Goal: Task Accomplishment & Management: Manage account settings

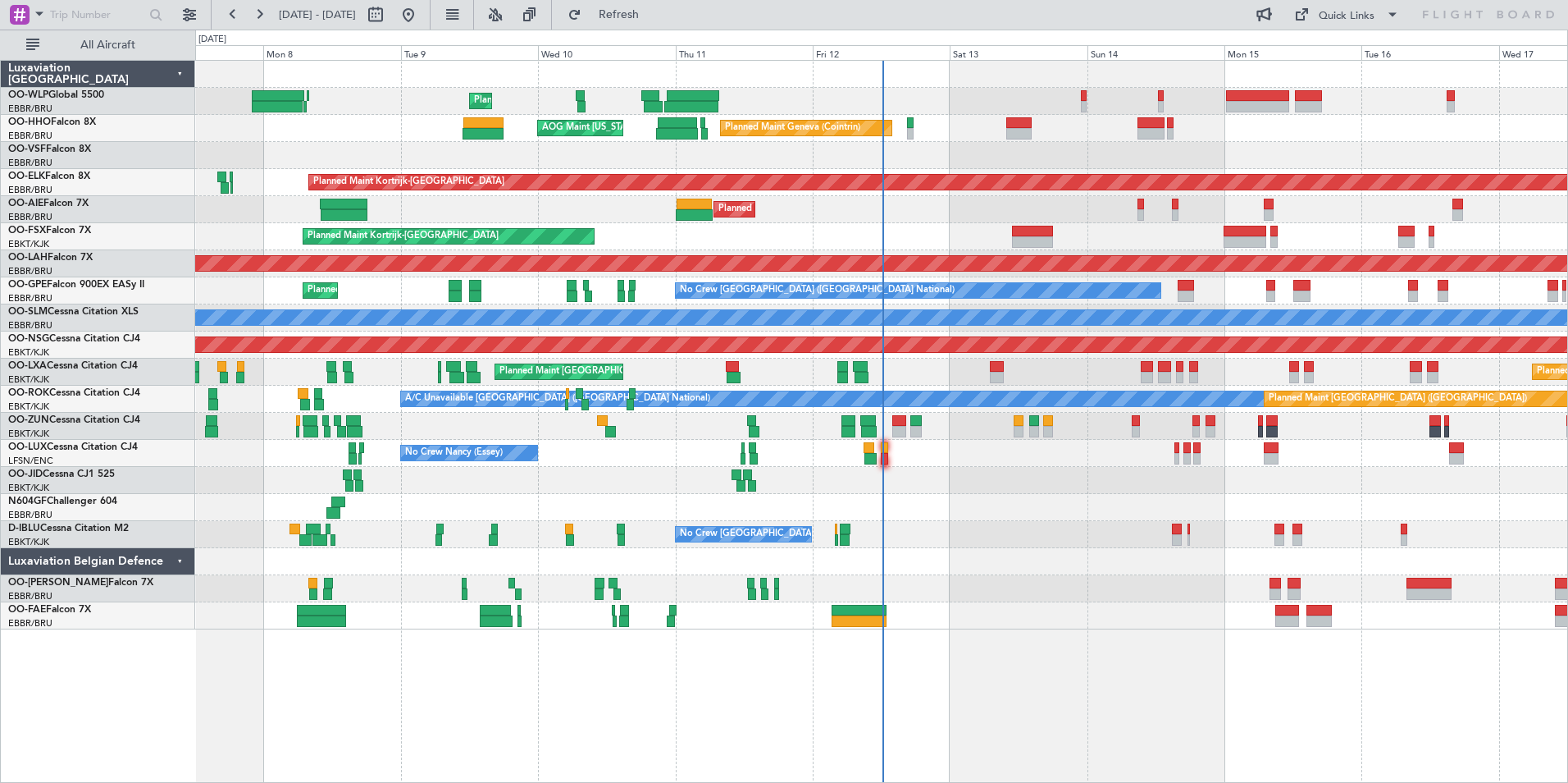
click at [981, 298] on div "Planned Maint [GEOGRAPHIC_DATA] ([GEOGRAPHIC_DATA] National) No Crew [GEOGRAPHI…" at bounding box center [881, 291] width 1372 height 27
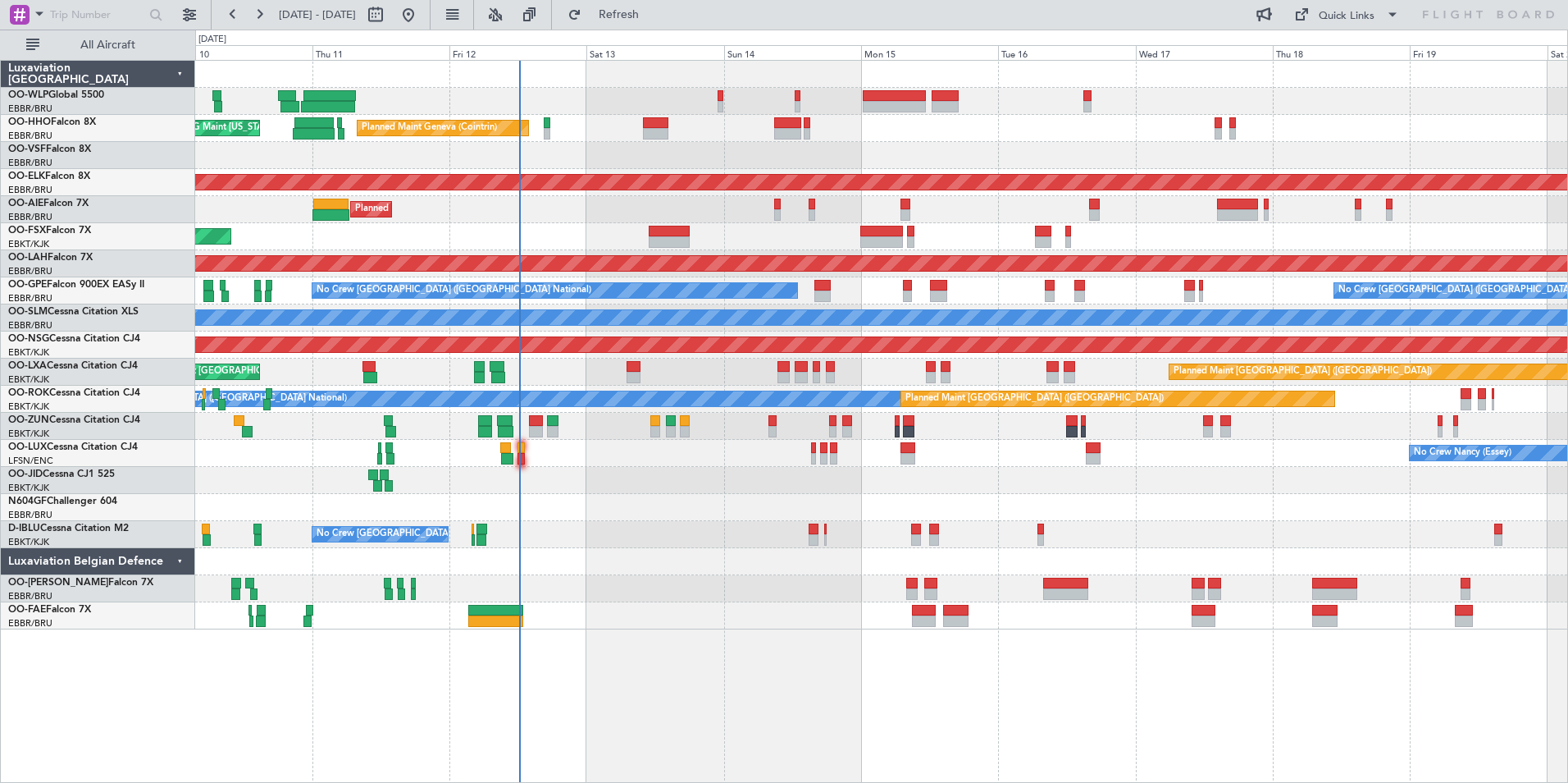
click at [981, 307] on div "Planned Maint Liege Planned Maint Geneva ([GEOGRAPHIC_DATA]) AOG Maint [US_STAT…" at bounding box center [881, 345] width 1372 height 568
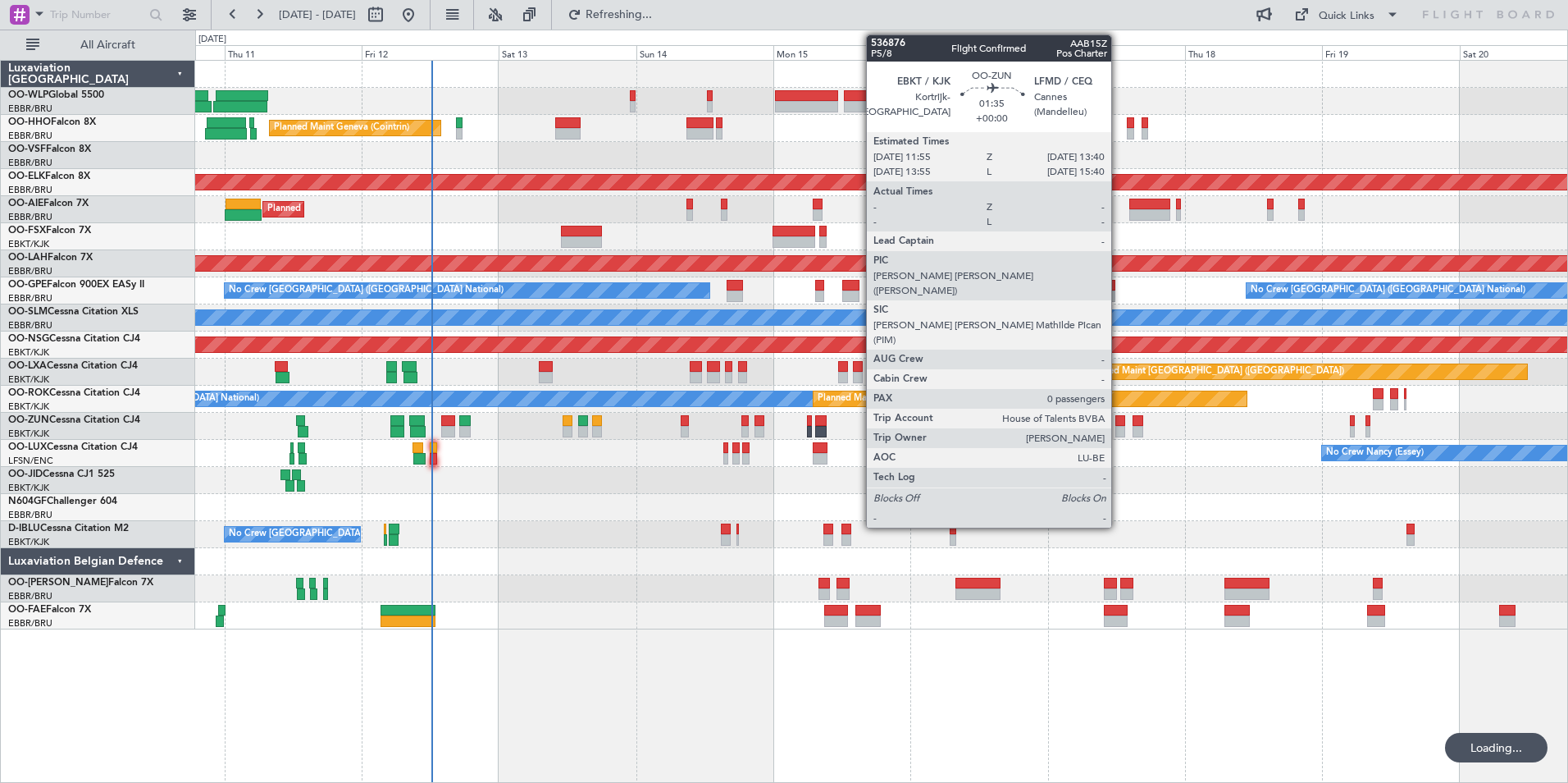
click at [1119, 418] on div at bounding box center [1120, 421] width 10 height 11
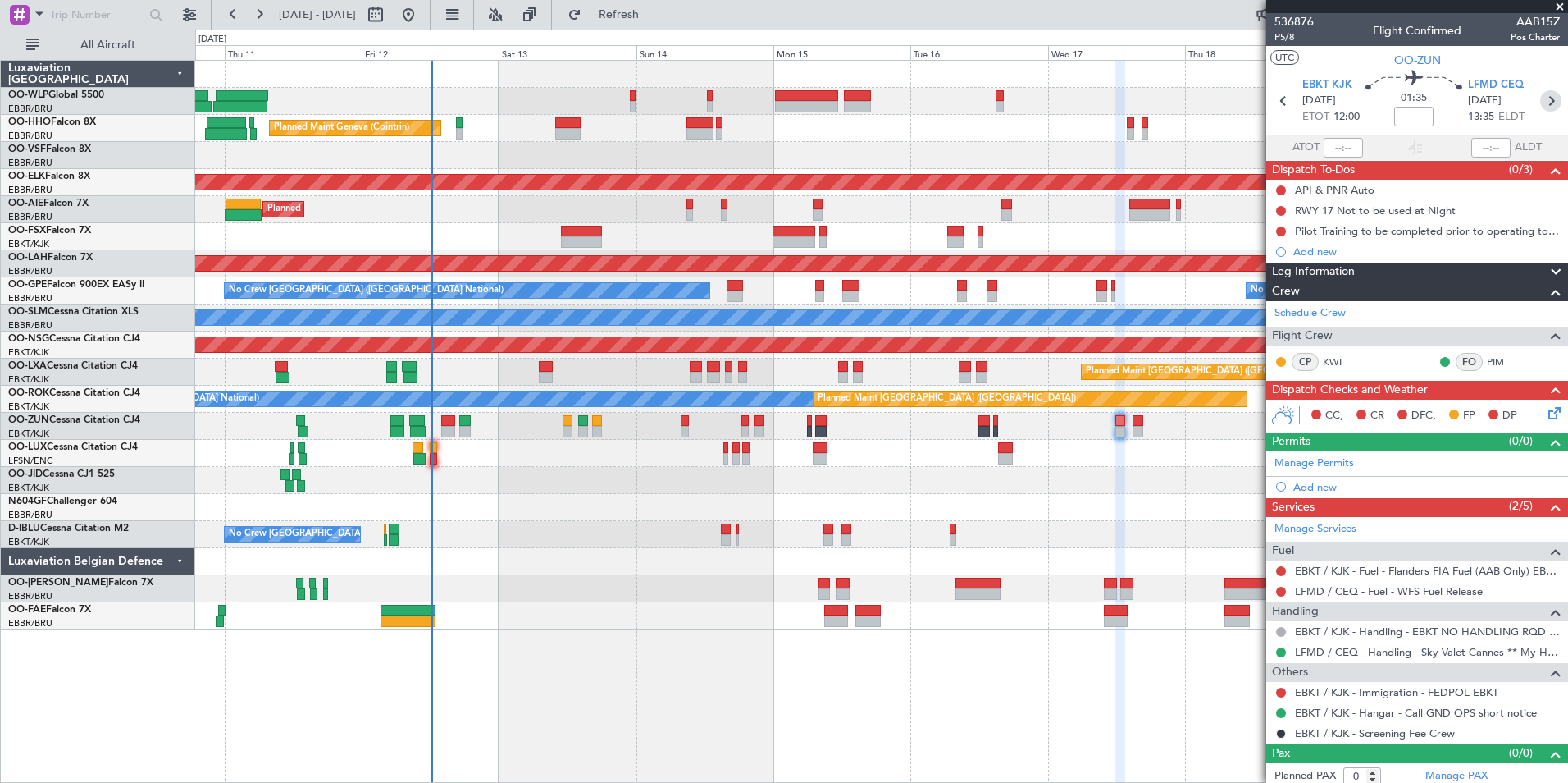
click at [1544, 101] on icon at bounding box center [1551, 101] width 21 height 21
type input "6"
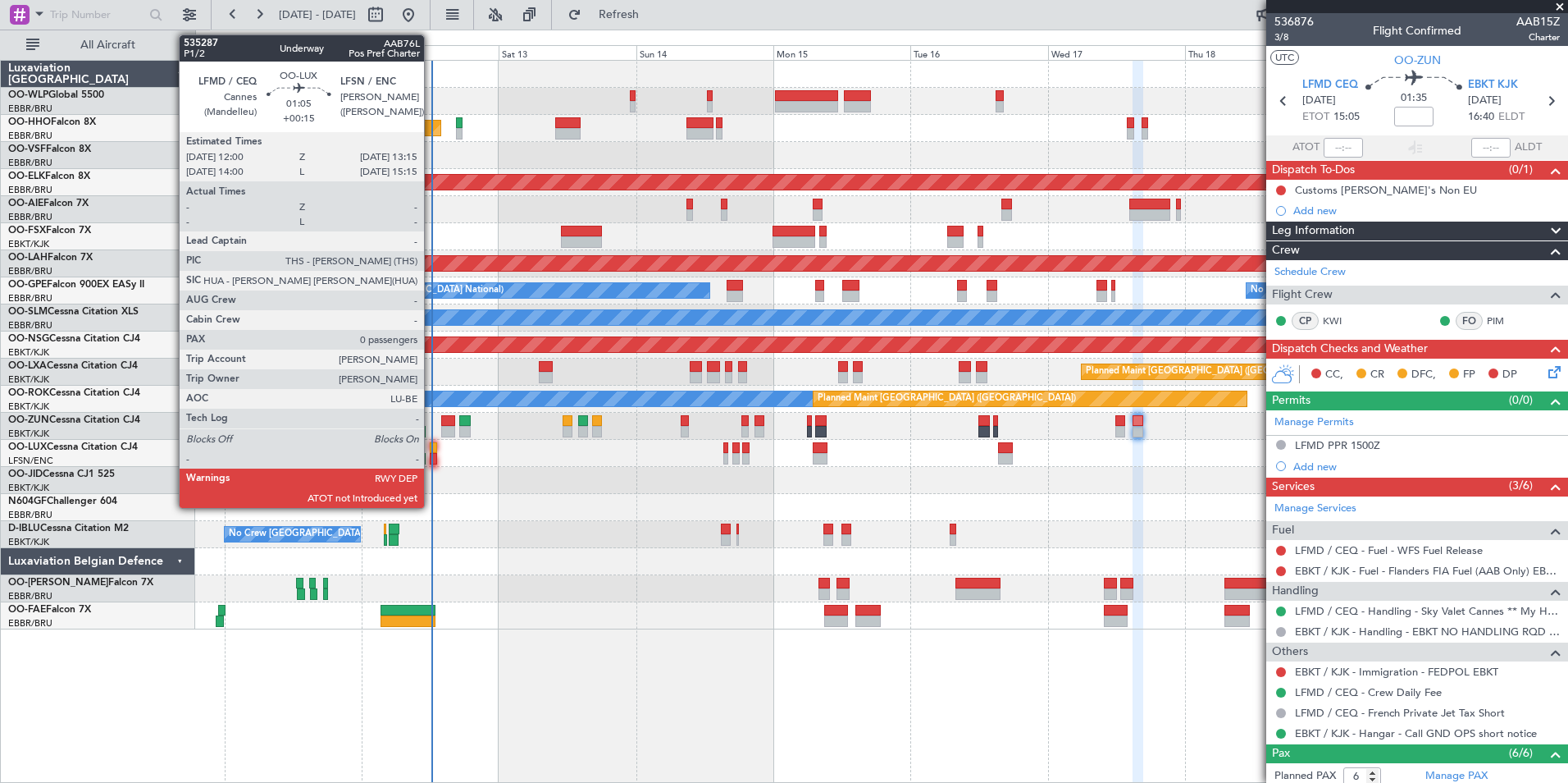
click at [431, 455] on div at bounding box center [433, 459] width 8 height 11
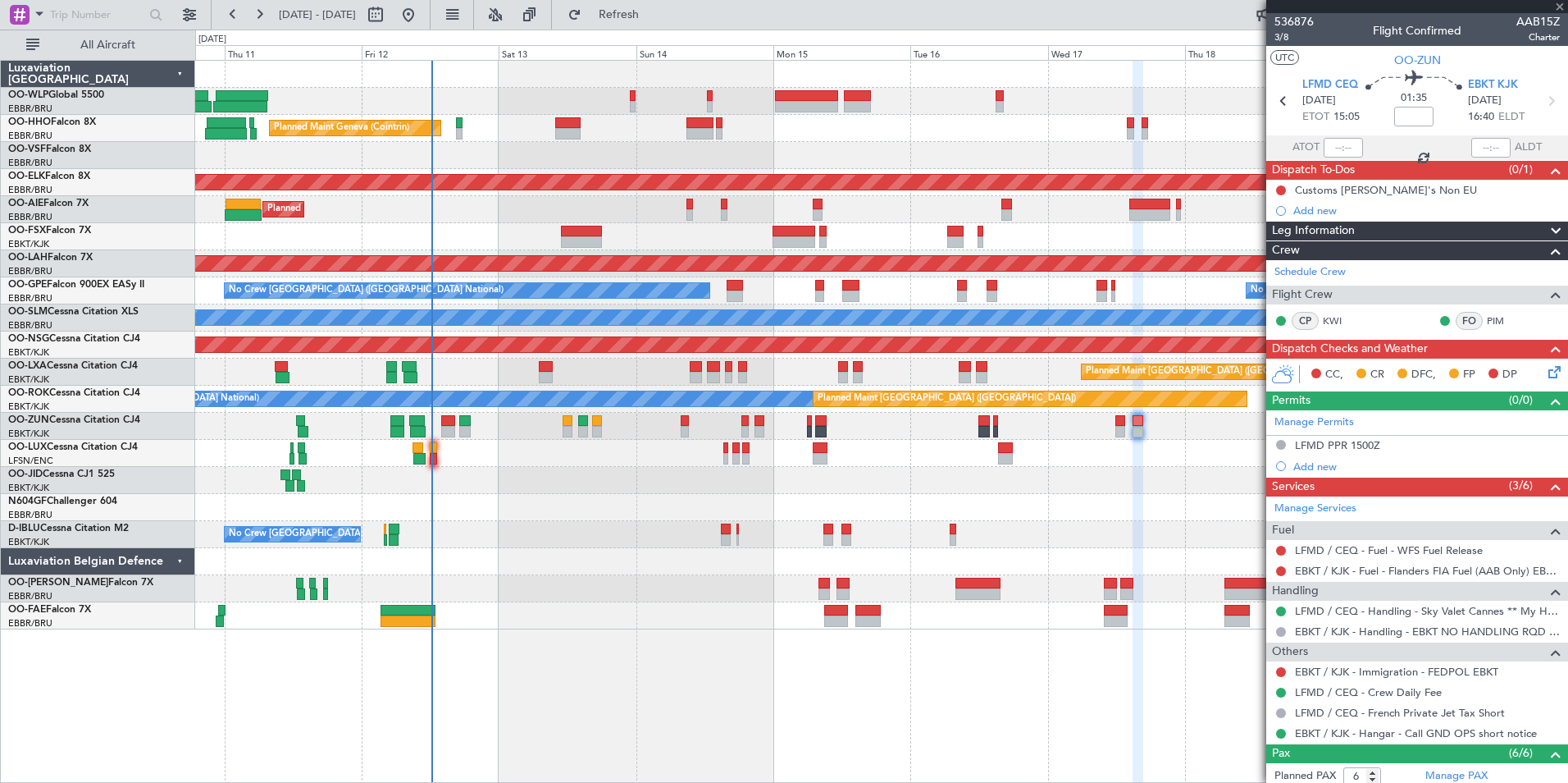
type input "+00:15"
type input "0"
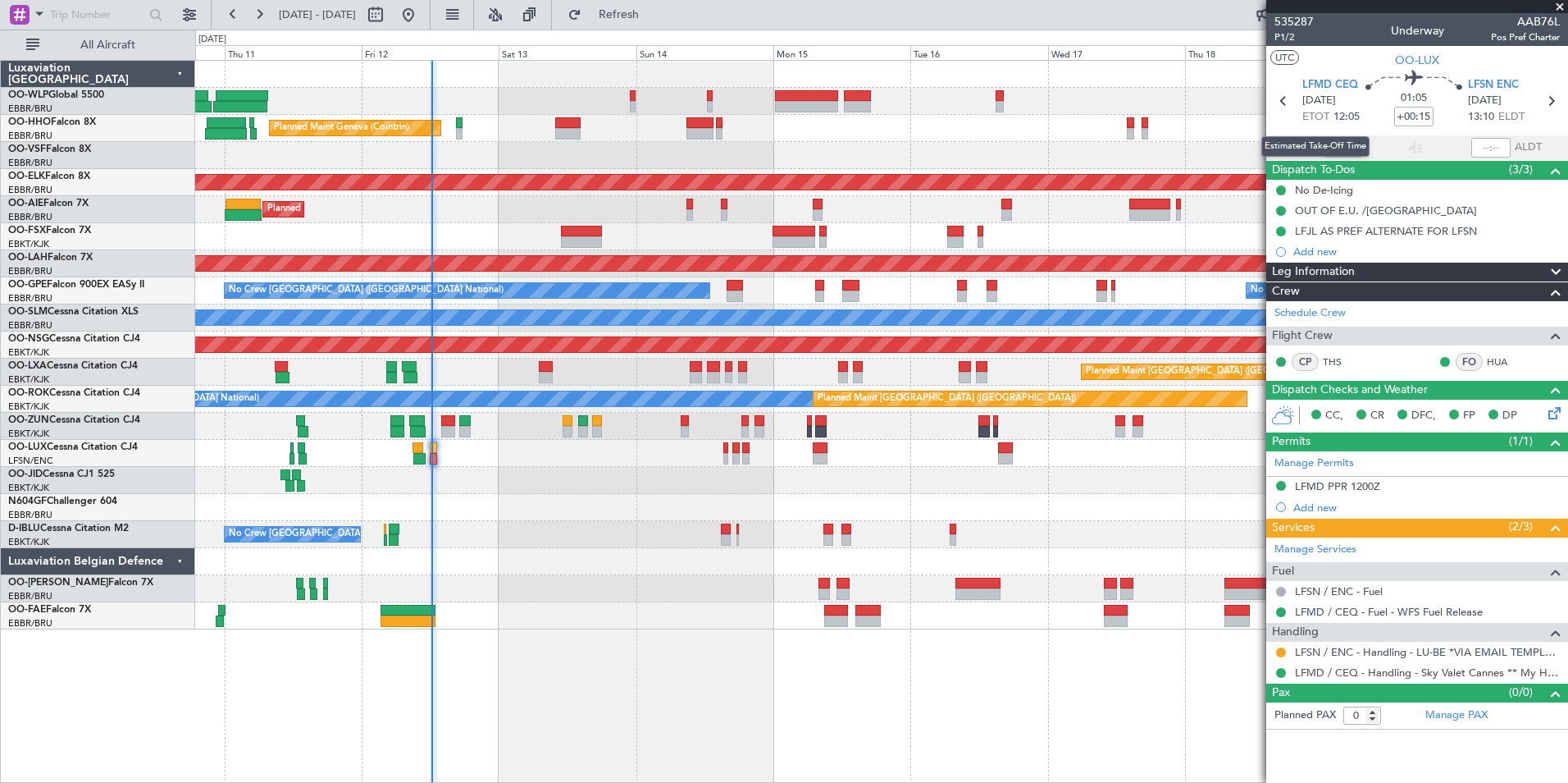
click at [1336, 148] on div "Estimated Take-Off Time" at bounding box center [1315, 146] width 108 height 21
click at [1336, 141] on input "text" at bounding box center [1343, 147] width 39 height 20
click at [1175, 143] on div at bounding box center [881, 155] width 1372 height 27
type input "11:59"
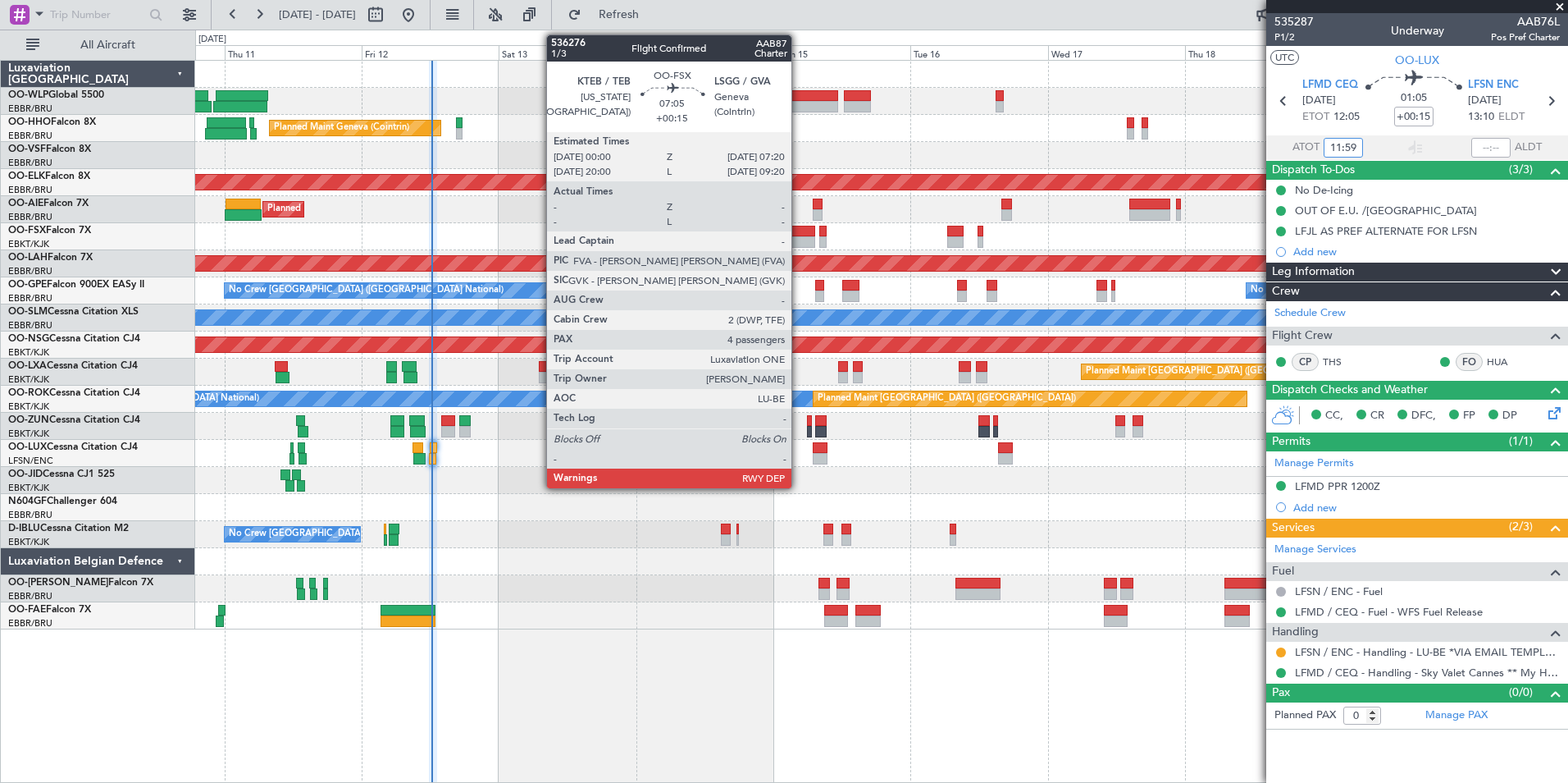
click at [799, 231] on div at bounding box center [793, 231] width 43 height 11
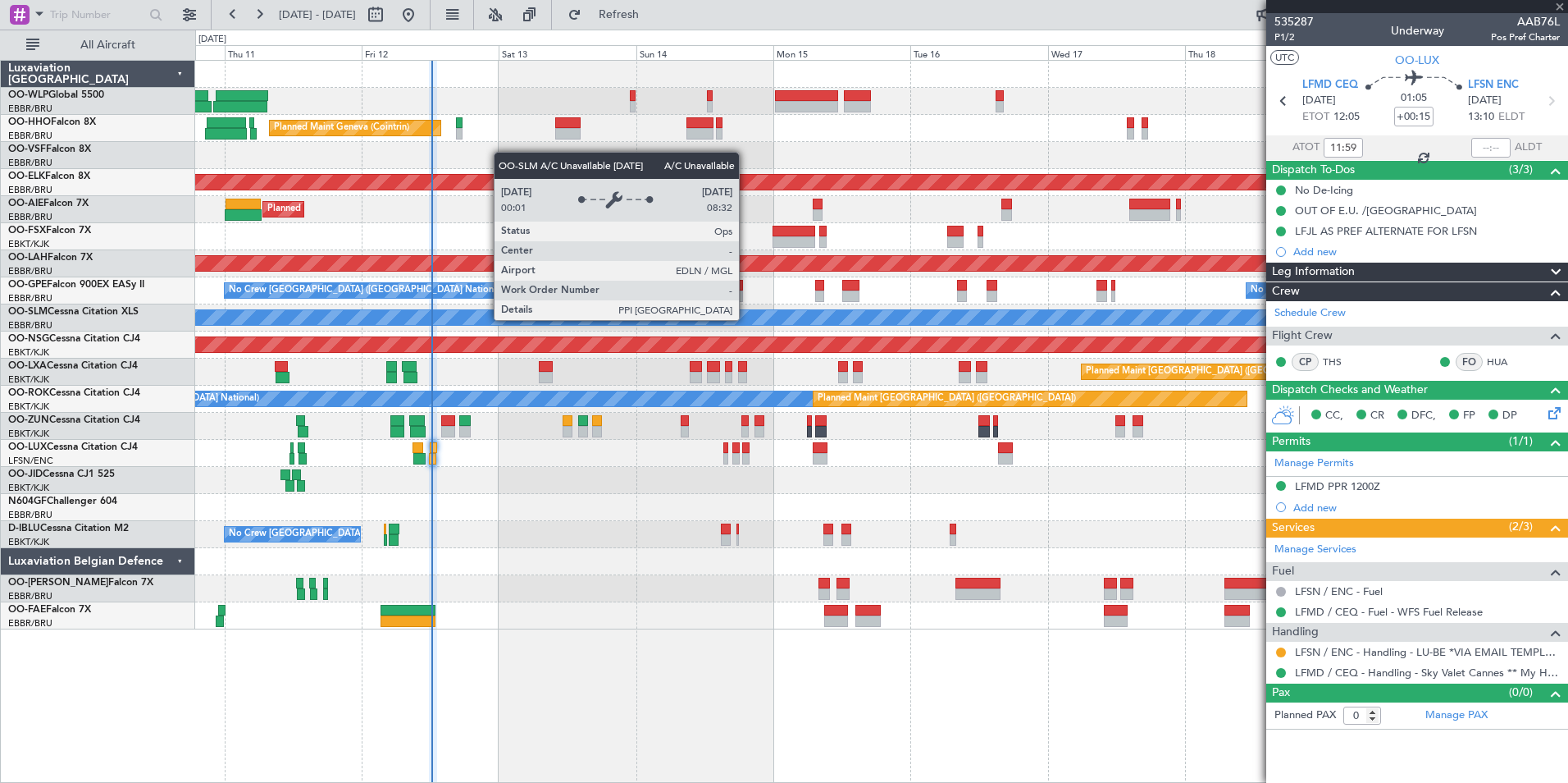
type input "4"
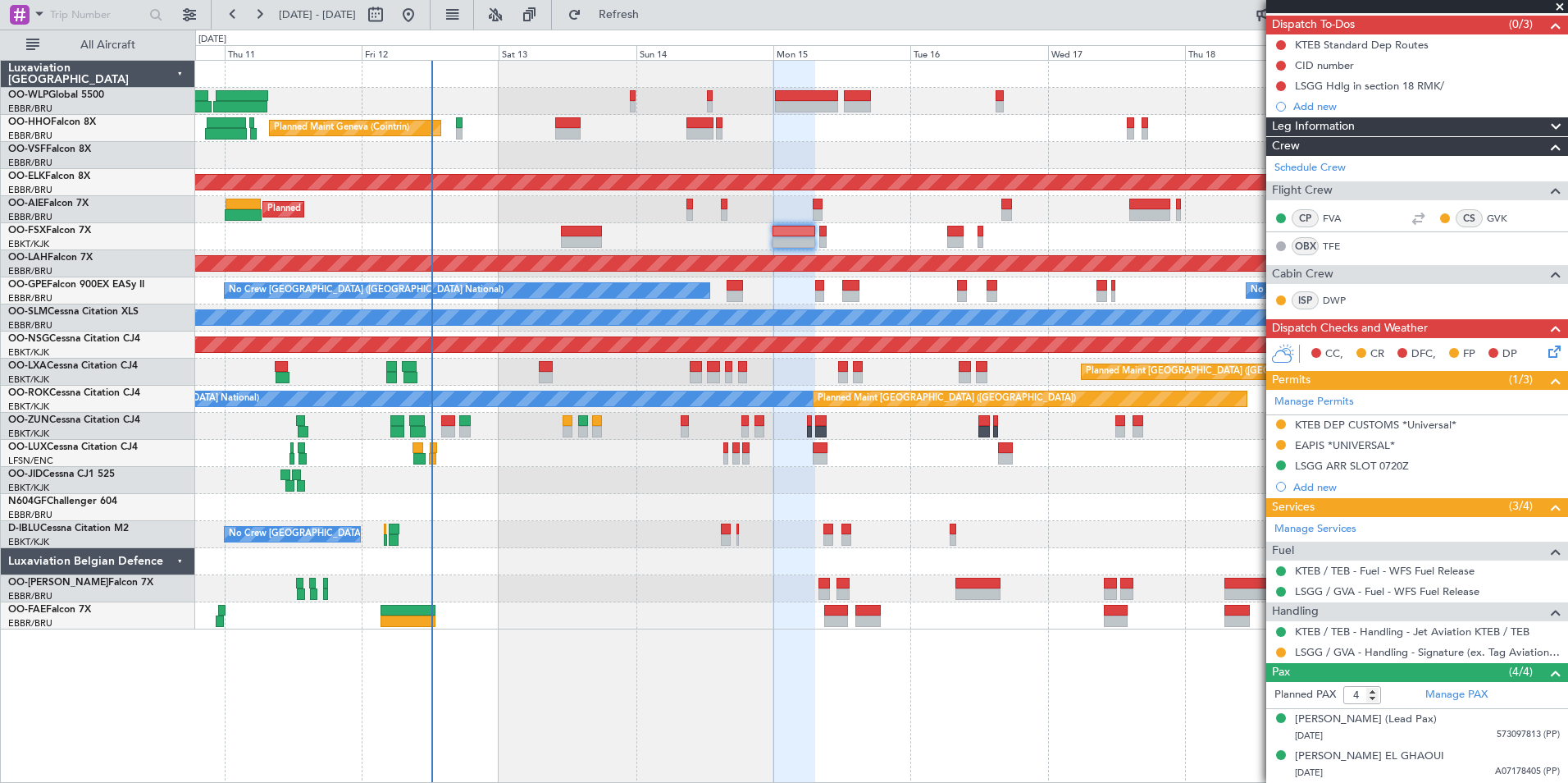
scroll to position [219, 0]
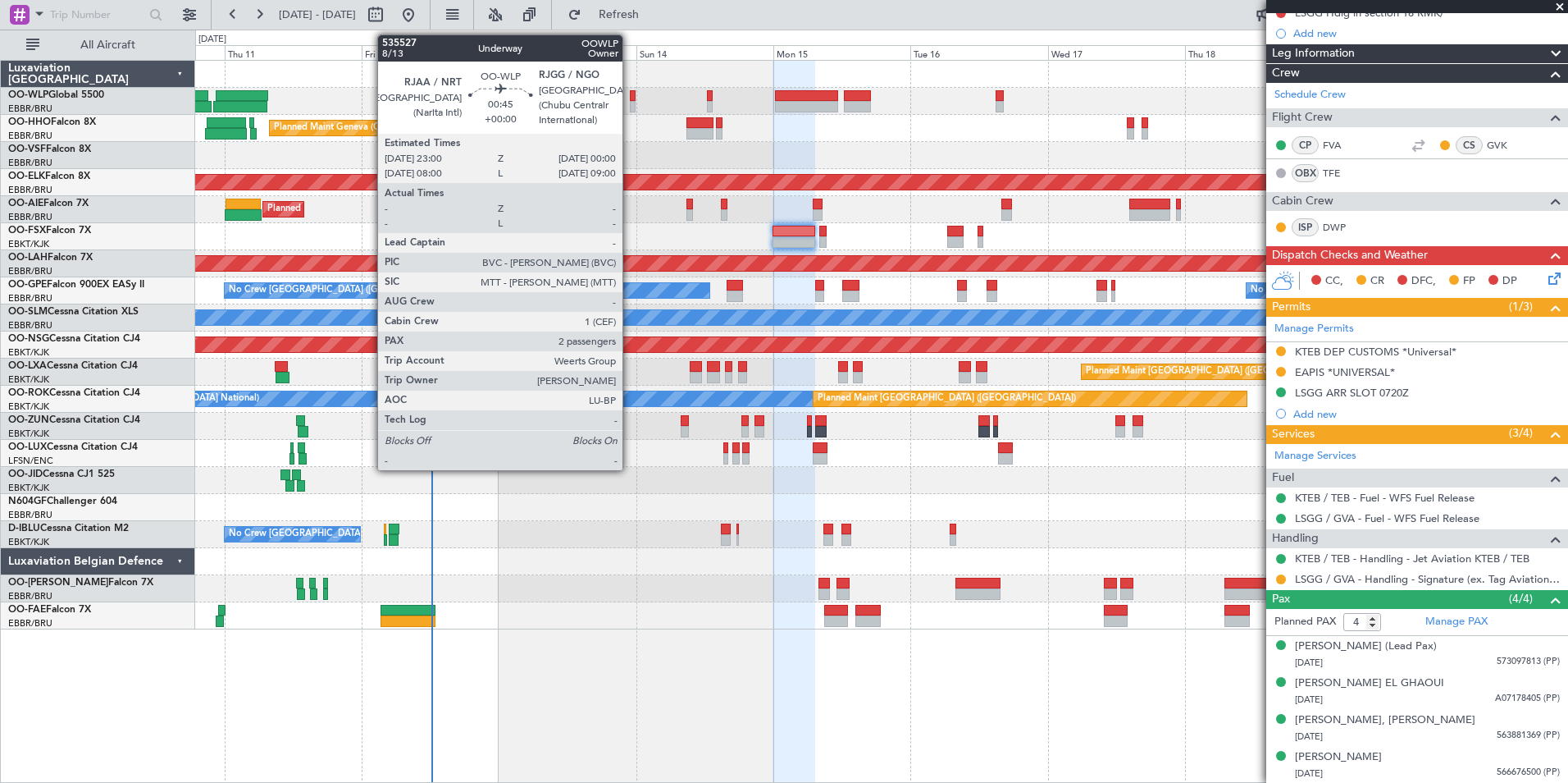
click at [630, 102] on div at bounding box center [633, 106] width 6 height 11
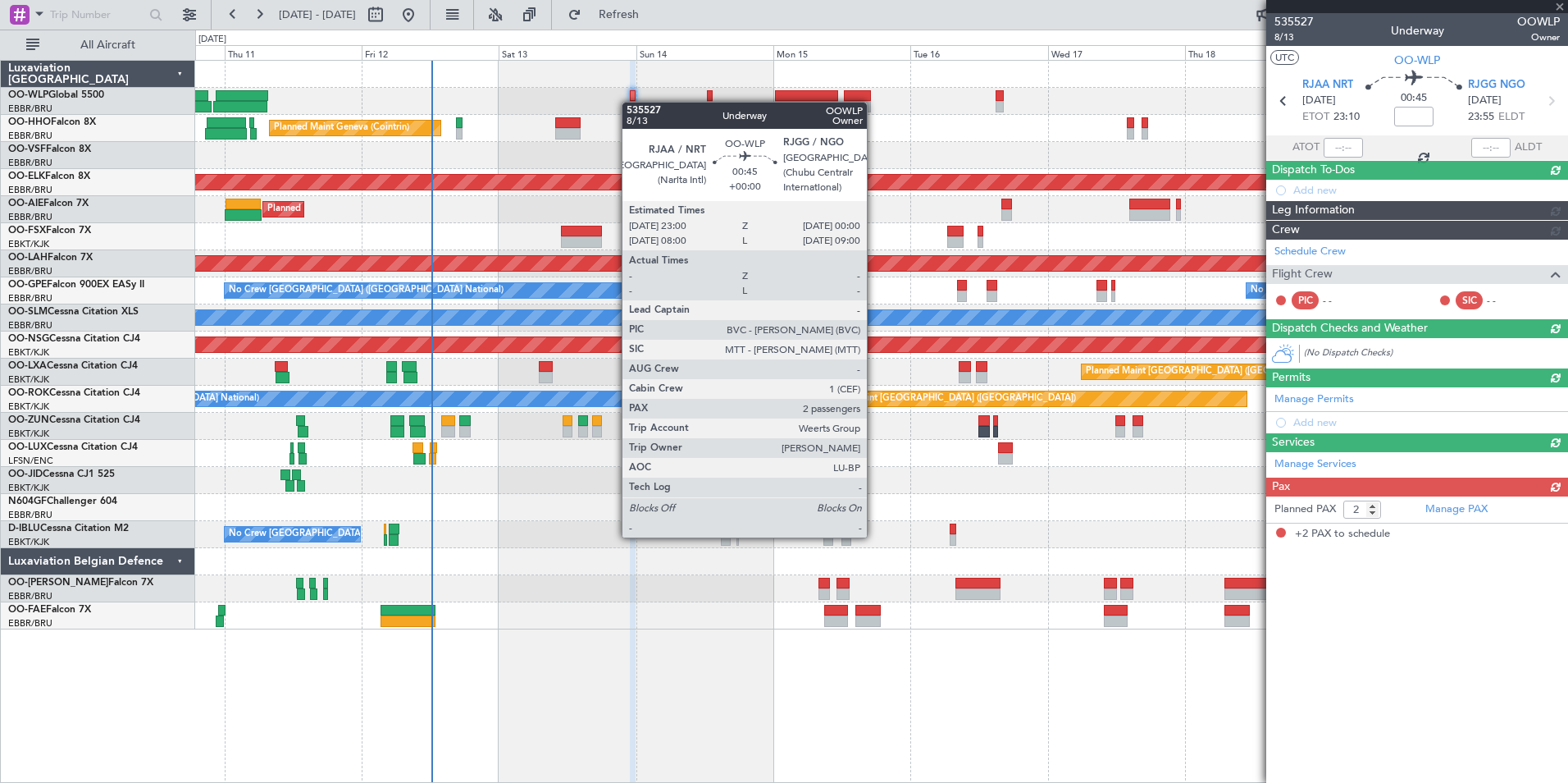
scroll to position [0, 0]
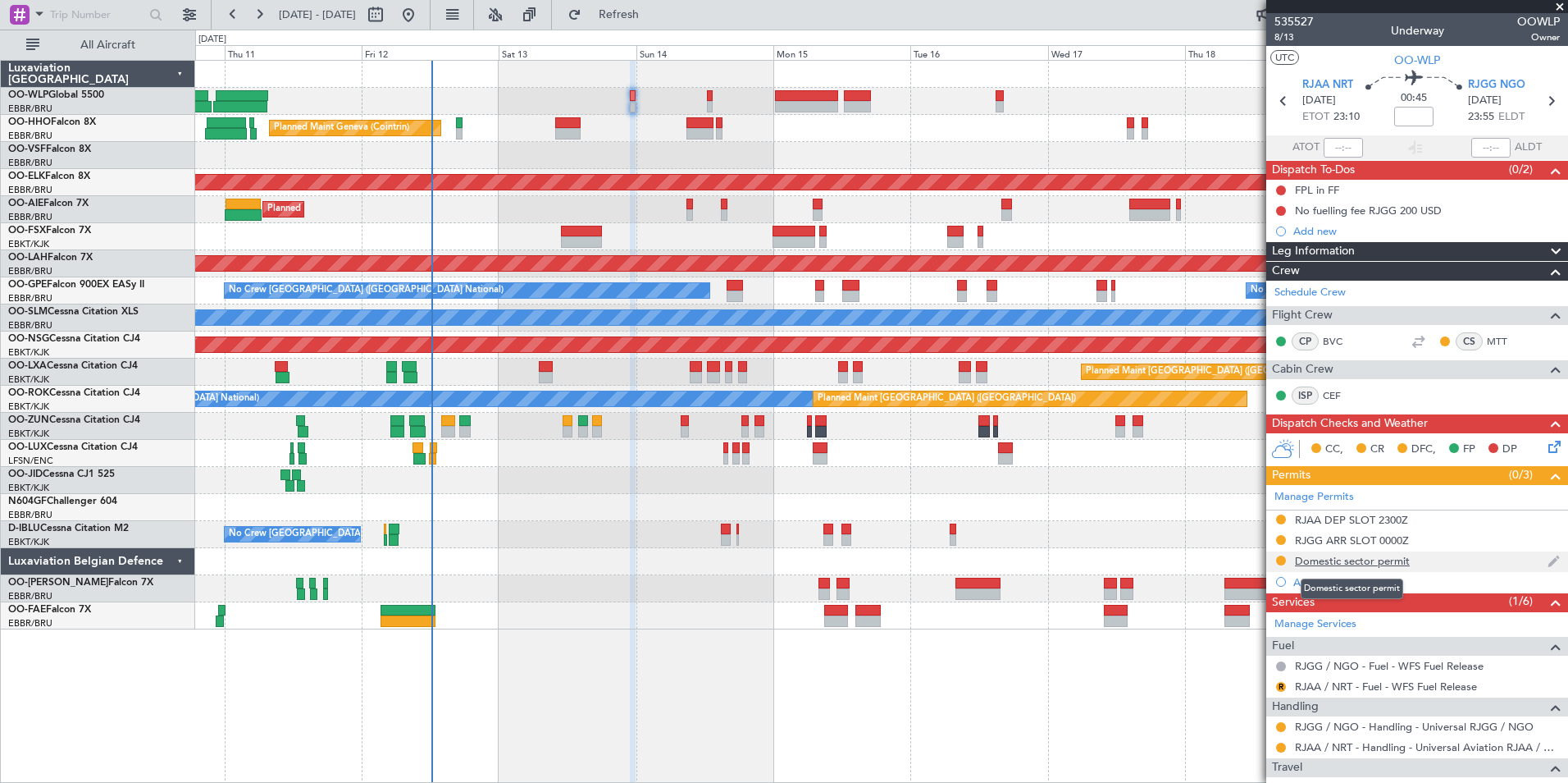
click at [1361, 564] on div "Domestic sector permit" at bounding box center [1351, 561] width 115 height 14
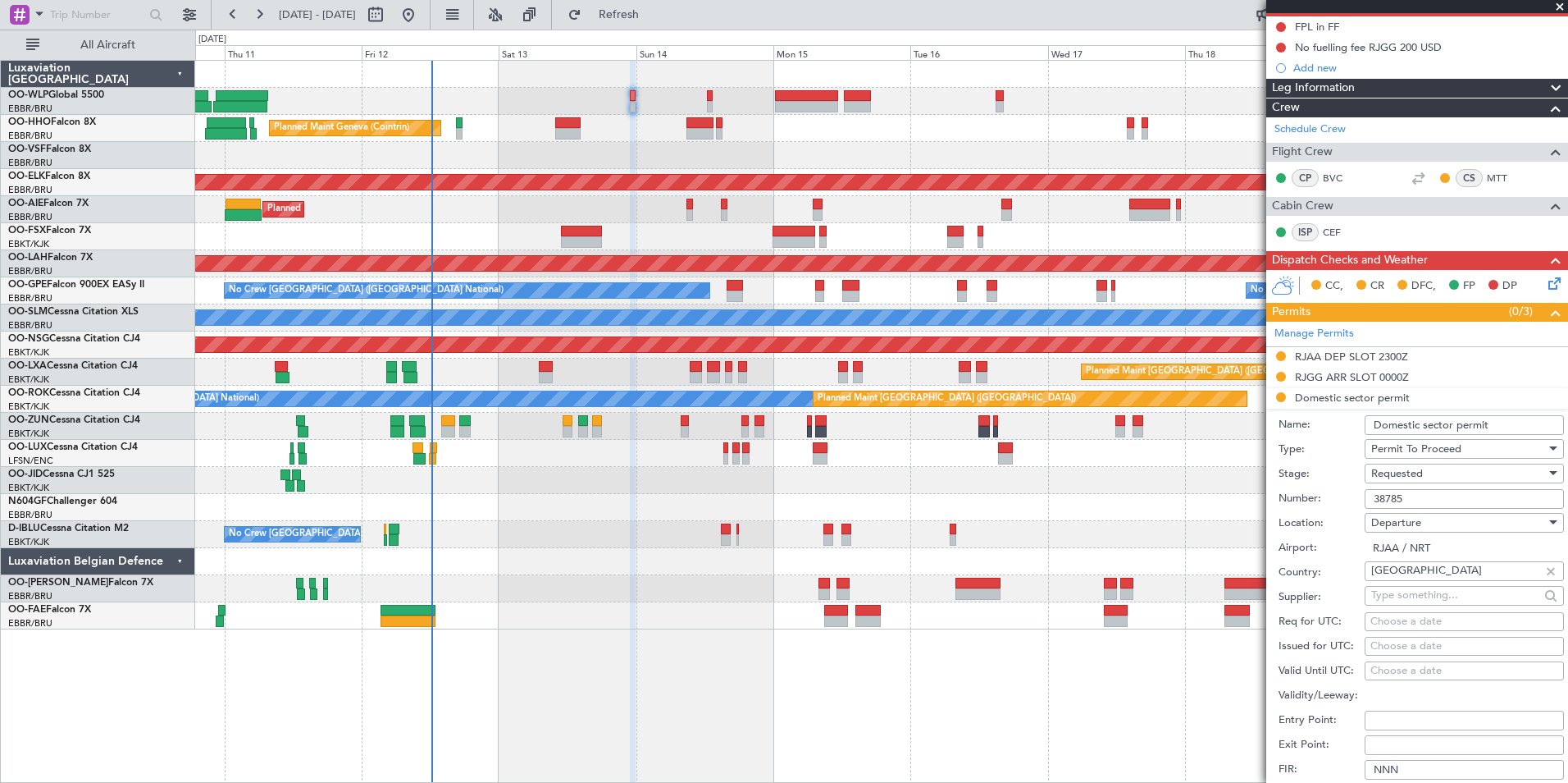
scroll to position [164, 0]
click at [1415, 466] on span "Requested" at bounding box center [1397, 473] width 51 height 15
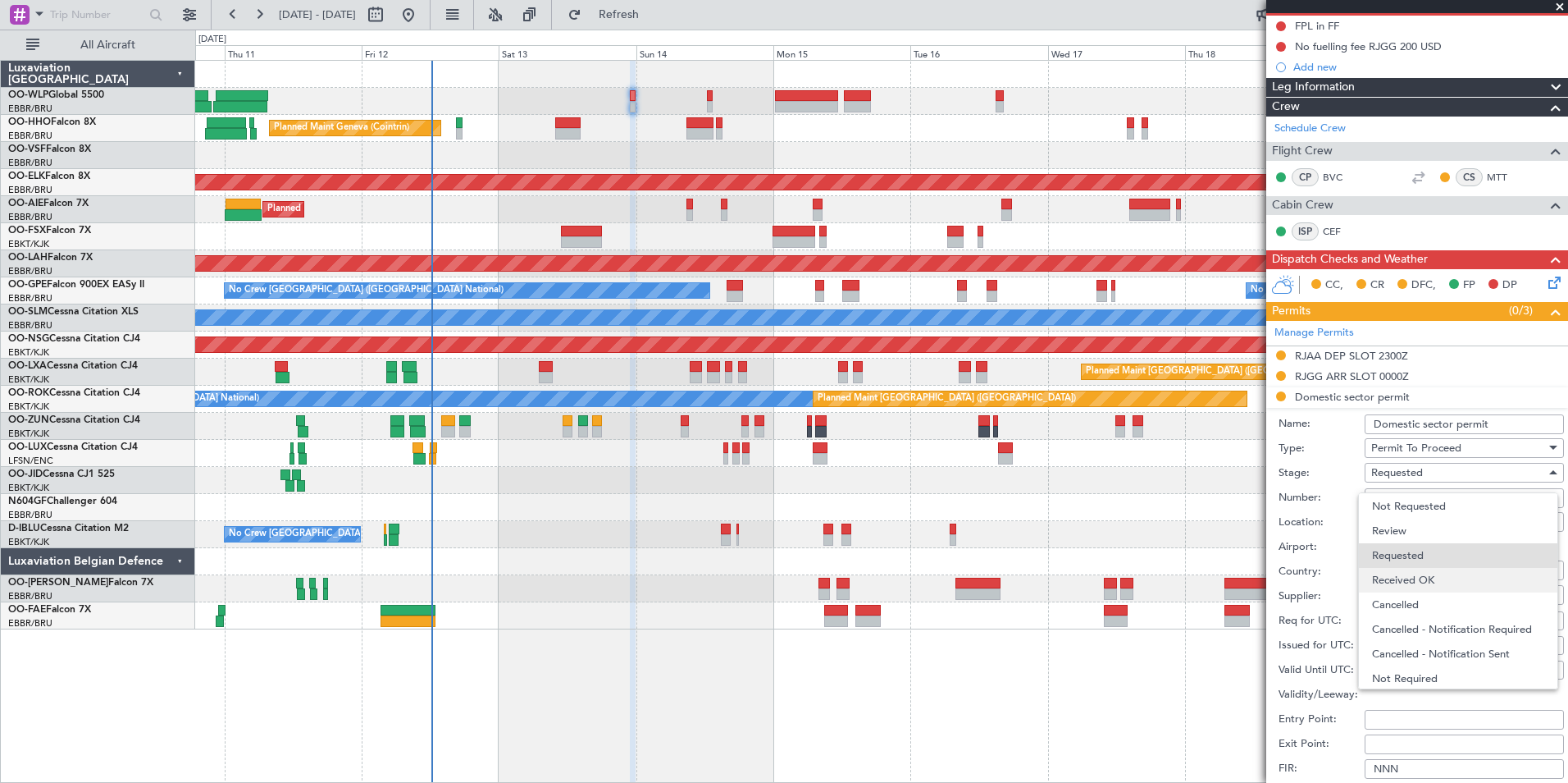
scroll to position [27, 0]
click at [1408, 578] on span "Received OK" at bounding box center [1458, 578] width 172 height 25
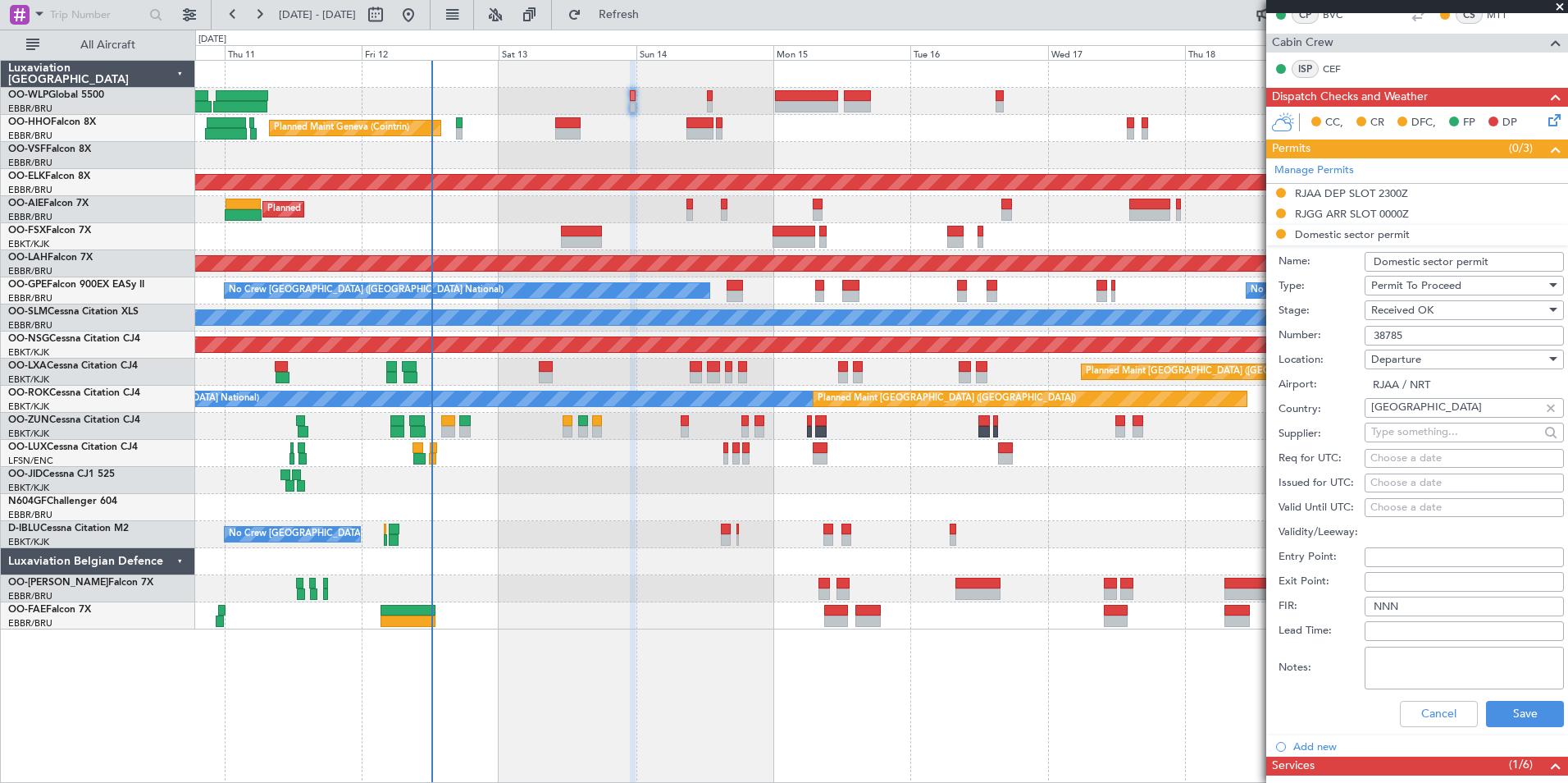
scroll to position [328, 0]
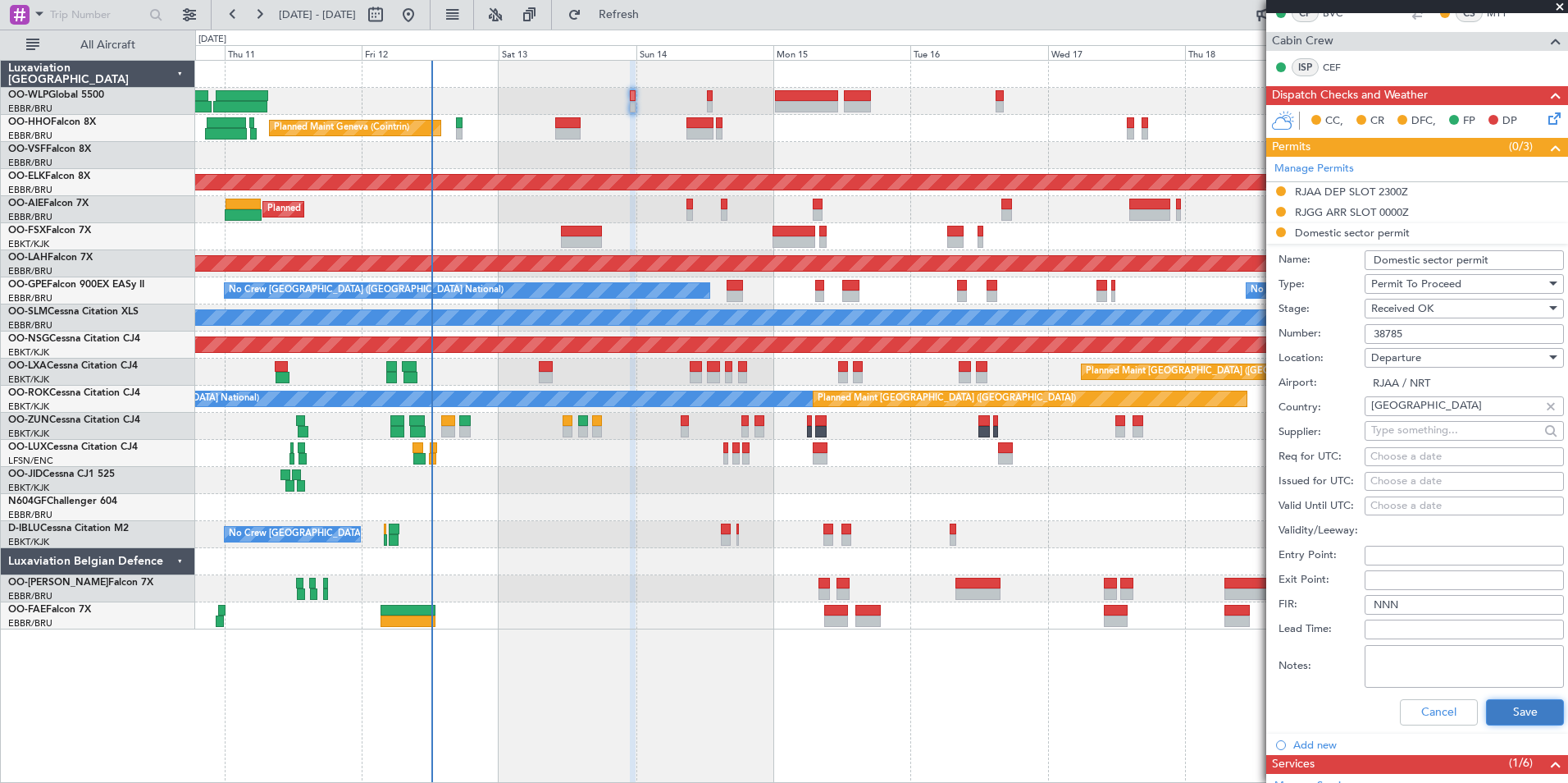
click at [1498, 700] on button "Save" at bounding box center [1525, 713] width 78 height 27
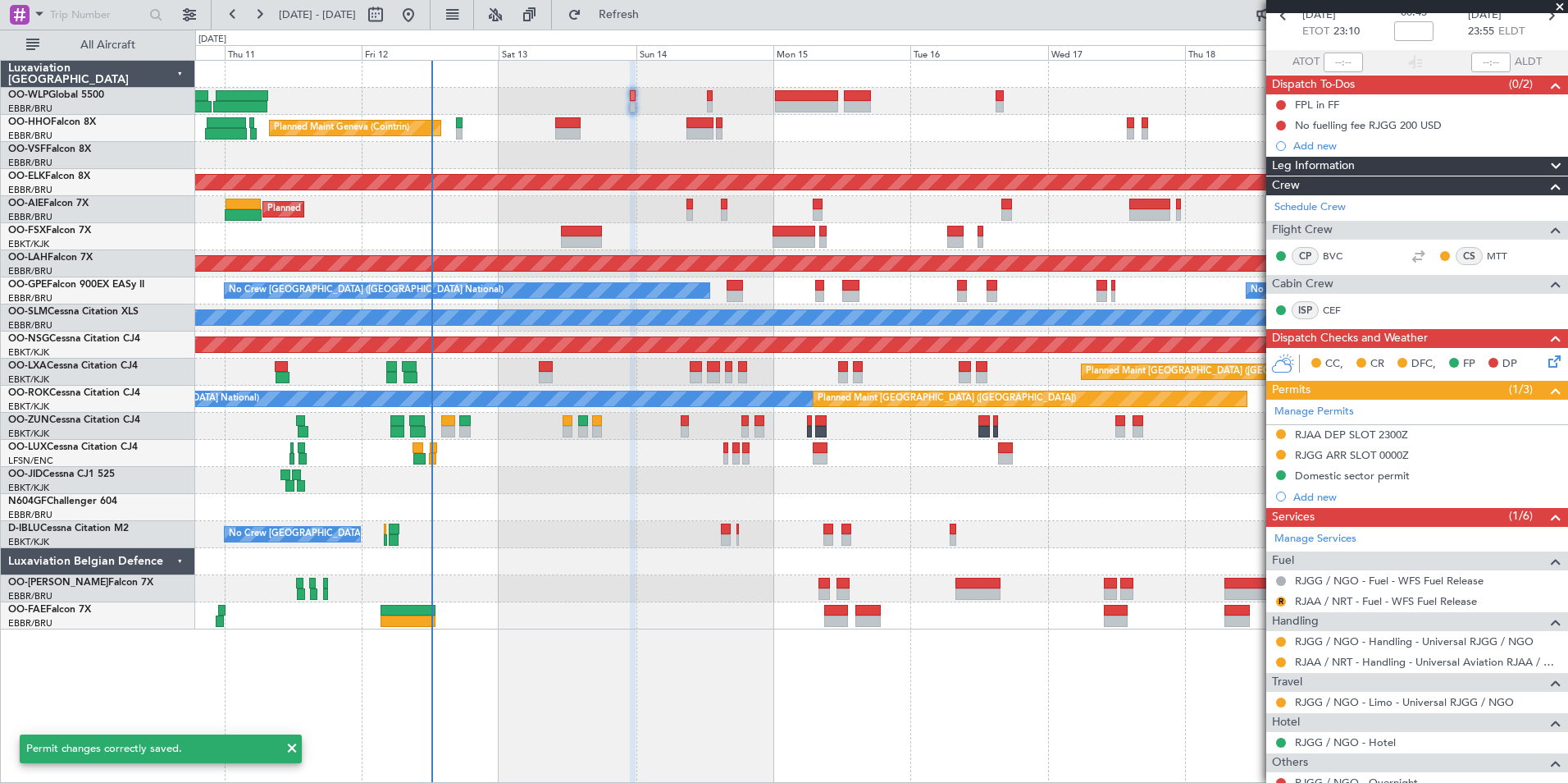
scroll to position [0, 0]
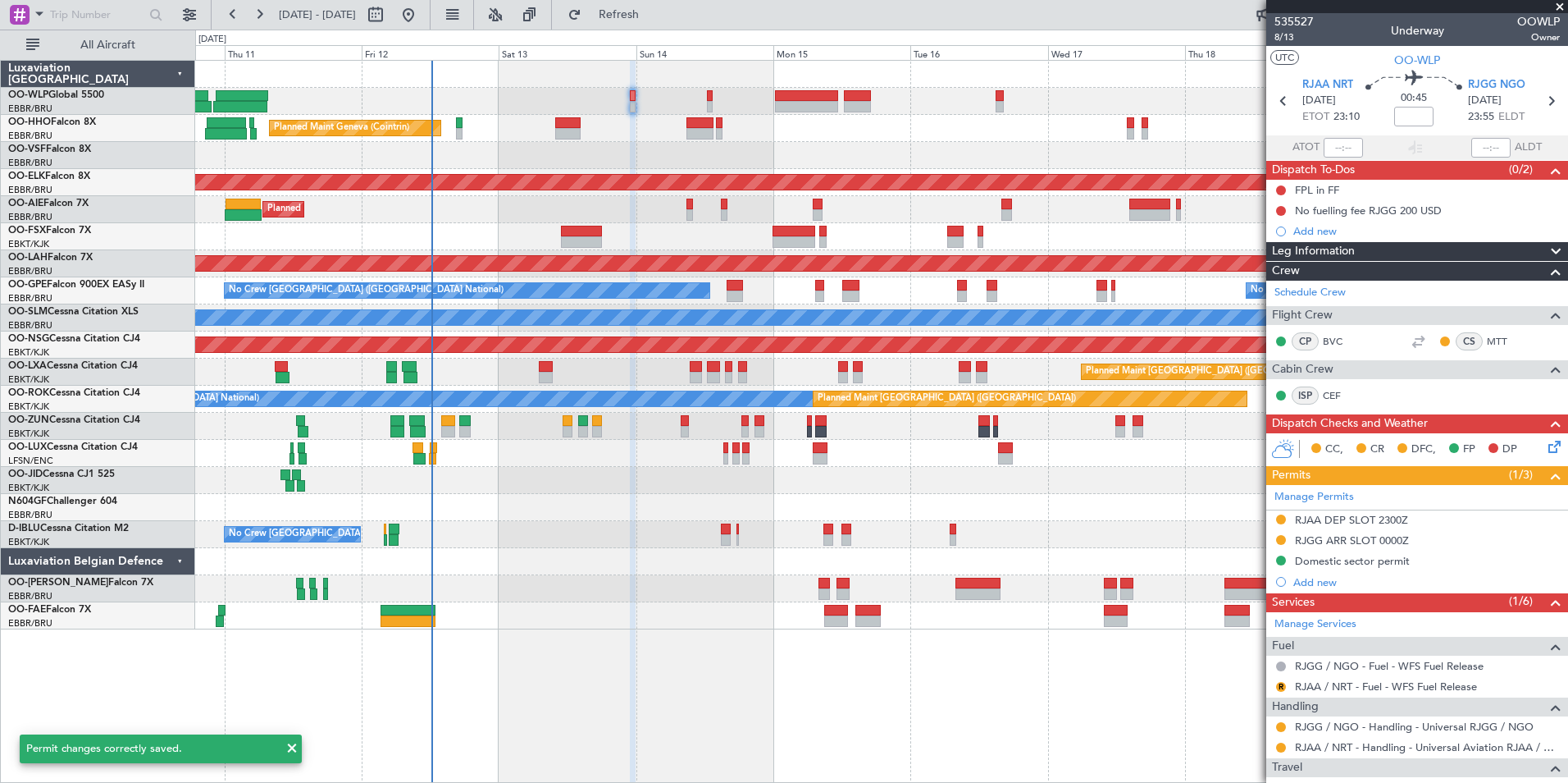
click at [1553, 101] on section "RJAA NRT 13/09/2025 ETOT 23:10 00:45 RJGG NGO 13/09/2025 23:55 ELDT" at bounding box center [1417, 103] width 302 height 65
click at [1543, 101] on icon at bounding box center [1551, 101] width 21 height 21
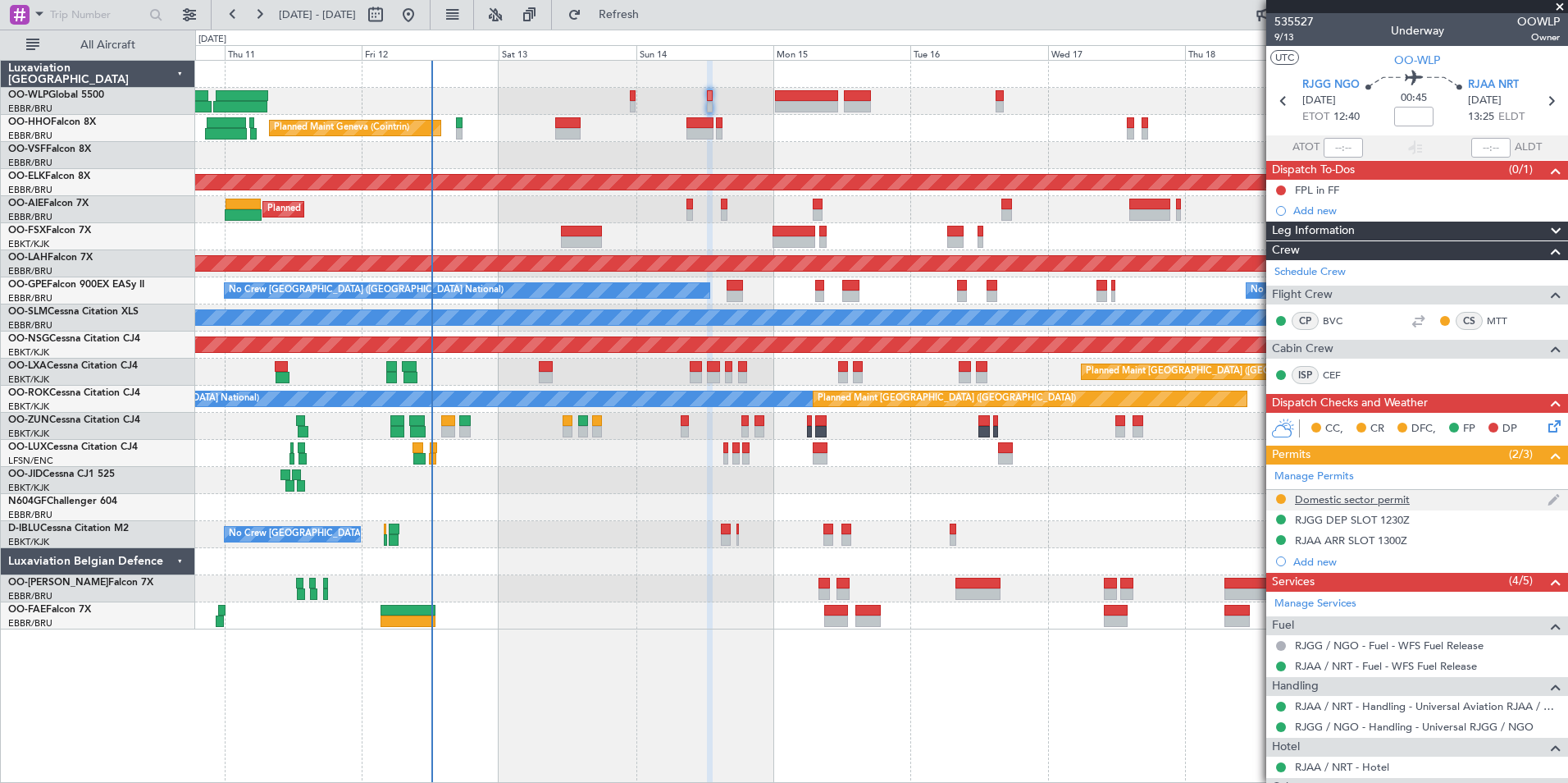
click at [1311, 496] on div "Domestic sector permit" at bounding box center [1351, 499] width 115 height 14
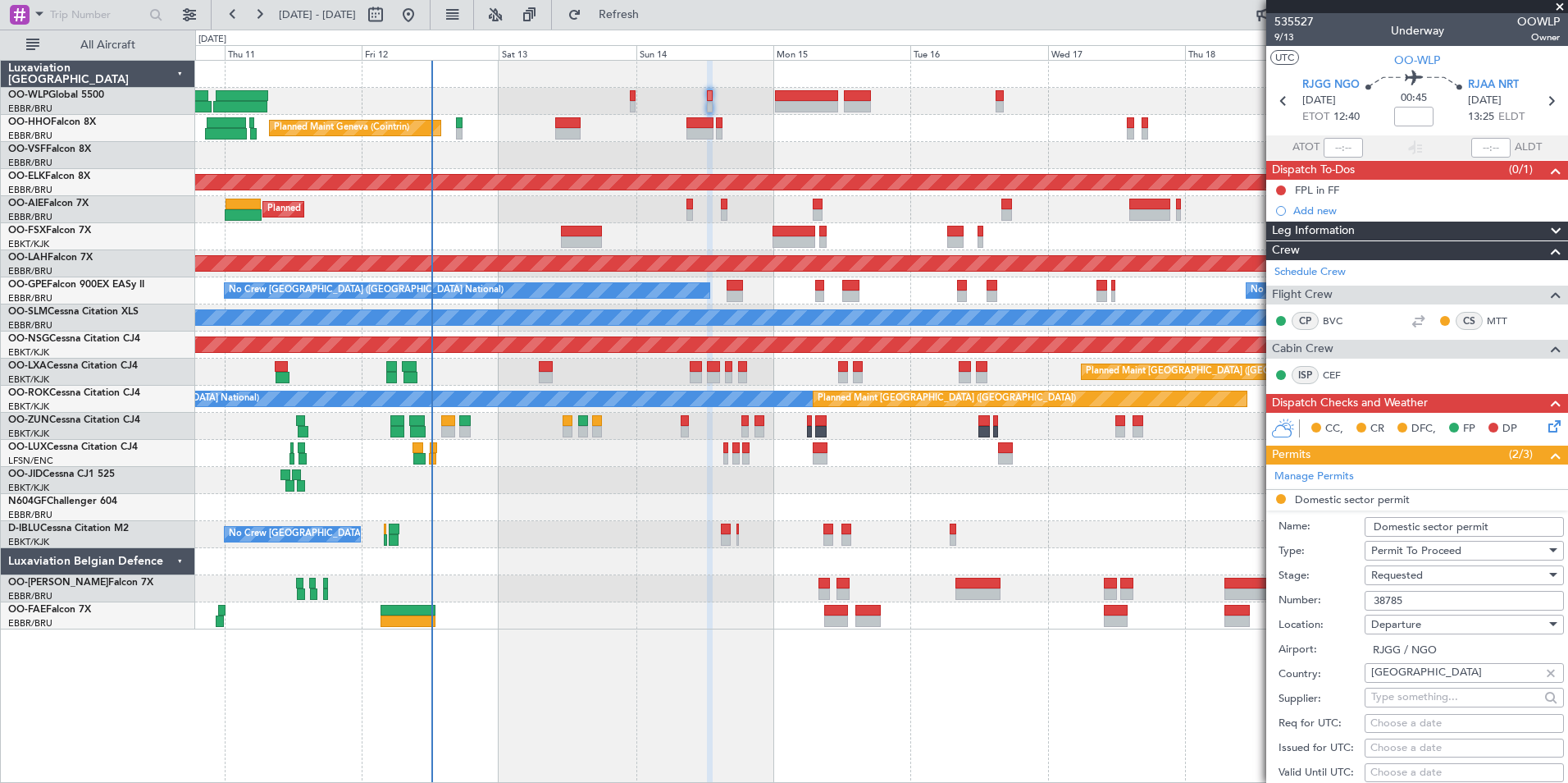
click at [1408, 564] on div "Requested" at bounding box center [1459, 575] width 175 height 25
click at [1425, 698] on span "Received OK" at bounding box center [1458, 699] width 172 height 25
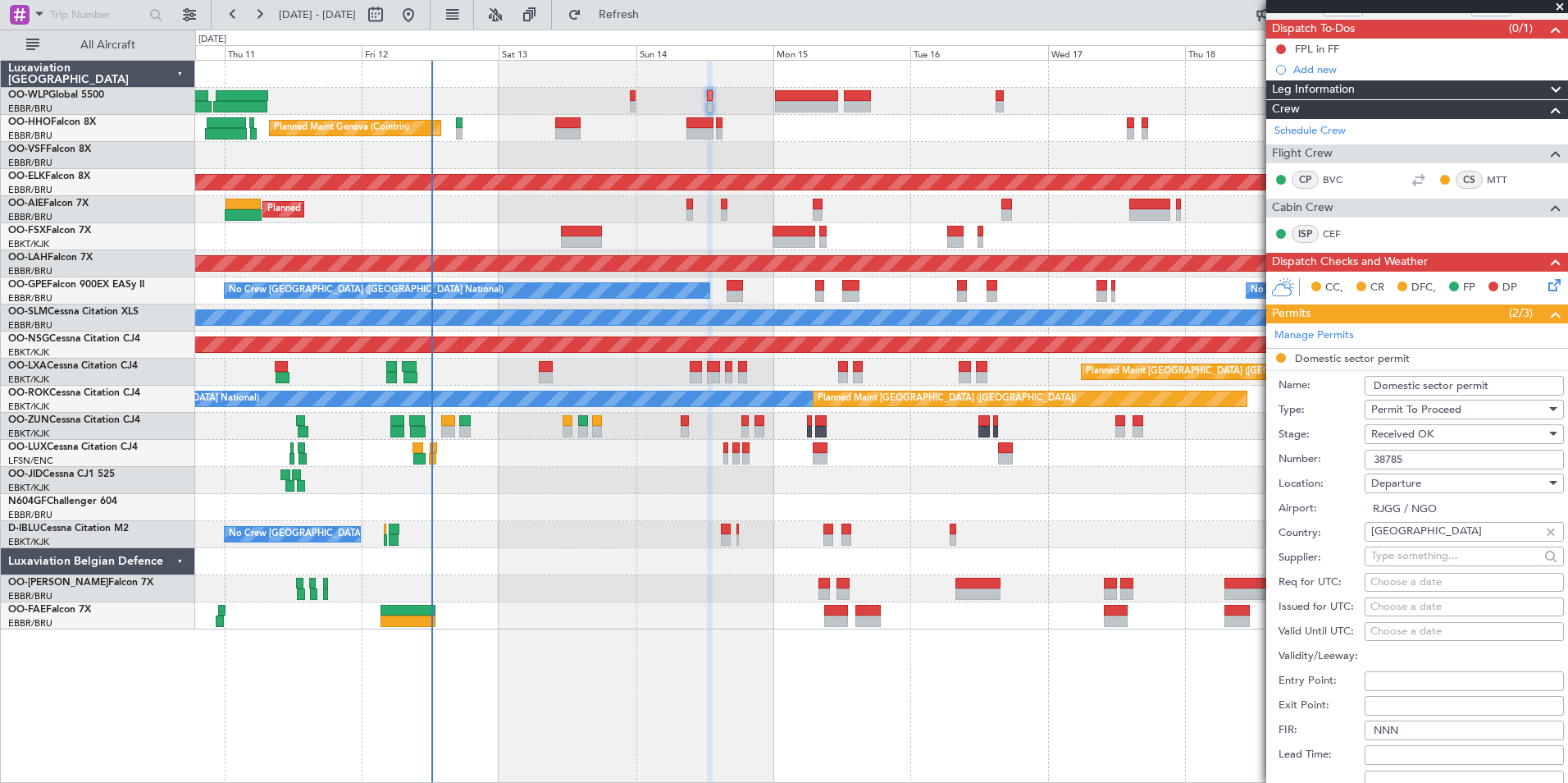
scroll to position [411, 0]
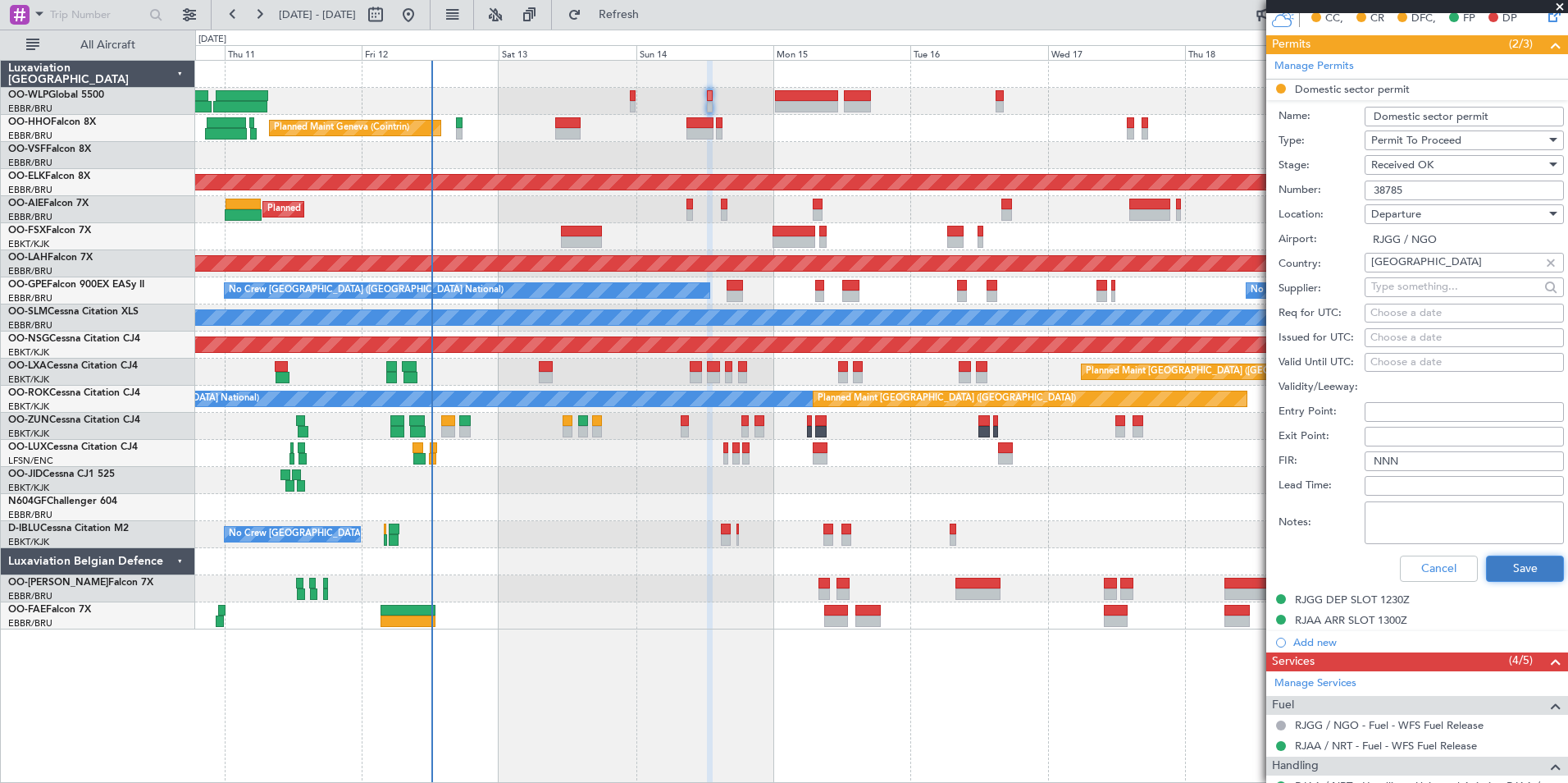
click at [1508, 568] on button "Save" at bounding box center [1525, 569] width 78 height 27
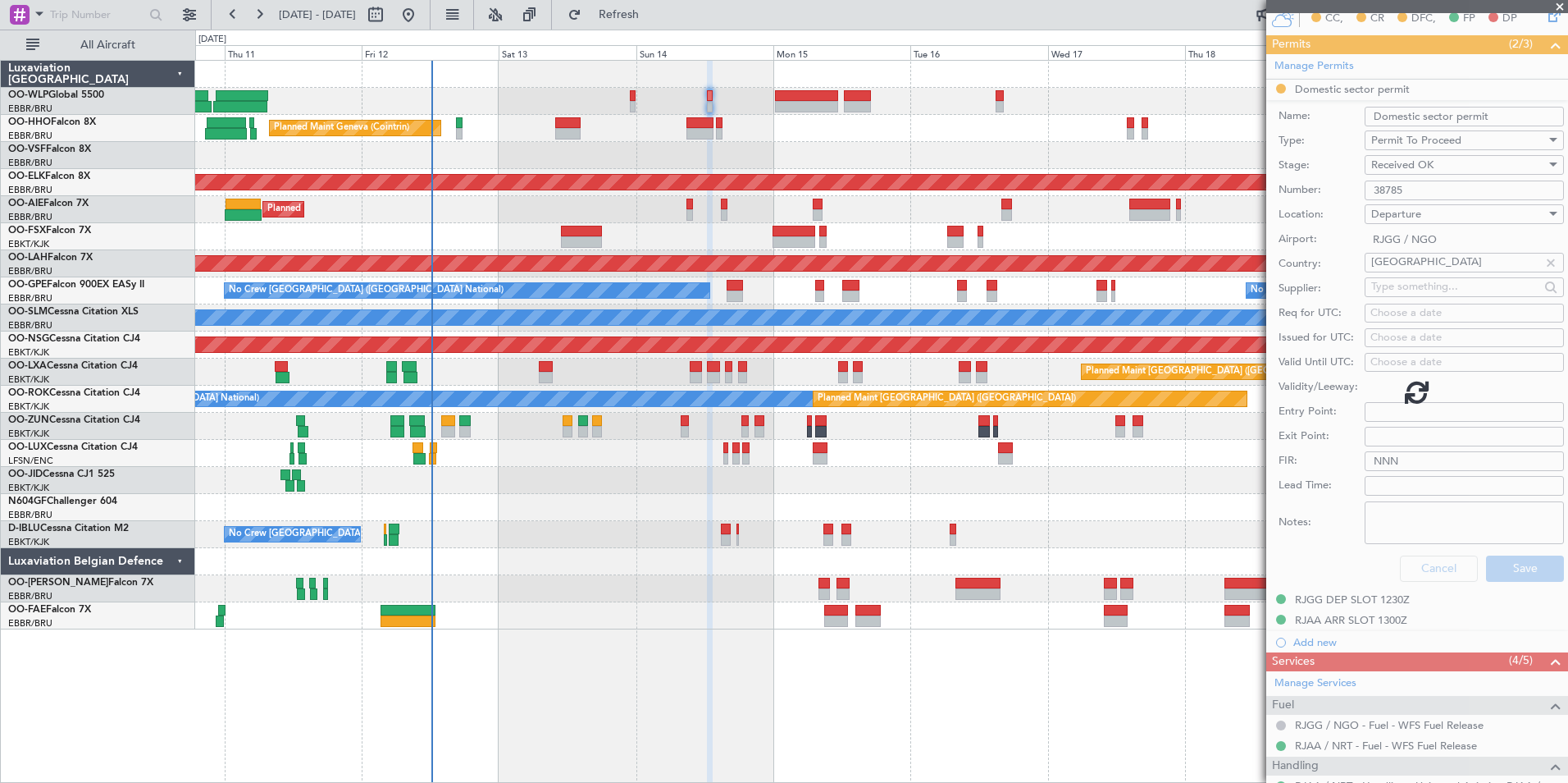
scroll to position [154, 0]
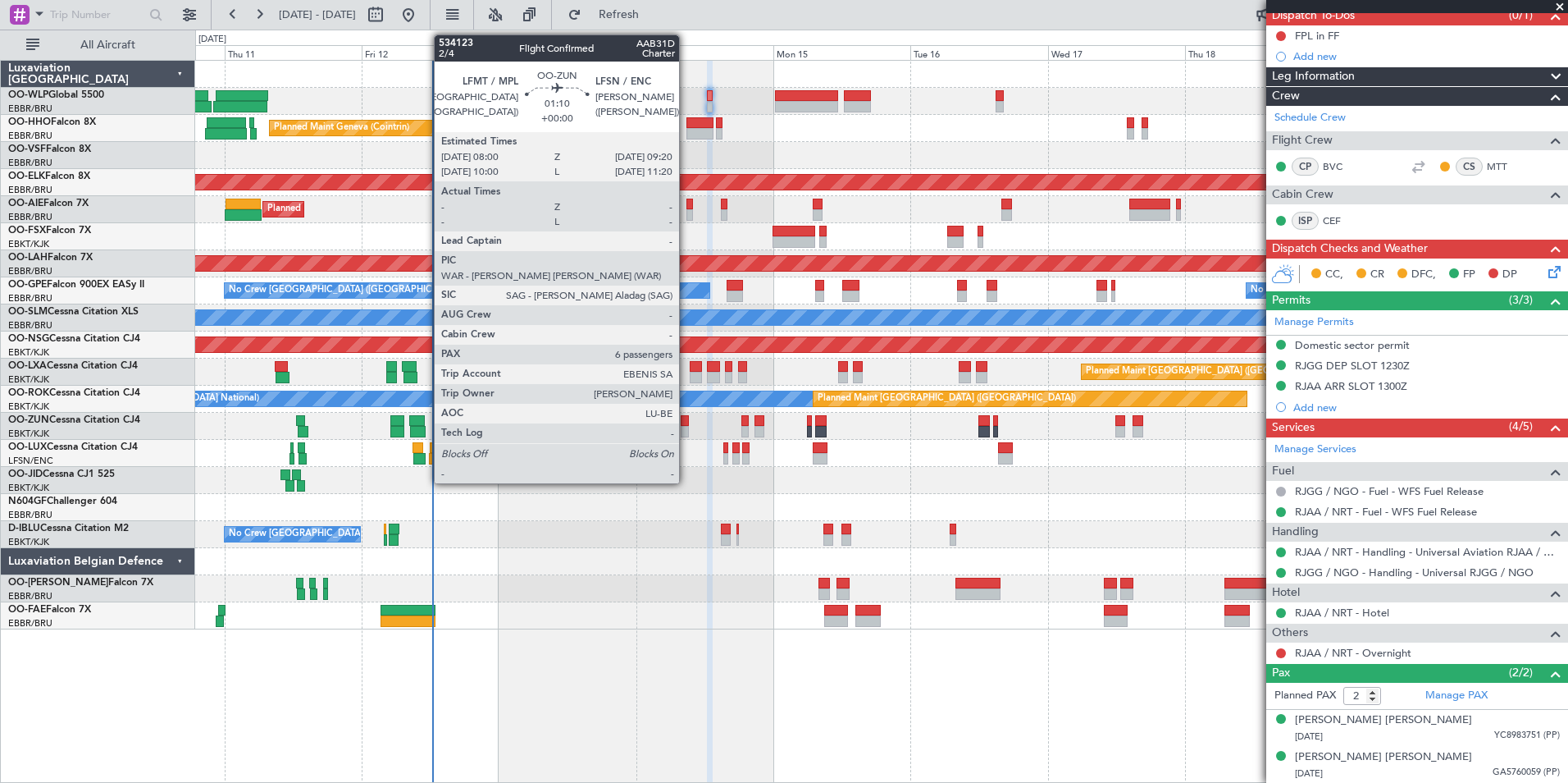
click at [687, 426] on div at bounding box center [685, 431] width 9 height 11
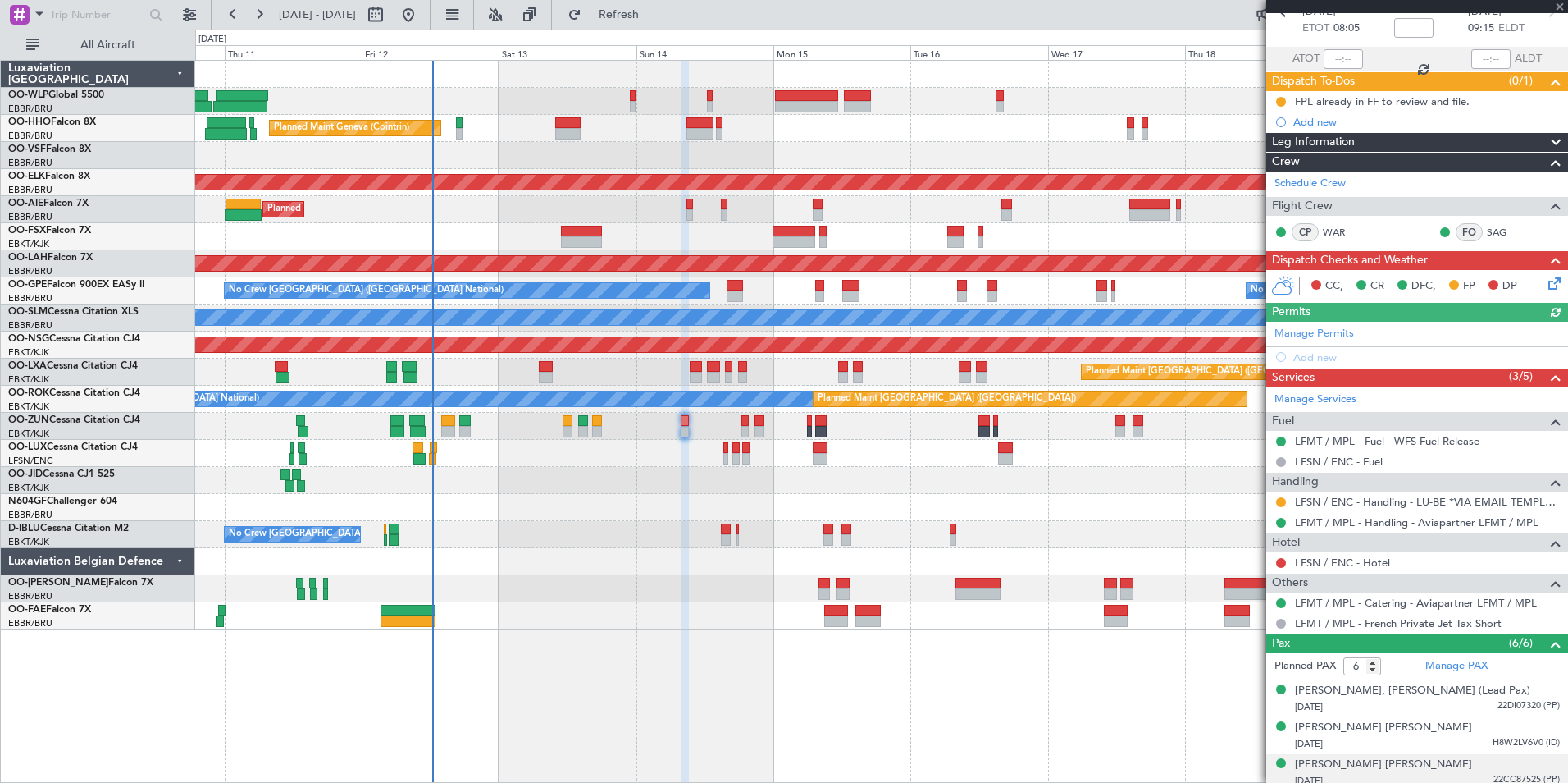
scroll to position [207, 0]
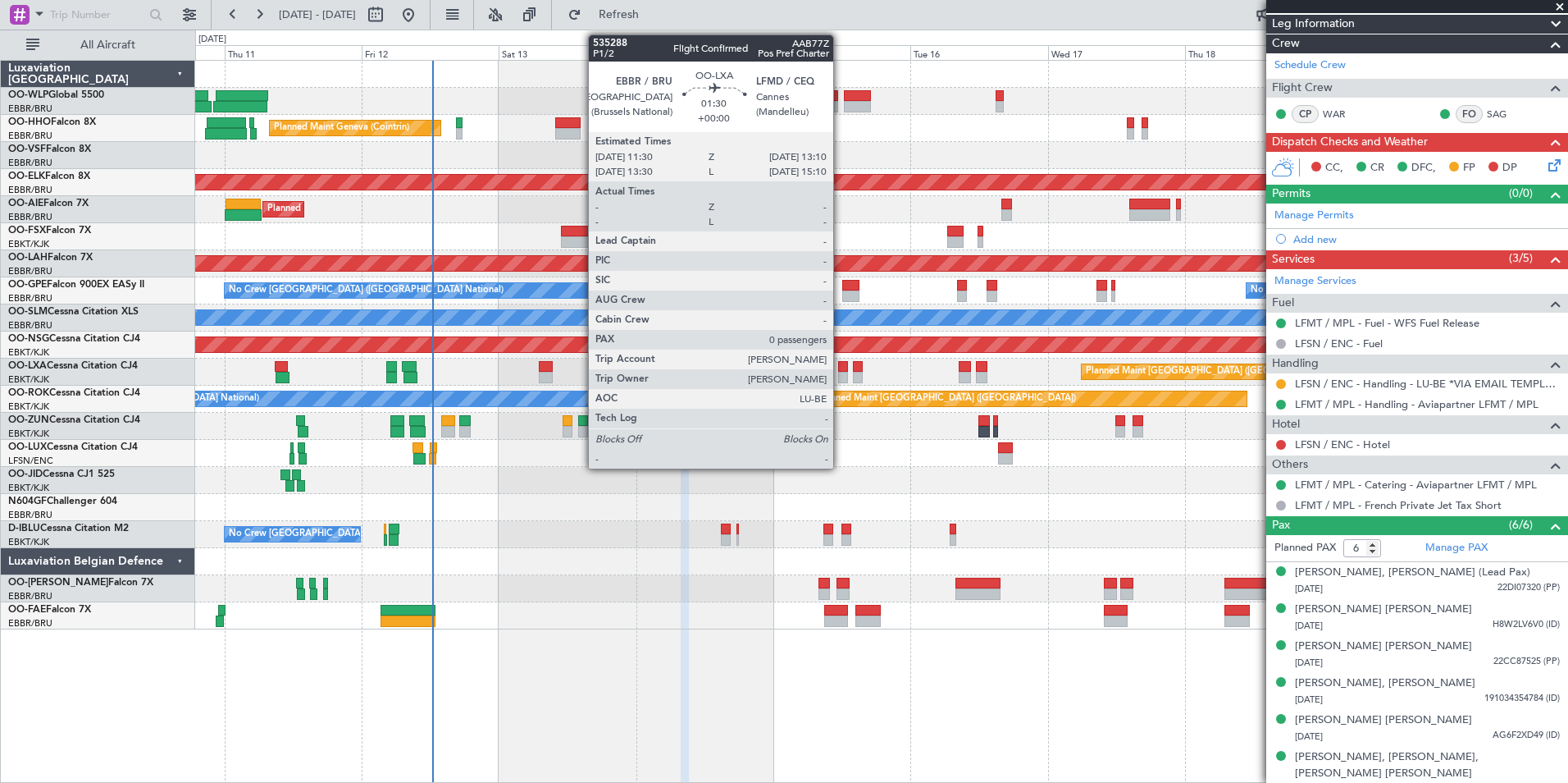
click at [841, 382] on div at bounding box center [842, 377] width 9 height 11
type input "0"
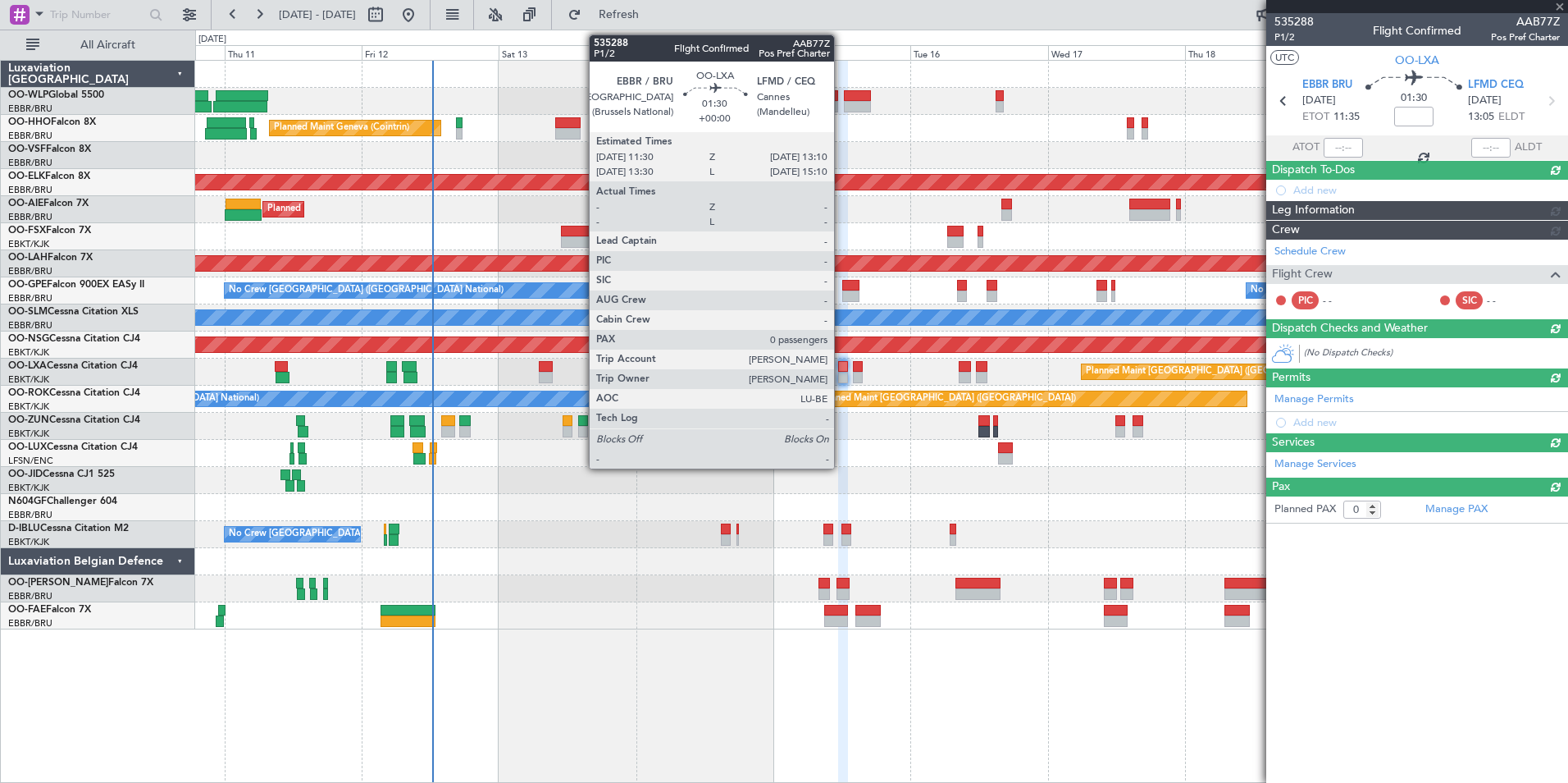
scroll to position [0, 0]
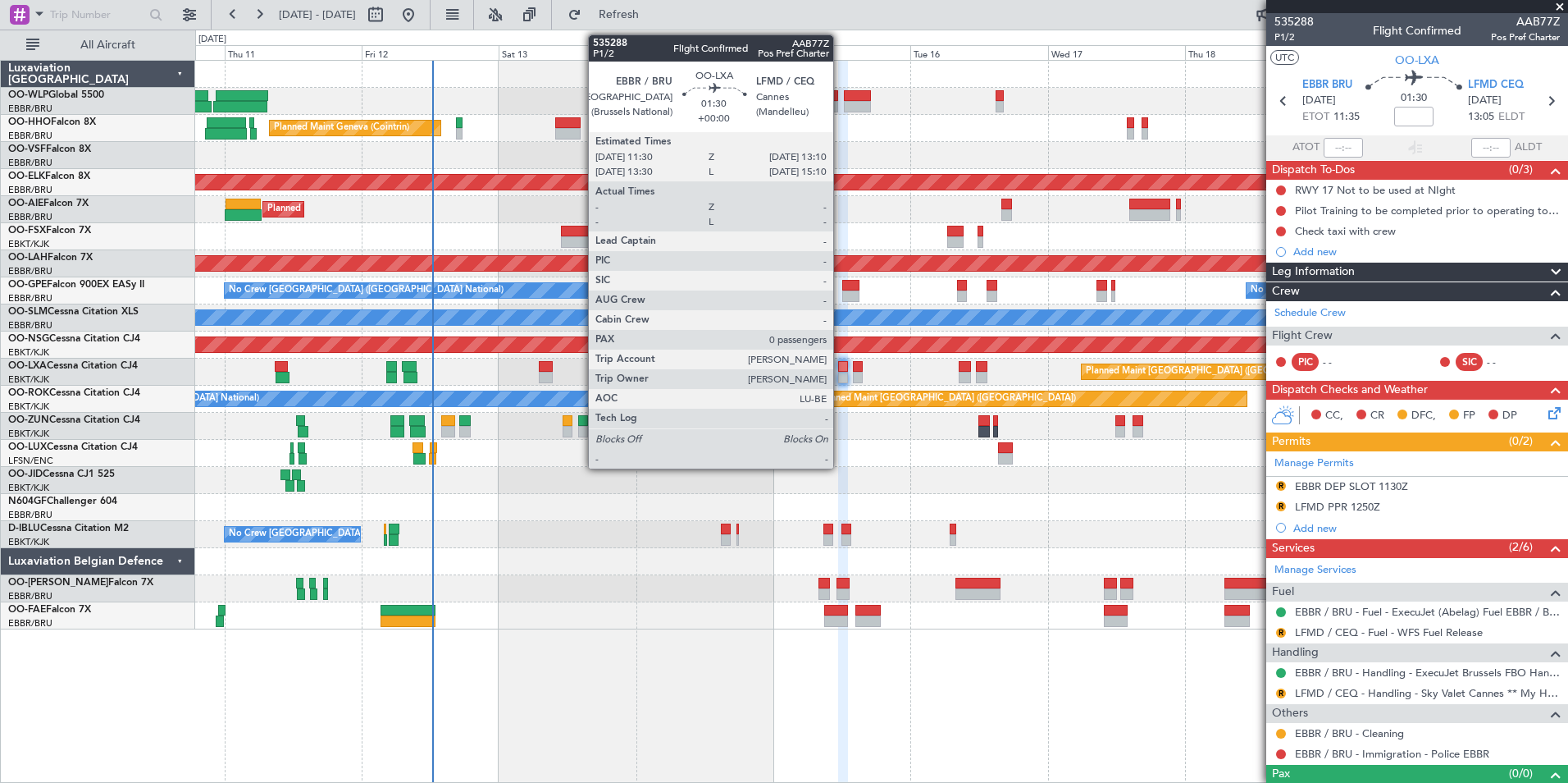
click at [841, 367] on div at bounding box center [842, 367] width 9 height 11
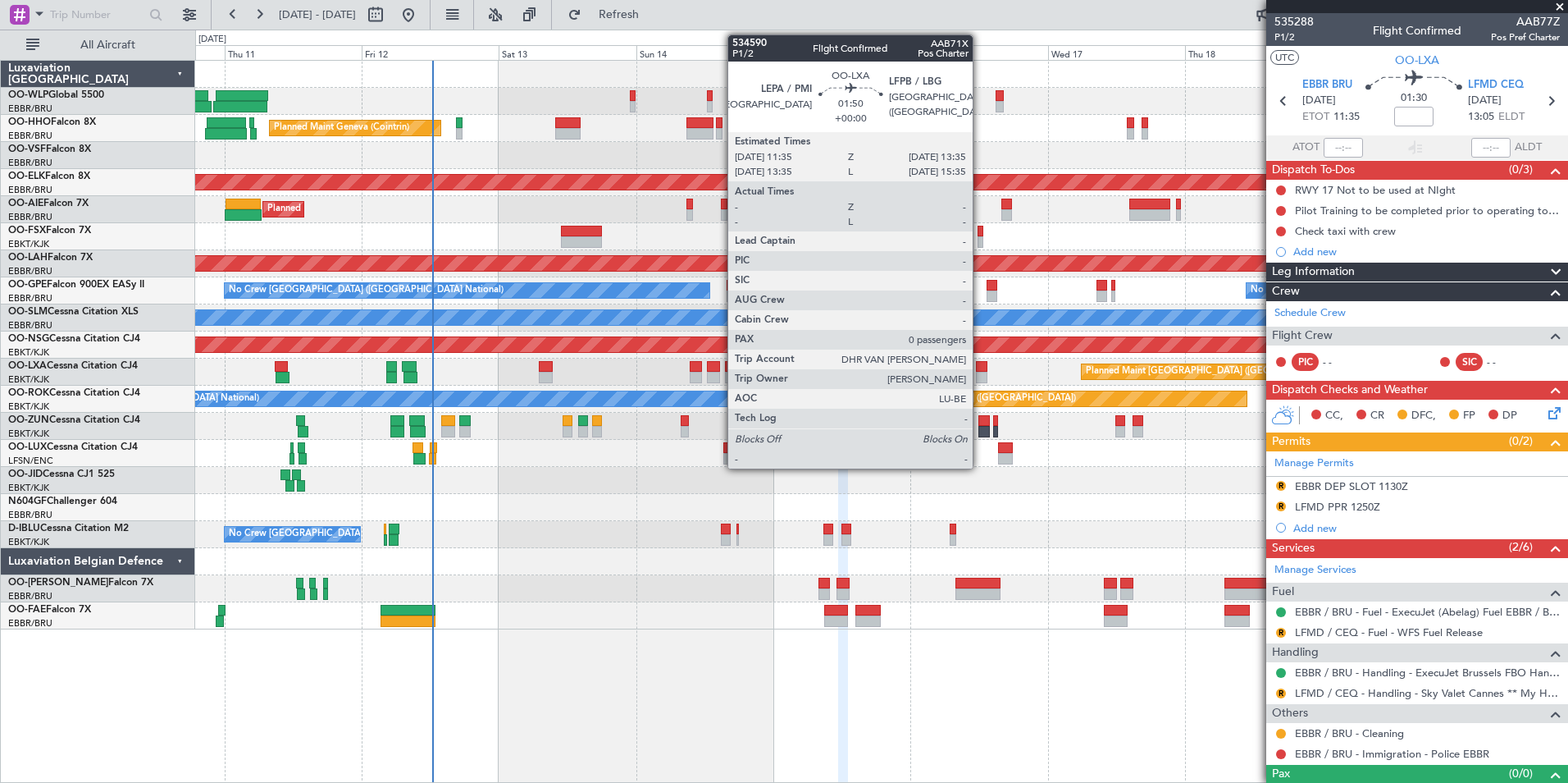
click at [980, 369] on div at bounding box center [982, 367] width 11 height 11
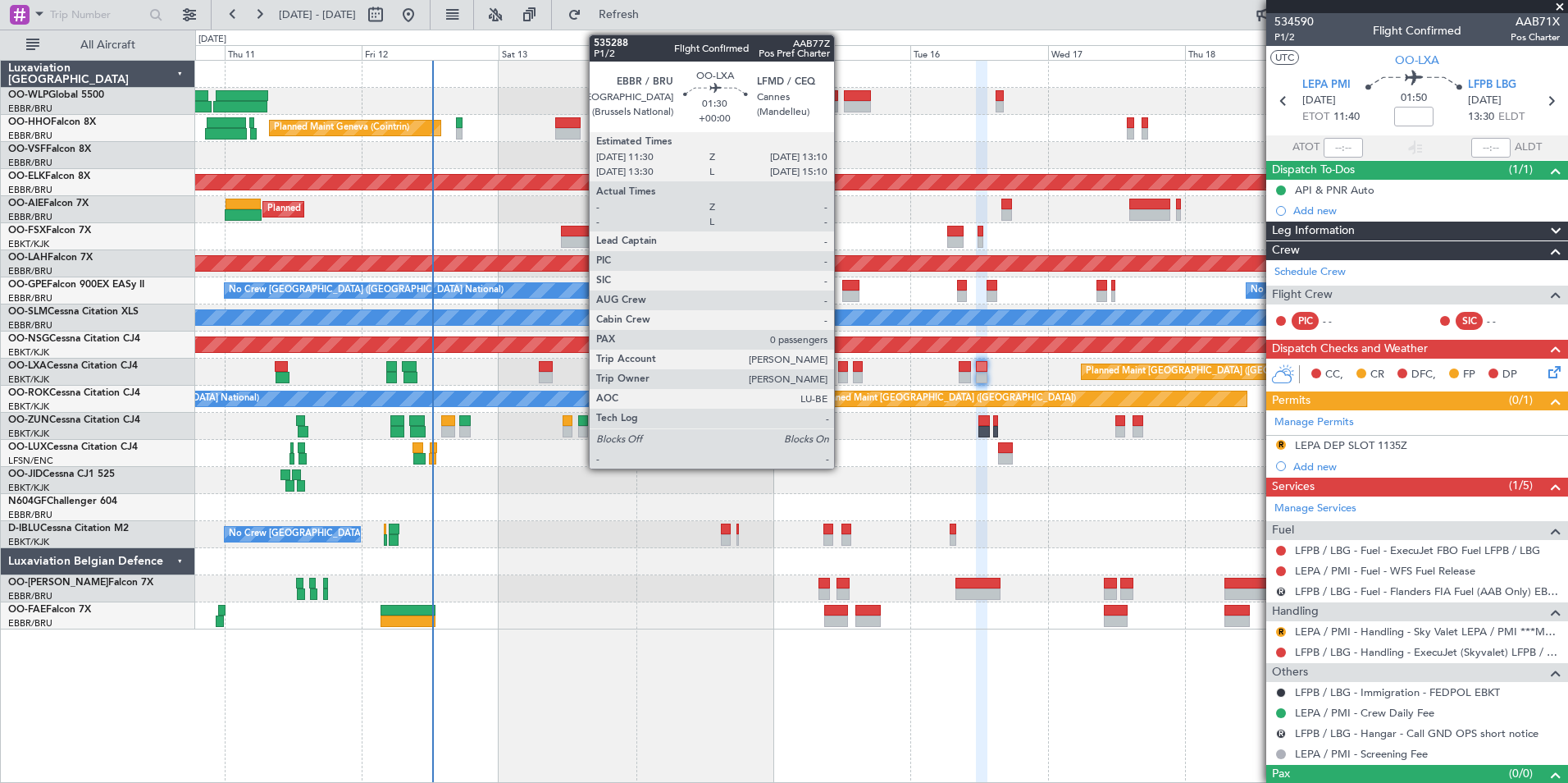
click at [841, 369] on div at bounding box center [842, 367] width 9 height 11
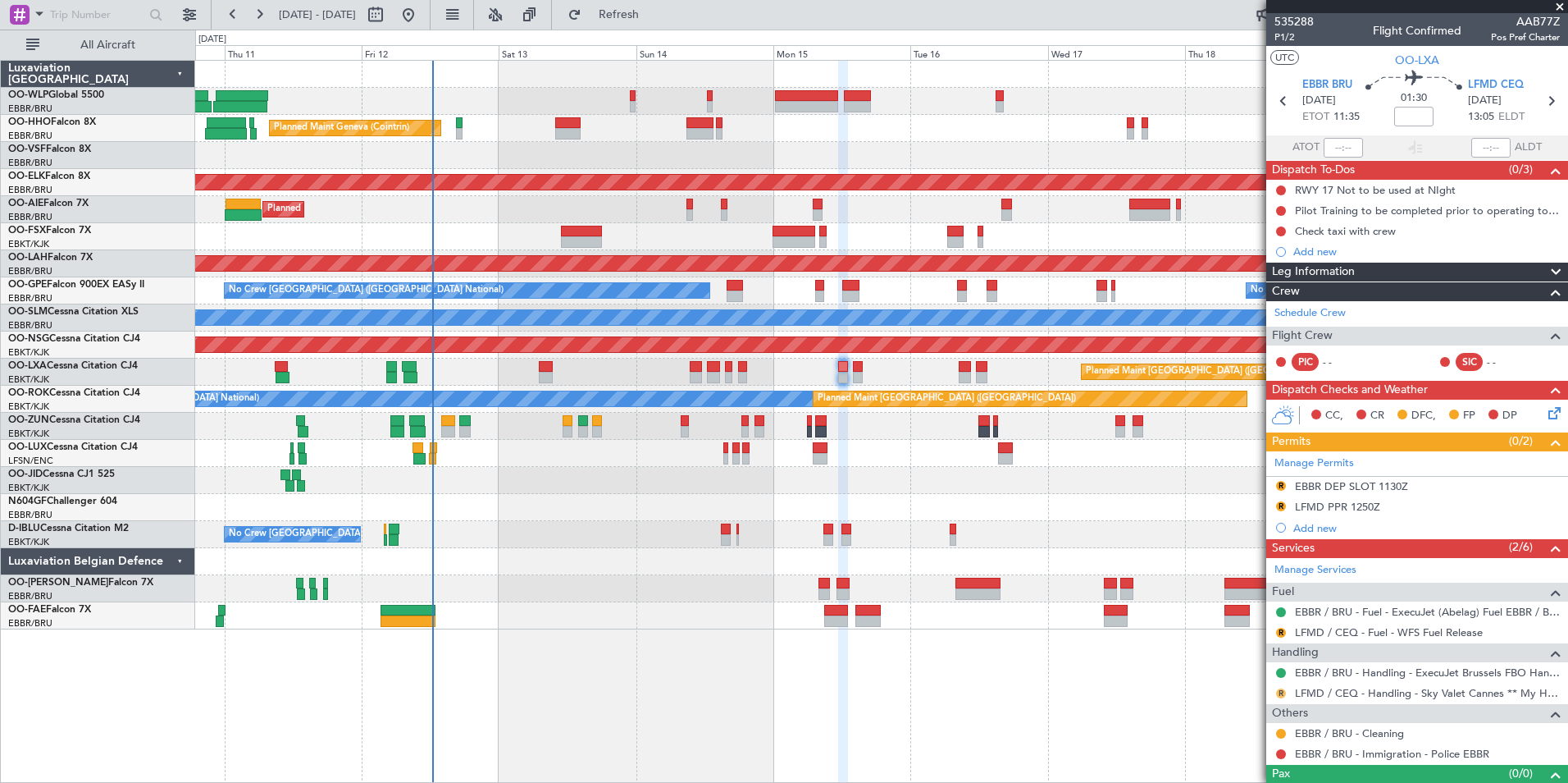
click at [1278, 693] on button "R" at bounding box center [1281, 693] width 9 height 10
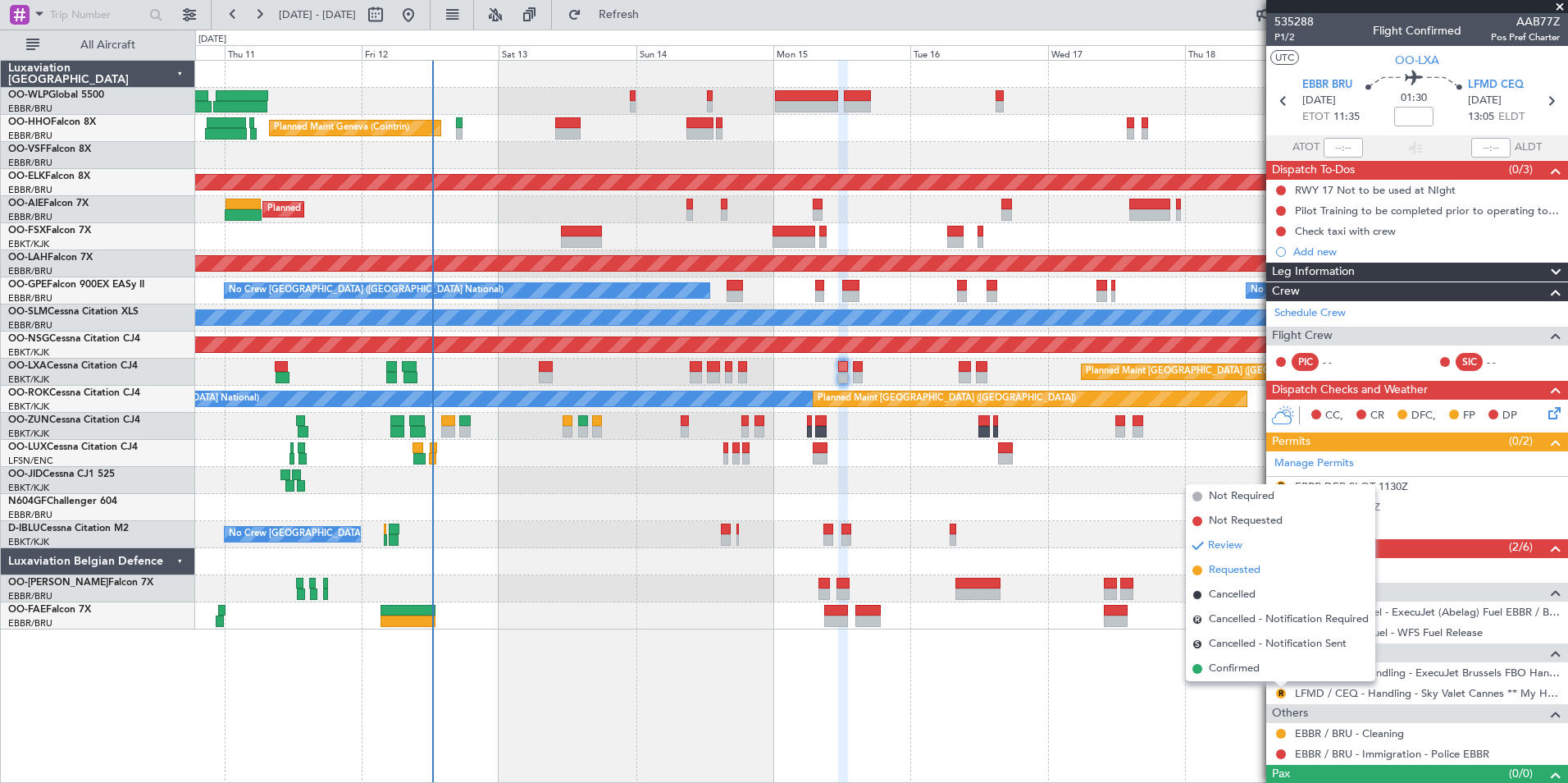
click at [1210, 574] on span "Requested" at bounding box center [1235, 569] width 51 height 16
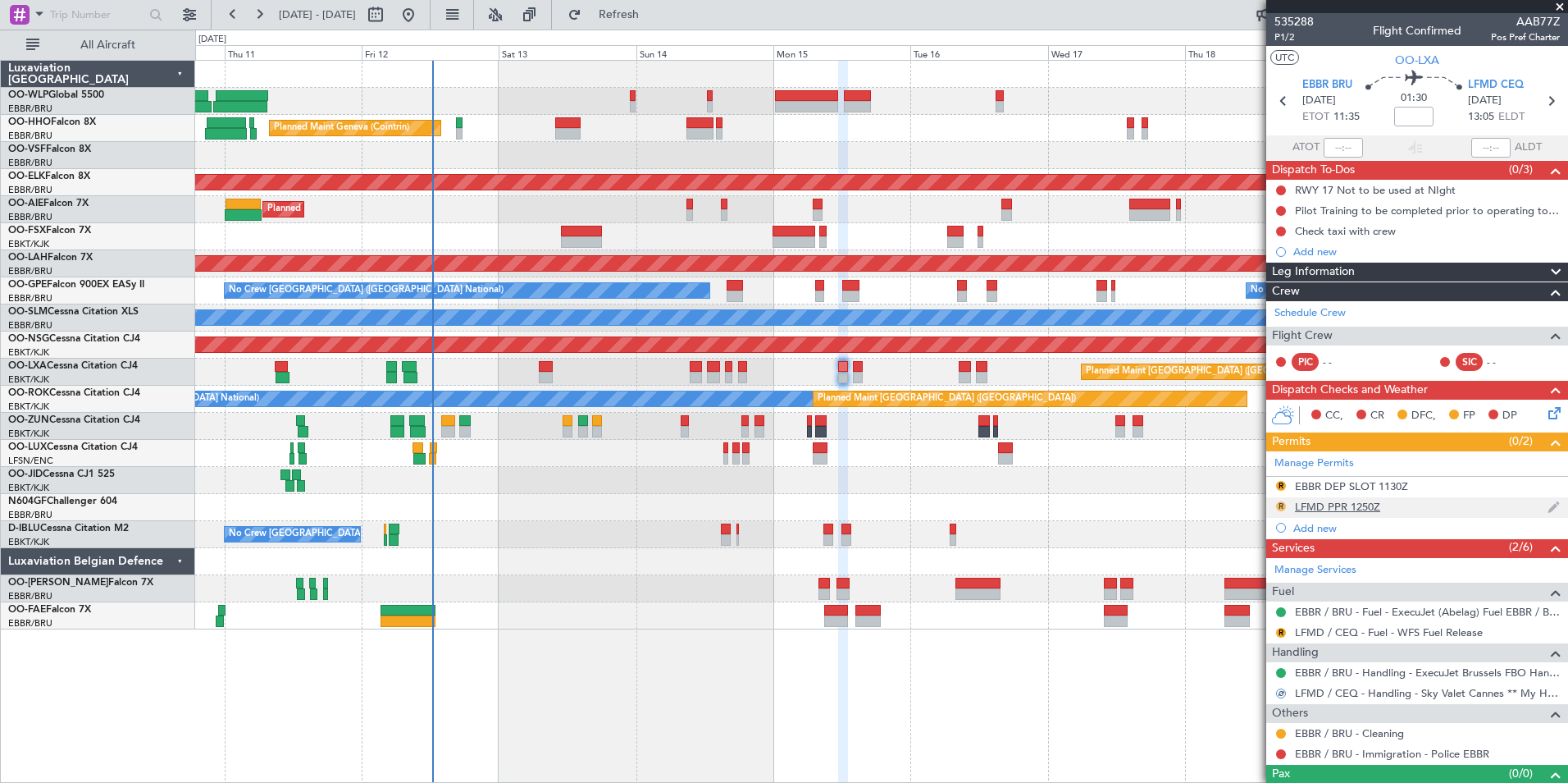
click at [1282, 506] on button "R" at bounding box center [1281, 506] width 9 height 10
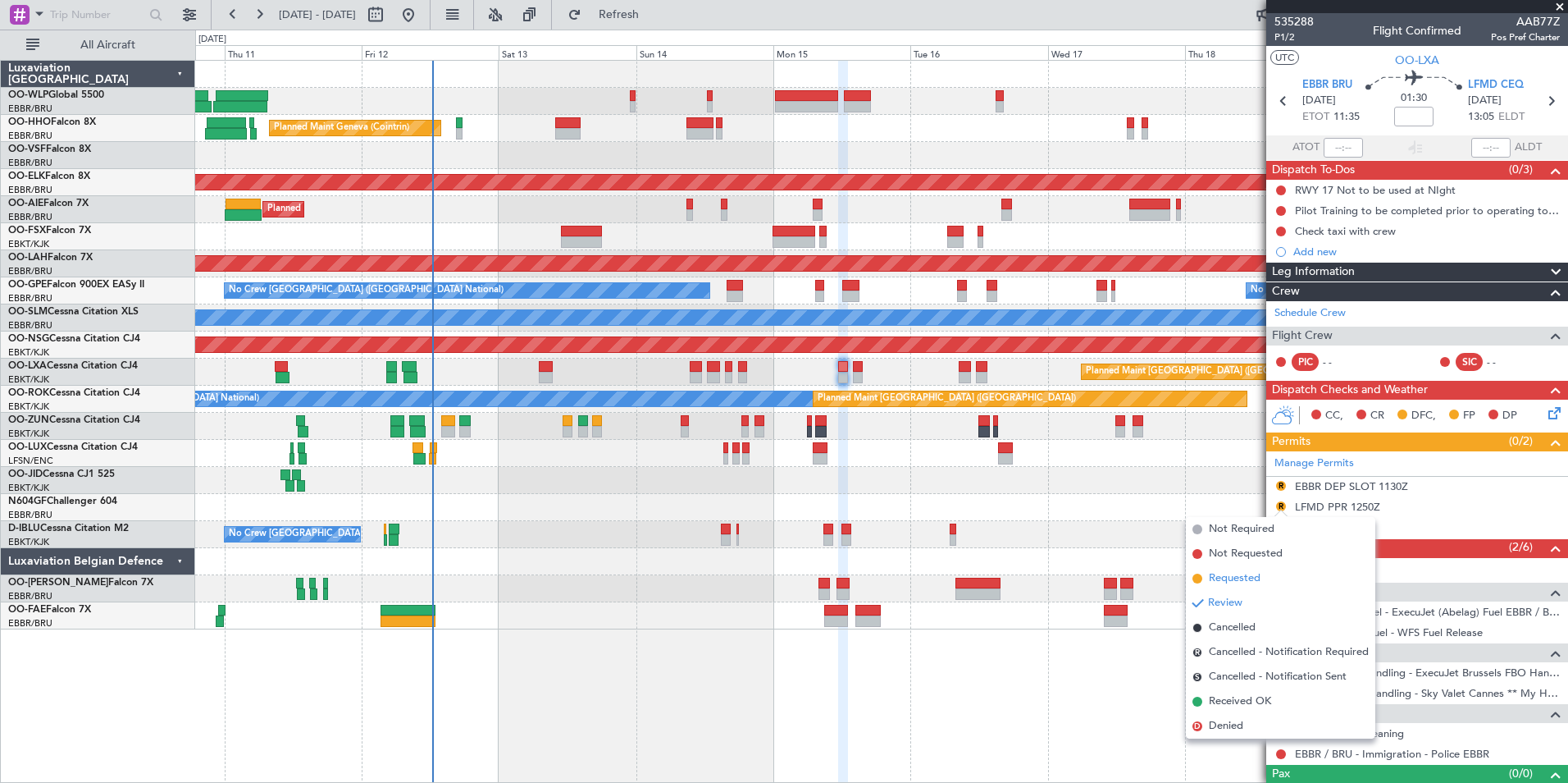
click at [1237, 574] on span "Requested" at bounding box center [1235, 578] width 51 height 16
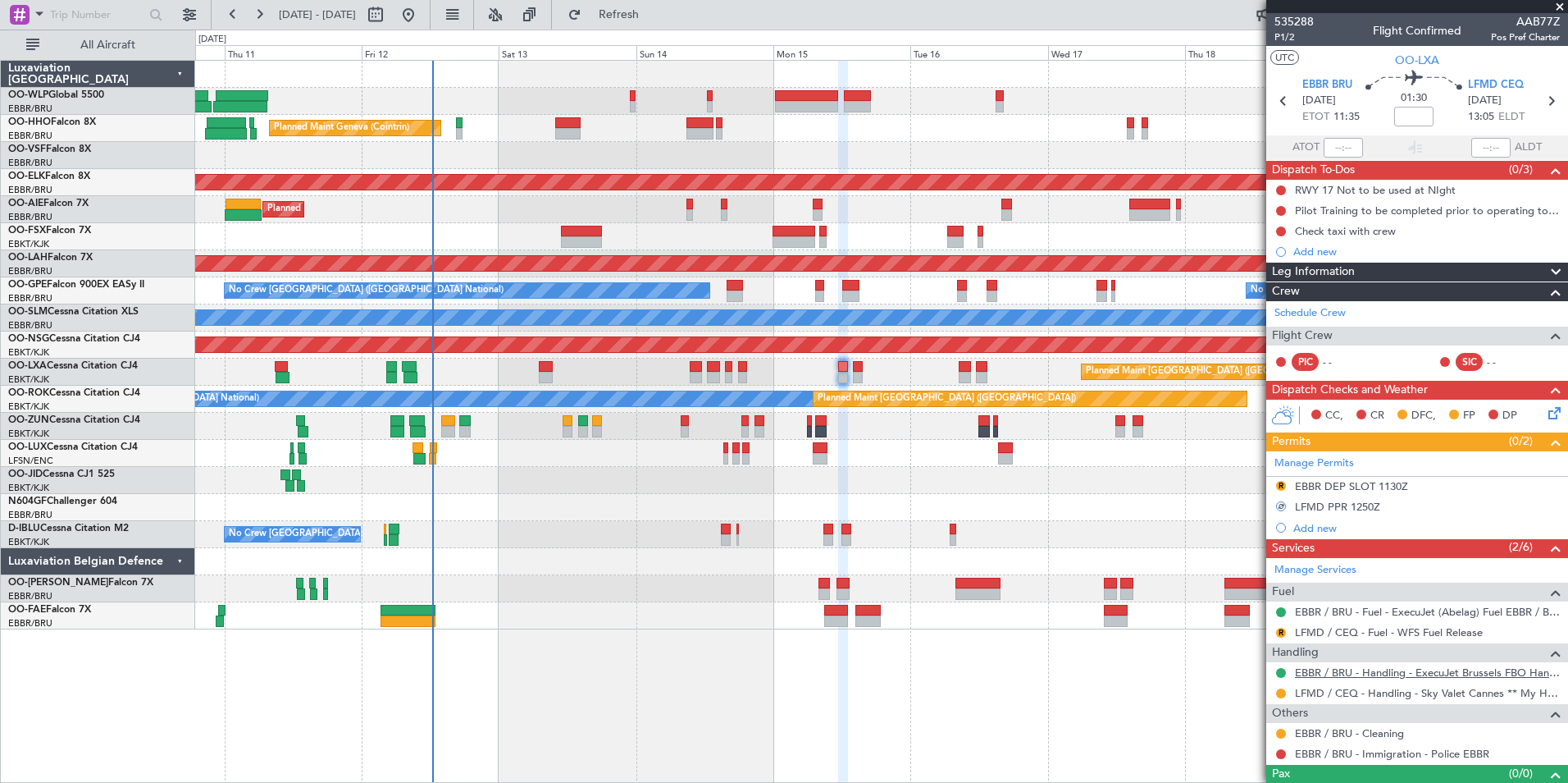
click at [1318, 670] on link "EBBR / BRU - Handling - ExecuJet Brussels FBO Handling Abelag" at bounding box center [1426, 672] width 265 height 14
click at [1355, 505] on div "LFMD PPR 1250Z" at bounding box center [1337, 506] width 85 height 14
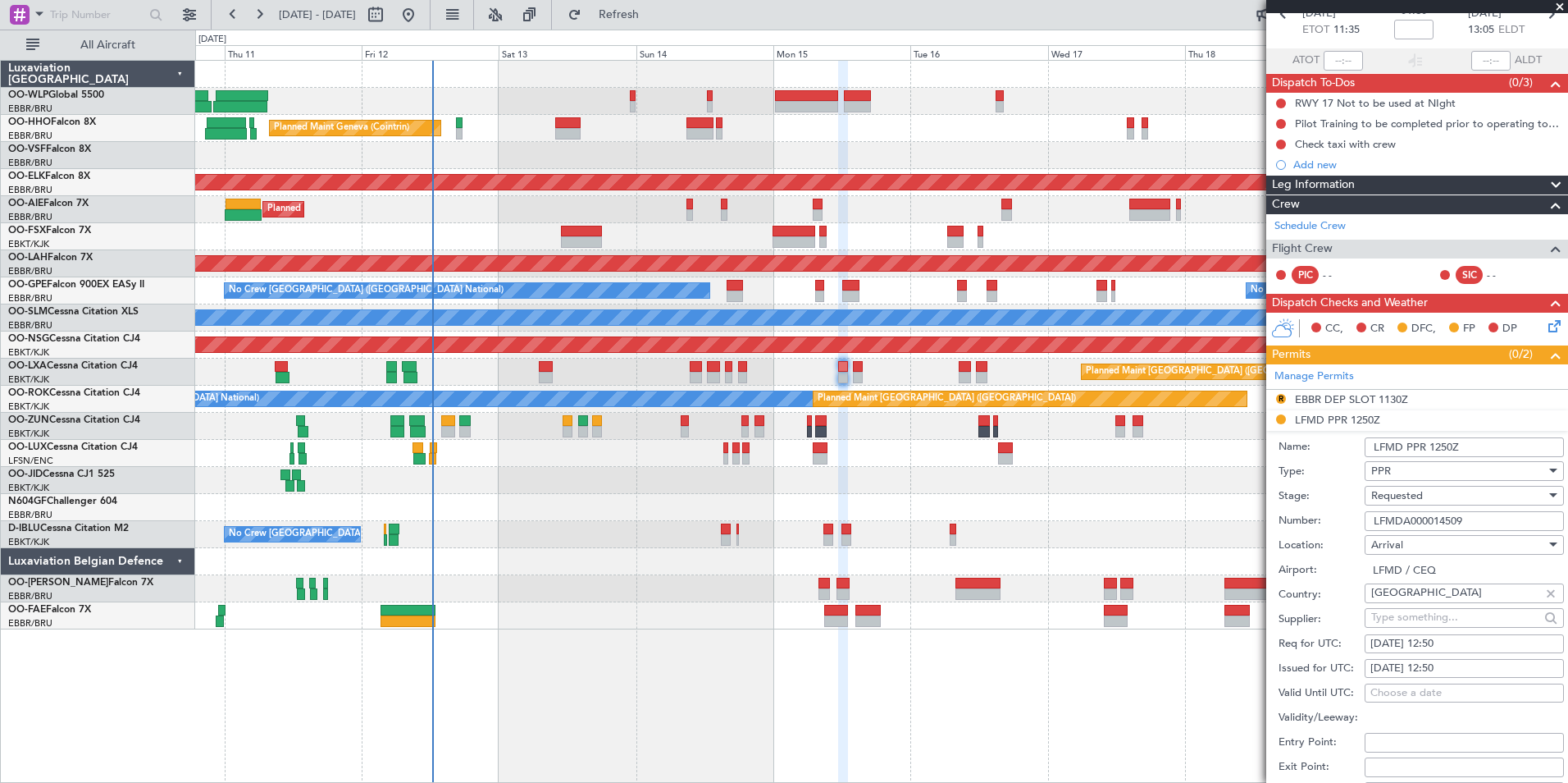
scroll to position [164, 0]
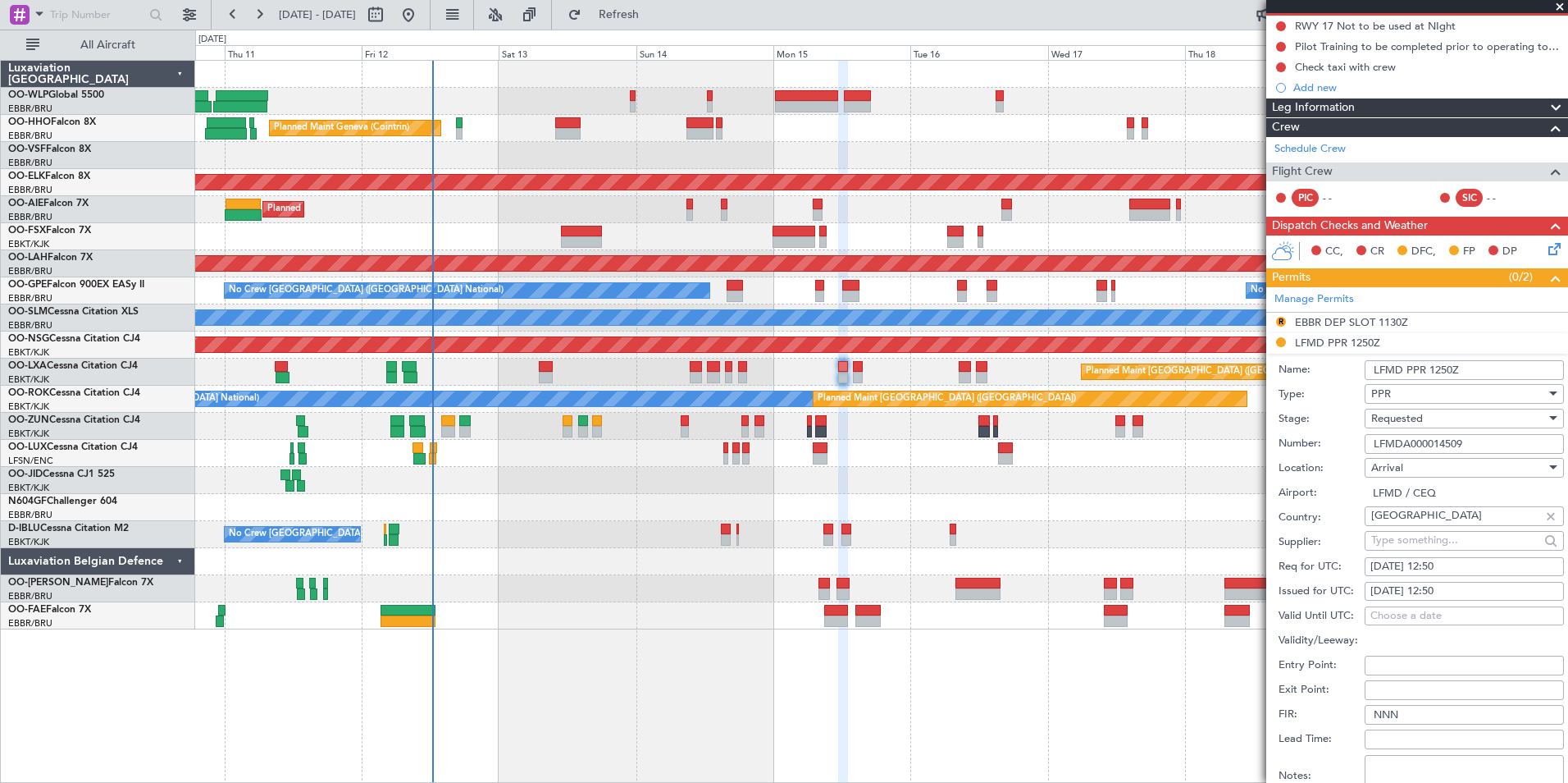
click at [1438, 561] on div "15/09/2025 12:50" at bounding box center [1464, 566] width 188 height 16
select select "9"
select select "2025"
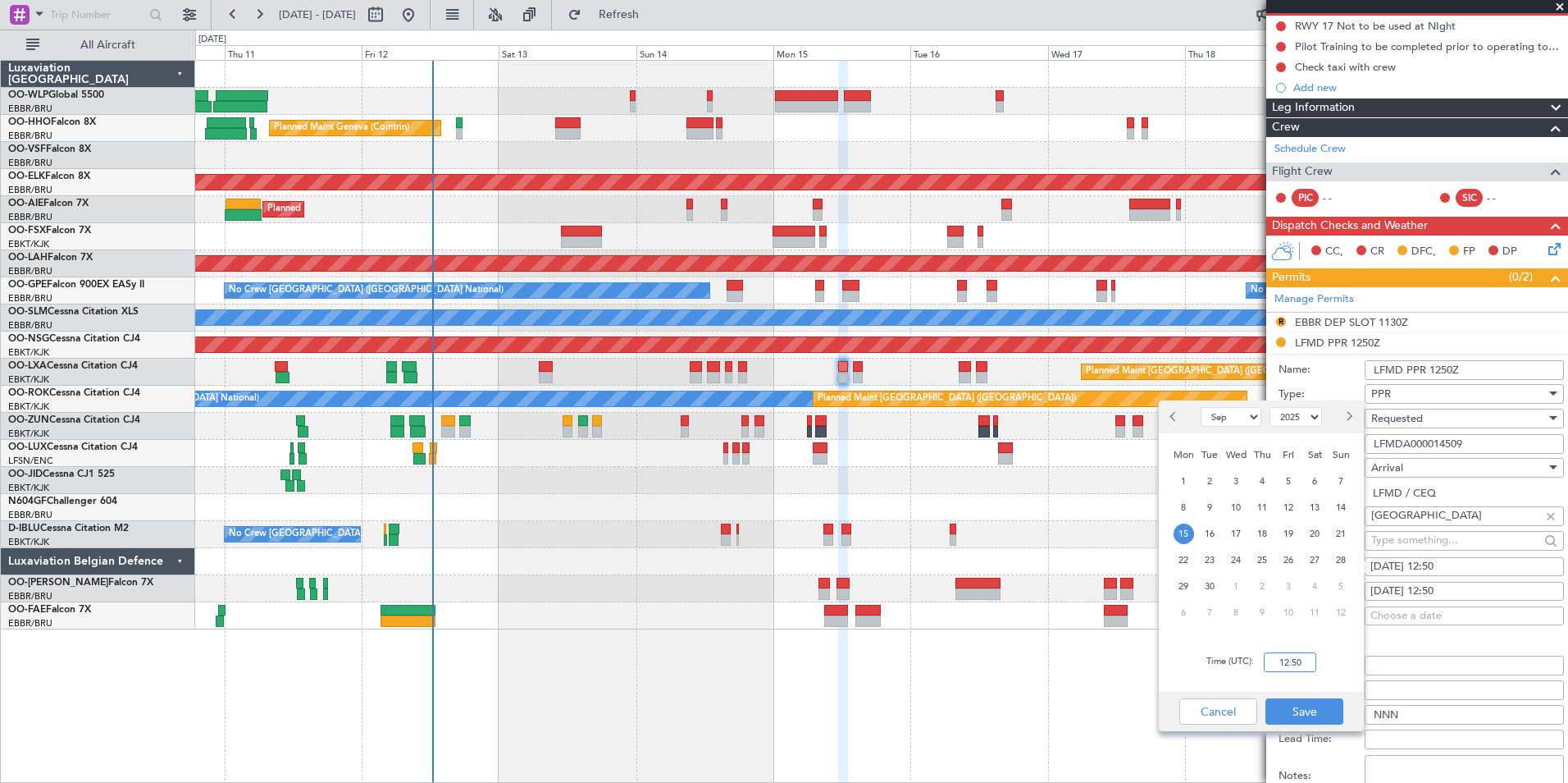
click at [1265, 661] on input "12:50" at bounding box center [1290, 661] width 52 height 20
type input "13:10"
click at [1332, 709] on button "Save" at bounding box center [1304, 712] width 78 height 27
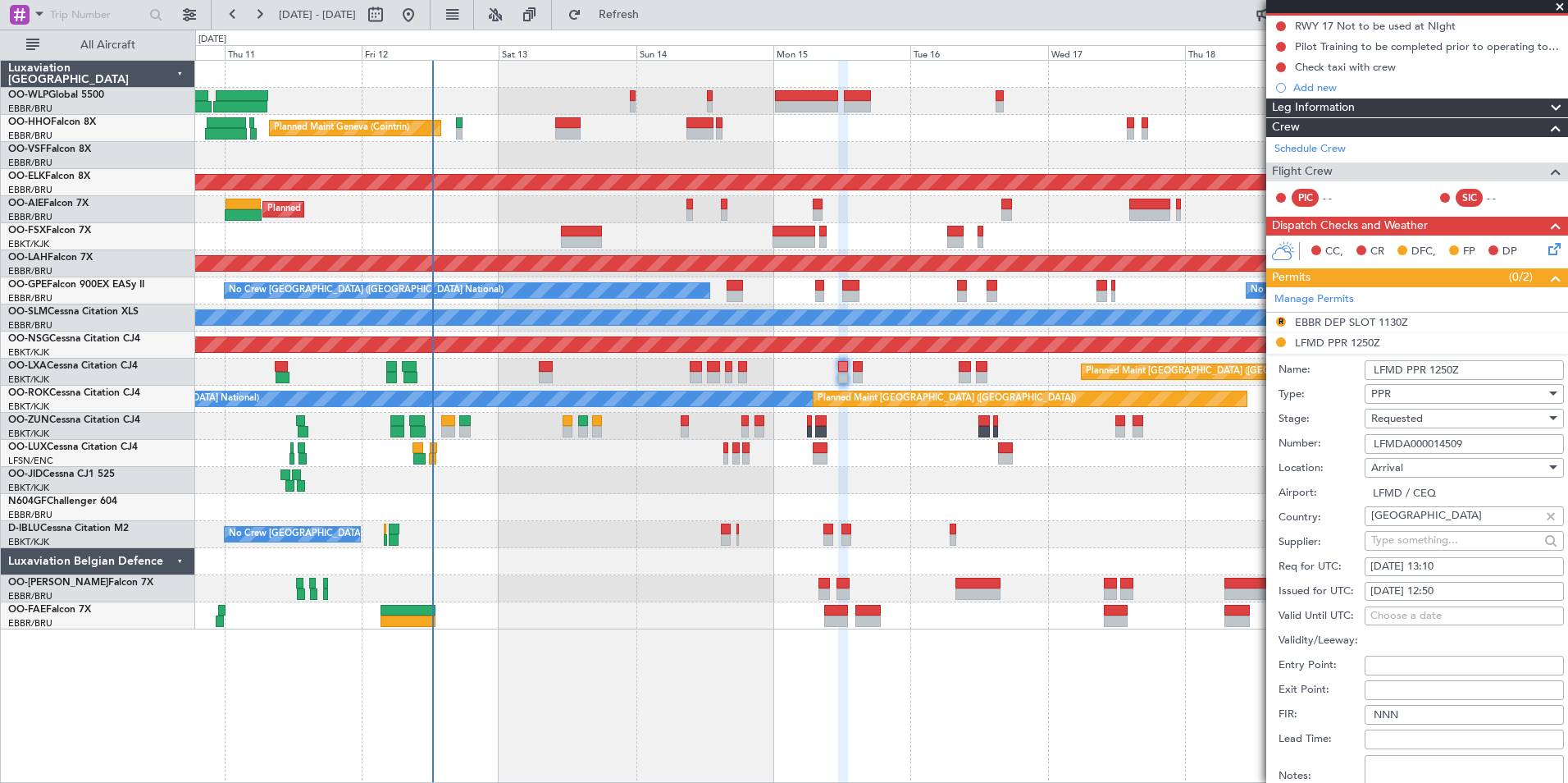
click at [1445, 593] on div "15/09/2025 12:50" at bounding box center [1464, 591] width 188 height 16
select select "9"
select select "2025"
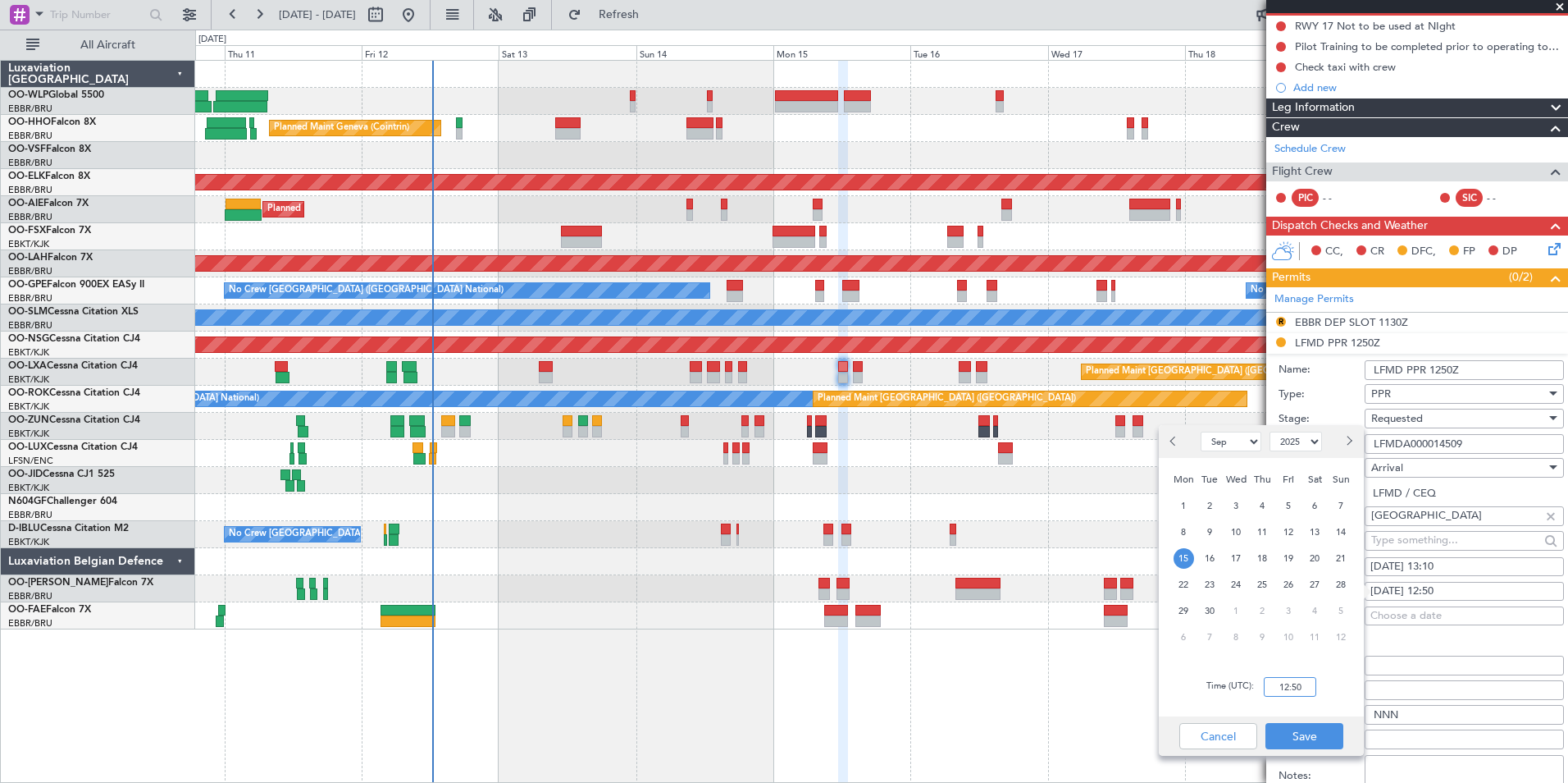
click at [1299, 690] on input "12:50" at bounding box center [1290, 686] width 52 height 20
type input "13:10"
click at [1279, 736] on button "Save" at bounding box center [1304, 736] width 78 height 27
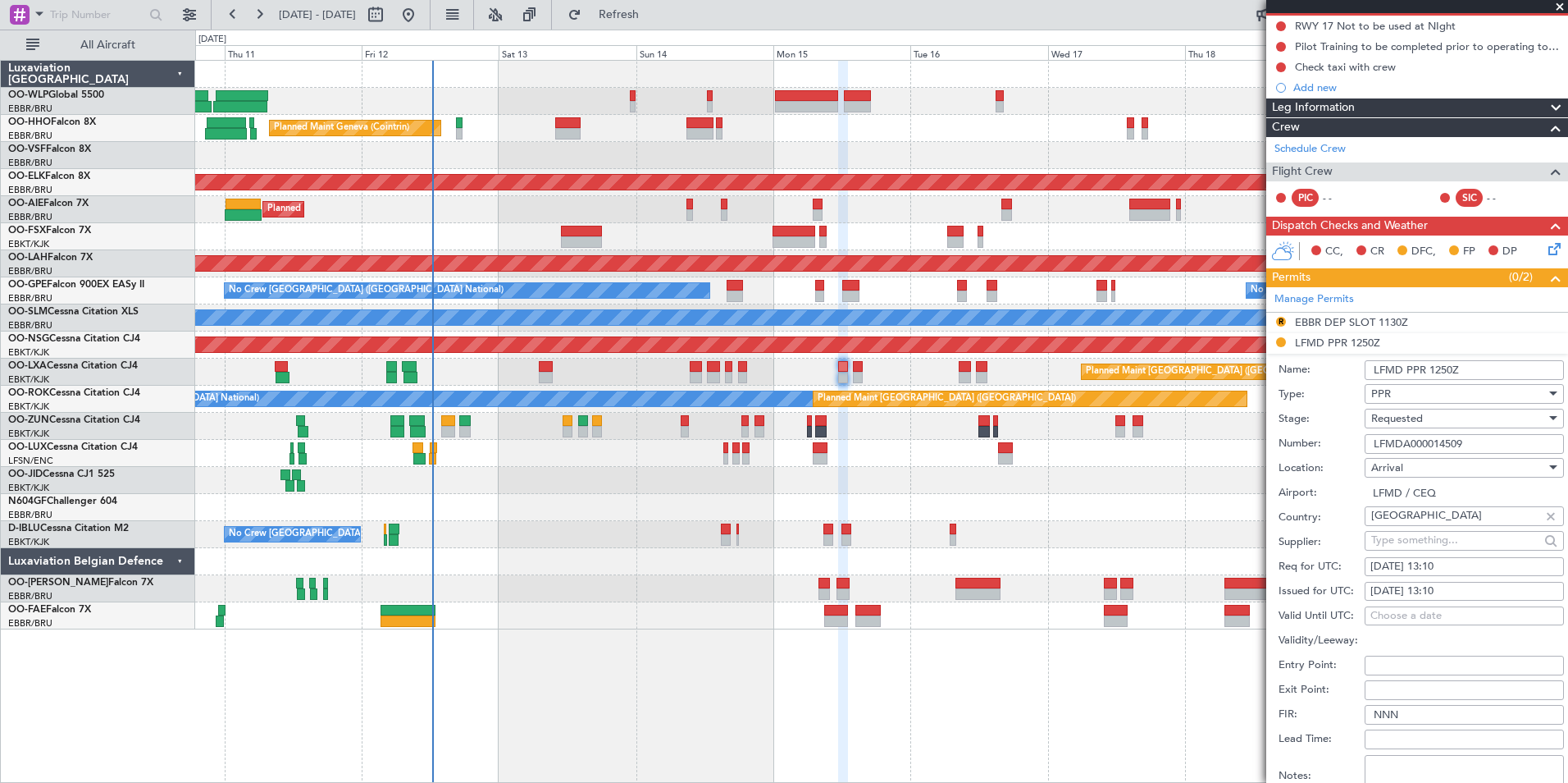
scroll to position [328, 0]
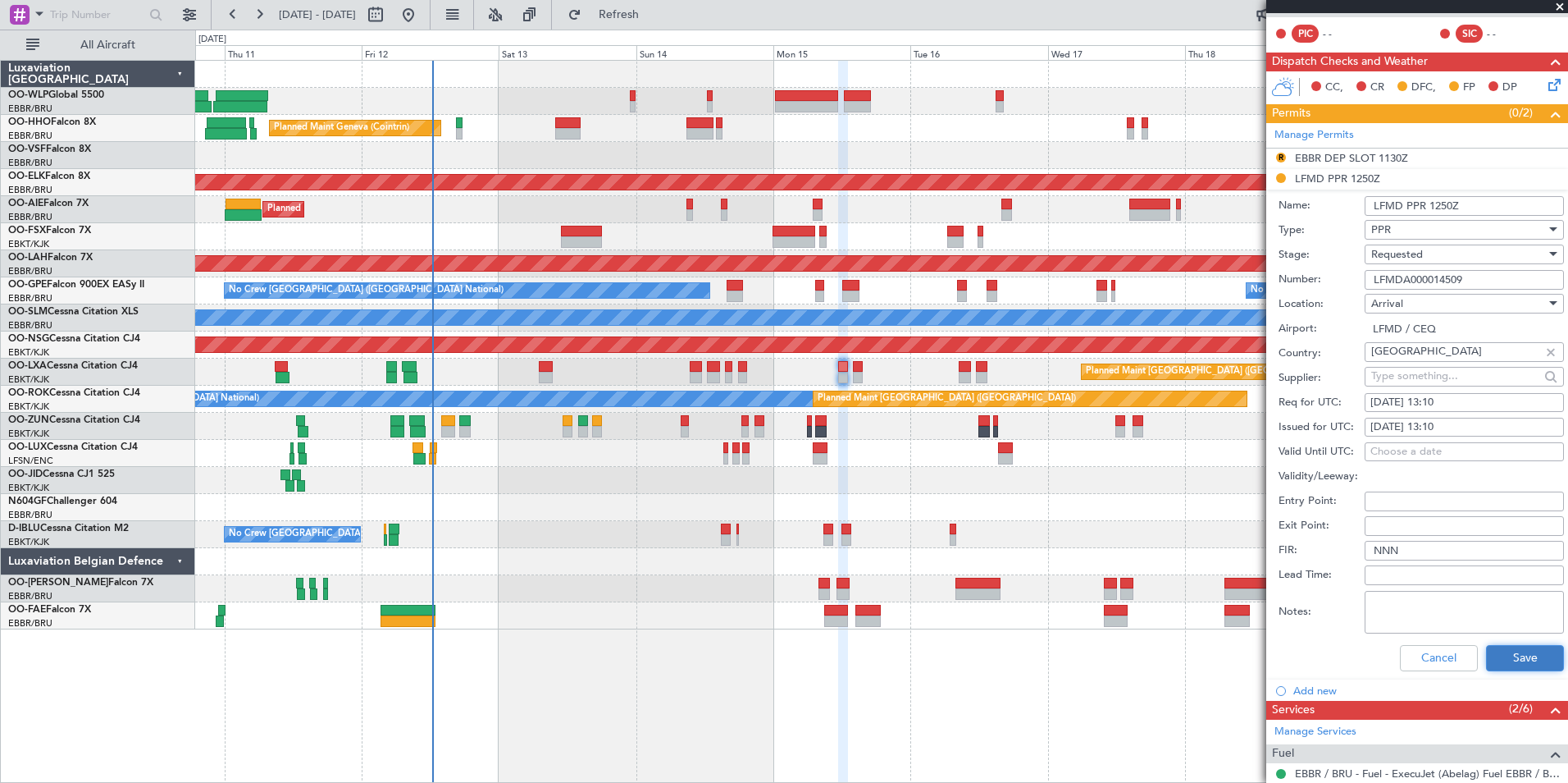
click at [1522, 658] on button "Save" at bounding box center [1525, 659] width 78 height 27
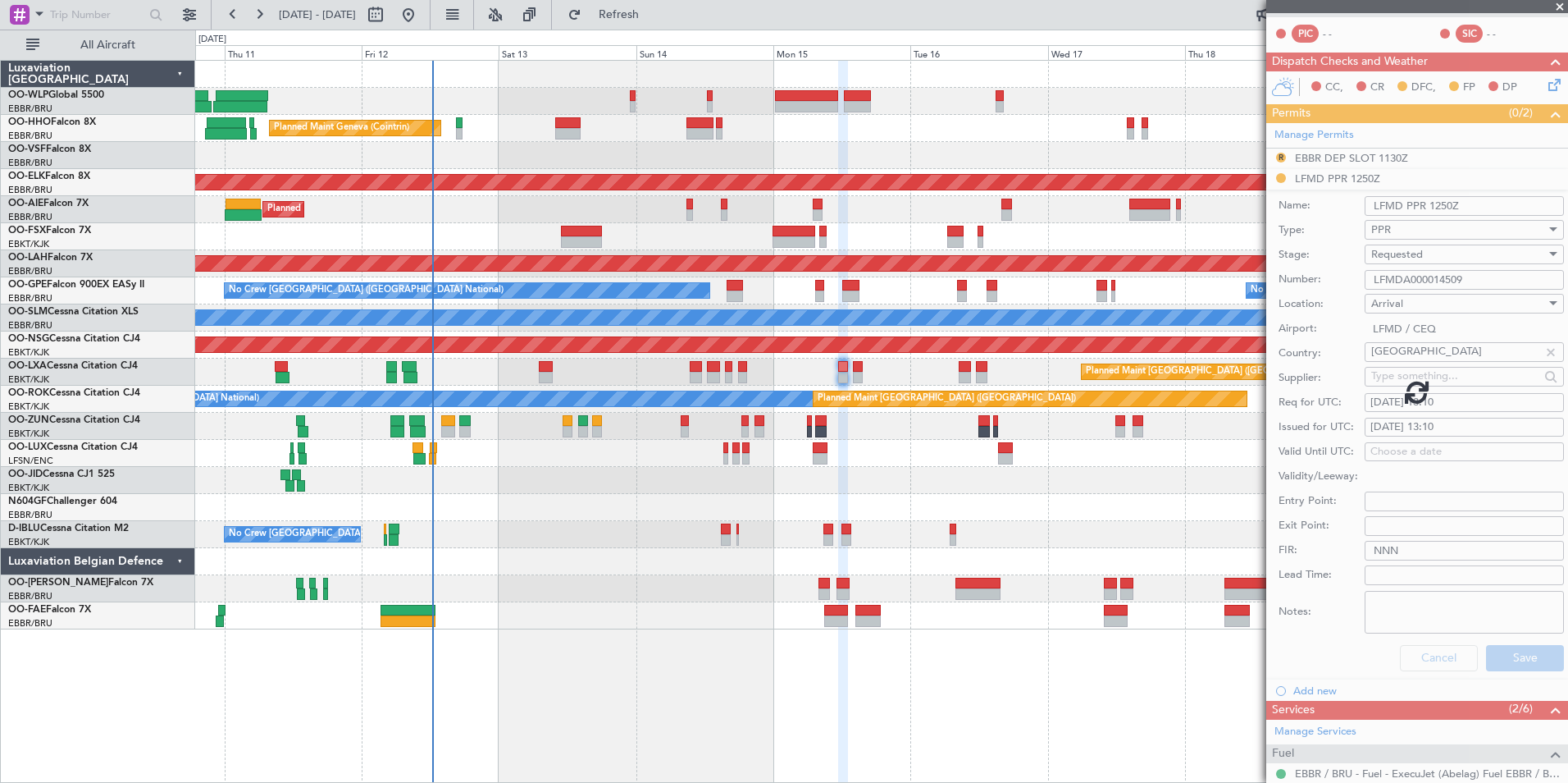
scroll to position [27, 0]
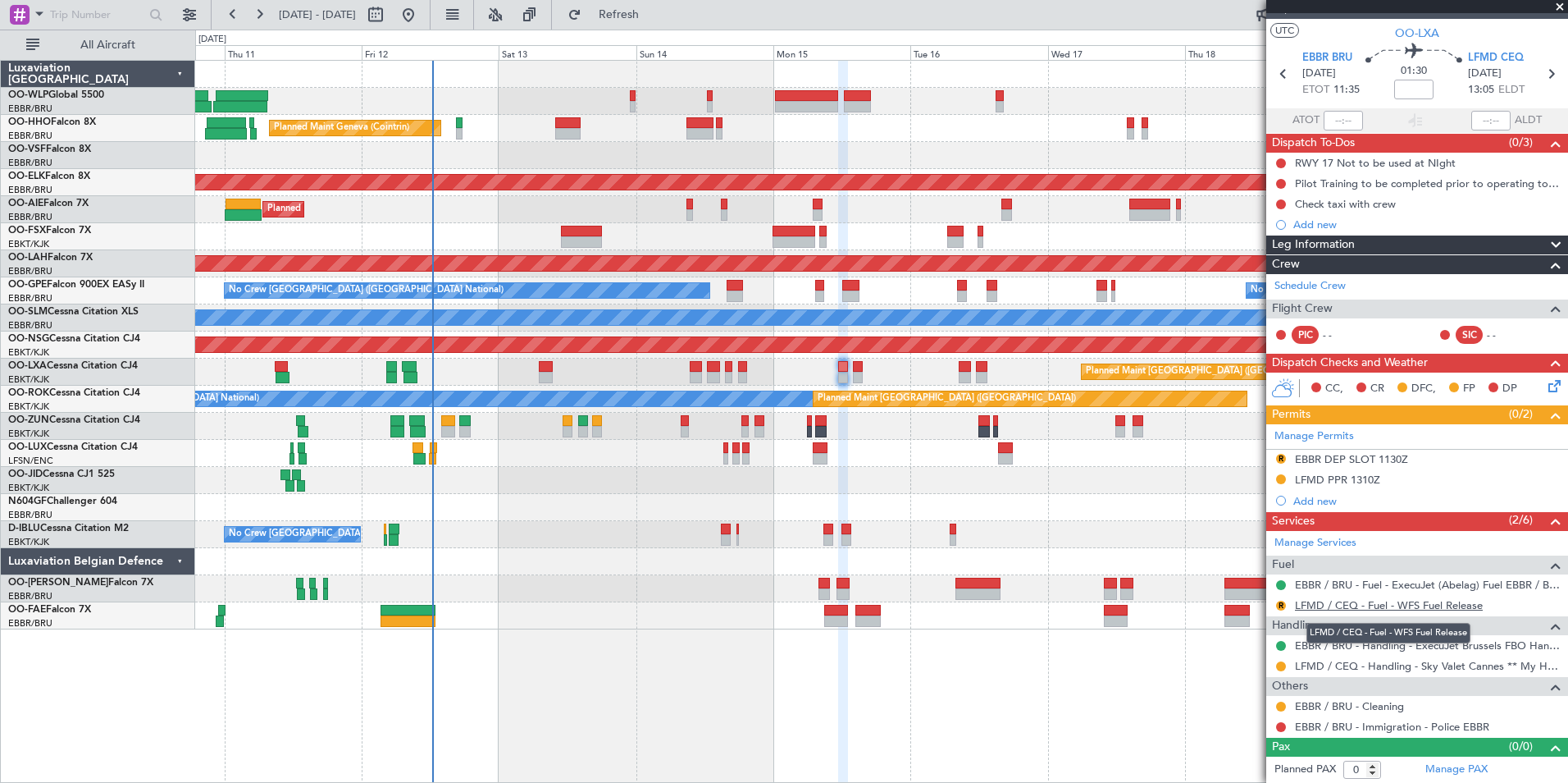
click at [1342, 610] on link "LFMD / CEQ - Fuel - WFS Fuel Release" at bounding box center [1389, 604] width 188 height 14
click at [1349, 460] on div "EBBR DEP SLOT 1130Z" at bounding box center [1351, 459] width 113 height 14
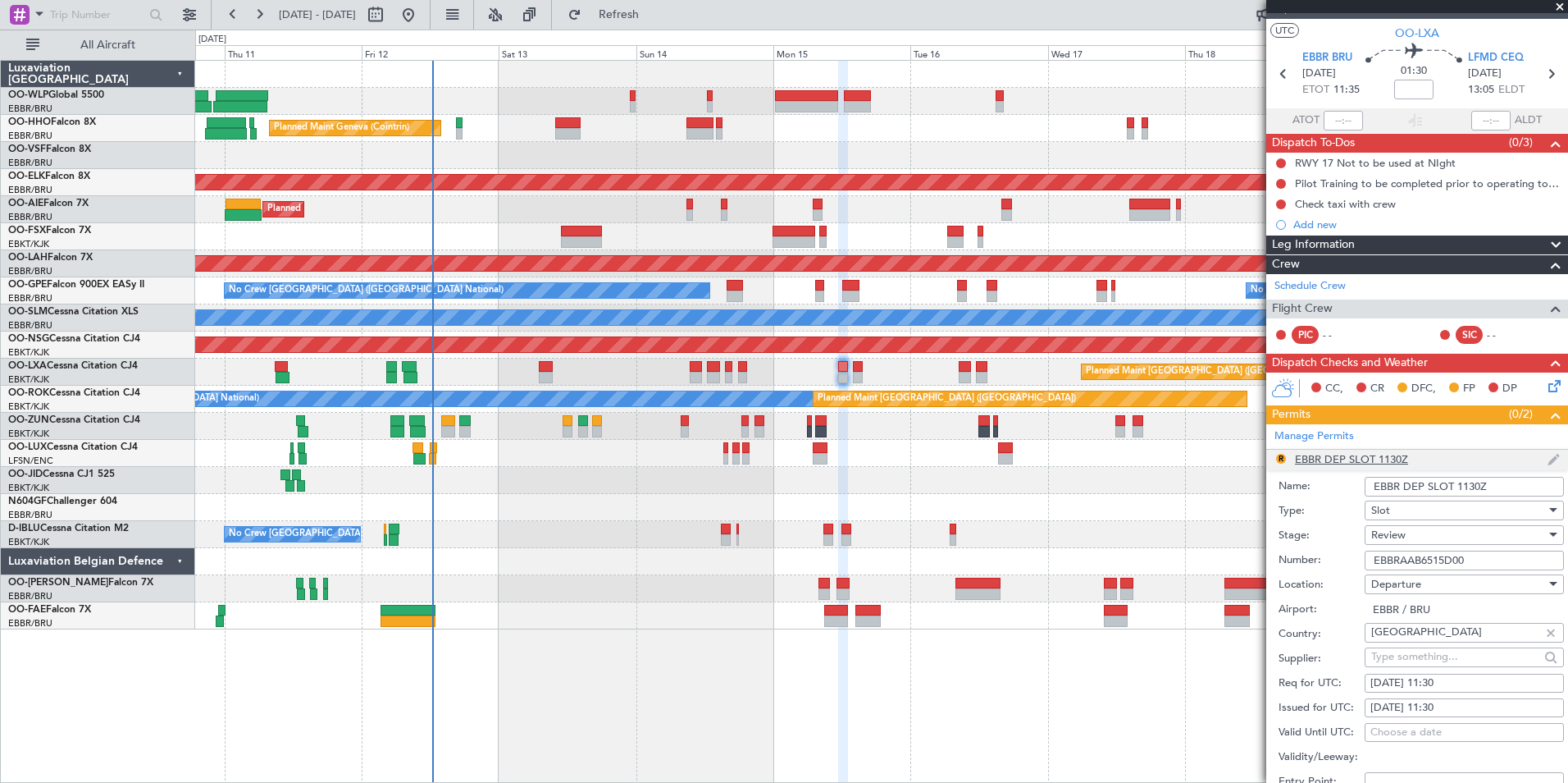
scroll to position [328, 0]
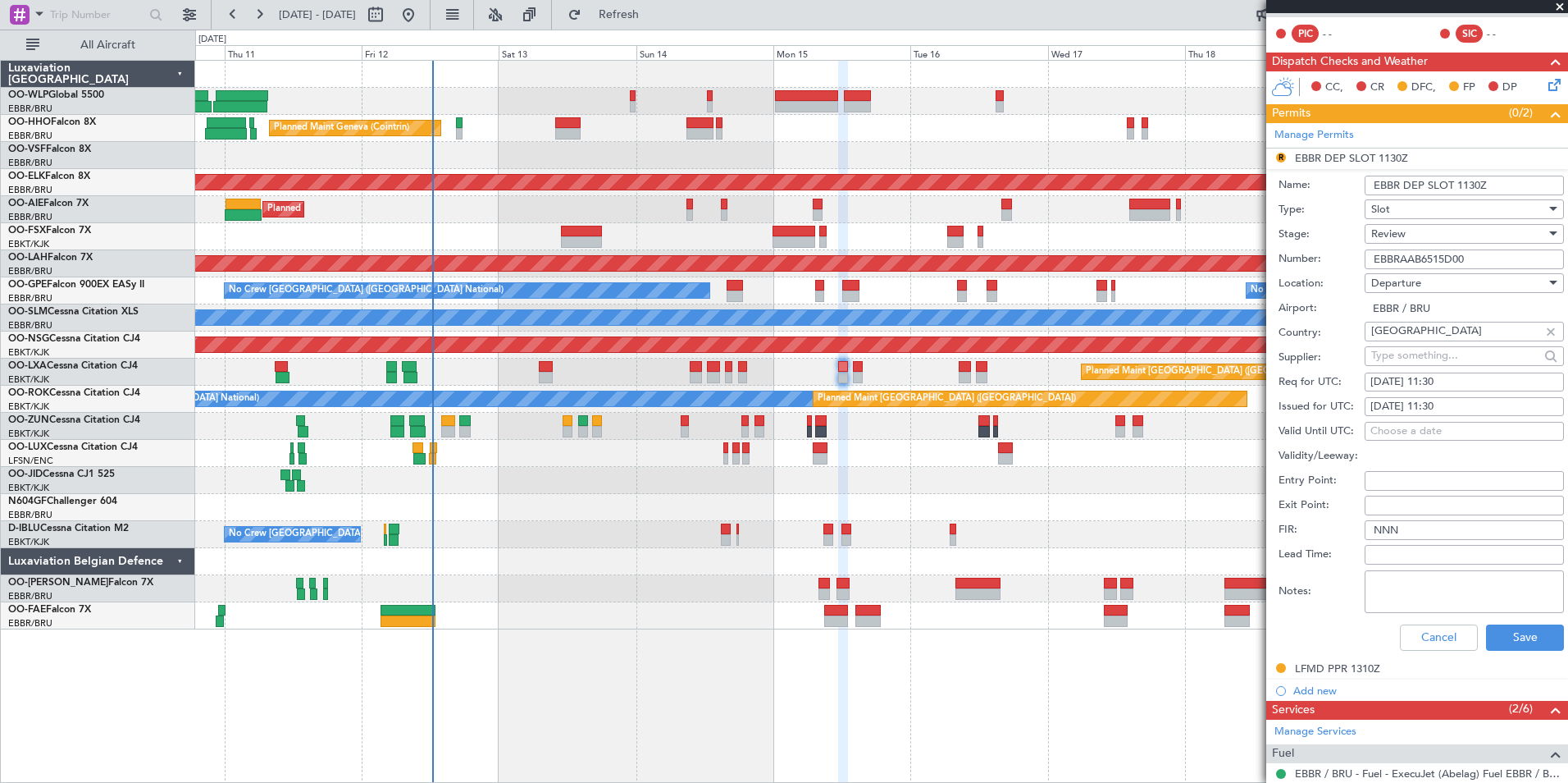
click at [1445, 380] on div "15/09/2025 11:30" at bounding box center [1464, 382] width 188 height 16
select select "9"
select select "2025"
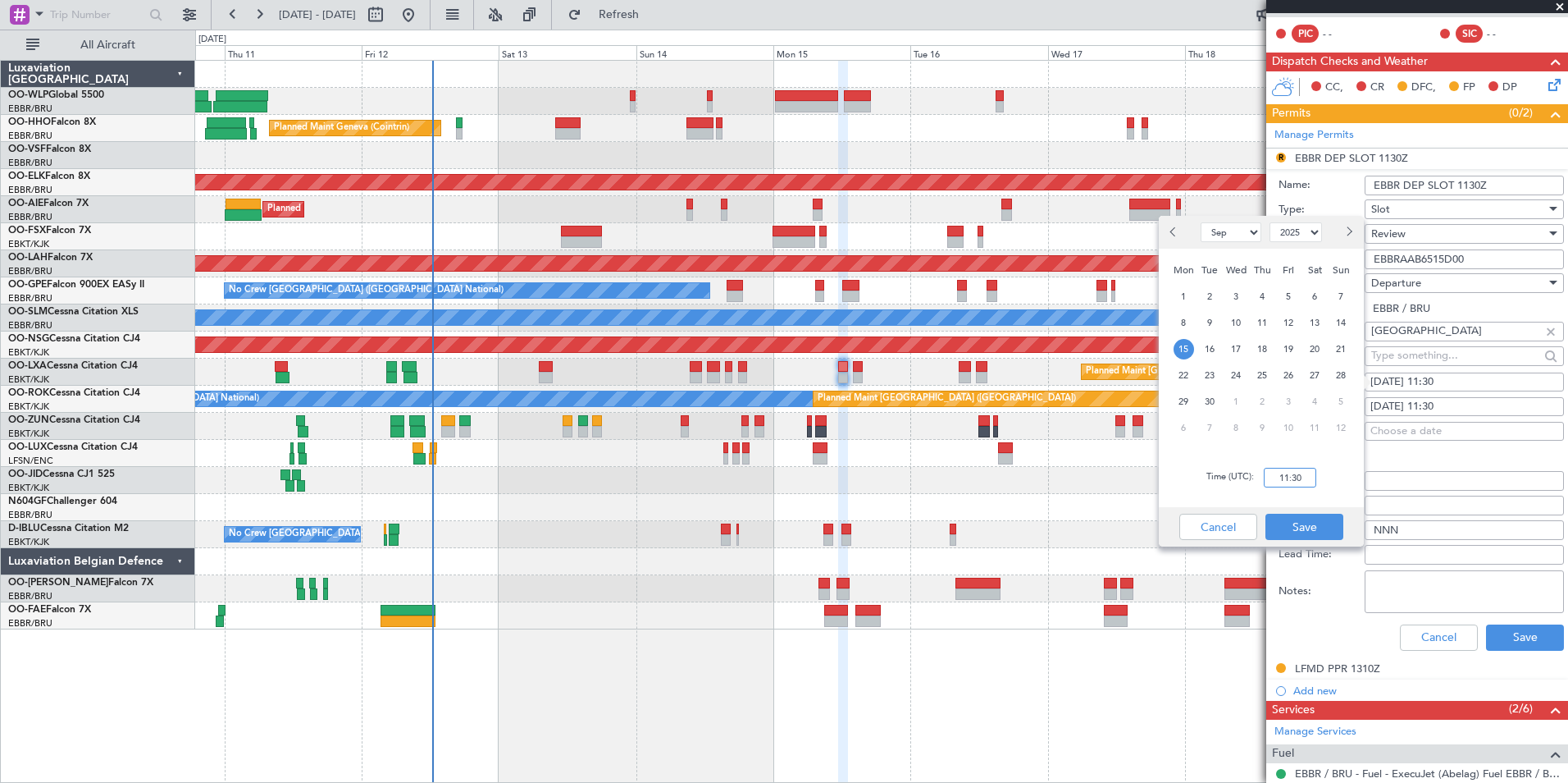
click at [1293, 481] on input "11:30" at bounding box center [1290, 477] width 52 height 20
type input "11:35"
click at [1297, 536] on button "Save" at bounding box center [1304, 527] width 78 height 27
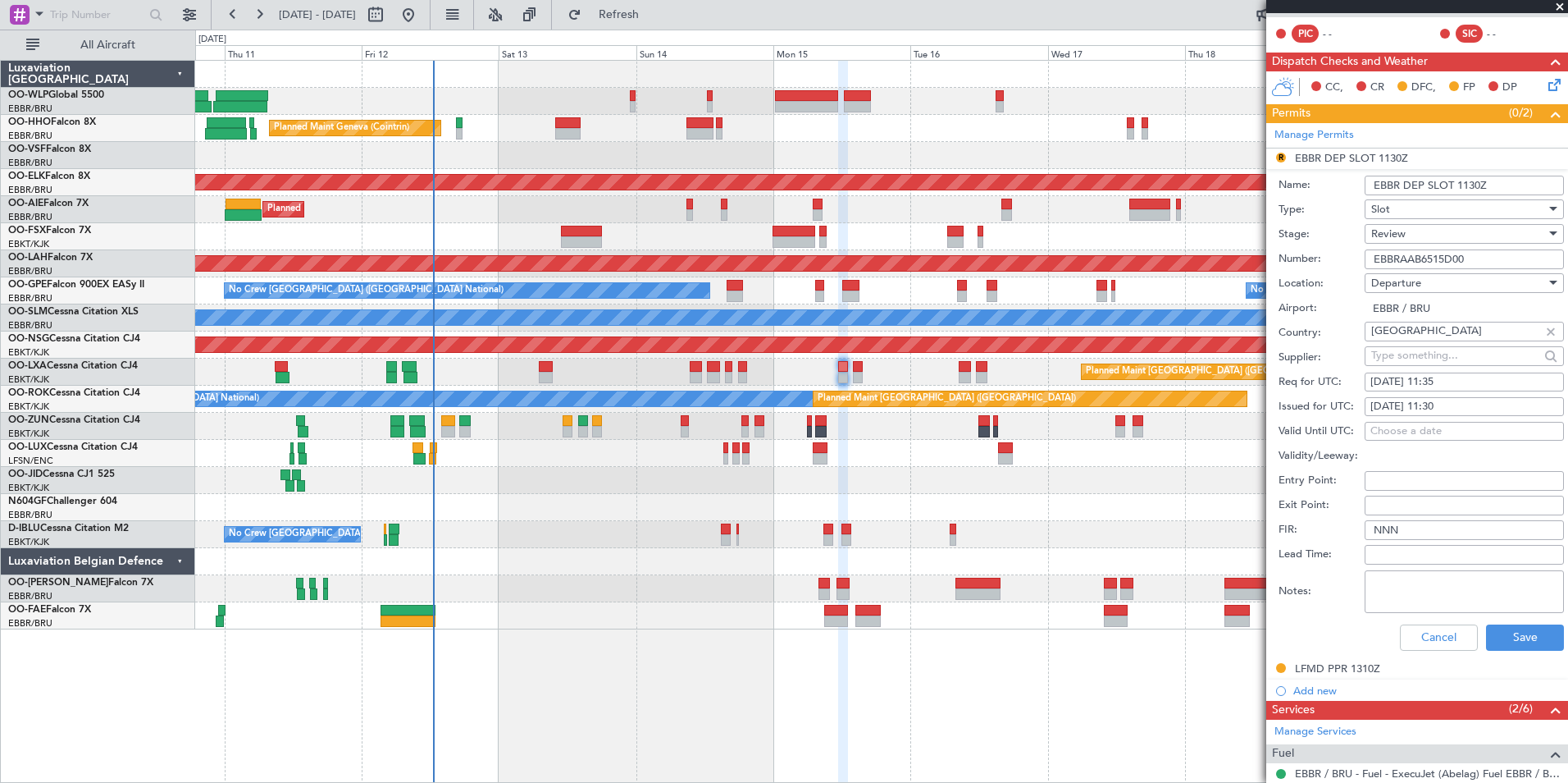
click at [1443, 404] on div "15/09/2025 11:30" at bounding box center [1464, 407] width 188 height 16
select select "9"
select select "2025"
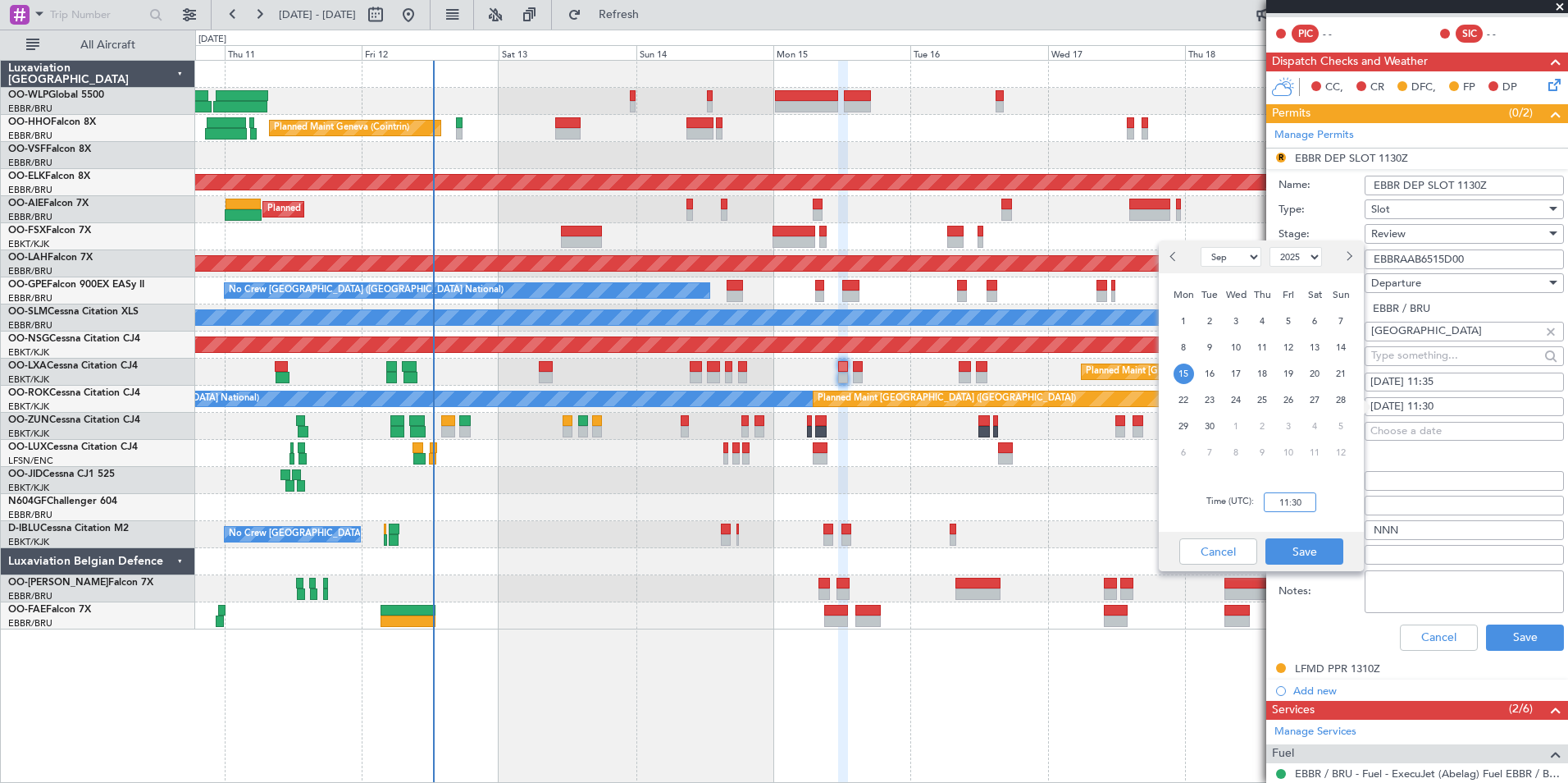
click at [1305, 496] on input "11:30" at bounding box center [1290, 502] width 52 height 20
type input "11:35"
click at [1316, 544] on button "Save" at bounding box center [1304, 551] width 78 height 27
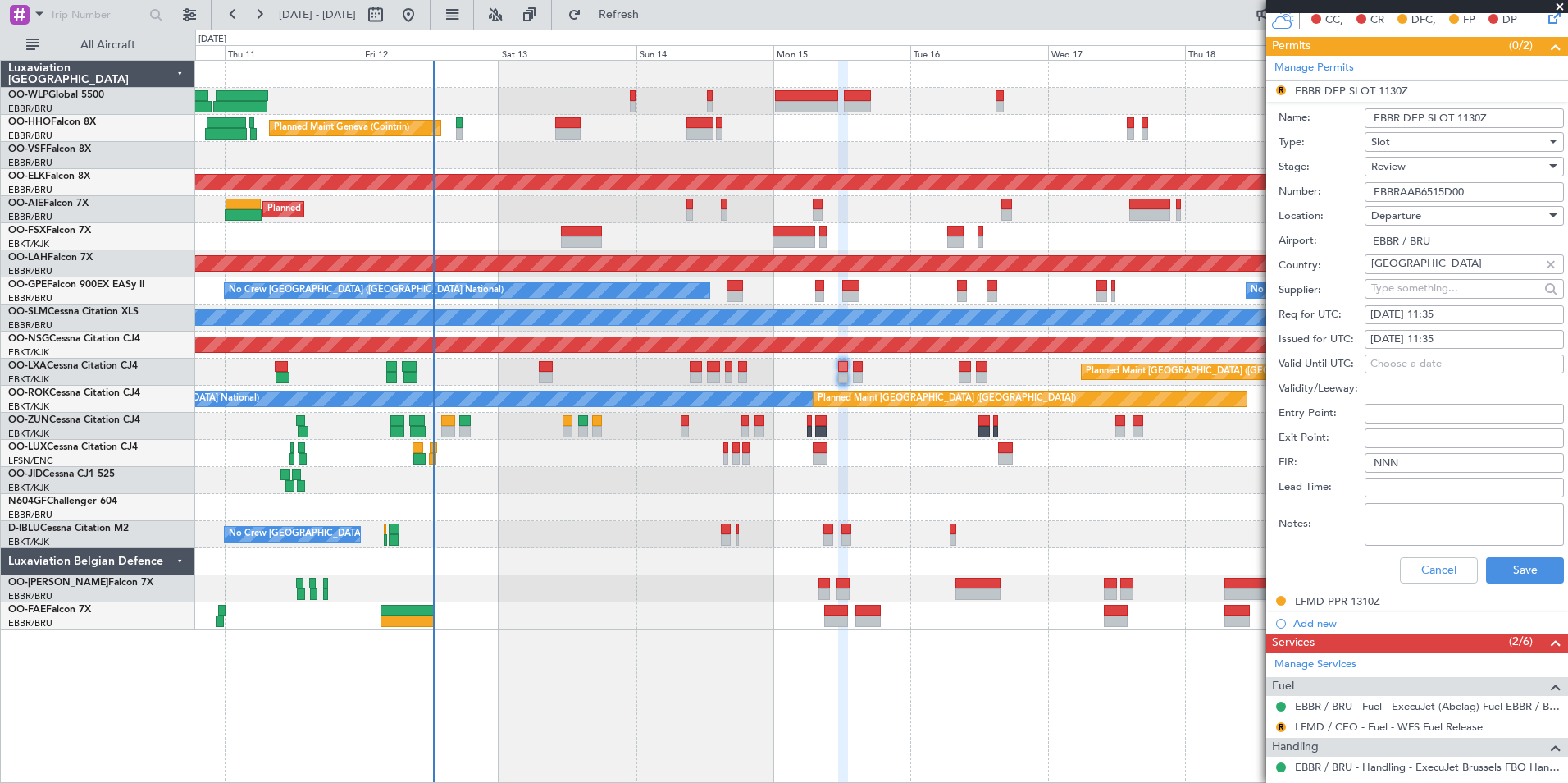
scroll to position [411, 0]
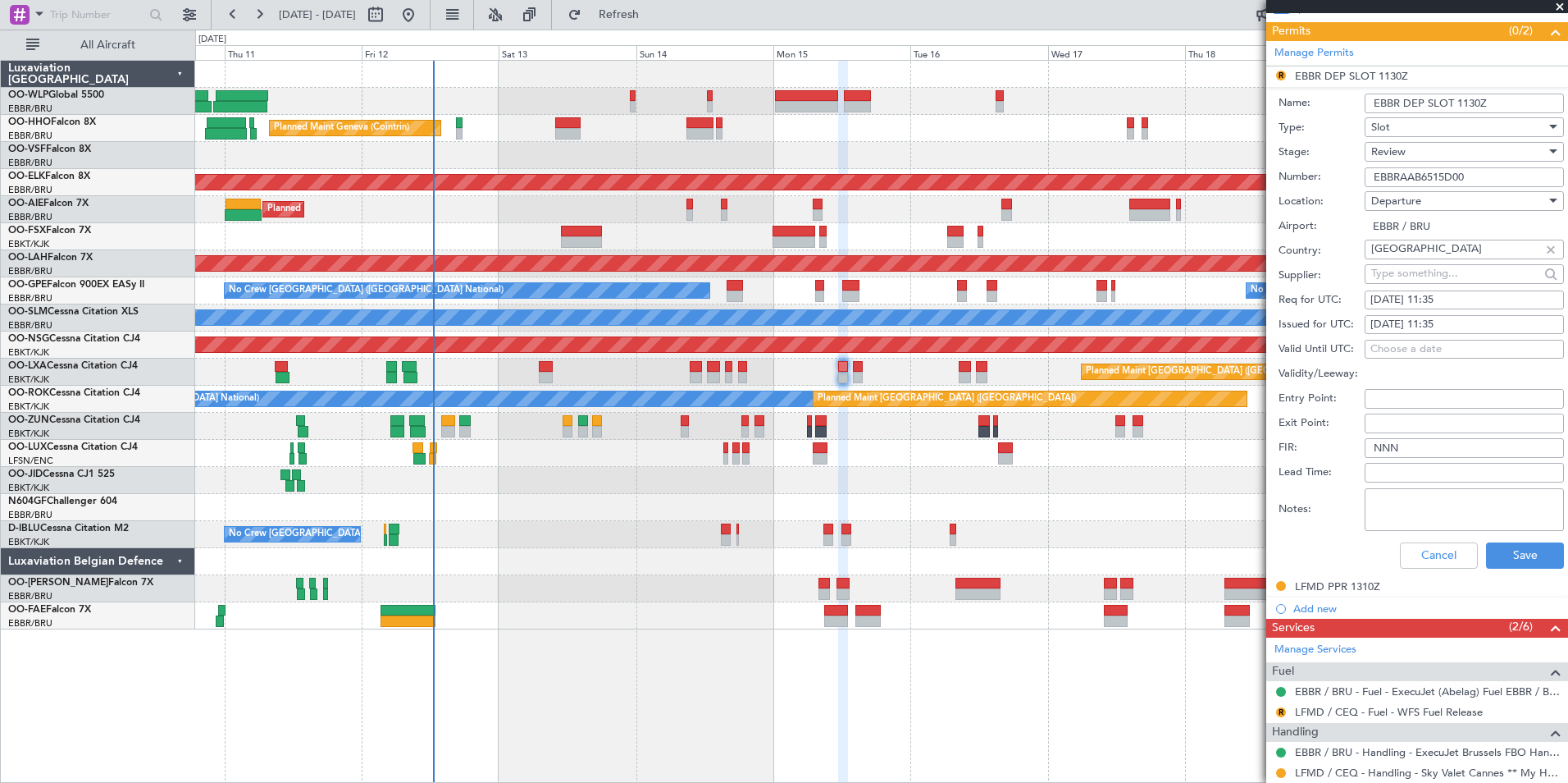
click at [1398, 152] on span "Review" at bounding box center [1389, 152] width 34 height 15
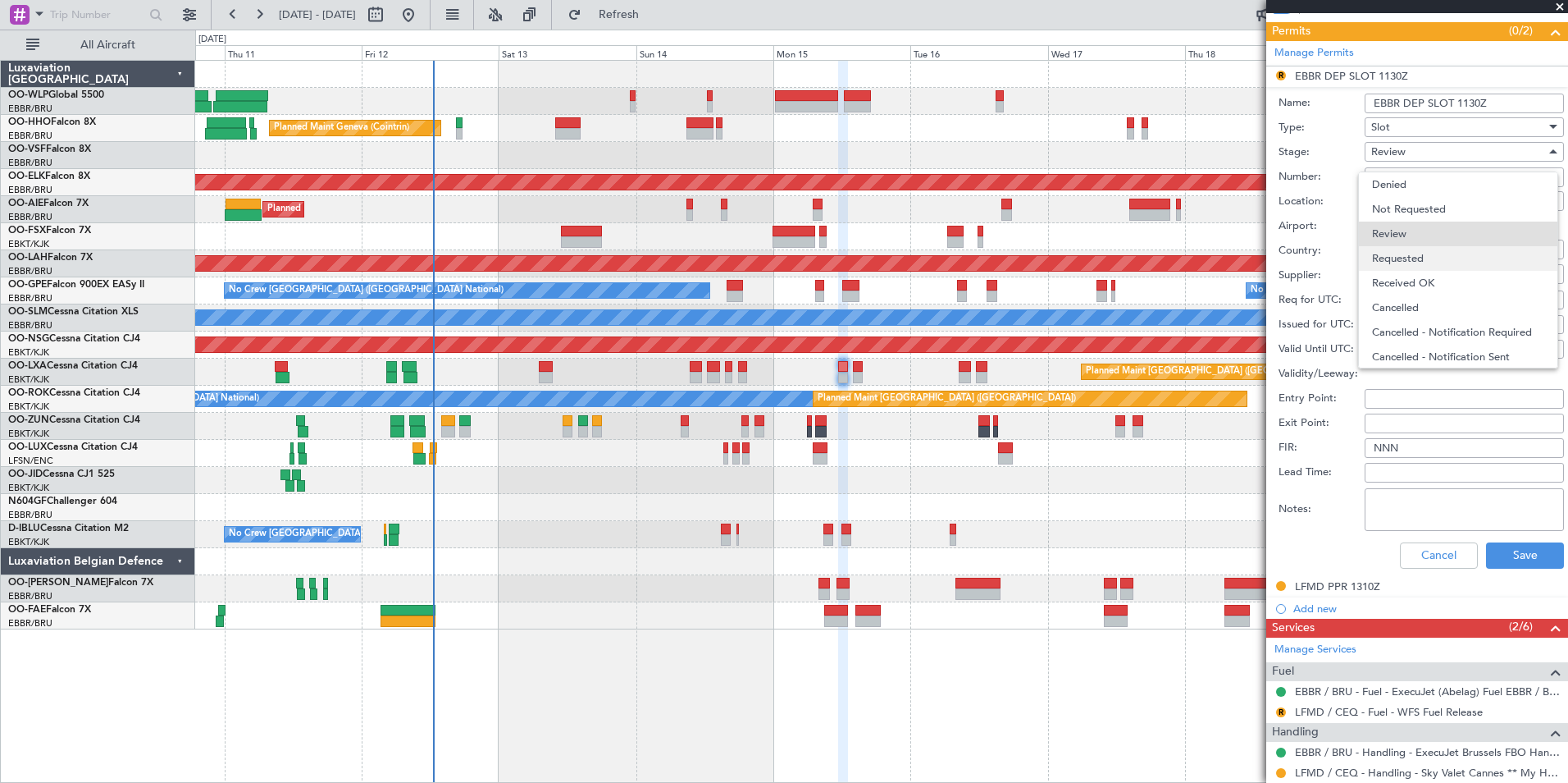
click at [1421, 256] on span "Requested" at bounding box center [1458, 258] width 172 height 25
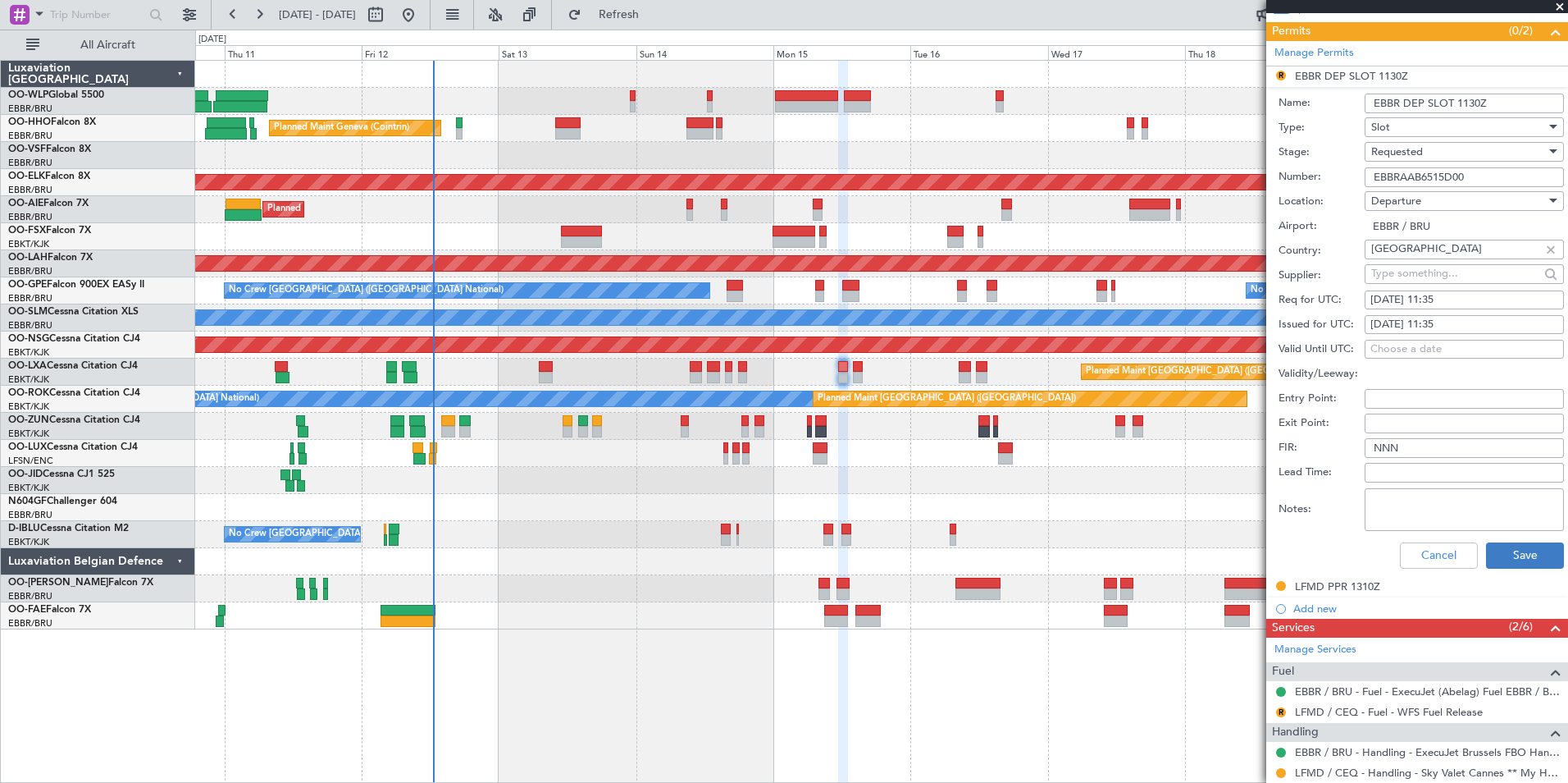
drag, startPoint x: 1499, startPoint y: 525, endPoint x: 1502, endPoint y: 567, distance: 42.1
click at [1502, 567] on form "Name: EBBR DEP SLOT 1130Z Type: Slot Stage: Requested Number: EBBRAAB6515D00 Lo…" at bounding box center [1417, 332] width 302 height 489
click at [1502, 567] on button "Save" at bounding box center [1525, 556] width 78 height 27
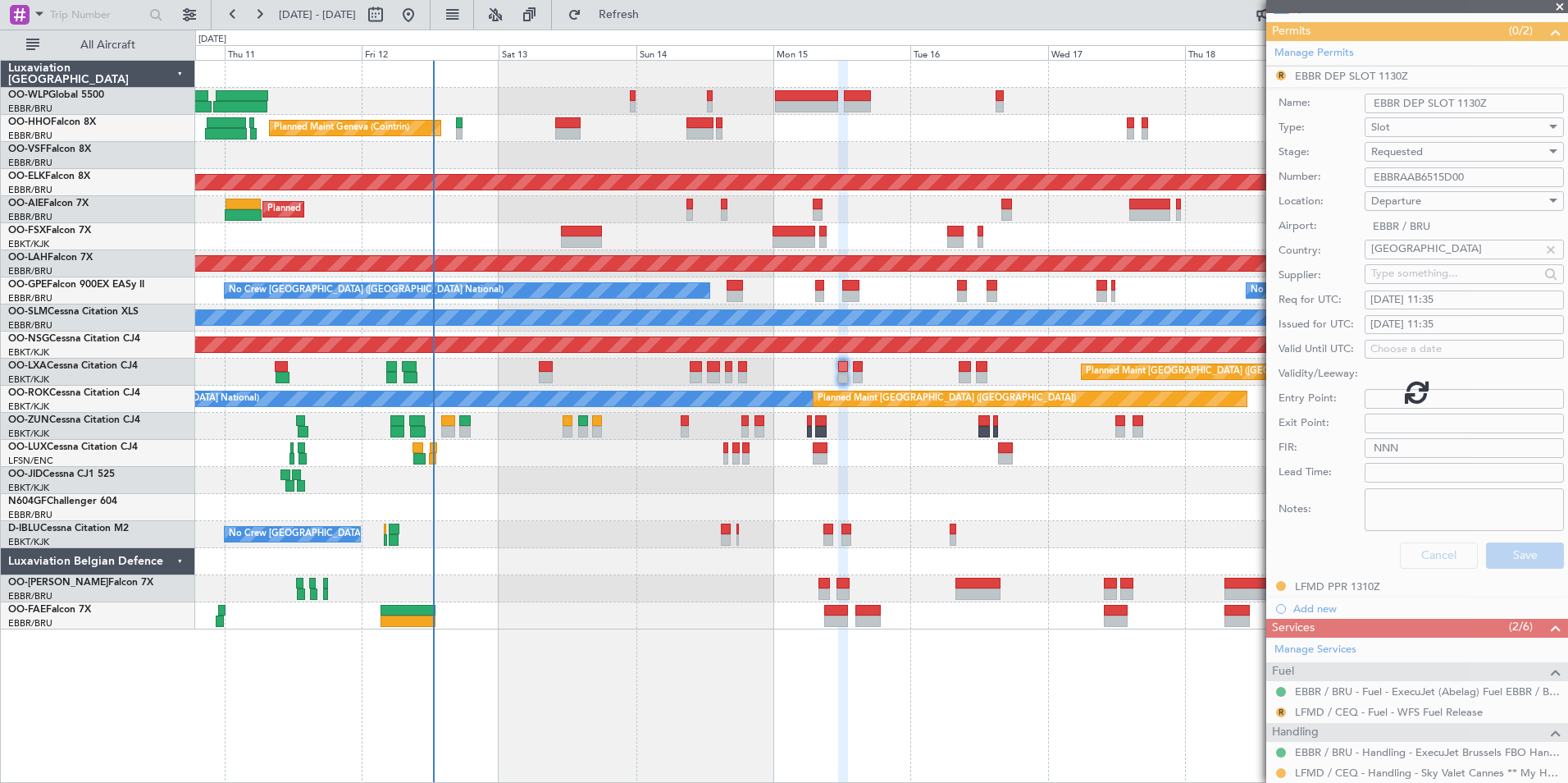
scroll to position [27, 0]
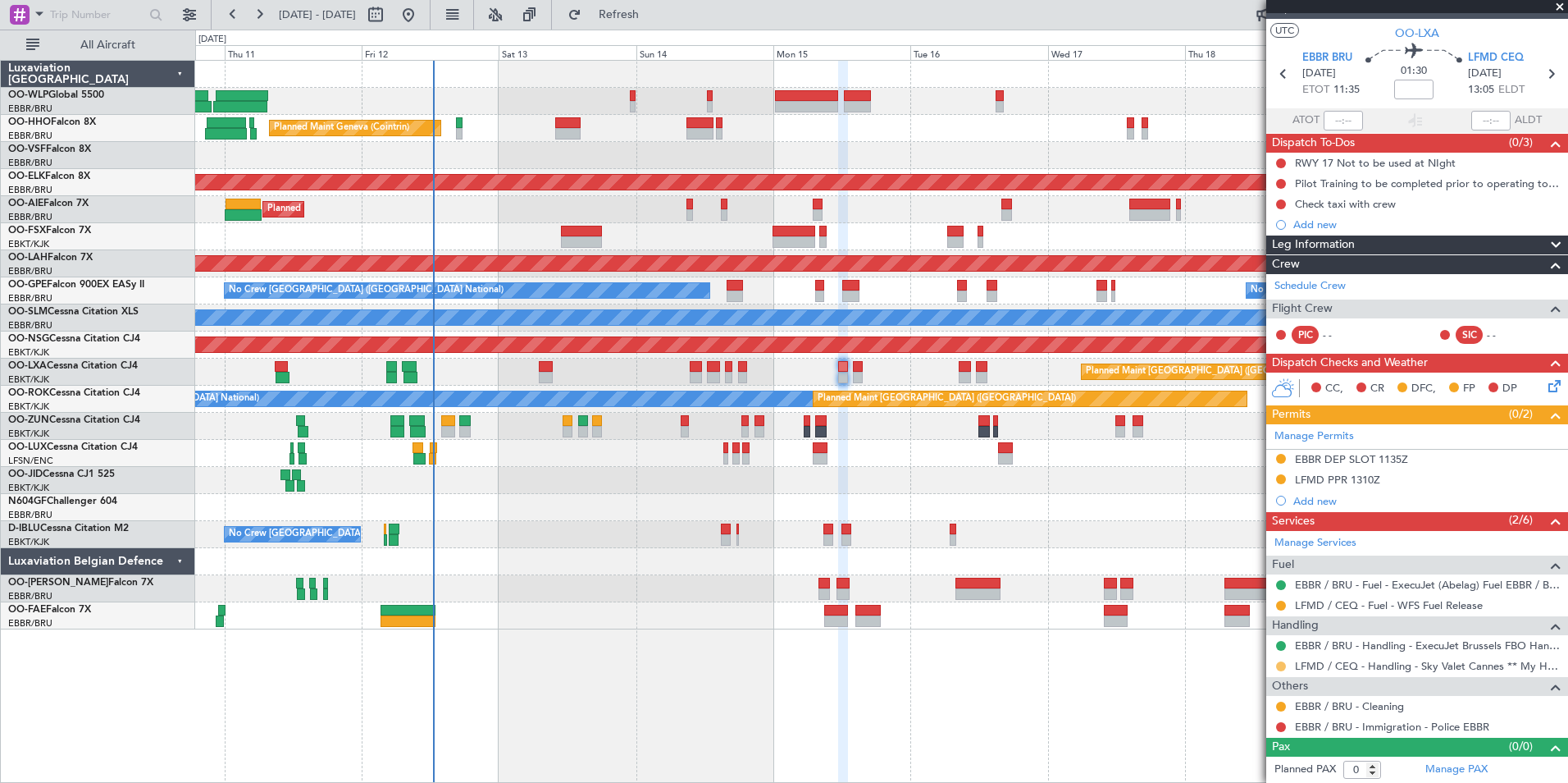
click at [1278, 667] on button at bounding box center [1281, 666] width 9 height 10
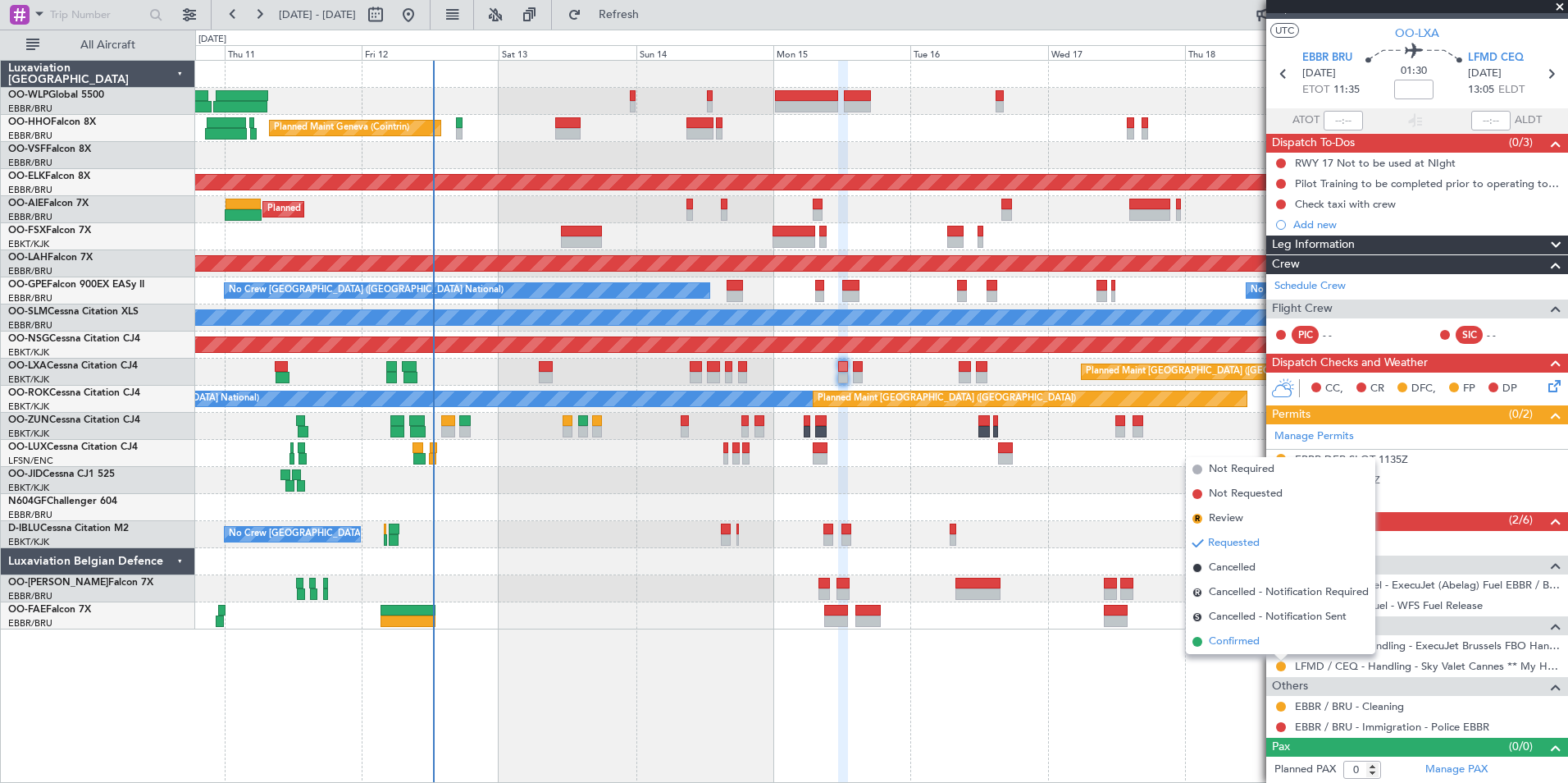
click at [1242, 640] on span "Confirmed" at bounding box center [1235, 641] width 51 height 16
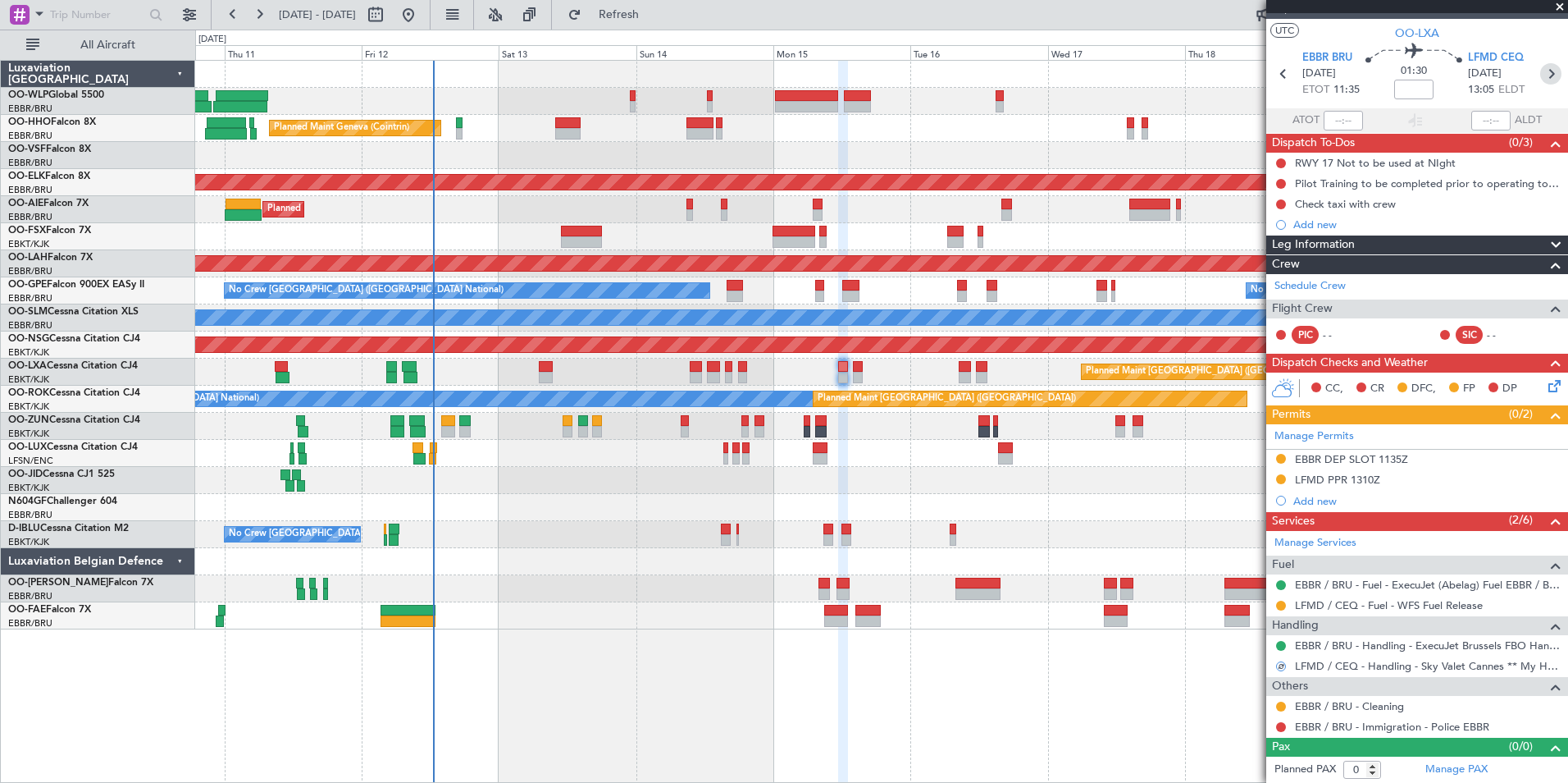
click at [1540, 82] on icon at bounding box center [1551, 73] width 21 height 21
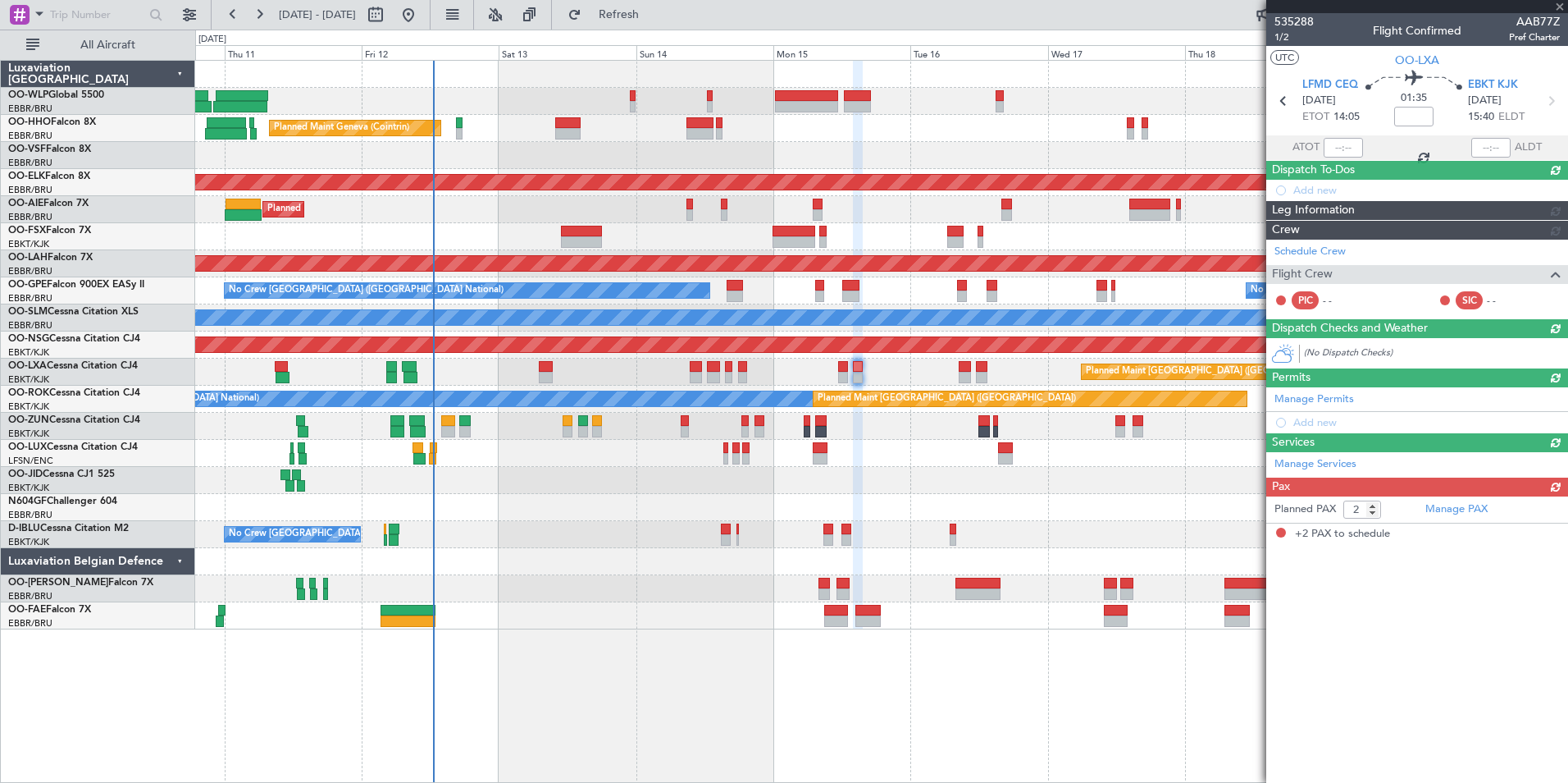
scroll to position [0, 0]
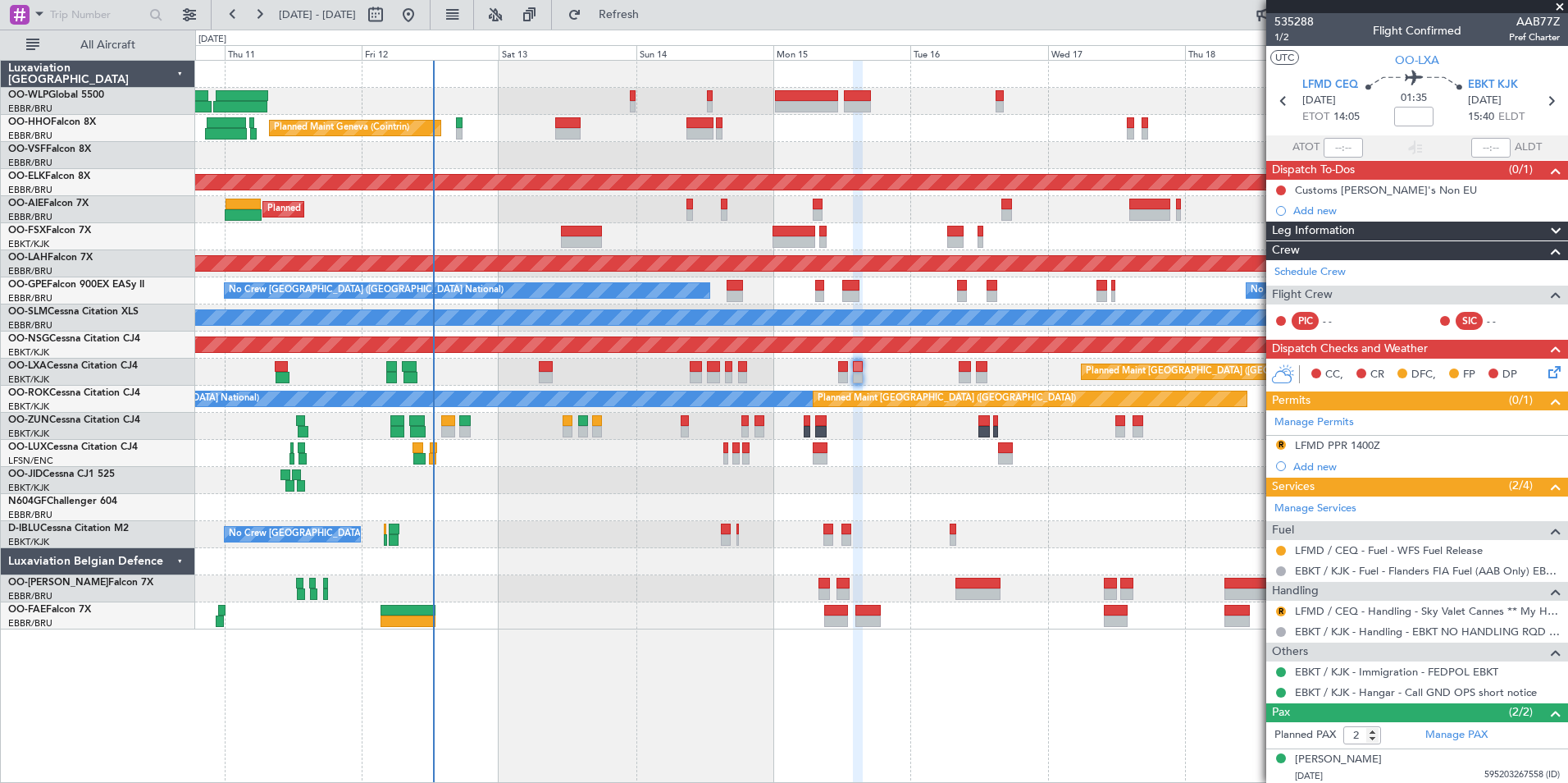
click at [1282, 442] on button "R" at bounding box center [1281, 445] width 9 height 10
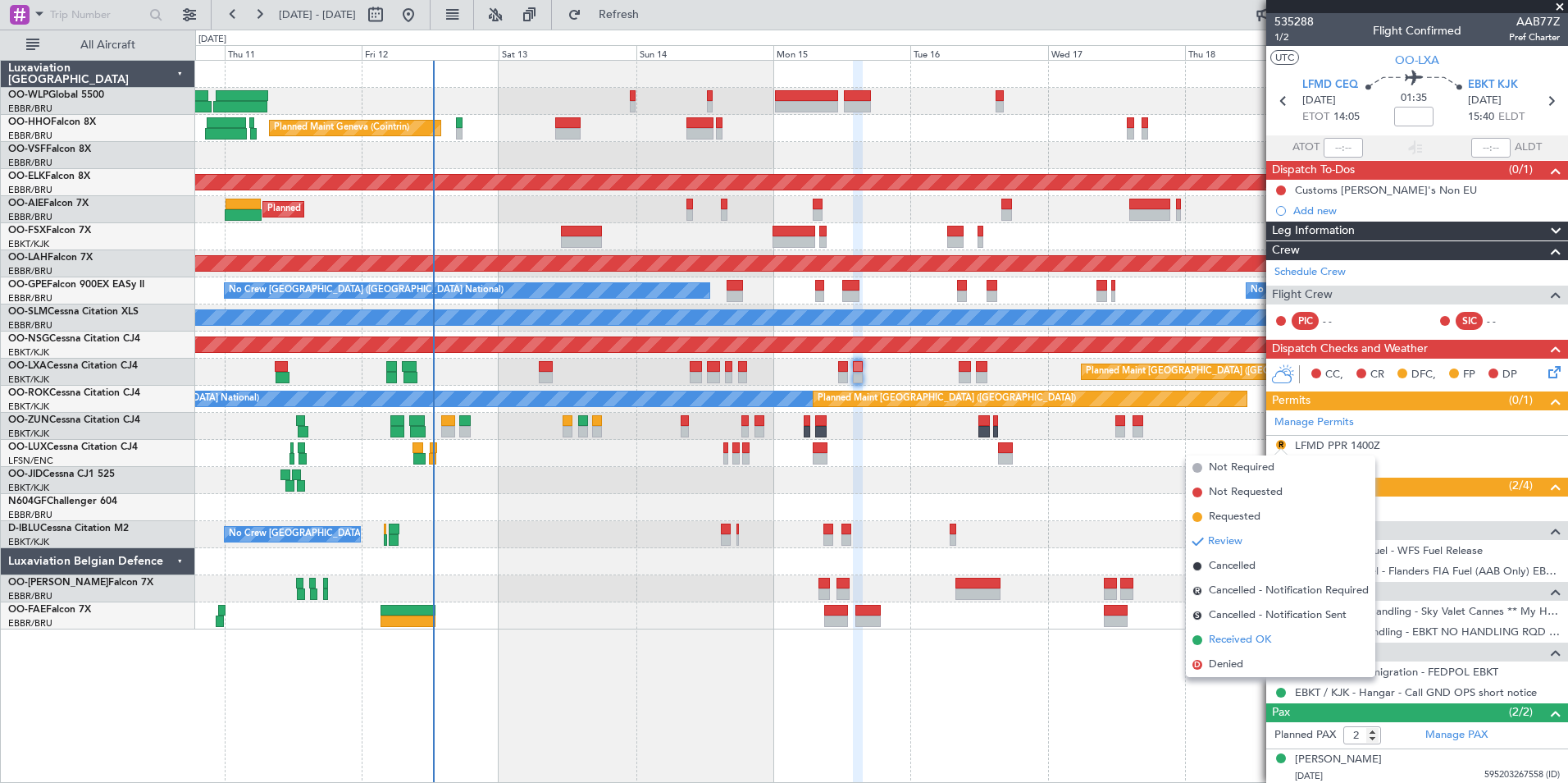
click at [1219, 644] on span "Received OK" at bounding box center [1240, 640] width 63 height 16
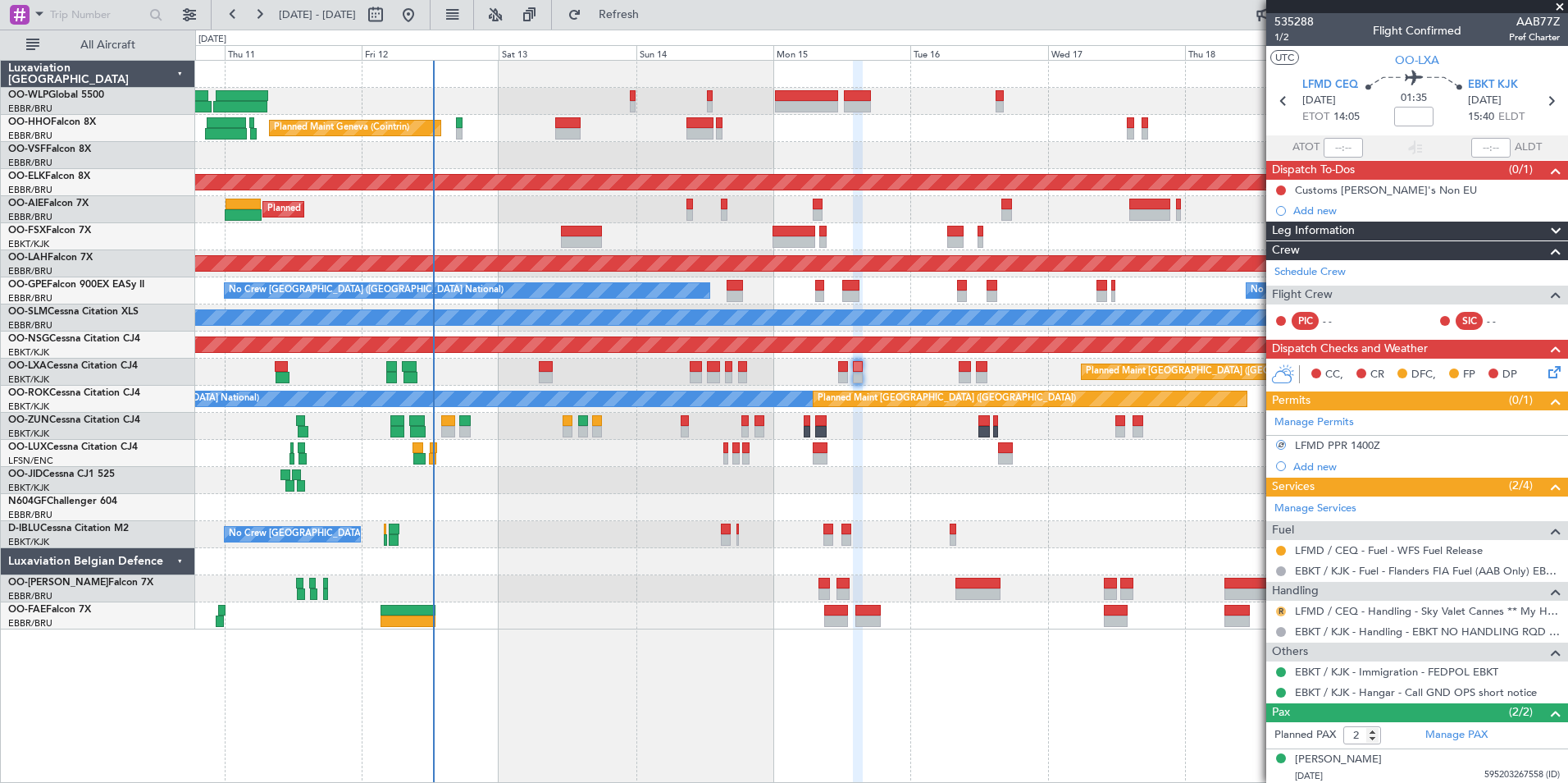
click at [1282, 613] on button "R" at bounding box center [1281, 611] width 9 height 10
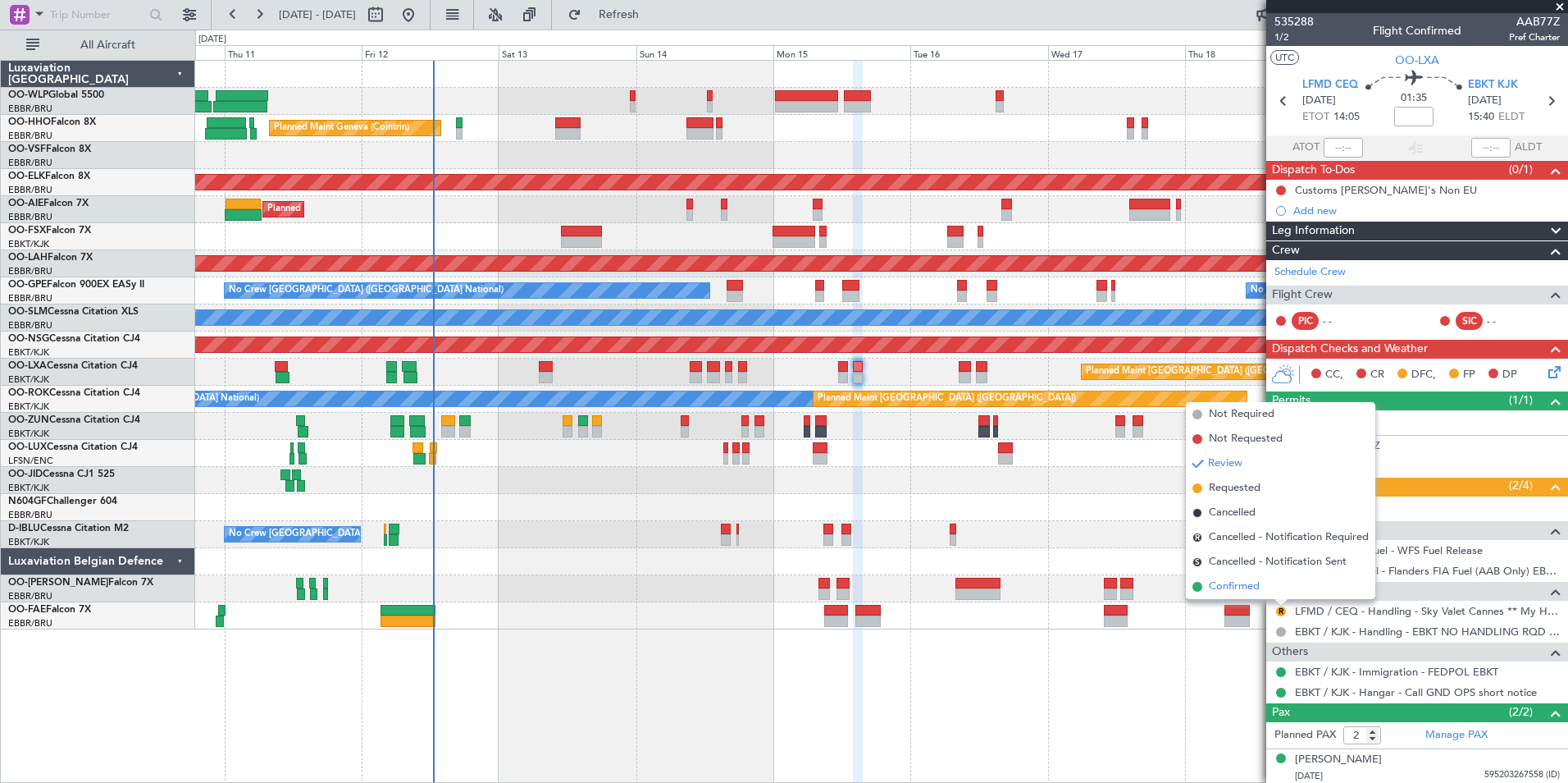
click at [1263, 583] on li "Confirmed" at bounding box center [1280, 586] width 189 height 25
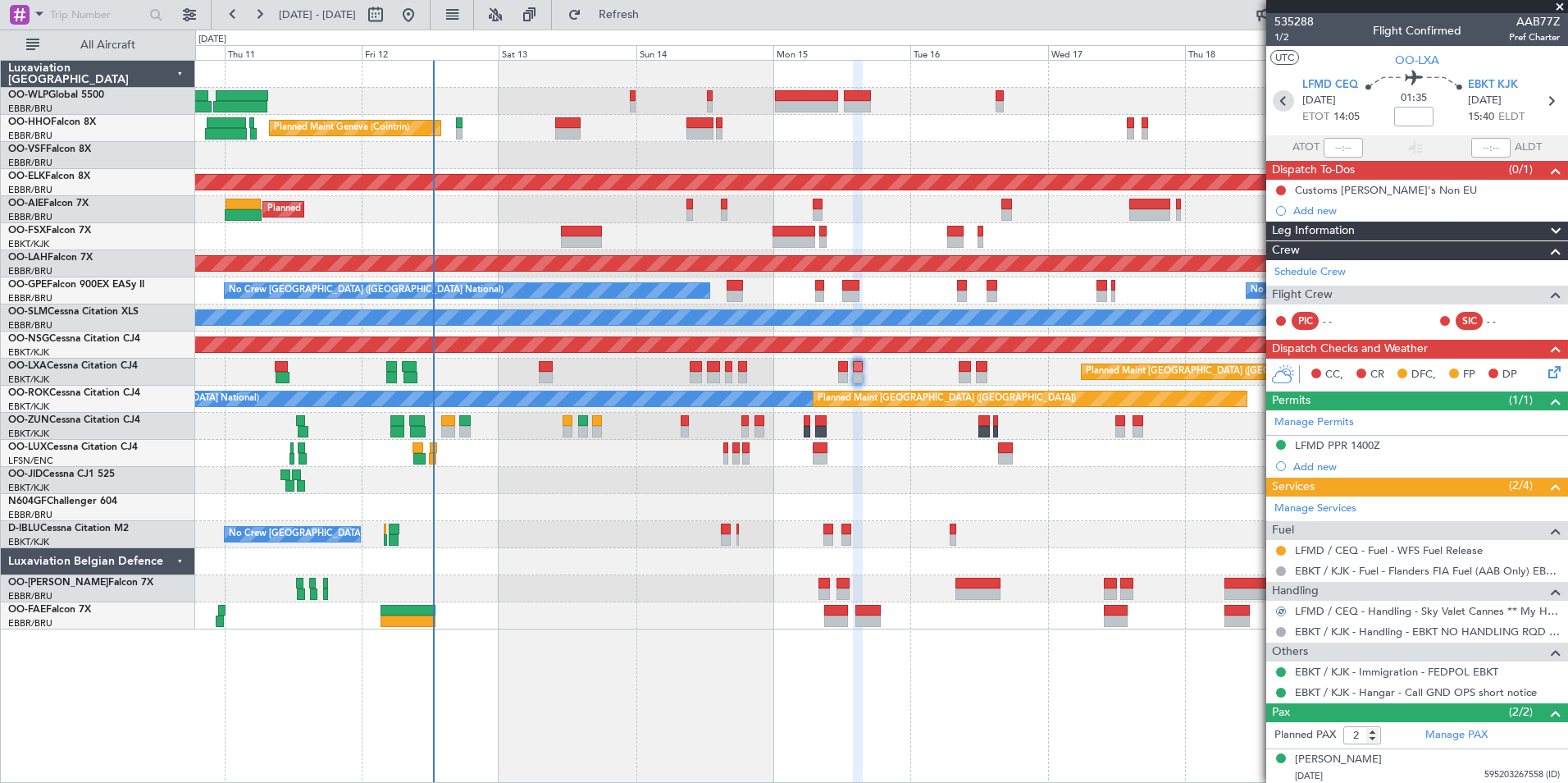
click at [1280, 109] on icon at bounding box center [1283, 101] width 21 height 21
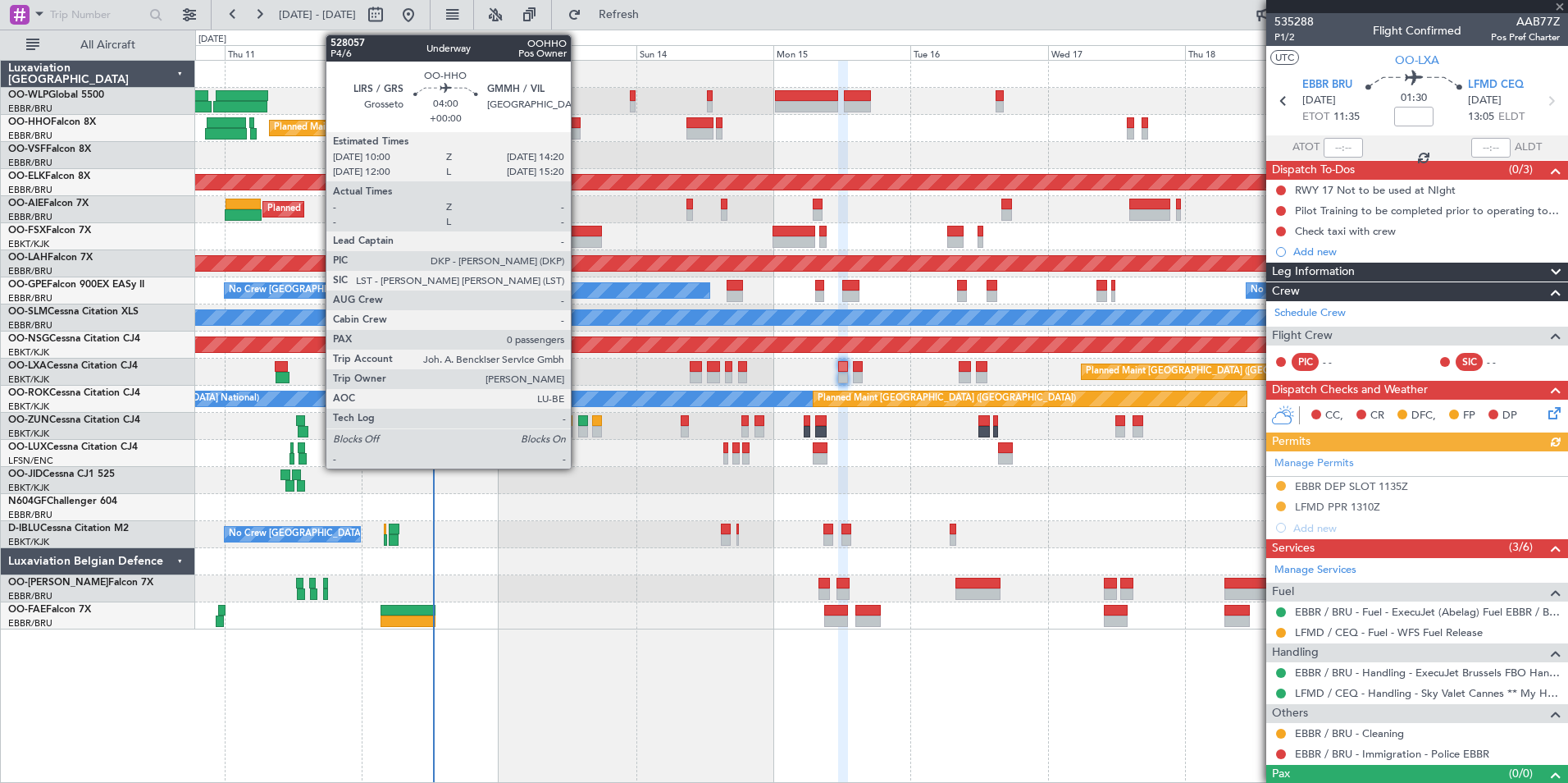
click at [578, 132] on div at bounding box center [568, 134] width 26 height 11
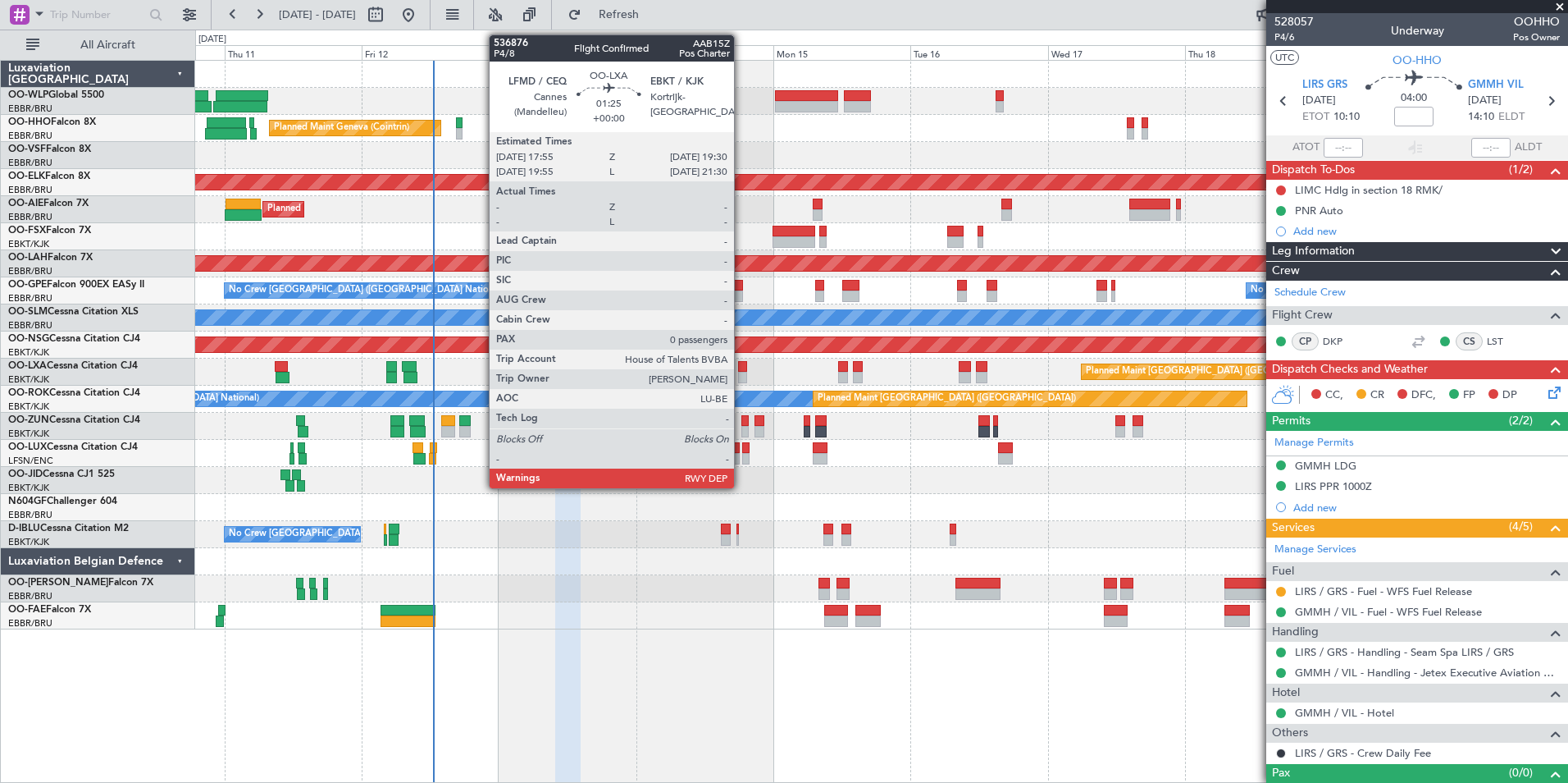
click at [742, 370] on div at bounding box center [743, 367] width 9 height 11
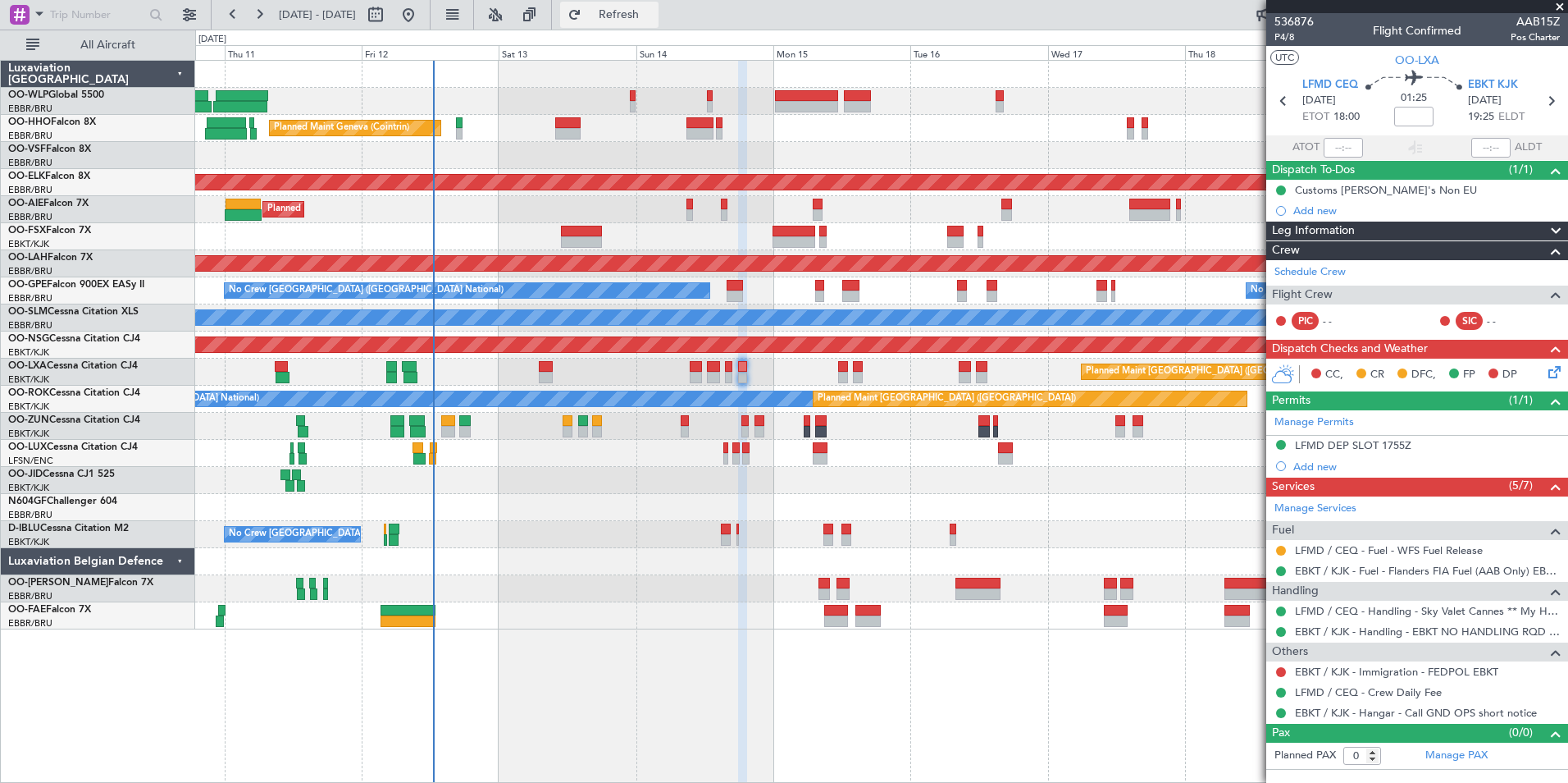
click at [653, 16] on span "Refresh" at bounding box center [619, 14] width 69 height 11
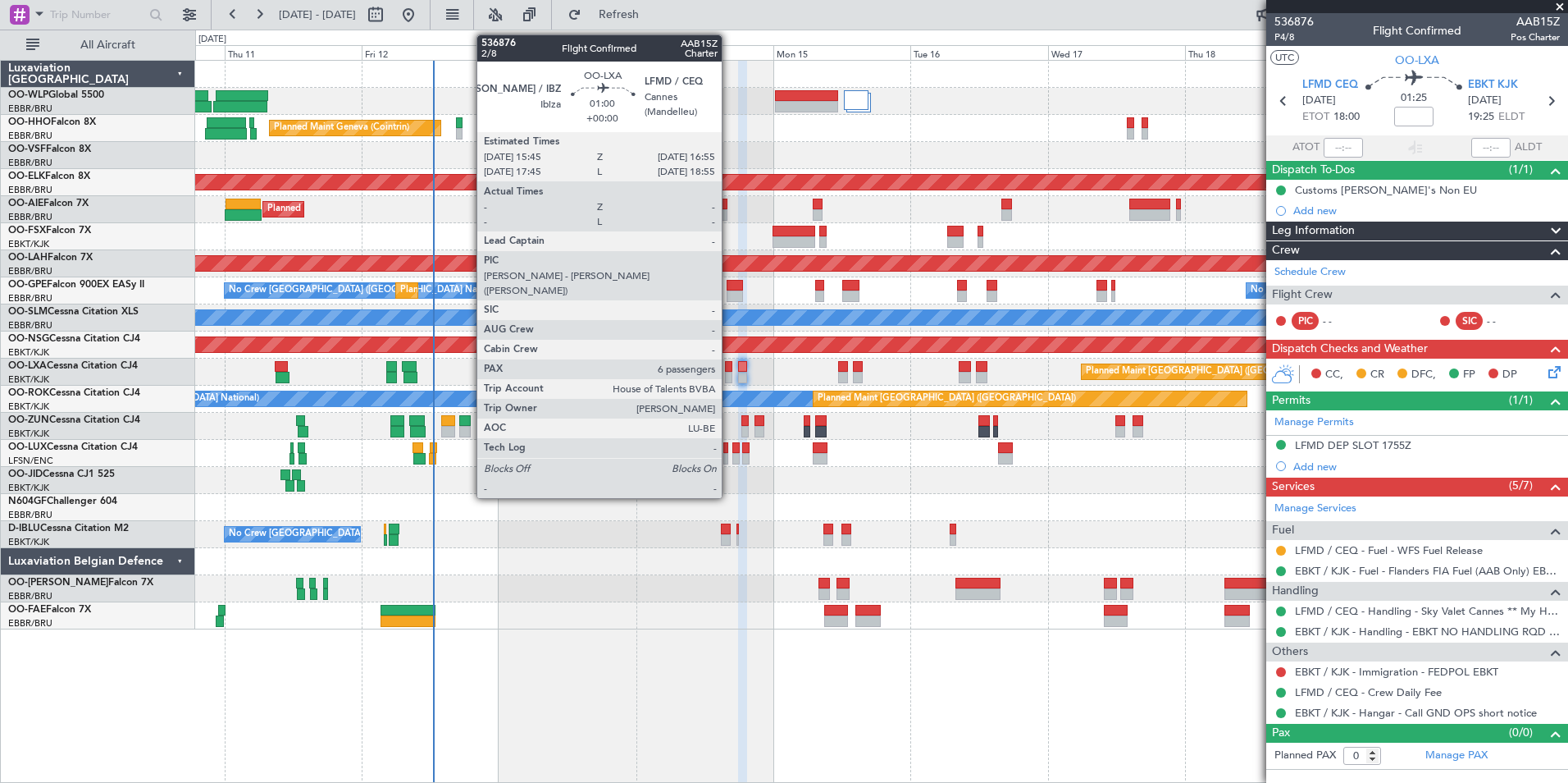
click at [729, 374] on div at bounding box center [728, 377] width 8 height 11
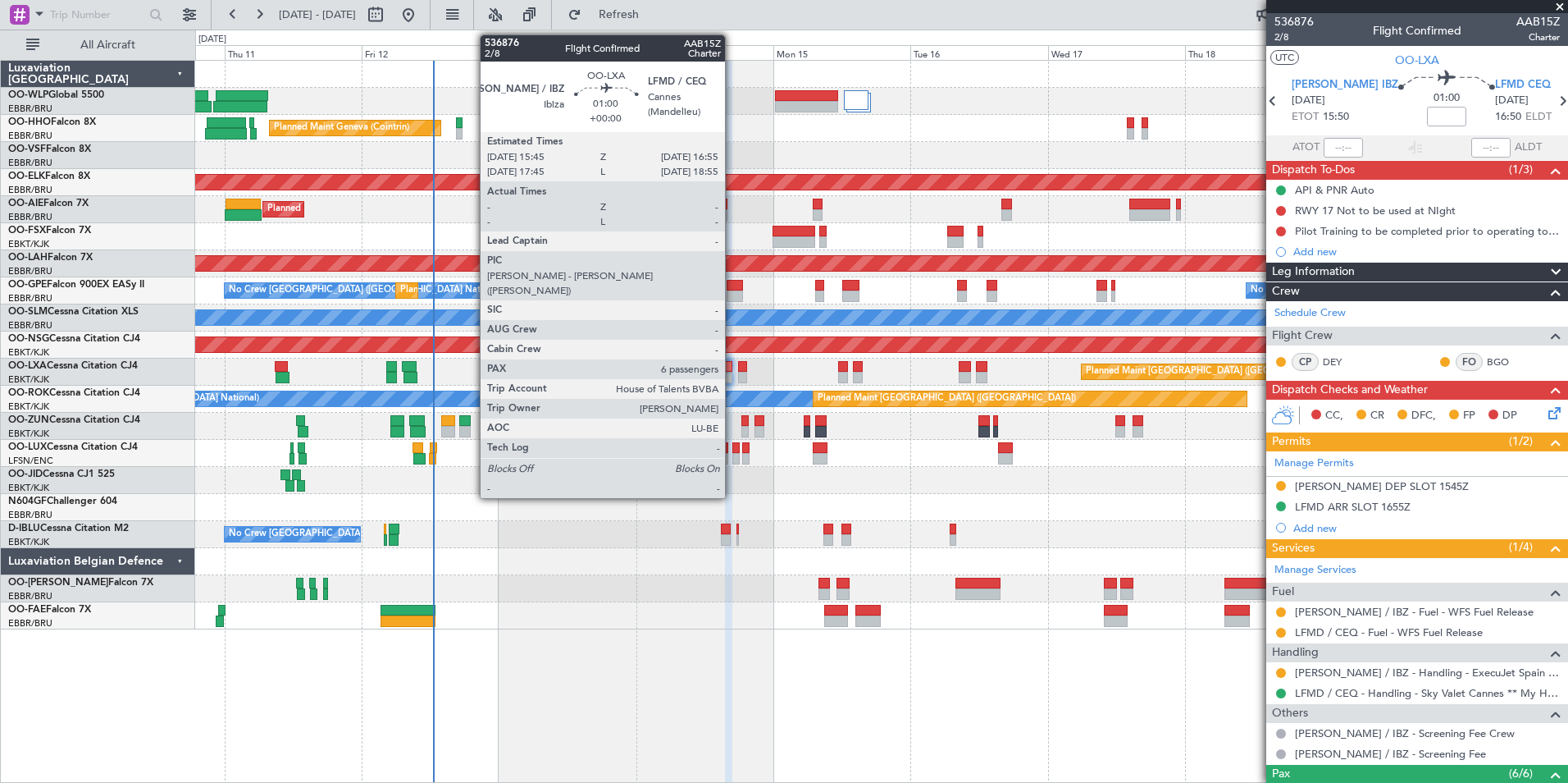
click at [732, 374] on div at bounding box center [728, 377] width 8 height 11
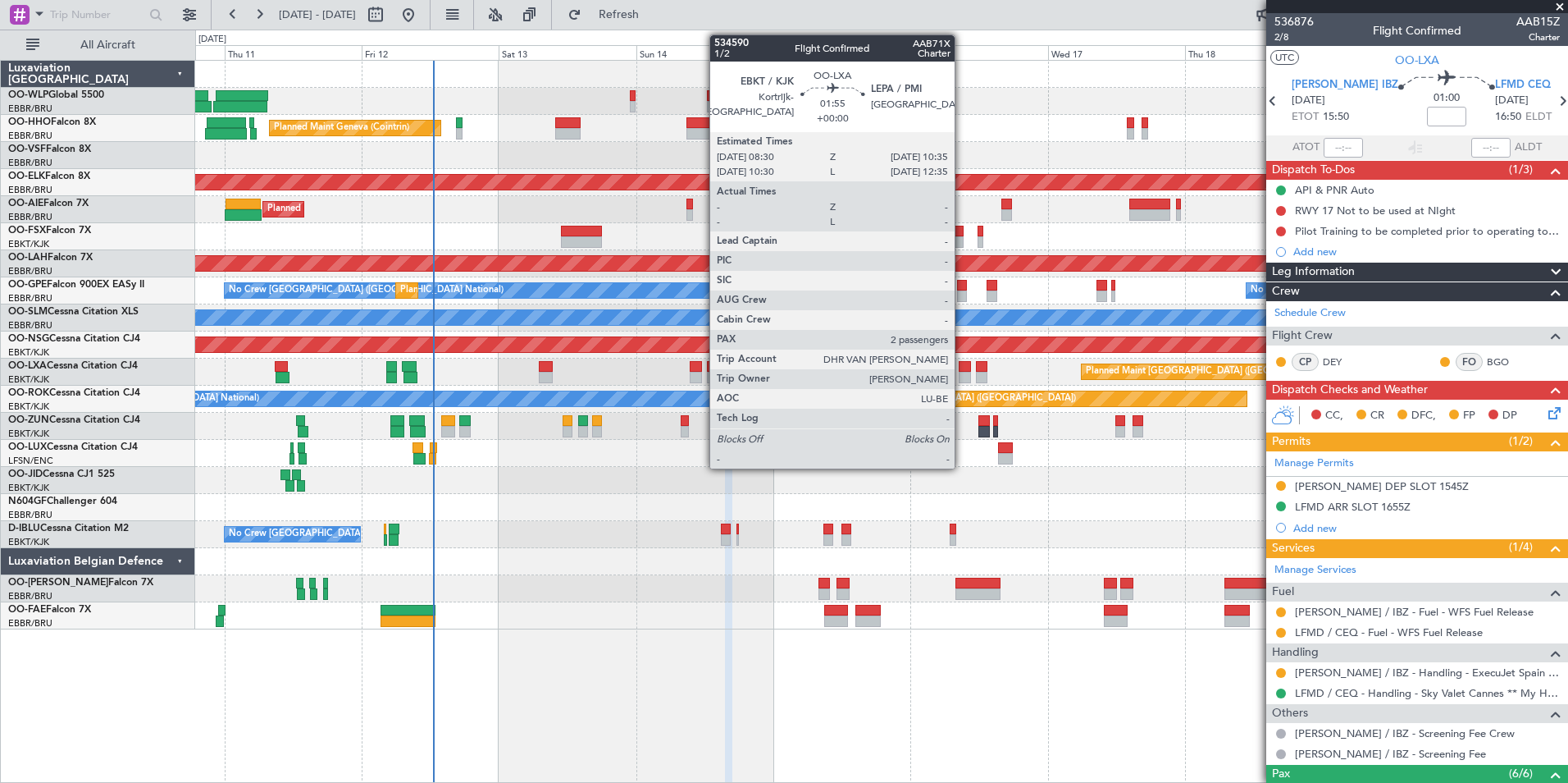
click at [962, 366] on div at bounding box center [964, 367] width 12 height 11
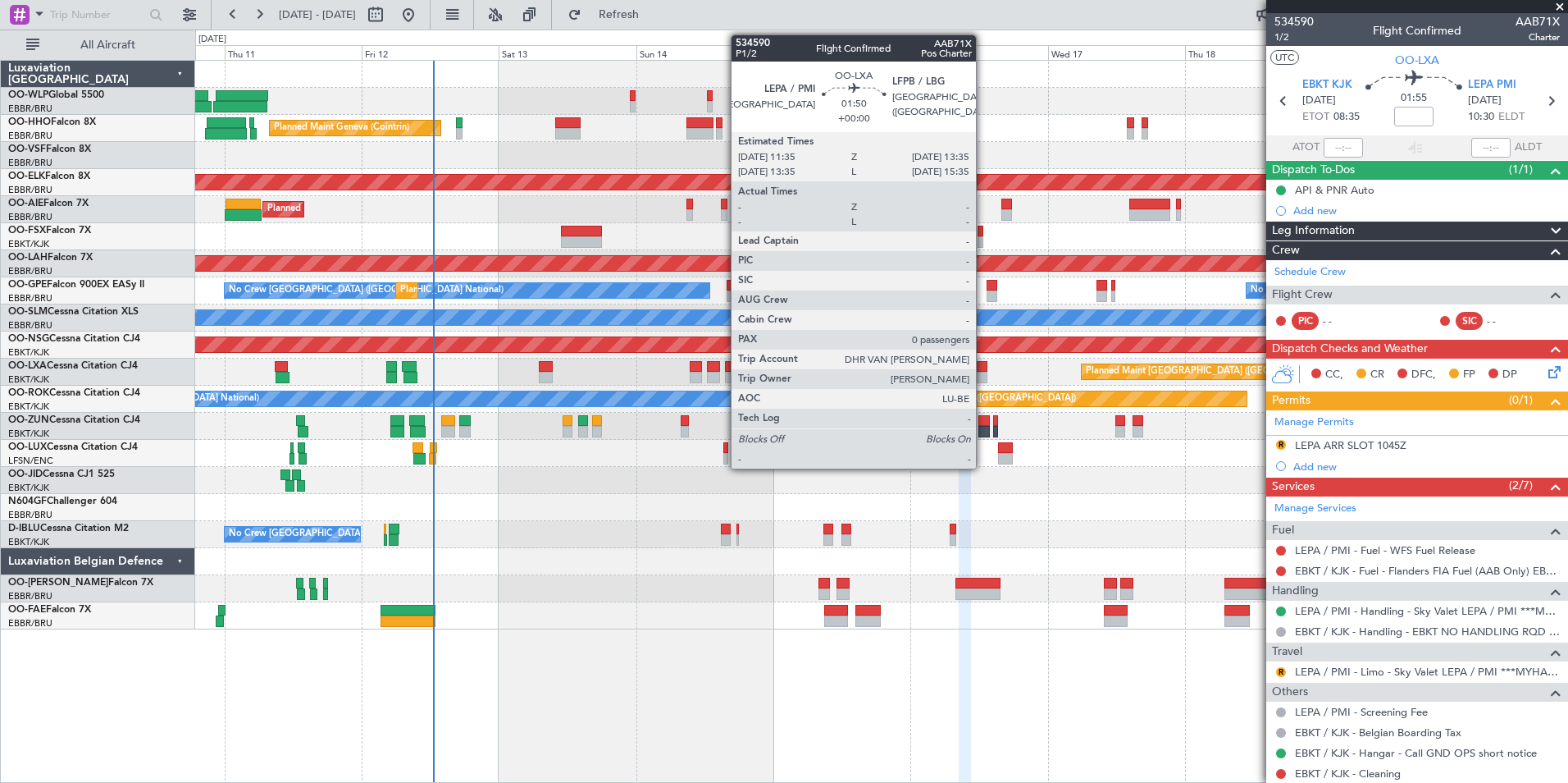
click at [983, 370] on div at bounding box center [982, 367] width 11 height 11
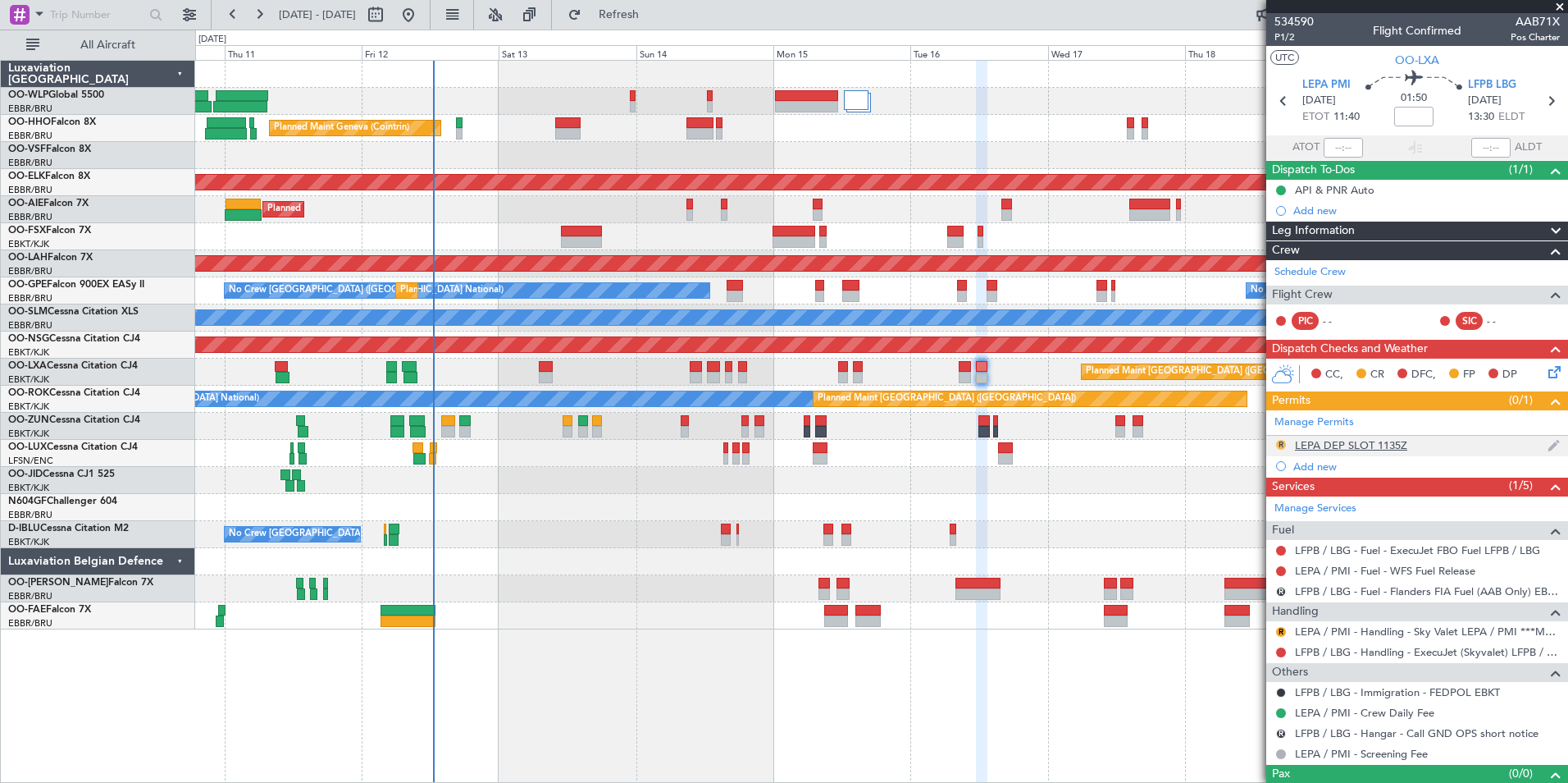
click at [1277, 444] on button "R" at bounding box center [1281, 445] width 9 height 10
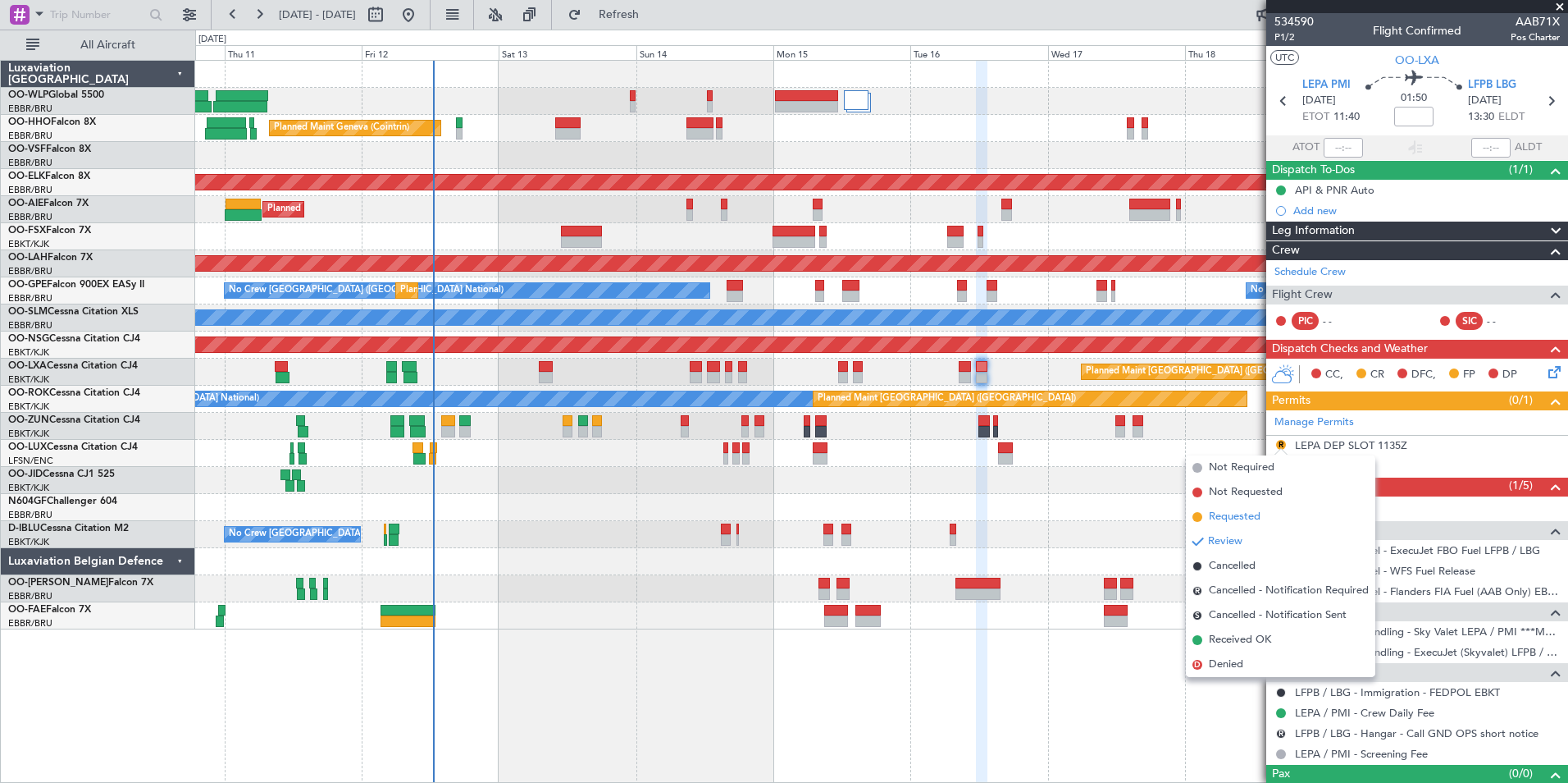
click at [1258, 517] on span "Requested" at bounding box center [1235, 516] width 51 height 16
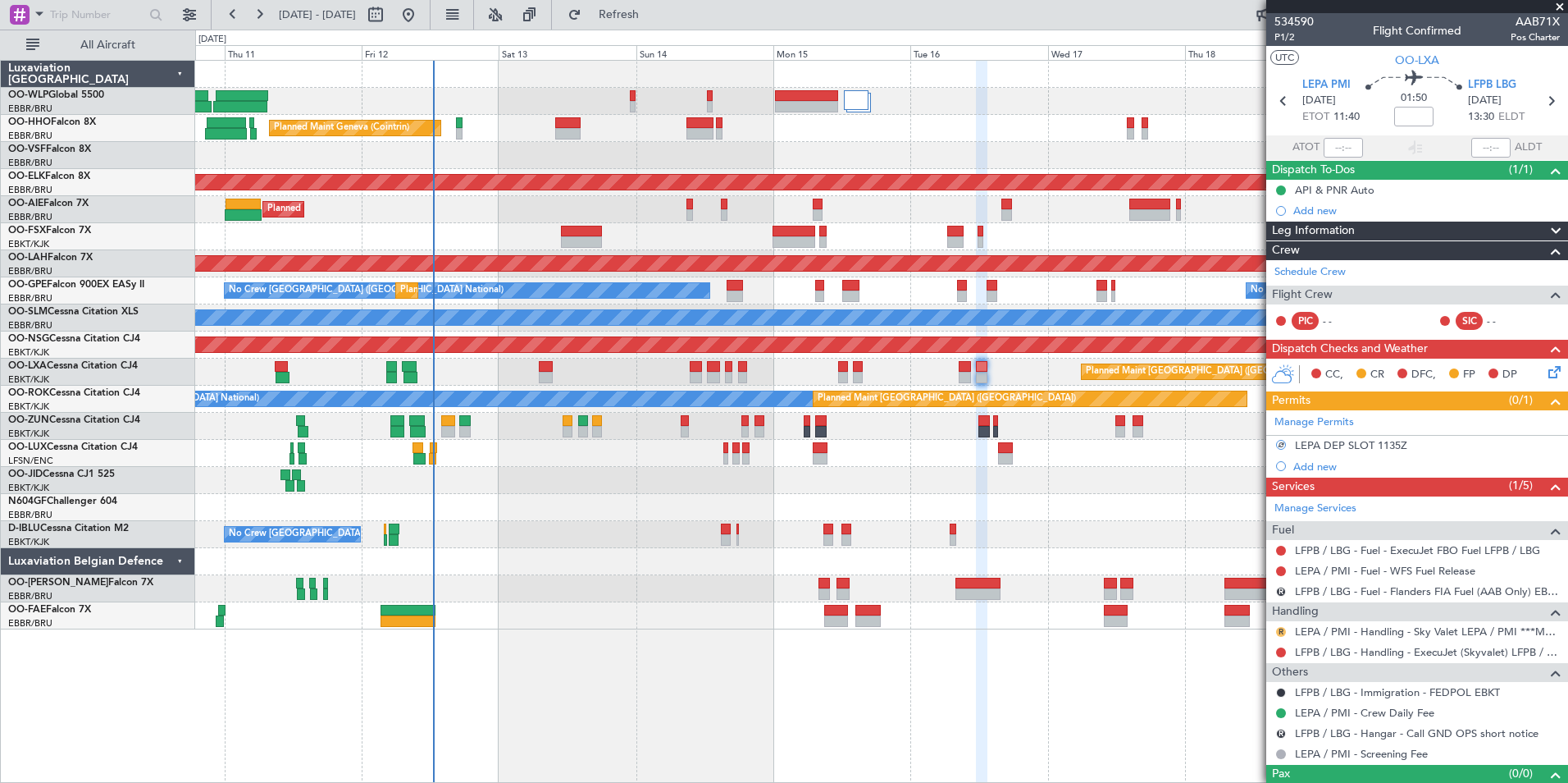
click at [1277, 632] on button "R" at bounding box center [1281, 632] width 9 height 10
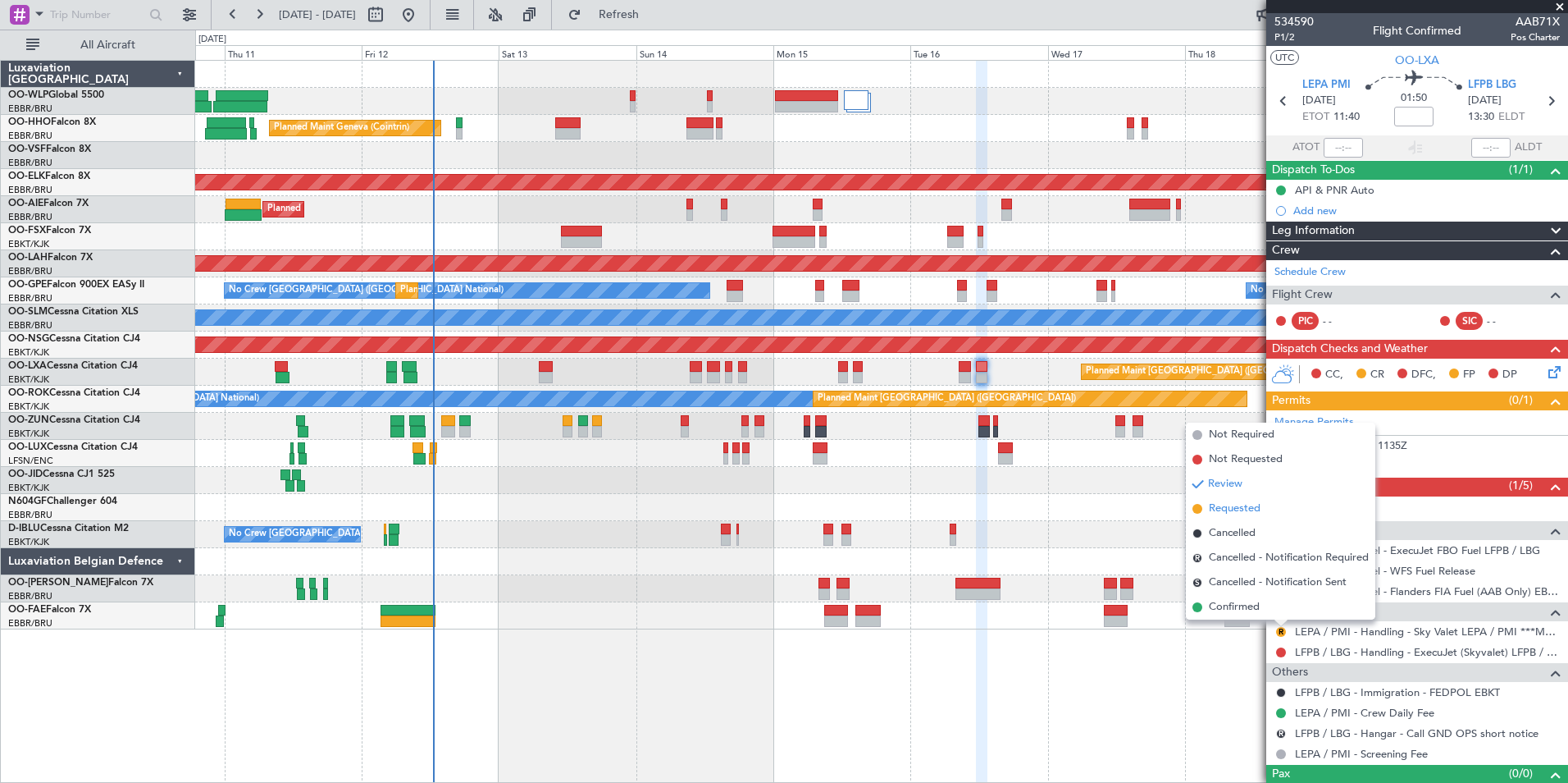
click at [1230, 496] on li "Requested" at bounding box center [1280, 508] width 189 height 25
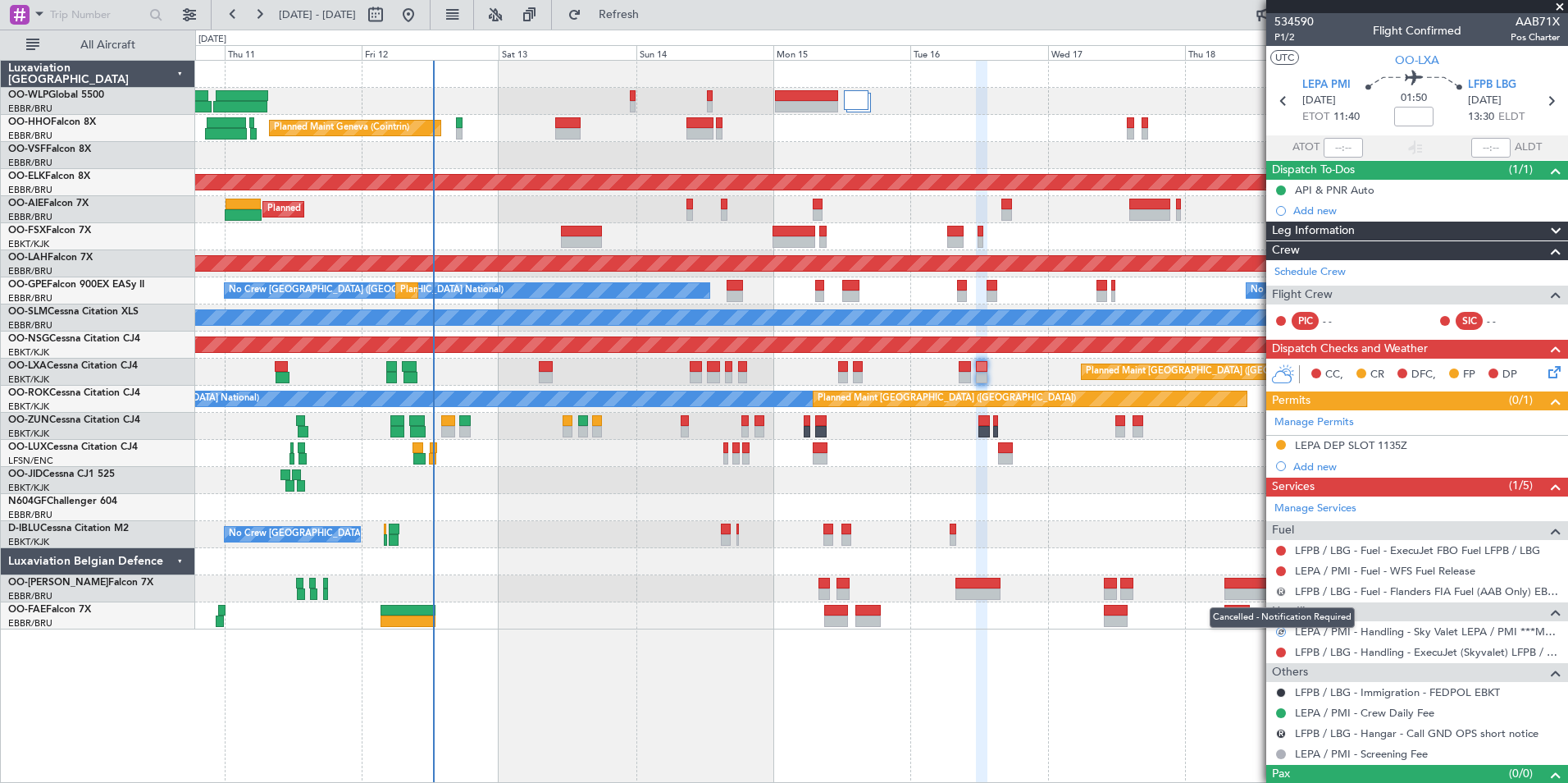
click at [1282, 588] on button "R" at bounding box center [1281, 591] width 9 height 10
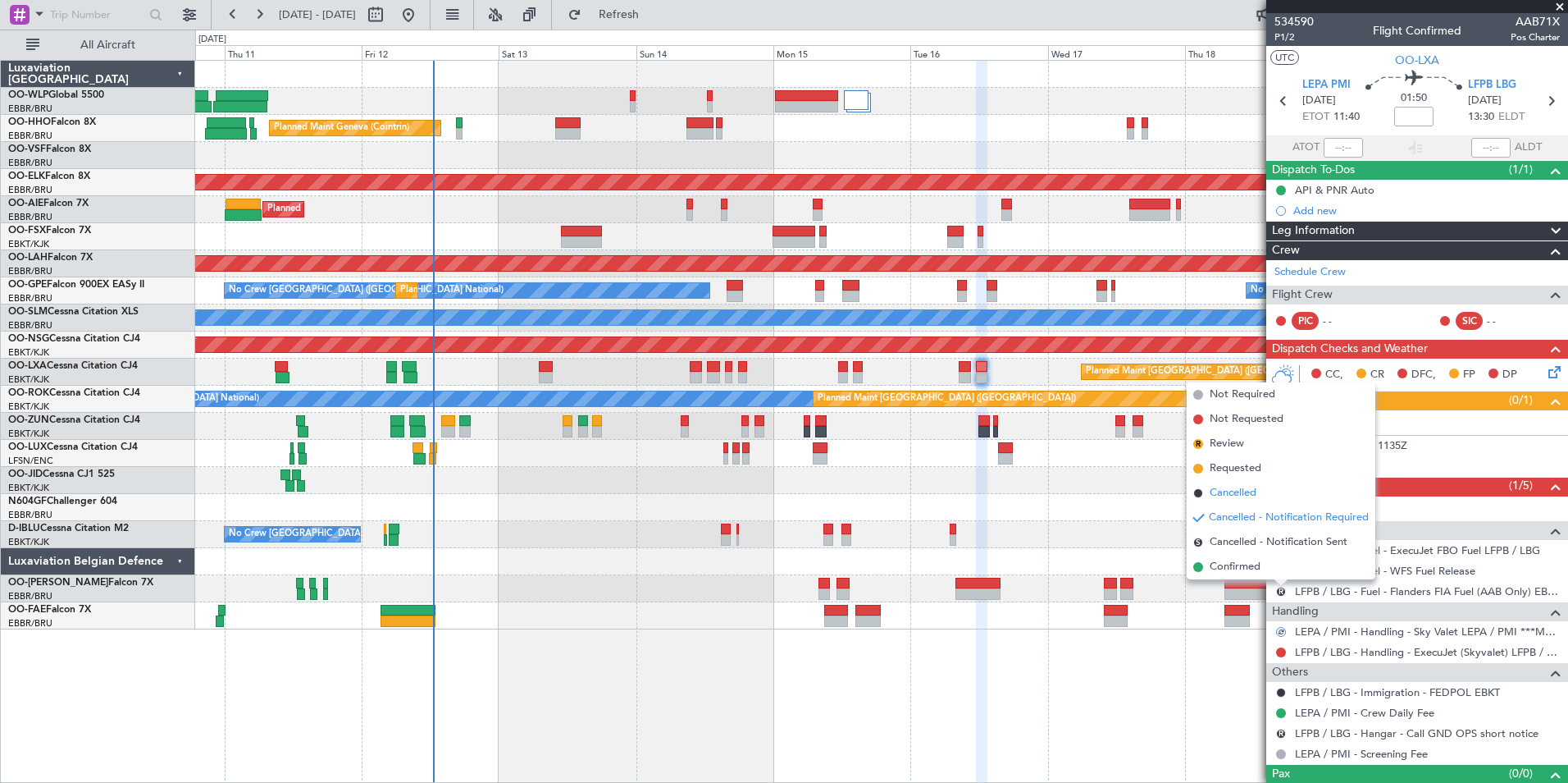
click at [1248, 496] on span "Cancelled" at bounding box center [1233, 492] width 47 height 16
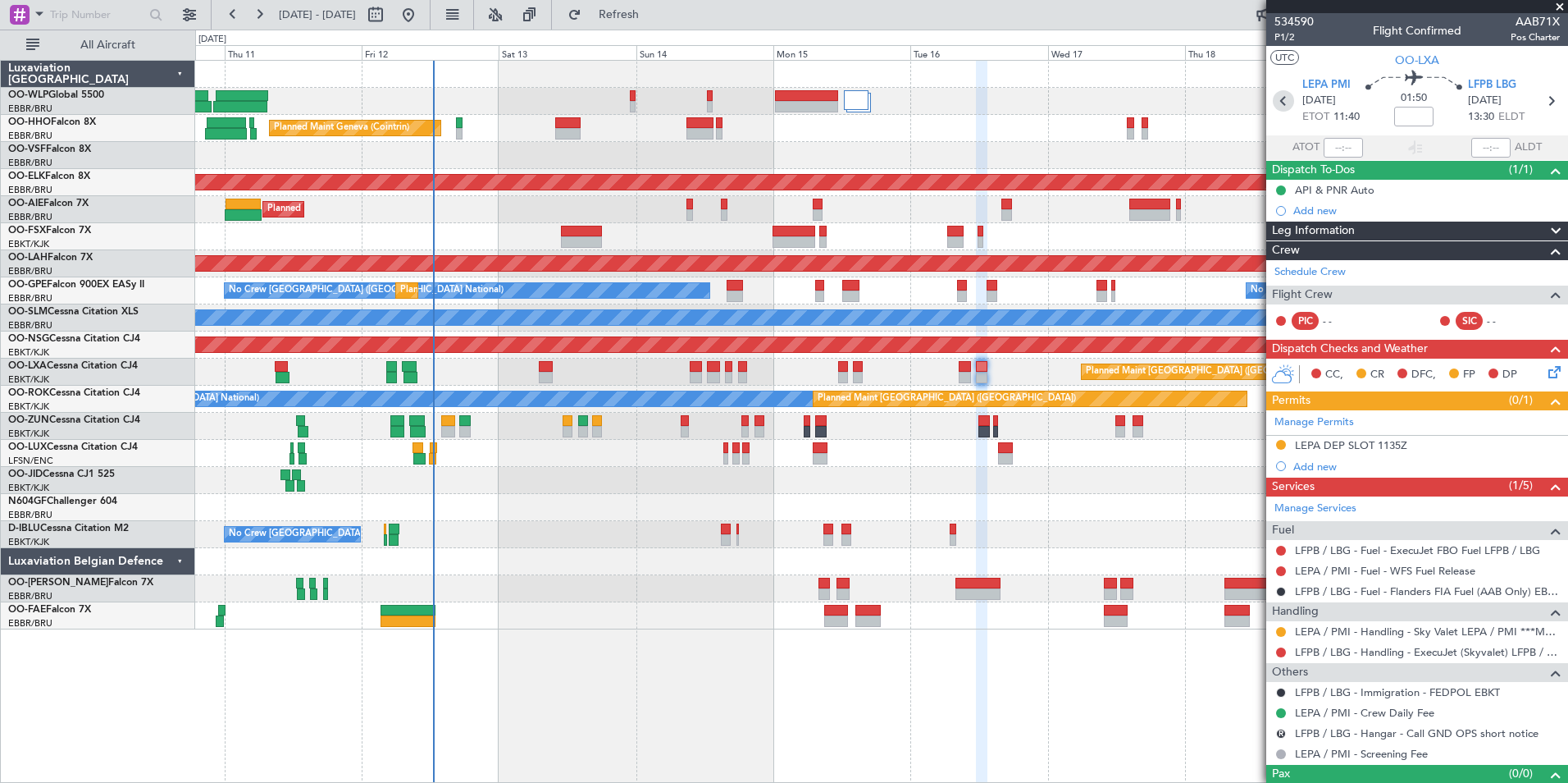
click at [1282, 103] on icon at bounding box center [1283, 101] width 21 height 21
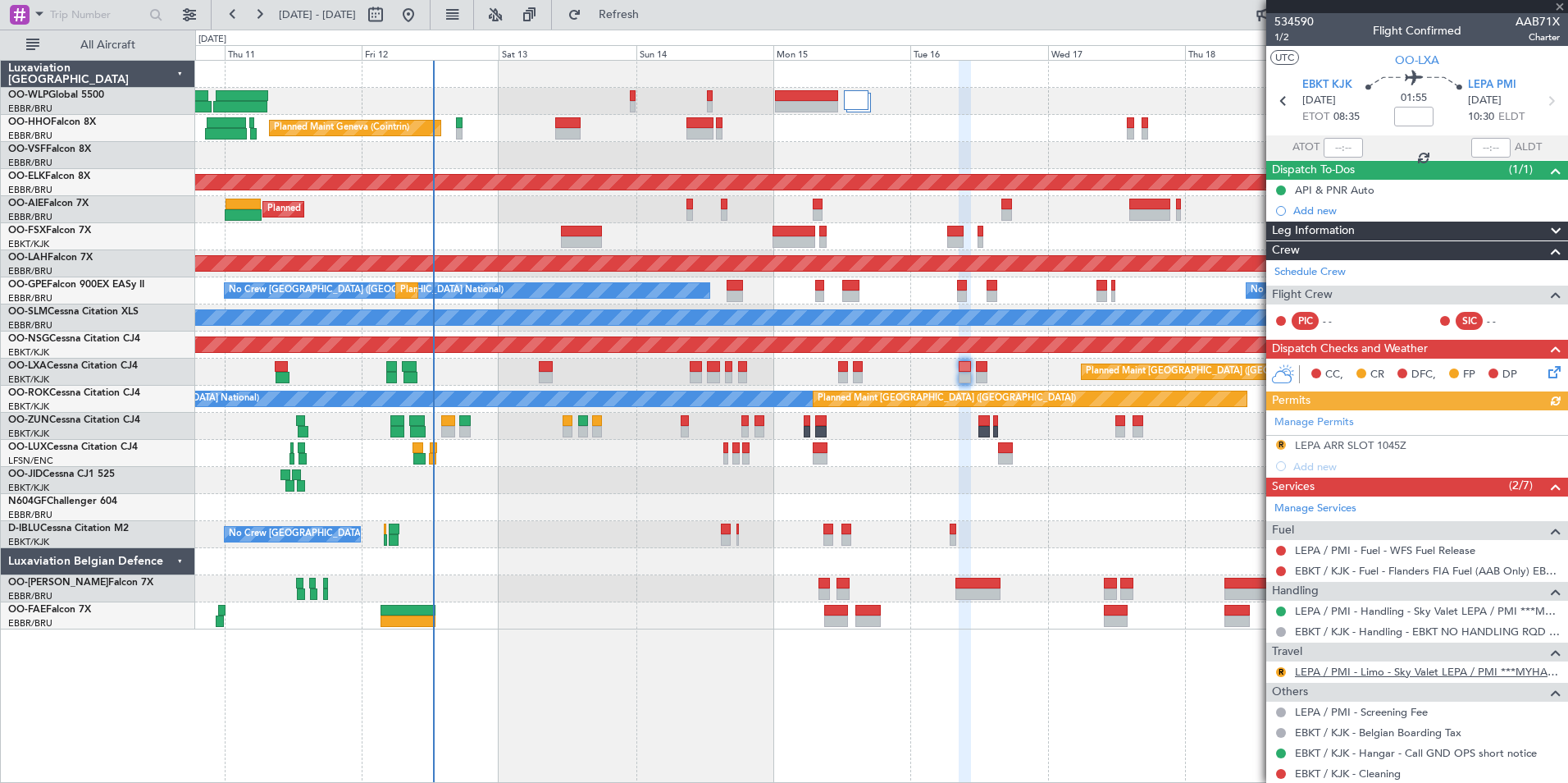
click at [1330, 673] on link "LEPA / PMI - Limo - Sky Valet LEPA / PMI ***MYHANDLING***" at bounding box center [1426, 671] width 265 height 14
click at [1276, 669] on button "R" at bounding box center [1281, 672] width 9 height 10
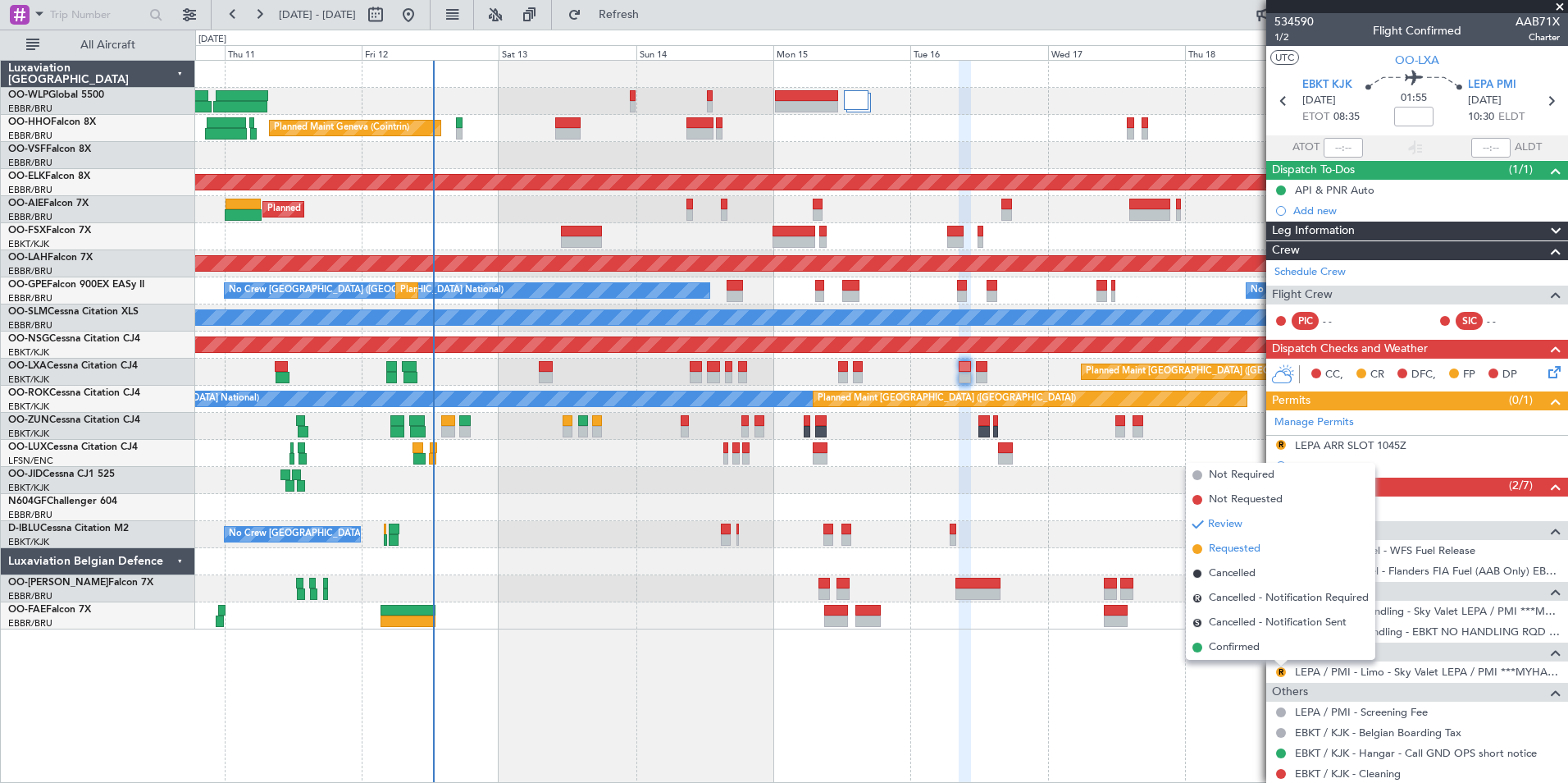
click at [1227, 548] on span "Requested" at bounding box center [1235, 548] width 51 height 16
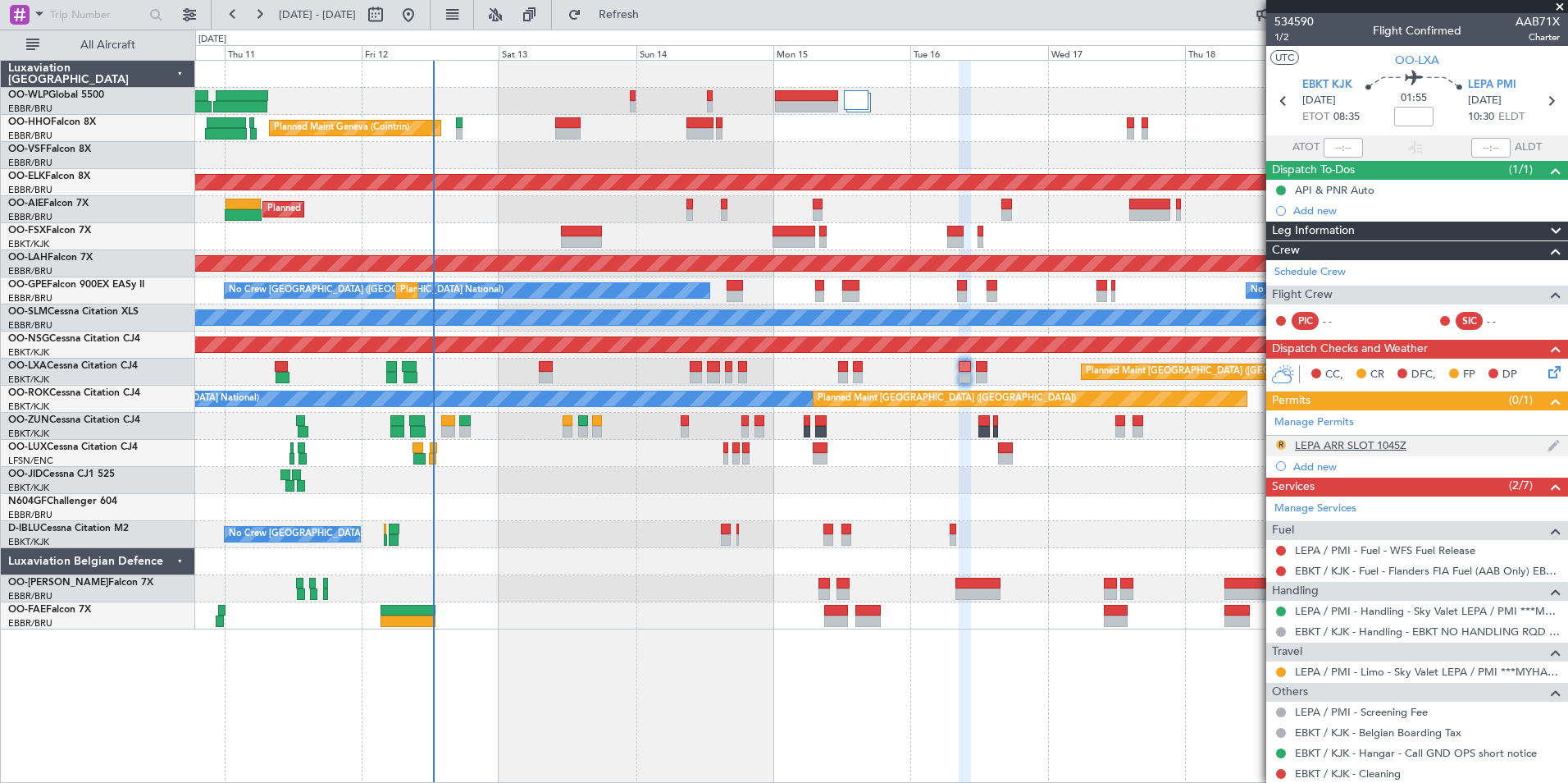
click at [1280, 444] on button "R" at bounding box center [1281, 445] width 9 height 10
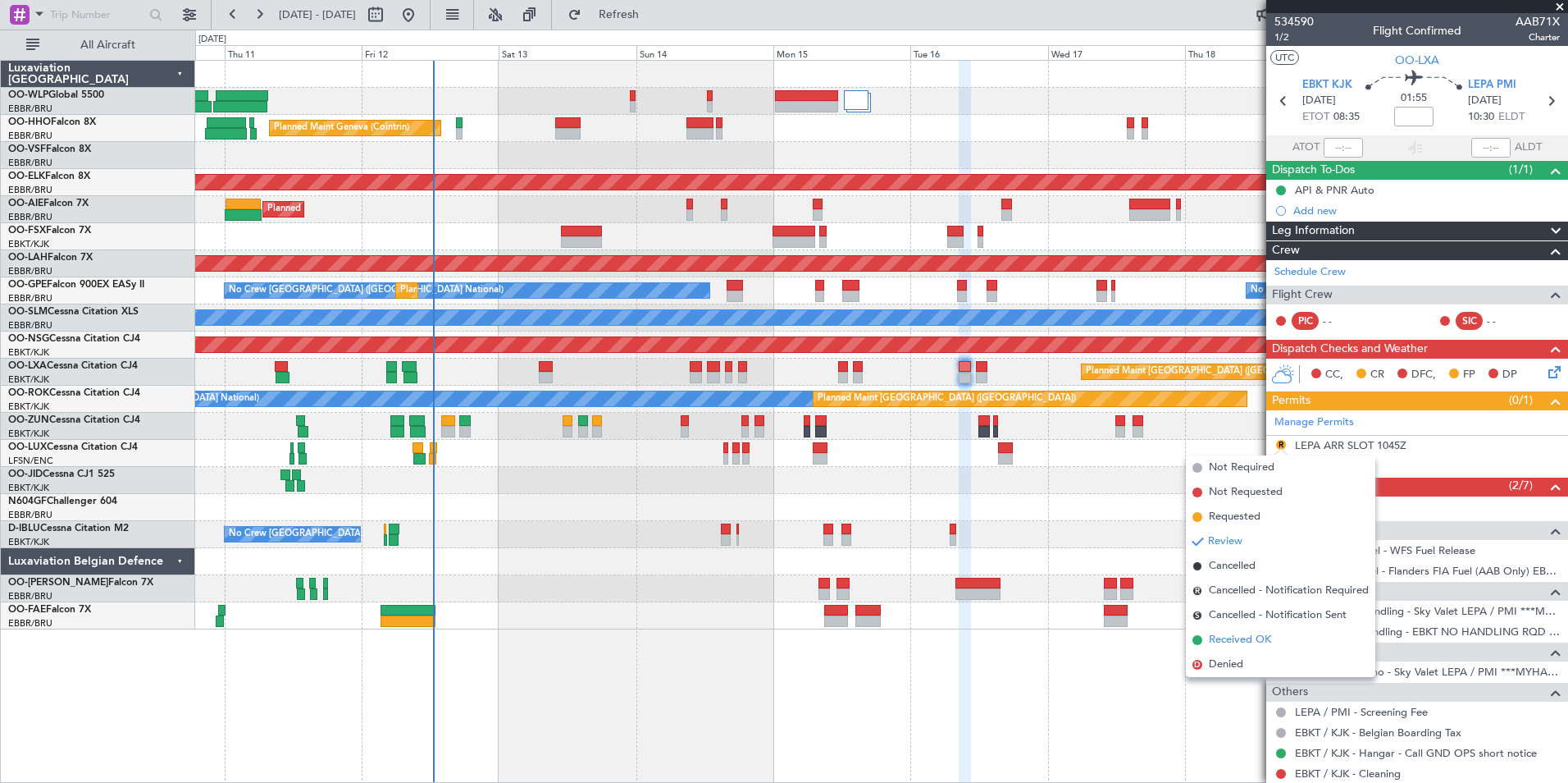
click at [1254, 635] on span "Received OK" at bounding box center [1240, 640] width 63 height 16
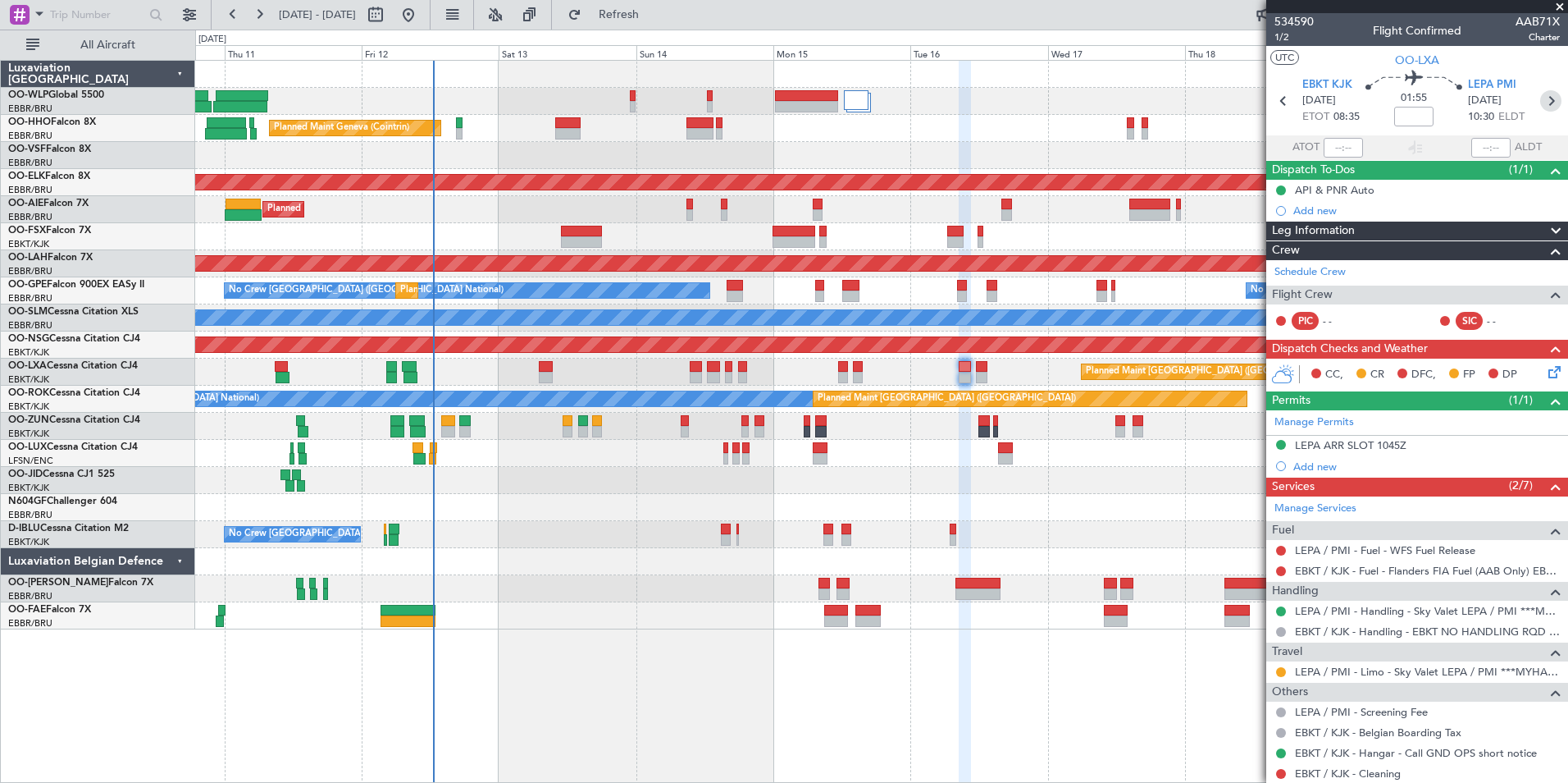
click at [1540, 103] on icon at bounding box center [1551, 101] width 21 height 21
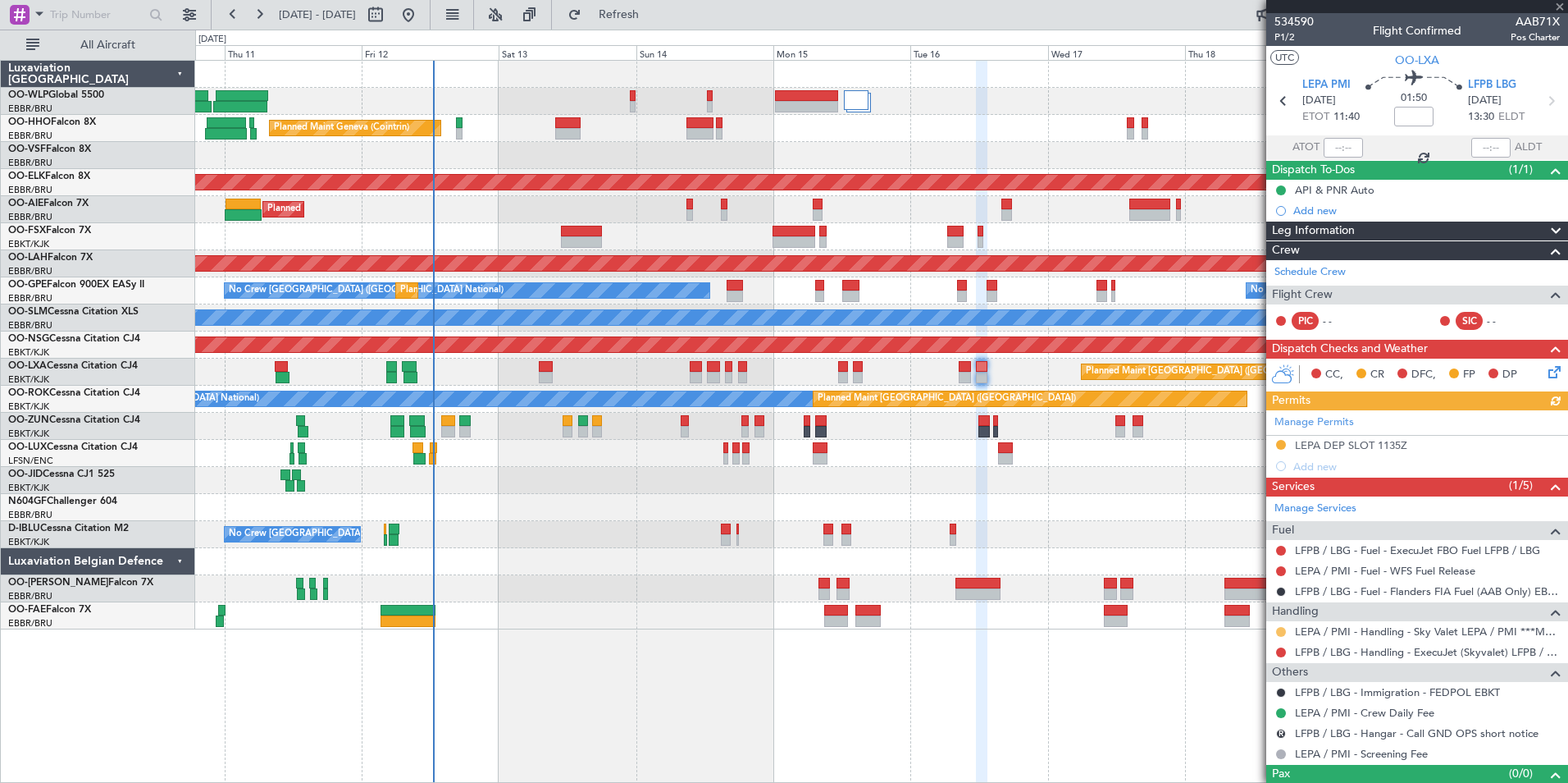
click at [1283, 632] on button at bounding box center [1281, 632] width 9 height 10
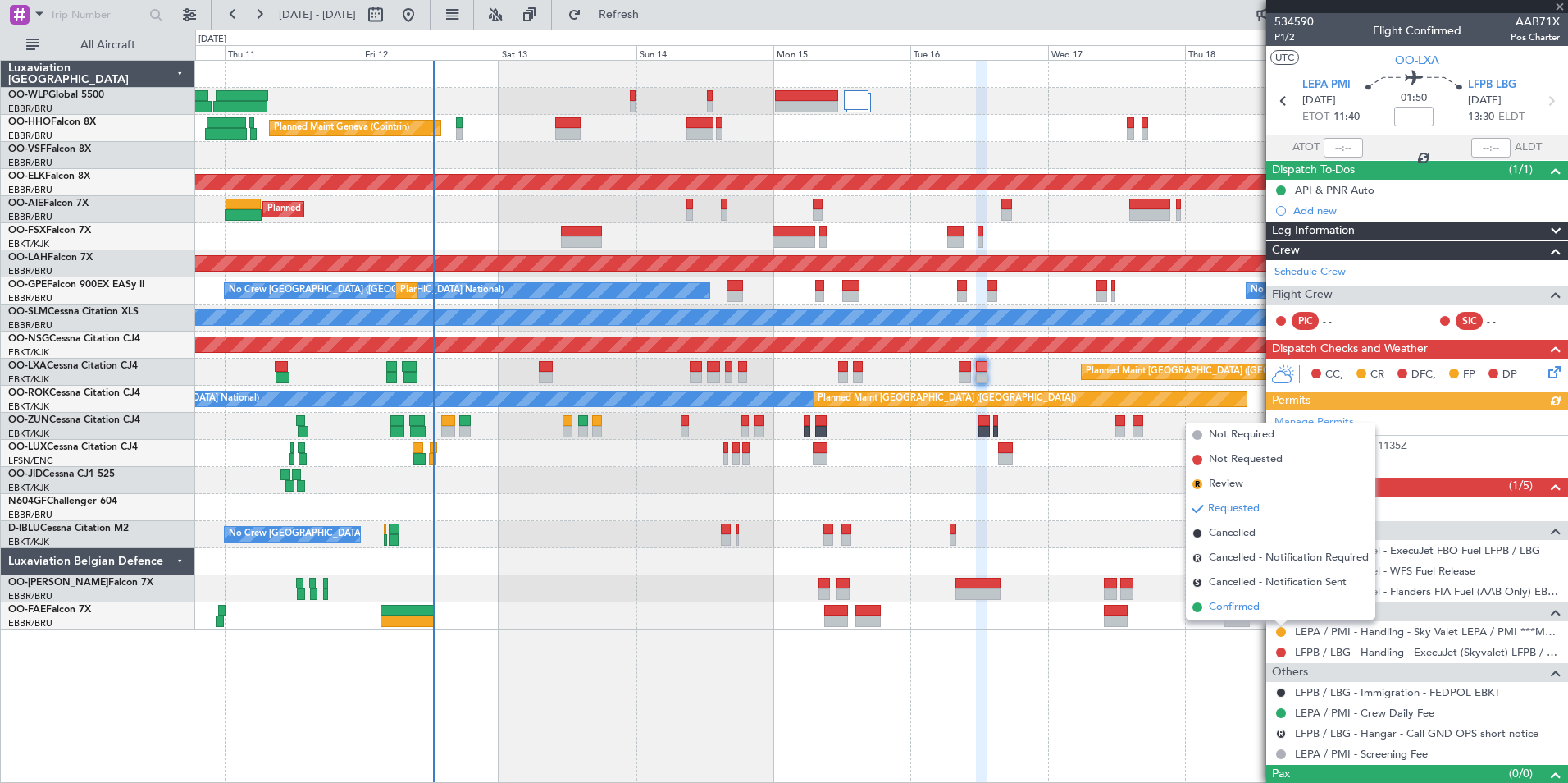
click at [1260, 604] on li "Confirmed" at bounding box center [1280, 607] width 189 height 25
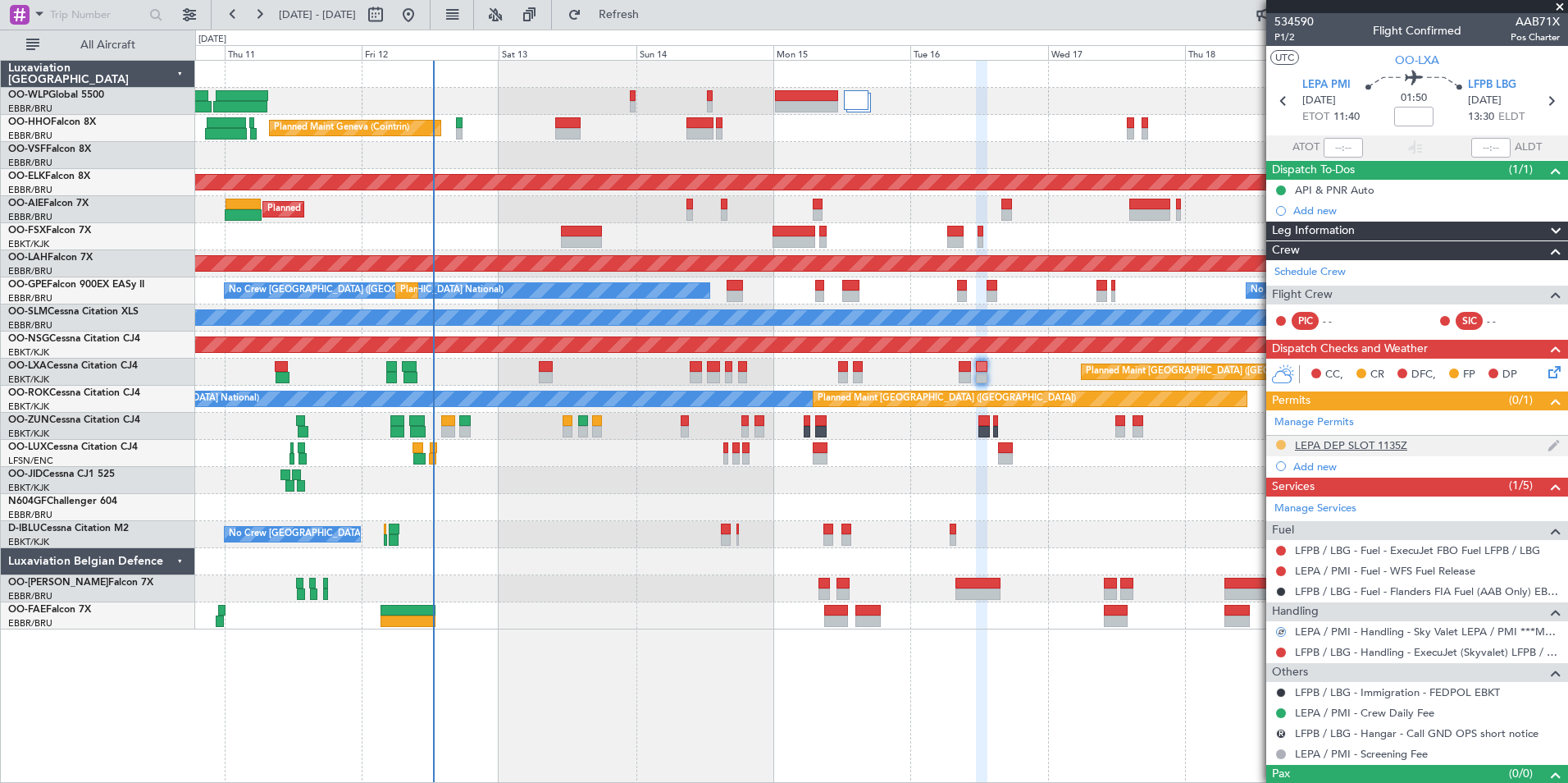
click at [1280, 444] on button at bounding box center [1281, 445] width 9 height 10
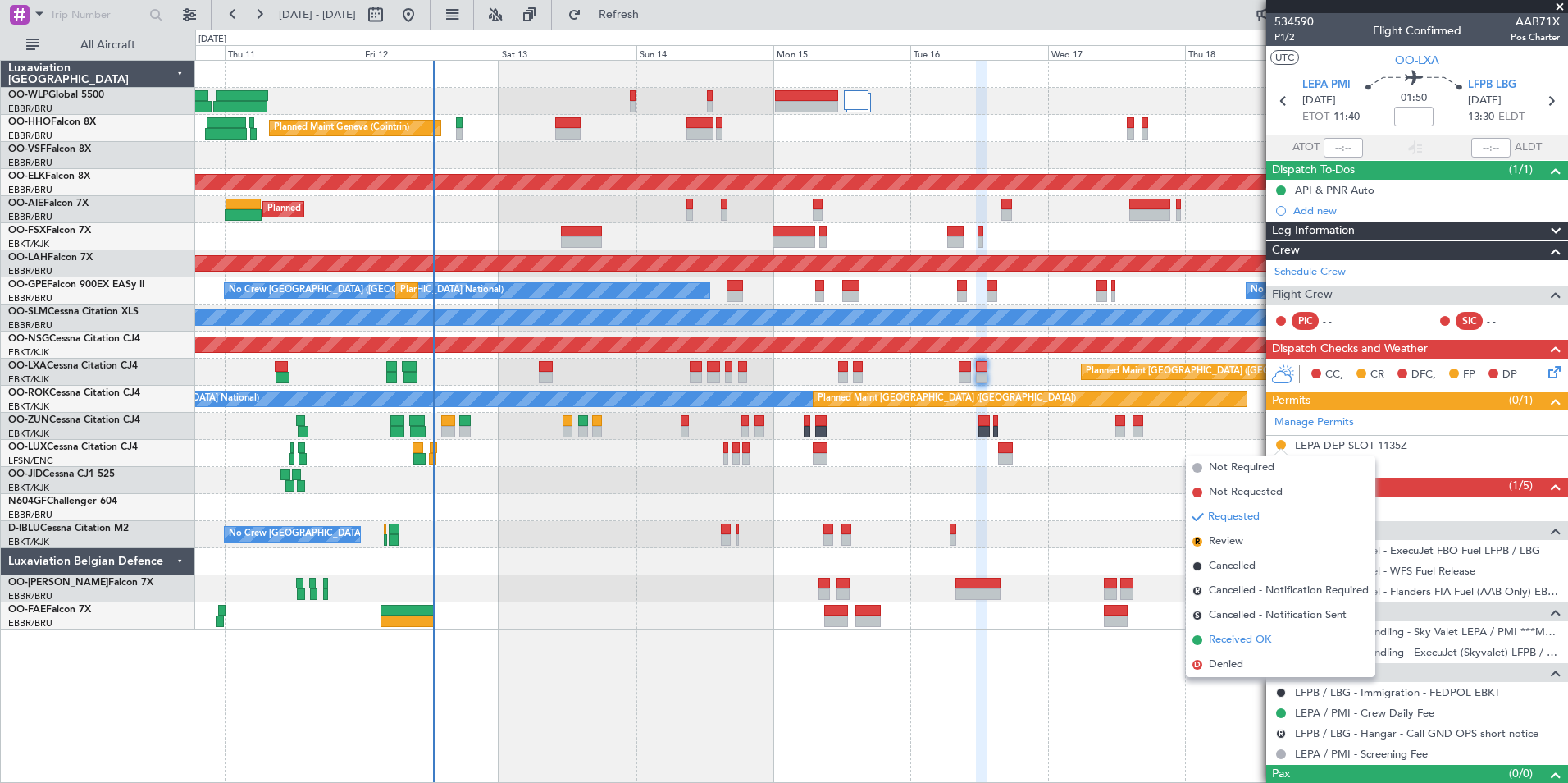
click at [1257, 635] on span "Received OK" at bounding box center [1240, 640] width 63 height 16
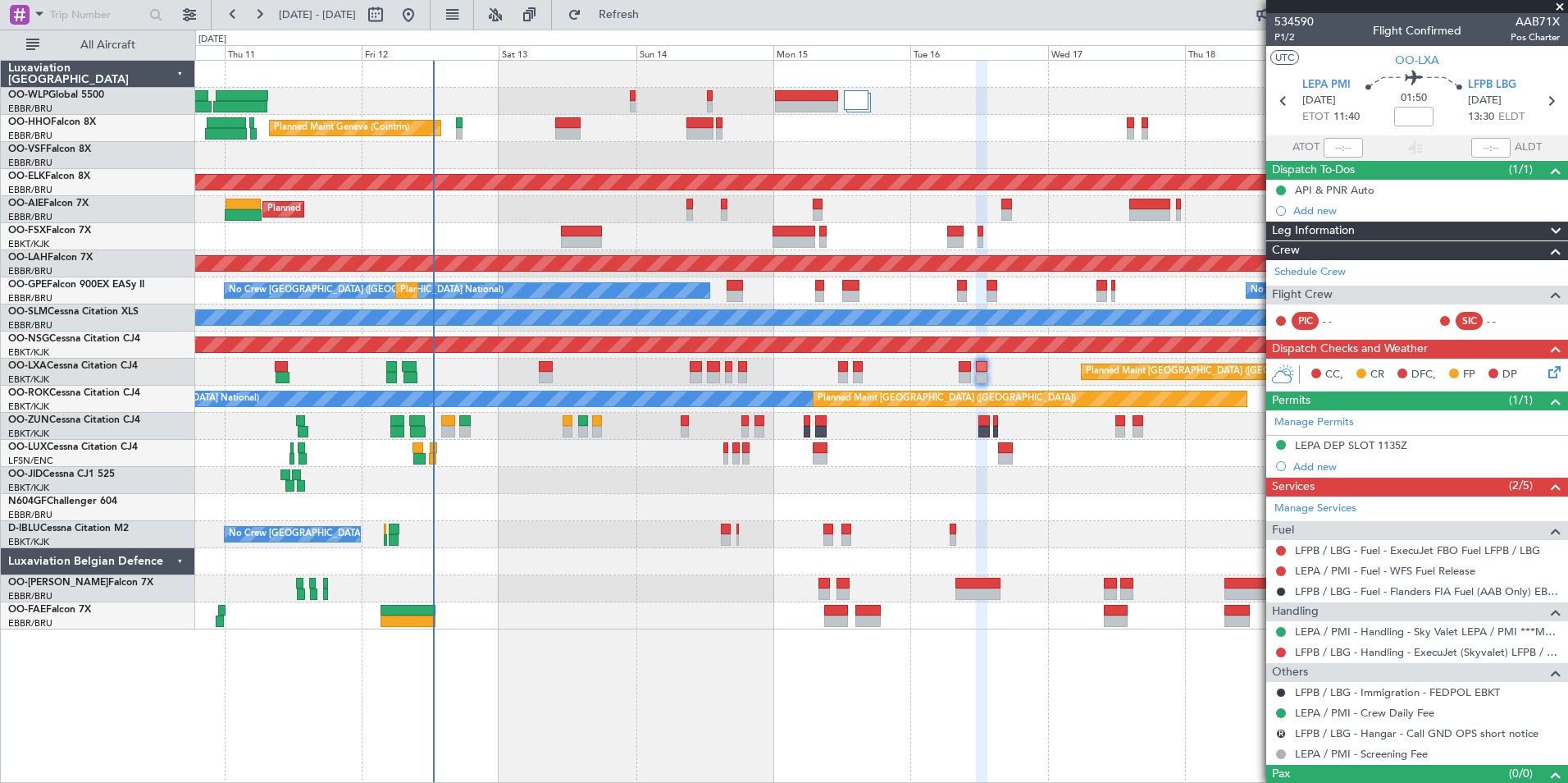
click at [1290, 38] on mat-tooltip-component "Trip Number" at bounding box center [1293, 52] width 81 height 44
click at [1291, 28] on span "534590" at bounding box center [1294, 22] width 39 height 17
click at [1290, 39] on div "Give feedback" at bounding box center [1265, 49] width 67 height 21
click at [1282, 37] on span "P1/2" at bounding box center [1294, 37] width 39 height 14
click at [1291, 39] on span "P1/2" at bounding box center [1294, 37] width 39 height 14
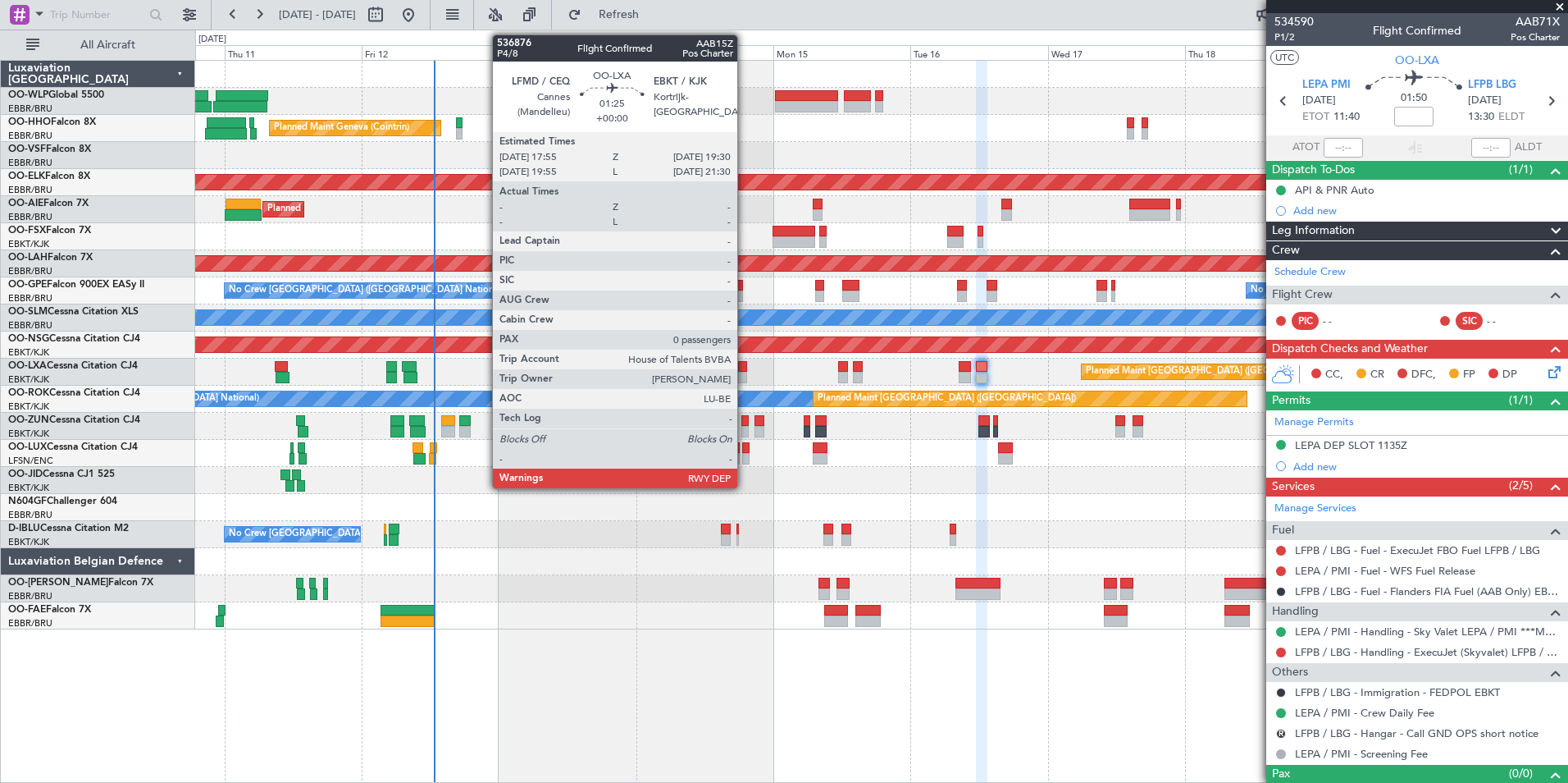
click at [745, 375] on div at bounding box center [743, 377] width 9 height 11
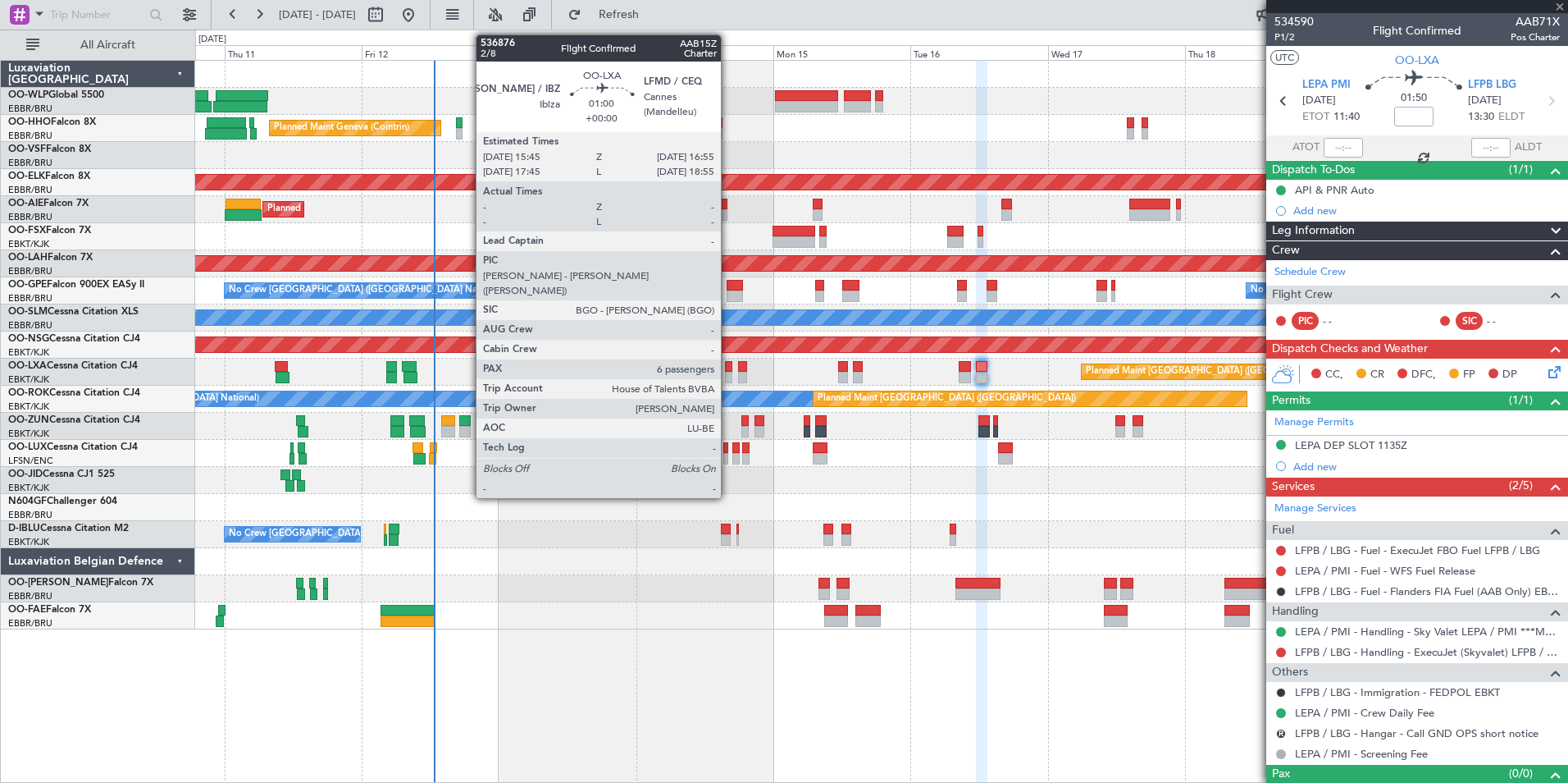
click at [728, 377] on div at bounding box center [728, 377] width 8 height 11
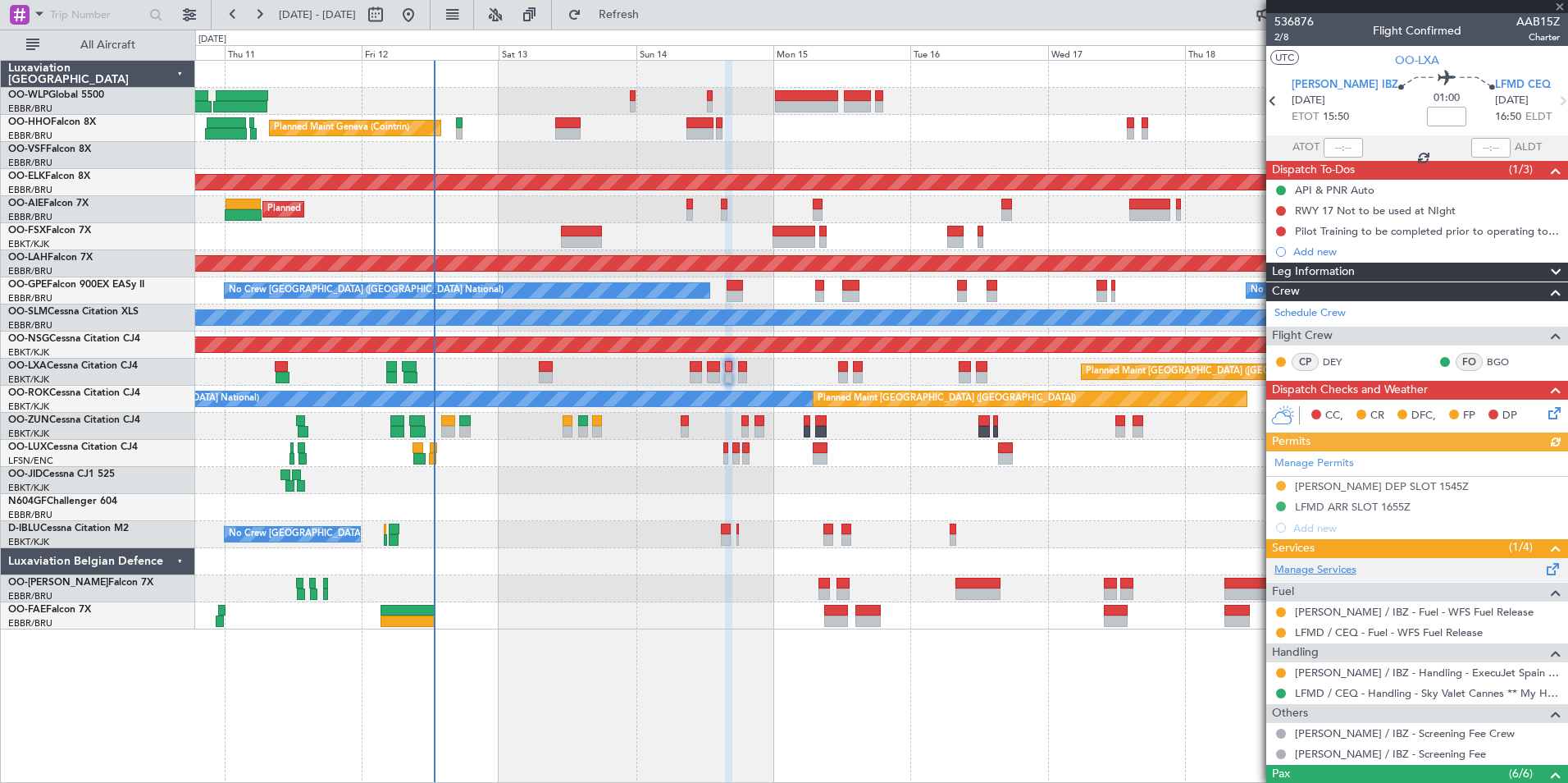
click at [1303, 568] on link "Manage Services" at bounding box center [1315, 569] width 82 height 16
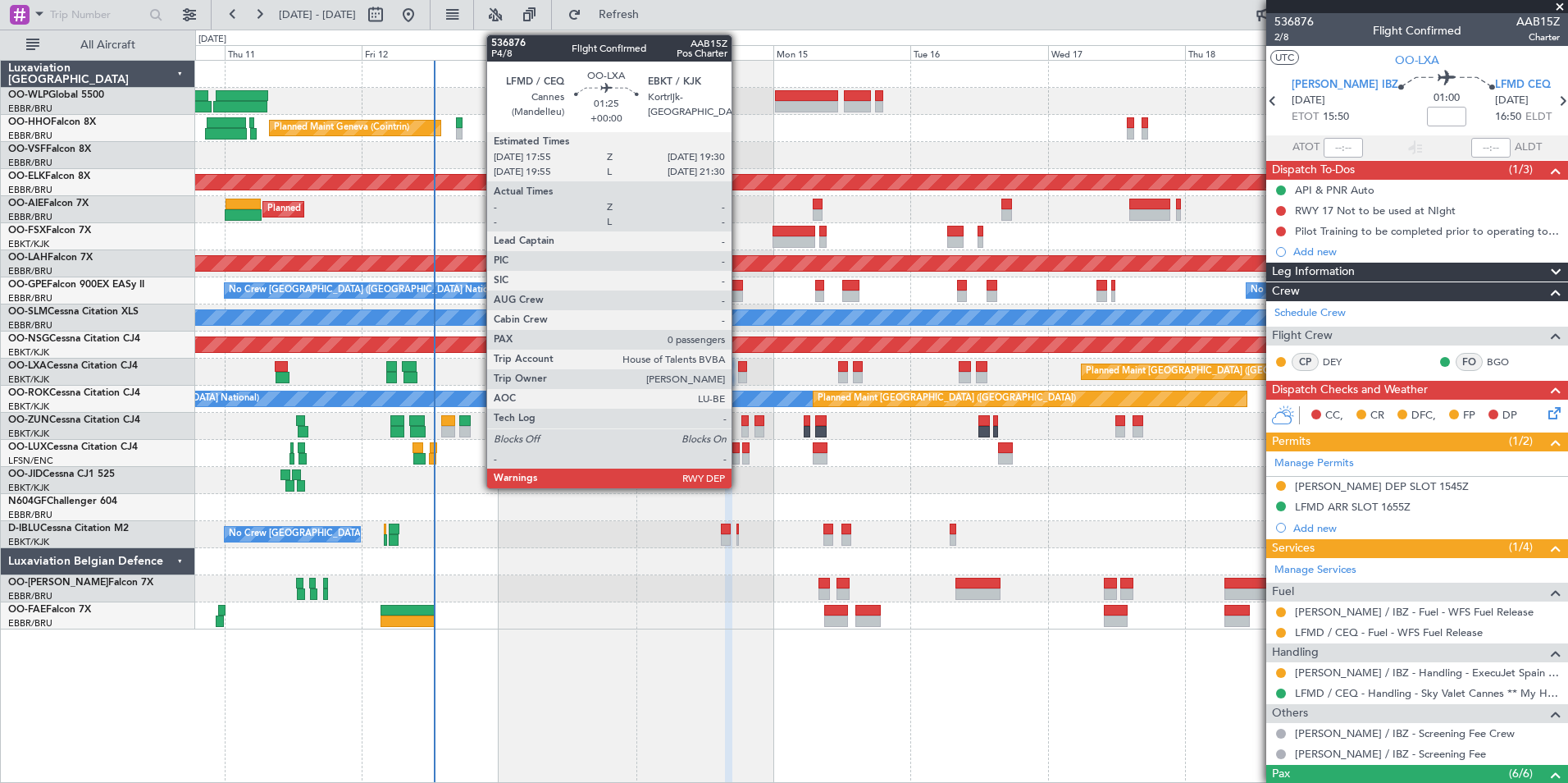
click at [739, 375] on div at bounding box center [743, 377] width 9 height 11
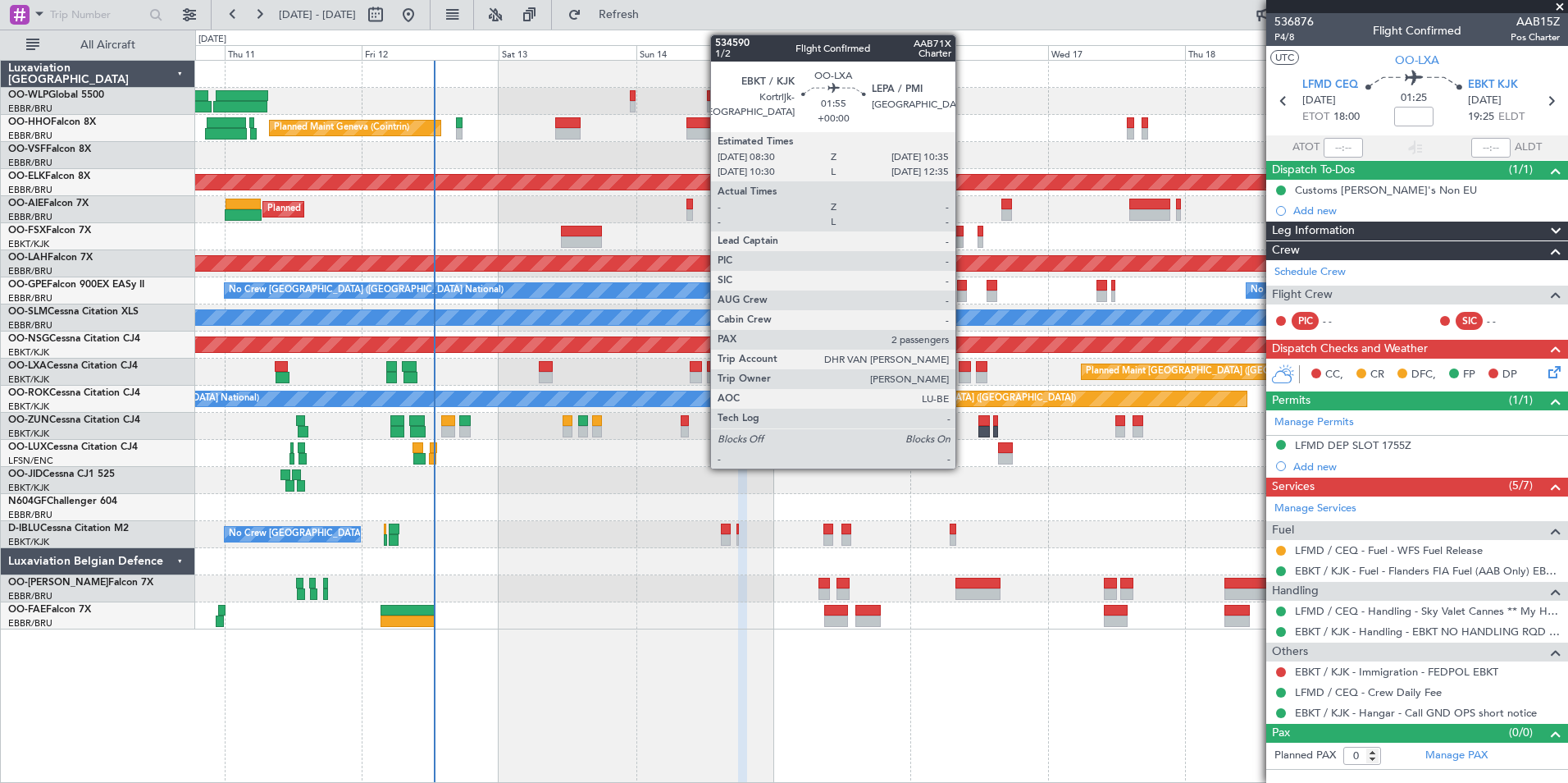
click at [963, 380] on div at bounding box center [964, 377] width 12 height 11
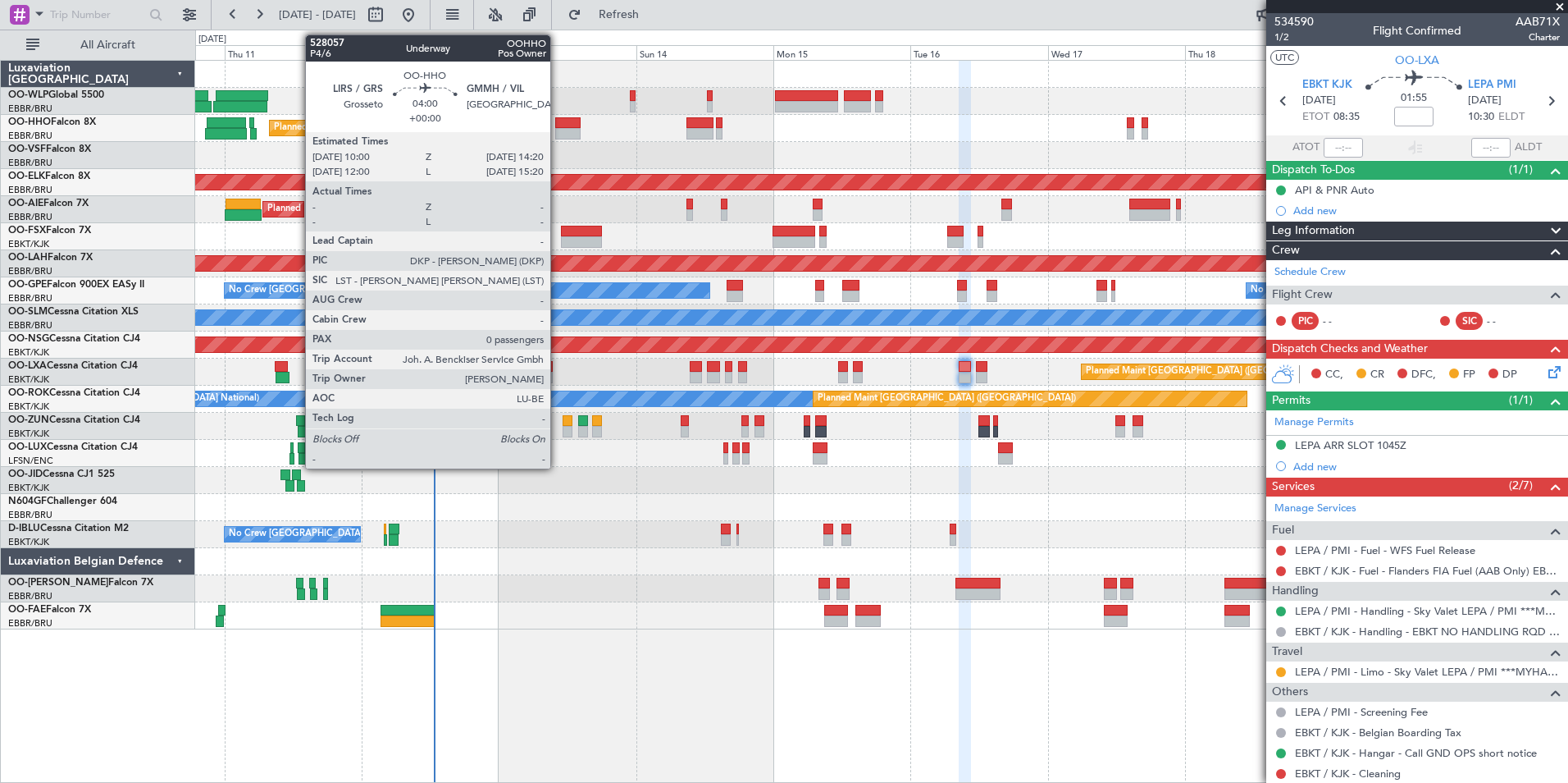
click at [557, 123] on div at bounding box center [568, 123] width 26 height 11
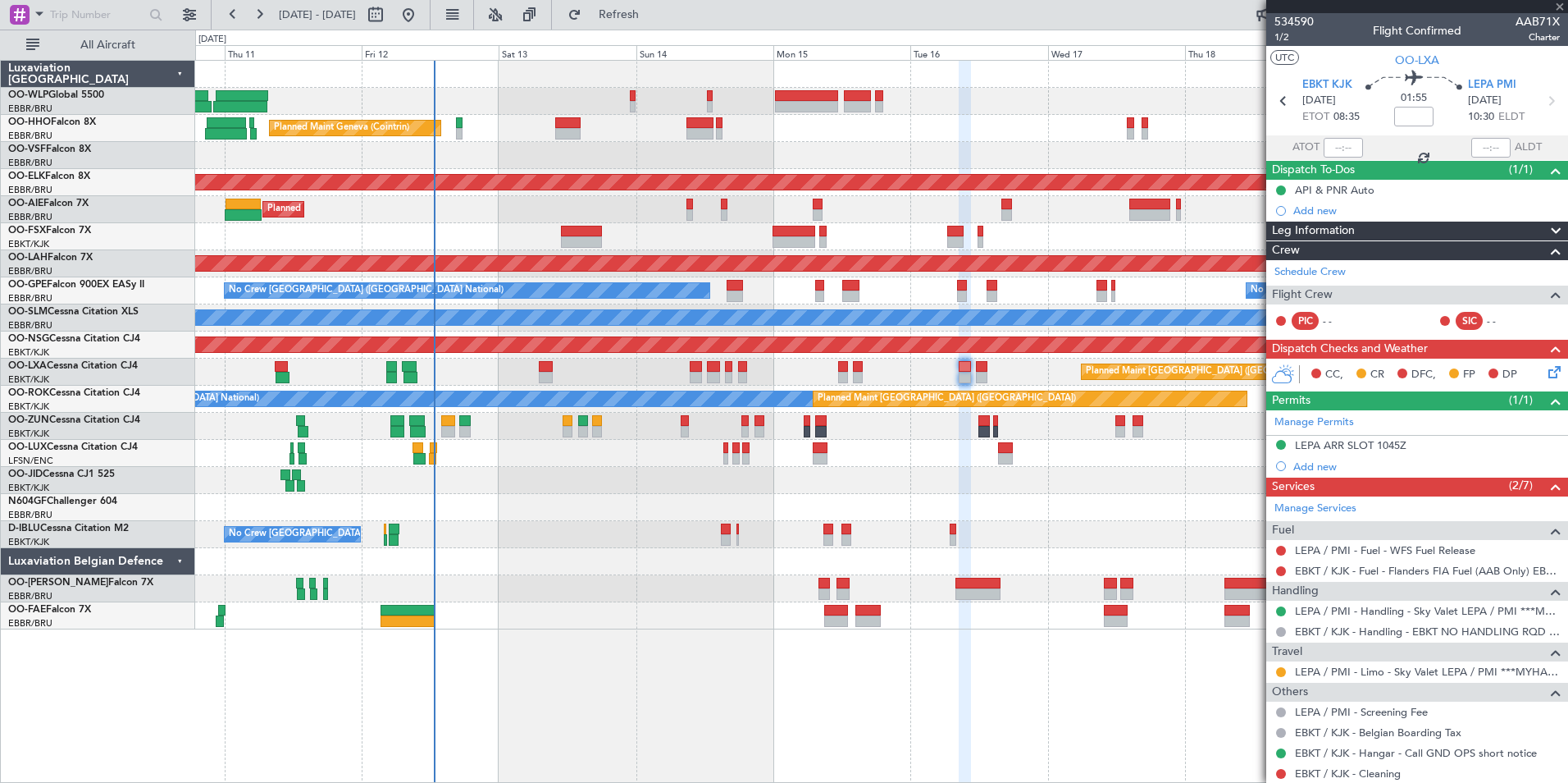
type input "0"
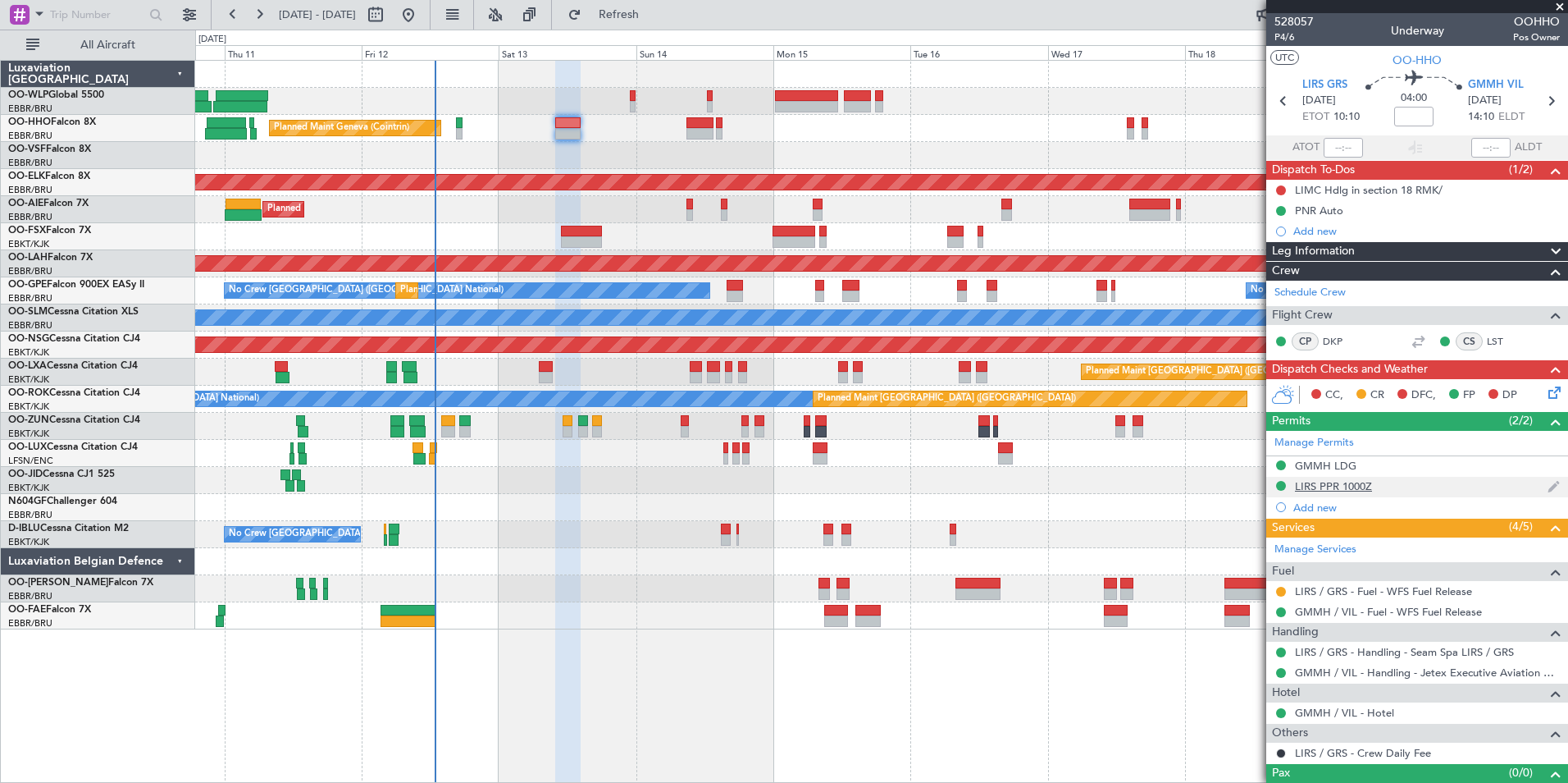
click at [1349, 483] on div "LIRS PPR 1000Z" at bounding box center [1332, 486] width 77 height 14
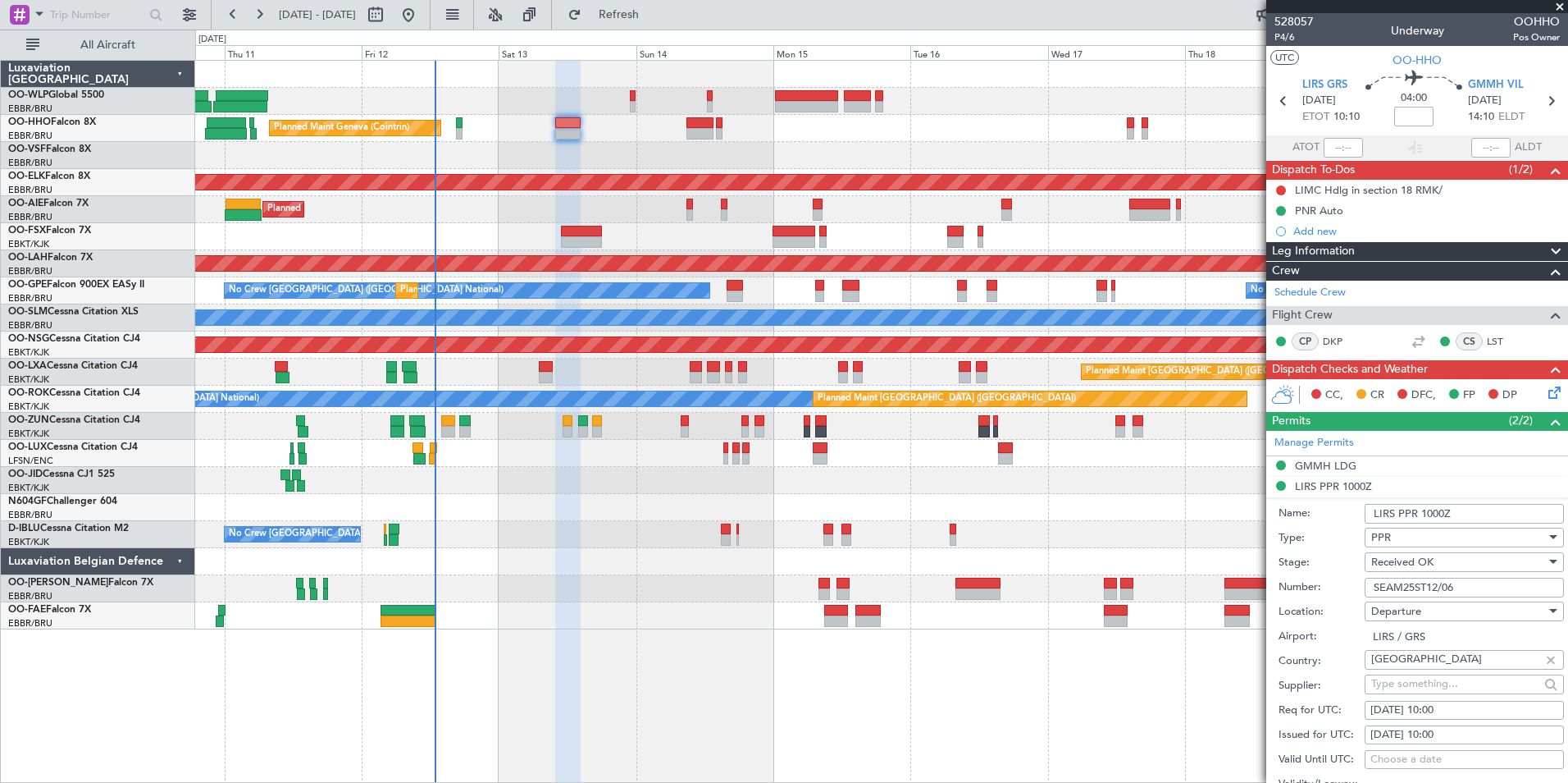
click at [1396, 584] on input "SEAM25ST12/06" at bounding box center [1464, 587] width 199 height 20
click at [1469, 586] on input "SEAM25ST12/06" at bounding box center [1464, 587] width 199 height 20
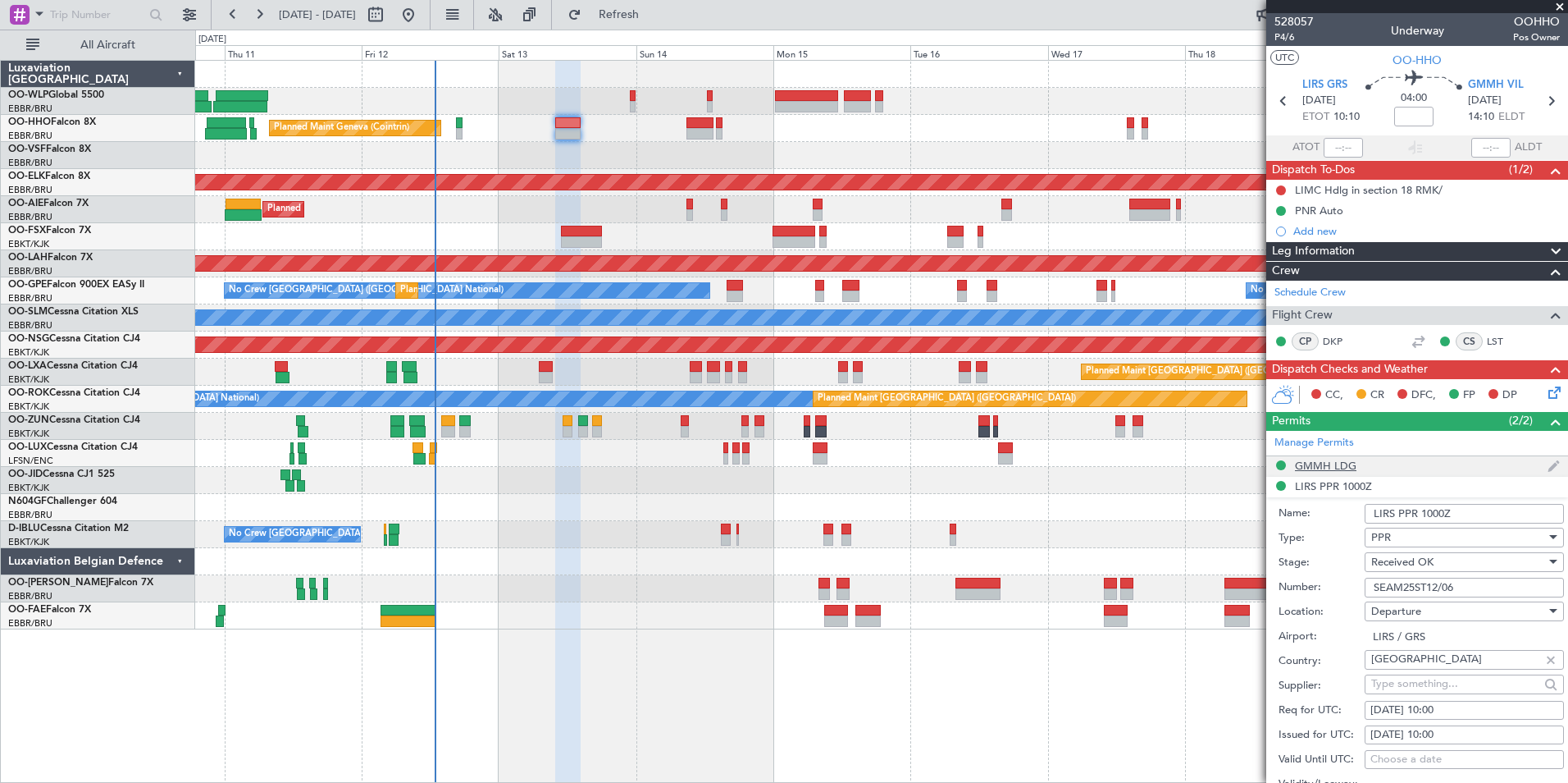
click at [1331, 467] on div "GMMH LDG" at bounding box center [1325, 466] width 62 height 14
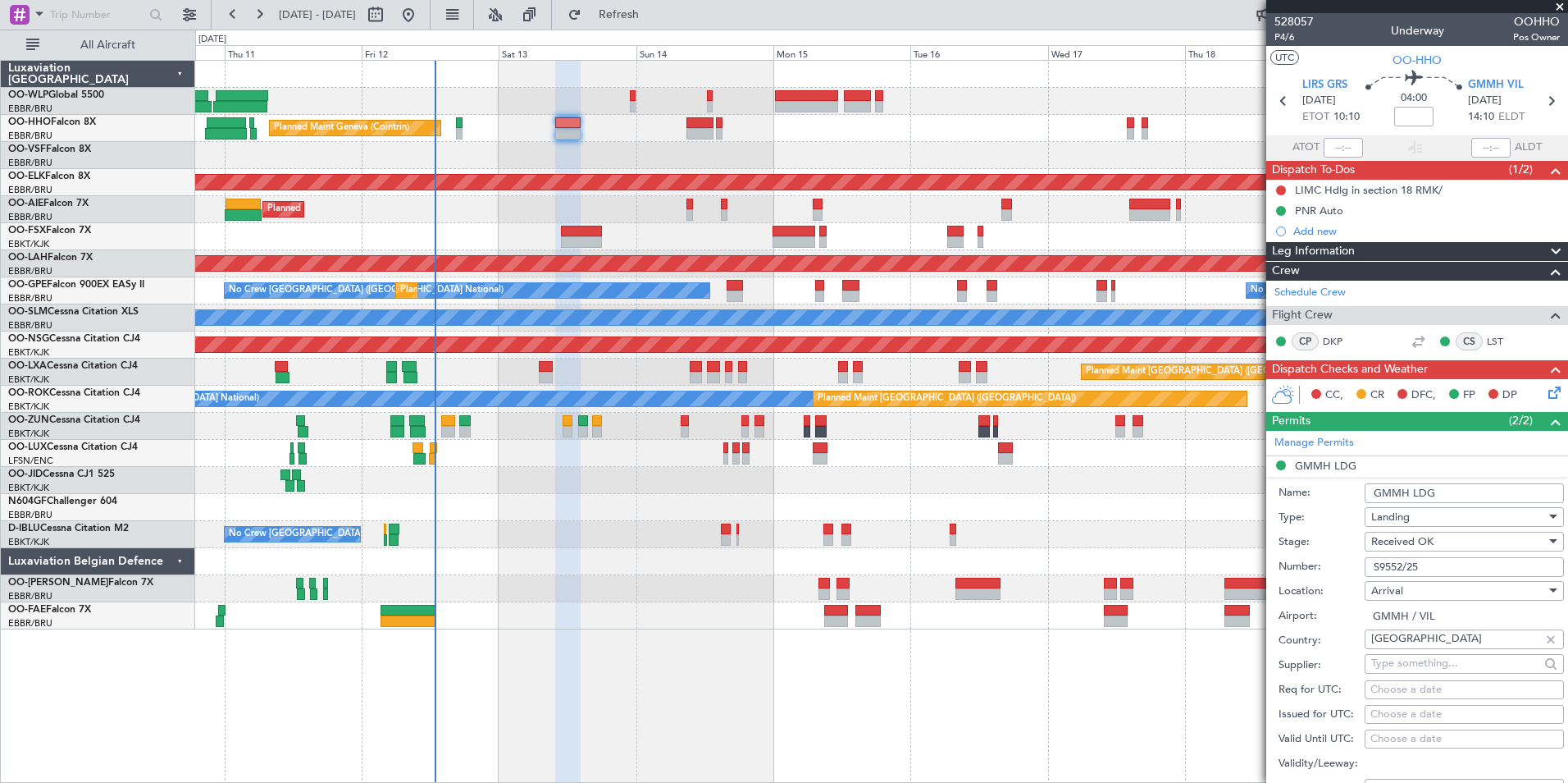
click at [1385, 564] on input "S9552/25" at bounding box center [1464, 566] width 199 height 20
click at [1407, 117] on mat-tooltip-component "Flight Time" at bounding box center [1409, 128] width 75 height 44
click at [1414, 119] on input at bounding box center [1413, 116] width 39 height 20
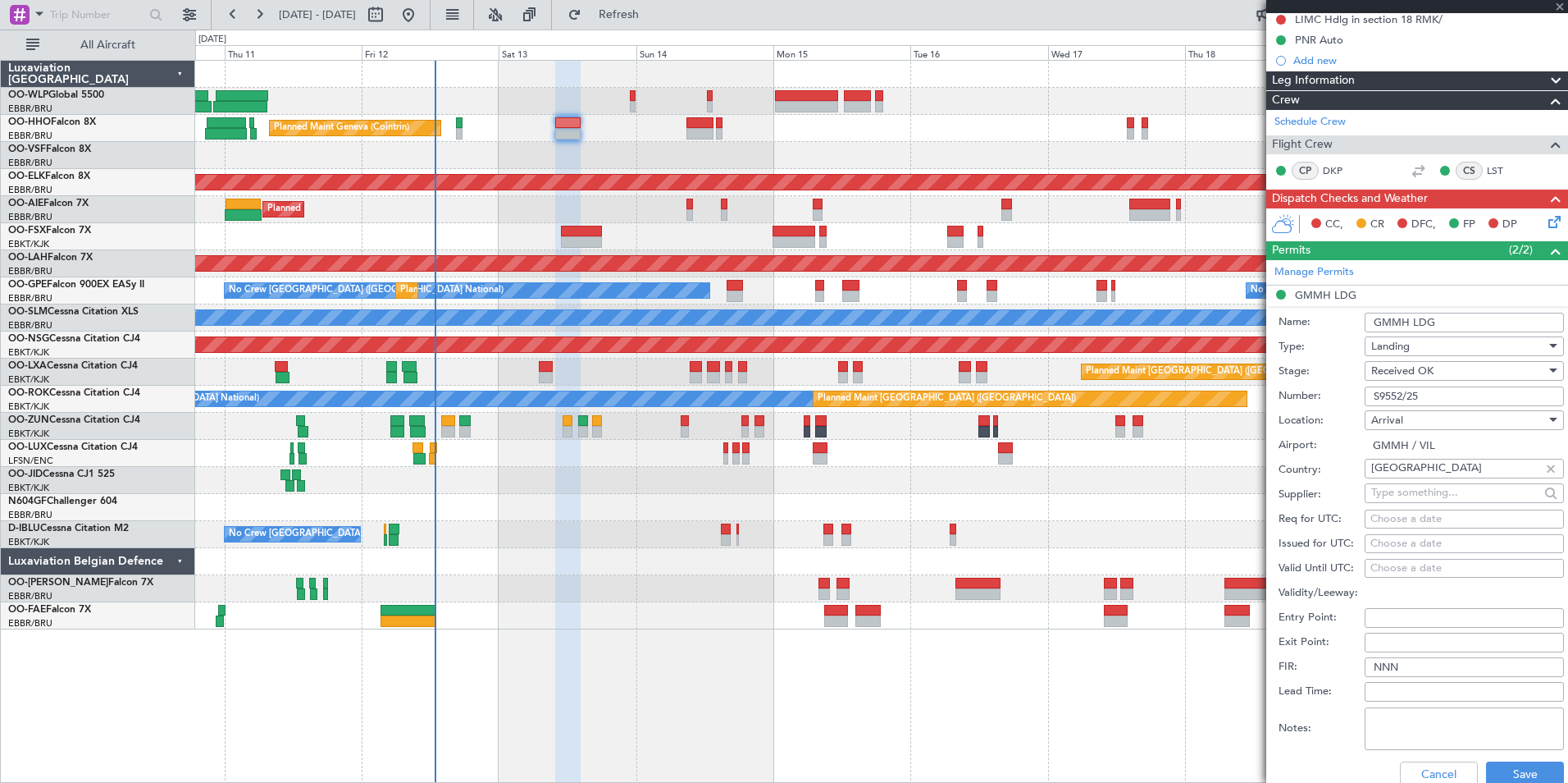
scroll to position [246, 0]
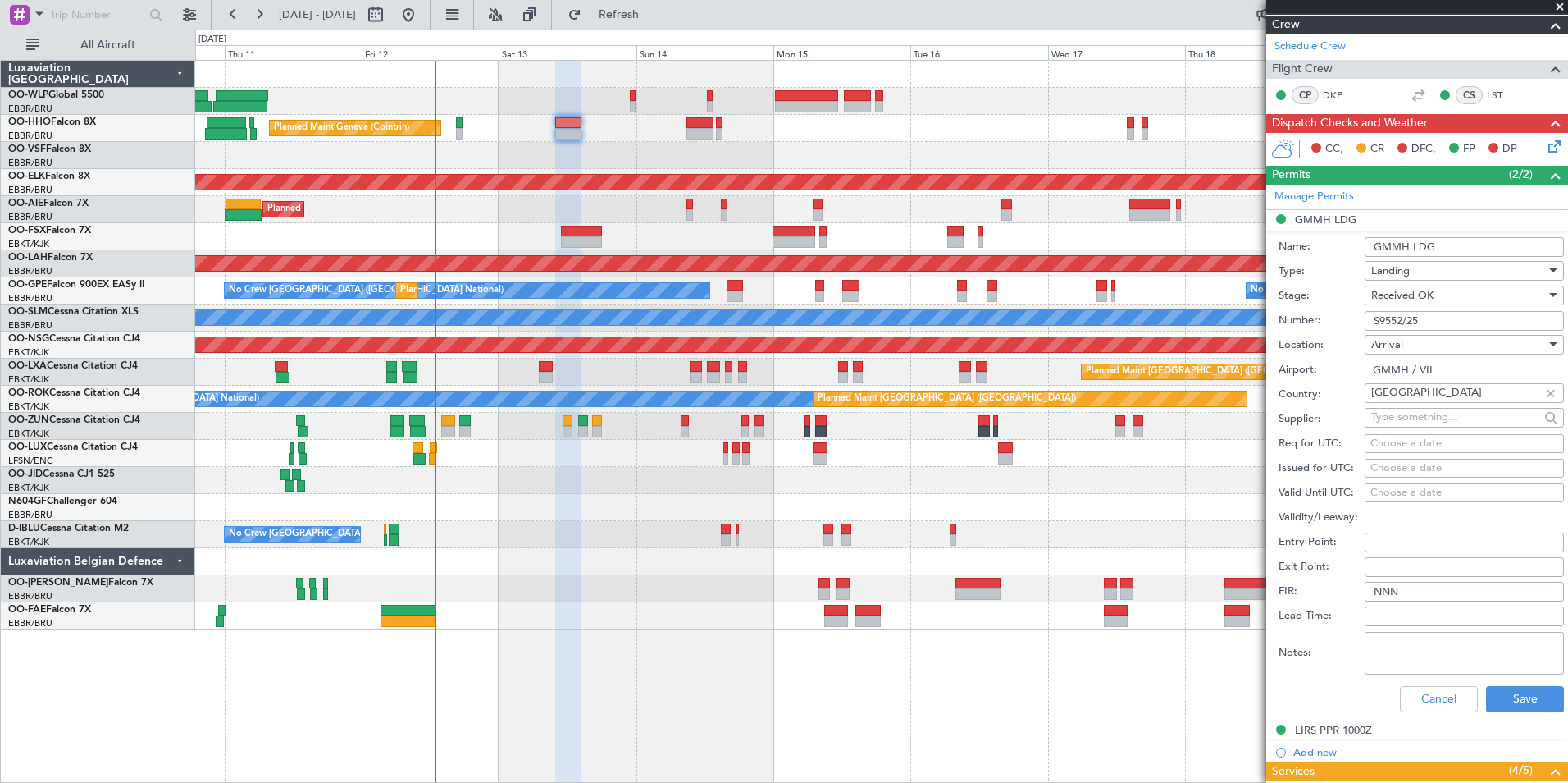
type input "+00:10"
click at [1541, 393] on div at bounding box center [1550, 392] width 18 height 18
click at [1504, 697] on button "Save" at bounding box center [1525, 699] width 78 height 27
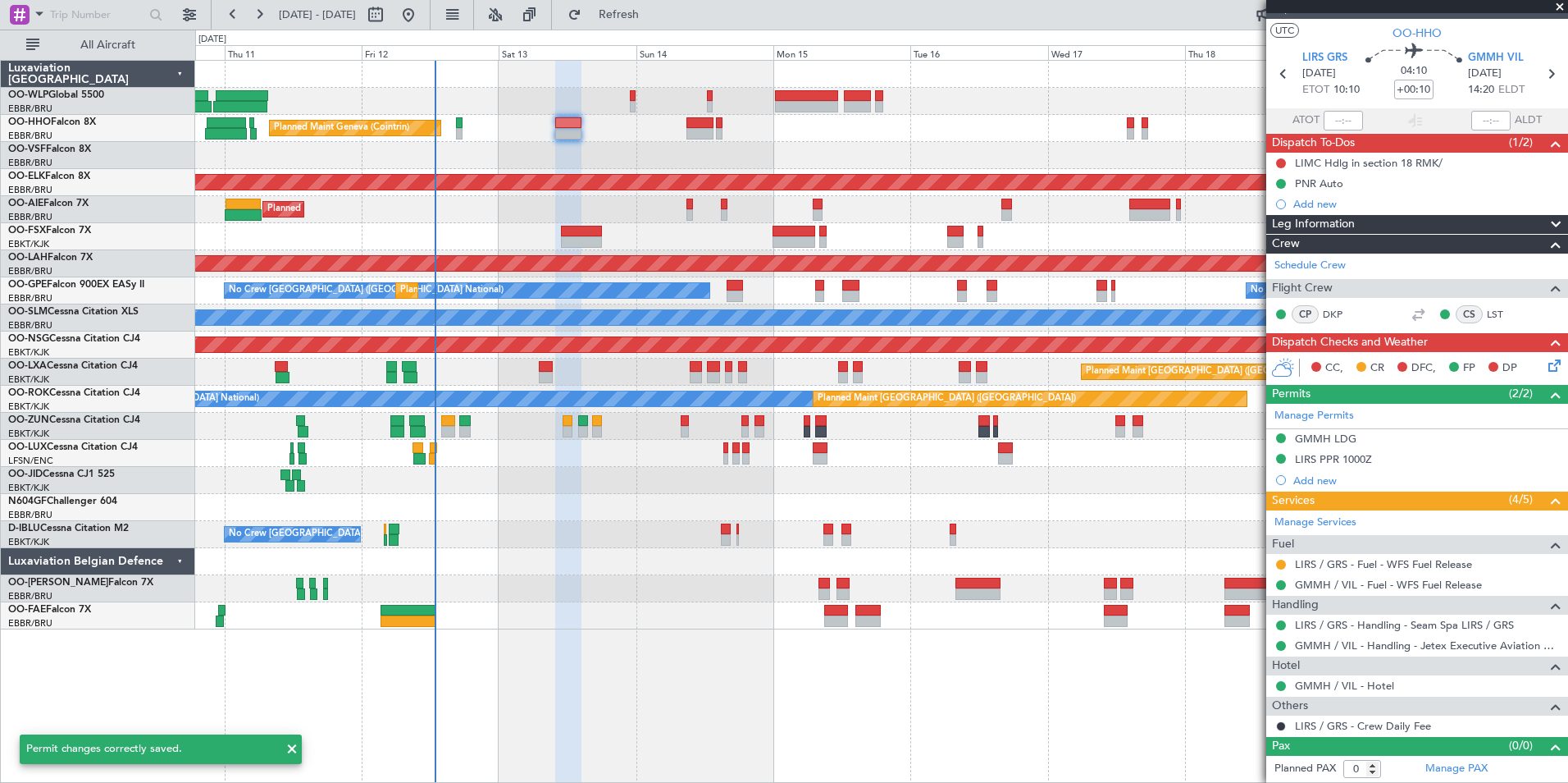
scroll to position [27, 0]
click at [1363, 652] on link "GMMH / VIL - Handling - Jetex Executive Aviation GMMH / VIL" at bounding box center [1426, 646] width 265 height 14
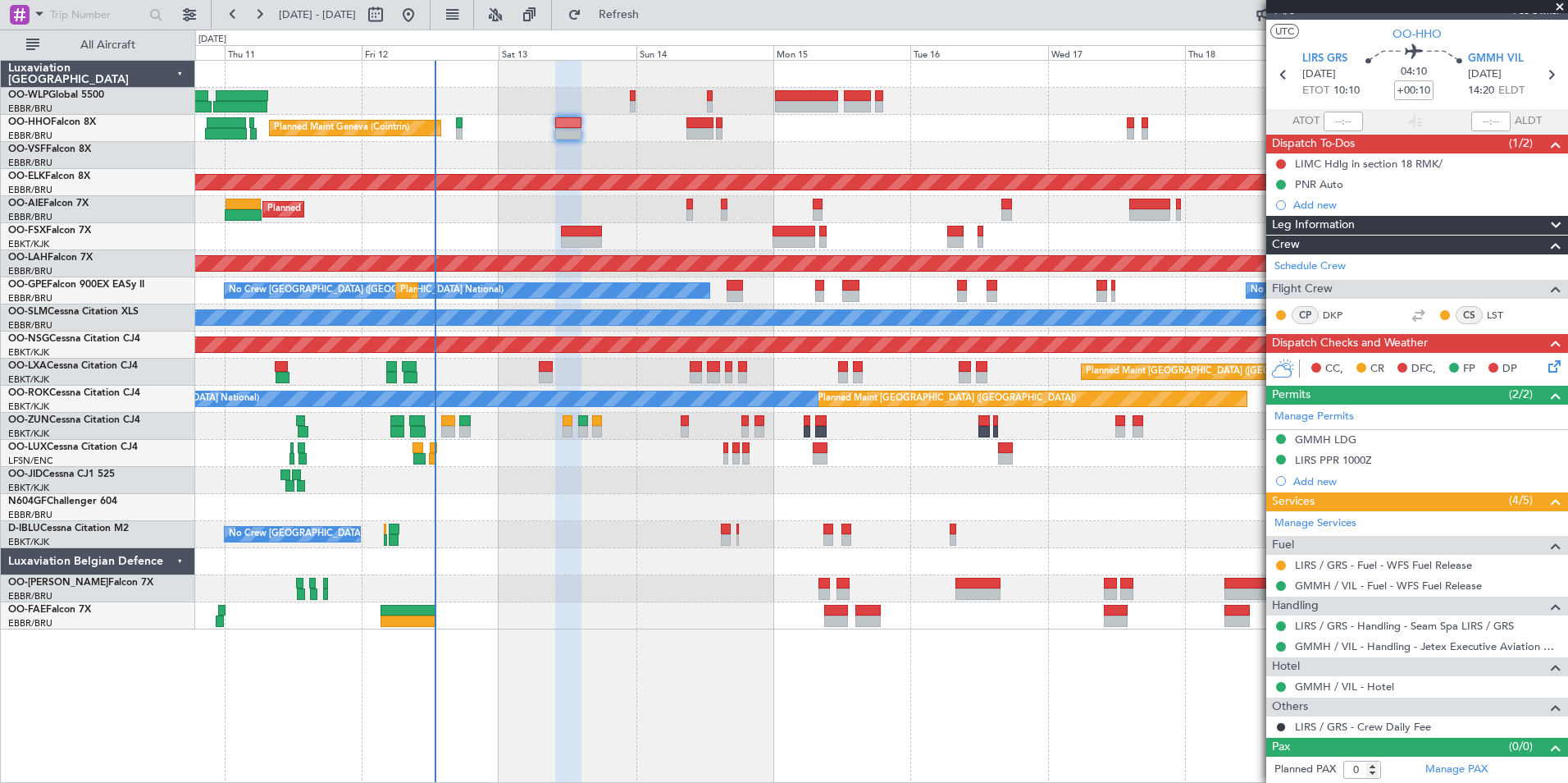
click at [1545, 364] on icon at bounding box center [1552, 364] width 13 height 13
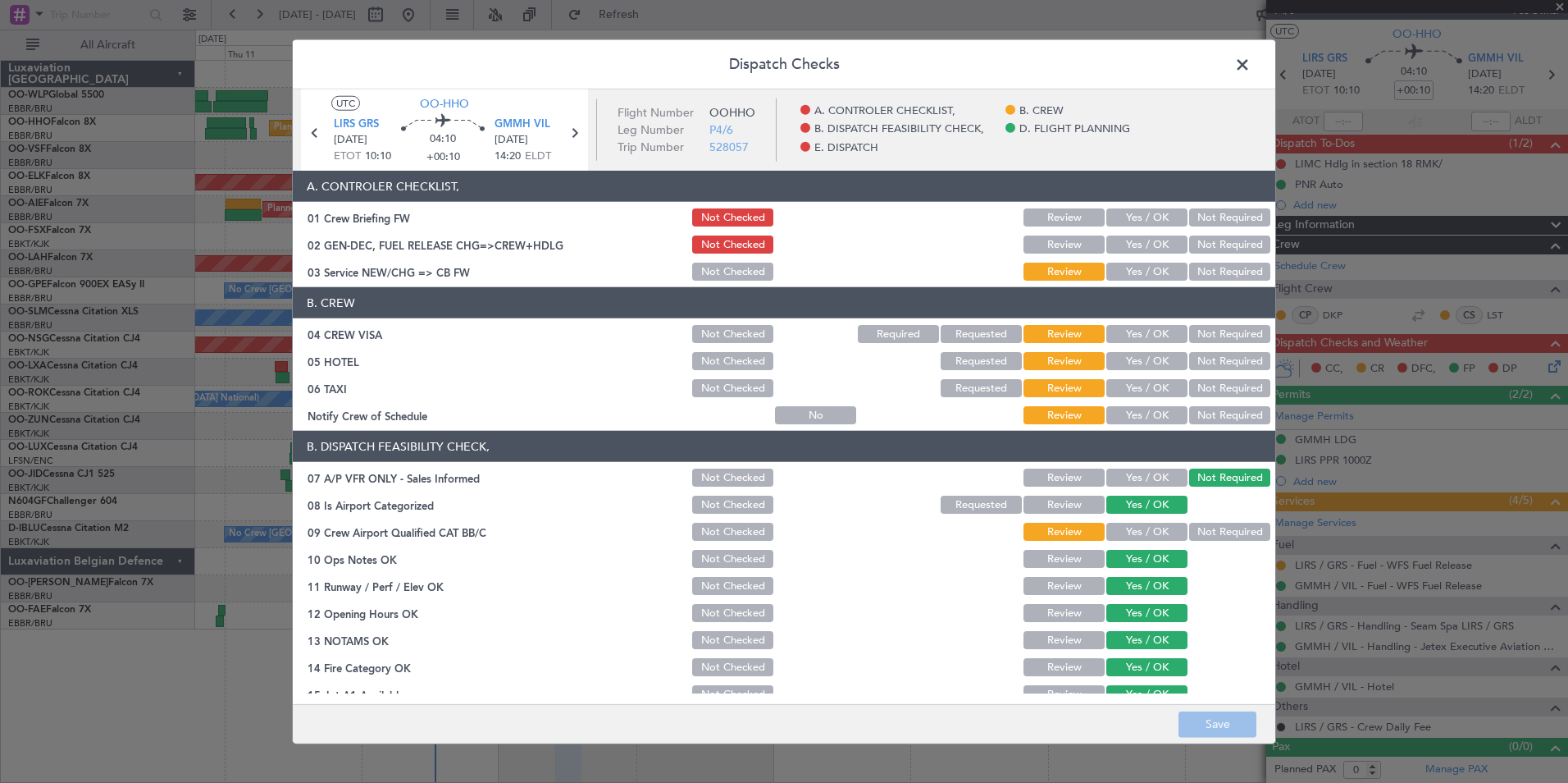
click at [1123, 269] on button "Yes / OK" at bounding box center [1146, 271] width 81 height 18
click at [1204, 347] on section "B. CREW 04 CREW VISA Not Checked Required Requested Review Yes / OK Not Require…" at bounding box center [784, 356] width 982 height 140
click at [1204, 328] on button "Not Required" at bounding box center [1229, 334] width 81 height 18
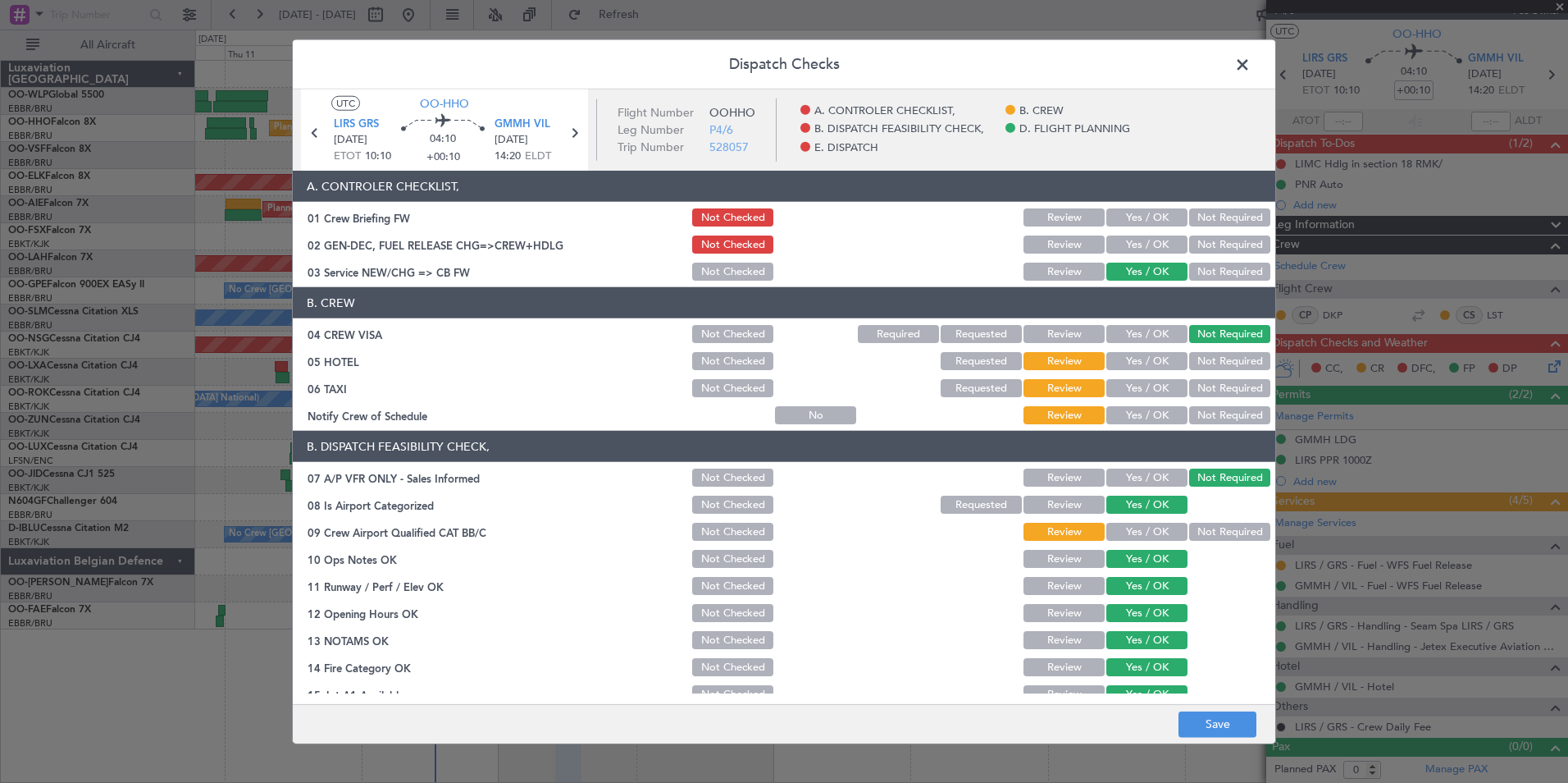
click at [1204, 358] on button "Not Required" at bounding box center [1229, 360] width 81 height 18
click at [1198, 384] on button "Not Required" at bounding box center [1229, 388] width 81 height 18
click at [1154, 403] on section "B. CREW 04 CREW VISA Not Checked Required Requested Review Yes / OK Not Require…" at bounding box center [784, 356] width 982 height 140
click at [1153, 418] on button "Yes / OK" at bounding box center [1146, 414] width 81 height 18
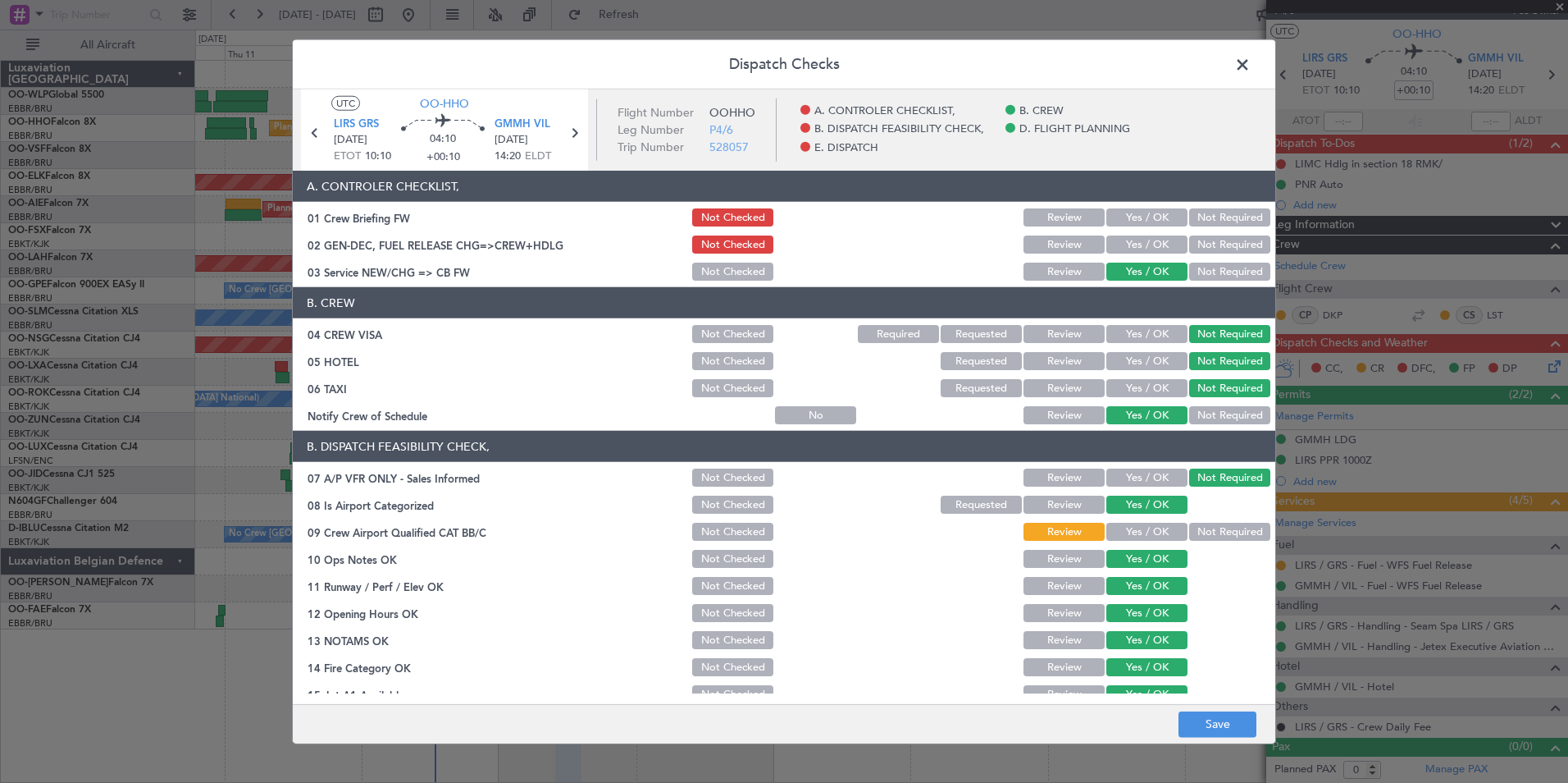
click at [1144, 540] on button "Yes / OK" at bounding box center [1146, 531] width 81 height 18
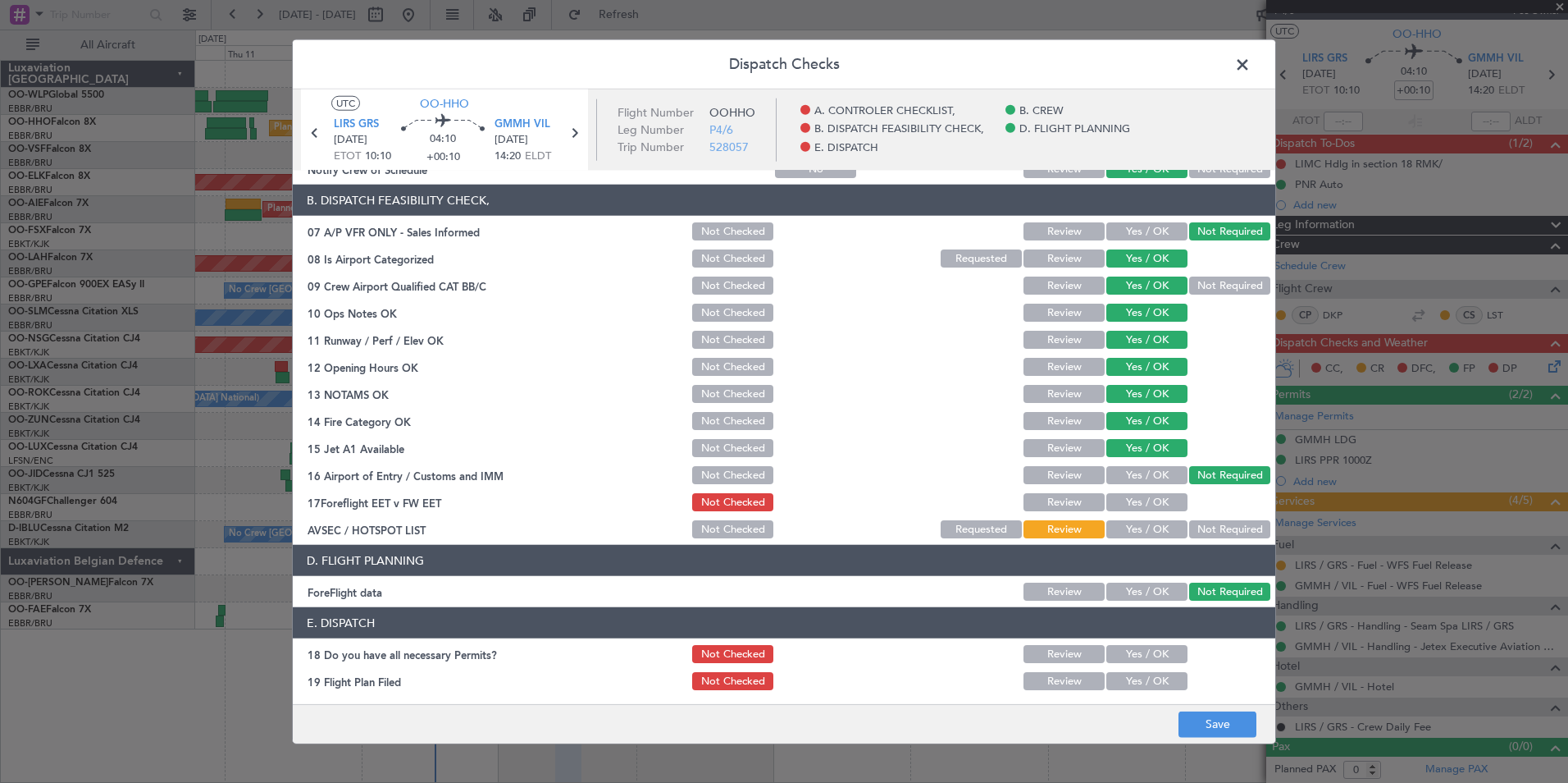
drag, startPoint x: 1202, startPoint y: 527, endPoint x: 1186, endPoint y: 522, distance: 16.8
click at [1203, 525] on button "Not Required" at bounding box center [1229, 528] width 81 height 18
click at [1126, 487] on section "B. DISPATCH FEASIBILITY CHECK, 07 A/P VFR ONLY - Sales Informed Not Checked Rev…" at bounding box center [784, 362] width 982 height 356
click at [1129, 510] on button "Yes / OK" at bounding box center [1146, 502] width 81 height 18
click at [1195, 716] on button "Save" at bounding box center [1218, 724] width 78 height 27
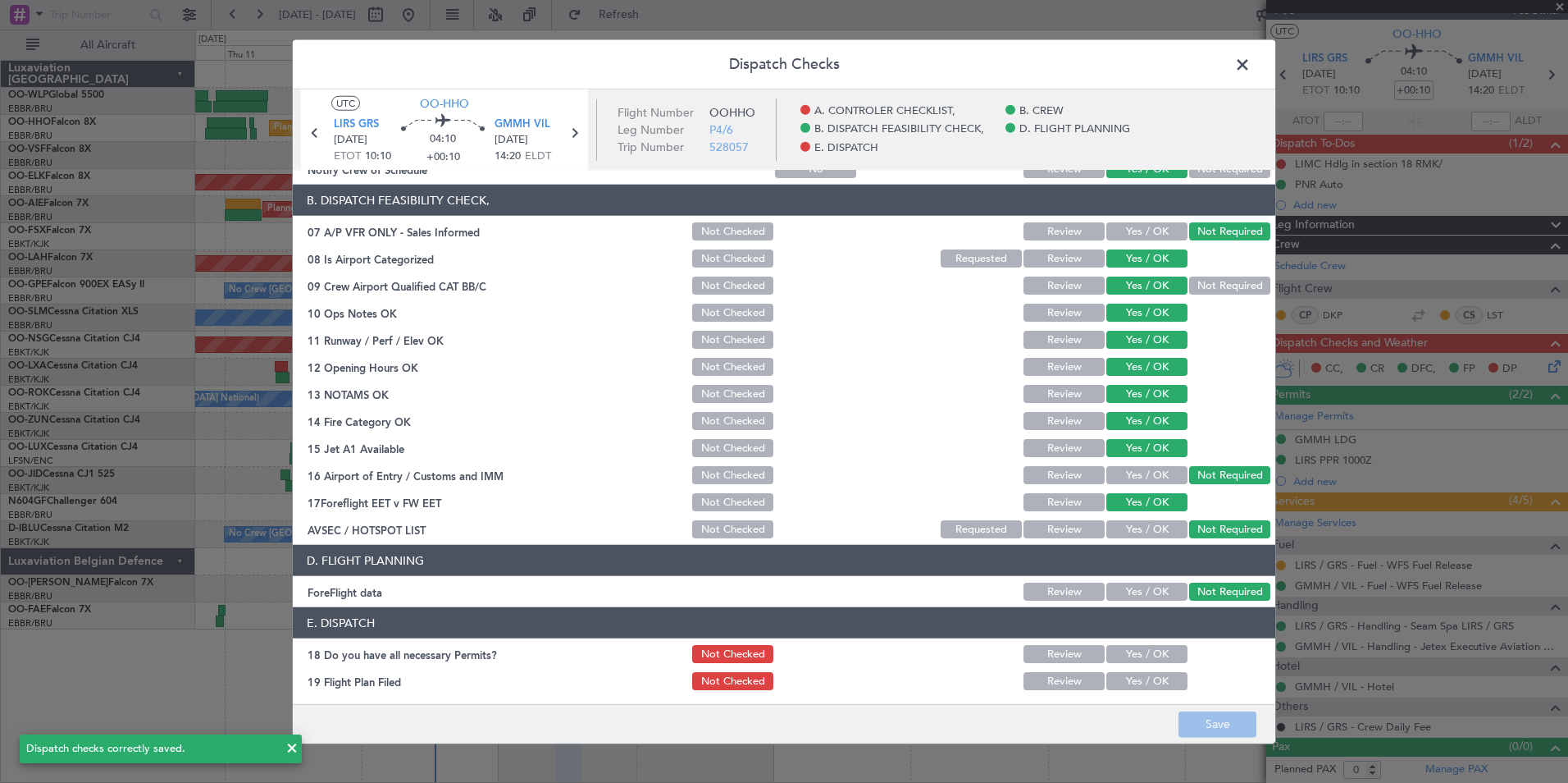
click at [1251, 69] on span at bounding box center [1251, 68] width 0 height 33
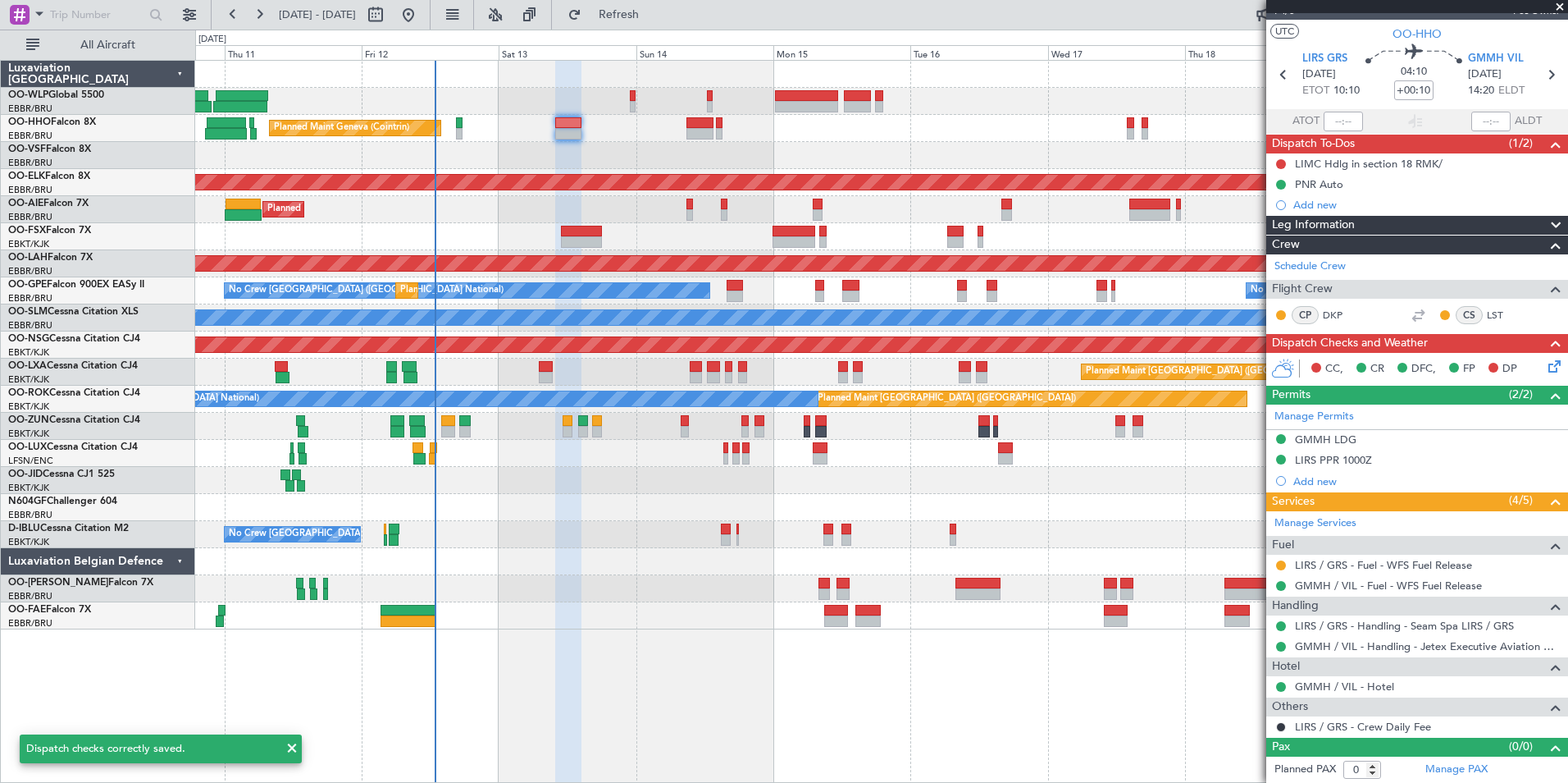
click at [1366, 672] on div "Hotel" at bounding box center [1417, 667] width 302 height 19
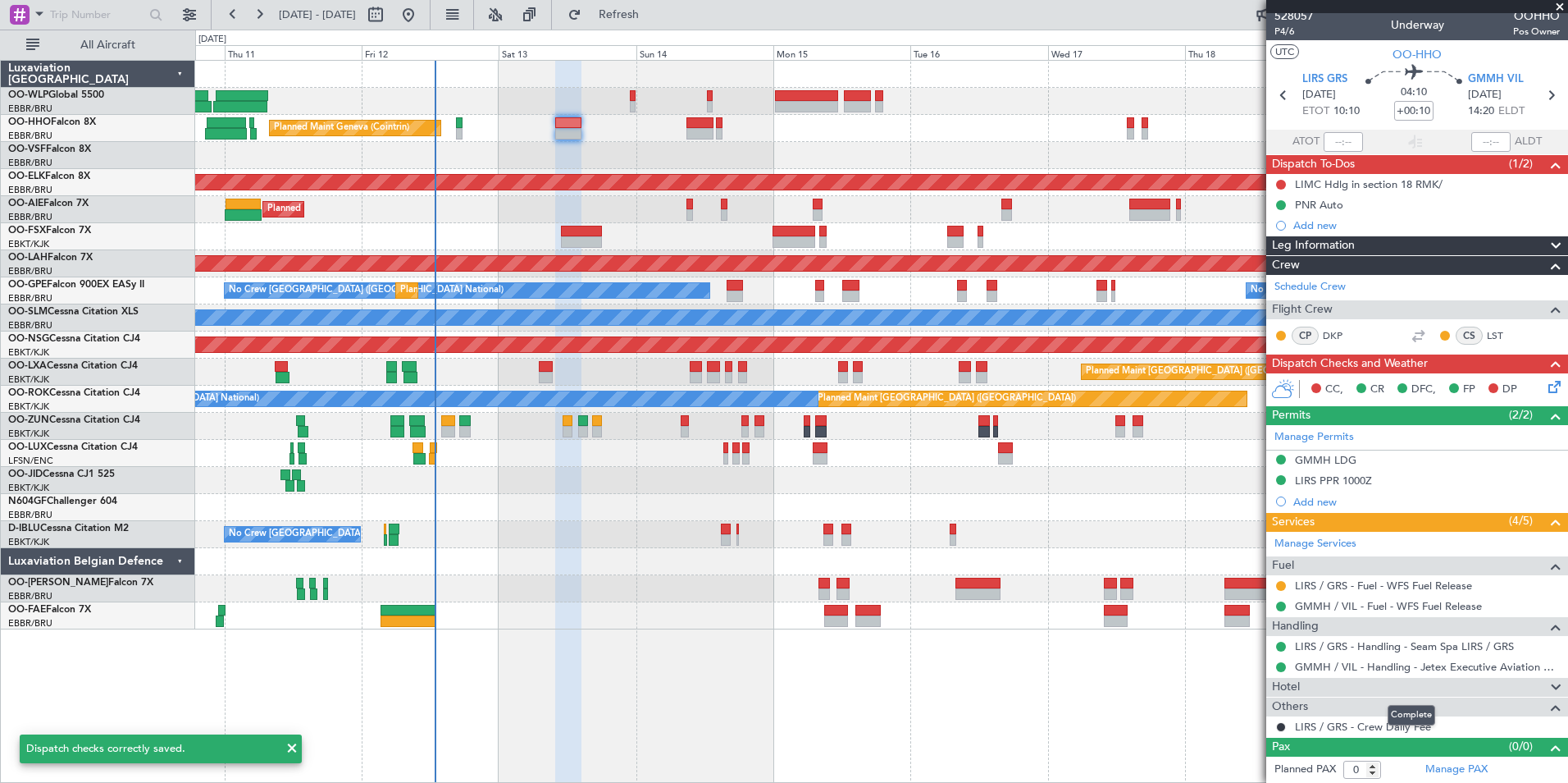
click at [1305, 685] on div "Hotel" at bounding box center [1417, 687] width 302 height 19
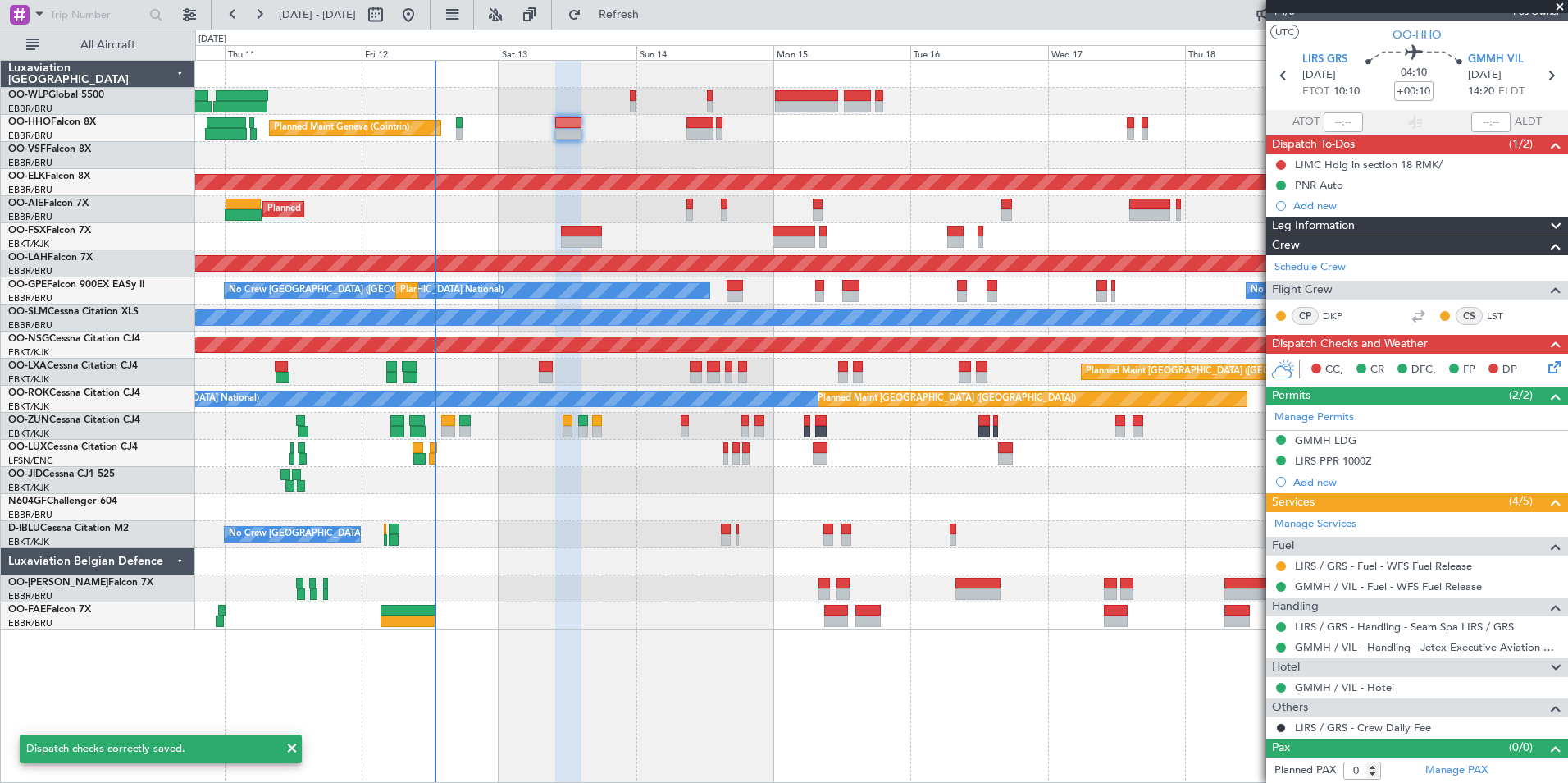
scroll to position [27, 0]
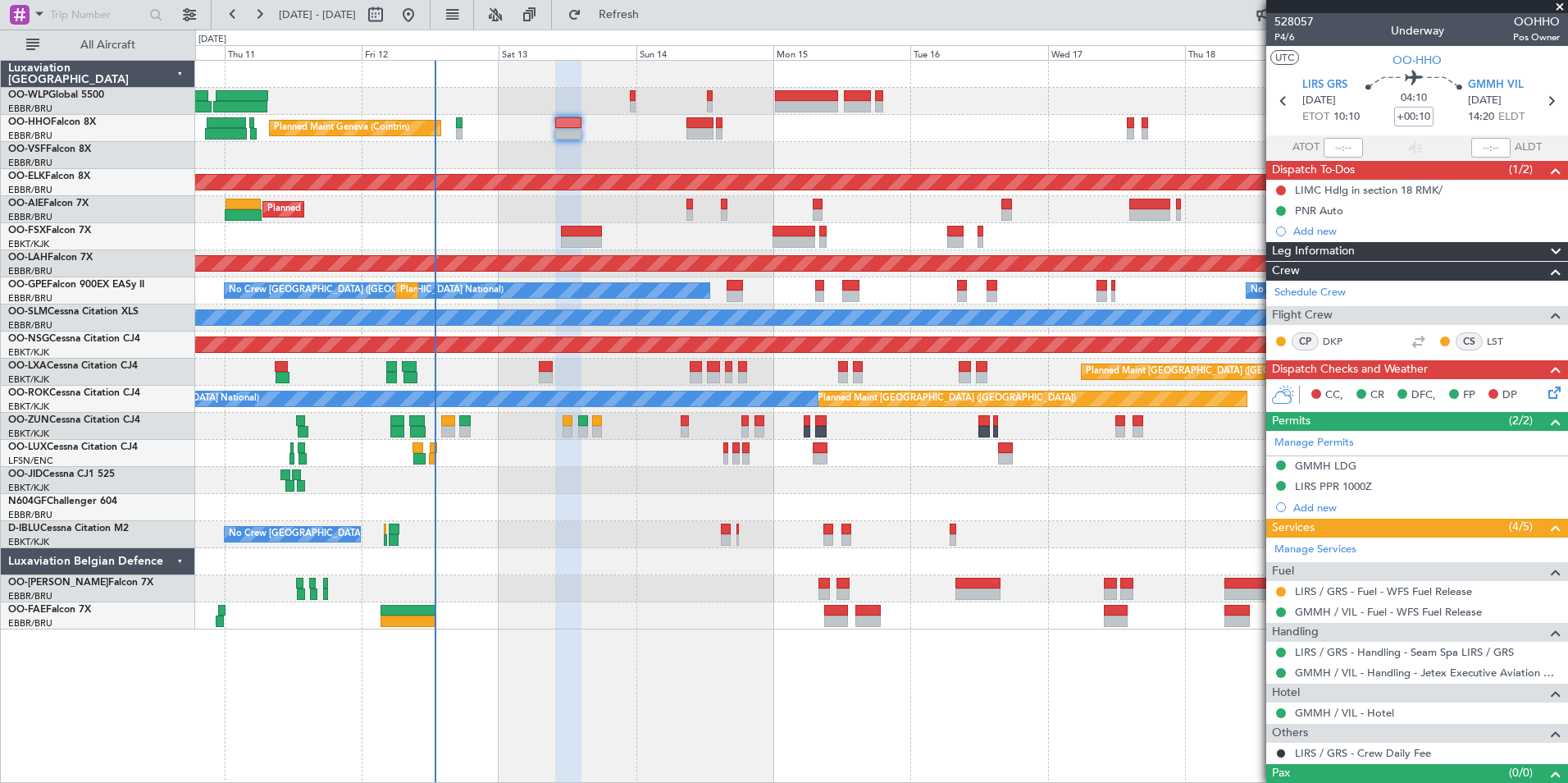
scroll to position [27, 0]
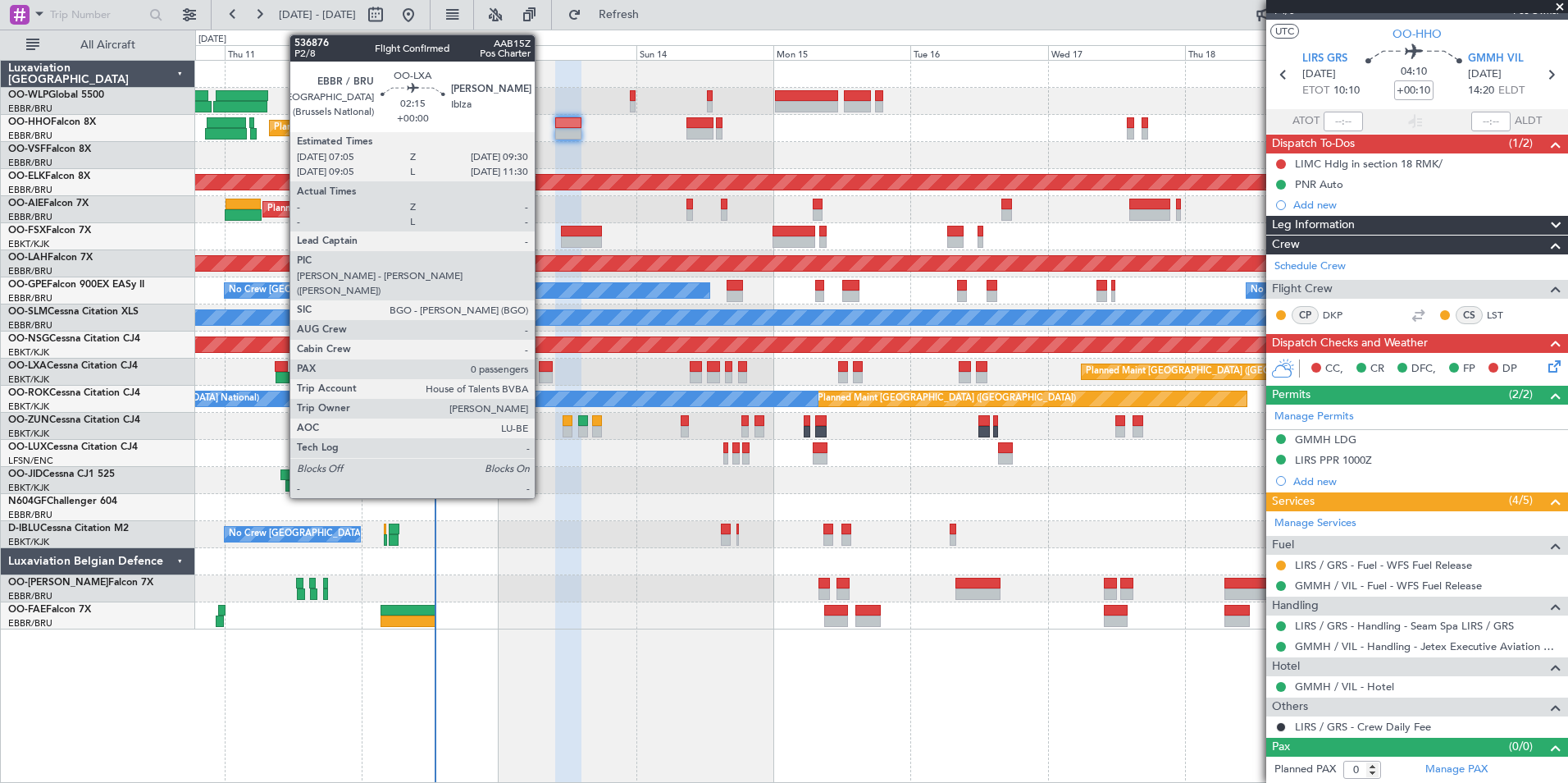
click at [542, 364] on div at bounding box center [545, 367] width 14 height 11
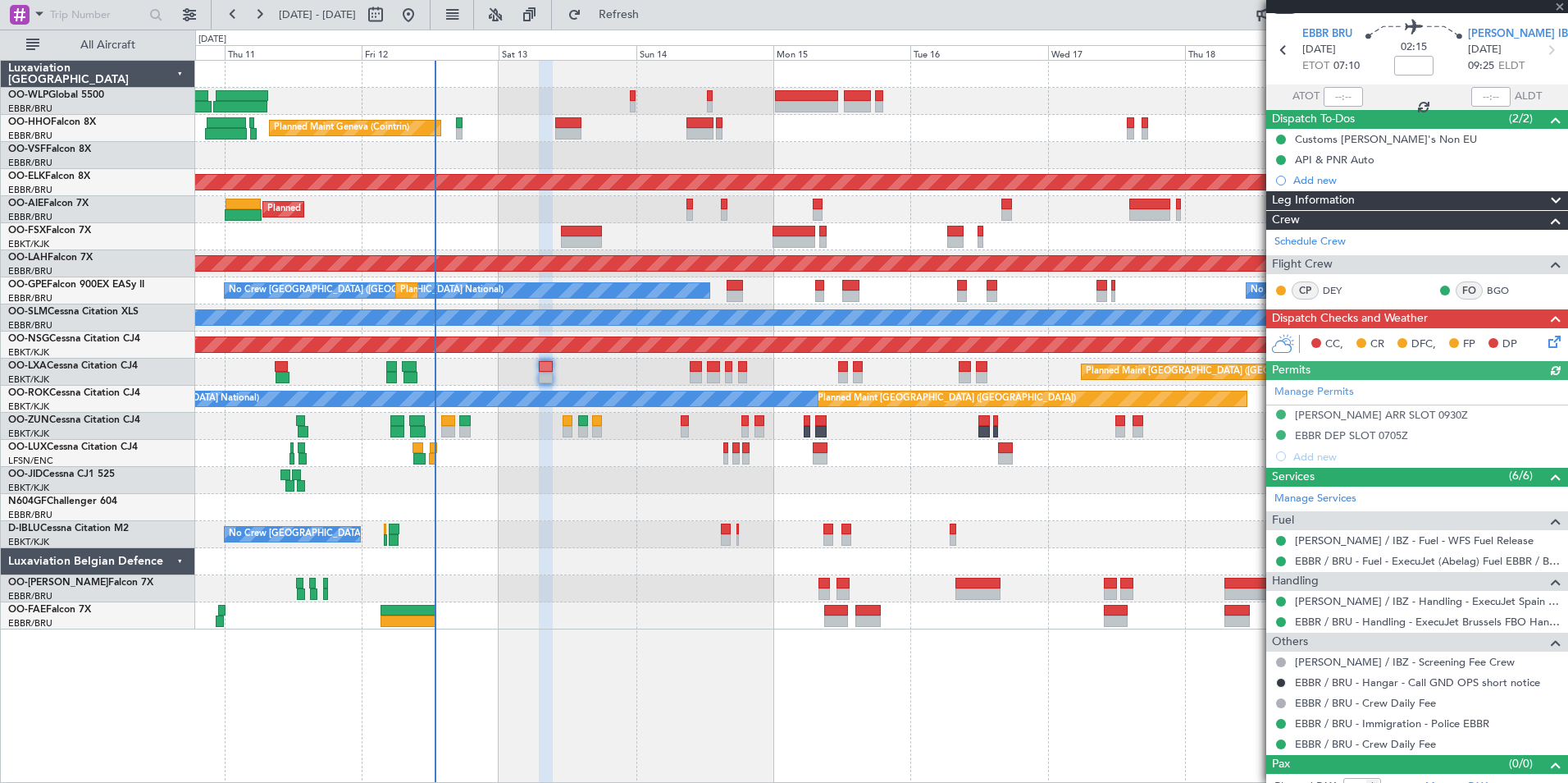
scroll to position [68, 0]
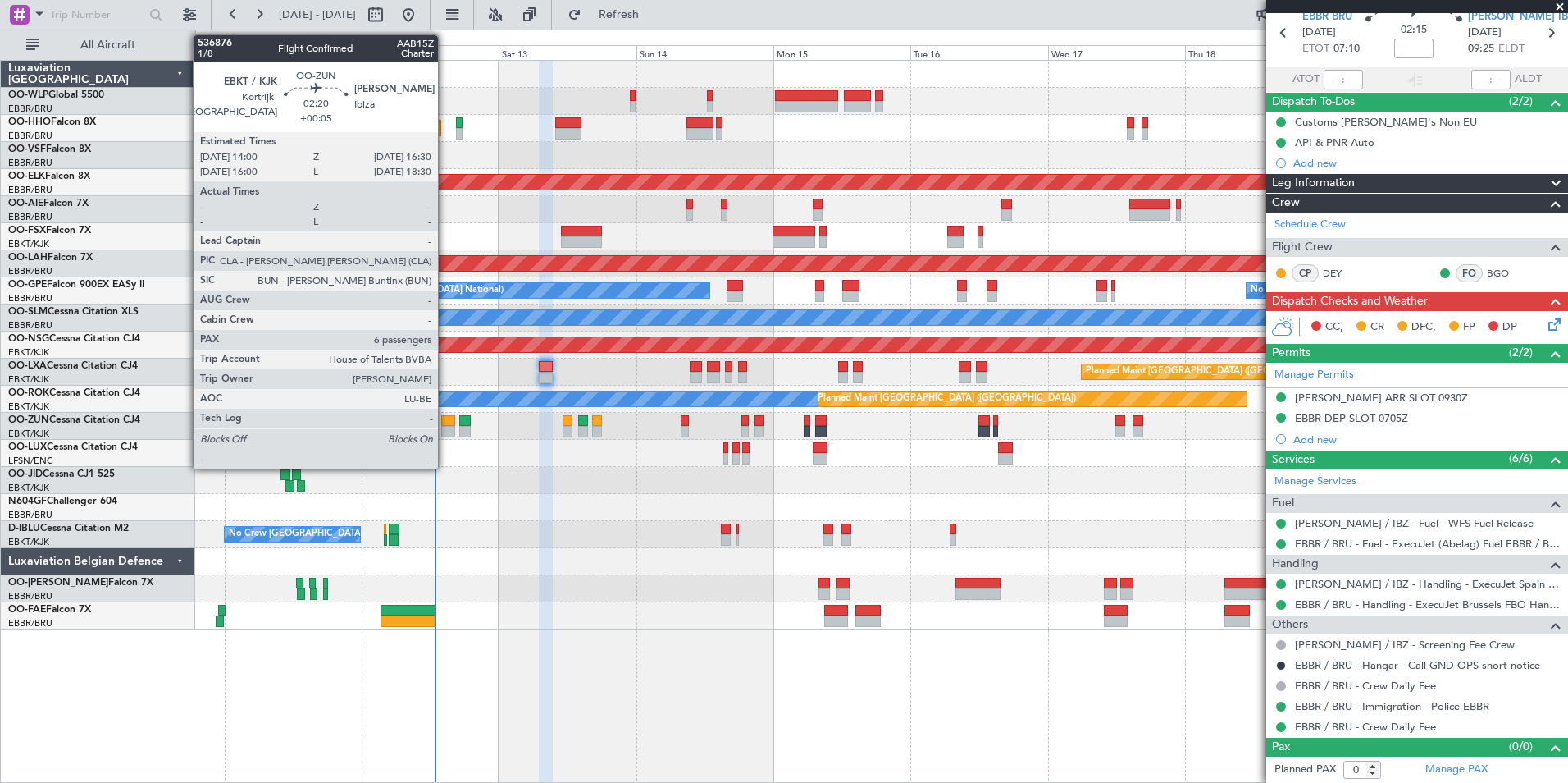
click at [445, 431] on div at bounding box center [449, 431] width 15 height 11
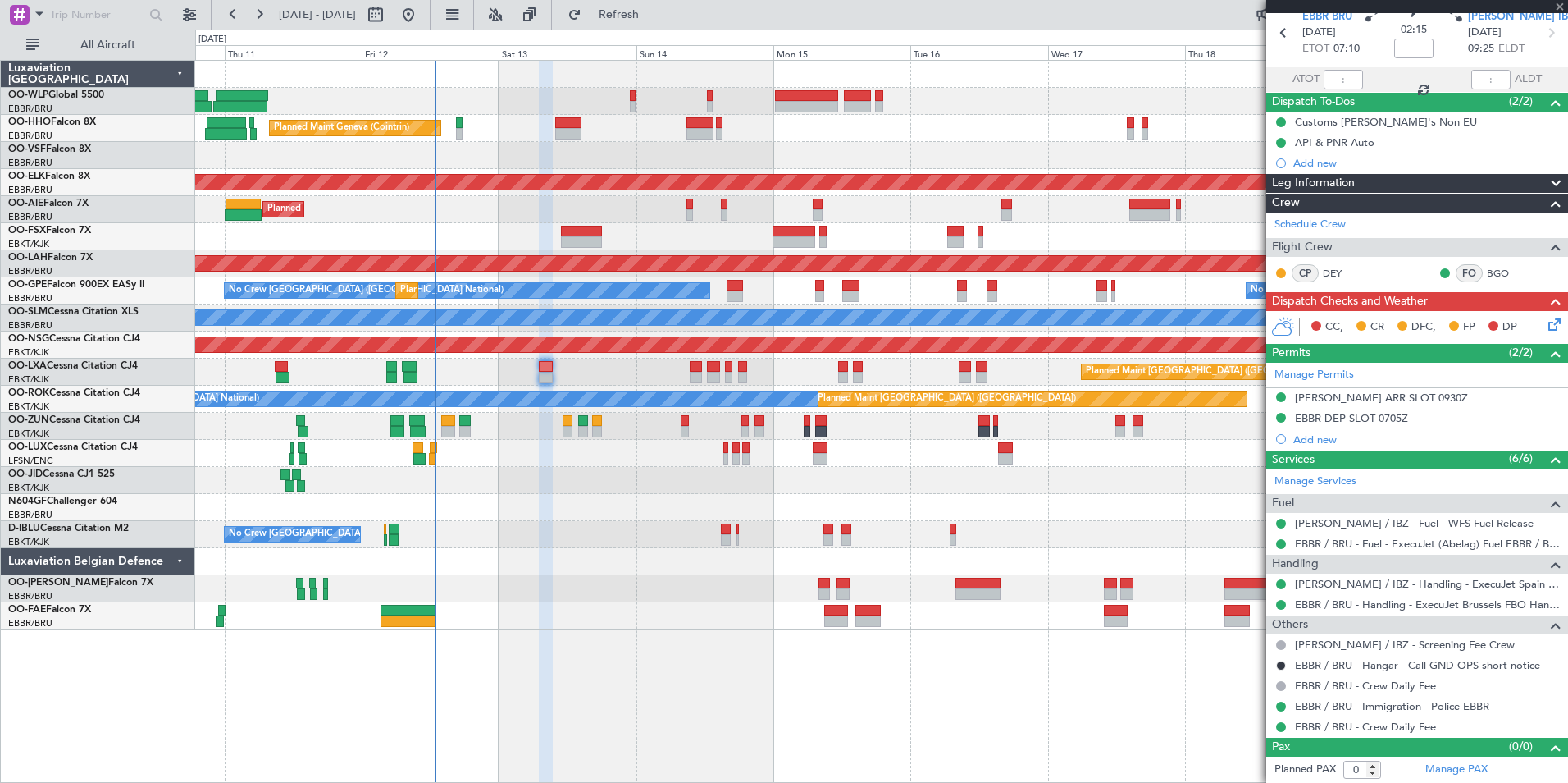
type input "+00:05"
type input "6"
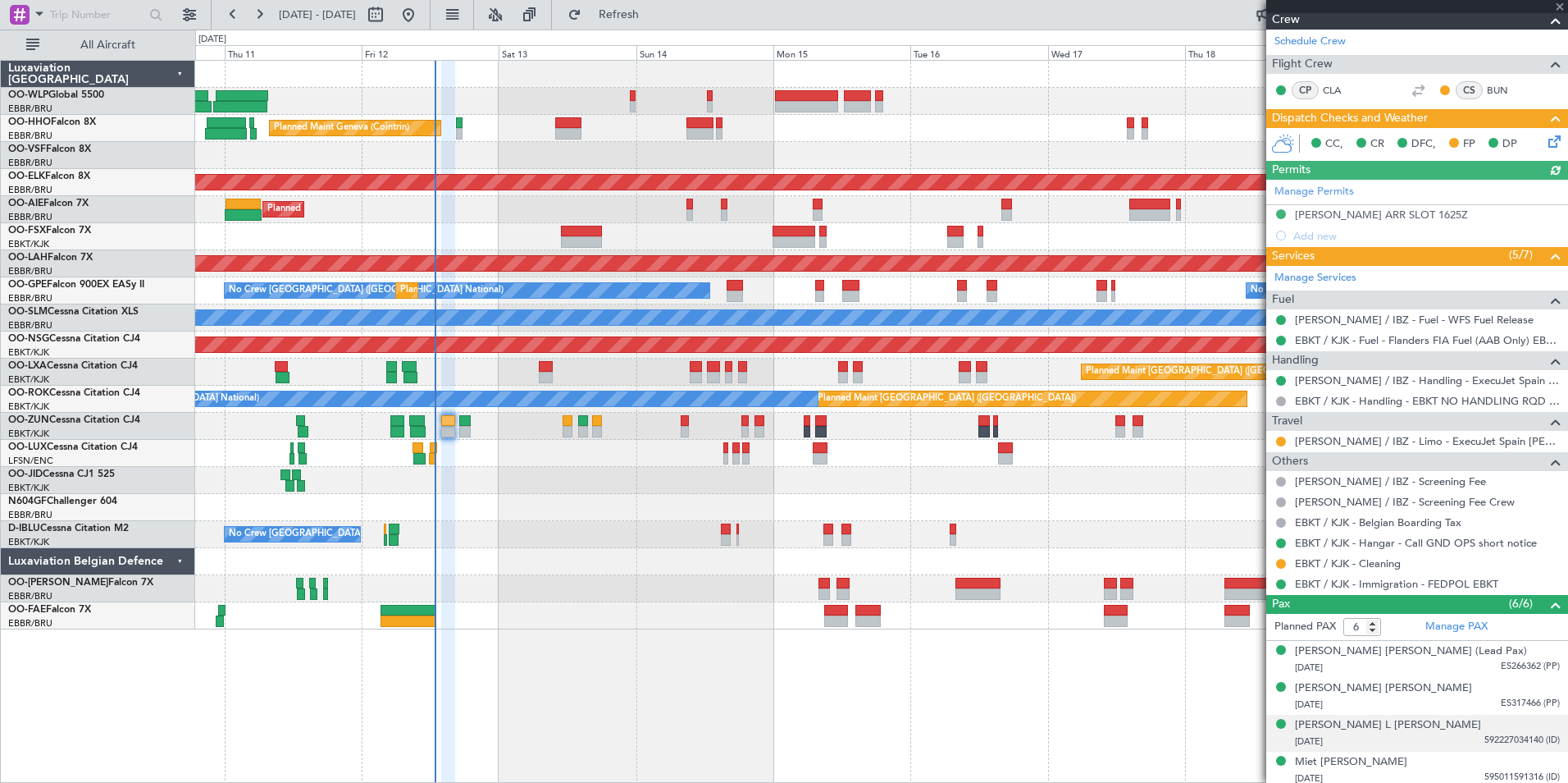
scroll to position [330, 0]
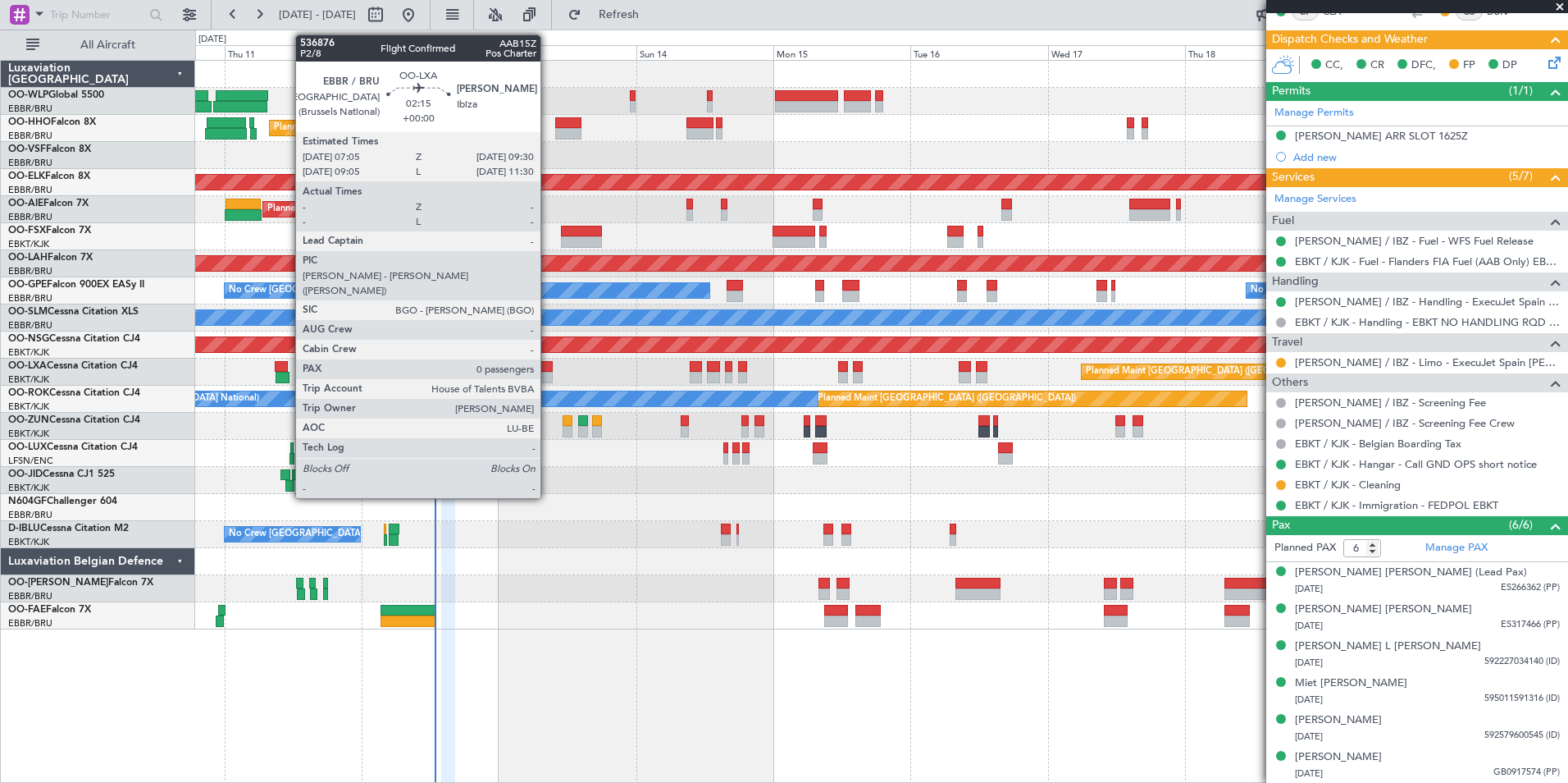
click at [548, 363] on div at bounding box center [545, 367] width 14 height 11
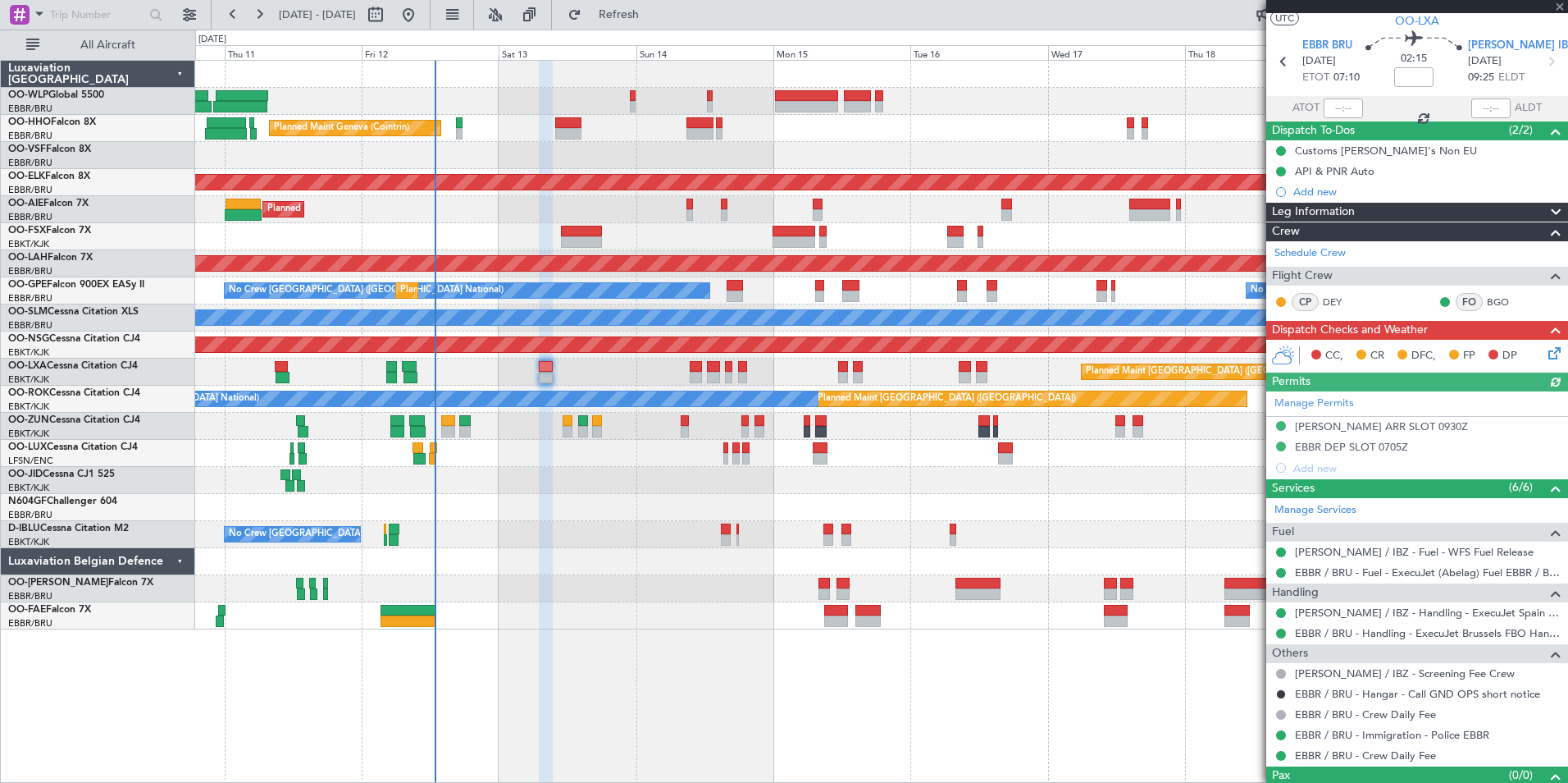
scroll to position [68, 0]
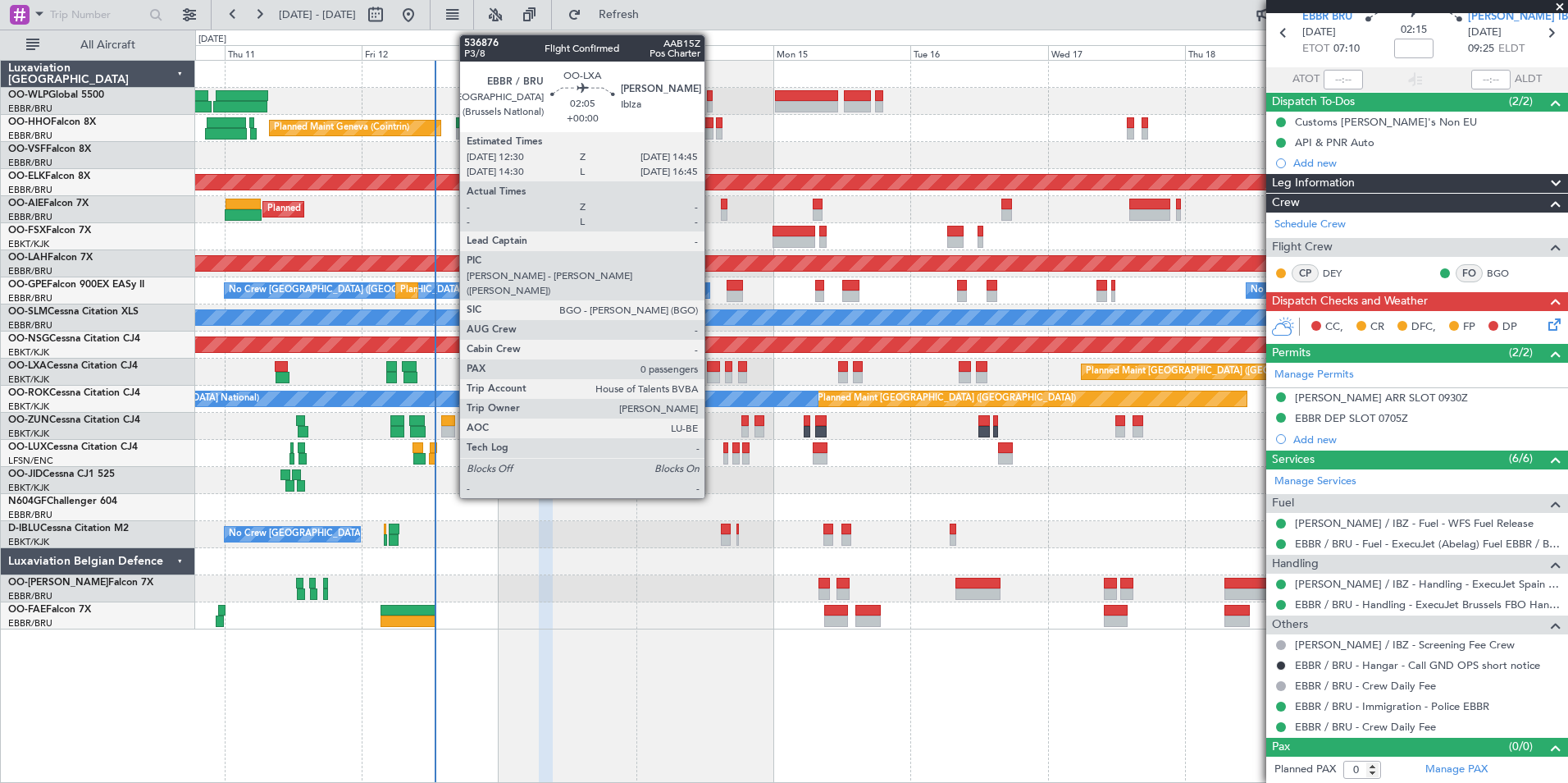
click at [711, 374] on div at bounding box center [713, 377] width 13 height 11
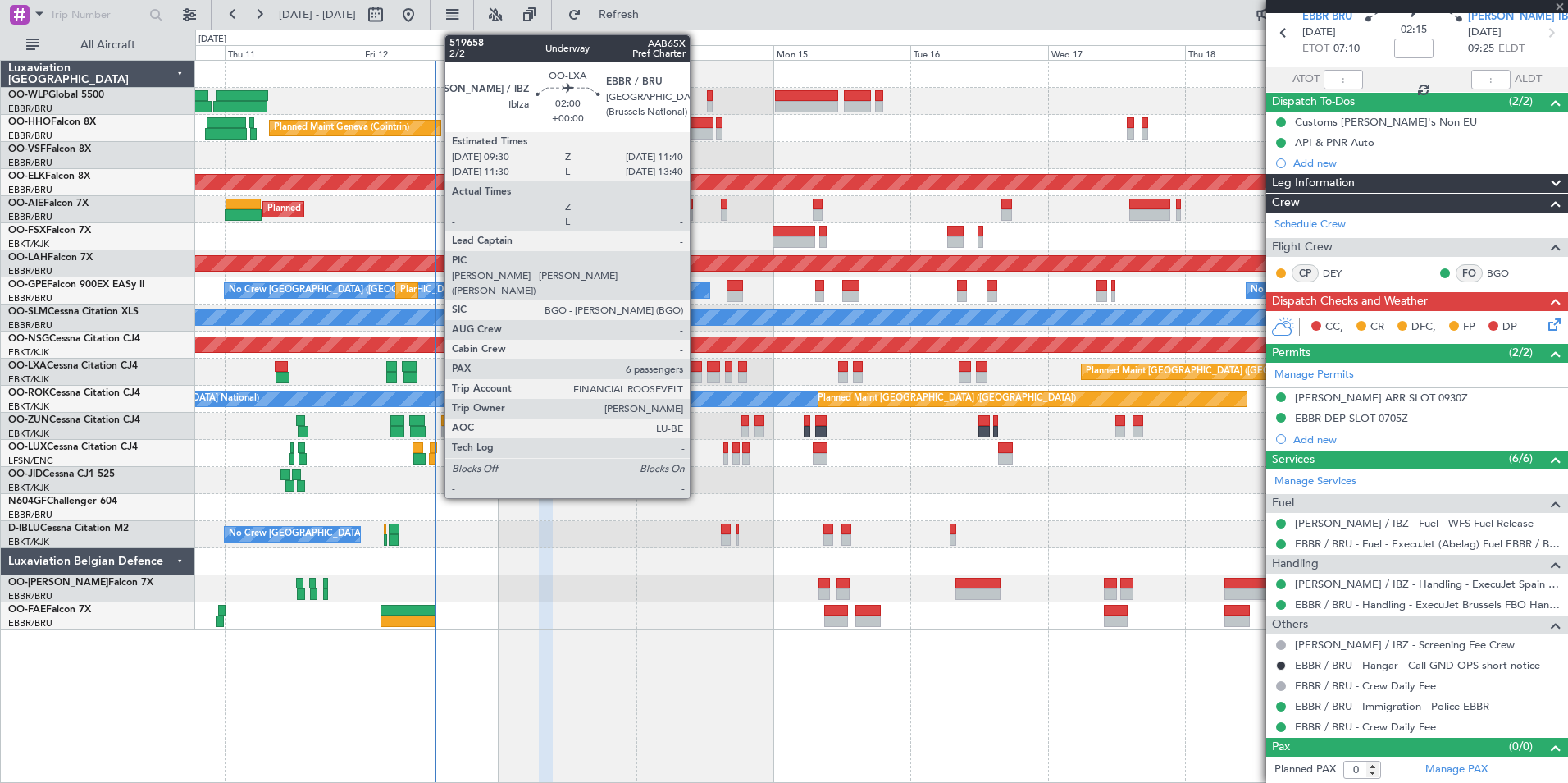
click at [697, 374] on div at bounding box center [696, 377] width 13 height 11
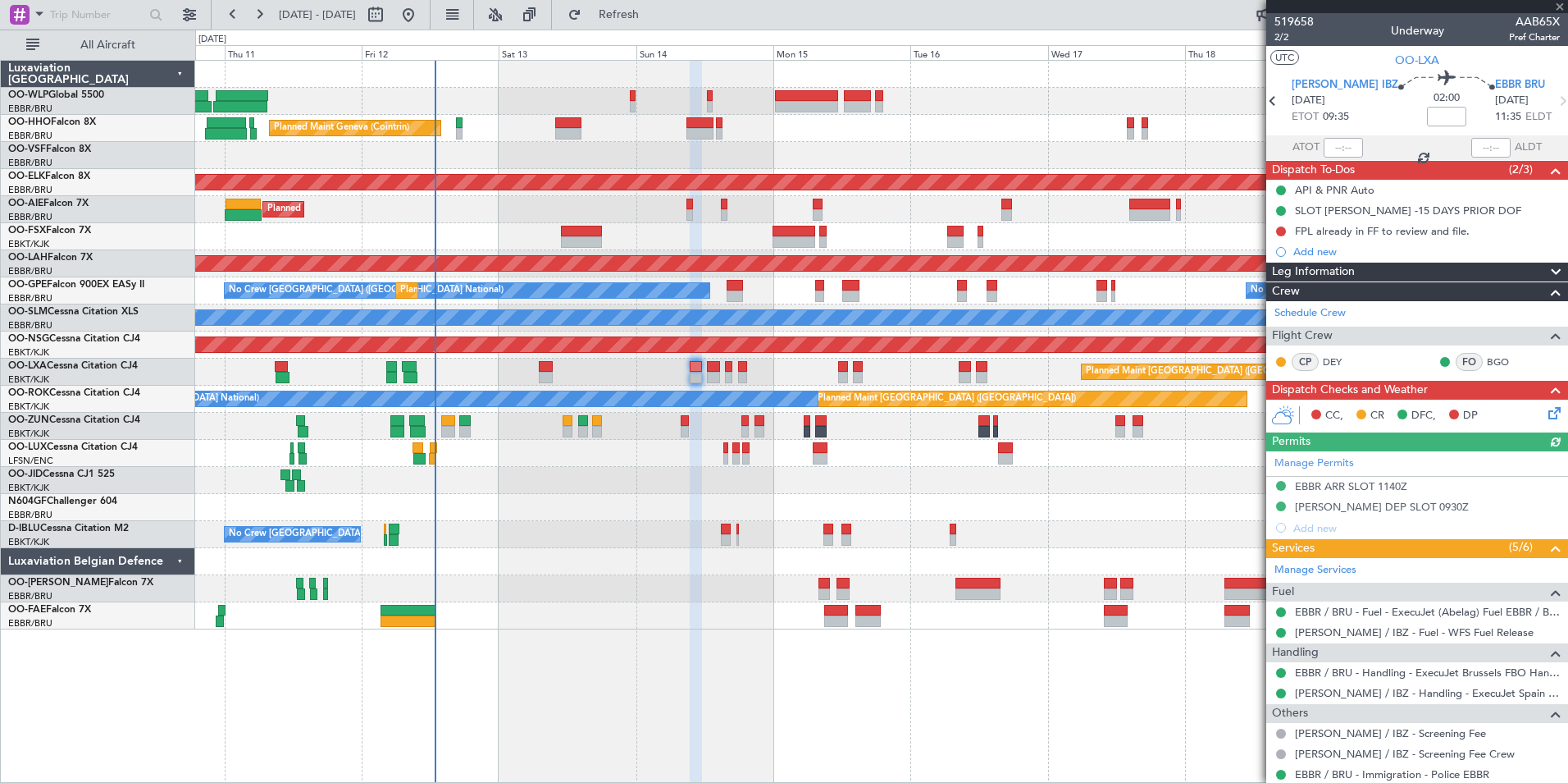
scroll to position [306, 0]
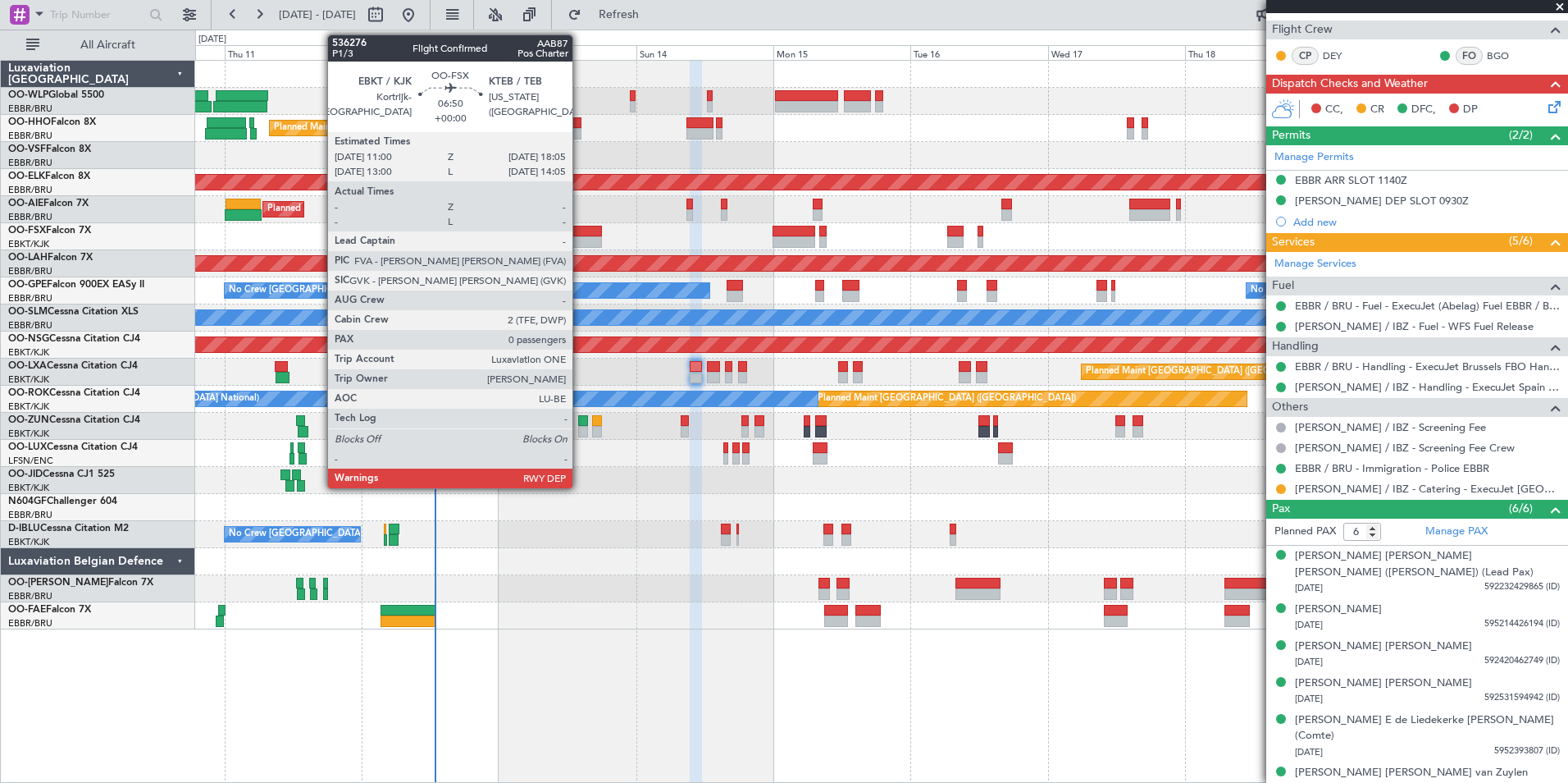
click at [579, 233] on div at bounding box center [581, 231] width 41 height 11
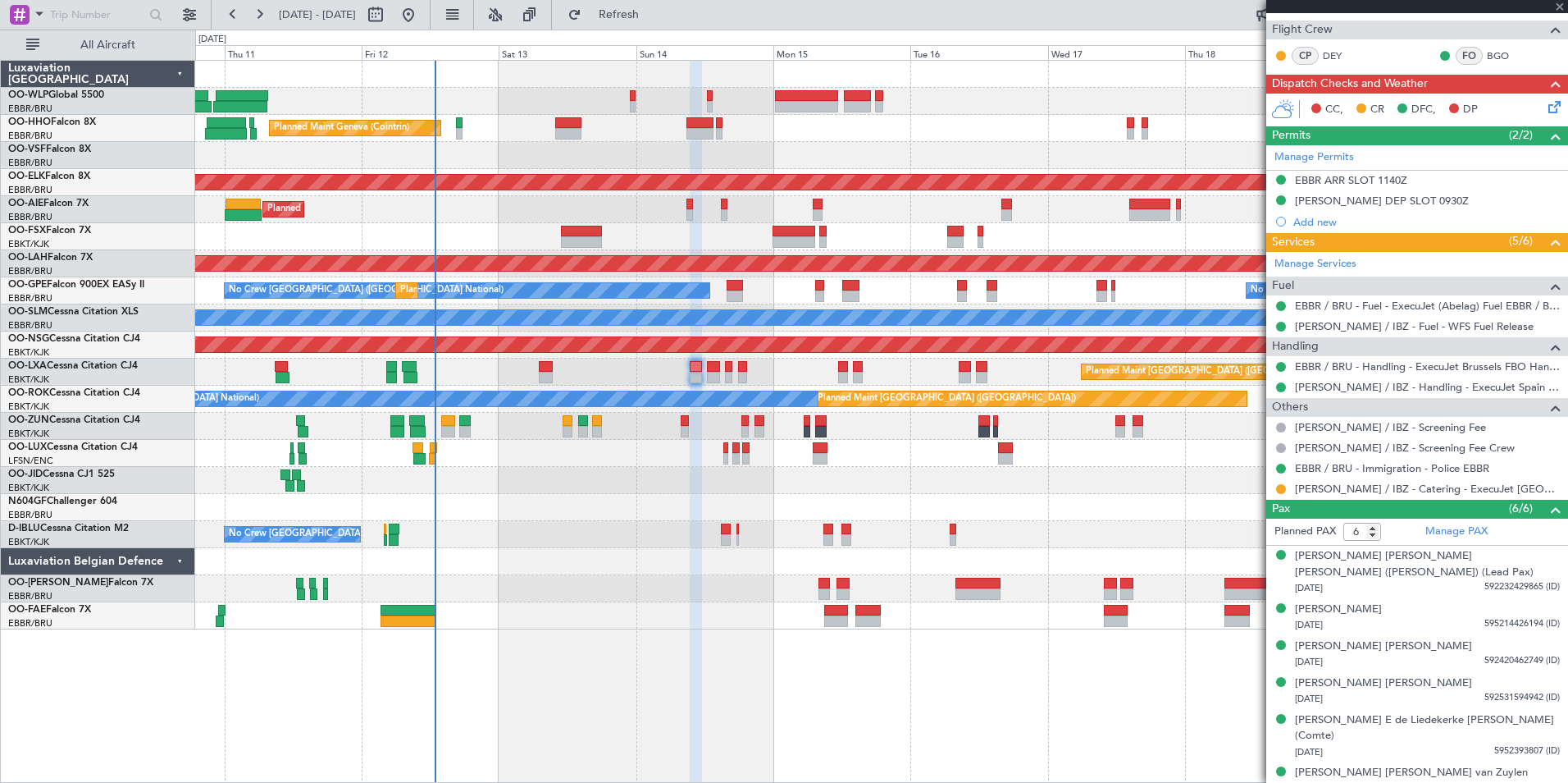
type input "0"
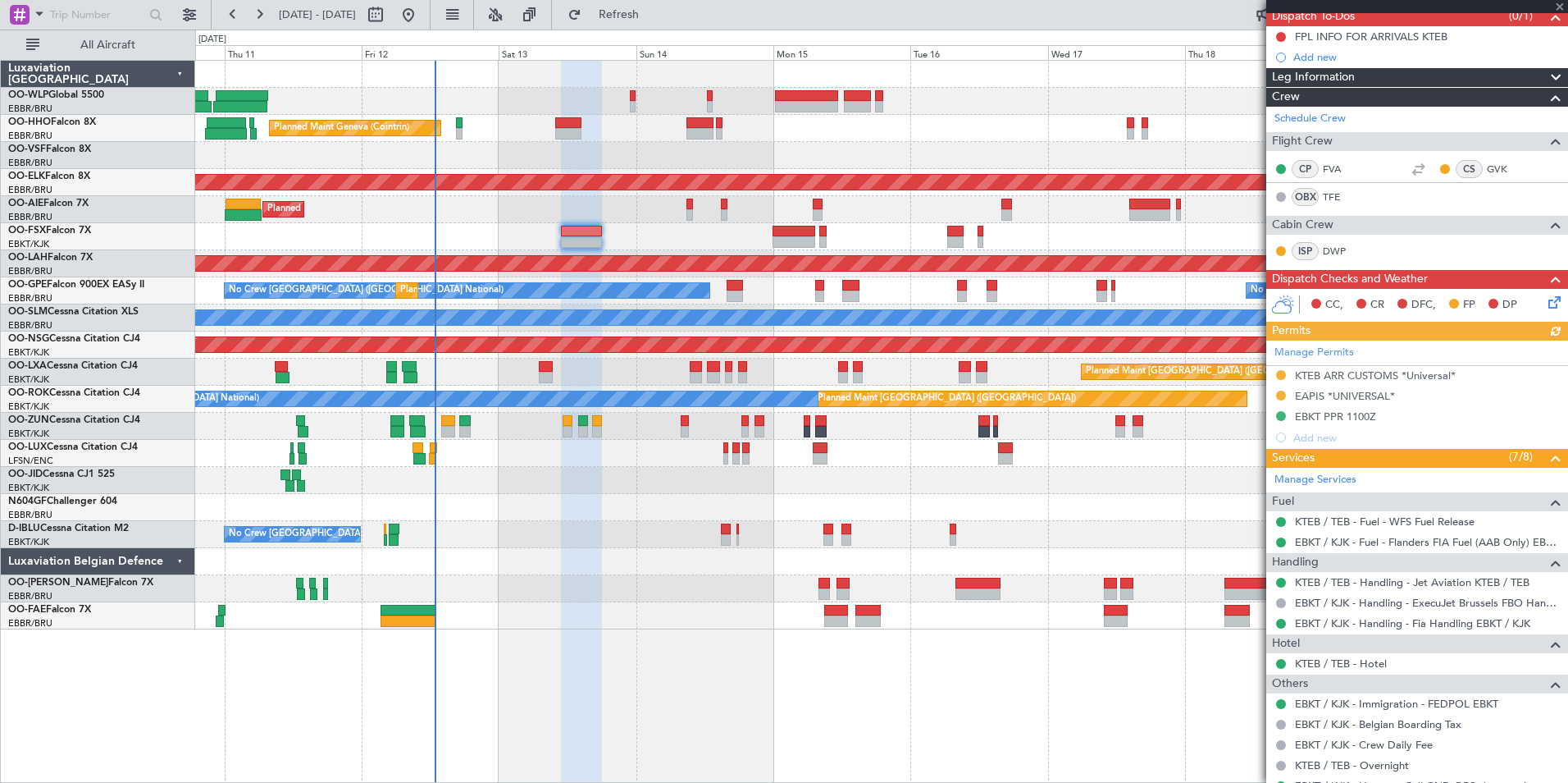
scroll to position [164, 0]
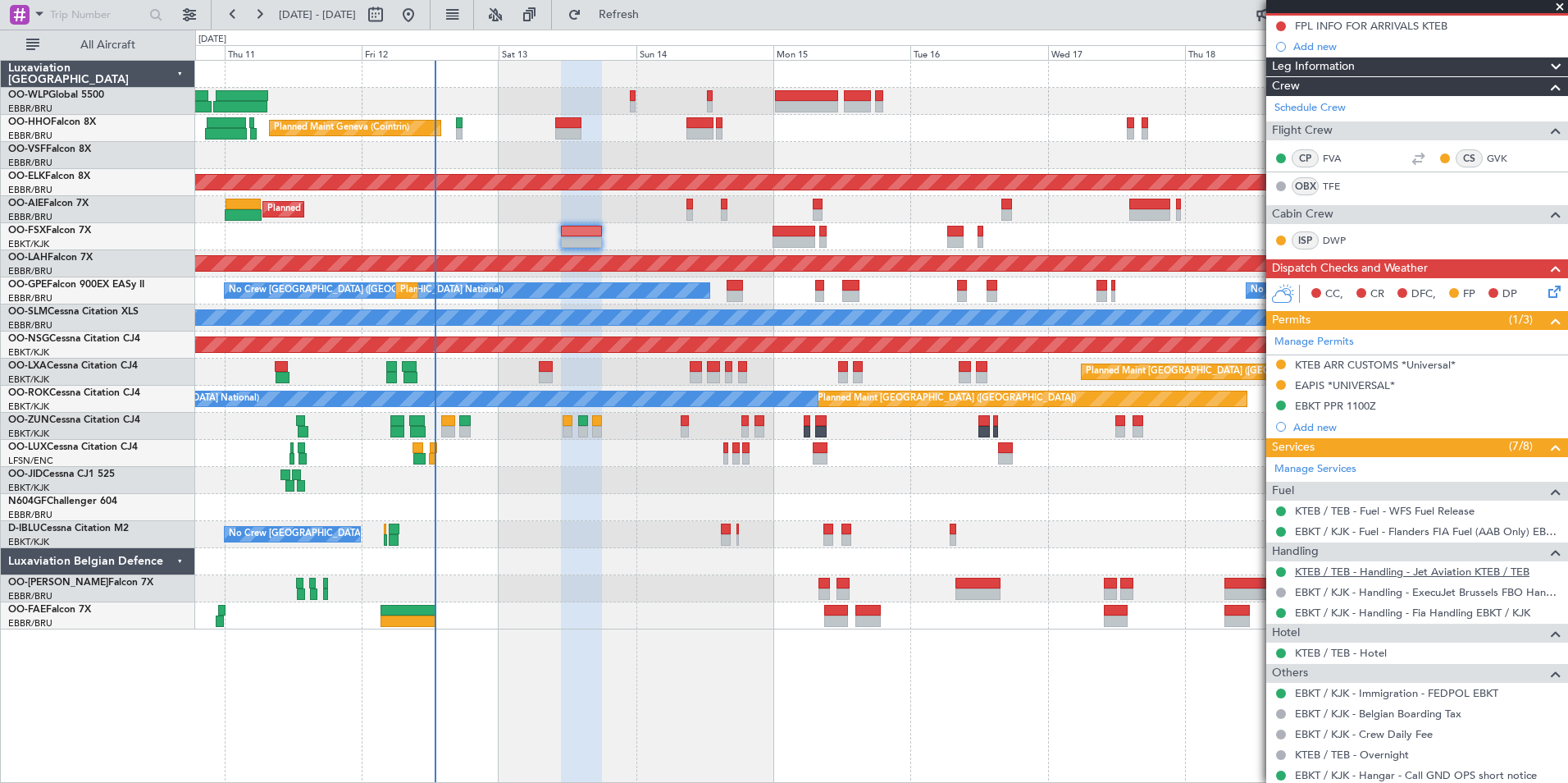
click at [1317, 565] on link "KTEB / TEB - Handling - Jet Aviation KTEB / TEB" at bounding box center [1411, 571] width 235 height 14
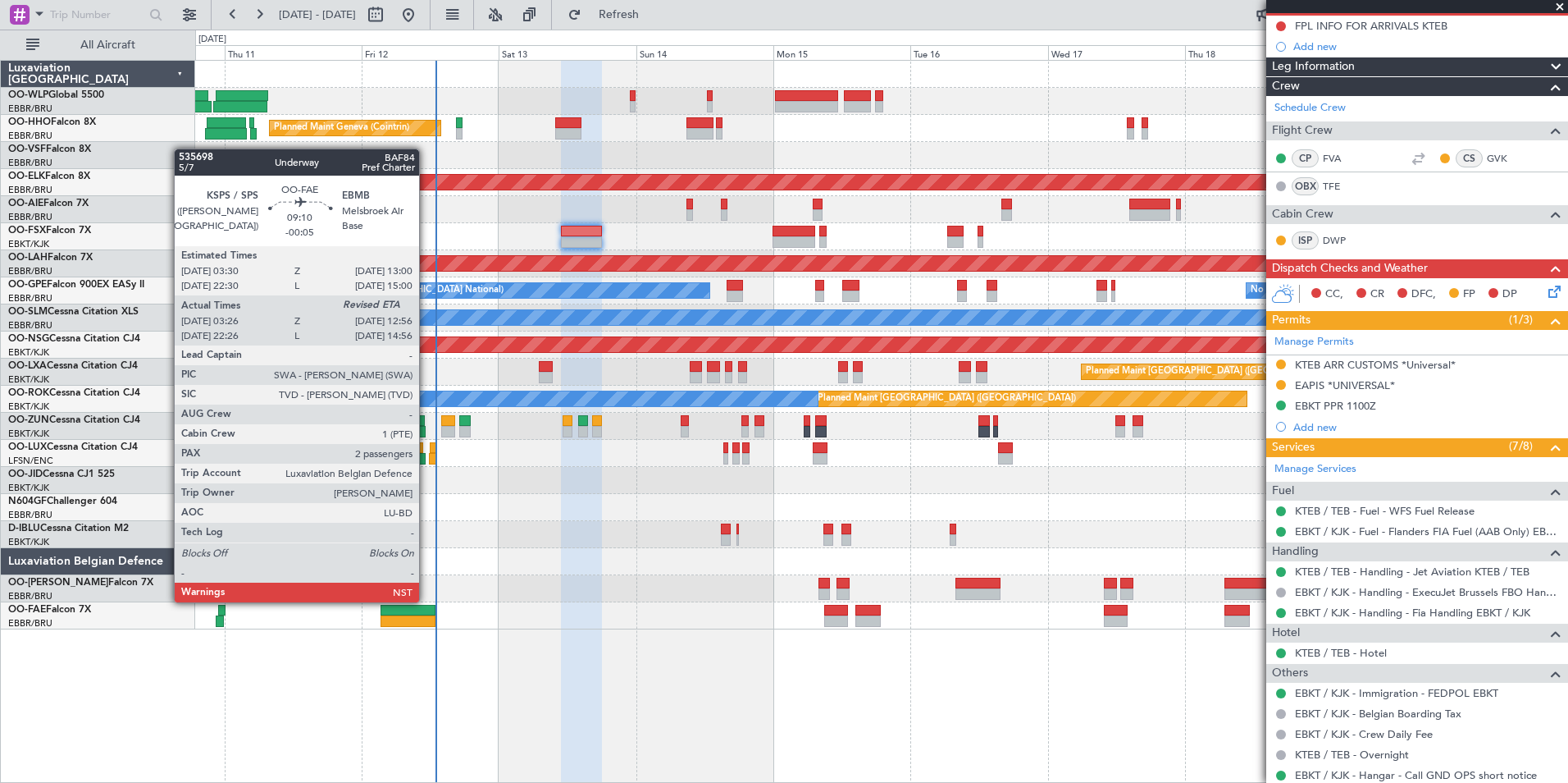
click at [426, 617] on div at bounding box center [408, 621] width 55 height 11
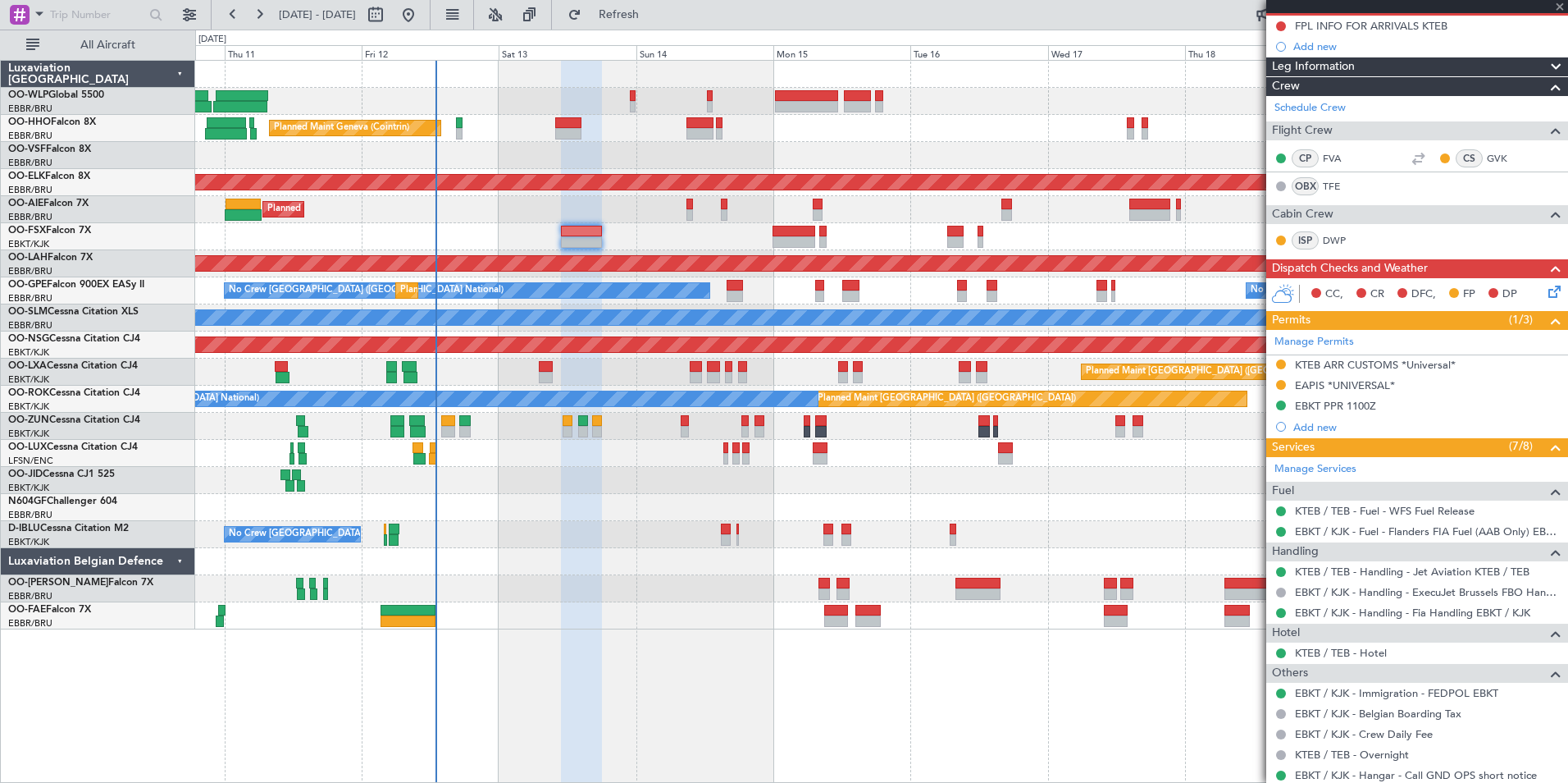
type input "-00:05"
type input "03:36"
type input "2"
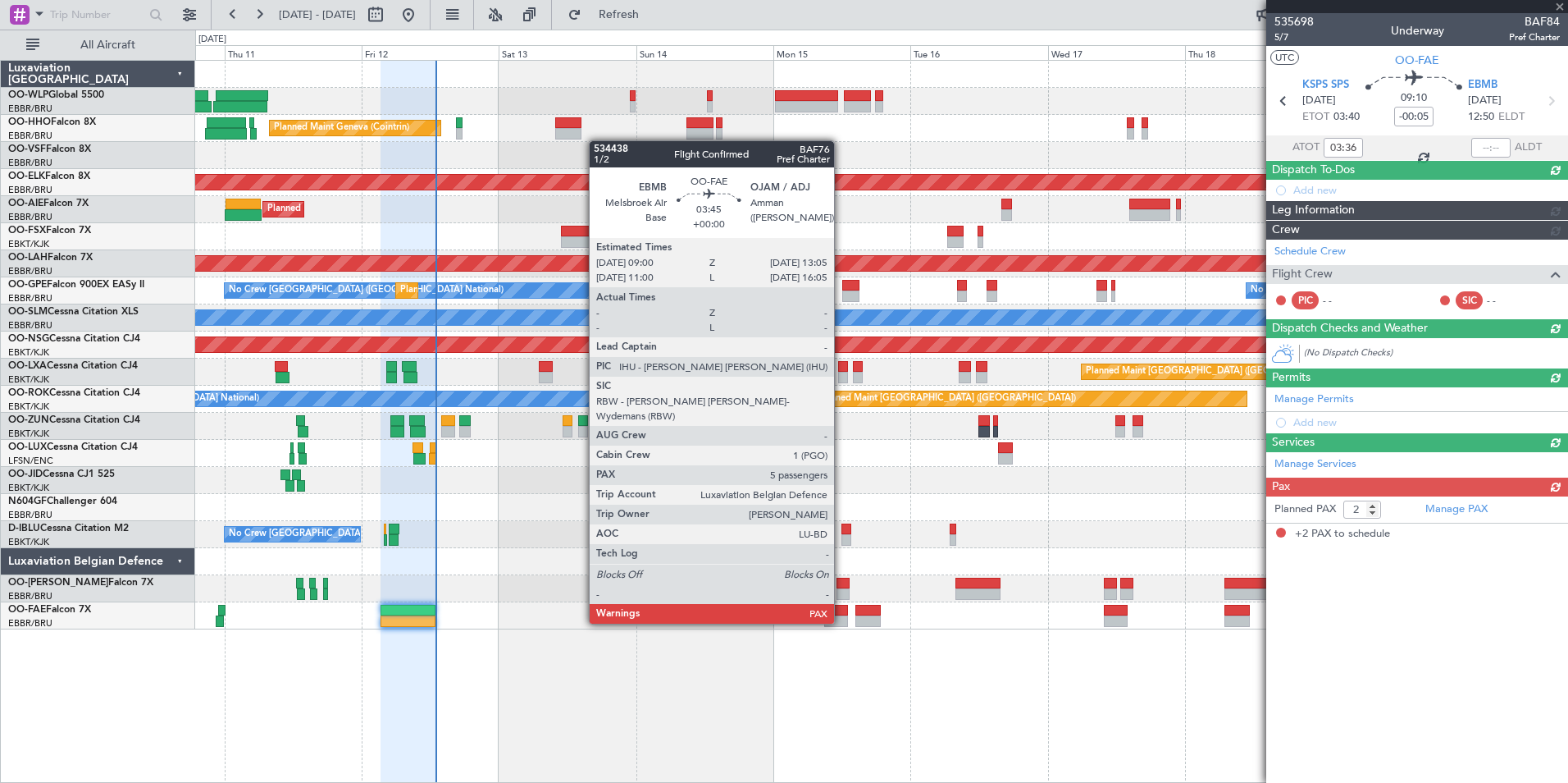
scroll to position [0, 0]
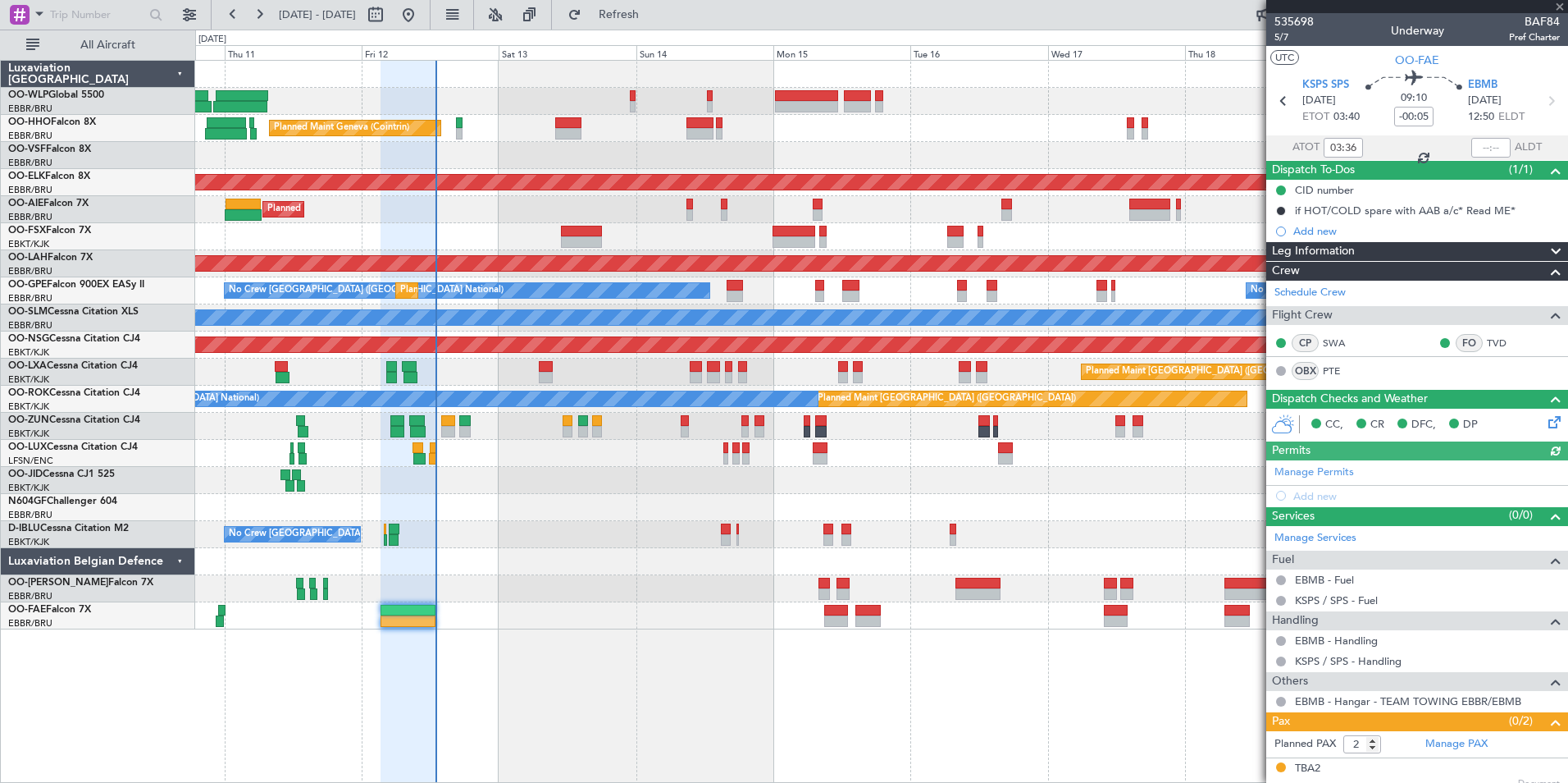
click at [1471, 153] on div at bounding box center [1490, 147] width 39 height 20
click at [1462, 157] on mat-tooltip-component "Actual Landing Time" at bounding box center [1483, 179] width 114 height 44
click at [1483, 147] on input "text" at bounding box center [1490, 147] width 39 height 20
click at [1198, 142] on div at bounding box center [881, 155] width 1372 height 27
type input "12:49"
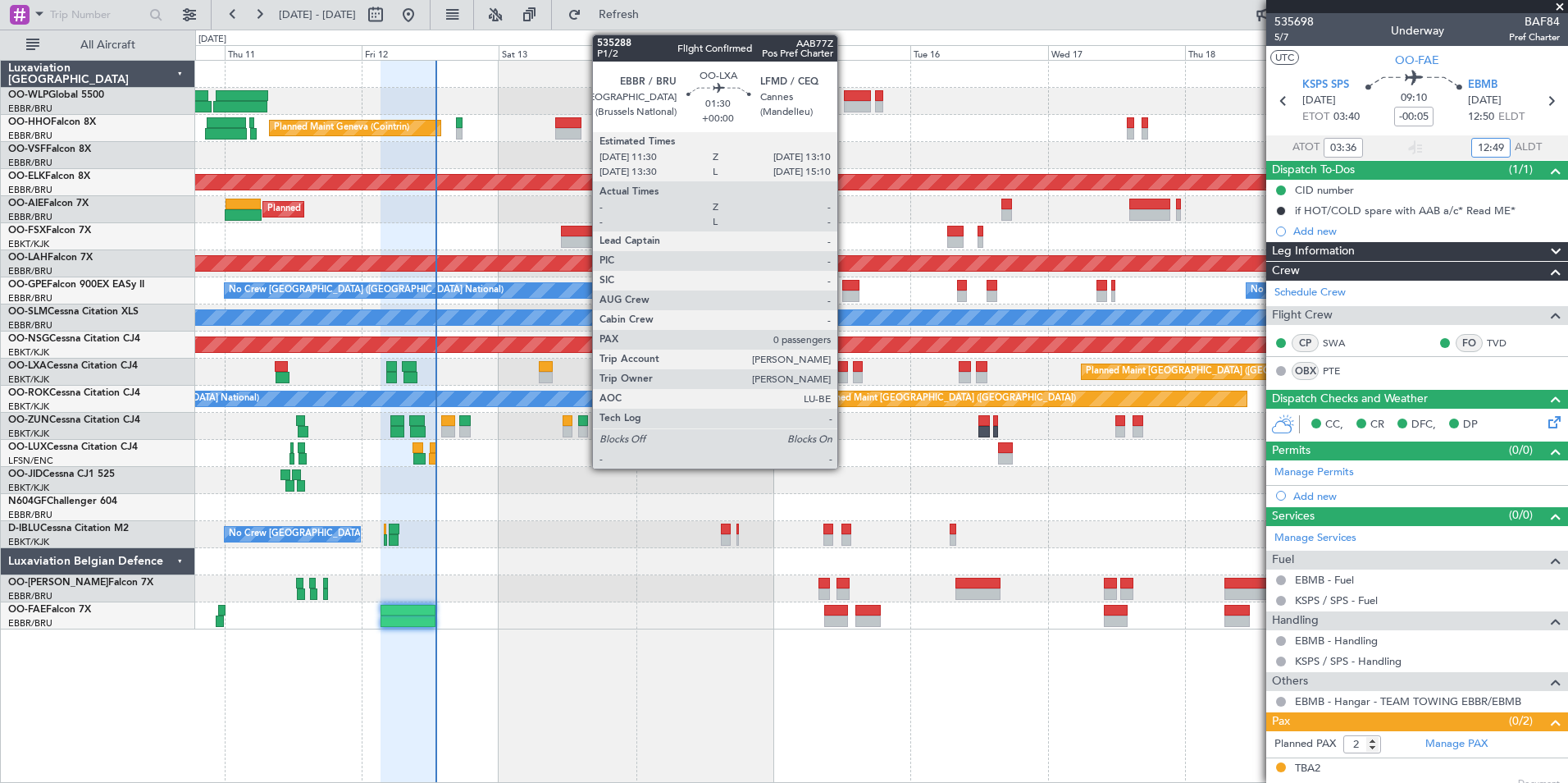
click at [844, 375] on div at bounding box center [842, 377] width 9 height 11
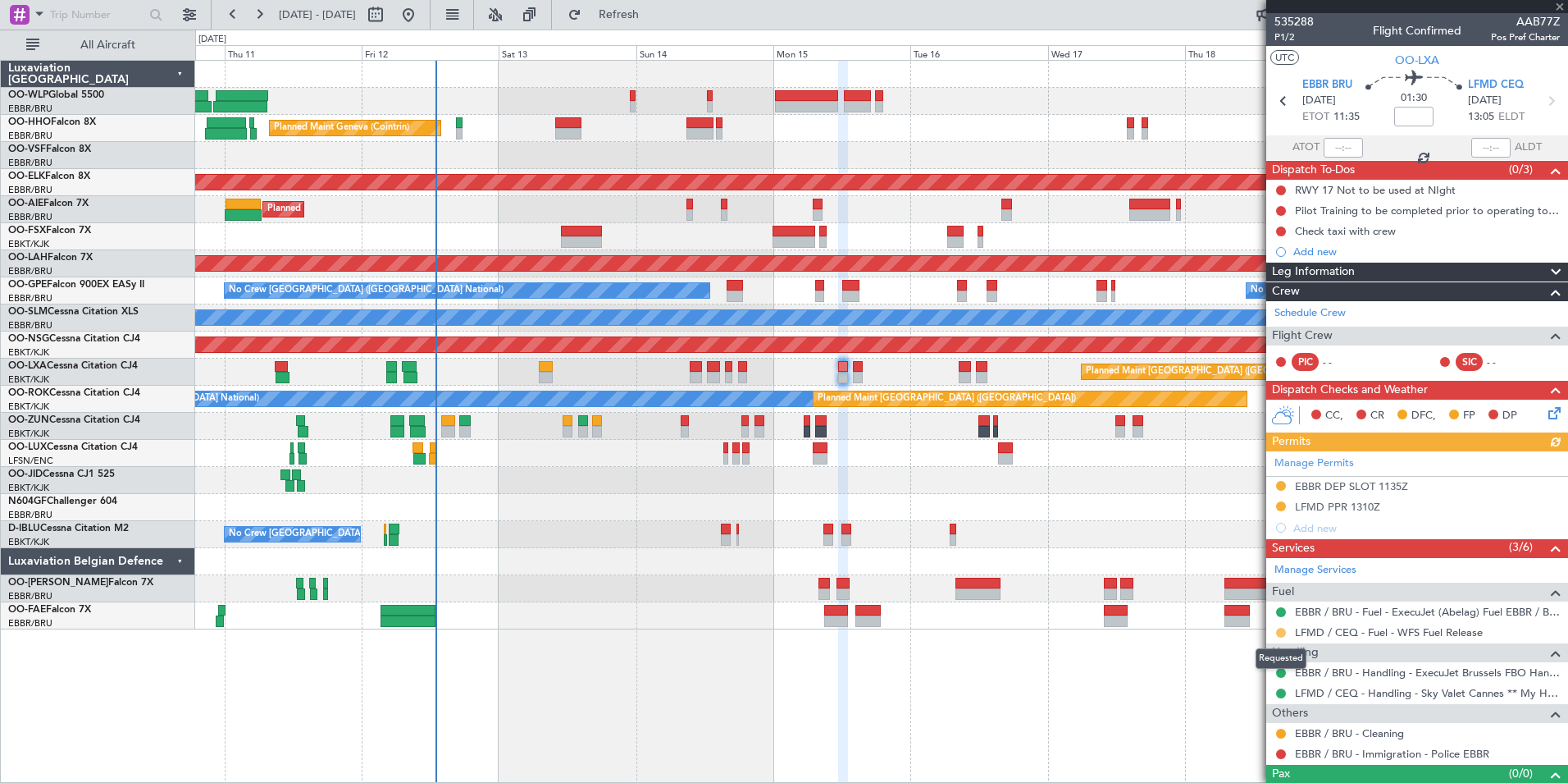
click at [1279, 635] on button at bounding box center [1281, 633] width 9 height 10
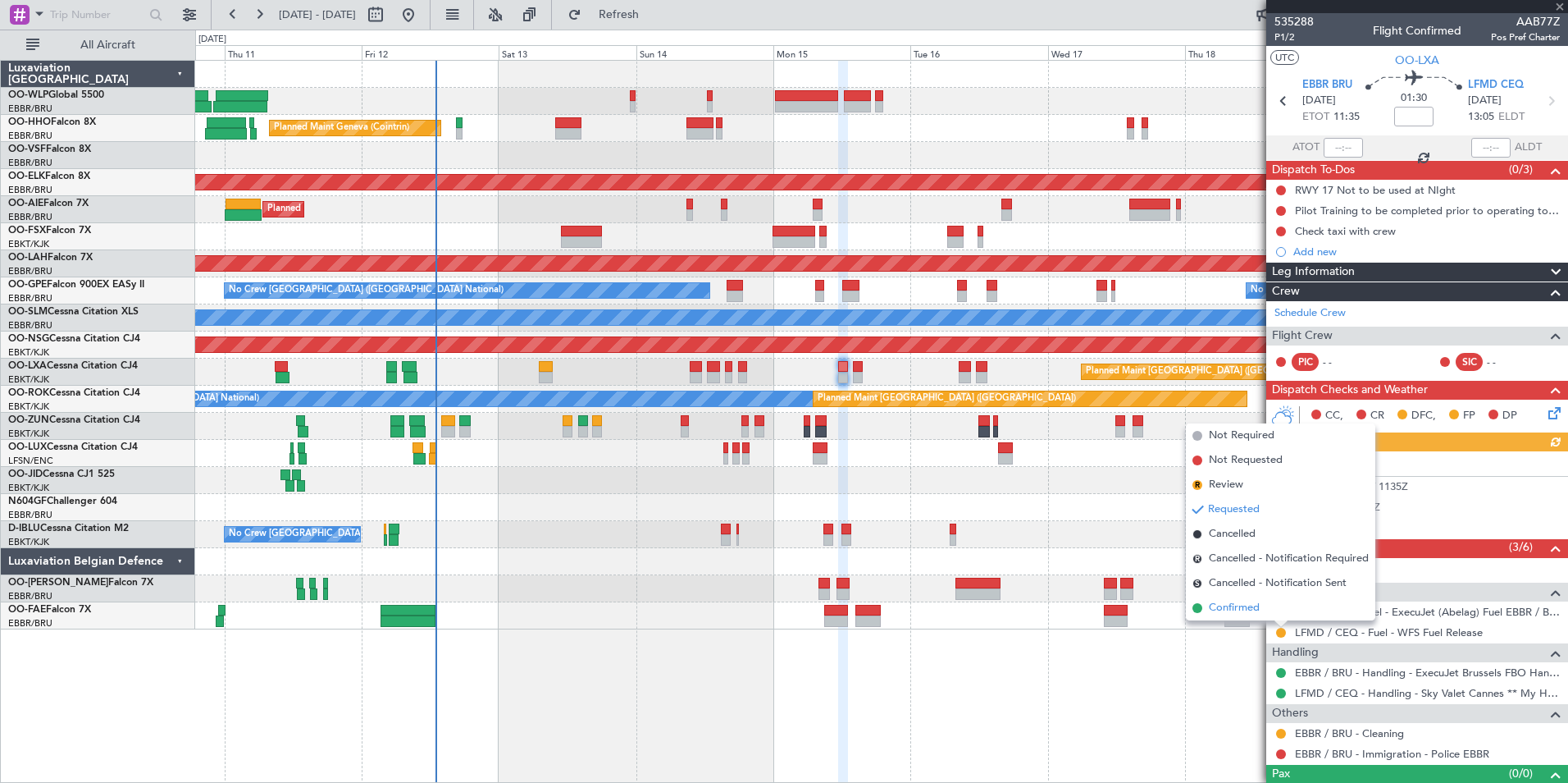
click at [1256, 611] on span "Confirmed" at bounding box center [1235, 607] width 51 height 16
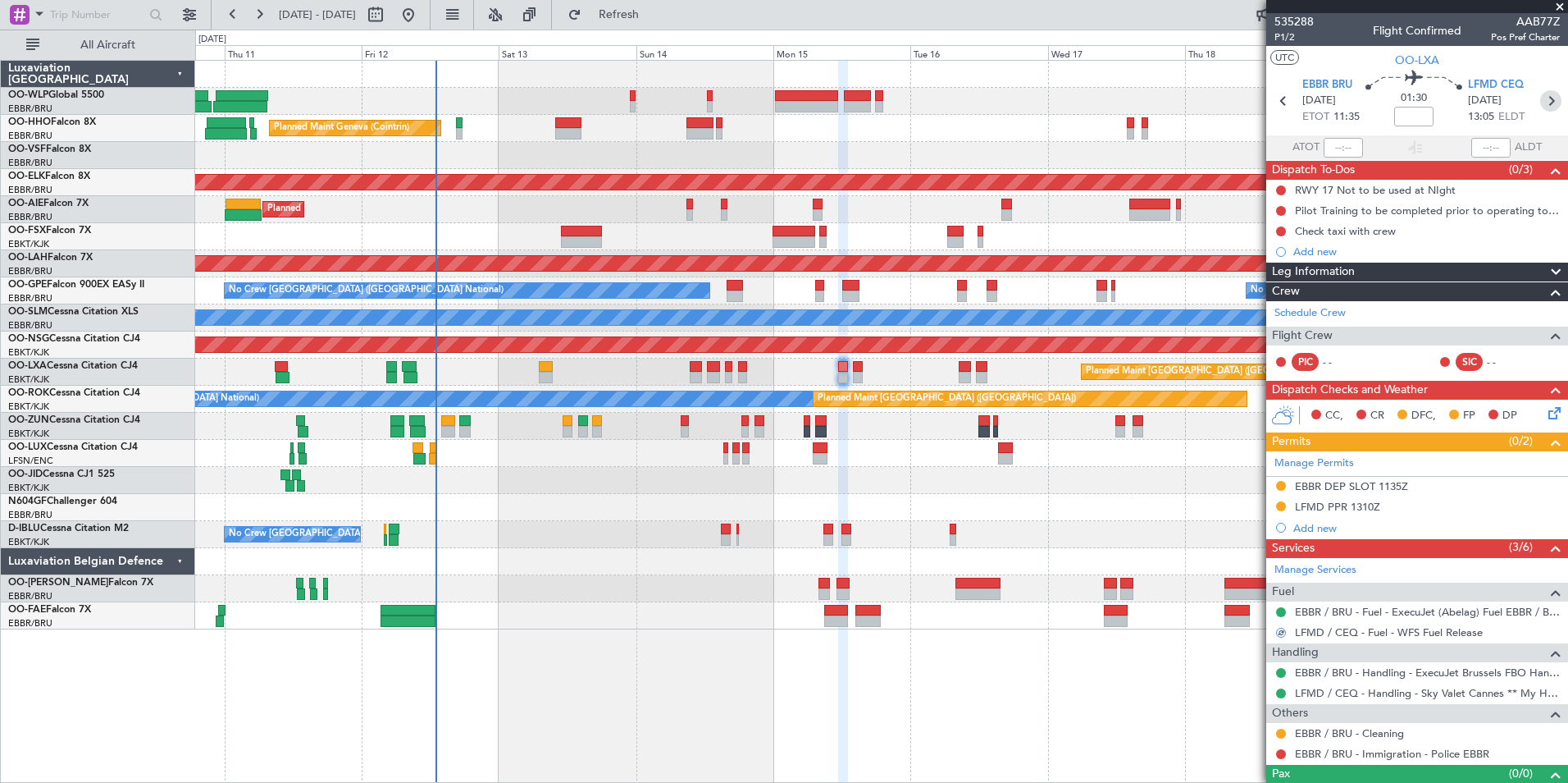
click at [1541, 101] on icon at bounding box center [1551, 101] width 21 height 21
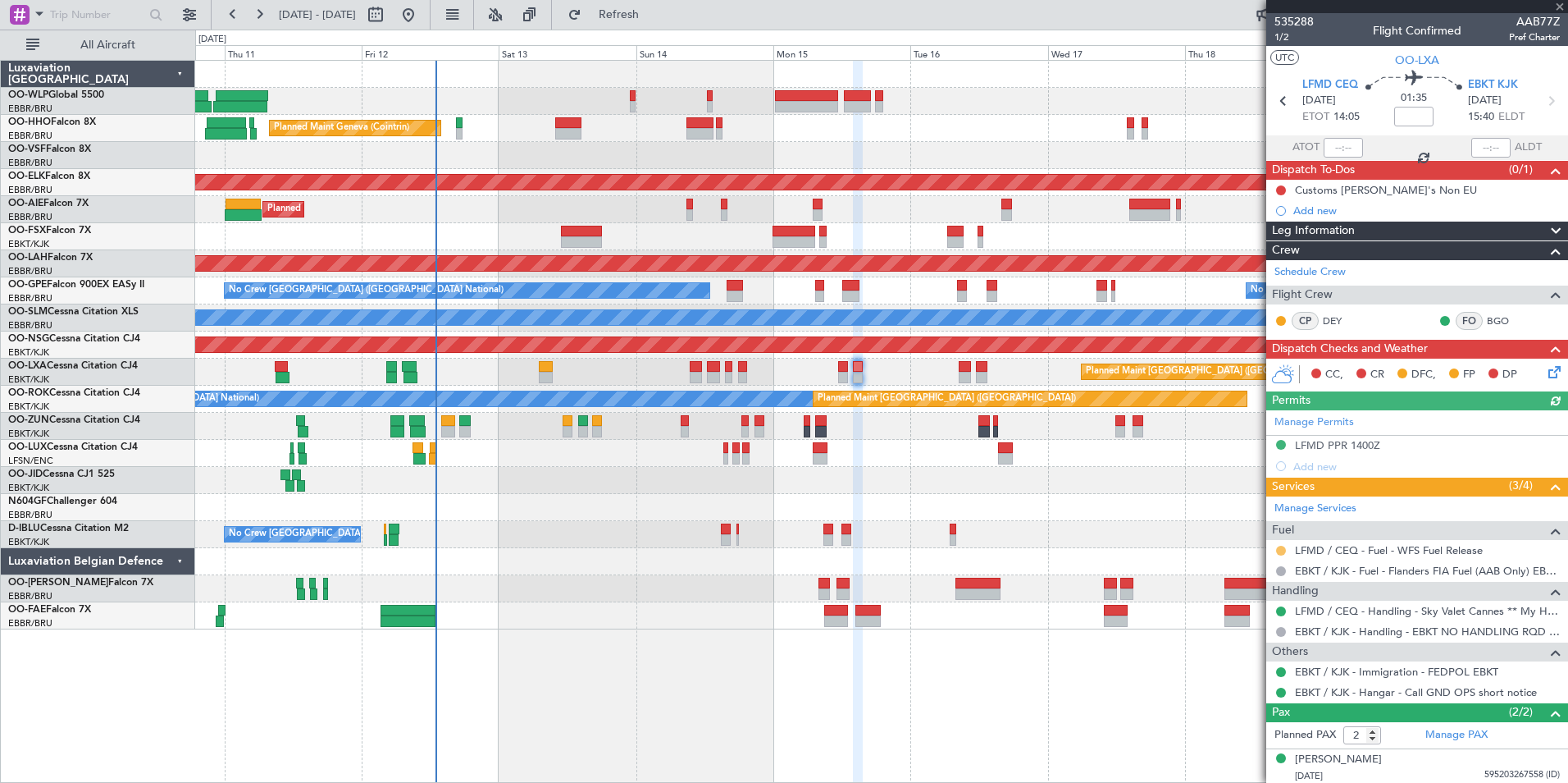
click at [1281, 548] on button at bounding box center [1281, 550] width 9 height 10
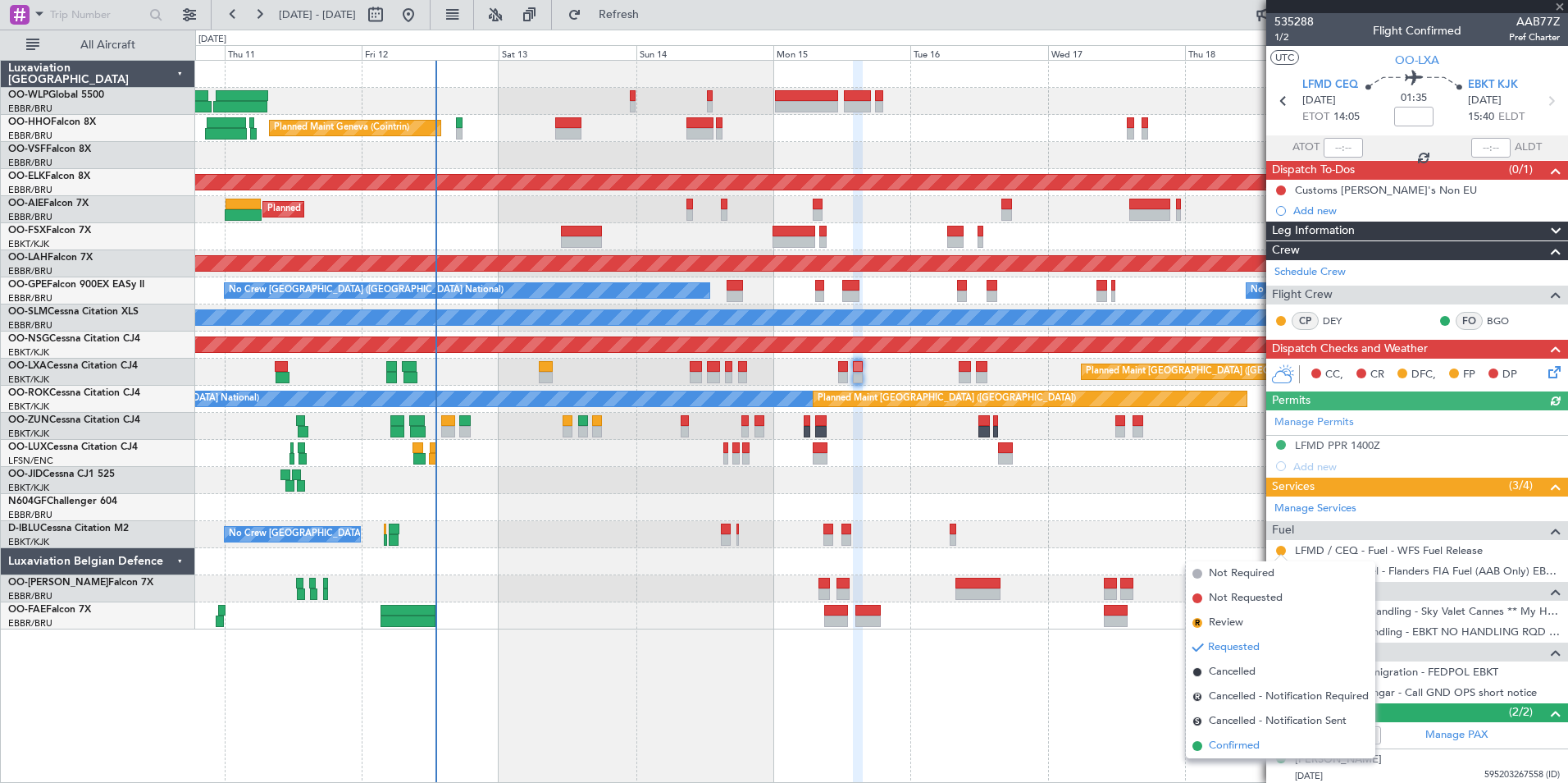
click at [1207, 738] on li "Confirmed" at bounding box center [1280, 746] width 189 height 25
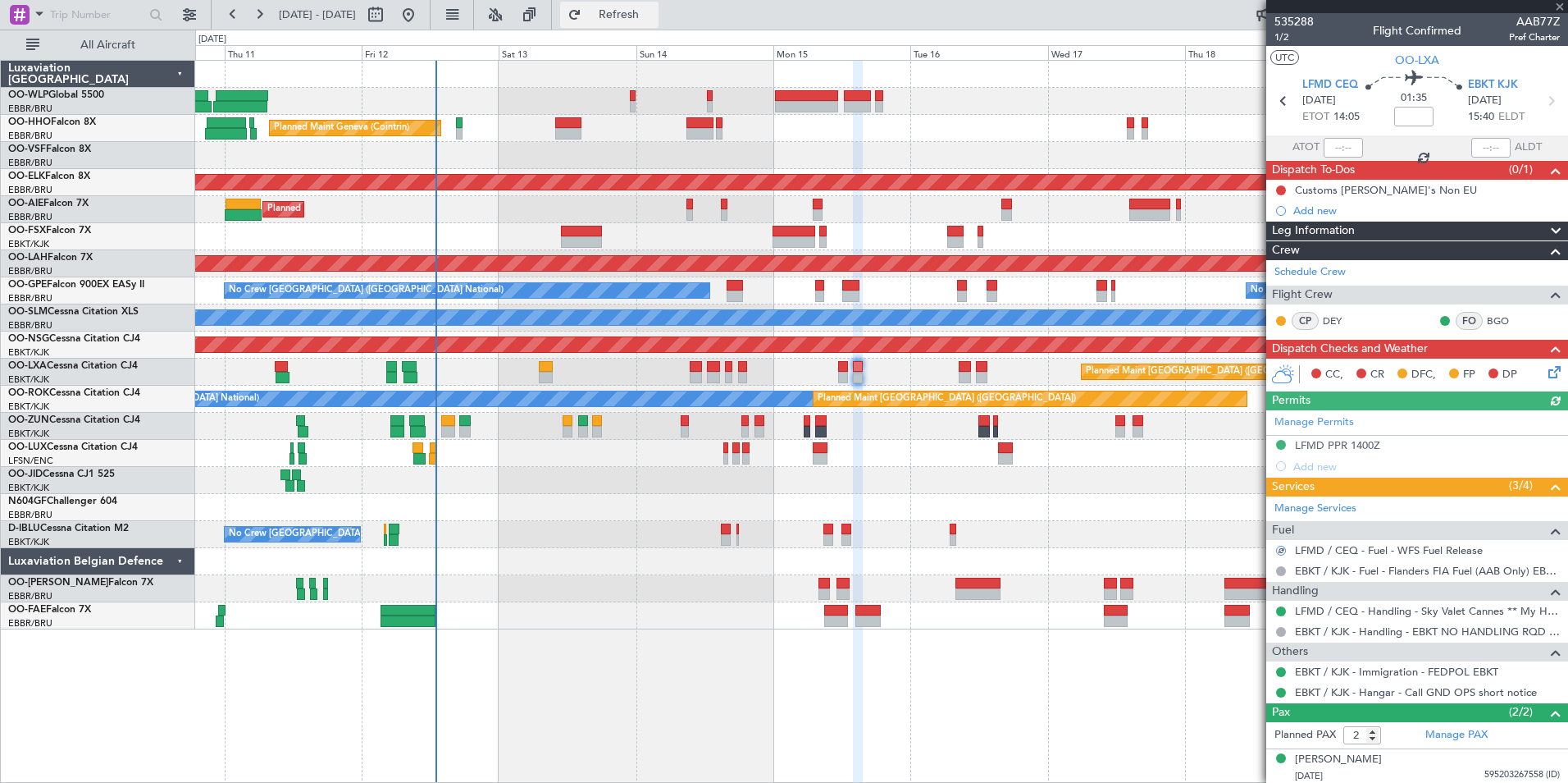
click at [646, 9] on button "Refresh" at bounding box center [610, 15] width 99 height 27
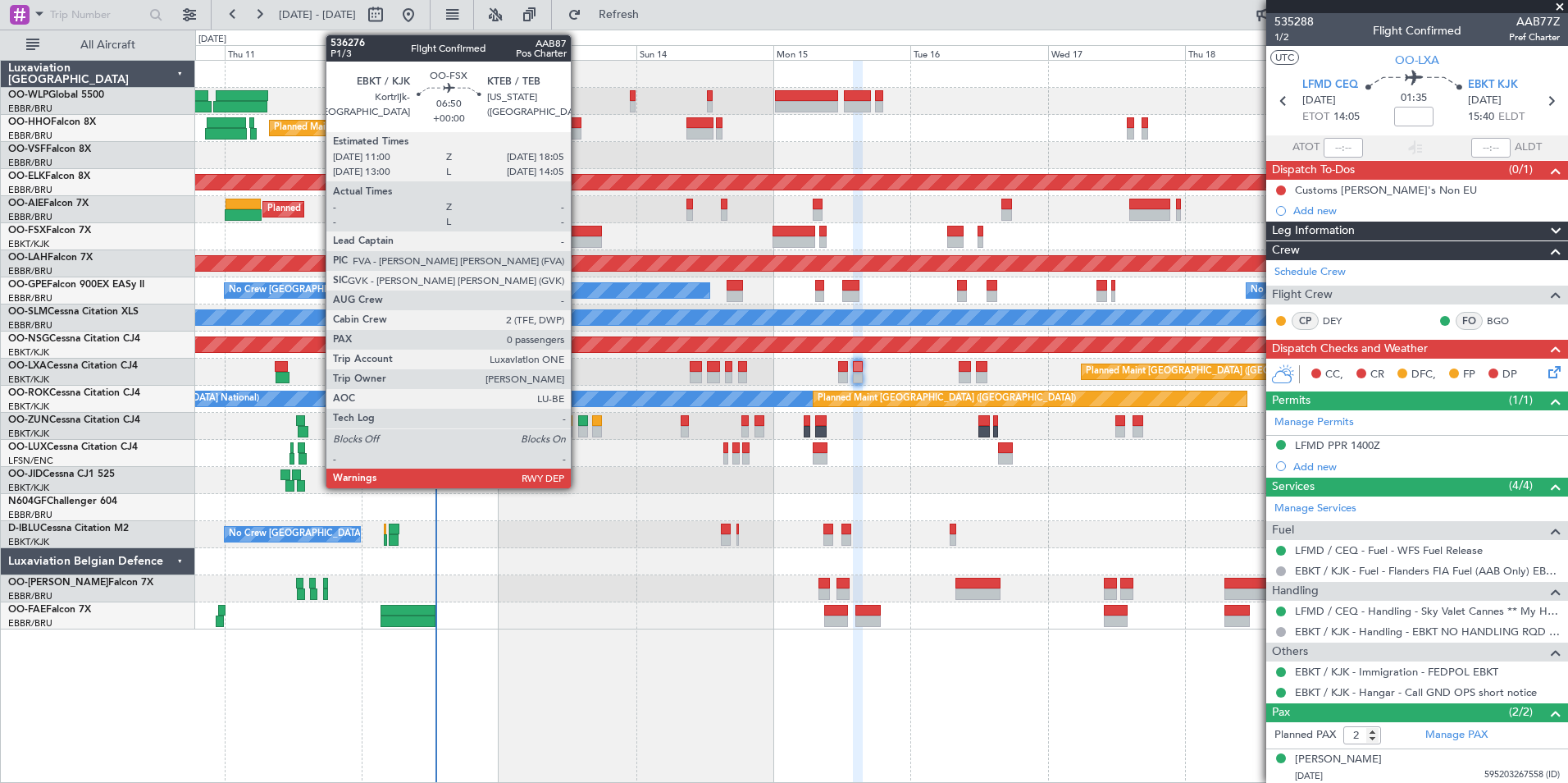
click at [578, 241] on div at bounding box center [581, 242] width 41 height 11
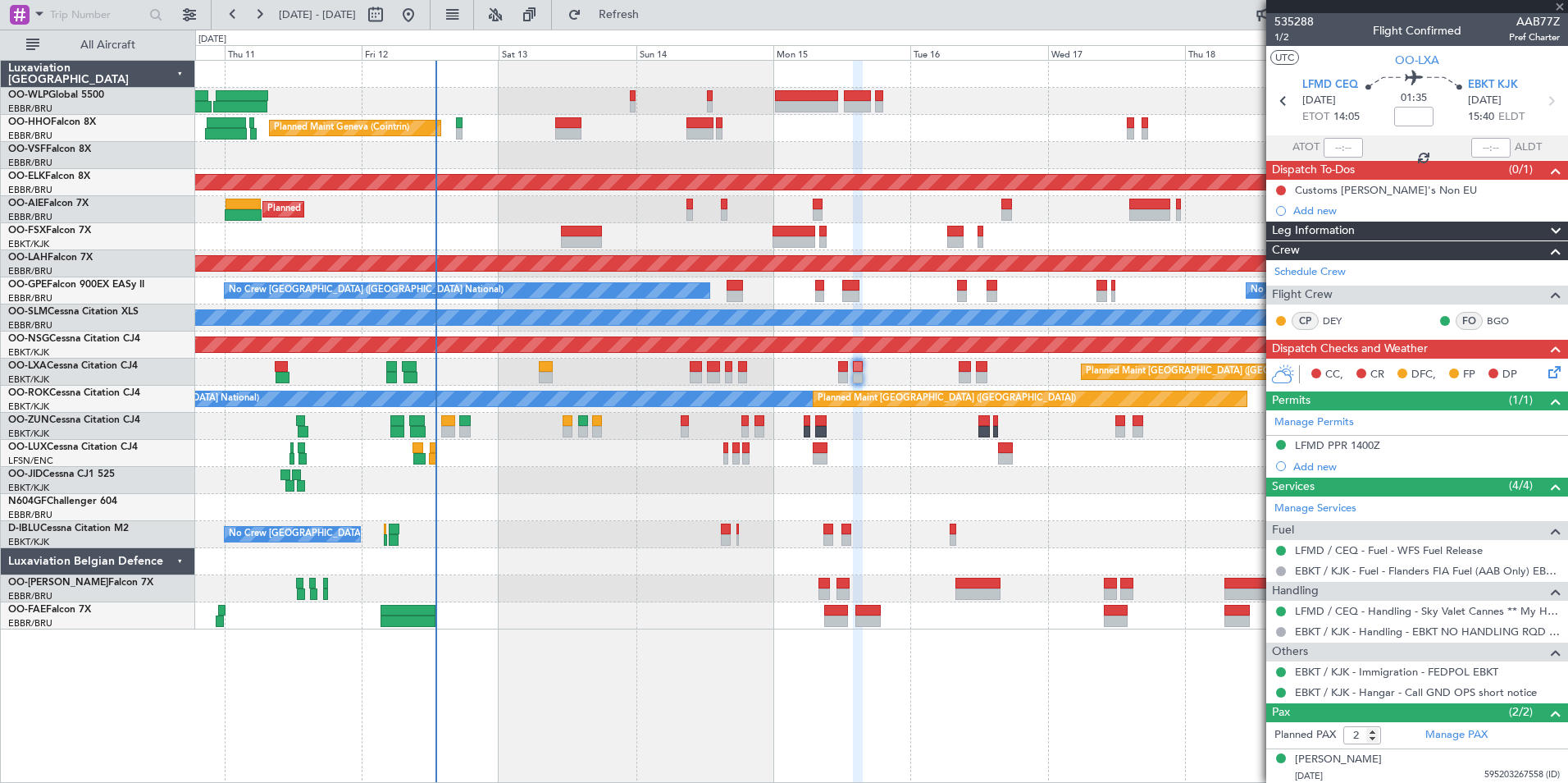
type input "0"
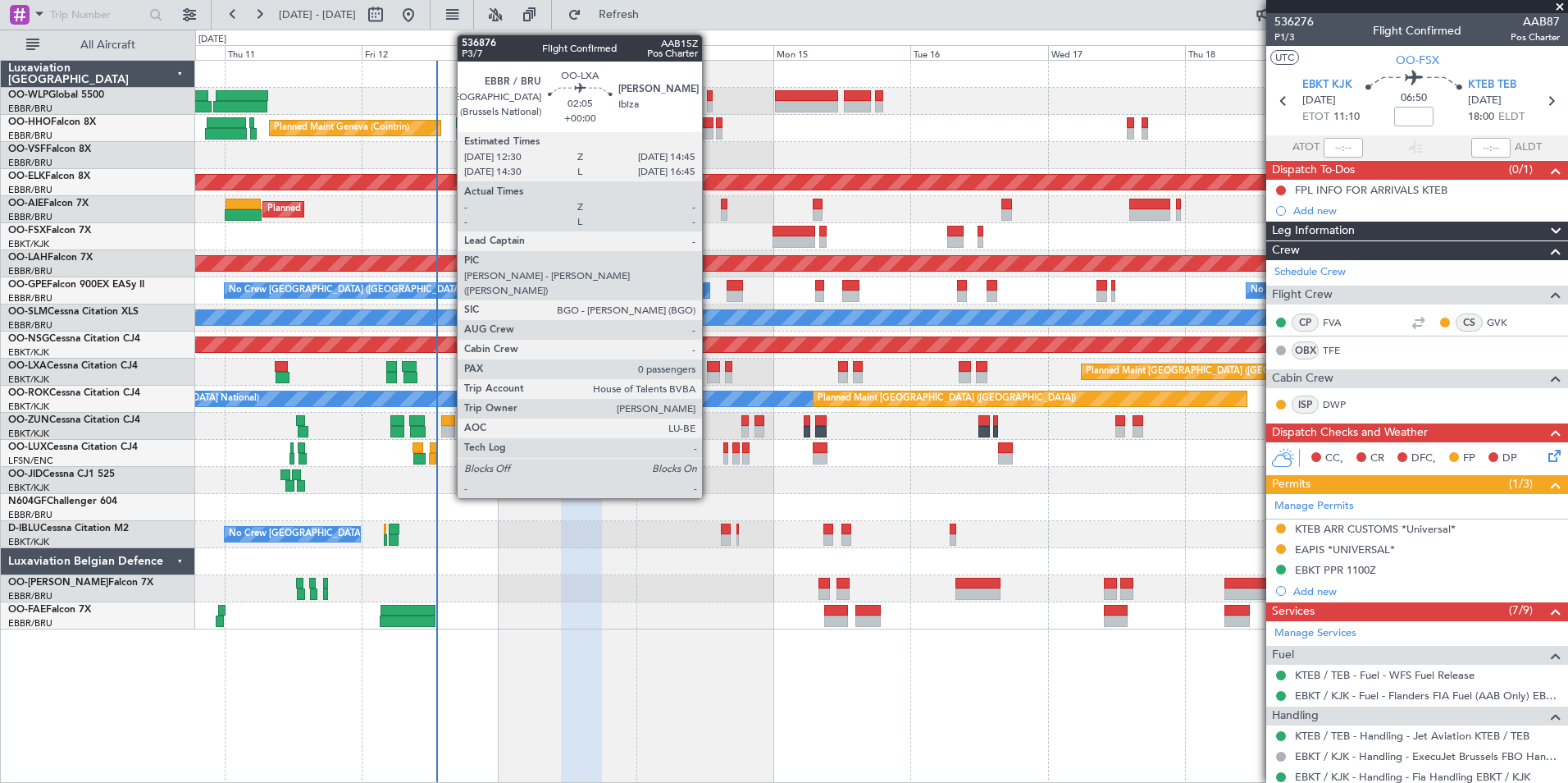
click at [711, 369] on div at bounding box center [713, 367] width 13 height 11
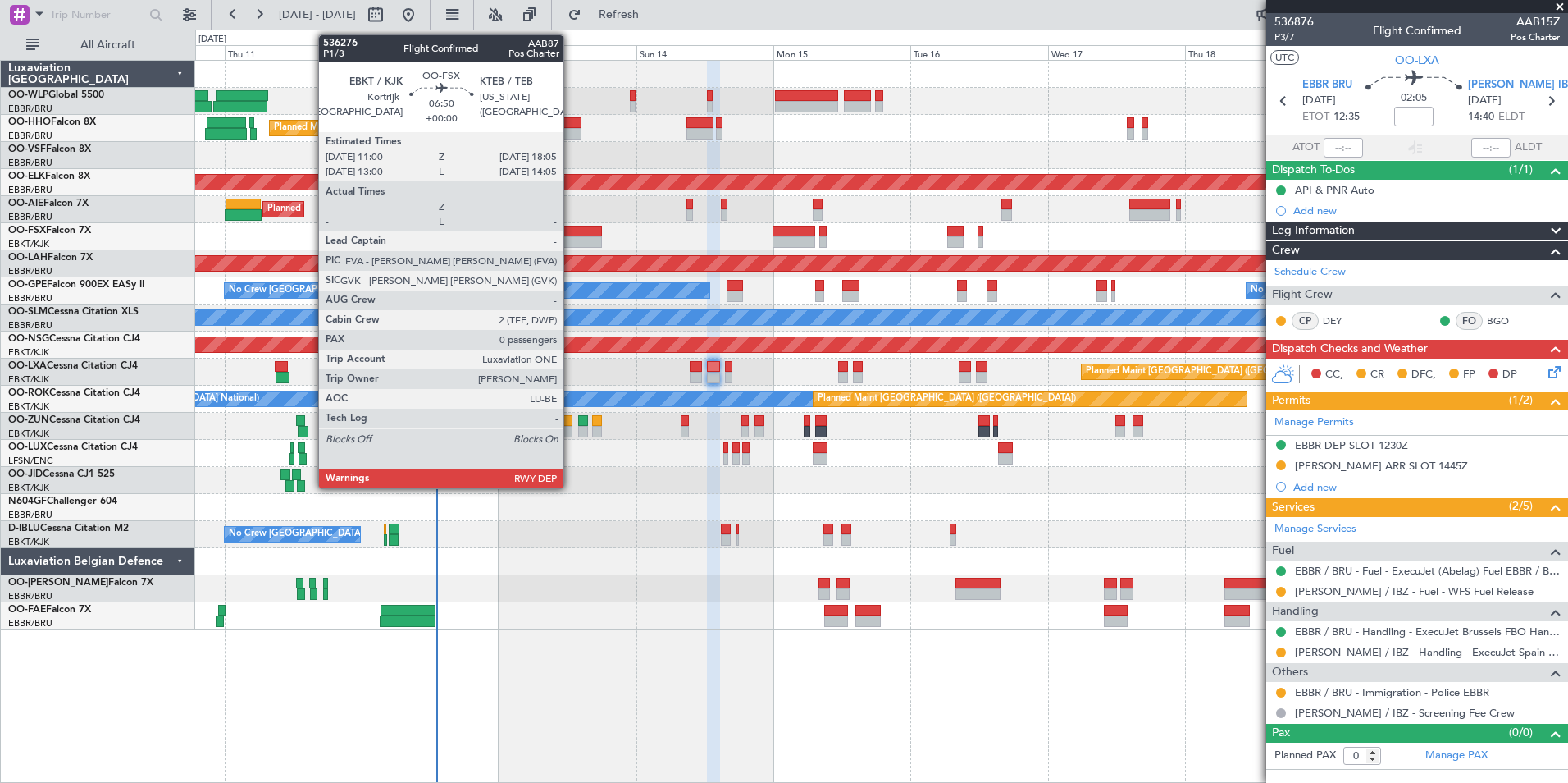
click at [571, 239] on div at bounding box center [581, 242] width 41 height 11
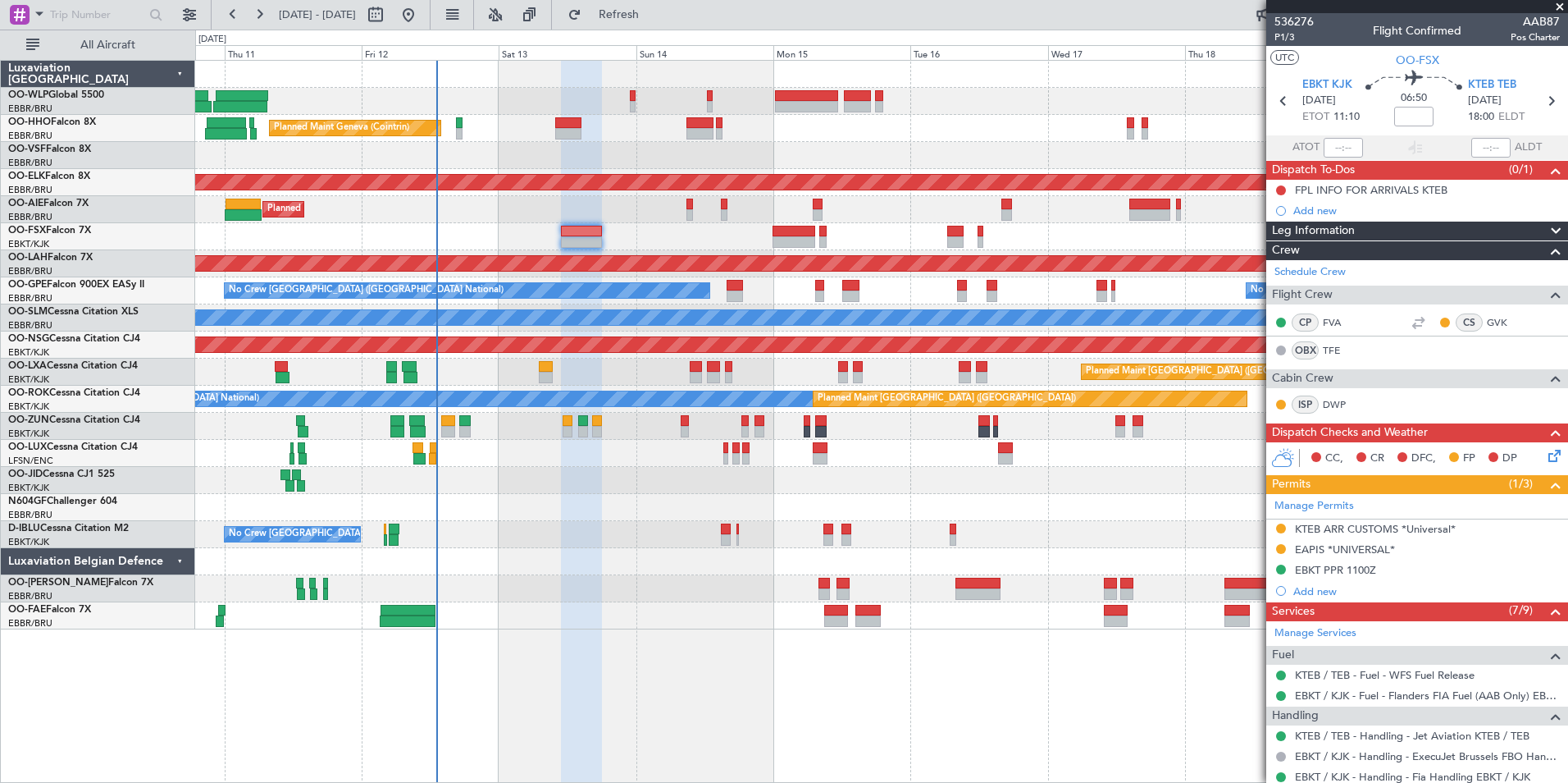
click at [758, 135] on div "Planned Maint Geneva (Cointrin) AOG Maint [US_STATE] ([GEOGRAPHIC_DATA])" at bounding box center [881, 128] width 1372 height 27
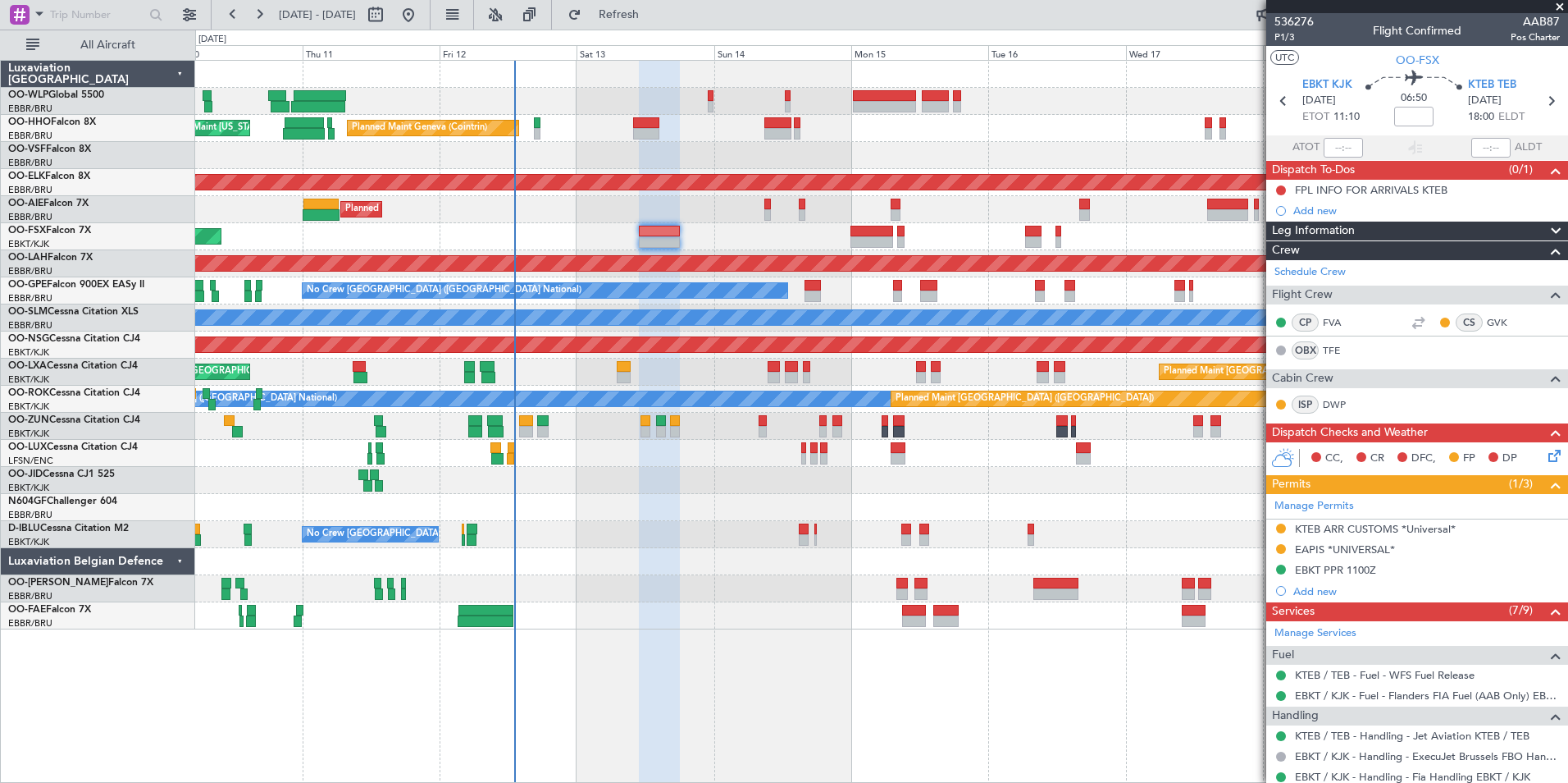
click at [836, 138] on div "Planned Maint Geneva (Cointrin) AOG Maint [US_STATE] ([GEOGRAPHIC_DATA])" at bounding box center [881, 128] width 1372 height 27
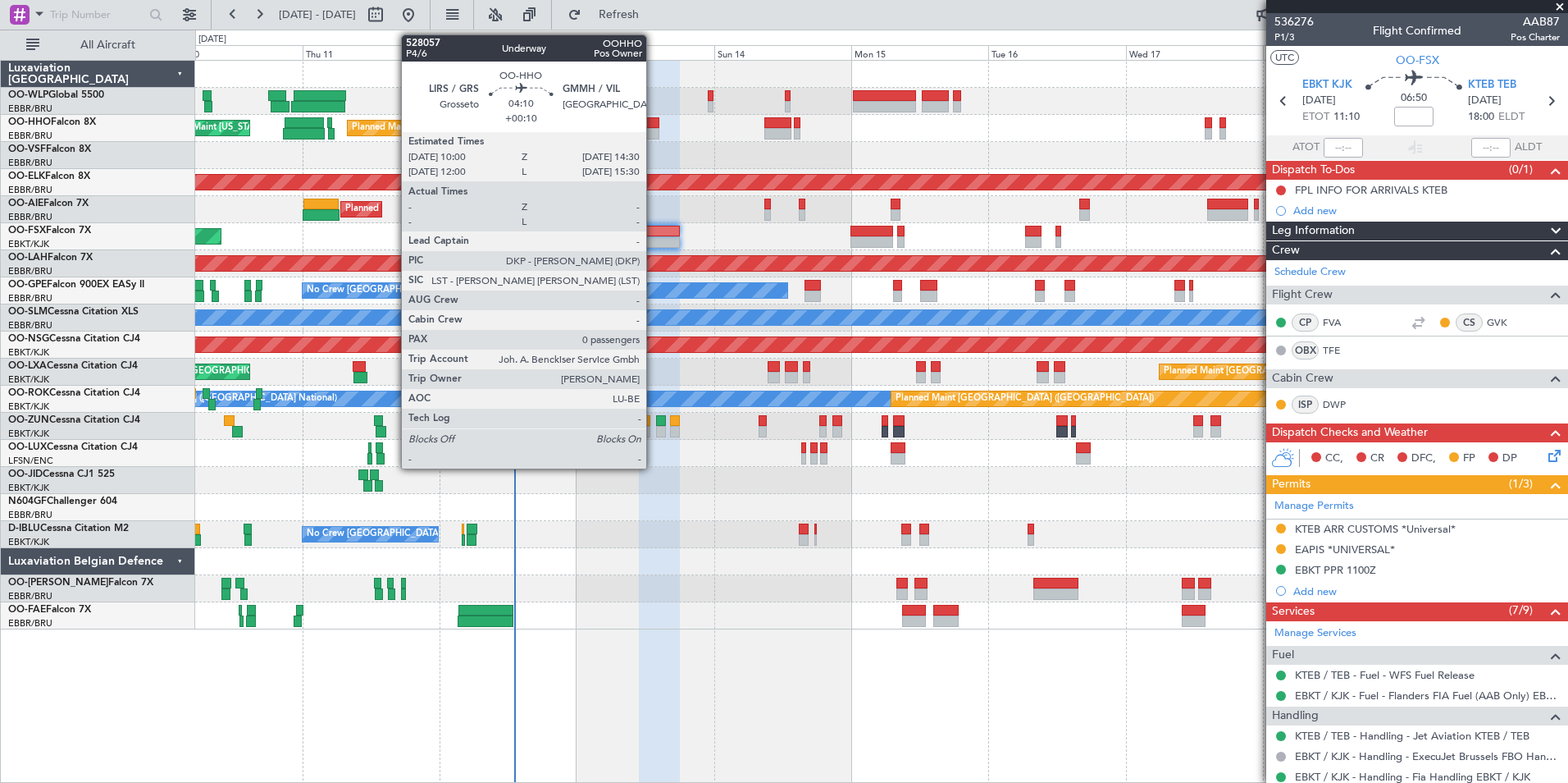
click at [653, 129] on div at bounding box center [647, 134] width 27 height 11
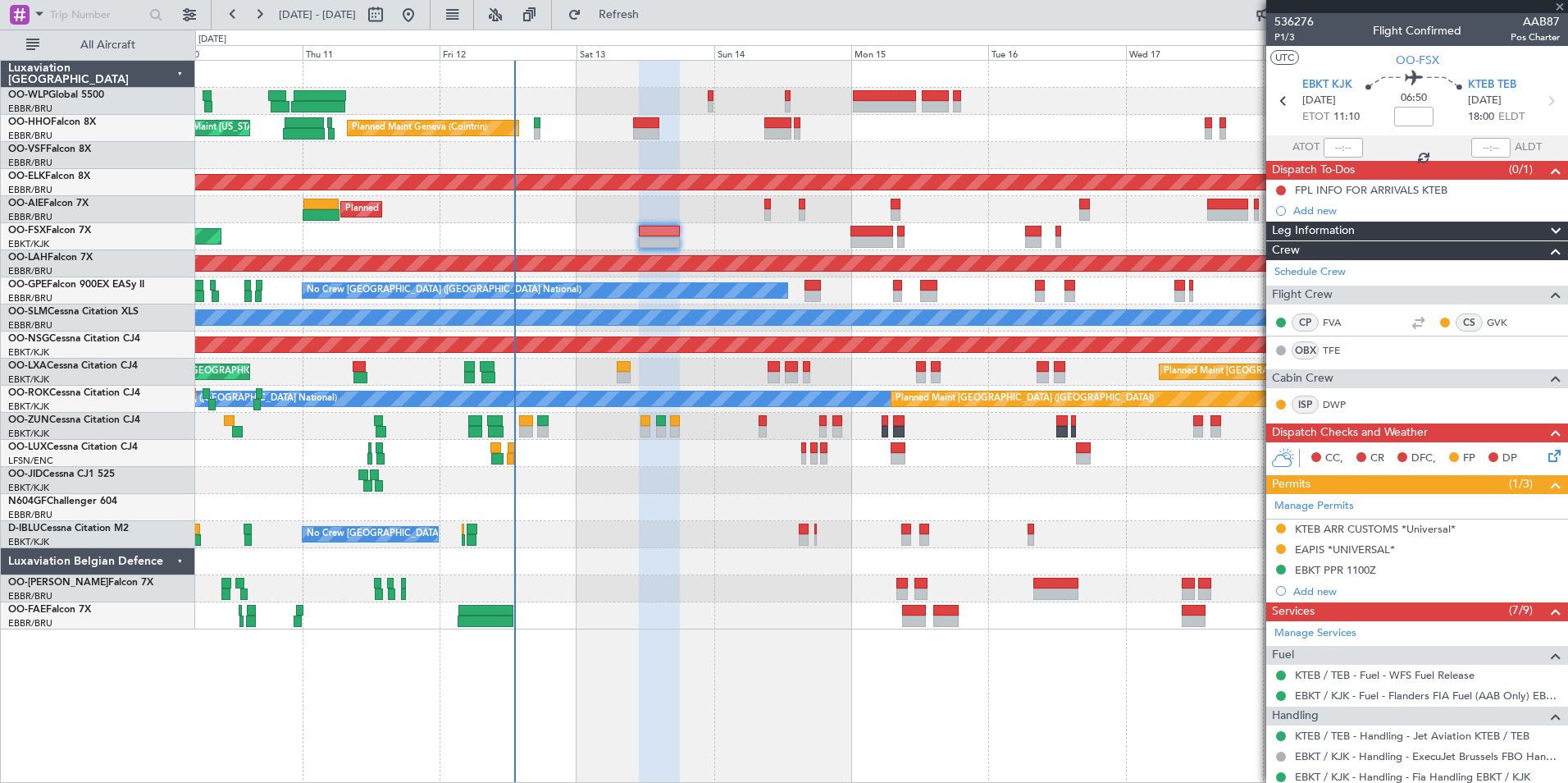
type input "+00:10"
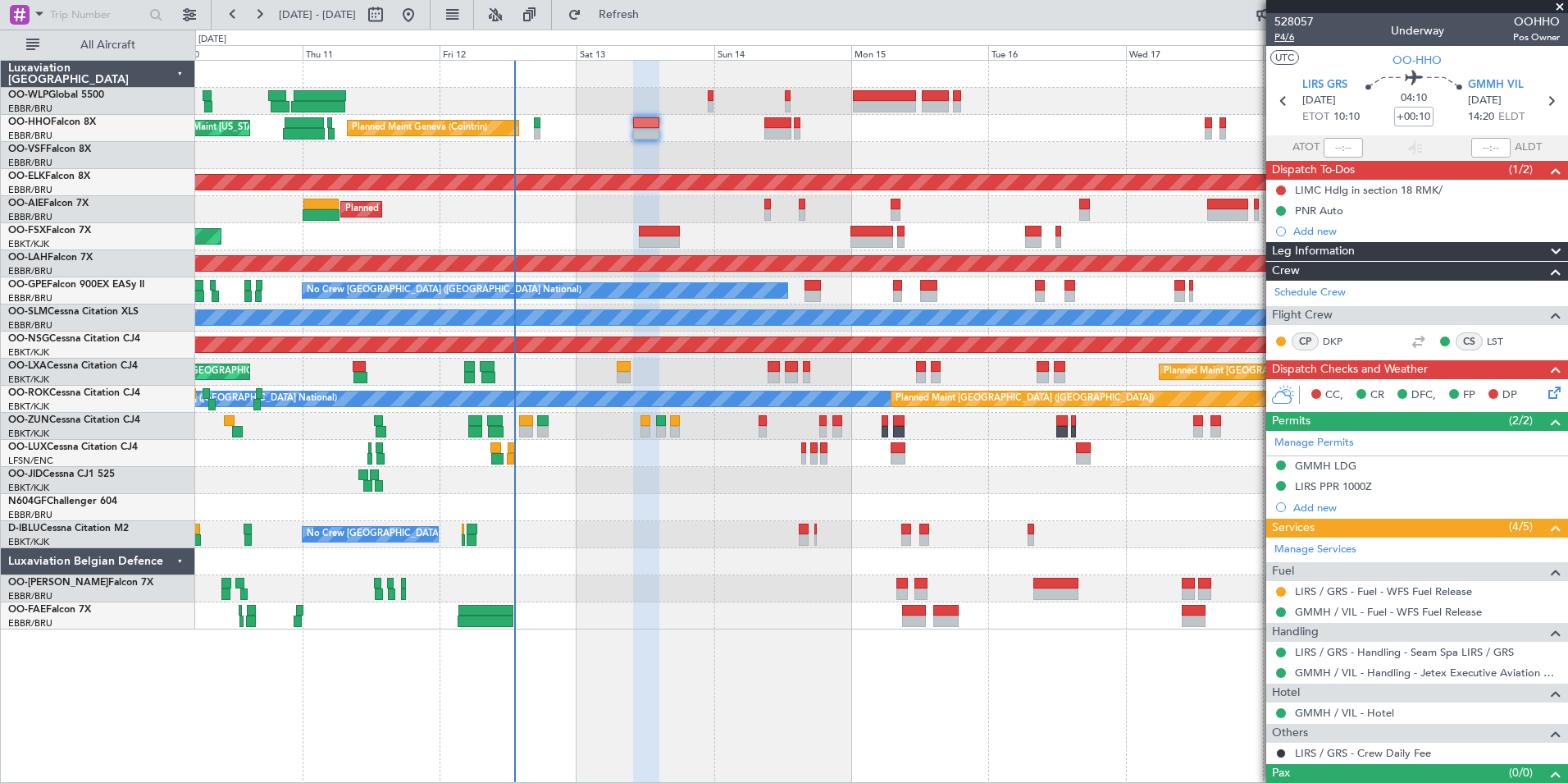
click at [1284, 35] on span "P4/6" at bounding box center [1294, 37] width 39 height 14
click at [653, 13] on span "Refresh" at bounding box center [619, 14] width 69 height 11
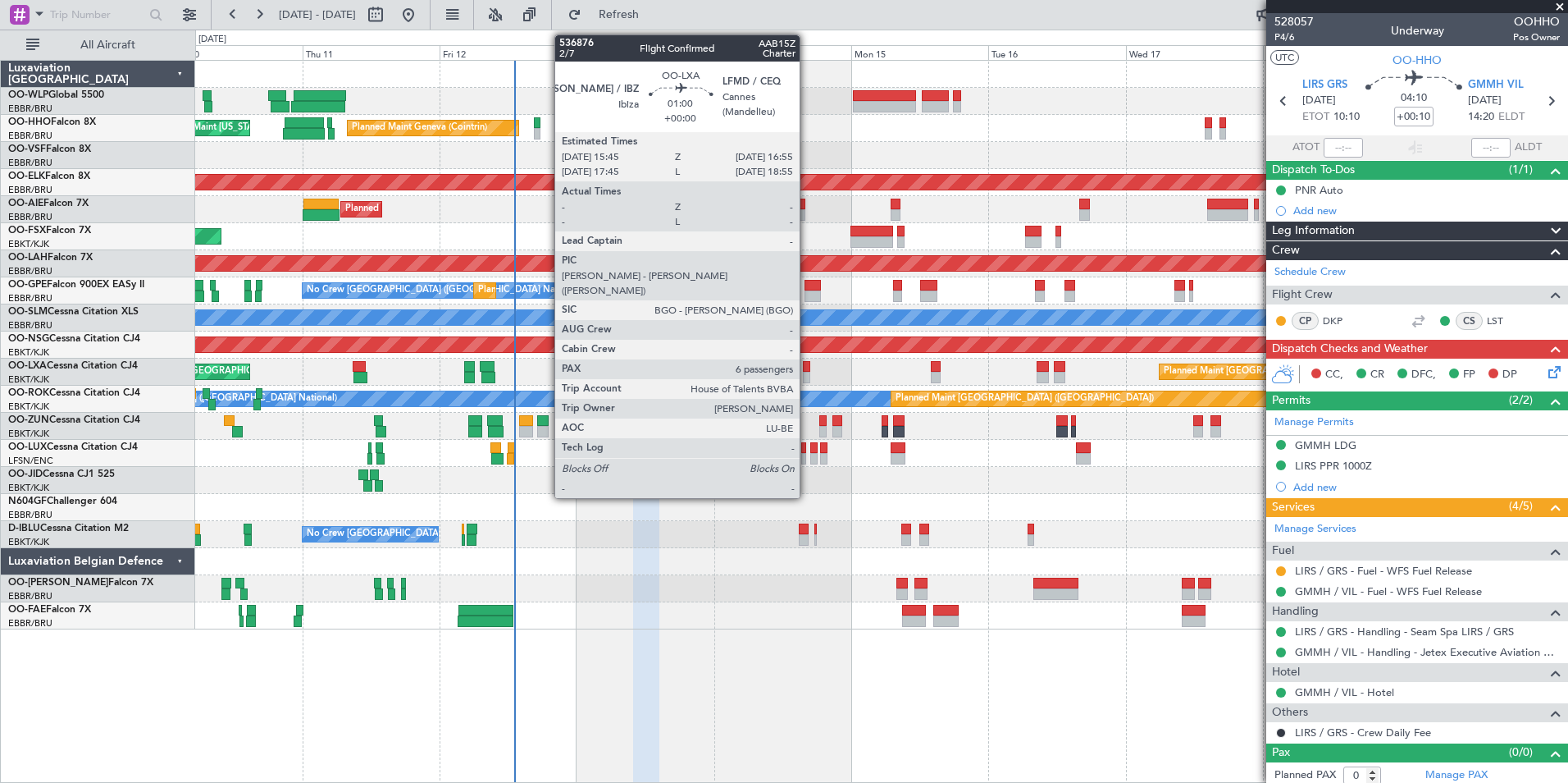
click at [807, 371] on div at bounding box center [806, 367] width 8 height 11
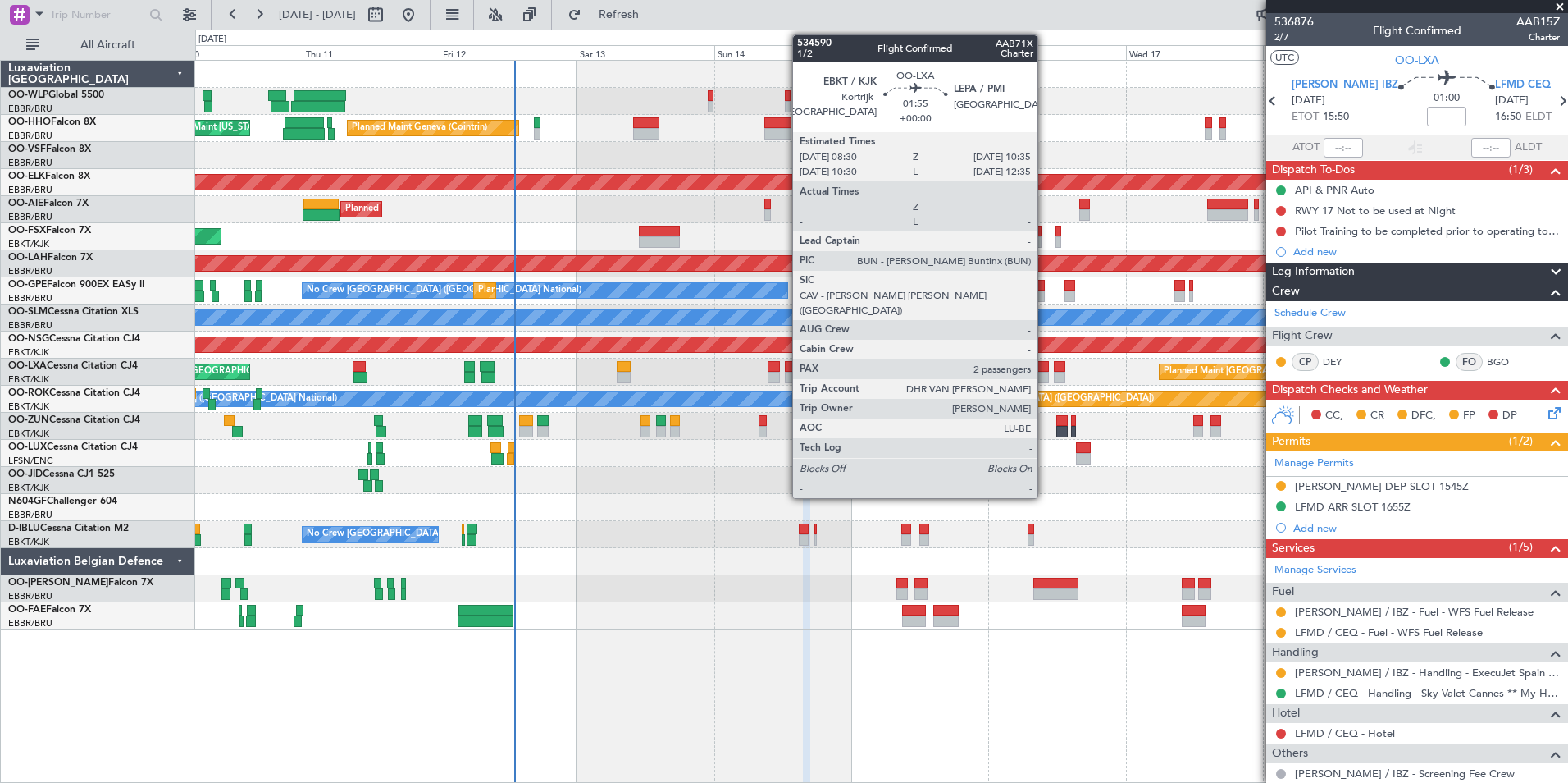
click at [1045, 373] on div at bounding box center [1042, 377] width 12 height 11
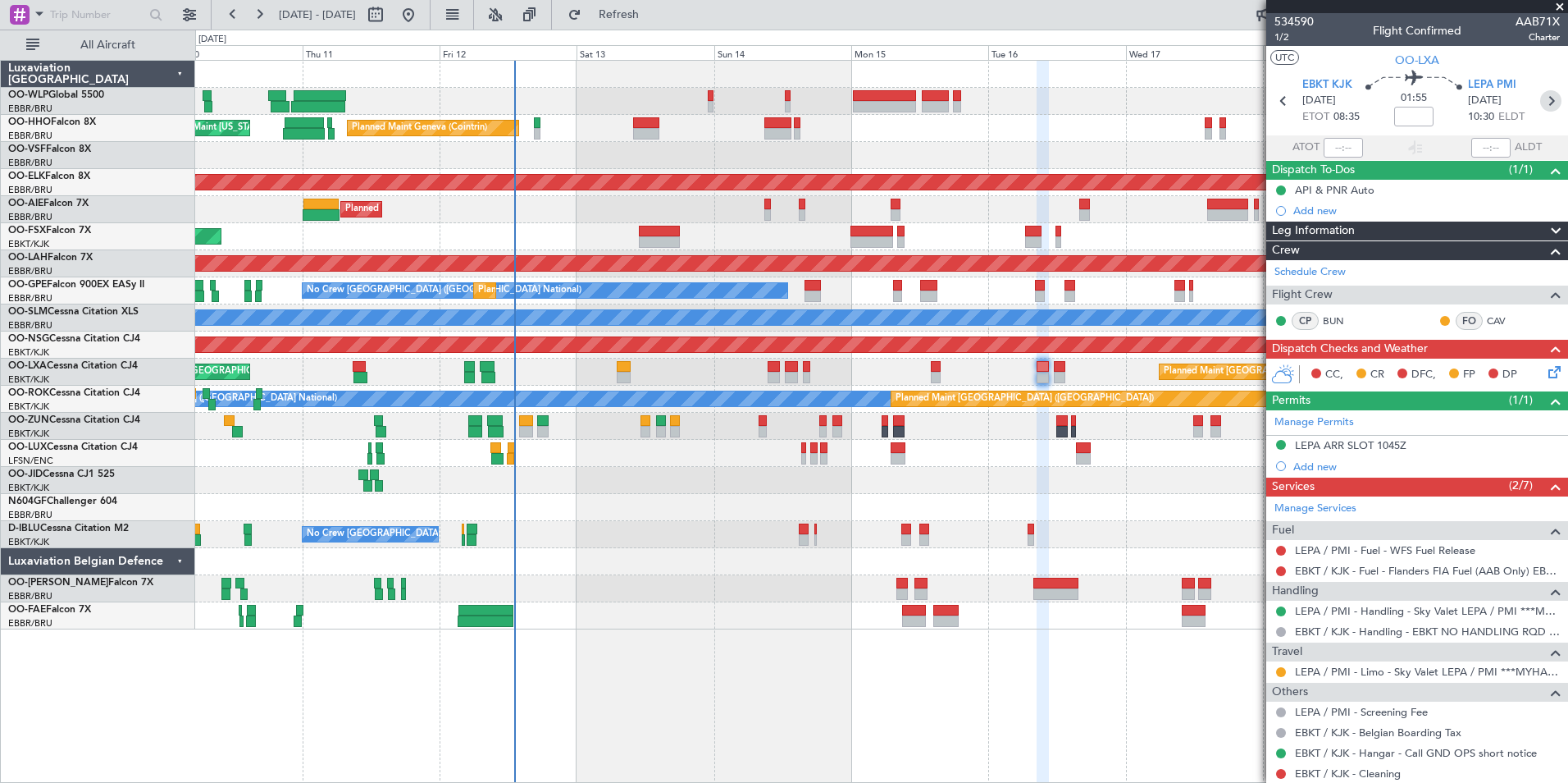
click at [1546, 109] on icon at bounding box center [1551, 101] width 21 height 21
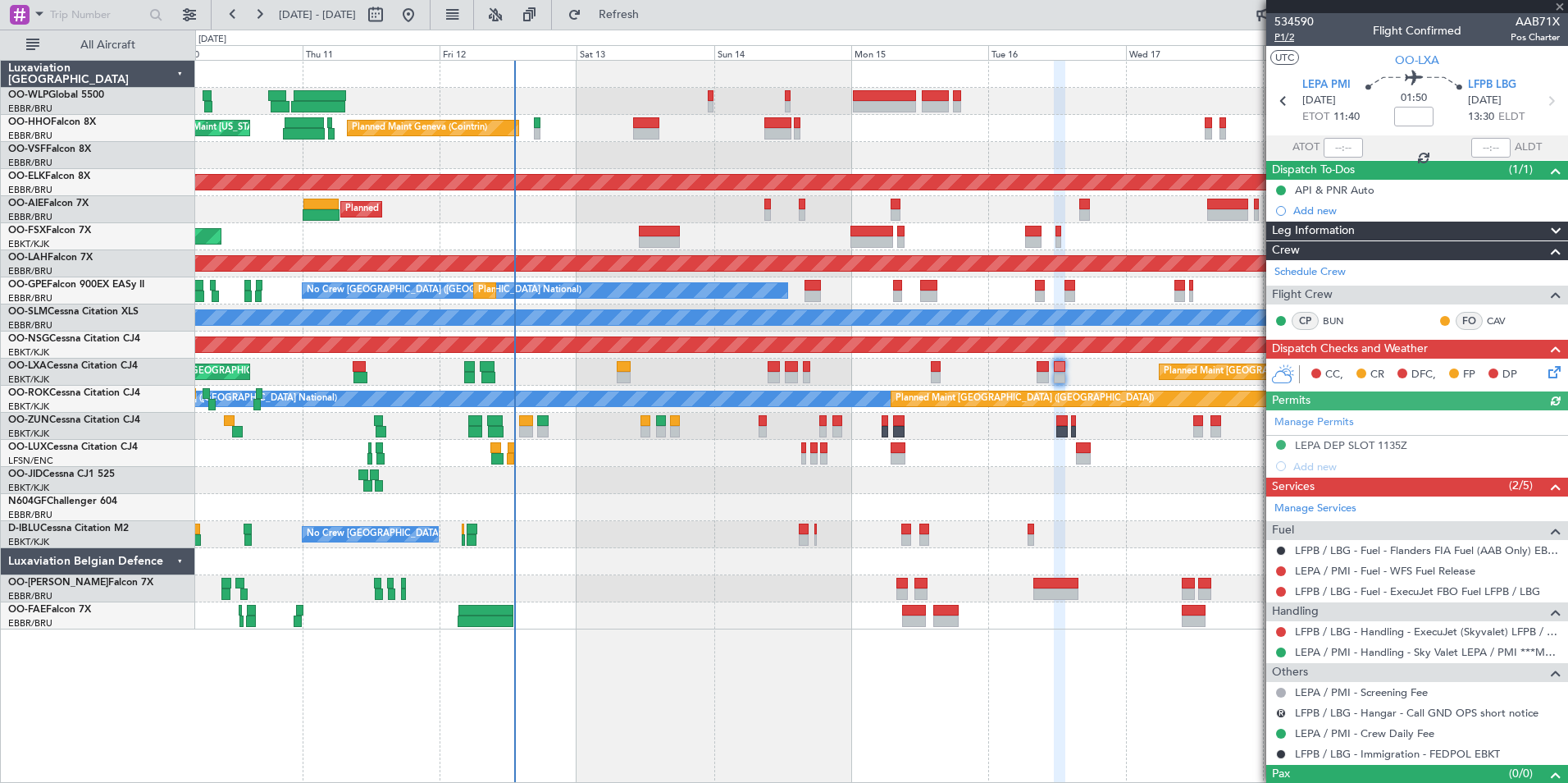
click at [1280, 36] on span "P1/2" at bounding box center [1294, 37] width 39 height 14
click at [622, 7] on button "Refresh" at bounding box center [610, 15] width 99 height 27
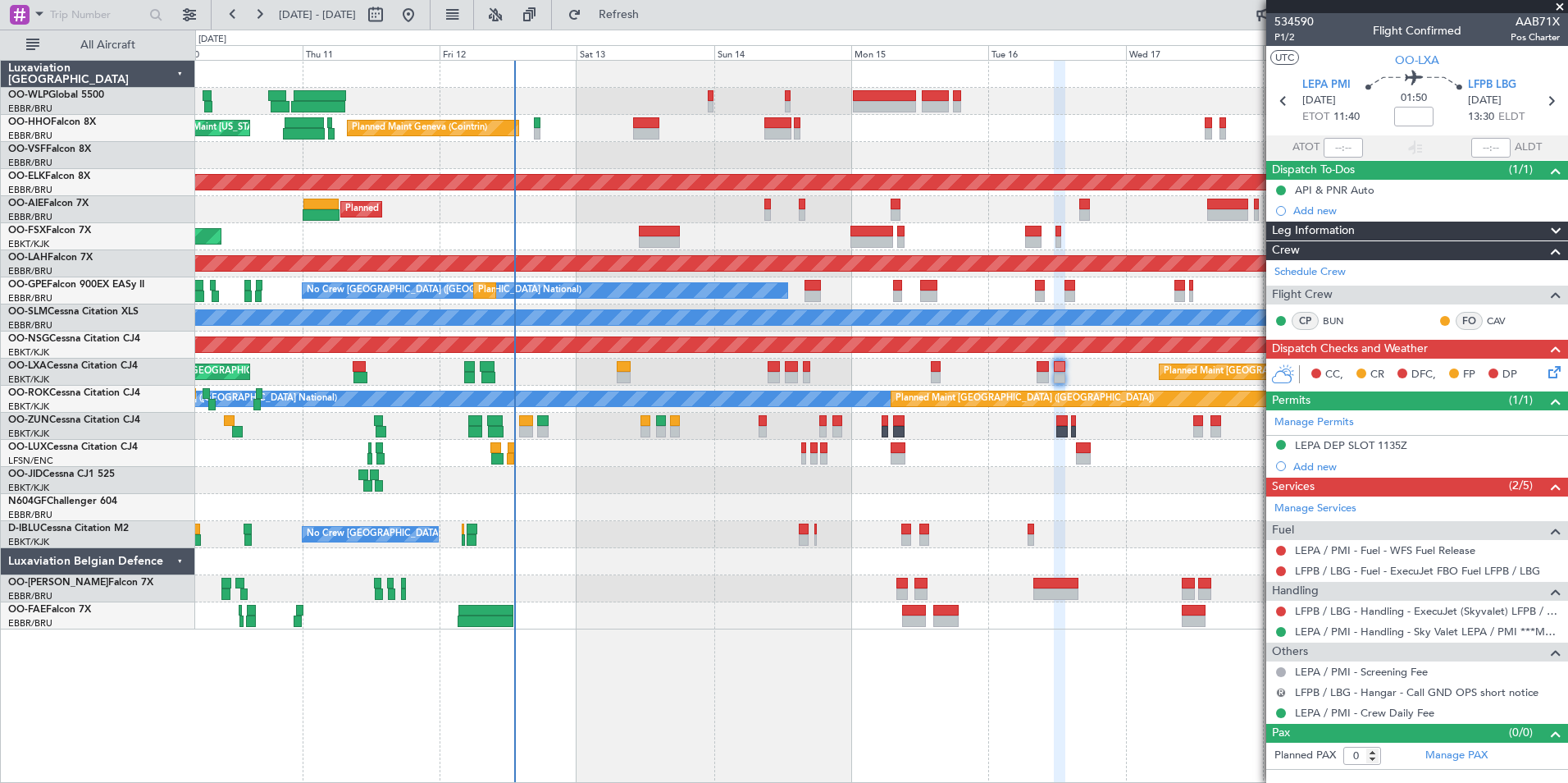
click at [1279, 694] on button "R" at bounding box center [1281, 693] width 9 height 10
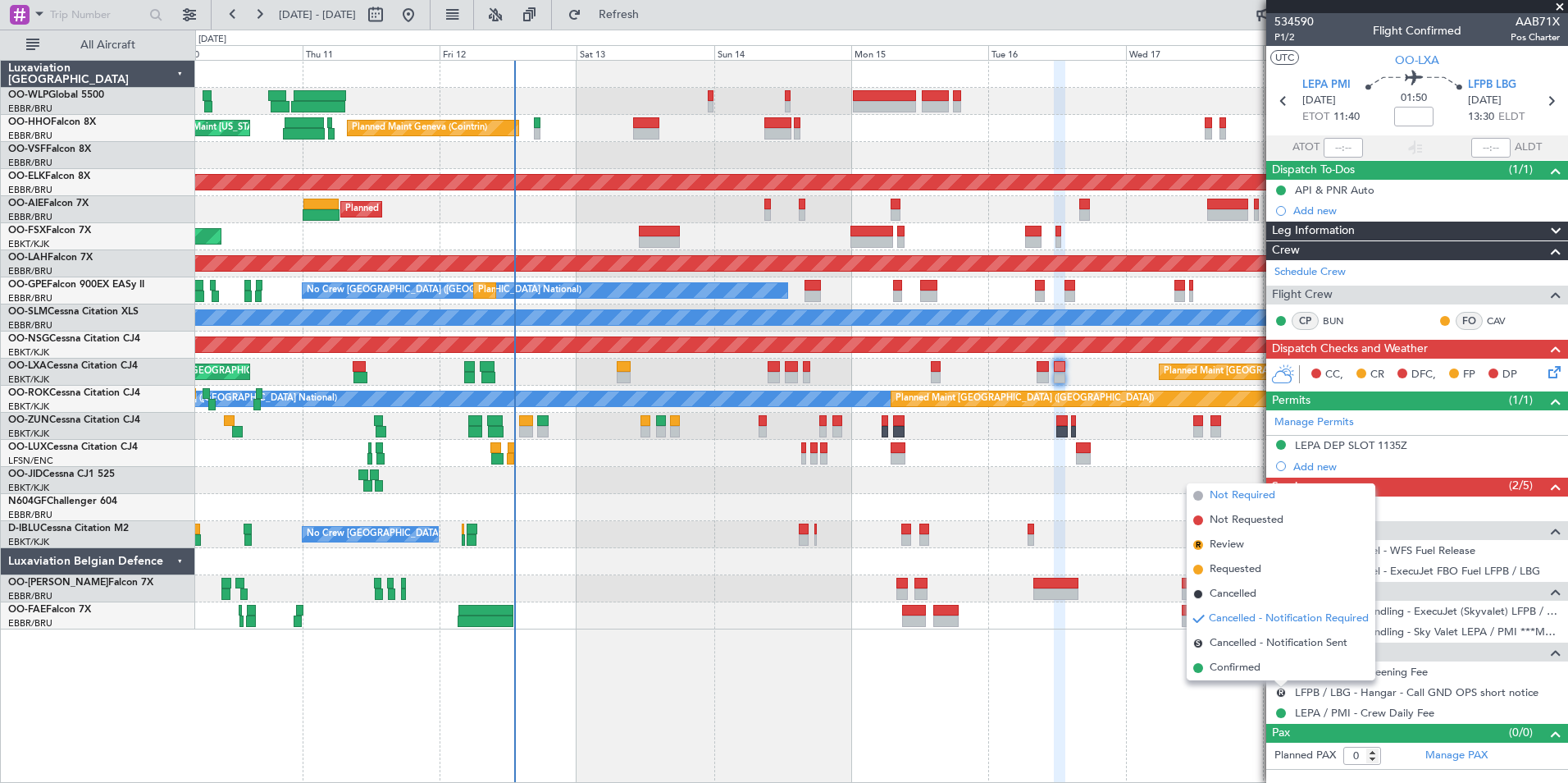
click at [1222, 501] on span "Not Required" at bounding box center [1242, 495] width 66 height 16
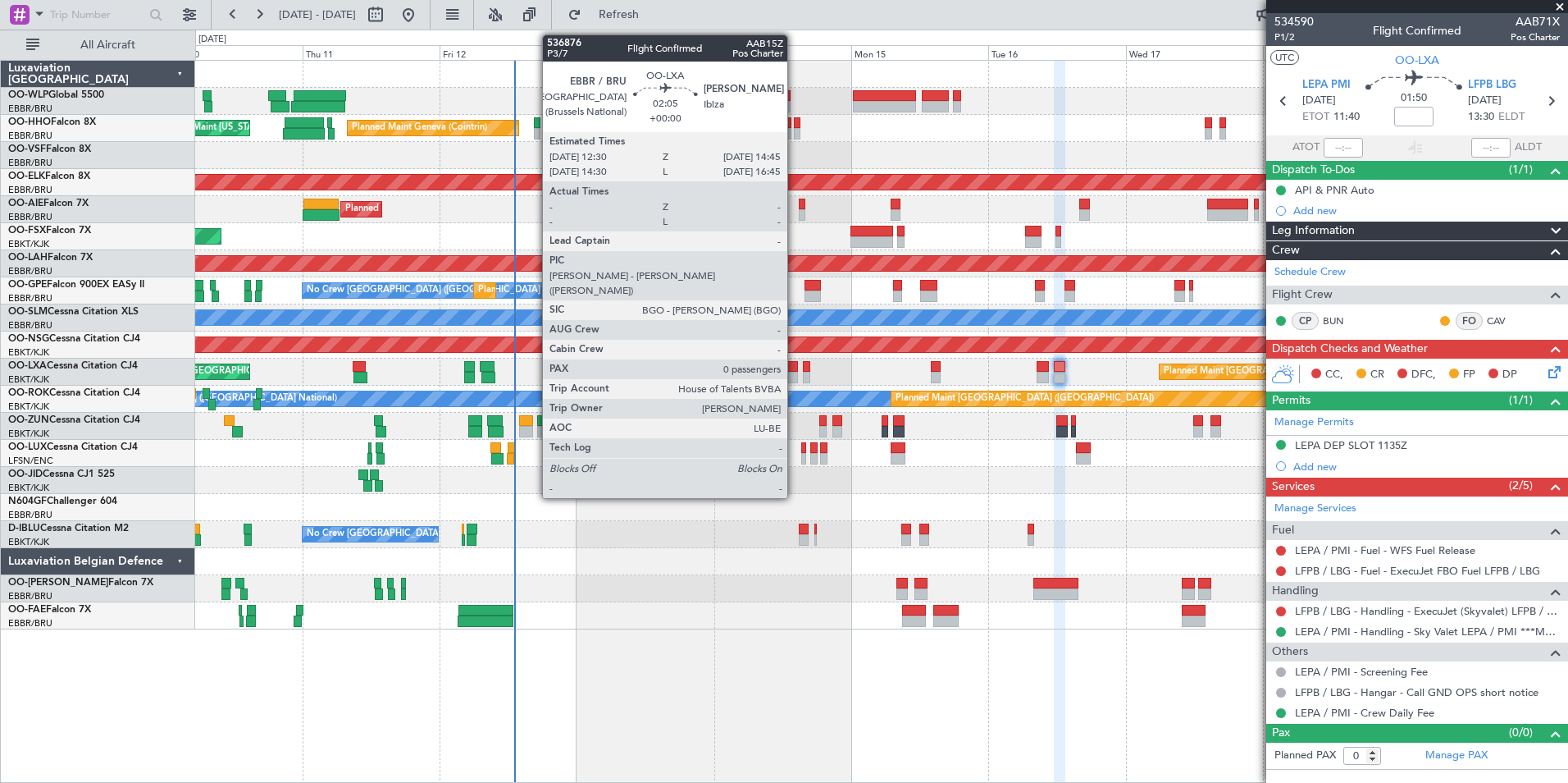
click at [795, 376] on div at bounding box center [791, 377] width 13 height 11
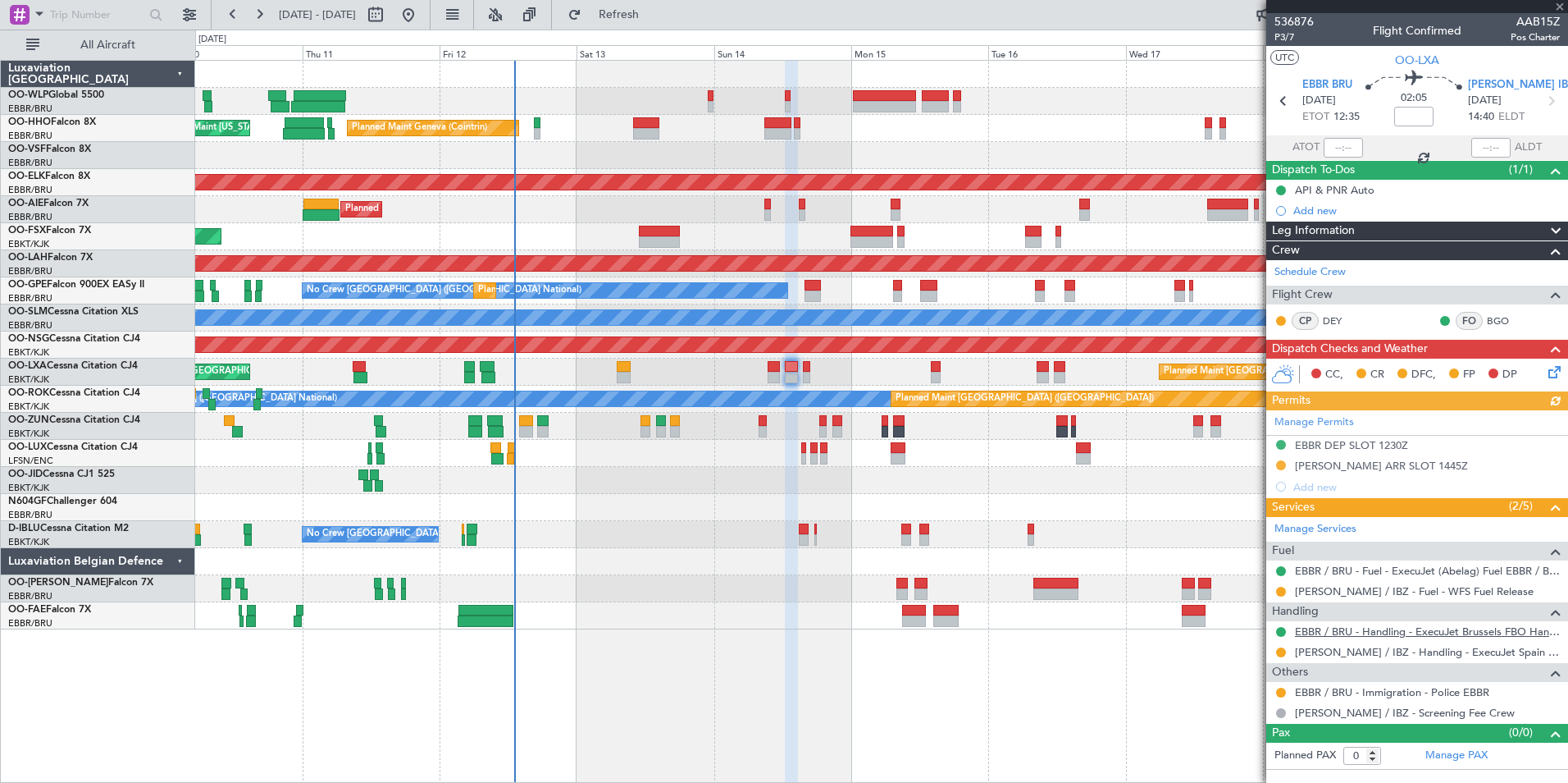
click at [1367, 637] on link "EBBR / BRU - Handling - ExecuJet Brussels FBO Handling Abelag" at bounding box center [1426, 631] width 265 height 14
click at [1338, 654] on link "[PERSON_NAME] / IBZ - Handling - ExecuJet Spain [PERSON_NAME] / IBZ" at bounding box center [1426, 652] width 265 height 14
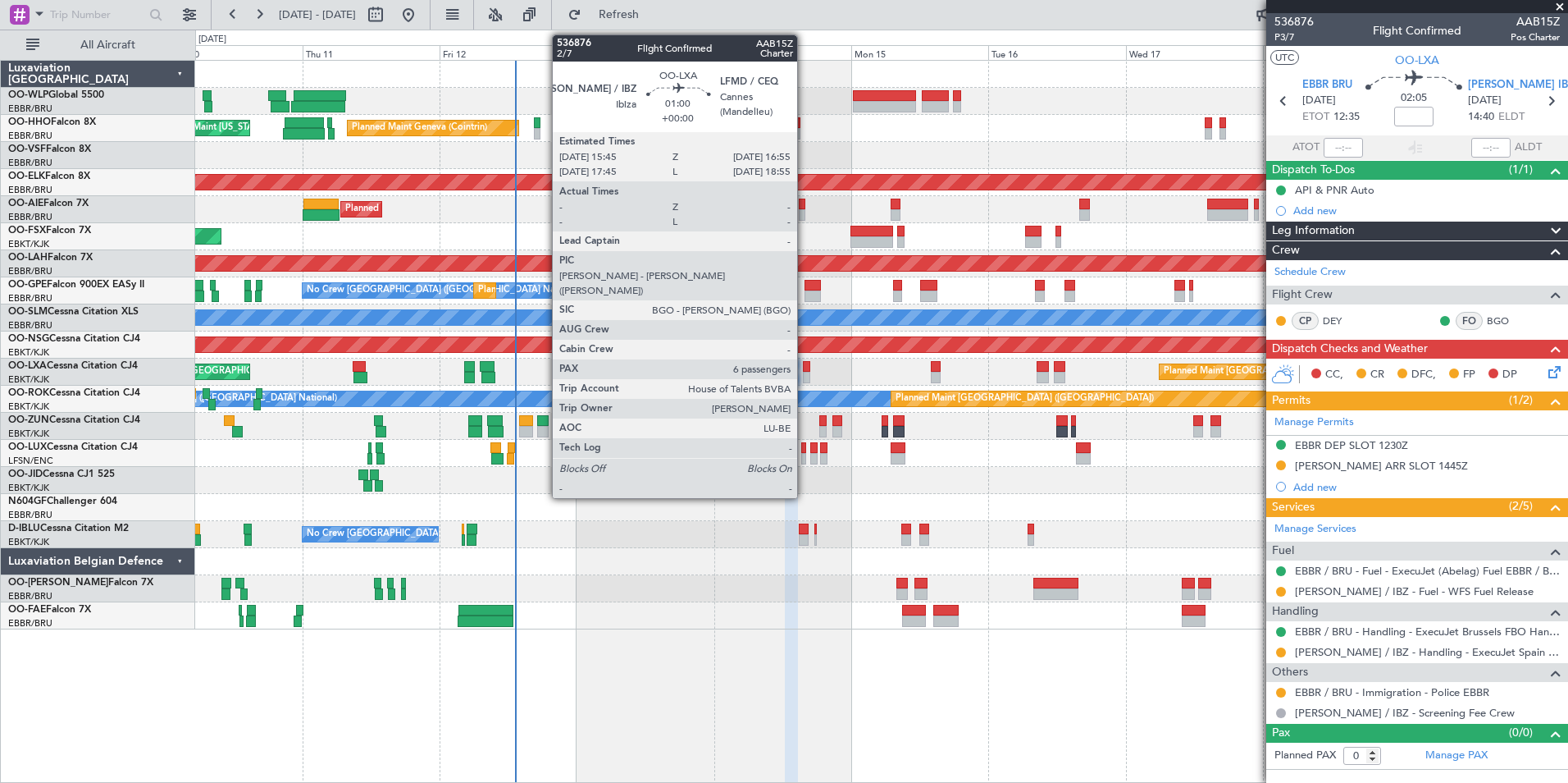
click at [804, 369] on div at bounding box center [806, 367] width 8 height 11
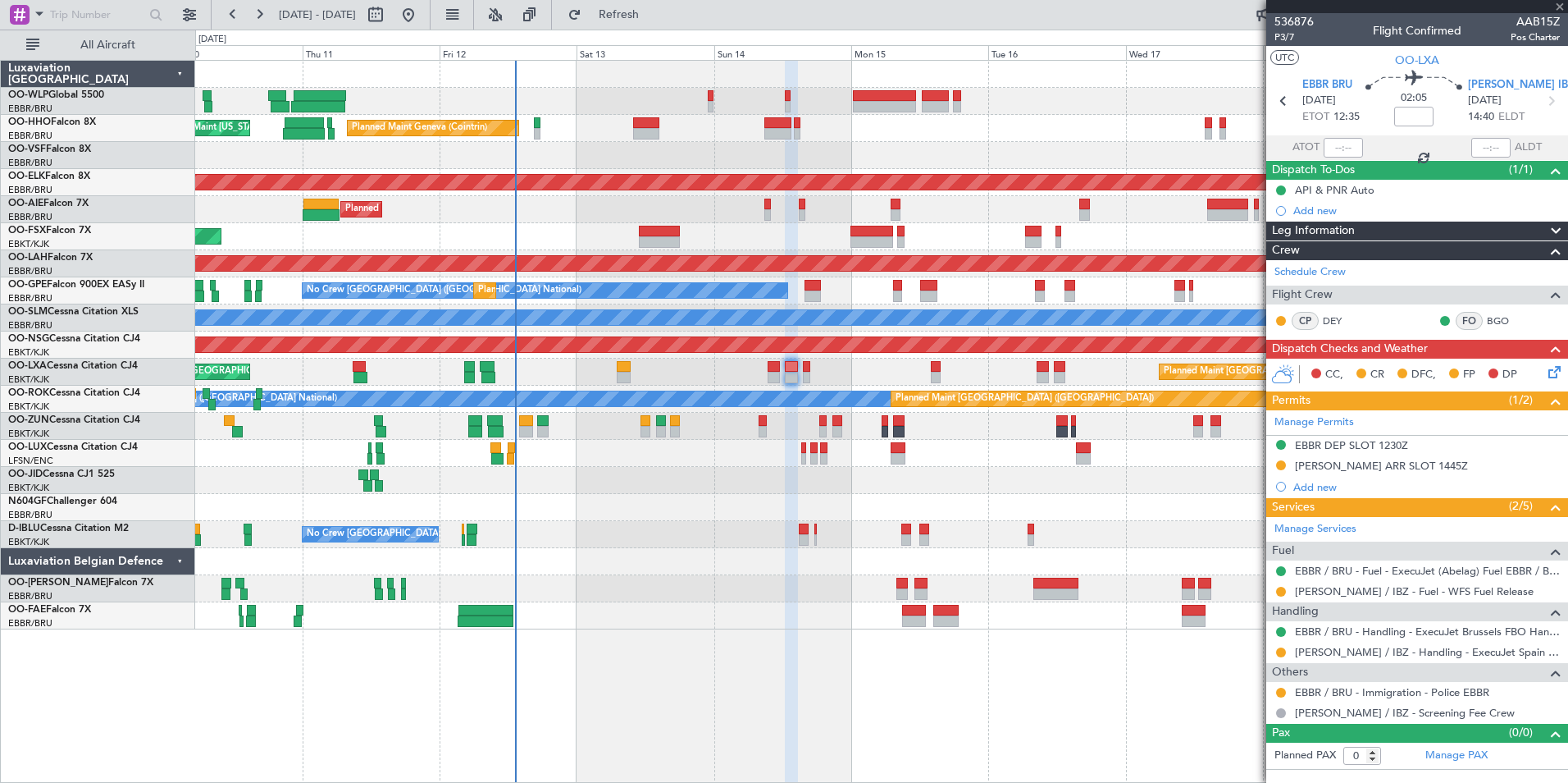
type input "6"
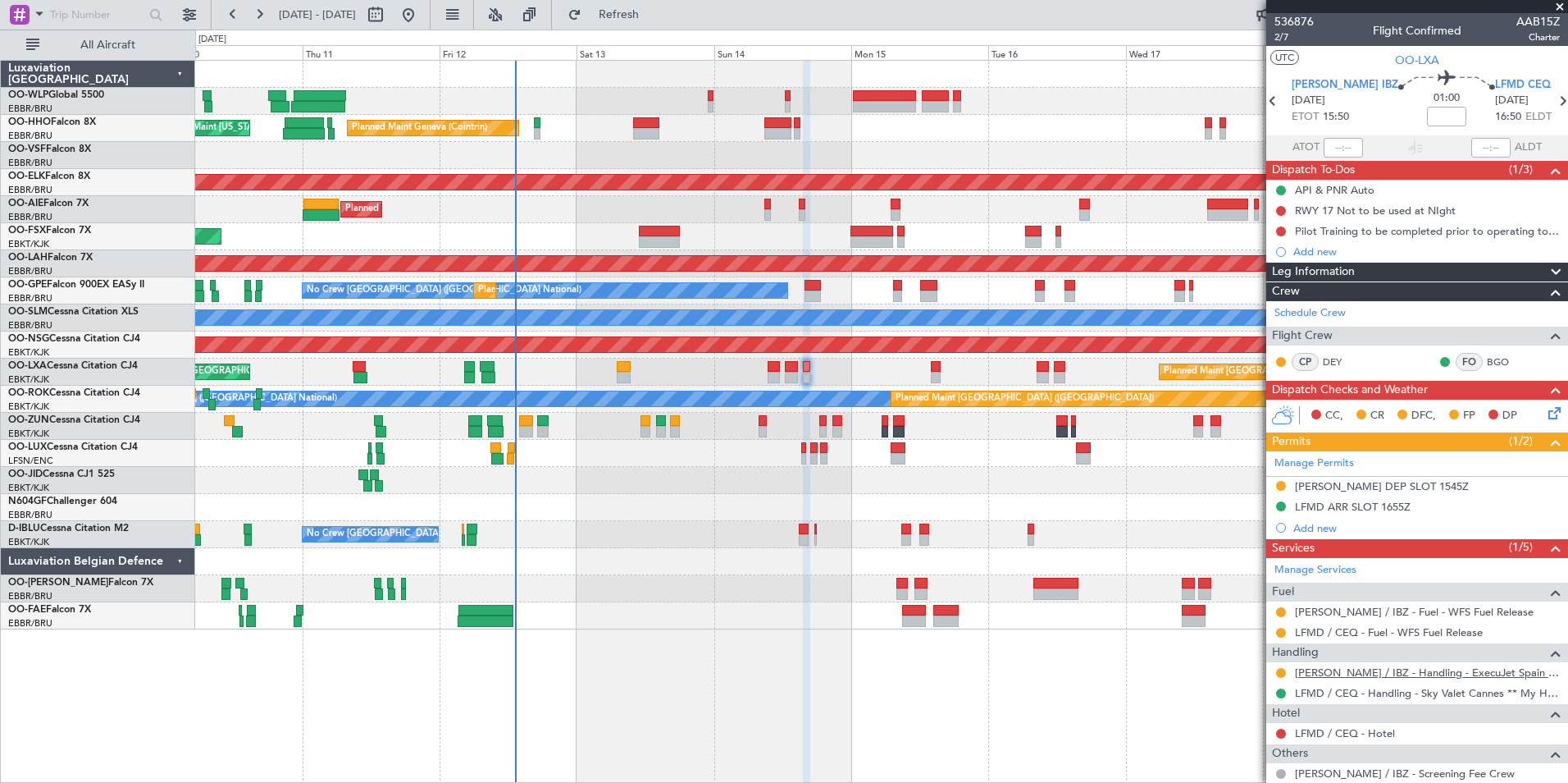
click at [1457, 678] on link "[PERSON_NAME] / IBZ - Handling - ExecuJet Spain [PERSON_NAME] / IBZ" at bounding box center [1426, 672] width 265 height 14
click at [905, 477] on div at bounding box center [881, 480] width 1372 height 27
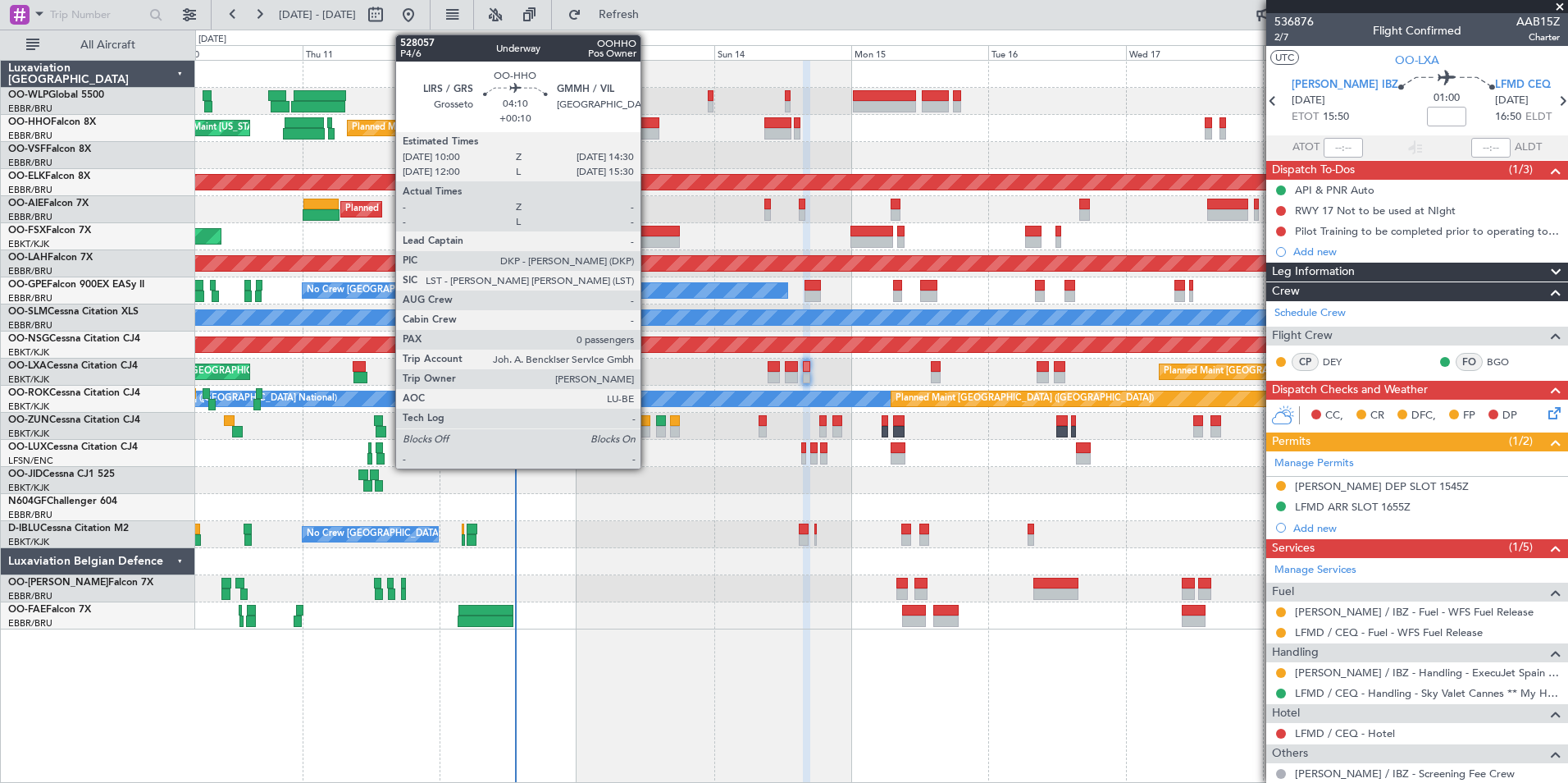
click at [648, 129] on div at bounding box center [647, 134] width 27 height 11
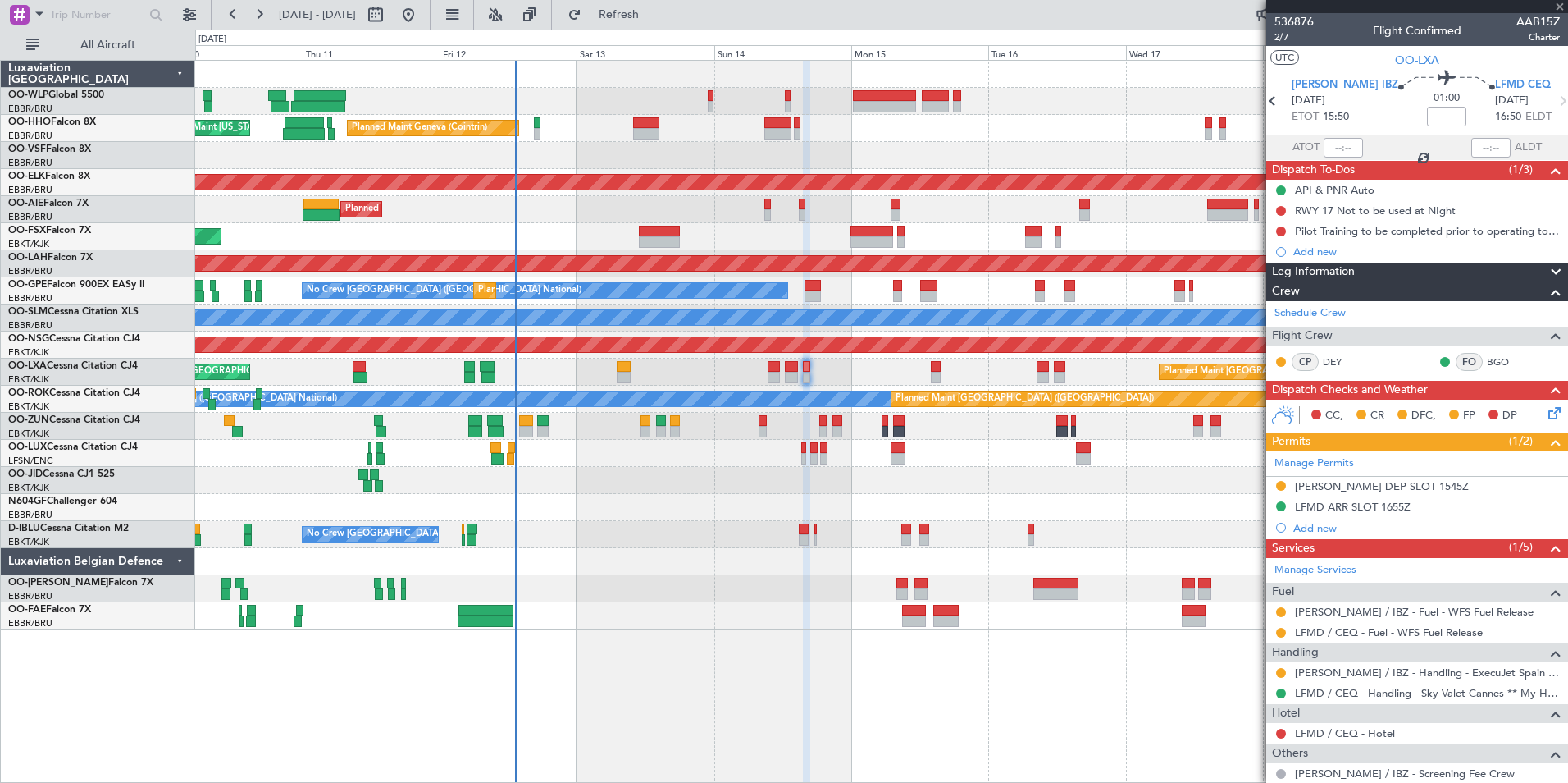
type input "+00:10"
type input "0"
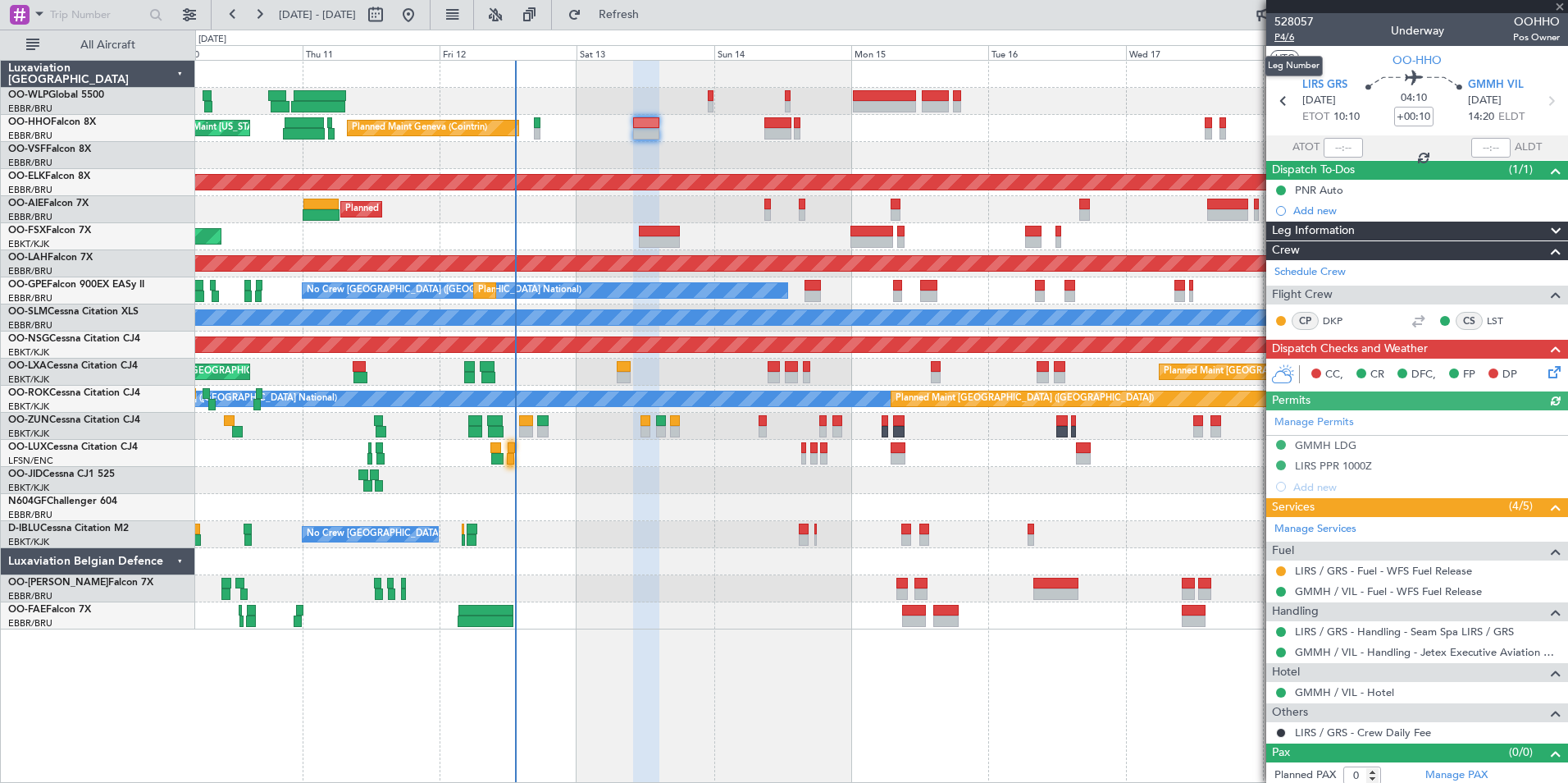
click at [1281, 39] on span "P4/6" at bounding box center [1294, 37] width 39 height 14
click at [1283, 40] on span "P4/6" at bounding box center [1294, 37] width 39 height 14
click at [633, 13] on button "Refresh" at bounding box center [610, 15] width 99 height 27
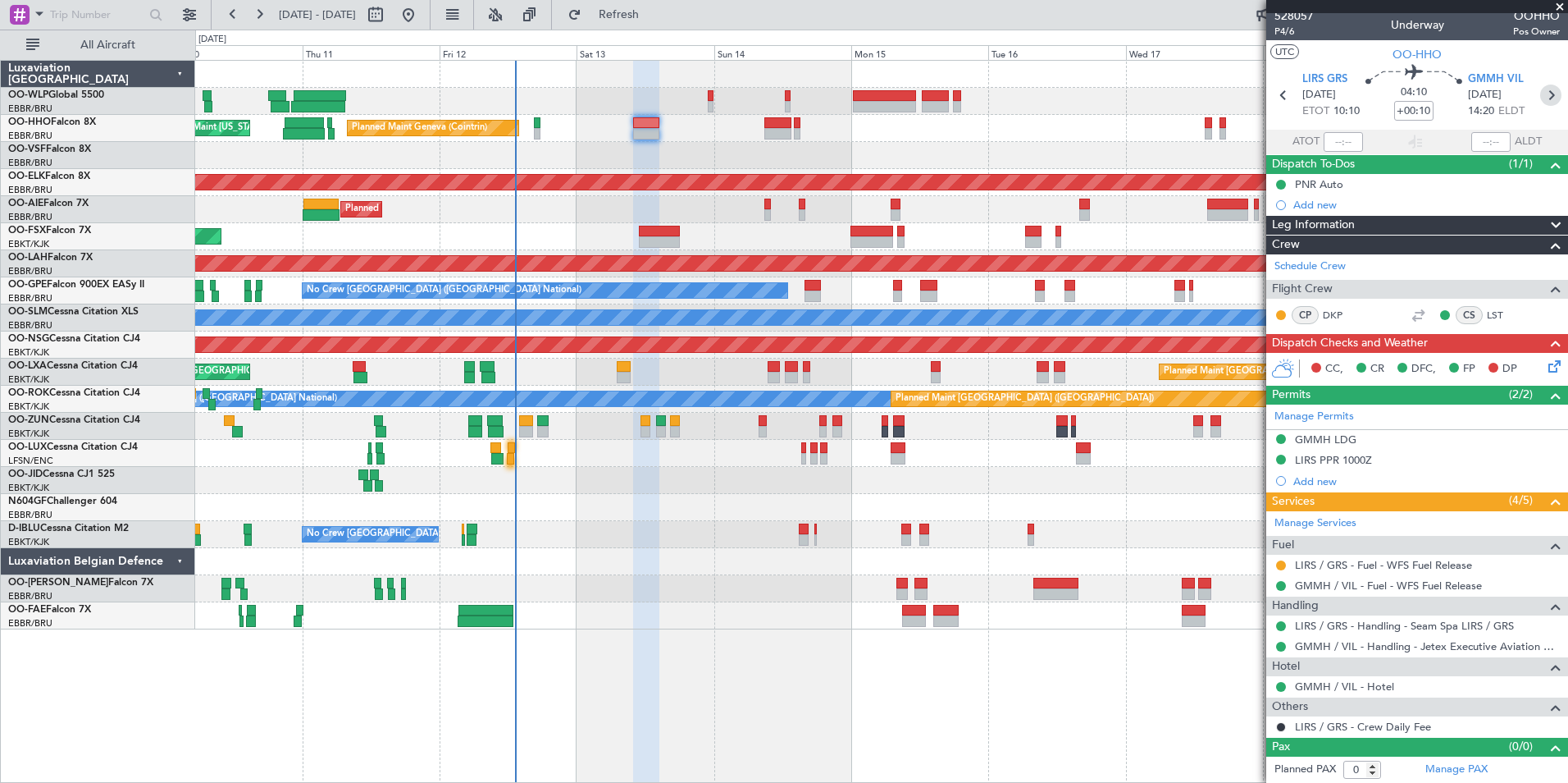
click at [1540, 102] on icon at bounding box center [1551, 95] width 21 height 21
type input "12"
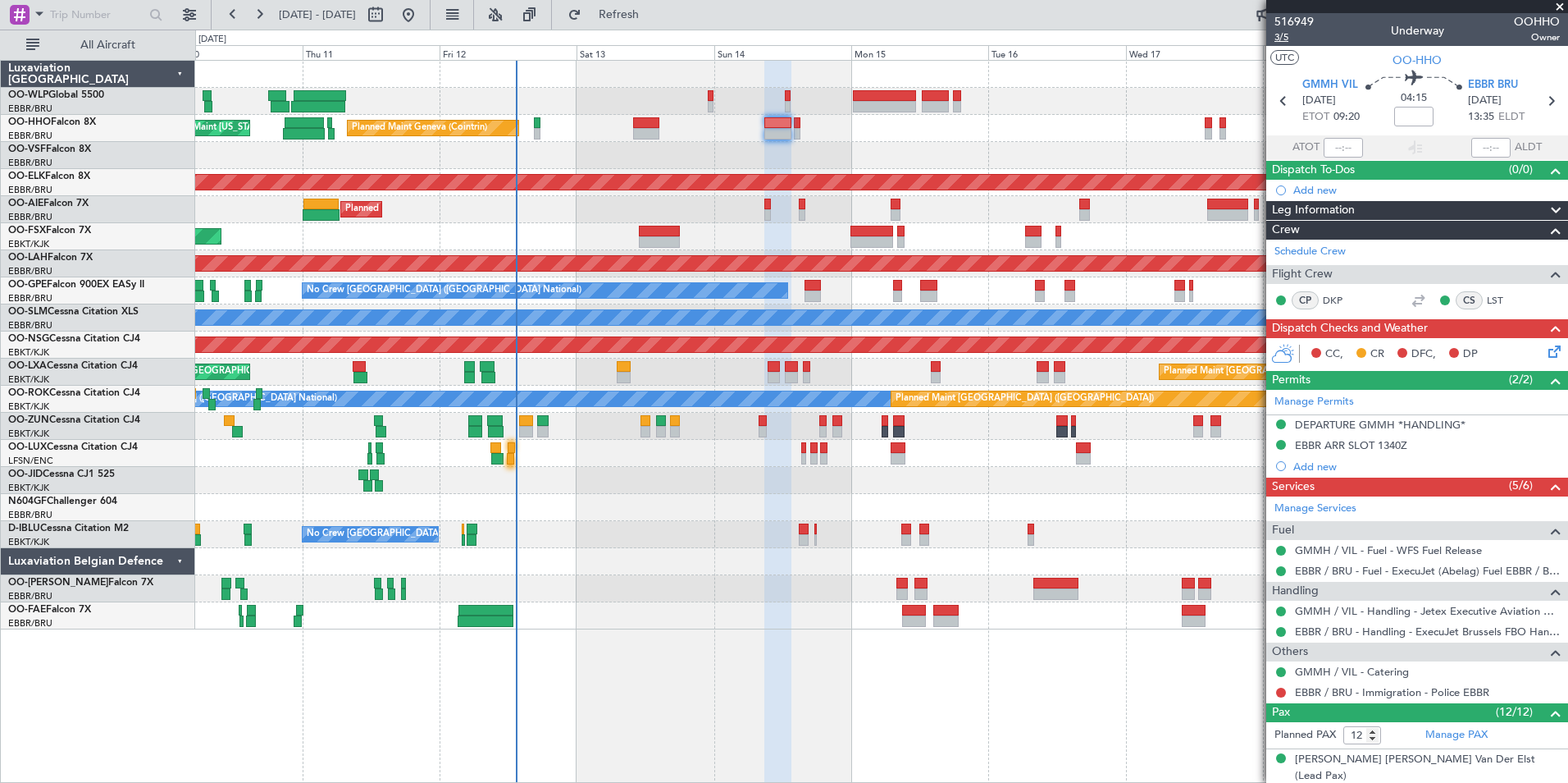
click at [1284, 39] on span "3/5" at bounding box center [1294, 37] width 39 height 14
click at [1277, 109] on icon at bounding box center [1283, 101] width 21 height 21
type input "+00:10"
type input "0"
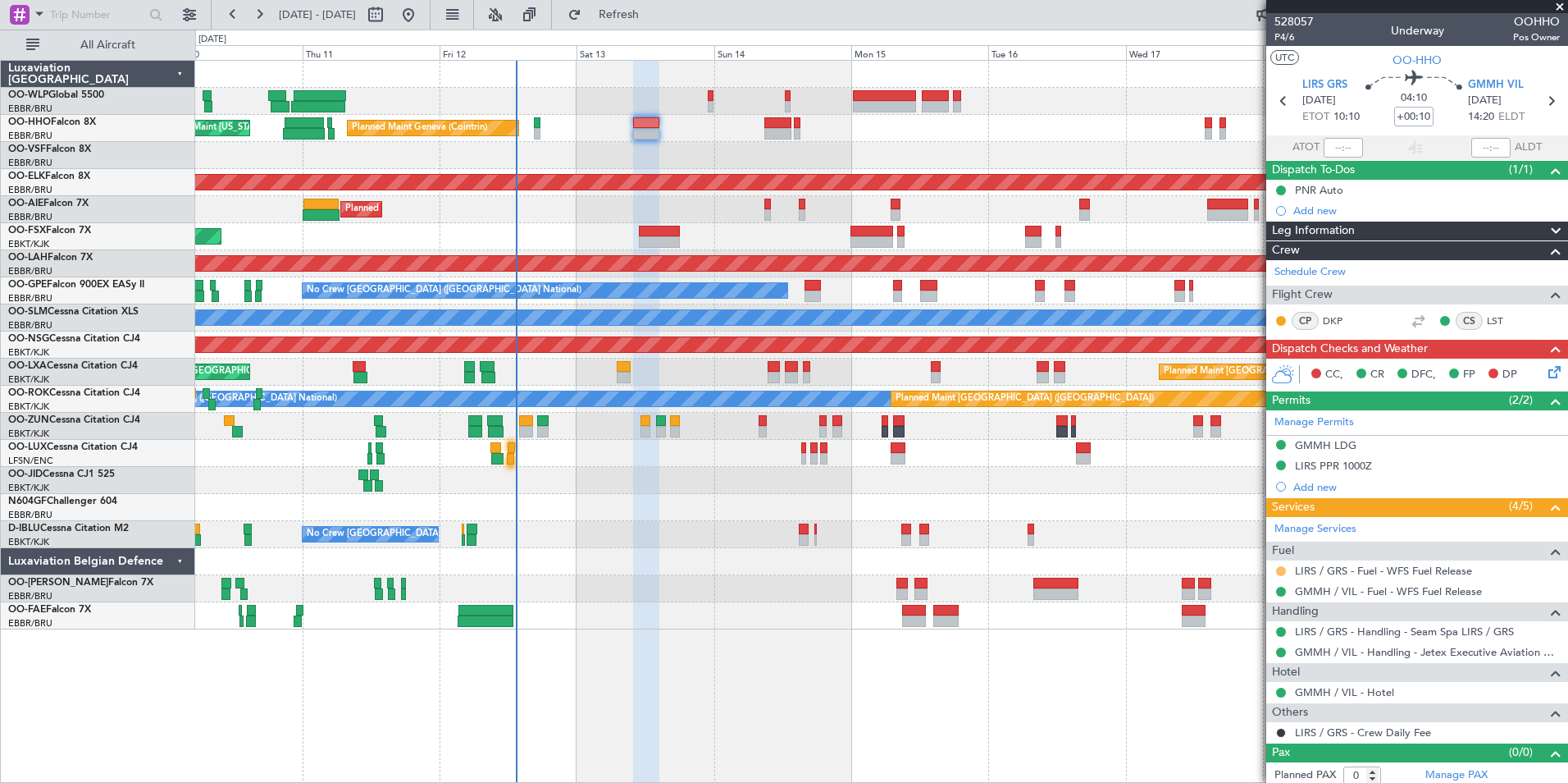
click at [1281, 573] on button at bounding box center [1281, 571] width 9 height 10
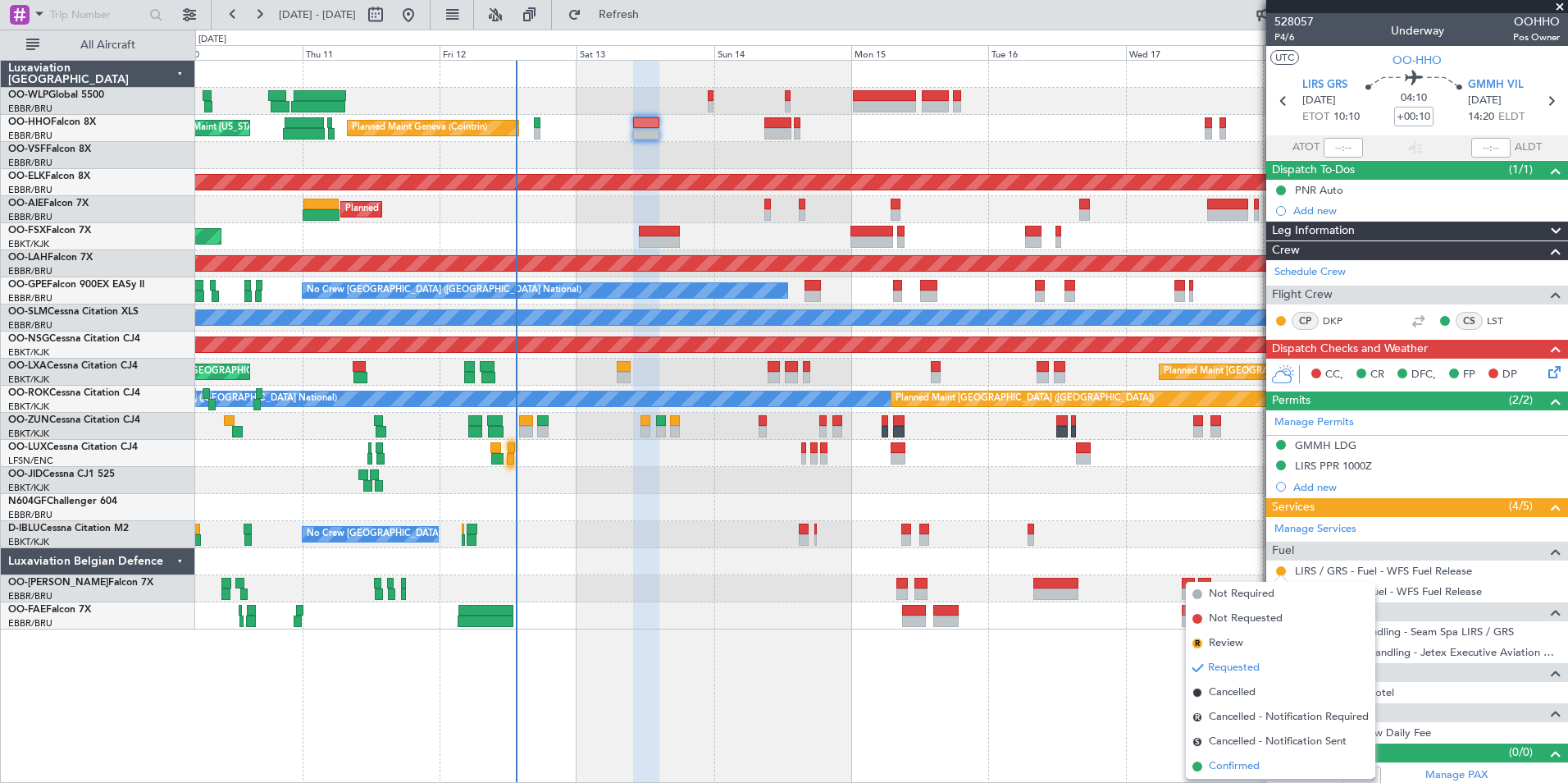
click at [1236, 762] on span "Confirmed" at bounding box center [1235, 766] width 51 height 16
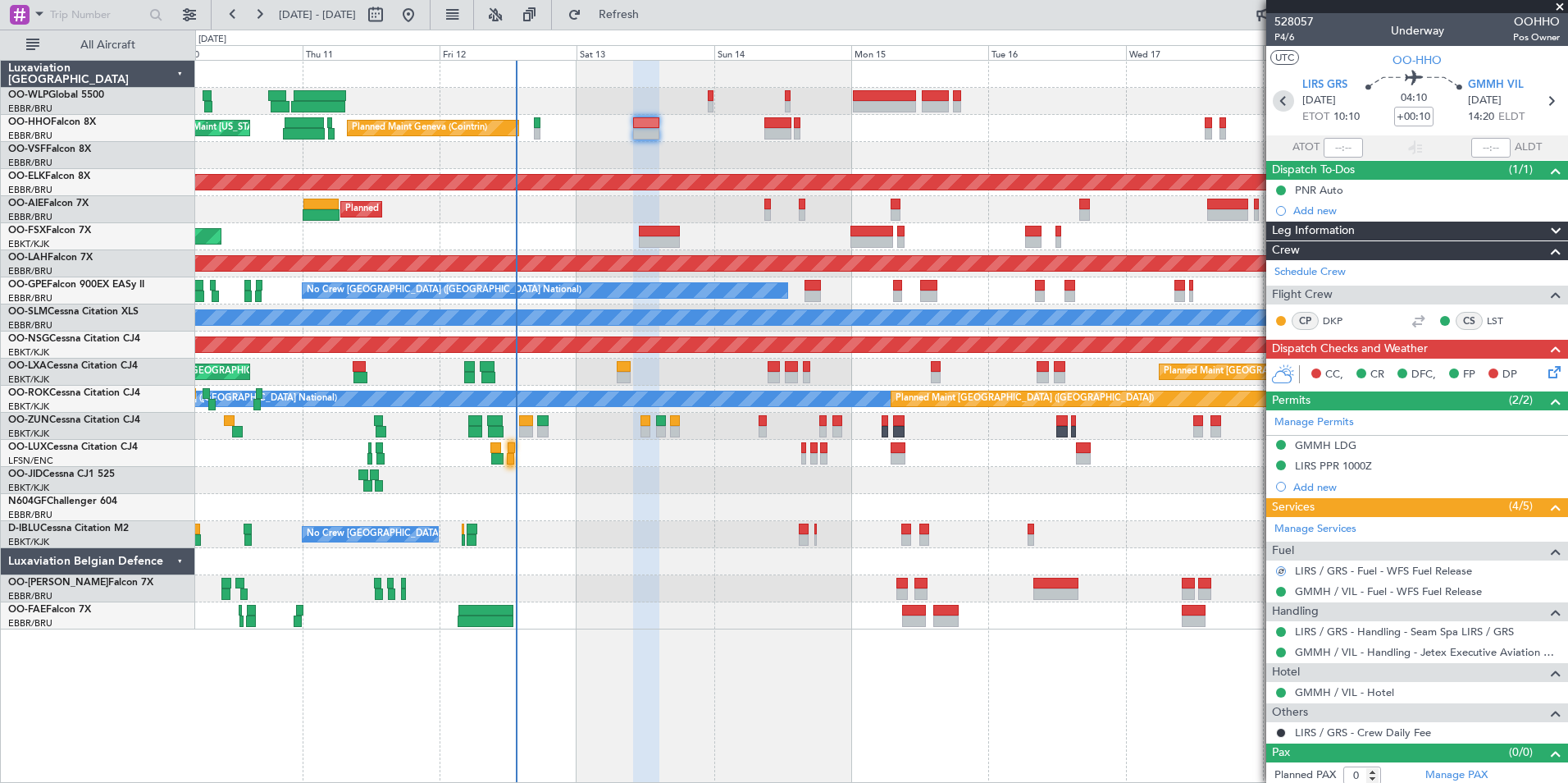
click at [1282, 100] on icon at bounding box center [1283, 101] width 21 height 21
type input "-00:10"
type input "1"
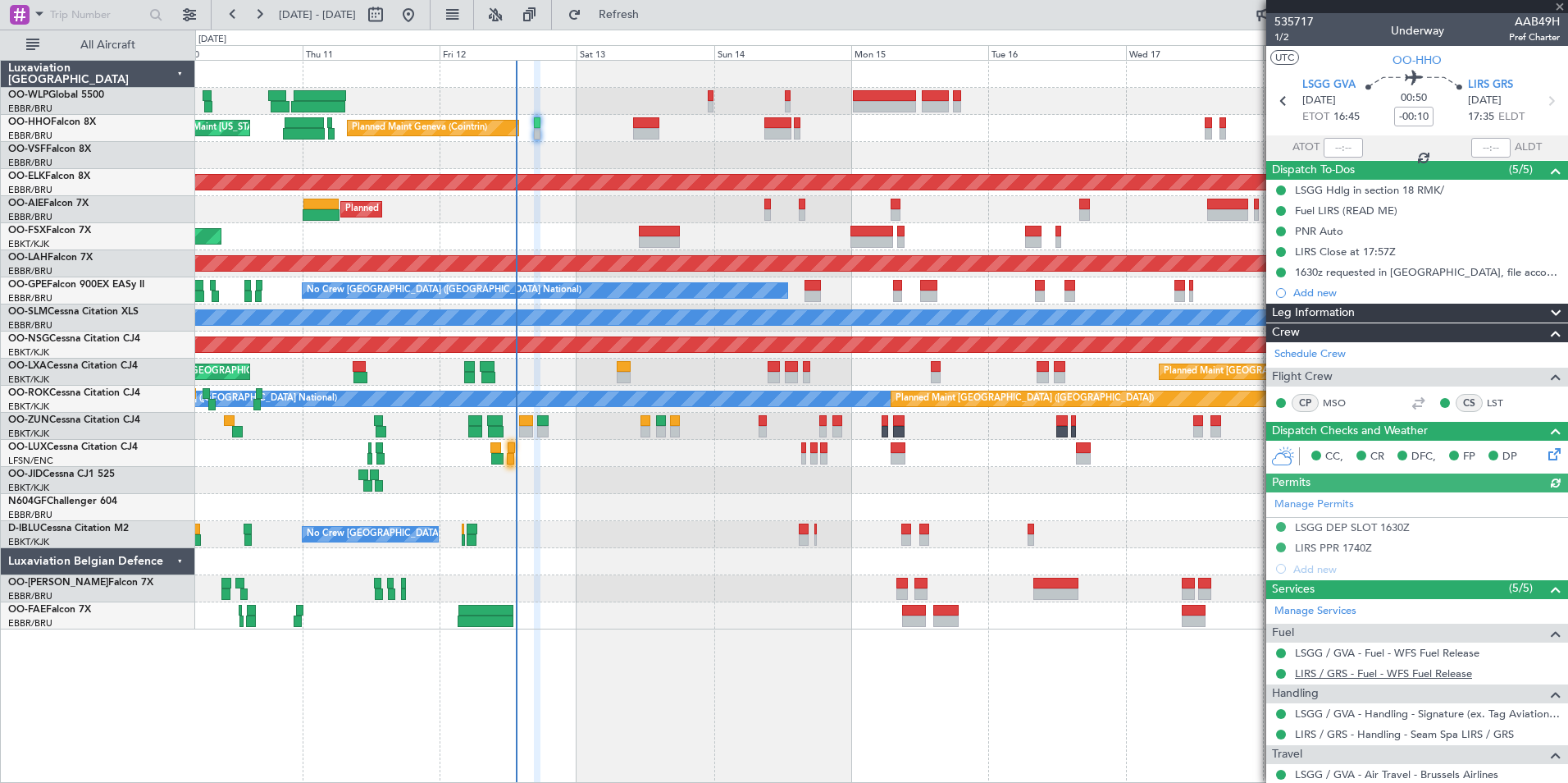
click at [1396, 666] on link "LIRS / GRS - Fuel - WFS Fuel Release" at bounding box center [1383, 673] width 178 height 14
click at [1540, 104] on icon at bounding box center [1551, 101] width 21 height 21
type input "+00:10"
type input "0"
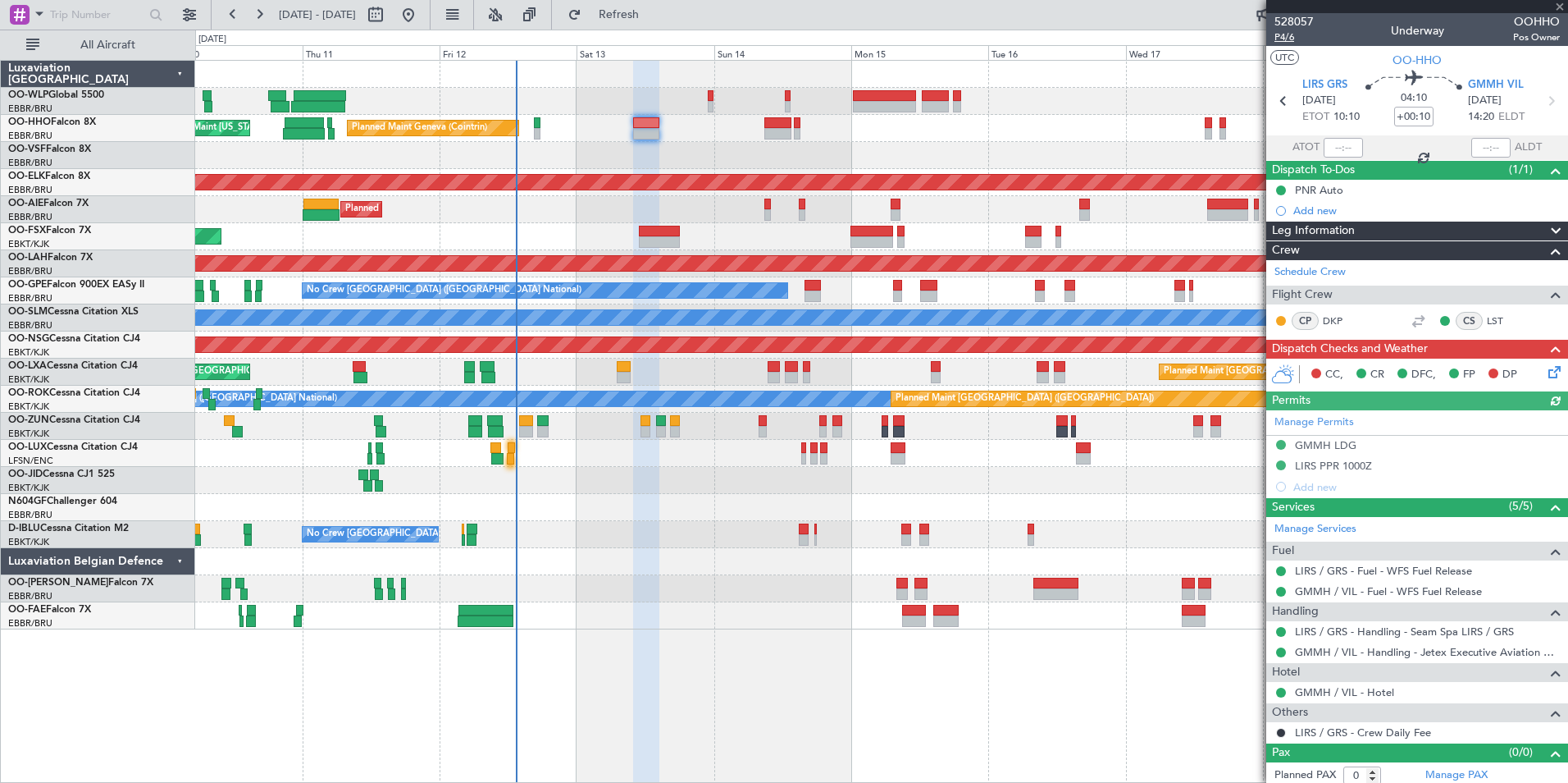
click at [1291, 34] on span "P4/6" at bounding box center [1294, 37] width 39 height 14
click at [1545, 375] on icon at bounding box center [1552, 370] width 13 height 13
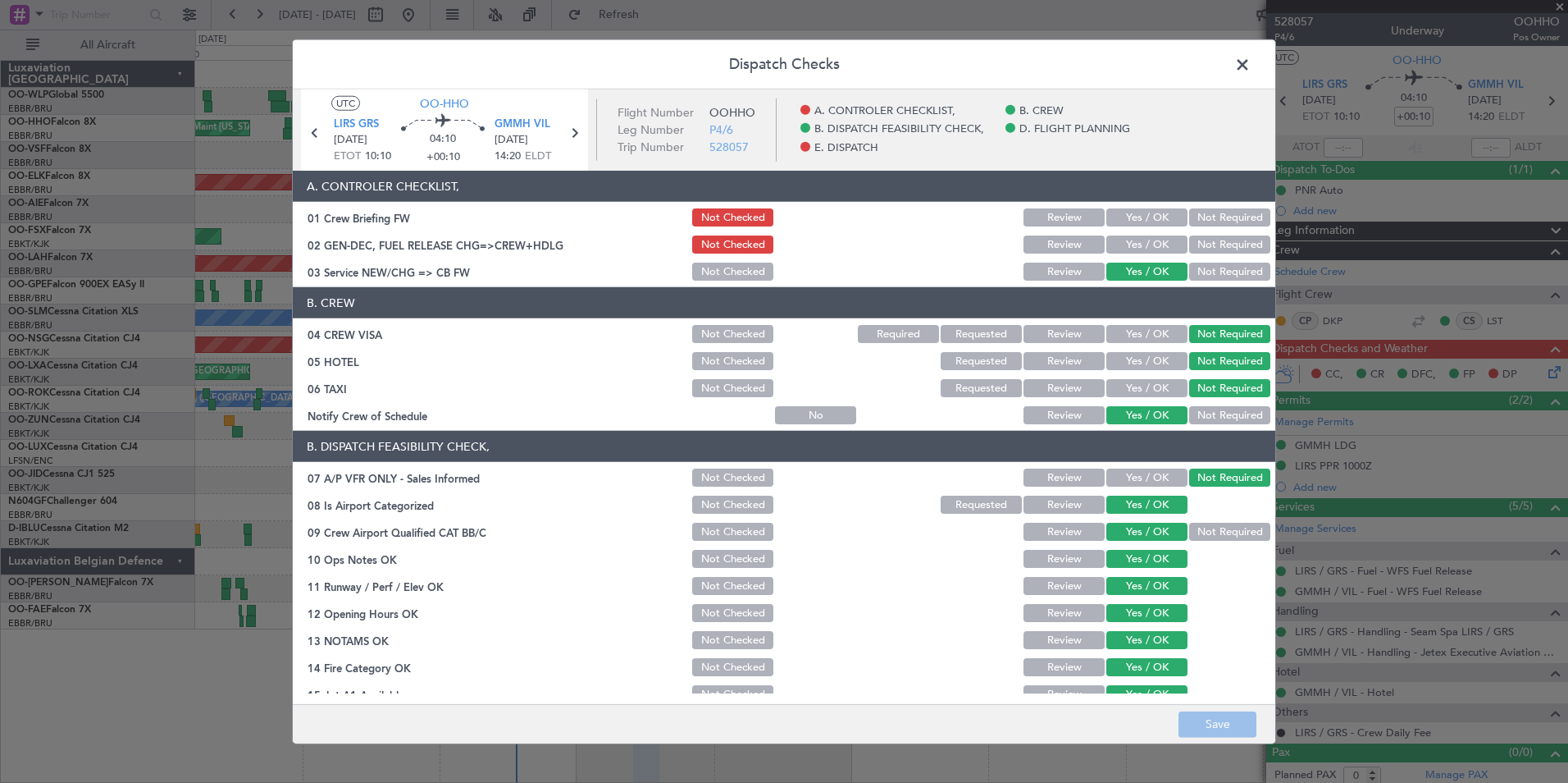
click at [1144, 217] on button "Yes / OK" at bounding box center [1146, 217] width 81 height 18
click at [1133, 240] on button "Yes / OK" at bounding box center [1146, 244] width 81 height 18
click at [1223, 727] on button "Save" at bounding box center [1218, 724] width 78 height 27
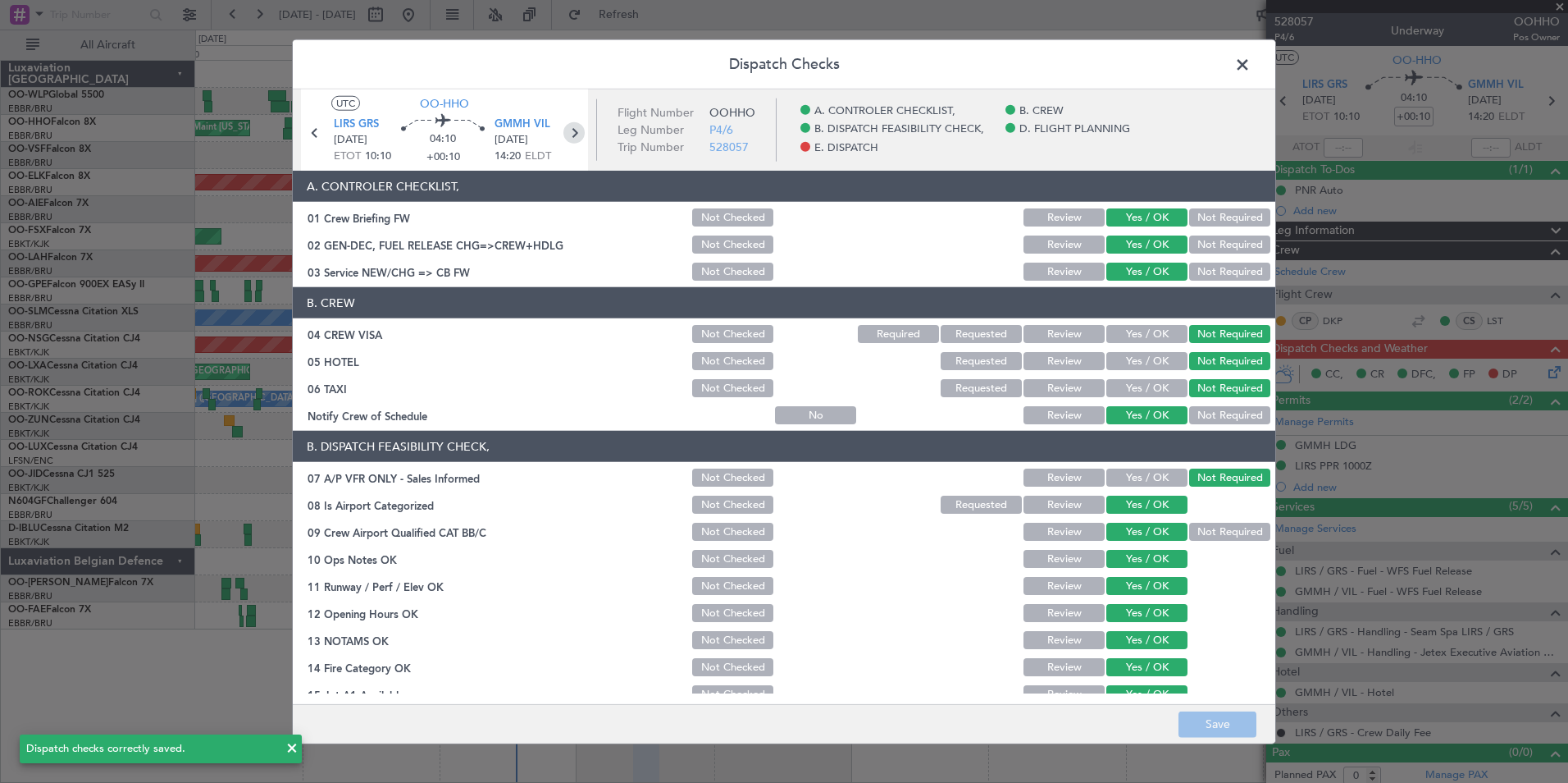
click at [568, 129] on icon at bounding box center [574, 133] width 21 height 21
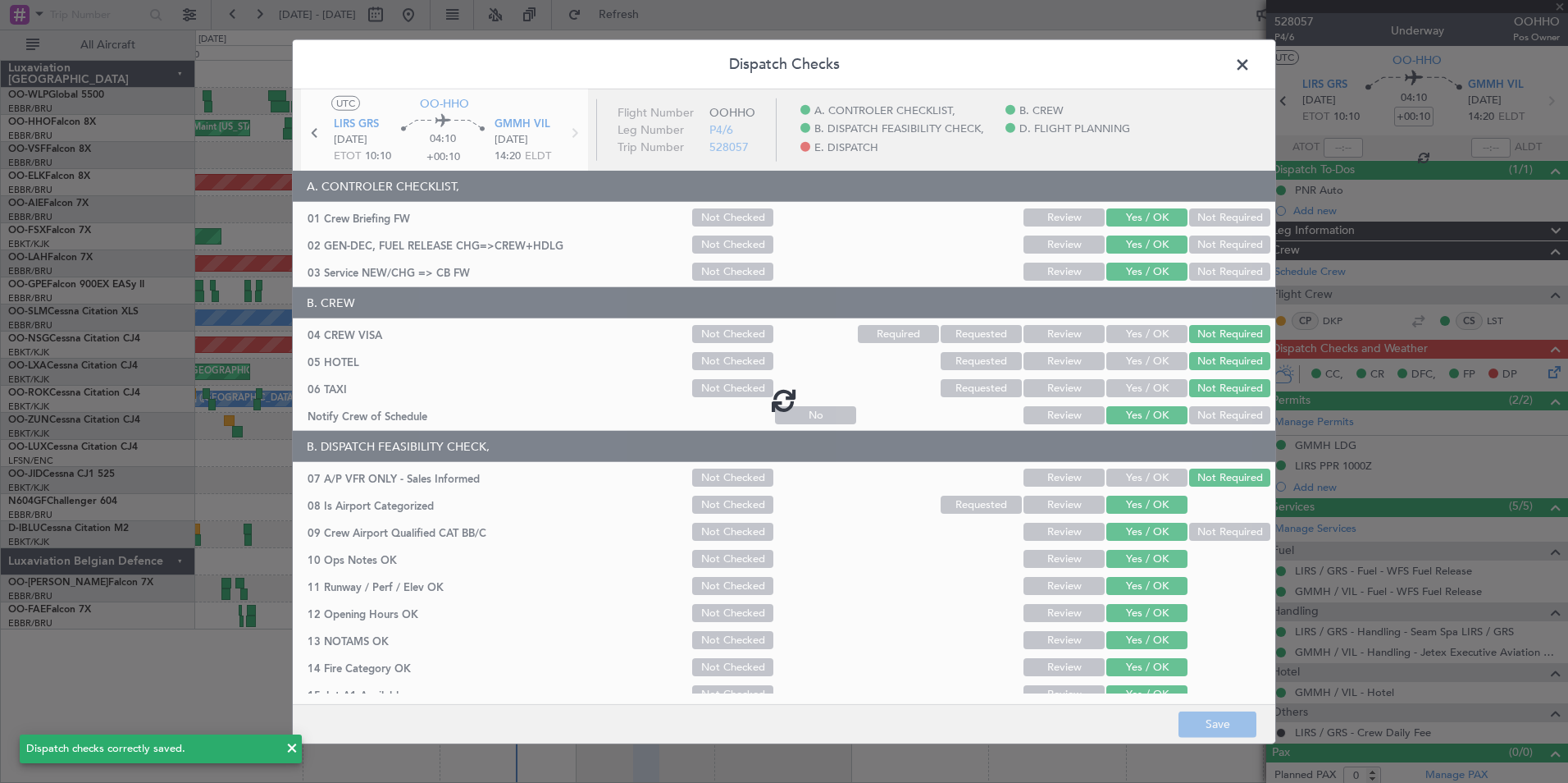
type input "12"
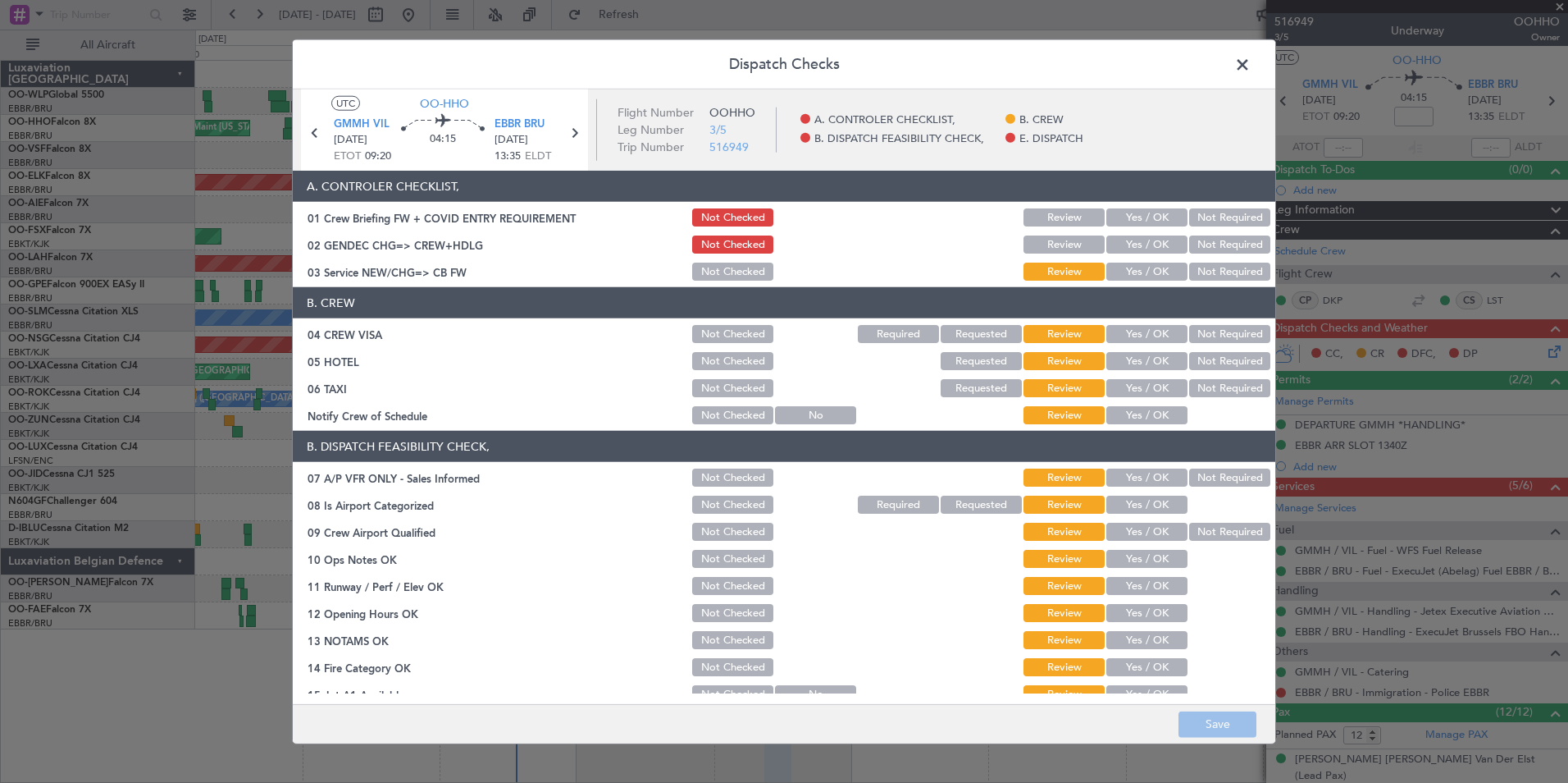
click at [1145, 219] on button "Yes / OK" at bounding box center [1146, 217] width 81 height 18
drag, startPoint x: 1136, startPoint y: 253, endPoint x: 1134, endPoint y: 228, distance: 25.1
click at [1136, 251] on button "Yes / OK" at bounding box center [1146, 244] width 81 height 18
drag, startPoint x: 1133, startPoint y: 230, endPoint x: 1133, endPoint y: 250, distance: 20.0
click at [1133, 235] on section "A. CONTROLER CHECKLIST, 01 Crew Briefing FW + COVID ENTRY REQUIREMENT Not Check…" at bounding box center [784, 227] width 982 height 112
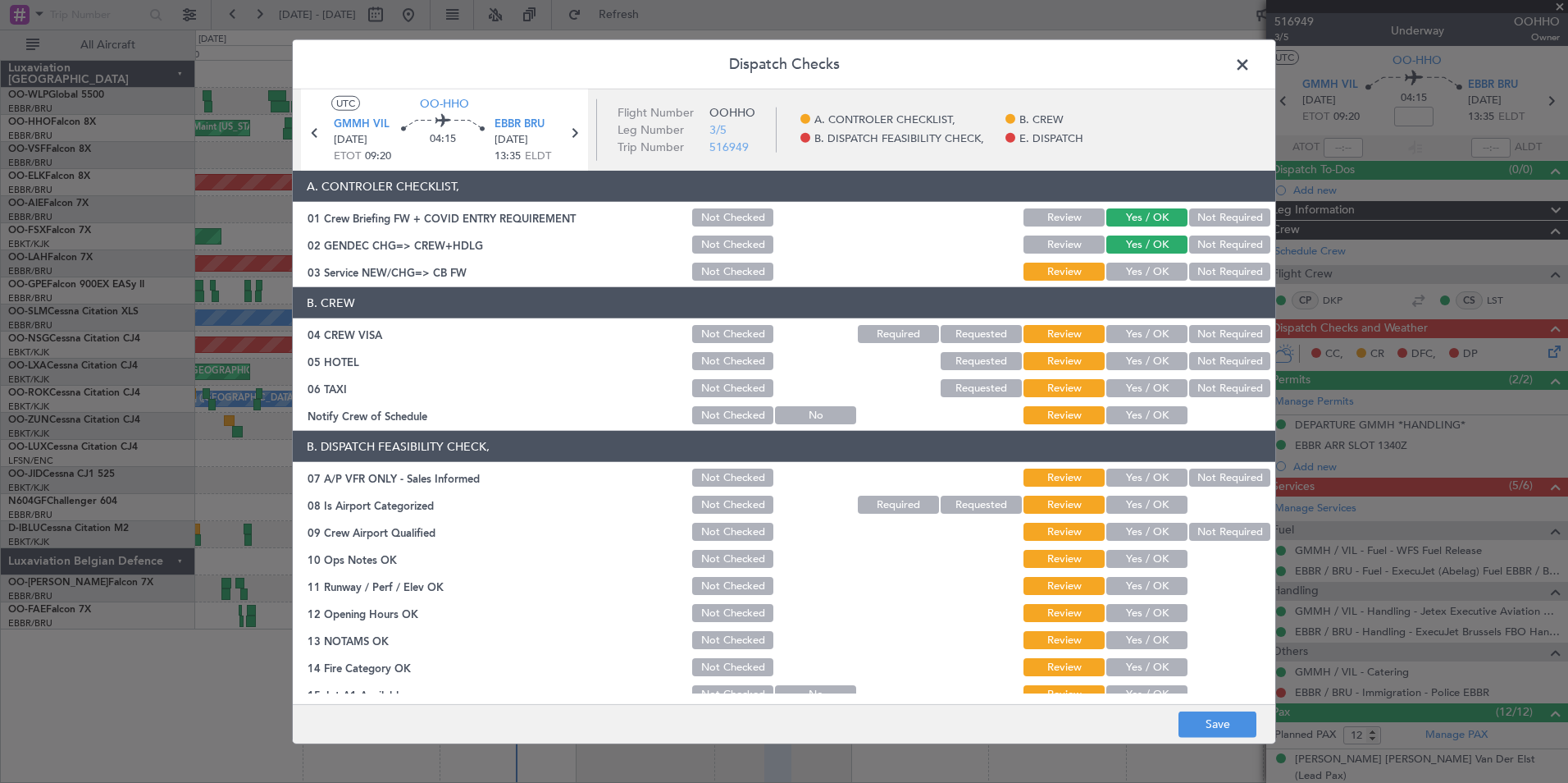
click at [1130, 267] on button "Yes / OK" at bounding box center [1146, 271] width 81 height 18
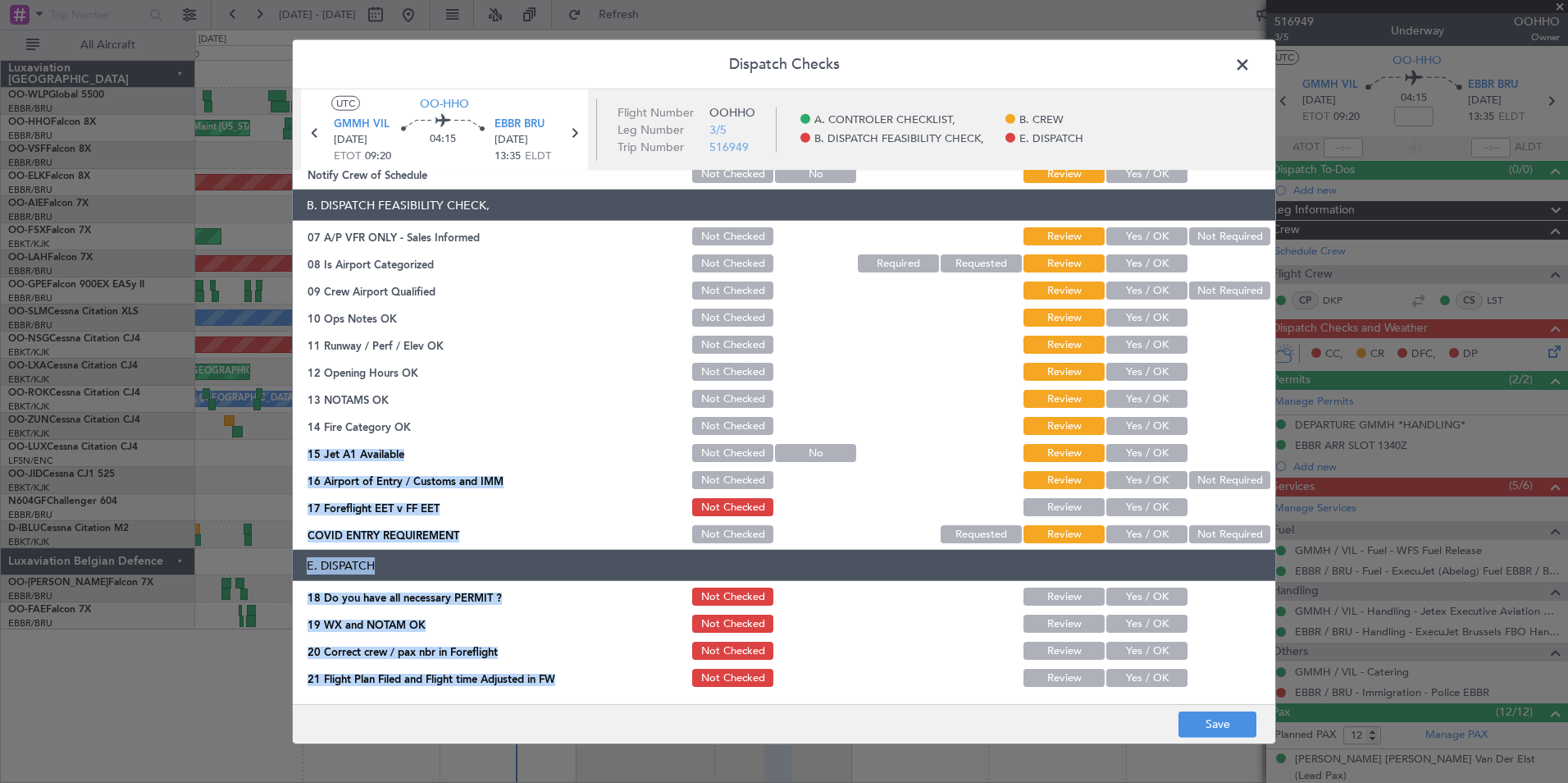
click at [1203, 701] on main "UTC OO-HHO GMMH VIL 14/09/2025 ETOT 09:20 04:15 EBBR BRU 14/09/2025 13:35 ELDT …" at bounding box center [784, 400] width 982 height 621
drag, startPoint x: 1203, startPoint y: 701, endPoint x: 1200, endPoint y: 723, distance: 22.2
click at [1200, 723] on button "Save" at bounding box center [1218, 724] width 78 height 27
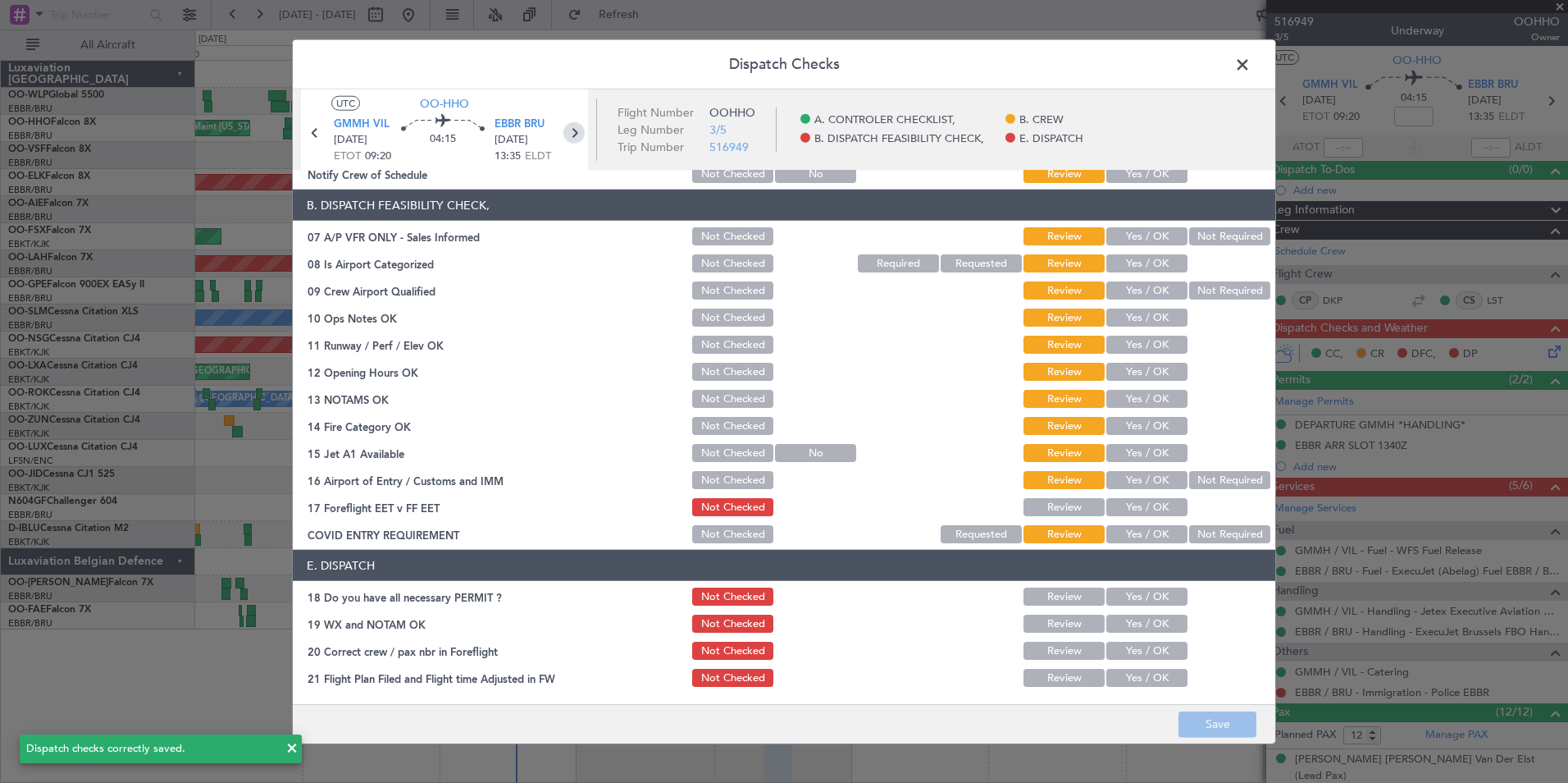
click at [571, 123] on icon at bounding box center [574, 133] width 21 height 21
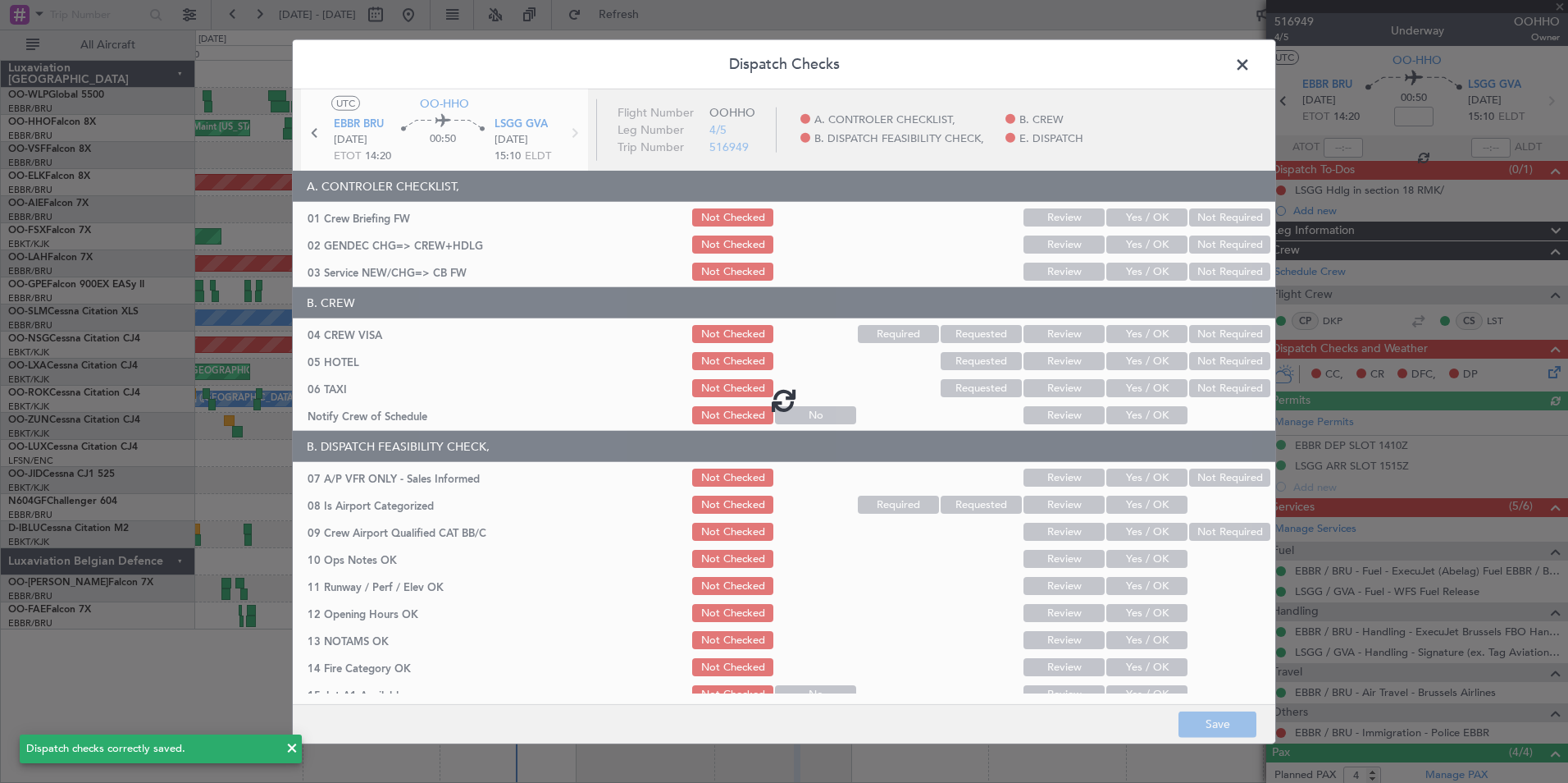
click at [1151, 217] on div at bounding box center [784, 400] width 982 height 621
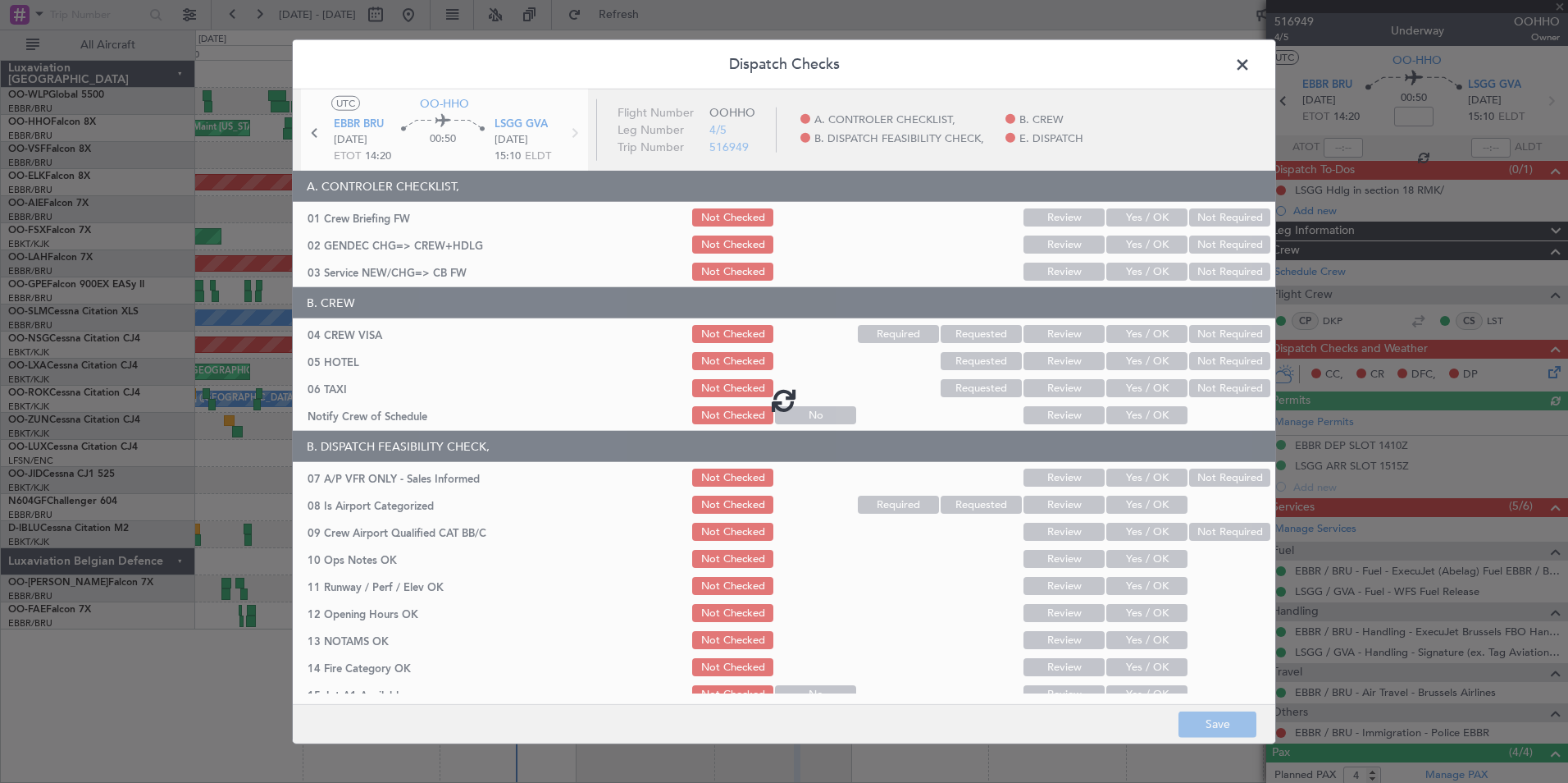
click at [1151, 217] on div at bounding box center [784, 400] width 982 height 621
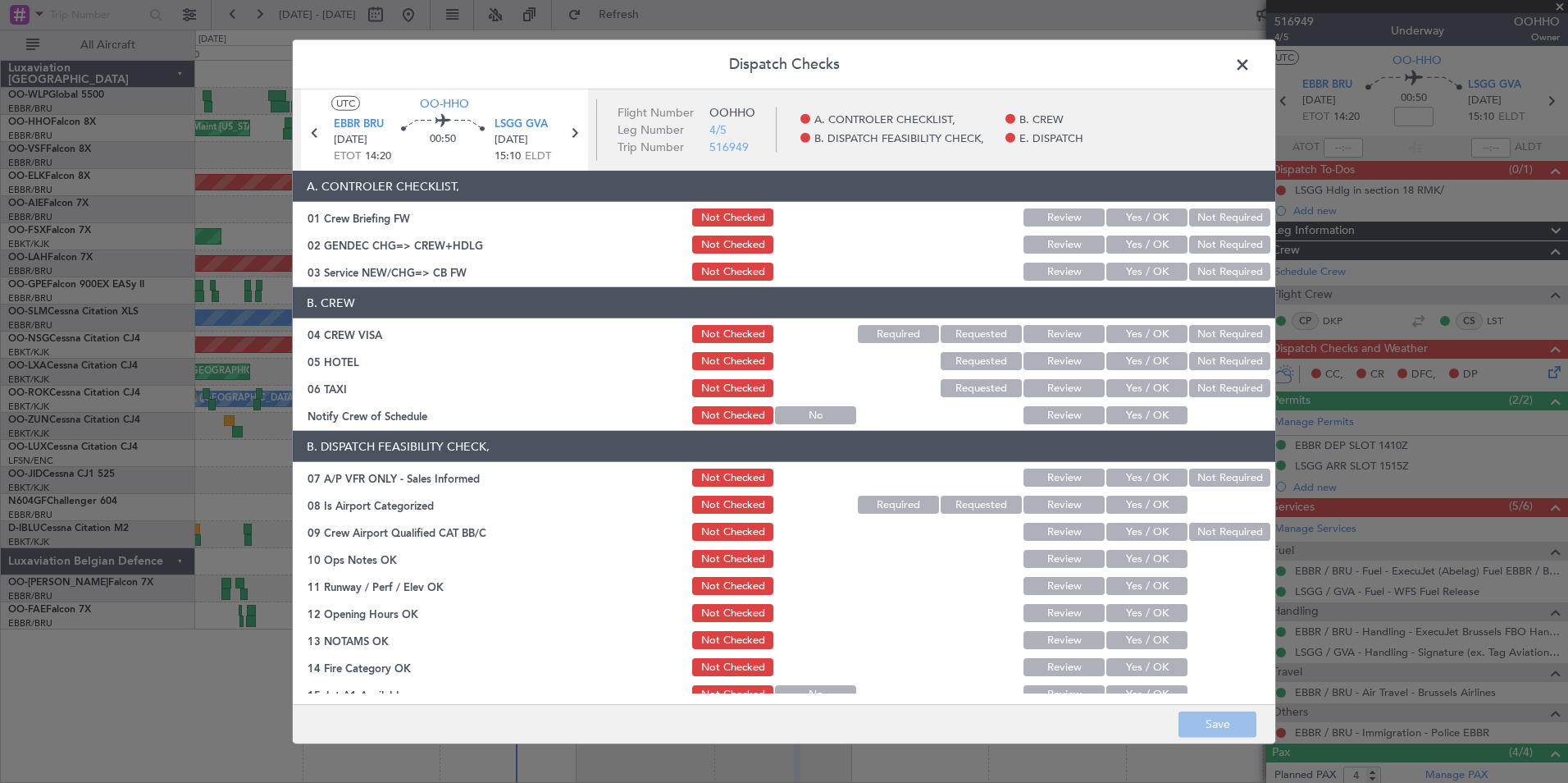
click at [1122, 209] on button "Yes / OK" at bounding box center [1146, 217] width 81 height 18
drag, startPoint x: 1126, startPoint y: 645, endPoint x: 1161, endPoint y: 724, distance: 86.4
click at [1162, 727] on div "Dispatch Checks UTC OO-HHO EBBR BRU 14/09/2025 ETOT 14:20 00:50 LSGG GVA 14/09/…" at bounding box center [784, 392] width 984 height 705
click at [1181, 725] on button "Save" at bounding box center [1218, 724] width 78 height 27
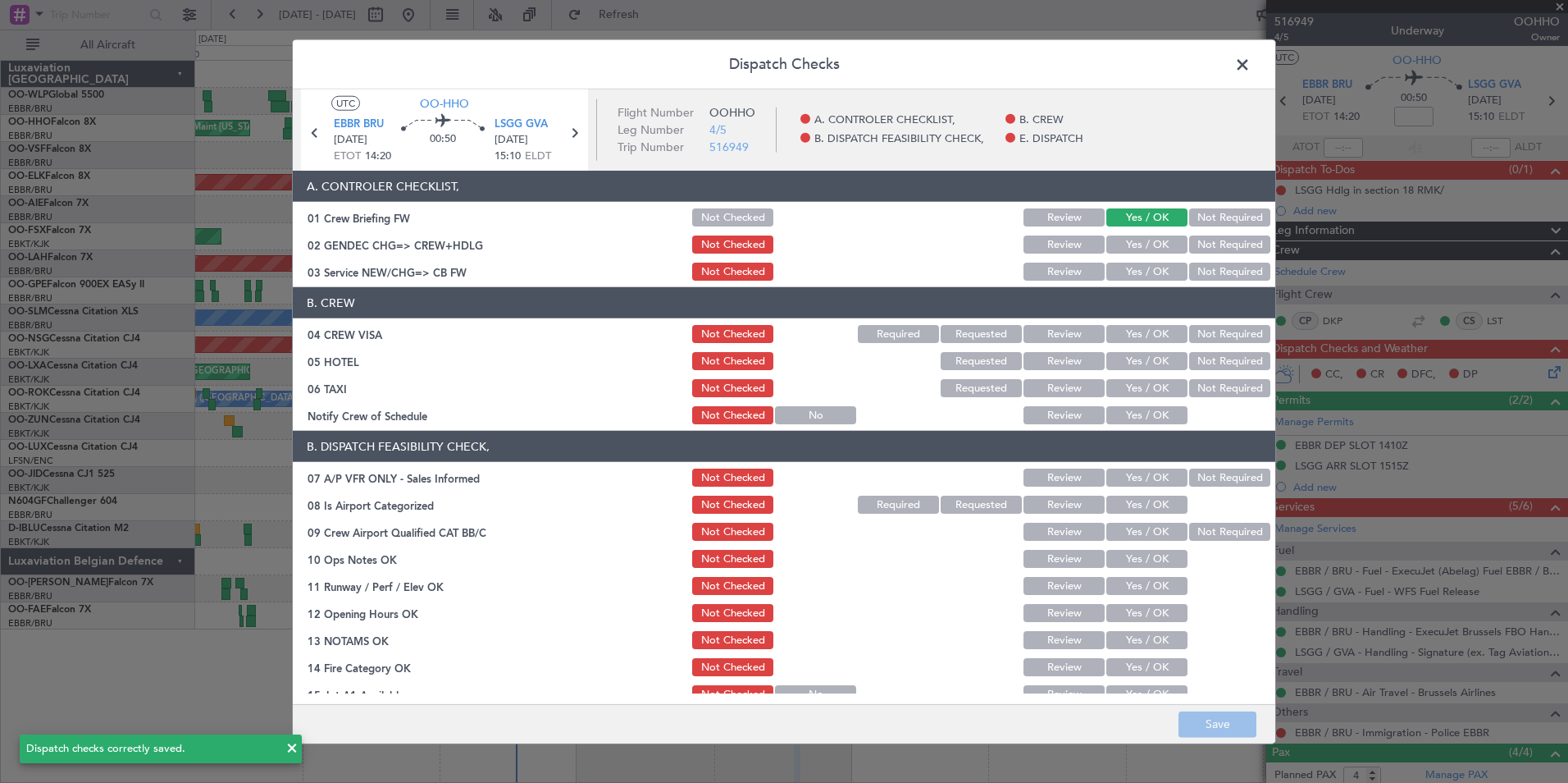
click at [1251, 63] on span at bounding box center [1251, 68] width 0 height 33
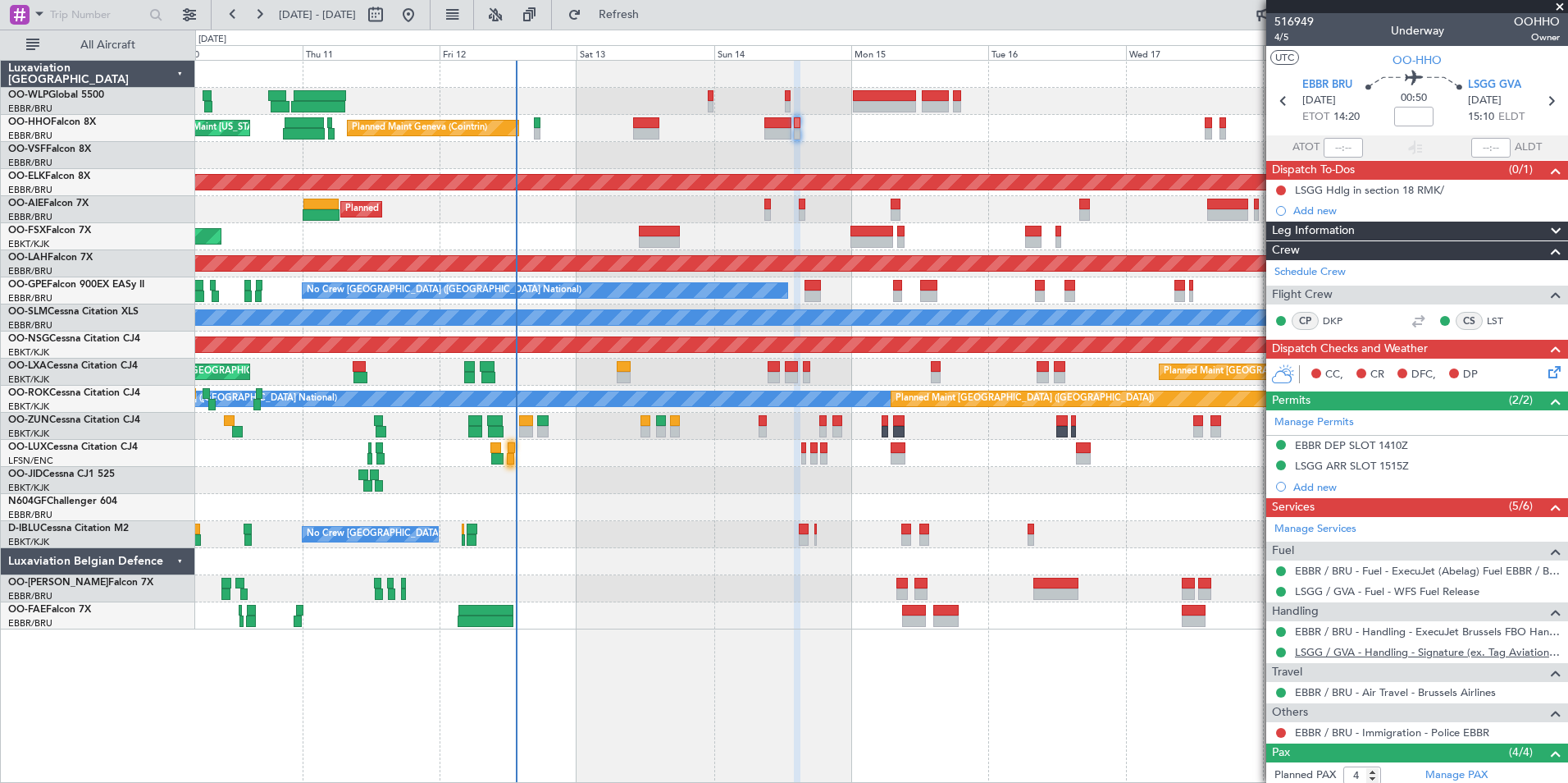
click at [1318, 653] on link "LSGG / GVA - Handling - Signature (ex. Tag Aviation) LSGG / GVA" at bounding box center [1426, 652] width 265 height 14
click at [1284, 98] on icon at bounding box center [1283, 101] width 21 height 21
type input "12"
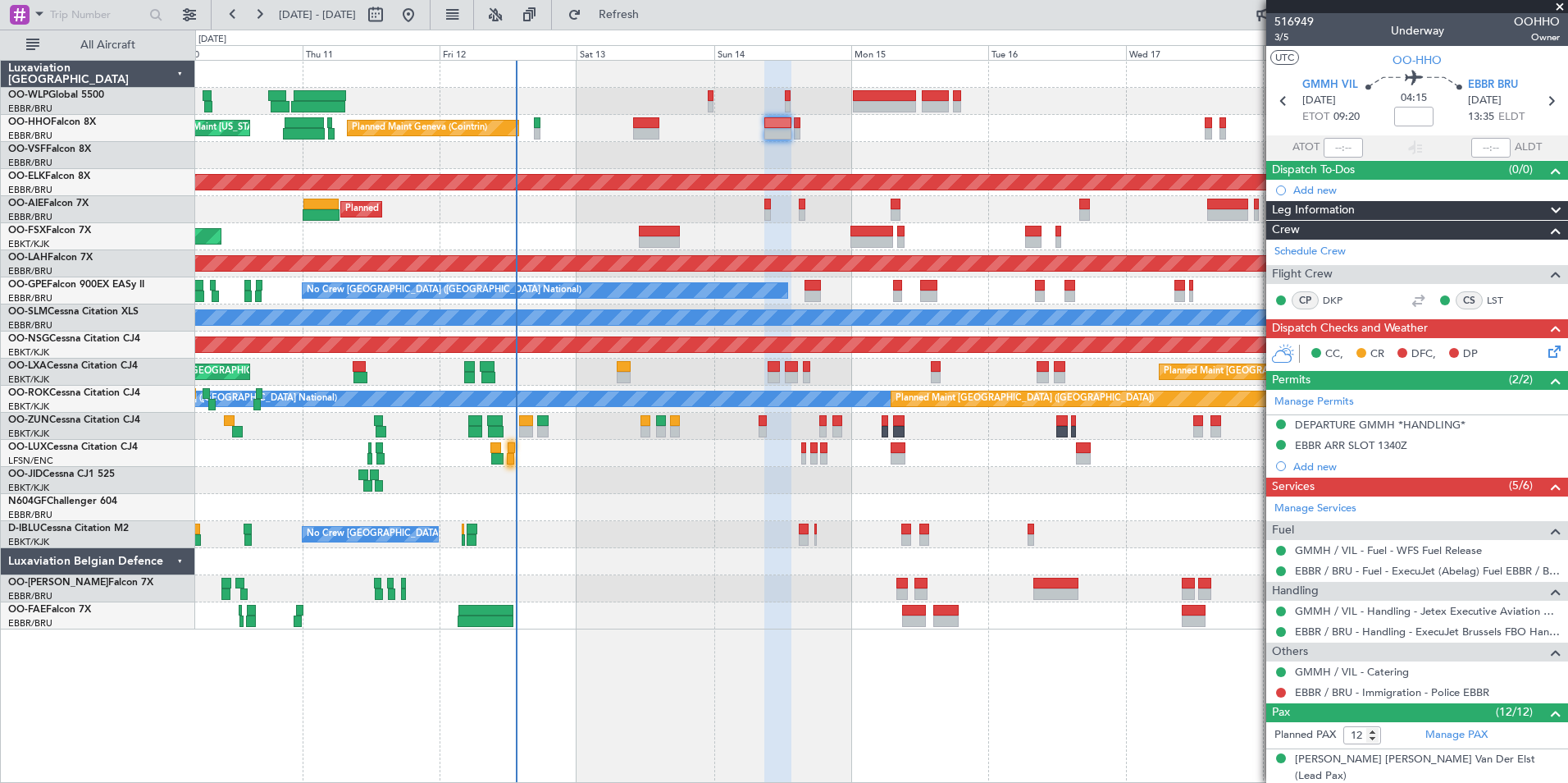
click at [1545, 355] on icon at bounding box center [1552, 349] width 13 height 13
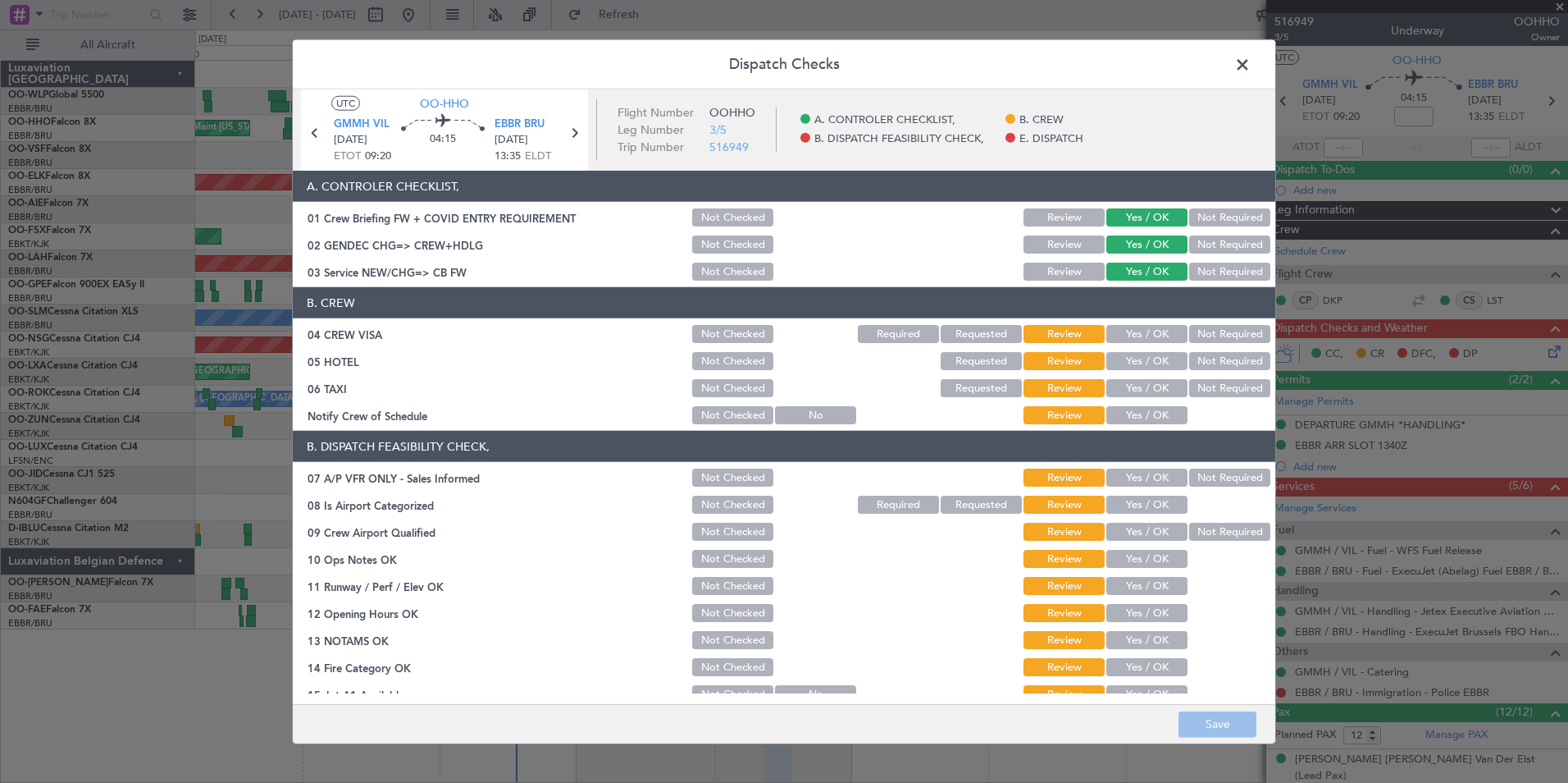
click at [1153, 249] on button "Yes / OK" at bounding box center [1146, 244] width 81 height 18
click at [714, 243] on button "Not Checked" at bounding box center [732, 244] width 81 height 18
click at [1202, 727] on button "Save" at bounding box center [1218, 724] width 78 height 27
click at [1251, 75] on span at bounding box center [1251, 68] width 0 height 33
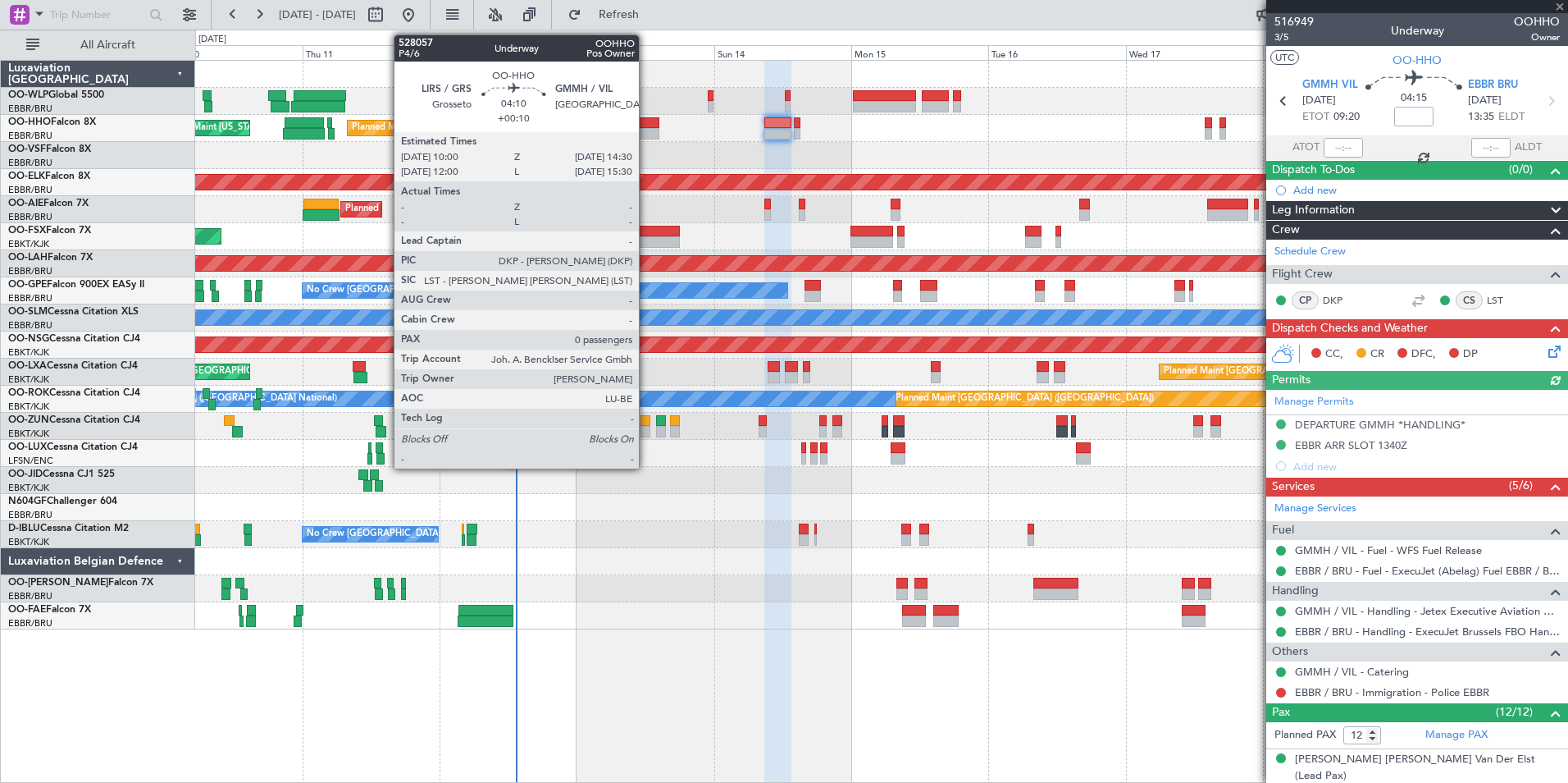
click at [646, 131] on div at bounding box center [647, 134] width 27 height 11
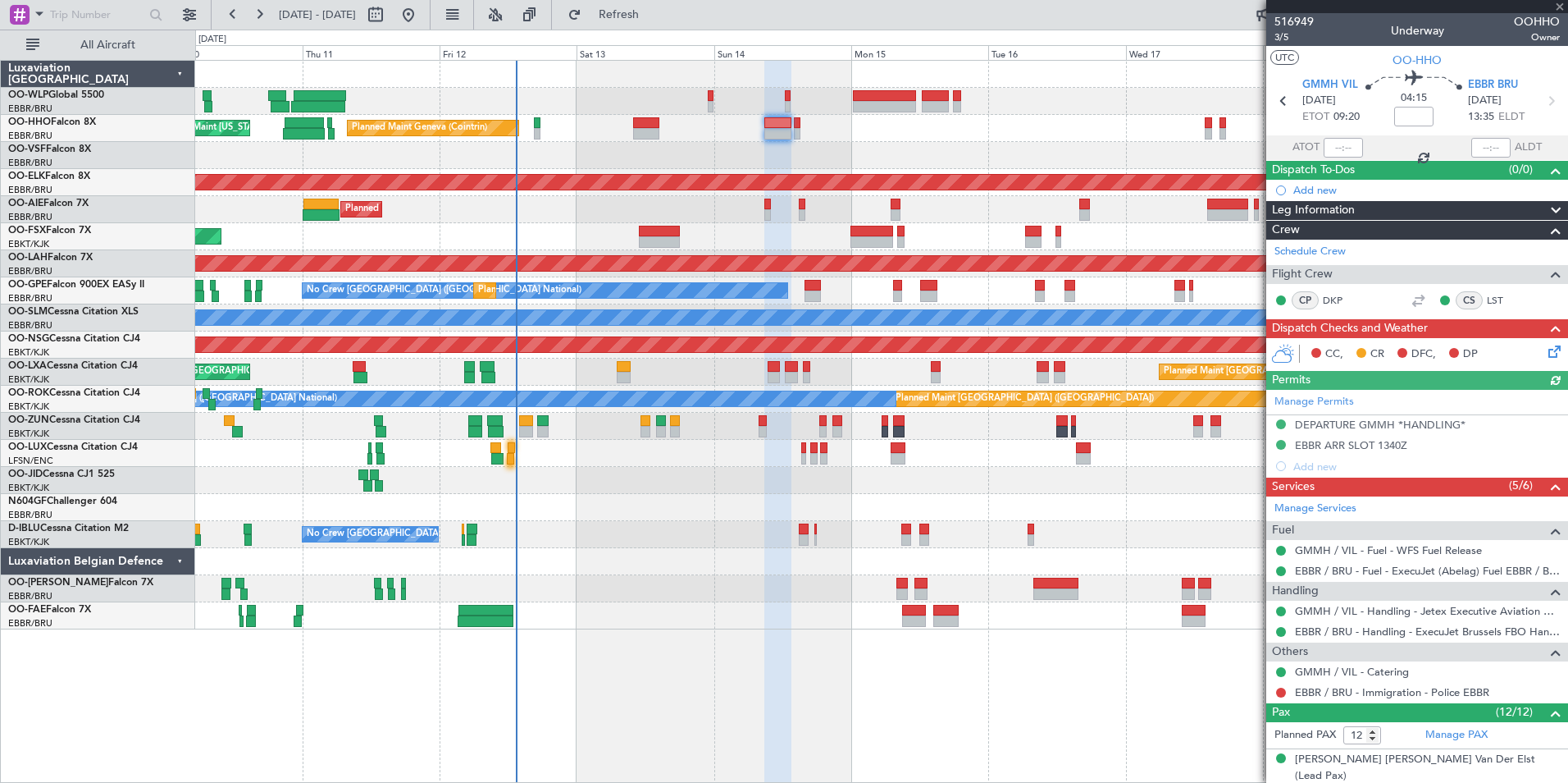
type input "+00:10"
type input "0"
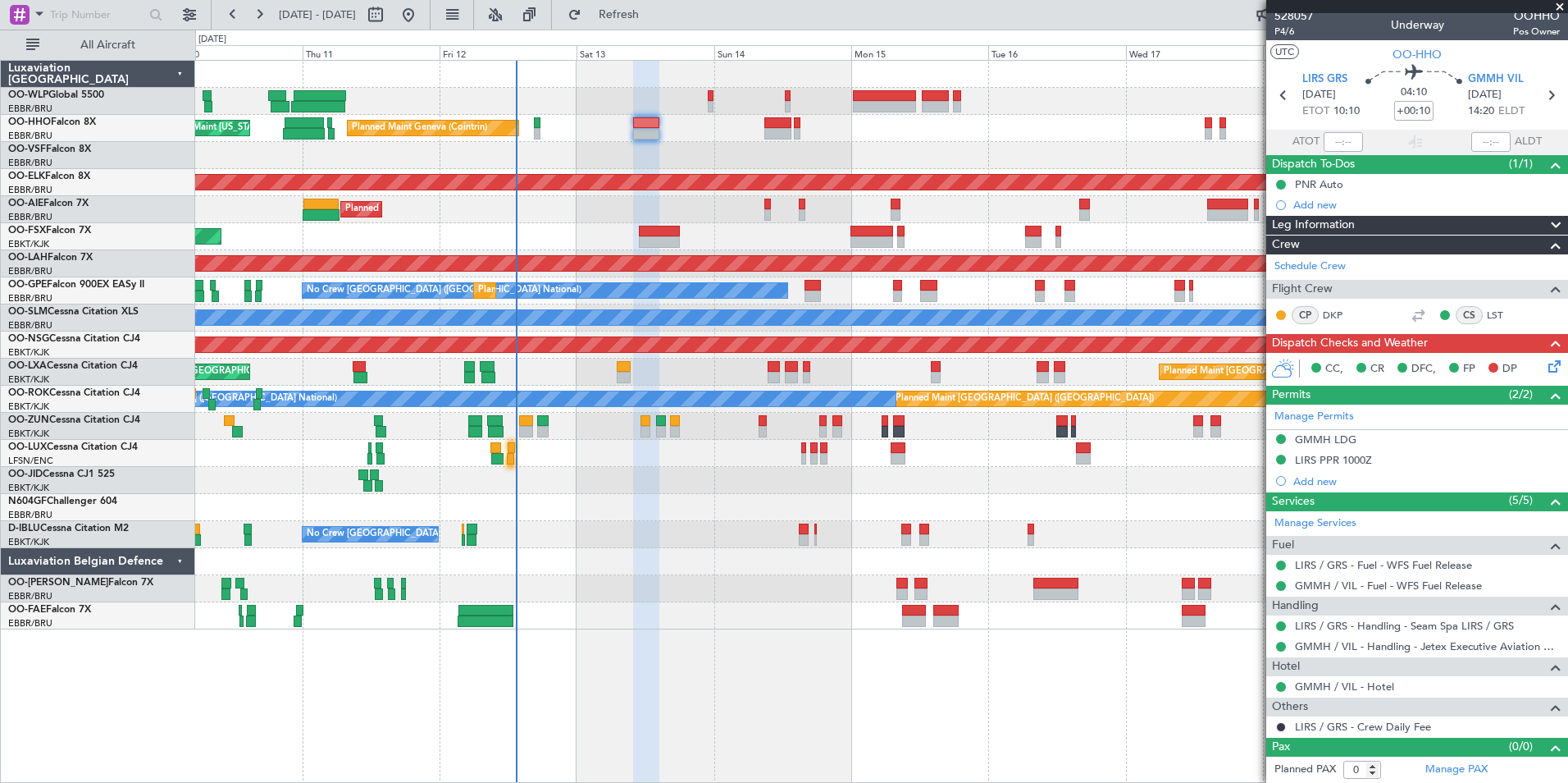
scroll to position [0, 0]
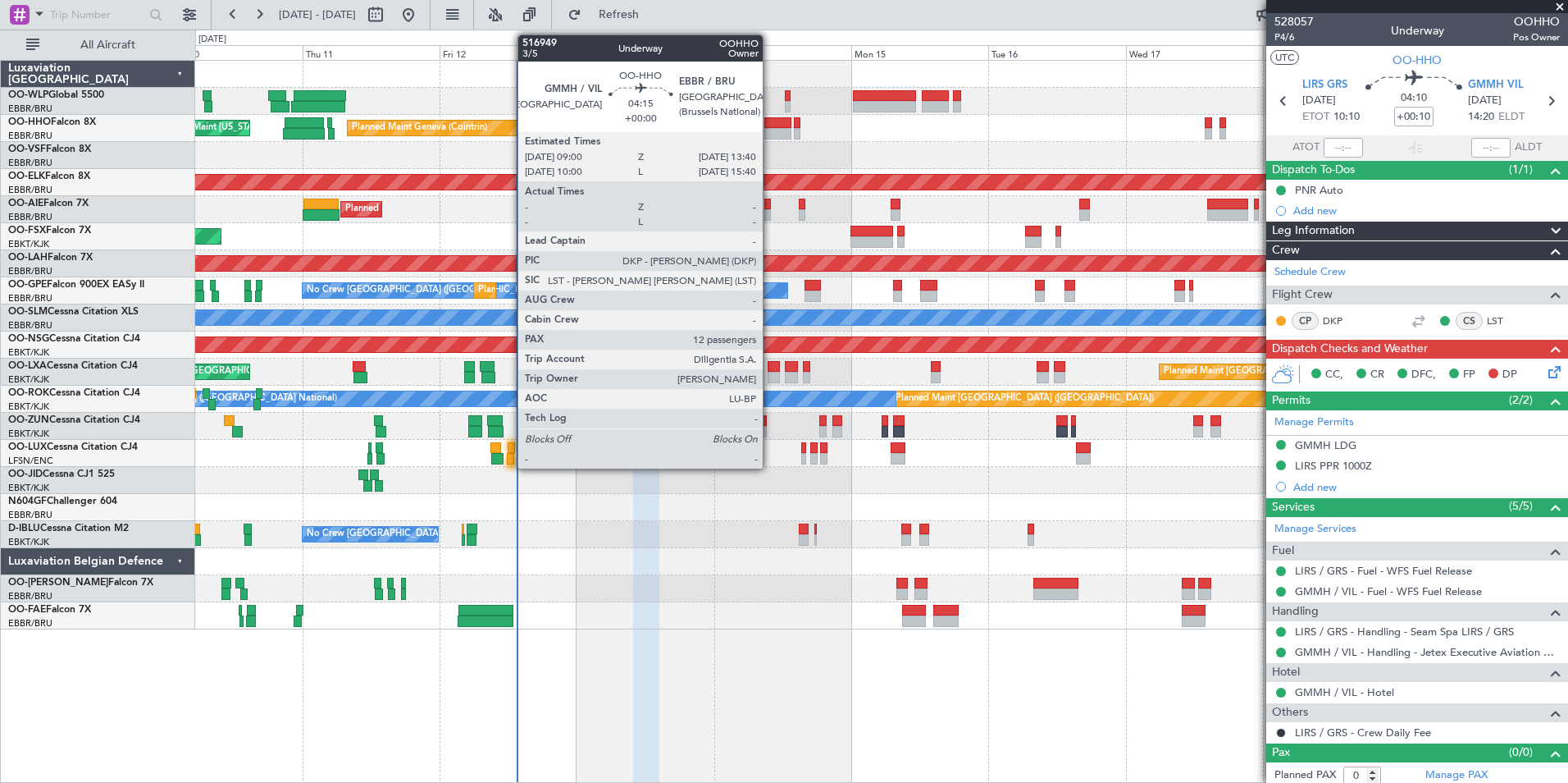
click at [770, 124] on div at bounding box center [778, 123] width 27 height 11
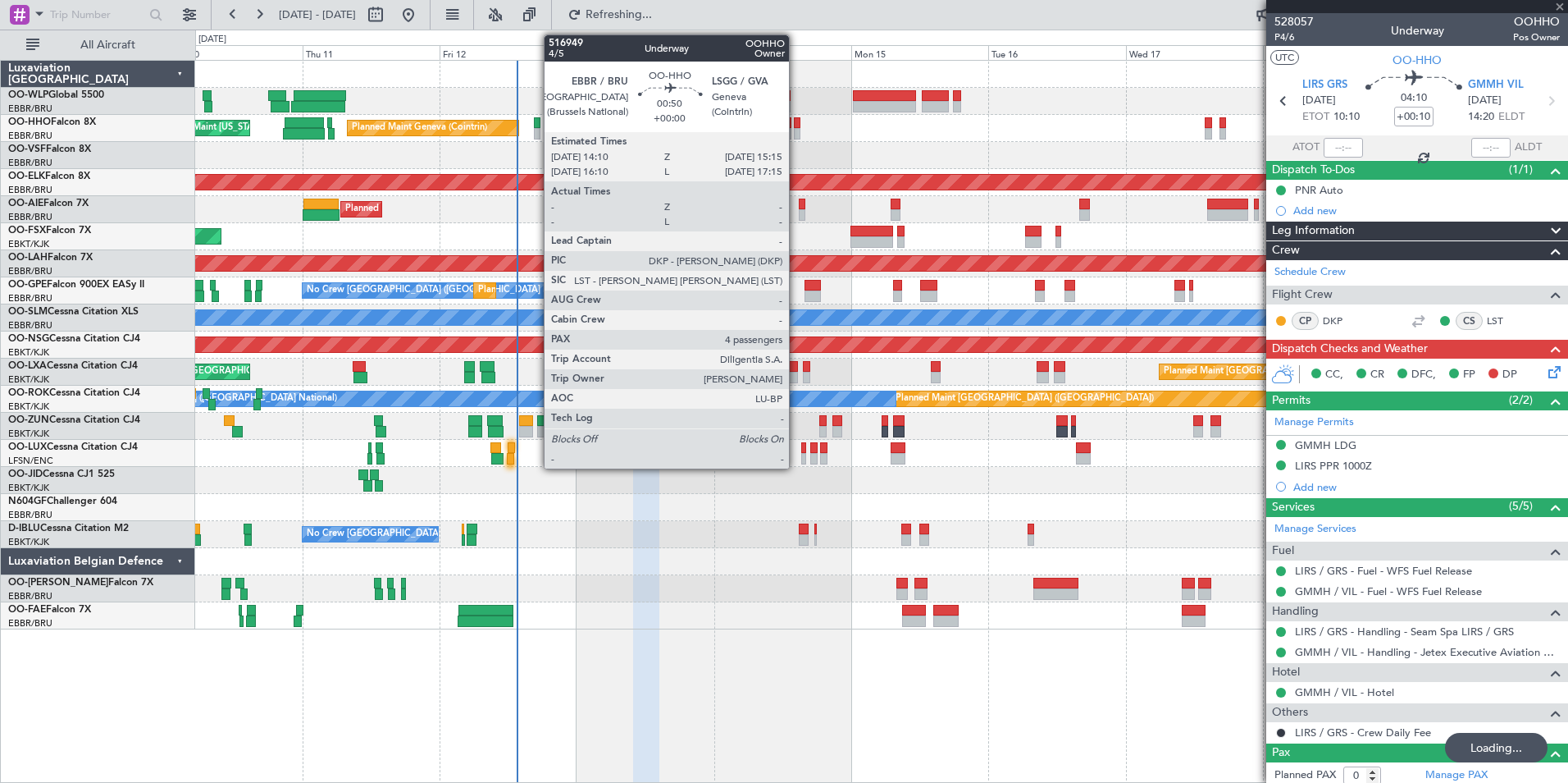
click at [796, 129] on div at bounding box center [797, 134] width 7 height 11
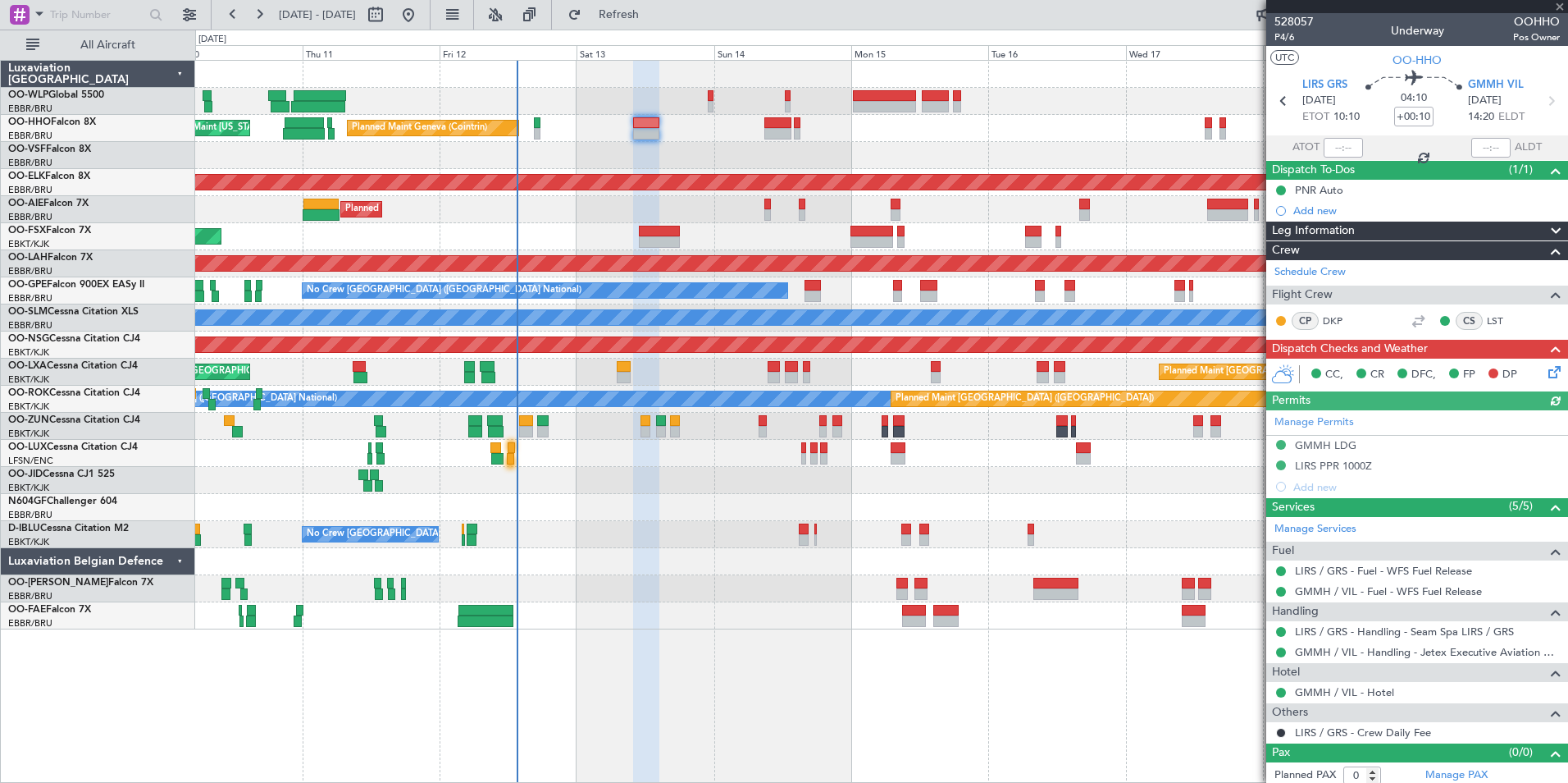
type input "4"
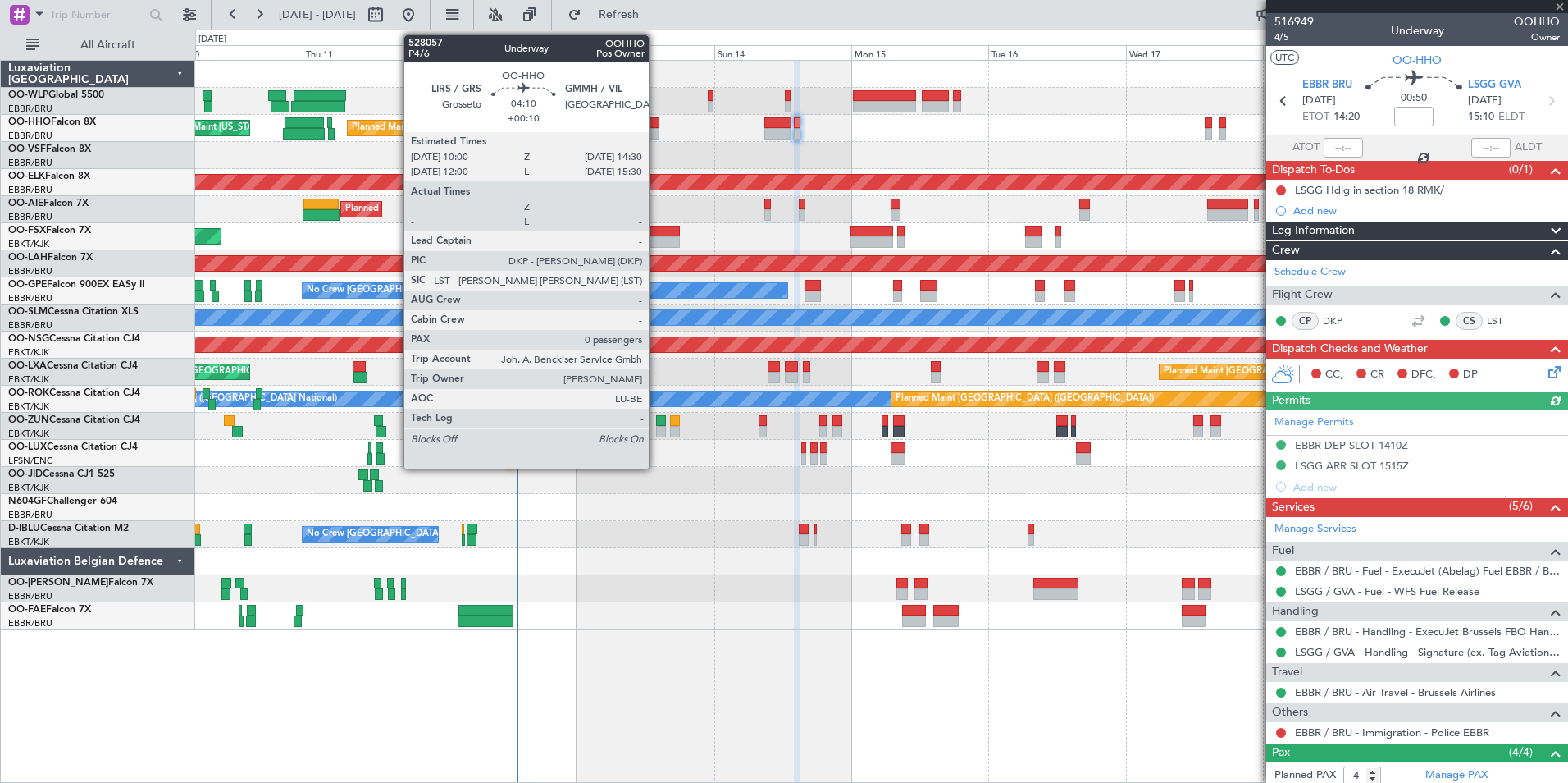
click at [656, 135] on div at bounding box center [647, 134] width 27 height 11
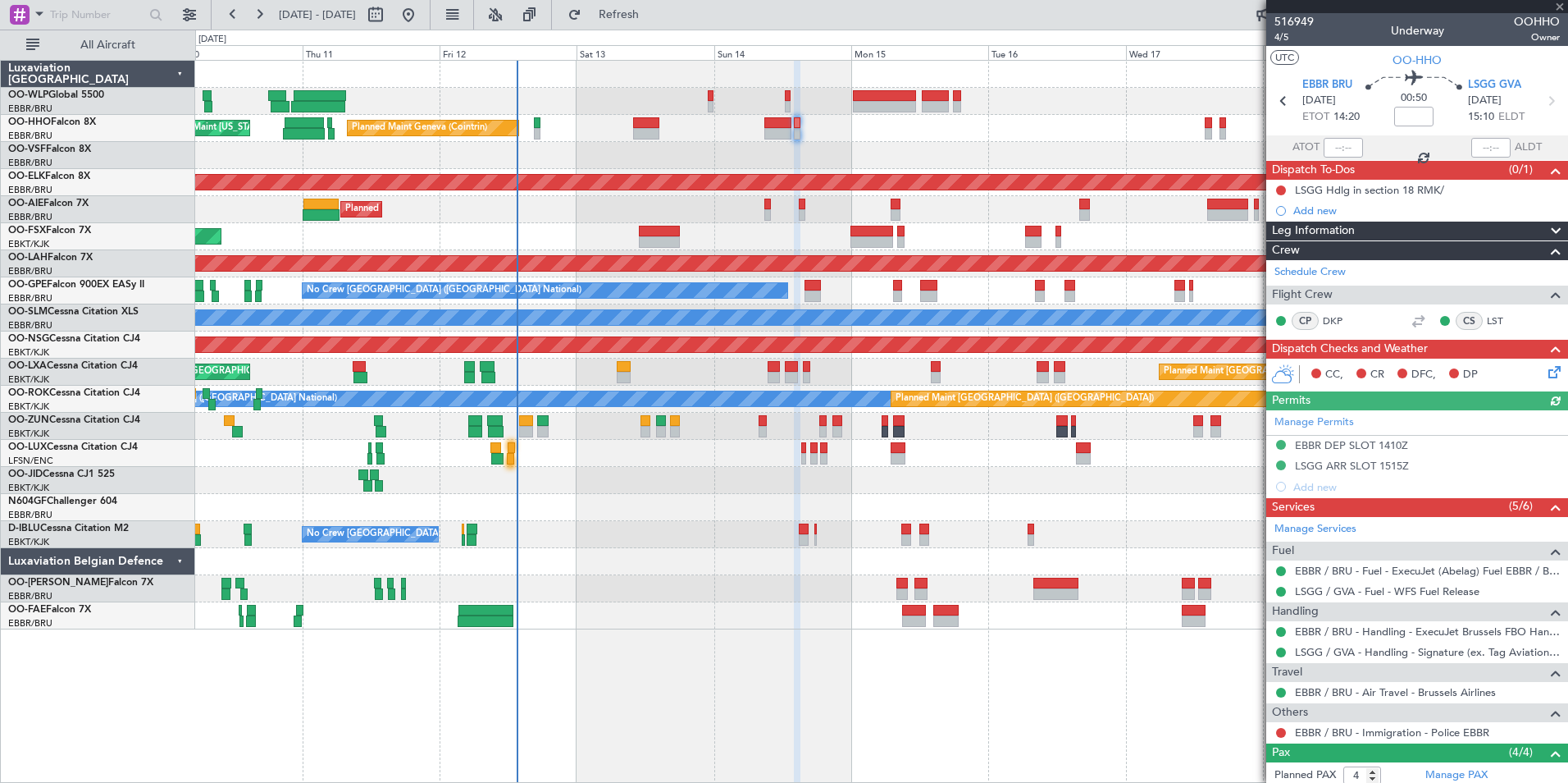
type input "+00:10"
type input "0"
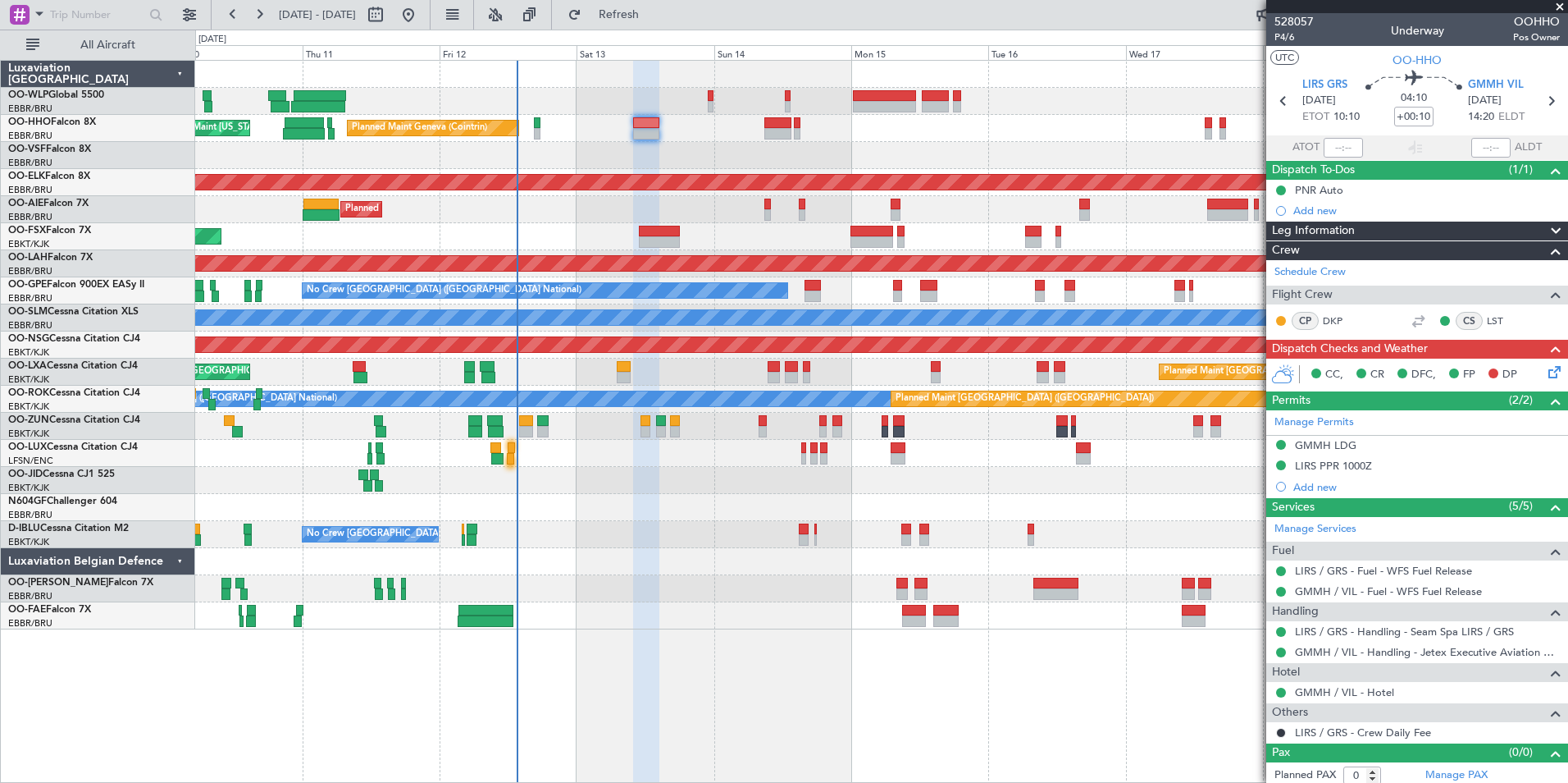
click at [1545, 372] on icon at bounding box center [1552, 370] width 13 height 13
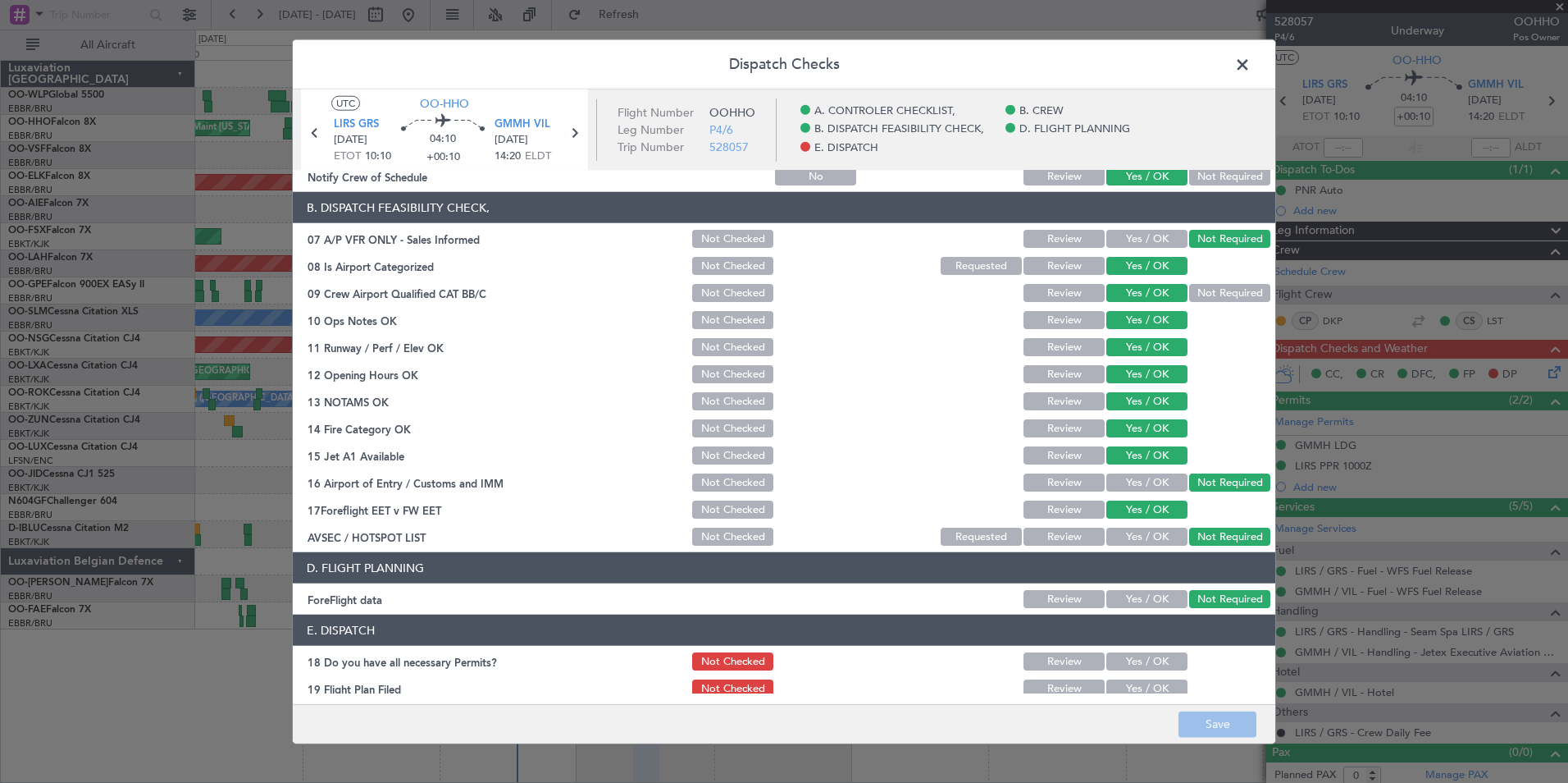
scroll to position [303, 0]
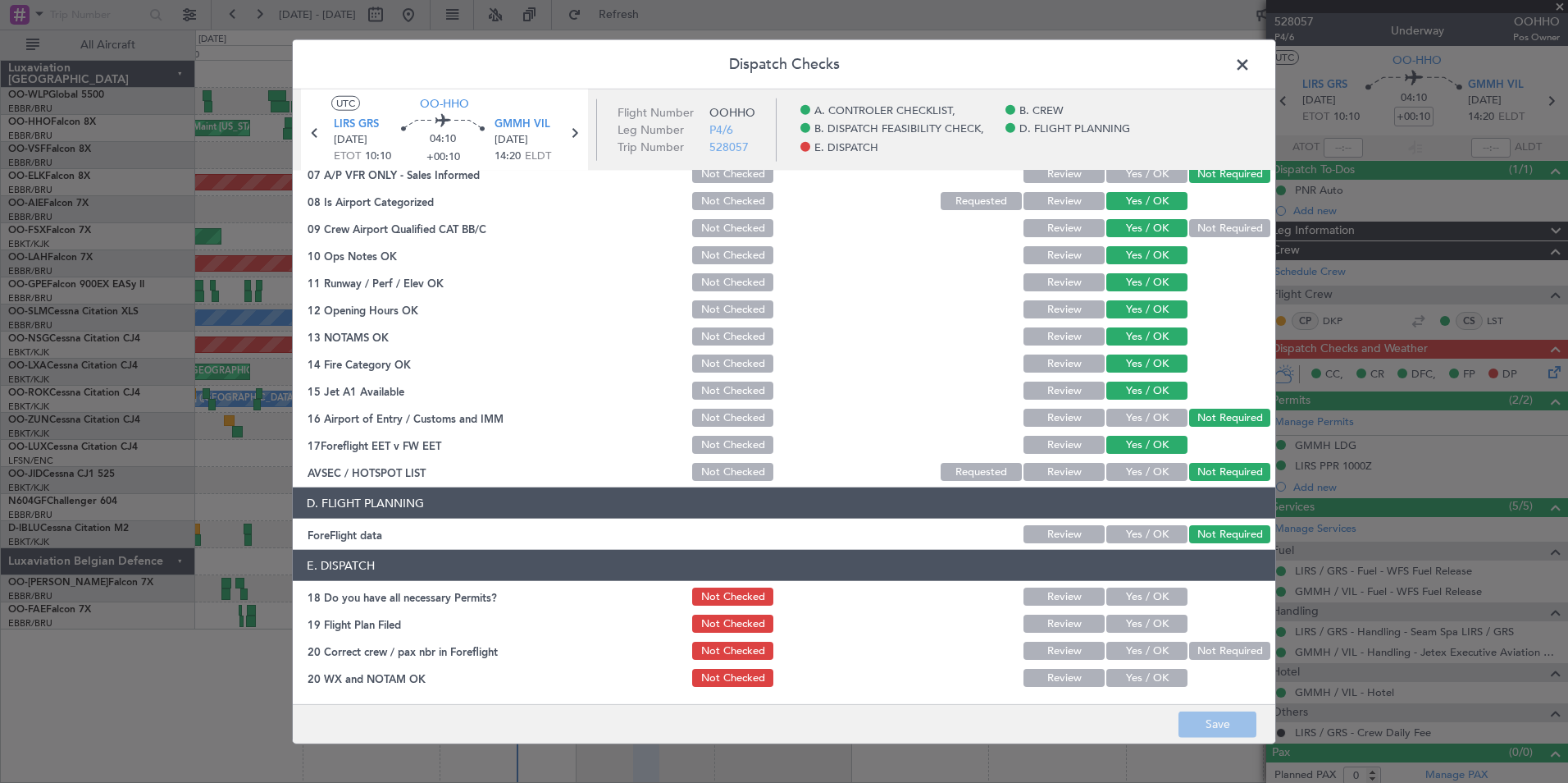
click at [1120, 604] on button "Yes / OK" at bounding box center [1146, 596] width 81 height 18
click at [1121, 626] on button "Yes / OK" at bounding box center [1146, 623] width 81 height 18
click at [1125, 655] on button "Yes / OK" at bounding box center [1146, 650] width 81 height 18
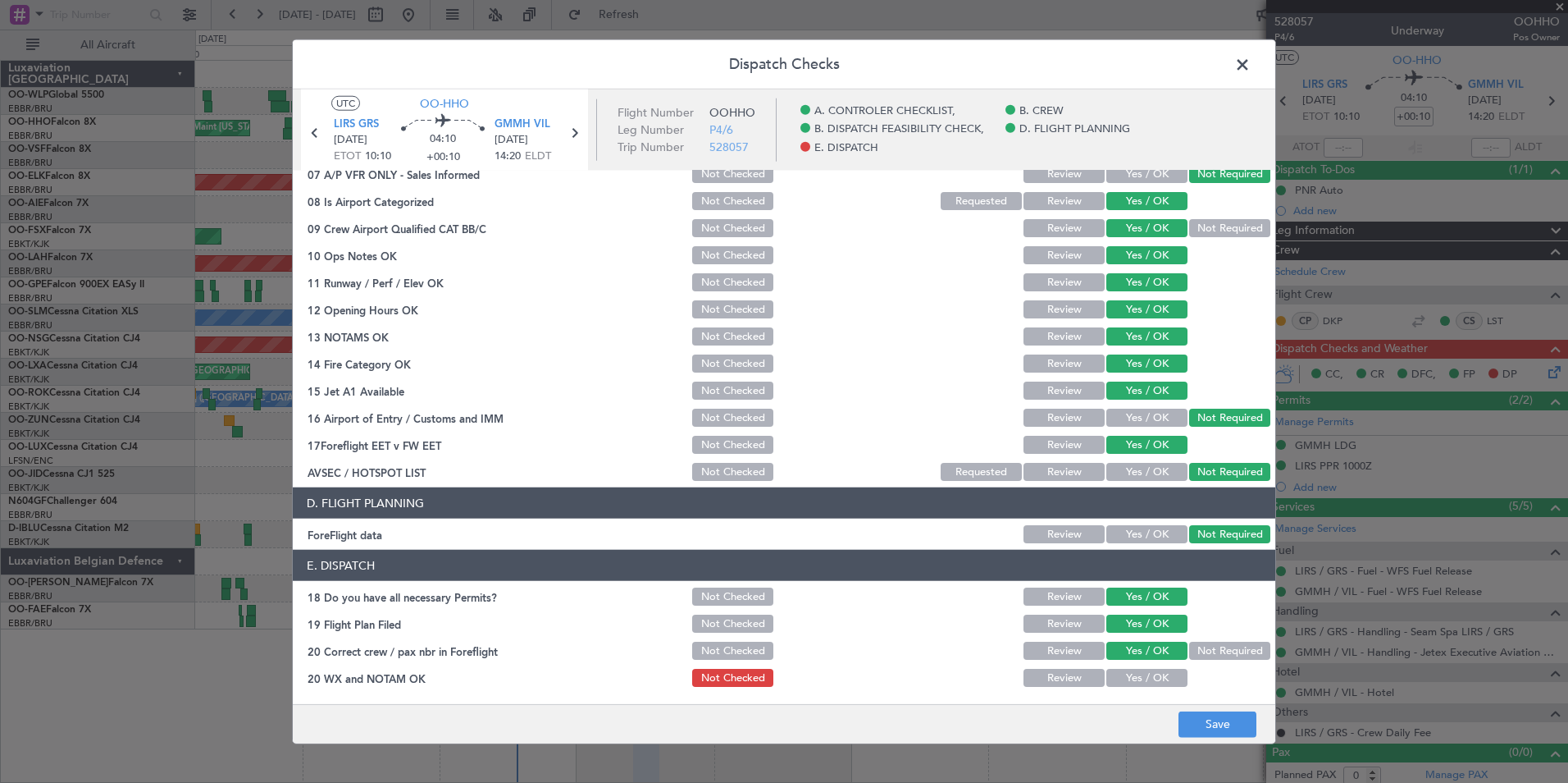
click at [1135, 691] on article "A. CONTROLER CHECKLIST, 01 Crew Briefing FW Not Checked Review Yes / OK Not Req…" at bounding box center [784, 432] width 982 height 523
click at [1136, 684] on button "Yes / OK" at bounding box center [1146, 678] width 81 height 18
click at [1221, 731] on button "Save" at bounding box center [1218, 724] width 78 height 27
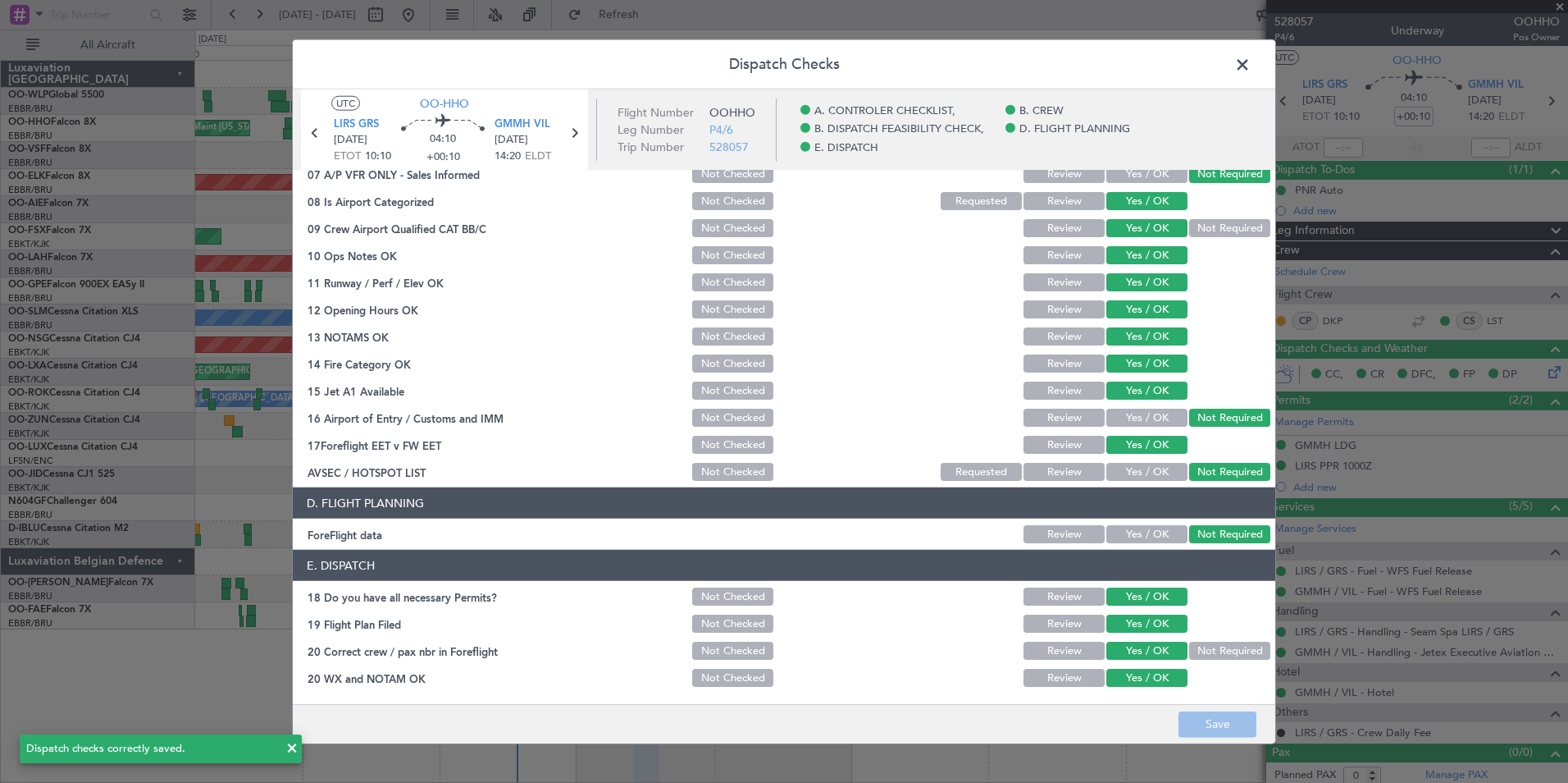
click at [1251, 69] on span at bounding box center [1251, 68] width 0 height 33
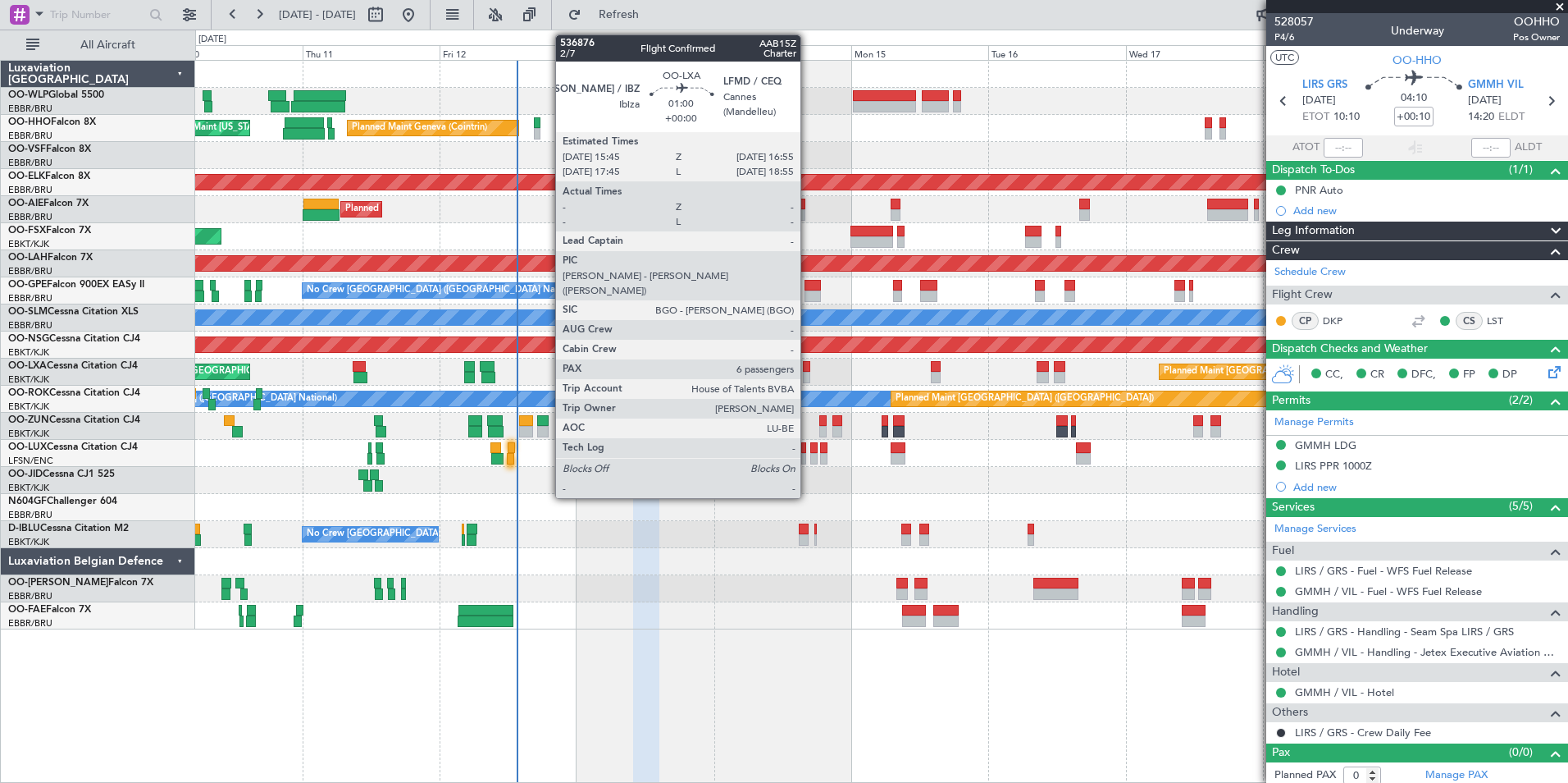
click at [808, 370] on div at bounding box center [806, 367] width 8 height 11
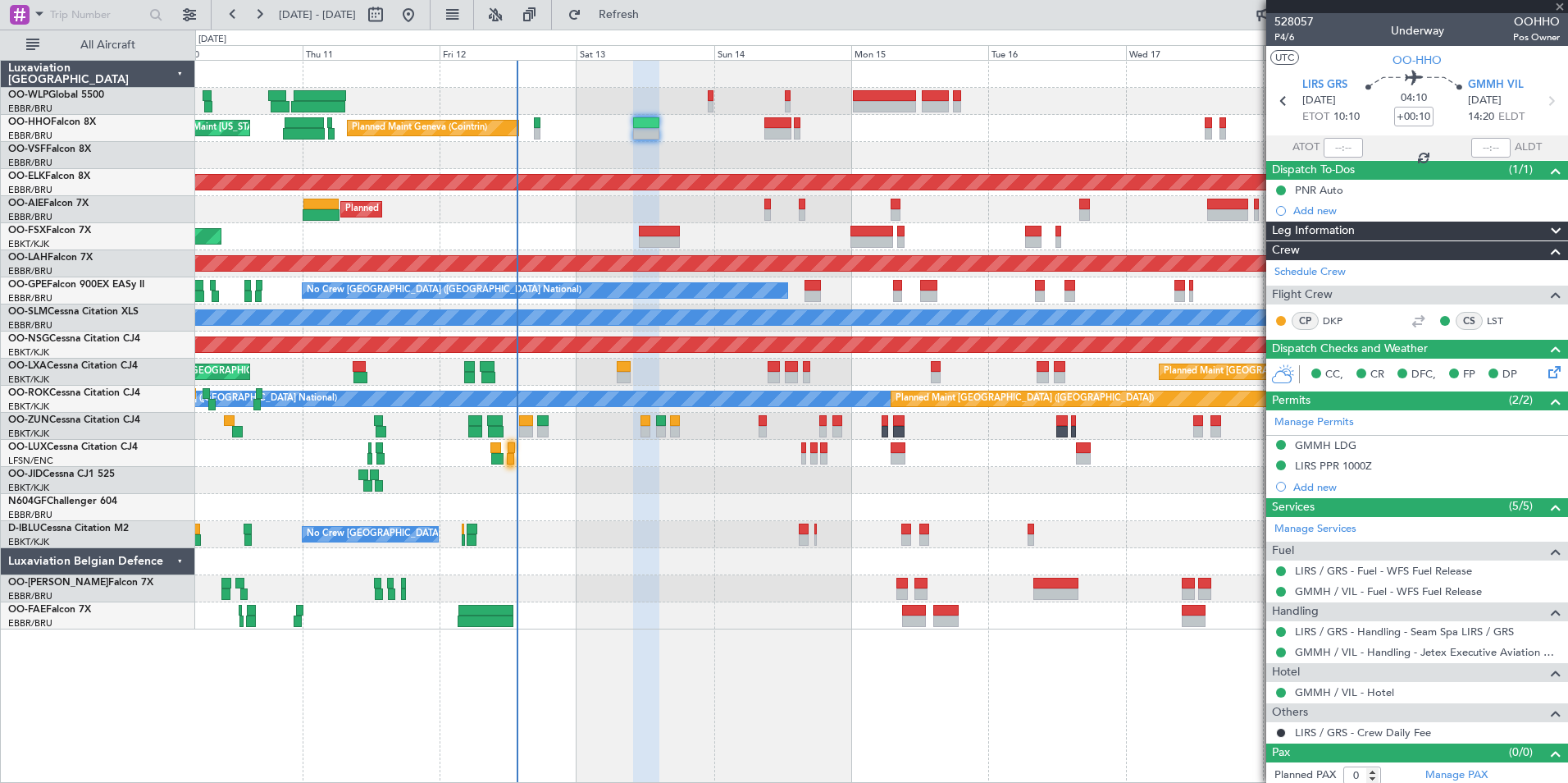
type input "6"
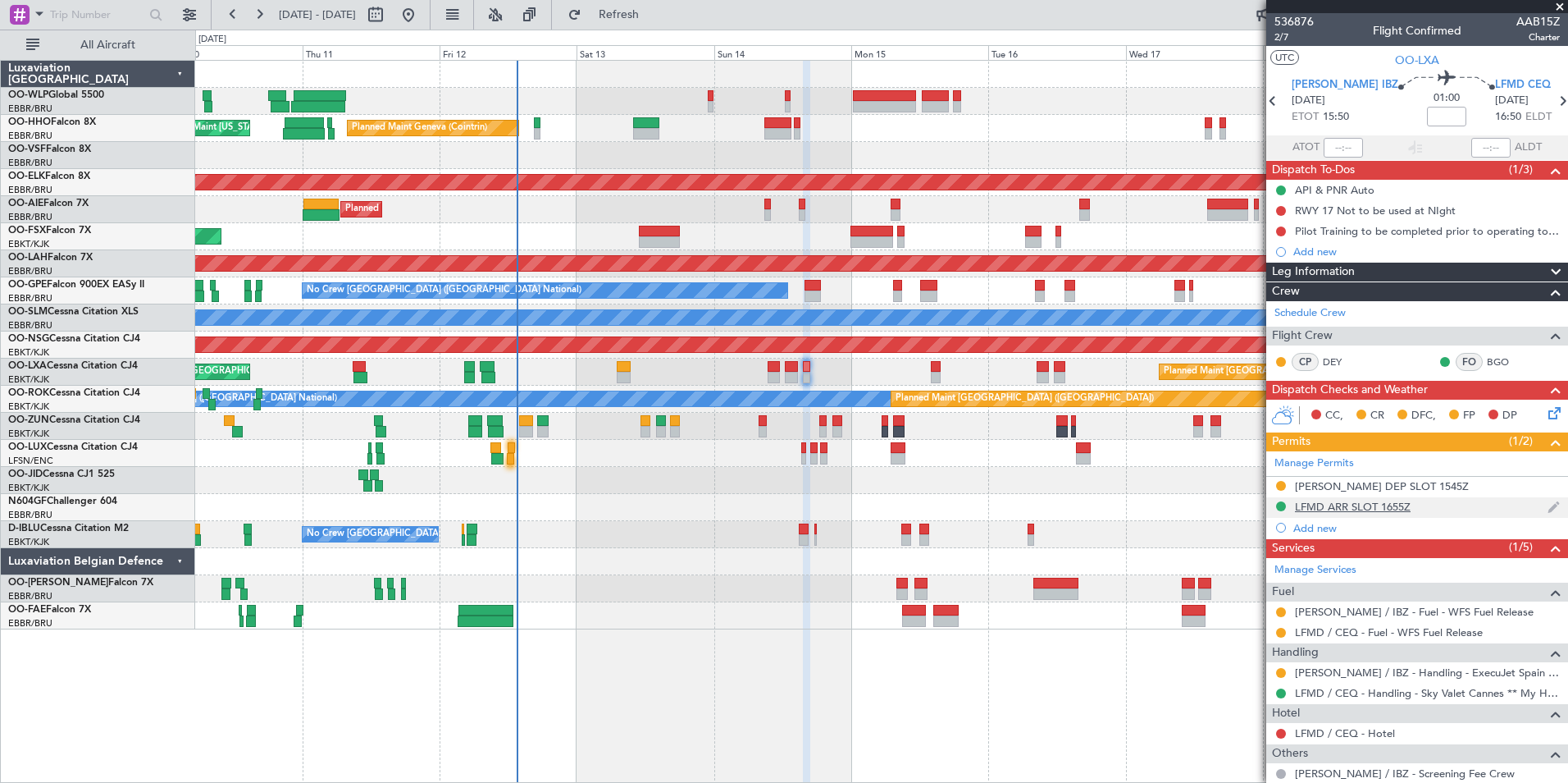
click at [1347, 509] on div "LFMD ARR SLOT 1655Z" at bounding box center [1352, 506] width 116 height 14
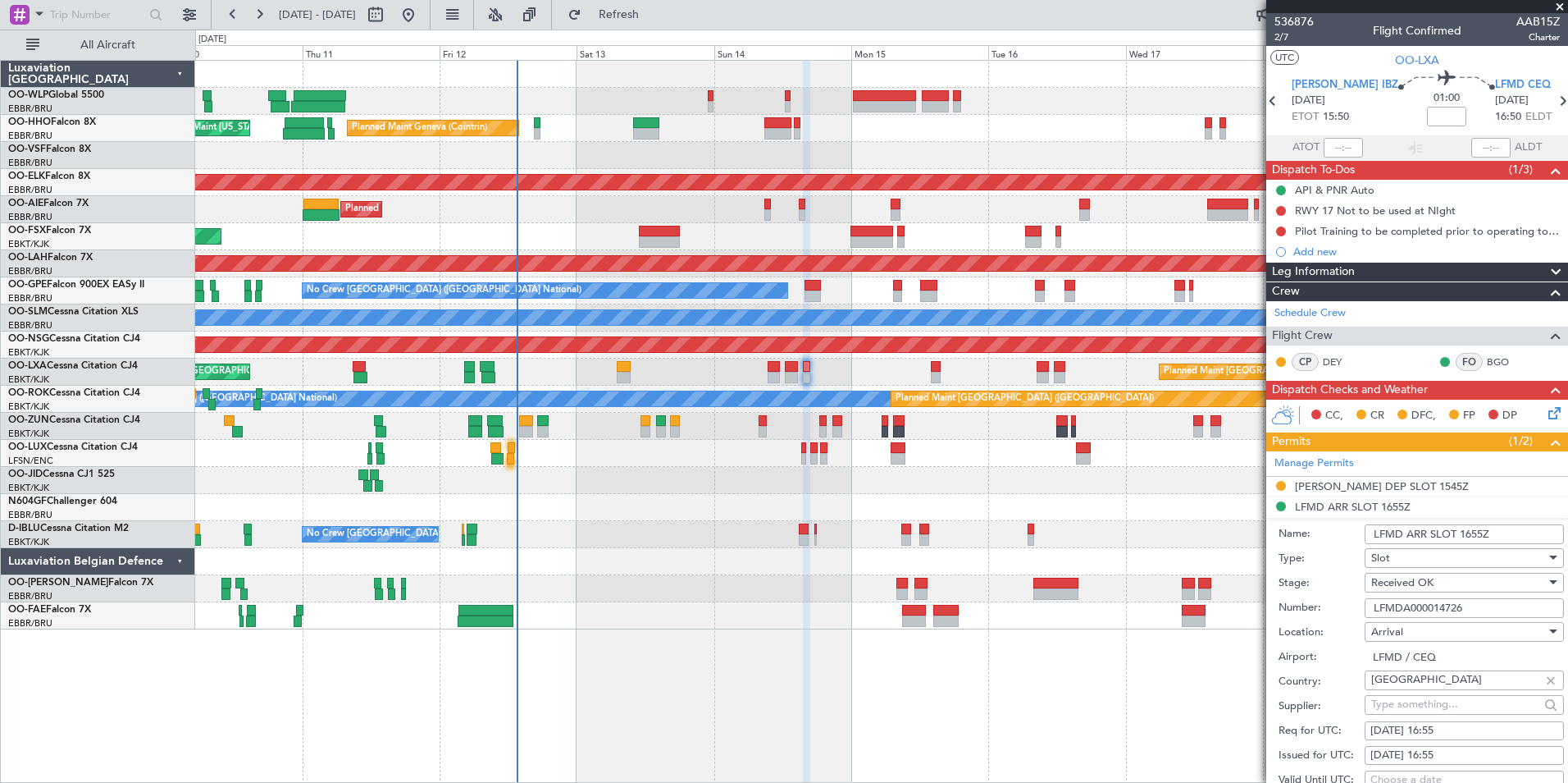
scroll to position [82, 0]
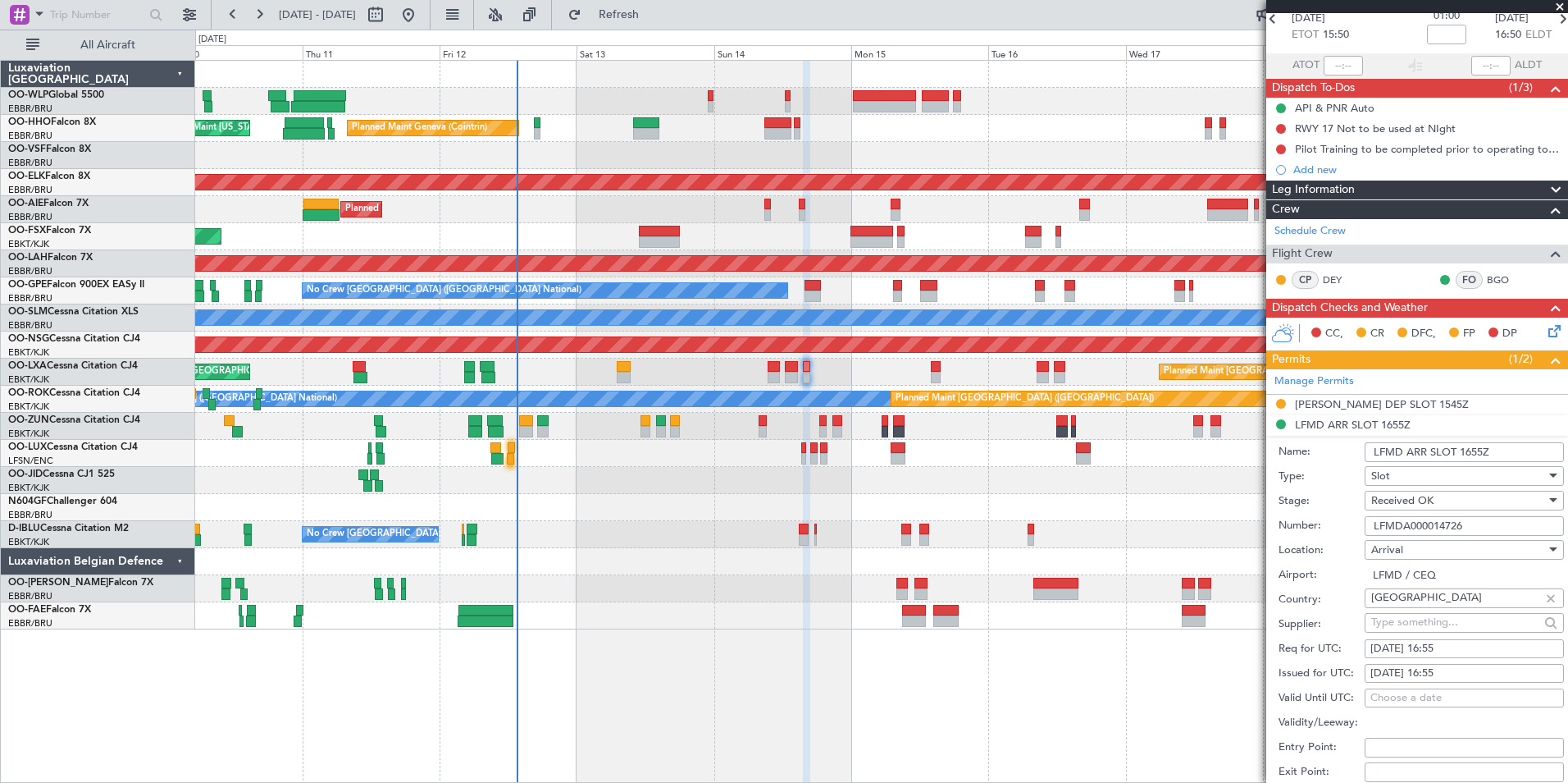
click at [1412, 526] on input "LFMDA000014726" at bounding box center [1464, 525] width 199 height 20
paste input "509"
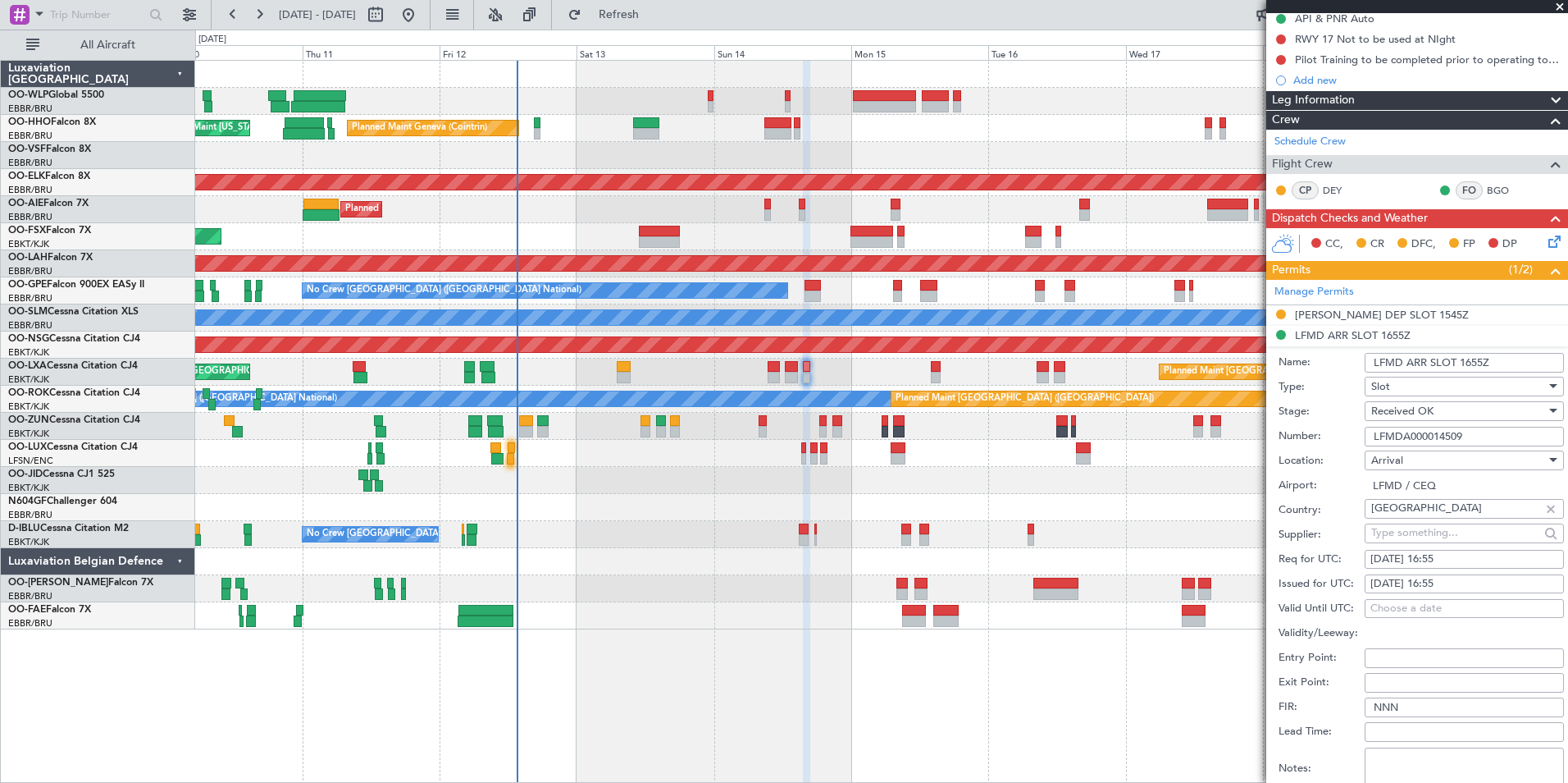
scroll to position [246, 0]
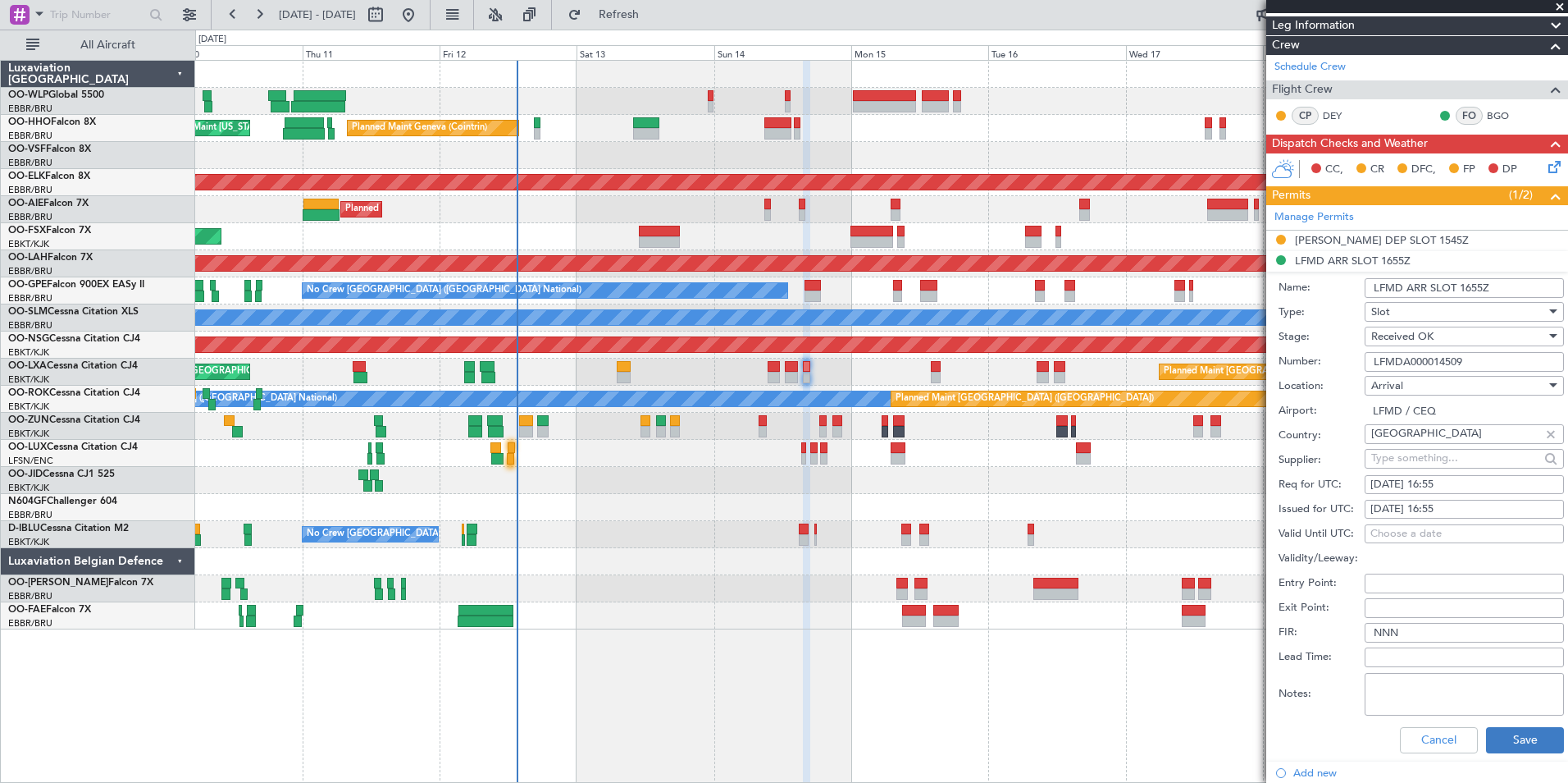
type input "LFMDA000014509"
click at [1521, 747] on button "Save" at bounding box center [1525, 740] width 78 height 27
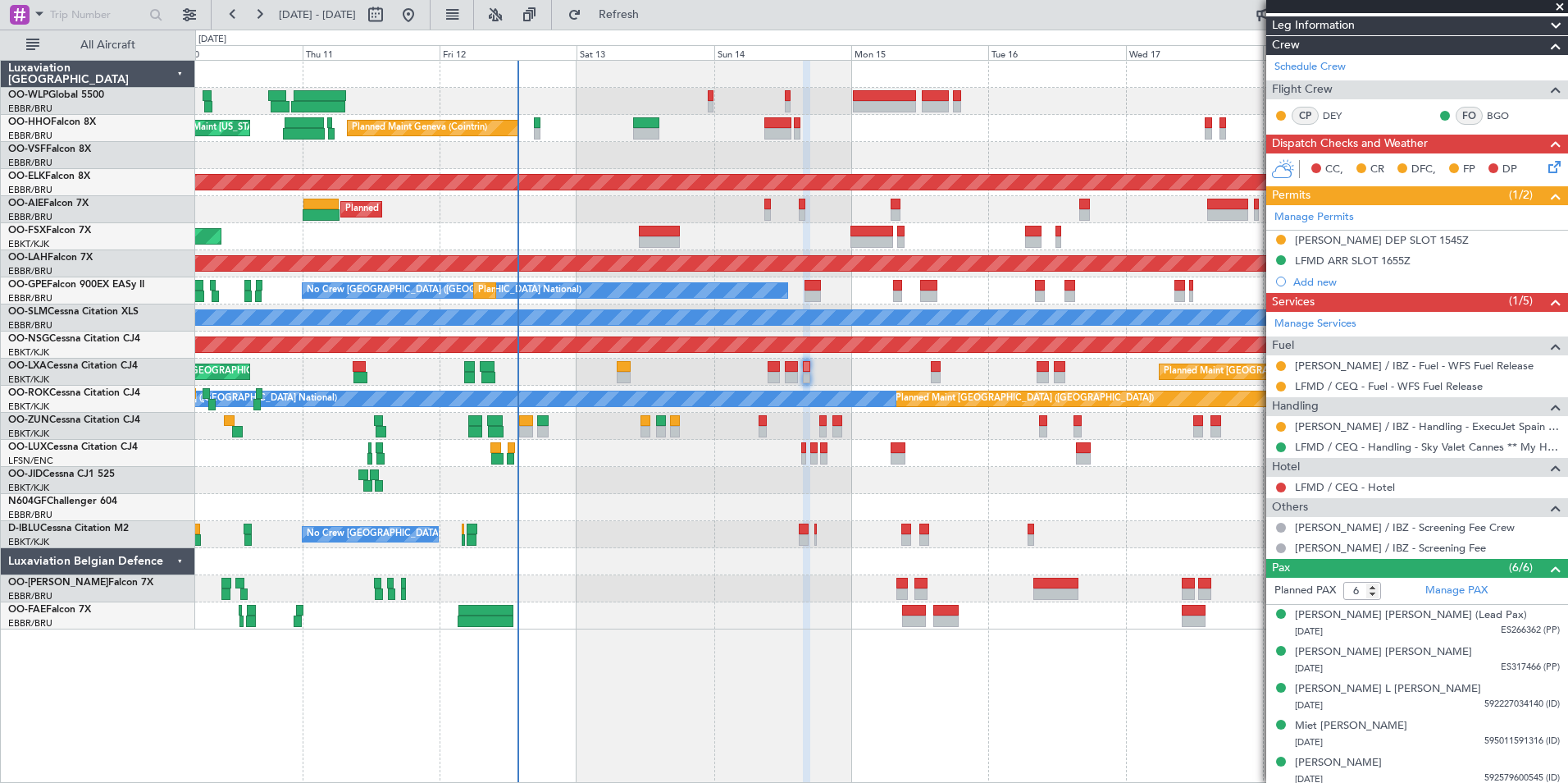
click at [1158, 525] on div "No Crew [GEOGRAPHIC_DATA] ([GEOGRAPHIC_DATA] National)" at bounding box center [881, 534] width 1372 height 27
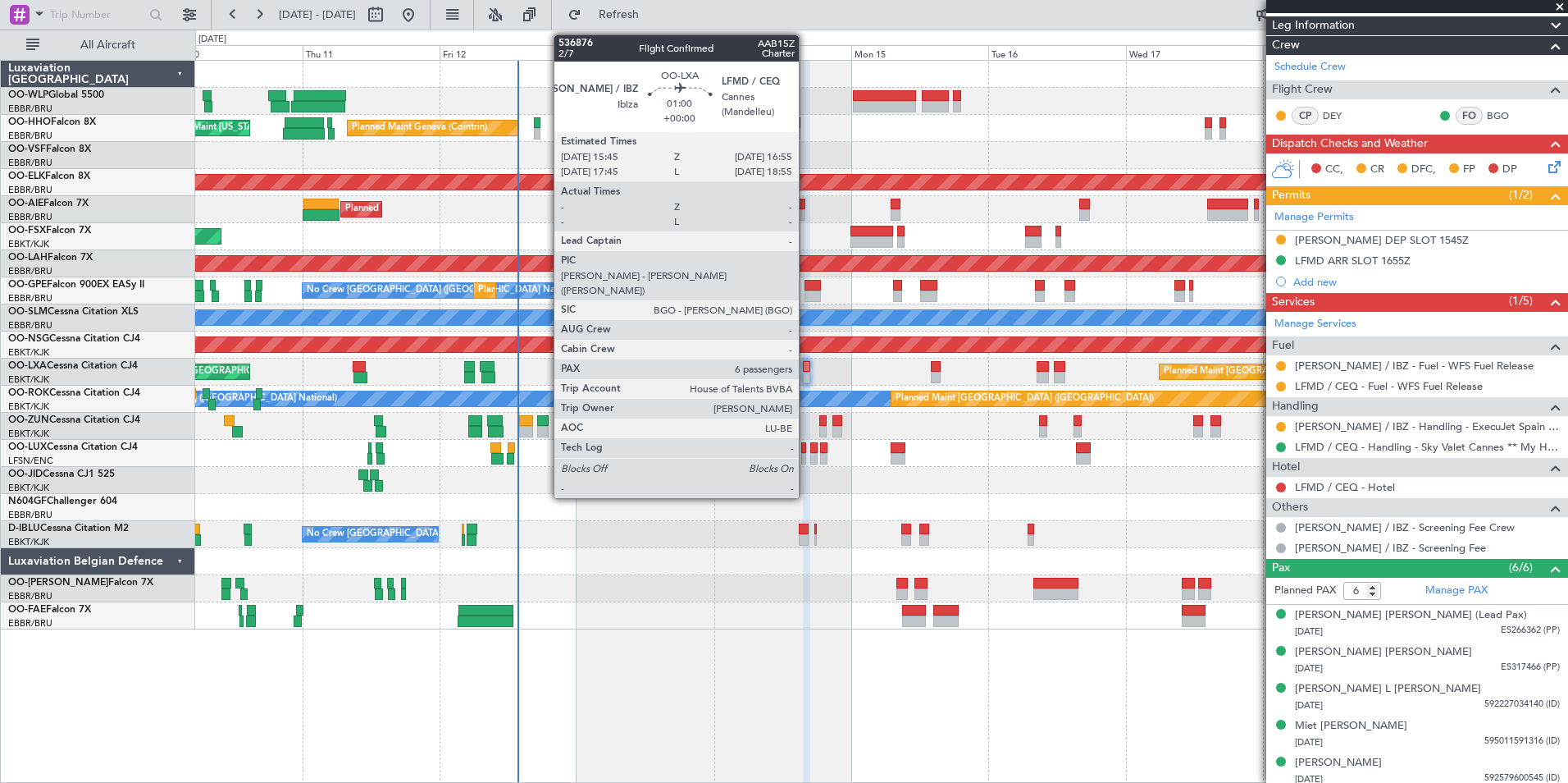
click at [806, 370] on div at bounding box center [806, 367] width 8 height 11
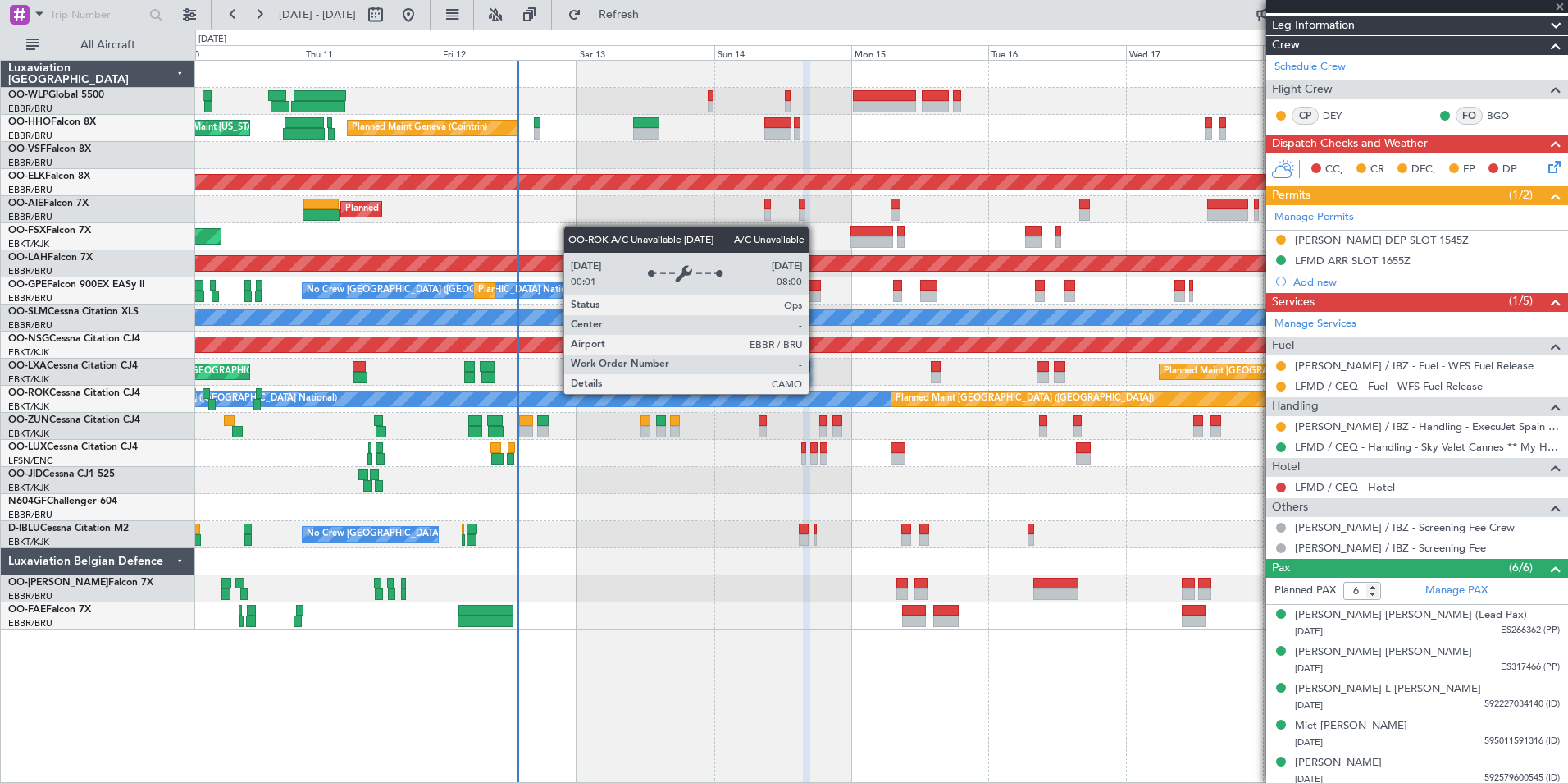
scroll to position [0, 0]
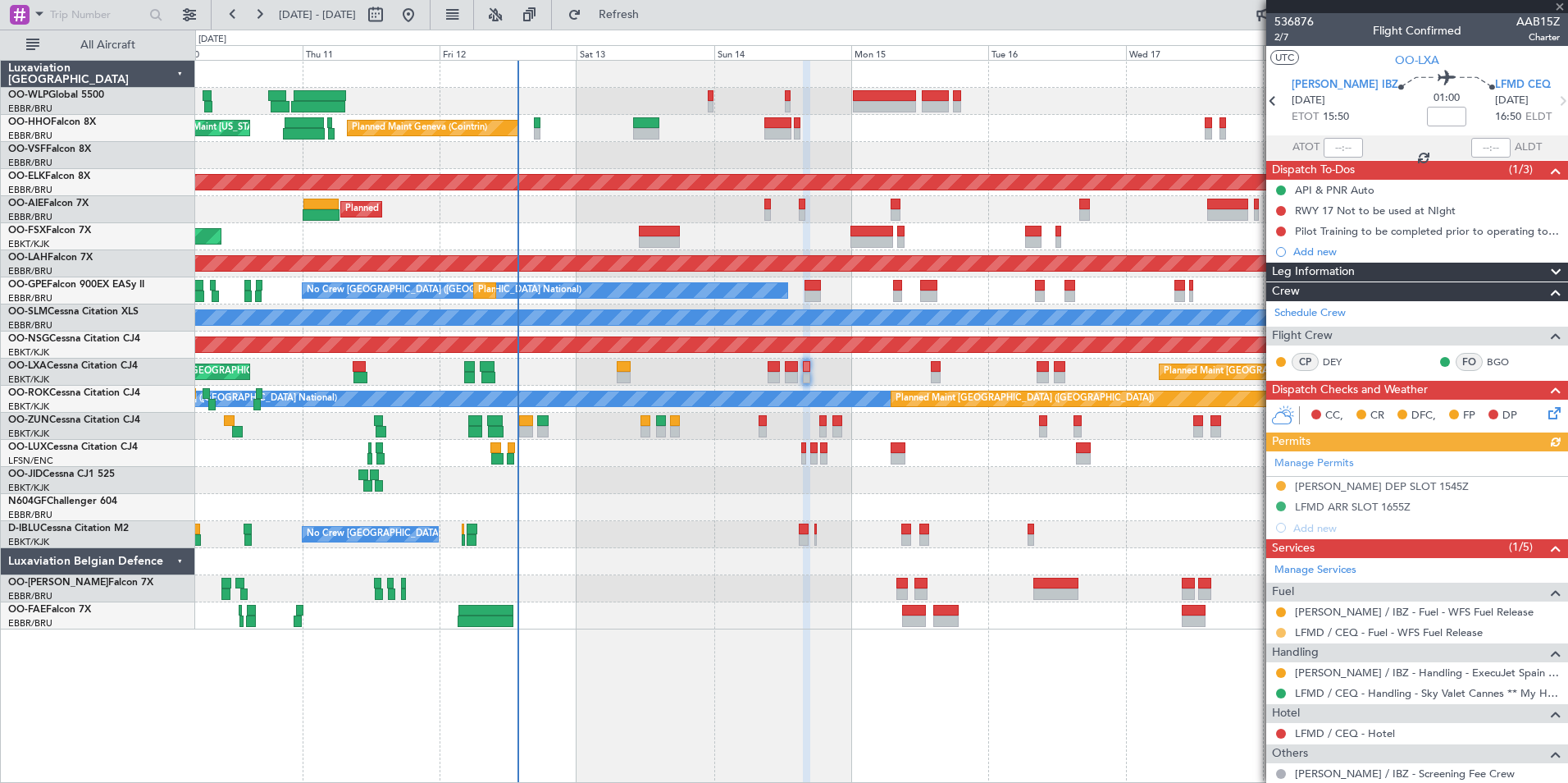
click at [1279, 632] on button at bounding box center [1281, 633] width 9 height 10
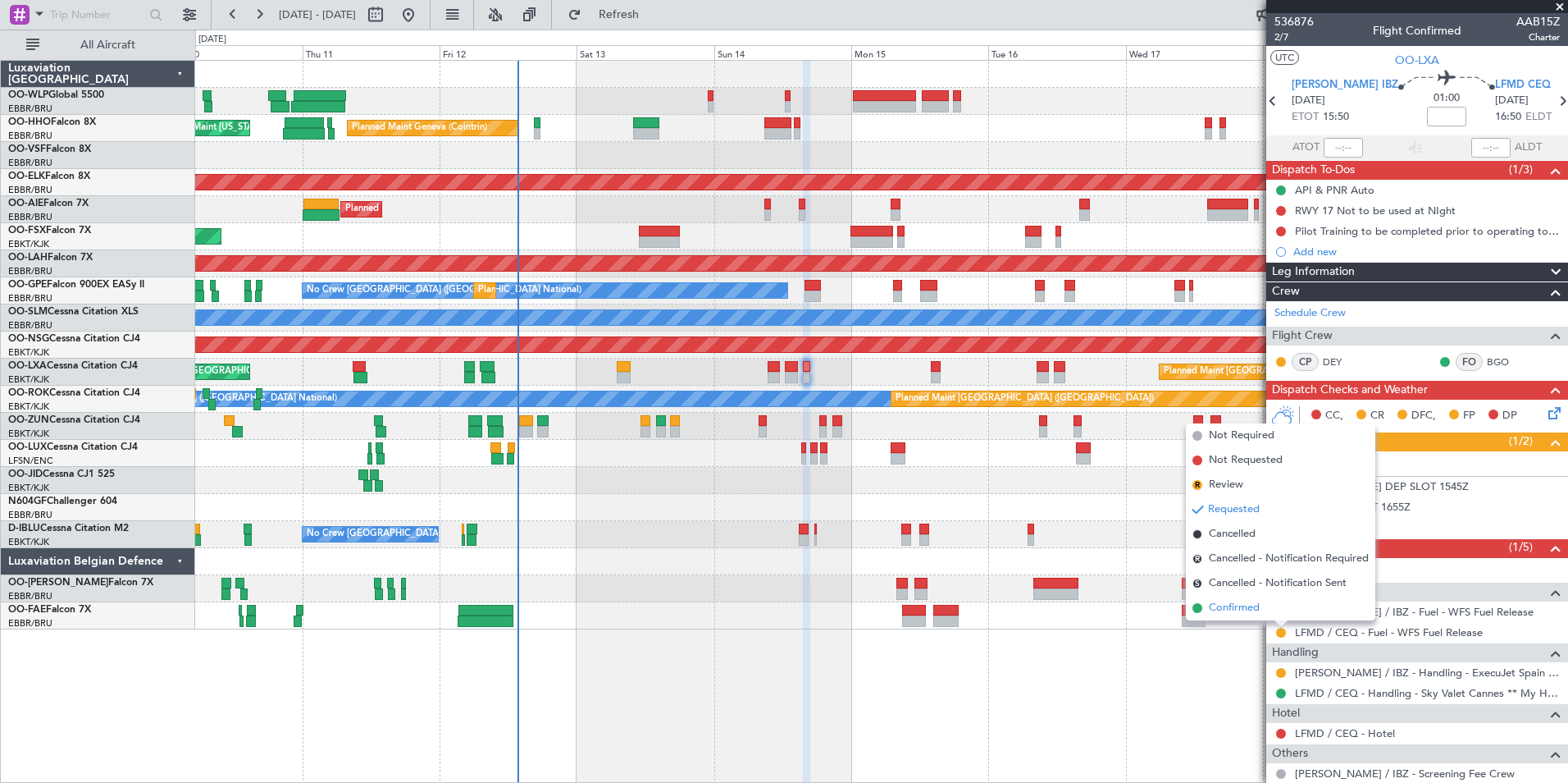
click at [1217, 603] on span "Confirmed" at bounding box center [1235, 607] width 51 height 16
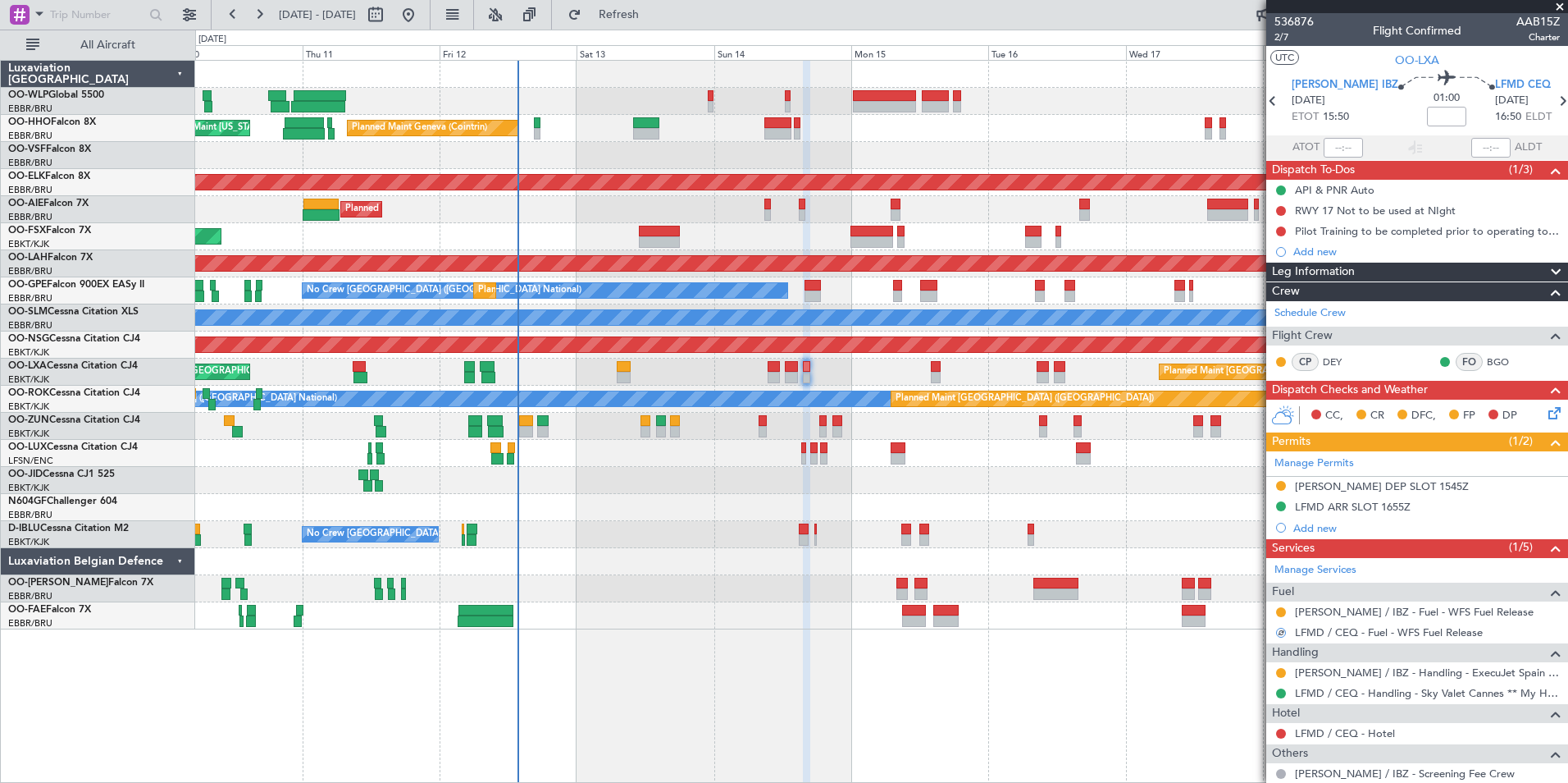
click at [1535, 105] on mat-tooltip-component "Cannes (Mandelieu) Cat BB" at bounding box center [1489, 122] width 111 height 57
click at [1540, 99] on mat-tooltip-component "Cannes (Mandelieu) Cat BB" at bounding box center [1489, 122] width 111 height 57
click at [1552, 105] on icon at bounding box center [1562, 101] width 21 height 21
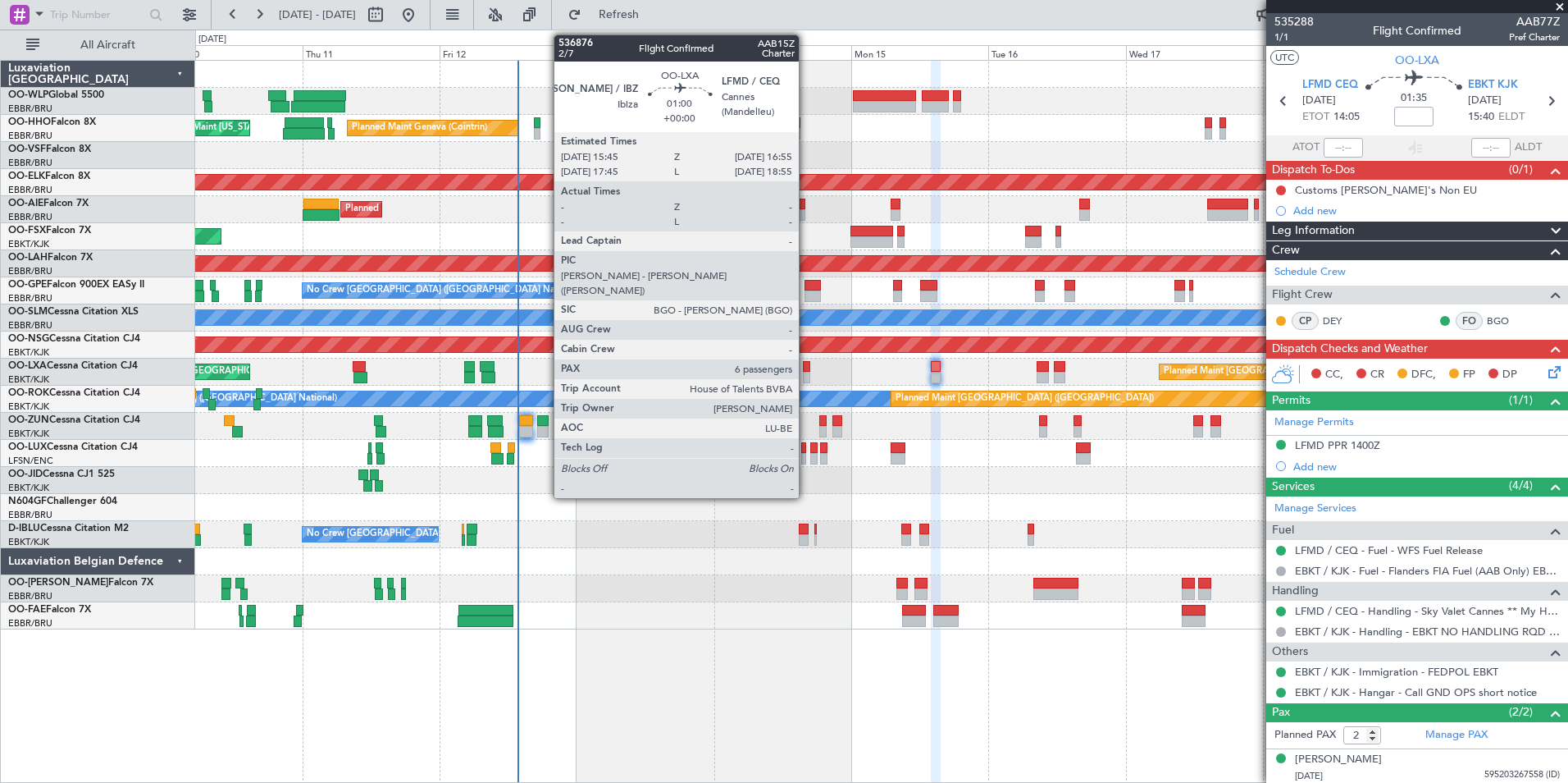
click at [806, 377] on div at bounding box center [806, 377] width 8 height 11
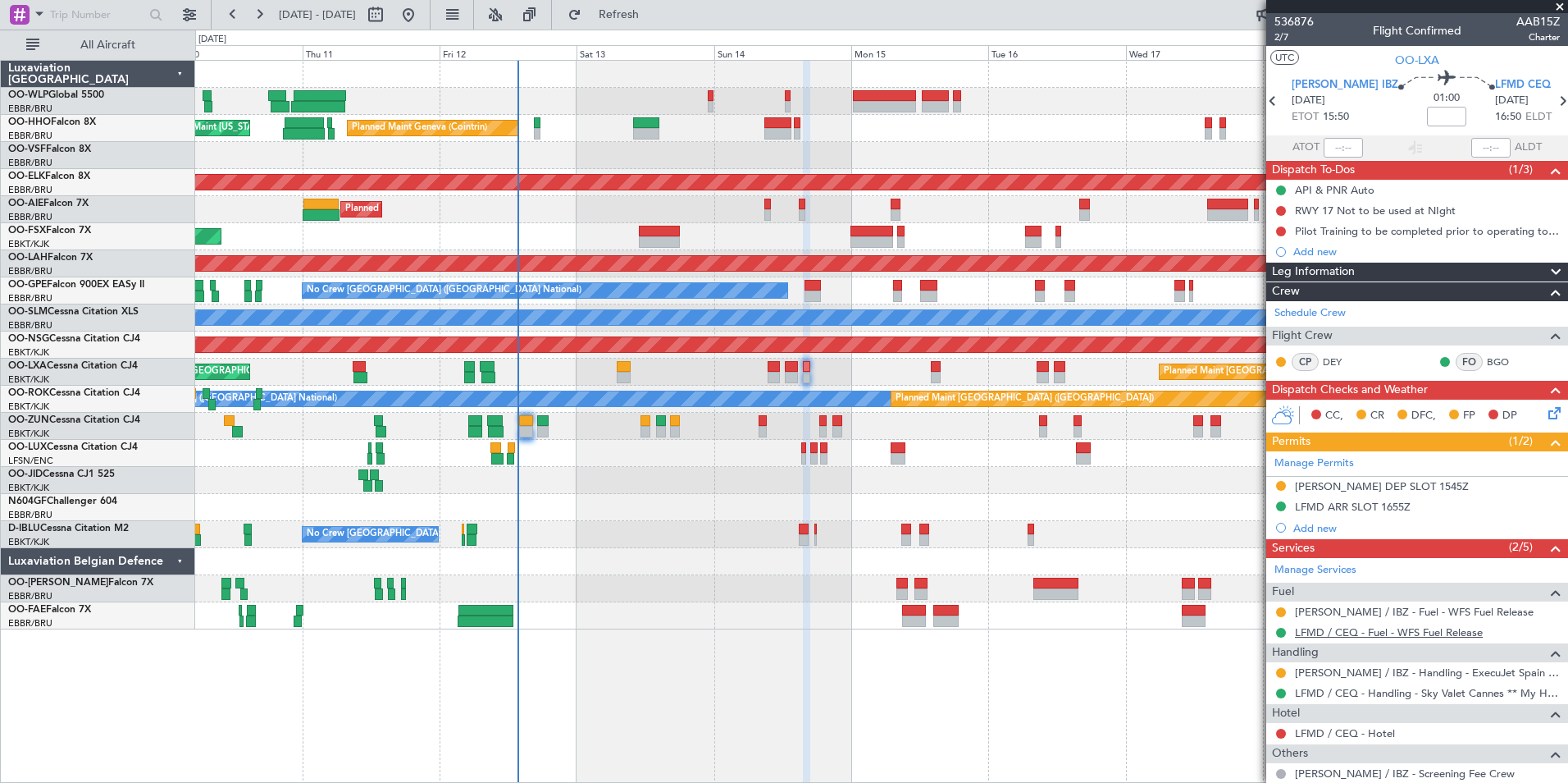
click at [1346, 634] on link "LFMD / CEQ - Fuel - WFS Fuel Release" at bounding box center [1389, 632] width 188 height 14
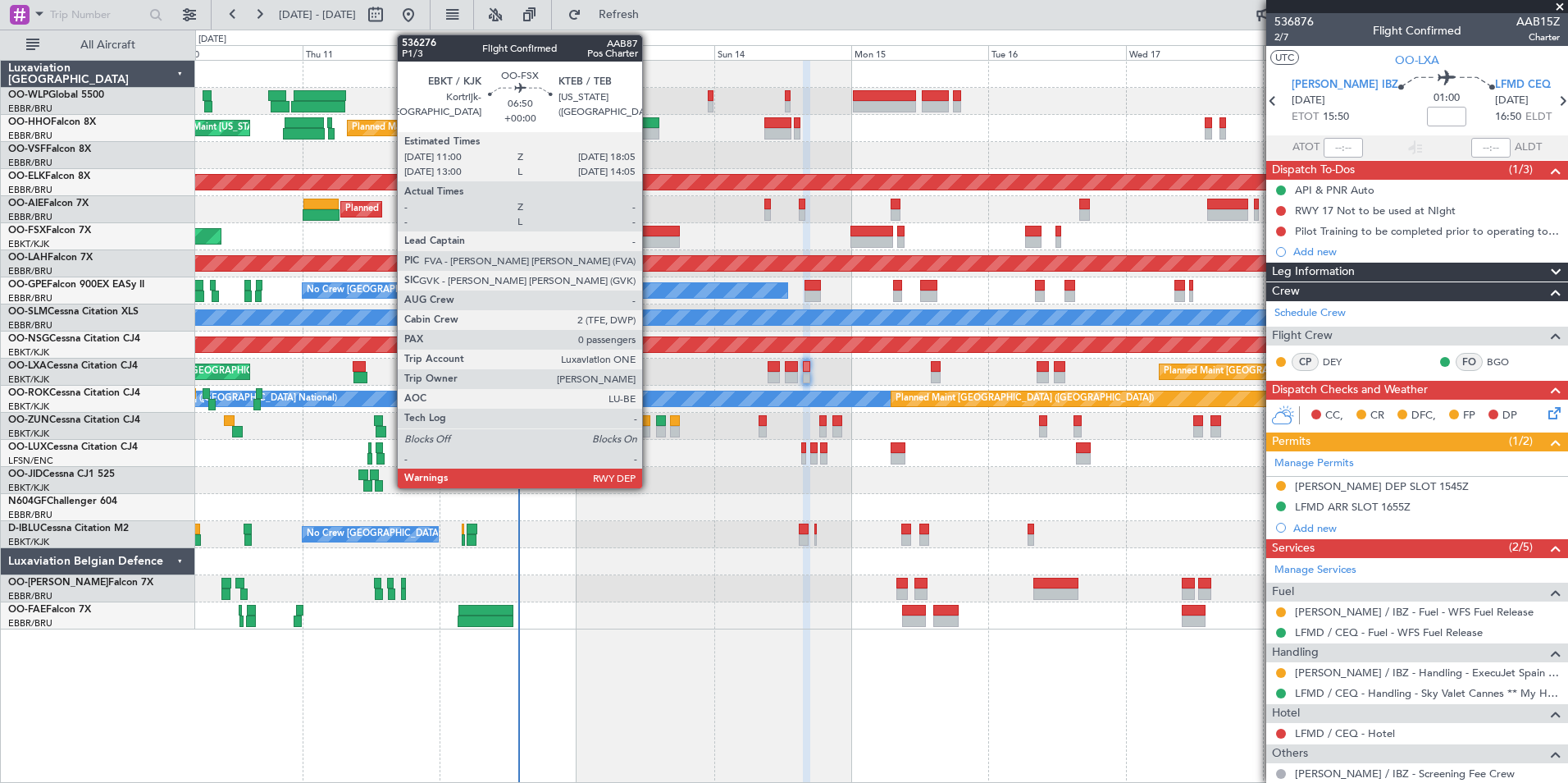
click at [650, 231] on div at bounding box center [659, 231] width 41 height 11
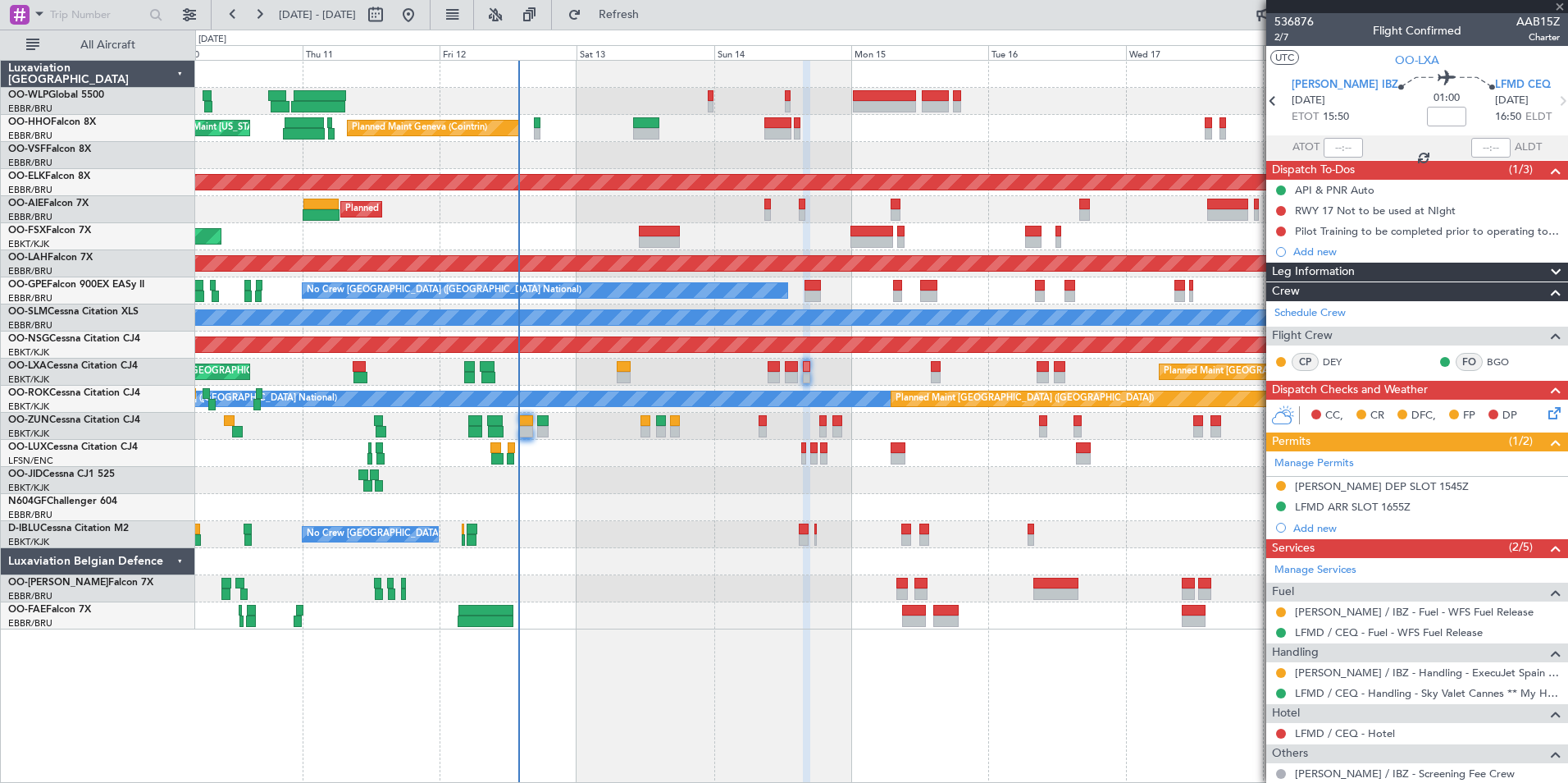
type input "0"
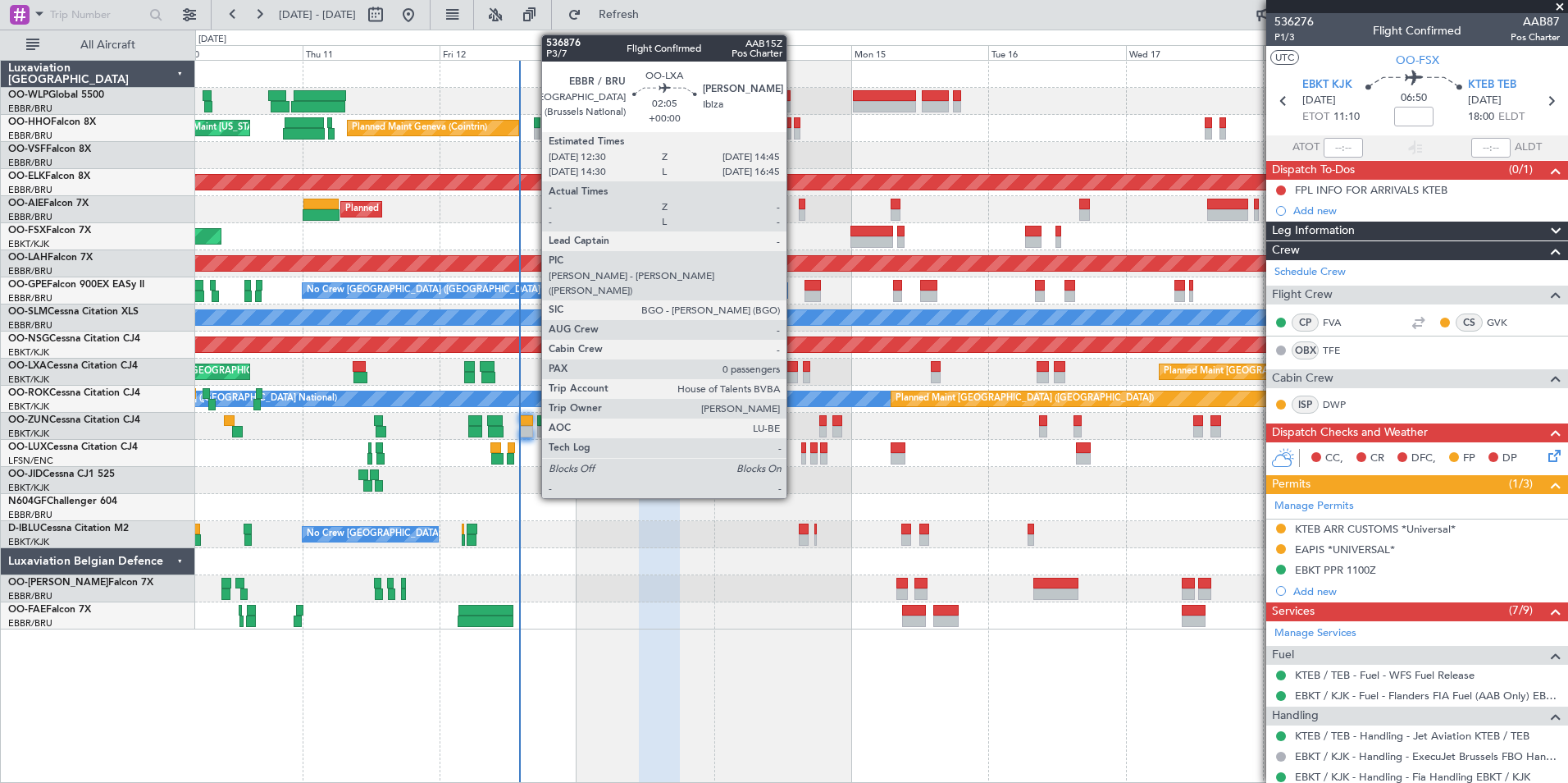
click at [794, 369] on div at bounding box center [791, 367] width 13 height 11
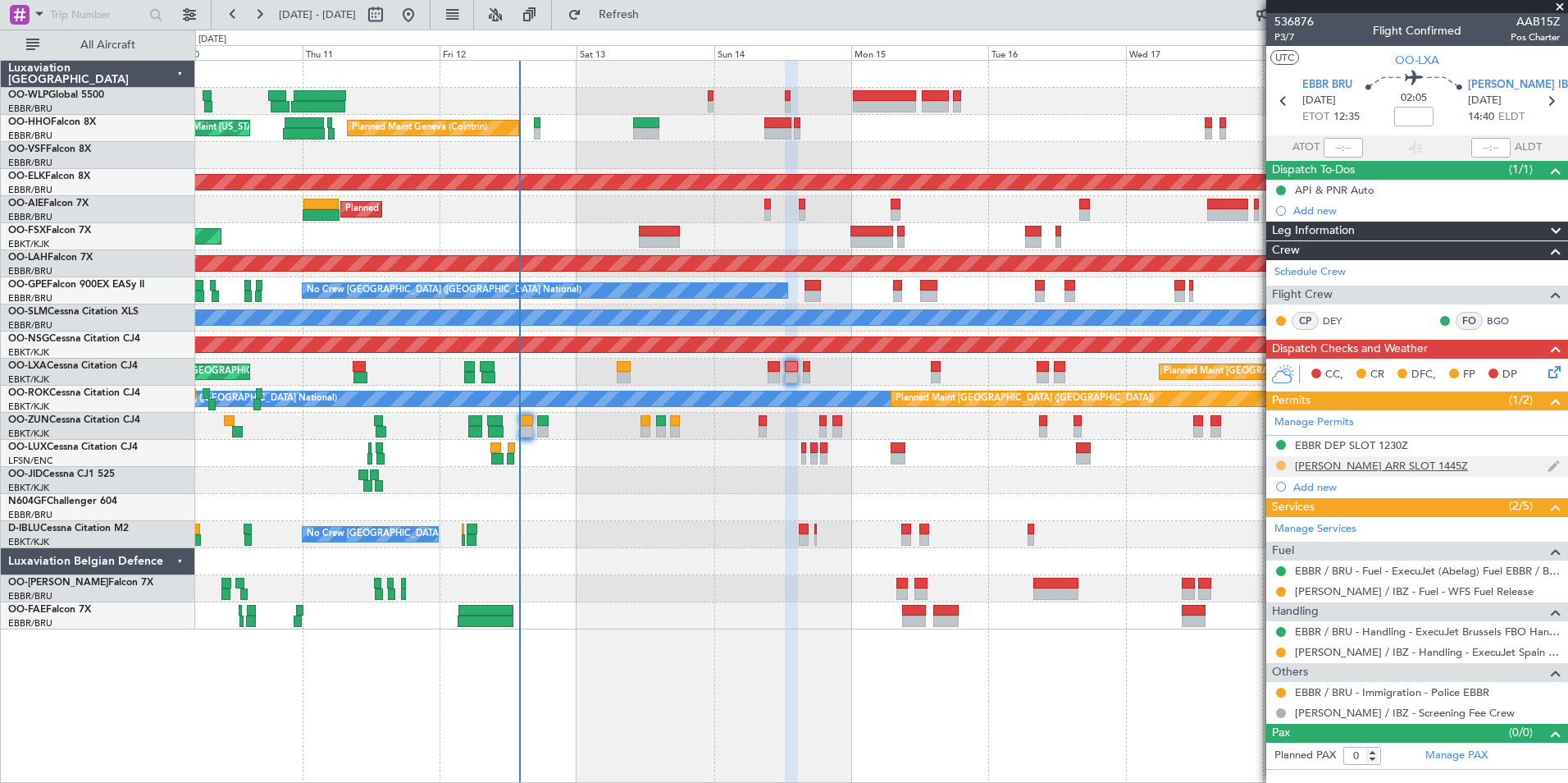
click at [1282, 464] on button at bounding box center [1281, 465] width 9 height 10
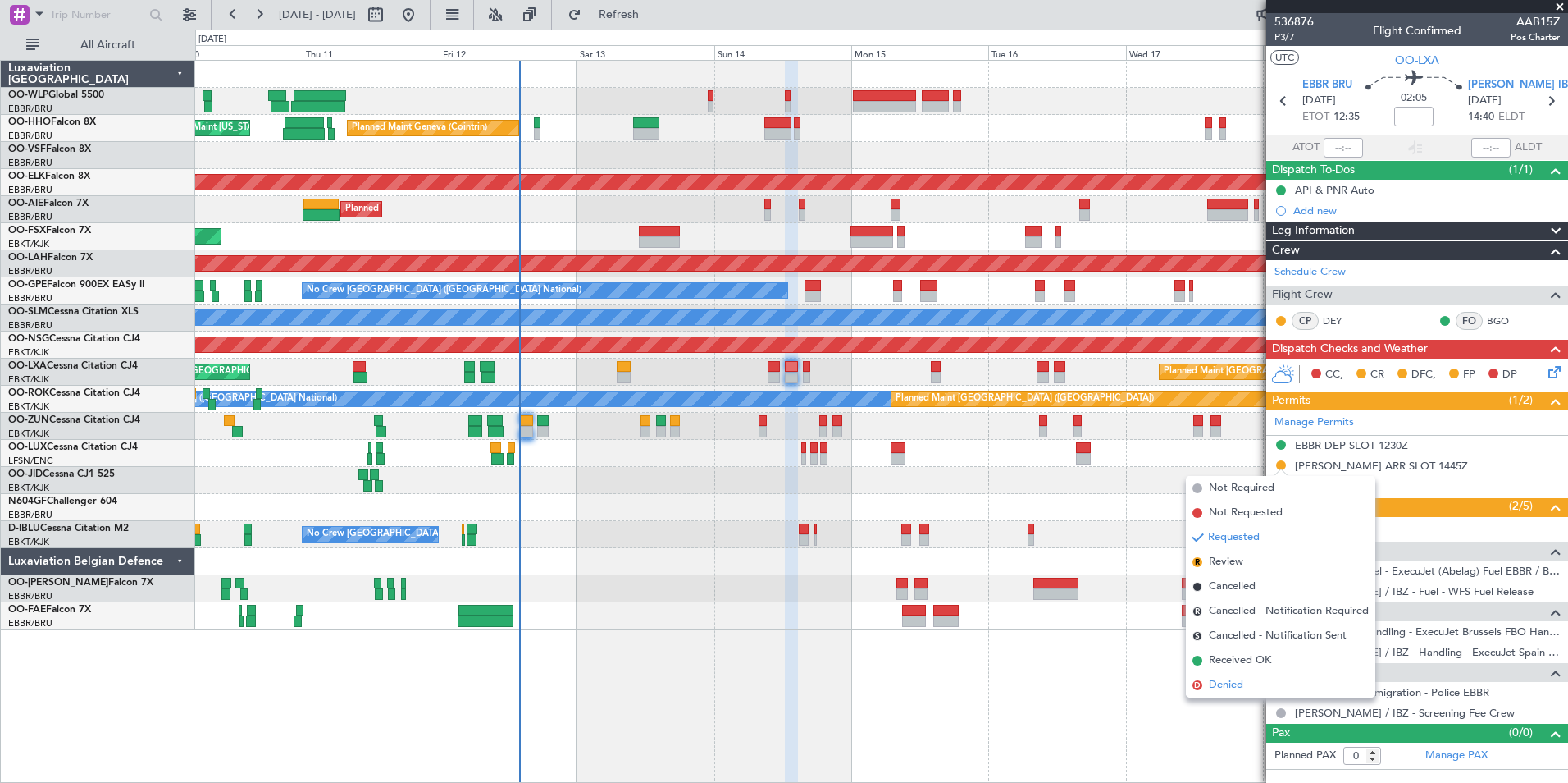
click at [1240, 680] on span "Denied" at bounding box center [1226, 684] width 34 height 16
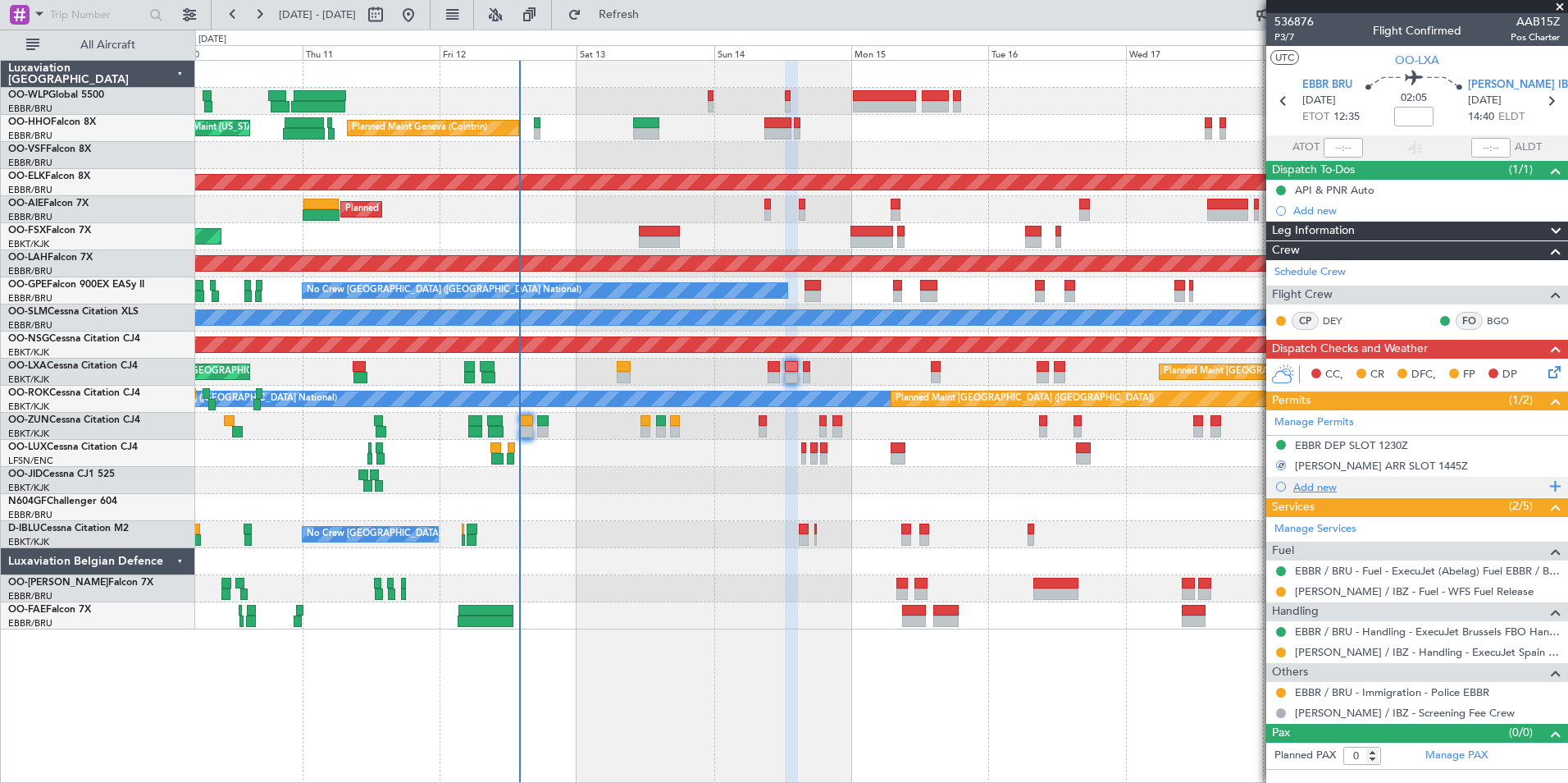
click at [1307, 489] on div "Add new" at bounding box center [1419, 487] width 252 height 14
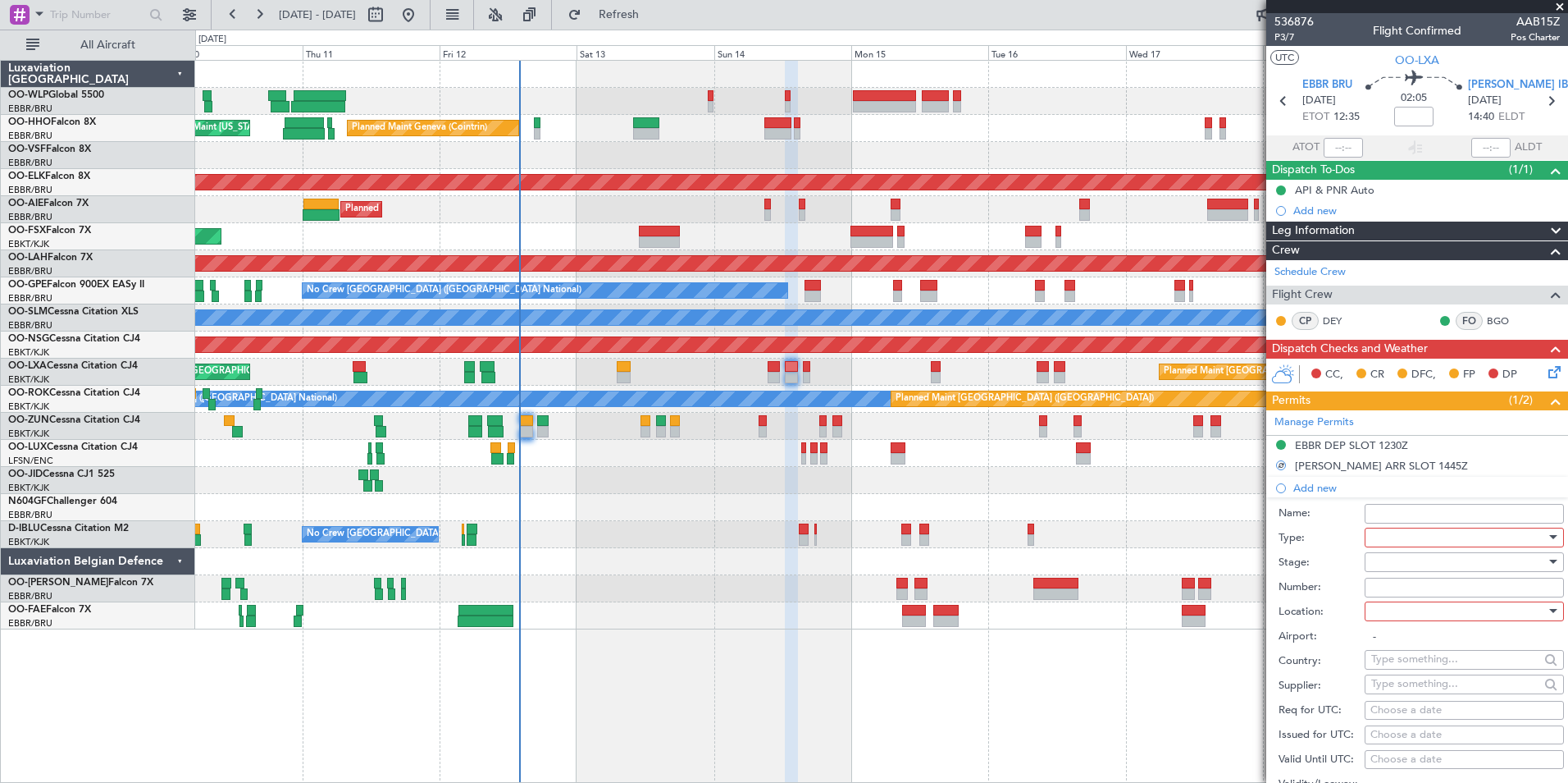
click at [1406, 531] on div at bounding box center [1459, 538] width 175 height 25
click at [1382, 687] on span "Slot" at bounding box center [1458, 692] width 172 height 25
click at [1396, 565] on div at bounding box center [1459, 563] width 175 height 25
click at [1403, 689] on span "Received OK" at bounding box center [1458, 694] width 172 height 25
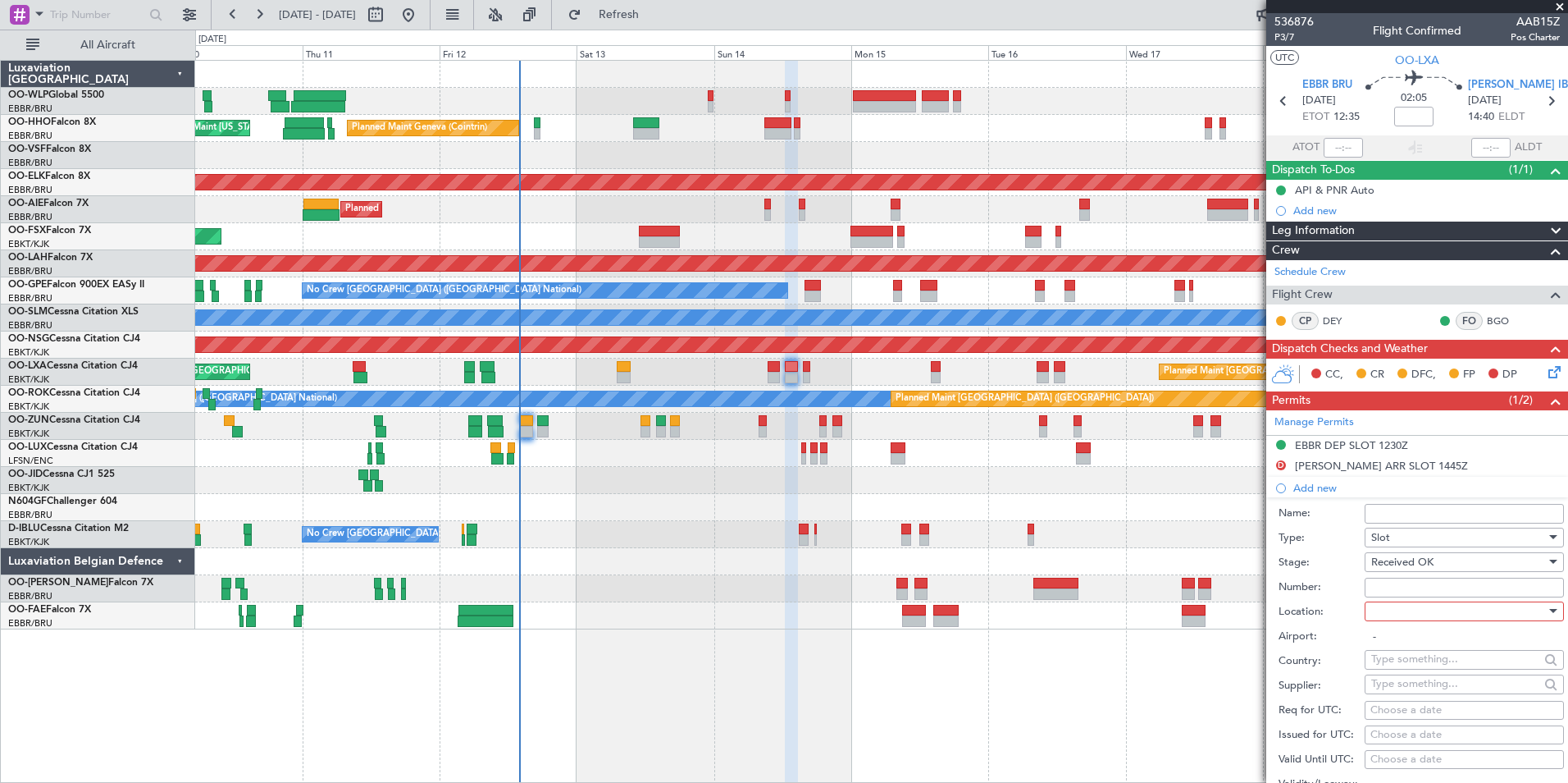
click at [1382, 587] on input "Number:" at bounding box center [1464, 587] width 199 height 20
type input "approved"
click at [1383, 613] on div at bounding box center [1459, 611] width 175 height 25
click at [1389, 683] on span "Arrival" at bounding box center [1458, 694] width 172 height 25
type input "[PERSON_NAME] / IBZ"
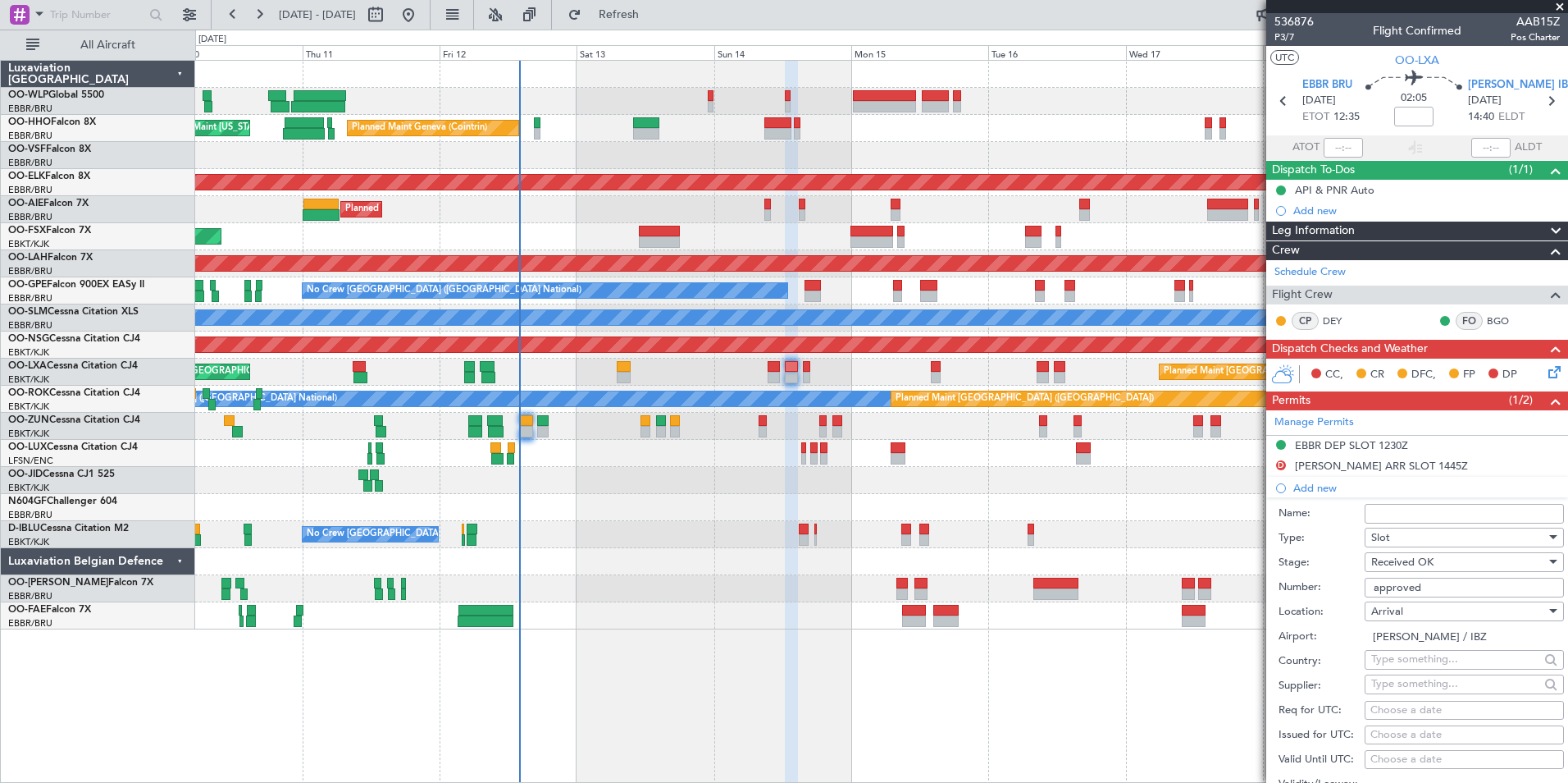
scroll to position [164, 0]
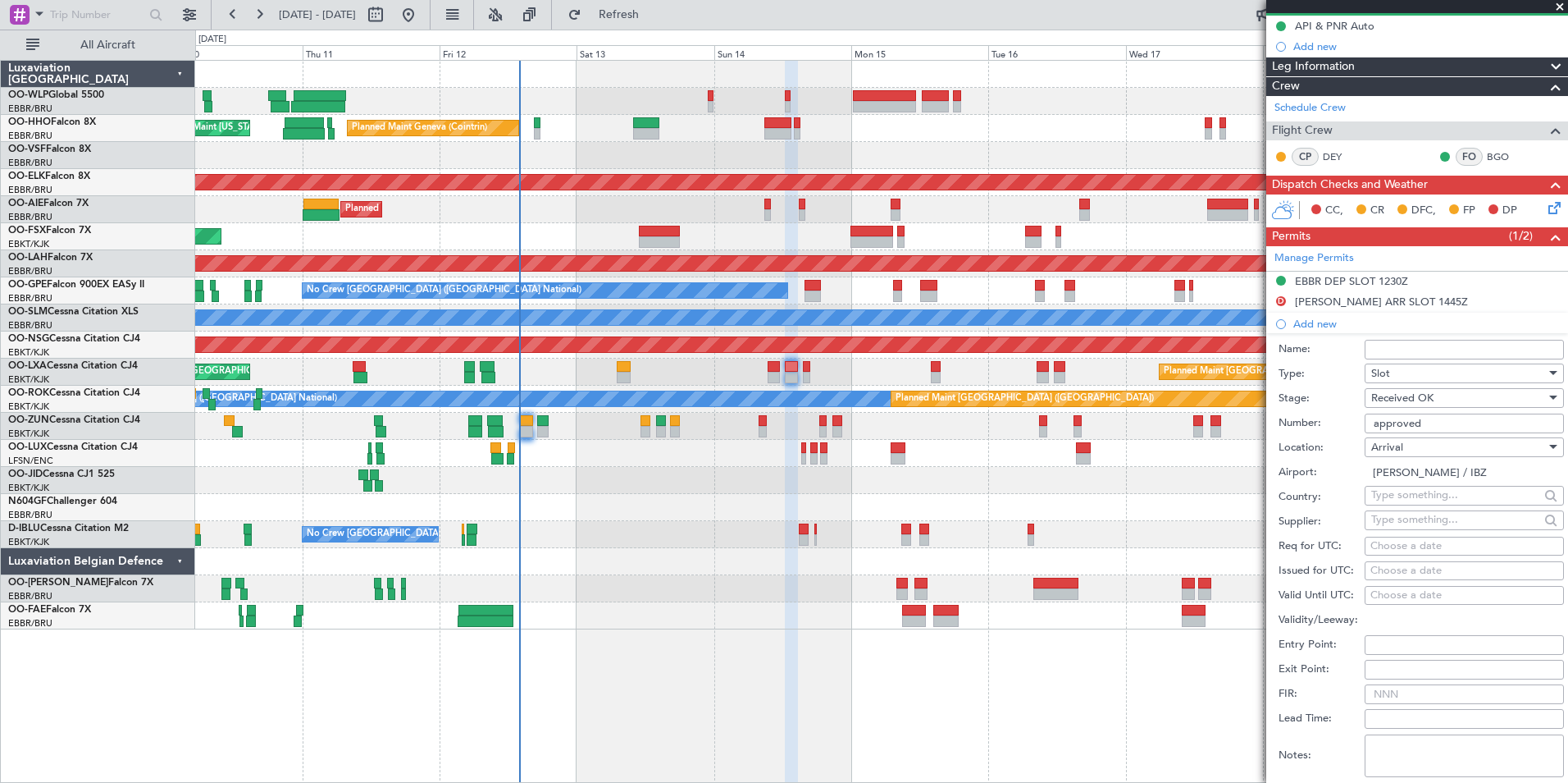
click at [1416, 550] on div "Choose a date" at bounding box center [1464, 545] width 188 height 16
select select "9"
select select "2025"
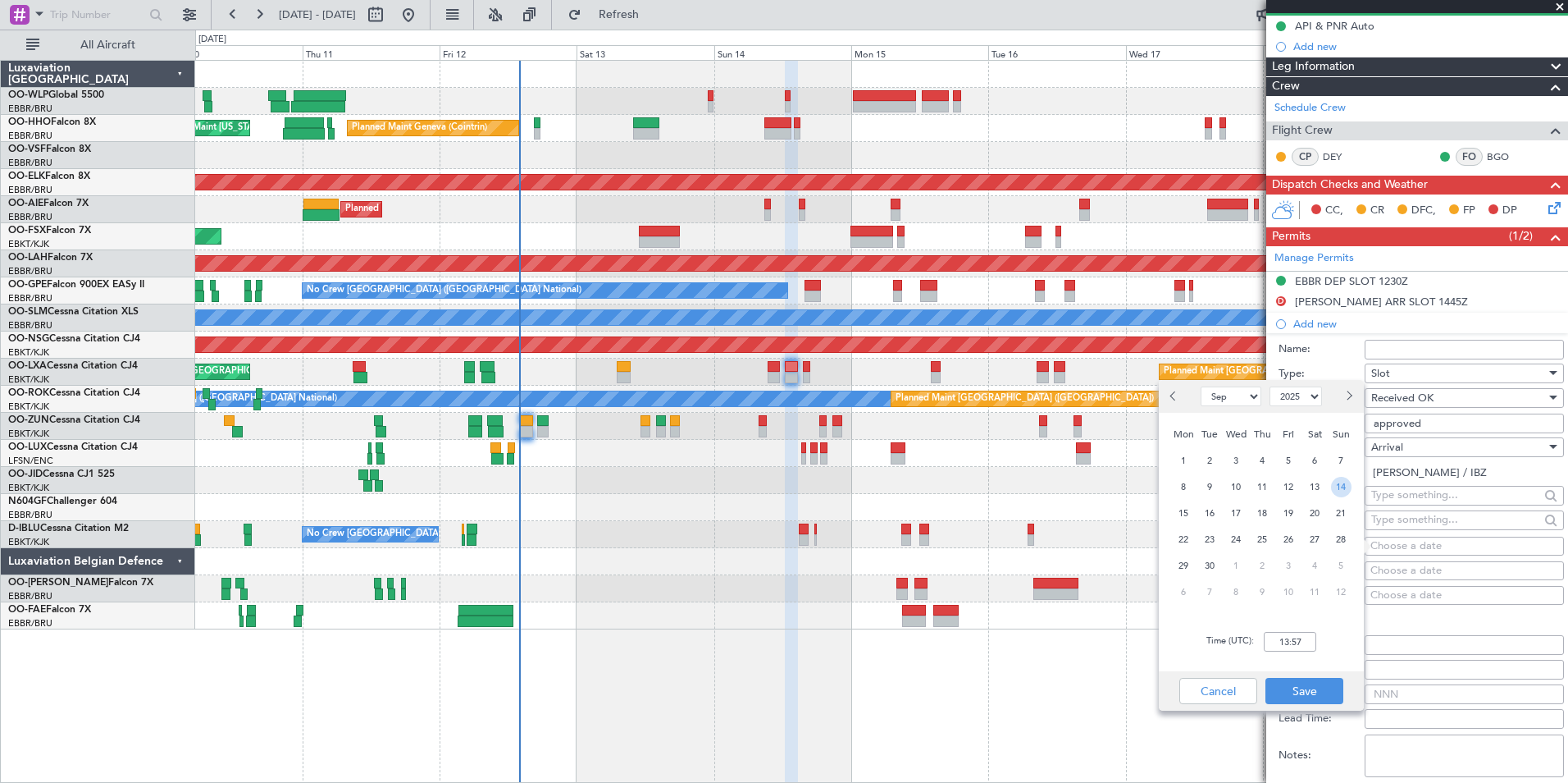
click at [1345, 490] on span "14" at bounding box center [1341, 487] width 21 height 21
click at [1294, 647] on input "00:00" at bounding box center [1290, 641] width 52 height 20
type input "18:00"
click at [1299, 683] on button "Save" at bounding box center [1304, 691] width 78 height 27
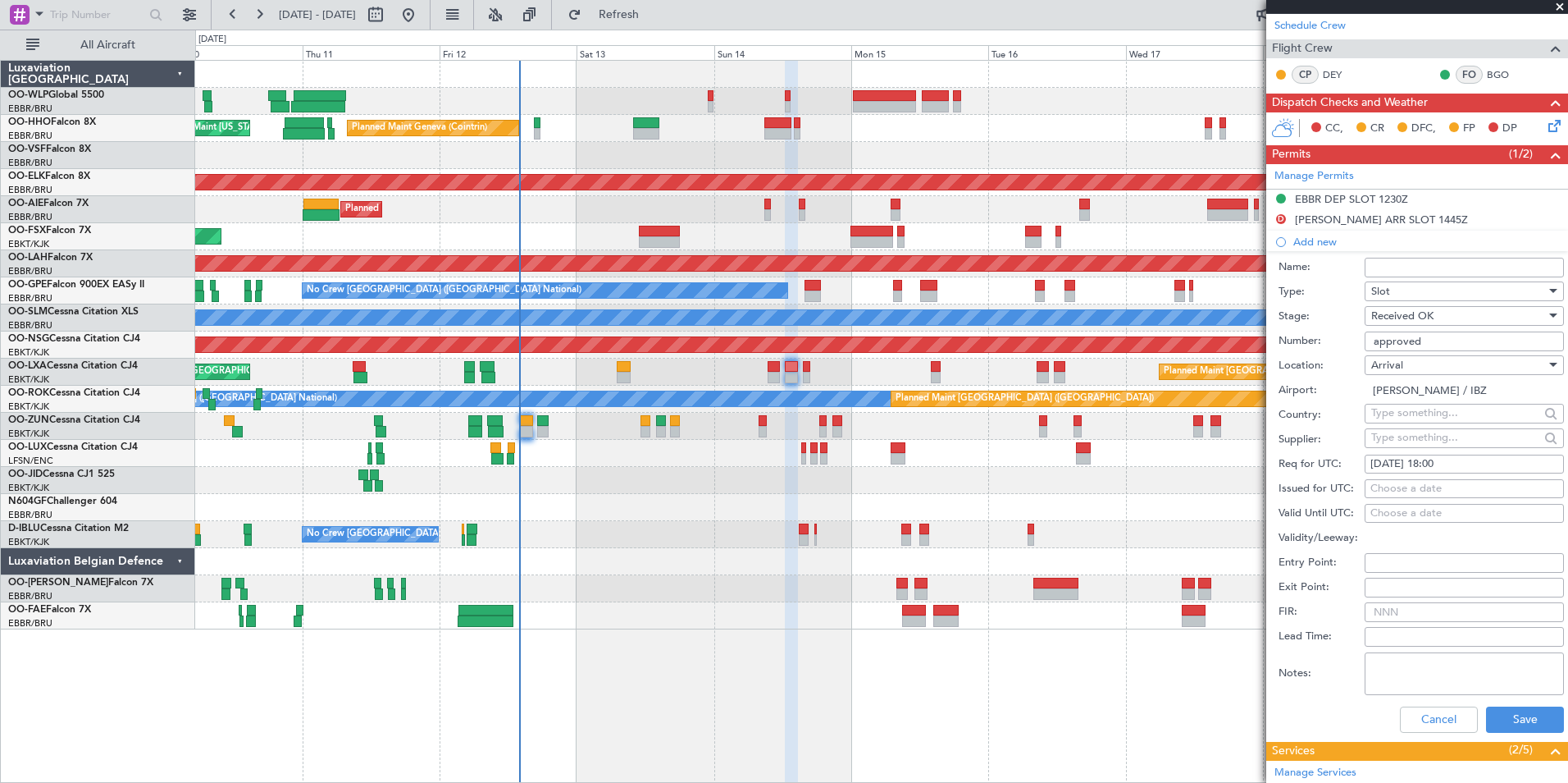
scroll to position [328, 0]
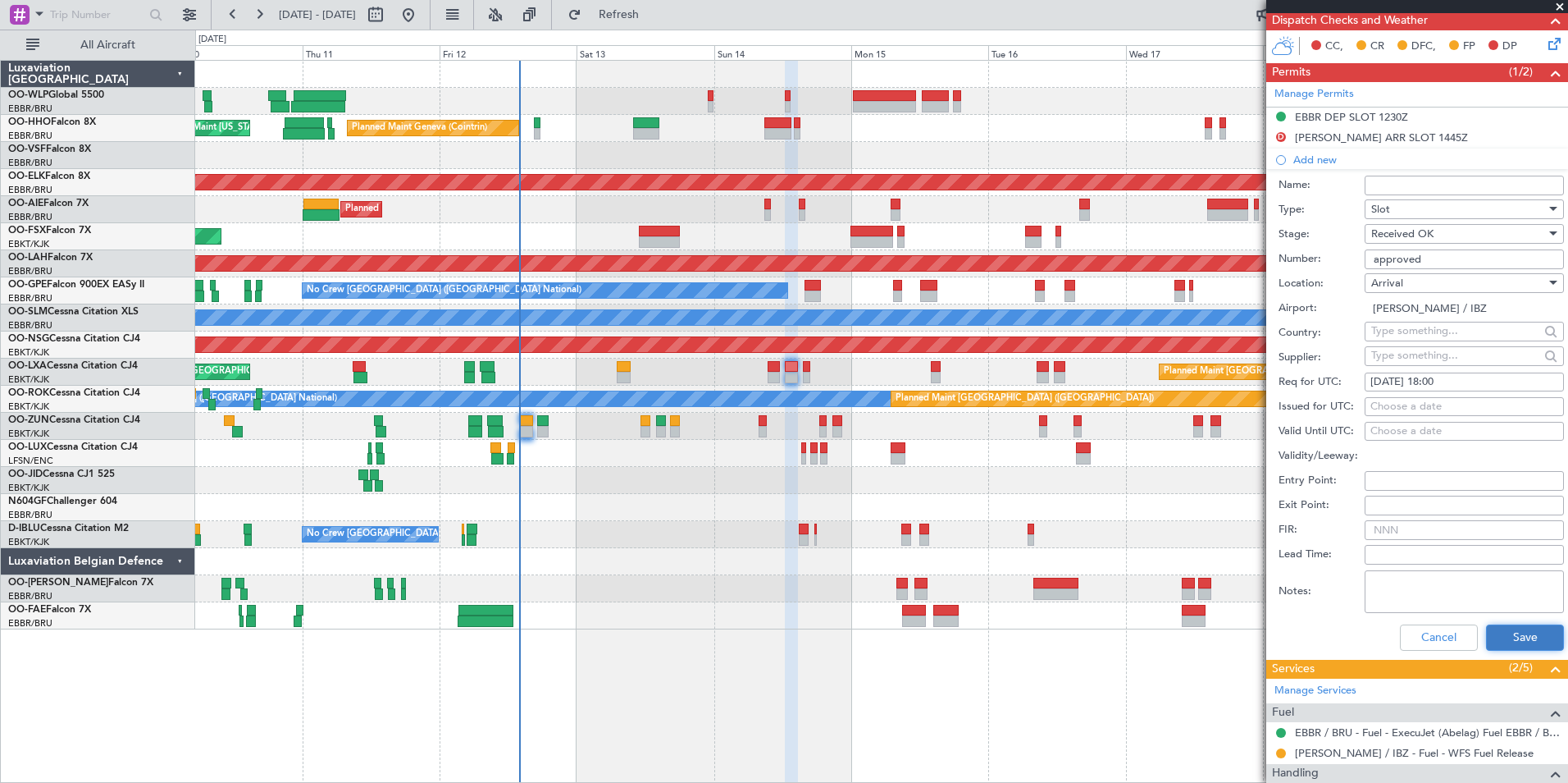
click at [1500, 632] on button "Save" at bounding box center [1525, 638] width 78 height 27
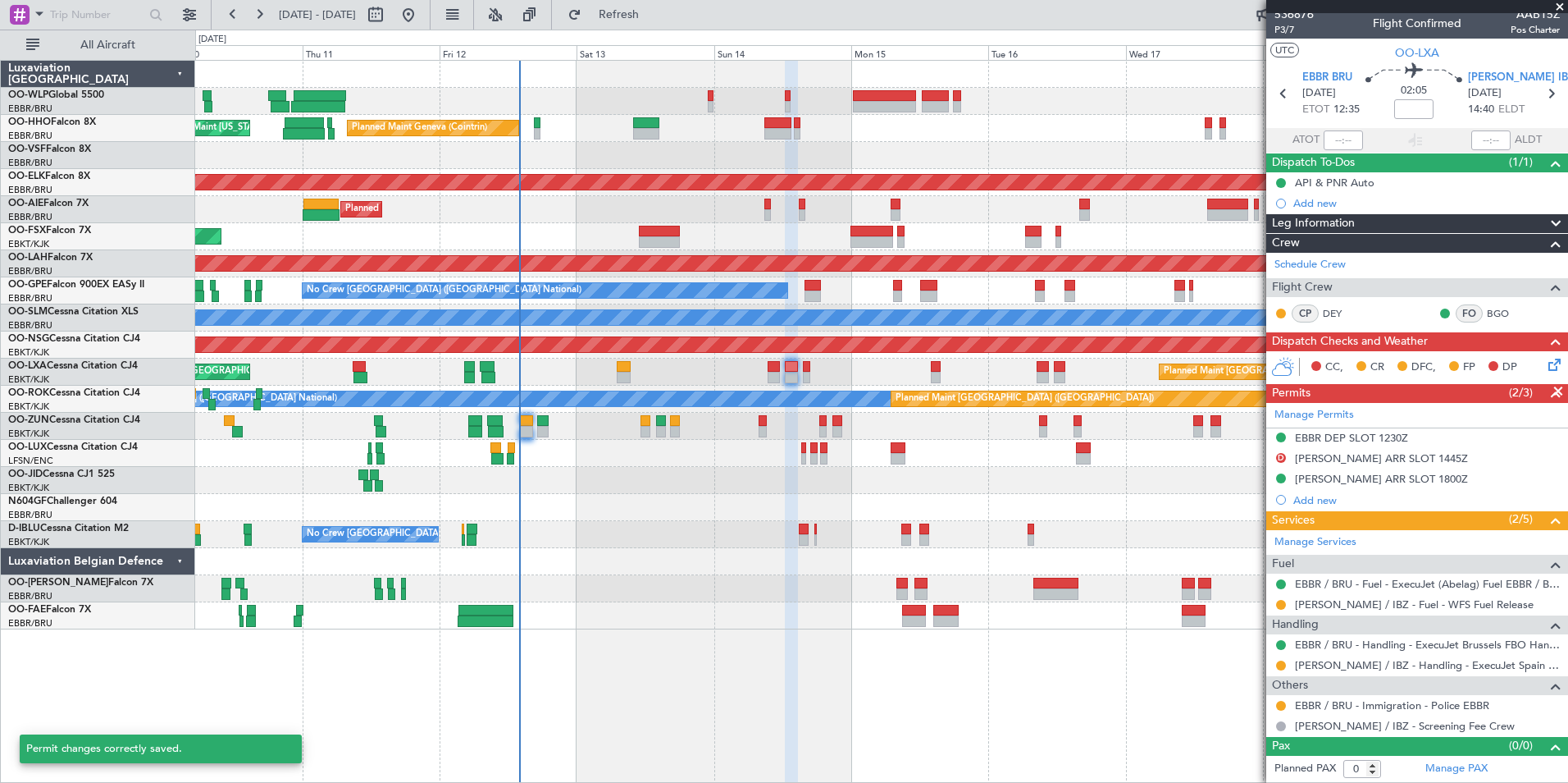
scroll to position [7, 0]
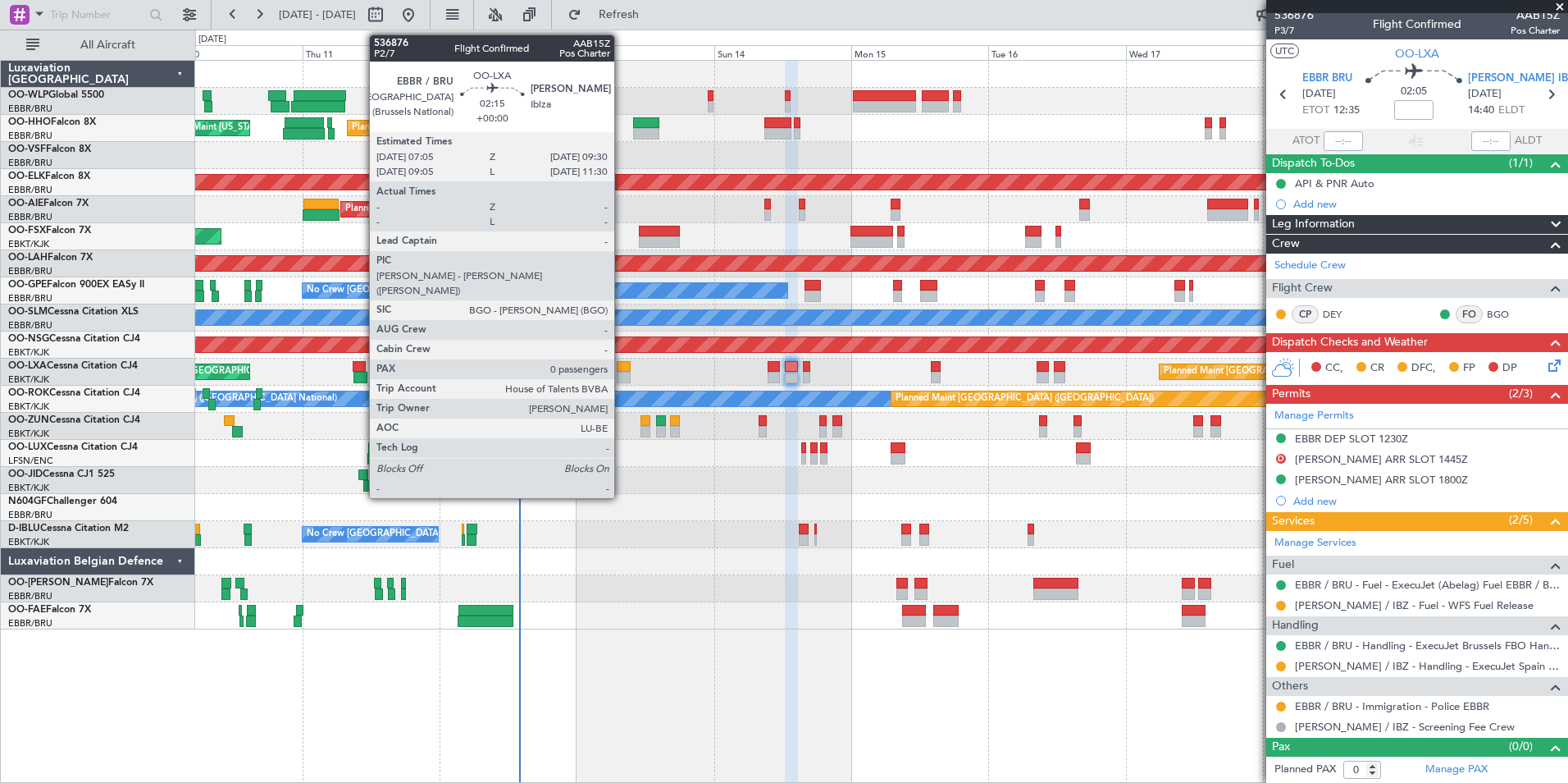
click at [622, 361] on div at bounding box center [623, 367] width 14 height 11
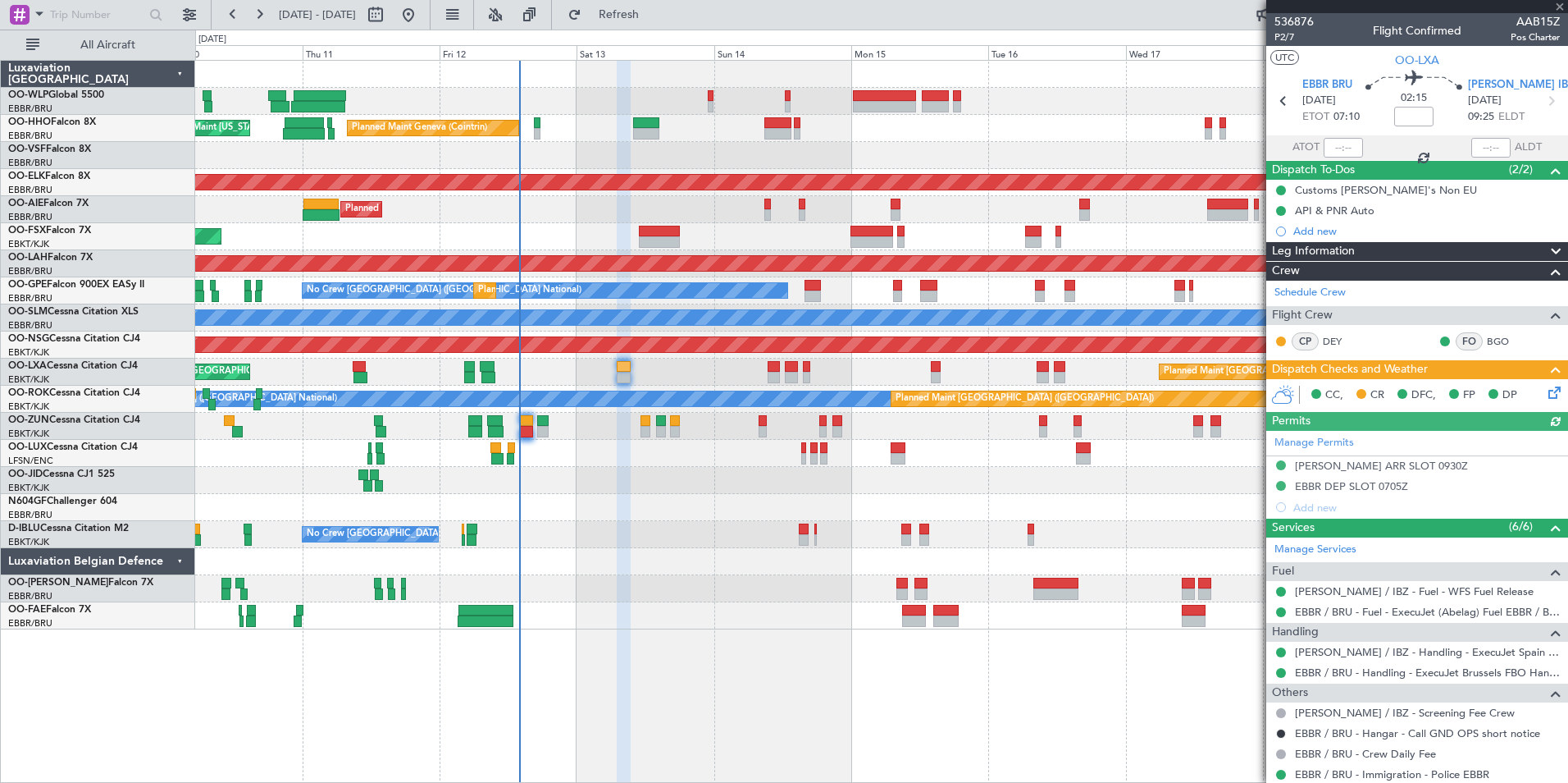
scroll to position [68, 0]
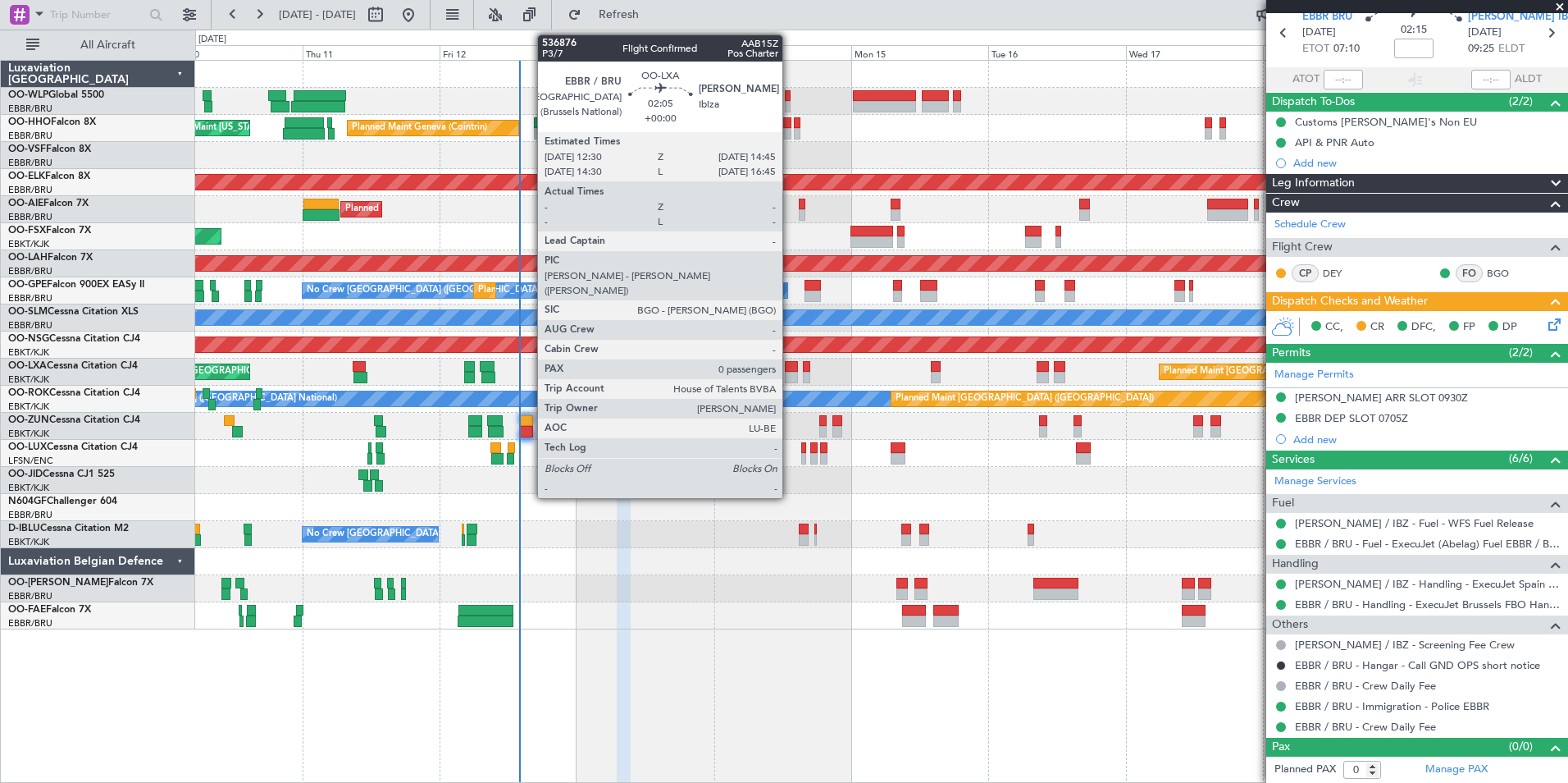
click at [790, 375] on div at bounding box center [791, 377] width 13 height 11
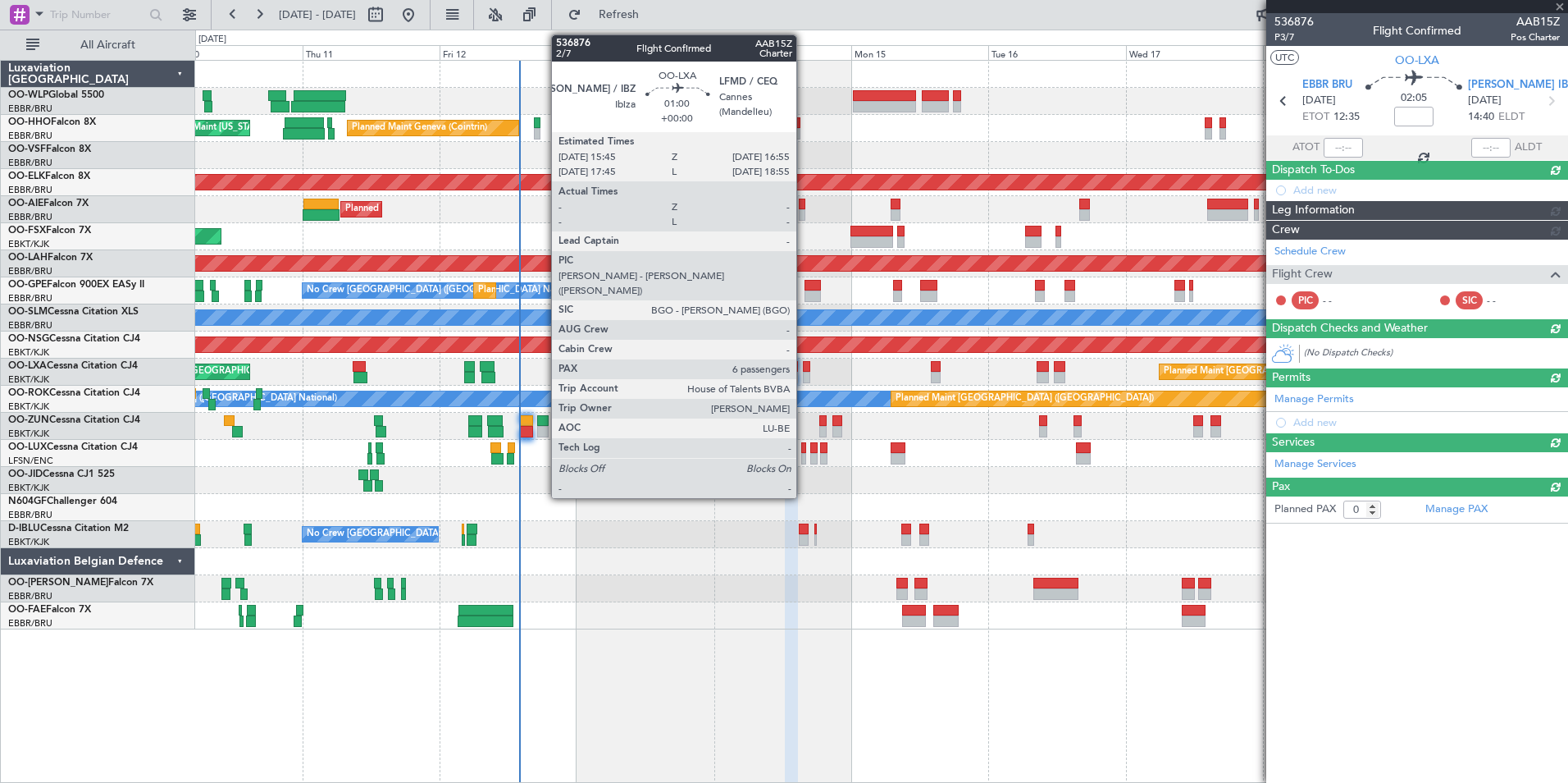
scroll to position [0, 0]
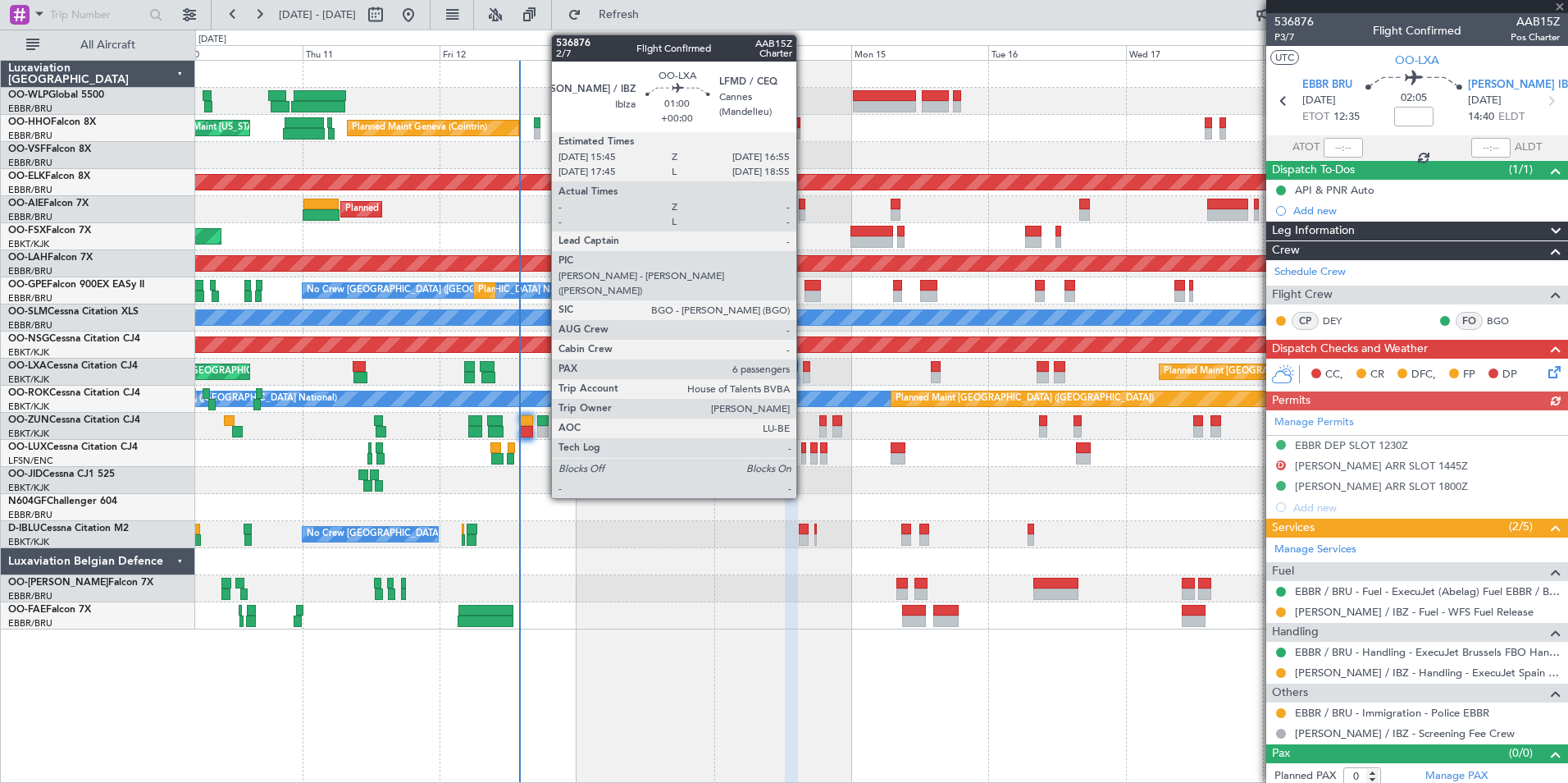
click at [803, 374] on div at bounding box center [806, 377] width 8 height 11
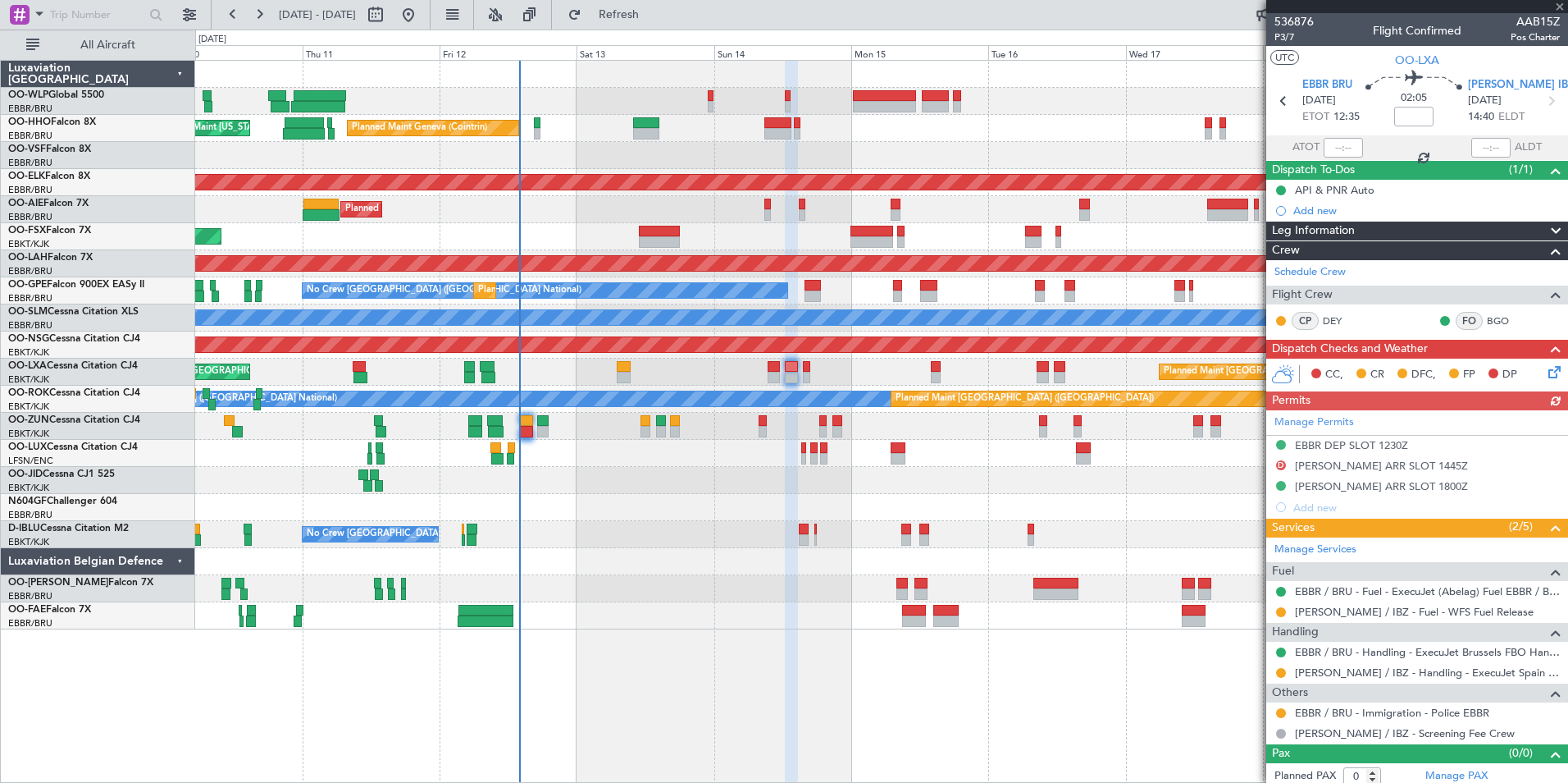
type input "6"
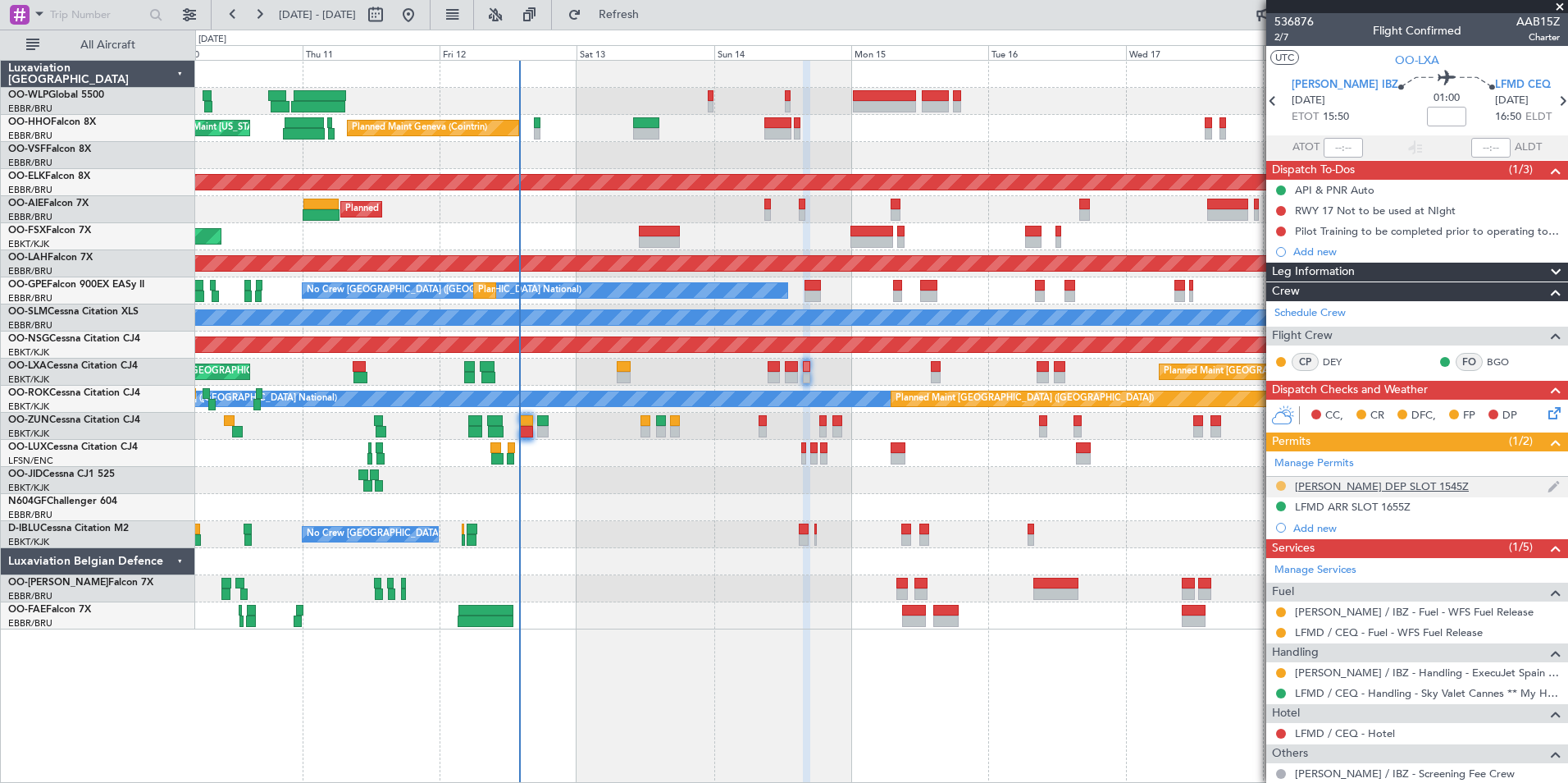
click at [1281, 483] on button at bounding box center [1281, 486] width 9 height 10
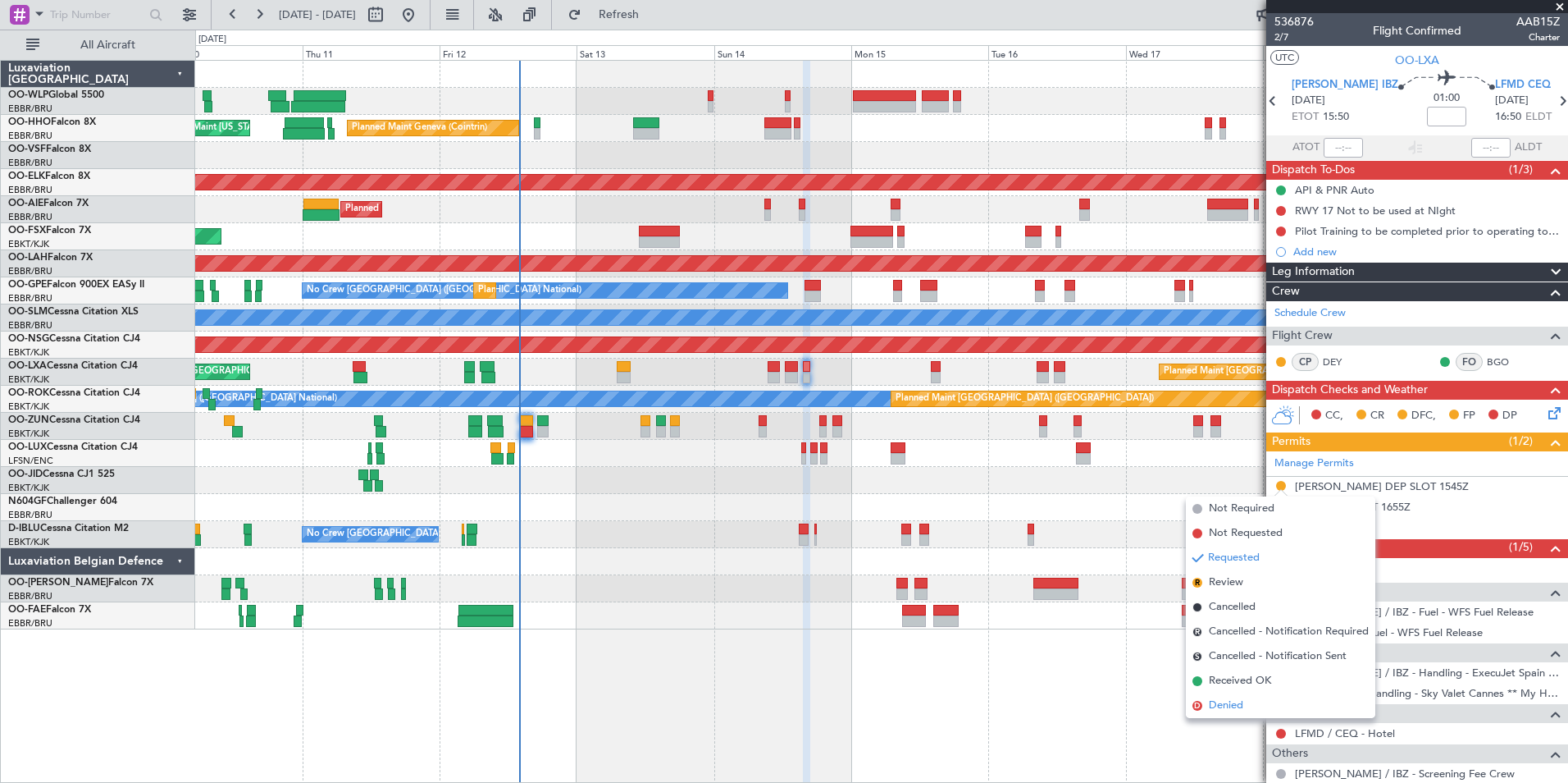
click at [1219, 701] on span "Denied" at bounding box center [1226, 705] width 34 height 16
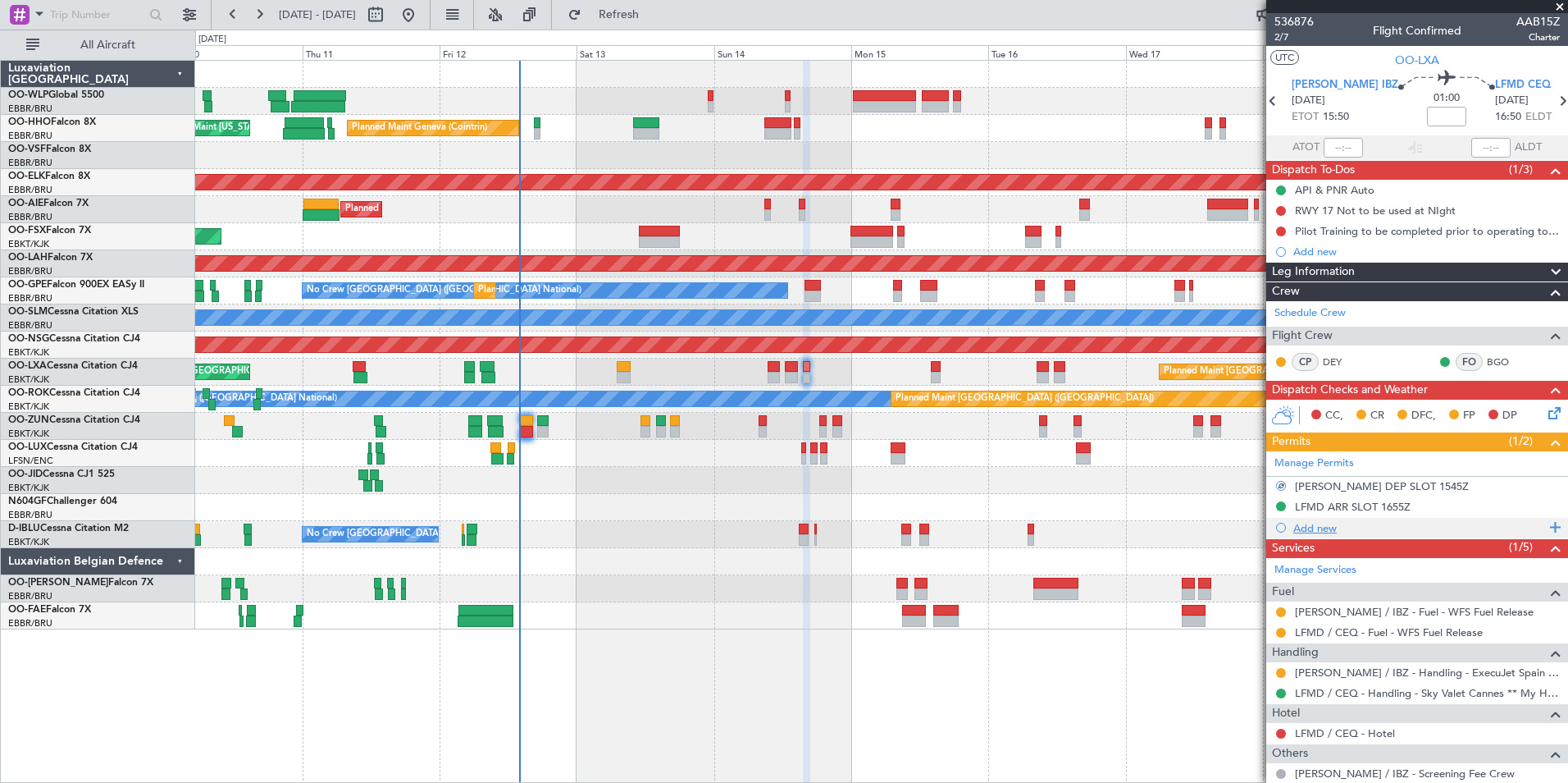
click at [1309, 527] on div "Add new" at bounding box center [1419, 527] width 252 height 14
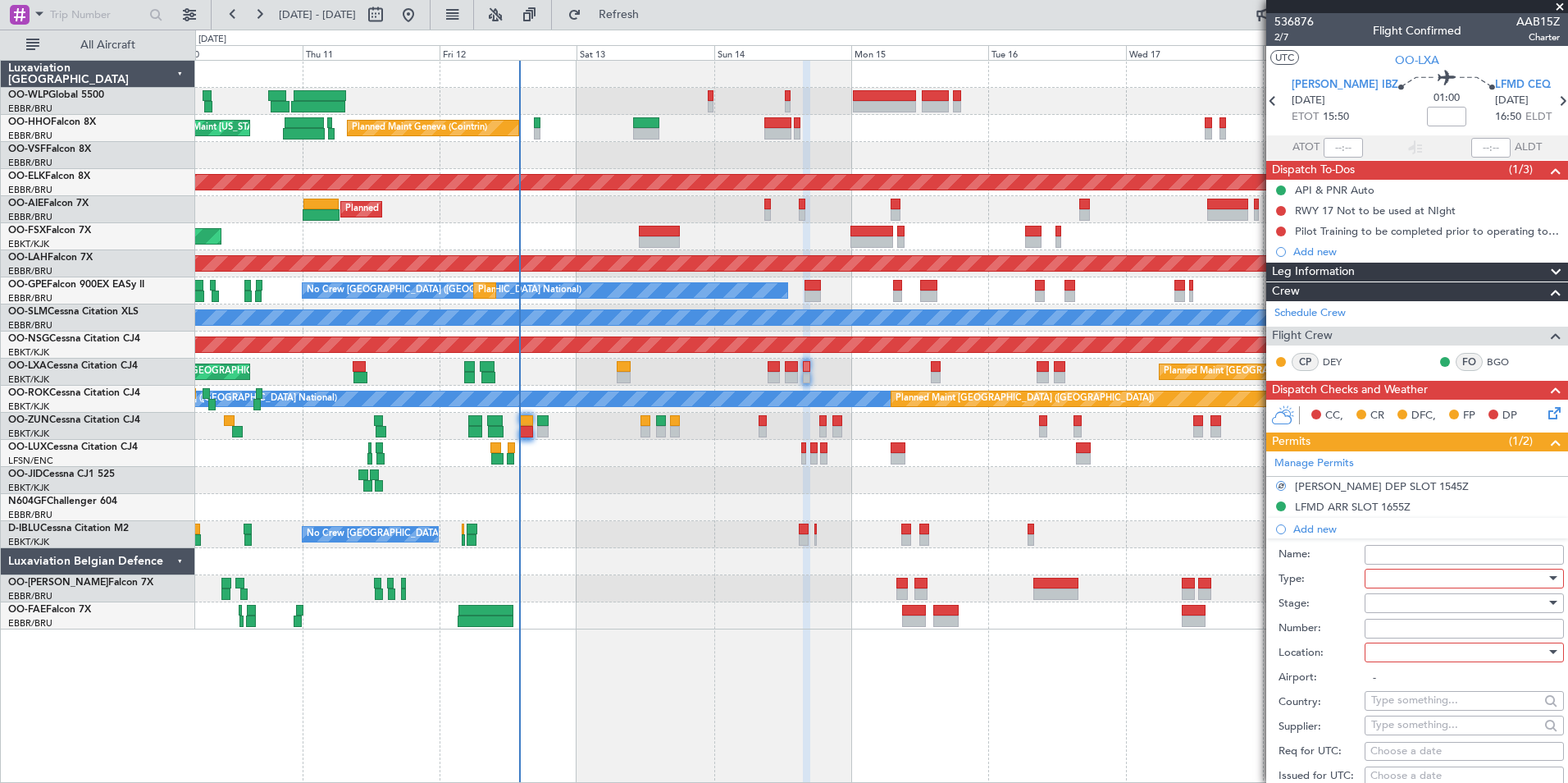
click at [1384, 579] on div at bounding box center [1459, 579] width 175 height 25
click at [1387, 734] on span "Slot" at bounding box center [1458, 733] width 172 height 25
click at [1383, 610] on div at bounding box center [1459, 603] width 175 height 25
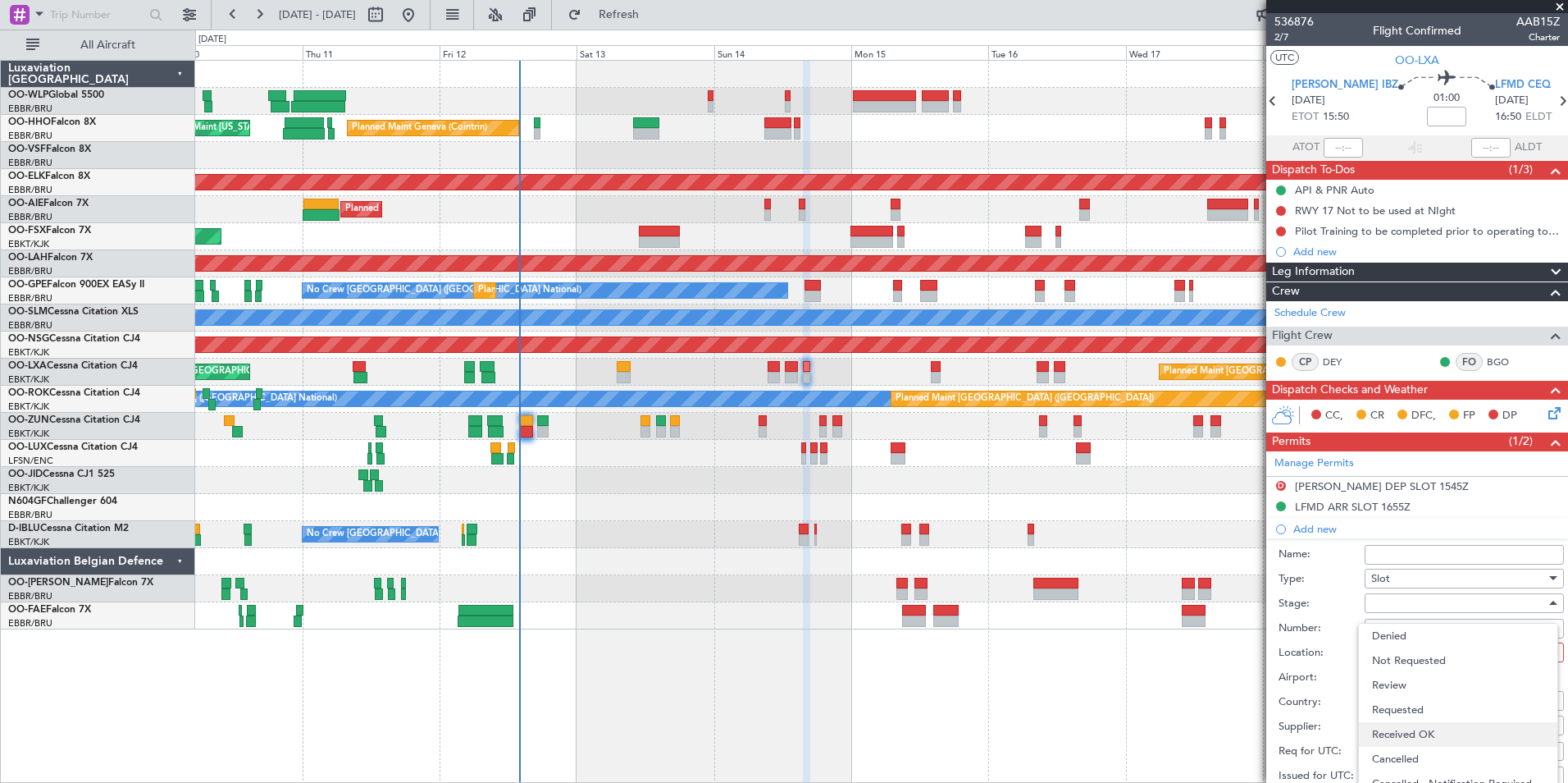
click at [1398, 735] on span "Received OK" at bounding box center [1458, 735] width 172 height 25
click at [1402, 625] on input "Number:" at bounding box center [1464, 628] width 199 height 20
type input "approved"
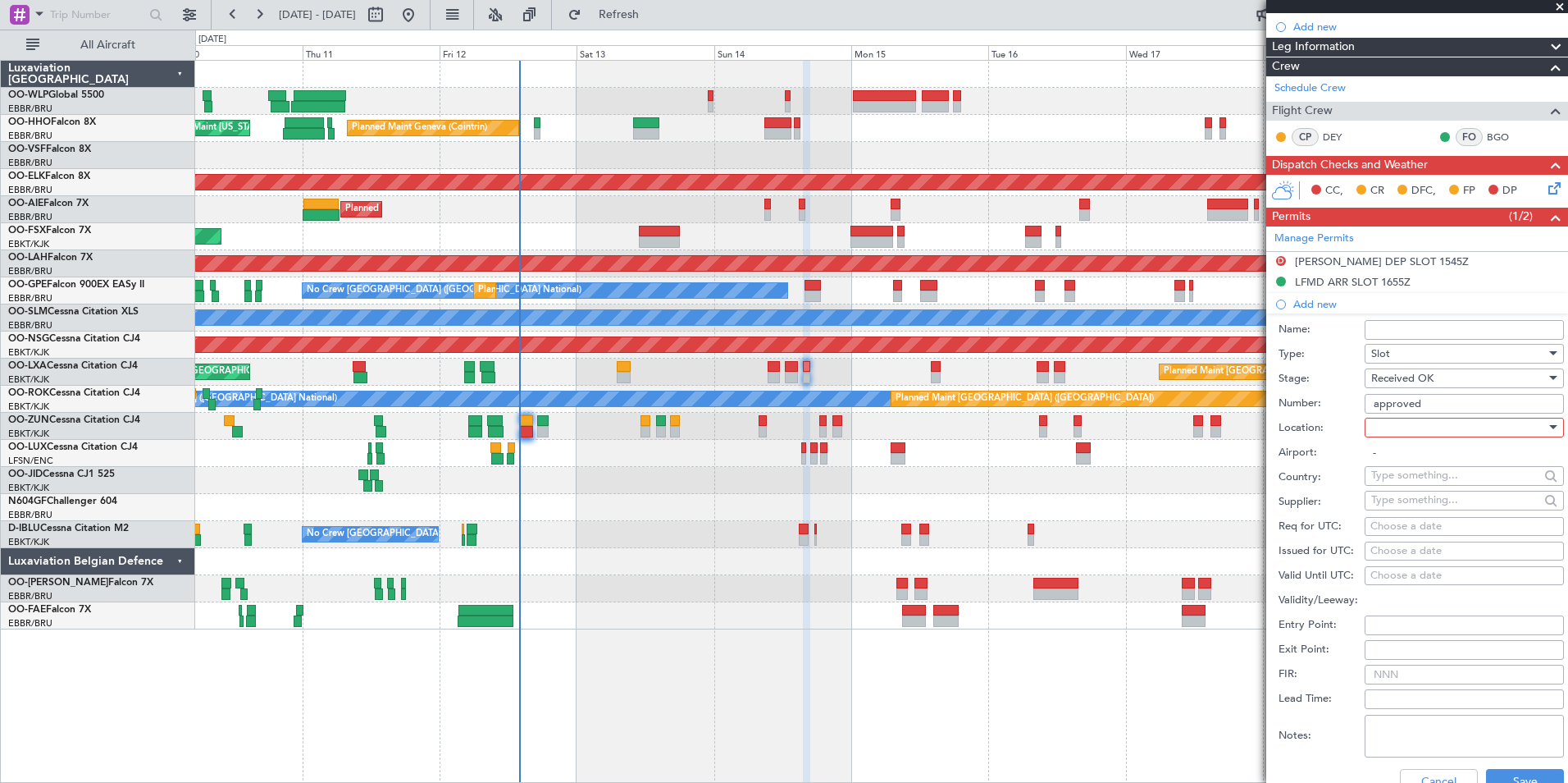
scroll to position [246, 0]
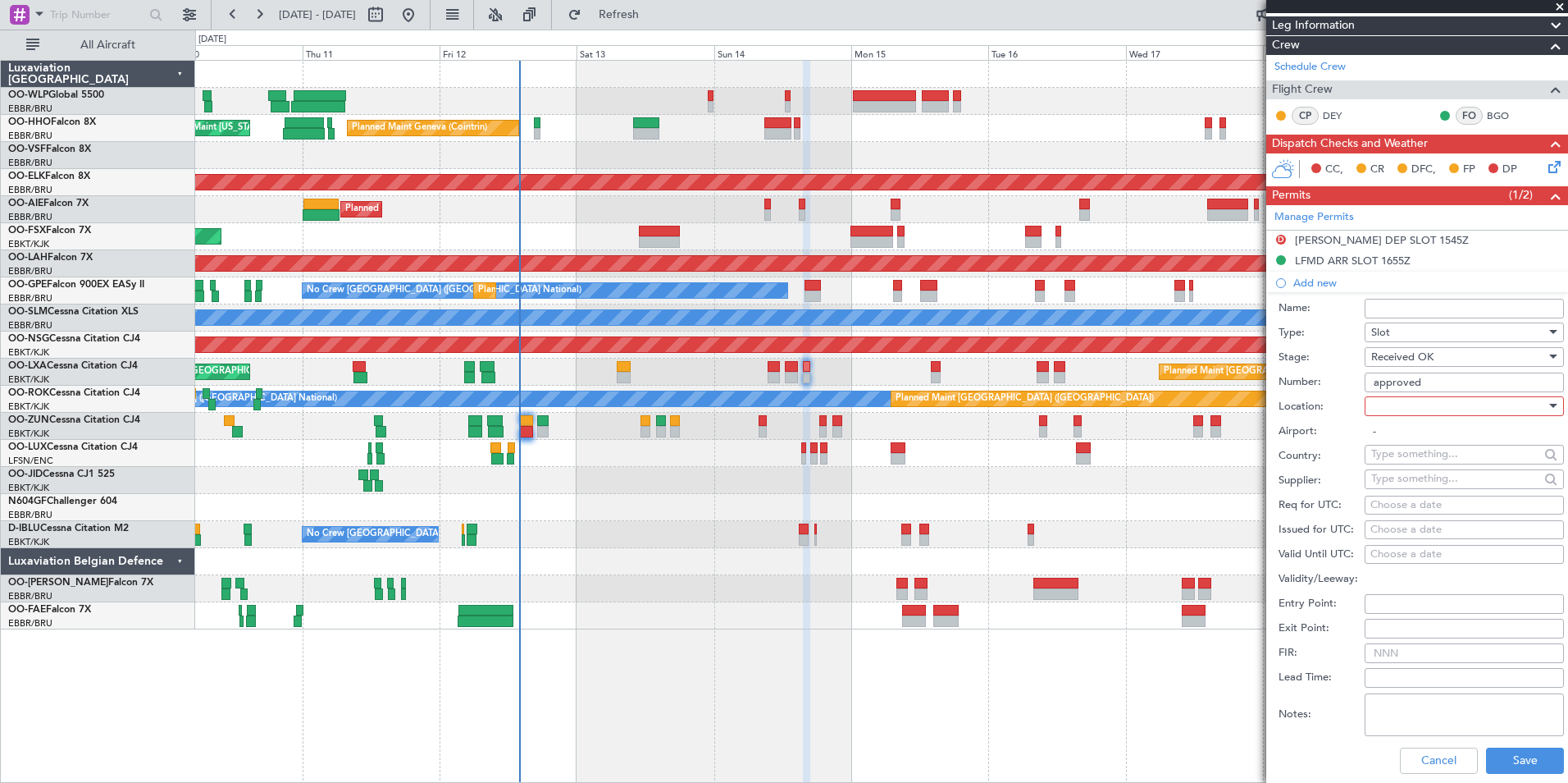
click at [1389, 411] on div at bounding box center [1459, 406] width 175 height 25
click at [1389, 432] on span "Departure" at bounding box center [1458, 439] width 172 height 25
type input "[PERSON_NAME] / IBZ"
click at [1429, 503] on div "Choose a date" at bounding box center [1464, 505] width 188 height 16
select select "9"
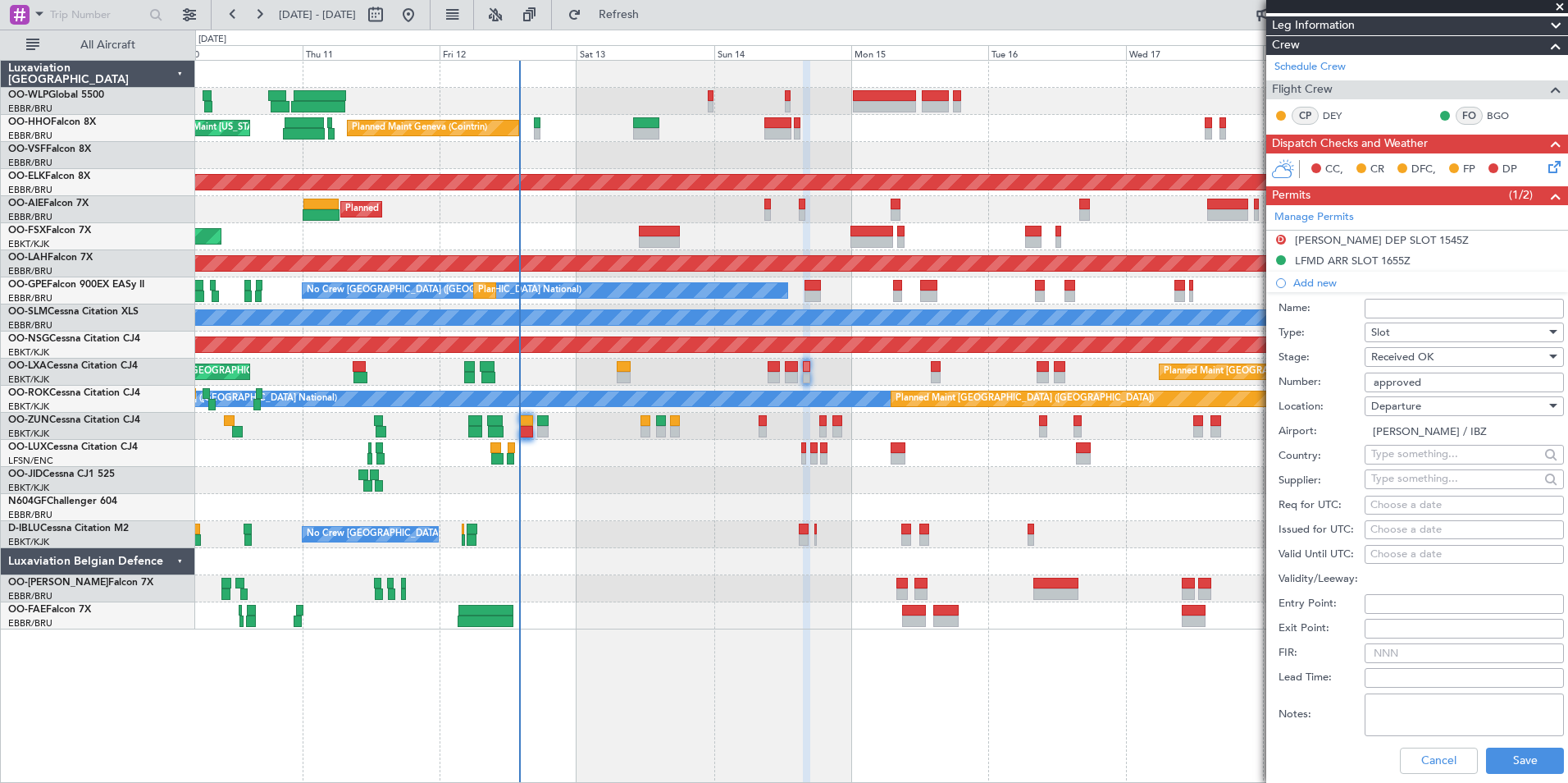
select select "2025"
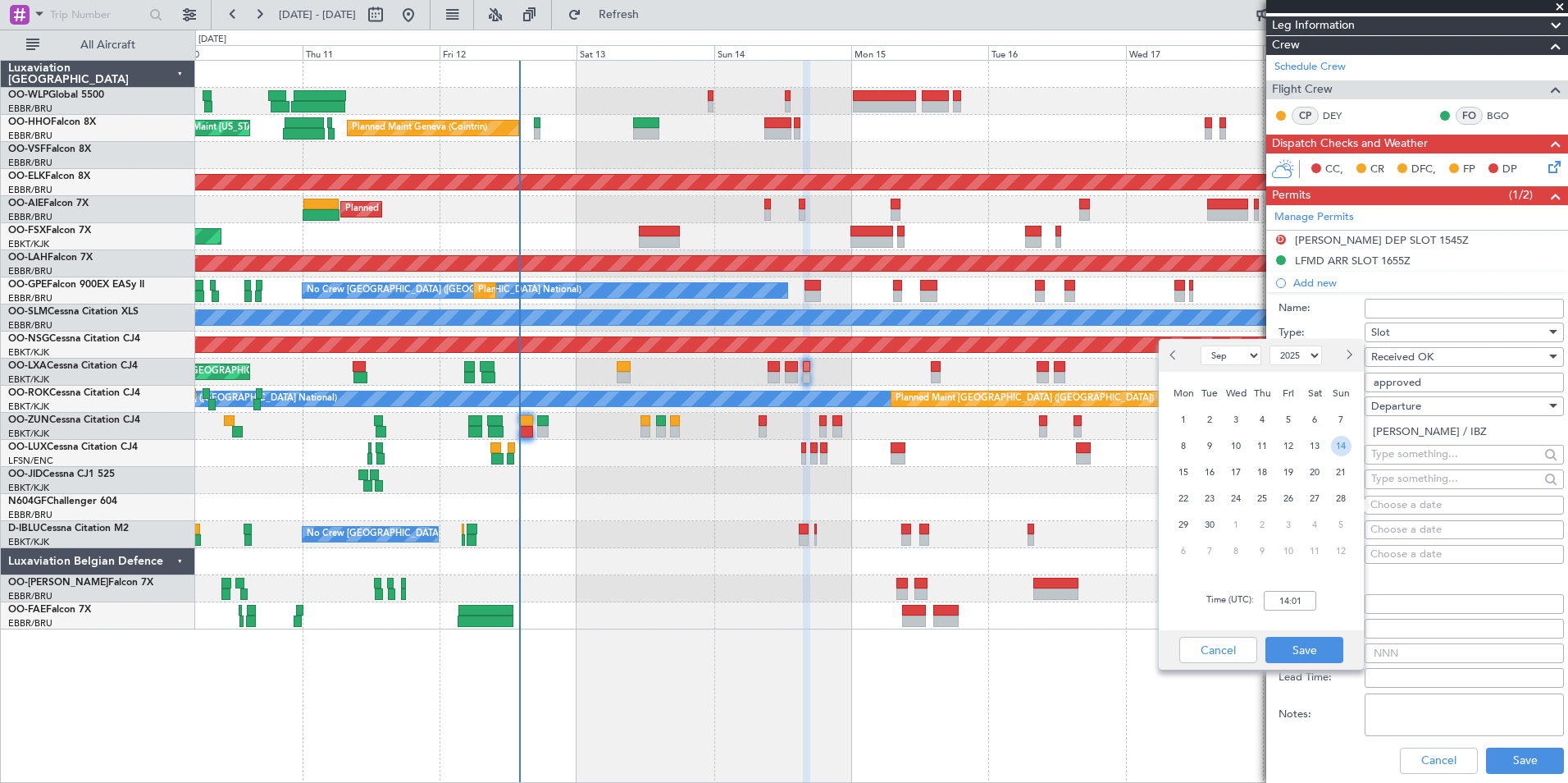
click at [1340, 447] on span "14" at bounding box center [1341, 446] width 21 height 21
click at [1296, 593] on input "00:00" at bounding box center [1290, 601] width 52 height 20
type input "18:50"
click at [1302, 645] on button "Save" at bounding box center [1304, 650] width 78 height 27
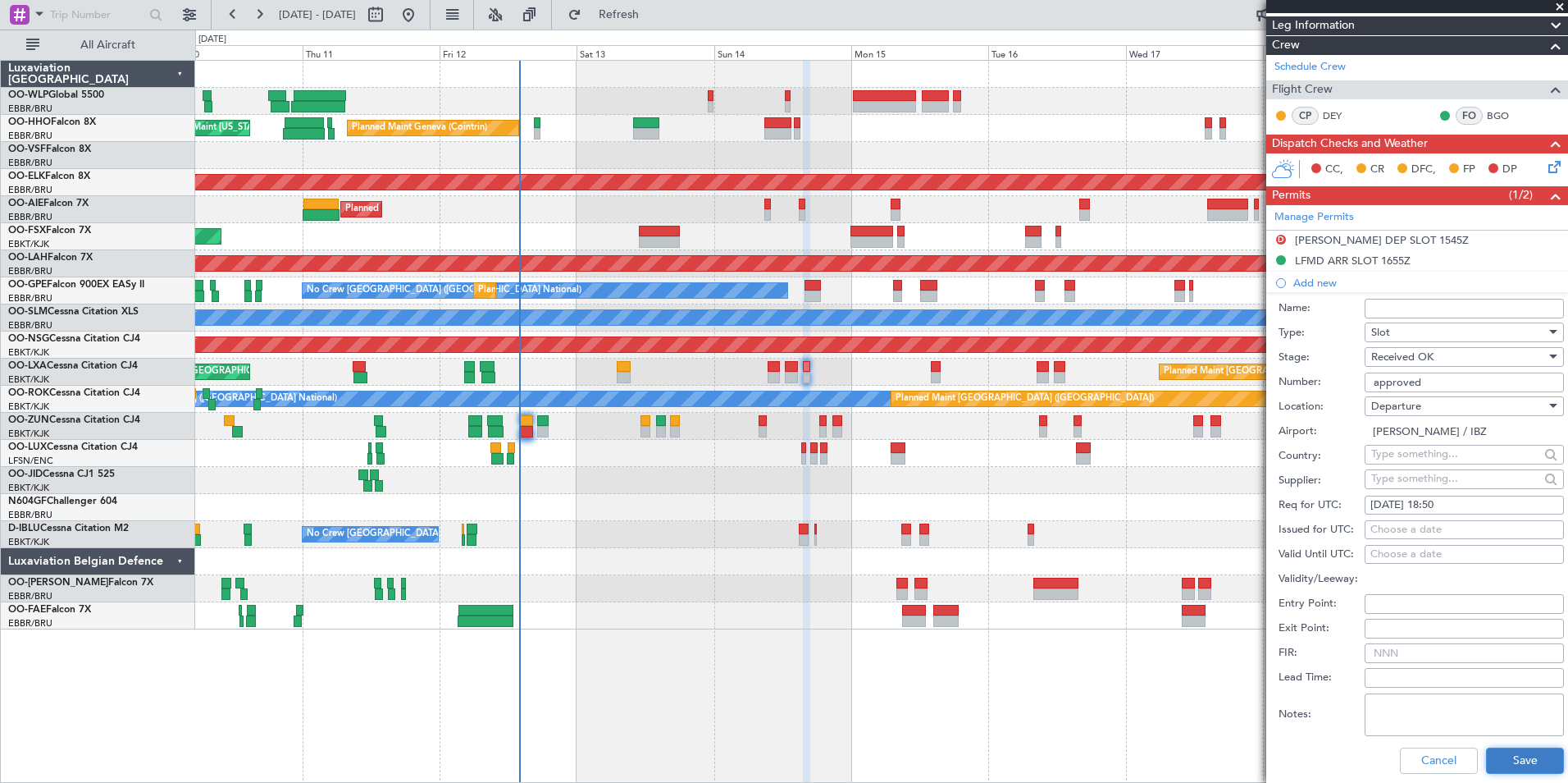
click at [1522, 766] on button "Save" at bounding box center [1525, 761] width 78 height 27
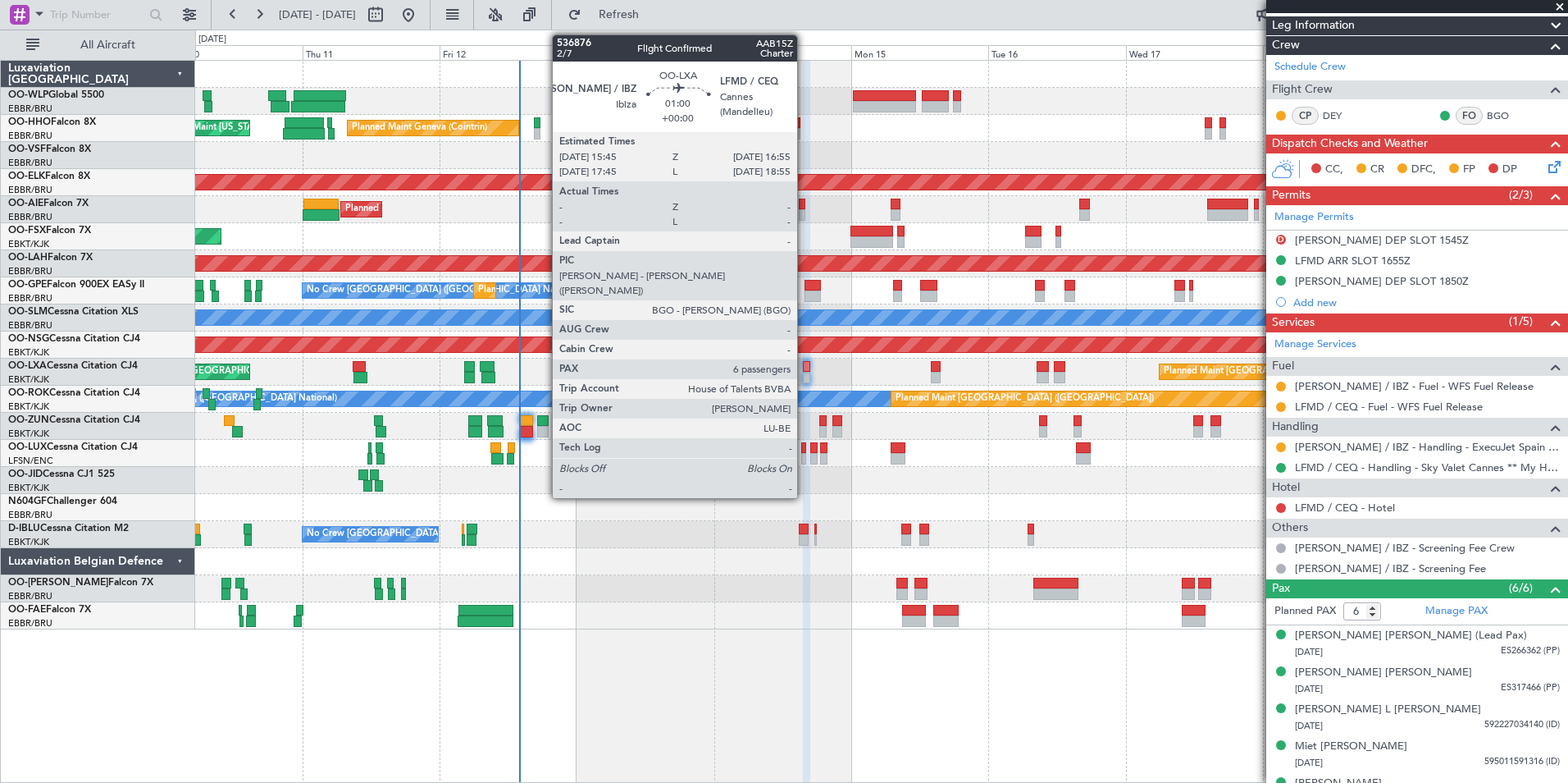
click at [804, 367] on div at bounding box center [806, 367] width 8 height 11
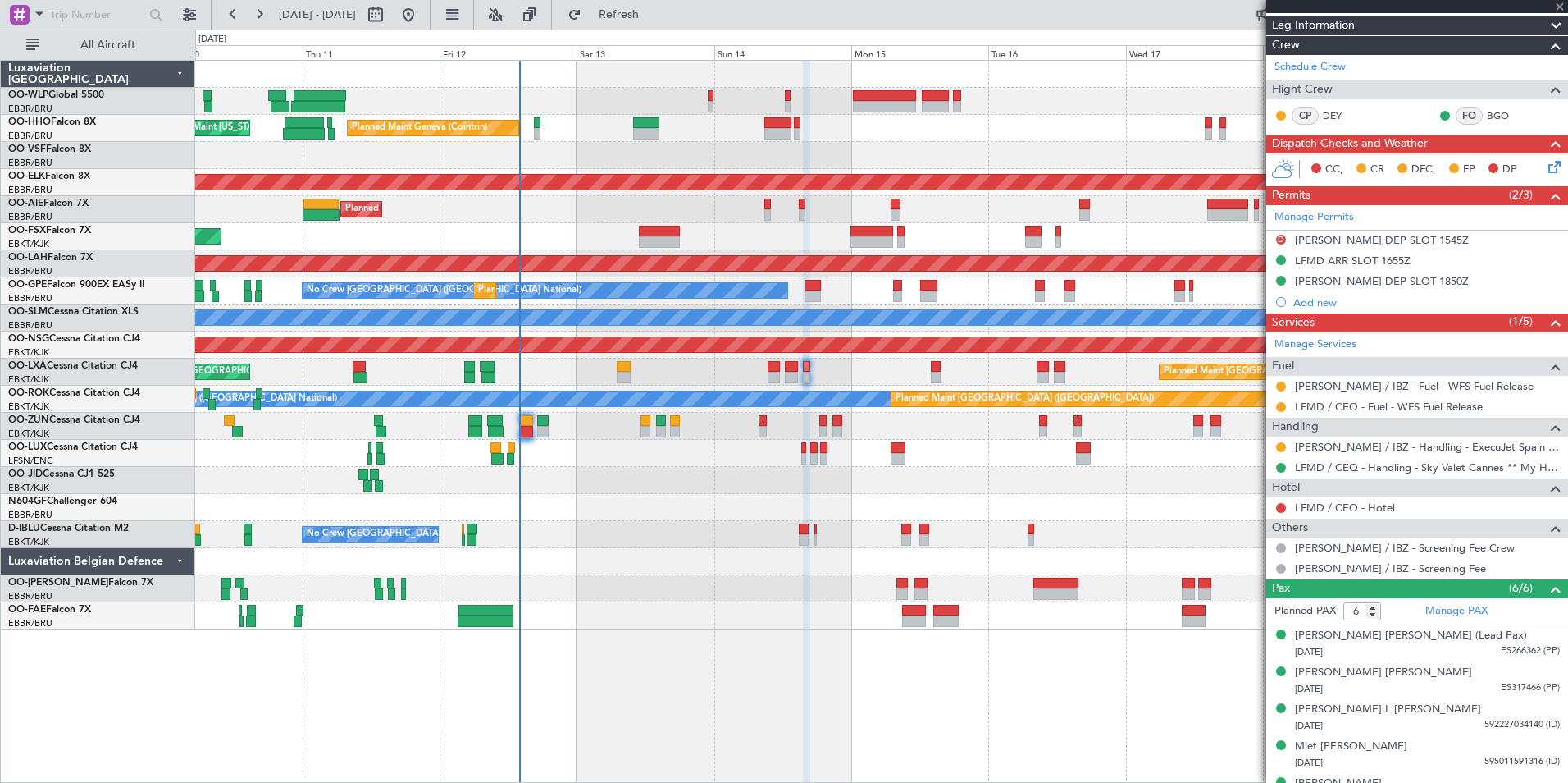
scroll to position [0, 0]
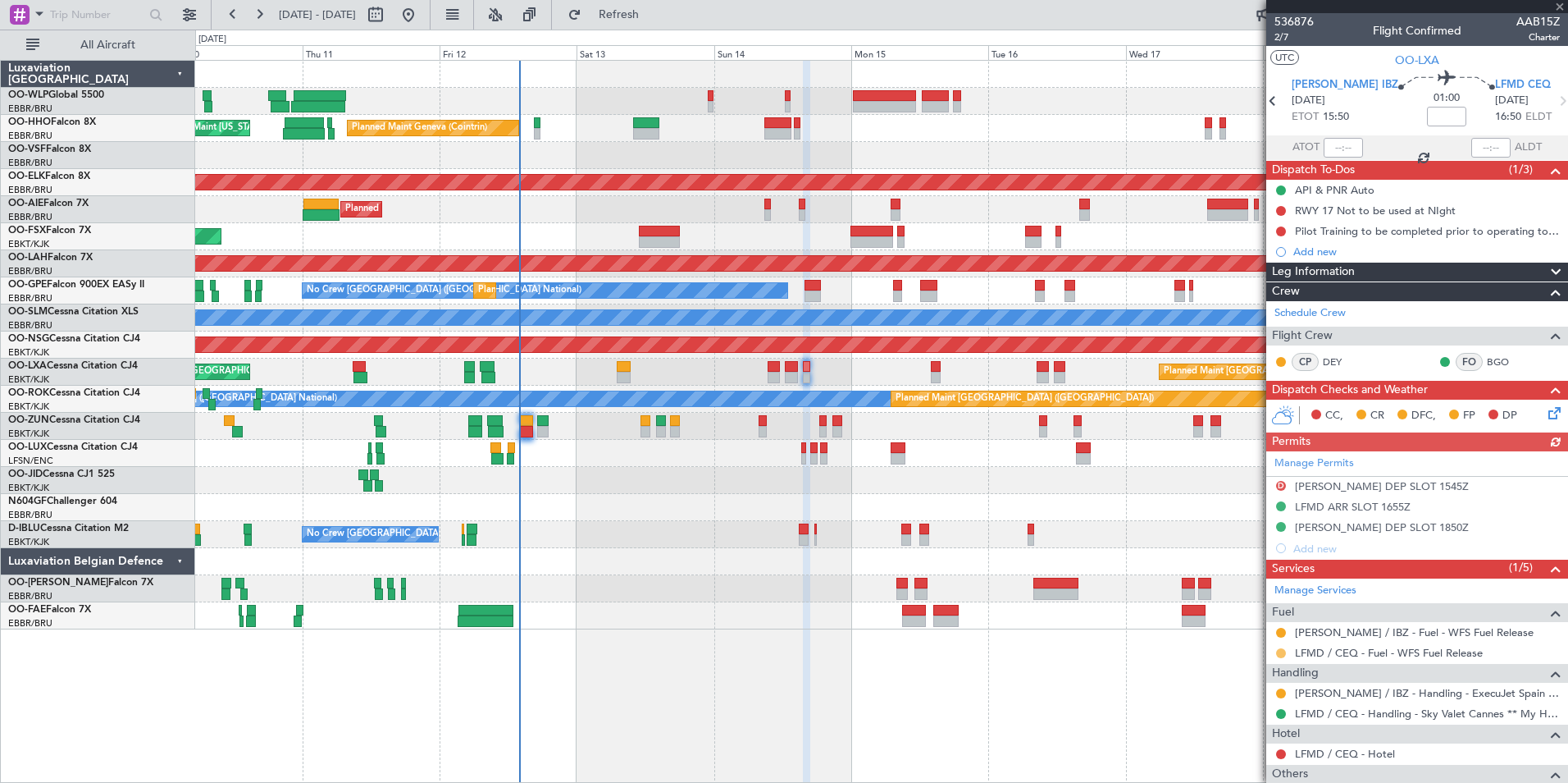
click at [1280, 656] on button at bounding box center [1281, 653] width 9 height 10
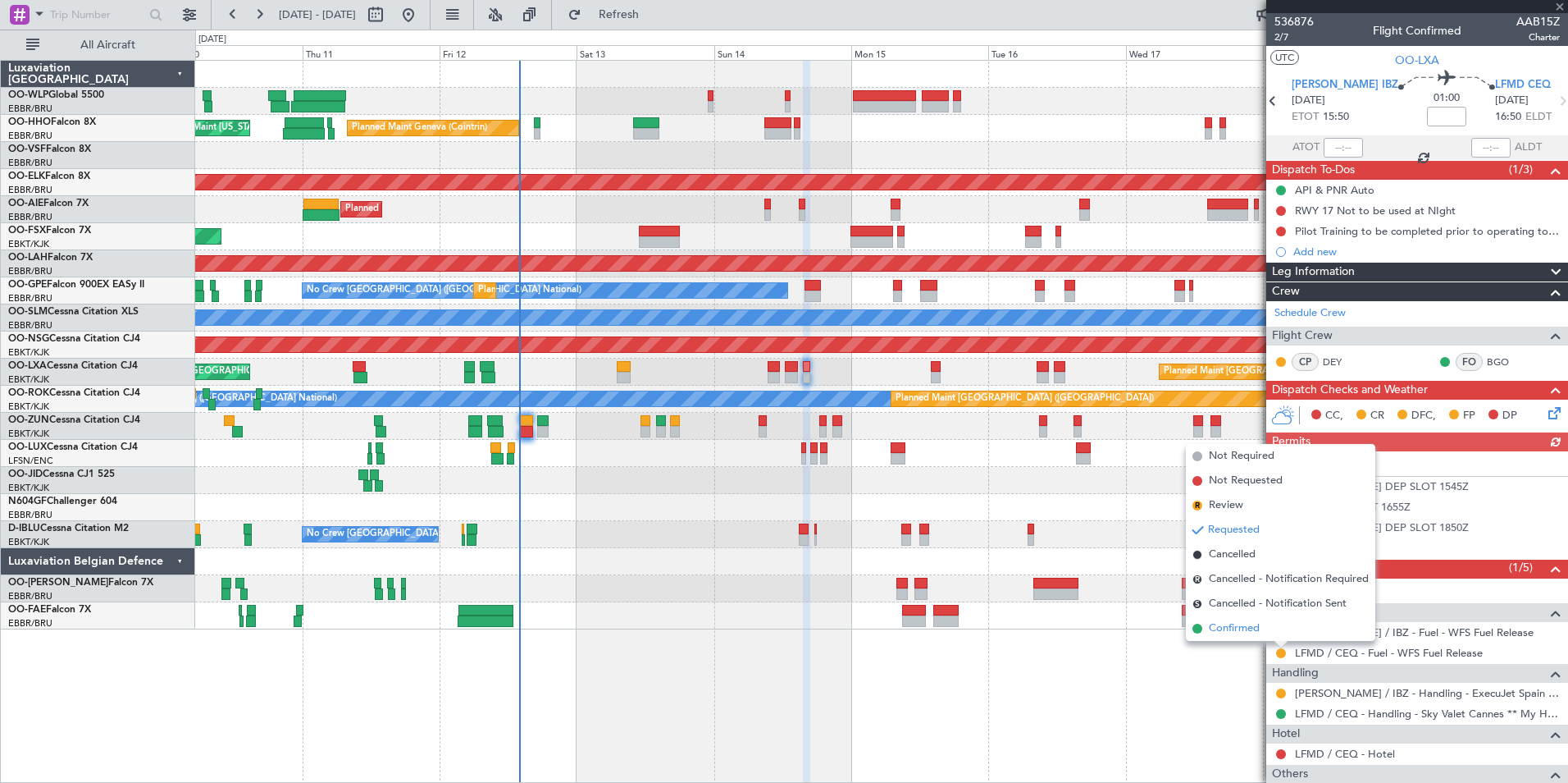
click at [1248, 633] on span "Confirmed" at bounding box center [1235, 628] width 51 height 16
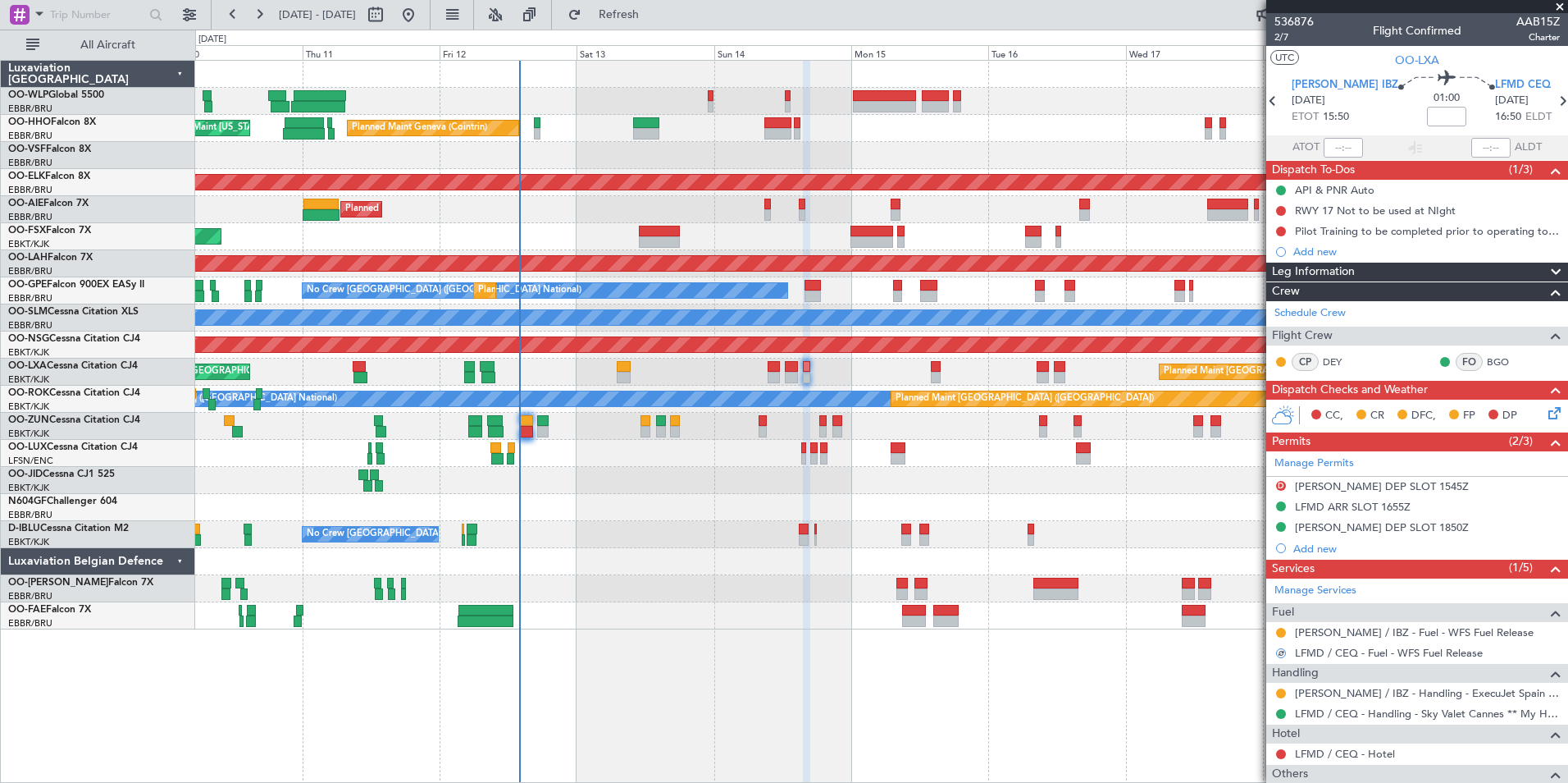
click at [1535, 112] on section "LEIB IBZ 14/09/2025 ETOT 15:50 01:00 LFMD CEQ 14/09/2025 16:50 ELDT" at bounding box center [1417, 103] width 302 height 65
click at [1552, 106] on icon at bounding box center [1562, 101] width 21 height 21
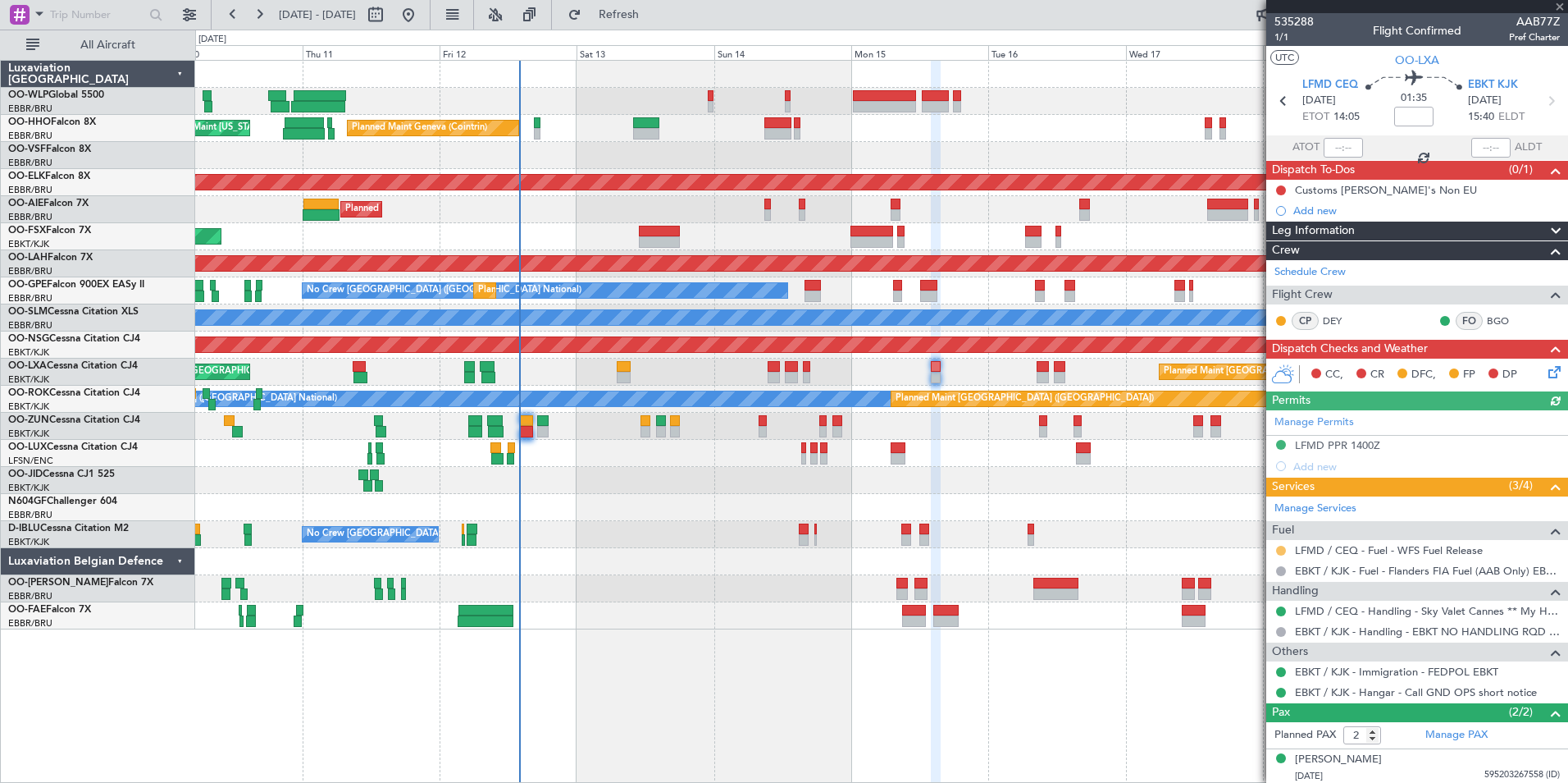
click at [1280, 550] on button at bounding box center [1281, 550] width 9 height 10
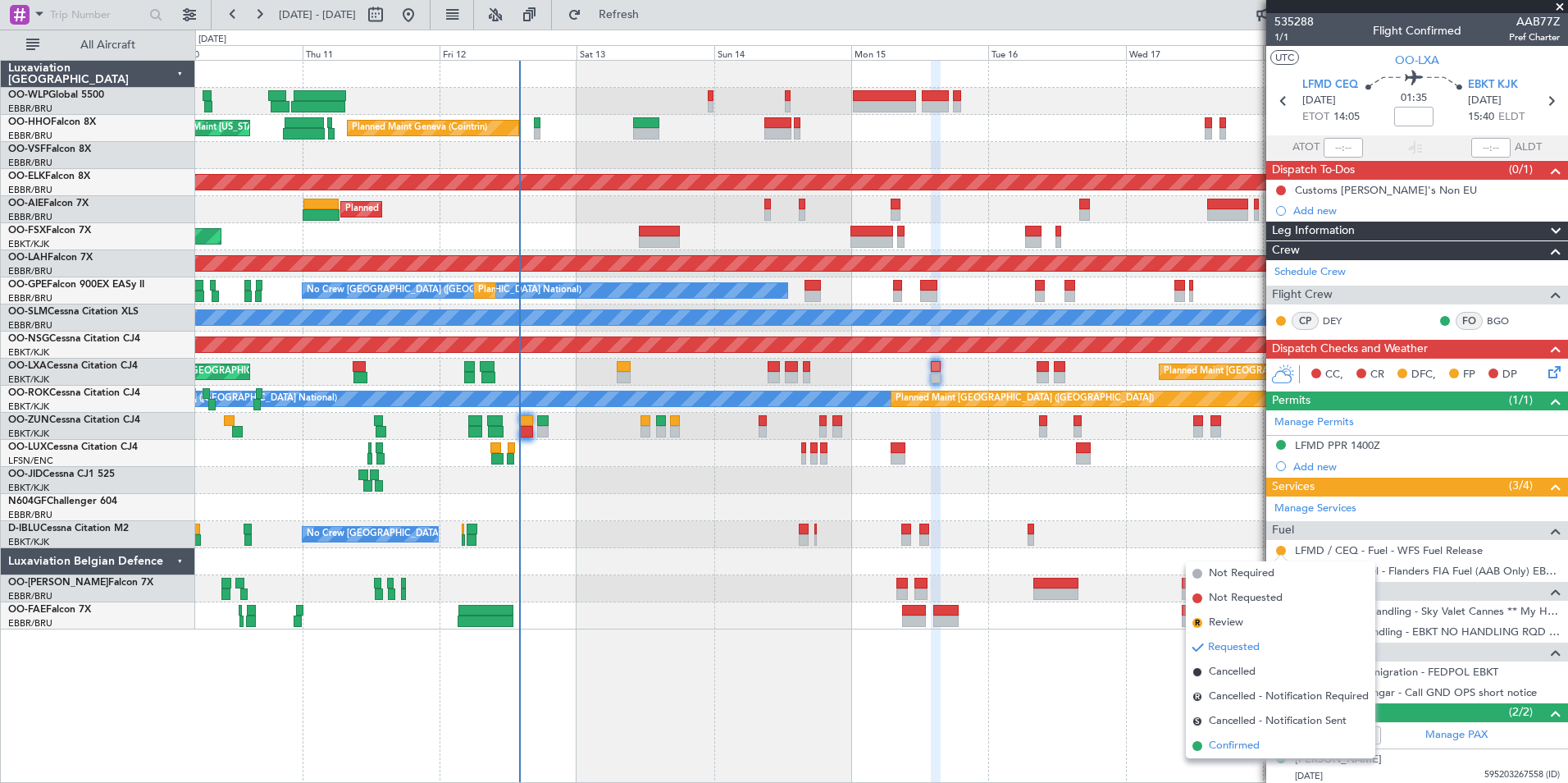
click at [1226, 741] on span "Confirmed" at bounding box center [1235, 745] width 51 height 16
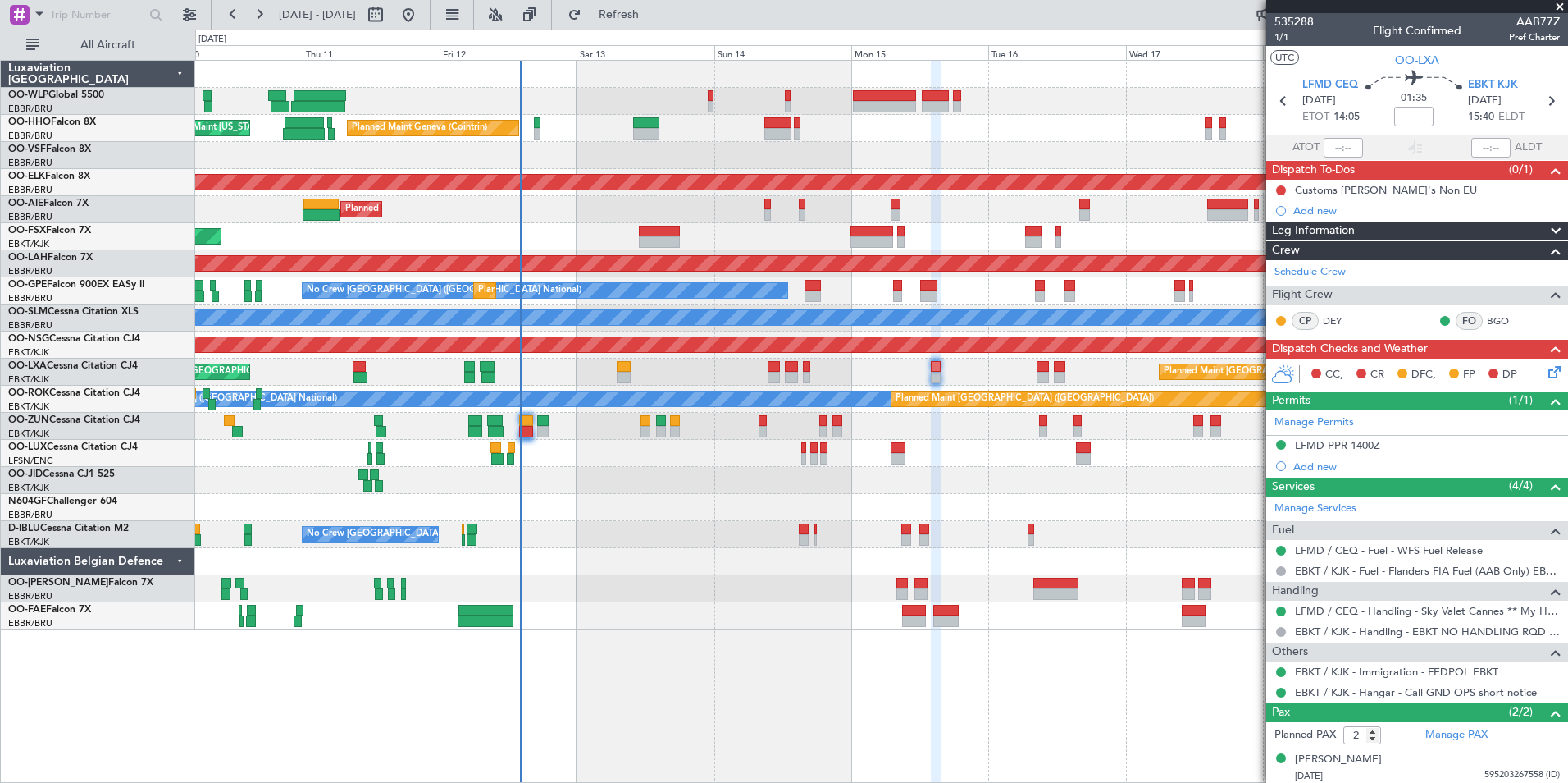
click at [670, 238] on div at bounding box center [659, 242] width 41 height 11
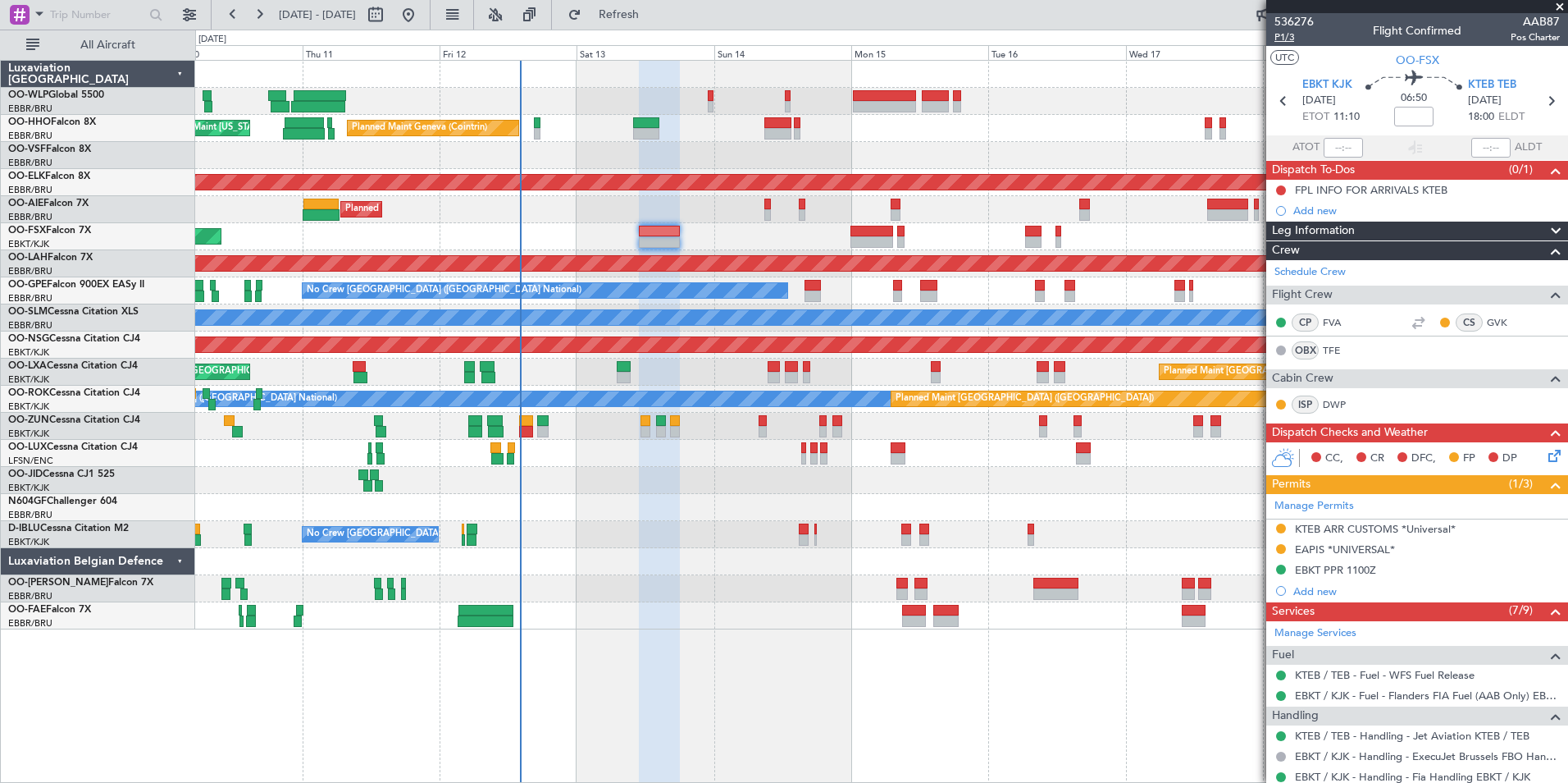
click at [1288, 39] on span "P1/3" at bounding box center [1294, 37] width 39 height 14
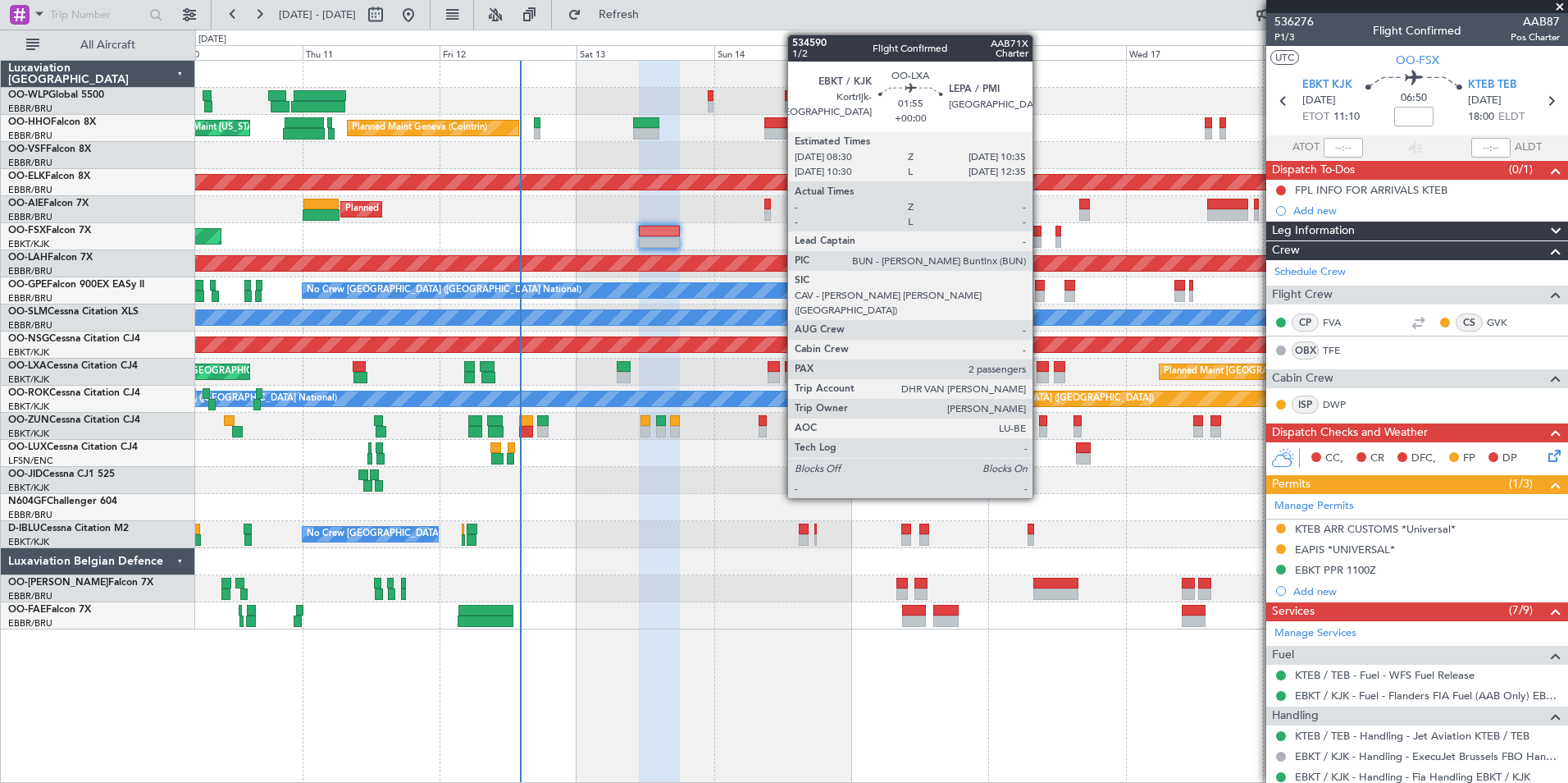
click at [1040, 367] on div at bounding box center [1042, 367] width 12 height 11
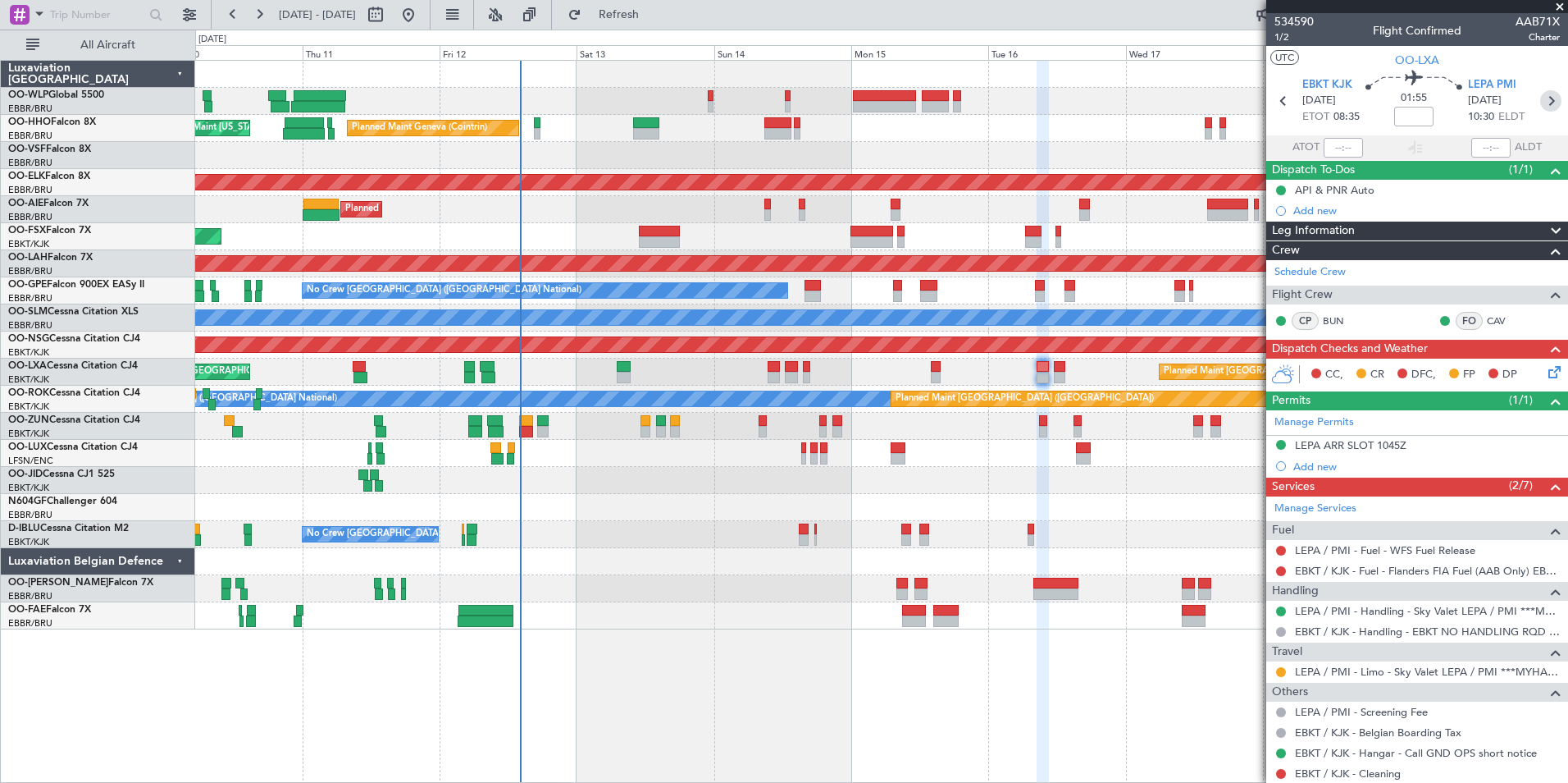
click at [1540, 100] on icon at bounding box center [1551, 101] width 21 height 21
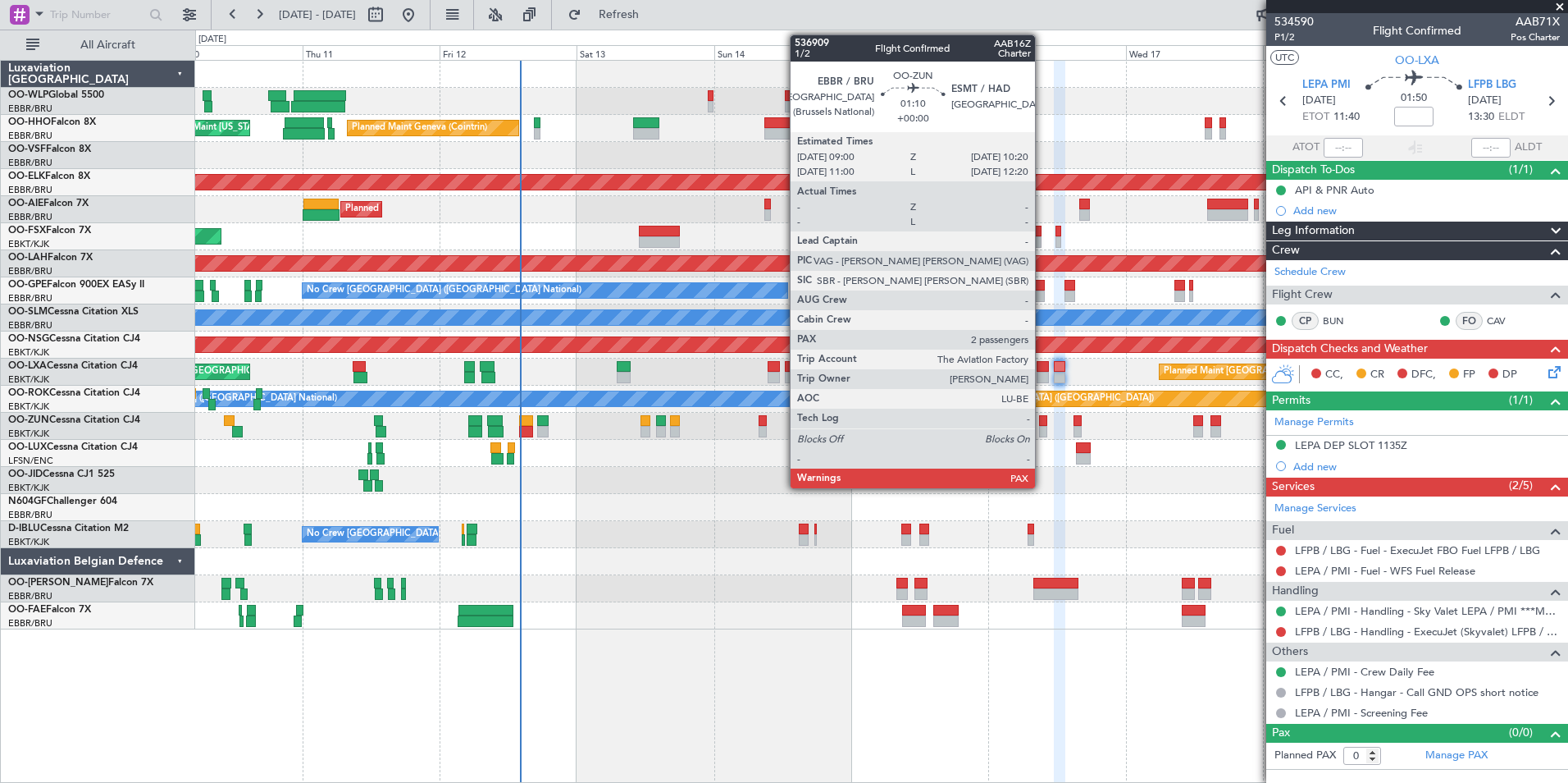
click at [1042, 430] on div at bounding box center [1043, 431] width 9 height 11
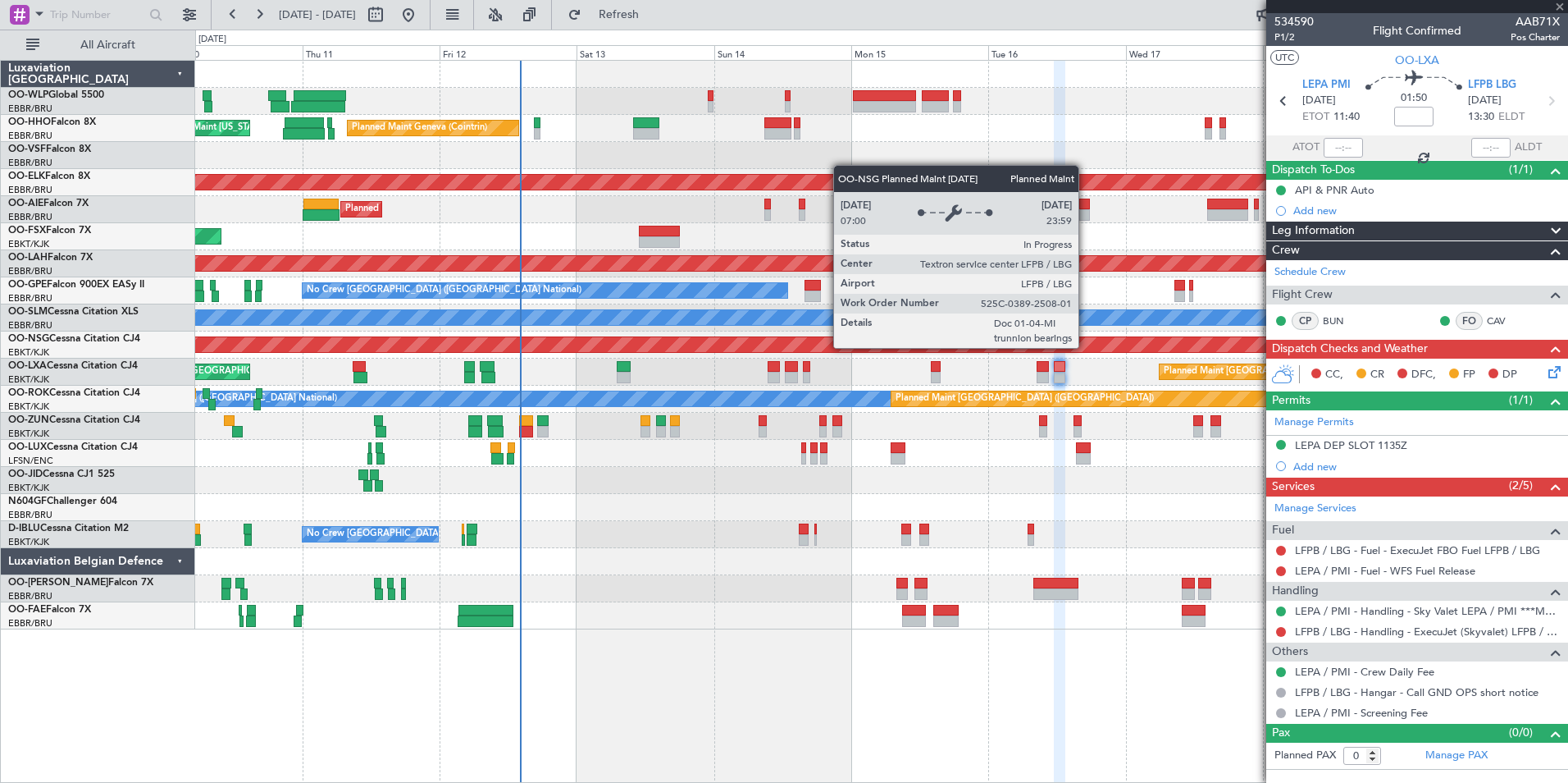
type input "2"
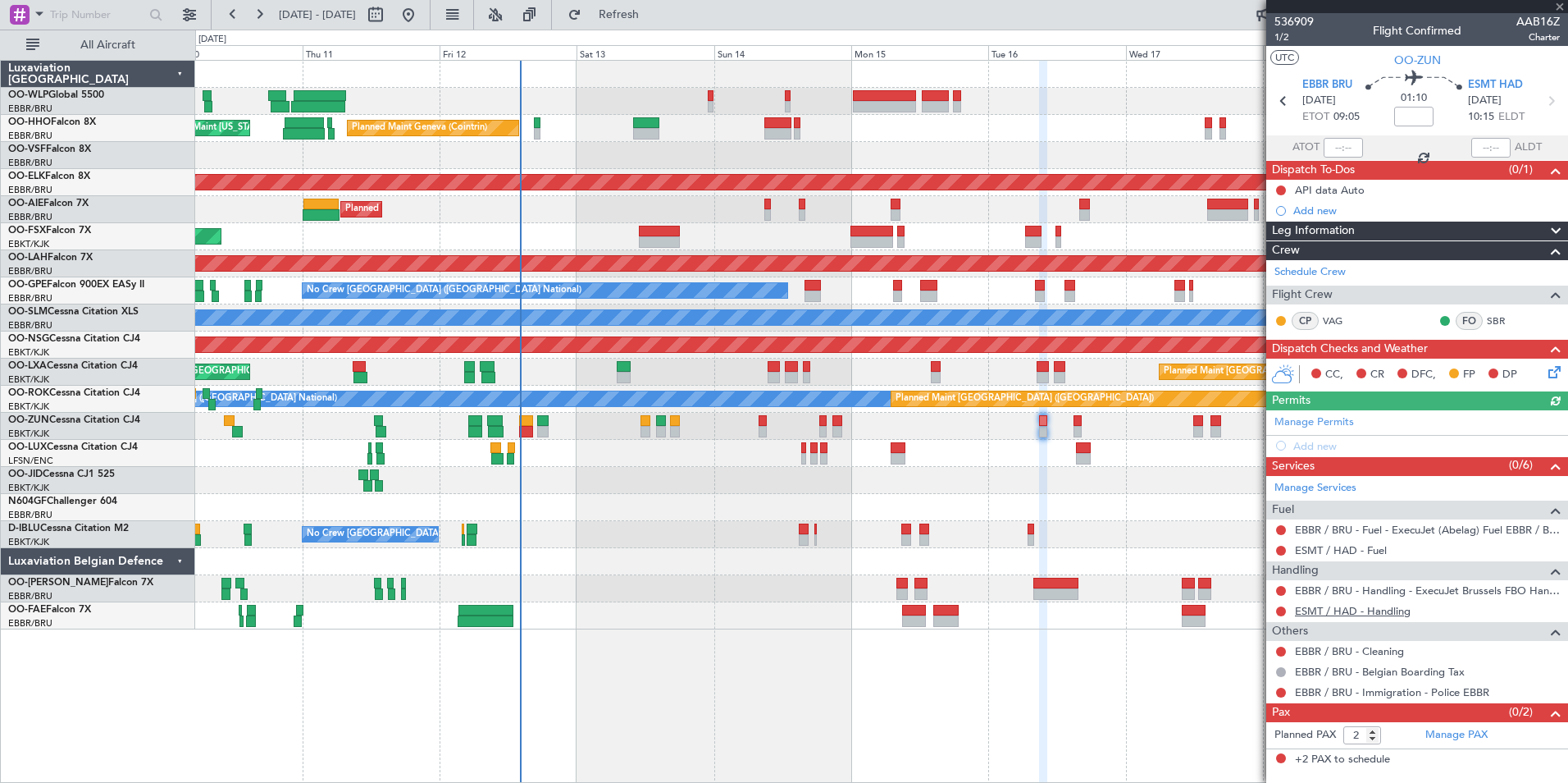
click at [1349, 611] on link "ESMT / HAD - Handling" at bounding box center [1352, 611] width 116 height 14
click at [1359, 544] on link "ESMT / HAD - Fuel" at bounding box center [1340, 550] width 92 height 14
click at [1544, 378] on div "CC, CR DFC, FP DP" at bounding box center [1425, 375] width 241 height 25
click at [1559, 375] on icon at bounding box center [1552, 370] width 13 height 13
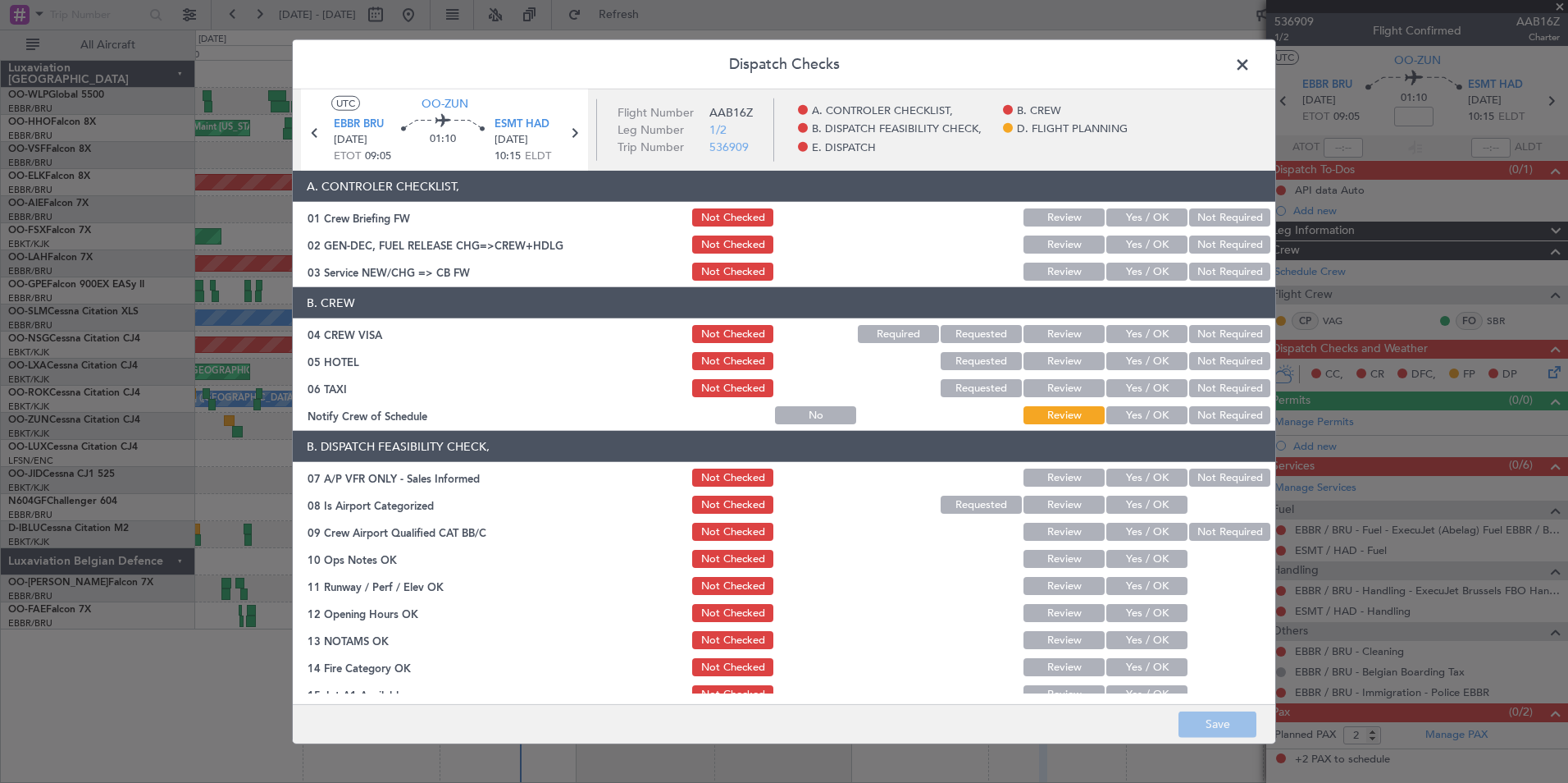
click at [1128, 274] on button "Yes / OK" at bounding box center [1146, 271] width 81 height 18
click at [1239, 341] on button "Not Required" at bounding box center [1229, 334] width 81 height 18
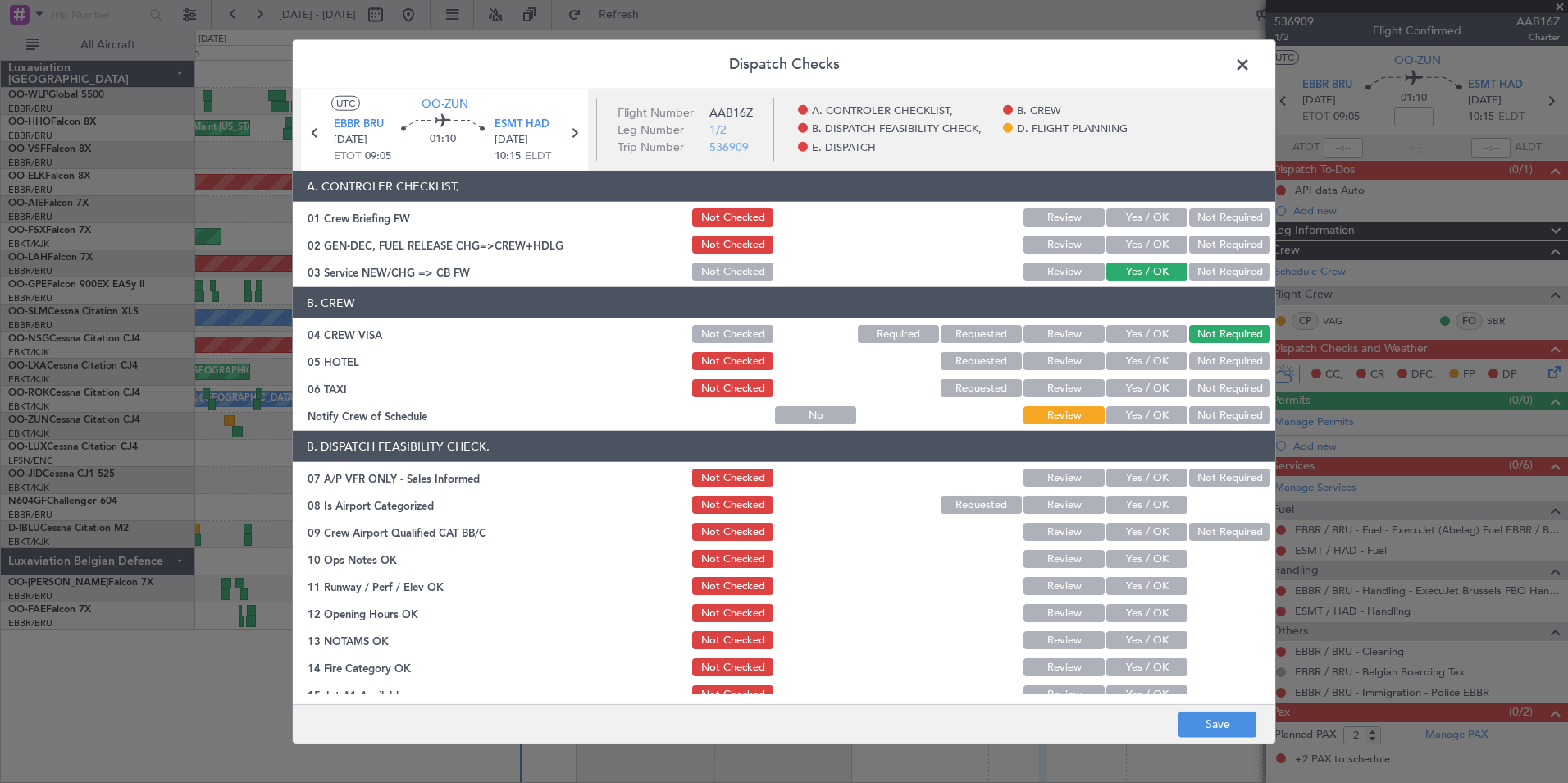
click at [1213, 369] on button "Not Required" at bounding box center [1229, 360] width 81 height 18
click at [1204, 388] on button "Not Required" at bounding box center [1229, 388] width 81 height 18
click at [1162, 413] on button "Yes / OK" at bounding box center [1146, 414] width 81 height 18
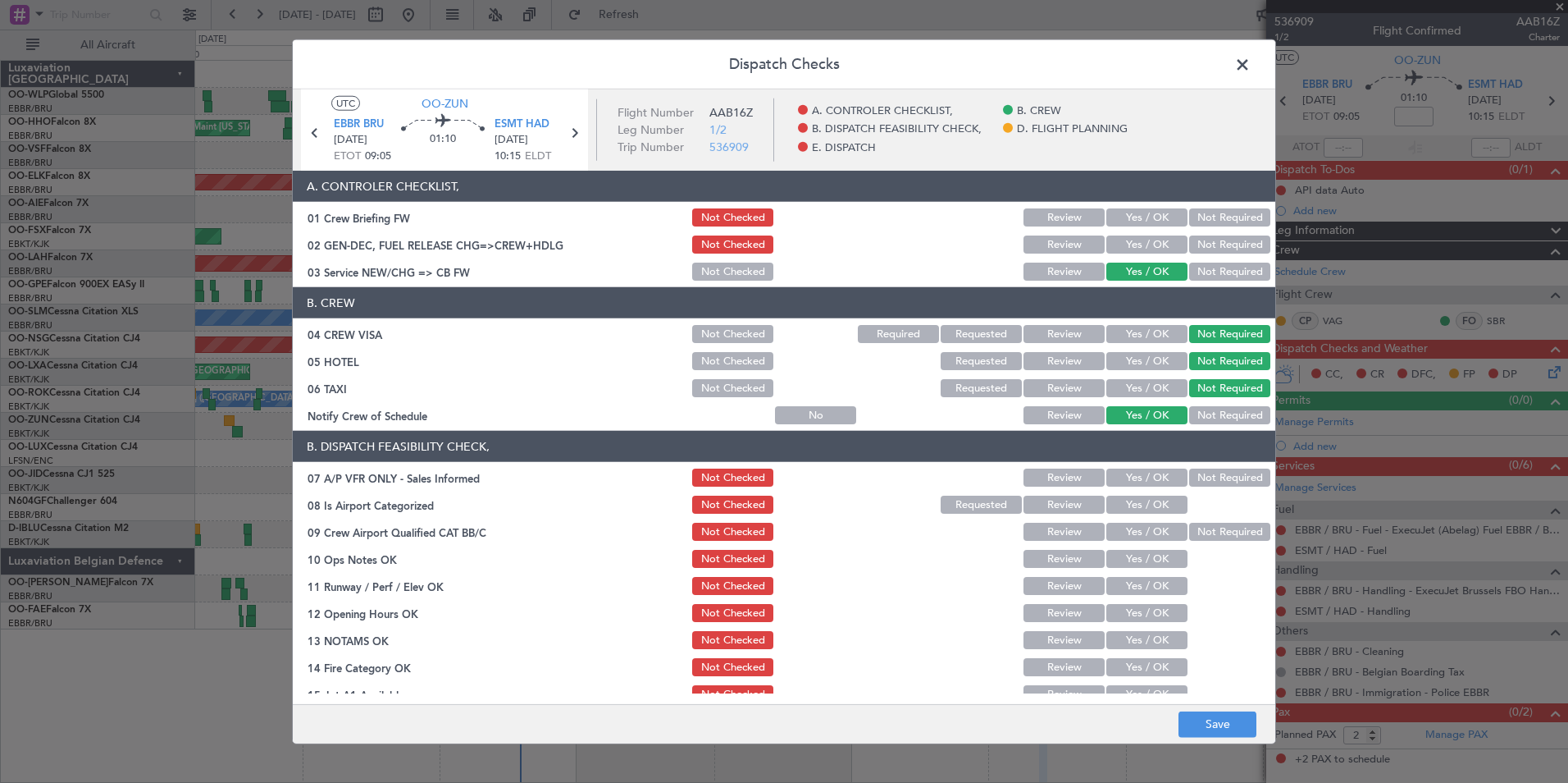
click at [1210, 492] on section "B. DISPATCH FEASIBILITY CHECK, 07 A/P VFR ONLY - Sales Informed Not Checked Rev…" at bounding box center [784, 608] width 982 height 356
click at [1200, 472] on button "Not Required" at bounding box center [1229, 477] width 81 height 18
click at [1131, 496] on button "Yes / OK" at bounding box center [1146, 505] width 81 height 18
click at [1127, 539] on button "Yes / OK" at bounding box center [1146, 531] width 81 height 18
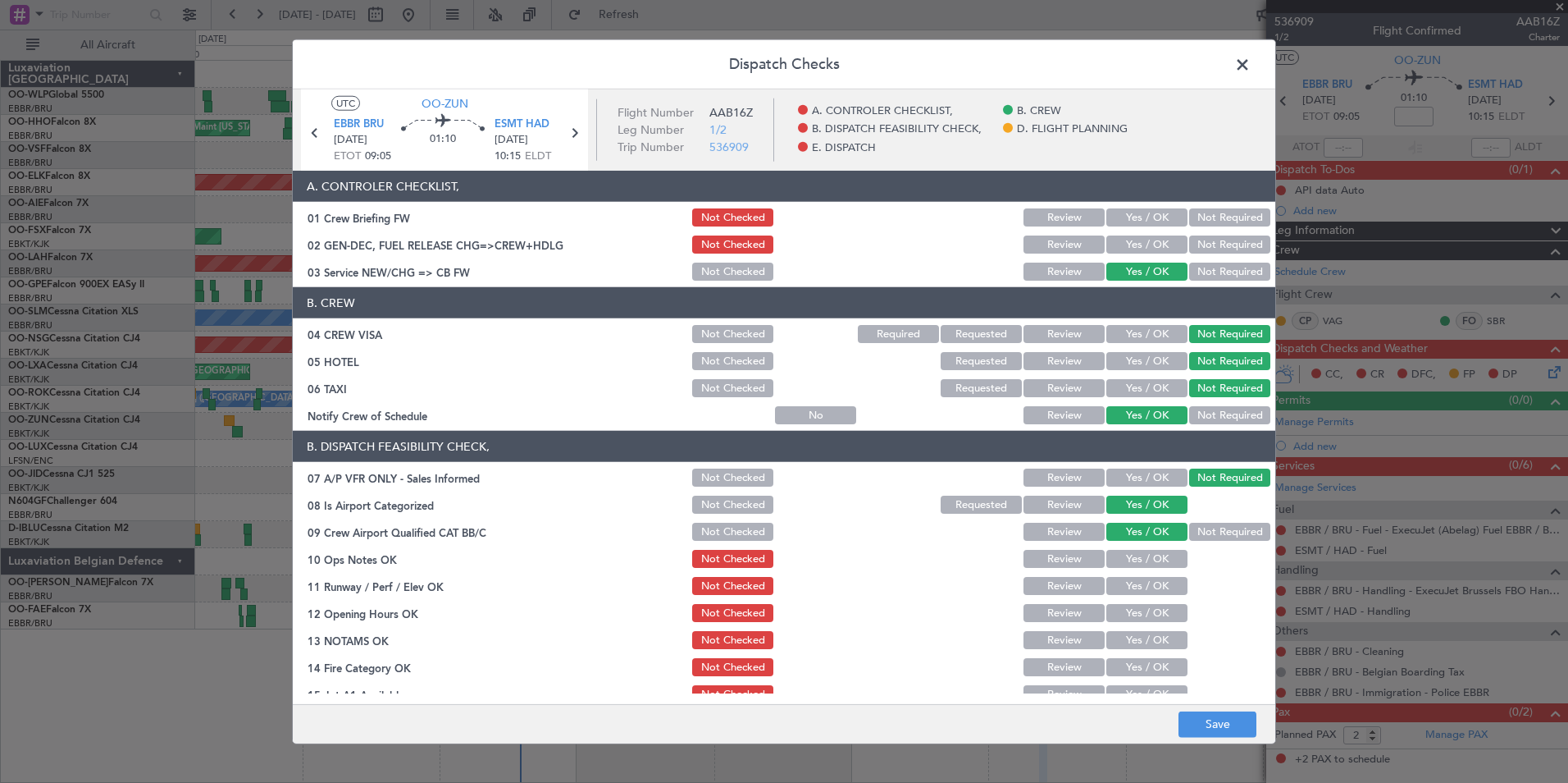
click at [1126, 574] on section "B. DISPATCH FEASIBILITY CHECK, 07 A/P VFR ONLY - Sales Informed Not Checked Rev…" at bounding box center [784, 608] width 982 height 356
click at [1118, 557] on button "Yes / OK" at bounding box center [1146, 559] width 81 height 18
click at [1118, 574] on div "Yes / OK" at bounding box center [1144, 585] width 83 height 23
click at [1108, 590] on button "Yes / OK" at bounding box center [1146, 585] width 81 height 18
click at [1106, 604] on button "Yes / OK" at bounding box center [1146, 613] width 81 height 18
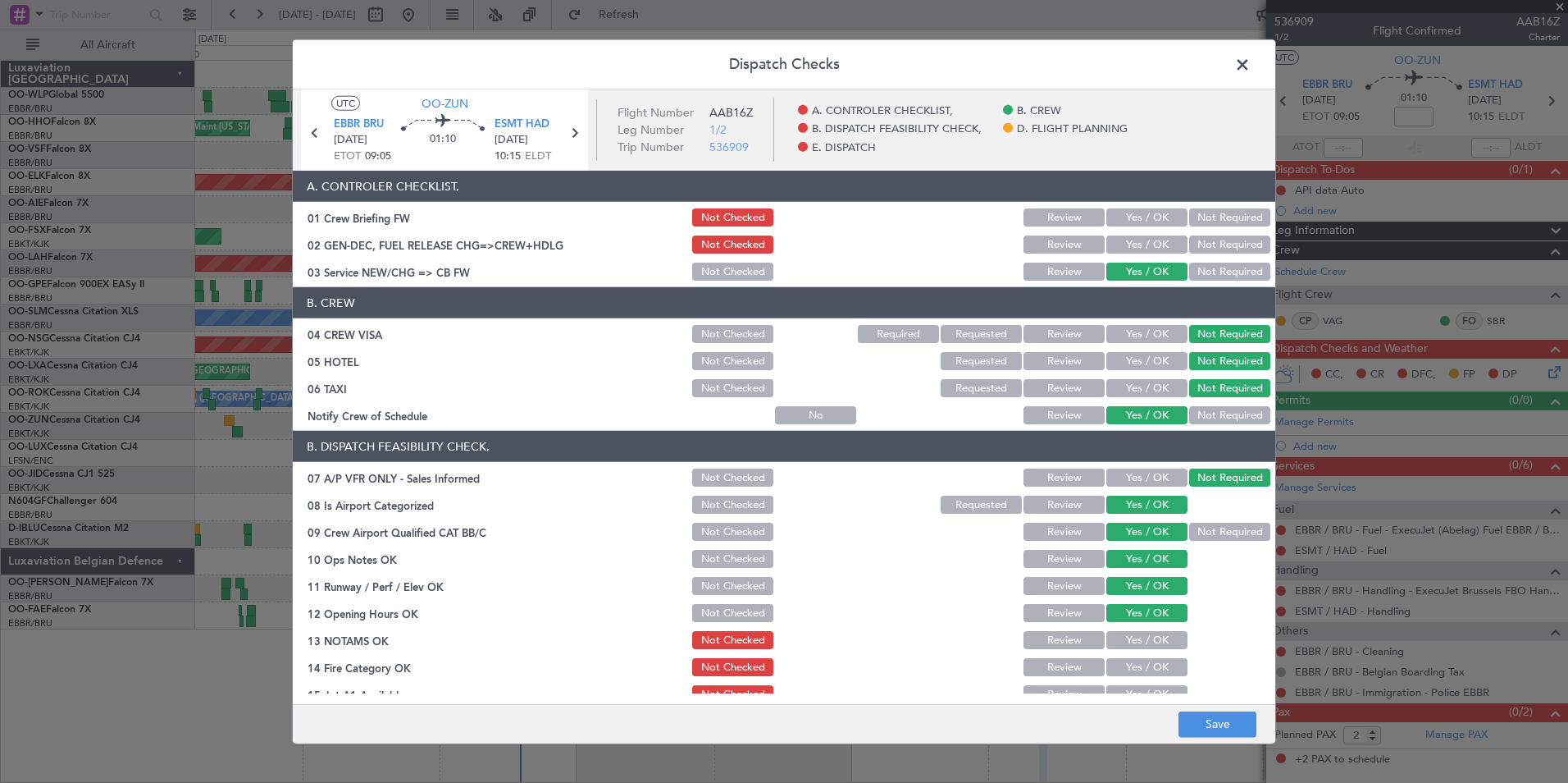
click at [1074, 641] on button "Review" at bounding box center [1064, 640] width 81 height 18
click at [1116, 661] on div "Yes / OK" at bounding box center [1144, 667] width 83 height 23
click at [1116, 664] on button "Yes / OK" at bounding box center [1146, 666] width 81 height 18
click at [1116, 687] on button "Yes / OK" at bounding box center [1146, 694] width 81 height 18
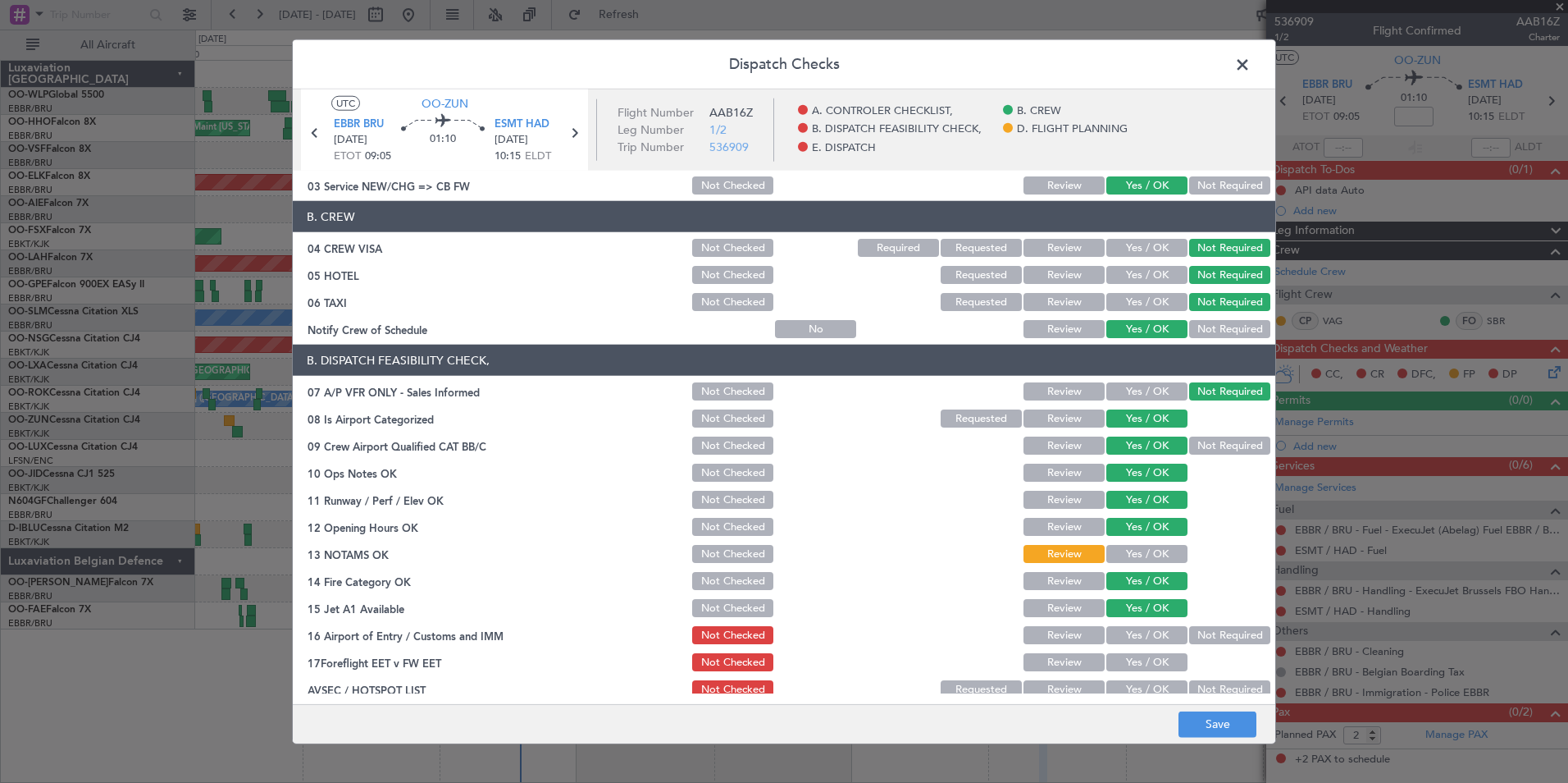
scroll to position [164, 0]
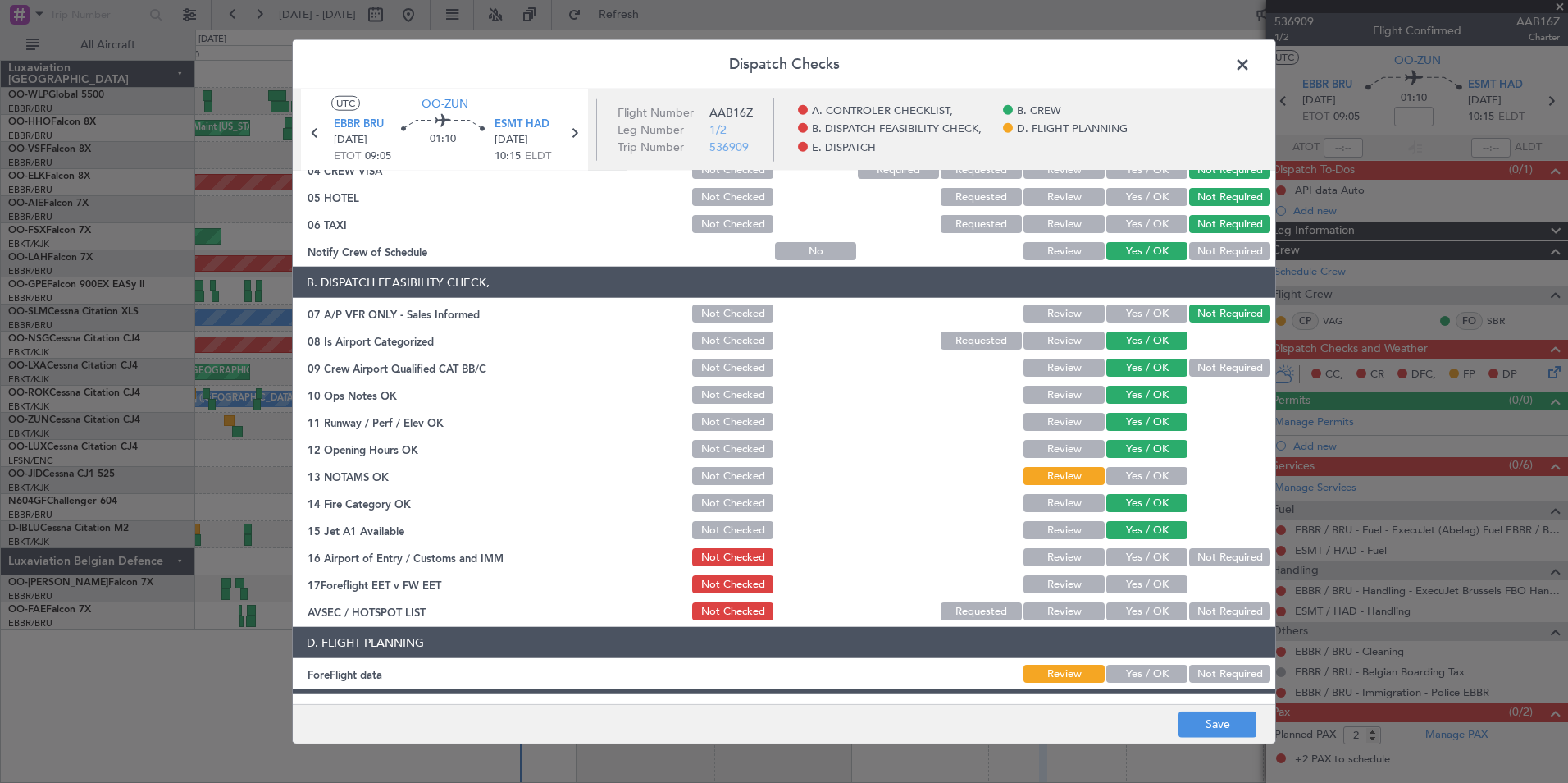
click at [1226, 550] on button "Not Required" at bounding box center [1229, 557] width 81 height 18
click at [1048, 585] on button "Review" at bounding box center [1064, 583] width 81 height 18
click at [1186, 602] on div "Not Required" at bounding box center [1227, 611] width 83 height 23
click at [1215, 619] on button "Not Required" at bounding box center [1229, 611] width 81 height 18
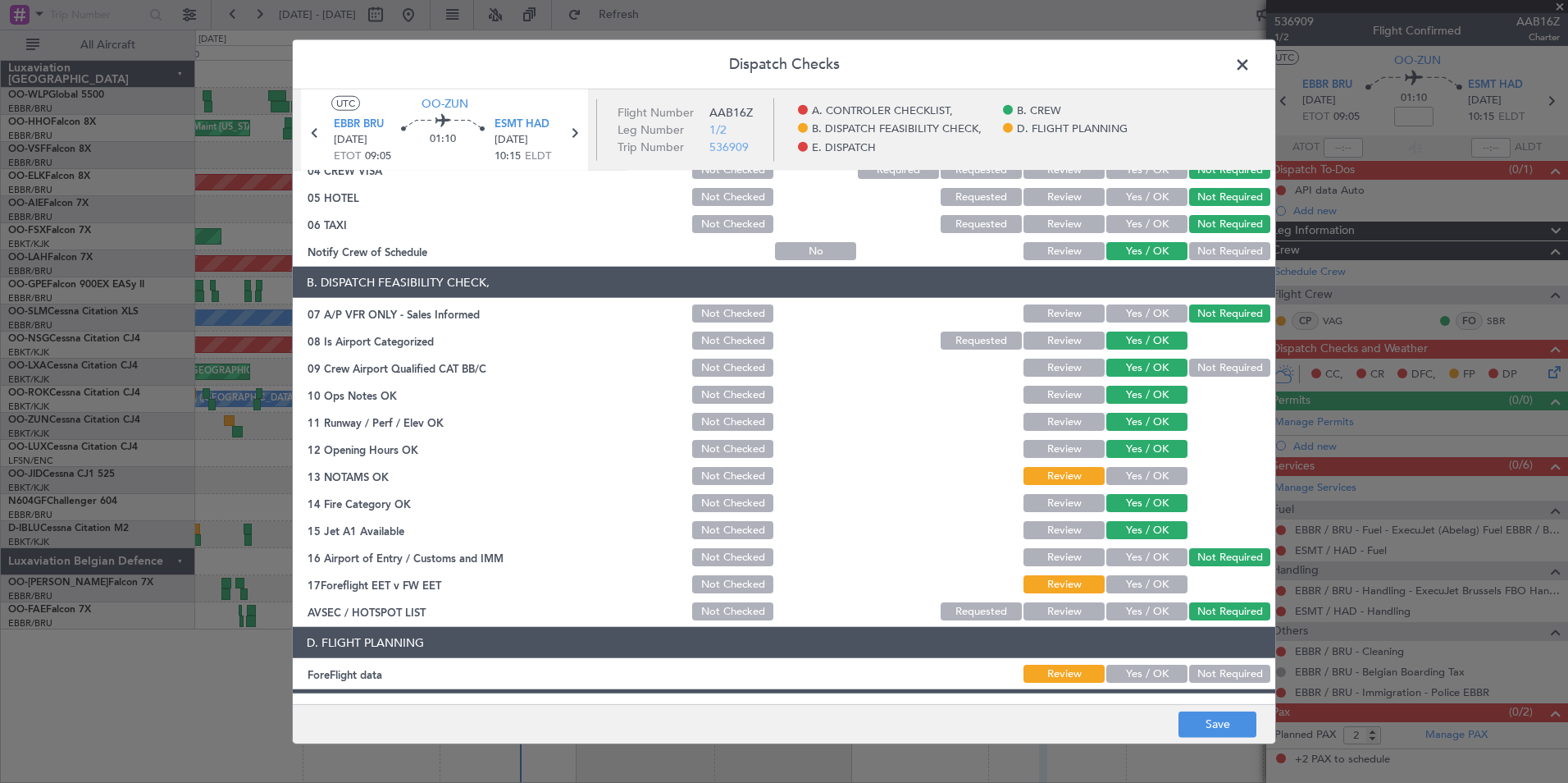
click at [1209, 682] on button "Not Required" at bounding box center [1229, 673] width 81 height 18
click at [1210, 735] on button "Save" at bounding box center [1218, 724] width 78 height 27
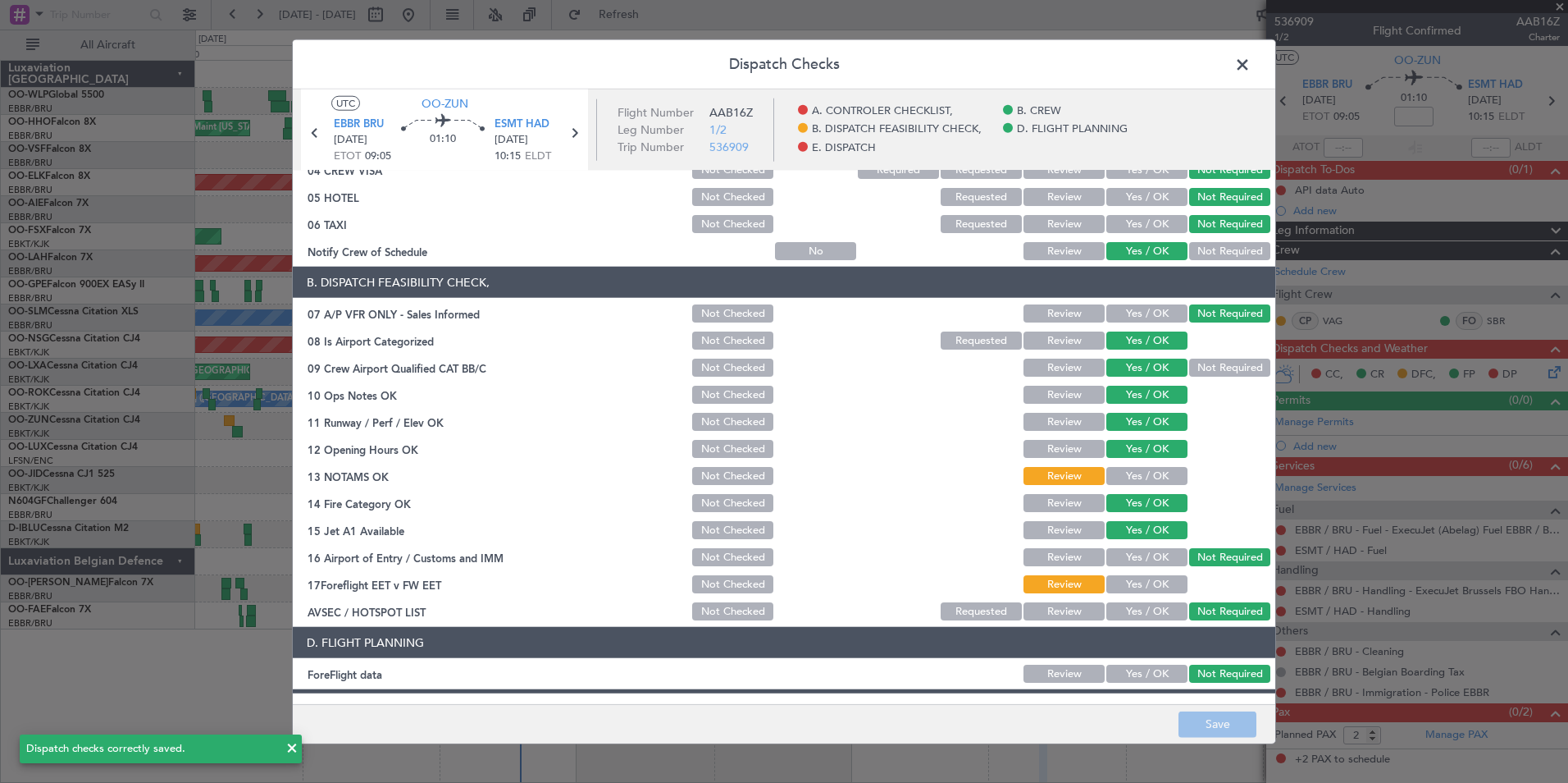
click at [1251, 65] on span at bounding box center [1251, 68] width 0 height 33
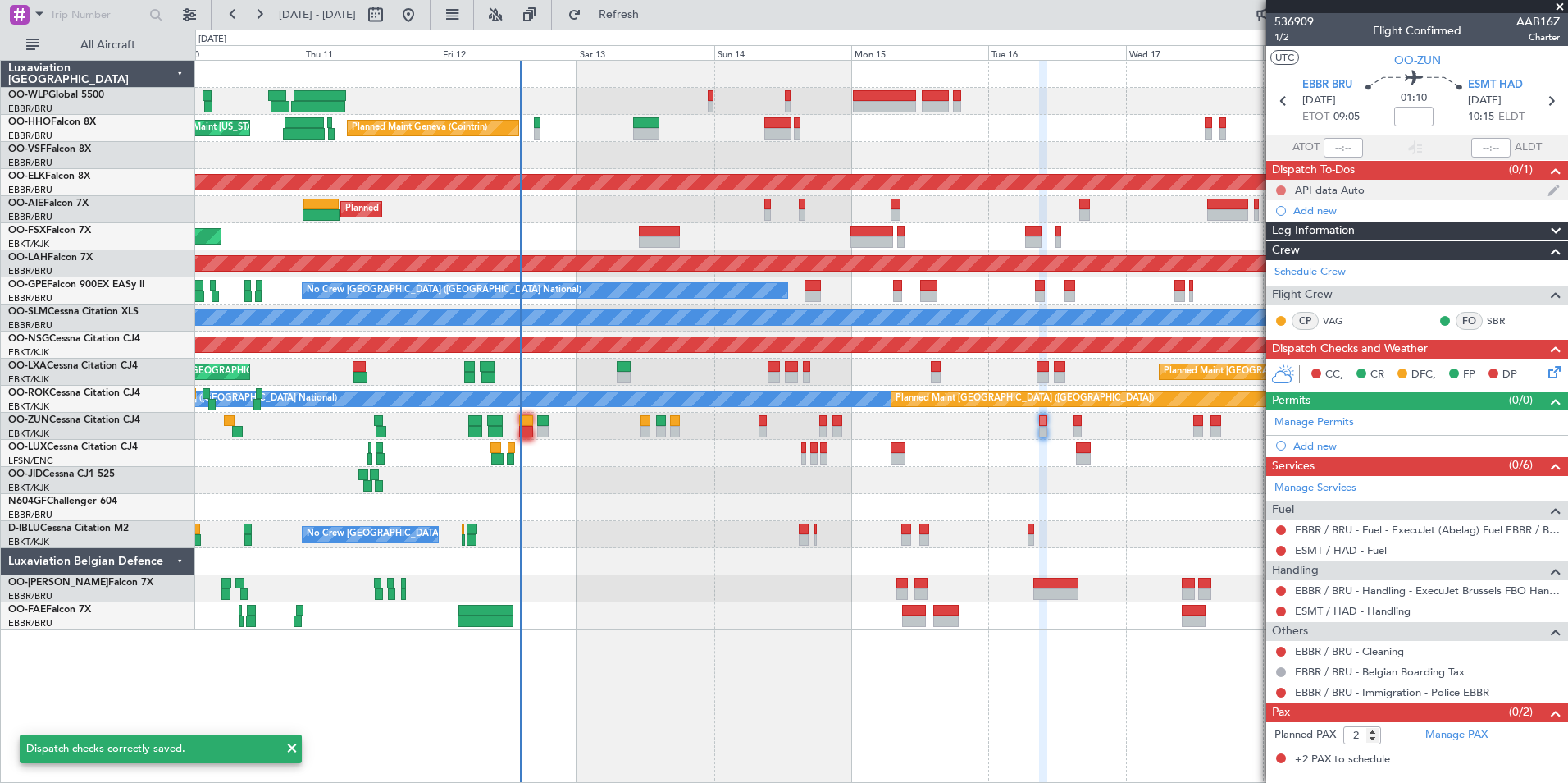
click at [1282, 187] on button at bounding box center [1281, 190] width 9 height 10
click at [1275, 260] on span "Completed" at bounding box center [1288, 262] width 54 height 16
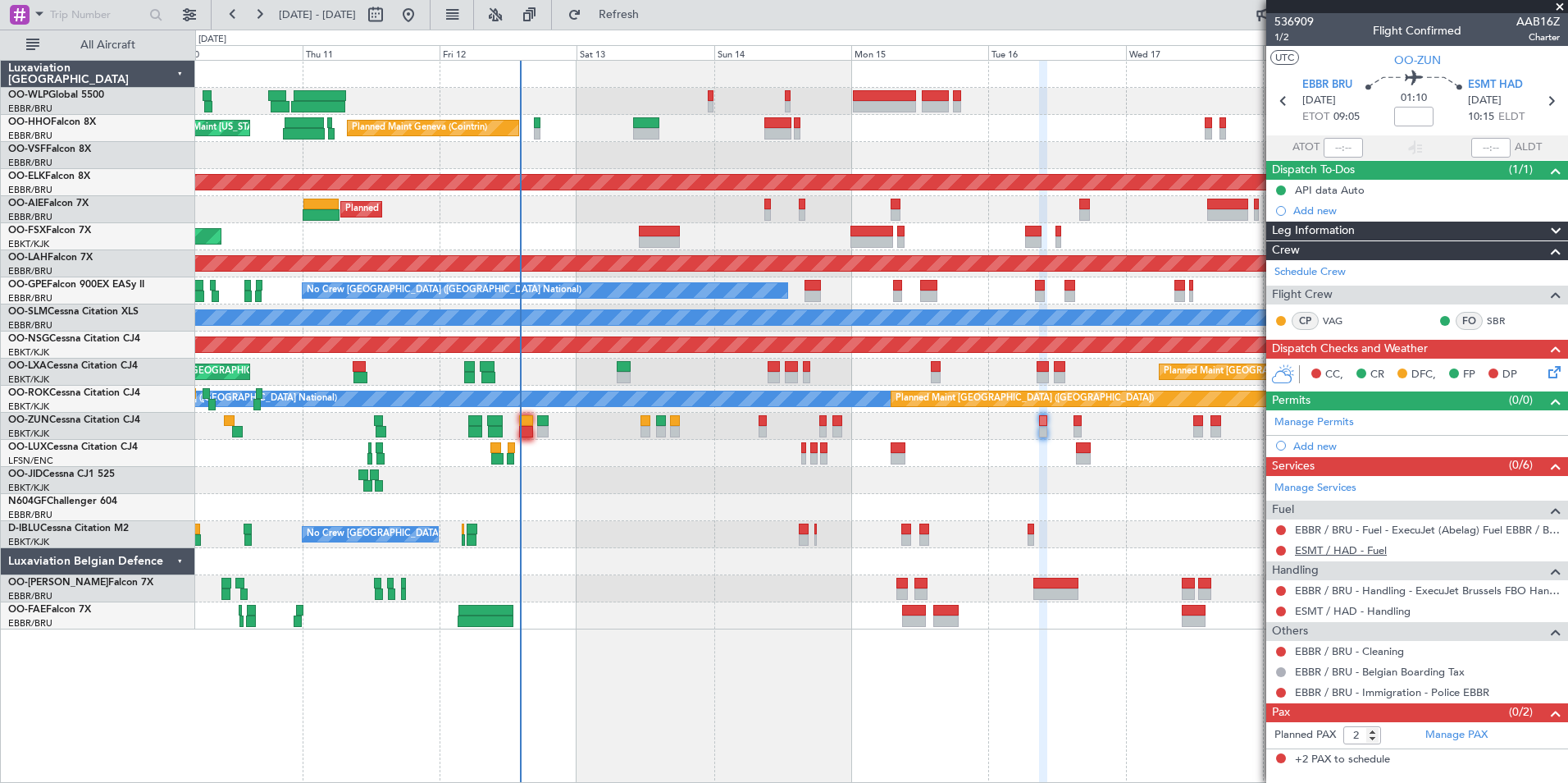
click at [1360, 553] on link "ESMT / HAD - Fuel" at bounding box center [1340, 550] width 92 height 14
click at [1281, 528] on button at bounding box center [1281, 530] width 9 height 10
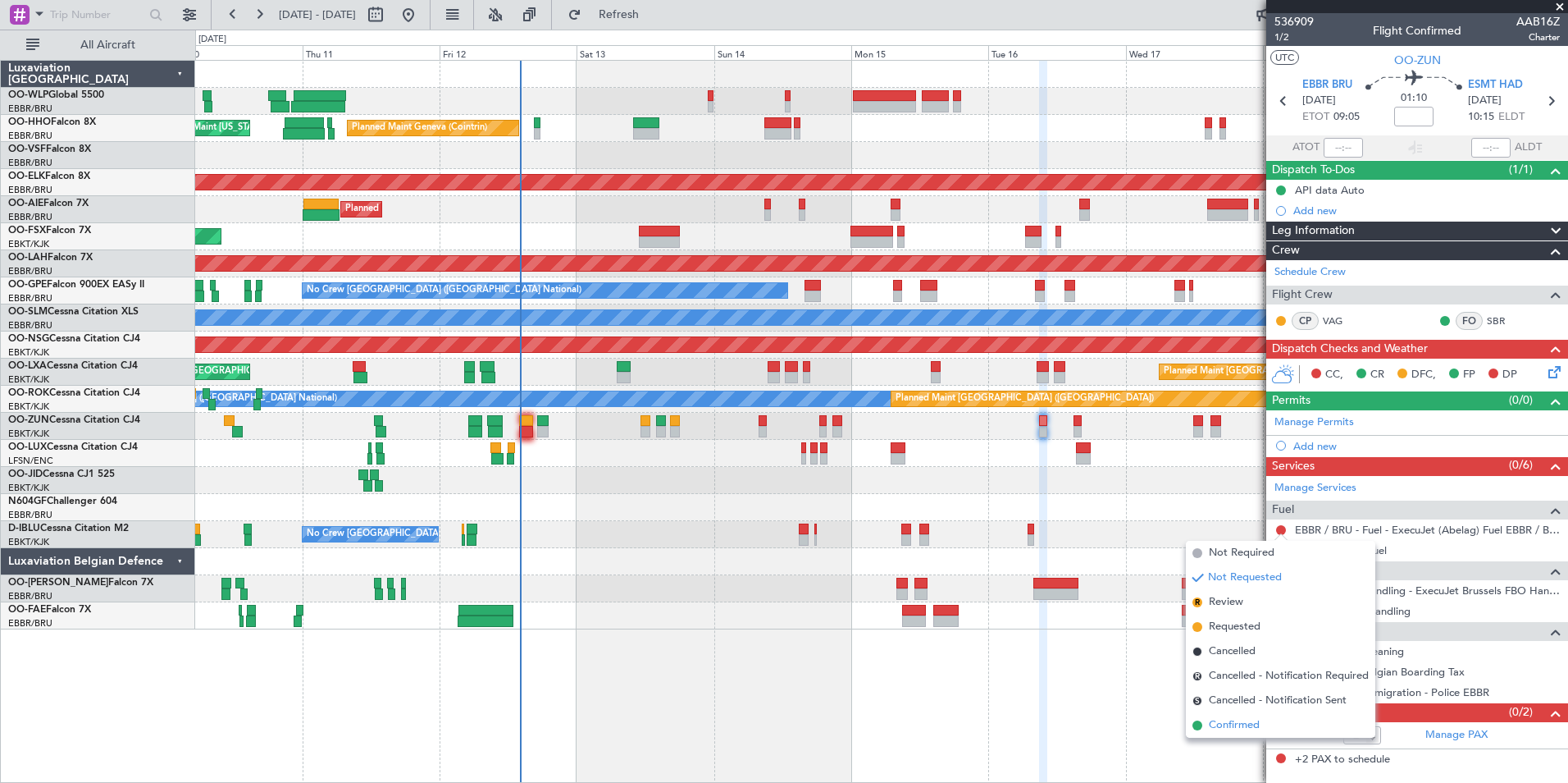
click at [1240, 718] on span "Confirmed" at bounding box center [1235, 725] width 51 height 16
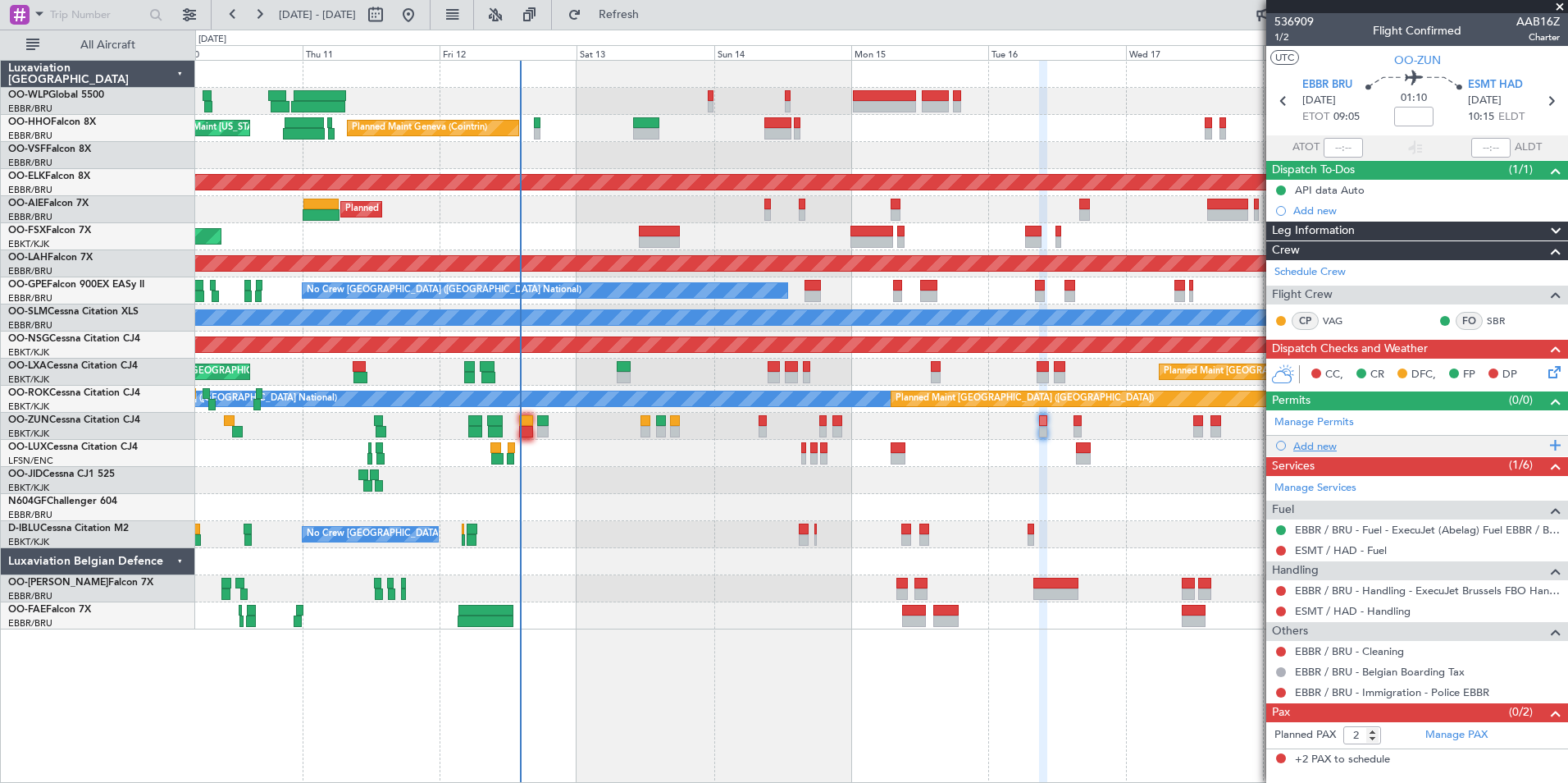
click at [1324, 443] on div "Add new" at bounding box center [1419, 446] width 252 height 14
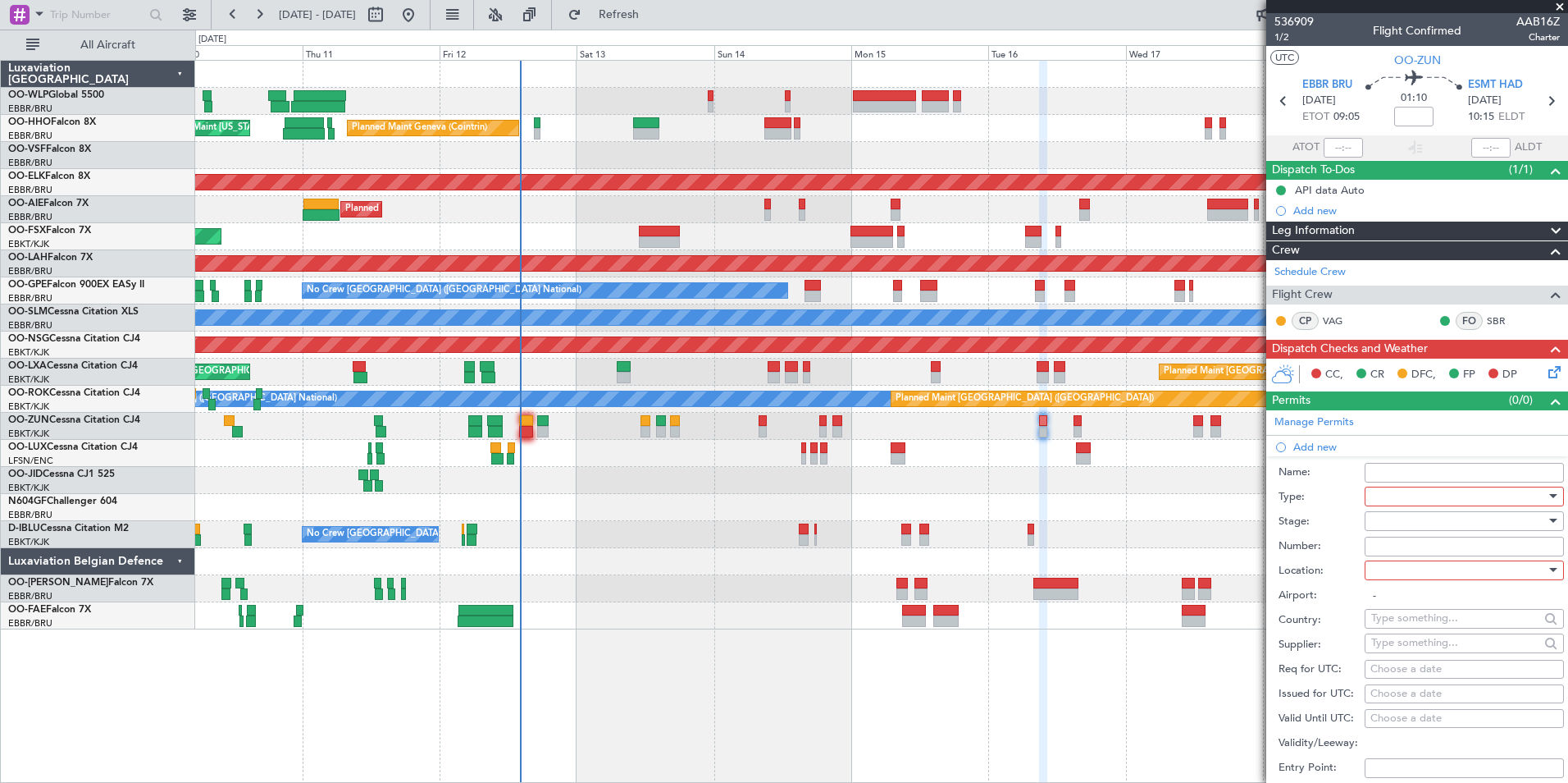
click at [1376, 488] on div at bounding box center [1459, 496] width 175 height 25
click at [1395, 642] on span "Slot" at bounding box center [1458, 651] width 172 height 25
click at [1390, 520] on div at bounding box center [1459, 521] width 175 height 25
click at [1397, 579] on span "Not Requested" at bounding box center [1458, 579] width 172 height 25
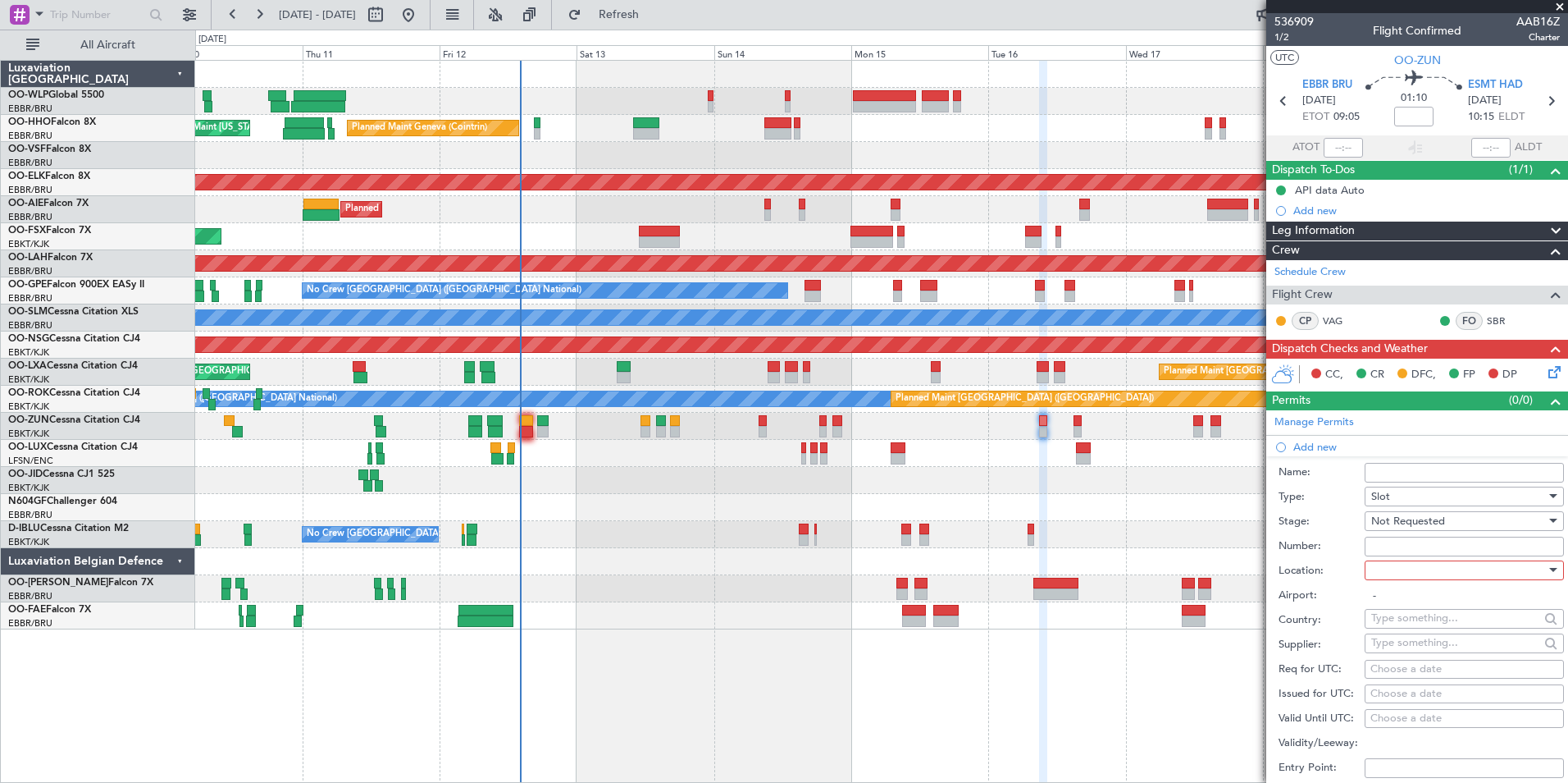
drag, startPoint x: 1394, startPoint y: 582, endPoint x: 1393, endPoint y: 562, distance: 20.0
click at [1394, 581] on form "Name: Type: Slot Stage: Not Requested Number: Location: Airport: - Country: Sup…" at bounding box center [1417, 700] width 302 height 489
click at [1393, 562] on div at bounding box center [1459, 570] width 175 height 25
click at [1371, 602] on mat-option "Departure" at bounding box center [1458, 603] width 198 height 25
type input "EBBR / BRU"
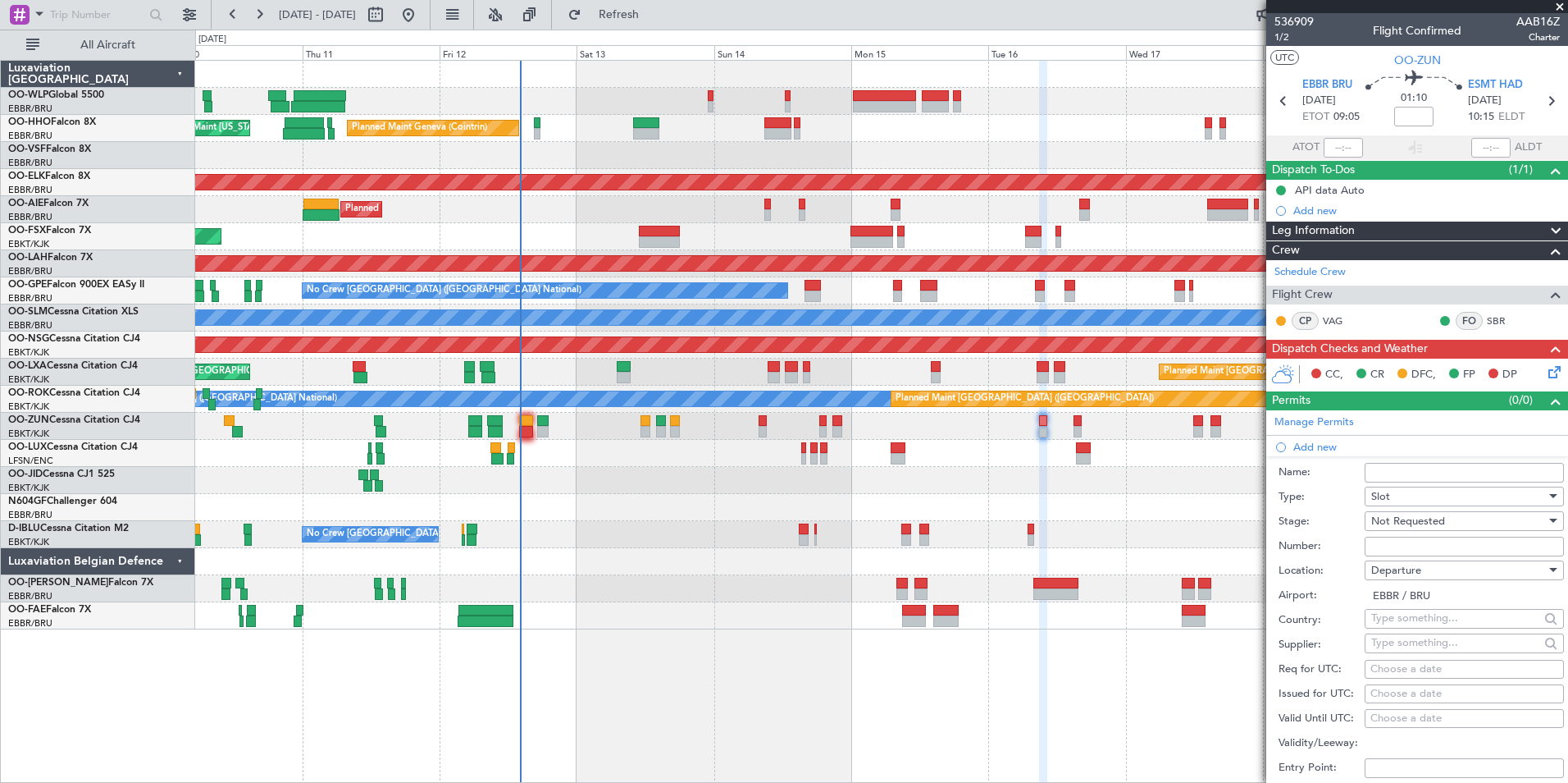
click at [1428, 668] on div "Choose a date" at bounding box center [1464, 669] width 188 height 16
select select "9"
select select "2025"
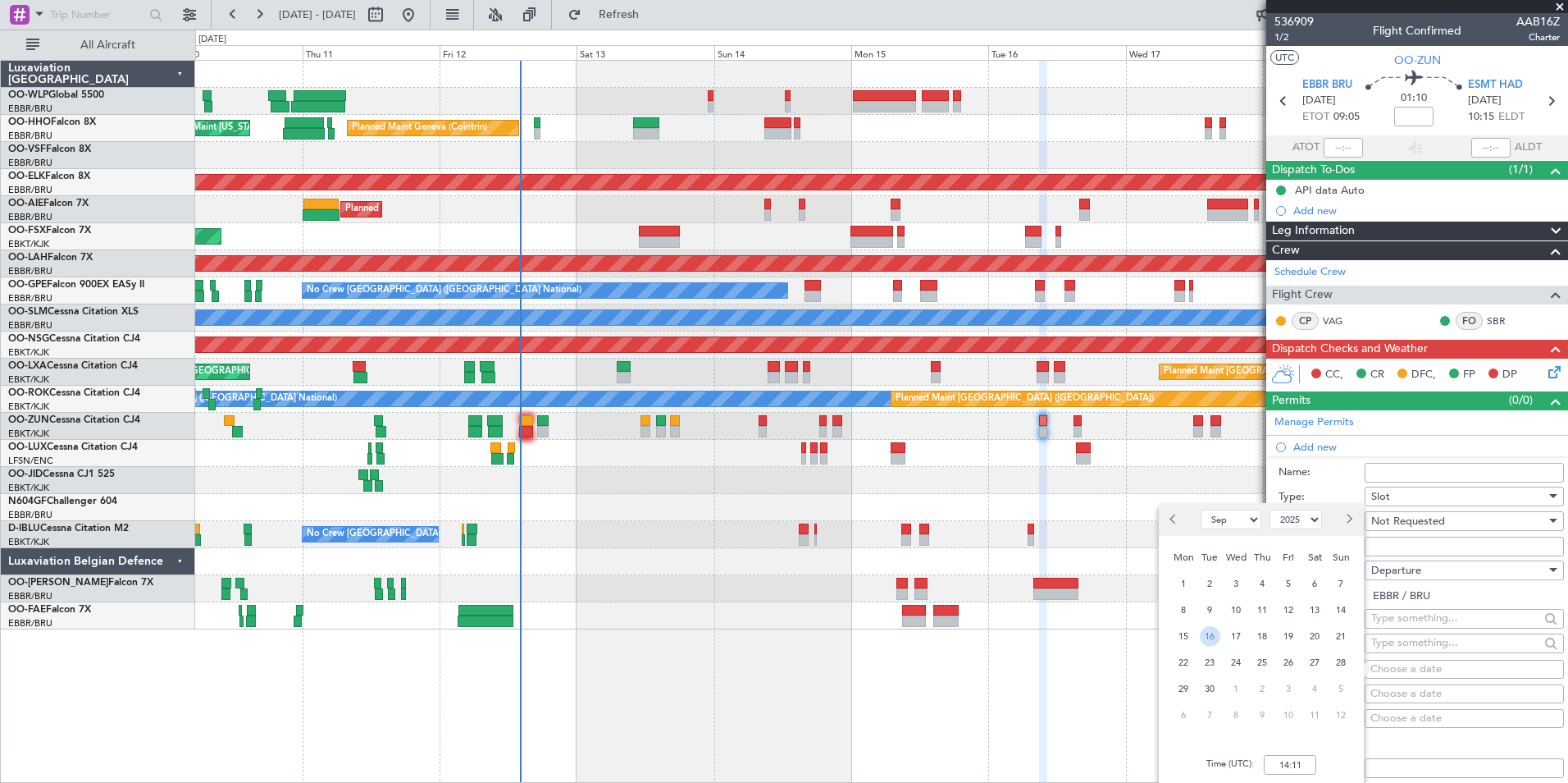
click at [1212, 640] on span "16" at bounding box center [1210, 637] width 21 height 21
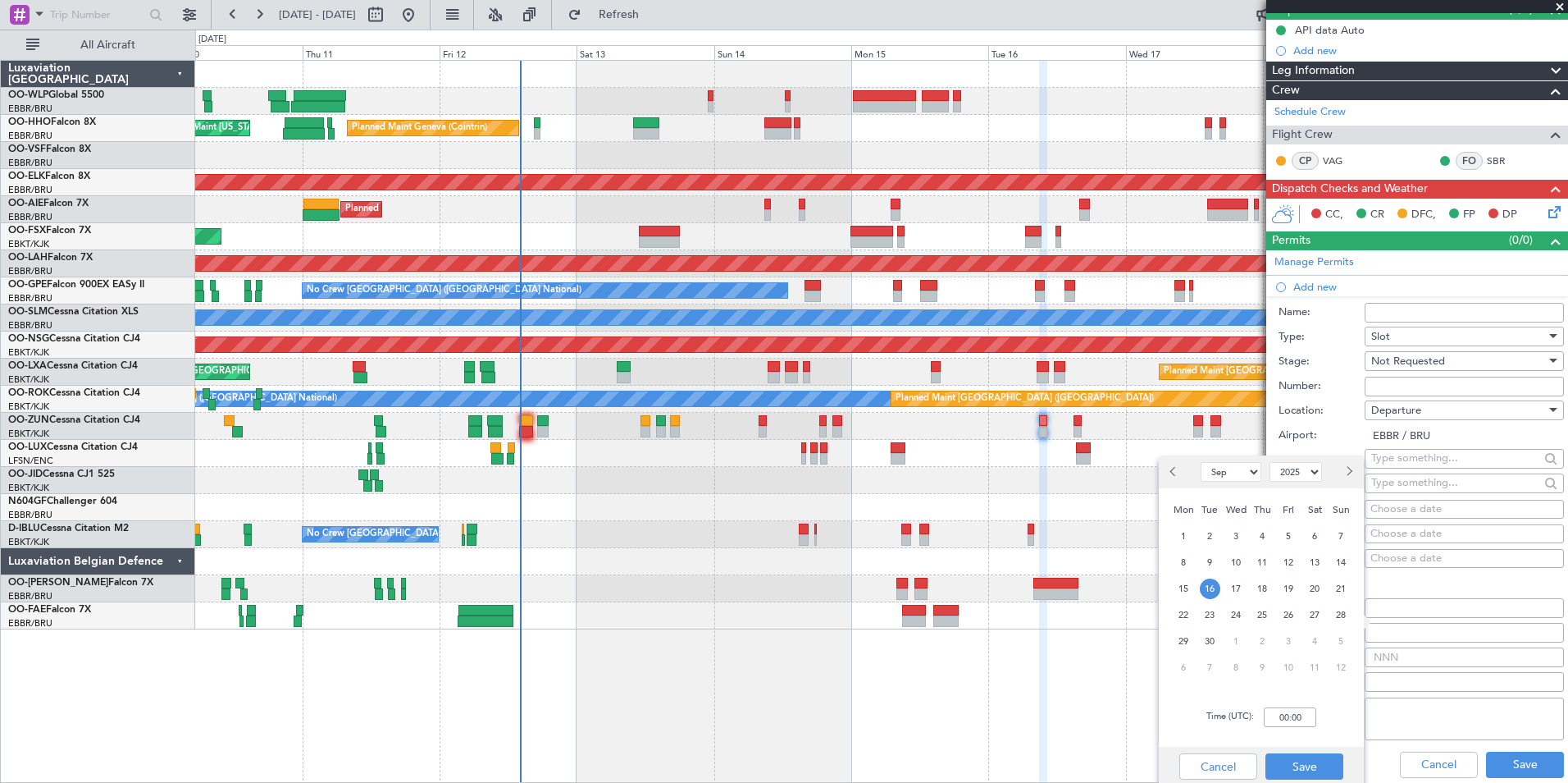
scroll to position [164, 0]
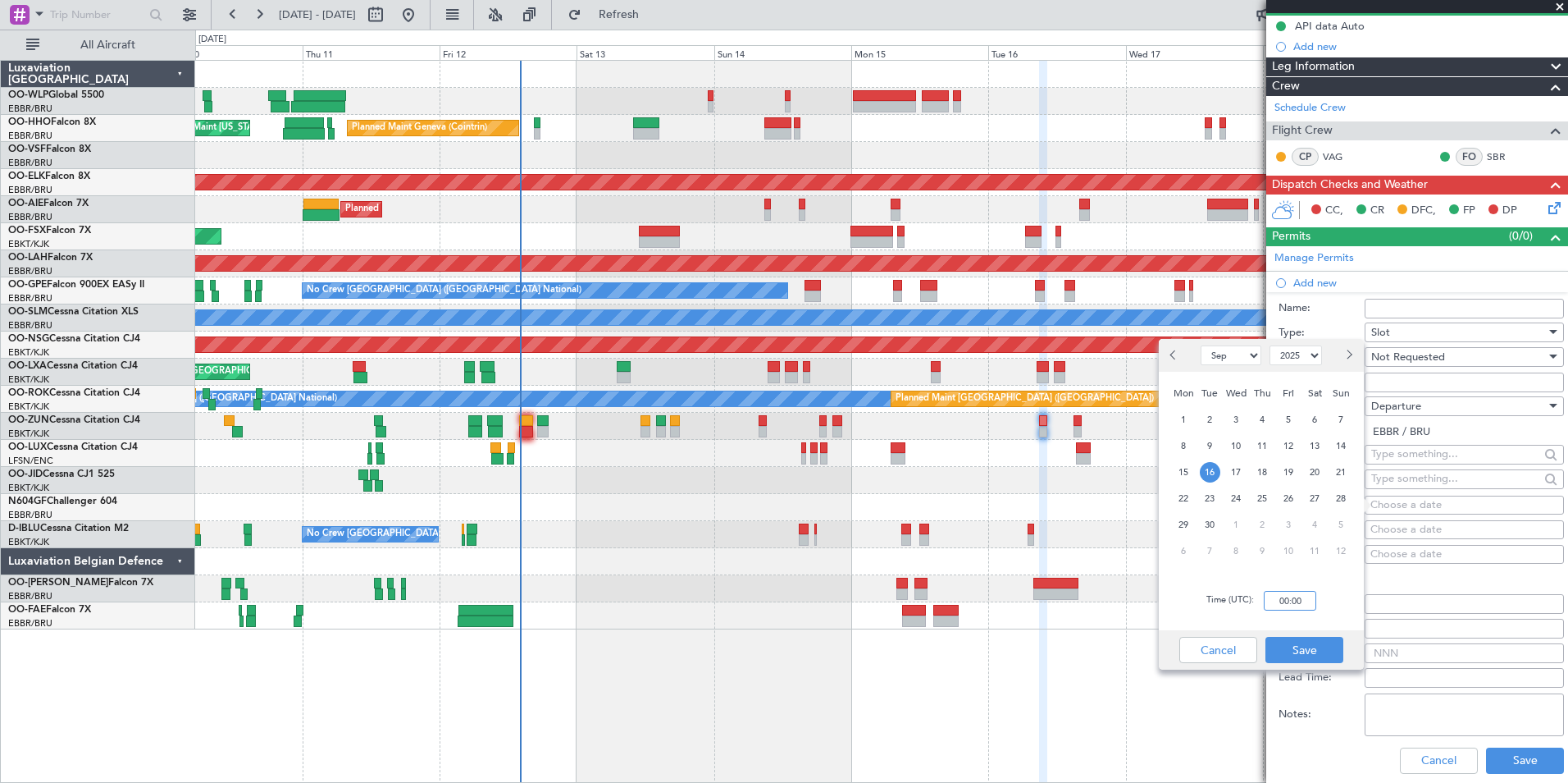
click at [1296, 598] on input "00:00" at bounding box center [1290, 601] width 52 height 20
type input "09:00"
click at [1294, 640] on button "Save" at bounding box center [1304, 650] width 78 height 27
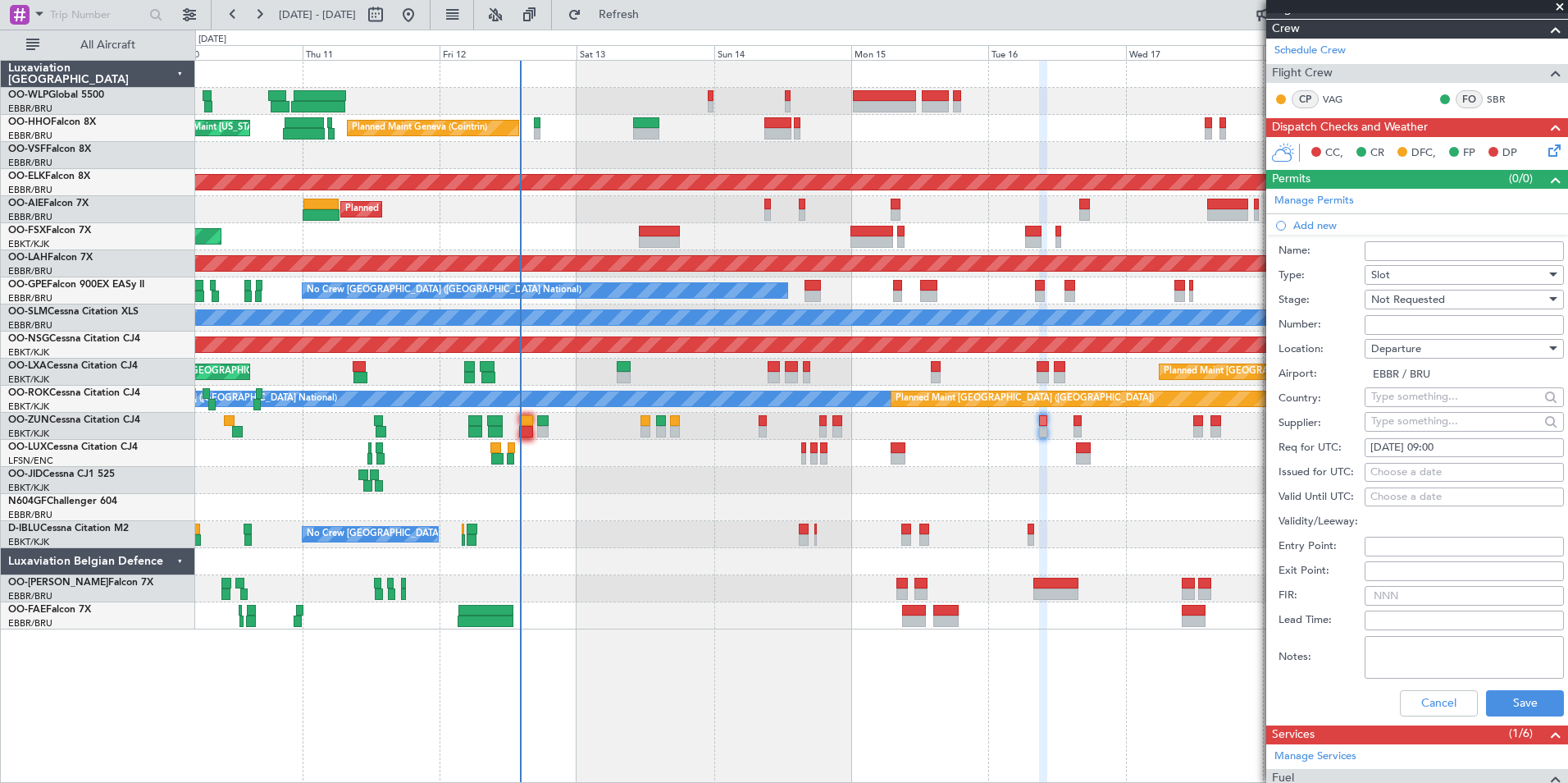
scroll to position [246, 0]
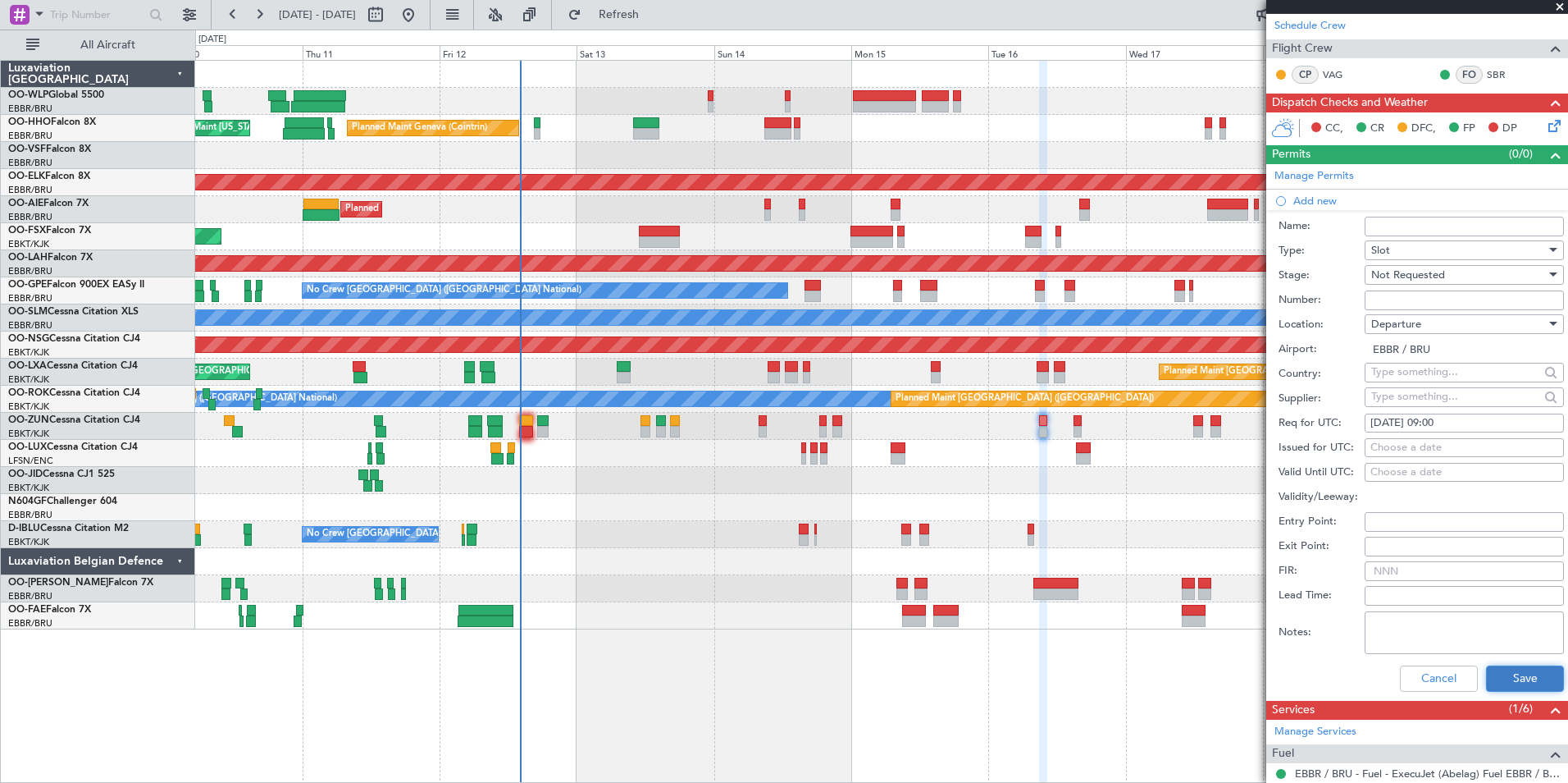
click at [1513, 675] on button "Save" at bounding box center [1525, 678] width 78 height 27
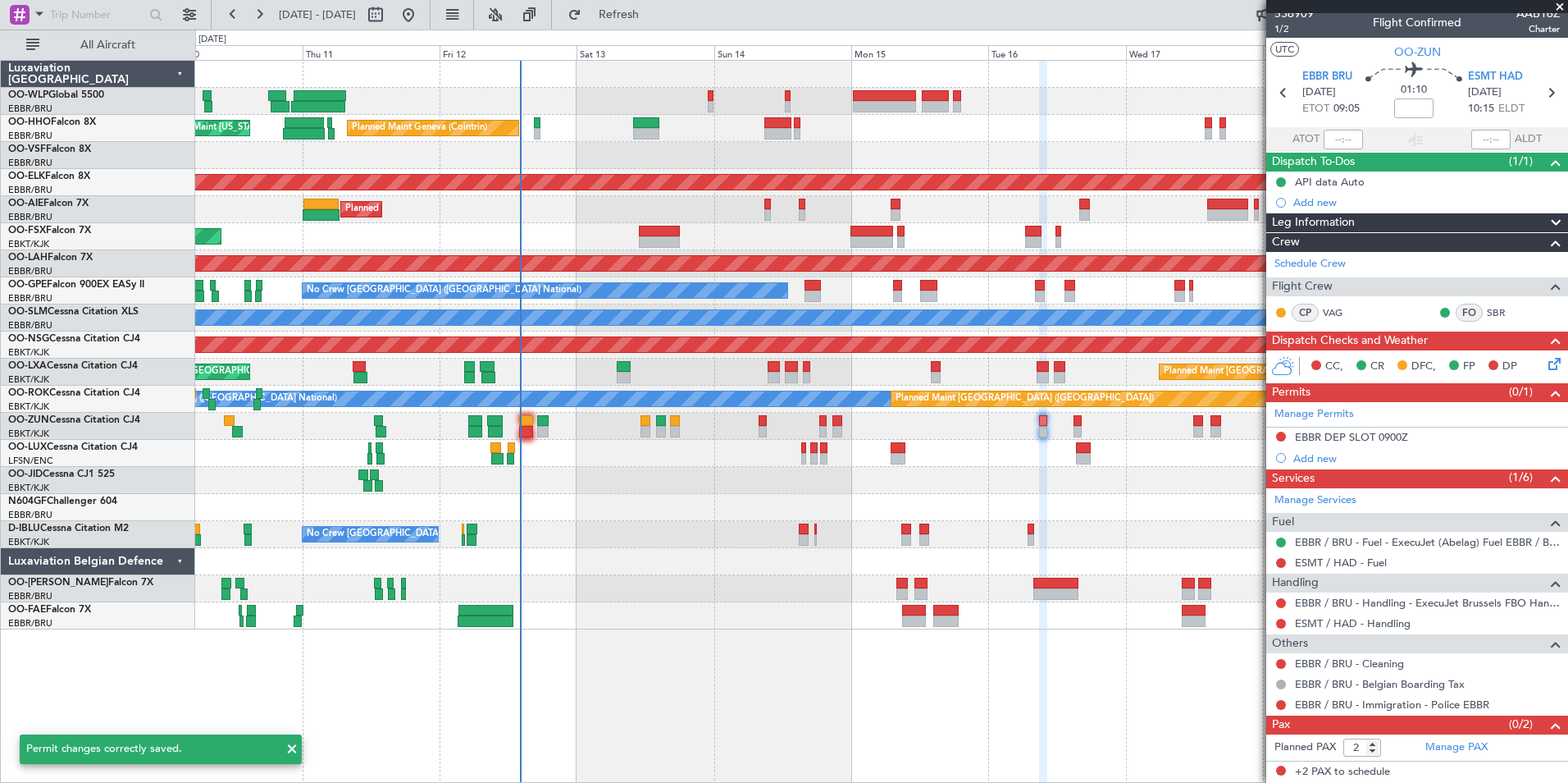
scroll to position [8, 0]
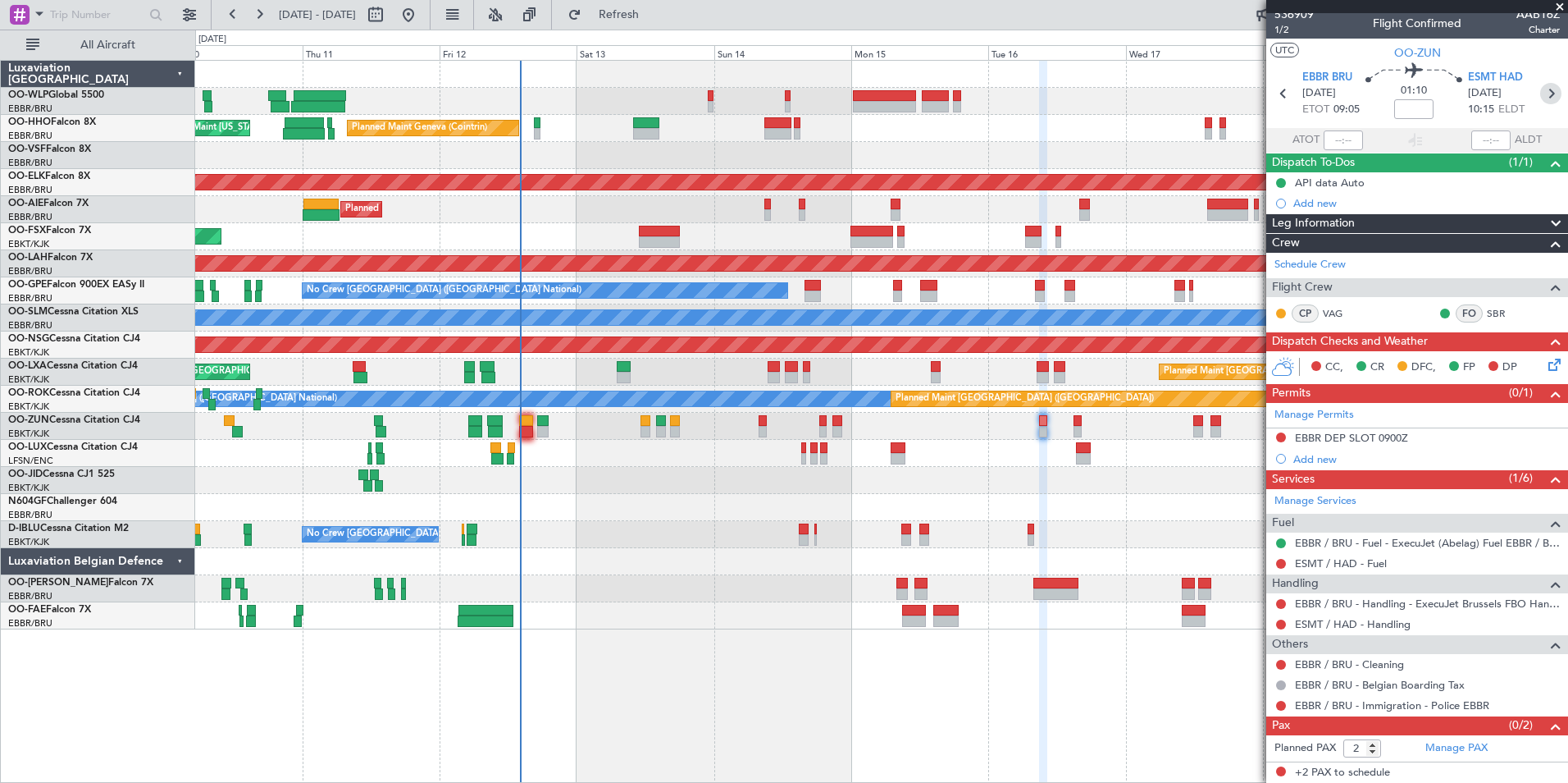
click at [1540, 95] on icon at bounding box center [1551, 93] width 21 height 21
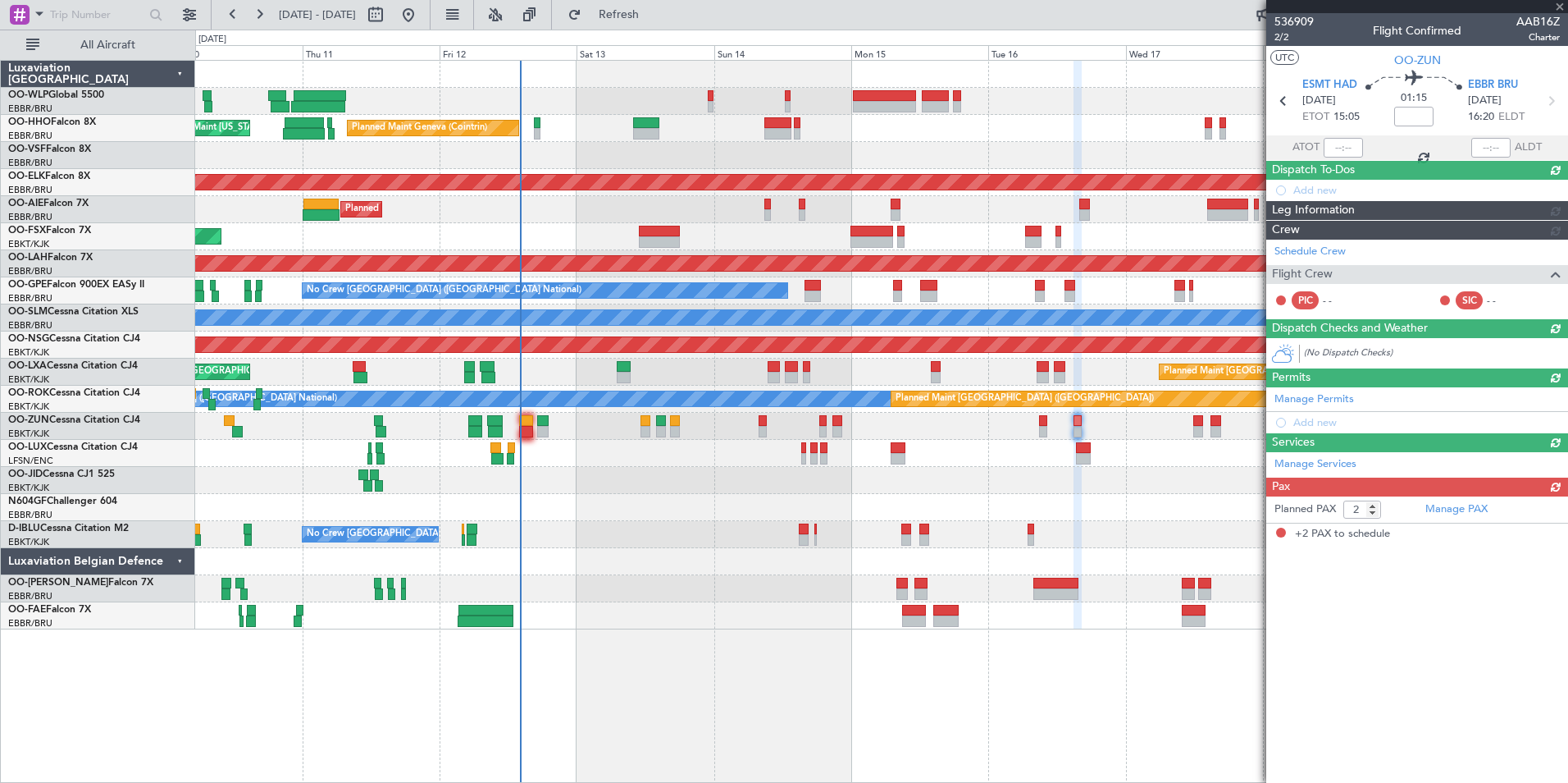
scroll to position [0, 0]
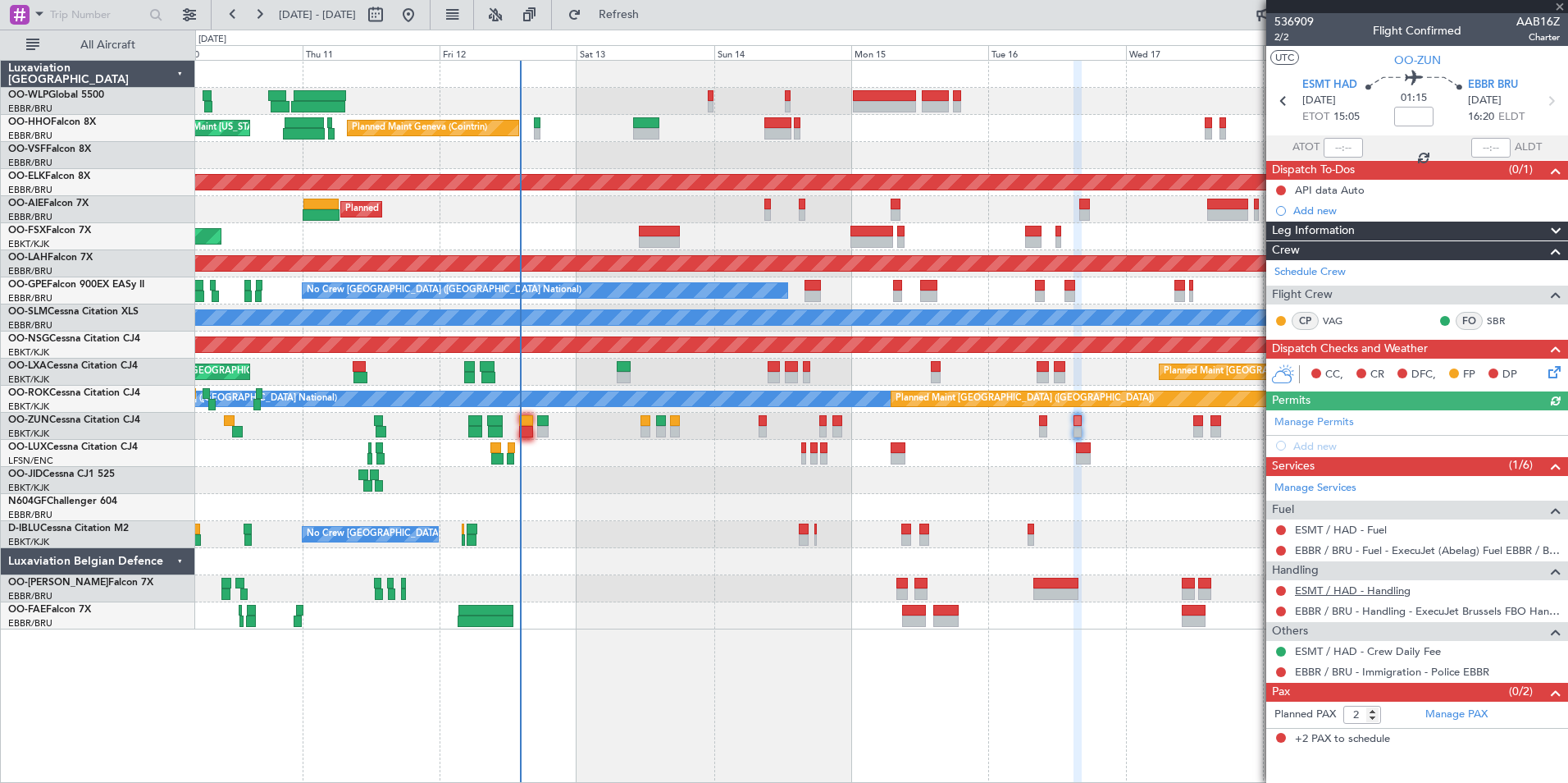
click at [1310, 592] on link "ESMT / HAD - Handling" at bounding box center [1352, 590] width 116 height 14
click at [1318, 448] on div "Add new" at bounding box center [1419, 446] width 252 height 14
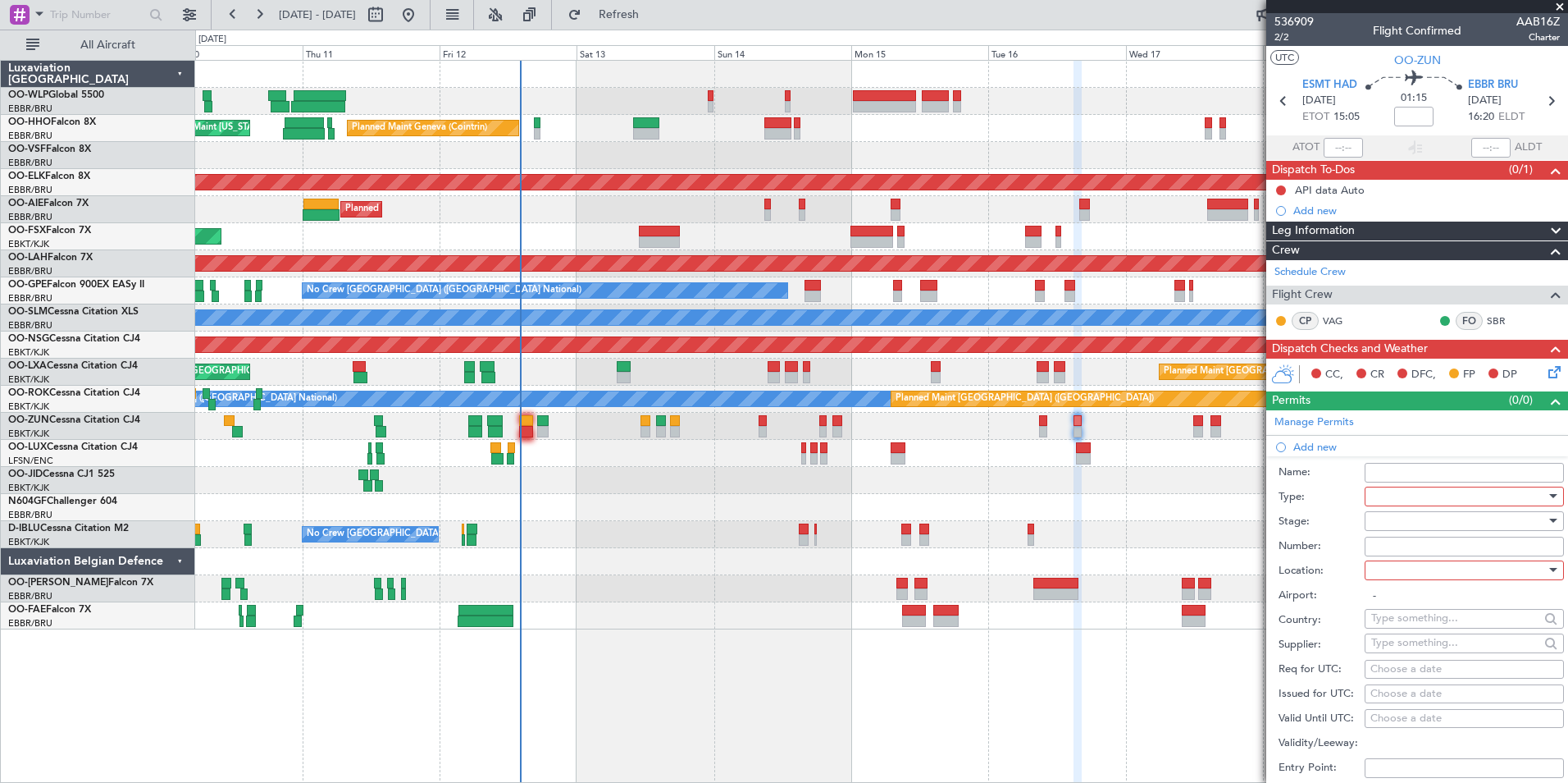
click at [1398, 490] on div at bounding box center [1459, 496] width 175 height 25
drag, startPoint x: 1406, startPoint y: 640, endPoint x: 1404, endPoint y: 614, distance: 26.1
click at [1405, 640] on span "Slot" at bounding box center [1458, 651] width 172 height 25
click at [1395, 522] on div at bounding box center [1459, 521] width 175 height 25
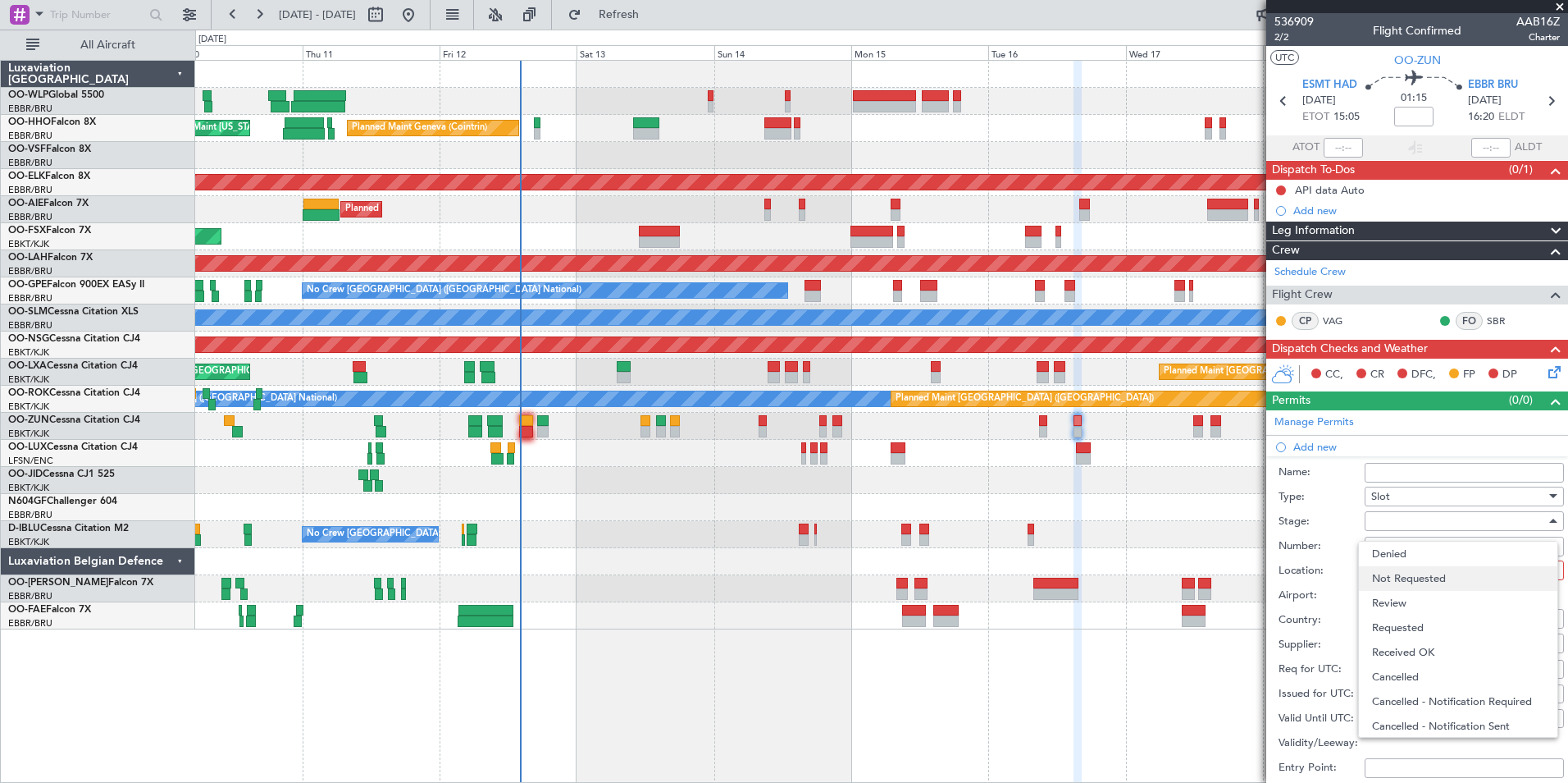
click at [1395, 580] on span "Not Requested" at bounding box center [1458, 579] width 172 height 25
click at [1394, 564] on div at bounding box center [1459, 570] width 175 height 25
click at [1415, 646] on span "Arrival" at bounding box center [1458, 653] width 172 height 25
type input "EBBR / BRU"
click at [1404, 664] on div "Choose a date" at bounding box center [1464, 669] width 188 height 16
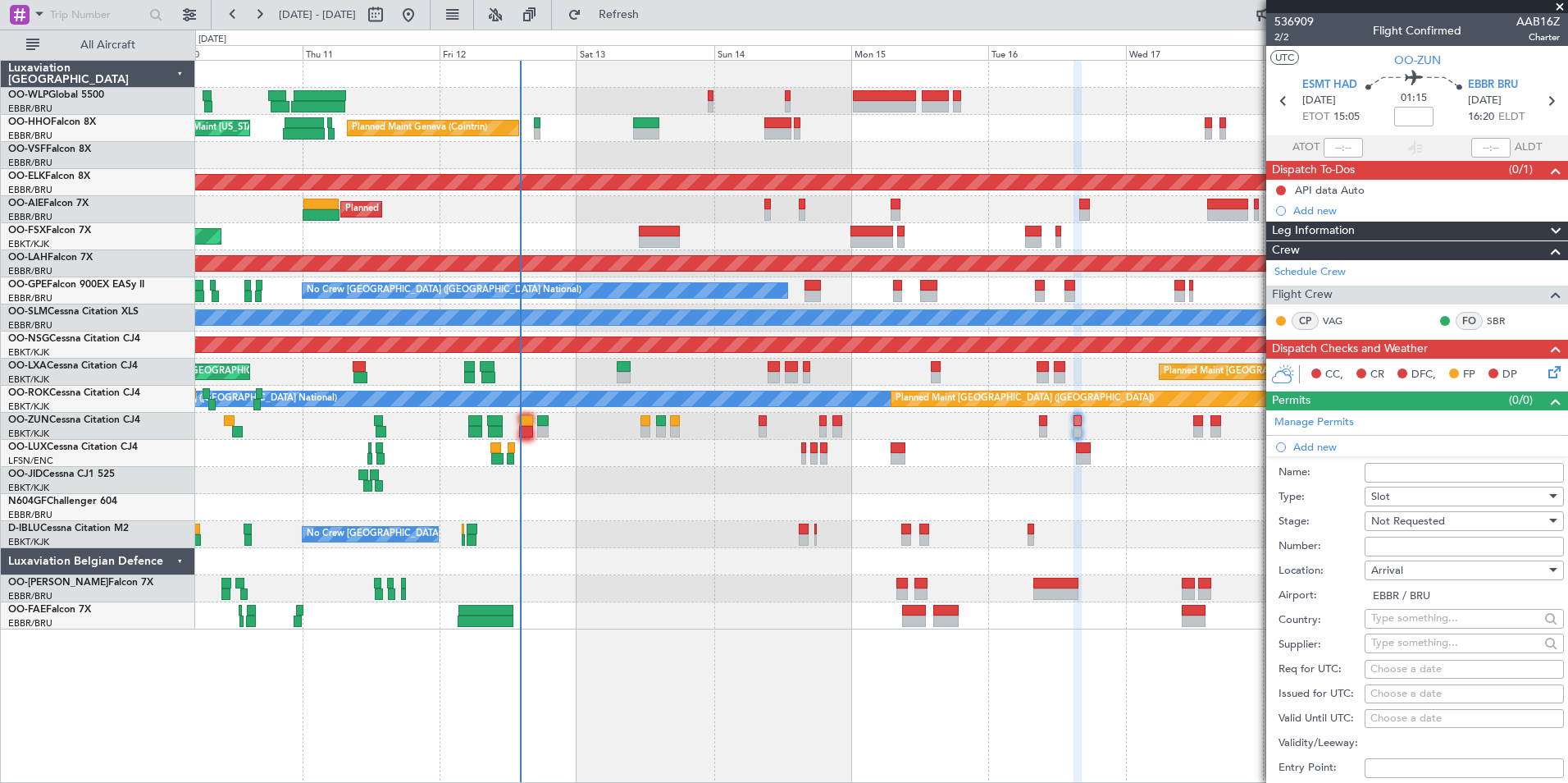
select select "9"
select select "2025"
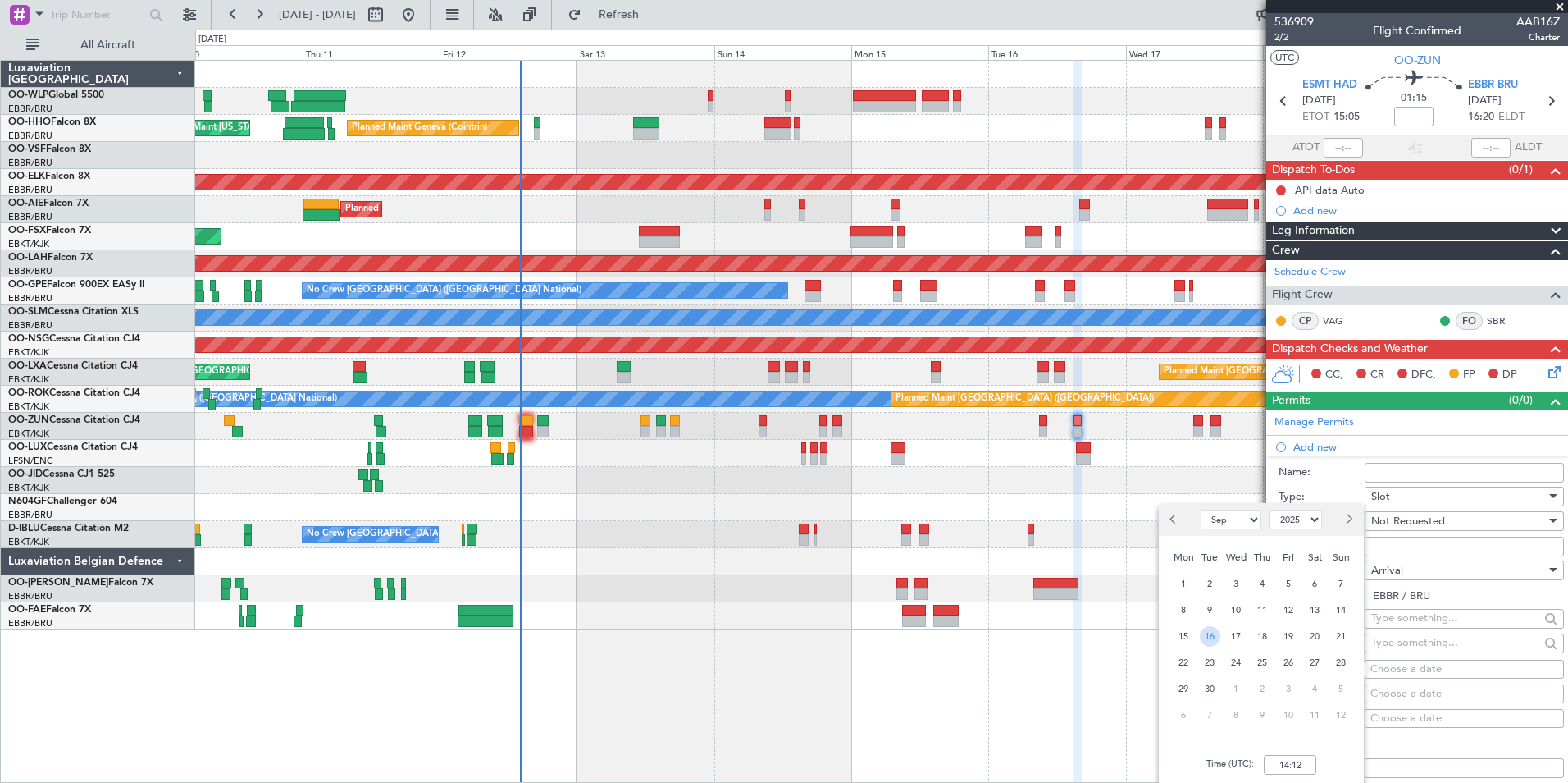
click at [1212, 637] on span "16" at bounding box center [1210, 637] width 21 height 21
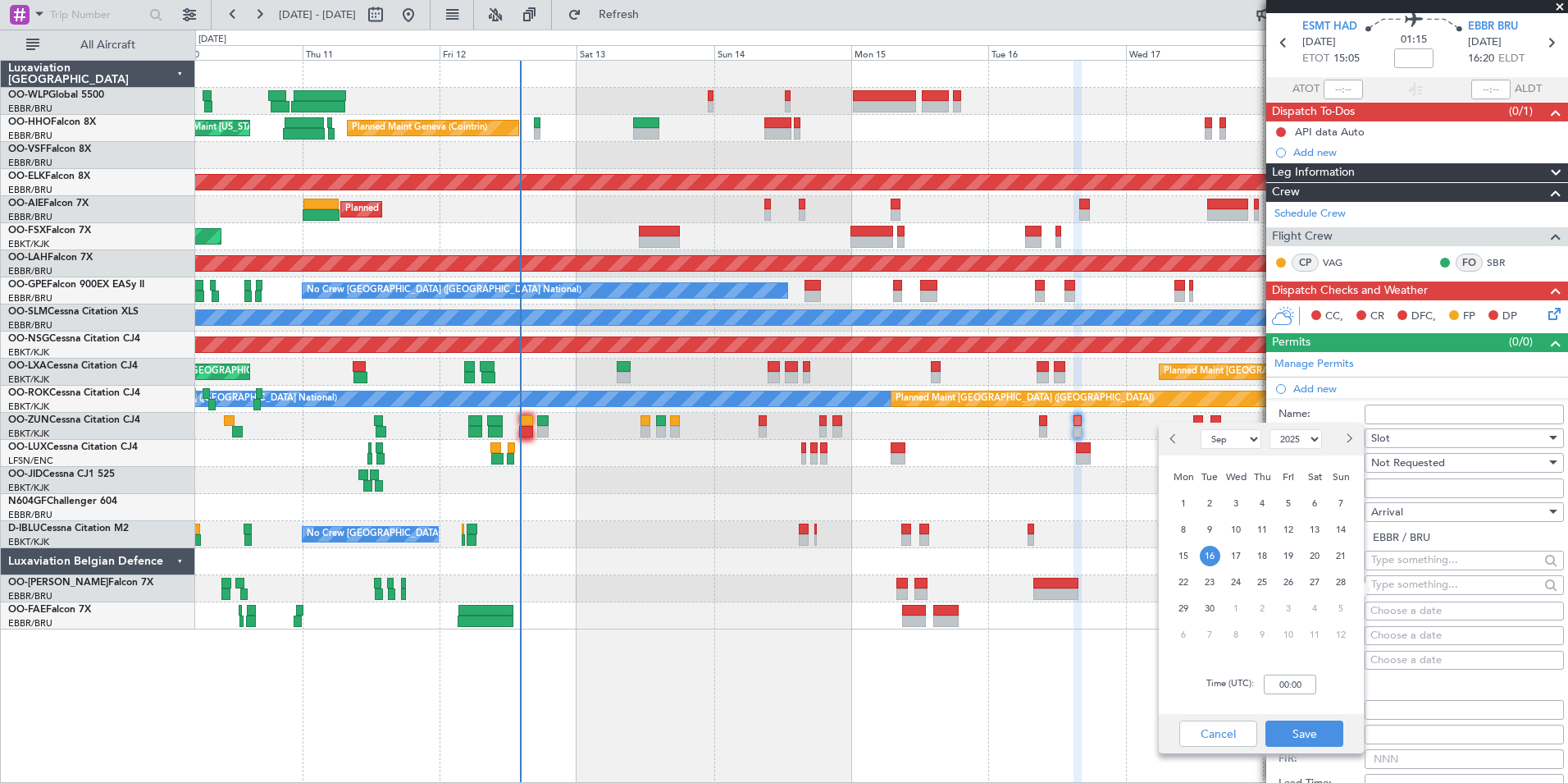
scroll to position [82, 0]
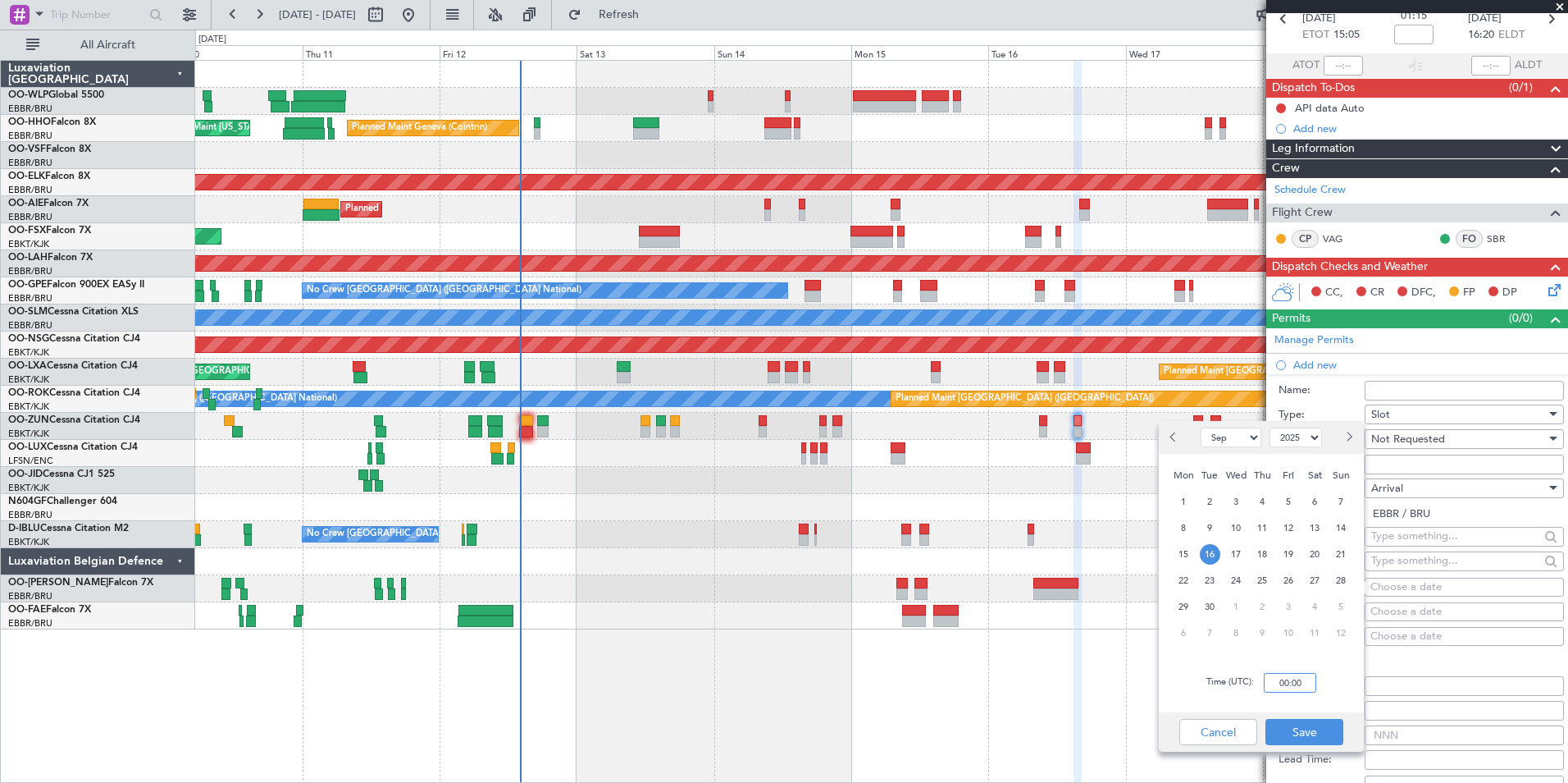
click at [1273, 682] on input "00:00" at bounding box center [1290, 682] width 52 height 20
type input "16:25"
click at [1299, 729] on button "Save" at bounding box center [1304, 732] width 78 height 27
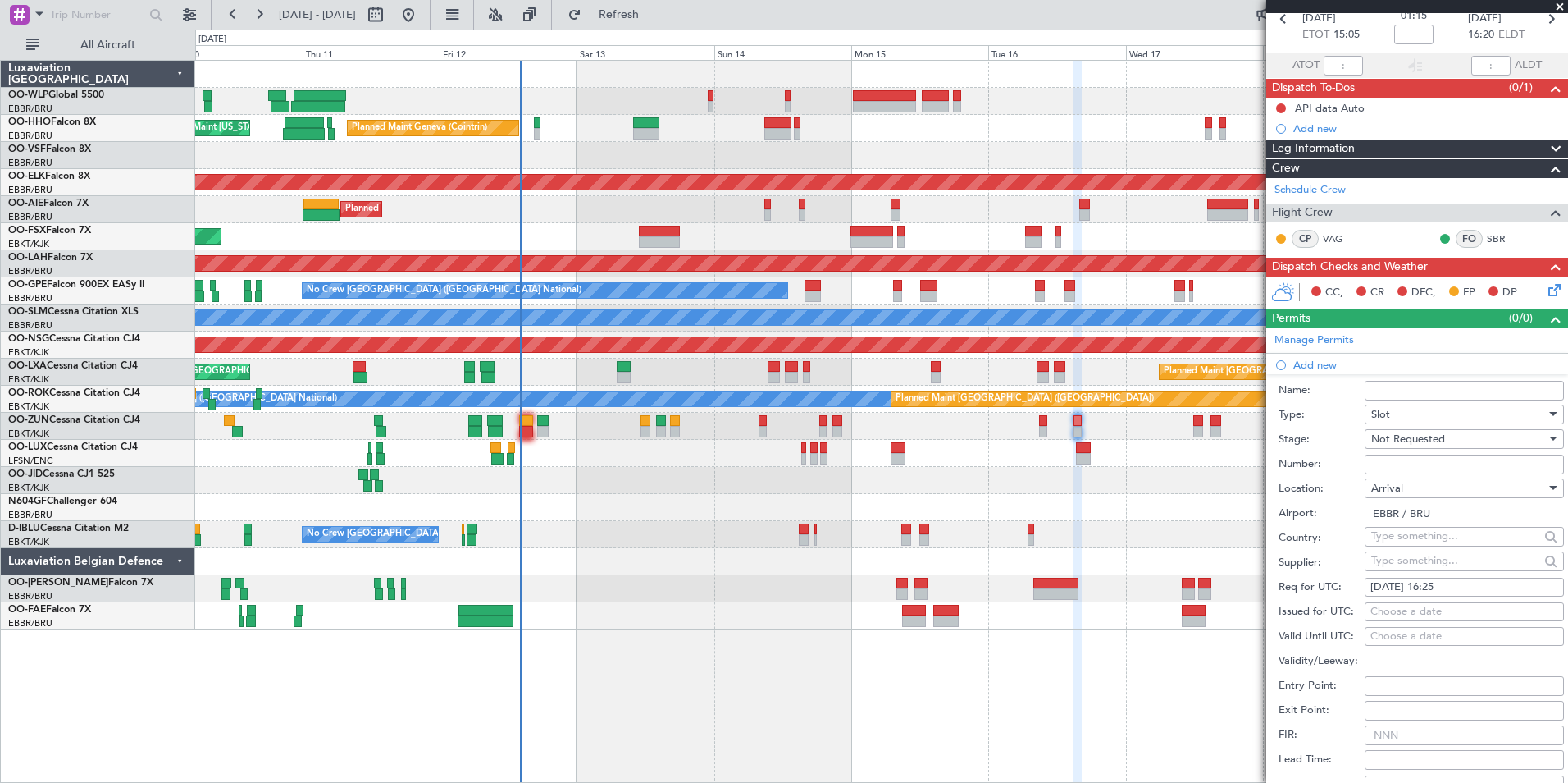
scroll to position [246, 0]
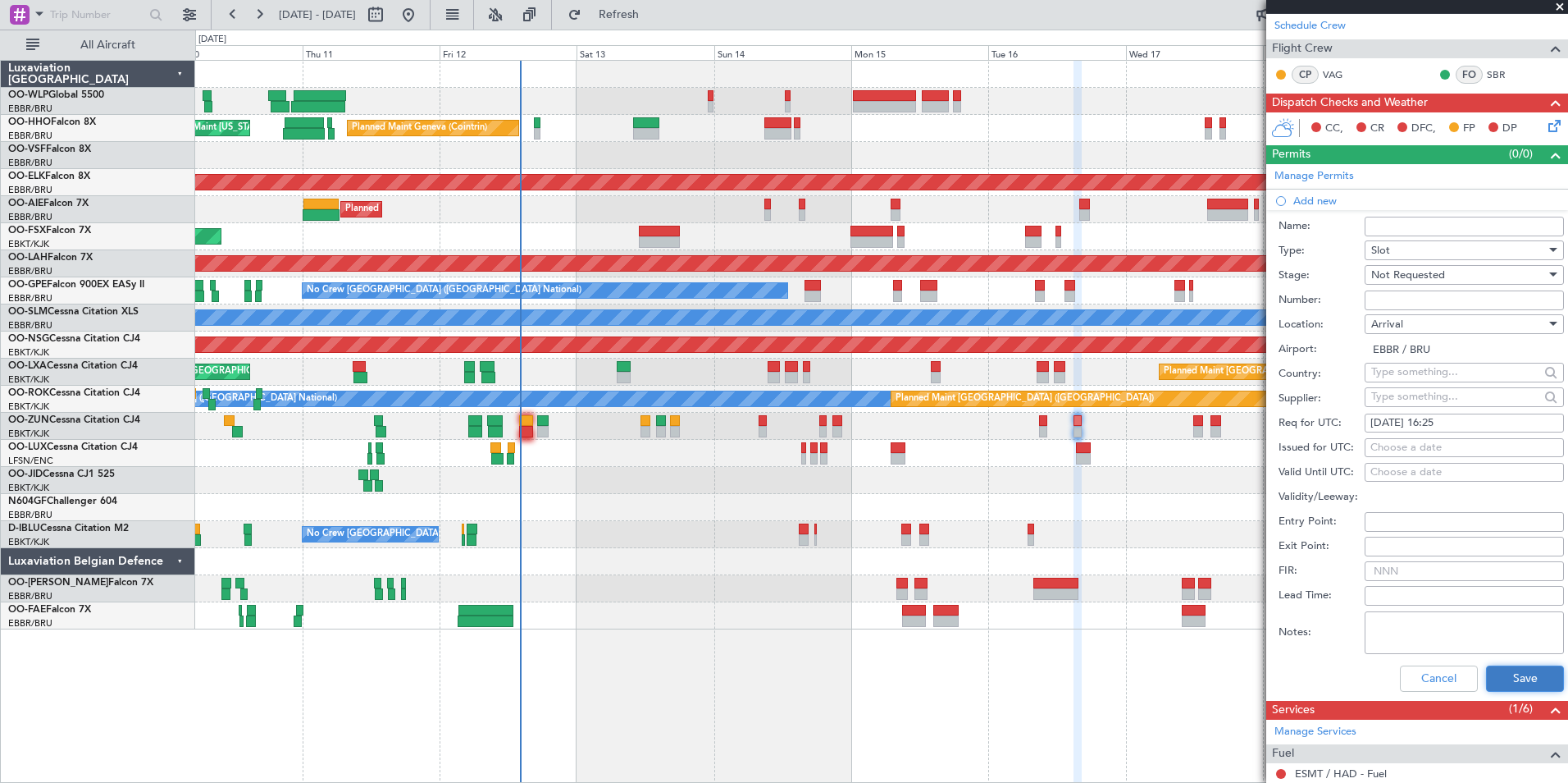
click at [1501, 677] on button "Save" at bounding box center [1525, 678] width 78 height 27
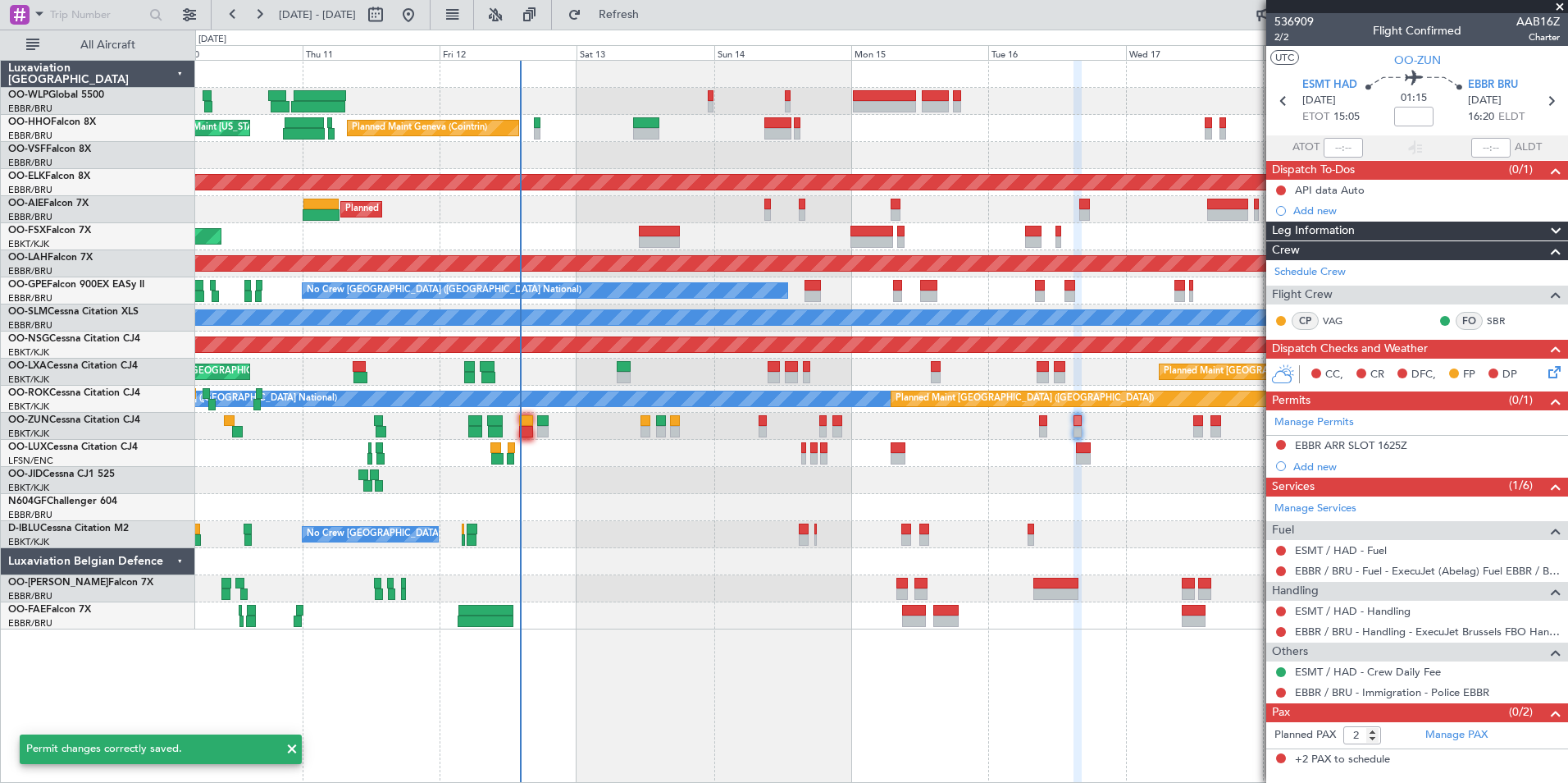
scroll to position [0, 0]
click at [1334, 83] on span "ESMT HAD" at bounding box center [1330, 85] width 55 height 16
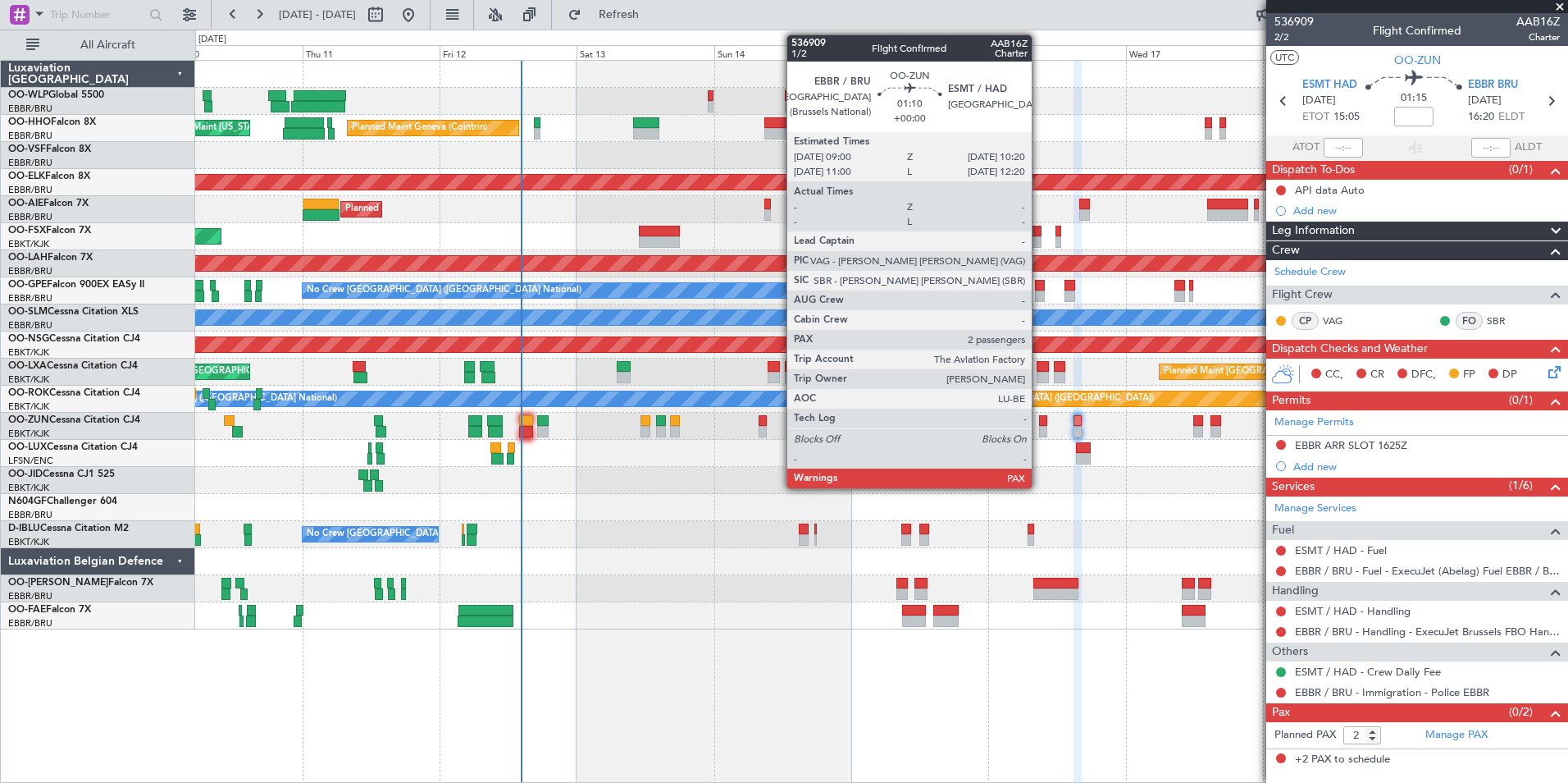
click at [1039, 430] on div at bounding box center [1043, 431] width 9 height 11
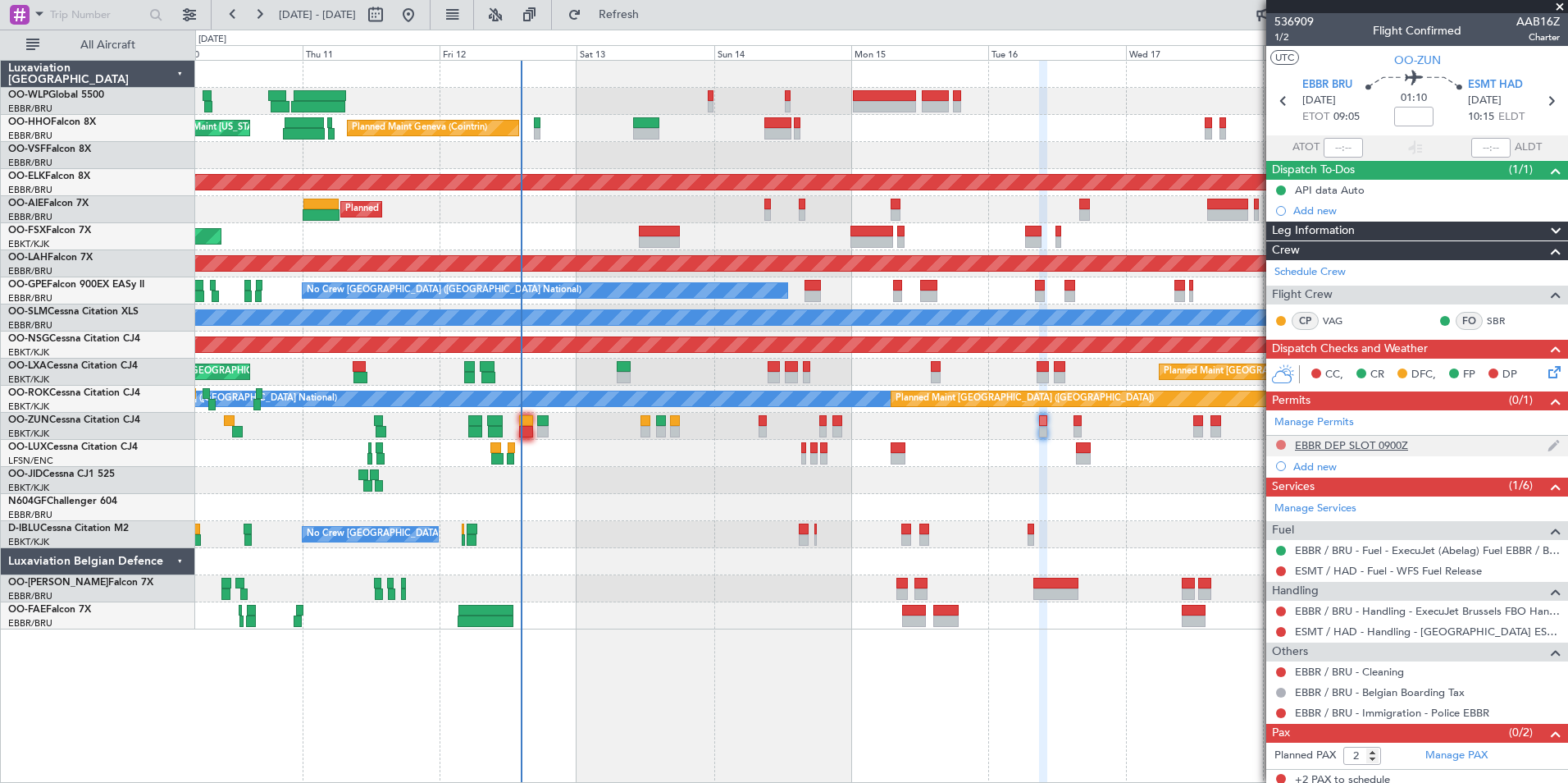
click at [1282, 447] on button at bounding box center [1281, 445] width 9 height 10
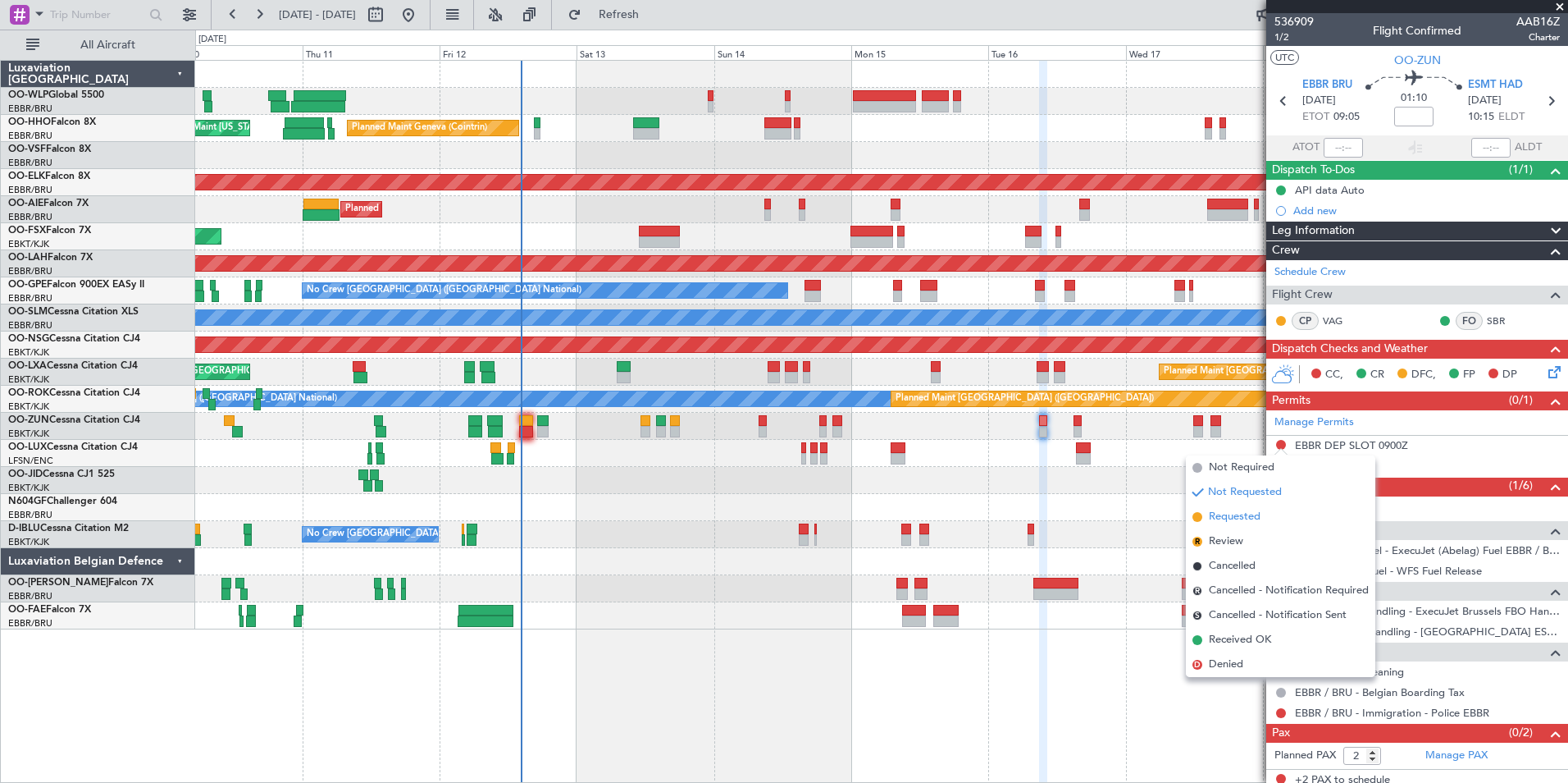
click at [1237, 520] on span "Requested" at bounding box center [1235, 516] width 51 height 16
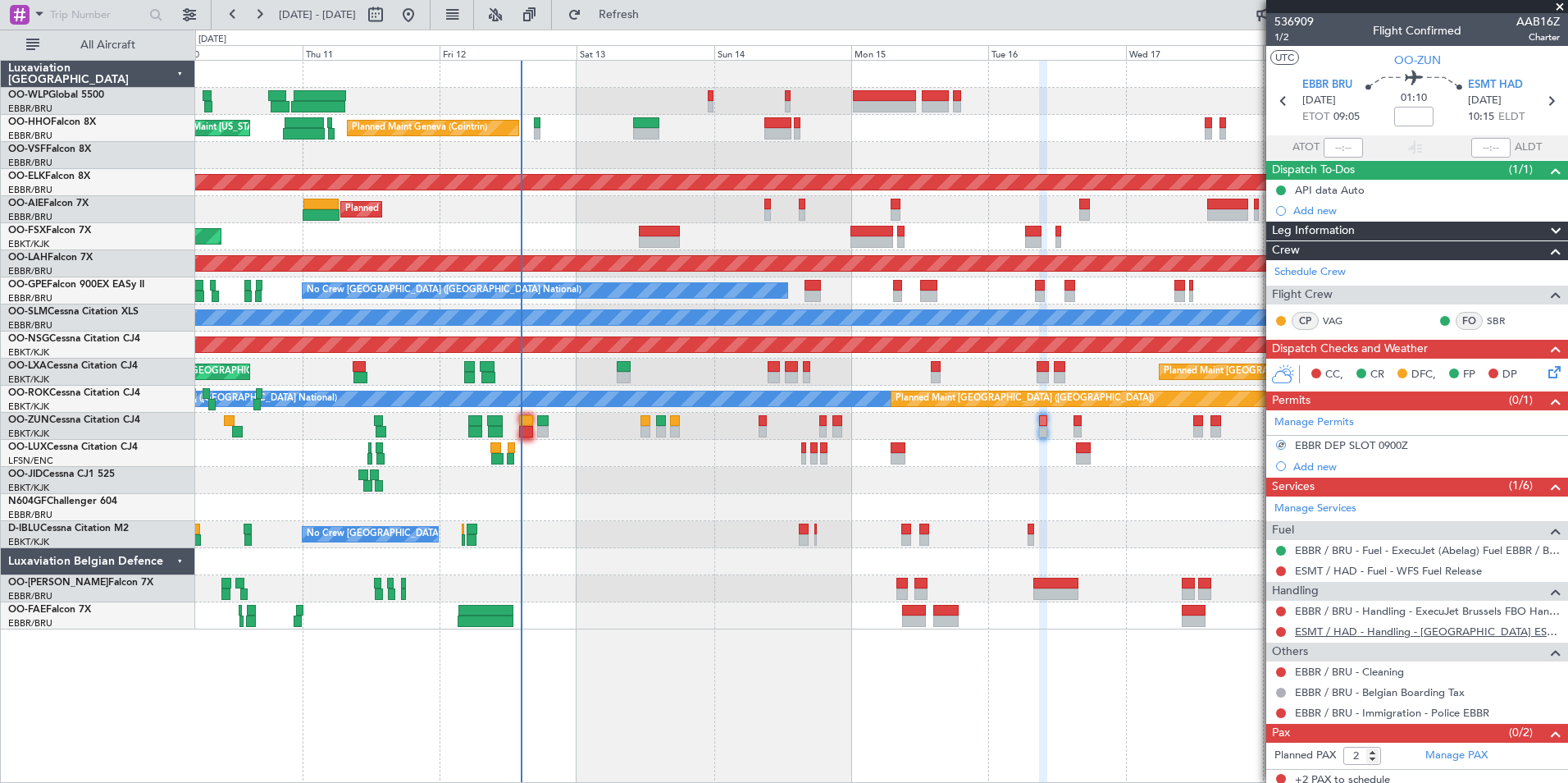
click at [1313, 631] on link "ESMT / HAD - Handling - Halmstad Airport ESMT / HAD" at bounding box center [1426, 631] width 265 height 14
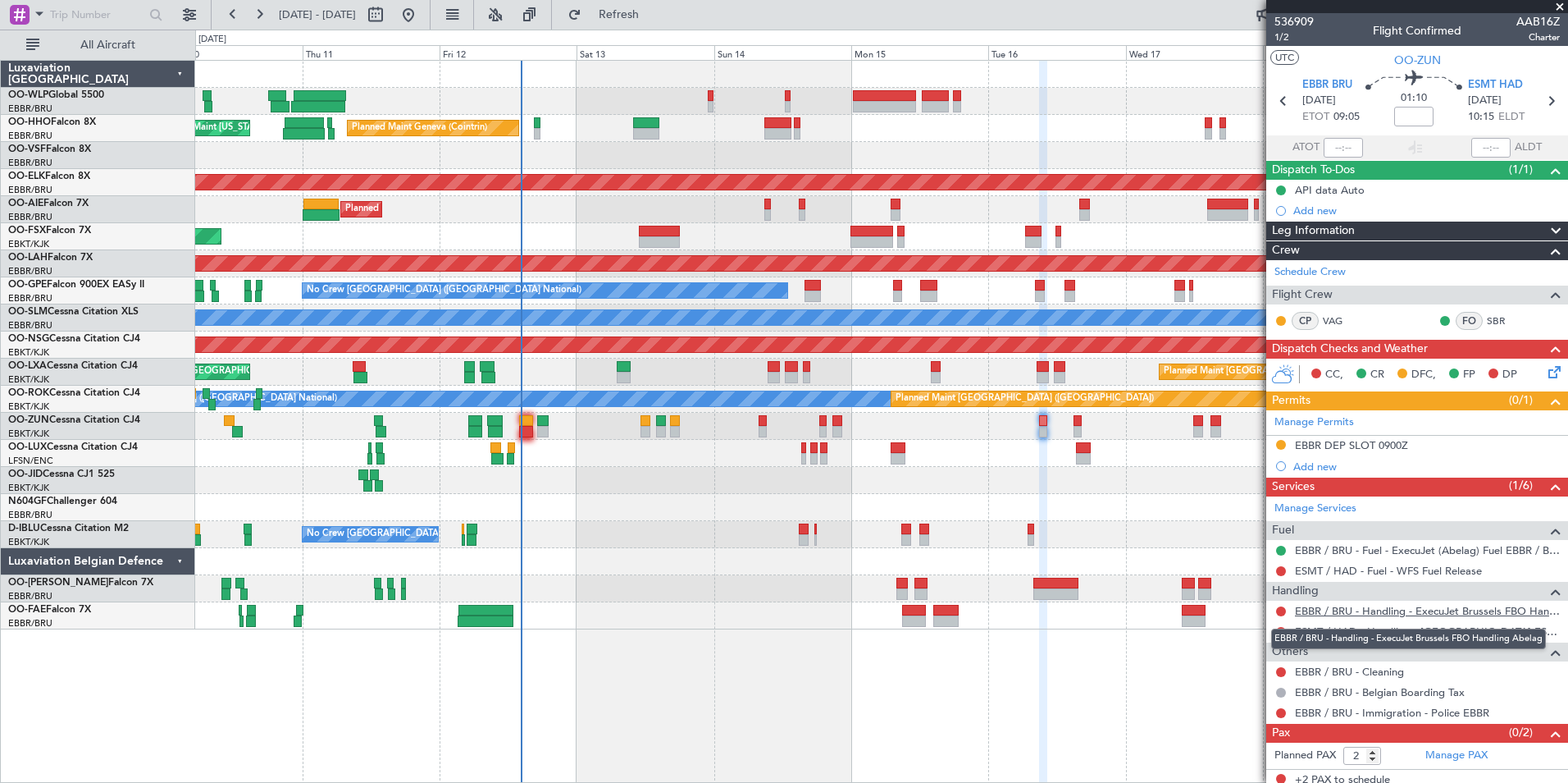
click at [1343, 616] on link "EBBR / BRU - Handling - ExecuJet Brussels FBO Handling Abelag" at bounding box center [1426, 611] width 265 height 14
click at [864, 110] on div "Planned Maint Liege Planned Maint Geneva (Cointrin) AOG Maint New York (Teterbo…" at bounding box center [881, 345] width 1372 height 568
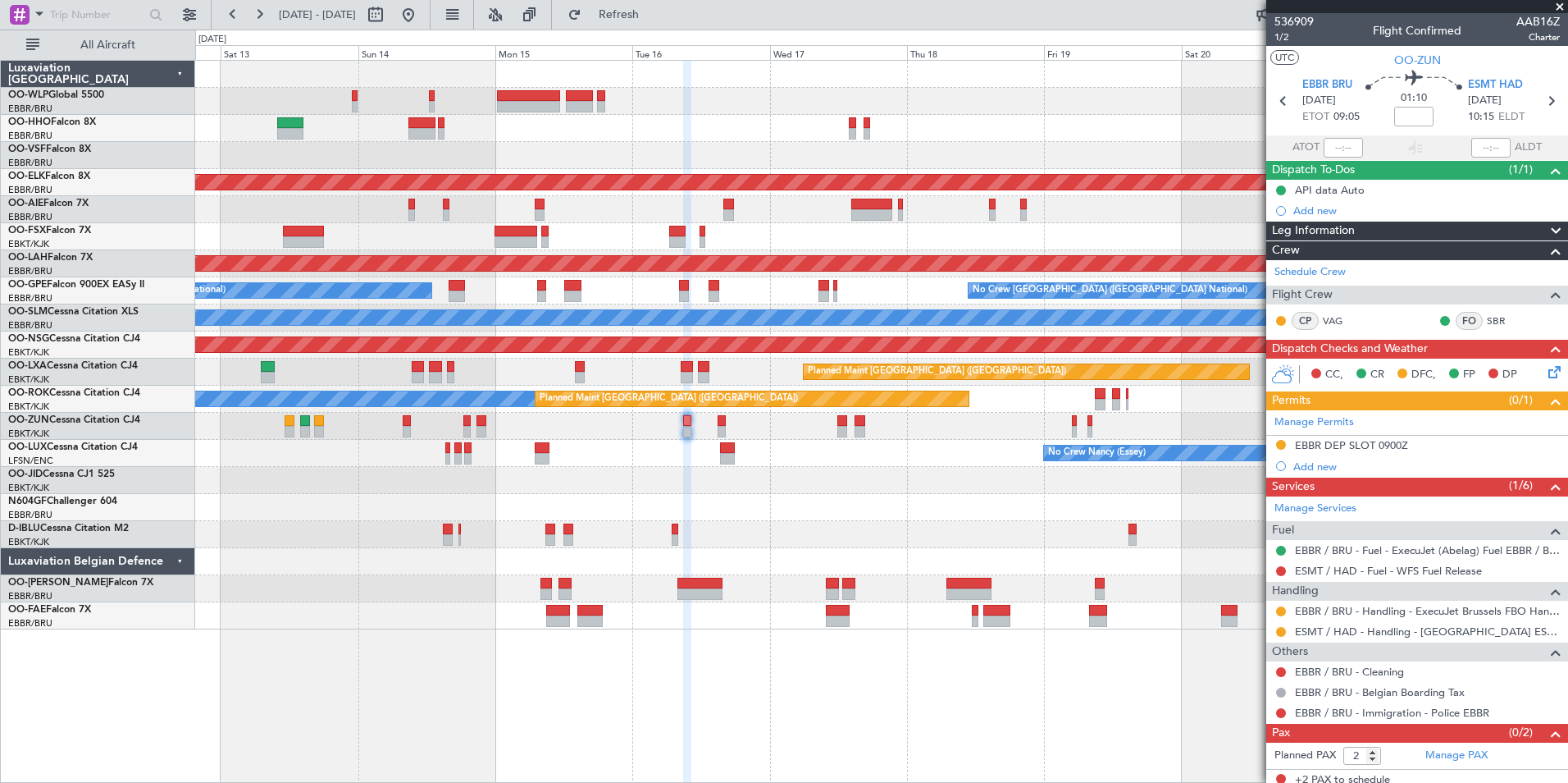
click at [774, 115] on div "Planned Maint Geneva (Cointrin) AOG Maint New York (Teterboro) Planned Maint Ko…" at bounding box center [881, 345] width 1372 height 568
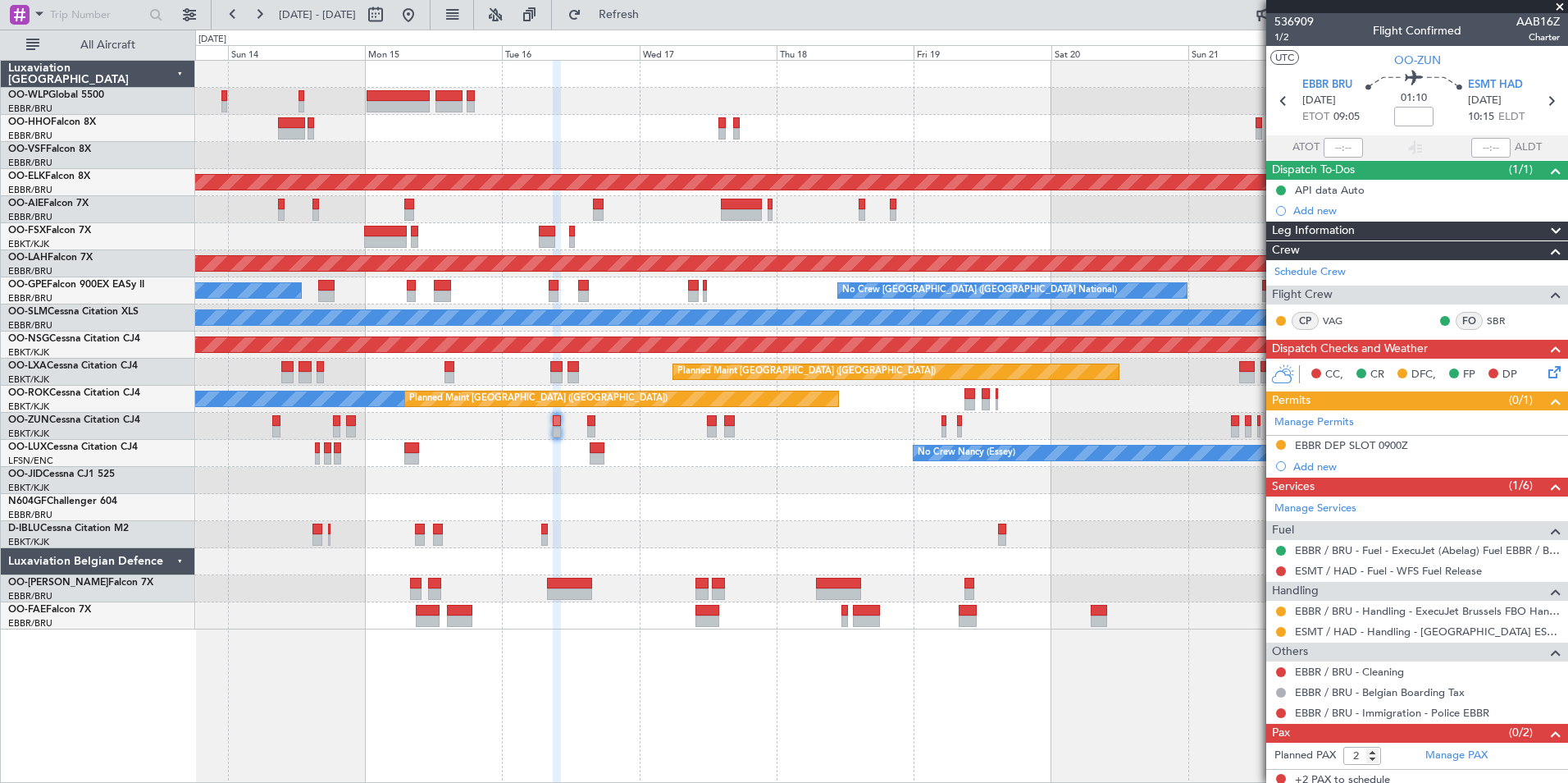
click at [788, 112] on div "Planned Maint Geneva (Cointrin) Planned Maint Kortrijk-Wevelgem Planned Maint L…" at bounding box center [881, 345] width 1372 height 568
click at [787, 111] on div at bounding box center [881, 101] width 1372 height 27
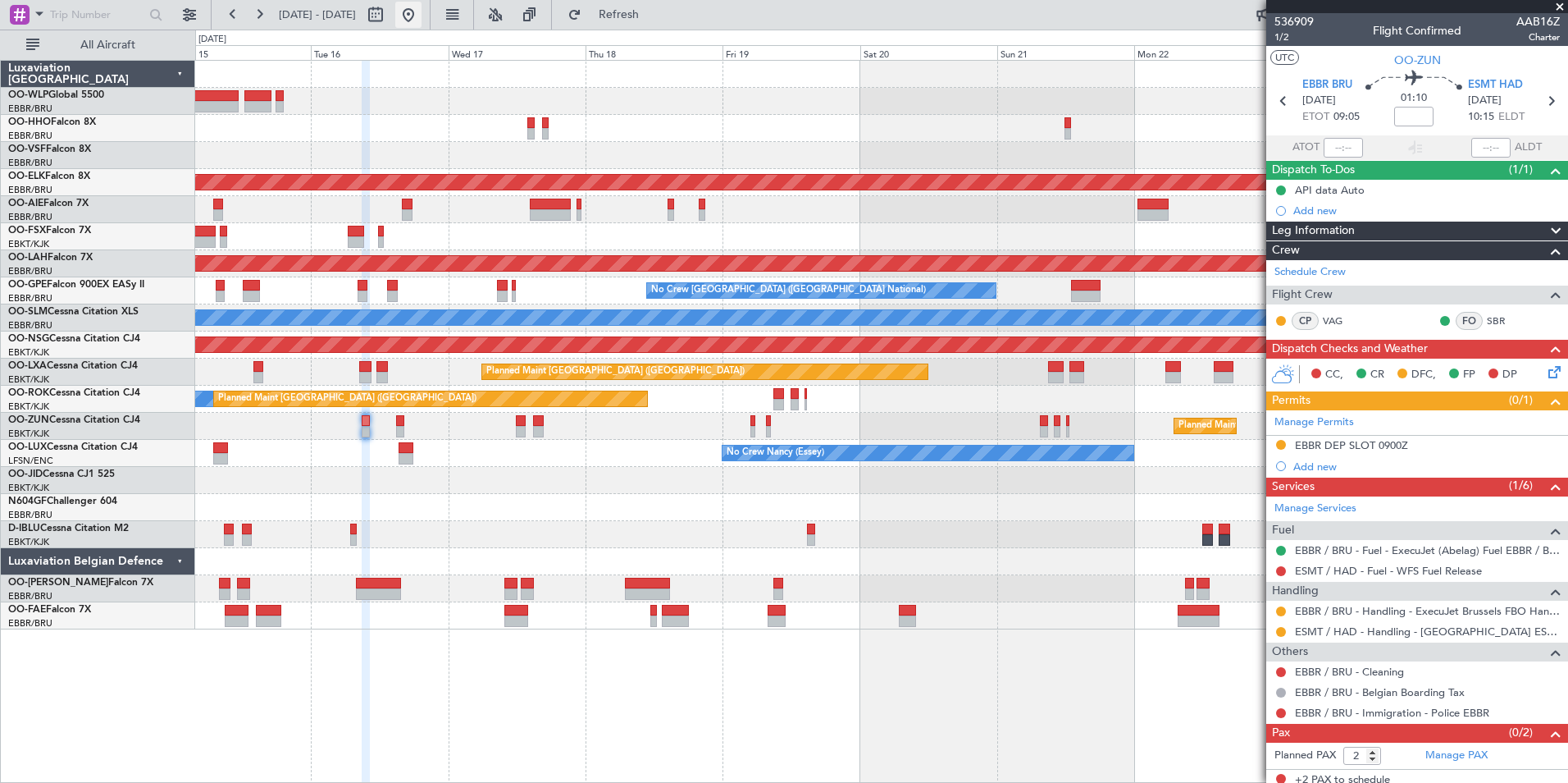
click at [422, 10] on button at bounding box center [408, 15] width 27 height 27
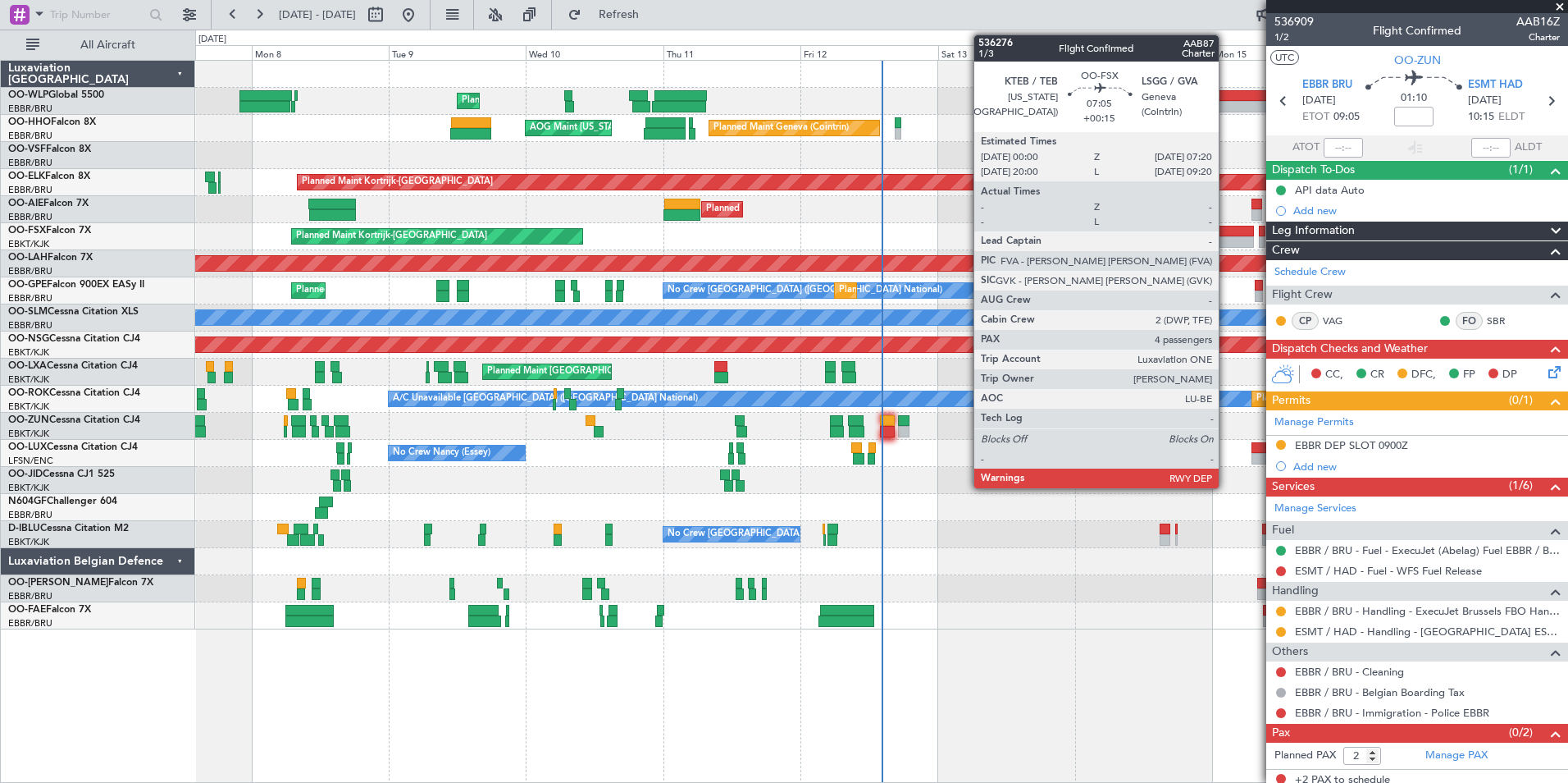
click at [1226, 236] on div at bounding box center [1232, 231] width 43 height 11
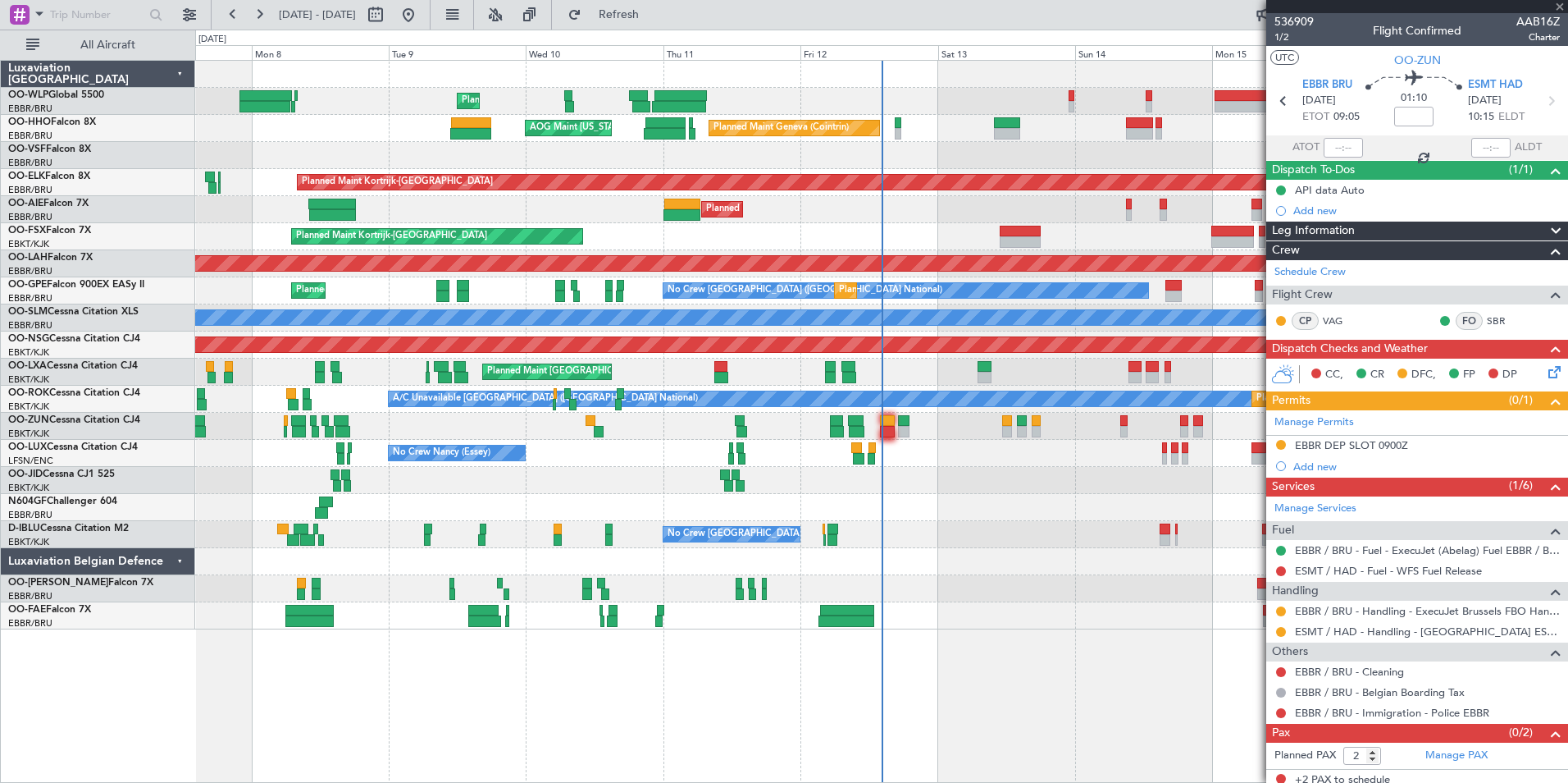
type input "+00:15"
type input "4"
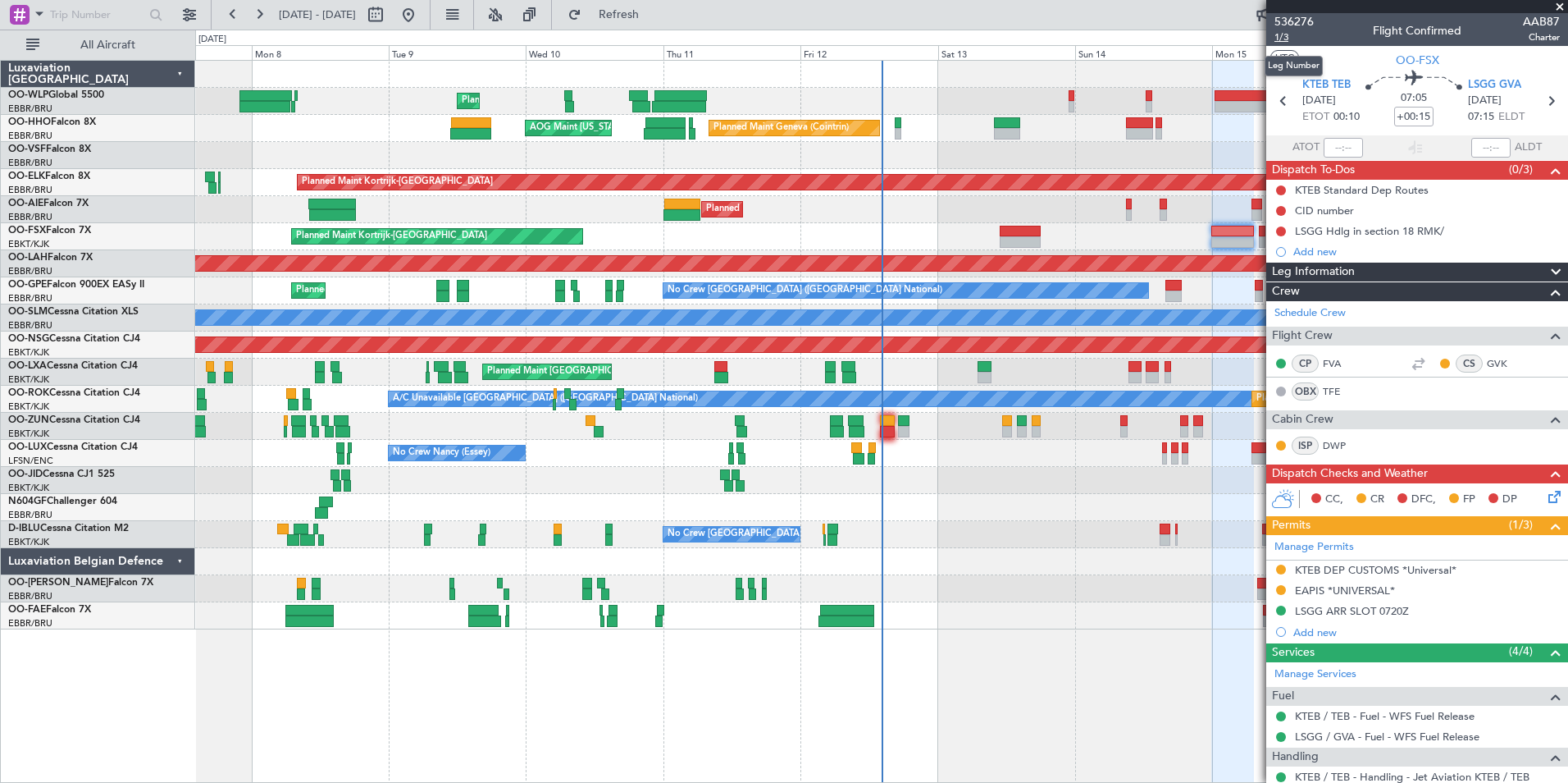
click at [1285, 37] on span "1/3" at bounding box center [1294, 37] width 39 height 14
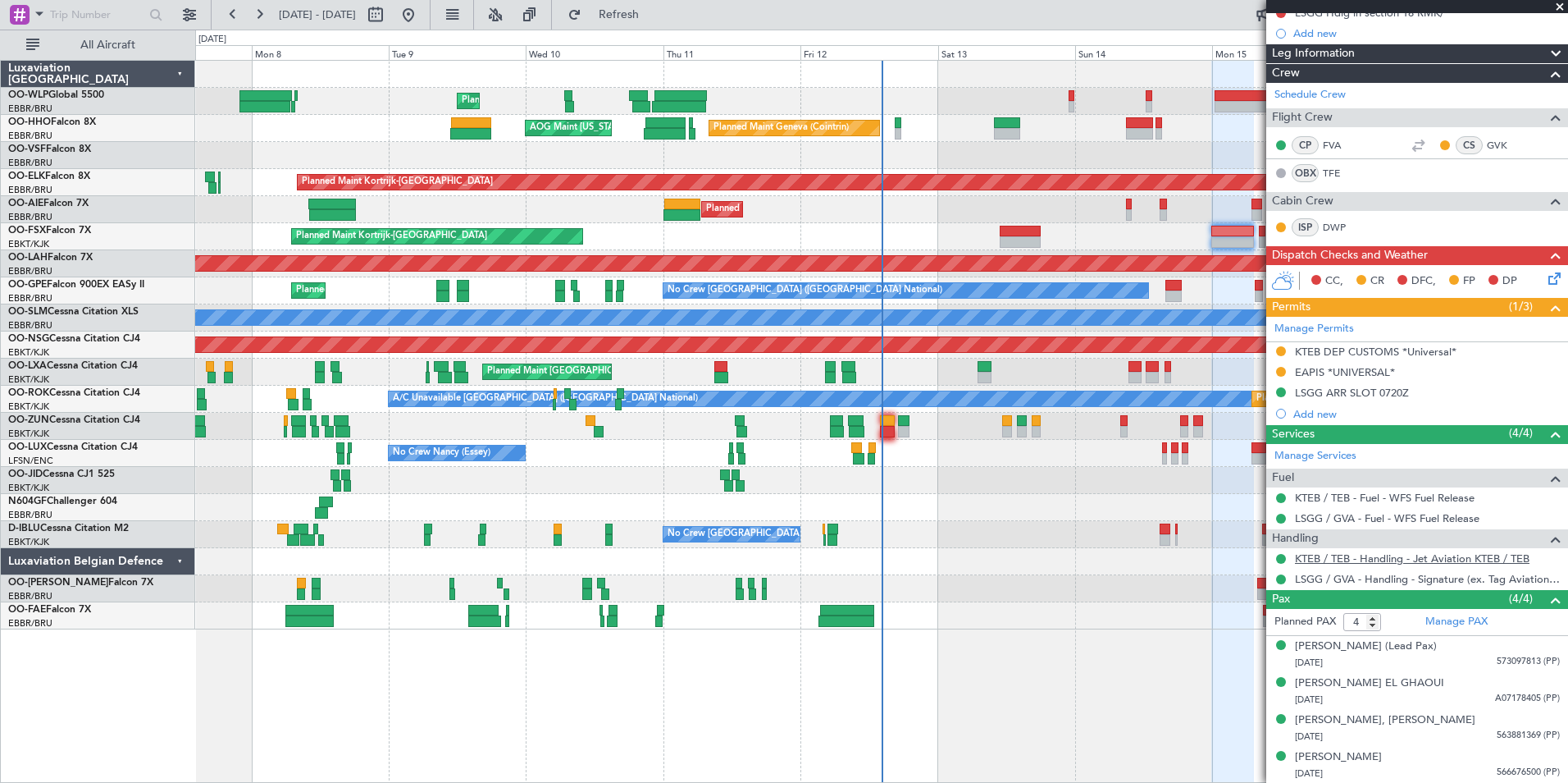
click at [1336, 561] on link "KTEB / TEB - Handling - Jet Aviation KTEB / TEB" at bounding box center [1411, 558] width 235 height 14
click at [856, 479] on div "Planned Maint Liege Planned Maint Geneva ([GEOGRAPHIC_DATA]) AOG Maint [US_STAT…" at bounding box center [881, 345] width 1372 height 568
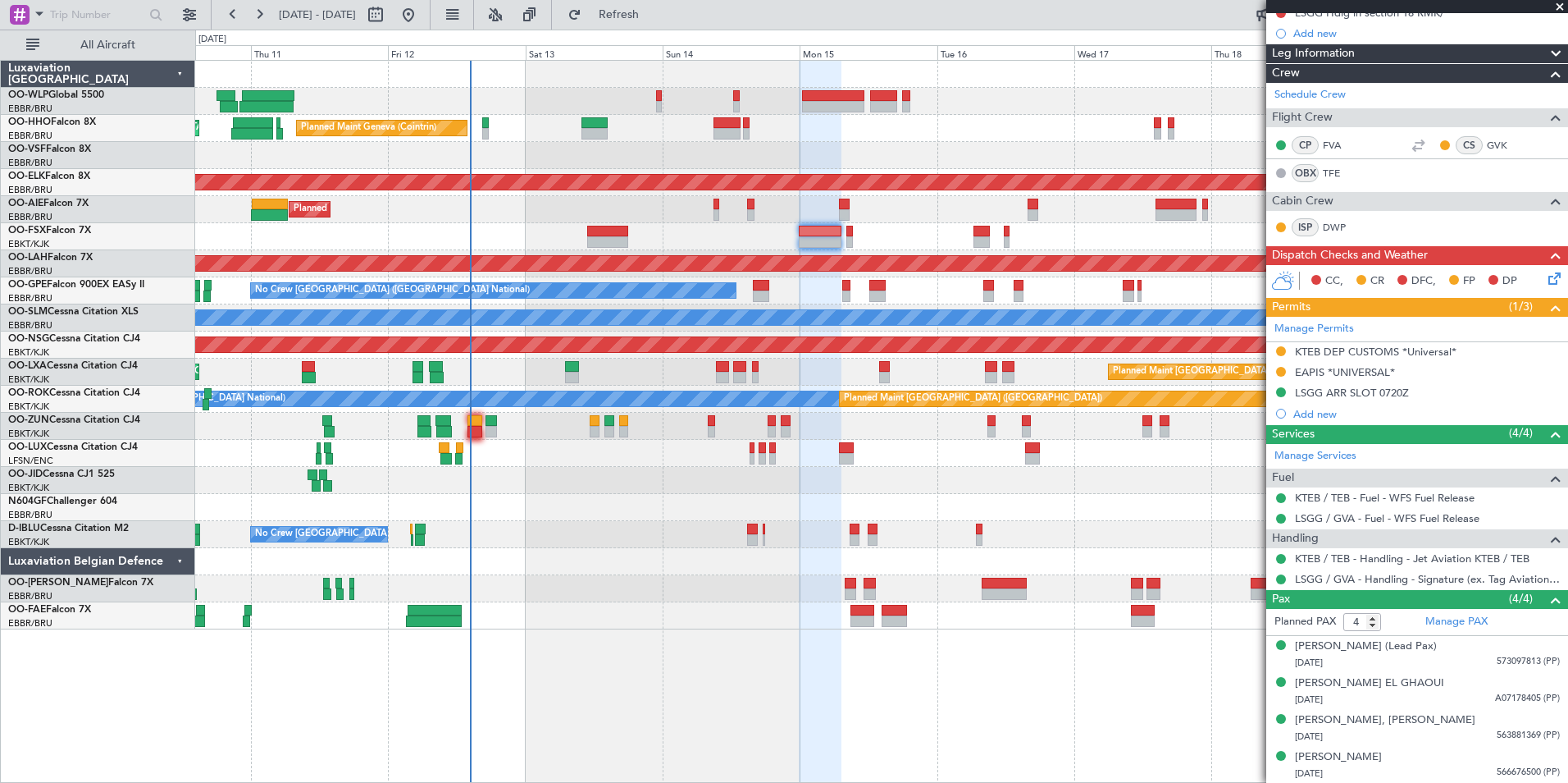
click at [925, 493] on div at bounding box center [881, 480] width 1372 height 27
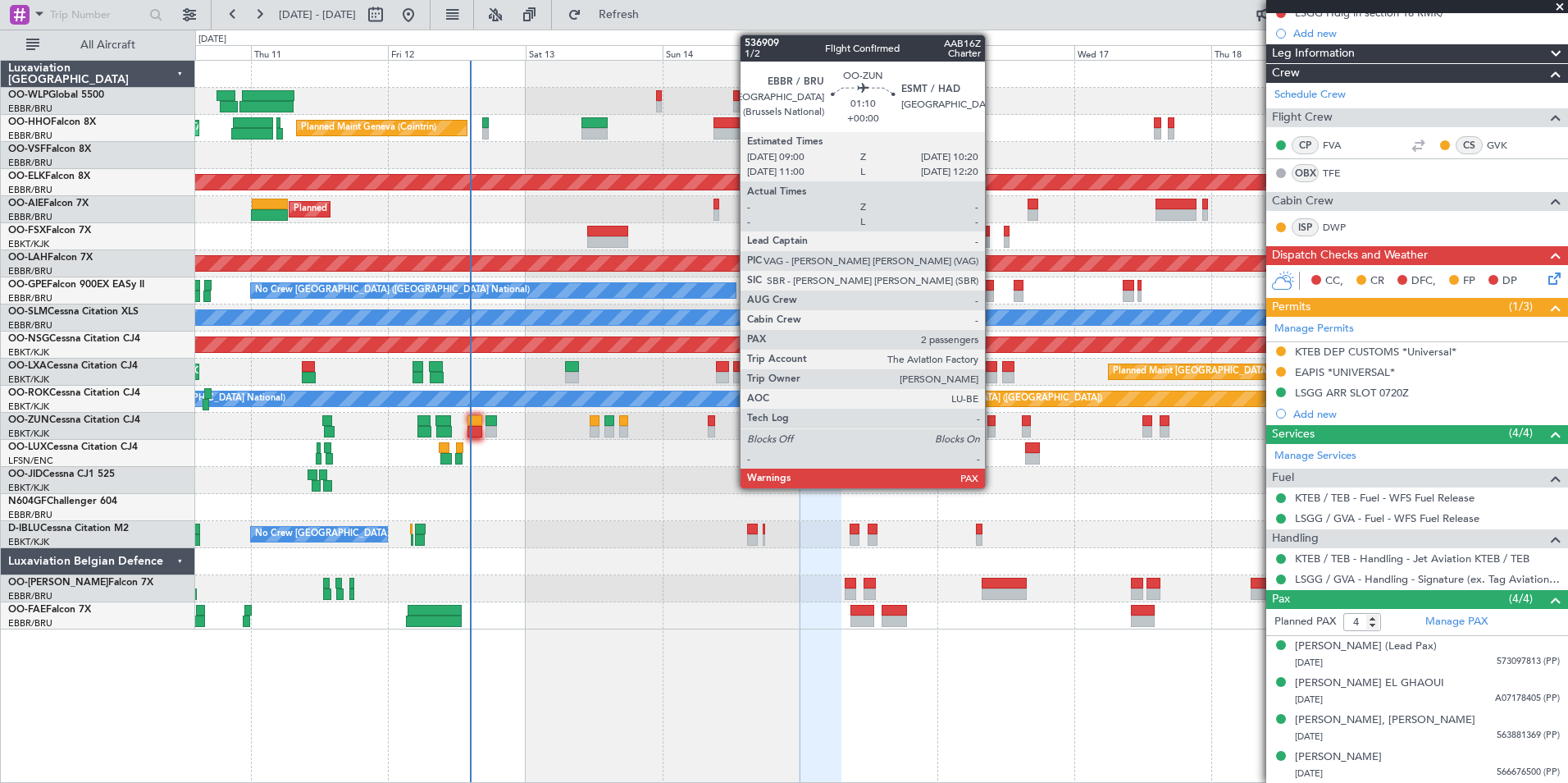
click at [992, 426] on div at bounding box center [992, 431] width 9 height 11
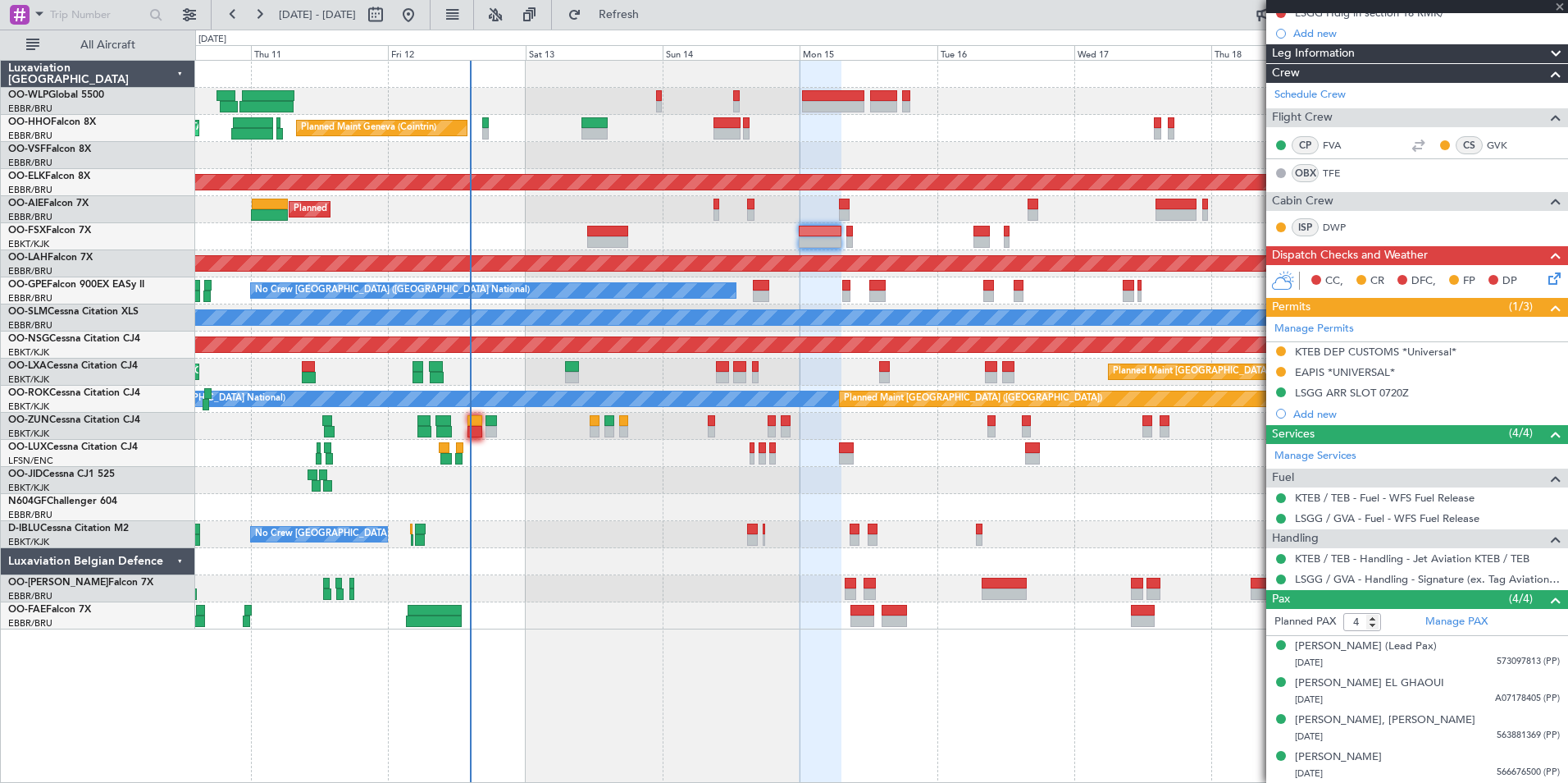
type input "2"
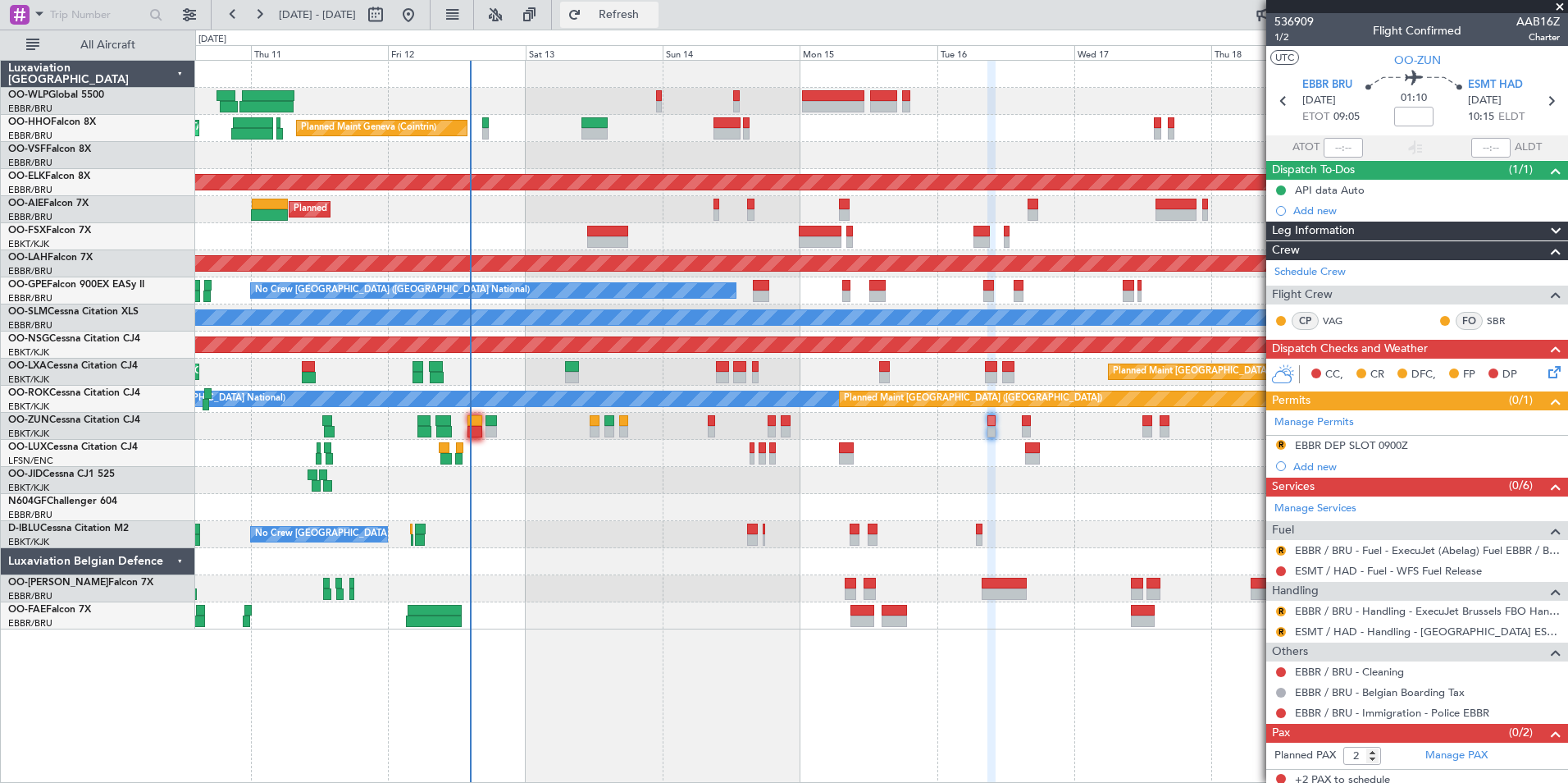
click at [653, 21] on span "Refresh" at bounding box center [619, 14] width 69 height 11
click at [1321, 632] on link "ESMT / HAD - Handling - Halmstad Airport ESMT / HAD" at bounding box center [1426, 631] width 265 height 14
click at [1282, 631] on button "R" at bounding box center [1281, 632] width 9 height 10
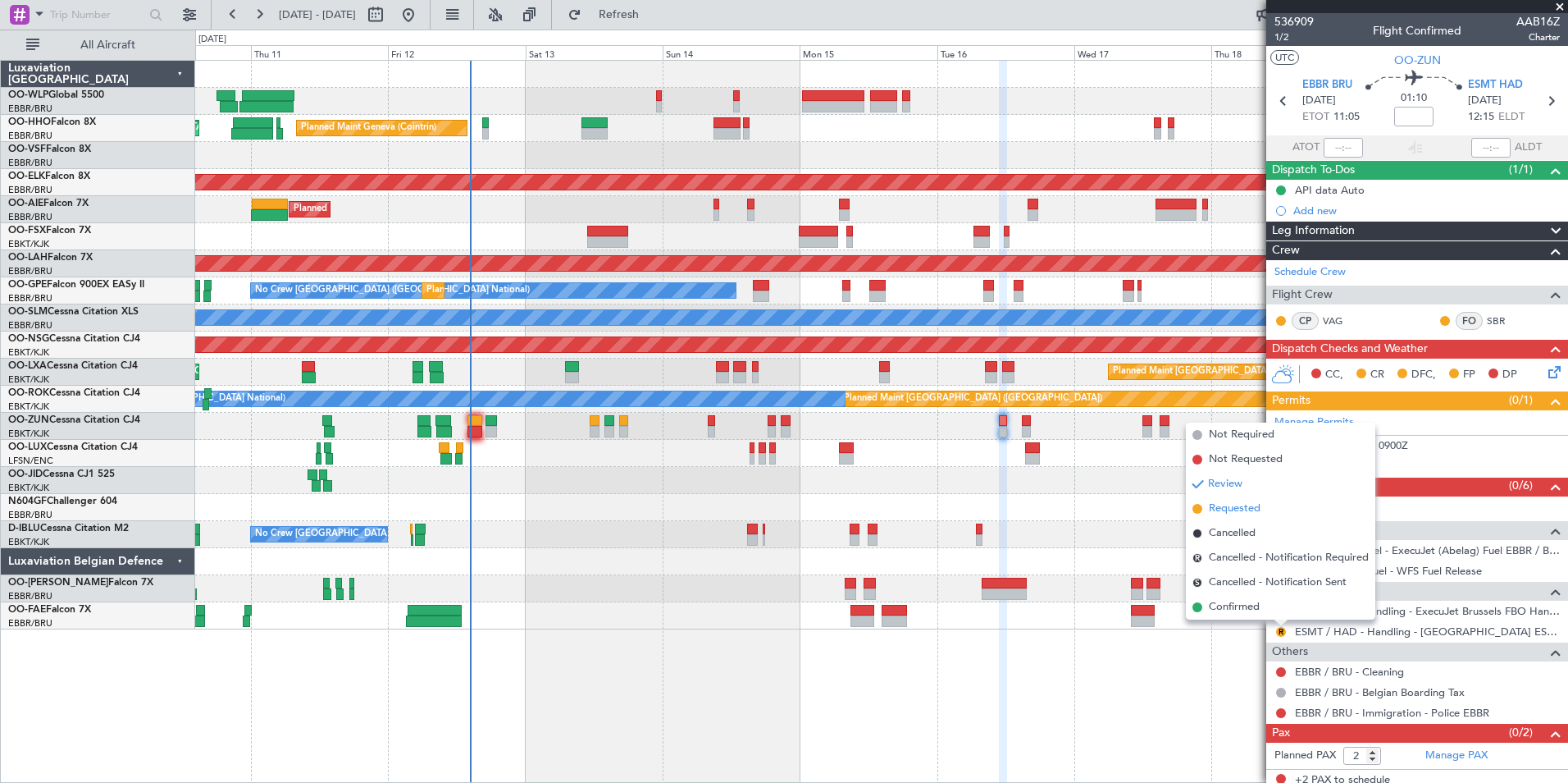
click at [1228, 507] on span "Requested" at bounding box center [1235, 508] width 51 height 16
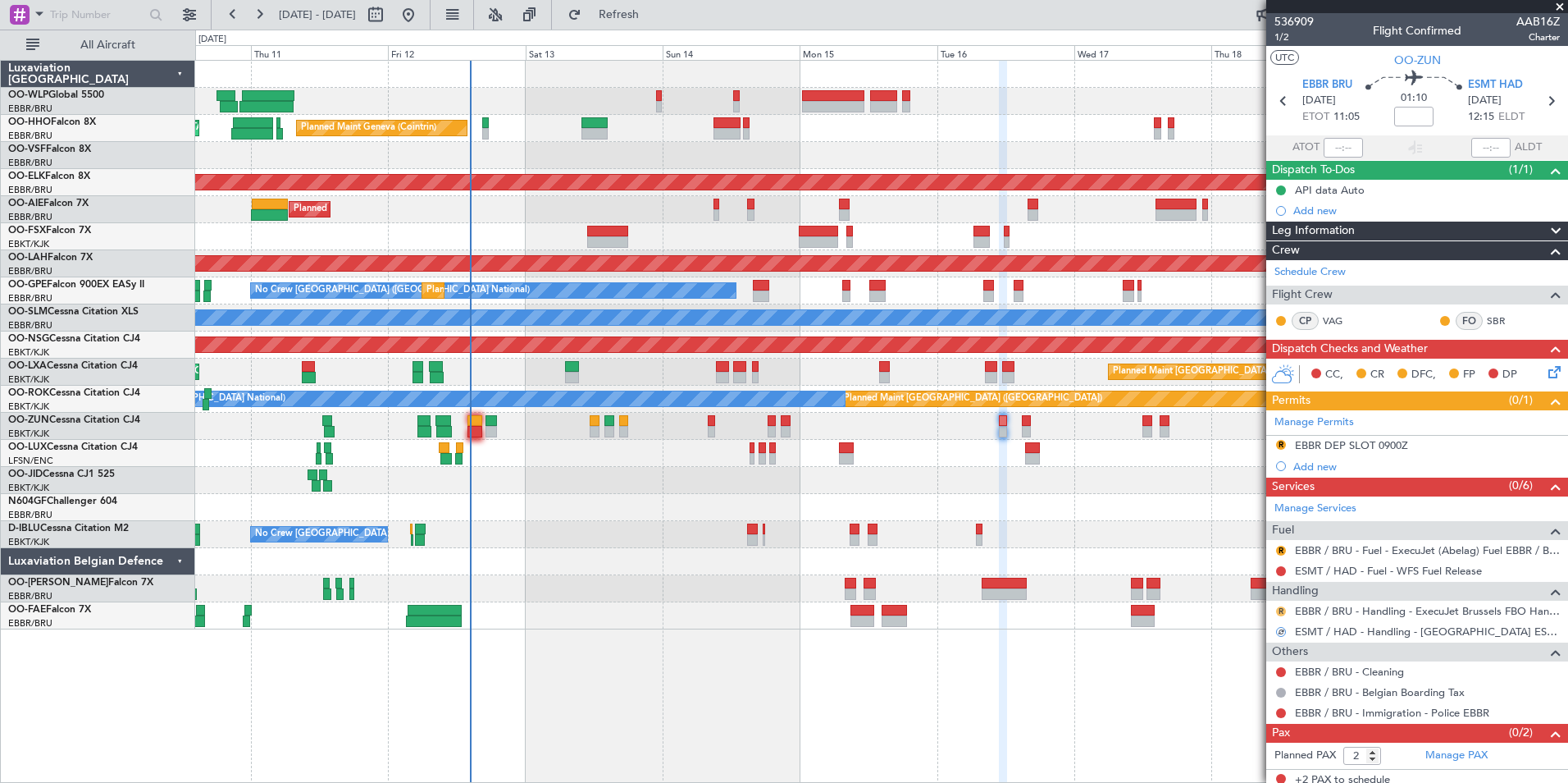
click at [1279, 609] on button "R" at bounding box center [1281, 611] width 9 height 10
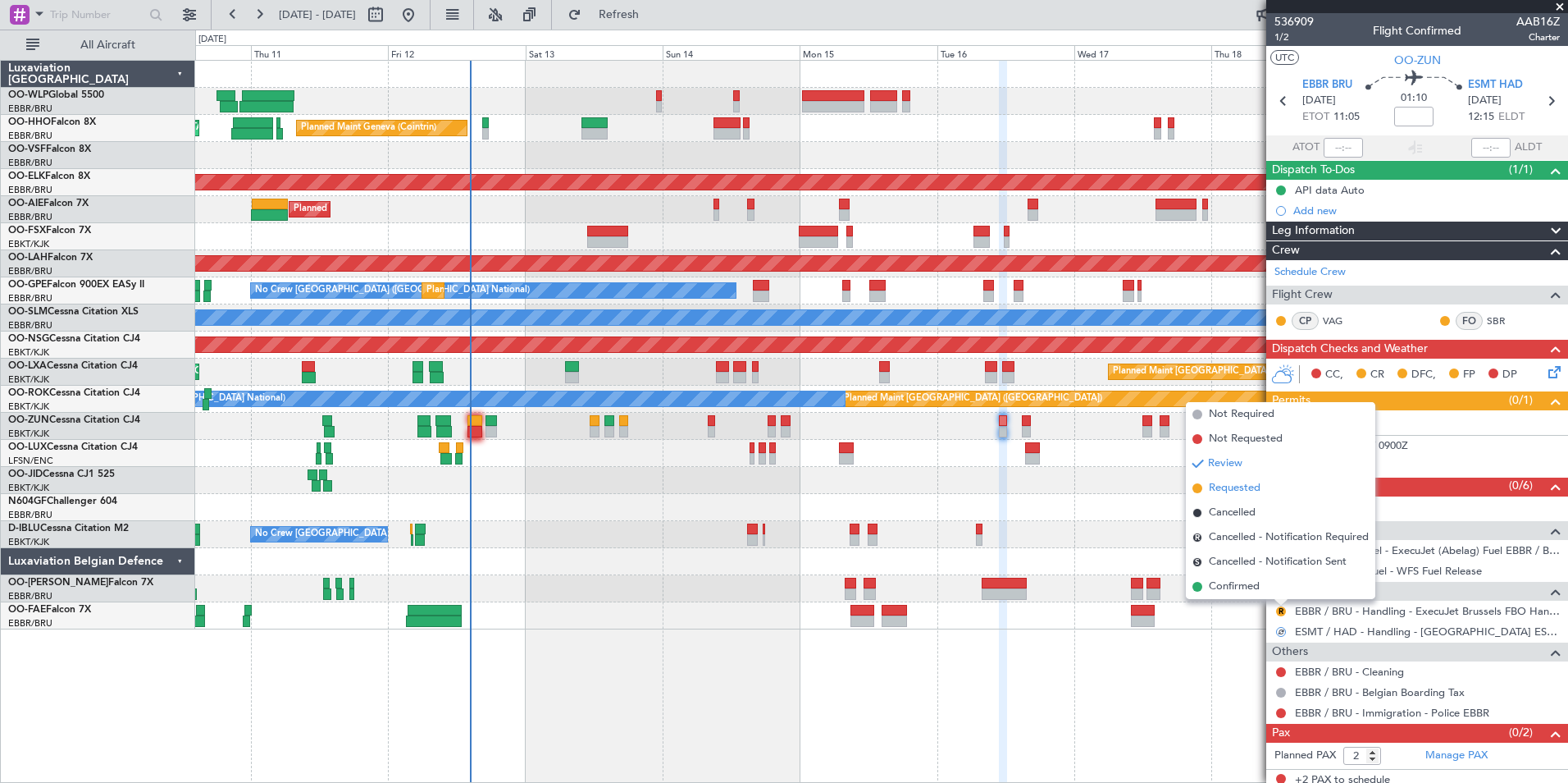
click at [1217, 490] on span "Requested" at bounding box center [1235, 487] width 51 height 16
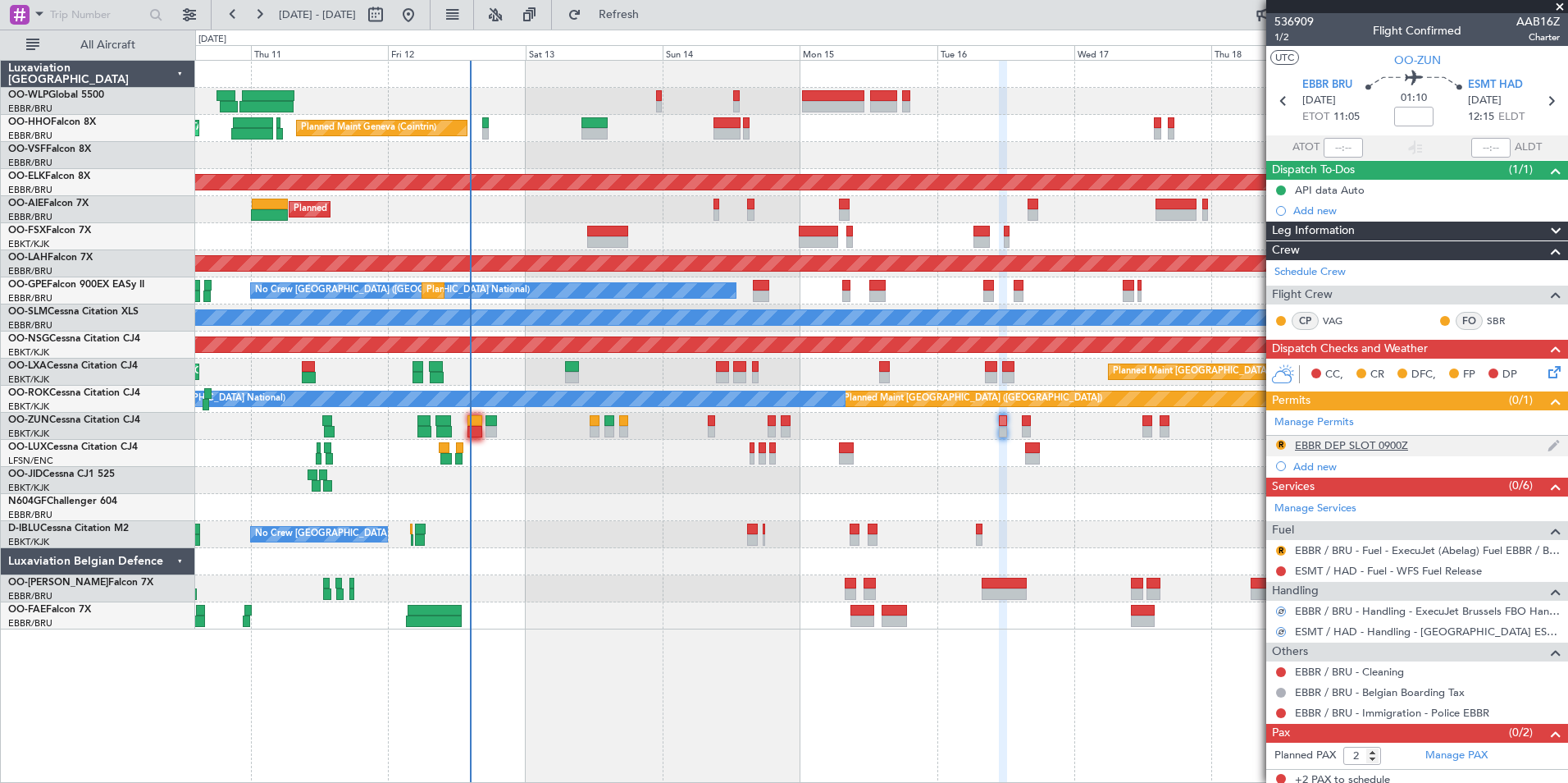
click at [1332, 443] on div "EBBR DEP SLOT 0900Z" at bounding box center [1351, 445] width 113 height 14
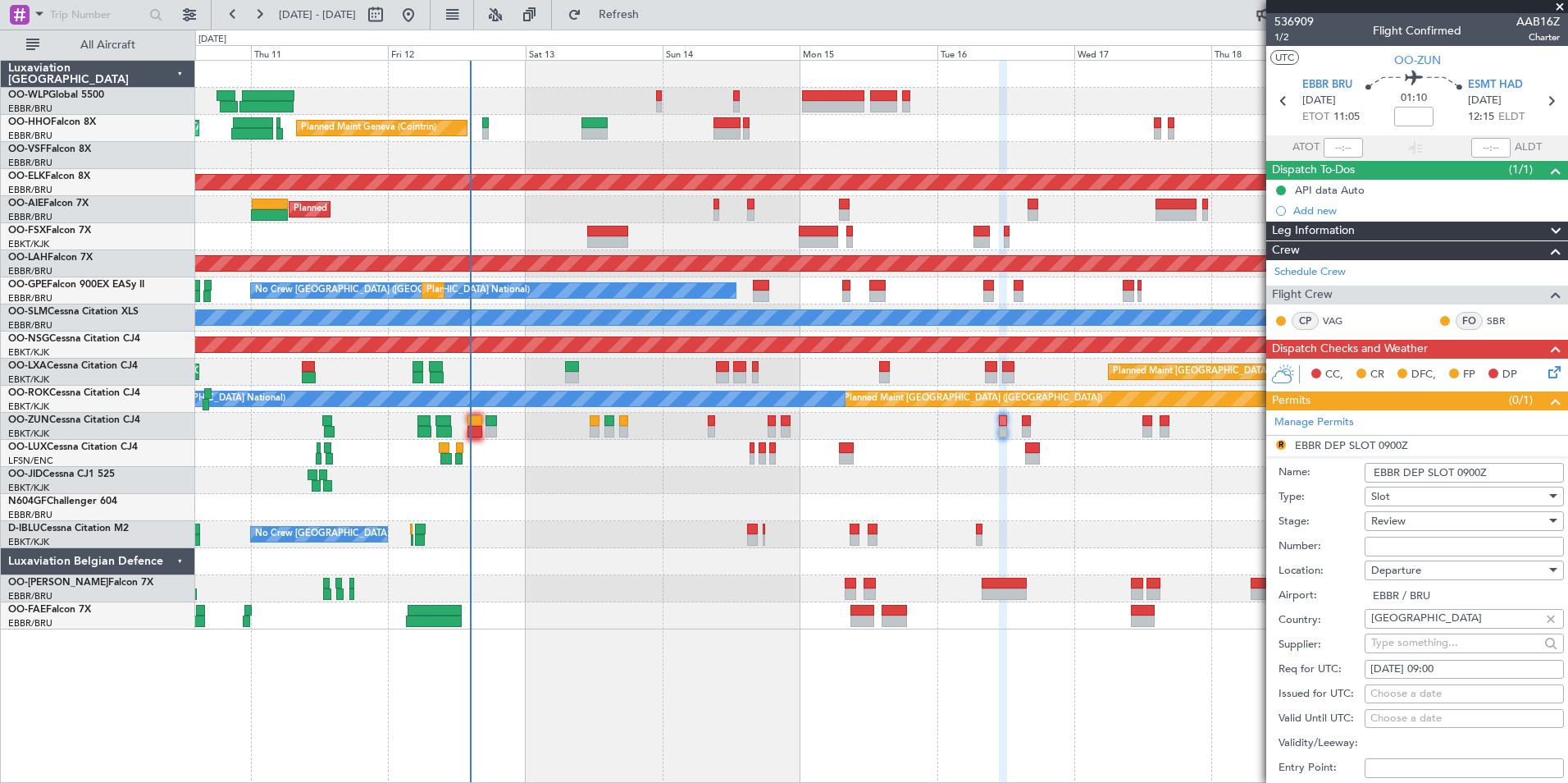
click at [1450, 663] on div "16/09/2025 09:00" at bounding box center [1464, 669] width 188 height 16
select select "9"
select select "2025"
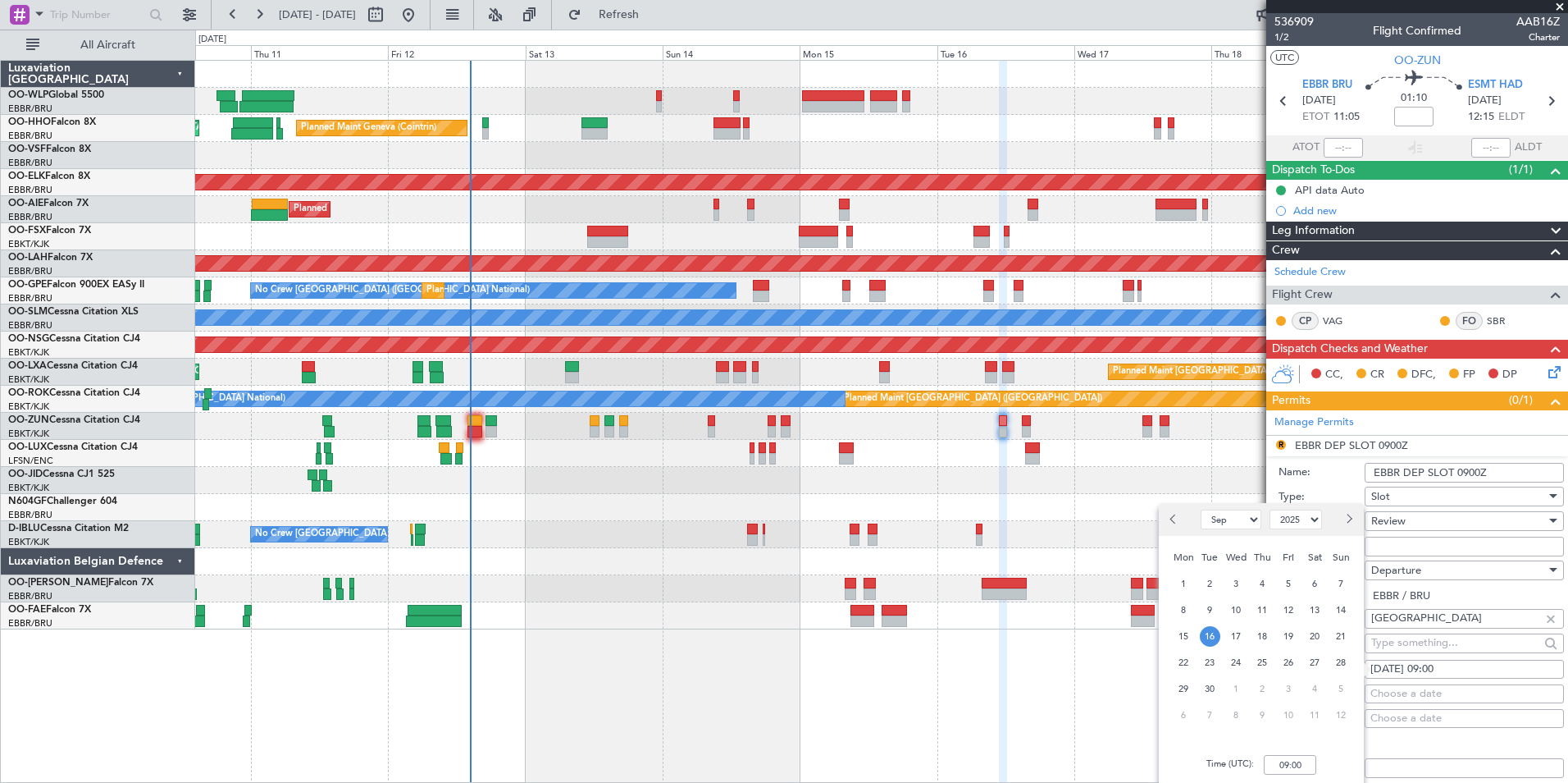
scroll to position [246, 0]
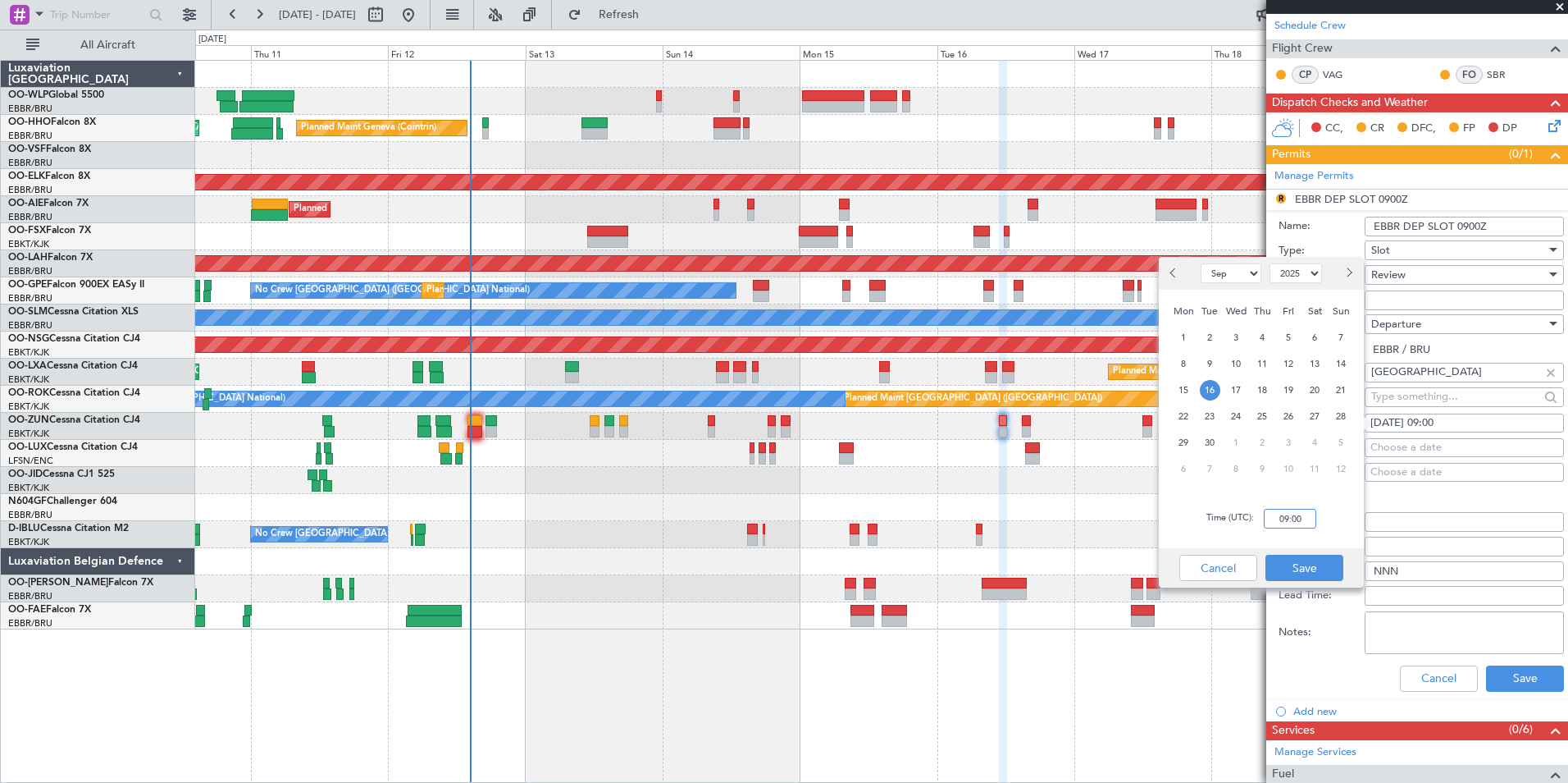
click at [1282, 514] on input "09:00" at bounding box center [1290, 518] width 52 height 20
type input "11:00"
click at [1287, 566] on button "Save" at bounding box center [1304, 568] width 78 height 27
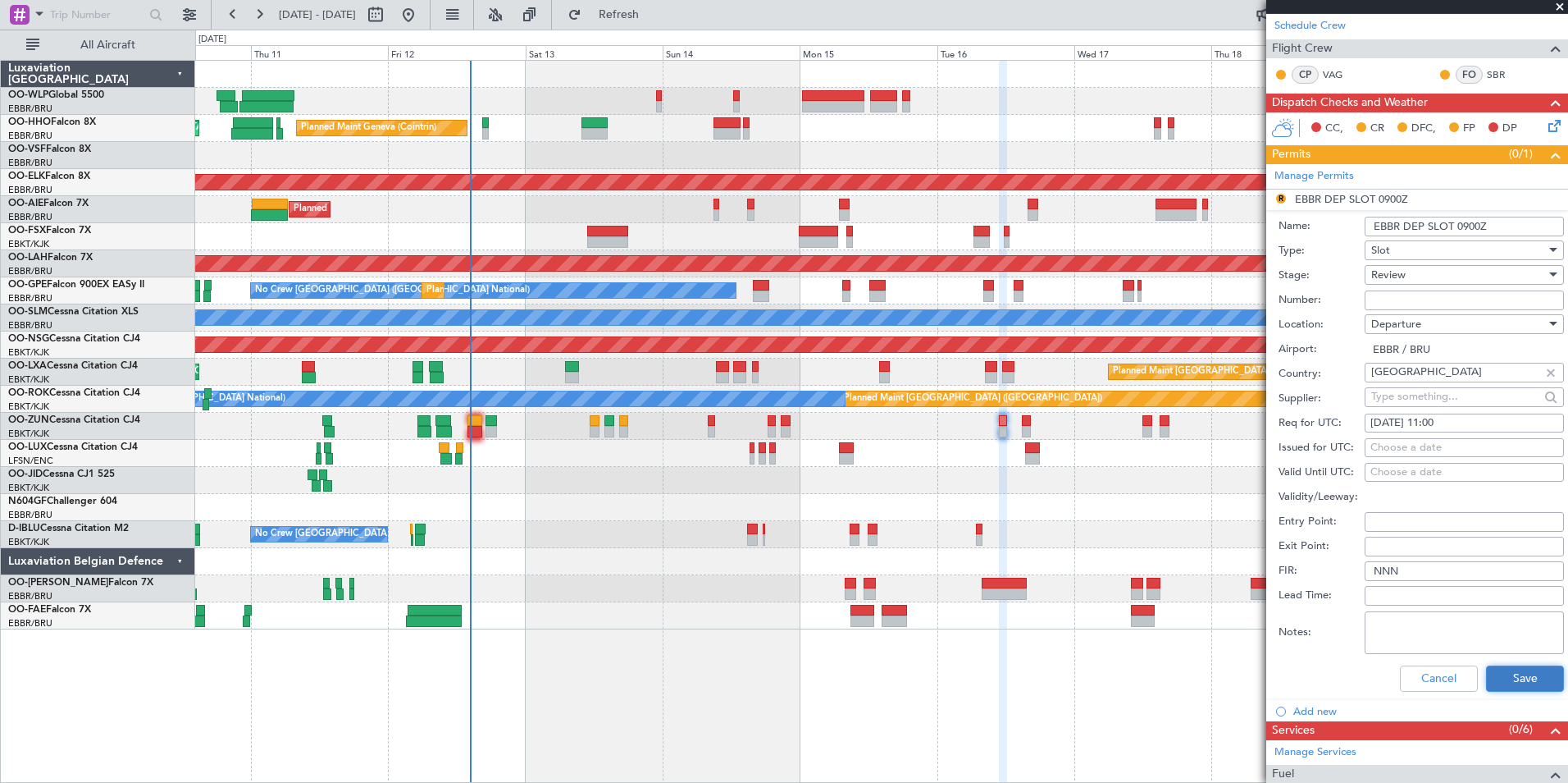
click at [1486, 676] on button "Save" at bounding box center [1525, 678] width 78 height 27
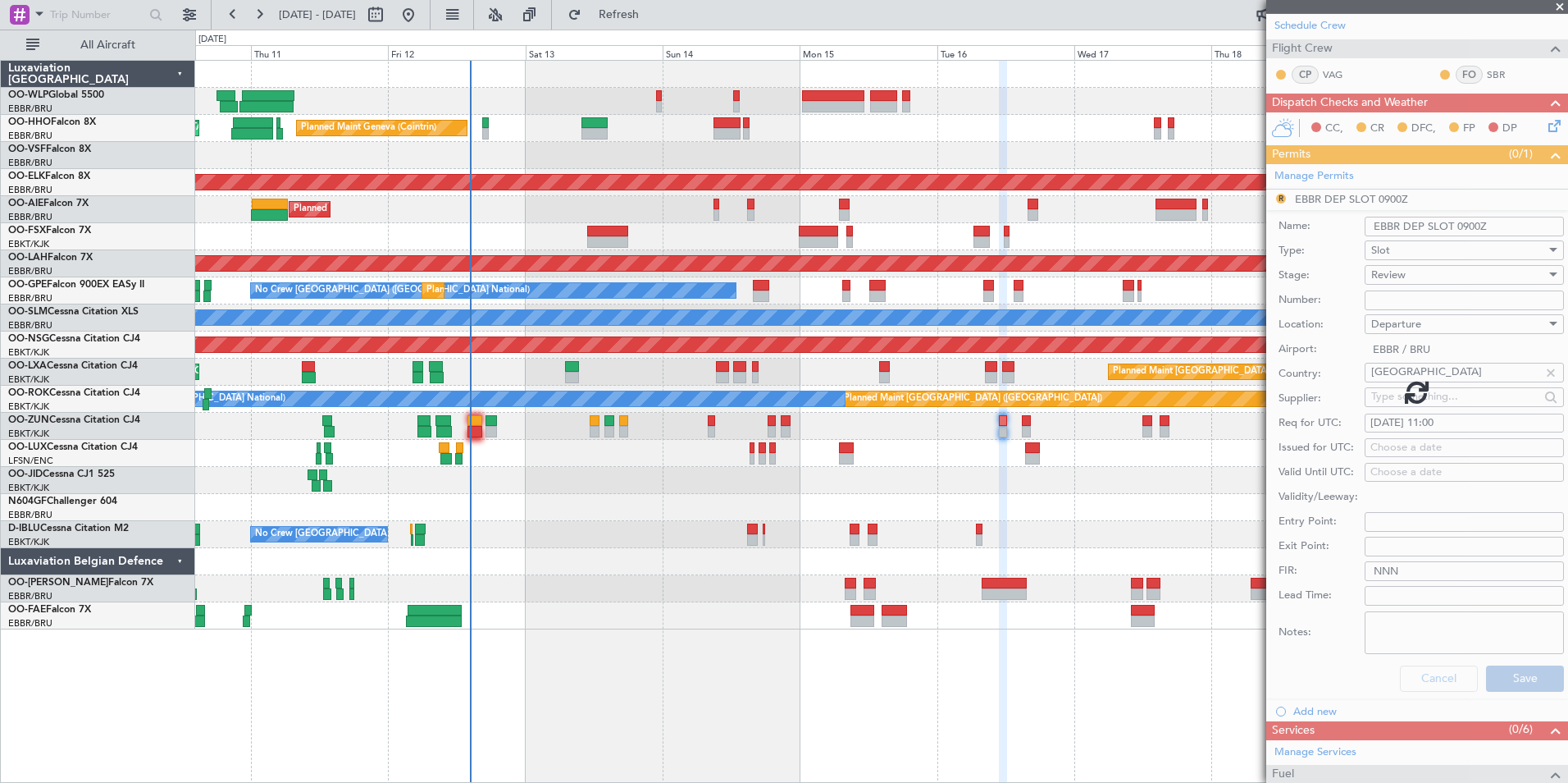
scroll to position [8, 0]
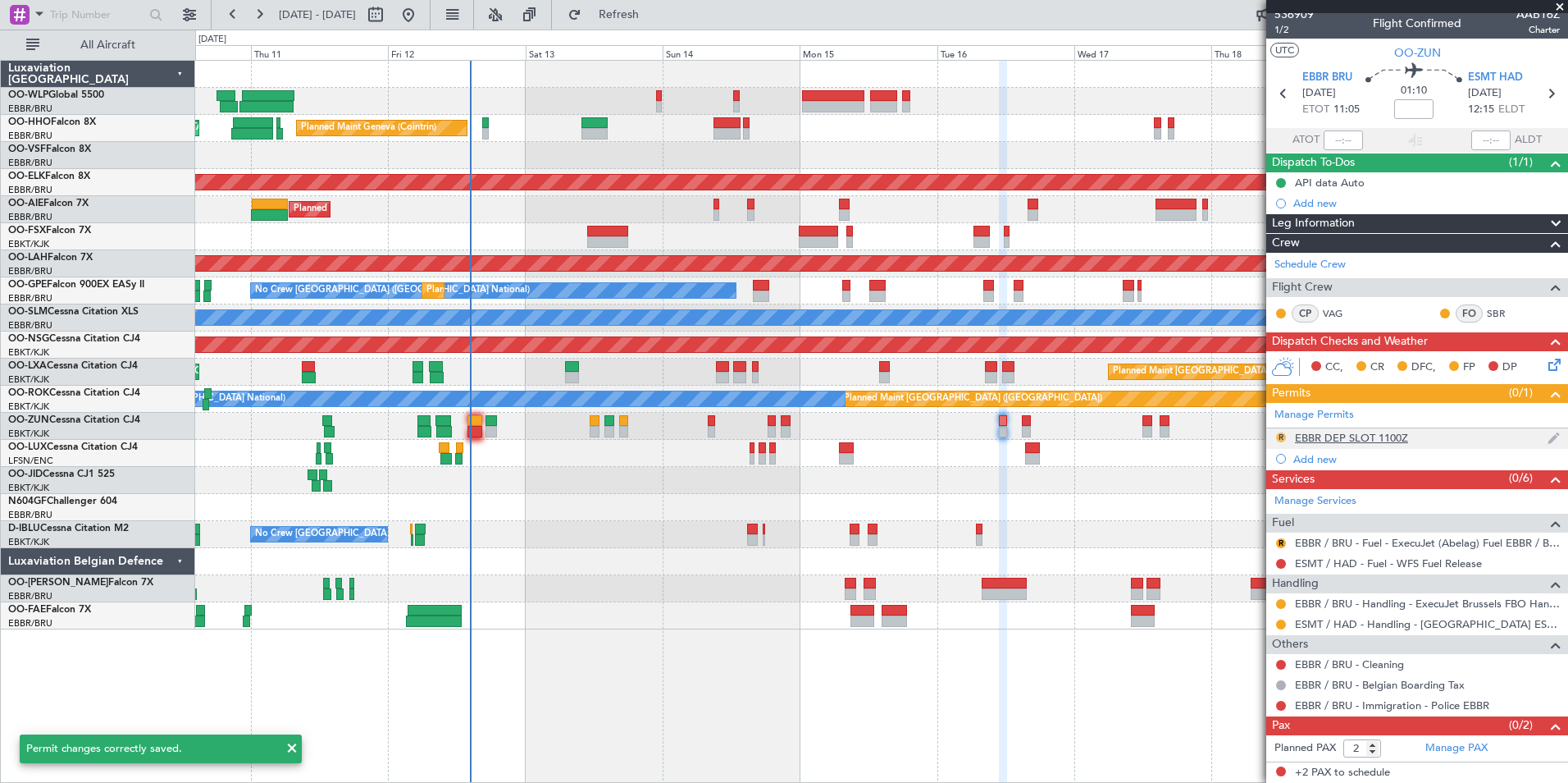
click at [1276, 433] on button "R" at bounding box center [1281, 437] width 9 height 10
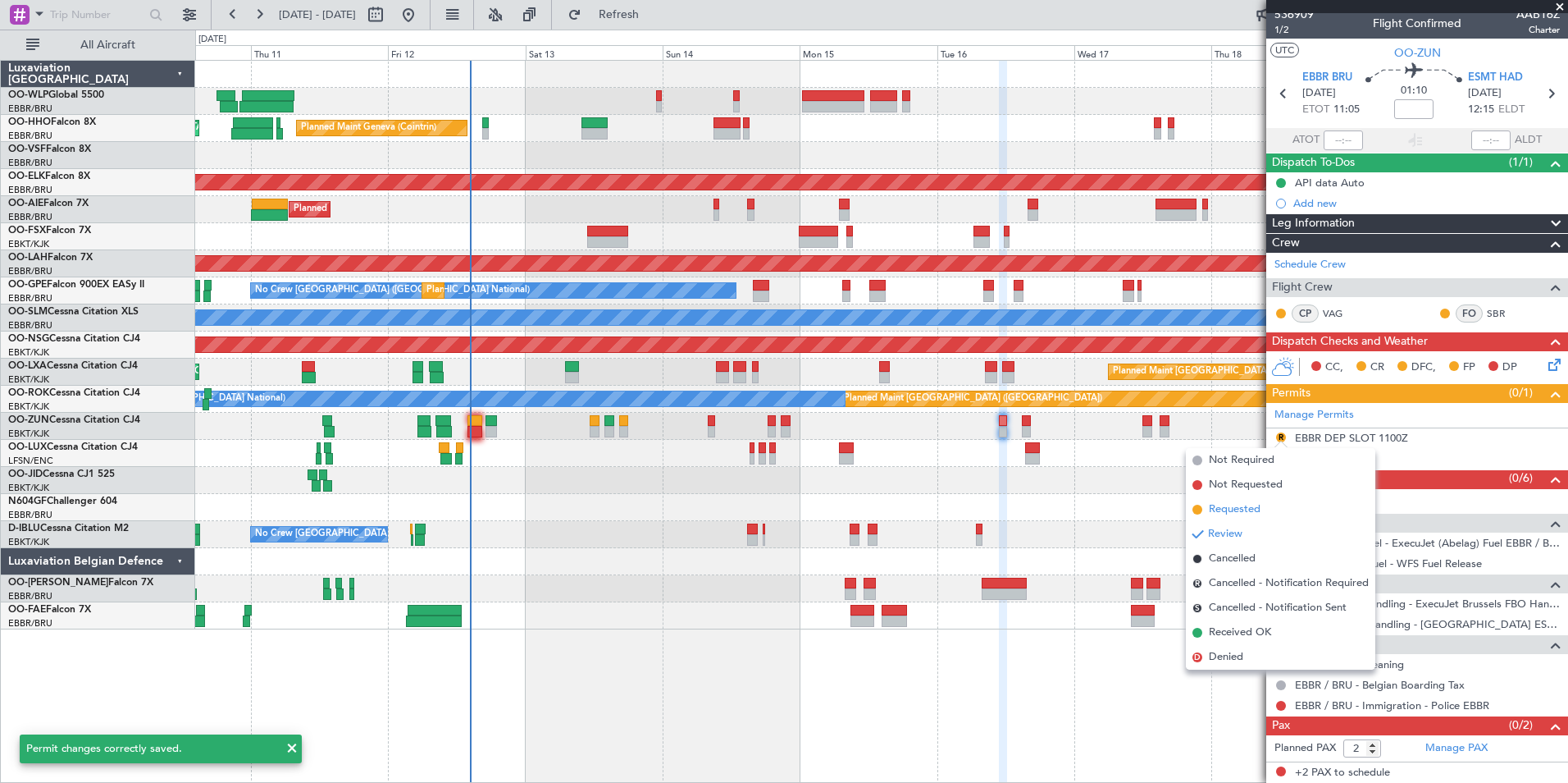
click at [1245, 511] on span "Requested" at bounding box center [1235, 509] width 51 height 16
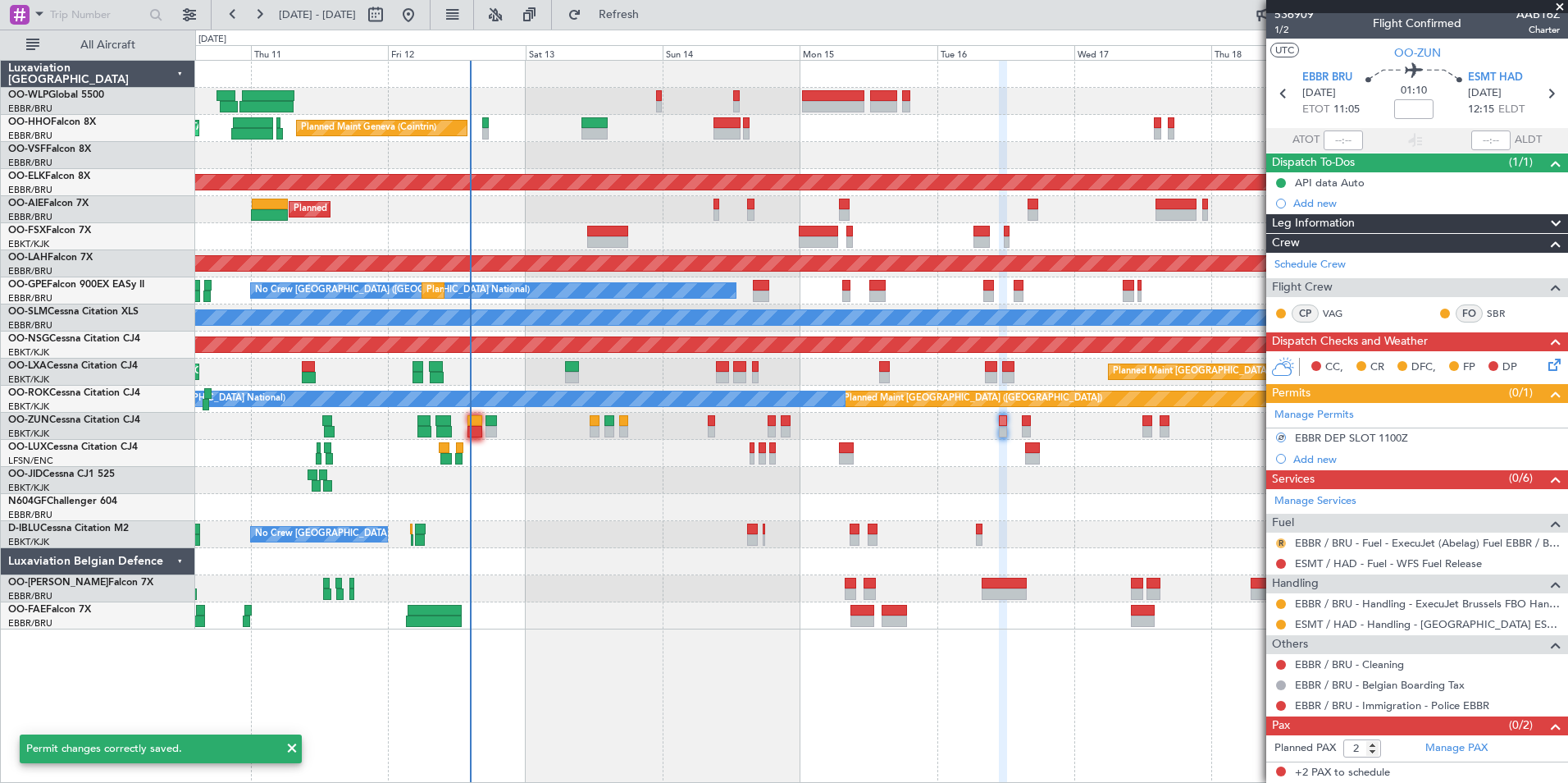
click at [1282, 544] on button "R" at bounding box center [1281, 543] width 9 height 10
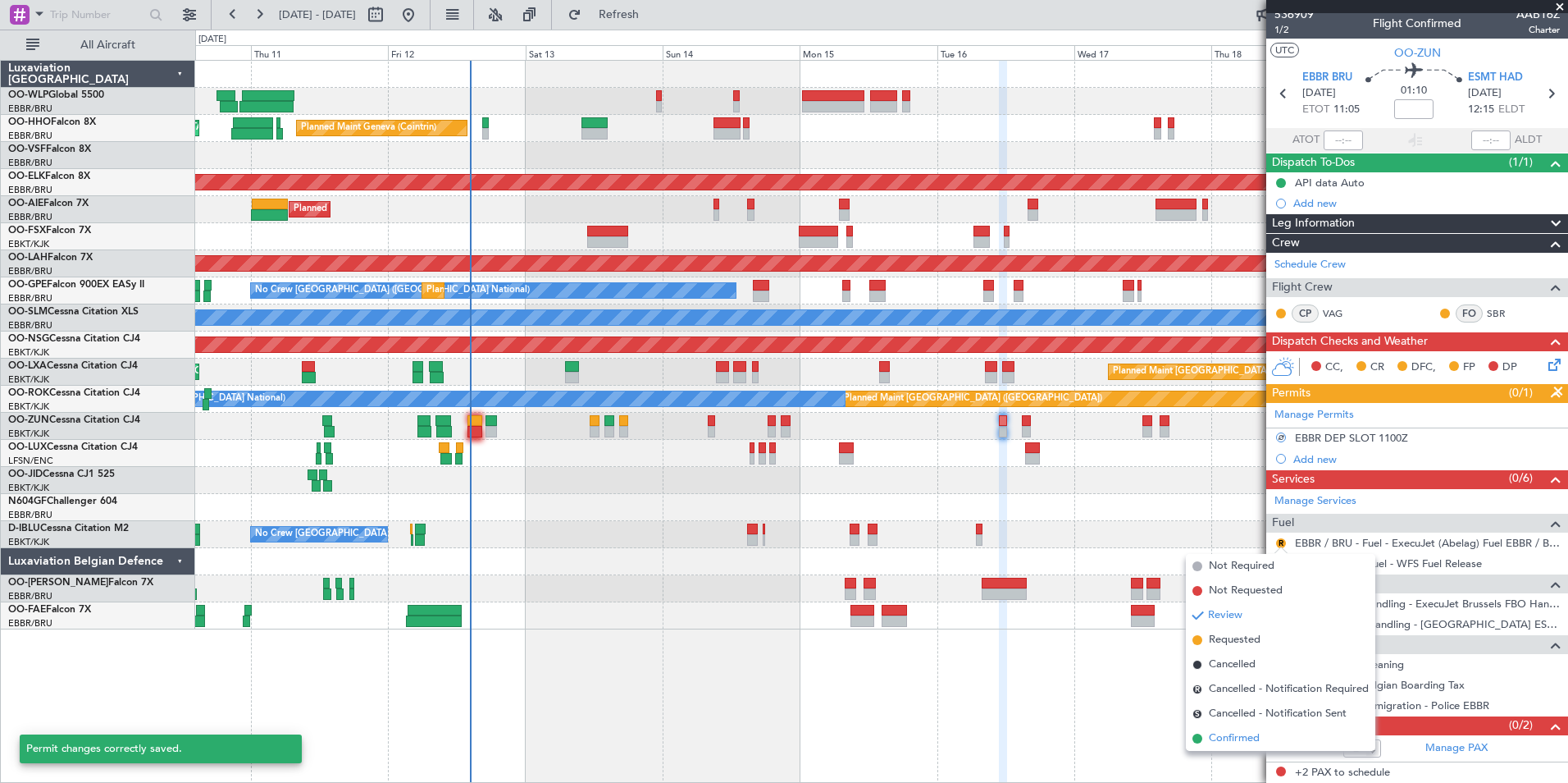
click at [1237, 743] on span "Confirmed" at bounding box center [1235, 737] width 51 height 16
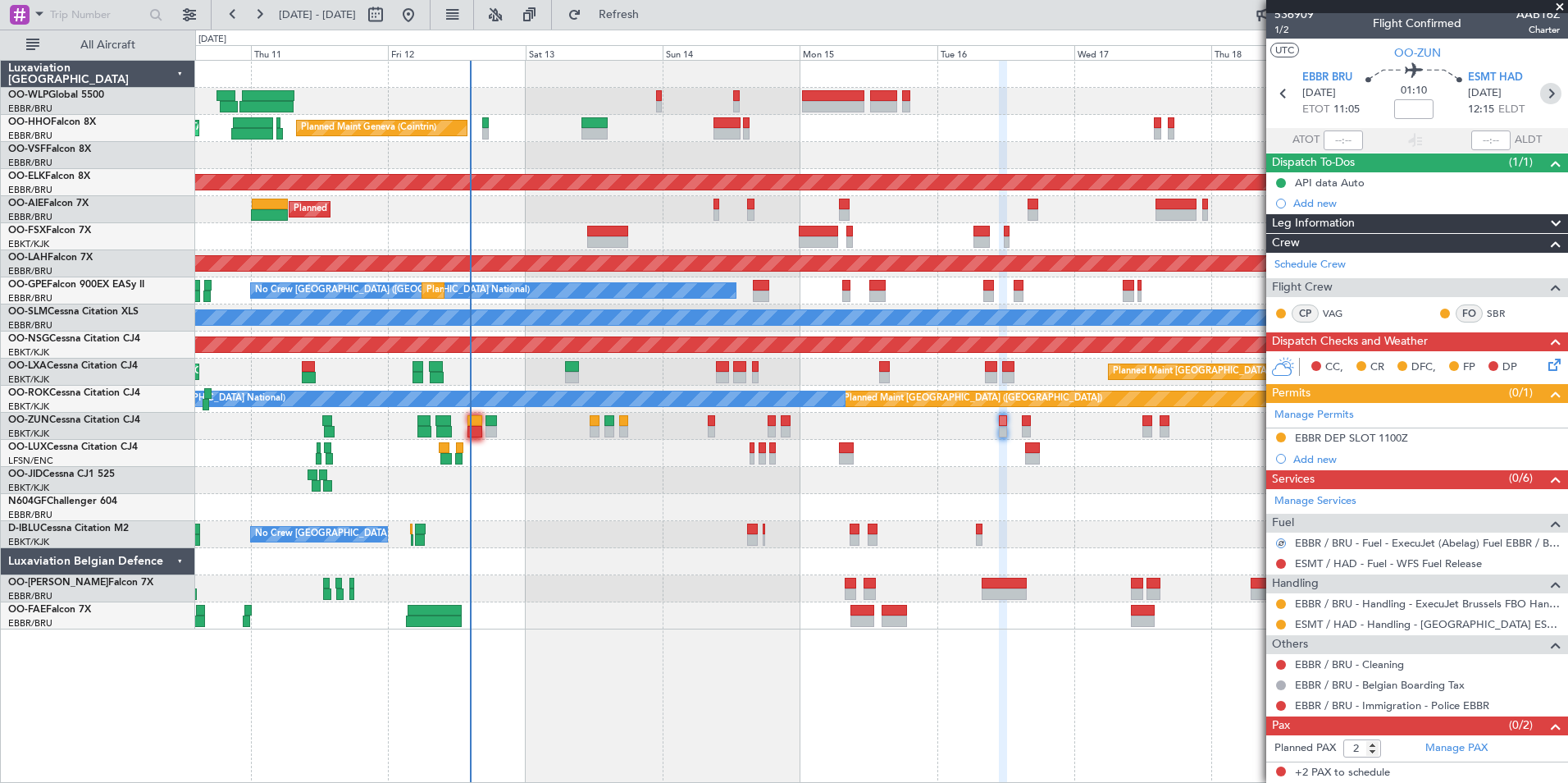
click at [1540, 92] on icon at bounding box center [1551, 93] width 21 height 21
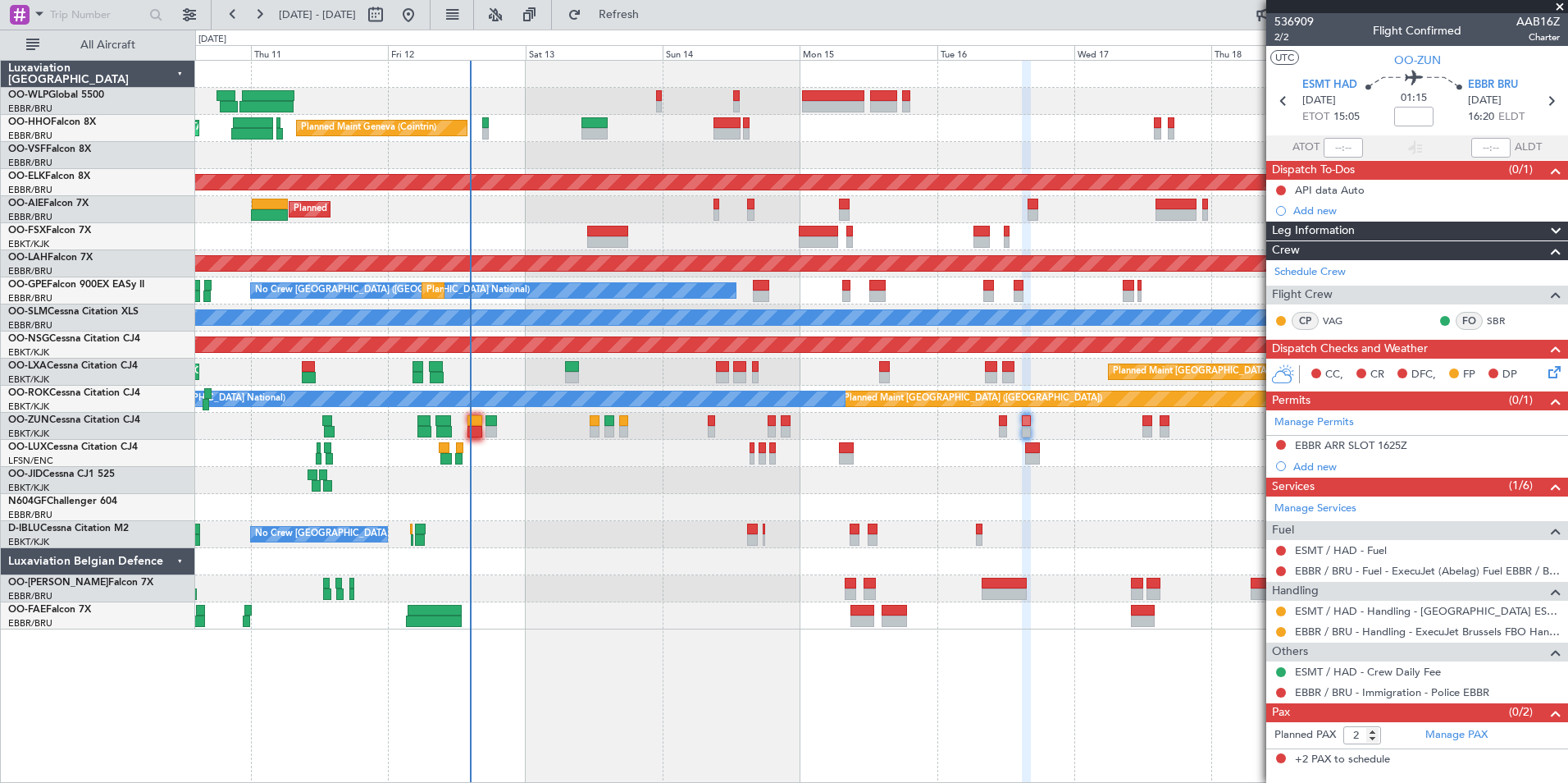
click at [1286, 449] on nimbus-traffic-light at bounding box center [1281, 446] width 13 height 15
click at [1277, 444] on button at bounding box center [1281, 445] width 9 height 10
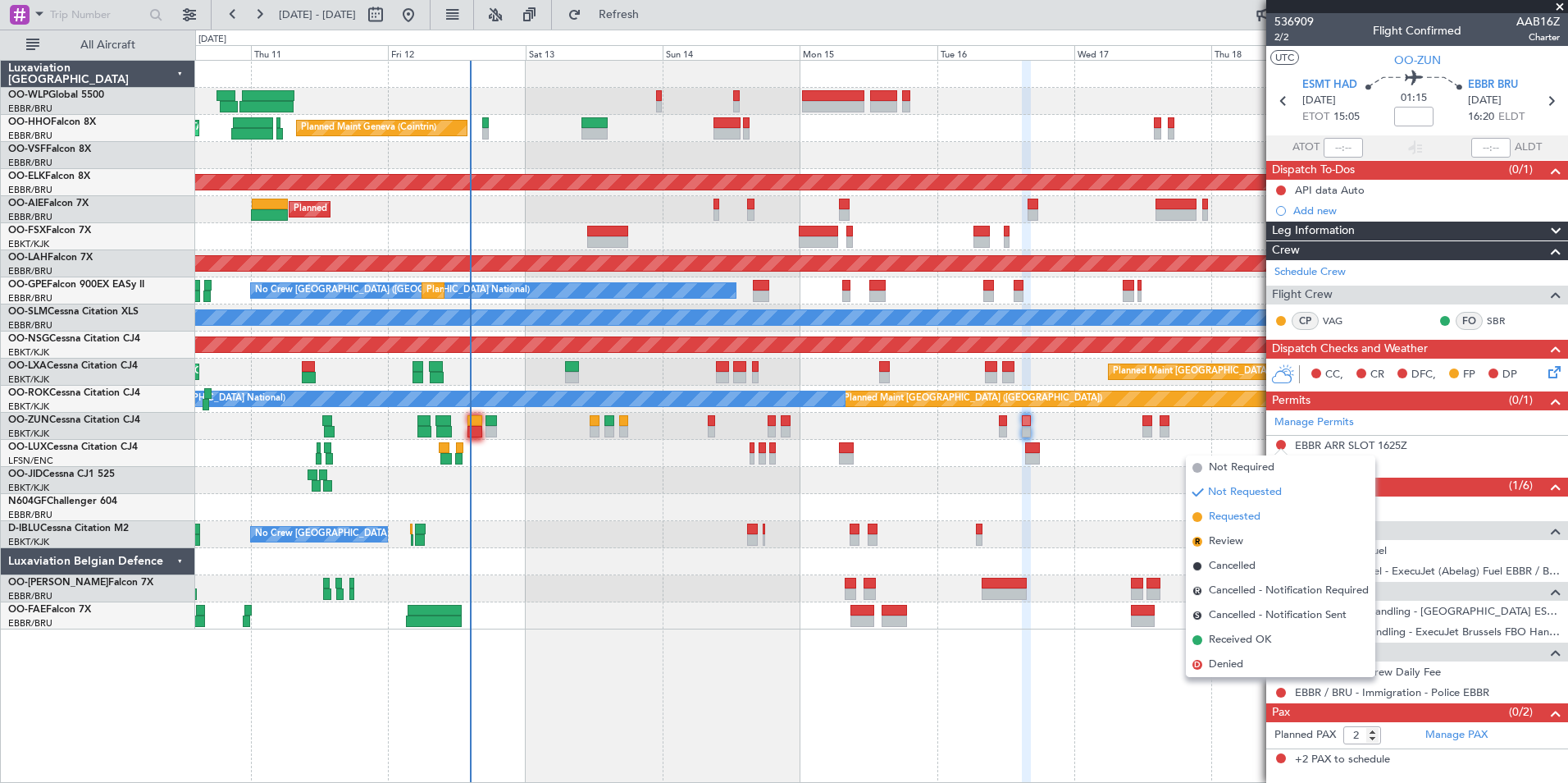
click at [1235, 515] on span "Requested" at bounding box center [1235, 516] width 51 height 16
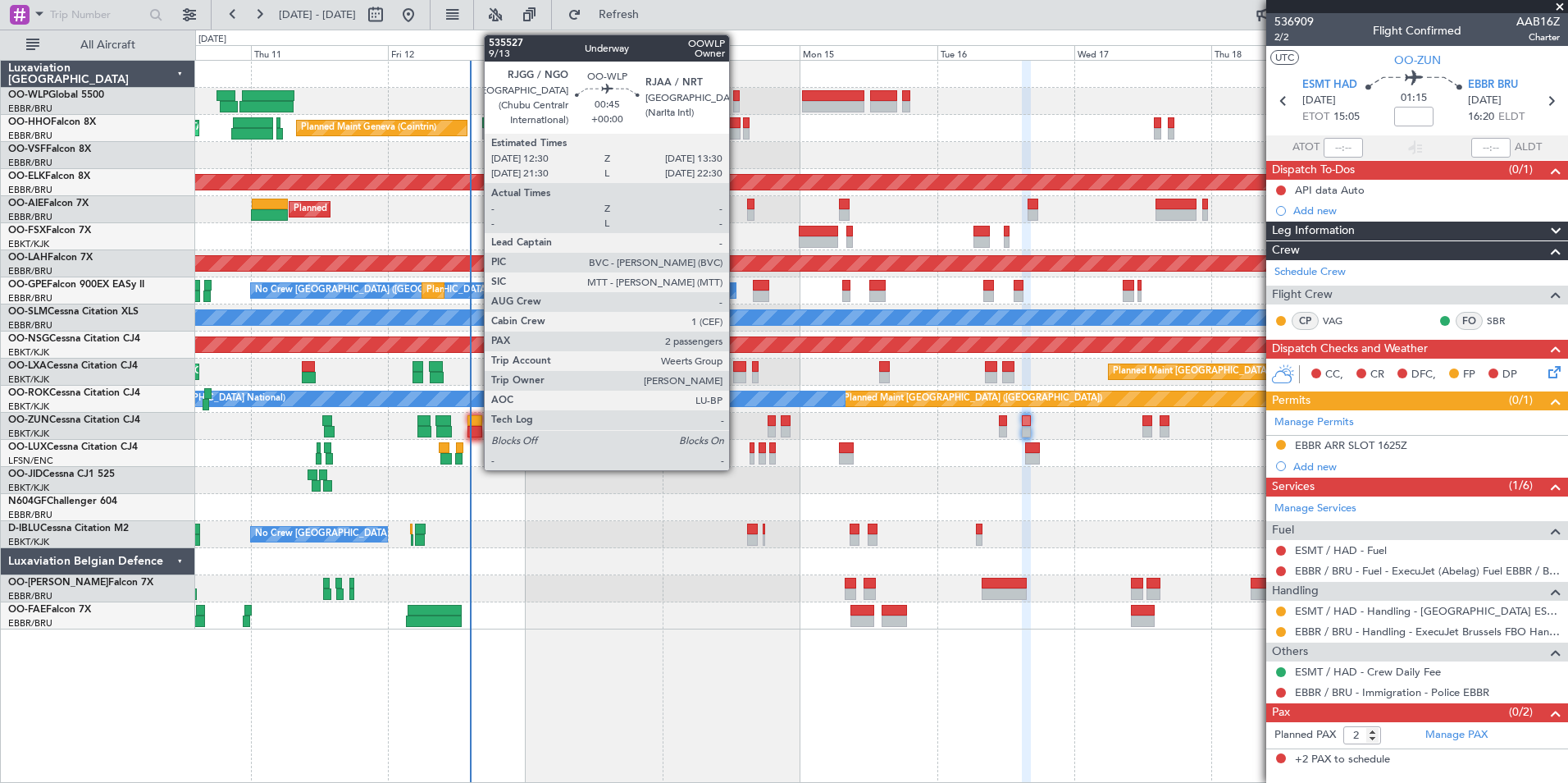
click at [736, 98] on div at bounding box center [736, 96] width 6 height 11
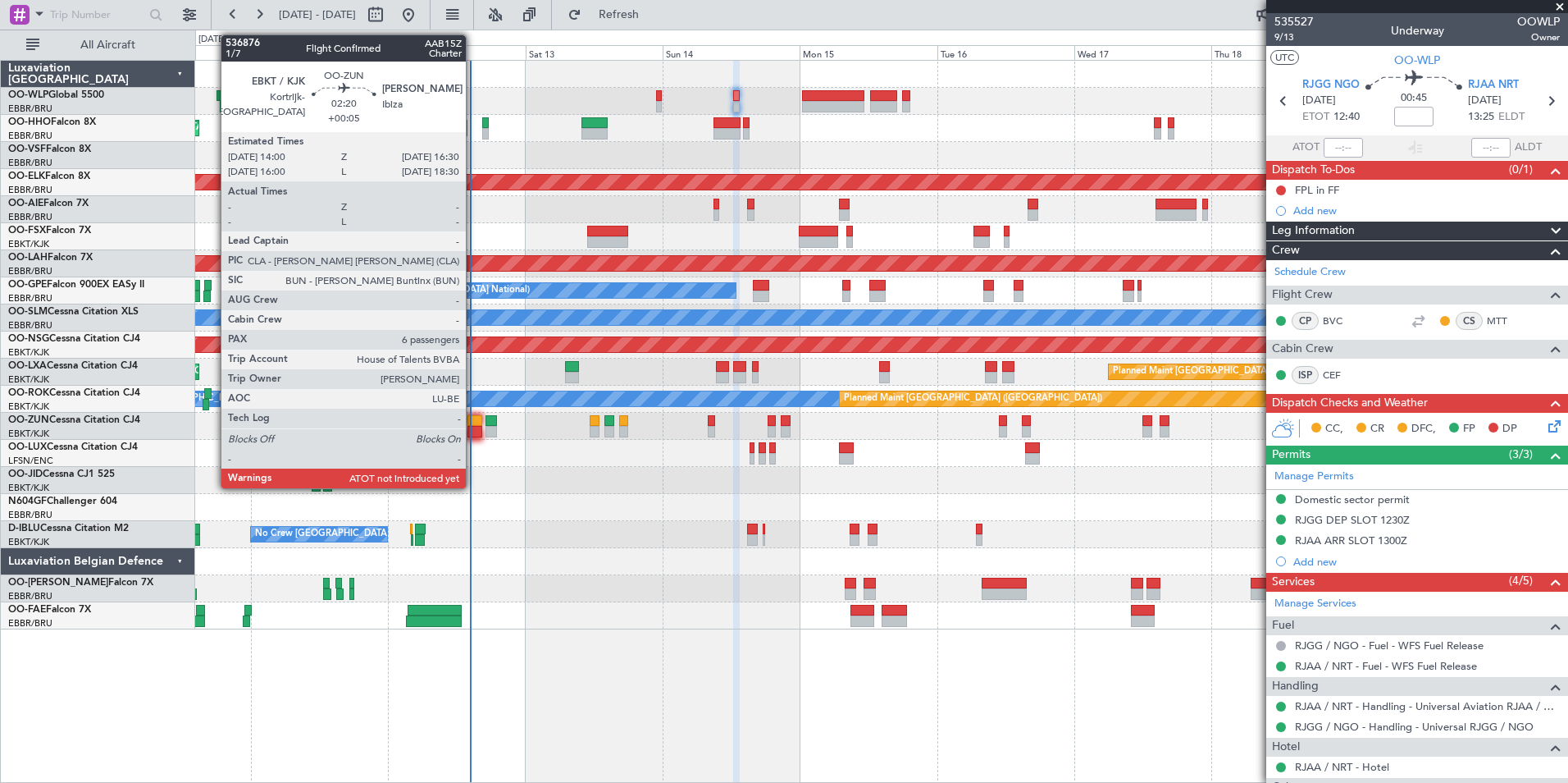
click at [473, 430] on div at bounding box center [475, 431] width 15 height 11
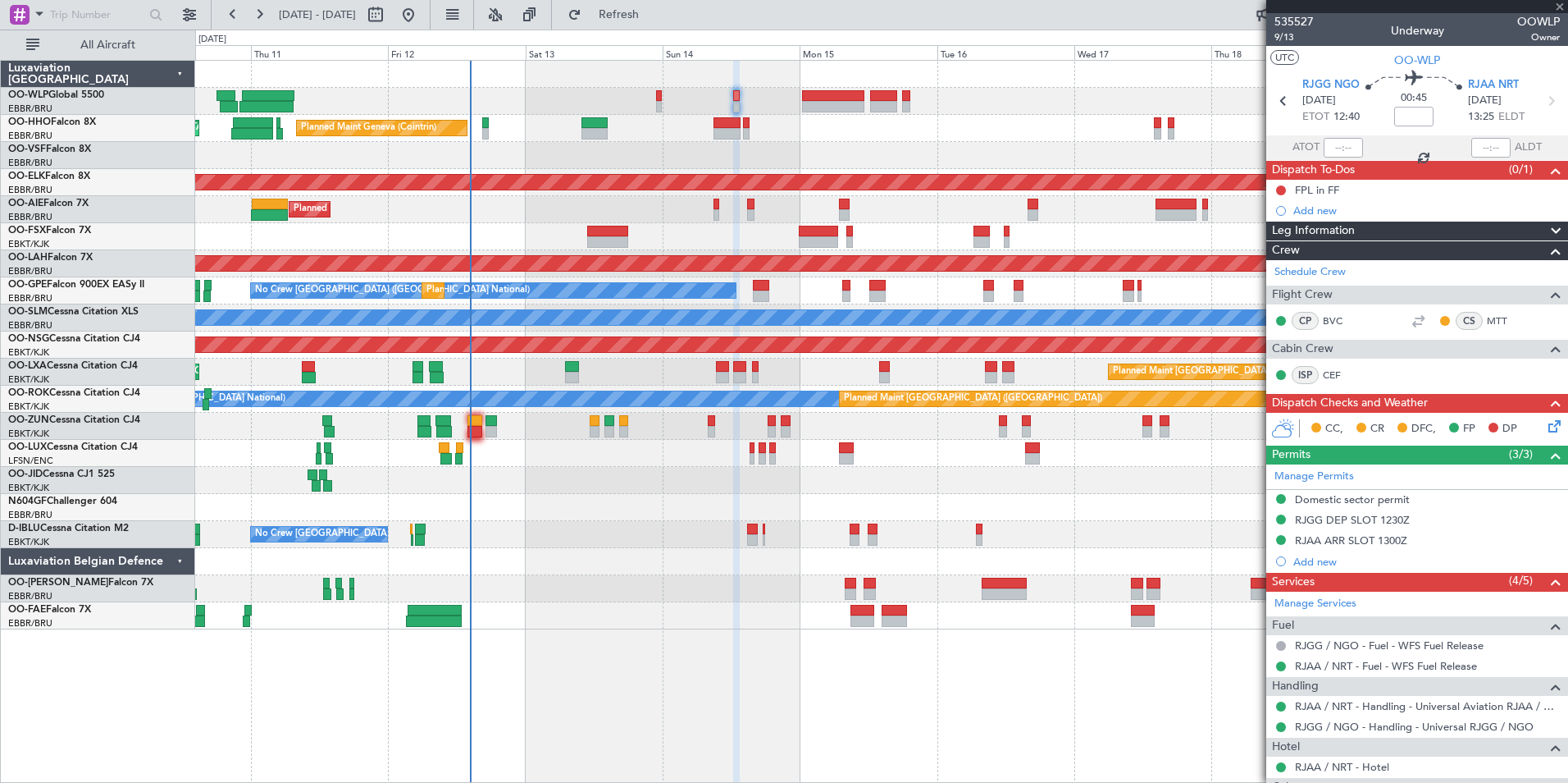
type input "+00:05"
type input "6"
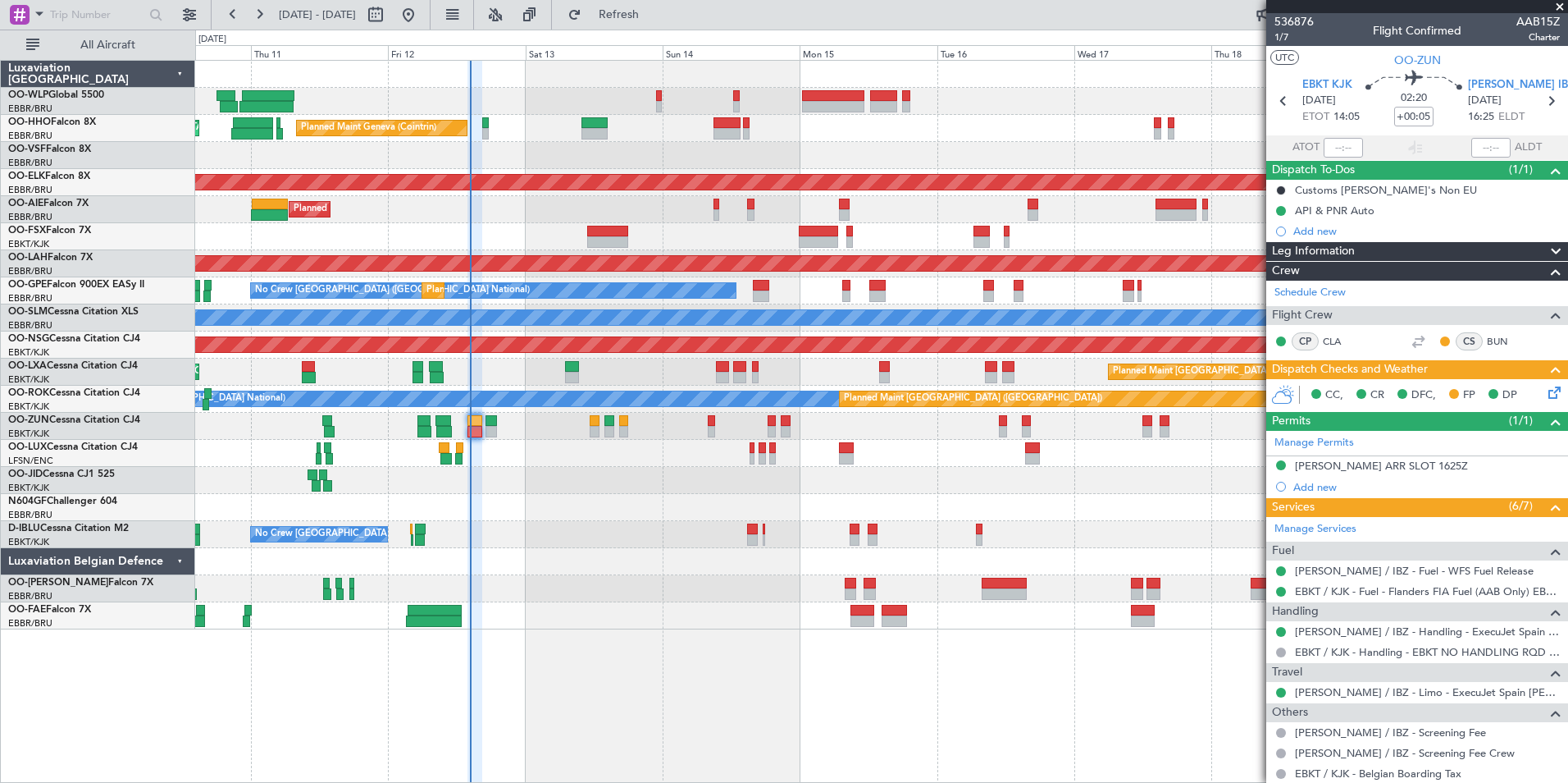
drag, startPoint x: 1310, startPoint y: 146, endPoint x: 1318, endPoint y: 144, distance: 8.2
click at [1310, 146] on span "ATOT" at bounding box center [1306, 147] width 27 height 16
click at [1325, 146] on input "text" at bounding box center [1343, 147] width 39 height 20
click at [1030, 138] on div "Planned Maint Geneva (Cointrin) AOG Maint [US_STATE] ([GEOGRAPHIC_DATA])" at bounding box center [881, 128] width 1372 height 27
type input "14:03"
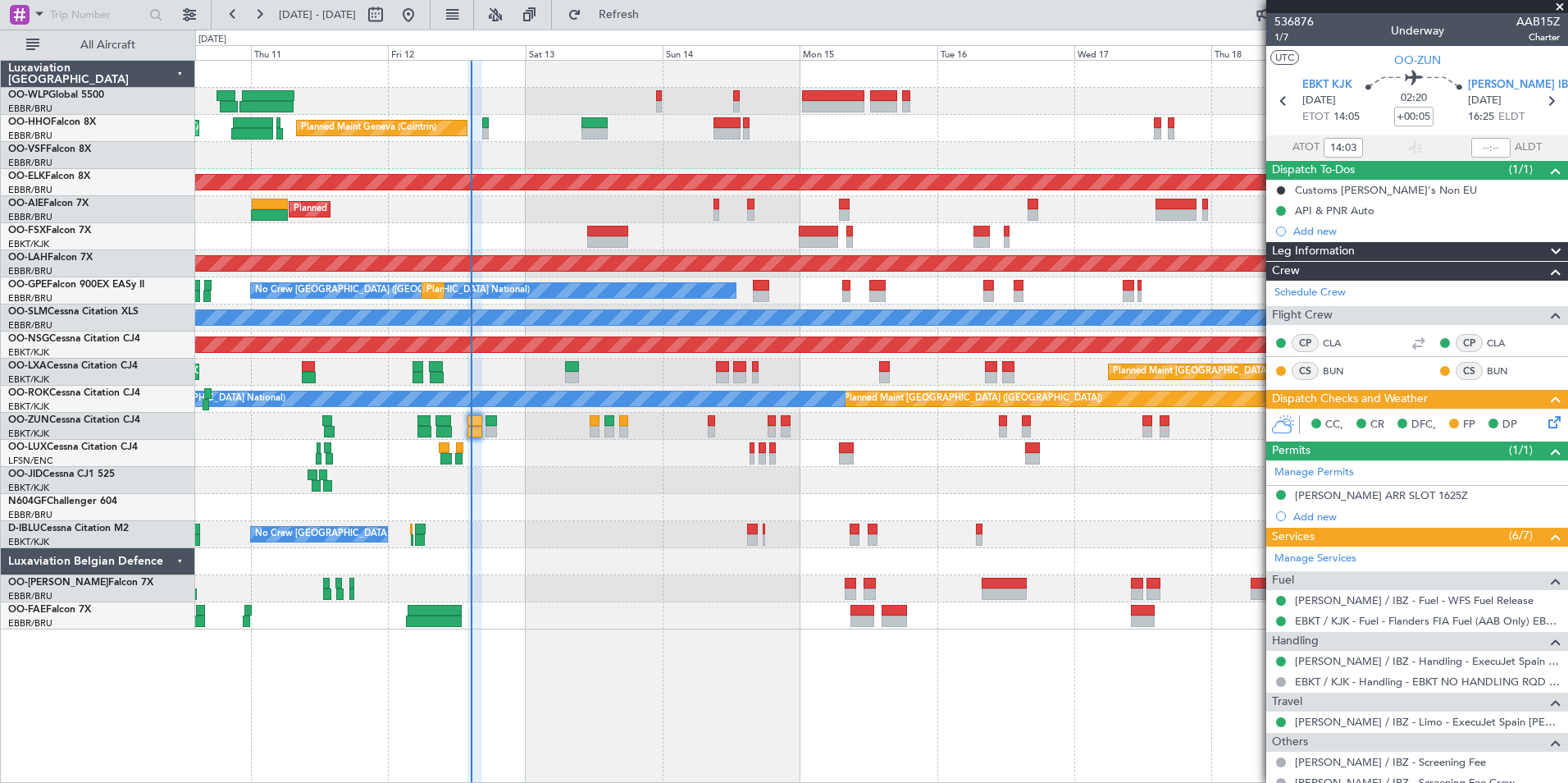
click at [592, 471] on div at bounding box center [881, 480] width 1372 height 27
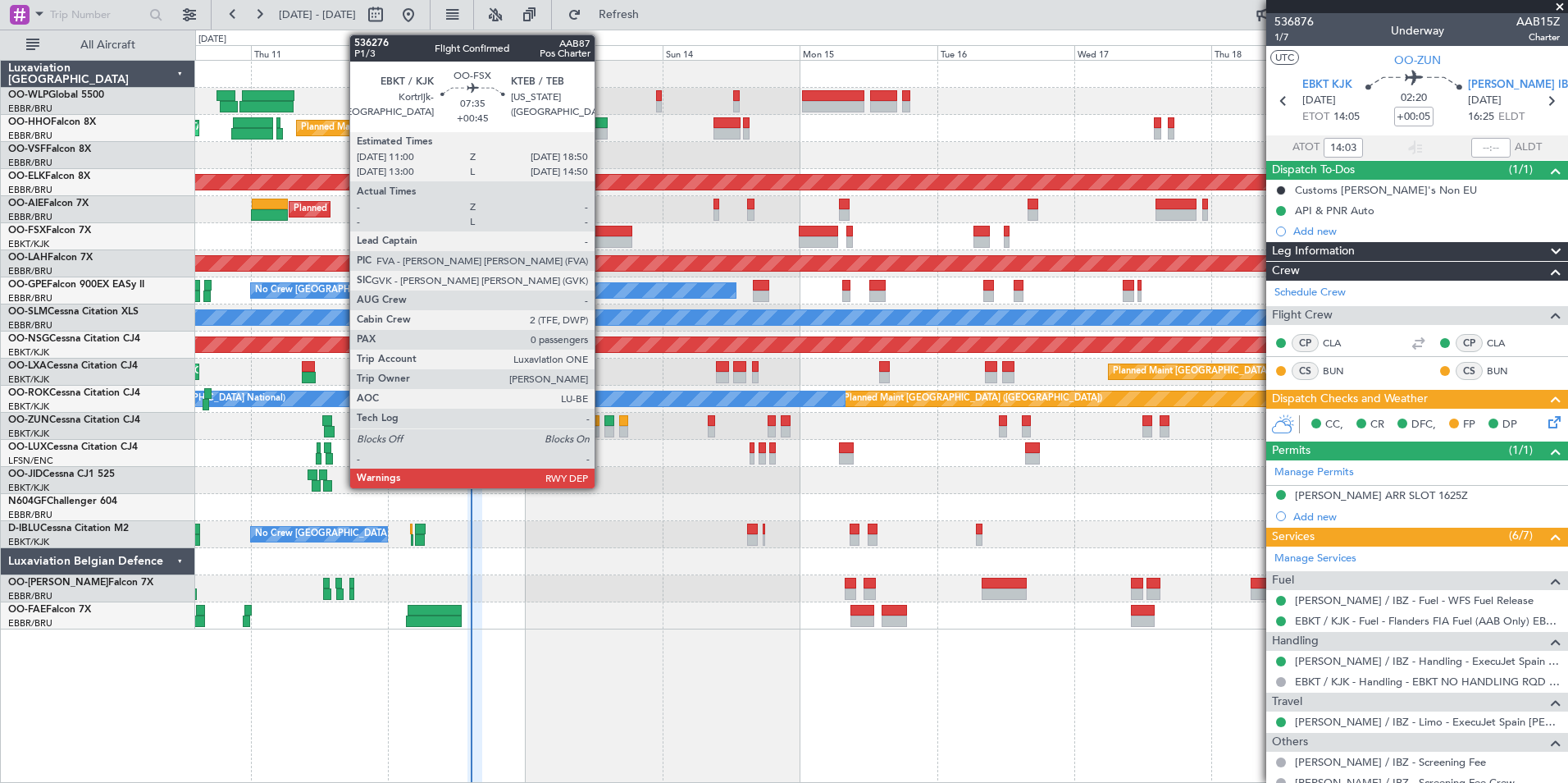
click at [602, 226] on div at bounding box center [609, 231] width 45 height 11
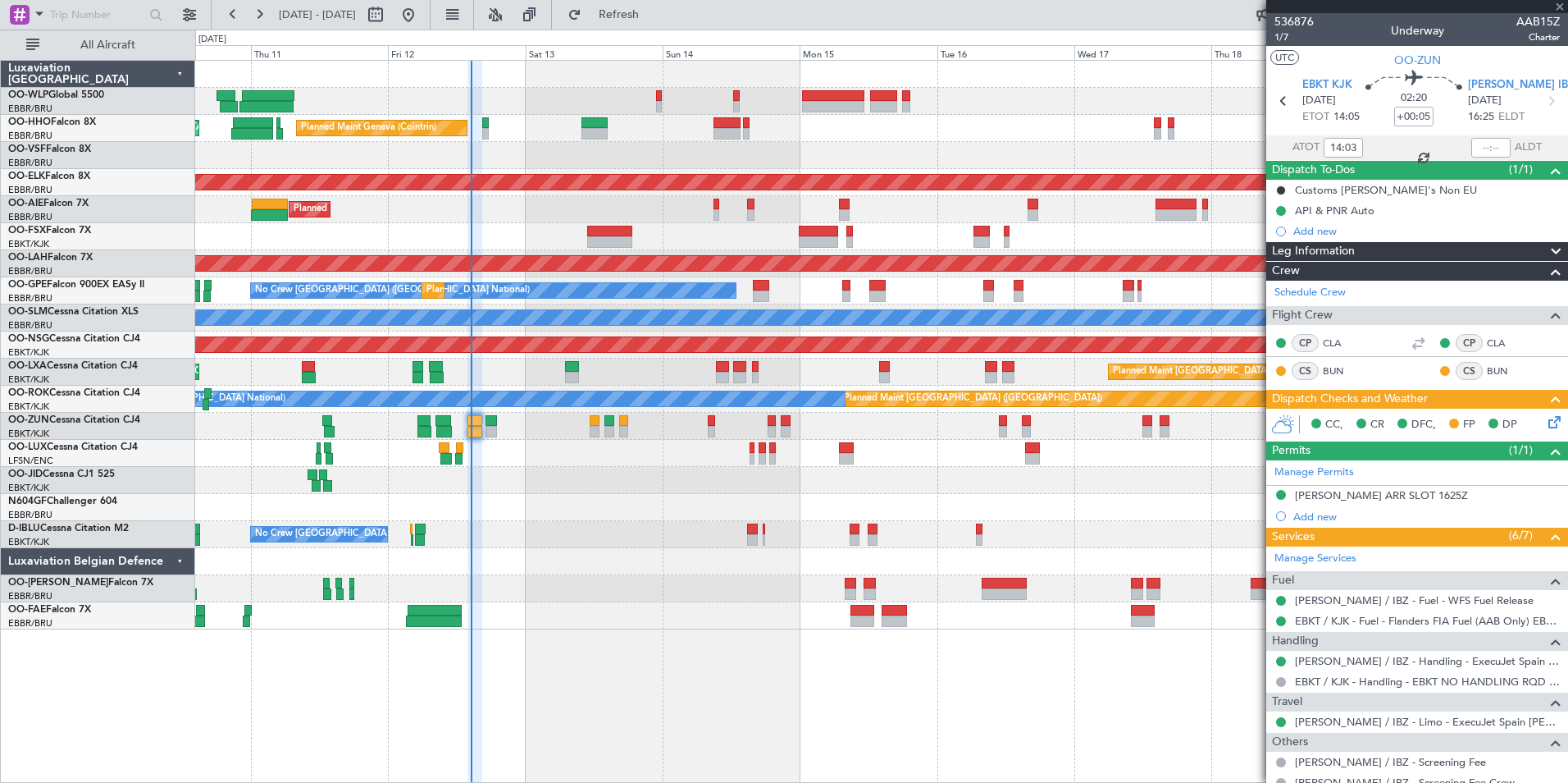
type input "+00:45"
type input "0"
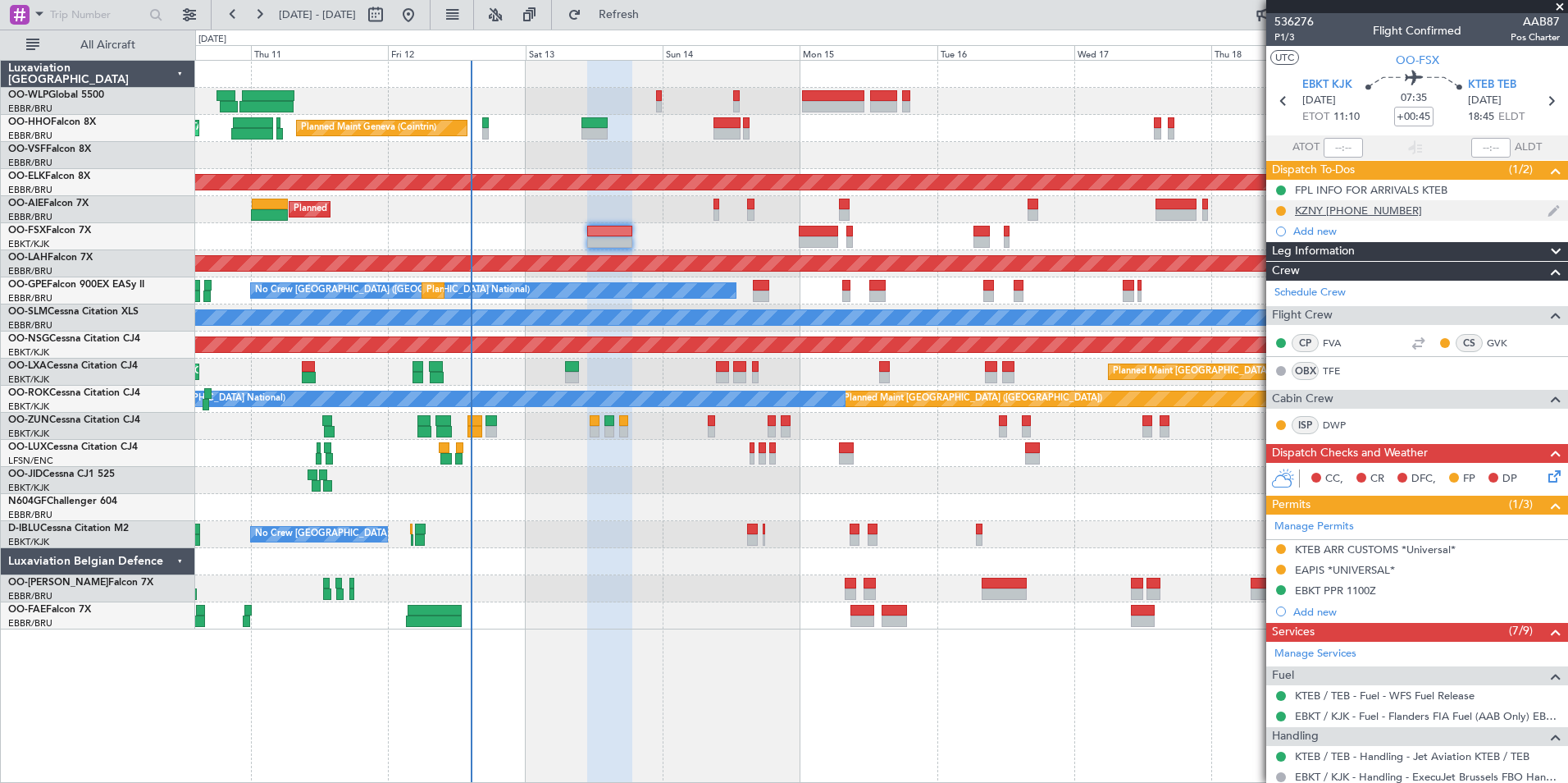
click at [1360, 213] on div "KZNY (631) 468-1425" at bounding box center [1358, 210] width 127 height 14
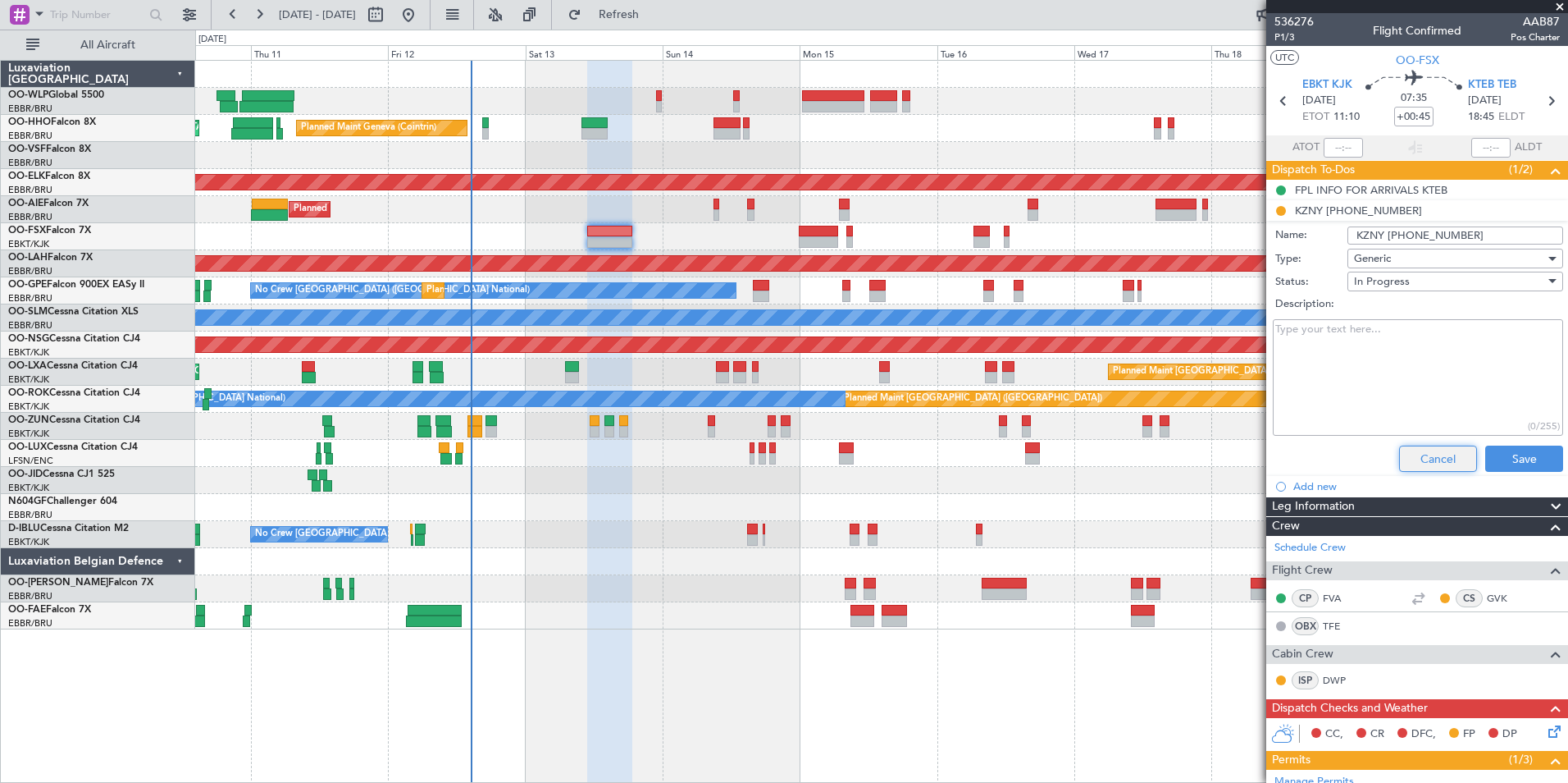
click at [1406, 465] on button "Cancel" at bounding box center [1438, 459] width 78 height 27
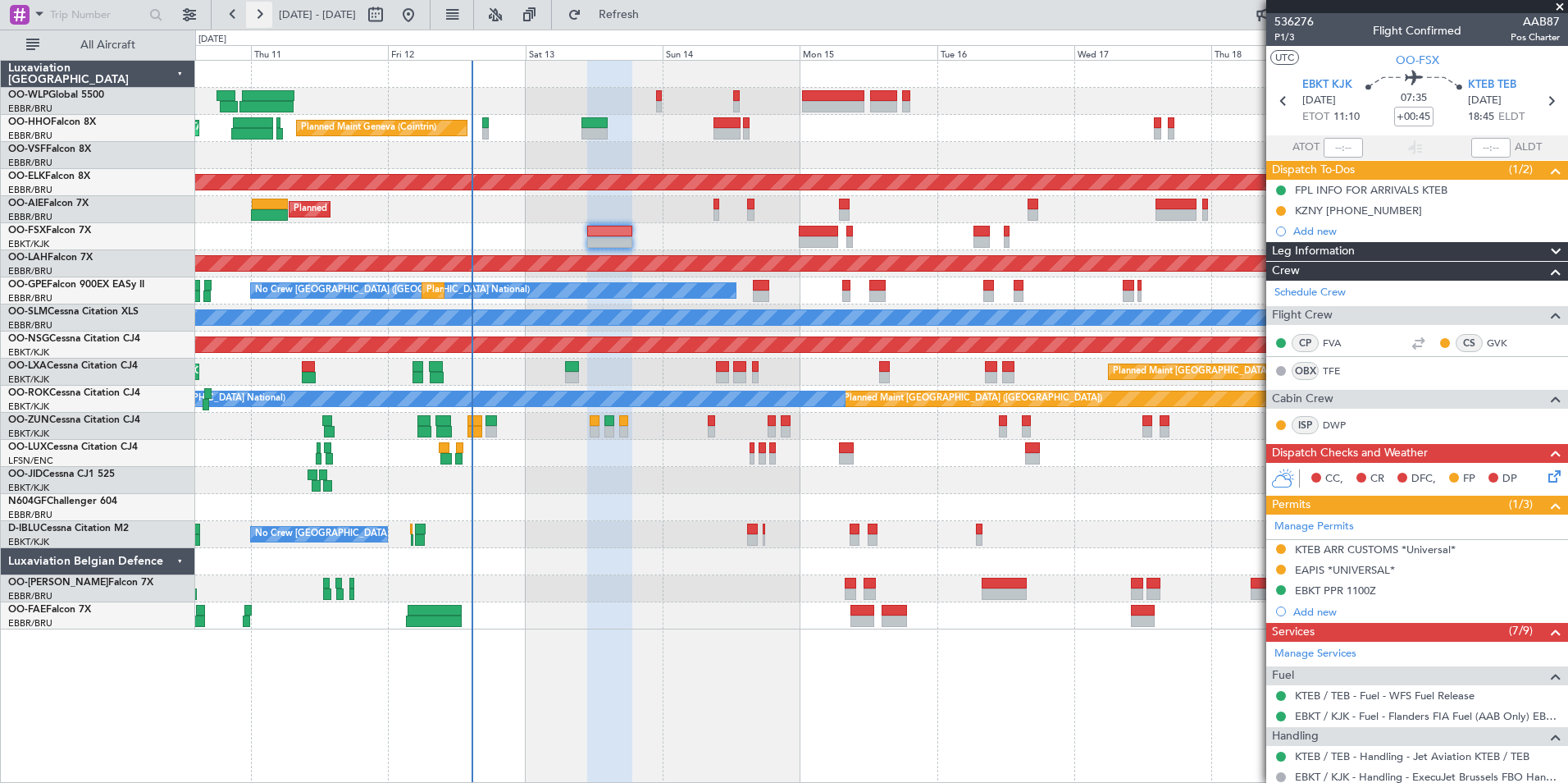
click at [254, 21] on button at bounding box center [259, 15] width 27 height 27
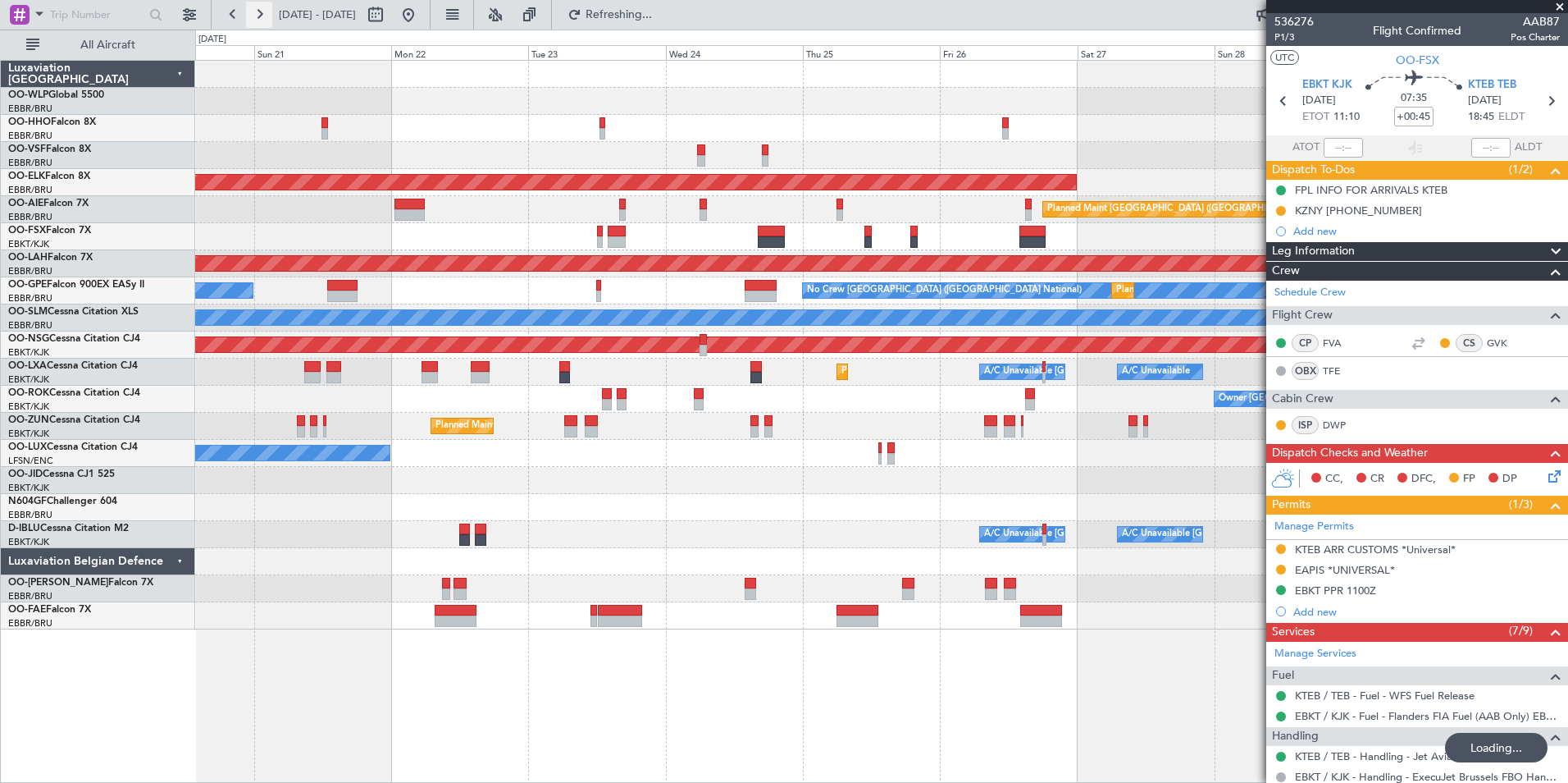
click at [254, 21] on button at bounding box center [259, 15] width 27 height 27
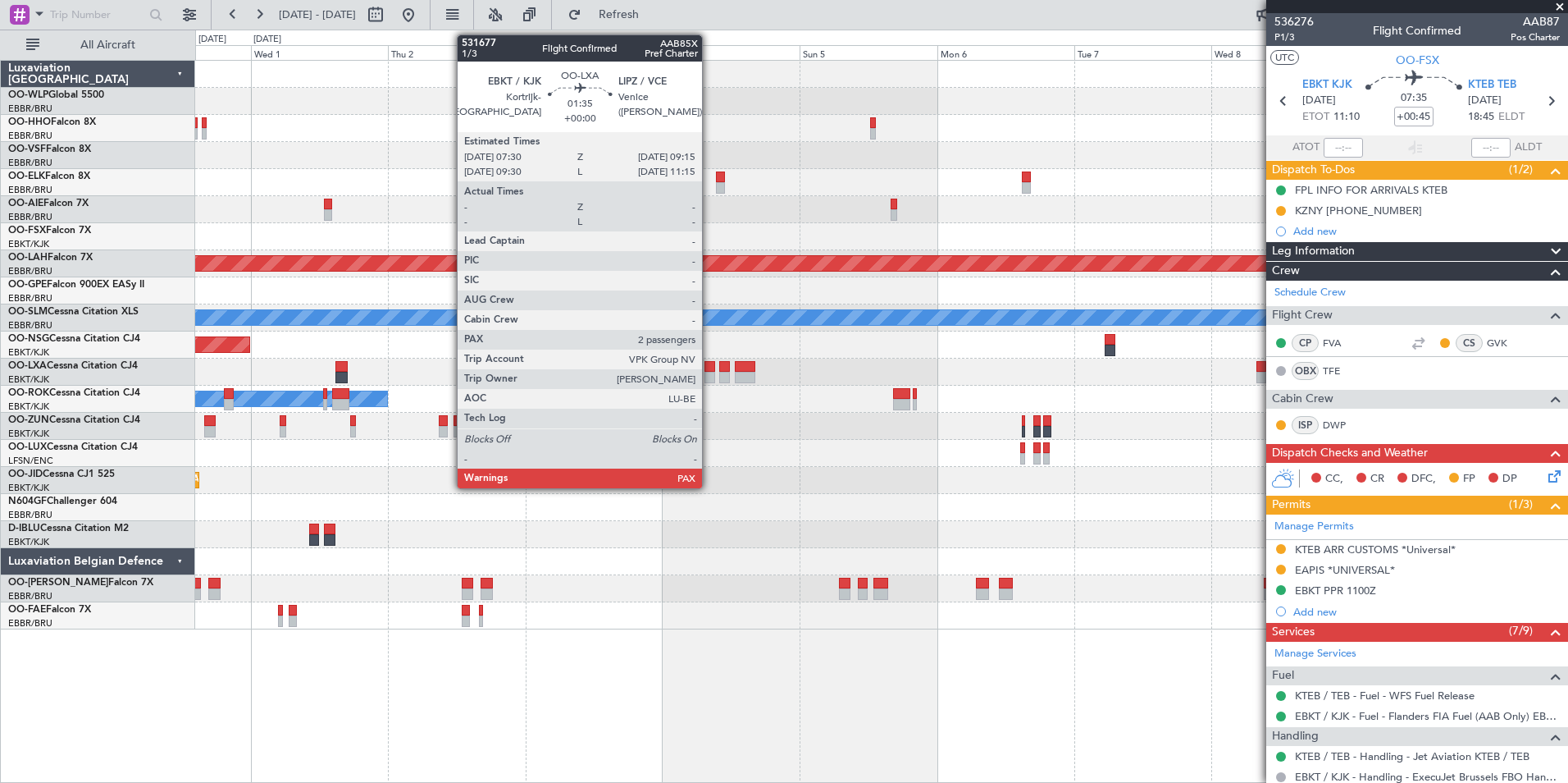
click at [709, 378] on div at bounding box center [709, 377] width 10 height 11
type input "2"
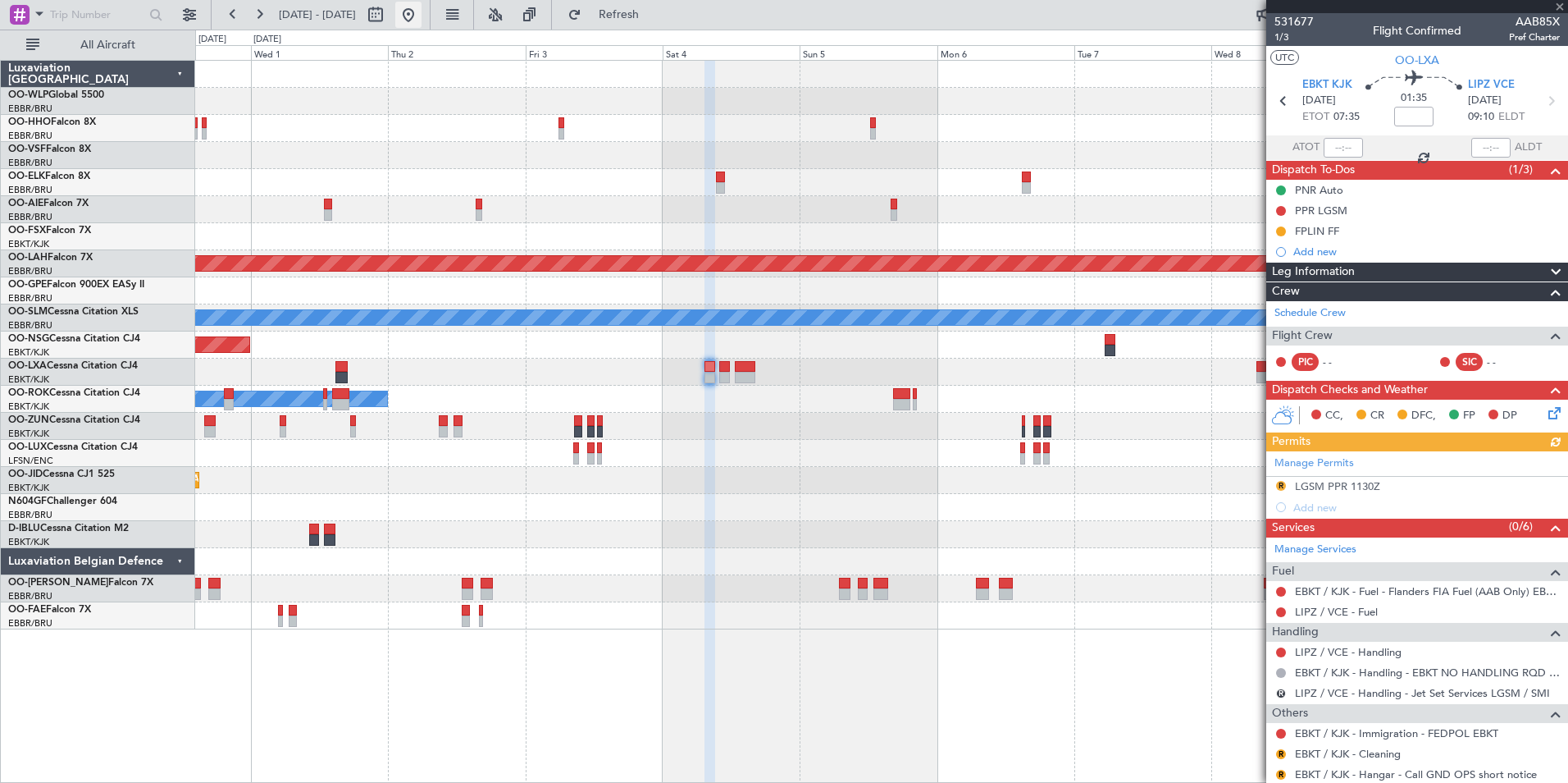
click at [422, 21] on button at bounding box center [408, 15] width 27 height 27
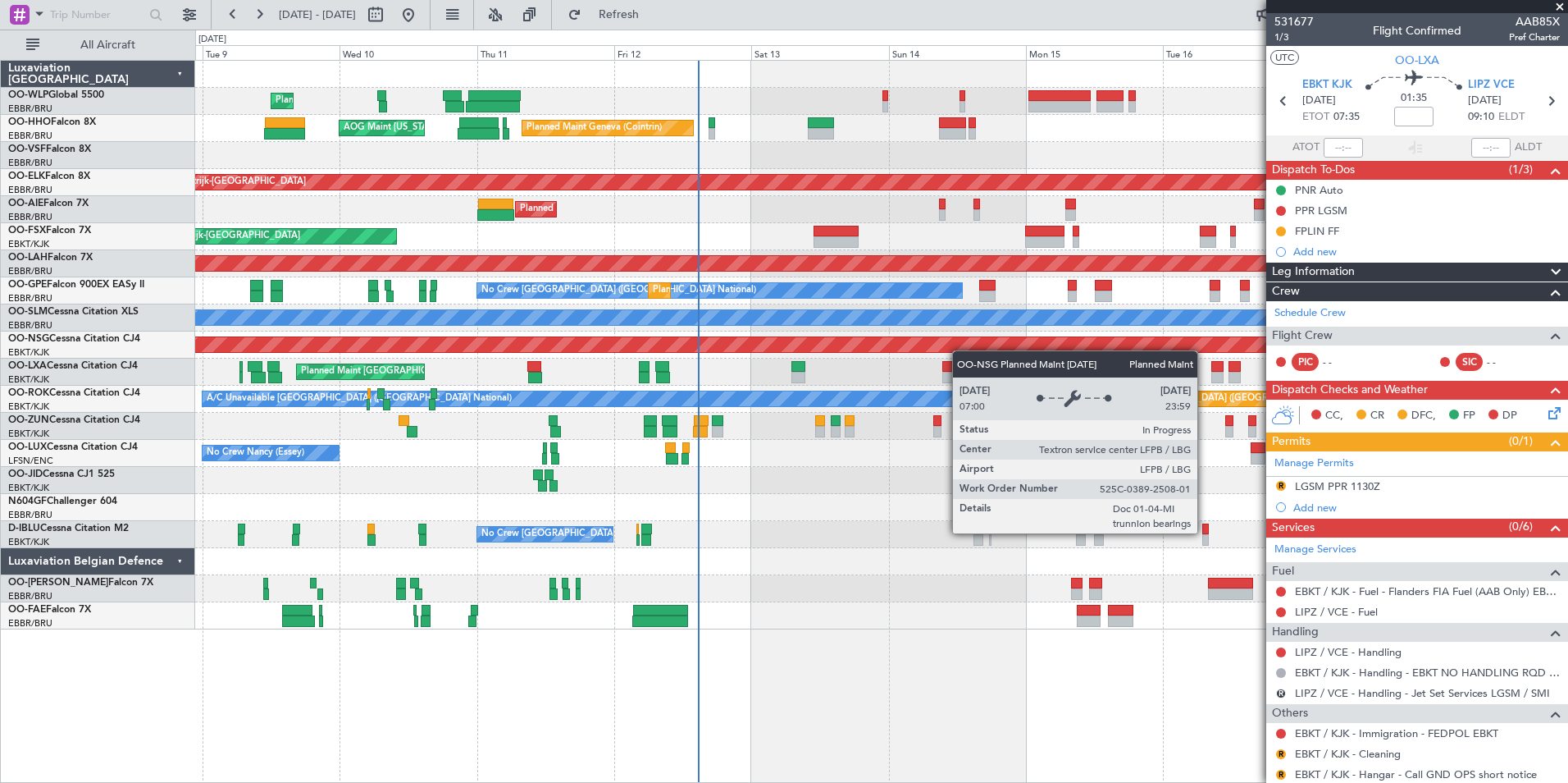
click at [882, 352] on div "Planned Maint [GEOGRAPHIC_DATA] ([GEOGRAPHIC_DATA])" at bounding box center [881, 345] width 1372 height 27
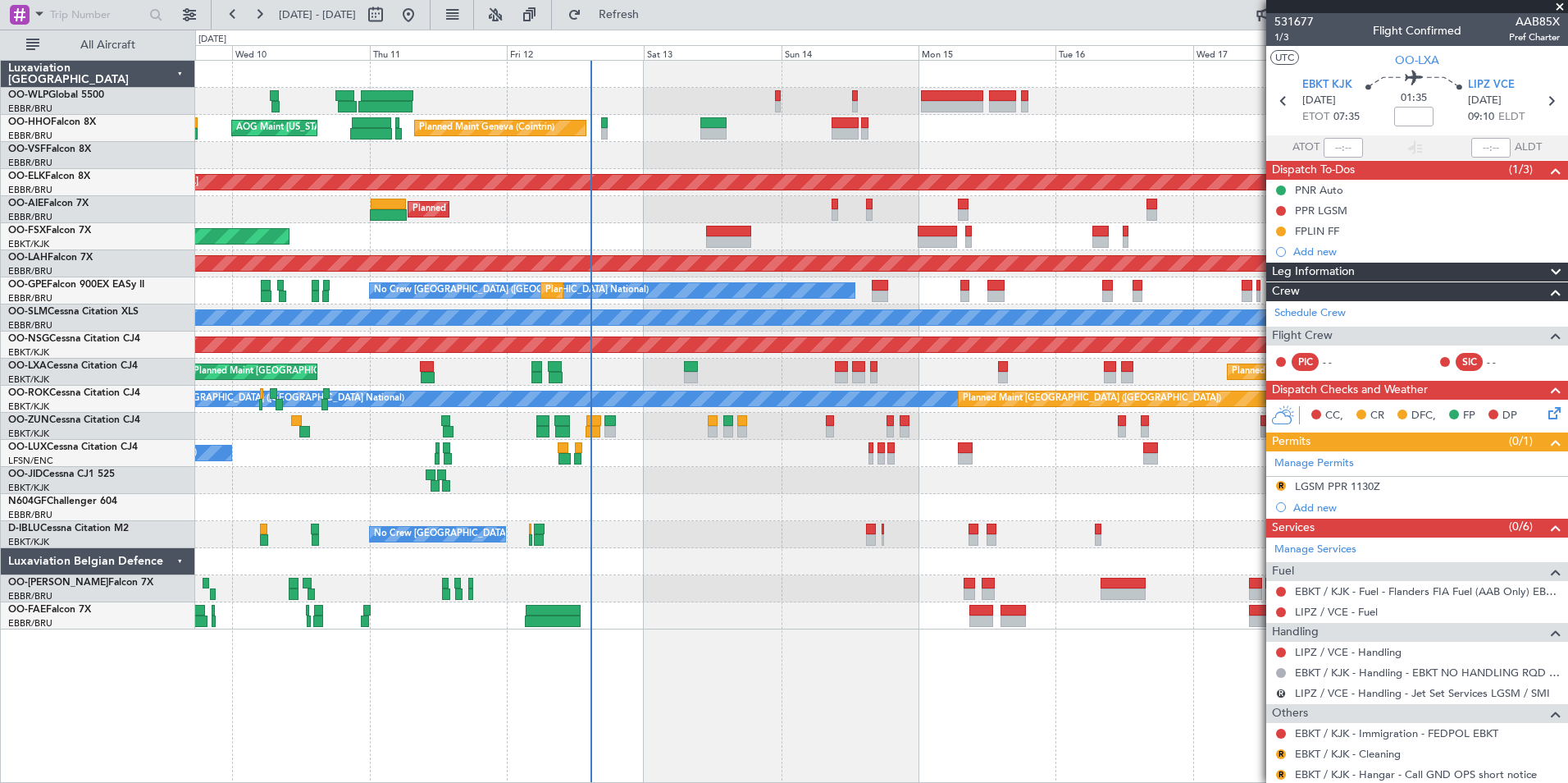
click at [1061, 353] on div "Planned Maint [GEOGRAPHIC_DATA] ([GEOGRAPHIC_DATA])" at bounding box center [881, 345] width 1372 height 27
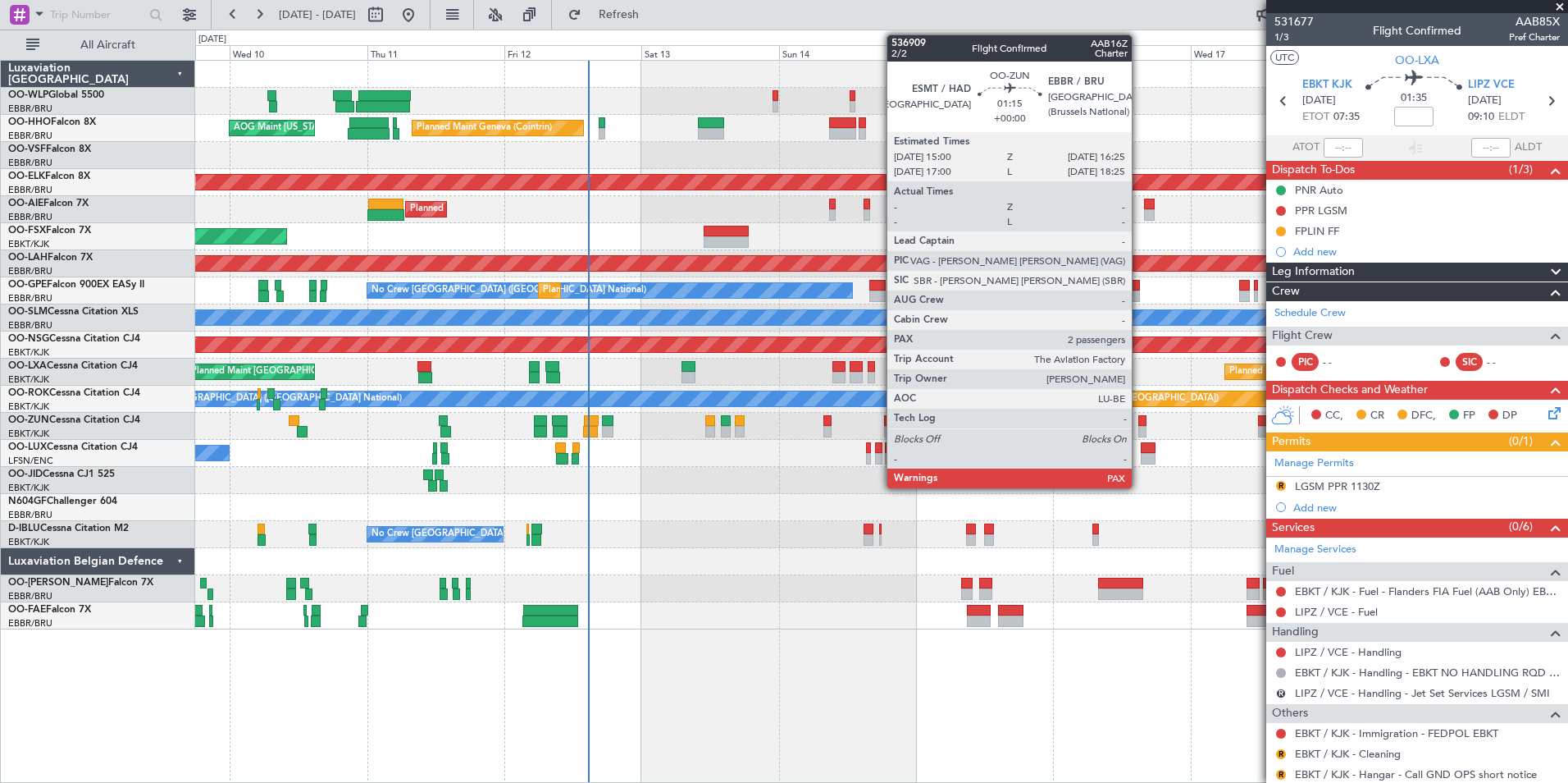
click at [1139, 417] on div at bounding box center [1142, 421] width 9 height 11
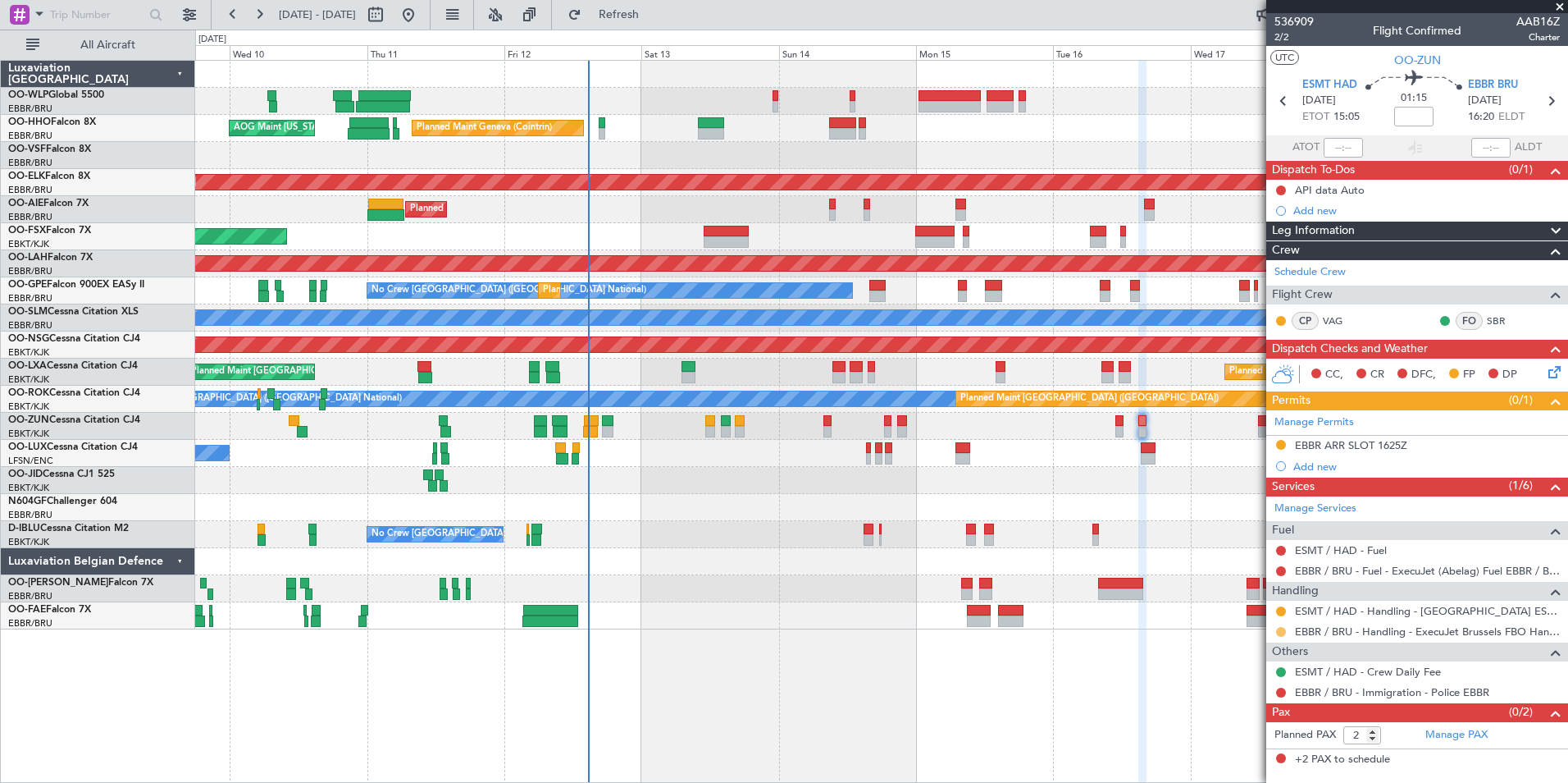
click at [1279, 629] on button at bounding box center [1281, 632] width 9 height 10
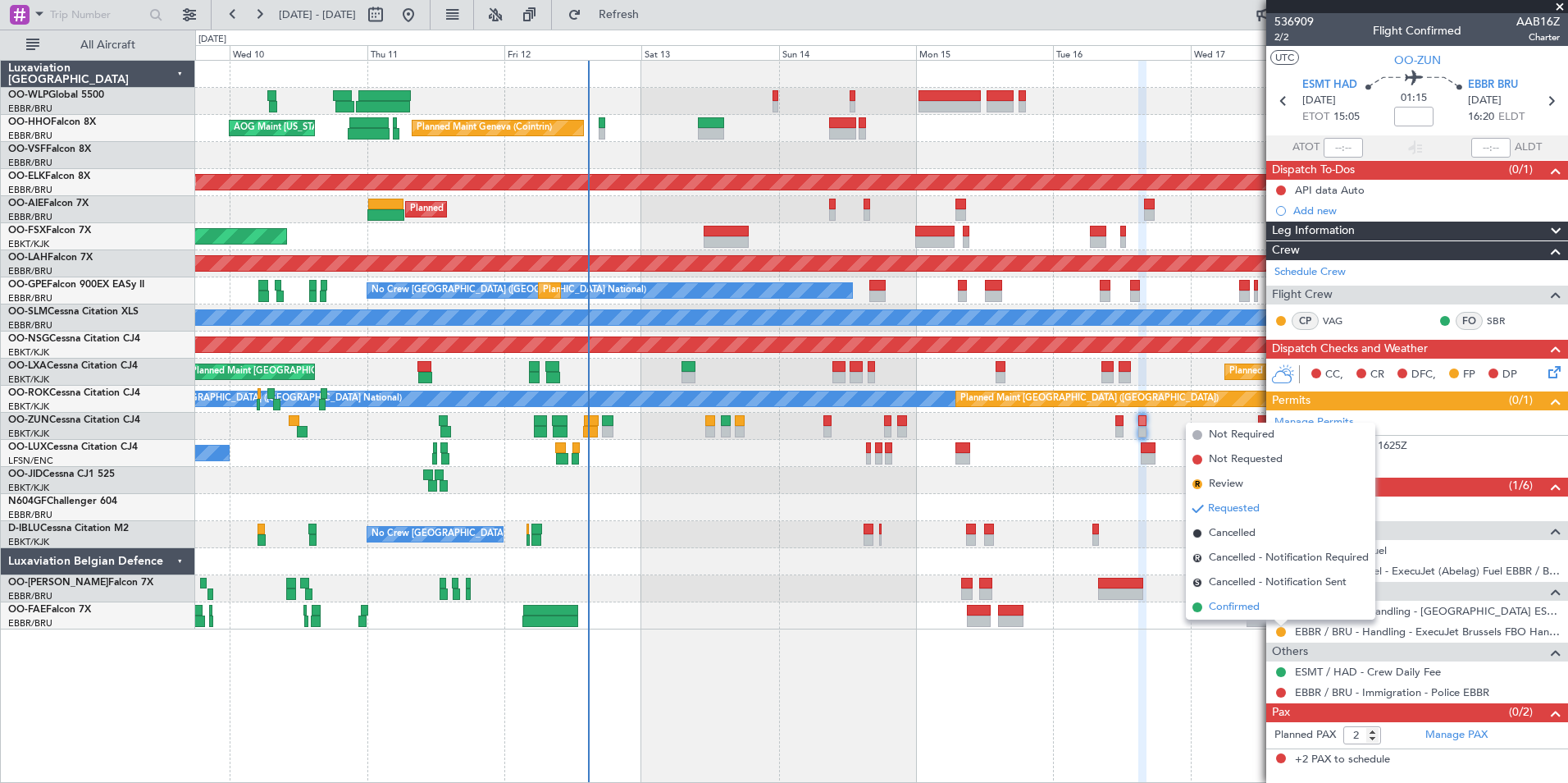
click at [1224, 608] on span "Confirmed" at bounding box center [1235, 606] width 51 height 16
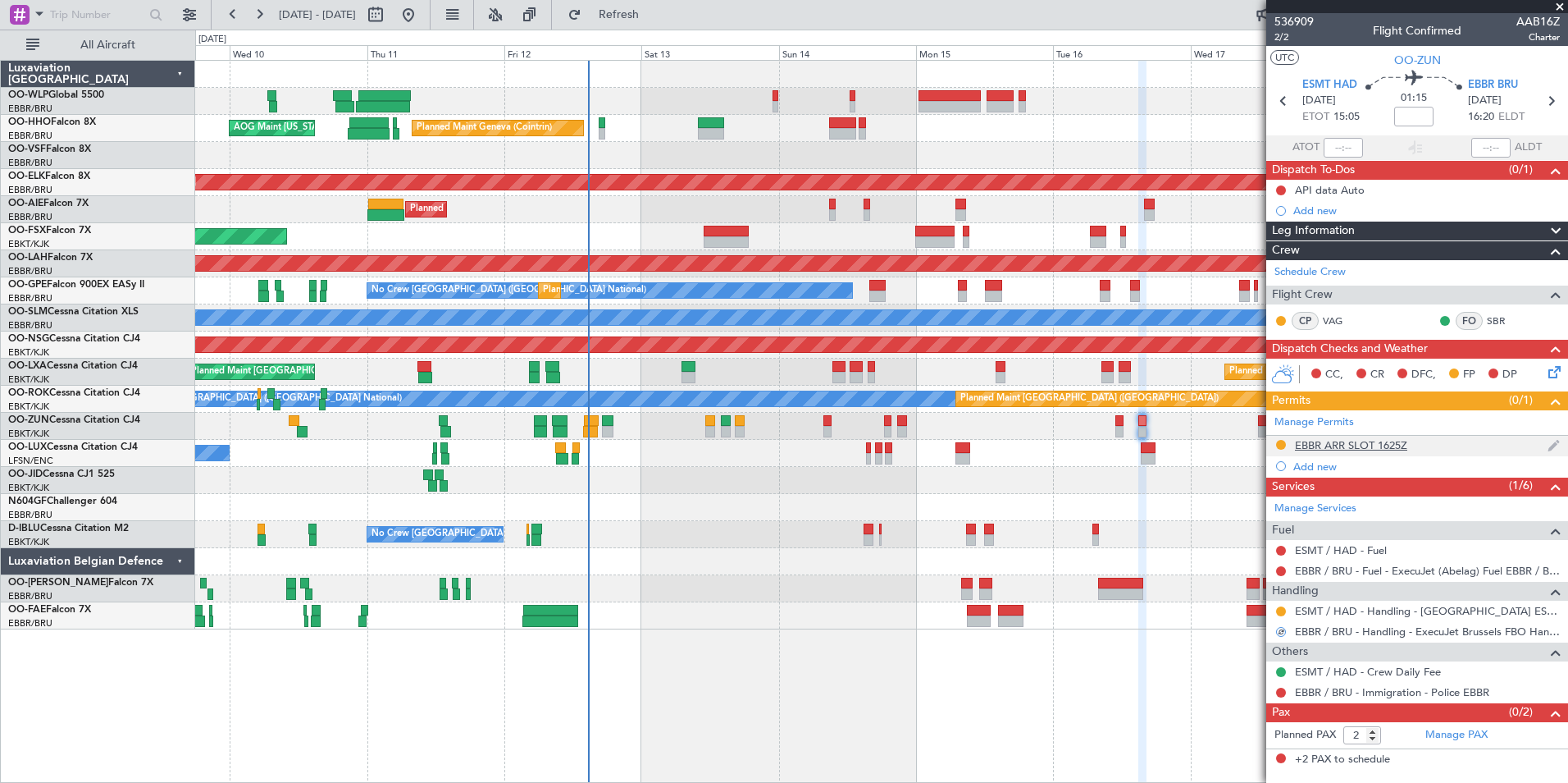
click at [1349, 441] on div "EBBR ARR SLOT 1625Z" at bounding box center [1351, 445] width 112 height 14
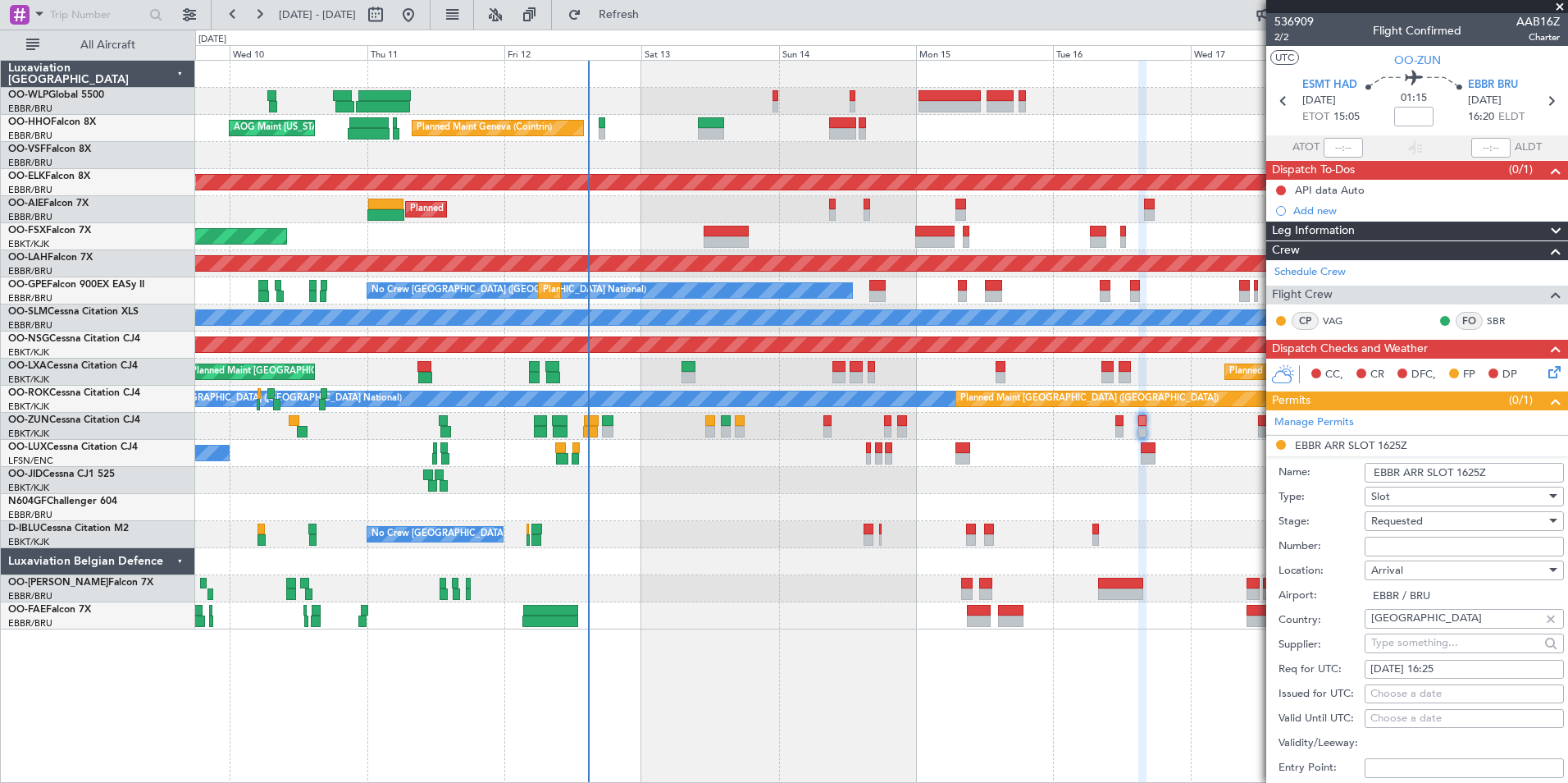
click at [1426, 544] on input "Number:" at bounding box center [1464, 546] width 199 height 20
paste input "EBBRAAB6618A00"
type input "EBBRAAB6618A00"
click at [1403, 528] on div "Requested" at bounding box center [1459, 521] width 175 height 25
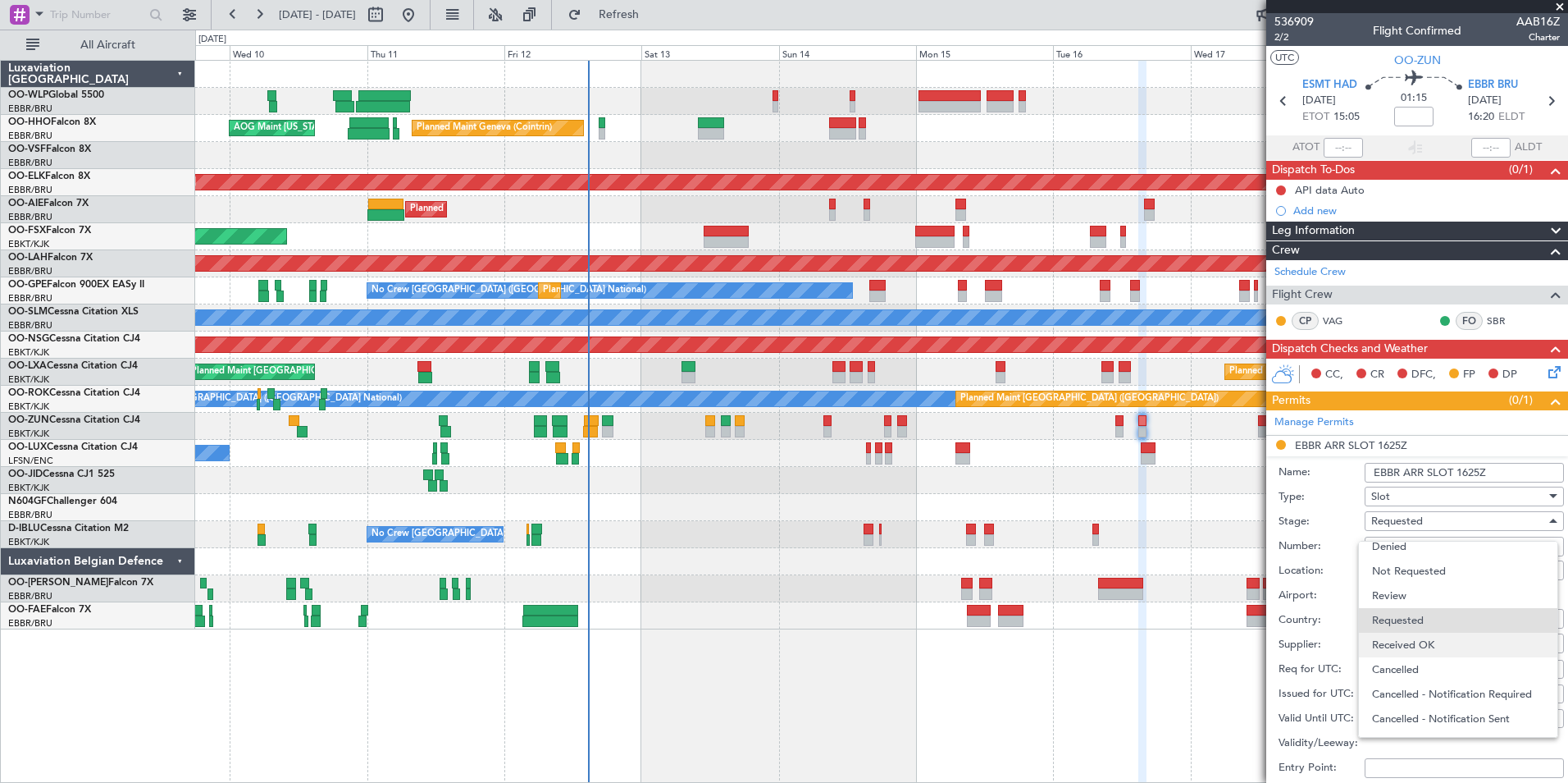
click at [1413, 652] on span "Received OK" at bounding box center [1458, 645] width 172 height 25
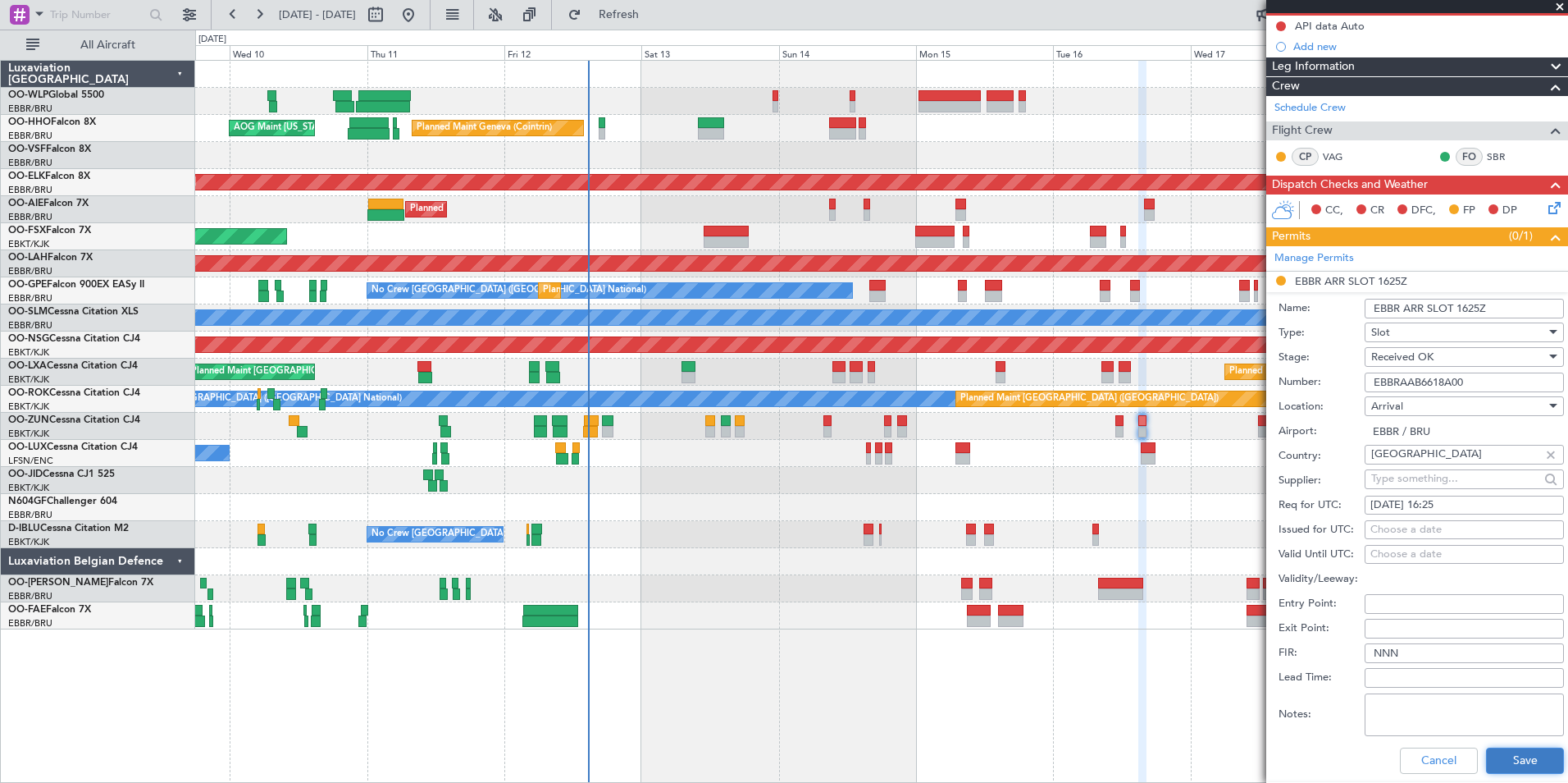
click at [1501, 754] on button "Save" at bounding box center [1525, 761] width 78 height 27
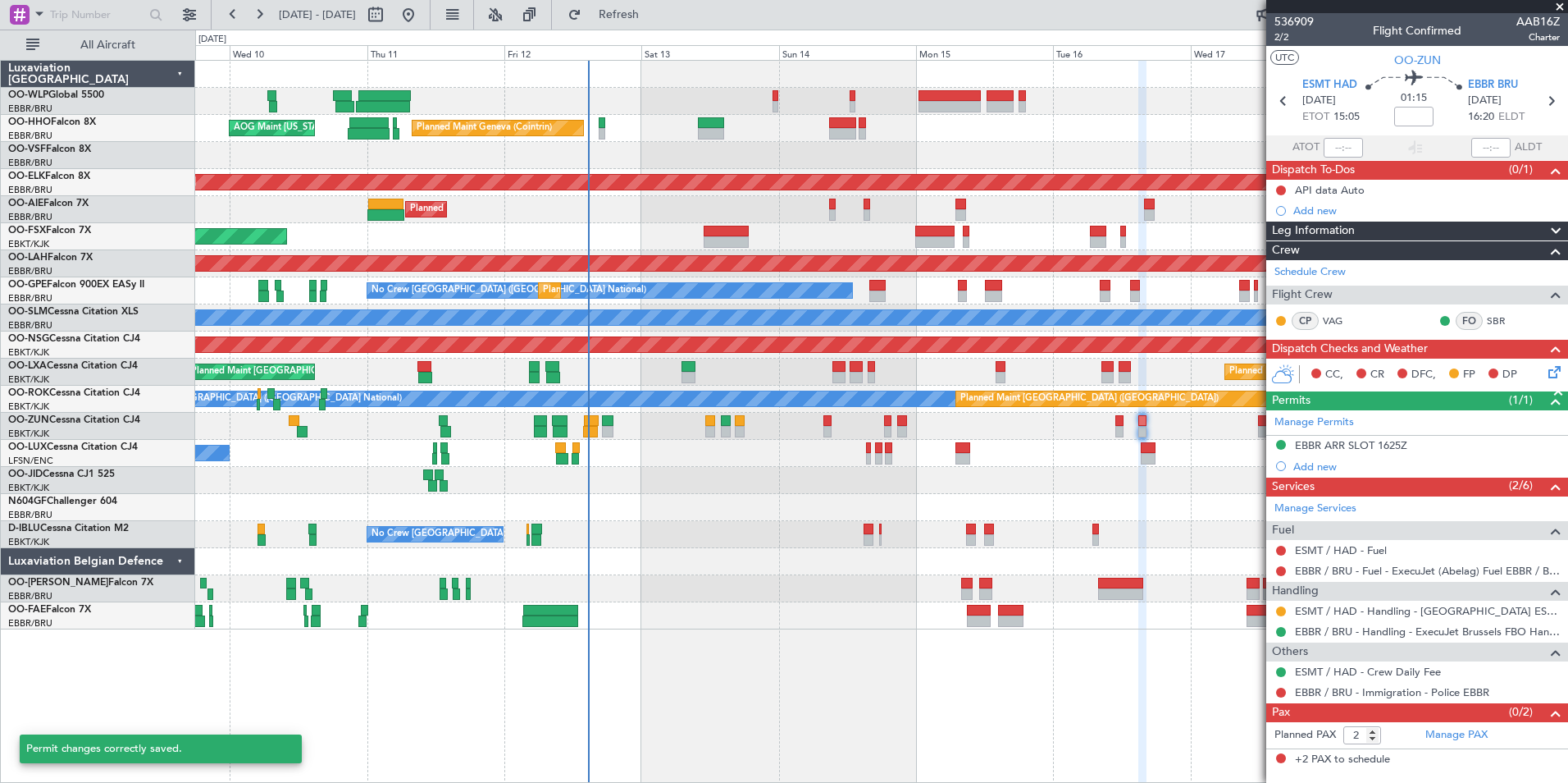
scroll to position [0, 0]
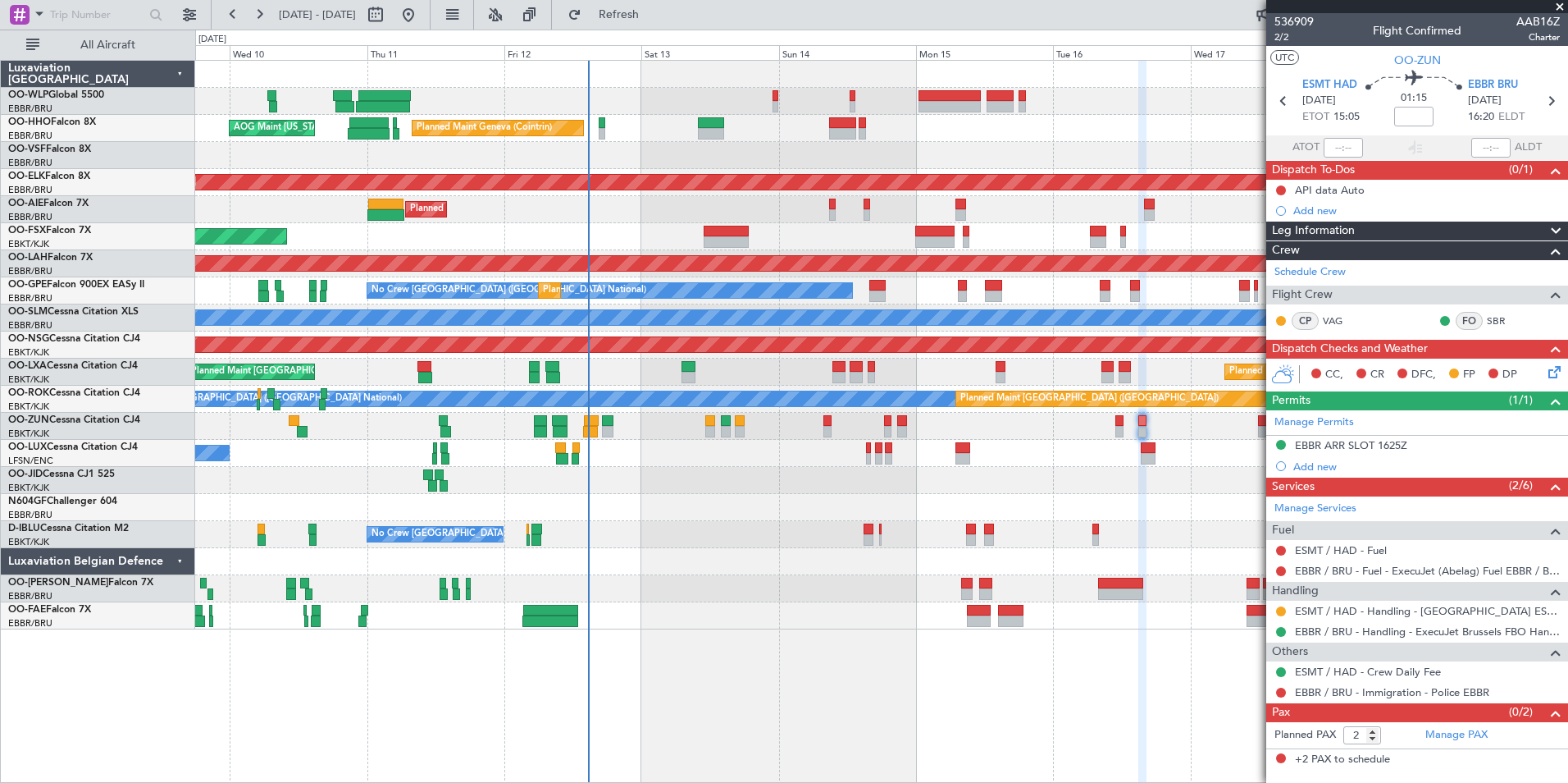
click at [1282, 568] on mat-tooltip-component "Not Requested" at bounding box center [1281, 577] width 93 height 44
drag, startPoint x: 1282, startPoint y: 568, endPoint x: 1247, endPoint y: 584, distance: 38.5
click at [1247, 584] on div "Not Requested" at bounding box center [1280, 577] width 69 height 21
click at [1279, 567] on div "Not Requested" at bounding box center [1280, 577] width 69 height 21
click at [1279, 563] on mat-tooltip-component "Not Requested" at bounding box center [1281, 577] width 93 height 44
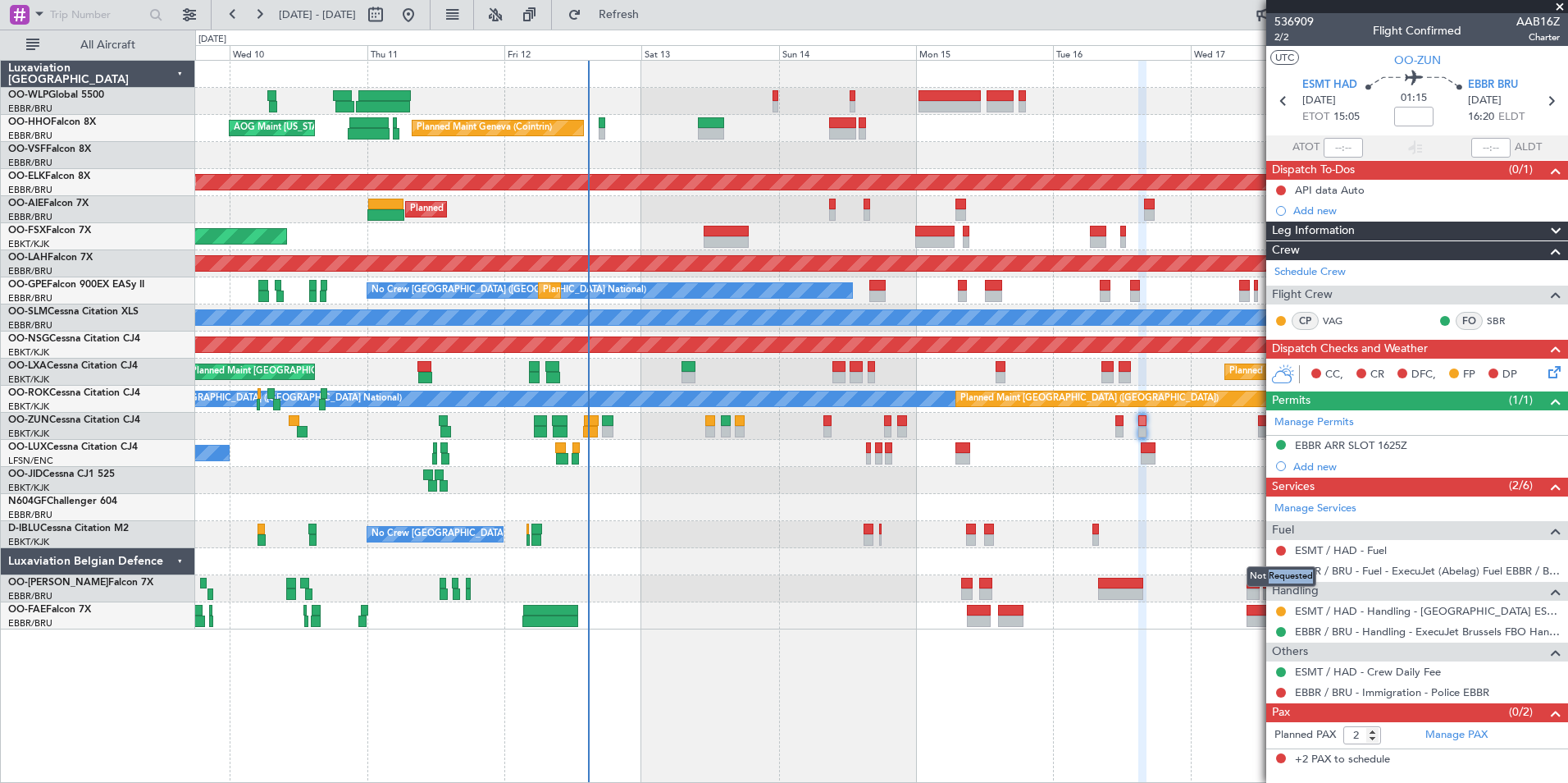
click at [1282, 564] on mat-tooltip-component "Not Requested" at bounding box center [1281, 577] width 93 height 44
click at [1280, 569] on button at bounding box center [1281, 571] width 9 height 10
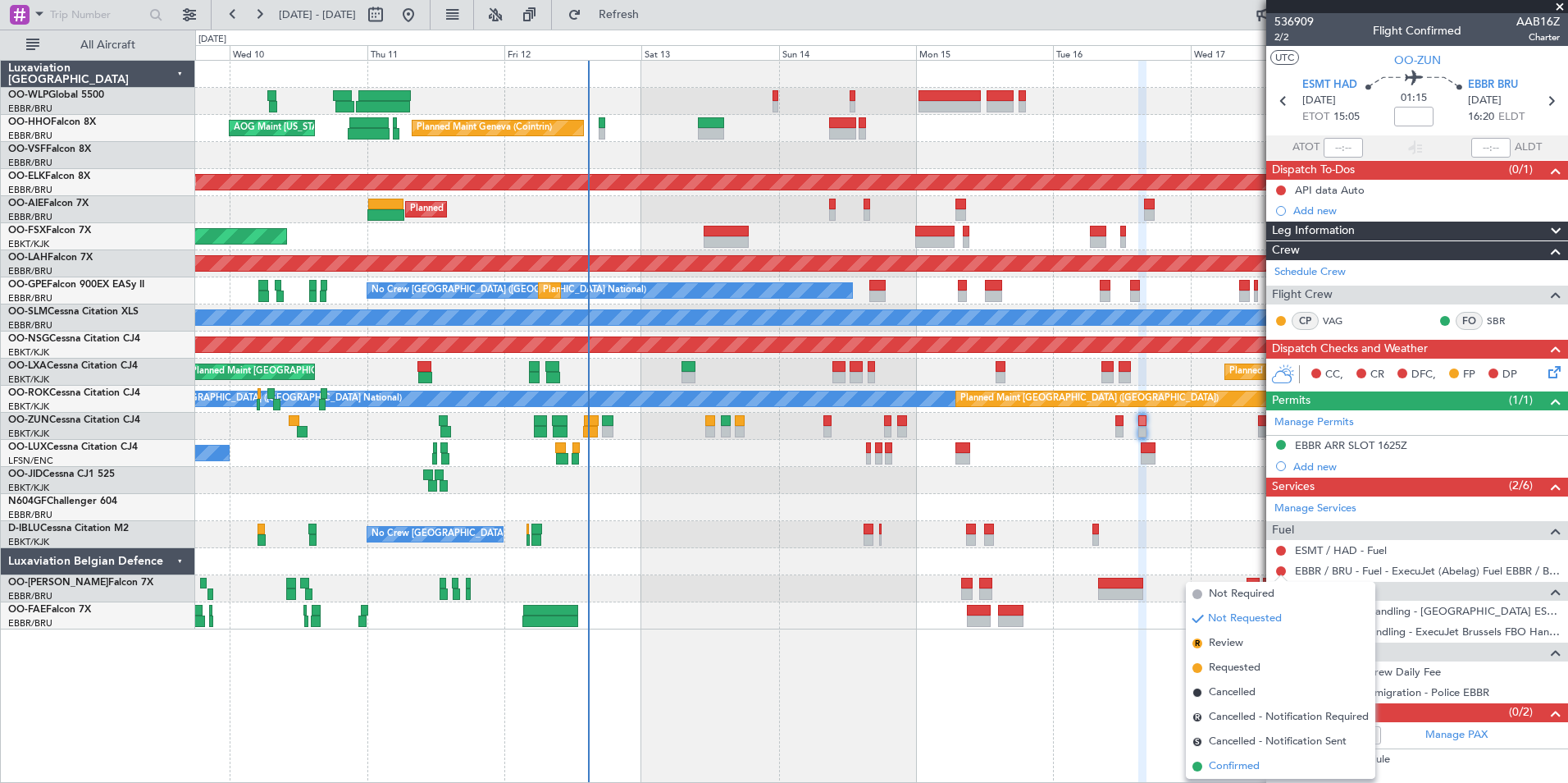
click at [1218, 764] on span "Confirmed" at bounding box center [1235, 766] width 51 height 16
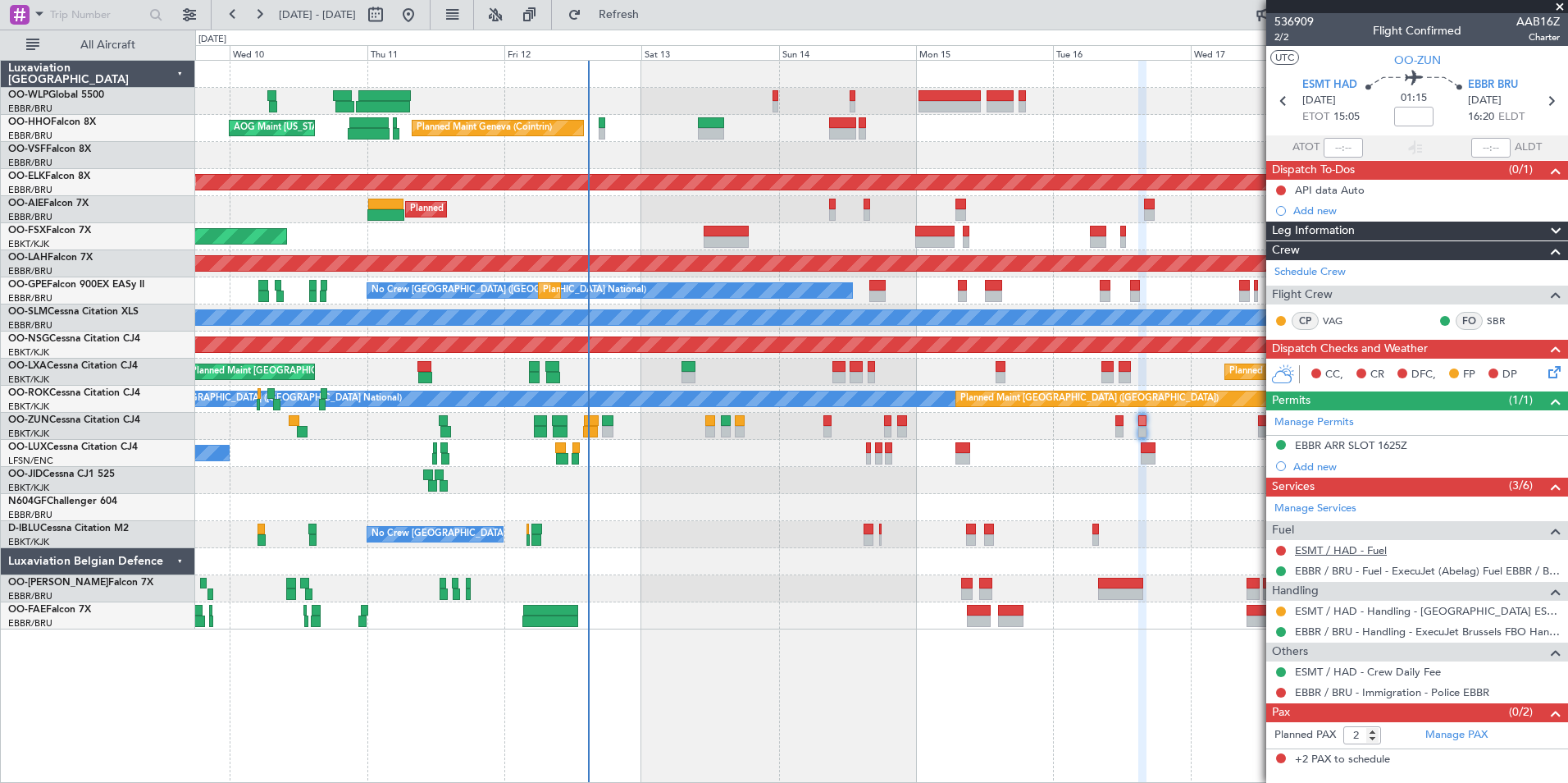
click at [1324, 549] on link "ESMT / HAD - Fuel" at bounding box center [1340, 550] width 92 height 14
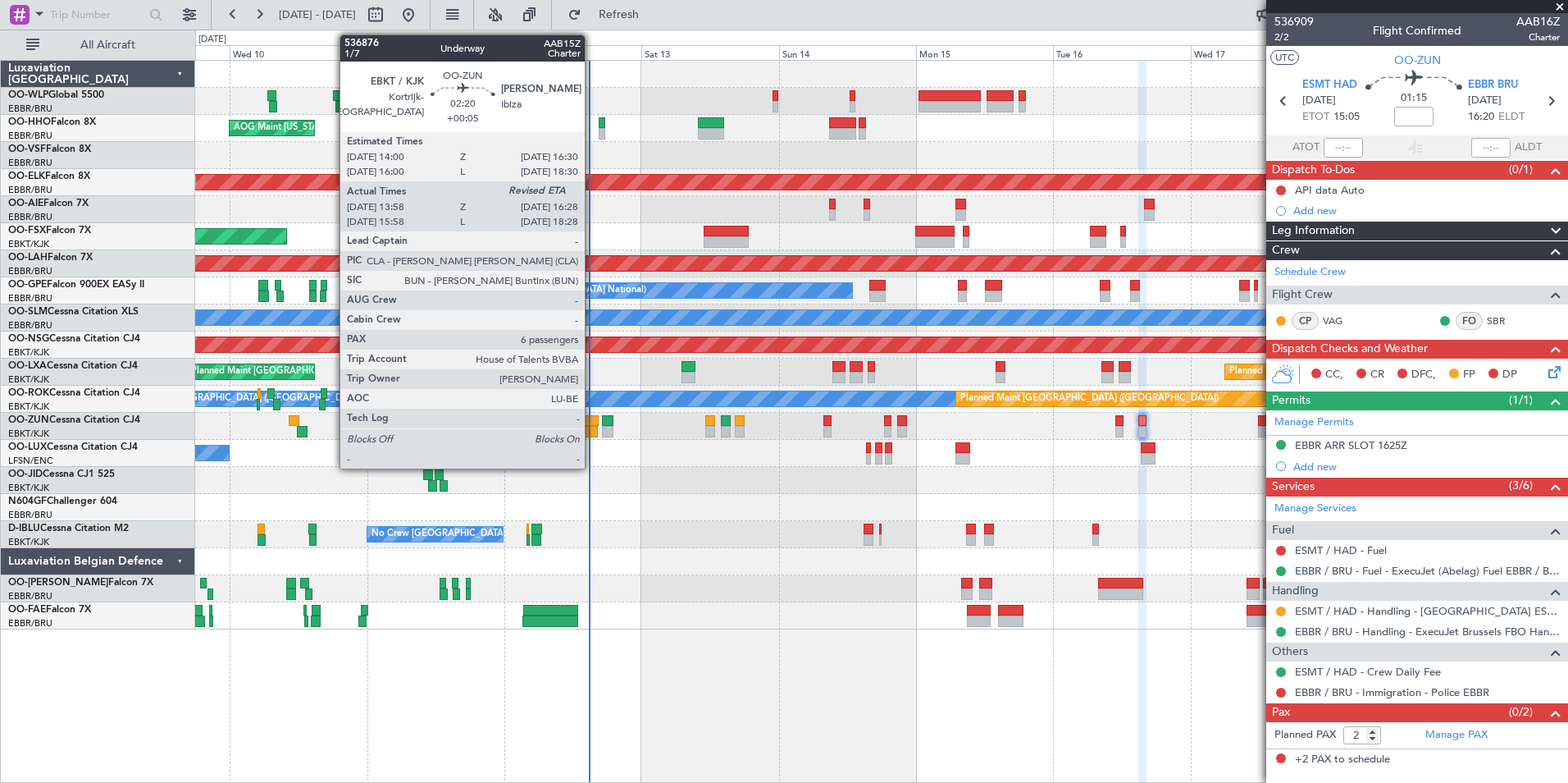
click at [592, 429] on div at bounding box center [591, 431] width 15 height 11
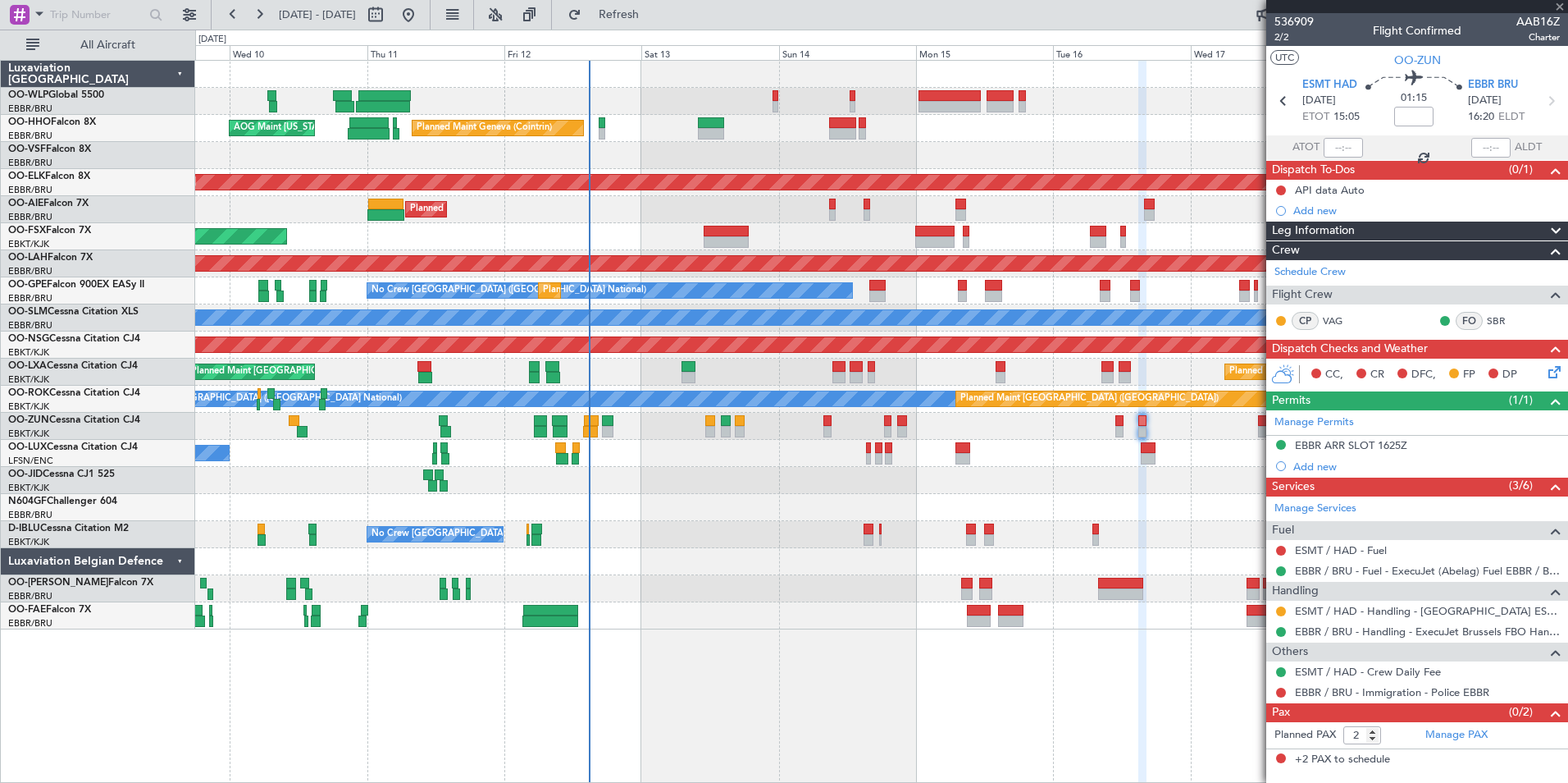
type input "+00:05"
type input "14:03"
type input "6"
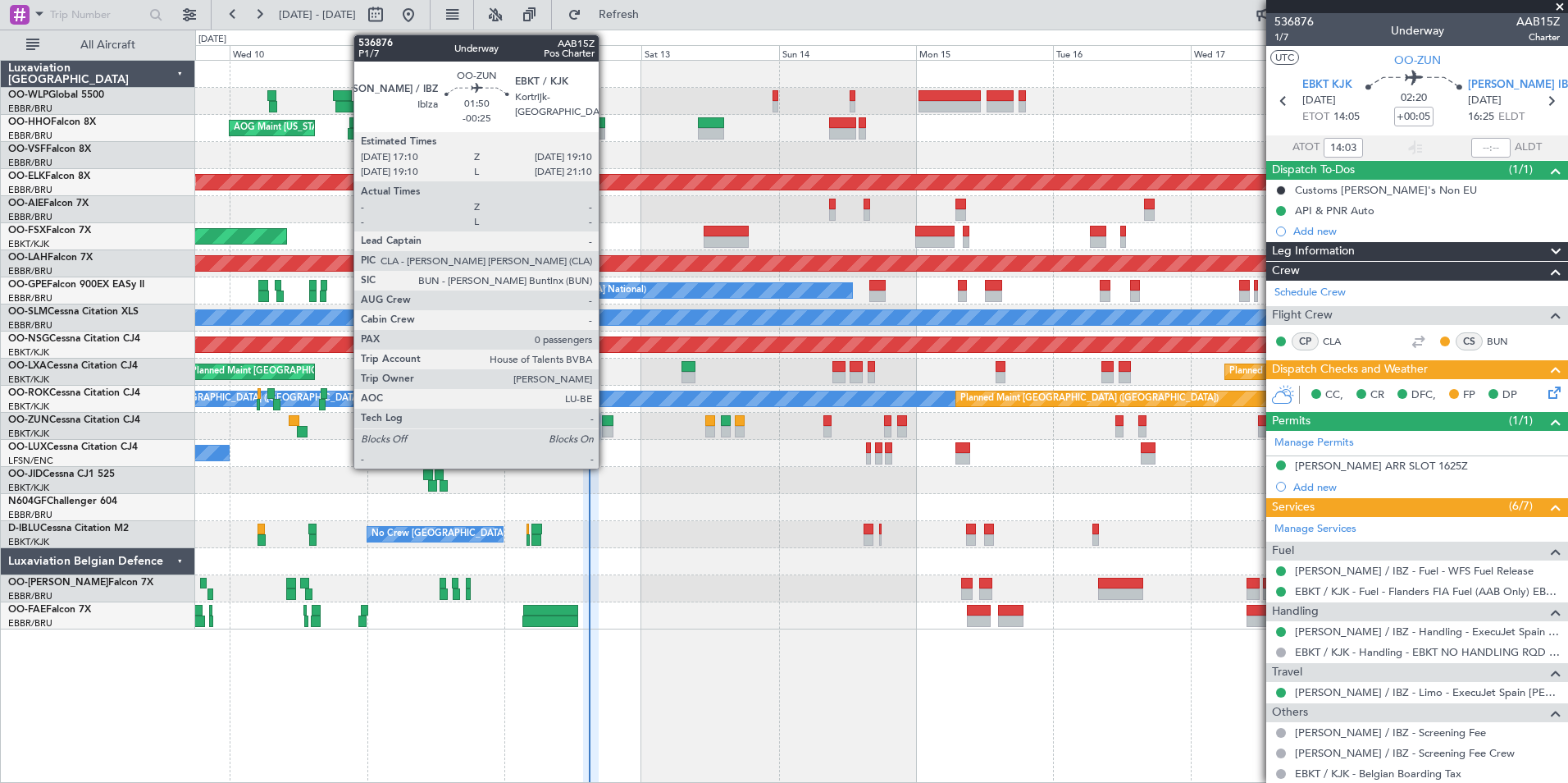
click at [606, 432] on div at bounding box center [608, 431] width 11 height 11
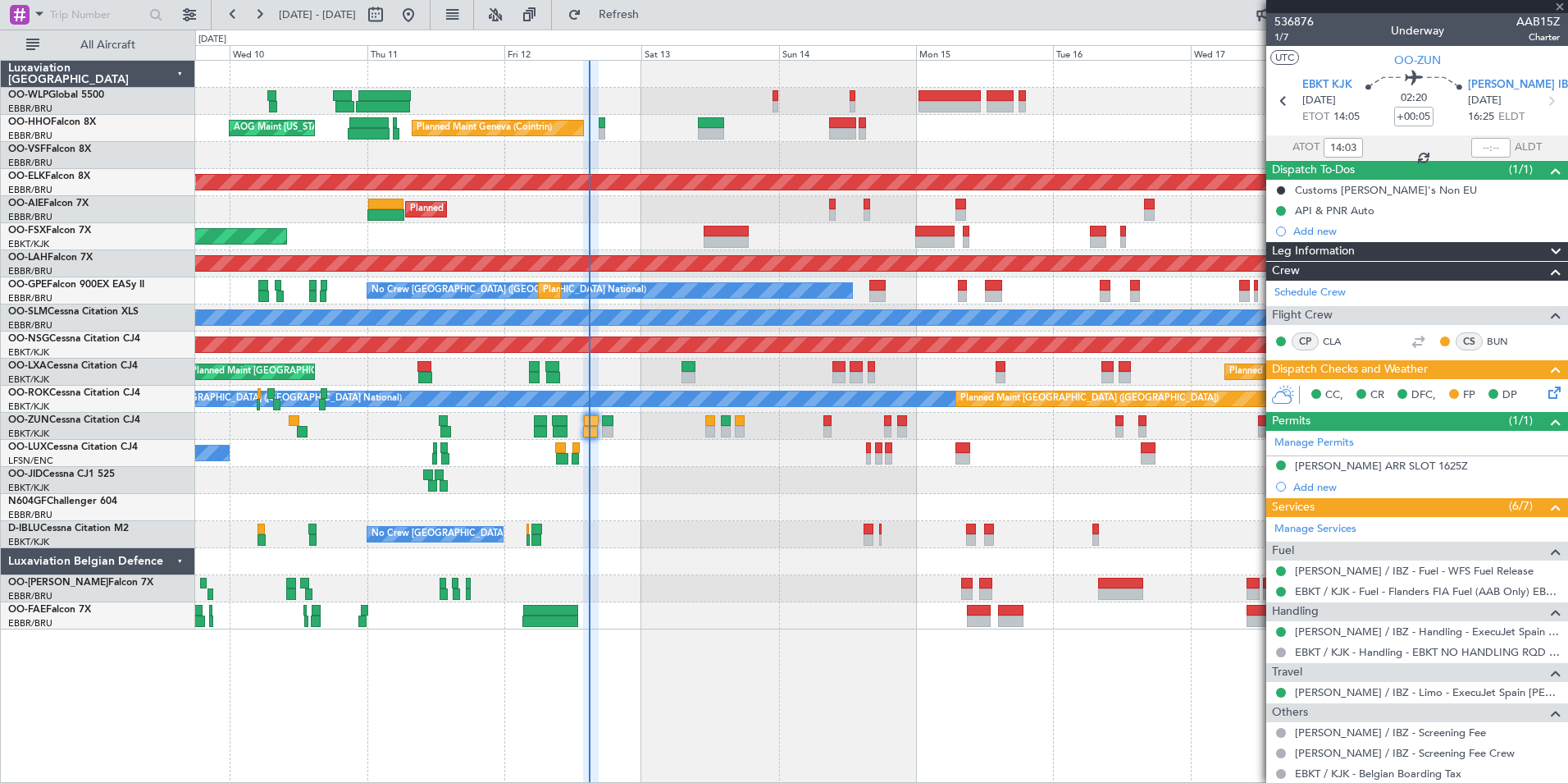
type input "-00:25"
type input "0"
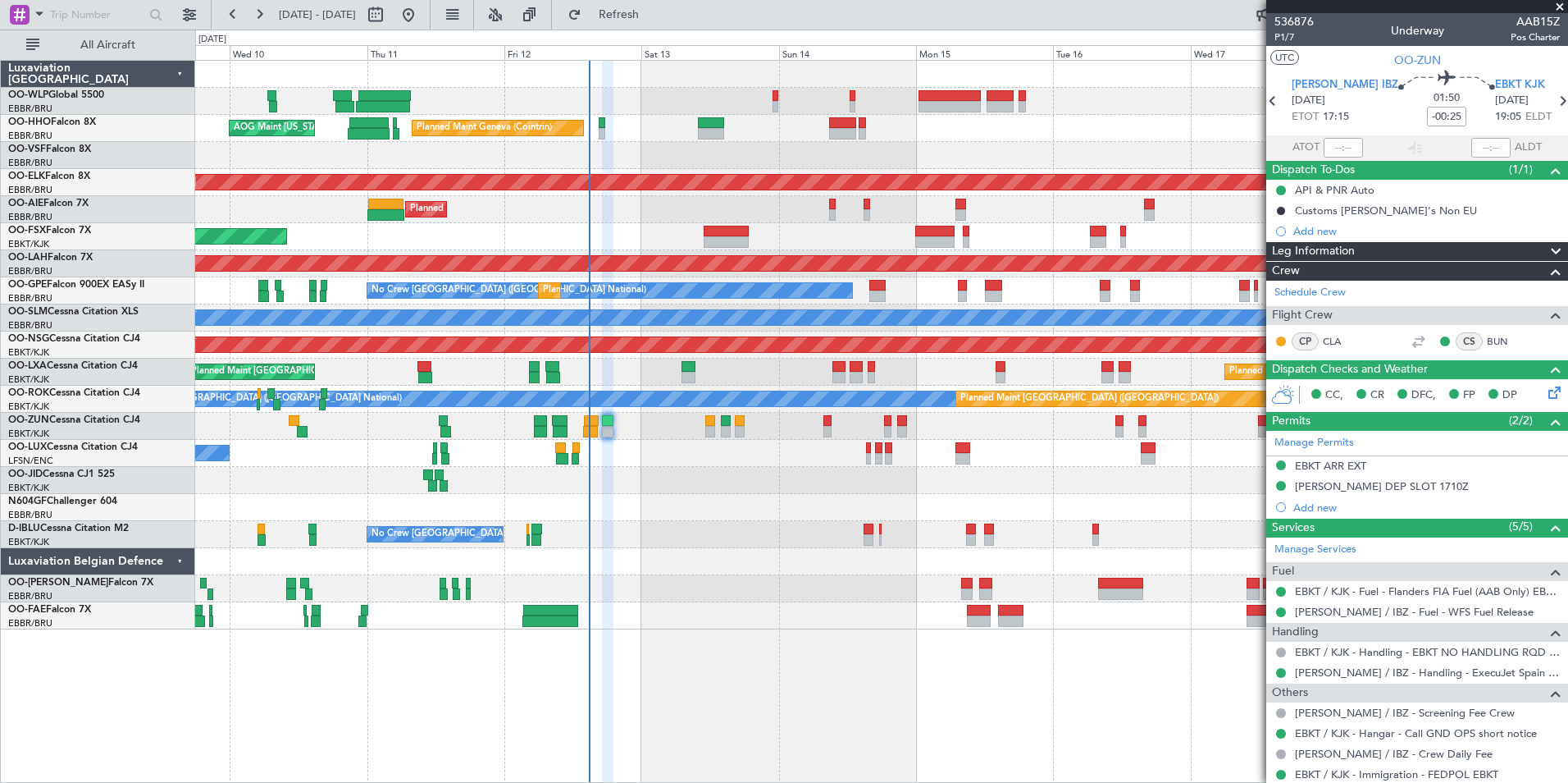
scroll to position [48, 0]
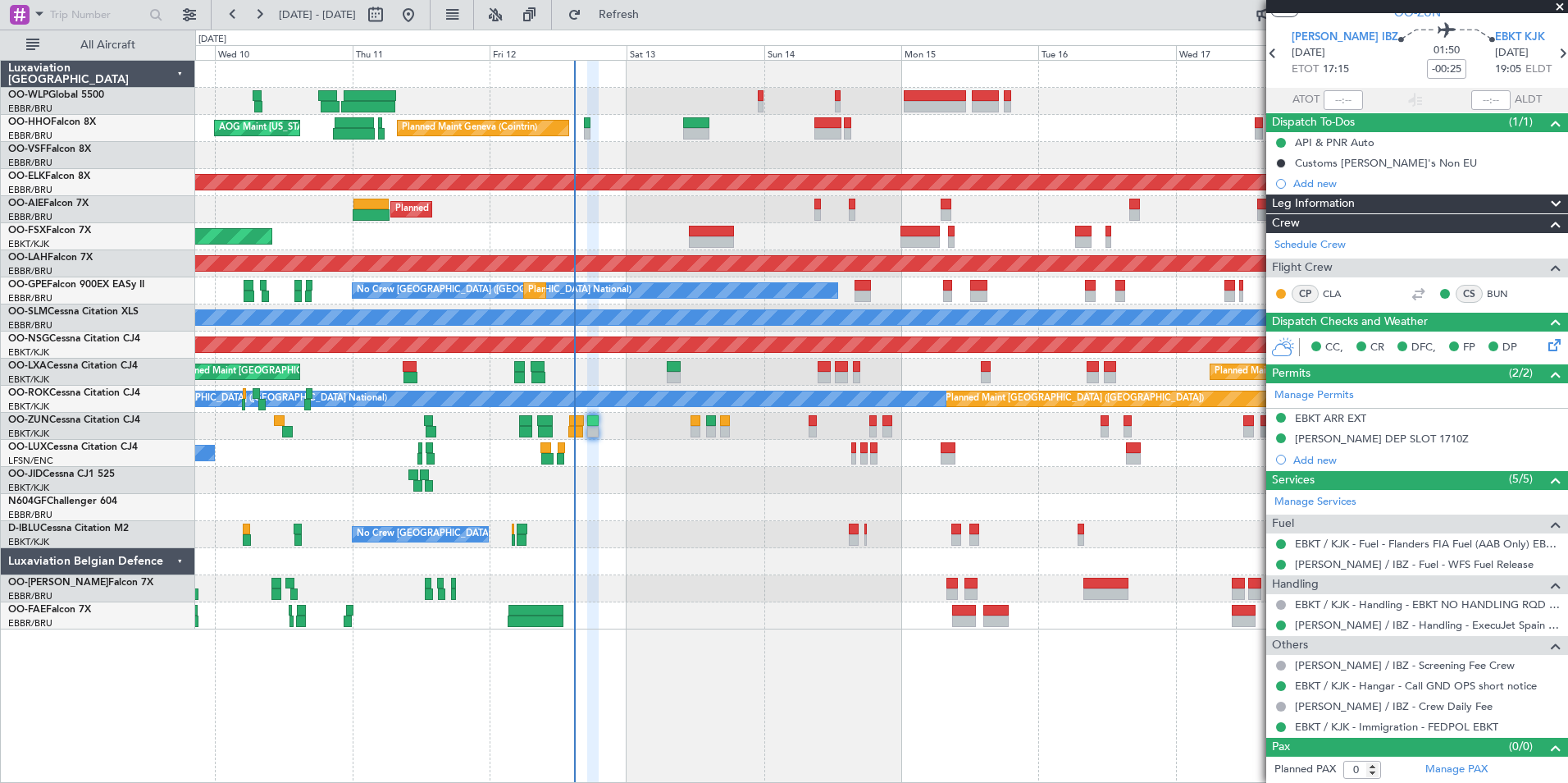
click at [1052, 466] on div "No Crew Nancy (Essey) No Crew Nancy (Essey)" at bounding box center [881, 453] width 1372 height 27
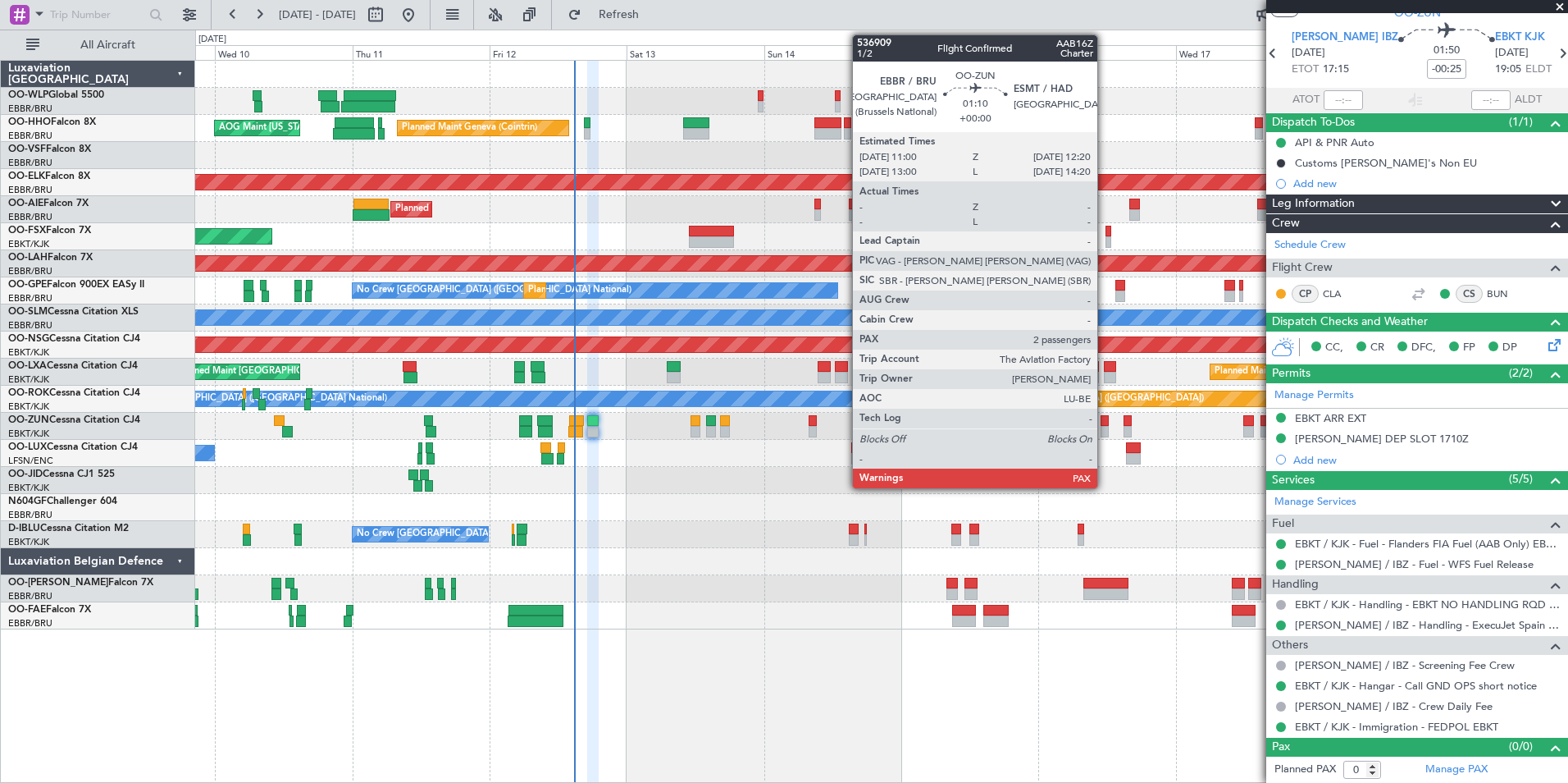
click at [1105, 424] on div at bounding box center [1105, 421] width 9 height 11
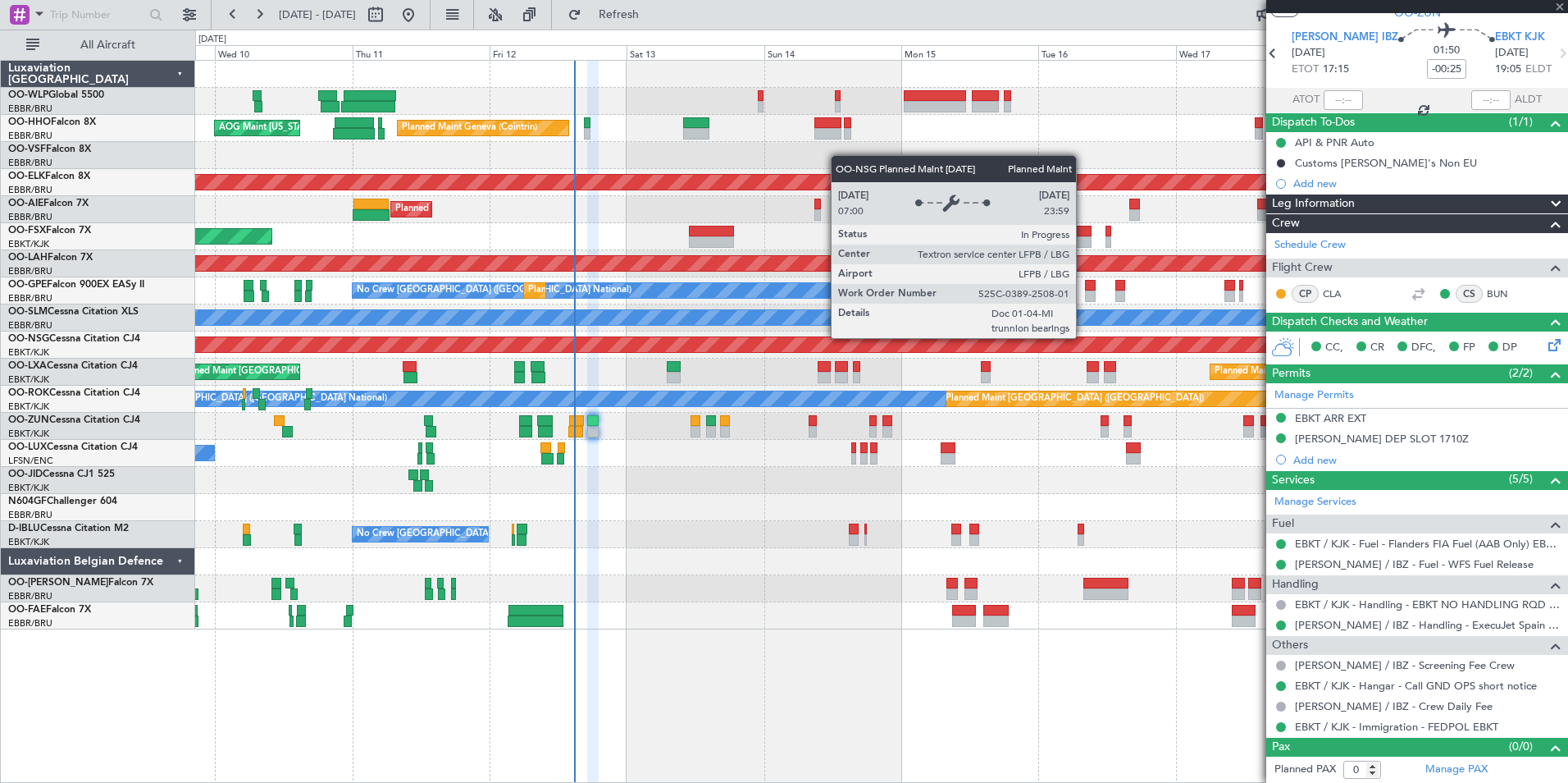
type input "2"
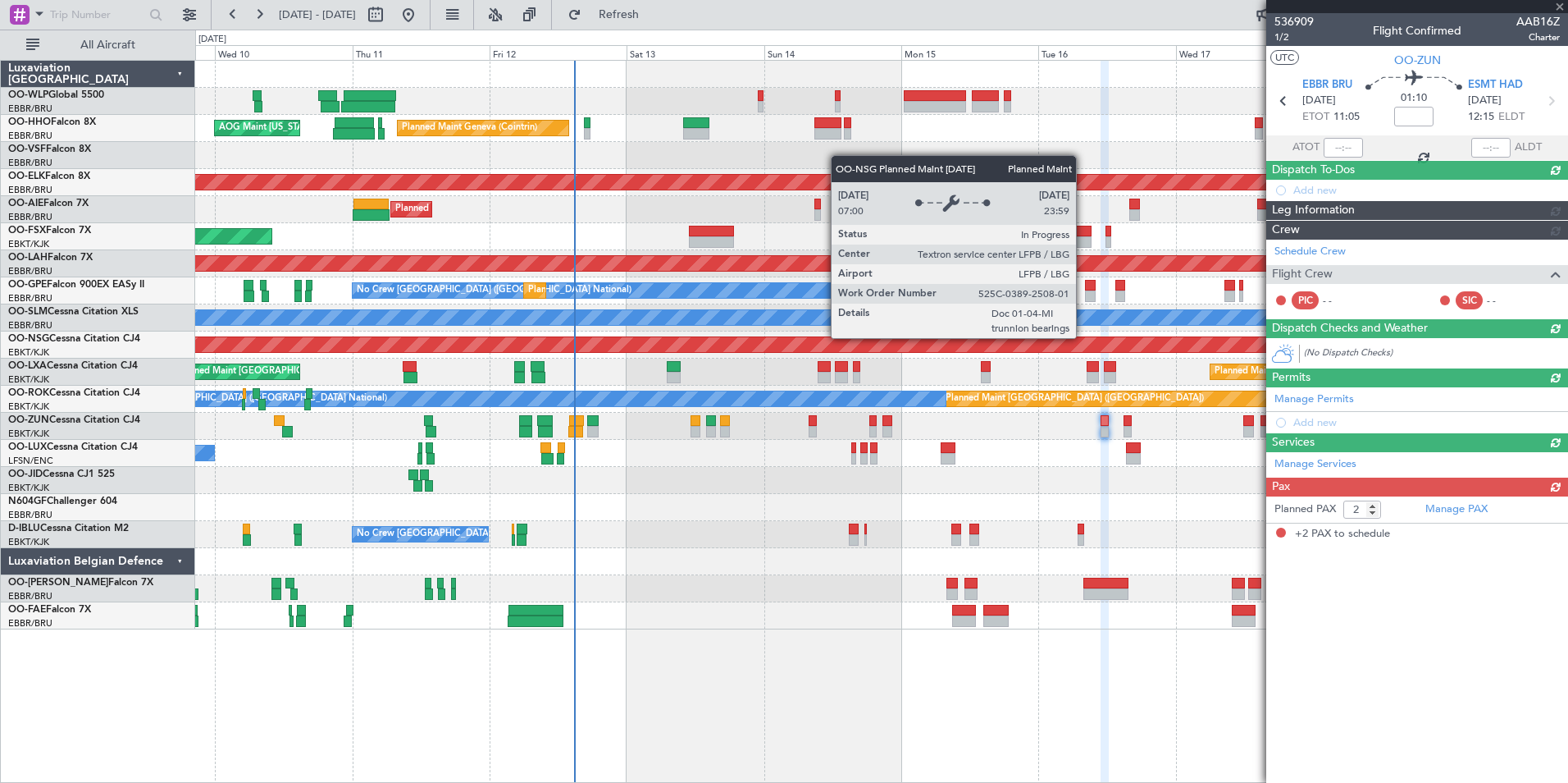
scroll to position [0, 0]
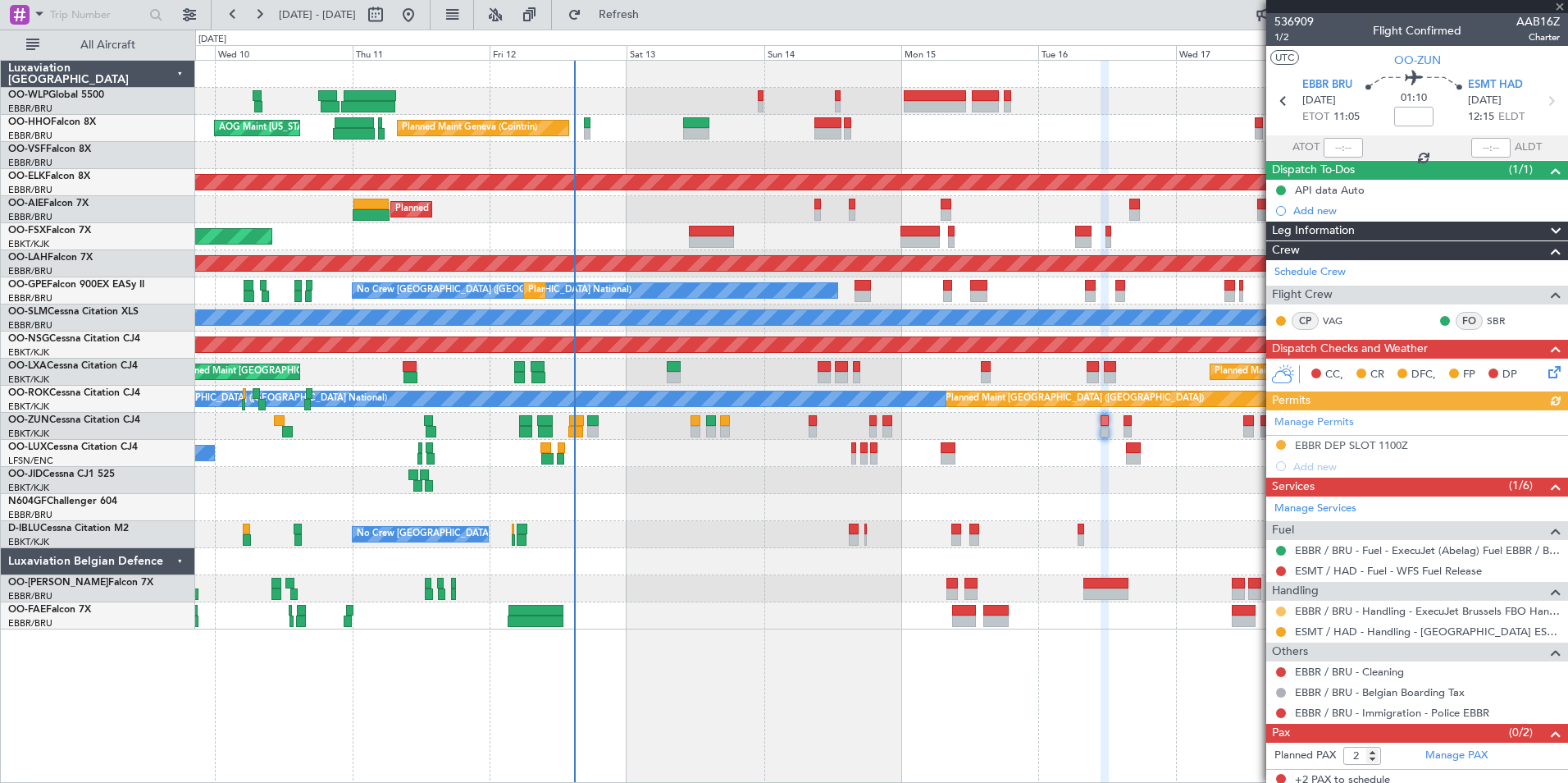
click at [1279, 612] on button at bounding box center [1281, 611] width 9 height 10
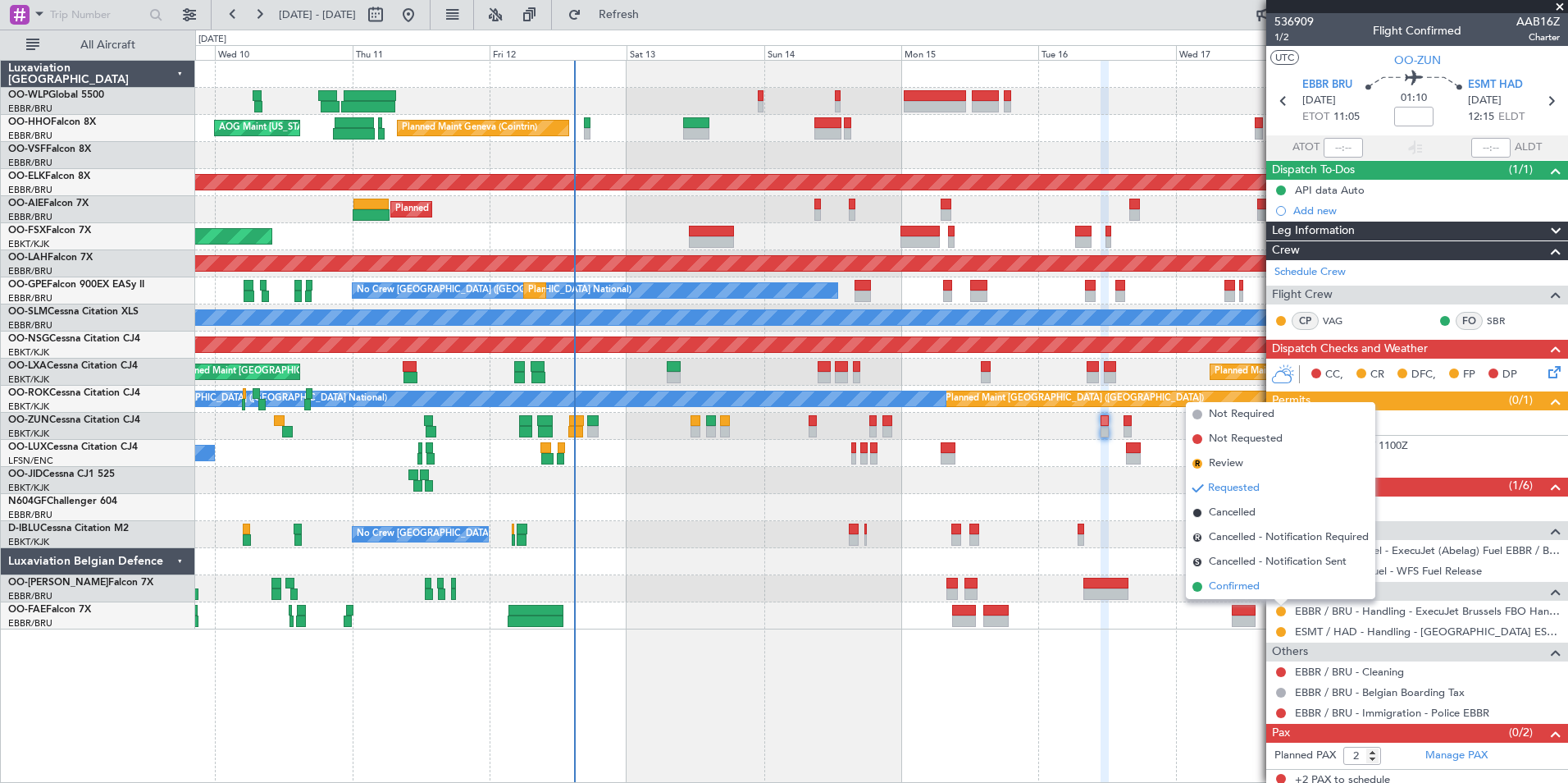
click at [1238, 576] on li "Confirmed" at bounding box center [1280, 586] width 189 height 25
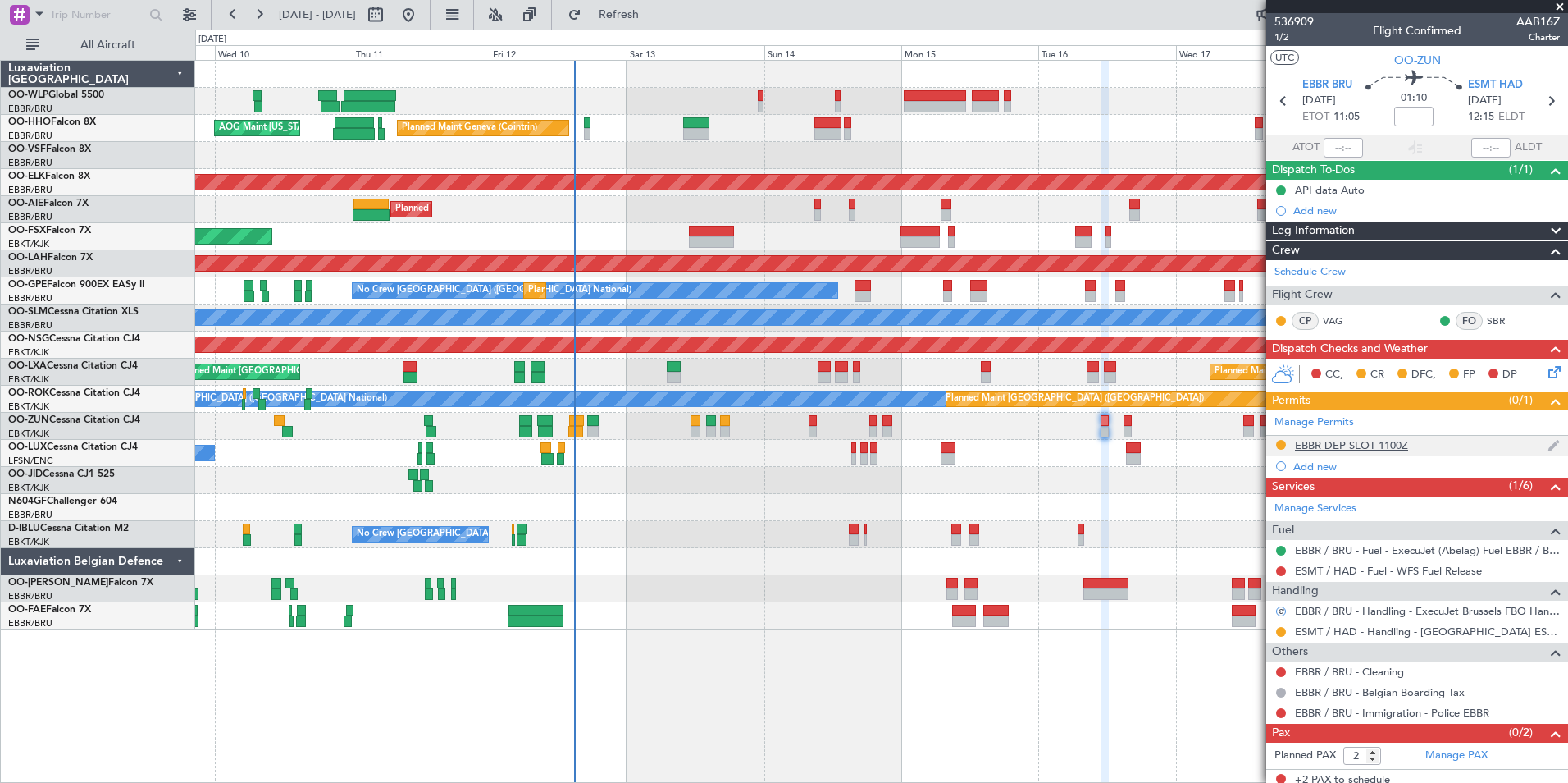
click at [1336, 446] on div "EBBR DEP SLOT 1100Z" at bounding box center [1351, 445] width 113 height 14
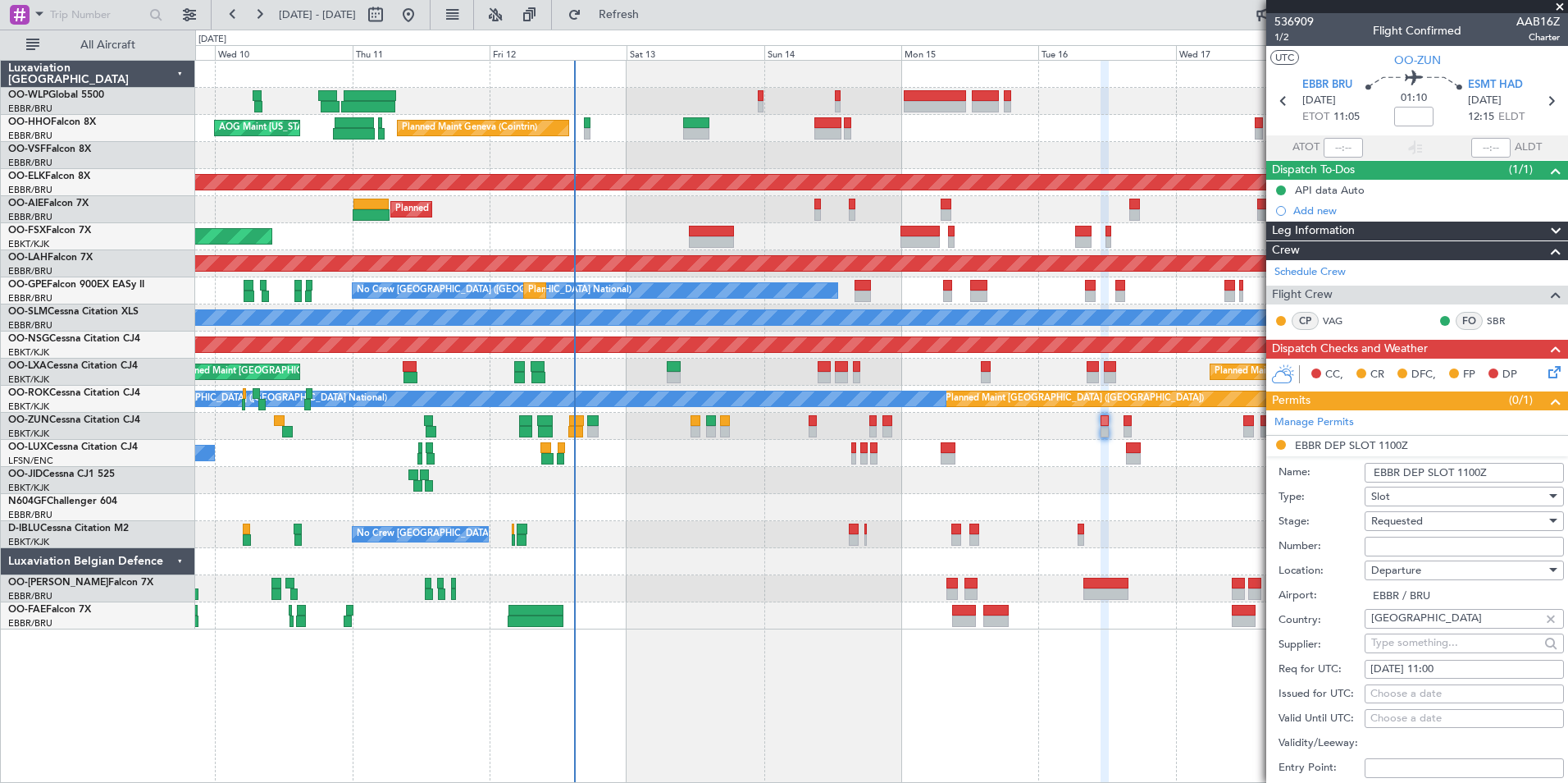
click at [1383, 538] on input "Number:" at bounding box center [1464, 546] width 199 height 20
paste input "EBBRAAB6617D00"
type input "EBBRAAB6617D00"
click at [82, 100] on link "OO-WLP Global 5500" at bounding box center [56, 95] width 96 height 10
click at [1387, 514] on span "Requested" at bounding box center [1397, 522] width 51 height 15
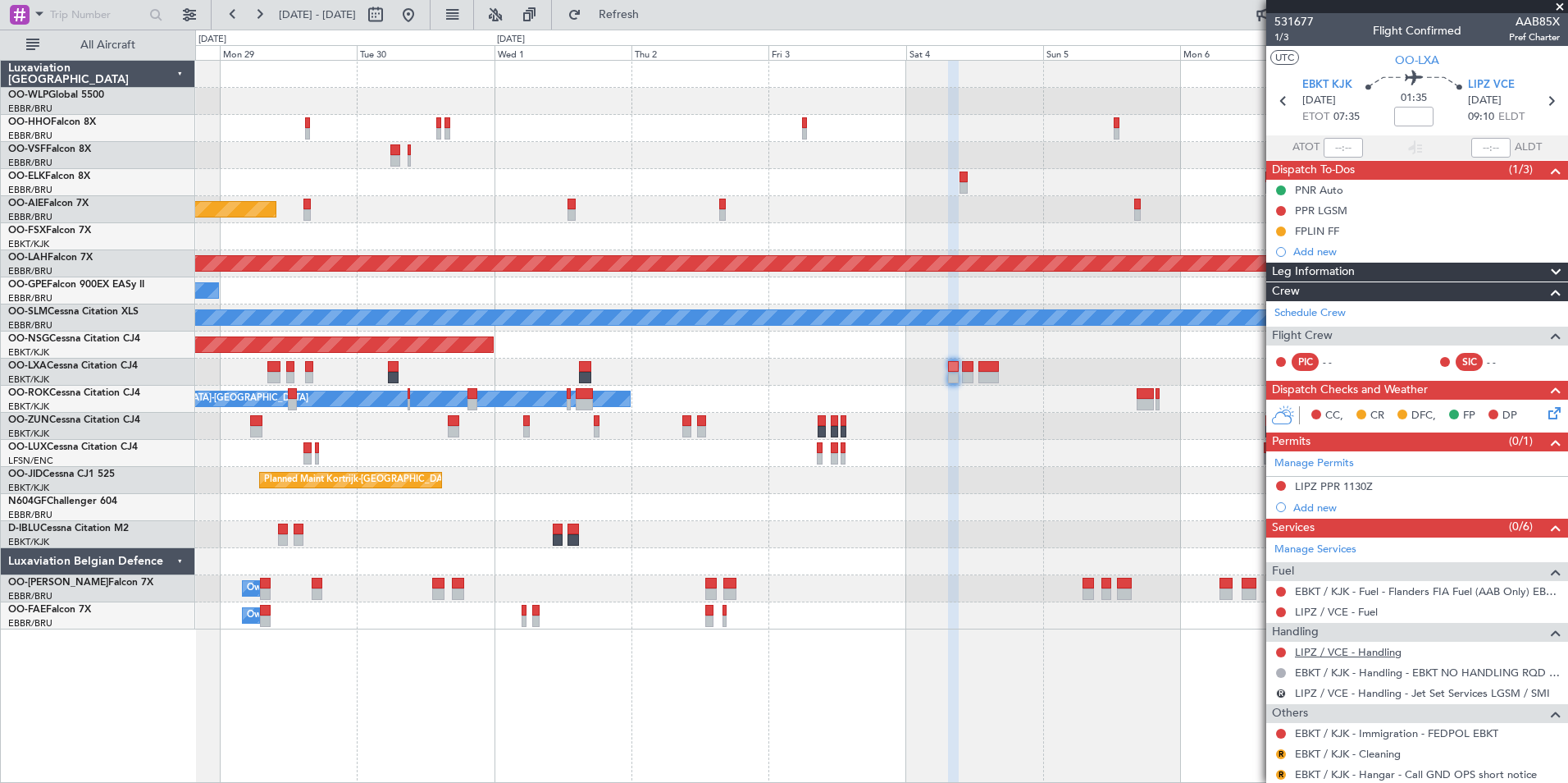
click at [1372, 655] on link "LIPZ / VCE - Handling" at bounding box center [1348, 652] width 106 height 14
click at [658, 24] on button "Refresh" at bounding box center [610, 15] width 99 height 27
click at [1543, 109] on icon at bounding box center [1551, 101] width 21 height 21
type input "3"
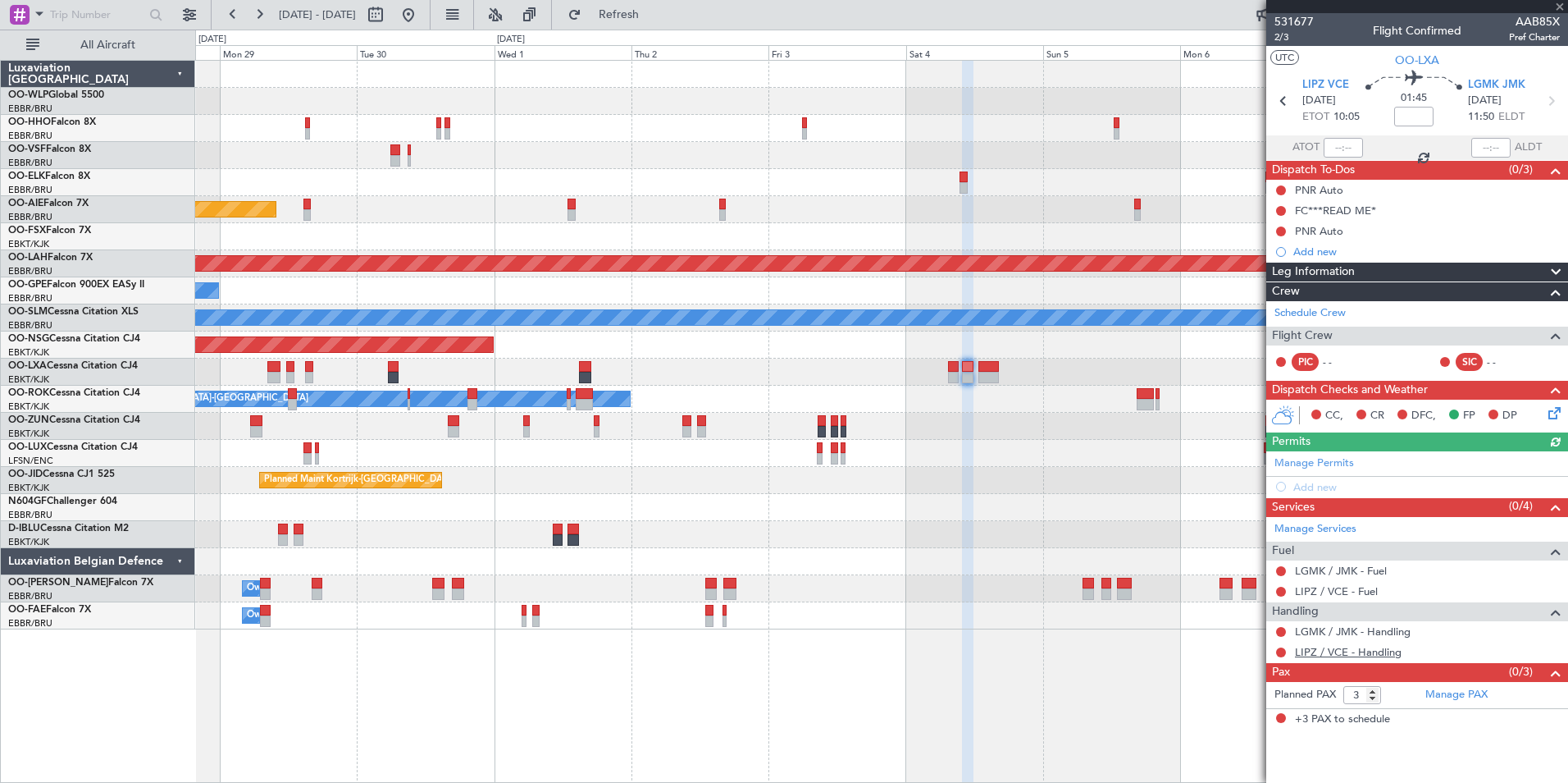
click at [1342, 646] on link "LIPZ / VCE - Handling" at bounding box center [1348, 652] width 106 height 14
click at [1319, 636] on link "LGMK / JMK - Handling" at bounding box center [1352, 631] width 116 height 14
click at [1491, 87] on span "LGMK JMK" at bounding box center [1497, 85] width 57 height 16
click at [1324, 480] on div "Add new" at bounding box center [1419, 487] width 252 height 14
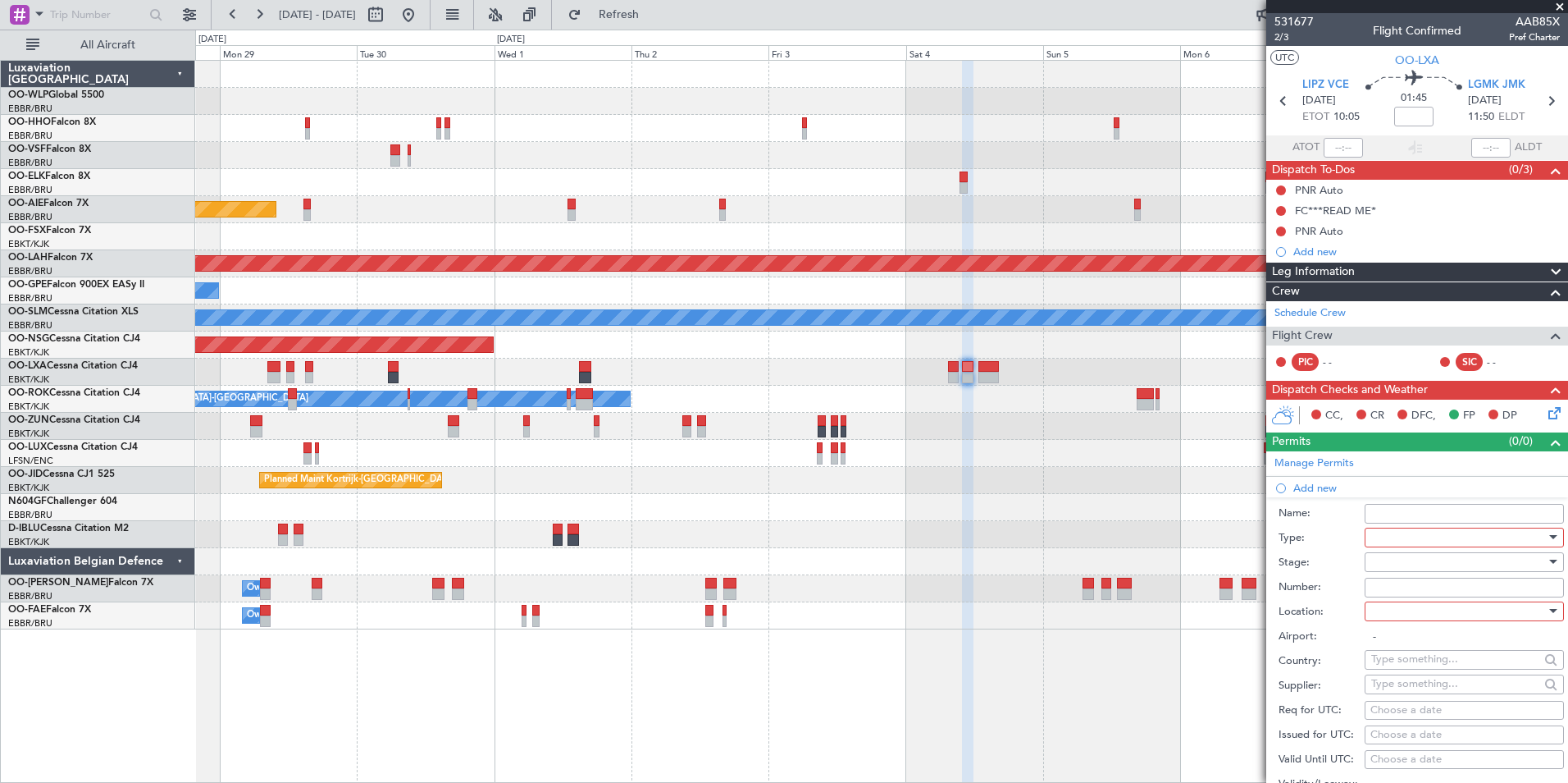
click at [1392, 525] on div at bounding box center [1459, 538] width 175 height 25
click at [1396, 612] on span "PPR" at bounding box center [1458, 618] width 172 height 25
click at [1396, 555] on div at bounding box center [1459, 563] width 175 height 25
click at [1396, 613] on span "Not Requested" at bounding box center [1458, 620] width 172 height 25
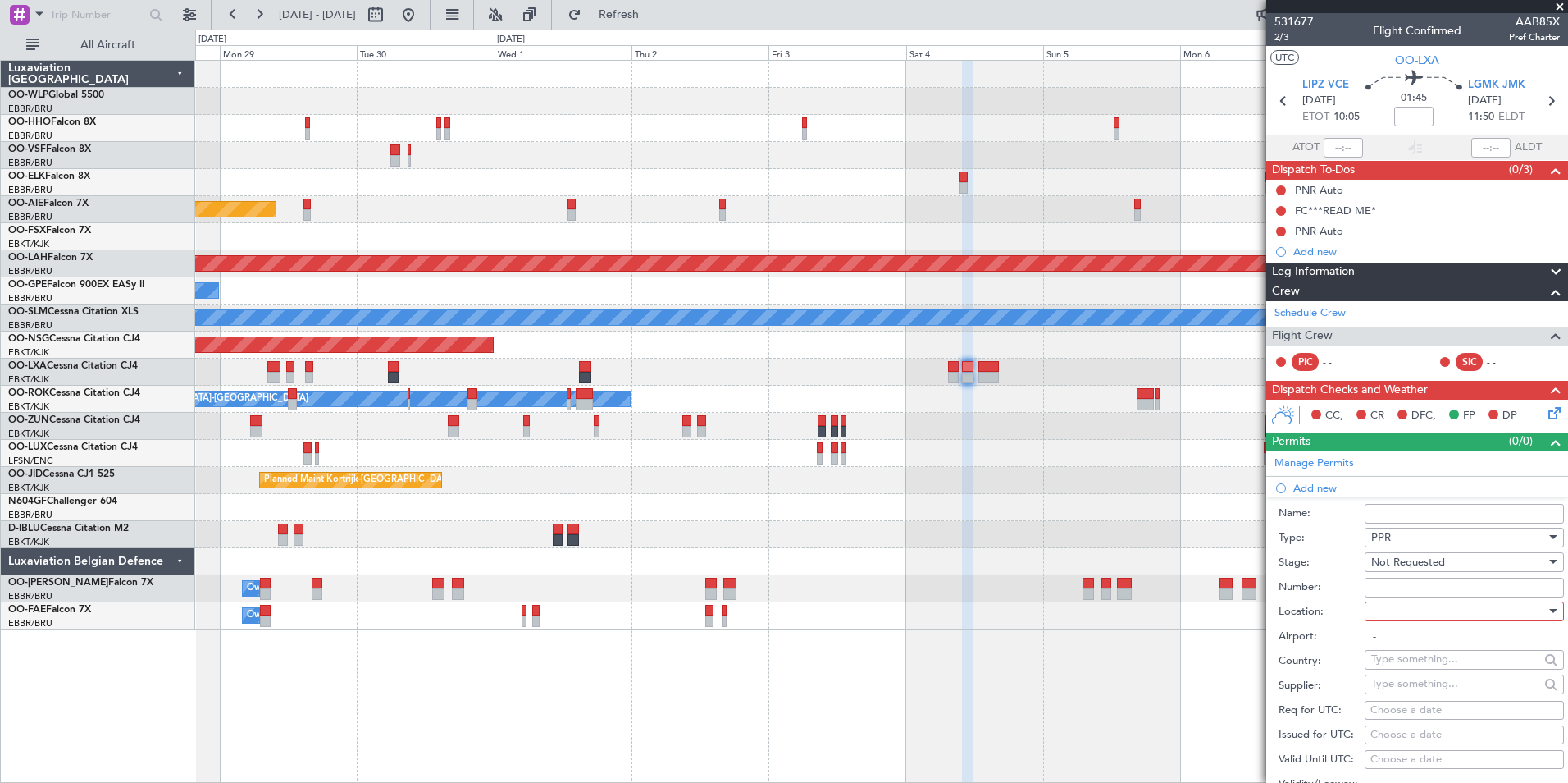
click at [1390, 597] on div "Number:" at bounding box center [1421, 587] width 285 height 25
click at [1390, 608] on div at bounding box center [1459, 611] width 175 height 25
click at [1395, 650] on span "Departure" at bounding box center [1458, 644] width 172 height 25
type input "LIPZ / VCE"
click at [1402, 707] on div "Choose a date" at bounding box center [1464, 710] width 188 height 16
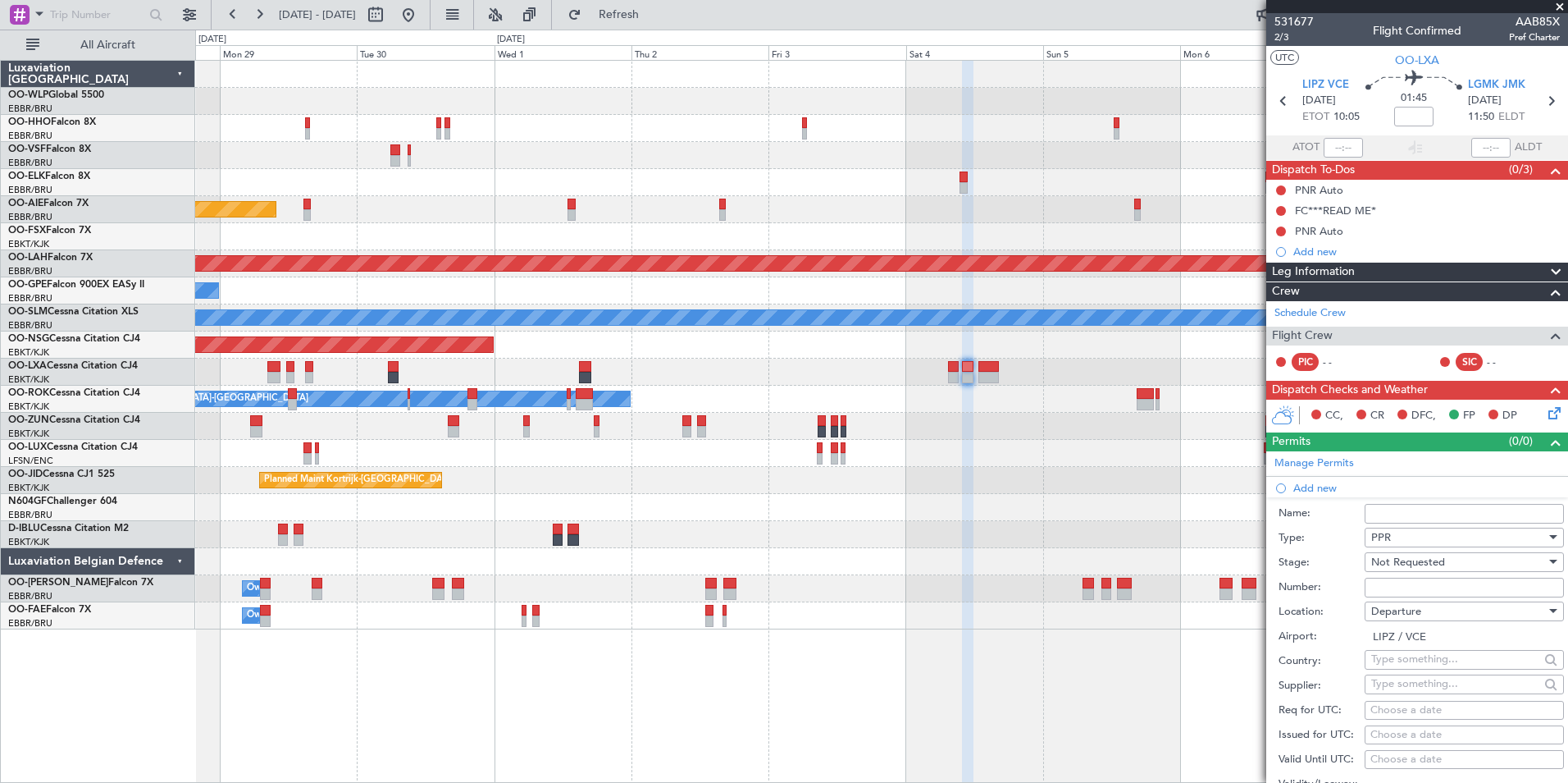
select select "9"
select select "2025"
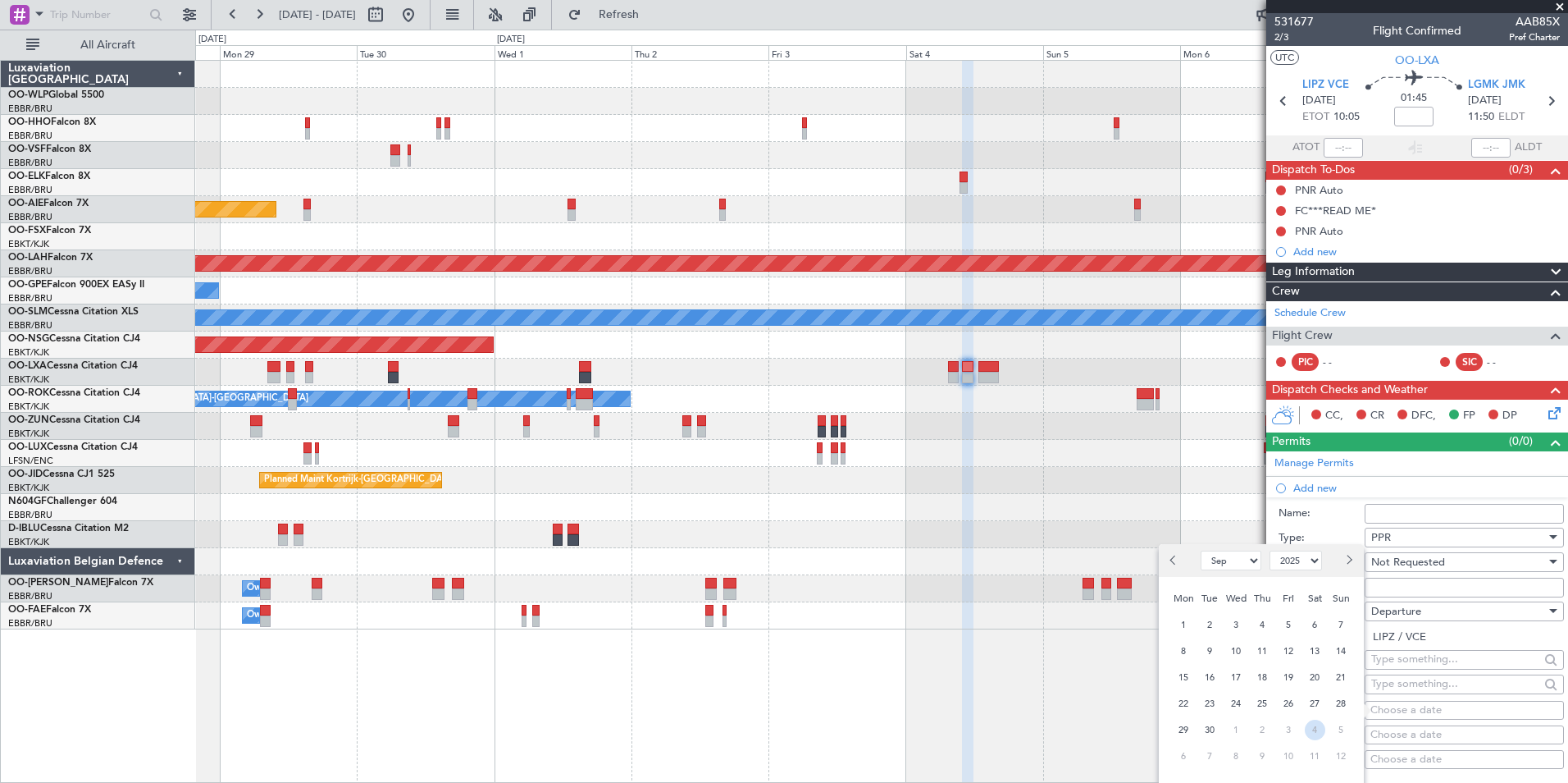
click at [1313, 729] on span "4" at bounding box center [1315, 730] width 21 height 21
select select "10"
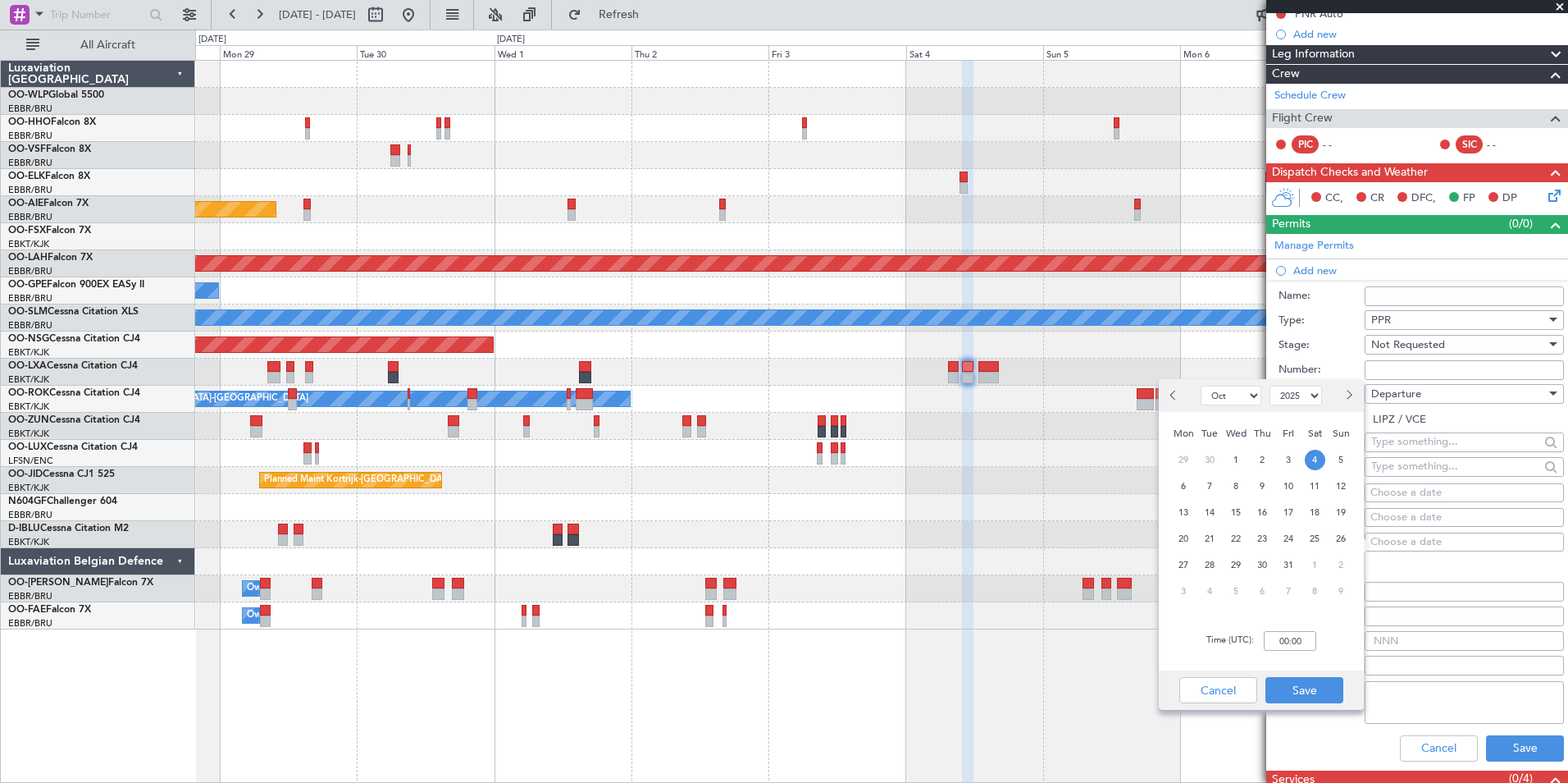
scroll to position [246, 0]
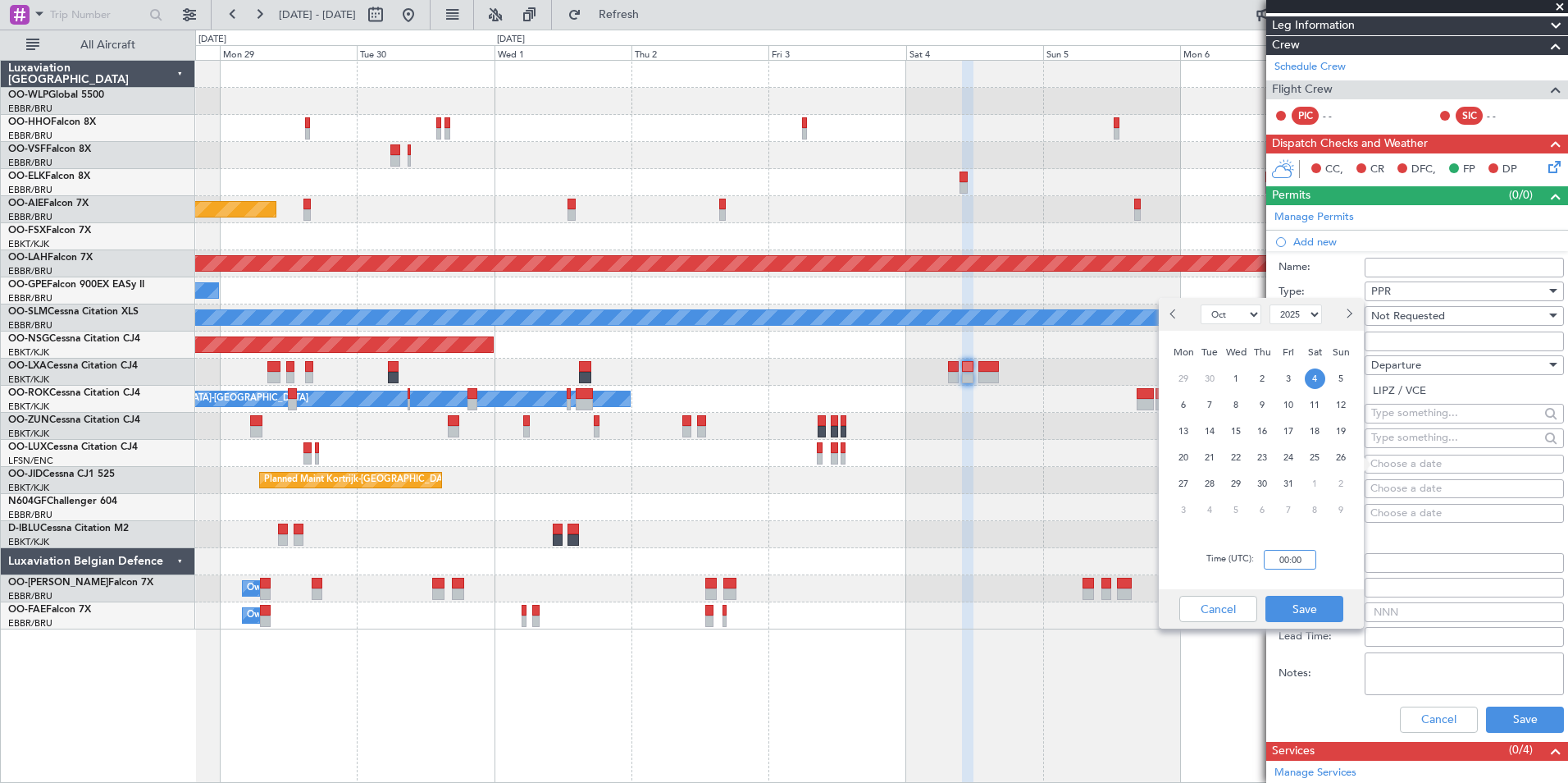
click at [1284, 556] on input "00:00" at bounding box center [1290, 560] width 52 height 20
type input "10:00"
click at [1291, 610] on button "Save" at bounding box center [1304, 609] width 78 height 27
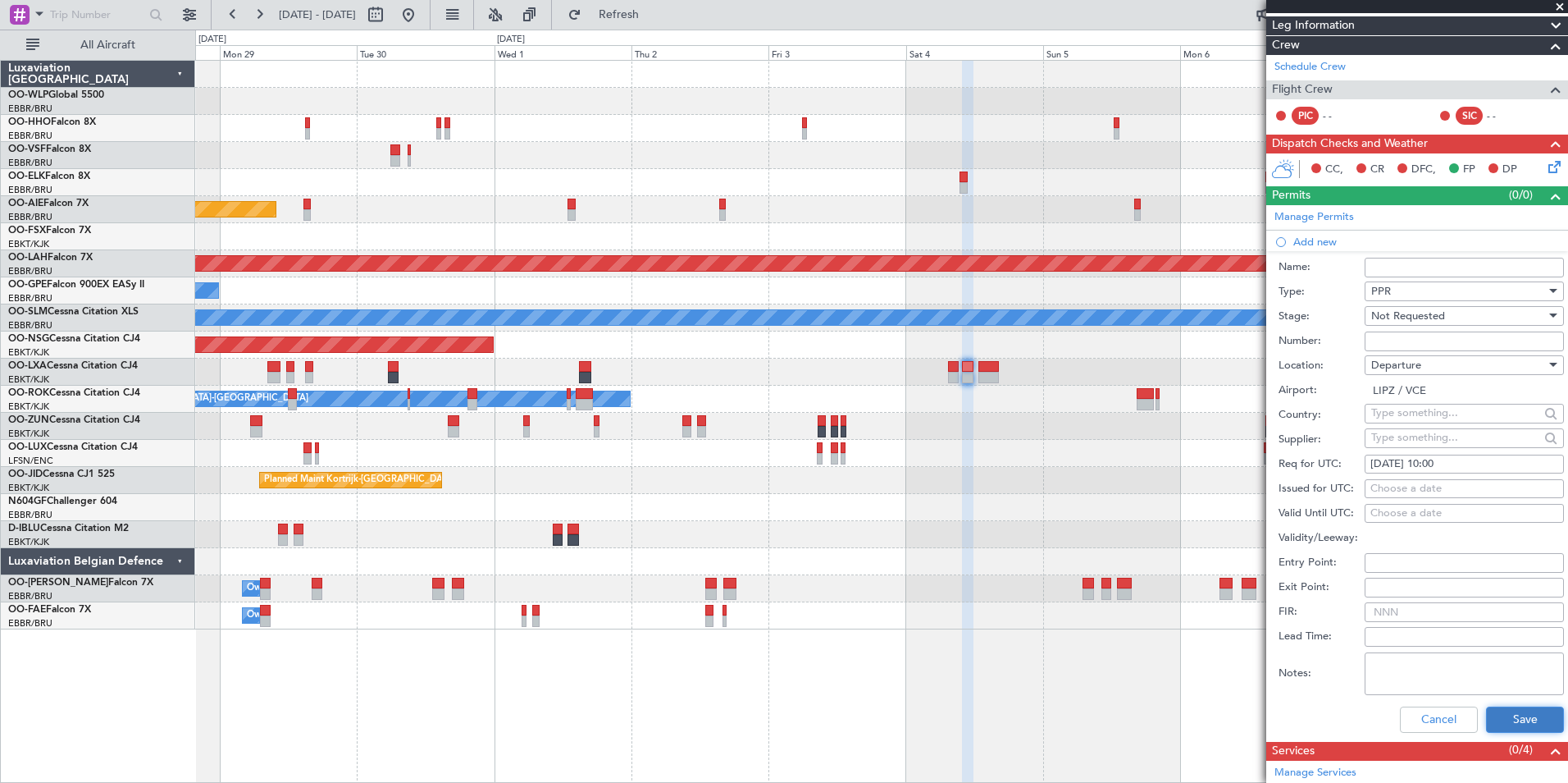
click at [1524, 721] on button "Save" at bounding box center [1525, 719] width 78 height 27
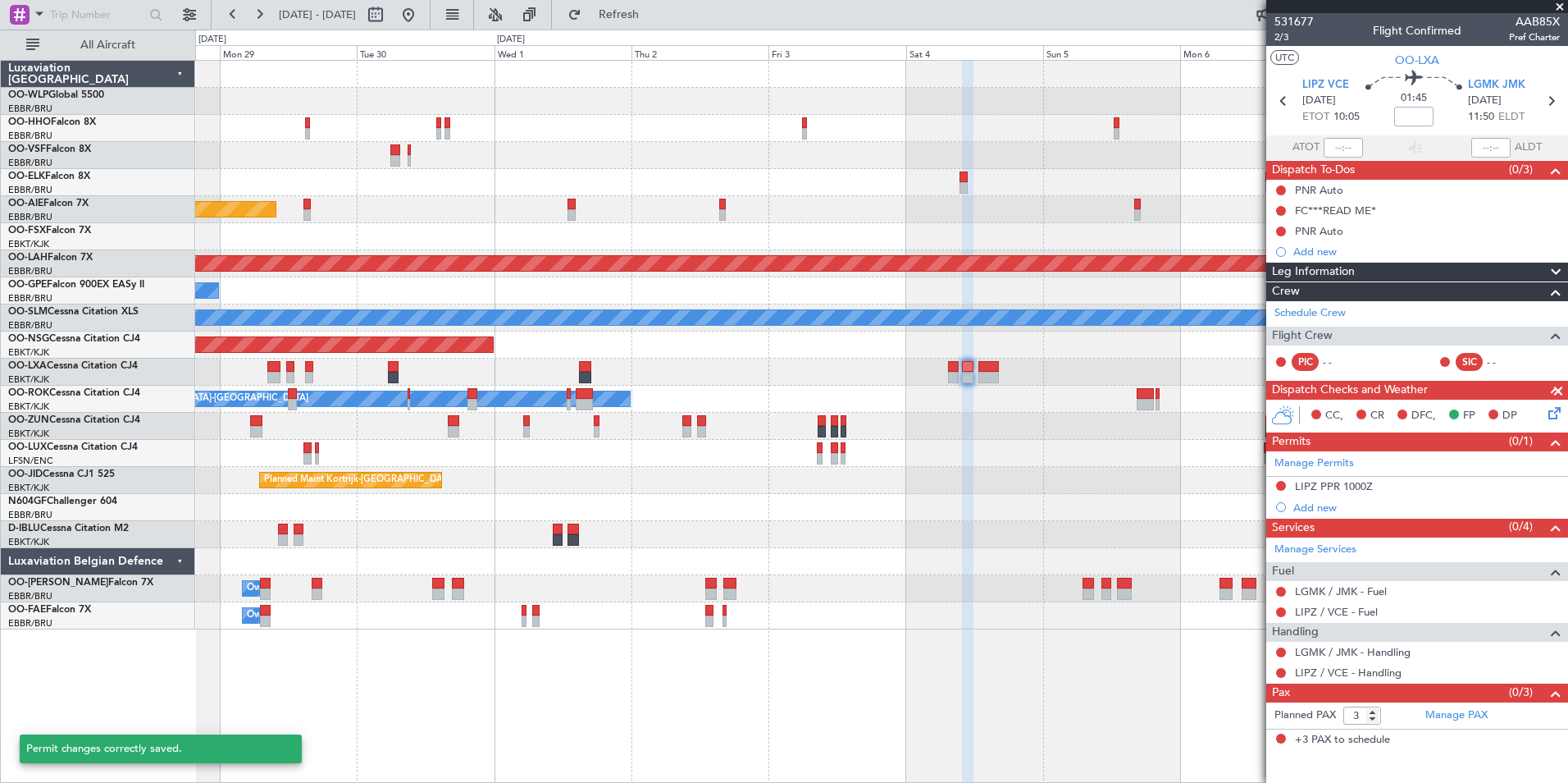
scroll to position [0, 0]
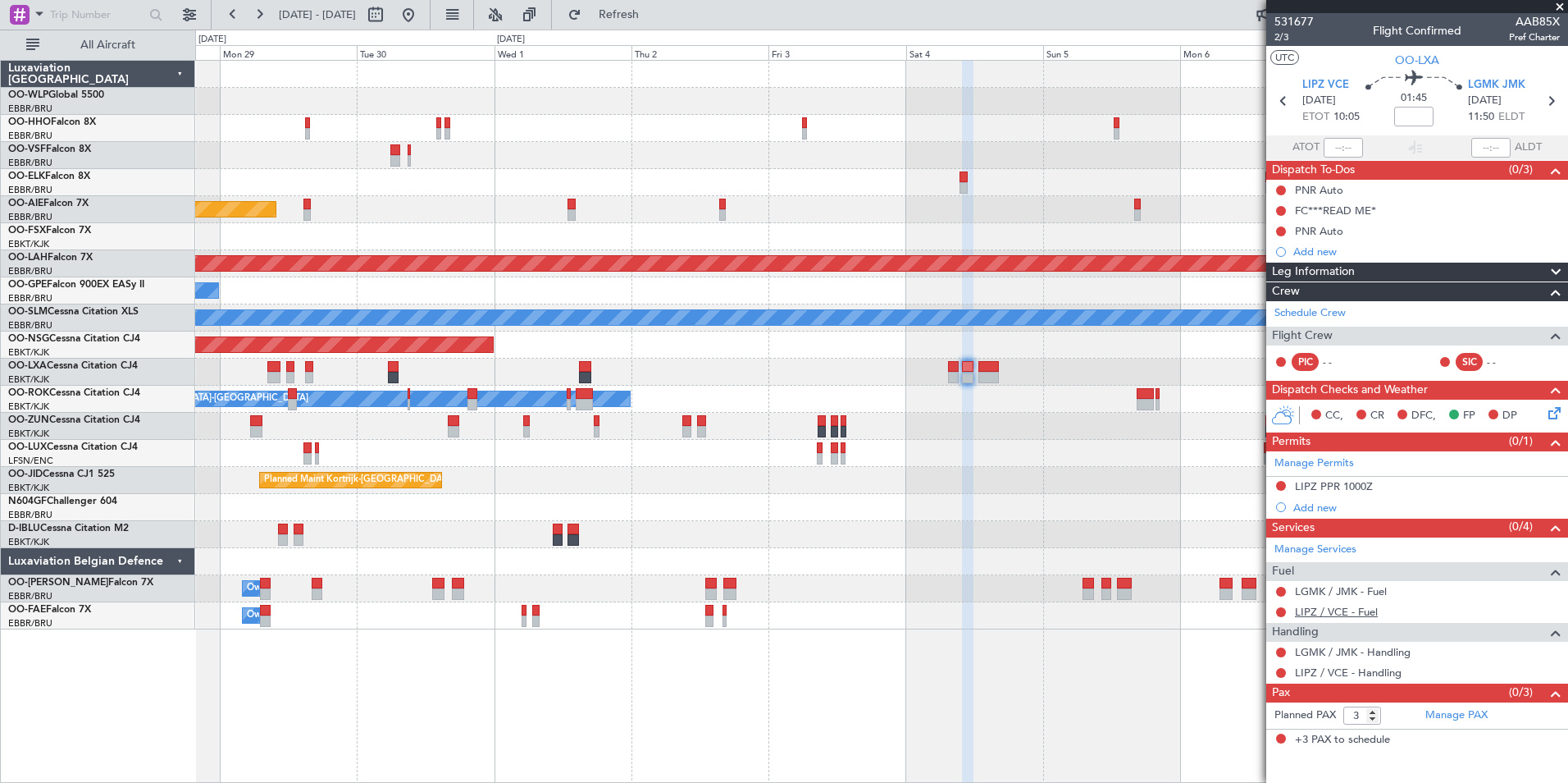
click at [1311, 615] on link "LIPZ / VCE - Fuel" at bounding box center [1335, 611] width 83 height 14
click at [1318, 610] on link "LIPZ / VCE - Fuel" at bounding box center [1335, 611] width 83 height 14
click at [1317, 594] on link "LGMK / JMK - Fuel" at bounding box center [1340, 591] width 92 height 14
click at [1565, 419] on div "CC, CR DFC, FP DP" at bounding box center [1417, 416] width 302 height 33
click at [1559, 417] on icon at bounding box center [1552, 411] width 13 height 13
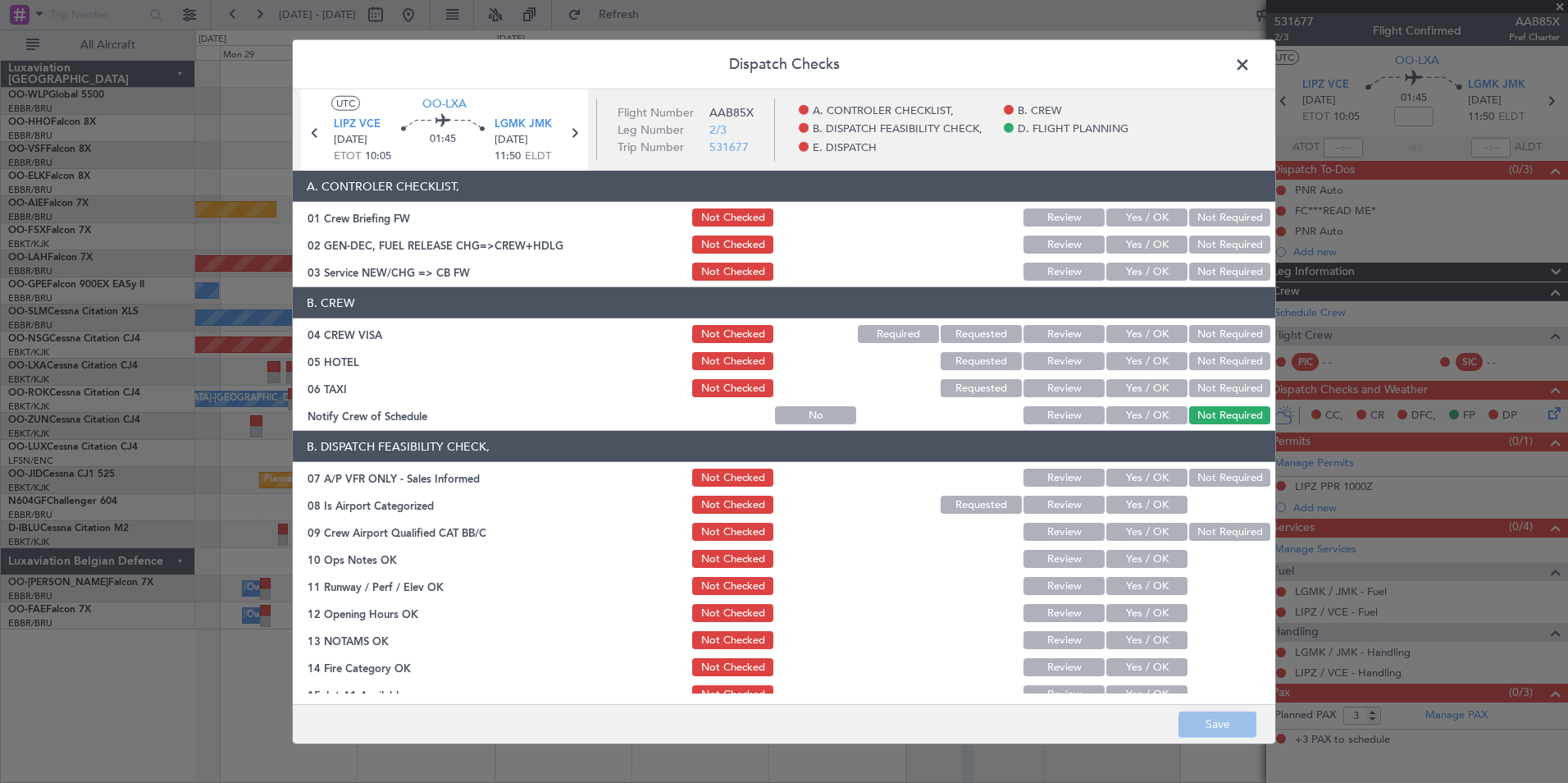
click at [1120, 277] on button "Yes / OK" at bounding box center [1146, 271] width 81 height 18
click at [1204, 336] on button "Not Required" at bounding box center [1229, 334] width 81 height 18
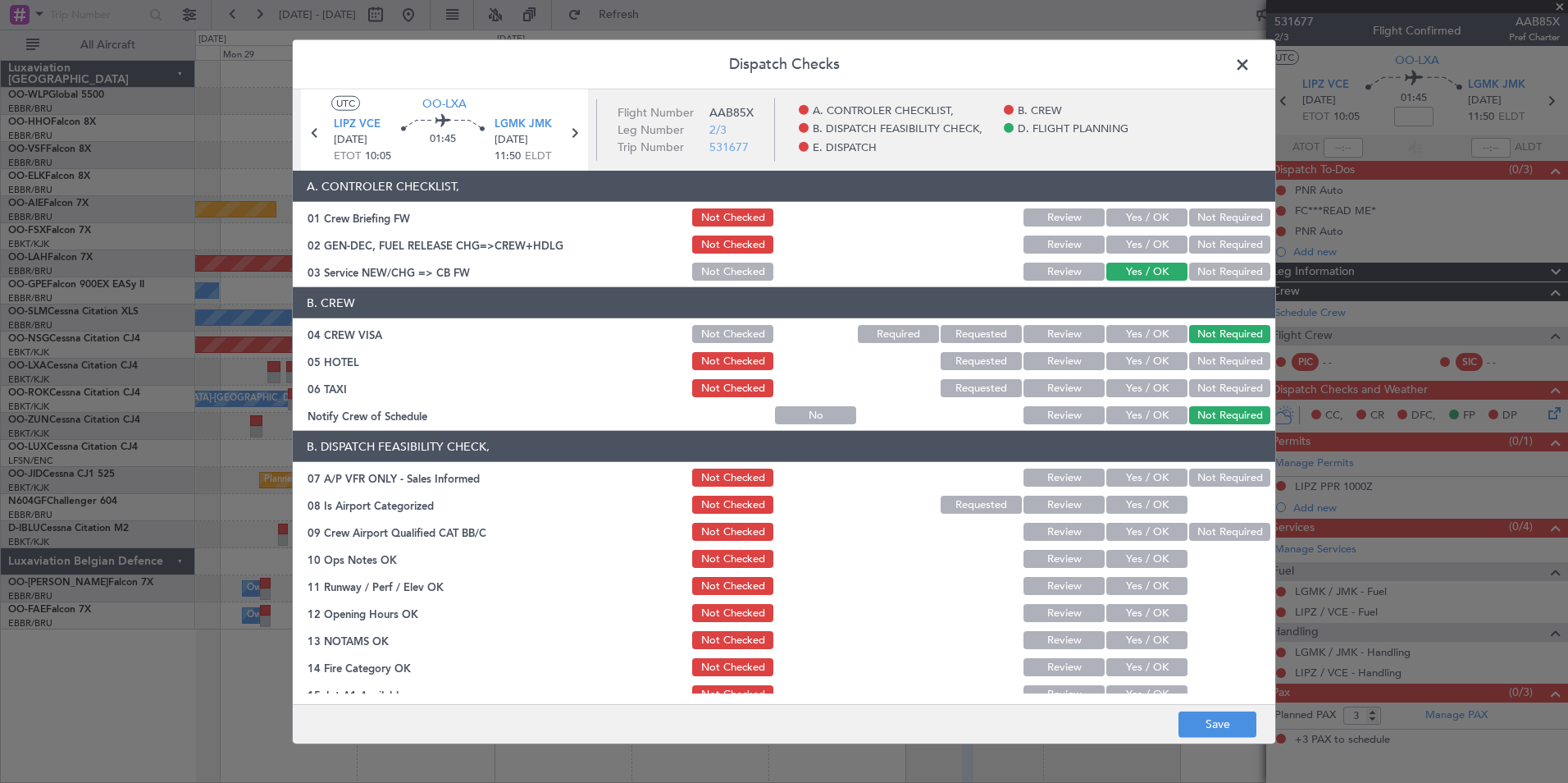
click at [1198, 357] on button "Not Required" at bounding box center [1229, 360] width 81 height 18
click at [1189, 388] on button "Not Required" at bounding box center [1229, 388] width 81 height 18
click at [1079, 428] on article "A. CONTROLER CHECKLIST, 01 Crew Briefing FW Not Checked Review Yes / OK Not Req…" at bounding box center [784, 432] width 982 height 523
click at [1120, 415] on button "Yes / OK" at bounding box center [1146, 414] width 81 height 18
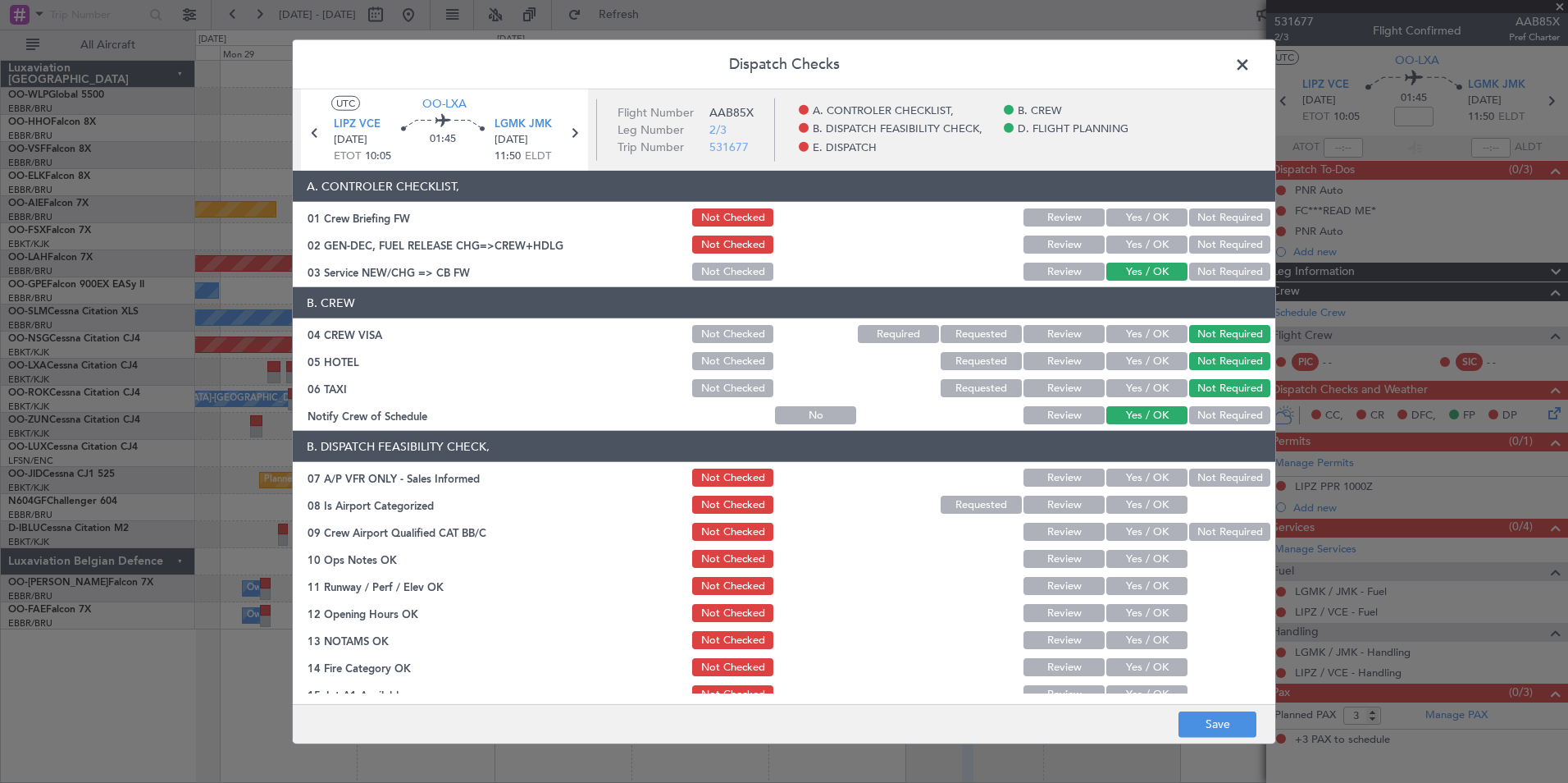
click at [1186, 488] on div "Not Required" at bounding box center [1227, 477] width 83 height 23
click at [1189, 473] on button "Not Required" at bounding box center [1229, 477] width 81 height 18
click at [1119, 507] on button "Yes / OK" at bounding box center [1146, 505] width 81 height 18
click at [1118, 525] on button "Yes / OK" at bounding box center [1146, 531] width 81 height 18
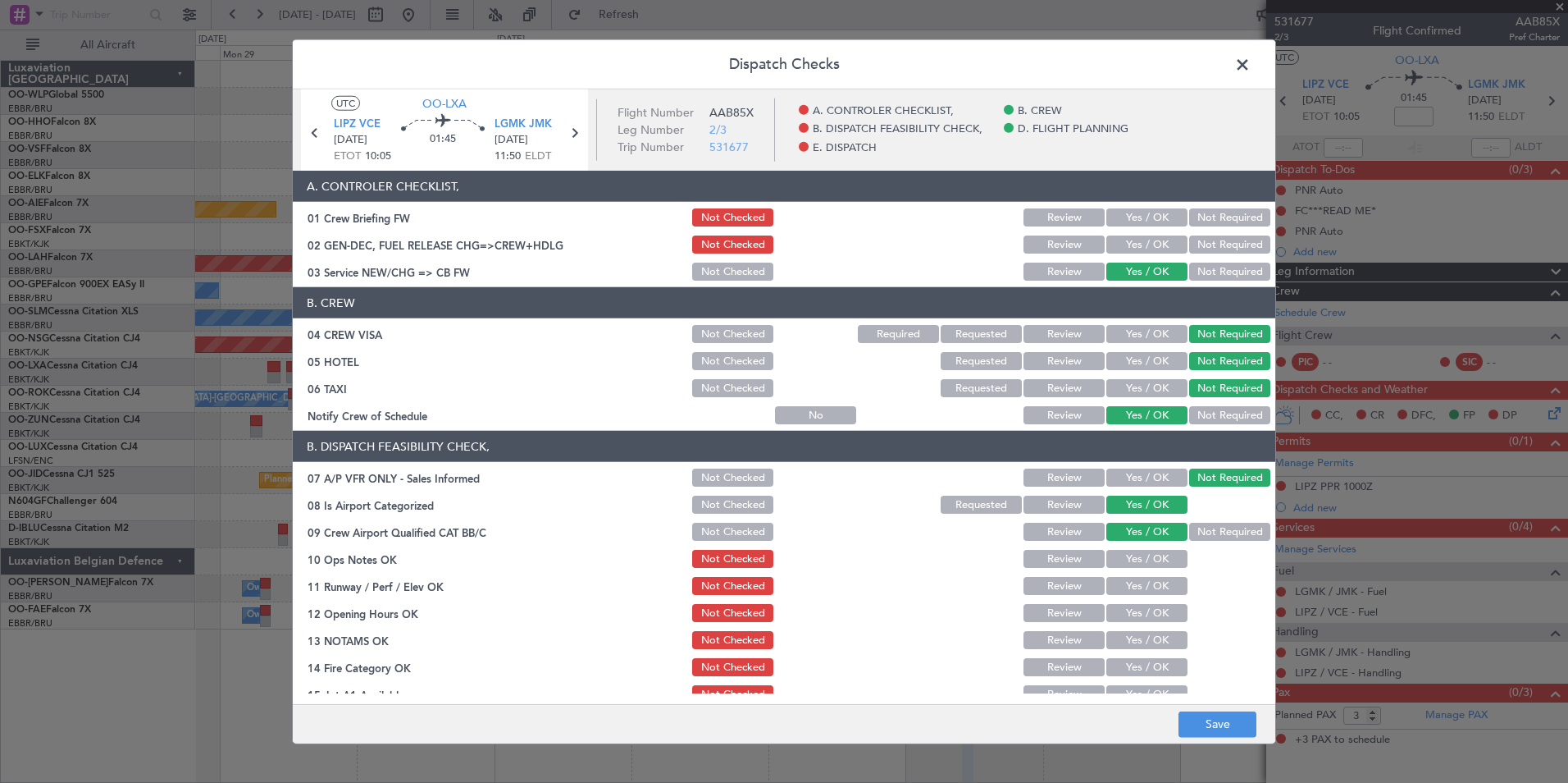
click at [1115, 560] on button "Yes / OK" at bounding box center [1146, 559] width 81 height 18
click at [1110, 576] on div "Yes / OK" at bounding box center [1144, 585] width 83 height 23
click at [1105, 599] on section "B. DISPATCH FEASIBILITY CHECK, 07 A/P VFR ONLY - Sales Informed Not Checked Rev…" at bounding box center [784, 608] width 982 height 356
click at [1106, 582] on button "Yes / OK" at bounding box center [1146, 585] width 81 height 18
click at [1106, 611] on button "Yes / OK" at bounding box center [1146, 613] width 81 height 18
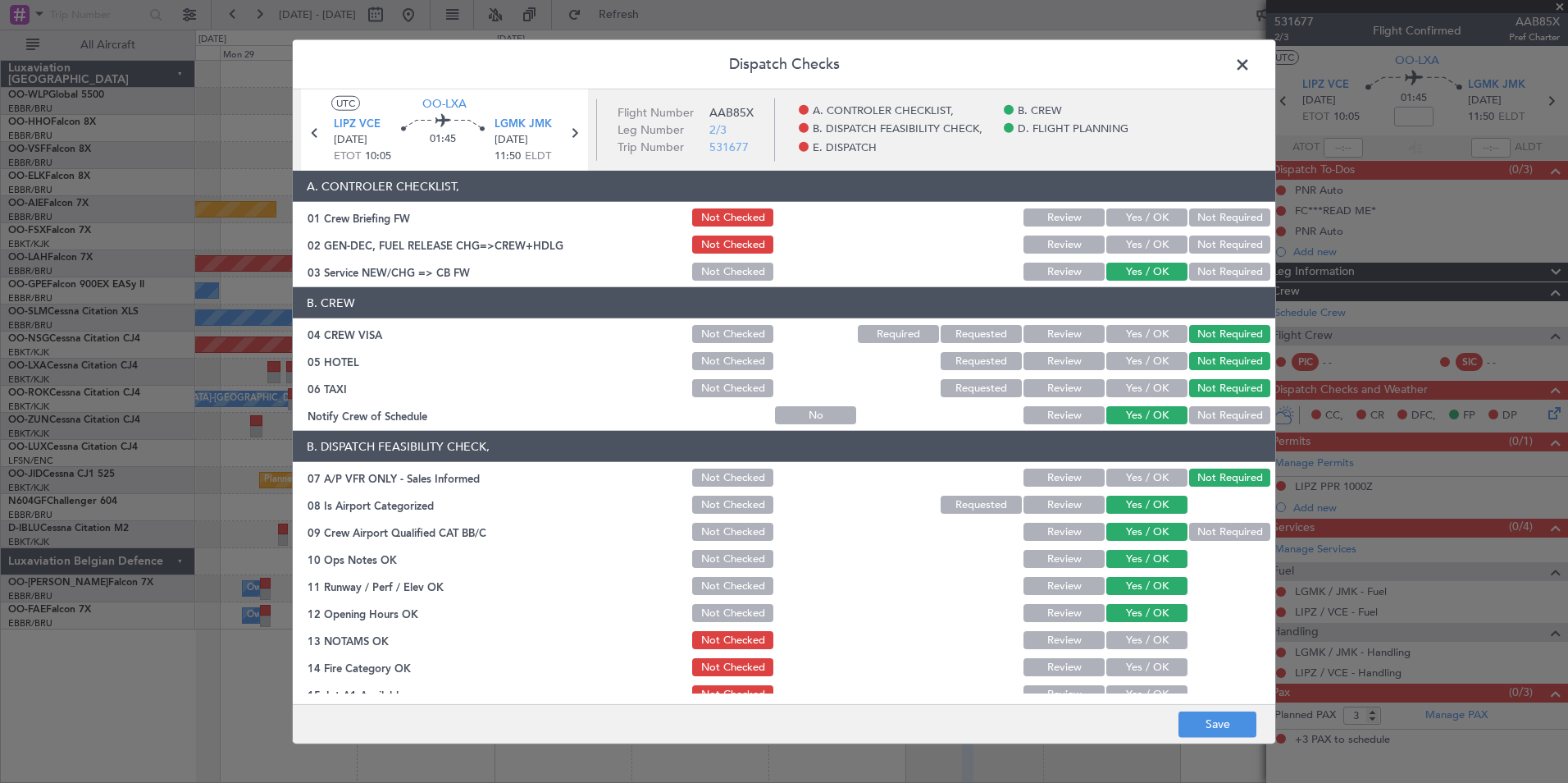
click at [1065, 632] on button "Review" at bounding box center [1064, 640] width 81 height 18
click at [1119, 682] on section "B. DISPATCH FEASIBILITY CHECK, 07 A/P VFR ONLY - Sales Informed Not Checked Rev…" at bounding box center [784, 608] width 982 height 356
click at [1121, 672] on button "Yes / OK" at bounding box center [1146, 666] width 81 height 18
click at [1125, 688] on button "Yes / OK" at bounding box center [1146, 694] width 81 height 18
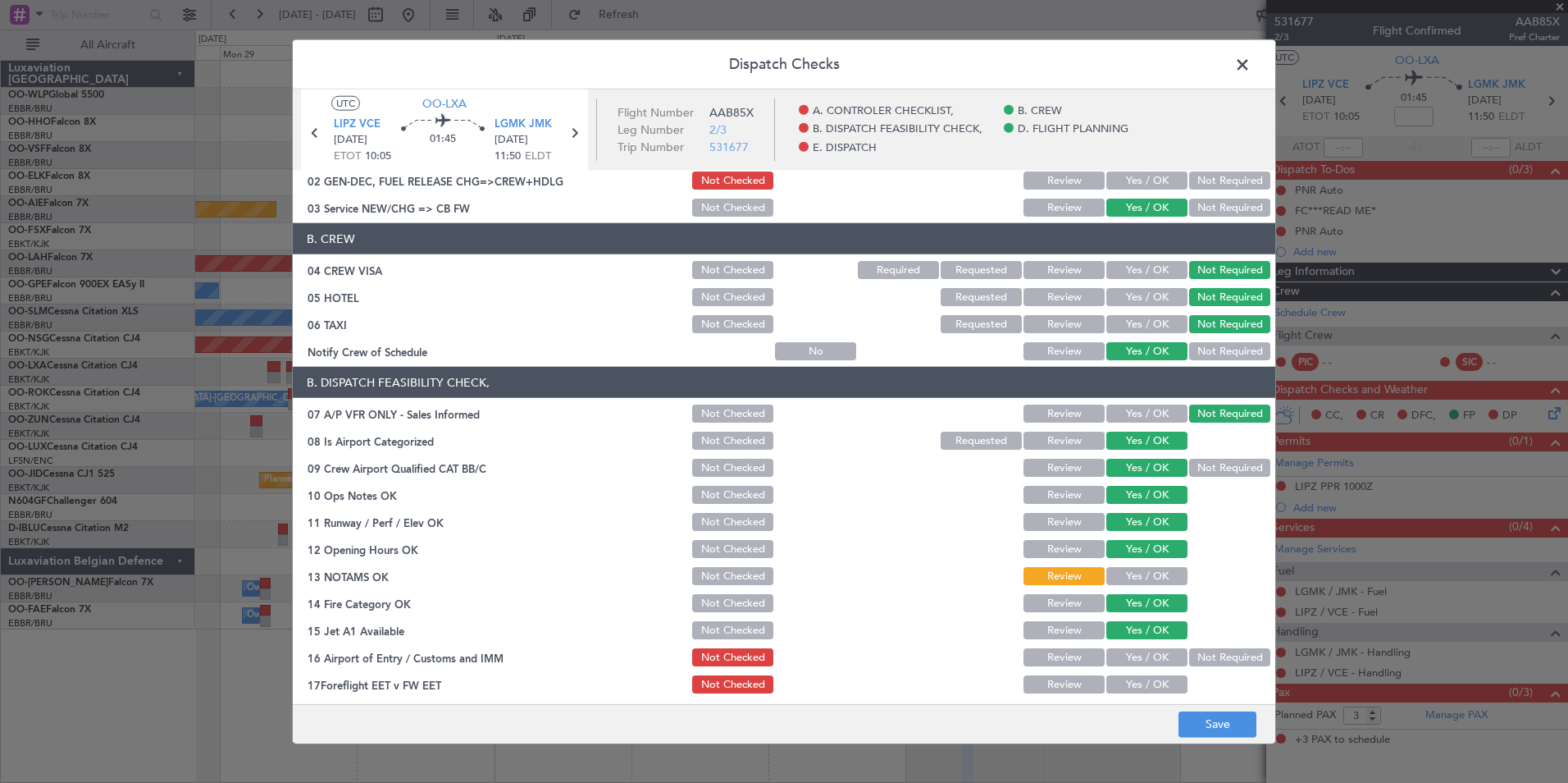
scroll to position [164, 0]
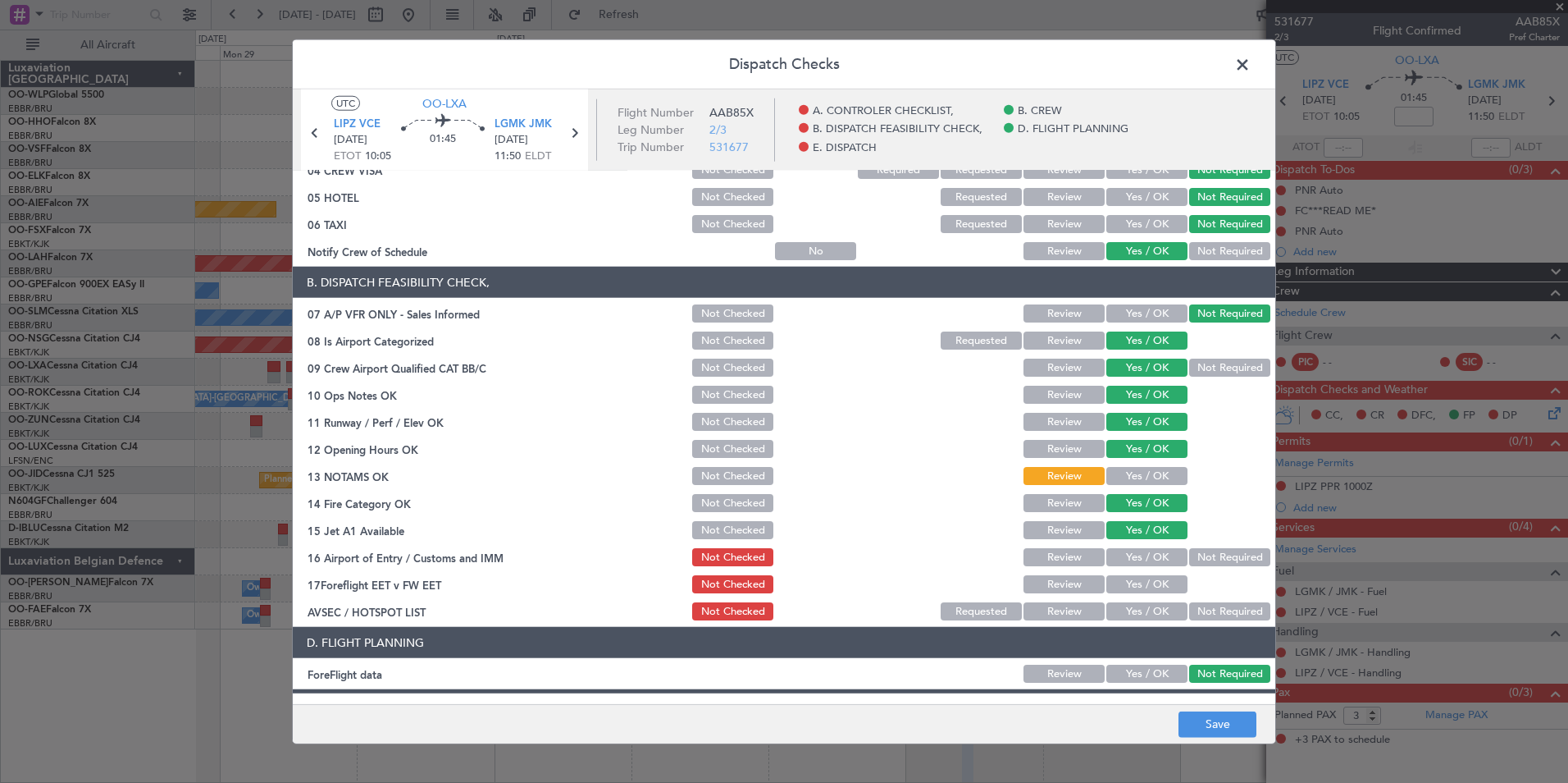
click at [1216, 568] on div "Not Required" at bounding box center [1227, 557] width 83 height 23
click at [1204, 553] on button "Not Required" at bounding box center [1229, 557] width 81 height 18
click at [1047, 583] on button "Review" at bounding box center [1064, 583] width 81 height 18
drag, startPoint x: 1188, startPoint y: 602, endPoint x: 1192, endPoint y: 613, distance: 11.7
click at [1190, 604] on div "Not Required" at bounding box center [1227, 611] width 83 height 23
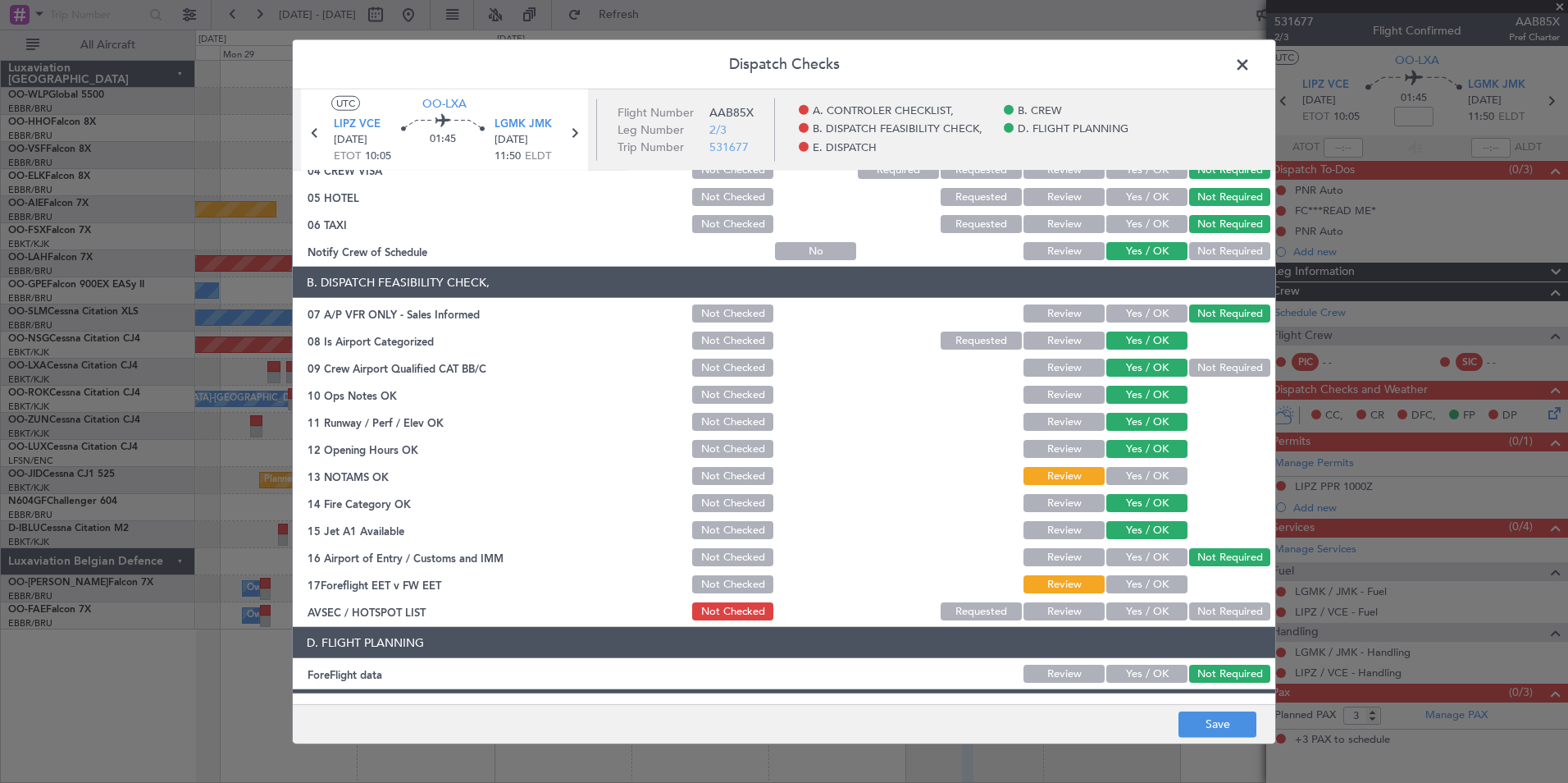
click at [1192, 613] on button "Not Required" at bounding box center [1229, 611] width 81 height 18
click at [1219, 721] on button "Save" at bounding box center [1218, 724] width 78 height 27
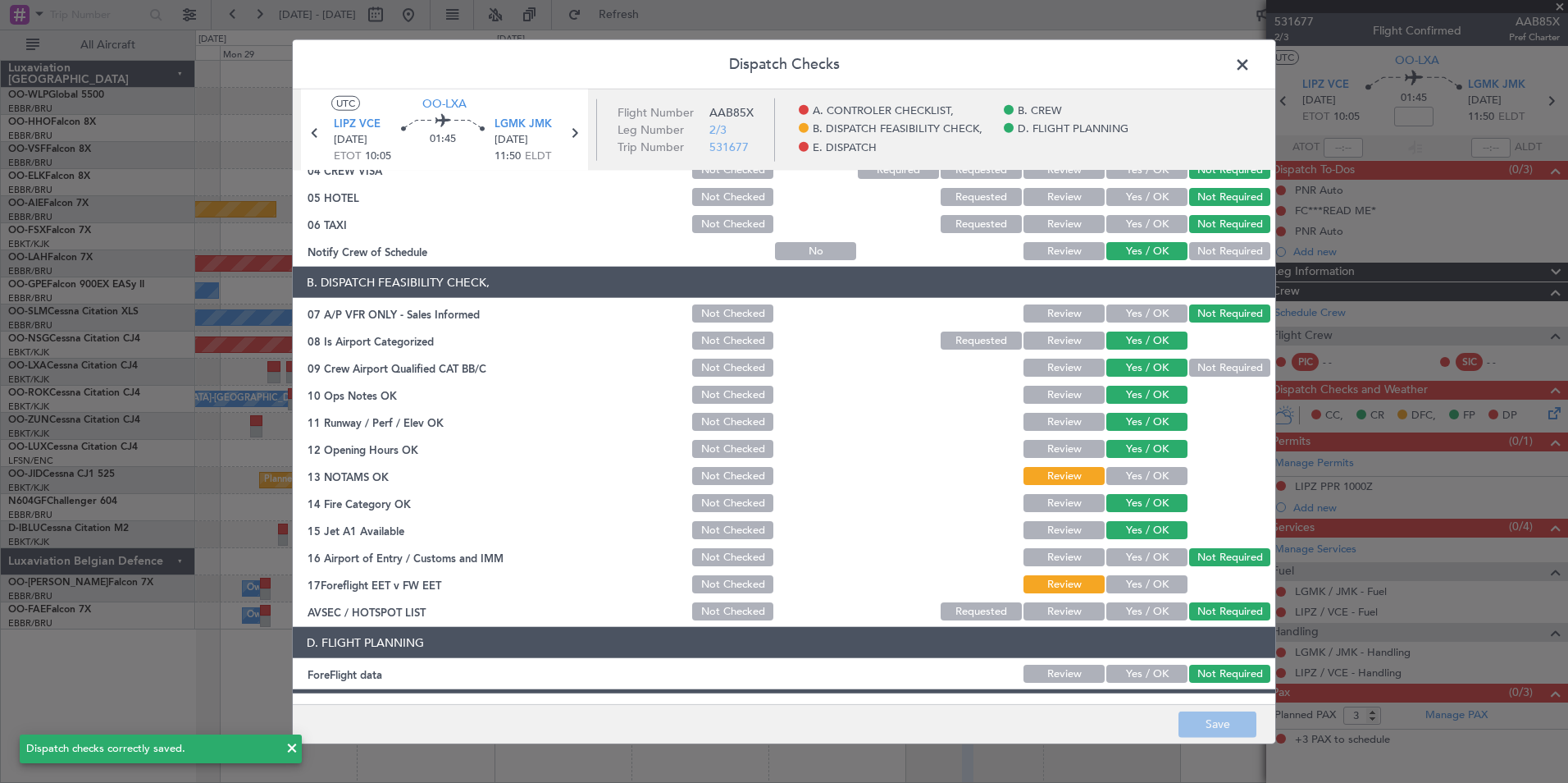
click at [1251, 57] on span at bounding box center [1251, 68] width 0 height 33
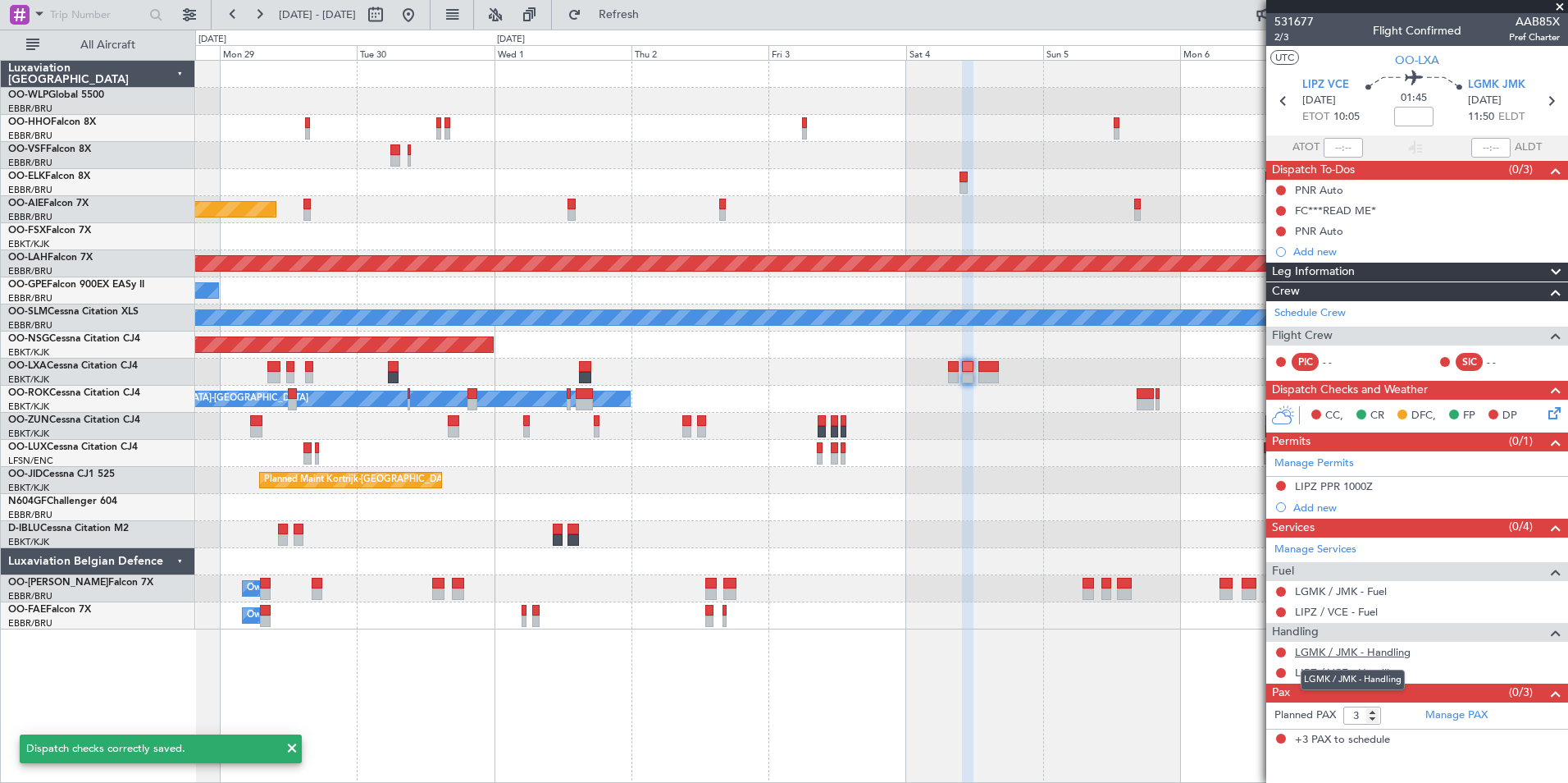
click at [1316, 650] on link "LGMK / JMK - Handling" at bounding box center [1352, 652] width 116 height 14
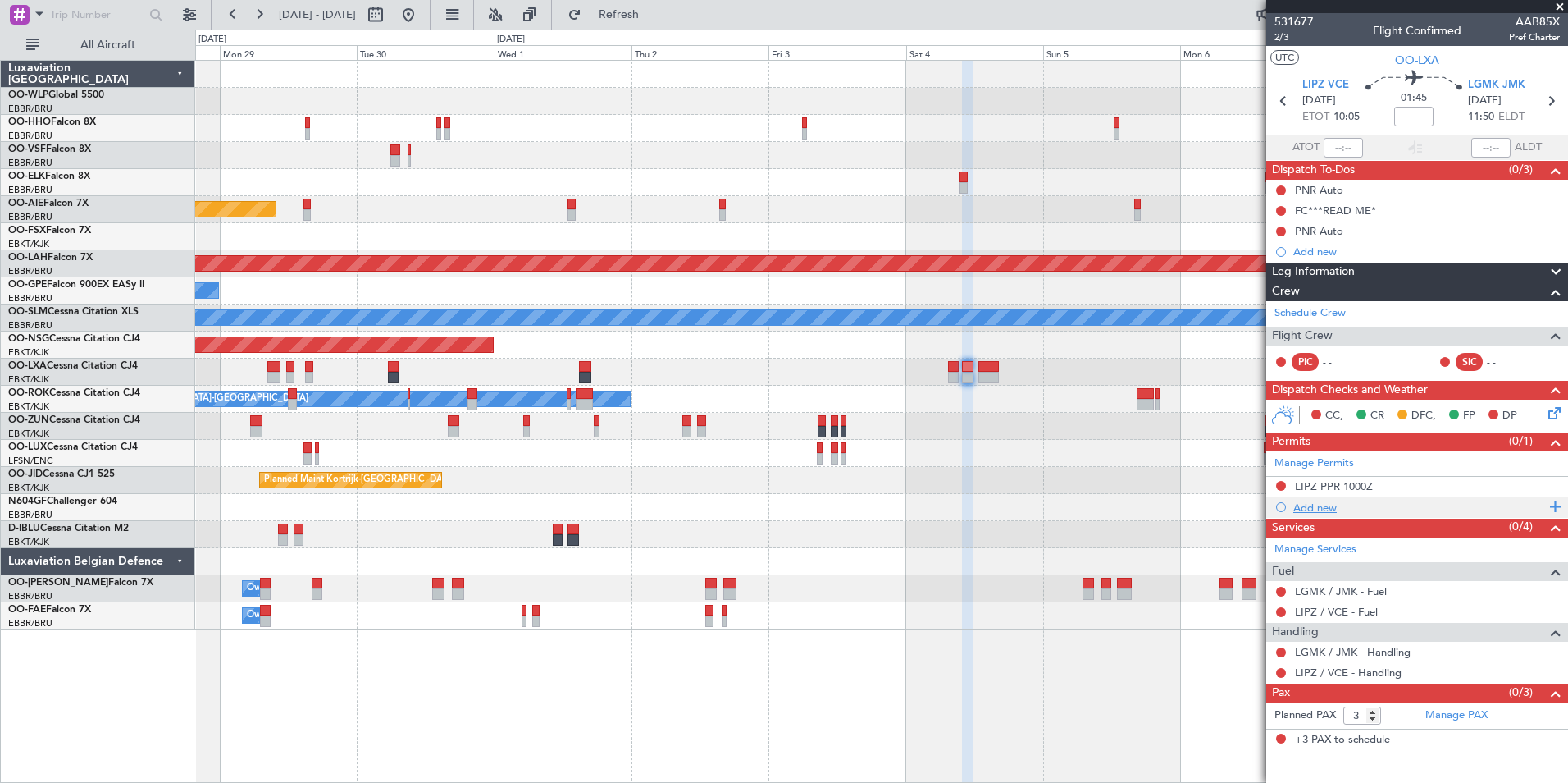
click at [1317, 507] on div "Add new" at bounding box center [1419, 507] width 252 height 14
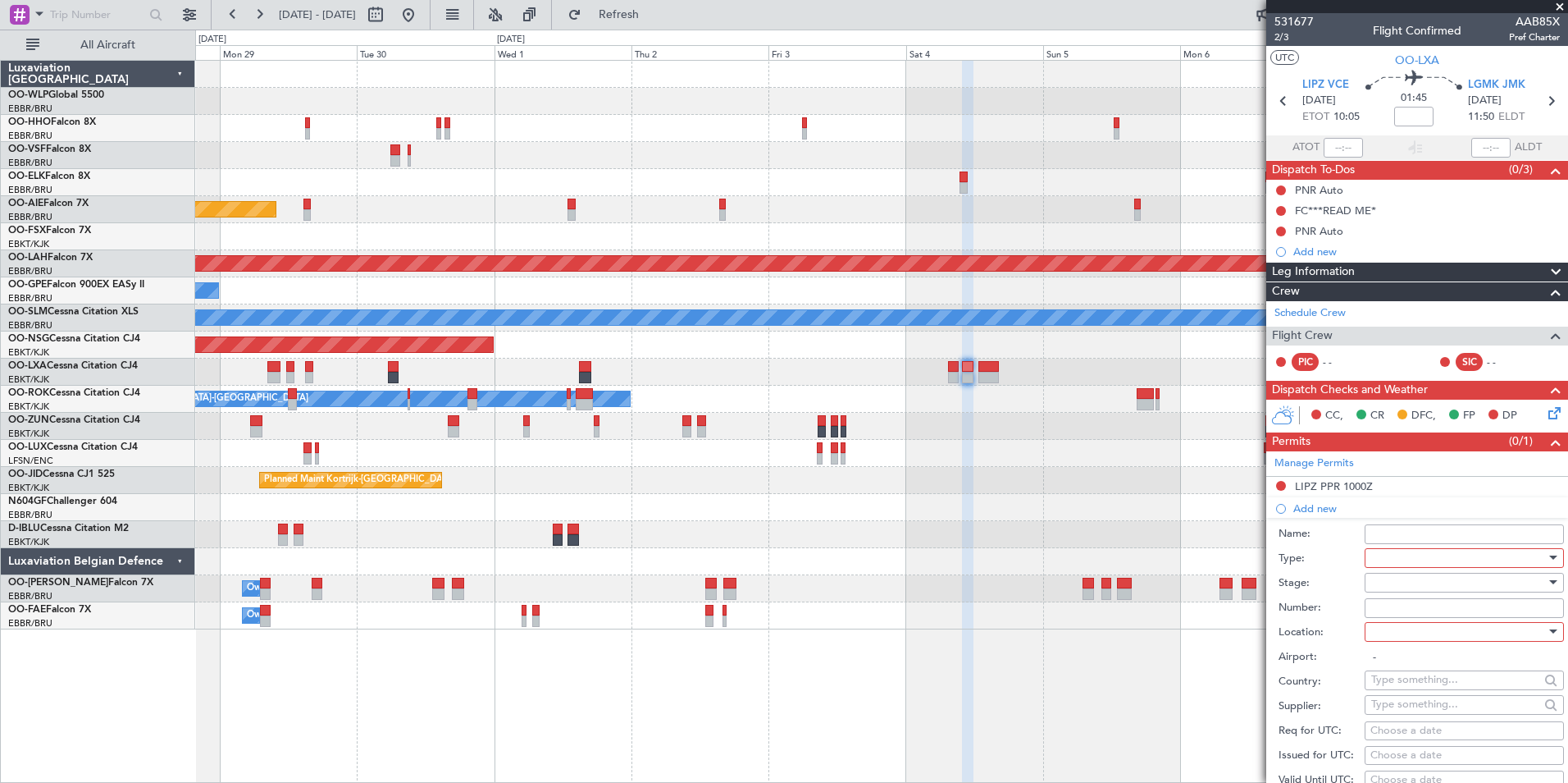
click at [1387, 551] on div at bounding box center [1459, 558] width 175 height 25
click at [1408, 710] on span "Slot" at bounding box center [1458, 714] width 172 height 25
click at [1395, 592] on div at bounding box center [1459, 582] width 175 height 25
click at [1390, 585] on div at bounding box center [784, 392] width 1568 height 783
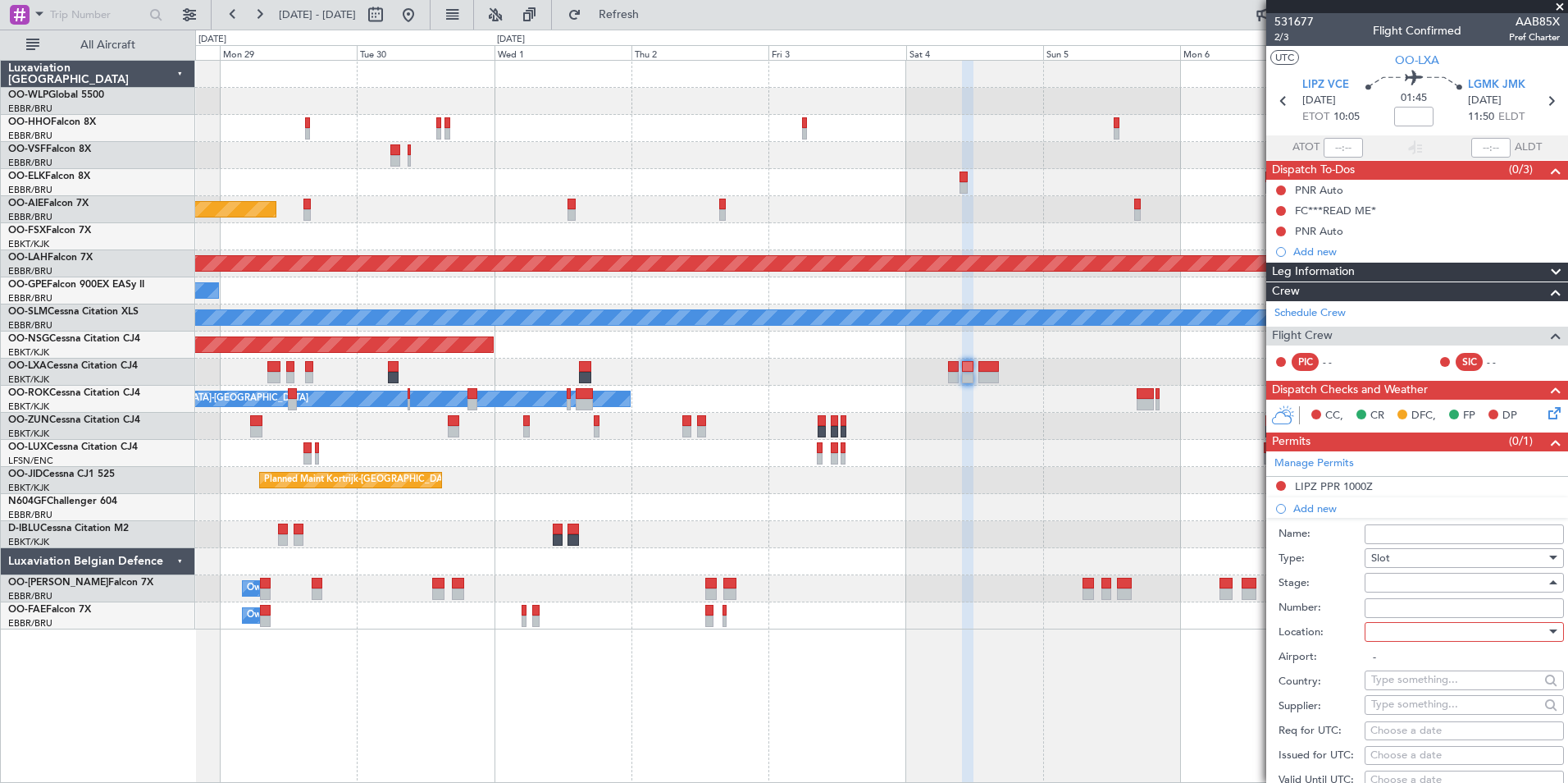
click at [1390, 585] on div at bounding box center [1459, 582] width 175 height 25
click at [1389, 634] on span "Not Requested" at bounding box center [1458, 640] width 172 height 25
click at [1389, 634] on div at bounding box center [1459, 632] width 175 height 25
click at [1401, 689] on span "Departure Alt" at bounding box center [1458, 689] width 172 height 25
click at [1395, 586] on span "Not Requested" at bounding box center [1408, 582] width 74 height 15
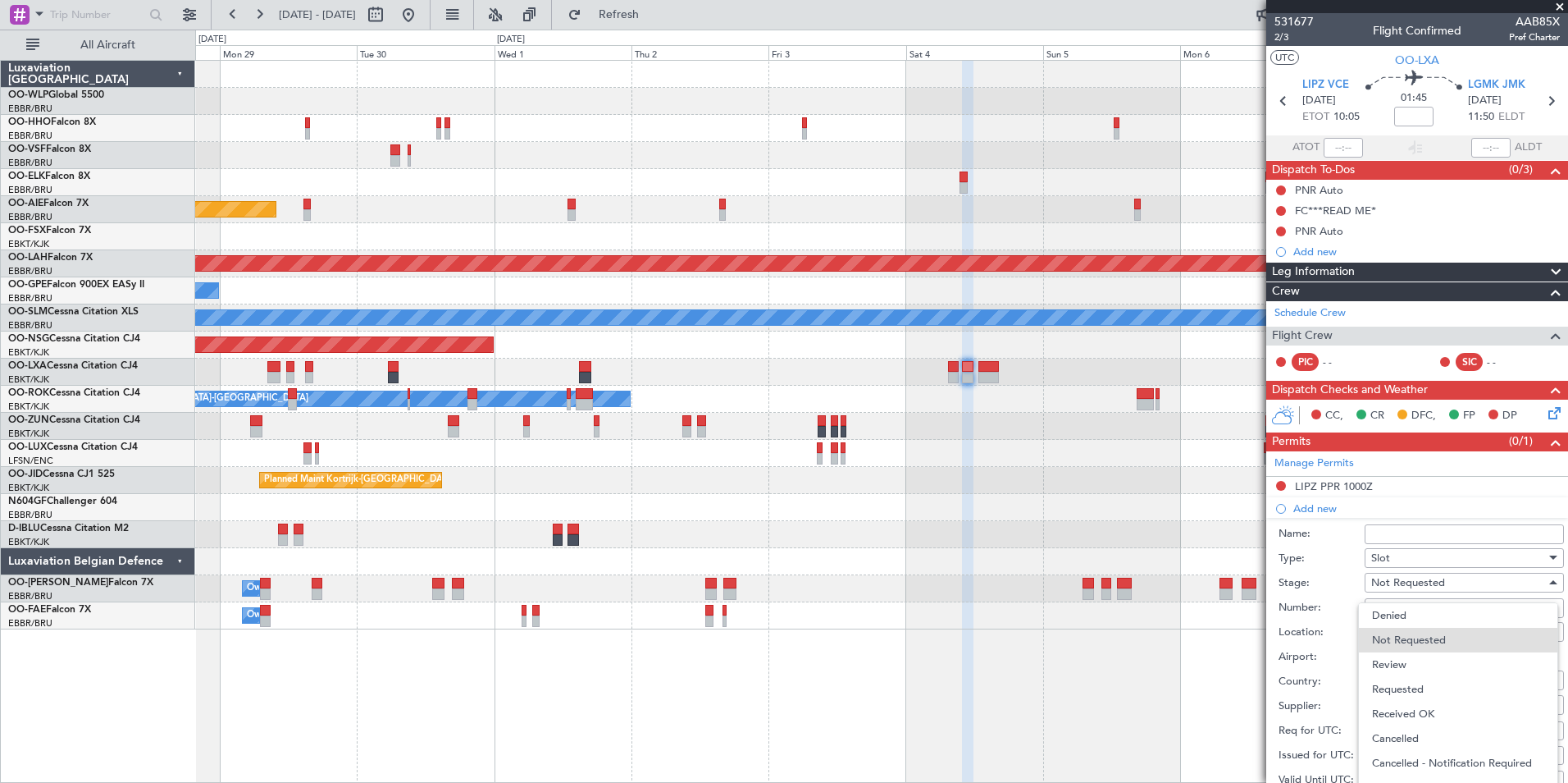
click at [1396, 685] on span "Requested" at bounding box center [1458, 689] width 172 height 25
click at [1396, 638] on span "Departure Alt" at bounding box center [1405, 632] width 67 height 15
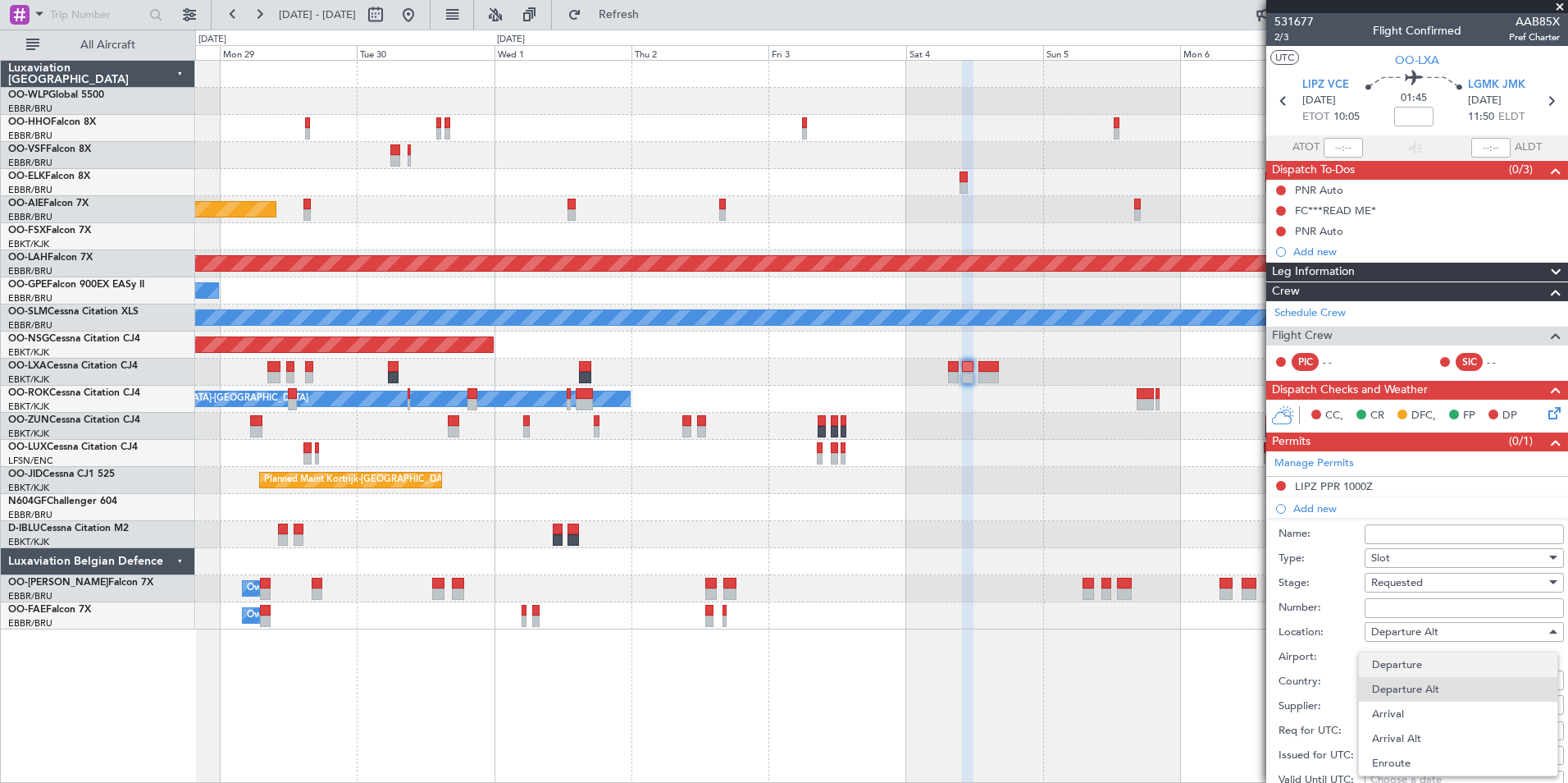
click at [1391, 659] on span "Departure" at bounding box center [1458, 664] width 172 height 25
click at [1400, 577] on span "Requested" at bounding box center [1397, 582] width 51 height 15
click at [1395, 631] on span "Not Requested" at bounding box center [1458, 640] width 172 height 25
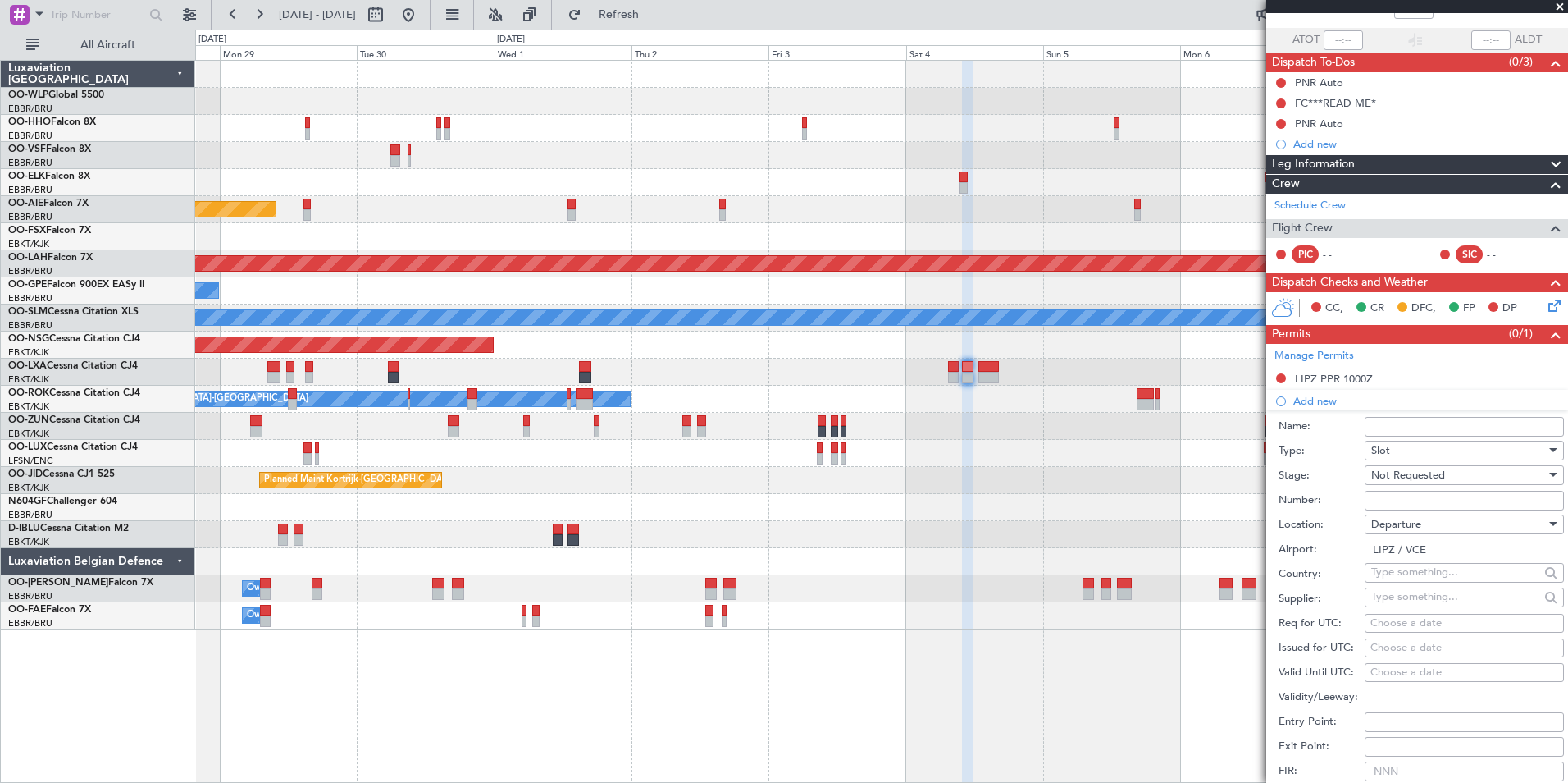
scroll to position [246, 0]
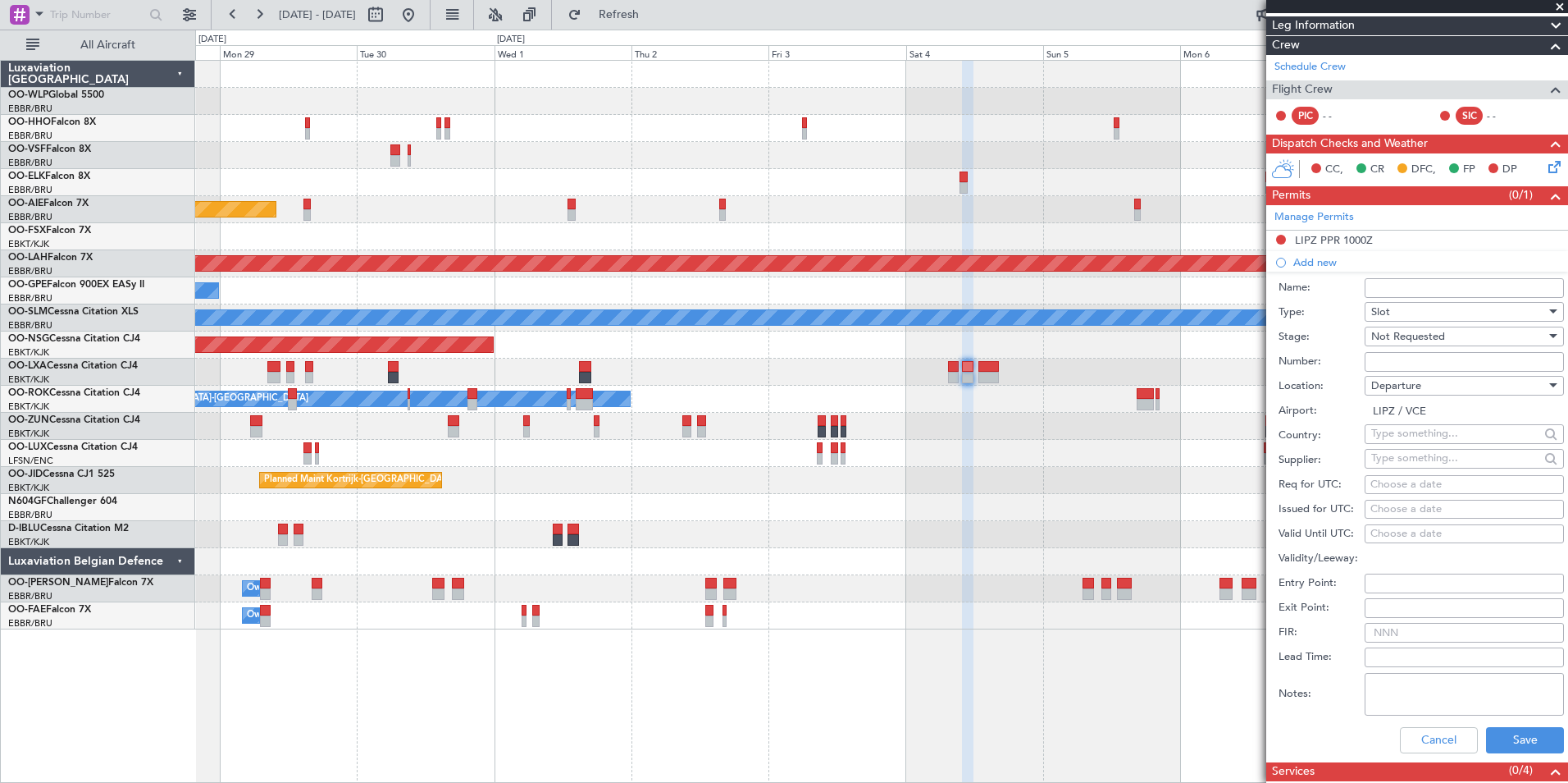
click at [1389, 382] on span "Departure" at bounding box center [1396, 386] width 50 height 15
click at [1393, 472] on span "Arrival" at bounding box center [1458, 468] width 172 height 25
type input "LGMK / JMK"
click at [1403, 484] on div "Choose a date" at bounding box center [1464, 485] width 188 height 16
select select "9"
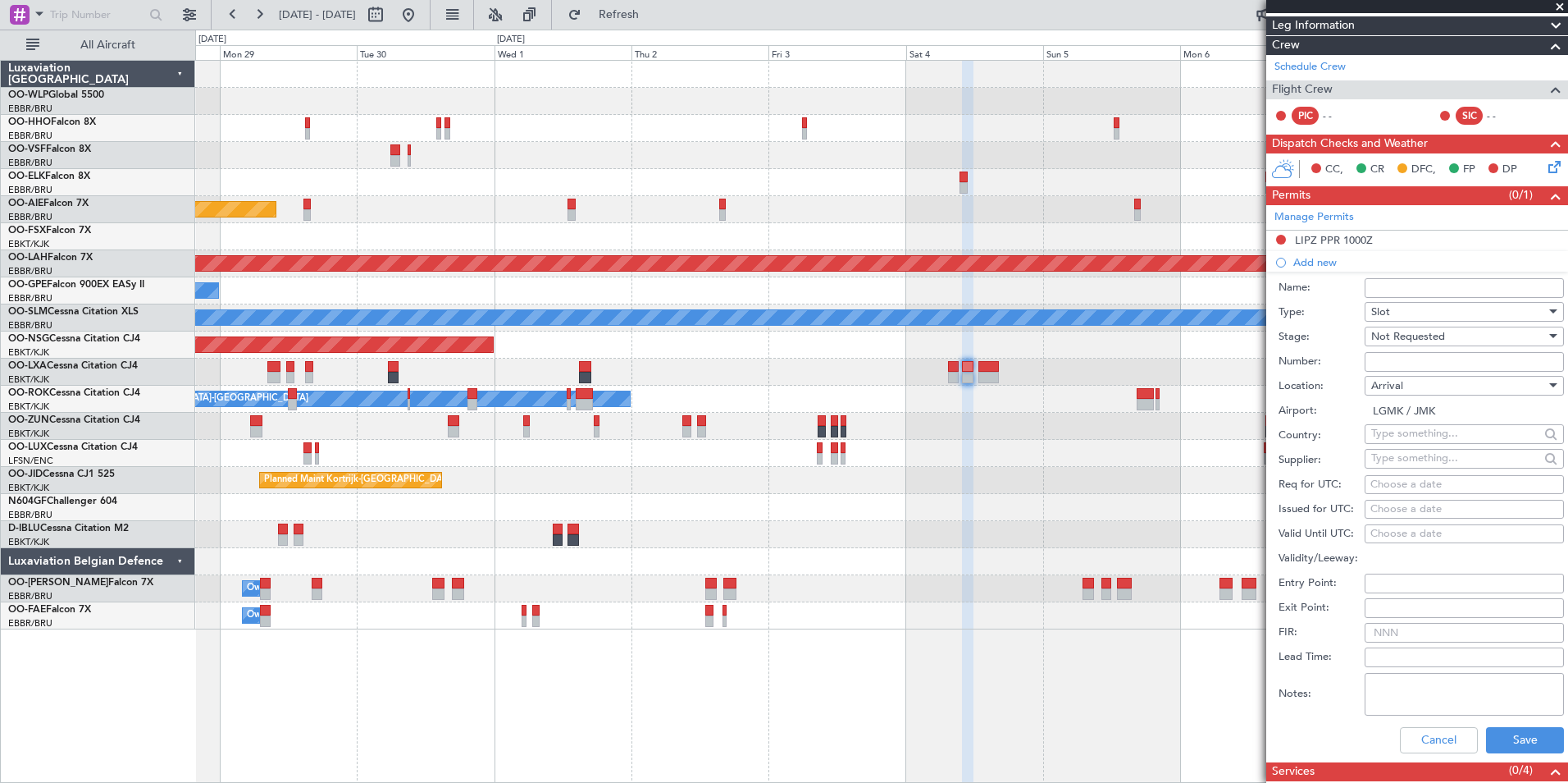
select select "2025"
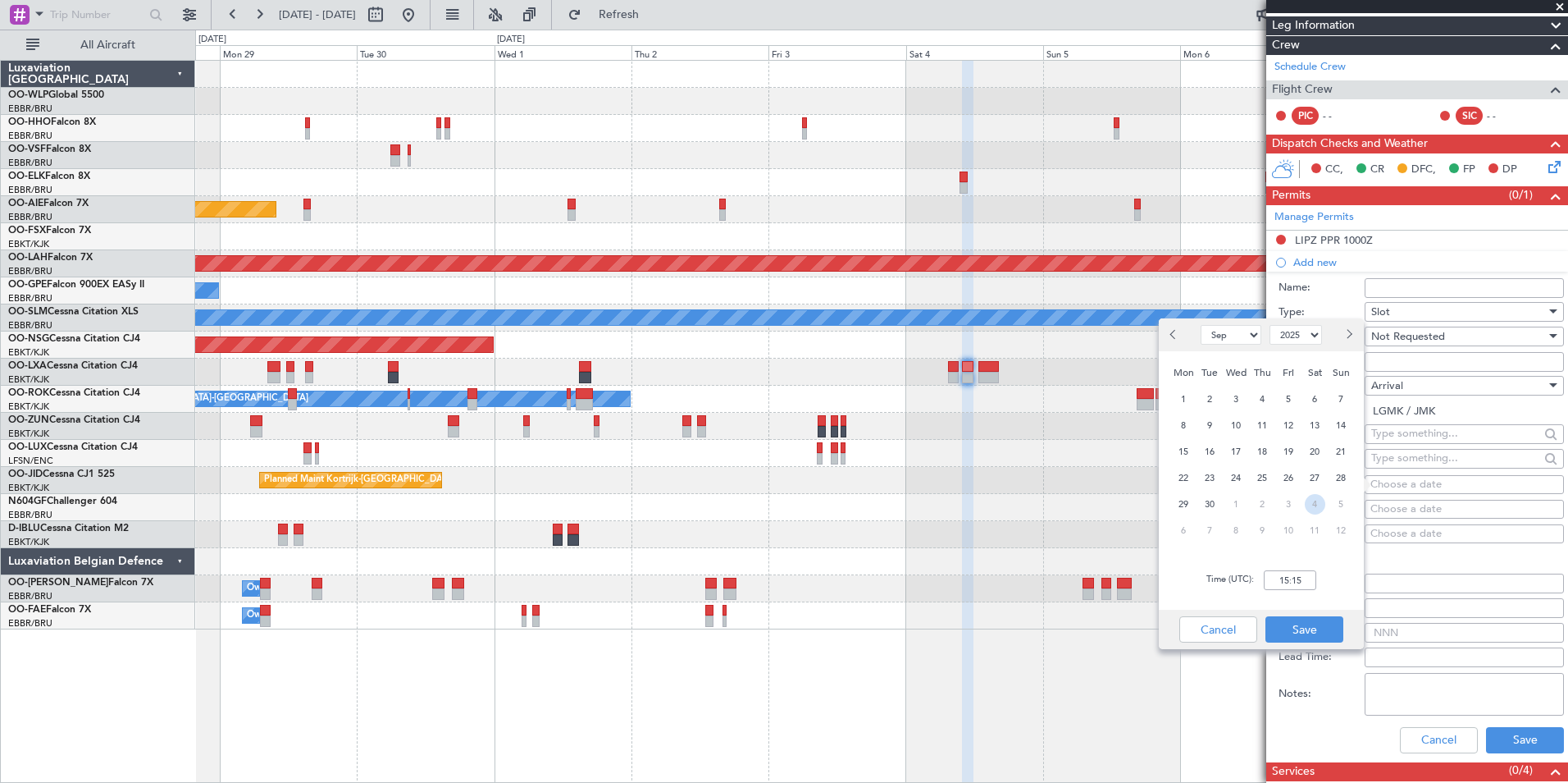
click at [1316, 506] on span "4" at bounding box center [1315, 505] width 21 height 21
select select "10"
click at [1289, 580] on input "00:00" at bounding box center [1290, 580] width 52 height 20
type input "11:55"
click at [1304, 628] on button "Save" at bounding box center [1304, 629] width 78 height 27
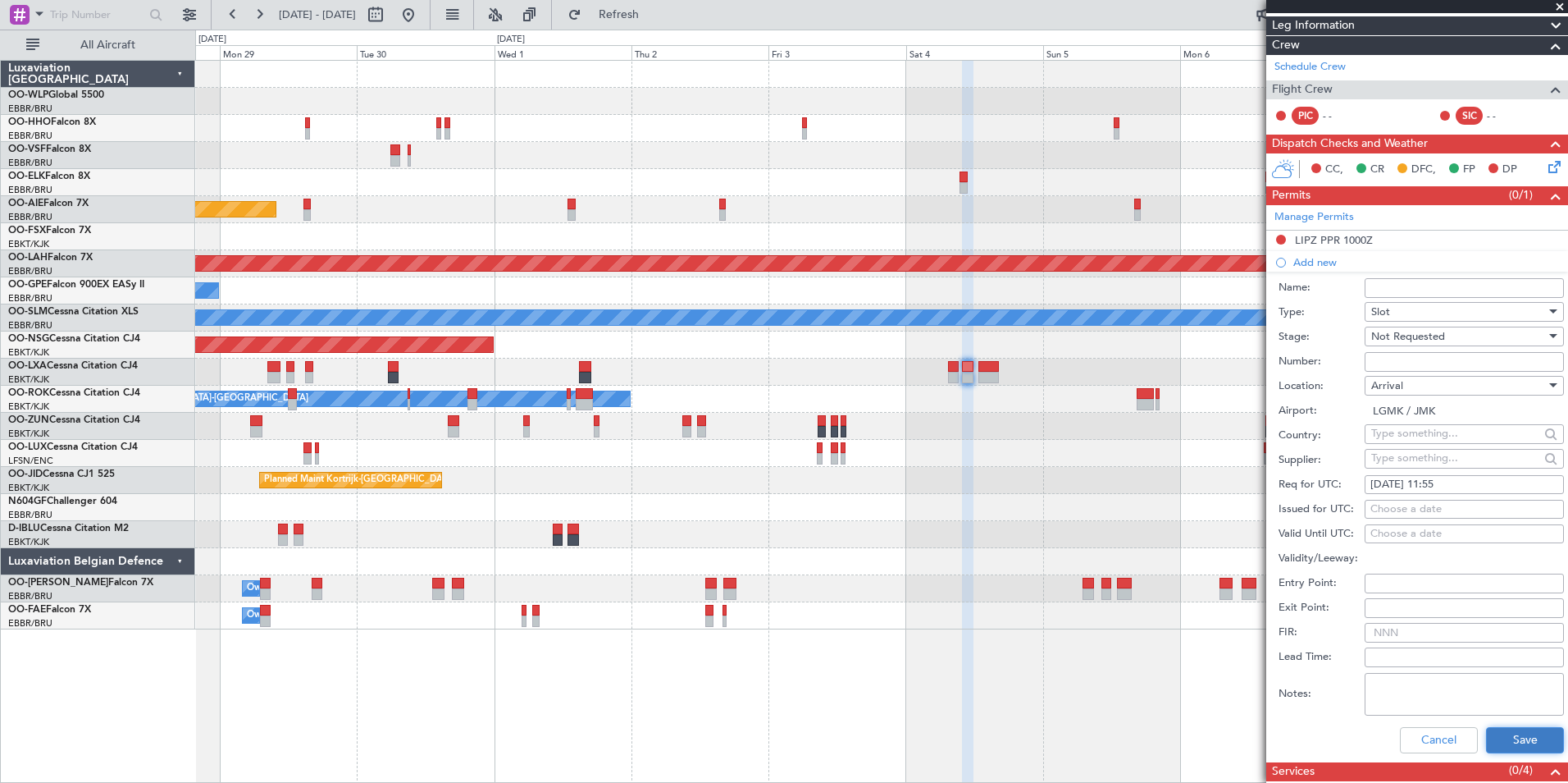
click at [1486, 739] on button "Save" at bounding box center [1525, 740] width 78 height 27
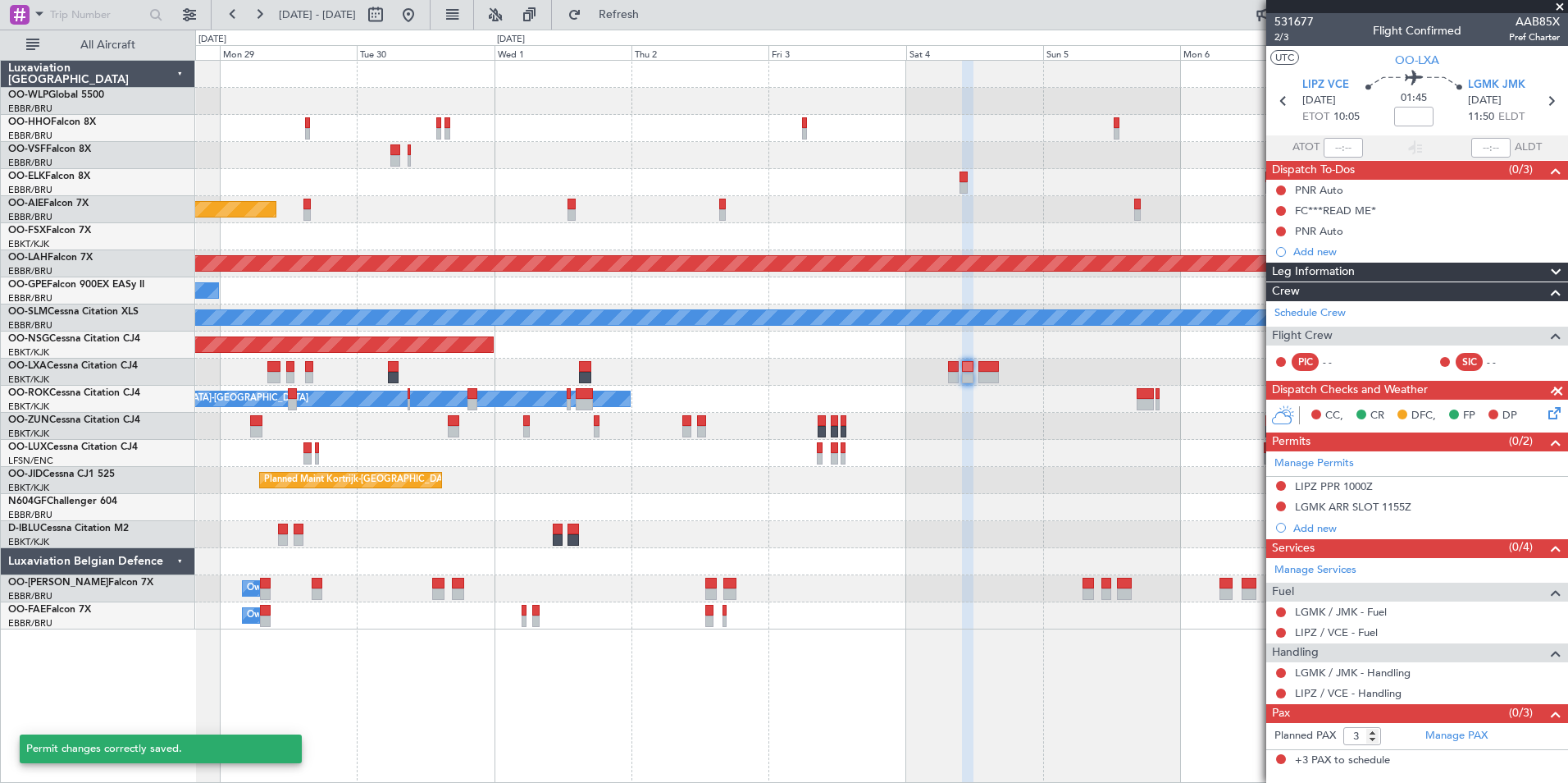
scroll to position [0, 0]
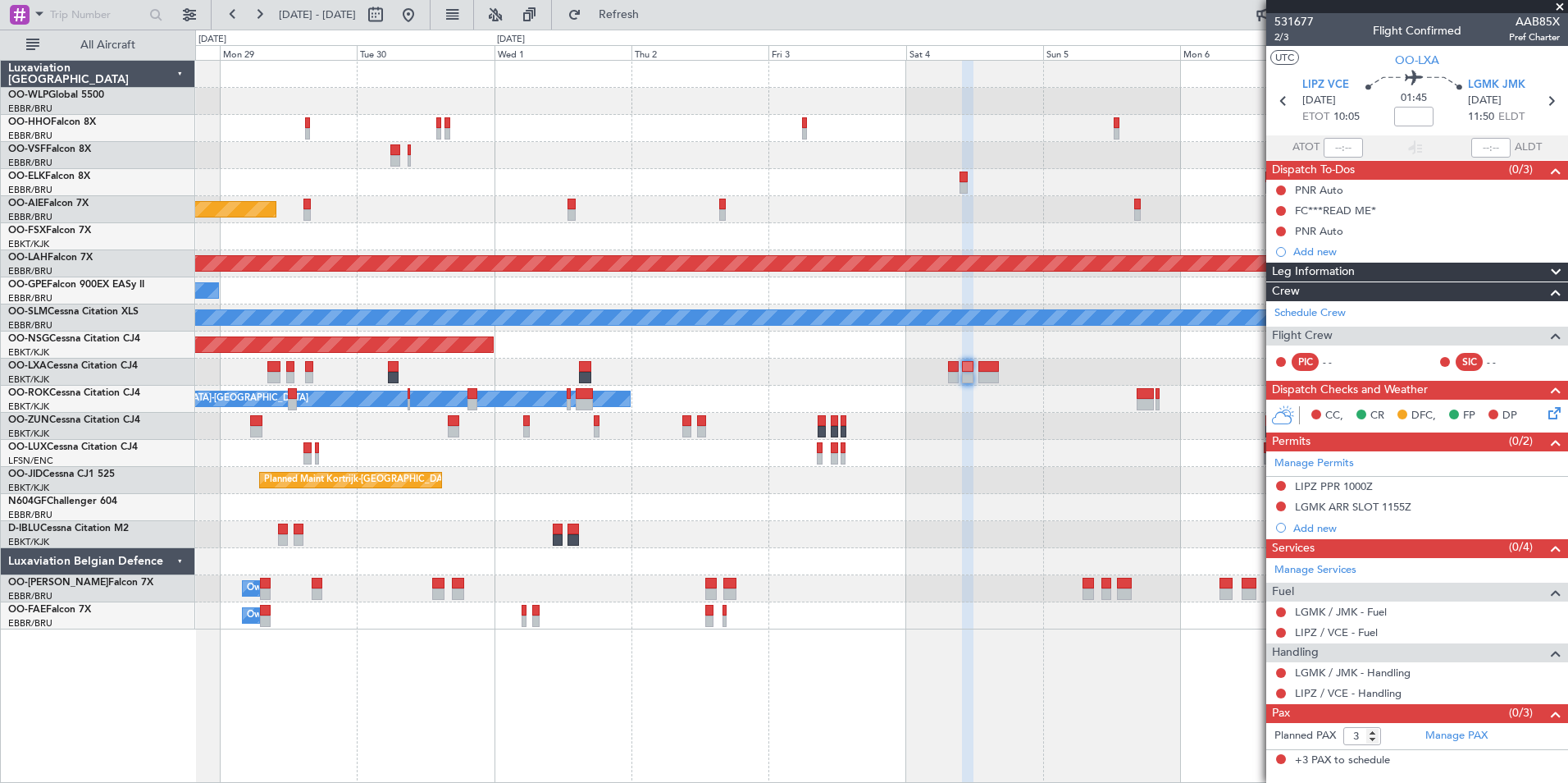
click at [667, 29] on fb-refresh-button "Refresh" at bounding box center [609, 14] width 115 height 29
click at [653, 21] on span "Refresh" at bounding box center [619, 14] width 69 height 11
click at [1282, 507] on button at bounding box center [1281, 506] width 9 height 10
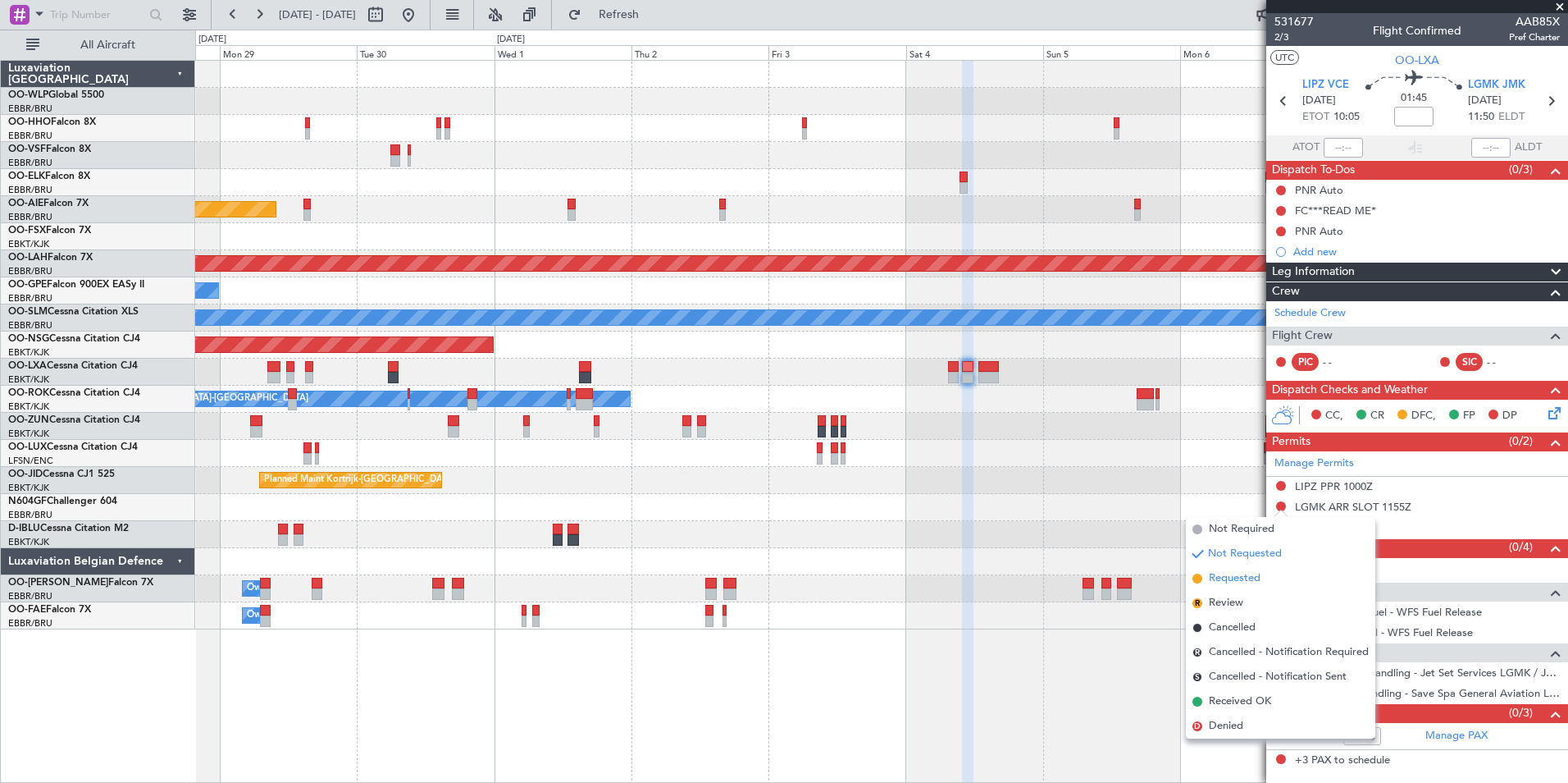
click at [1244, 583] on span "Requested" at bounding box center [1235, 578] width 51 height 16
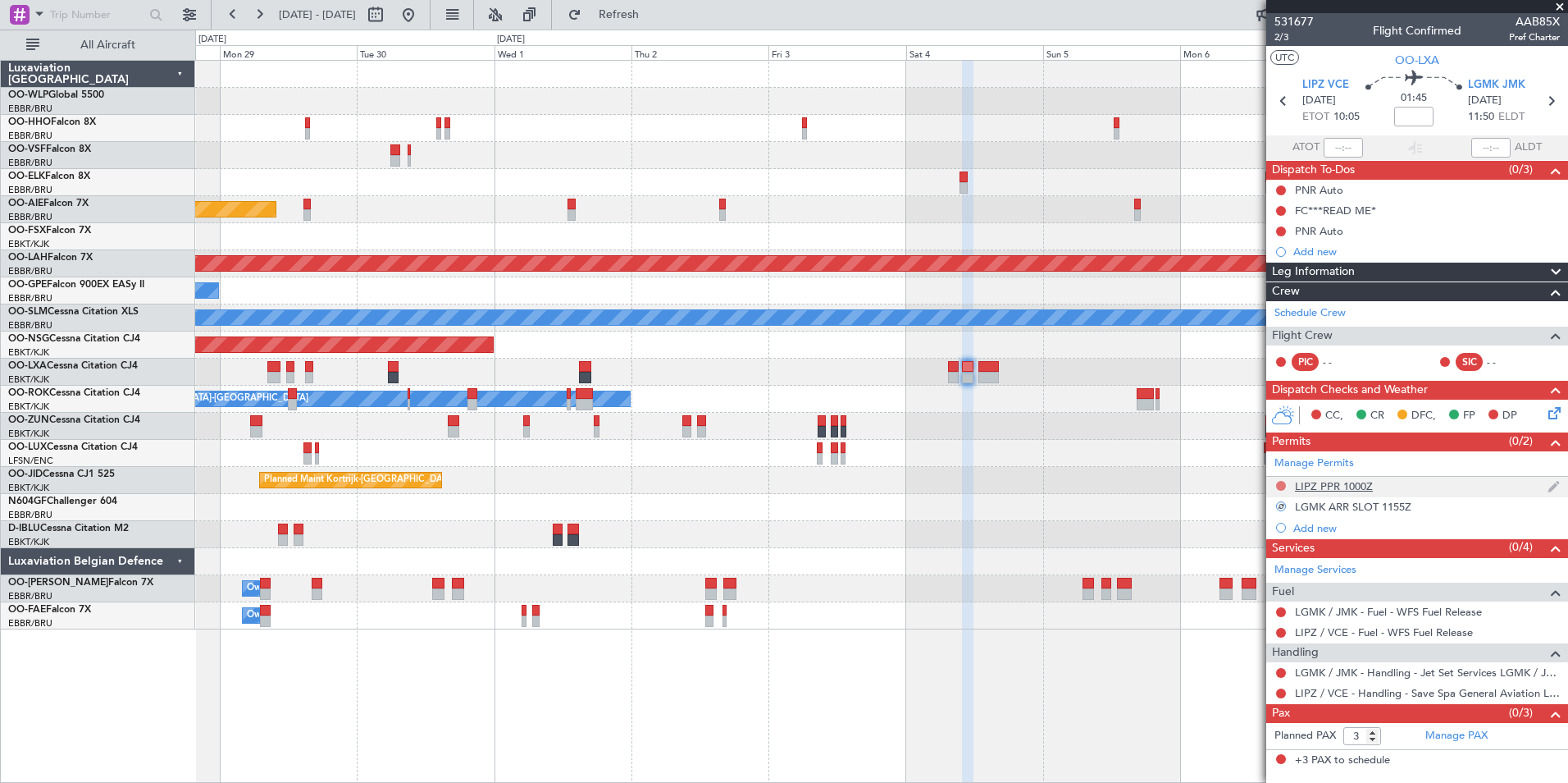
click at [1282, 481] on button at bounding box center [1281, 486] width 9 height 10
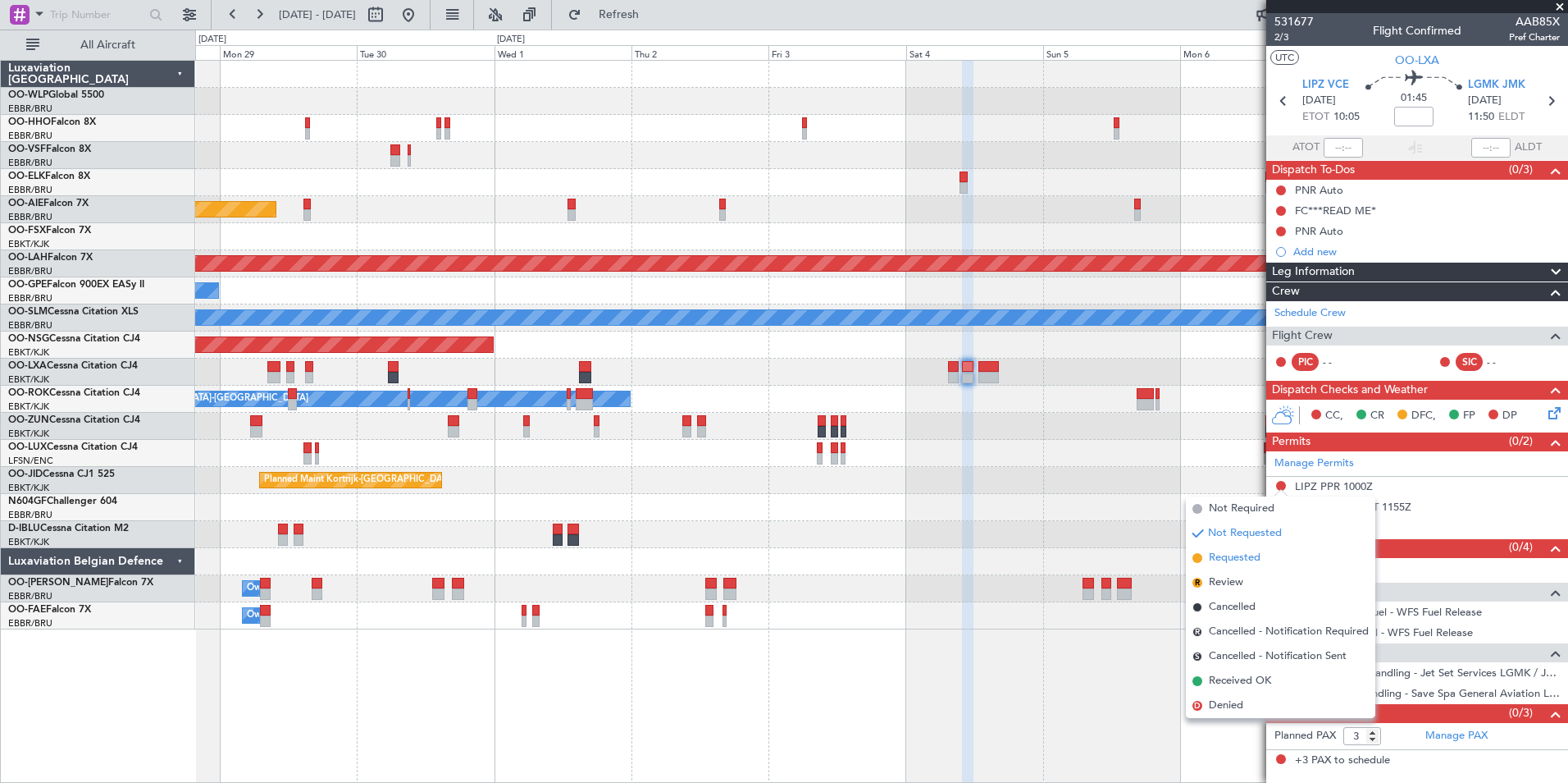
click at [1239, 558] on span "Requested" at bounding box center [1235, 558] width 51 height 16
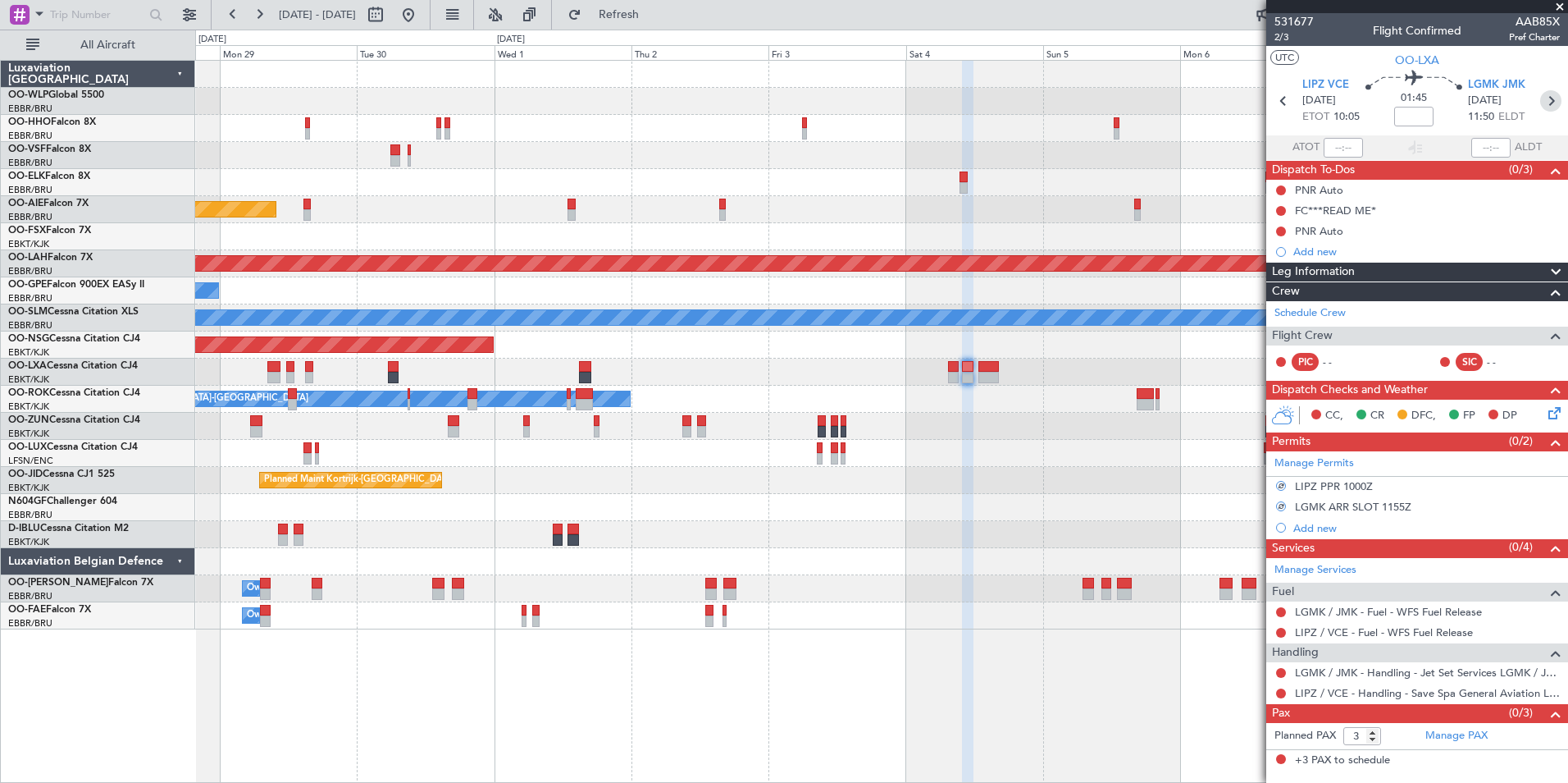
click at [1557, 103] on icon at bounding box center [1551, 101] width 21 height 21
type input "0"
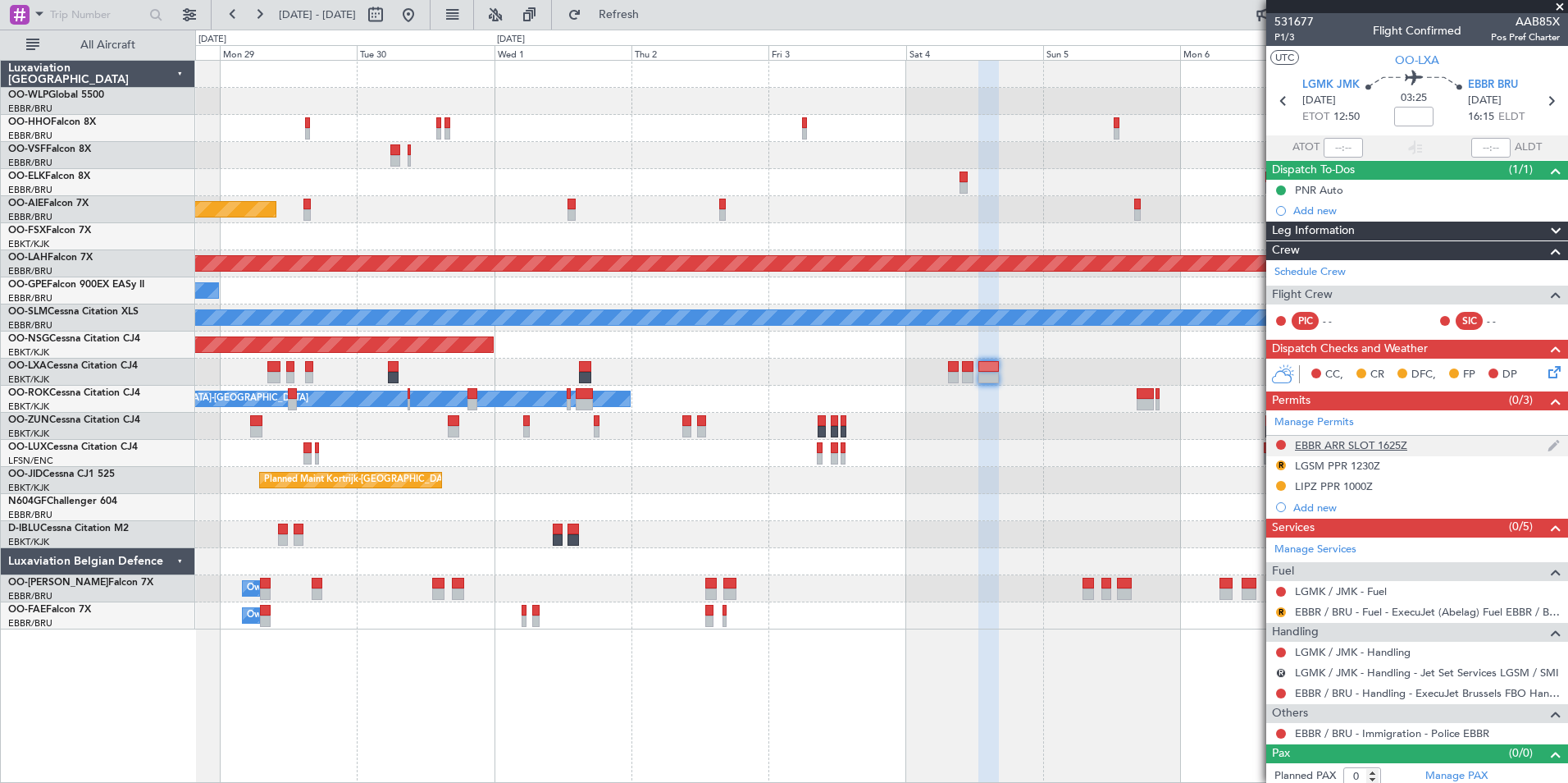
click at [1387, 446] on div "EBBR ARR SLOT 1625Z" at bounding box center [1351, 445] width 112 height 14
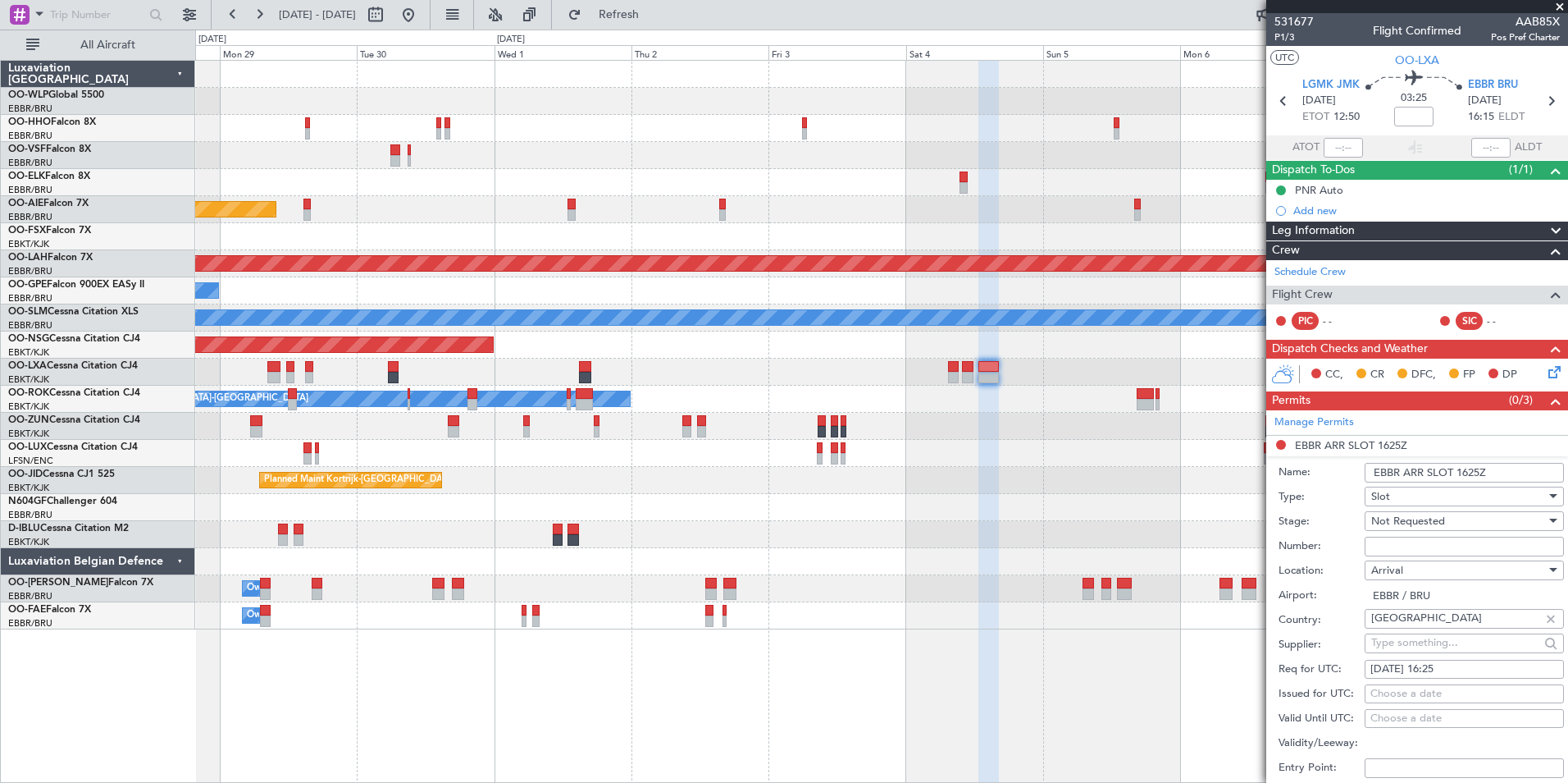
click at [1443, 664] on div "[DATE] 16:25" at bounding box center [1464, 669] width 188 height 16
select select "10"
select select "2025"
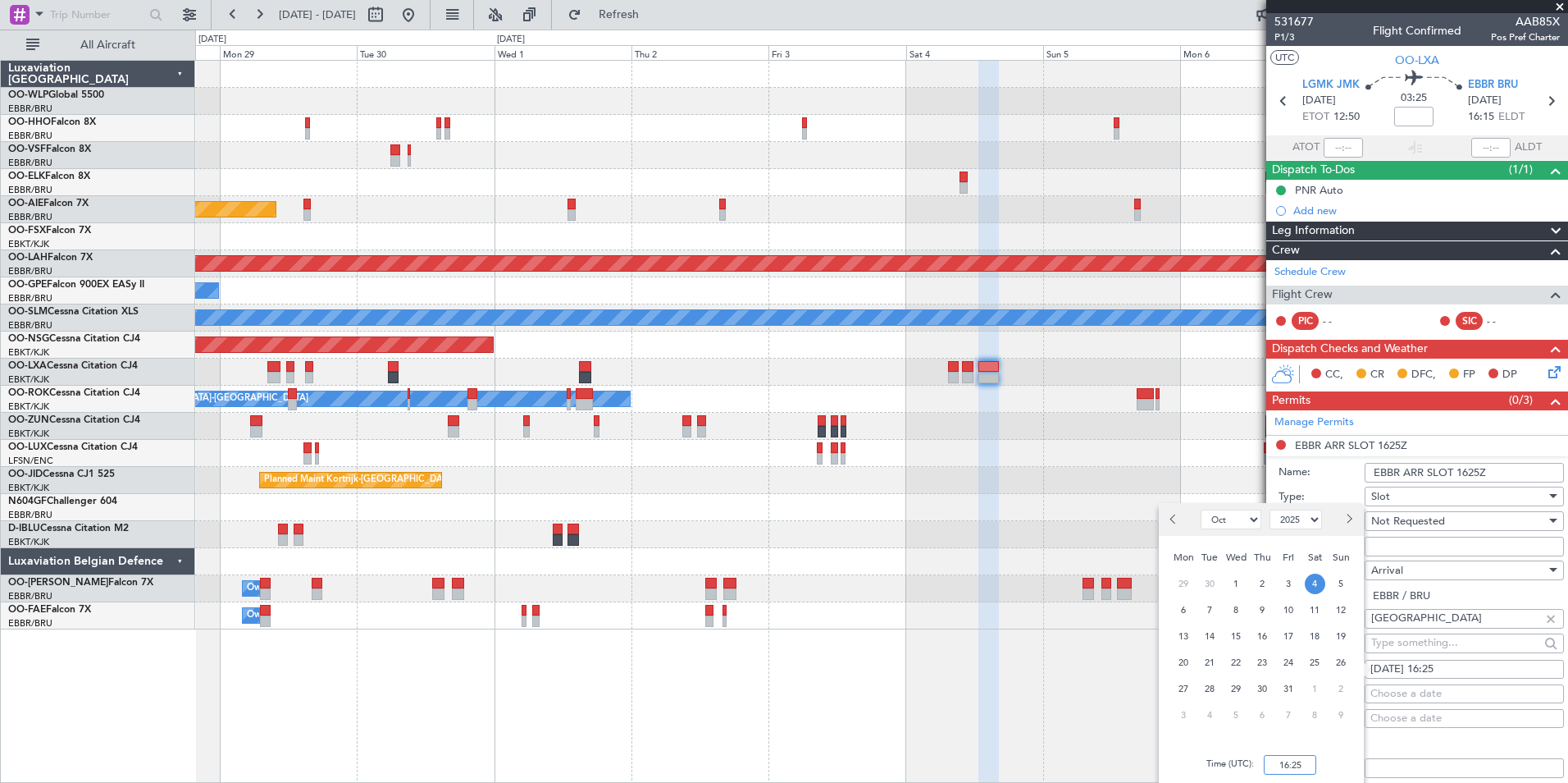
click at [1297, 761] on input "16:25" at bounding box center [1290, 764] width 52 height 20
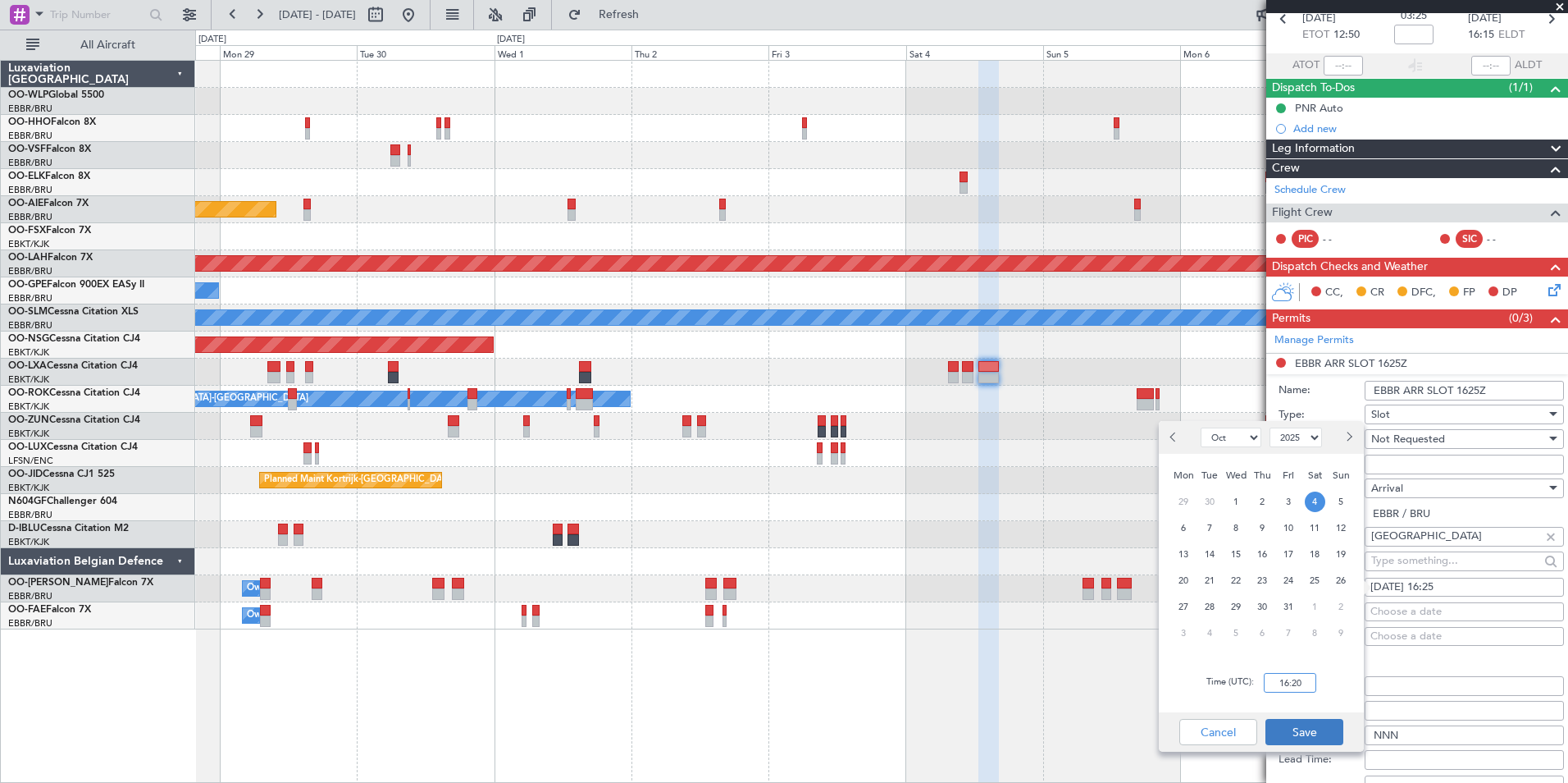
type input "16:20"
drag, startPoint x: 1309, startPoint y: 731, endPoint x: 1330, endPoint y: 731, distance: 21.0
click at [1309, 731] on button "Save" at bounding box center [1304, 732] width 78 height 27
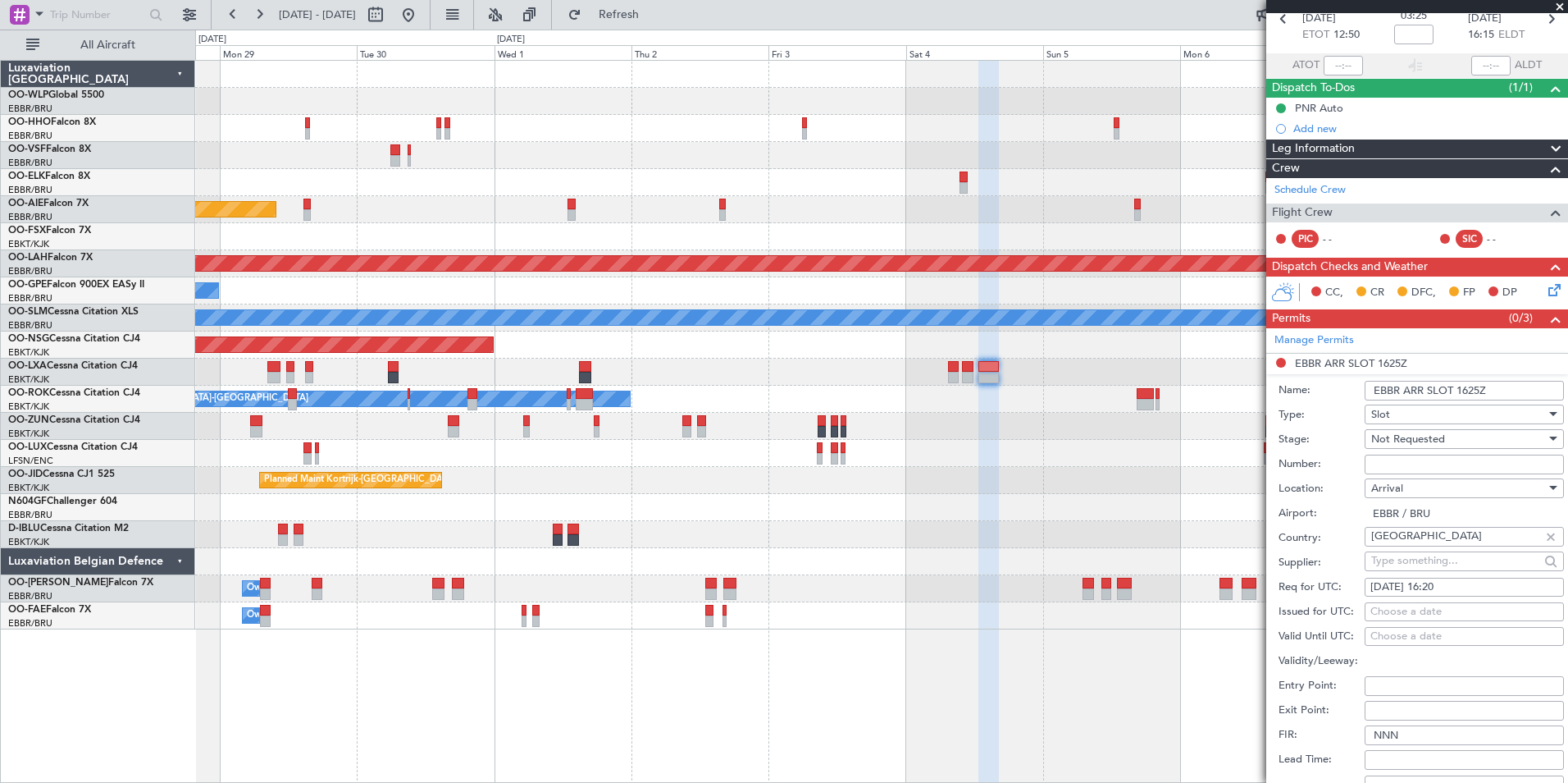
scroll to position [164, 0]
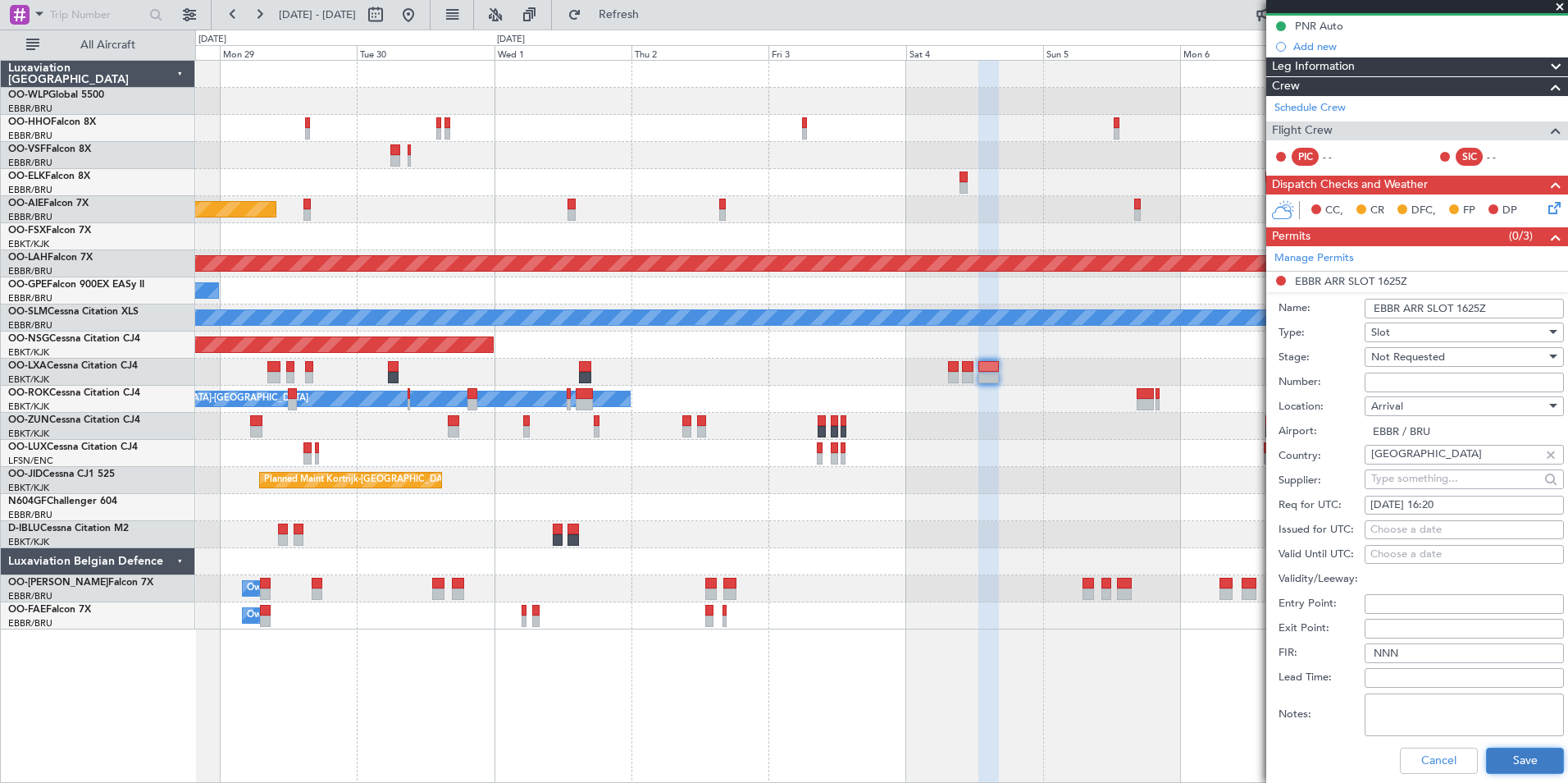
click at [1504, 756] on button "Save" at bounding box center [1525, 761] width 78 height 27
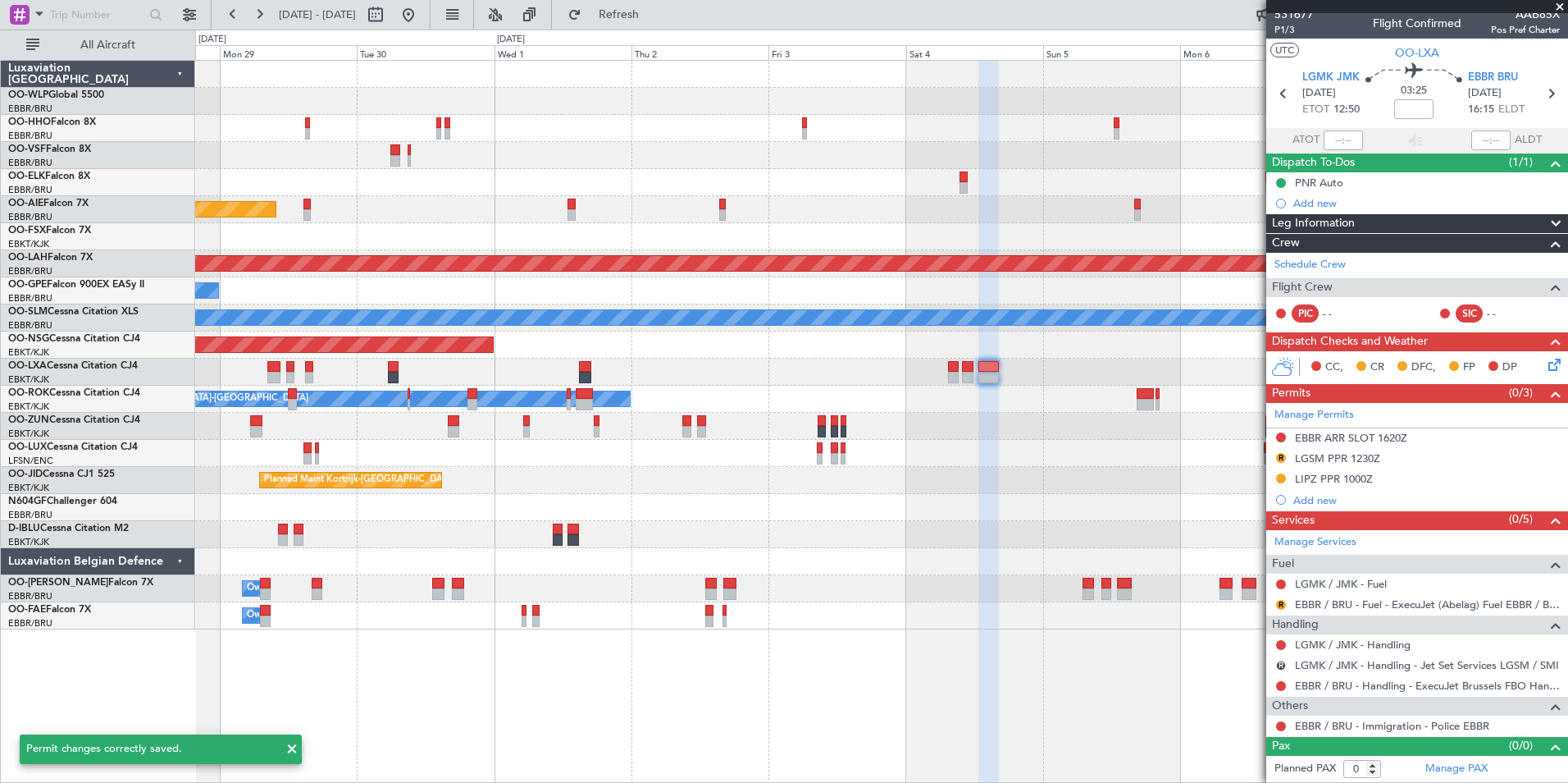
scroll to position [7, 0]
click at [1283, 665] on button "R" at bounding box center [1281, 666] width 9 height 10
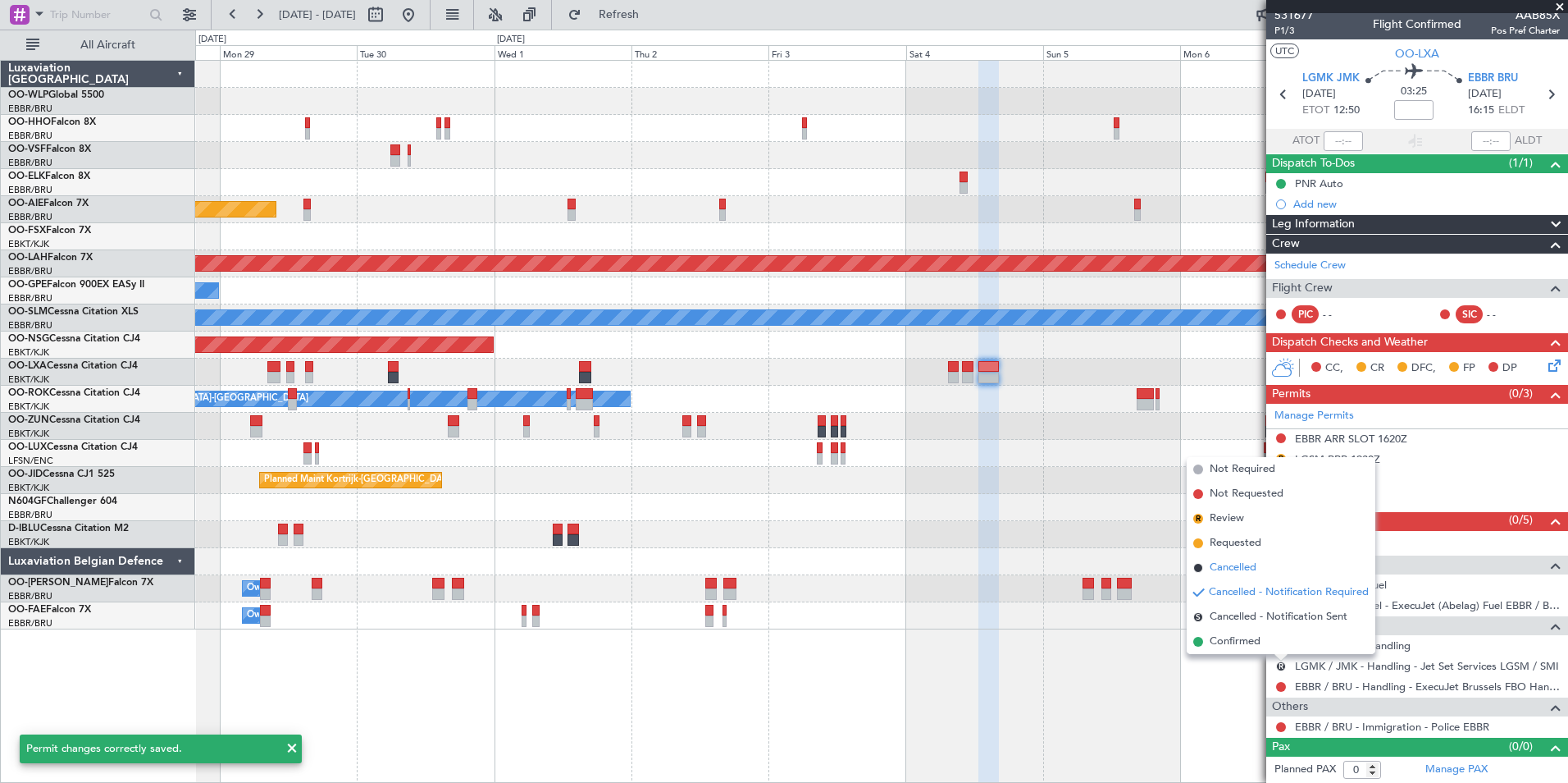
click at [1222, 568] on span "Cancelled" at bounding box center [1233, 567] width 47 height 16
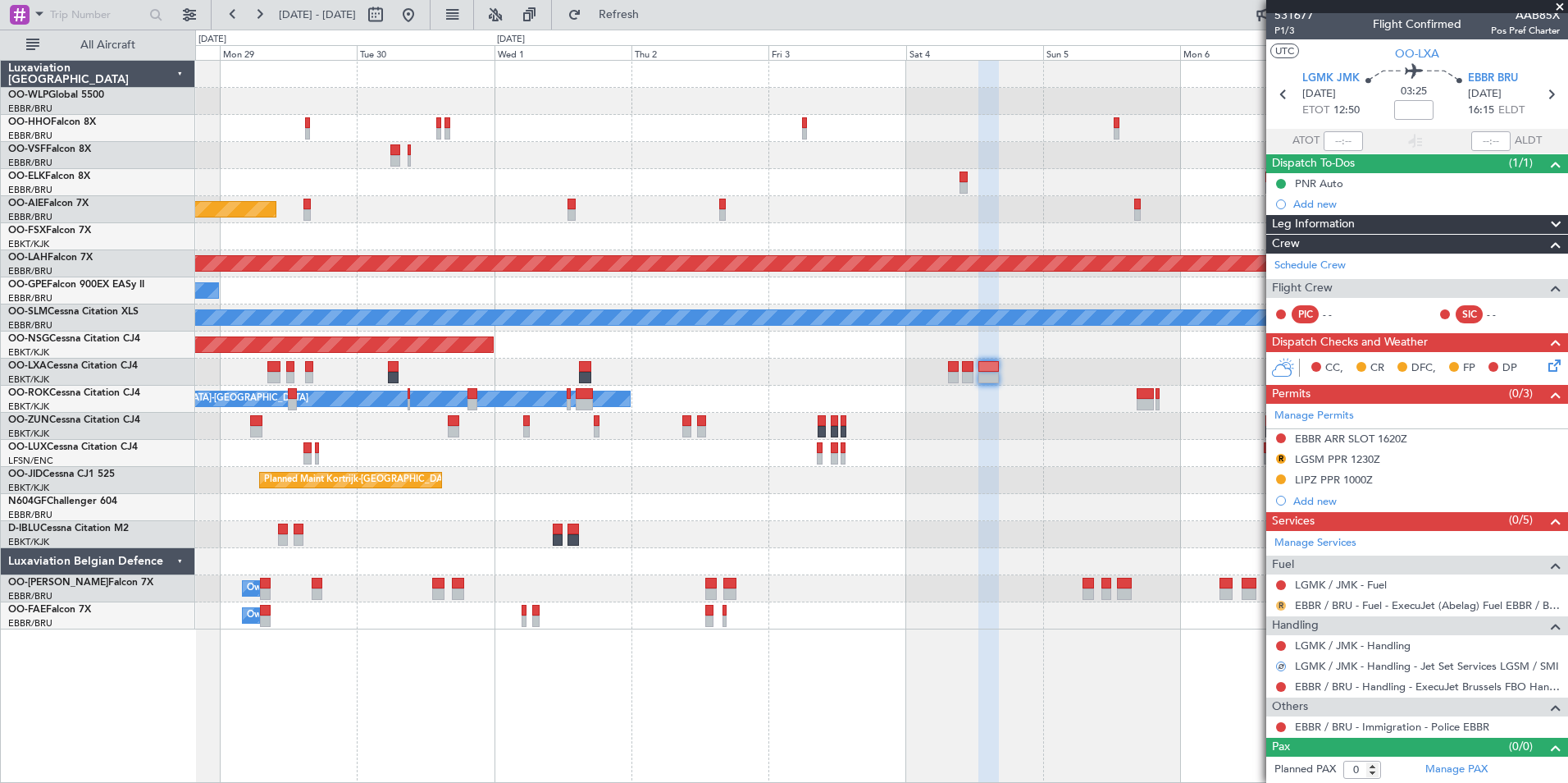
click at [1279, 601] on button "R" at bounding box center [1281, 605] width 9 height 10
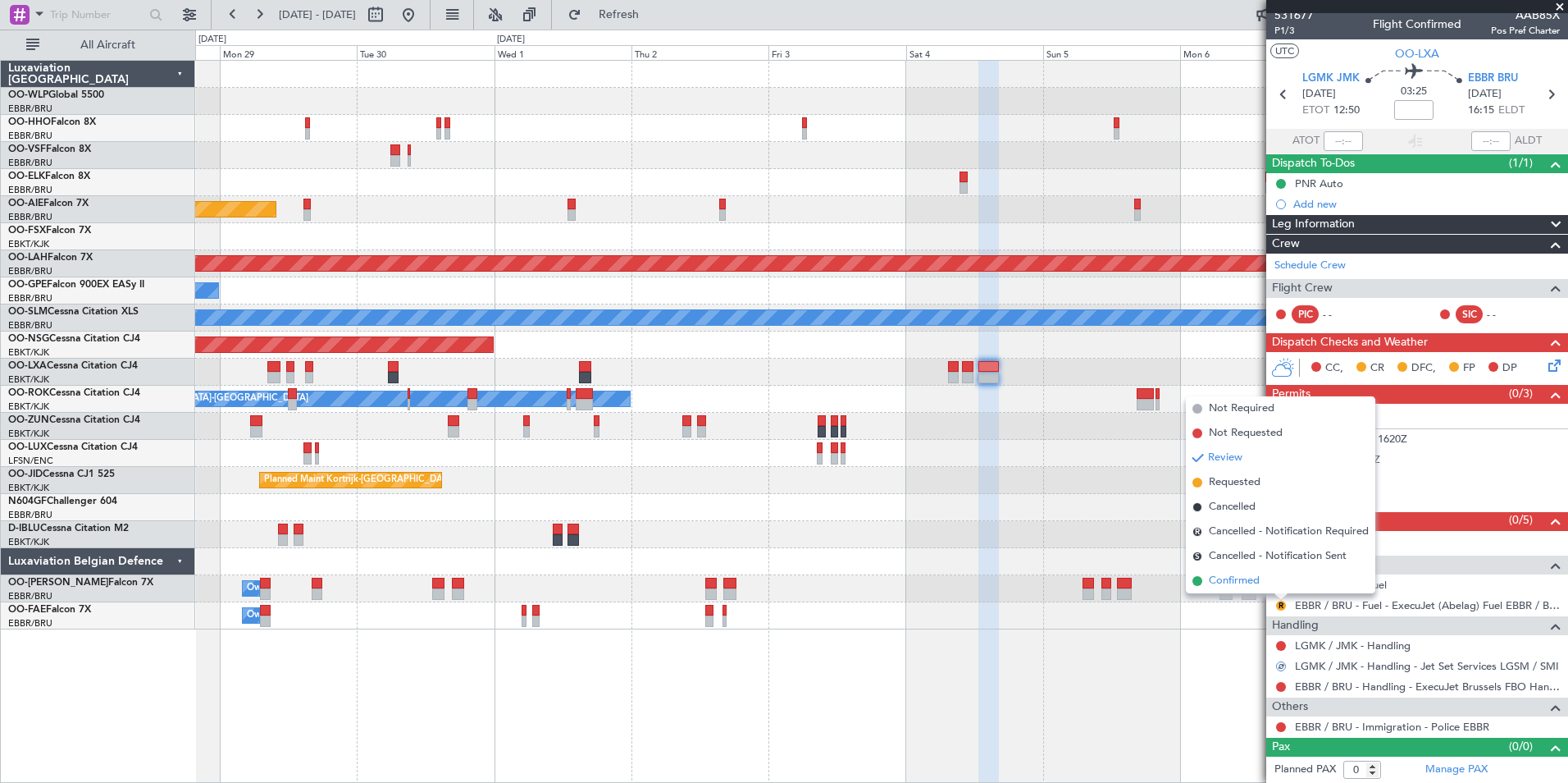
click at [1247, 585] on span "Confirmed" at bounding box center [1235, 581] width 51 height 16
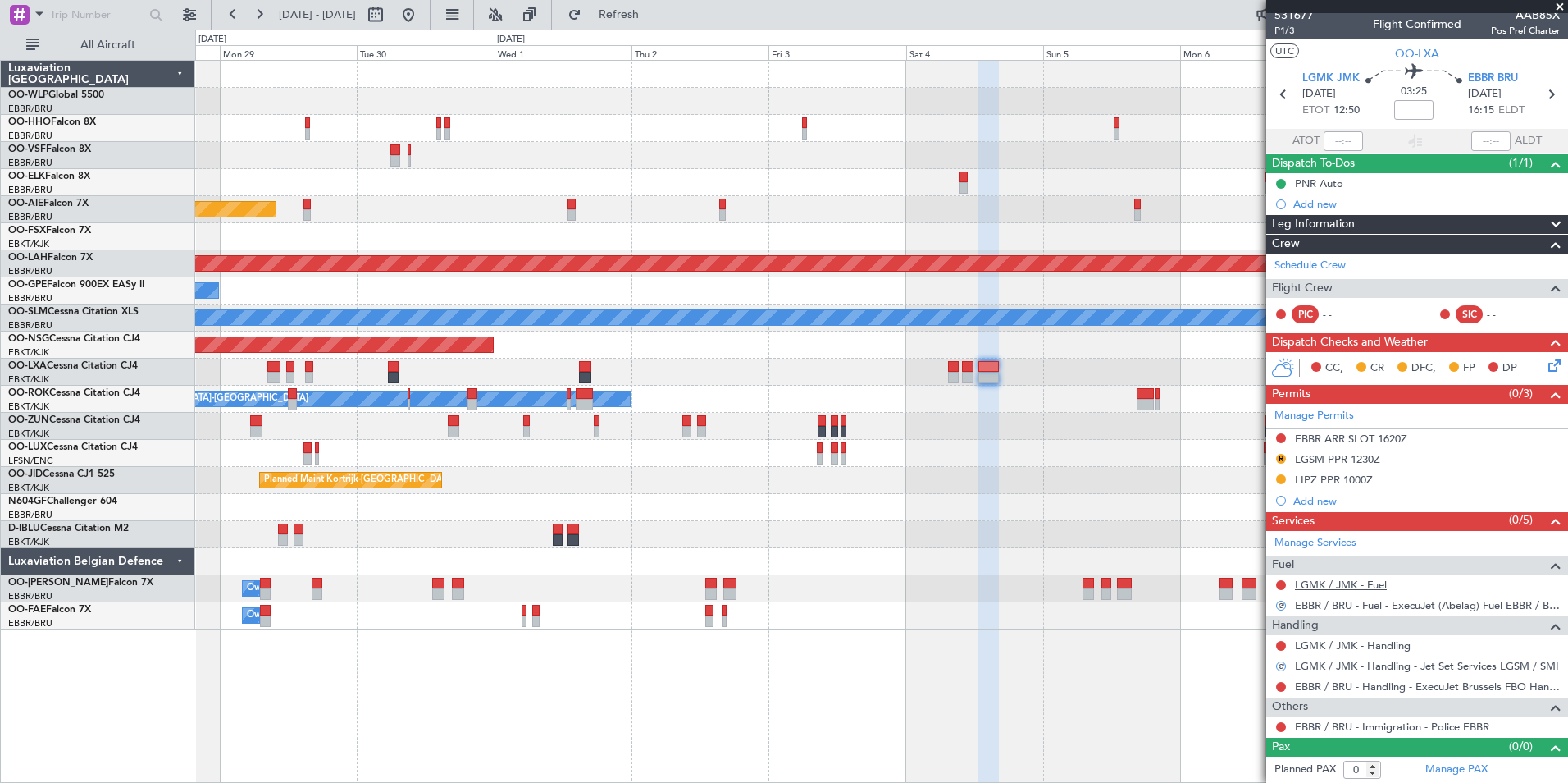
click at [1323, 581] on link "LGMK / JMK - Fuel" at bounding box center [1340, 584] width 92 height 14
click at [1332, 466] on div "R LGSM PPR 1230Z" at bounding box center [1417, 460] width 302 height 21
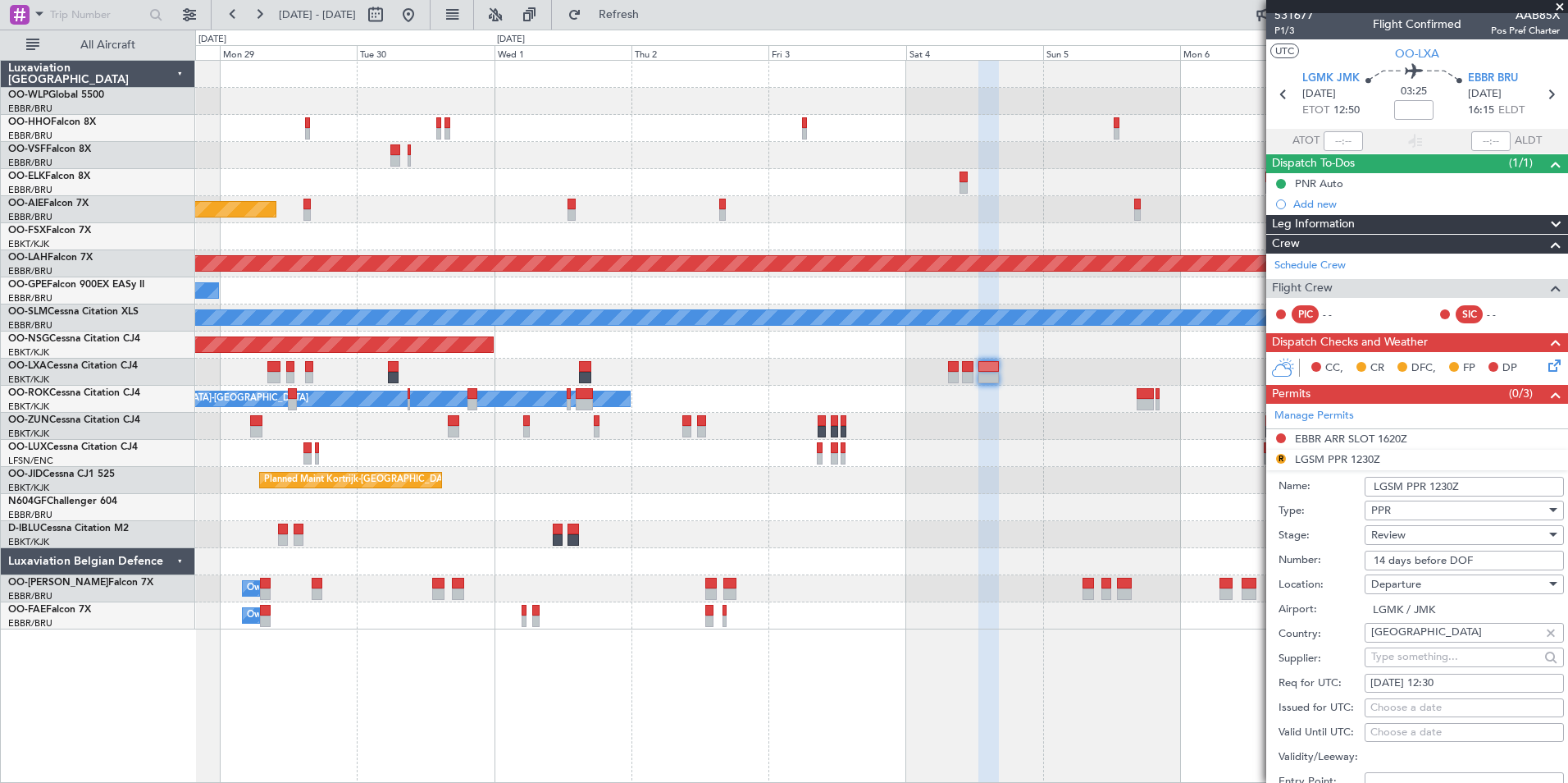
scroll to position [88, 0]
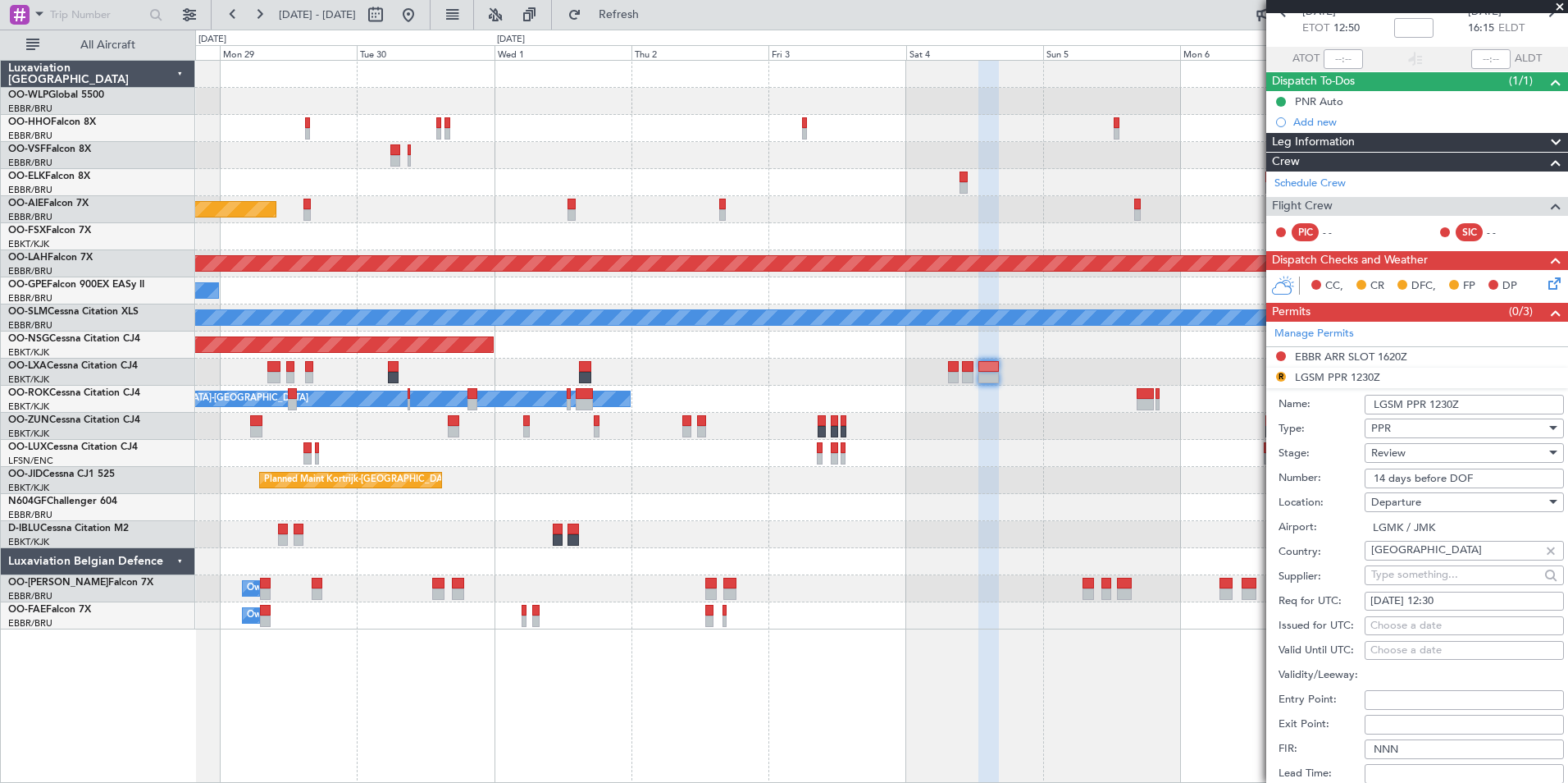
click at [1444, 604] on div "[DATE] 12:30" at bounding box center [1464, 601] width 188 height 16
select select "10"
select select "2025"
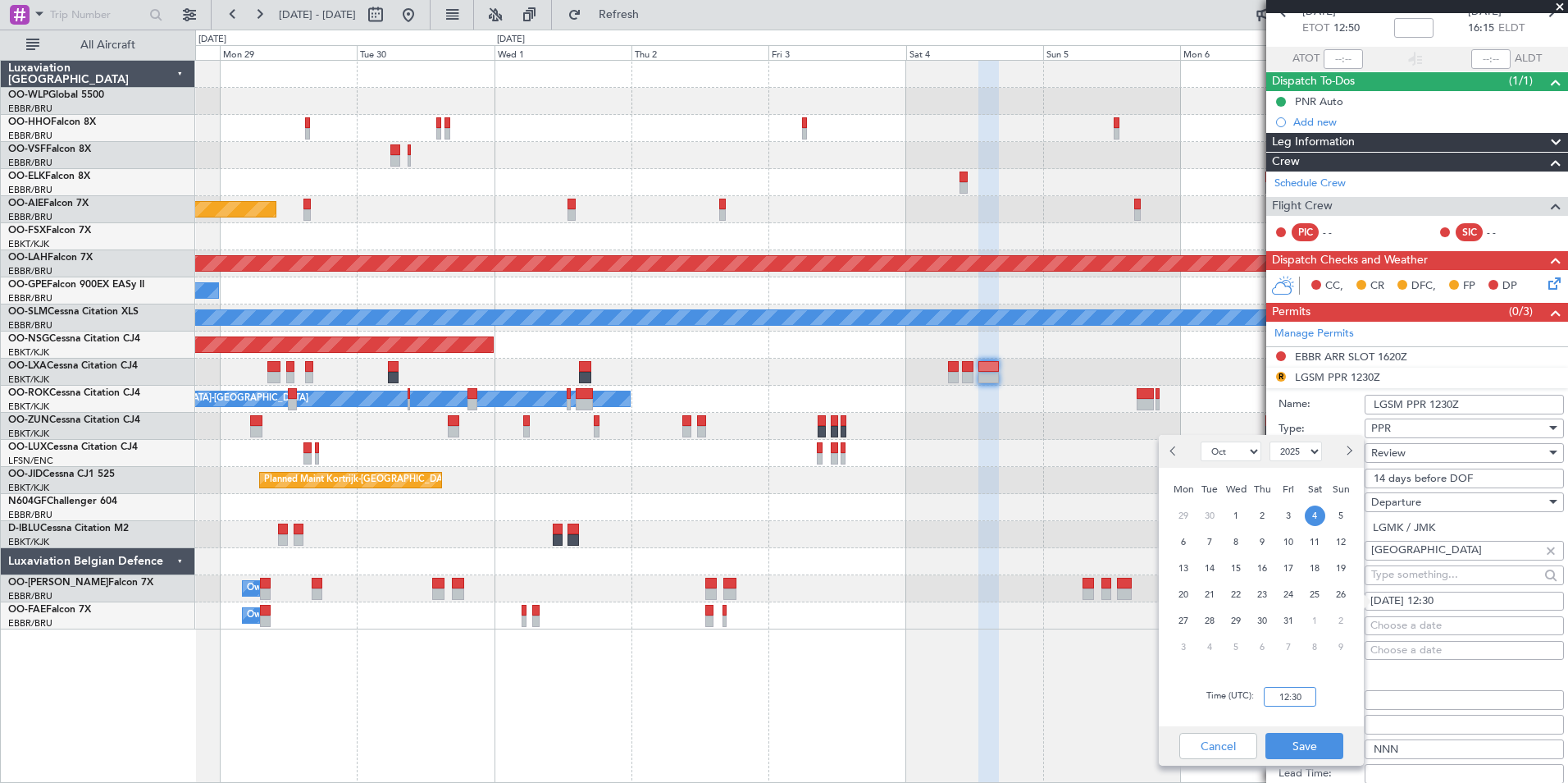
click at [1297, 694] on input "12:30" at bounding box center [1290, 697] width 52 height 20
type input "1245"
click at [1319, 749] on button "Save" at bounding box center [1304, 746] width 78 height 27
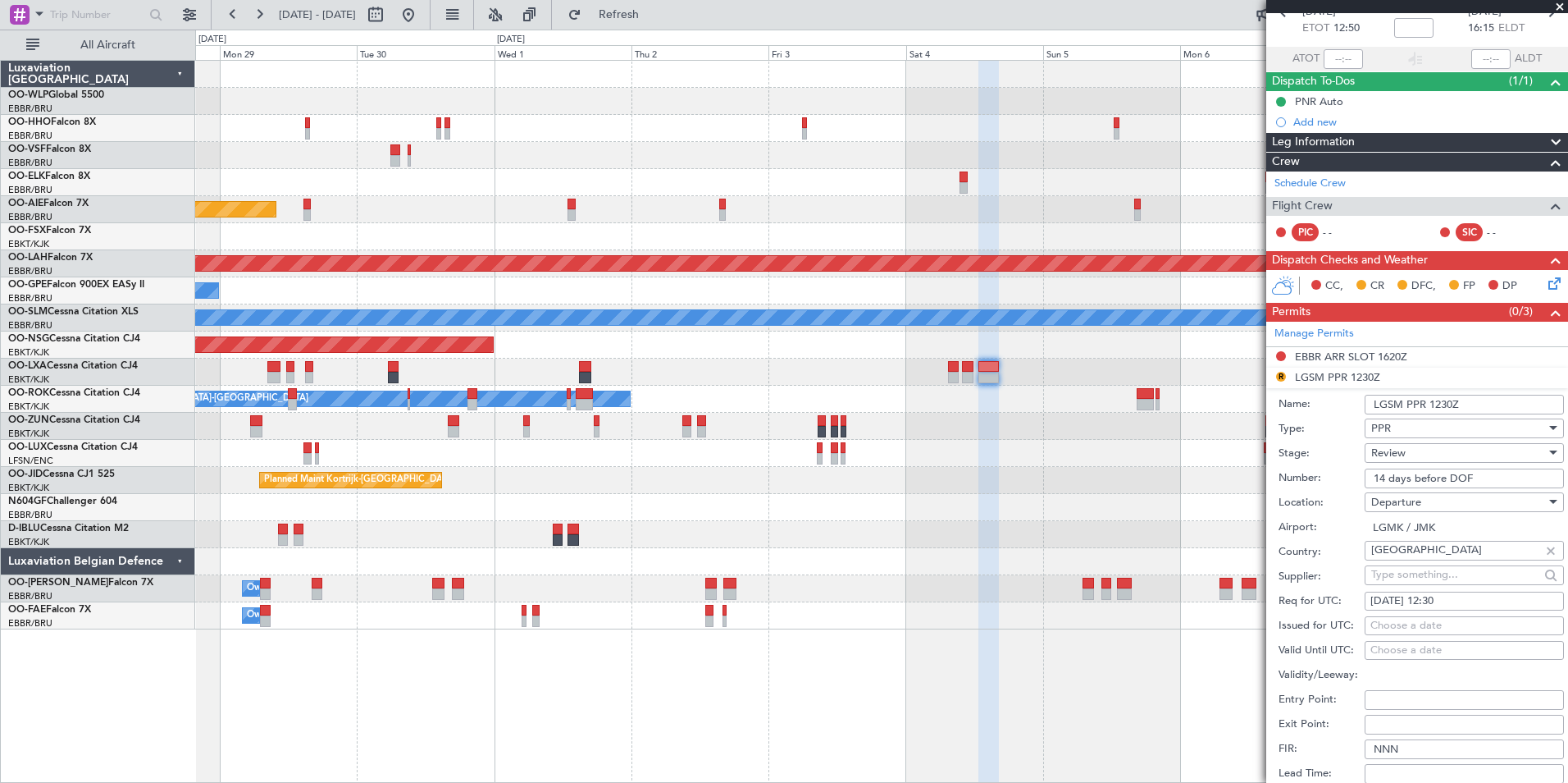
click at [1443, 598] on div "[DATE] 12:30" at bounding box center [1464, 601] width 188 height 16
select select "10"
select select "2025"
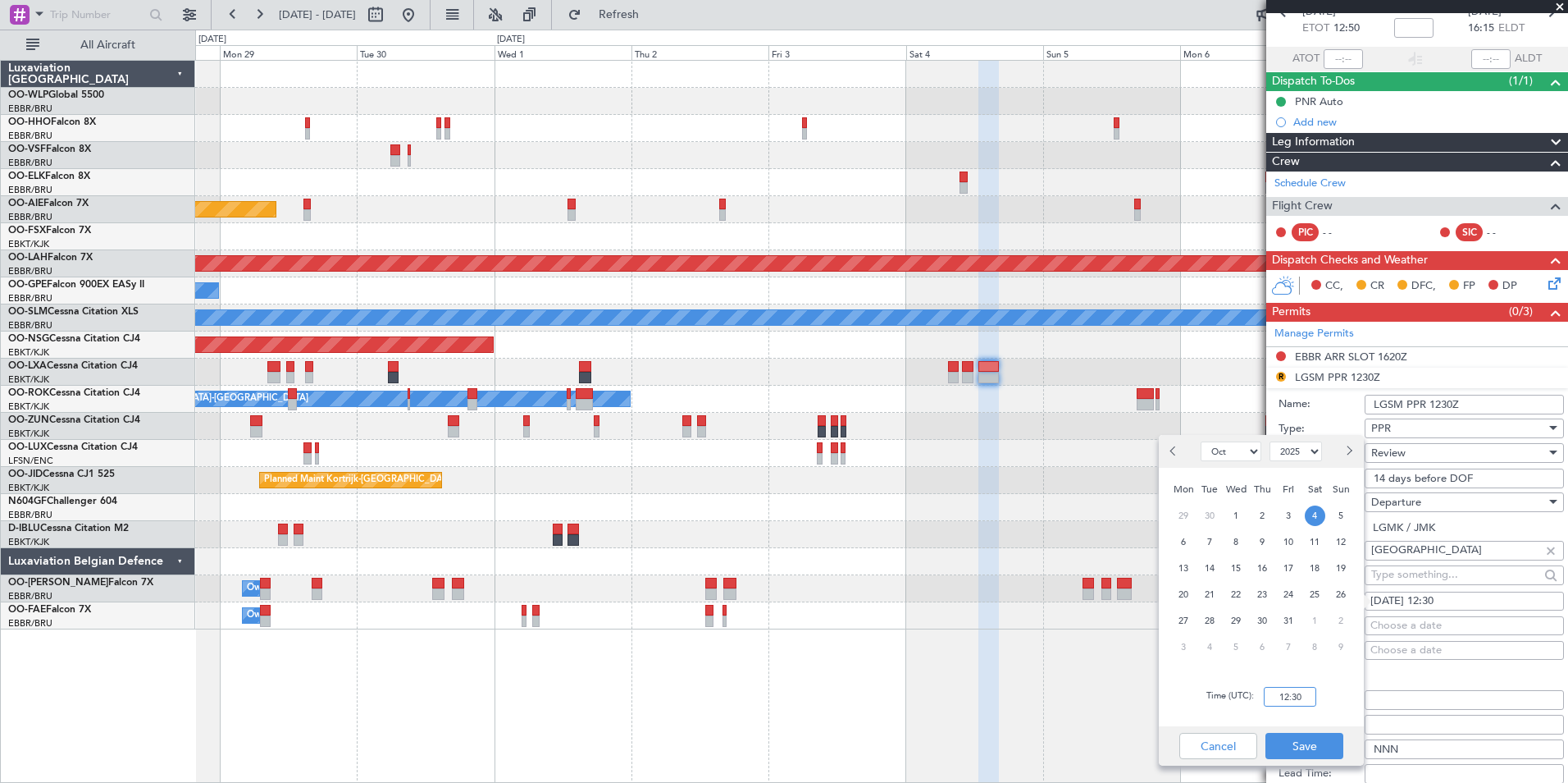
click at [1285, 694] on input "12:30" at bounding box center [1290, 697] width 52 height 20
type input "12:45"
click at [1285, 739] on button "Save" at bounding box center [1304, 746] width 78 height 27
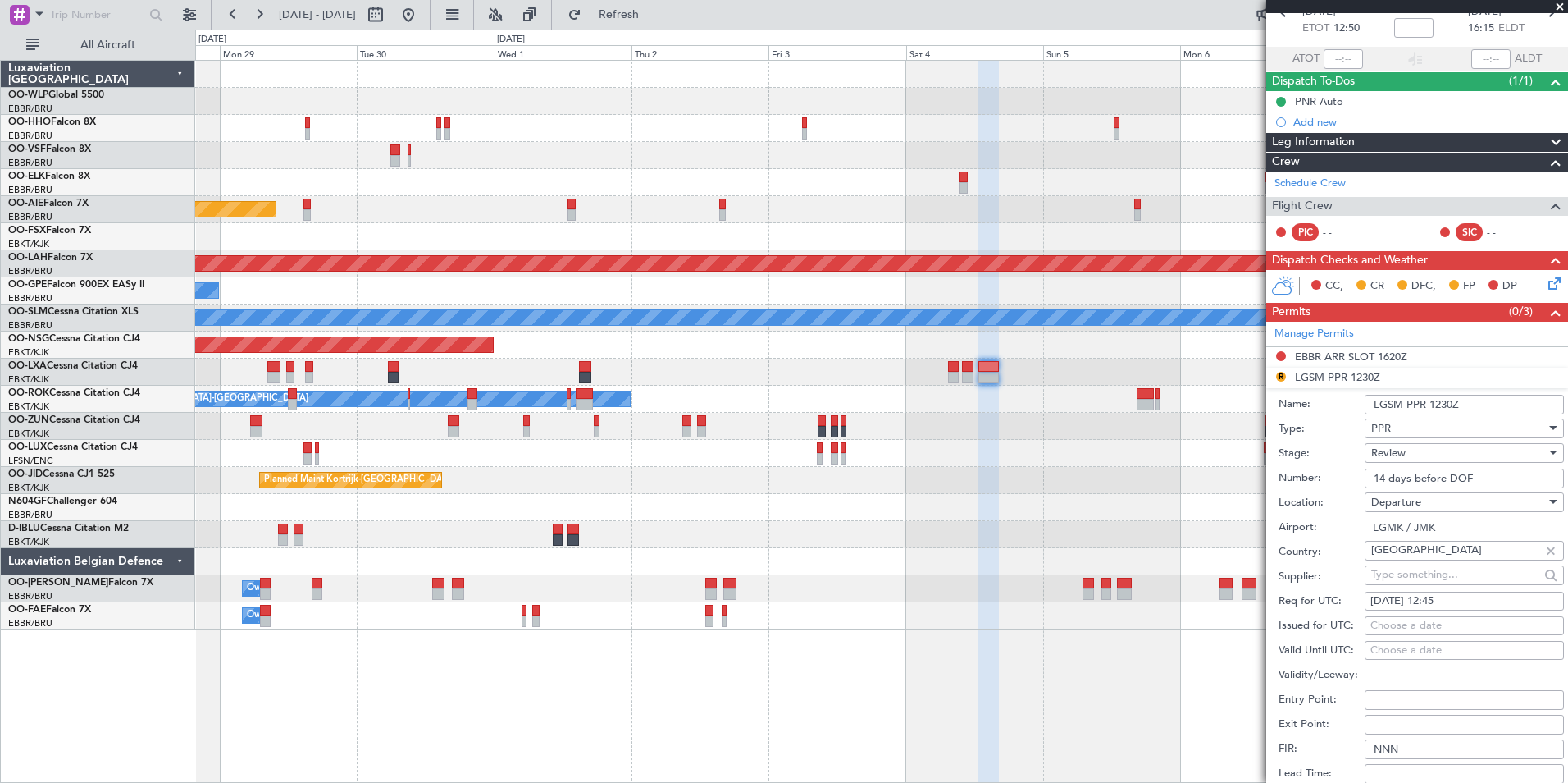
scroll to position [171, 0]
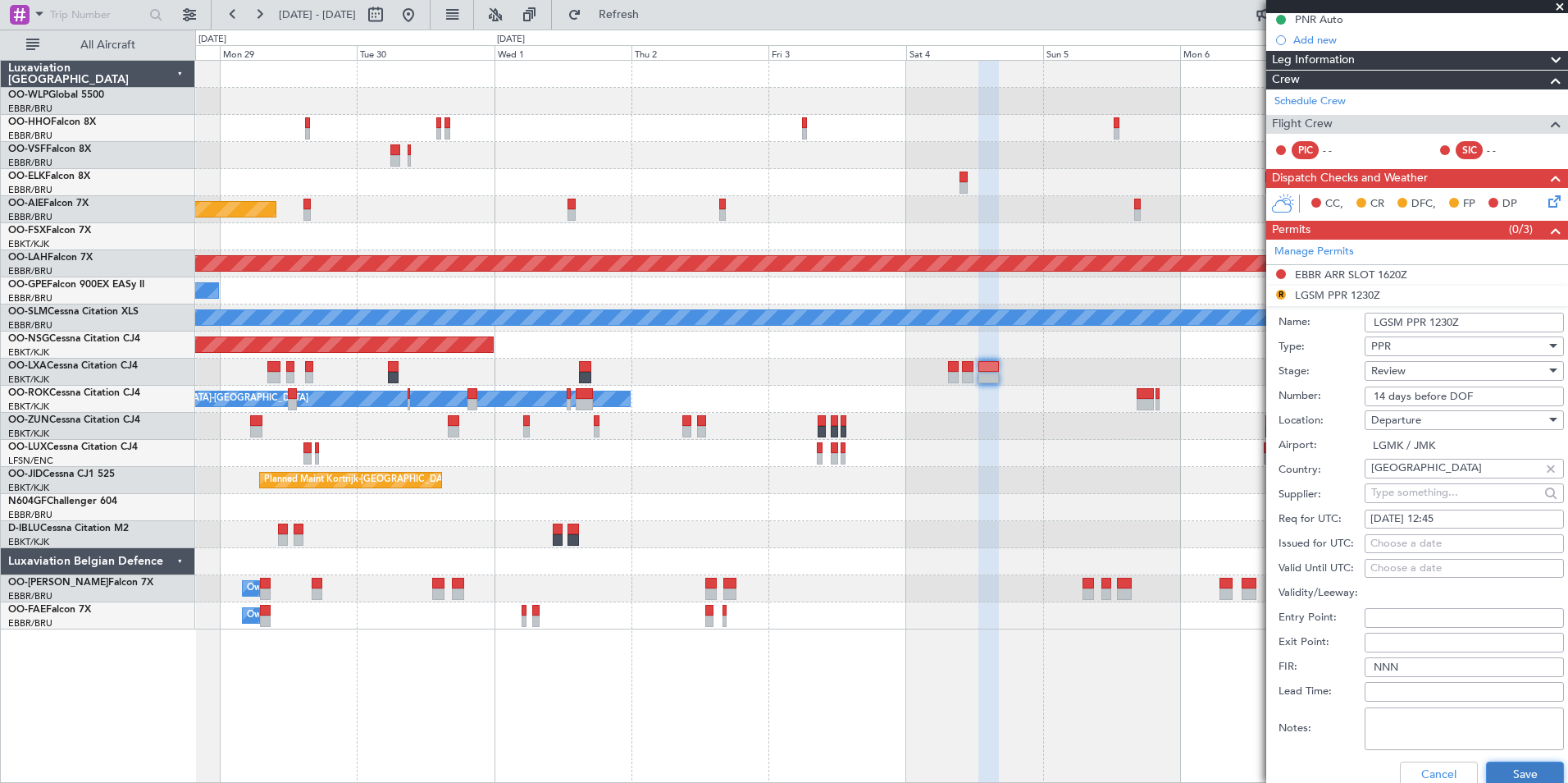
click at [1513, 772] on button "Save" at bounding box center [1525, 774] width 78 height 27
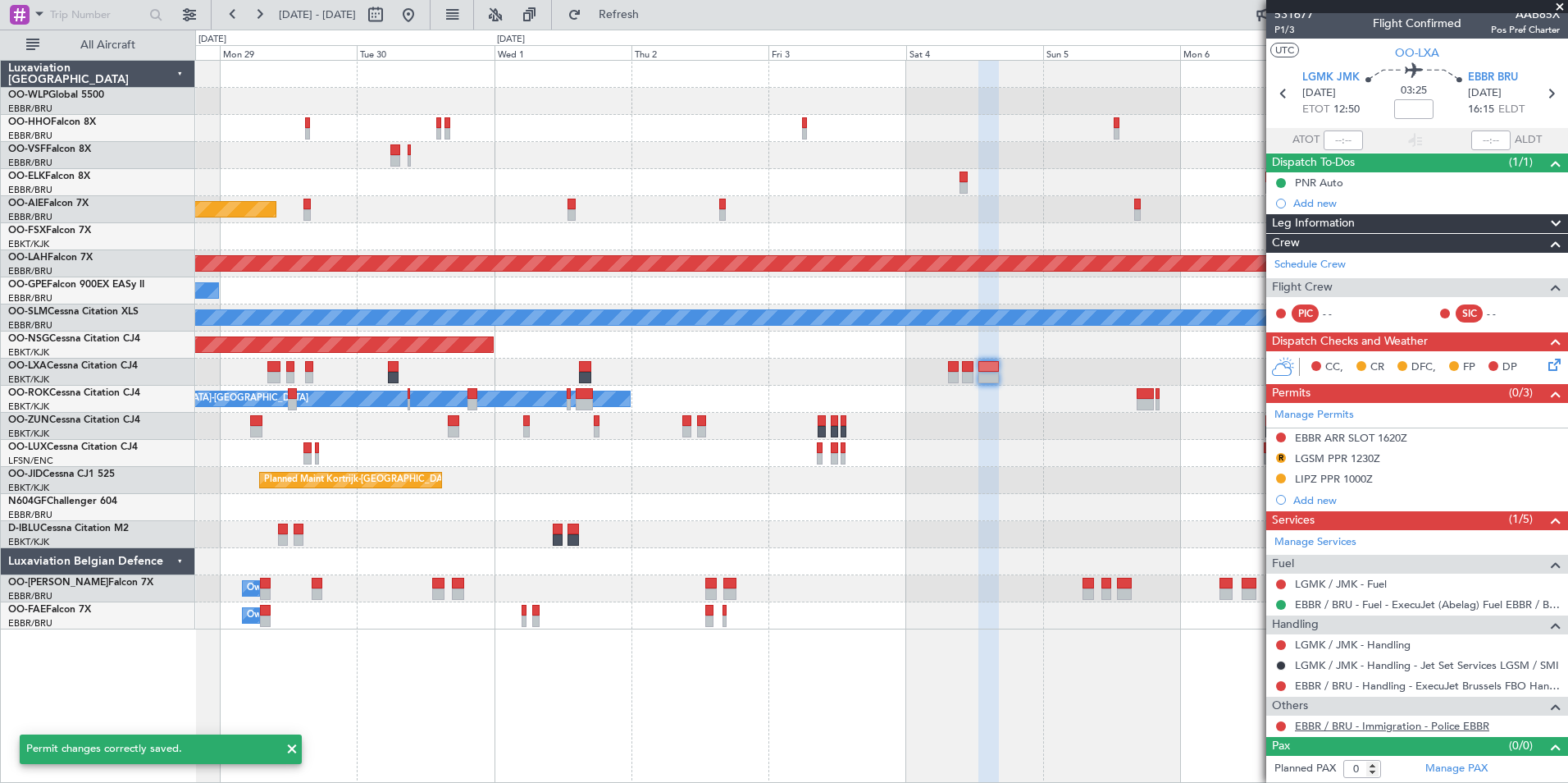
scroll to position [7, 0]
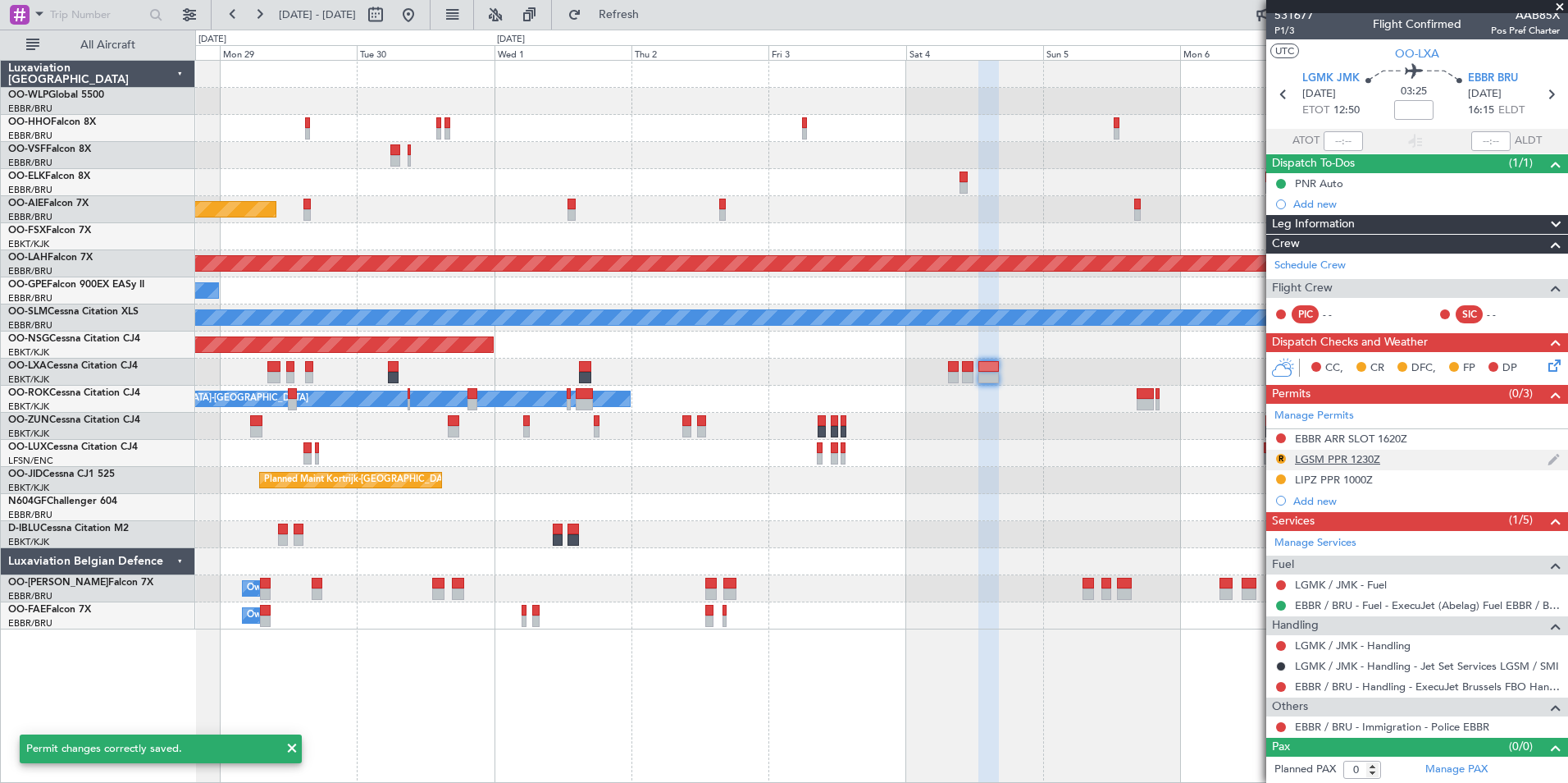
click at [1349, 460] on div "LGSM PPR 1230Z" at bounding box center [1337, 459] width 85 height 14
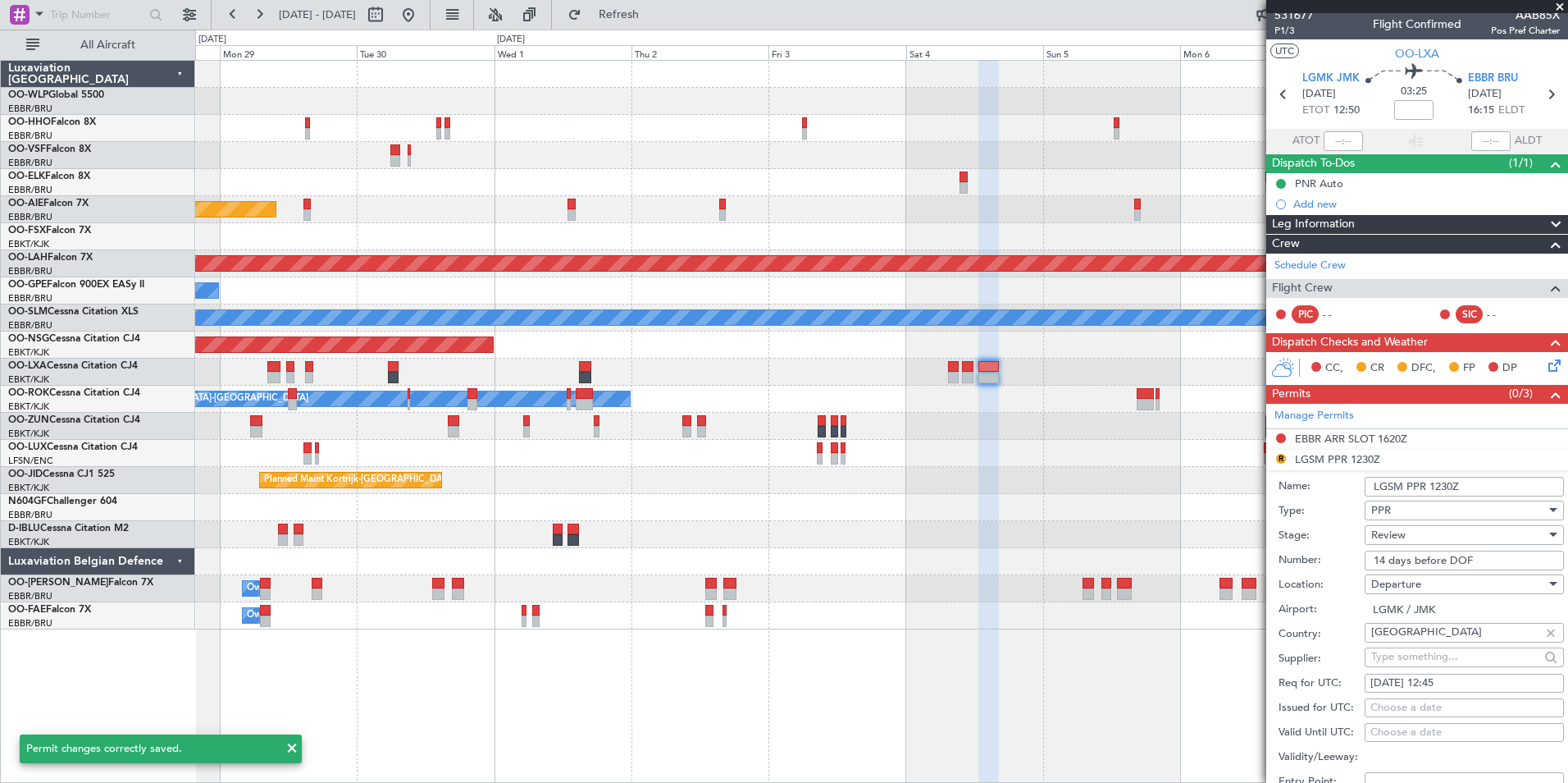
scroll to position [171, 0]
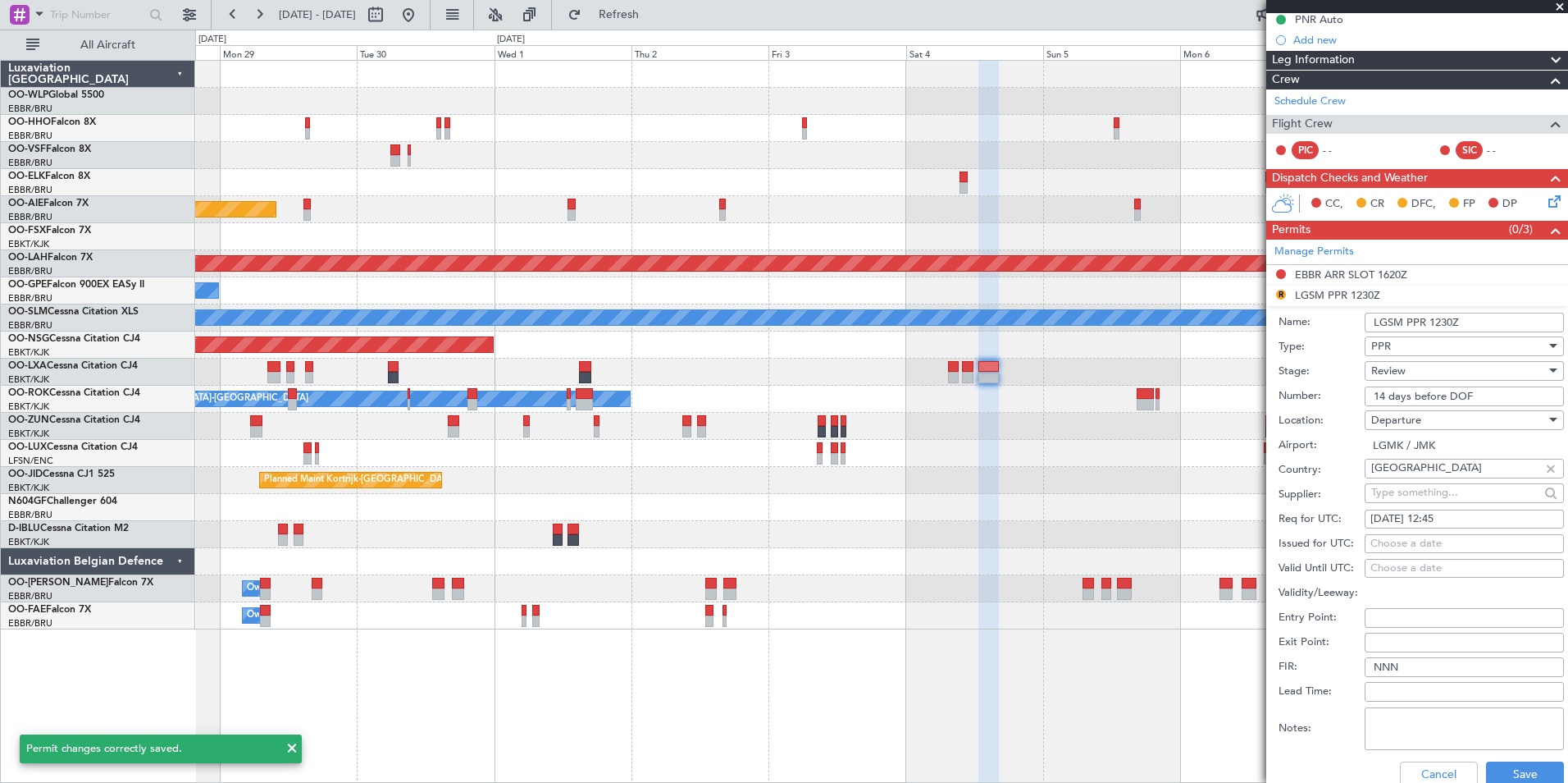
click at [1384, 315] on input "LGSM PPR 1230Z" at bounding box center [1464, 322] width 199 height 20
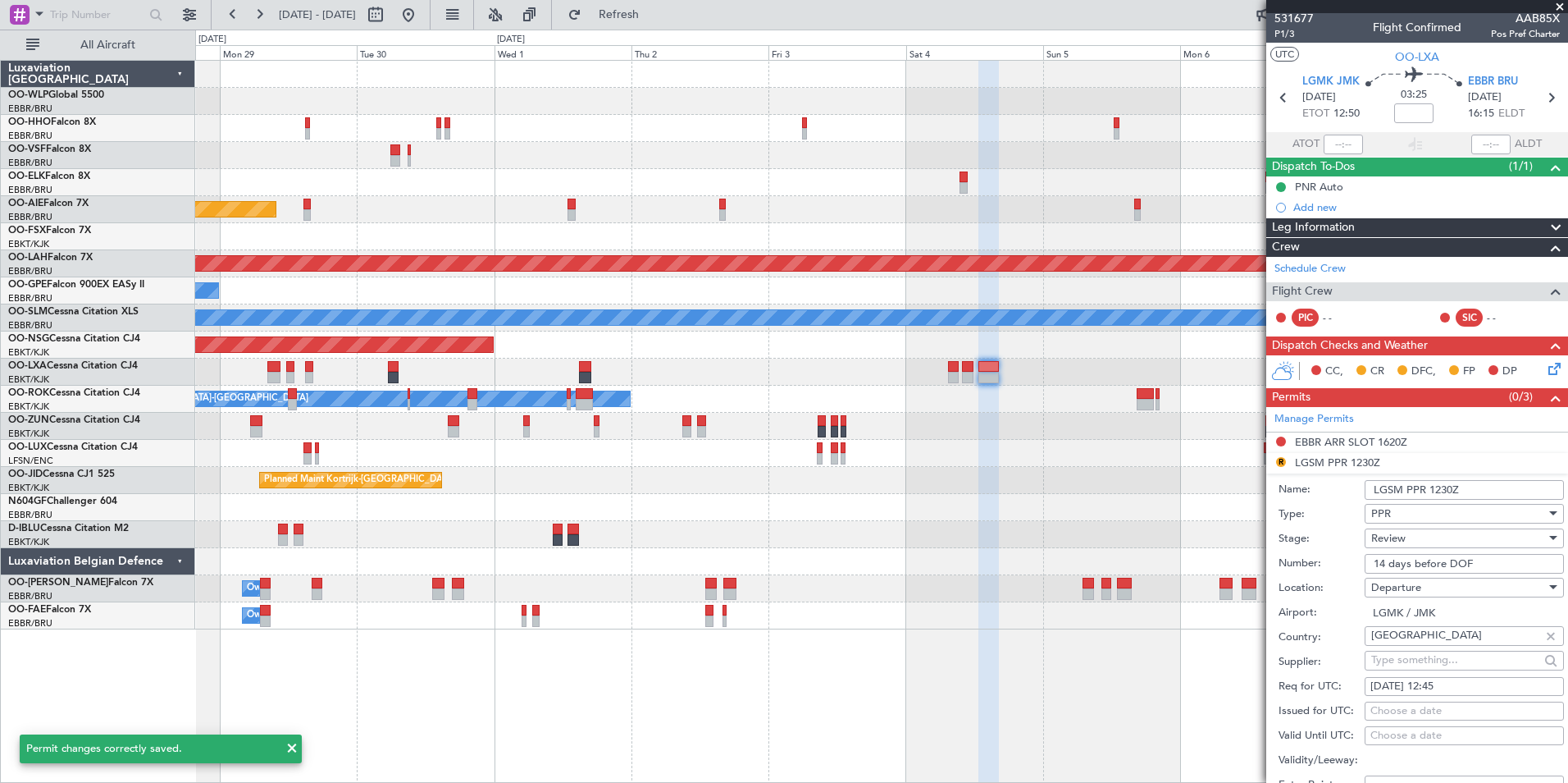
scroll to position [0, 0]
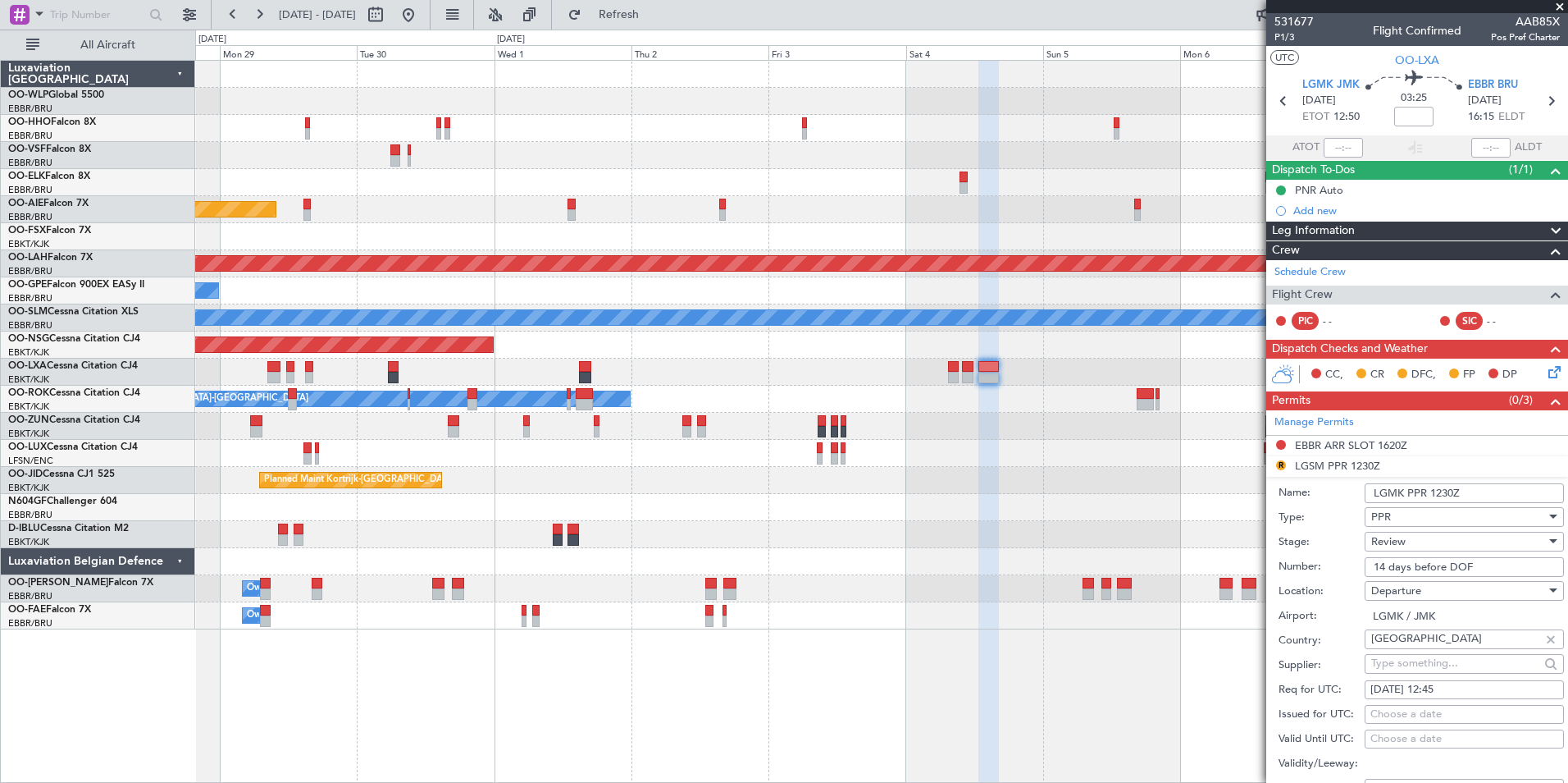
click at [1441, 493] on input "LGMK PPR 1230Z" at bounding box center [1464, 493] width 199 height 20
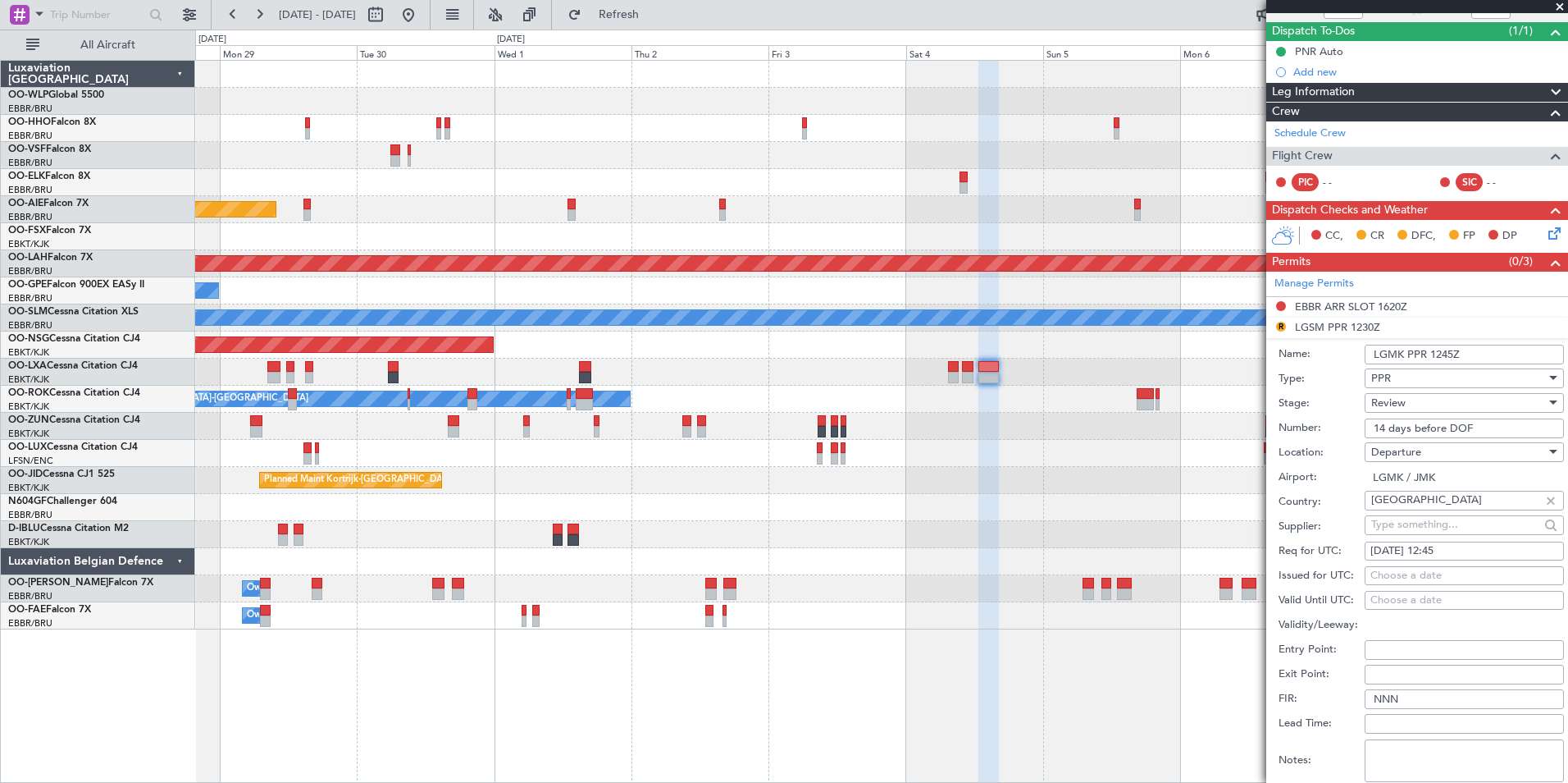
scroll to position [164, 0]
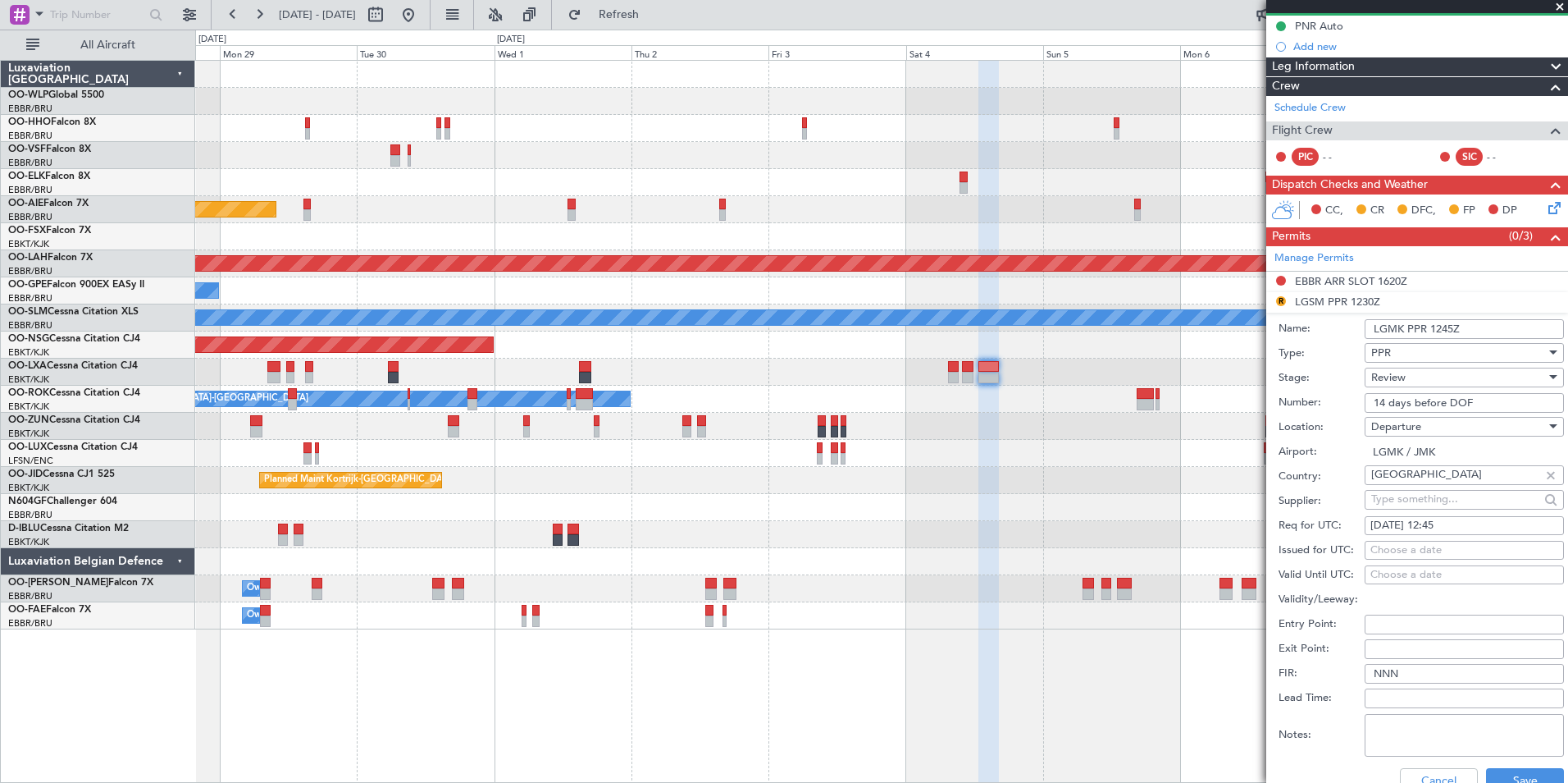
type input "LGMK PPR 1245Z"
click at [1390, 374] on span "Review" at bounding box center [1389, 377] width 34 height 15
click at [1403, 478] on span "Requested" at bounding box center [1458, 484] width 172 height 25
click at [1498, 772] on button "Save" at bounding box center [1525, 781] width 78 height 27
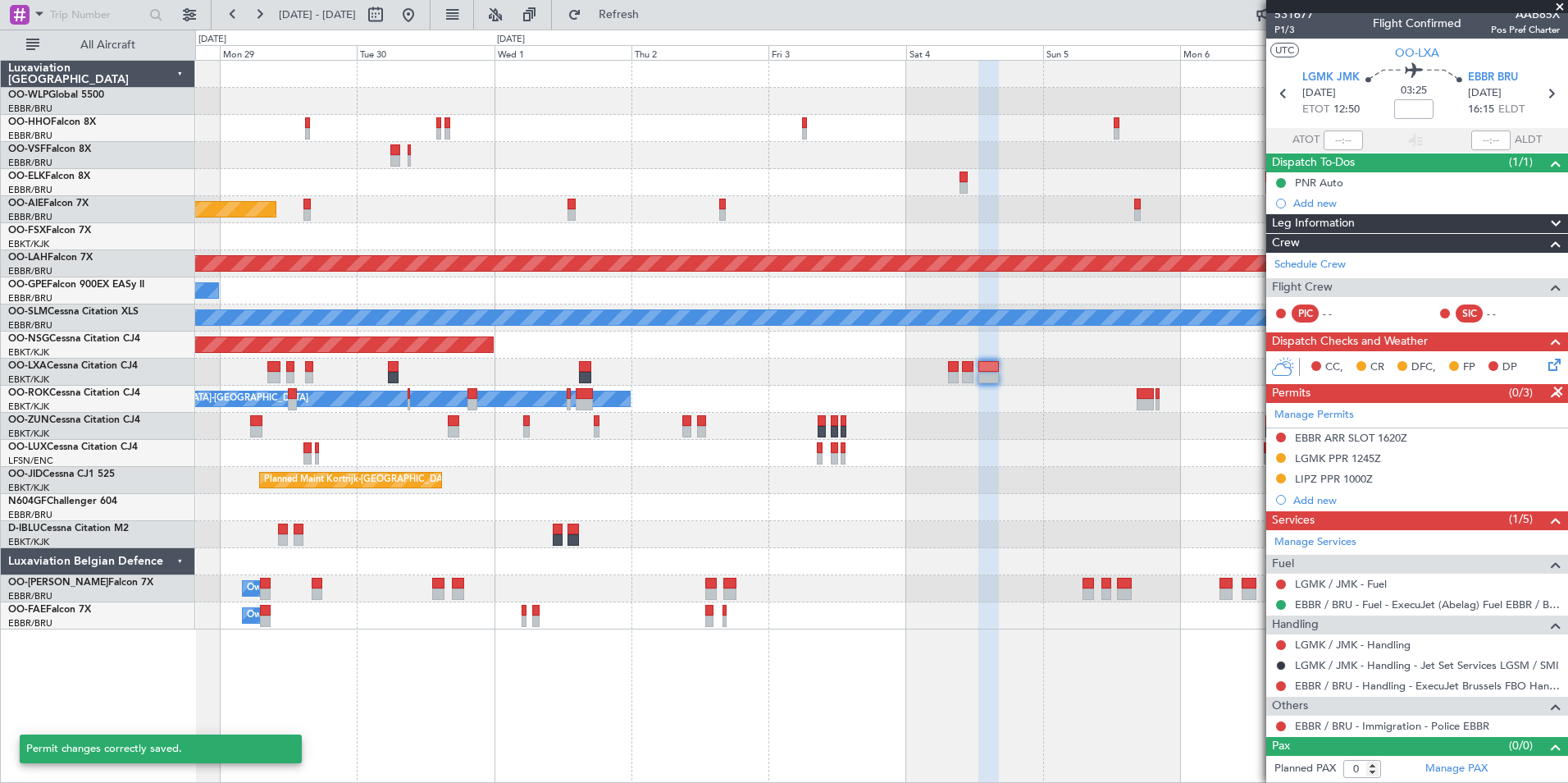
scroll to position [7, 0]
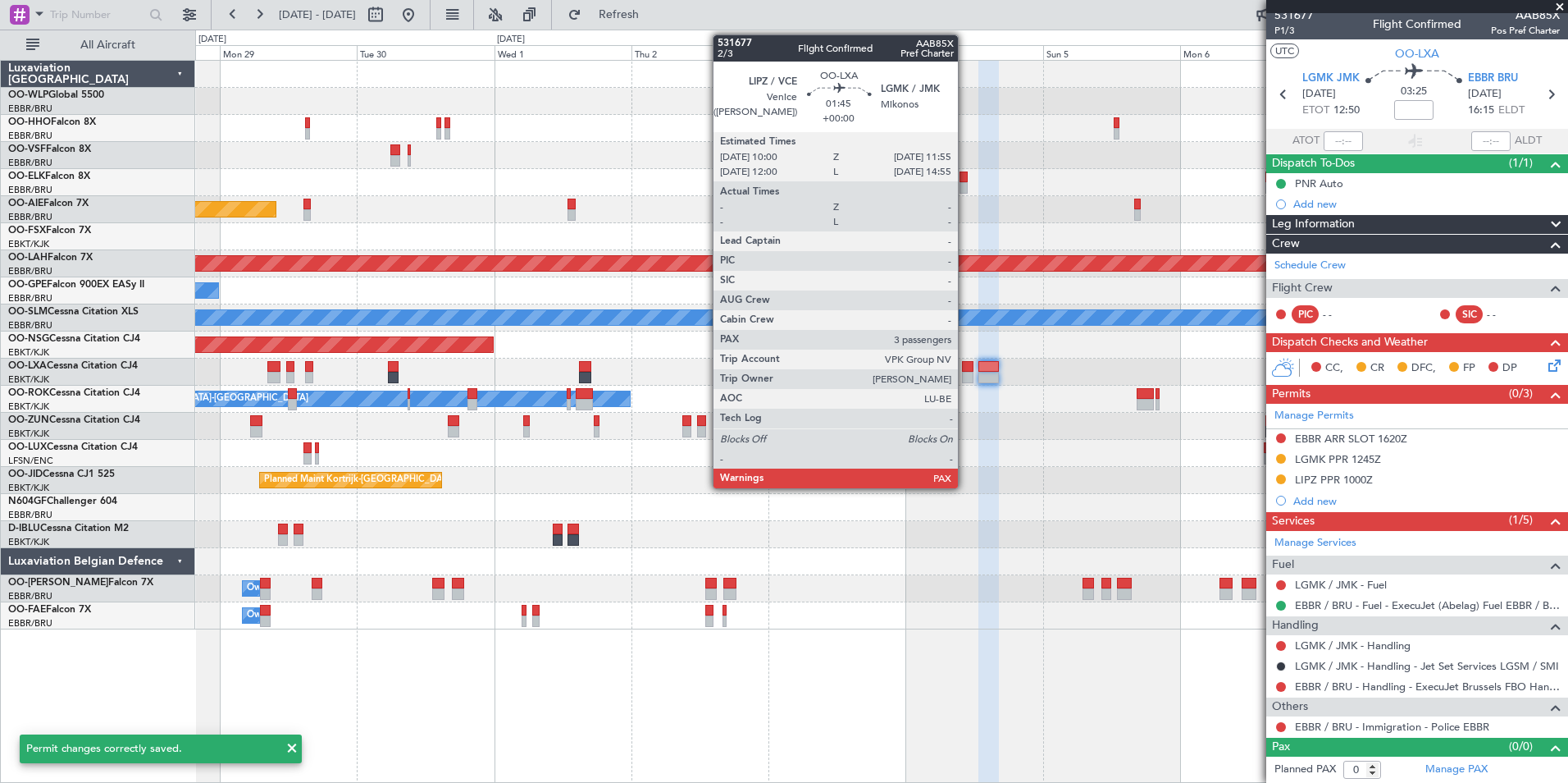
click at [965, 373] on div at bounding box center [968, 377] width 11 height 11
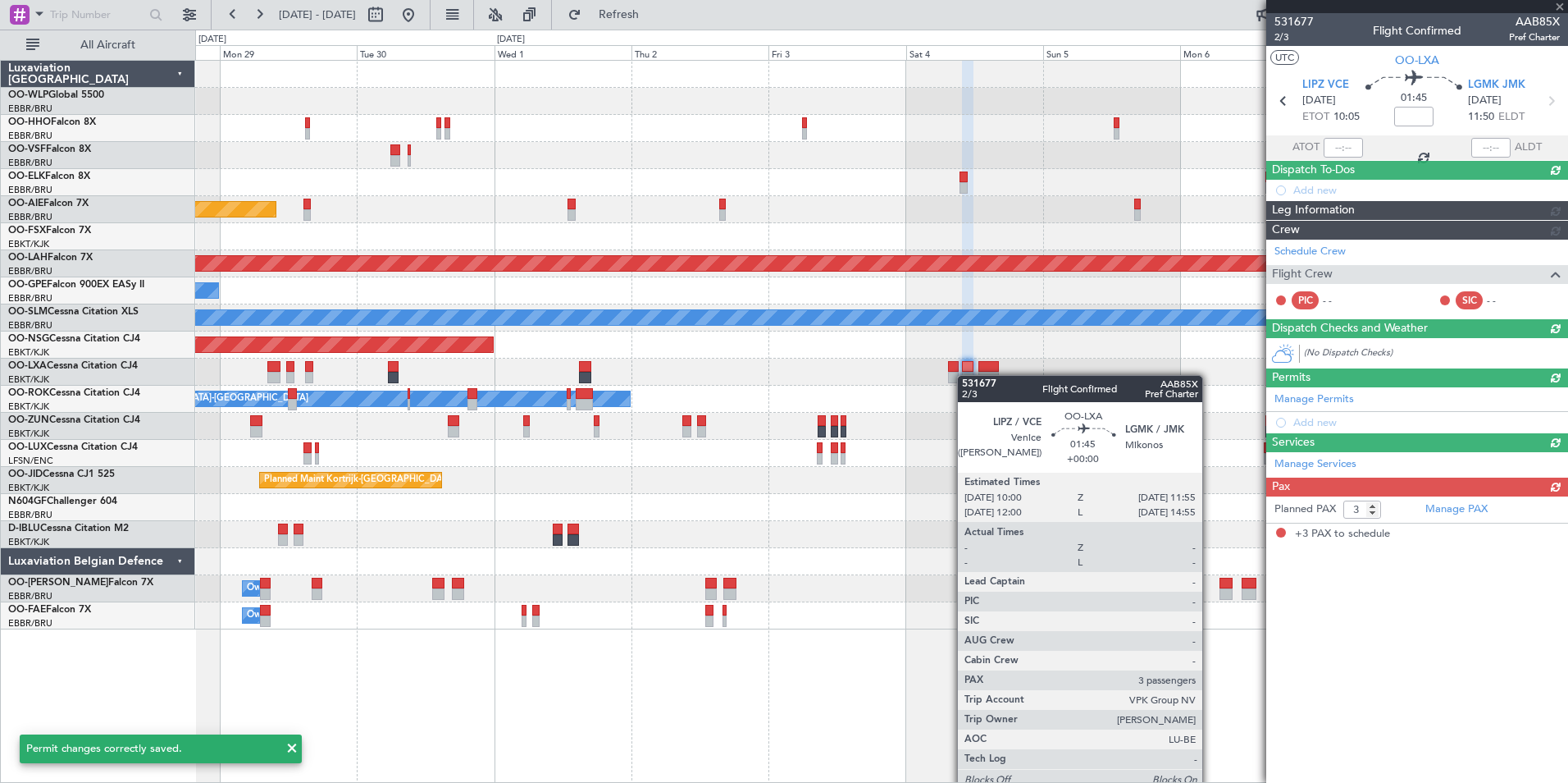
scroll to position [0, 0]
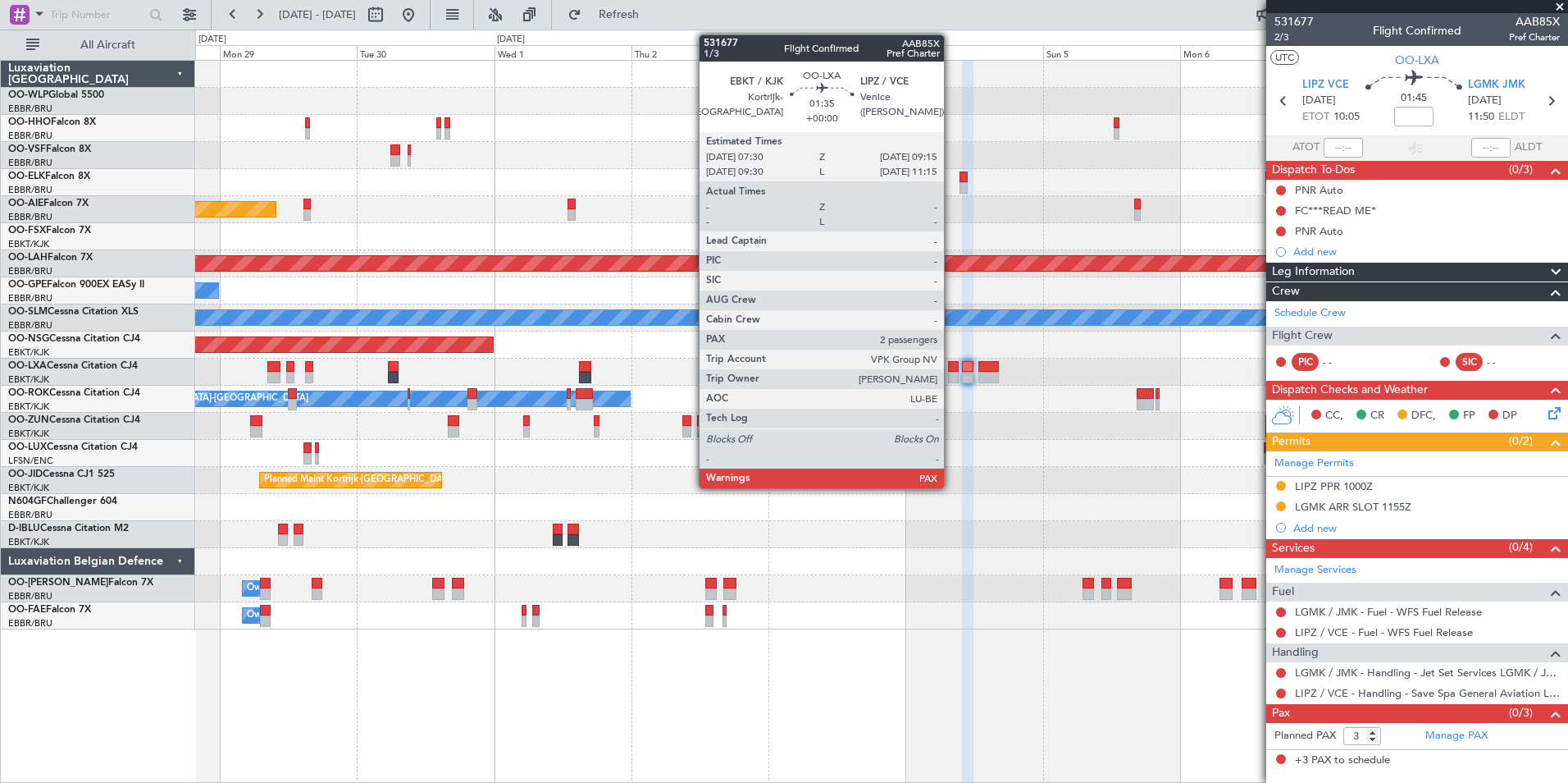
click at [952, 372] on div at bounding box center [953, 377] width 10 height 11
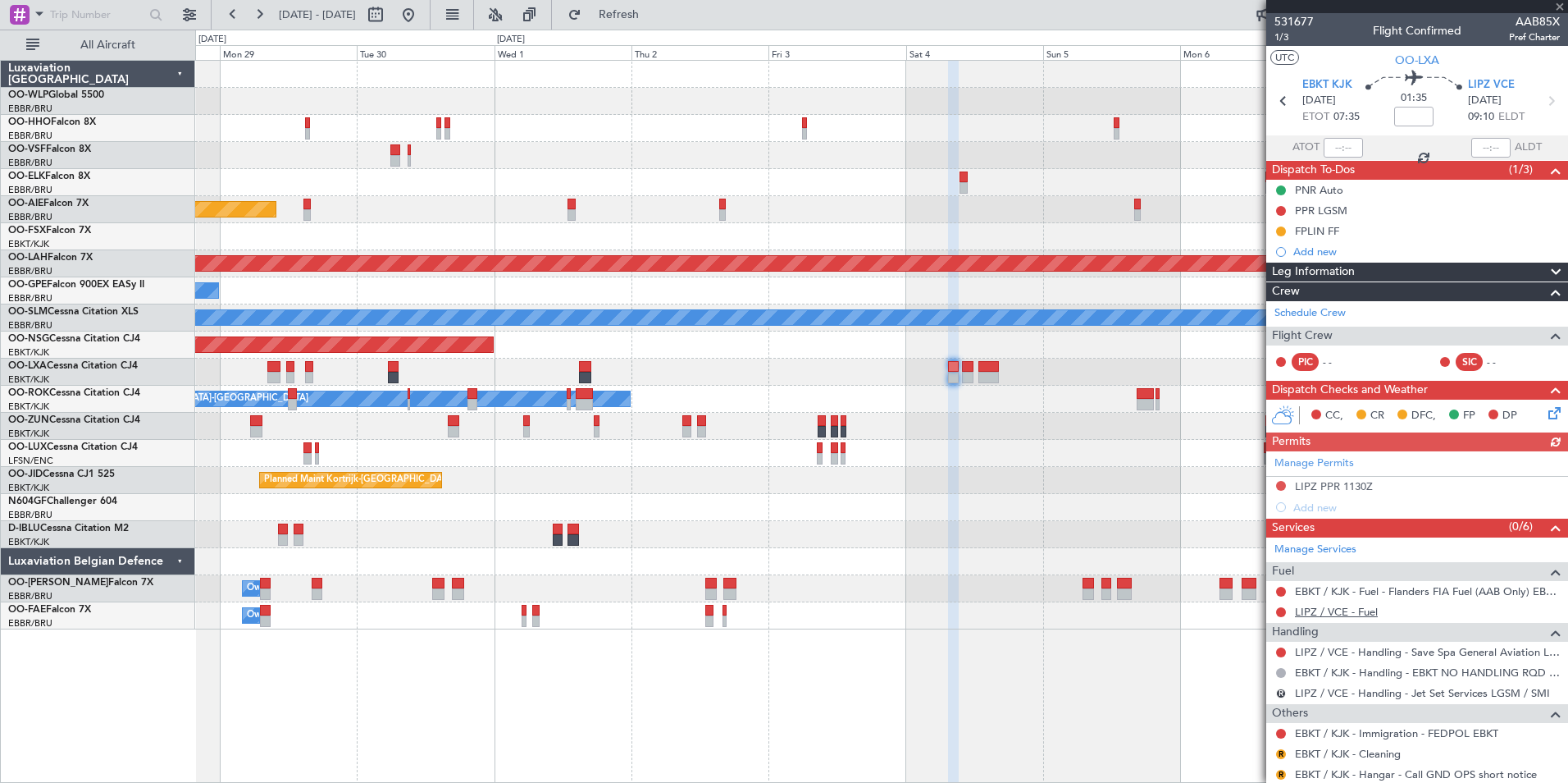
click at [1305, 609] on link "LIPZ / VCE - Fuel" at bounding box center [1335, 611] width 83 height 14
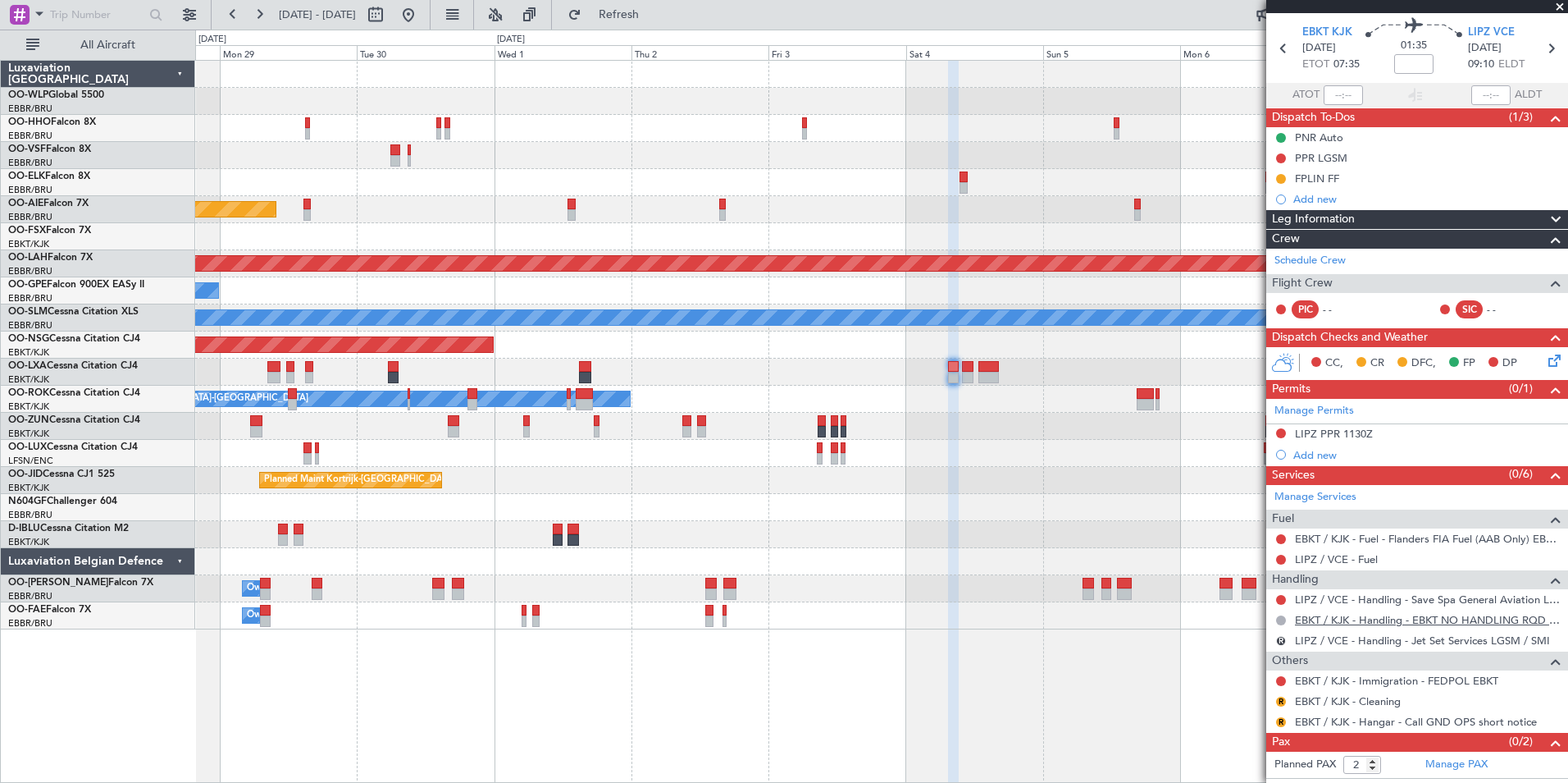
scroll to position [69, 0]
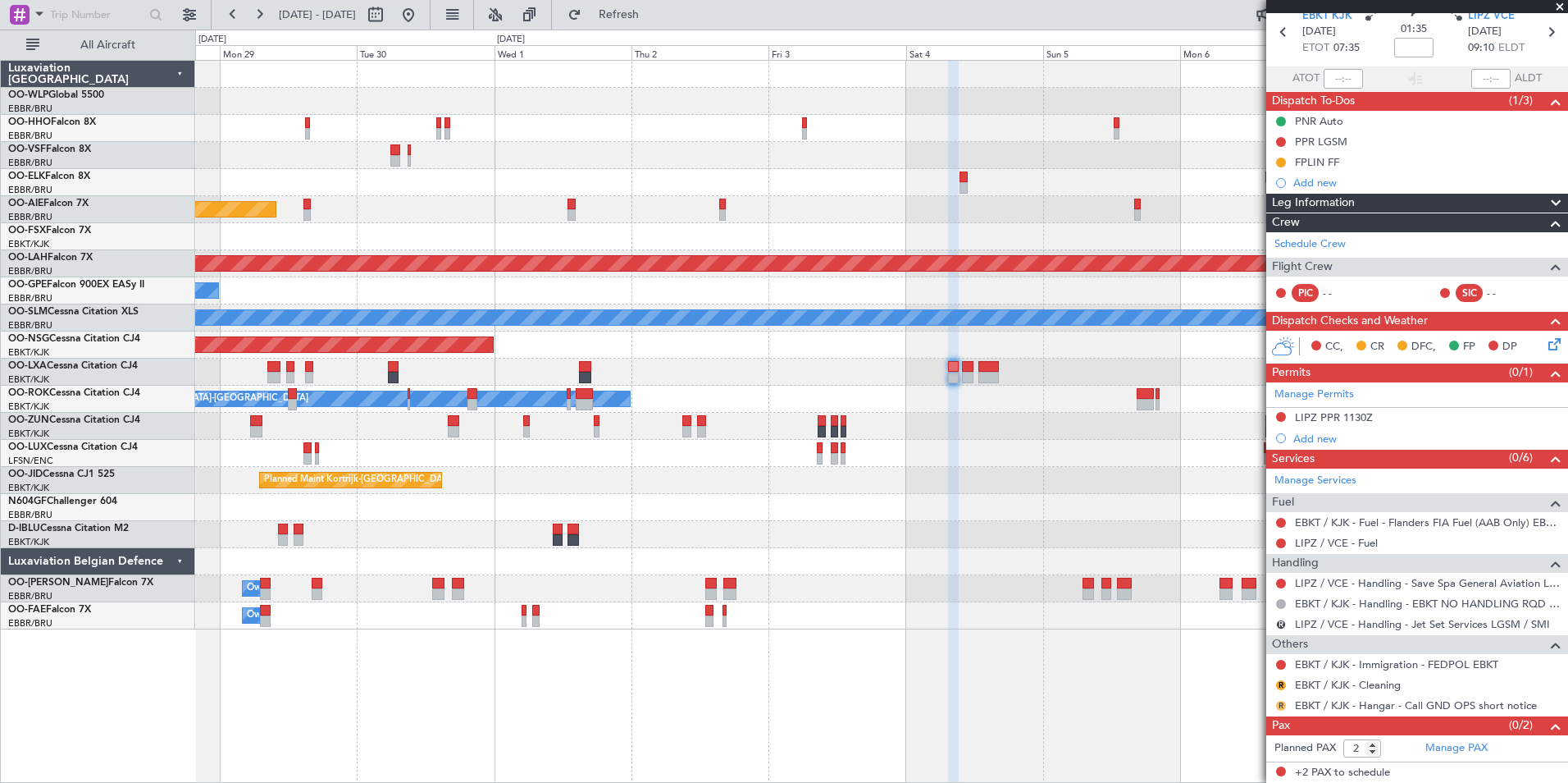
click at [1283, 706] on button "R" at bounding box center [1281, 705] width 9 height 10
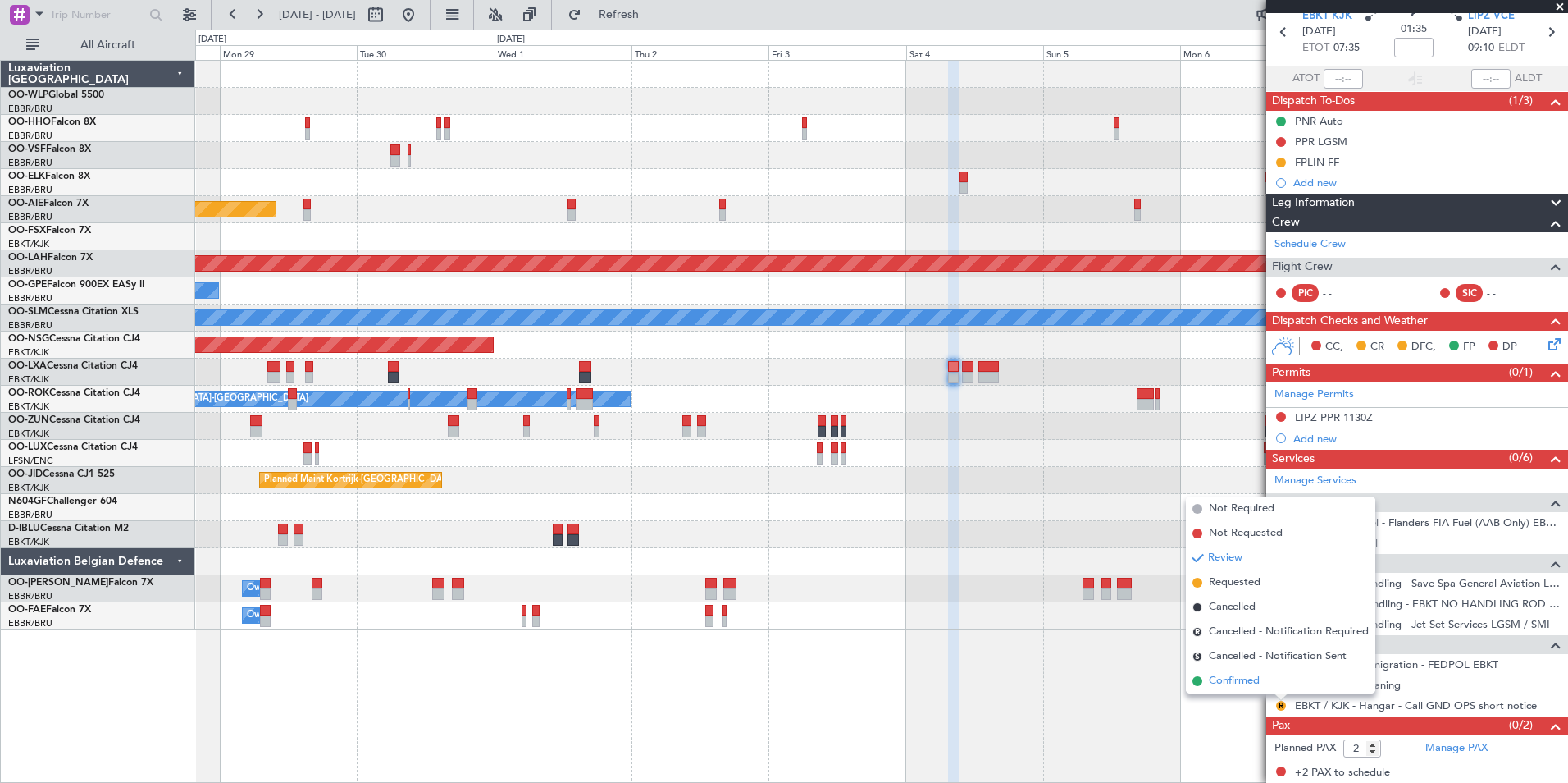
click at [1249, 679] on span "Confirmed" at bounding box center [1235, 680] width 51 height 16
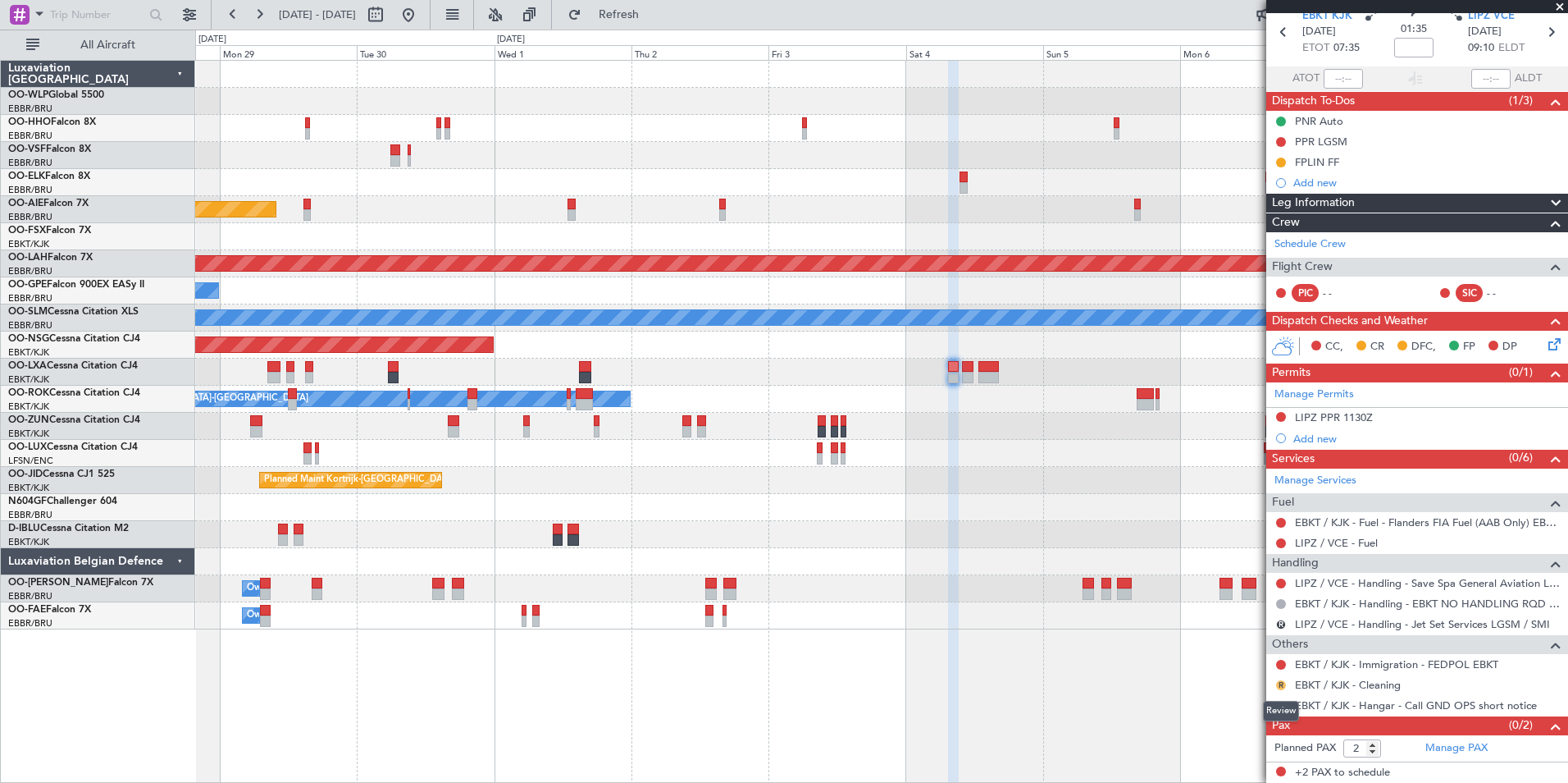
click at [1277, 682] on button "R" at bounding box center [1281, 685] width 9 height 10
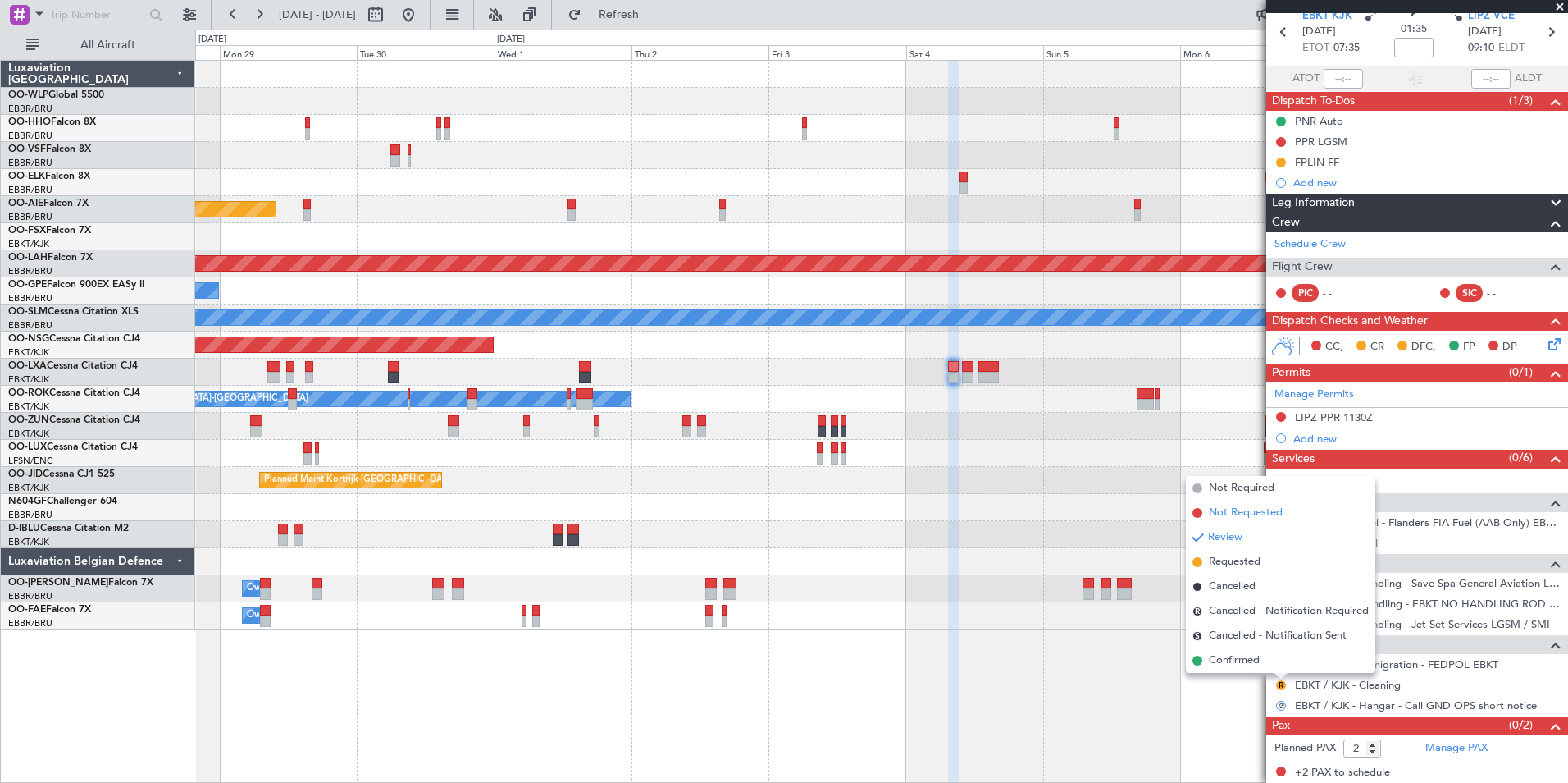
click at [1235, 506] on span "Not Requested" at bounding box center [1246, 512] width 74 height 16
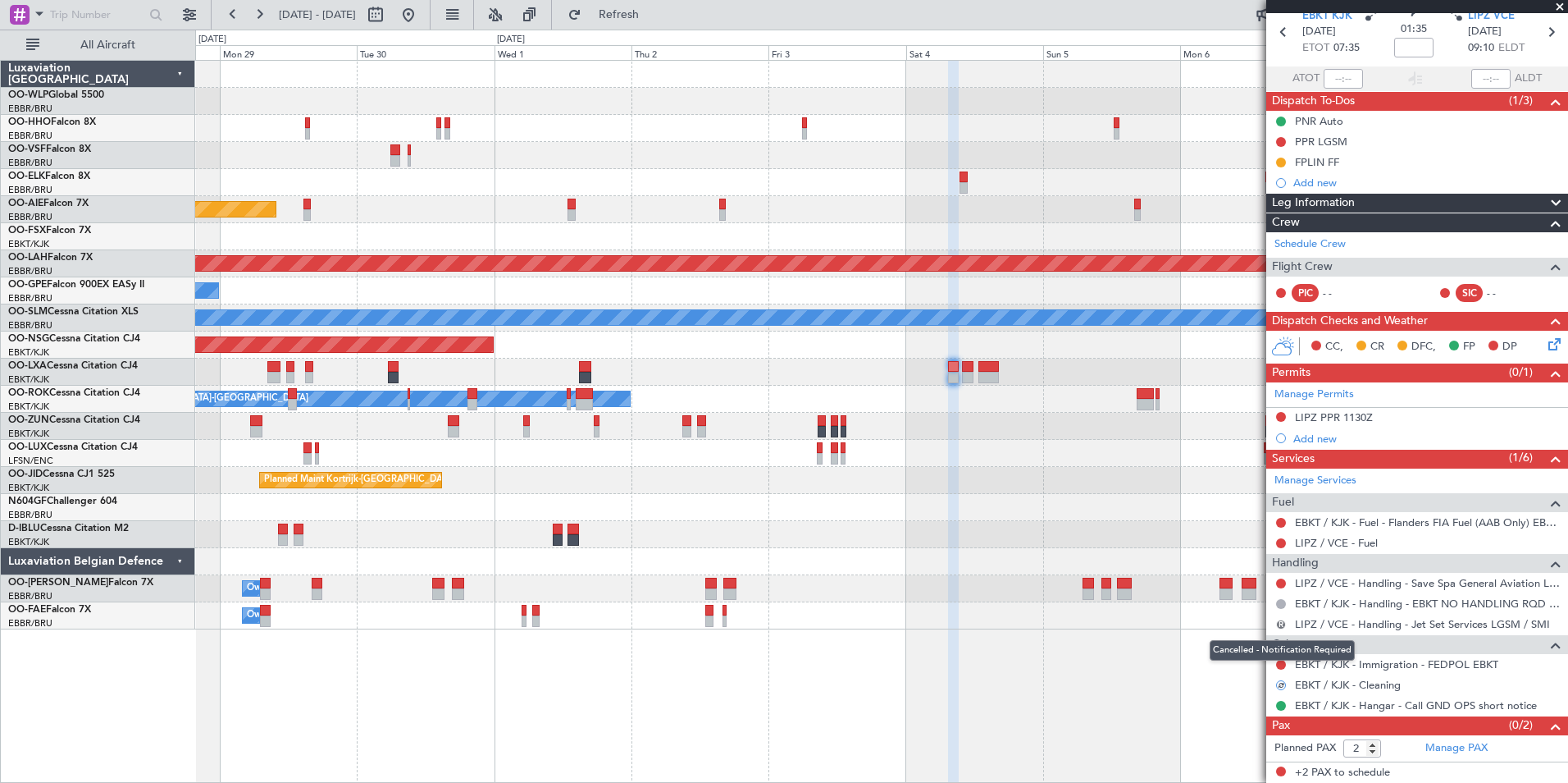
click at [1279, 622] on button "R" at bounding box center [1281, 624] width 9 height 10
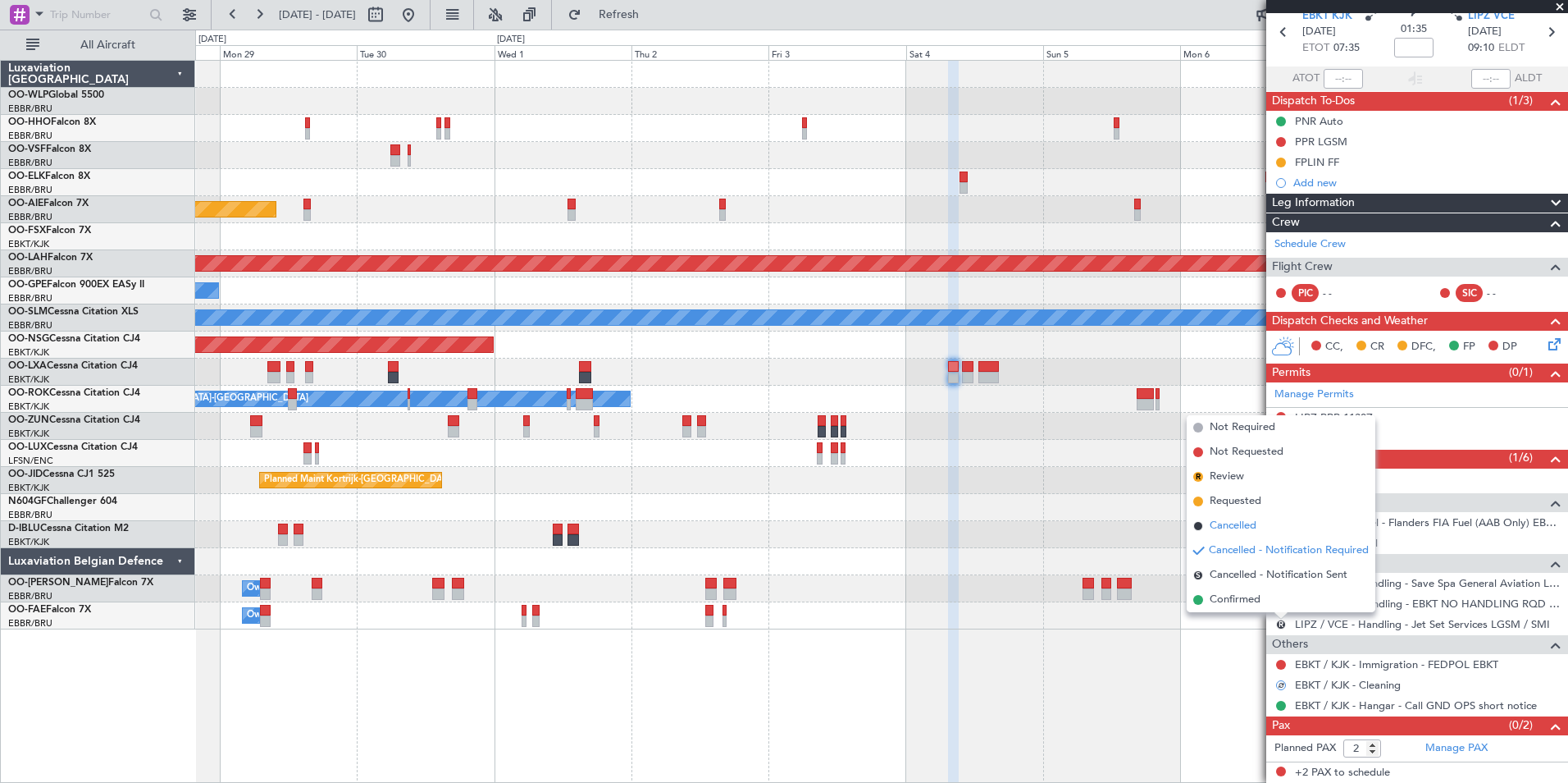
click at [1215, 525] on span "Cancelled" at bounding box center [1233, 525] width 47 height 16
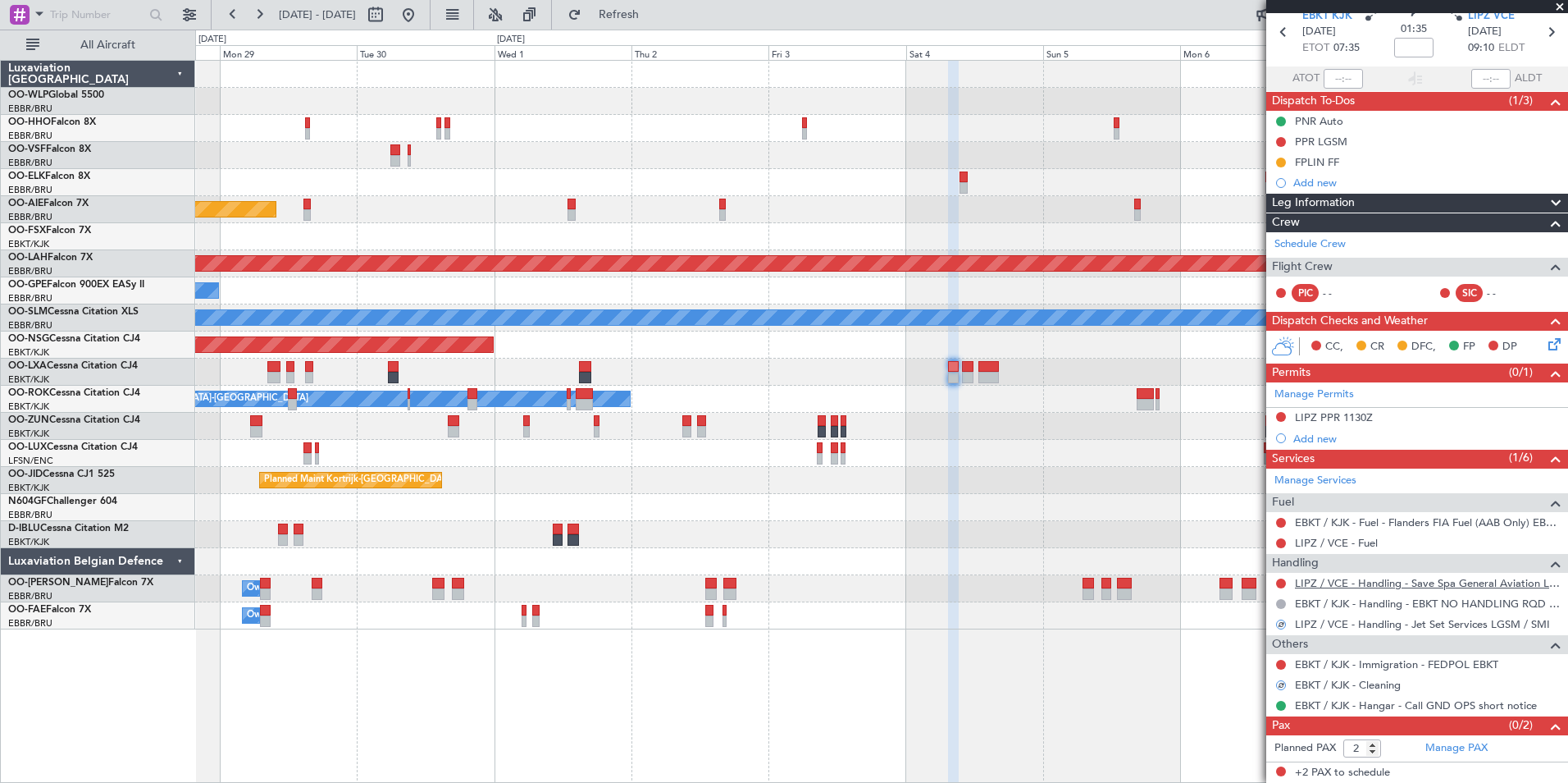
click at [1331, 585] on link "LIPZ / VCE - Handling - Save Spa General Aviation LIPZ / VCE" at bounding box center [1426, 582] width 265 height 14
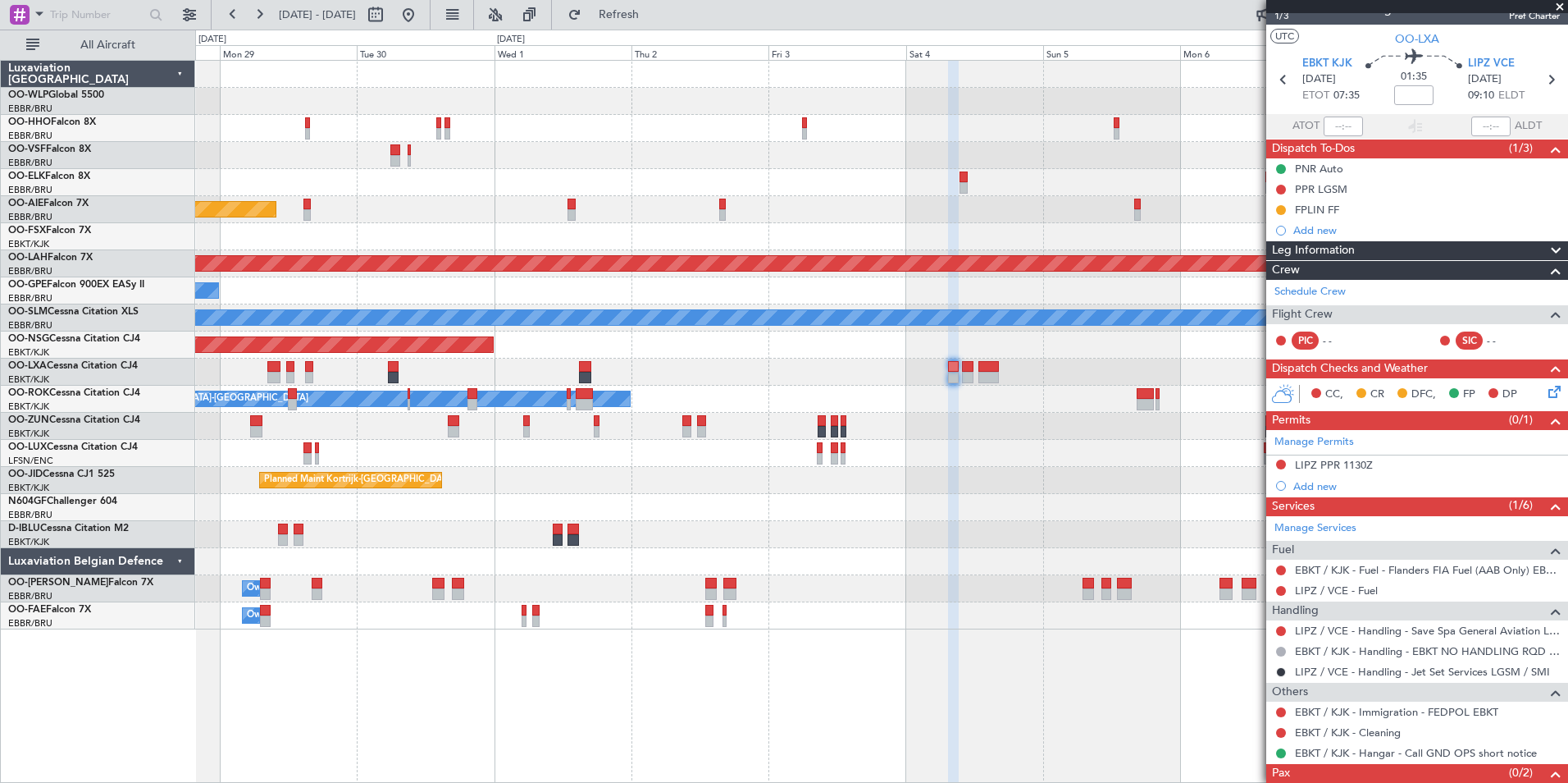
scroll to position [0, 0]
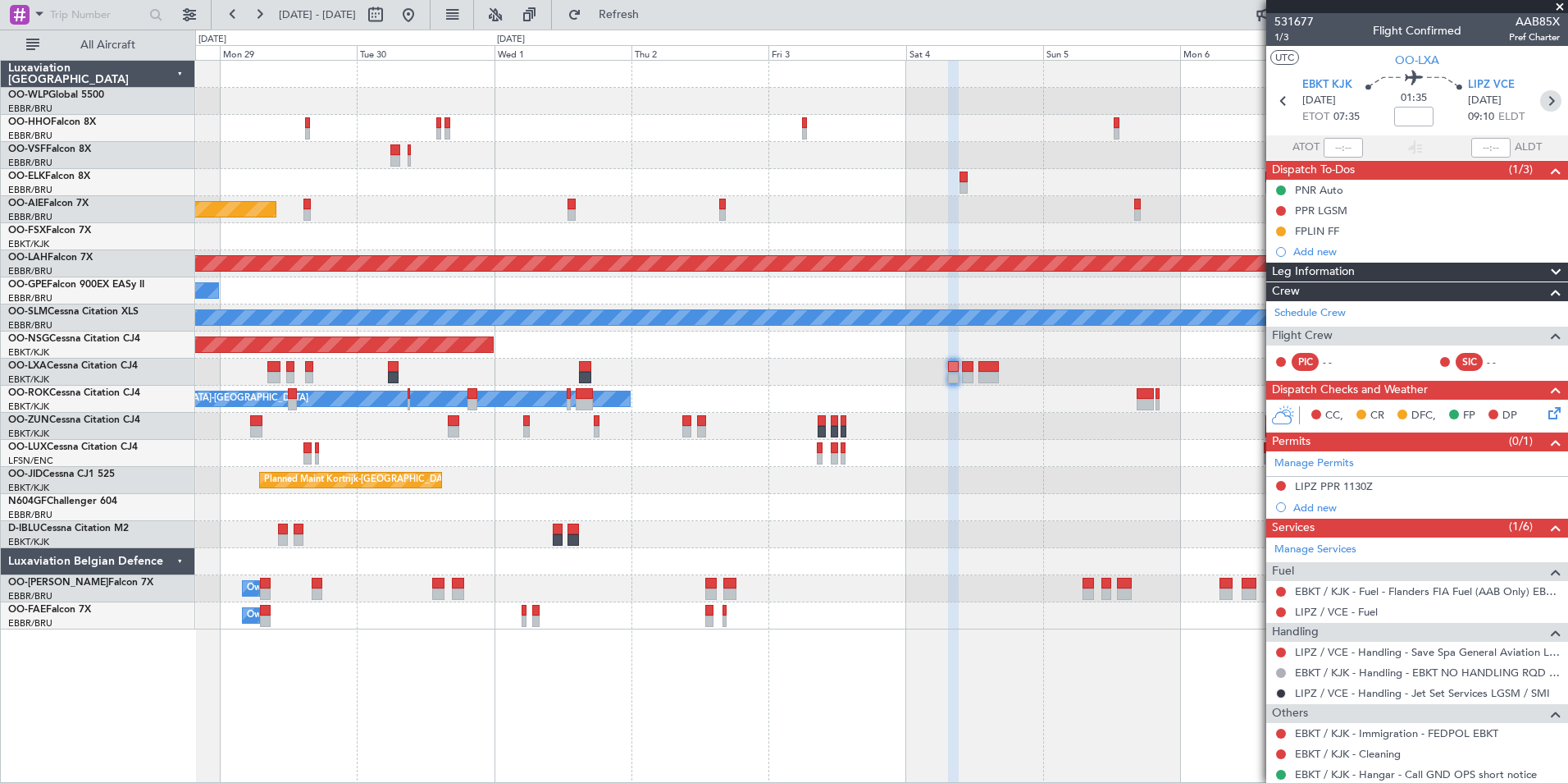
click at [1541, 107] on icon at bounding box center [1551, 101] width 21 height 21
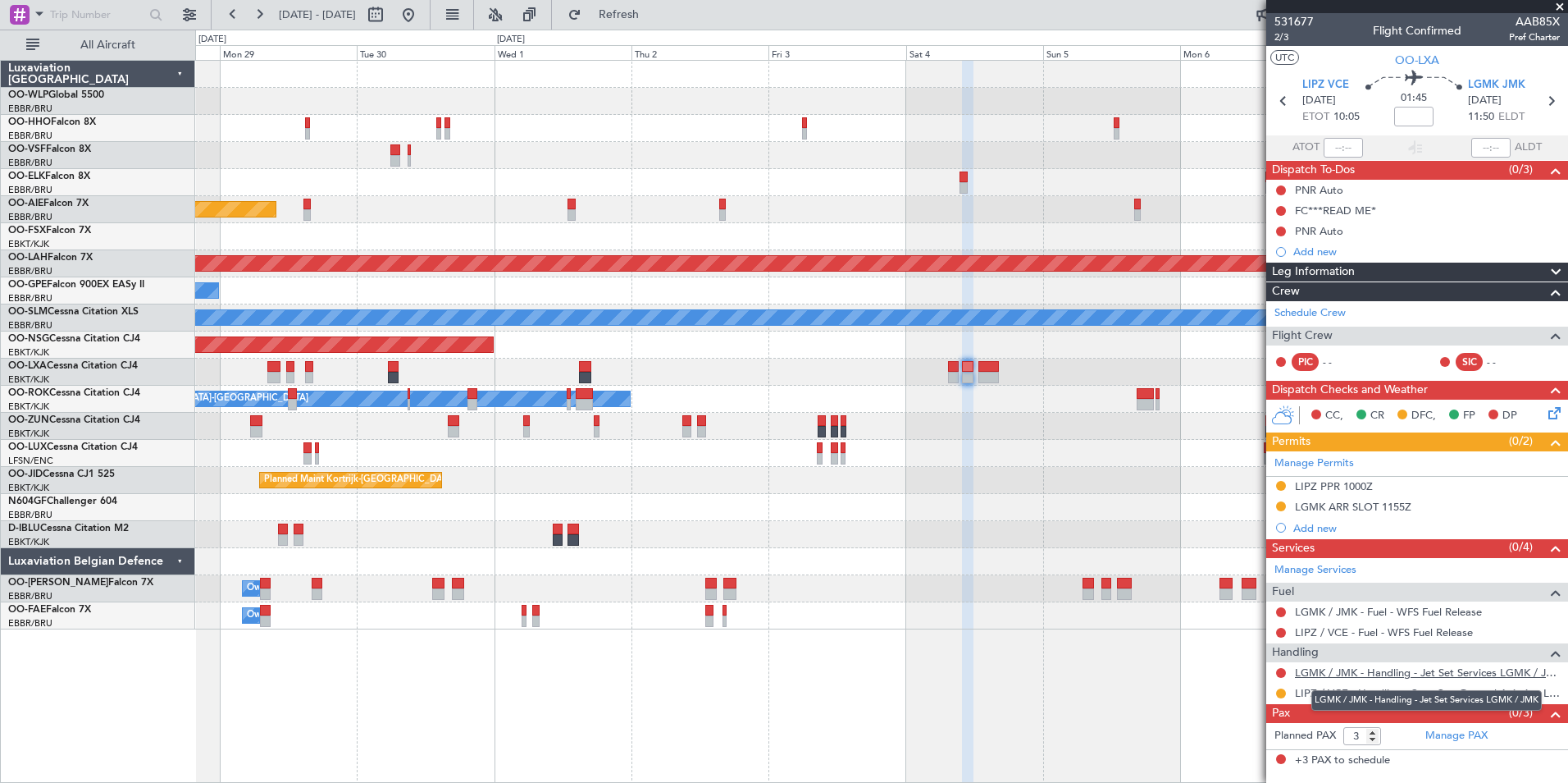
click at [1347, 675] on link "LGMK / JMK - Handling - Jet Set Services LGMK / JMK" at bounding box center [1426, 672] width 265 height 14
click at [1543, 97] on icon at bounding box center [1551, 101] width 21 height 21
type input "0"
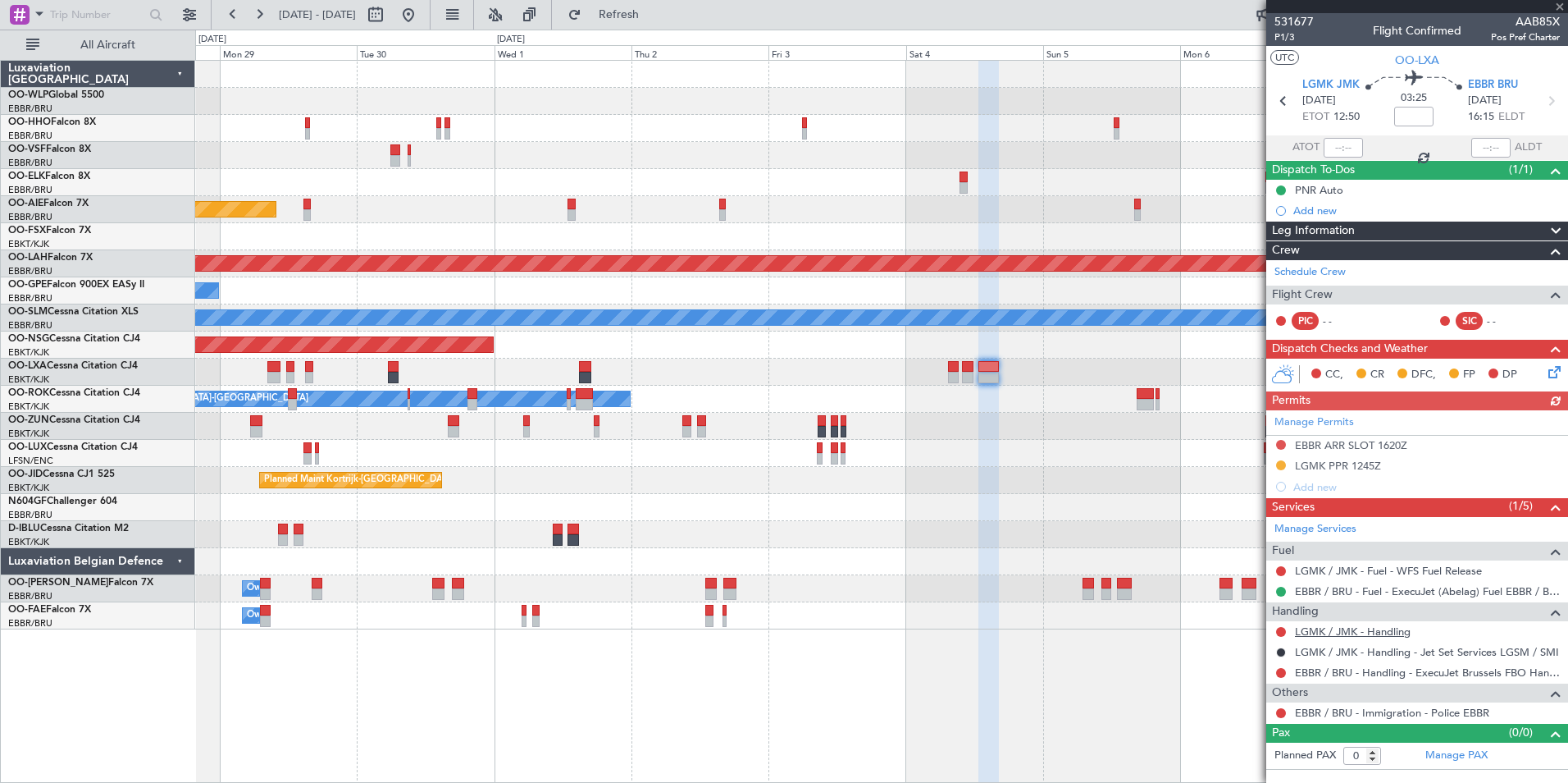
click at [1364, 628] on link "LGMK / JMK - Handling" at bounding box center [1352, 631] width 116 height 14
drag, startPoint x: 463, startPoint y: 22, endPoint x: 464, endPoint y: 32, distance: 10.0
click at [422, 22] on button at bounding box center [408, 15] width 27 height 27
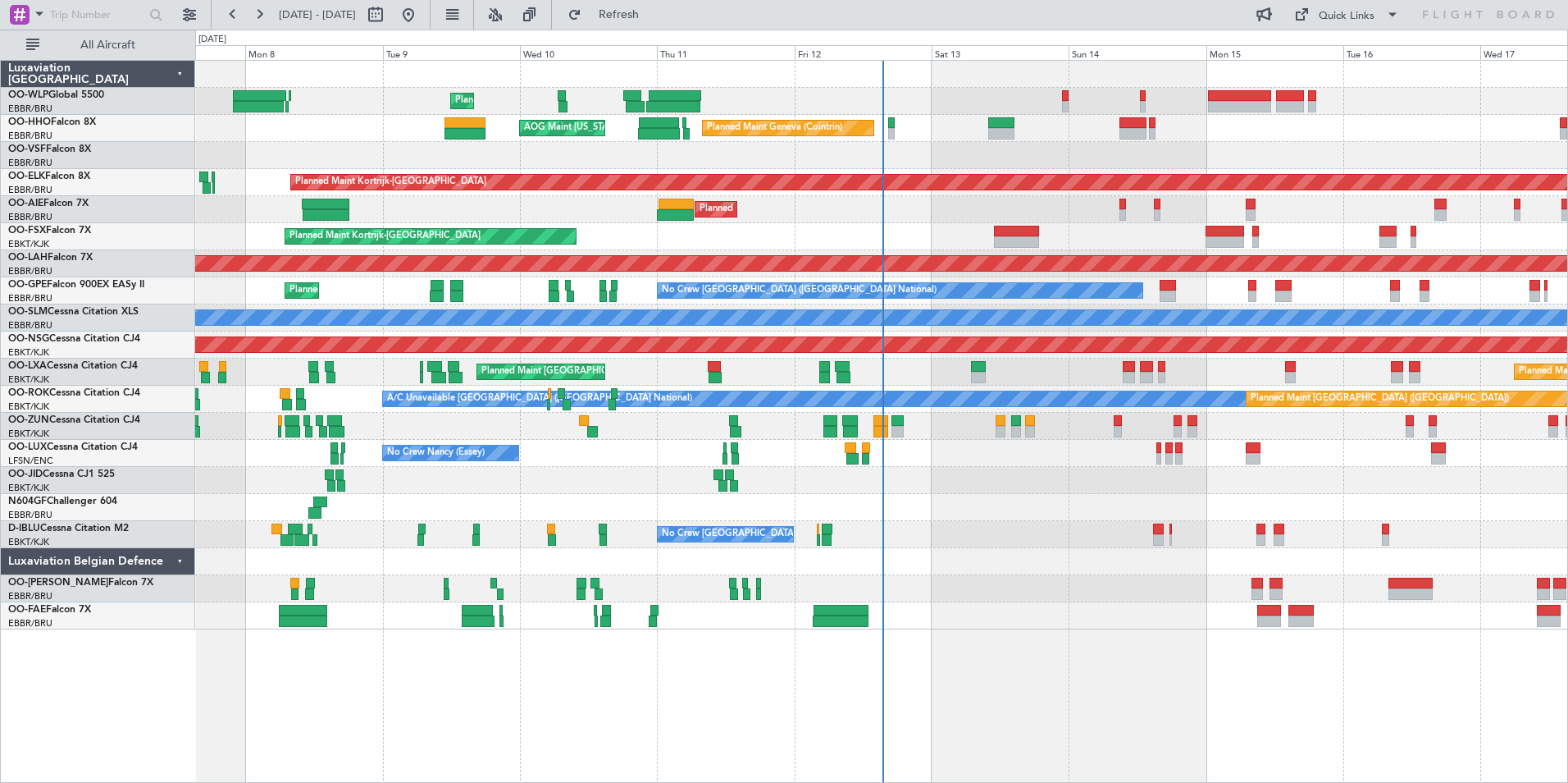
click at [968, 155] on div "Planned Maint Liege Planned Maint Geneva ([GEOGRAPHIC_DATA]) AOG Maint [US_STAT…" at bounding box center [881, 345] width 1372 height 568
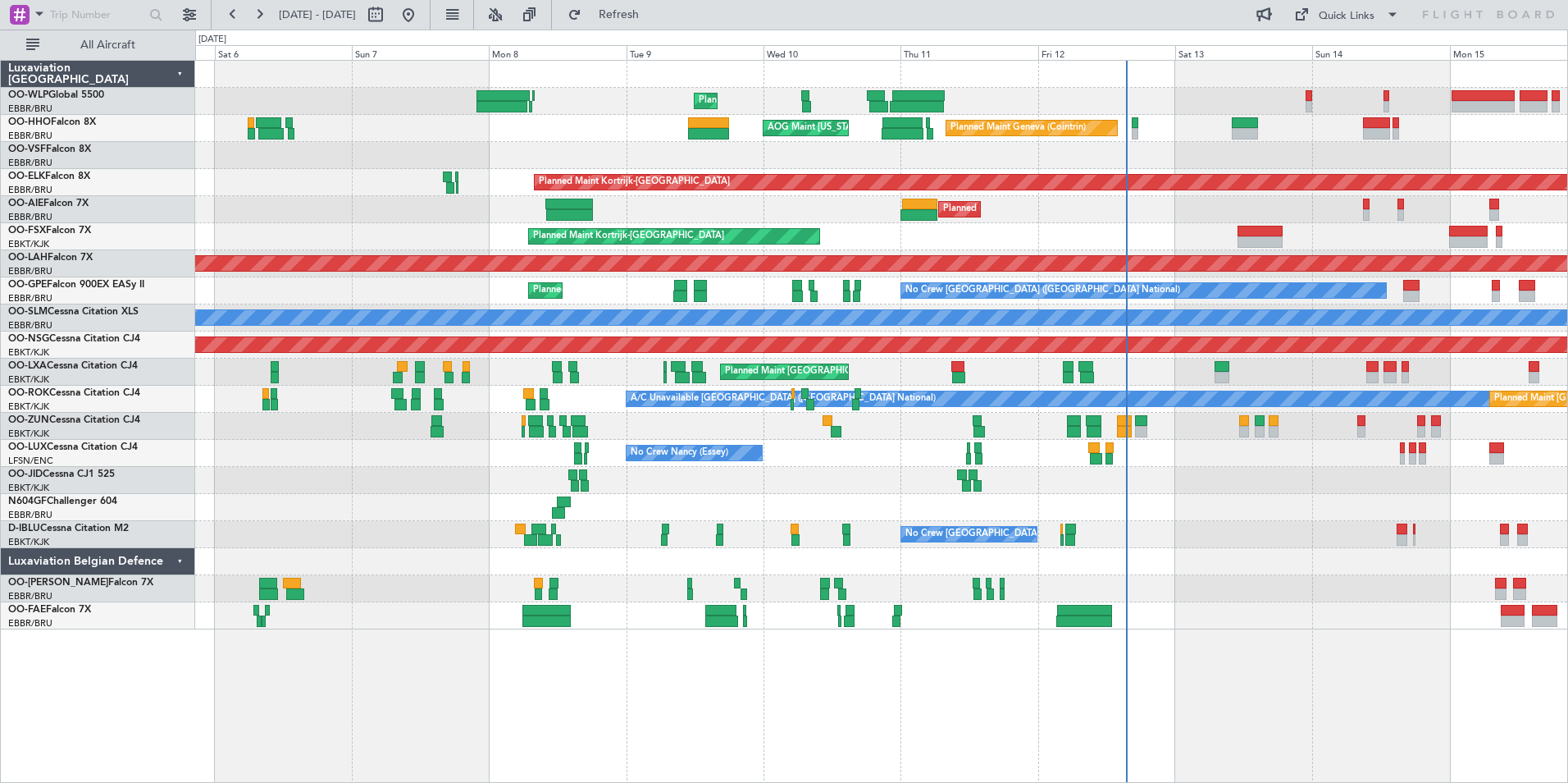
click at [952, 254] on div "Planned Maint Liege Planned Maint Geneva ([GEOGRAPHIC_DATA]) AOG Maint [US_STAT…" at bounding box center [881, 345] width 1372 height 568
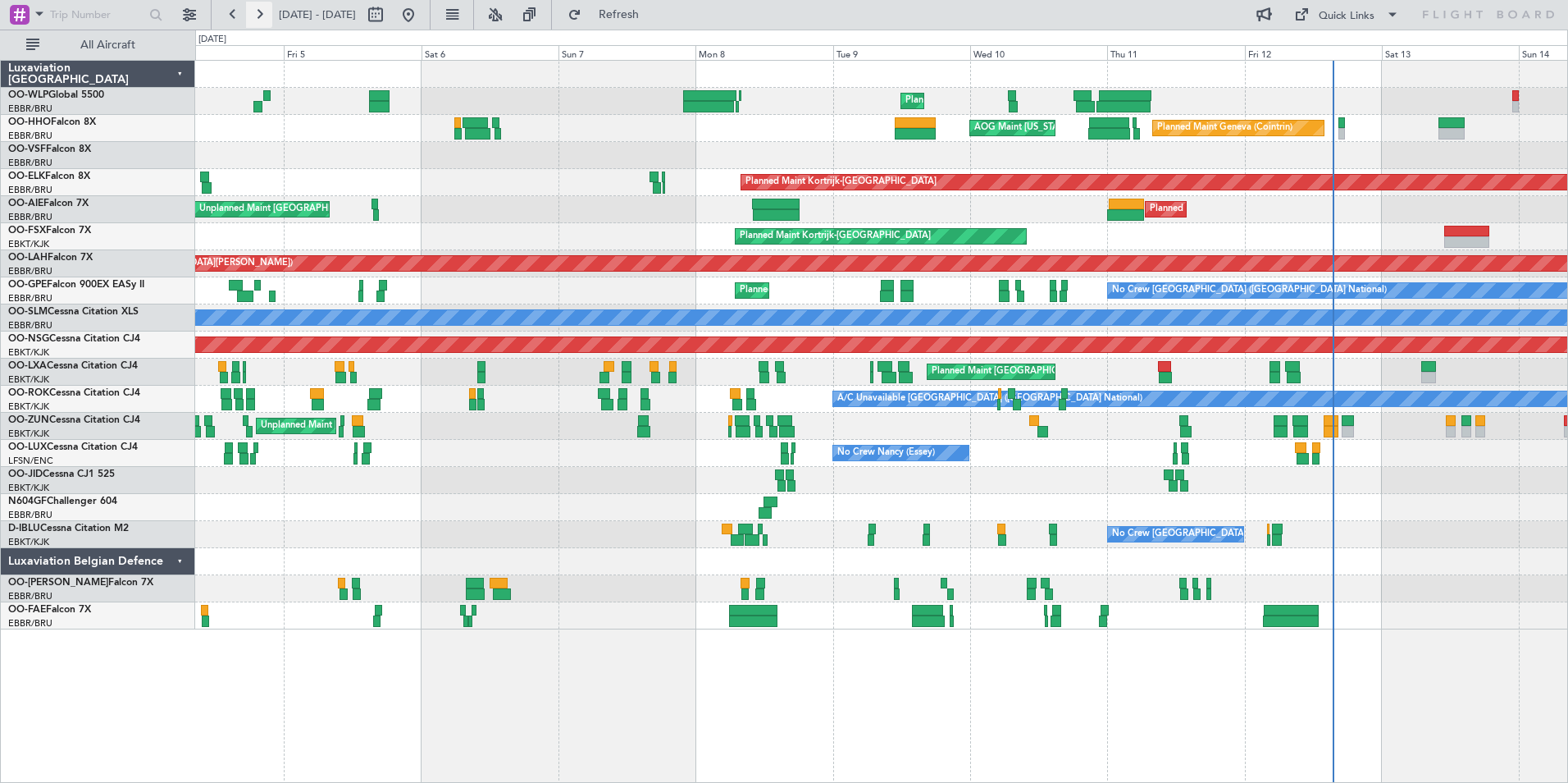
click at [271, 10] on button at bounding box center [259, 15] width 27 height 27
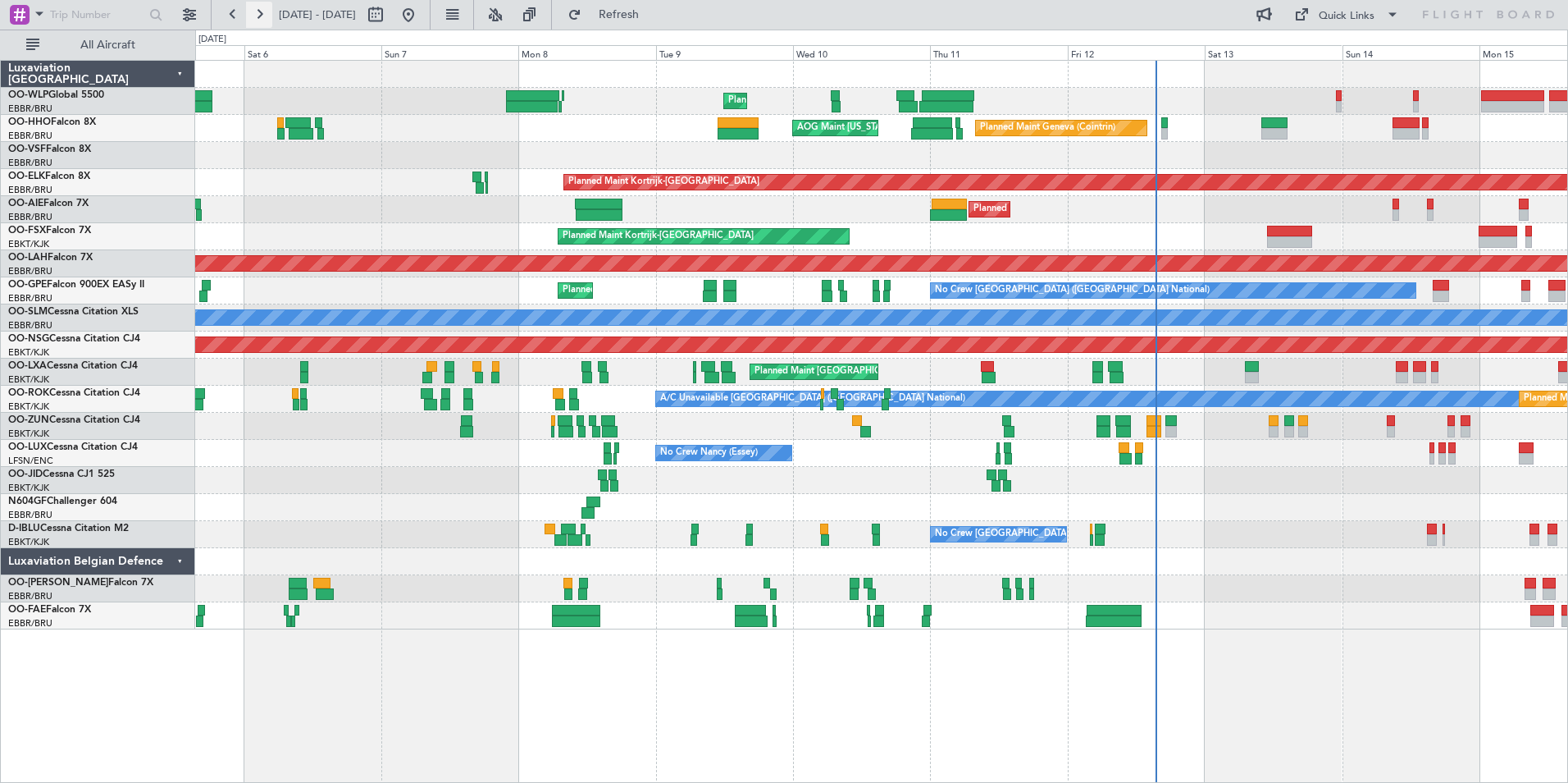
click at [270, 11] on button at bounding box center [259, 15] width 27 height 27
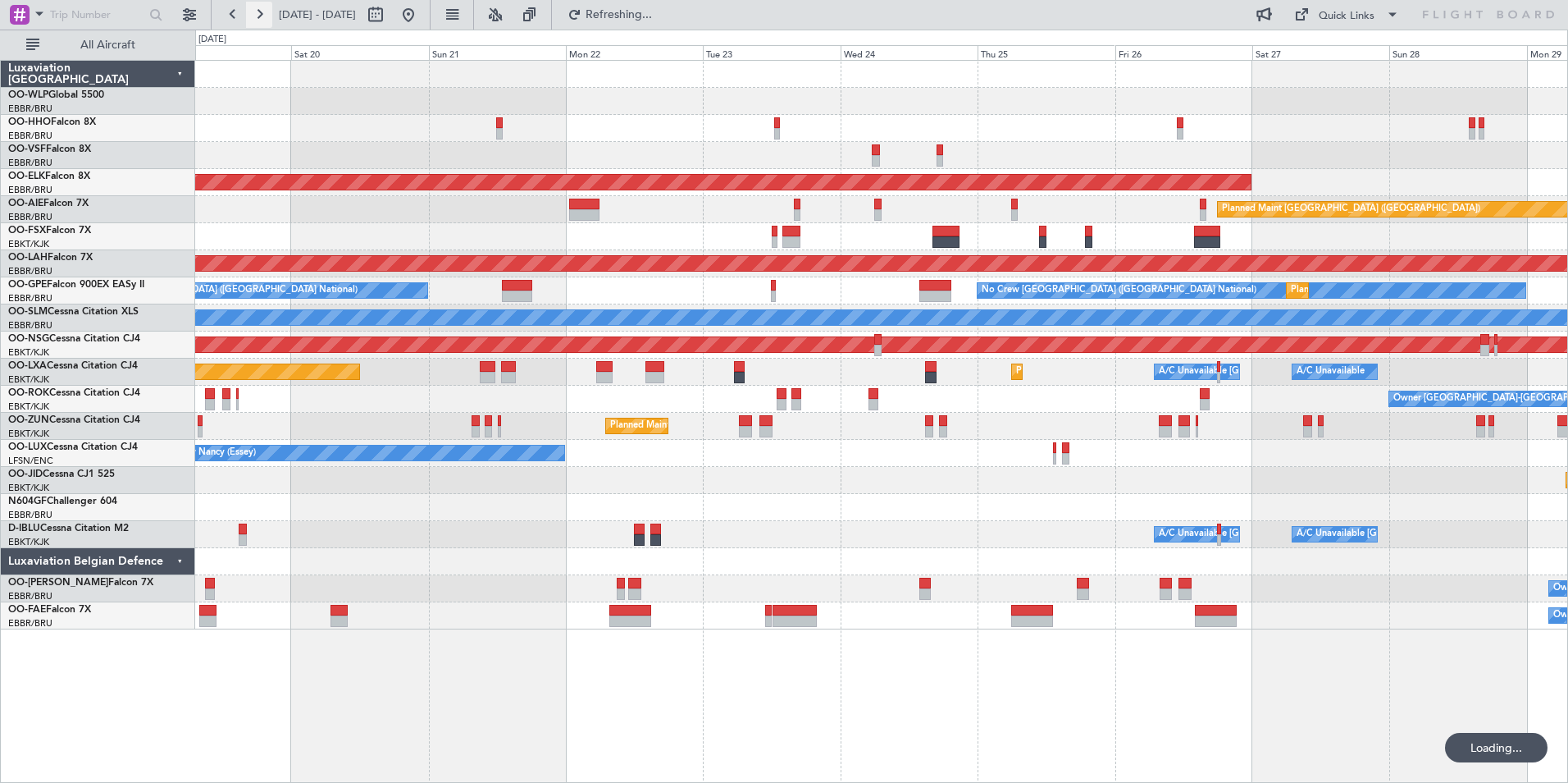
click at [270, 13] on button at bounding box center [259, 15] width 27 height 27
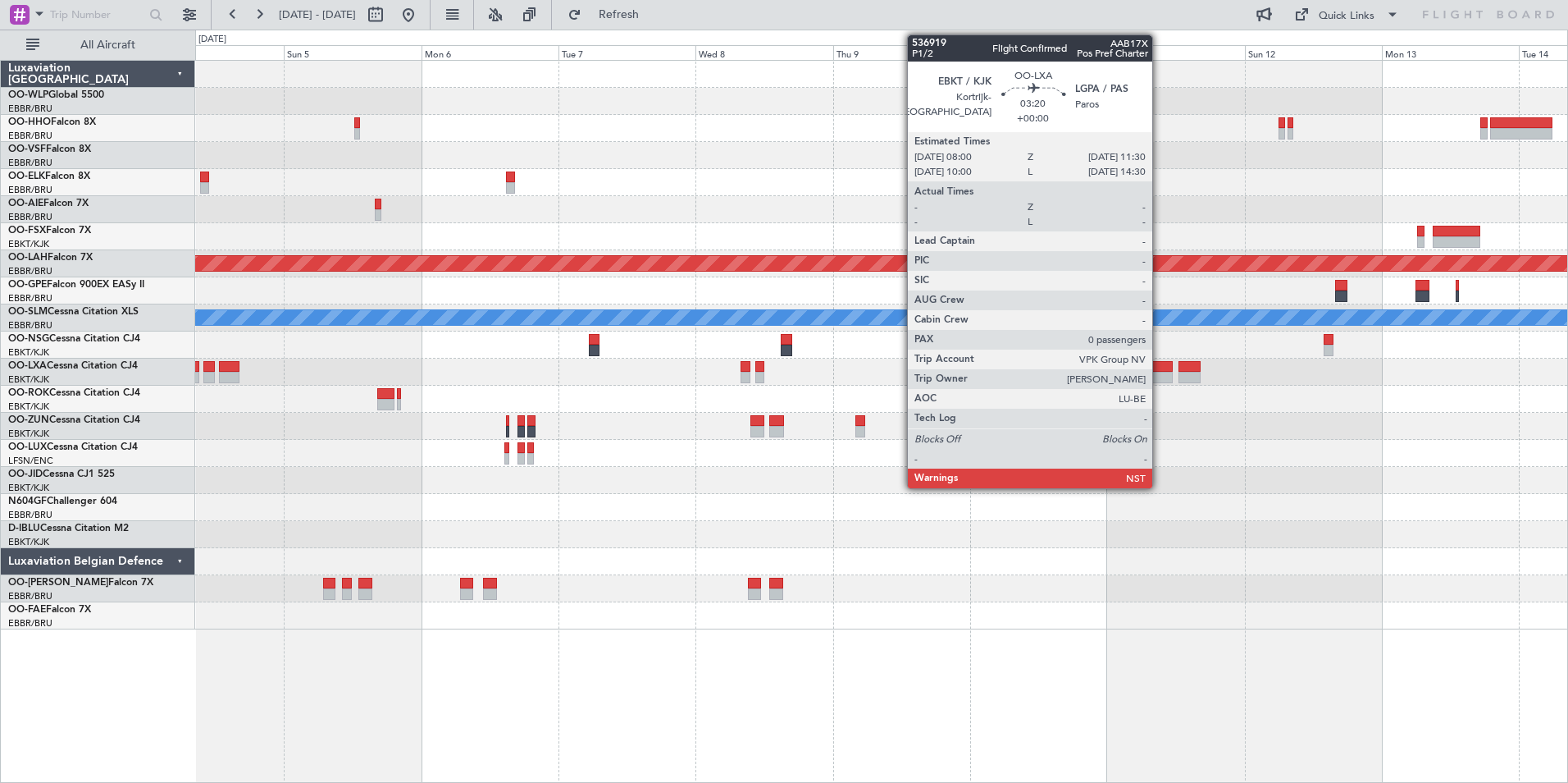
click at [1160, 374] on div at bounding box center [1162, 377] width 21 height 11
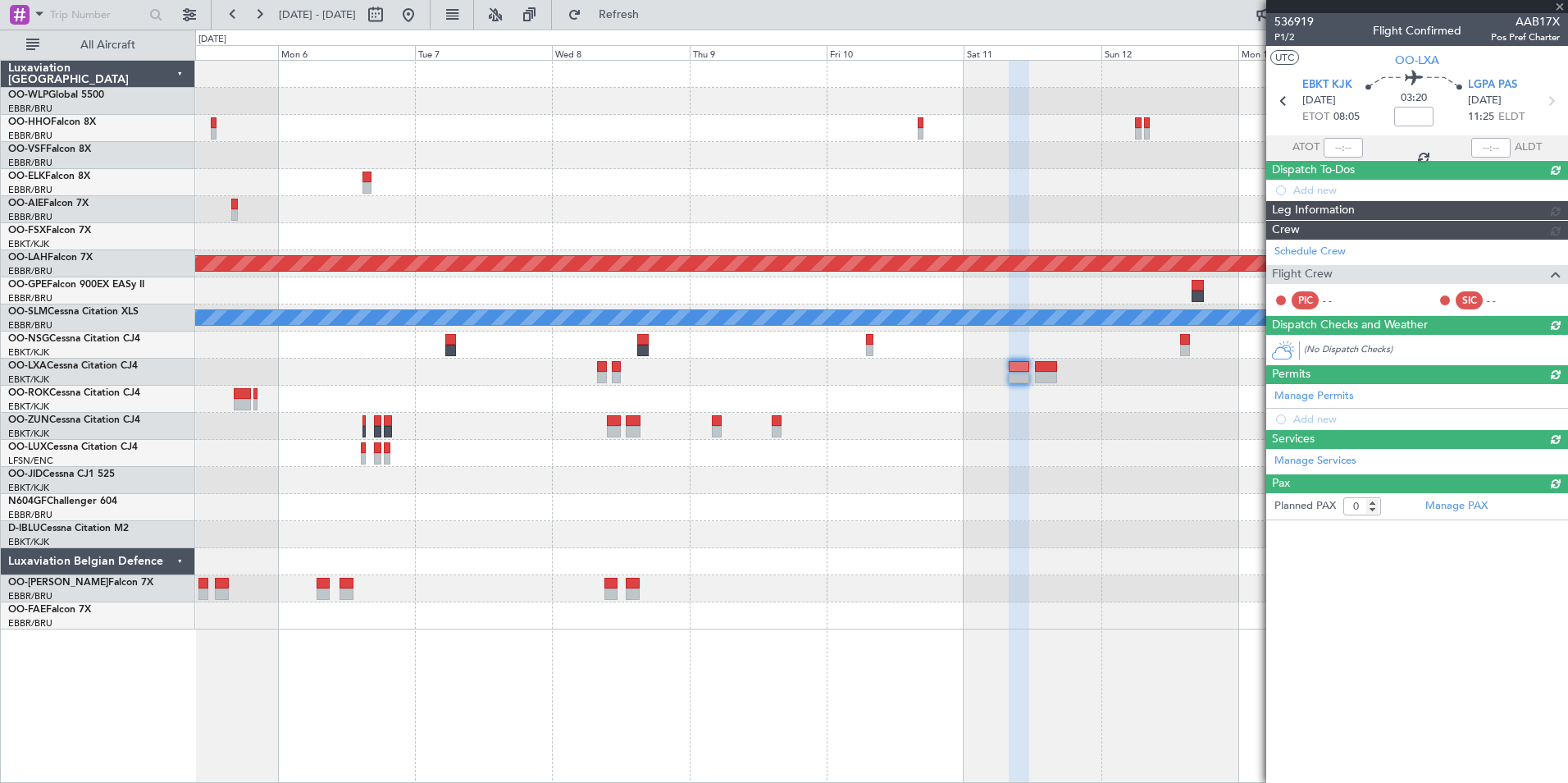
click at [1003, 401] on div at bounding box center [881, 399] width 1372 height 27
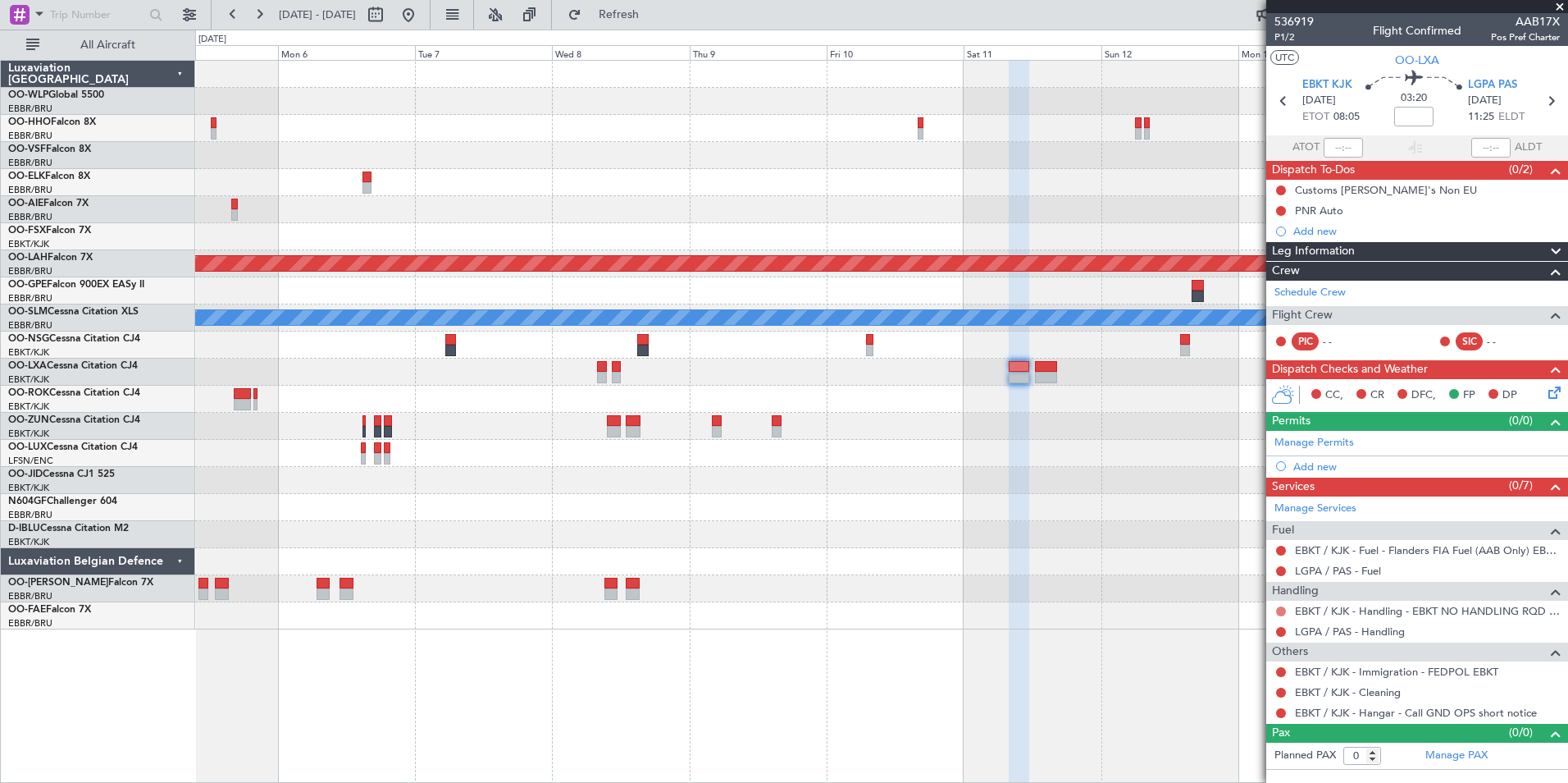
click at [1282, 613] on button at bounding box center [1281, 611] width 9 height 10
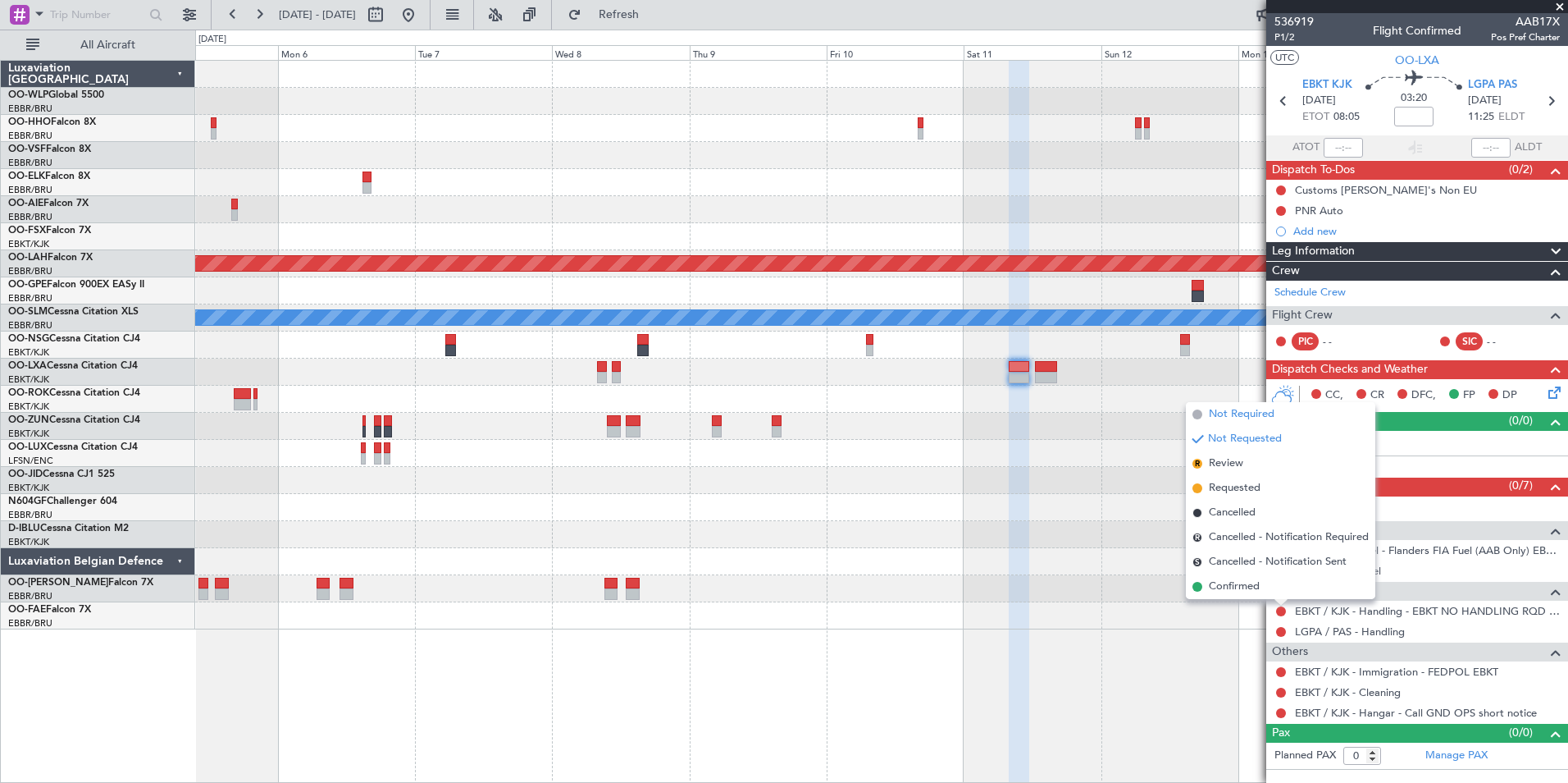
click at [1235, 420] on span "Not Required" at bounding box center [1241, 413] width 66 height 16
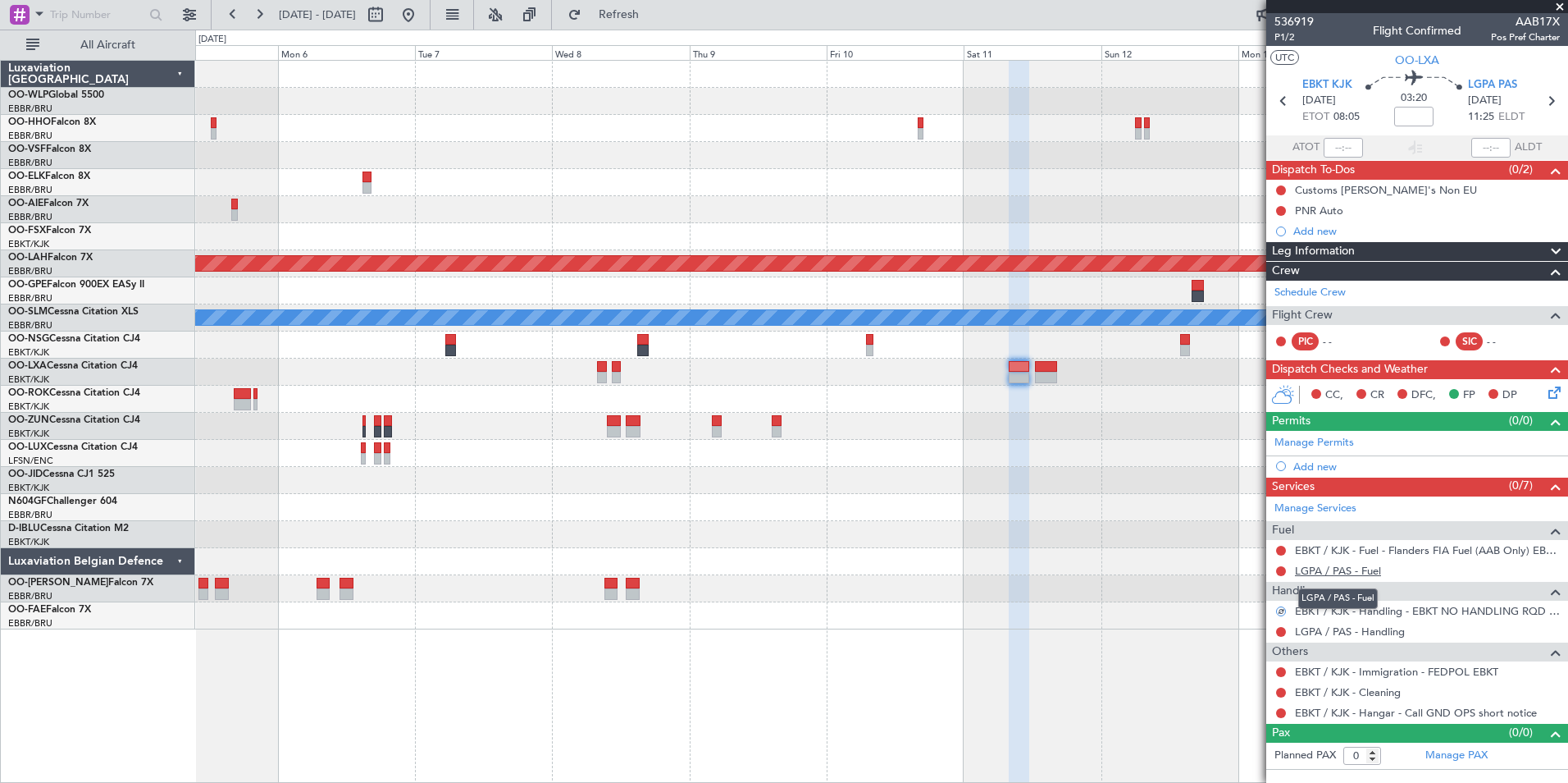
click at [1331, 574] on link "LGPA / PAS - Fuel" at bounding box center [1337, 570] width 86 height 14
click at [1338, 628] on link "LGPA / PAS - Handling" at bounding box center [1350, 631] width 110 height 14
click at [1280, 708] on button at bounding box center [1281, 713] width 9 height 10
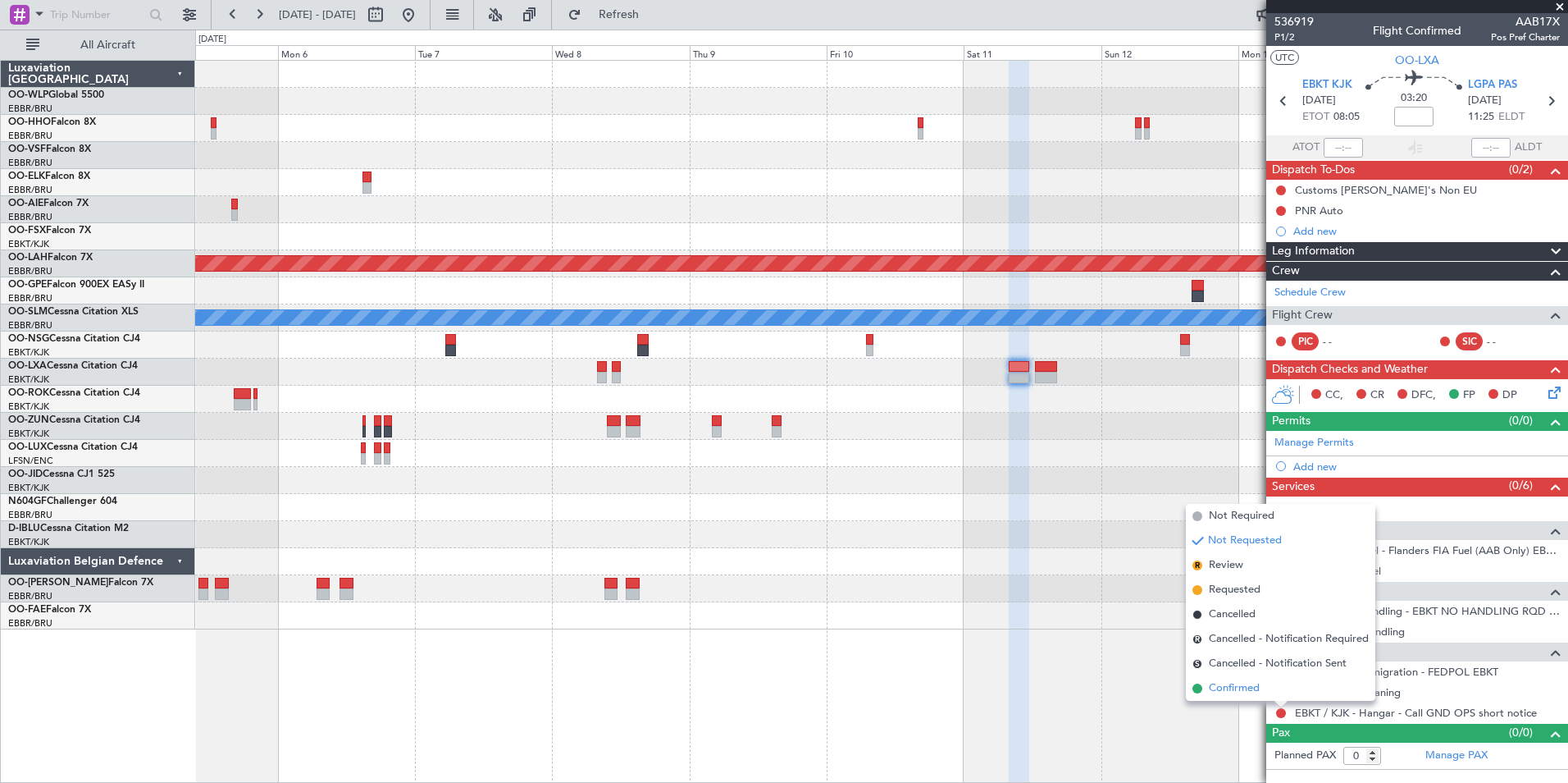
click at [1236, 688] on span "Confirmed" at bounding box center [1235, 688] width 51 height 16
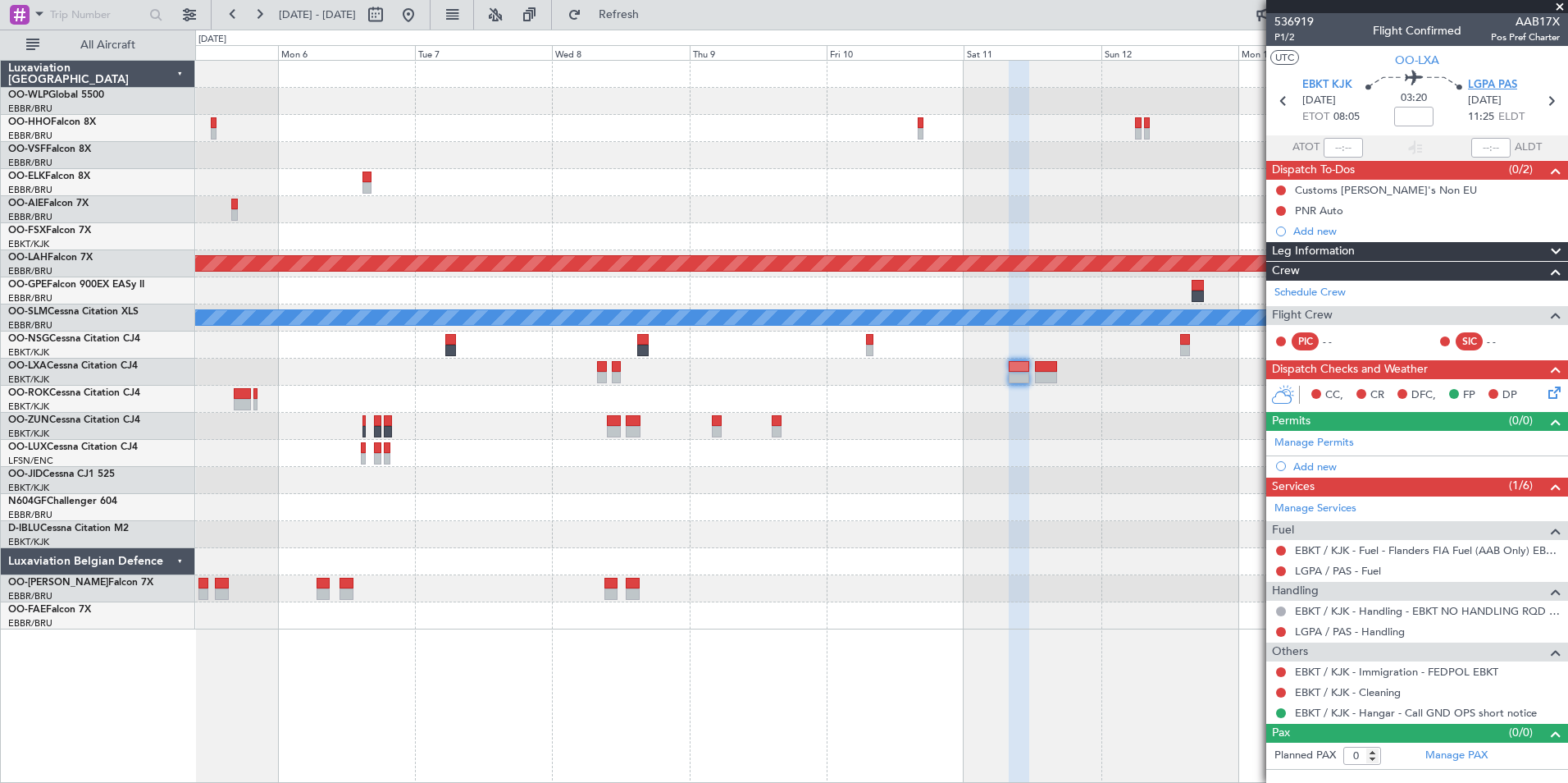
click at [1494, 79] on span "LGPA PAS" at bounding box center [1493, 85] width 49 height 16
click at [896, 559] on div at bounding box center [881, 562] width 1372 height 27
click at [1483, 83] on span "LGPA PAS" at bounding box center [1493, 85] width 49 height 16
drag, startPoint x: 1315, startPoint y: 231, endPoint x: 1300, endPoint y: 232, distance: 15.0
click at [1315, 231] on mat-tooltip-component "PNR Auto" at bounding box center [1319, 239] width 71 height 44
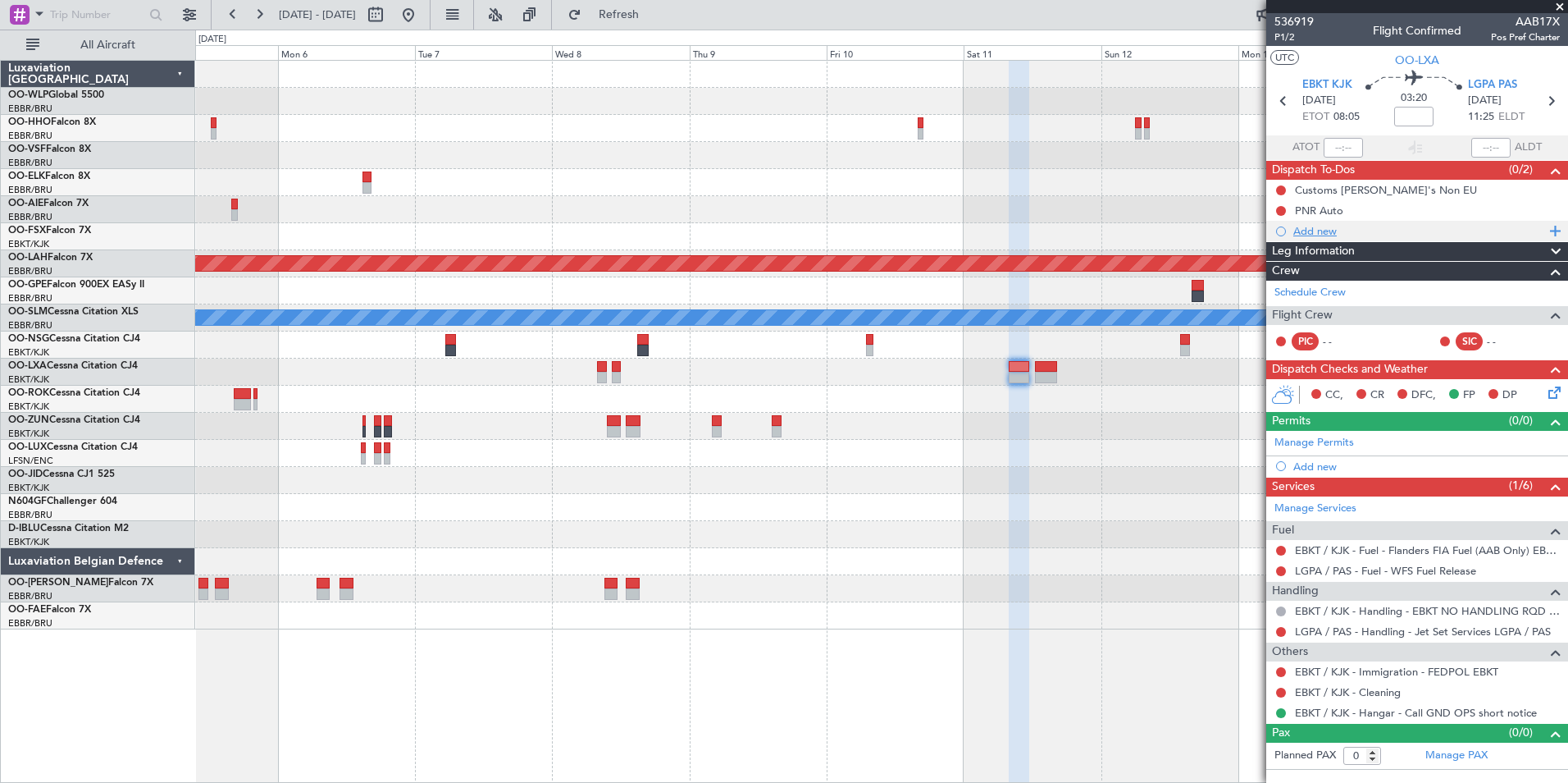
click at [1336, 237] on div "Add new" at bounding box center [1419, 231] width 252 height 14
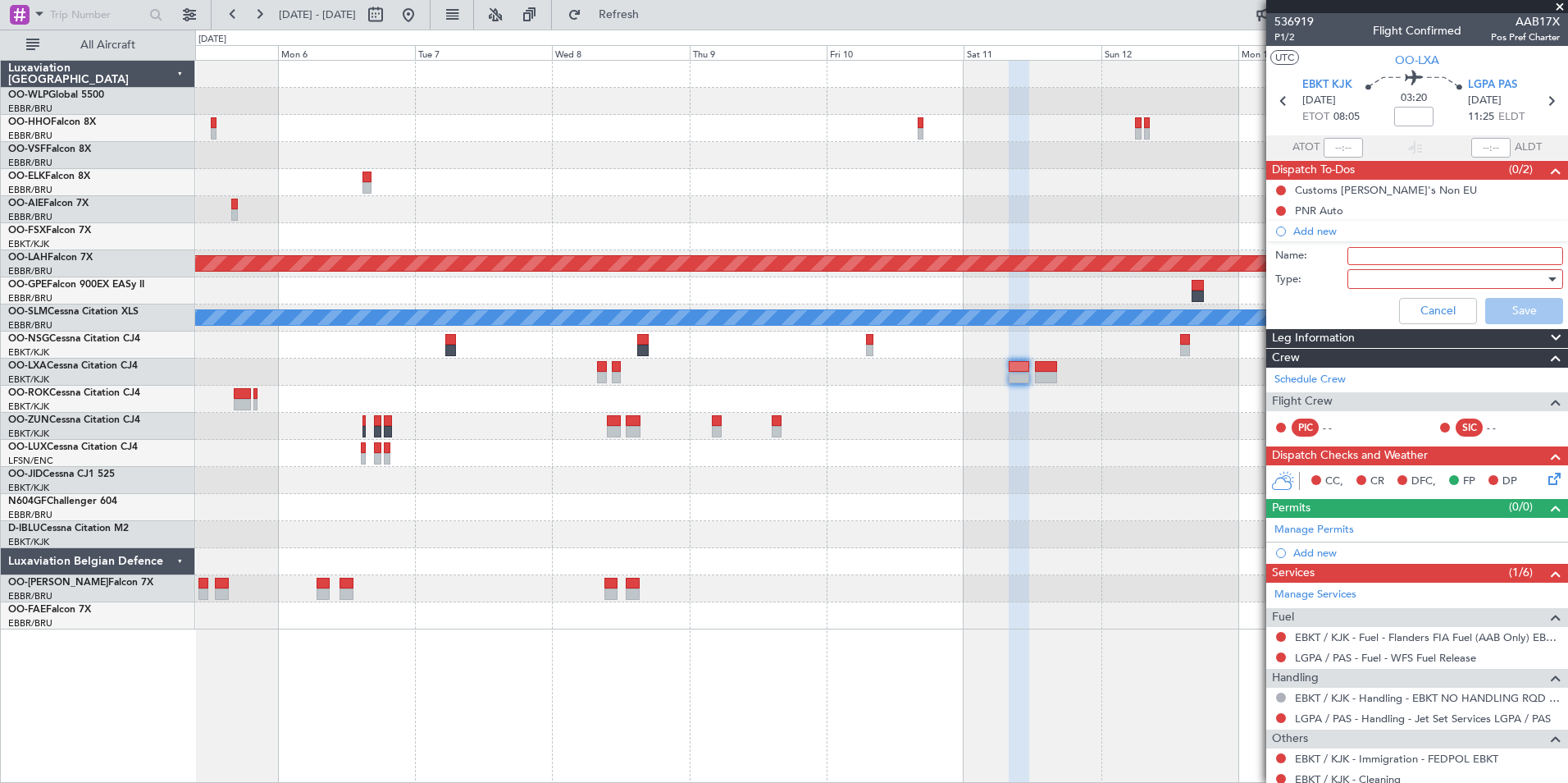
click at [1355, 258] on input "Name:" at bounding box center [1455, 256] width 216 height 18
type input "Inform crew [GEOGRAPHIC_DATA]"
click at [1365, 279] on div at bounding box center [1449, 279] width 191 height 25
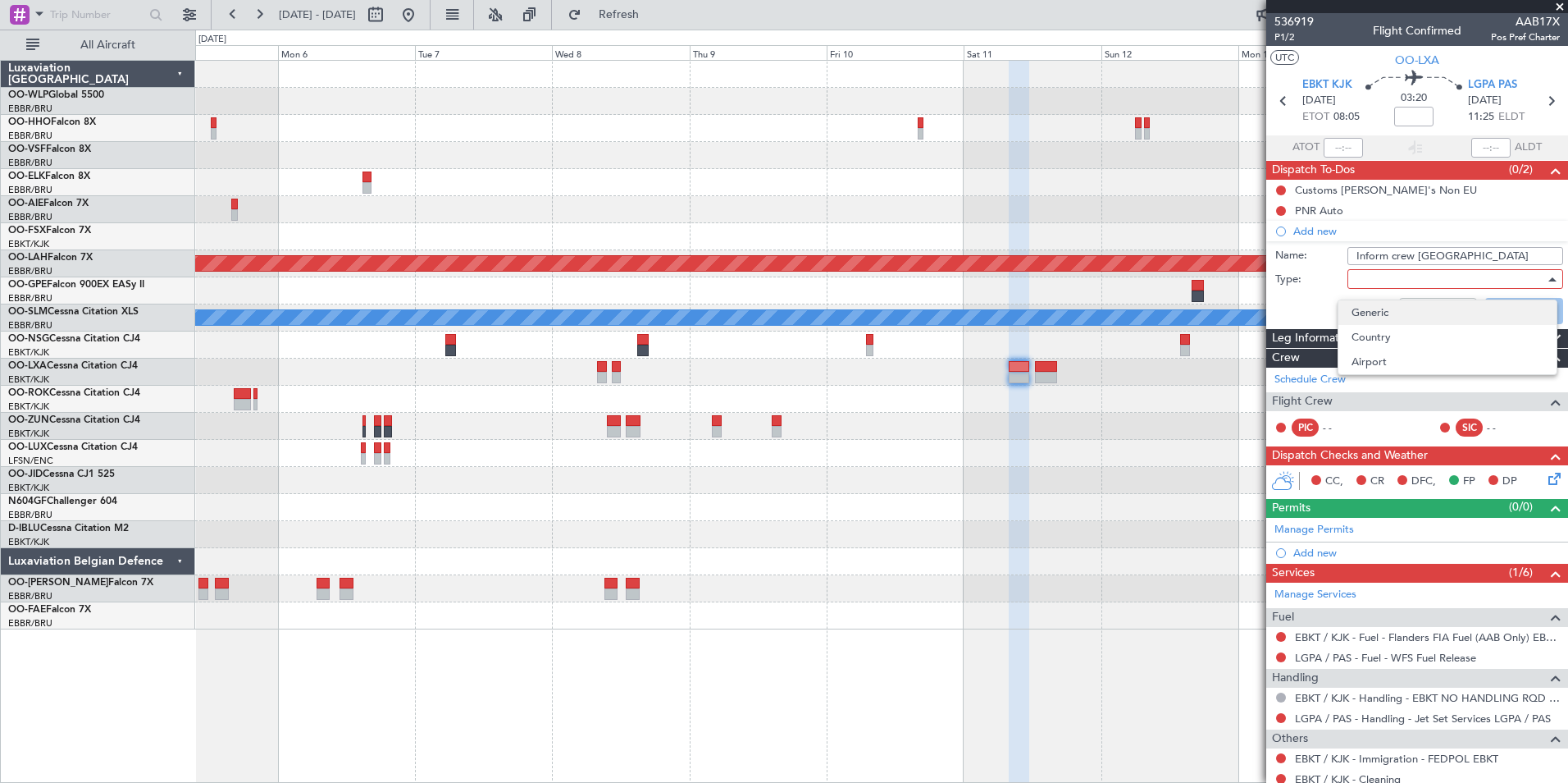
click at [1370, 302] on span "Generic" at bounding box center [1447, 313] width 192 height 25
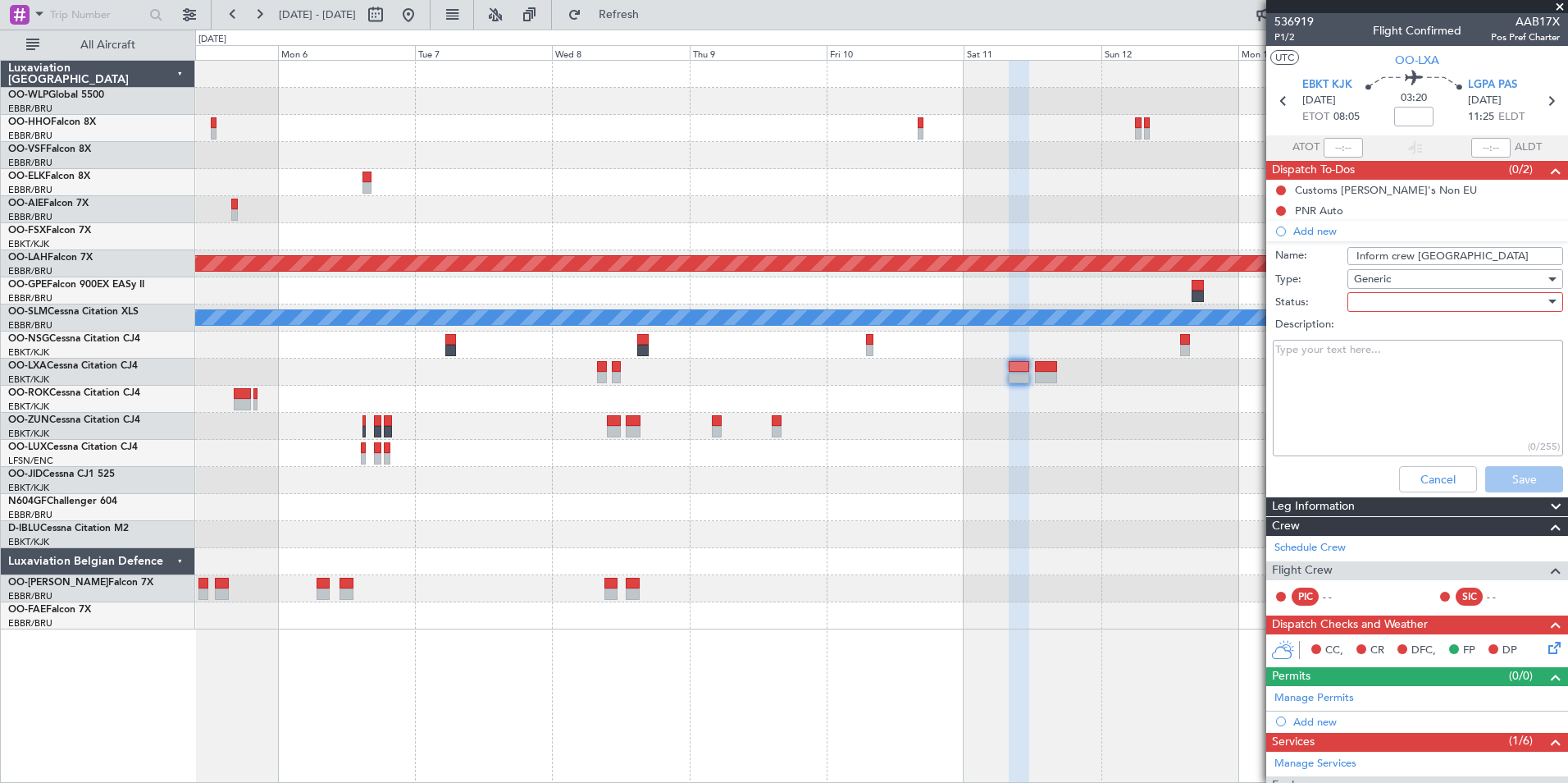
click at [1377, 296] on div at bounding box center [1449, 302] width 191 height 25
click at [1380, 326] on span "Not Started" at bounding box center [1447, 334] width 192 height 25
click at [1498, 481] on button "Save" at bounding box center [1524, 479] width 78 height 27
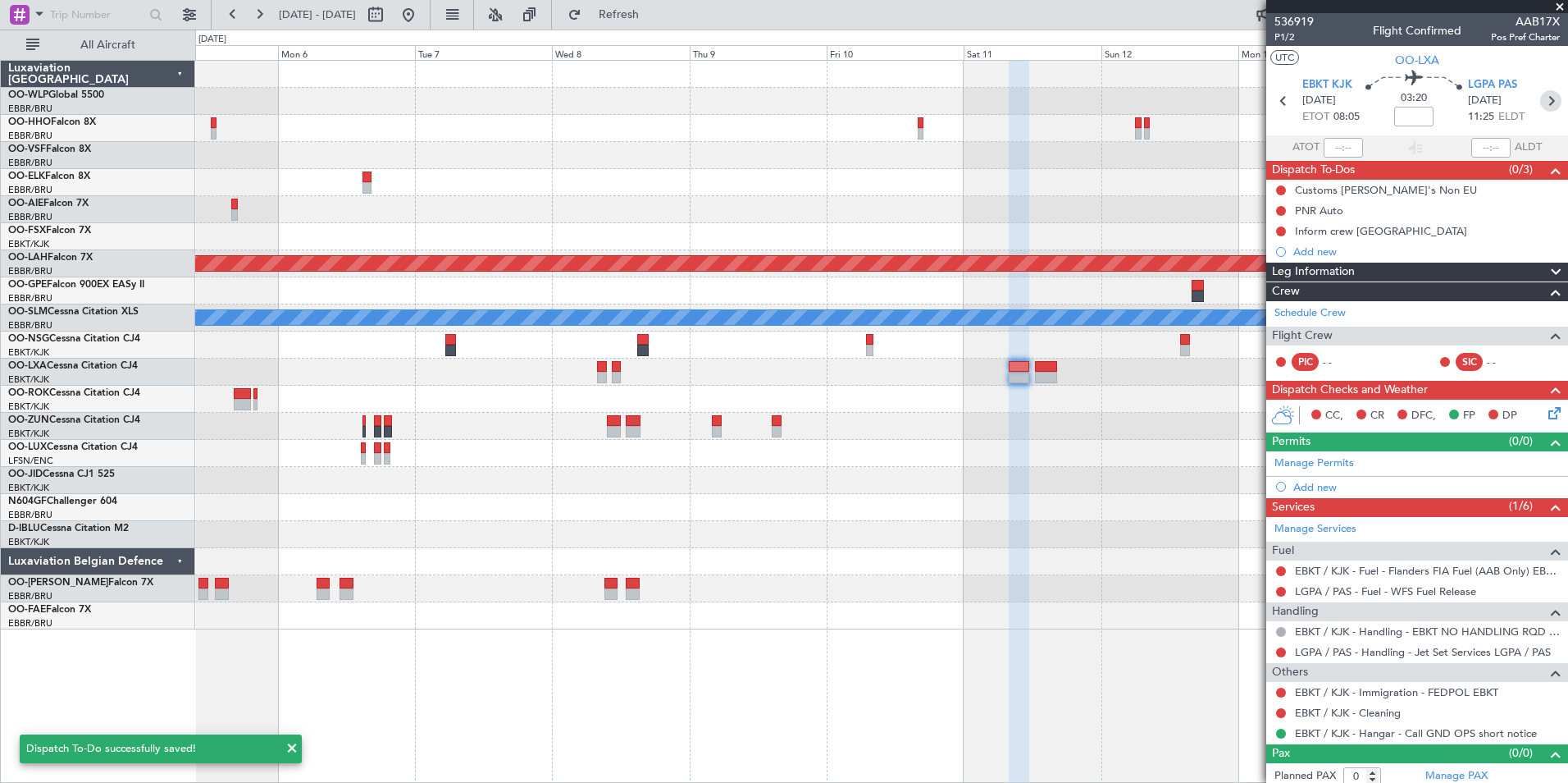
click at [1540, 99] on icon at bounding box center [1551, 101] width 21 height 21
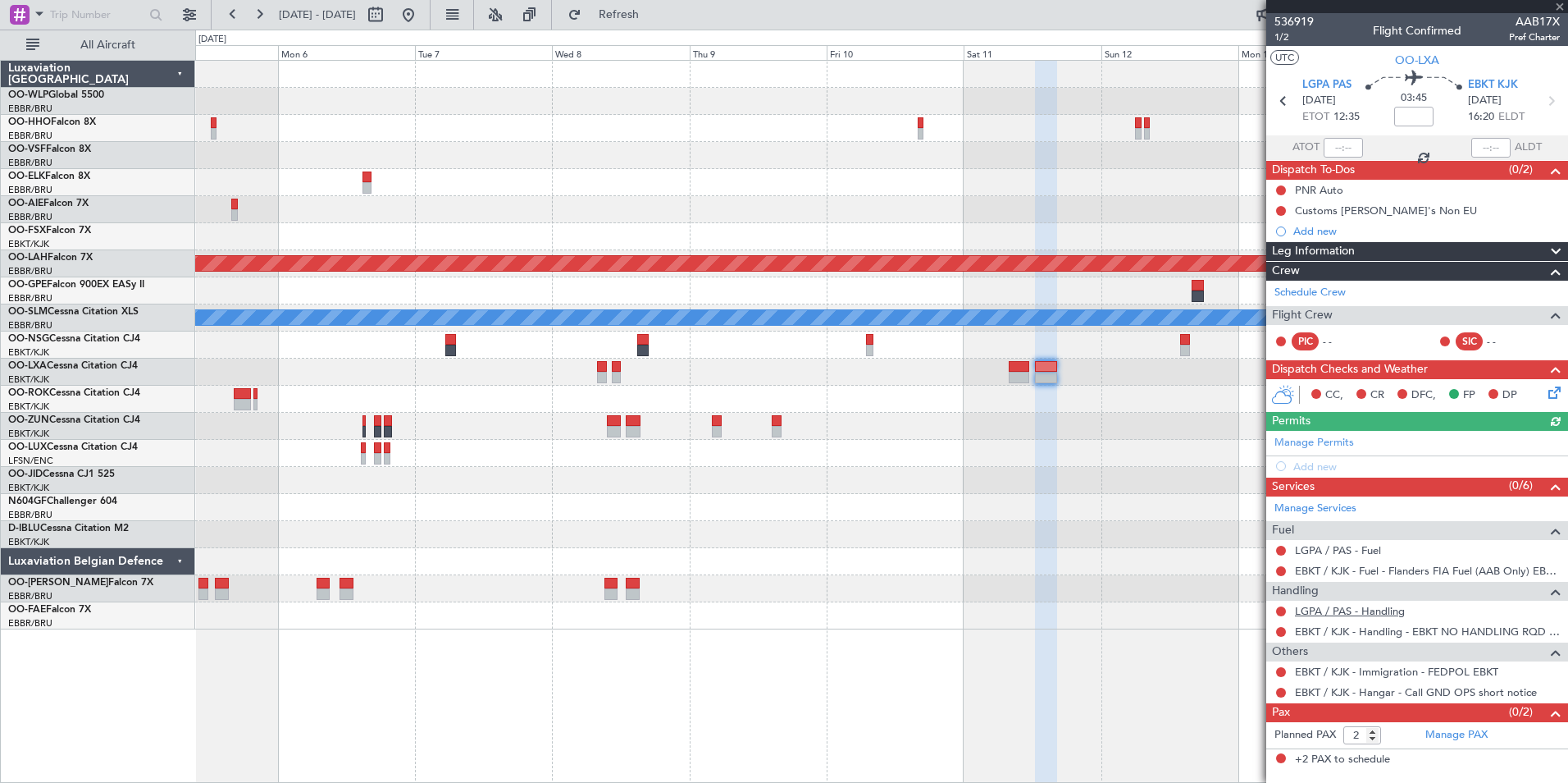
click at [1374, 608] on link "LGPA / PAS - Handling" at bounding box center [1350, 611] width 110 height 14
click at [1345, 552] on link "LGPA / PAS - Fuel" at bounding box center [1337, 550] width 86 height 14
click at [1552, 396] on icon at bounding box center [1552, 390] width 13 height 13
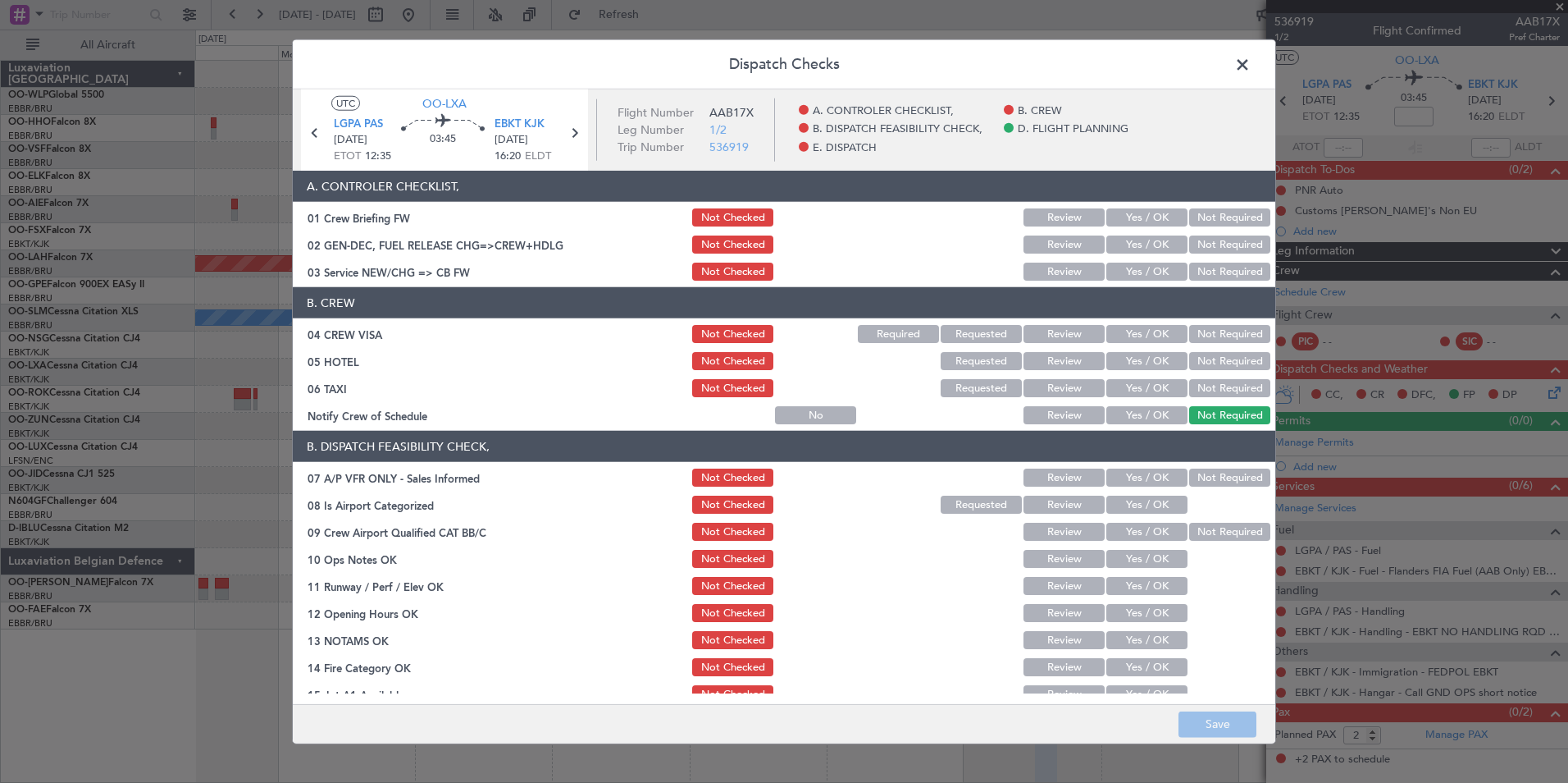
click at [1151, 264] on button "Yes / OK" at bounding box center [1146, 271] width 81 height 18
click at [1198, 322] on div "Not Required" at bounding box center [1227, 334] width 83 height 23
click at [1198, 335] on button "Not Required" at bounding box center [1229, 334] width 81 height 18
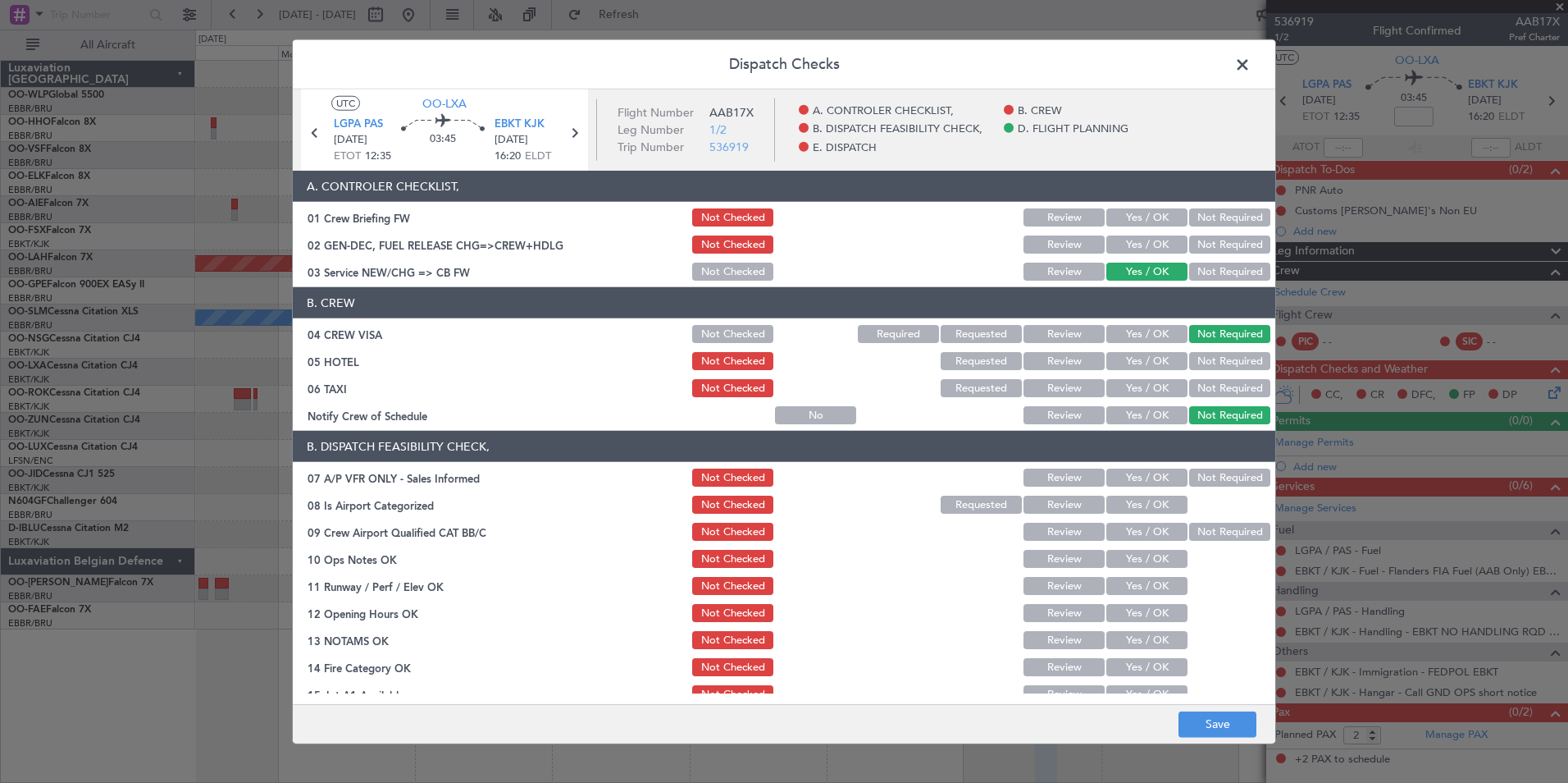
click at [1199, 369] on button "Not Required" at bounding box center [1229, 360] width 81 height 18
click at [1189, 391] on button "Not Required" at bounding box center [1229, 388] width 81 height 18
click at [1162, 407] on button "Yes / OK" at bounding box center [1146, 414] width 81 height 18
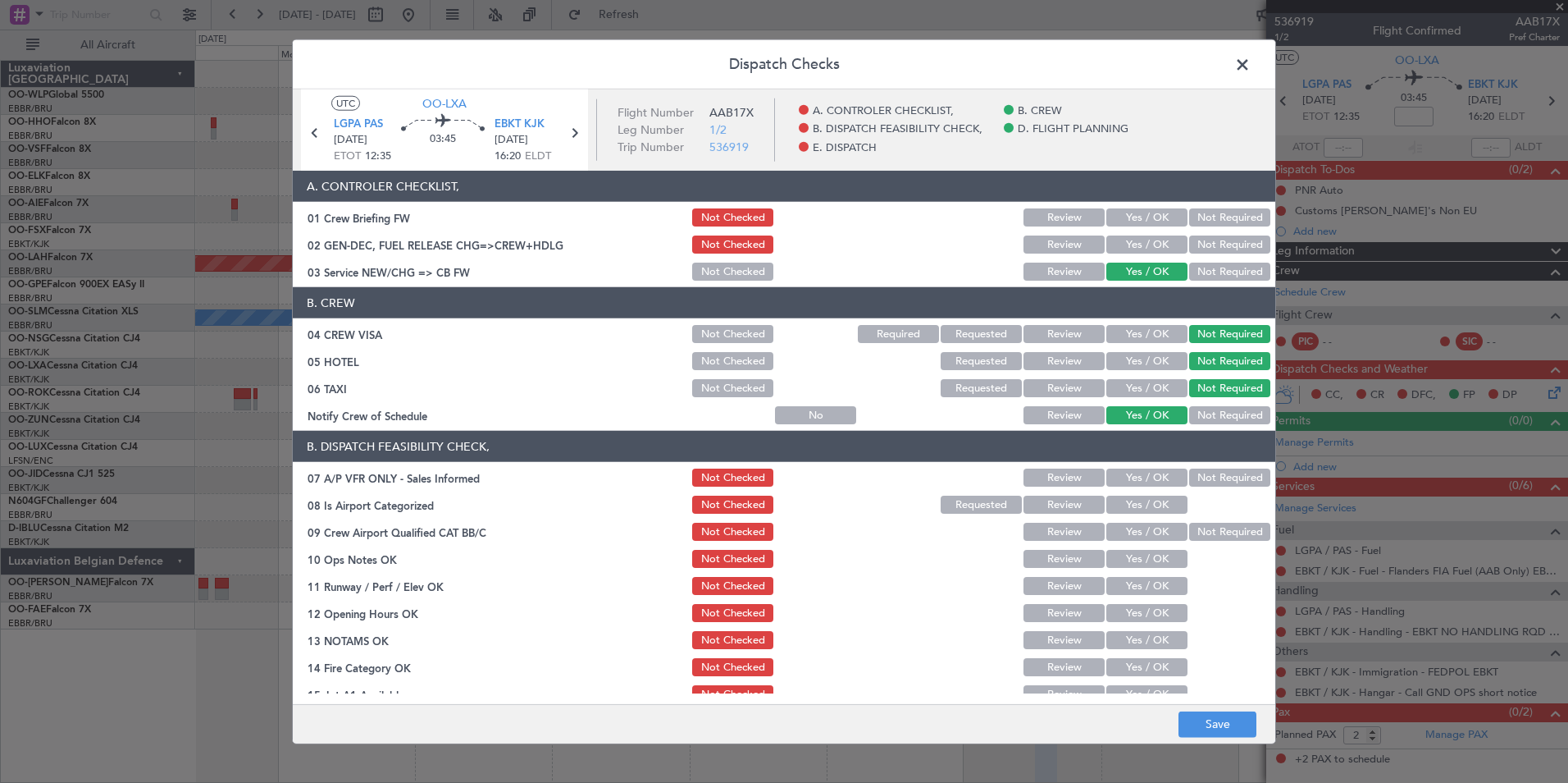
click at [1206, 482] on button "Not Required" at bounding box center [1229, 477] width 81 height 18
click at [1154, 501] on button "Yes / OK" at bounding box center [1146, 505] width 81 height 18
click at [1151, 534] on button "Yes / OK" at bounding box center [1146, 531] width 81 height 18
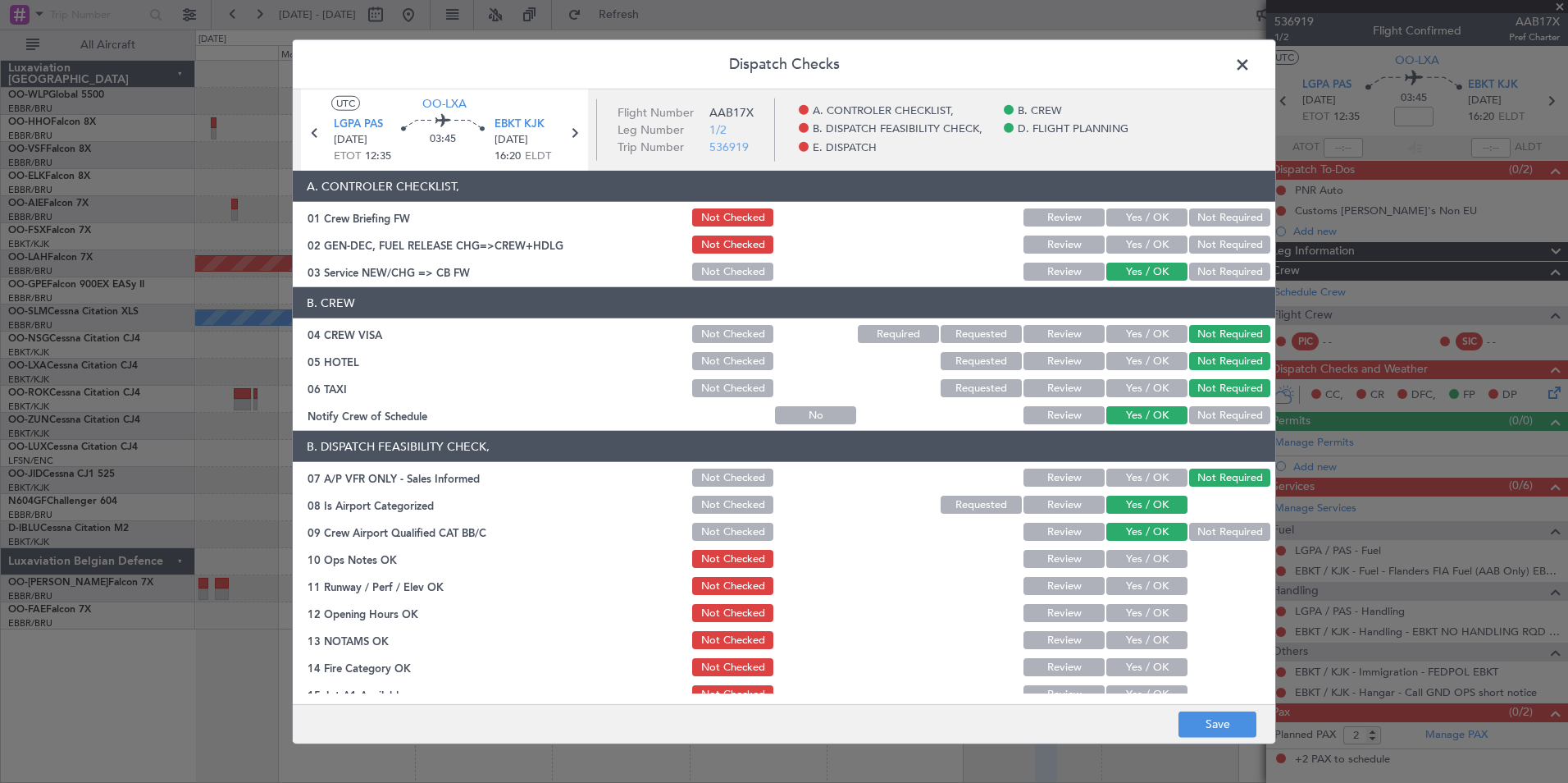
click at [1147, 558] on button "Yes / OK" at bounding box center [1146, 559] width 81 height 18
click at [1145, 583] on button "Yes / OK" at bounding box center [1146, 585] width 81 height 18
click at [1143, 610] on button "Yes / OK" at bounding box center [1146, 613] width 81 height 18
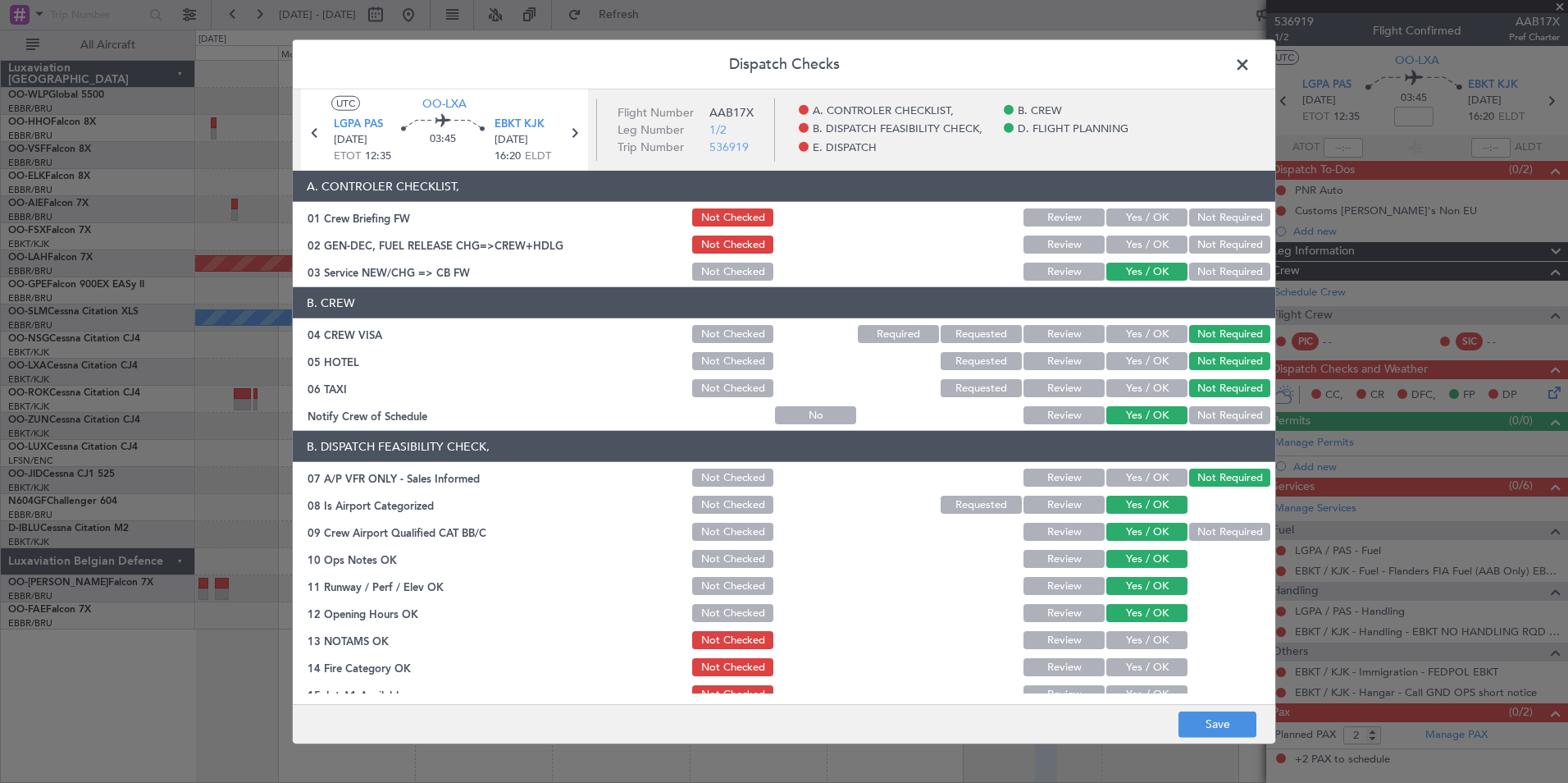
click at [1063, 641] on button "Review" at bounding box center [1064, 640] width 81 height 18
click at [1150, 659] on button "Yes / OK" at bounding box center [1146, 666] width 81 height 18
click at [1143, 682] on div "Yes / OK" at bounding box center [1144, 694] width 83 height 23
click at [1143, 688] on div "Yes / OK" at bounding box center [1144, 694] width 83 height 23
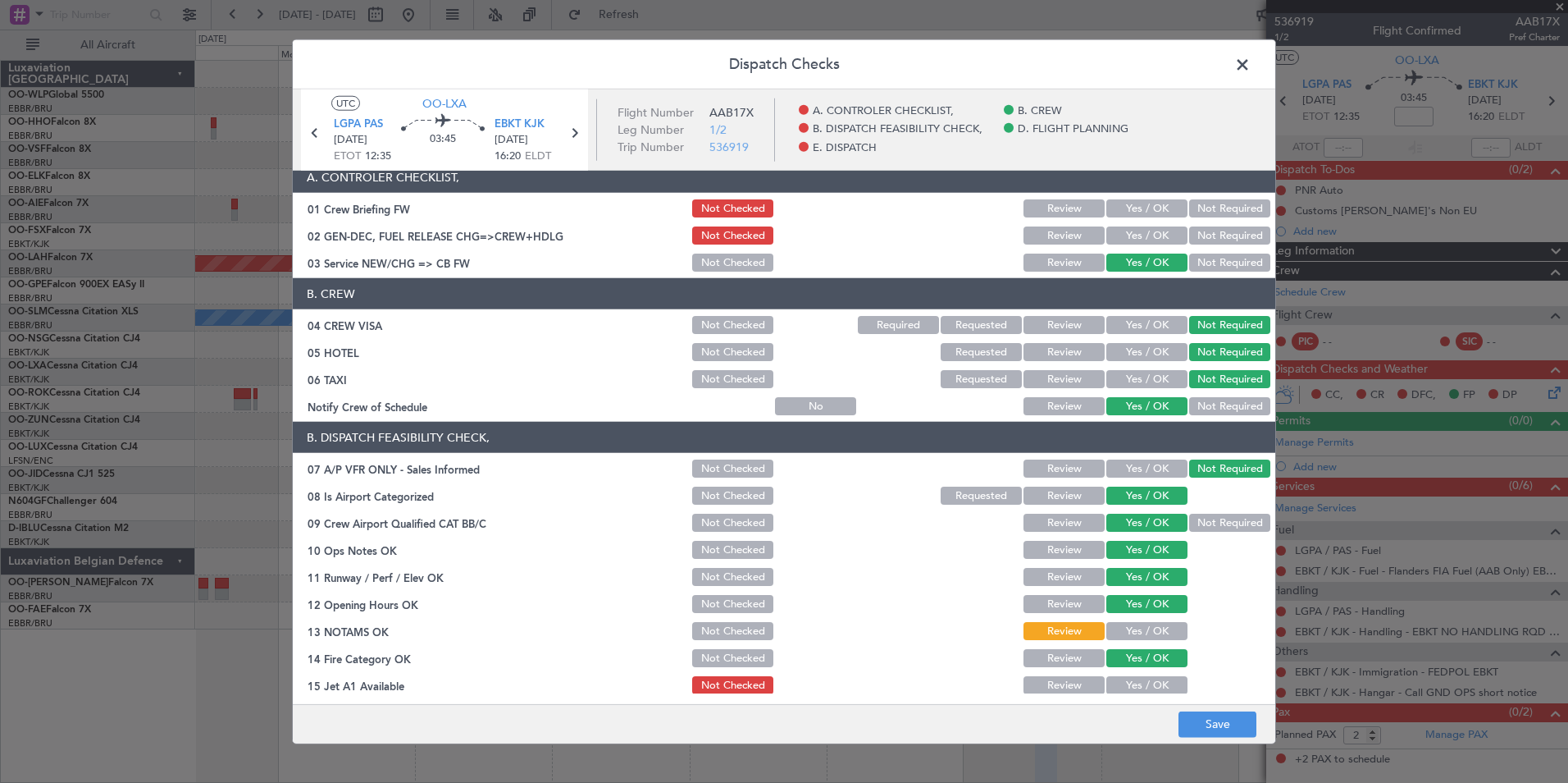
click at [1143, 693] on button "Yes / OK" at bounding box center [1146, 684] width 81 height 18
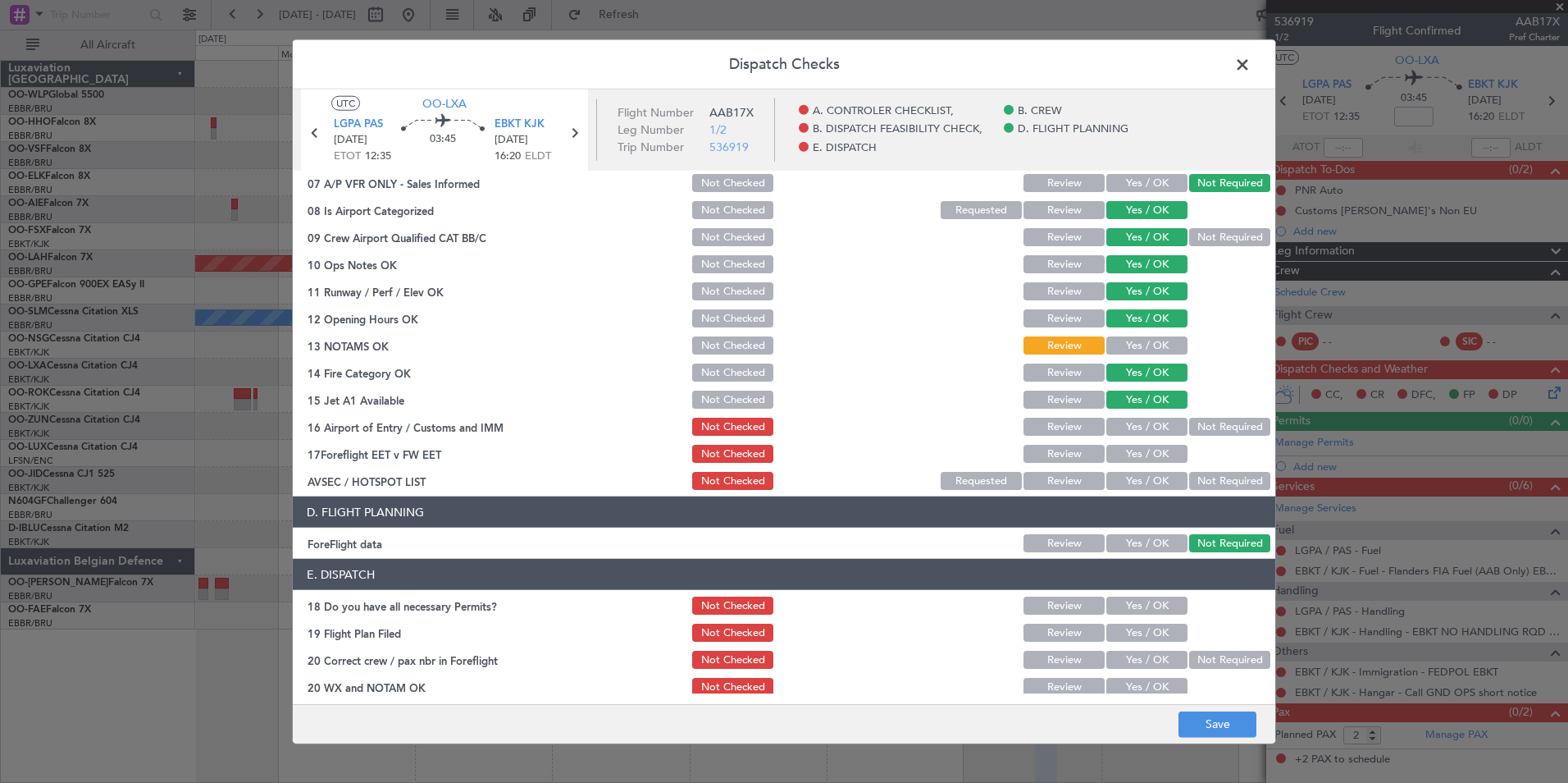
scroll to position [303, 0]
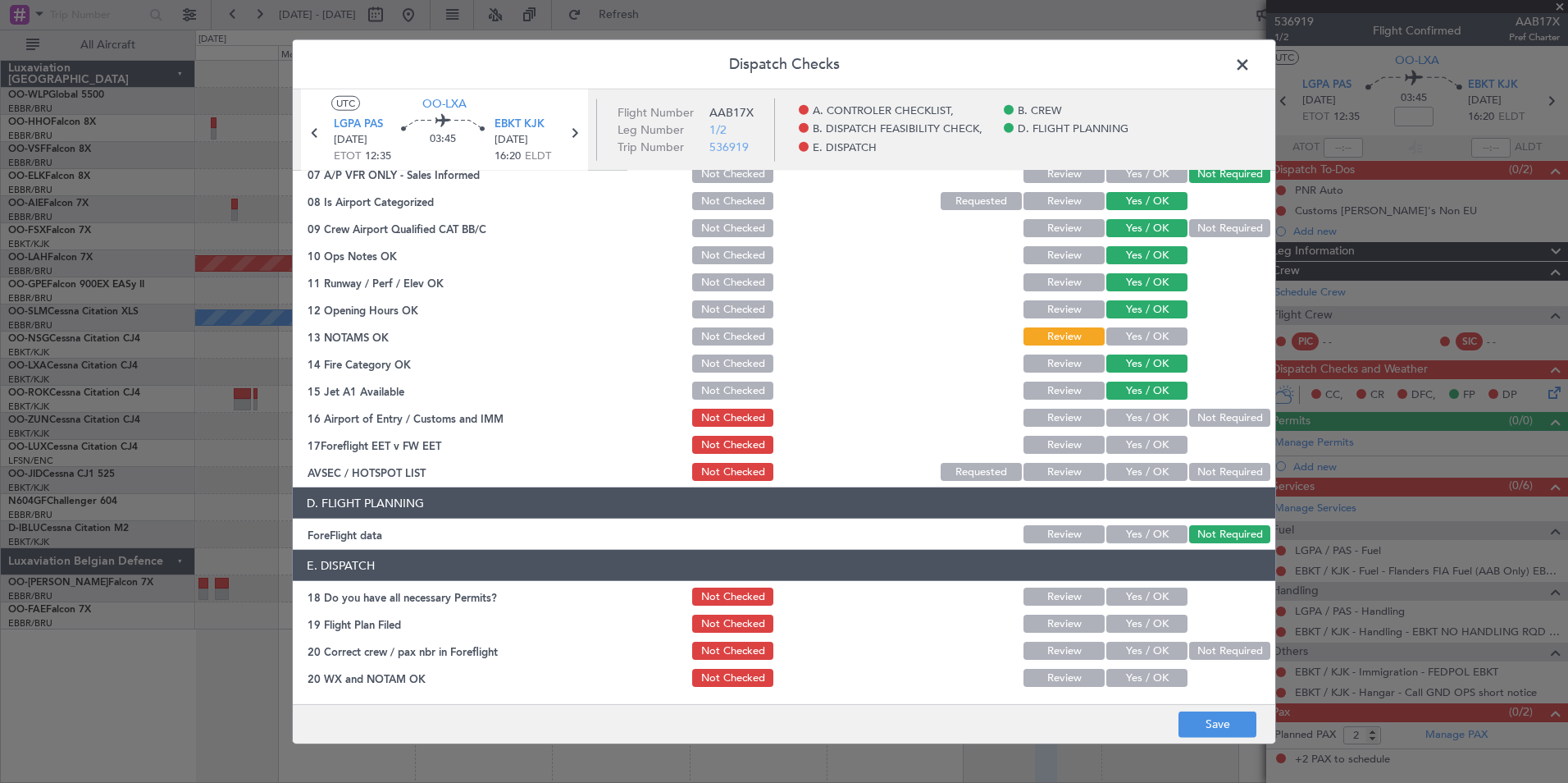
click at [1205, 414] on button "Not Required" at bounding box center [1229, 417] width 81 height 18
click at [1051, 433] on div "Review" at bounding box center [1062, 445] width 83 height 23
click at [1053, 442] on button "Review" at bounding box center [1064, 444] width 81 height 18
click at [1257, 466] on button "Not Required" at bounding box center [1229, 471] width 81 height 18
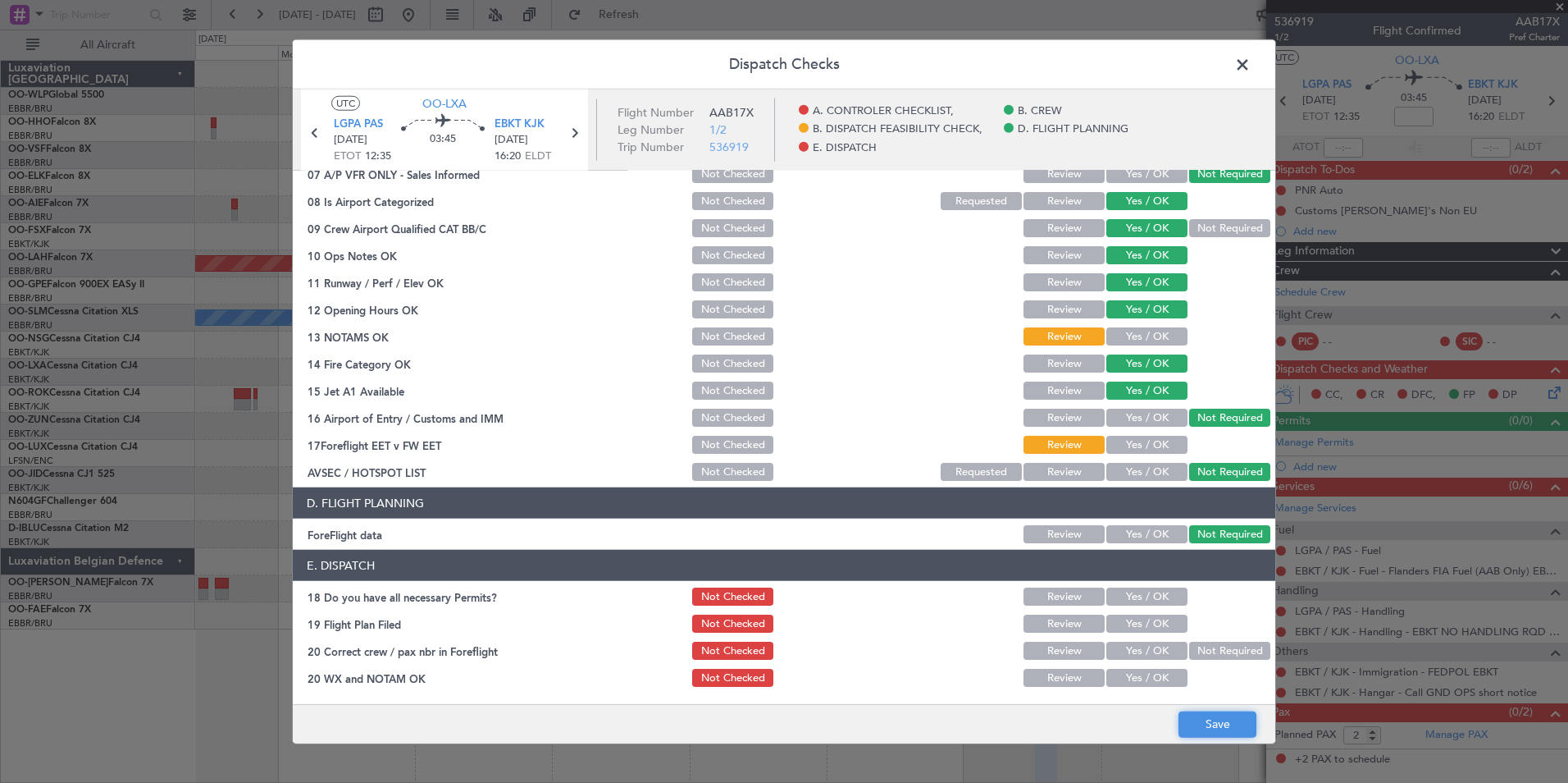
drag, startPoint x: 1217, startPoint y: 715, endPoint x: 1199, endPoint y: 712, distance: 18.2
click at [1211, 715] on button "Save" at bounding box center [1218, 724] width 78 height 27
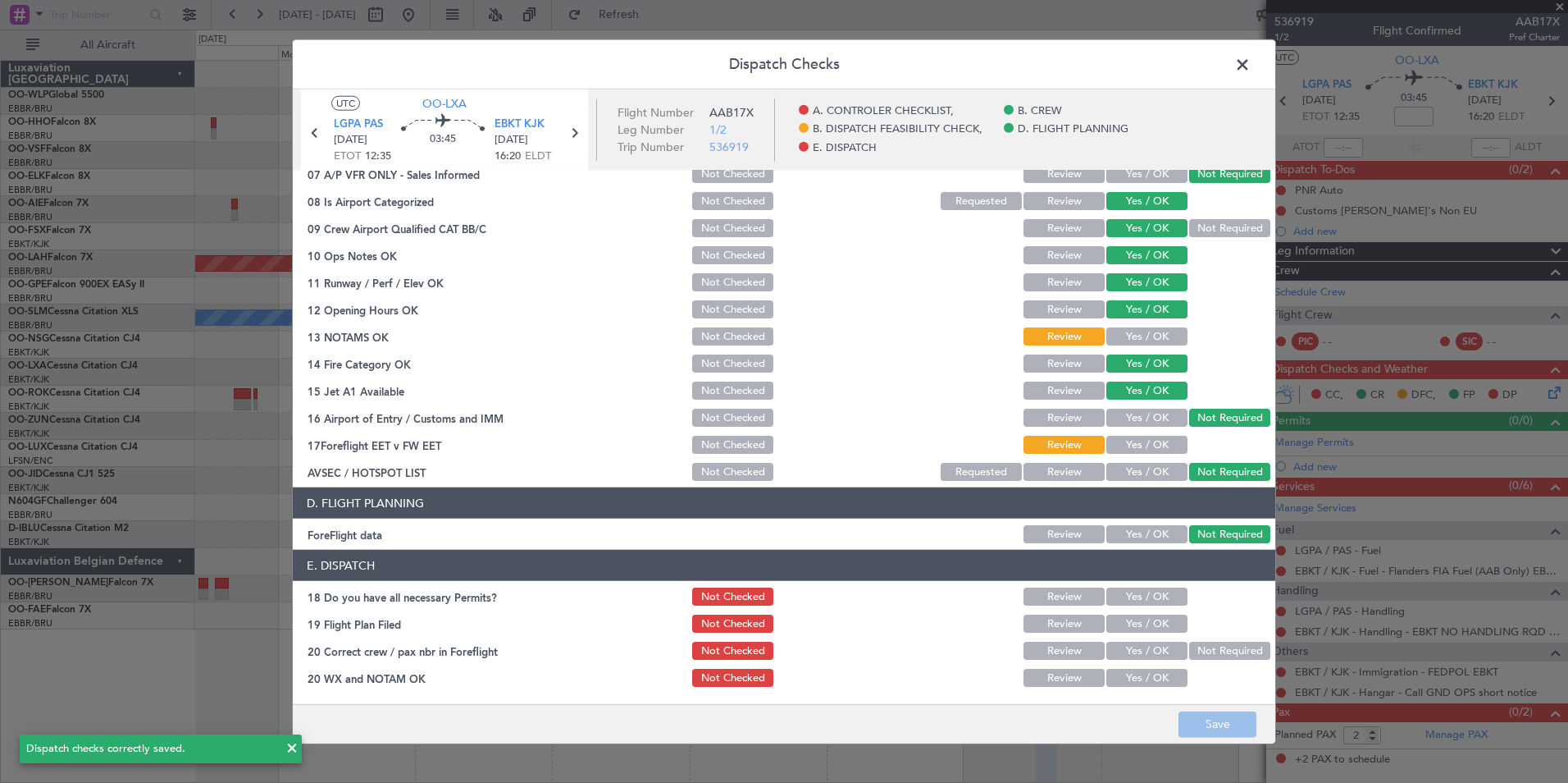
click at [1251, 65] on span at bounding box center [1251, 68] width 0 height 33
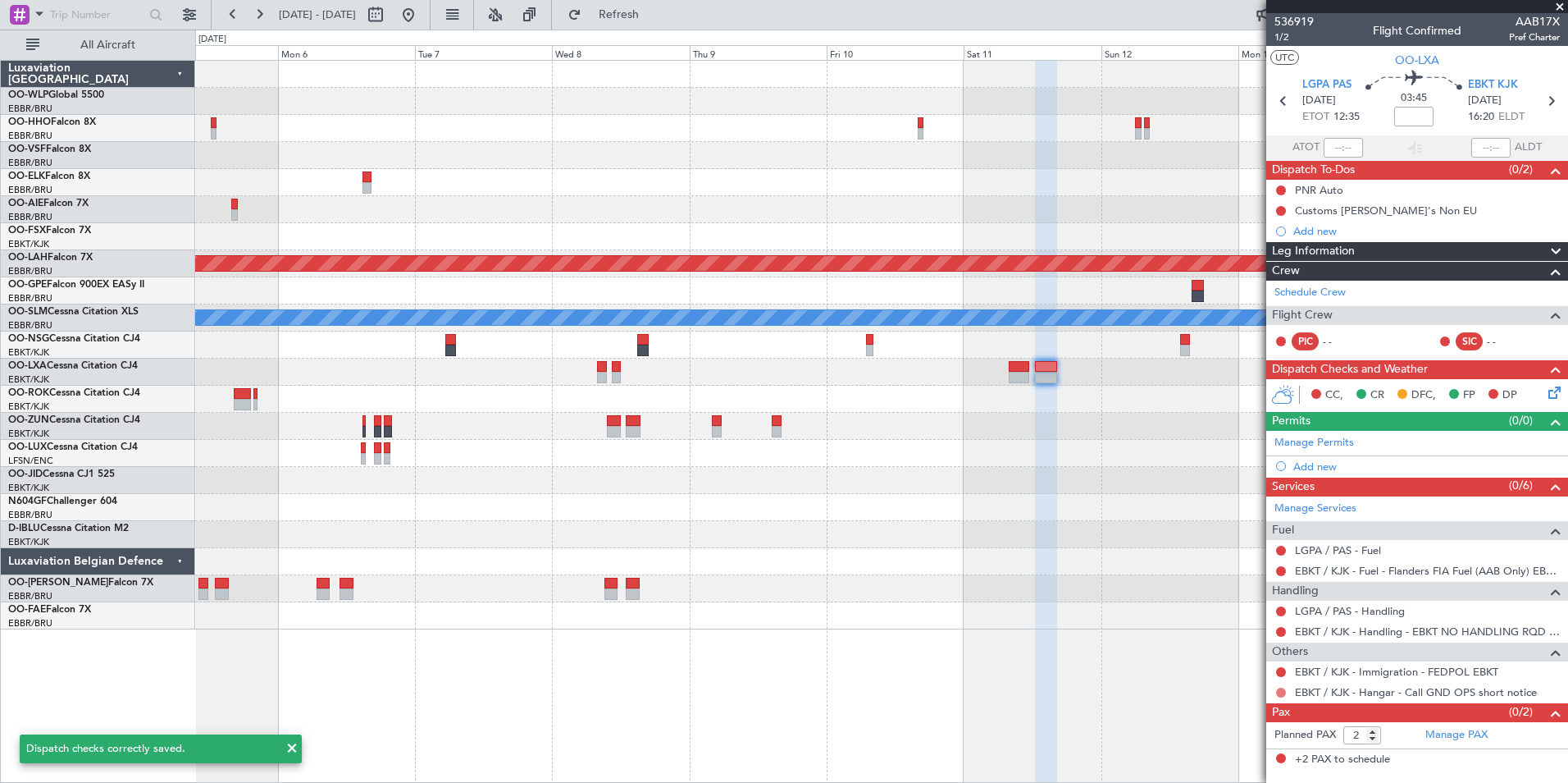
click at [1282, 688] on button at bounding box center [1281, 693] width 9 height 10
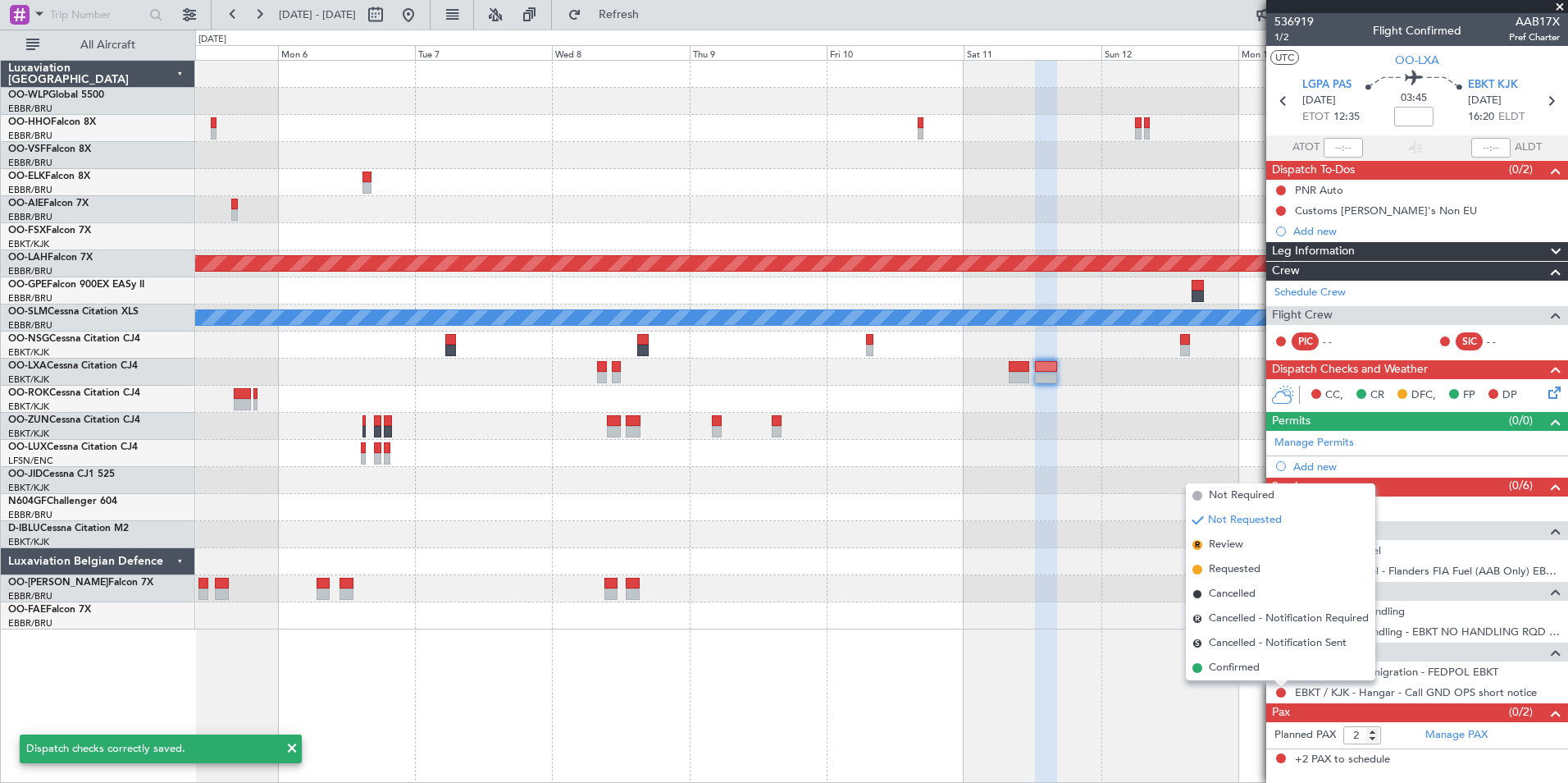
click at [1220, 661] on span "Confirmed" at bounding box center [1235, 667] width 51 height 16
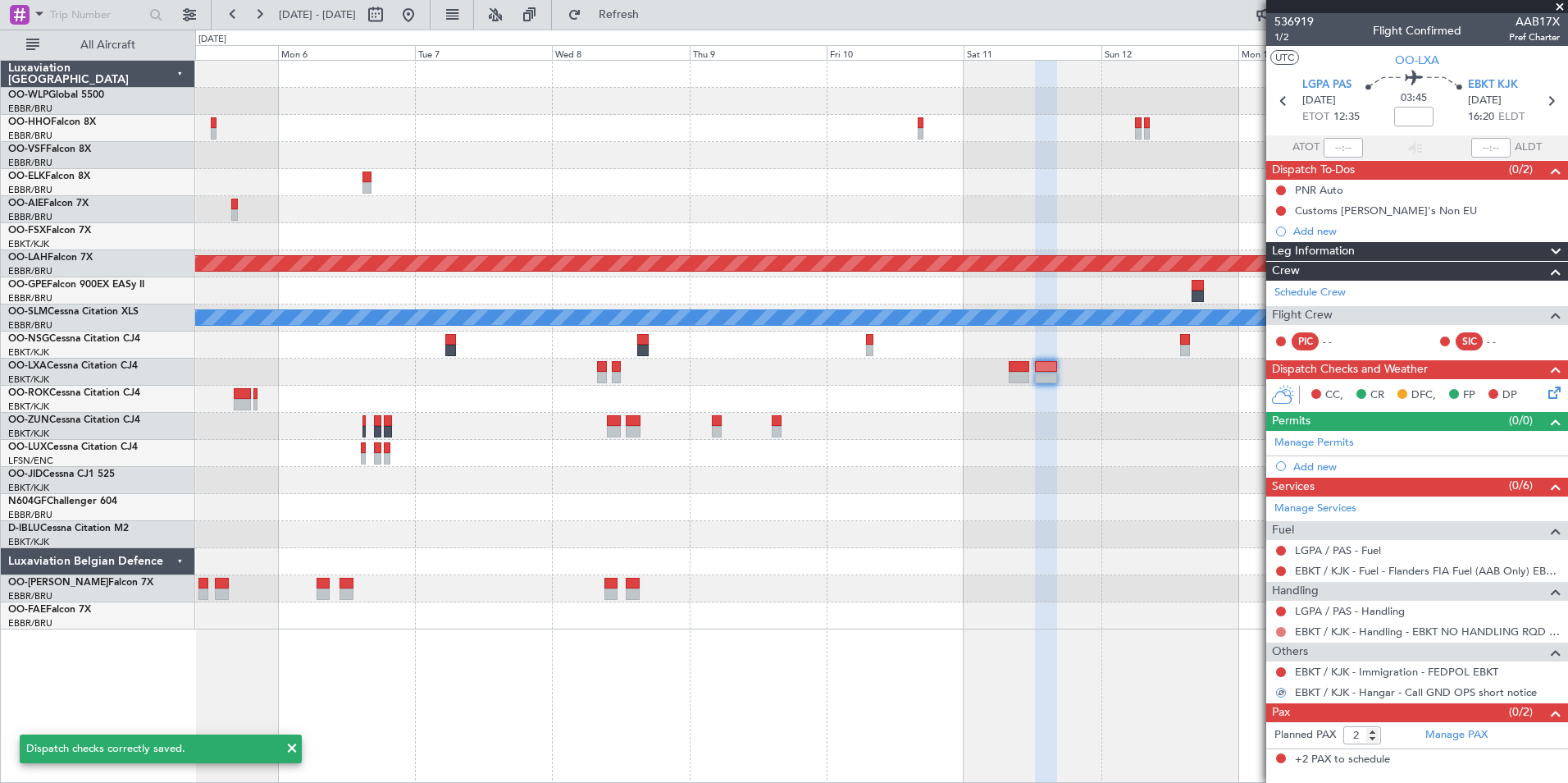
click at [1279, 628] on button at bounding box center [1281, 632] width 9 height 10
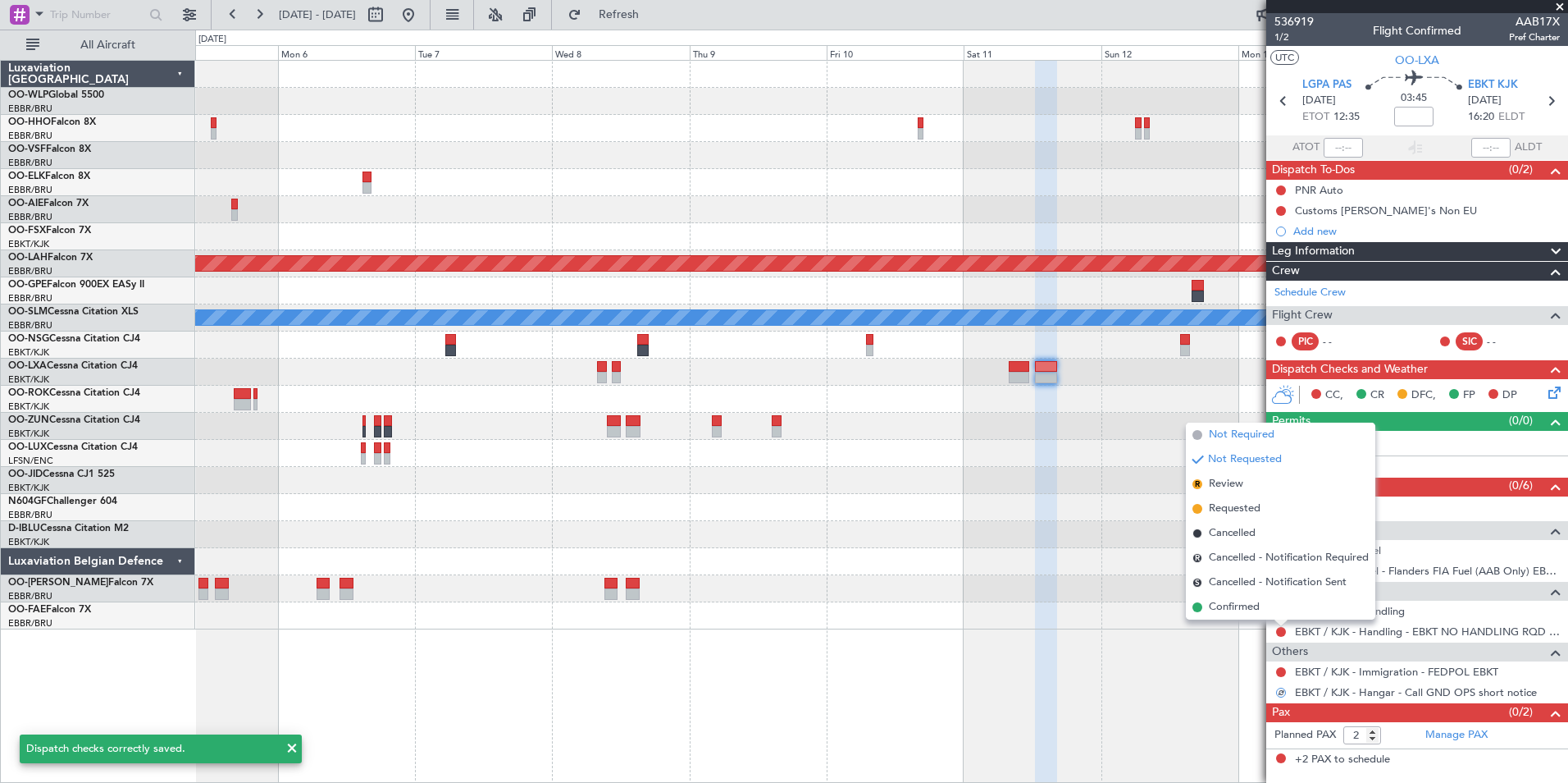
click at [1243, 441] on span "Not Required" at bounding box center [1241, 434] width 66 height 16
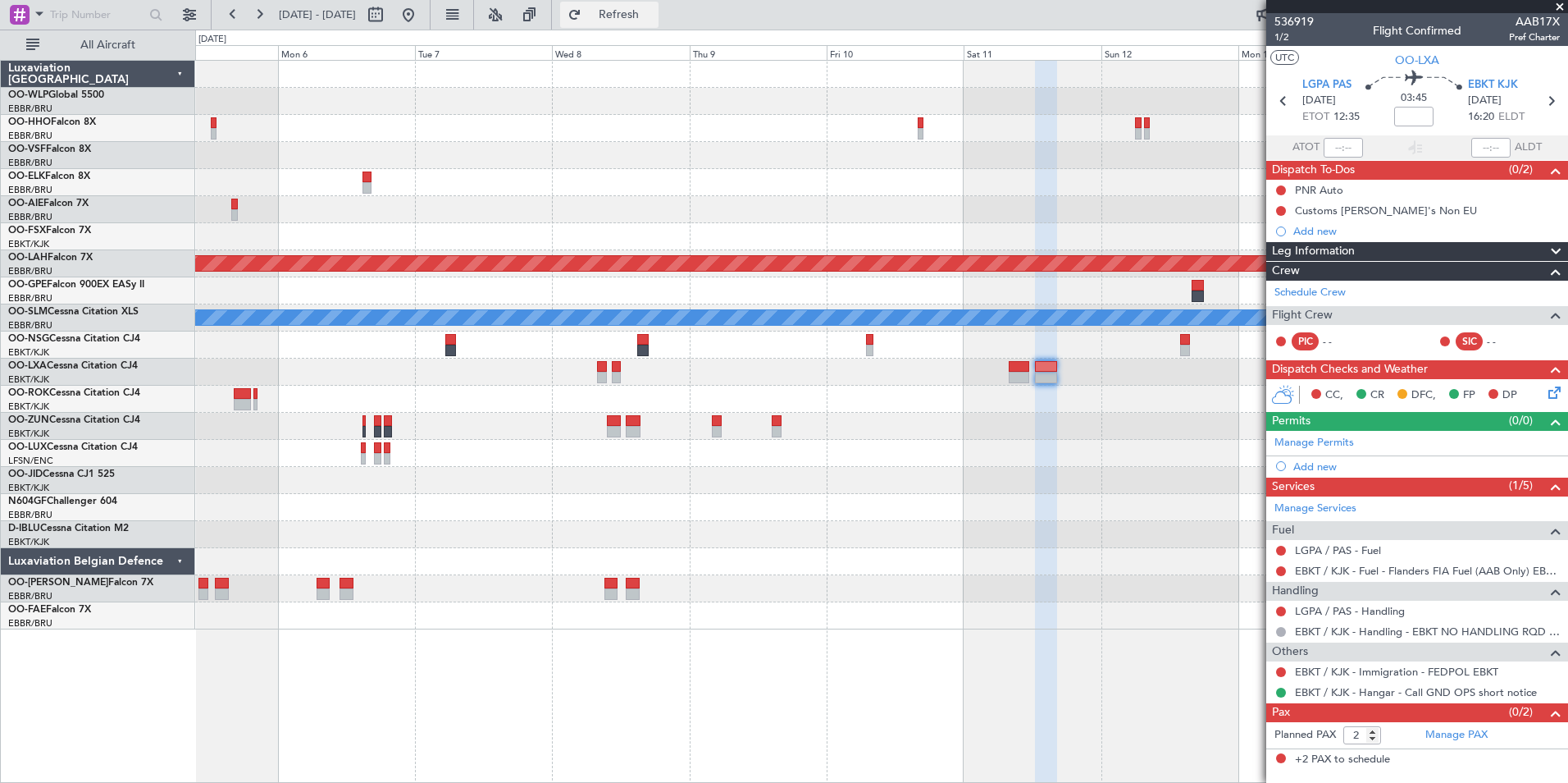
click at [652, 9] on span "Refresh" at bounding box center [619, 14] width 69 height 11
click at [1286, 99] on icon at bounding box center [1283, 101] width 21 height 21
type input "0"
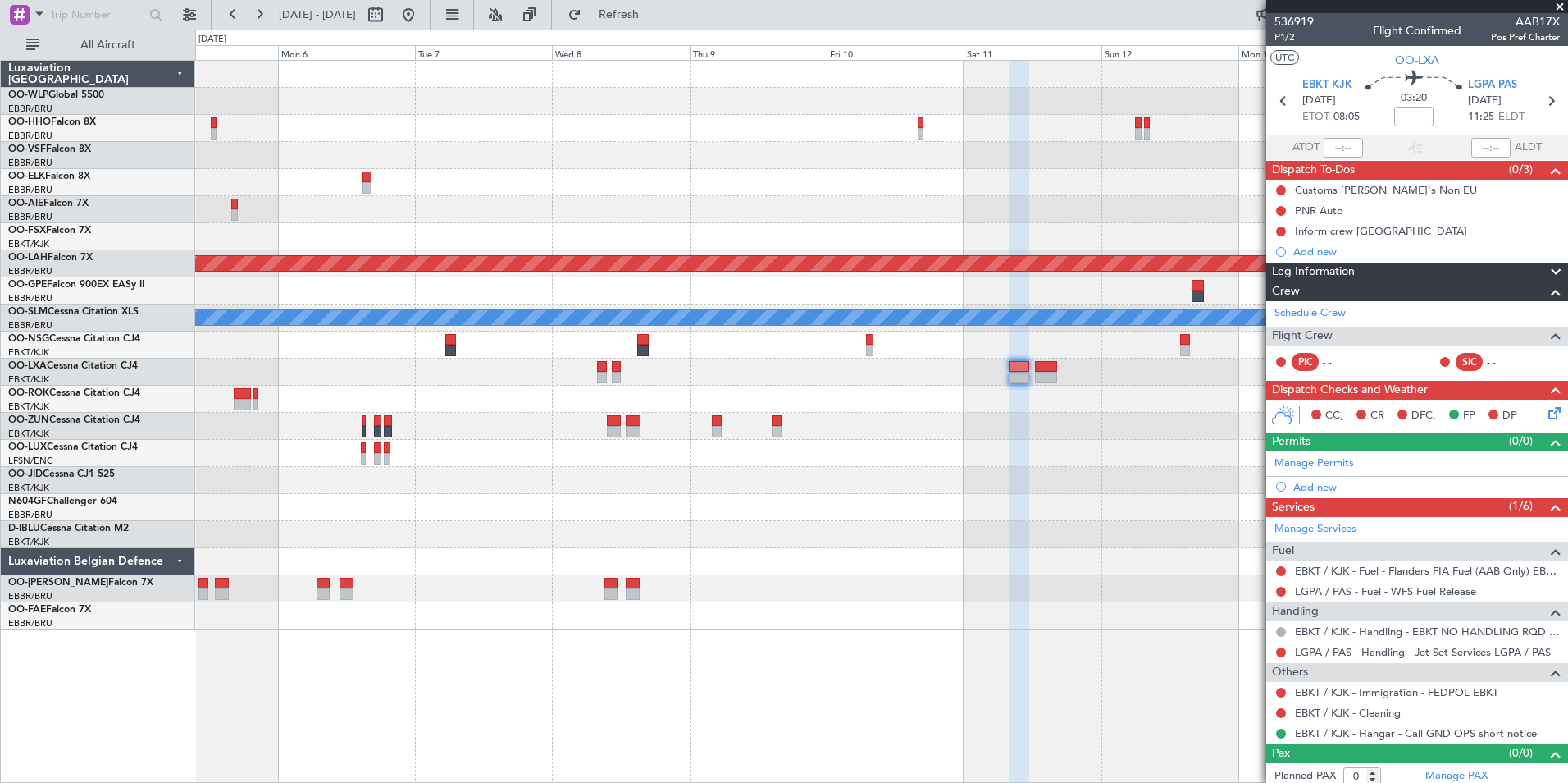
click at [1490, 79] on span "LGPA PAS" at bounding box center [1493, 85] width 49 height 16
click at [1306, 485] on div "Add new" at bounding box center [1419, 487] width 252 height 14
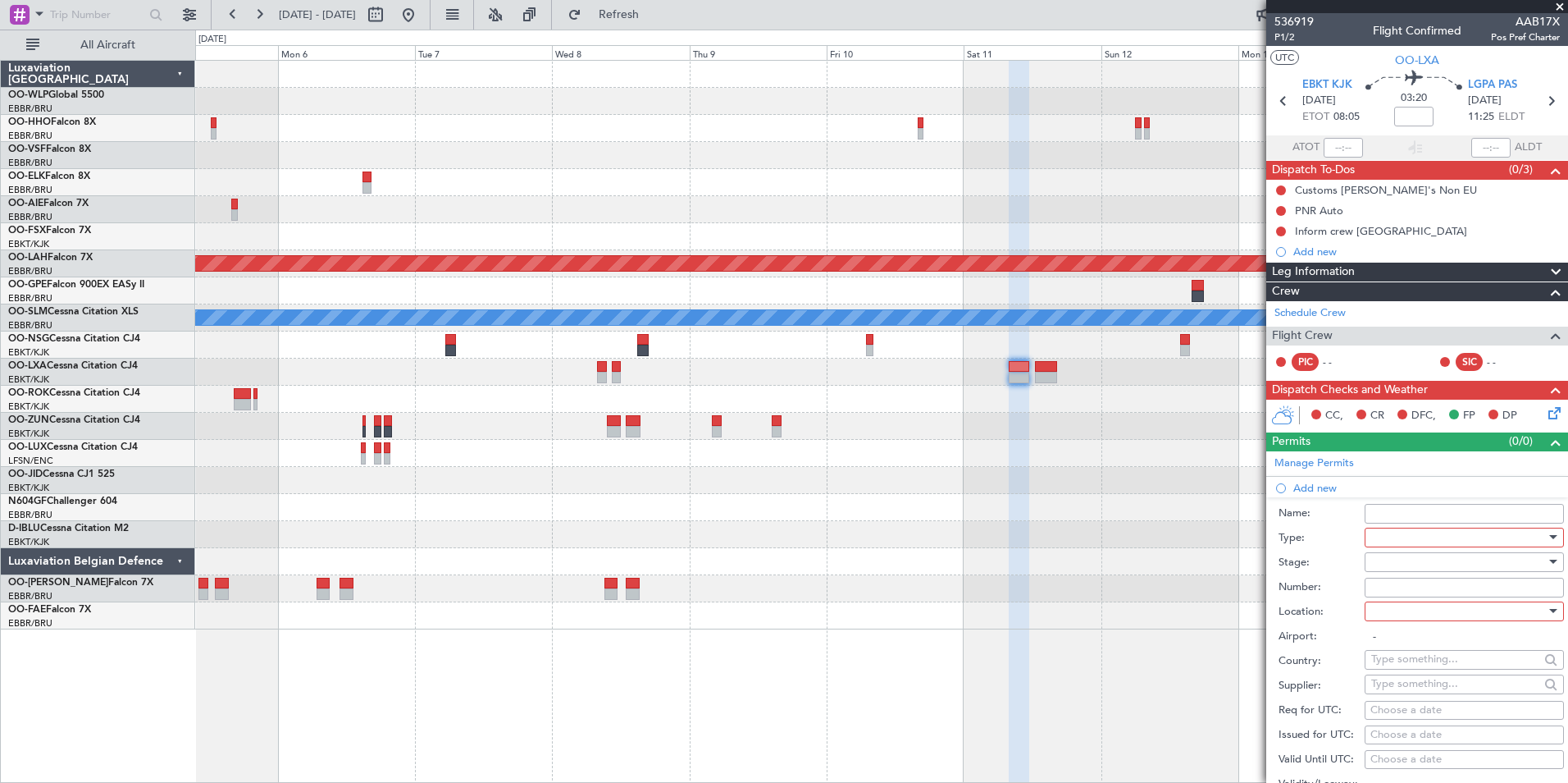
click at [1375, 536] on div at bounding box center [1459, 538] width 175 height 25
click at [1389, 690] on span "Slot" at bounding box center [1458, 694] width 172 height 25
click at [1406, 556] on div at bounding box center [1459, 563] width 175 height 25
click at [1401, 617] on span "Not Requested" at bounding box center [1458, 620] width 172 height 25
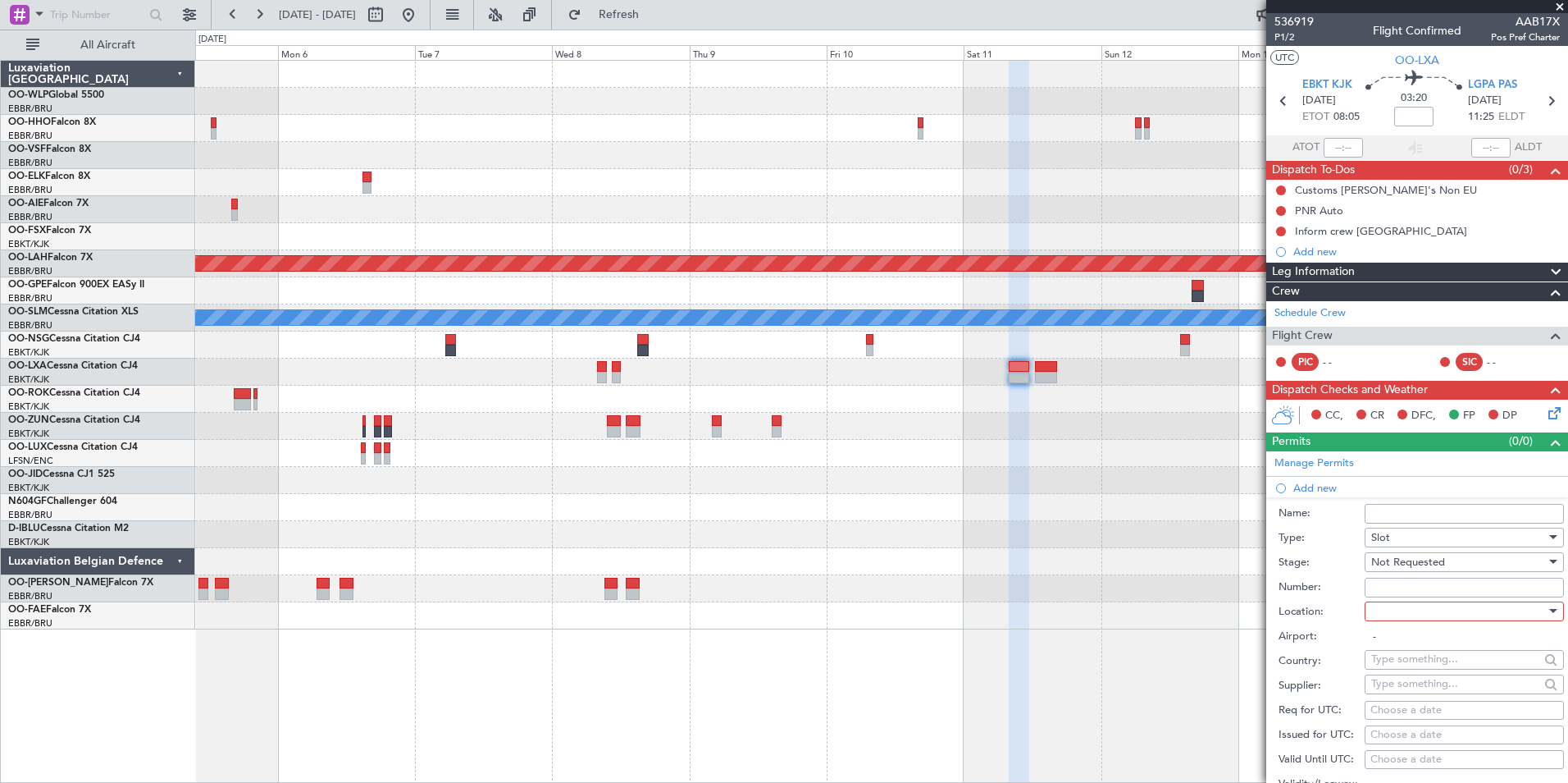
click at [1401, 616] on div at bounding box center [1459, 611] width 175 height 25
click at [1394, 693] on span "Arrival" at bounding box center [1458, 694] width 172 height 25
type input "LGPA / PAS"
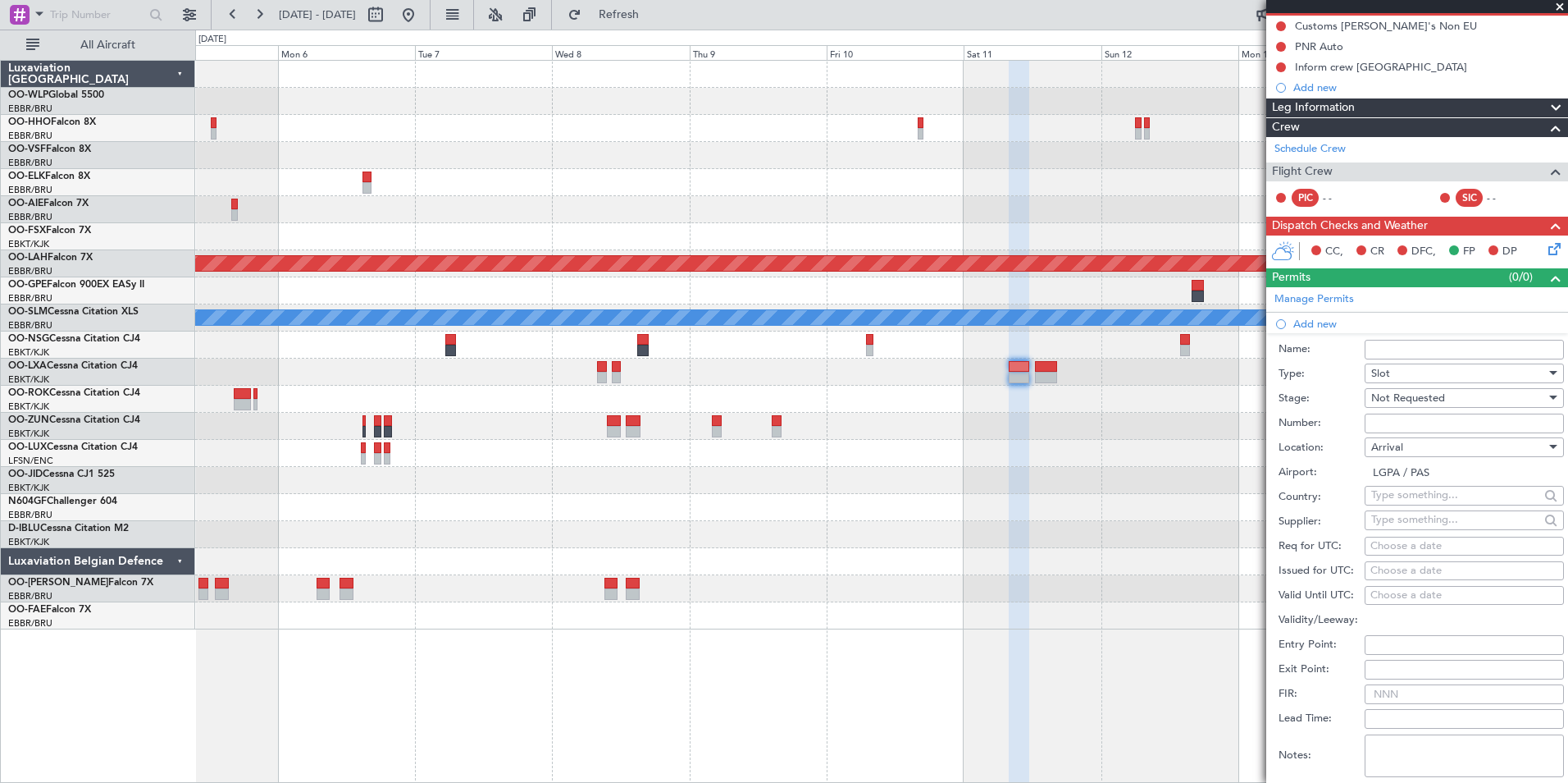
click at [1408, 544] on div "Choose a date" at bounding box center [1464, 545] width 188 height 16
select select "9"
select select "2025"
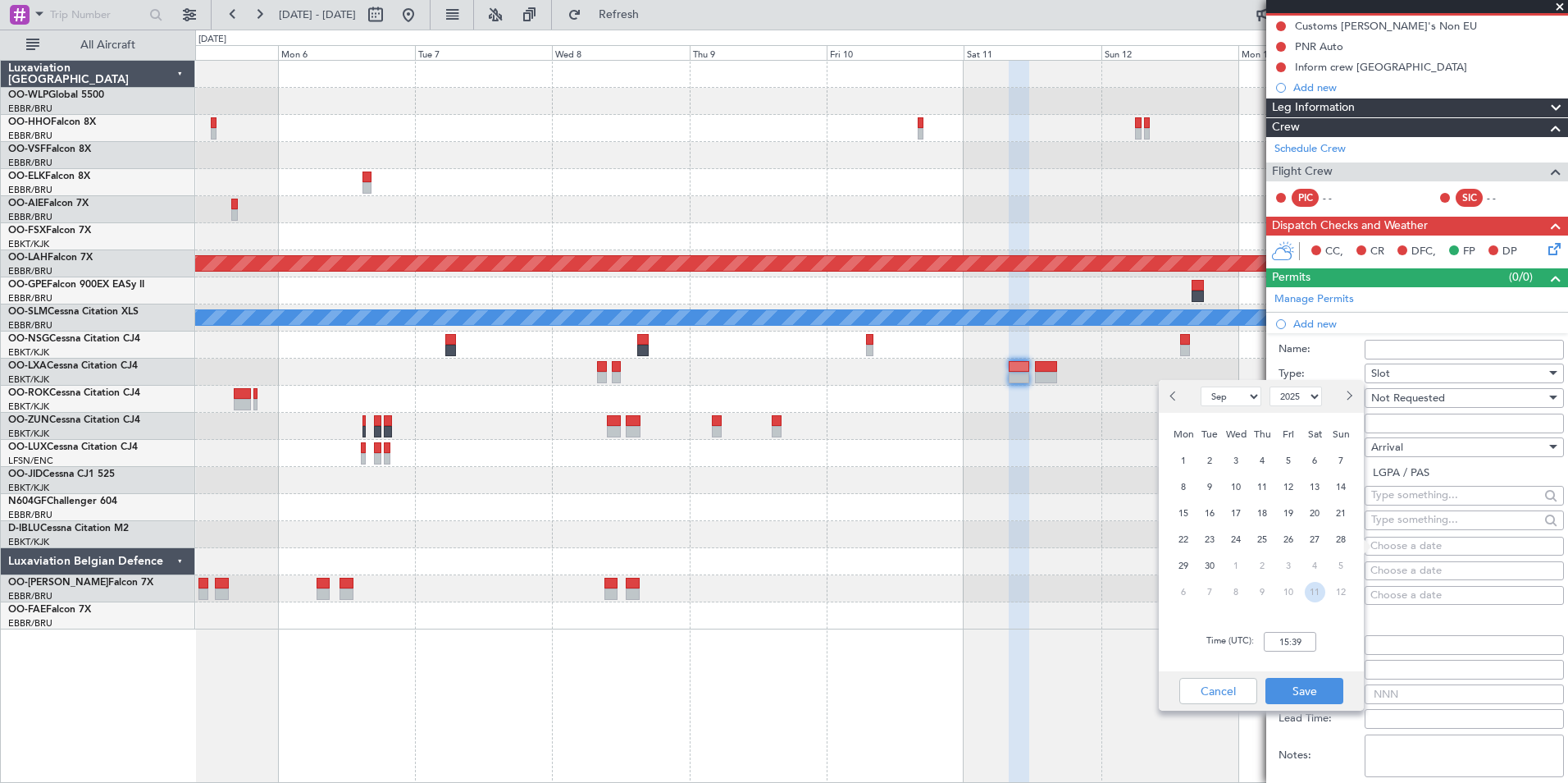
drag, startPoint x: 1316, startPoint y: 592, endPoint x: 1267, endPoint y: 569, distance: 54.1
click at [1316, 591] on span "11" at bounding box center [1315, 592] width 21 height 21
select select "10"
click at [1294, 640] on input "00:00" at bounding box center [1290, 641] width 52 height 20
type input "11:30"
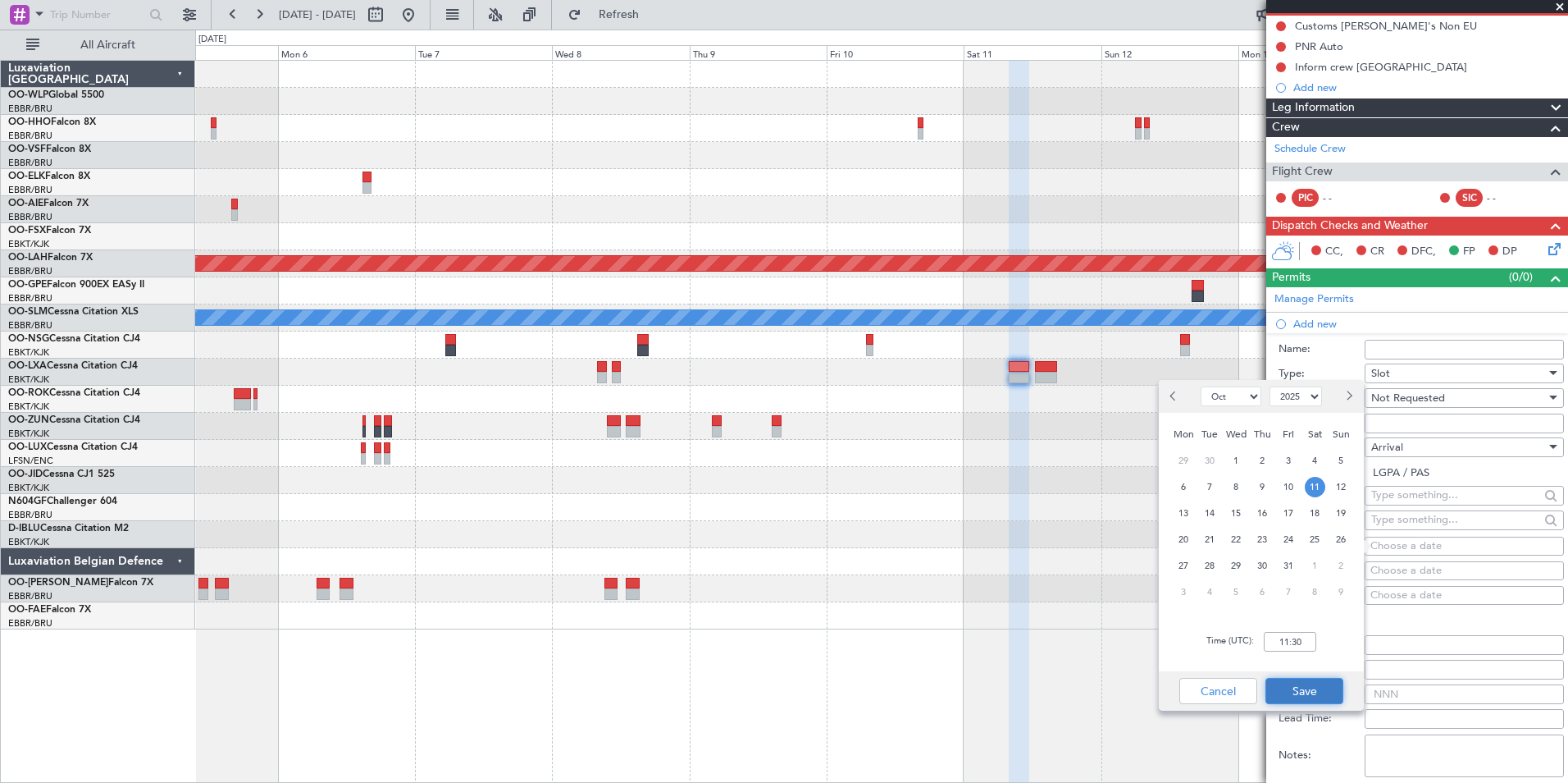
click at [1294, 695] on button "Save" at bounding box center [1304, 691] width 78 height 27
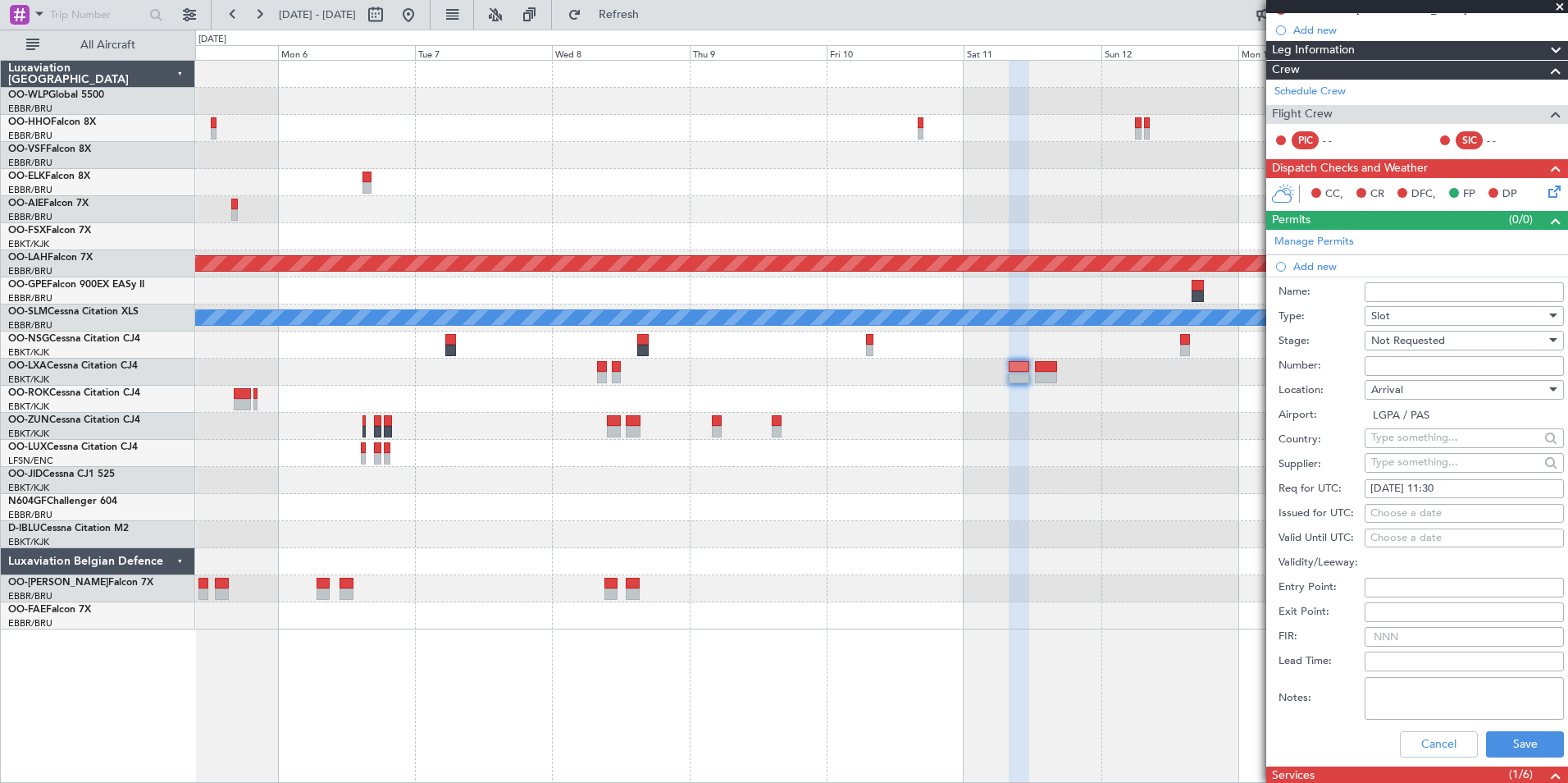
scroll to position [246, 0]
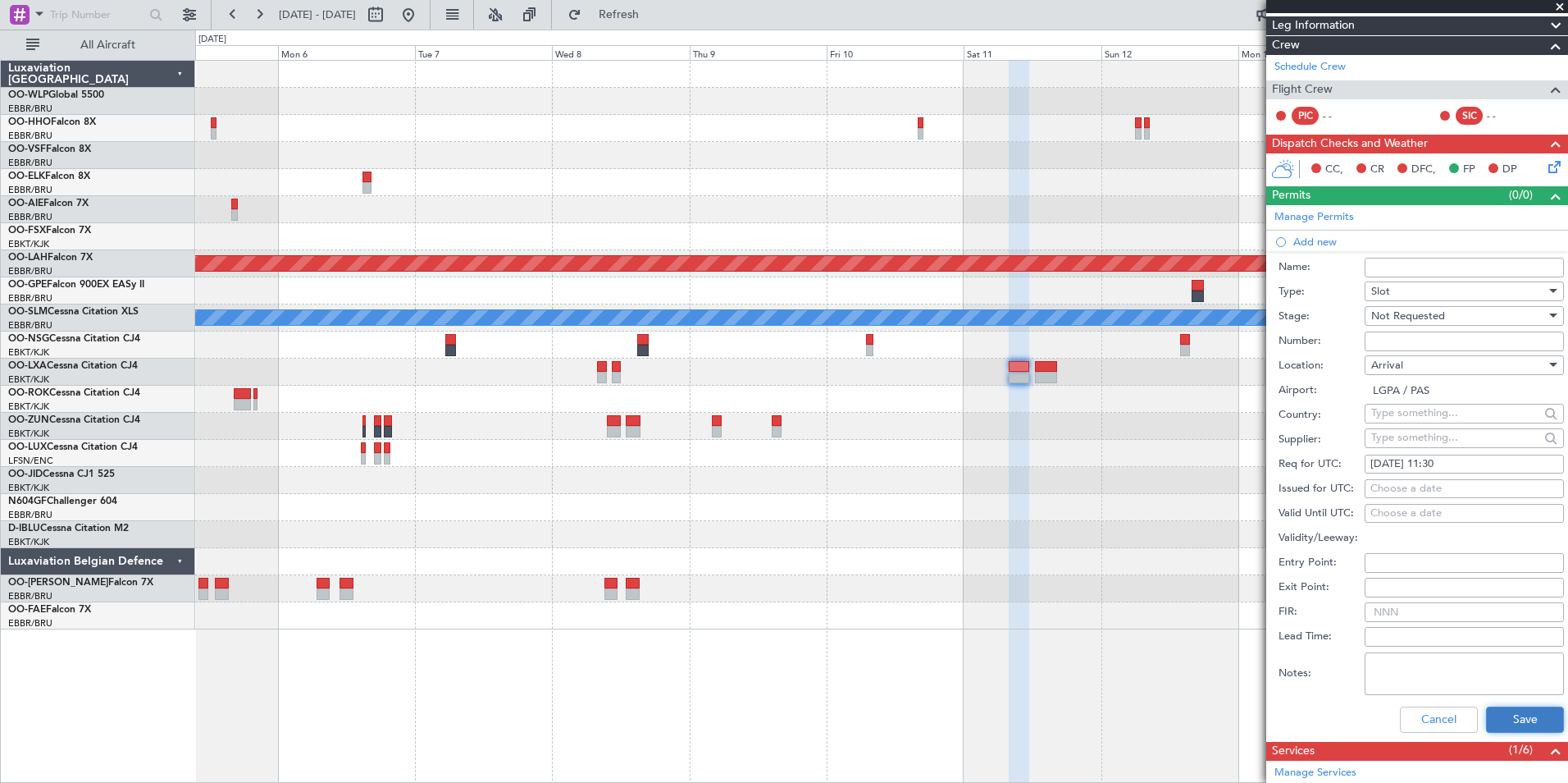
click at [1512, 716] on button "Save" at bounding box center [1525, 719] width 78 height 27
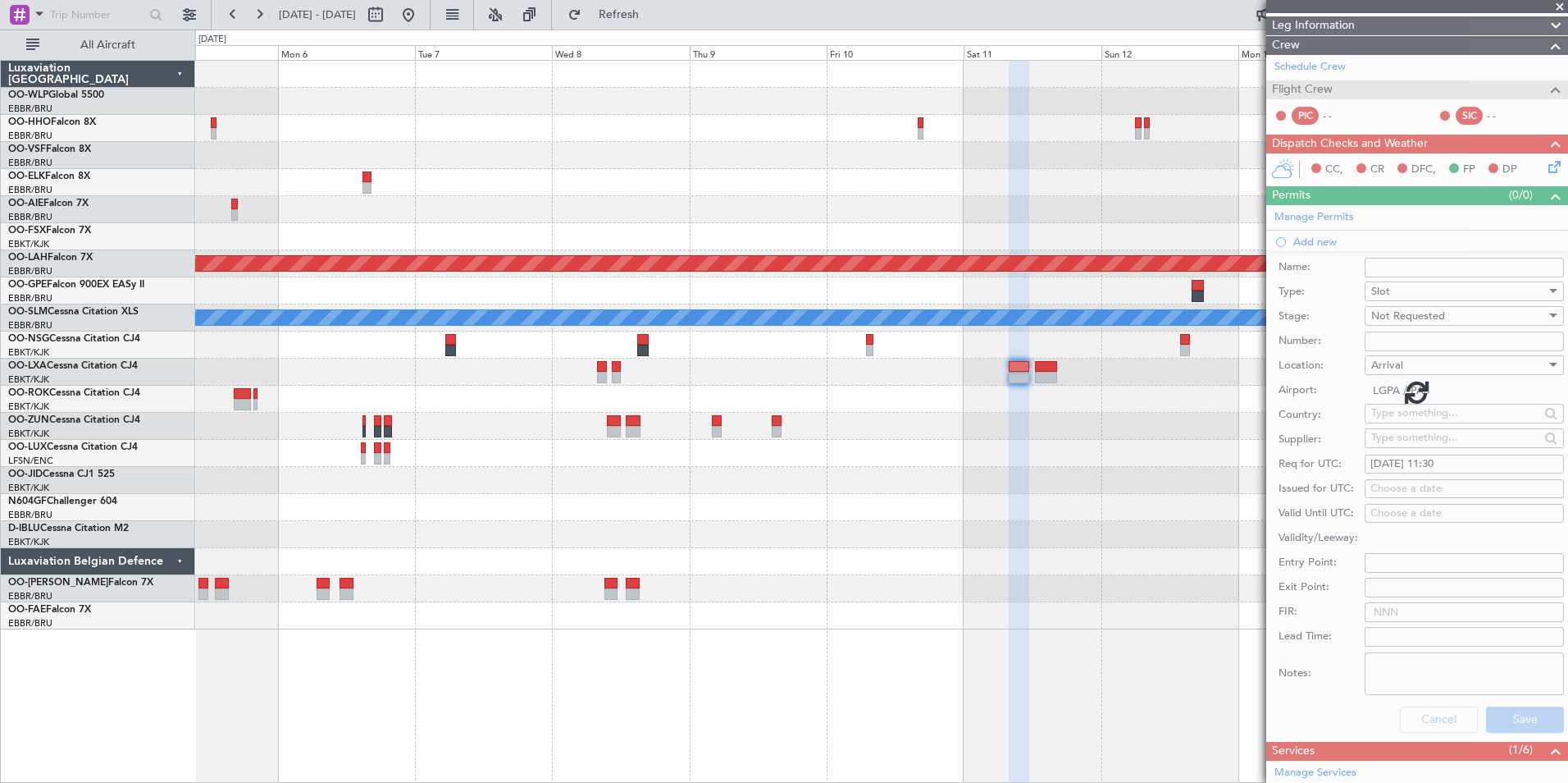
scroll to position [27, 0]
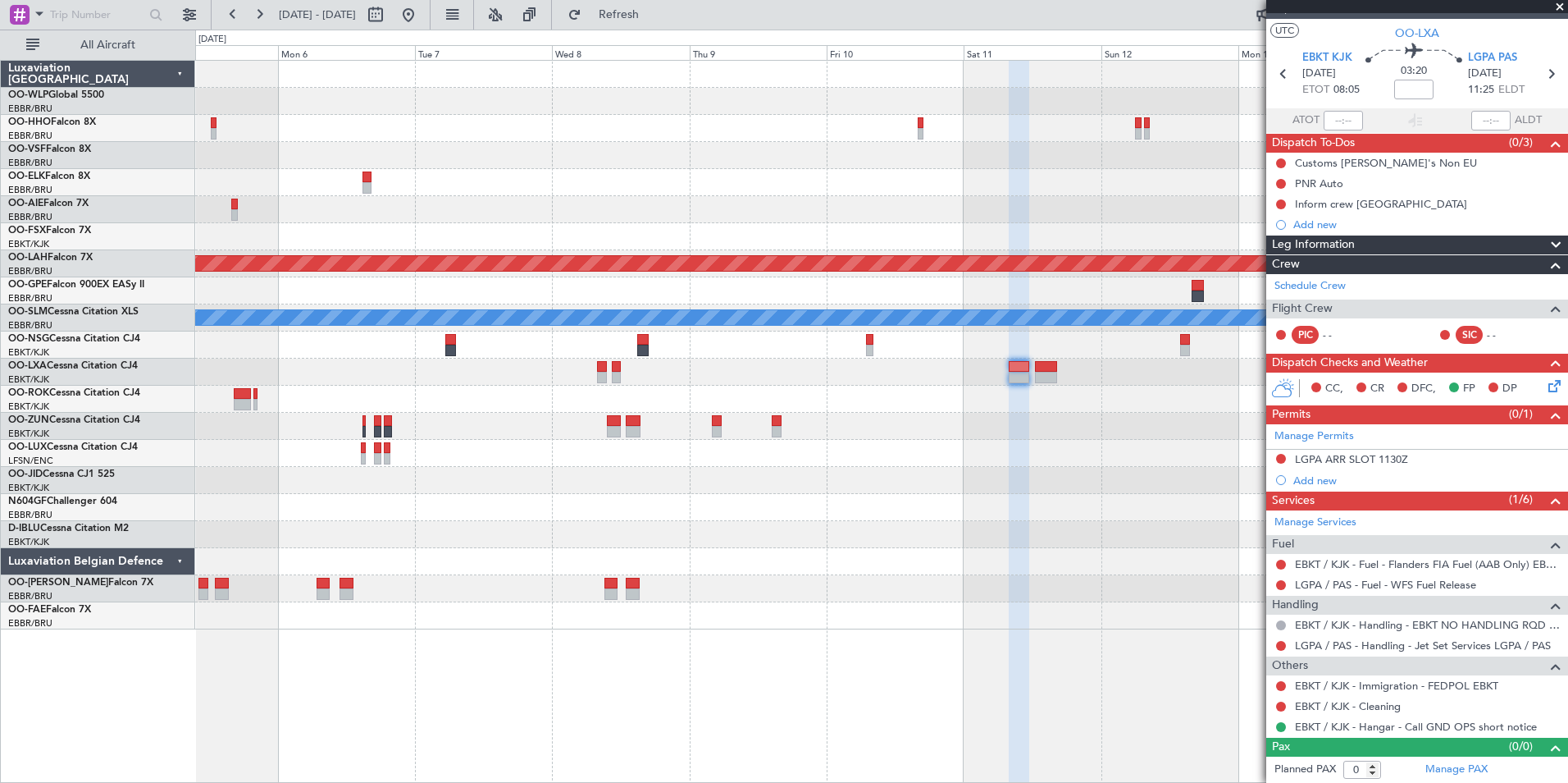
click at [1281, 455] on button at bounding box center [1281, 458] width 9 height 10
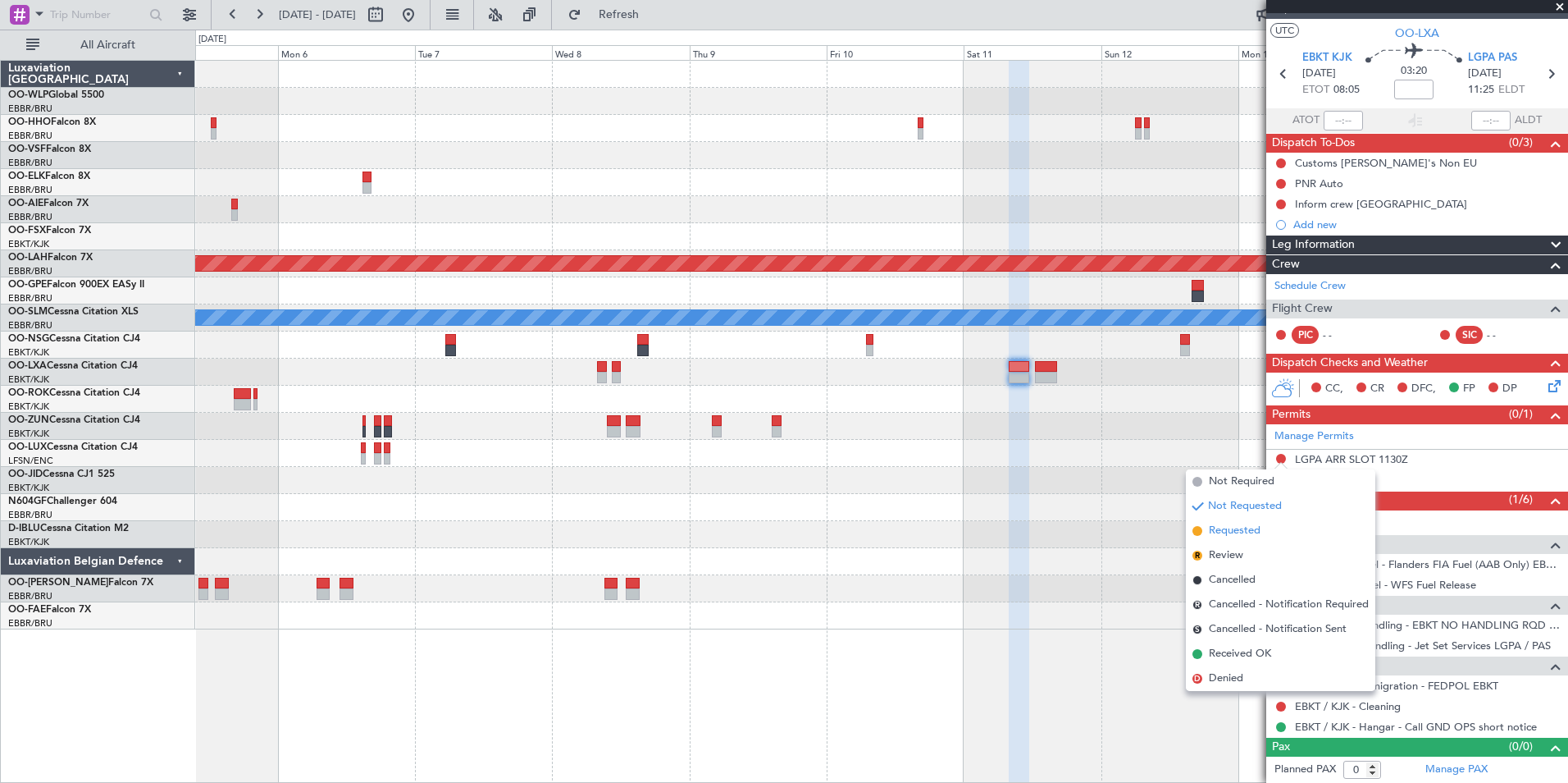
click at [1234, 534] on span "Requested" at bounding box center [1235, 530] width 51 height 16
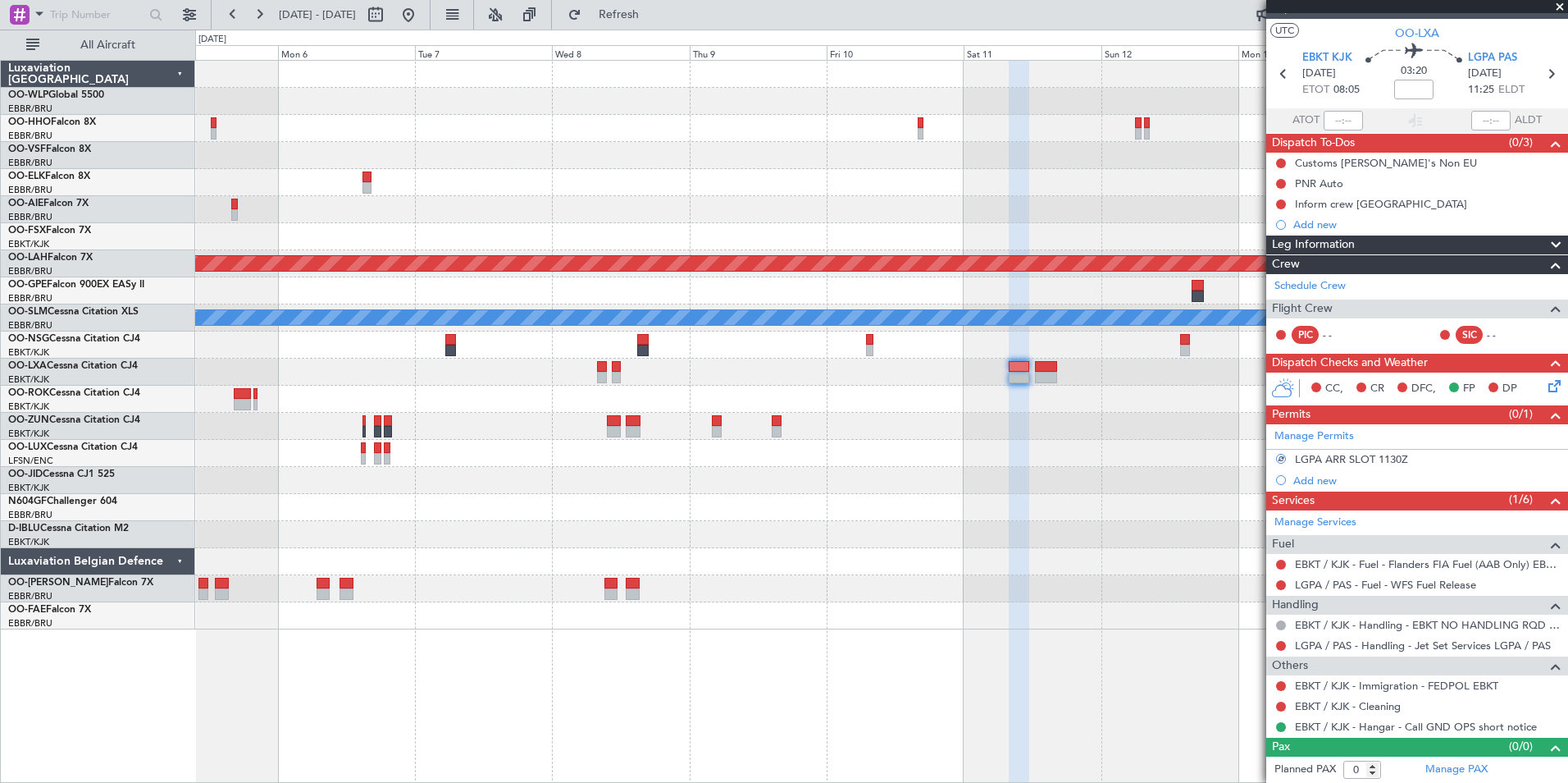
click at [1545, 386] on icon at bounding box center [1552, 383] width 13 height 13
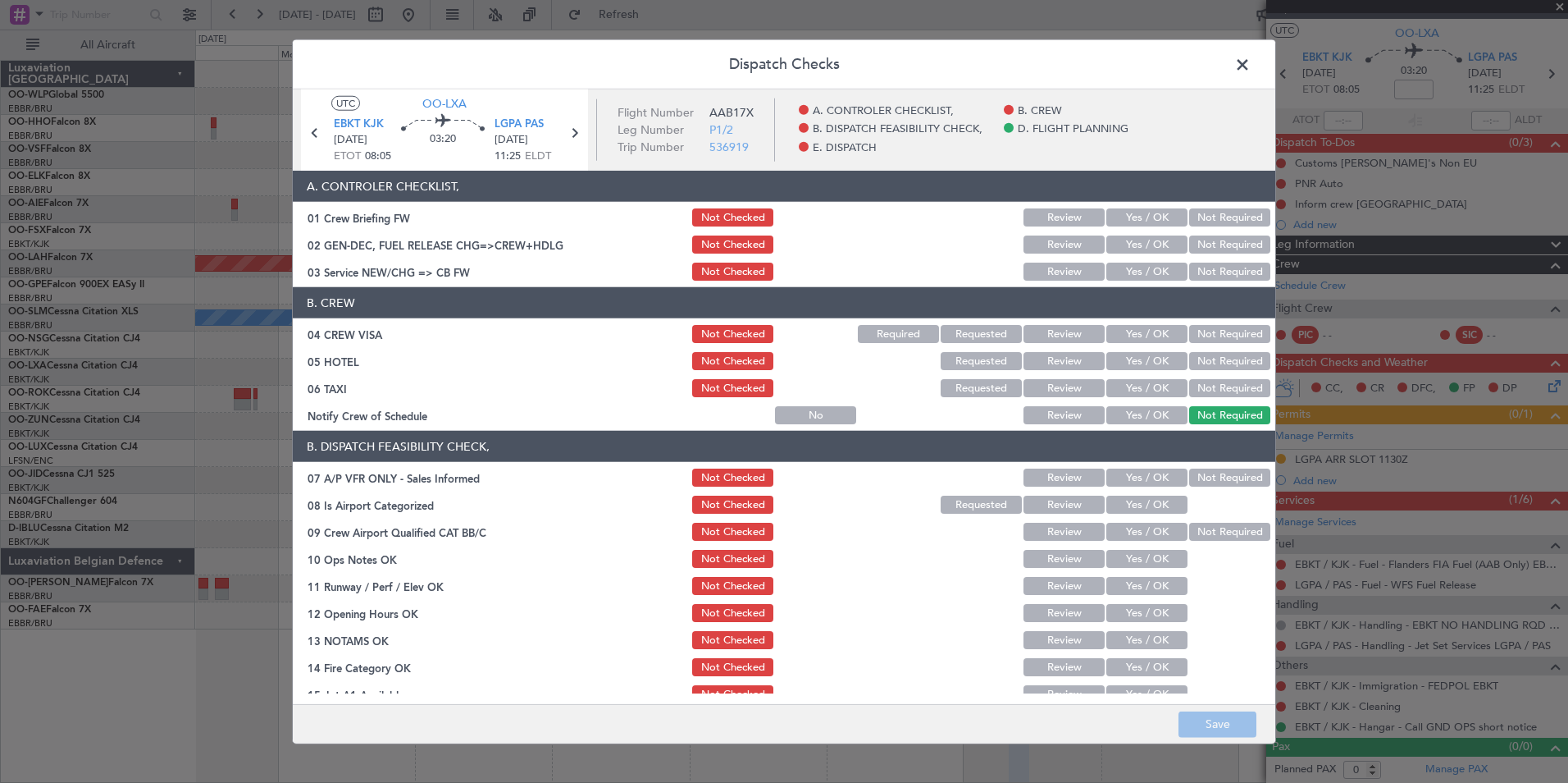
click at [1138, 267] on button "Yes / OK" at bounding box center [1146, 271] width 81 height 18
drag, startPoint x: 1190, startPoint y: 326, endPoint x: 1207, endPoint y: 354, distance: 32.8
click at [1191, 326] on button "Not Required" at bounding box center [1229, 334] width 81 height 18
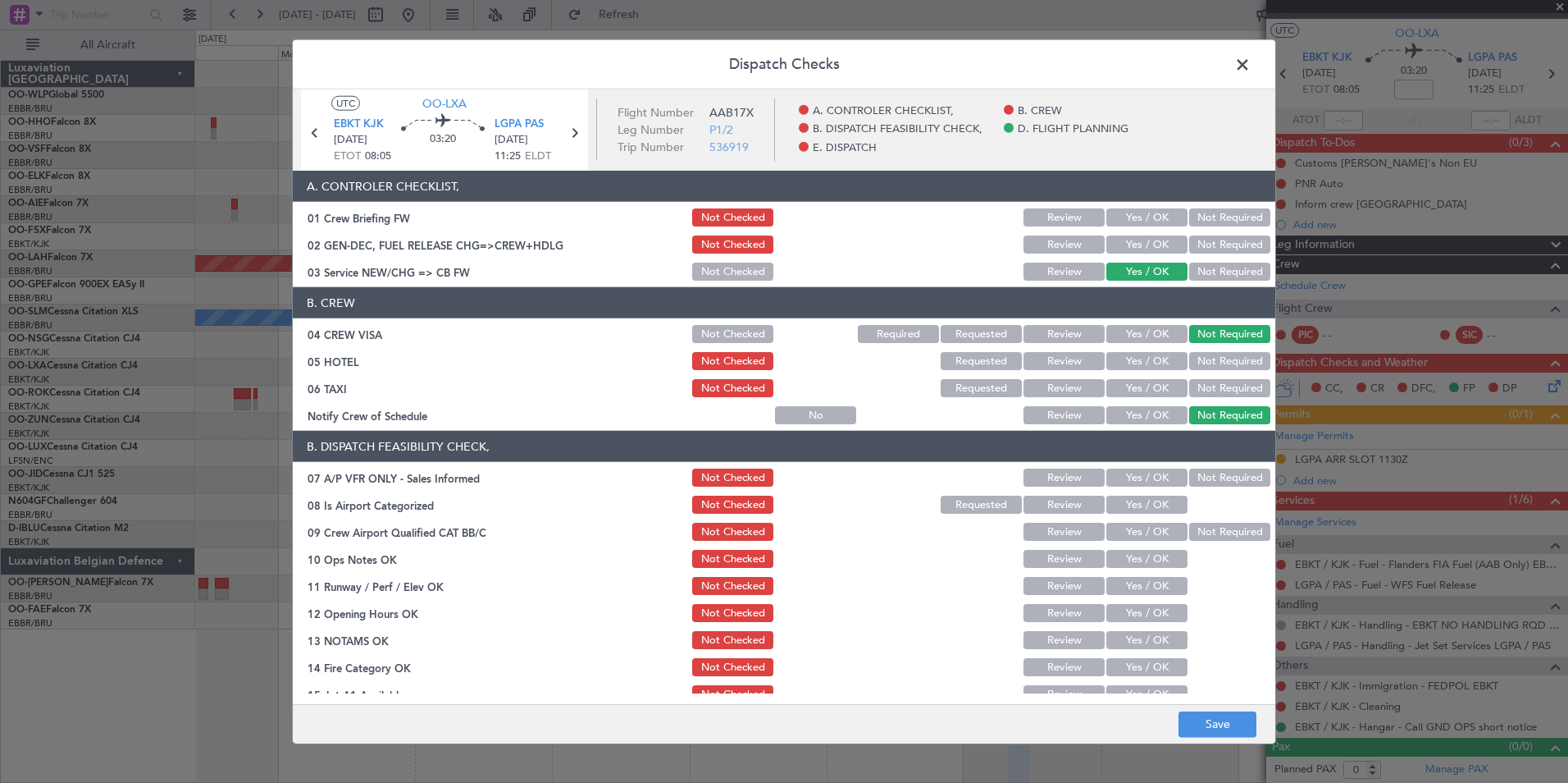
click at [1208, 357] on button "Not Required" at bounding box center [1229, 360] width 81 height 18
click at [1207, 382] on button "Not Required" at bounding box center [1229, 388] width 81 height 18
click at [1128, 508] on button "Yes / OK" at bounding box center [1146, 505] width 81 height 18
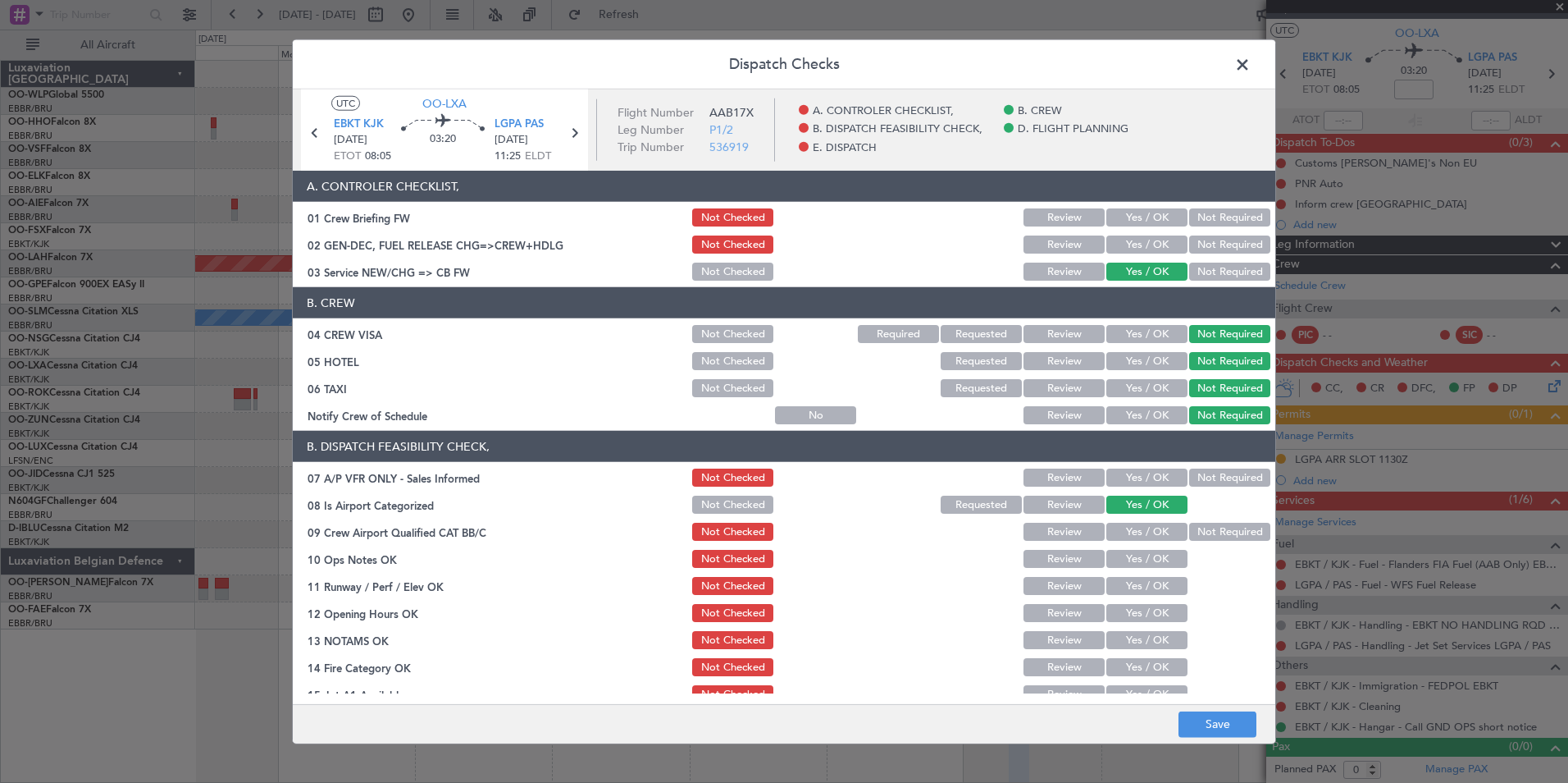
click at [1128, 527] on button "Yes / OK" at bounding box center [1146, 531] width 81 height 18
click at [1128, 559] on button "Yes / OK" at bounding box center [1146, 559] width 81 height 18
click at [1126, 582] on button "Yes / OK" at bounding box center [1146, 585] width 81 height 18
click at [1121, 602] on div "Yes / OK" at bounding box center [1144, 613] width 83 height 23
click at [1115, 604] on button "Yes / OK" at bounding box center [1146, 613] width 81 height 18
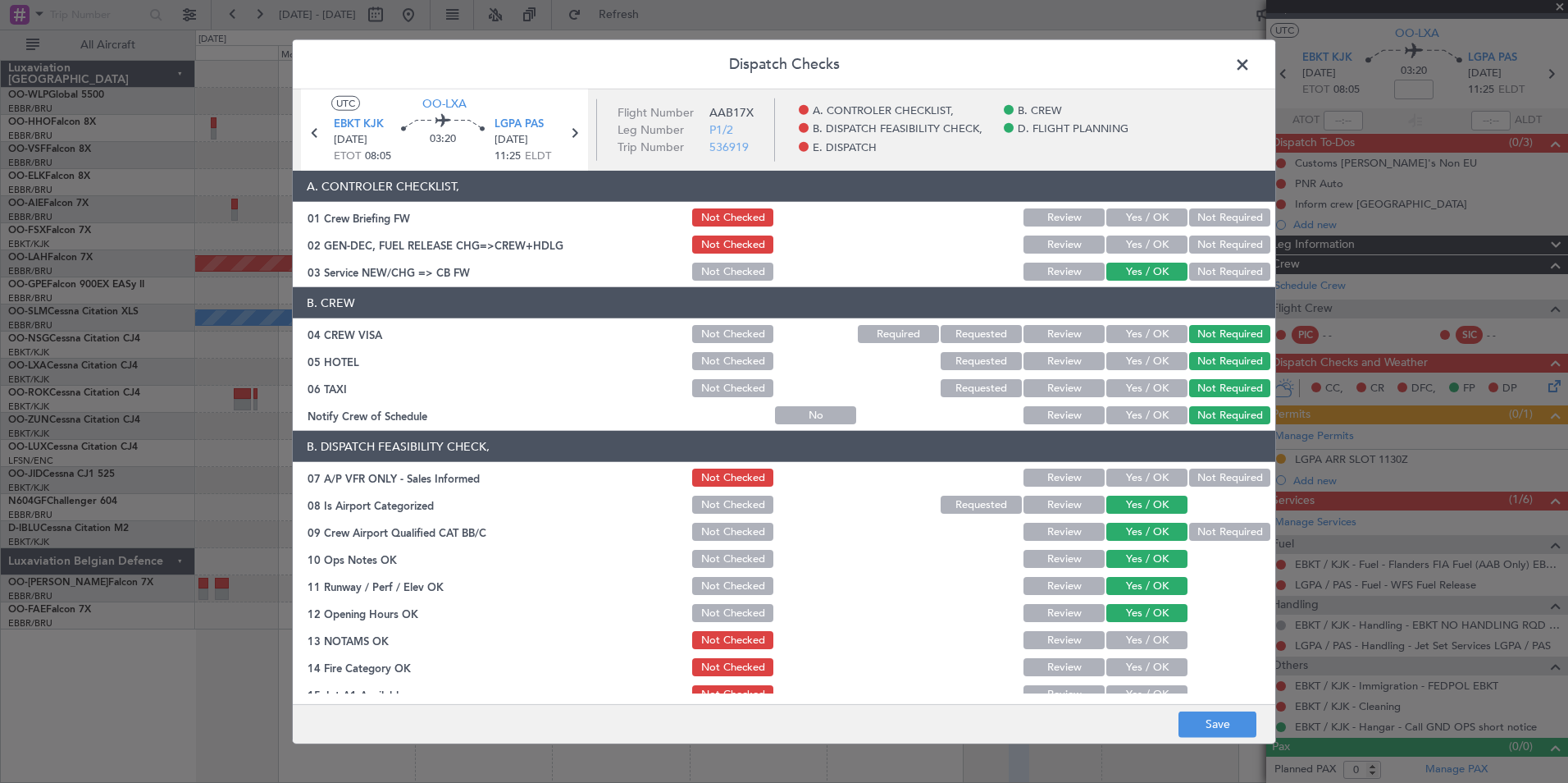
click at [1067, 637] on button "Review" at bounding box center [1064, 640] width 81 height 18
click at [1120, 667] on button "Yes / OK" at bounding box center [1146, 666] width 81 height 18
click at [1122, 684] on div "Yes / OK" at bounding box center [1144, 694] width 83 height 23
click at [1123, 686] on button "Yes / OK" at bounding box center [1146, 694] width 81 height 18
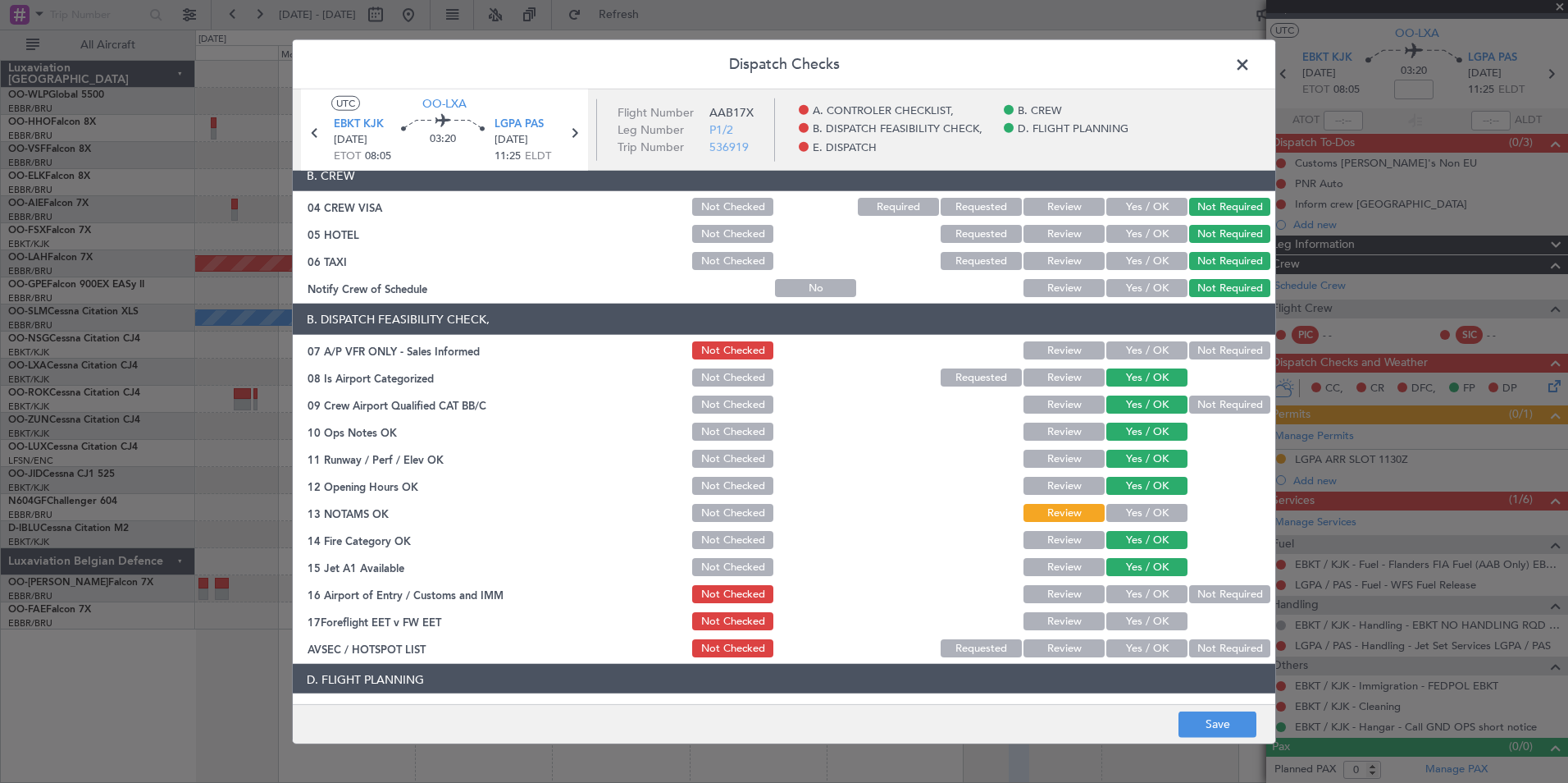
scroll to position [246, 0]
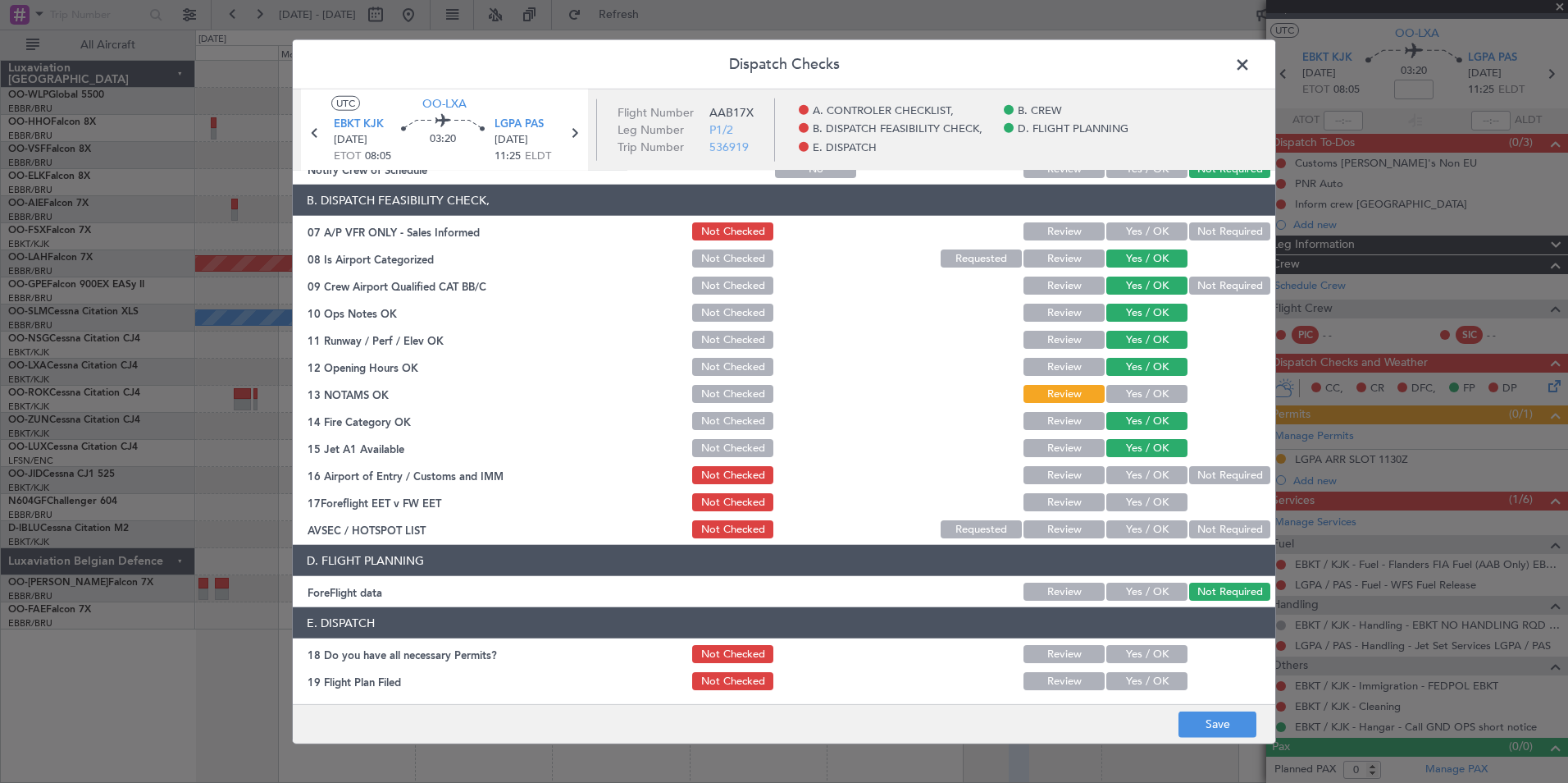
click at [1216, 457] on div at bounding box center [1227, 448] width 83 height 23
click at [1213, 471] on button "Not Required" at bounding box center [1229, 474] width 81 height 18
click at [1199, 527] on button "Not Required" at bounding box center [1229, 528] width 81 height 18
click at [1046, 510] on button "Review" at bounding box center [1064, 502] width 81 height 18
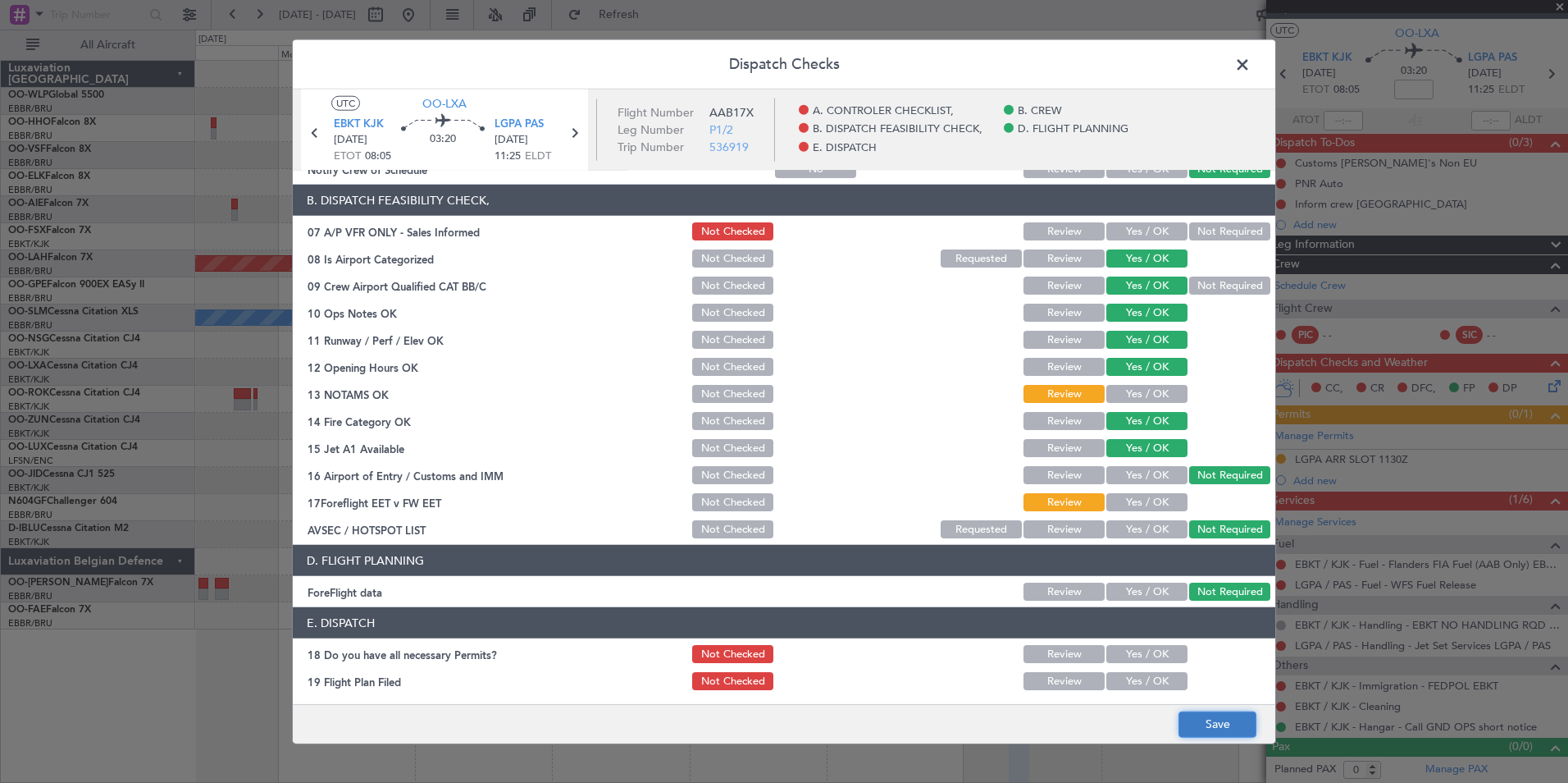
click at [1225, 718] on button "Save" at bounding box center [1218, 724] width 78 height 27
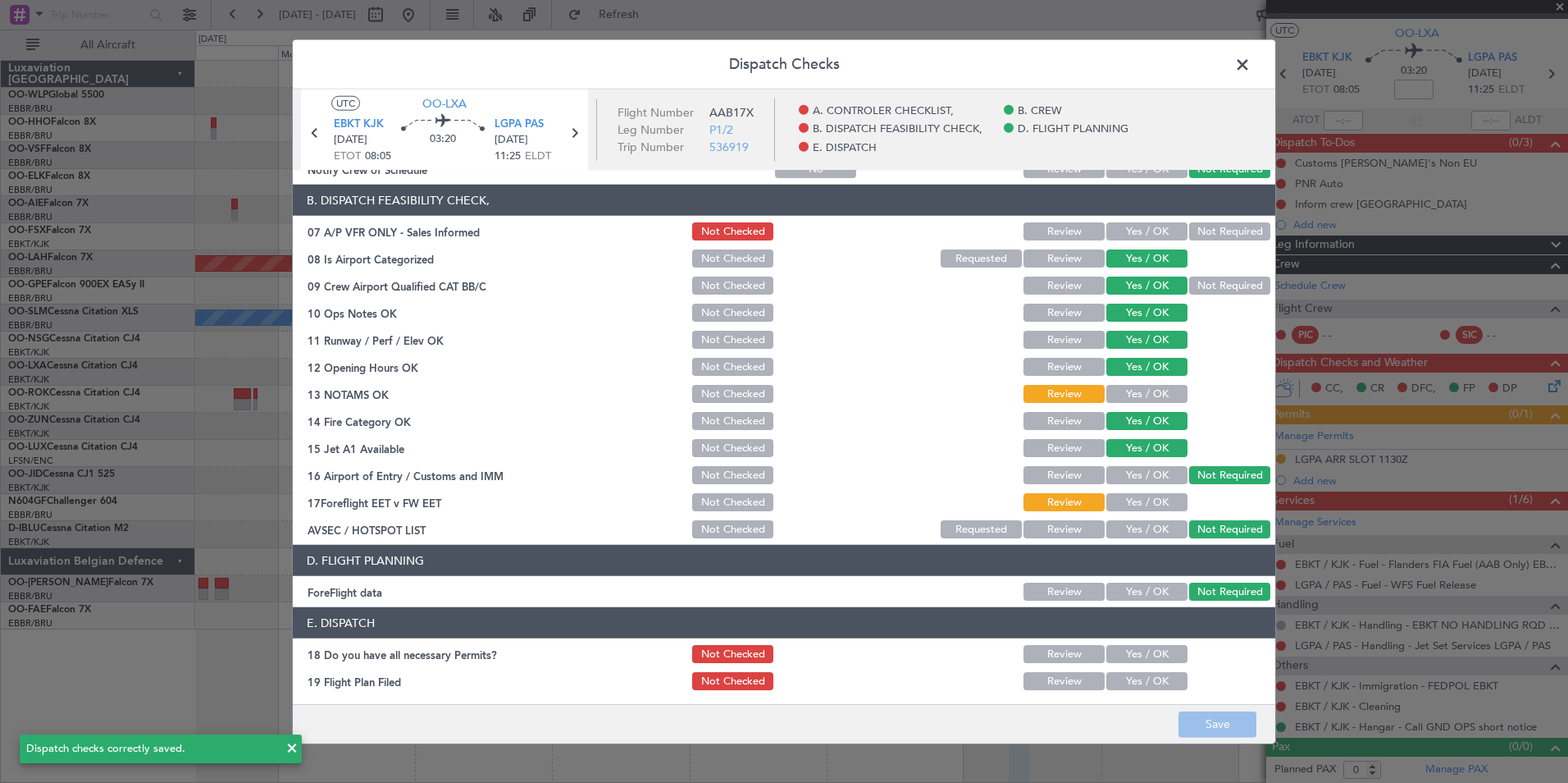
click at [1251, 59] on span at bounding box center [1251, 68] width 0 height 33
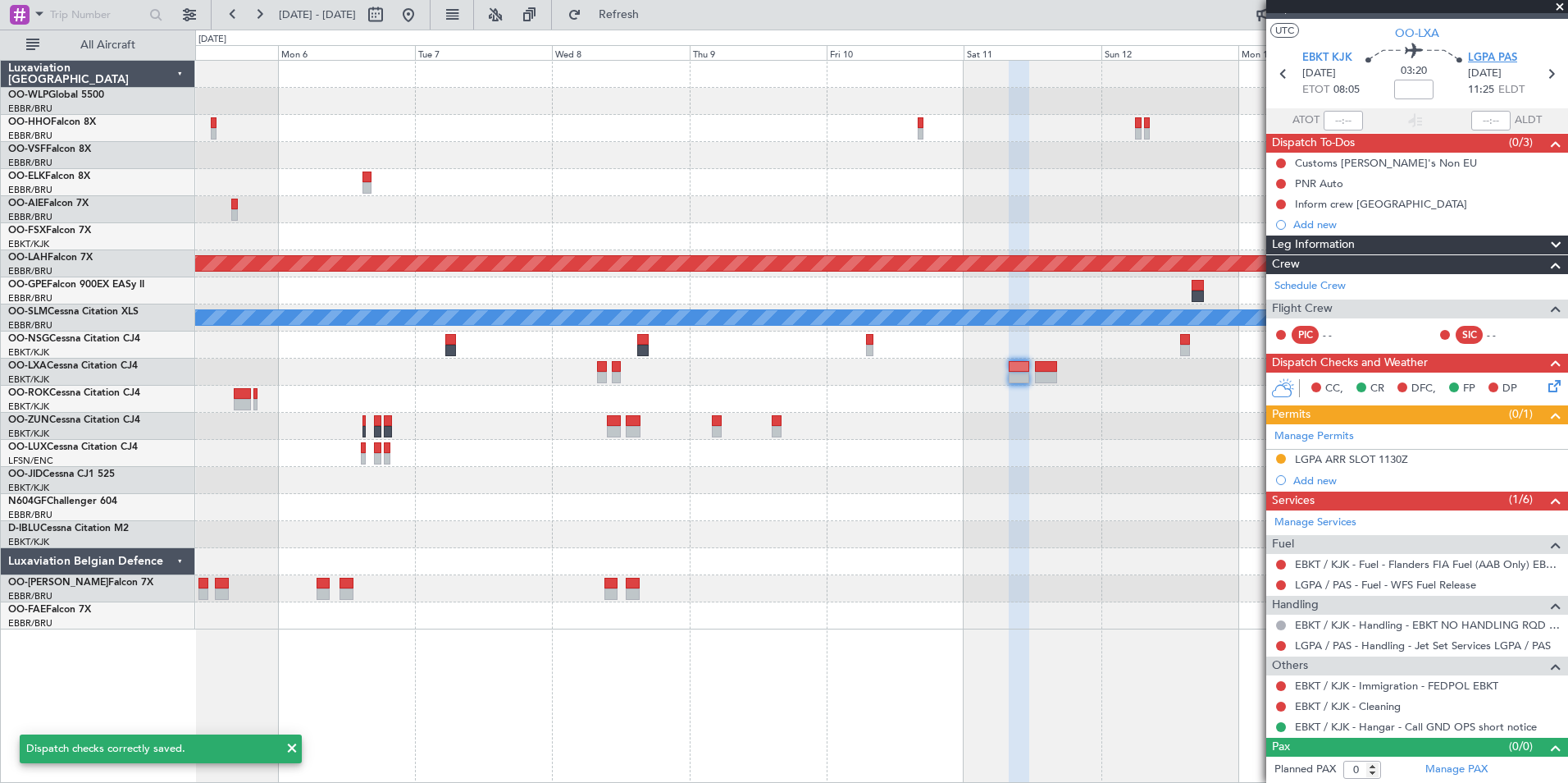
click at [1481, 50] on span "LGPA PAS" at bounding box center [1493, 58] width 49 height 16
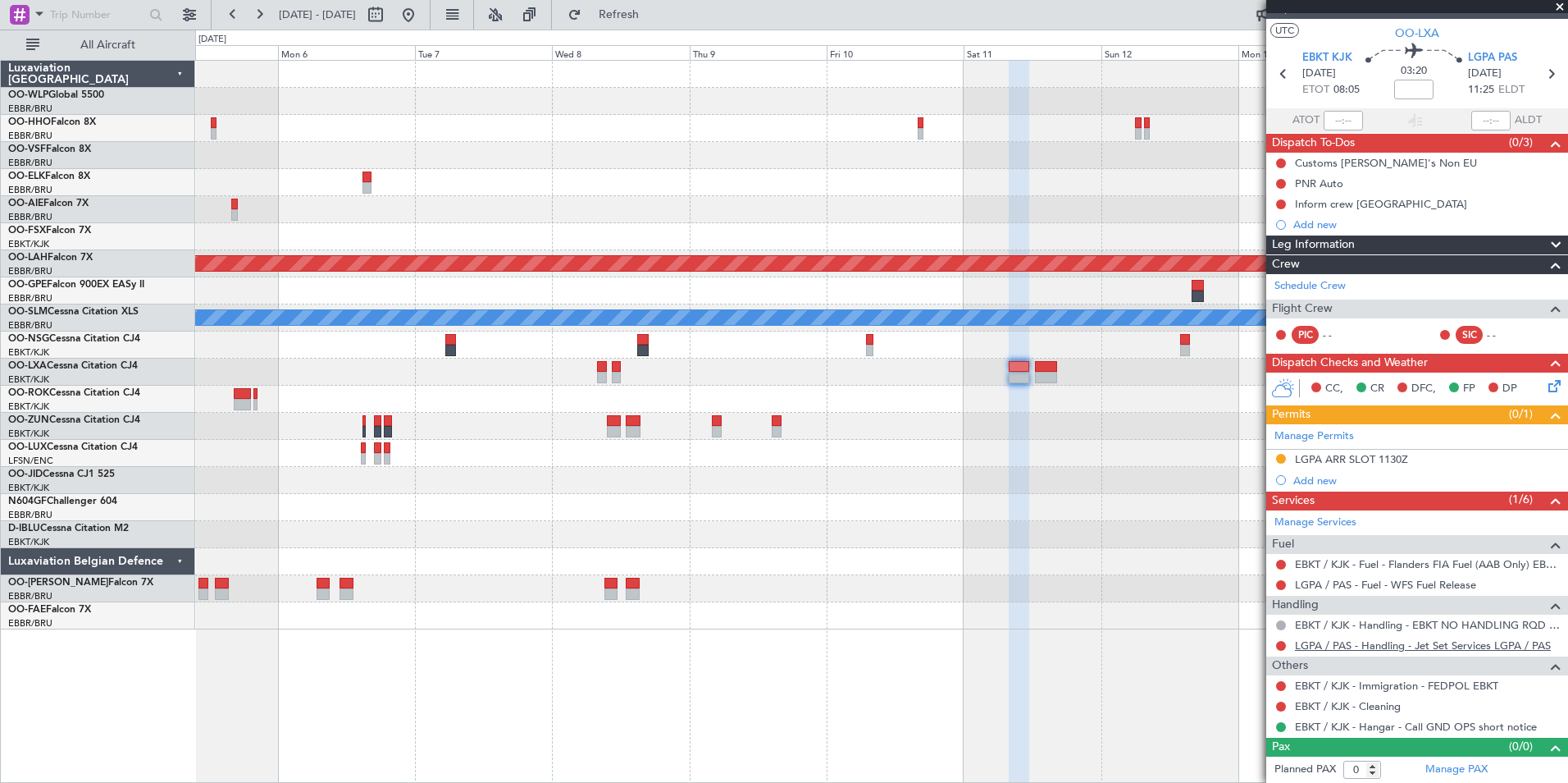
click at [1370, 649] on link "LGPA / PAS - Handling - Jet Set Services LGPA / PAS" at bounding box center [1422, 645] width 255 height 14
click at [652, 22] on button "Refresh" at bounding box center [610, 15] width 99 height 27
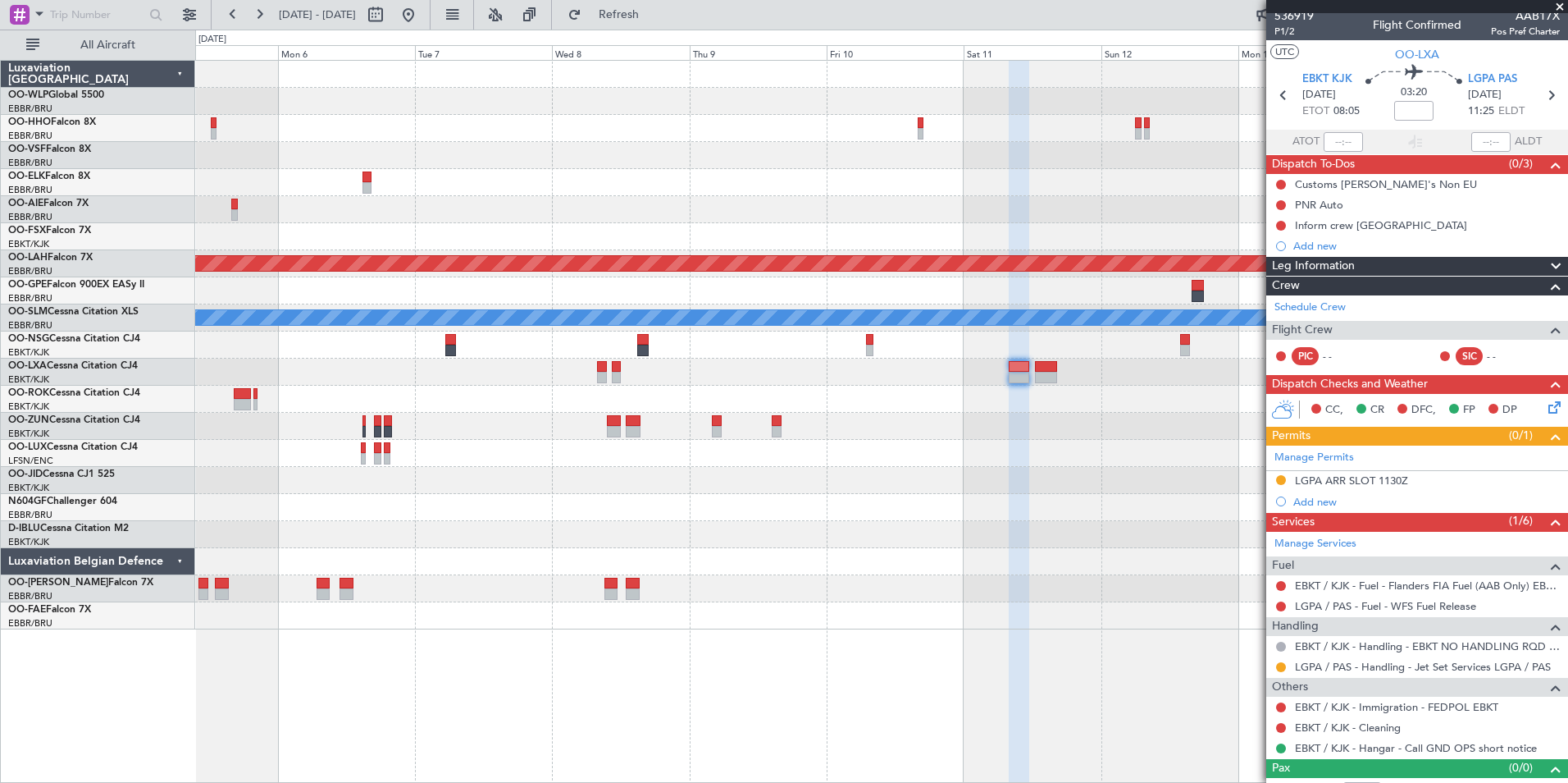
scroll to position [0, 0]
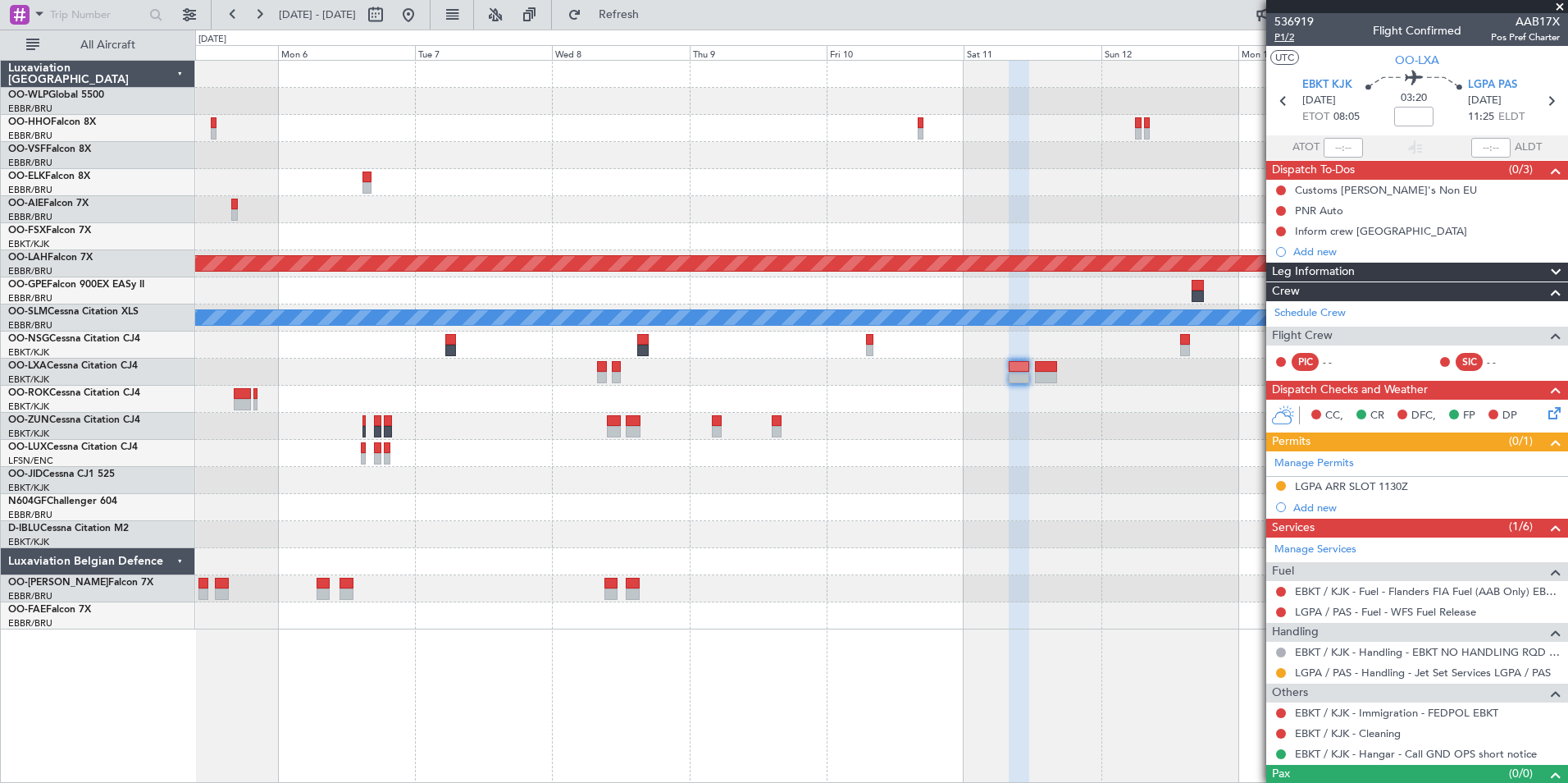
click at [1289, 36] on span "P1/2" at bounding box center [1294, 37] width 39 height 14
click at [1551, 99] on icon at bounding box center [1551, 101] width 21 height 21
type input "2"
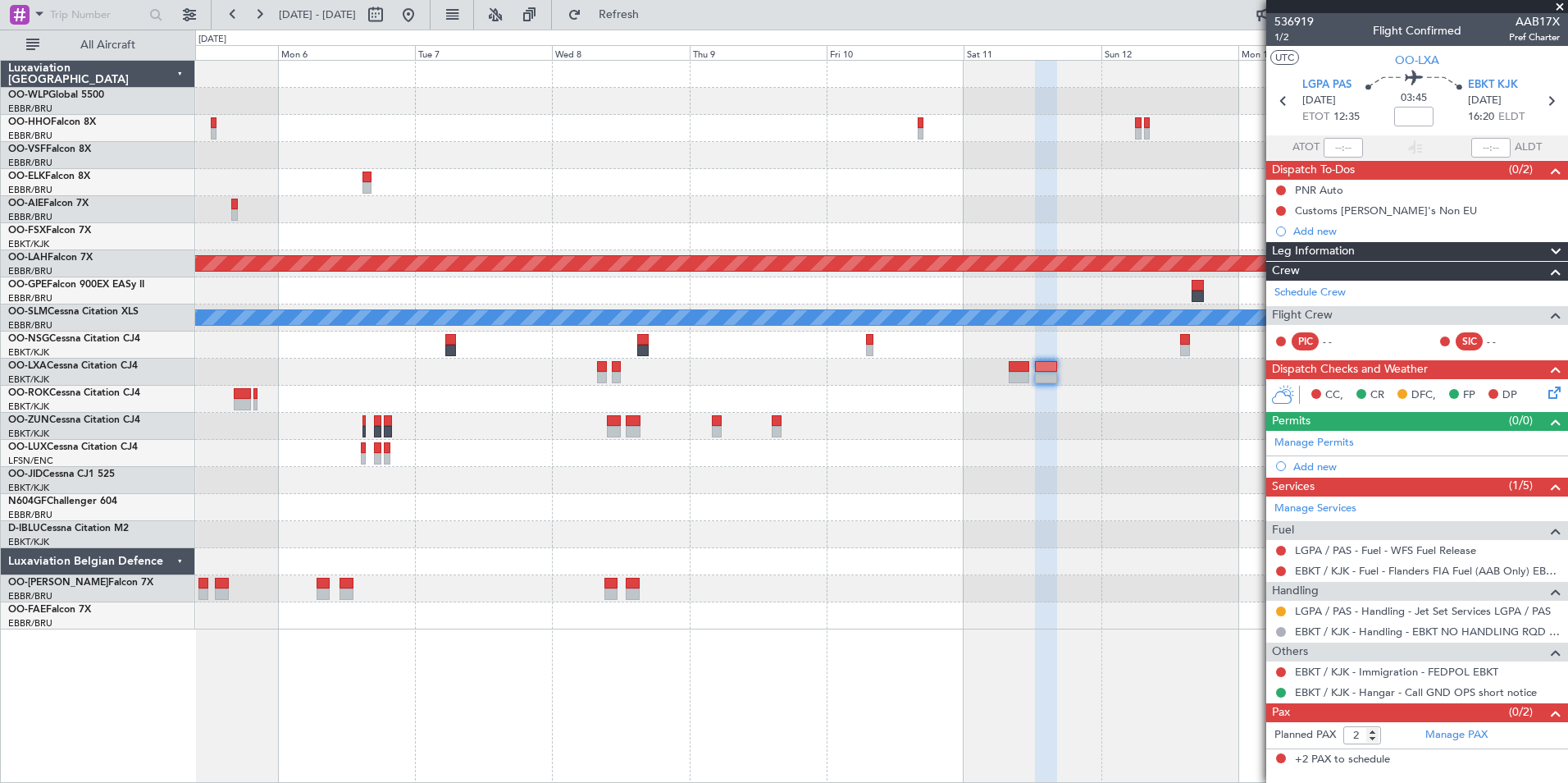
click at [1322, 463] on div "Add new" at bounding box center [1426, 467] width 267 height 14
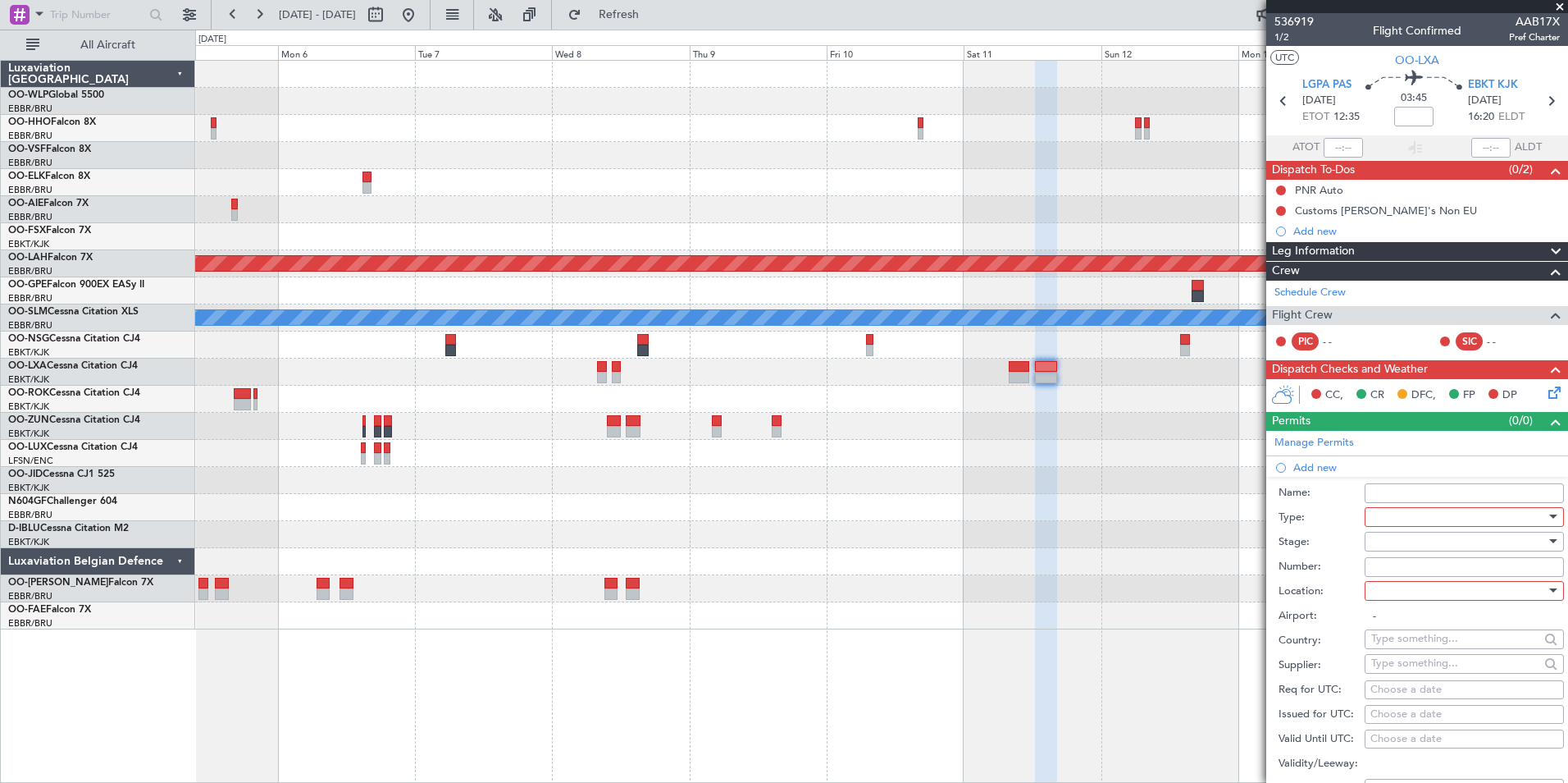
click at [1408, 518] on div at bounding box center [1459, 517] width 175 height 25
click at [1386, 667] on span "Slot" at bounding box center [1458, 671] width 172 height 25
click at [1394, 544] on div at bounding box center [1459, 542] width 175 height 25
click at [1385, 595] on span "Not Requested" at bounding box center [1458, 599] width 172 height 25
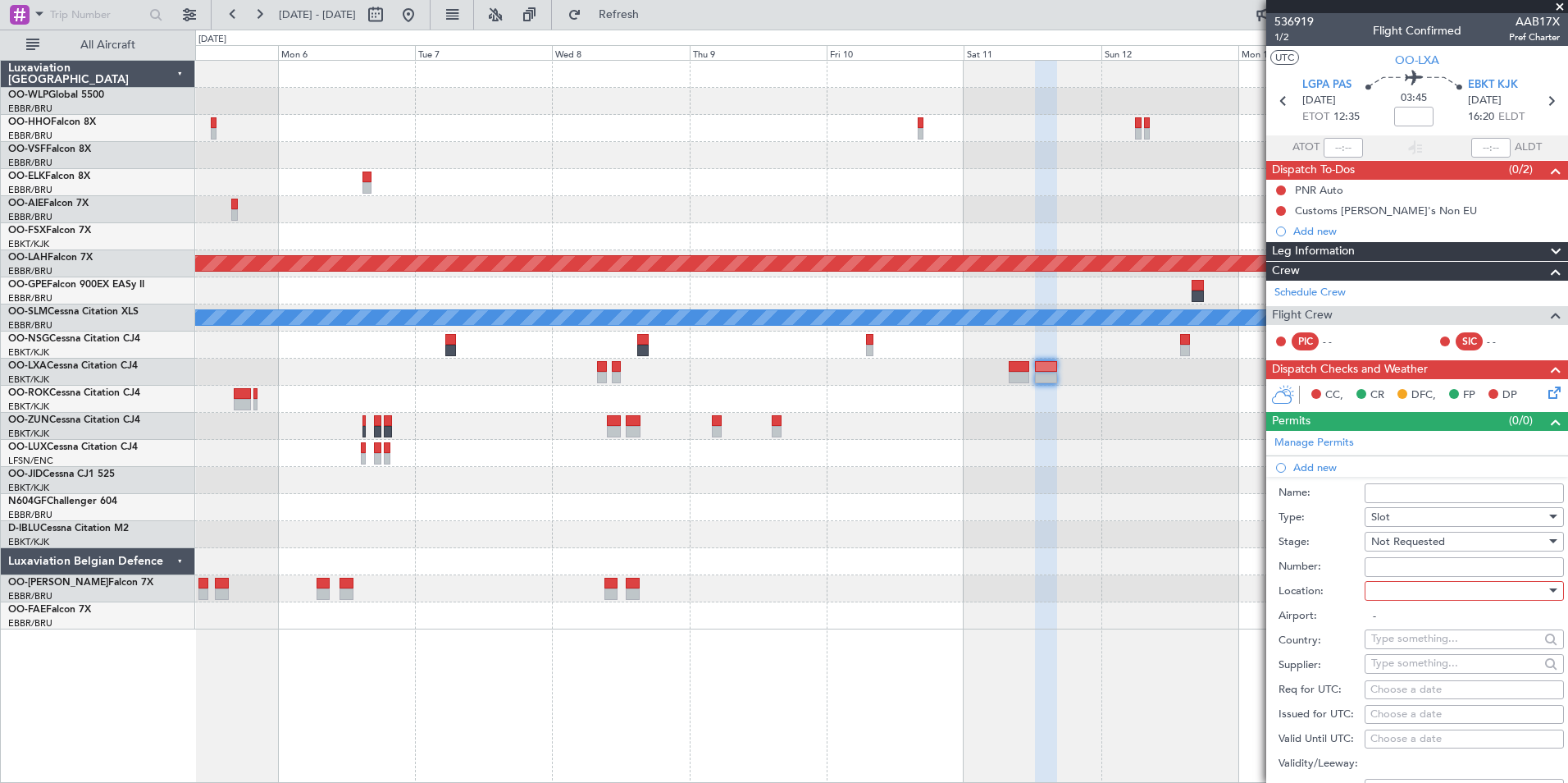
click at [1386, 582] on div at bounding box center [1459, 591] width 175 height 25
click at [1389, 619] on span "Departure" at bounding box center [1458, 623] width 172 height 25
type input "LGPA / PAS"
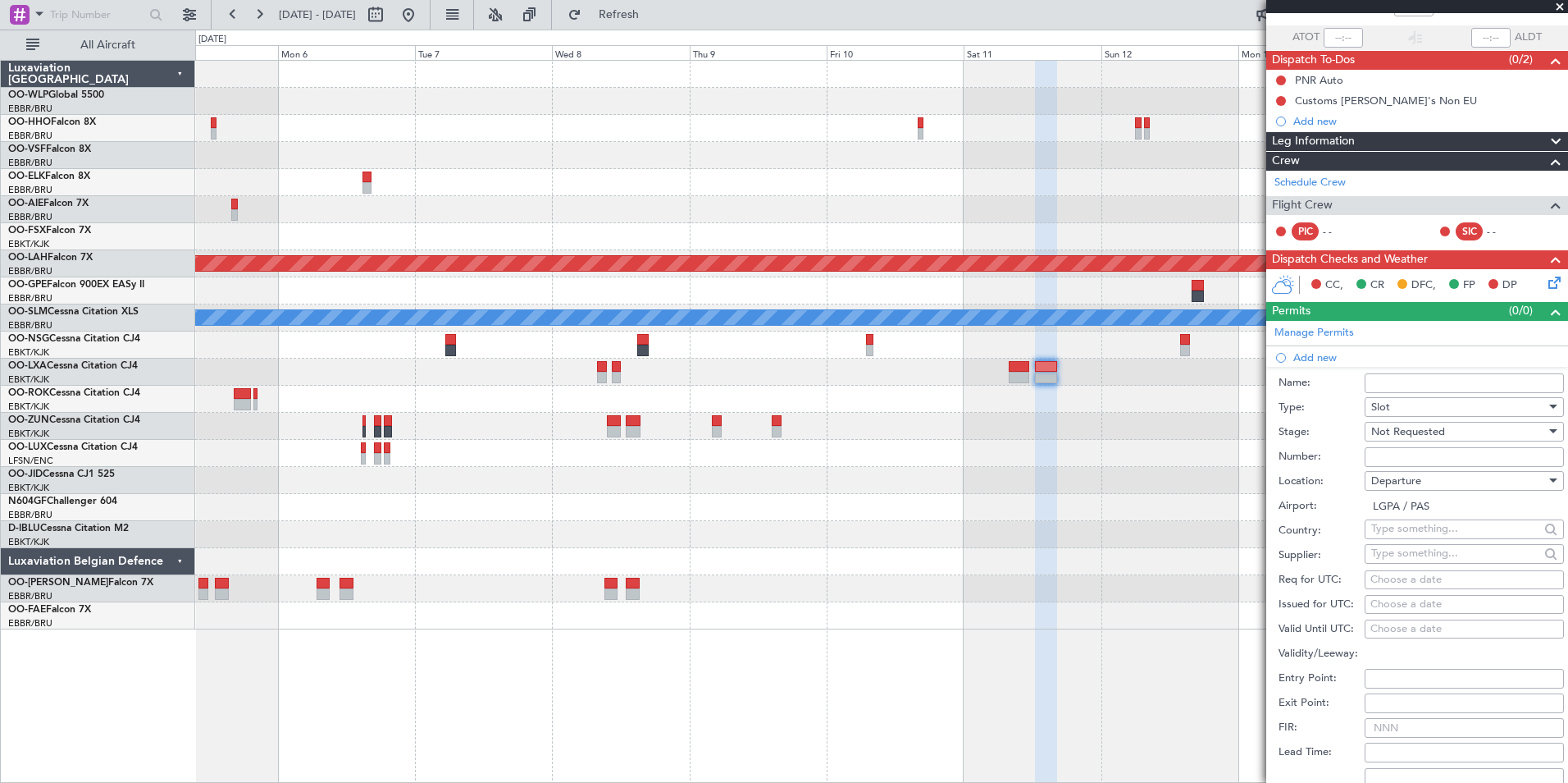
scroll to position [328, 0]
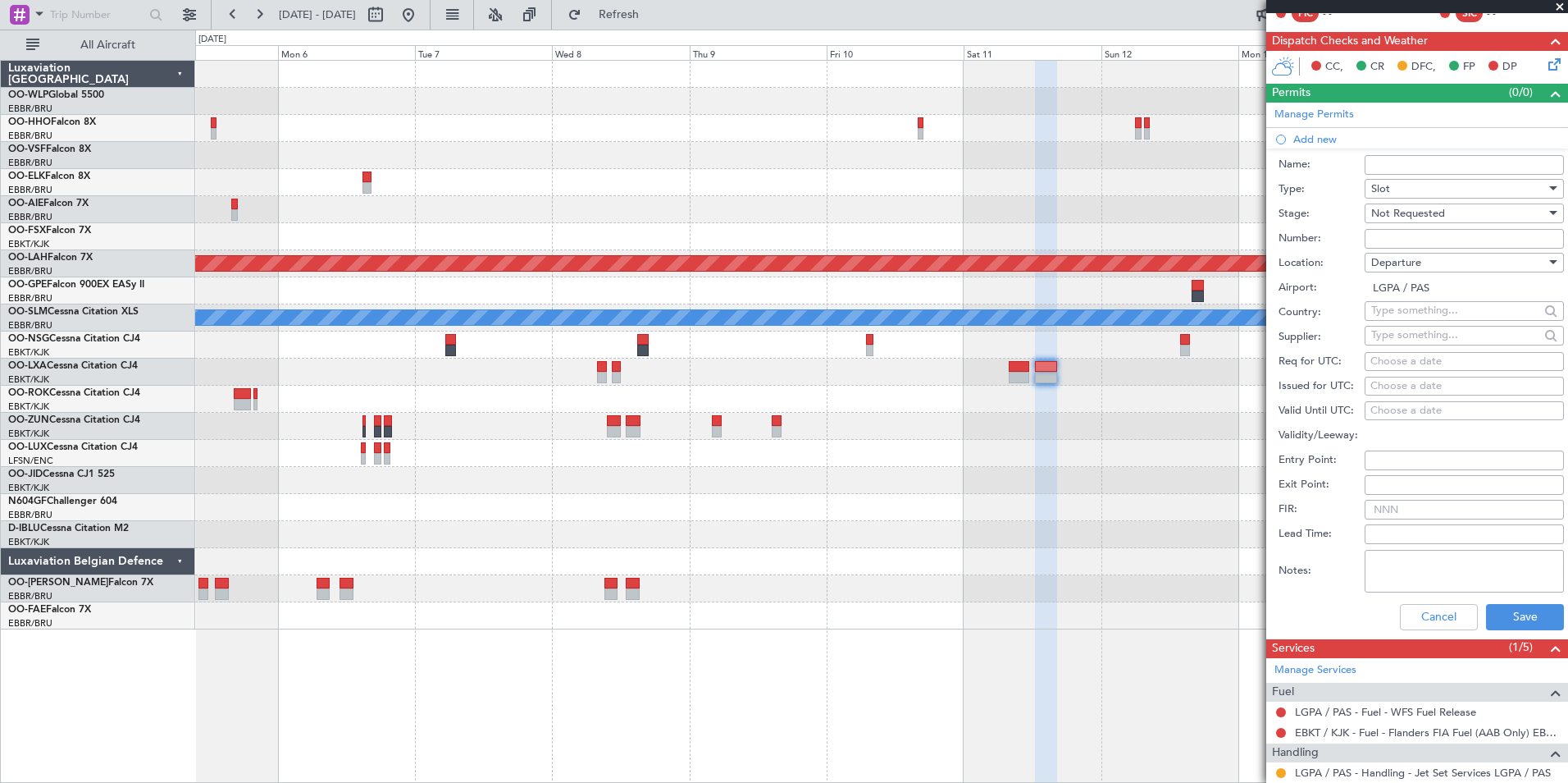
click at [1444, 357] on div "Choose a date" at bounding box center [1464, 361] width 188 height 16
select select "9"
select select "2025"
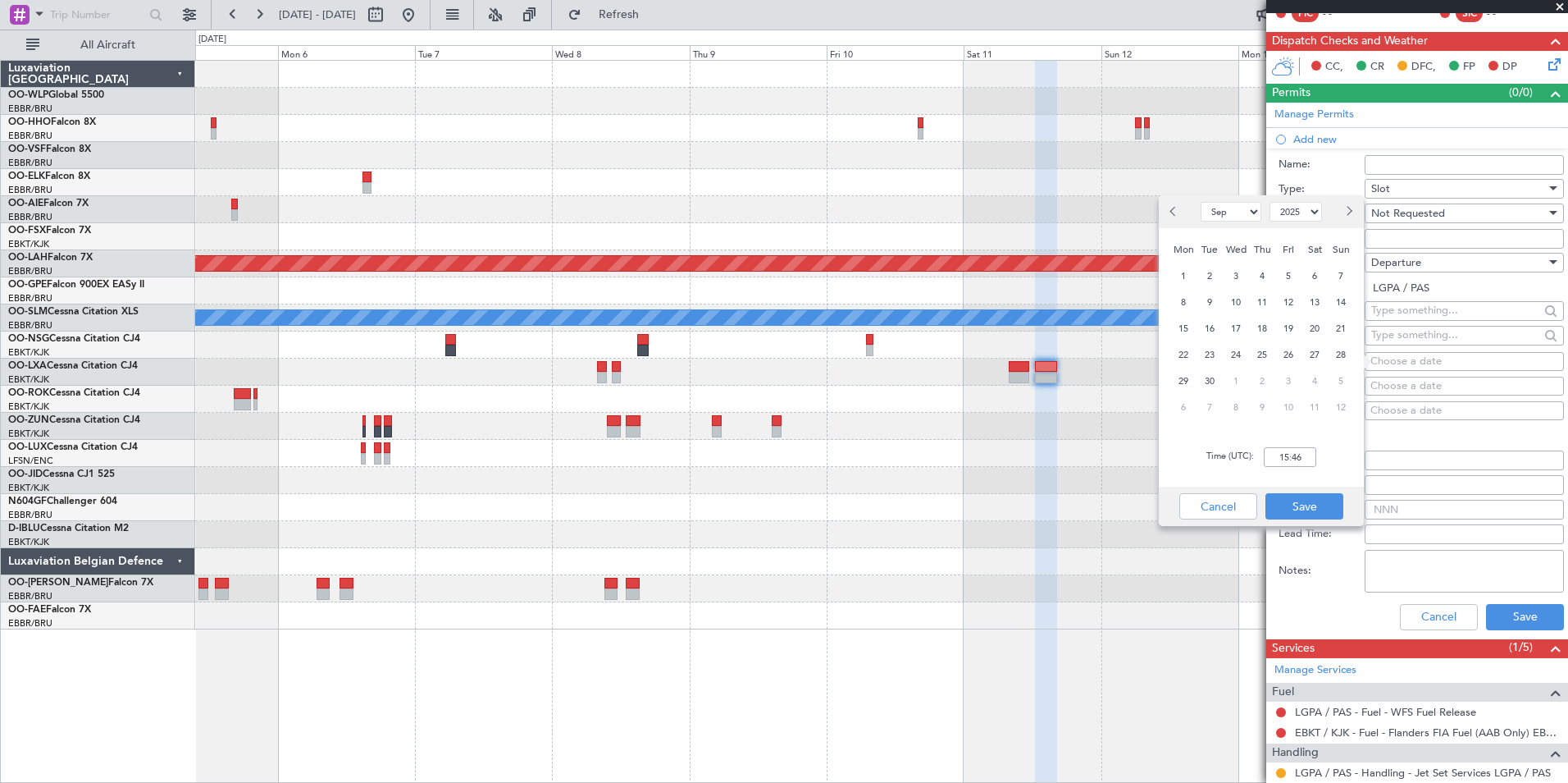
drag, startPoint x: 1362, startPoint y: 219, endPoint x: 1354, endPoint y: 217, distance: 8.2
click at [1361, 219] on div at bounding box center [1345, 212] width 38 height 27
click at [1354, 217] on button "Next month" at bounding box center [1348, 212] width 18 height 27
select select "10"
click at [1311, 303] on span "11" at bounding box center [1315, 302] width 21 height 21
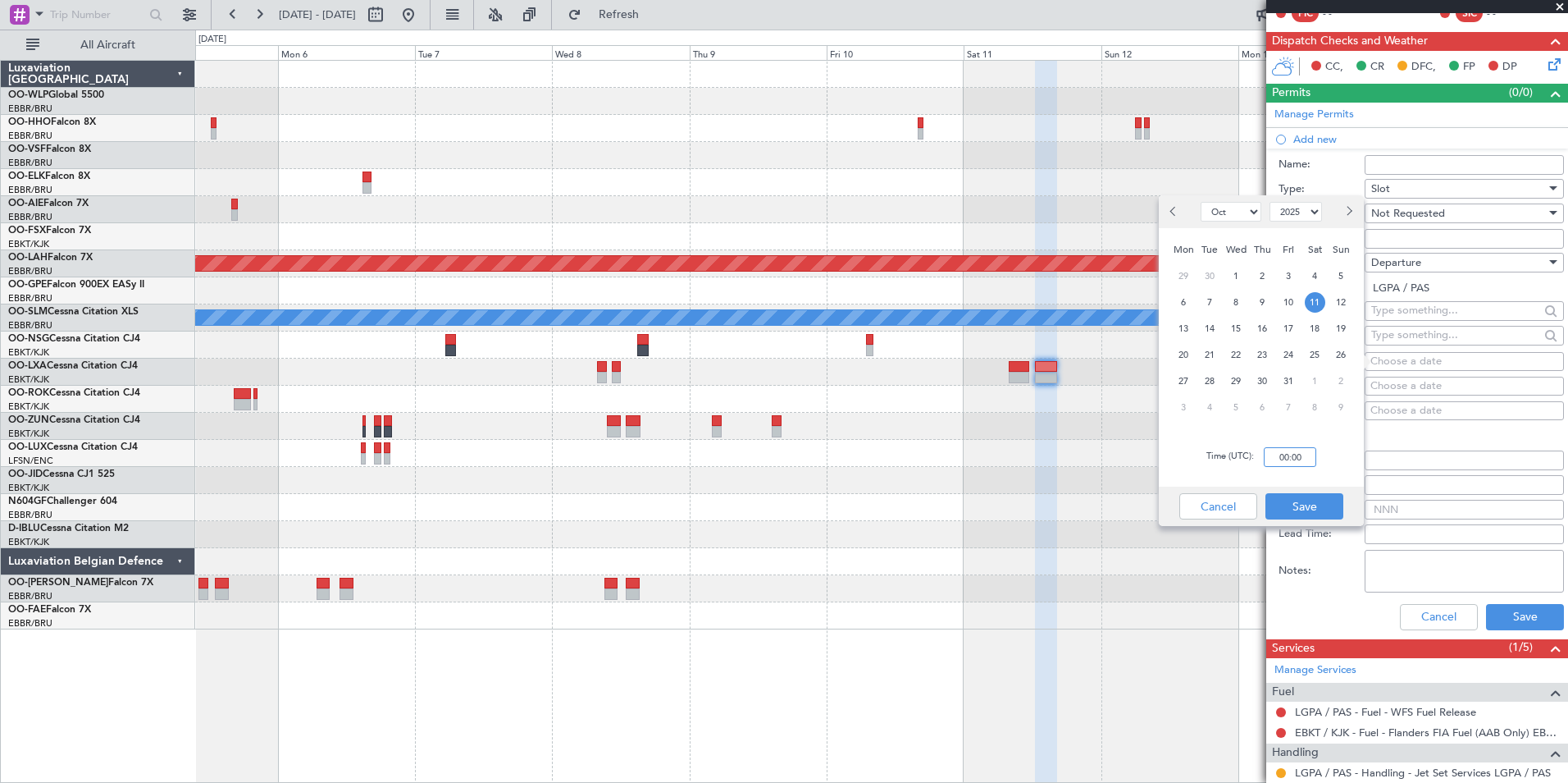
click at [1293, 460] on input "00:00" at bounding box center [1290, 457] width 52 height 20
type input "12:30"
click at [1301, 503] on button "Save" at bounding box center [1304, 506] width 78 height 27
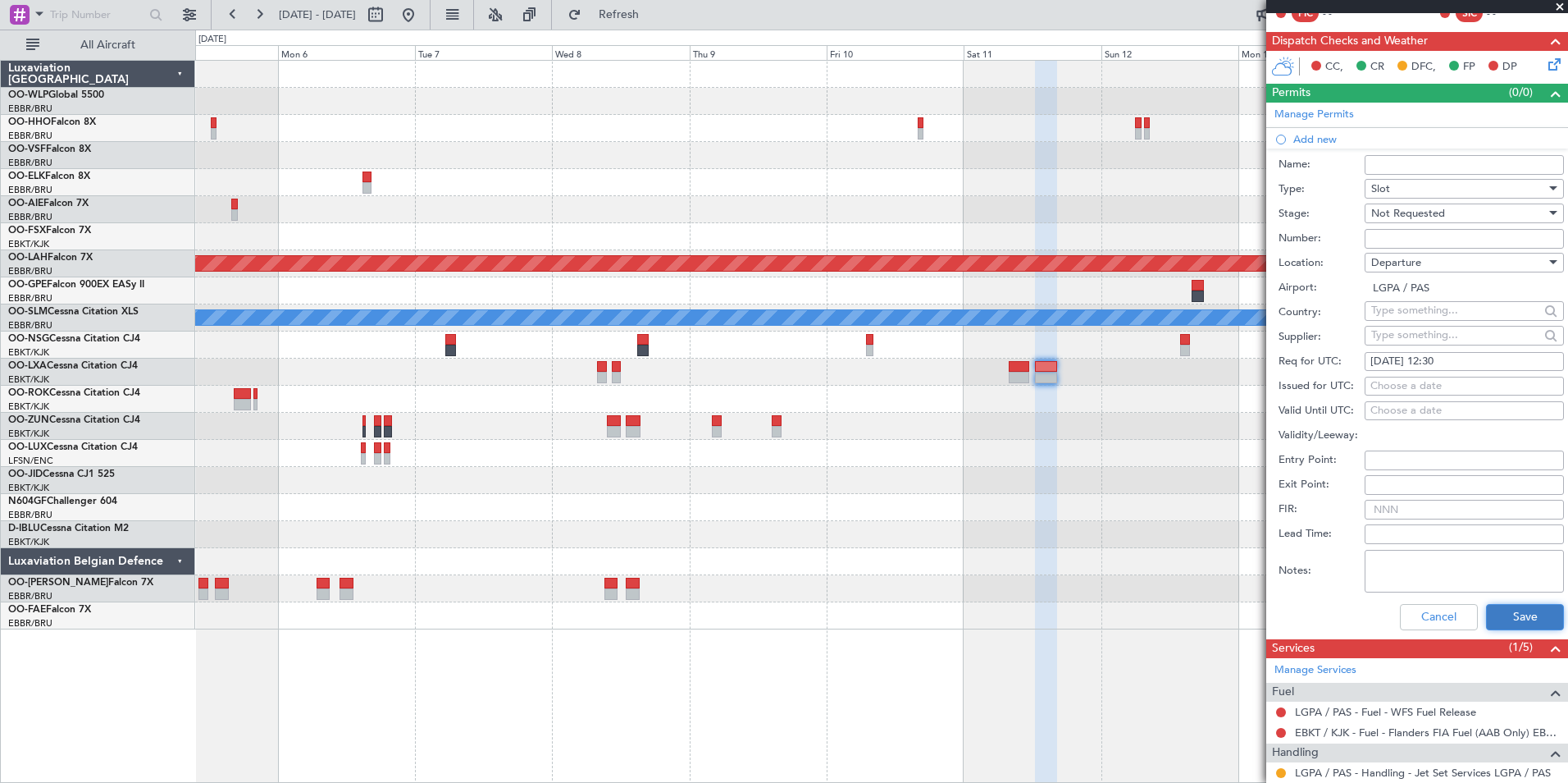
click at [1515, 625] on button "Save" at bounding box center [1525, 618] width 78 height 27
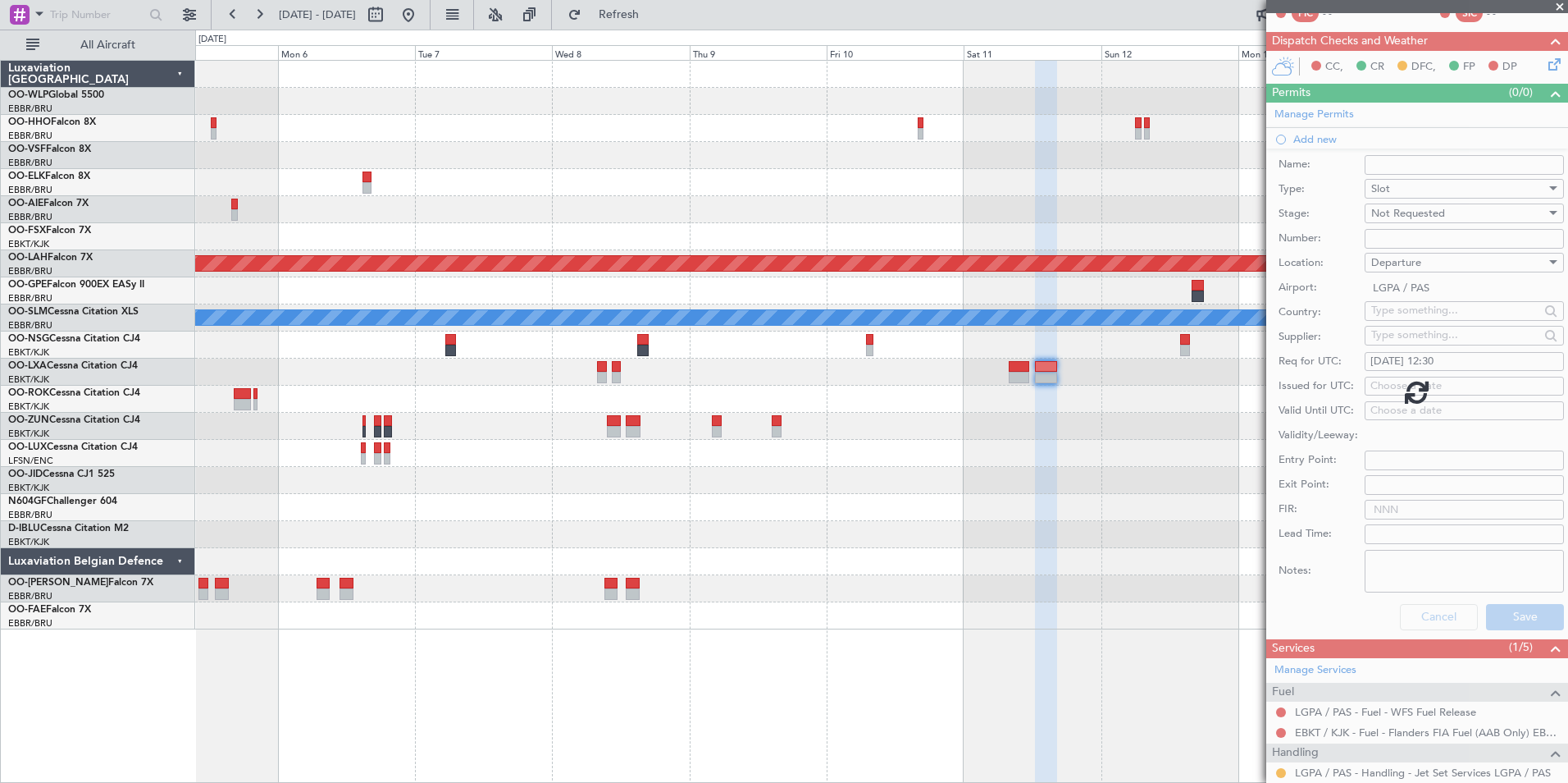
scroll to position [8, 0]
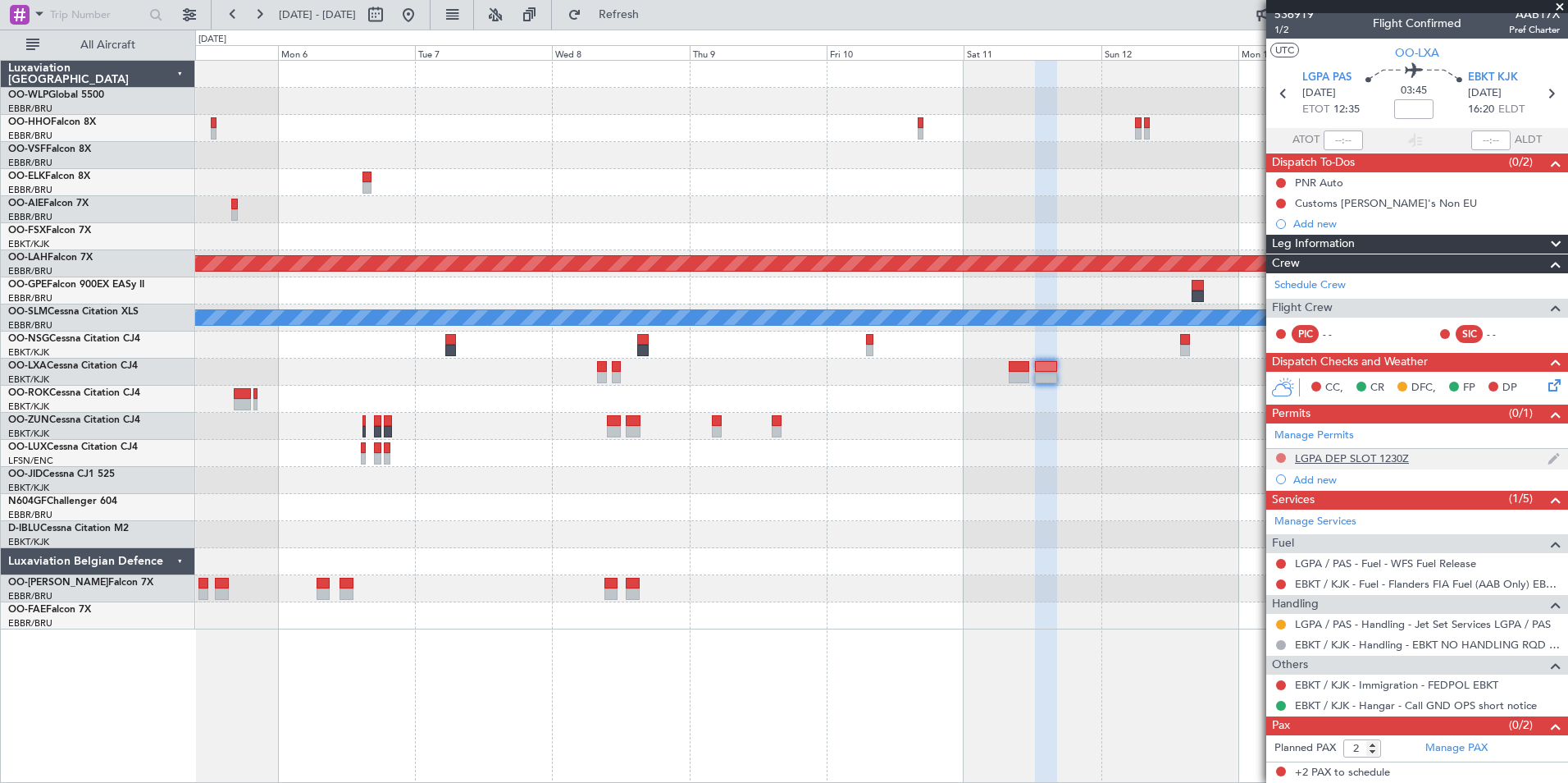
click at [1281, 456] on button at bounding box center [1281, 458] width 9 height 10
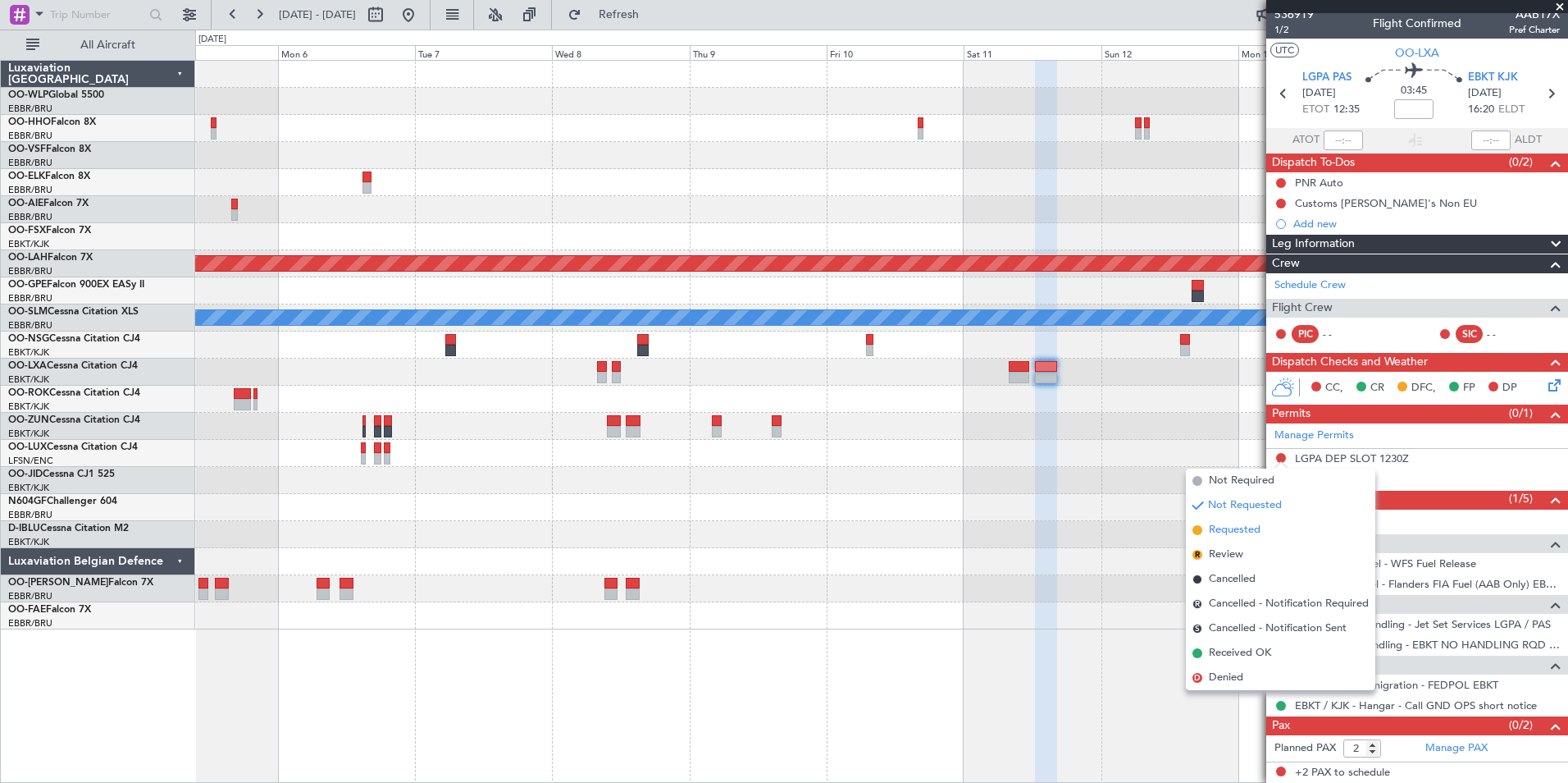
click at [1223, 534] on span "Requested" at bounding box center [1235, 529] width 51 height 16
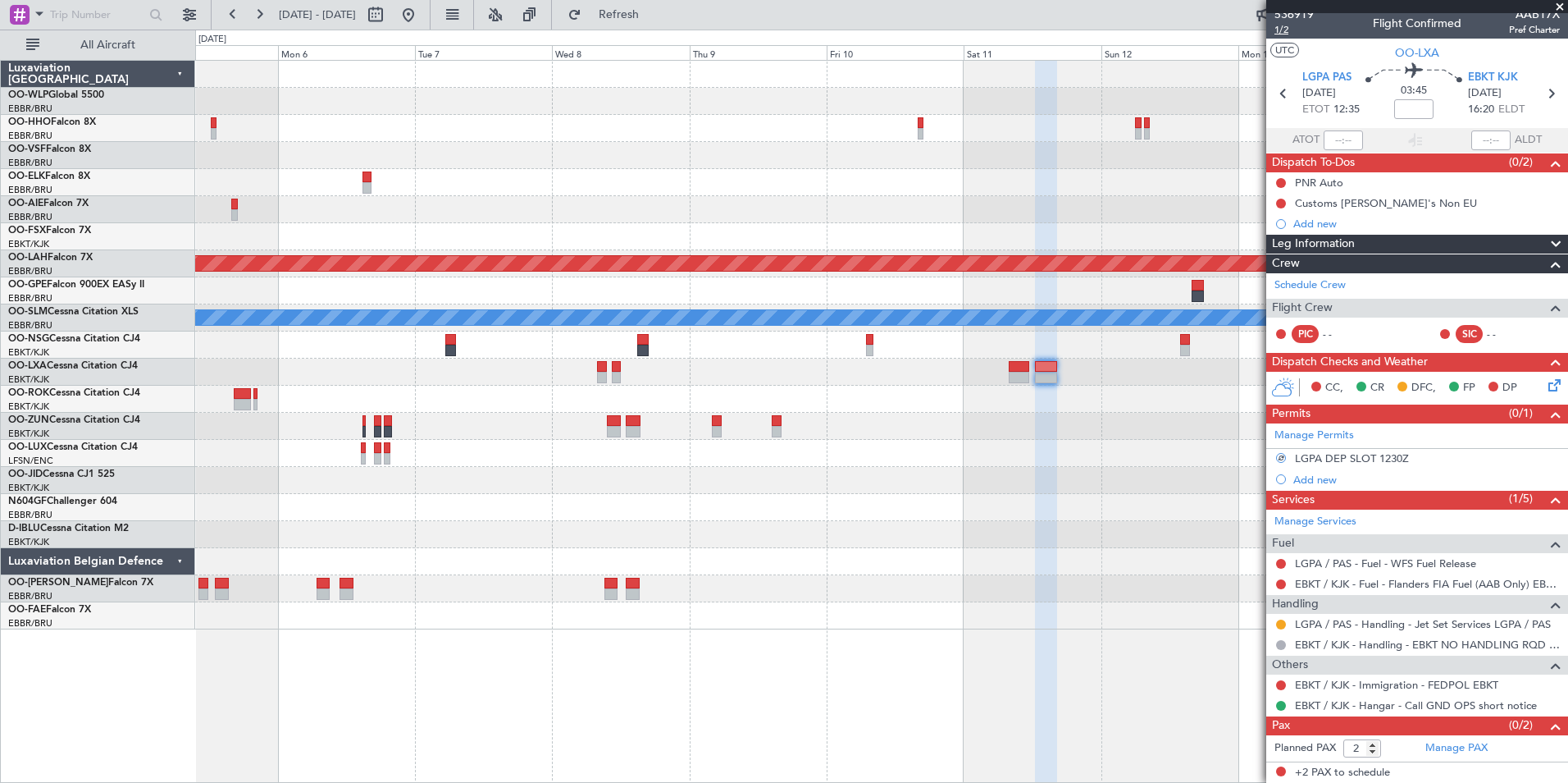
click at [1281, 29] on span "1/2" at bounding box center [1294, 29] width 39 height 14
click at [422, 5] on button at bounding box center [408, 15] width 27 height 27
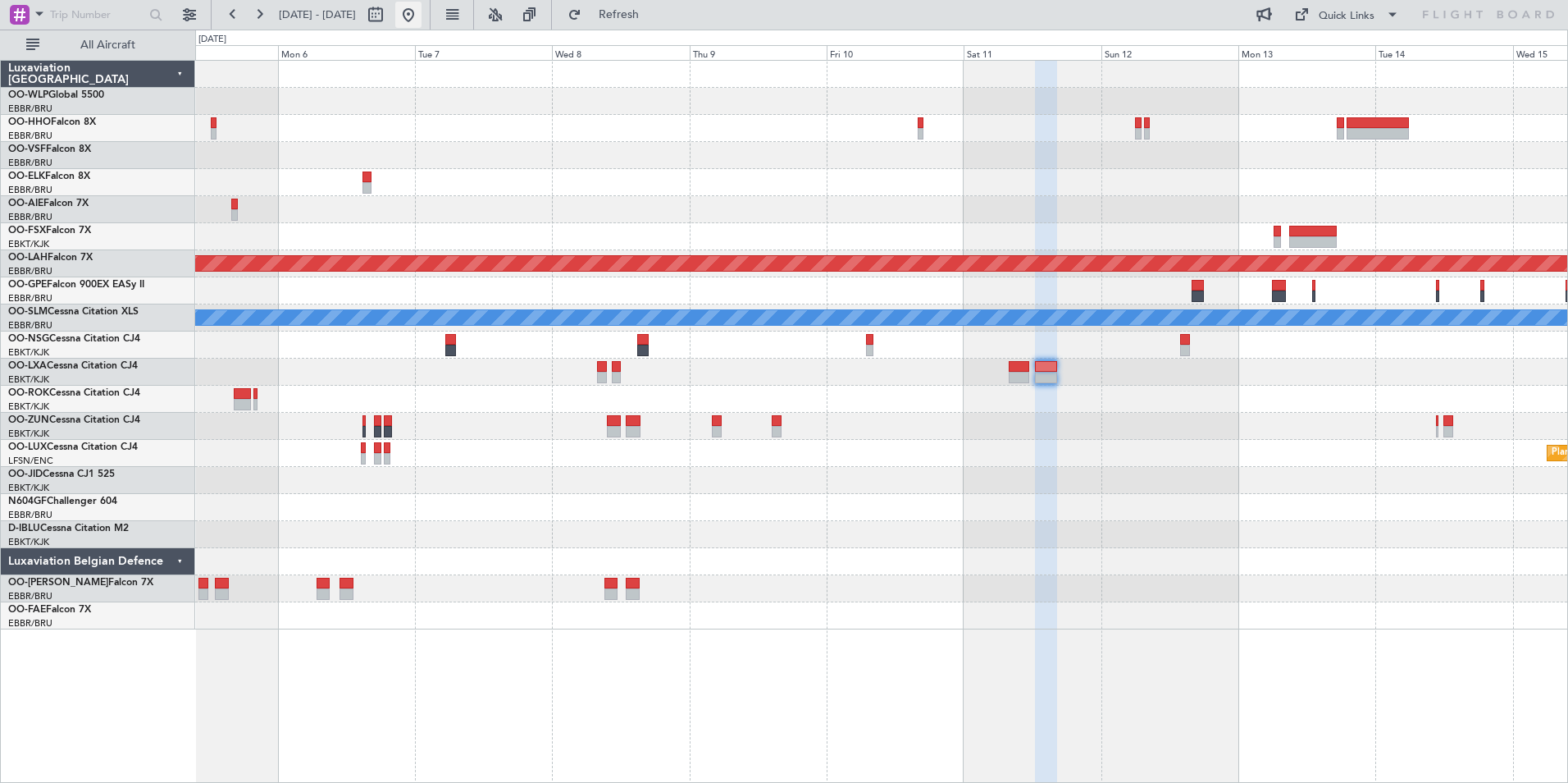
scroll to position [0, 0]
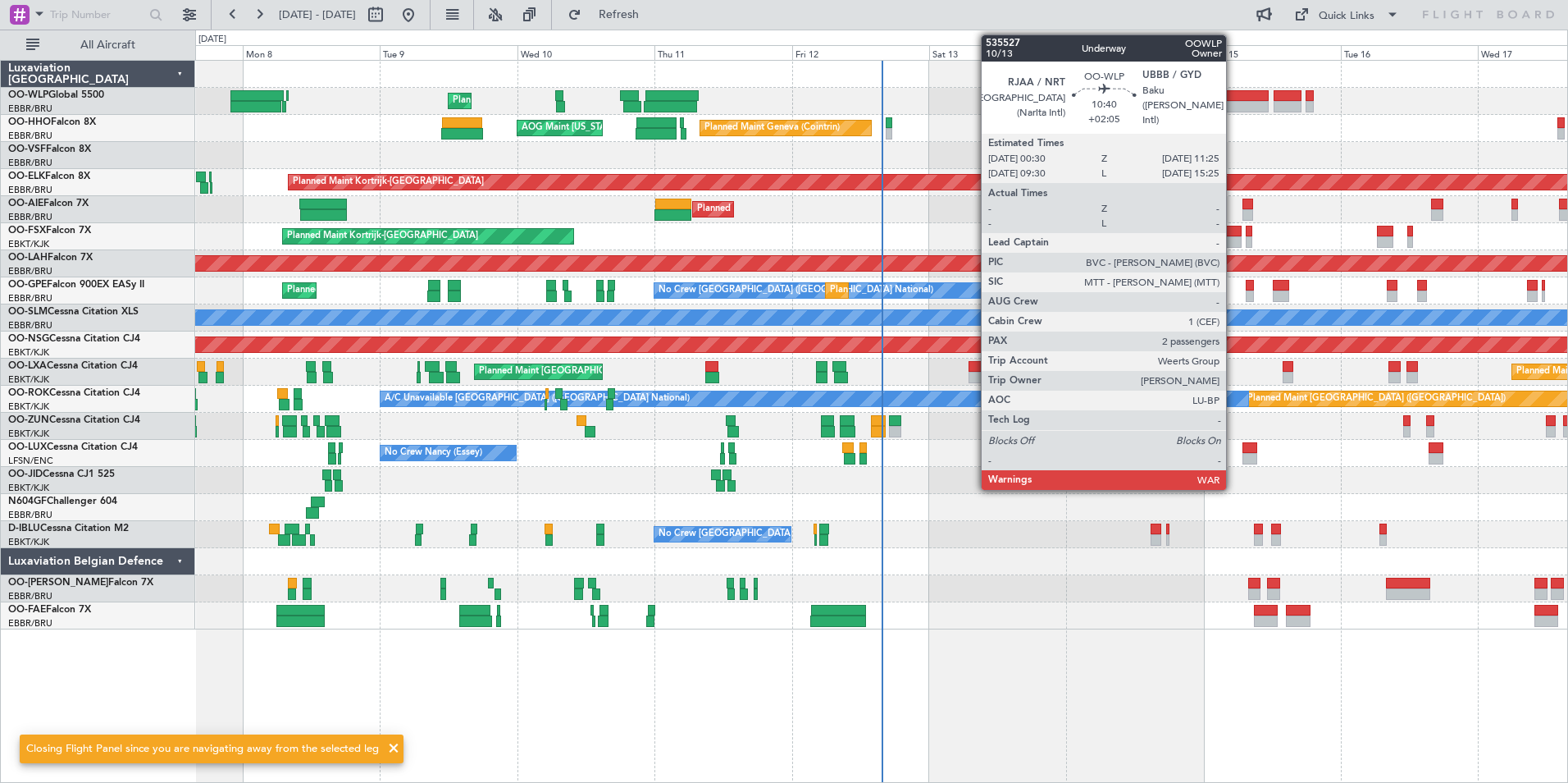
click at [1234, 101] on div at bounding box center [1237, 106] width 63 height 11
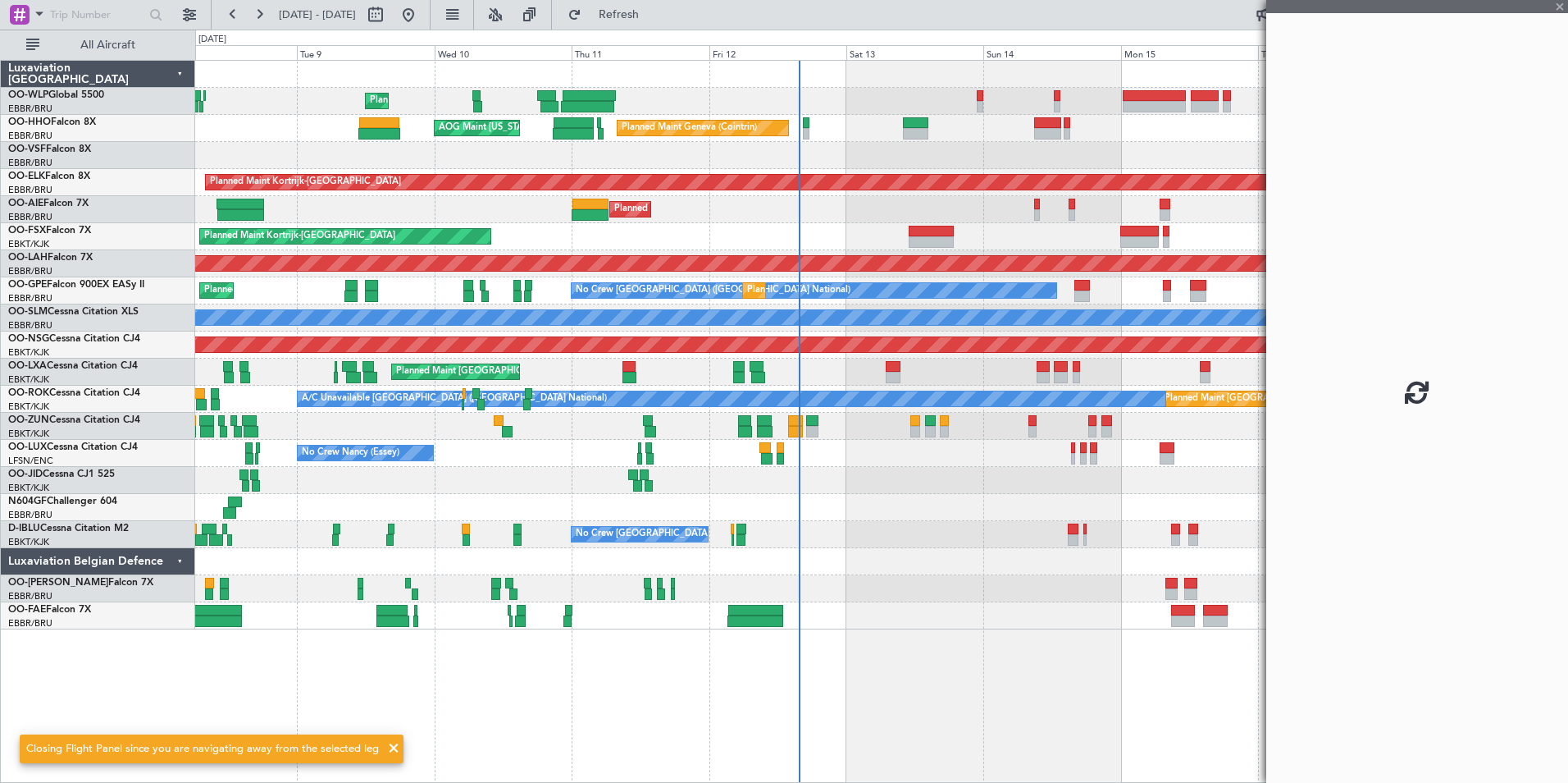
click at [1093, 136] on div "Planned Maint Geneva (Cointrin) AOG Maint New York (Teterboro)" at bounding box center [881, 128] width 1372 height 27
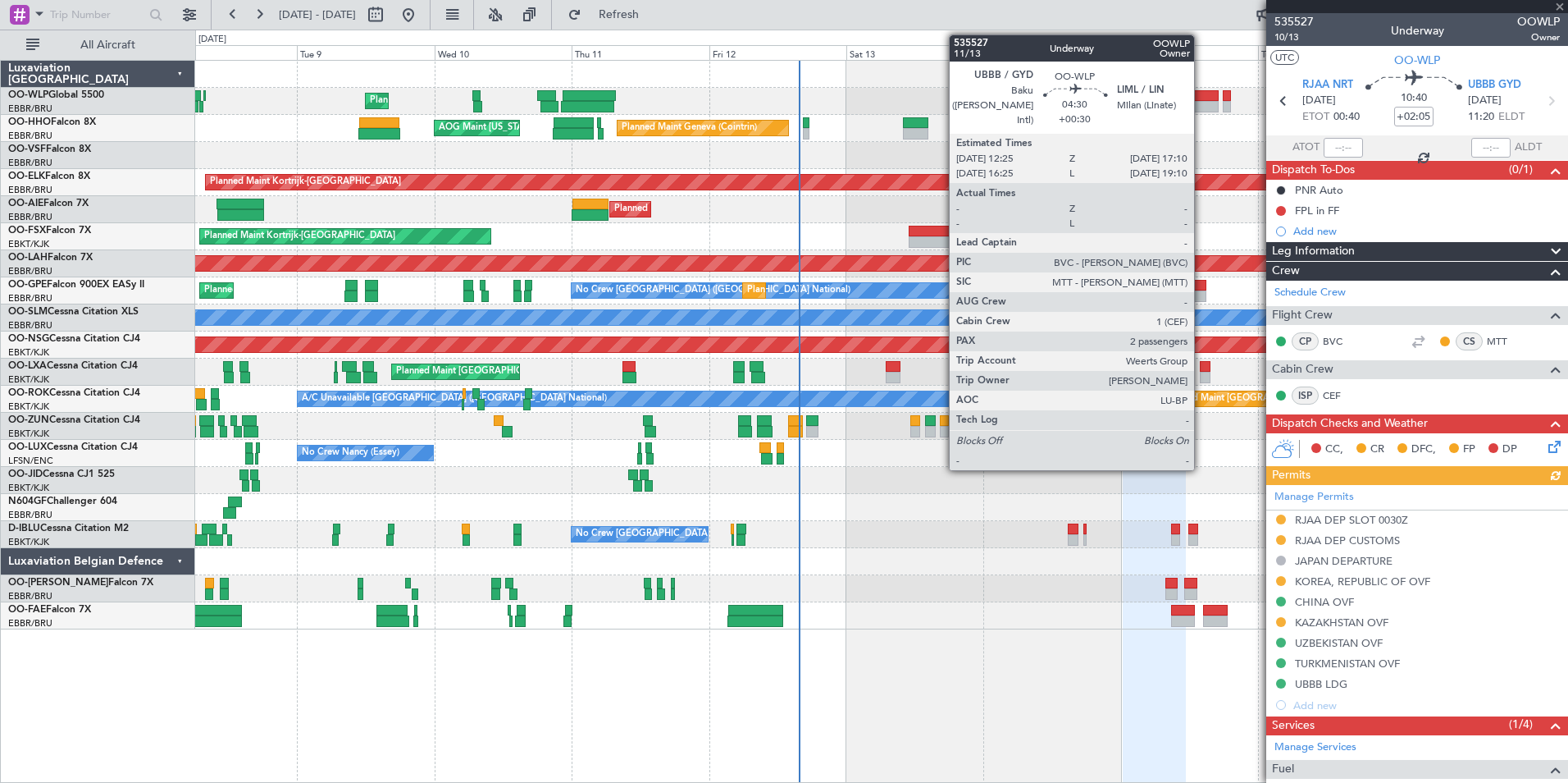
click at [1201, 101] on div at bounding box center [1204, 106] width 28 height 11
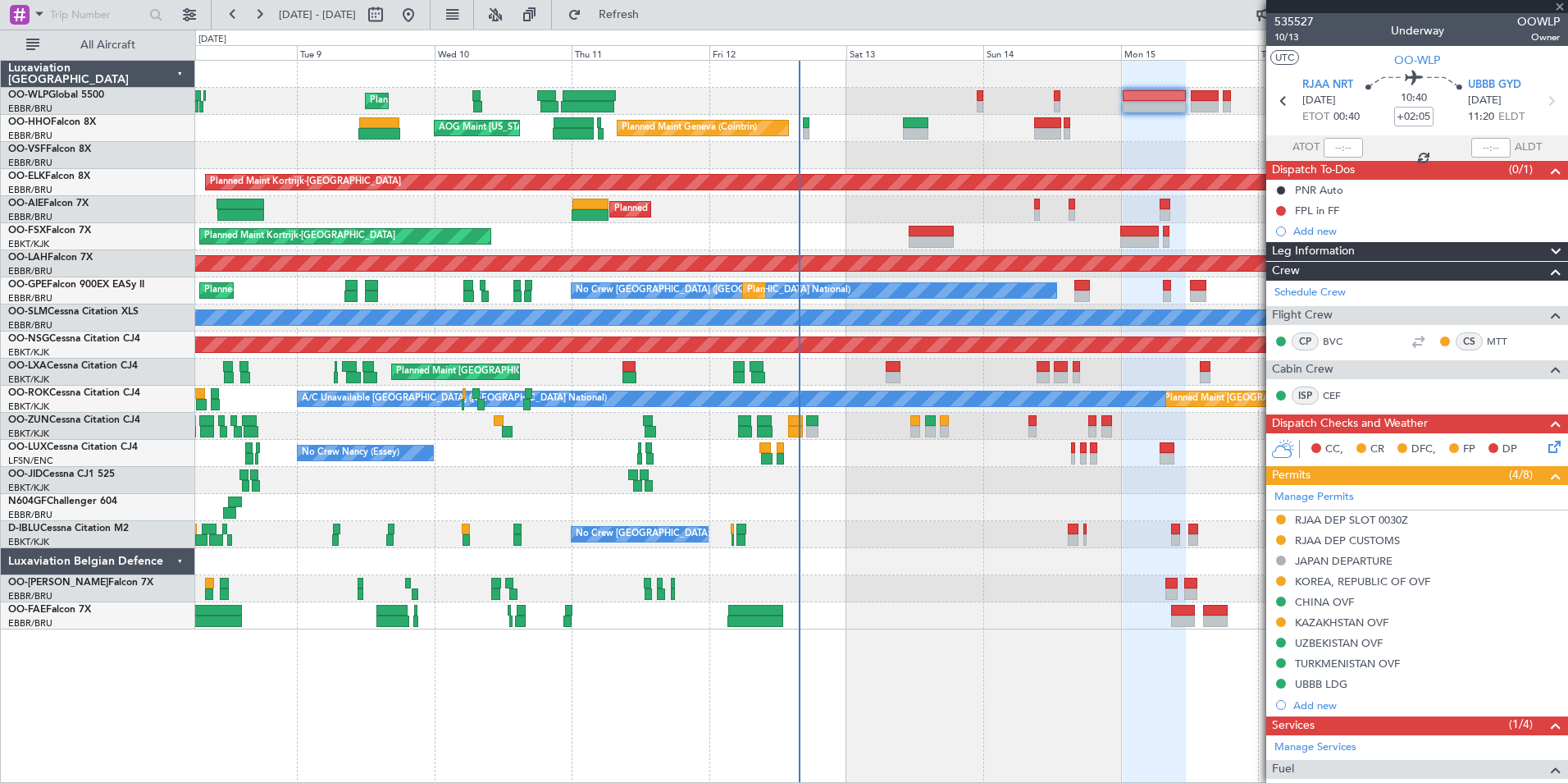
type input "+00:30"
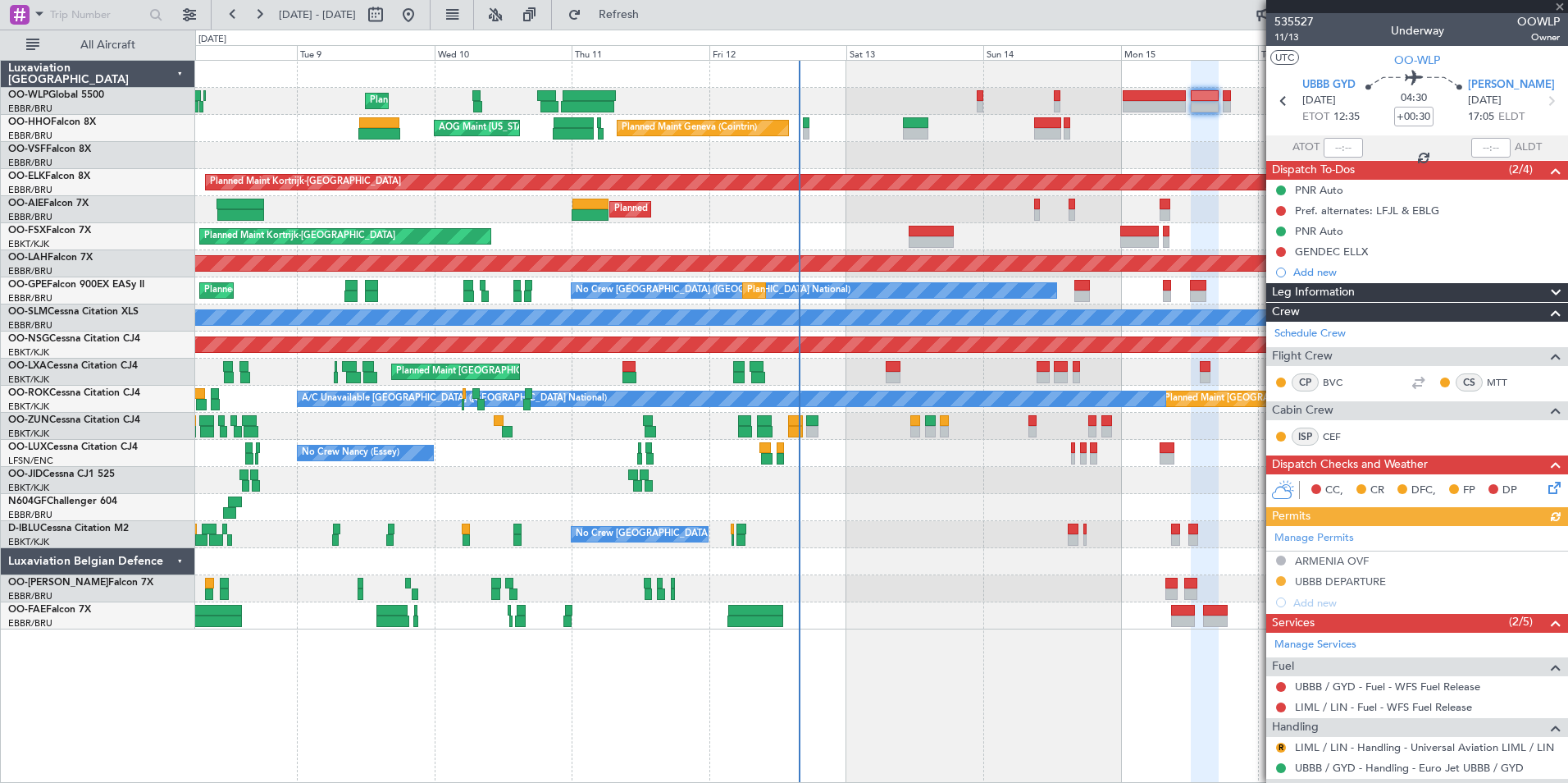
scroll to position [82, 0]
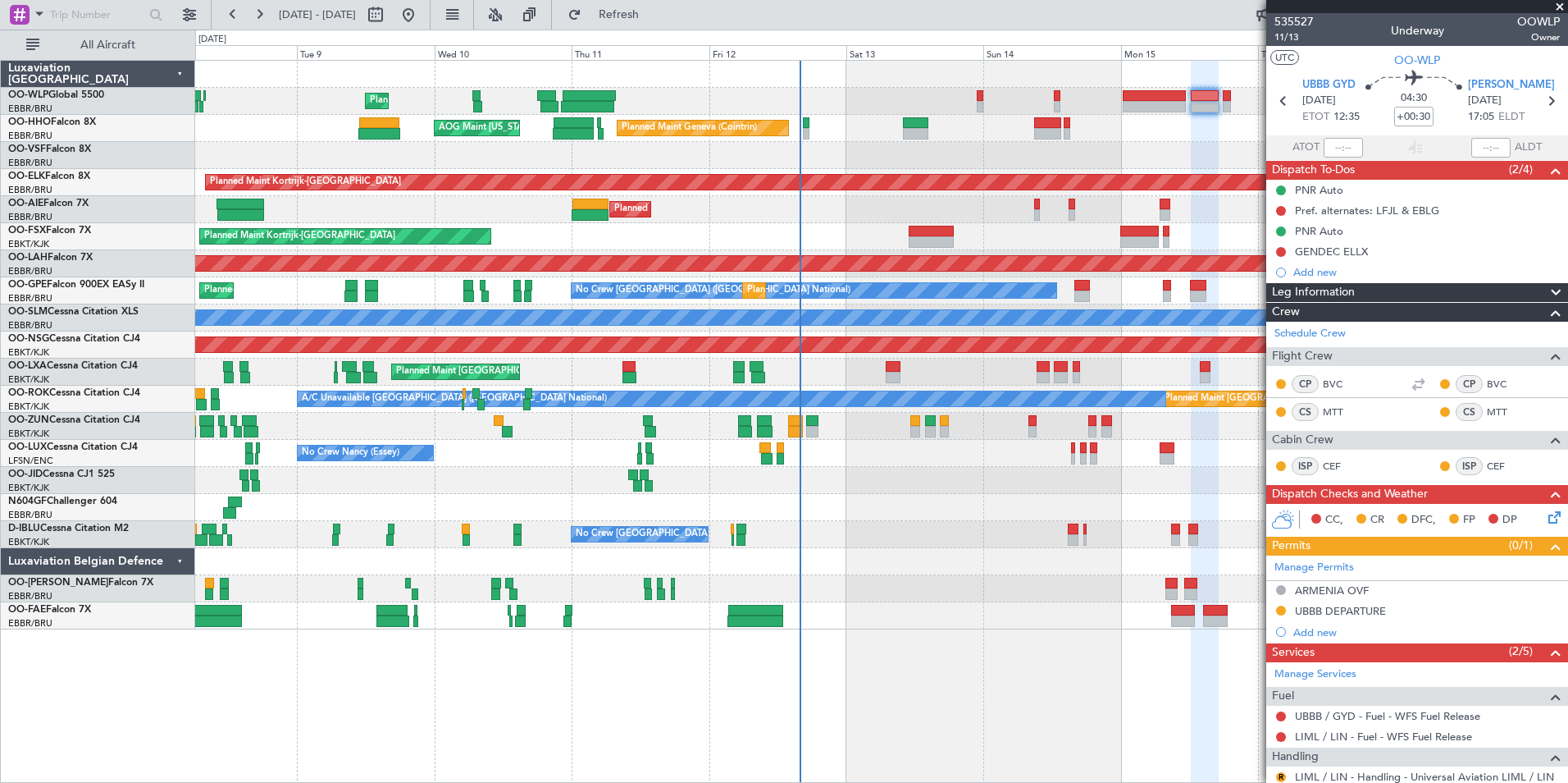
scroll to position [82, 0]
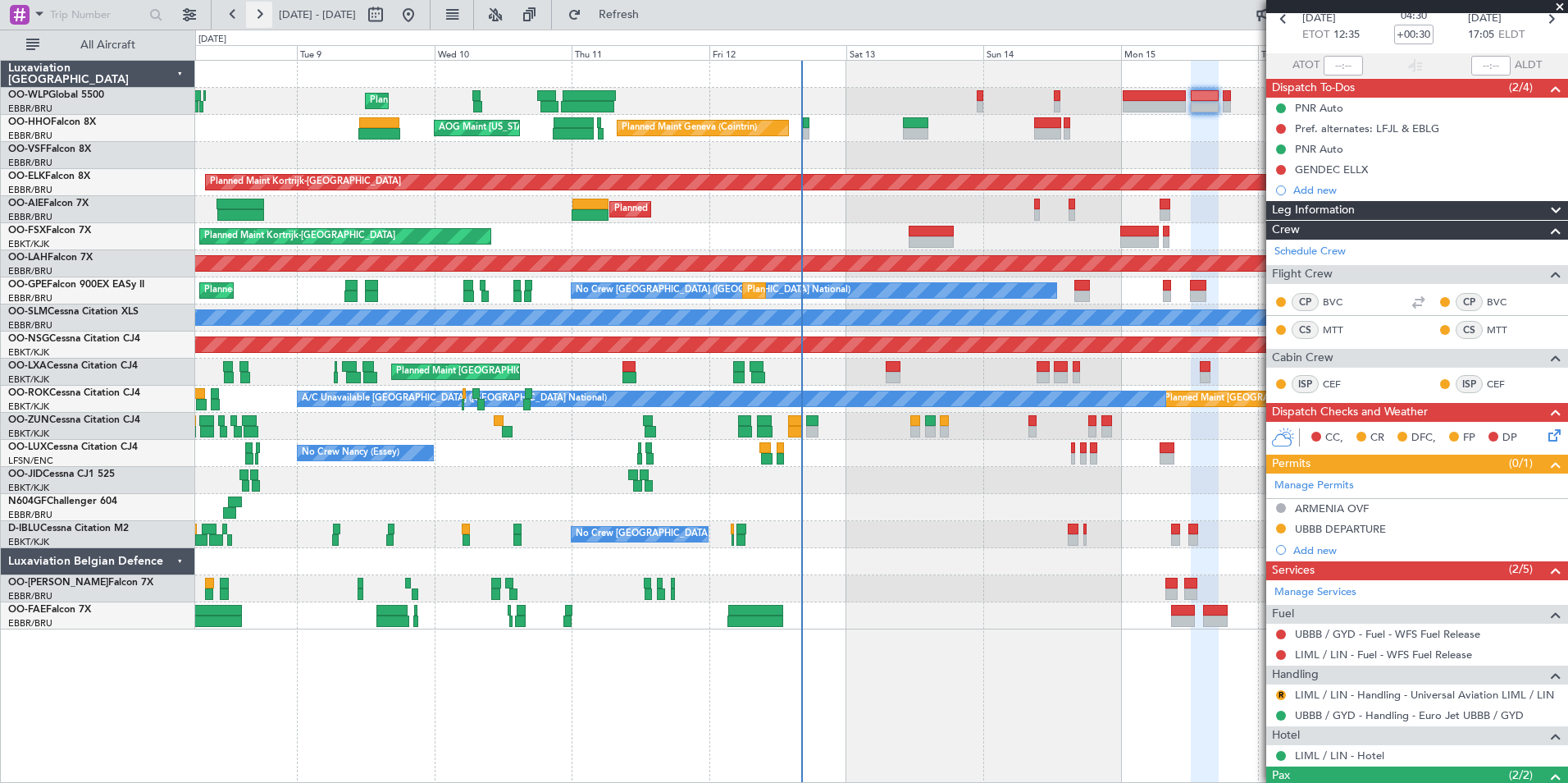
click at [267, 14] on button at bounding box center [259, 15] width 27 height 27
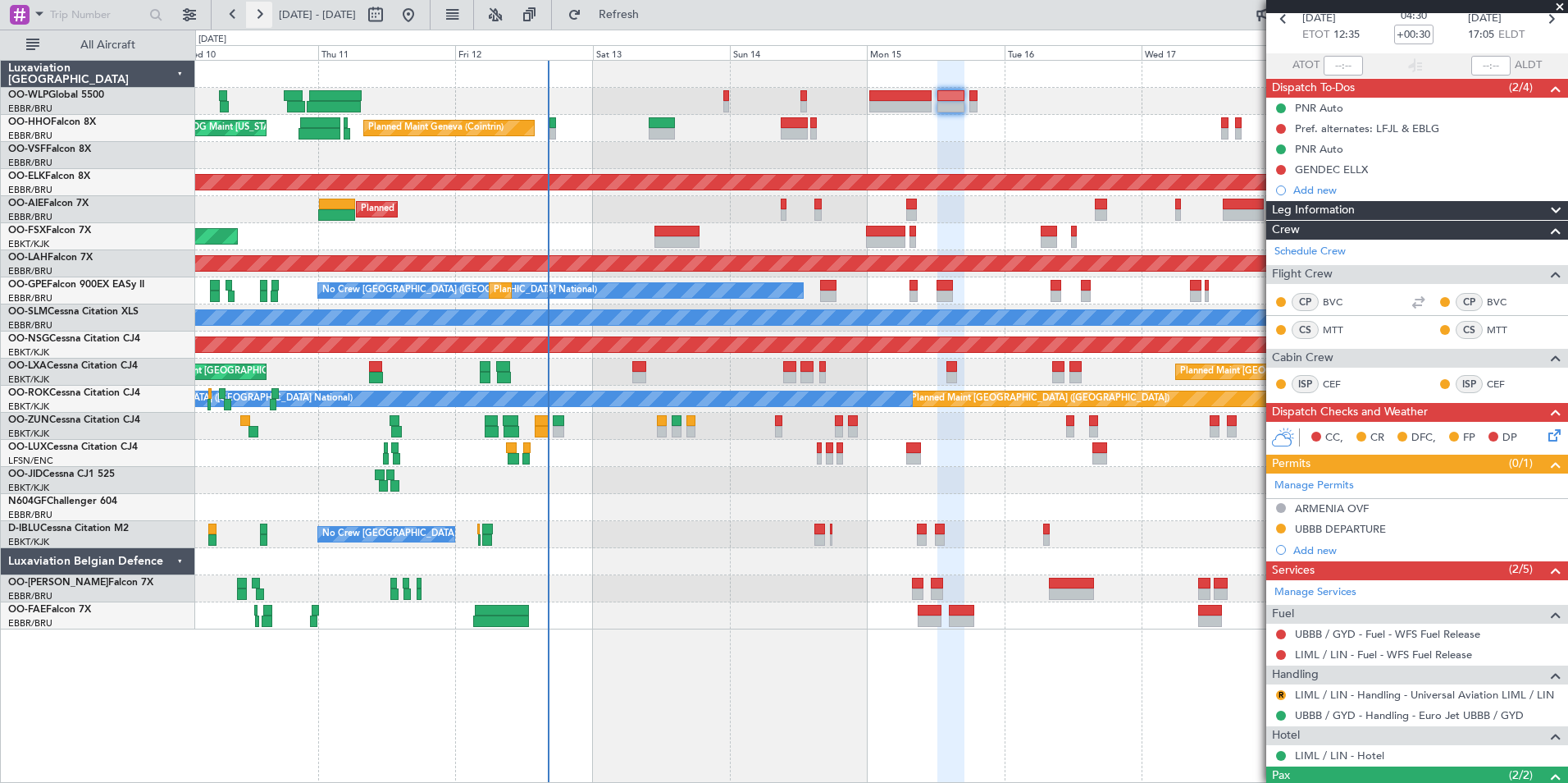
click at [267, 14] on button at bounding box center [259, 15] width 27 height 27
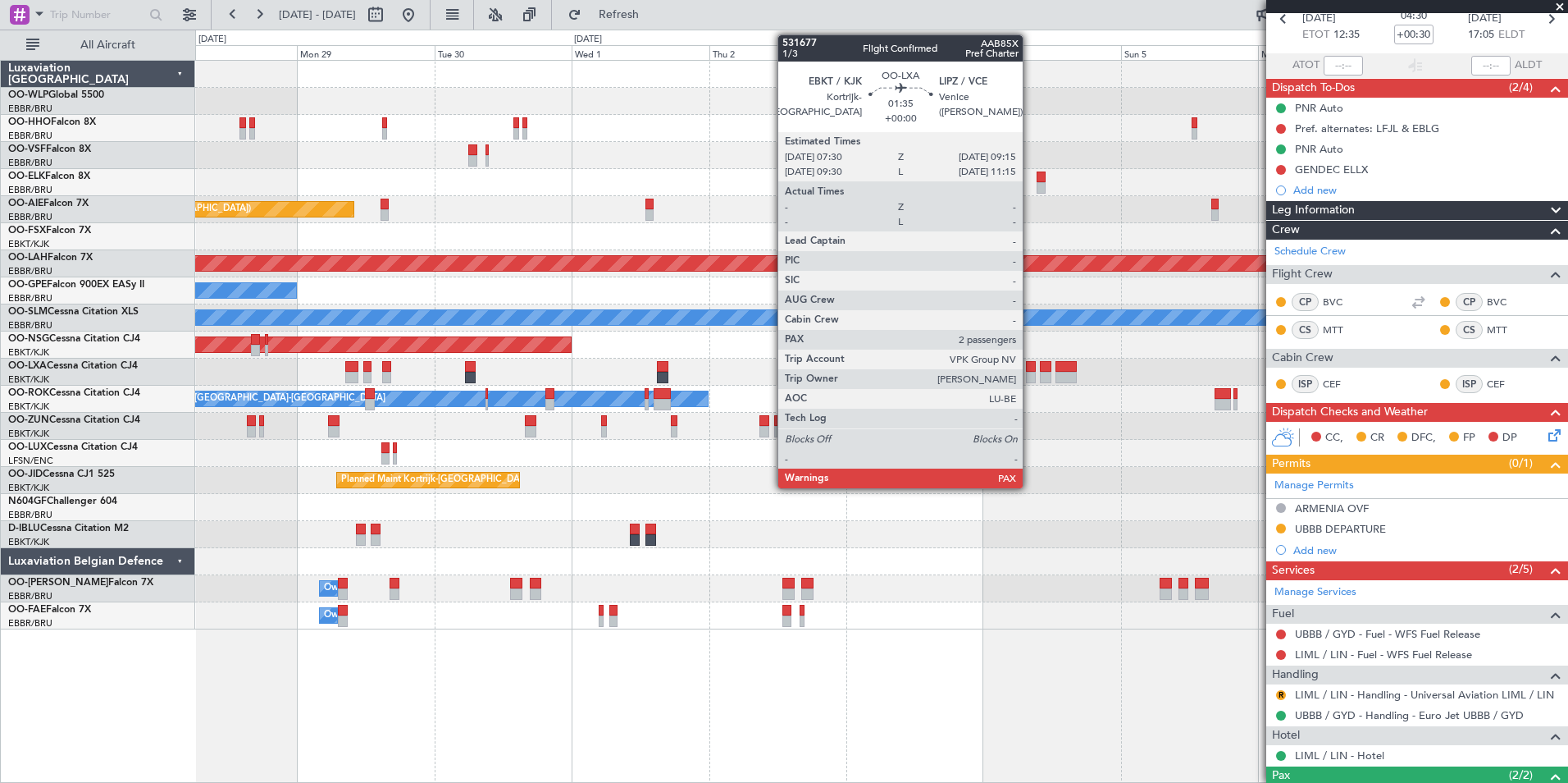
click at [1030, 372] on div at bounding box center [1030, 377] width 10 height 11
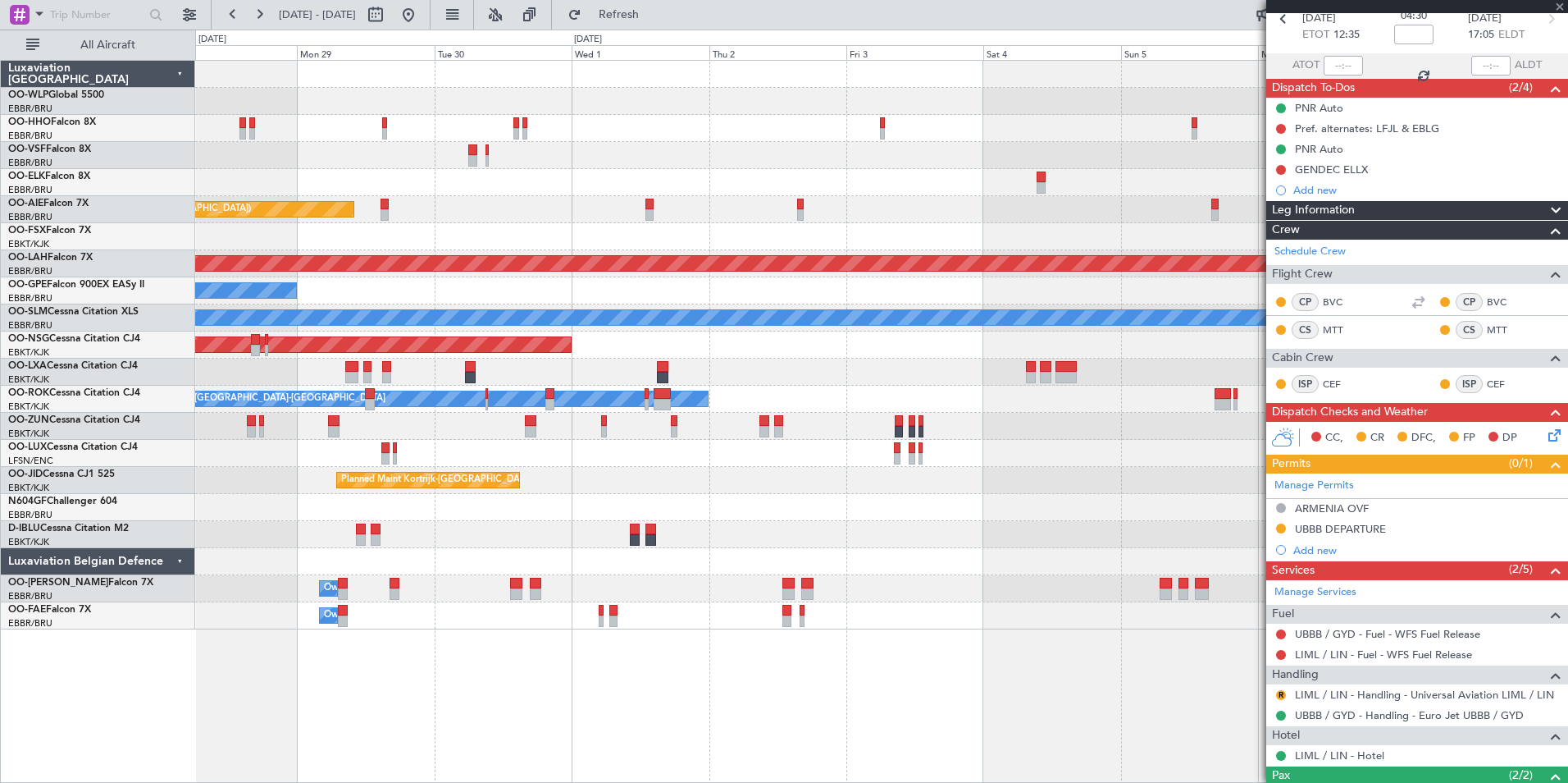
scroll to position [0, 0]
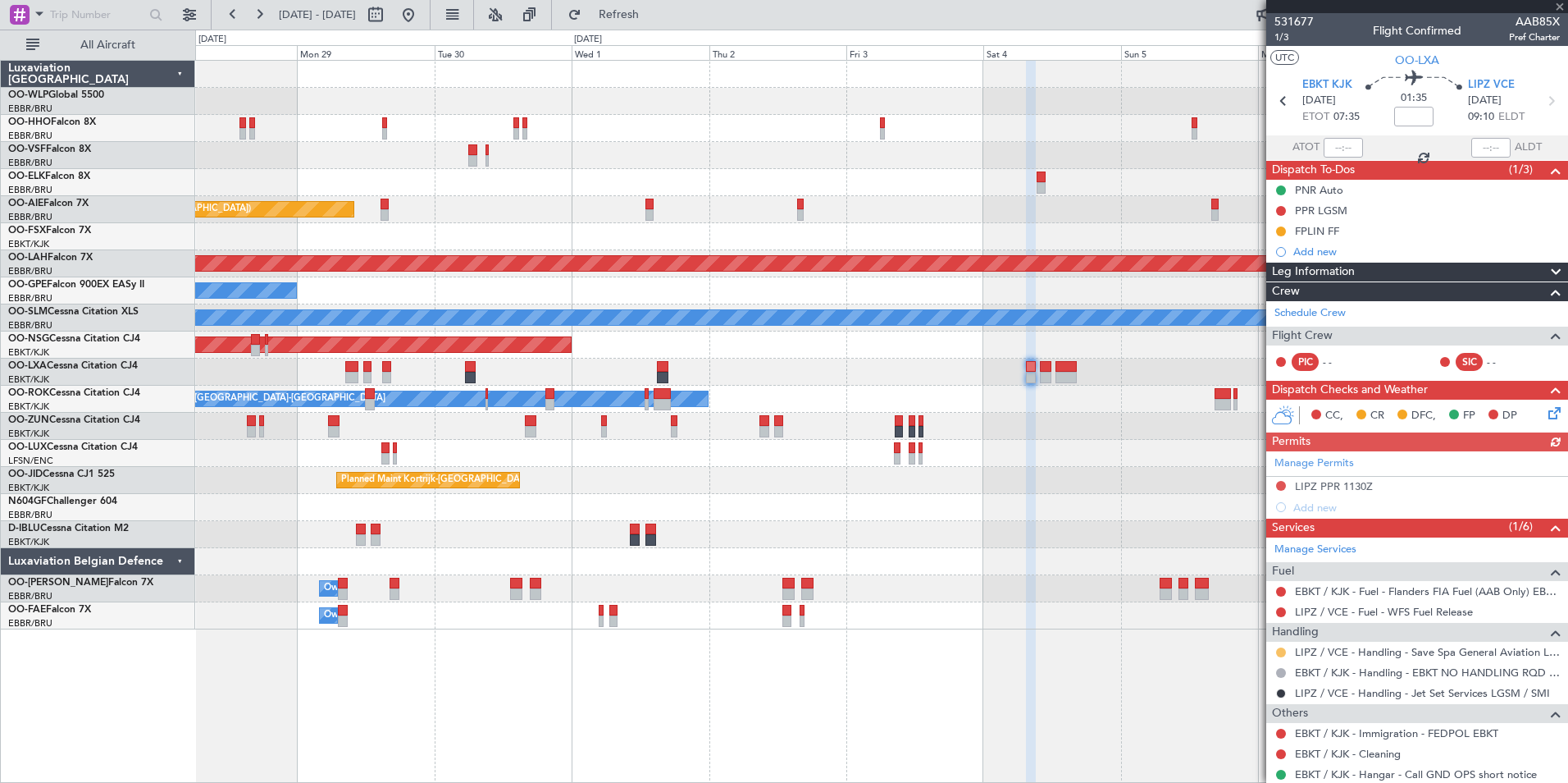
click at [1281, 652] on button at bounding box center [1281, 652] width 9 height 10
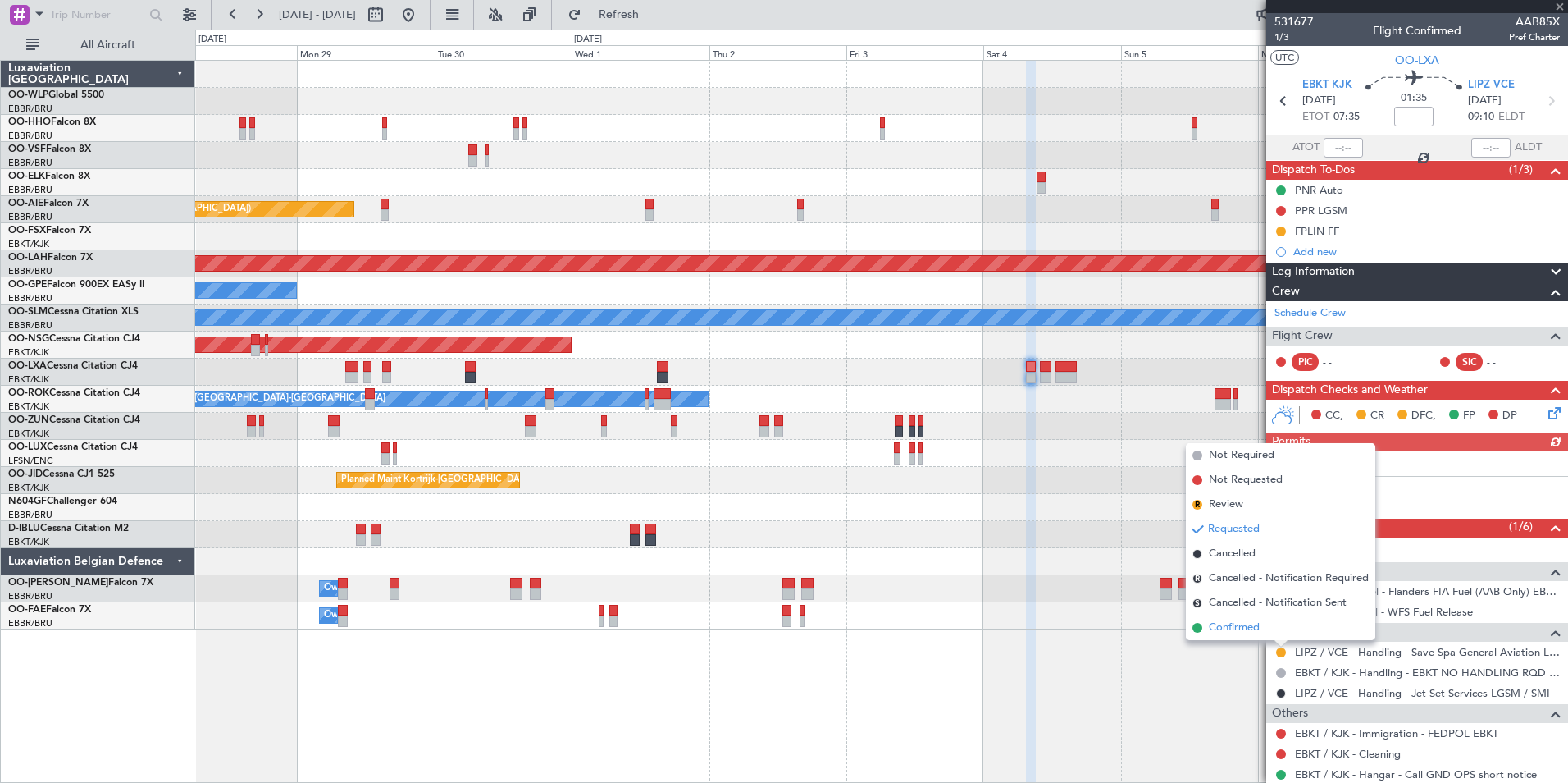
click at [1243, 622] on span "Confirmed" at bounding box center [1235, 627] width 51 height 16
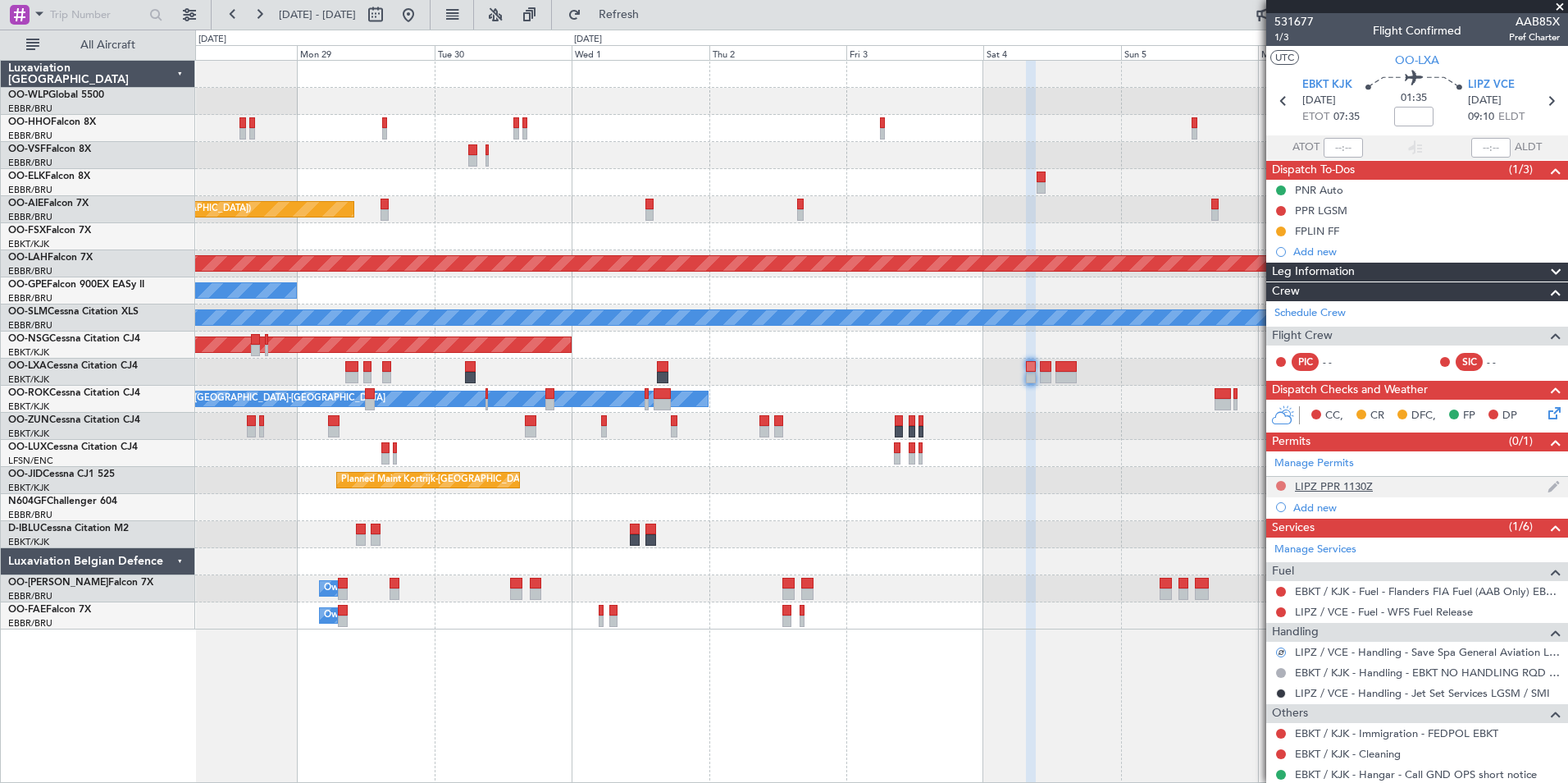
click at [1280, 484] on button at bounding box center [1281, 486] width 9 height 10
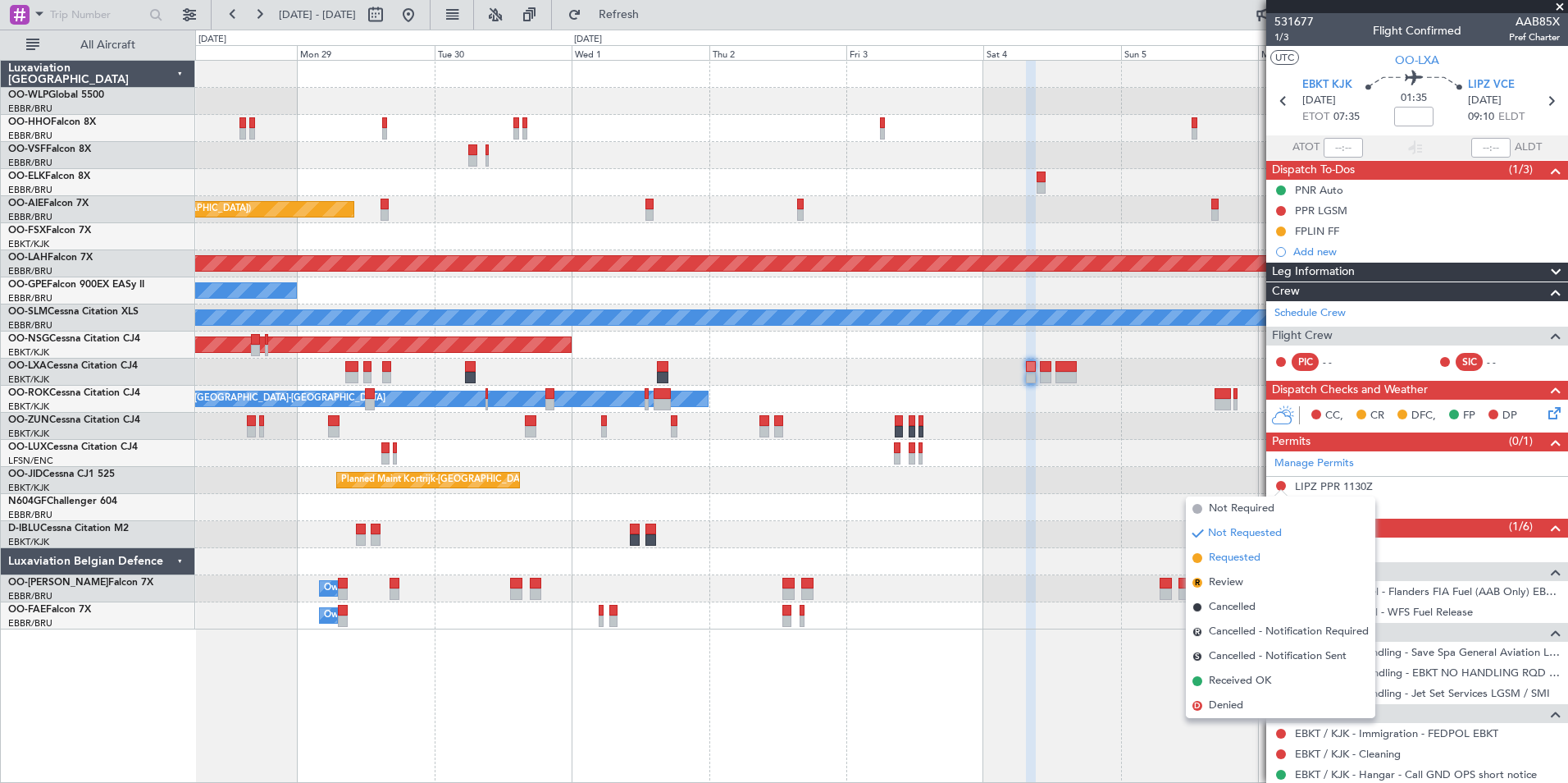
click at [1256, 556] on span "Requested" at bounding box center [1235, 558] width 51 height 16
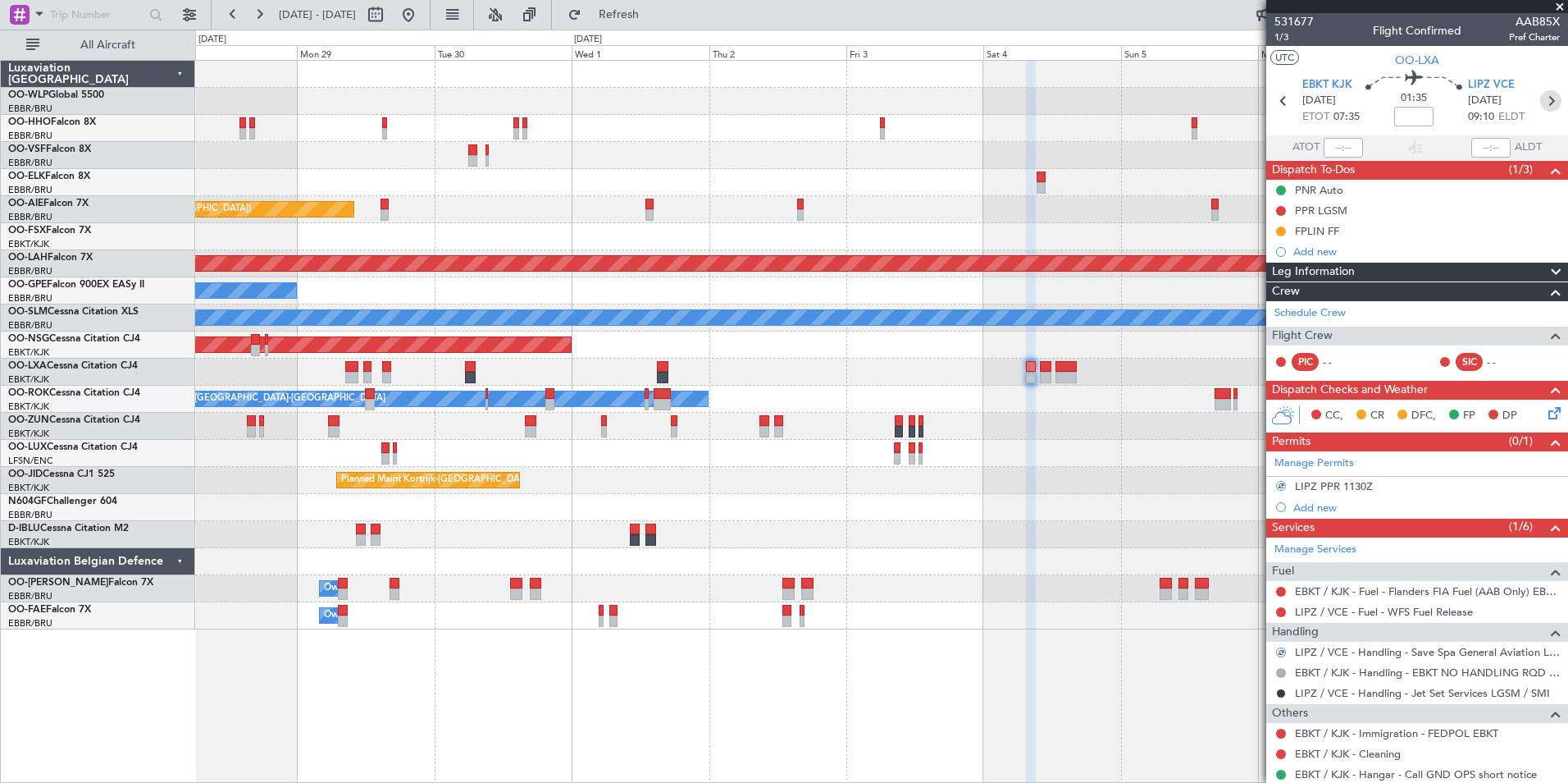
click at [1546, 102] on icon at bounding box center [1551, 101] width 21 height 21
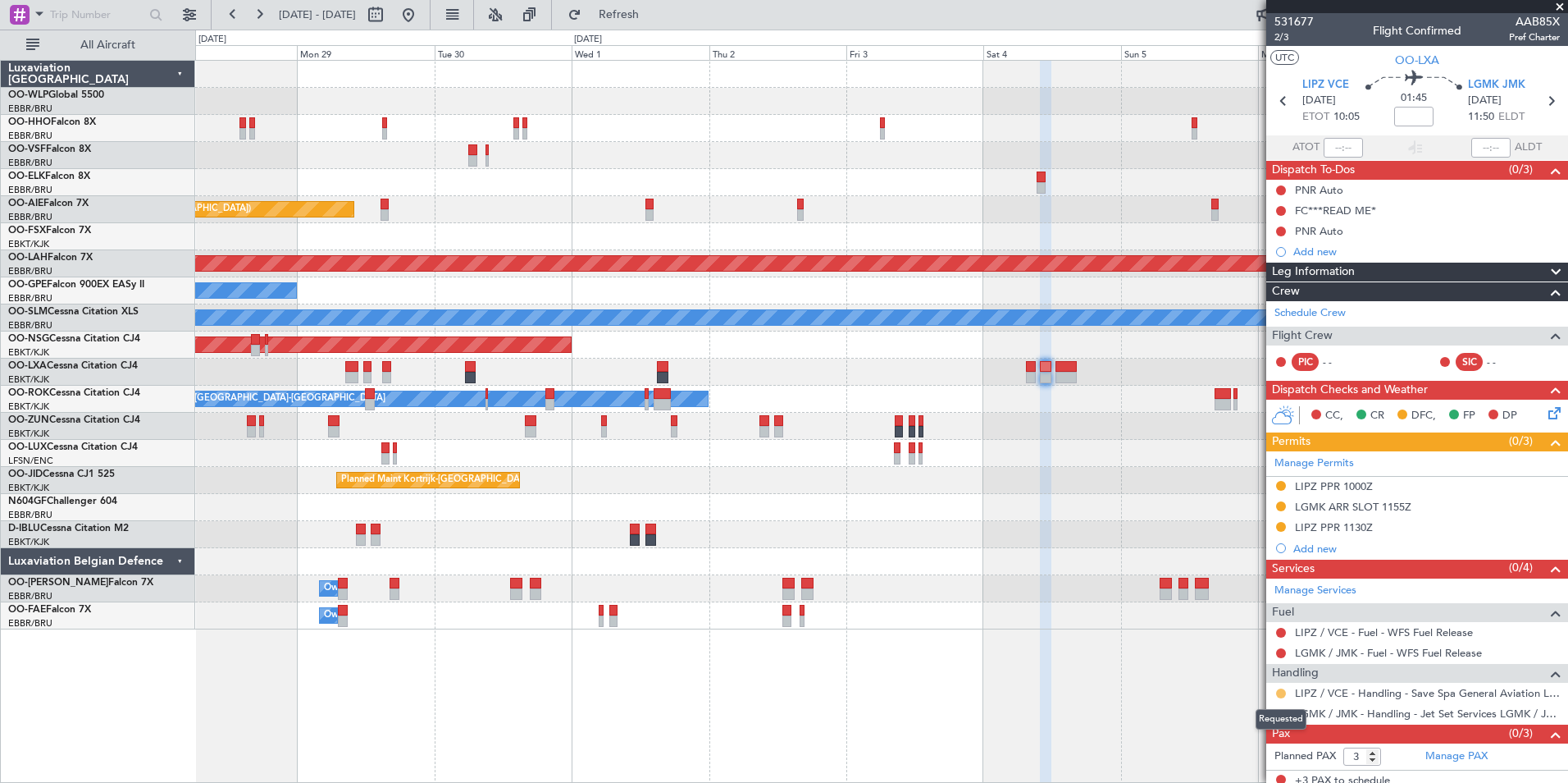
click at [1276, 694] on button at bounding box center [1281, 693] width 9 height 10
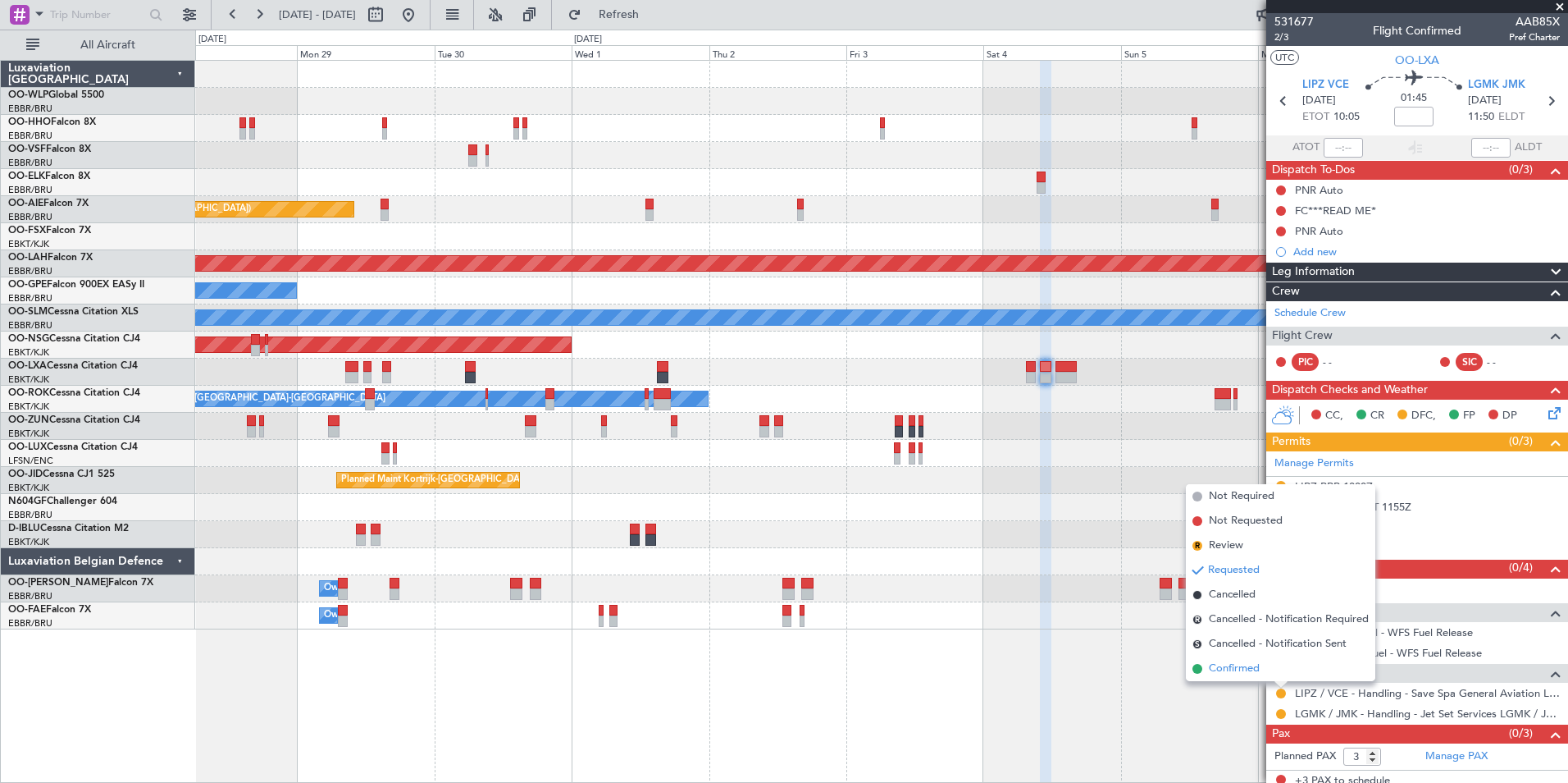
click at [1231, 666] on span "Confirmed" at bounding box center [1235, 668] width 51 height 16
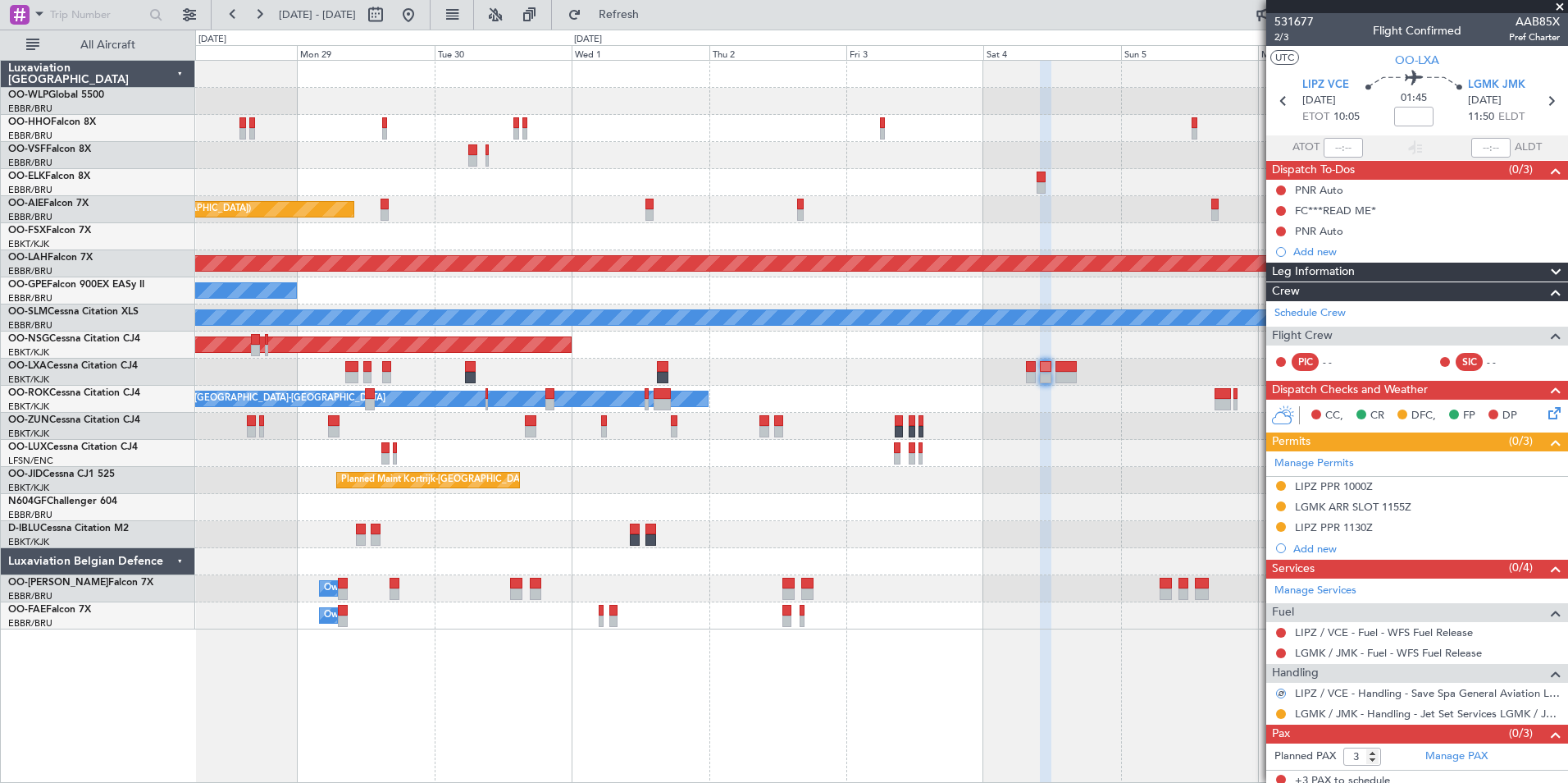
click at [1287, 96] on mat-tooltip-component "Venice ([PERSON_NAME]) Cat B" at bounding box center [1335, 122] width 138 height 57
click at [1280, 99] on icon at bounding box center [1283, 101] width 21 height 21
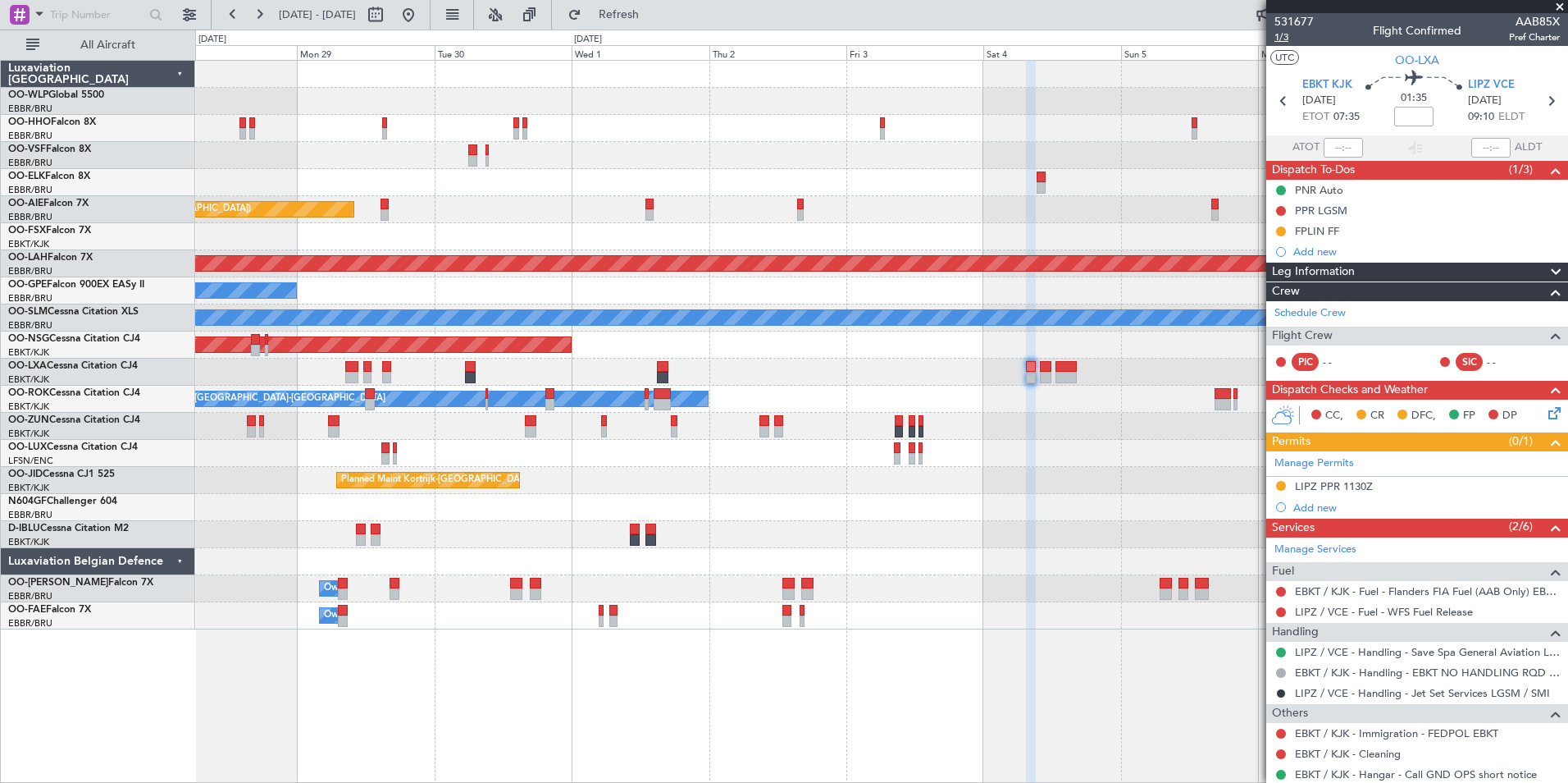
click at [1285, 35] on span "1/3" at bounding box center [1294, 37] width 39 height 14
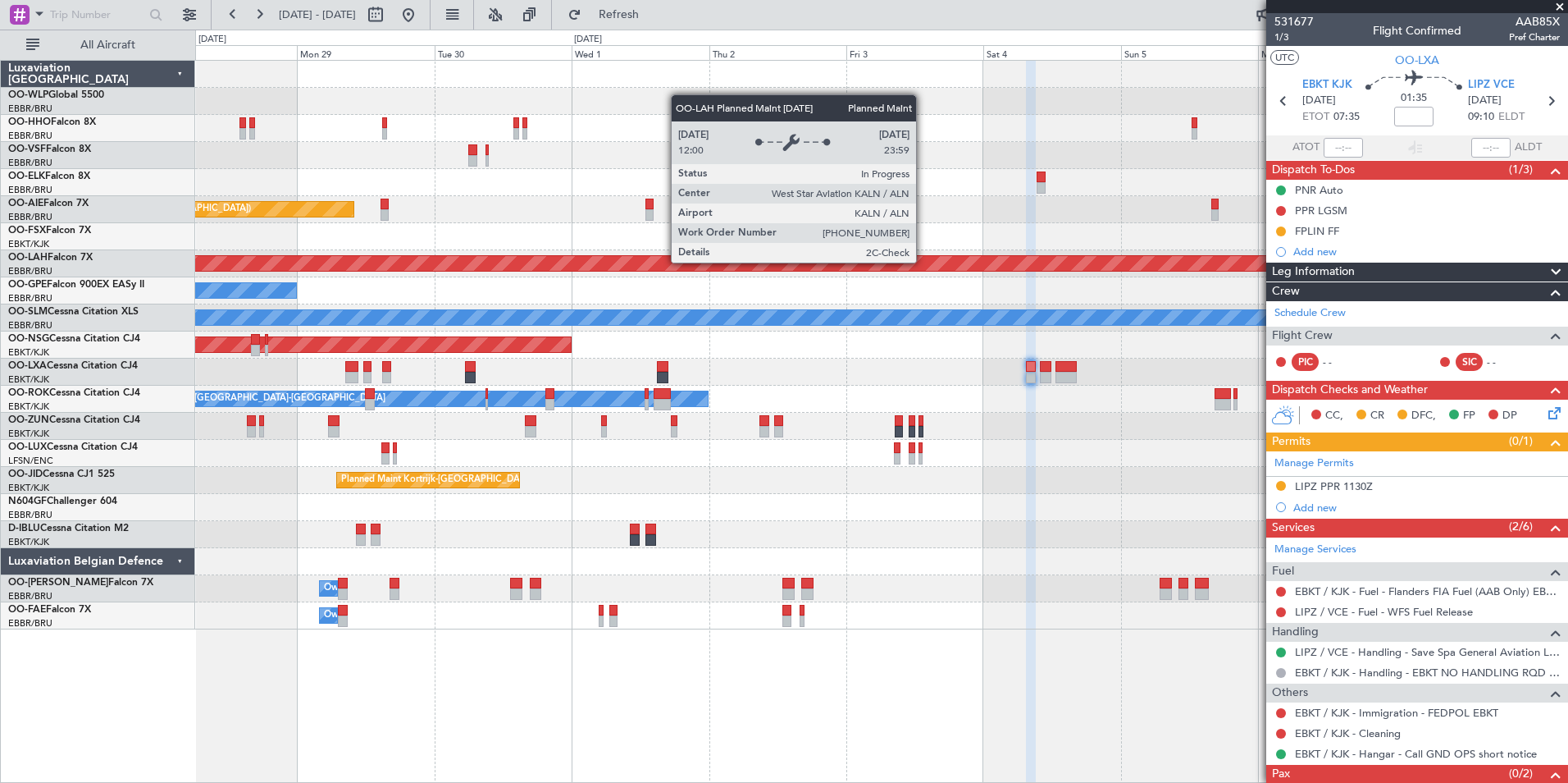
click at [518, 258] on div "Planned Maint [PERSON_NAME]-[GEOGRAPHIC_DATA][PERSON_NAME] ([GEOGRAPHIC_DATA][P…" at bounding box center [881, 263] width 4115 height 15
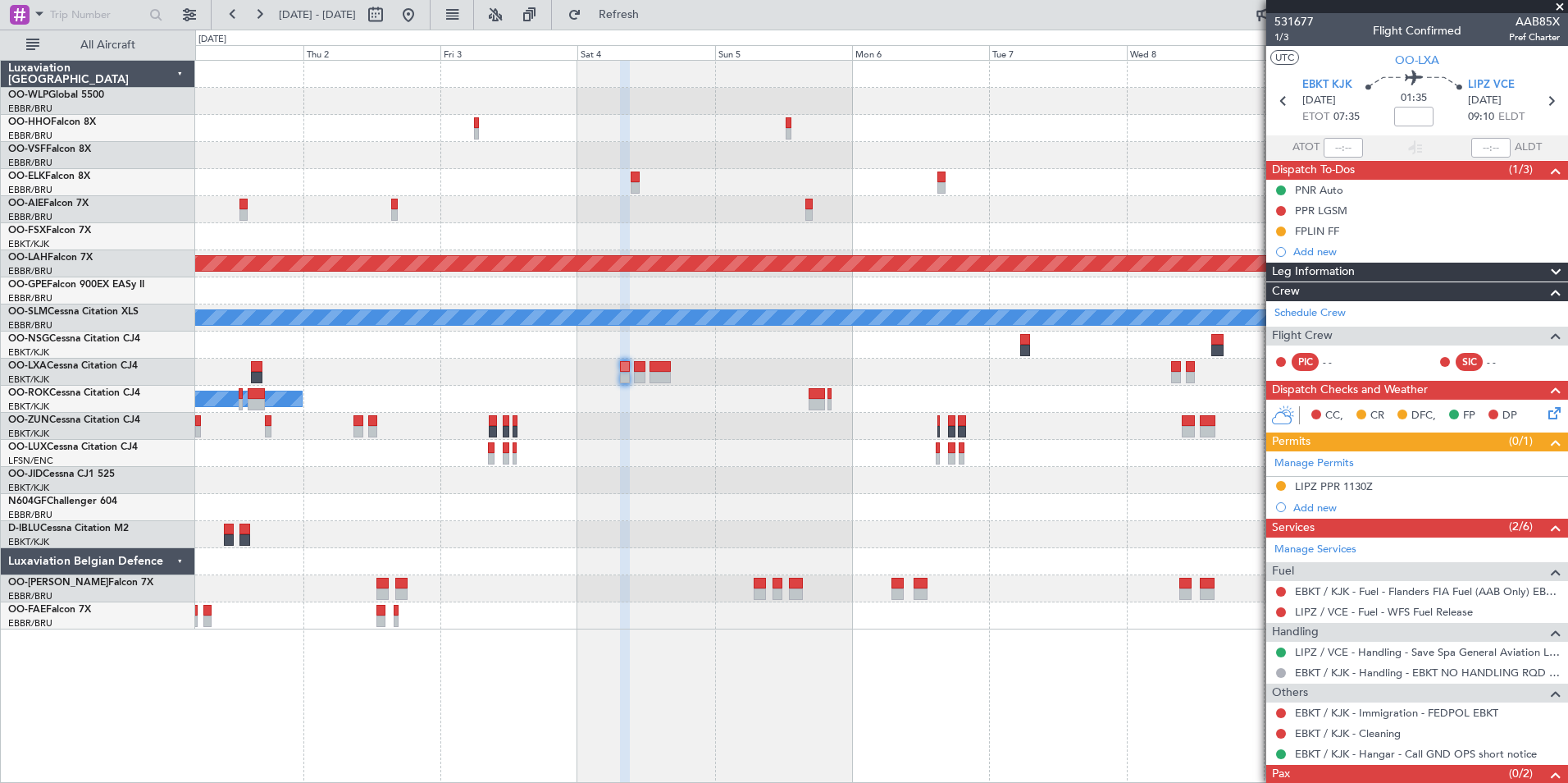
click at [302, 224] on div "Planned Maint [GEOGRAPHIC_DATA] ([GEOGRAPHIC_DATA]) Planned [GEOGRAPHIC_DATA][P…" at bounding box center [881, 345] width 1372 height 568
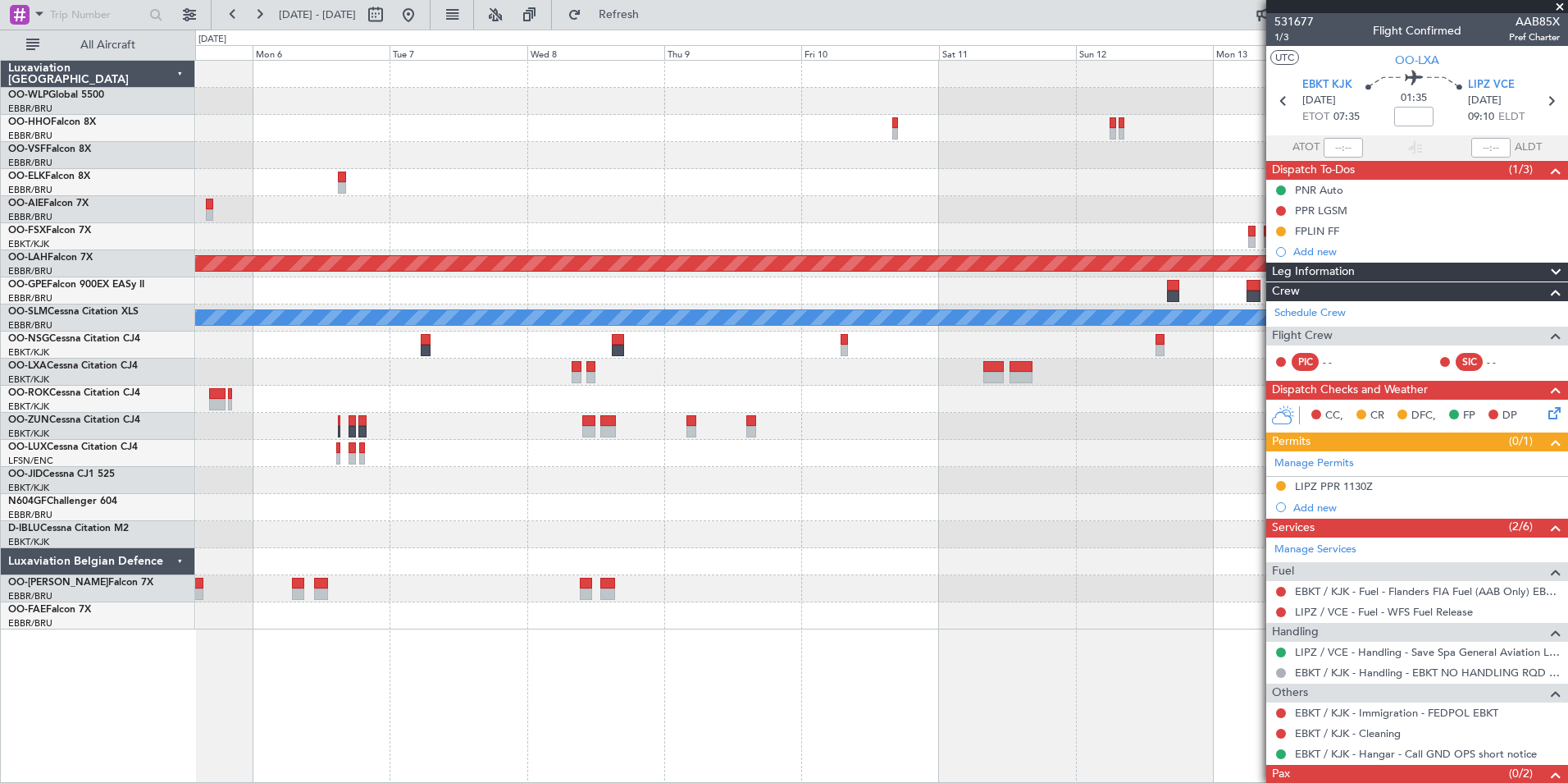
click at [29, 260] on div "Planned Maint [PERSON_NAME]-[GEOGRAPHIC_DATA][PERSON_NAME] ([GEOGRAPHIC_DATA][P…" at bounding box center [784, 406] width 1568 height 754
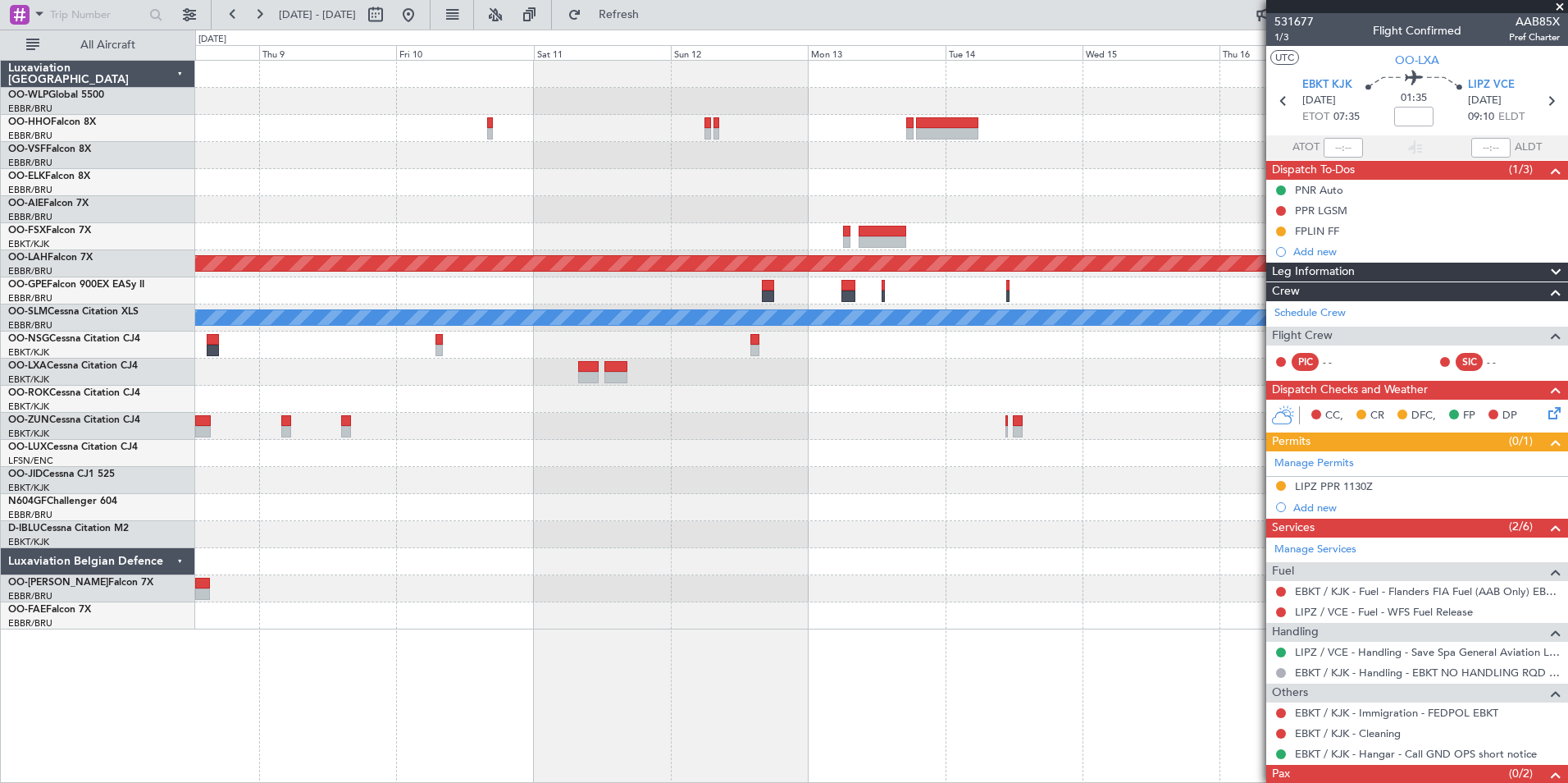
click at [0, 266] on html "[DATE] - [DATE] Refresh Quick Links All Aircraft Planned [GEOGRAPHIC_DATA][PERS…" at bounding box center [784, 392] width 1568 height 783
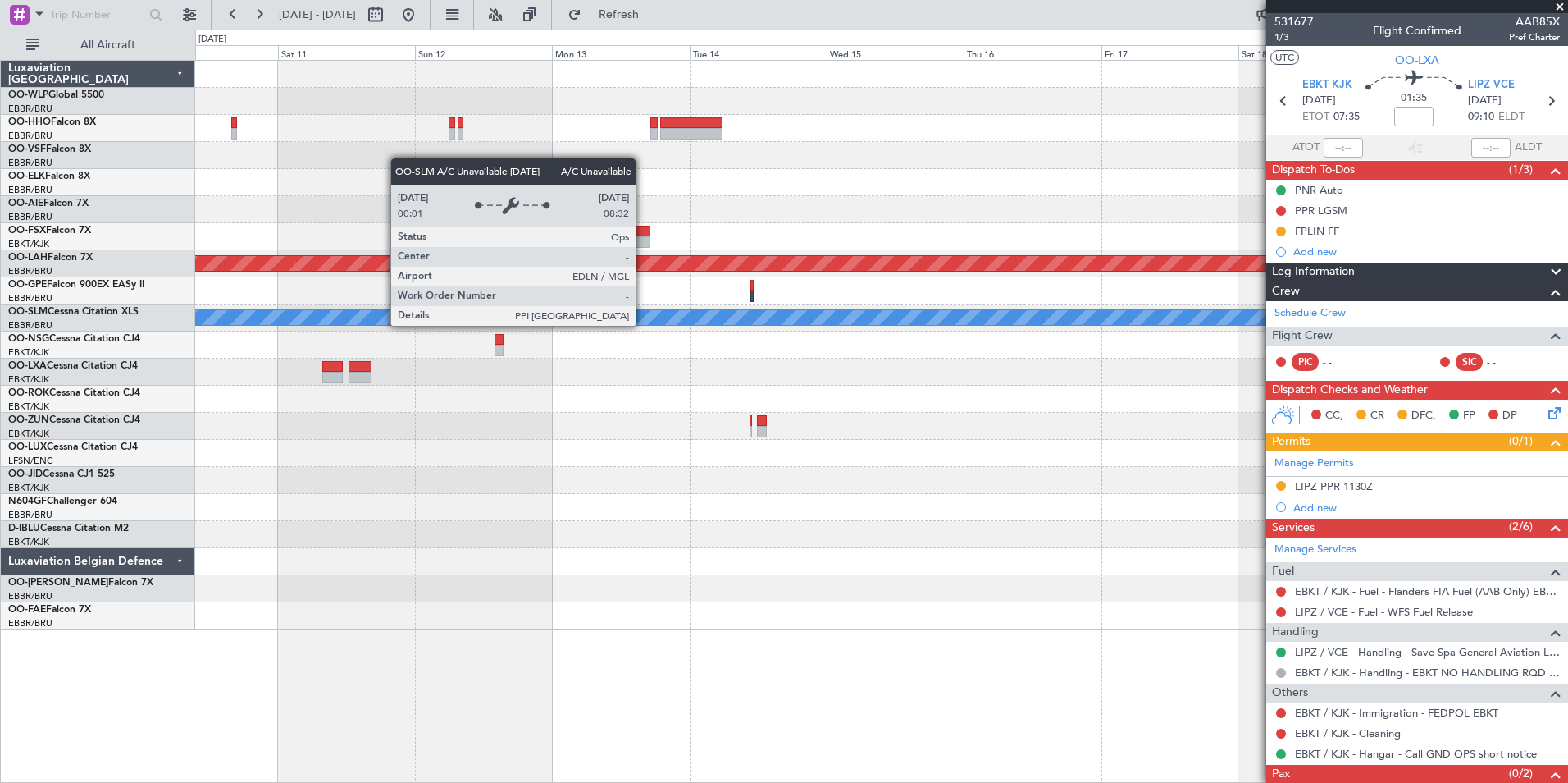
click at [458, 347] on div "Planned Maint [PERSON_NAME]-[GEOGRAPHIC_DATA][PERSON_NAME] ([GEOGRAPHIC_DATA][P…" at bounding box center [881, 345] width 1372 height 568
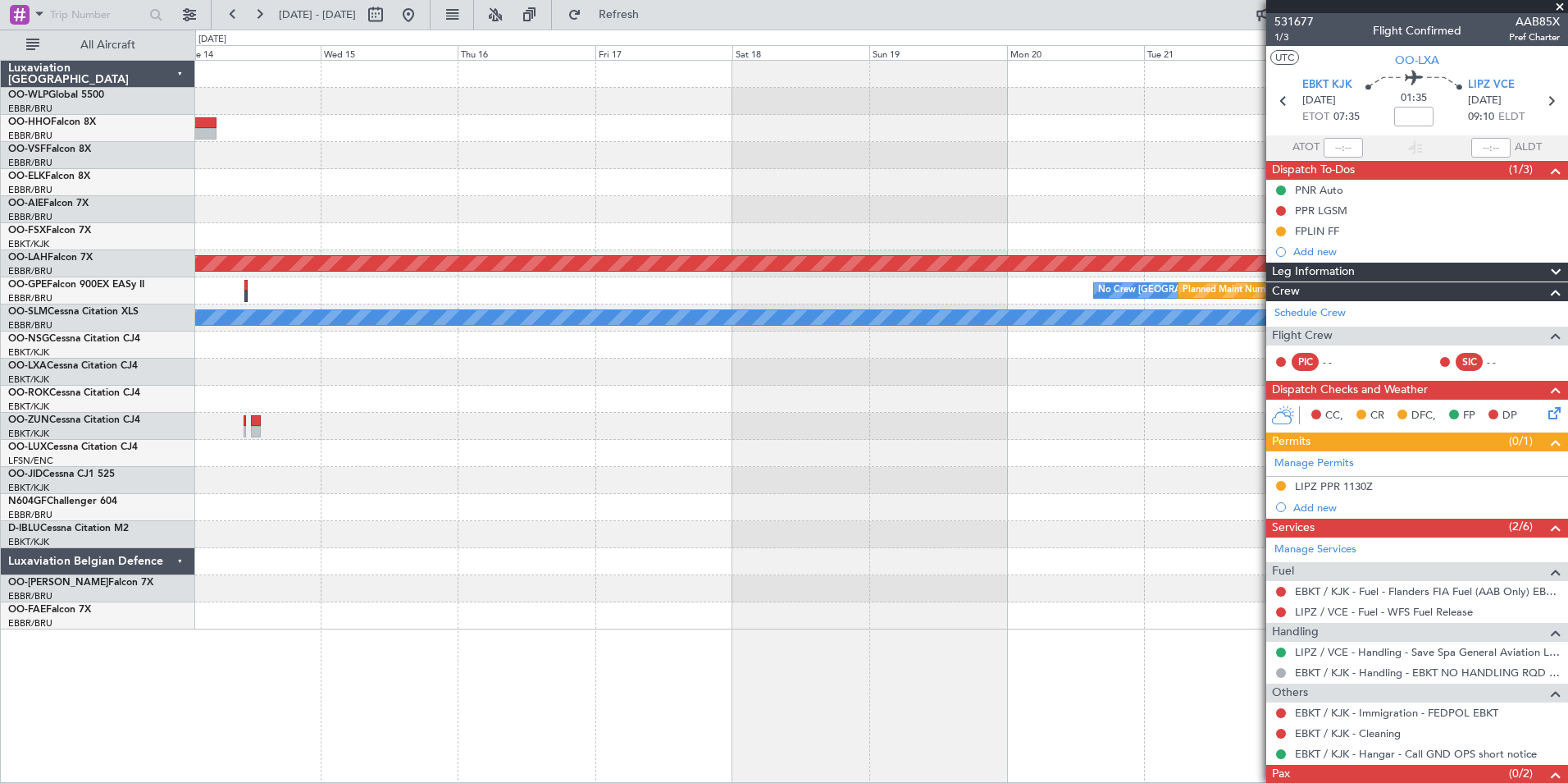
click at [535, 394] on div "Planned Maint [PERSON_NAME]-[GEOGRAPHIC_DATA][PERSON_NAME] ([GEOGRAPHIC_DATA][P…" at bounding box center [881, 345] width 1372 height 568
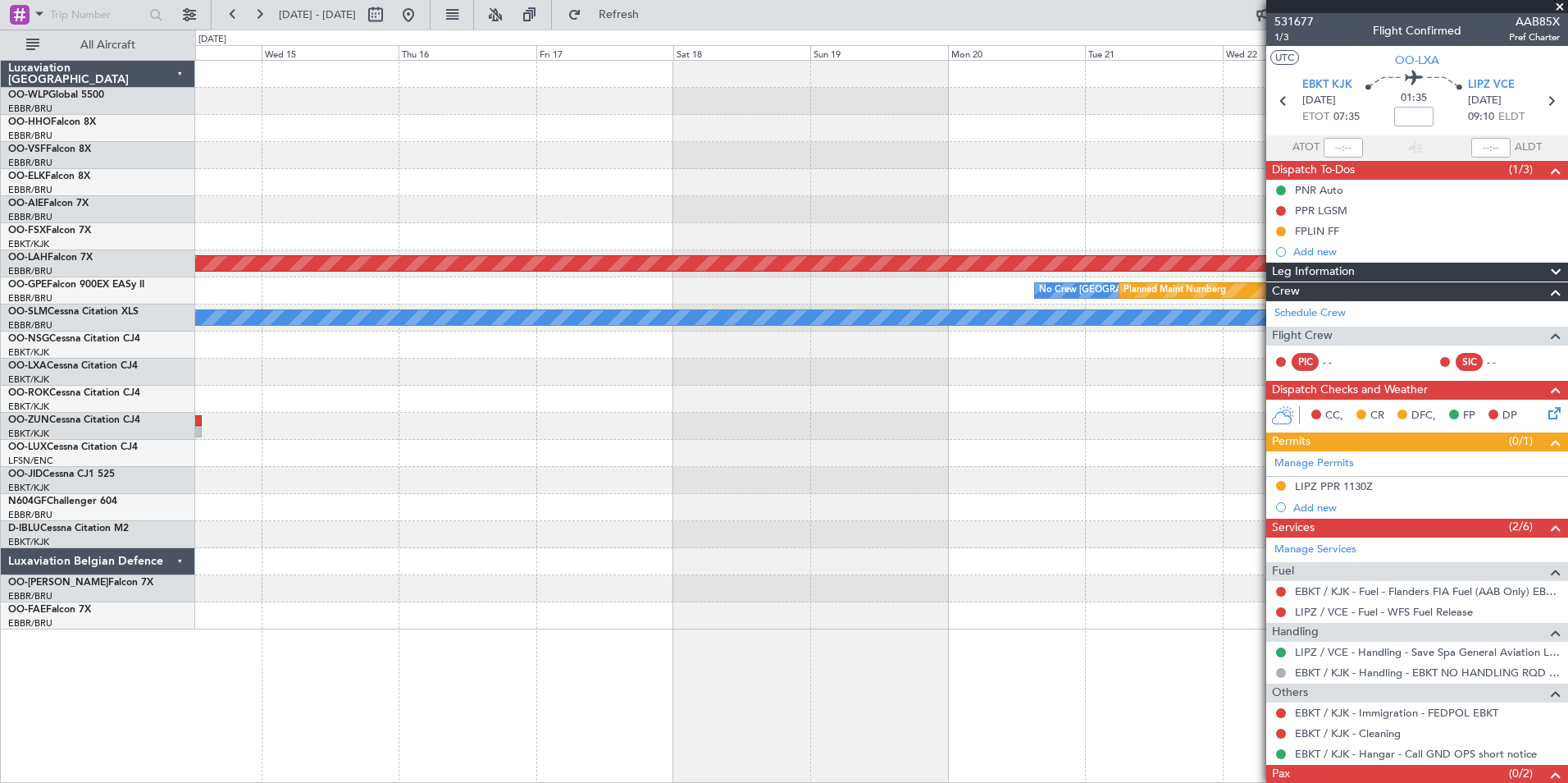
click at [796, 421] on div "Planned Maint [PERSON_NAME]-[GEOGRAPHIC_DATA][PERSON_NAME] ([GEOGRAPHIC_DATA][P…" at bounding box center [881, 345] width 1372 height 568
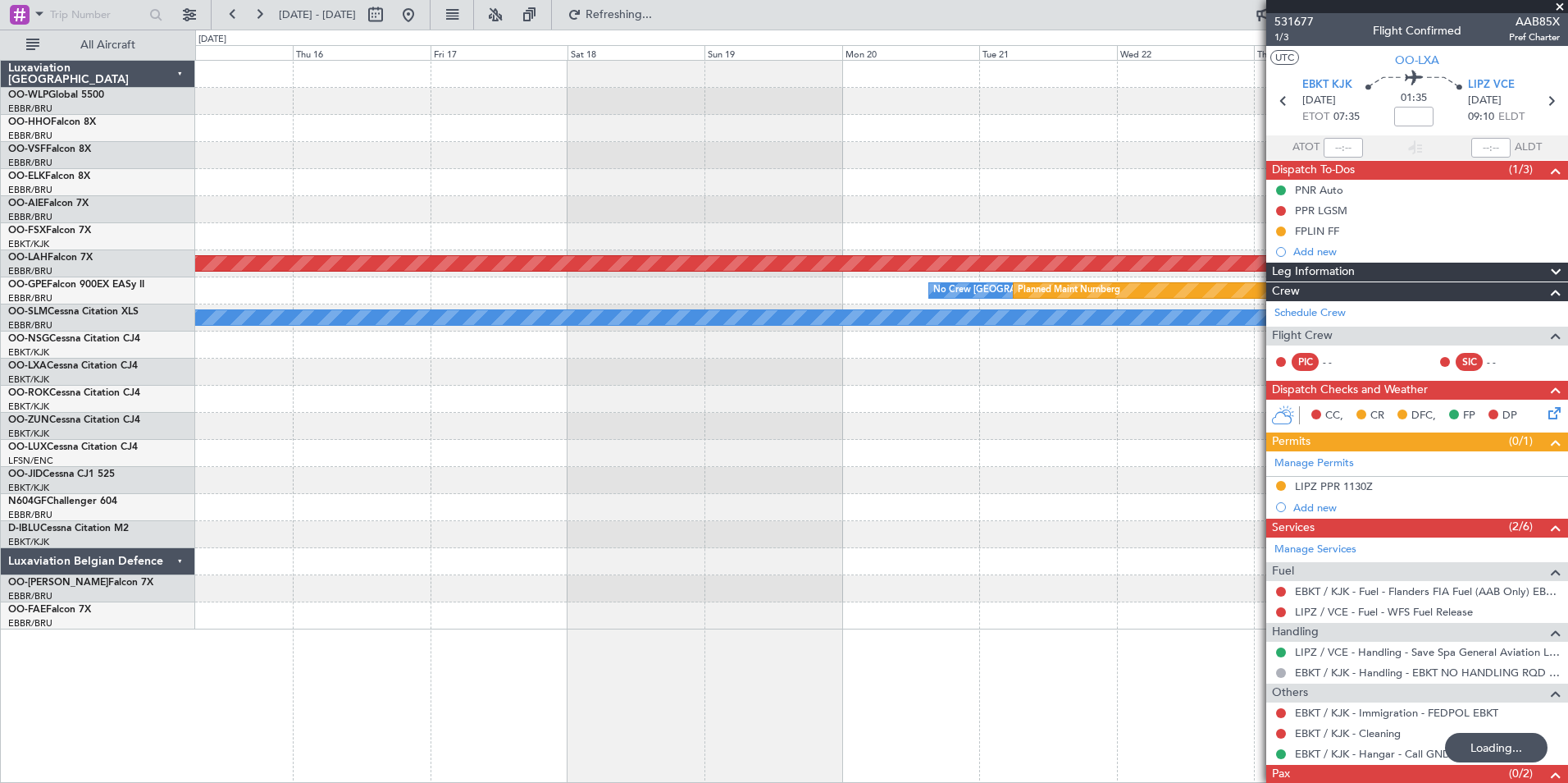
click at [925, 431] on div "Planned Maint [PERSON_NAME]-[GEOGRAPHIC_DATA][PERSON_NAME] ([GEOGRAPHIC_DATA][P…" at bounding box center [881, 345] width 1372 height 568
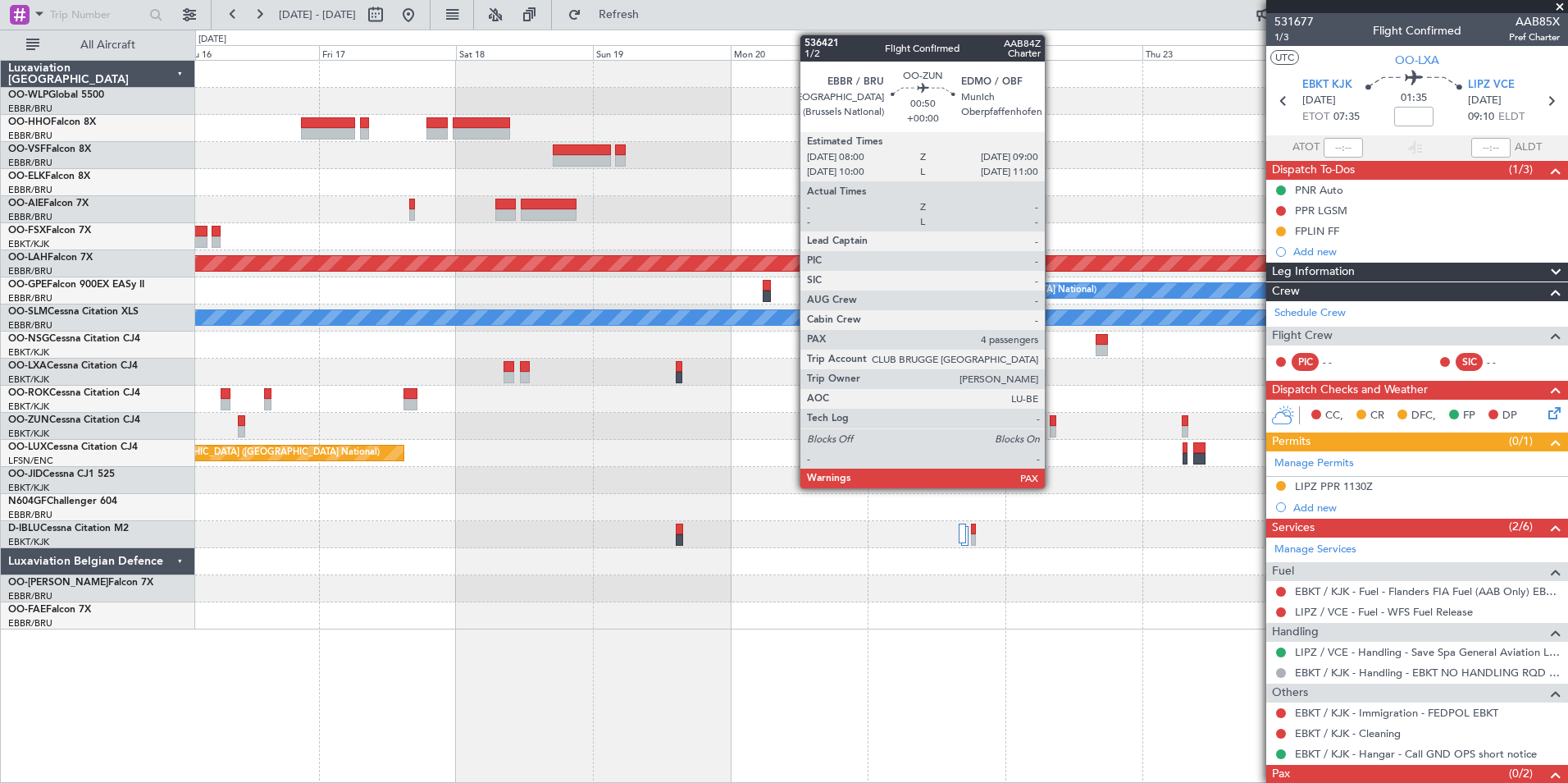
click at [1052, 430] on div at bounding box center [1052, 431] width 6 height 11
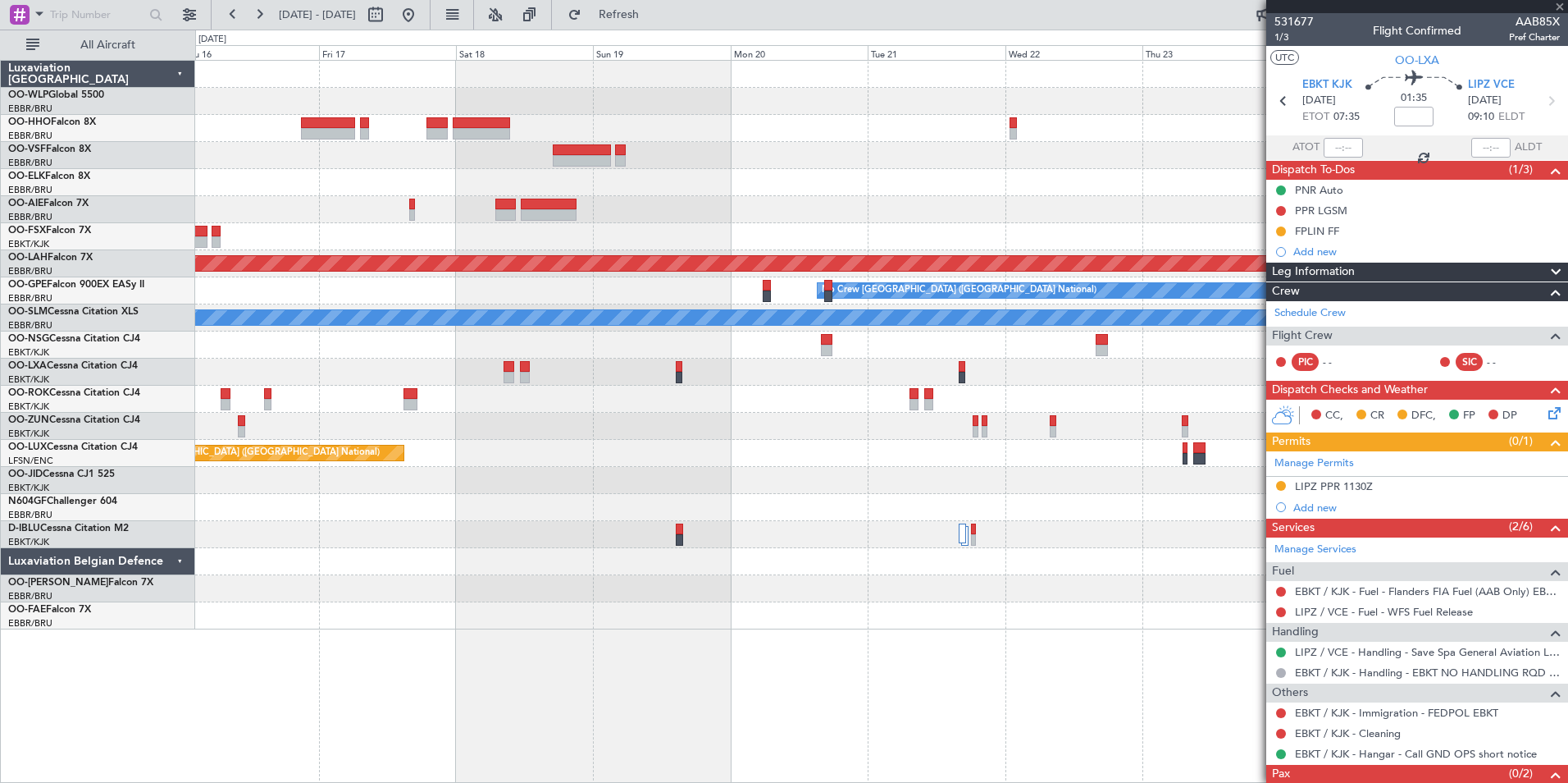
type input "4"
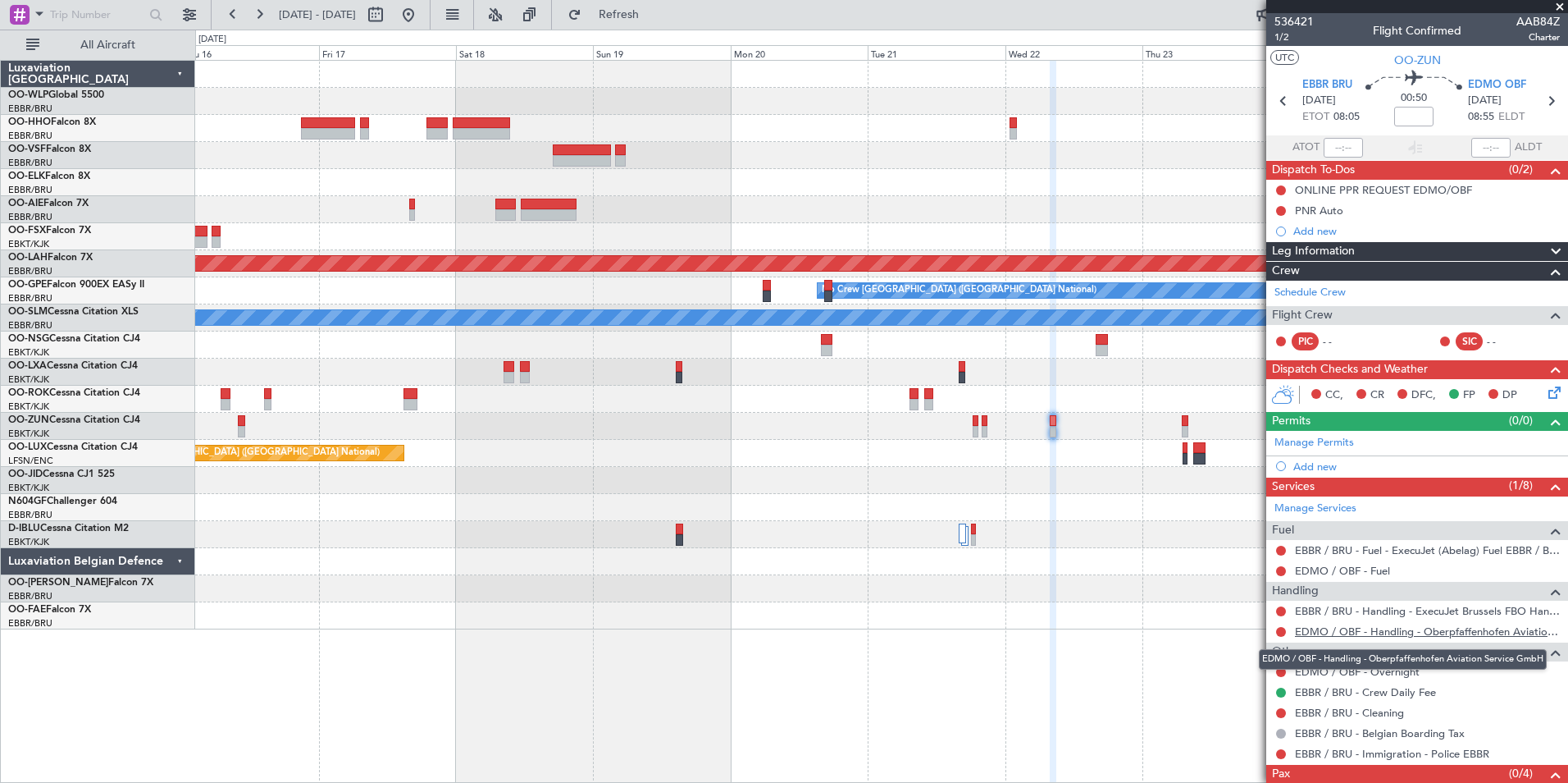
click at [1333, 628] on link "EDMO / OBF - Handling - Oberpfaffenhofen Aviation Service GmbH" at bounding box center [1426, 631] width 265 height 14
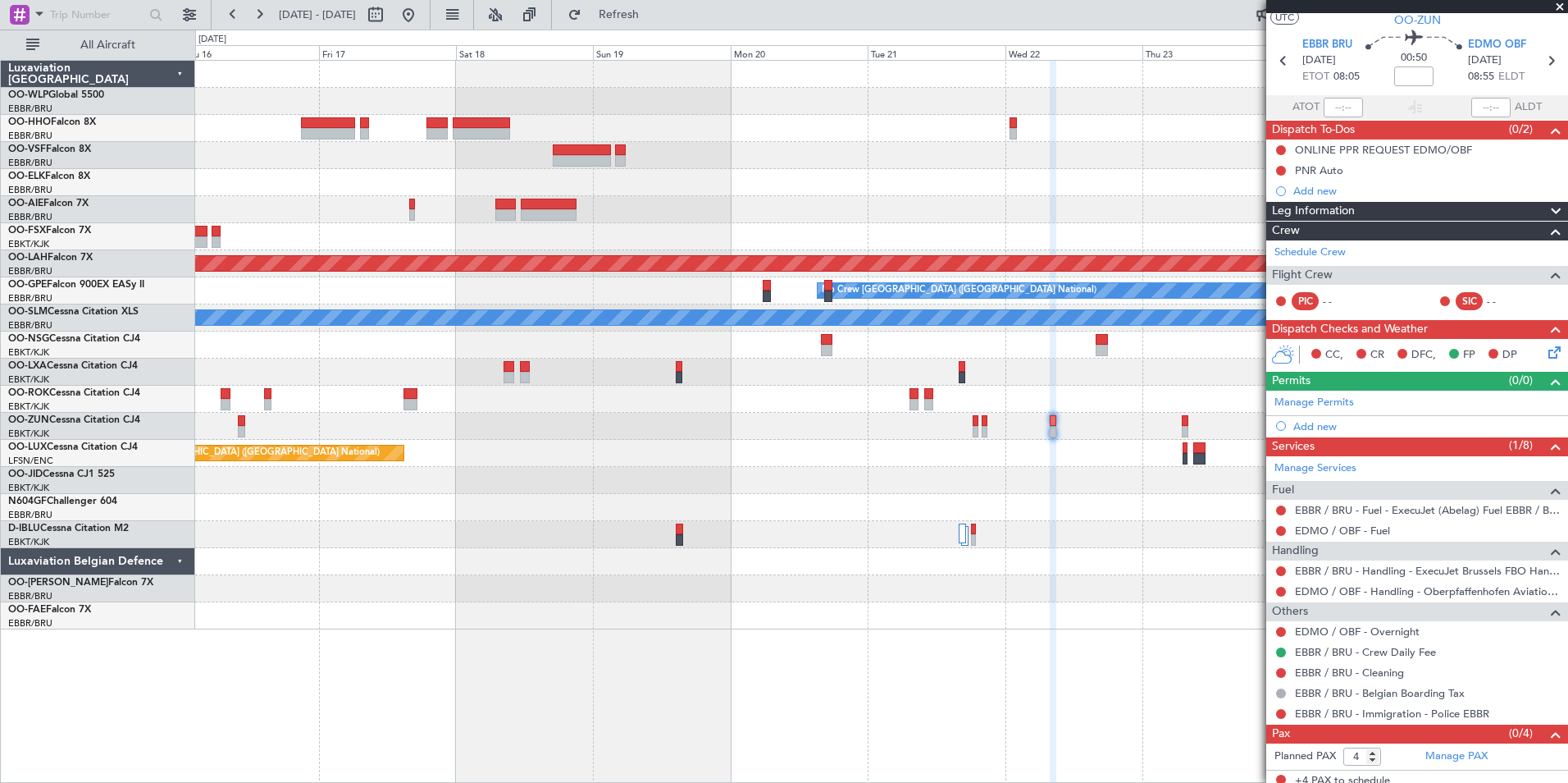
scroll to position [48, 0]
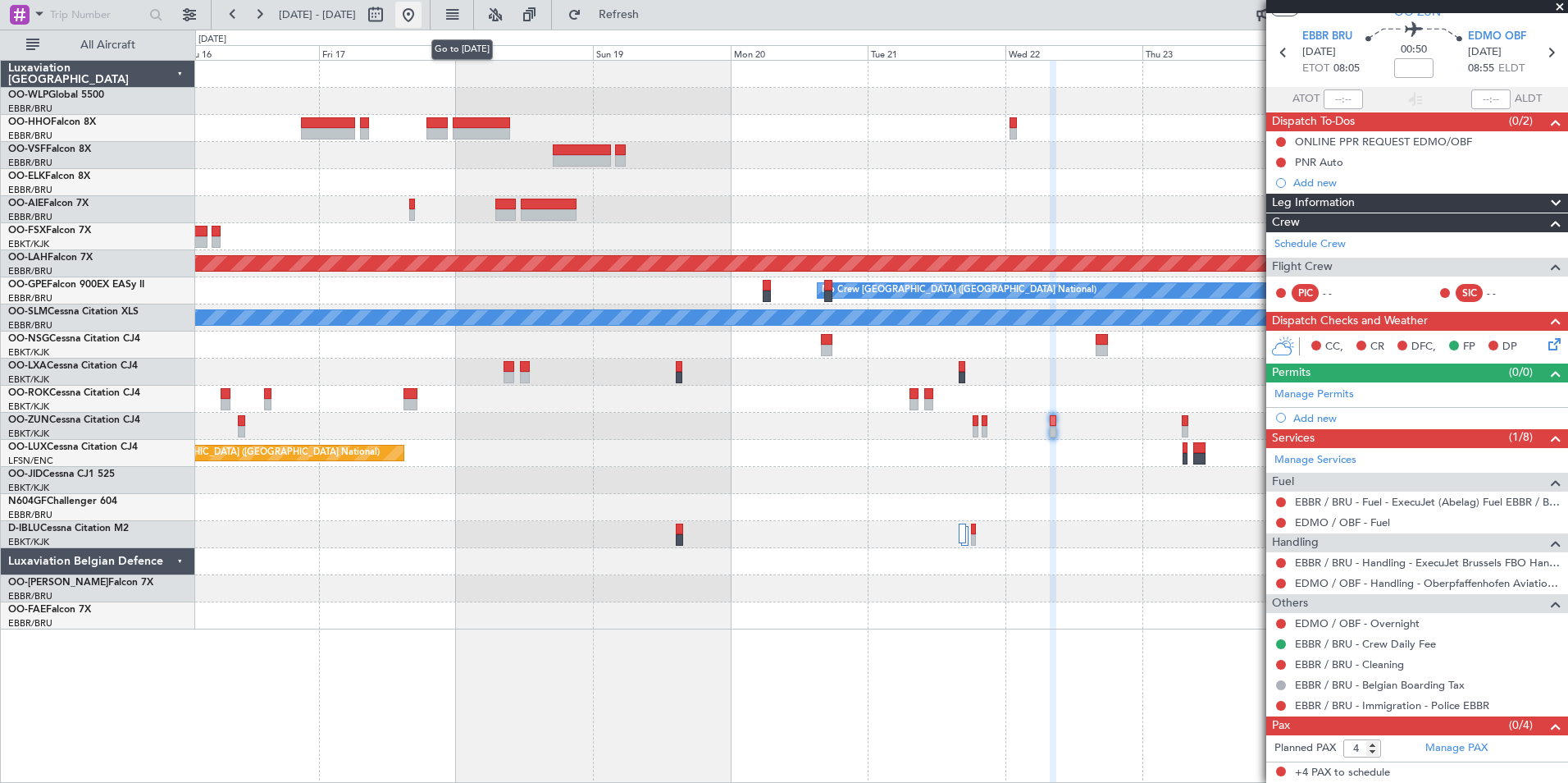
click at [422, 17] on button at bounding box center [408, 15] width 27 height 27
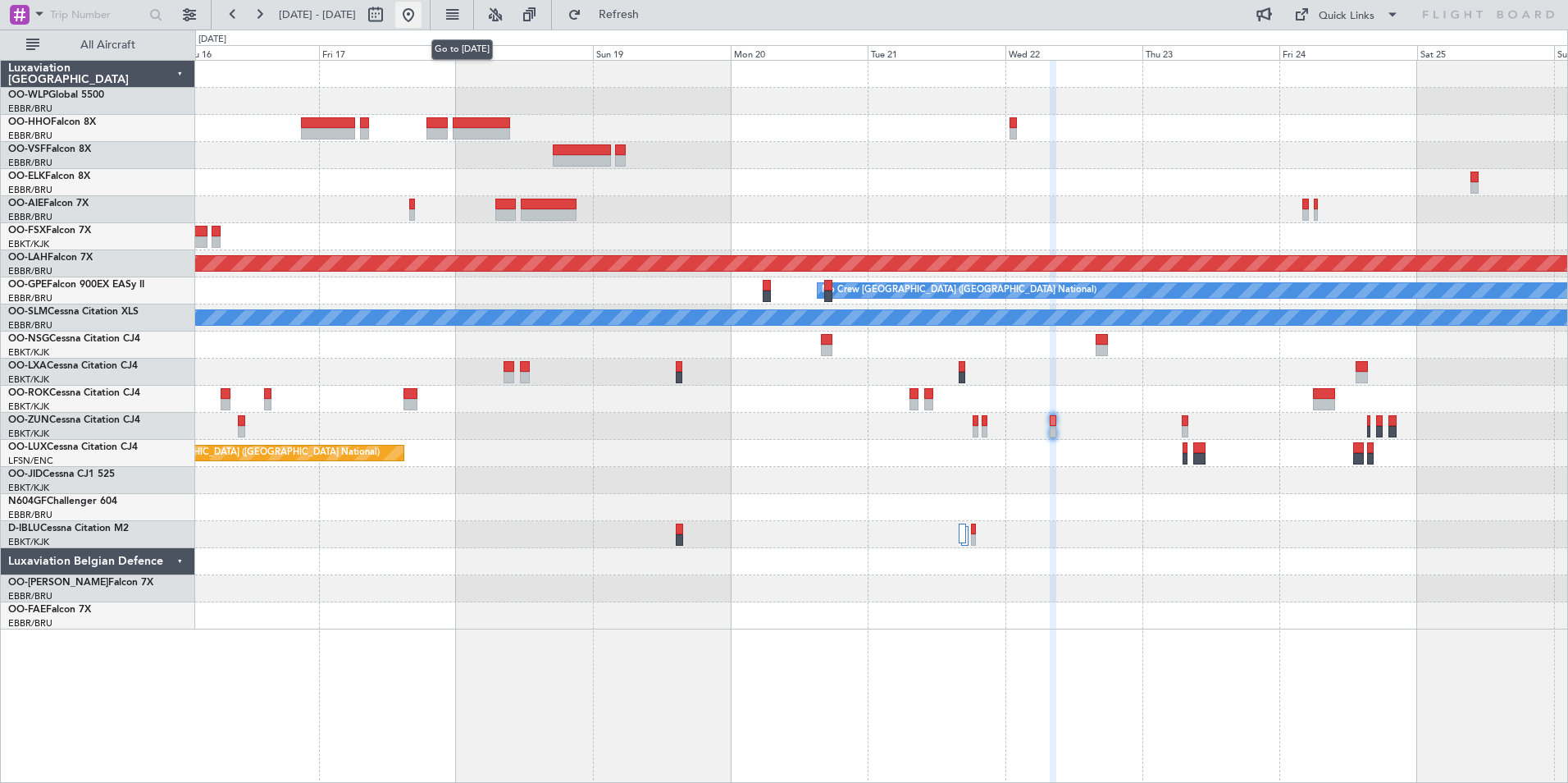
scroll to position [0, 0]
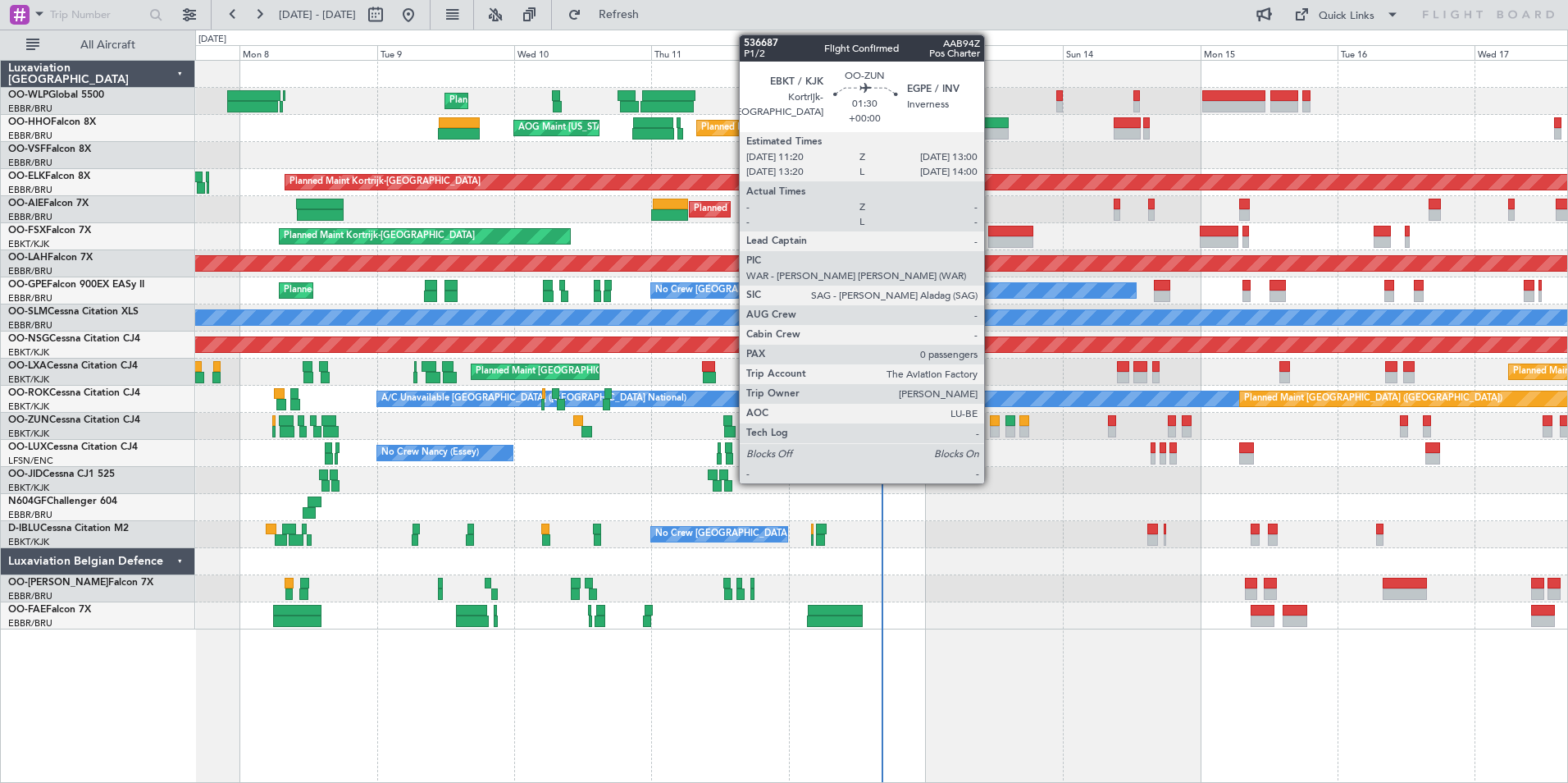
click at [992, 424] on div at bounding box center [994, 421] width 9 height 11
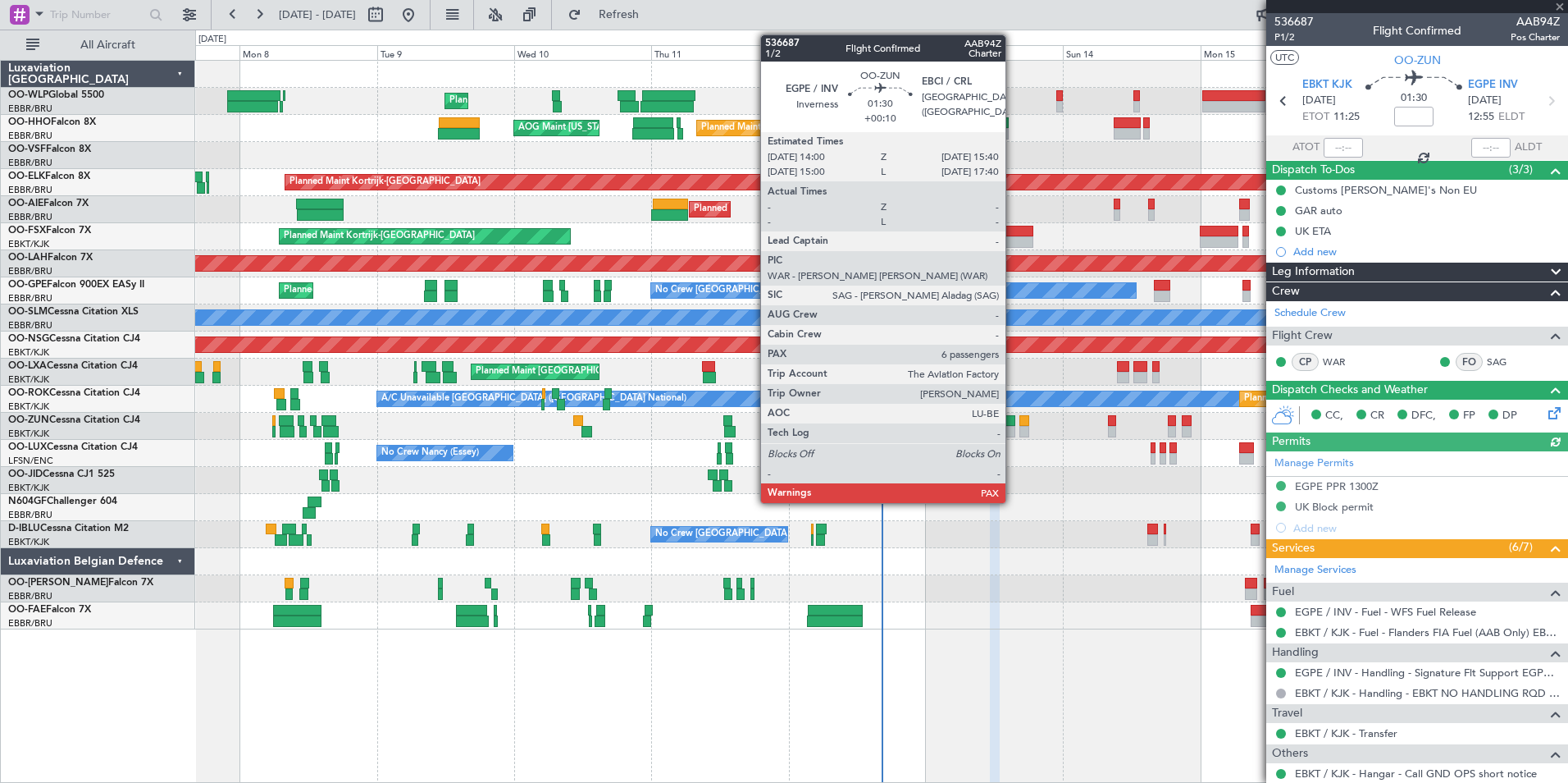
click at [1012, 428] on div at bounding box center [1011, 431] width 9 height 11
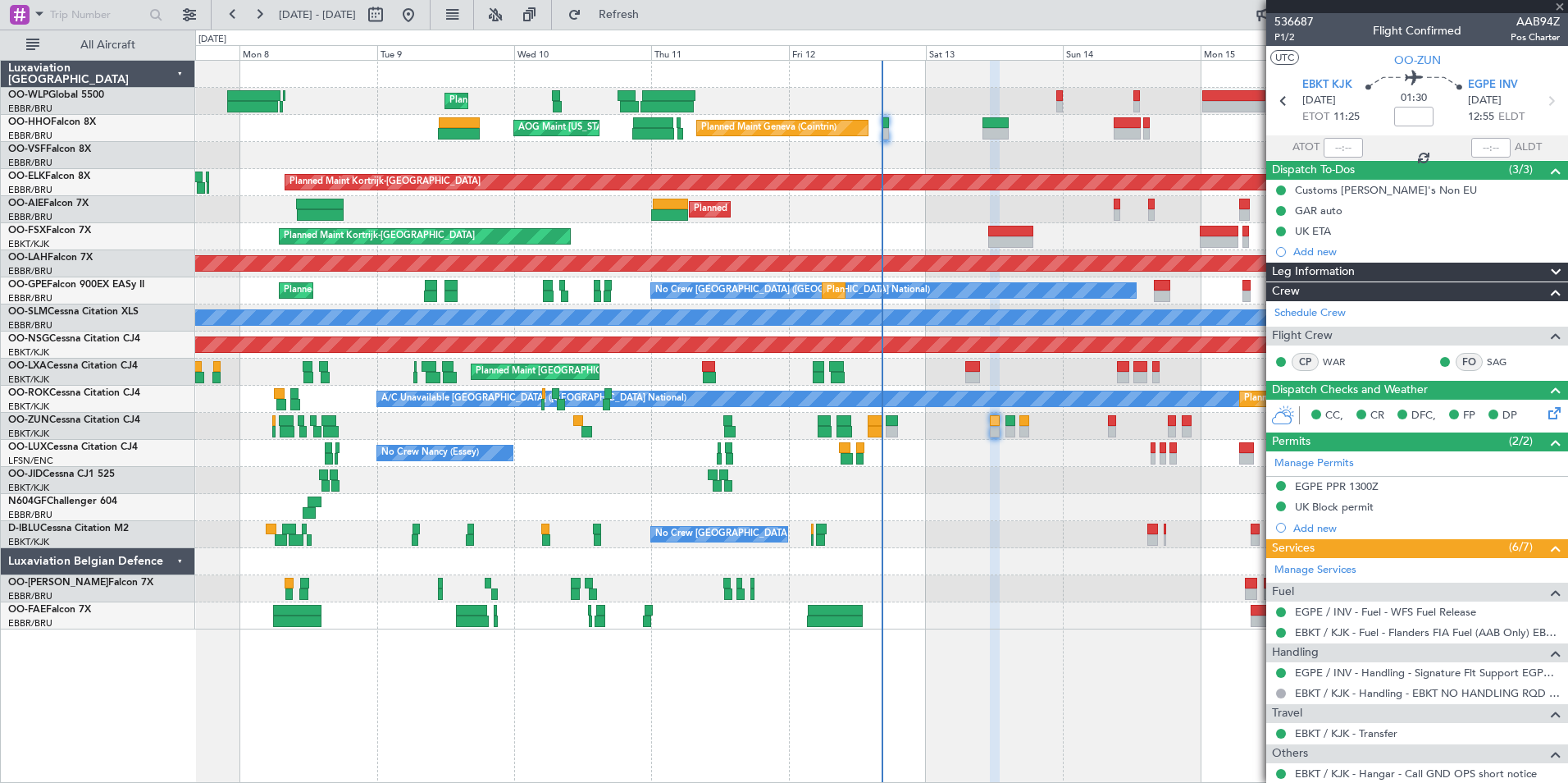
type input "+00:10"
type input "6"
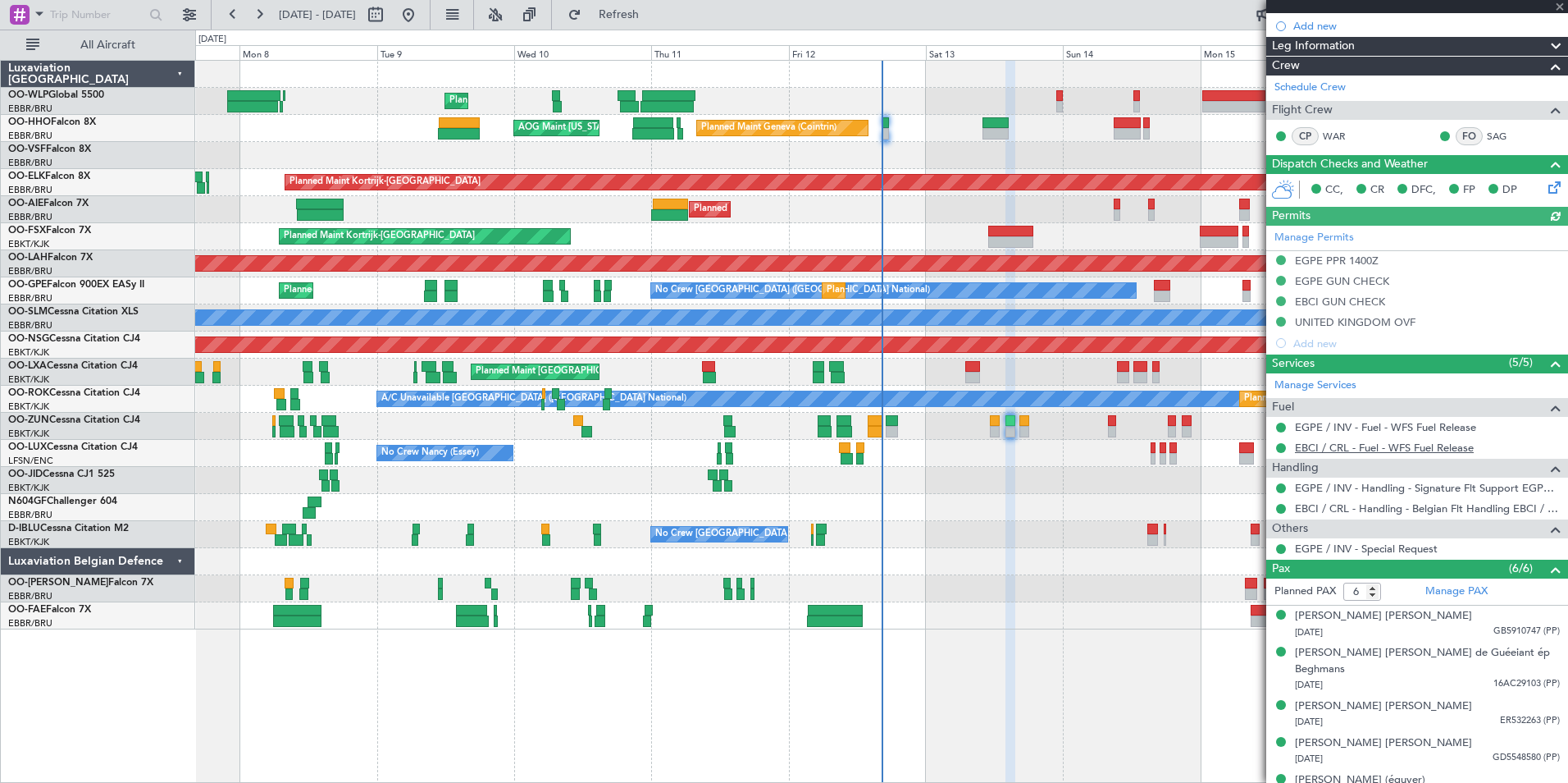
scroll to position [244, 0]
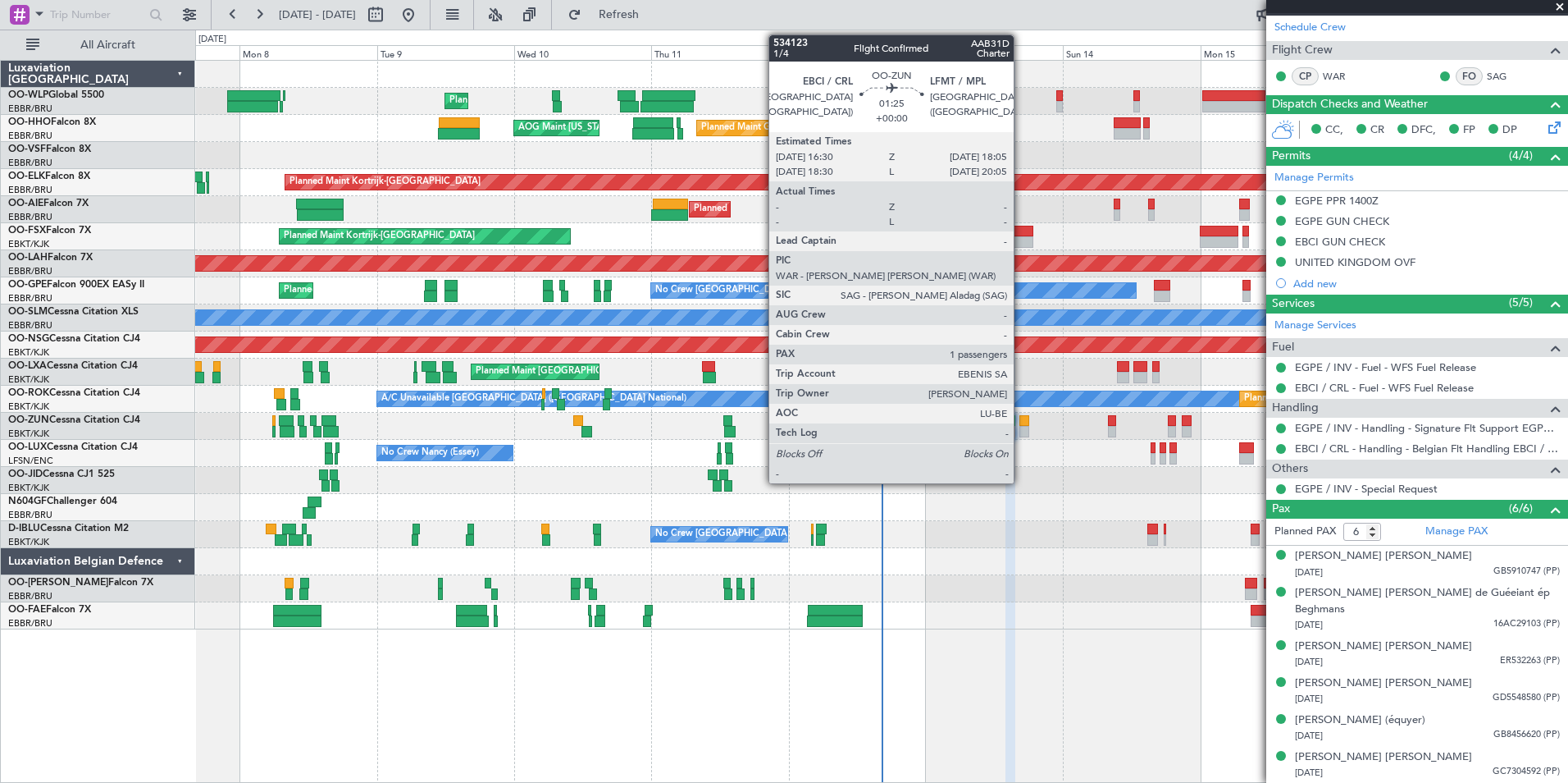
click at [1021, 425] on div at bounding box center [1024, 421] width 9 height 11
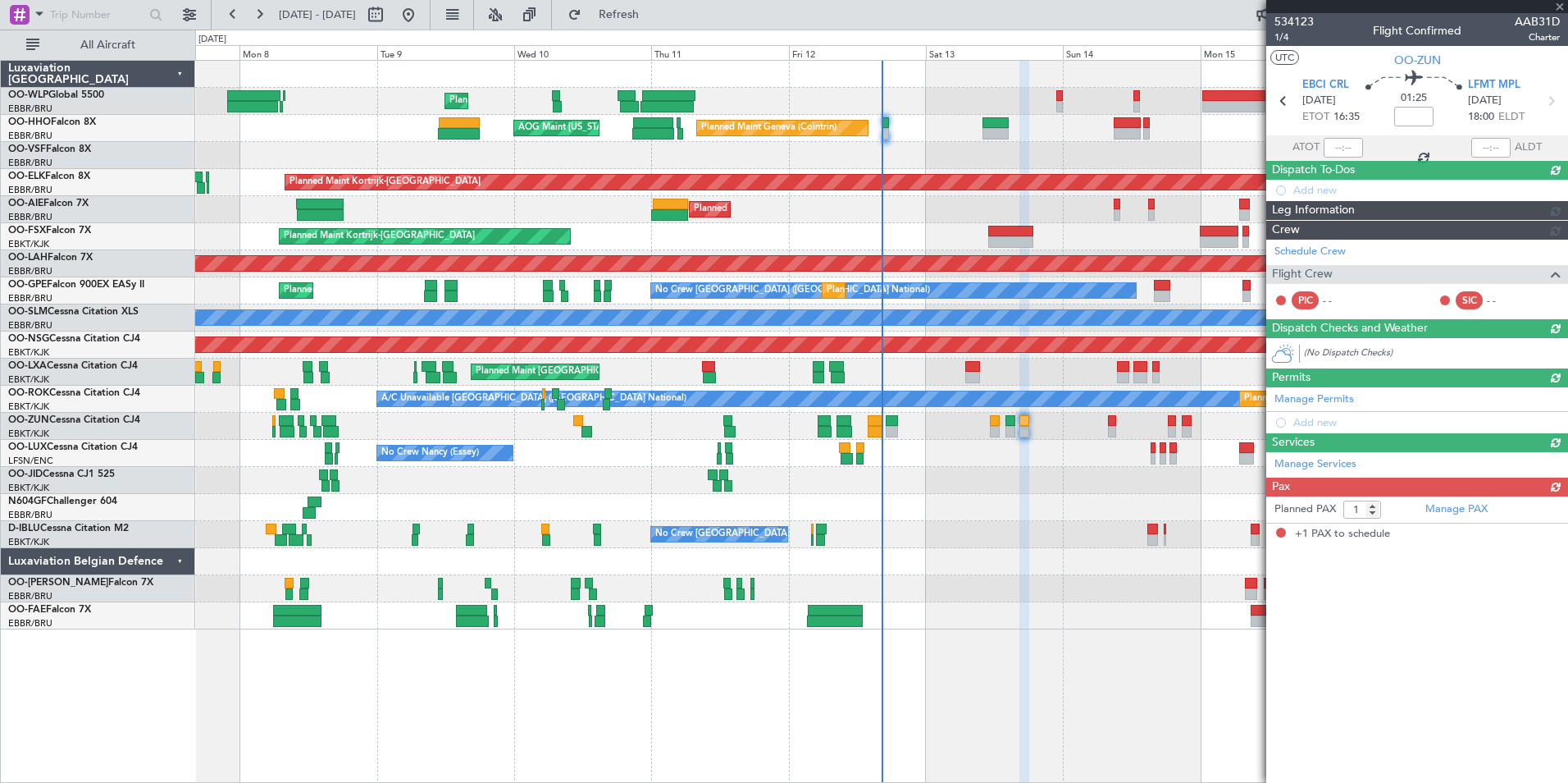
scroll to position [0, 0]
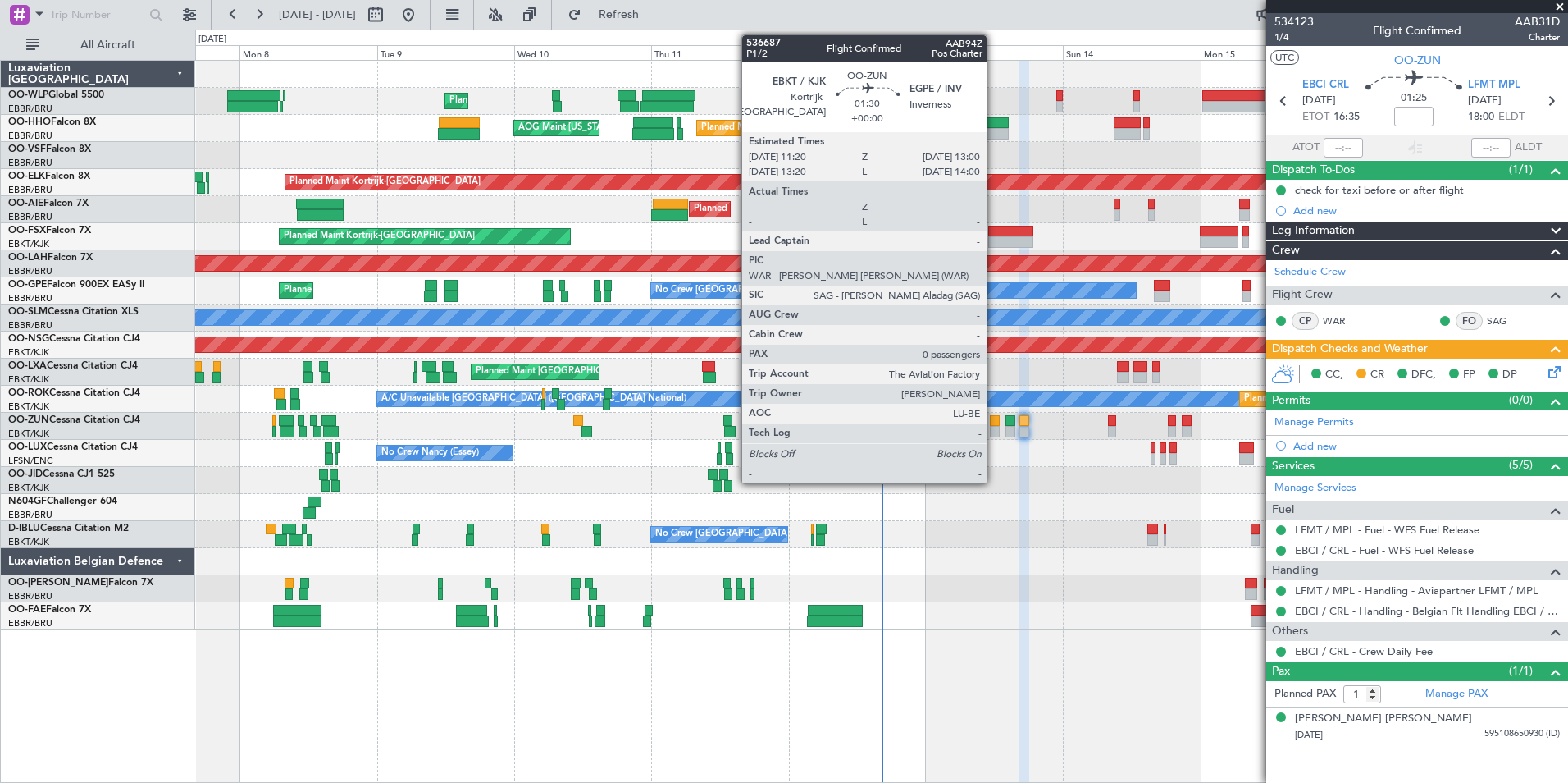
click at [991, 427] on div at bounding box center [994, 431] width 9 height 11
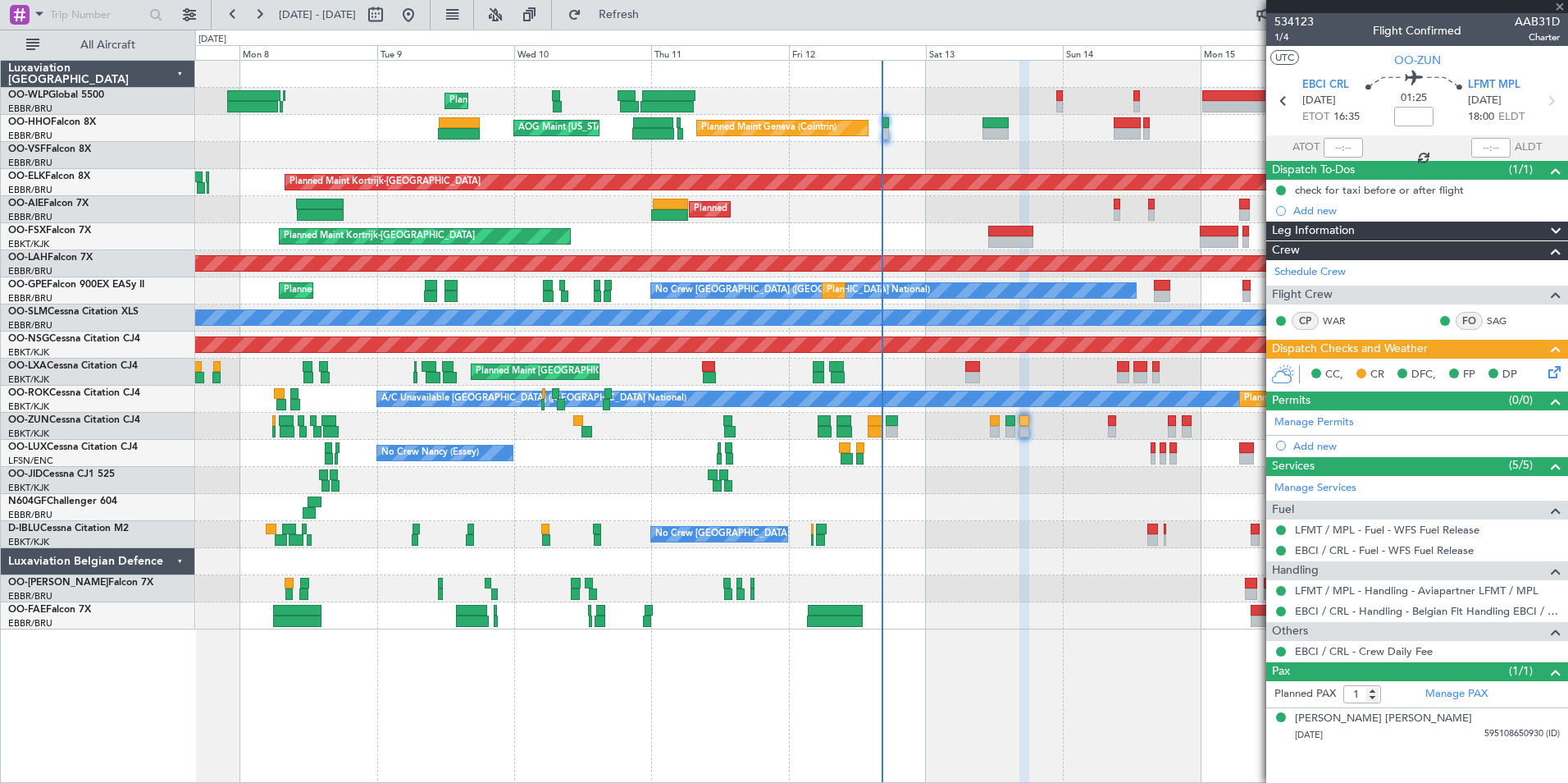
type input "0"
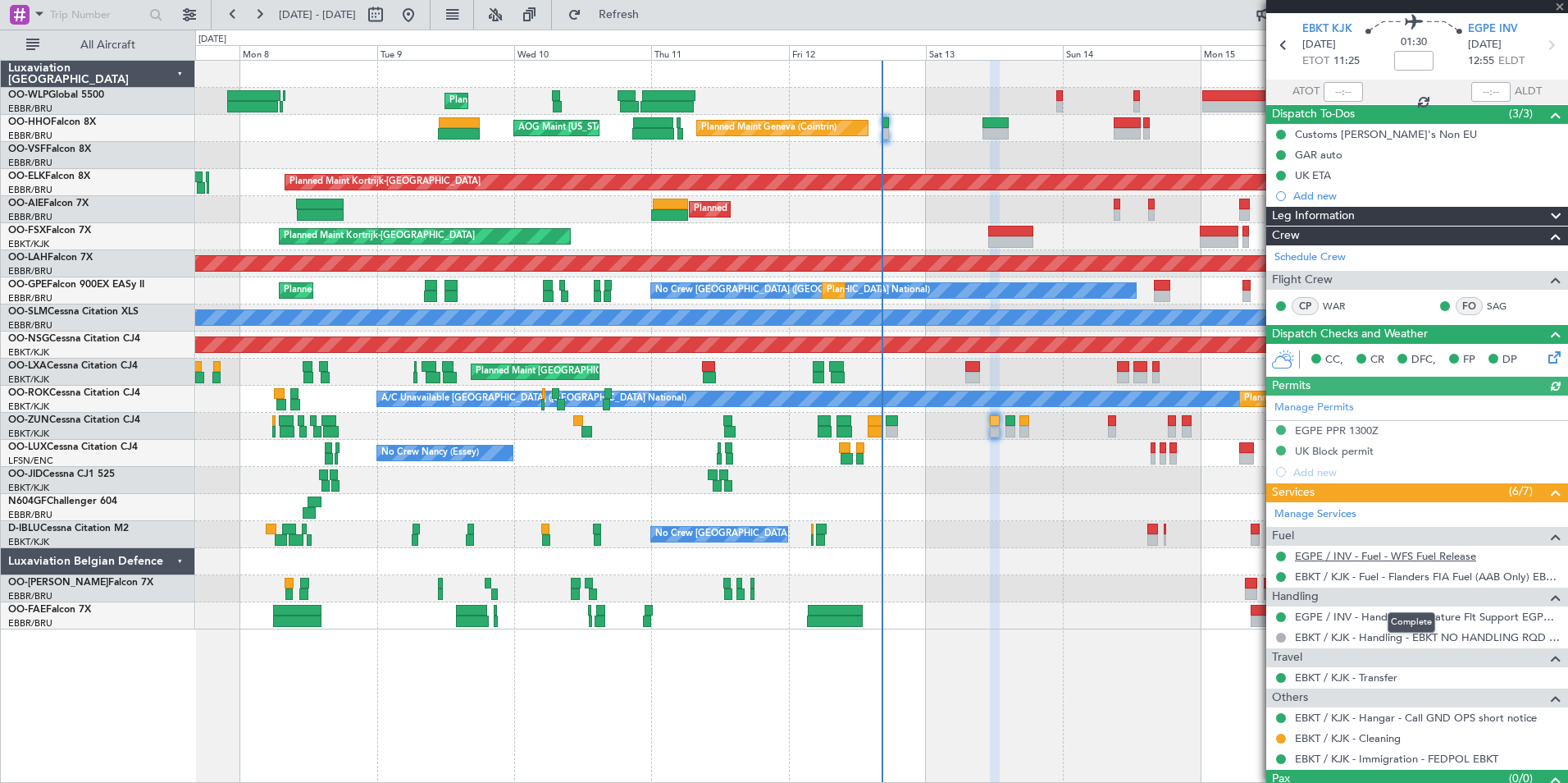
scroll to position [87, 0]
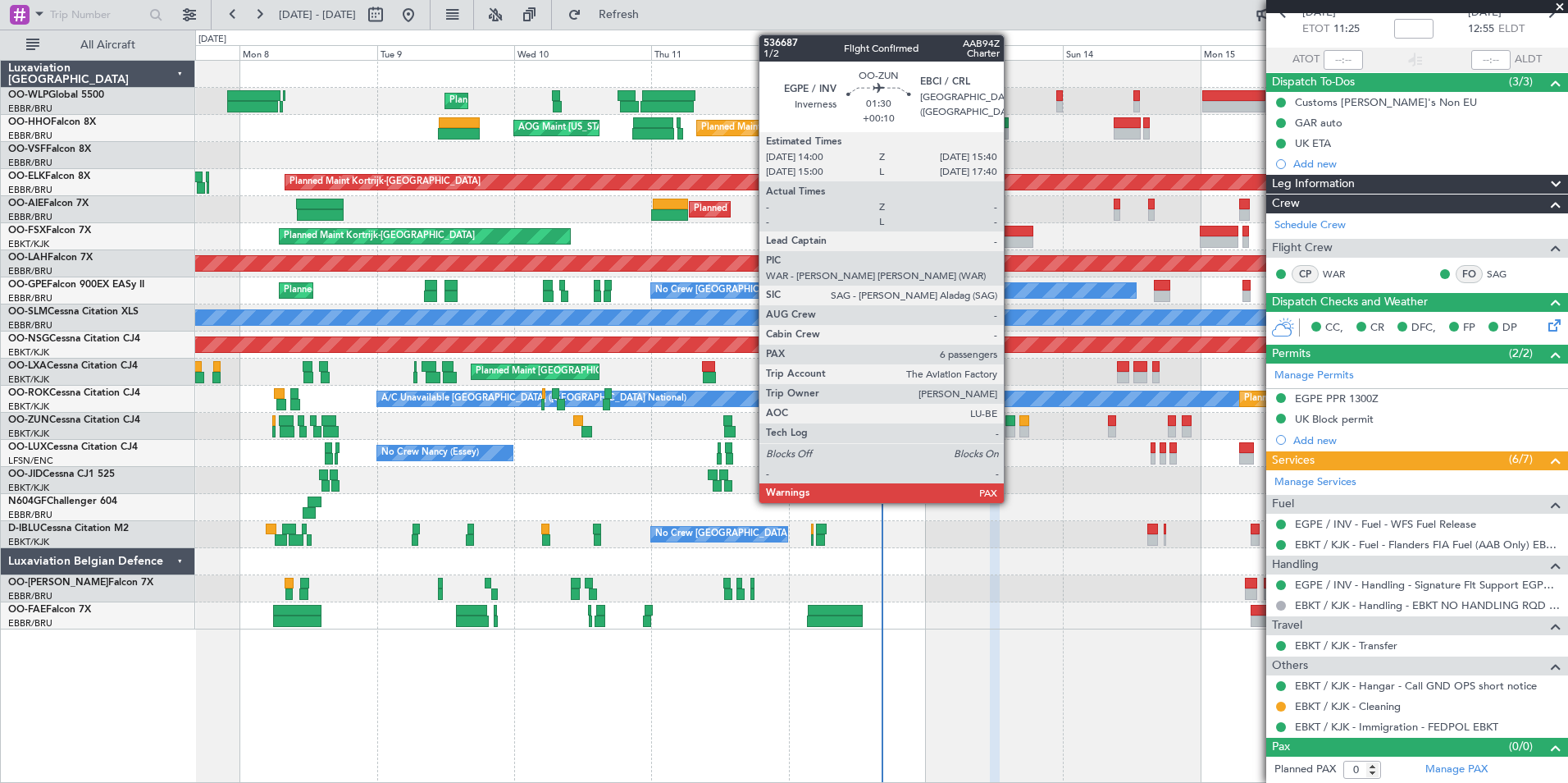
click at [1011, 426] on div at bounding box center [1011, 431] width 9 height 11
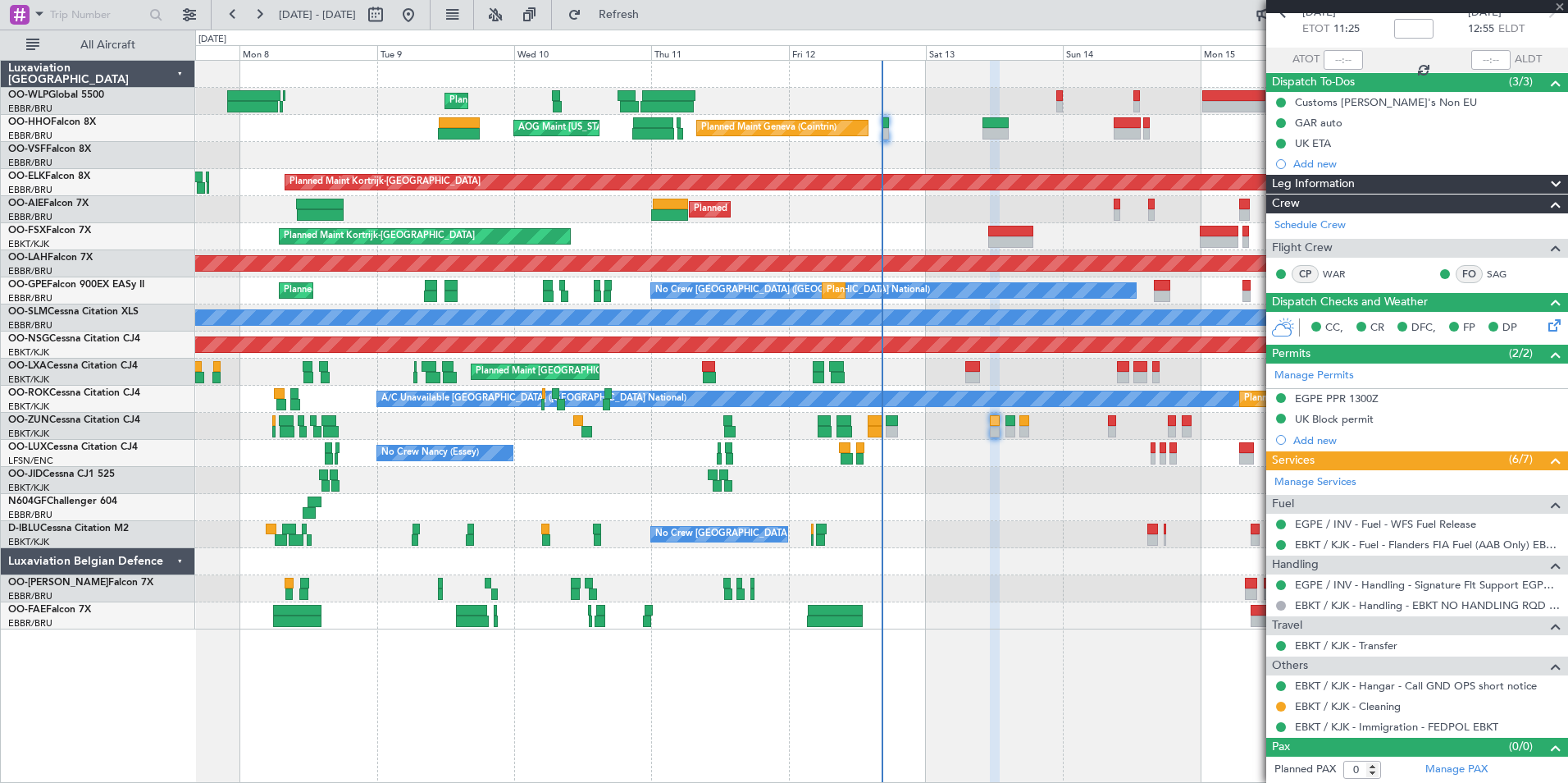
type input "+00:10"
type input "6"
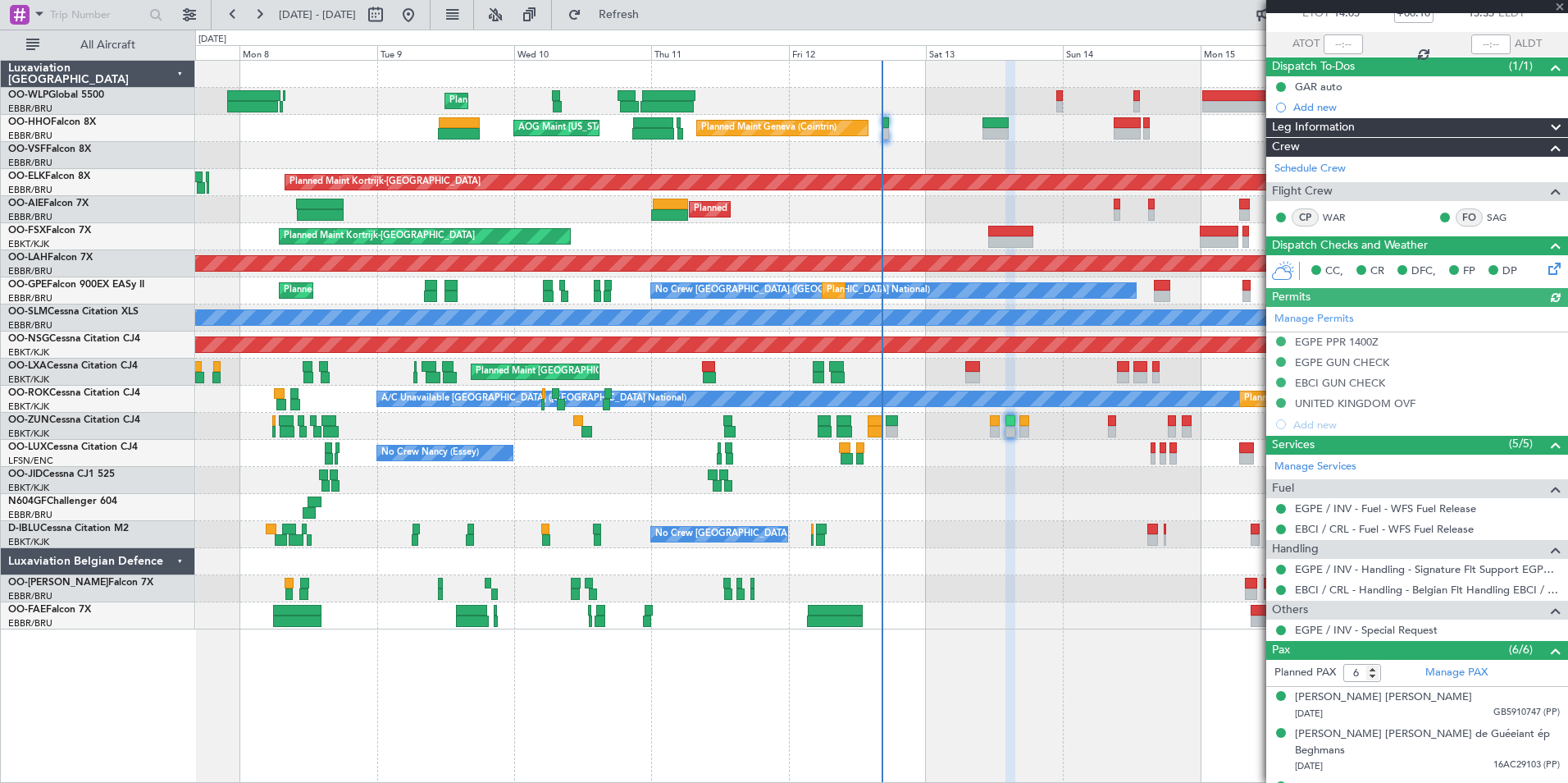
scroll to position [244, 0]
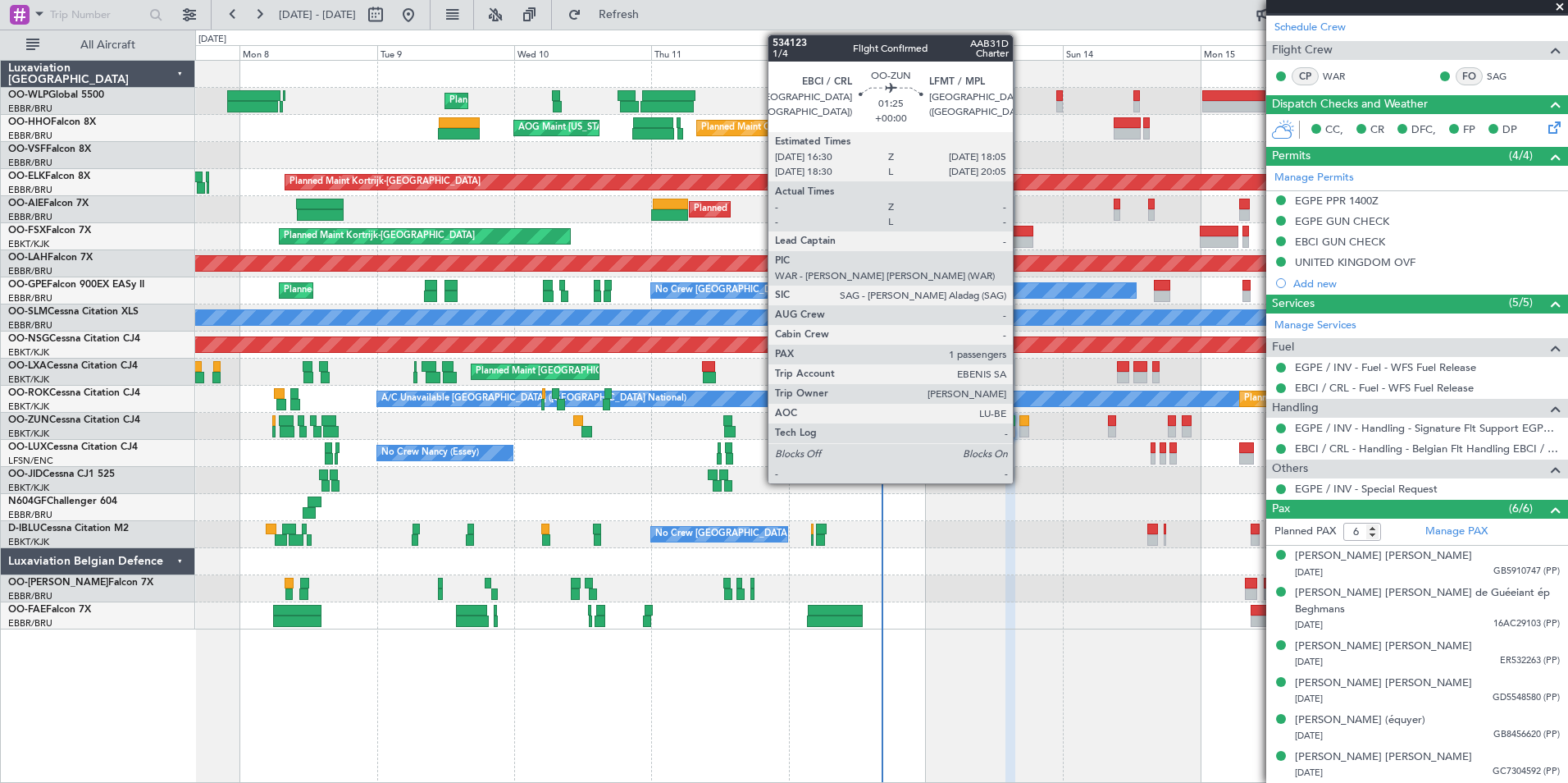
click at [1020, 423] on div at bounding box center [1024, 421] width 9 height 11
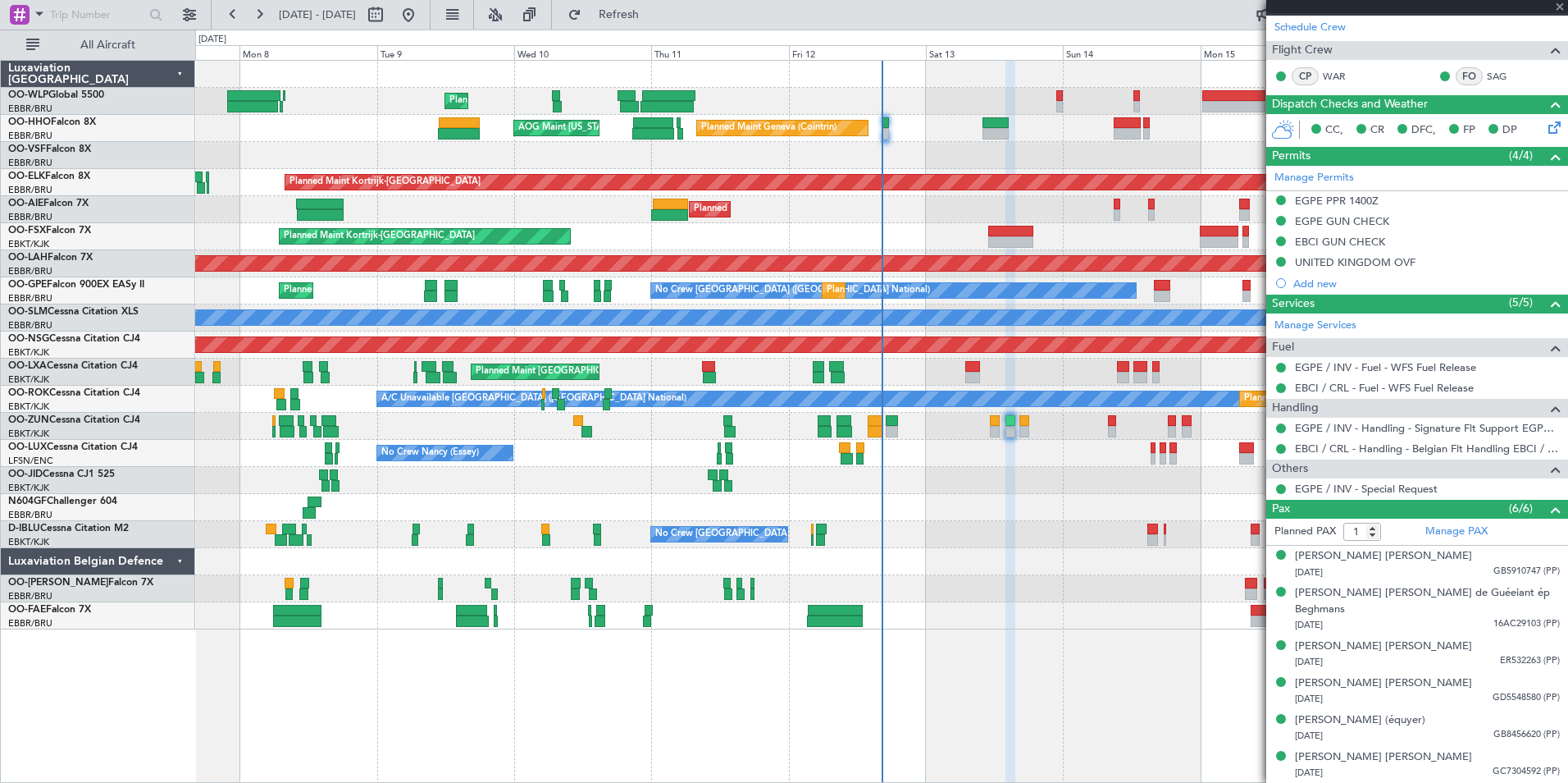
scroll to position [0, 0]
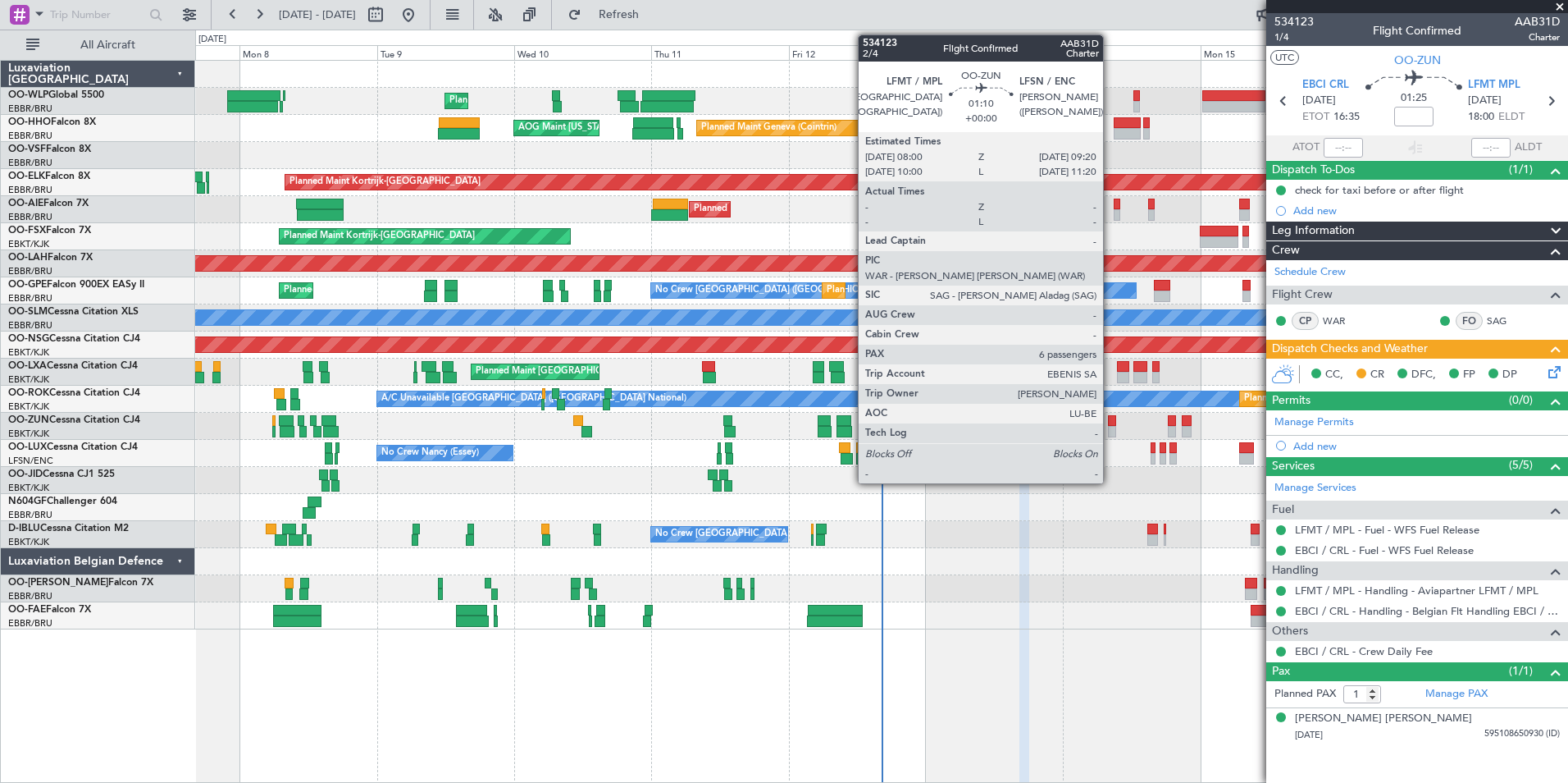
click at [1110, 424] on div at bounding box center [1112, 421] width 9 height 11
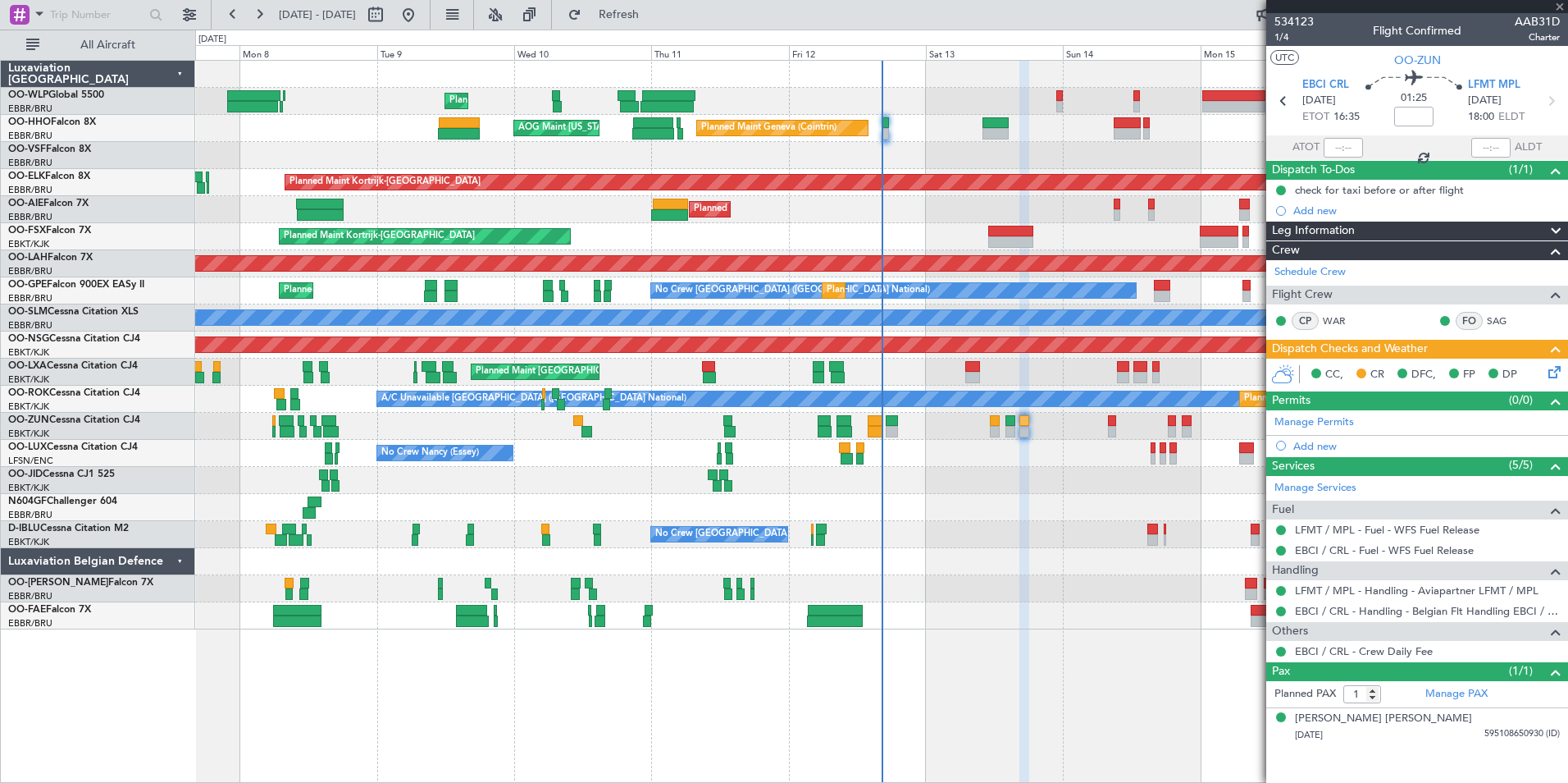
type input "6"
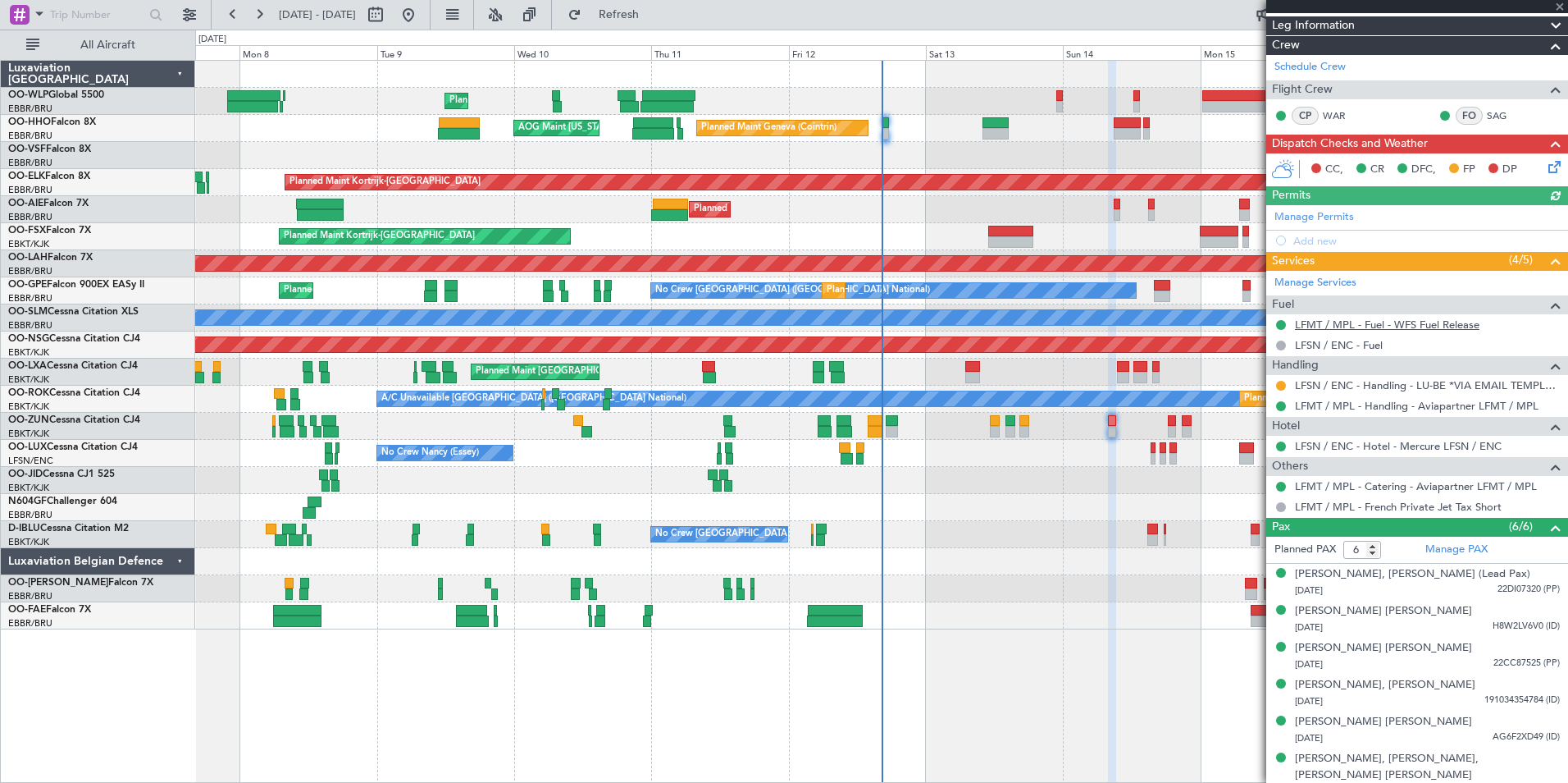
scroll to position [207, 0]
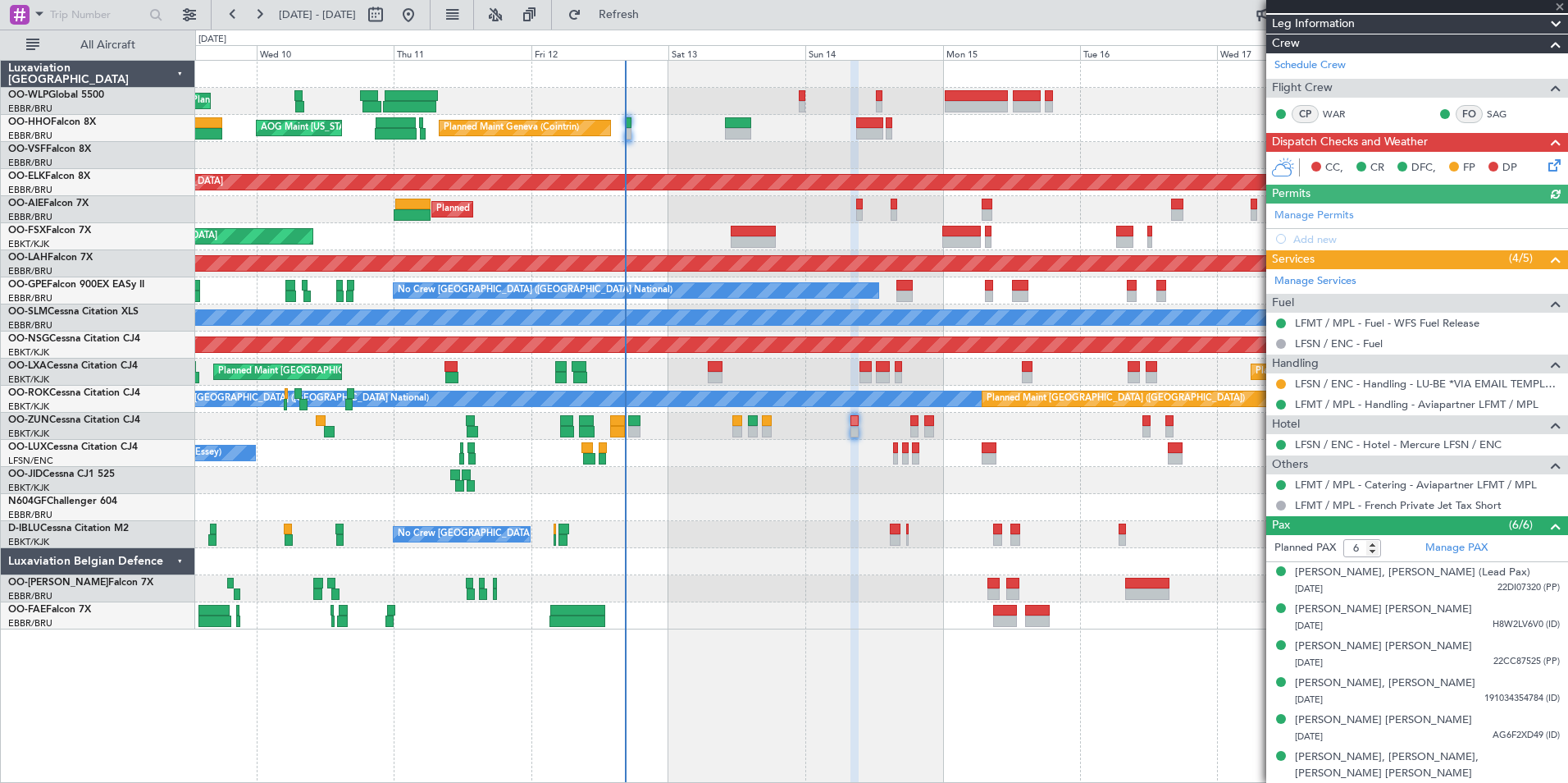
click at [548, 512] on div at bounding box center [881, 507] width 1372 height 27
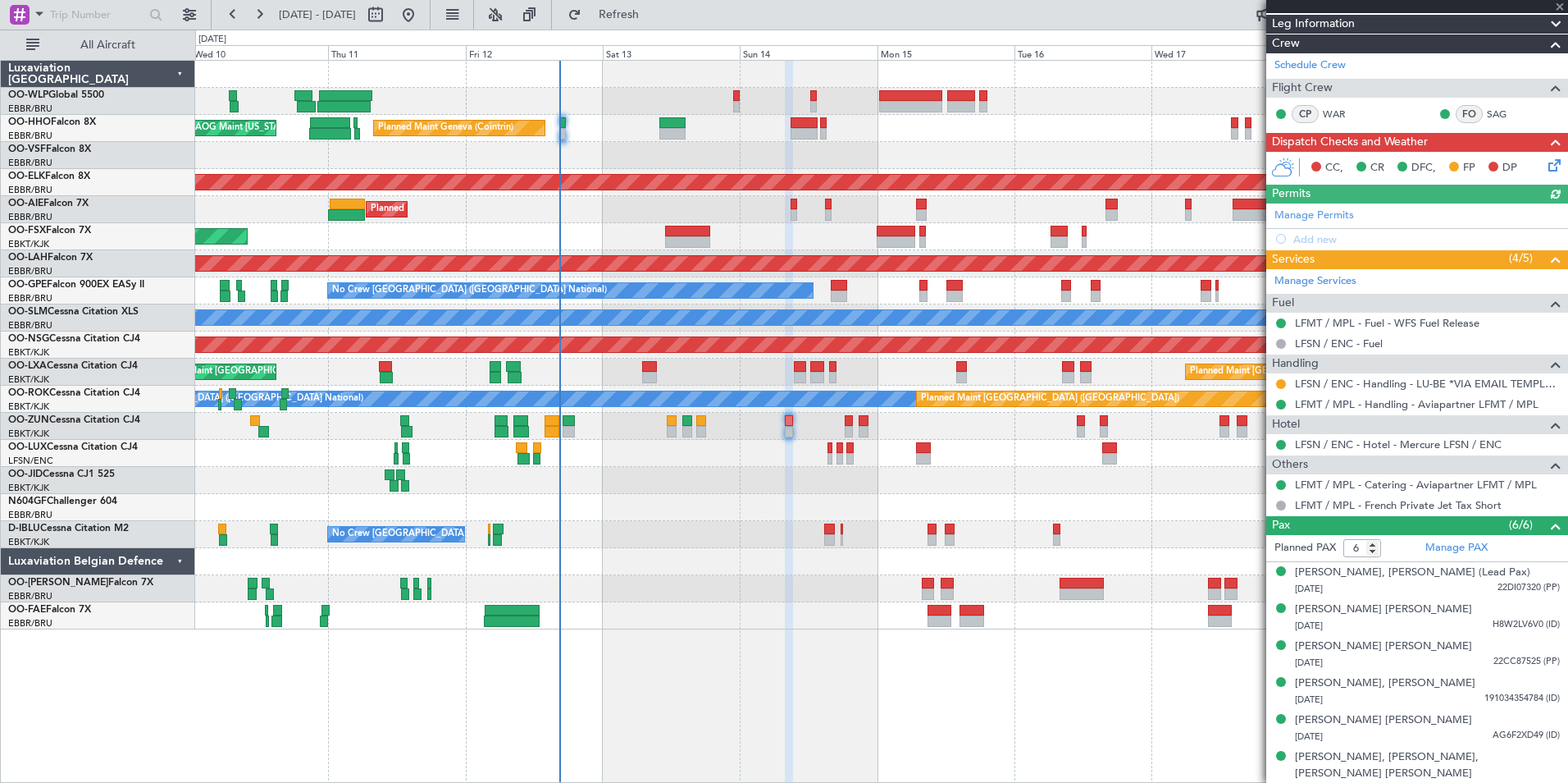
click at [387, 411] on div "Planned Maint Liege Planned Maint Geneva ([GEOGRAPHIC_DATA]) AOG Maint [US_STAT…" at bounding box center [881, 345] width 1372 height 568
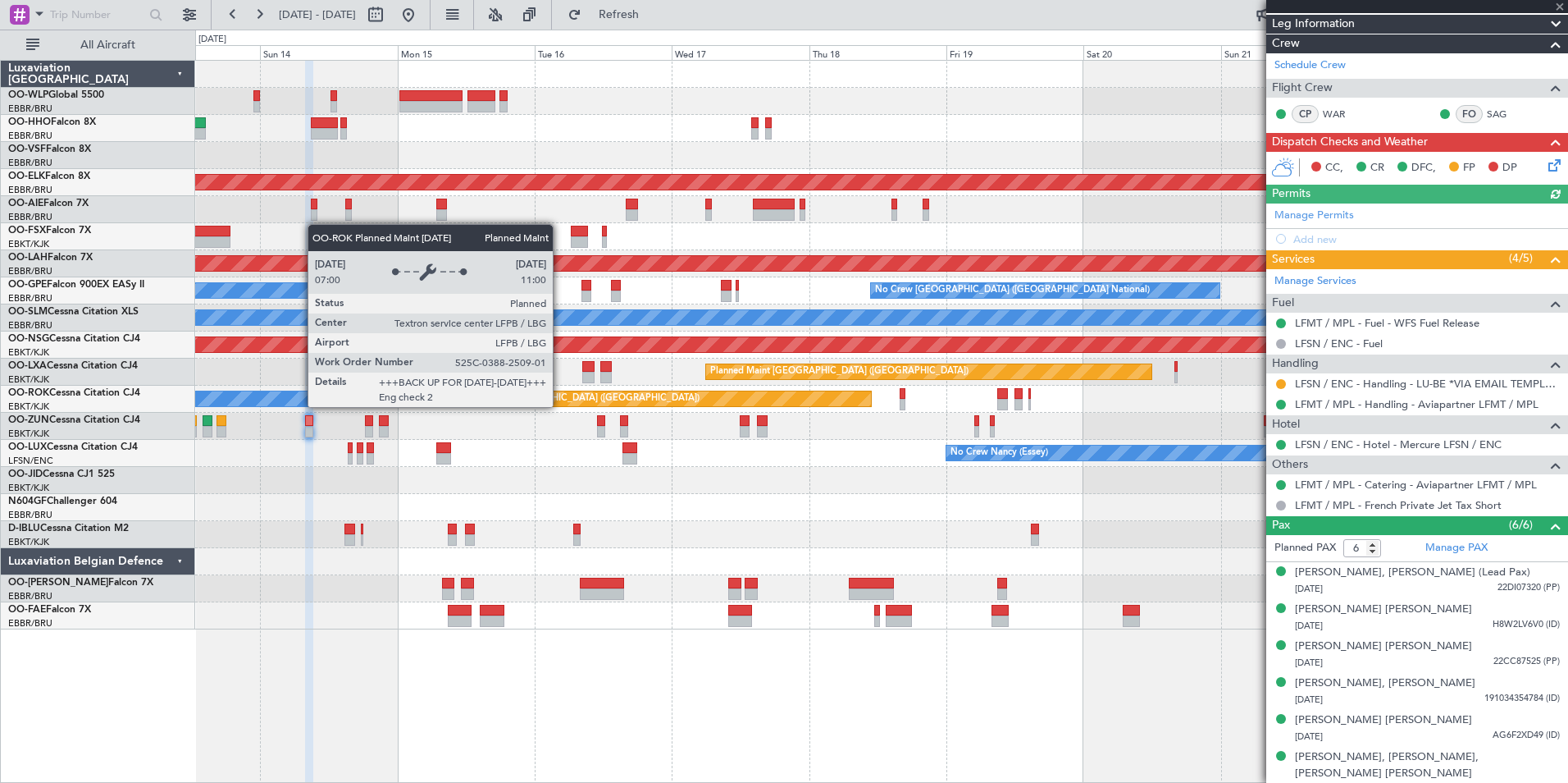
click at [523, 427] on div "Planned Maint Geneva (Cointrin) Planned Maint [GEOGRAPHIC_DATA]-[GEOGRAPHIC_DAT…" at bounding box center [881, 345] width 1372 height 568
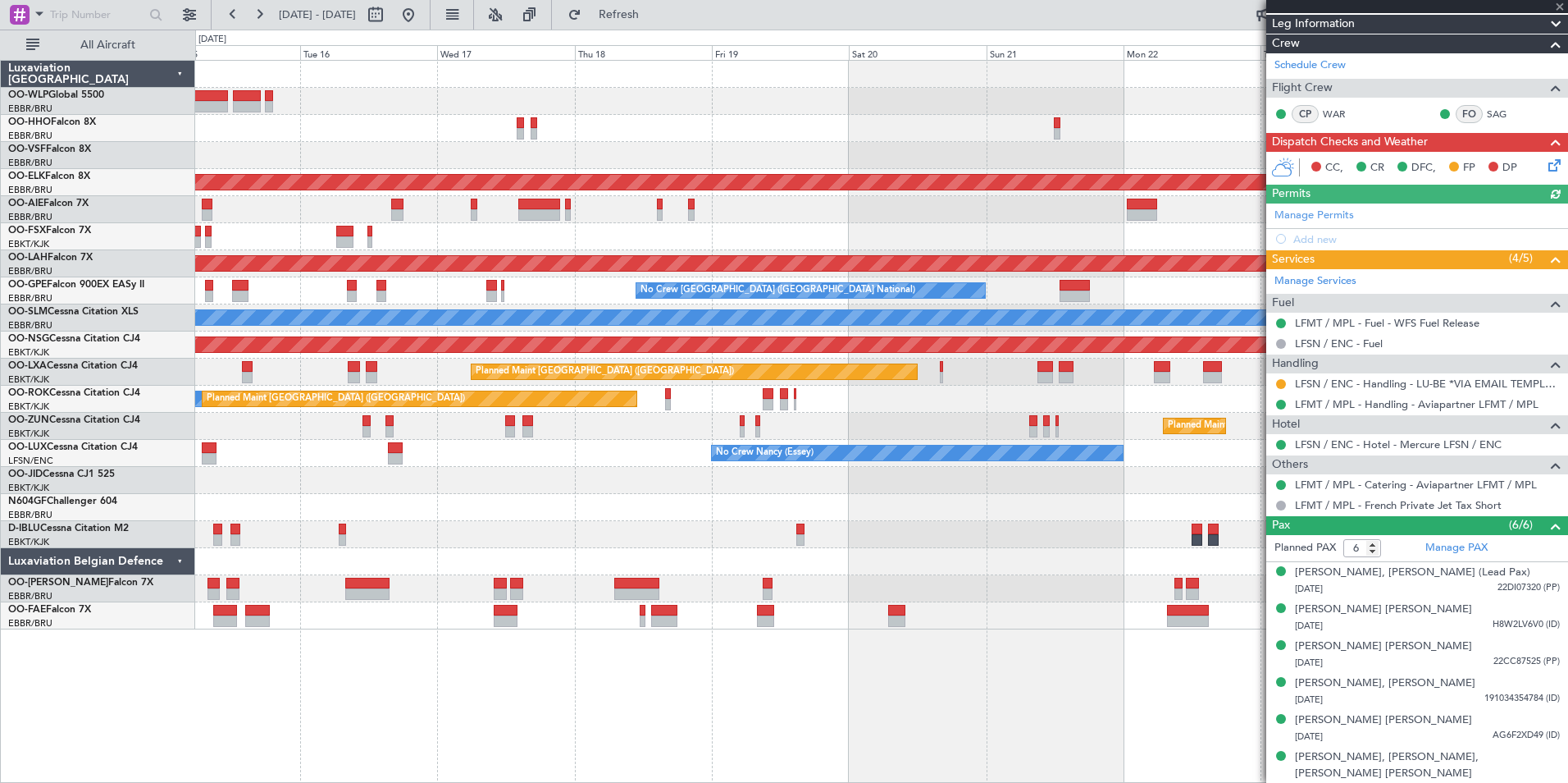
click at [341, 418] on div "Planned Maint Kortrijk-[GEOGRAPHIC_DATA]" at bounding box center [881, 426] width 1372 height 27
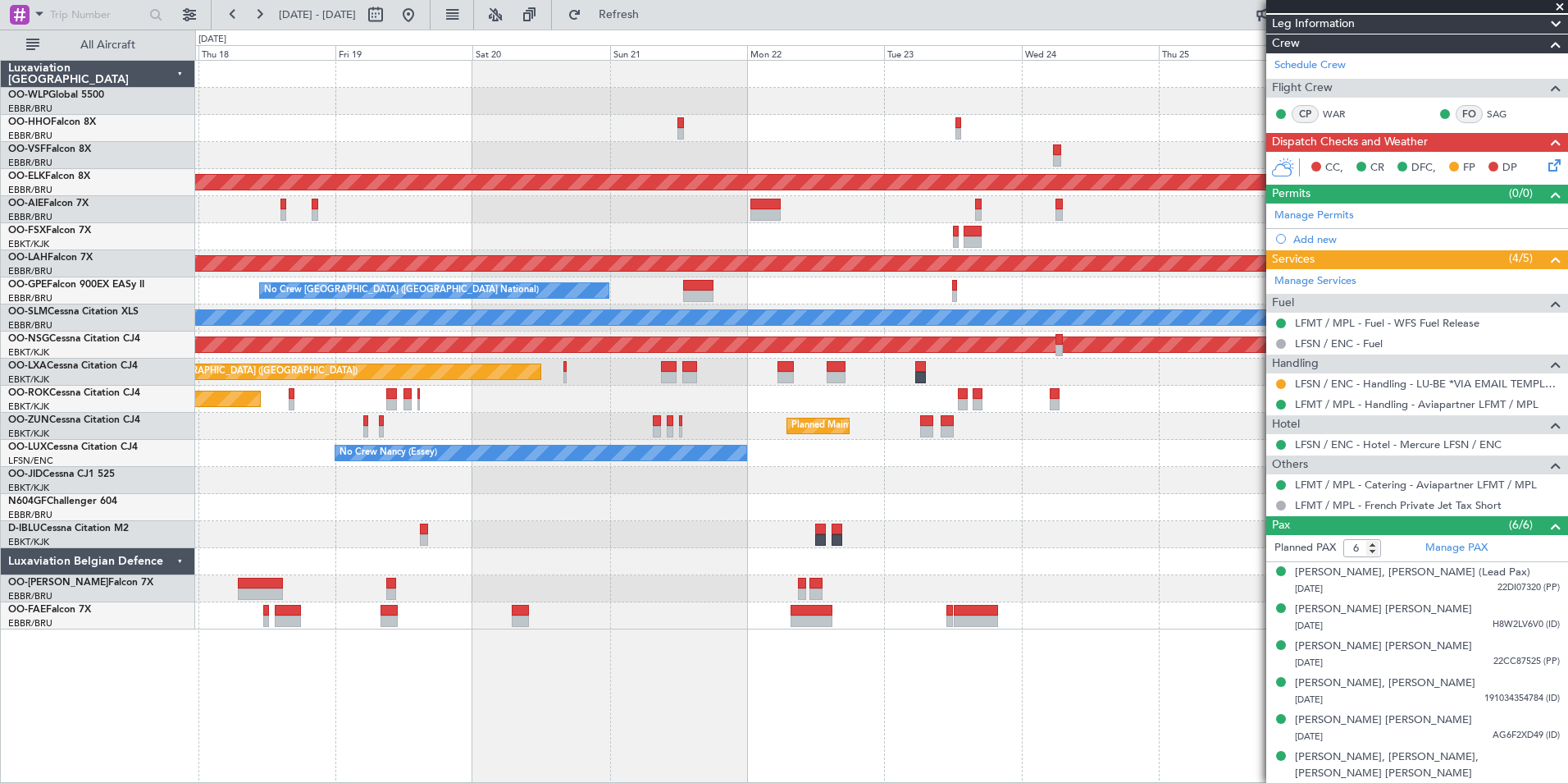
click at [257, 349] on div "Planned Maint Kortrijk-[GEOGRAPHIC_DATA] Planned Maint [GEOGRAPHIC_DATA] ([GEOG…" at bounding box center [881, 345] width 1372 height 568
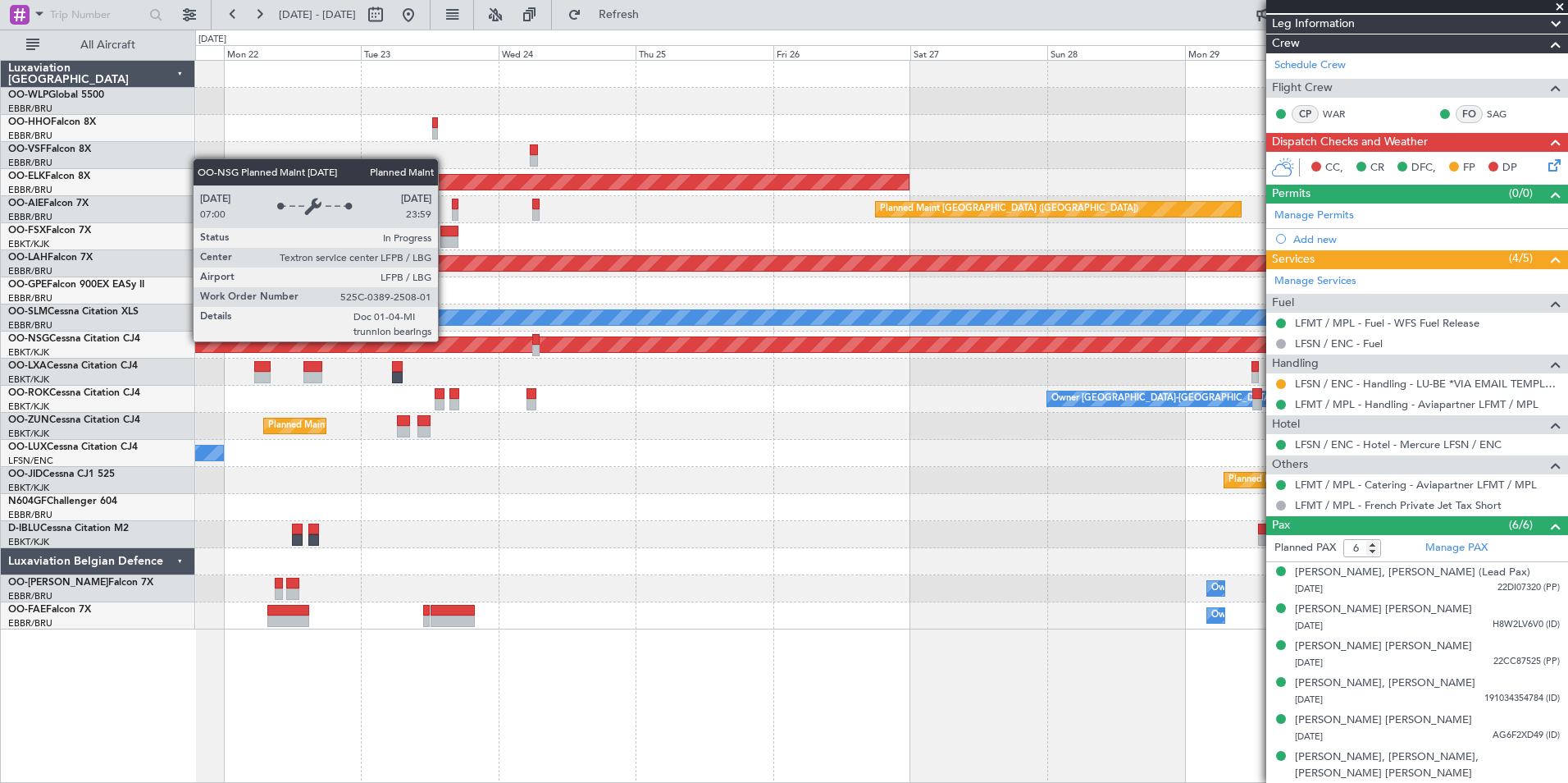
click at [79, 308] on div "Planned Maint Kortrijk-[GEOGRAPHIC_DATA] Planned Maint [GEOGRAPHIC_DATA] ([GEOG…" at bounding box center [784, 406] width 1568 height 754
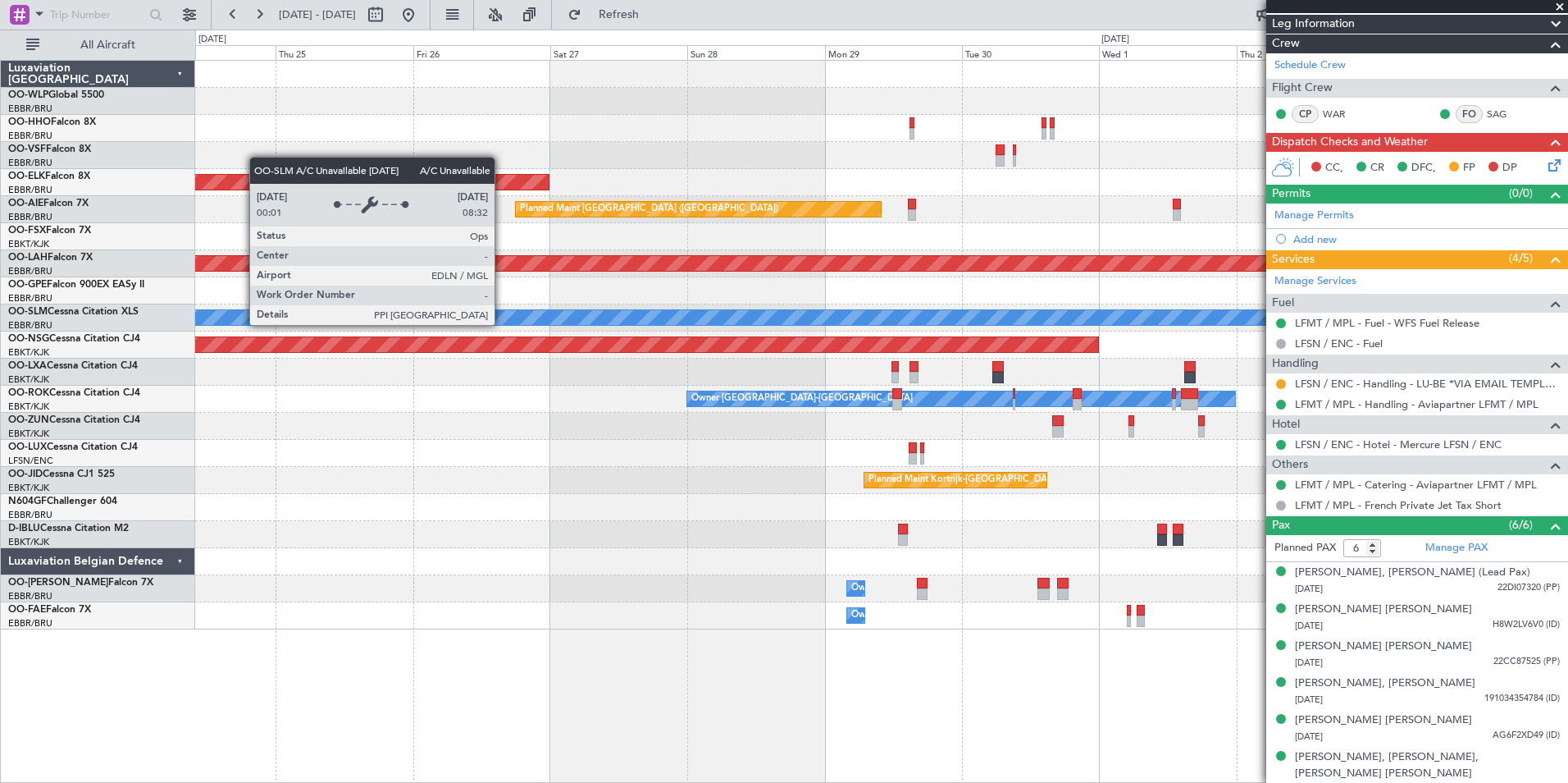
click at [0, 247] on html "[DATE] - [DATE] Refresh Quick Links All Aircraft Planned Maint [GEOGRAPHIC_DATA…" at bounding box center [784, 392] width 1568 height 783
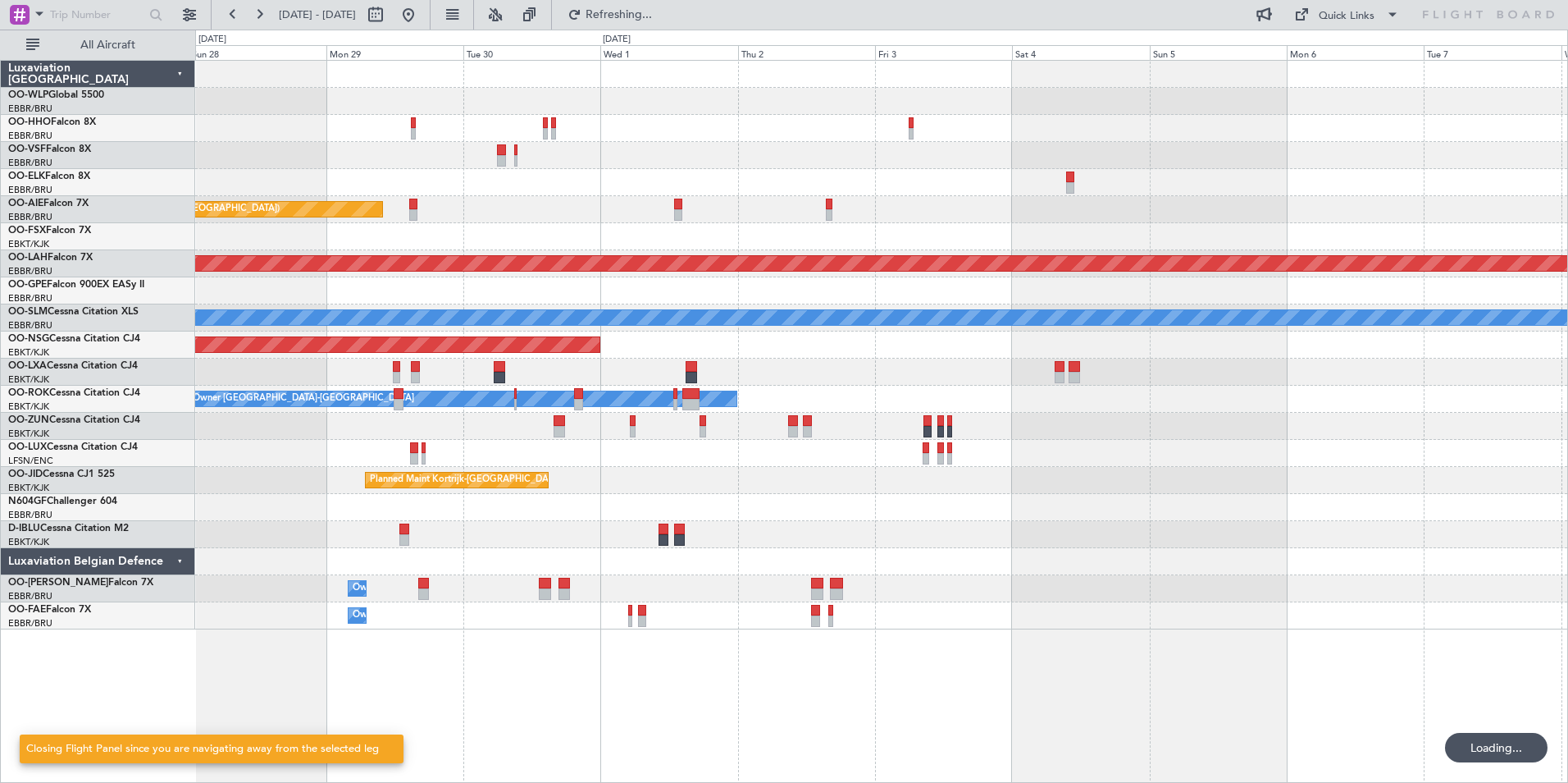
scroll to position [0, 0]
click at [289, 23] on span "[DATE] - [DATE]" at bounding box center [317, 15] width 90 height 27
click at [261, 15] on button at bounding box center [259, 15] width 27 height 27
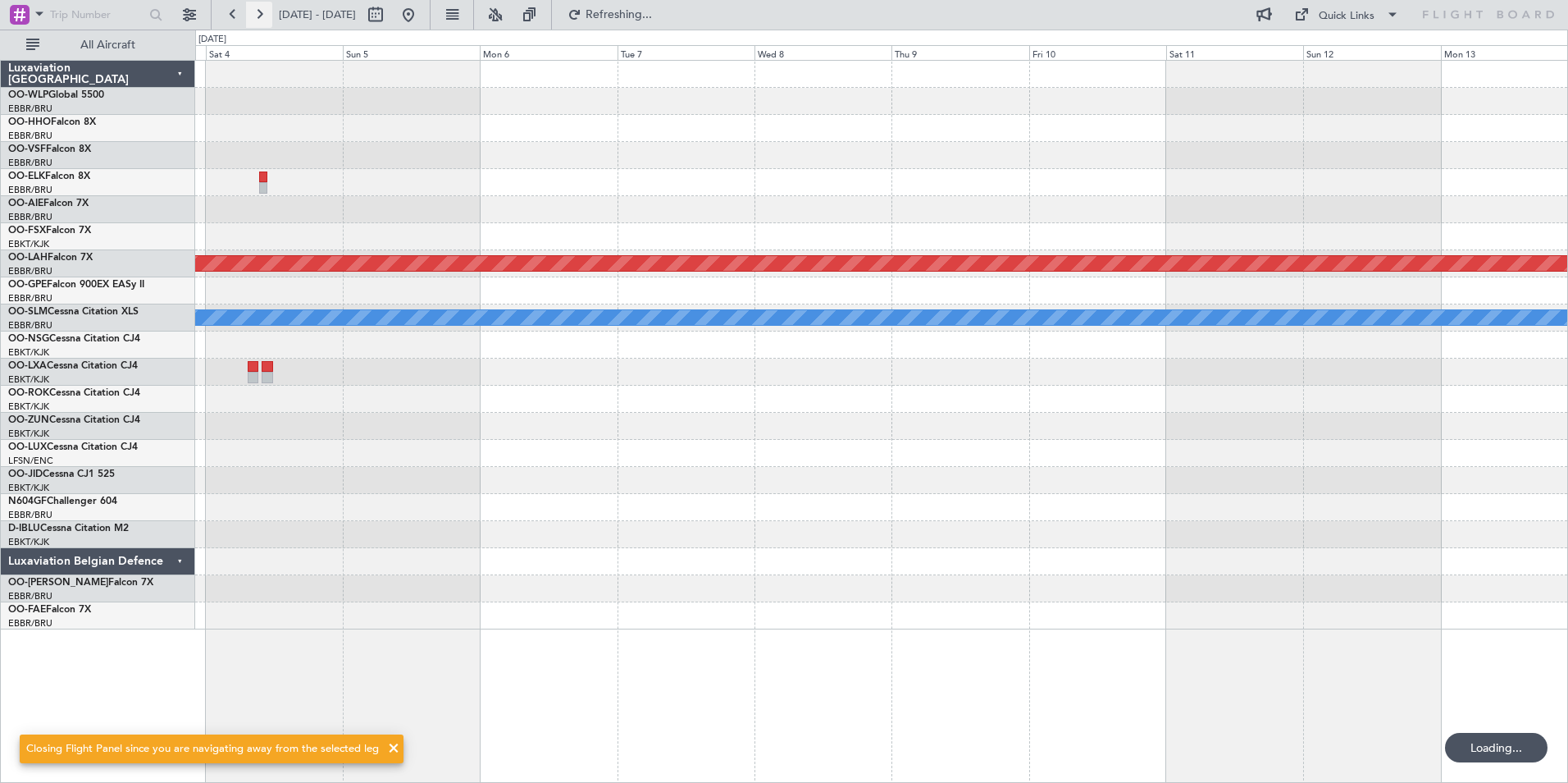
click at [261, 15] on button at bounding box center [259, 15] width 27 height 27
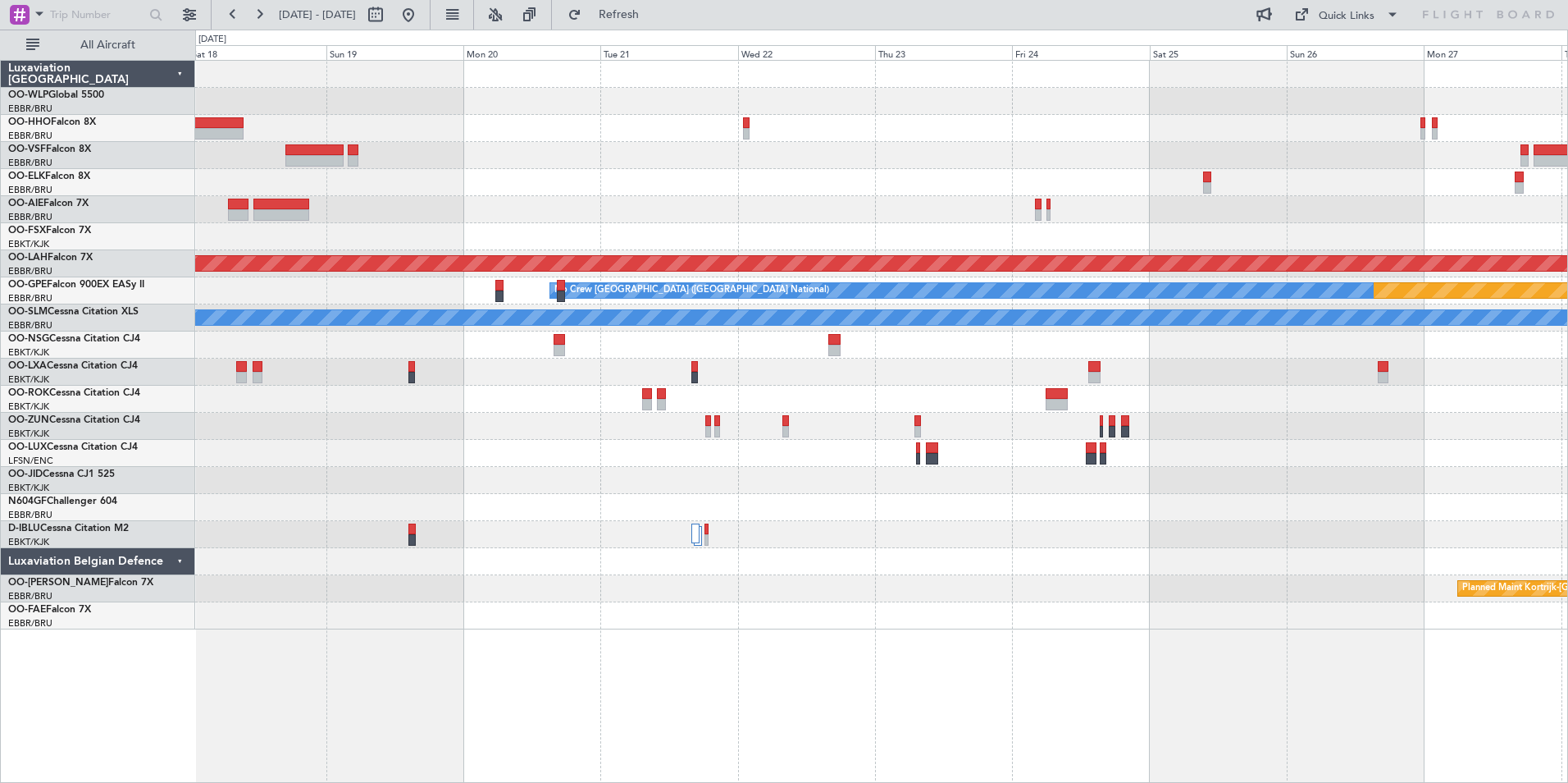
click at [454, 124] on div at bounding box center [881, 128] width 1372 height 27
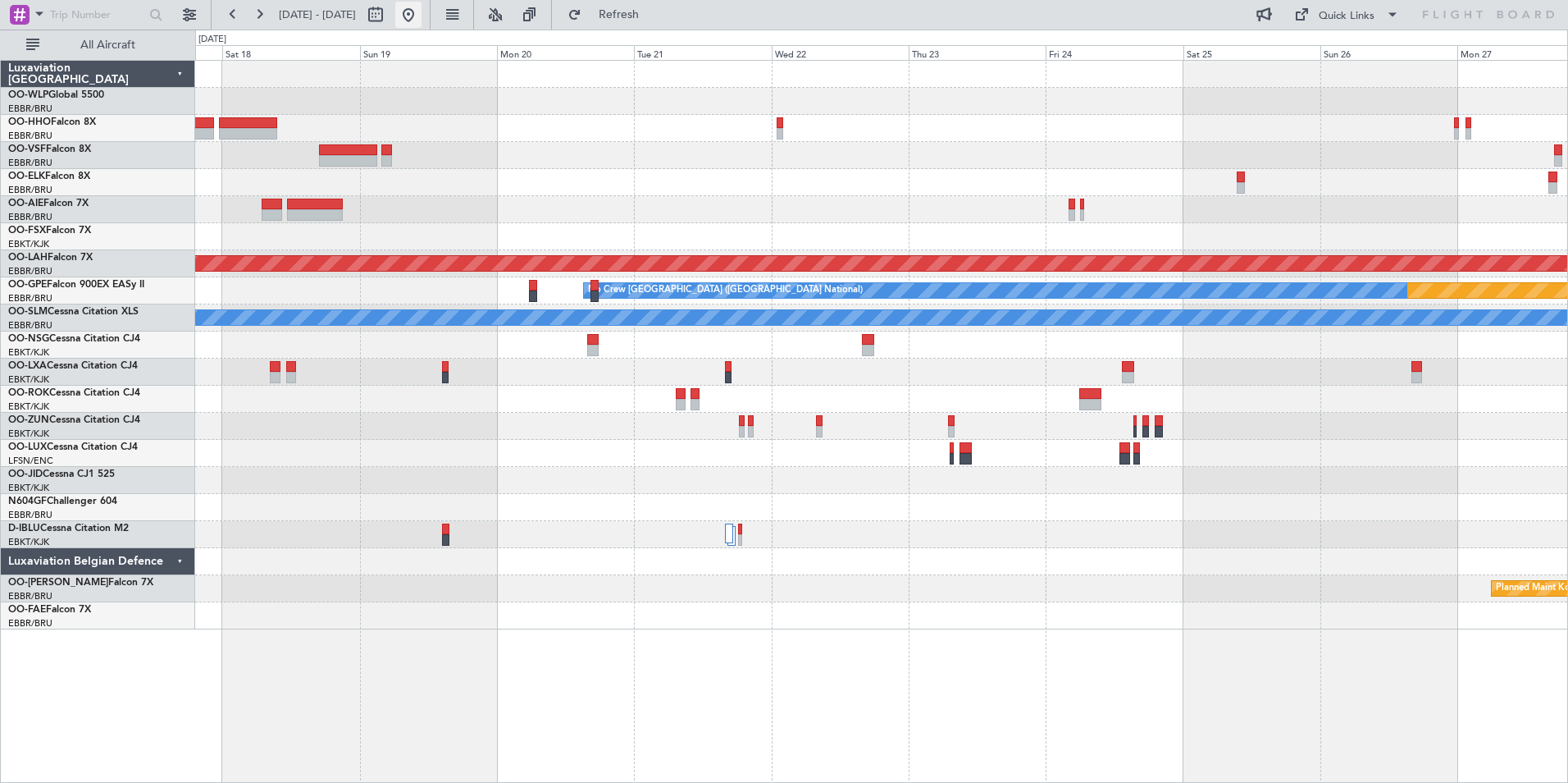
click at [422, 10] on button at bounding box center [408, 15] width 27 height 27
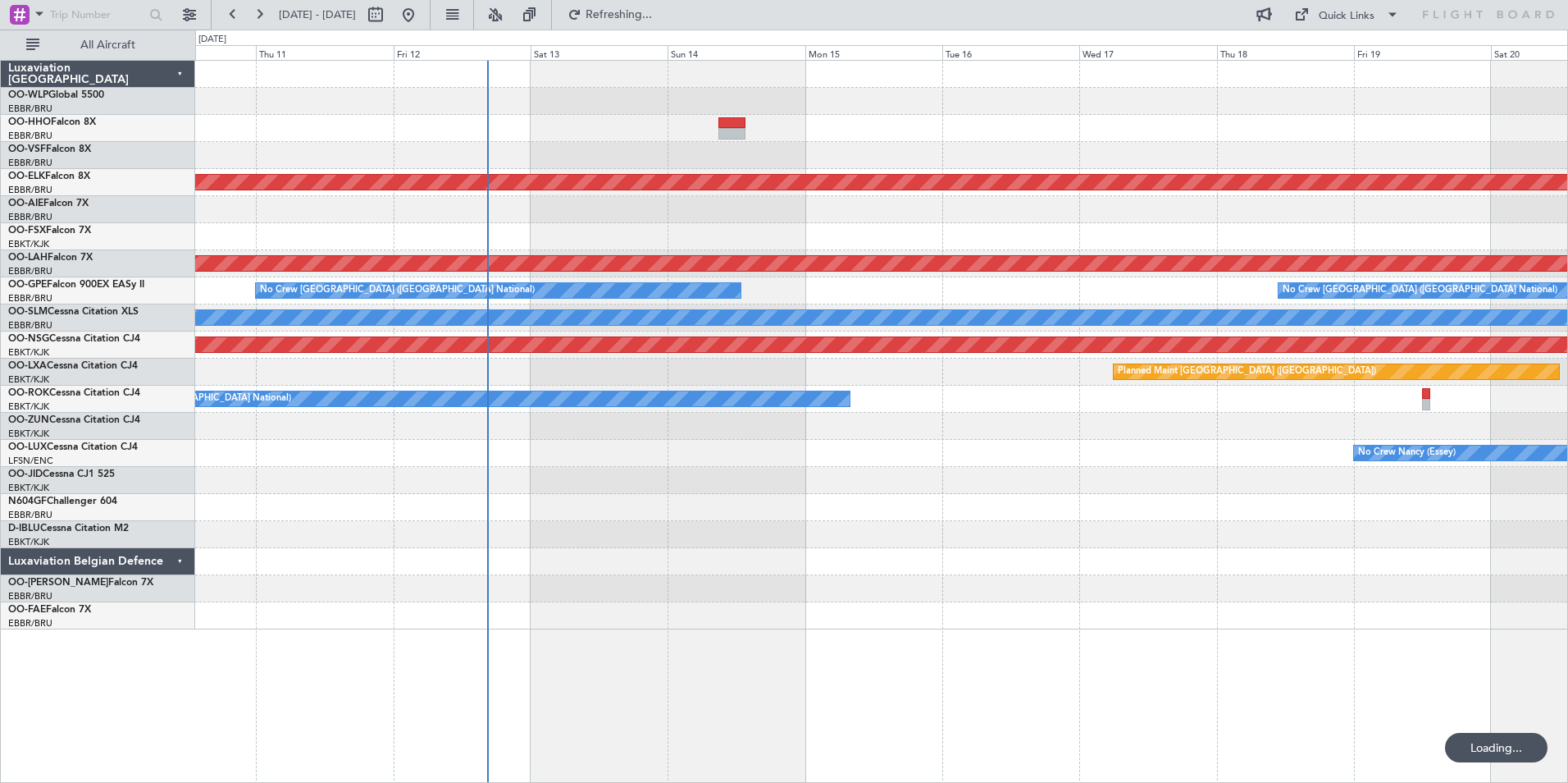
click at [945, 280] on div "Planned Maint Liege Planned Maint [GEOGRAPHIC_DATA]-[GEOGRAPHIC_DATA] Planned M…" at bounding box center [881, 345] width 1372 height 568
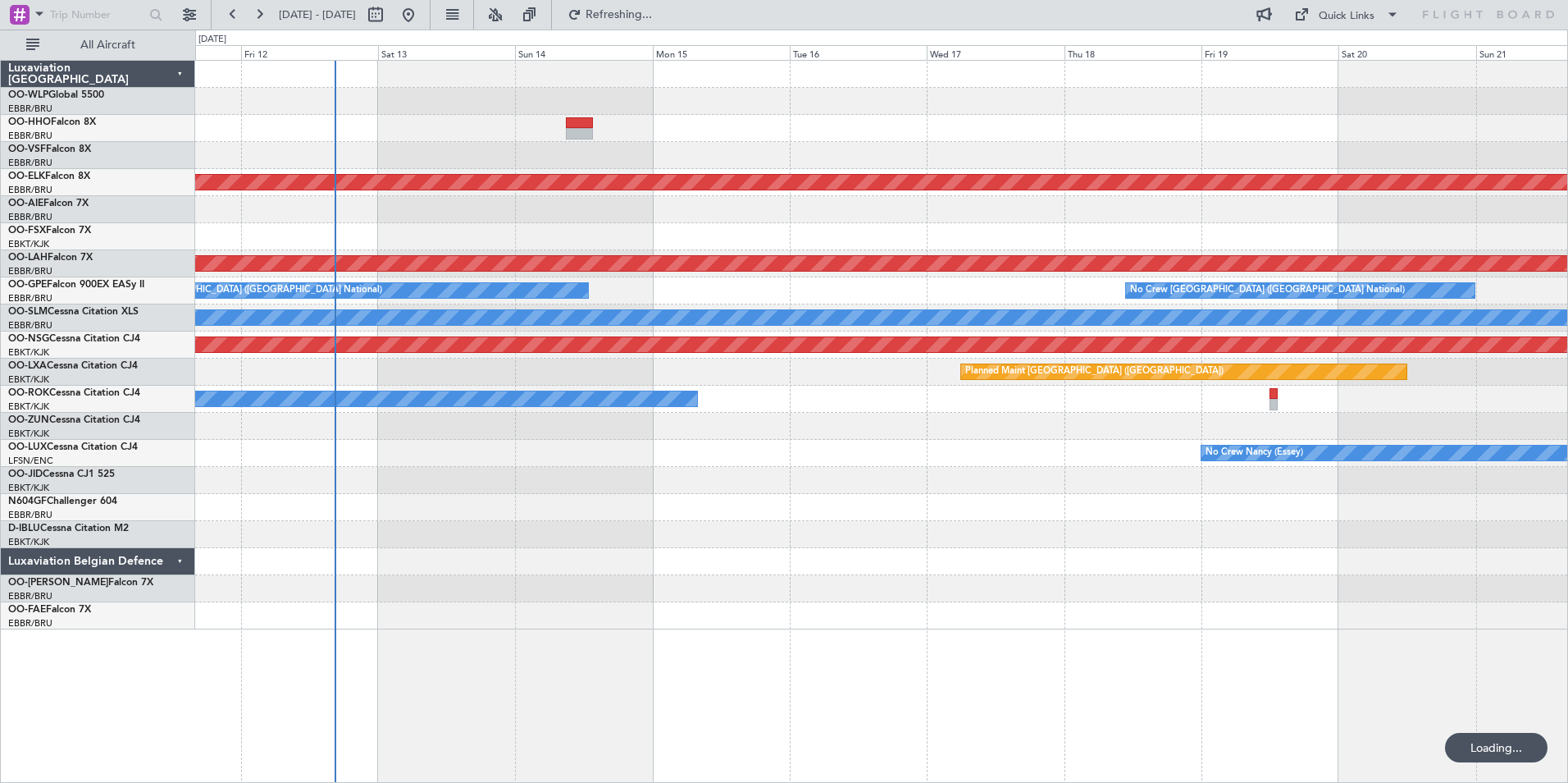
click at [852, 271] on div "Planned Maint Liege Planned Maint [GEOGRAPHIC_DATA]-[GEOGRAPHIC_DATA] Planned M…" at bounding box center [881, 345] width 1372 height 568
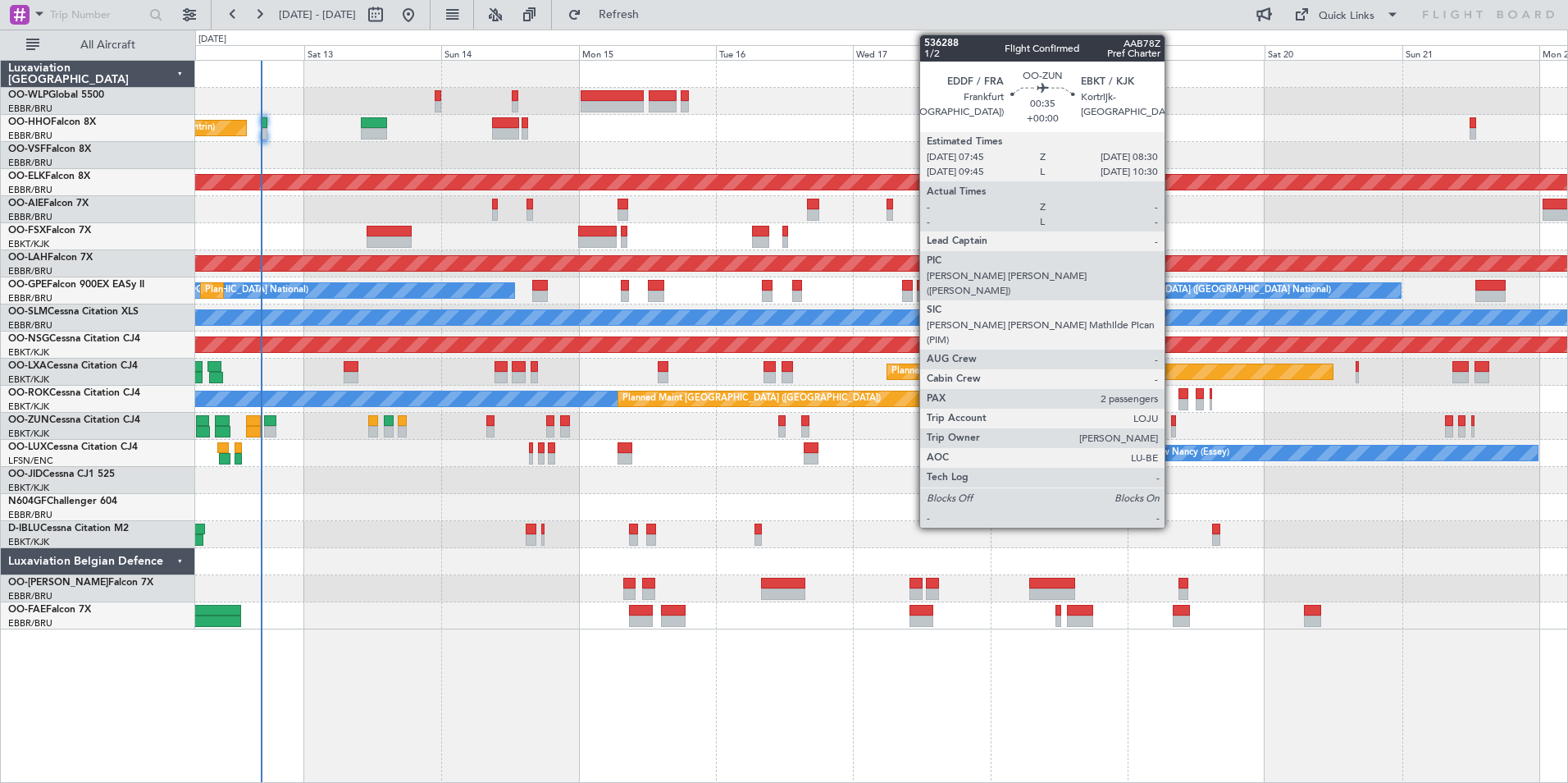
click at [1172, 434] on div at bounding box center [1173, 431] width 5 height 11
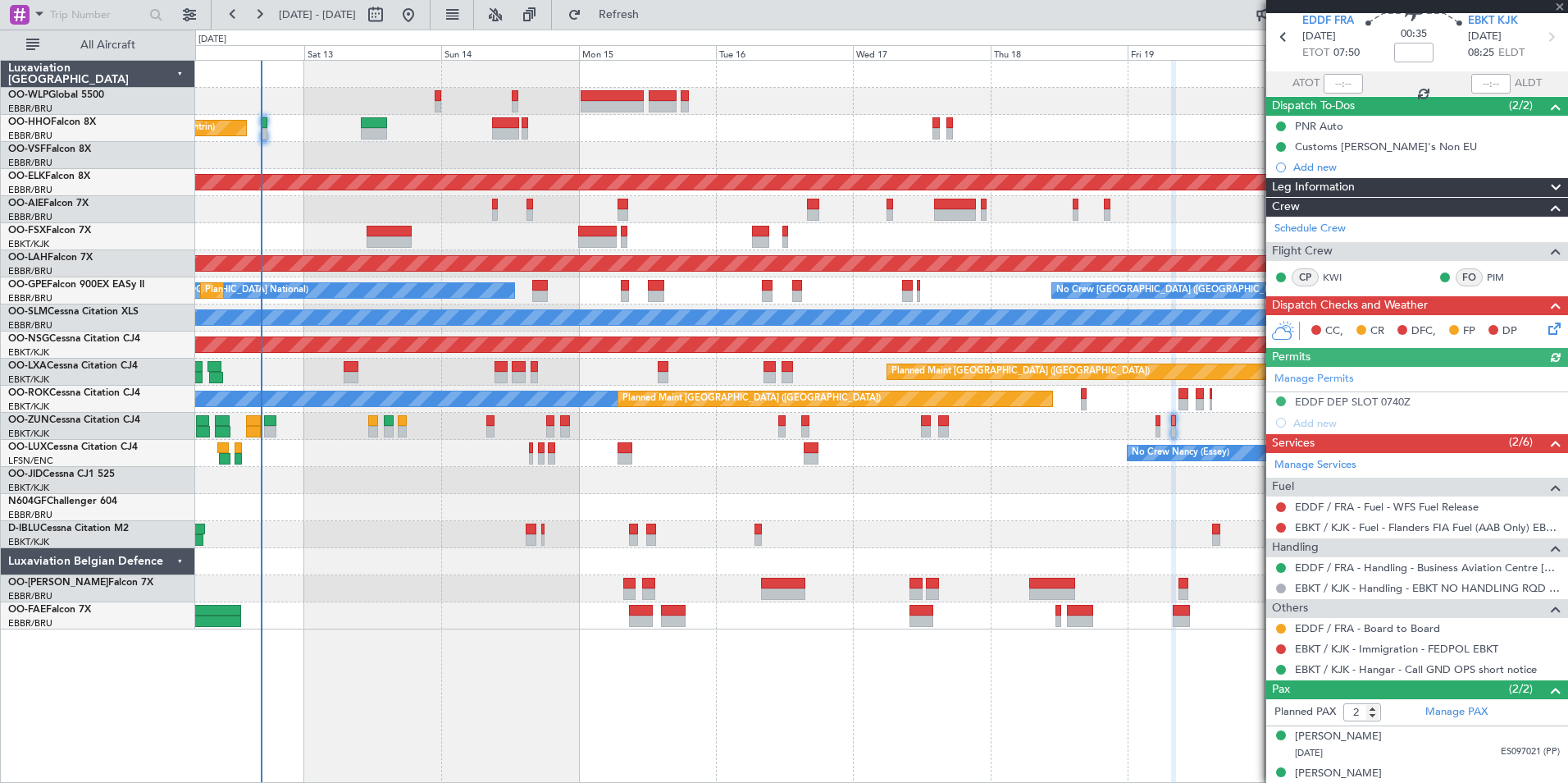
scroll to position [81, 0]
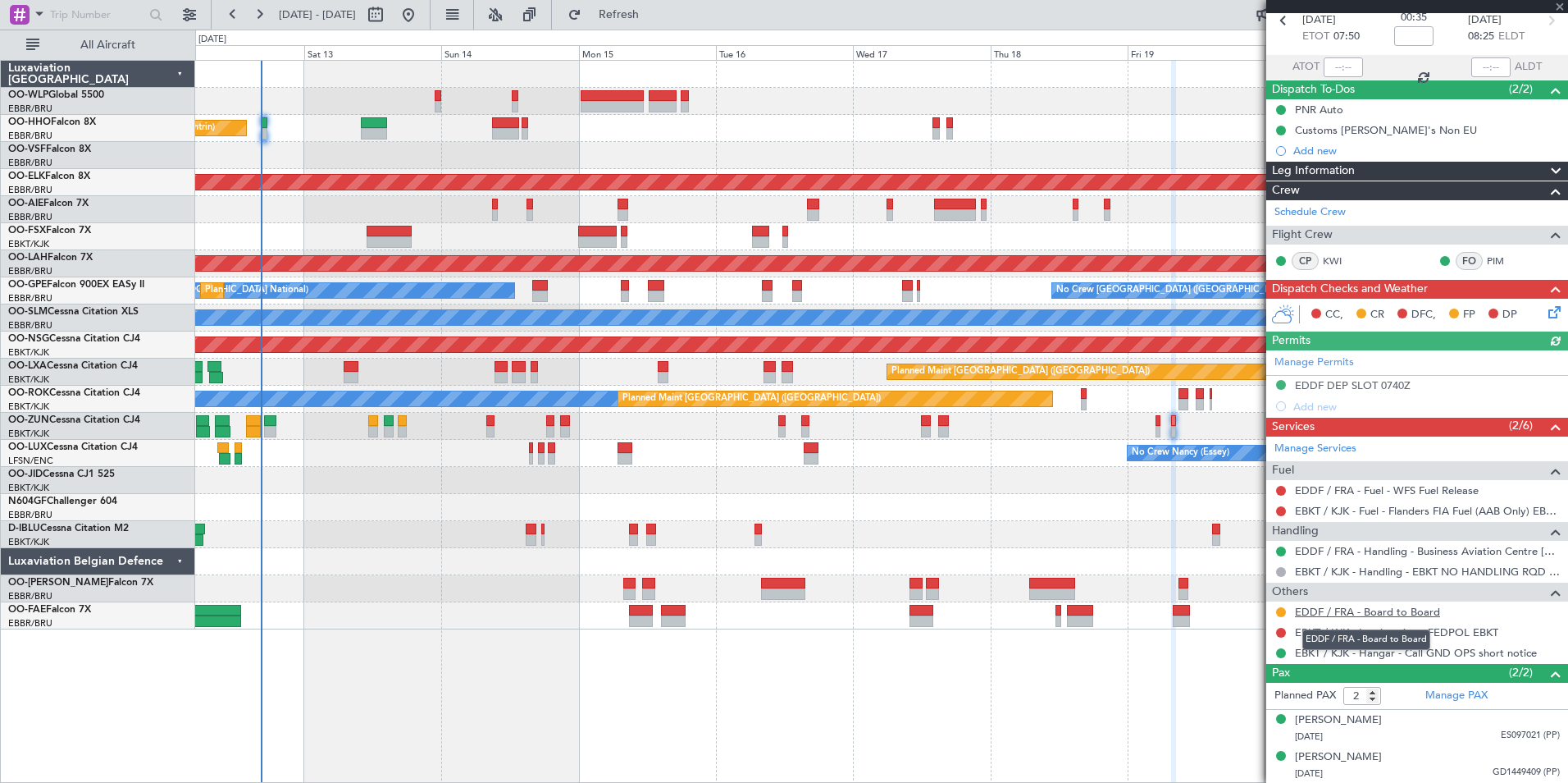
click at [1343, 614] on link "EDDF / FRA - Board to Board" at bounding box center [1367, 611] width 145 height 14
click at [983, 467] on div at bounding box center [881, 480] width 1372 height 27
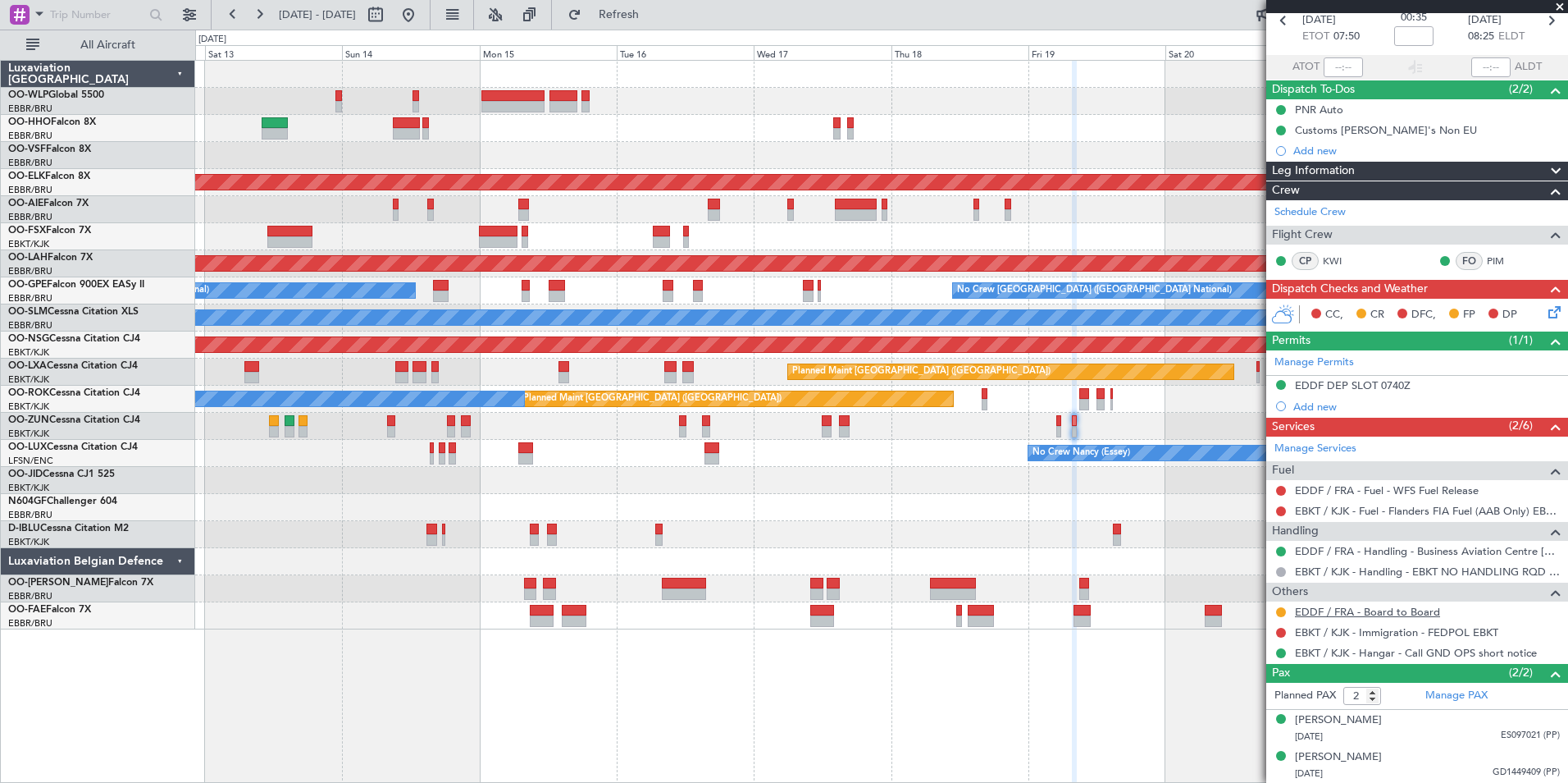
click at [1396, 615] on link "EDDF / FRA - Board to Board" at bounding box center [1367, 611] width 145 height 14
click at [654, 22] on button "Refresh" at bounding box center [610, 15] width 99 height 27
click at [1282, 611] on button at bounding box center [1281, 612] width 9 height 10
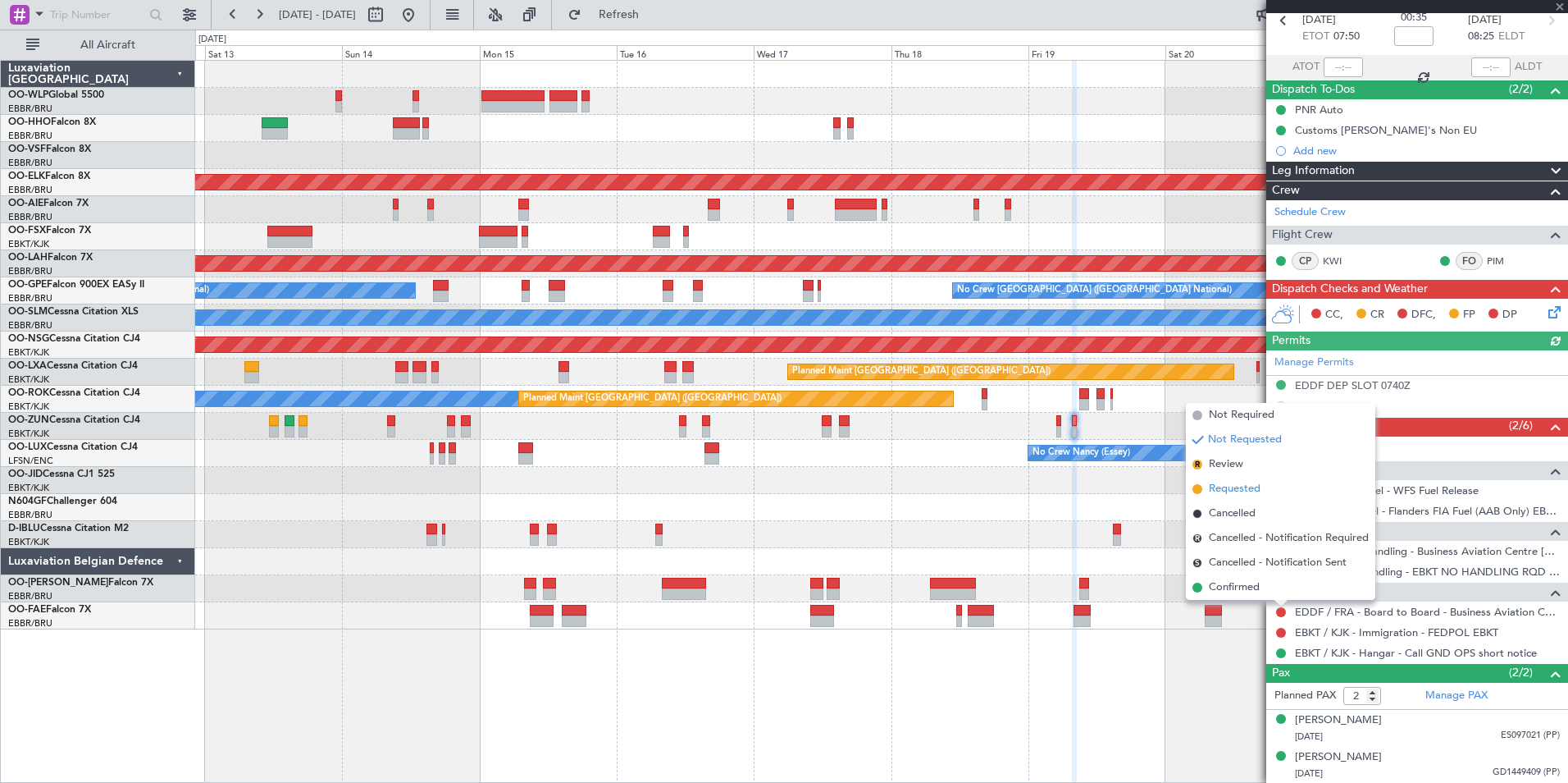
click at [1242, 489] on span "Requested" at bounding box center [1235, 488] width 51 height 16
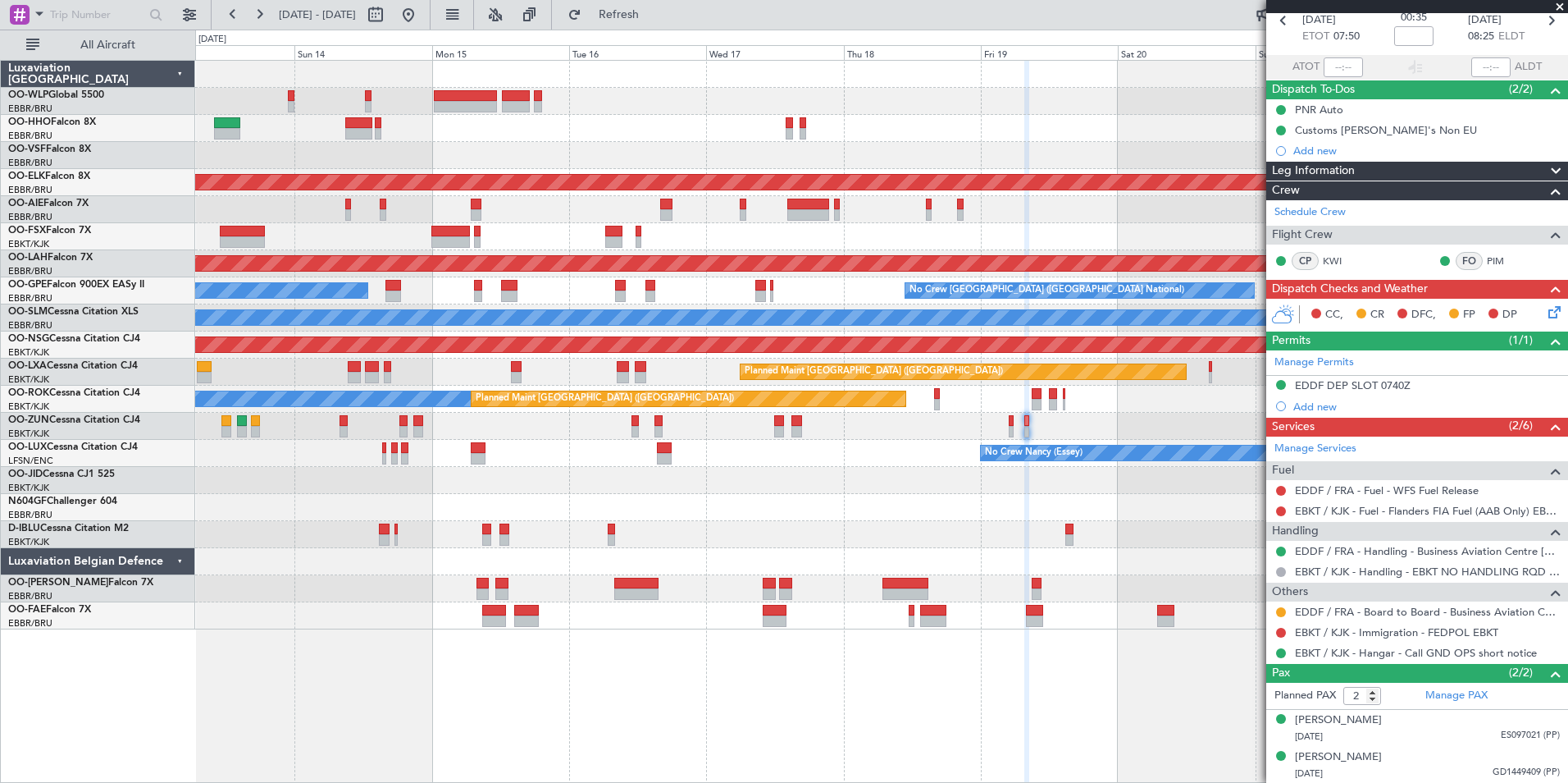
click at [969, 536] on div "No Crew [GEOGRAPHIC_DATA] ([GEOGRAPHIC_DATA] National)" at bounding box center [881, 534] width 1372 height 27
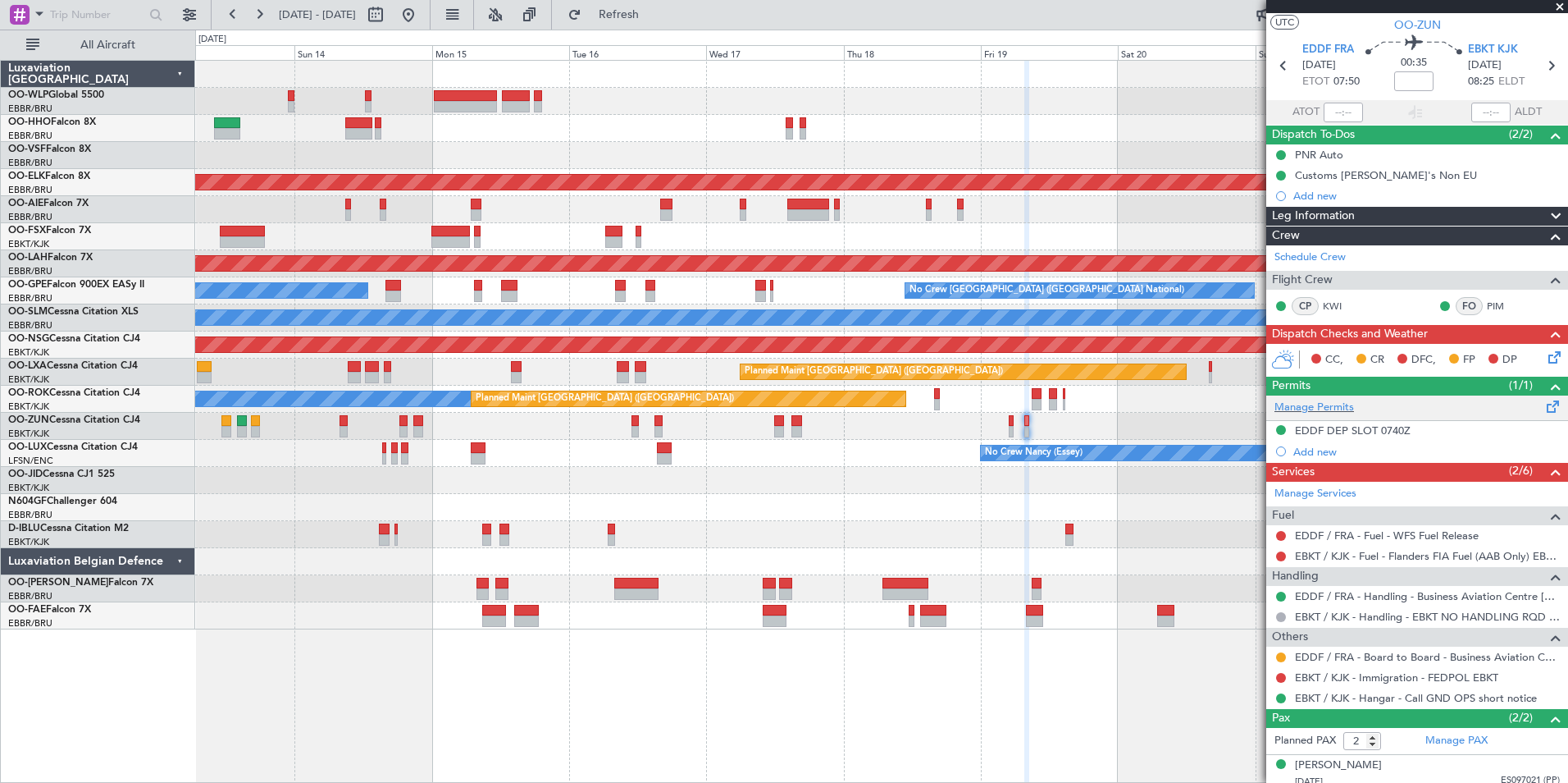
scroll to position [0, 0]
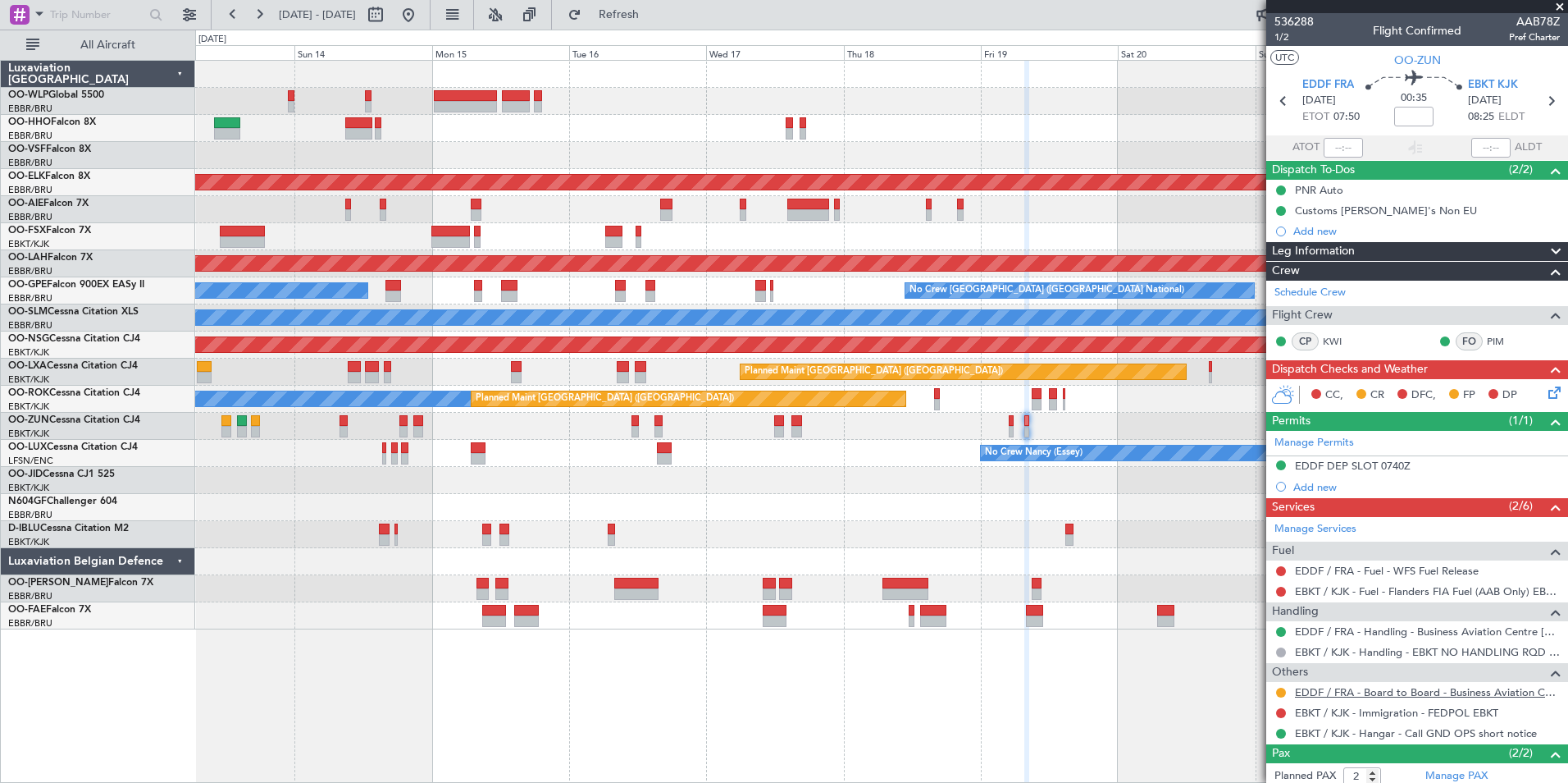
click at [1400, 691] on link "EDDF / FRA - Board to Board - Business Aviation Centre [GEOGRAPHIC_DATA] ([PERS…" at bounding box center [1426, 692] width 265 height 14
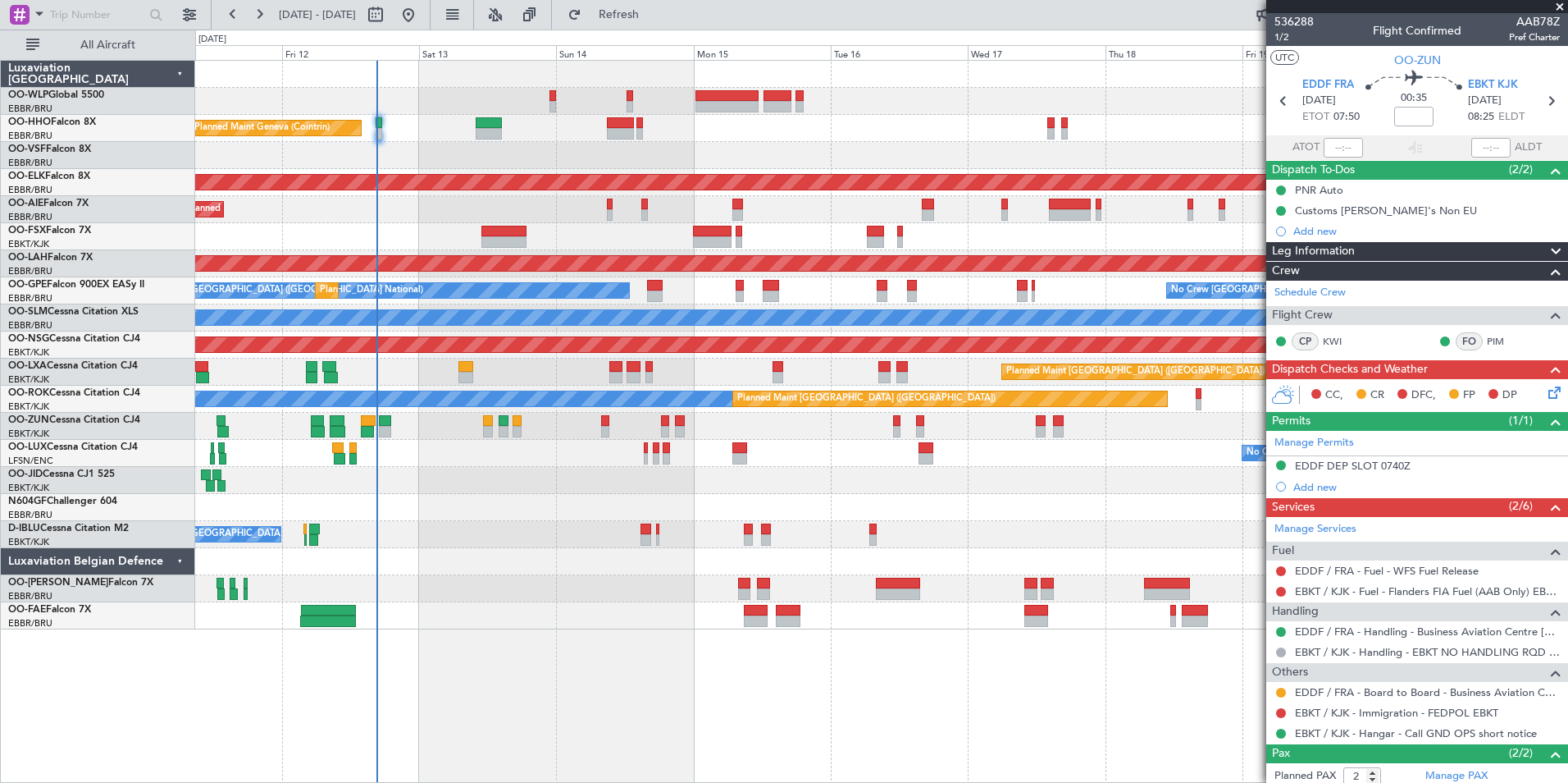
click at [521, 220] on div "Planned Maint [GEOGRAPHIC_DATA] ([GEOGRAPHIC_DATA])" at bounding box center [881, 209] width 1372 height 27
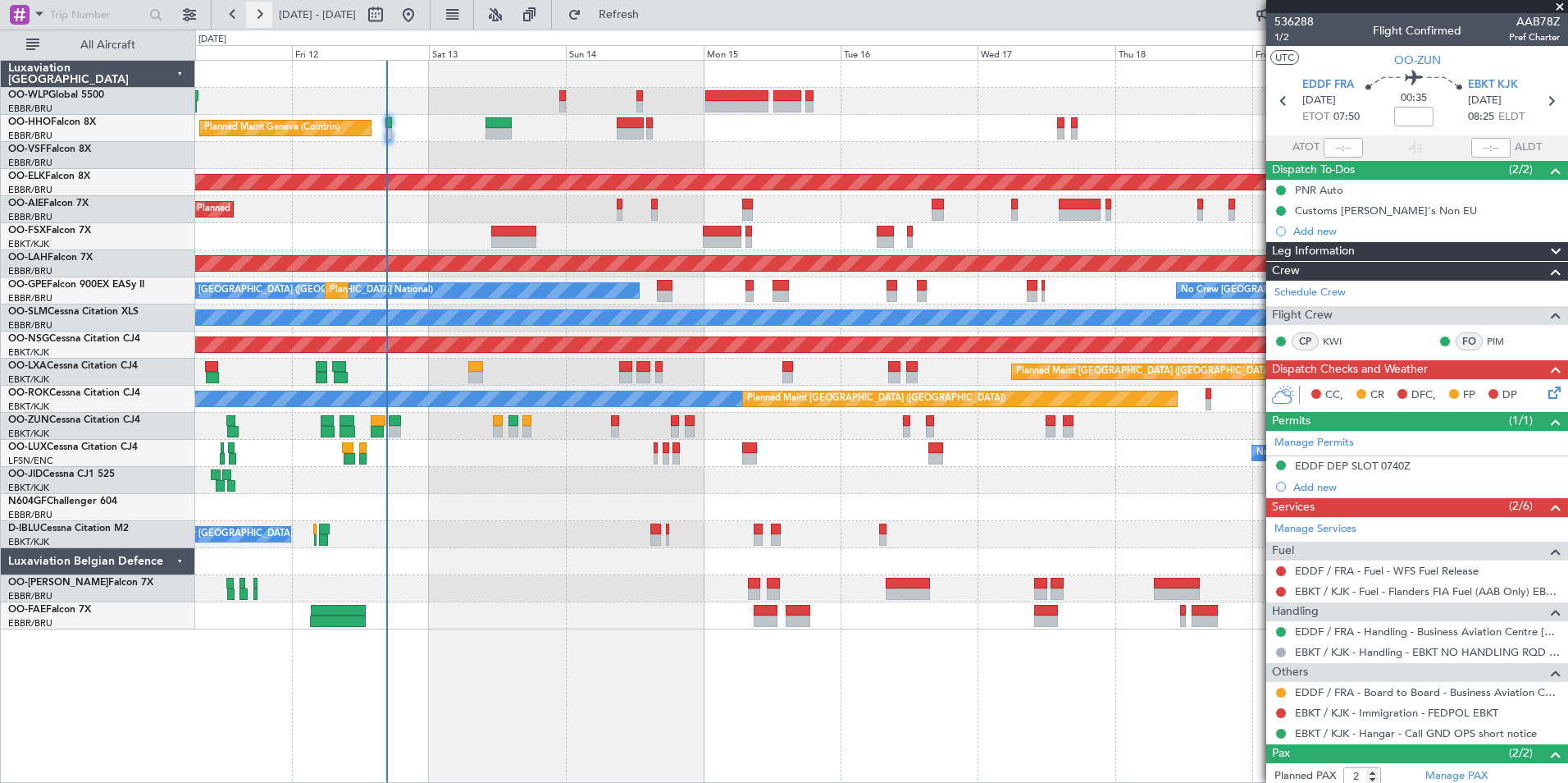
click at [255, 6] on button at bounding box center [259, 15] width 27 height 27
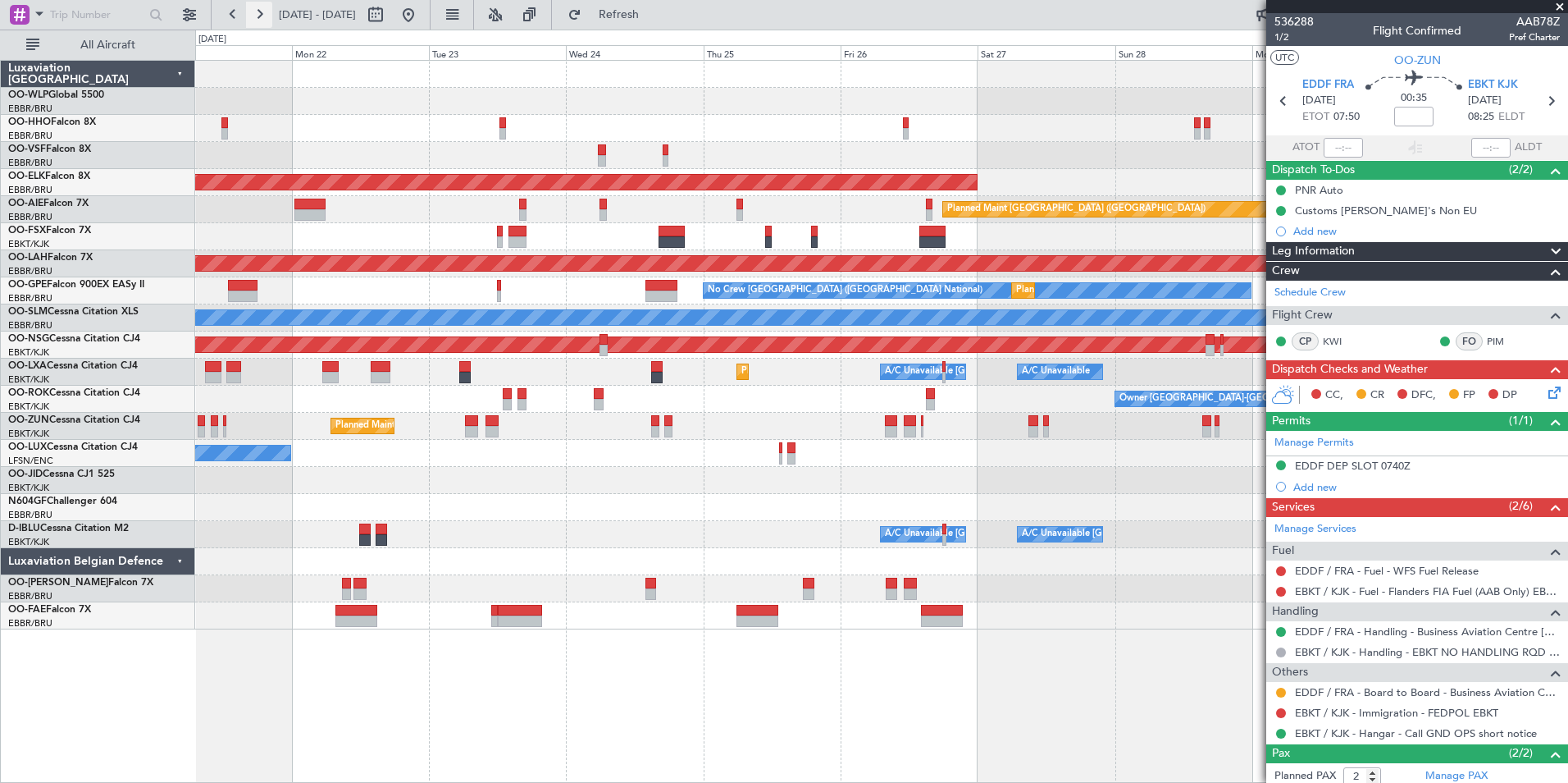
click at [254, 6] on button at bounding box center [259, 15] width 27 height 27
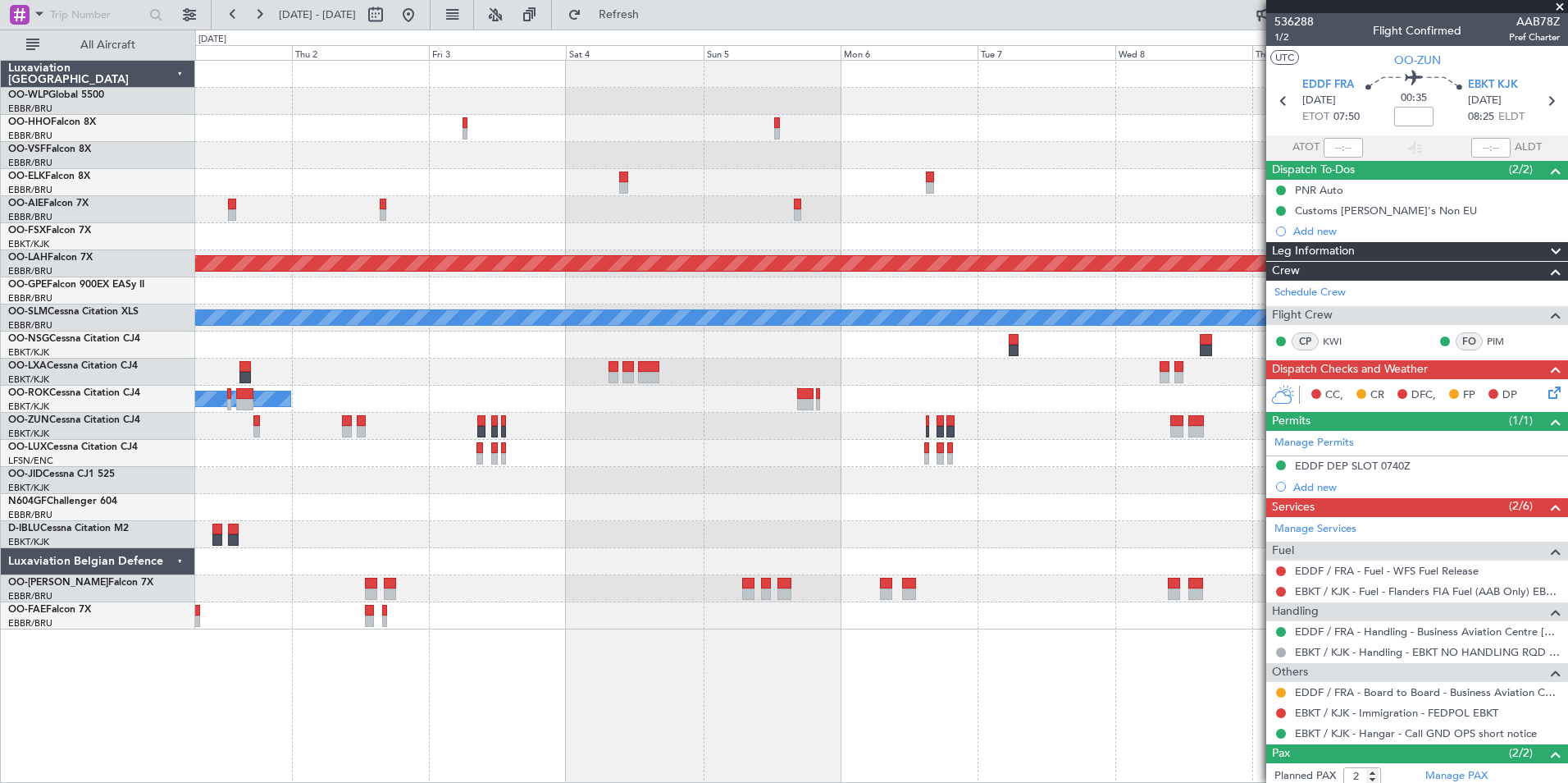
click at [619, 377] on div at bounding box center [881, 372] width 1372 height 27
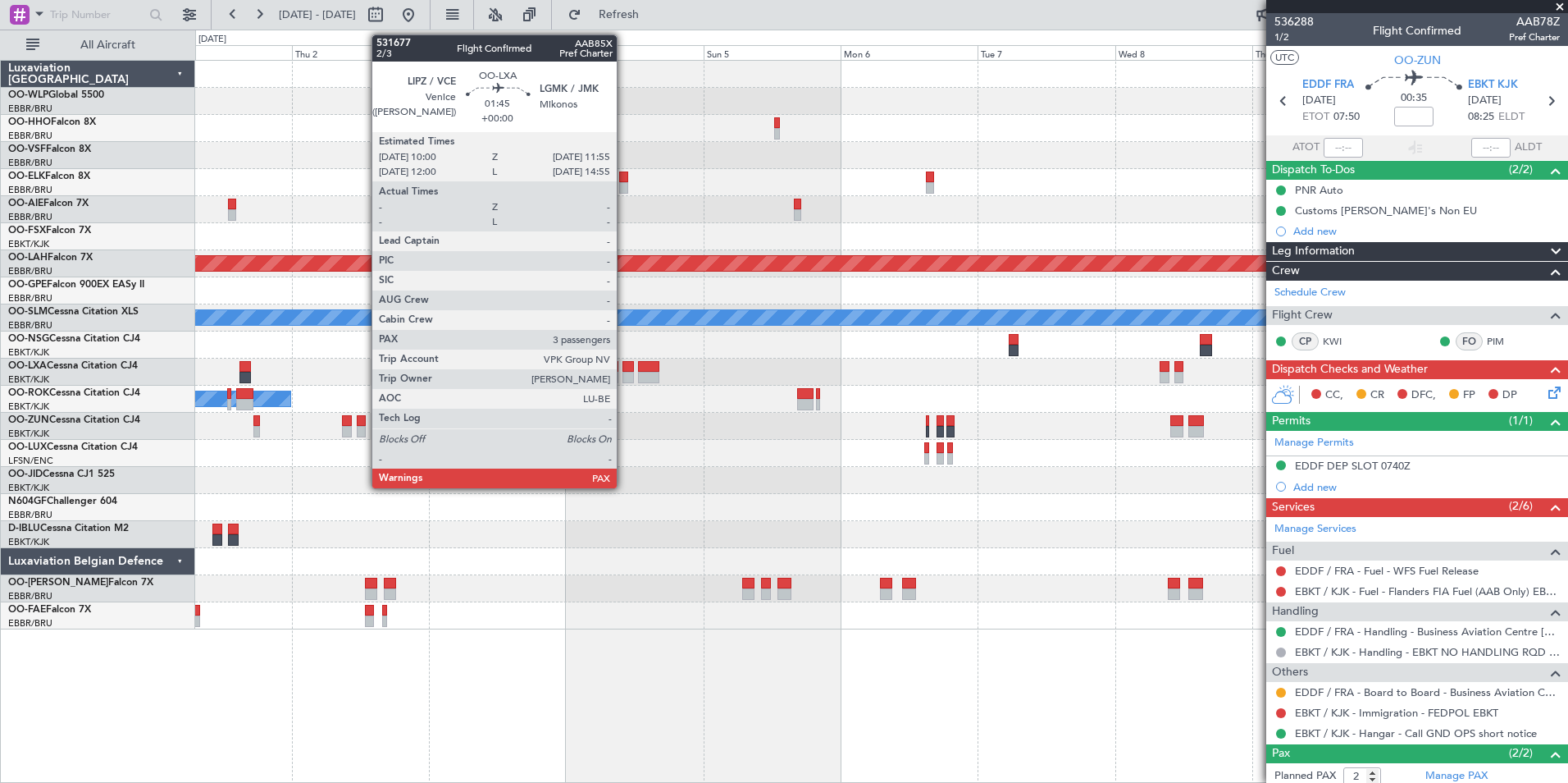
click at [624, 377] on div at bounding box center [628, 377] width 11 height 11
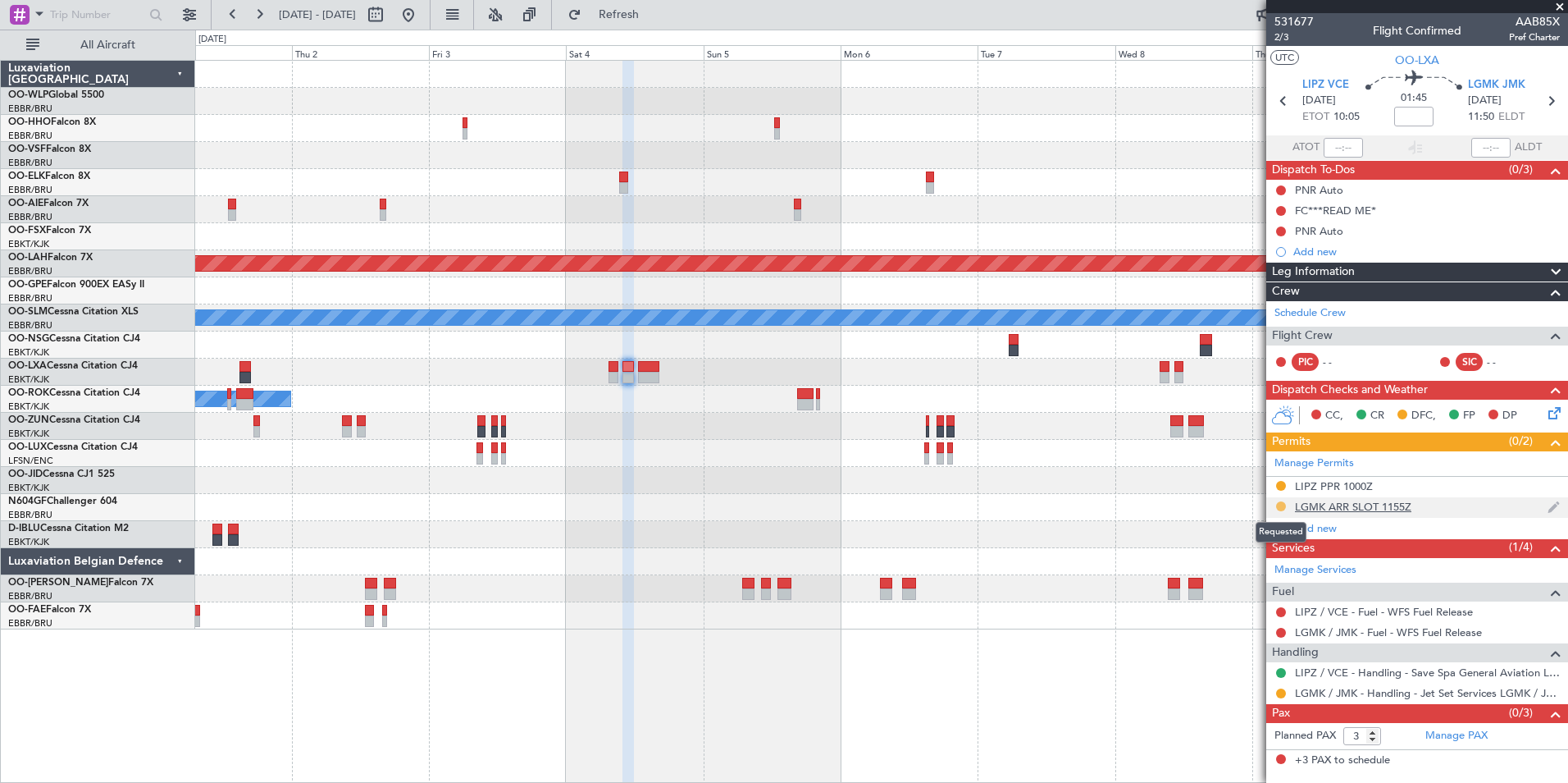
click at [1280, 506] on button at bounding box center [1281, 506] width 9 height 10
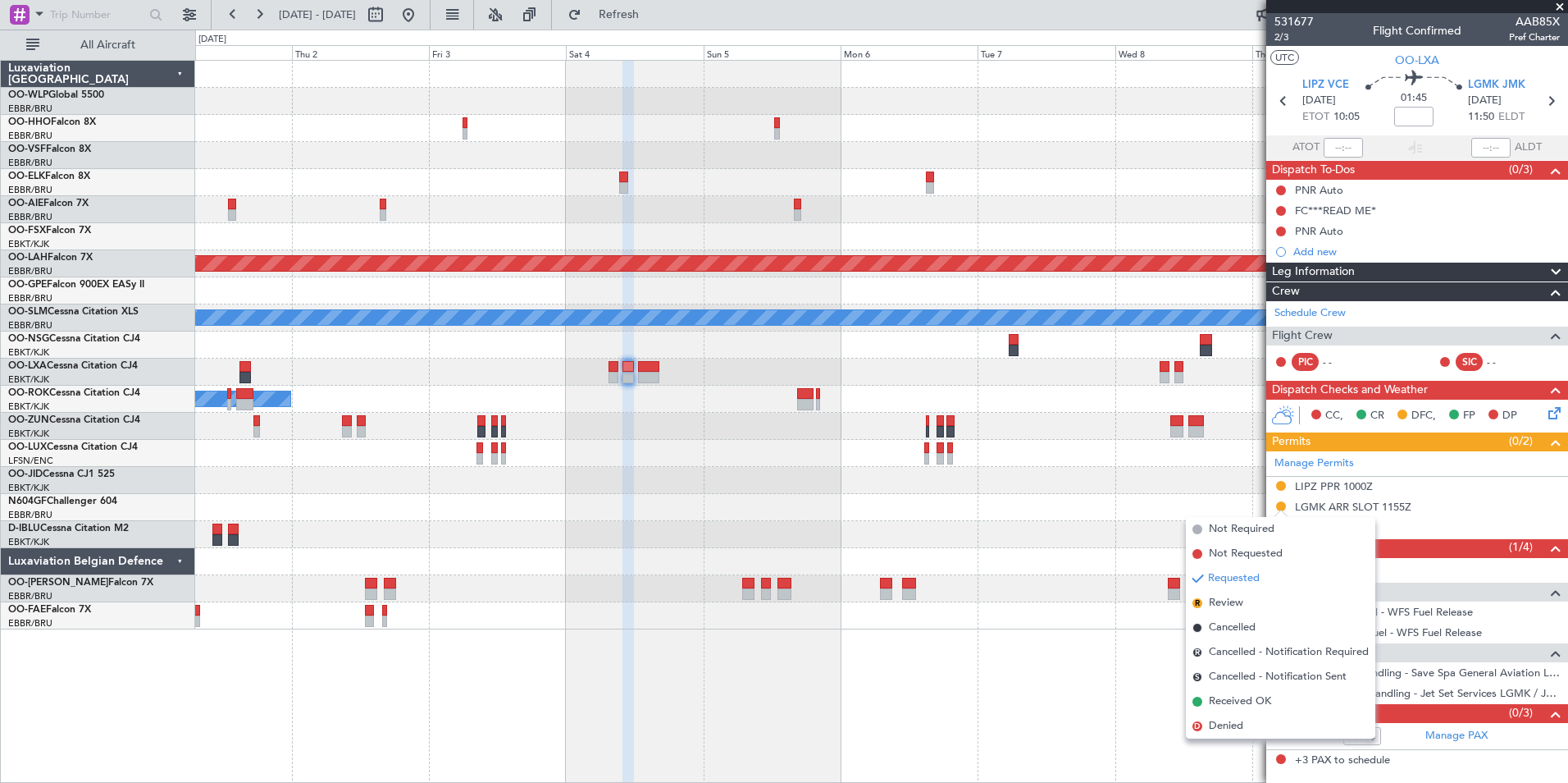
click at [1058, 670] on div "Planned Maint [GEOGRAPHIC_DATA] ([GEOGRAPHIC_DATA]) Planned [GEOGRAPHIC_DATA][P…" at bounding box center [881, 421] width 1372 height 723
click at [1327, 506] on div "LGMK ARR SLOT 1155Z" at bounding box center [1352, 506] width 117 height 14
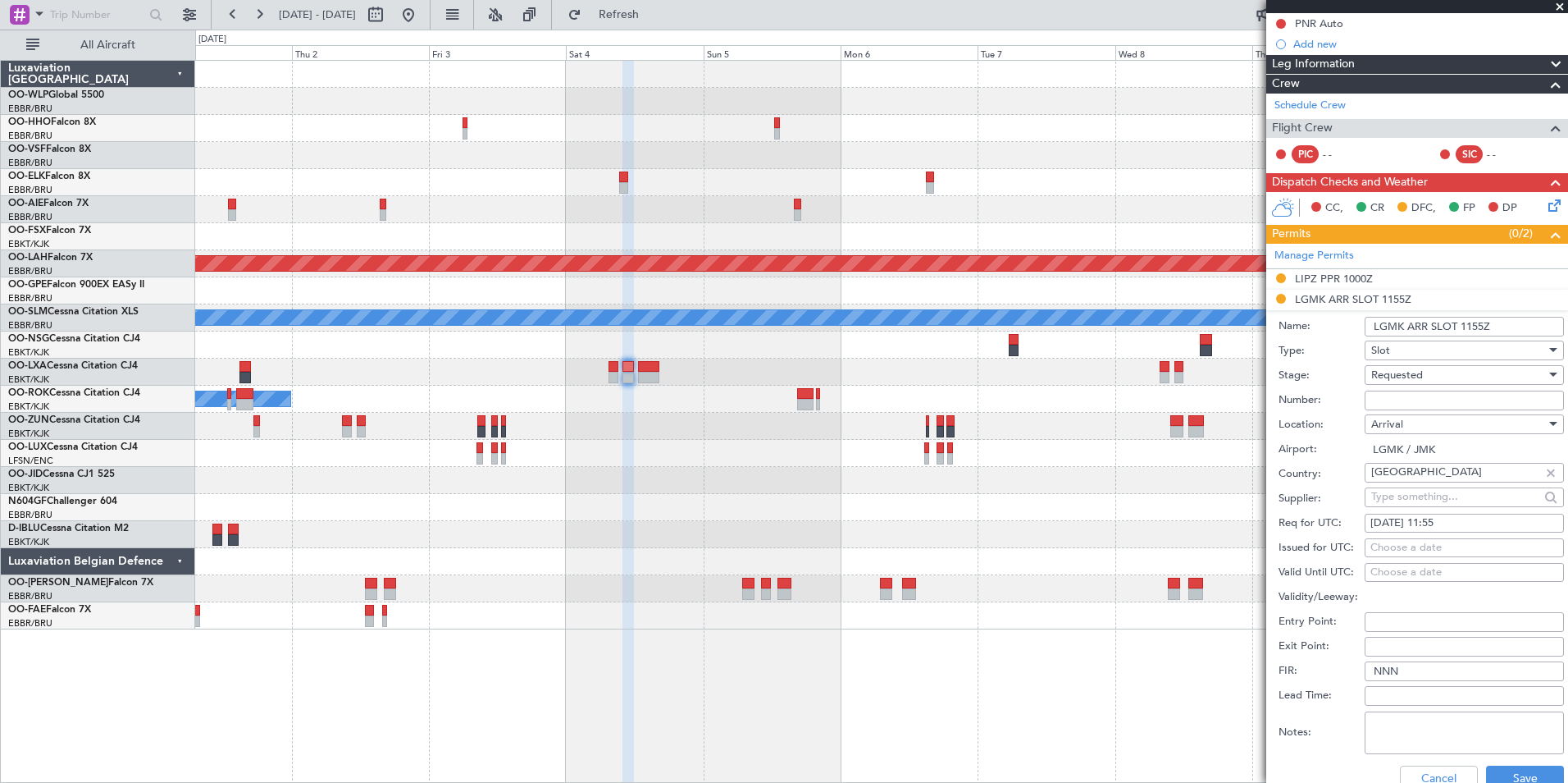
scroll to position [411, 0]
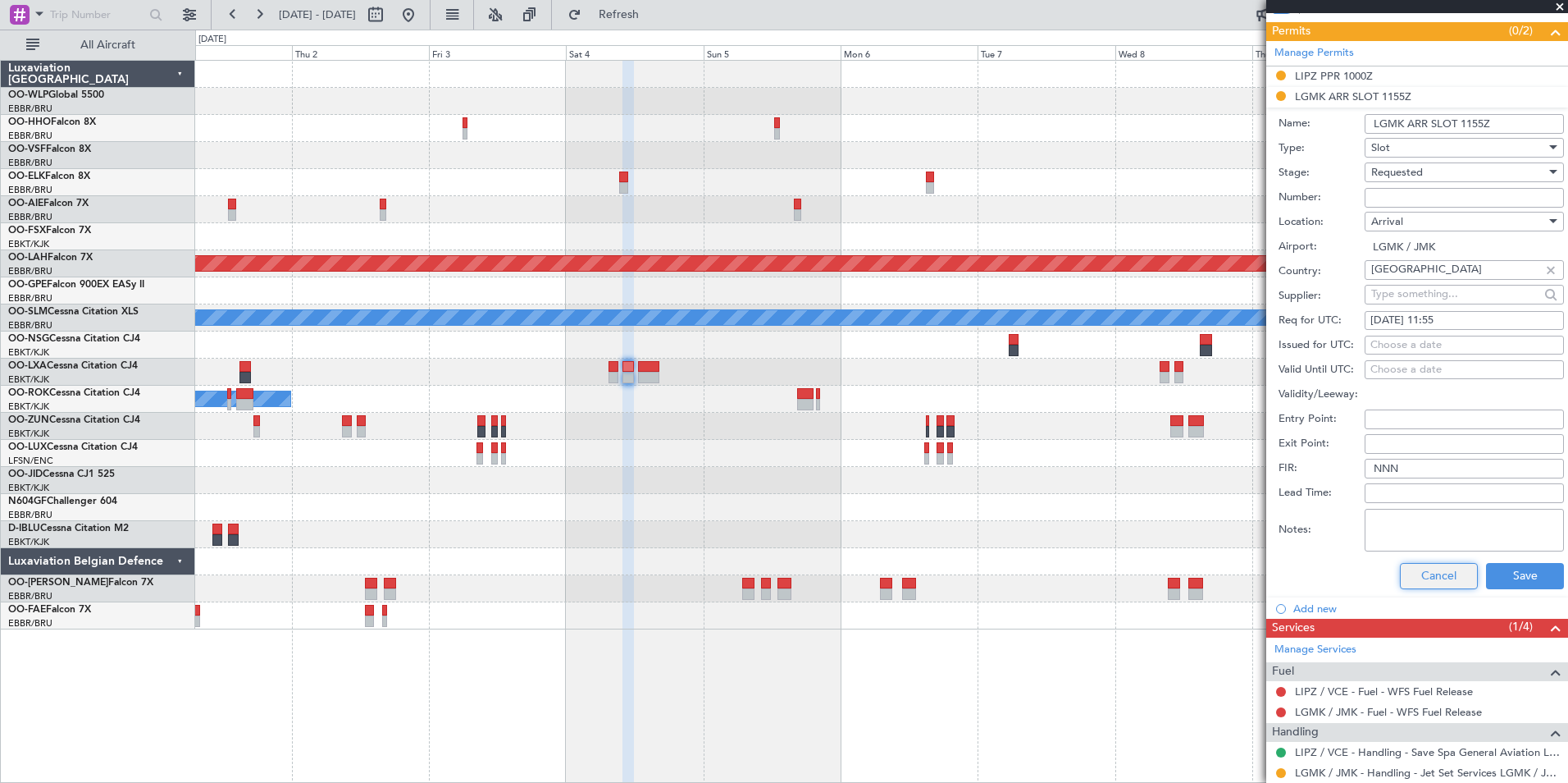
click at [1400, 573] on button "Cancel" at bounding box center [1439, 576] width 78 height 27
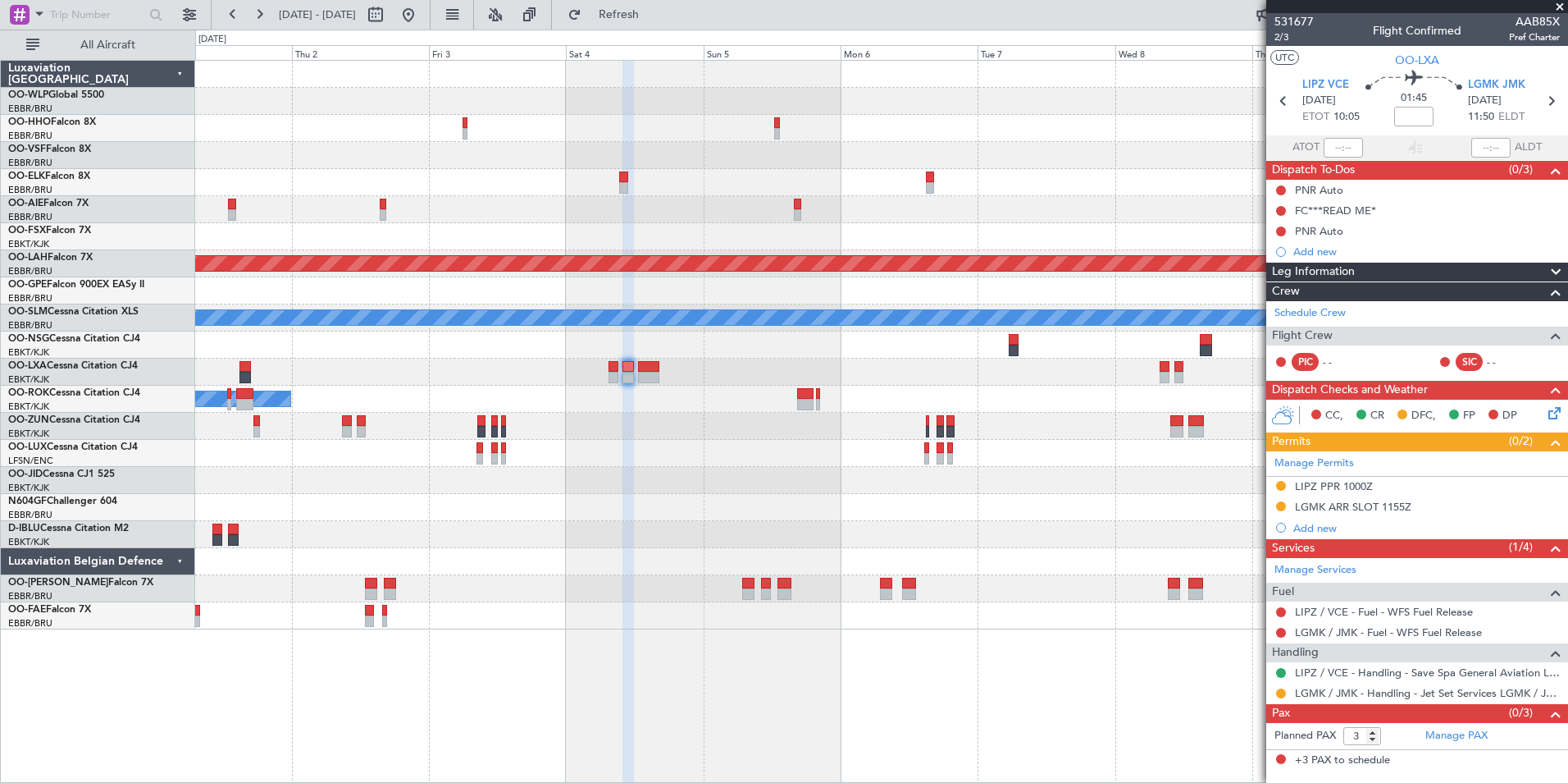
click at [1277, 687] on div at bounding box center [1281, 694] width 13 height 13
click at [1279, 697] on mat-tooltip-component "Requested" at bounding box center [1281, 719] width 74 height 44
click at [1279, 696] on button at bounding box center [1281, 693] width 9 height 10
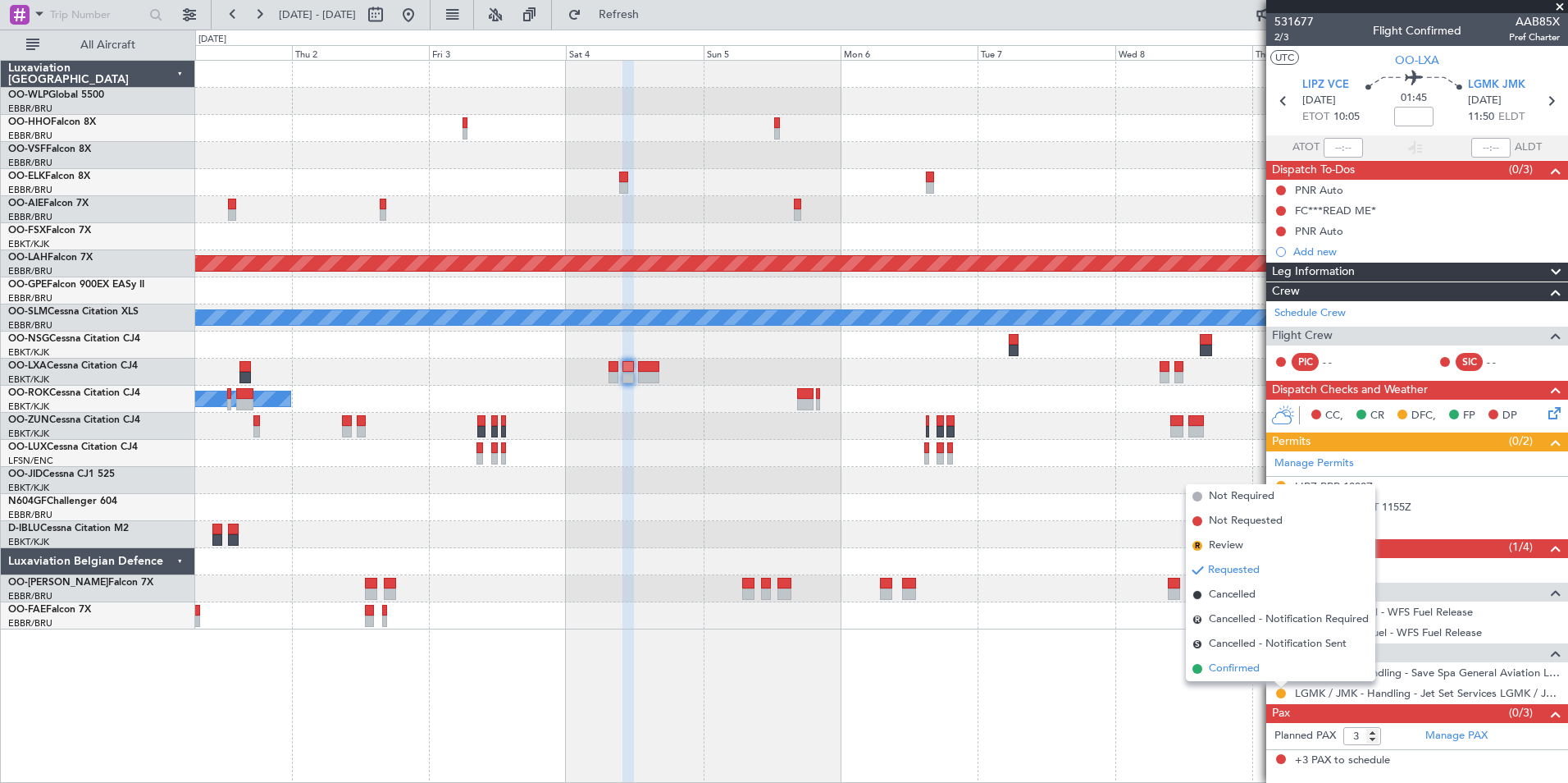
click at [1238, 664] on span "Confirmed" at bounding box center [1235, 668] width 51 height 16
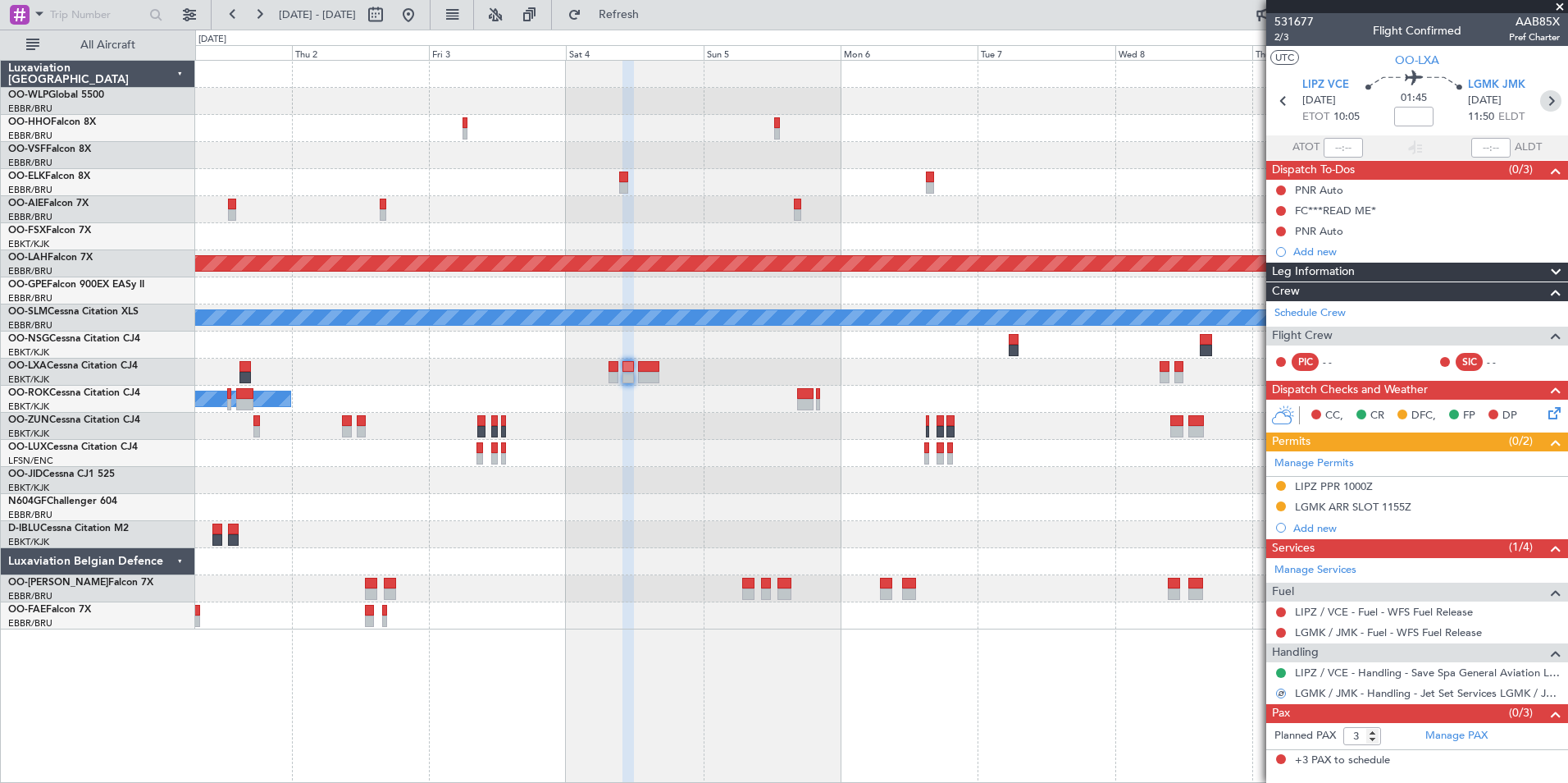
click at [1553, 111] on icon at bounding box center [1551, 101] width 21 height 21
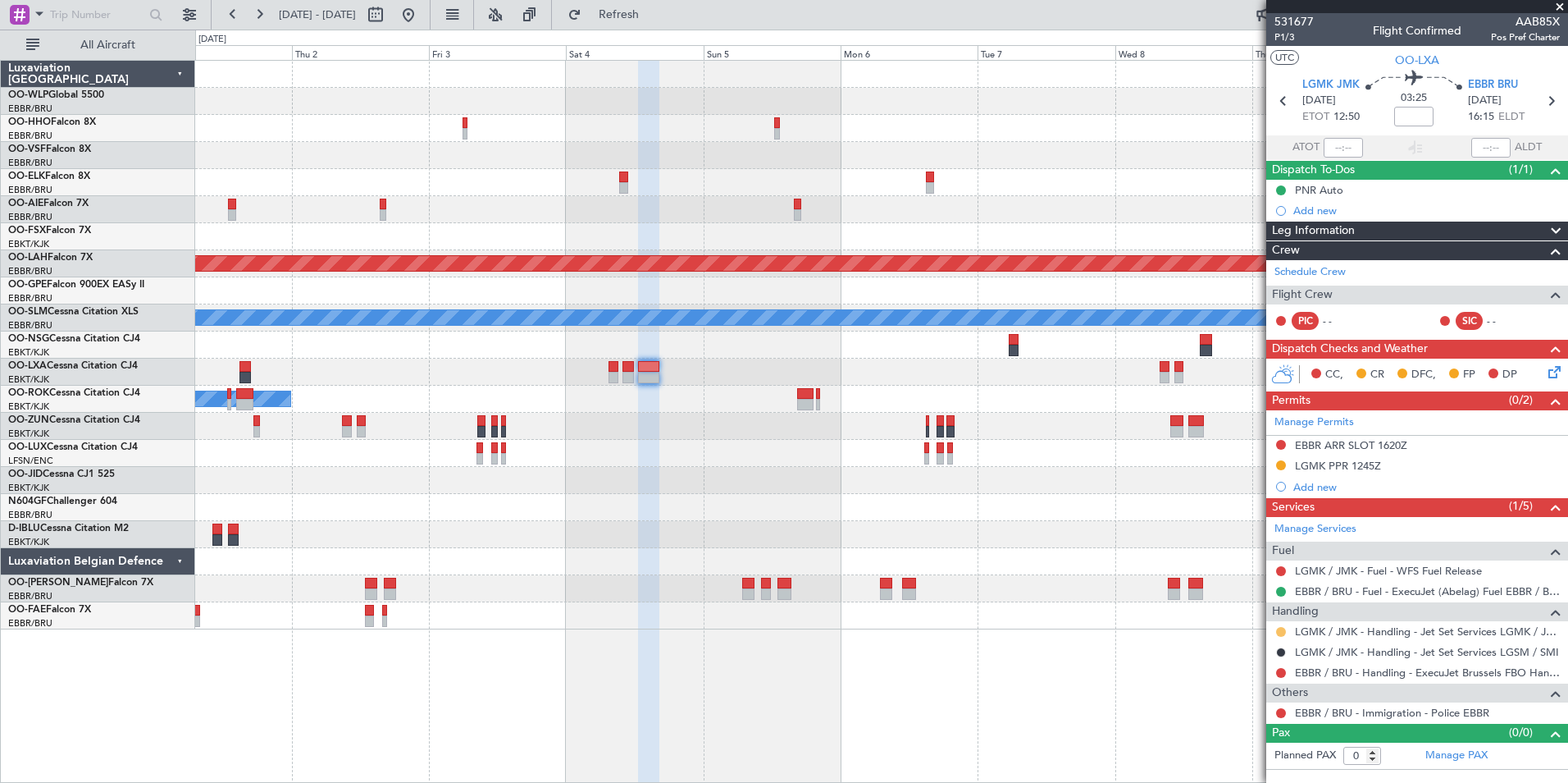
click at [1281, 634] on button at bounding box center [1281, 632] width 9 height 10
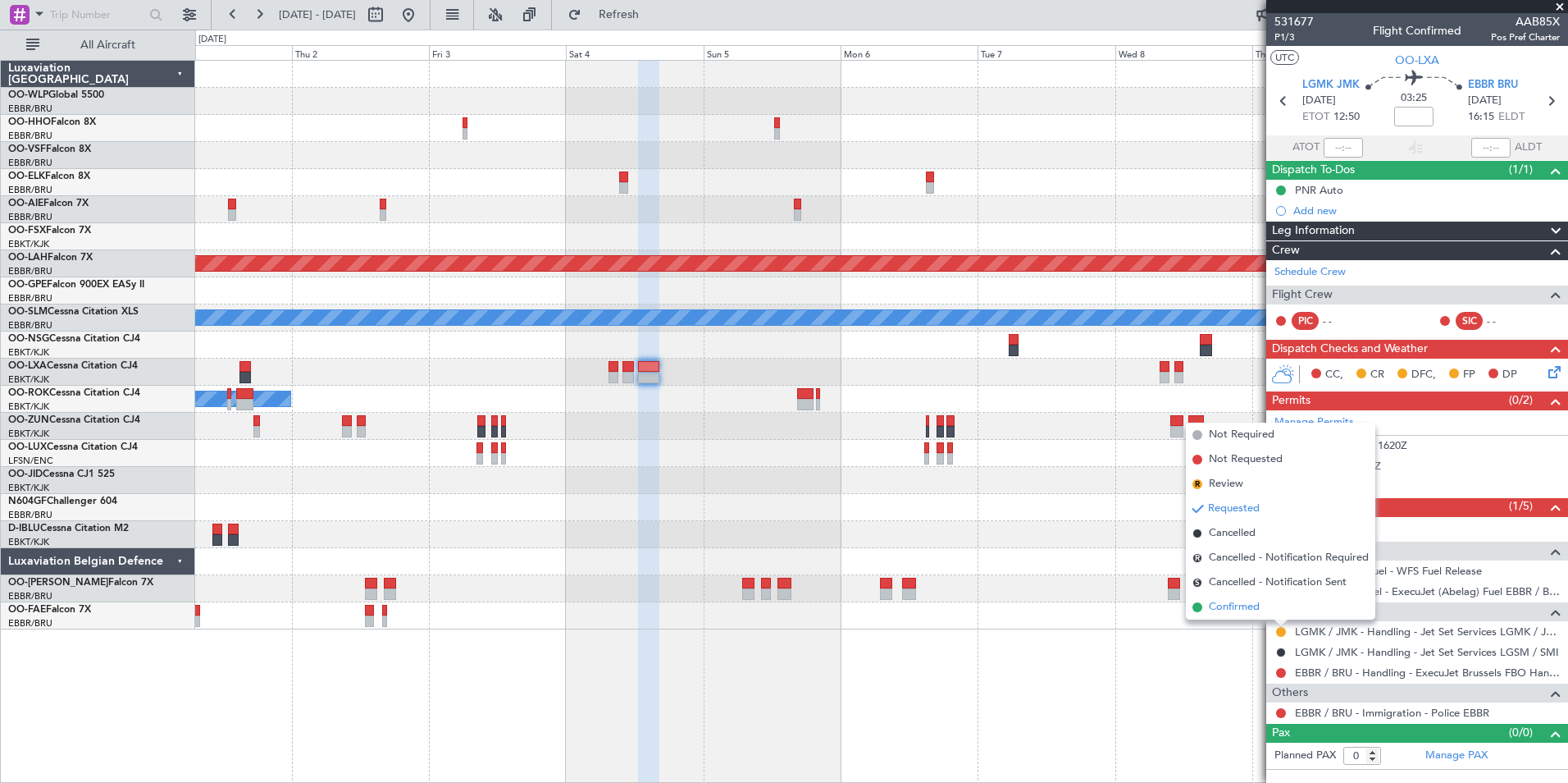
click at [1206, 603] on li "Confirmed" at bounding box center [1280, 607] width 189 height 25
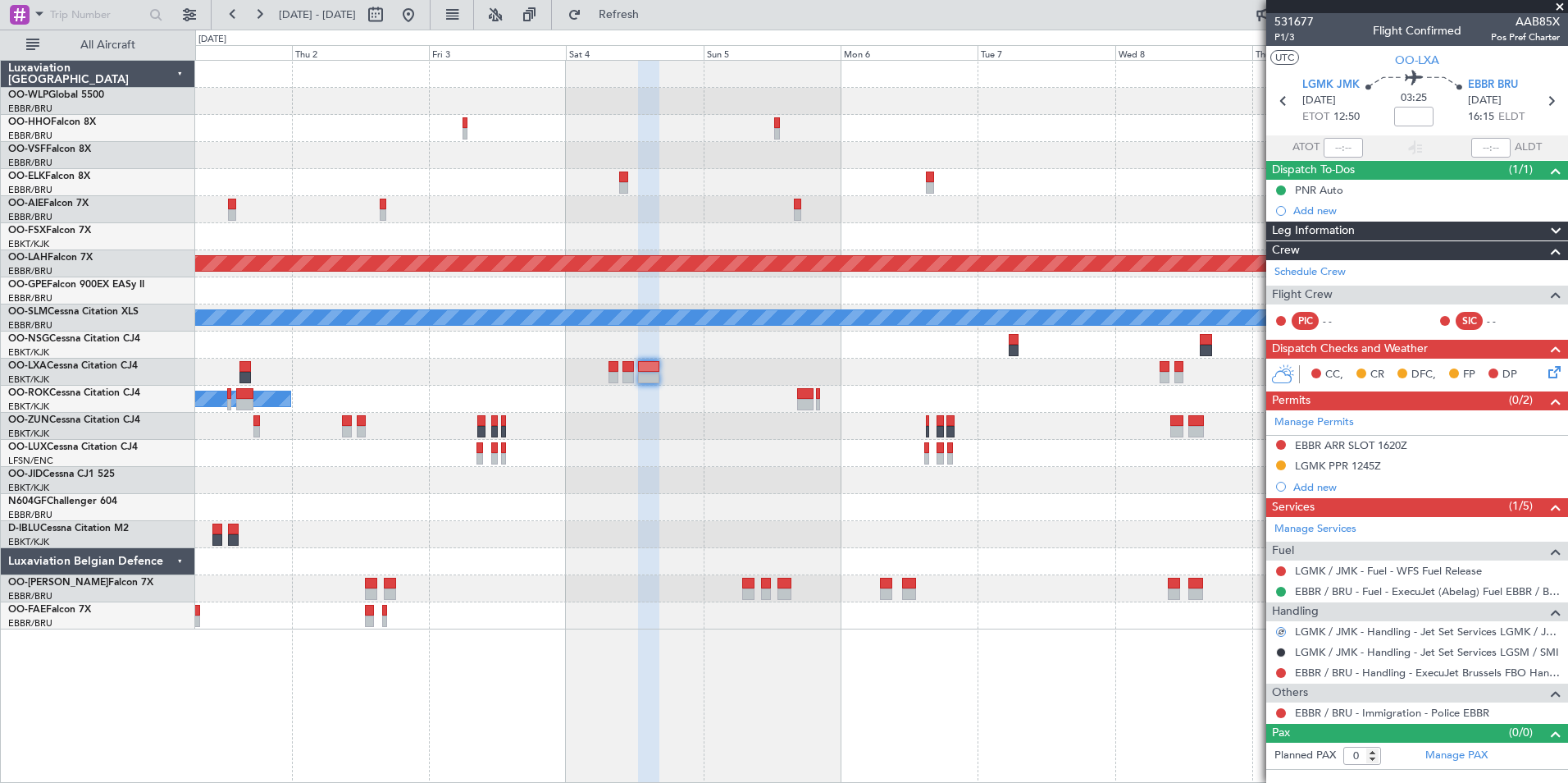
click at [676, 402] on div "Planned Maint London (Farnborough) Planned Maint Alton-st Louis (St Louis Regl)…" at bounding box center [881, 345] width 1372 height 568
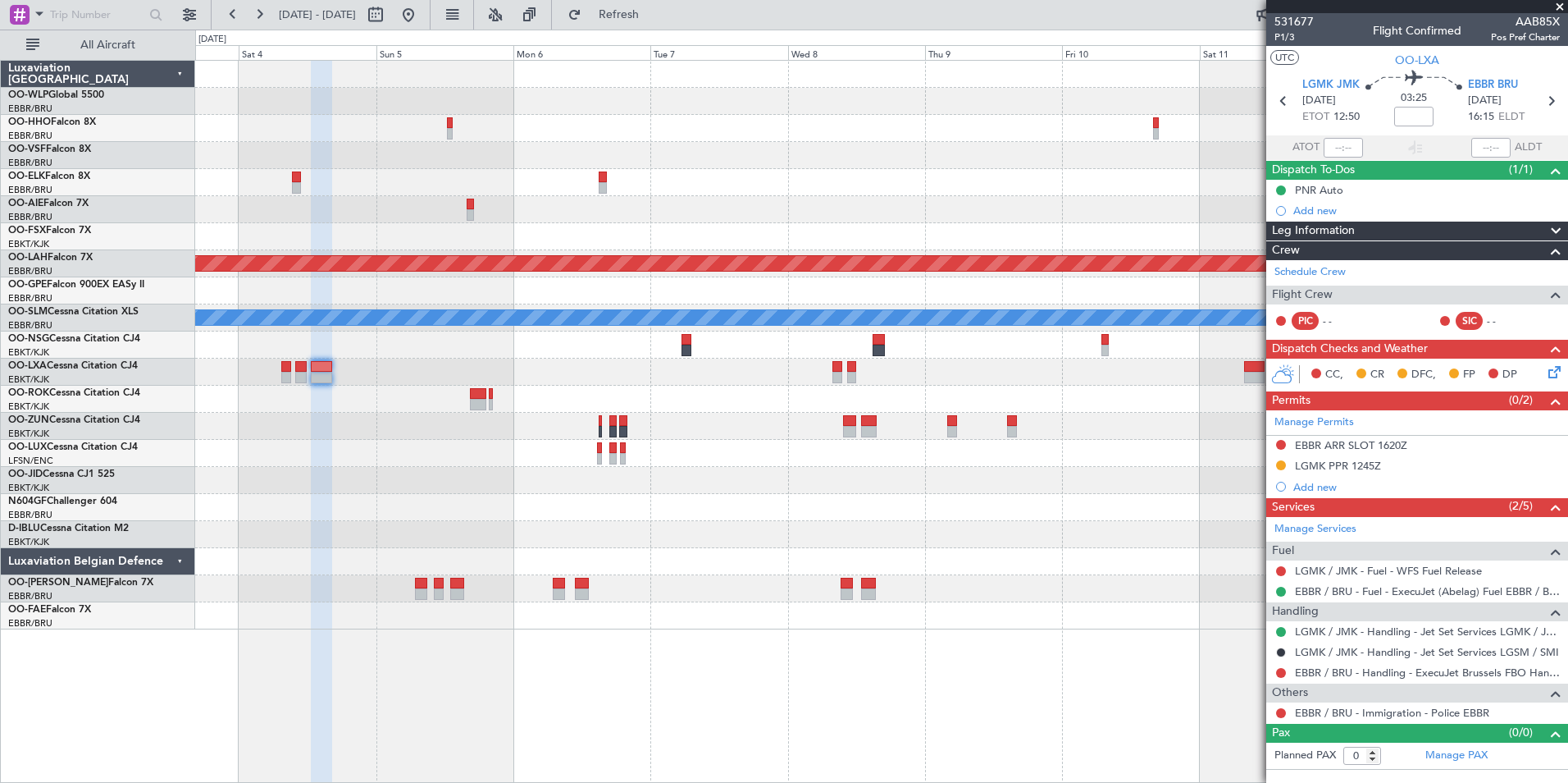
click at [757, 393] on div "Owner [GEOGRAPHIC_DATA]-[GEOGRAPHIC_DATA]" at bounding box center [881, 399] width 1372 height 27
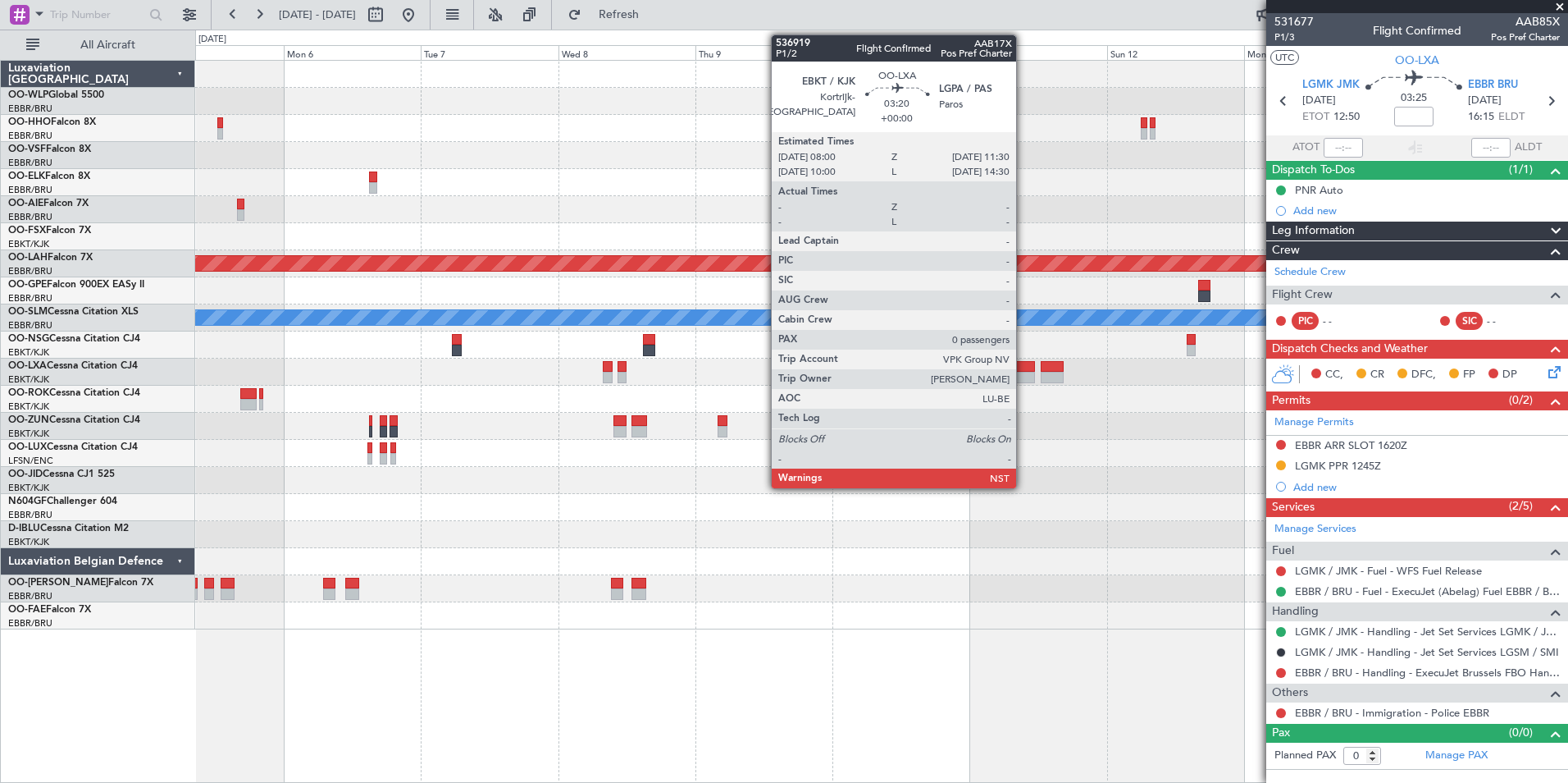
click at [1024, 371] on div at bounding box center [1025, 367] width 21 height 11
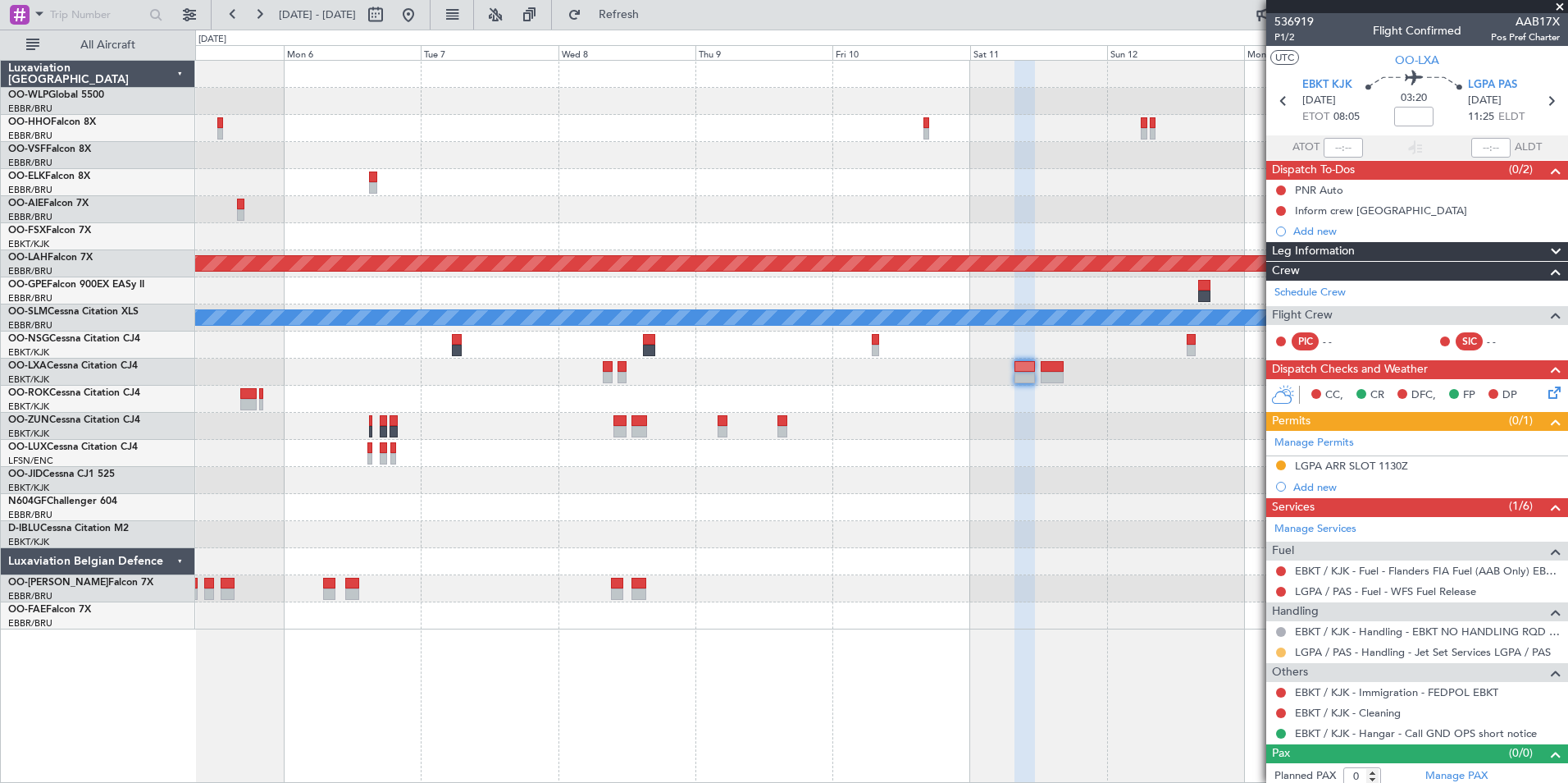
click at [1284, 649] on button at bounding box center [1281, 652] width 9 height 10
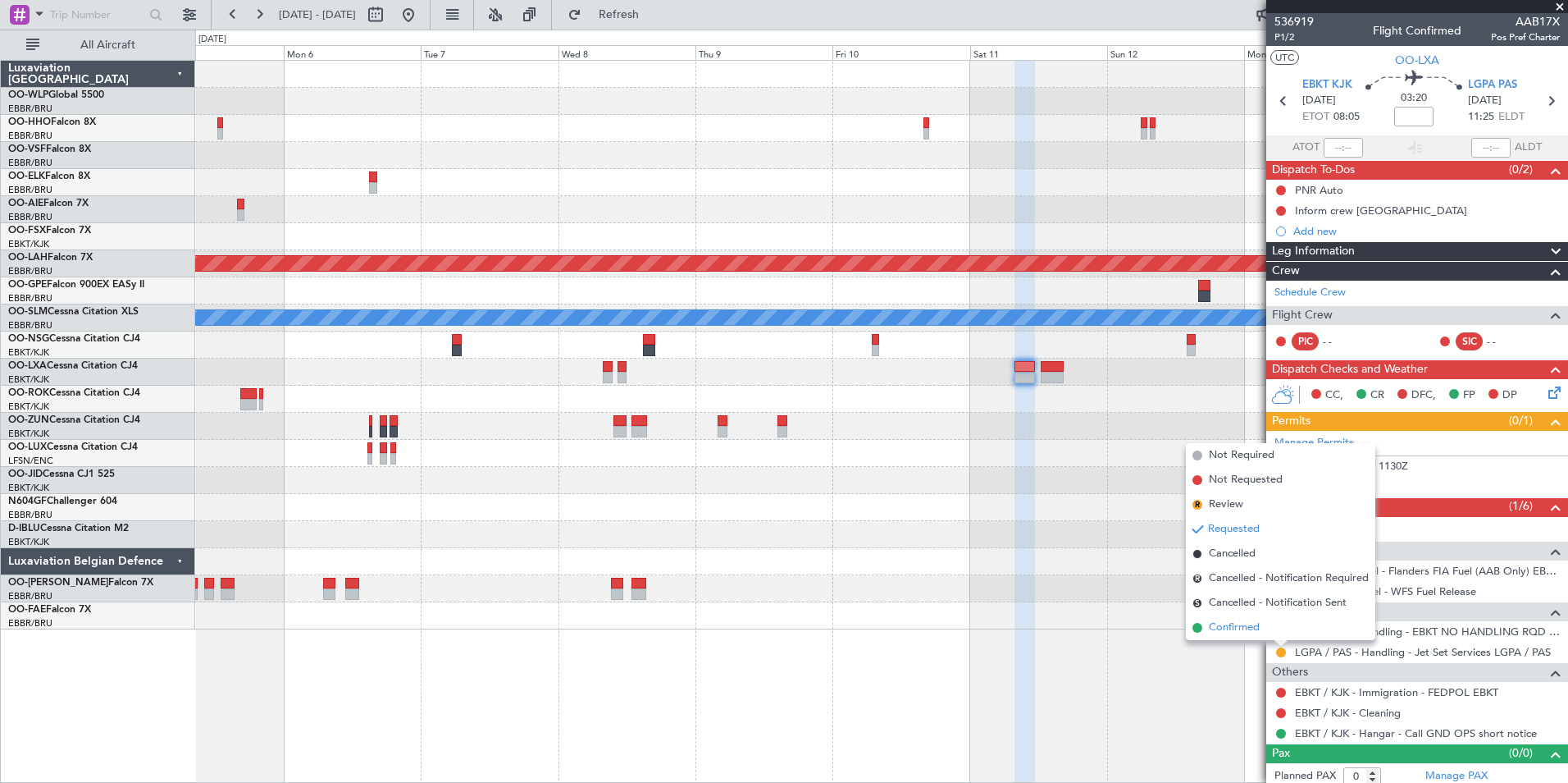
click at [1247, 634] on span "Confirmed" at bounding box center [1235, 627] width 51 height 16
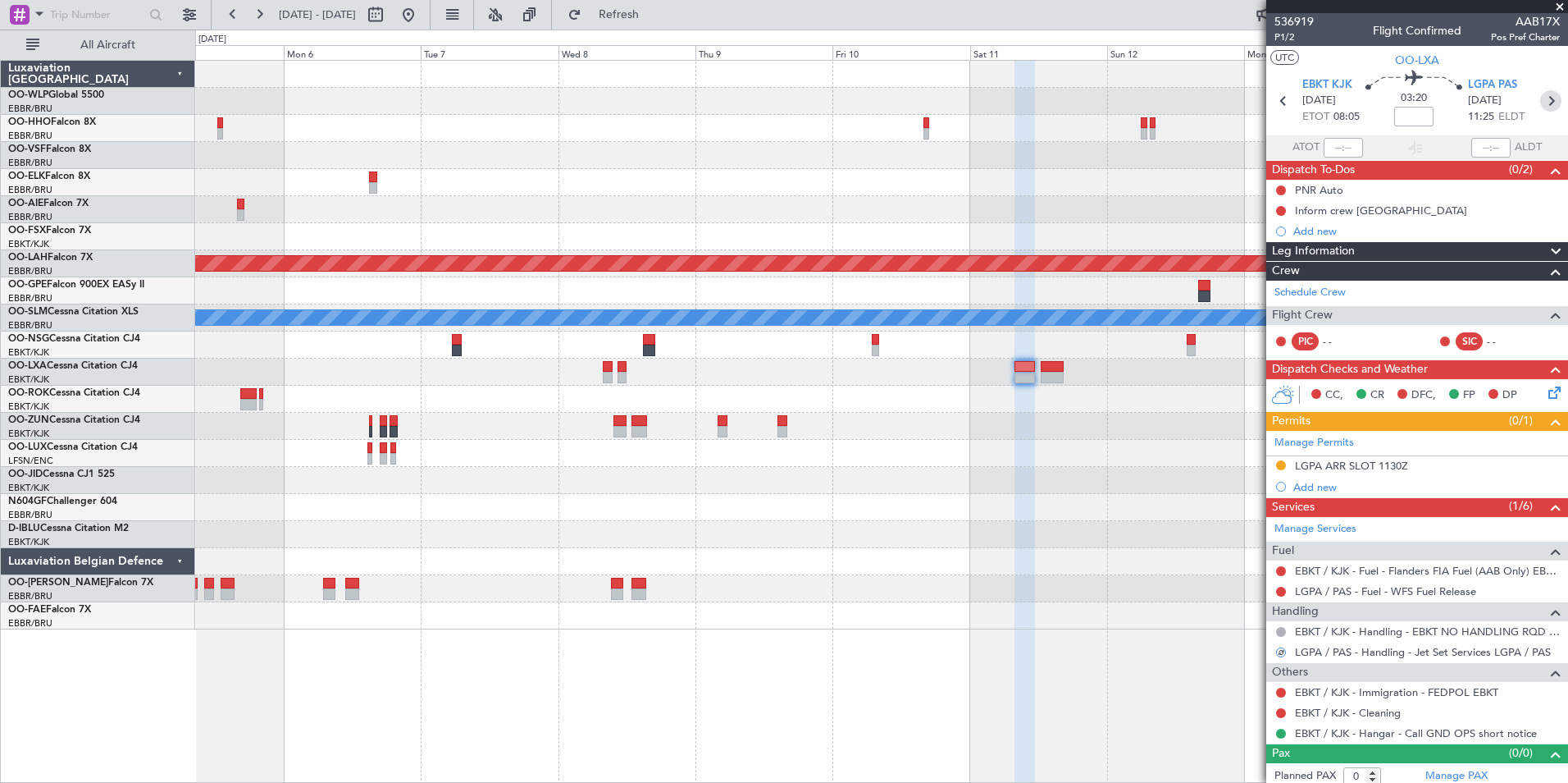
click at [1540, 109] on icon at bounding box center [1551, 101] width 21 height 21
type input "2"
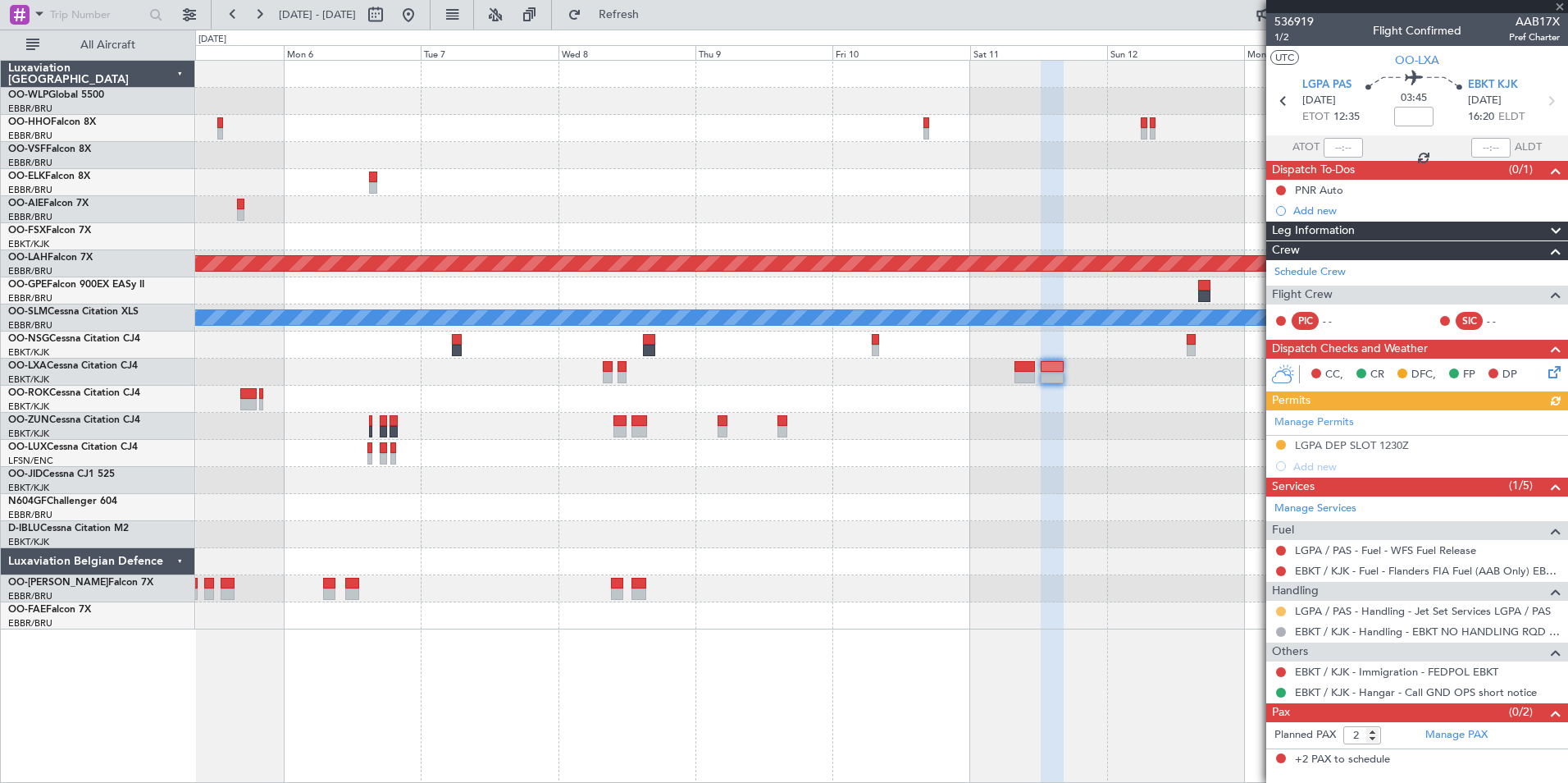
click at [1280, 611] on button at bounding box center [1281, 611] width 9 height 10
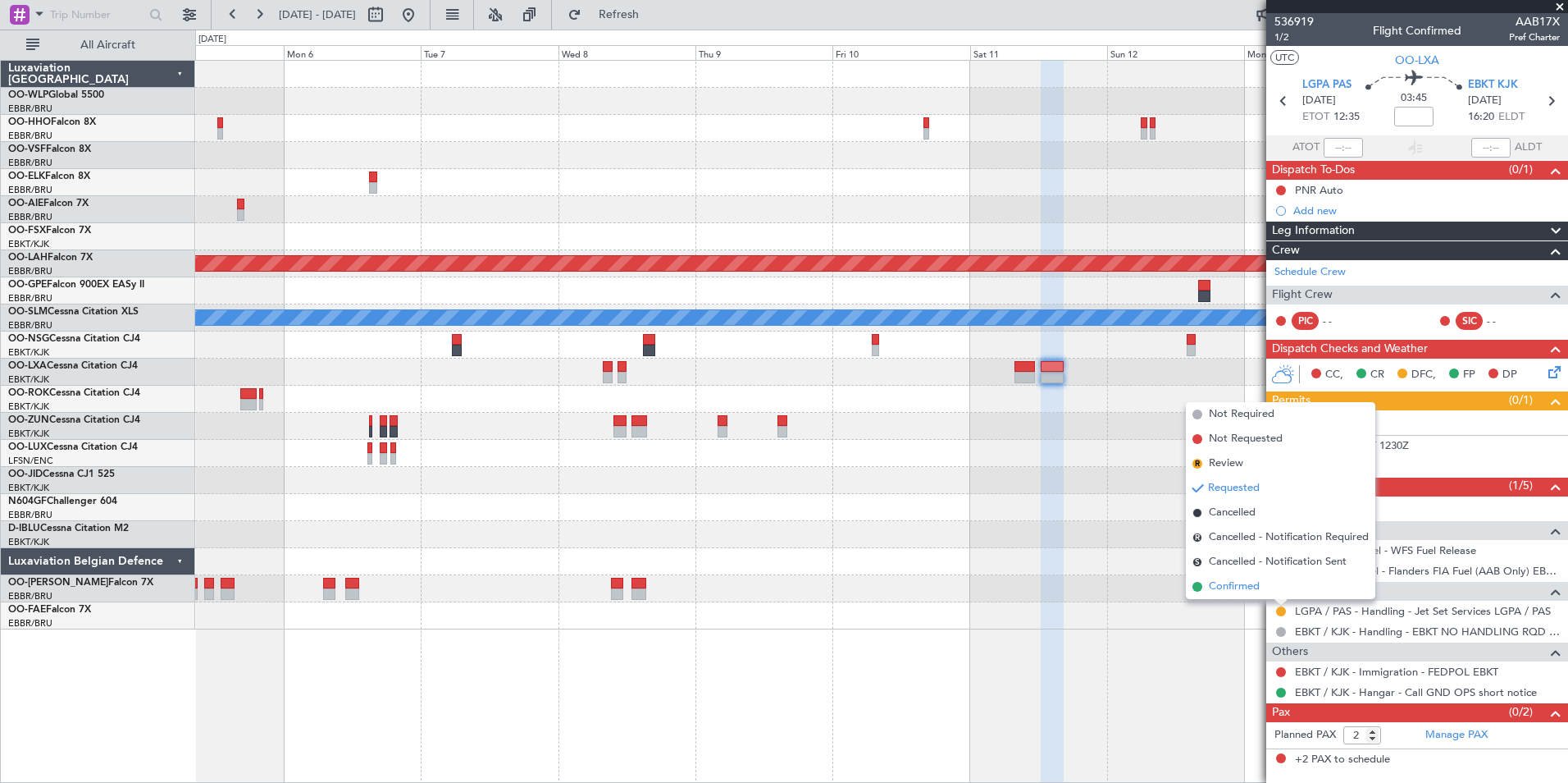
click at [1223, 586] on span "Confirmed" at bounding box center [1235, 586] width 51 height 16
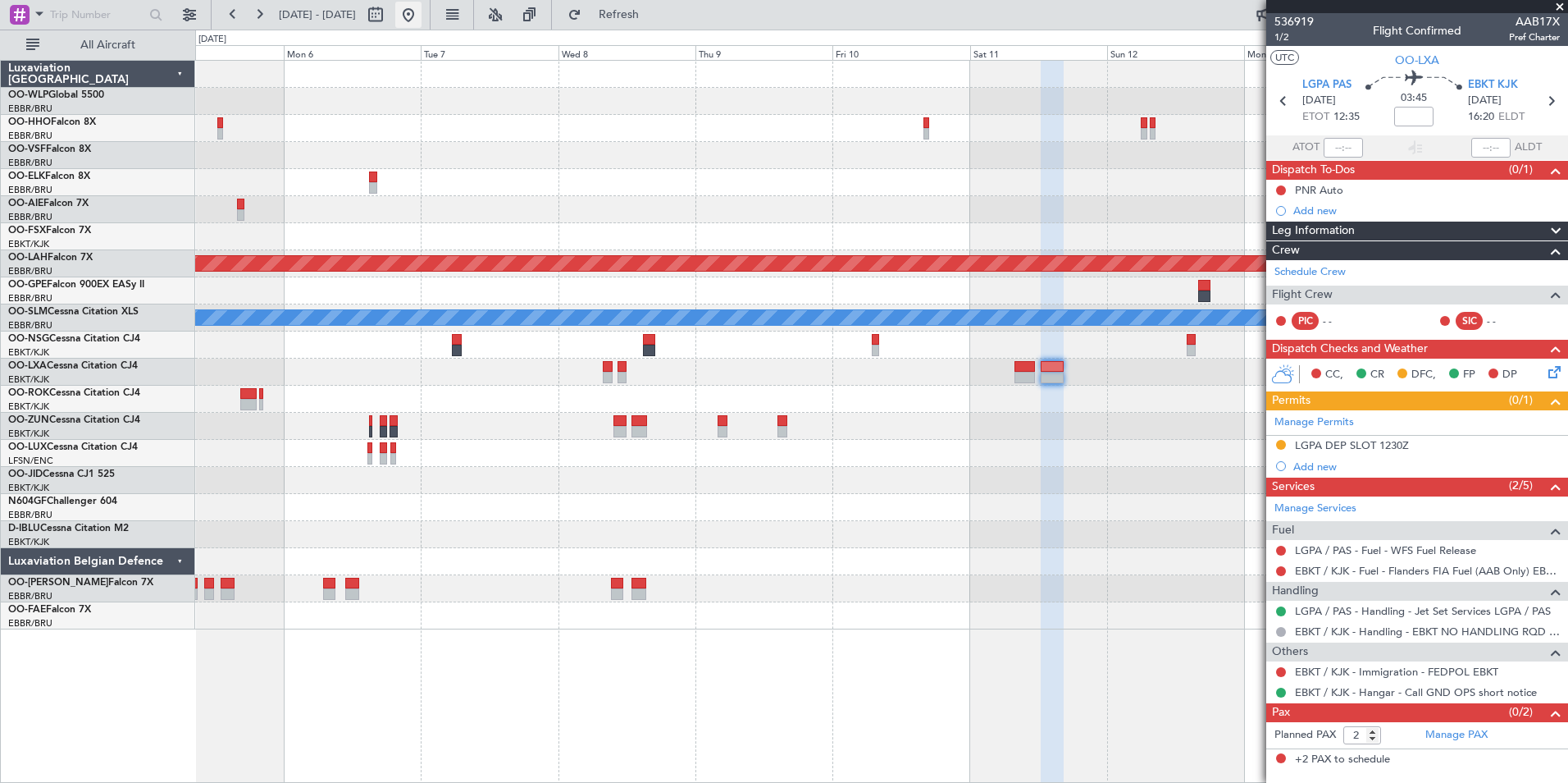
click at [422, 17] on button at bounding box center [408, 15] width 27 height 27
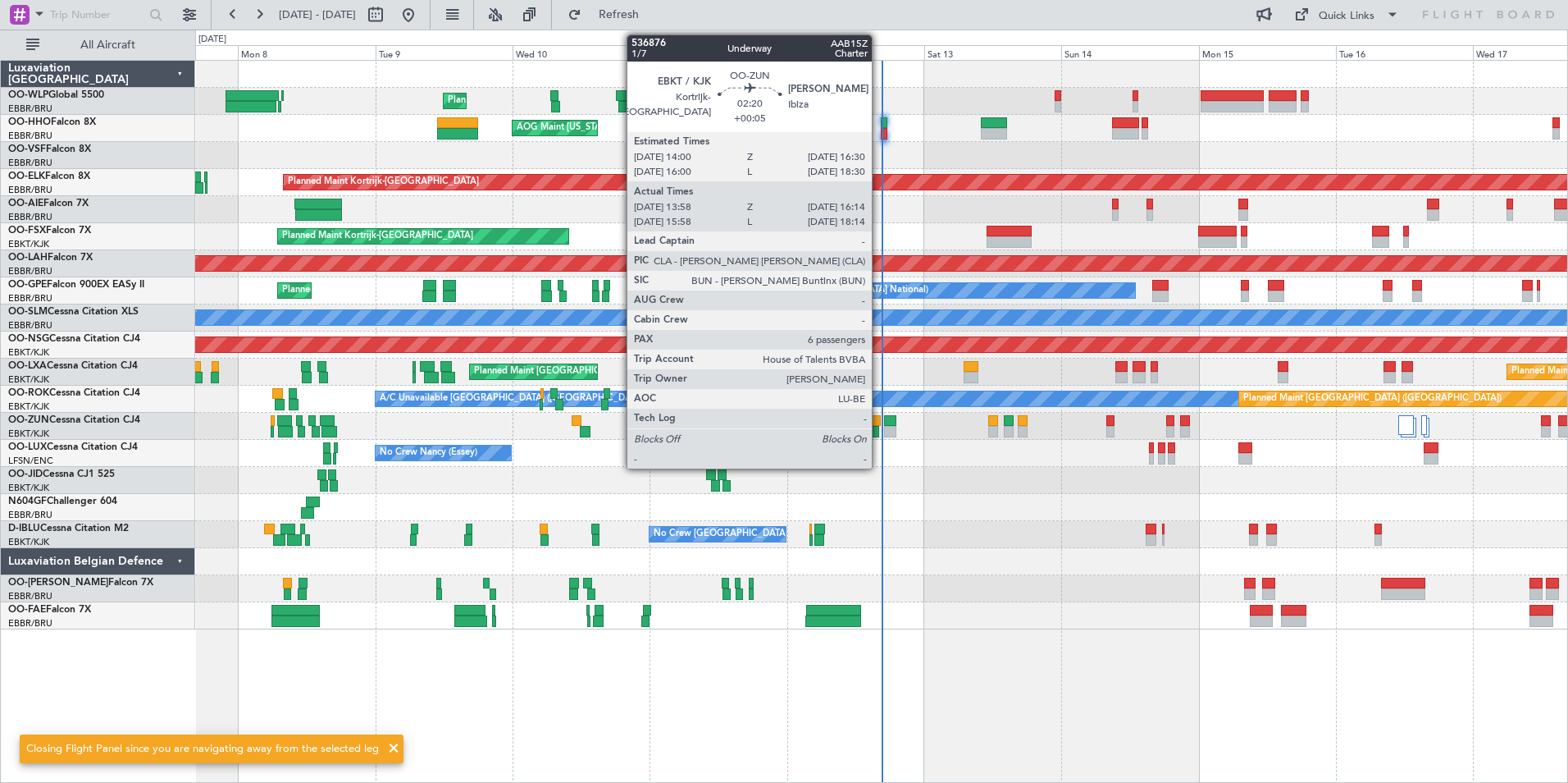
click at [879, 424] on div at bounding box center [874, 421] width 15 height 11
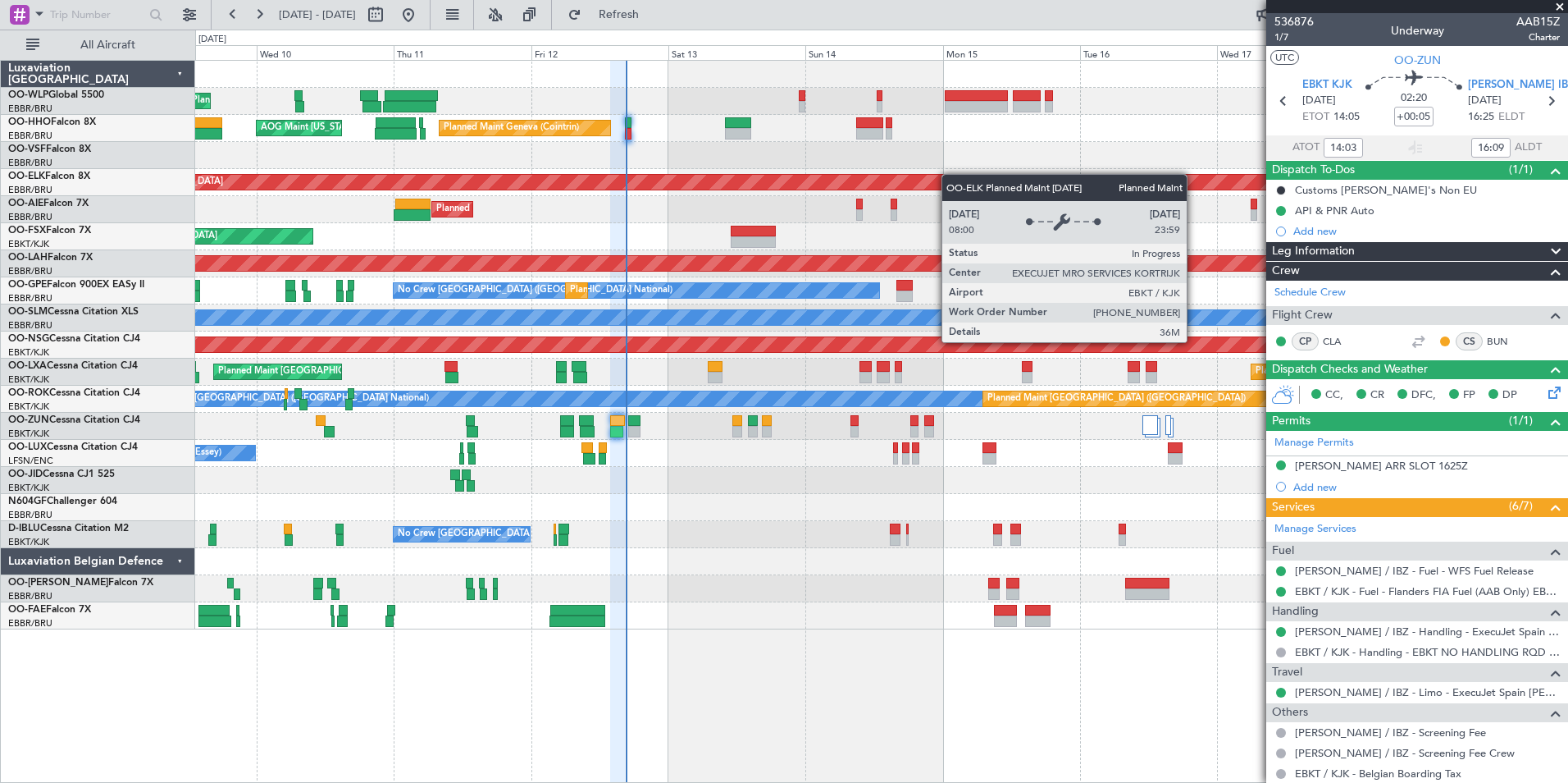
click at [699, 221] on div "Planned Maint Liege Planned Maint Geneva (Cointrin) AOG Maint New York (Teterbo…" at bounding box center [881, 345] width 1372 height 568
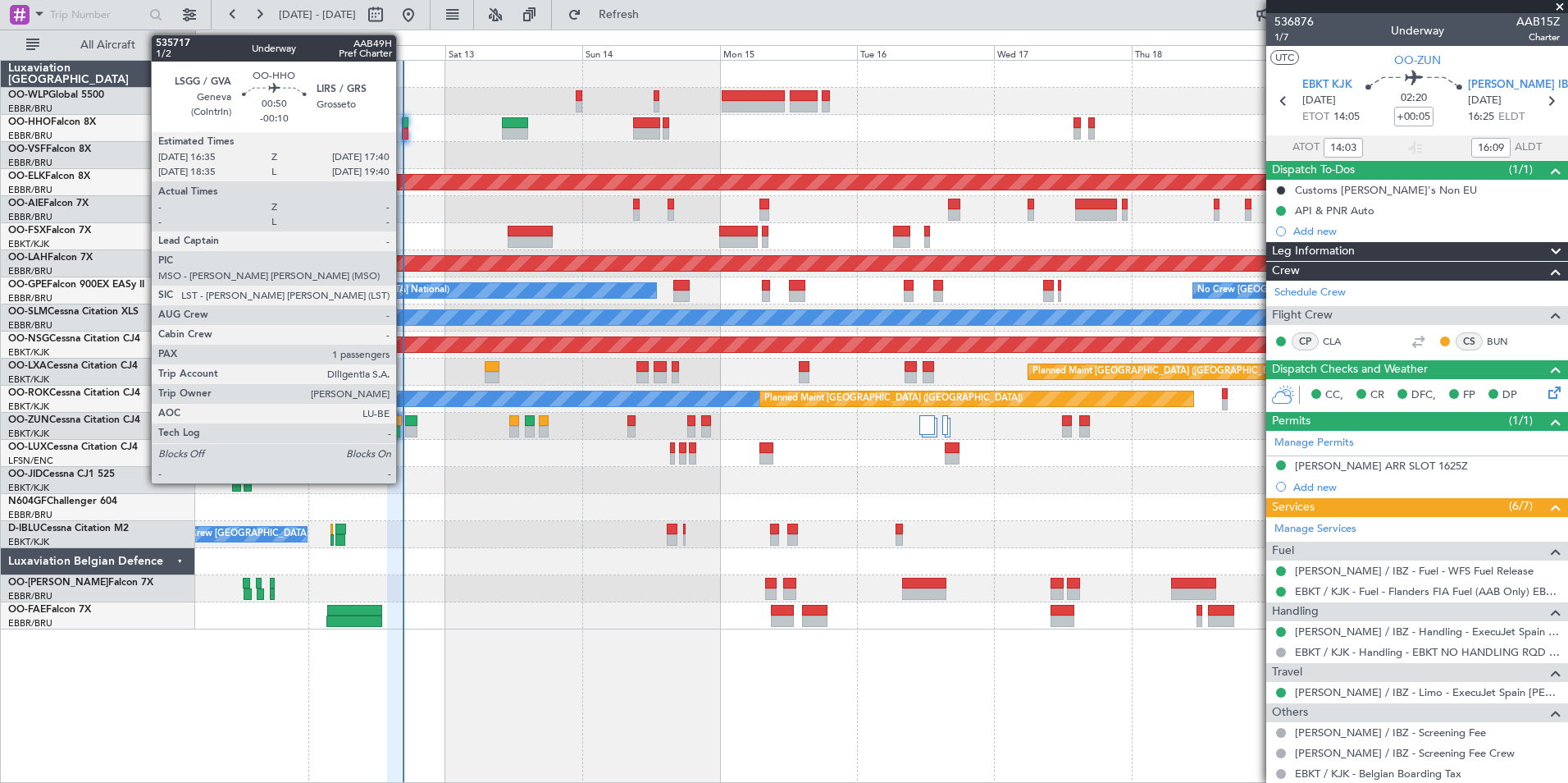
click at [407, 135] on div at bounding box center [405, 134] width 7 height 11
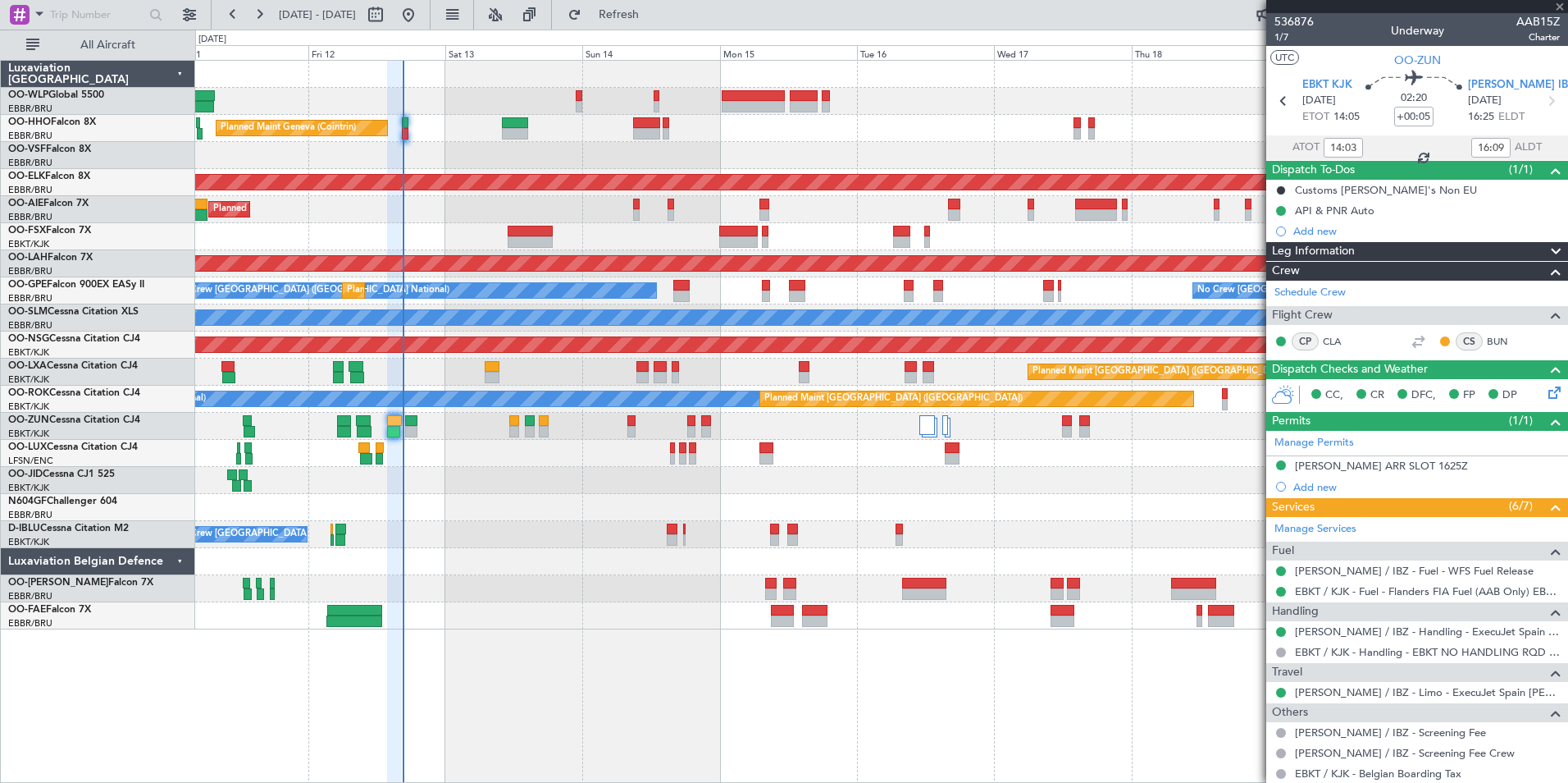
type input "-00:10"
type input "1"
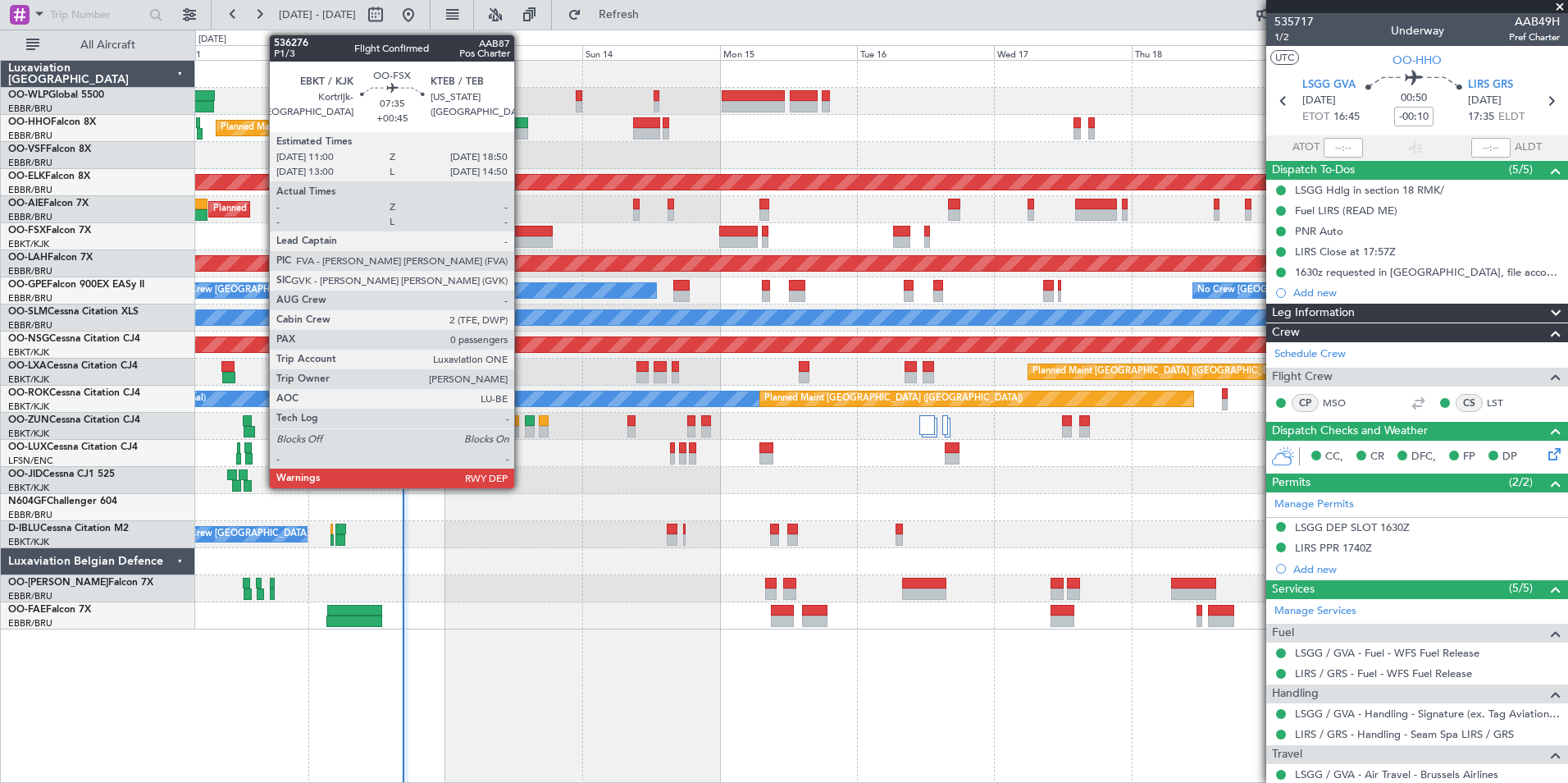
click at [521, 231] on div at bounding box center [529, 231] width 45 height 11
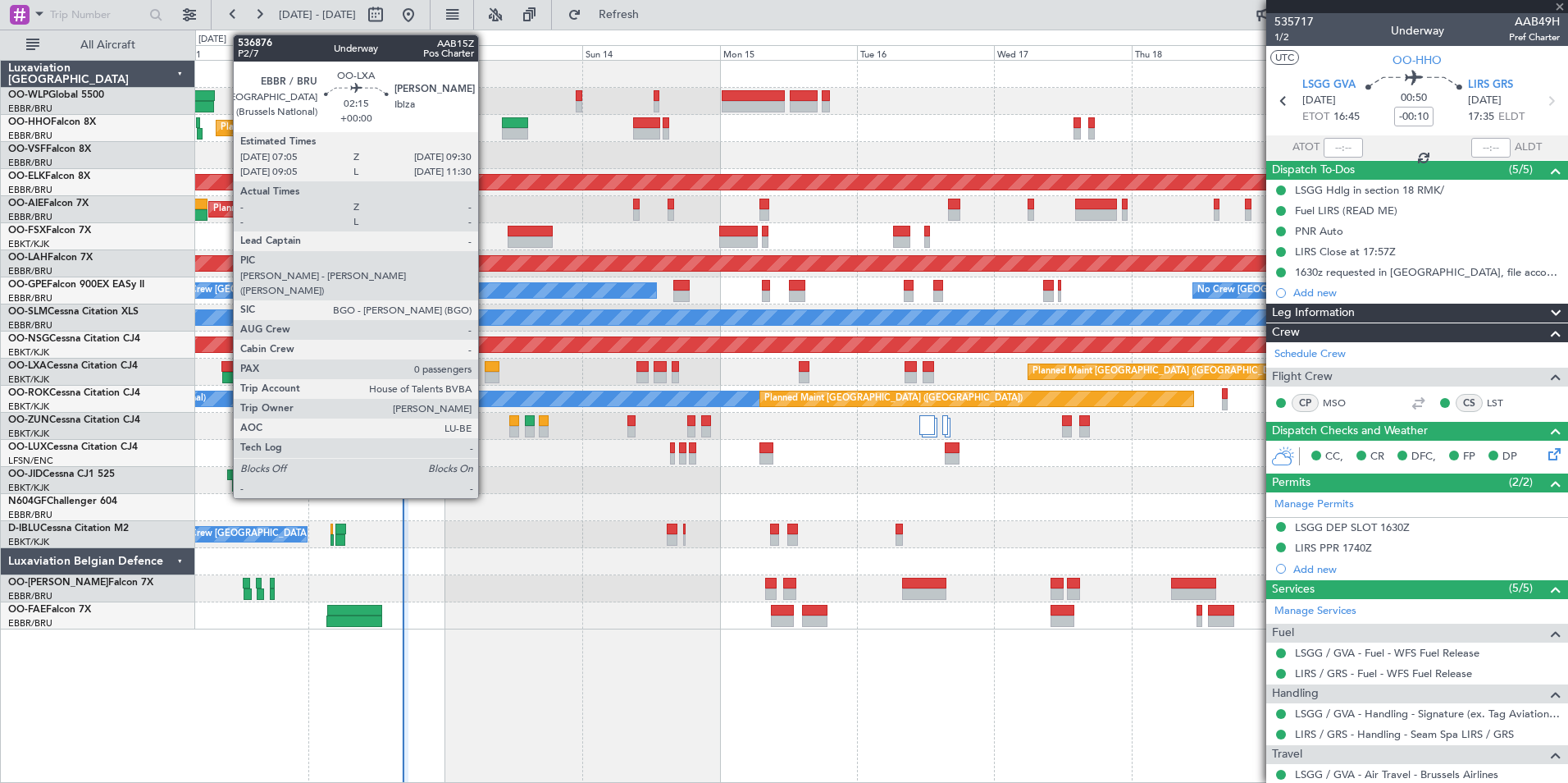
type input "+00:45"
type input "0"
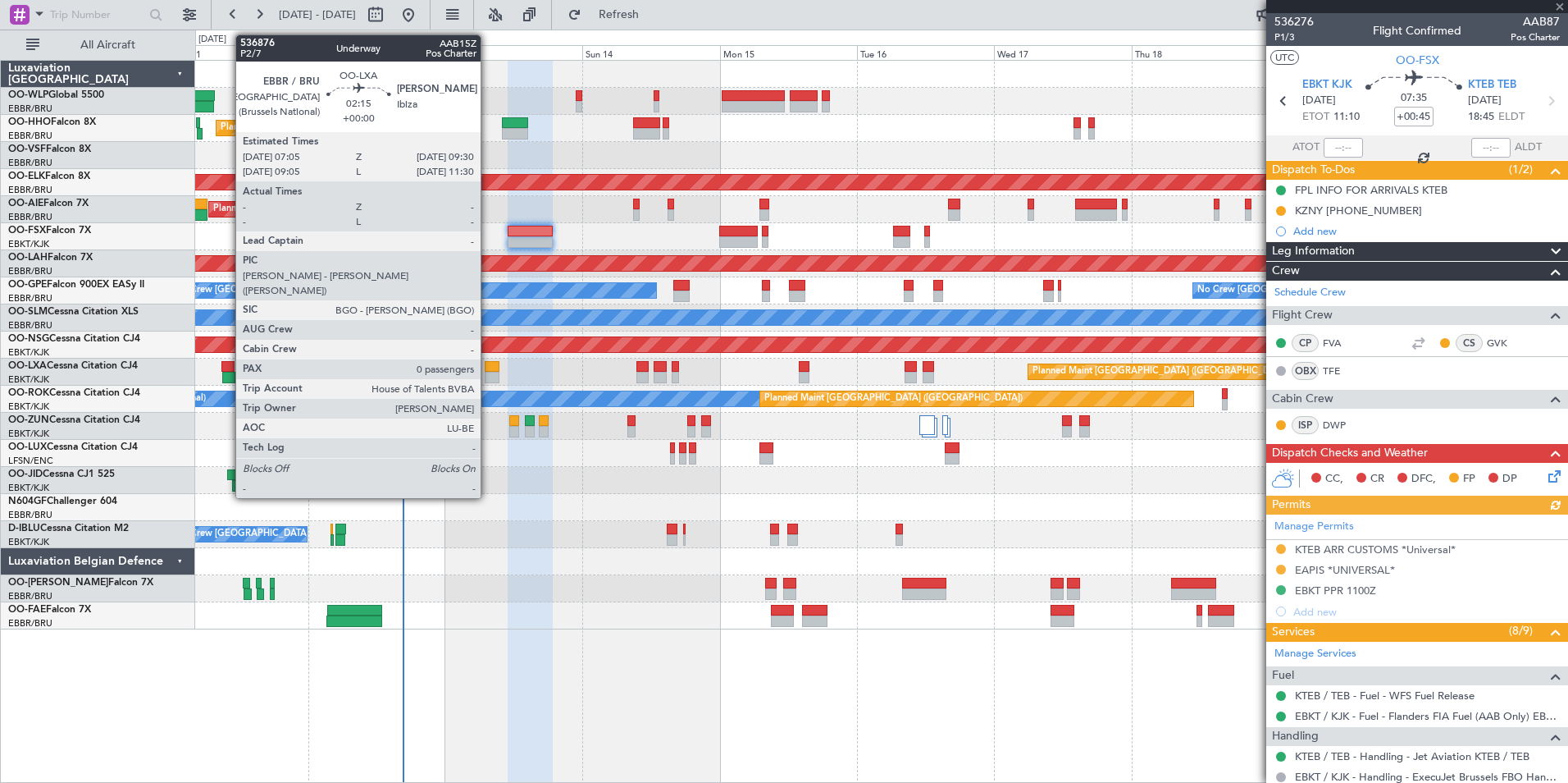
click at [488, 375] on div at bounding box center [491, 377] width 14 height 11
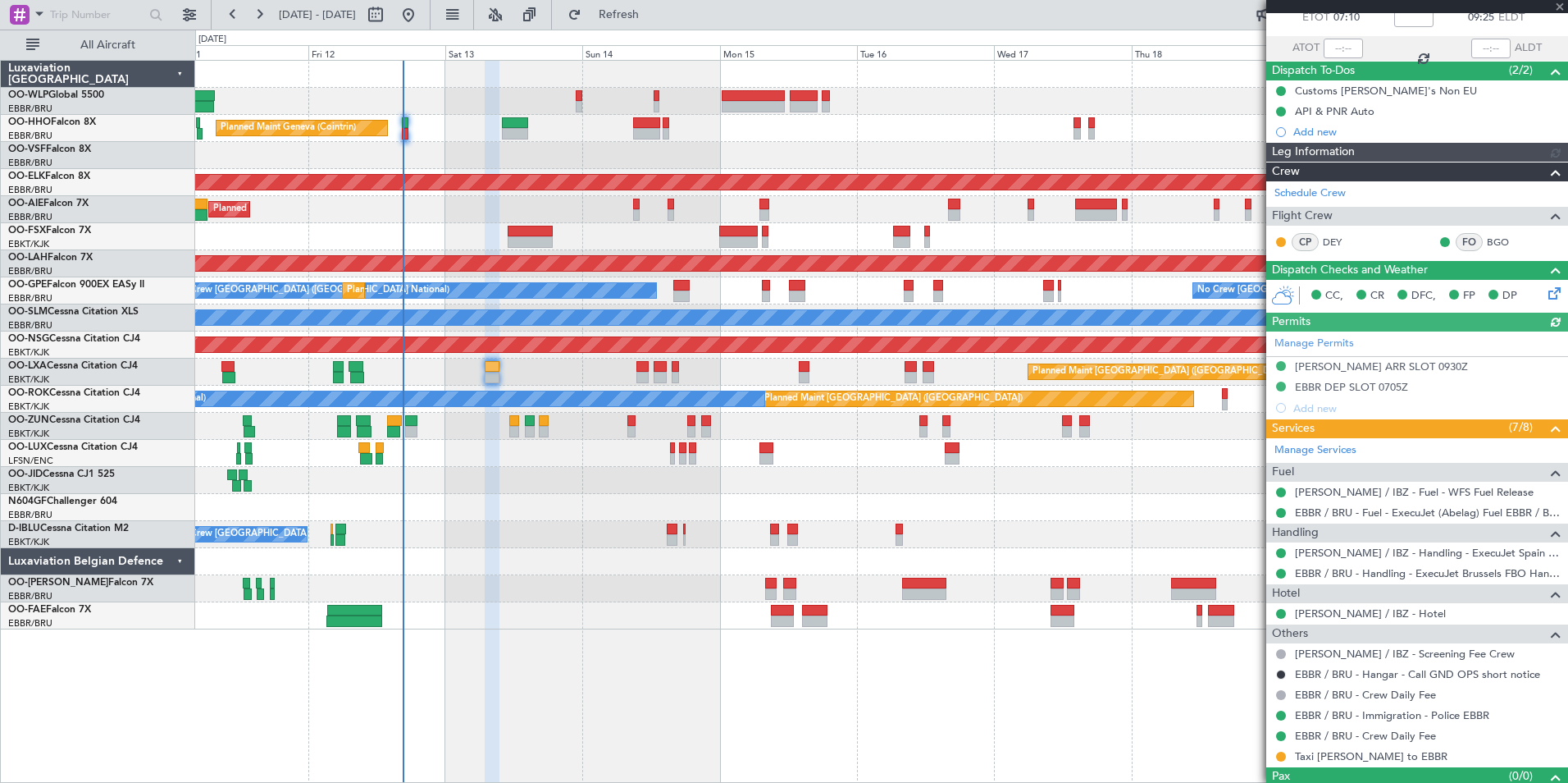
scroll to position [129, 0]
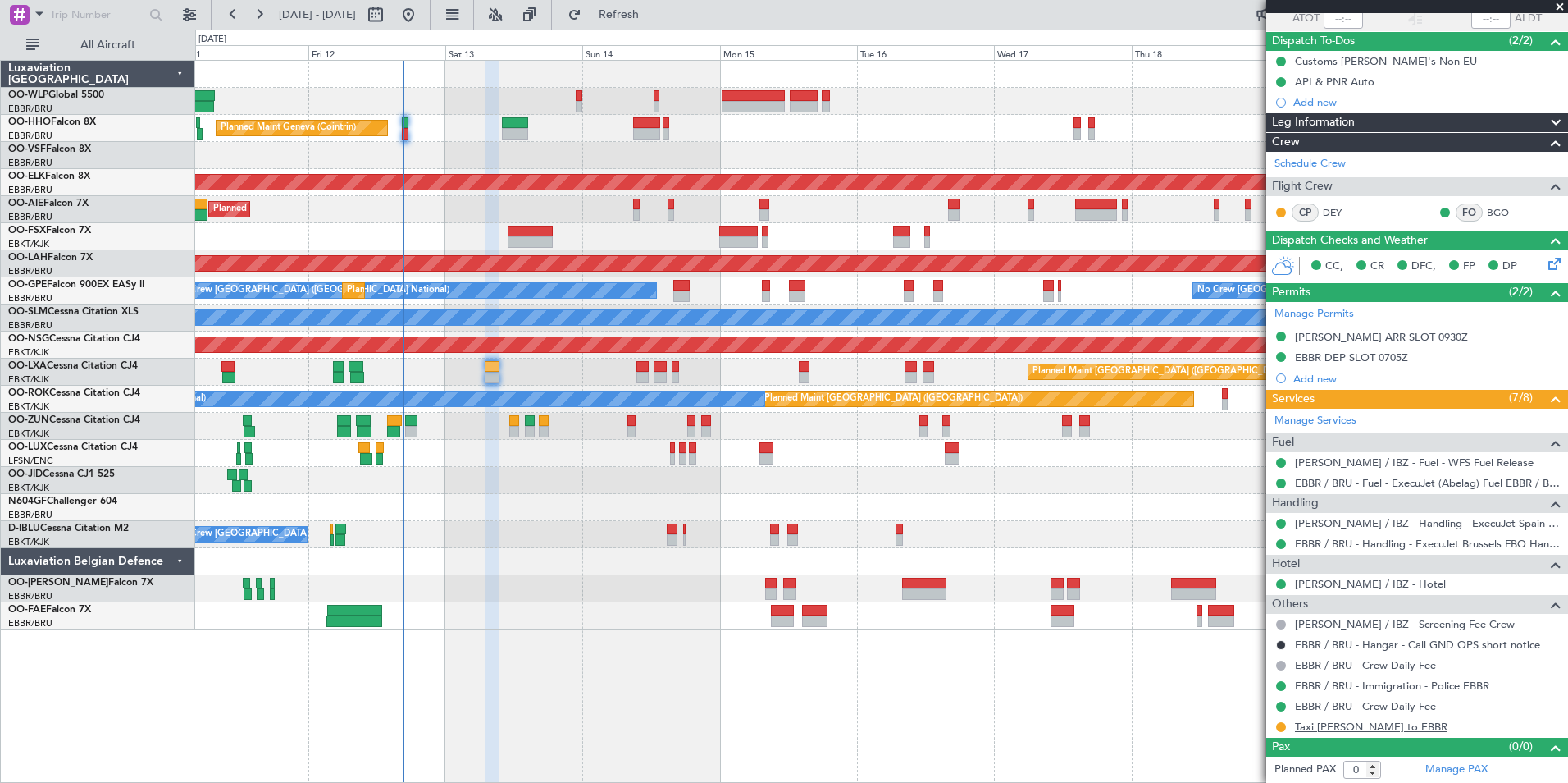
click at [1331, 729] on link "Taxi [PERSON_NAME] to EBBR" at bounding box center [1370, 726] width 153 height 14
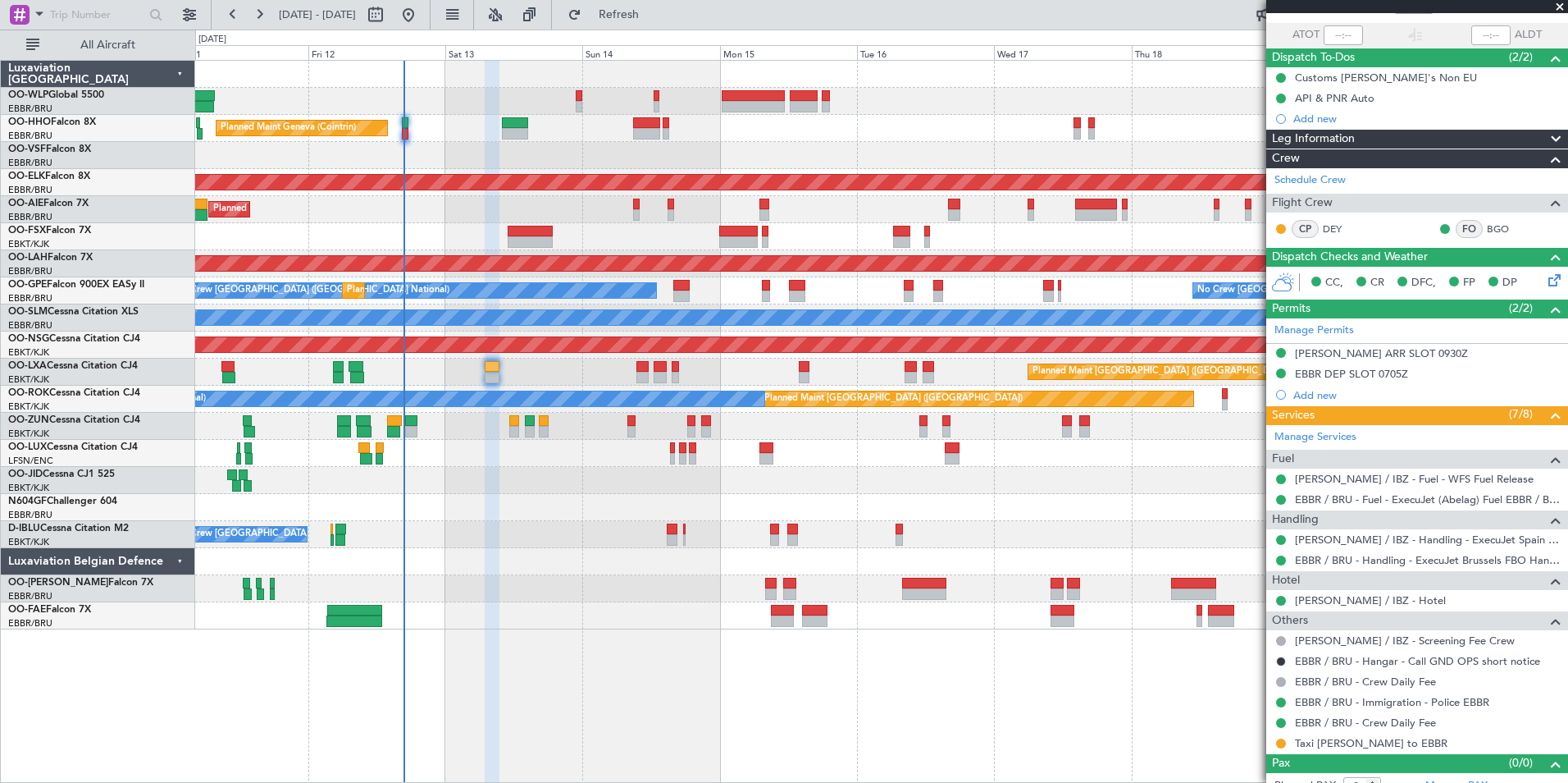
scroll to position [129, 0]
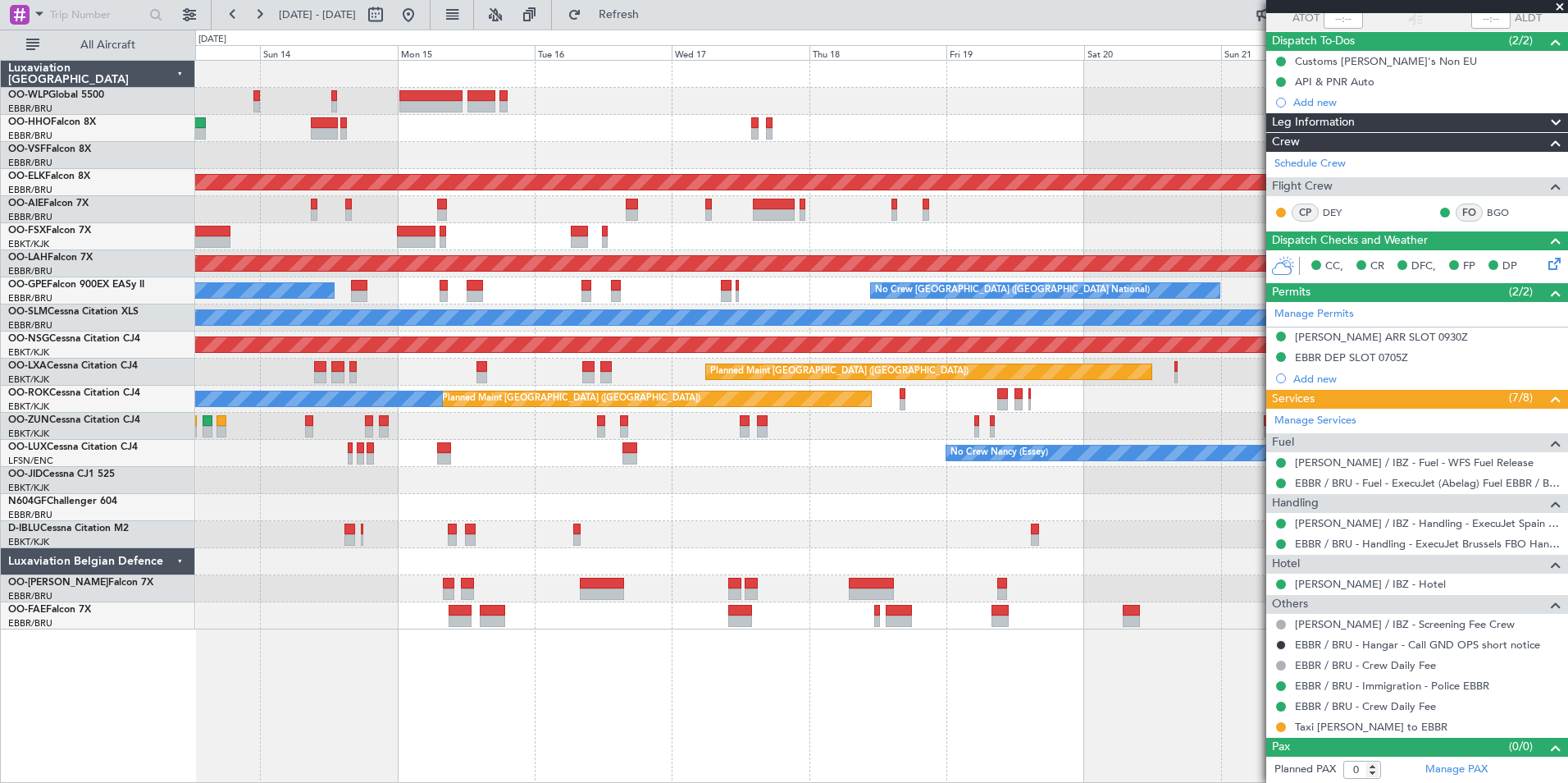
click at [660, 285] on div "No Crew [GEOGRAPHIC_DATA] ([GEOGRAPHIC_DATA] National) No Crew [GEOGRAPHIC_DATA…" at bounding box center [881, 291] width 1372 height 27
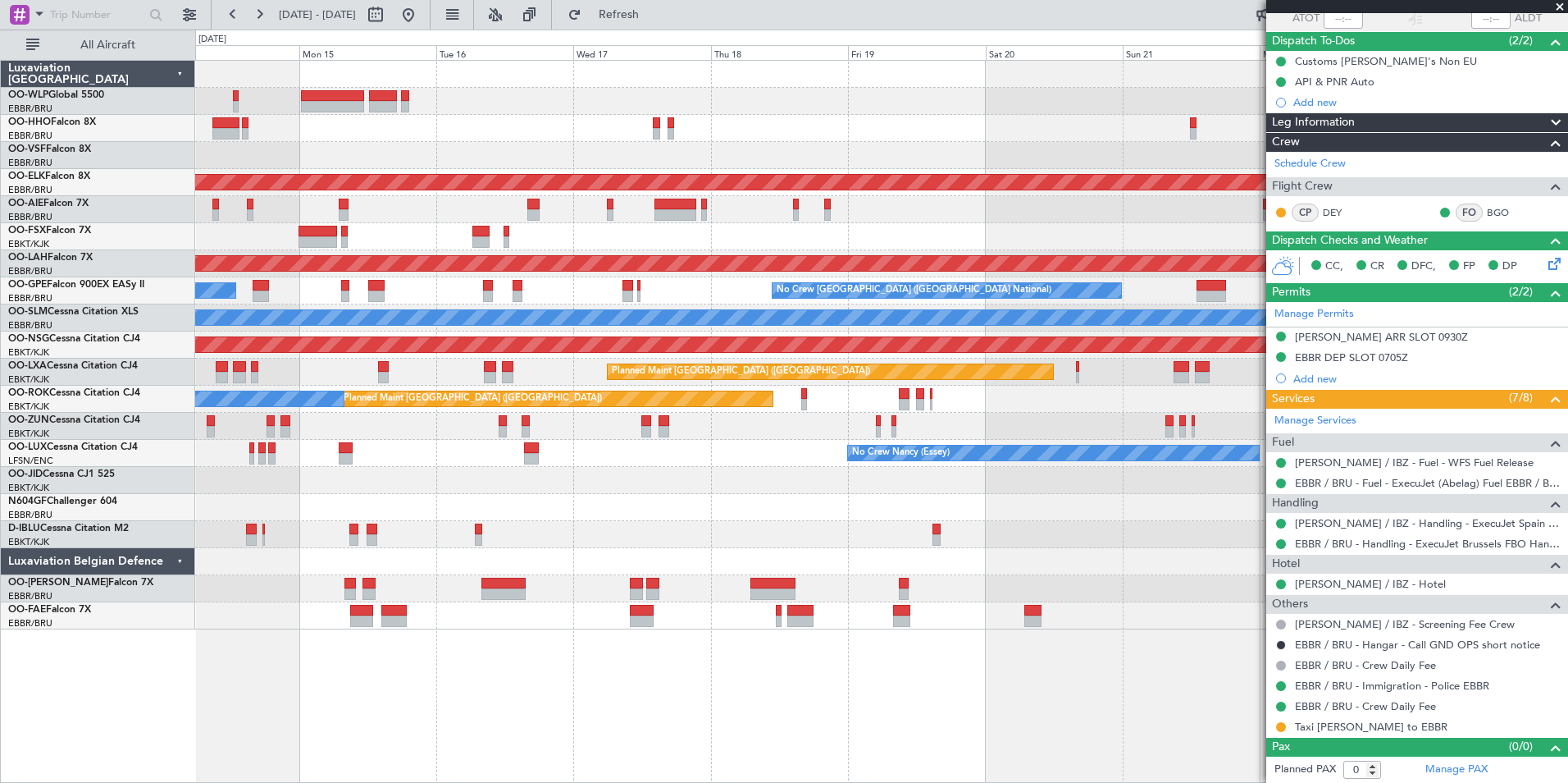
click at [850, 229] on div "Planned Maint Geneva (Cointrin) Planned Maint [GEOGRAPHIC_DATA]-[GEOGRAPHIC_DAT…" at bounding box center [881, 345] width 1372 height 568
click at [775, 411] on div "Planned Maint [GEOGRAPHIC_DATA] ([GEOGRAPHIC_DATA]) A/C Unavailable [GEOGRAPHIC…" at bounding box center [881, 399] width 1372 height 27
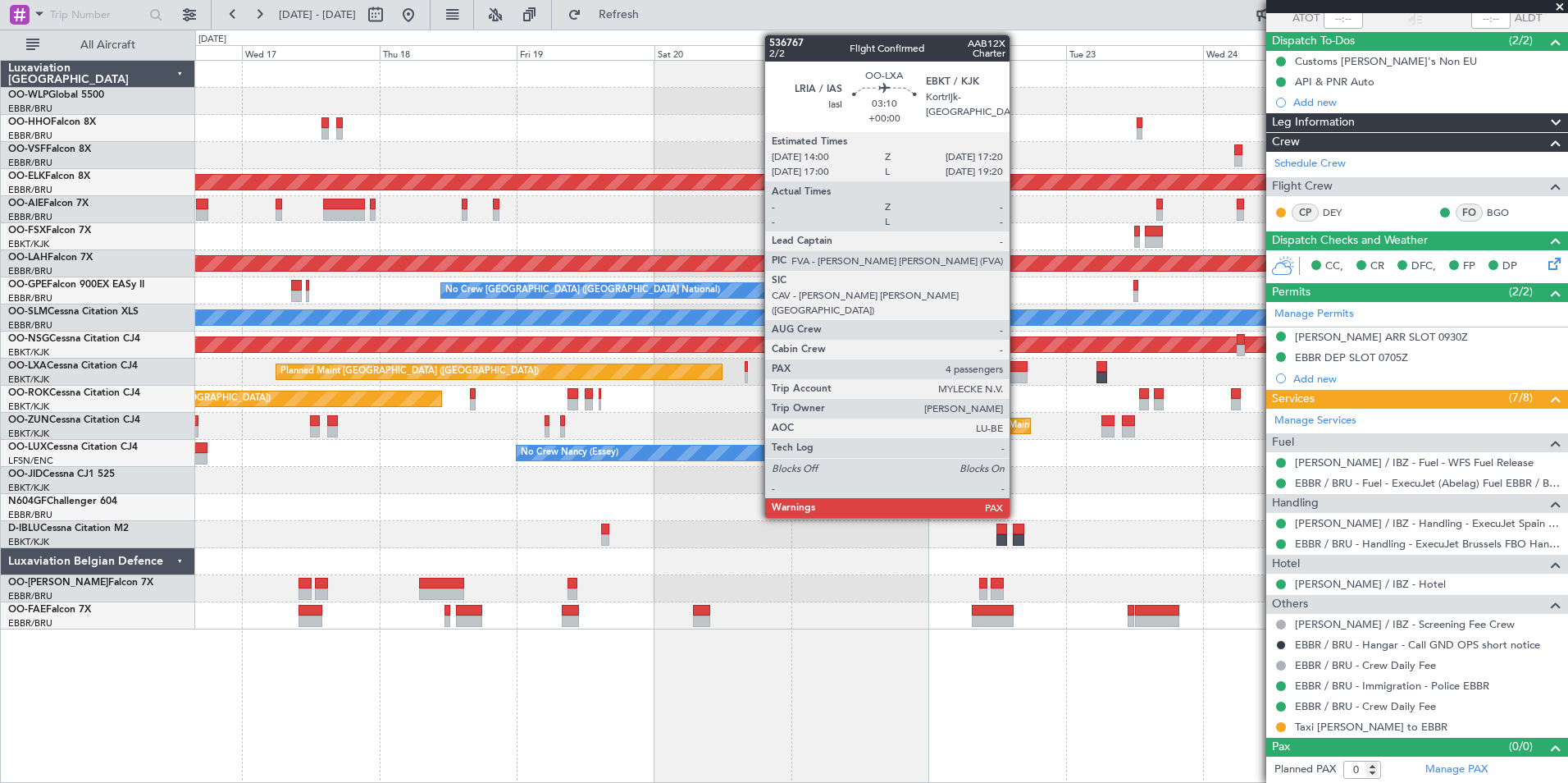
click at [1017, 375] on div at bounding box center [1017, 377] width 20 height 11
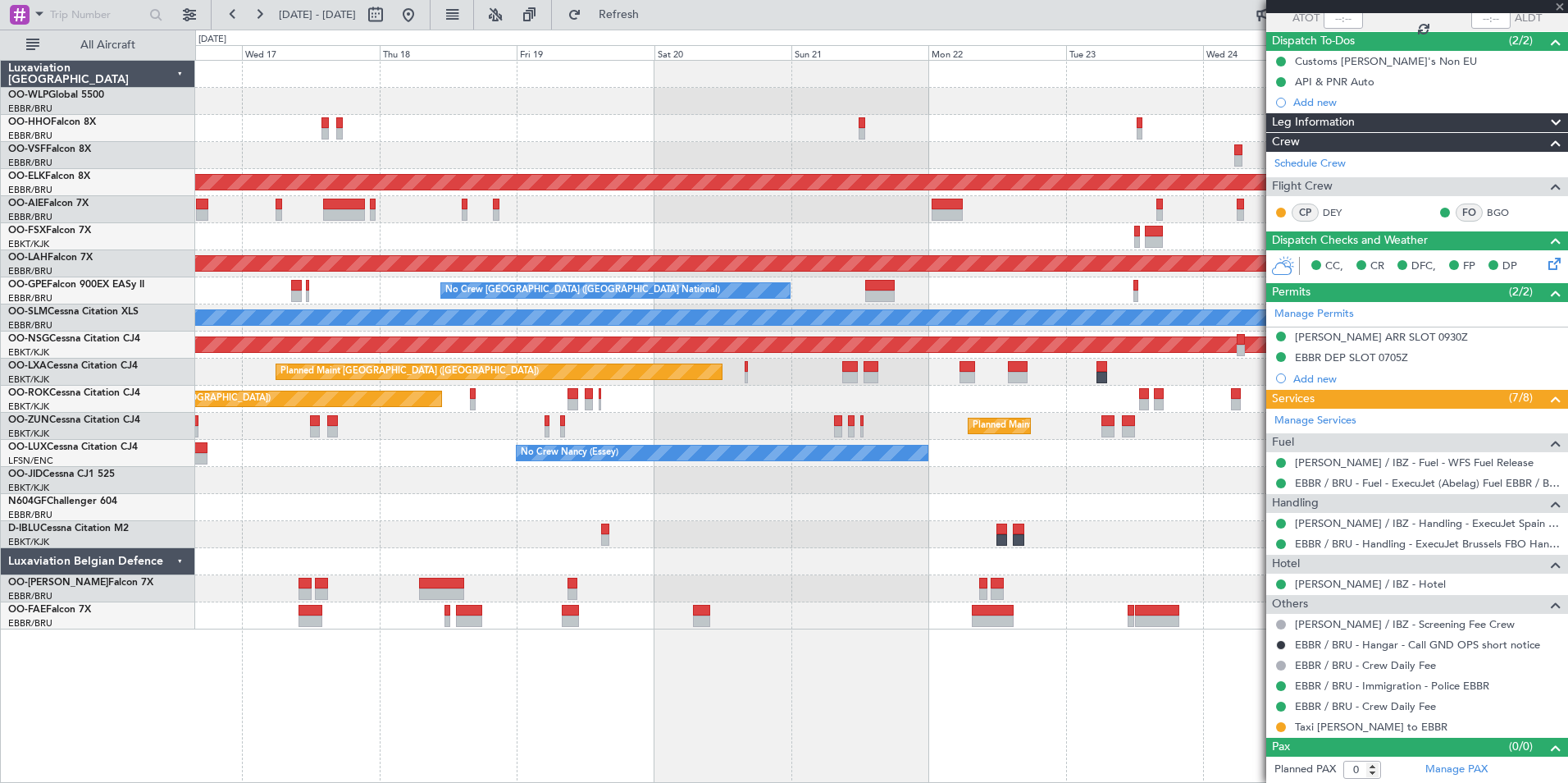
type input "4"
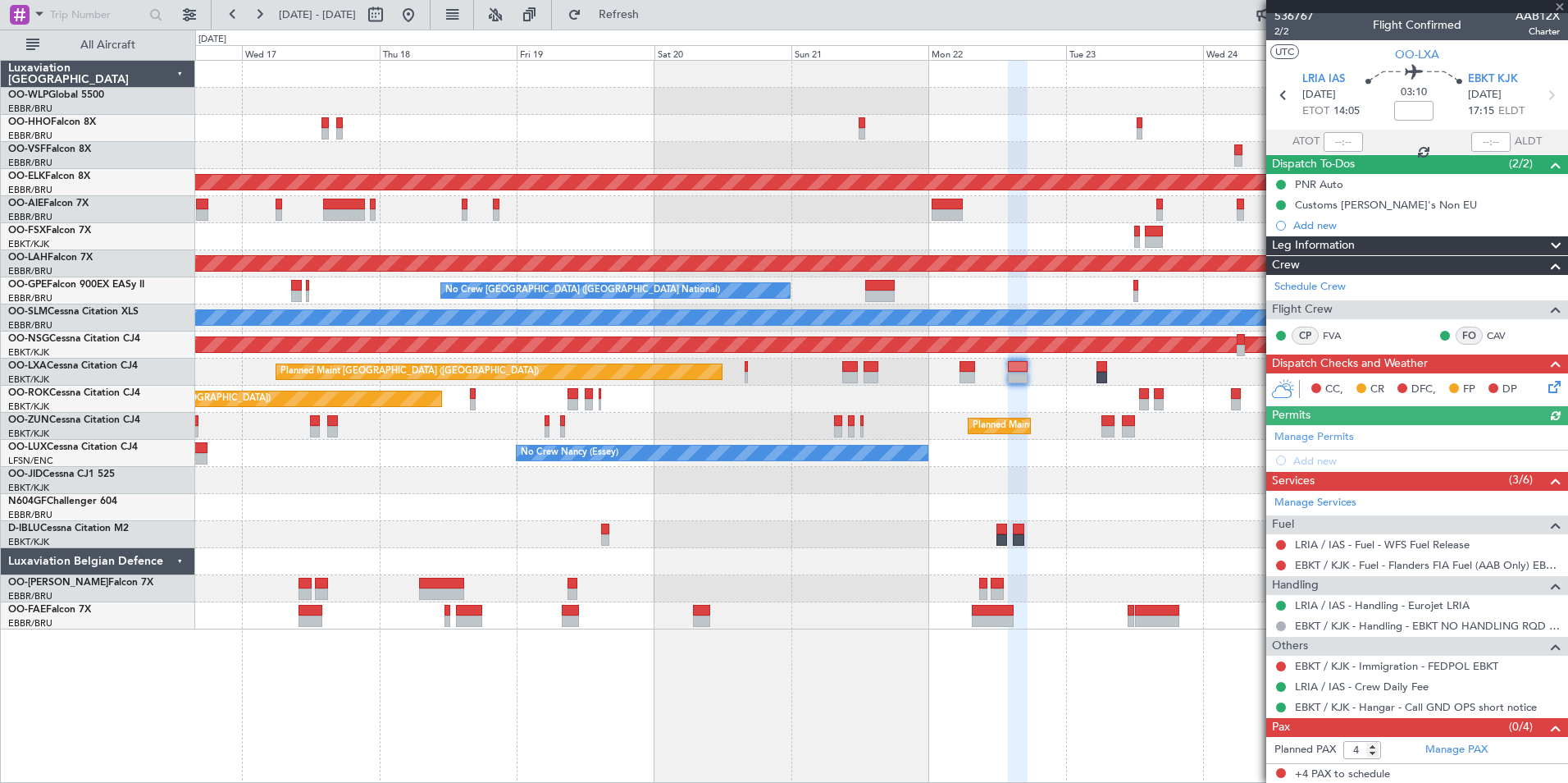
scroll to position [8, 0]
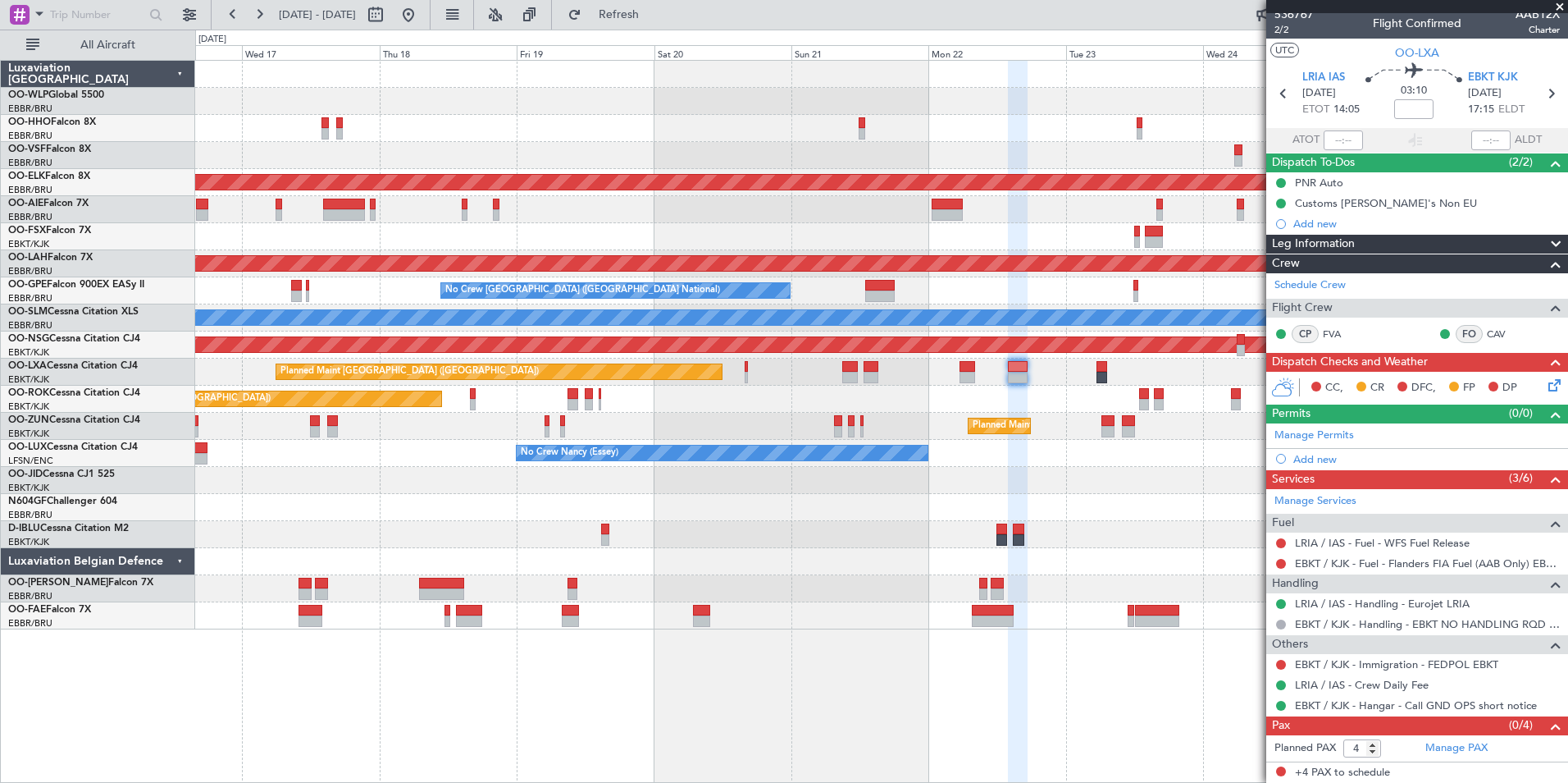
click at [914, 260] on div "Planned Maint Kortrijk-[GEOGRAPHIC_DATA] Planned Maint [GEOGRAPHIC_DATA] ([GEOG…" at bounding box center [881, 345] width 1372 height 568
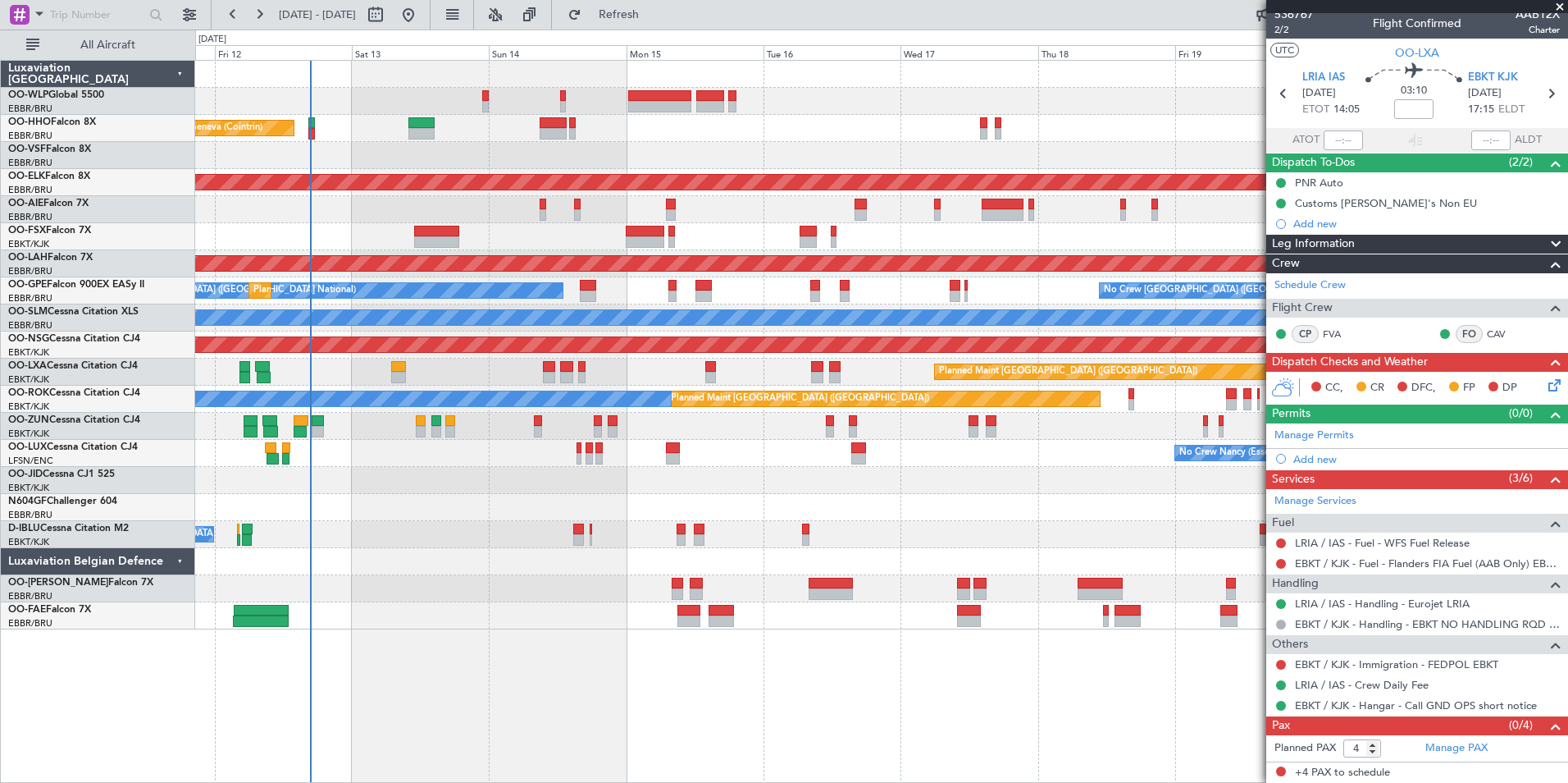
click at [928, 425] on div "Planned Maint Liege Planned Maint Geneva ([GEOGRAPHIC_DATA]) AOG Maint [US_STAT…" at bounding box center [881, 345] width 1372 height 568
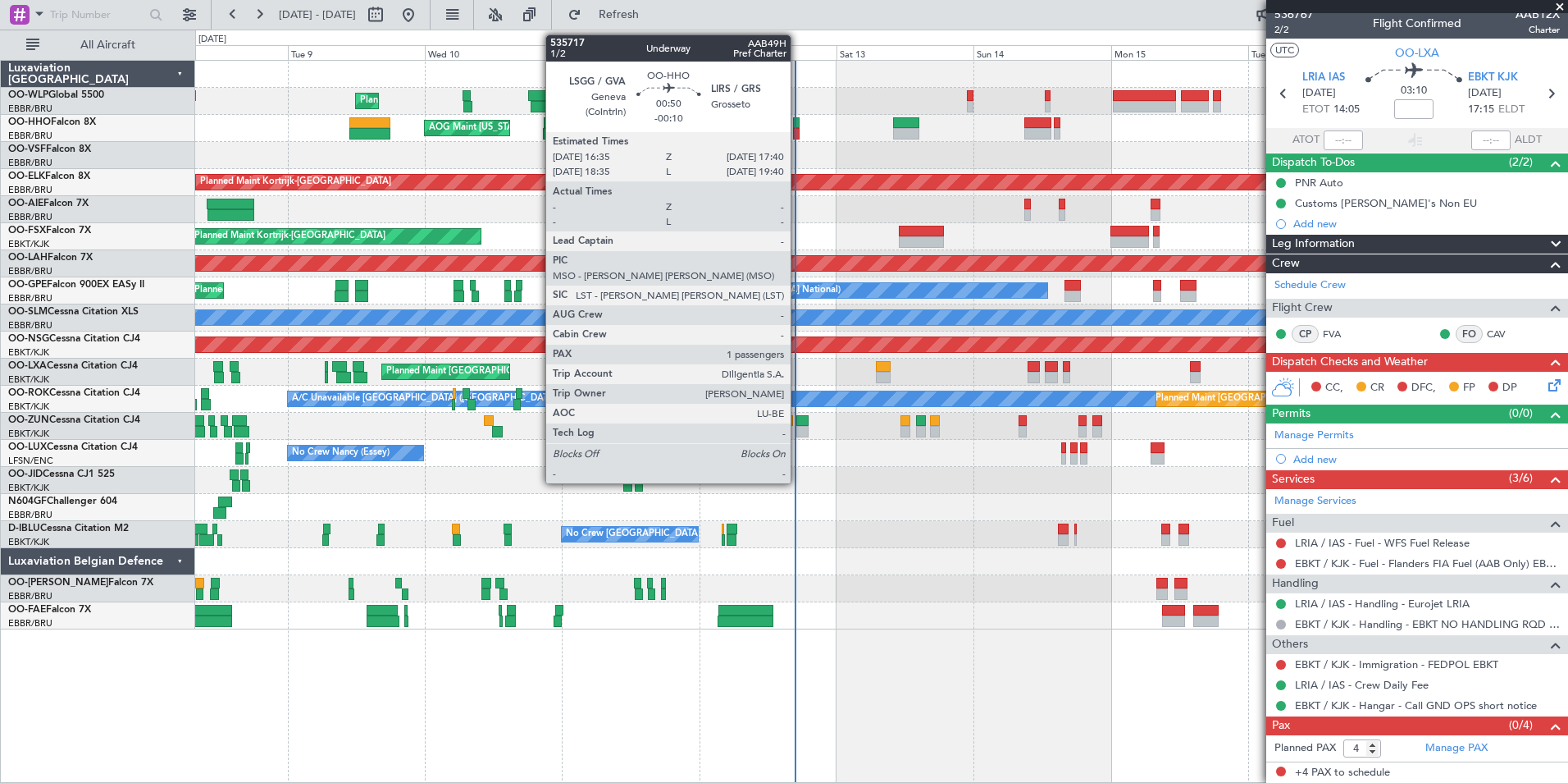
click at [798, 129] on div at bounding box center [796, 134] width 7 height 11
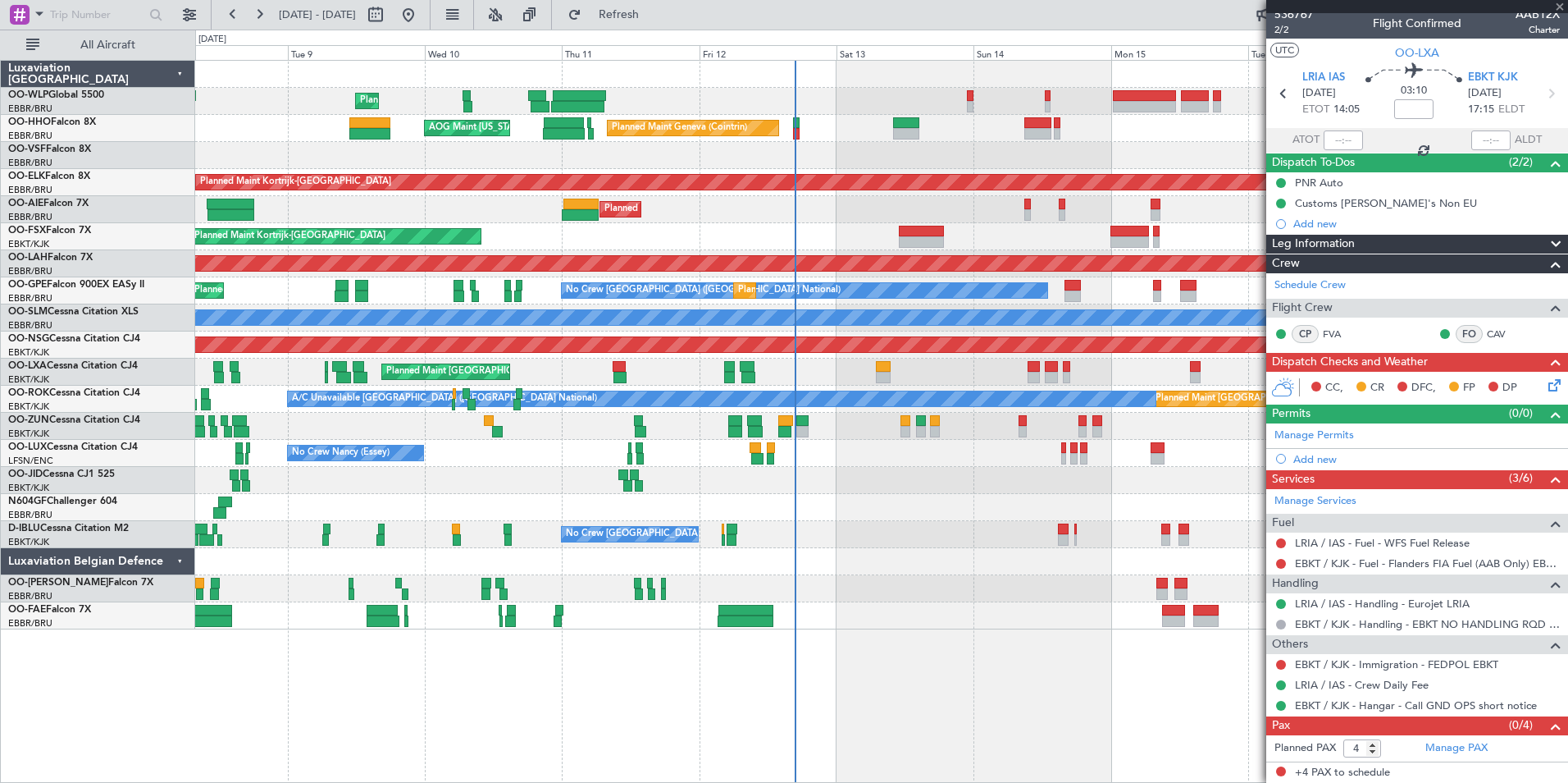
type input "-00:10"
type input "1"
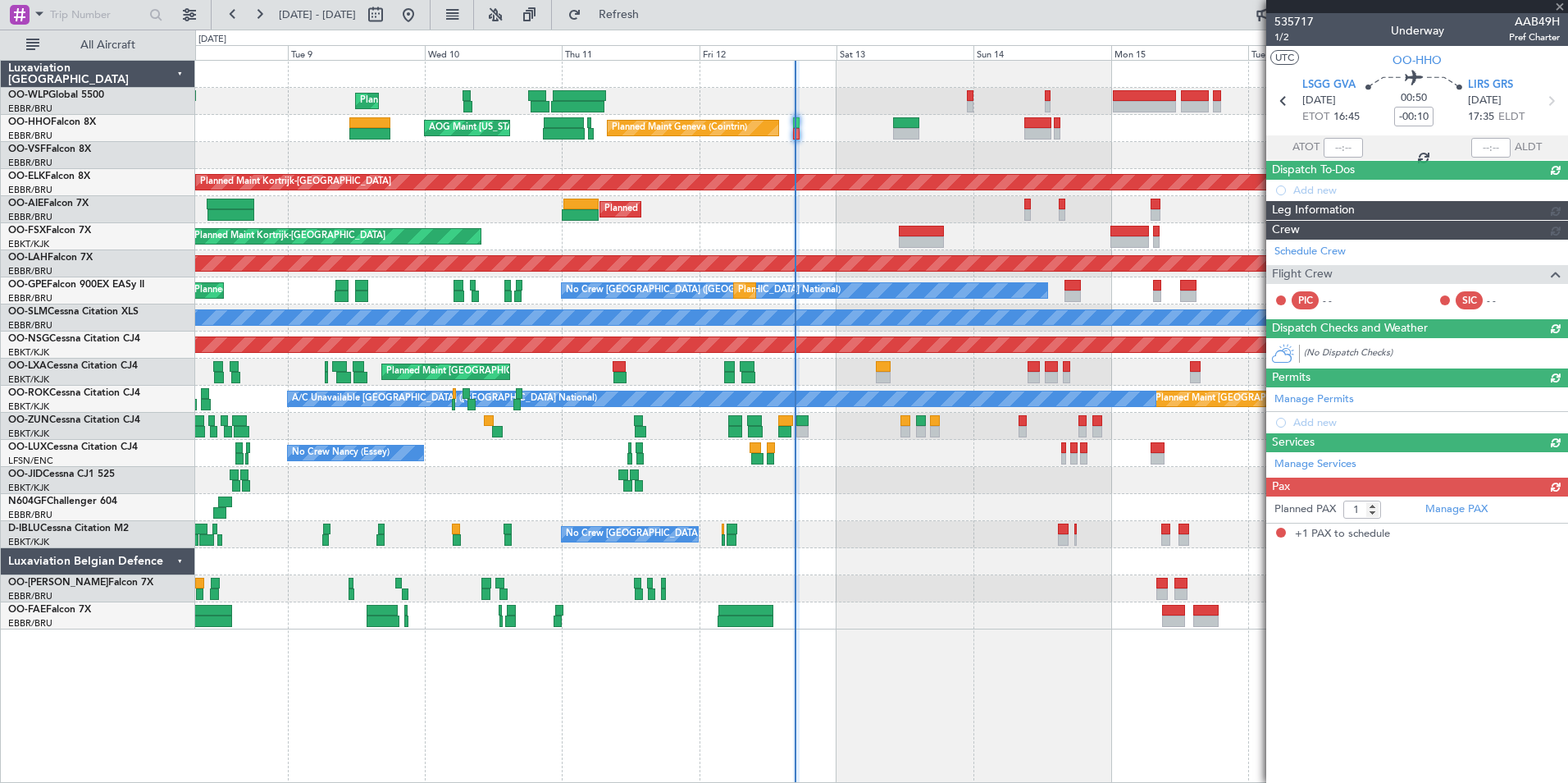
scroll to position [0, 0]
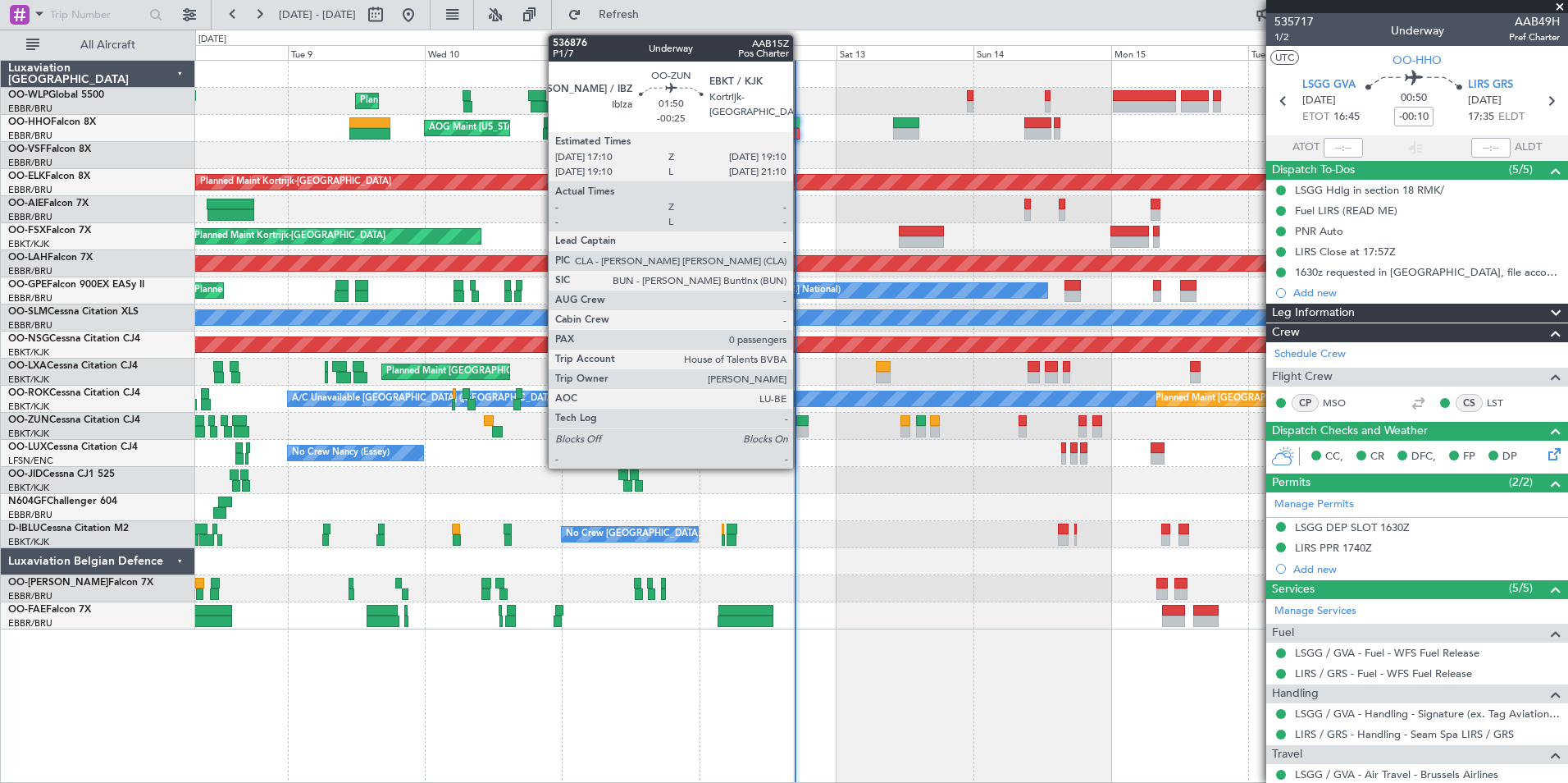
click at [801, 426] on div at bounding box center [802, 431] width 11 height 11
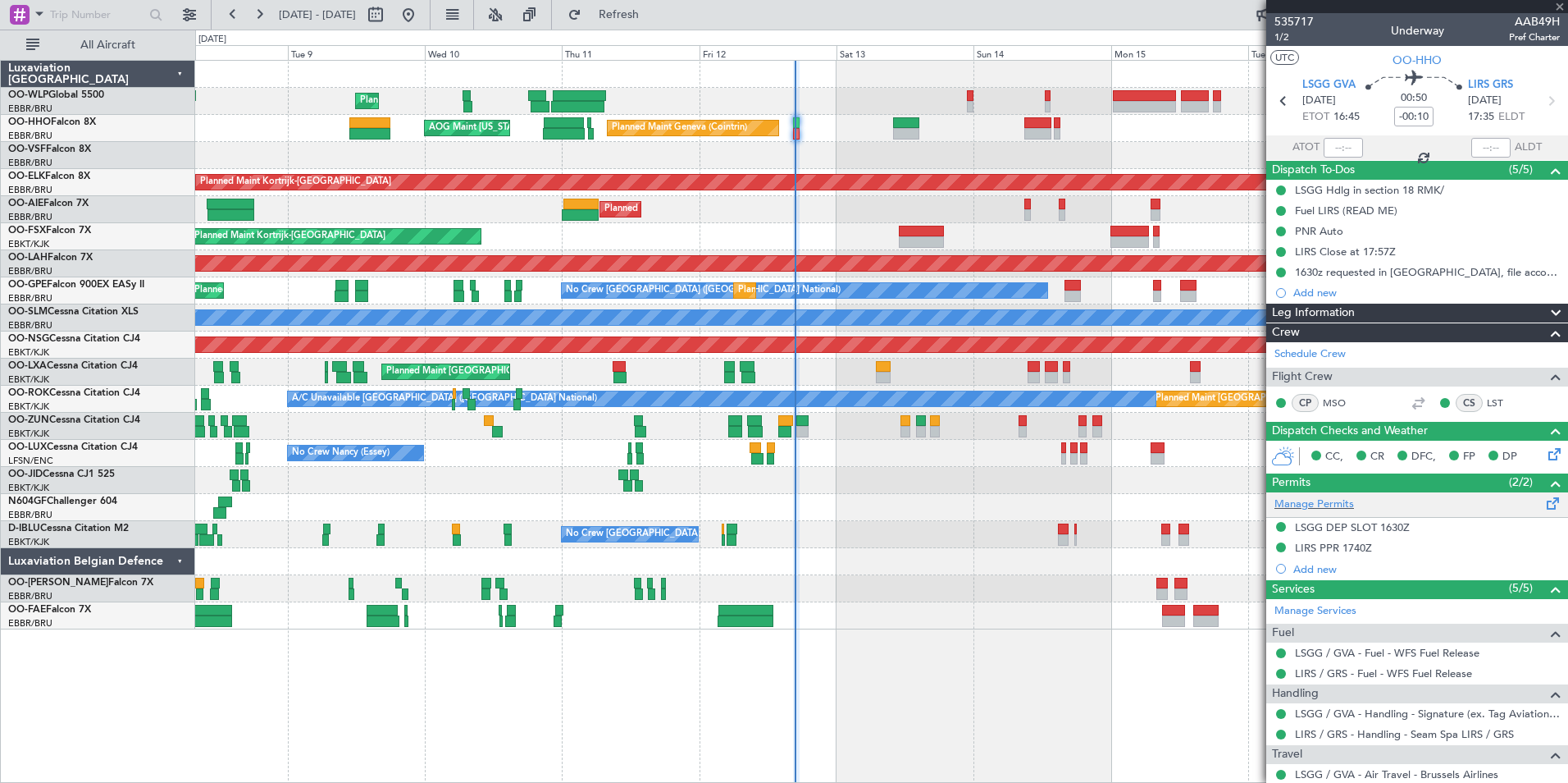
type input "-00:25"
type input "0"
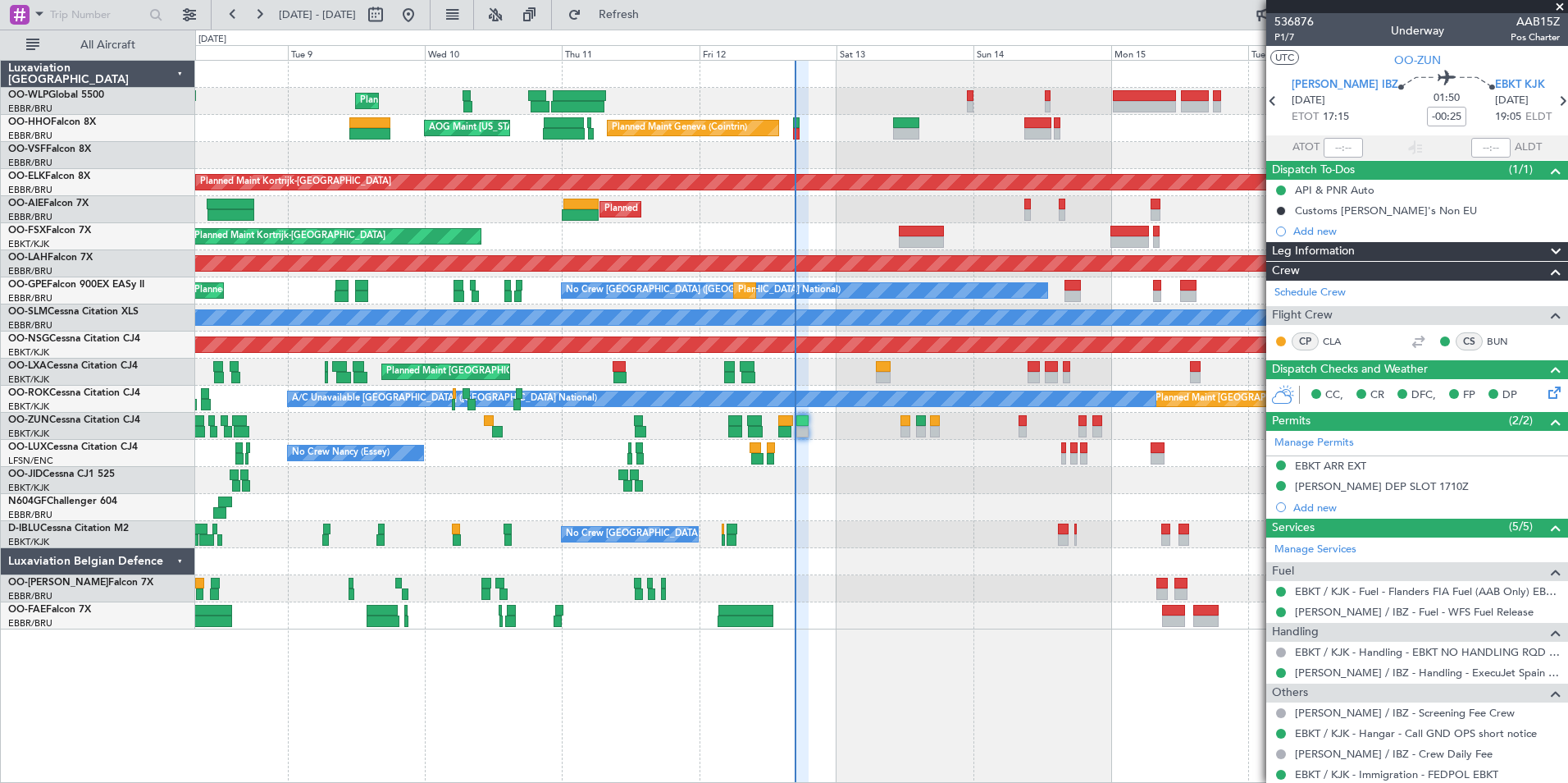
click at [690, 430] on div at bounding box center [881, 426] width 1372 height 27
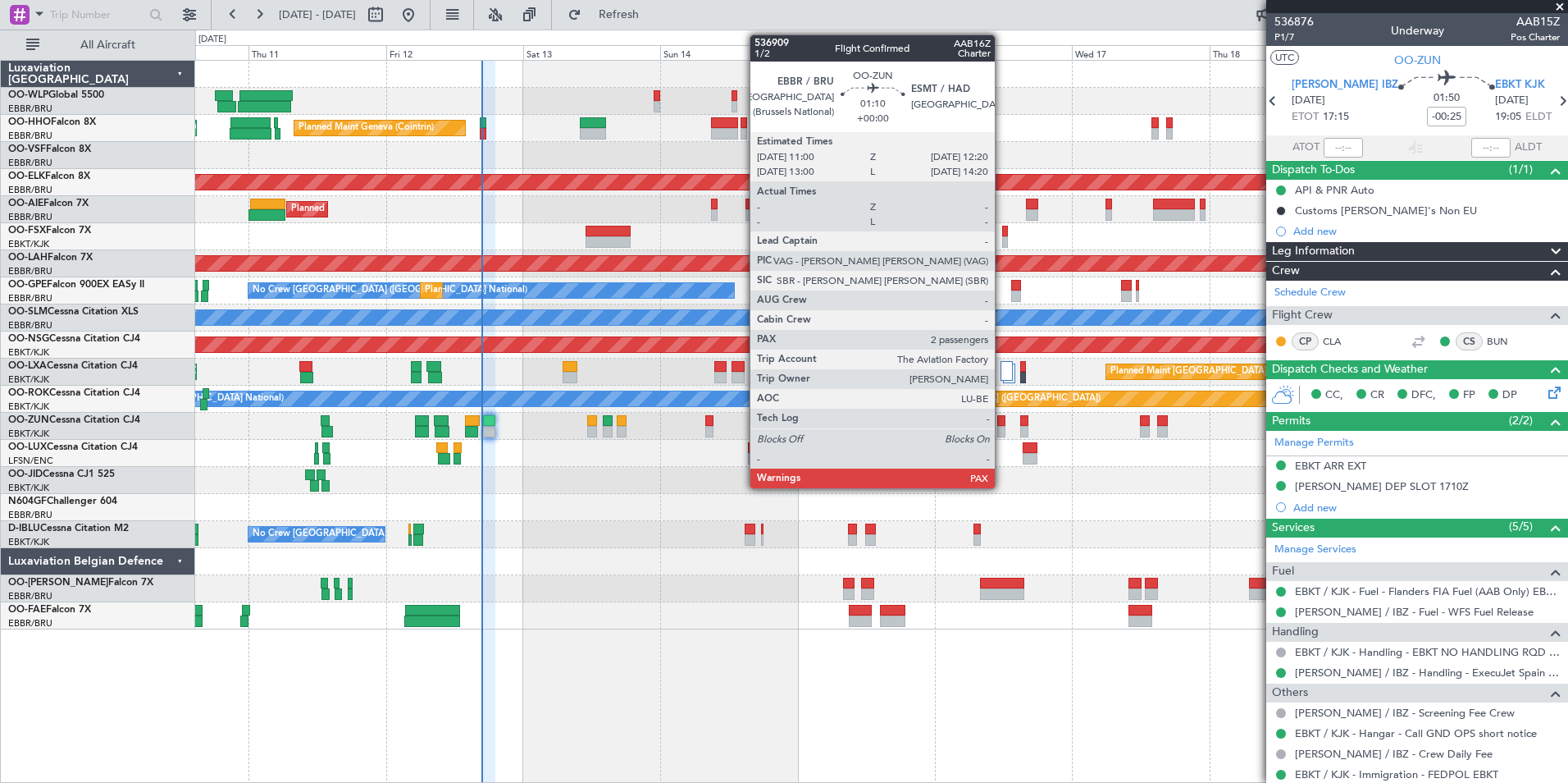
click at [1002, 428] on div at bounding box center [1001, 431] width 9 height 11
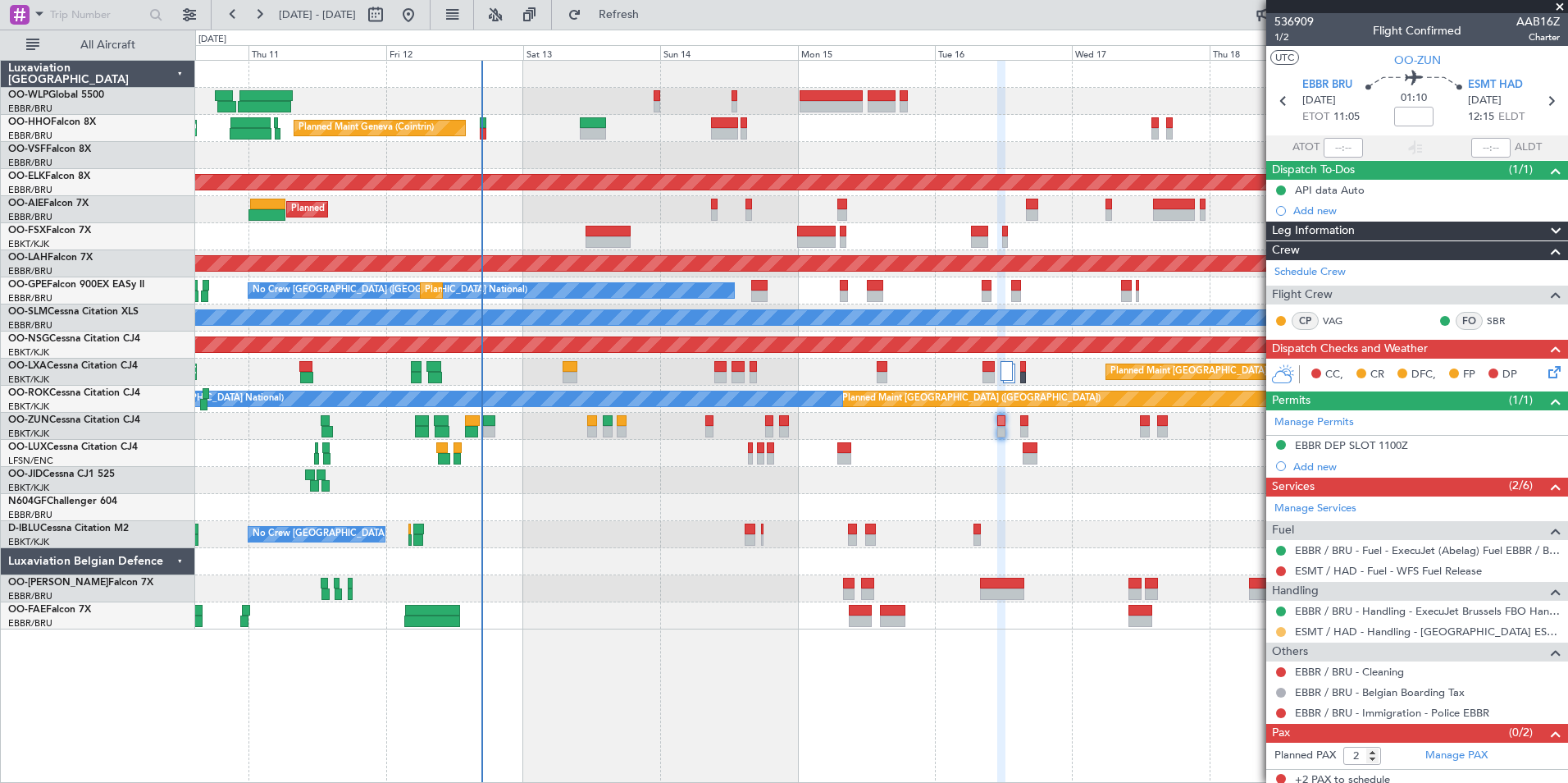
click at [1283, 630] on button at bounding box center [1281, 632] width 9 height 10
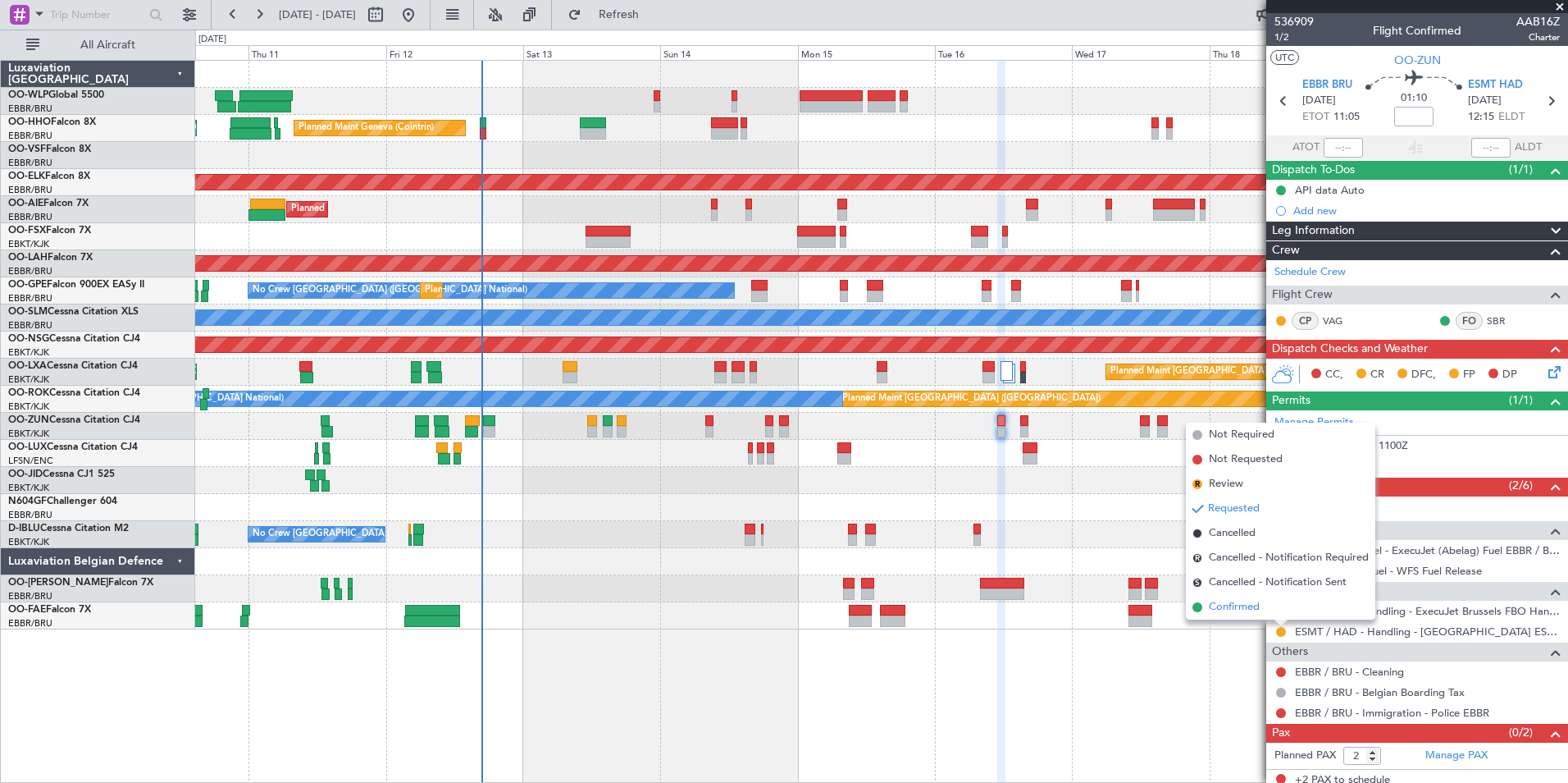
click at [1229, 604] on span "Confirmed" at bounding box center [1235, 606] width 51 height 16
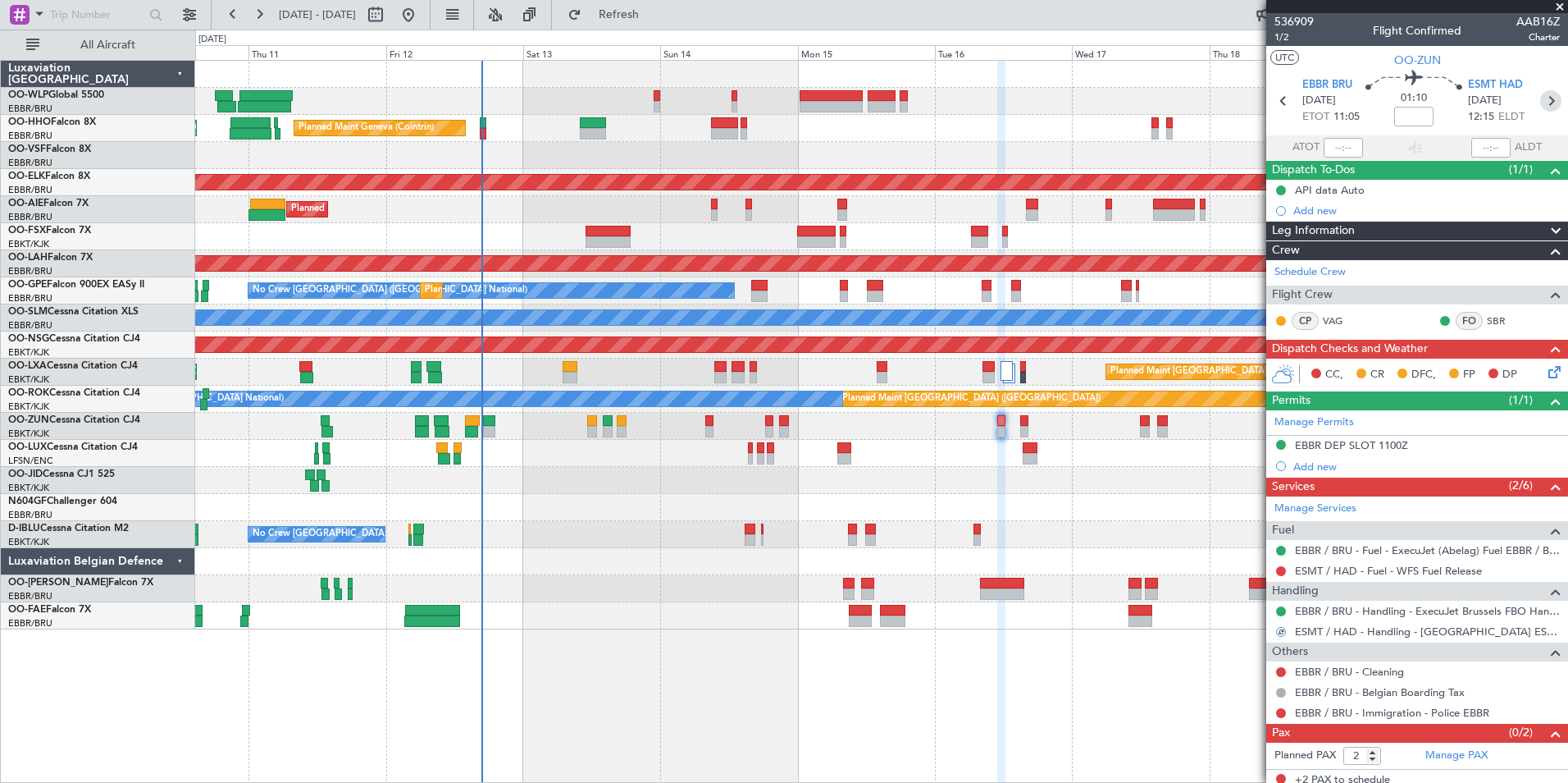
click at [1547, 104] on icon at bounding box center [1551, 101] width 21 height 21
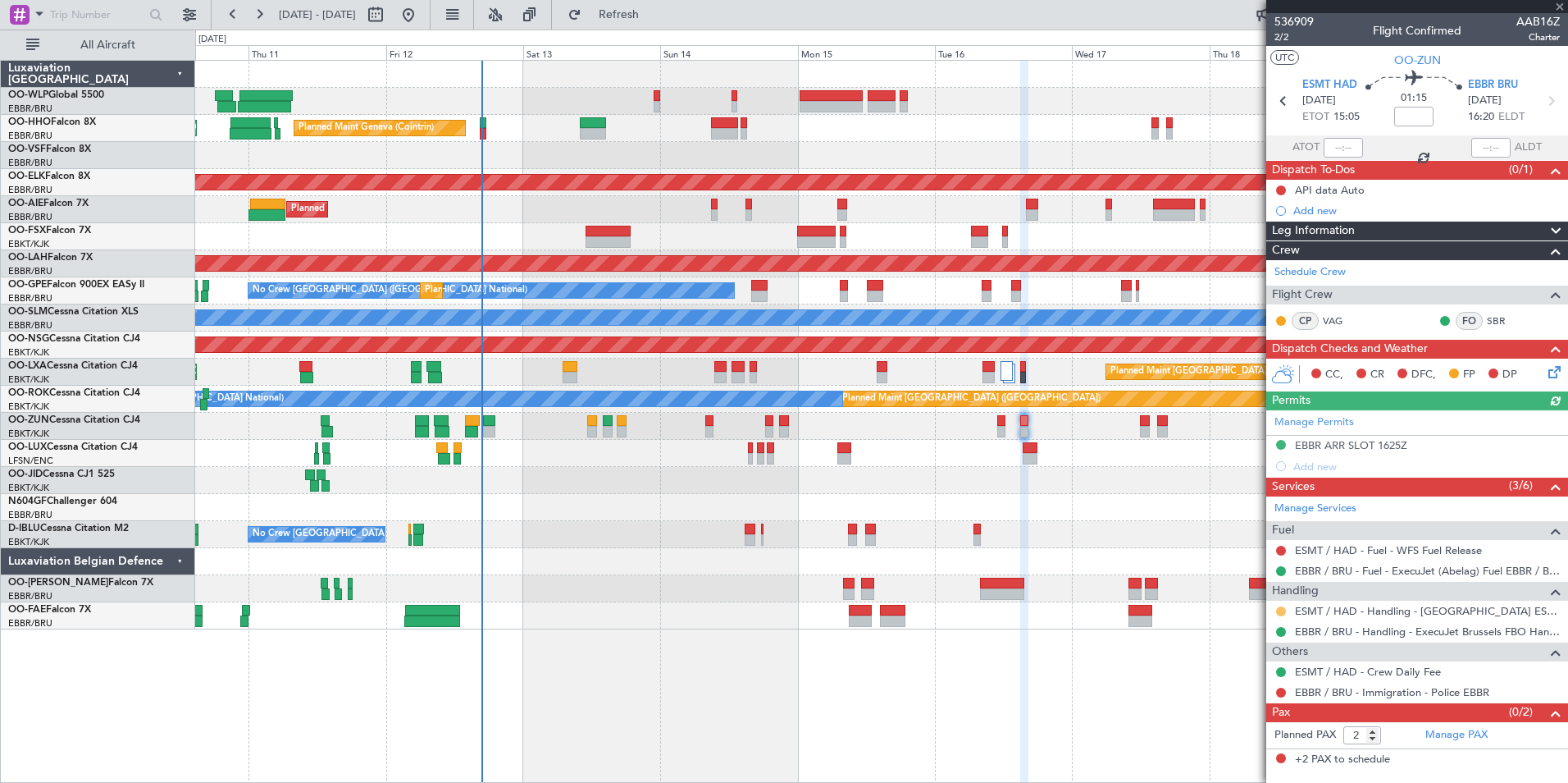
click at [1281, 611] on button at bounding box center [1281, 611] width 9 height 10
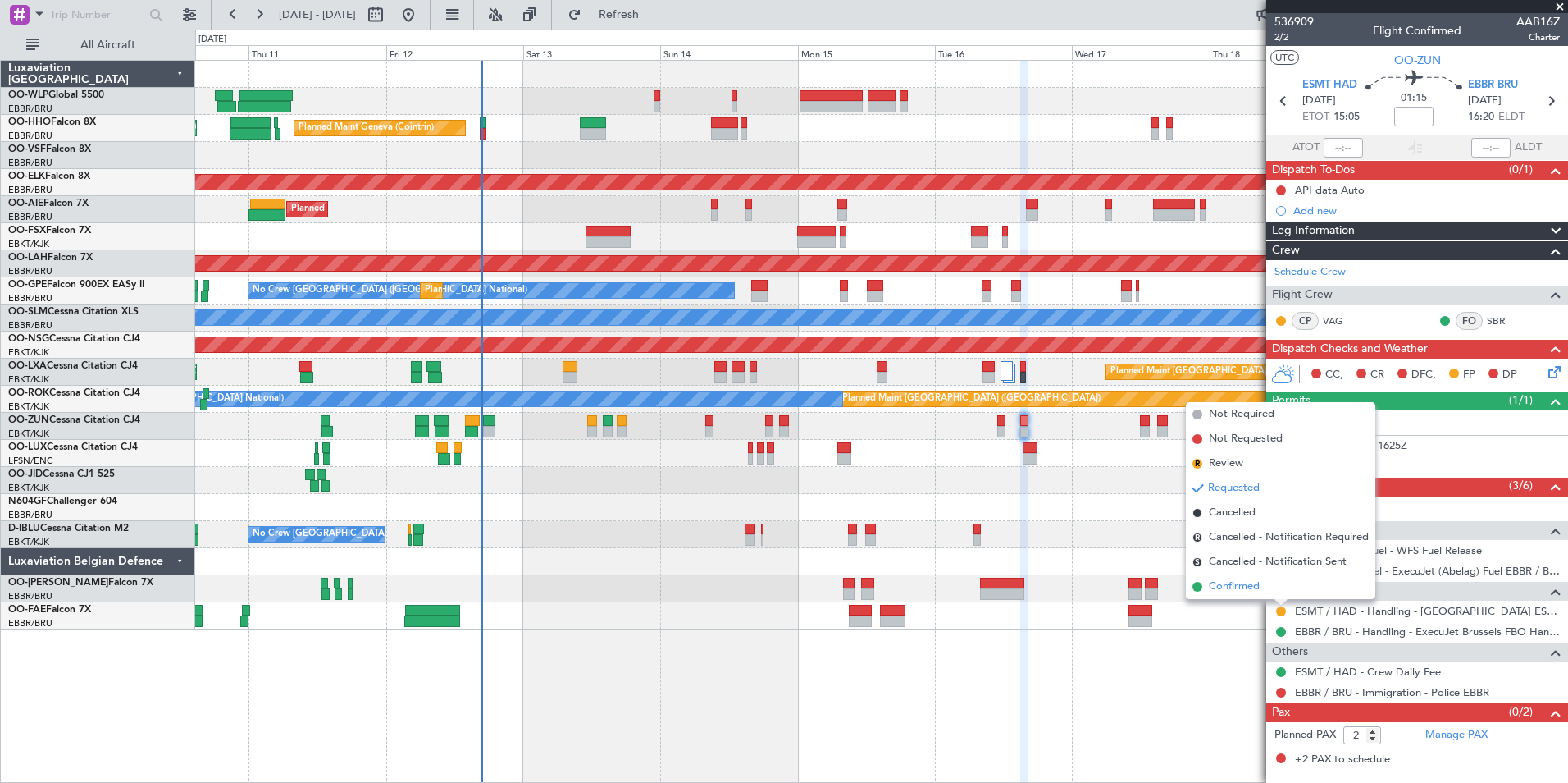
click at [1210, 588] on span "Confirmed" at bounding box center [1235, 586] width 51 height 16
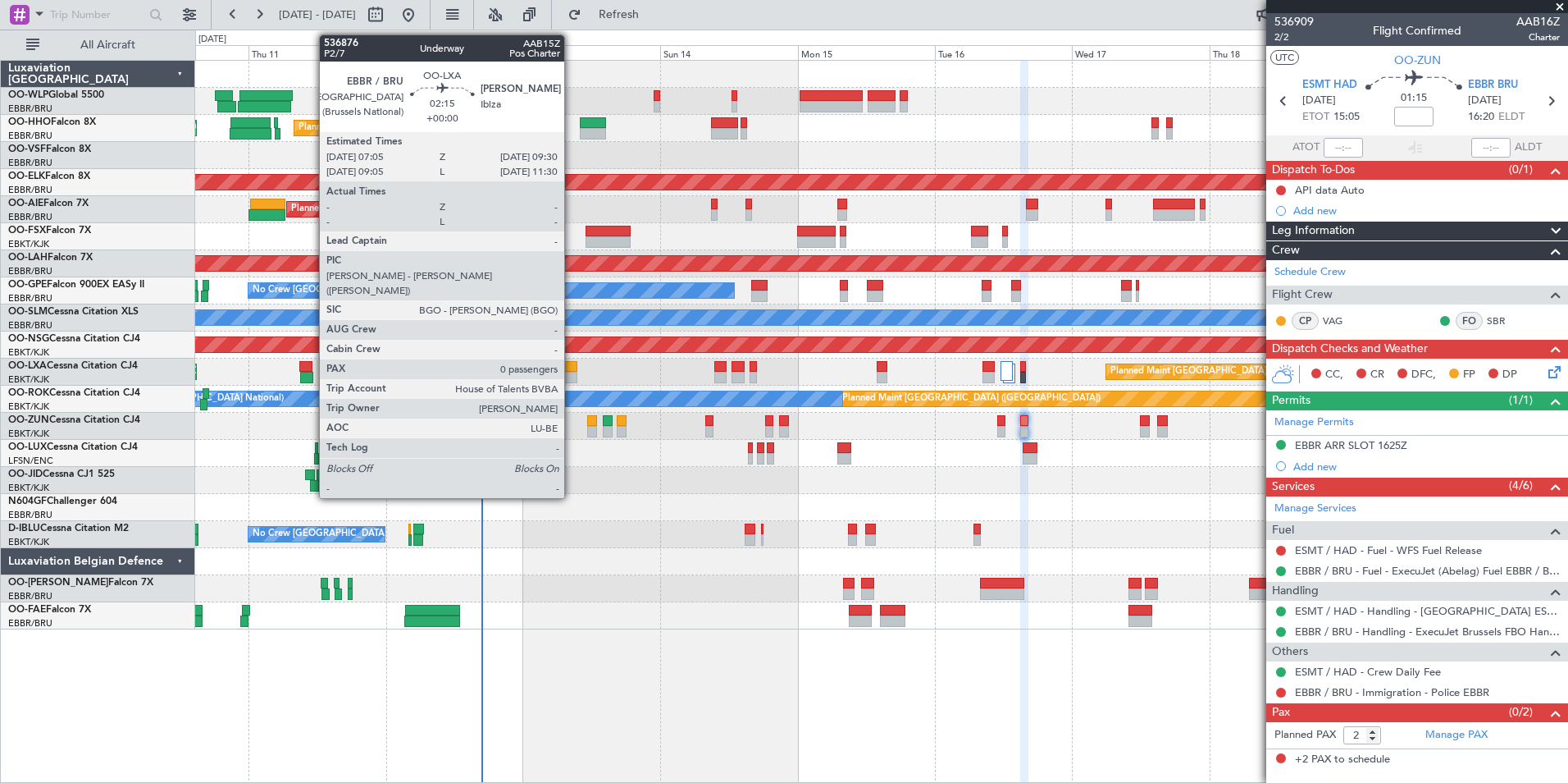
click at [572, 369] on div at bounding box center [569, 367] width 14 height 11
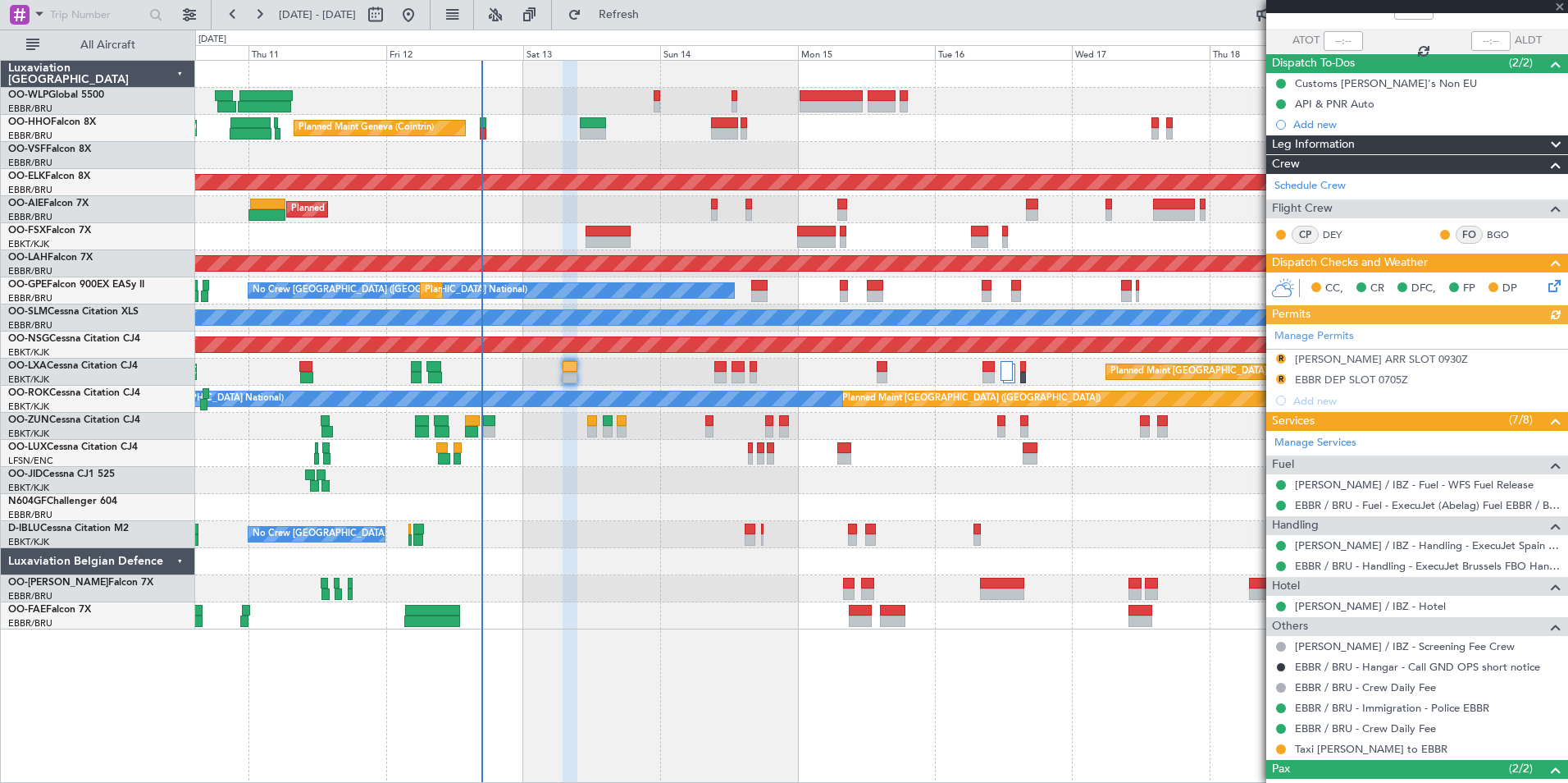
scroll to position [202, 0]
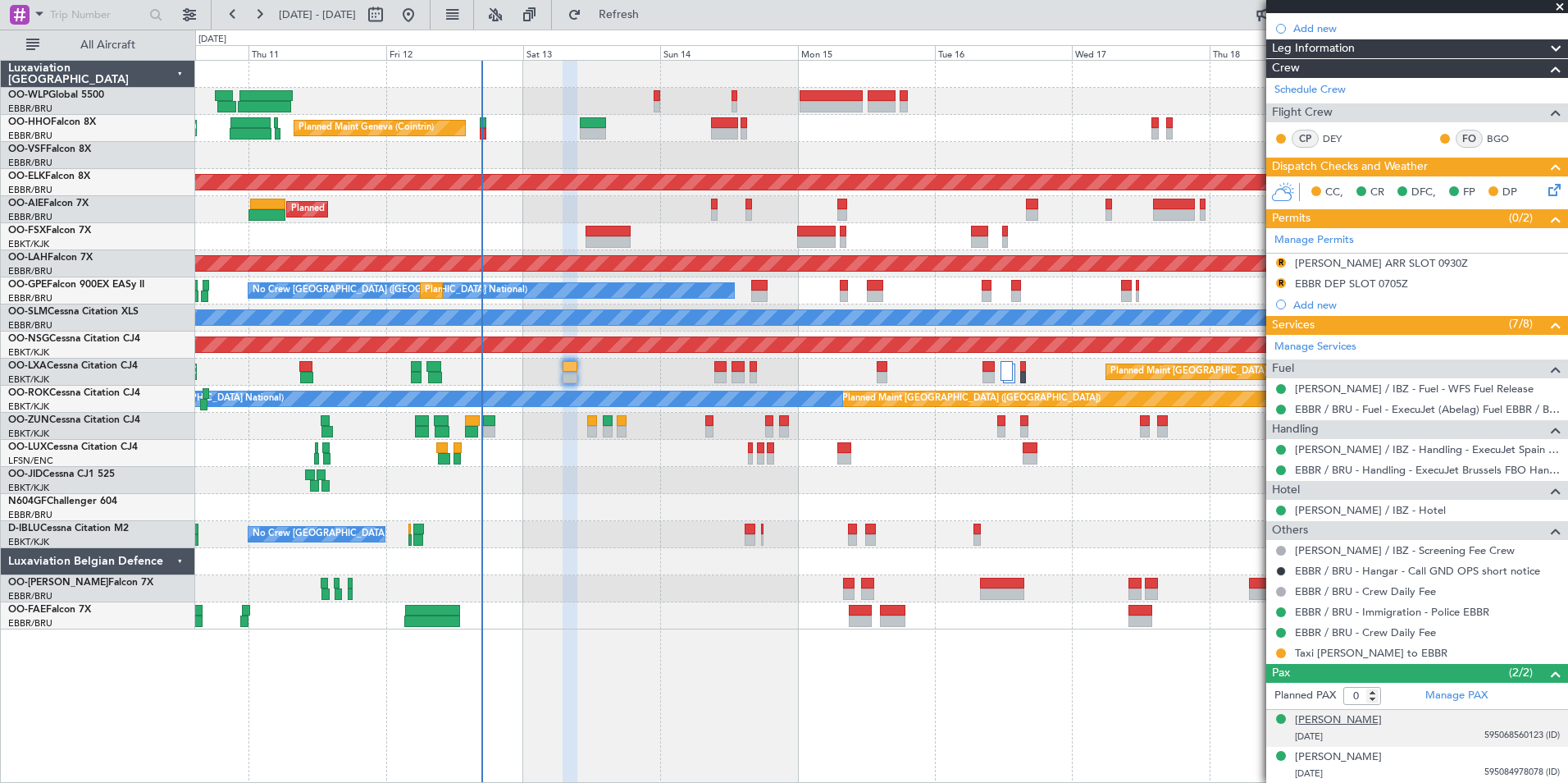
click at [1372, 723] on div "[PERSON_NAME]" at bounding box center [1338, 719] width 87 height 16
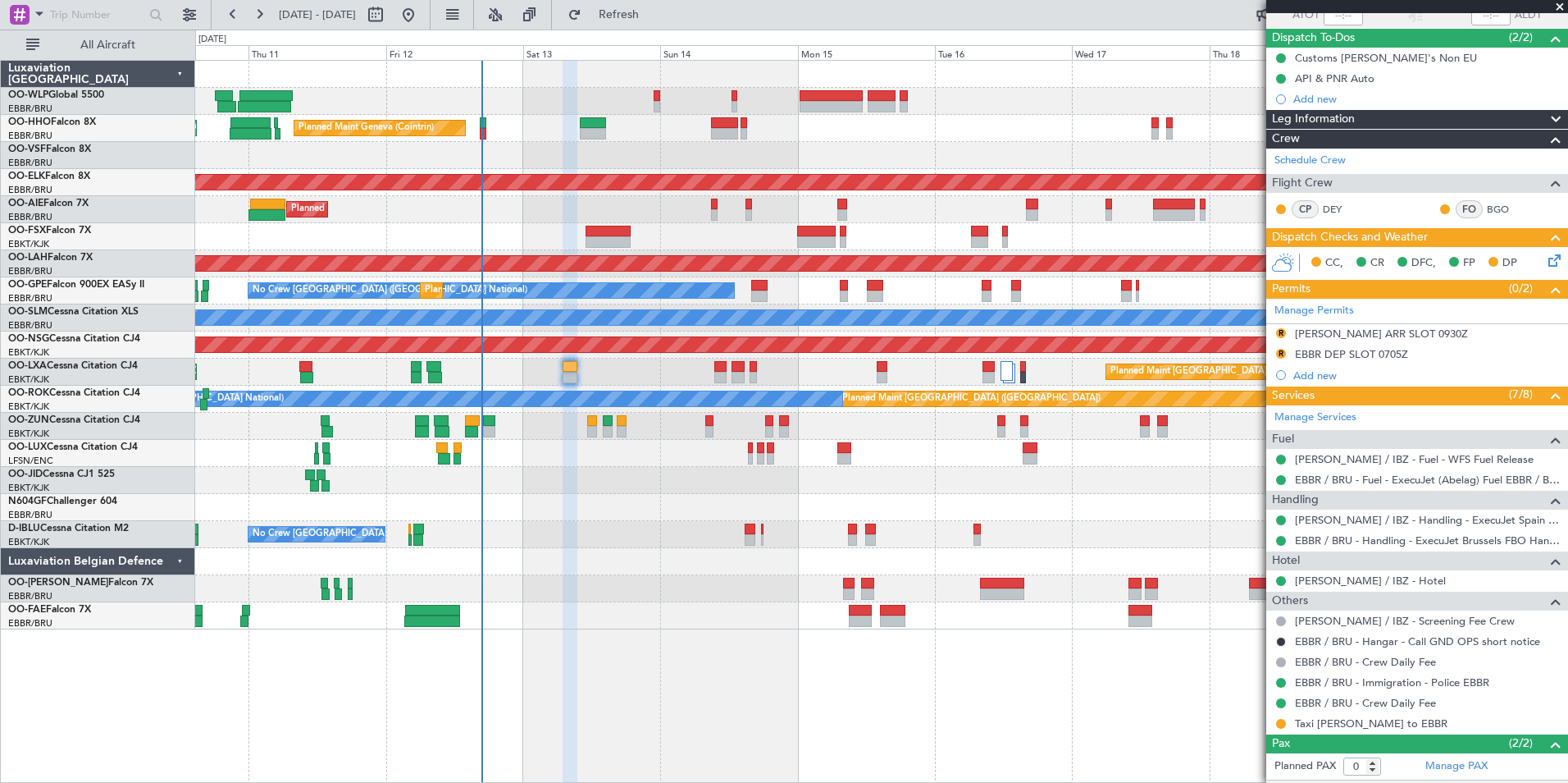
scroll to position [243, 0]
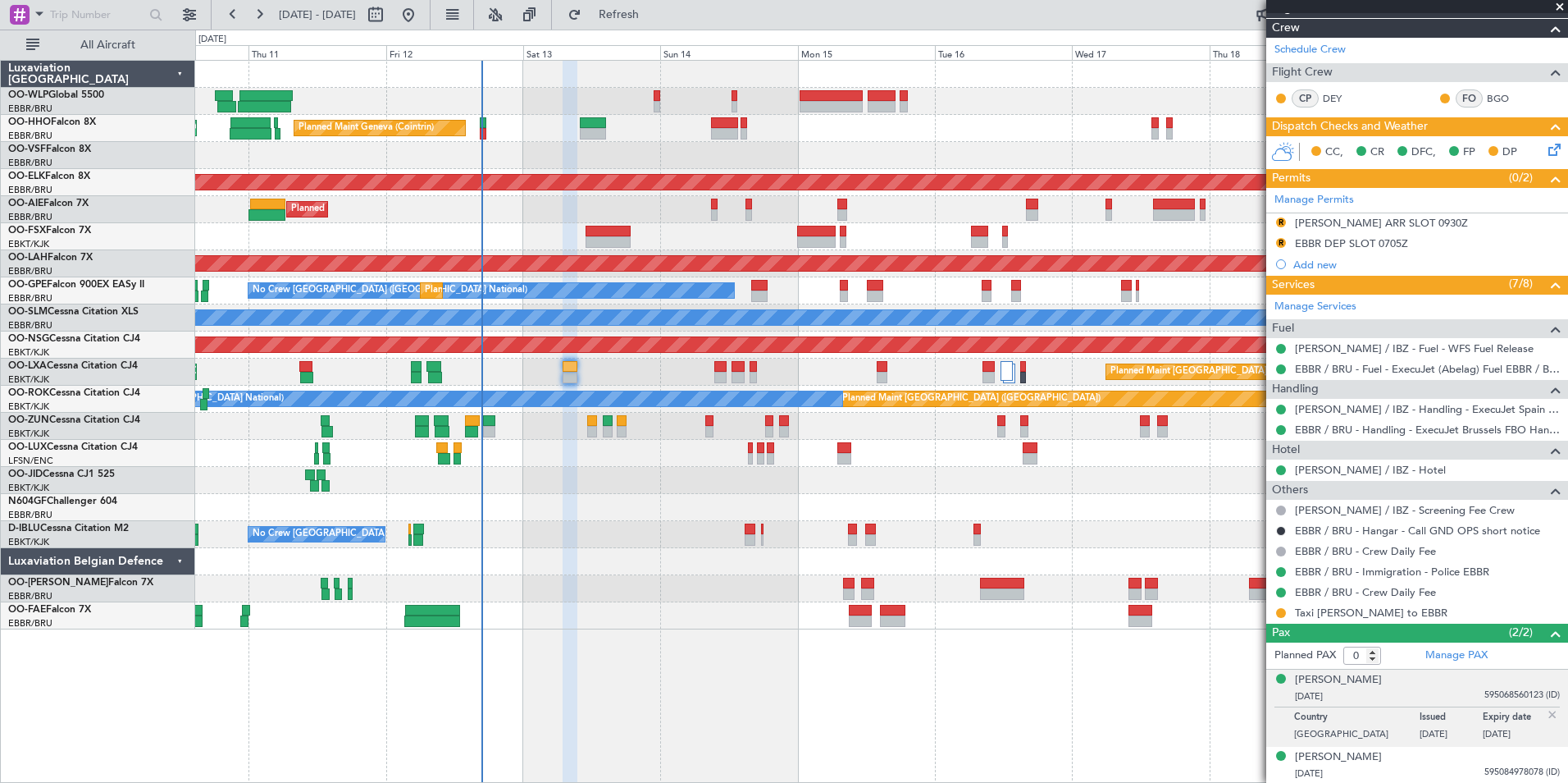
click at [1545, 713] on img at bounding box center [1553, 715] width 15 height 15
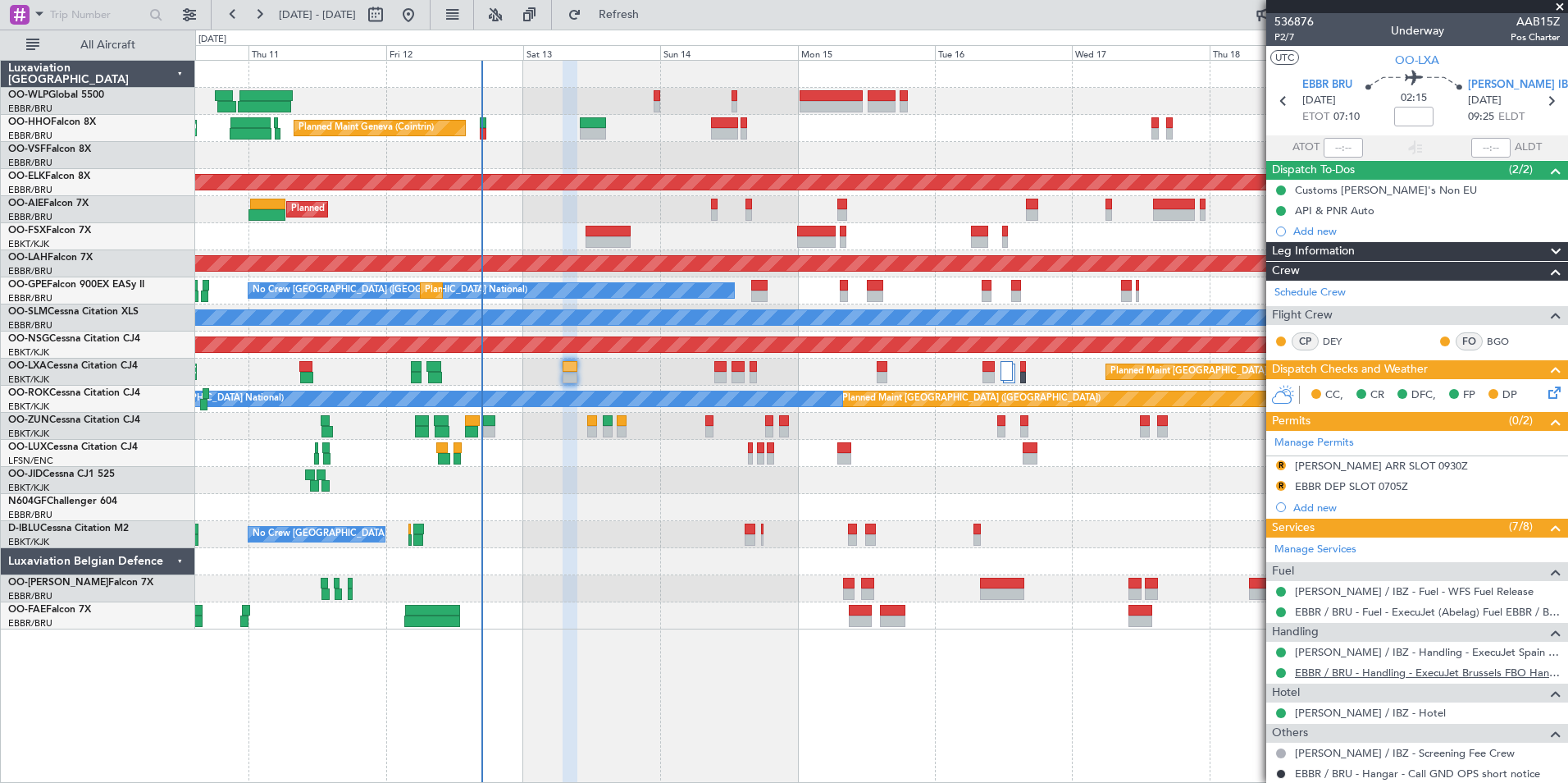
scroll to position [202, 0]
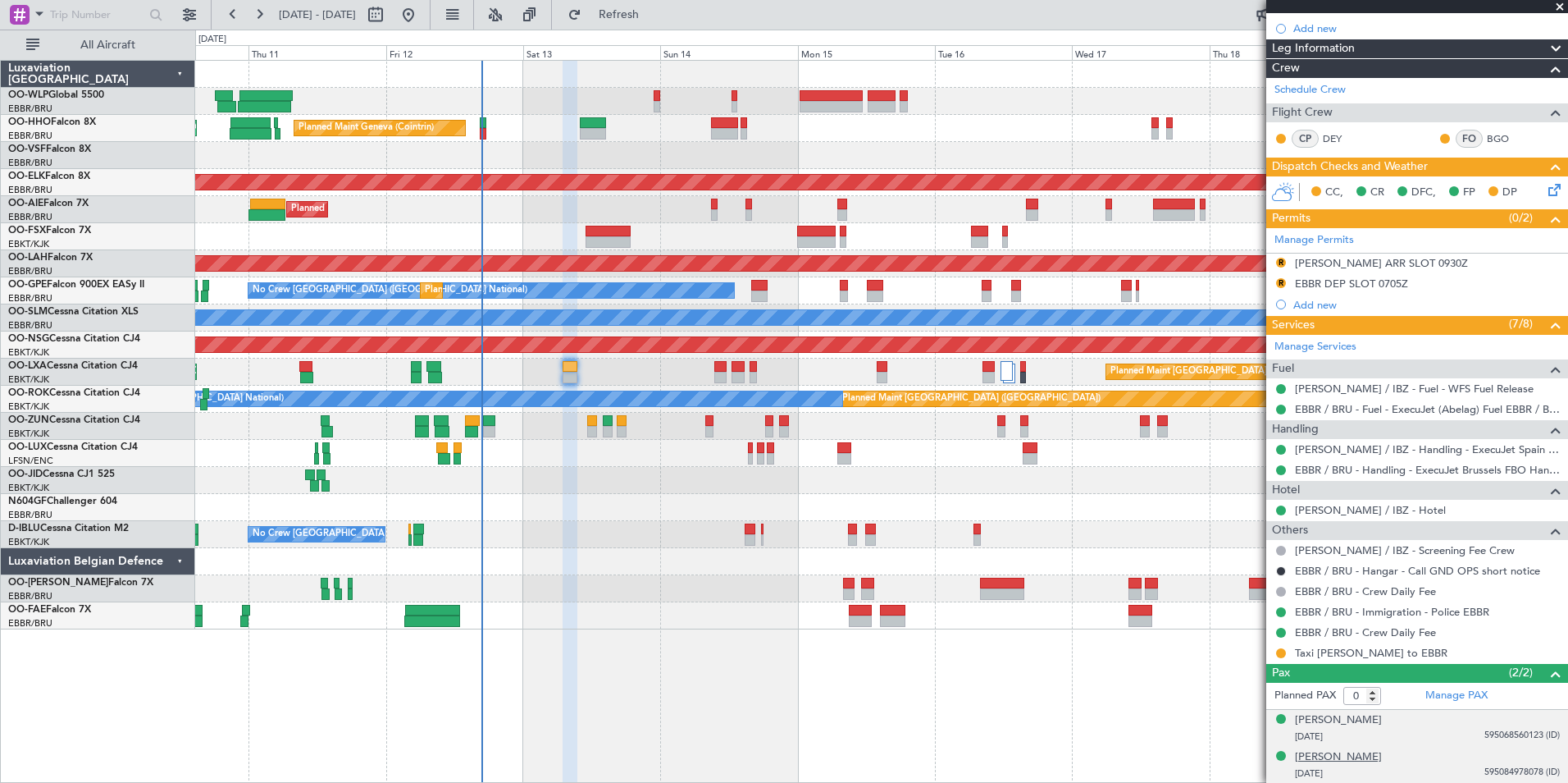
click at [1325, 756] on div "[PERSON_NAME]" at bounding box center [1338, 756] width 87 height 16
click at [237, 17] on button at bounding box center [233, 15] width 27 height 27
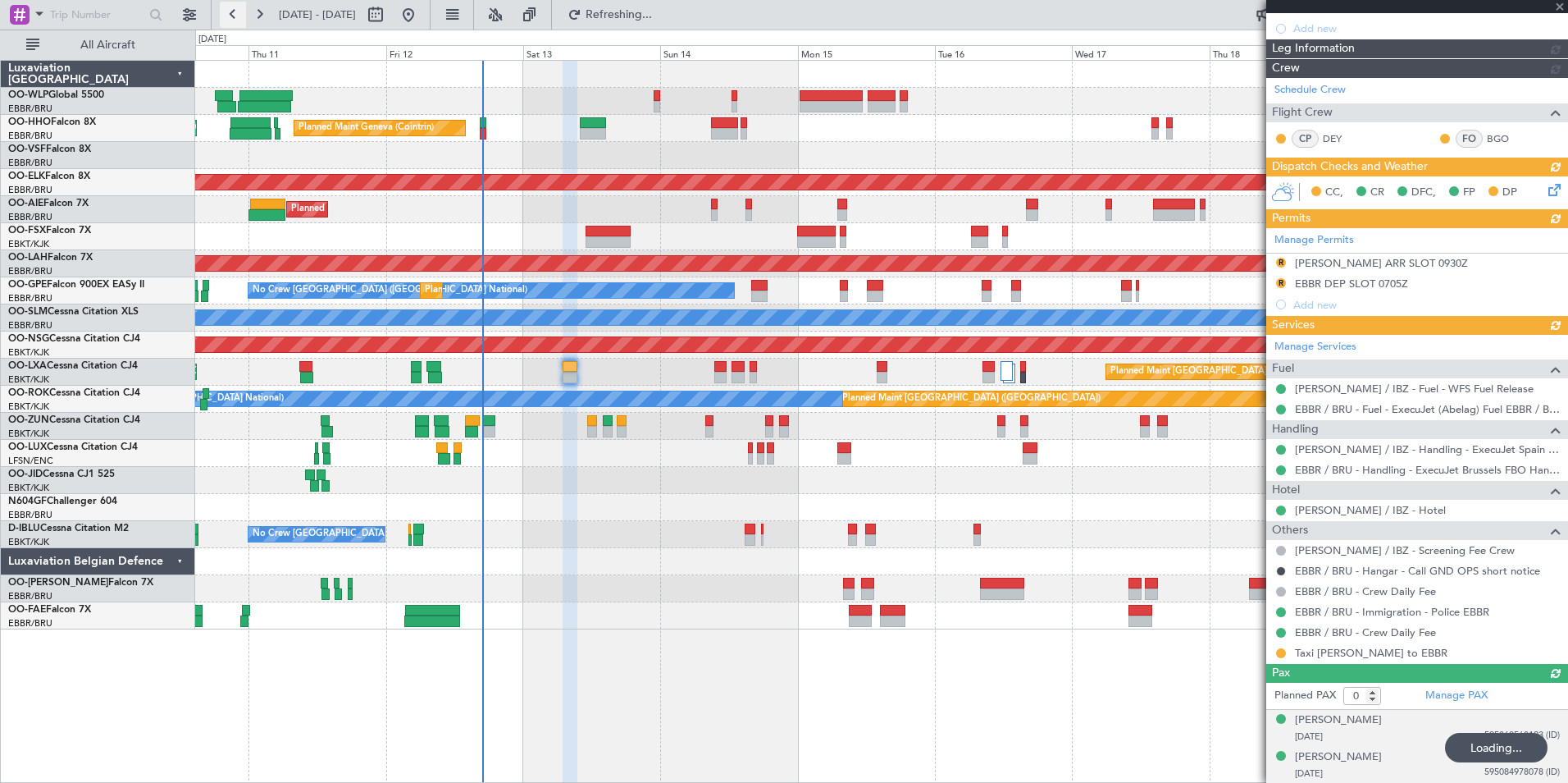
click at [237, 17] on button at bounding box center [233, 15] width 27 height 27
type input "2"
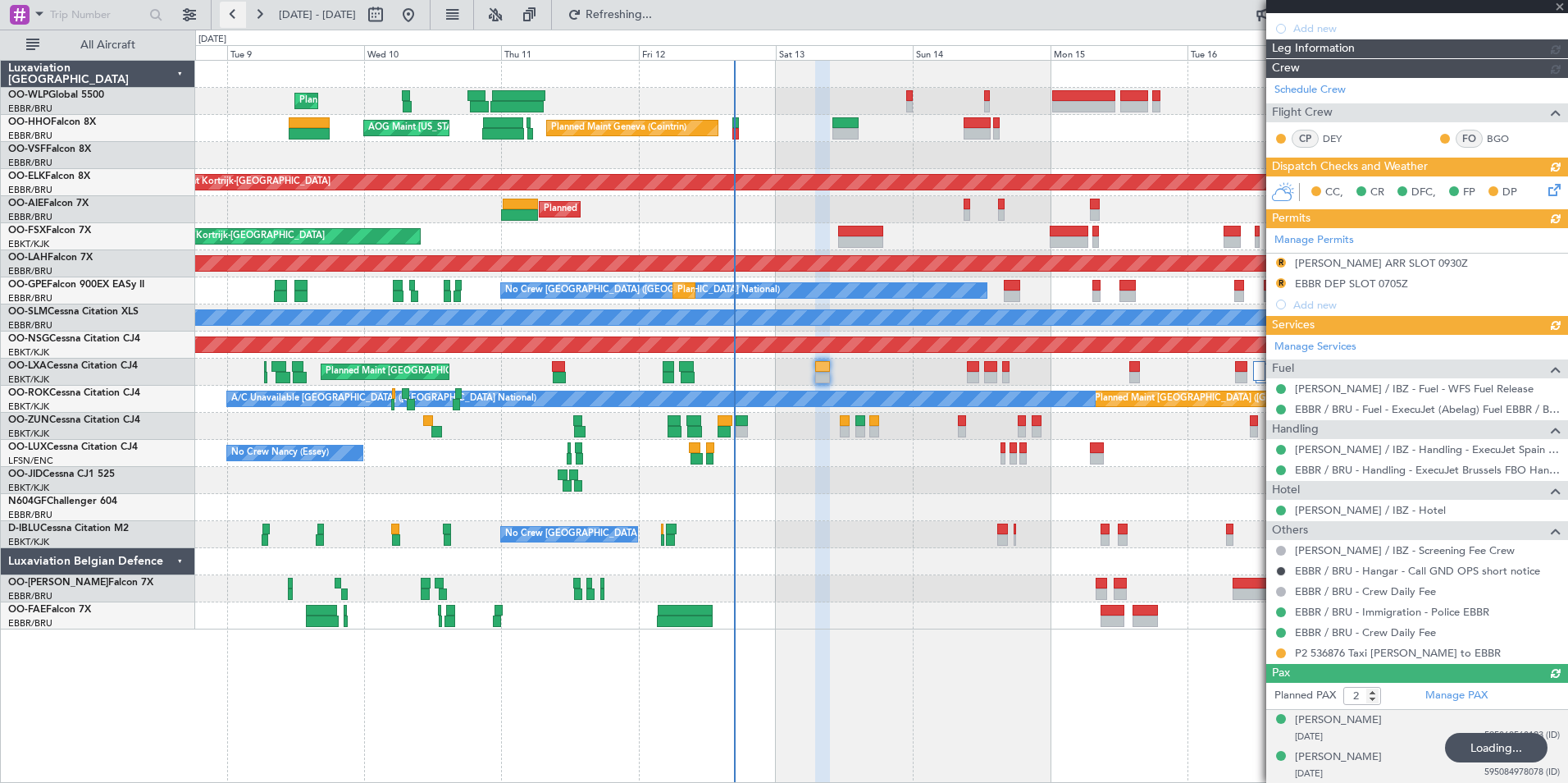
click at [237, 17] on button at bounding box center [233, 15] width 27 height 27
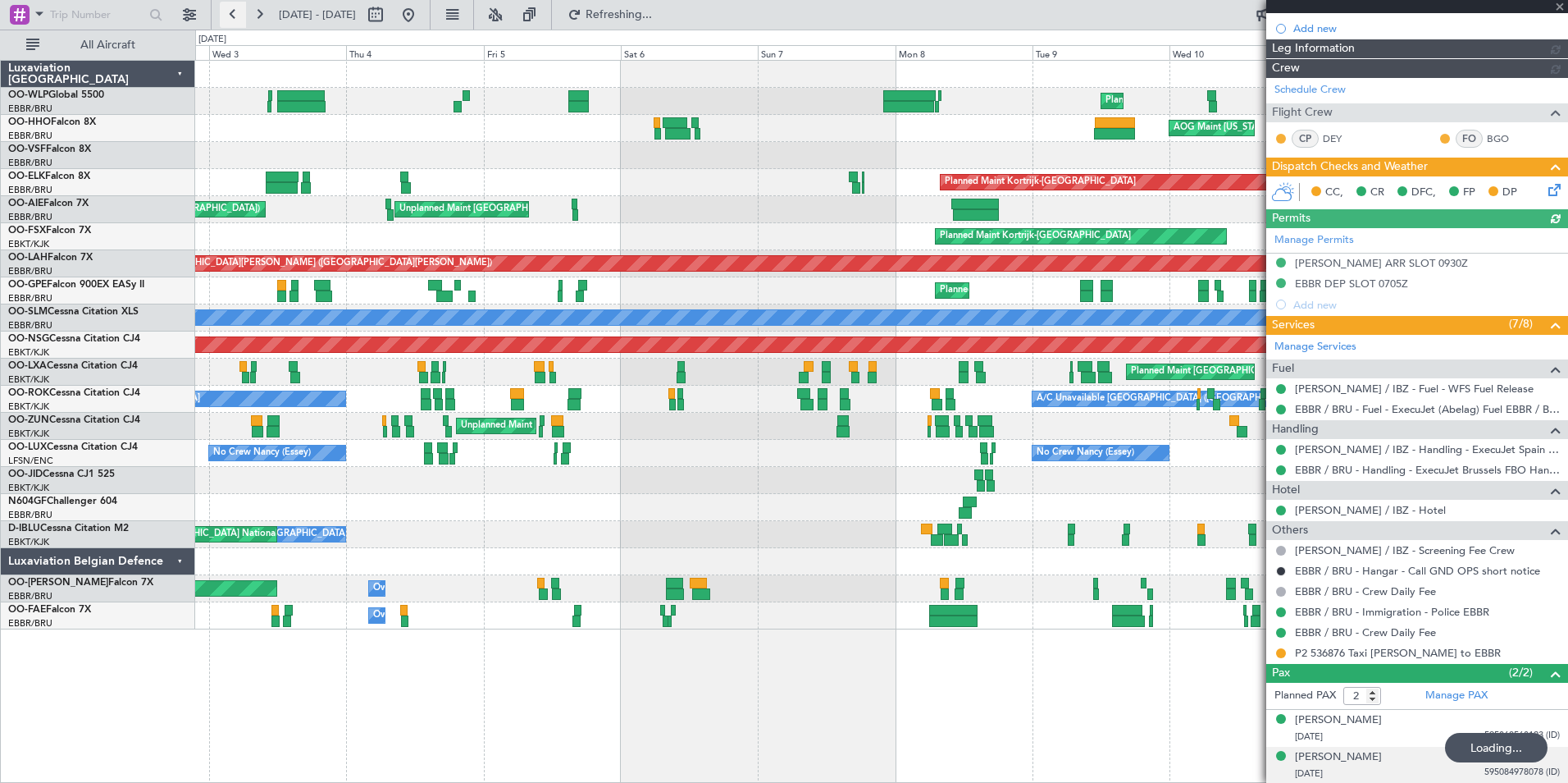
click at [237, 17] on button at bounding box center [233, 15] width 27 height 27
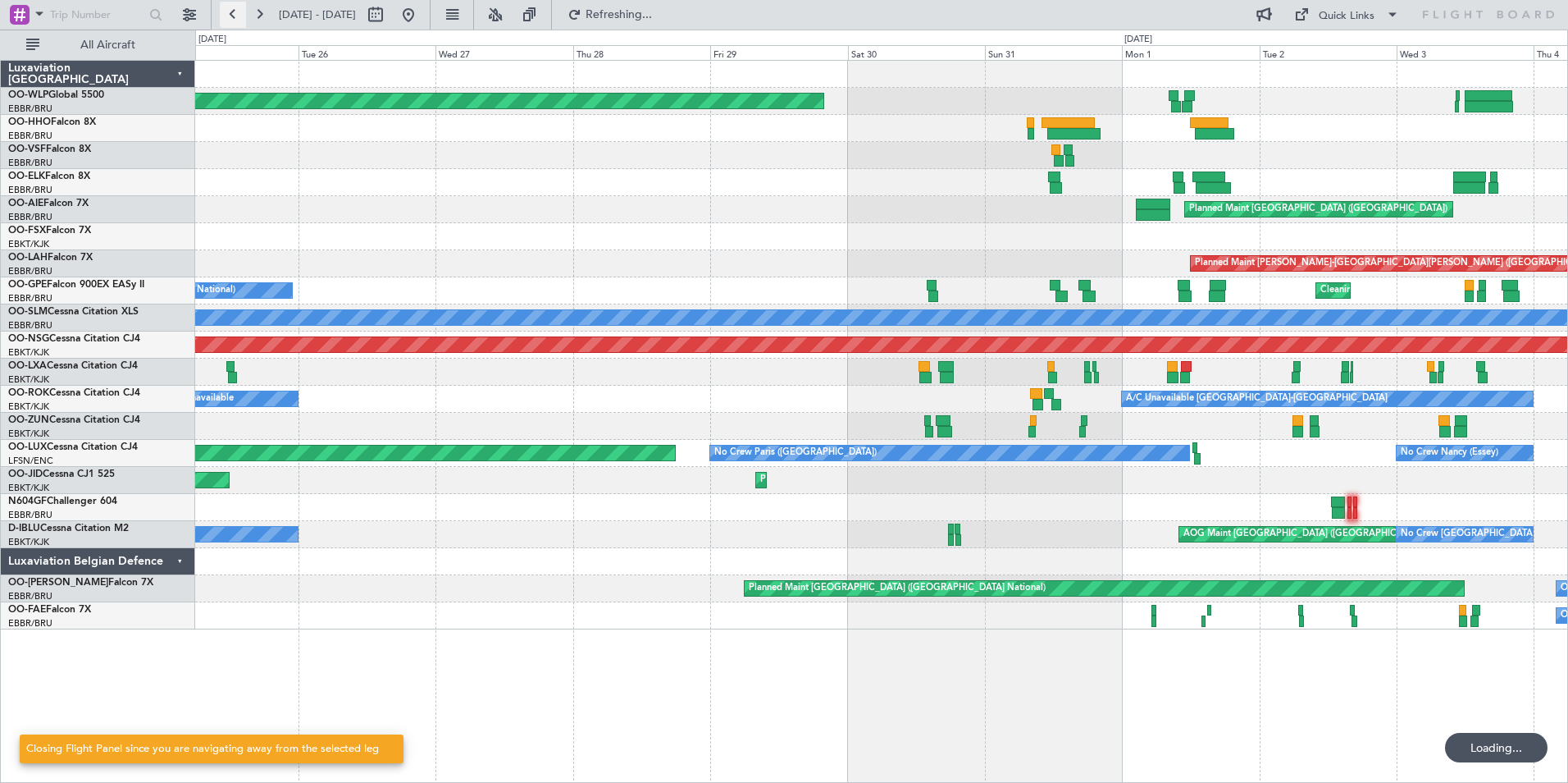
click at [237, 17] on button at bounding box center [233, 15] width 27 height 27
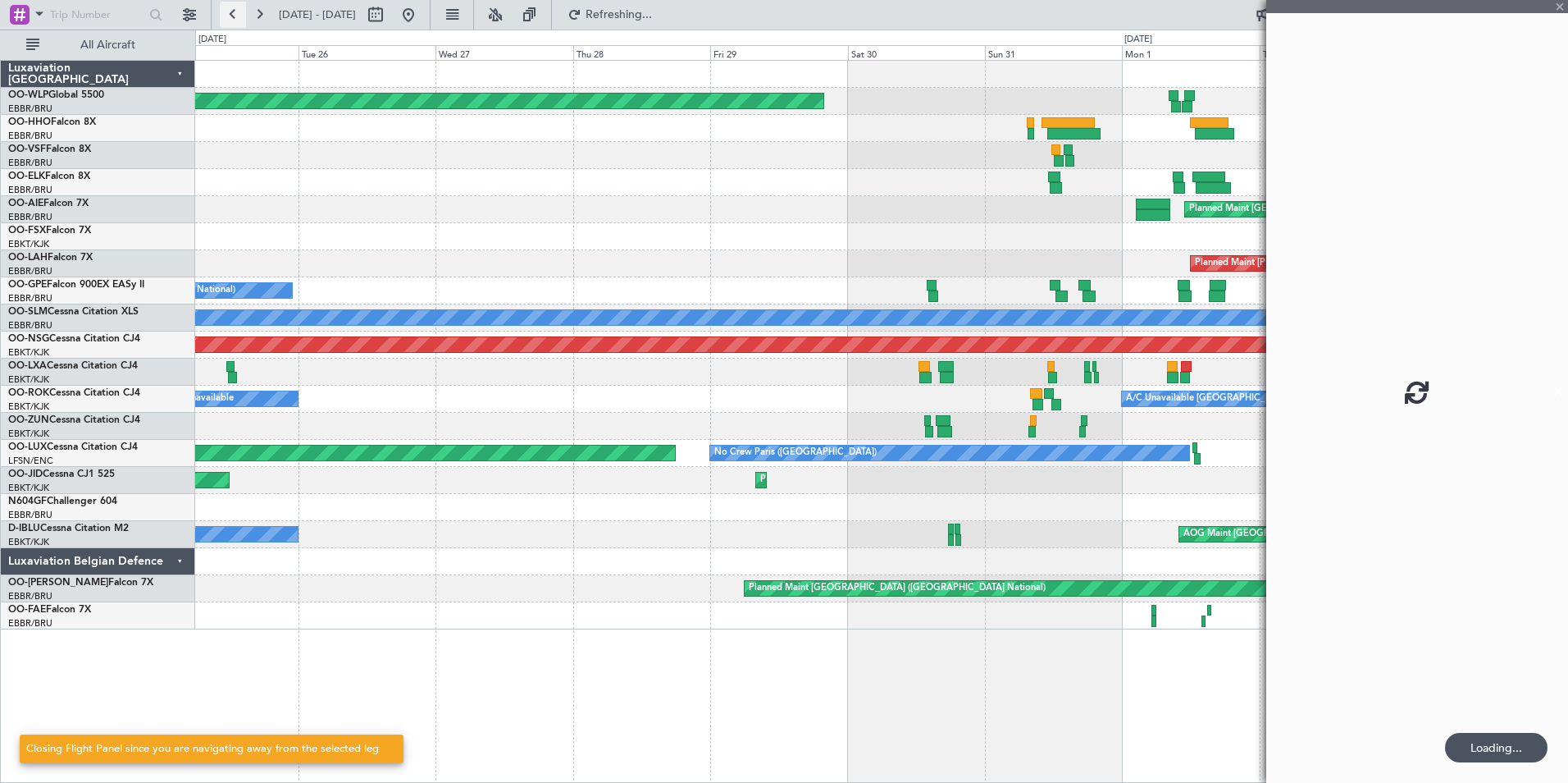
scroll to position [0, 0]
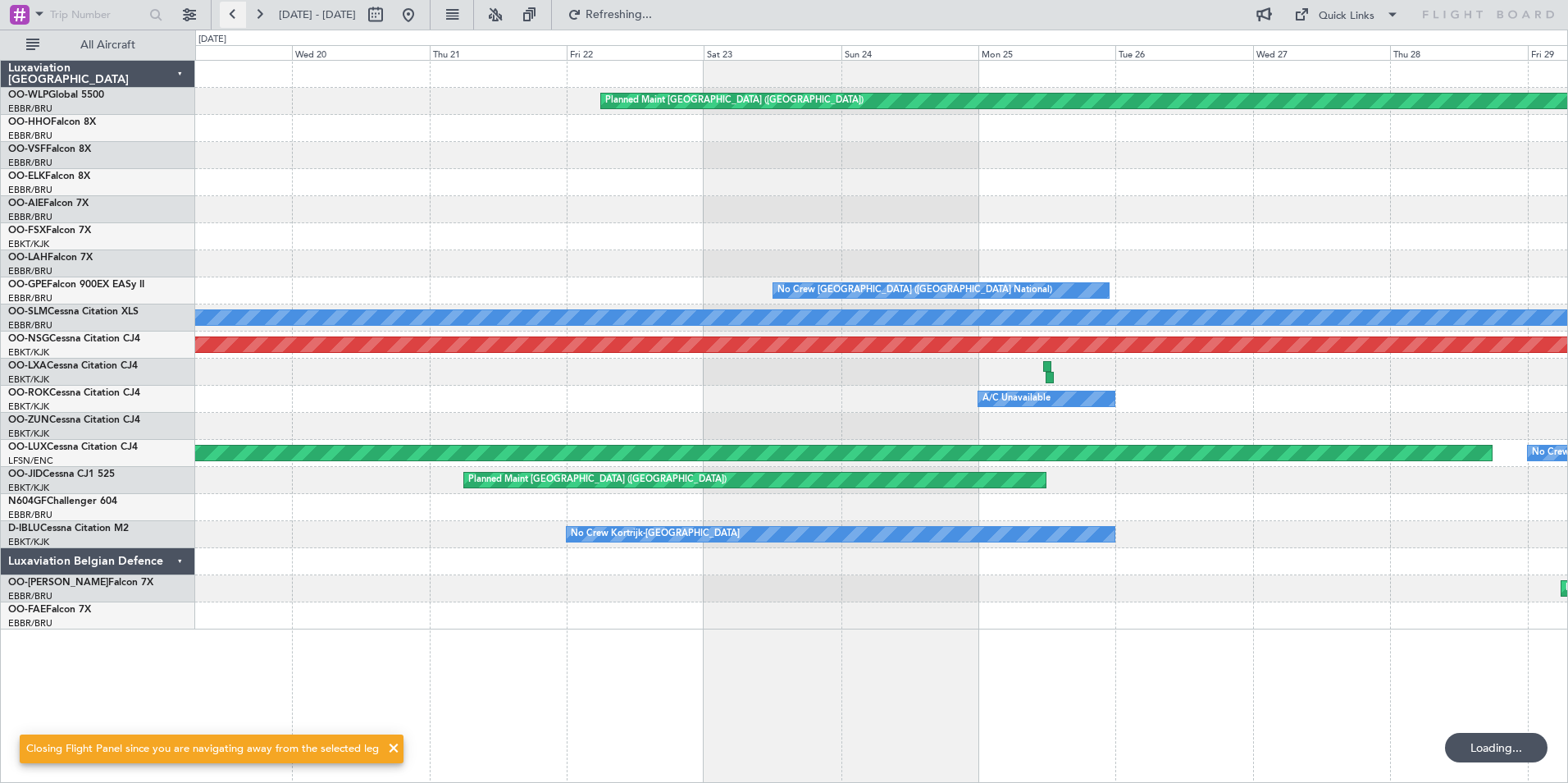
click at [237, 17] on button at bounding box center [233, 15] width 27 height 27
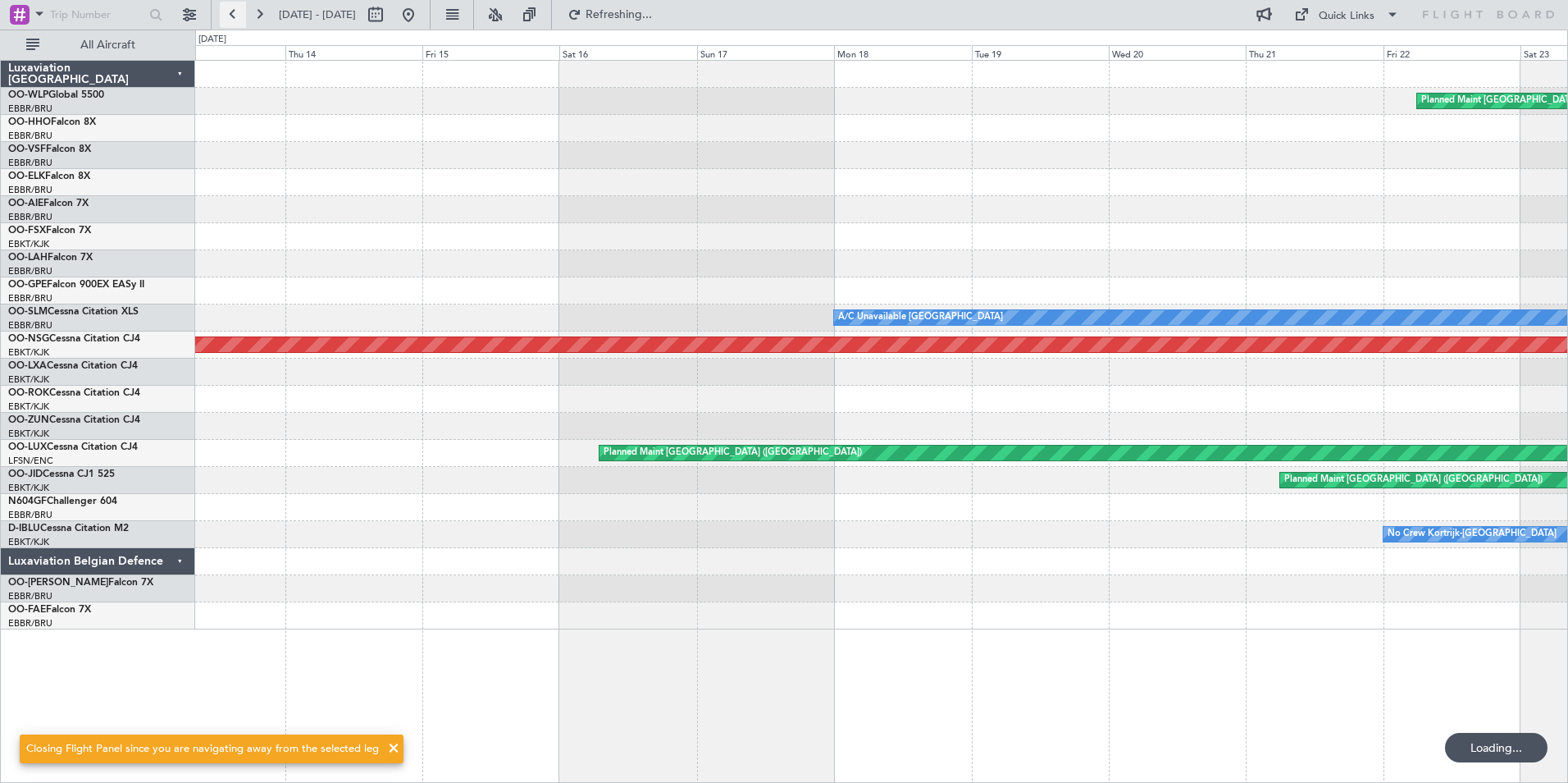
click at [237, 17] on button at bounding box center [233, 15] width 27 height 27
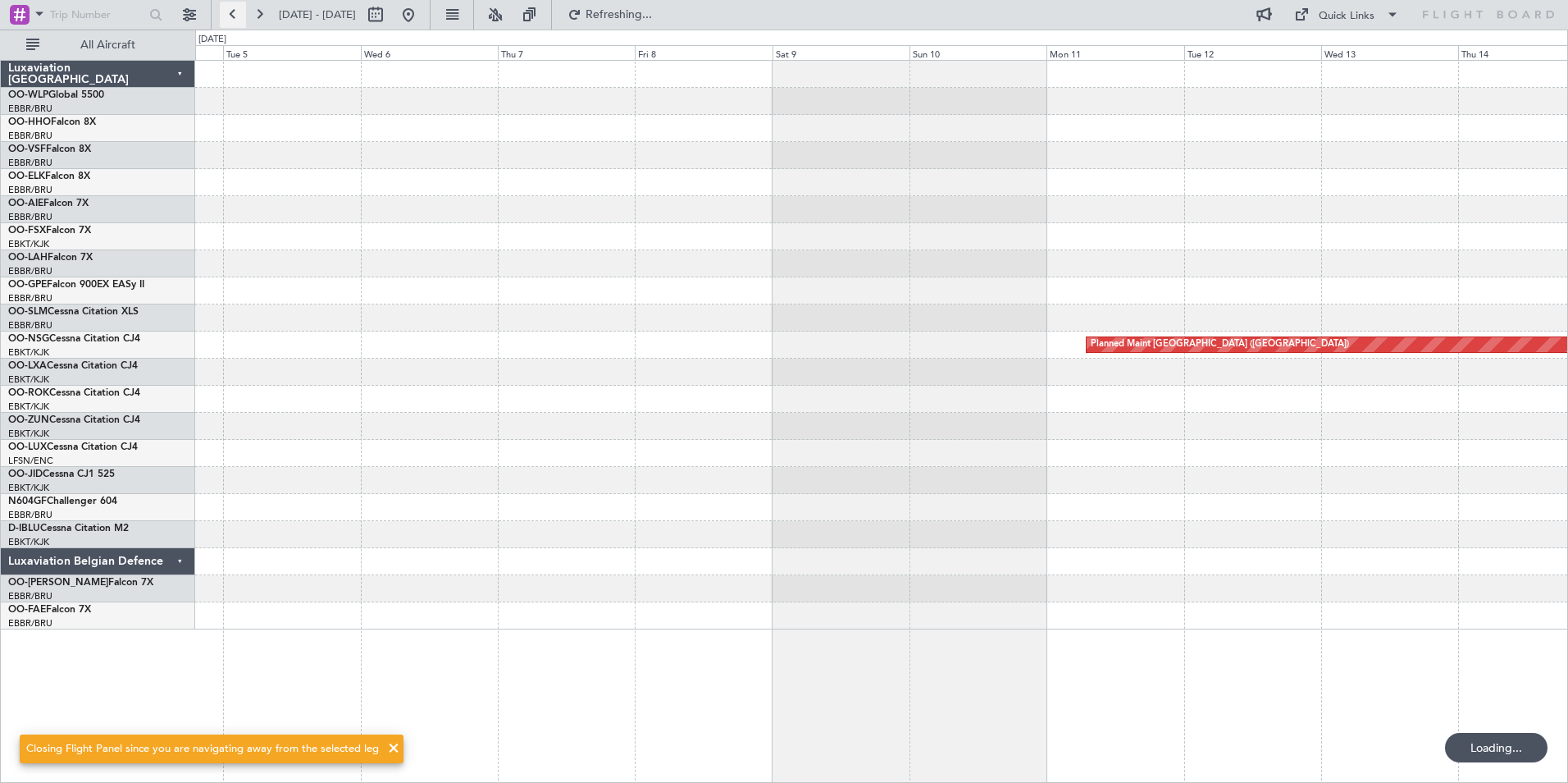
click at [237, 17] on button at bounding box center [233, 15] width 27 height 27
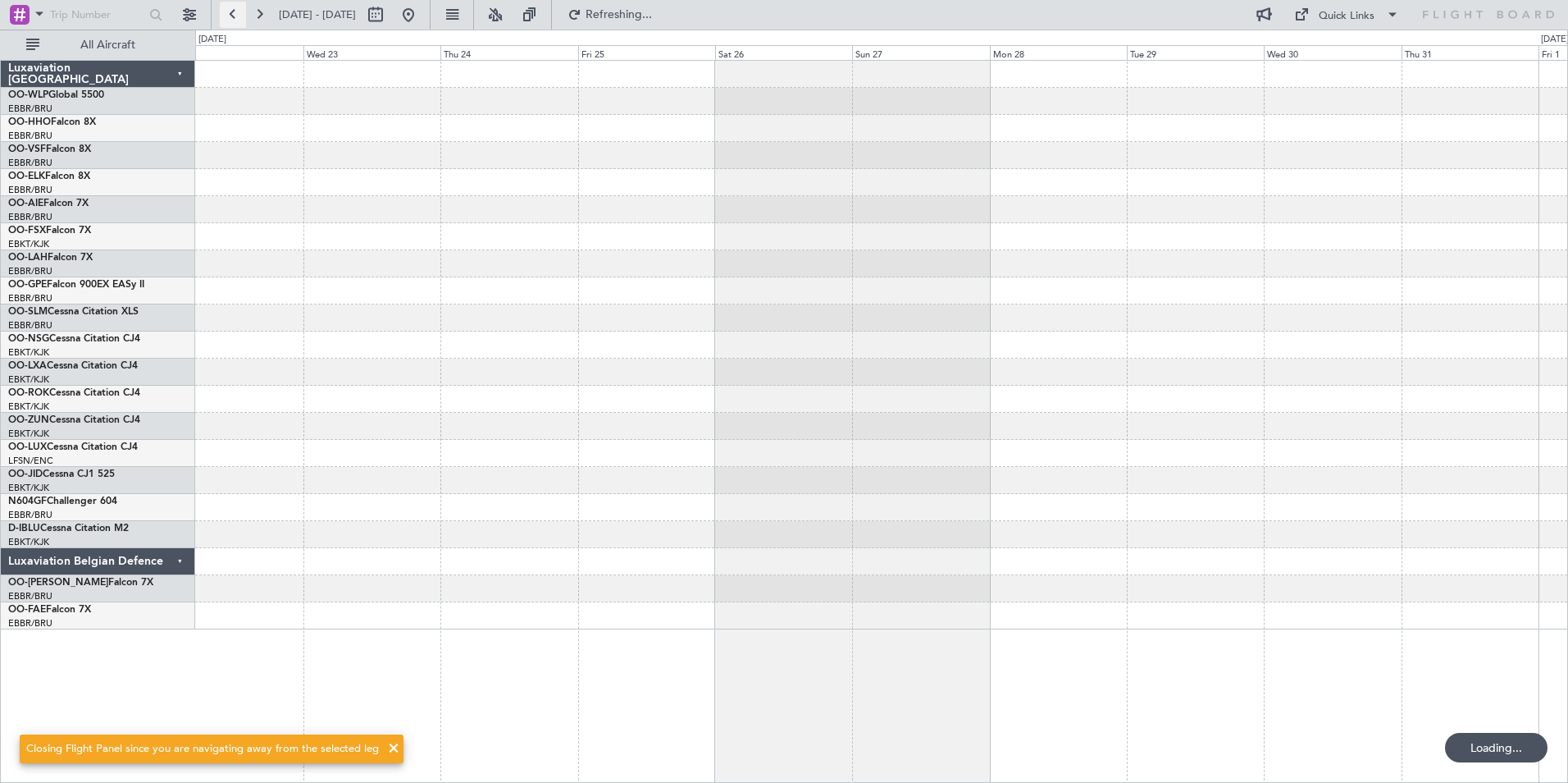
click at [237, 17] on button at bounding box center [233, 15] width 27 height 27
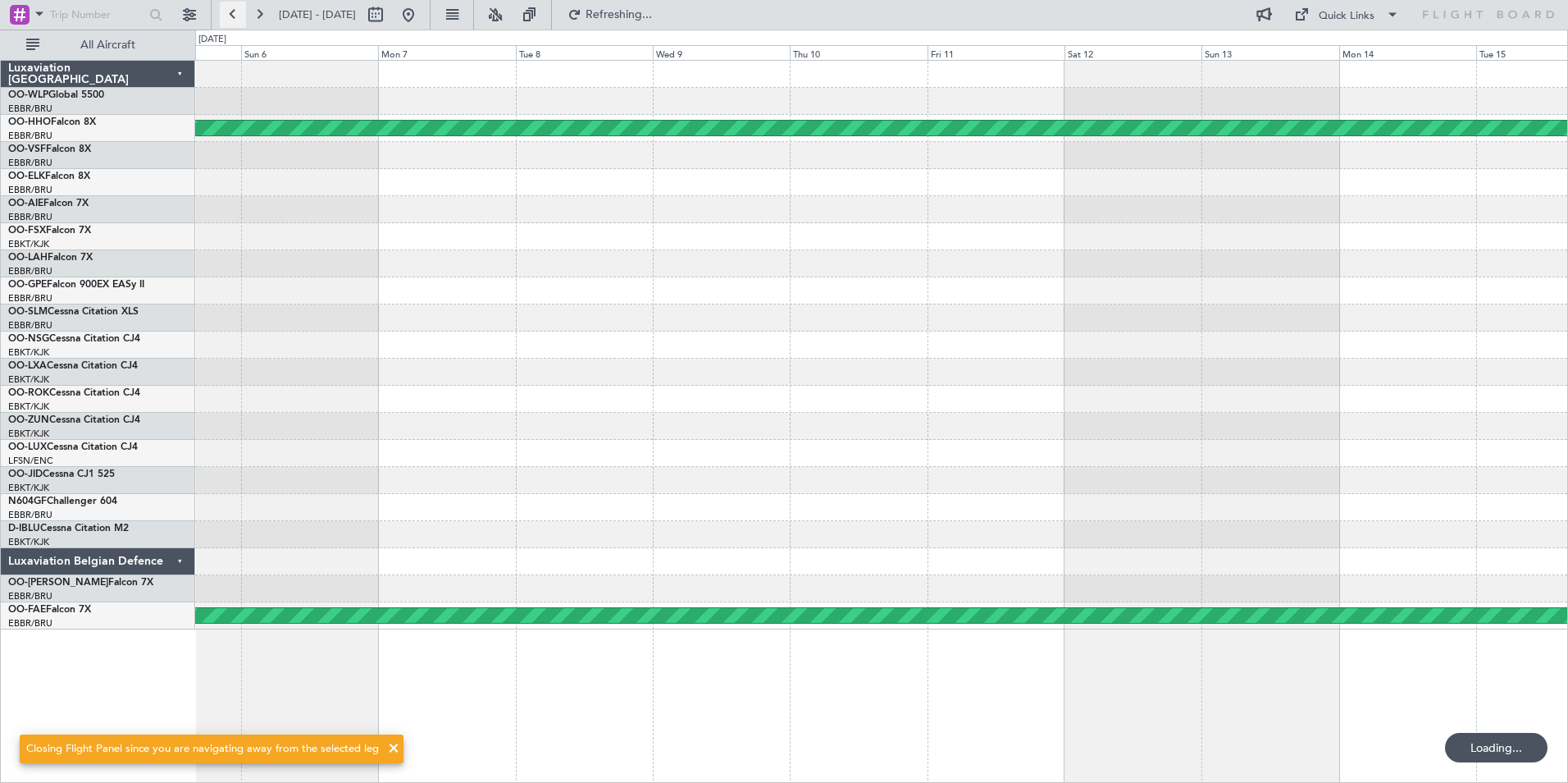
click at [237, 17] on button at bounding box center [233, 15] width 27 height 27
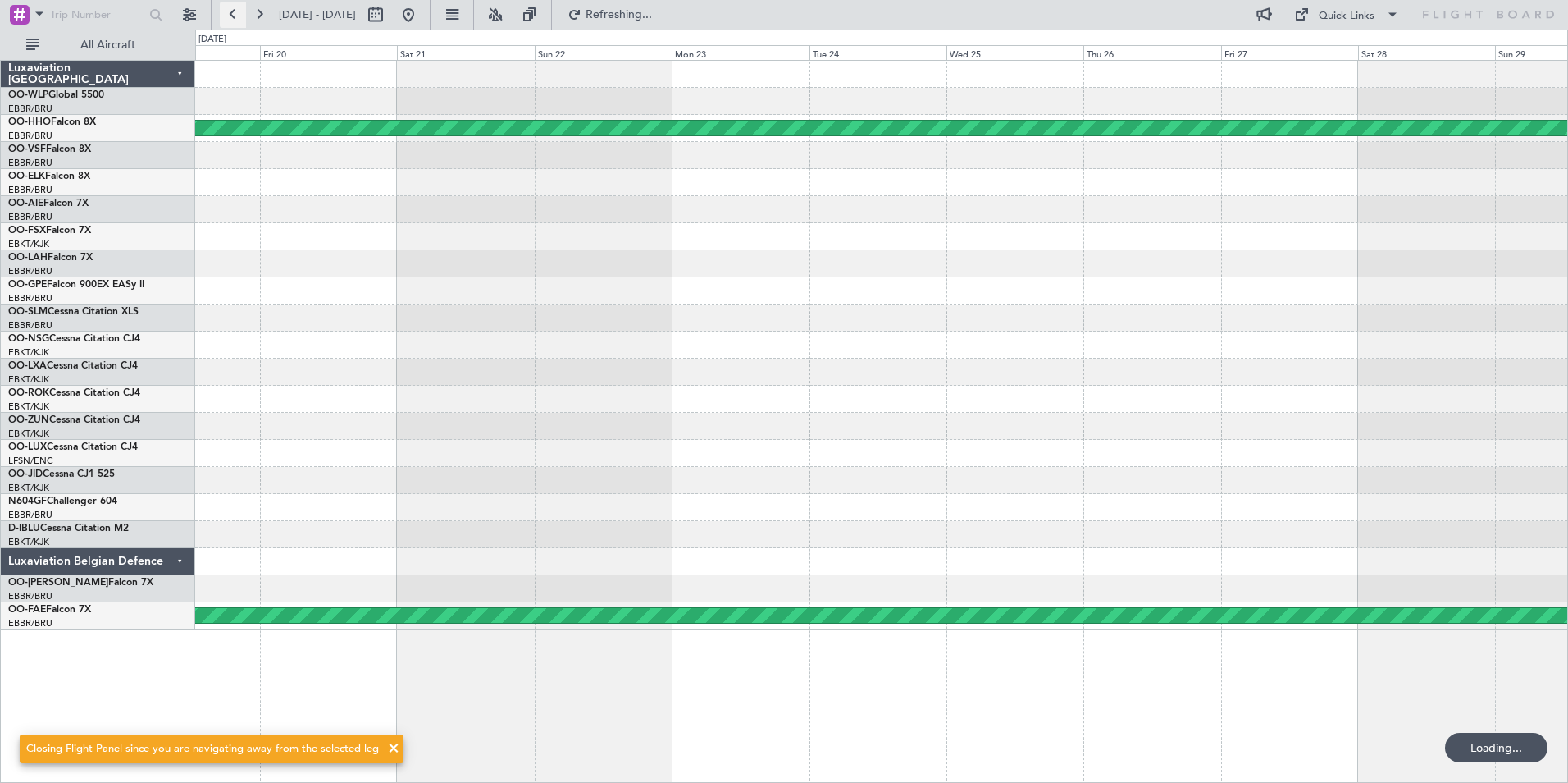
click at [237, 17] on button at bounding box center [233, 15] width 27 height 27
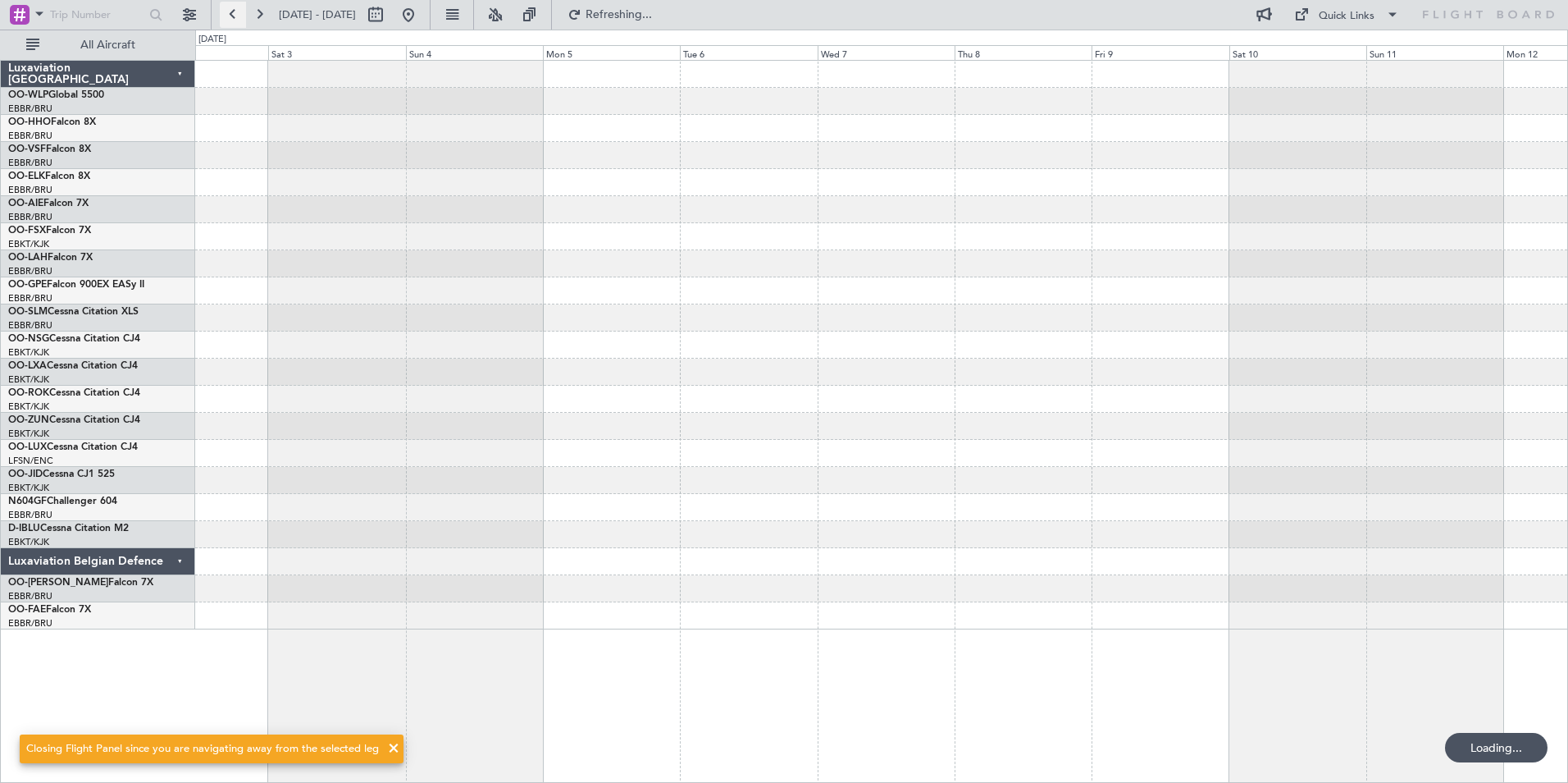
click at [237, 17] on button at bounding box center [233, 15] width 27 height 27
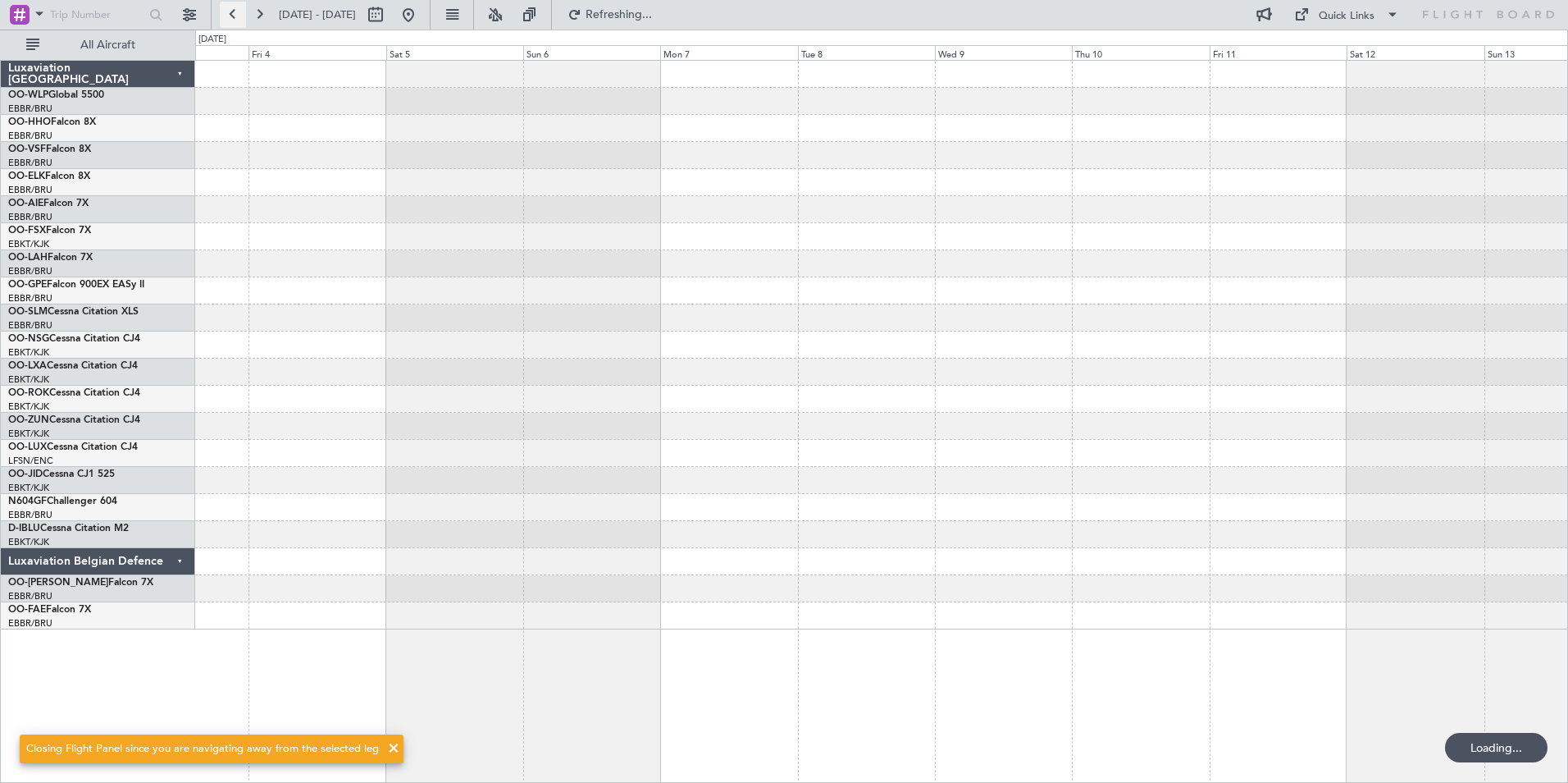
click at [237, 17] on button at bounding box center [233, 15] width 27 height 27
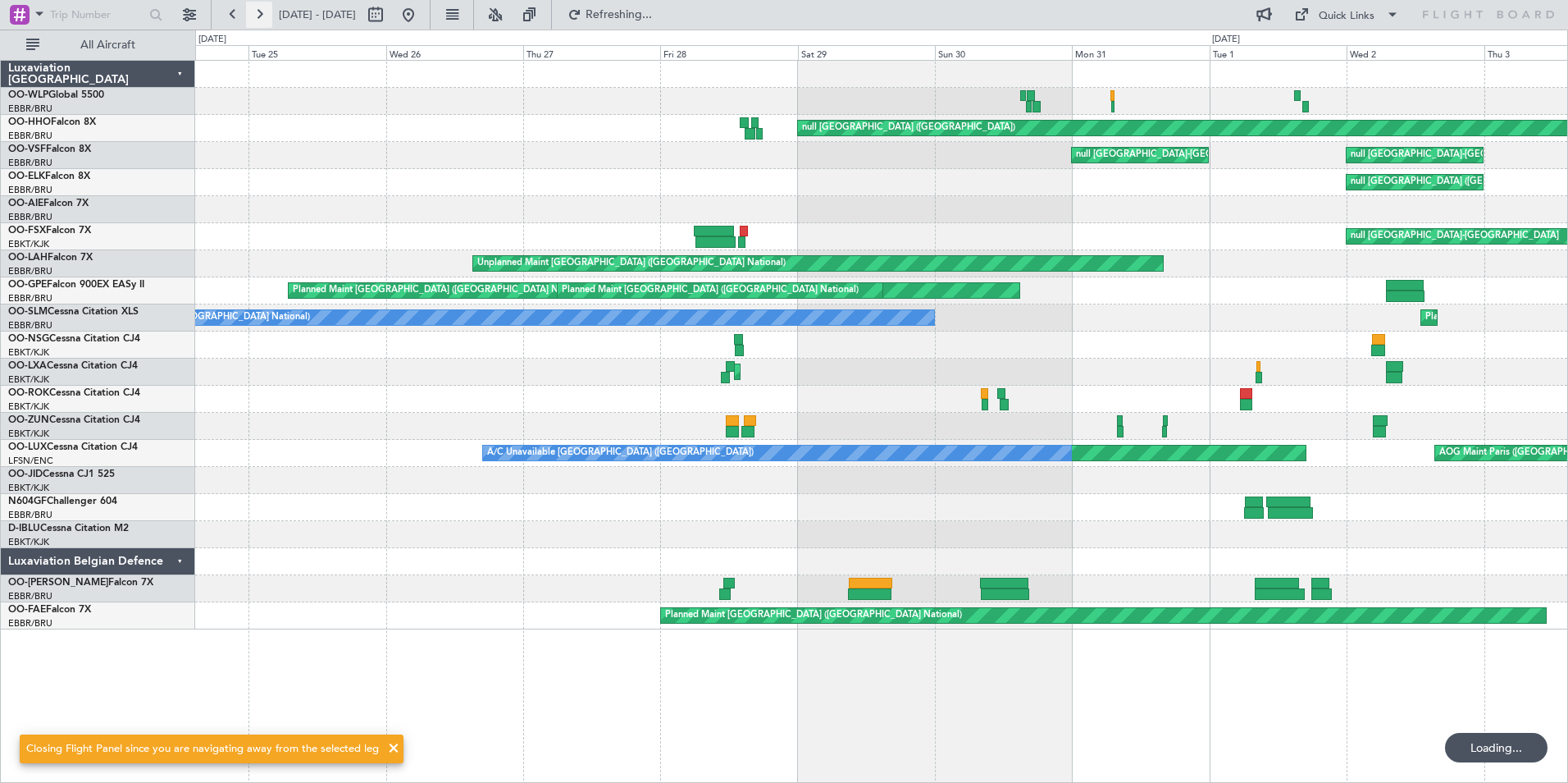
click at [255, 15] on button at bounding box center [259, 15] width 27 height 27
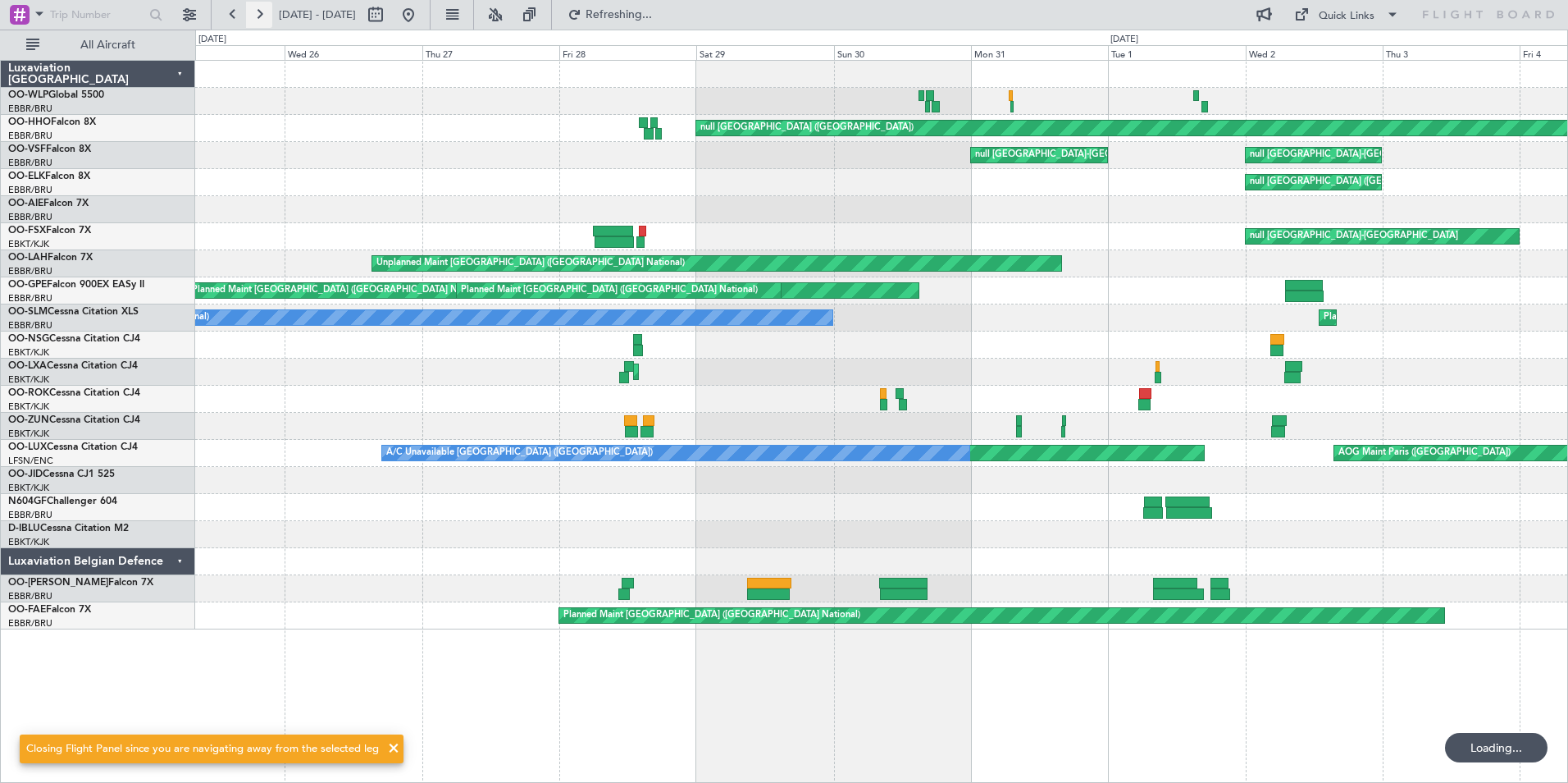
click at [255, 15] on button at bounding box center [259, 15] width 27 height 27
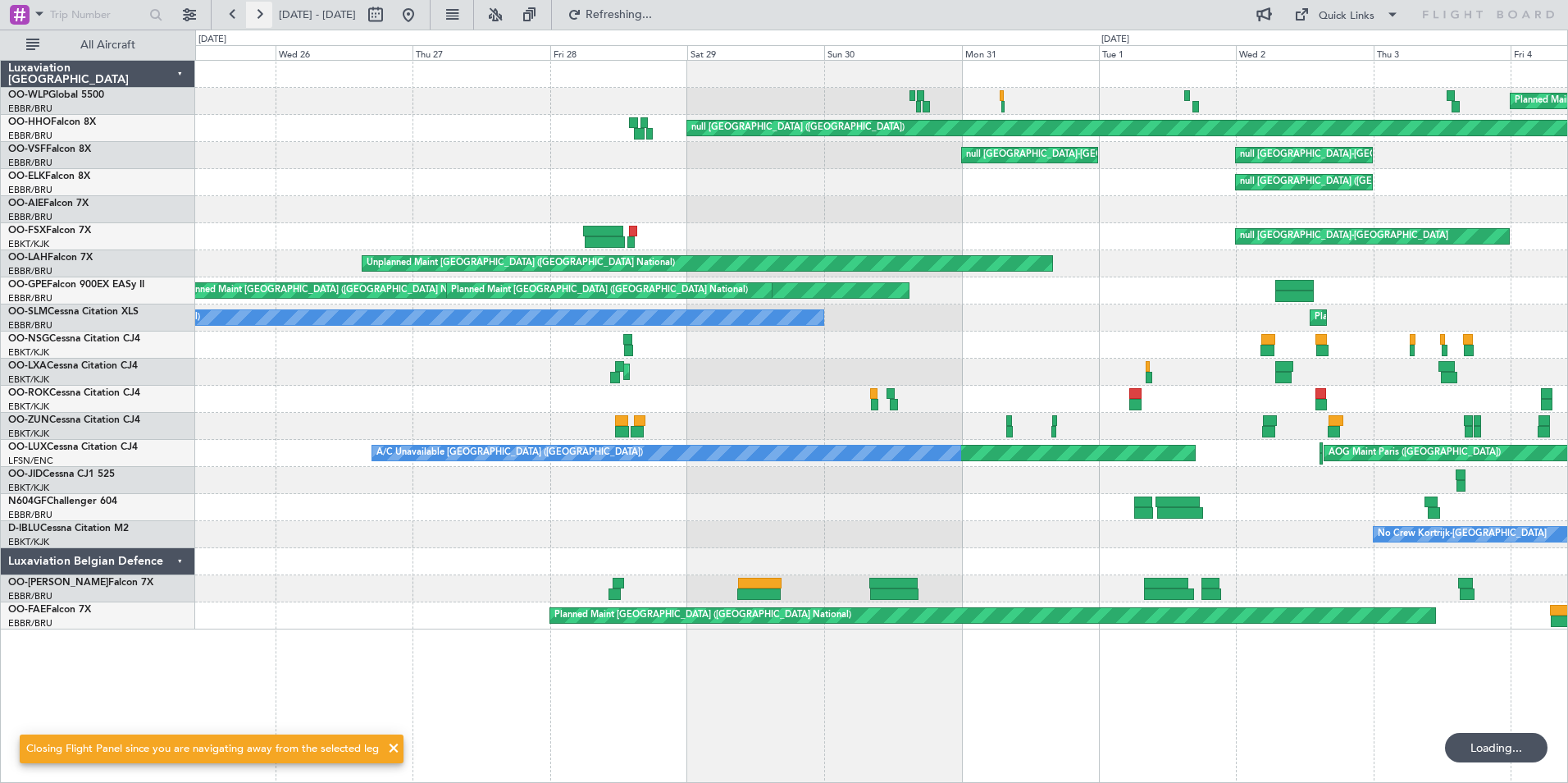
click at [255, 15] on button at bounding box center [259, 15] width 27 height 27
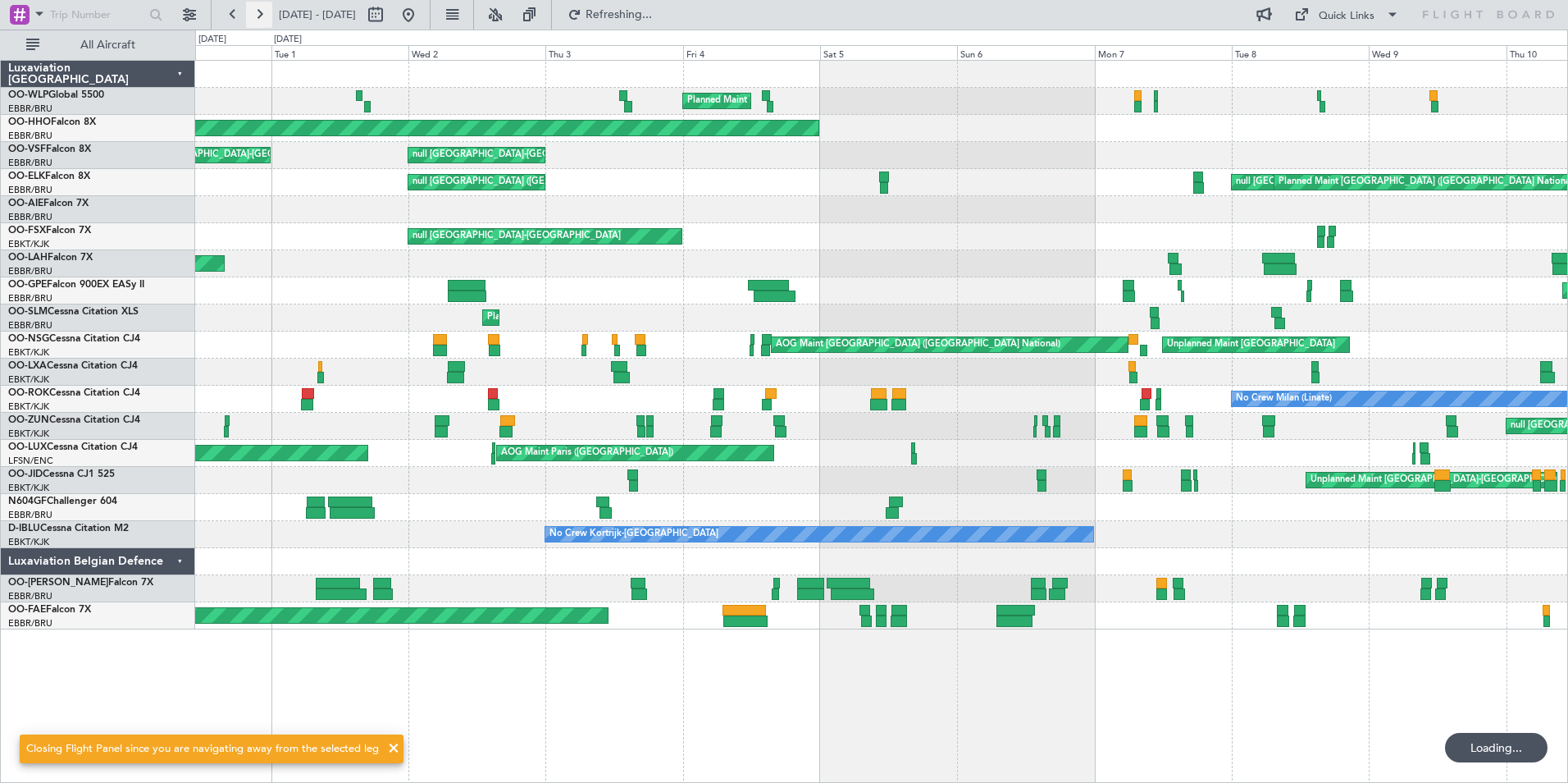
click at [255, 15] on button at bounding box center [259, 15] width 27 height 27
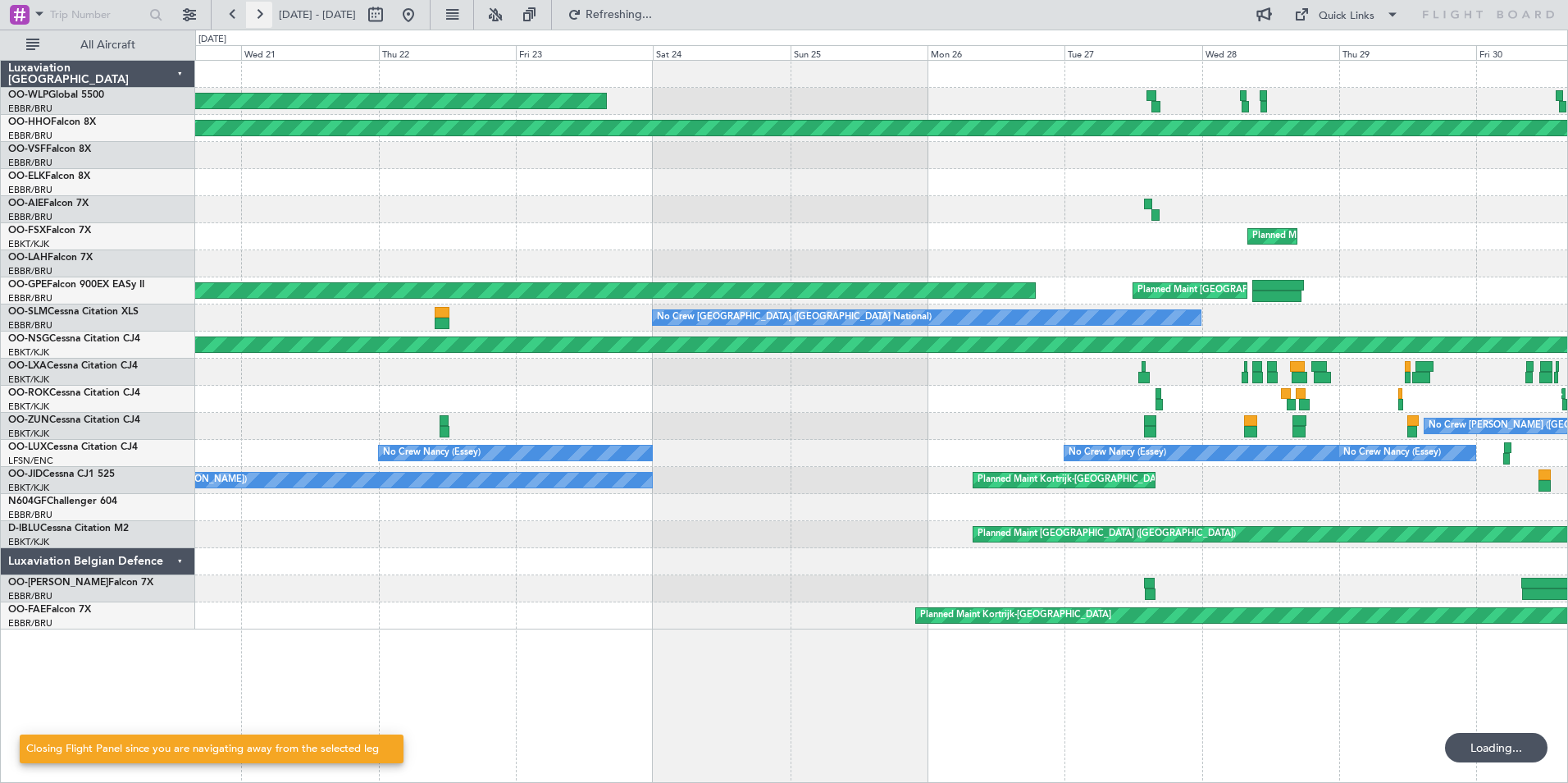
click at [255, 15] on button at bounding box center [259, 15] width 27 height 27
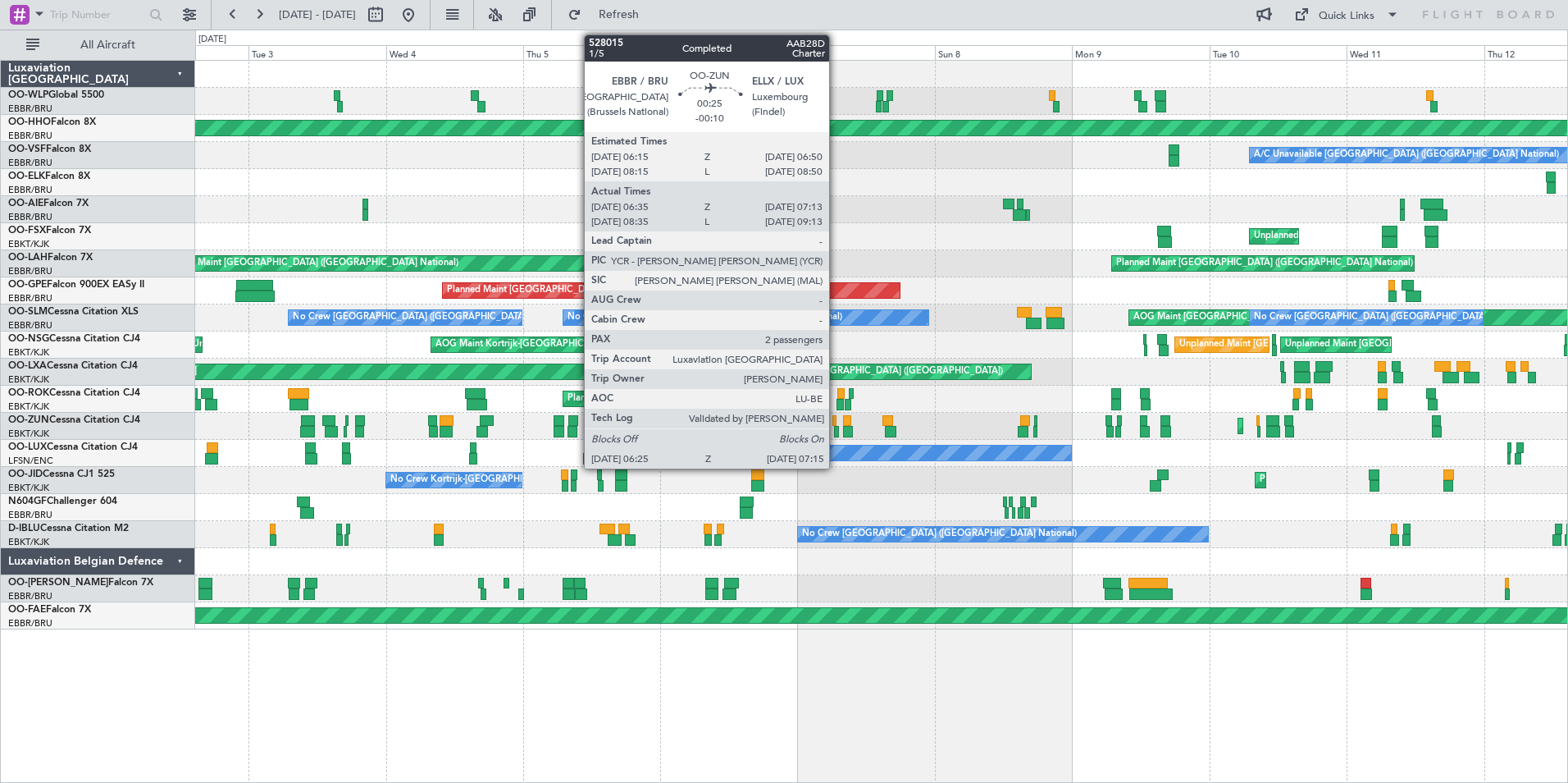
click at [837, 428] on div at bounding box center [836, 431] width 5 height 11
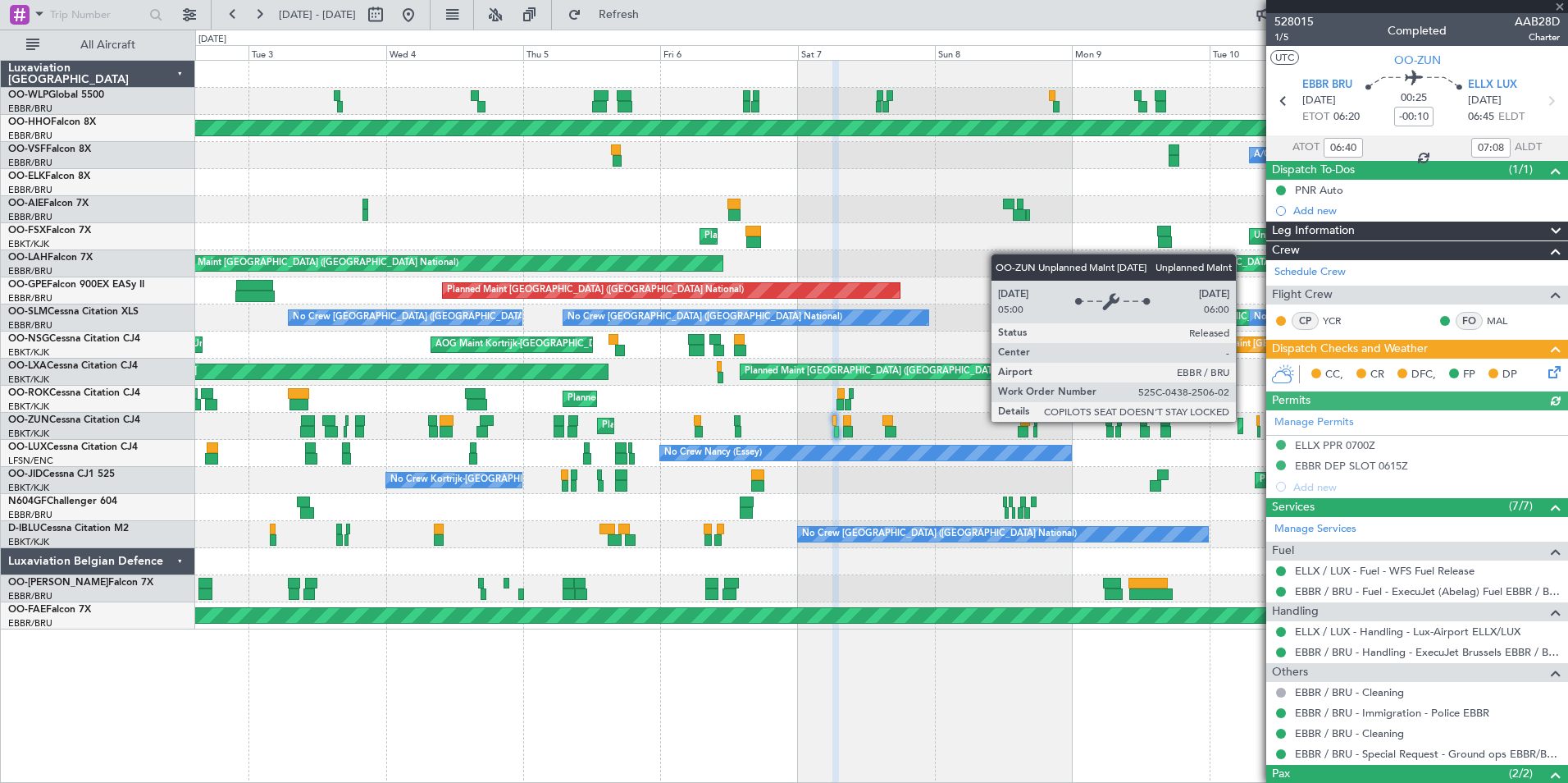
scroll to position [101, 0]
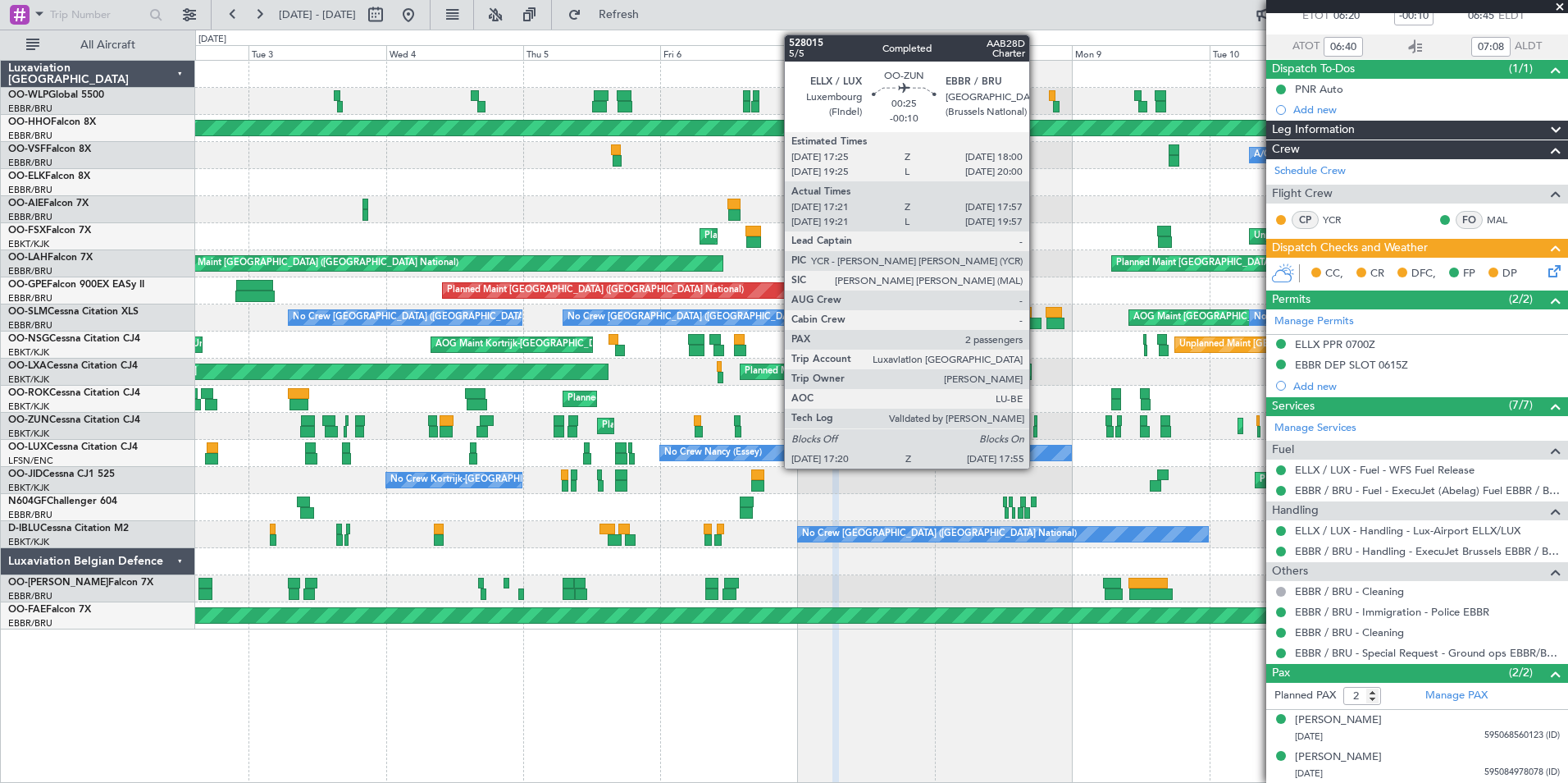
click at [1036, 433] on div at bounding box center [1035, 431] width 4 height 11
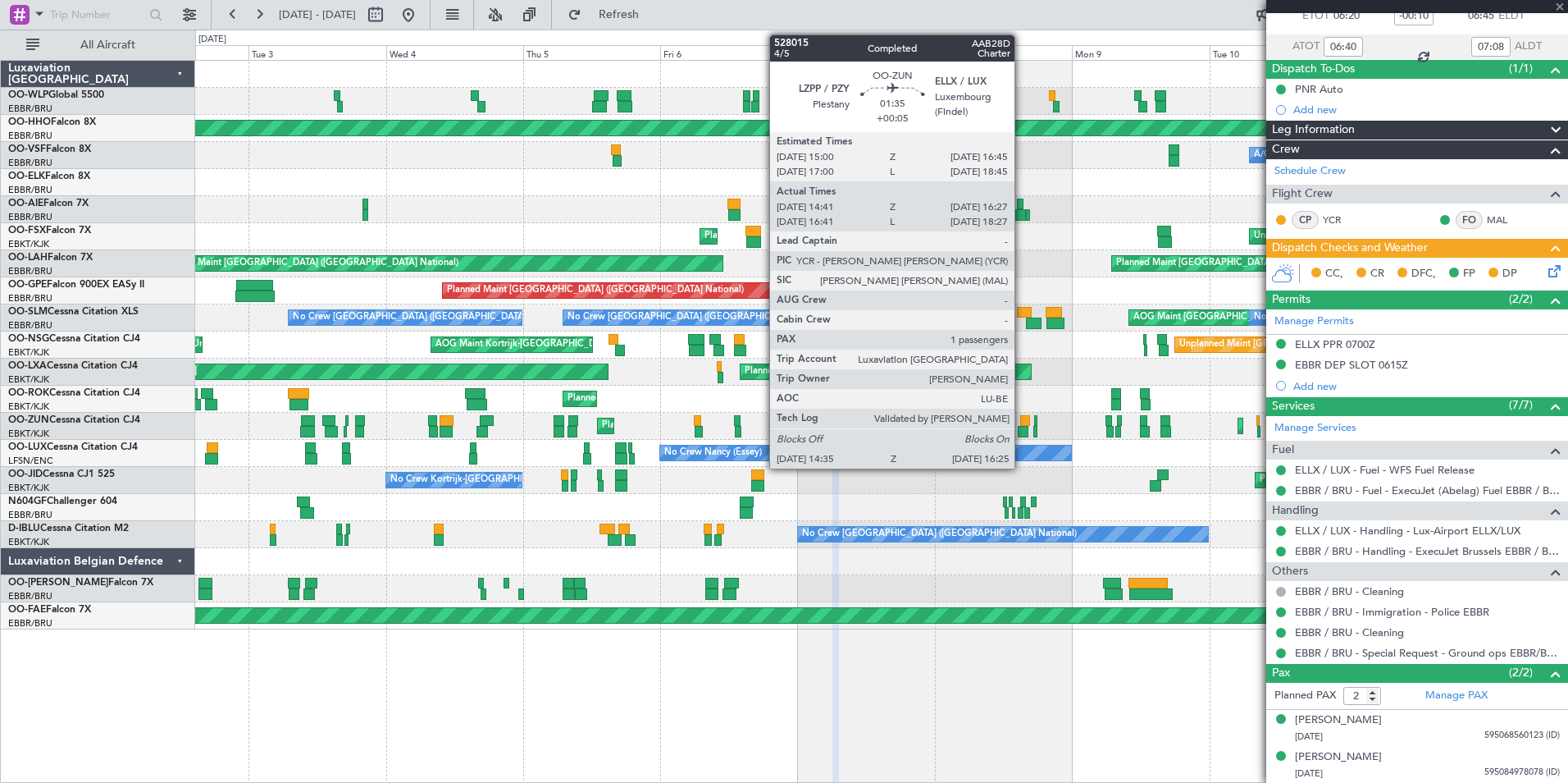
type input "17:26"
type input "17:52"
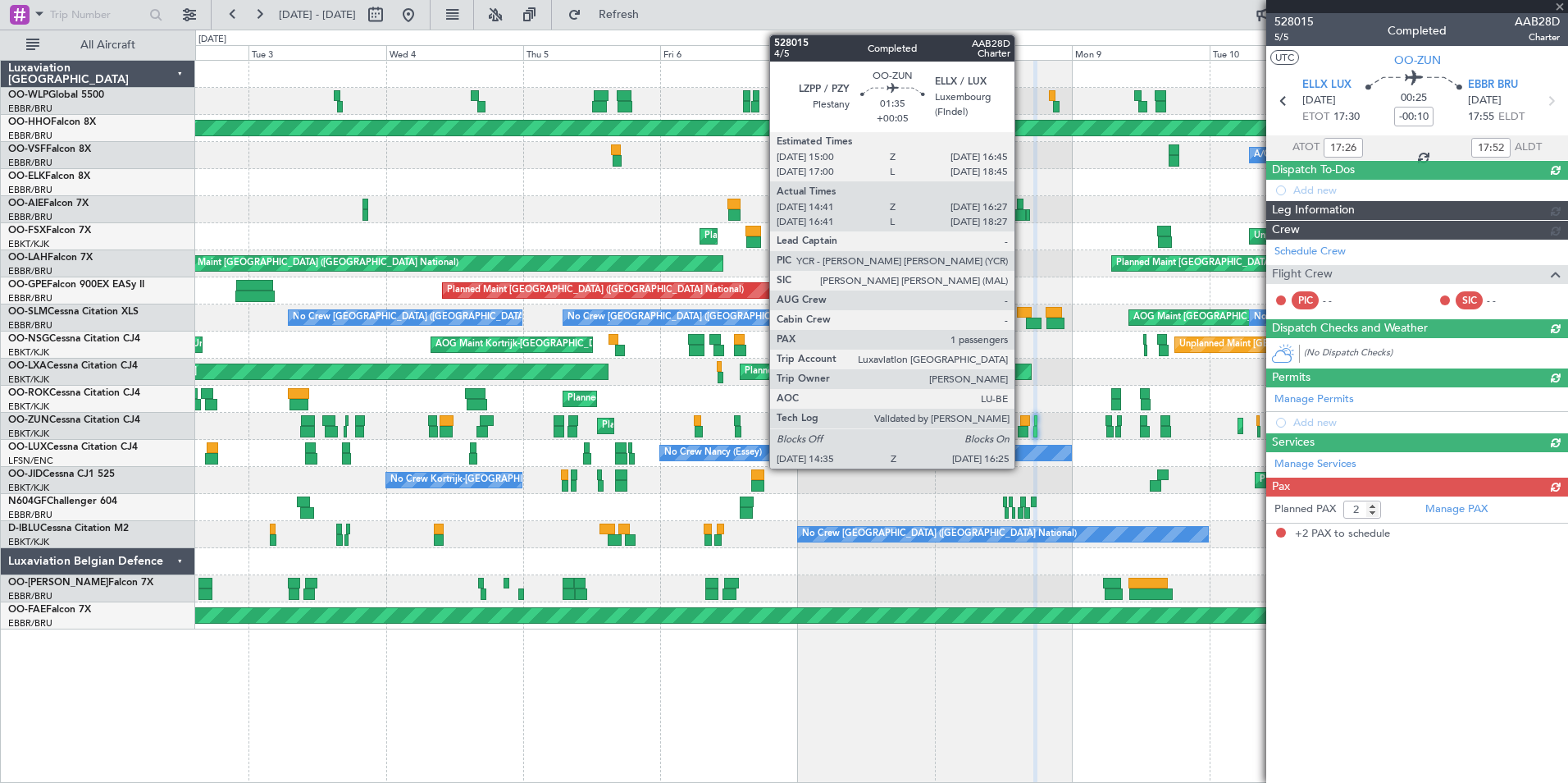
scroll to position [0, 0]
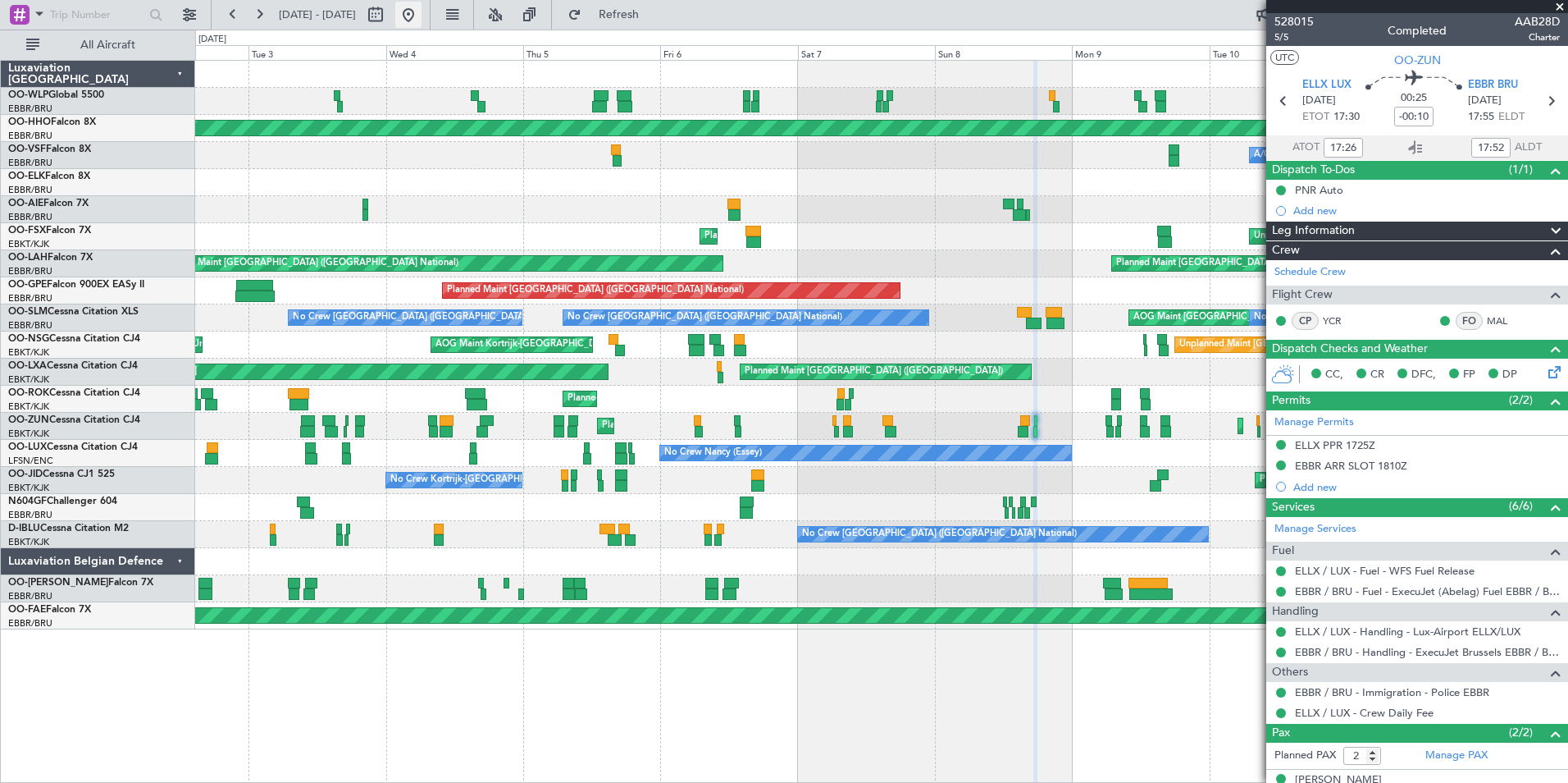
click at [422, 21] on button at bounding box center [408, 15] width 27 height 27
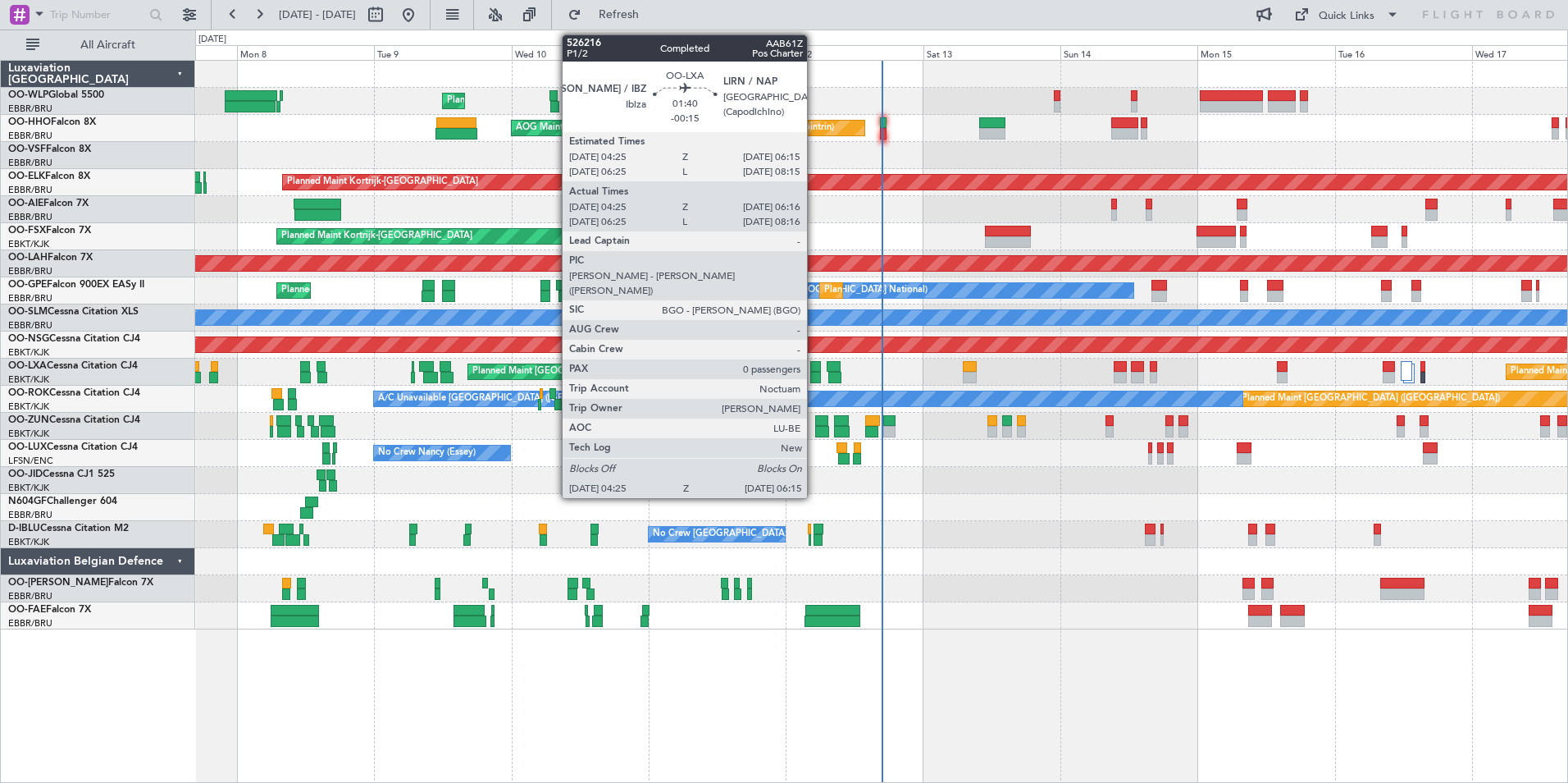
click at [814, 375] on div at bounding box center [815, 377] width 10 height 11
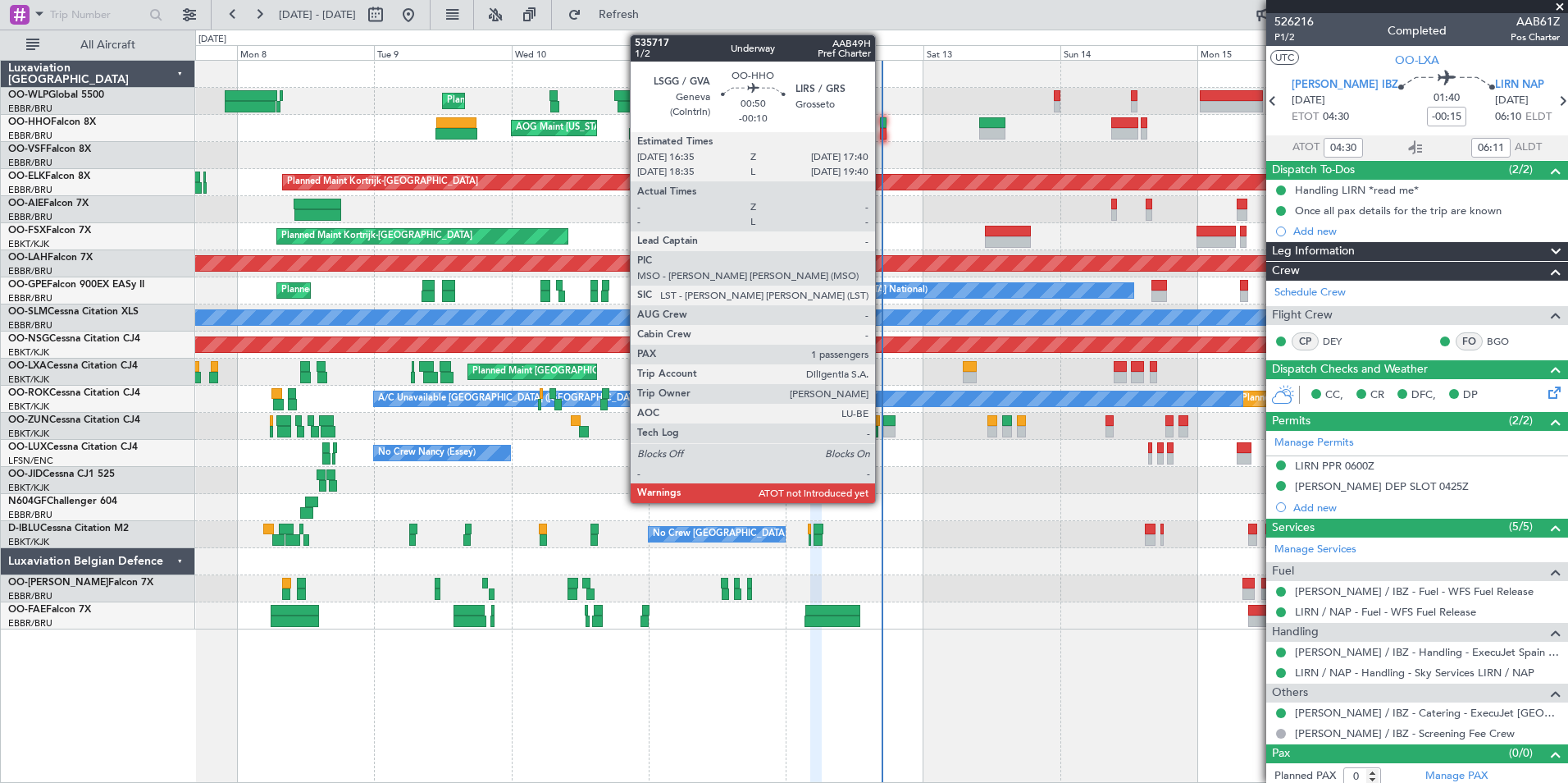
click at [882, 129] on div at bounding box center [882, 134] width 7 height 11
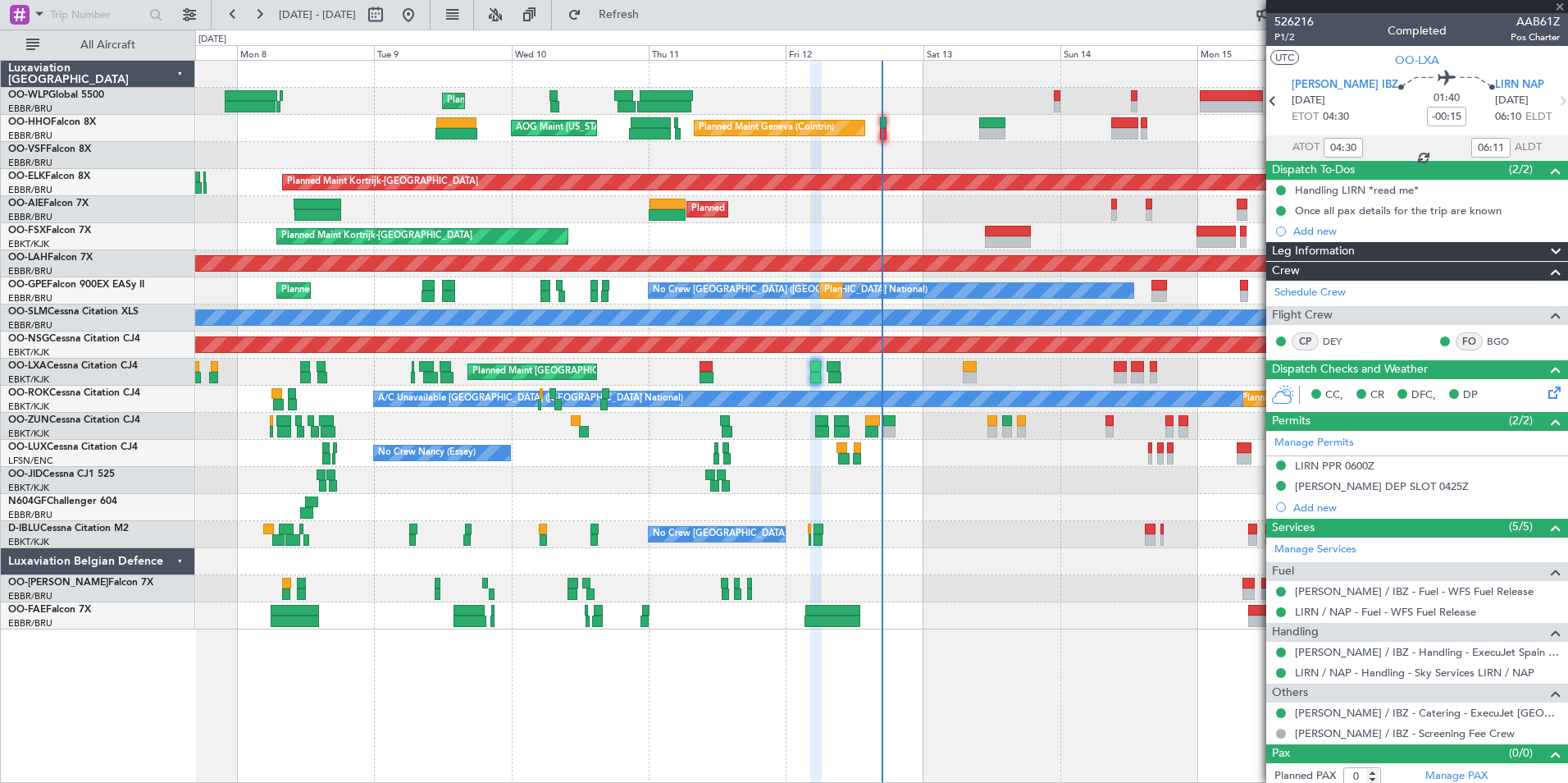
type input "-00:10"
type input "1"
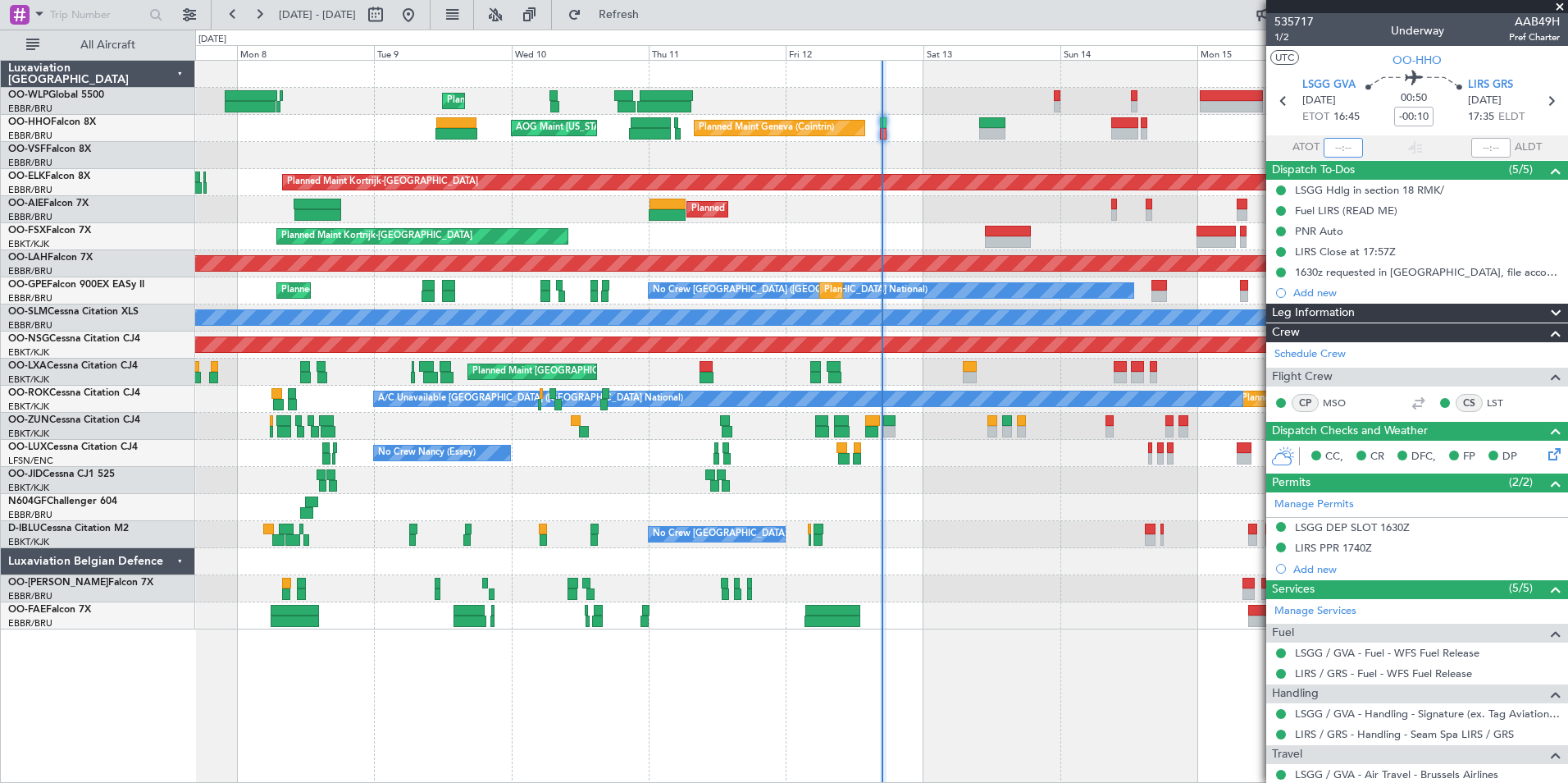
click at [1331, 144] on input "text" at bounding box center [1343, 147] width 39 height 20
click at [619, 9] on button "Refresh" at bounding box center [610, 15] width 99 height 27
type input "16:49"
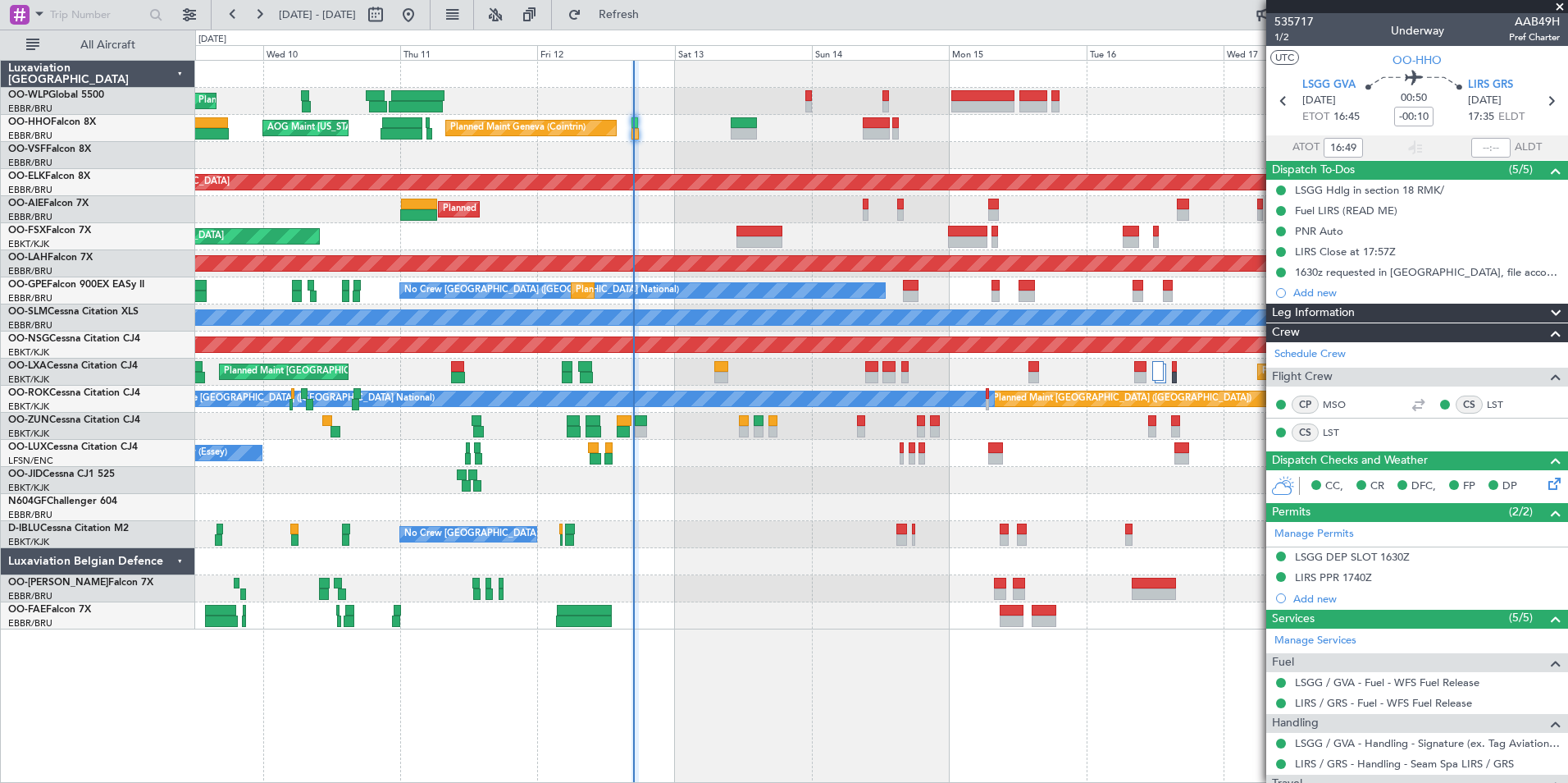
click at [796, 456] on div "Planned Maint Liege Planned Maint Geneva (Cointrin) AOG Maint New York (Teterbo…" at bounding box center [881, 345] width 1372 height 568
click at [688, 476] on div "Planned Maint Liege Planned Maint Geneva (Cointrin) AOG Maint New York (Teterbo…" at bounding box center [881, 345] width 1372 height 568
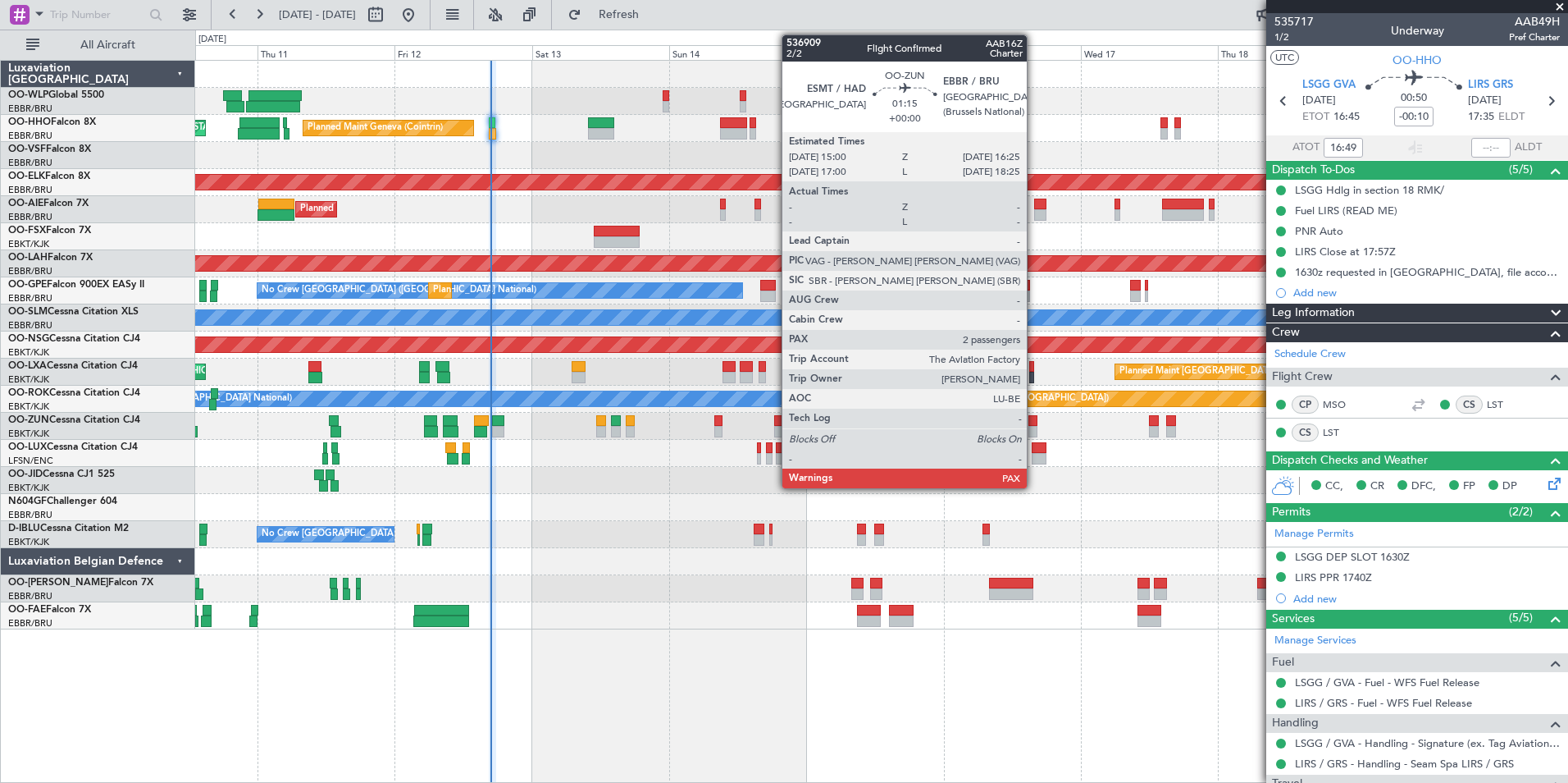
click at [1034, 428] on div at bounding box center [1032, 431] width 9 height 11
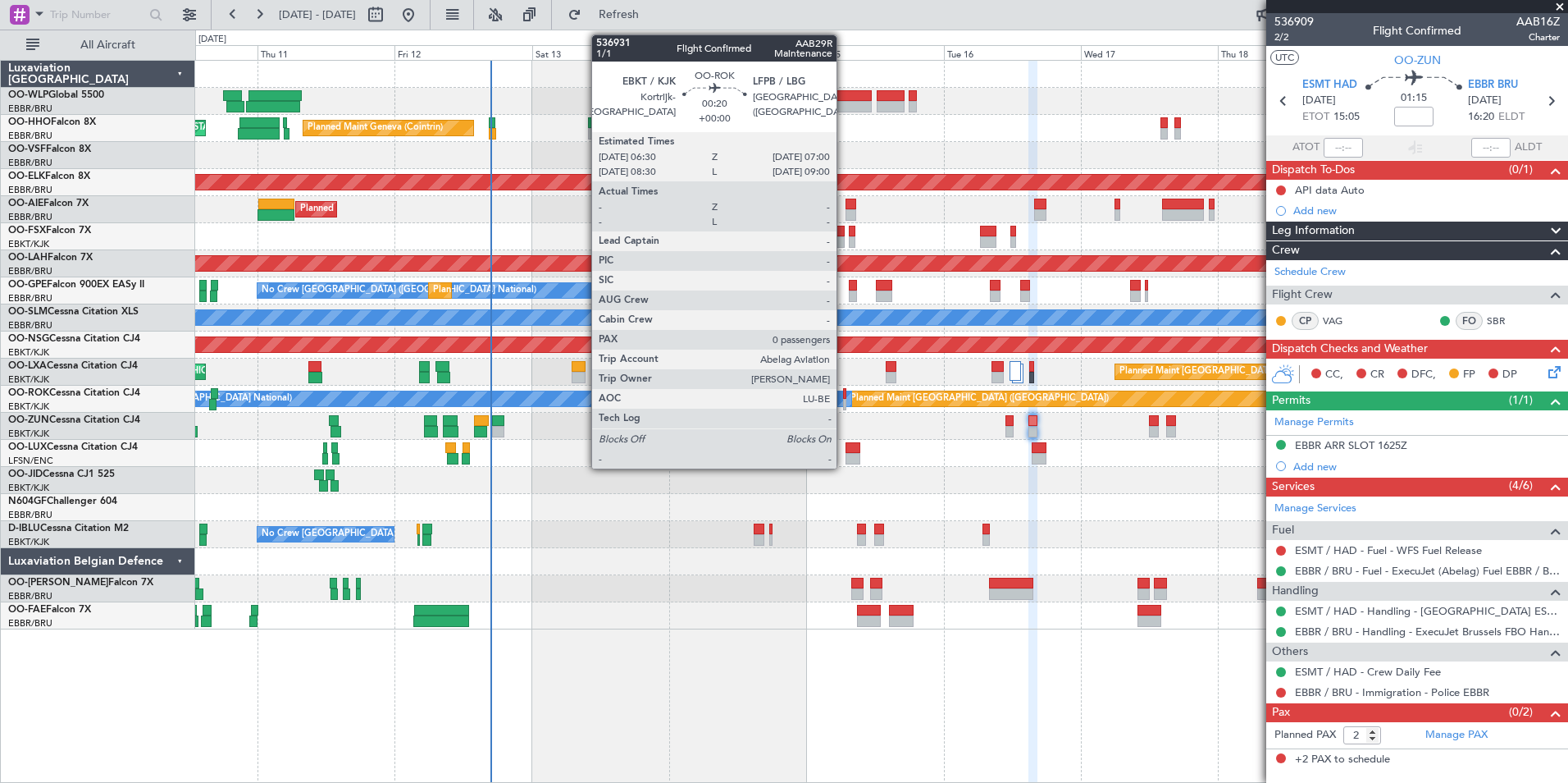
click at [844, 404] on div at bounding box center [844, 405] width 3 height 11
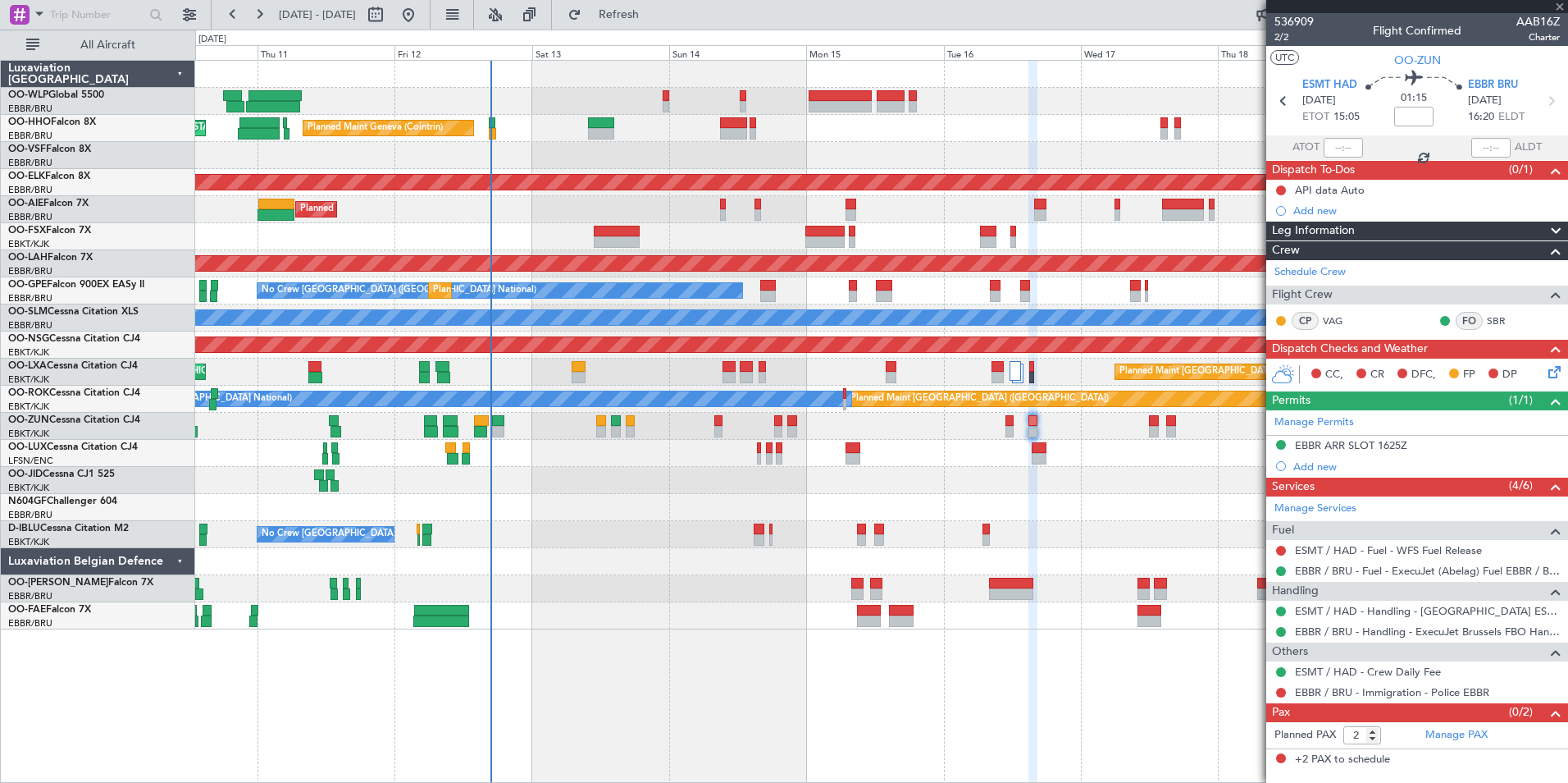
type input "0"
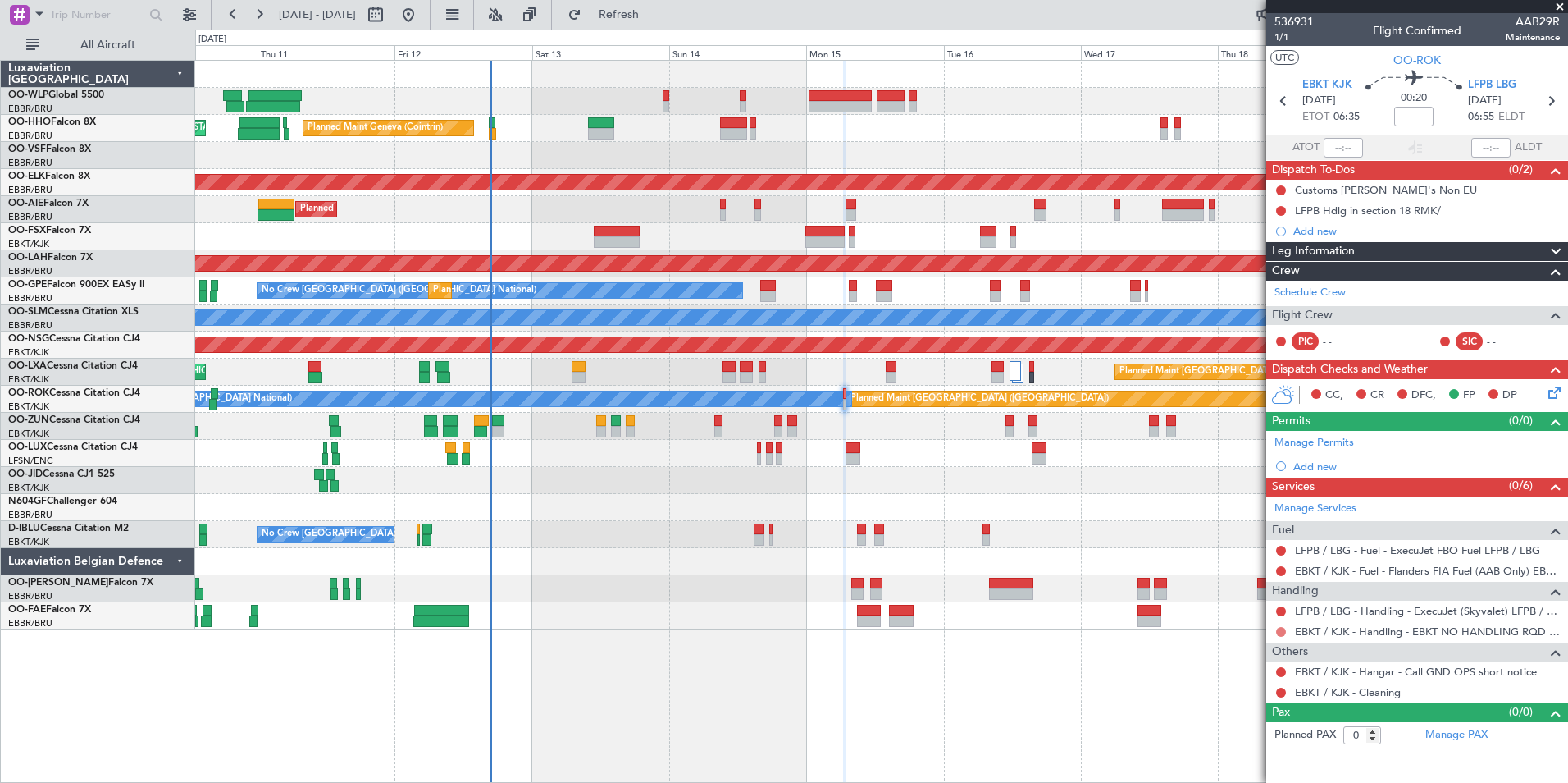
click at [1282, 632] on button at bounding box center [1281, 632] width 9 height 10
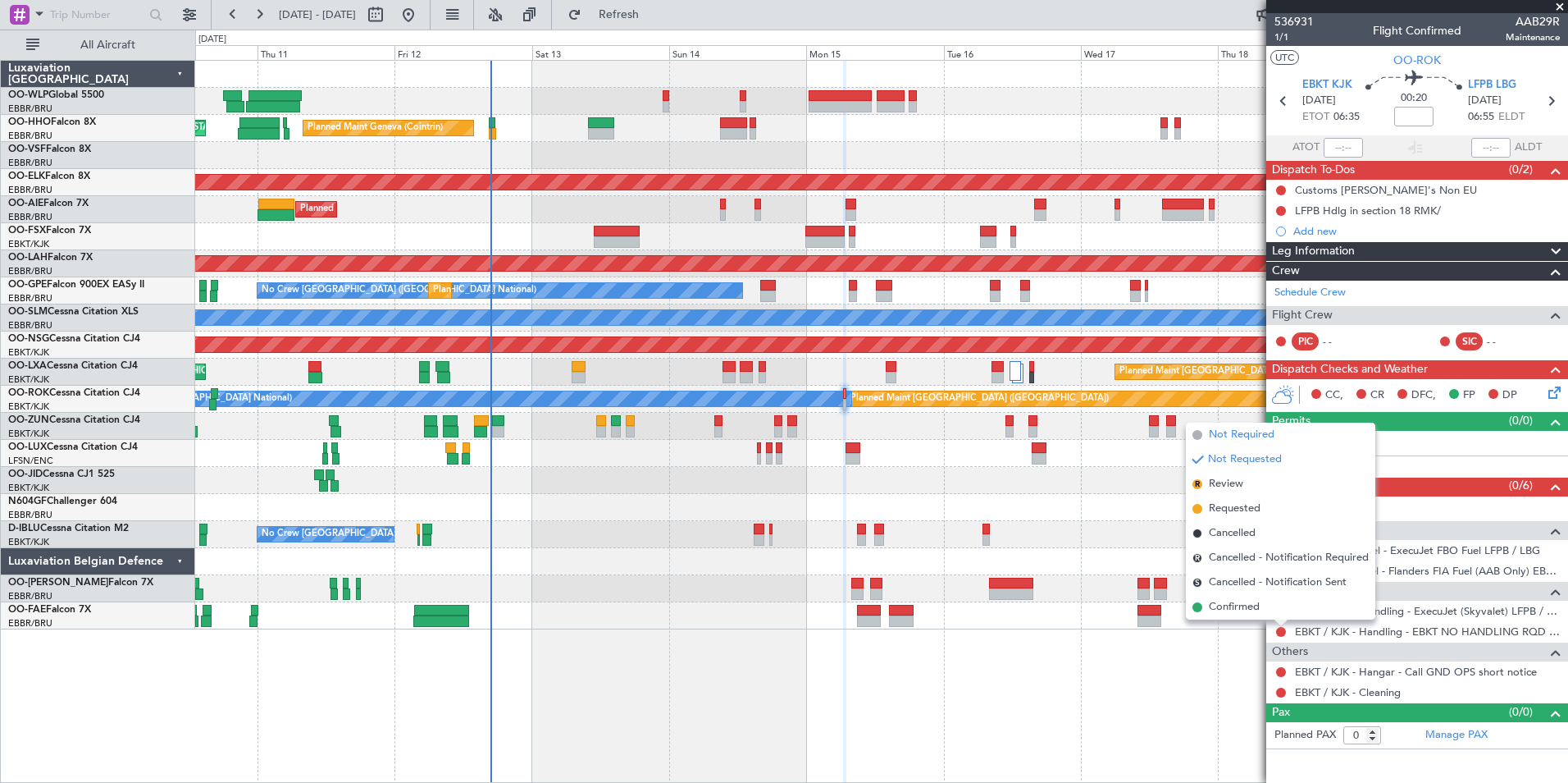
click at [1235, 429] on span "Not Required" at bounding box center [1241, 434] width 66 height 16
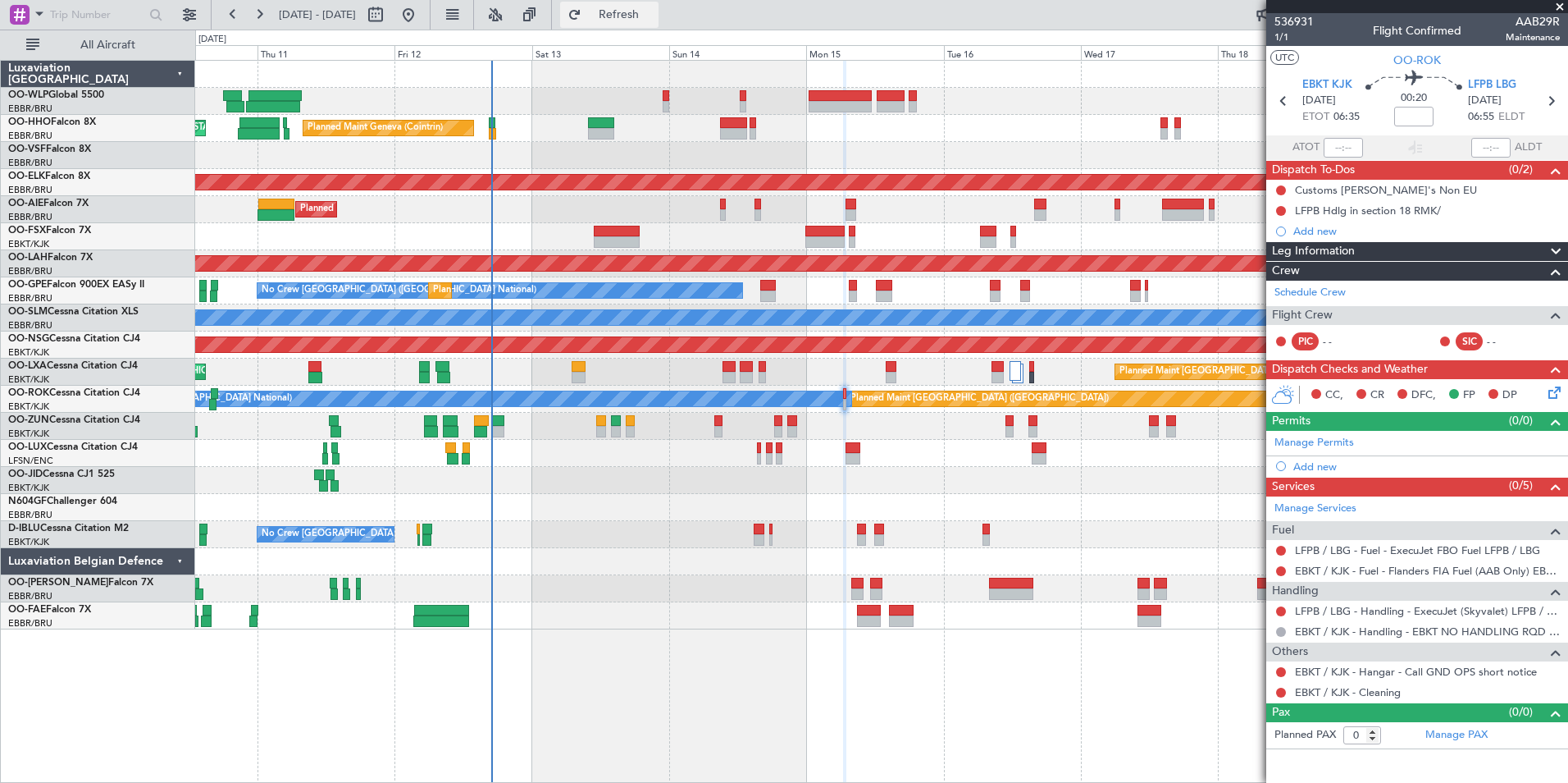
click at [633, 21] on button "Refresh" at bounding box center [610, 15] width 99 height 27
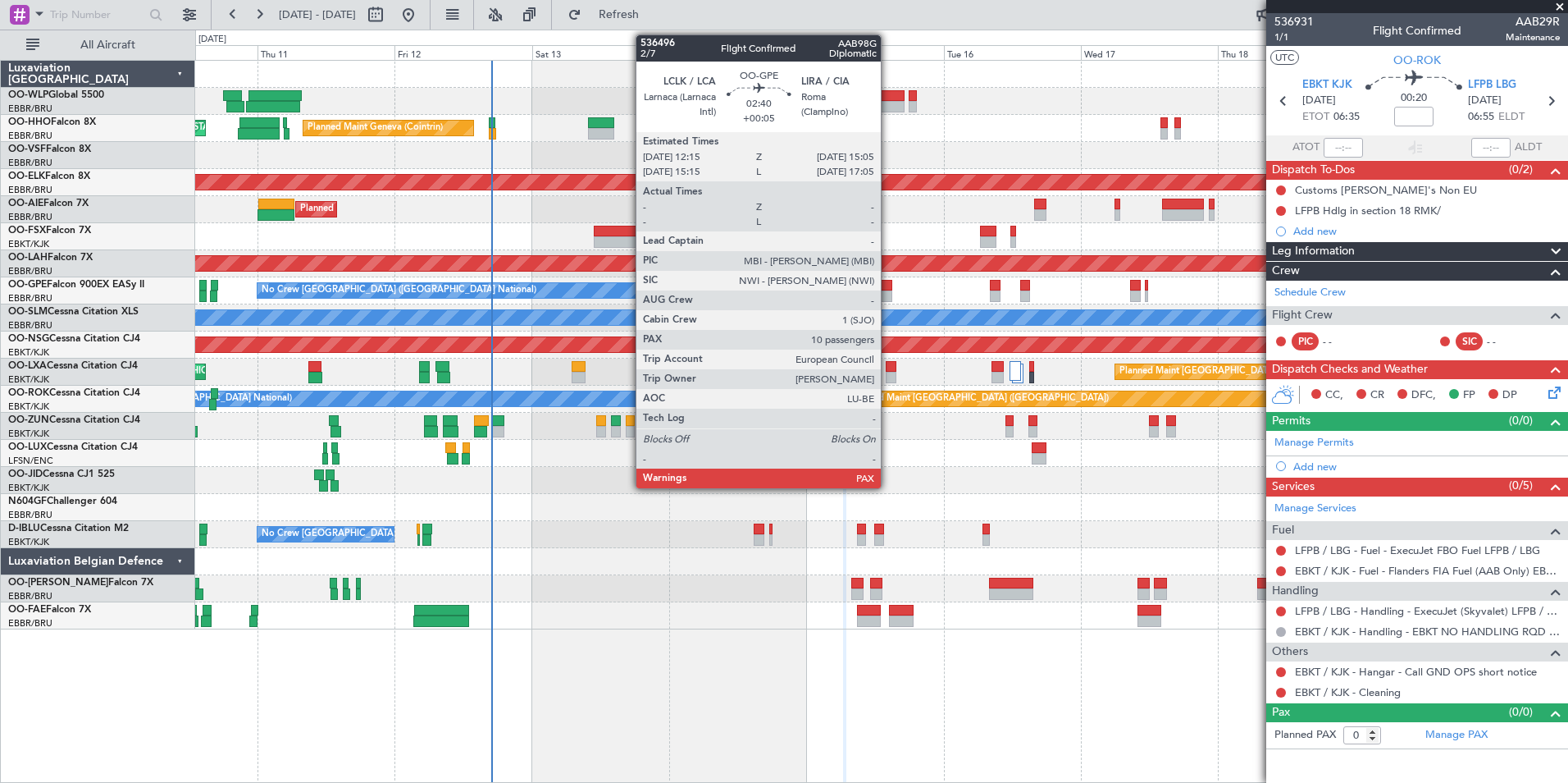
click at [888, 293] on div at bounding box center [883, 296] width 16 height 11
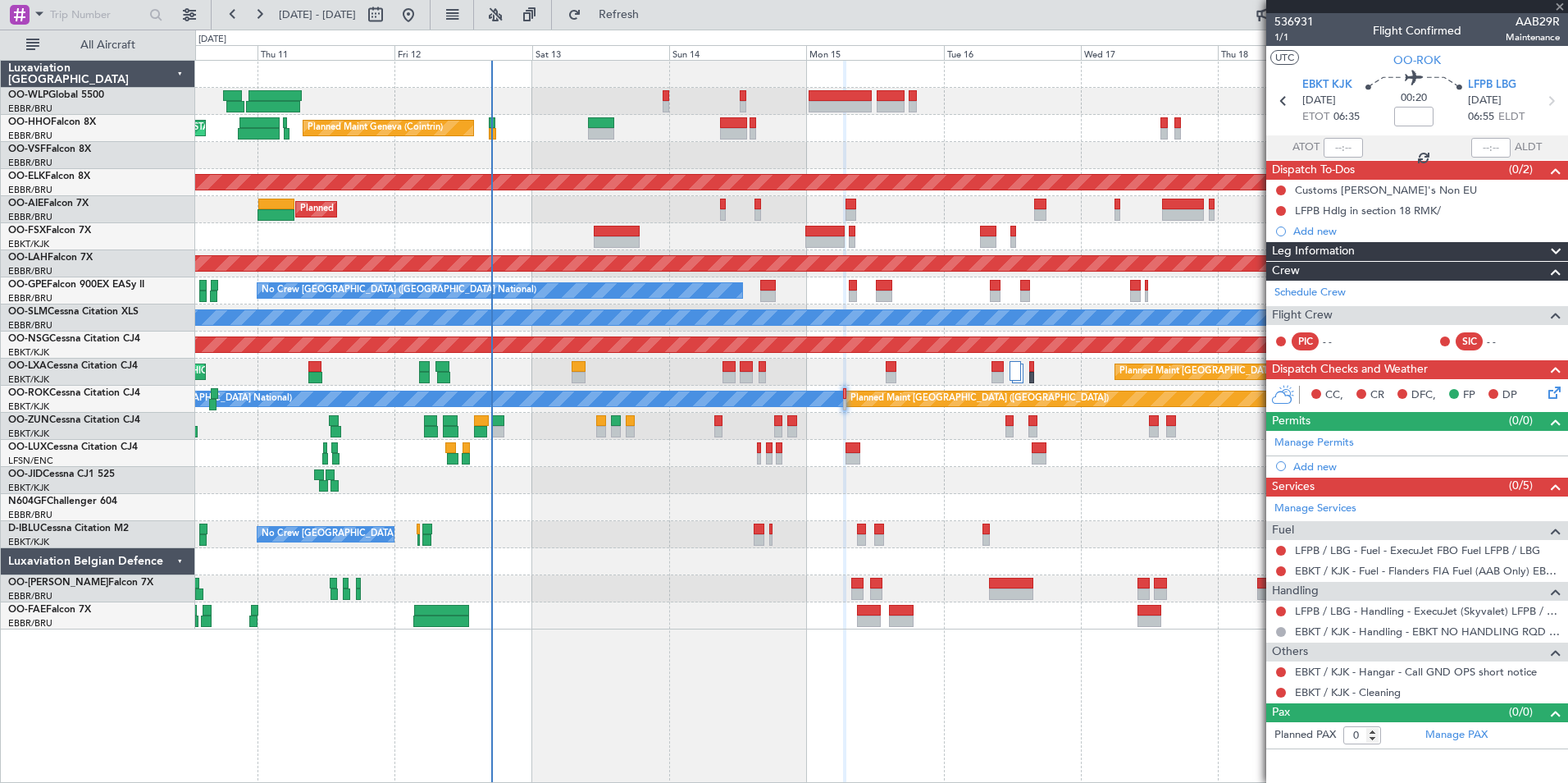
type input "+00:05"
type input "10"
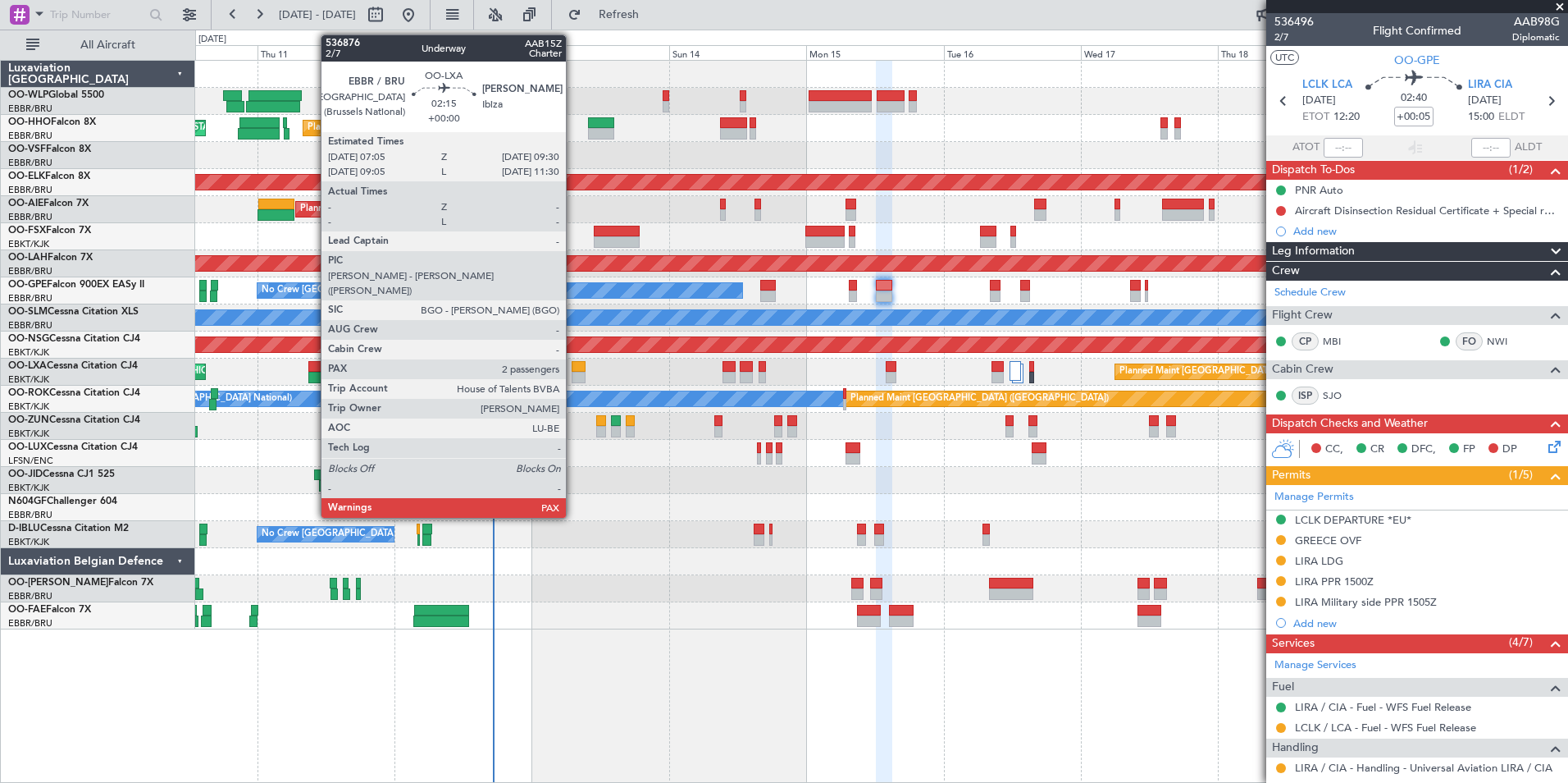
click at [574, 369] on div at bounding box center [578, 367] width 14 height 11
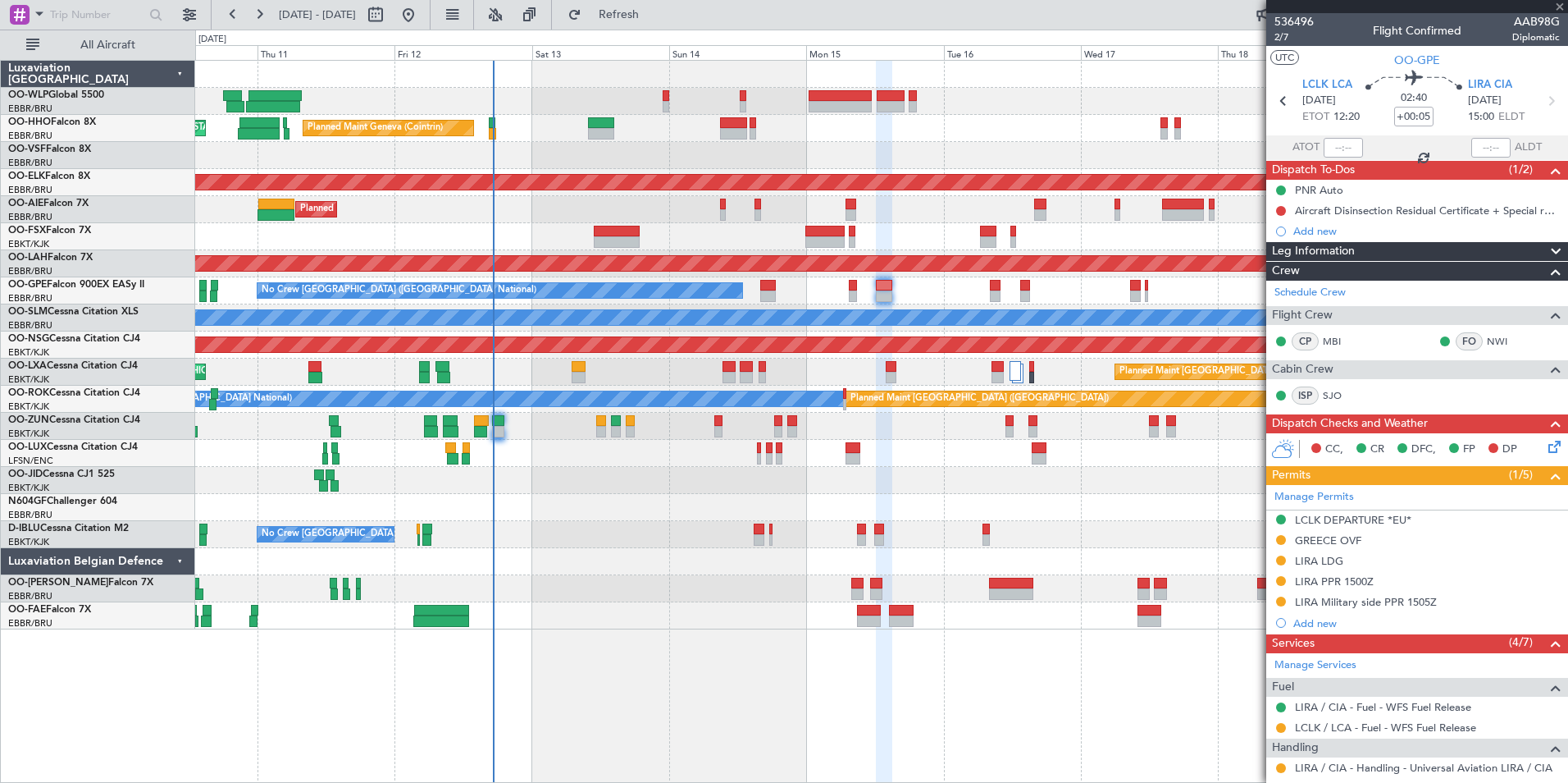
type input "2"
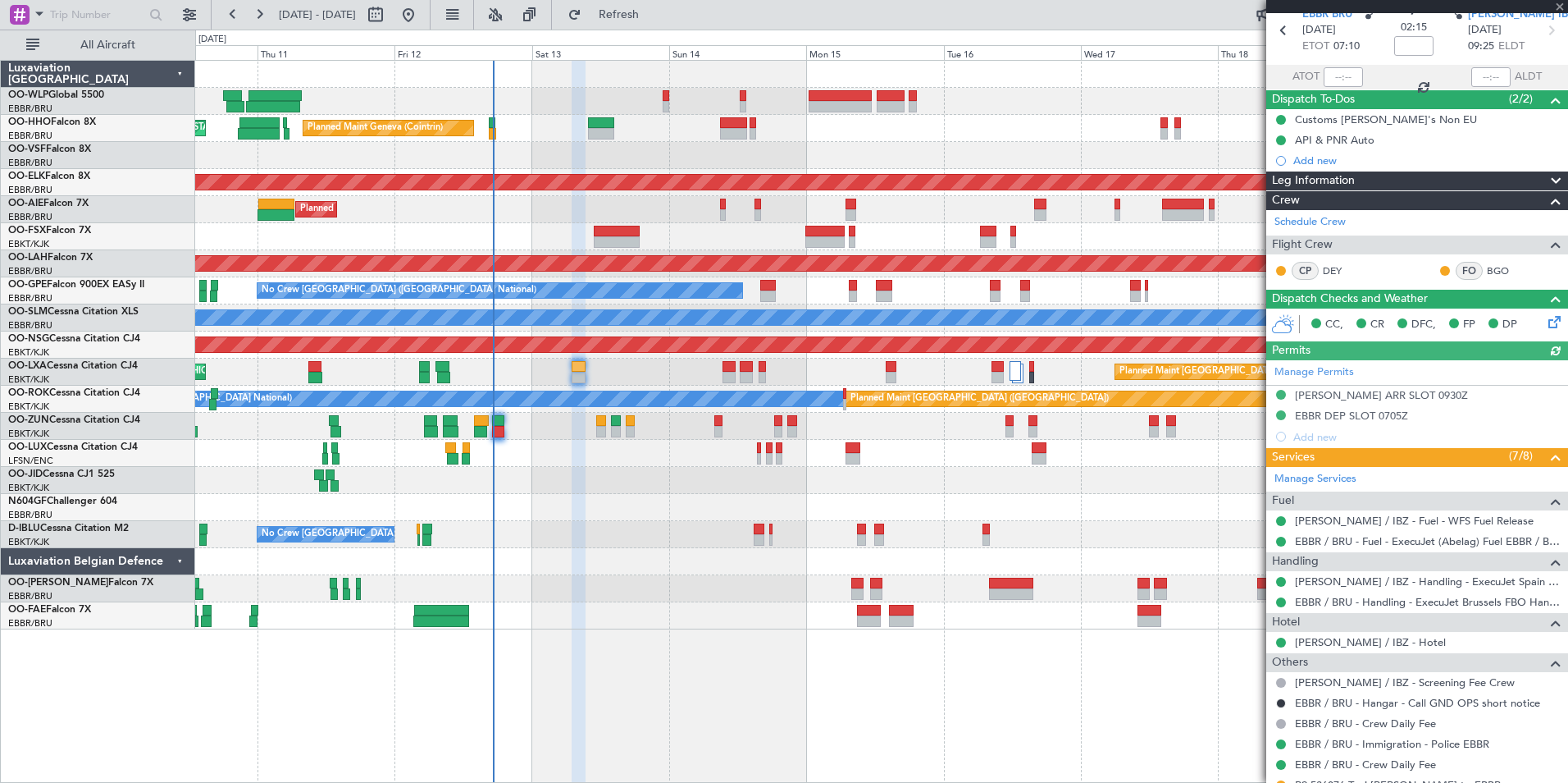
scroll to position [202, 0]
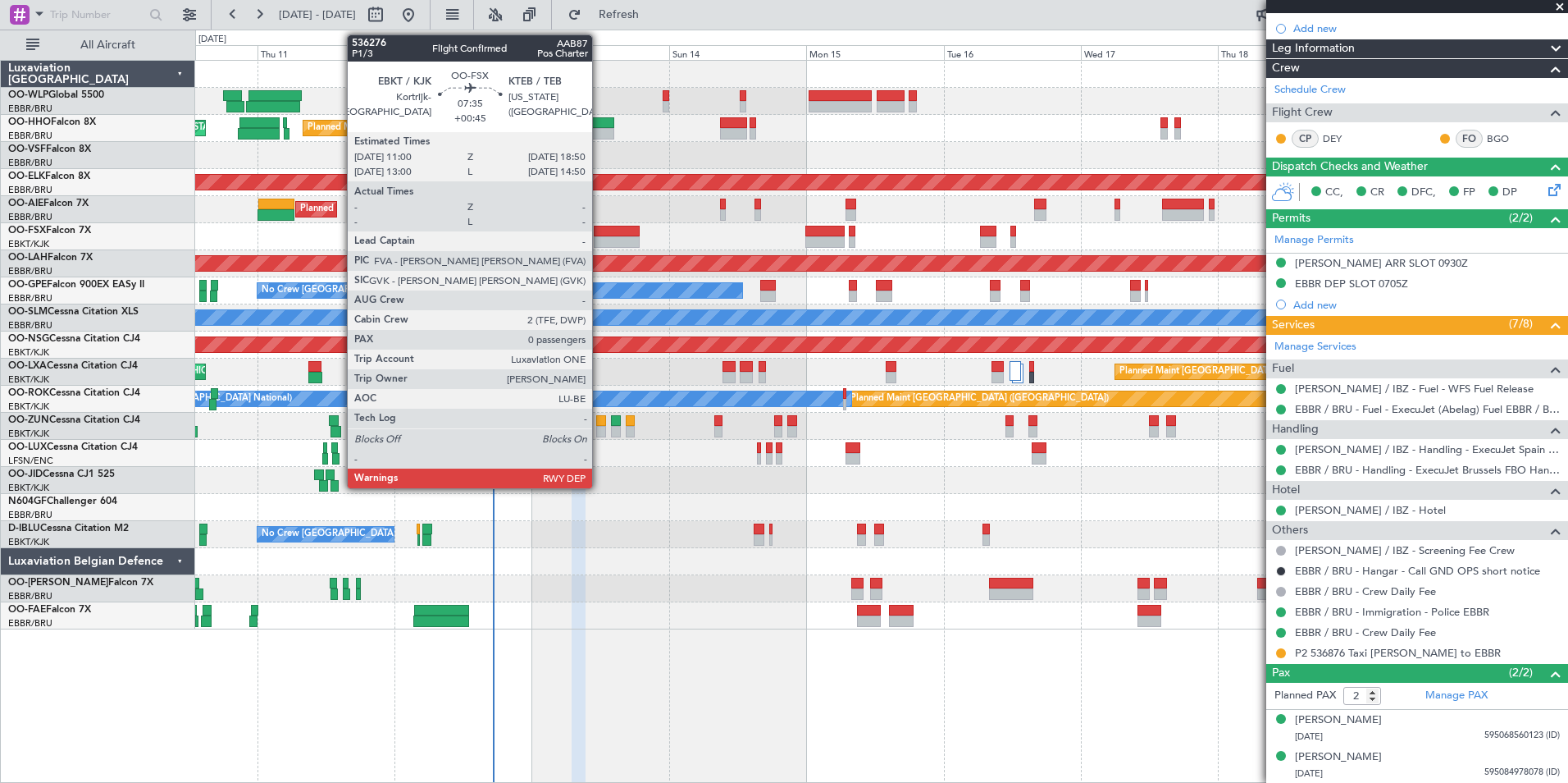
click at [599, 233] on div at bounding box center [615, 231] width 45 height 11
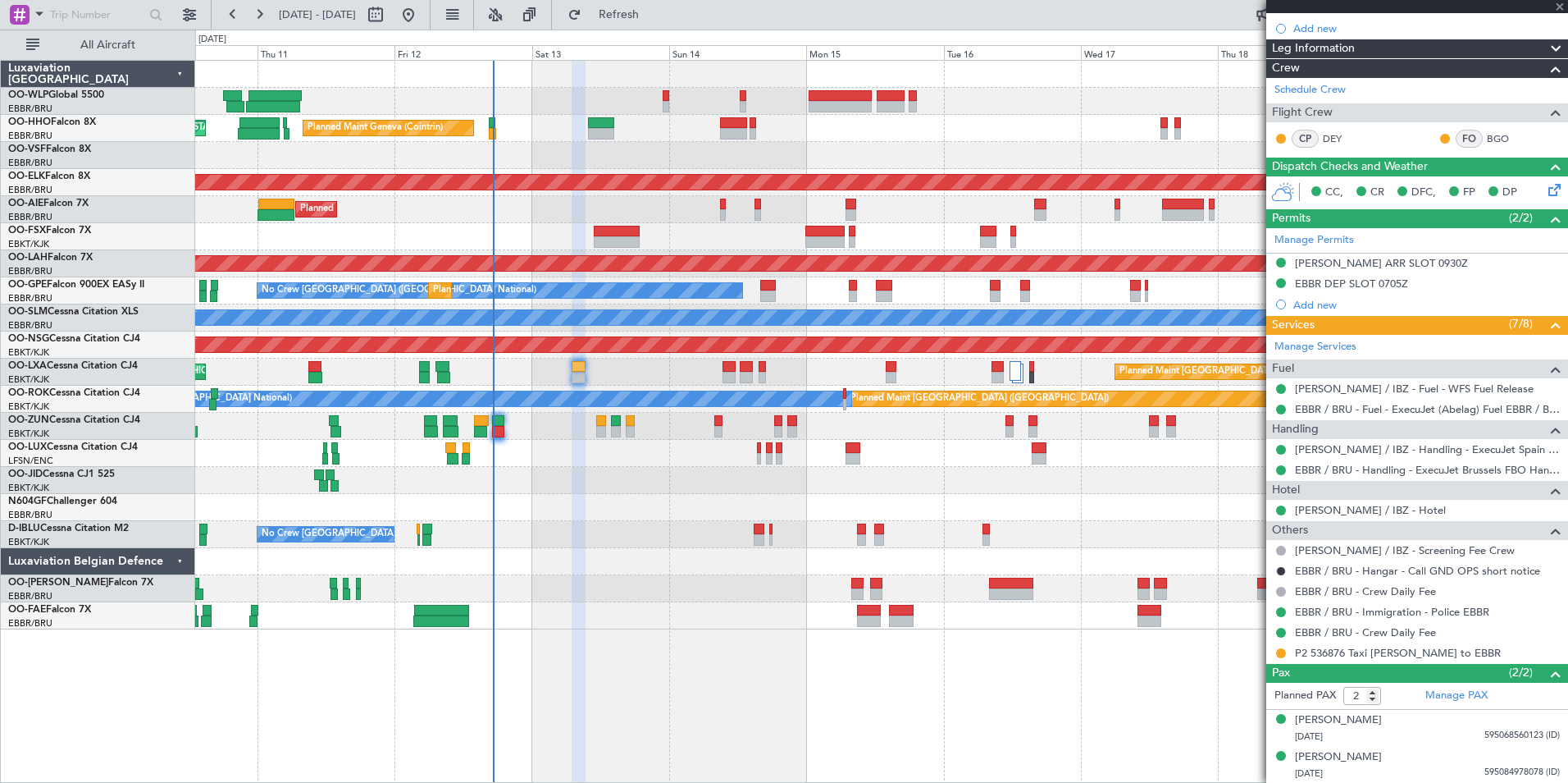
type input "+00:45"
type input "0"
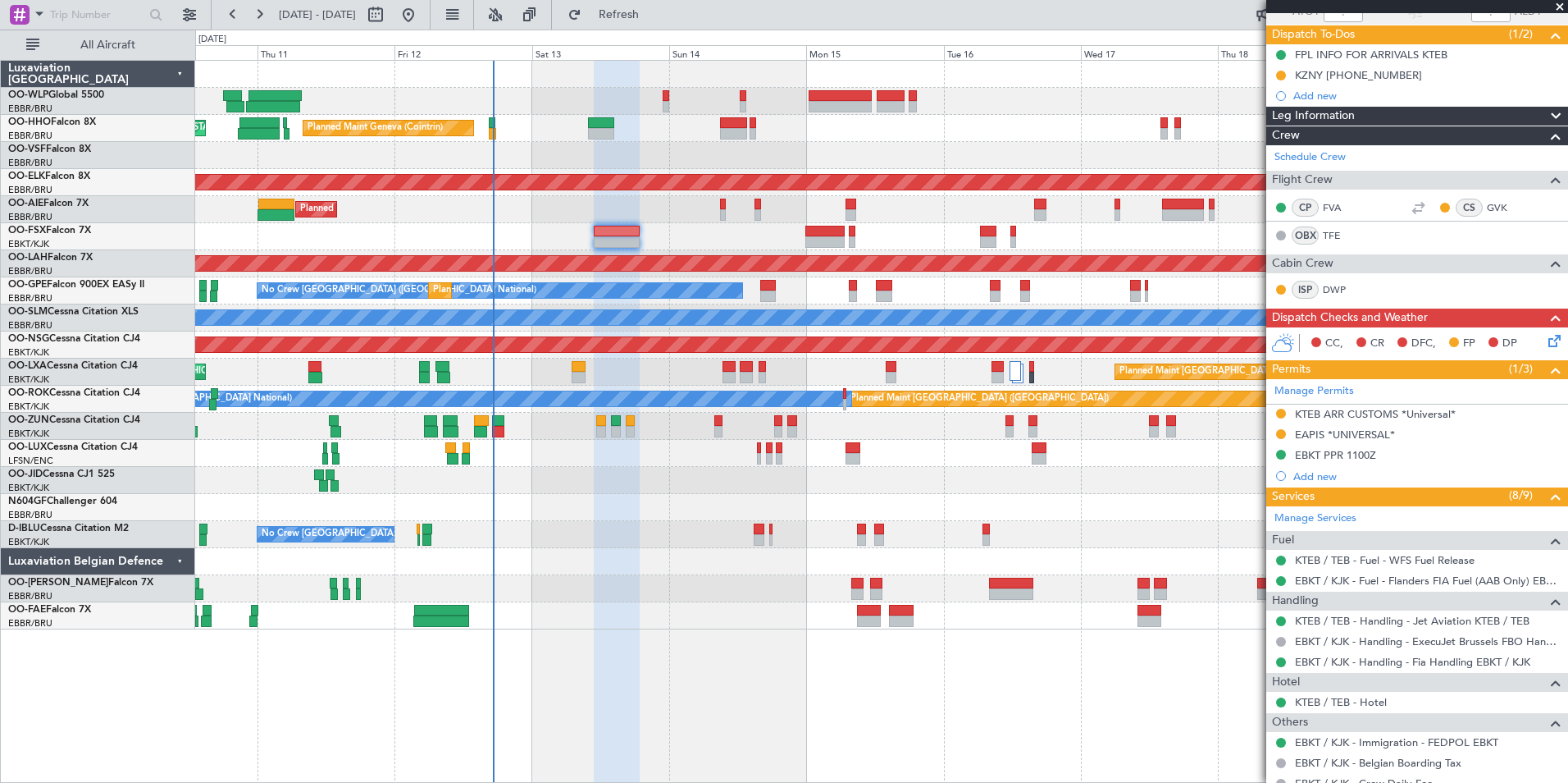
scroll to position [295, 0]
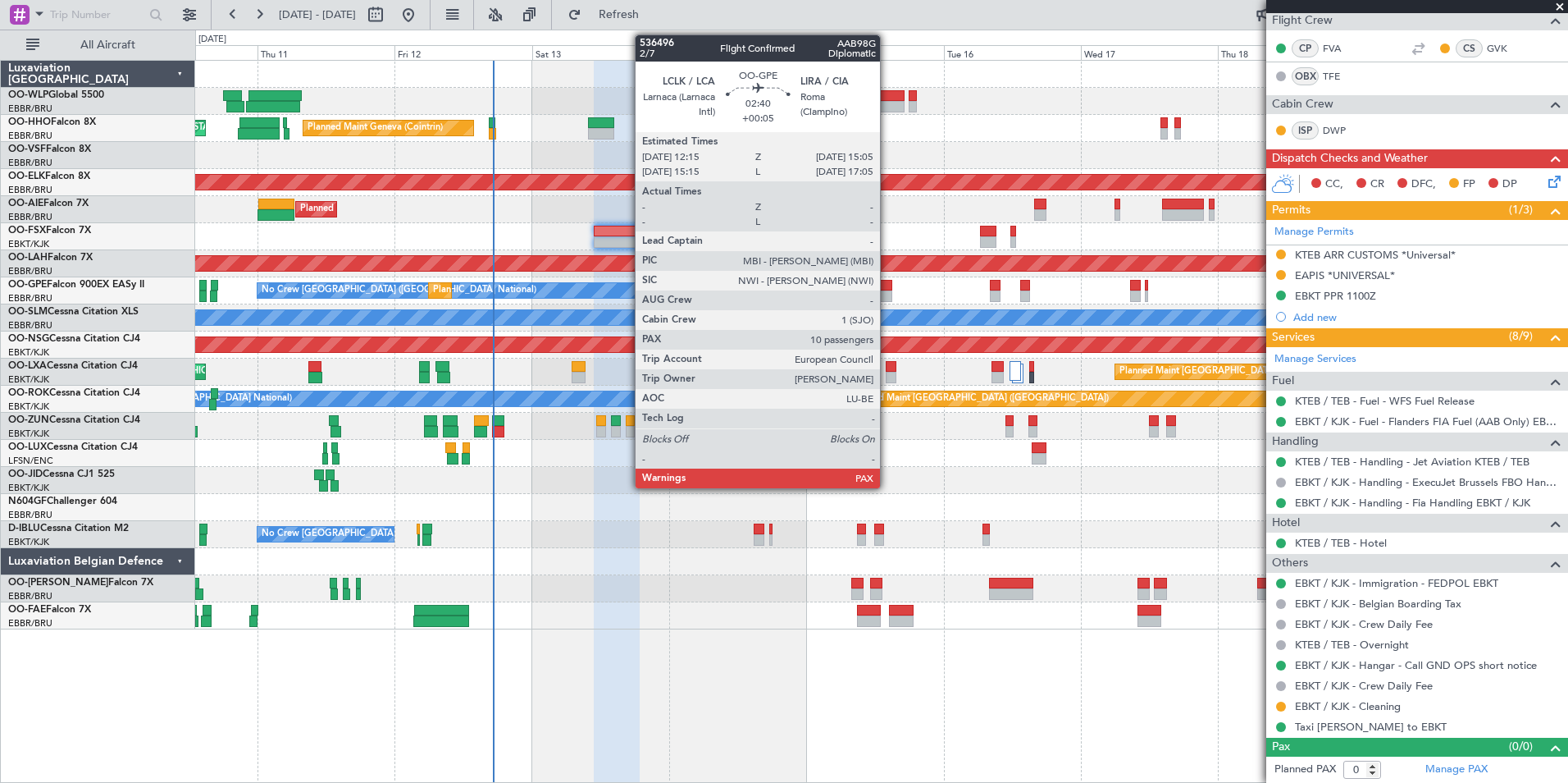
click at [887, 288] on div at bounding box center [883, 285] width 16 height 11
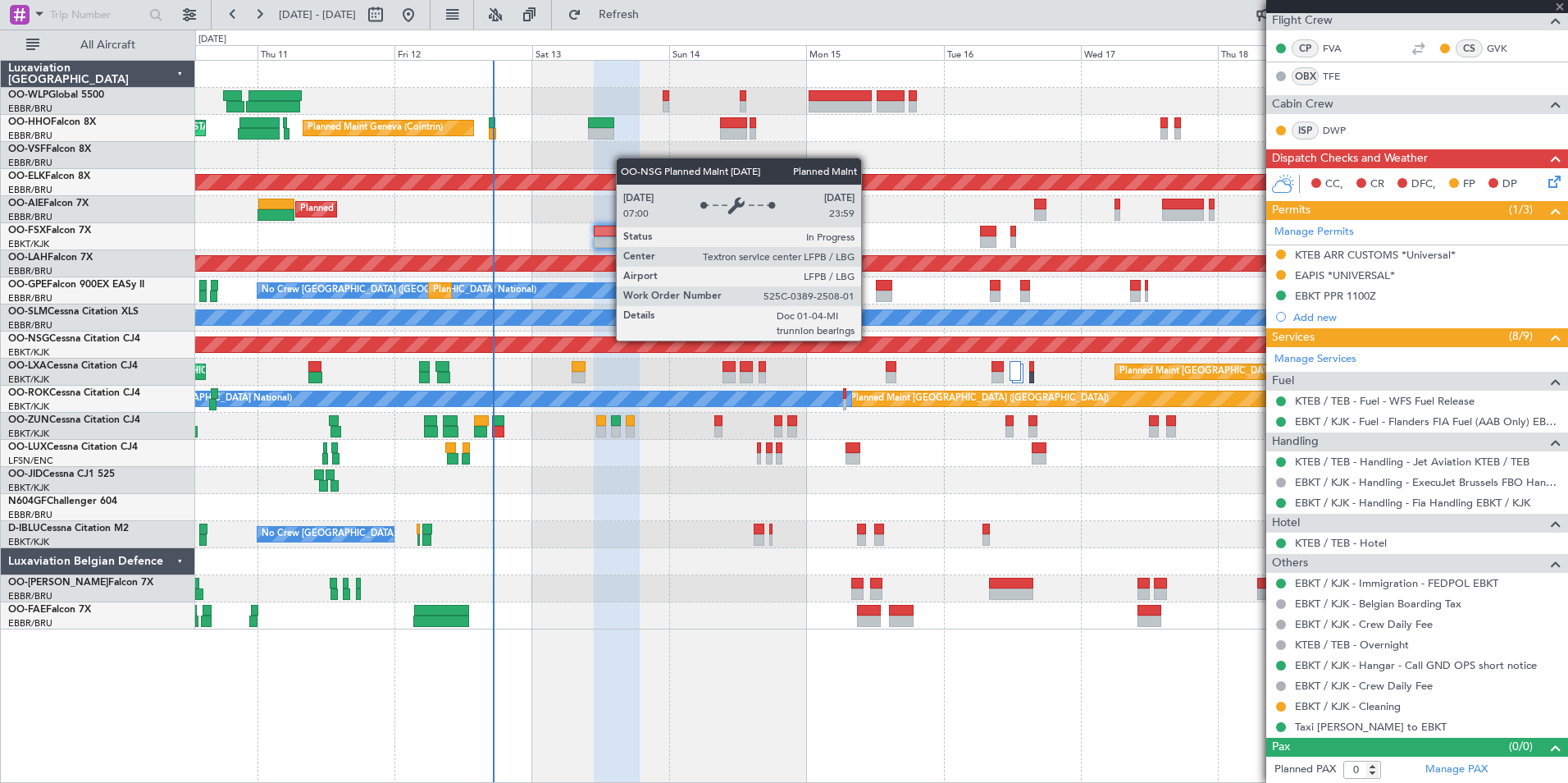
type input "+00:05"
type input "10"
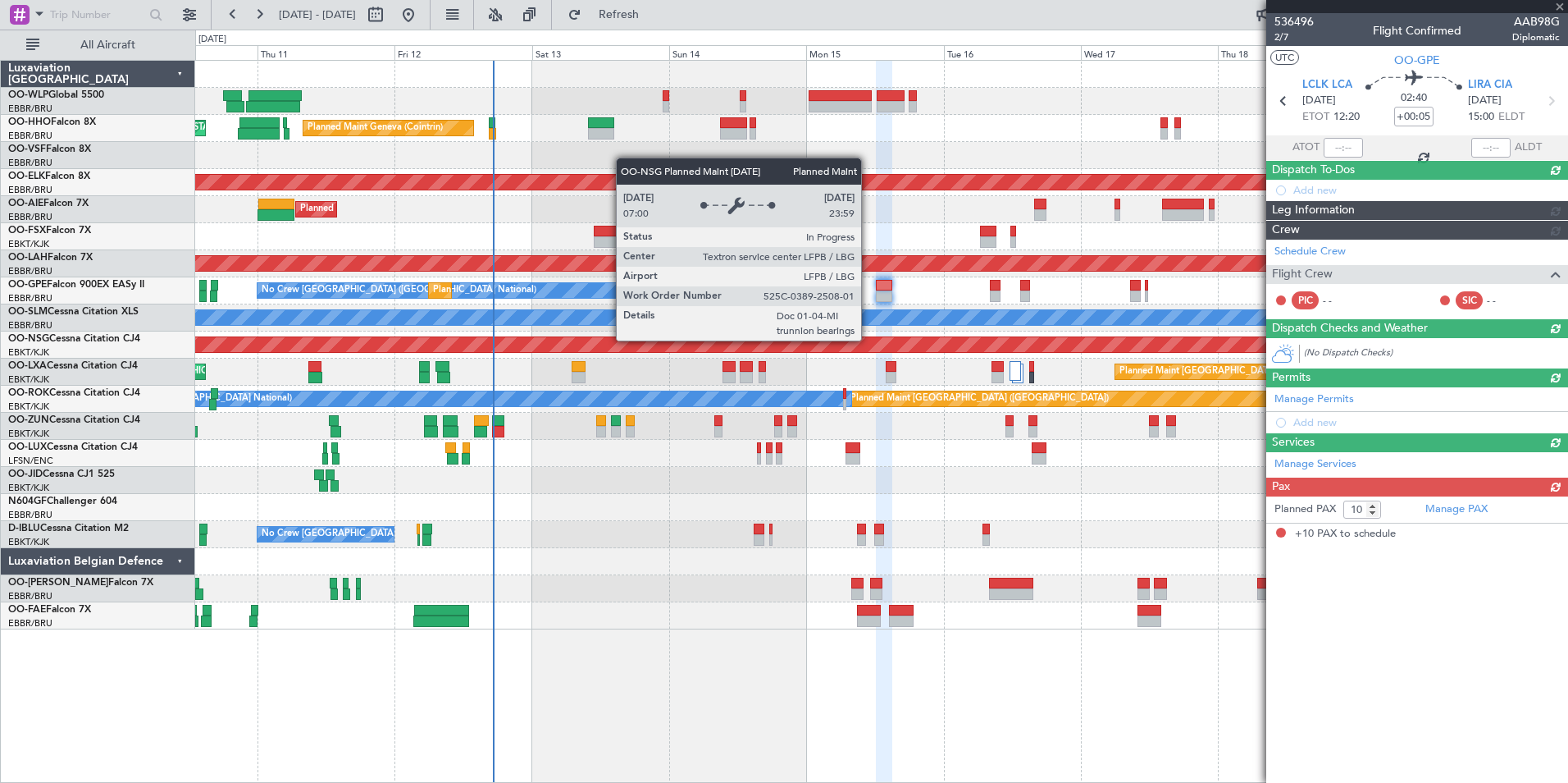
scroll to position [0, 0]
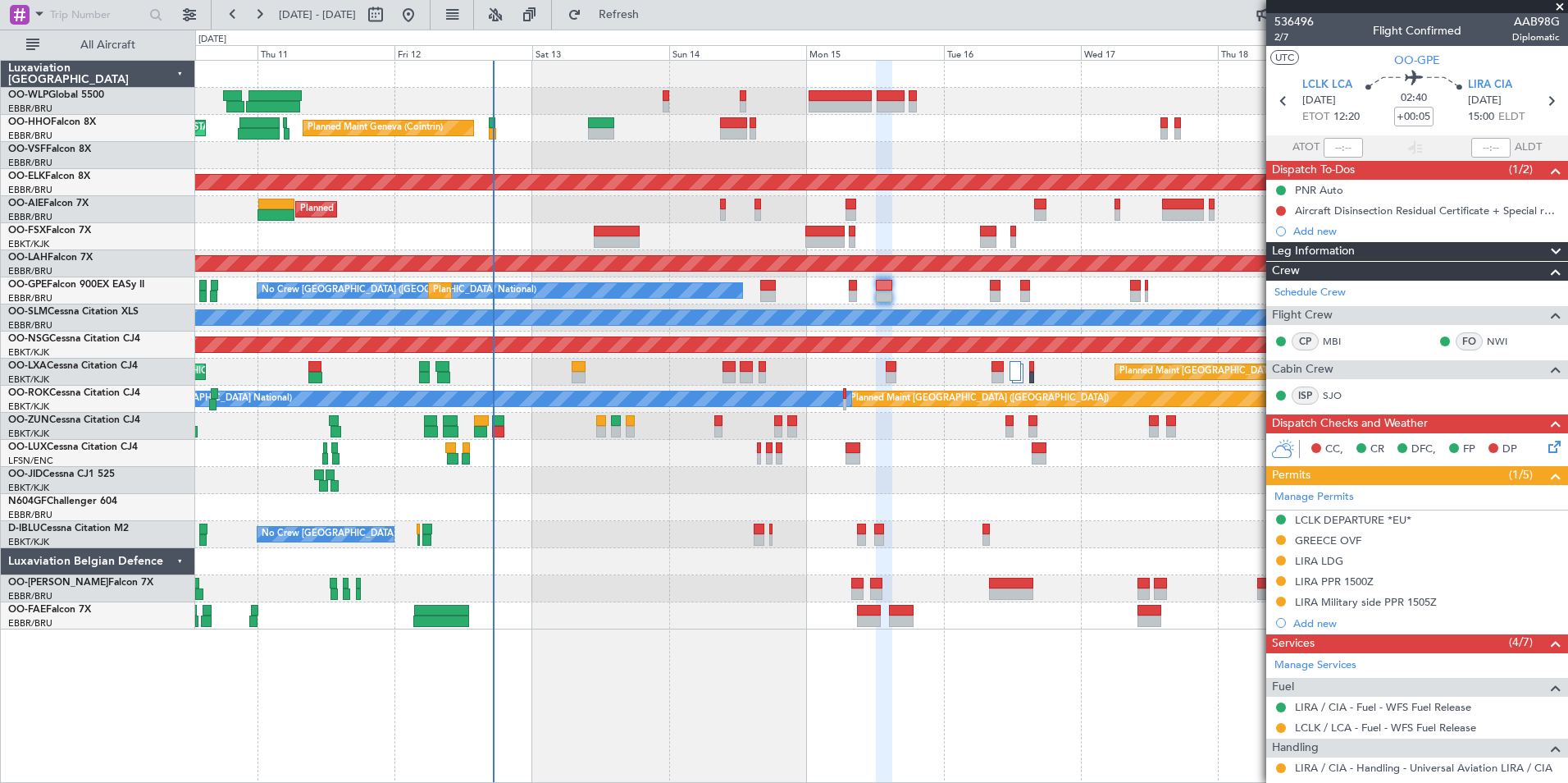
click at [1360, 603] on div "LIRA Military side PPR 1505Z" at bounding box center [1365, 602] width 142 height 14
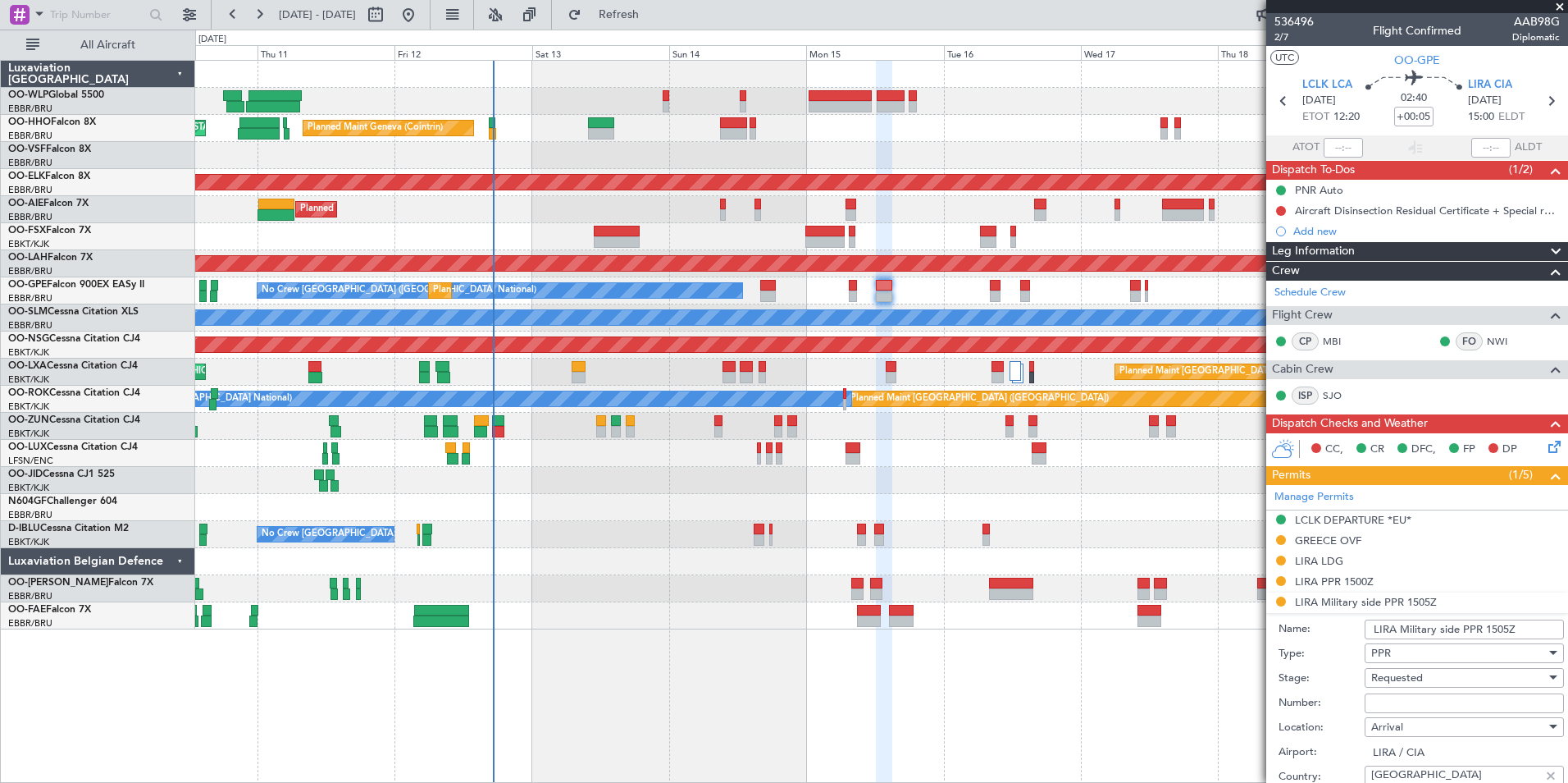
click at [1393, 701] on input "Number:" at bounding box center [1464, 703] width 199 height 20
paste input "n. 732/1742"
type input "n. 732/1742"
click at [1396, 672] on span "Requested" at bounding box center [1397, 678] width 51 height 15
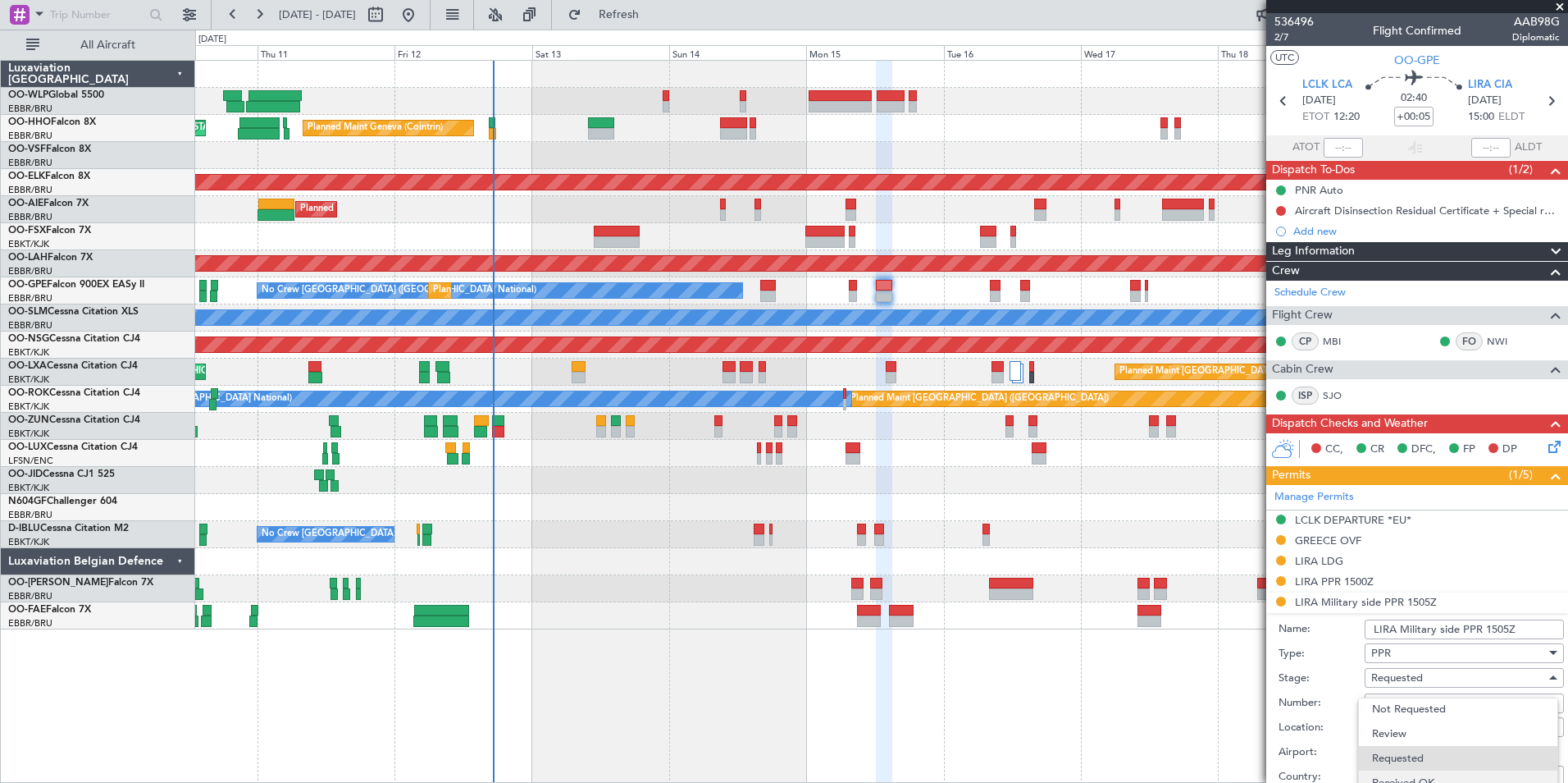
click at [1409, 779] on span "Received OK" at bounding box center [1458, 783] width 172 height 25
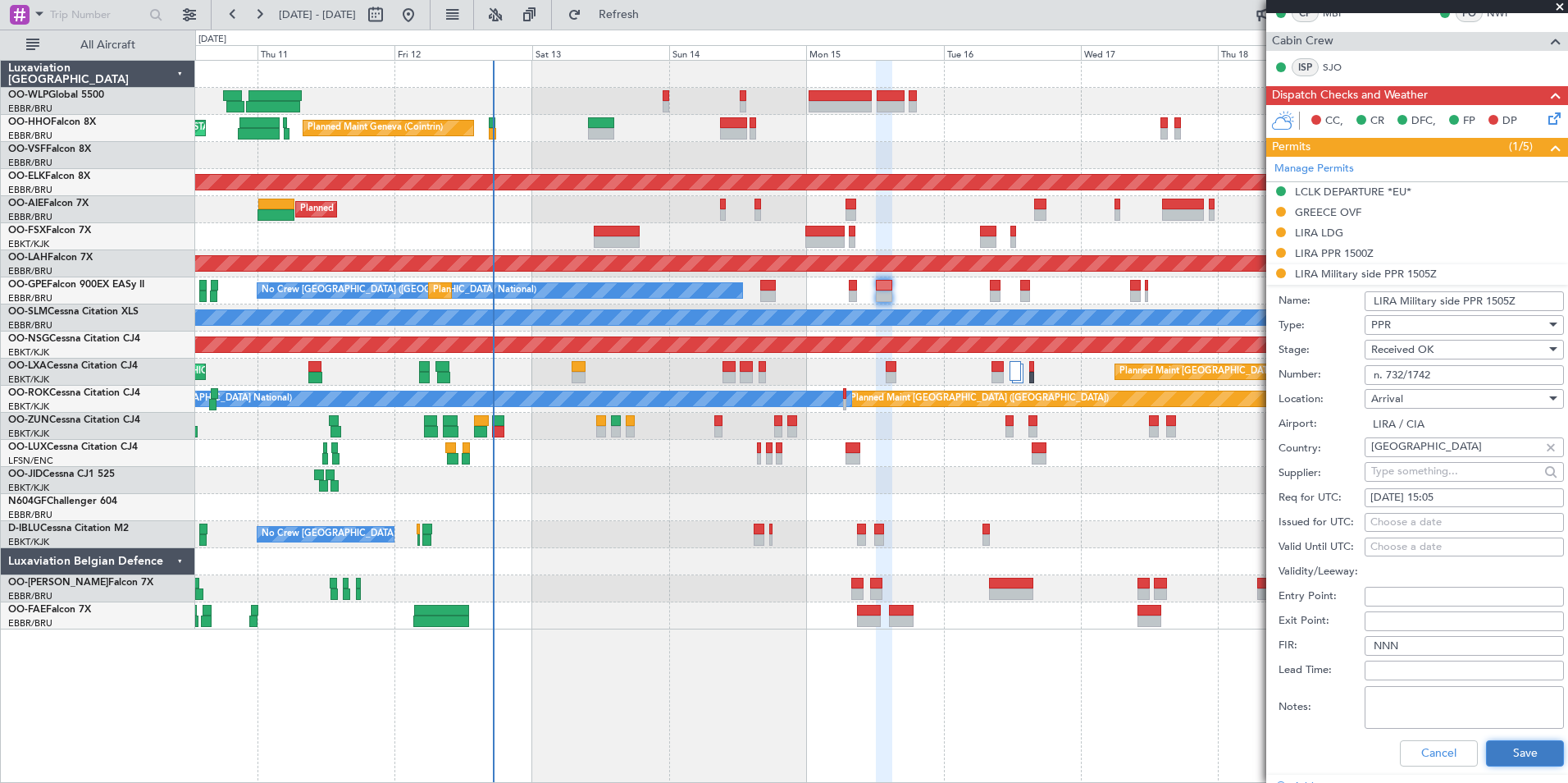
click at [1522, 742] on button "Save" at bounding box center [1525, 754] width 78 height 27
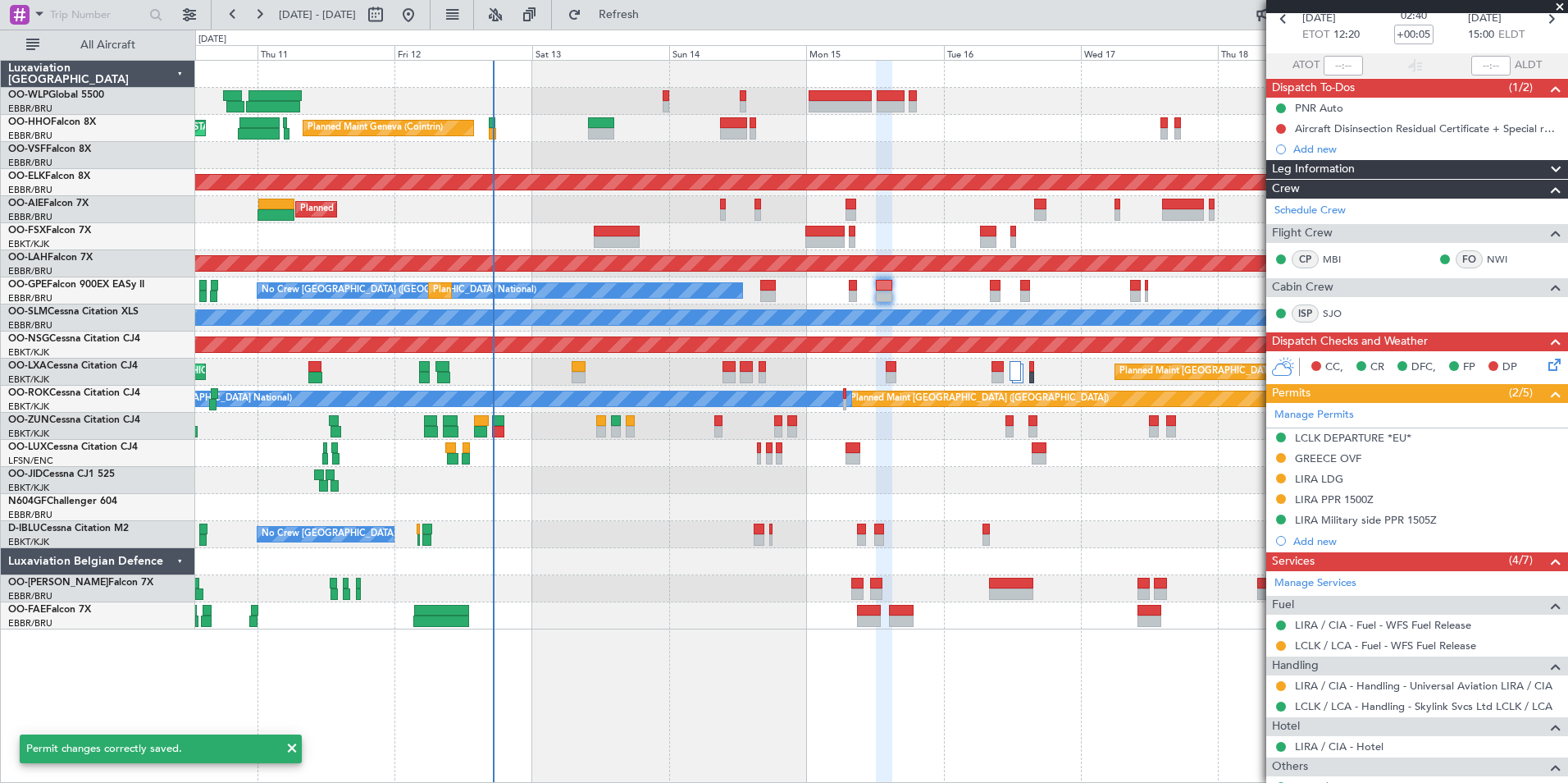
scroll to position [0, 0]
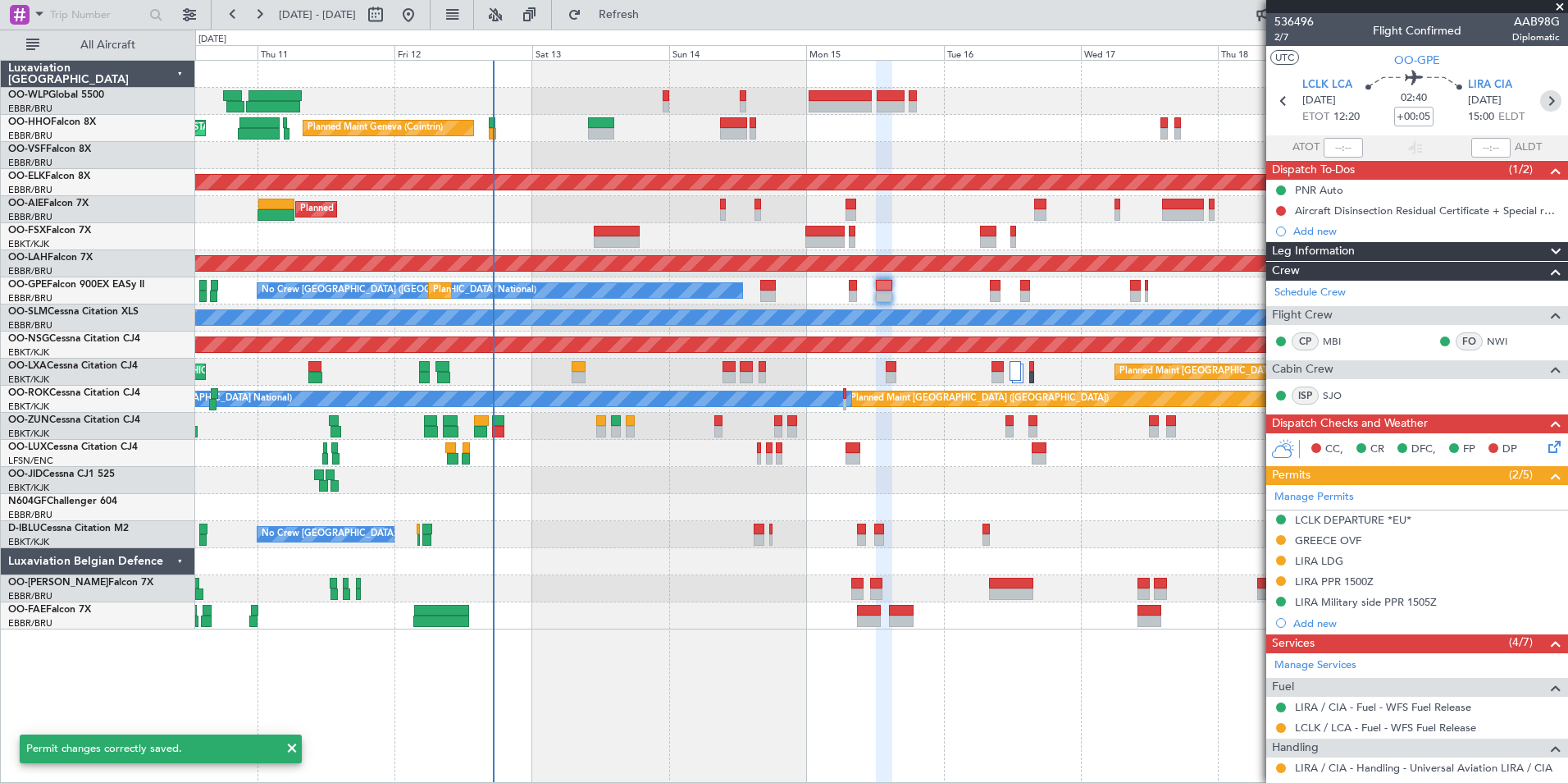
click at [1540, 106] on icon at bounding box center [1551, 101] width 21 height 21
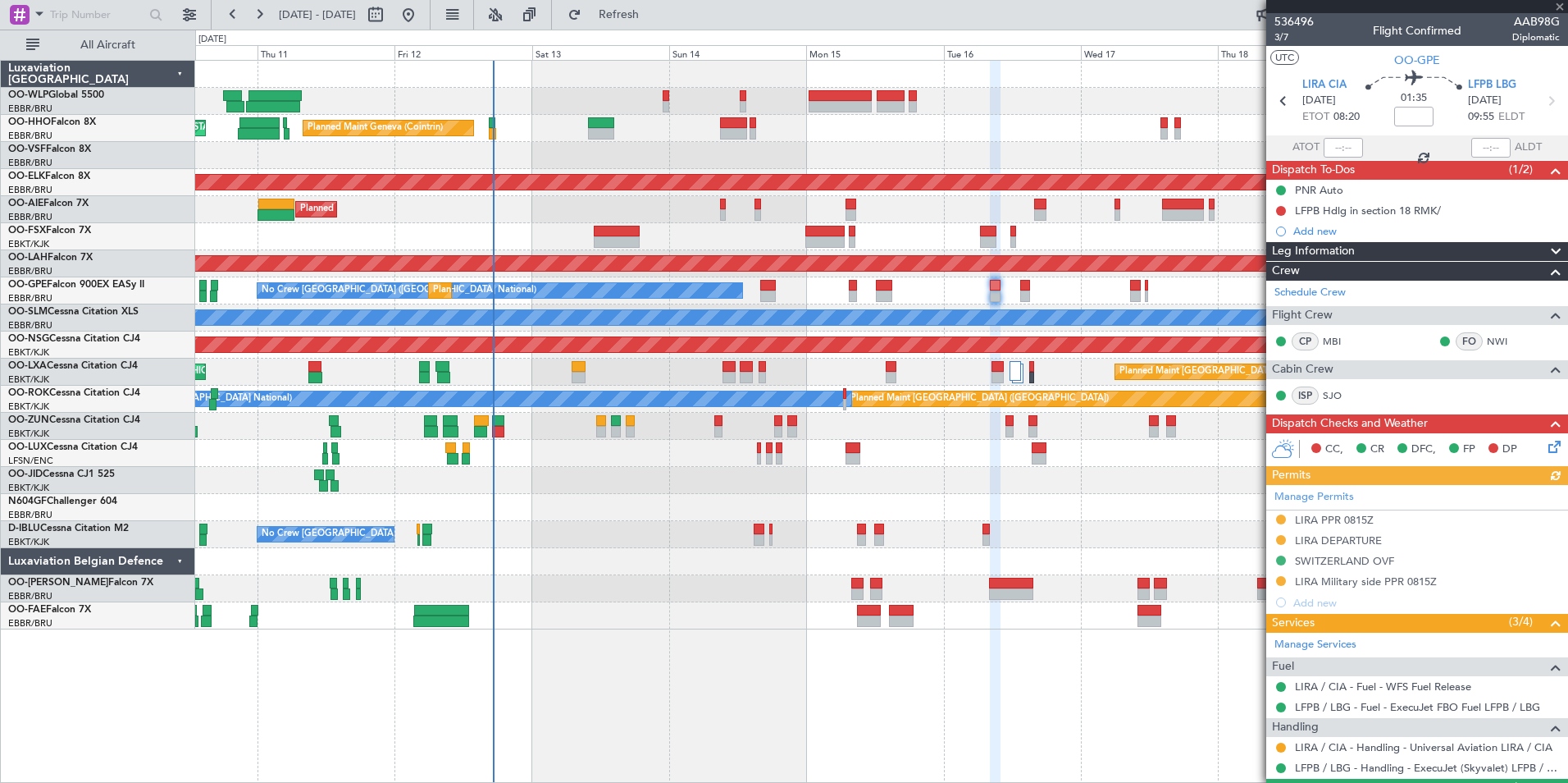
click at [1348, 581] on div "Manage Permits LIRA PPR 0815Z LIRA DEPARTURE SWITZERLAND OVF LIRA Military side…" at bounding box center [1417, 548] width 302 height 128
click at [1353, 578] on div "LIRA Military side PPR 0815Z" at bounding box center [1365, 581] width 142 height 14
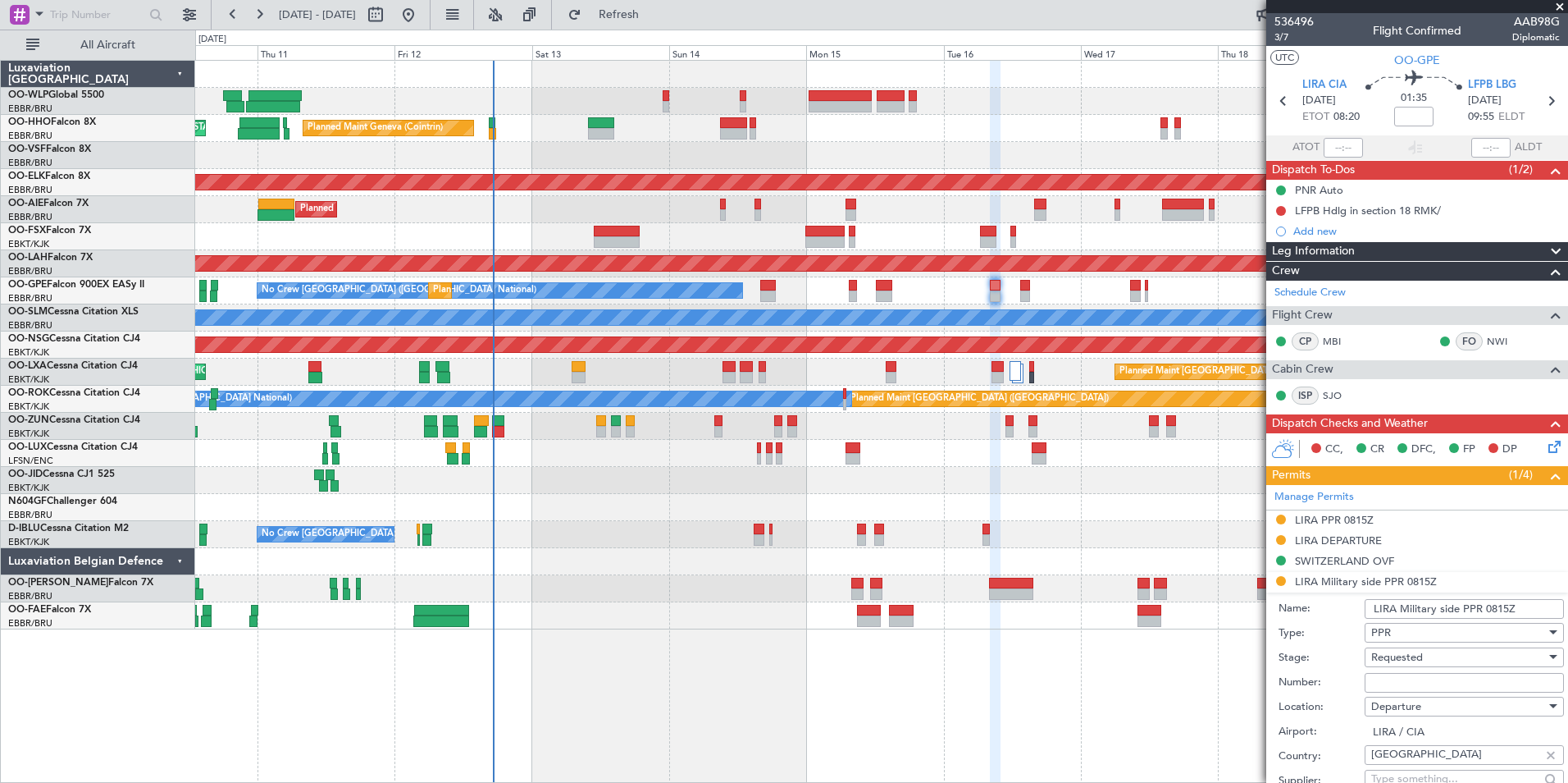
click at [1408, 669] on div "Requested" at bounding box center [1459, 658] width 175 height 25
click at [1331, 673] on div at bounding box center [784, 392] width 1568 height 783
click at [1381, 683] on input "Number:" at bounding box center [1464, 682] width 199 height 20
paste input "n. 732/1742"
type input "n. 732/1742"
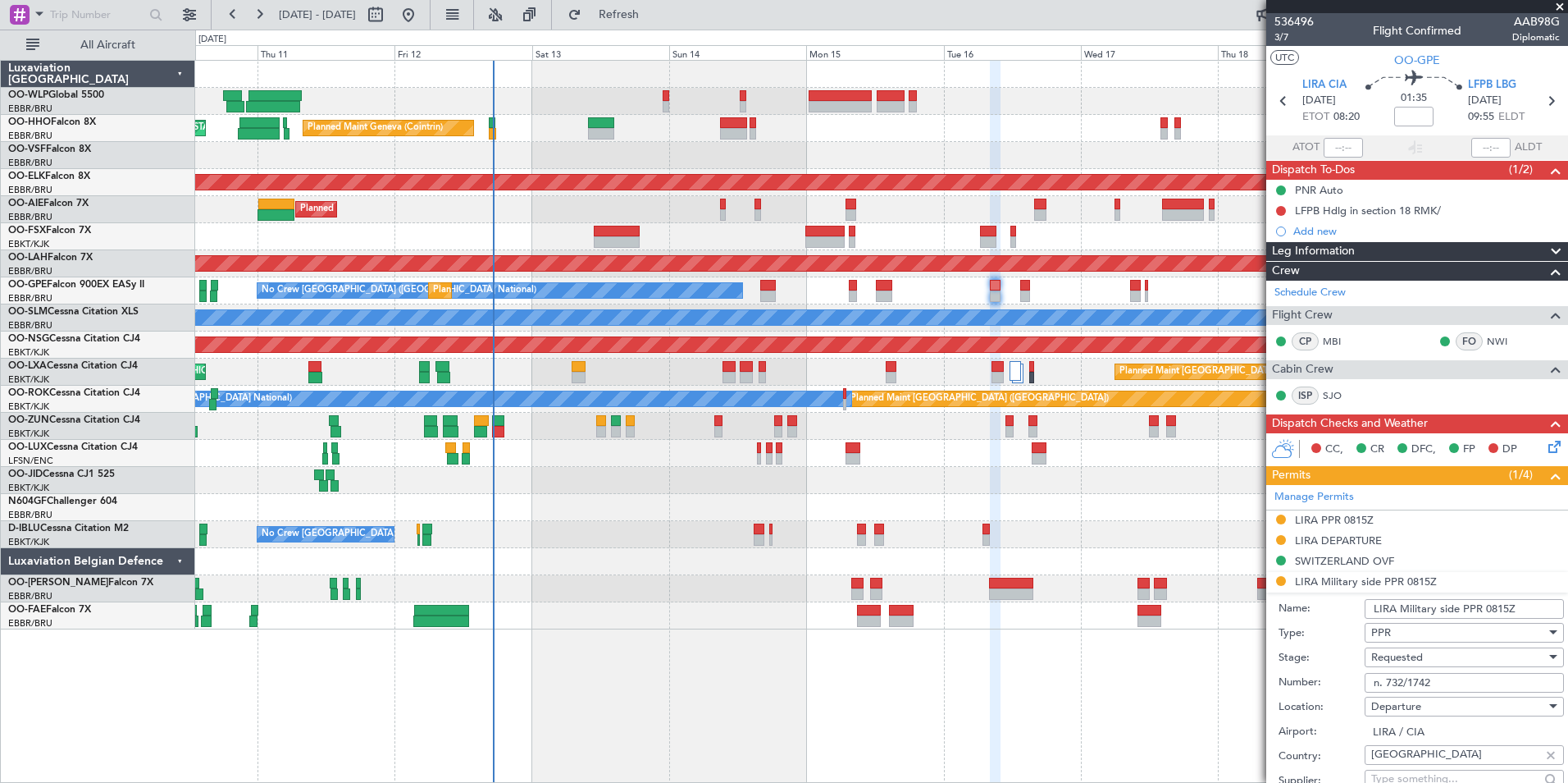
click at [1399, 650] on span "Requested" at bounding box center [1397, 658] width 51 height 15
click at [1407, 761] on span "Received OK" at bounding box center [1458, 762] width 172 height 25
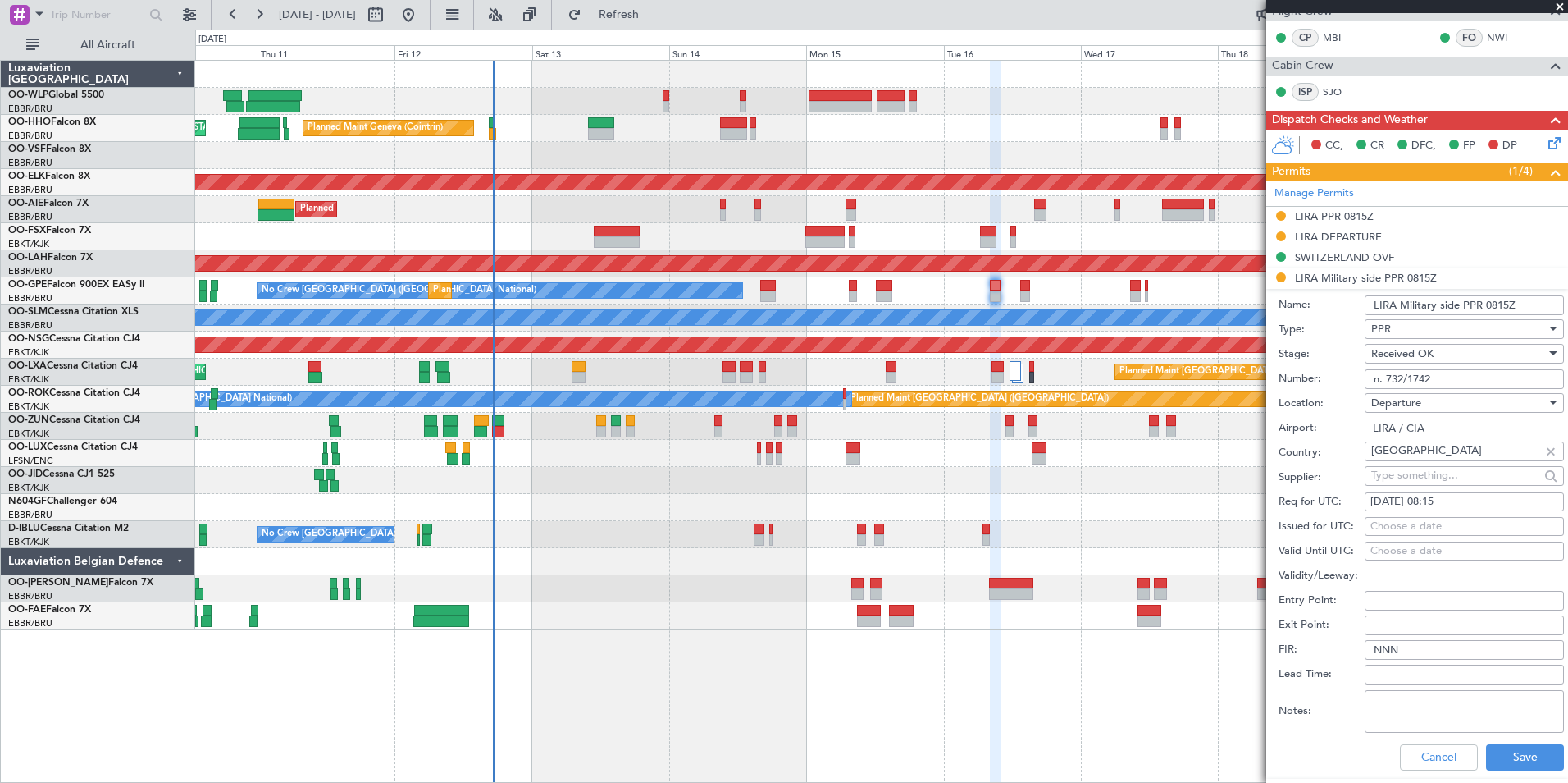
scroll to position [328, 0]
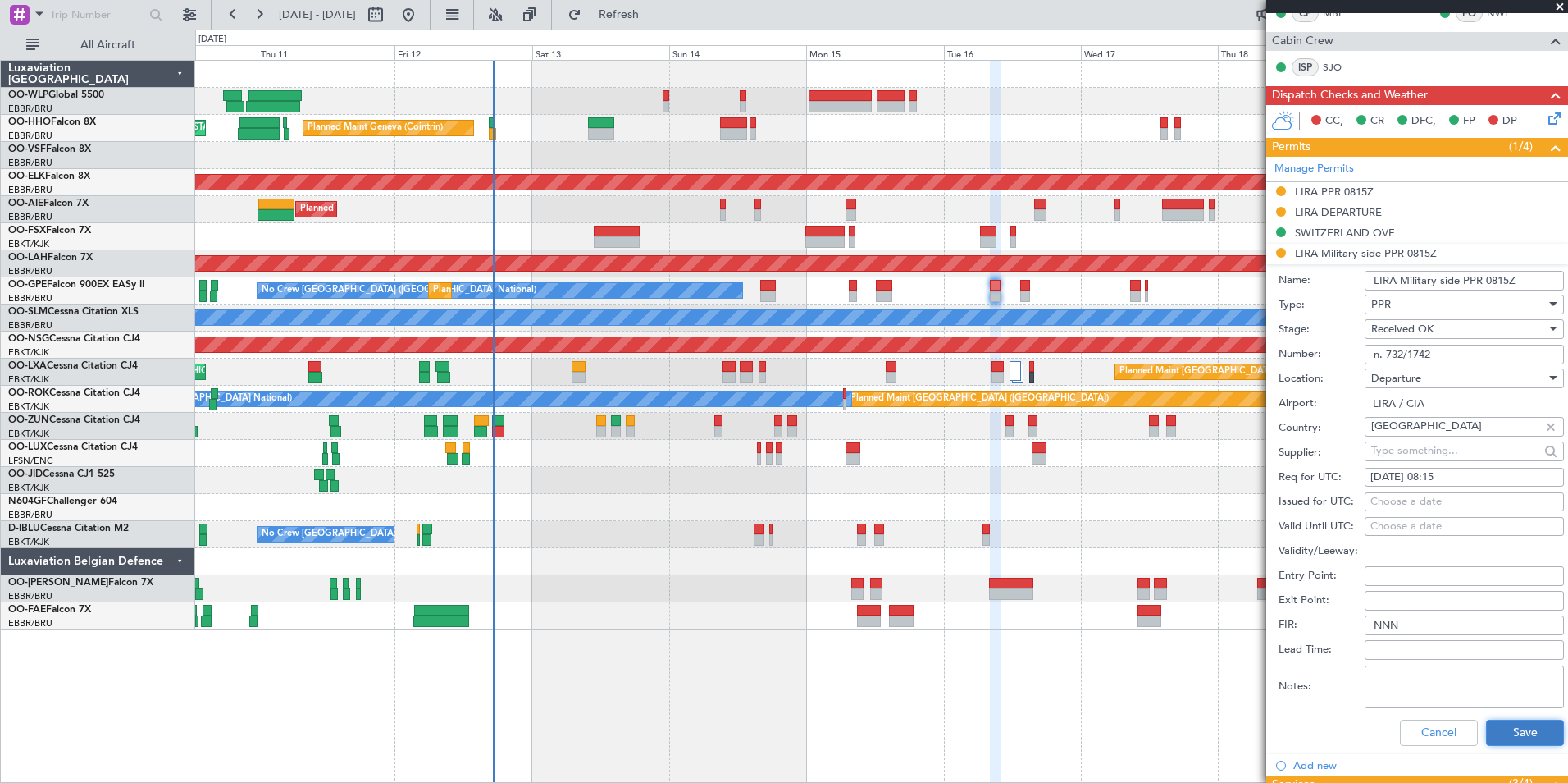
click at [1502, 727] on button "Save" at bounding box center [1525, 733] width 78 height 27
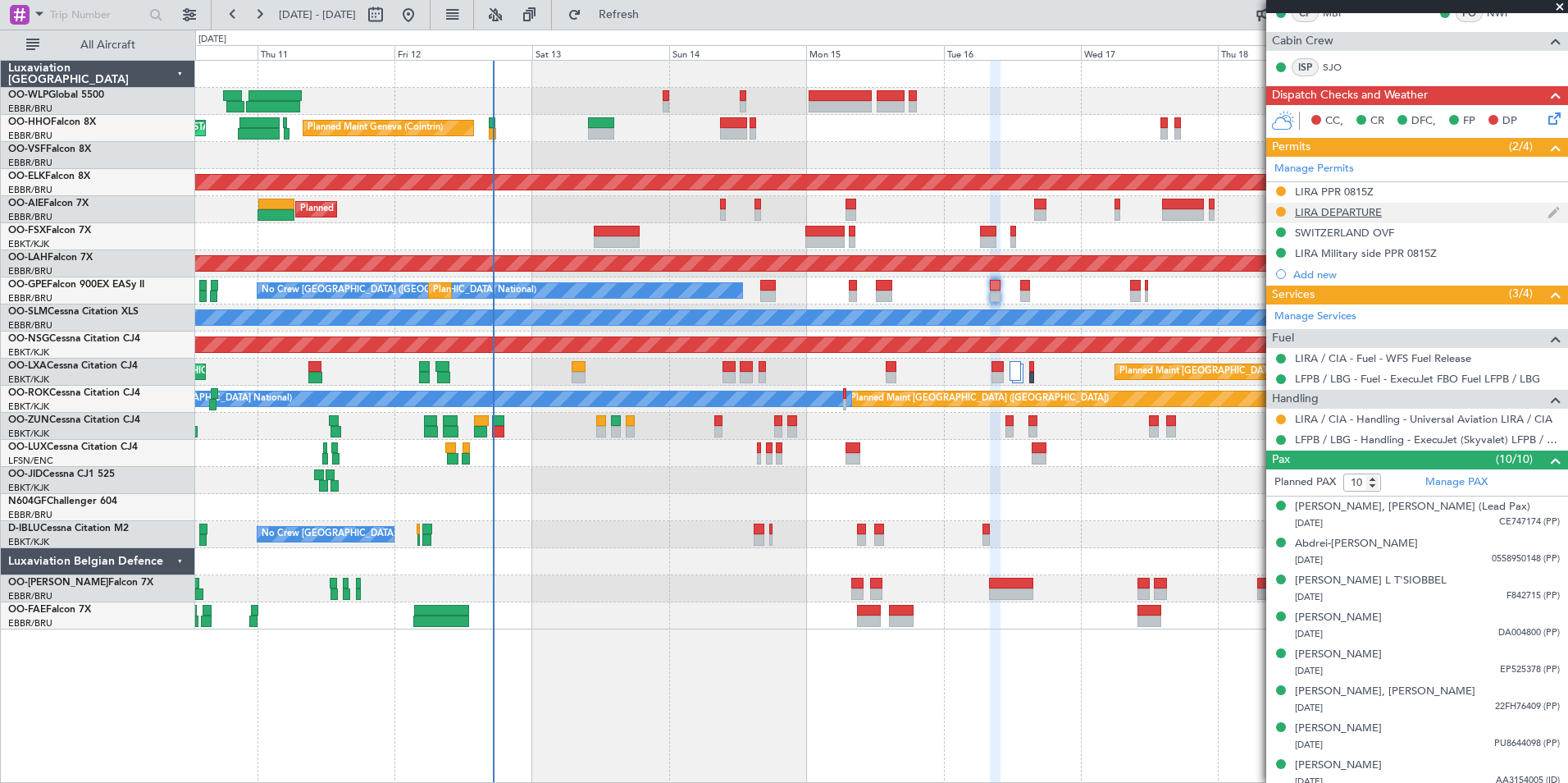
click at [1342, 215] on div "LIRA DEPARTURE" at bounding box center [1338, 212] width 87 height 14
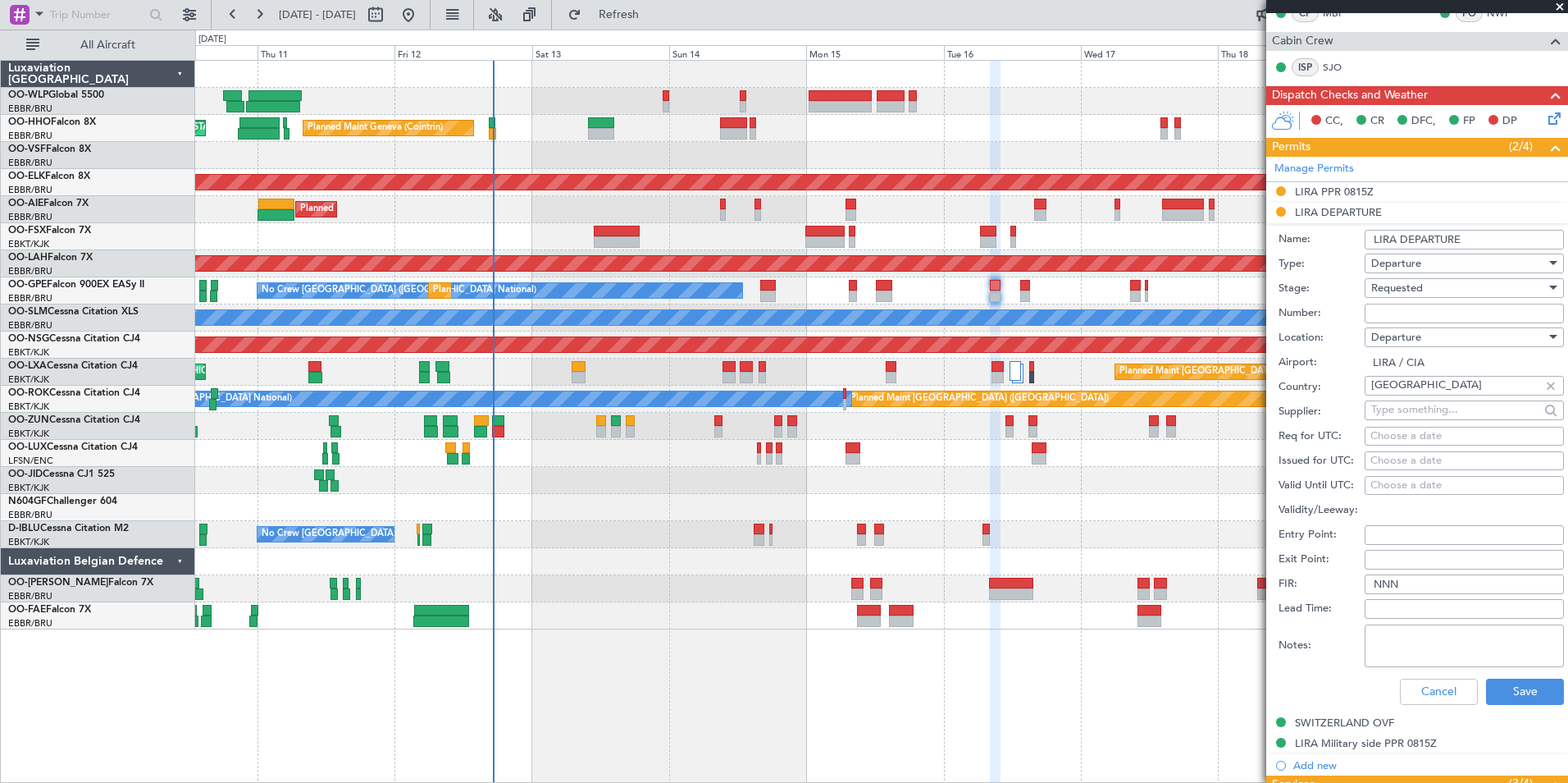
click at [1426, 319] on input "Number:" at bounding box center [1464, 313] width 199 height 20
paste input "MAE 732/1742"
type input "MAE 732/1742"
click at [1402, 289] on span "Requested" at bounding box center [1397, 288] width 51 height 15
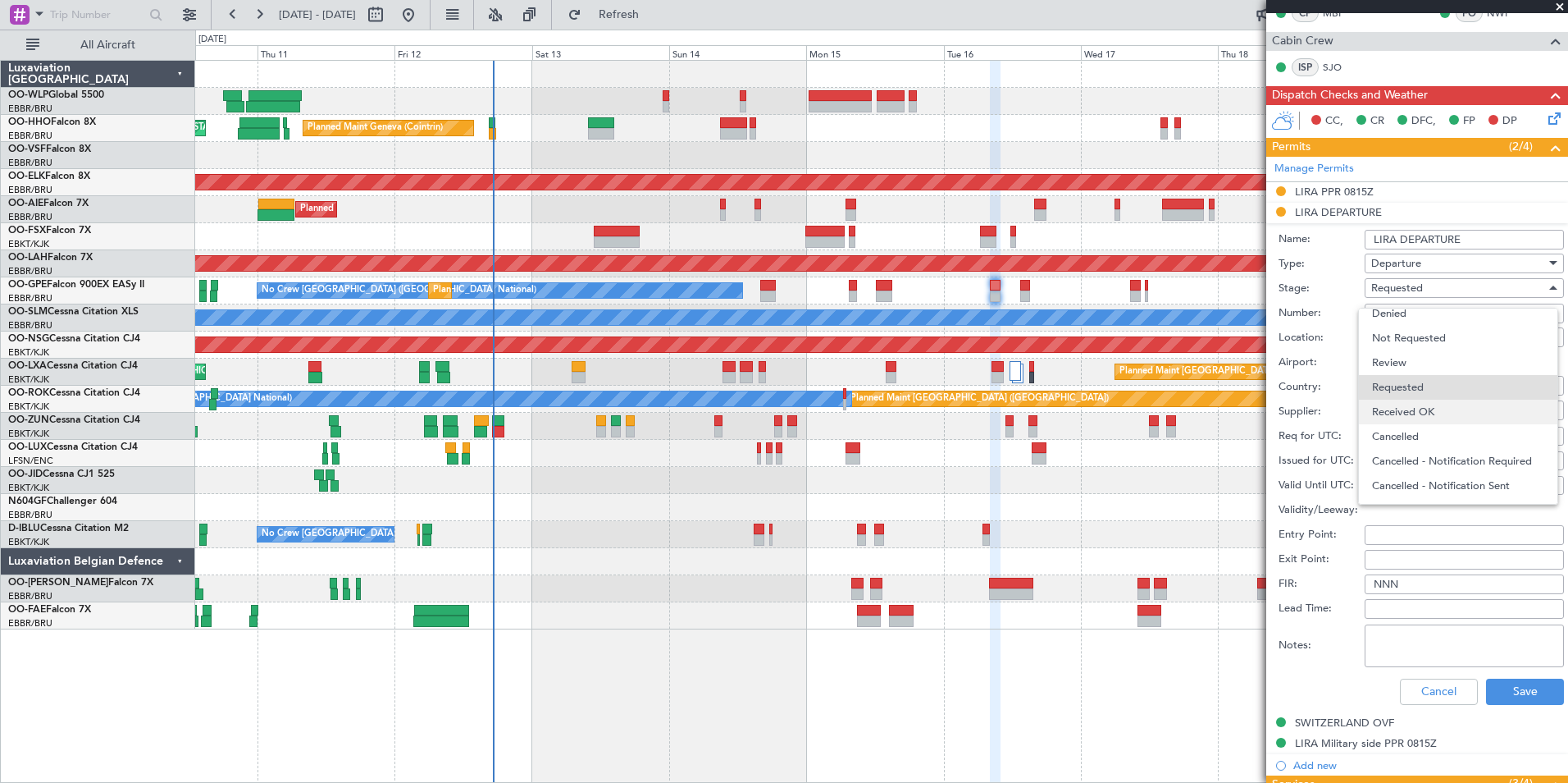
click at [1430, 410] on span "Received OK" at bounding box center [1458, 412] width 172 height 25
click at [1513, 703] on button "Save" at bounding box center [1525, 692] width 78 height 27
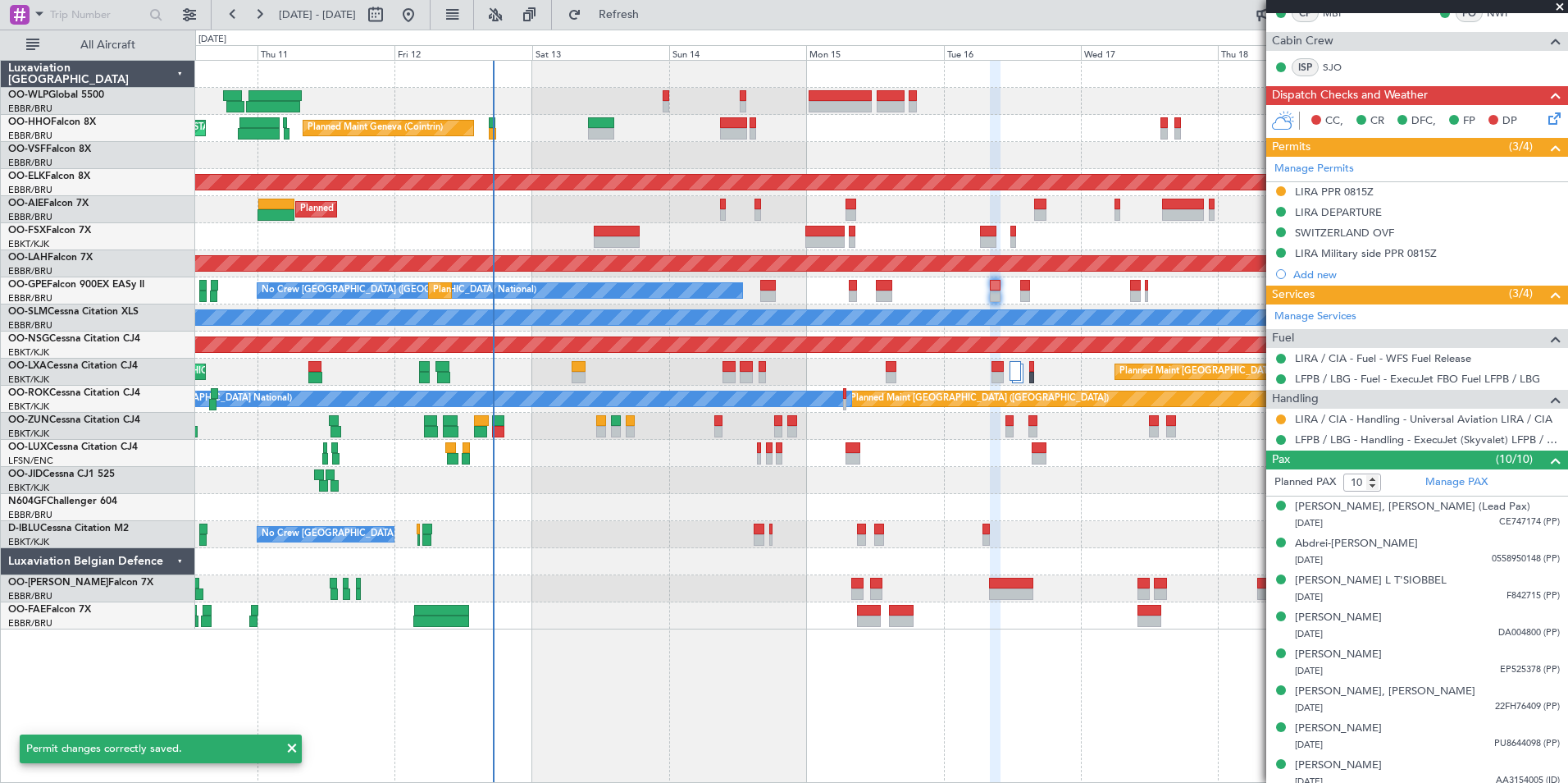
scroll to position [0, 0]
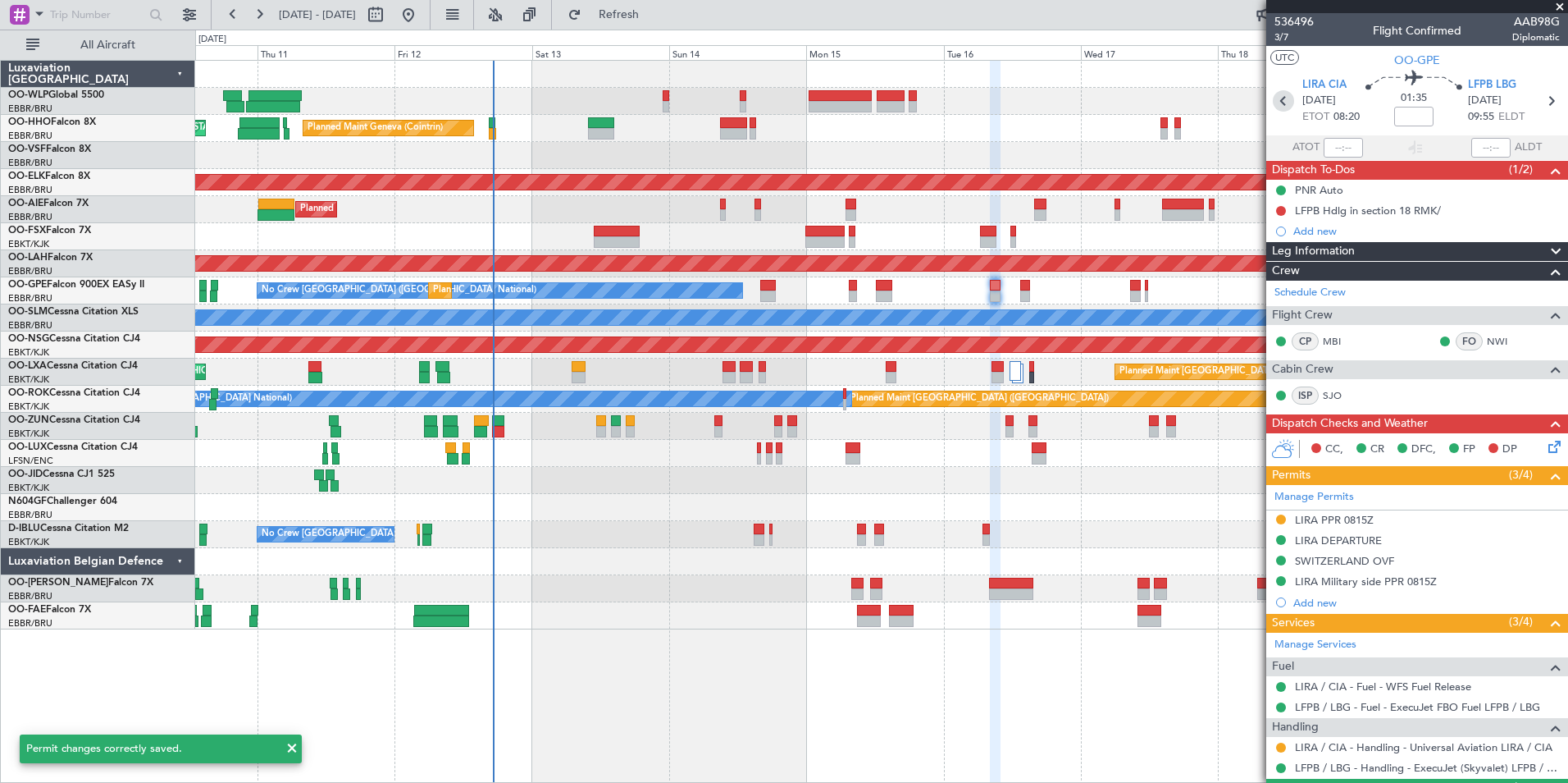
click at [1282, 98] on icon at bounding box center [1283, 101] width 21 height 21
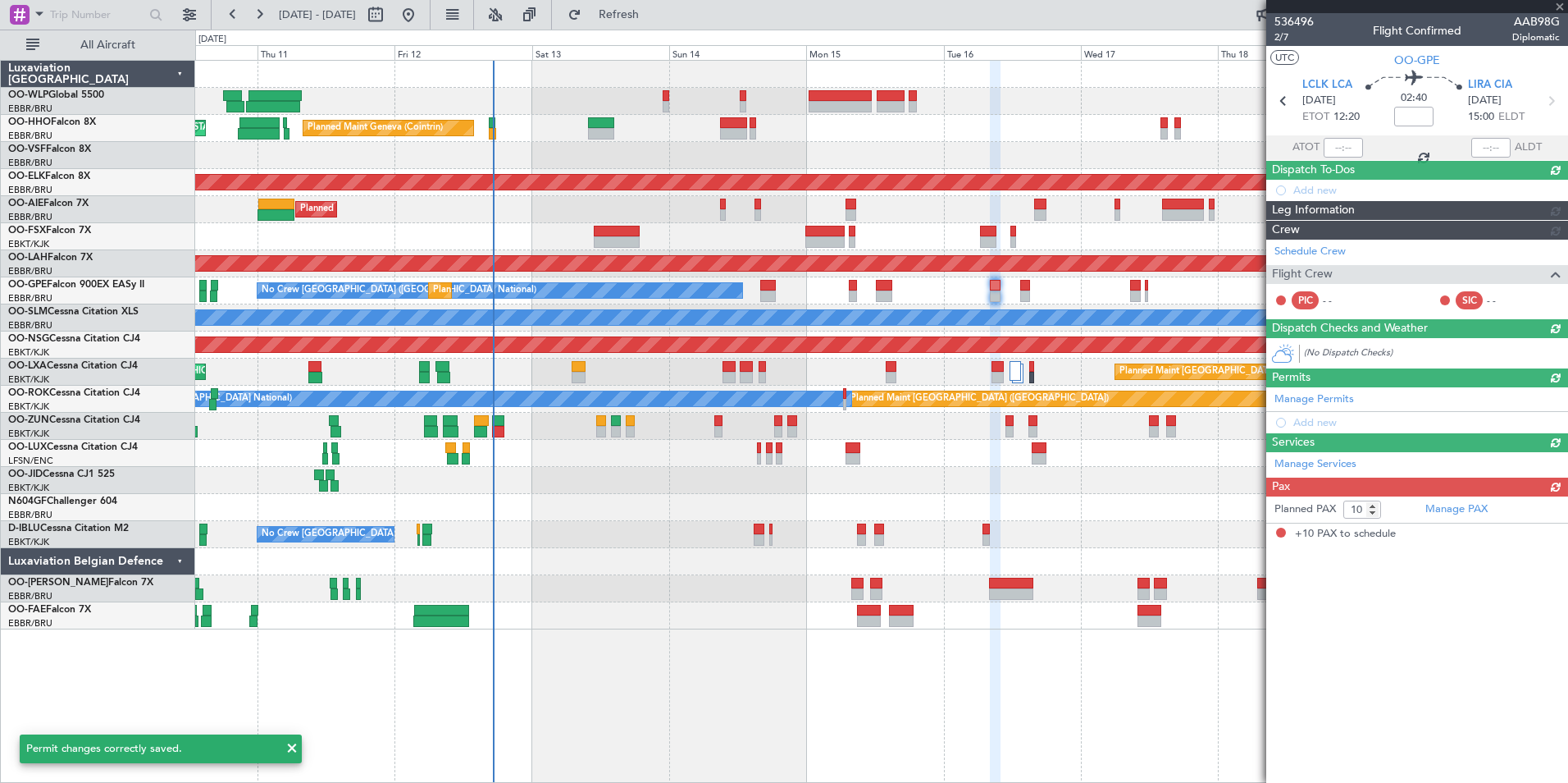
type input "+00:05"
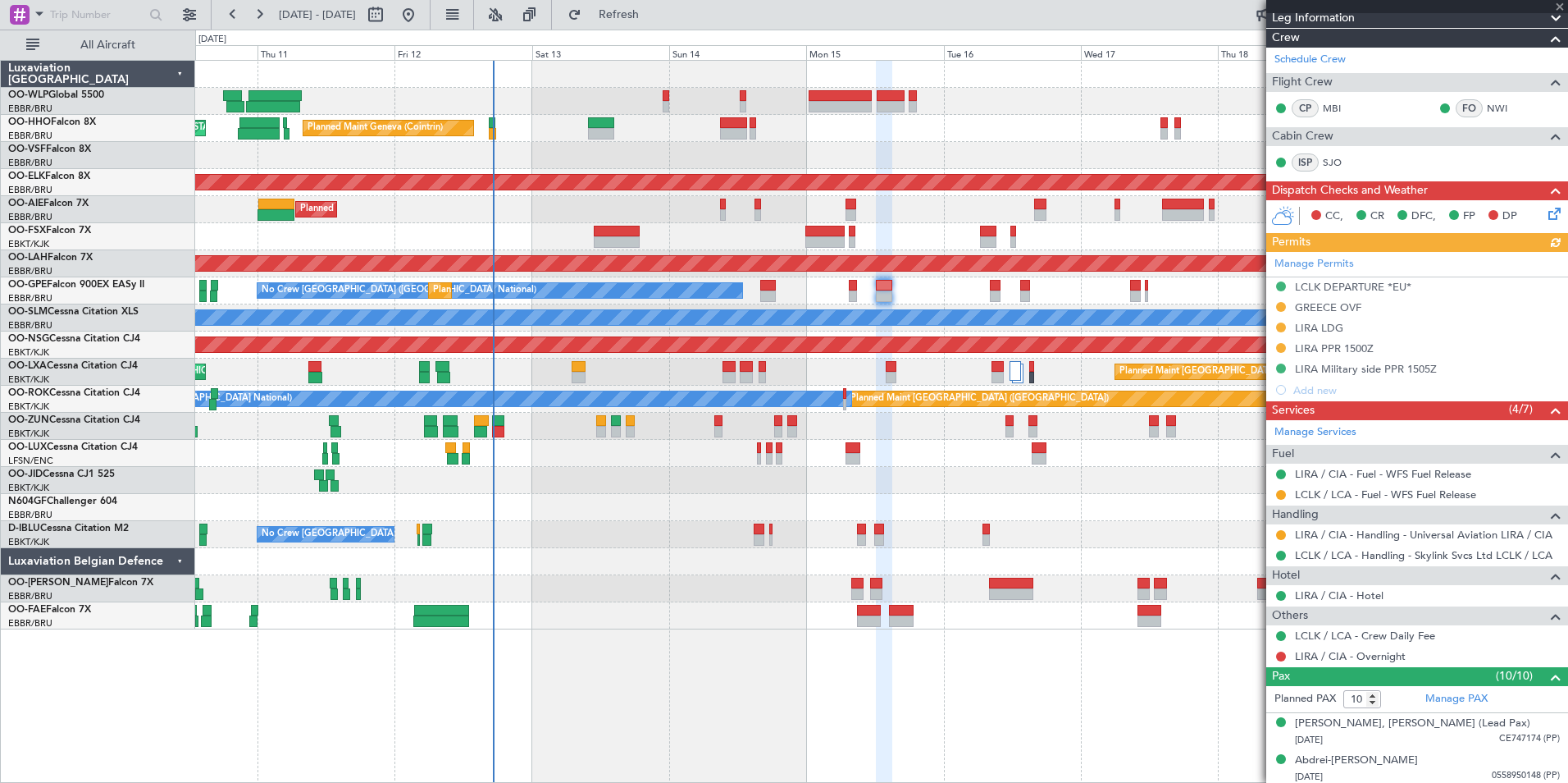
scroll to position [246, 0]
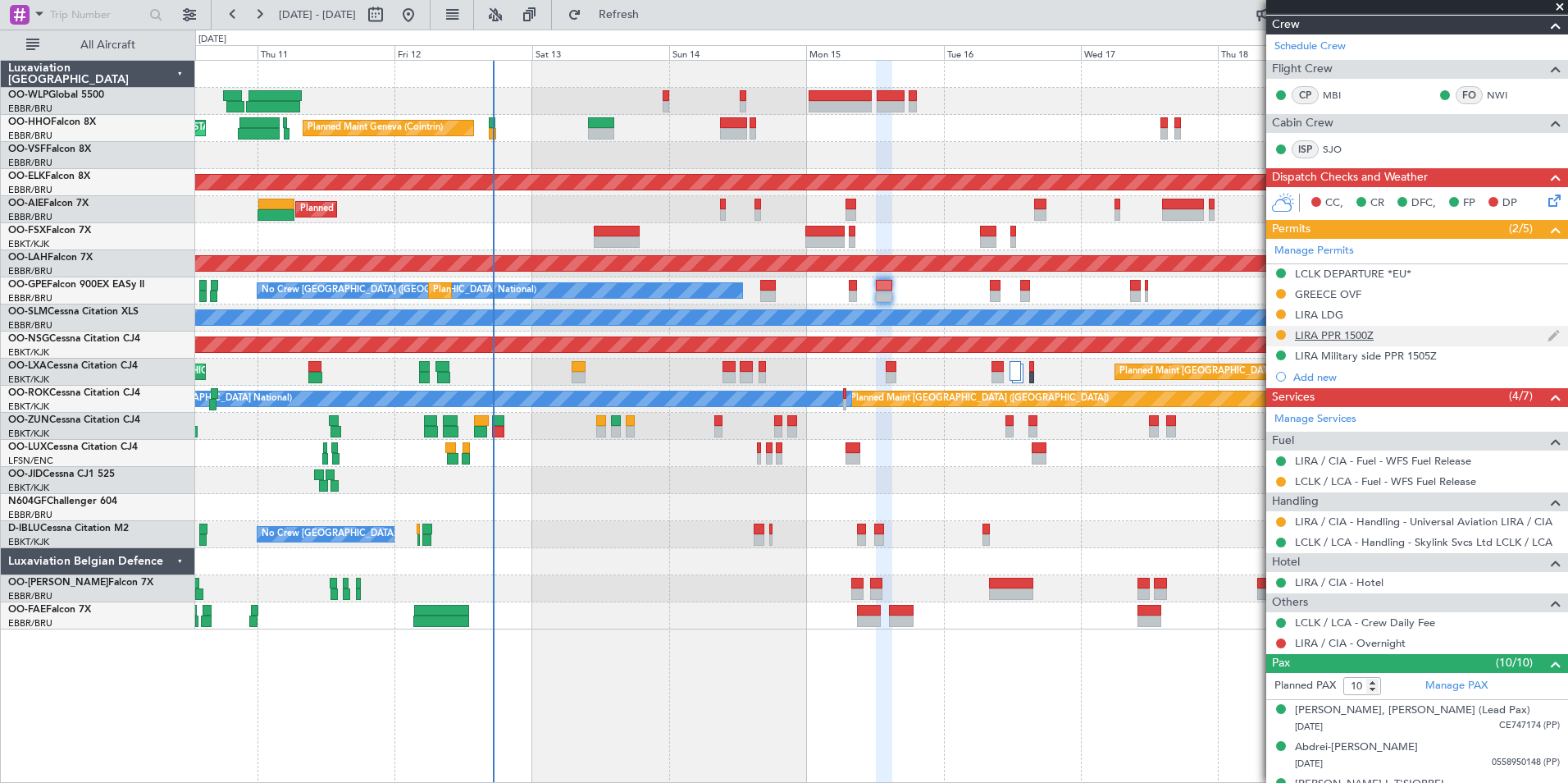
click at [1317, 337] on div "LIRA PPR 1500Z" at bounding box center [1333, 334] width 79 height 14
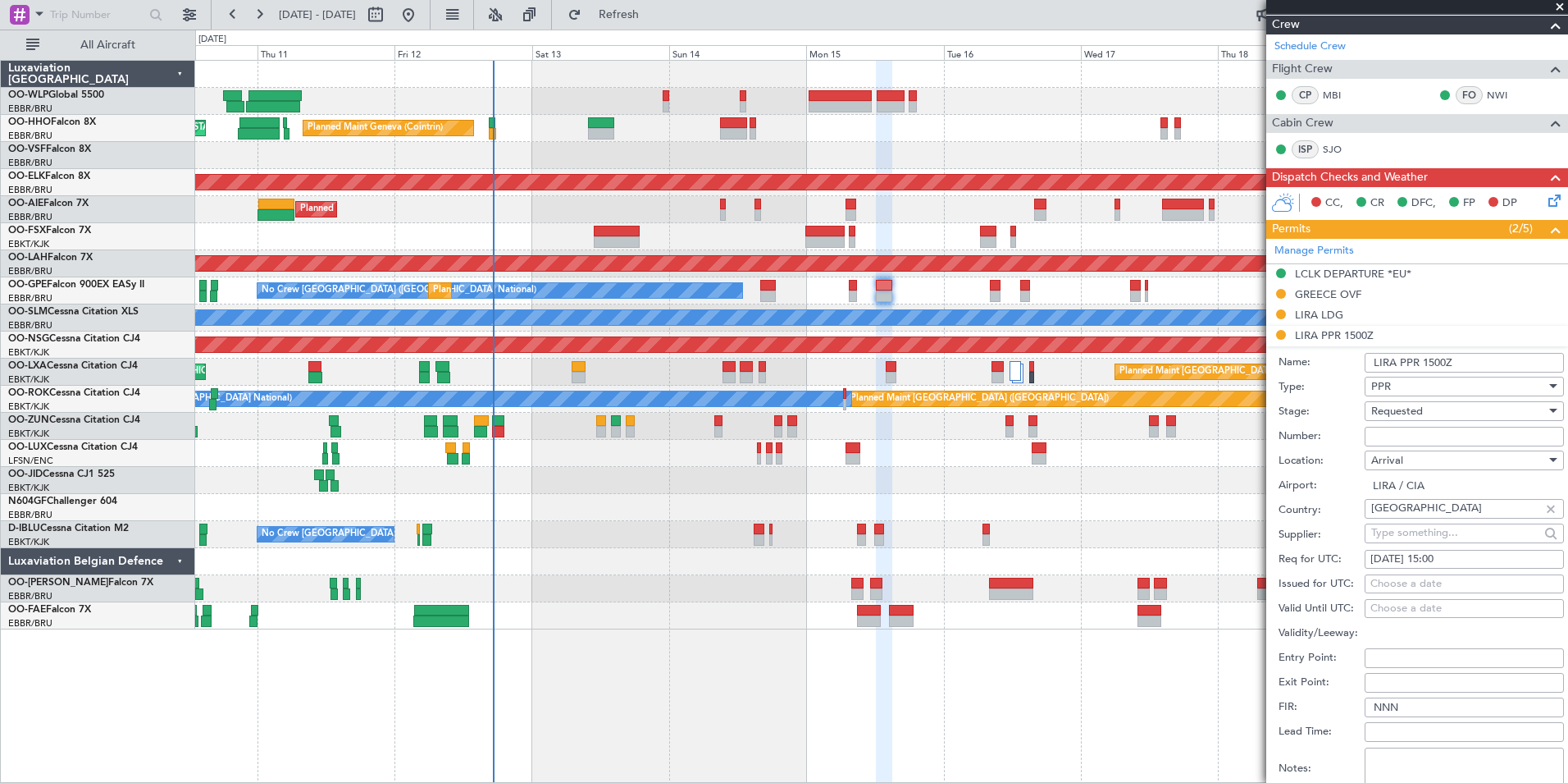
click at [1411, 438] on input "Number:" at bounding box center [1464, 436] width 199 height 20
click at [1323, 313] on div "LIRA LDG" at bounding box center [1318, 315] width 48 height 14
click at [1396, 406] on input "Number:" at bounding box center [1464, 415] width 199 height 20
paste input "MAE 732/1742"
type input "MAE 732/1742"
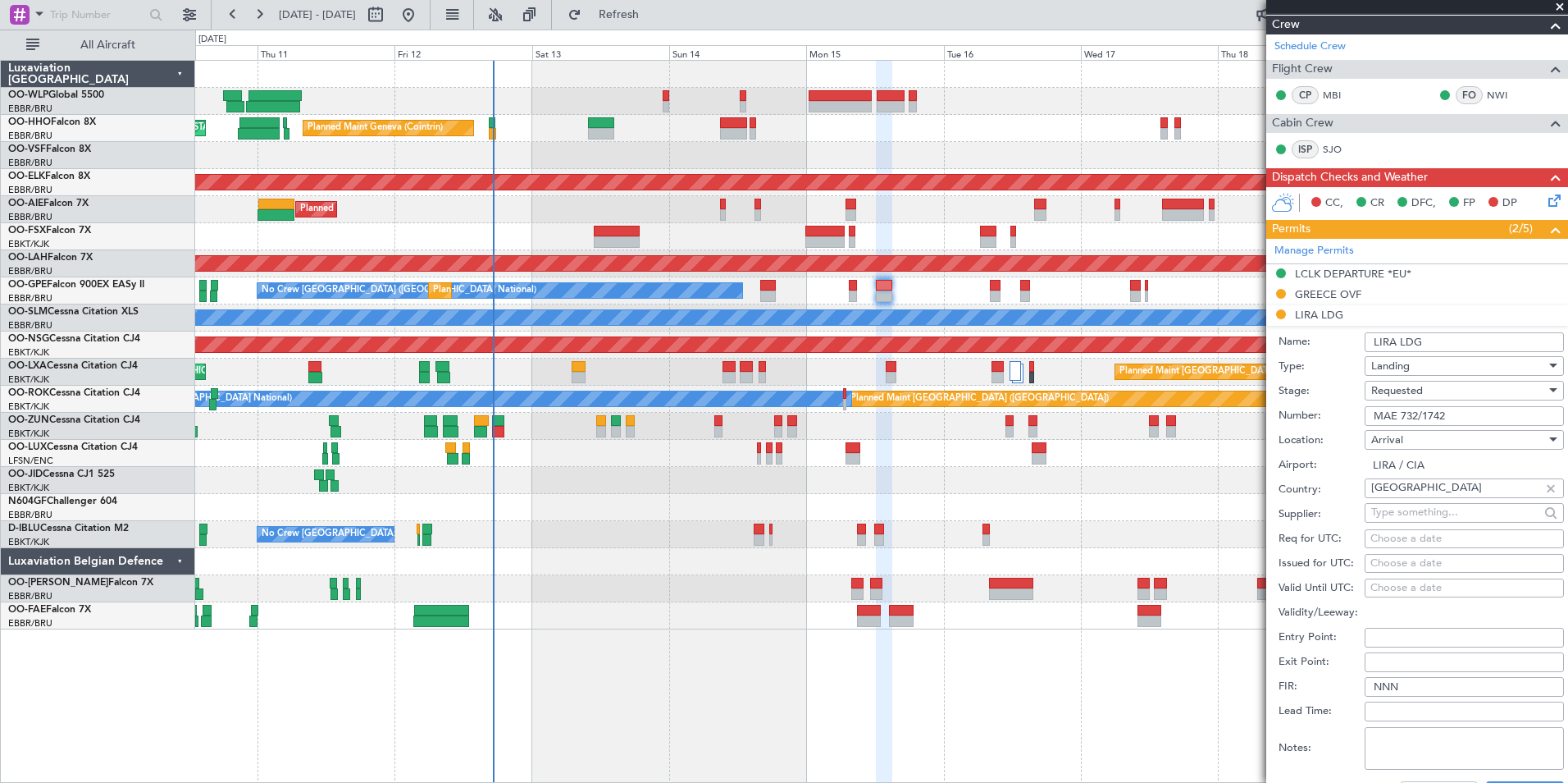
click at [1404, 395] on span "Requested" at bounding box center [1397, 391] width 51 height 15
click at [1417, 513] on span "Received OK" at bounding box center [1458, 514] width 172 height 25
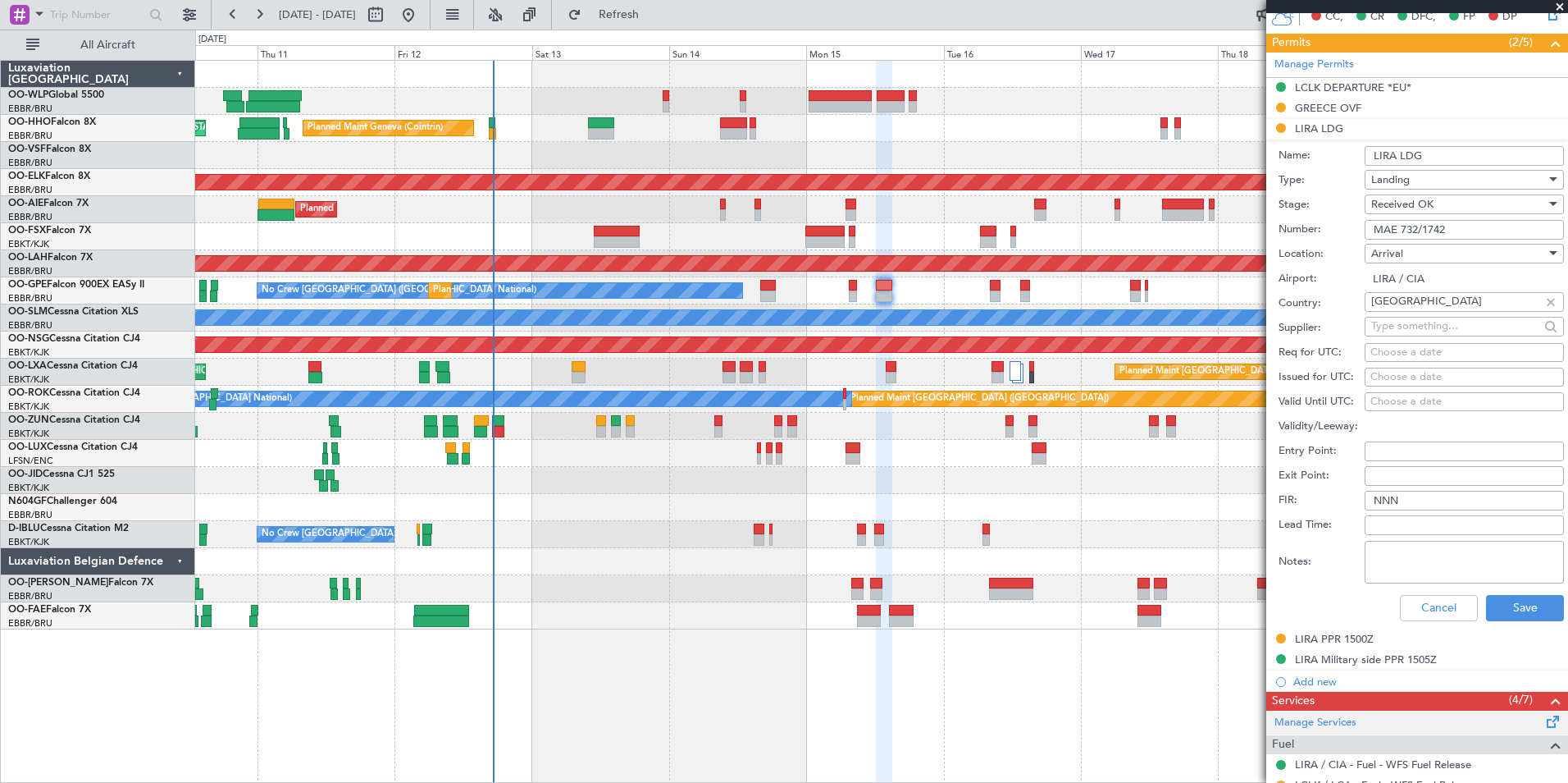
scroll to position [574, 0]
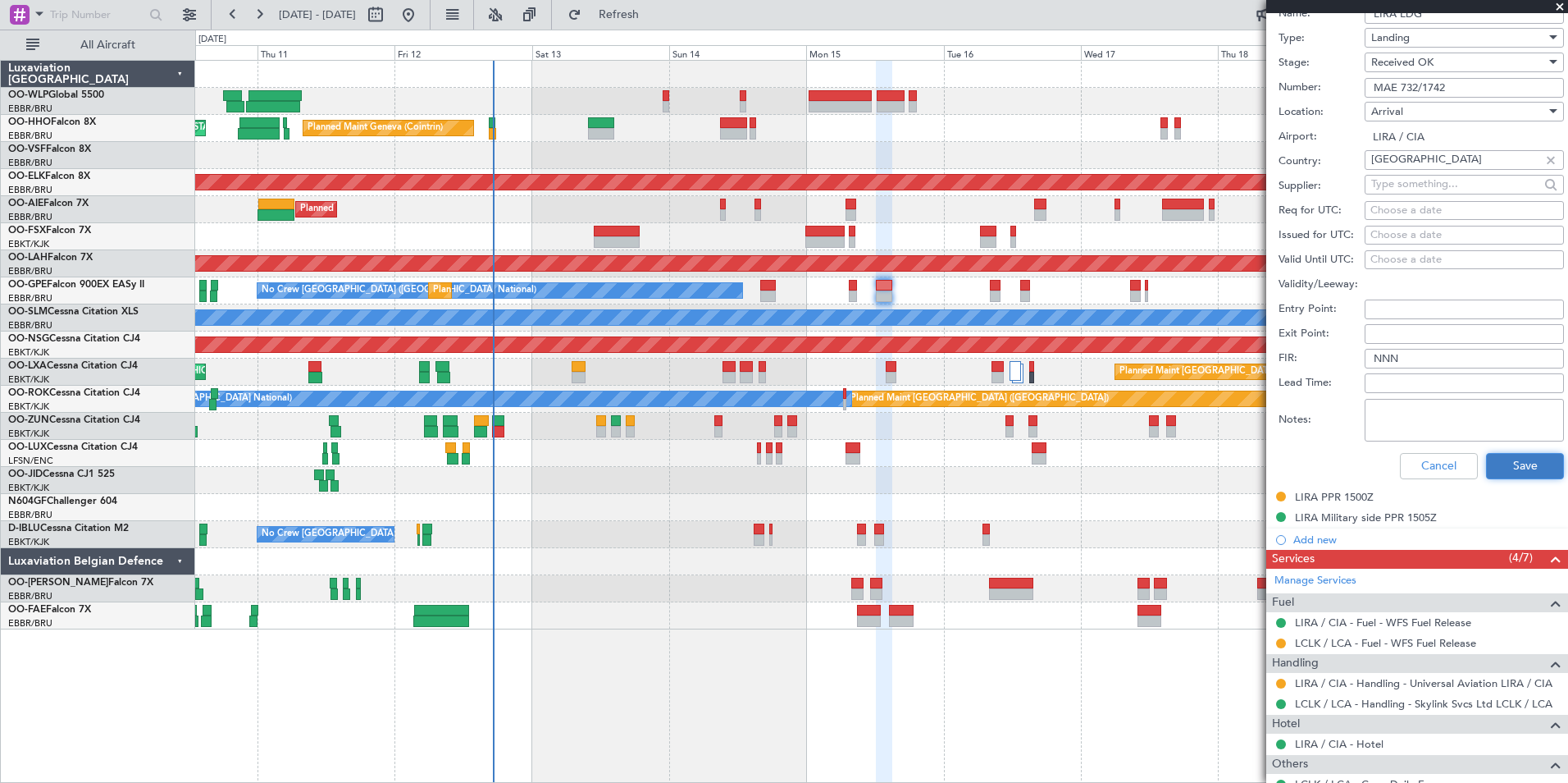
click at [1501, 464] on button "Save" at bounding box center [1525, 467] width 78 height 27
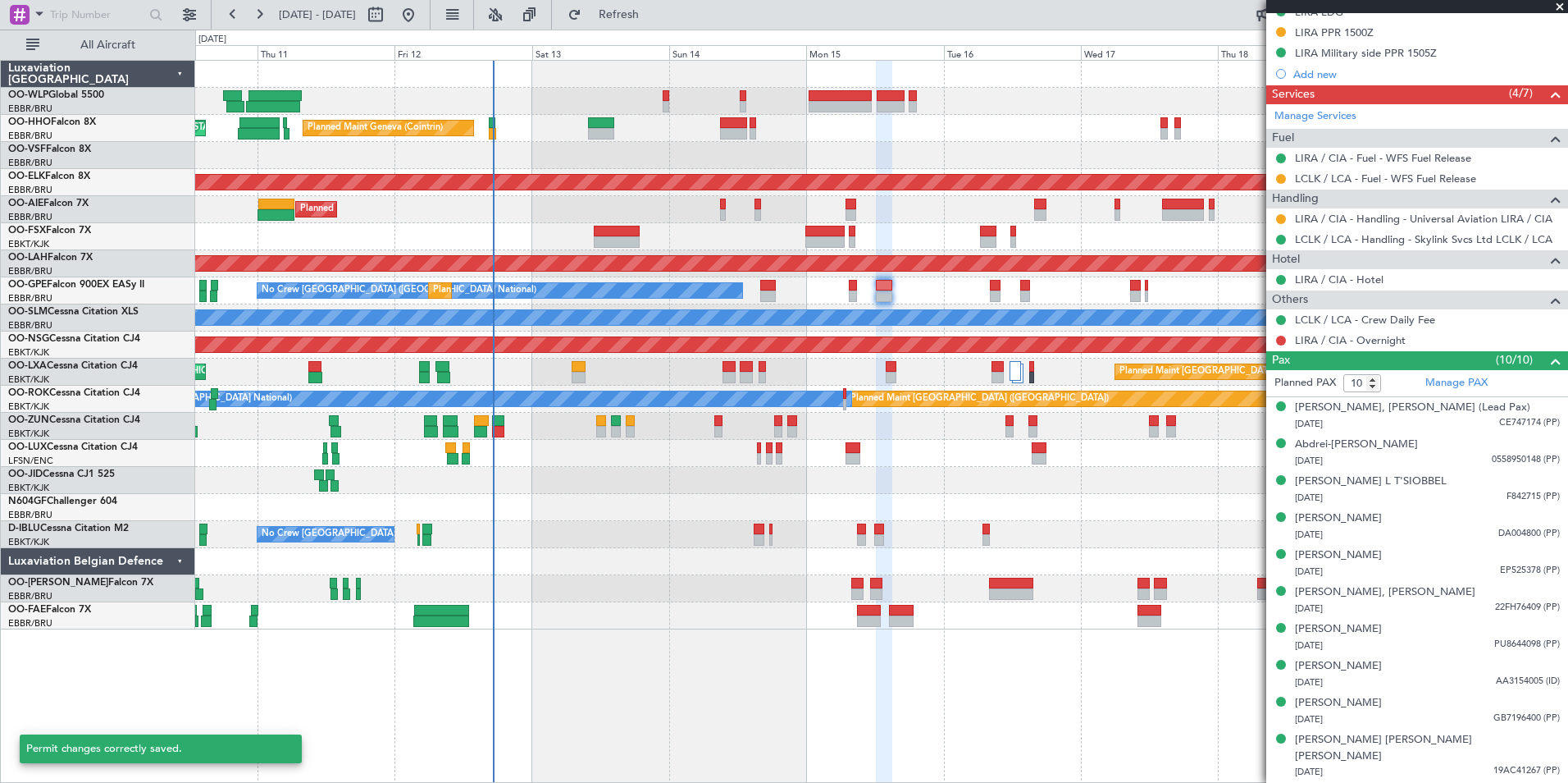
scroll to position [85, 0]
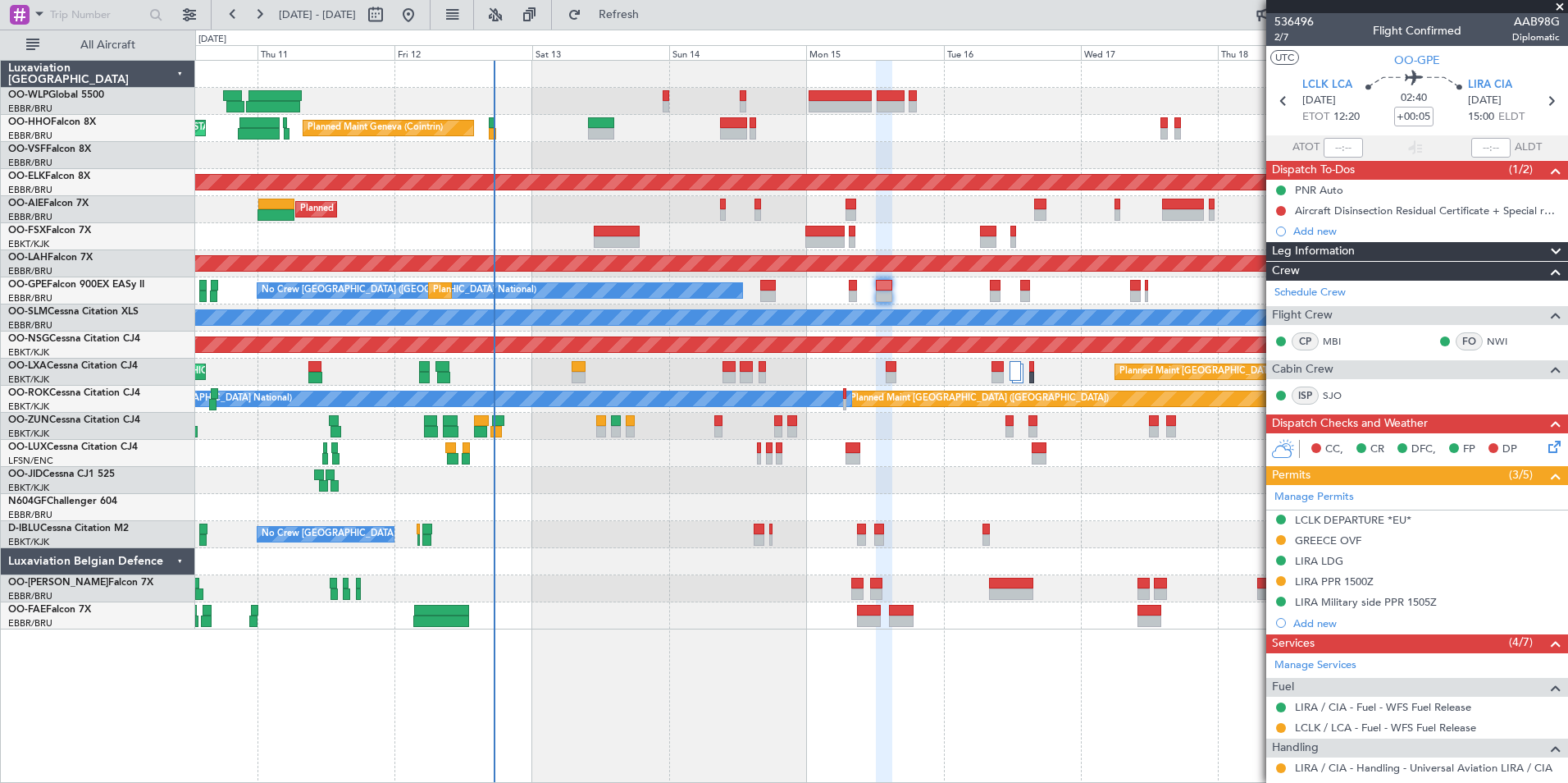
scroll to position [85, 0]
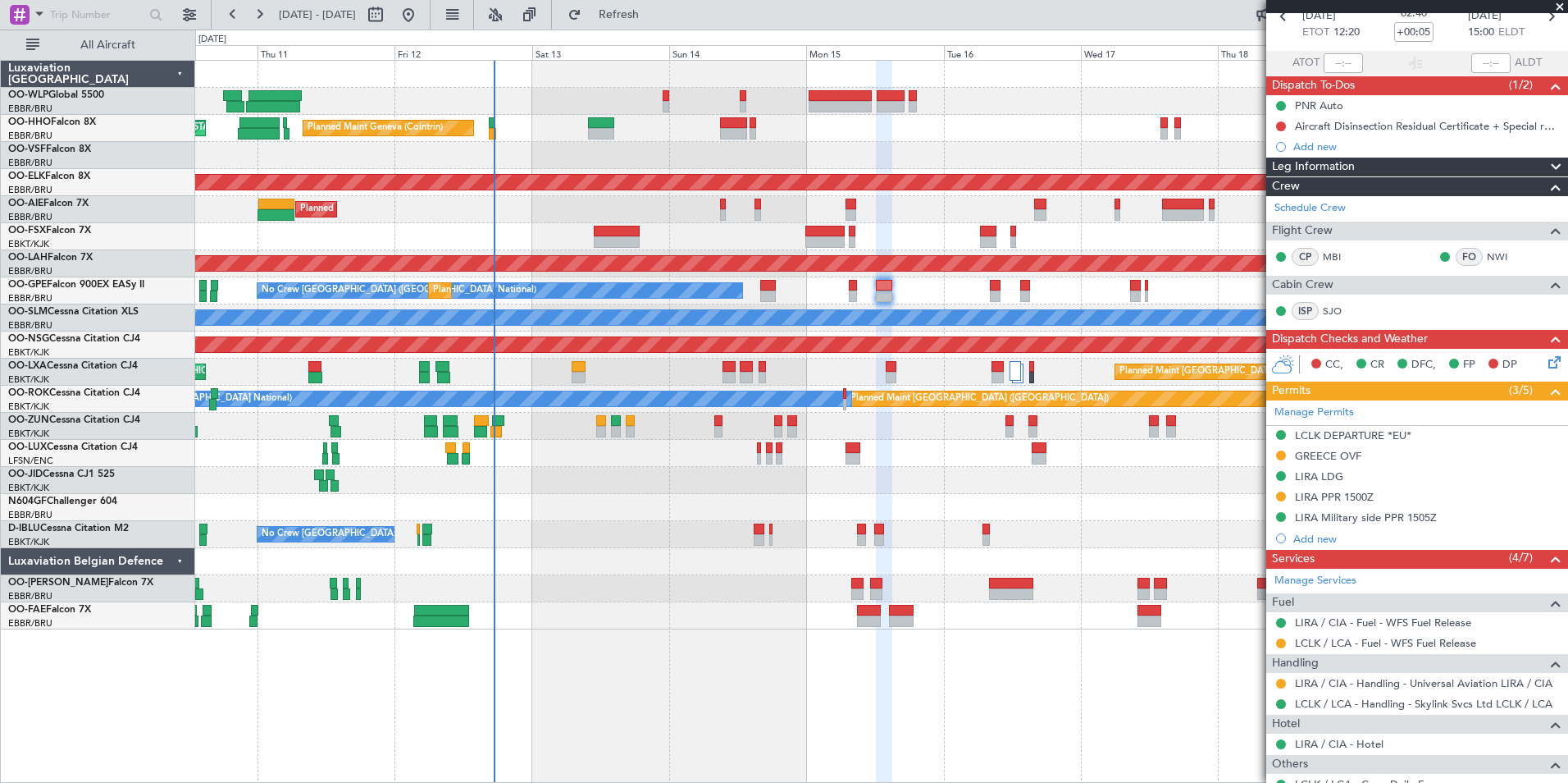
click at [812, 363] on div "Planned Maint Liege Planned Maint Geneva ([GEOGRAPHIC_DATA]) AOG Maint [US_STAT…" at bounding box center [881, 345] width 1372 height 568
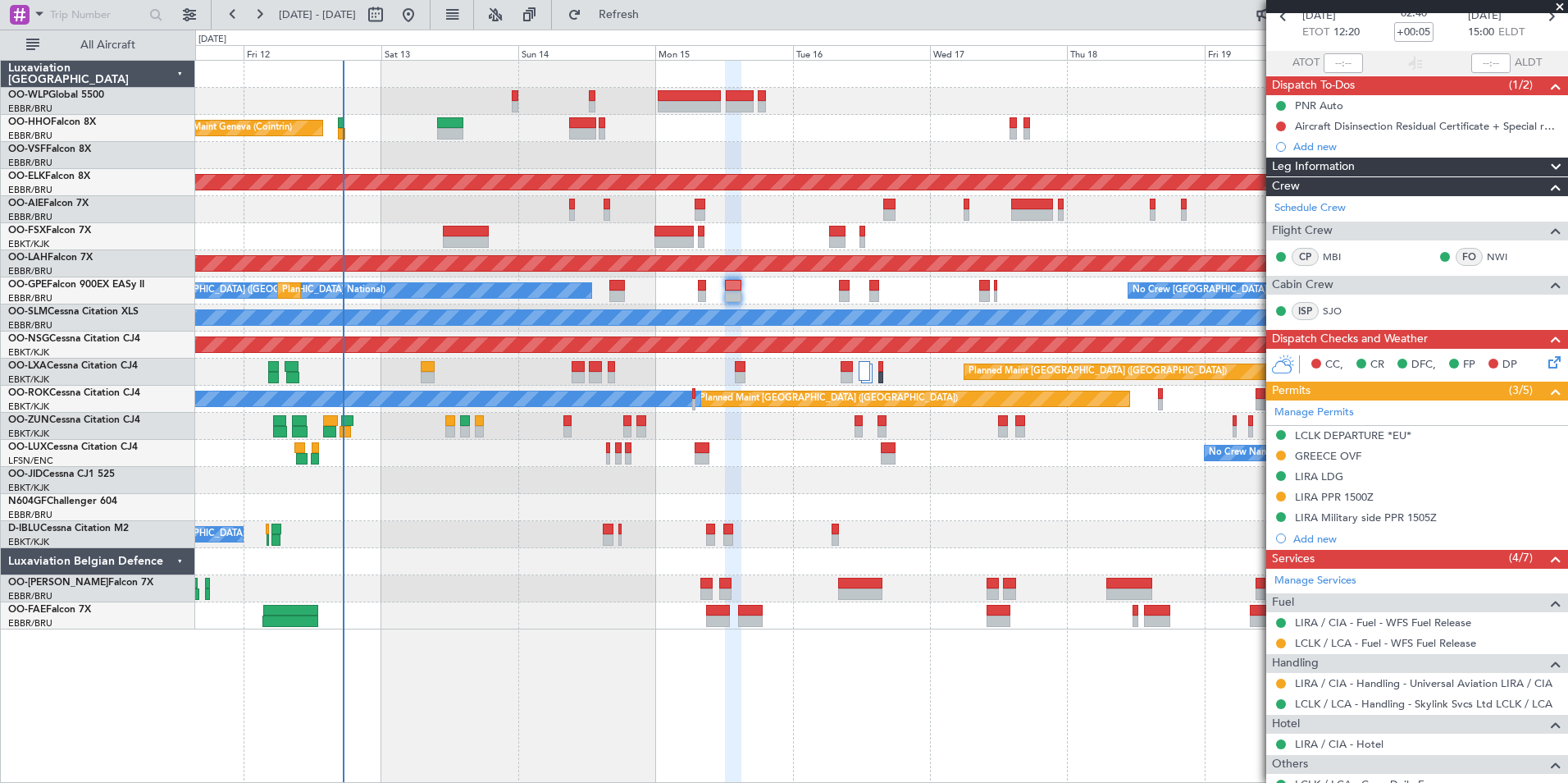
click at [749, 400] on div "Planned Maint Liege Planned Maint Geneva ([GEOGRAPHIC_DATA]) AOG Maint [US_STAT…" at bounding box center [881, 345] width 1372 height 568
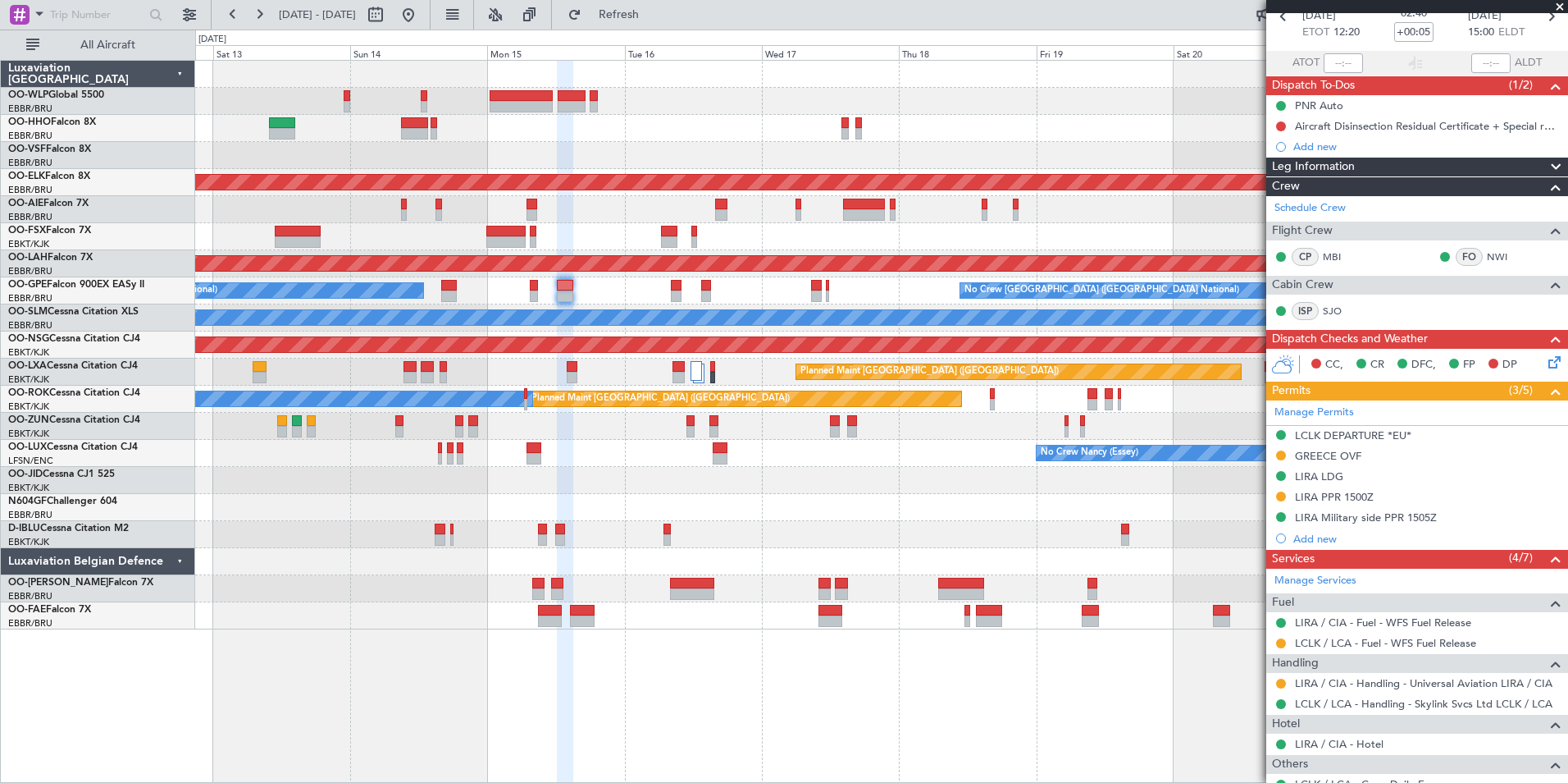
click at [770, 411] on div "Planned Maint [GEOGRAPHIC_DATA] ([GEOGRAPHIC_DATA]) A/C Unavailable [GEOGRAPHIC…" at bounding box center [881, 399] width 1372 height 27
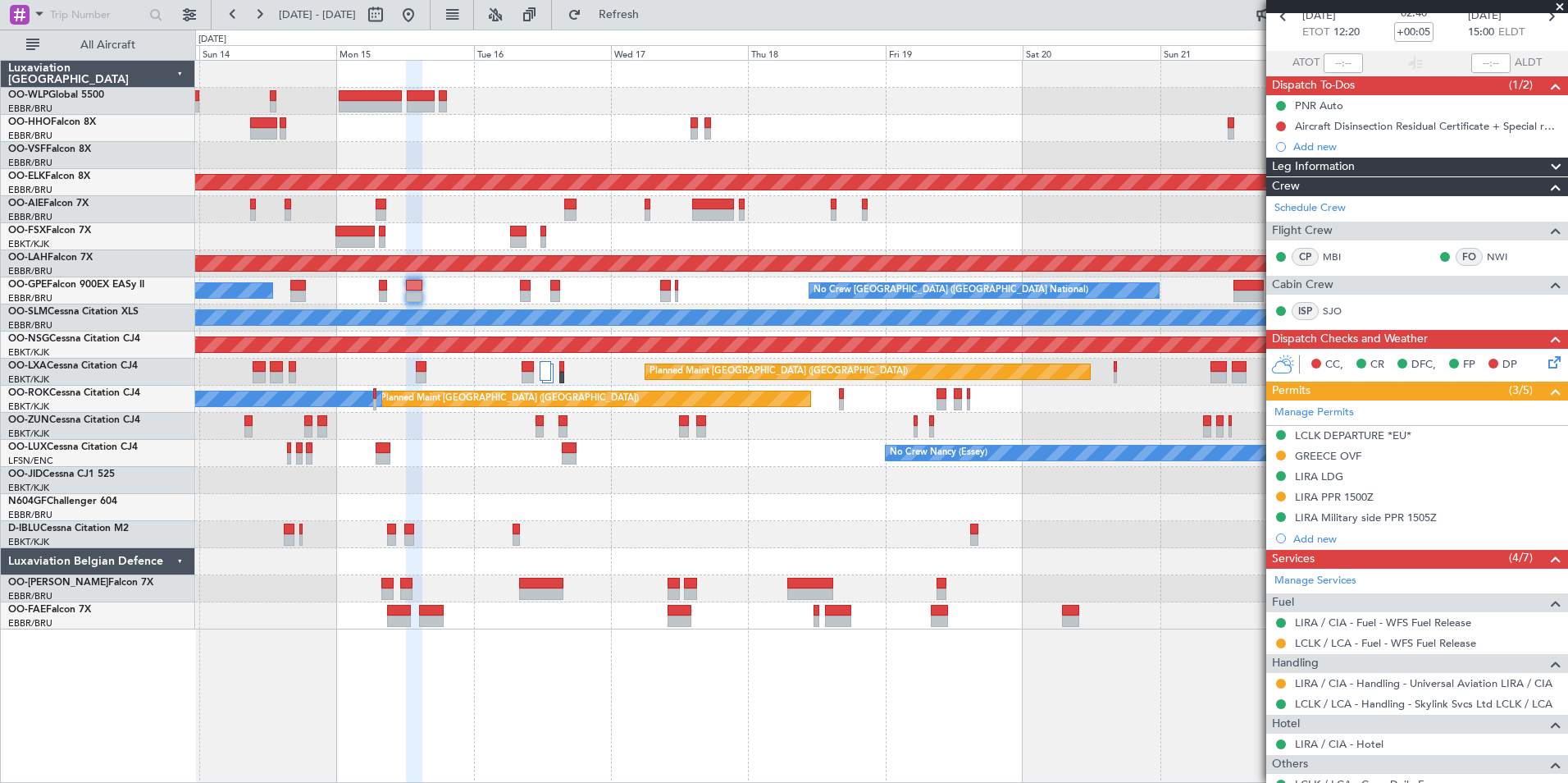
click at [550, 375] on div "Planned Maint Geneva (Cointrin) Planned Maint [GEOGRAPHIC_DATA]-[GEOGRAPHIC_DAT…" at bounding box center [881, 345] width 1372 height 568
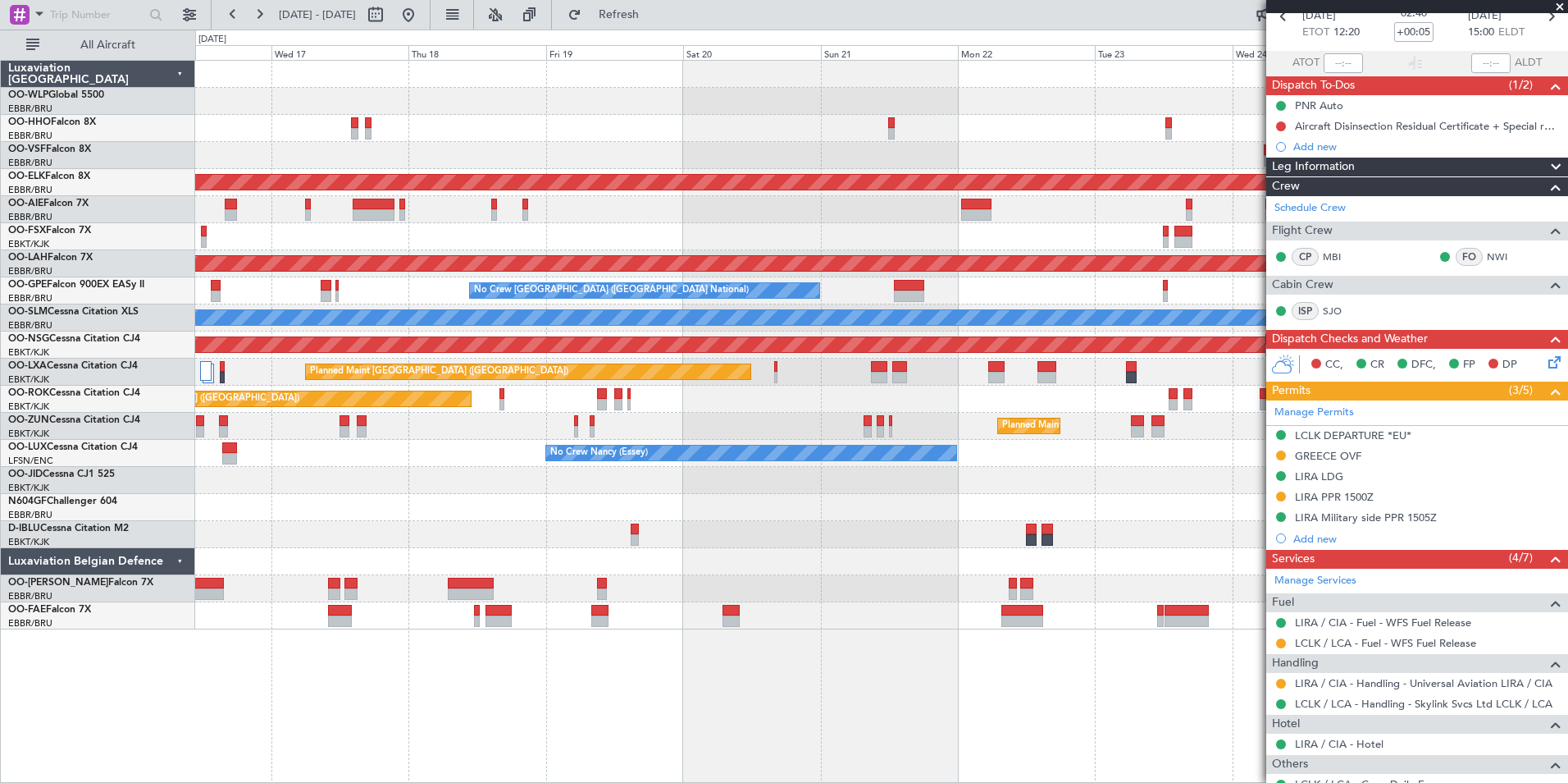
click at [408, 406] on div "Planned Maint Kortrijk-[GEOGRAPHIC_DATA] Planned Maint [GEOGRAPHIC_DATA] ([GEOG…" at bounding box center [881, 345] width 1372 height 568
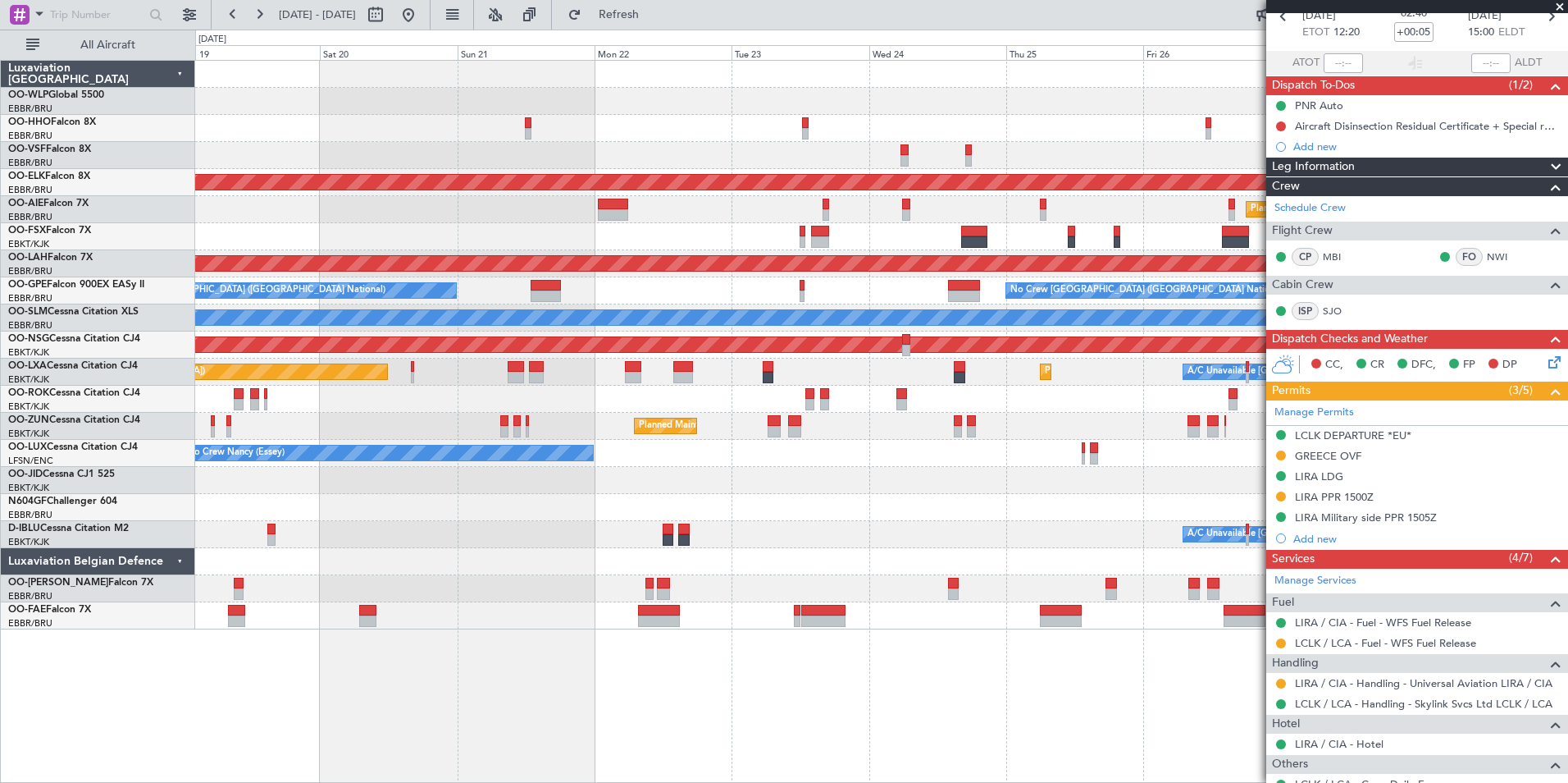
click at [262, 435] on div "Planned Maint Kortrijk-[GEOGRAPHIC_DATA]" at bounding box center [881, 426] width 1372 height 27
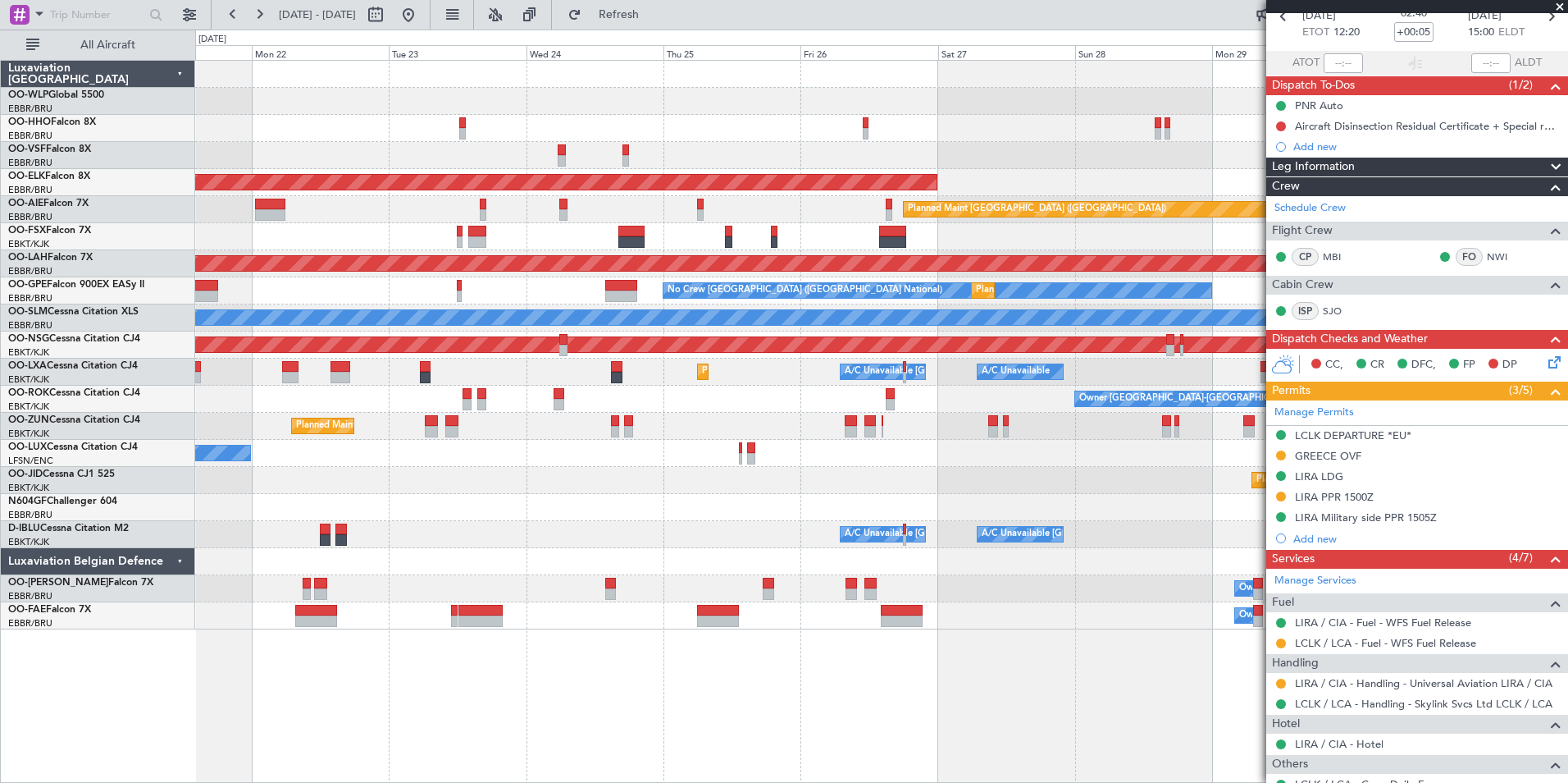
click at [120, 393] on div "Planned Maint Kortrijk-[GEOGRAPHIC_DATA] Planned Maint [GEOGRAPHIC_DATA] ([GEOG…" at bounding box center [784, 406] width 1568 height 754
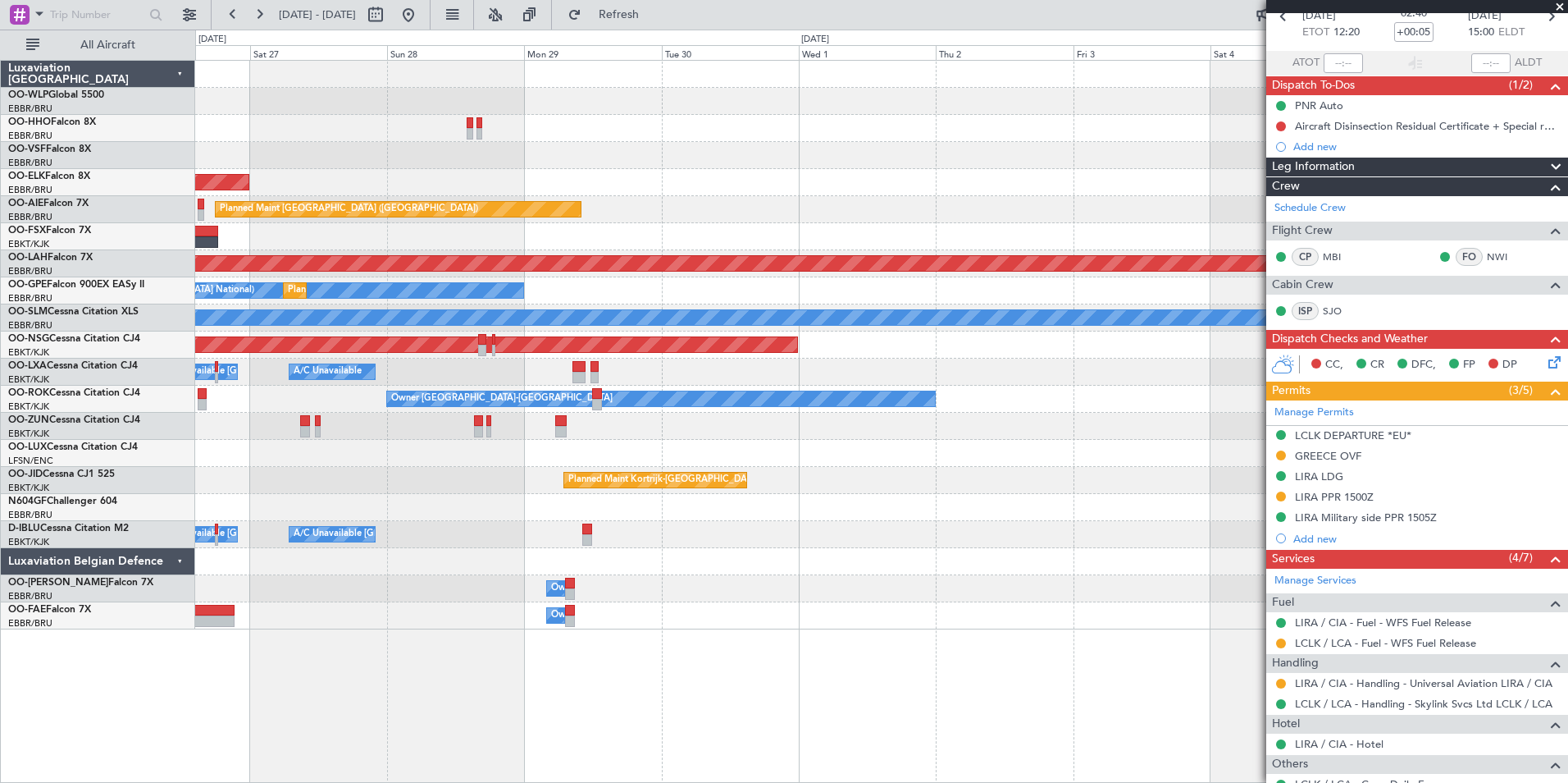
click at [280, 405] on div "Planned Maint Kortrijk-[GEOGRAPHIC_DATA] Planned Maint [GEOGRAPHIC_DATA] ([GEOG…" at bounding box center [881, 345] width 1372 height 568
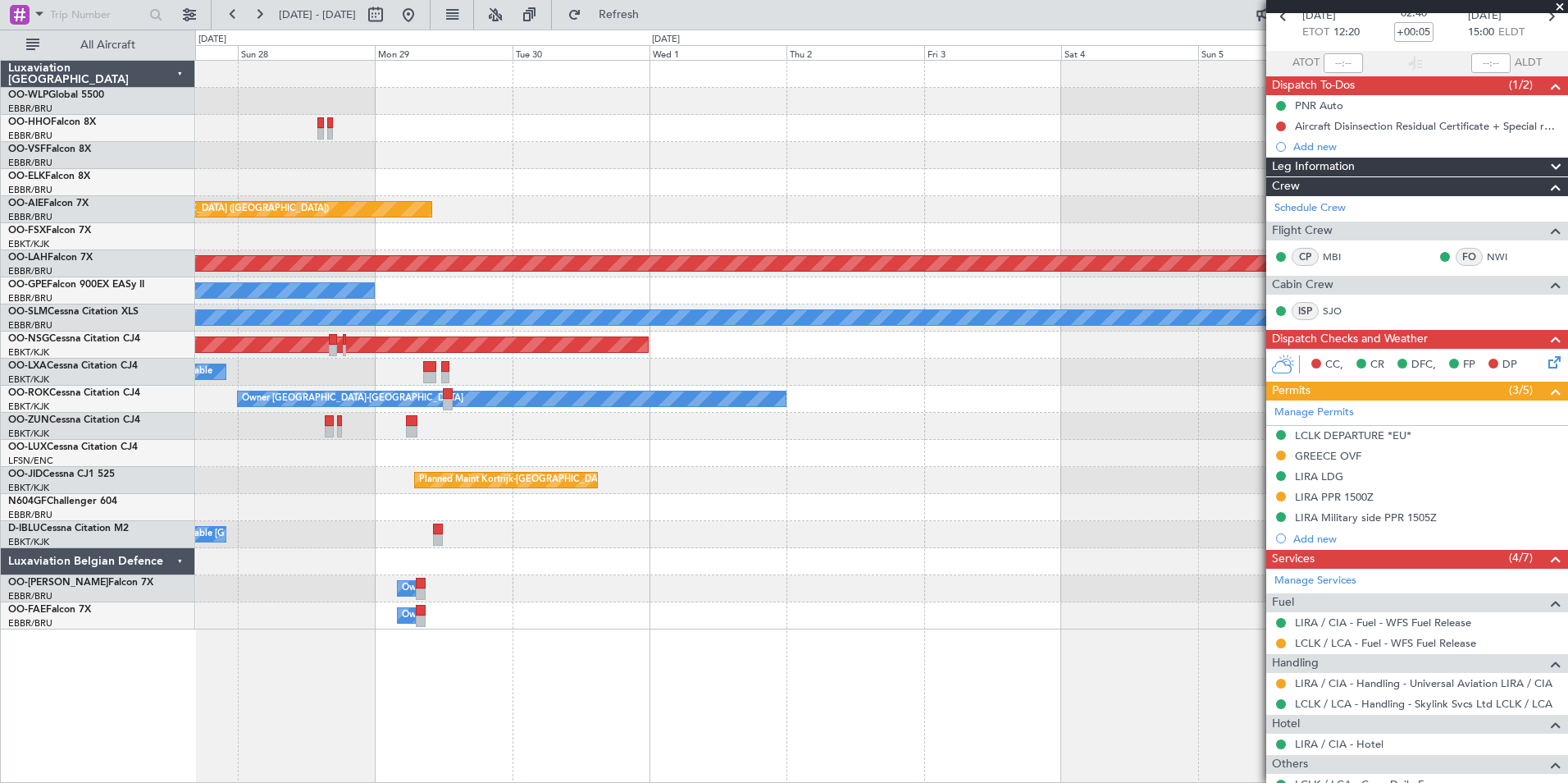
click at [574, 442] on div at bounding box center [881, 453] width 1372 height 27
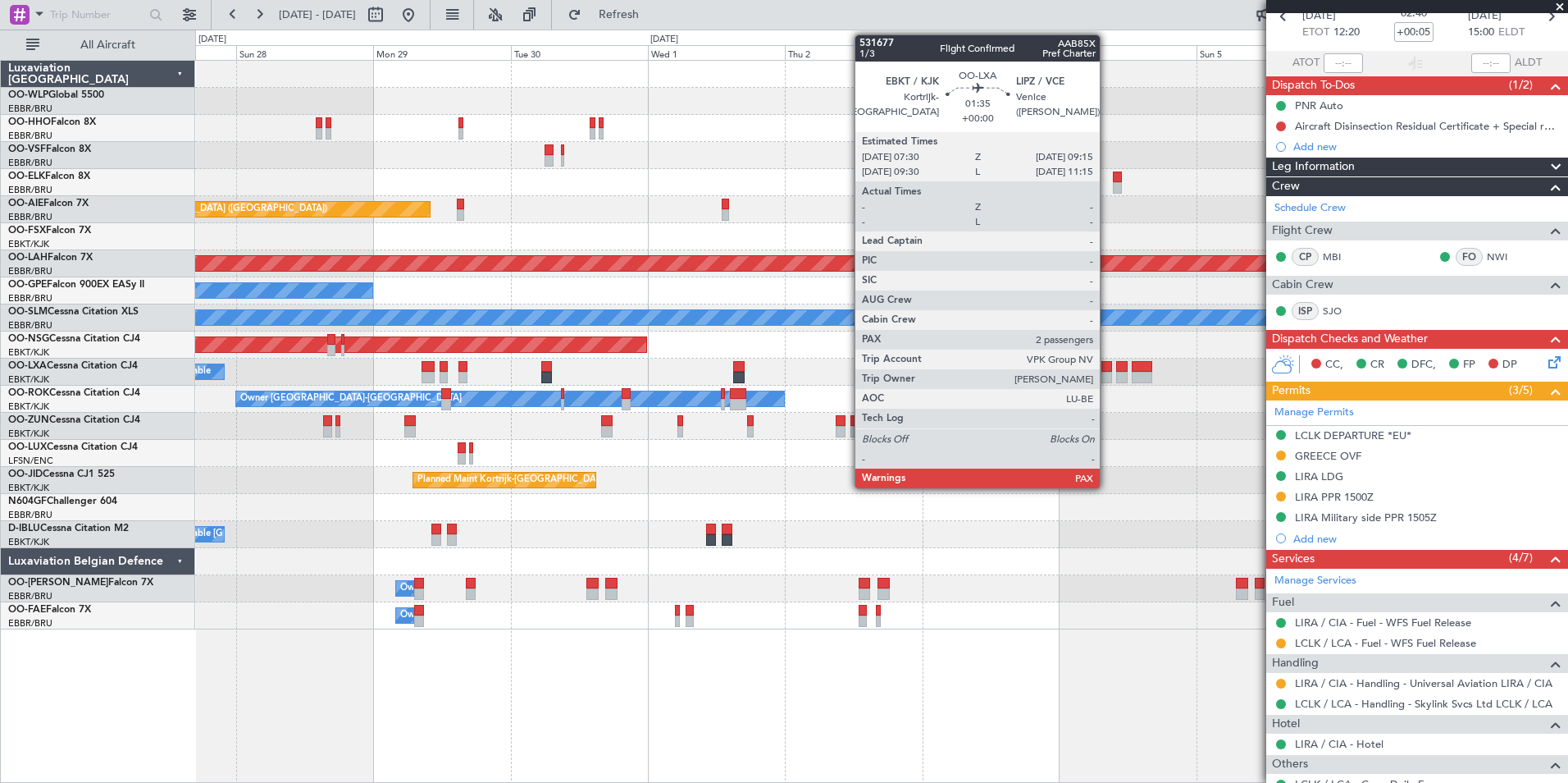
click at [1107, 375] on div at bounding box center [1106, 377] width 10 height 11
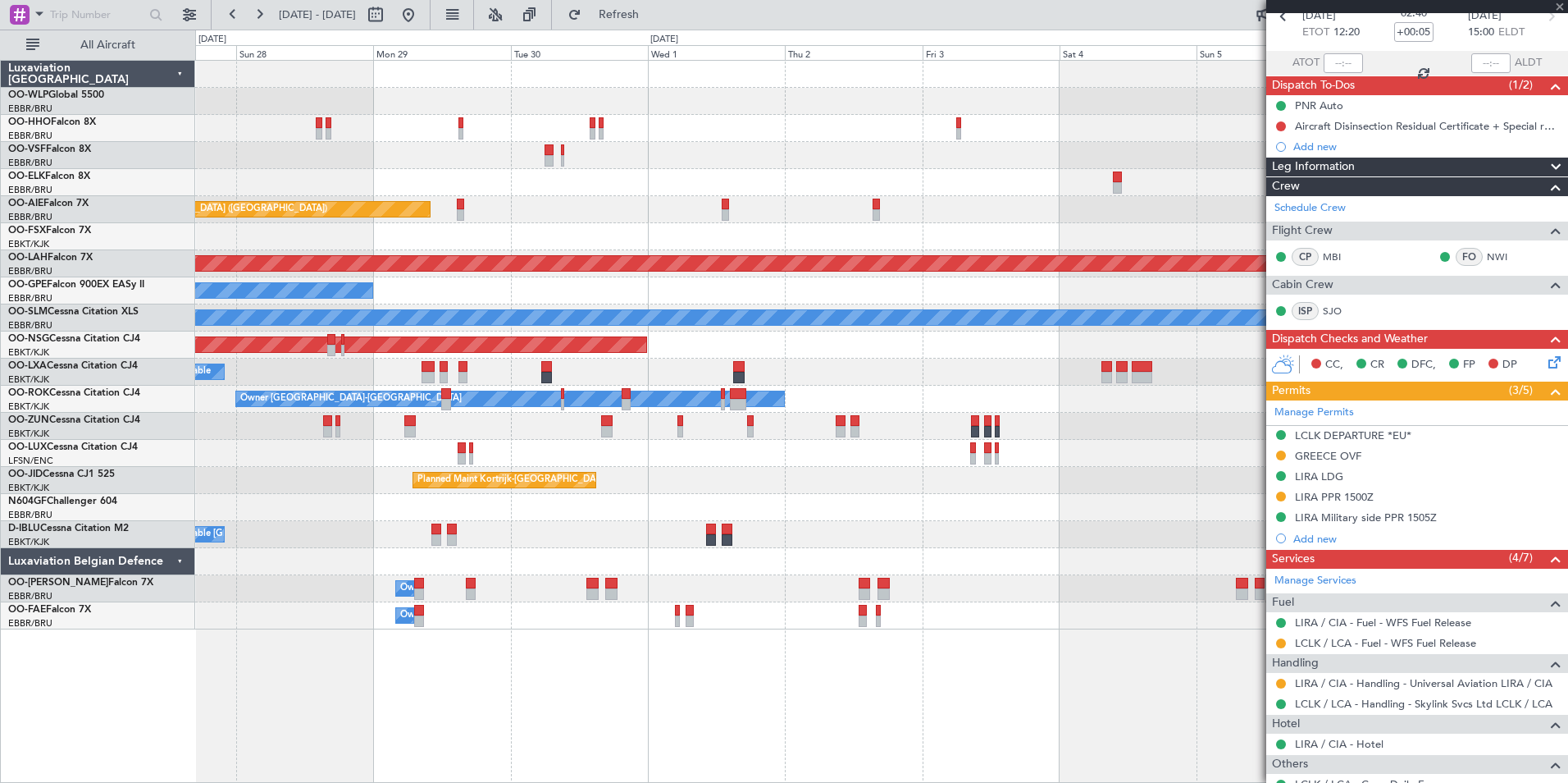
type input "2"
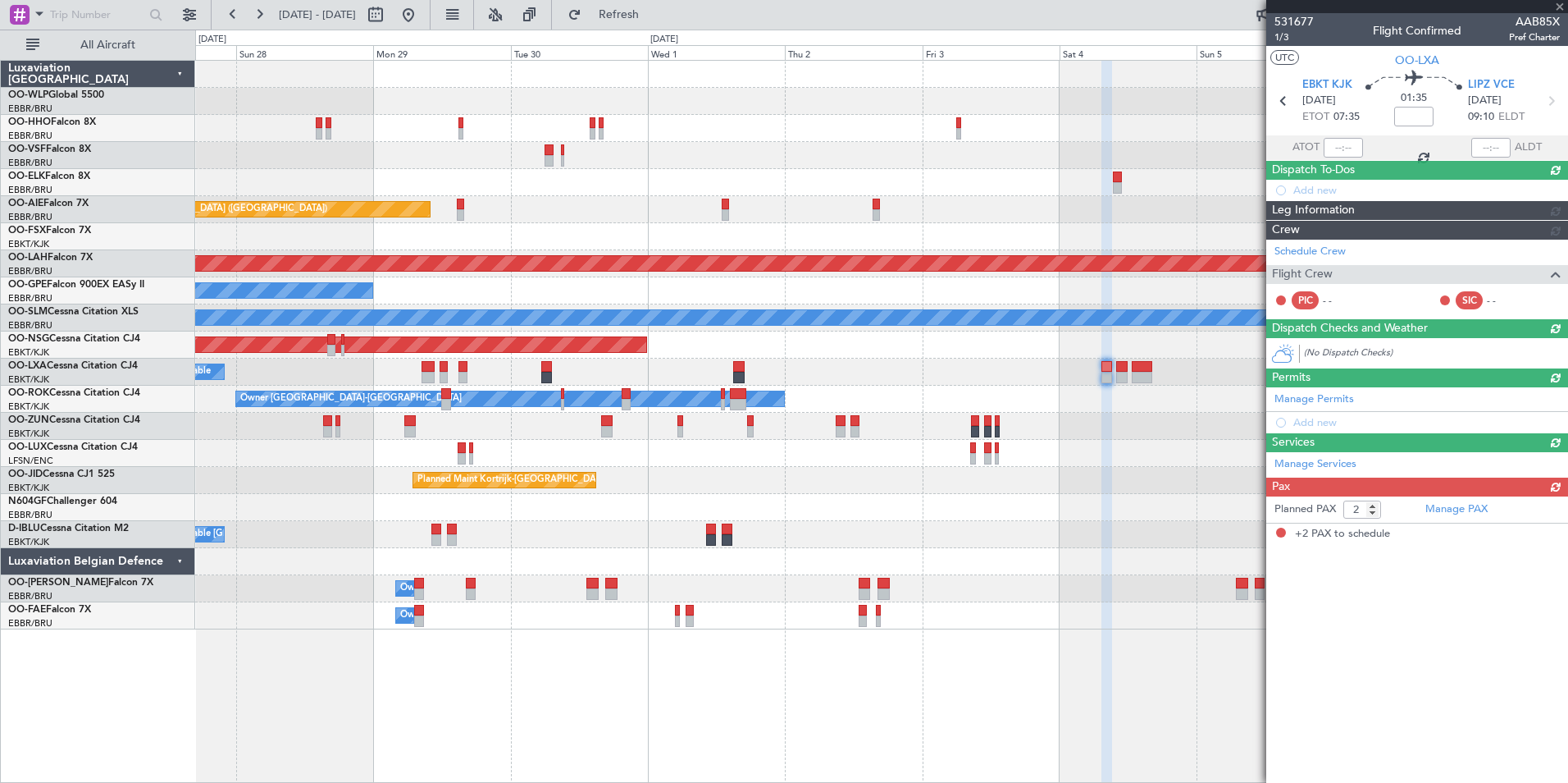
scroll to position [0, 0]
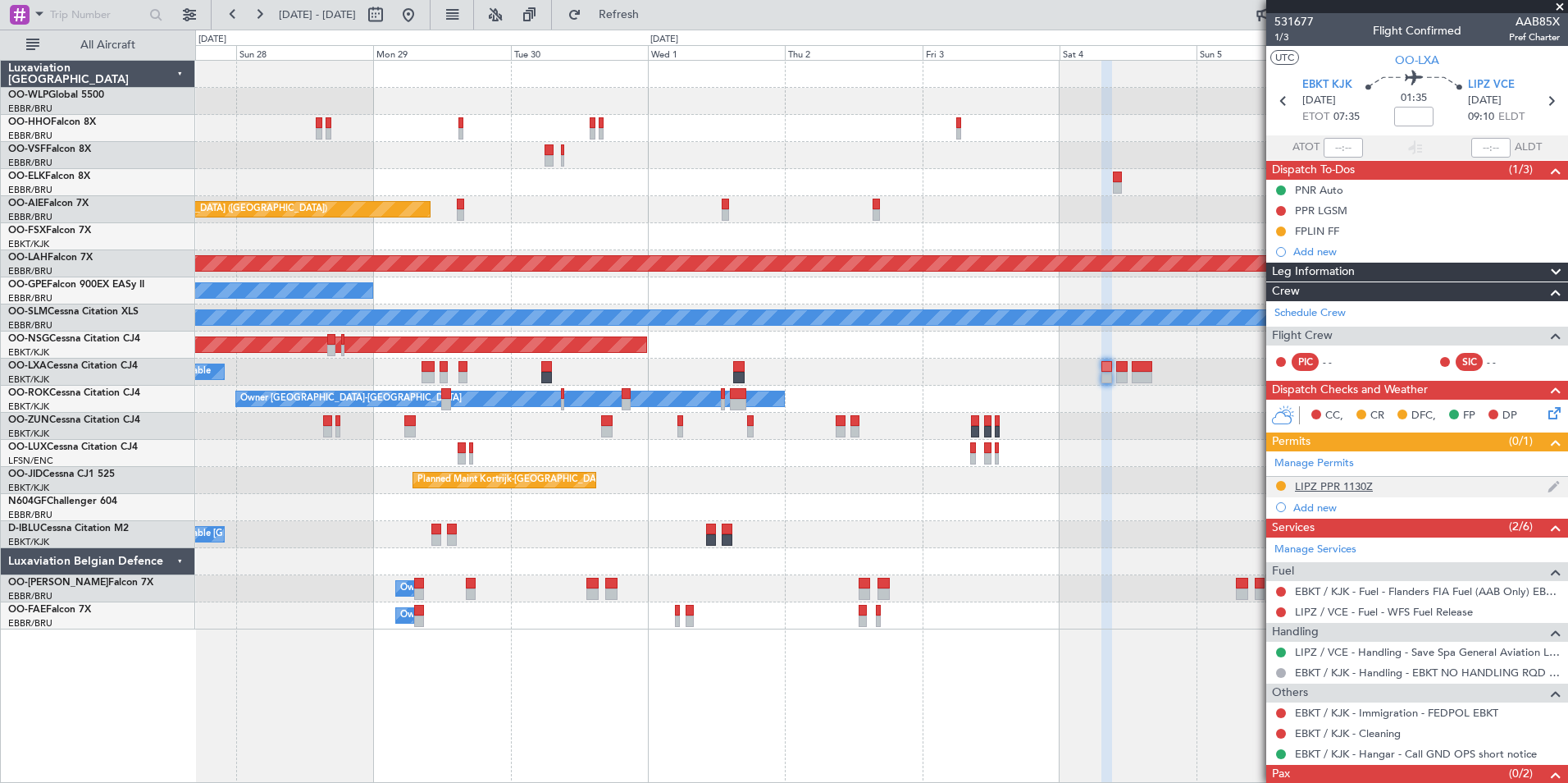
click at [1342, 487] on div "LIPZ PPR 1130Z" at bounding box center [1333, 486] width 78 height 14
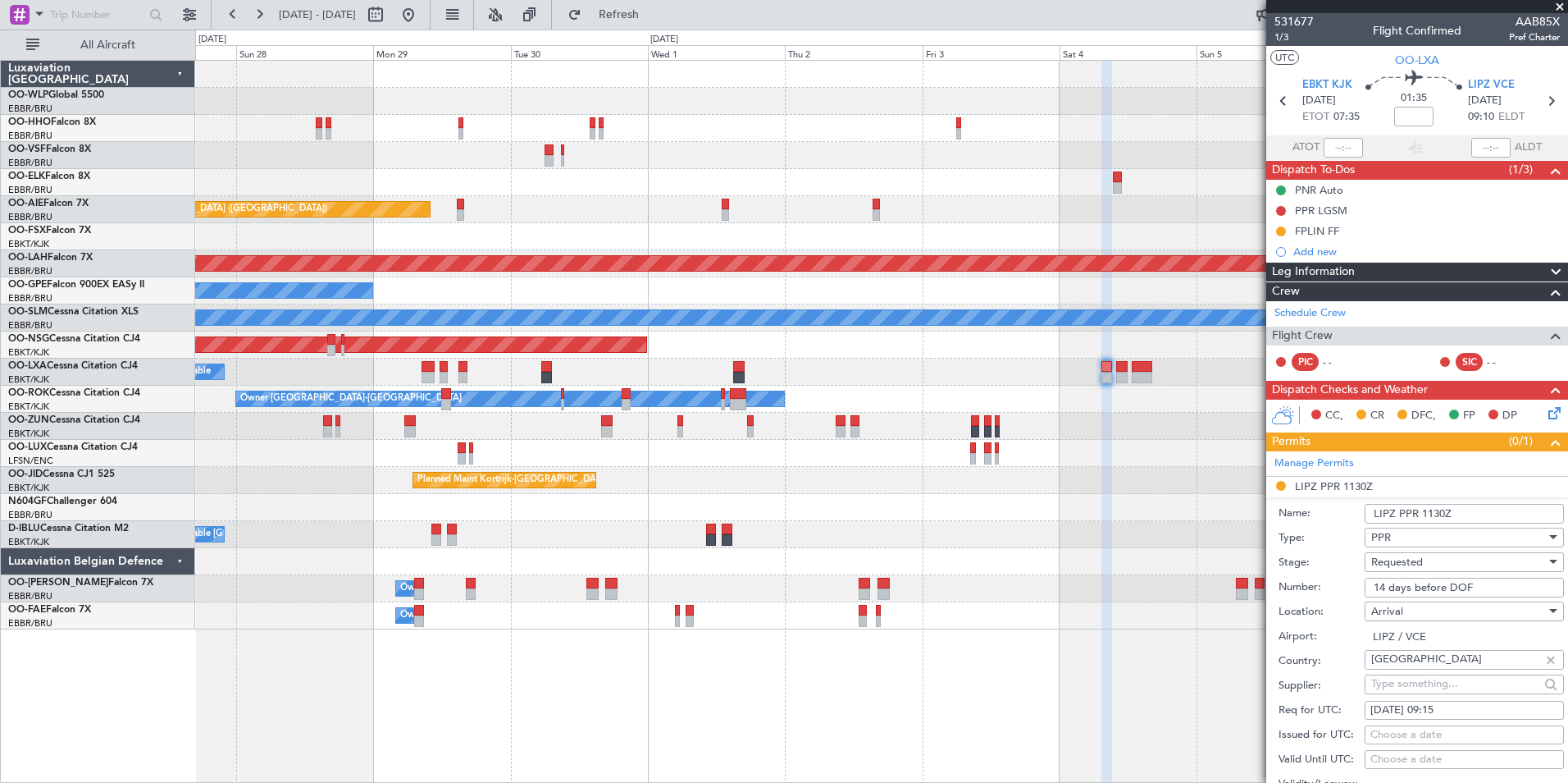
click at [1415, 587] on input "14 days before DOF" at bounding box center [1464, 587] width 199 height 20
paste input "VCE25YVUUV"
type input "VCE25YVUUV"
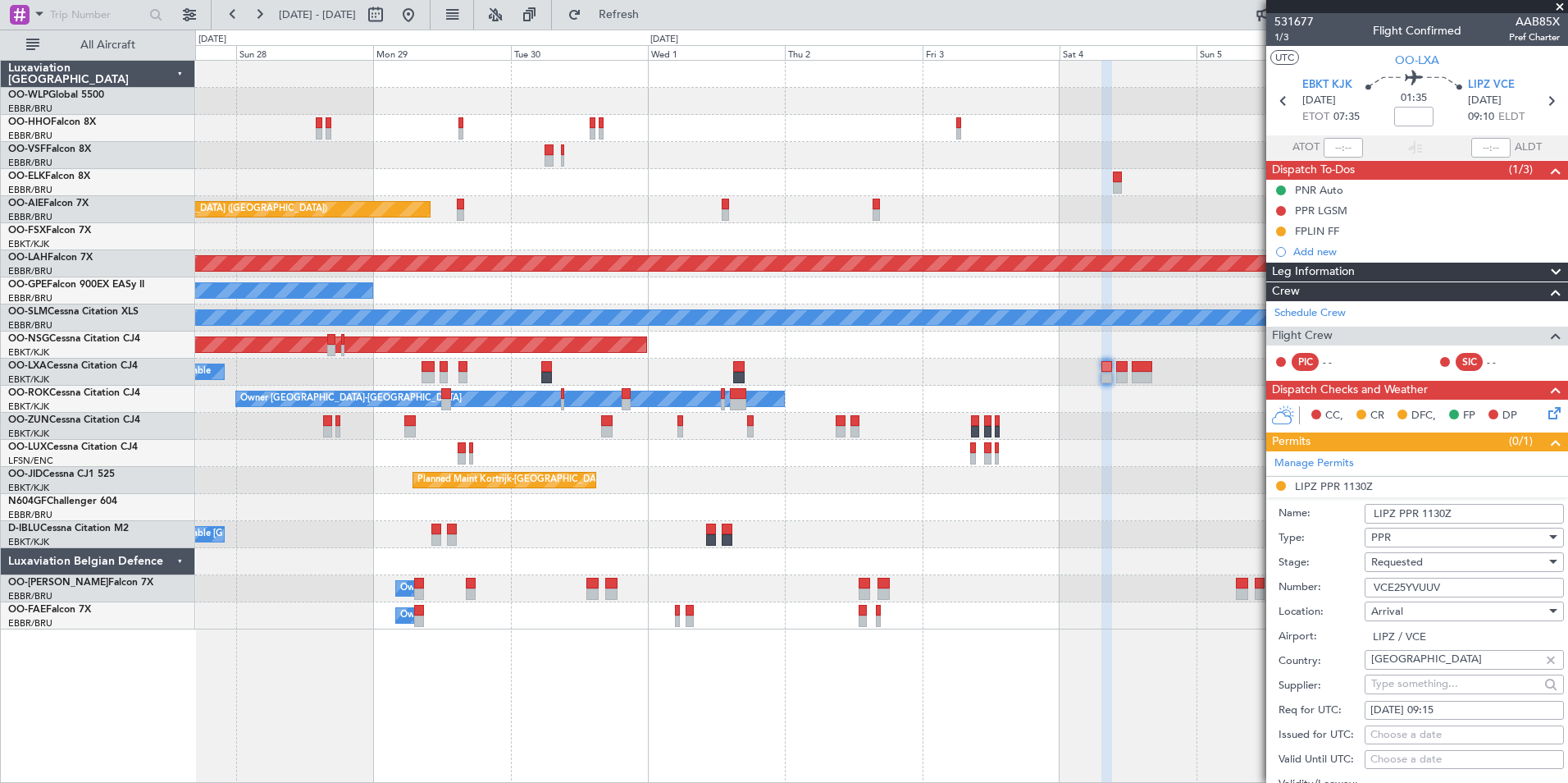
click at [1408, 560] on span "Requested" at bounding box center [1397, 563] width 51 height 15
click at [1426, 682] on span "Received OK" at bounding box center [1458, 686] width 172 height 25
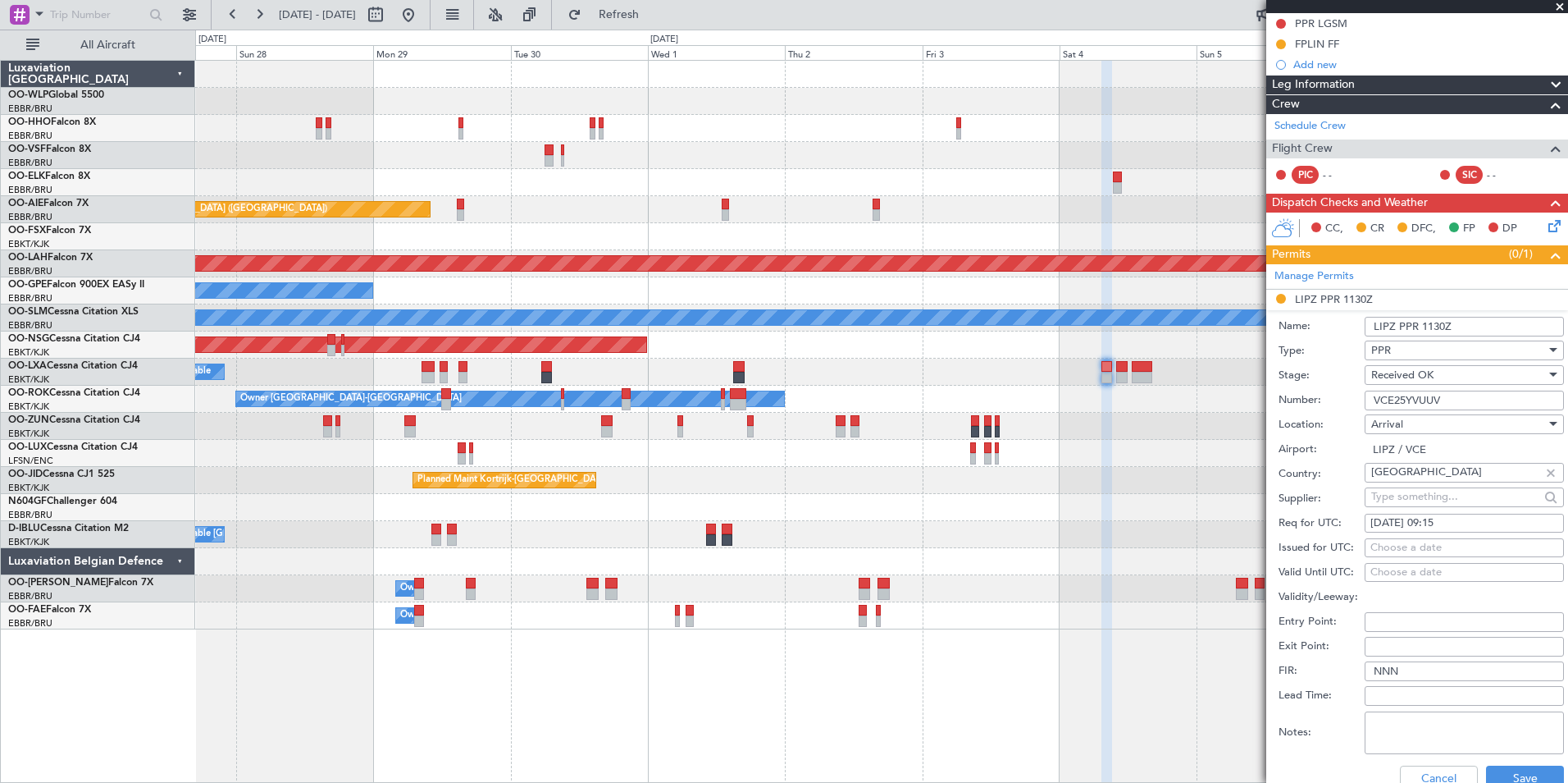
scroll to position [246, 0]
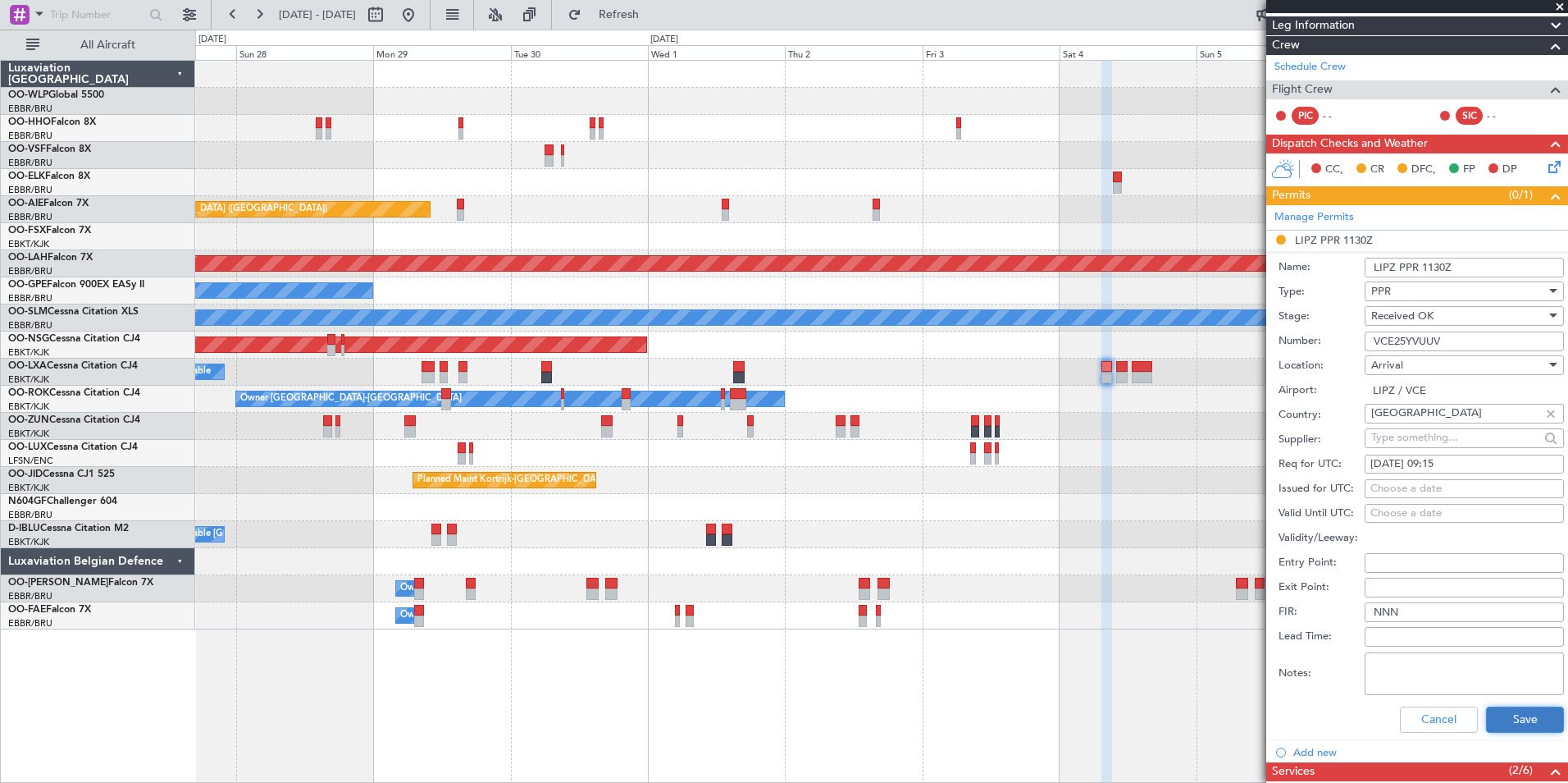
click at [1504, 712] on button "Save" at bounding box center [1525, 719] width 78 height 27
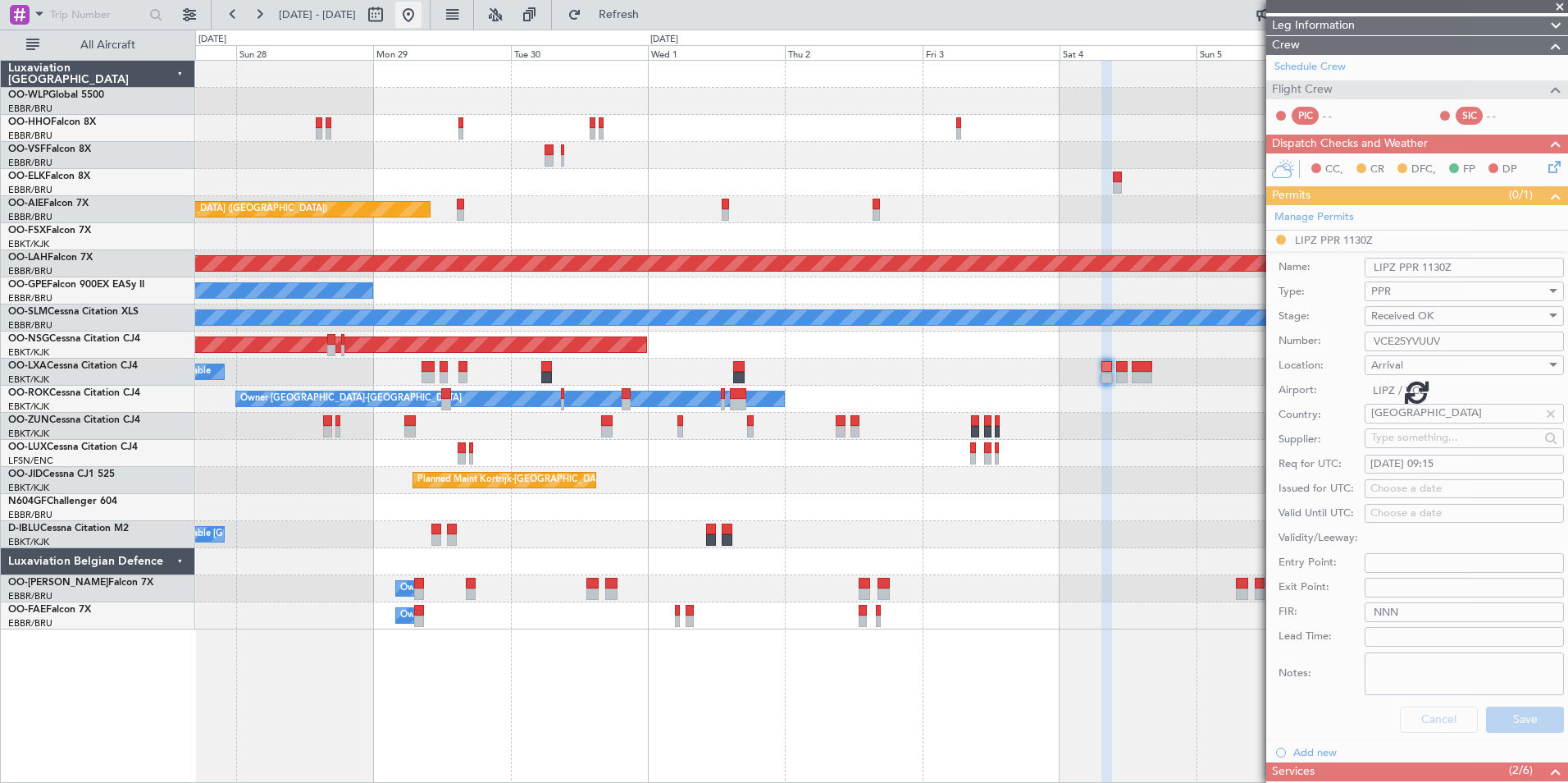
click at [422, 20] on button at bounding box center [408, 15] width 27 height 27
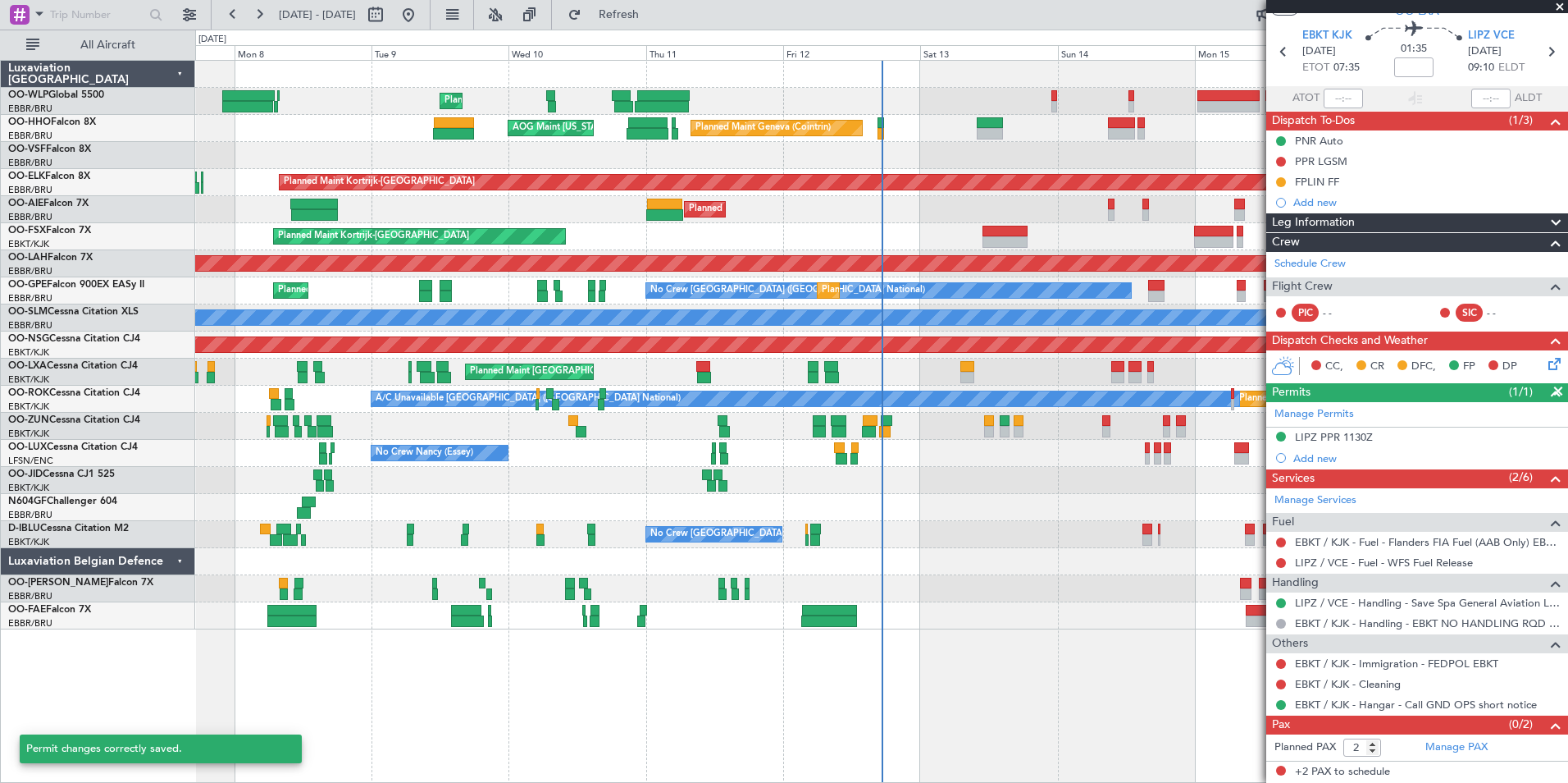
scroll to position [48, 0]
click at [267, 14] on button at bounding box center [259, 15] width 27 height 27
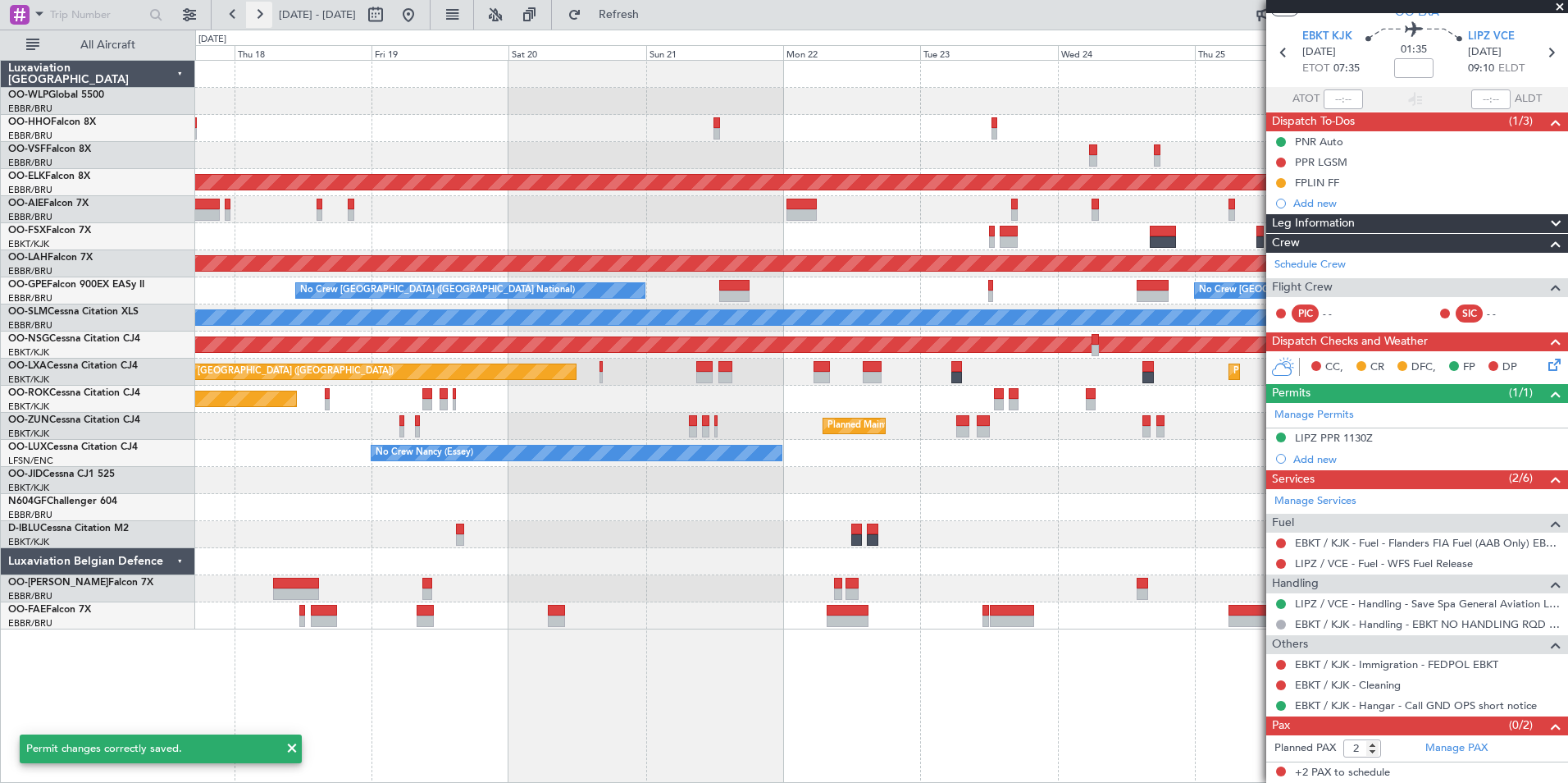
click at [267, 14] on button at bounding box center [259, 15] width 27 height 27
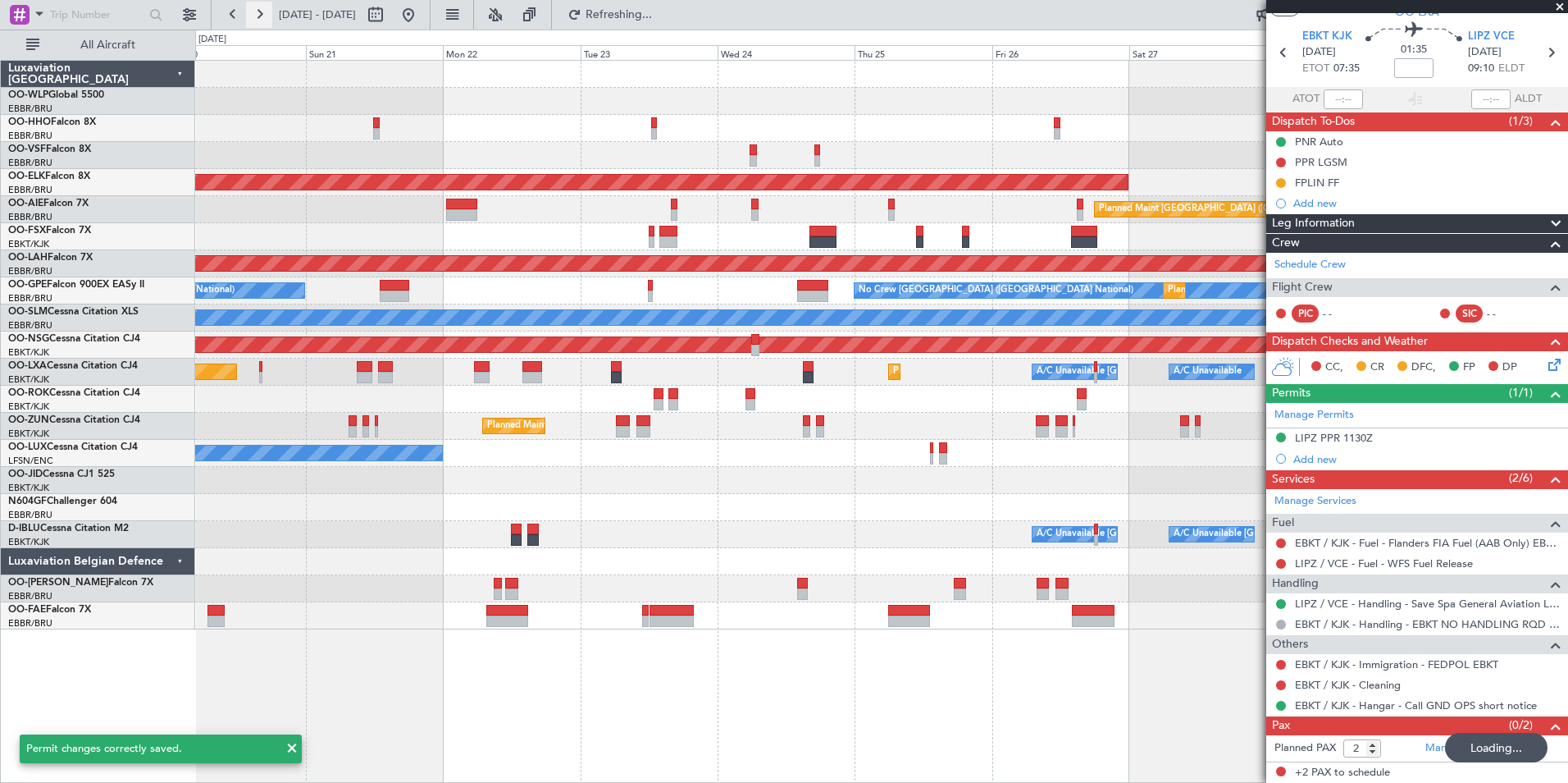
click at [267, 14] on button at bounding box center [259, 15] width 27 height 27
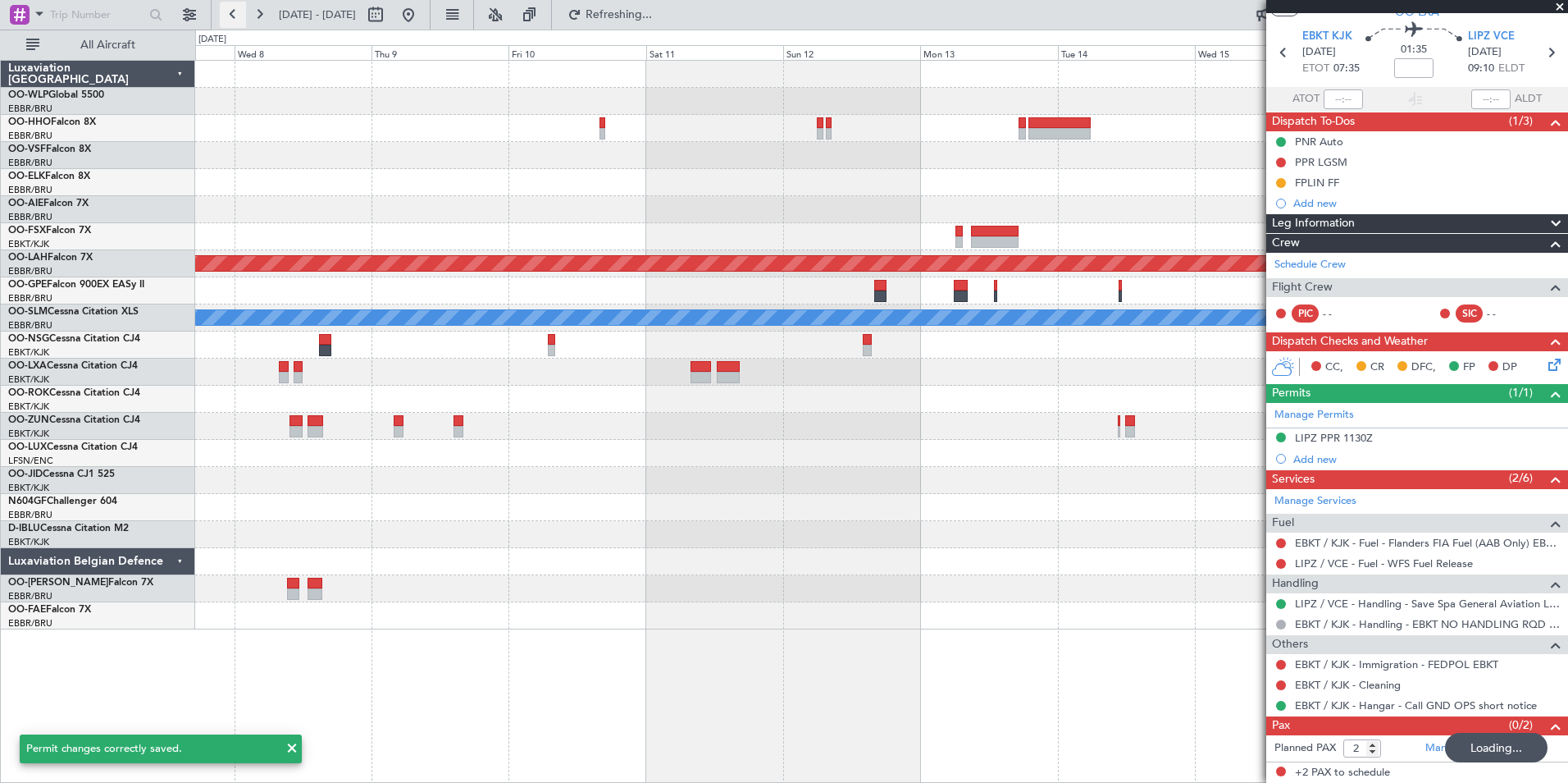
click at [236, 17] on button at bounding box center [233, 15] width 27 height 27
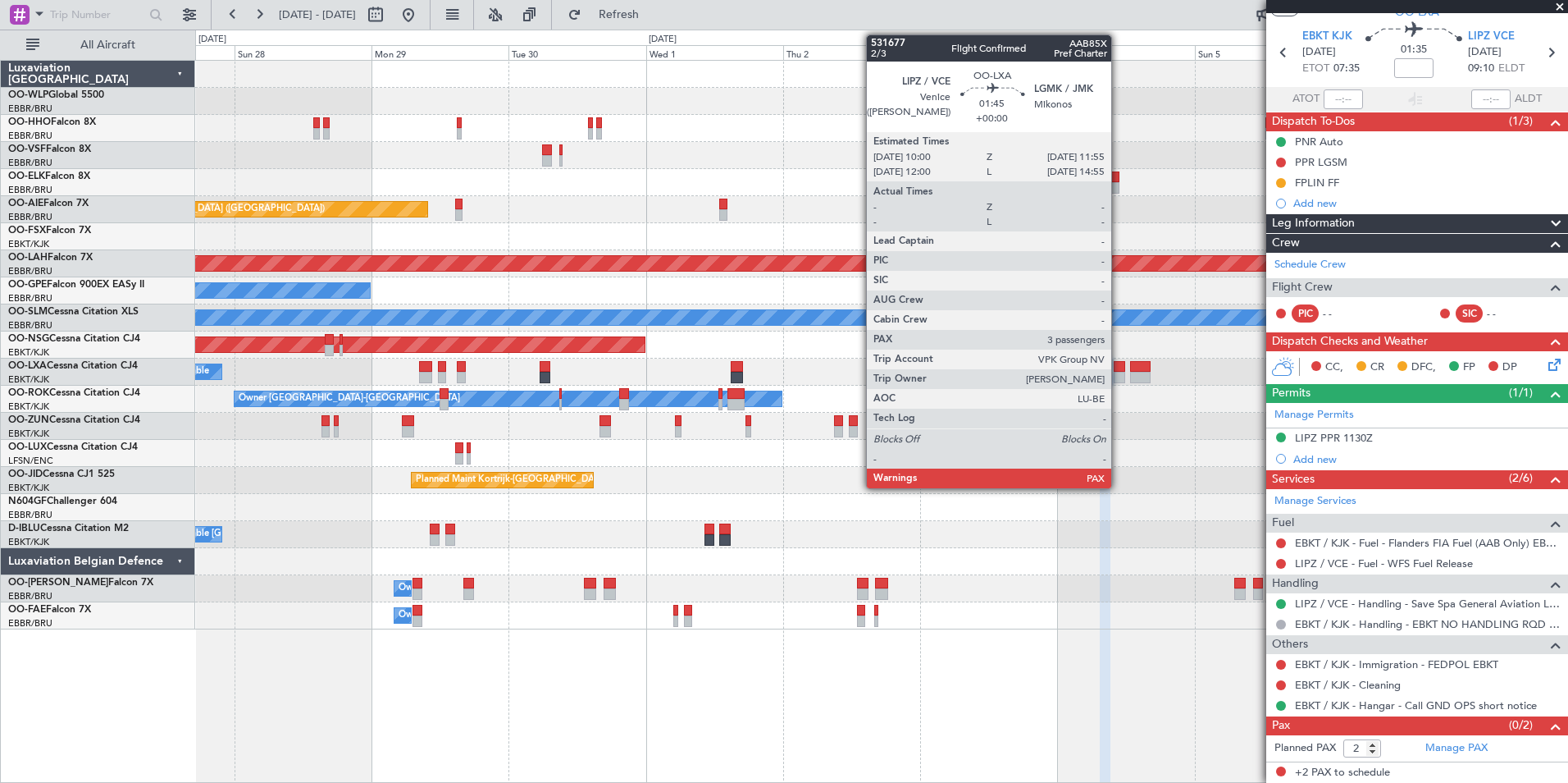
click at [1119, 371] on div at bounding box center [1120, 367] width 11 height 11
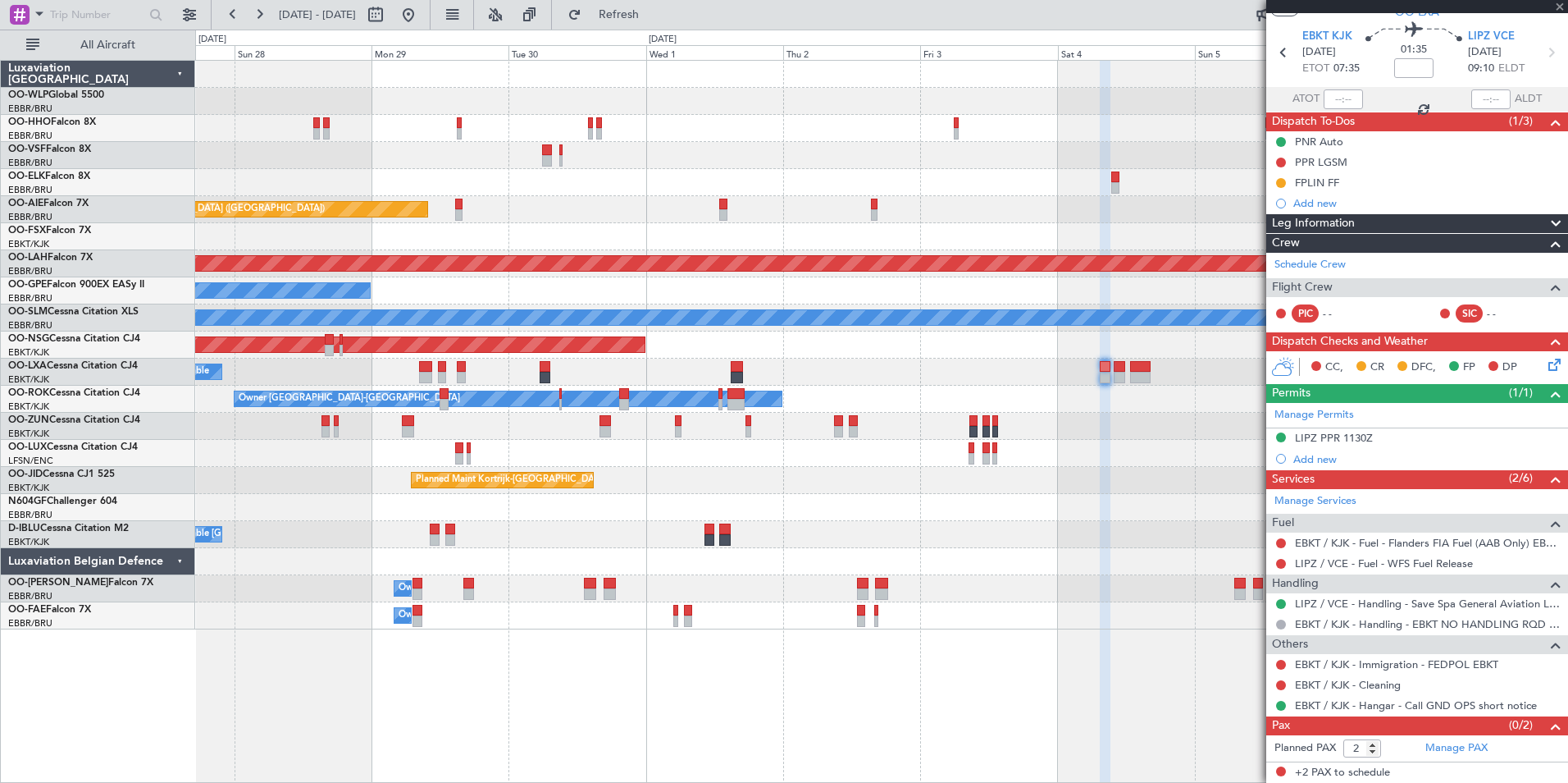
type input "3"
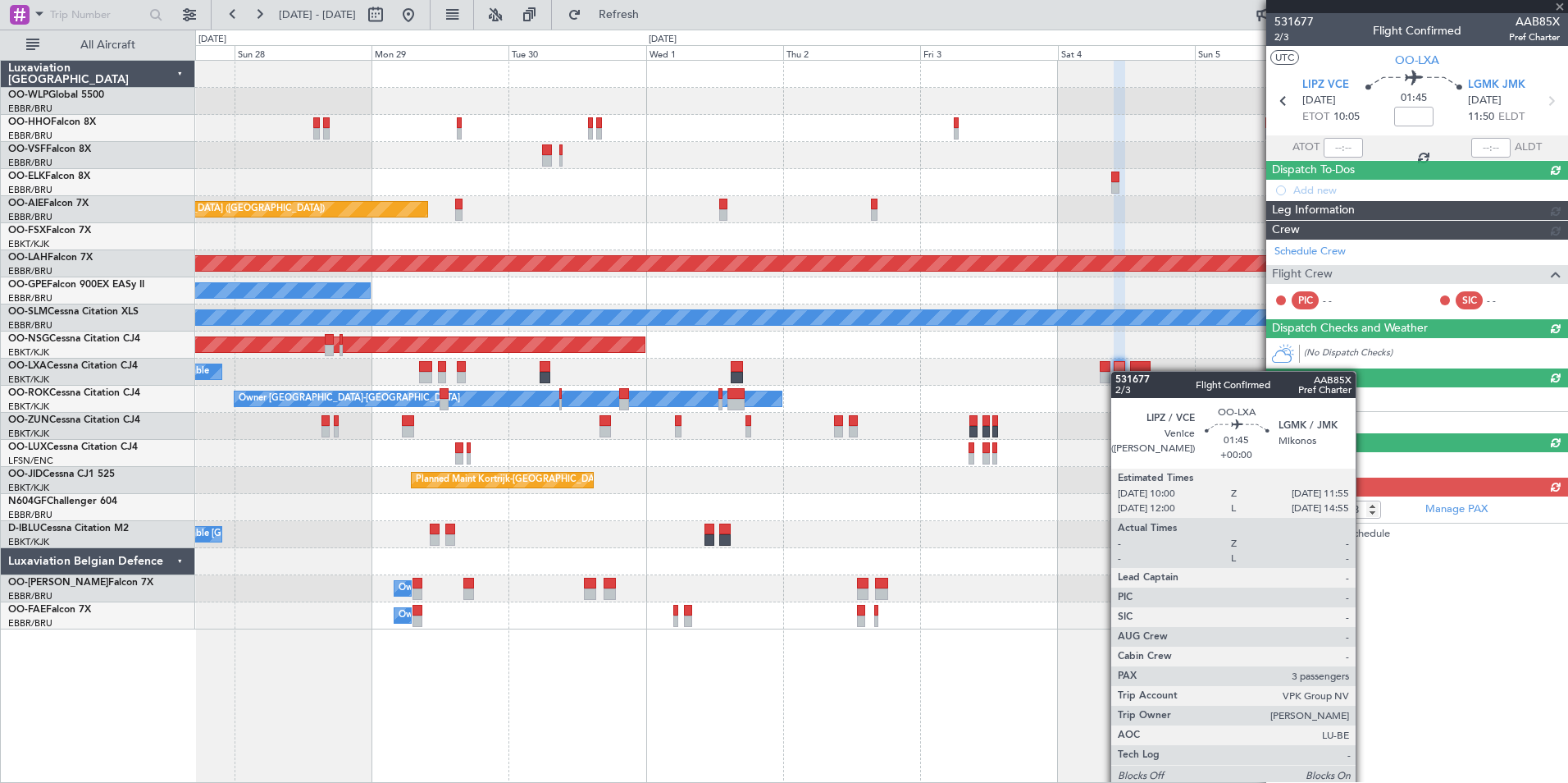
scroll to position [0, 0]
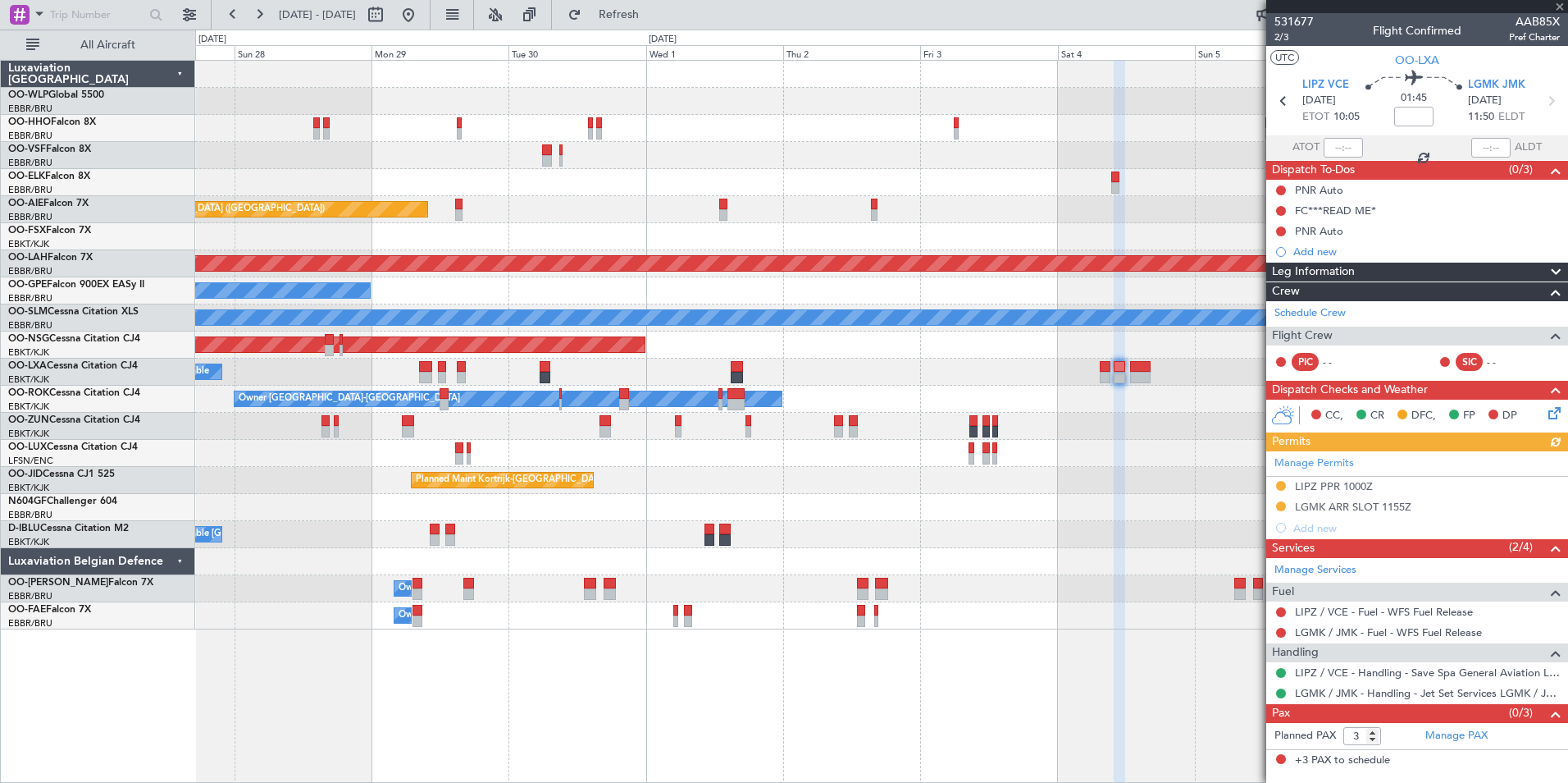
click at [1314, 486] on div "Manage Permits LIPZ PPR 1000Z LGMK ARR SLOT 1155Z Add new" at bounding box center [1417, 495] width 302 height 87
click at [1318, 489] on div "LIPZ PPR 1000Z" at bounding box center [1333, 486] width 78 height 14
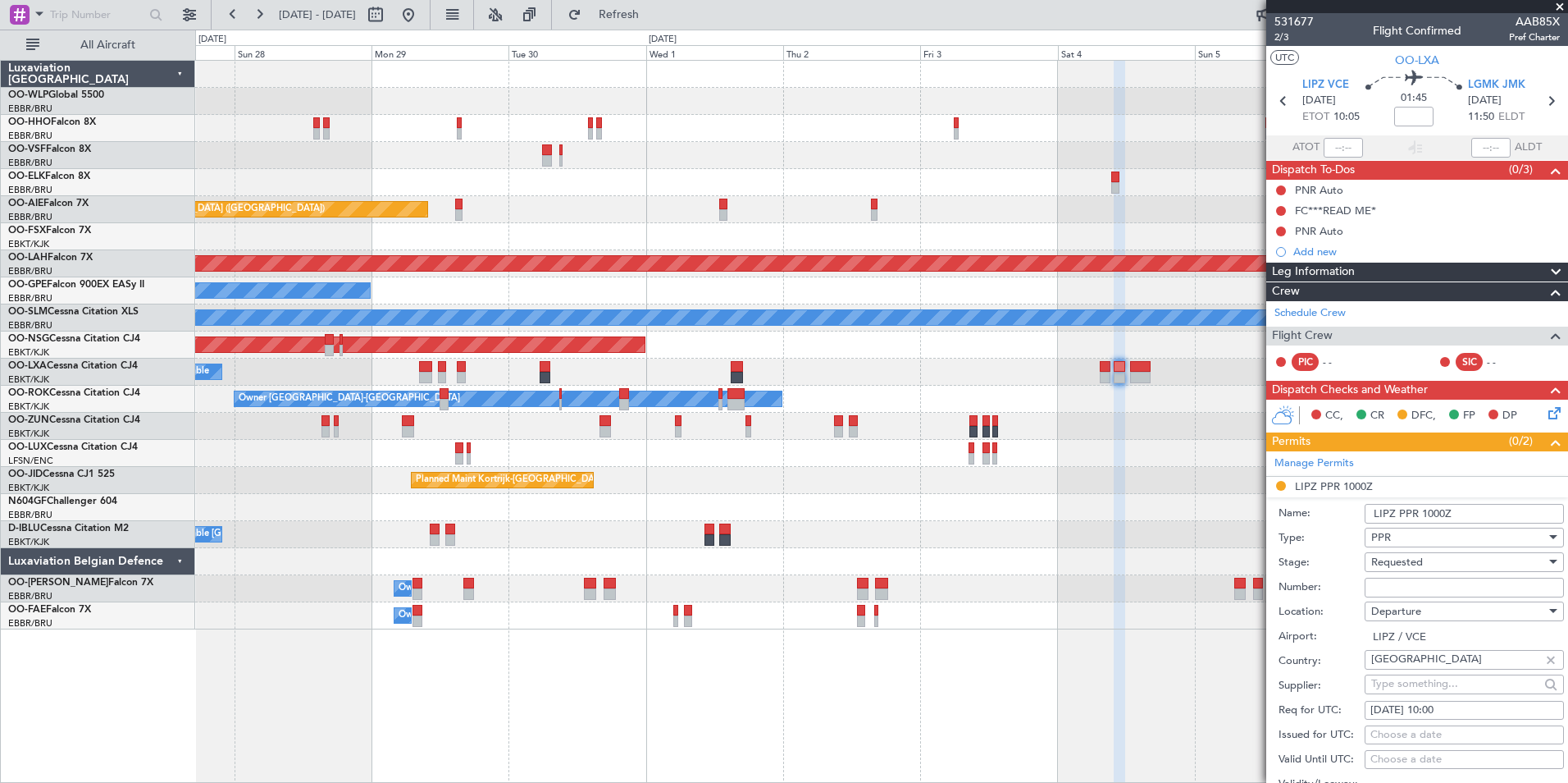
click at [1403, 582] on input "Number:" at bounding box center [1464, 587] width 199 height 20
paste input "VCE25YVUUV"
type input "VCE25YVUUV"
click at [1396, 558] on span "Requested" at bounding box center [1397, 563] width 51 height 15
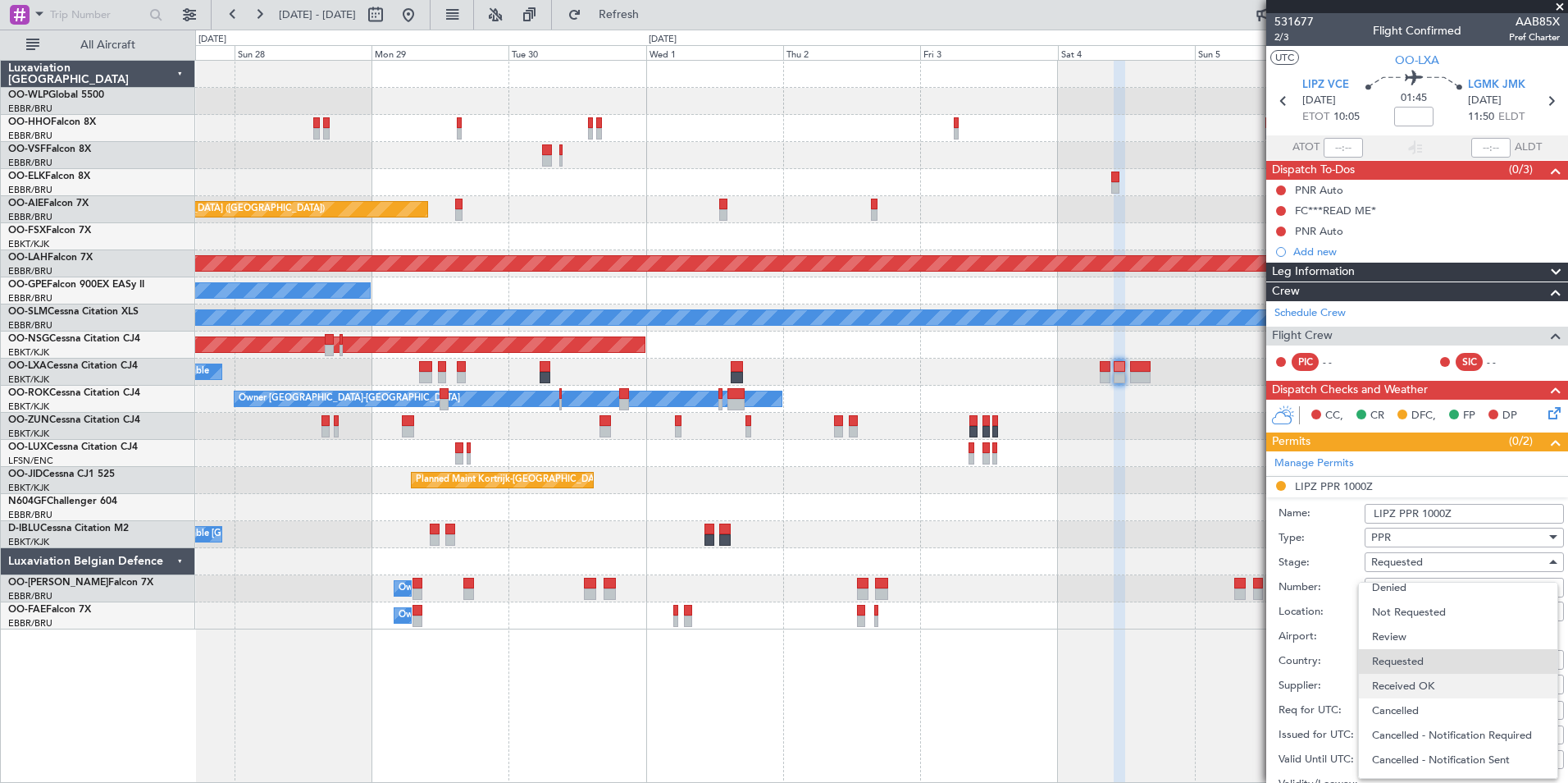
click at [1398, 677] on span "Received OK" at bounding box center [1458, 686] width 172 height 25
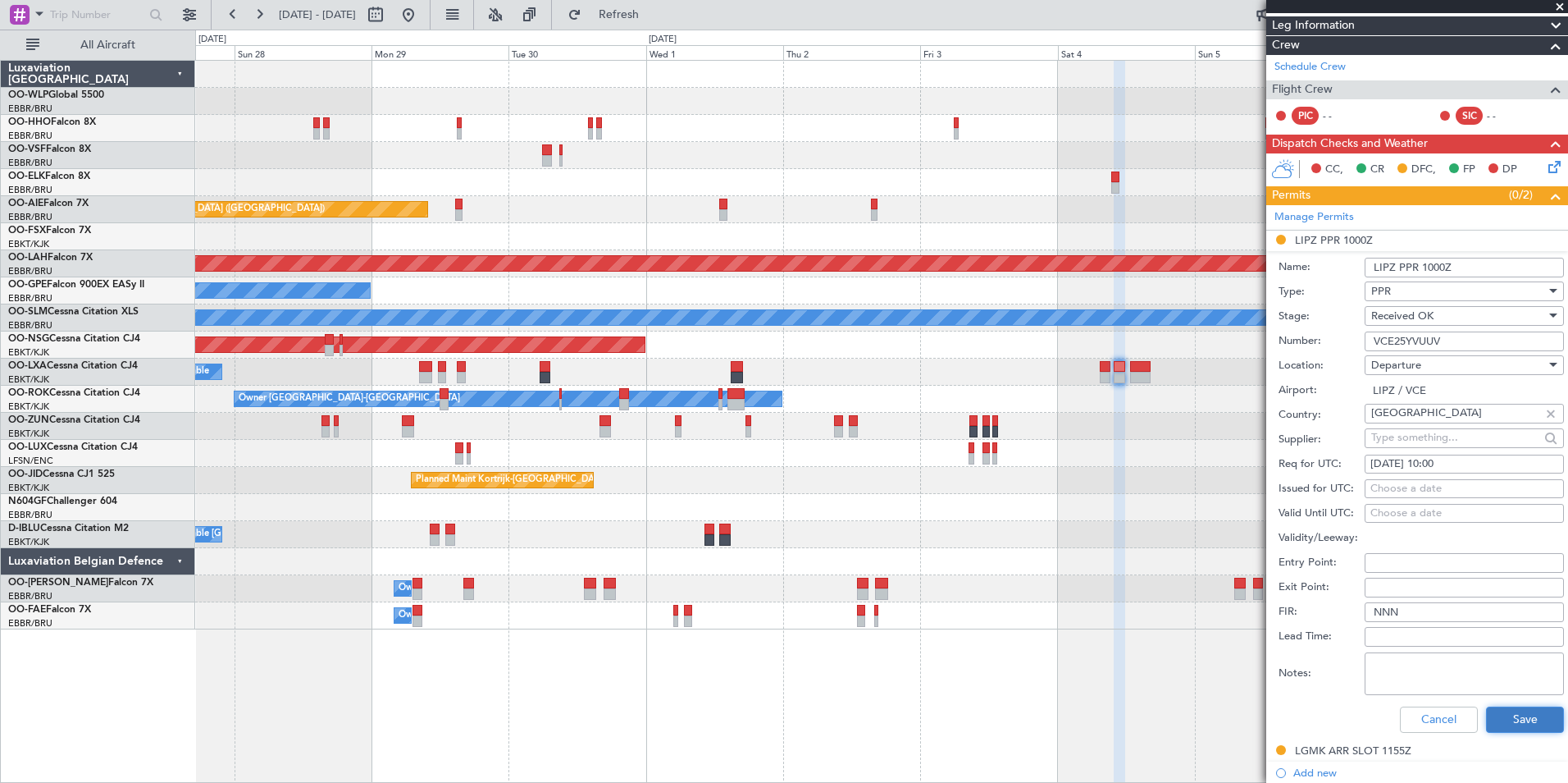
click at [1508, 719] on button "Save" at bounding box center [1525, 719] width 78 height 27
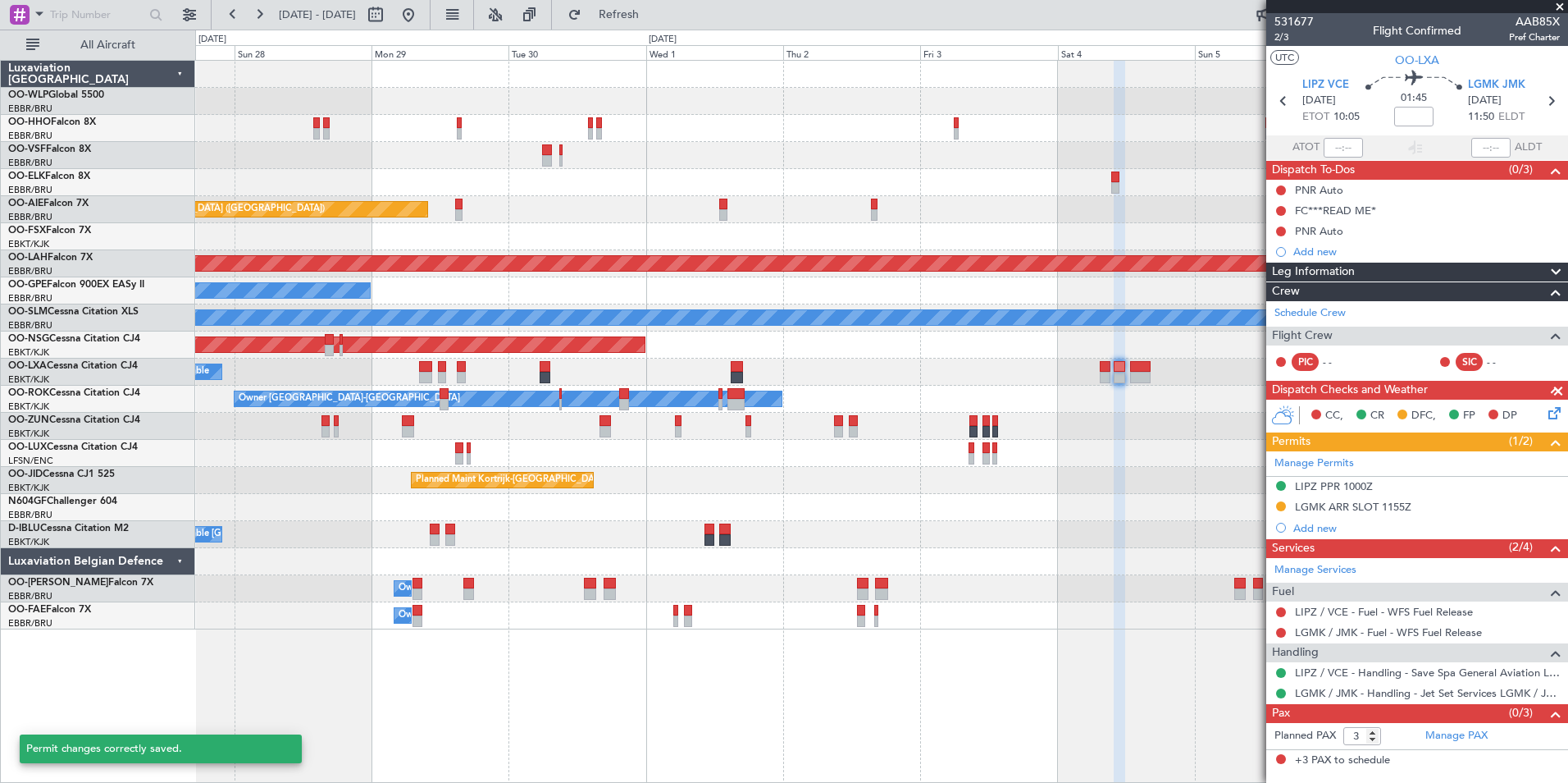
scroll to position [0, 0]
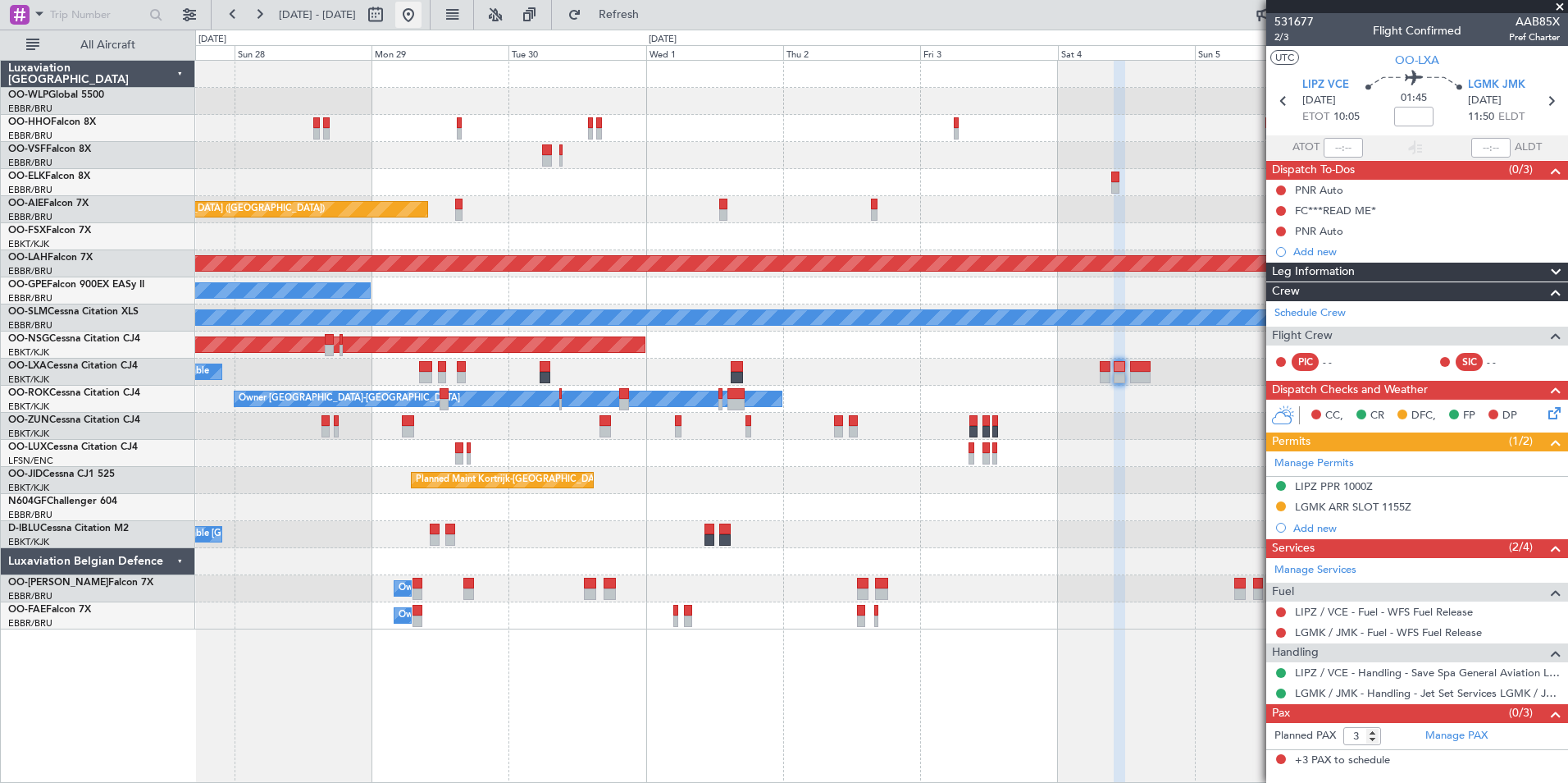
click at [422, 21] on button at bounding box center [408, 15] width 27 height 27
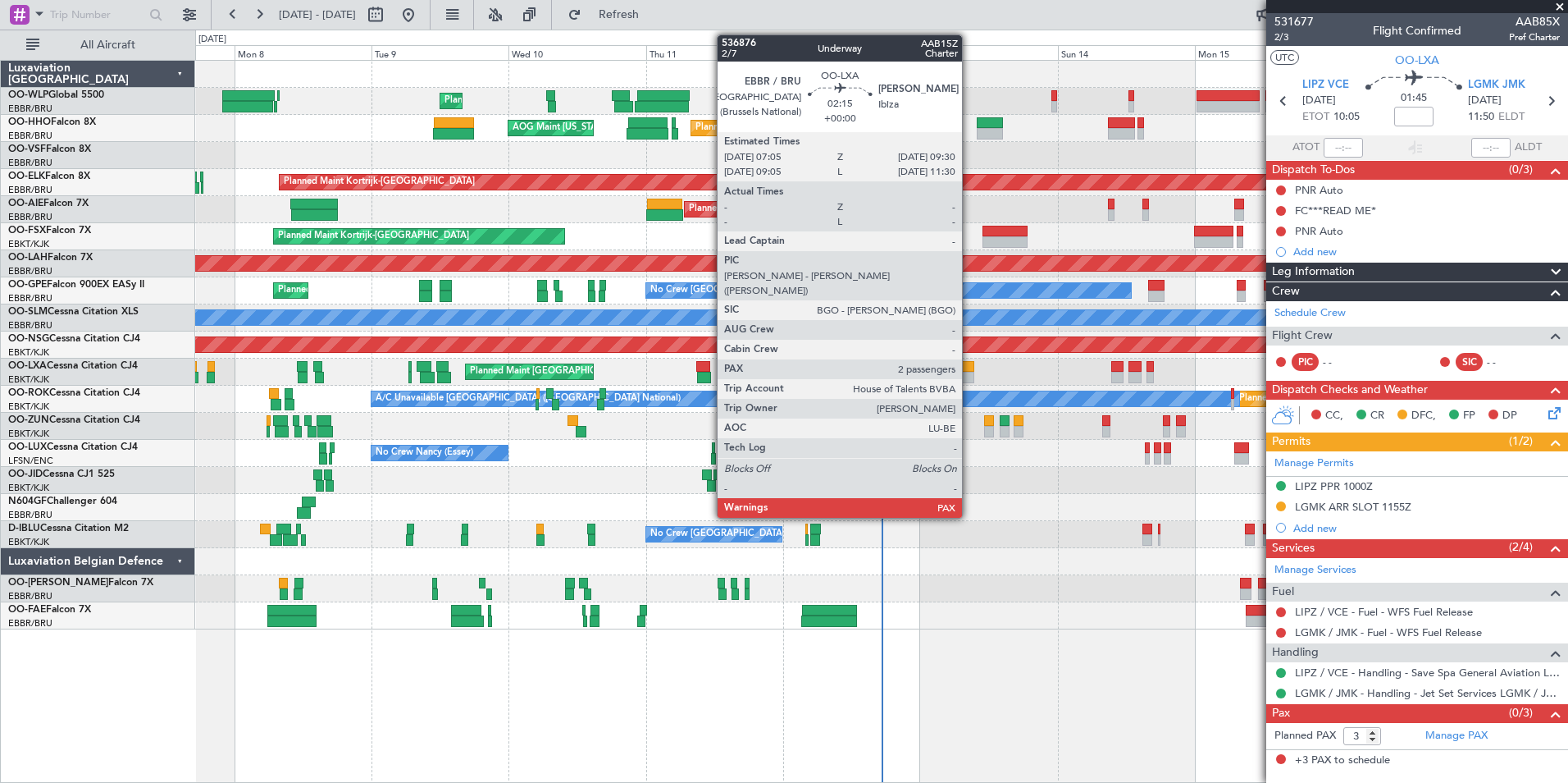
click at [970, 378] on div at bounding box center [967, 377] width 14 height 11
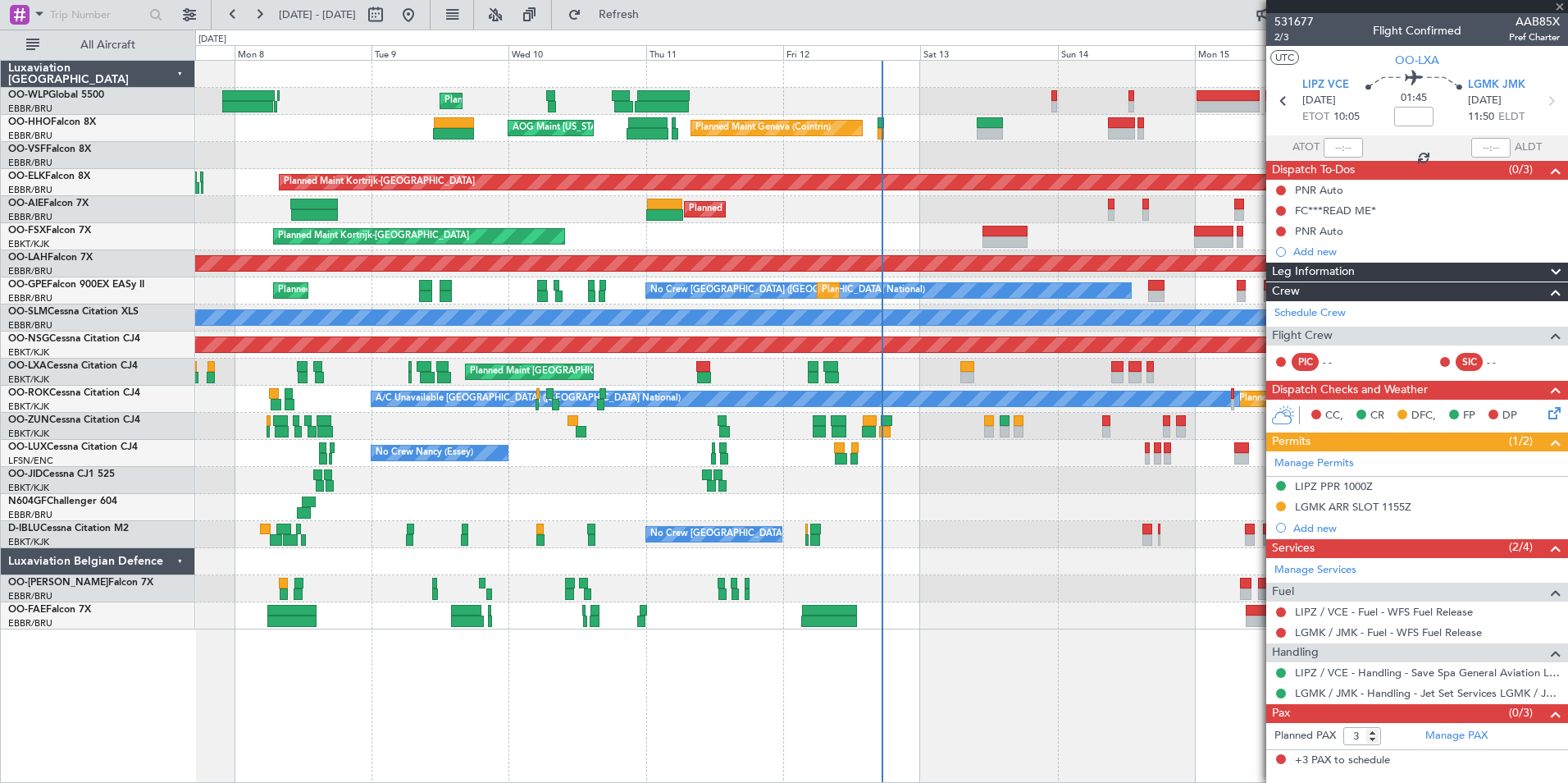
type input "2"
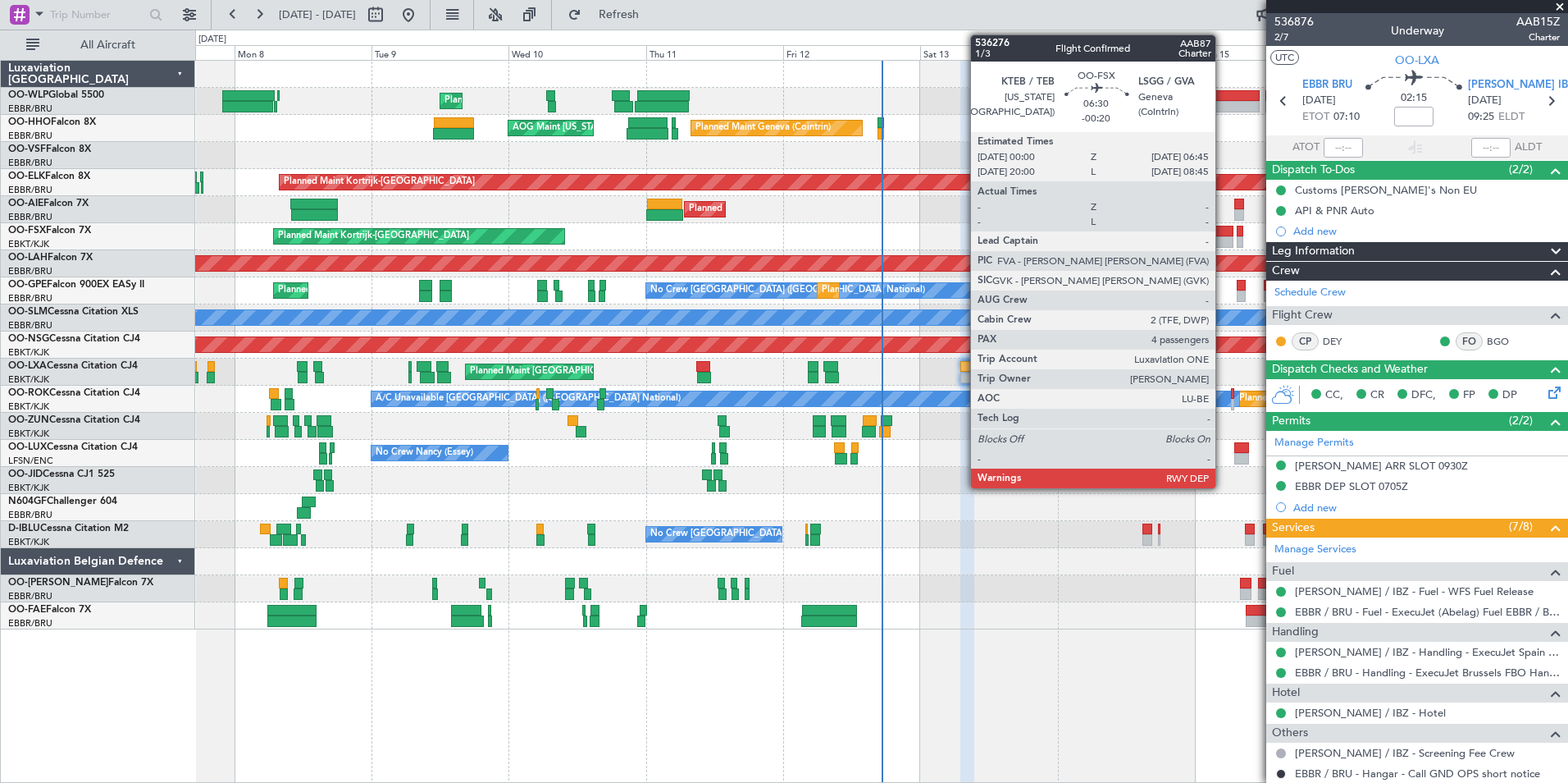
click at [1222, 232] on div at bounding box center [1213, 231] width 39 height 11
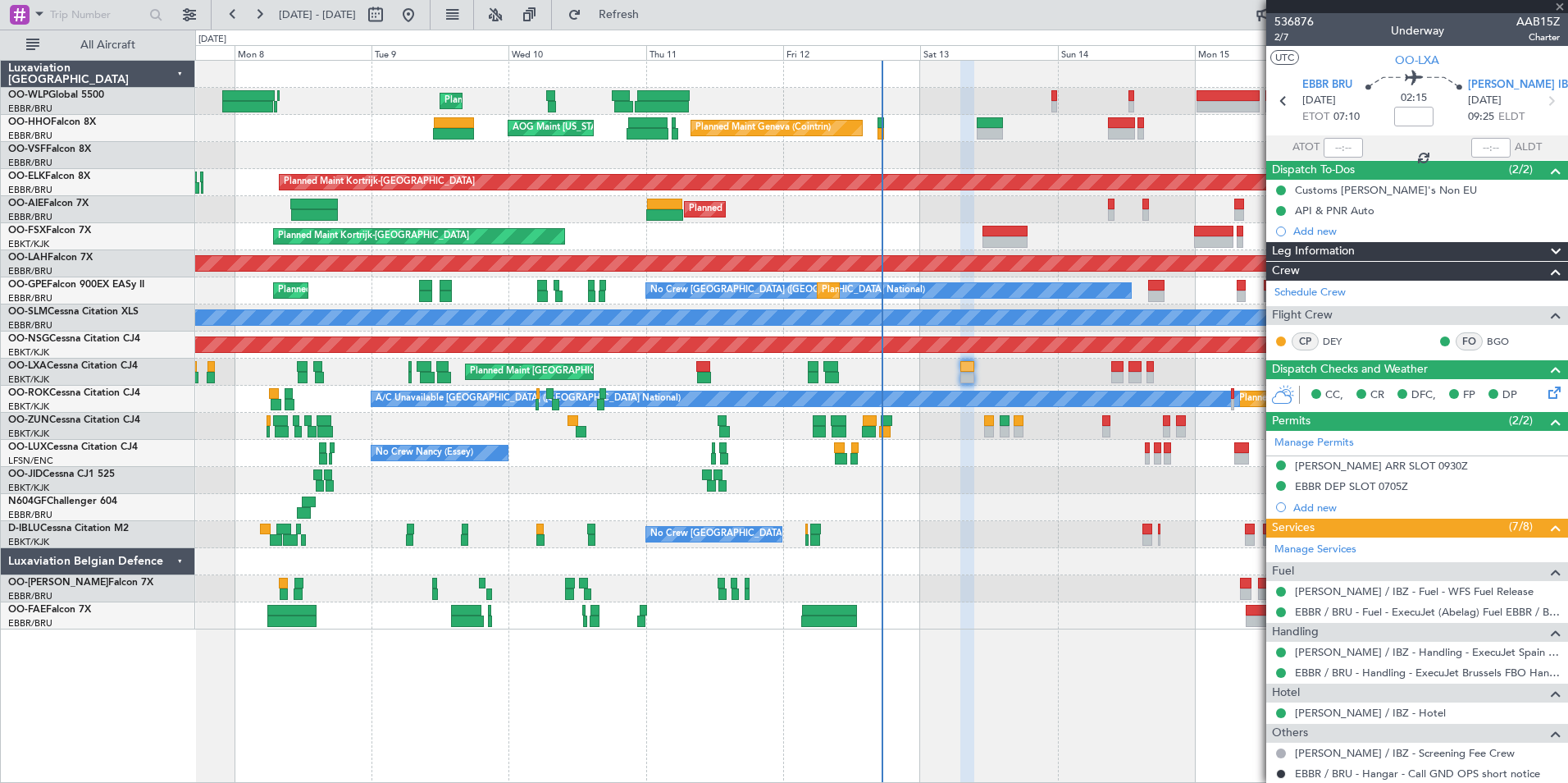
type input "-00:20"
type input "4"
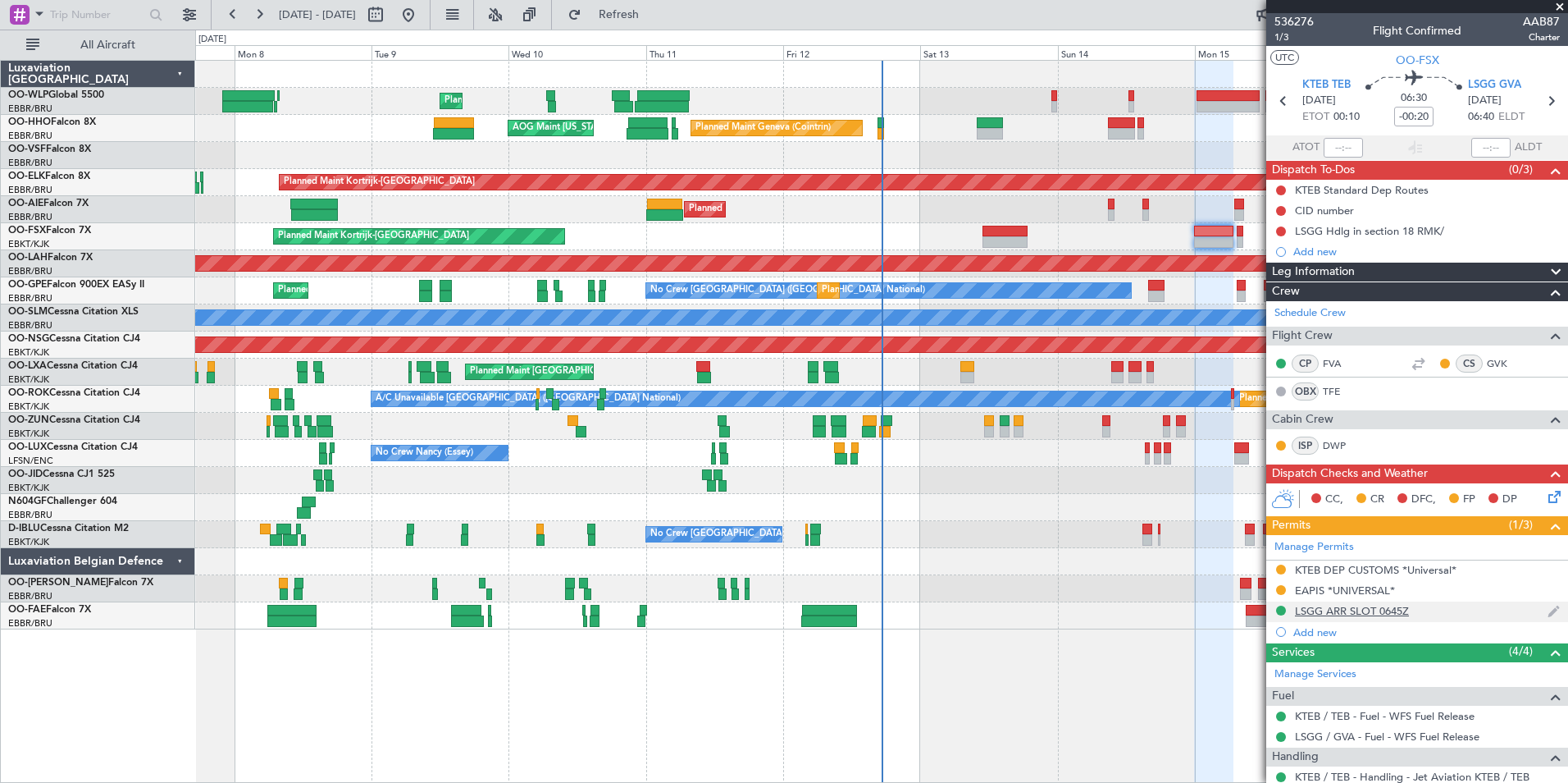
click at [1378, 605] on div "LSGG ARR SLOT 0645Z" at bounding box center [1351, 611] width 114 height 14
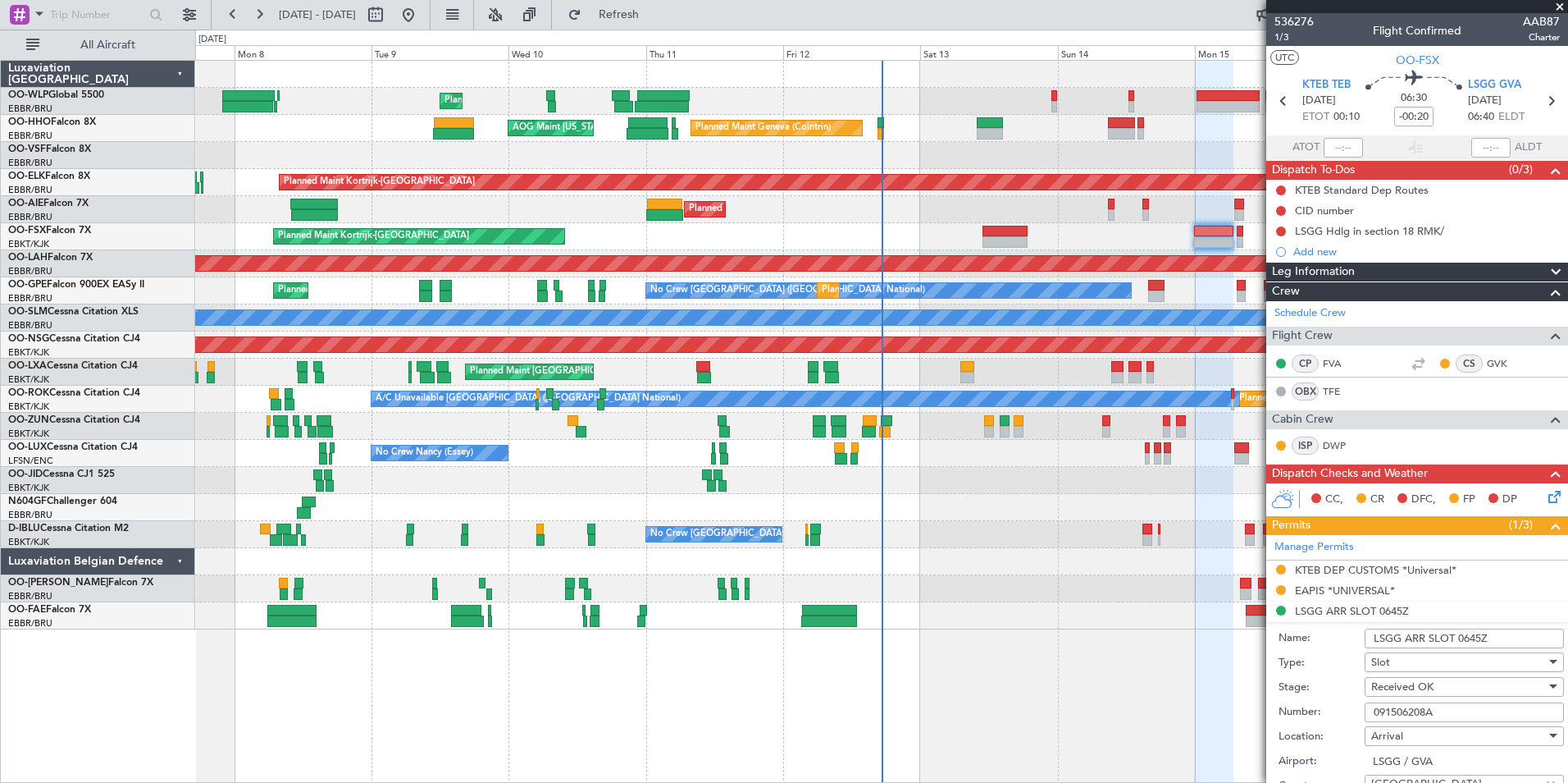
scroll to position [164, 0]
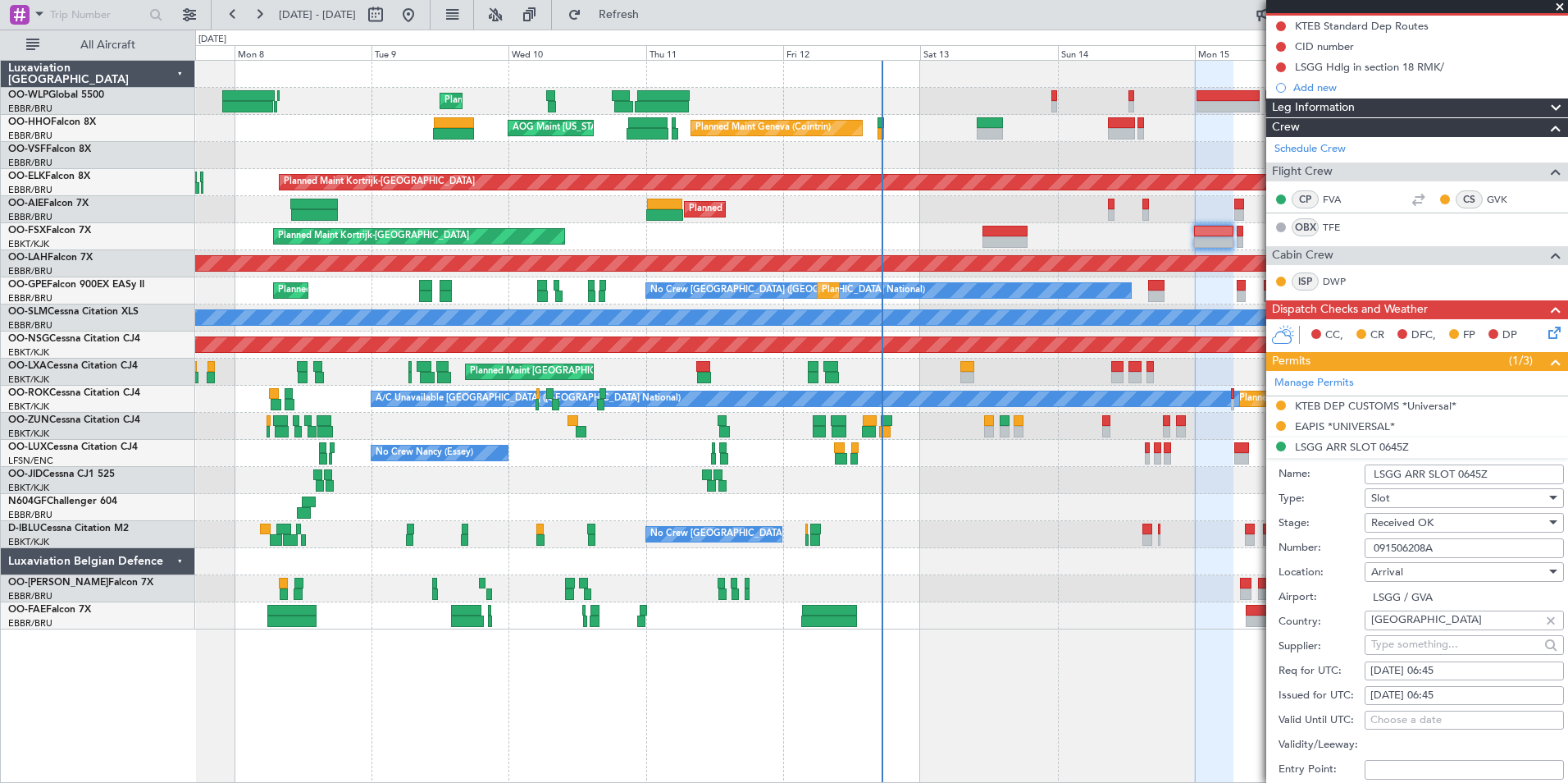
click at [886, 230] on div "Planned Maint Kortrijk-[GEOGRAPHIC_DATA]" at bounding box center [881, 237] width 1372 height 27
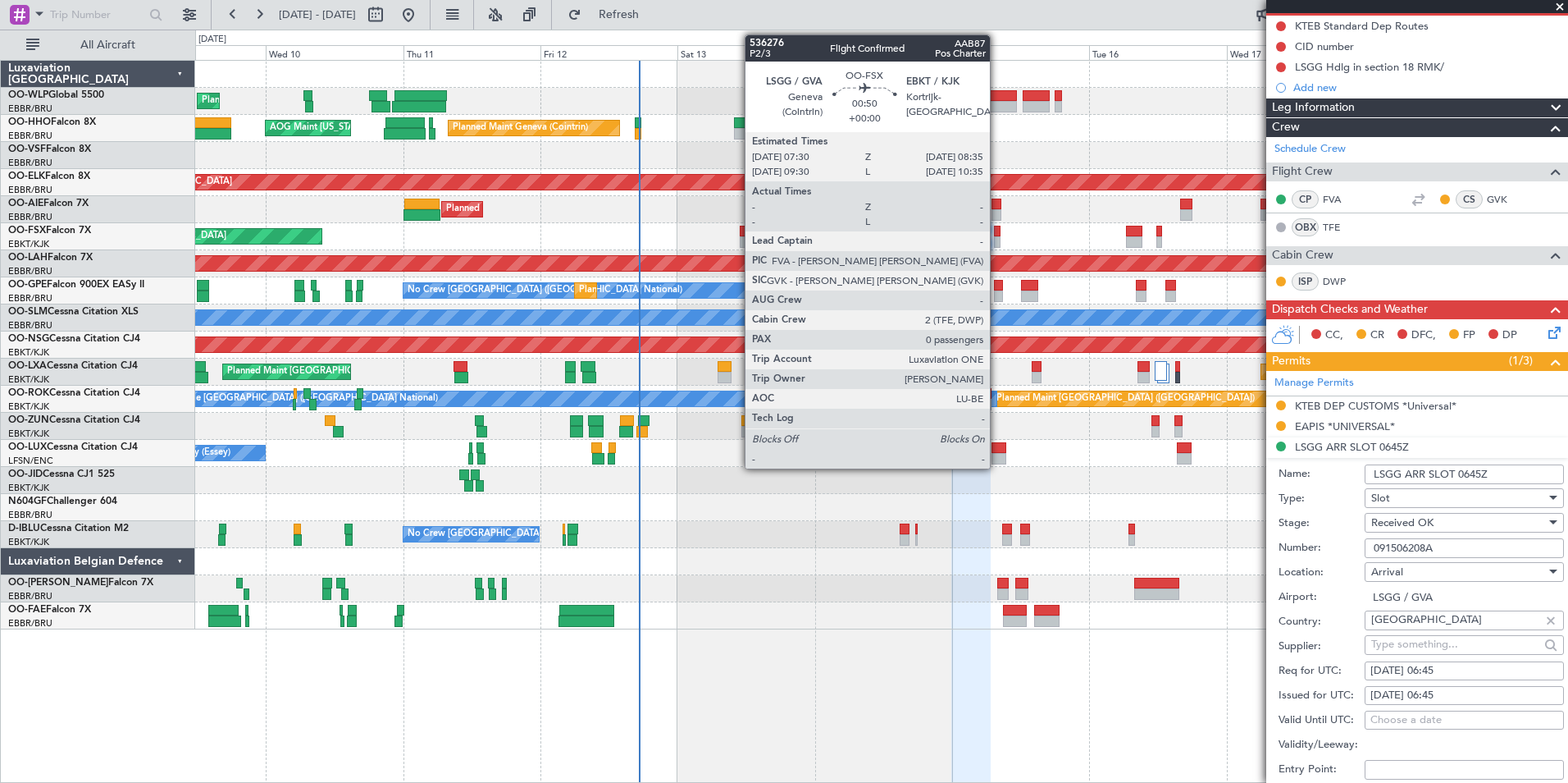
click at [997, 239] on div at bounding box center [997, 242] width 7 height 11
type input "0"
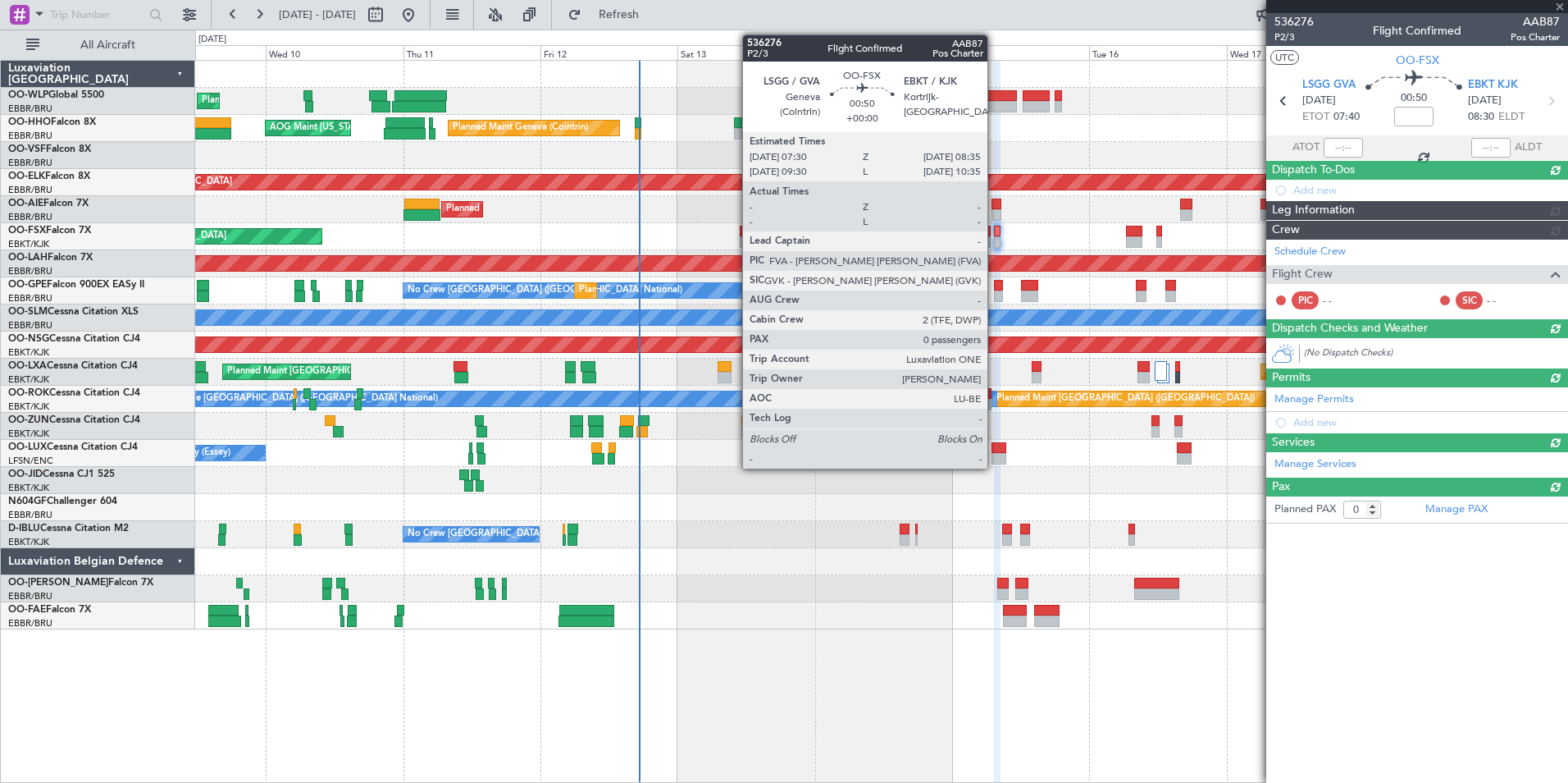
scroll to position [0, 0]
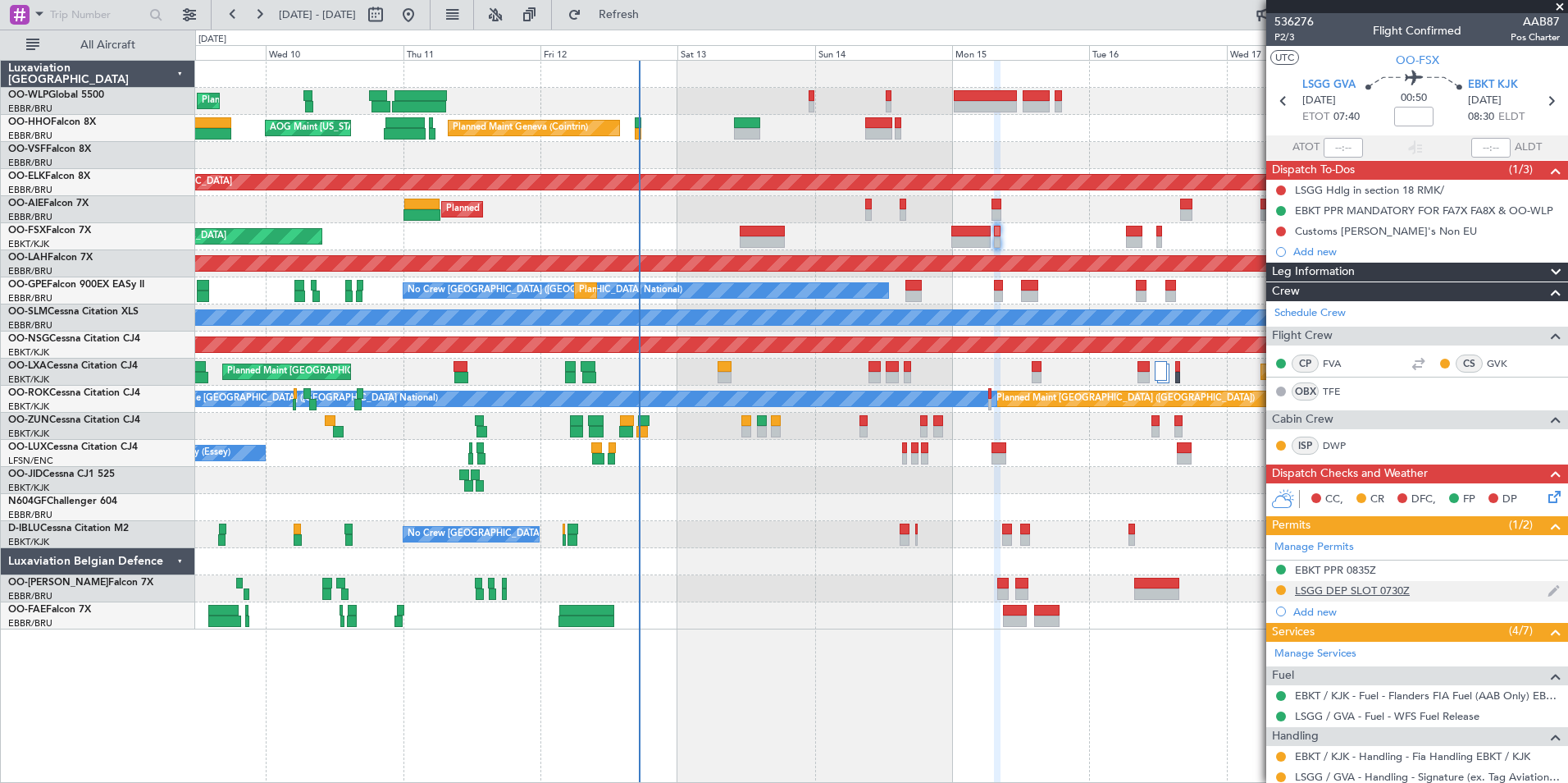
click at [1385, 597] on mat-tooltip-component "LSGG DEP SLOT 0730Z" at bounding box center [1352, 619] width 127 height 44
click at [1383, 591] on div "LSGG DEP SLOT 0730Z" at bounding box center [1351, 590] width 115 height 14
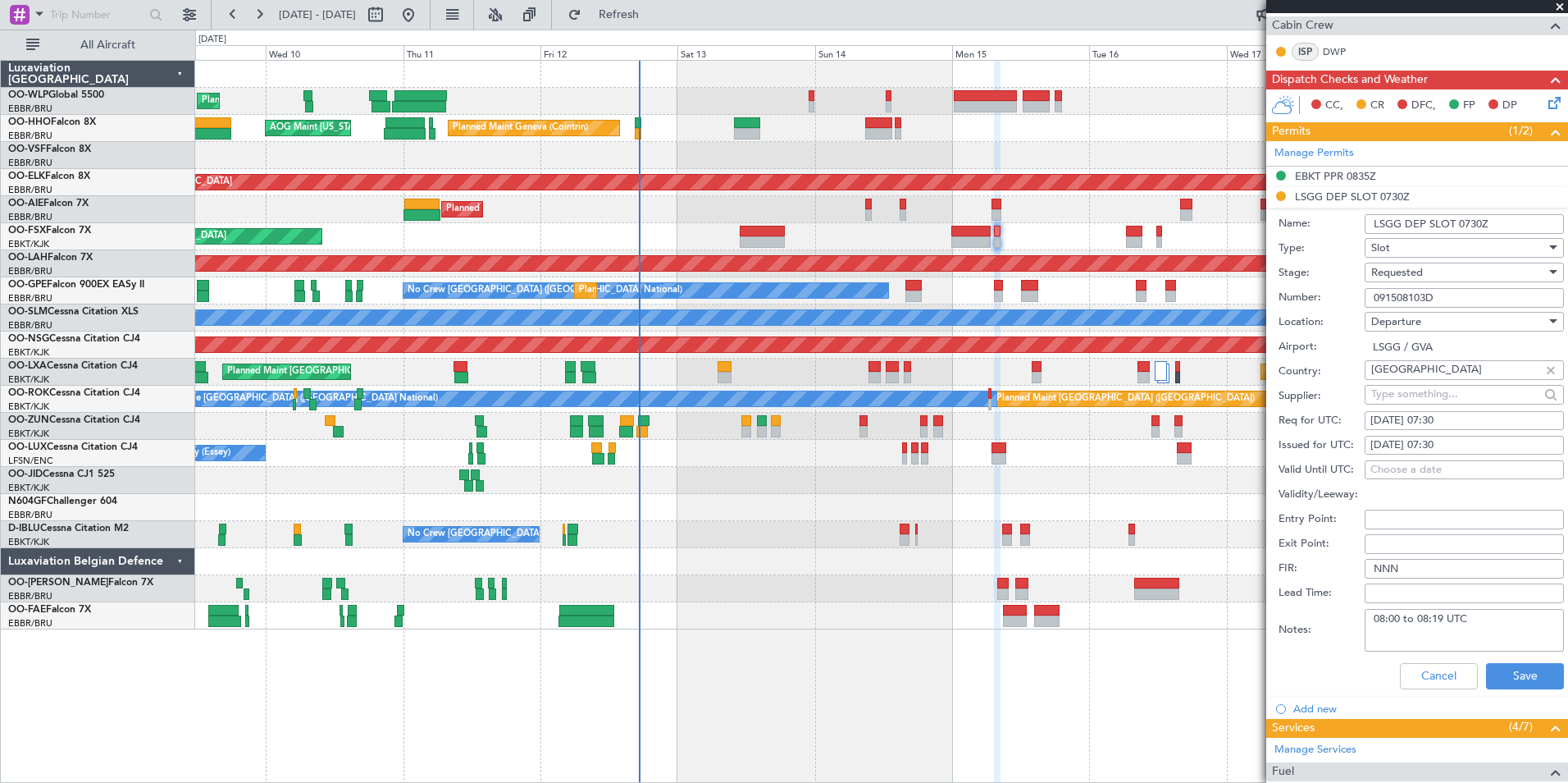
scroll to position [411, 0]
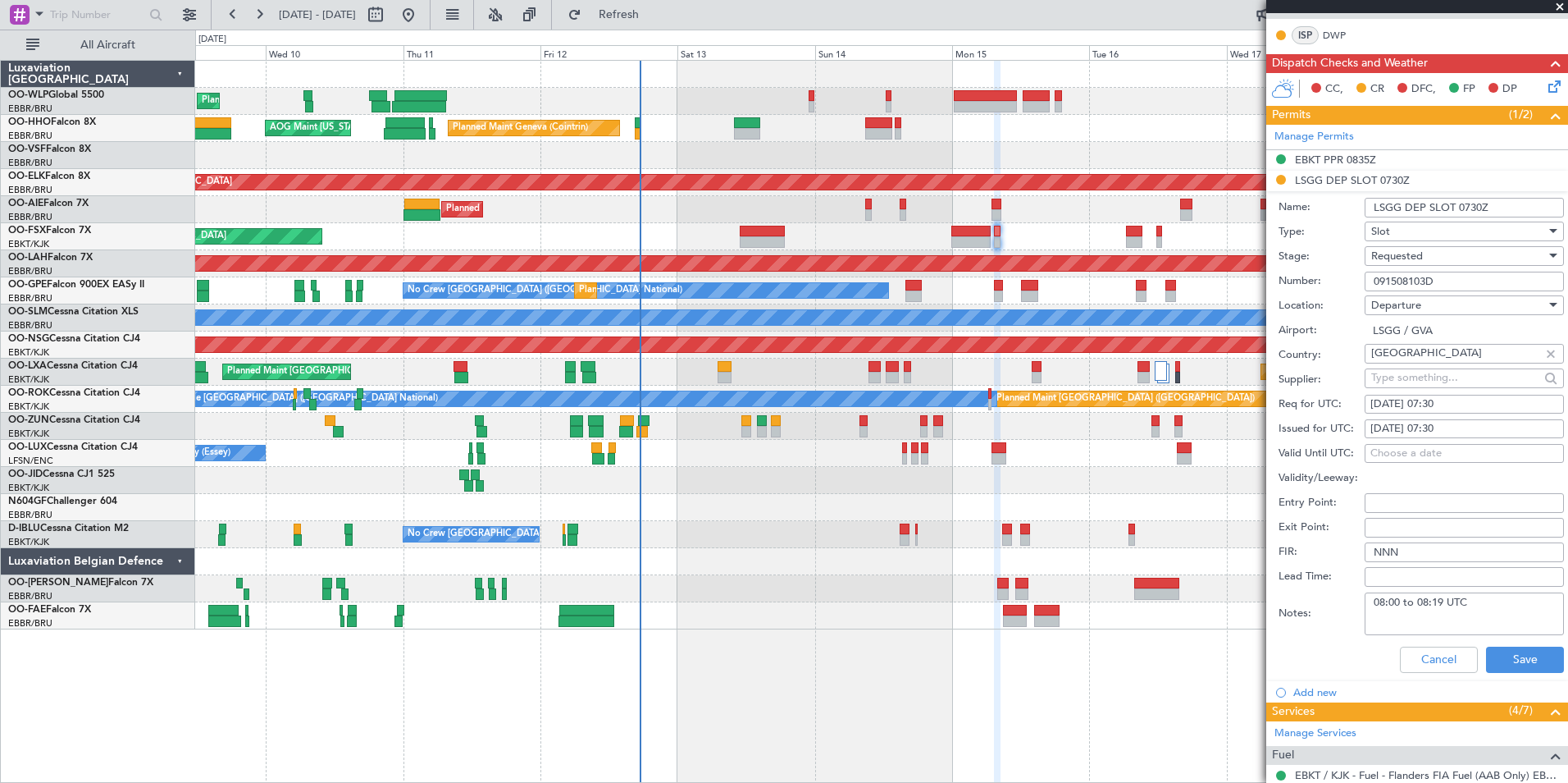
click at [1445, 405] on div "[DATE] 07:30" at bounding box center [1464, 404] width 188 height 16
select select "9"
select select "2025"
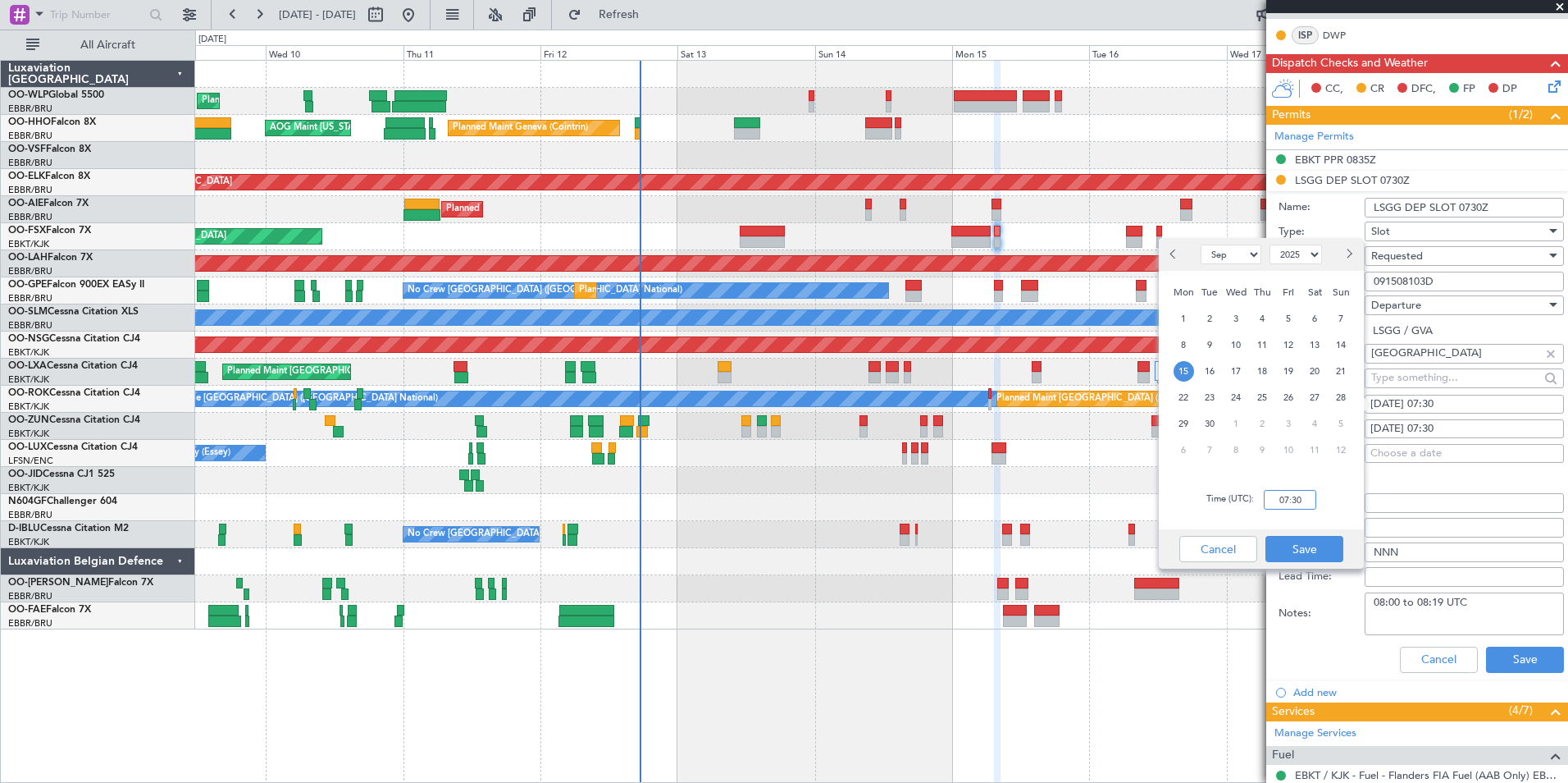
click at [1304, 501] on input "07:30" at bounding box center [1290, 499] width 52 height 20
type input "07:40"
click at [1307, 551] on button "Save" at bounding box center [1304, 549] width 78 height 27
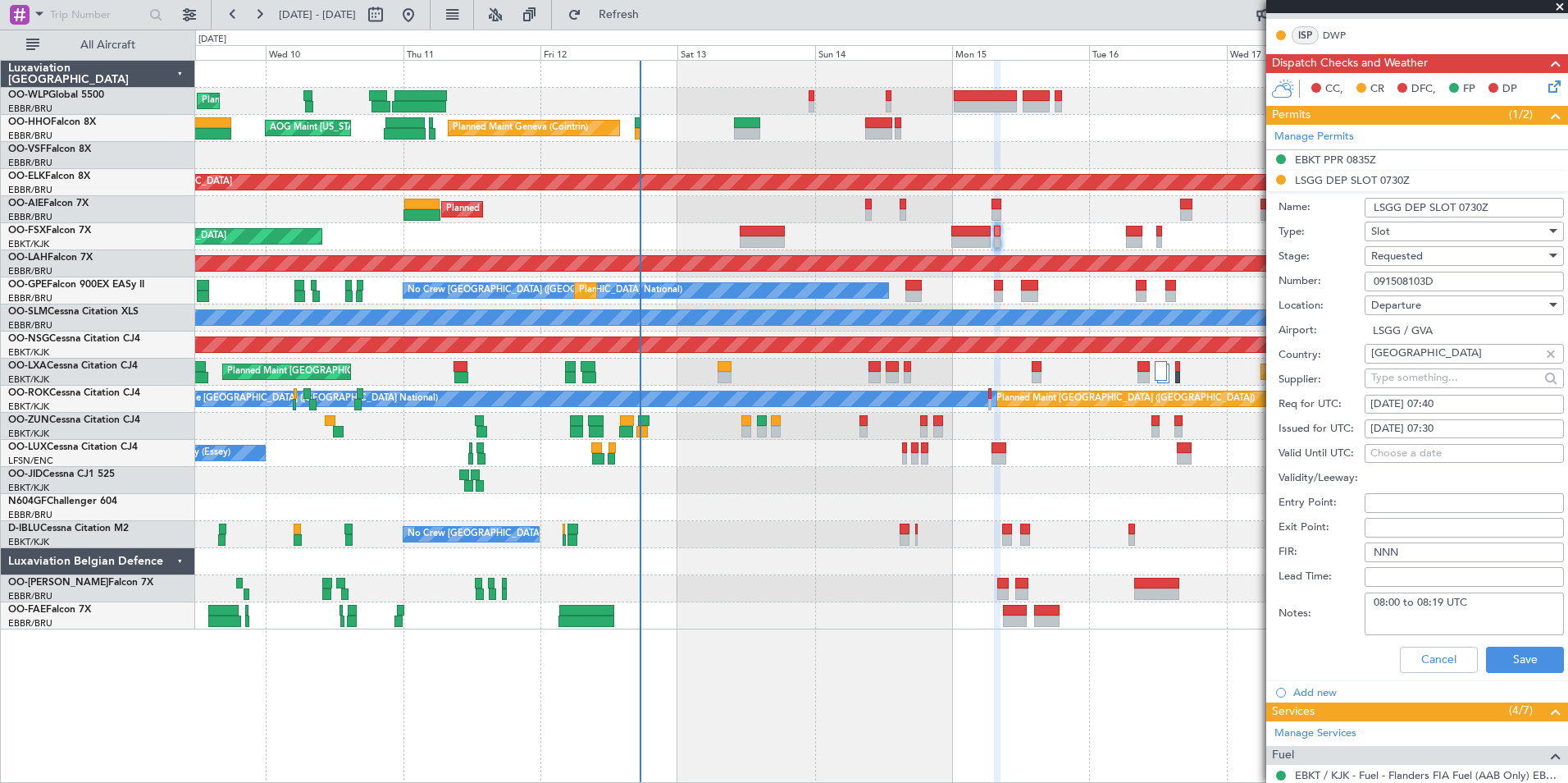
click at [1445, 430] on div "[DATE] 07:30" at bounding box center [1464, 429] width 188 height 16
select select "9"
select select "2025"
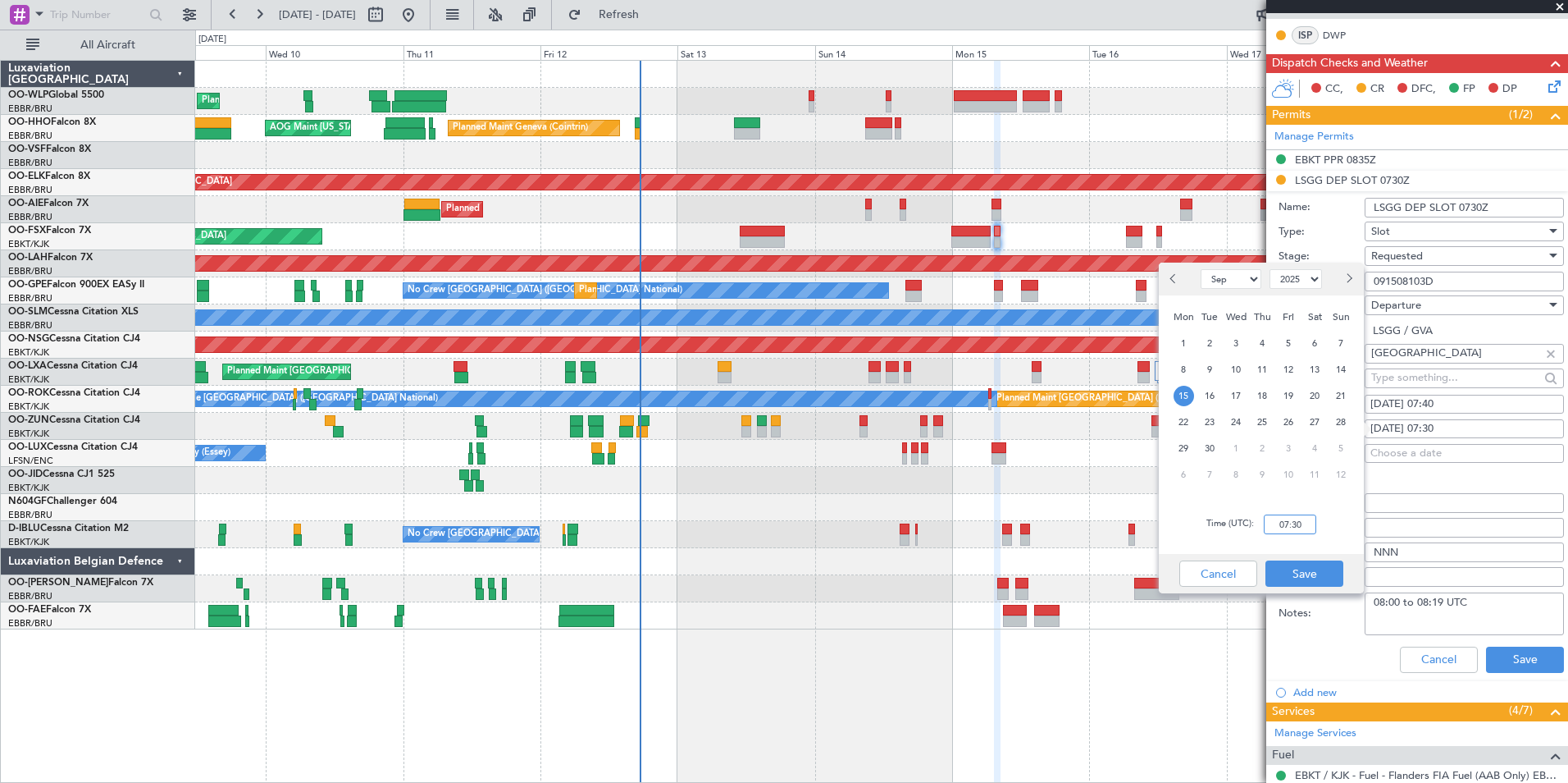
click at [1294, 527] on input "07:30" at bounding box center [1290, 524] width 52 height 20
type input "07:40"
click at [1296, 564] on button "Save" at bounding box center [1304, 574] width 78 height 27
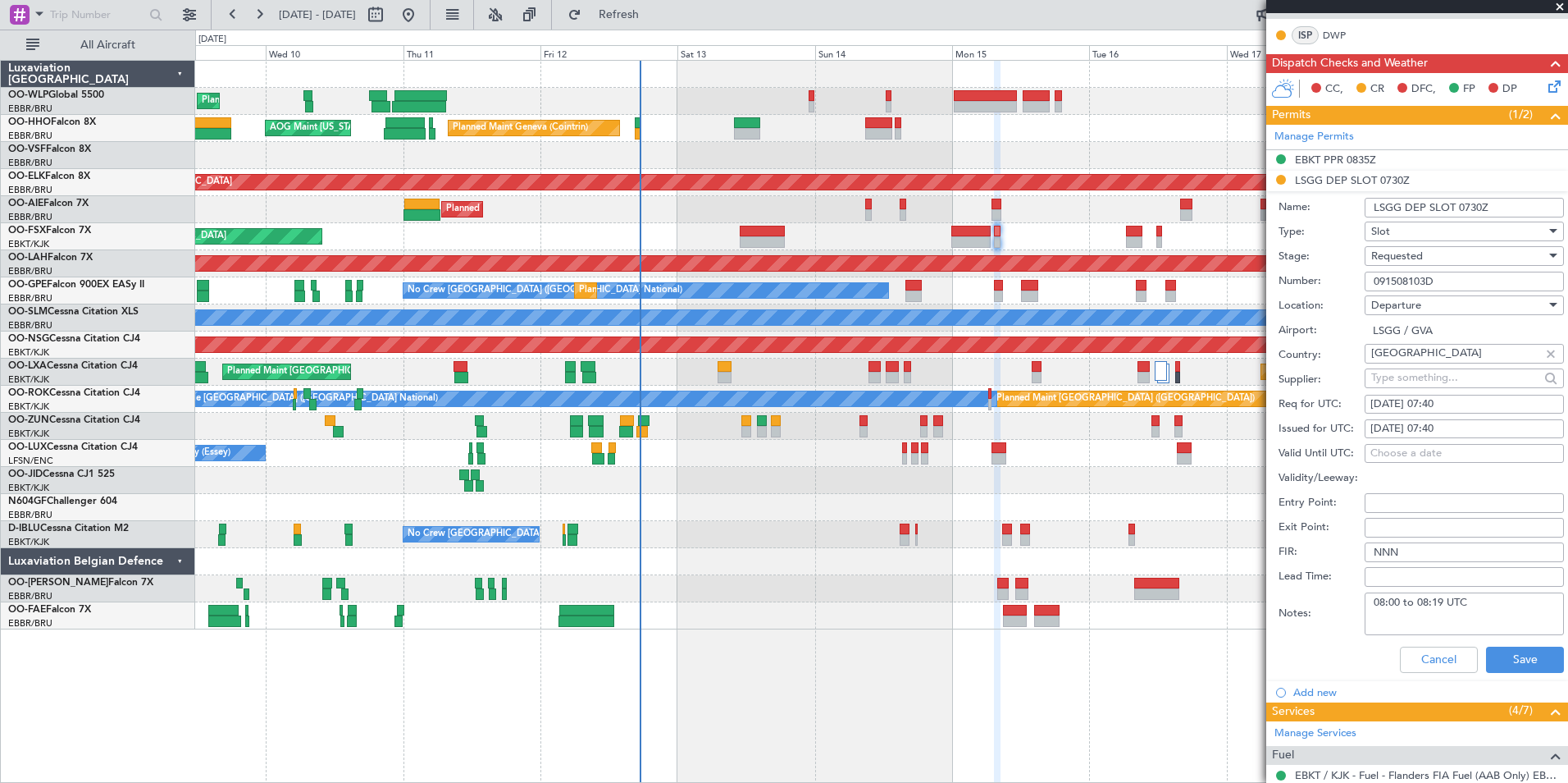
click at [1389, 274] on input "091508103D" at bounding box center [1464, 281] width 199 height 20
paste input "73"
type input "091507303D"
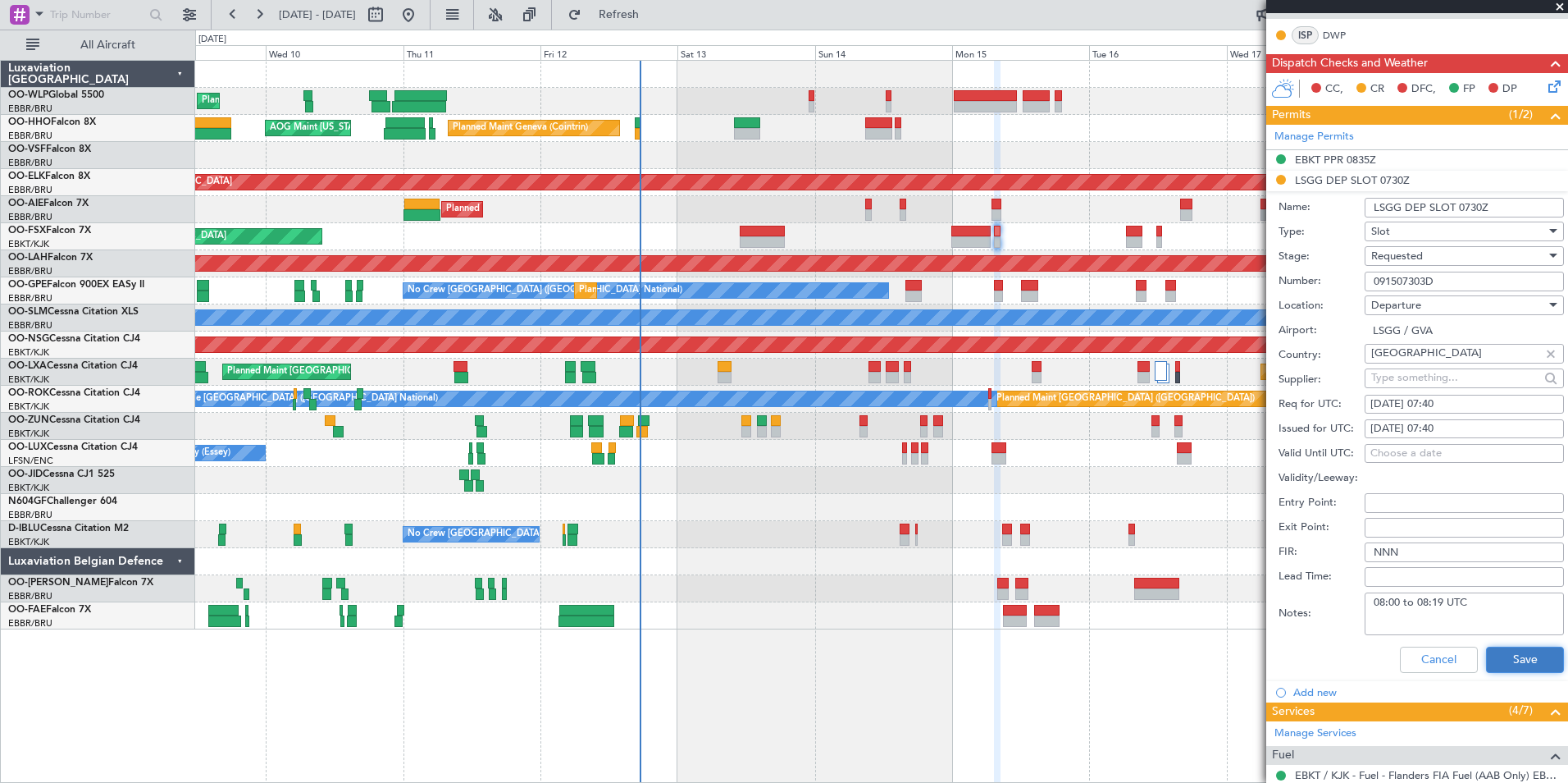
click at [1507, 659] on button "Save" at bounding box center [1525, 659] width 78 height 27
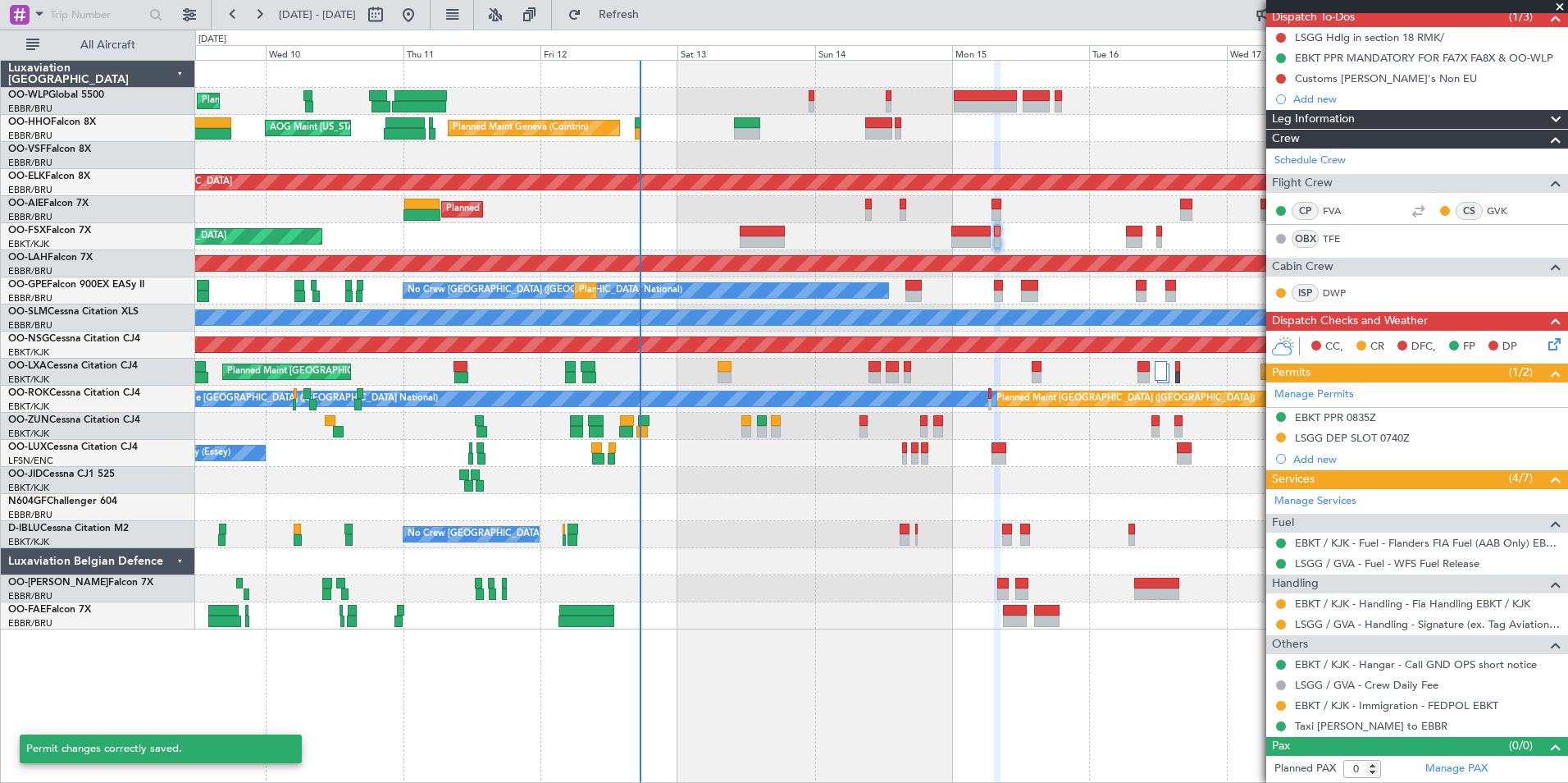
scroll to position [152, 0]
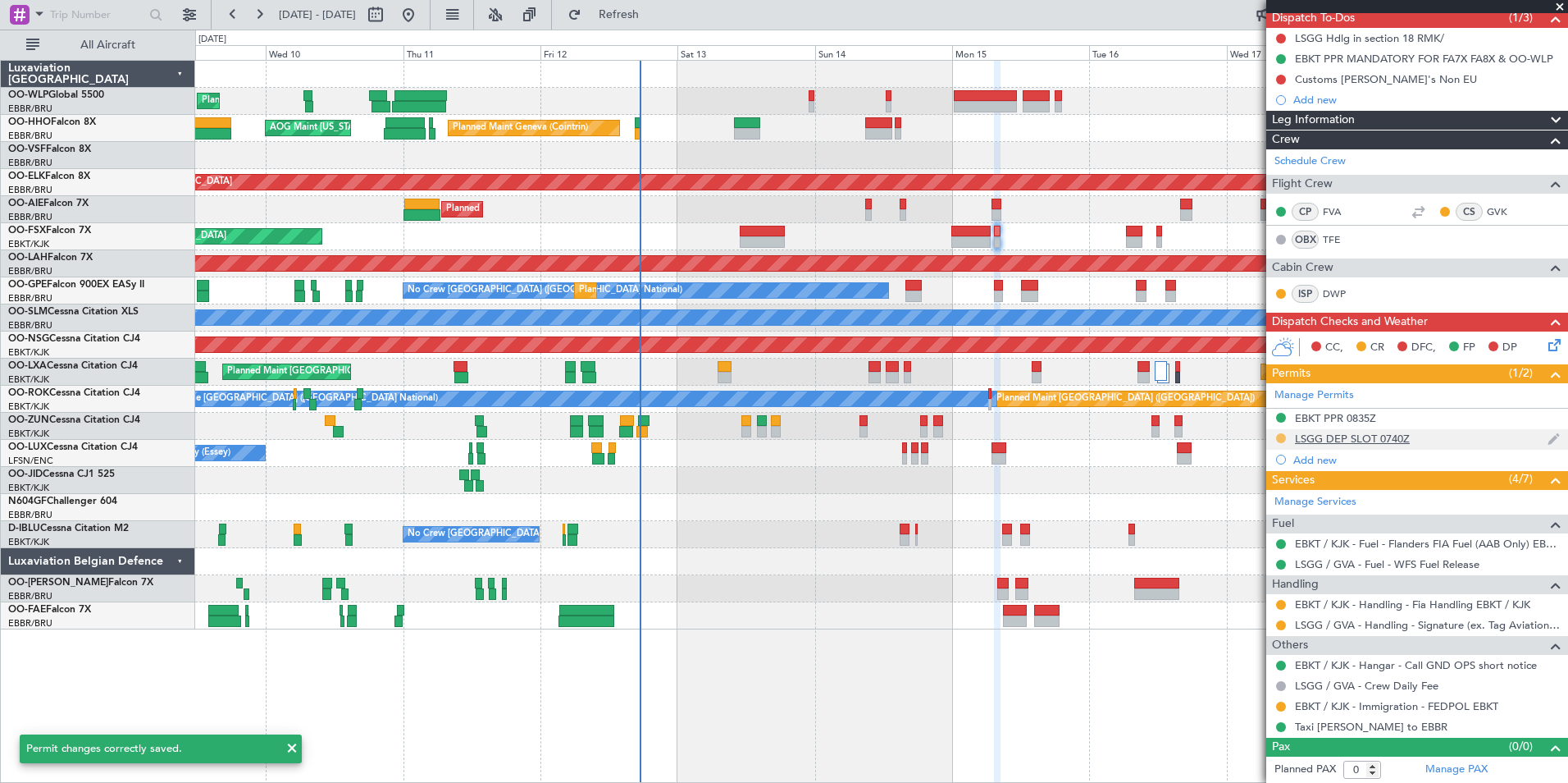
click at [1281, 442] on mat-tooltip-component "Requested" at bounding box center [1281, 464] width 74 height 44
click at [1283, 436] on button at bounding box center [1281, 438] width 9 height 10
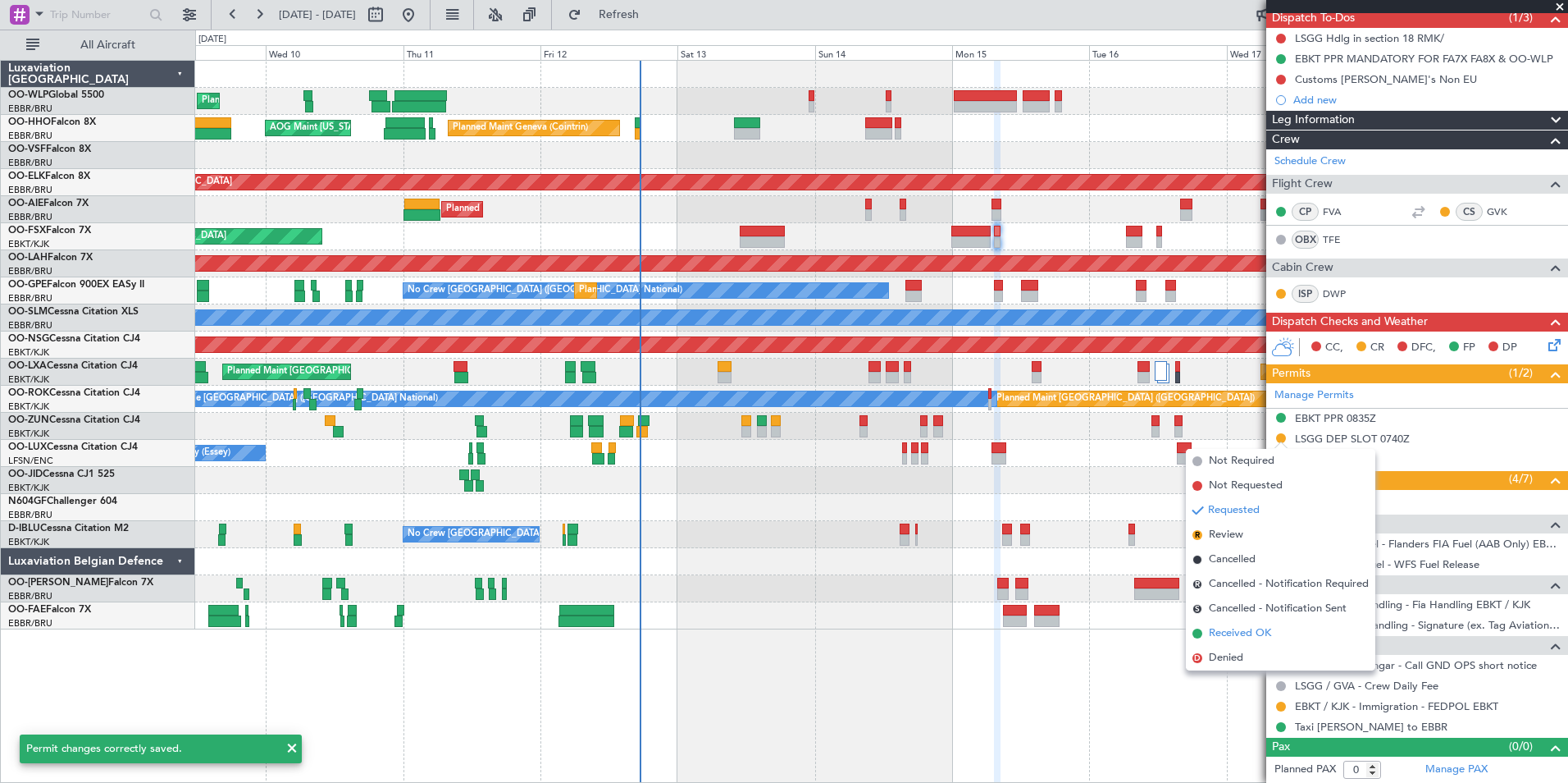
click at [1255, 635] on span "Received OK" at bounding box center [1240, 633] width 63 height 16
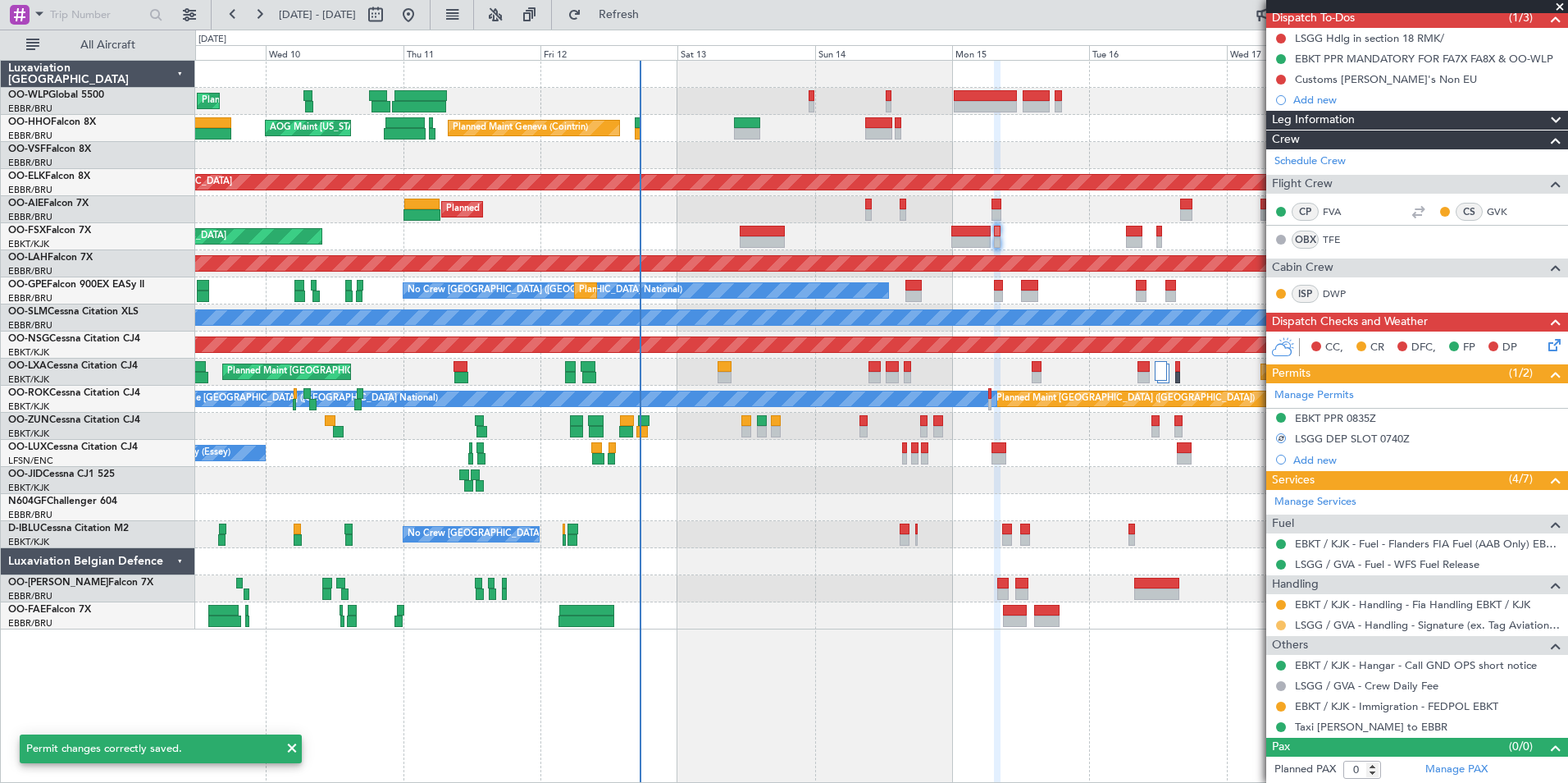
click at [1281, 622] on button at bounding box center [1281, 625] width 9 height 10
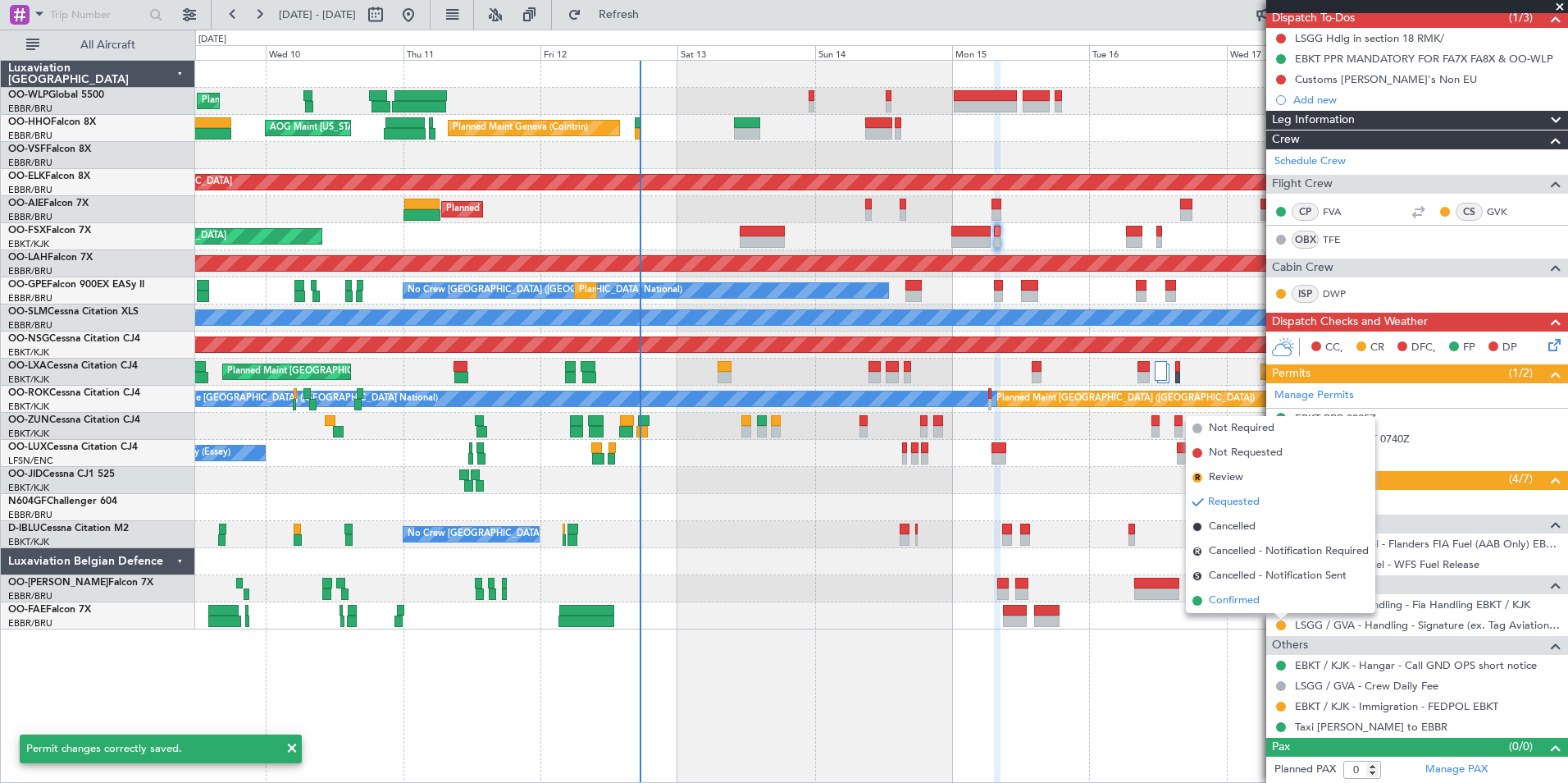
click at [1256, 598] on span "Confirmed" at bounding box center [1235, 600] width 51 height 16
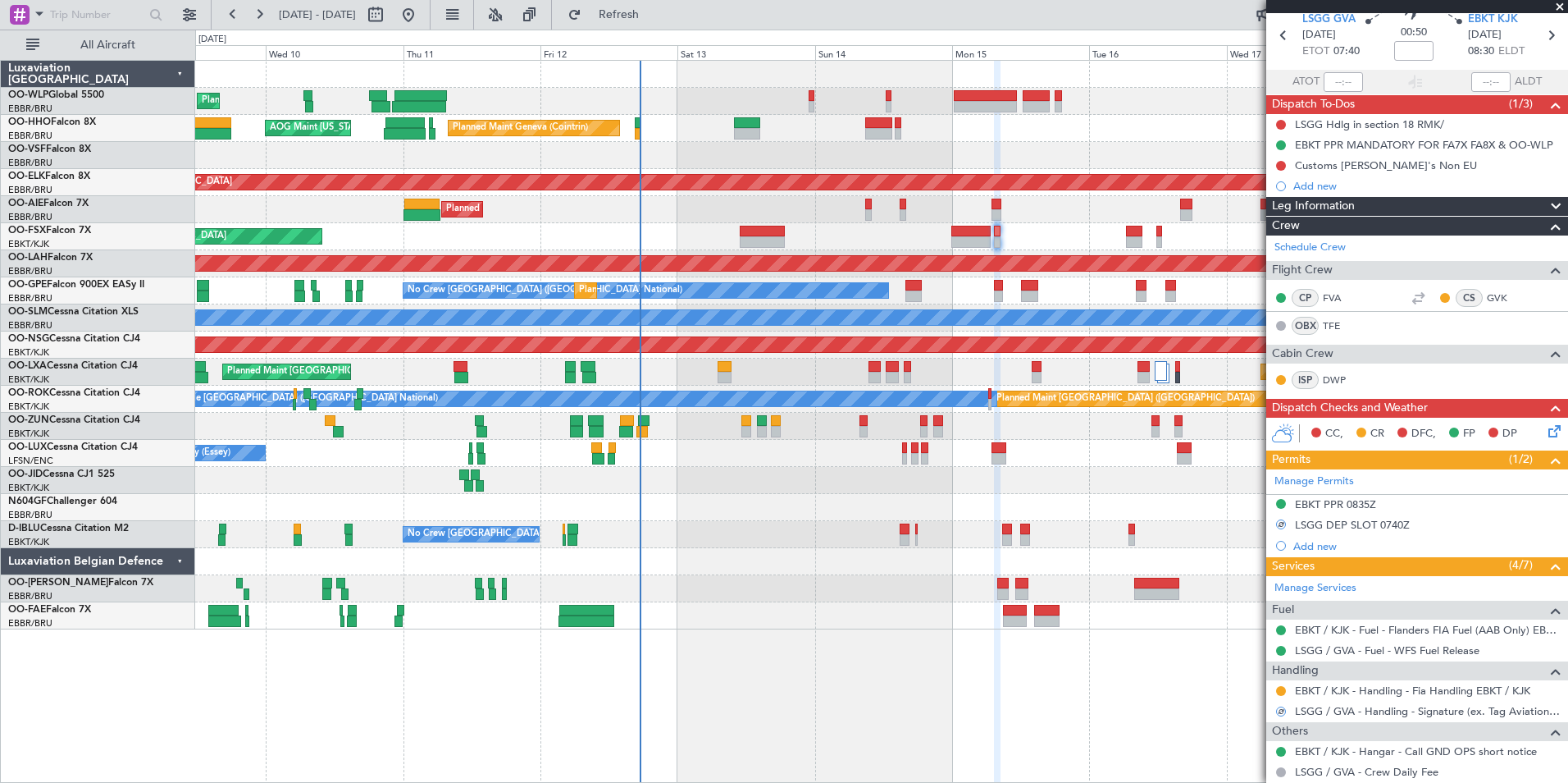
scroll to position [0, 0]
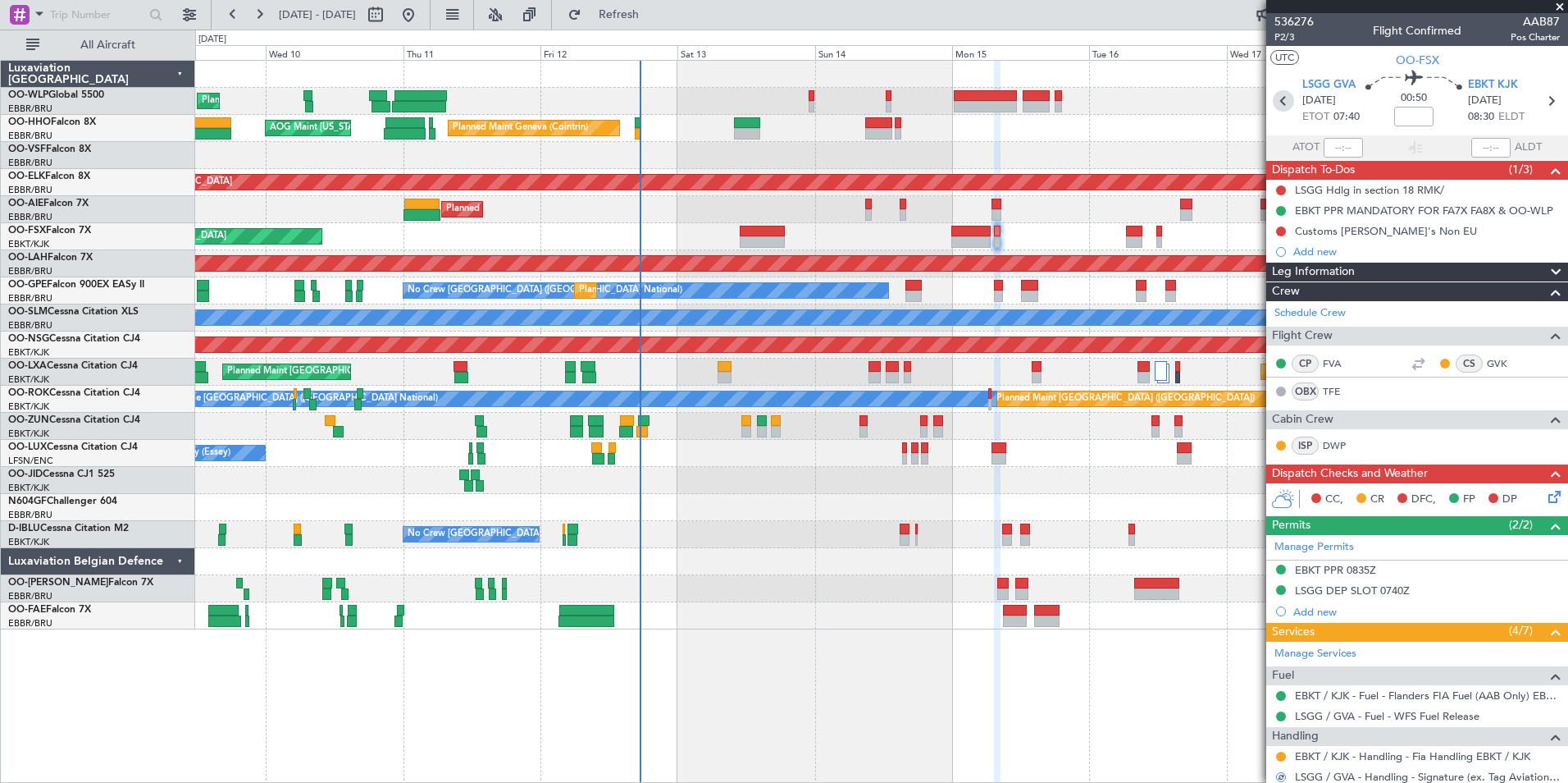
click at [1277, 97] on icon at bounding box center [1283, 101] width 21 height 21
type input "-00:20"
type input "4"
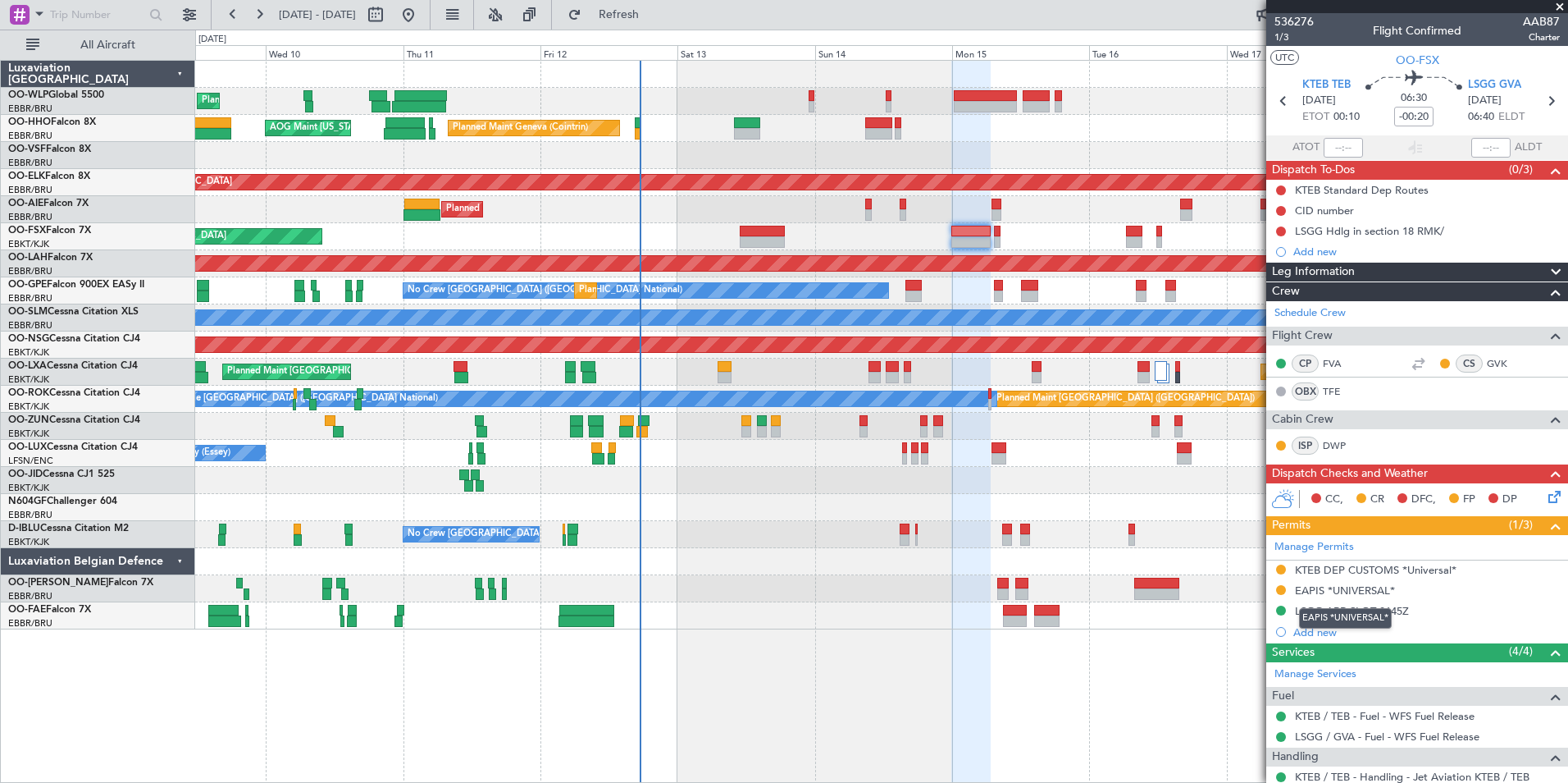
drag, startPoint x: 1346, startPoint y: 613, endPoint x: 1298, endPoint y: 608, distance: 48.3
click at [1346, 613] on div "EAPIS *UNIVERSAL*" at bounding box center [1346, 619] width 93 height 21
click at [1319, 617] on mat-tooltip-component "LSGG ARR SLOT 0645Z" at bounding box center [1352, 639] width 127 height 44
click at [1324, 610] on div "LSGG ARR SLOT 0645Z" at bounding box center [1351, 611] width 114 height 14
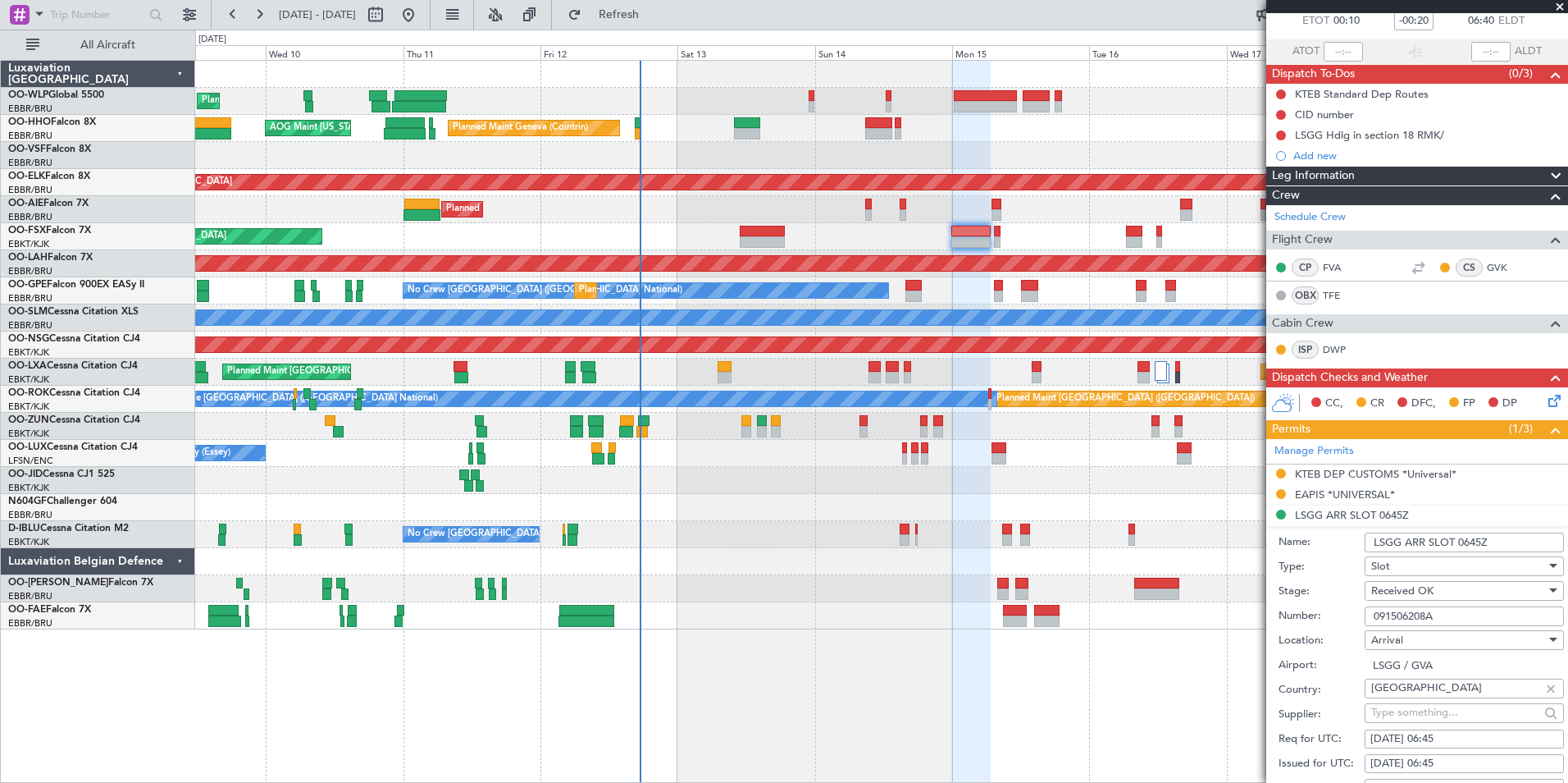
scroll to position [246, 0]
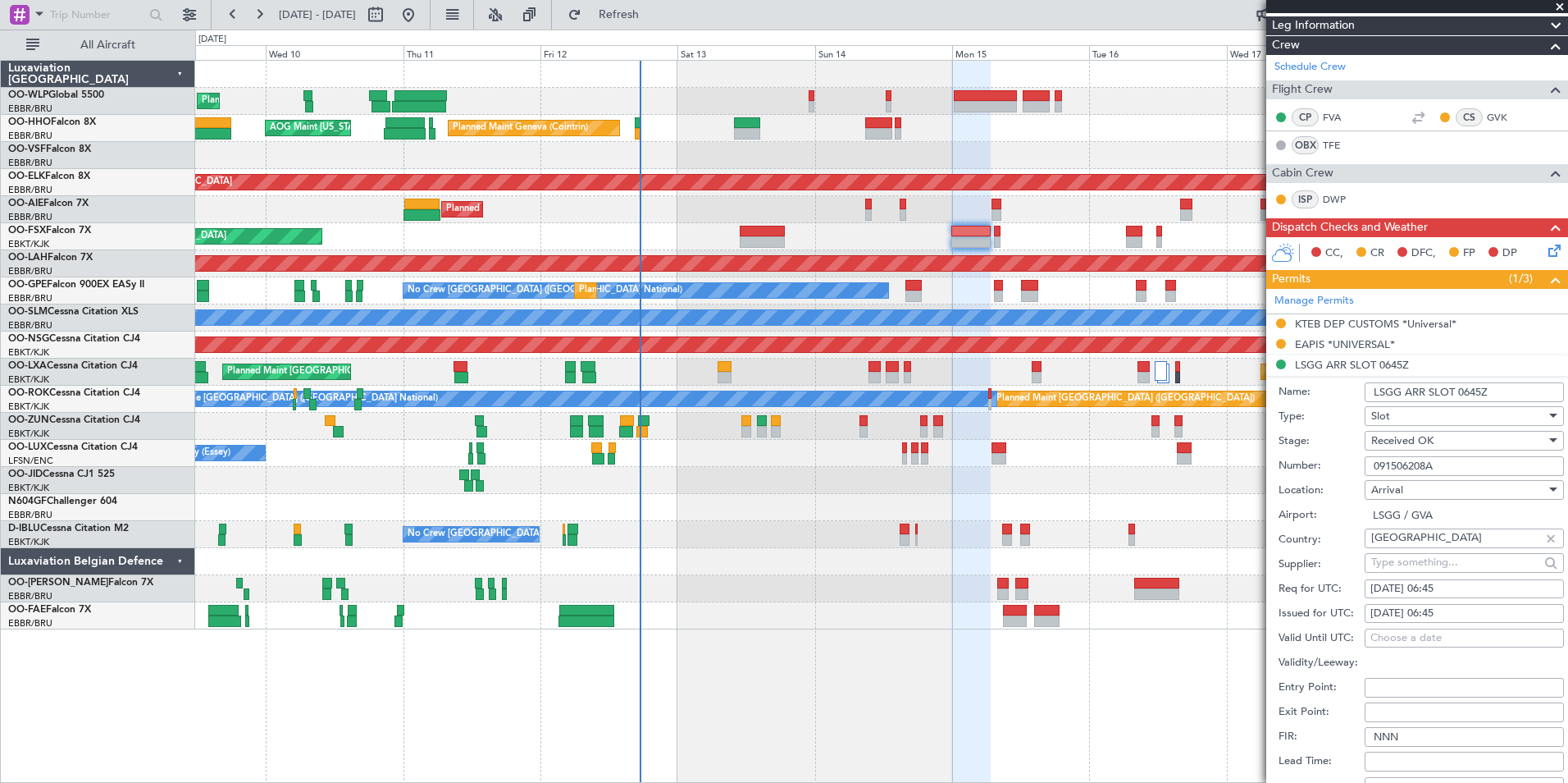
click at [1412, 471] on input "091506208A" at bounding box center [1464, 466] width 199 height 20
paste input "307"
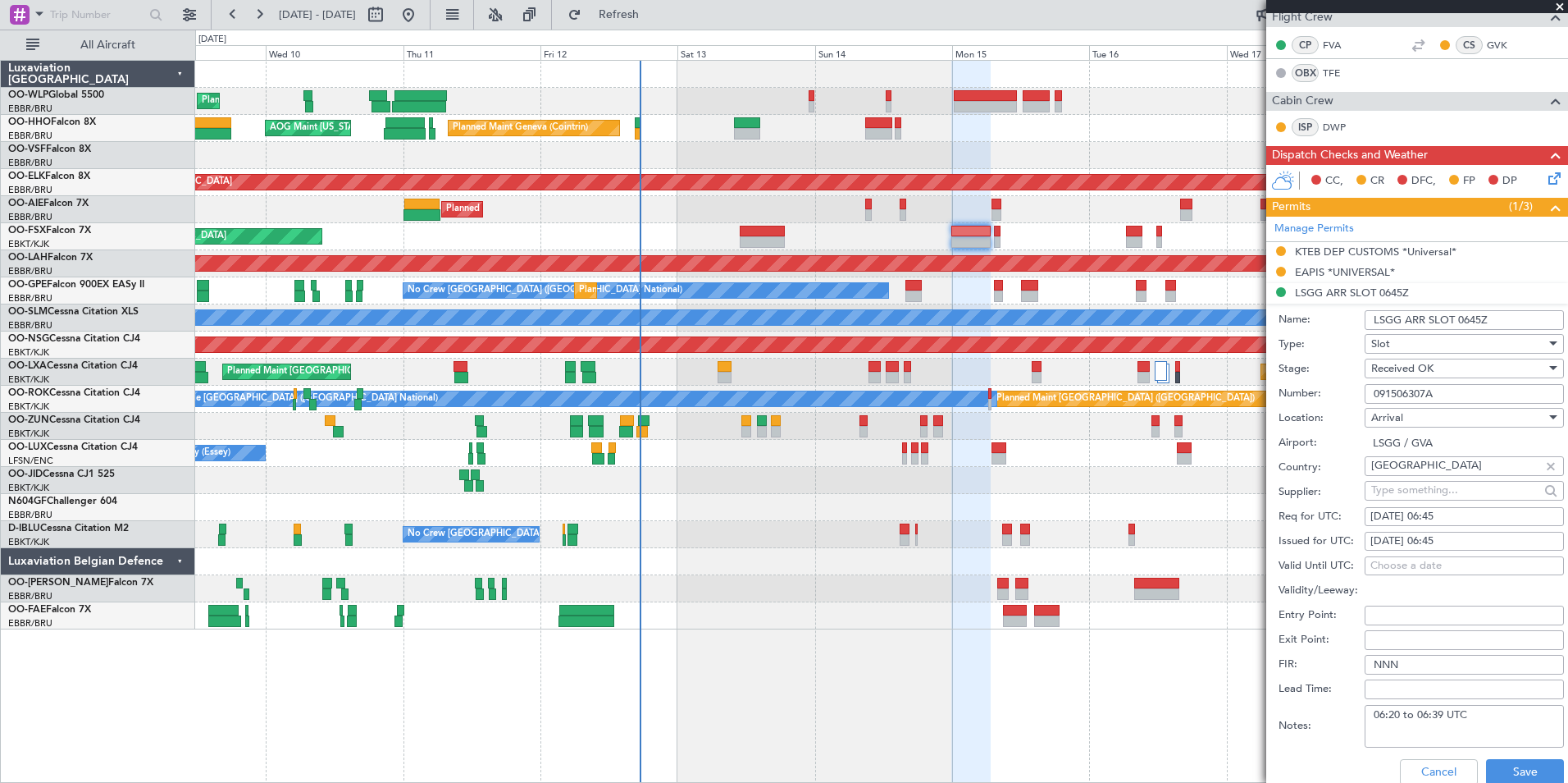
scroll to position [574, 0]
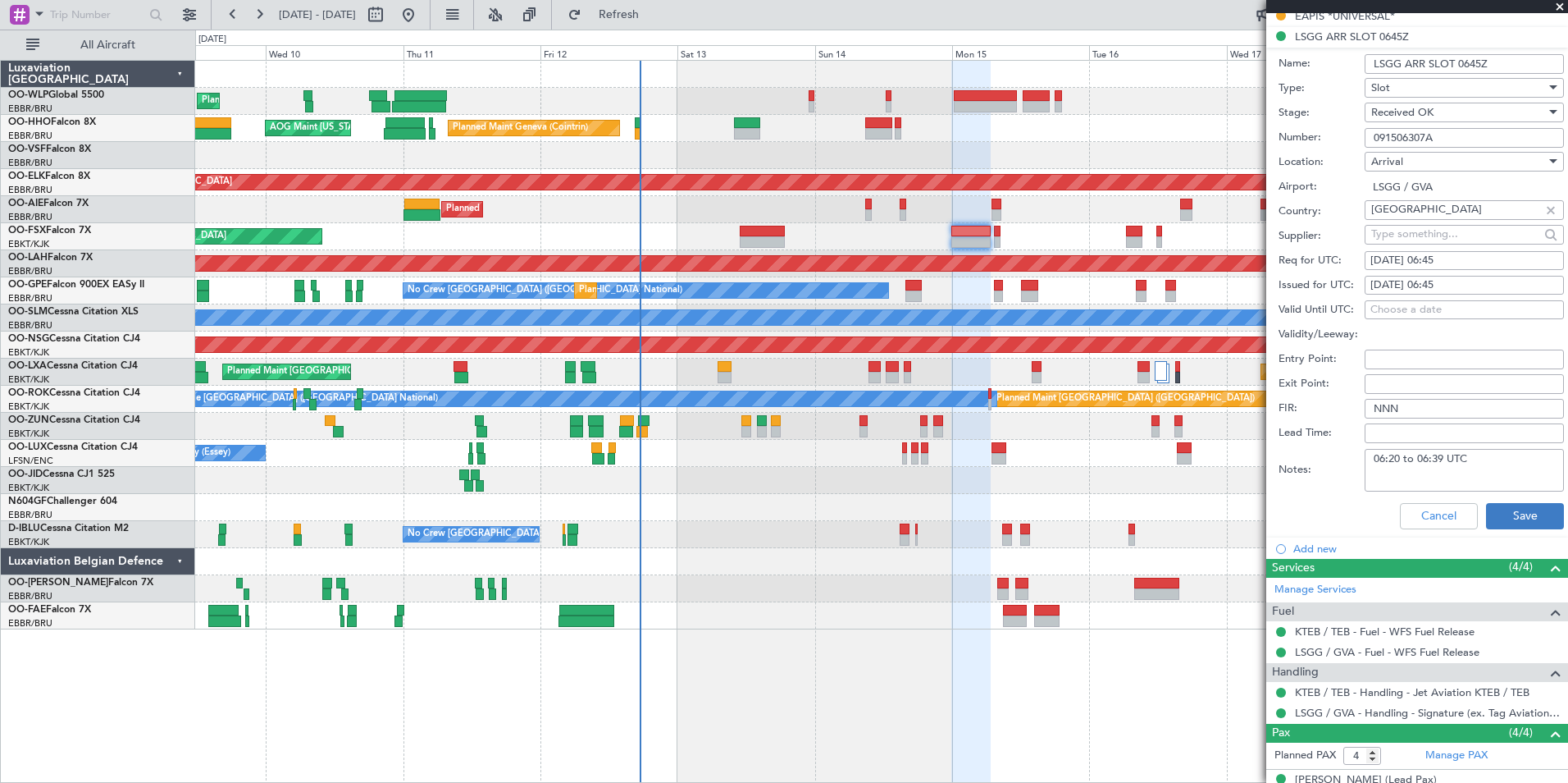
type input "091506307A"
click at [1503, 512] on button "Save" at bounding box center [1525, 516] width 78 height 27
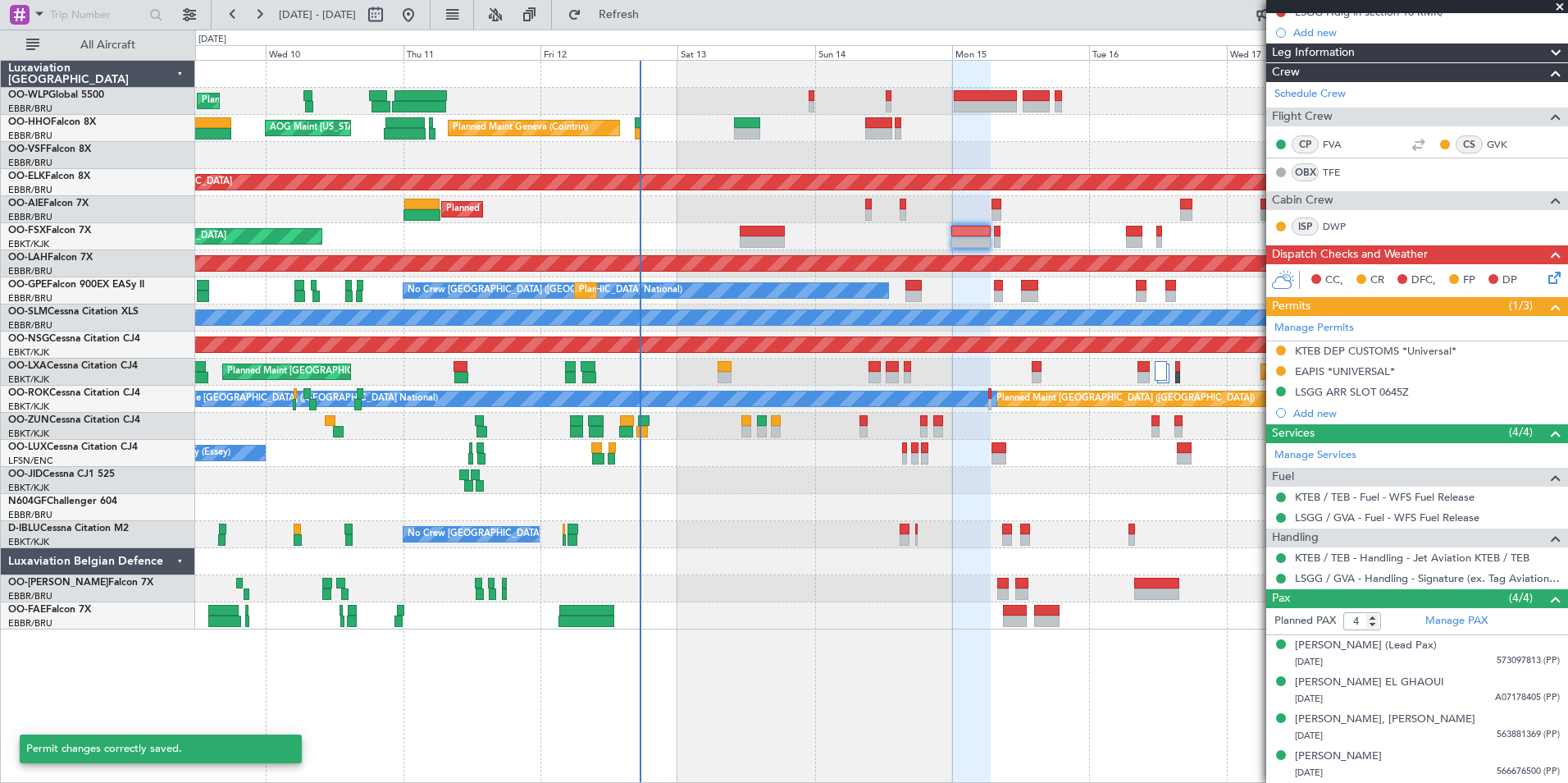
scroll to position [219, 0]
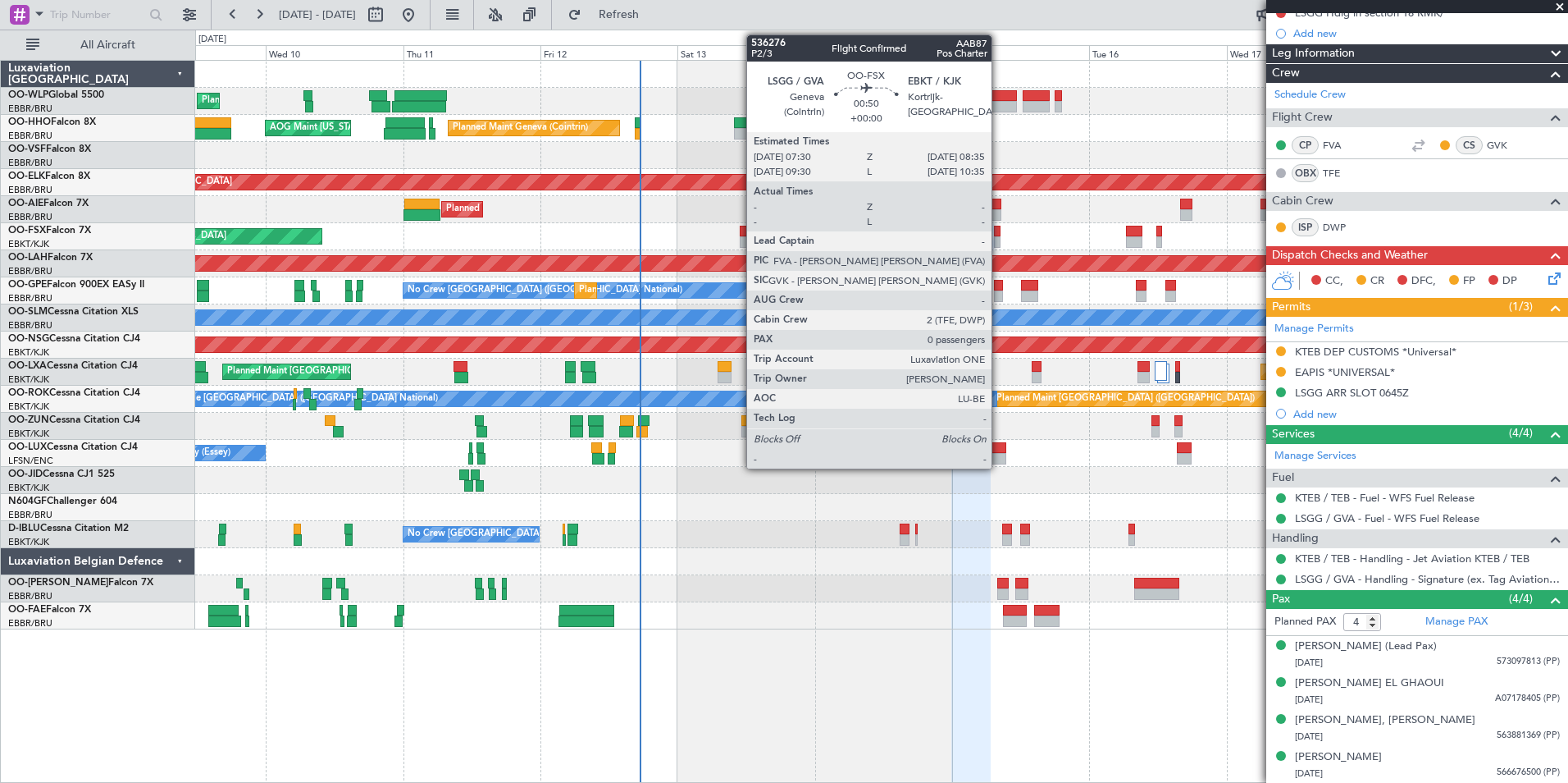
click at [999, 240] on div at bounding box center [997, 242] width 7 height 11
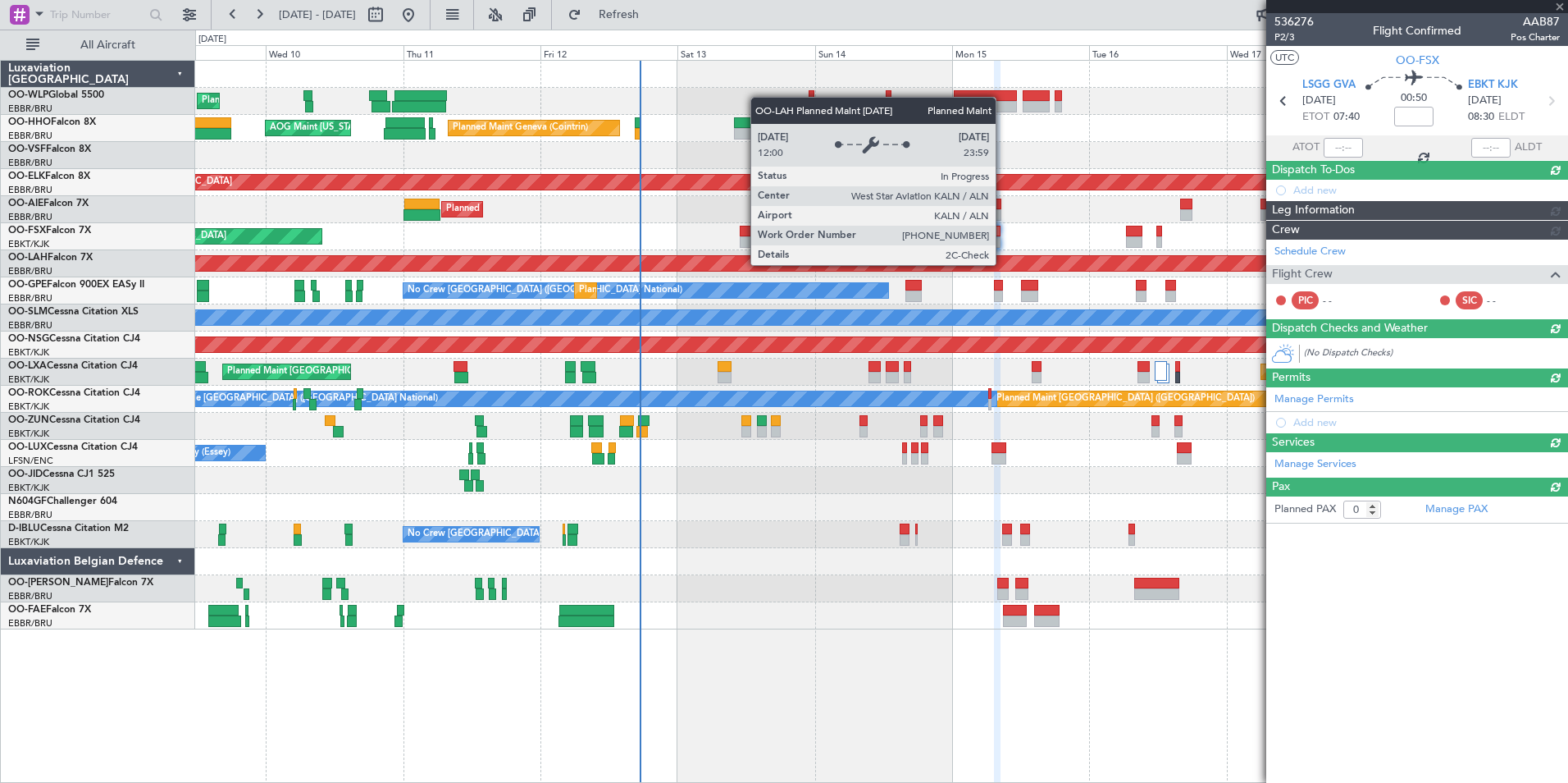
scroll to position [0, 0]
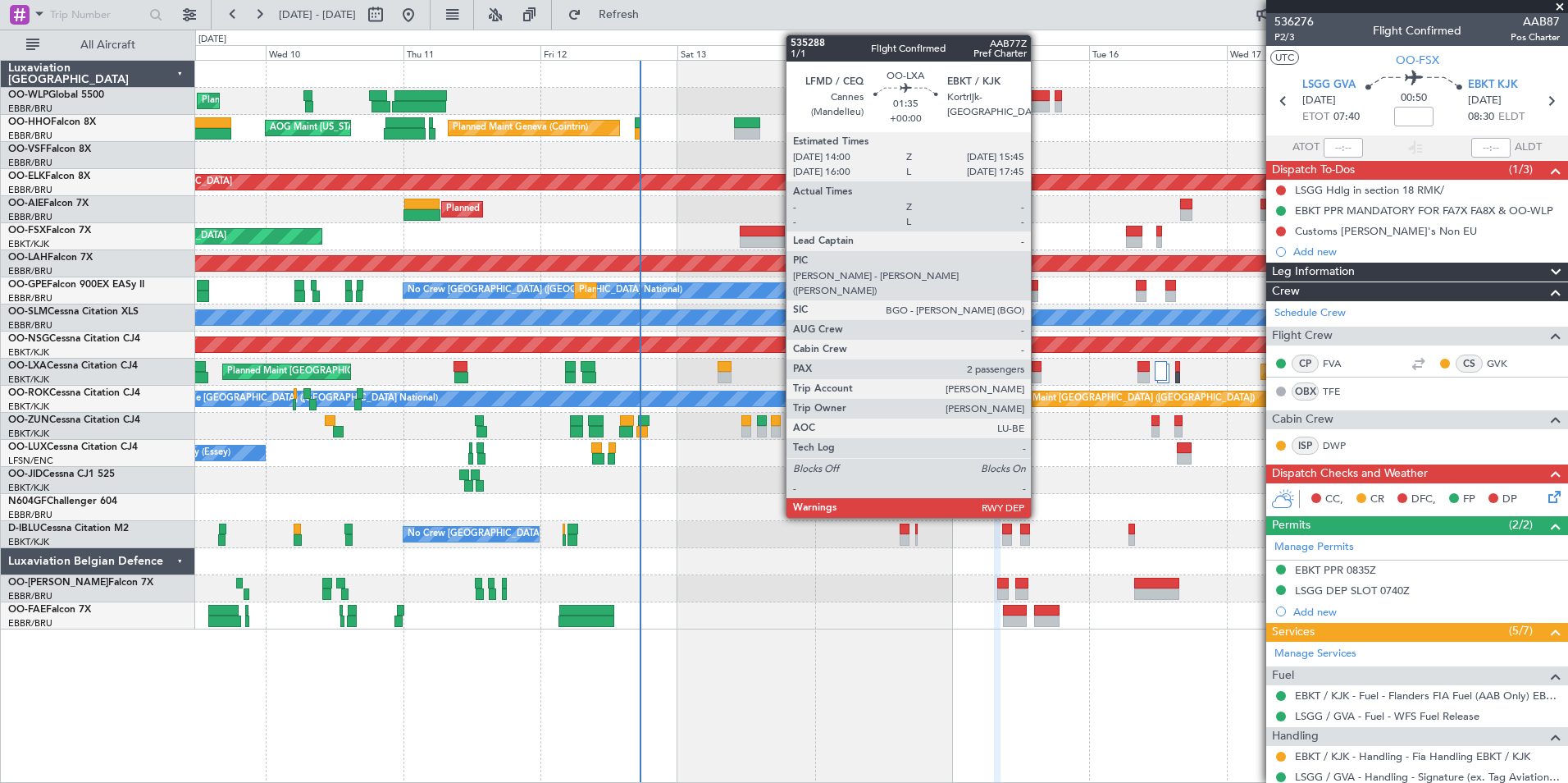
click at [1038, 372] on div at bounding box center [1036, 377] width 10 height 11
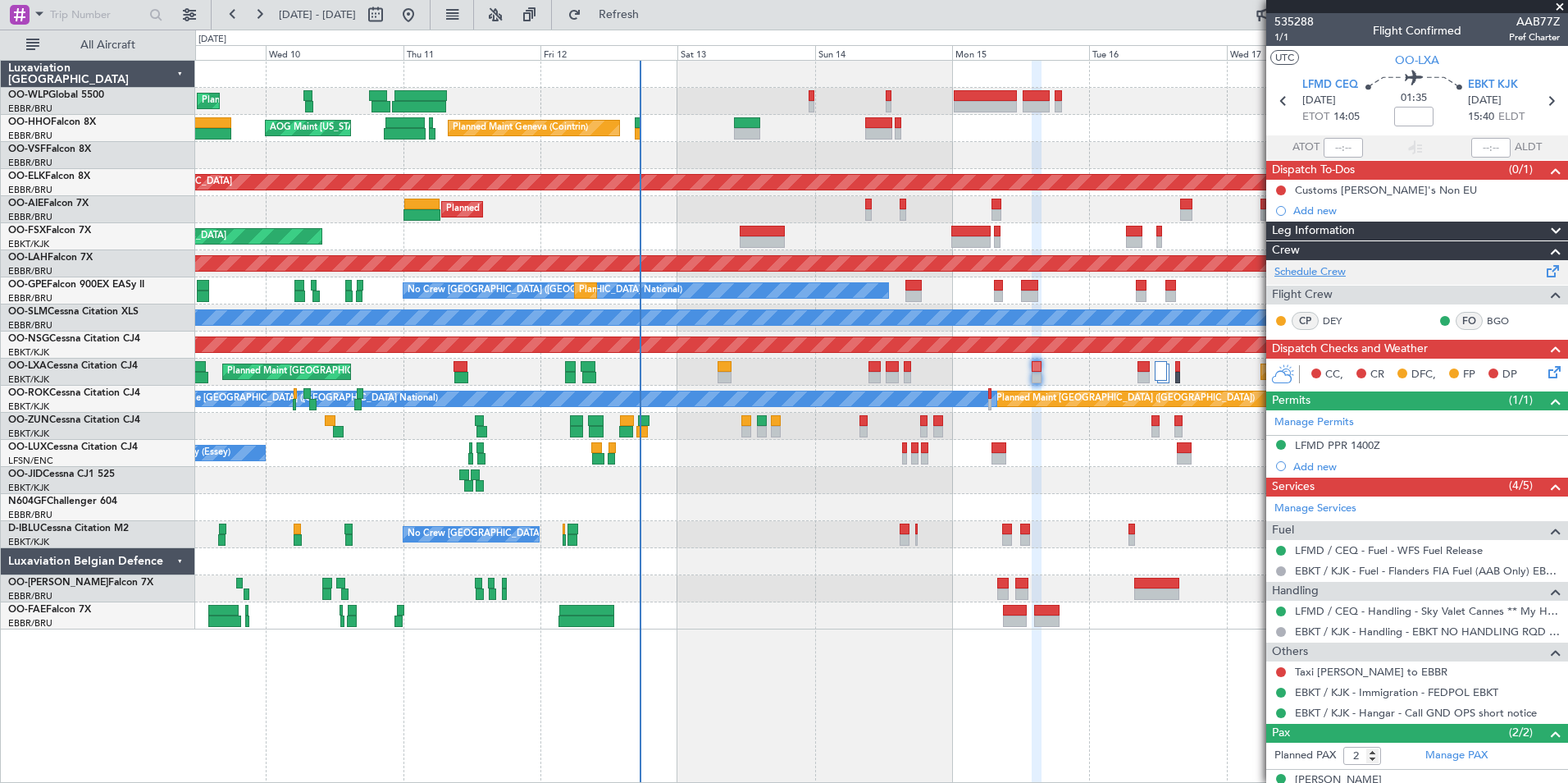
click at [1329, 277] on link "Schedule Crew" at bounding box center [1310, 272] width 71 height 16
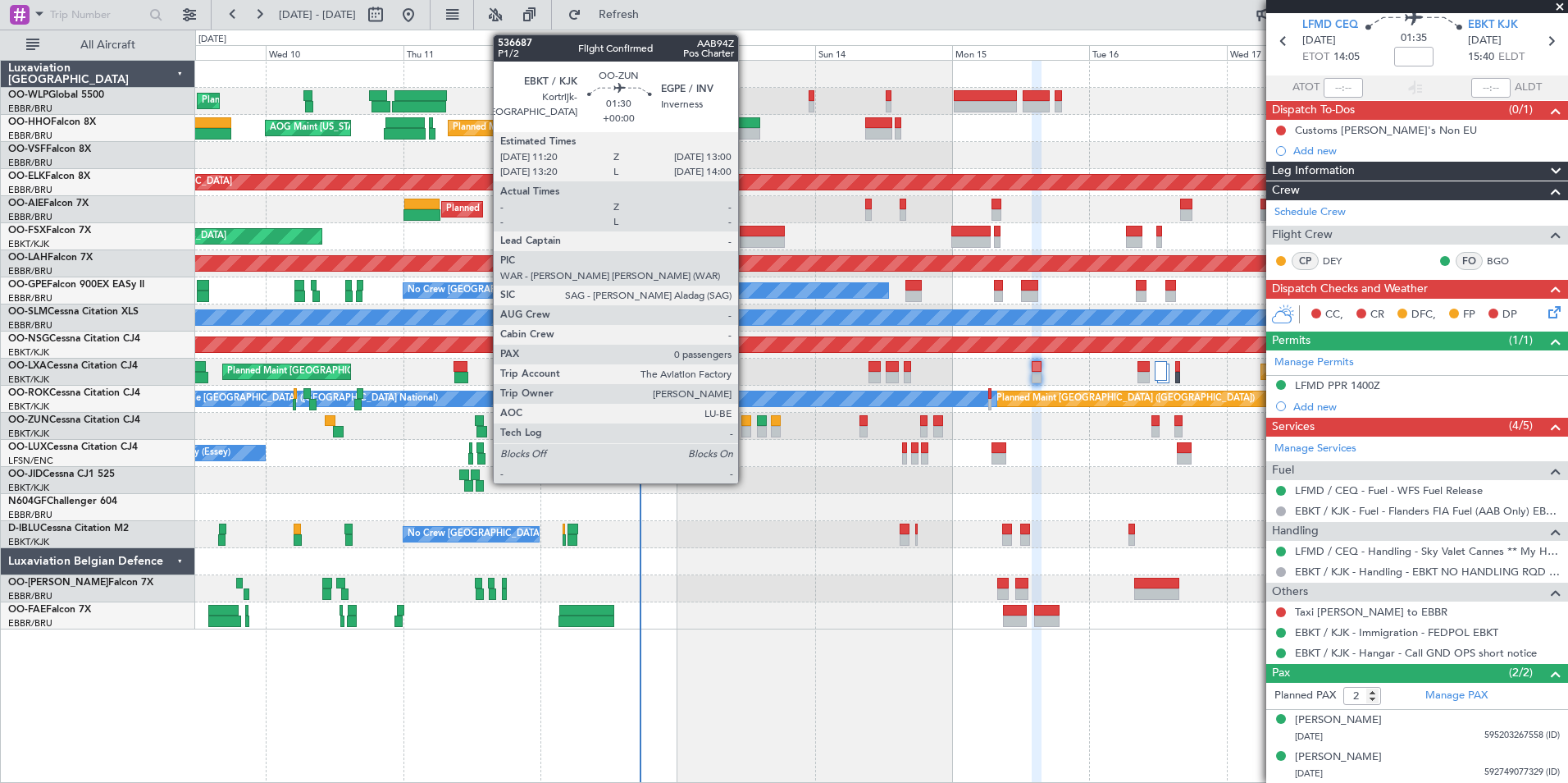
click at [746, 428] on div at bounding box center [746, 431] width 9 height 11
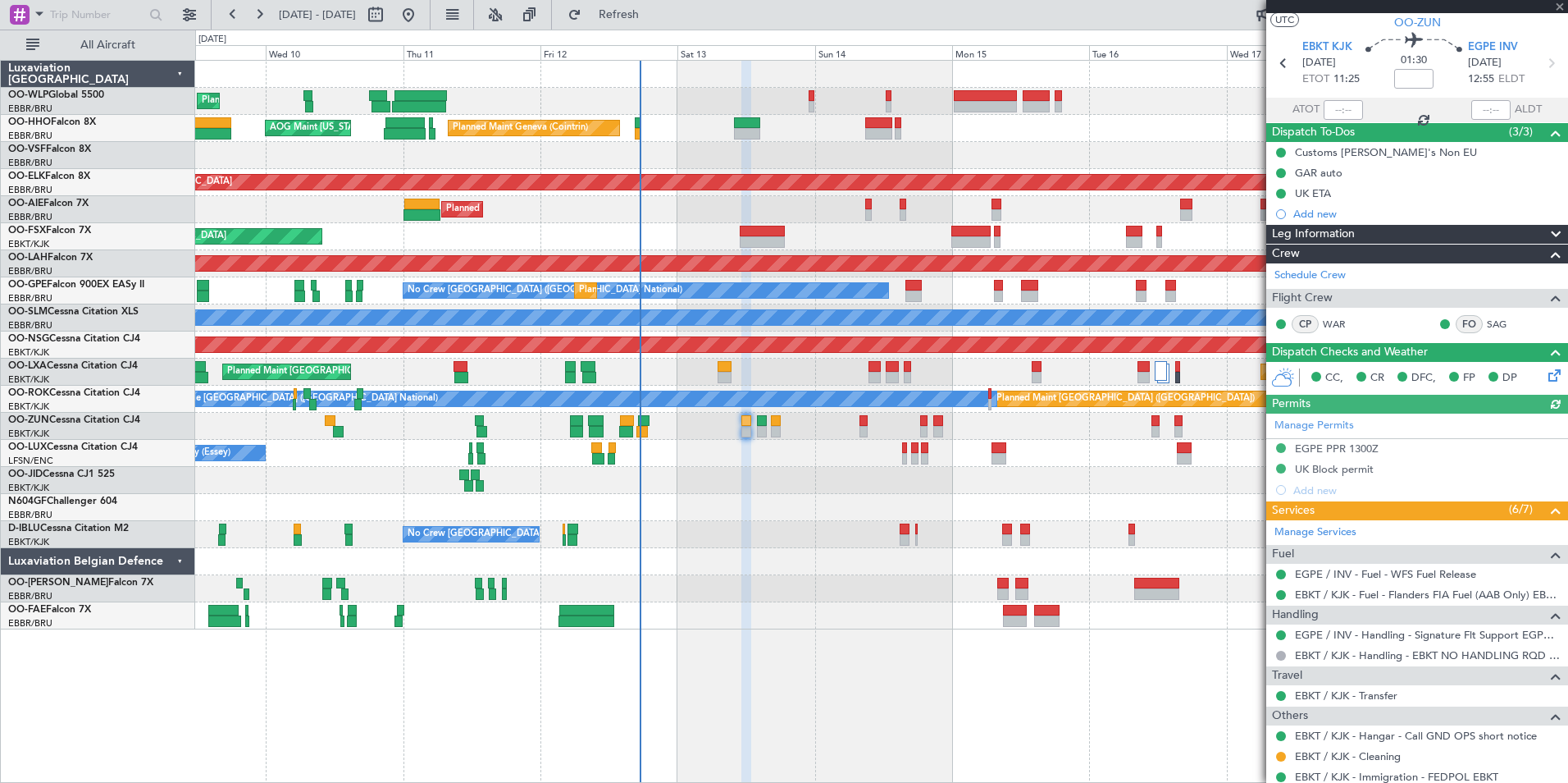
scroll to position [87, 0]
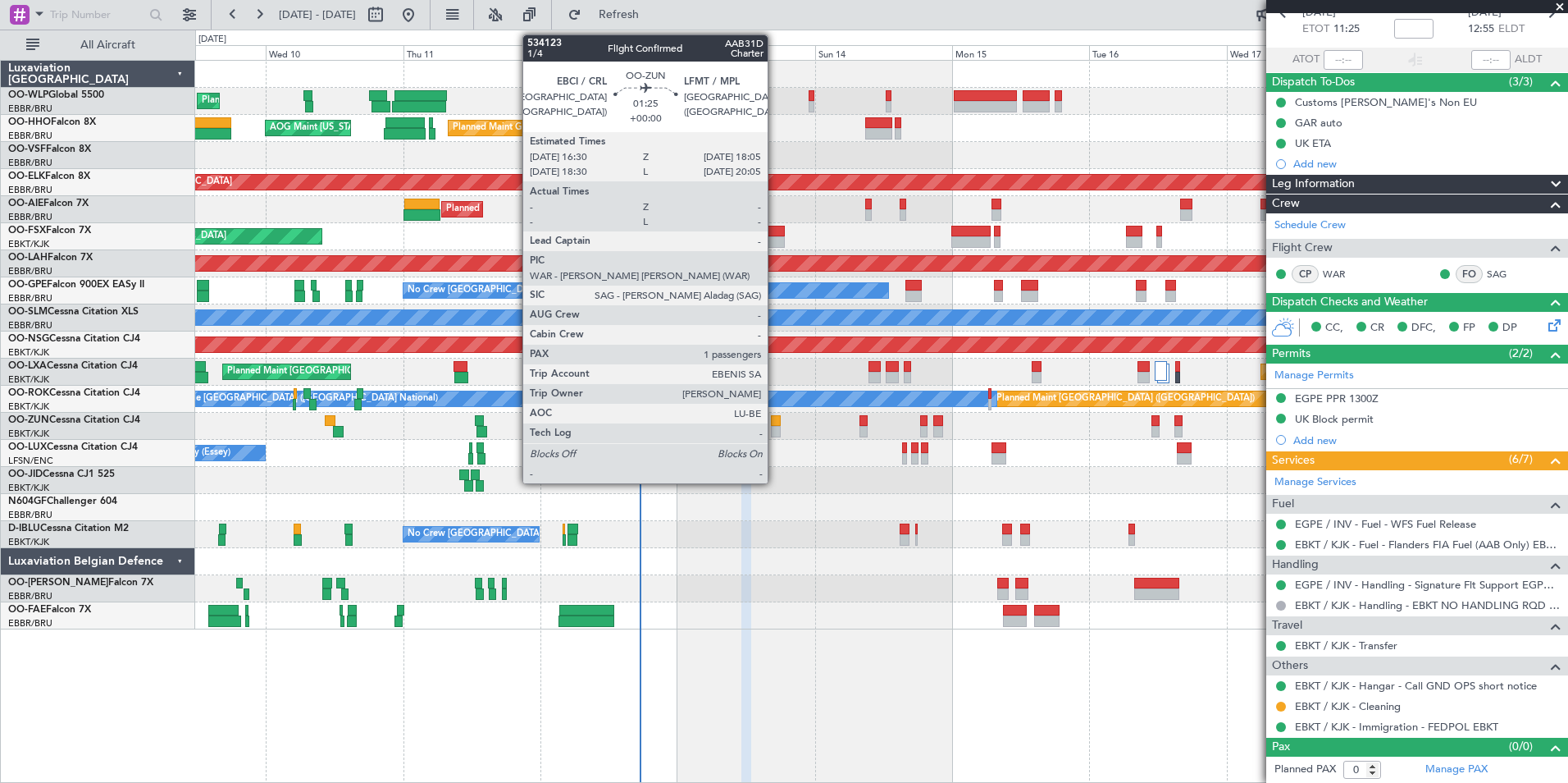
click at [775, 424] on div at bounding box center [776, 421] width 9 height 11
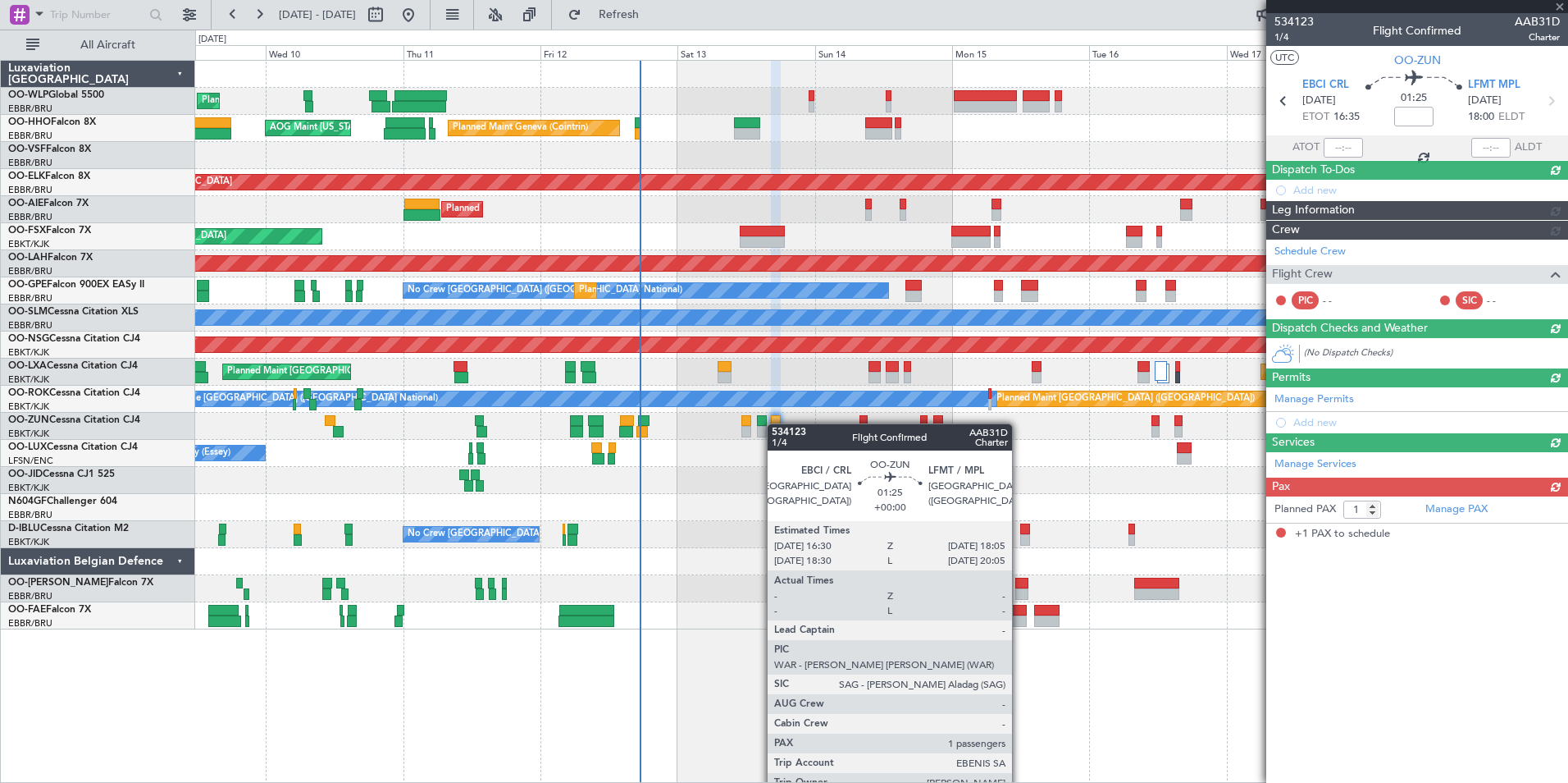
scroll to position [0, 0]
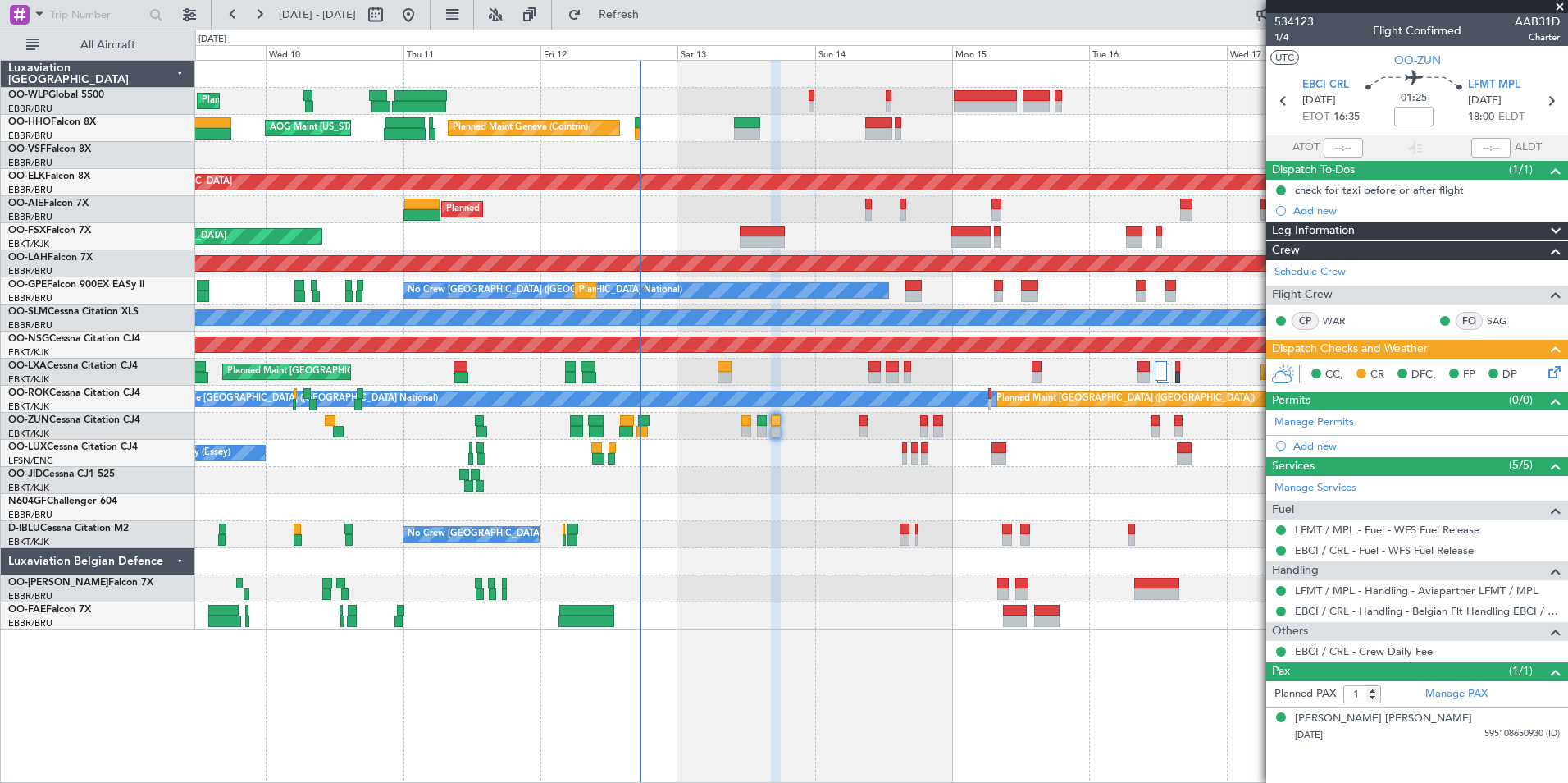
click at [1553, 369] on icon at bounding box center [1552, 370] width 13 height 13
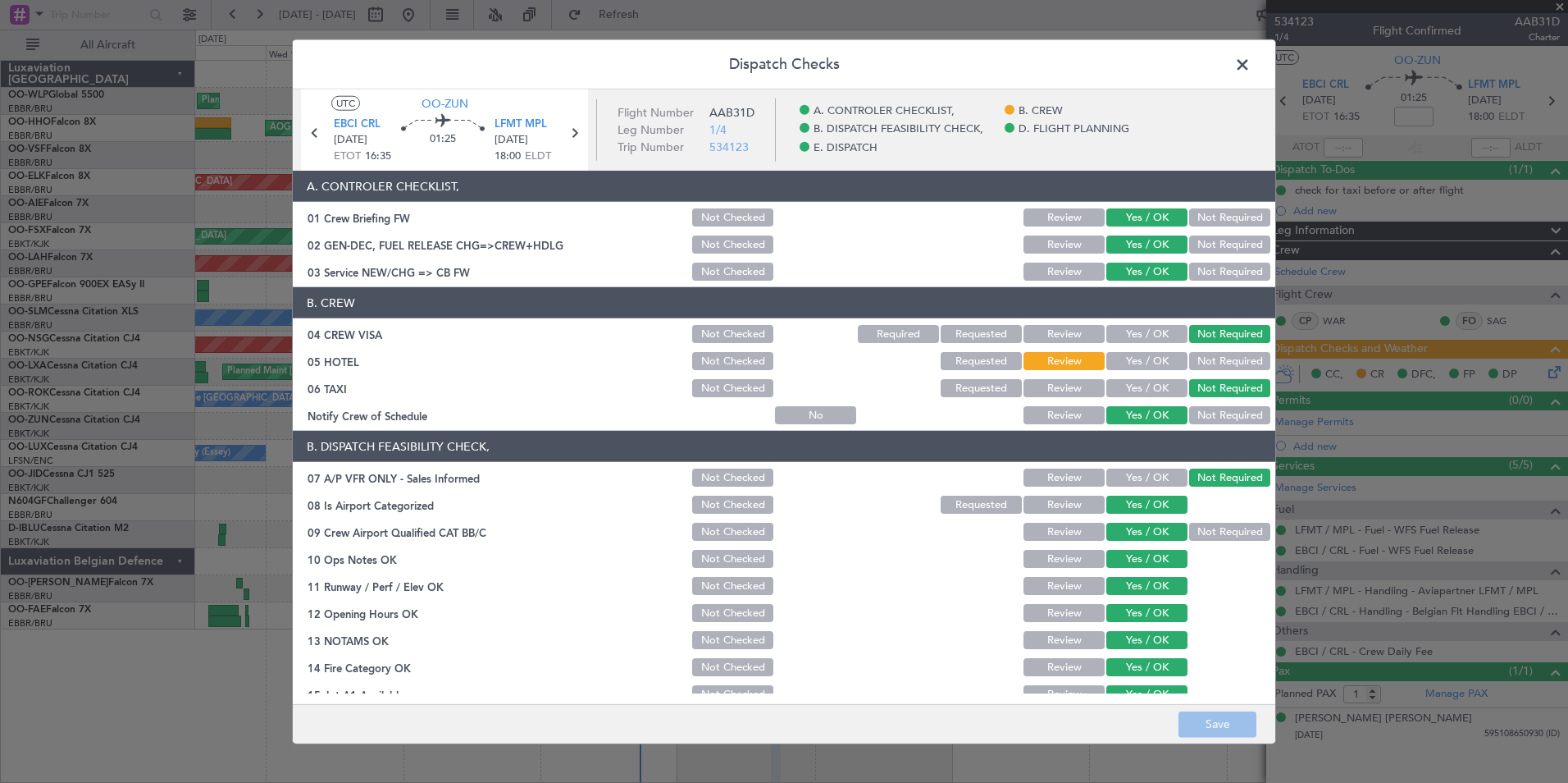
drag, startPoint x: 1187, startPoint y: 357, endPoint x: 1181, endPoint y: 387, distance: 30.6
click at [1189, 358] on button "Not Required" at bounding box center [1229, 360] width 81 height 18
click at [1197, 719] on button "Save" at bounding box center [1218, 724] width 78 height 27
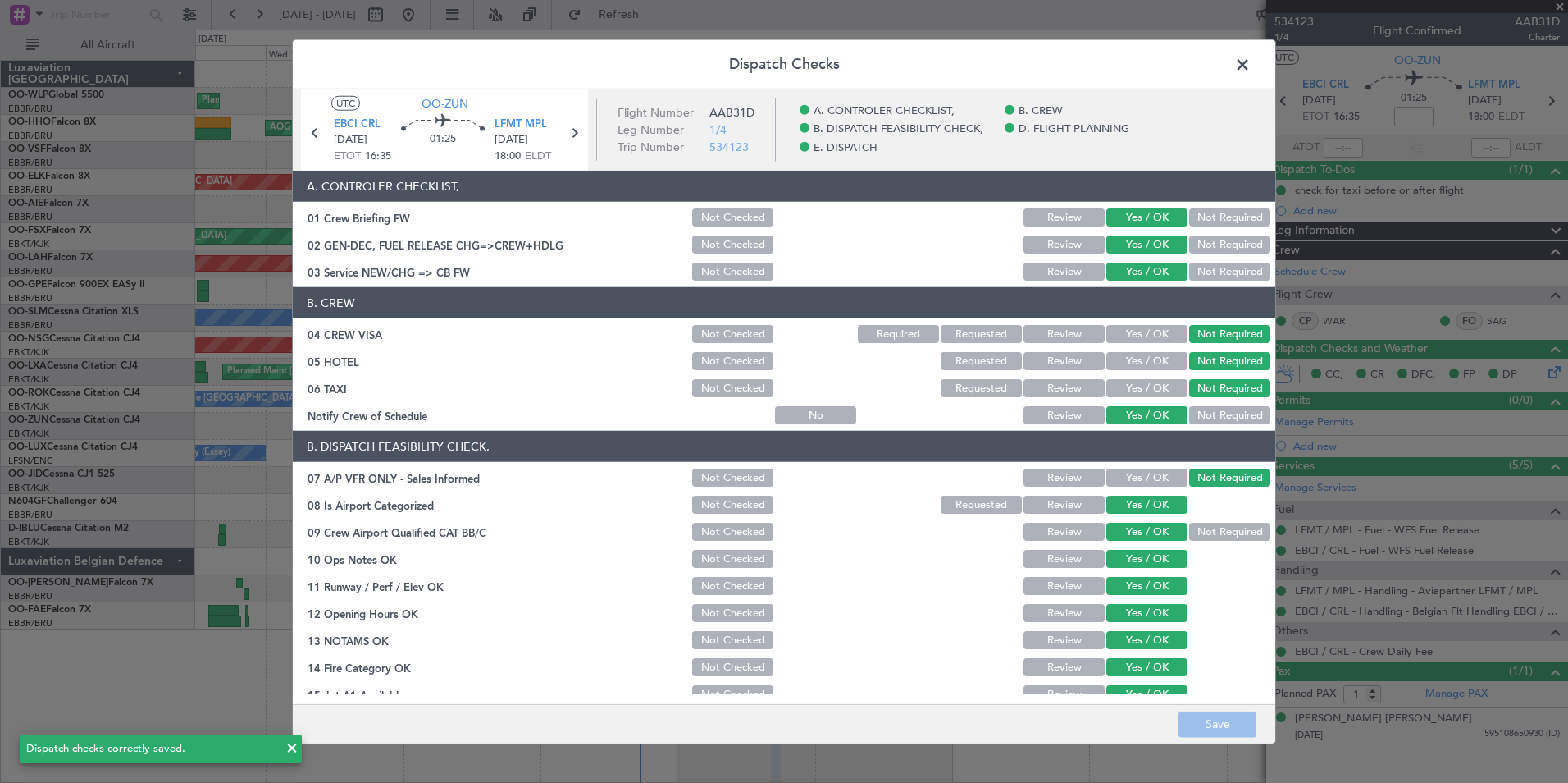
click at [1251, 59] on span at bounding box center [1251, 68] width 0 height 33
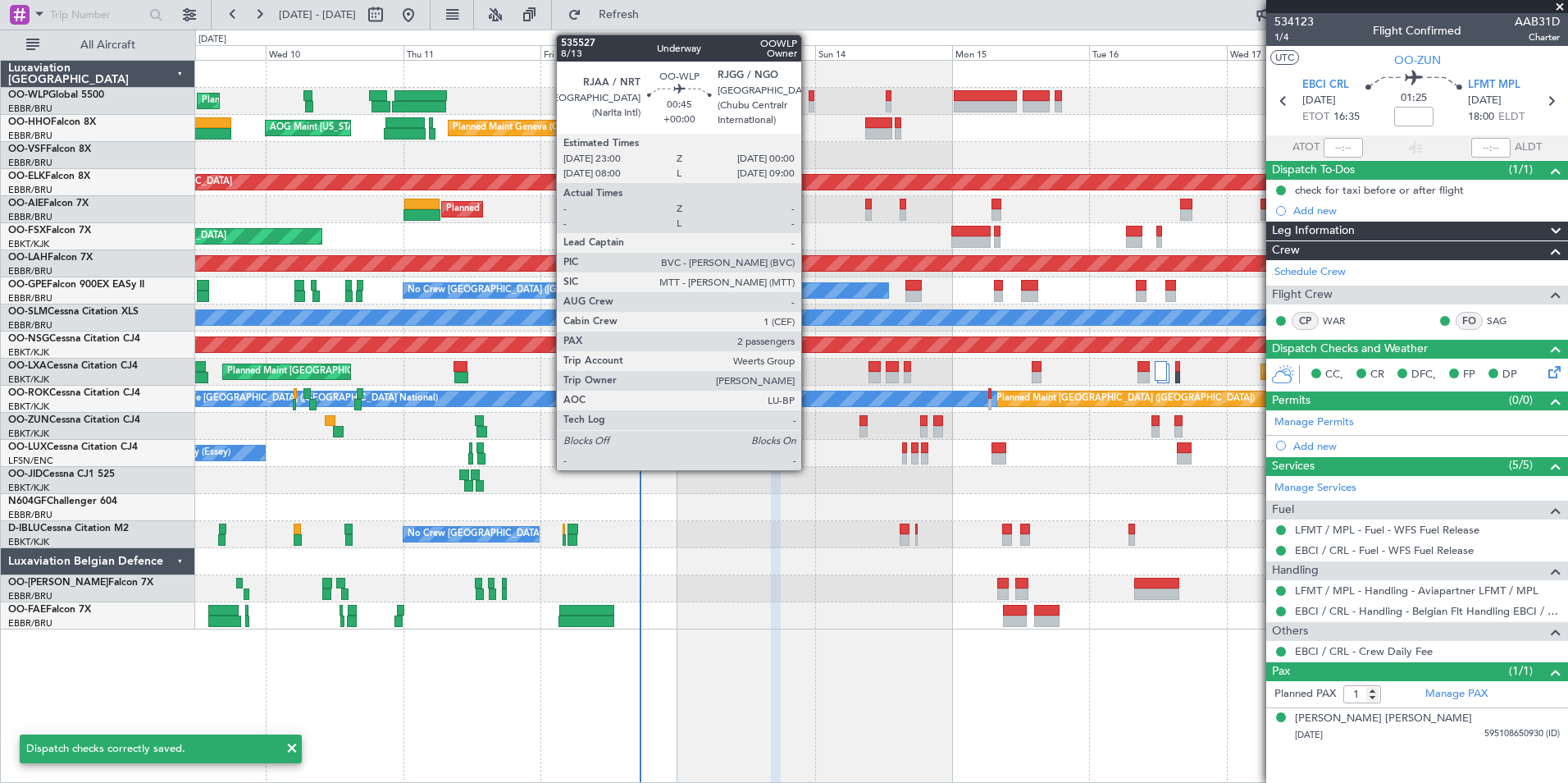
click at [809, 104] on div at bounding box center [811, 106] width 6 height 11
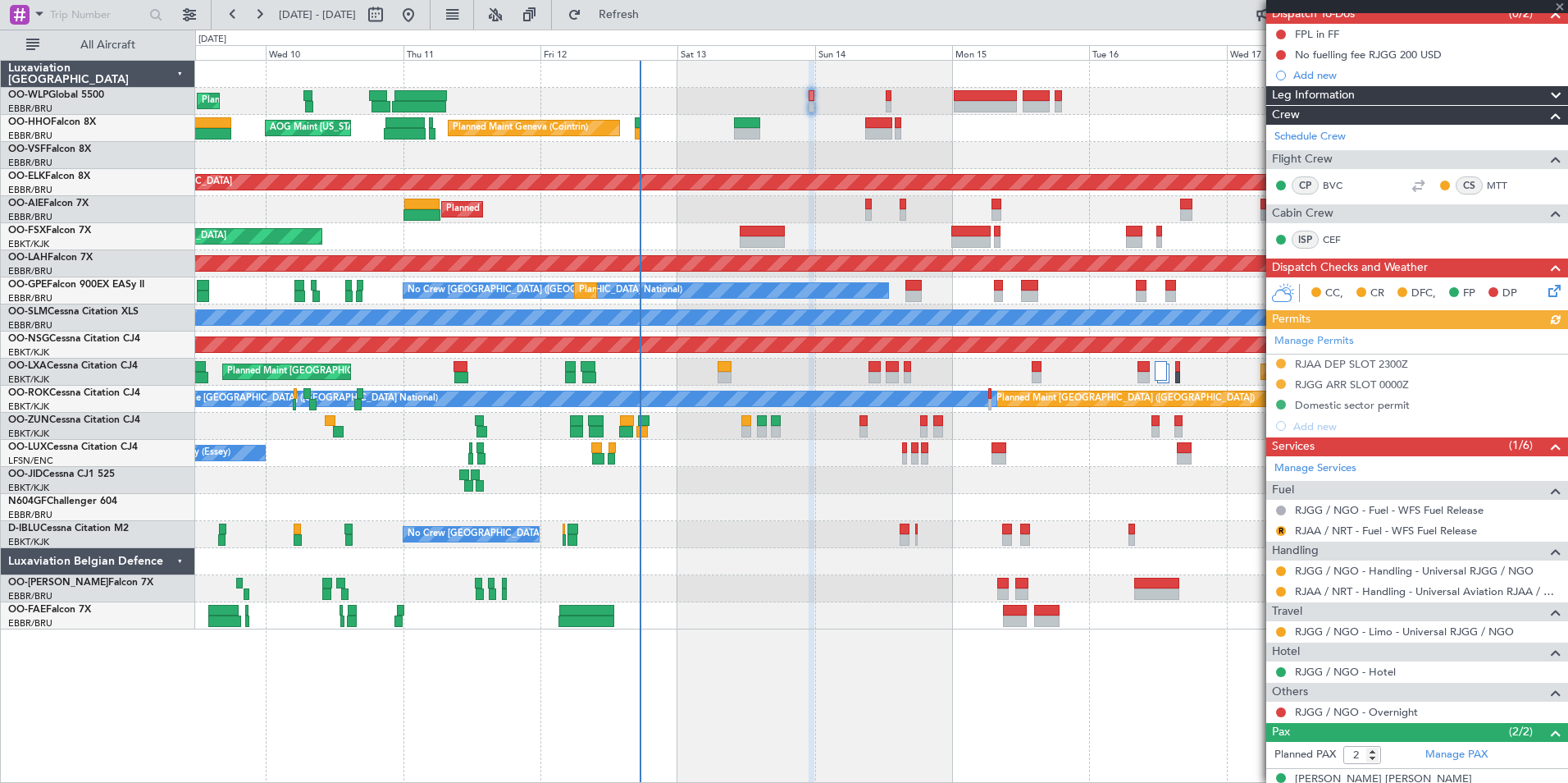
scroll to position [215, 0]
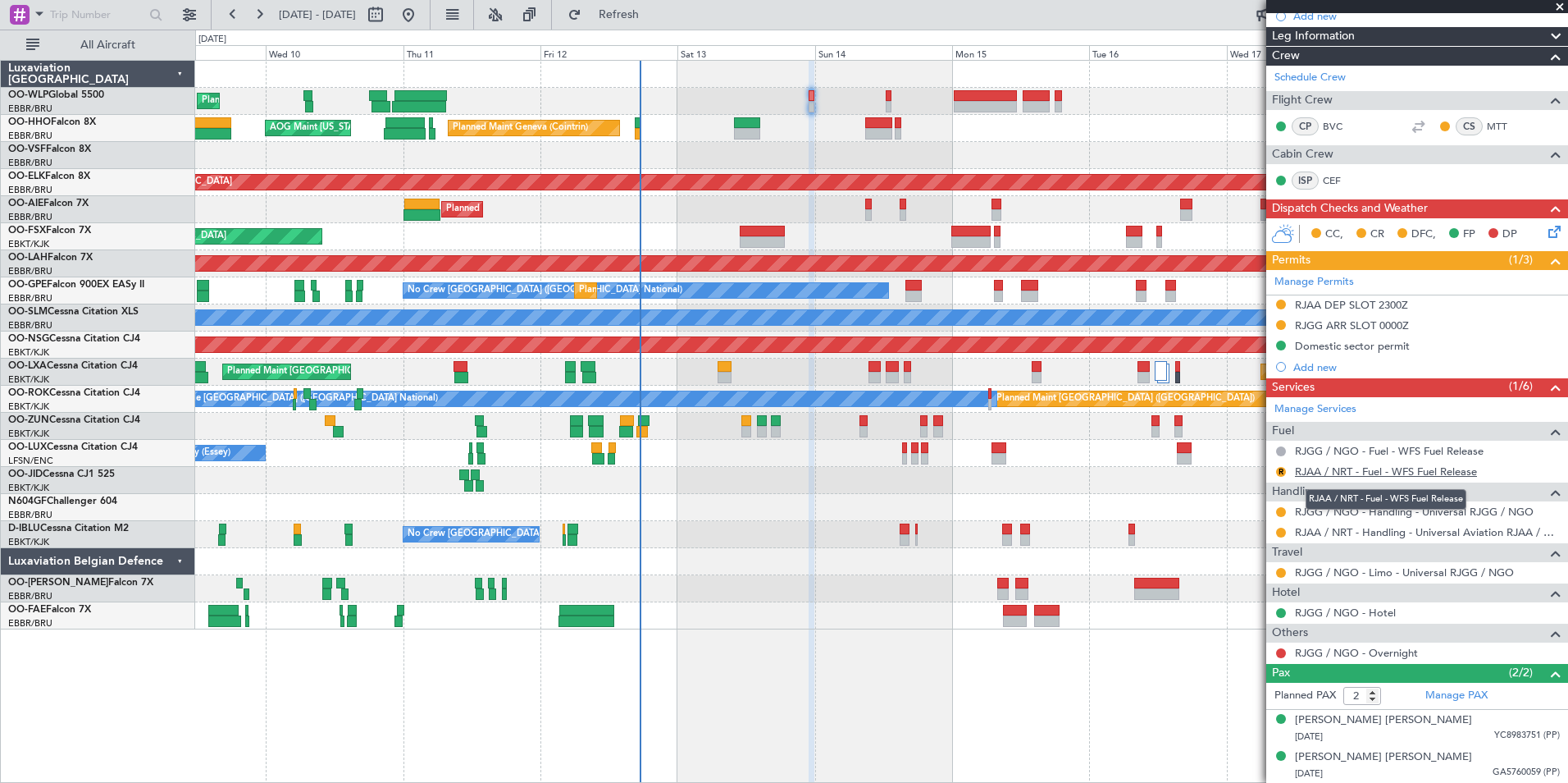
click at [1354, 469] on link "RJAA / NRT - Fuel - WFS Fuel Release" at bounding box center [1386, 471] width 182 height 14
click at [1349, 603] on div "RJGG / NGO - Hotel" at bounding box center [1417, 613] width 302 height 21
click at [1334, 611] on link "RJGG / NGO - Hotel" at bounding box center [1345, 612] width 101 height 14
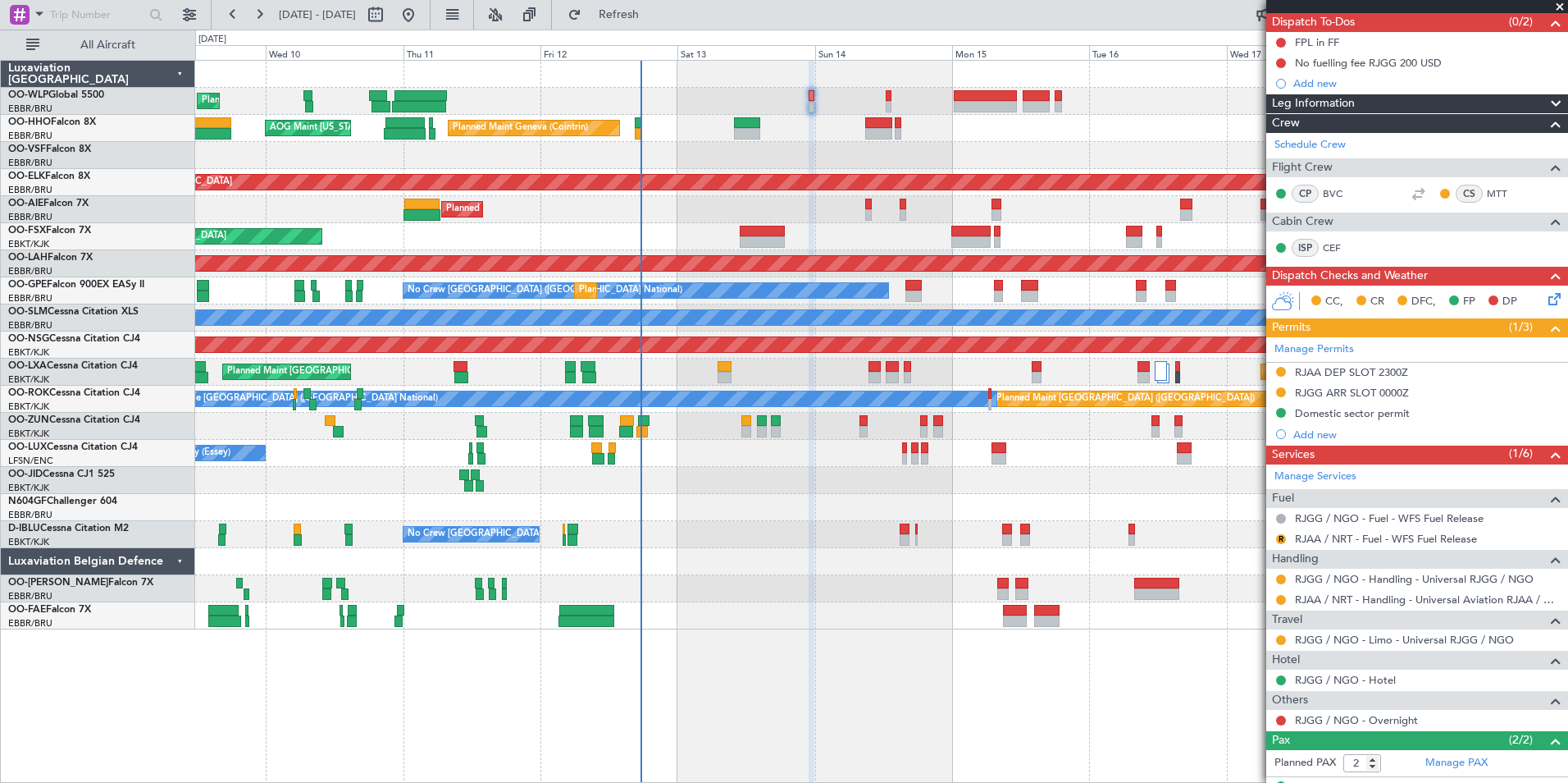
scroll to position [51, 0]
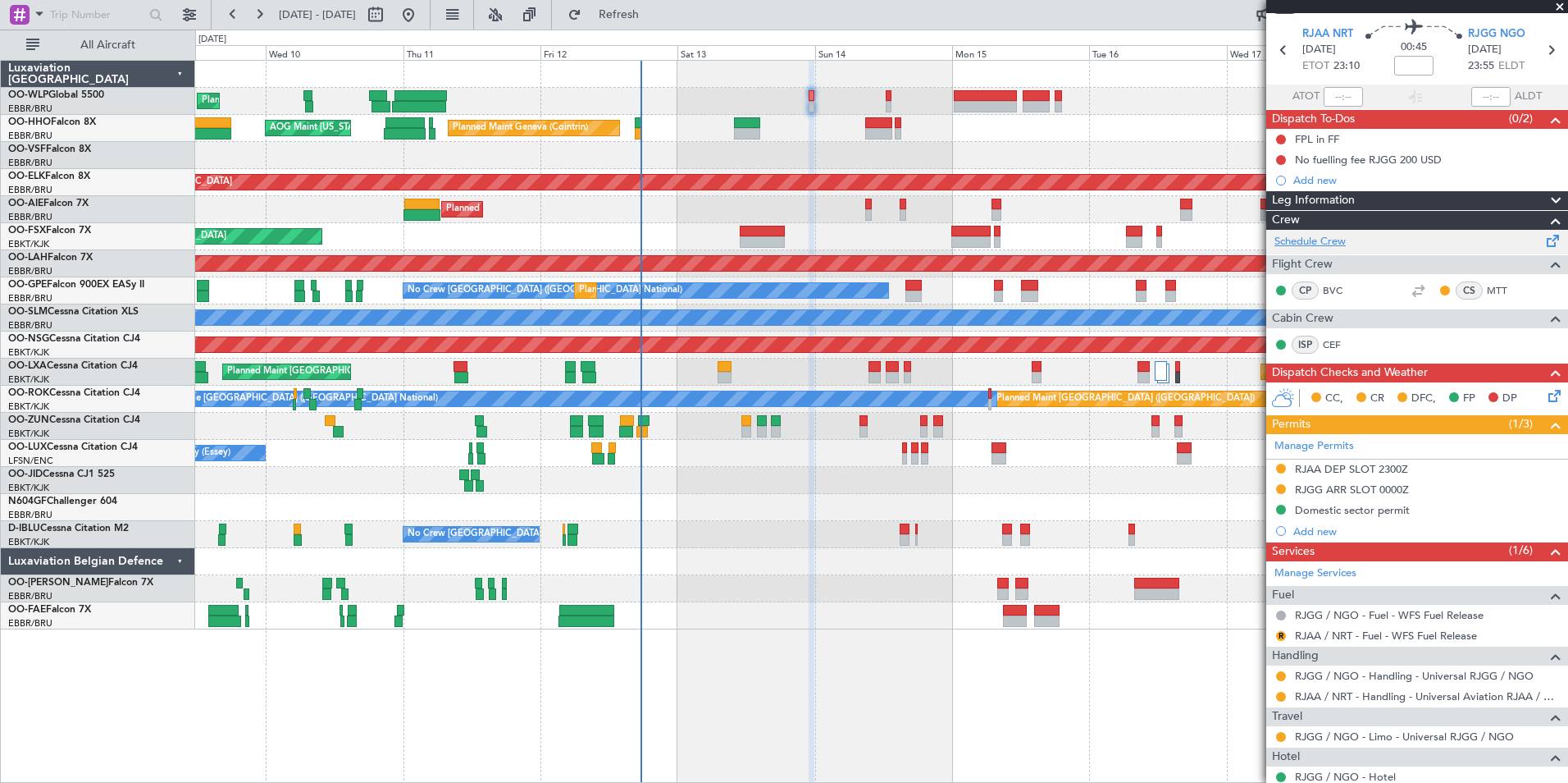
click at [1309, 243] on link "Schedule Crew" at bounding box center [1310, 241] width 71 height 16
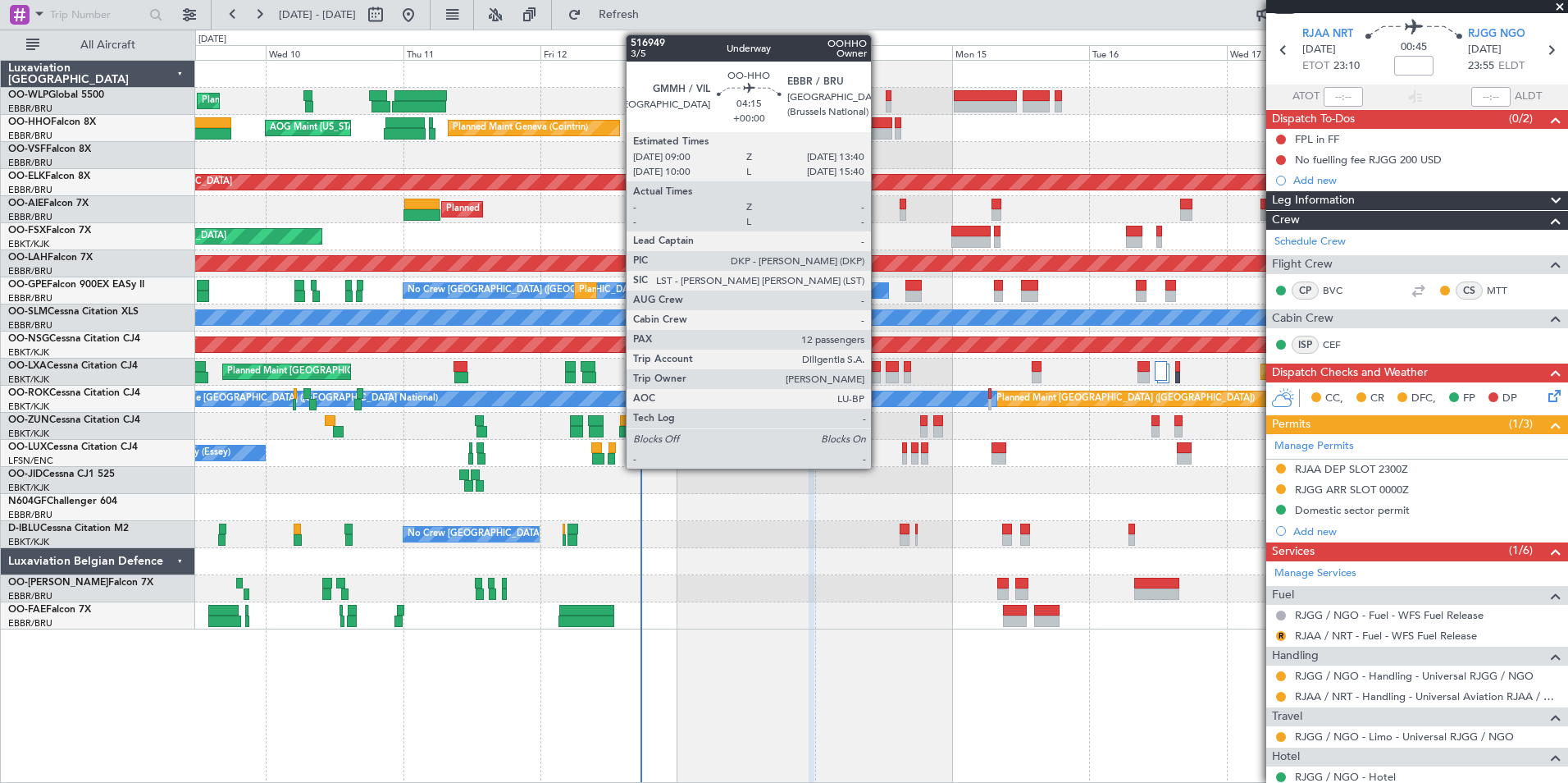
click at [878, 128] on div at bounding box center [878, 134] width 27 height 11
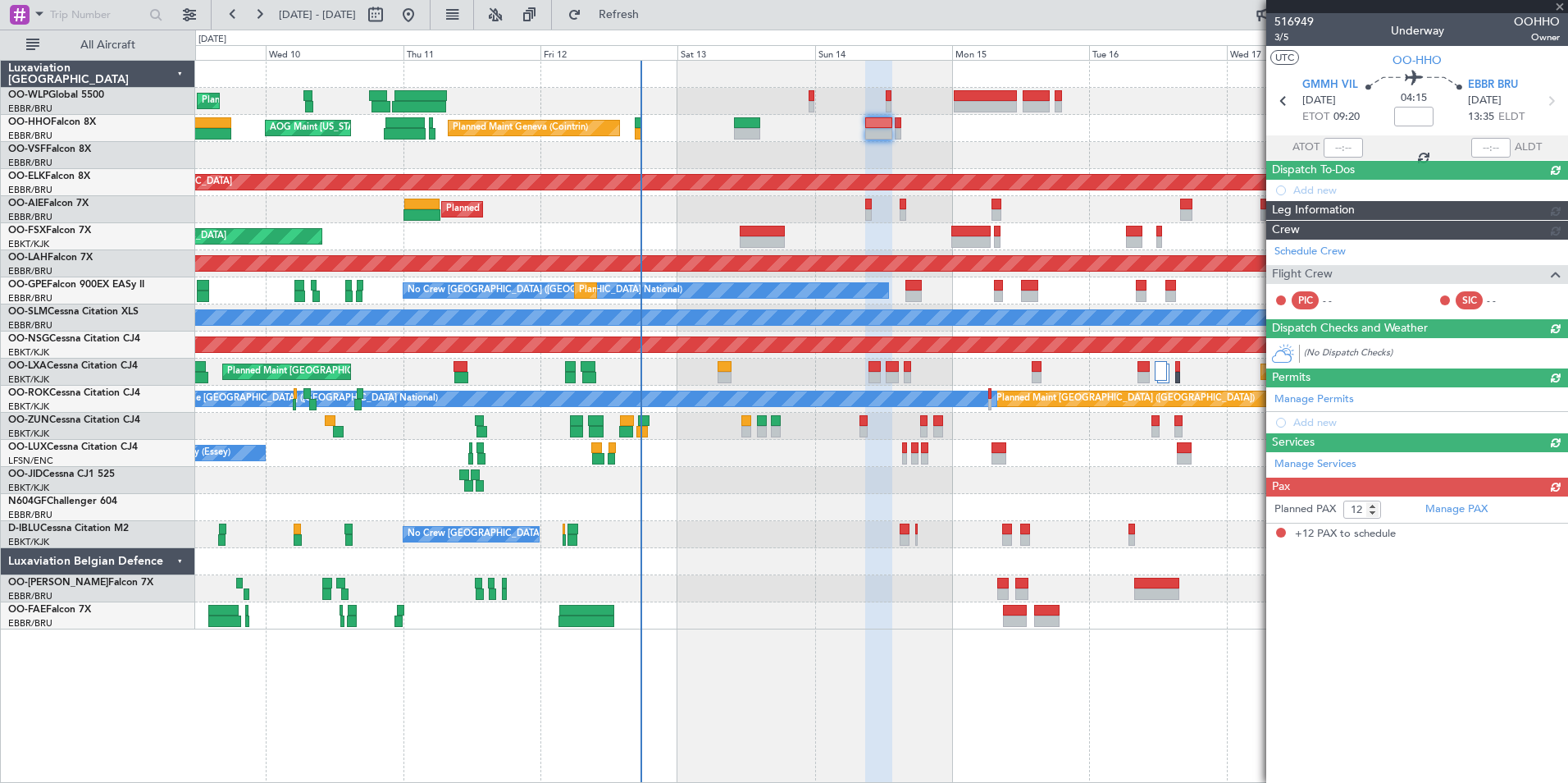
scroll to position [0, 0]
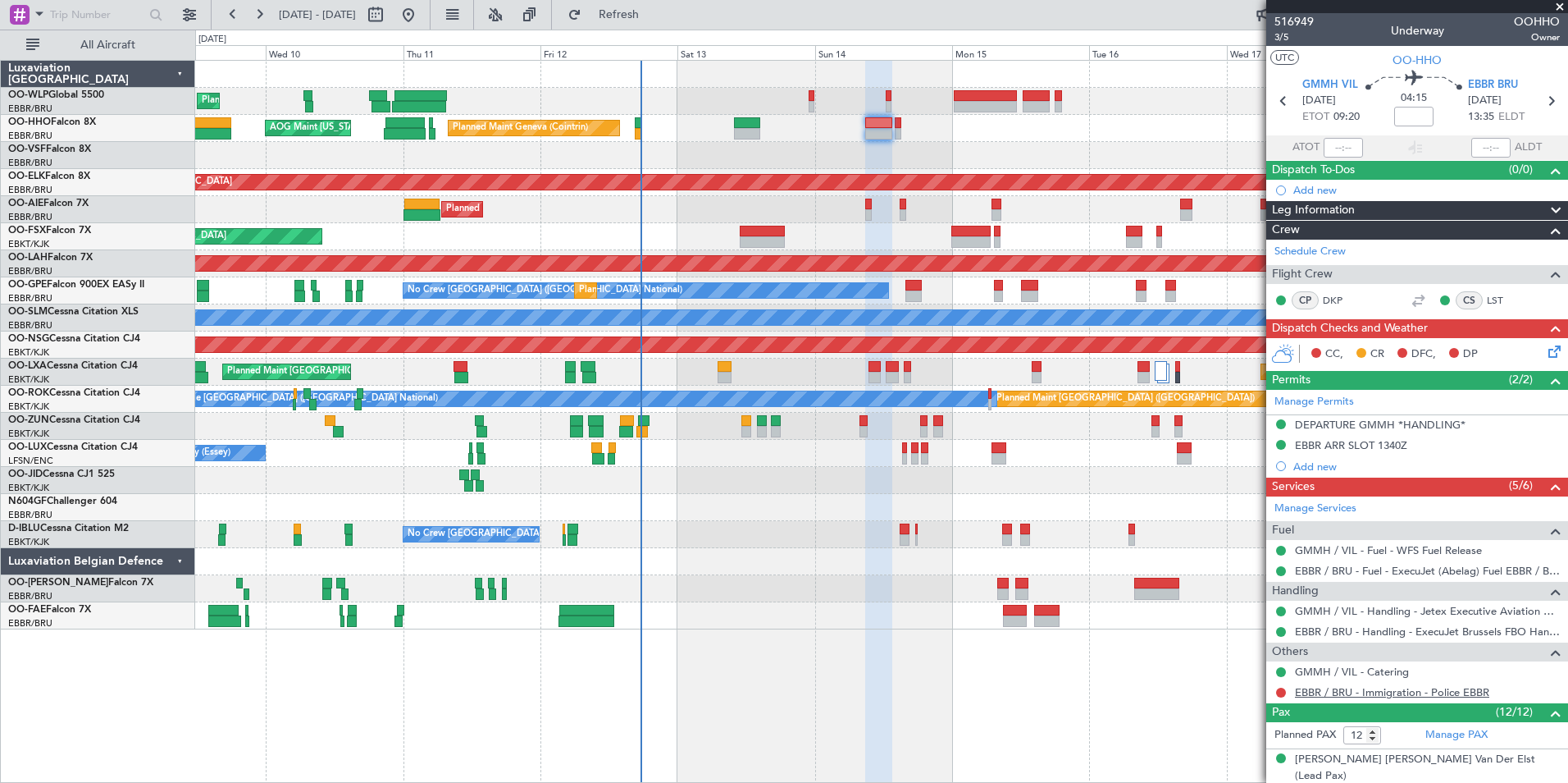
click at [1336, 688] on link "EBBR / BRU - Immigration - Police EBBR" at bounding box center [1391, 692] width 195 height 14
click at [1276, 37] on span "3/5" at bounding box center [1294, 37] width 39 height 14
click at [1545, 353] on icon at bounding box center [1552, 349] width 13 height 13
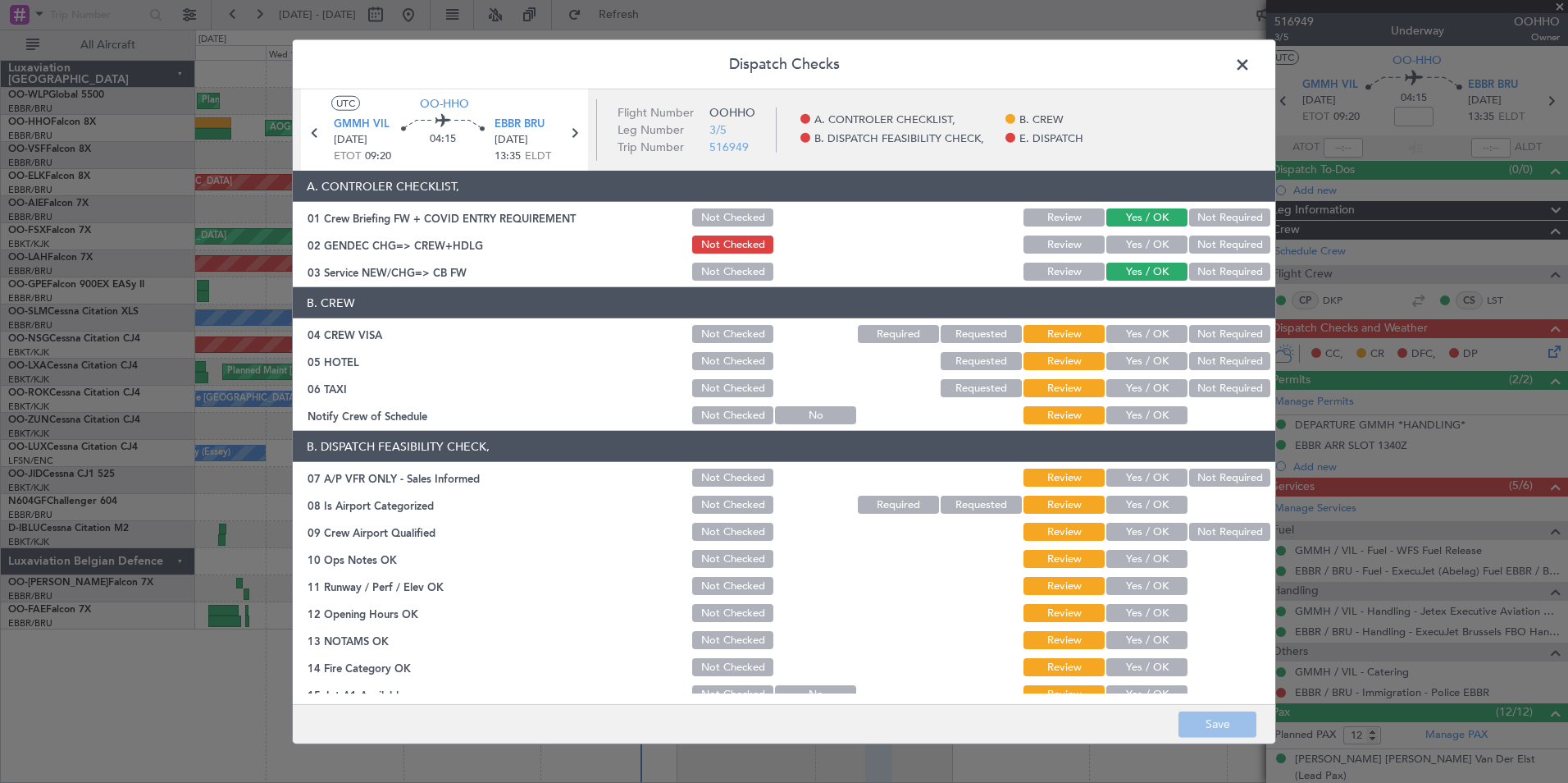
click at [1251, 71] on span at bounding box center [1251, 68] width 0 height 33
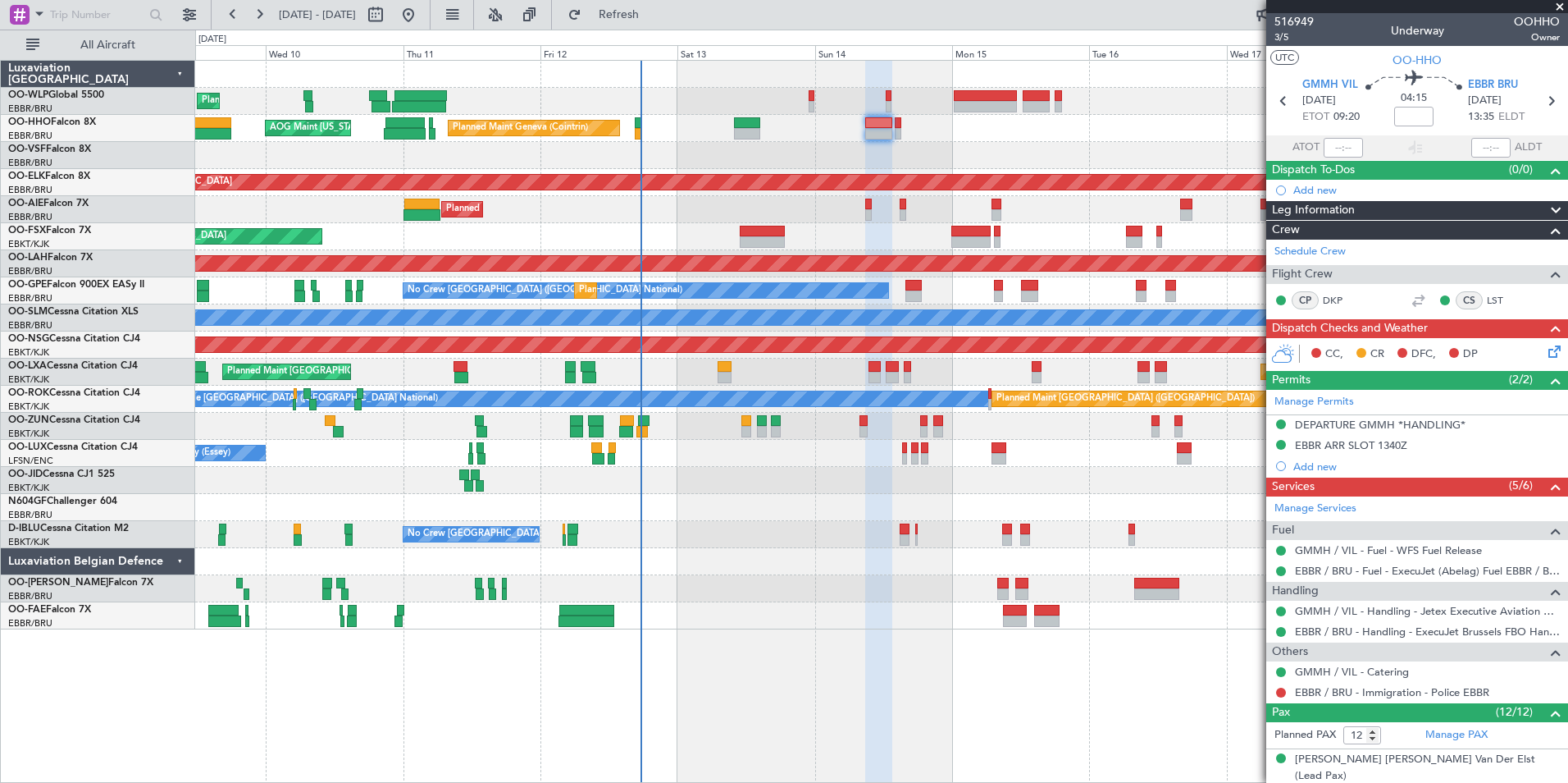
click at [1545, 353] on icon at bounding box center [1552, 349] width 13 height 13
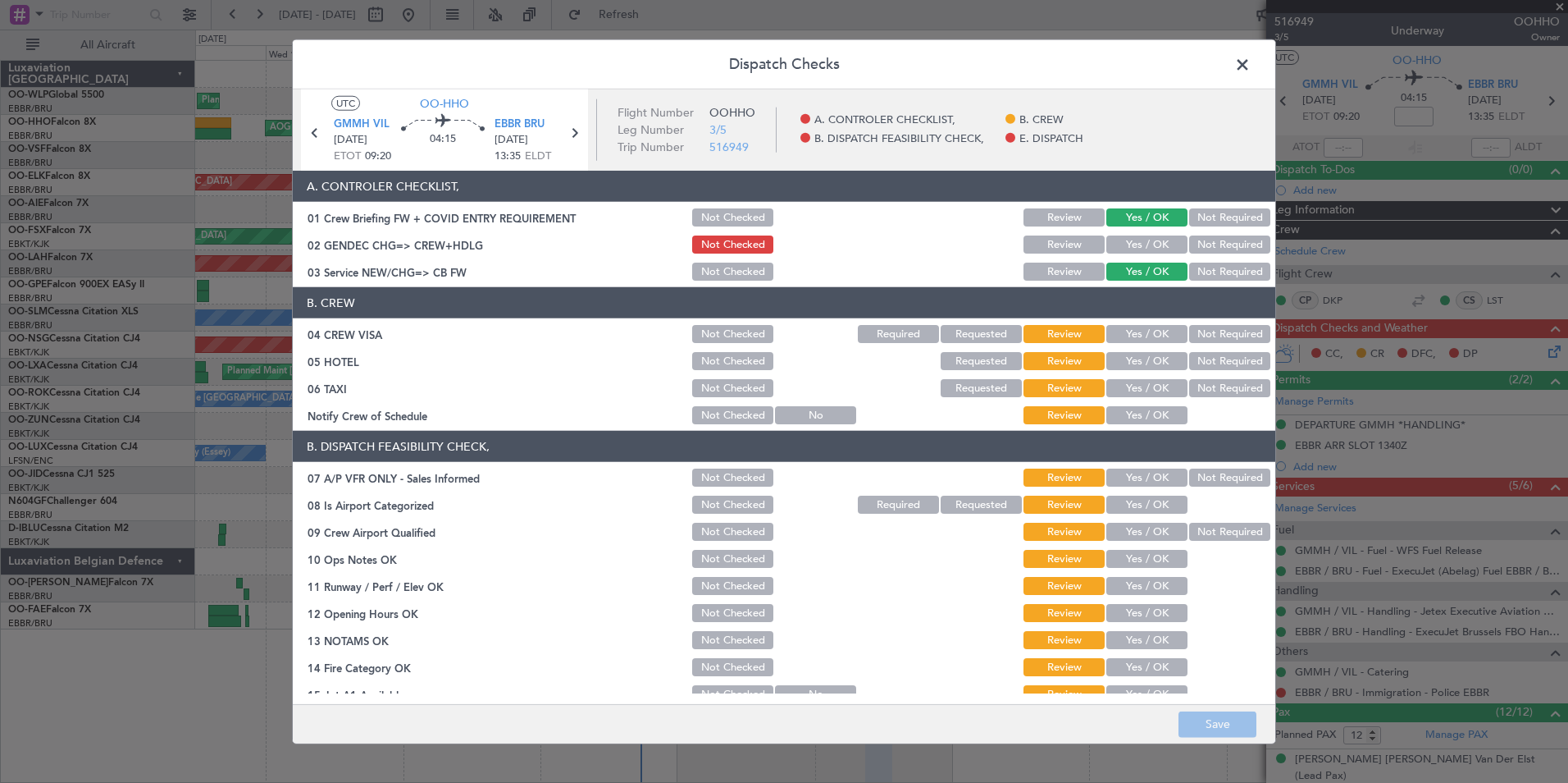
click at [1131, 238] on button "Yes / OK" at bounding box center [1146, 244] width 81 height 18
click at [1199, 721] on button "Save" at bounding box center [1218, 724] width 78 height 27
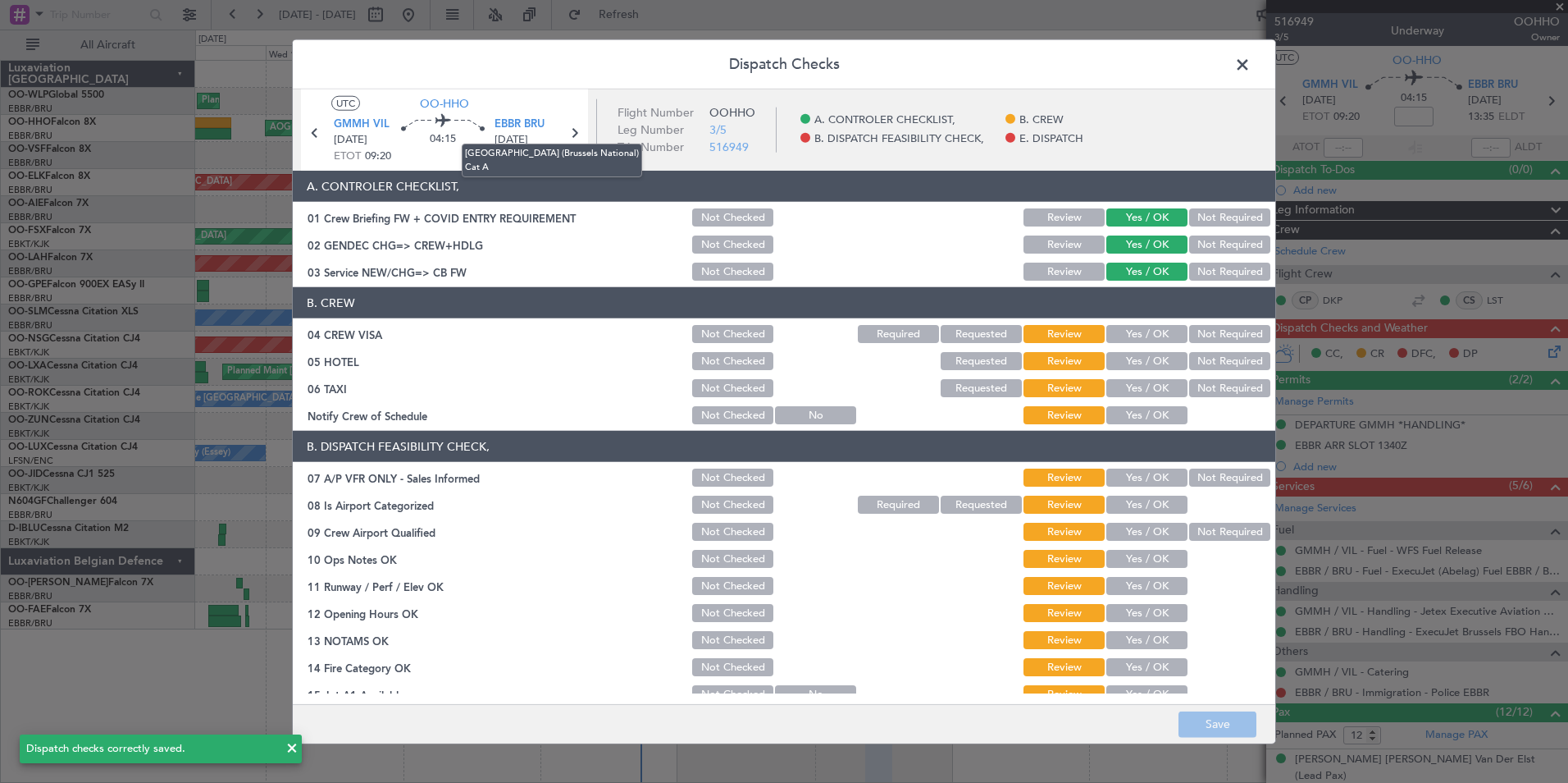
click at [573, 134] on mat-tooltip-component "[GEOGRAPHIC_DATA] (Brussels National) Cat A" at bounding box center [552, 161] width 203 height 57
click at [574, 135] on icon at bounding box center [574, 133] width 21 height 21
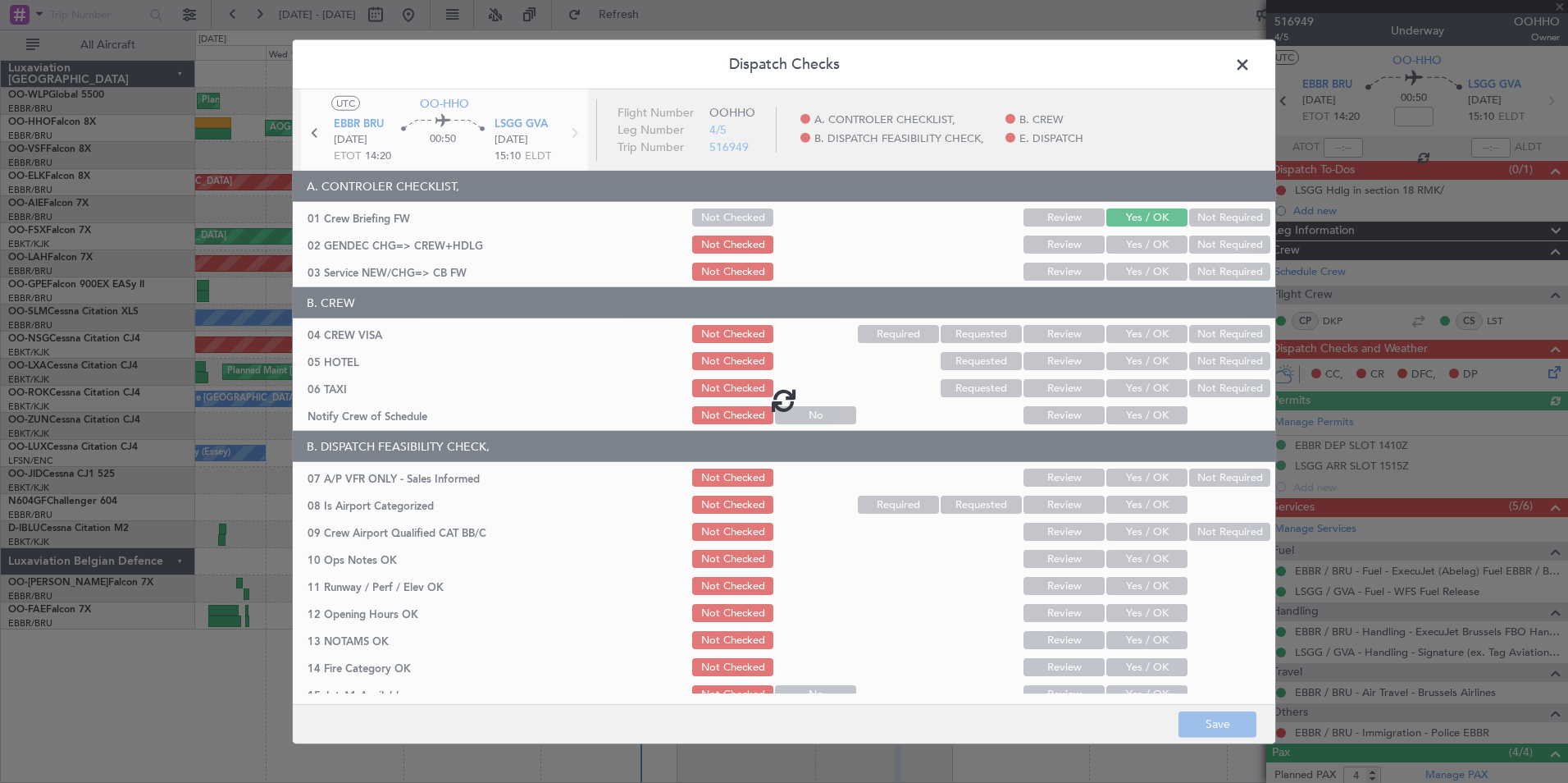
click at [1120, 242] on div at bounding box center [784, 400] width 982 height 621
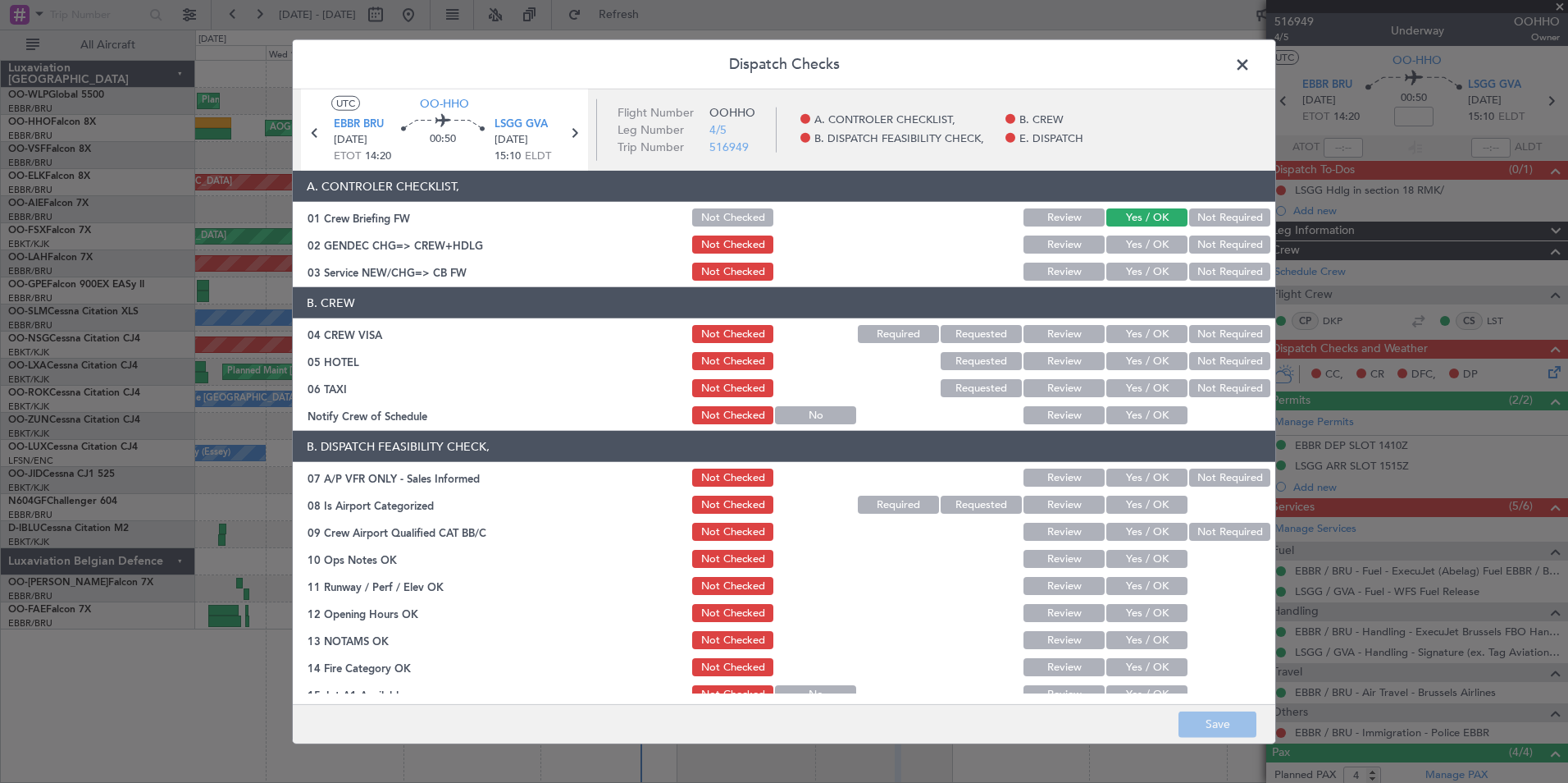
click at [1120, 242] on button "Yes / OK" at bounding box center [1146, 244] width 81 height 18
click at [1126, 275] on button "Yes / OK" at bounding box center [1146, 271] width 81 height 18
click at [1228, 730] on button "Save" at bounding box center [1218, 724] width 78 height 27
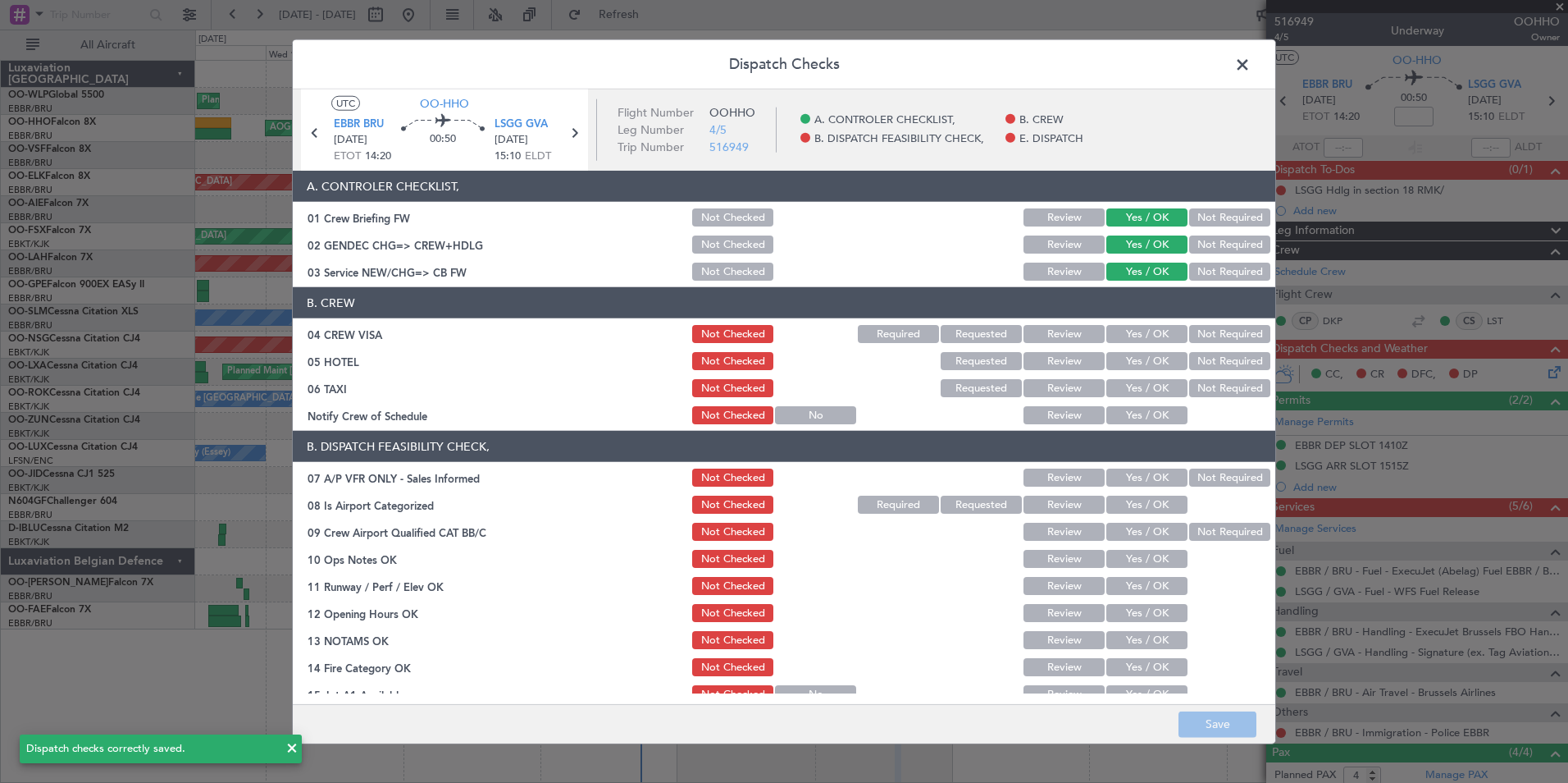
click at [1251, 64] on span at bounding box center [1251, 68] width 0 height 33
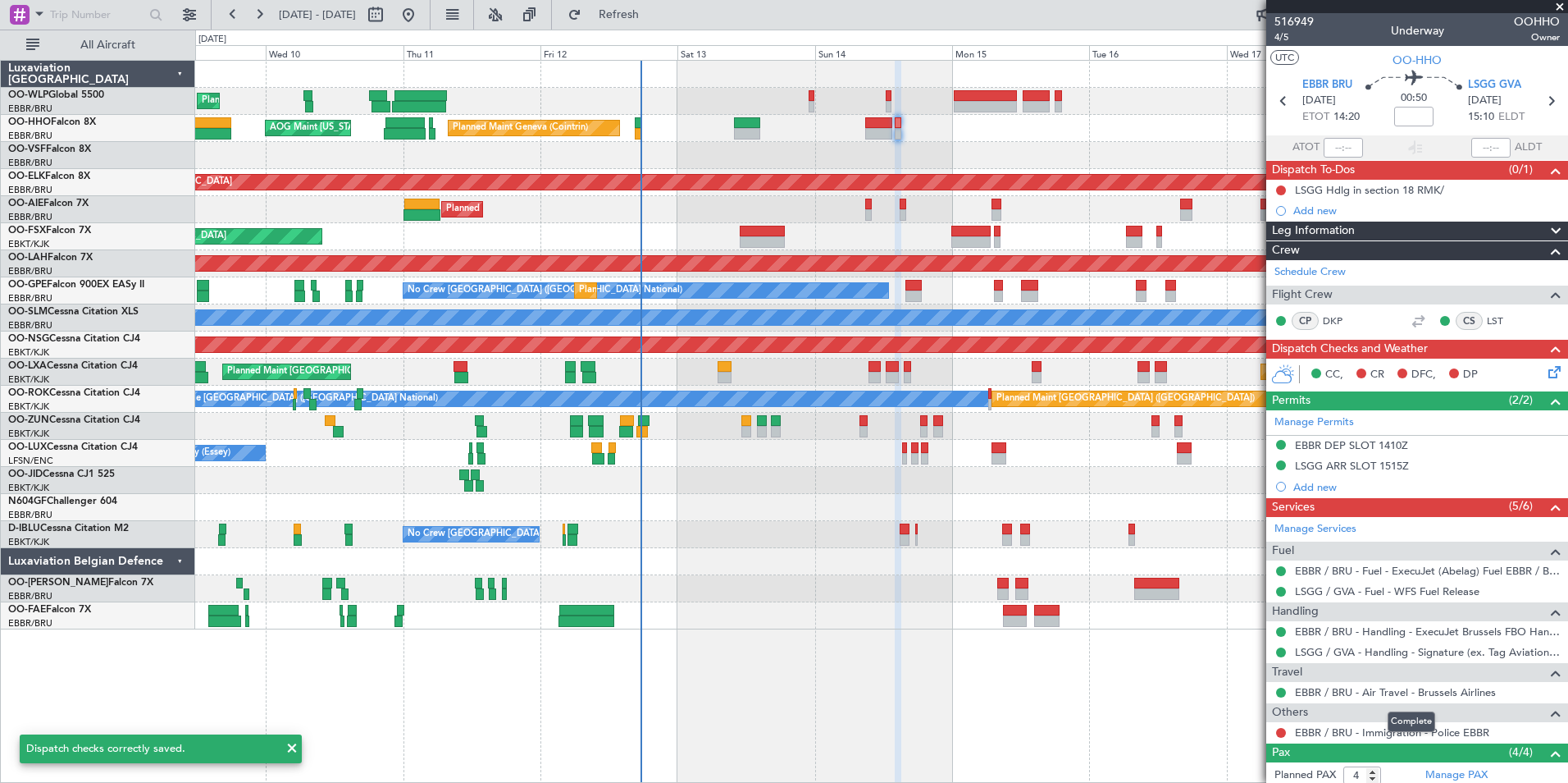
click at [1391, 731] on div "Complete" at bounding box center [1411, 722] width 47 height 21
click at [1326, 730] on link "EBBR / BRU - Immigration - Police EBBR" at bounding box center [1391, 732] width 195 height 14
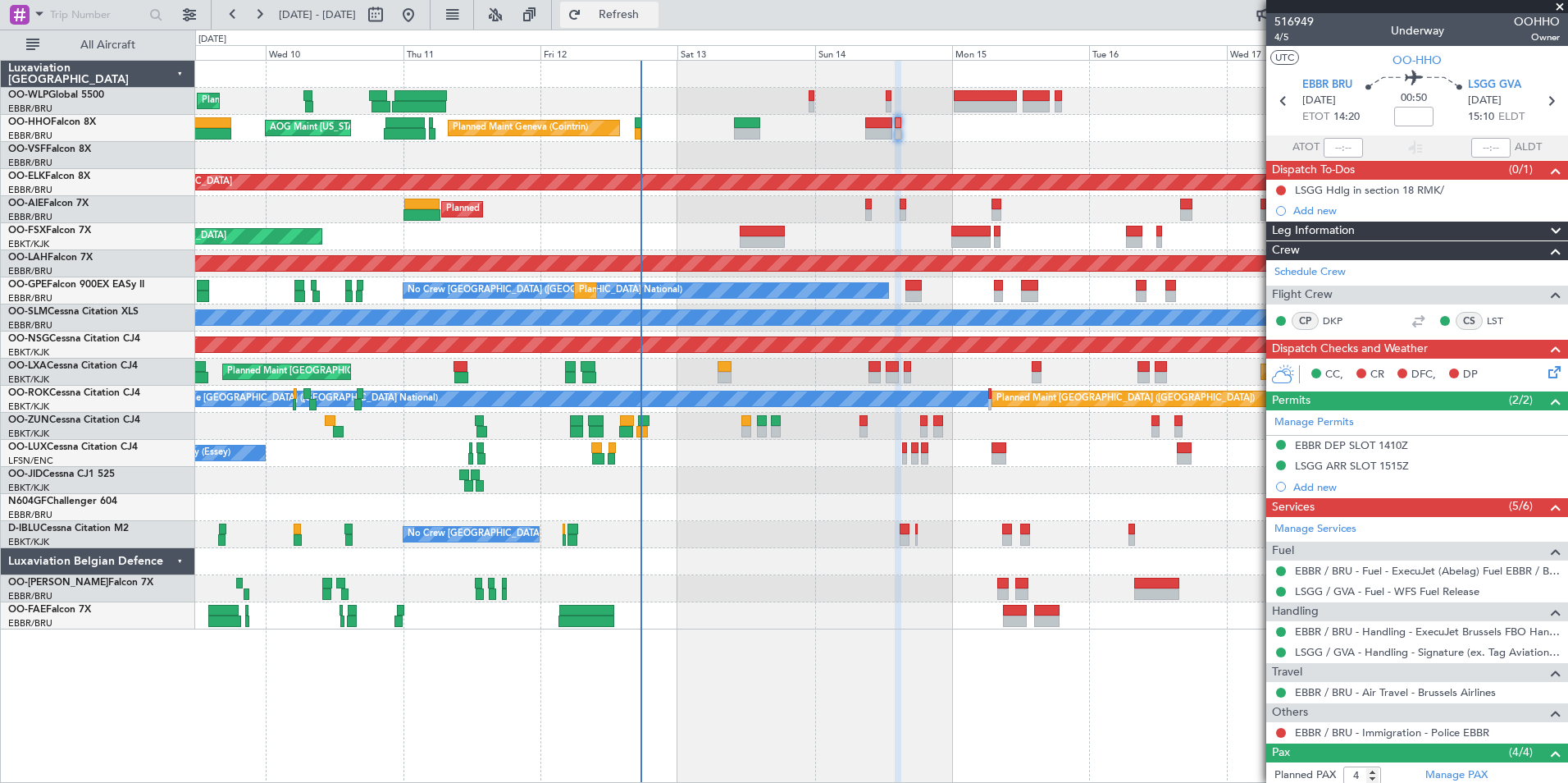
click at [653, 15] on span "Refresh" at bounding box center [619, 14] width 69 height 11
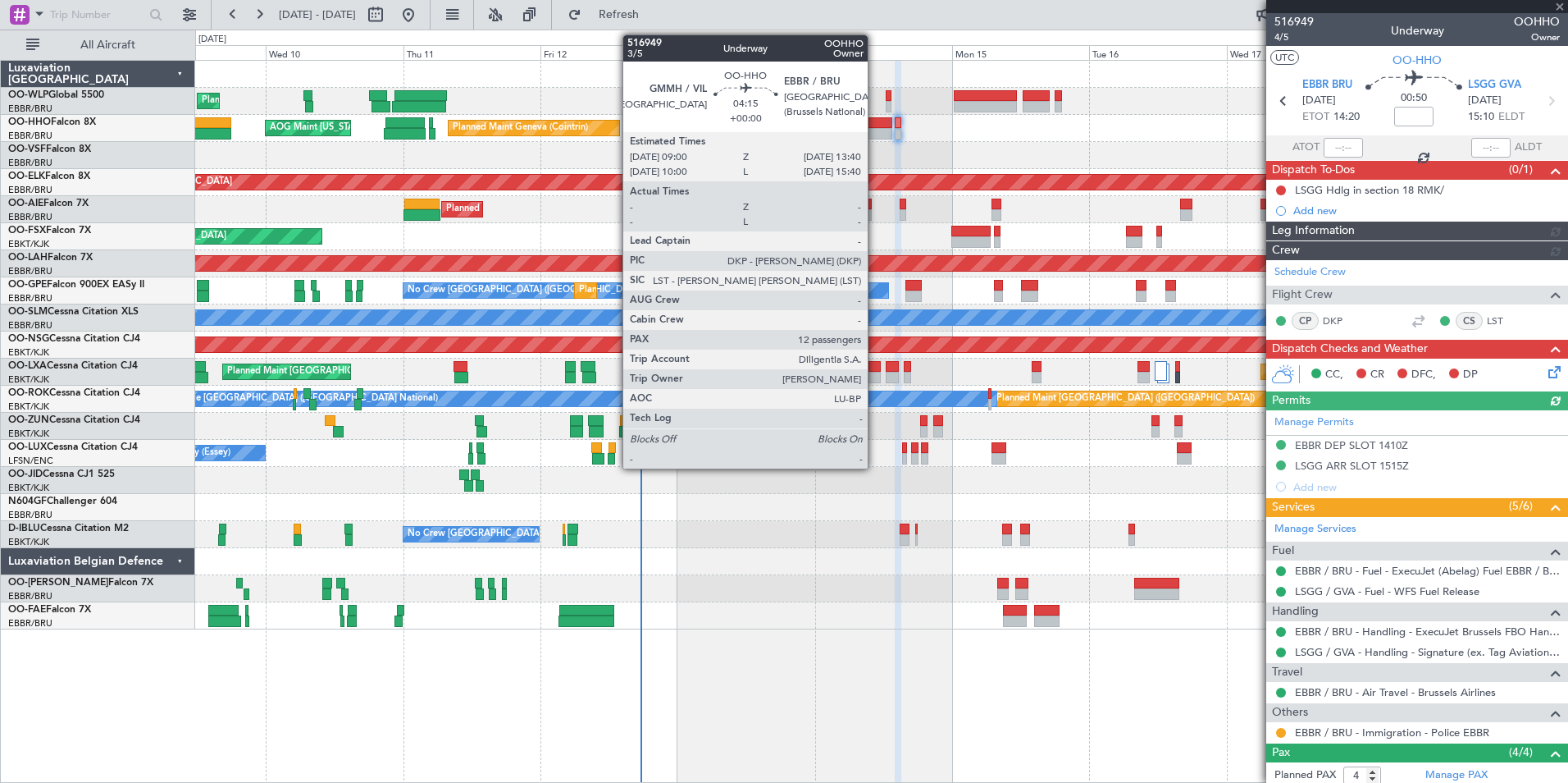
click at [875, 133] on div at bounding box center [878, 134] width 27 height 11
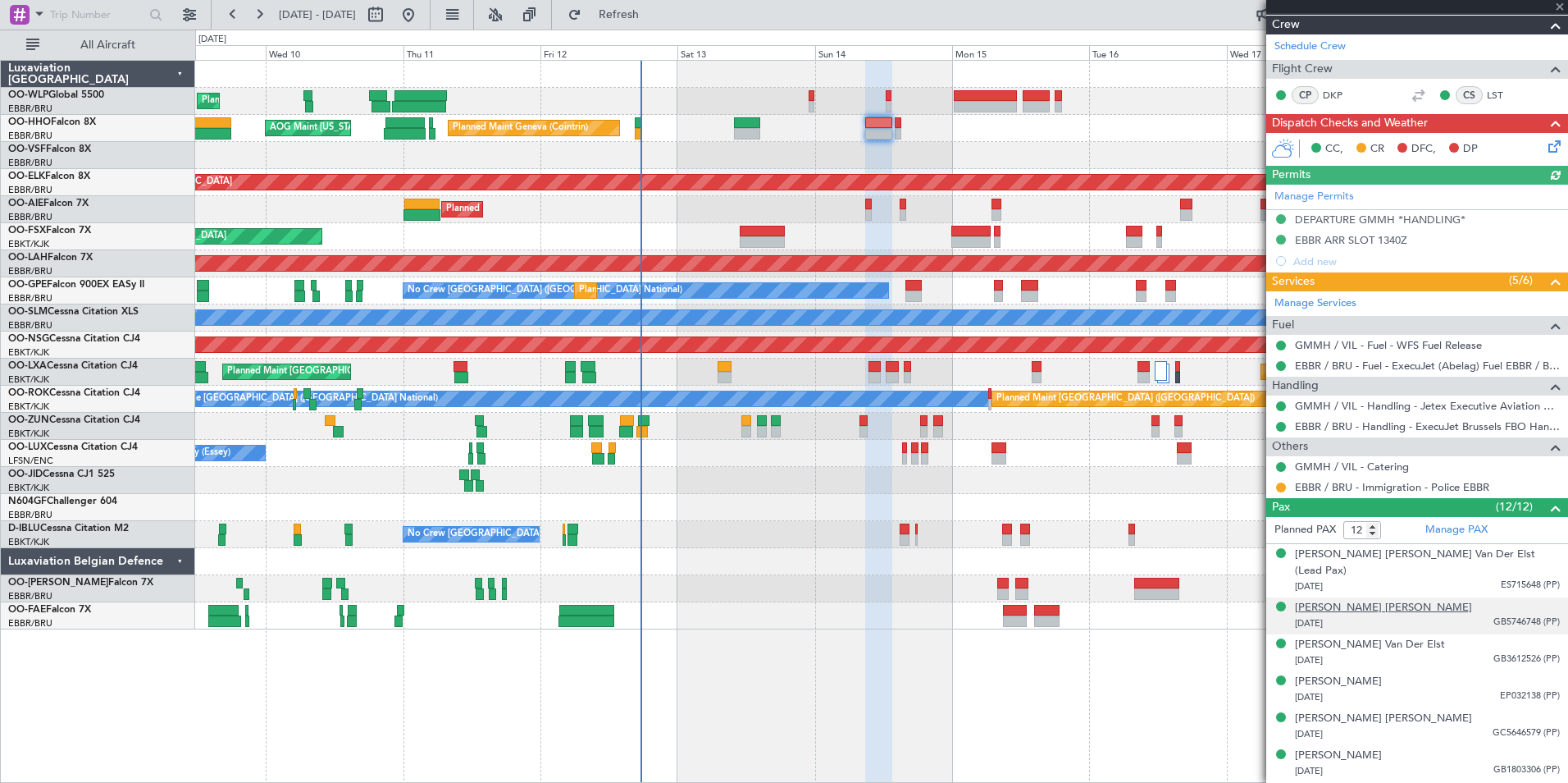
scroll to position [246, 0]
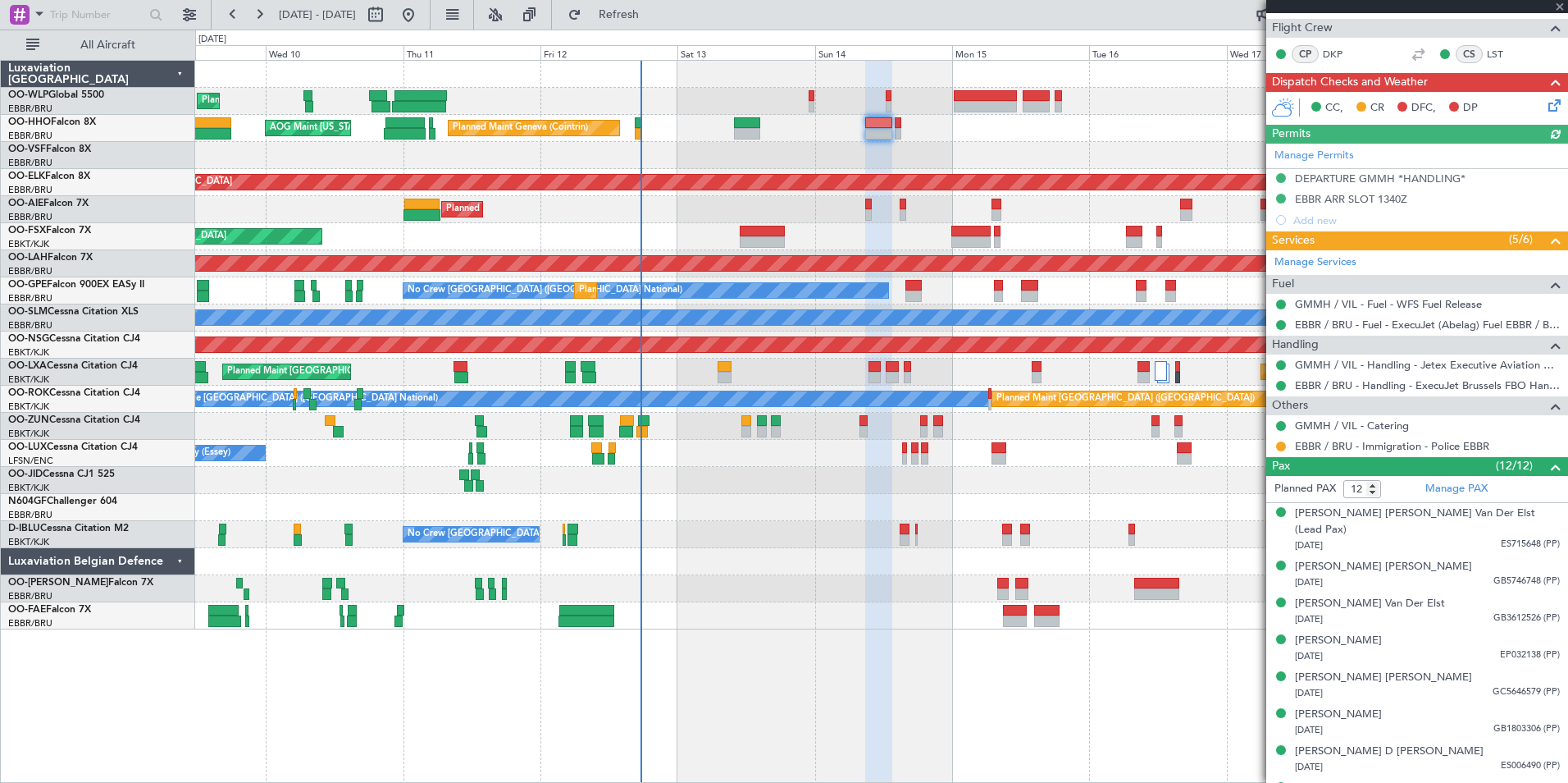
click at [1275, 448] on div at bounding box center [1281, 447] width 13 height 13
click at [1288, 447] on div "EBBR / BRU - Immigration - Police EBBR" at bounding box center [1417, 446] width 302 height 21
click at [1278, 447] on button at bounding box center [1281, 447] width 9 height 10
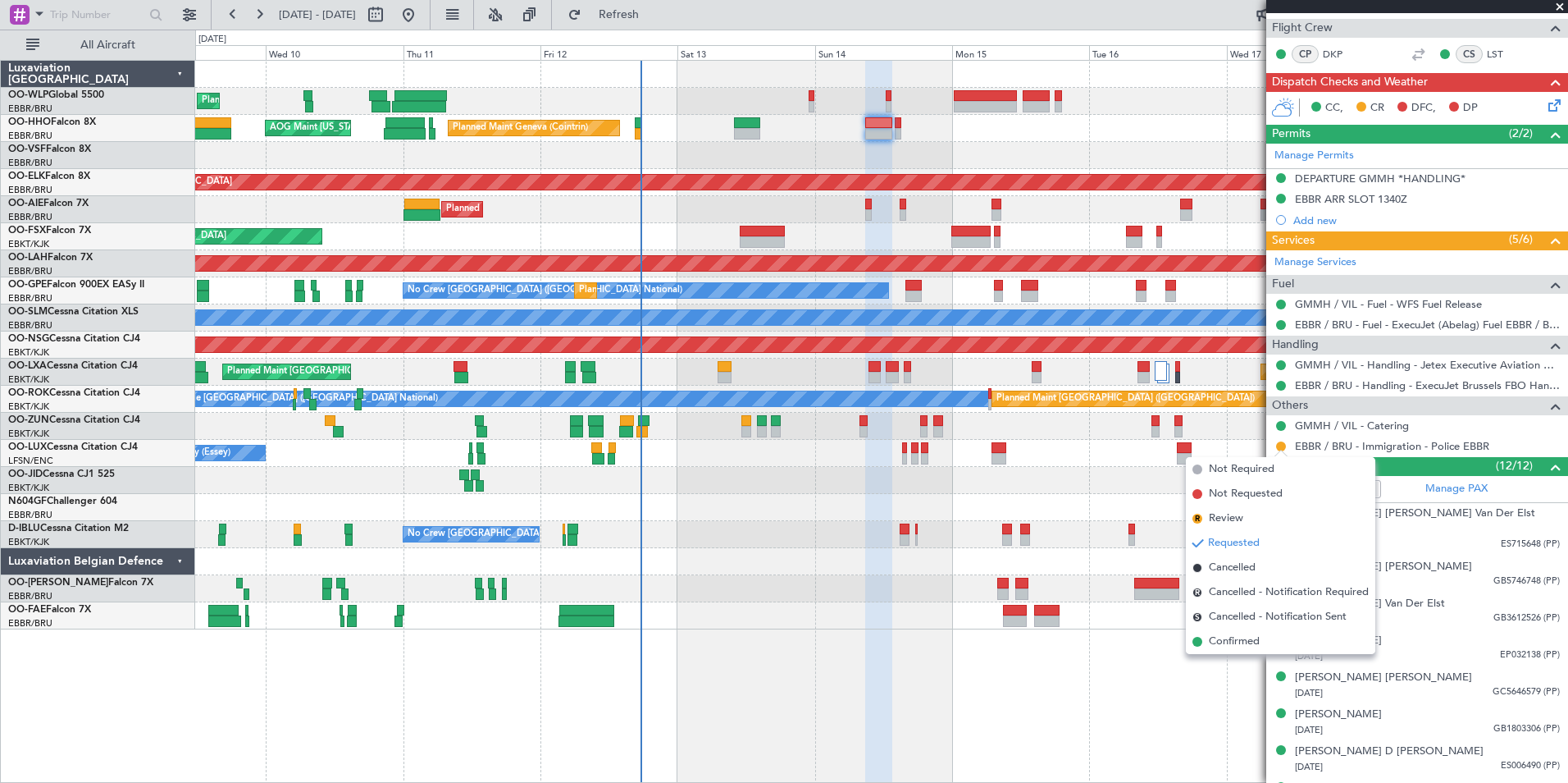
click at [1249, 645] on span "Confirmed" at bounding box center [1235, 641] width 51 height 16
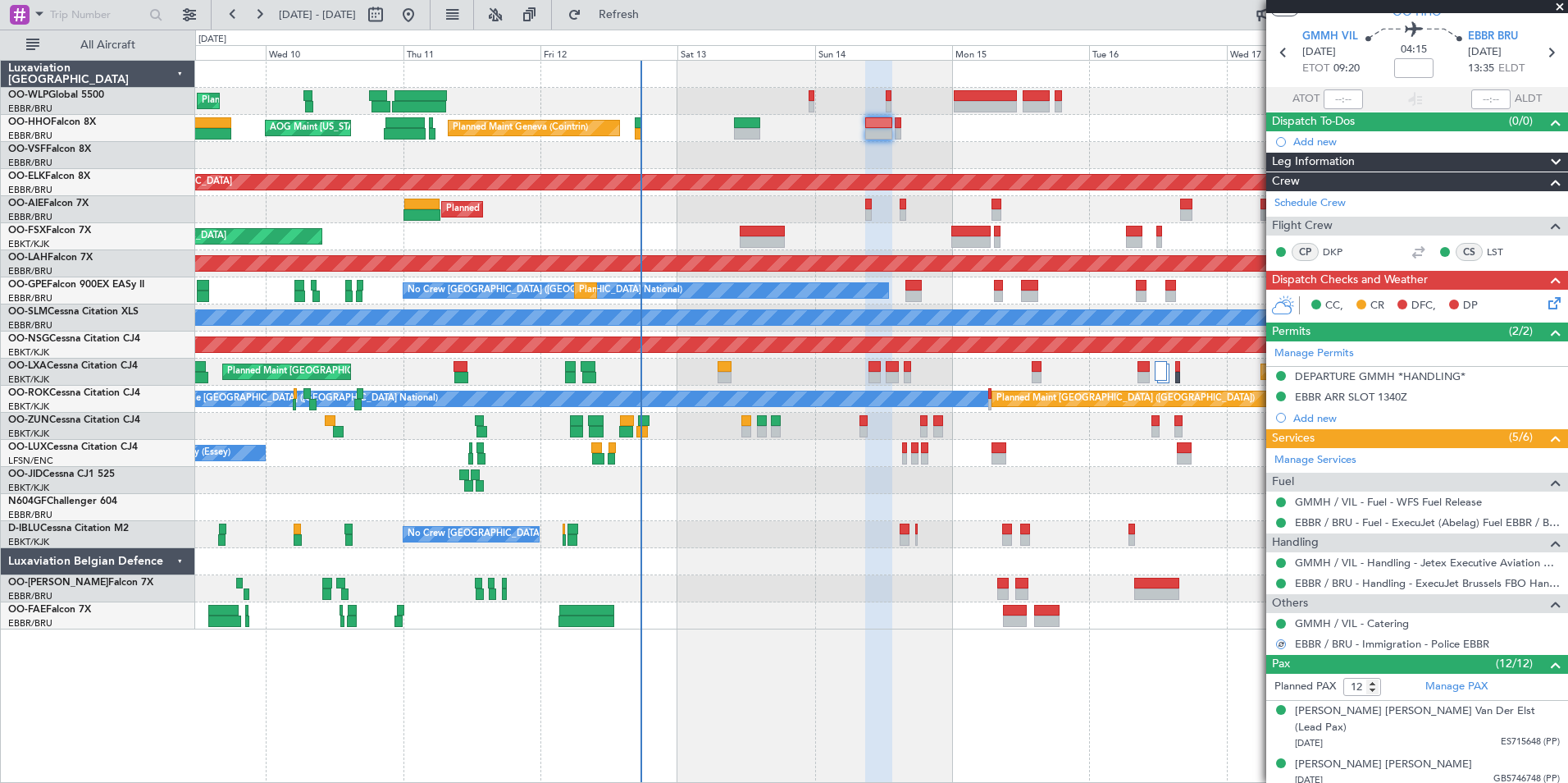
scroll to position [0, 0]
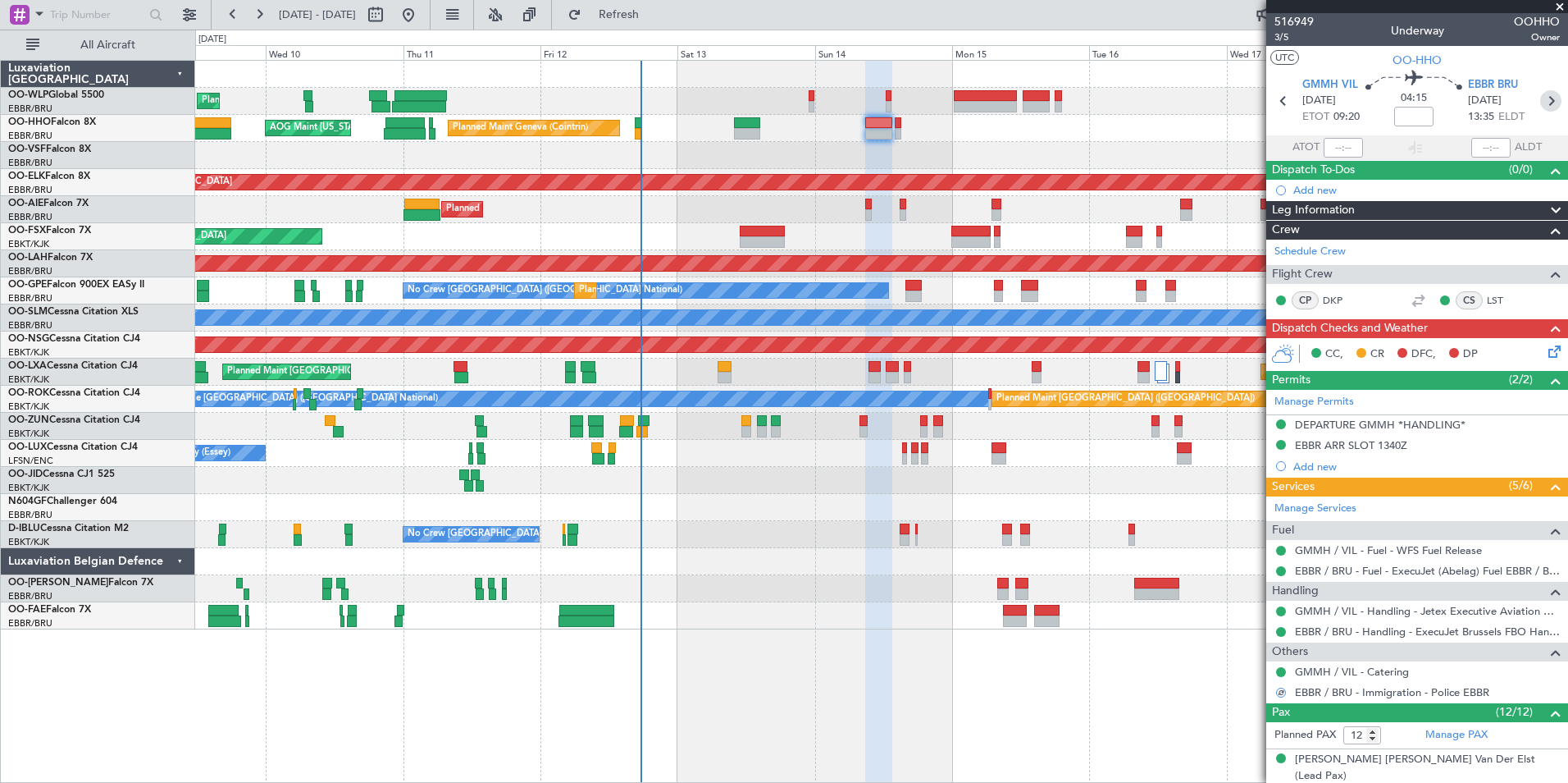
click at [1546, 100] on icon at bounding box center [1551, 101] width 21 height 21
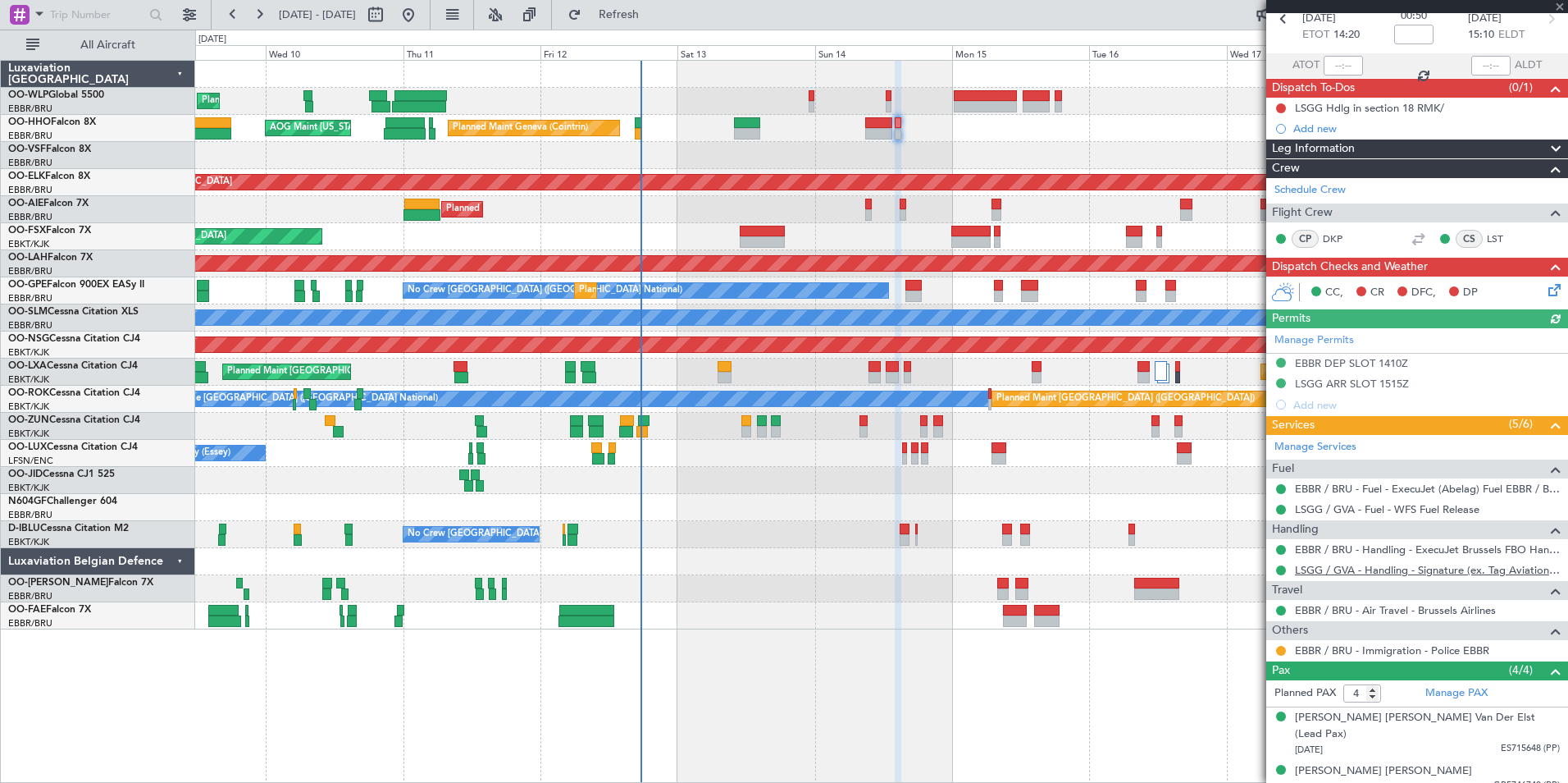
scroll to position [153, 0]
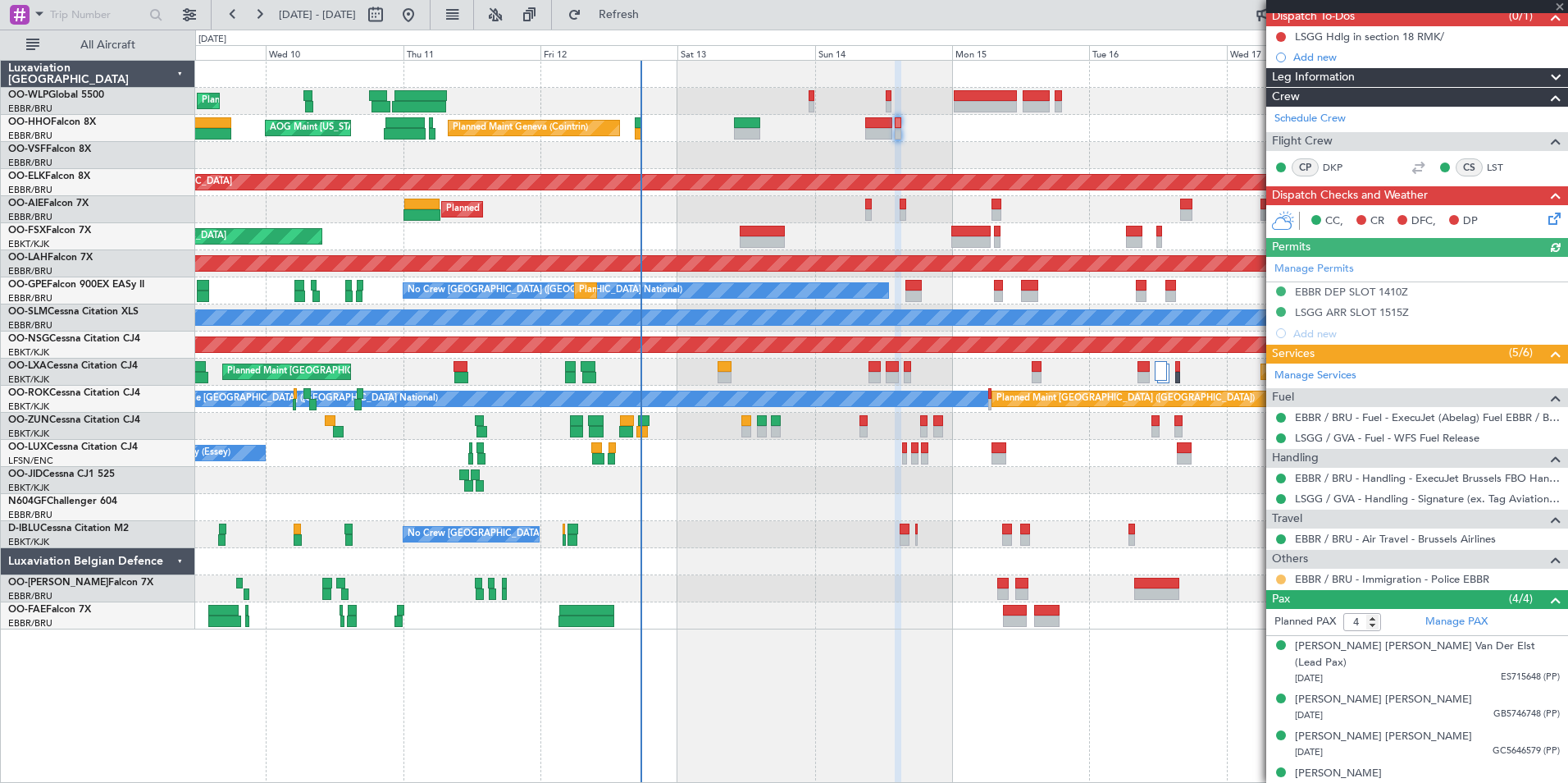
click at [1277, 577] on button at bounding box center [1281, 579] width 9 height 10
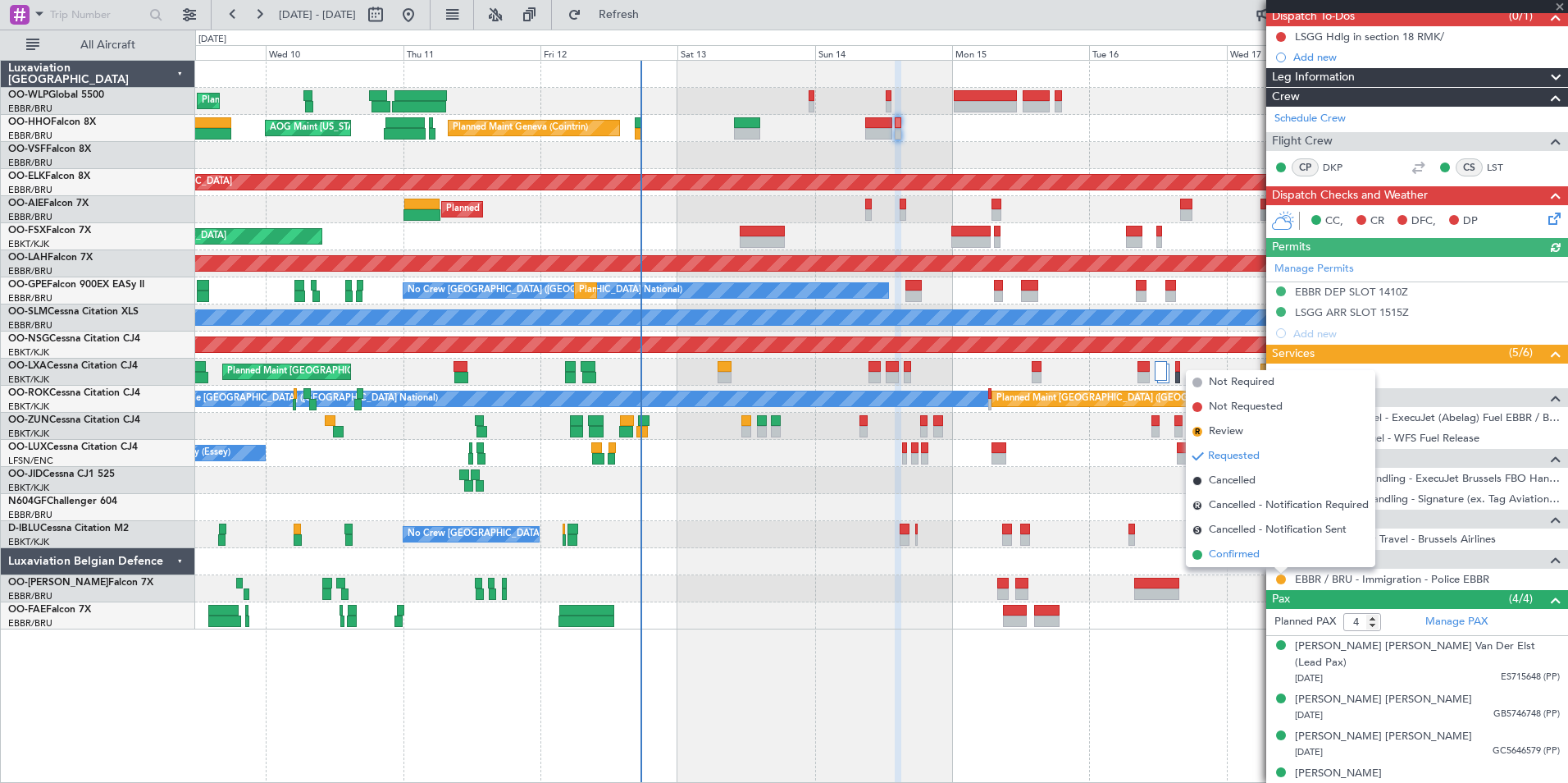
click at [1221, 562] on span "Confirmed" at bounding box center [1235, 554] width 51 height 16
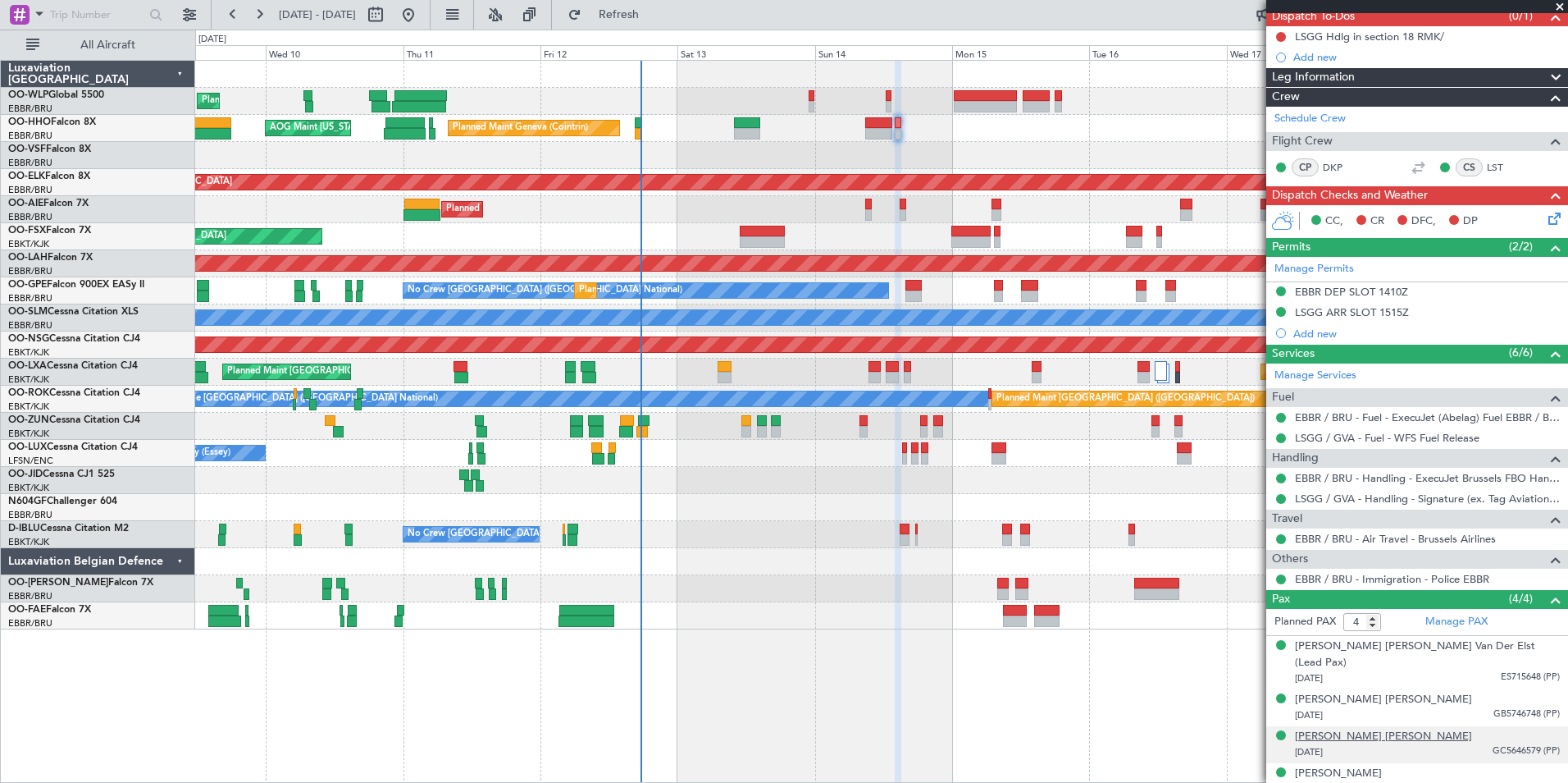
click at [1414, 729] on div "[PERSON_NAME] [PERSON_NAME]" at bounding box center [1383, 736] width 178 height 16
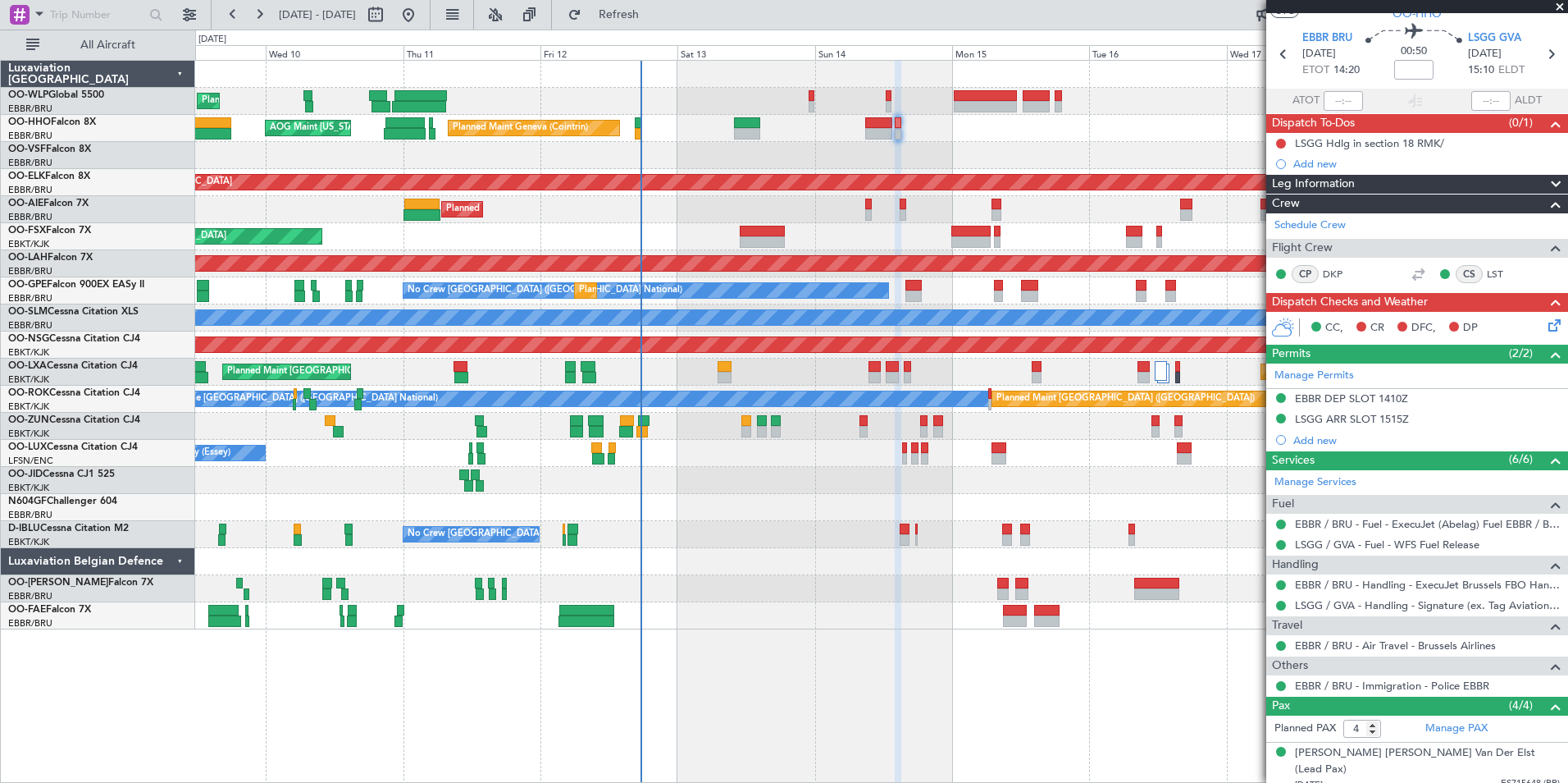
scroll to position [0, 0]
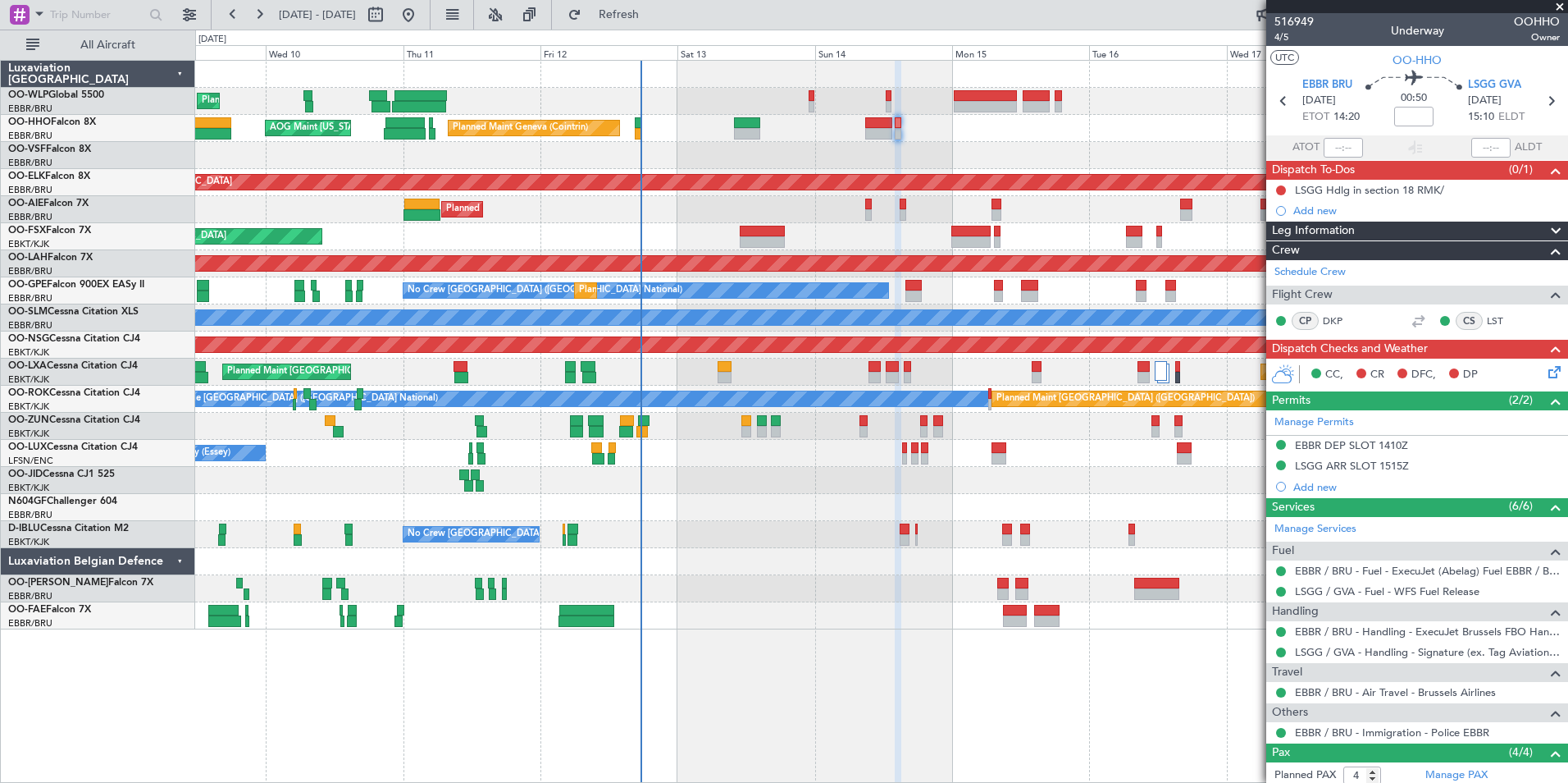
click at [1545, 370] on icon at bounding box center [1552, 370] width 13 height 13
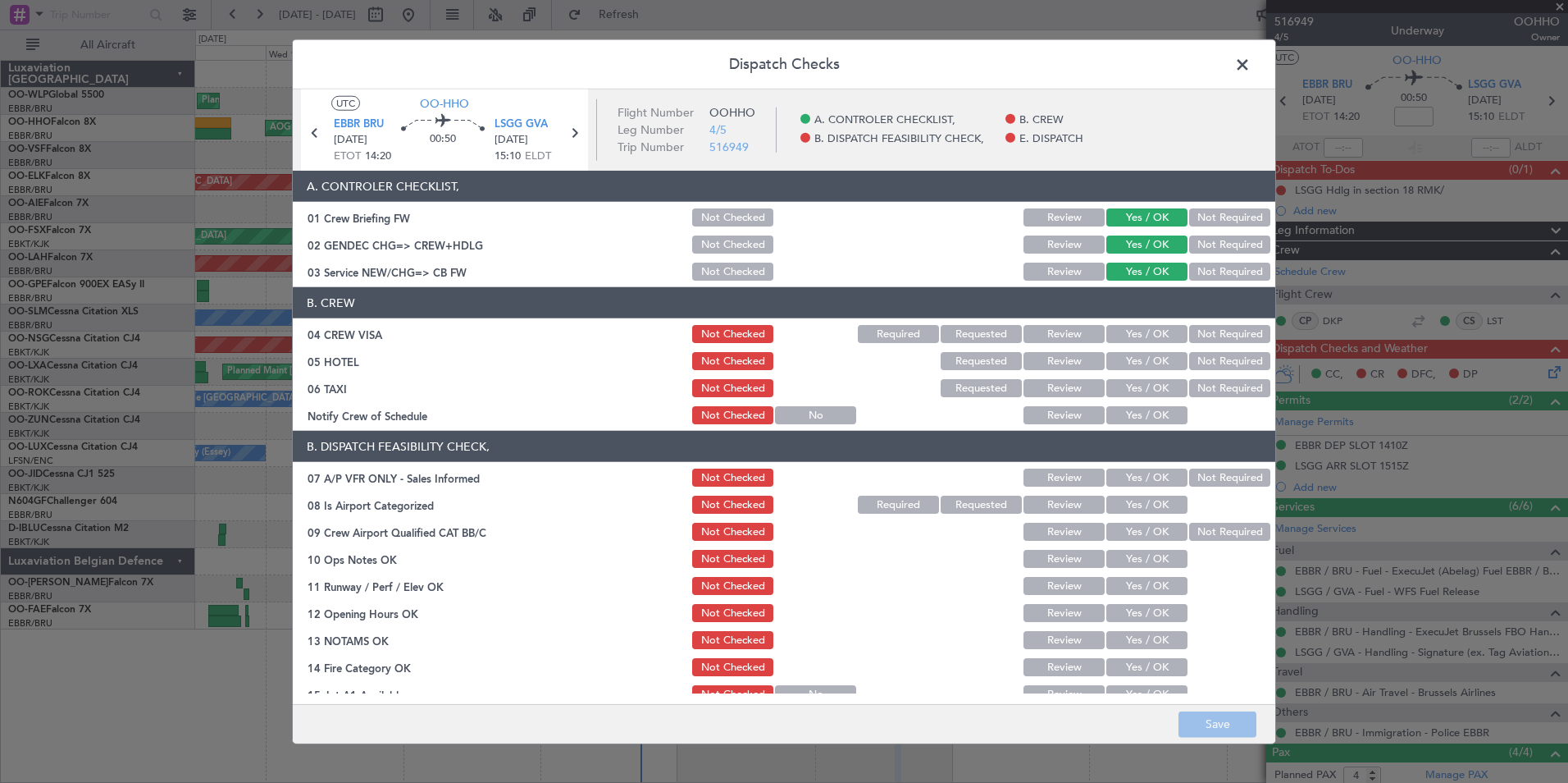
click at [1251, 70] on span at bounding box center [1251, 68] width 0 height 33
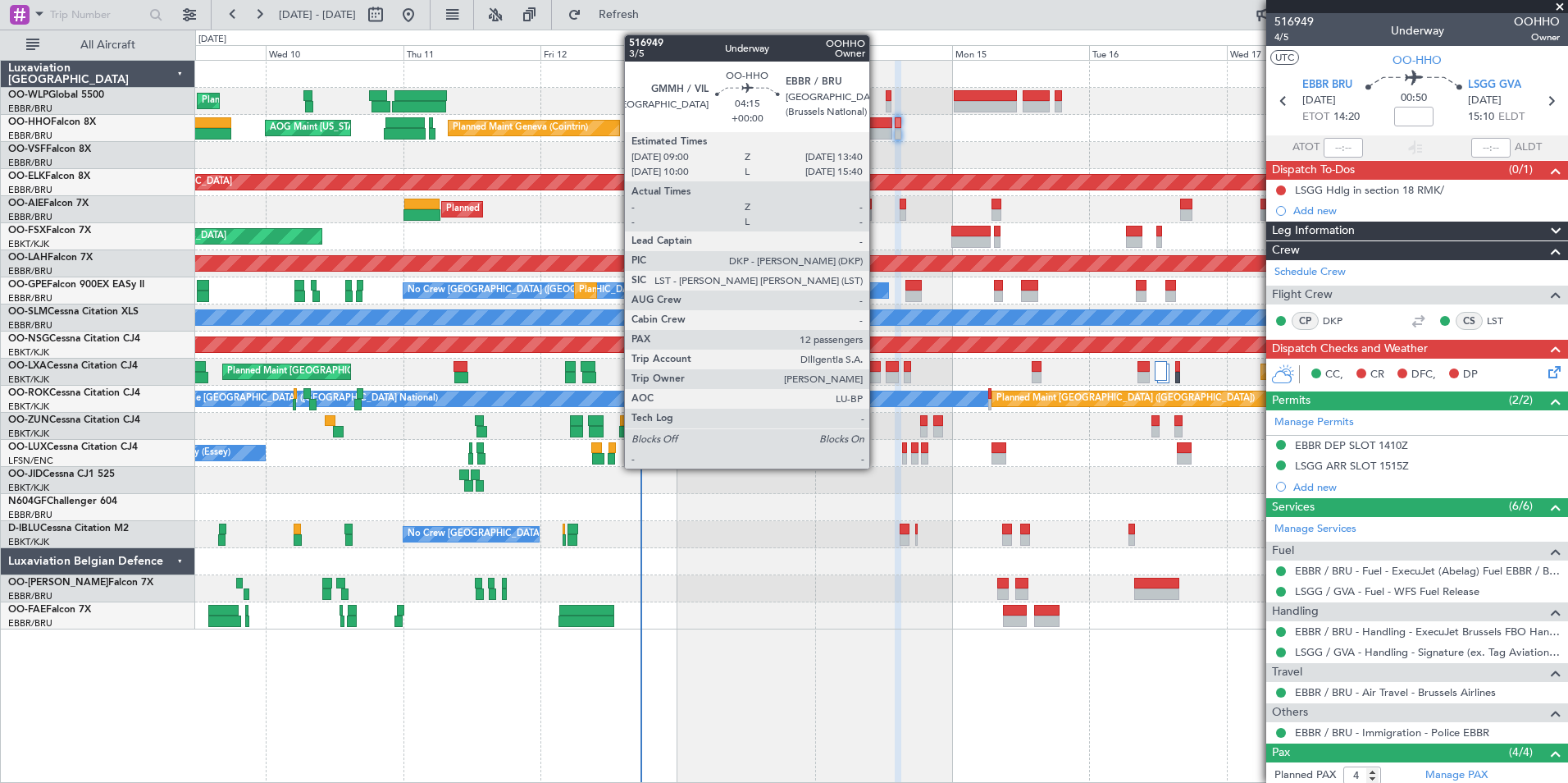
click at [877, 119] on div at bounding box center [878, 123] width 27 height 11
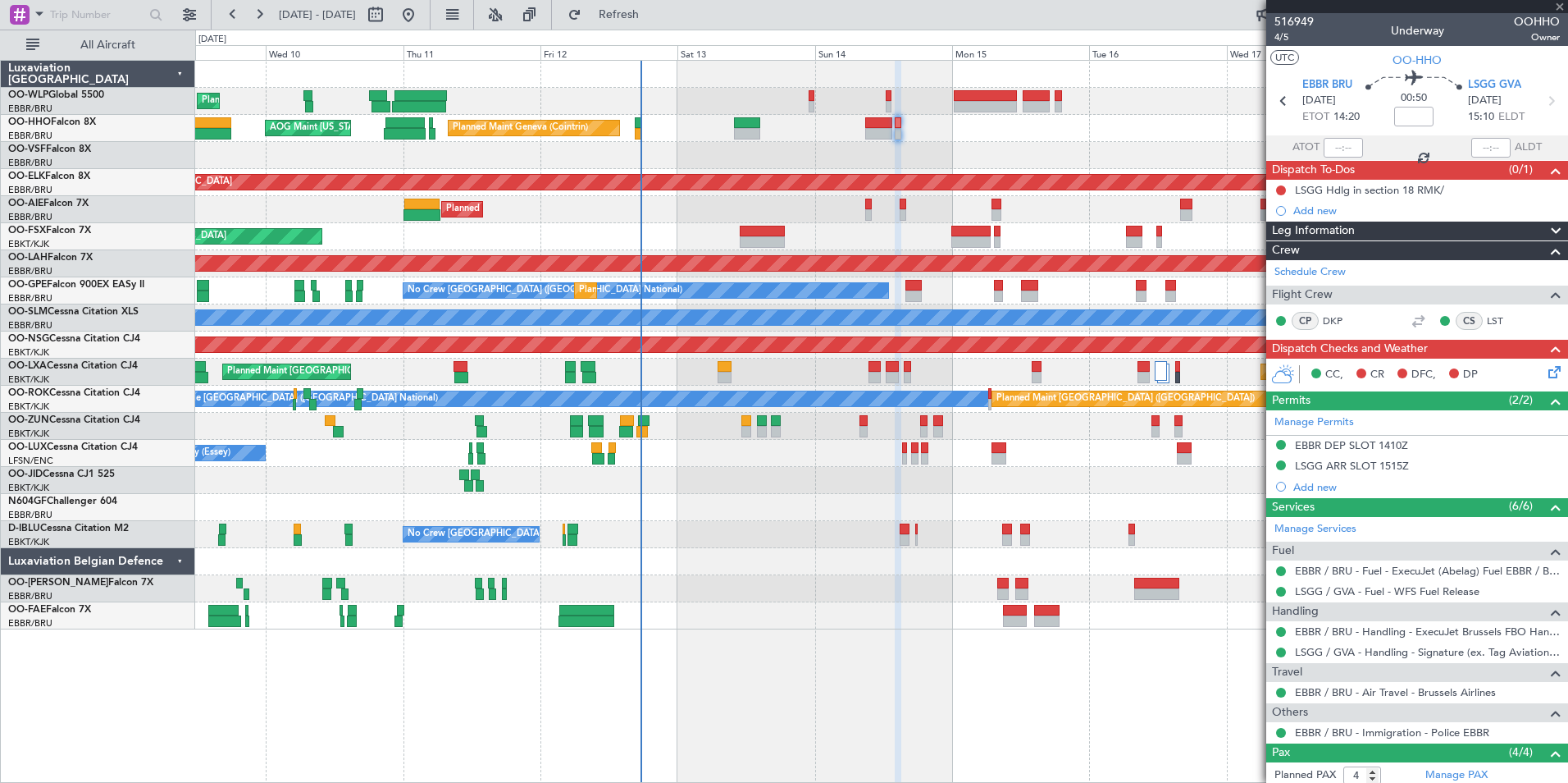
type input "12"
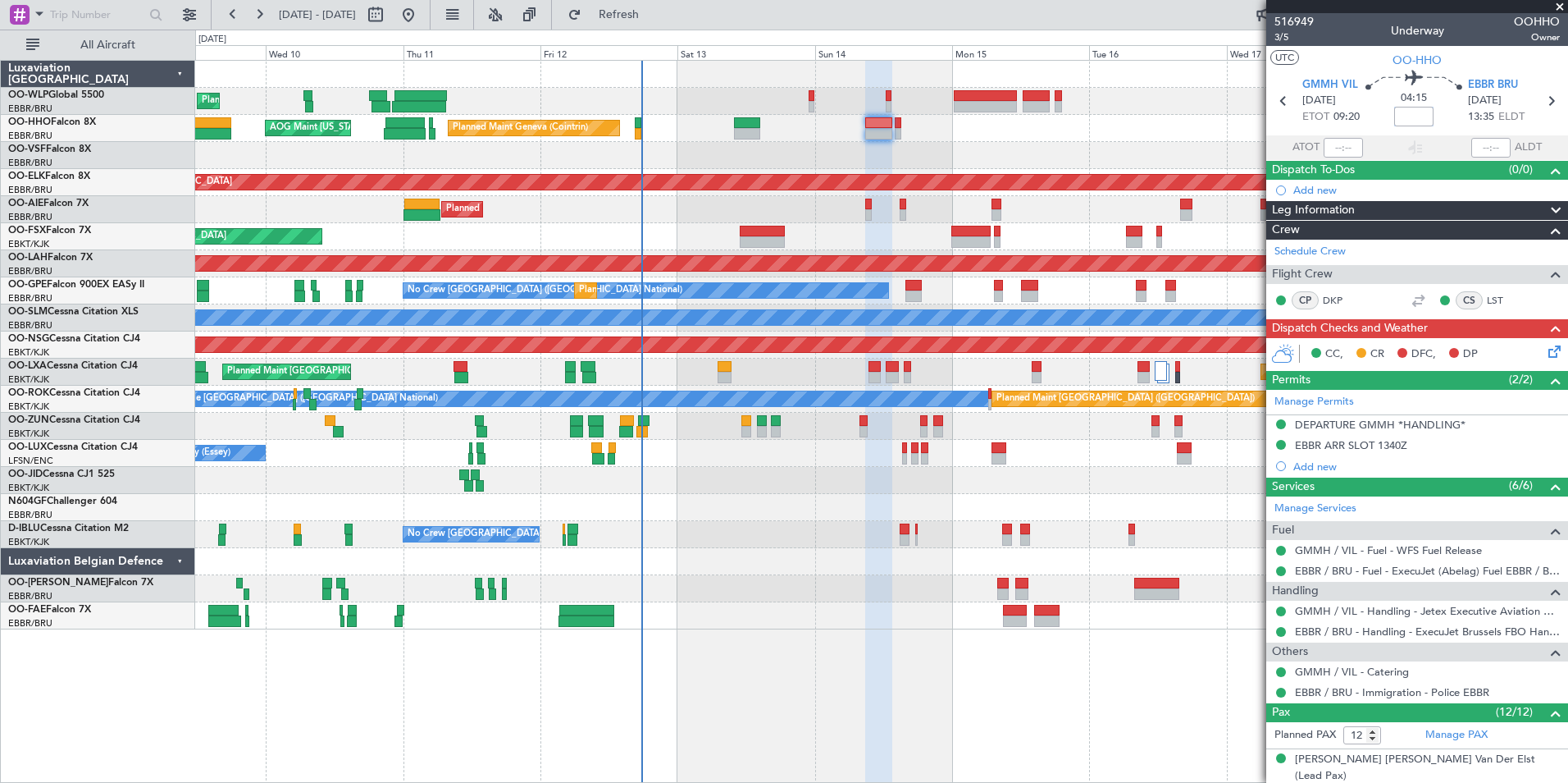
click at [1425, 114] on input at bounding box center [1413, 116] width 39 height 20
click at [1112, 128] on div "Planned Maint Geneva (Cointrin) AOG Maint [US_STATE] ([GEOGRAPHIC_DATA])" at bounding box center [881, 128] width 1372 height 27
click at [1311, 185] on div "Add new" at bounding box center [1419, 190] width 252 height 14
type input "-00:05"
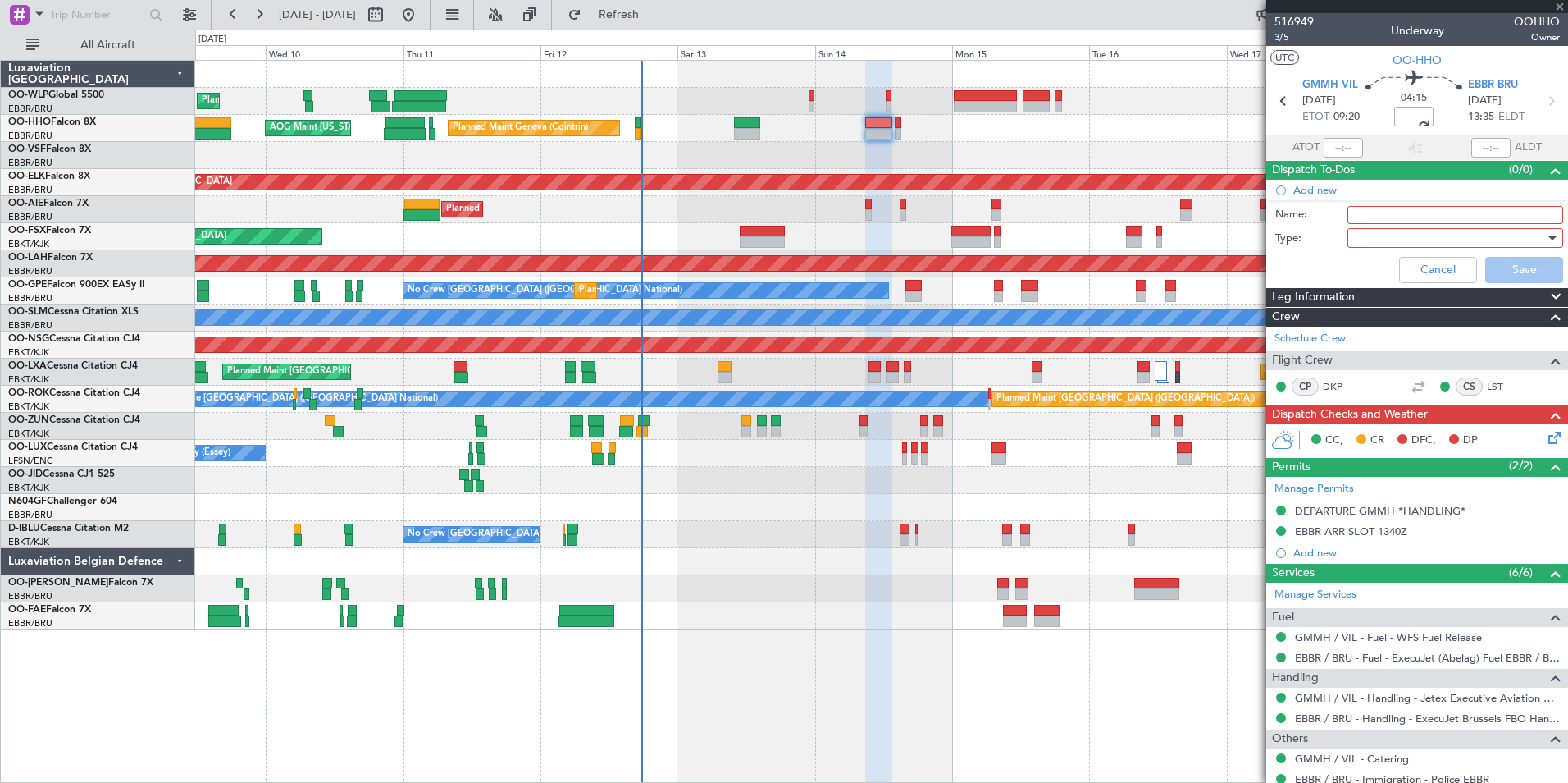
click at [1365, 216] on input "Name:" at bounding box center [1455, 215] width 216 height 18
type input "FPL in FF"
click at [1365, 229] on div at bounding box center [1449, 238] width 191 height 25
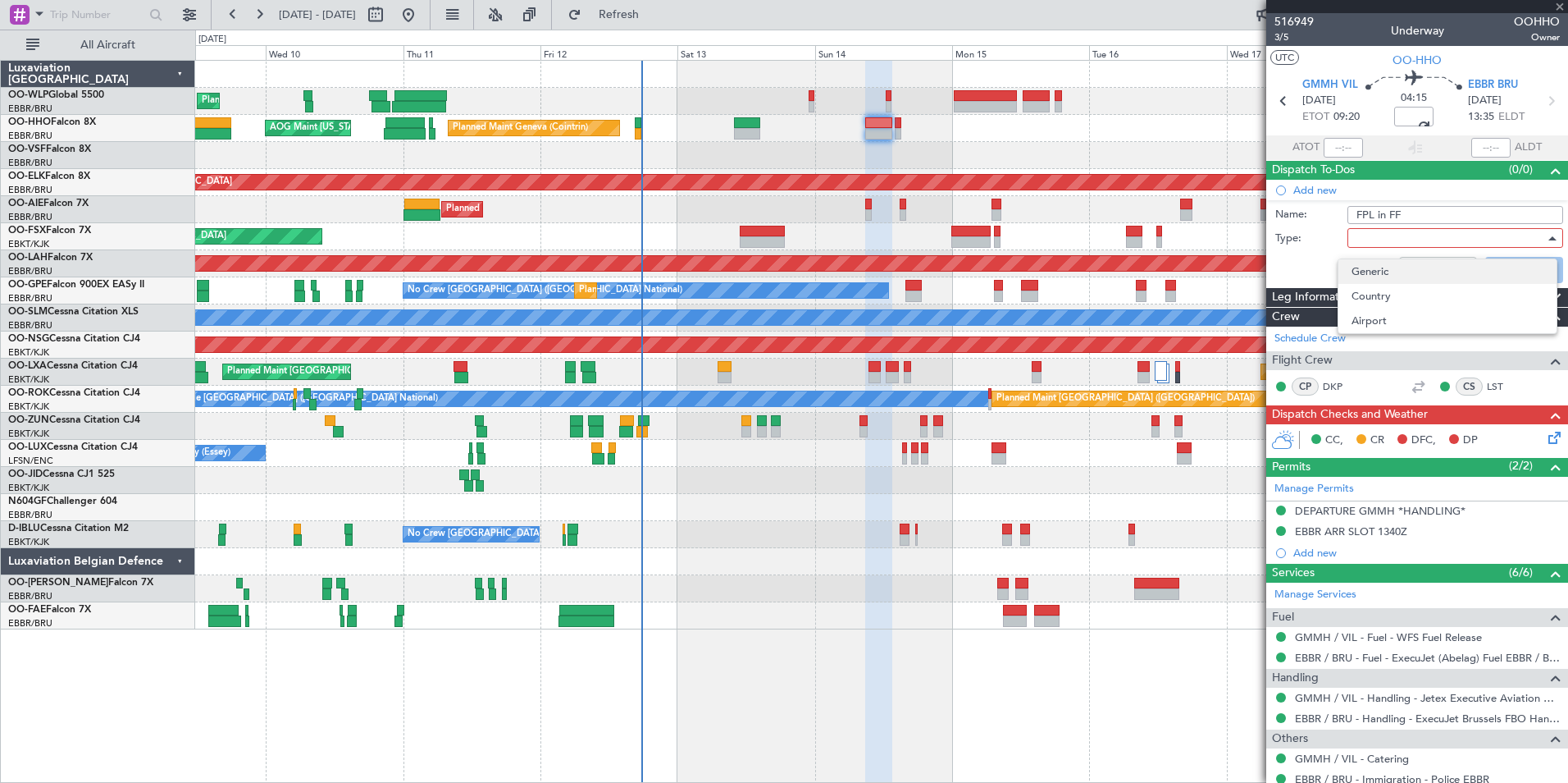
click at [1362, 273] on span "Generic" at bounding box center [1447, 272] width 192 height 25
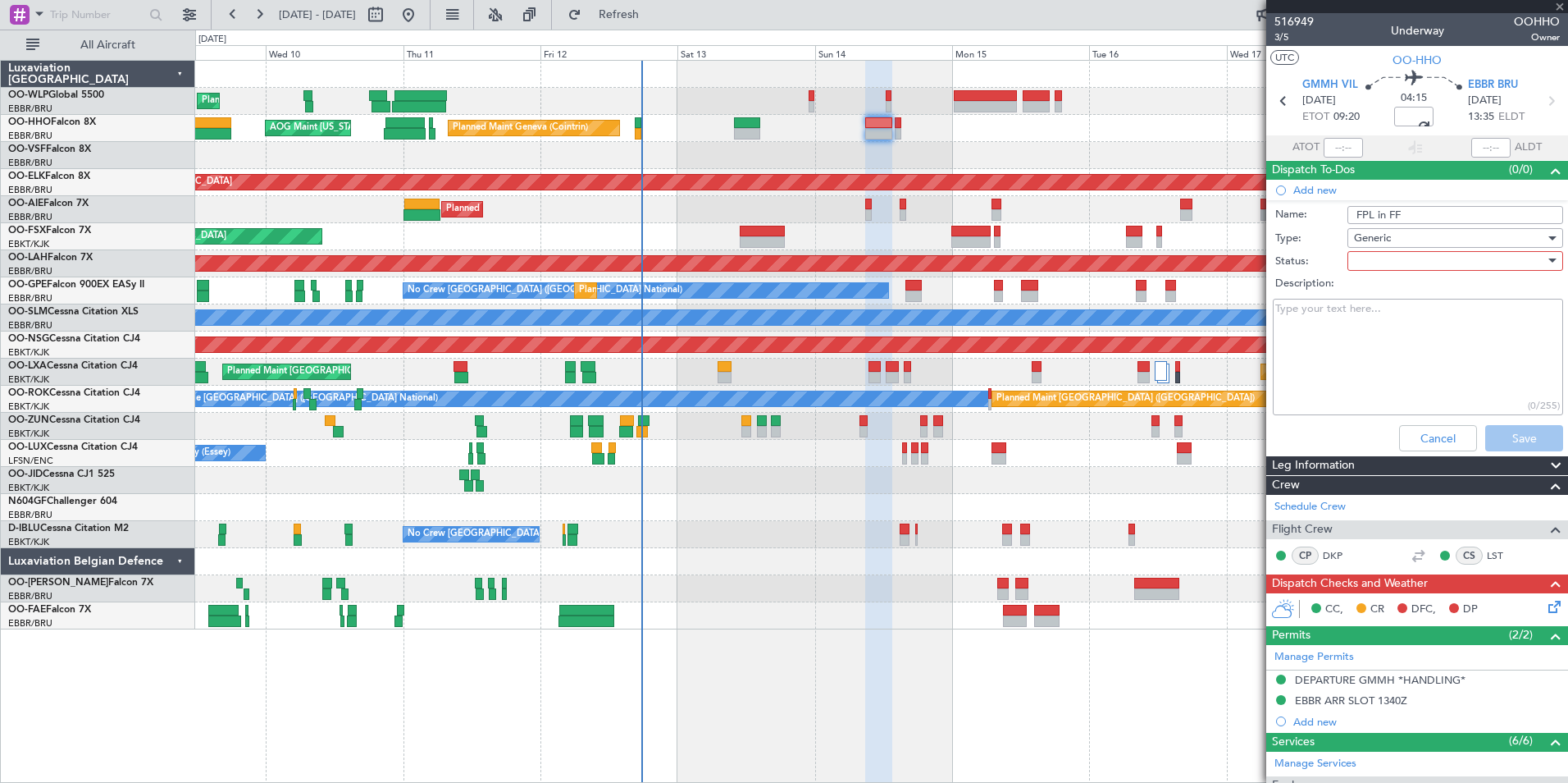
click at [1383, 263] on div at bounding box center [1449, 261] width 191 height 25
click at [1376, 292] on span "Not Started" at bounding box center [1447, 294] width 192 height 25
click at [1514, 441] on button "Save" at bounding box center [1524, 438] width 78 height 27
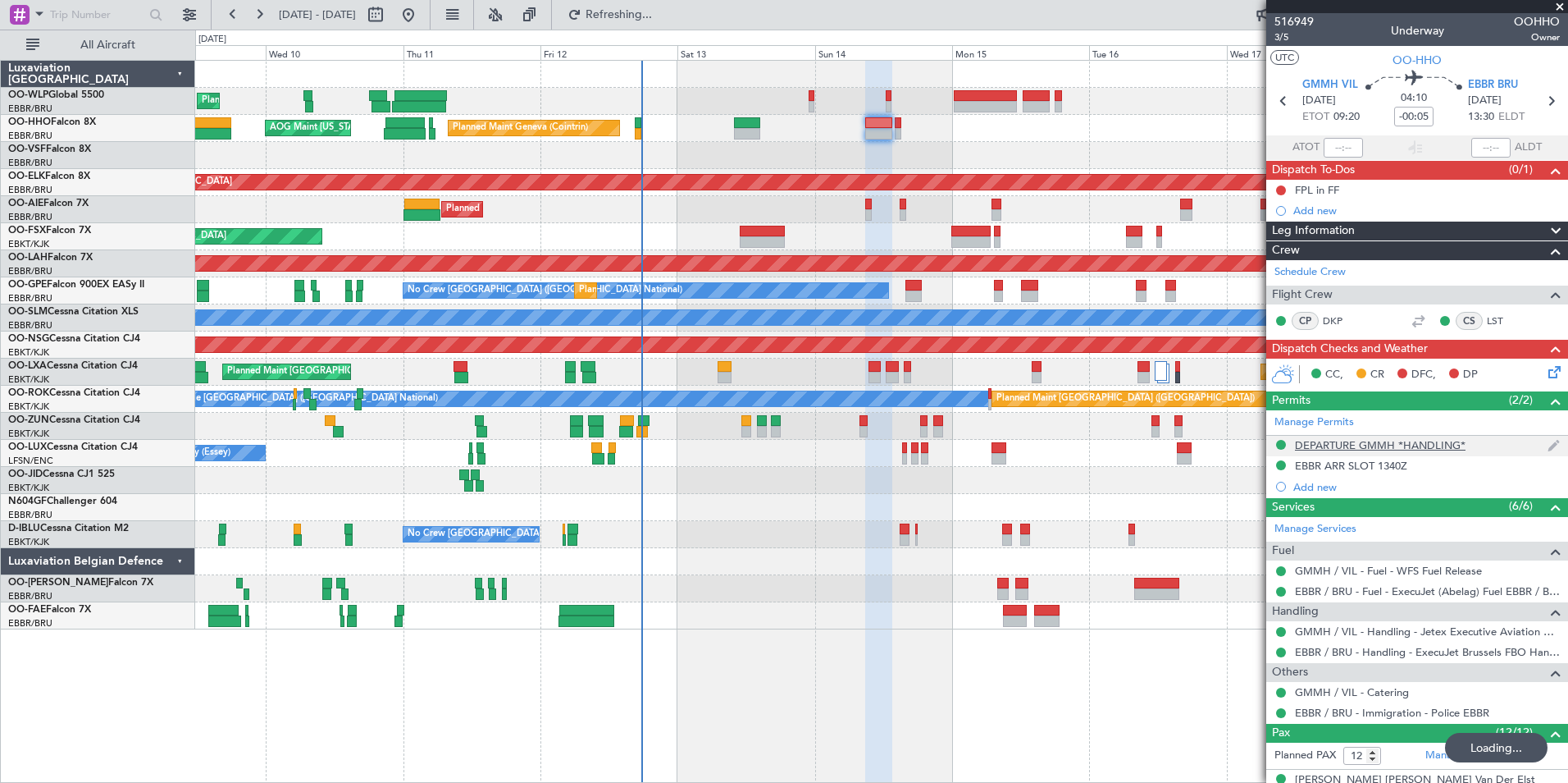
click at [1362, 448] on div "DEPARTURE GMMH *HANDLING*" at bounding box center [1380, 445] width 171 height 14
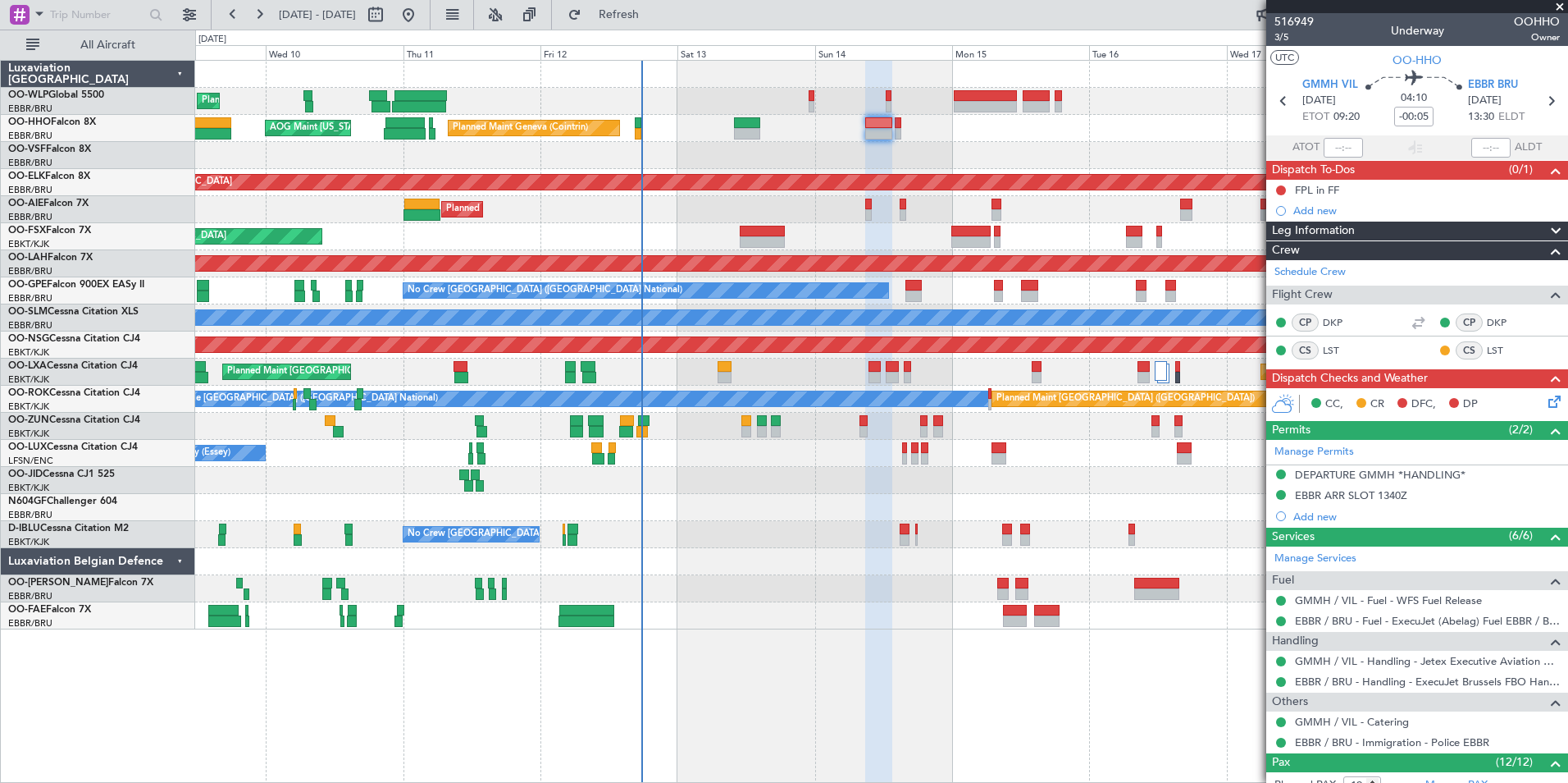
click at [1351, 493] on mat-tooltip-component "DEPARTURE GMMH *HANDLING*" at bounding box center [1381, 503] width 175 height 44
click at [1332, 496] on div "EBBR ARR SLOT 1340Z" at bounding box center [1351, 495] width 112 height 14
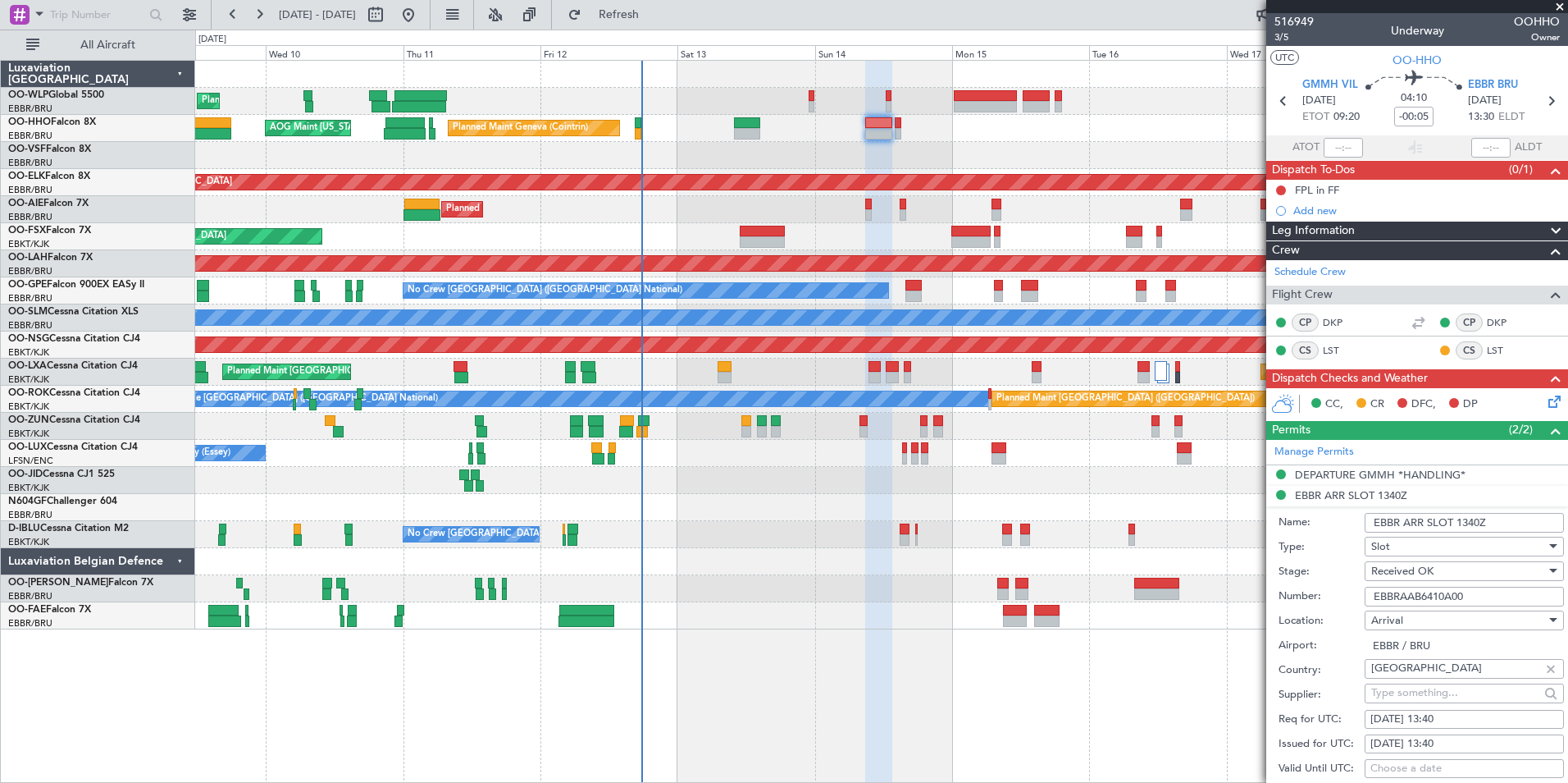
click at [1390, 593] on input "EBBRAAB6410A00" at bounding box center [1464, 596] width 199 height 20
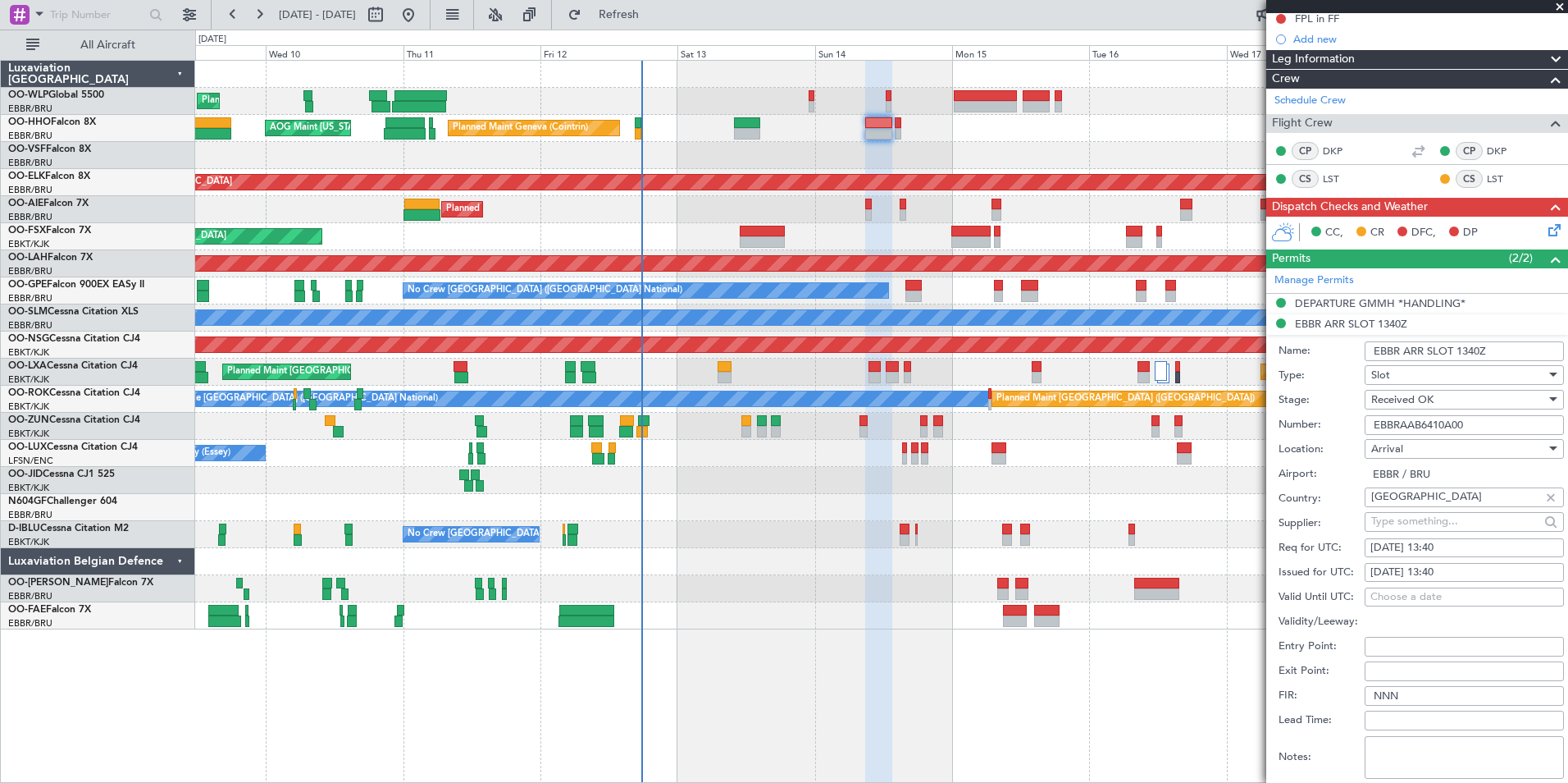
scroll to position [328, 0]
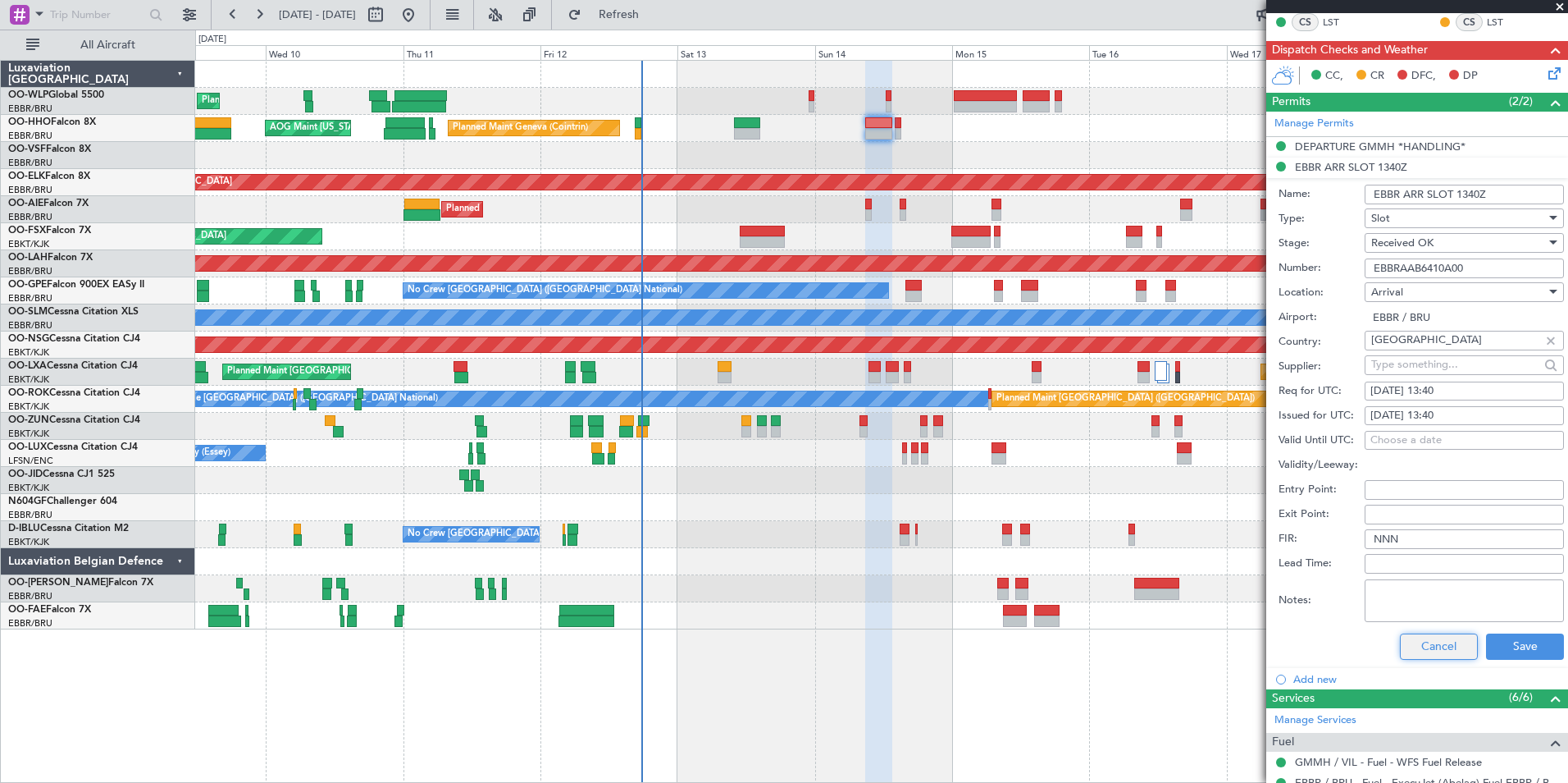
click at [1400, 641] on button "Cancel" at bounding box center [1439, 647] width 78 height 27
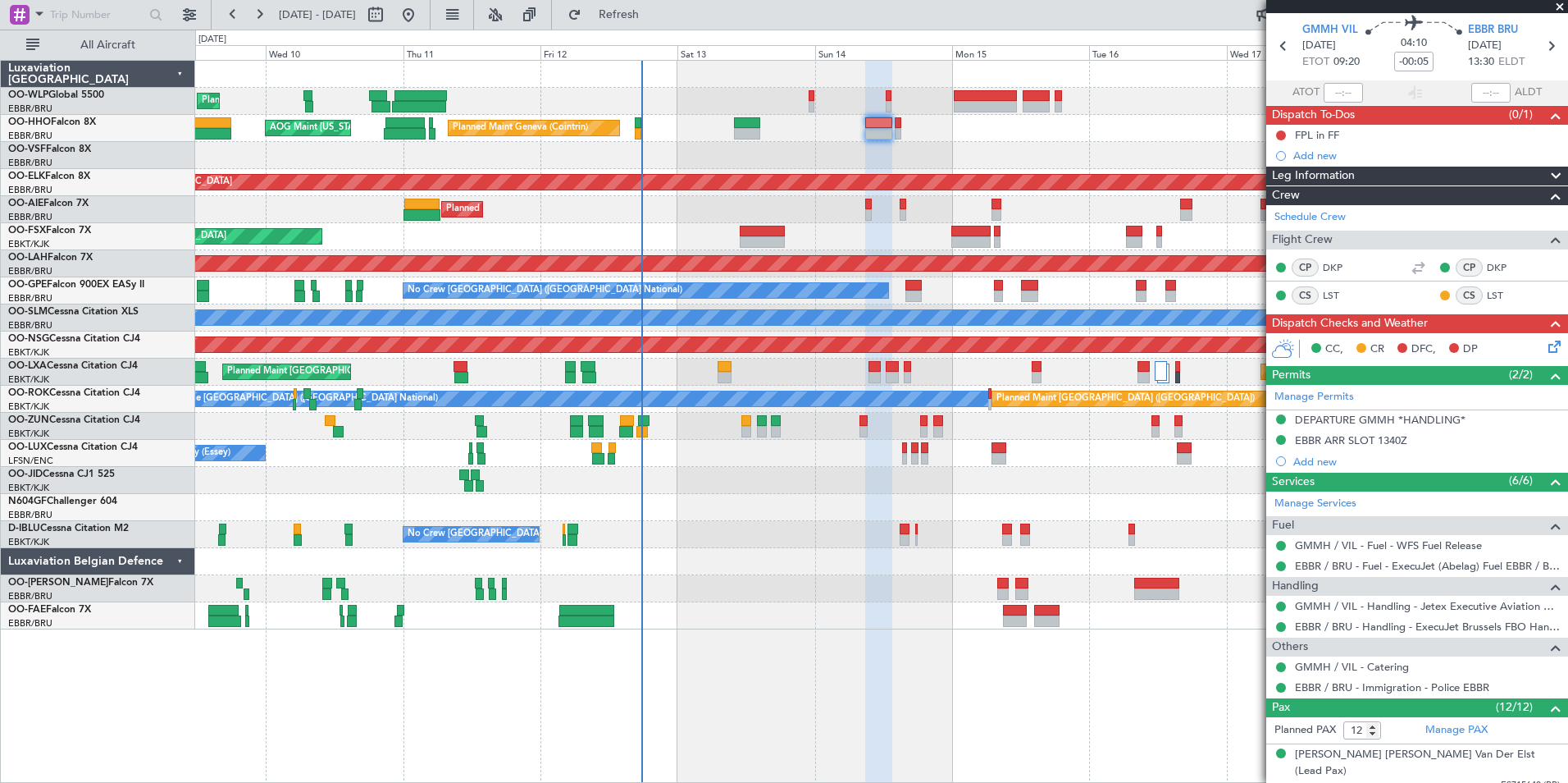
scroll to position [0, 0]
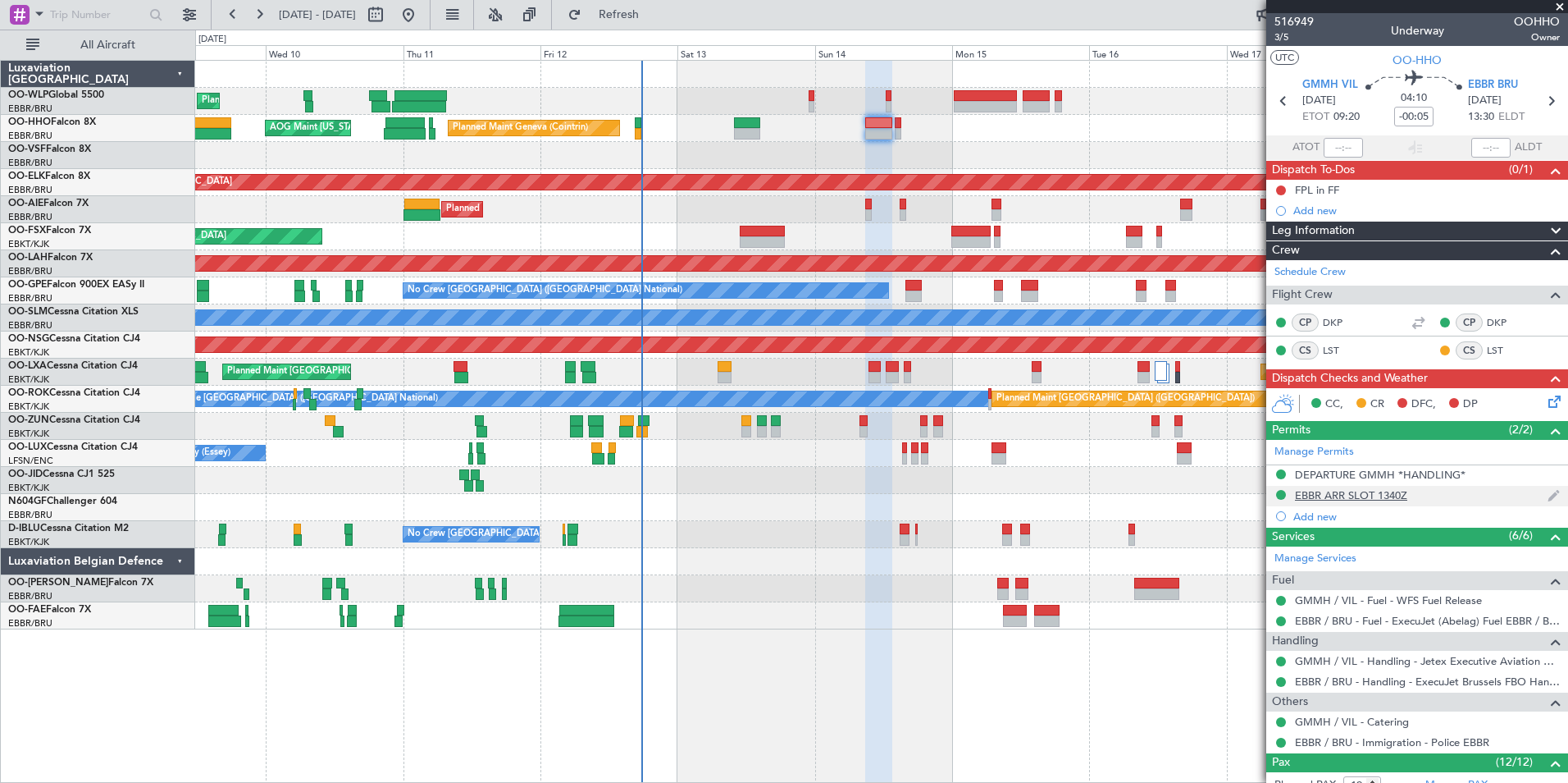
click at [1354, 493] on div "EBBR ARR SLOT 1340Z" at bounding box center [1351, 495] width 112 height 14
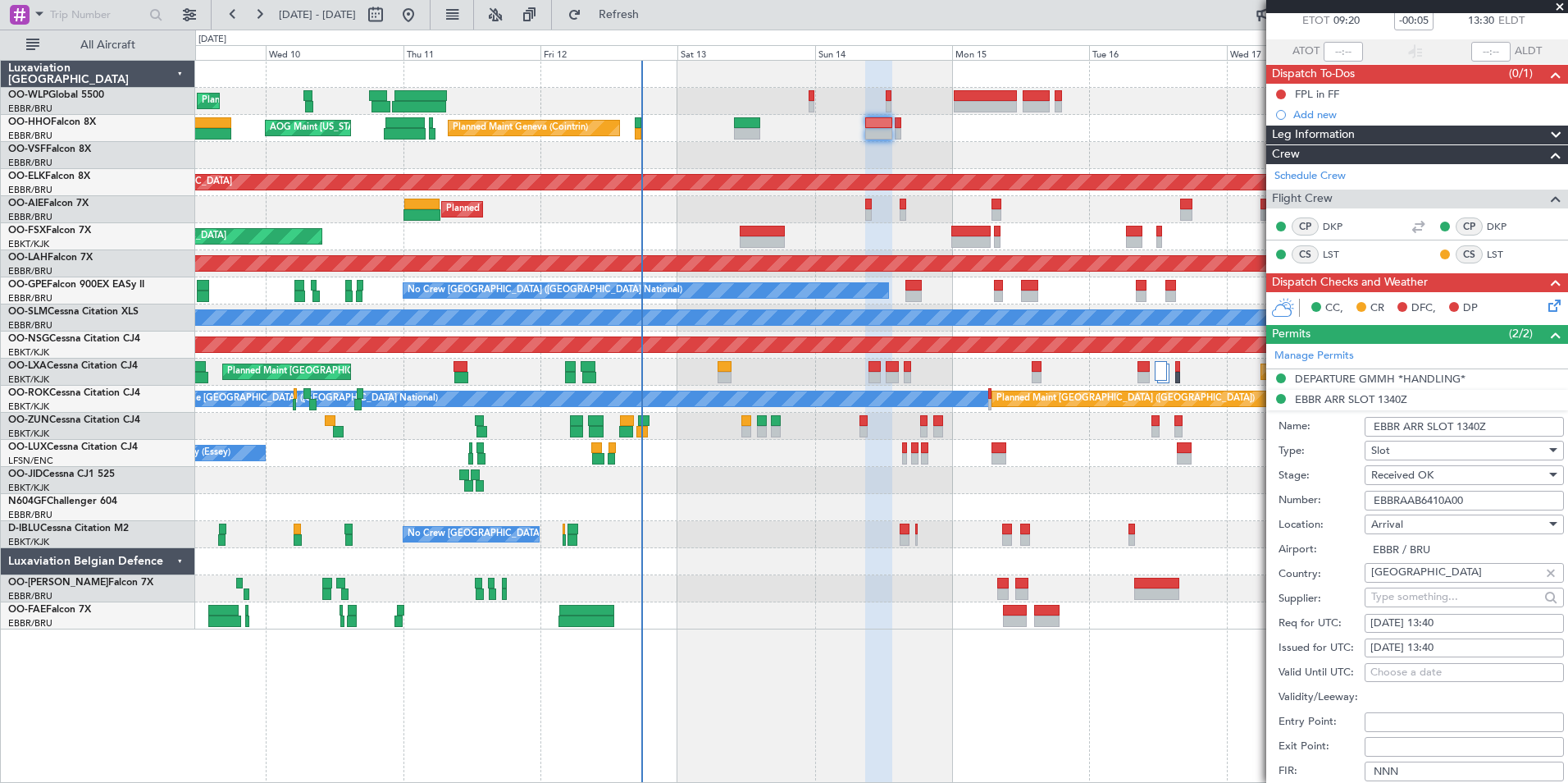
scroll to position [246, 0]
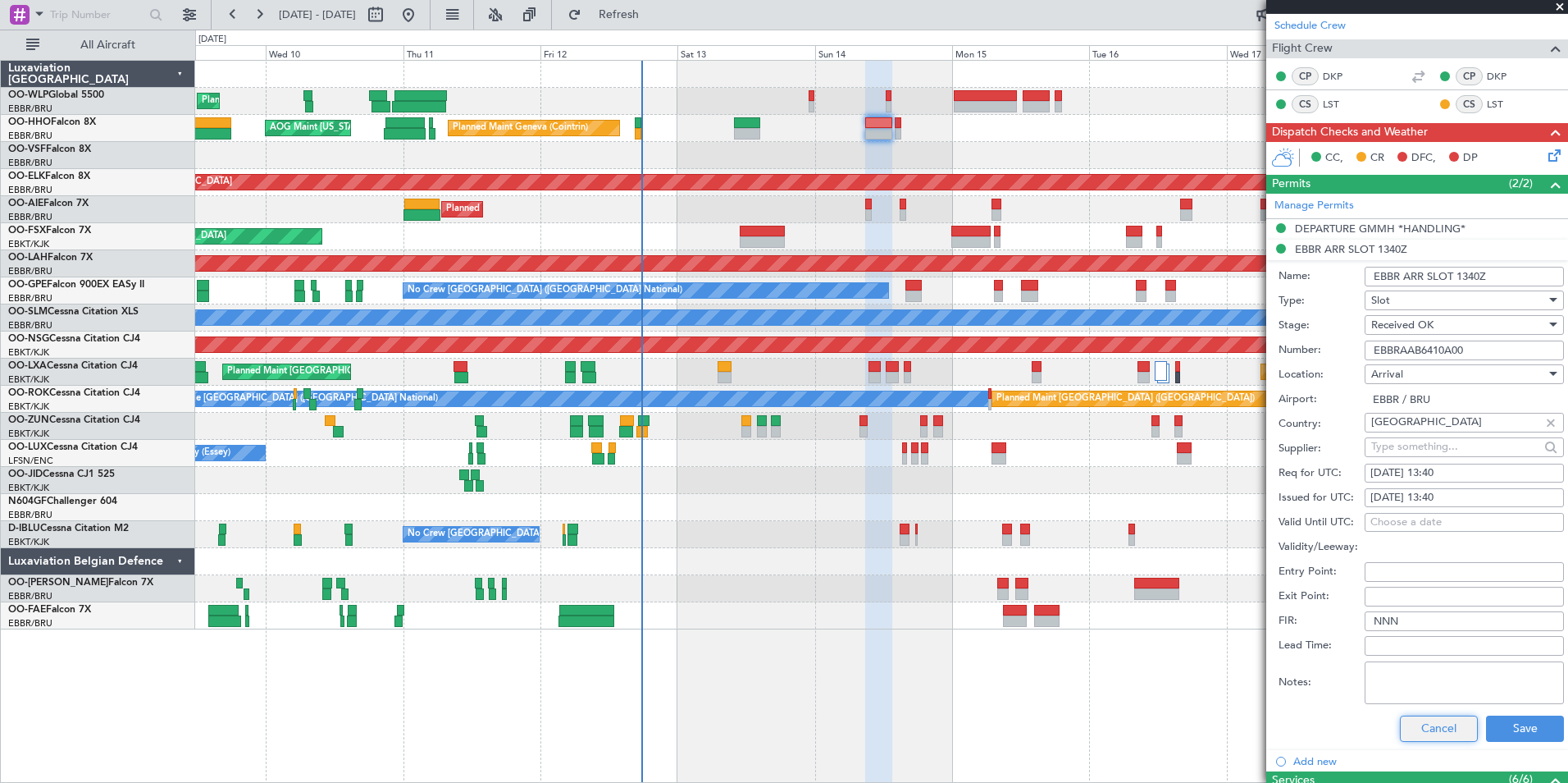
click at [1402, 735] on button "Cancel" at bounding box center [1439, 729] width 78 height 27
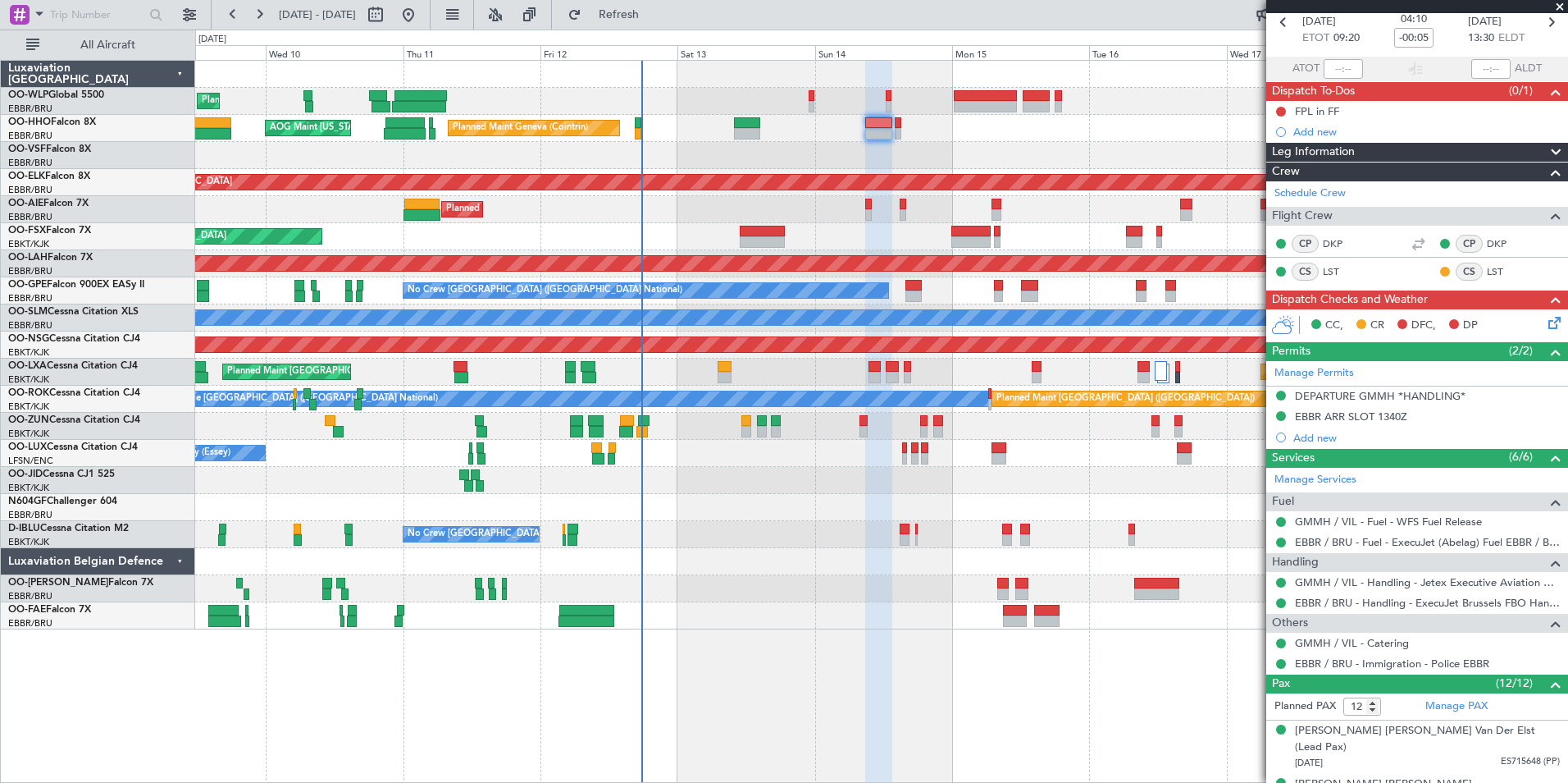
scroll to position [0, 0]
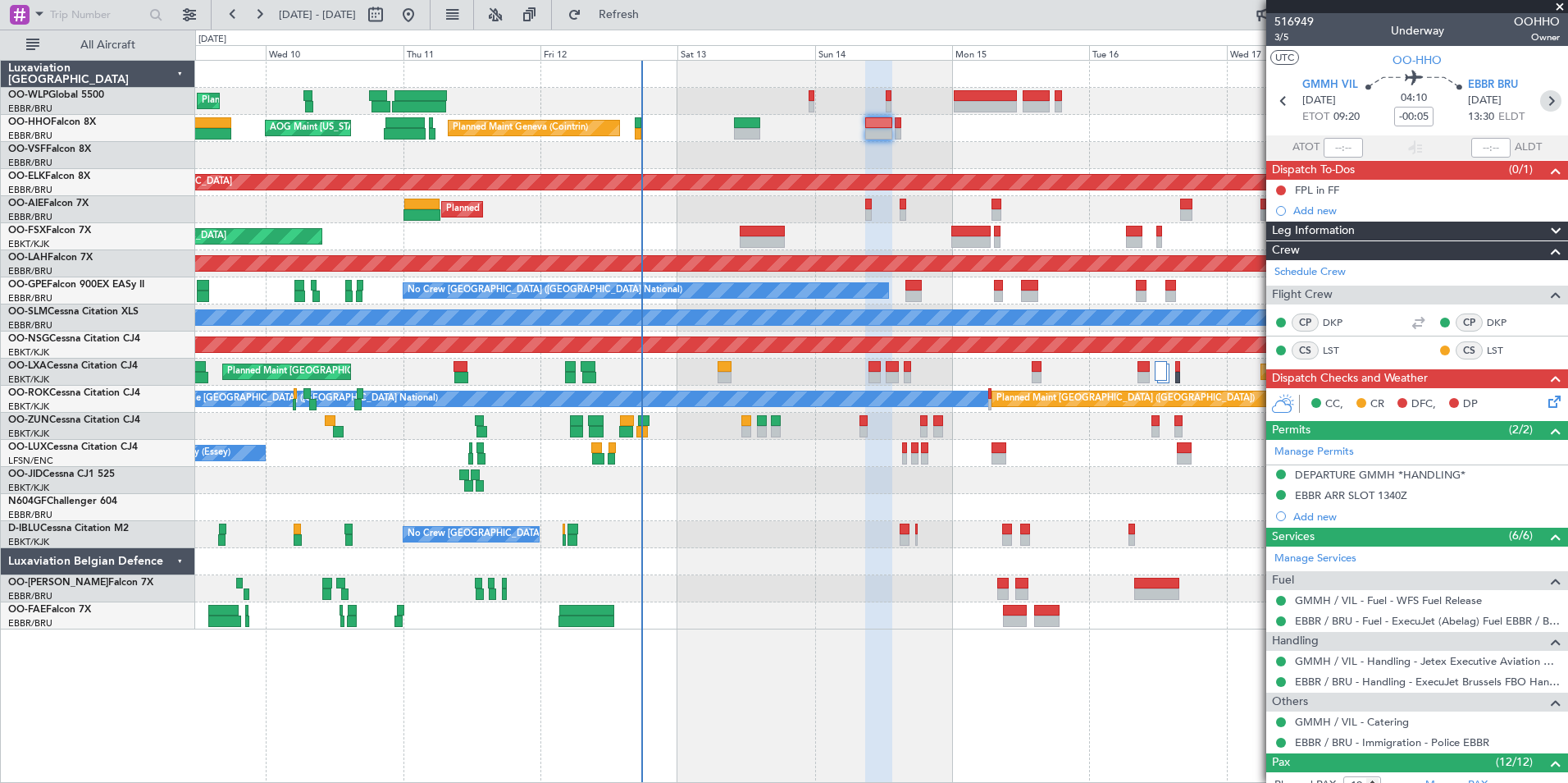
click at [1546, 99] on icon at bounding box center [1551, 101] width 21 height 21
type input "4"
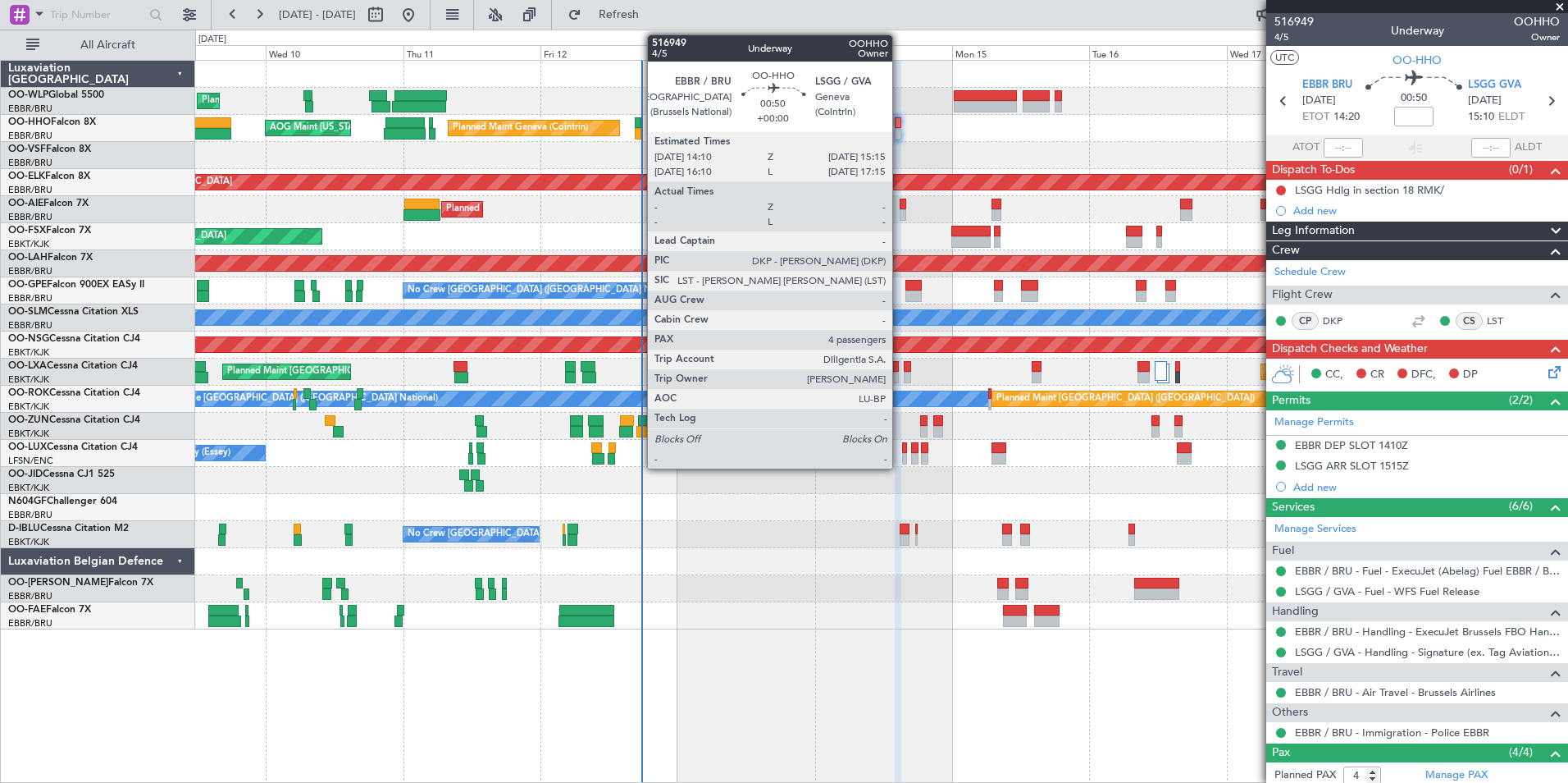
click at [899, 131] on div at bounding box center [897, 134] width 7 height 11
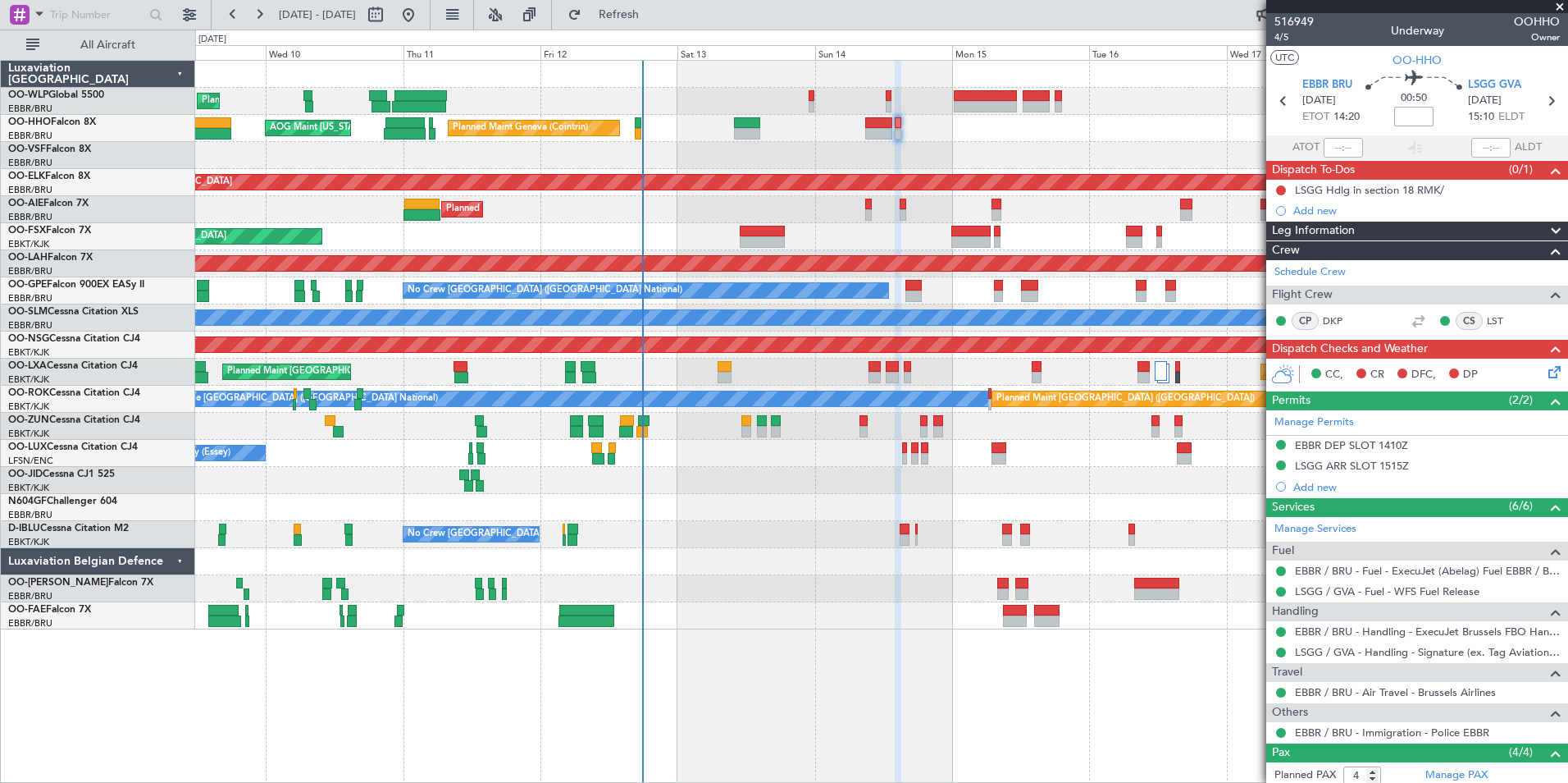
click at [1410, 114] on input at bounding box center [1413, 116] width 39 height 20
click at [1150, 111] on div "Planned Maint Liege" at bounding box center [881, 101] width 1372 height 27
click at [1408, 117] on input "-00:05" at bounding box center [1413, 116] width 39 height 20
click at [1404, 118] on input "-00:05" at bounding box center [1413, 116] width 39 height 20
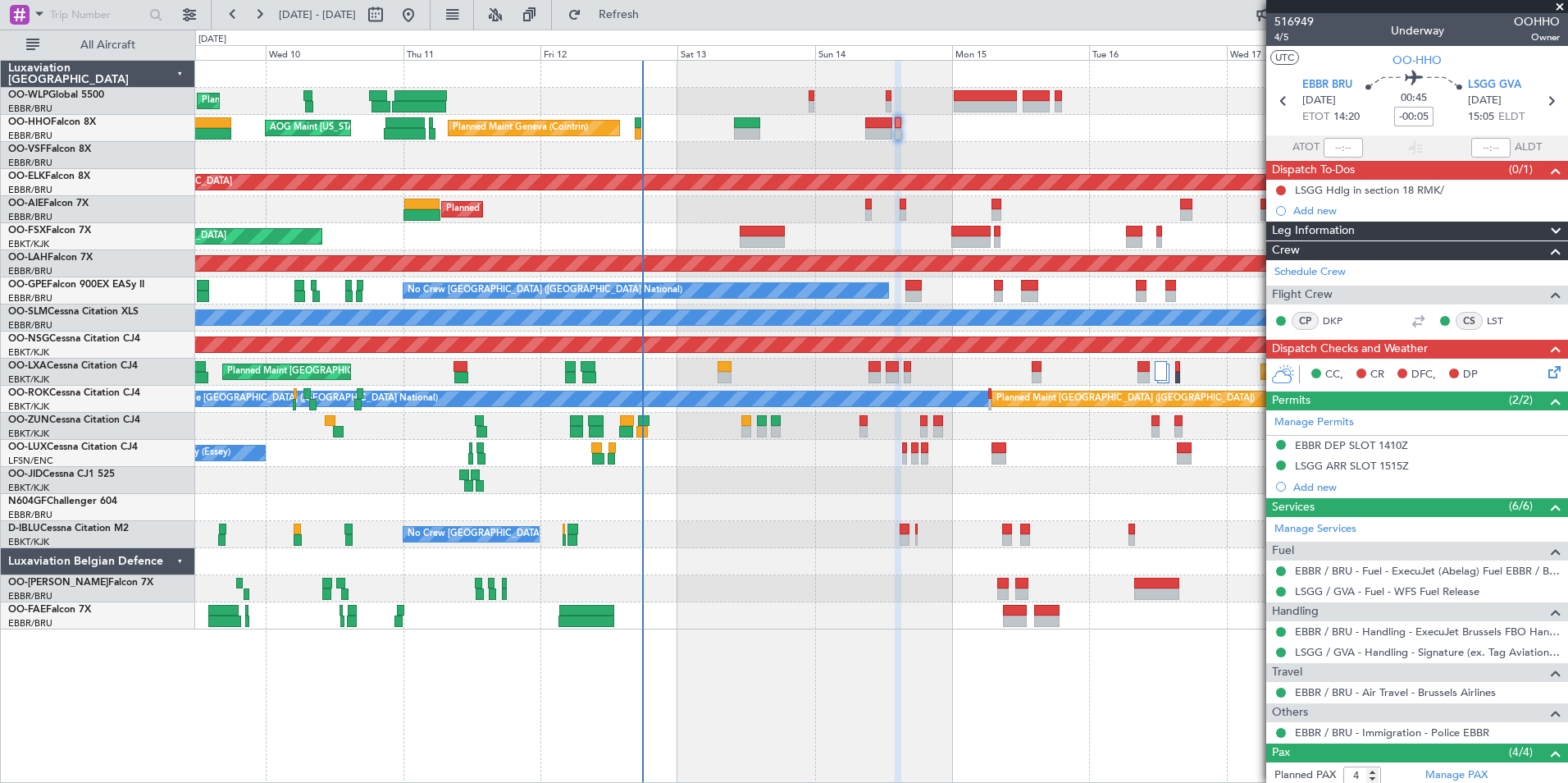
click at [1404, 118] on input "-00:05" at bounding box center [1413, 116] width 39 height 20
click at [1134, 105] on div "Planned Maint Liege" at bounding box center [881, 101] width 1372 height 27
type input "+00:00"
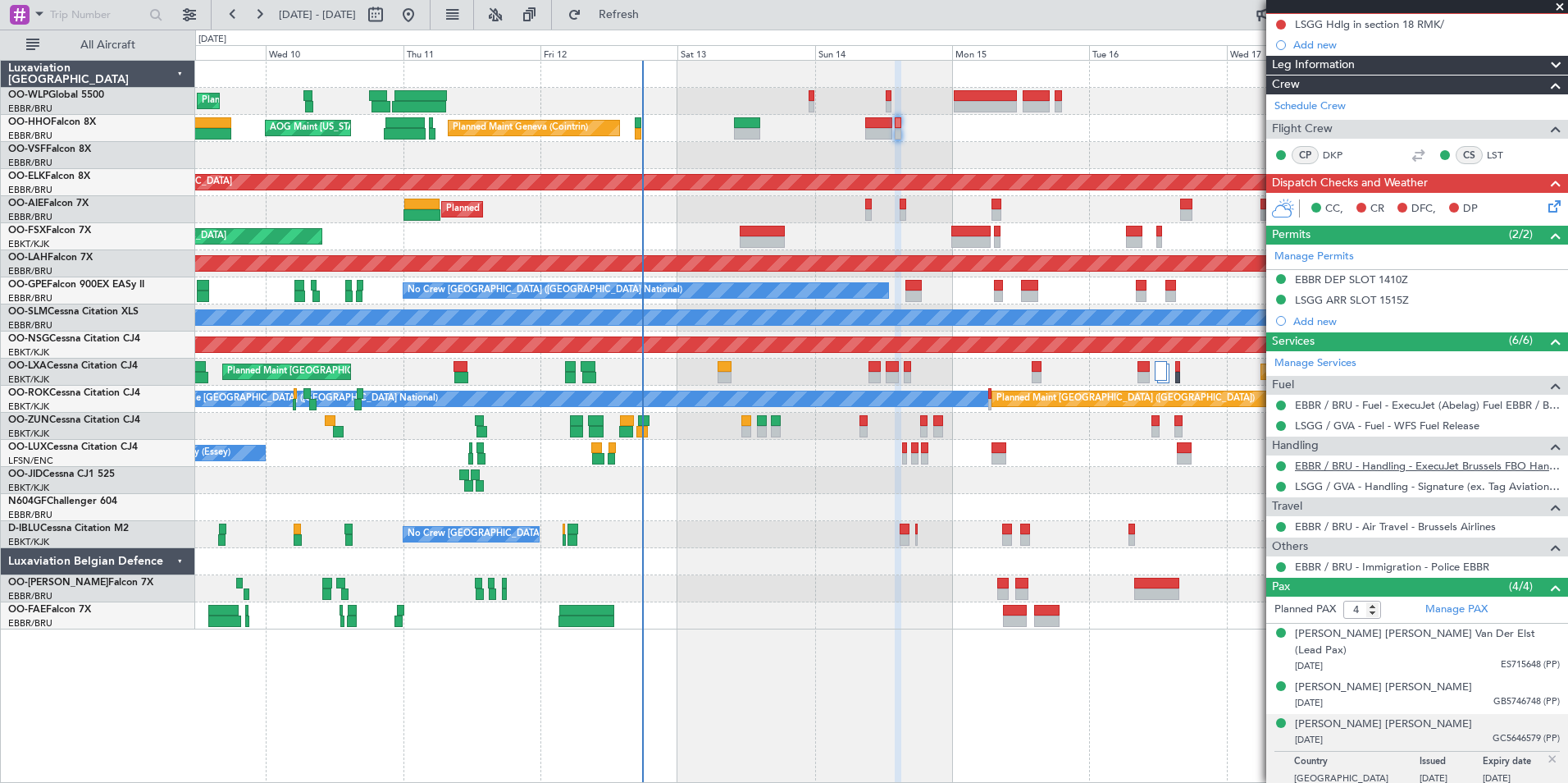
scroll to position [194, 0]
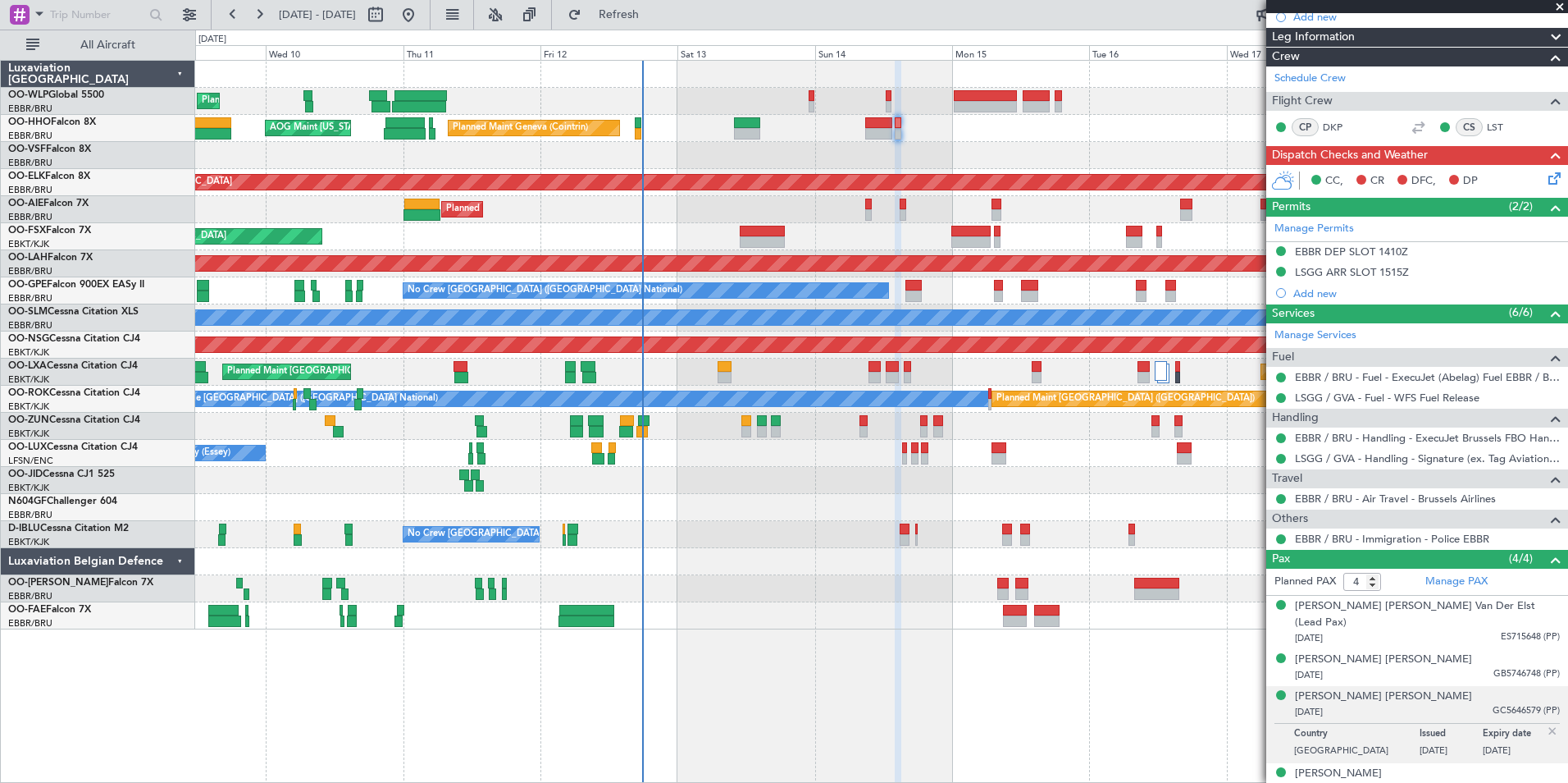
click at [1378, 251] on div "EBBR DEP SLOT 1410Z" at bounding box center [1351, 251] width 113 height 14
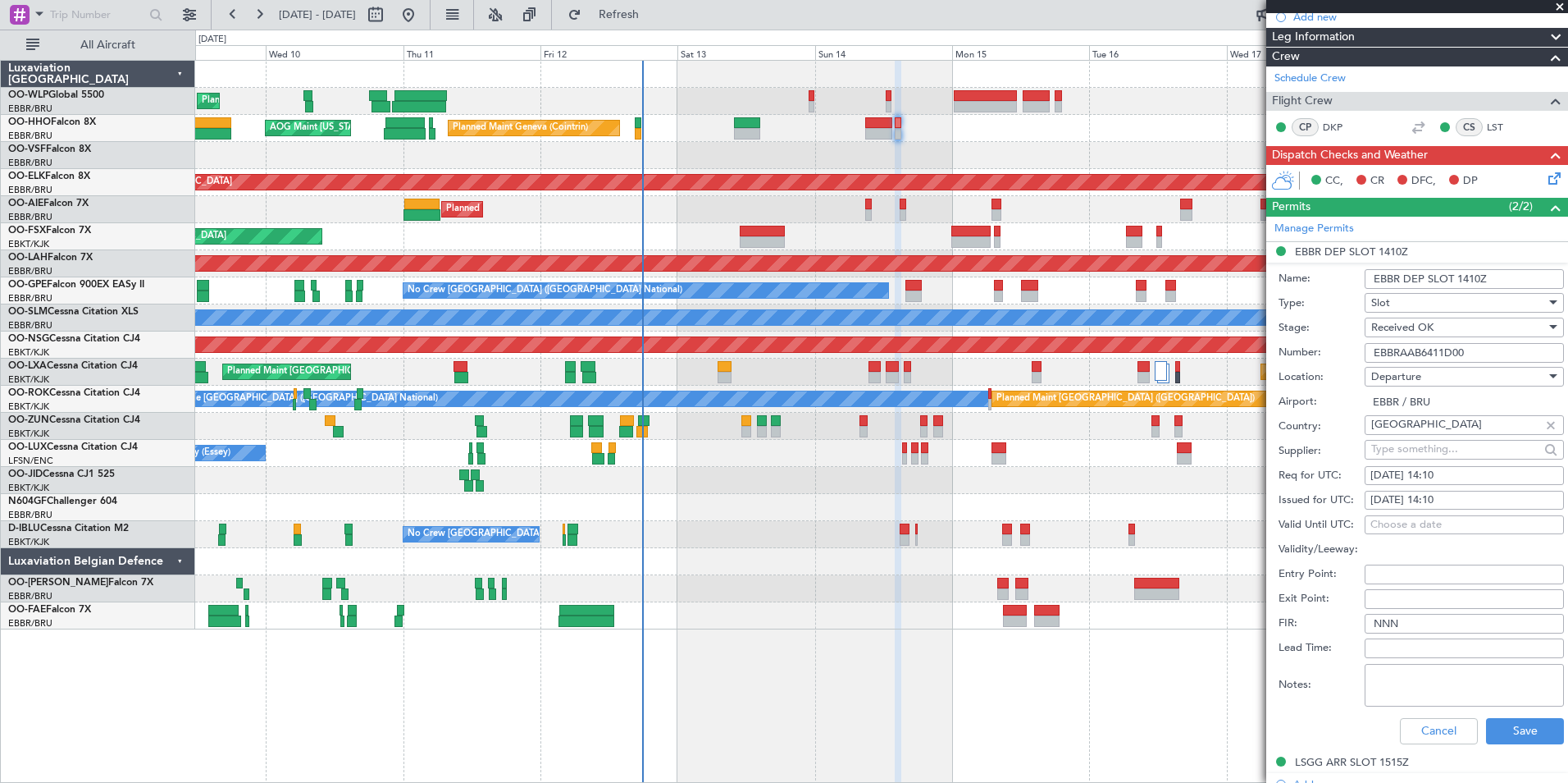
click at [1402, 345] on input "EBBRAAB6411D00" at bounding box center [1464, 353] width 199 height 20
click at [1437, 732] on button "Cancel" at bounding box center [1439, 732] width 78 height 27
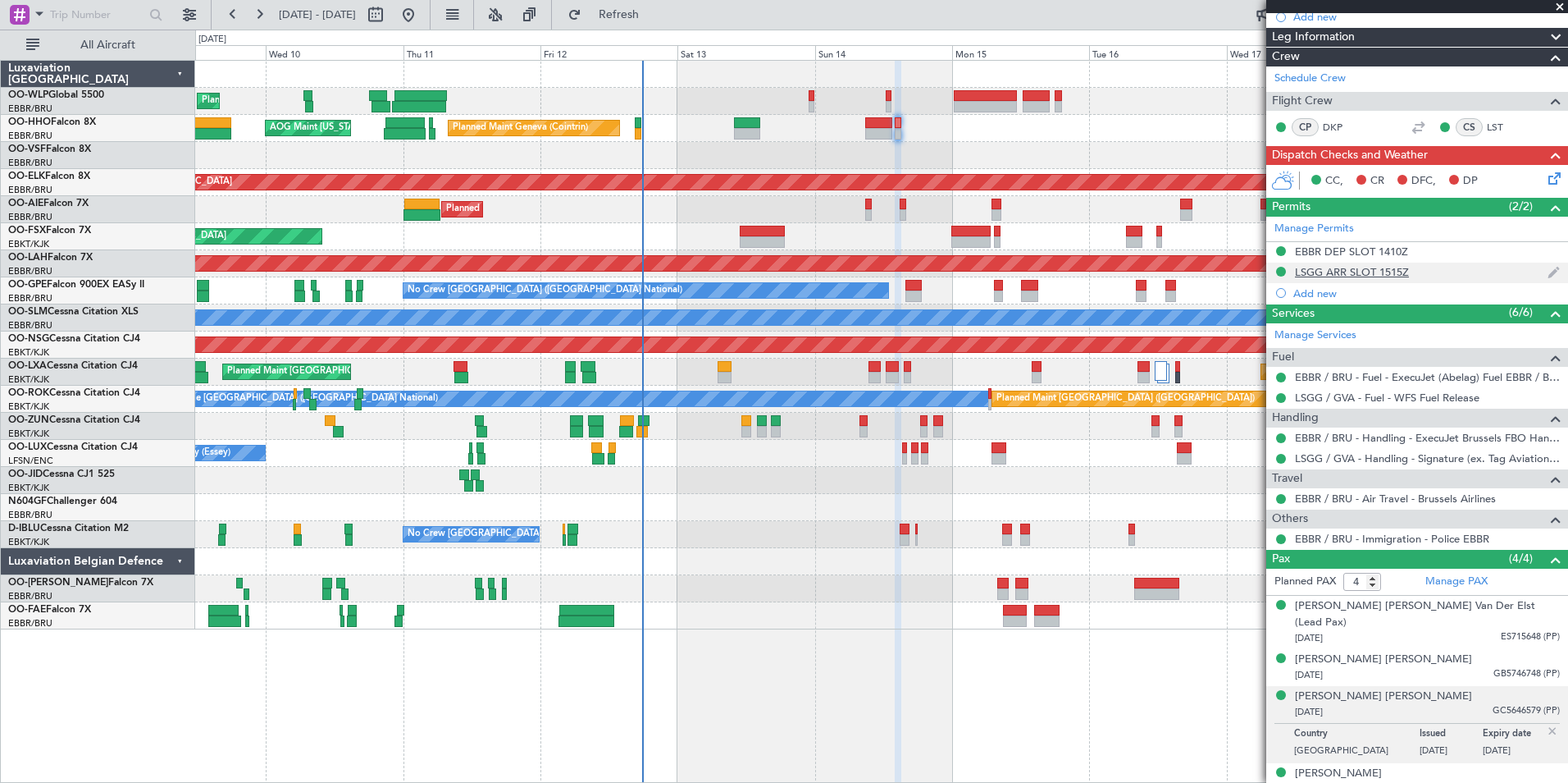
click at [1343, 274] on div "LSGG ARR SLOT 1515Z" at bounding box center [1351, 272] width 114 height 14
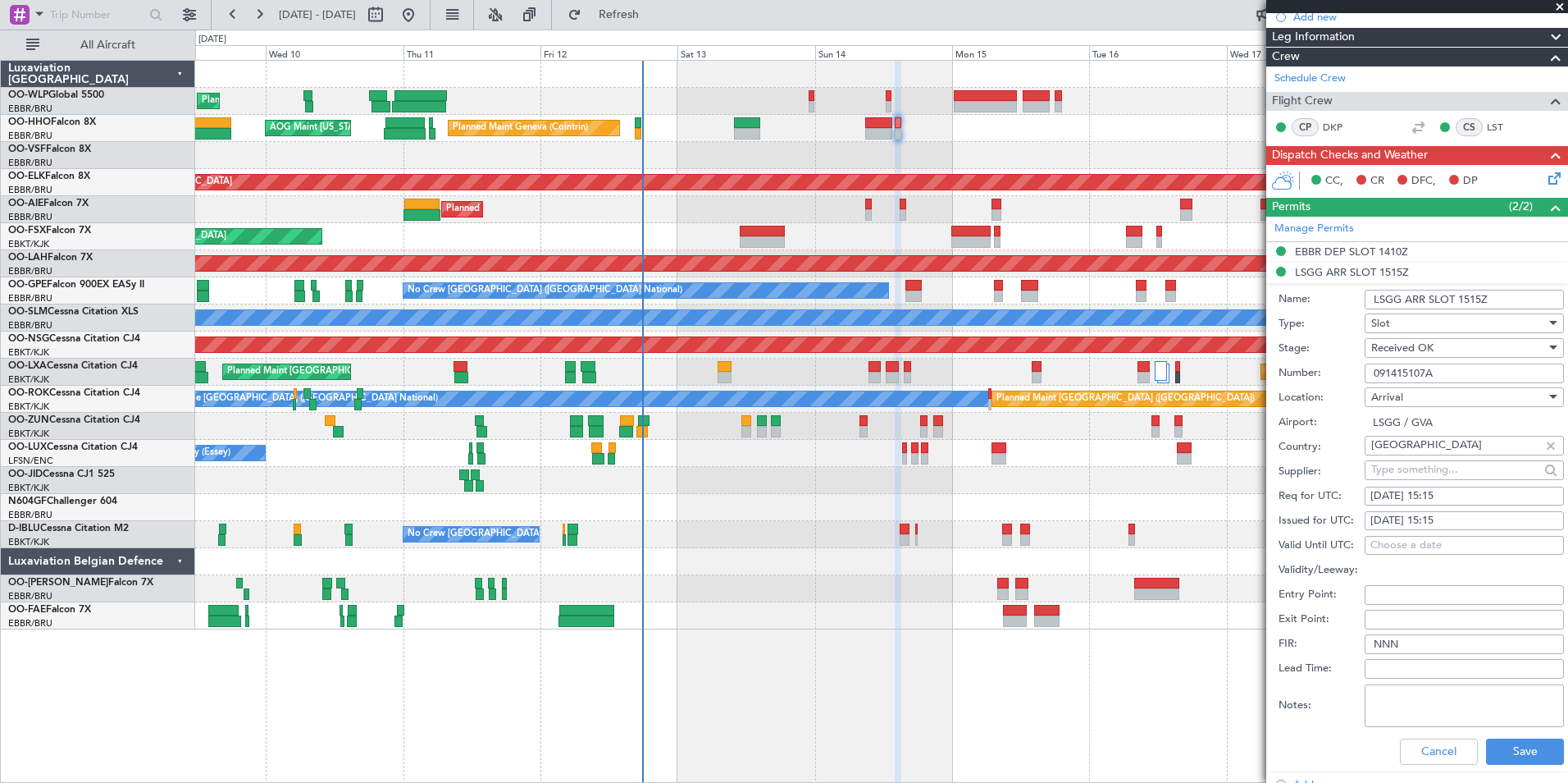
click at [1413, 373] on input "091415107A" at bounding box center [1464, 373] width 199 height 20
click at [1433, 741] on button "Cancel" at bounding box center [1439, 752] width 78 height 27
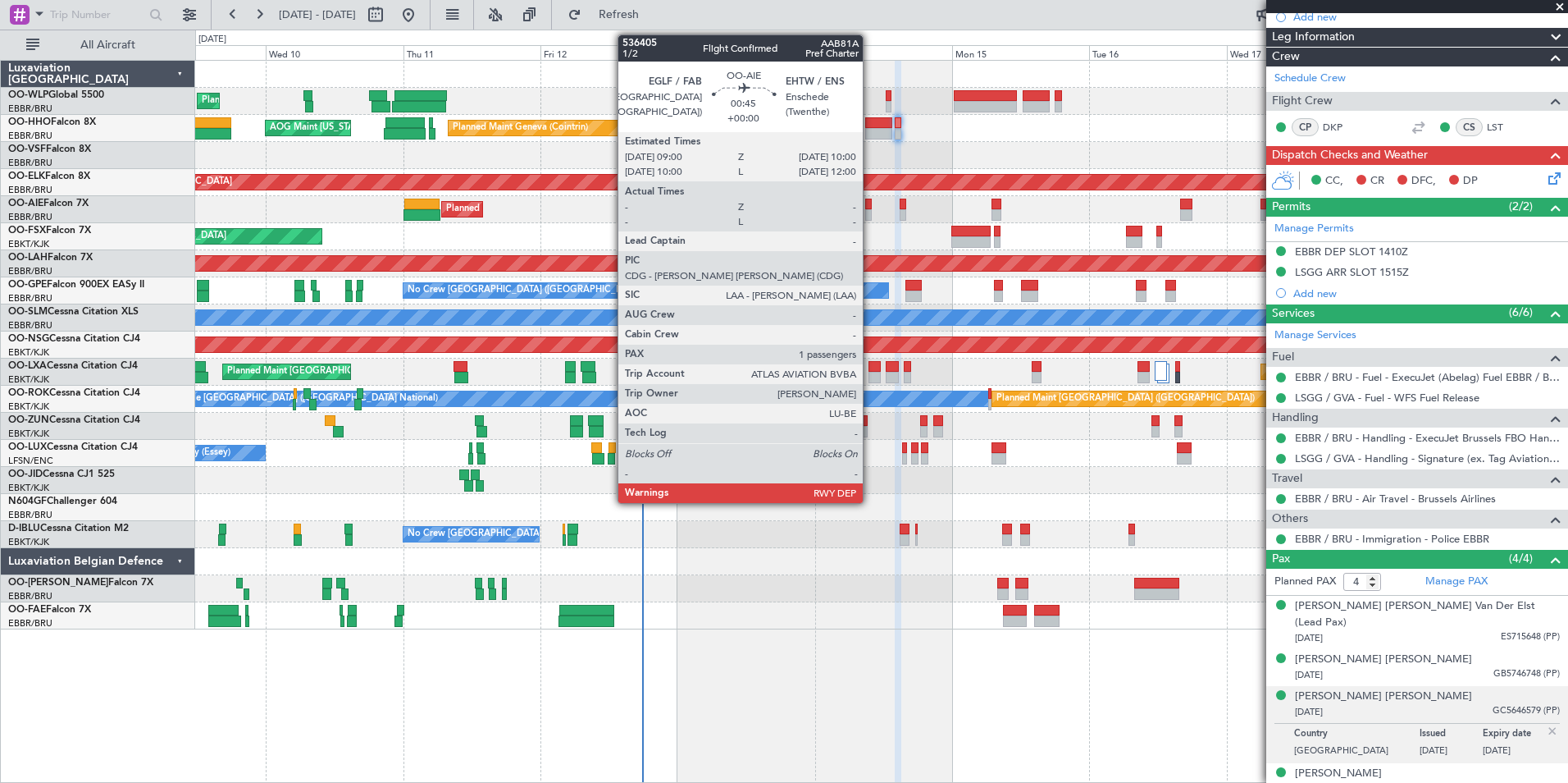
click at [870, 210] on div at bounding box center [868, 215] width 6 height 11
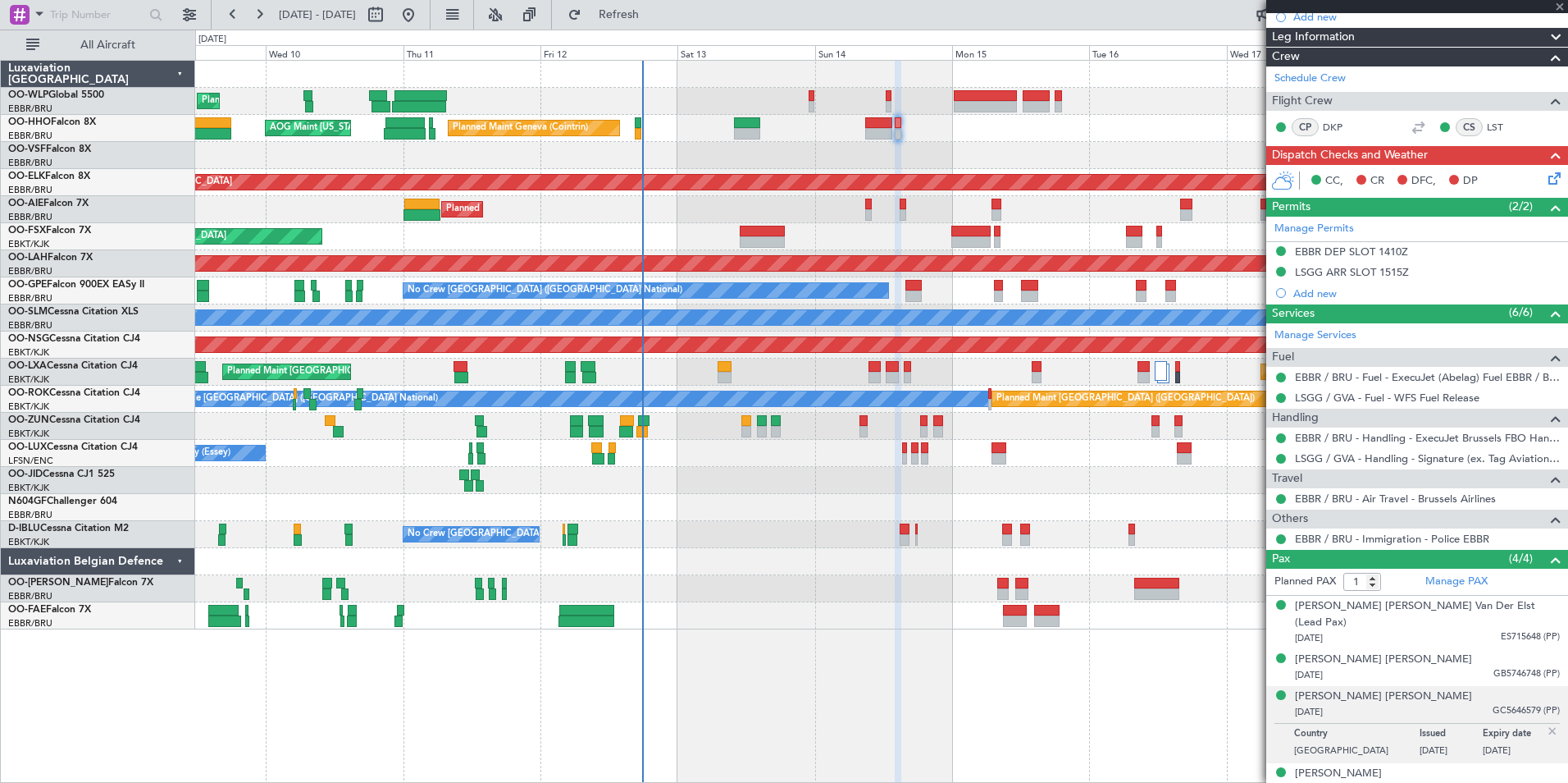
scroll to position [0, 0]
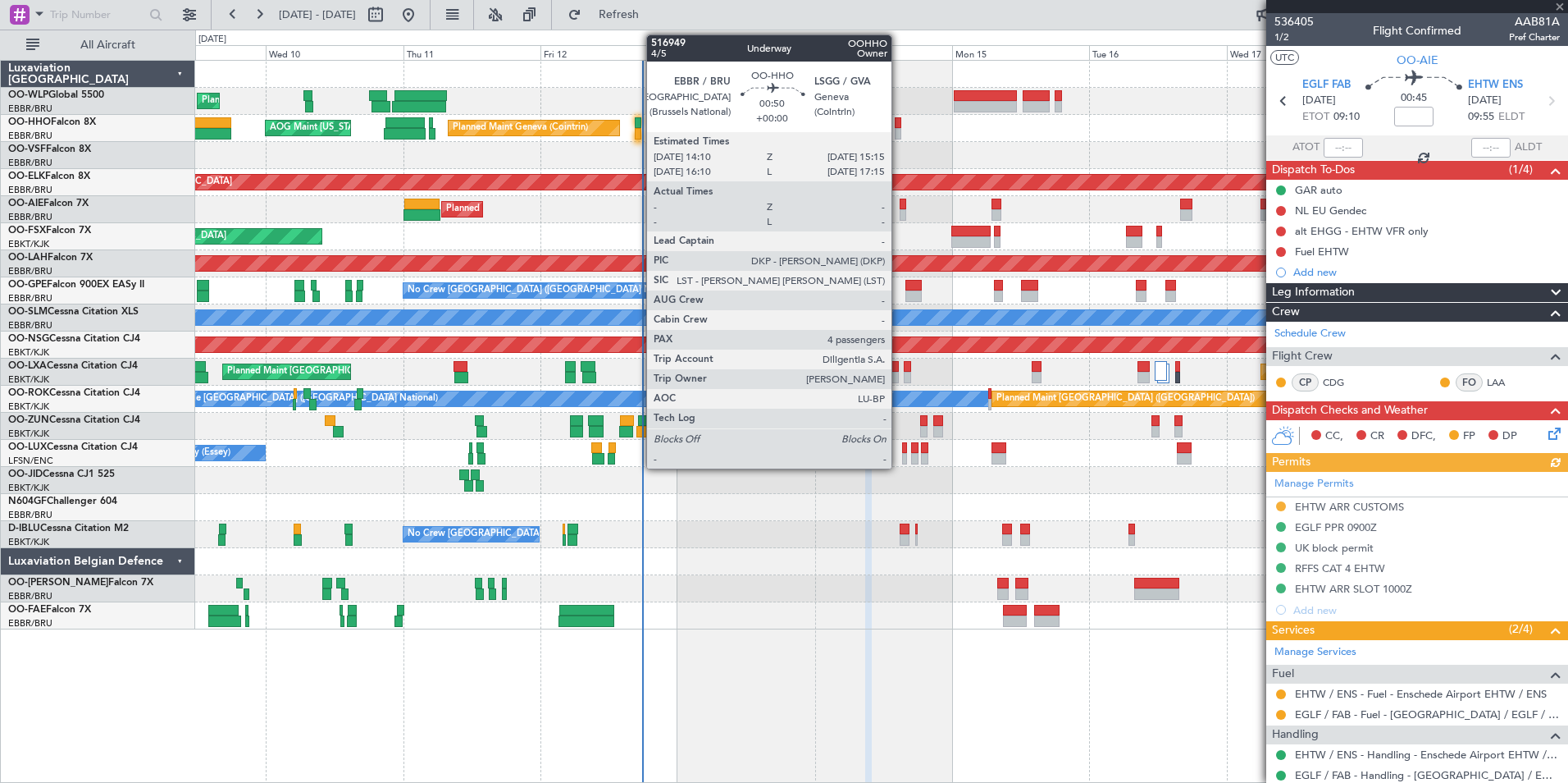
click at [898, 126] on div at bounding box center [897, 123] width 7 height 11
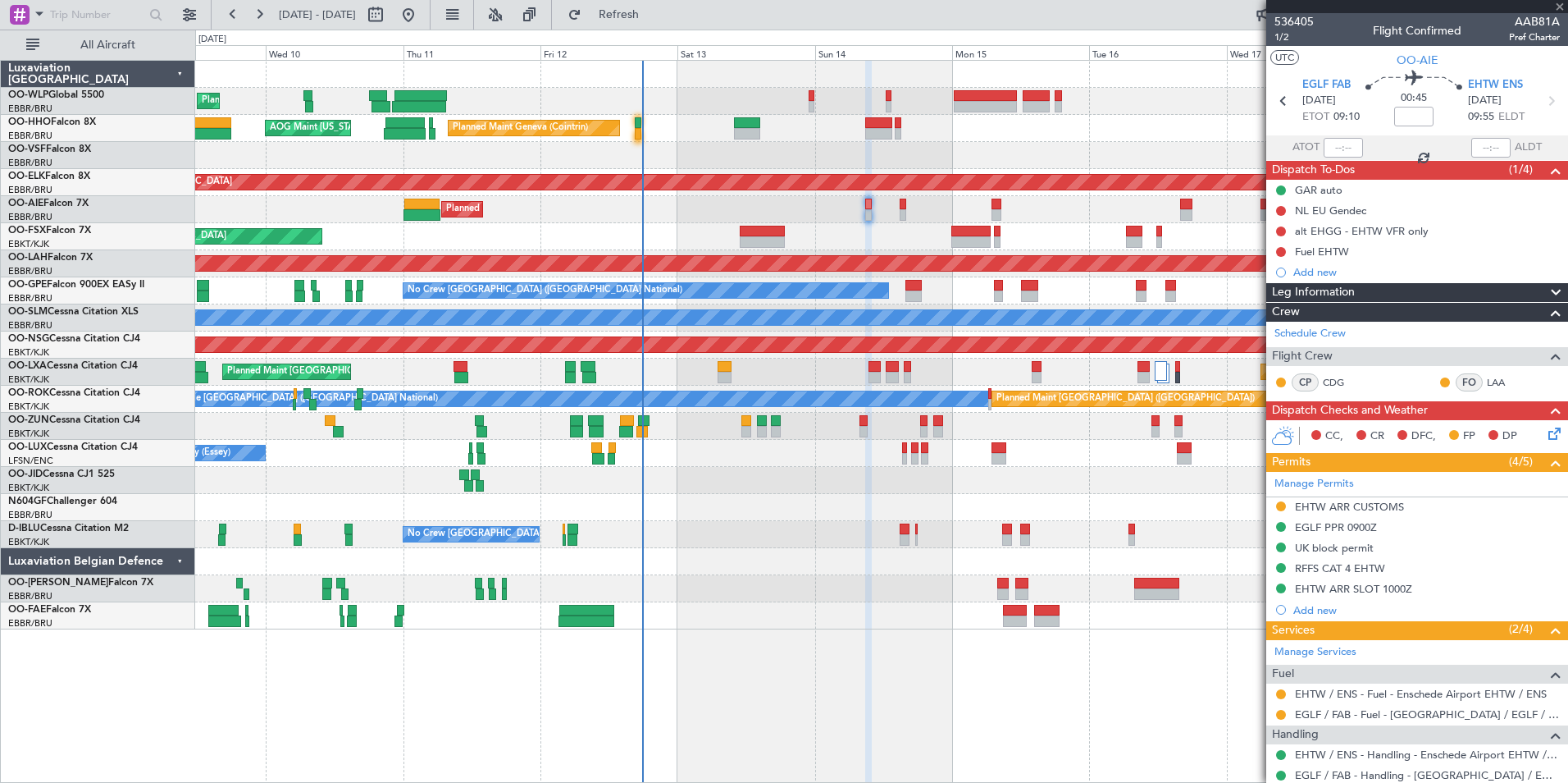
type input "4"
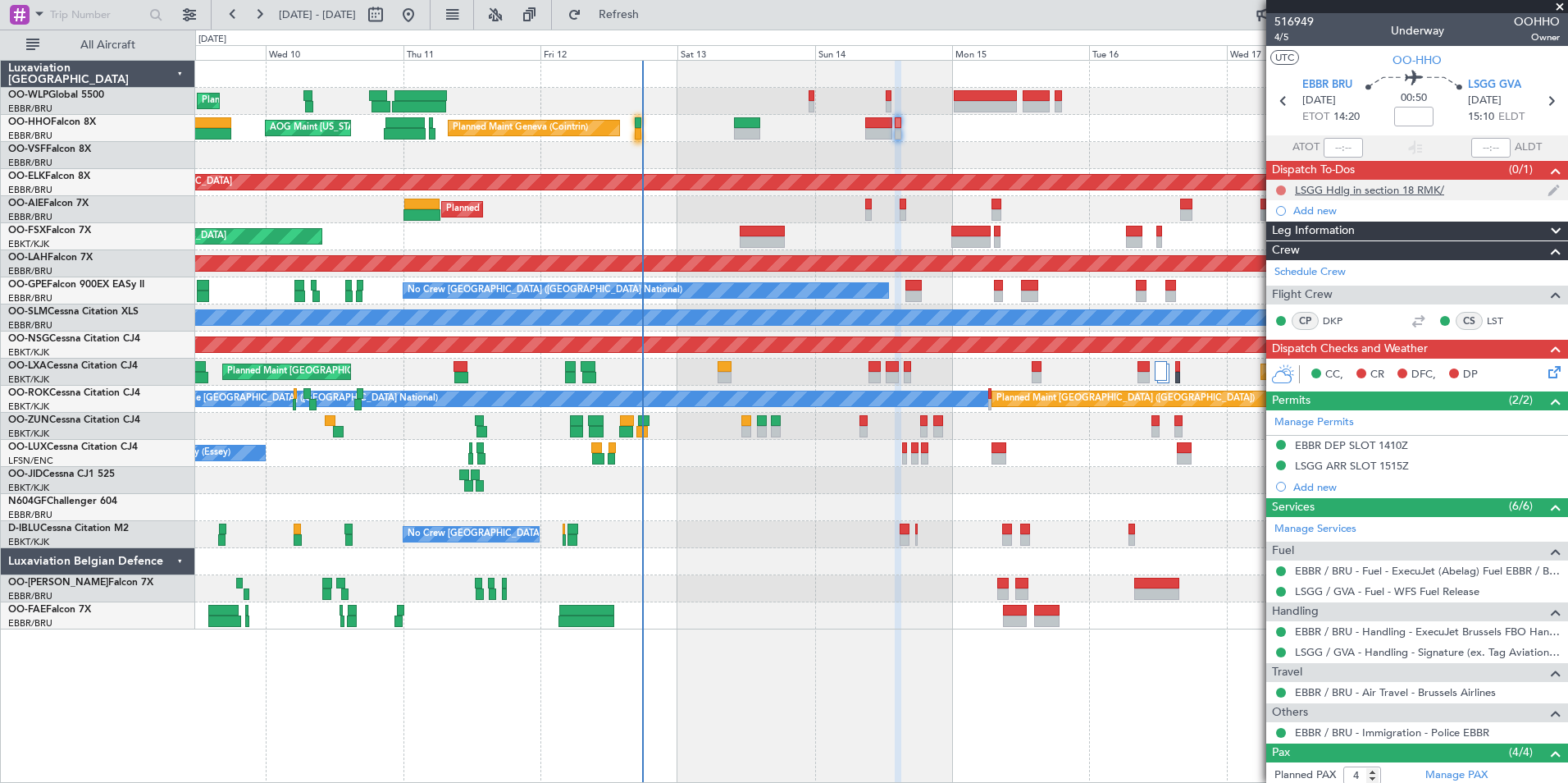
click at [1279, 189] on button at bounding box center [1281, 190] width 9 height 10
click at [1289, 265] on span "Completed" at bounding box center [1288, 262] width 54 height 16
click at [1321, 214] on div "Add new" at bounding box center [1419, 210] width 252 height 14
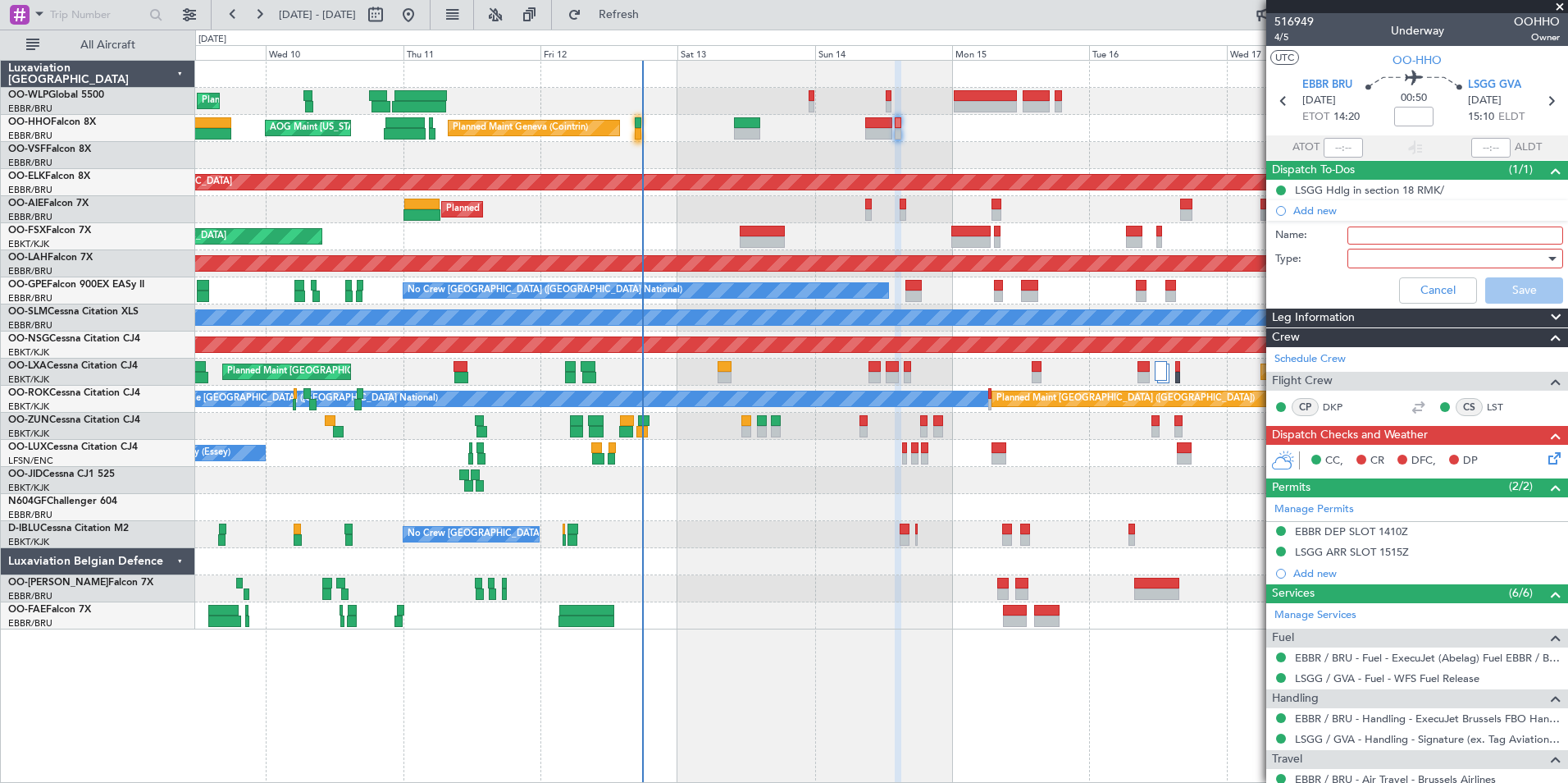
click at [1349, 232] on input "Name:" at bounding box center [1455, 235] width 216 height 18
type input "FPL in FF"
click at [1375, 256] on div at bounding box center [1449, 258] width 191 height 25
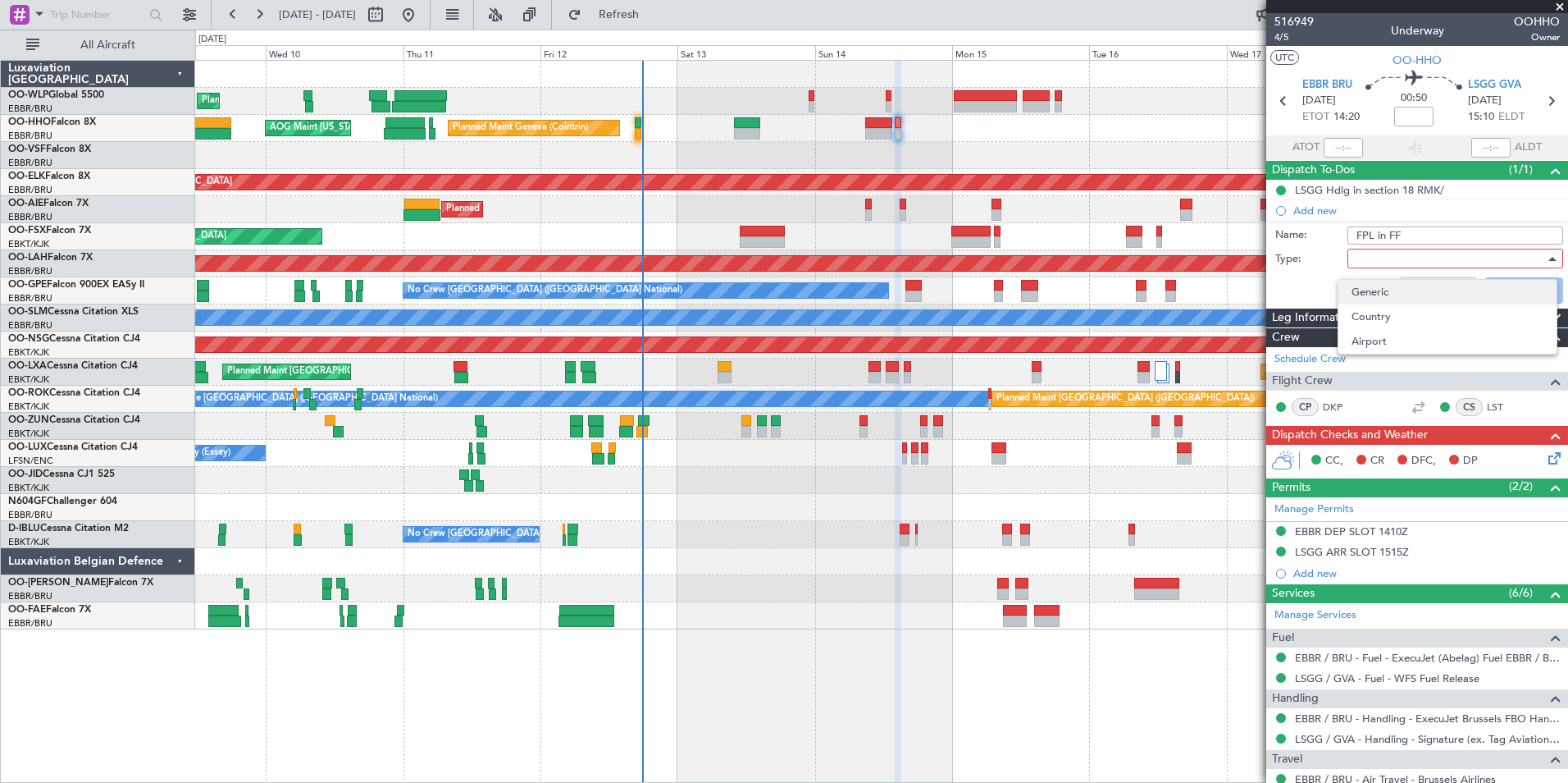
click at [1371, 294] on span "Generic" at bounding box center [1447, 292] width 192 height 25
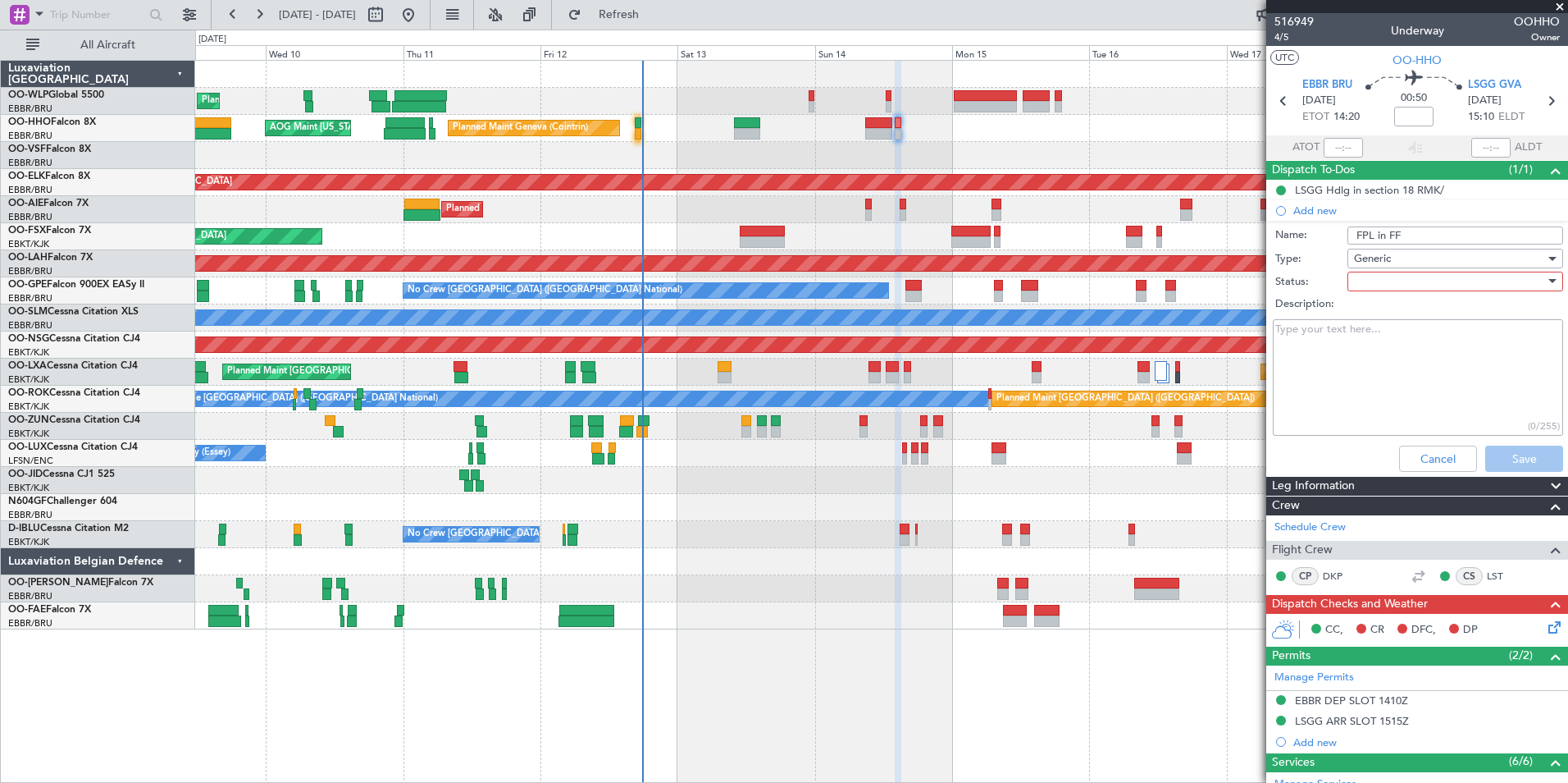
click at [1373, 274] on div at bounding box center [1449, 281] width 191 height 25
click at [1367, 314] on span "Not Started" at bounding box center [1447, 315] width 192 height 25
click at [1508, 460] on button "Save" at bounding box center [1524, 459] width 78 height 27
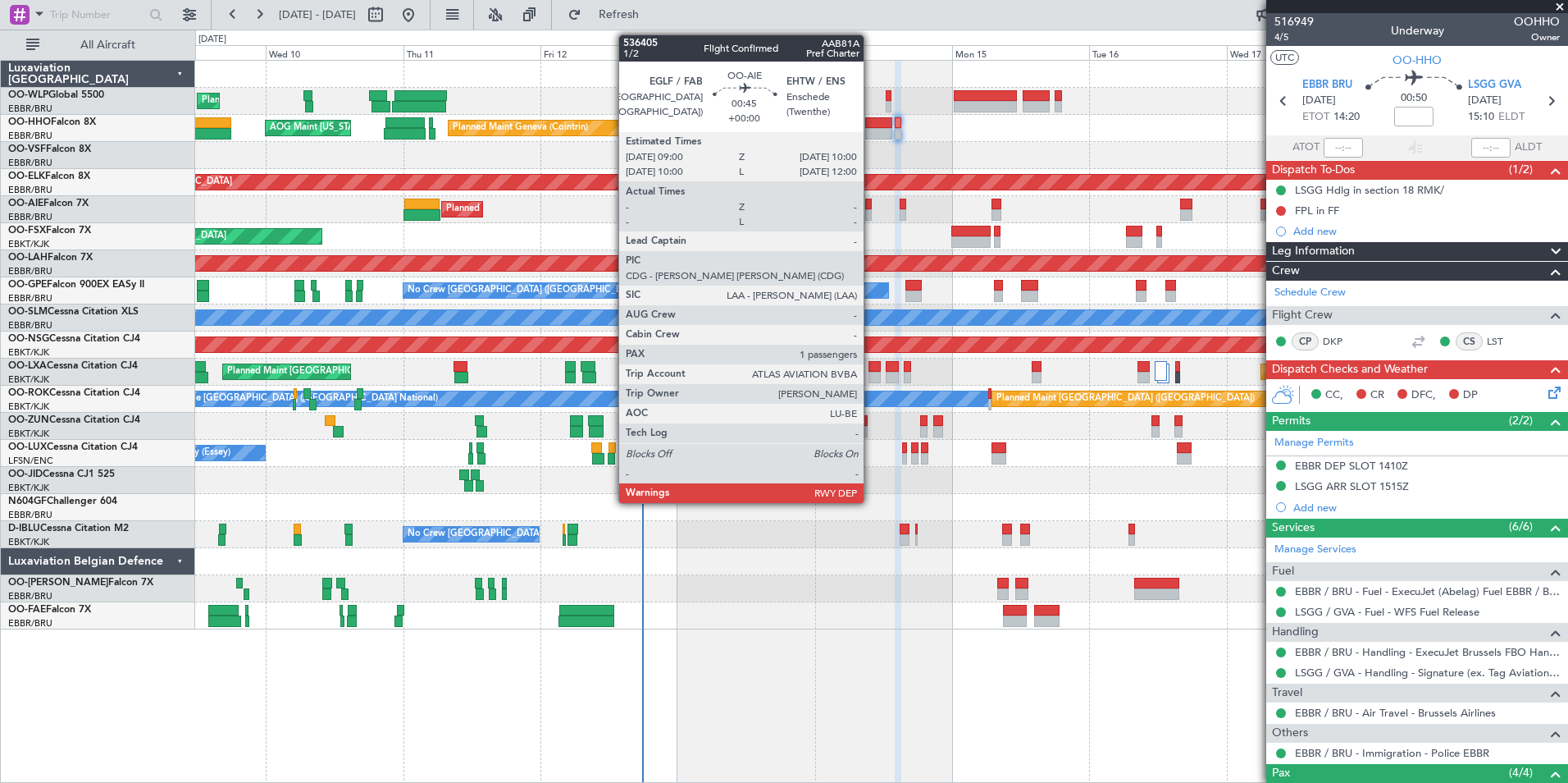
click at [872, 206] on div "Planned Maint [GEOGRAPHIC_DATA] ([GEOGRAPHIC_DATA])" at bounding box center [881, 209] width 1372 height 27
click at [868, 209] on div at bounding box center [868, 215] width 6 height 11
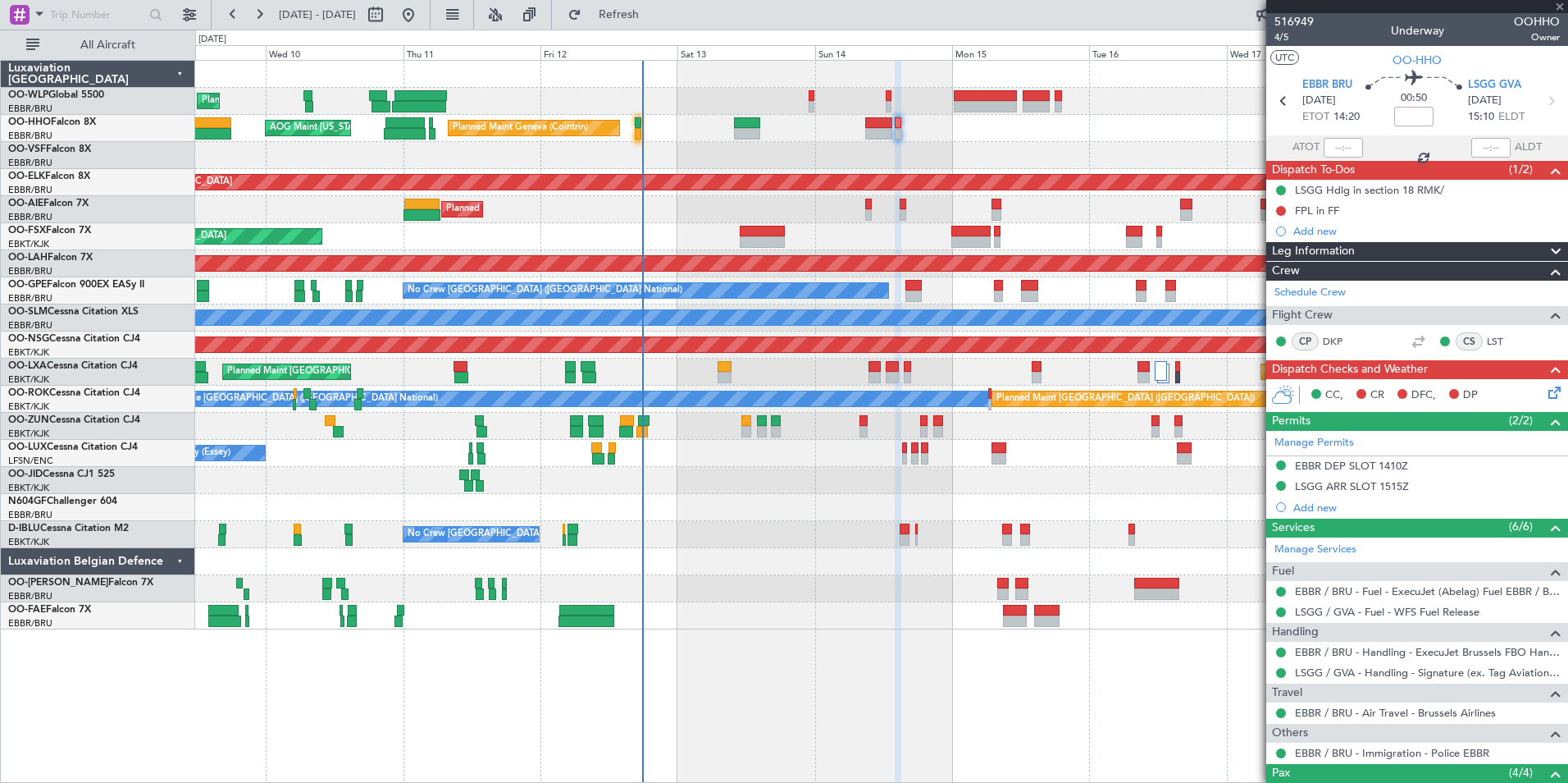
type input "1"
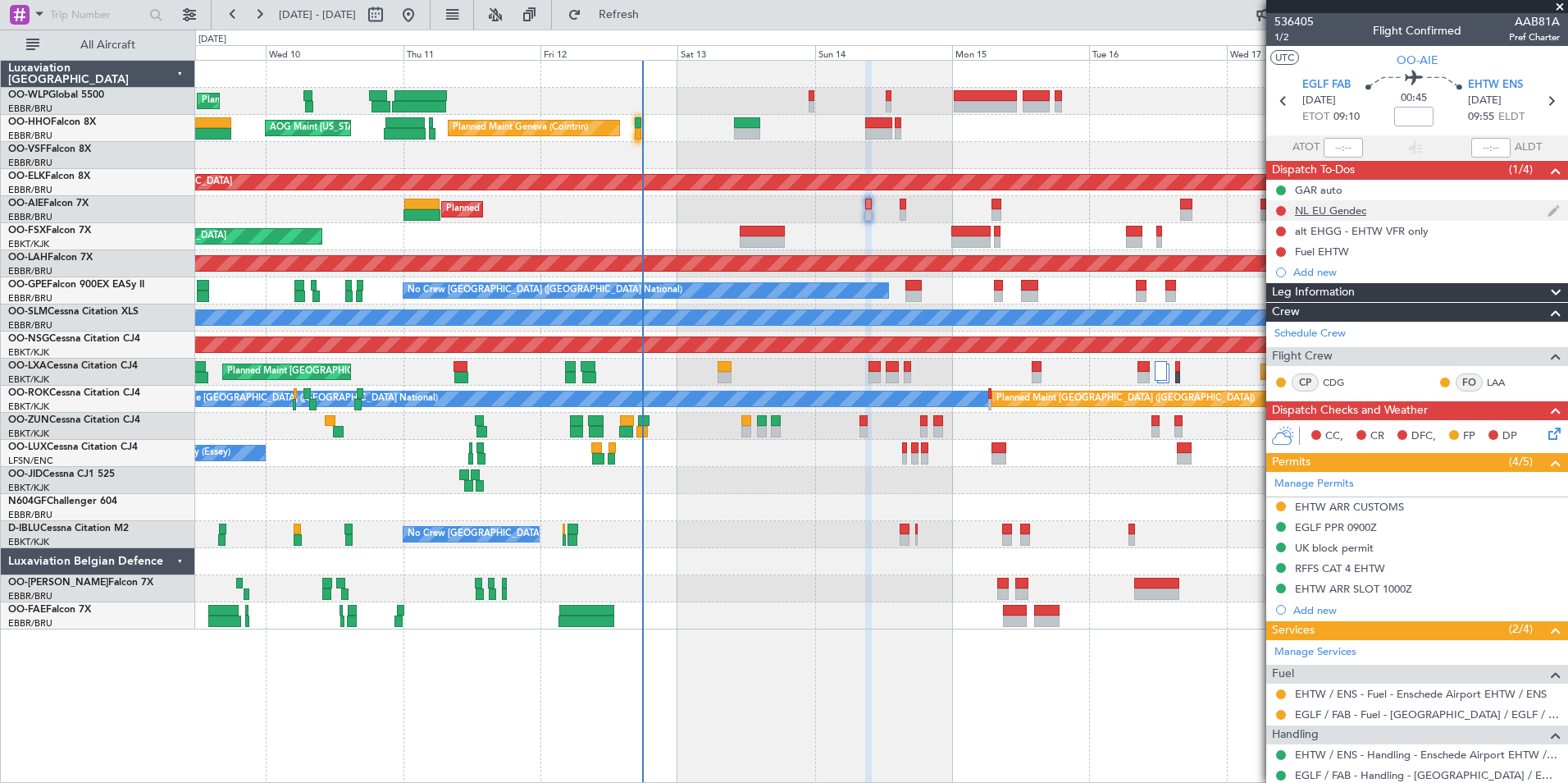
click at [1317, 203] on div "NL EU Gendec" at bounding box center [1330, 210] width 71 height 14
click at [1343, 229] on div "alt EHGG - EHTW VFR only" at bounding box center [1361, 231] width 134 height 14
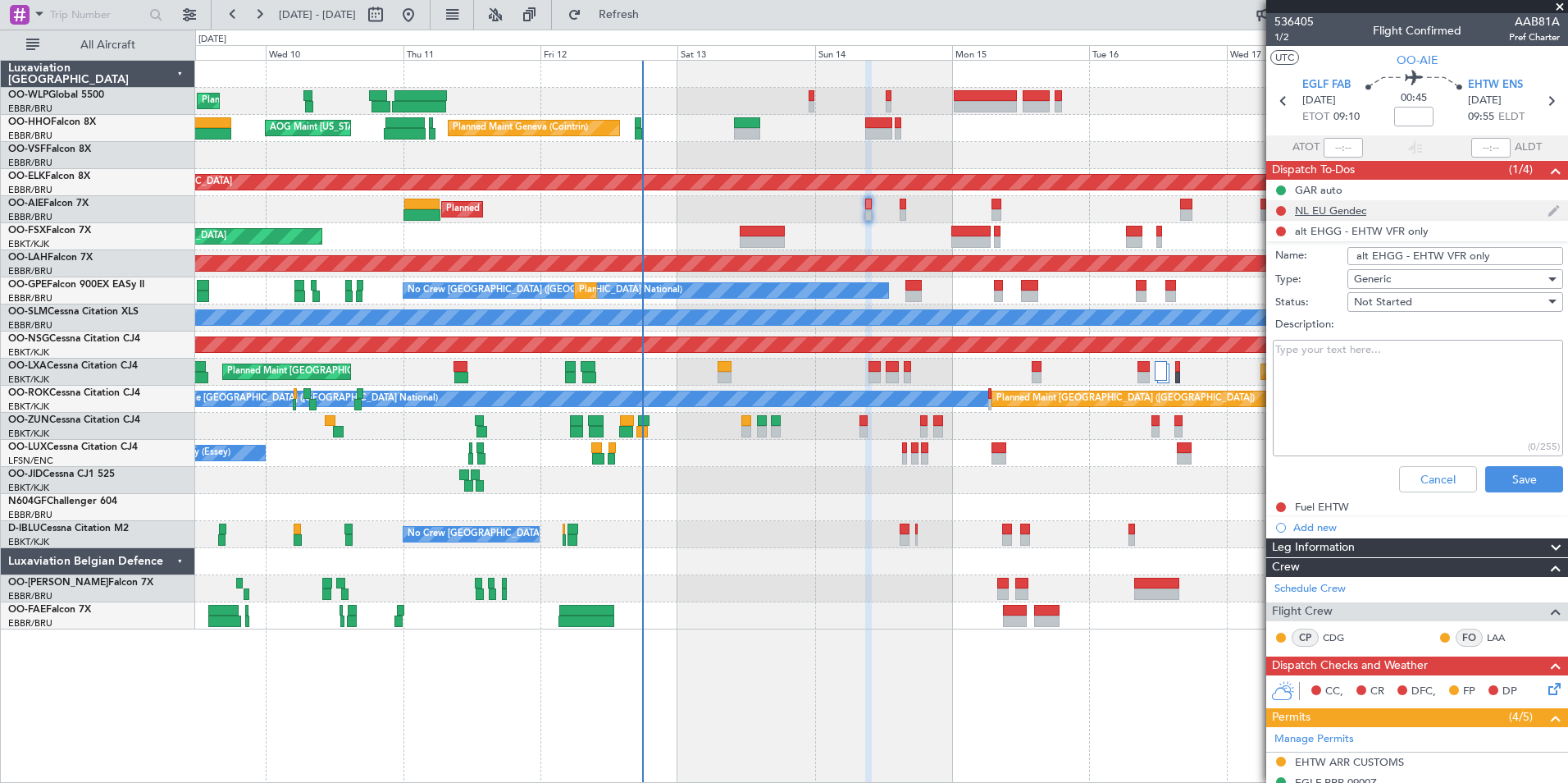
click at [1341, 208] on div "NL EU Gendec" at bounding box center [1330, 210] width 71 height 14
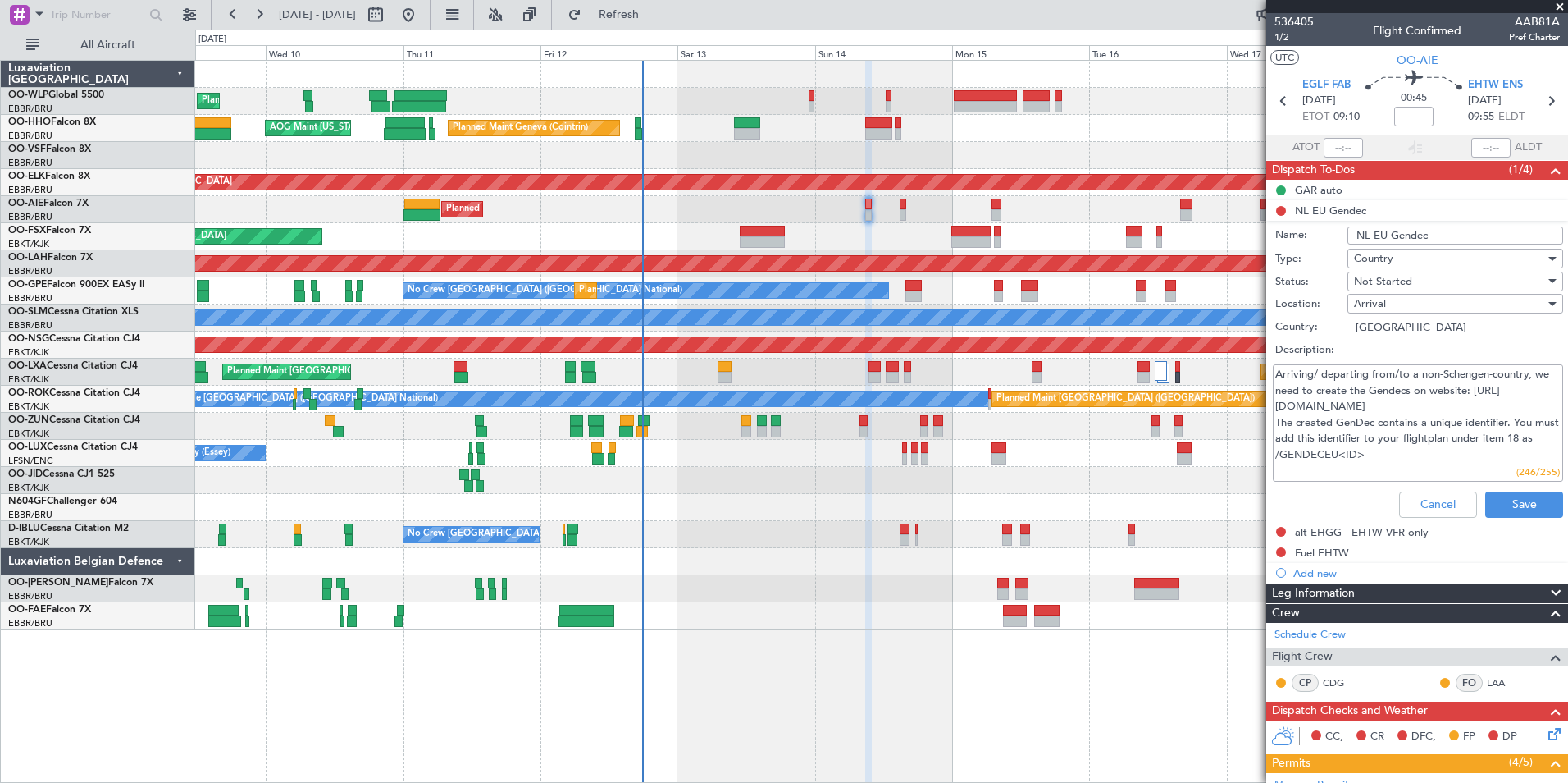
click at [1332, 408] on textarea "Arriving/ departing from/to a non-Schengen-country, we need to create the Gende…" at bounding box center [1418, 422] width 291 height 117
drag, startPoint x: 1408, startPoint y: 408, endPoint x: 1237, endPoint y: 413, distance: 171.1
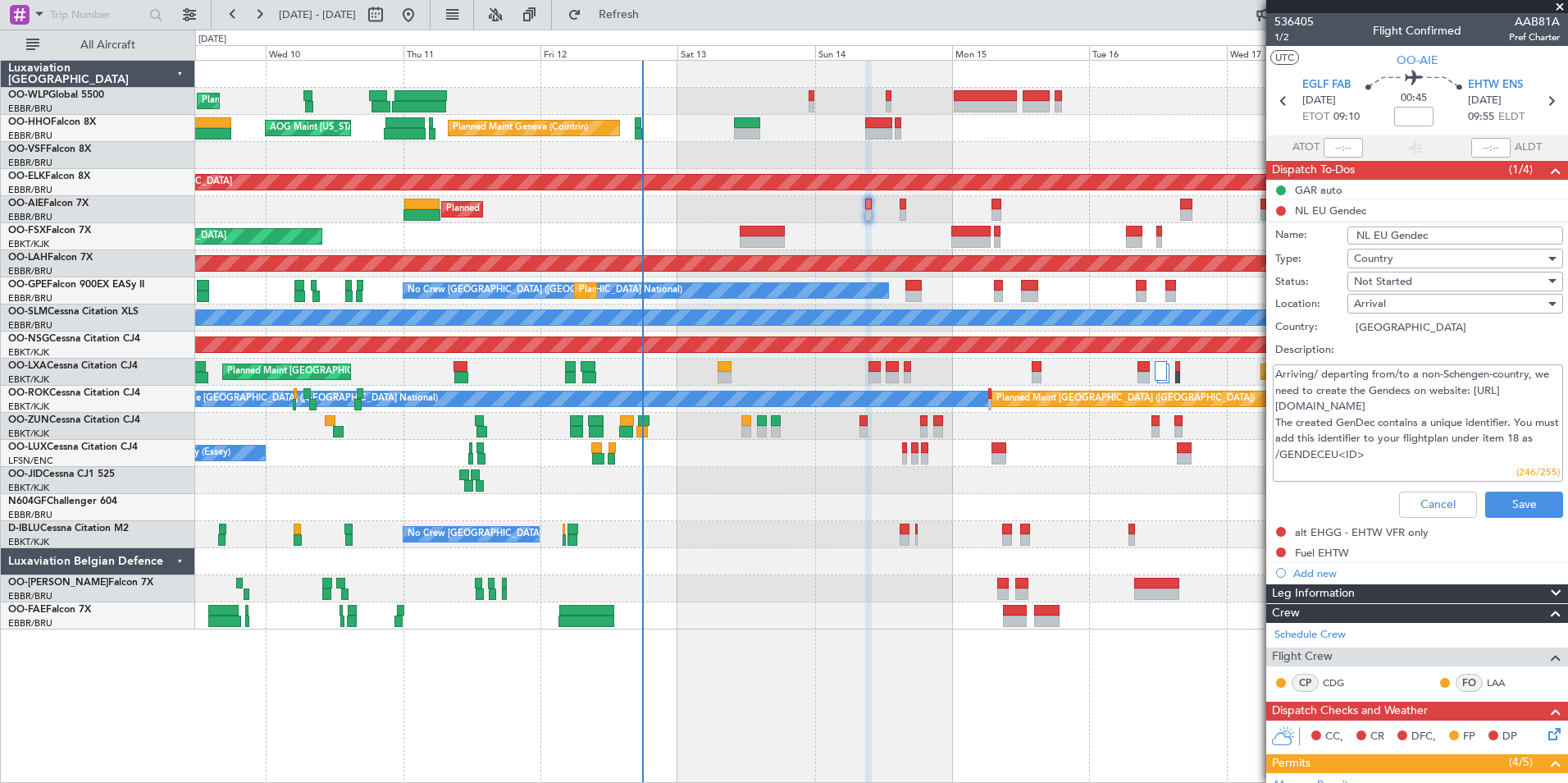
click at [1237, 413] on fb-app "[DATE] - [DATE] Refresh Quick Links All Aircraft Planned Maint Liege Planned Ma…" at bounding box center [784, 397] width 1568 height 771
click at [1425, 508] on button "Cancel" at bounding box center [1438, 505] width 78 height 27
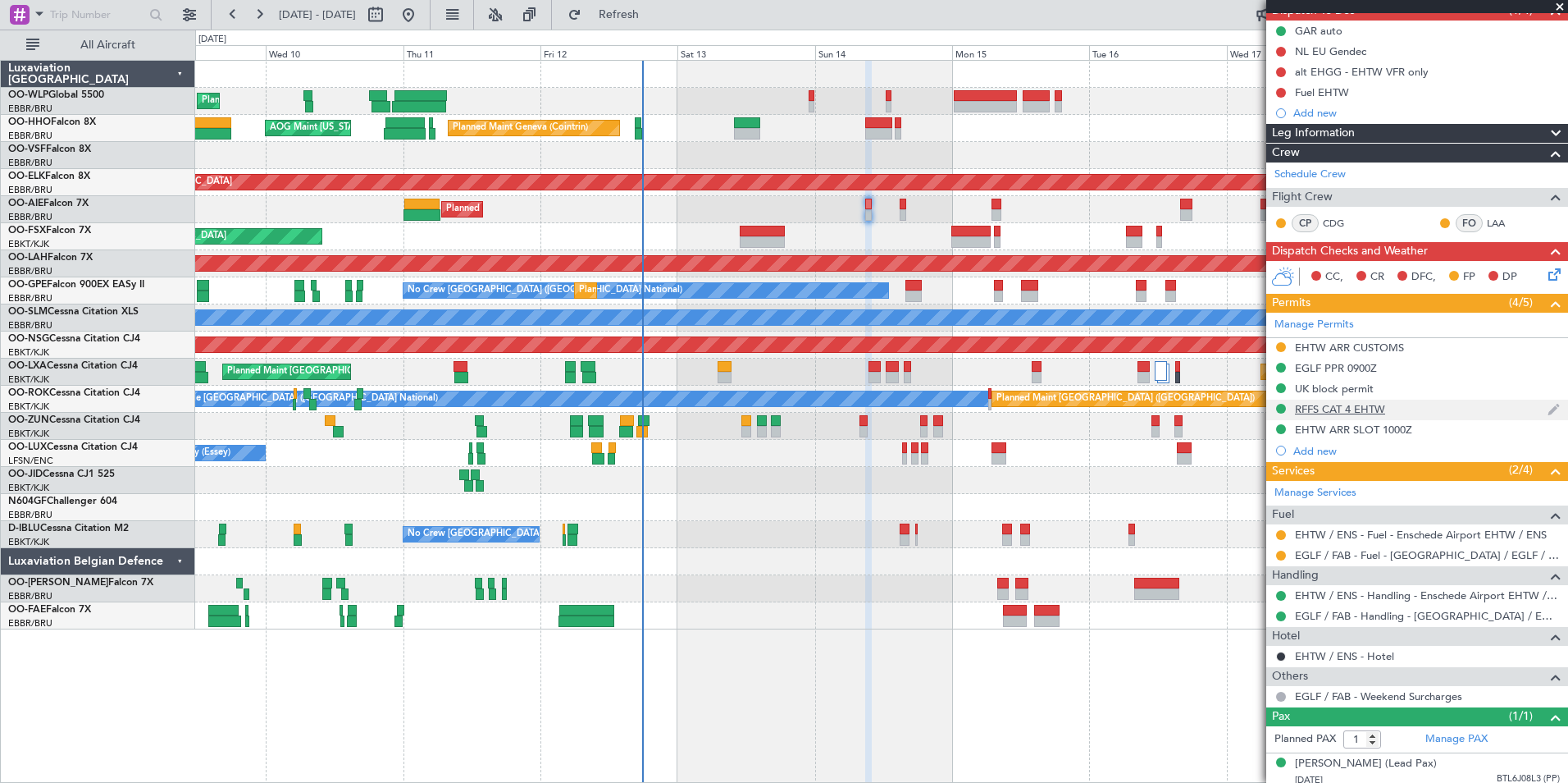
scroll to position [164, 0]
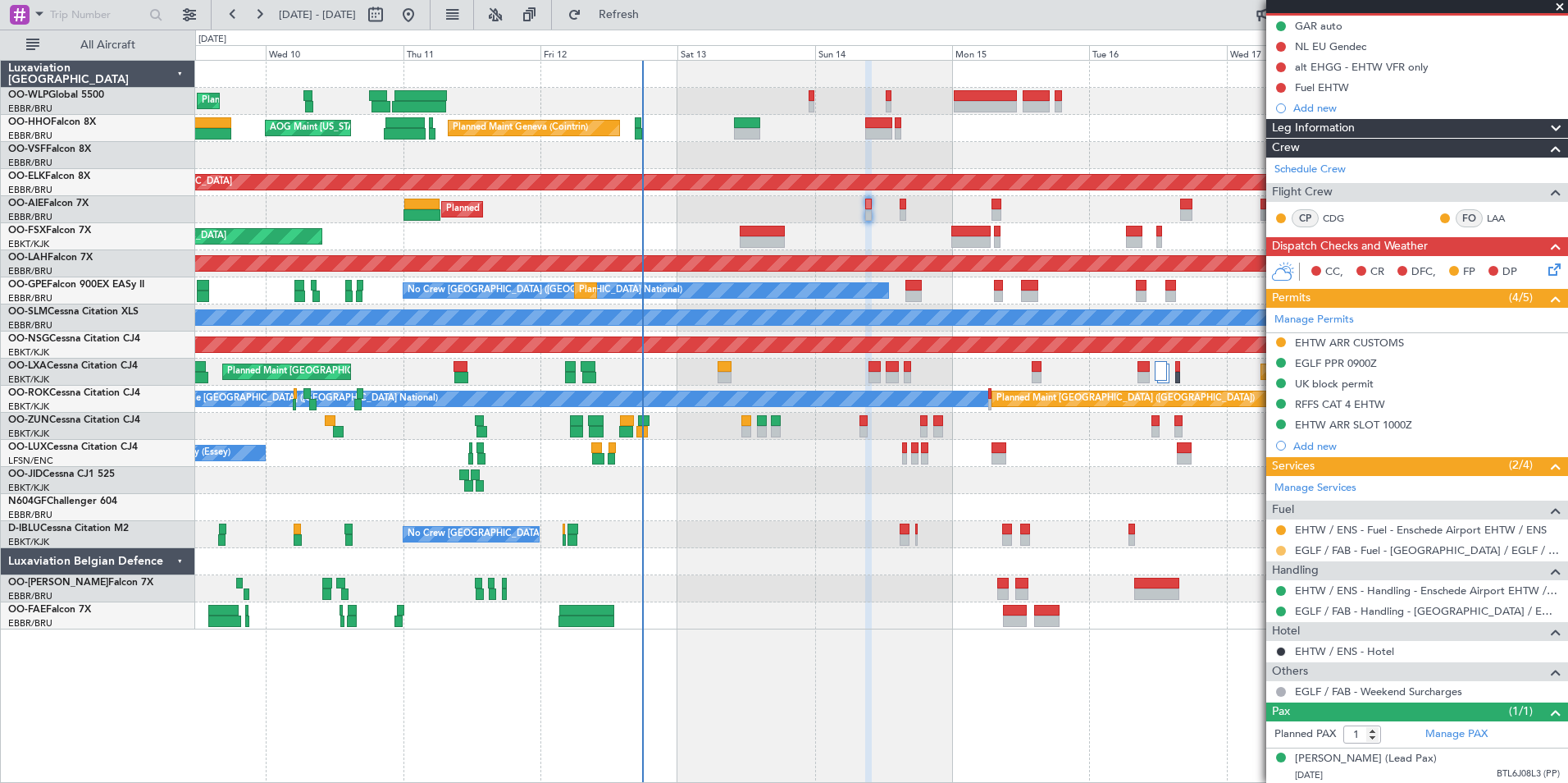
click at [1283, 546] on button at bounding box center [1281, 550] width 9 height 10
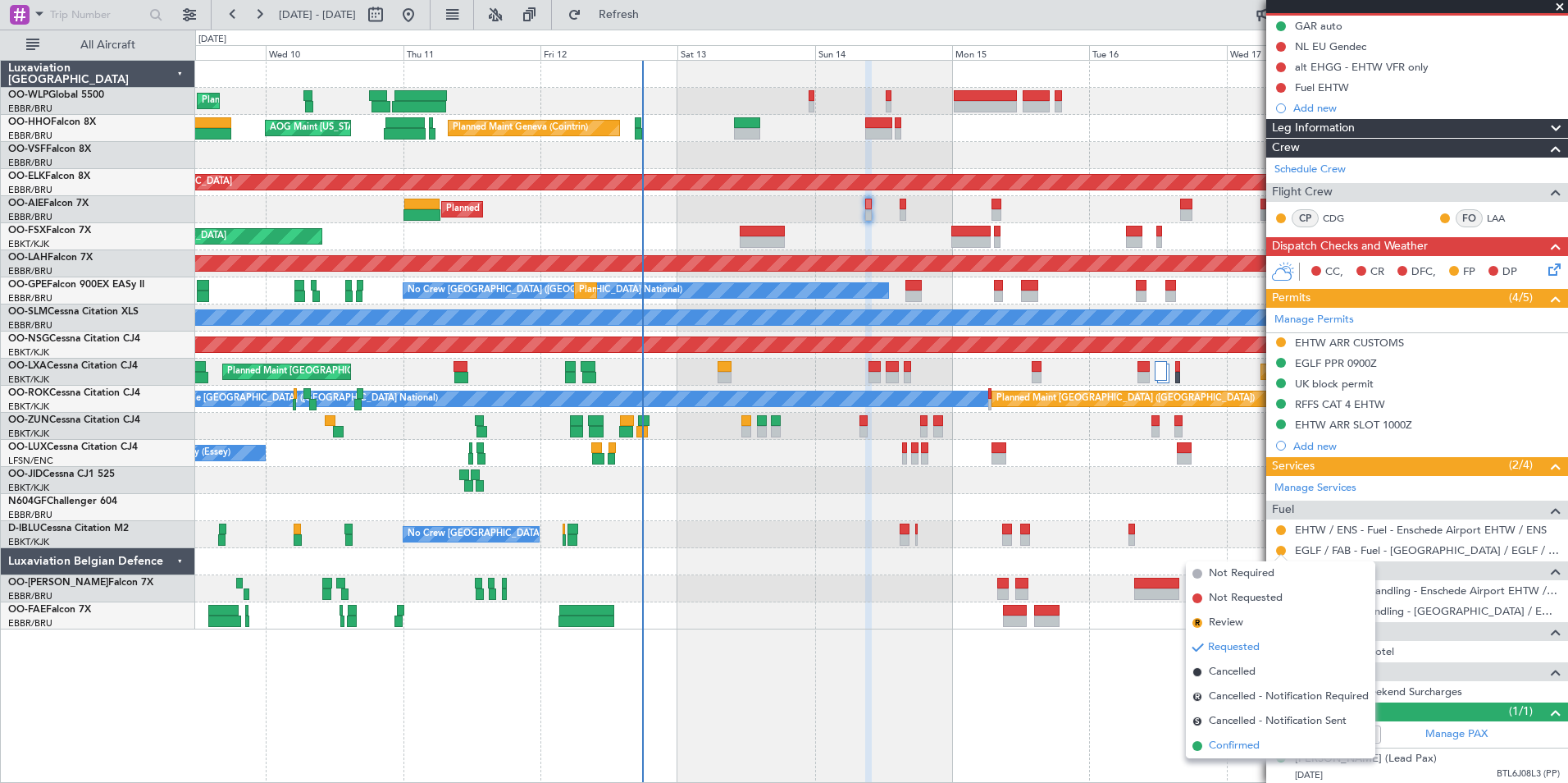
click at [1235, 744] on span "Confirmed" at bounding box center [1235, 745] width 51 height 16
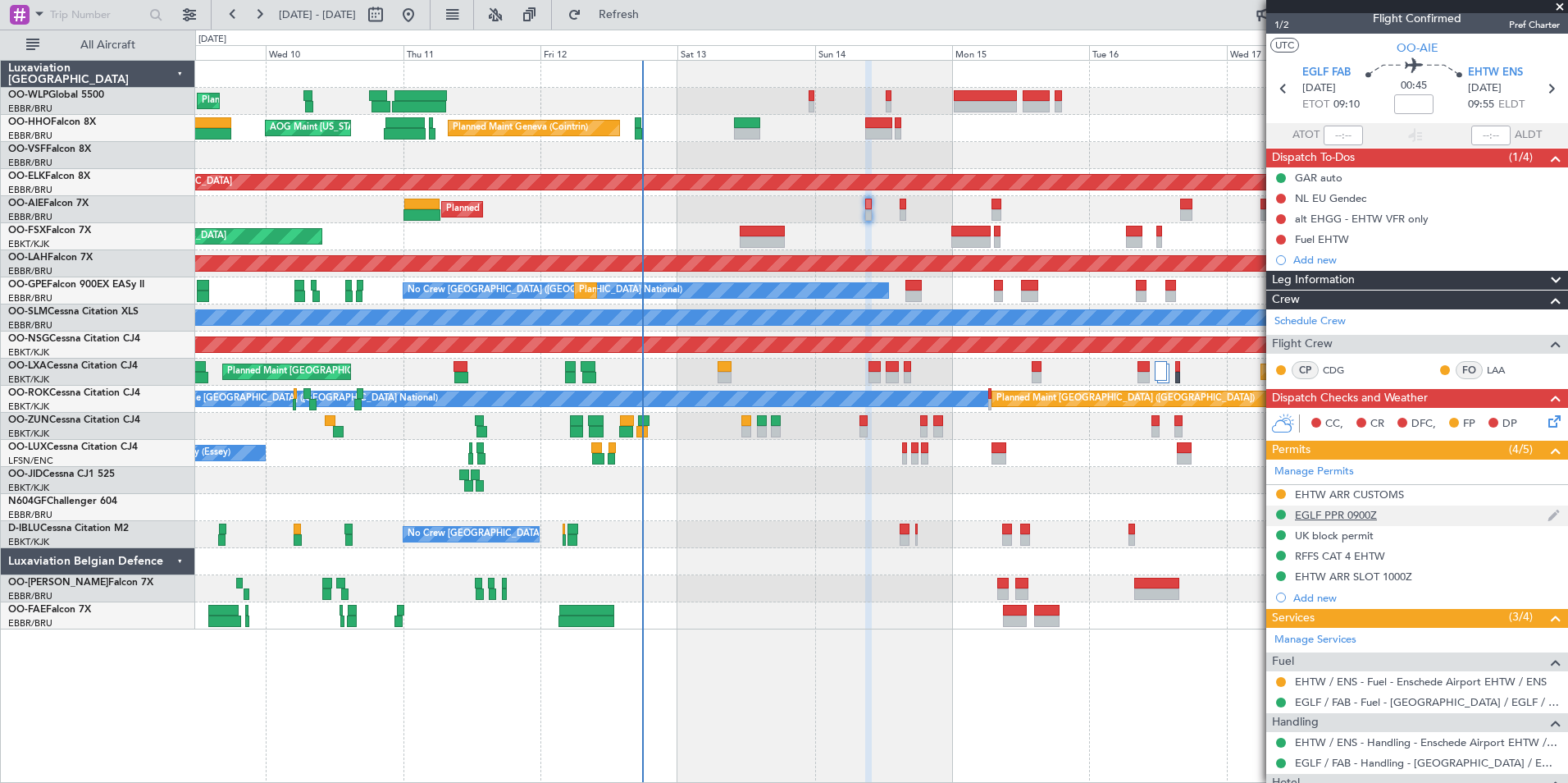
scroll to position [0, 0]
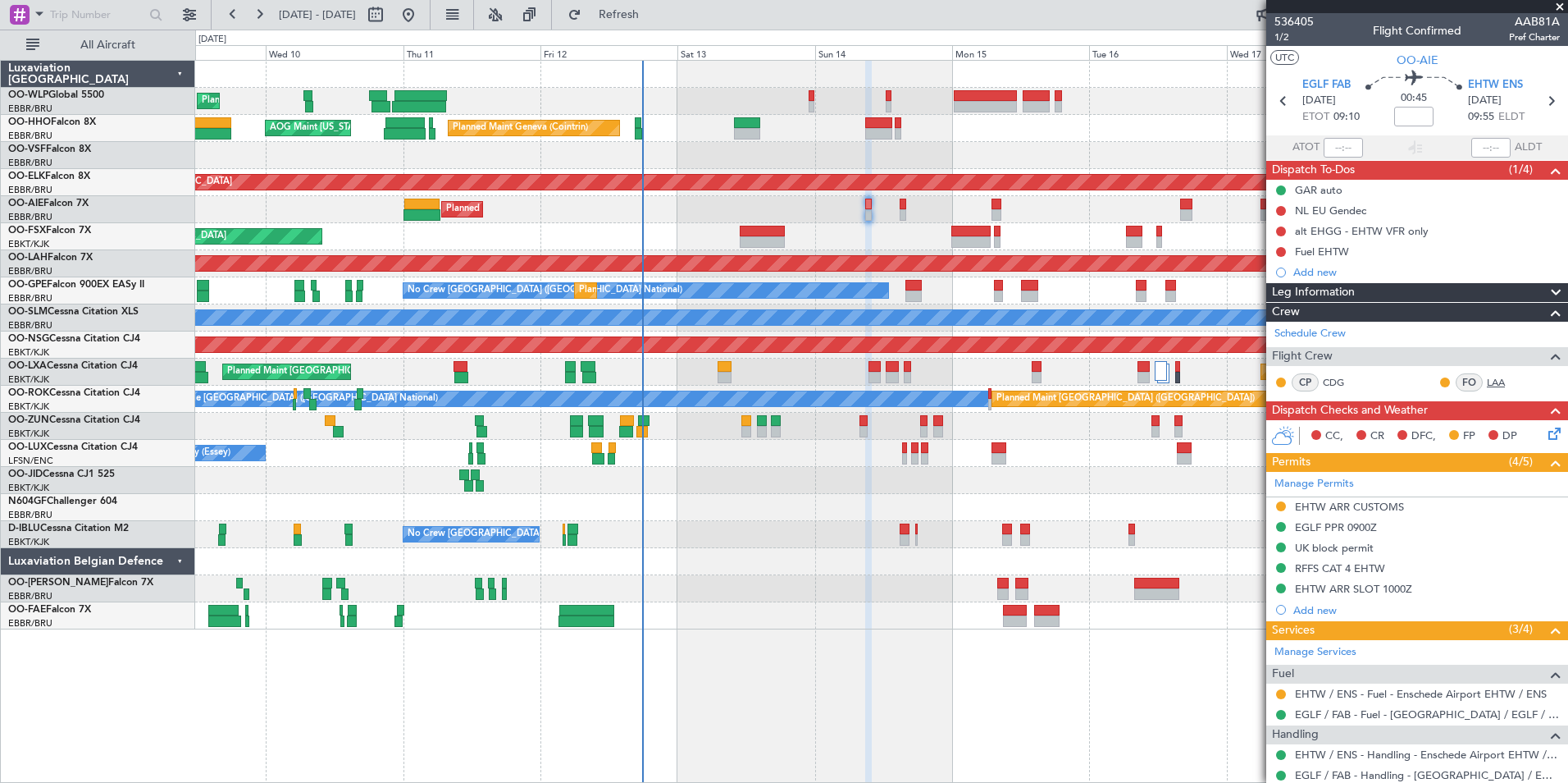
click at [1490, 379] on link "LAA" at bounding box center [1504, 383] width 37 height 15
click at [1280, 212] on button at bounding box center [1281, 211] width 9 height 10
click at [1281, 283] on span "Completed" at bounding box center [1288, 282] width 54 height 16
click at [1357, 233] on div "alt EHGG - EHTW VFR only" at bounding box center [1361, 231] width 134 height 14
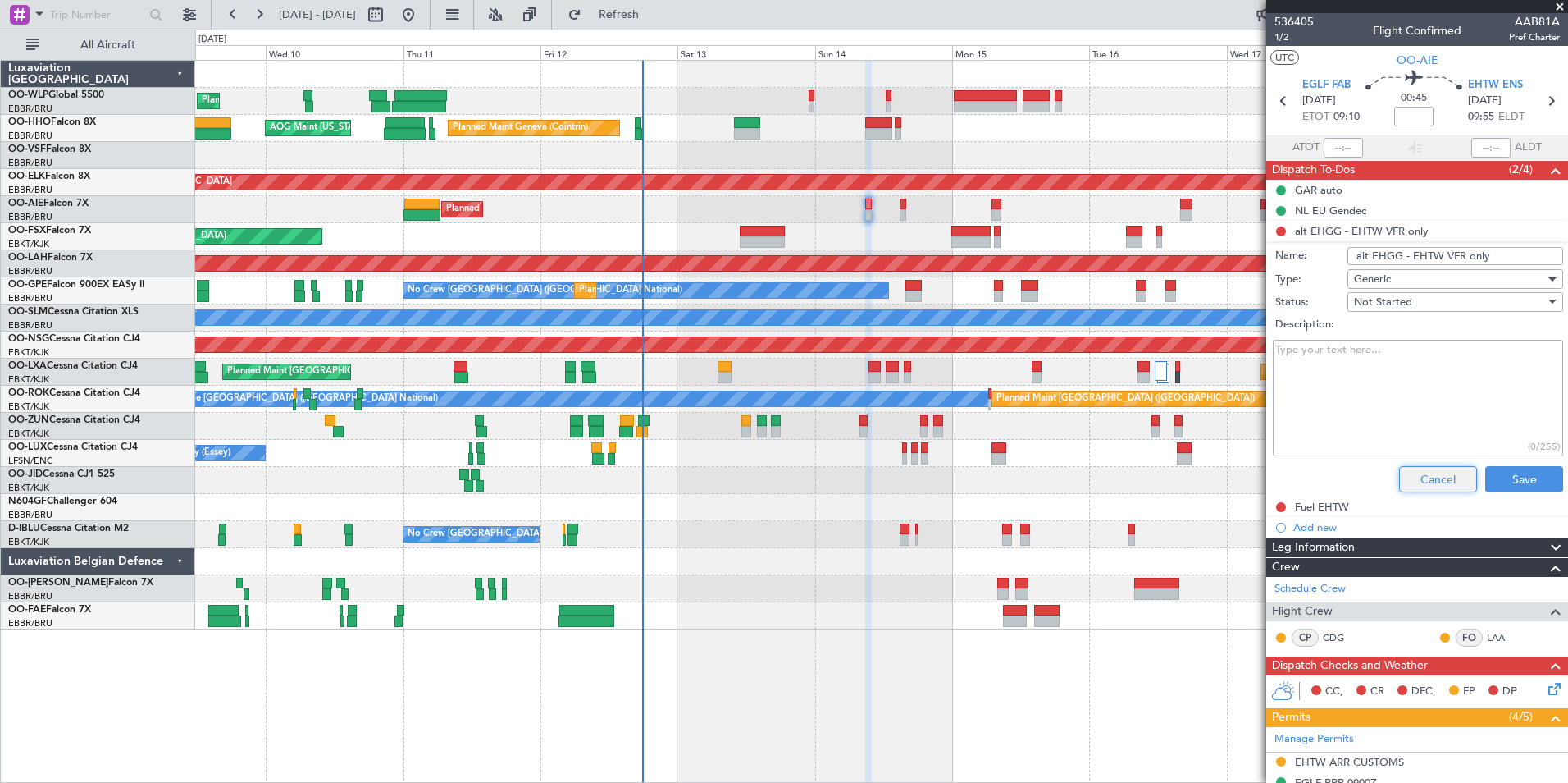
click at [1427, 475] on button "Cancel" at bounding box center [1438, 479] width 78 height 27
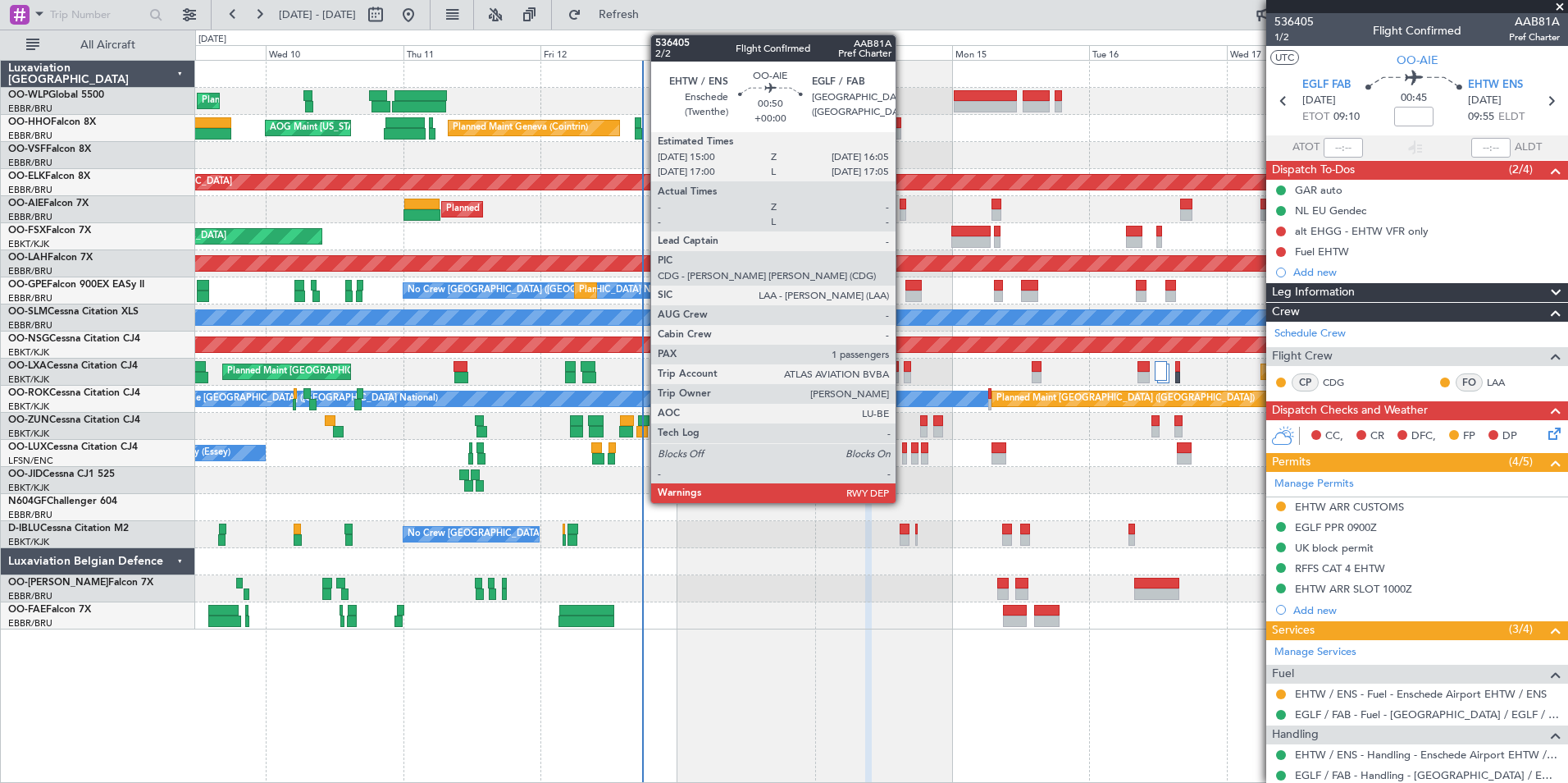
click at [903, 214] on div at bounding box center [902, 215] width 7 height 11
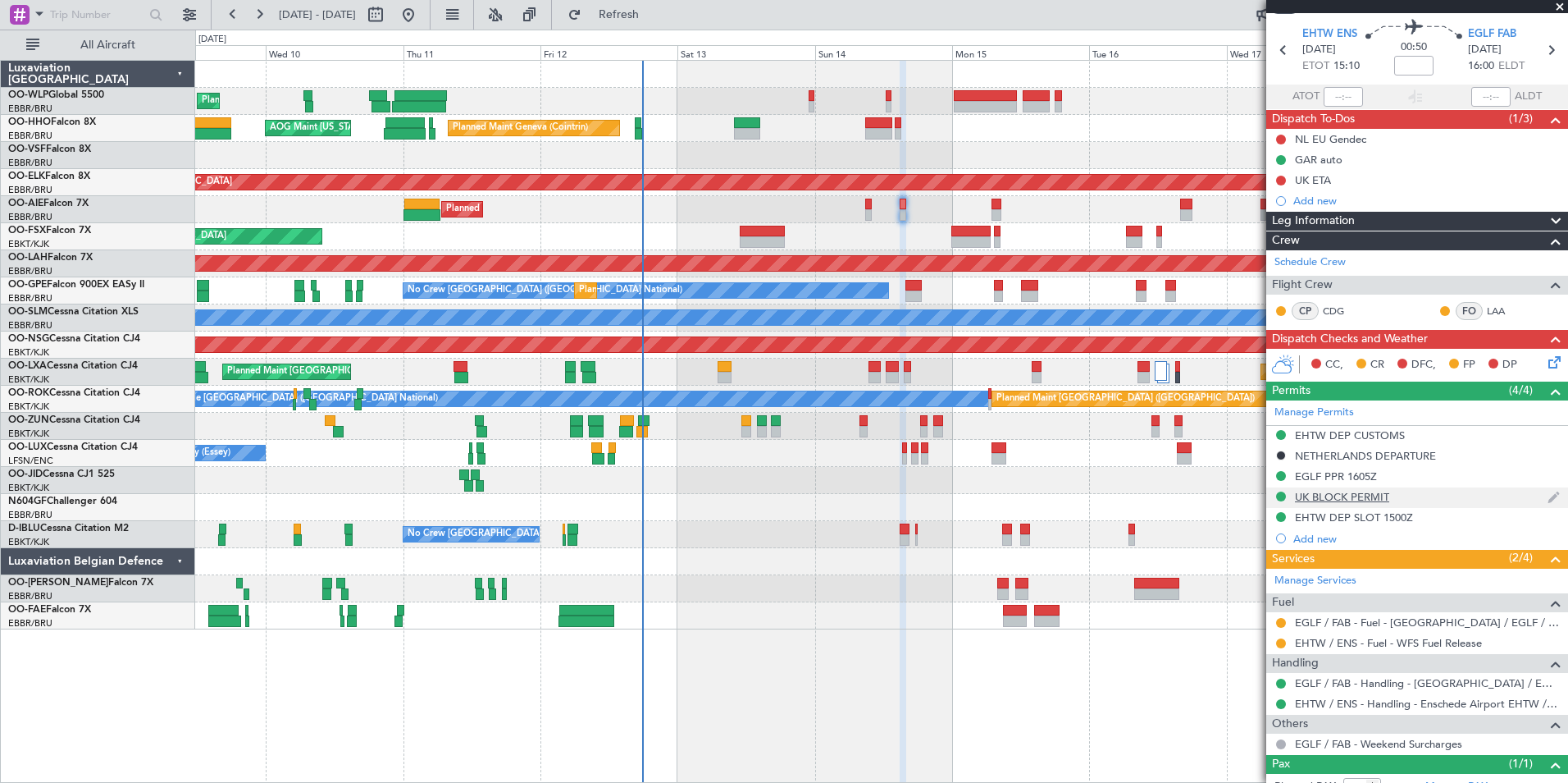
scroll to position [122, 0]
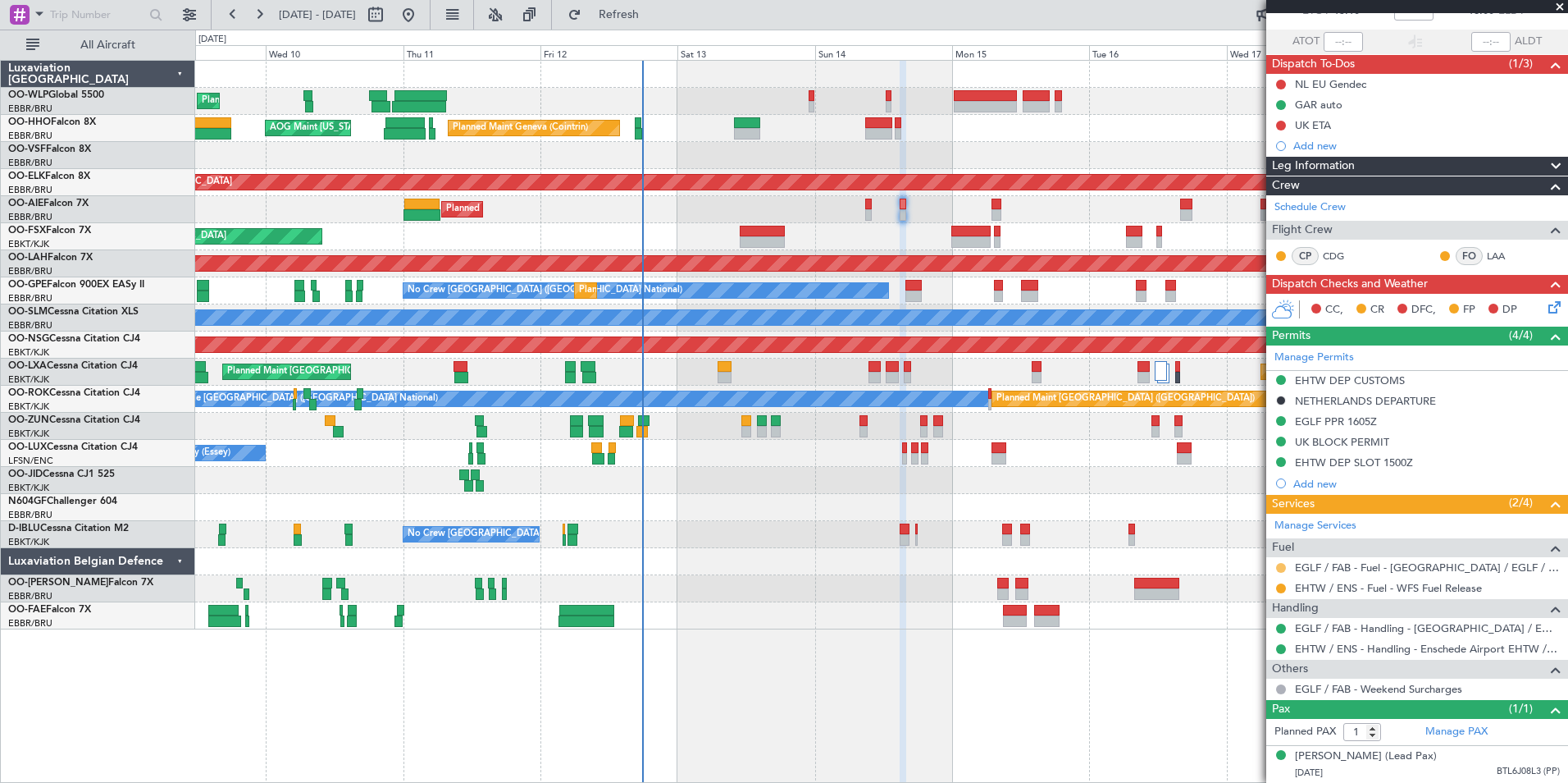
click at [1281, 563] on button at bounding box center [1281, 567] width 9 height 10
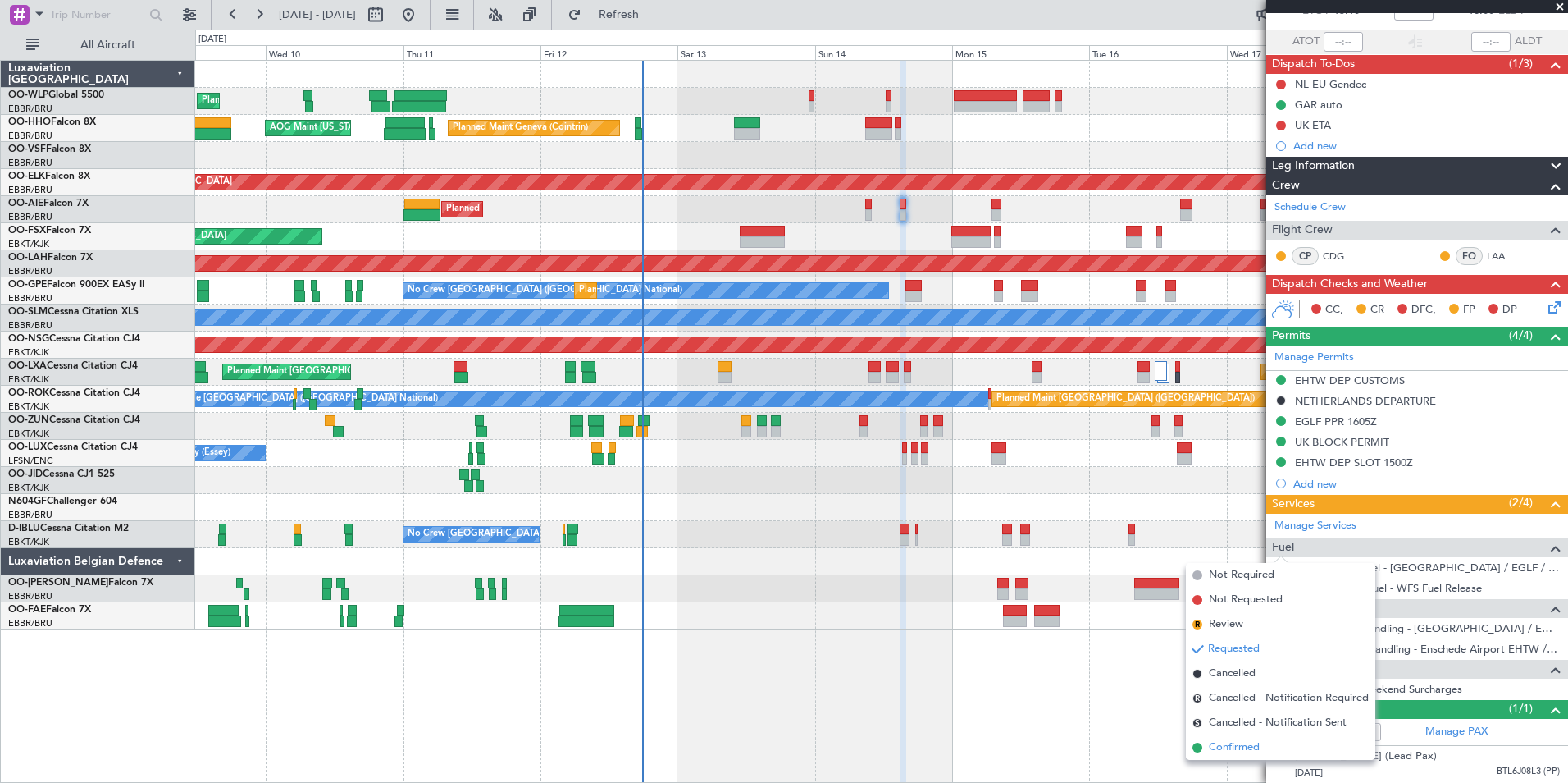
click at [1240, 750] on span "Confirmed" at bounding box center [1235, 747] width 51 height 16
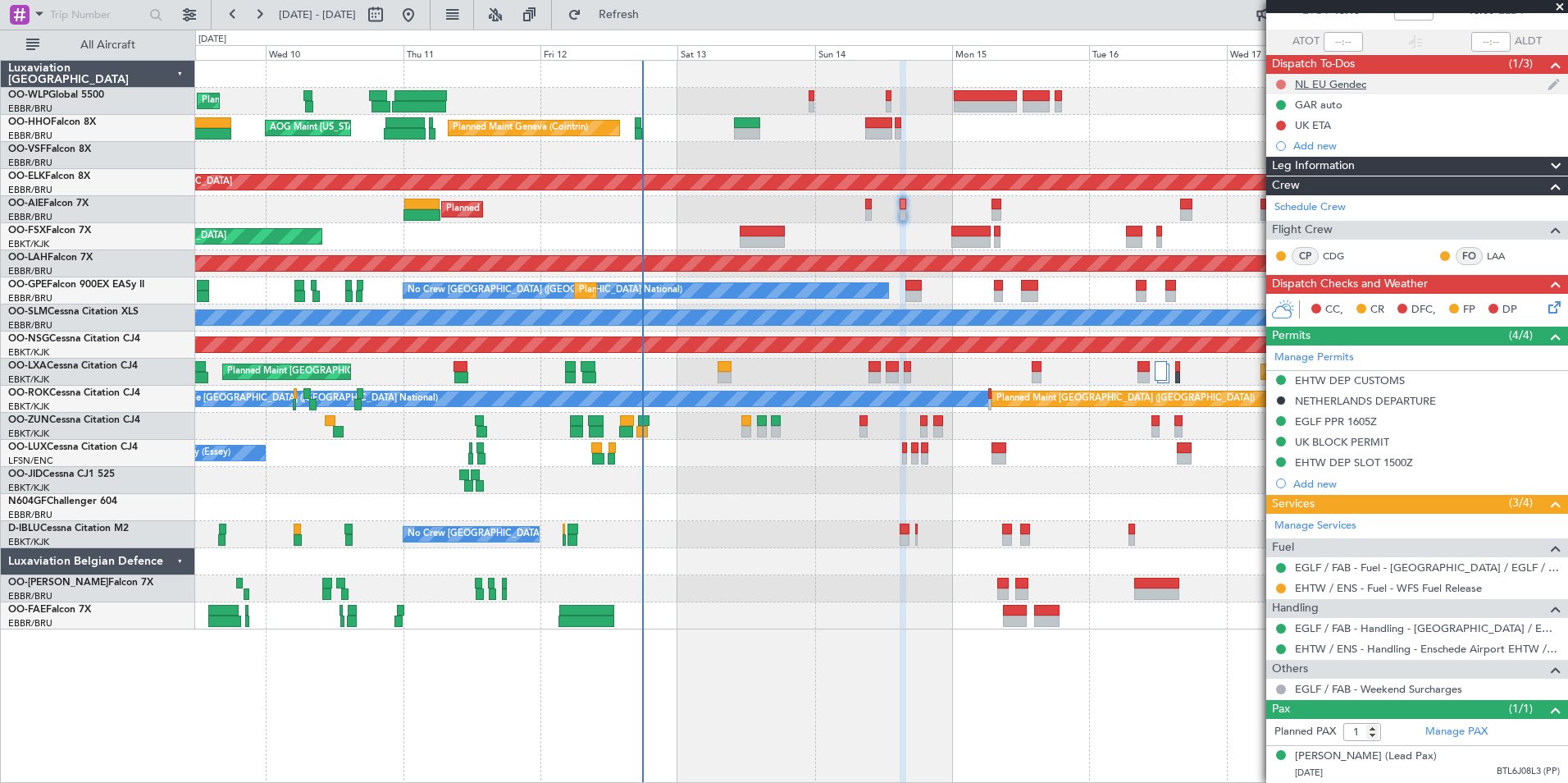
click at [1278, 80] on button at bounding box center [1281, 85] width 9 height 10
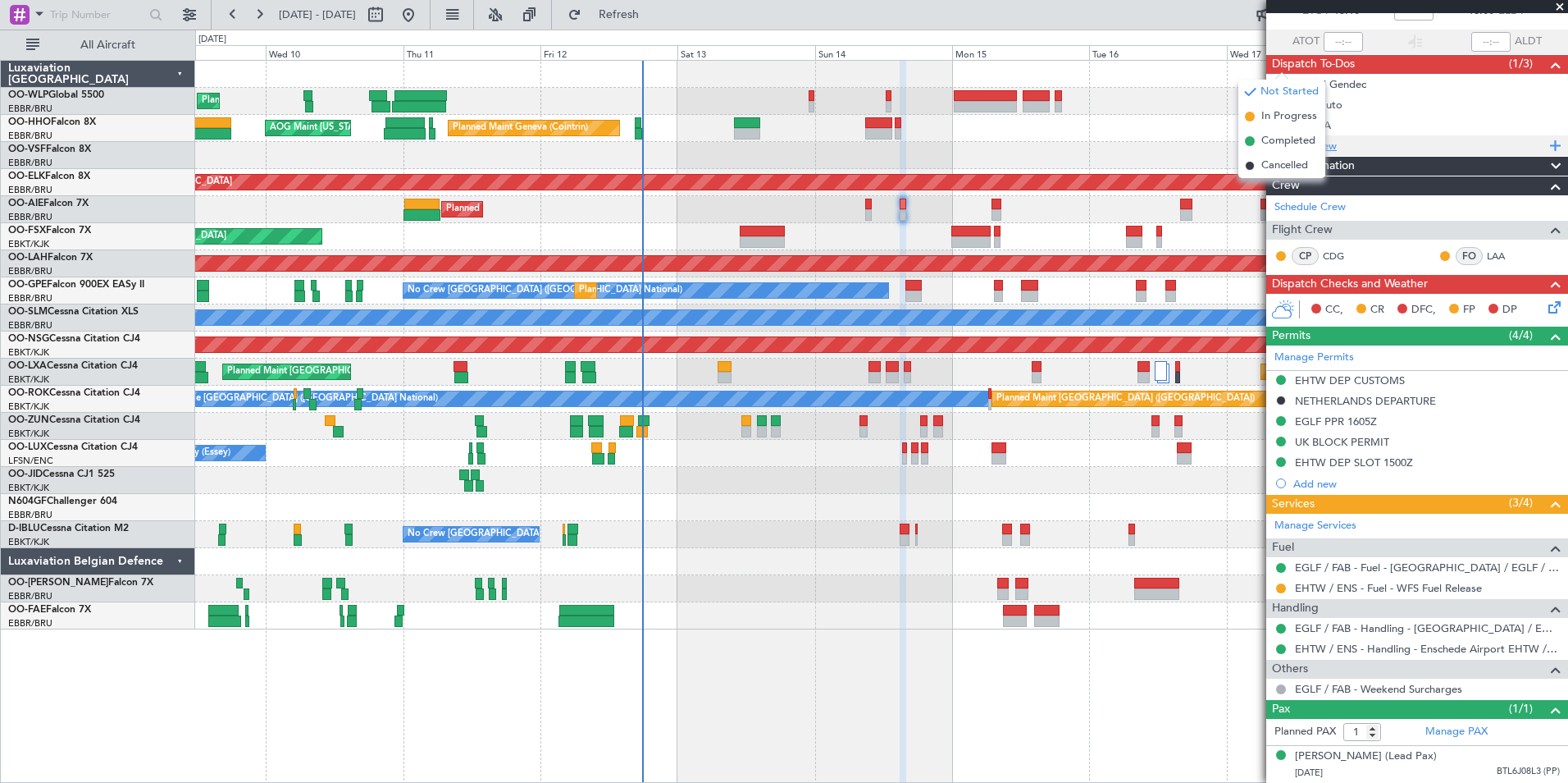
drag, startPoint x: 1281, startPoint y: 135, endPoint x: 1273, endPoint y: 139, distance: 8.9
click at [1274, 139] on span "Completed" at bounding box center [1288, 141] width 54 height 16
click at [1279, 121] on button at bounding box center [1281, 125] width 9 height 10
click at [1276, 183] on span "Completed" at bounding box center [1288, 181] width 54 height 16
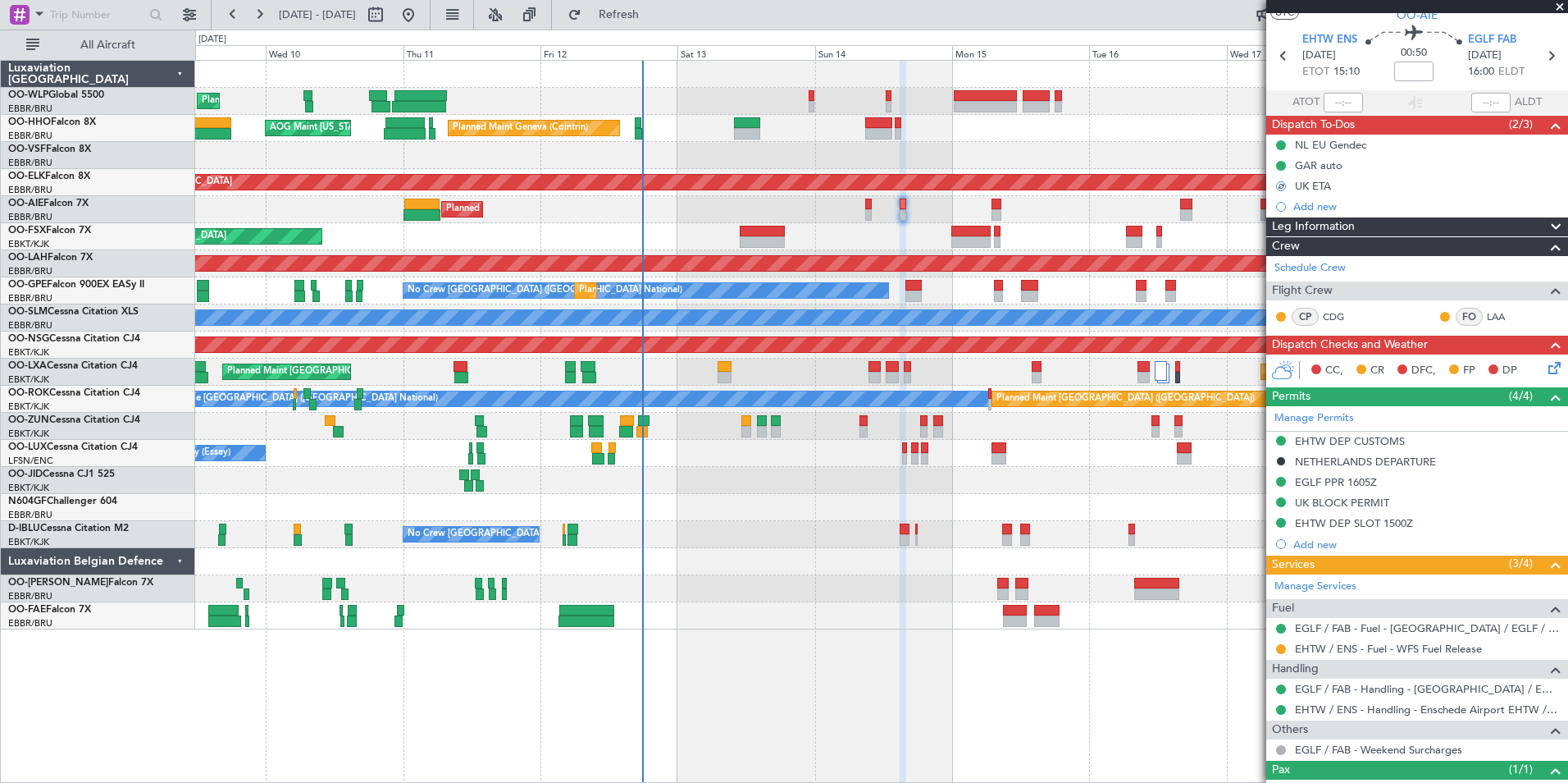
scroll to position [0, 0]
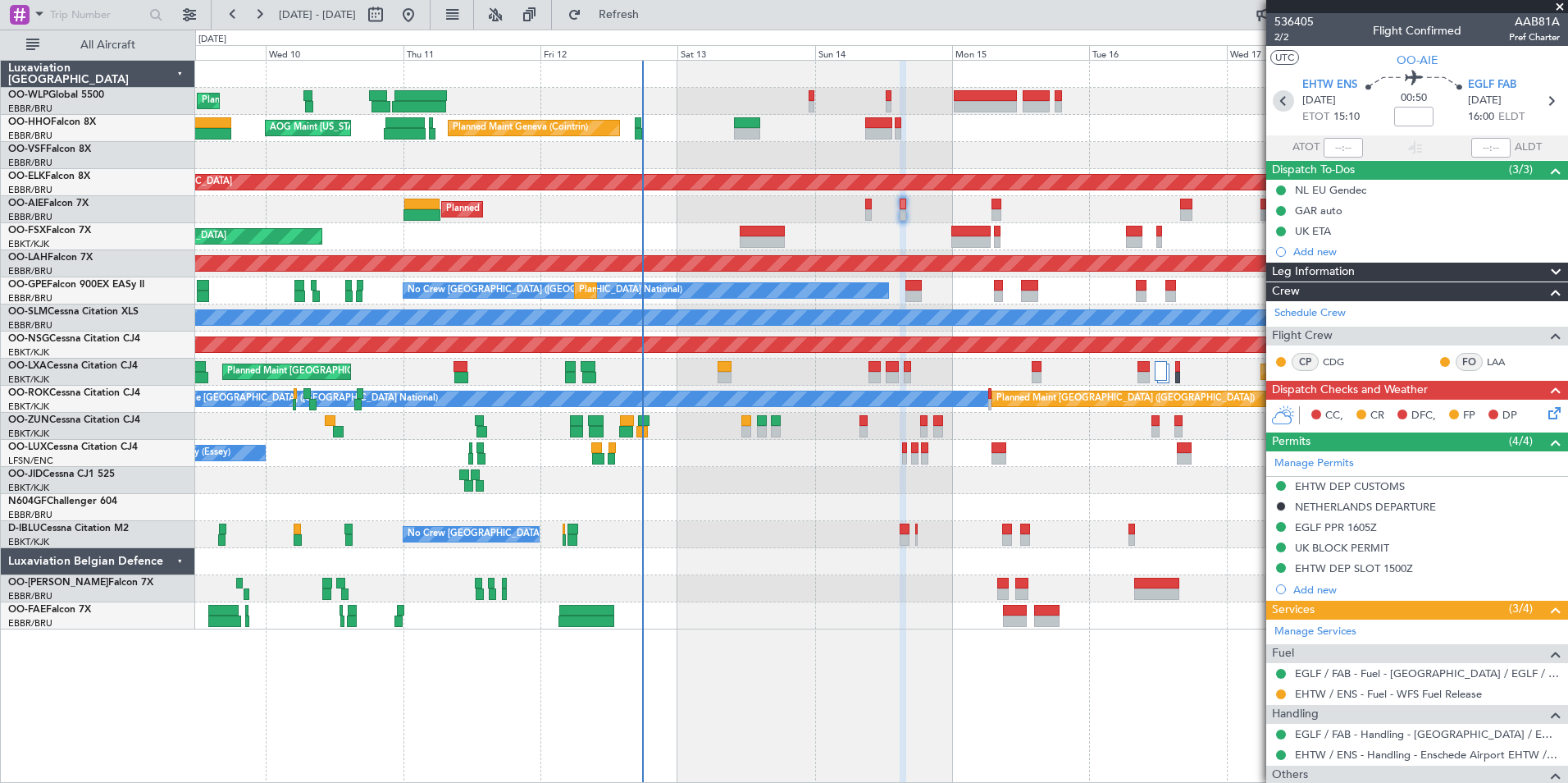
click at [1282, 101] on icon at bounding box center [1283, 101] width 21 height 21
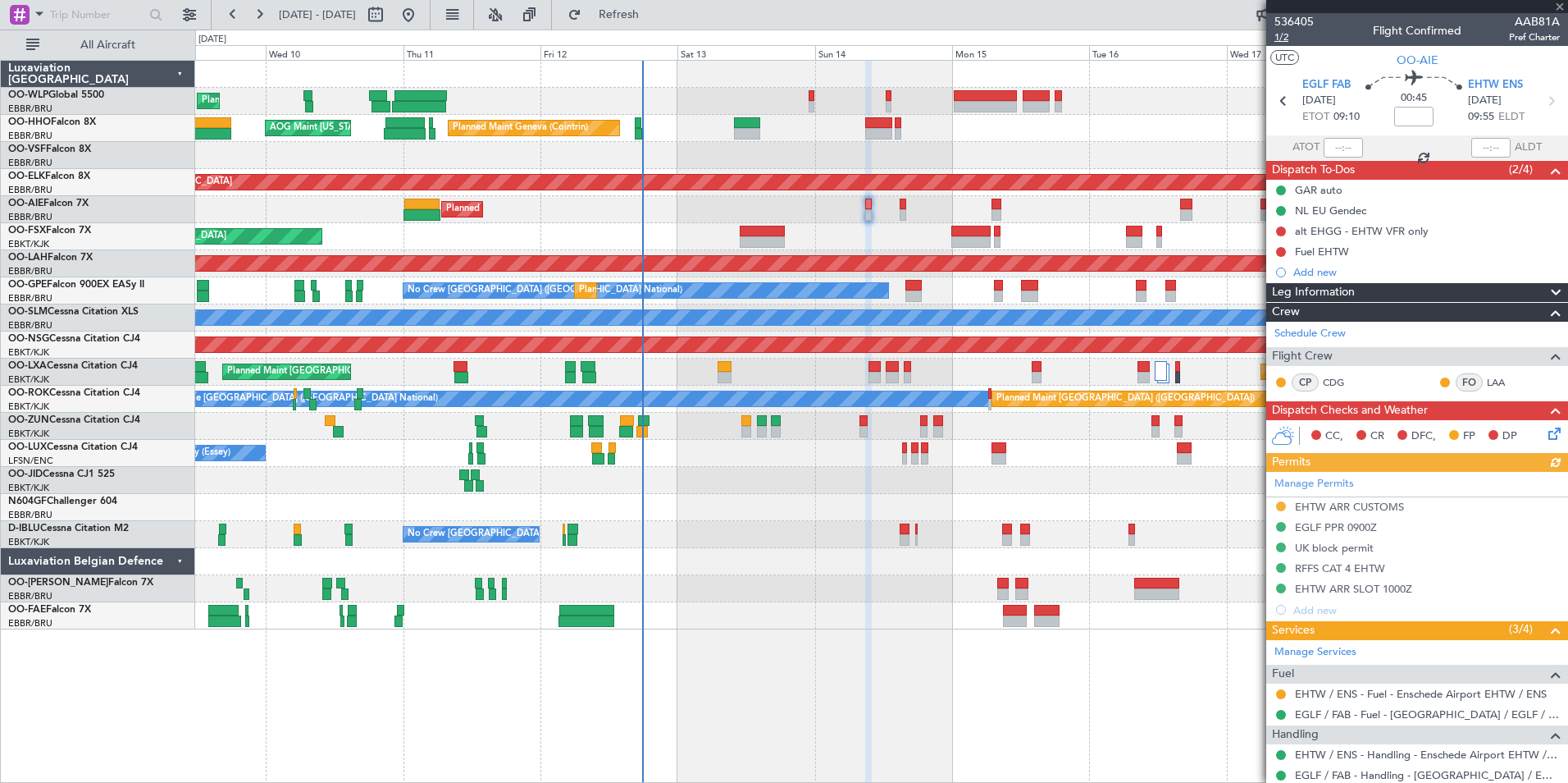
click at [1282, 39] on span "1/2" at bounding box center [1294, 37] width 39 height 14
click at [1545, 437] on icon at bounding box center [1552, 430] width 13 height 13
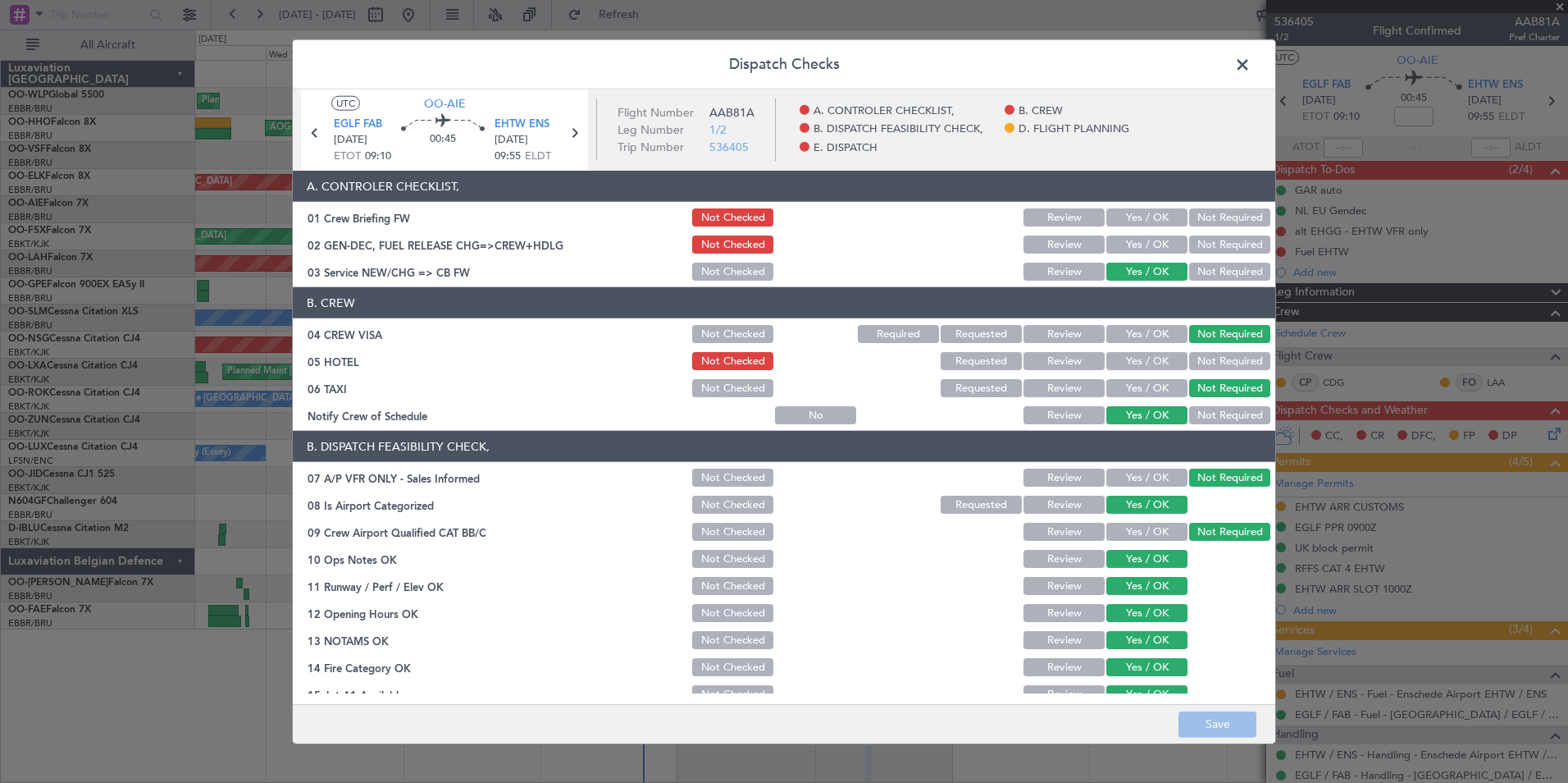
click at [1131, 246] on button "Yes / OK" at bounding box center [1146, 244] width 81 height 18
click at [1196, 730] on button "Save" at bounding box center [1218, 724] width 78 height 27
click at [1214, 362] on button "Not Required" at bounding box center [1229, 360] width 81 height 18
click at [1207, 724] on button "Save" at bounding box center [1218, 724] width 78 height 27
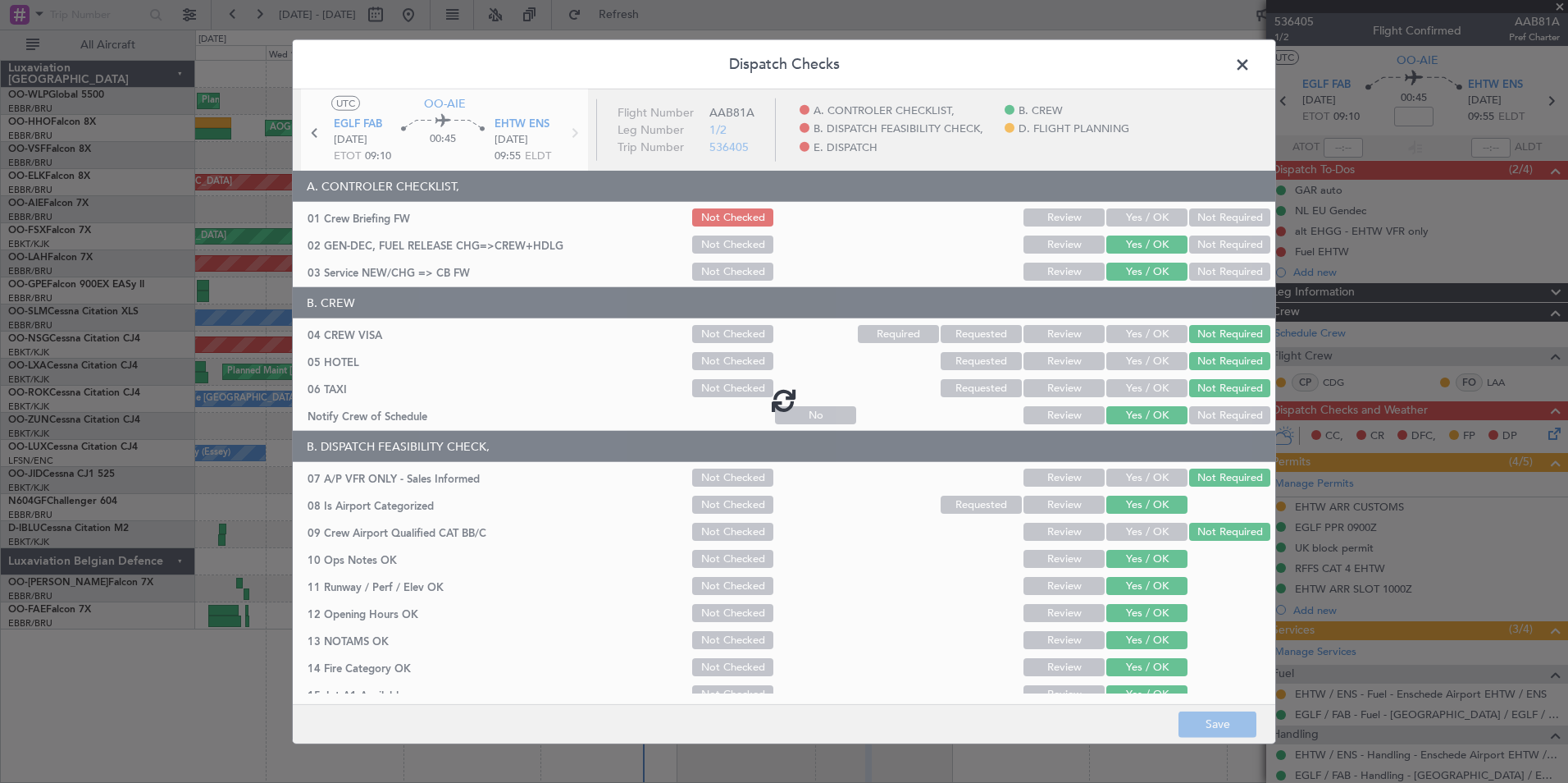
click at [1251, 58] on span at bounding box center [1251, 68] width 0 height 33
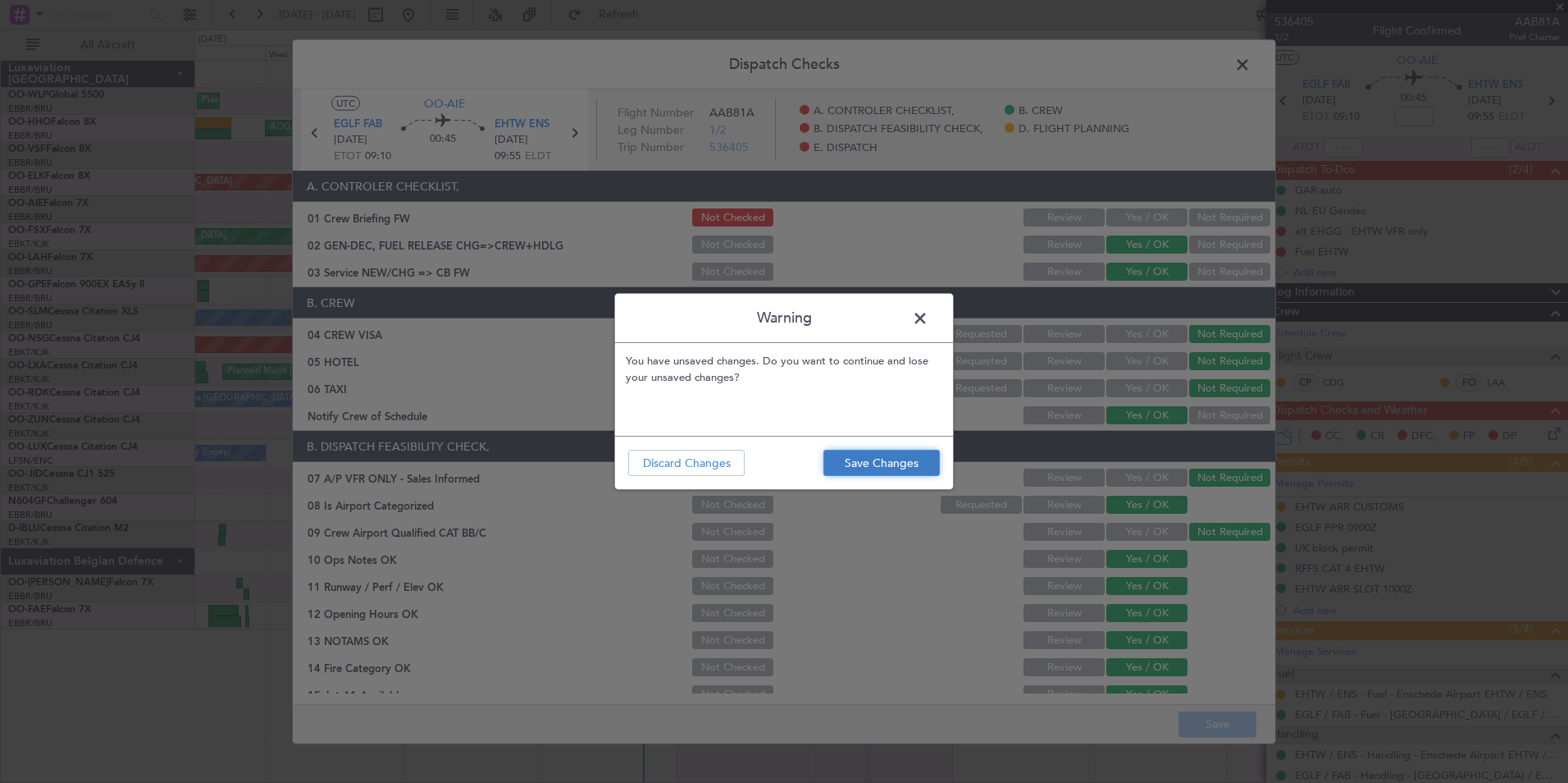
click at [850, 465] on button "Save Changes" at bounding box center [881, 463] width 117 height 27
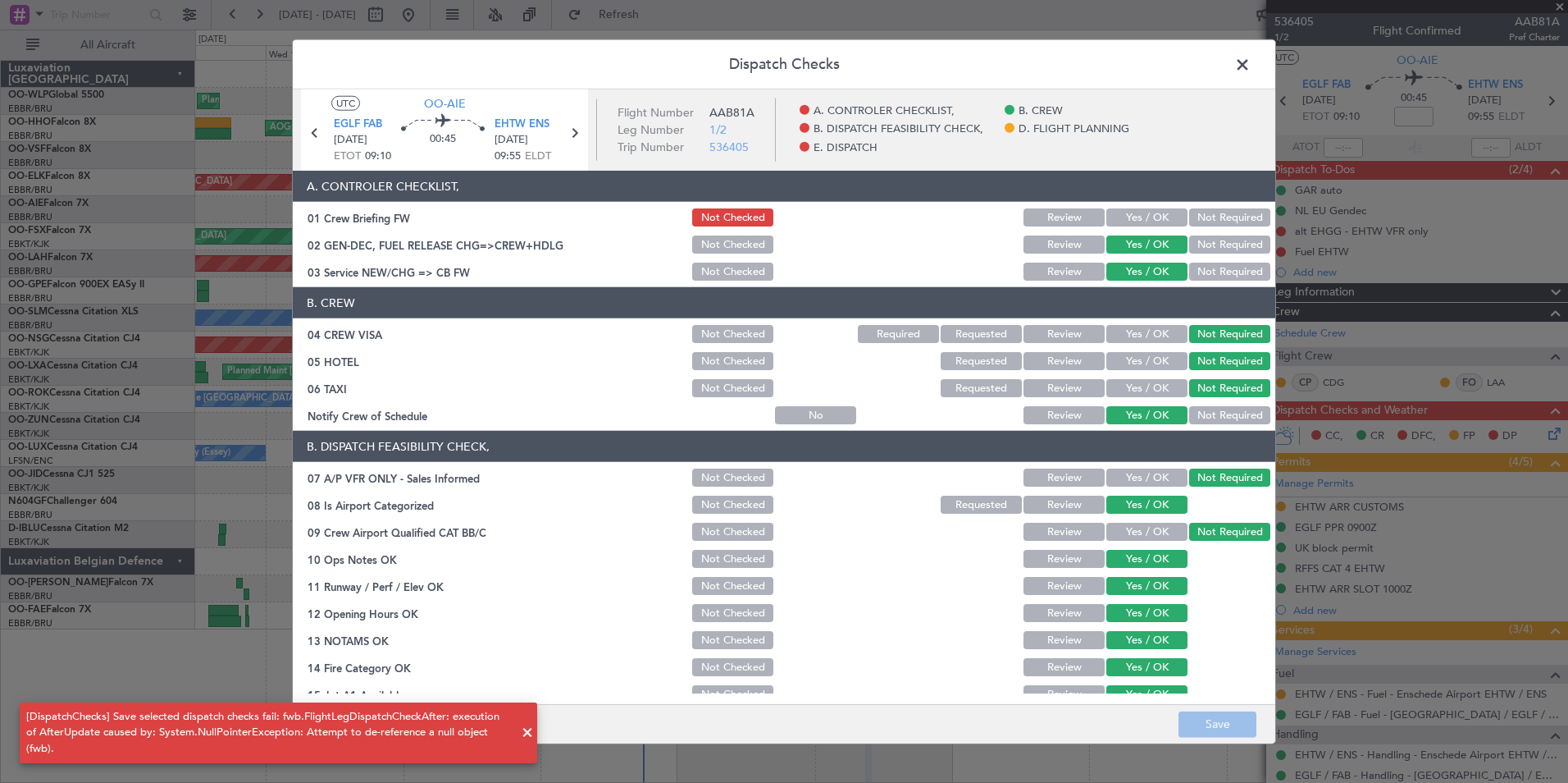
click at [1251, 63] on span at bounding box center [1251, 68] width 0 height 33
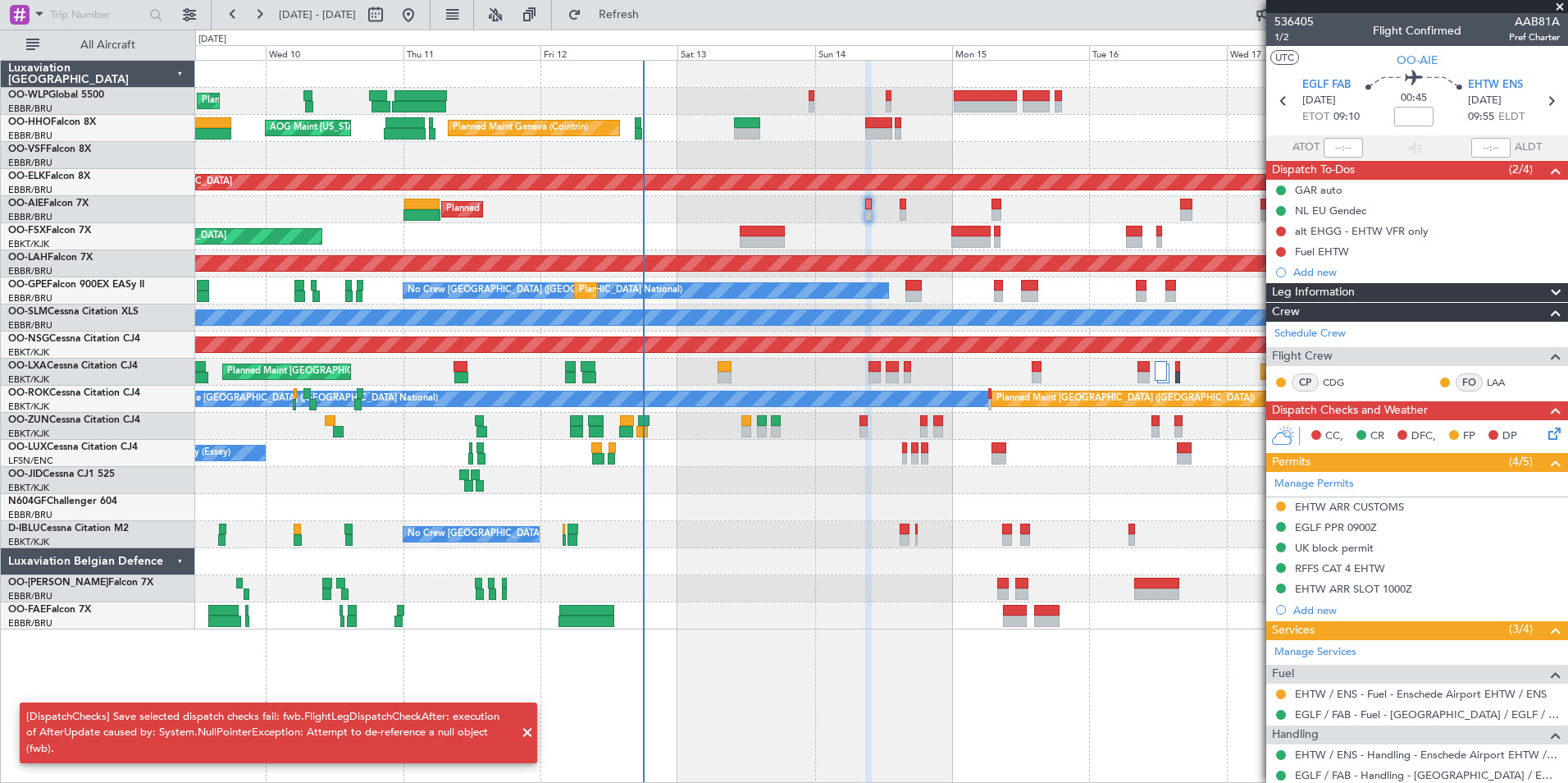
click at [1319, 258] on mat-tooltip-component "Not Started" at bounding box center [1280, 277] width 79 height 44
click at [1327, 249] on div "Fuel EHTW" at bounding box center [1321, 251] width 54 height 14
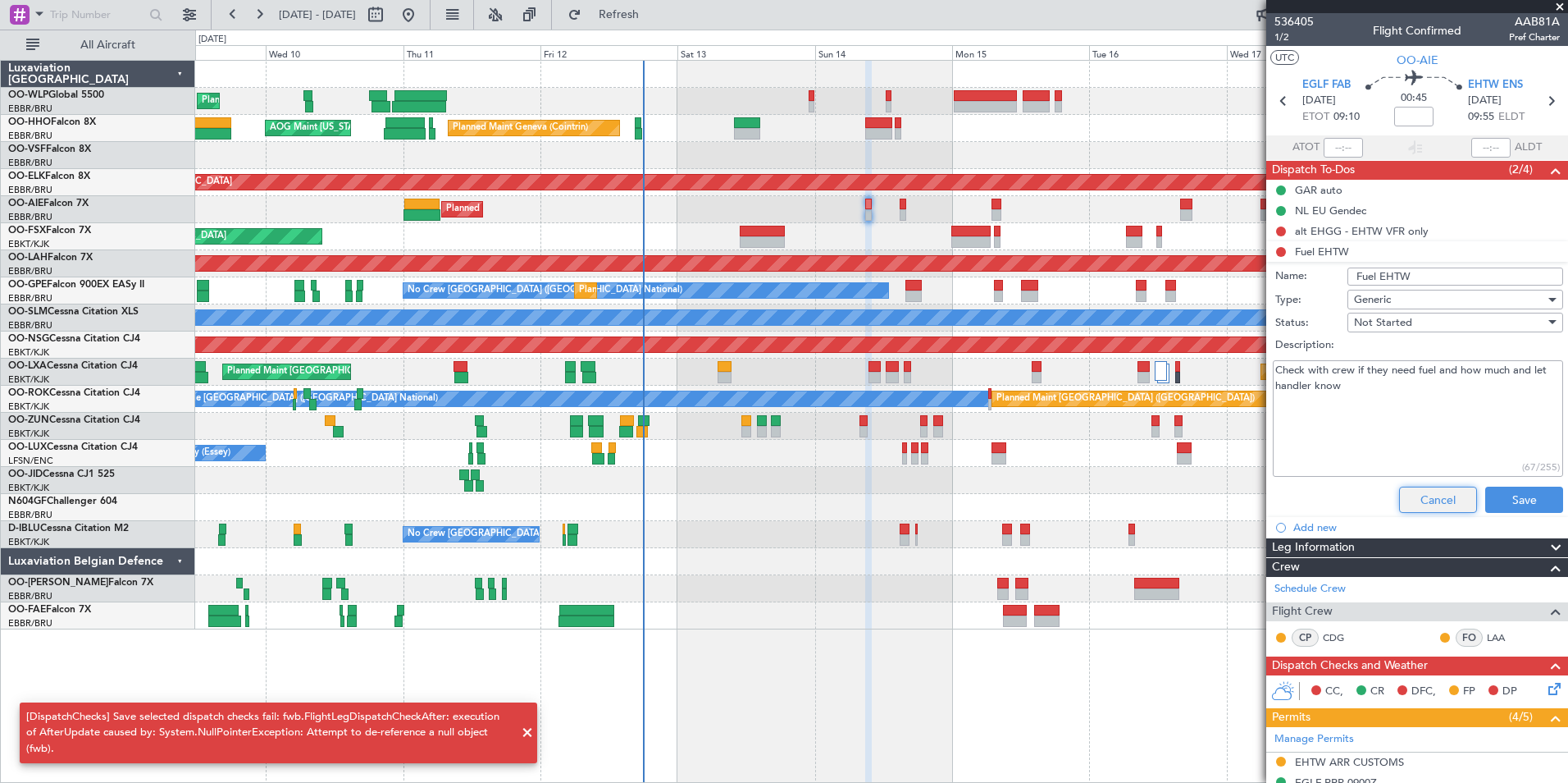
click at [1412, 491] on button "Cancel" at bounding box center [1438, 500] width 78 height 27
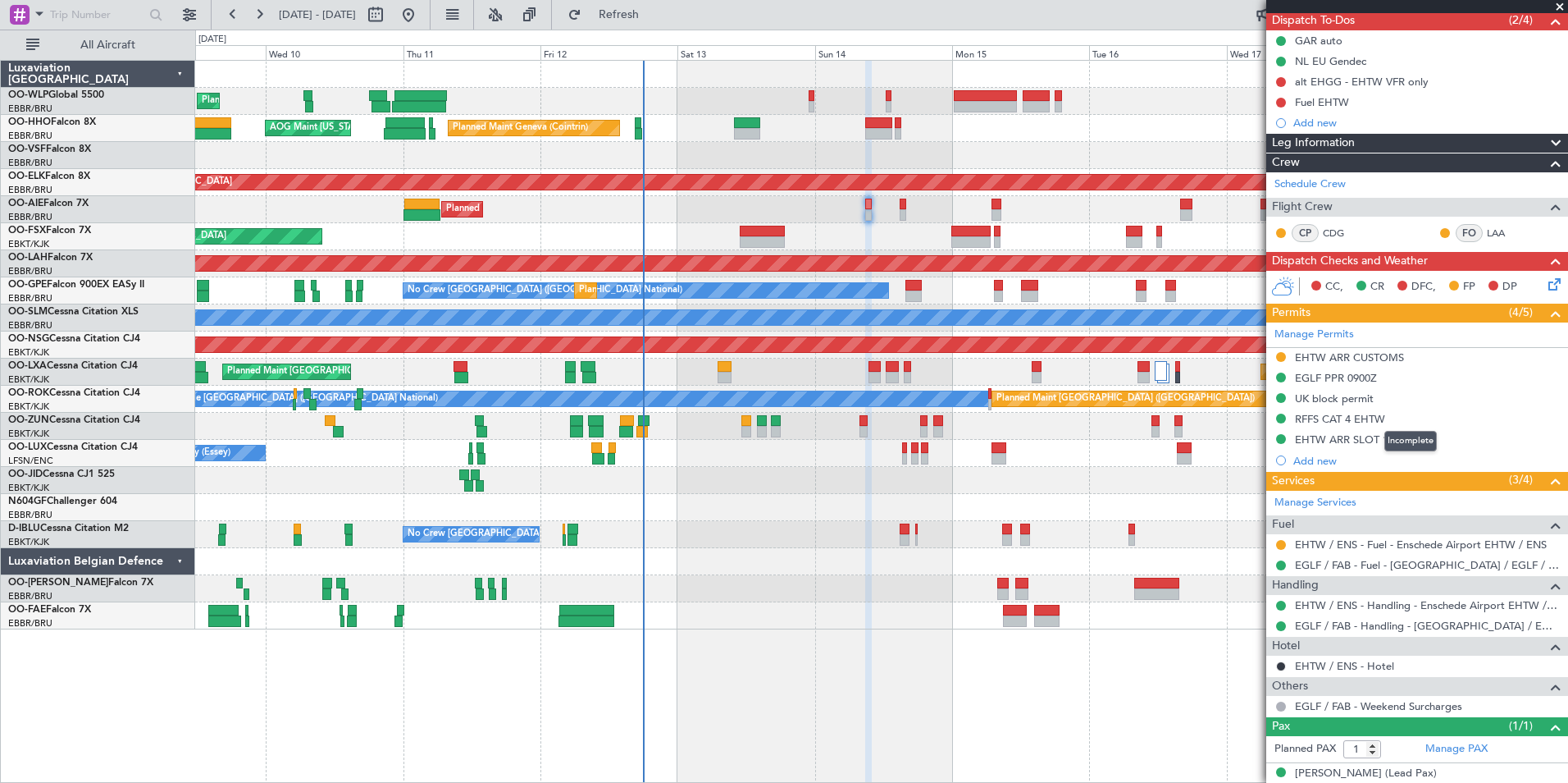
scroll to position [164, 0]
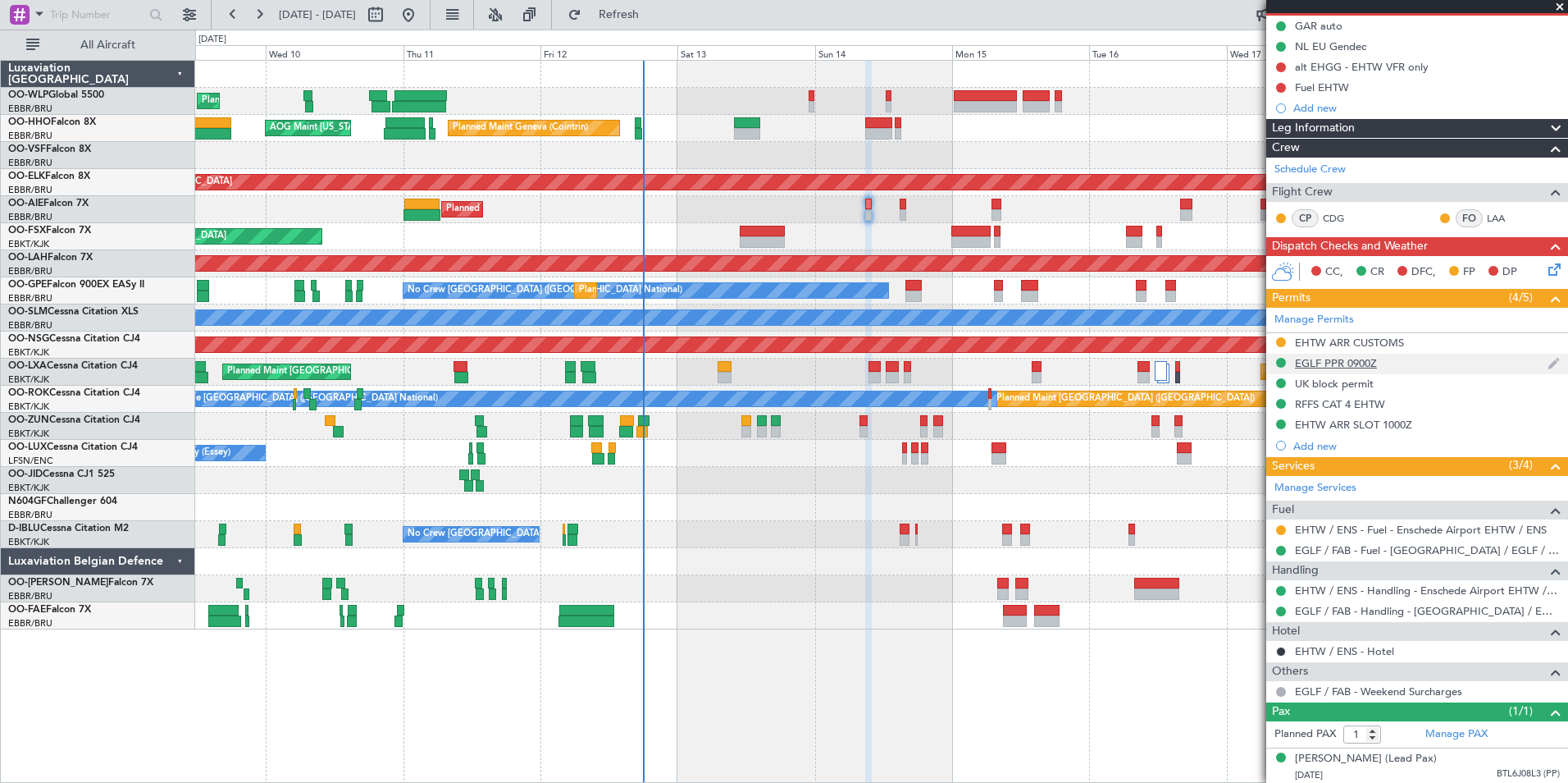
click at [1334, 364] on div "EGLF PPR 0900Z" at bounding box center [1335, 363] width 82 height 14
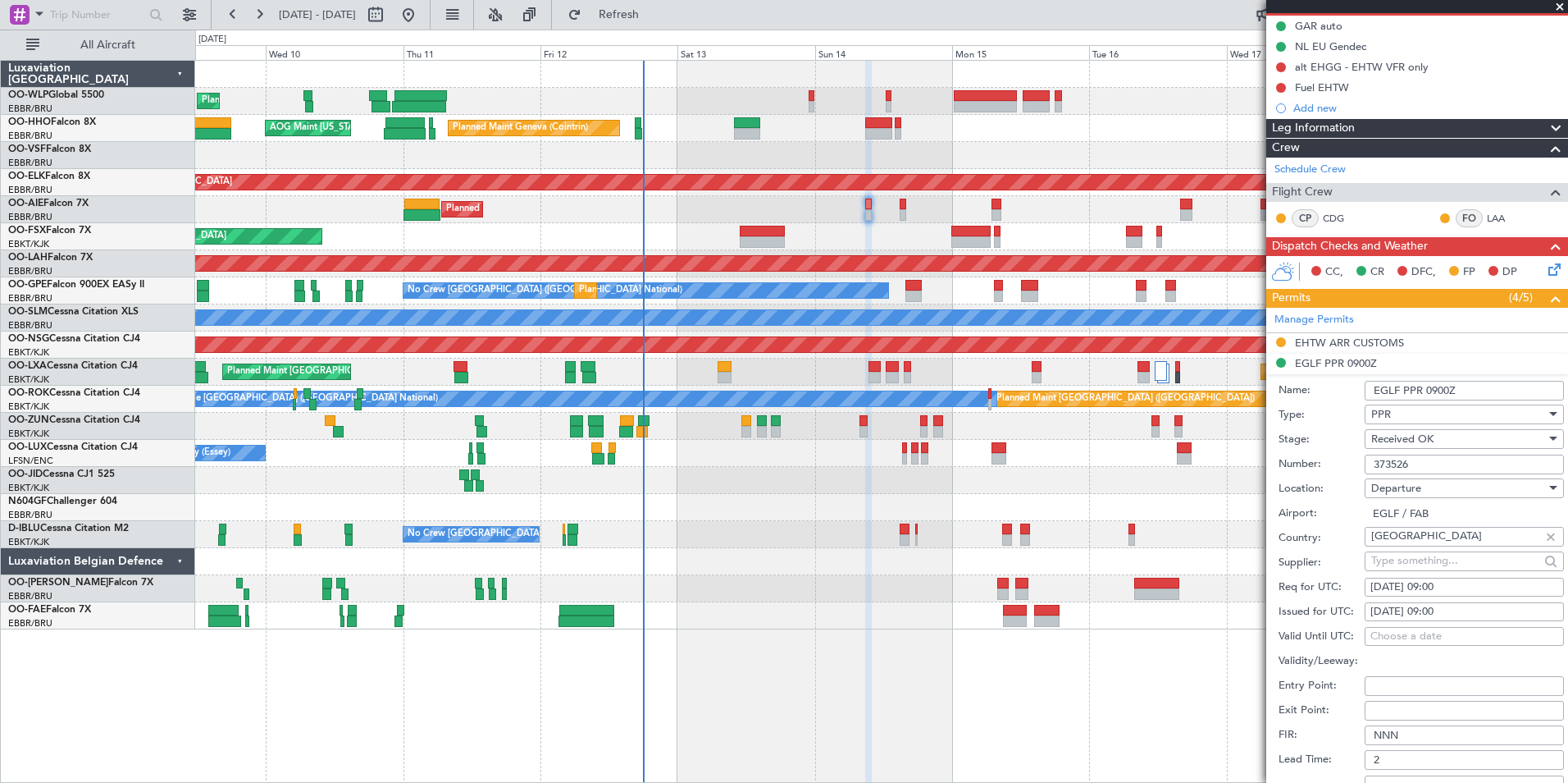
click at [1386, 465] on input "373526" at bounding box center [1464, 464] width 199 height 20
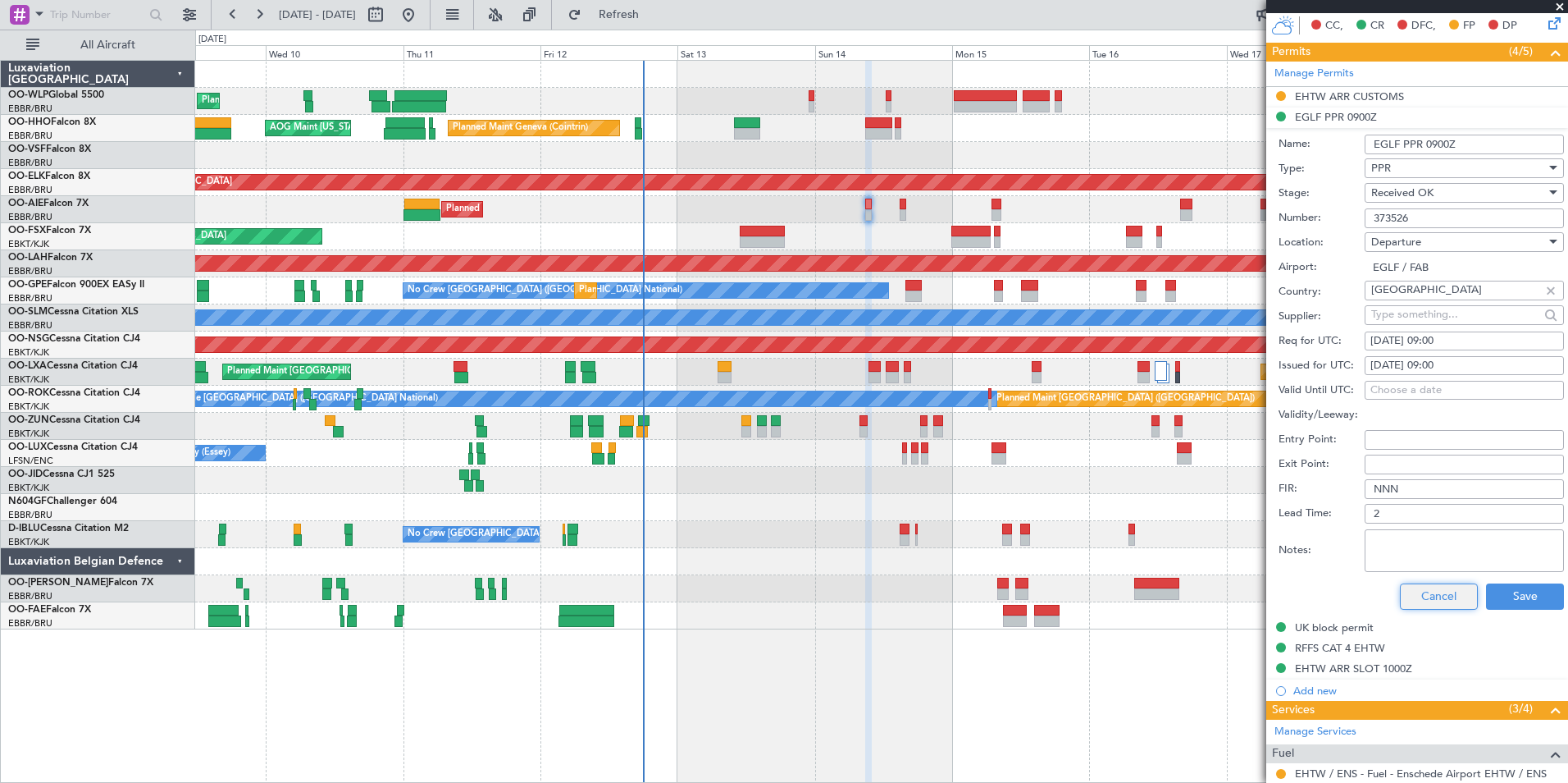
click at [1400, 584] on button "Cancel" at bounding box center [1439, 597] width 78 height 27
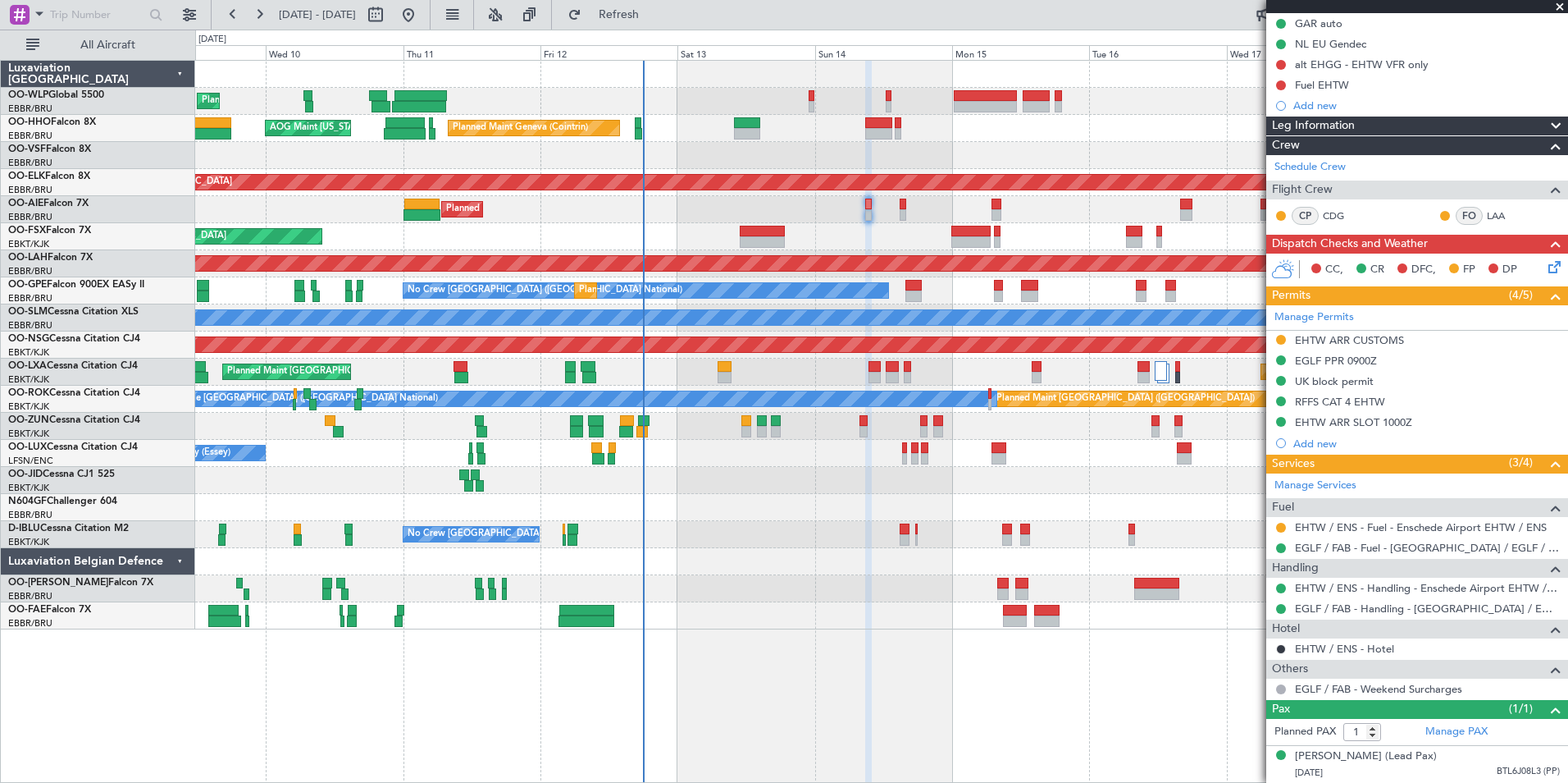
click at [1327, 367] on mat-tooltip-component "EHTW ARR CUSTOMS" at bounding box center [1350, 353] width 123 height 44
click at [1313, 374] on div "UK block permit" at bounding box center [1333, 381] width 79 height 14
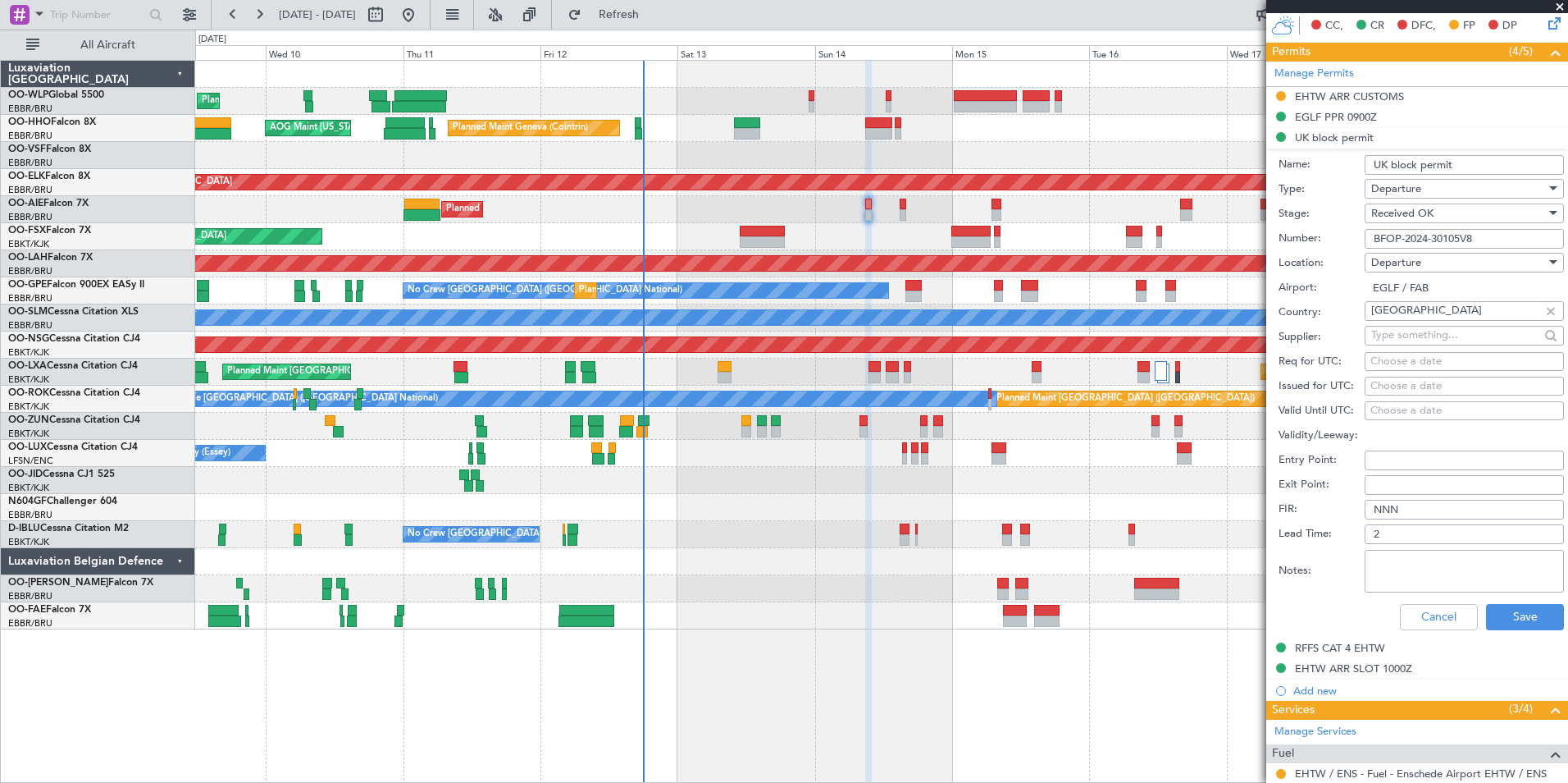
click at [1417, 236] on input "BFOP-2024-30105V8" at bounding box center [1464, 239] width 199 height 20
click at [1350, 646] on div "RFFS CAT 4 EHTW" at bounding box center [1339, 647] width 90 height 14
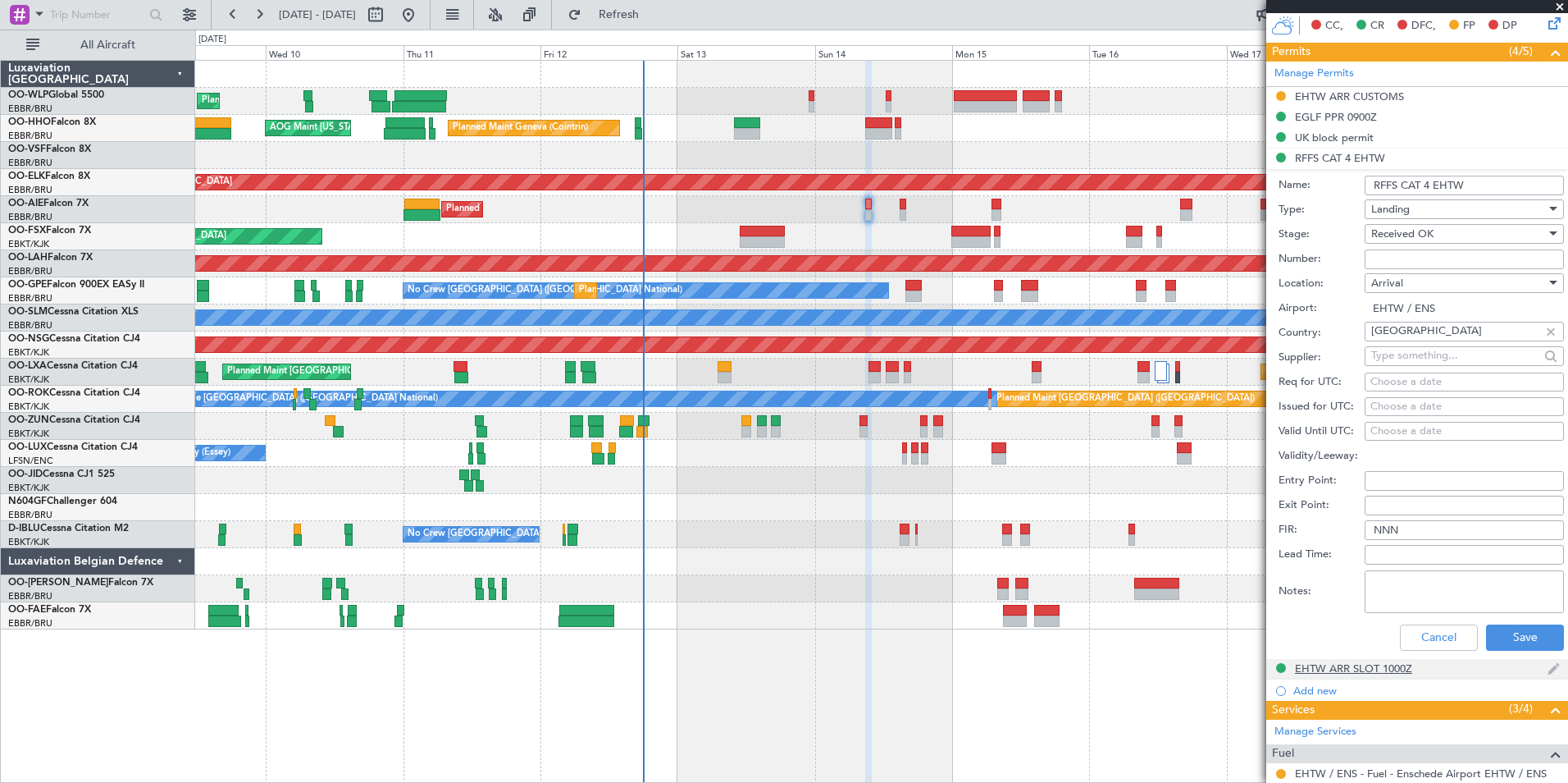
click at [1358, 665] on div "EHTW ARR SLOT 1000Z" at bounding box center [1352, 668] width 117 height 14
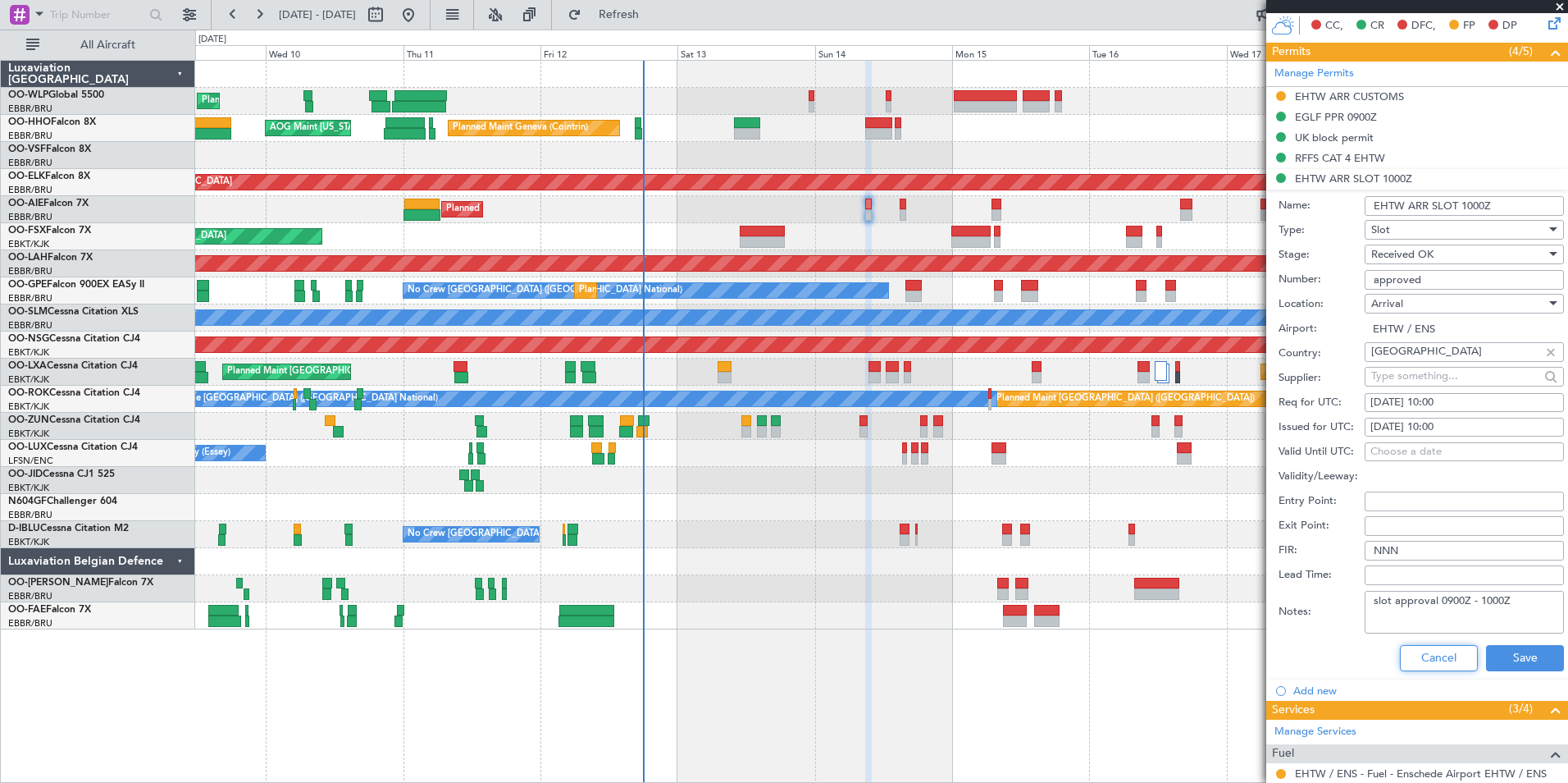
click at [1417, 657] on button "Cancel" at bounding box center [1439, 659] width 78 height 27
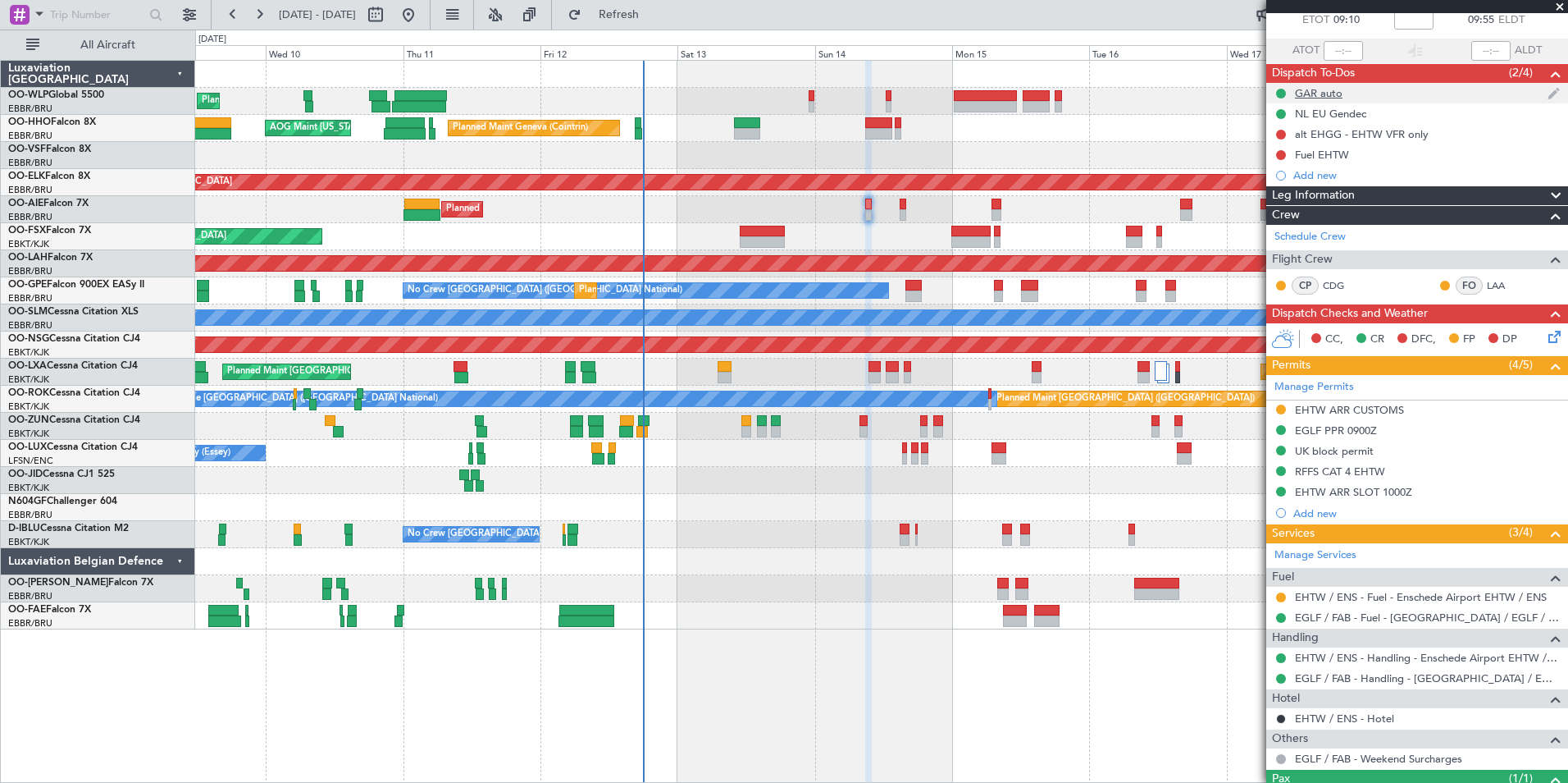
scroll to position [0, 0]
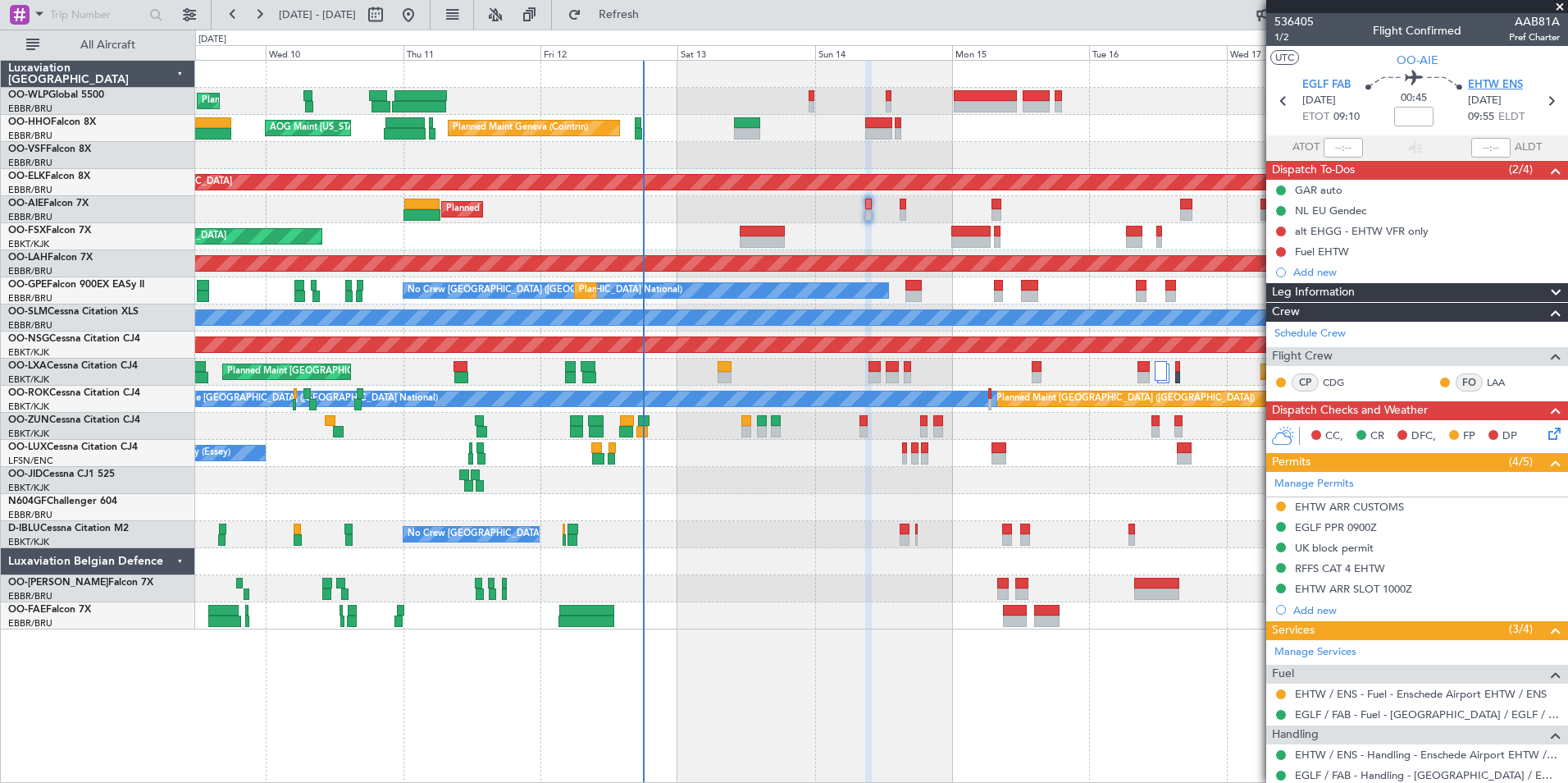
click at [1495, 80] on span "EHTW ENS" at bounding box center [1496, 85] width 55 height 16
click at [1312, 269] on div "Add new" at bounding box center [1419, 272] width 252 height 14
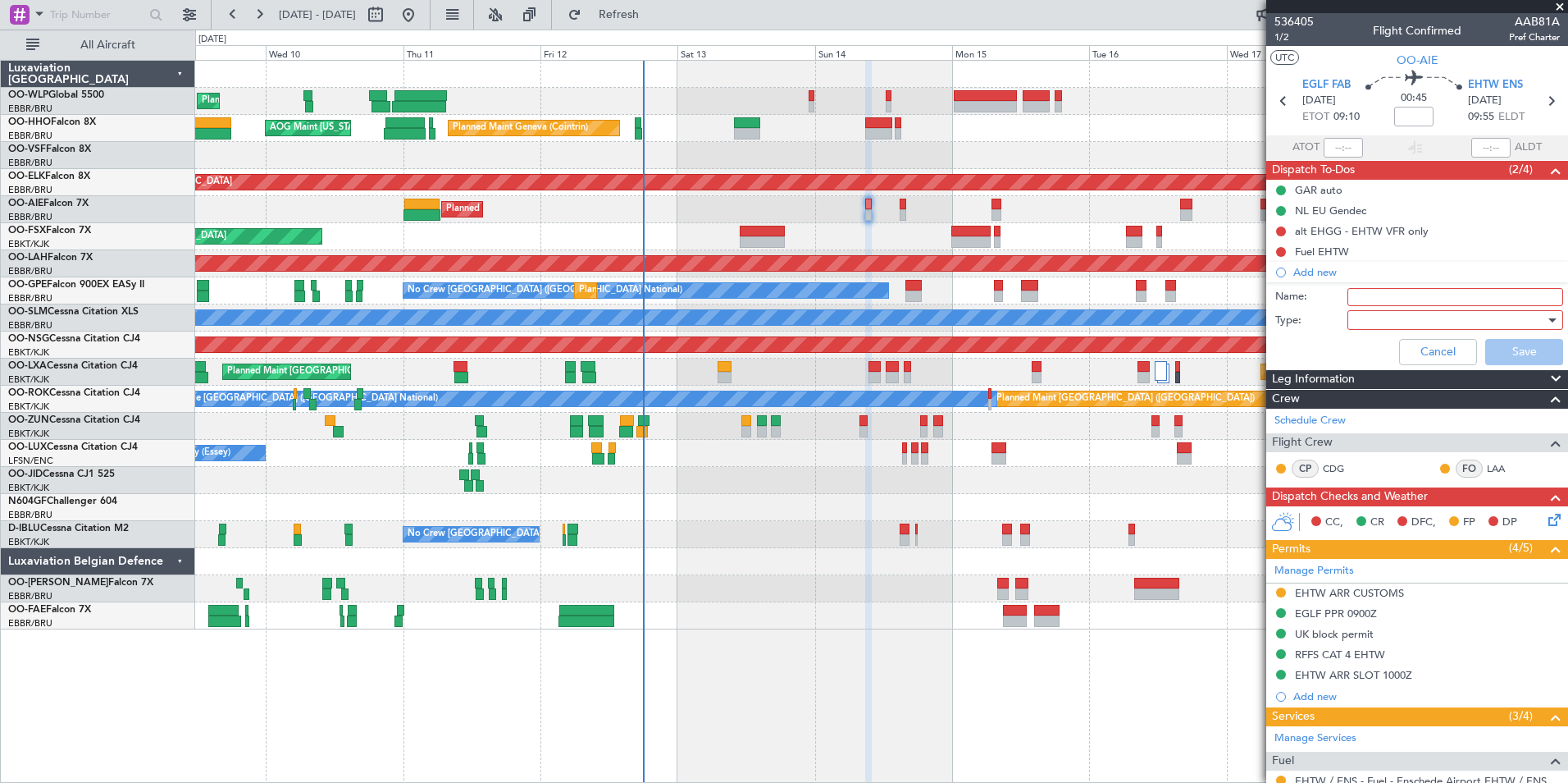
click at [1382, 289] on input "Name:" at bounding box center [1455, 296] width 216 height 18
type input "EHTW VFR"
click at [1362, 322] on div at bounding box center [1449, 320] width 191 height 25
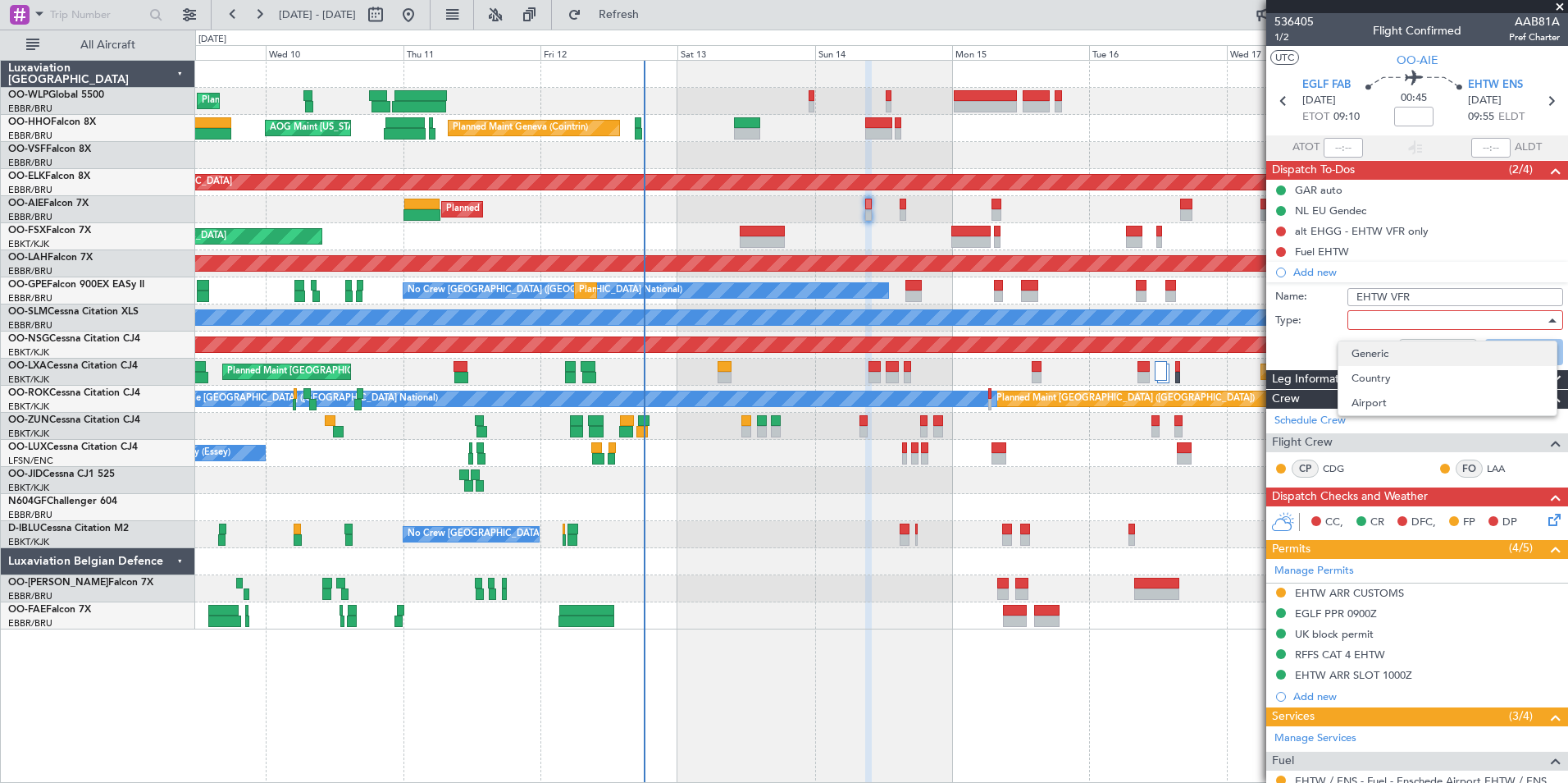
click at [1375, 350] on span "Generic" at bounding box center [1447, 353] width 192 height 25
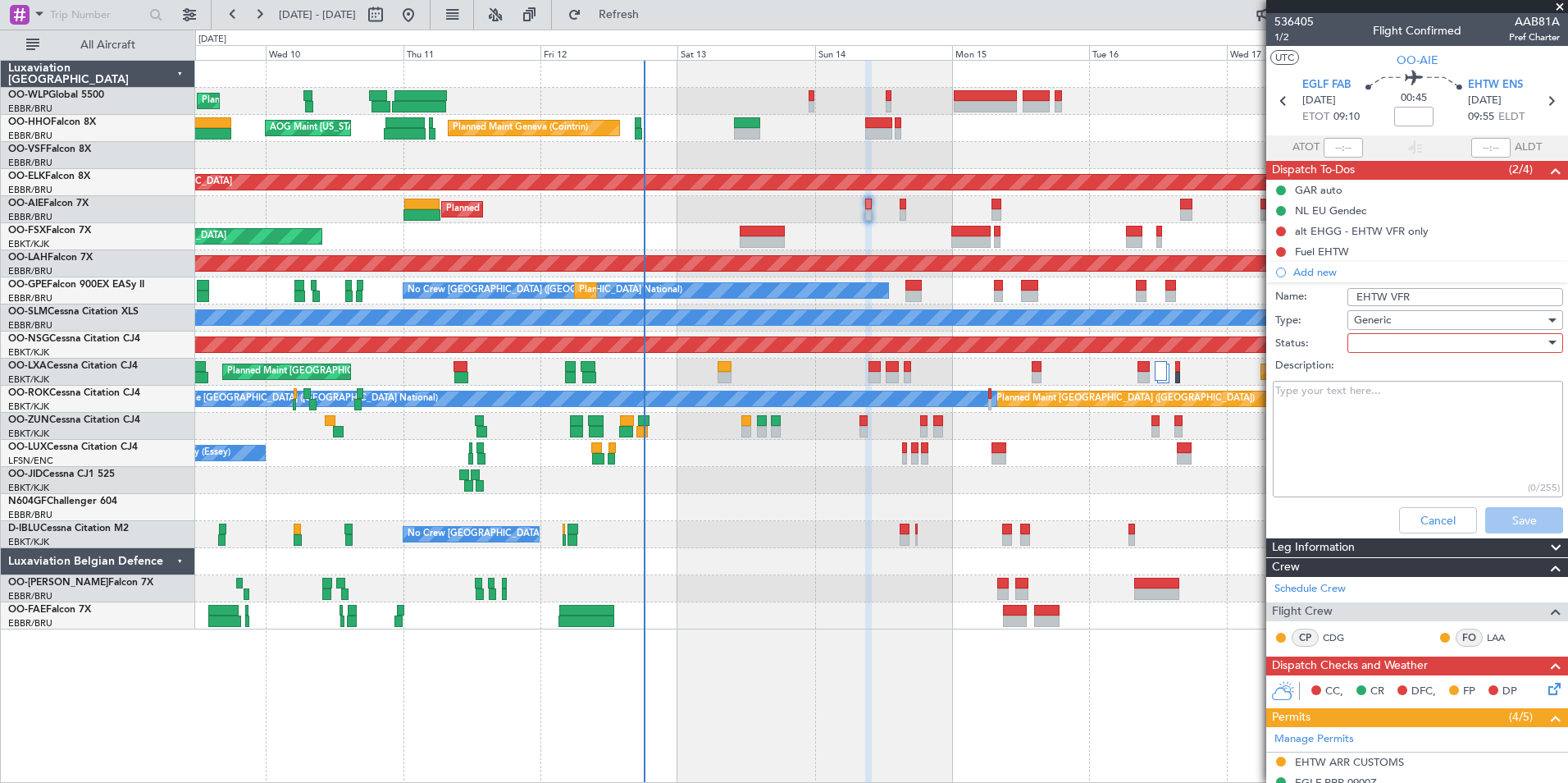
click at [1397, 337] on div at bounding box center [1449, 343] width 191 height 25
click at [1386, 383] on span "Not Started" at bounding box center [1447, 376] width 192 height 25
click at [1504, 525] on button "Save" at bounding box center [1524, 521] width 78 height 27
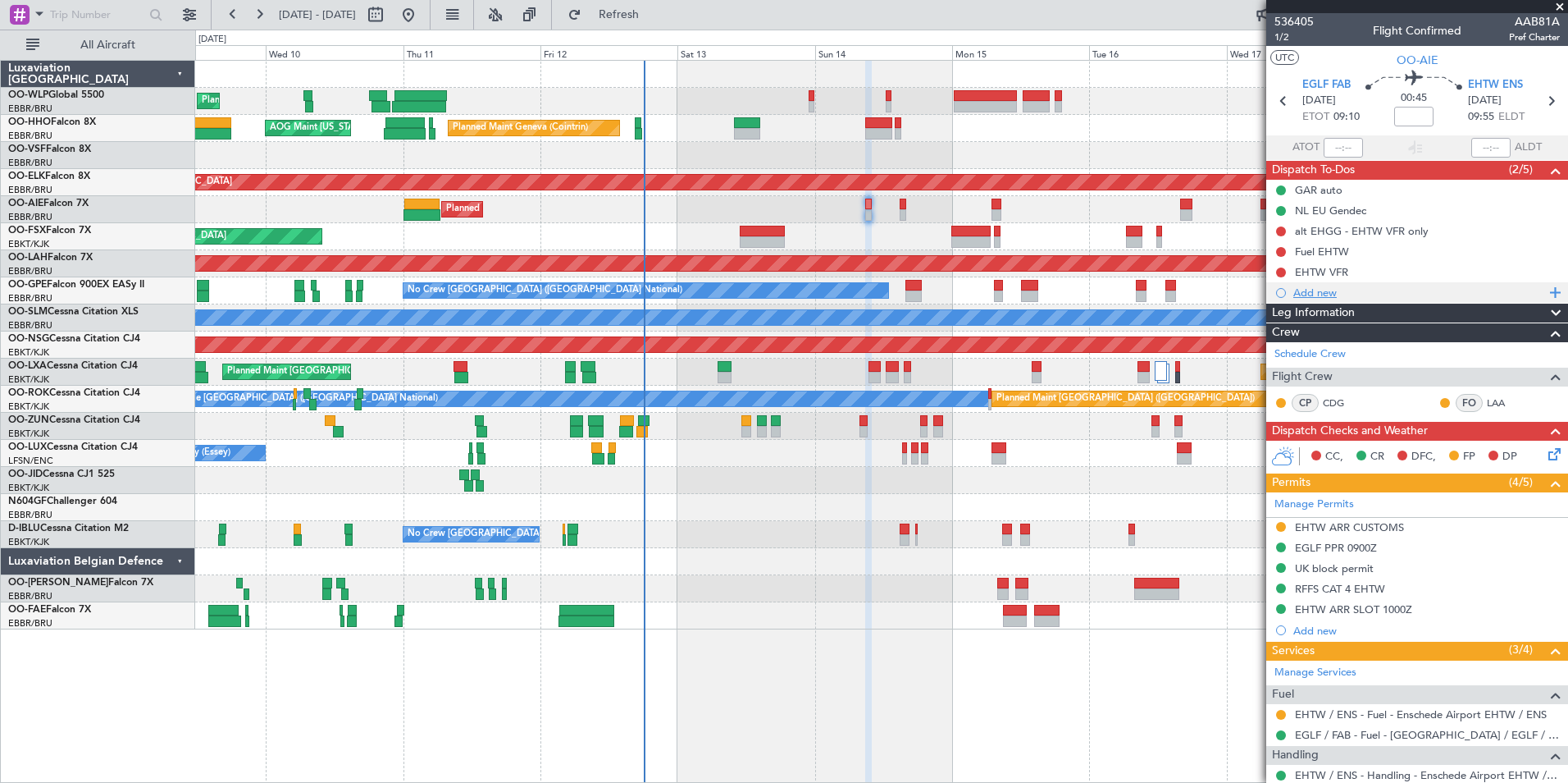
click at [1313, 295] on div "Add new" at bounding box center [1419, 292] width 252 height 14
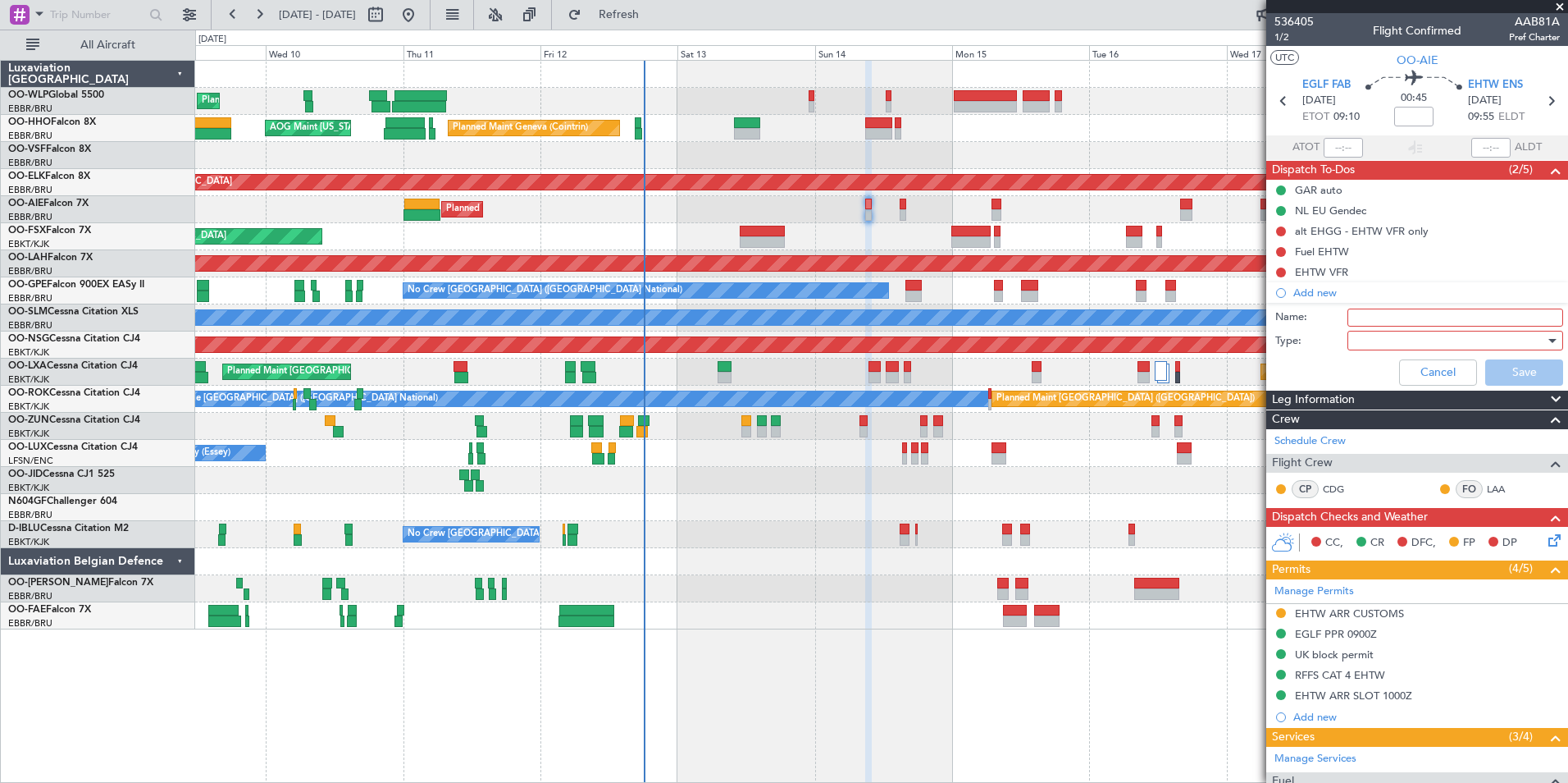
click at [1356, 313] on input "Name:" at bounding box center [1455, 317] width 216 height 18
type input "FPL in FF"
click at [1360, 335] on div at bounding box center [1449, 340] width 191 height 25
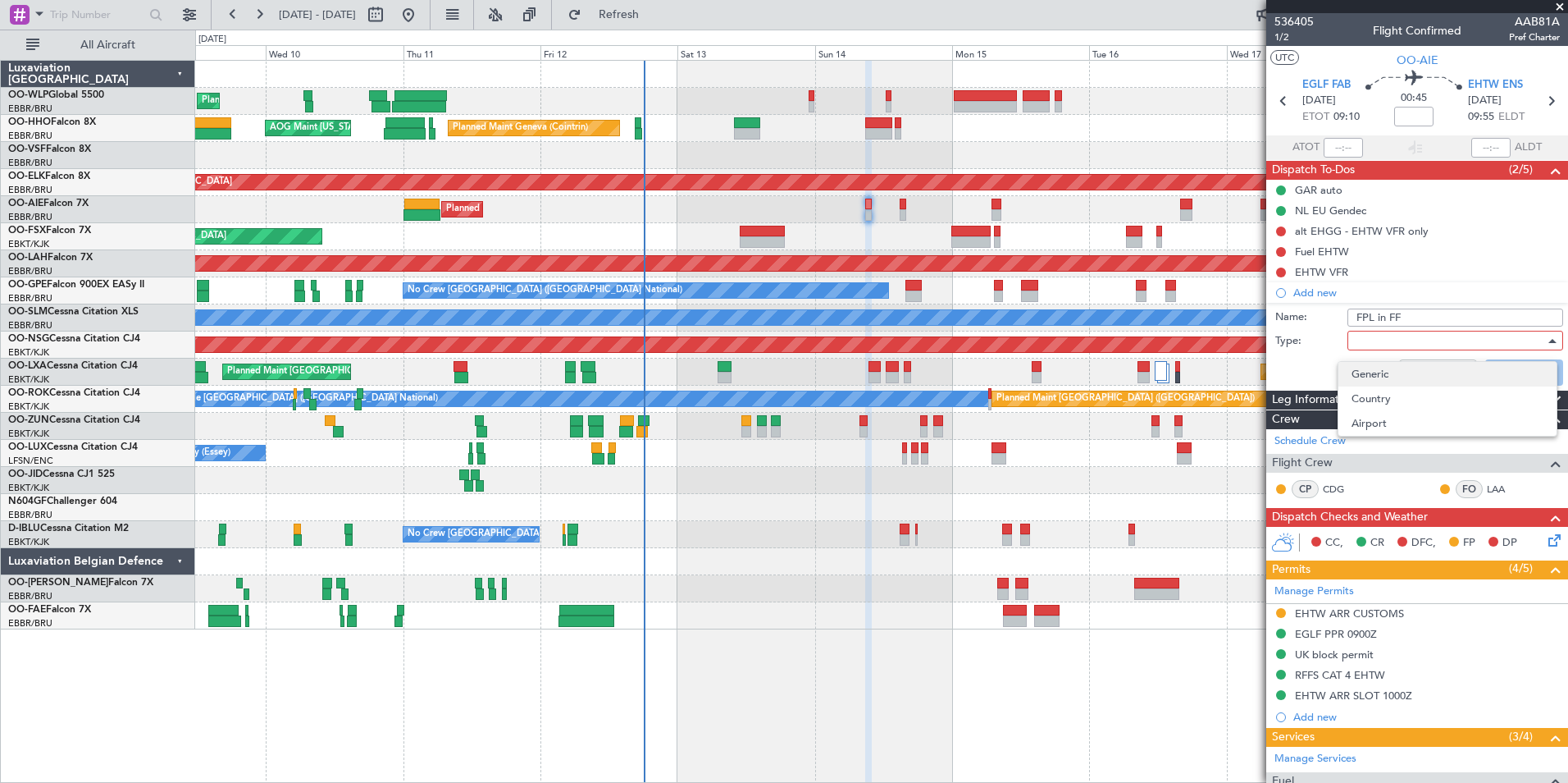
click at [1360, 374] on span "Generic" at bounding box center [1447, 374] width 192 height 25
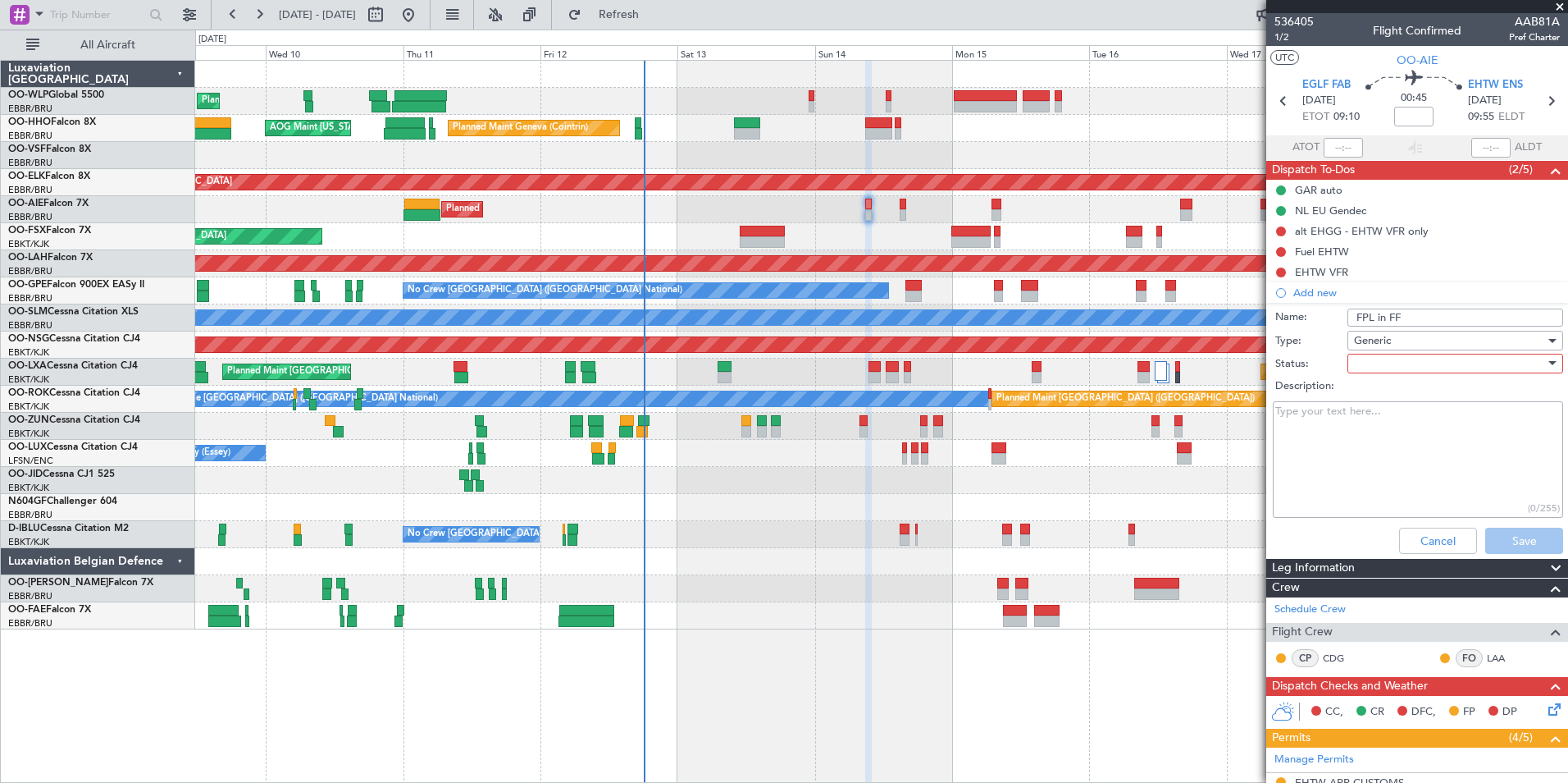
click at [1365, 365] on div at bounding box center [1449, 364] width 191 height 25
click at [1364, 393] on span "Not Started" at bounding box center [1447, 396] width 192 height 25
click at [1500, 532] on button "Save" at bounding box center [1524, 541] width 78 height 27
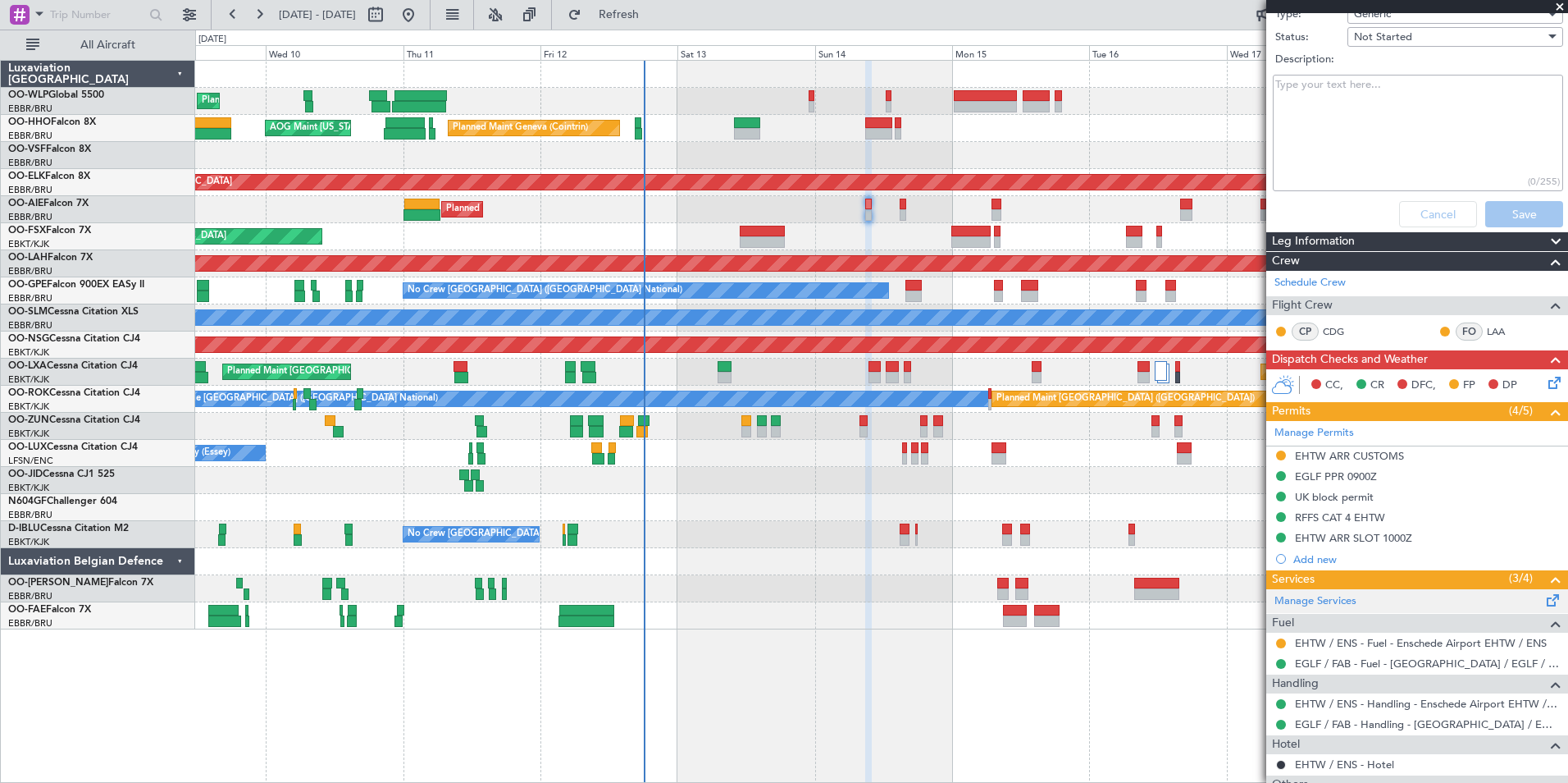
scroll to position [223, 0]
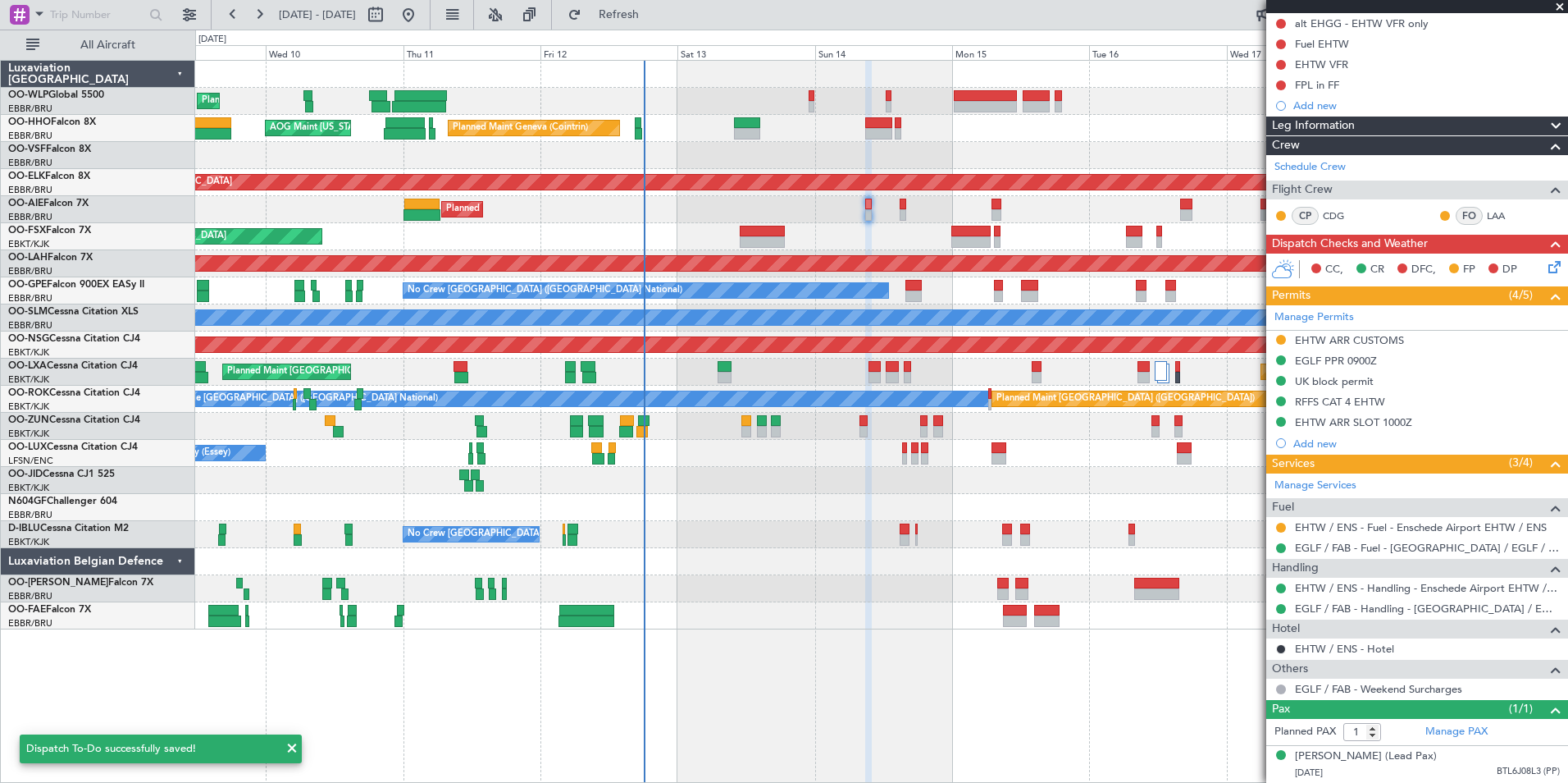
click at [1545, 258] on icon at bounding box center [1552, 264] width 13 height 13
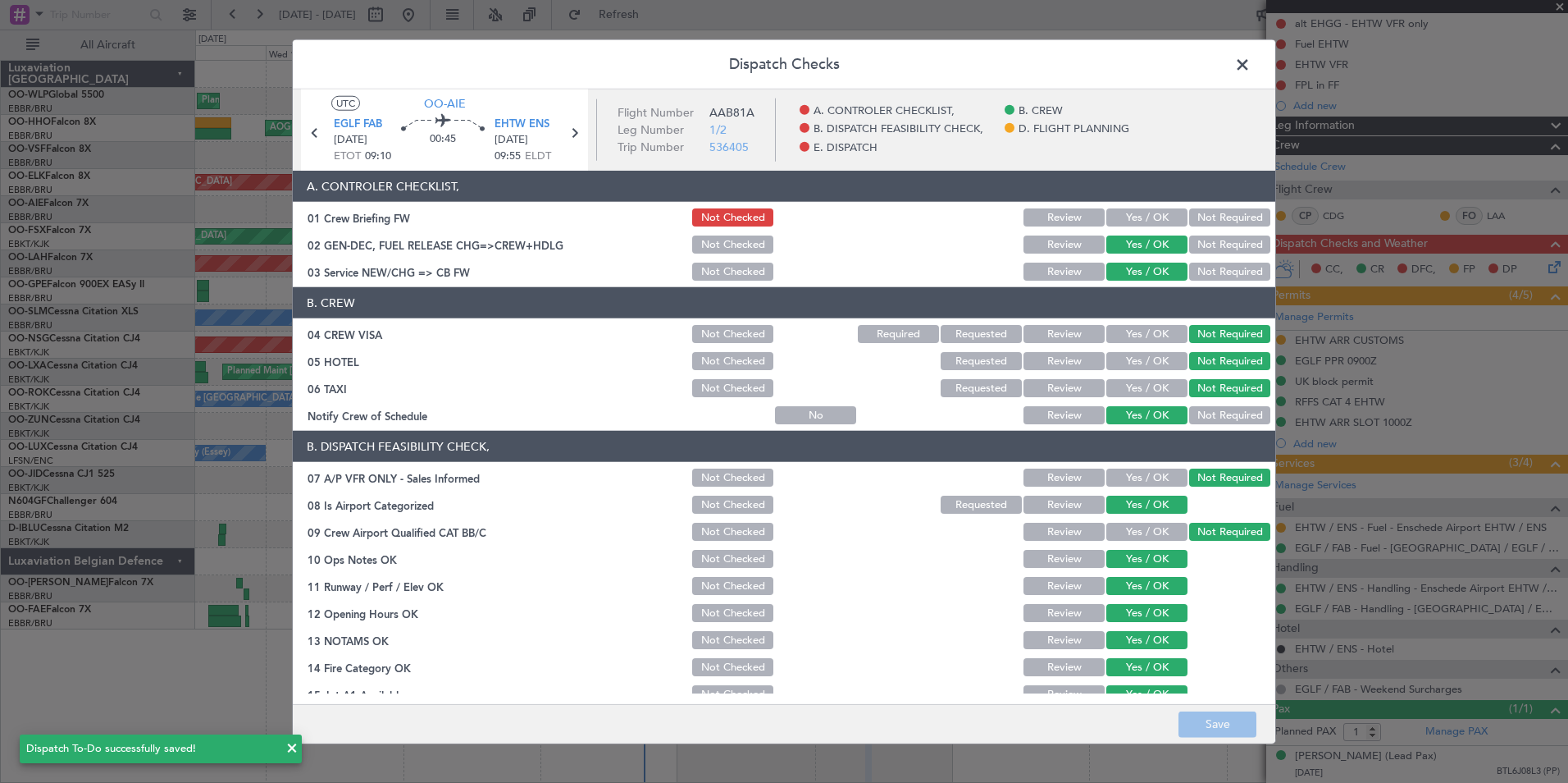
click at [1251, 63] on span at bounding box center [1251, 68] width 0 height 33
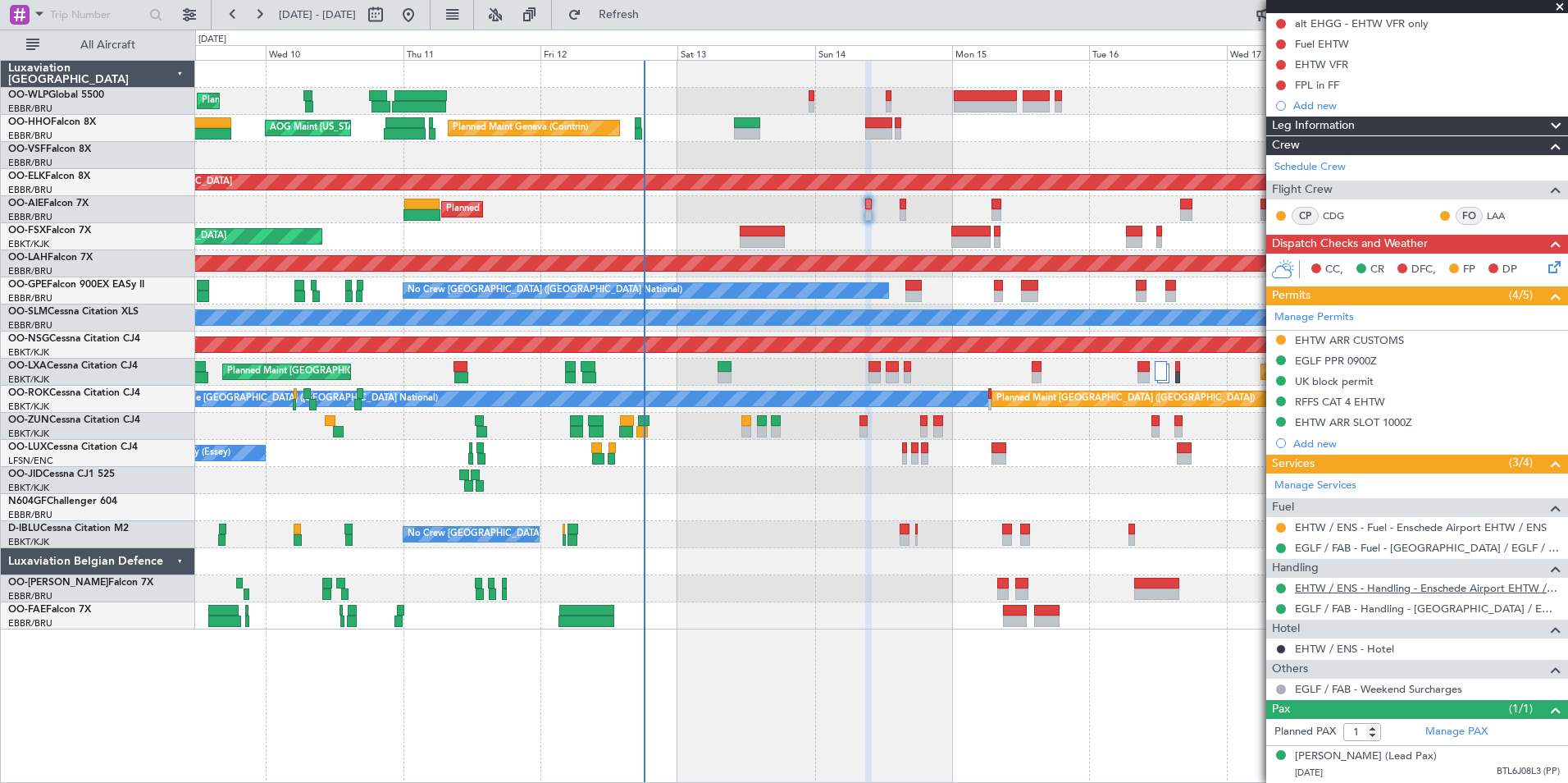
click at [1306, 581] on link "EHTW / ENS - Handling - Enschede Airport EHTW / ENS" at bounding box center [1426, 587] width 265 height 14
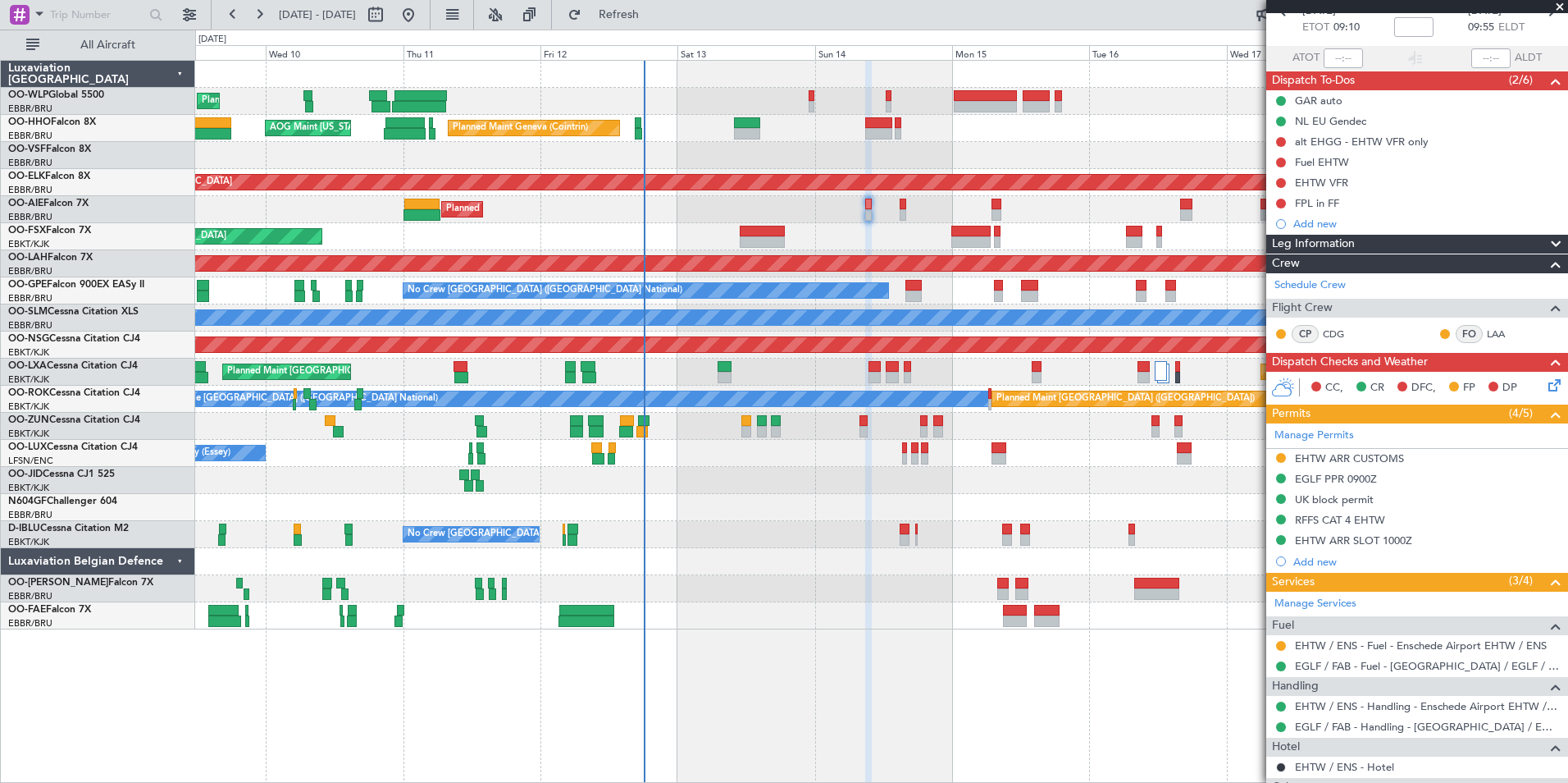
scroll to position [0, 0]
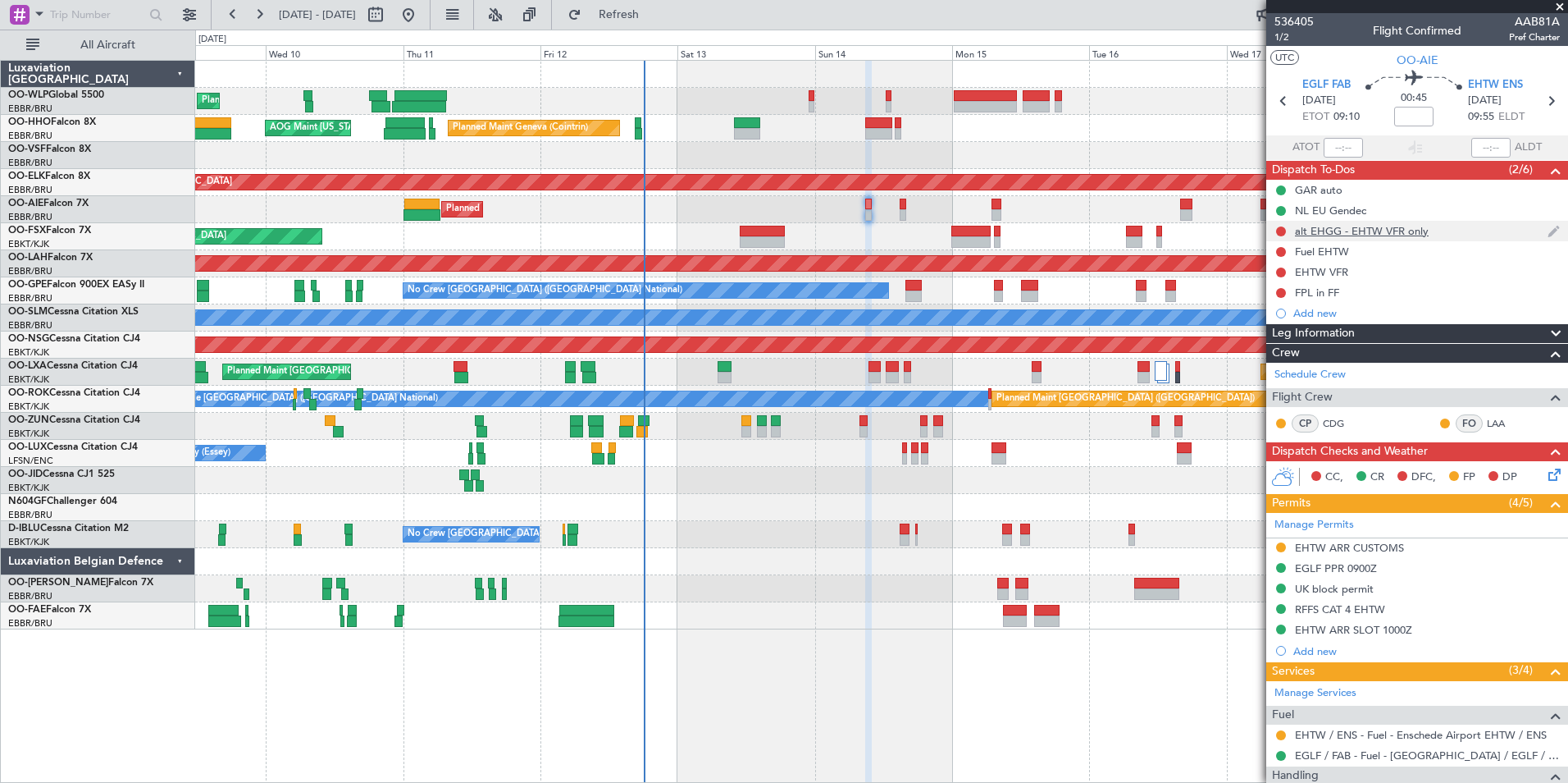
click at [1367, 233] on div "alt EHGG - EHTW VFR only" at bounding box center [1361, 231] width 134 height 14
click at [1499, 88] on span "EHTW ENS" at bounding box center [1496, 85] width 55 height 16
click at [1279, 231] on button at bounding box center [1281, 231] width 9 height 10
click at [1273, 301] on span "Completed" at bounding box center [1288, 303] width 54 height 16
click at [1335, 270] on div "EHTW VFR" at bounding box center [1321, 272] width 53 height 14
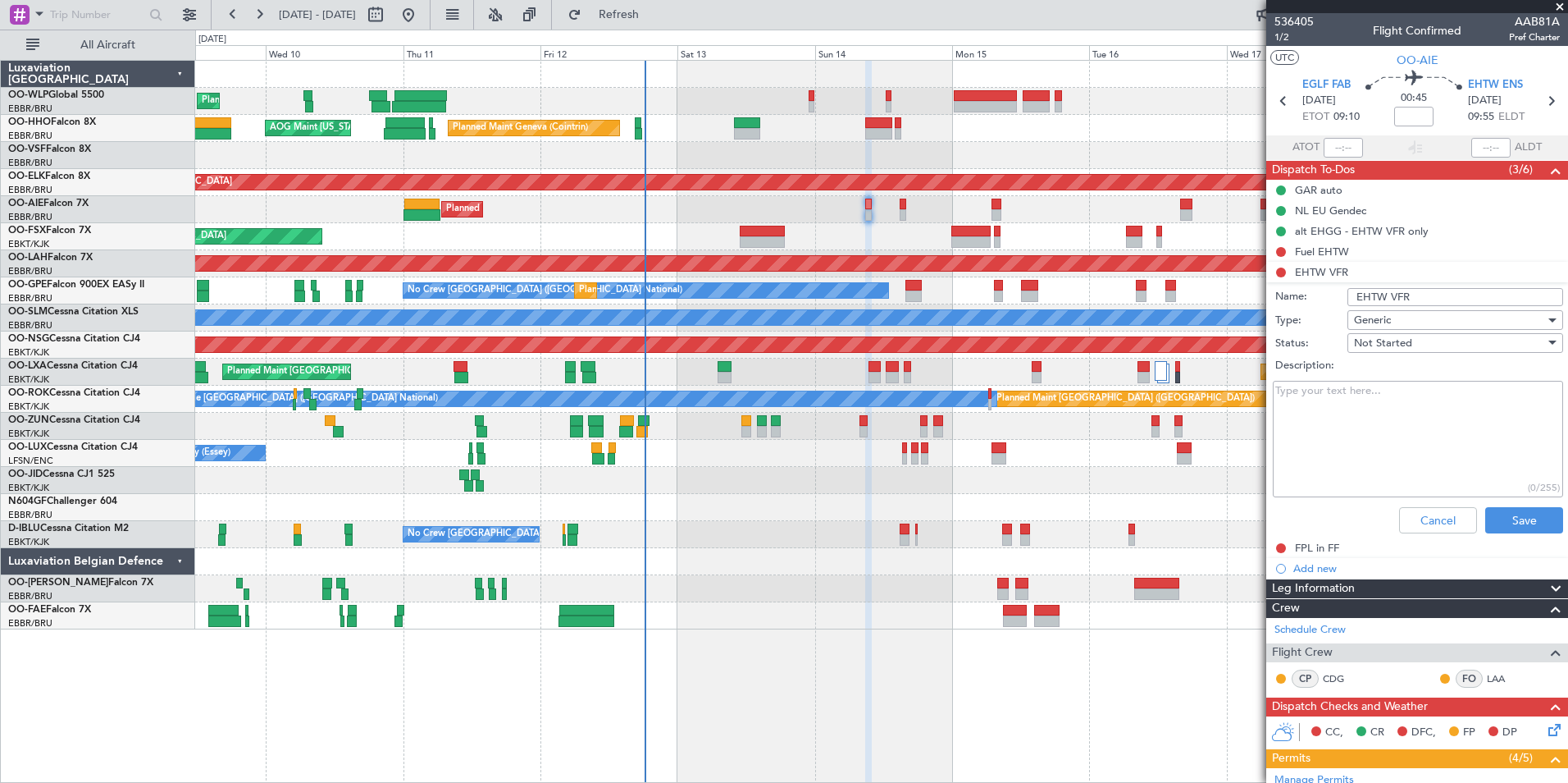
click at [1403, 394] on textarea "Description:" at bounding box center [1418, 439] width 291 height 117
type textarea "INFORM CREW!"
click at [1499, 520] on button "Save" at bounding box center [1524, 521] width 78 height 27
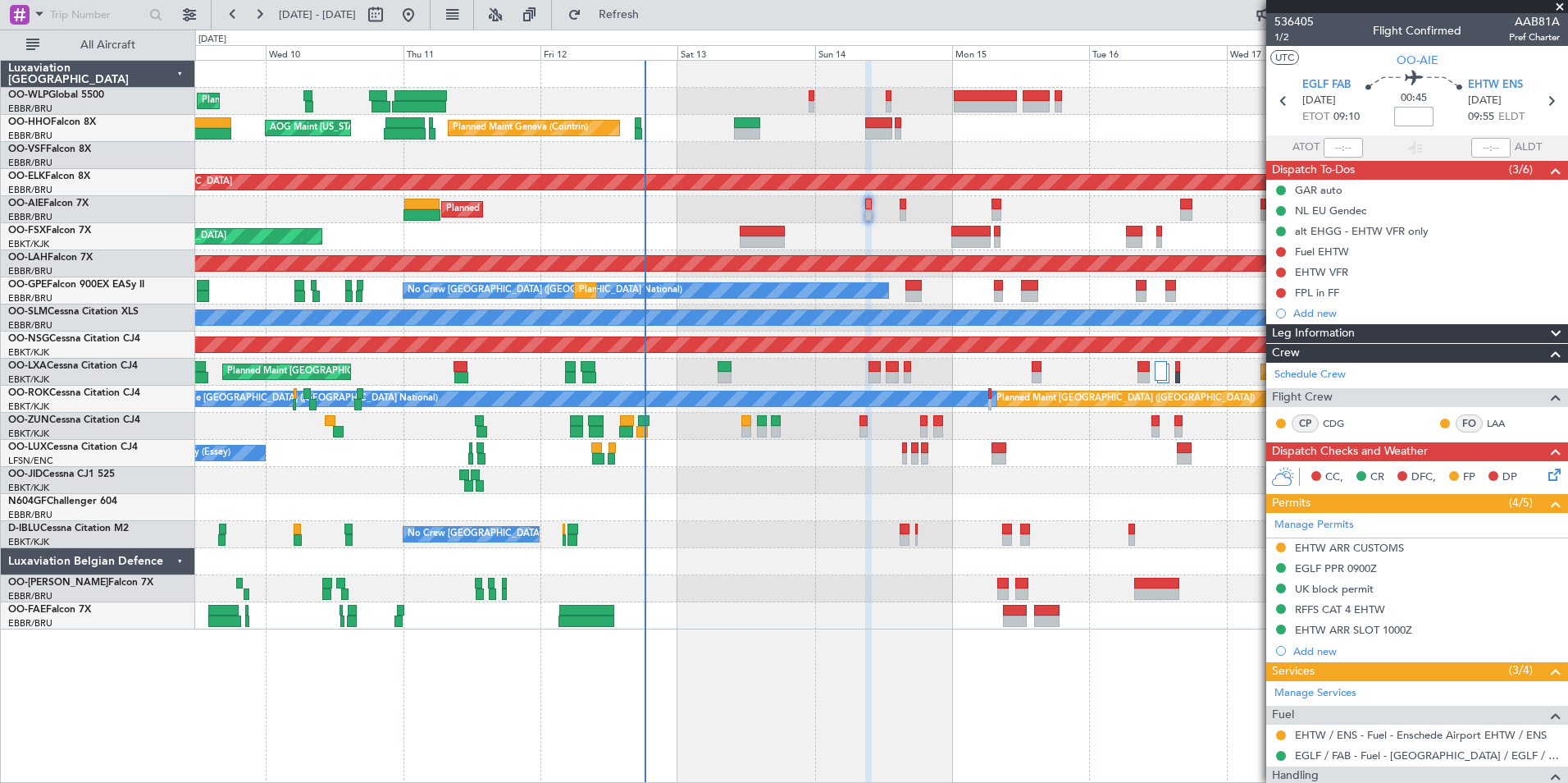
click at [1414, 114] on input at bounding box center [1413, 116] width 39 height 20
click at [1099, 138] on div "Planned Maint Geneva (Cointrin) AOG Maint [US_STATE] ([GEOGRAPHIC_DATA])" at bounding box center [881, 128] width 1372 height 27
type input "+00:10"
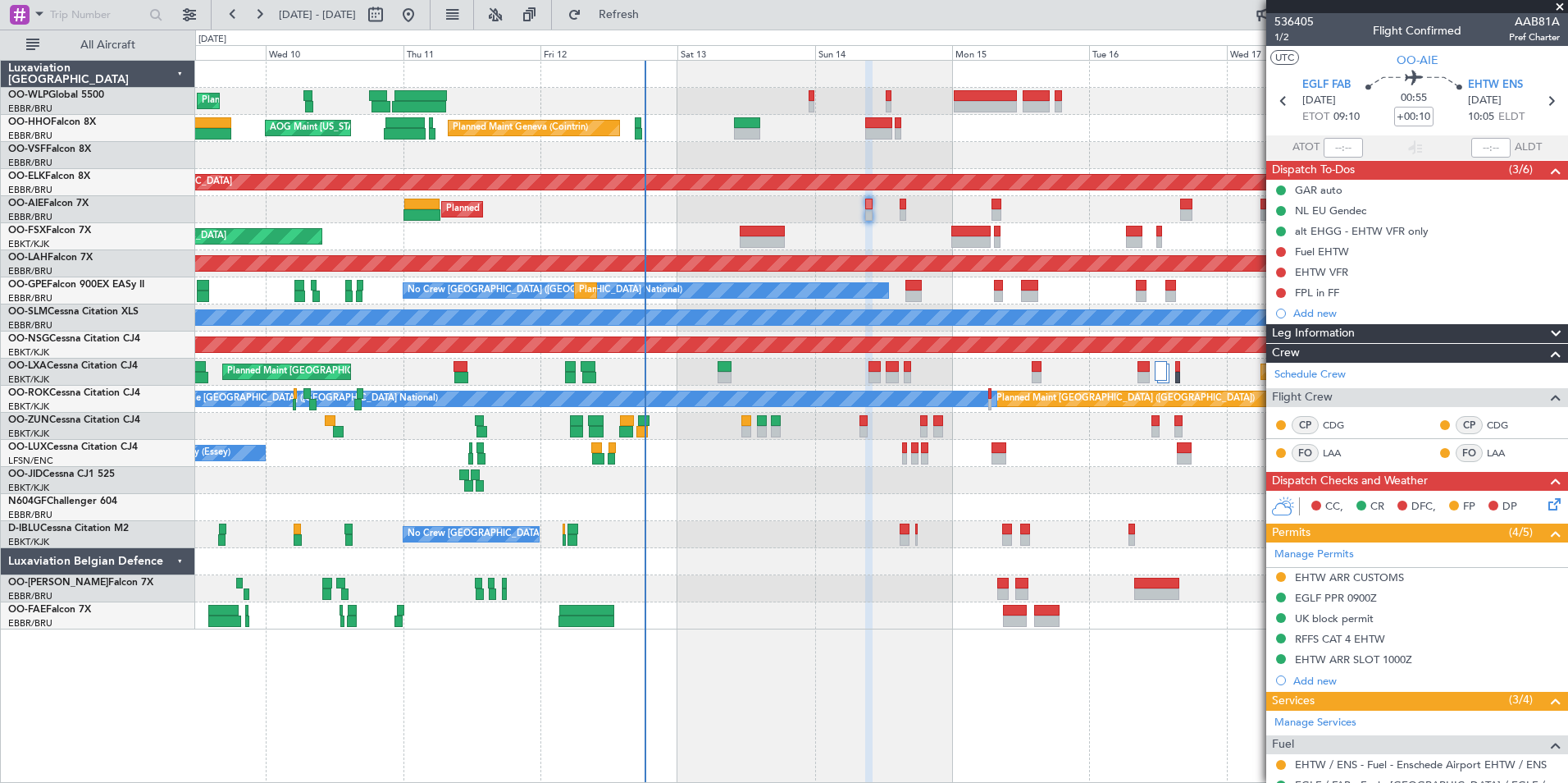
click at [1545, 495] on icon at bounding box center [1552, 502] width 13 height 13
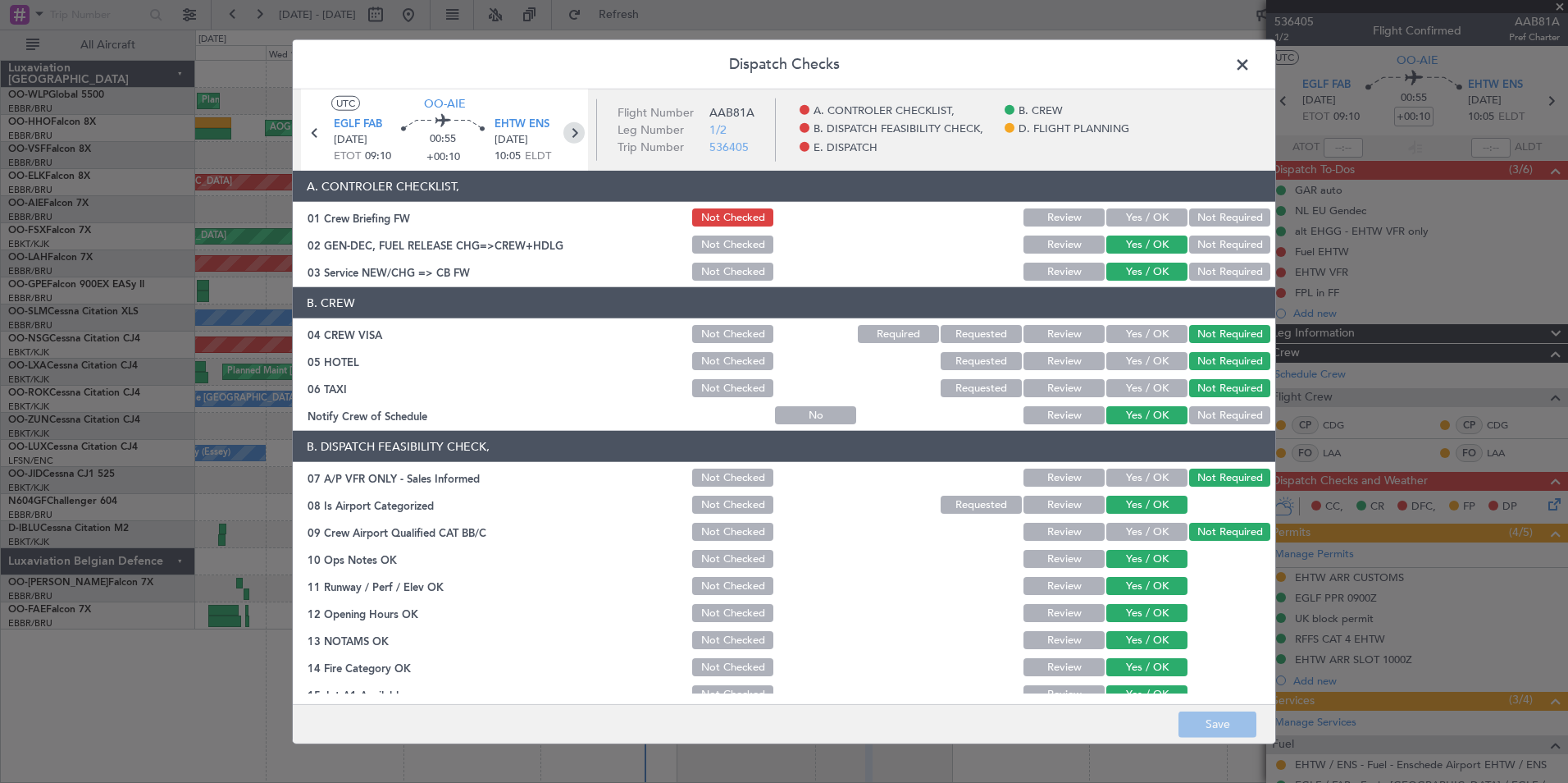
click at [579, 134] on icon at bounding box center [574, 133] width 21 height 21
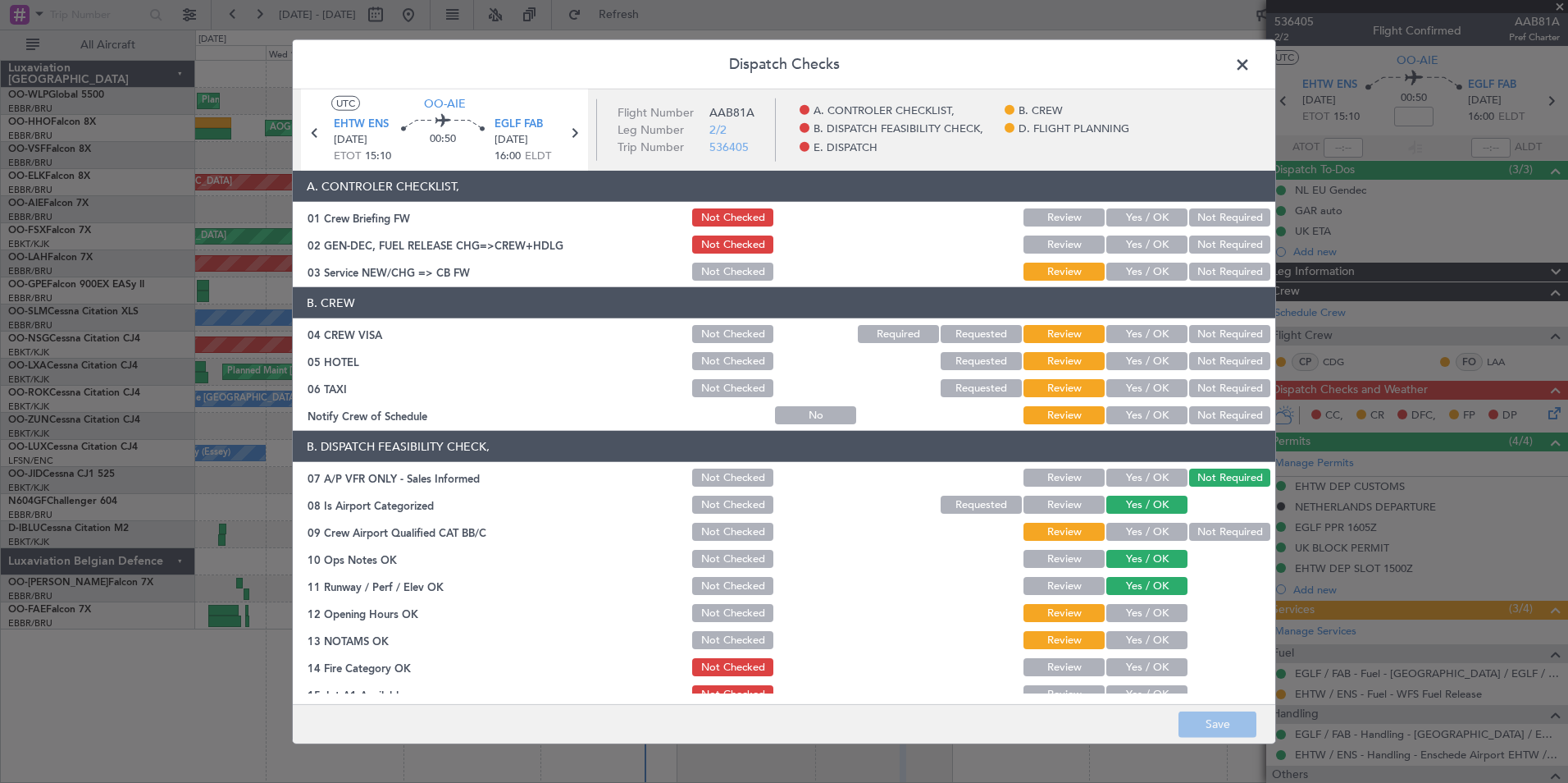
click at [1133, 250] on button "Yes / OK" at bounding box center [1146, 244] width 81 height 18
click at [1128, 270] on button "Yes / OK" at bounding box center [1146, 271] width 81 height 18
click at [1208, 735] on button "Save" at bounding box center [1218, 724] width 78 height 27
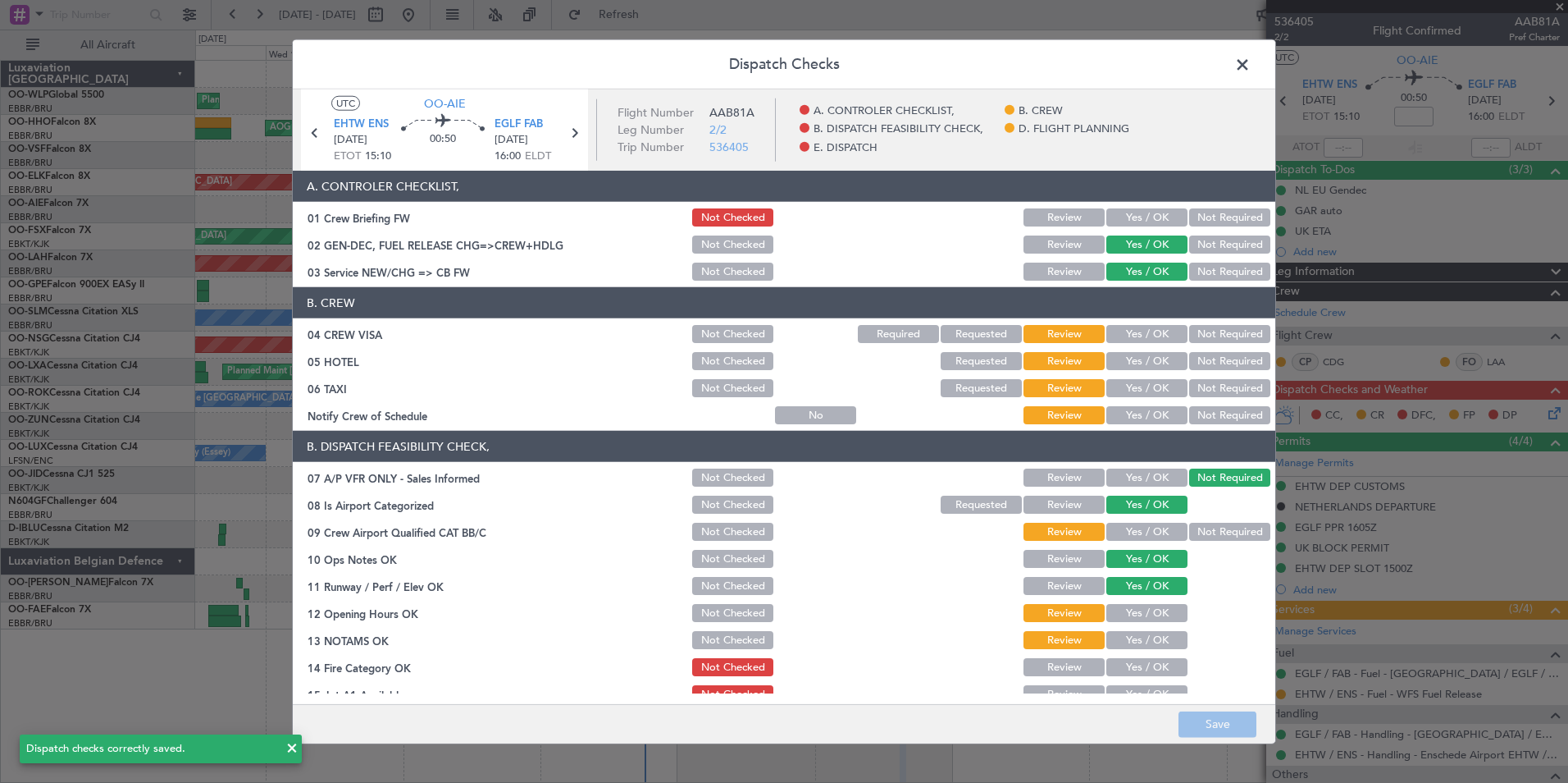
click at [1196, 334] on button "Not Required" at bounding box center [1229, 334] width 81 height 18
click at [1191, 355] on button "Not Required" at bounding box center [1229, 360] width 81 height 18
click at [1189, 388] on button "Not Required" at bounding box center [1229, 388] width 81 height 18
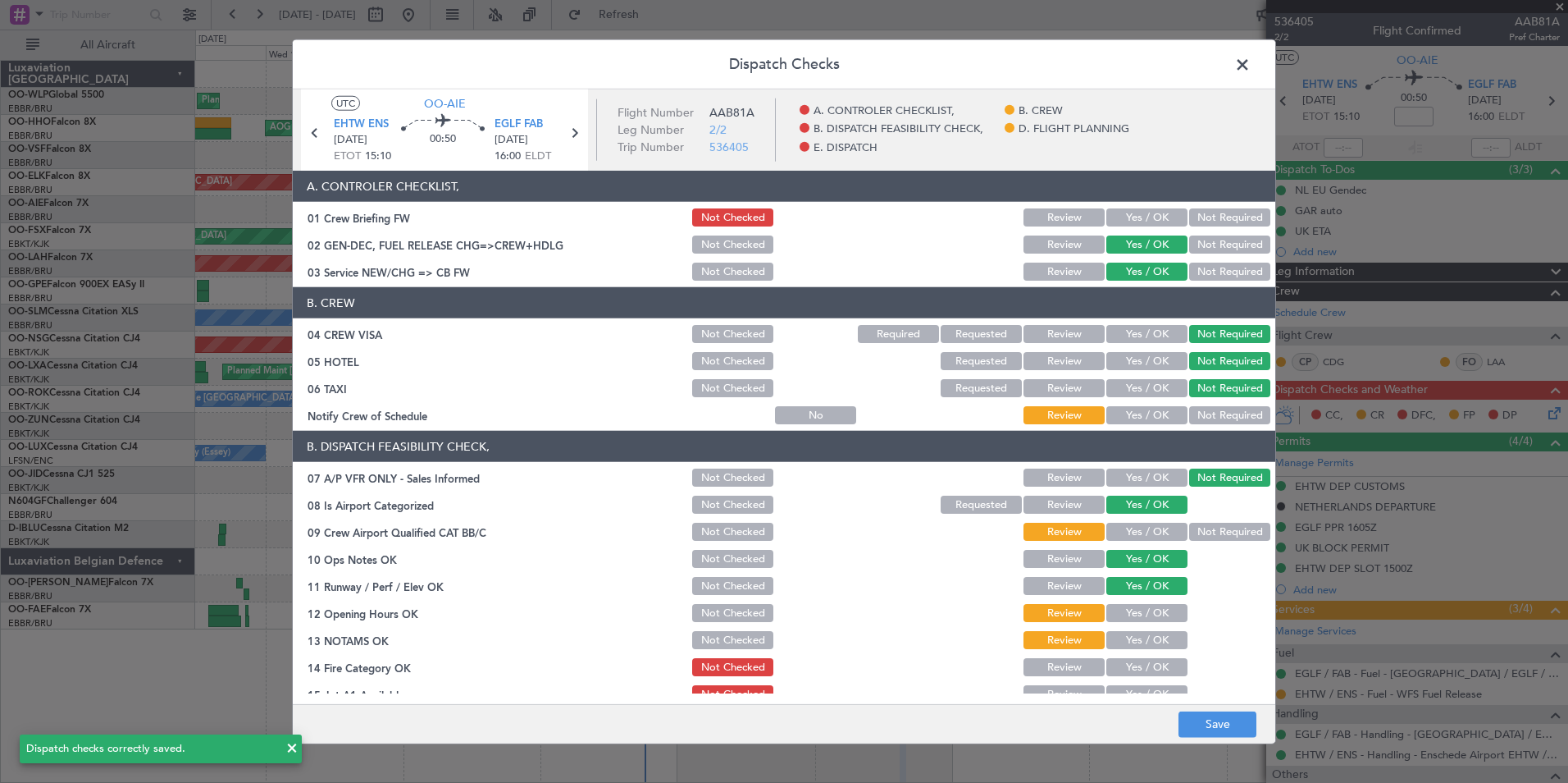
click at [1127, 429] on article "A. CONTROLER CHECKLIST, 01 Crew Briefing FW Not Checked Review Yes / OK Not Req…" at bounding box center [784, 432] width 982 height 523
click at [1143, 412] on button "Yes / OK" at bounding box center [1146, 414] width 81 height 18
click at [1222, 730] on button "Save" at bounding box center [1218, 724] width 78 height 27
click at [1251, 71] on span at bounding box center [1251, 68] width 0 height 33
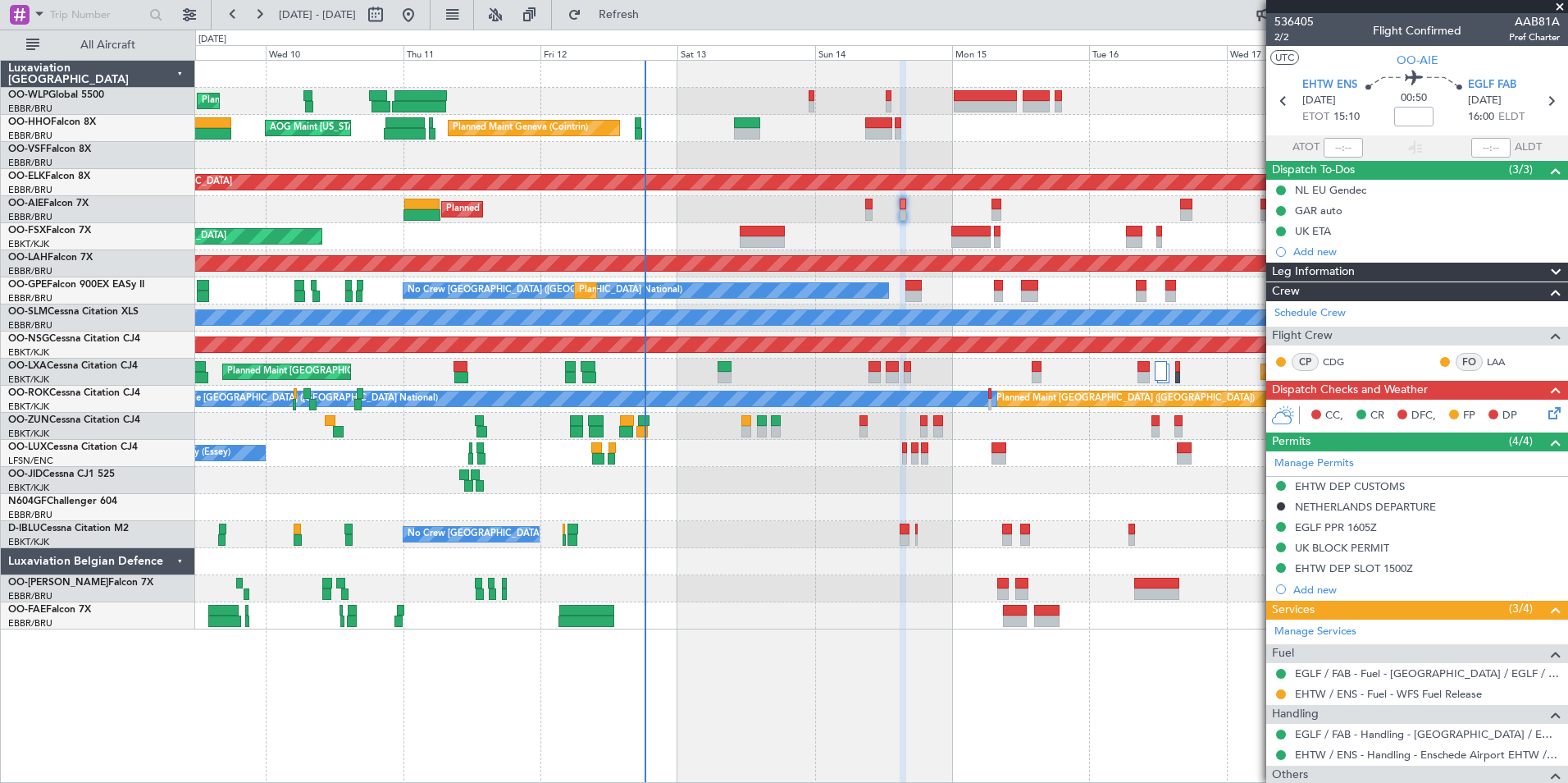
click at [1324, 253] on div "Add new" at bounding box center [1426, 251] width 267 height 14
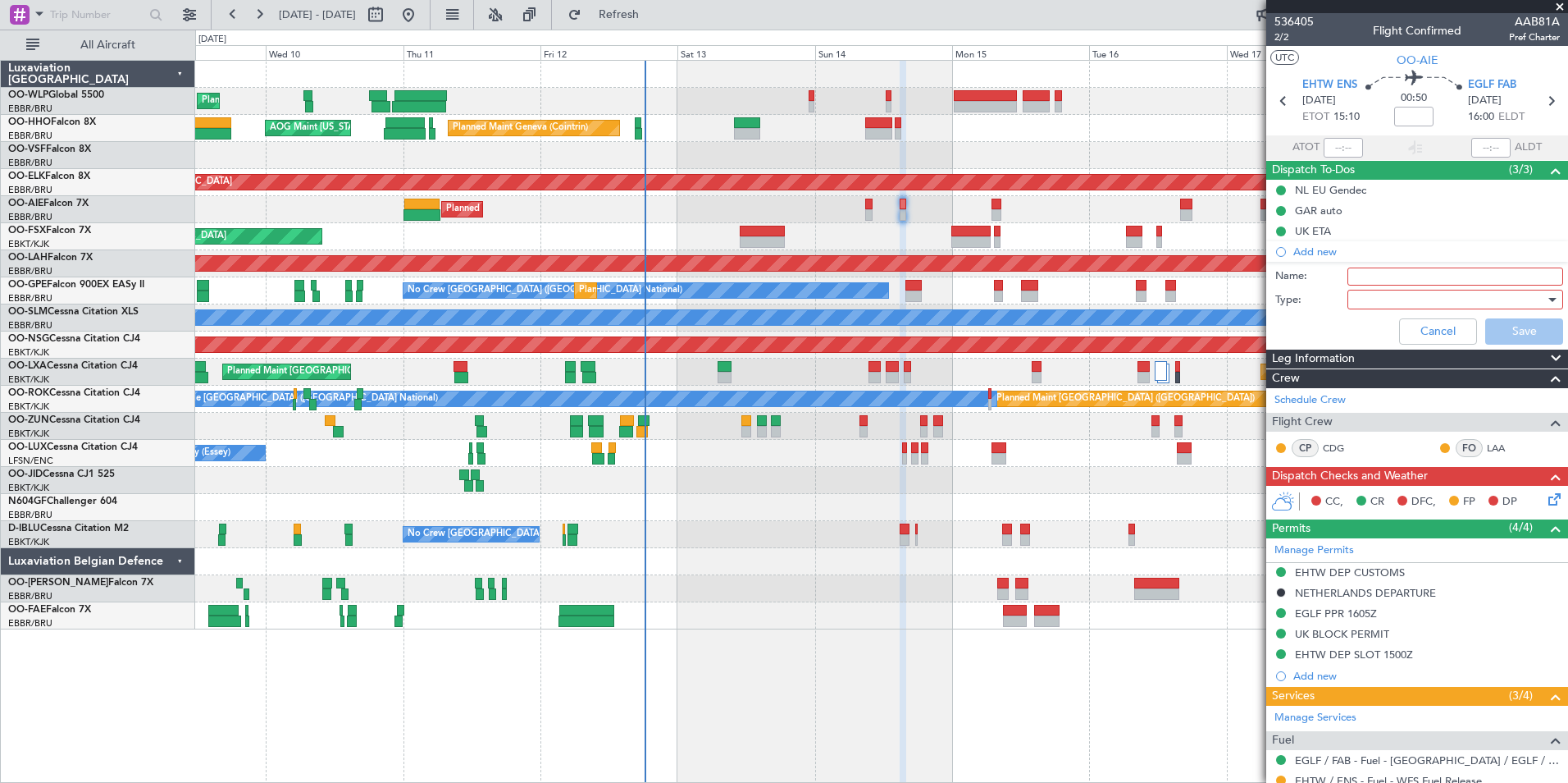
click at [1371, 275] on input "Name:" at bounding box center [1455, 276] width 216 height 18
type input "EHTW VFR"
click at [1366, 303] on div at bounding box center [1449, 299] width 191 height 25
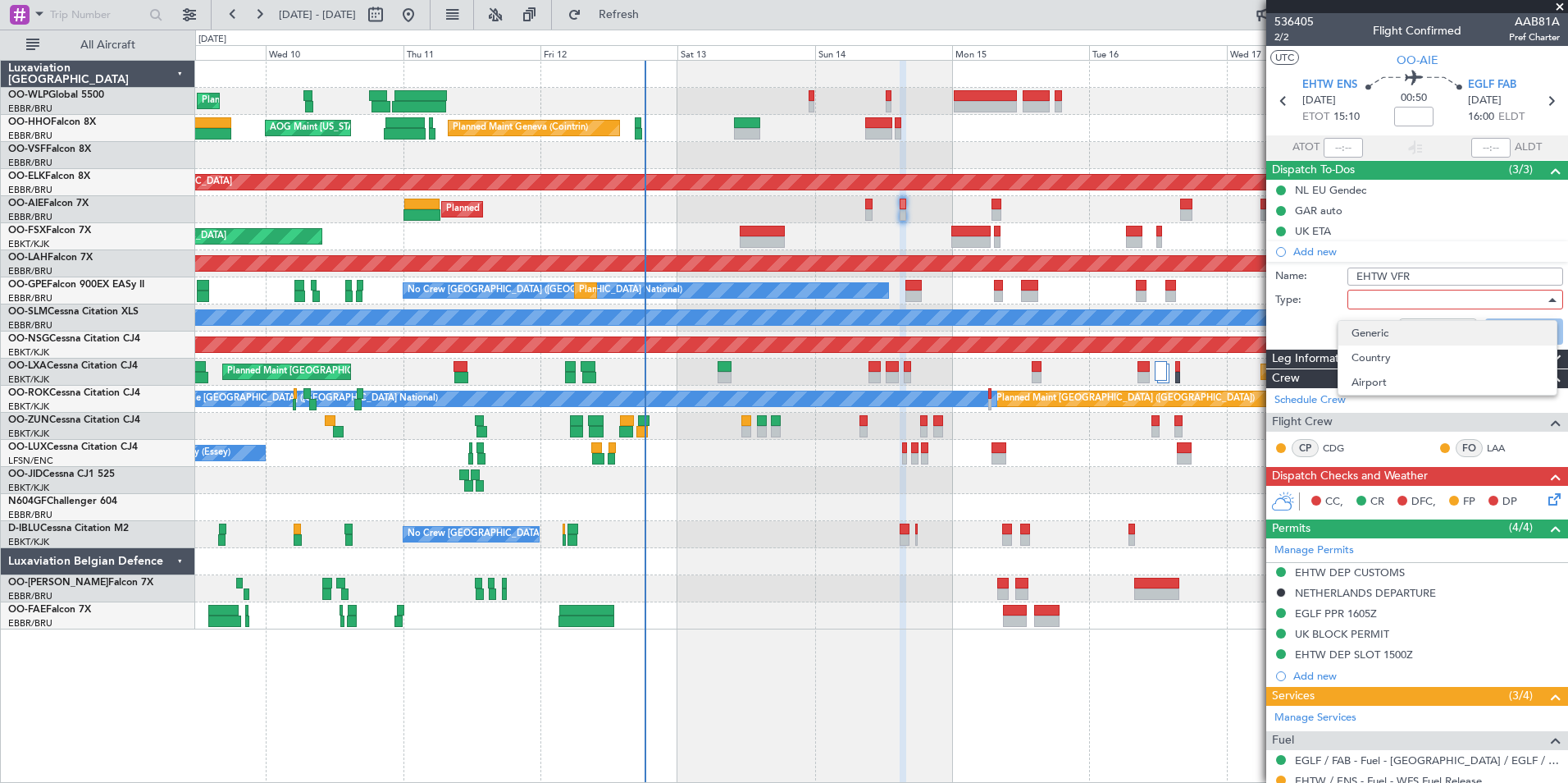
click at [1371, 327] on span "Generic" at bounding box center [1447, 334] width 192 height 25
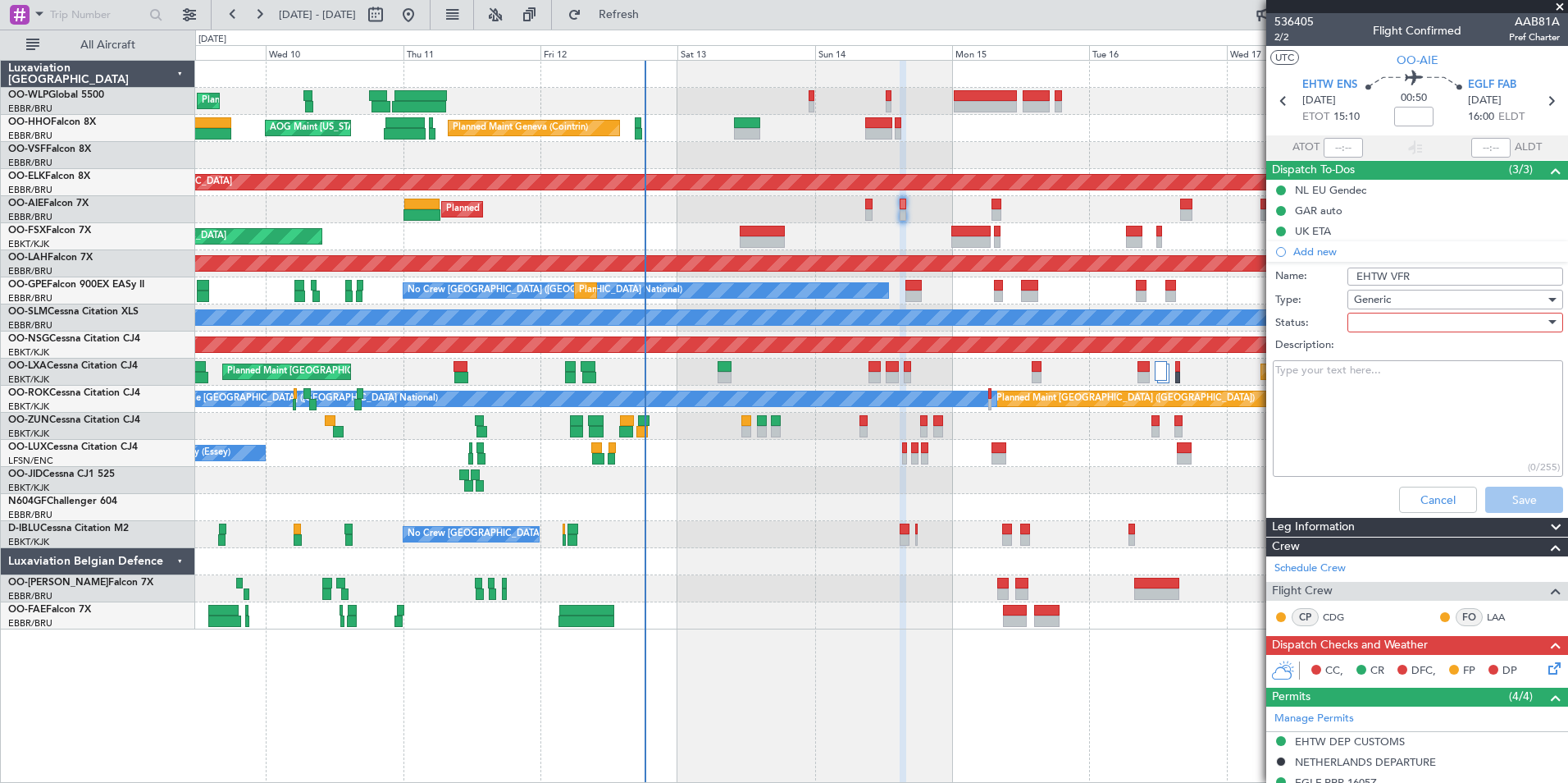
click at [1425, 315] on div at bounding box center [1449, 322] width 191 height 25
click at [1401, 352] on span "Not Started" at bounding box center [1447, 355] width 192 height 25
click at [1514, 495] on button "Save" at bounding box center [1524, 500] width 78 height 27
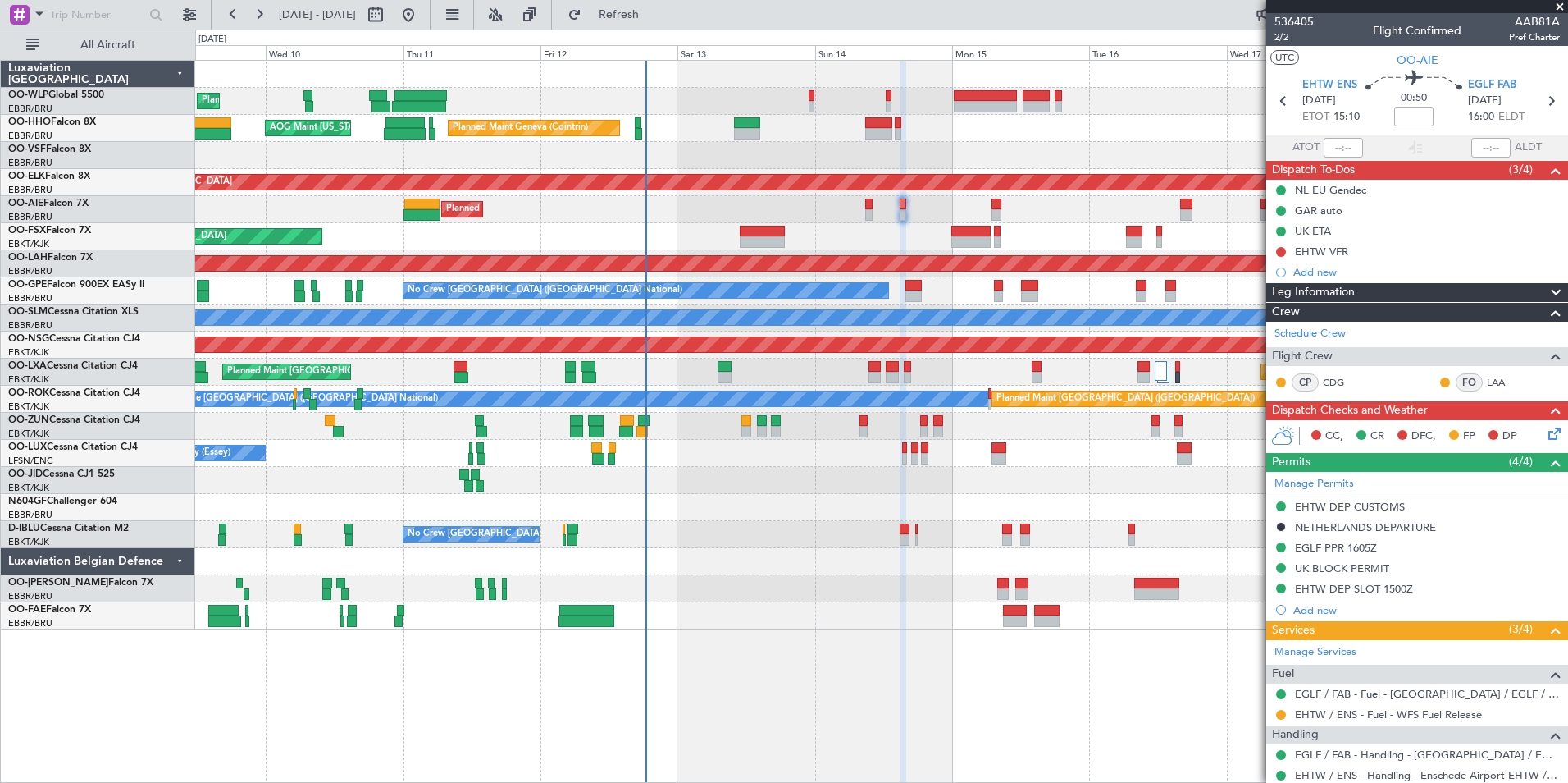
click at [1318, 280] on div "Add new" at bounding box center [1417, 272] width 302 height 21
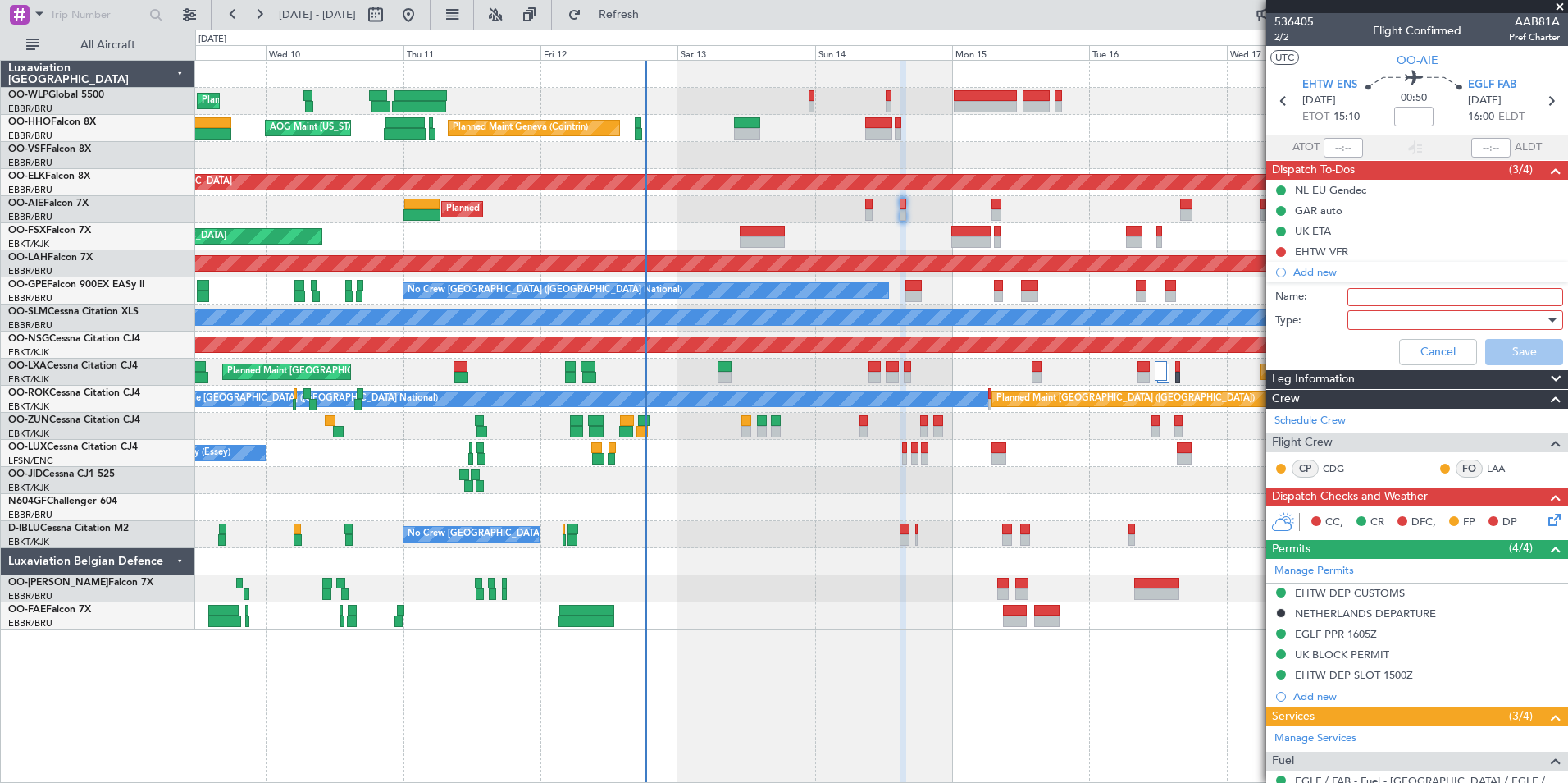
click at [1351, 297] on input "Name:" at bounding box center [1455, 296] width 216 height 18
type input "longer route due to VFR part near [GEOGRAPHIC_DATA]"
click at [1405, 310] on div at bounding box center [1449, 320] width 191 height 25
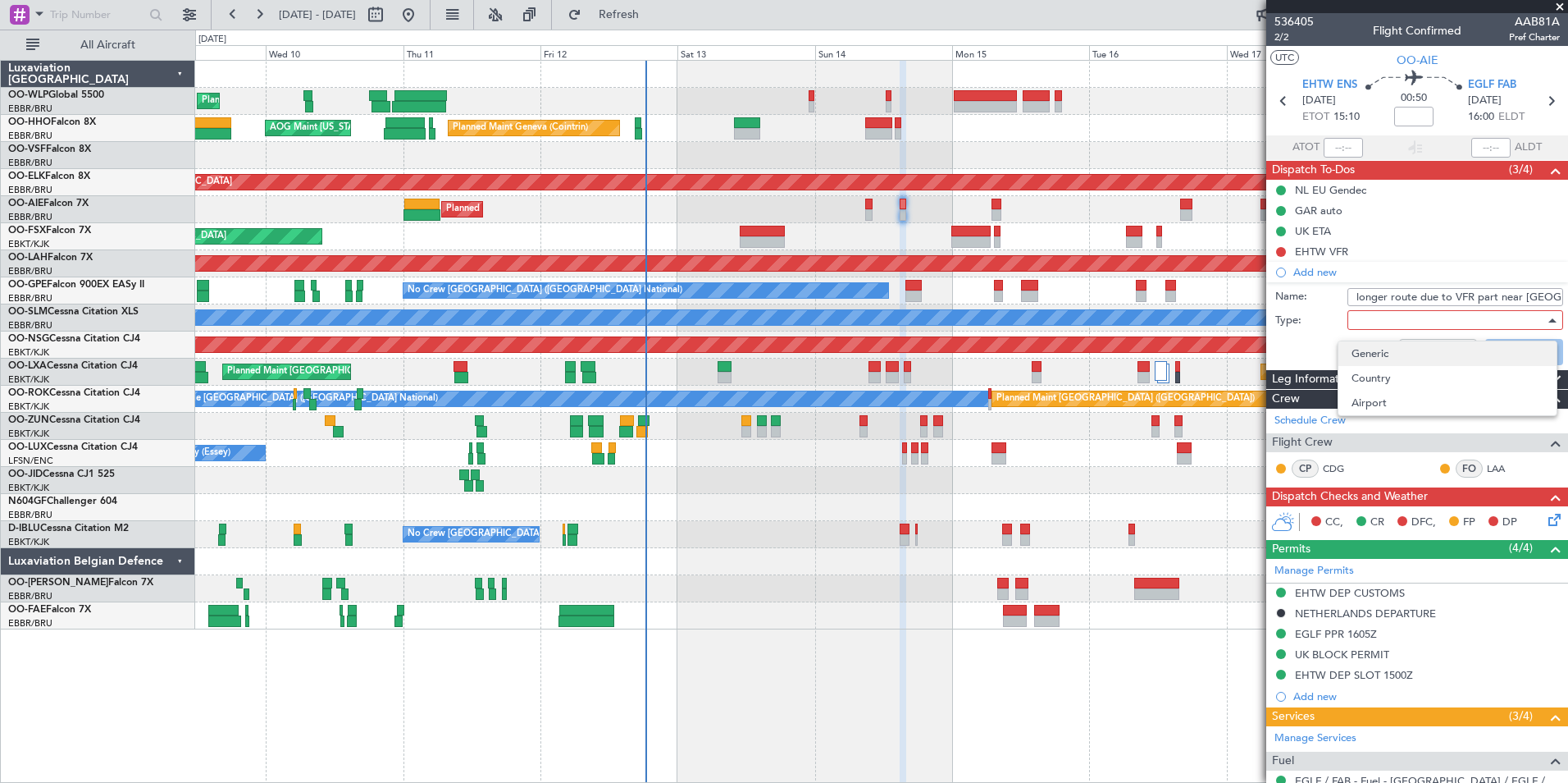
click at [1383, 344] on span "Generic" at bounding box center [1447, 353] width 192 height 25
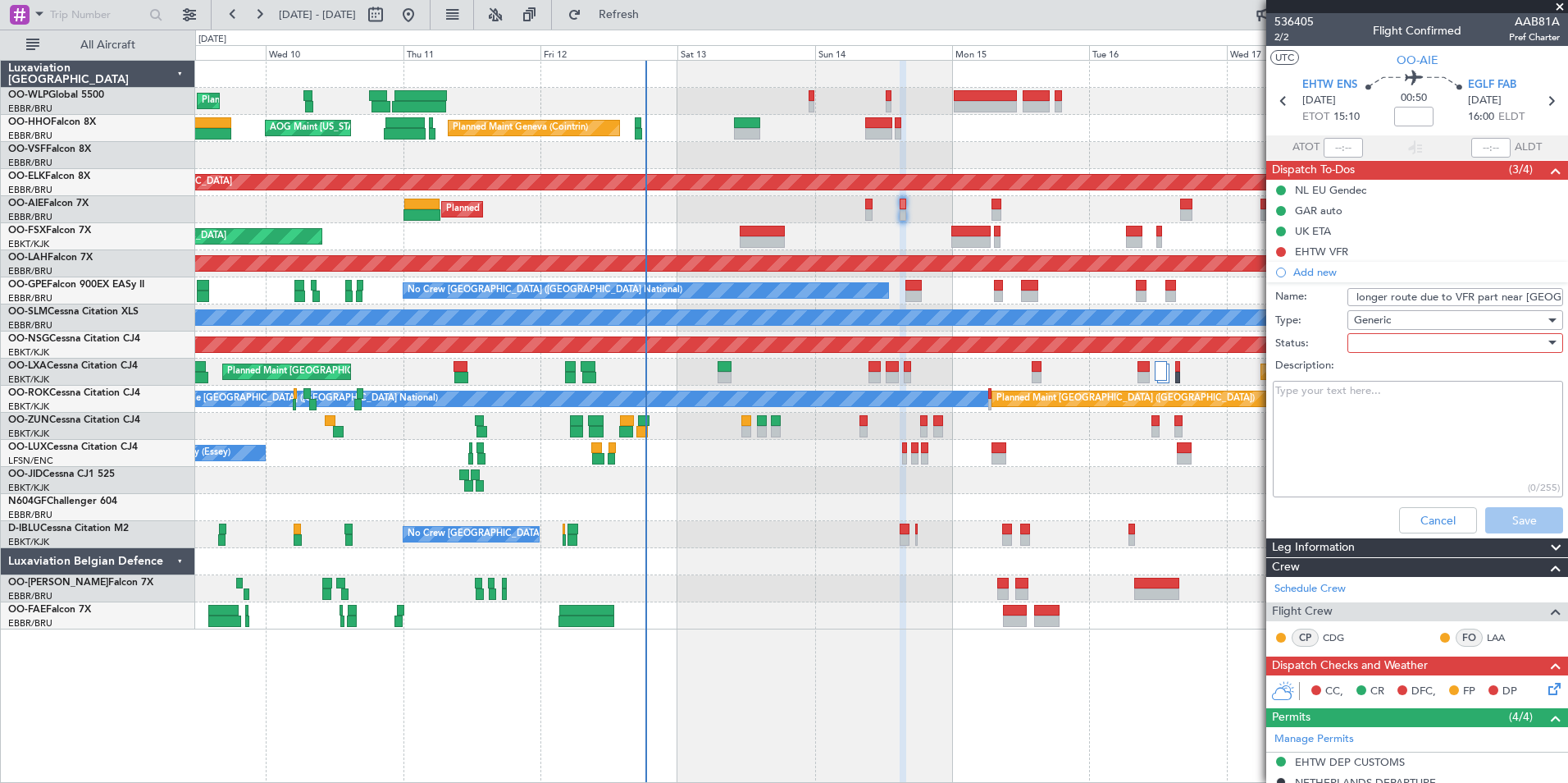
click at [1378, 343] on div at bounding box center [1449, 343] width 191 height 25
click at [1367, 363] on div "Not Started In Progress Completed Cancelled" at bounding box center [1446, 412] width 219 height 100
click at [1367, 370] on span "Not Started" at bounding box center [1447, 376] width 192 height 25
click at [1351, 406] on textarea "Description:" at bounding box center [1418, 439] width 291 height 117
type textarea "Check with crew"
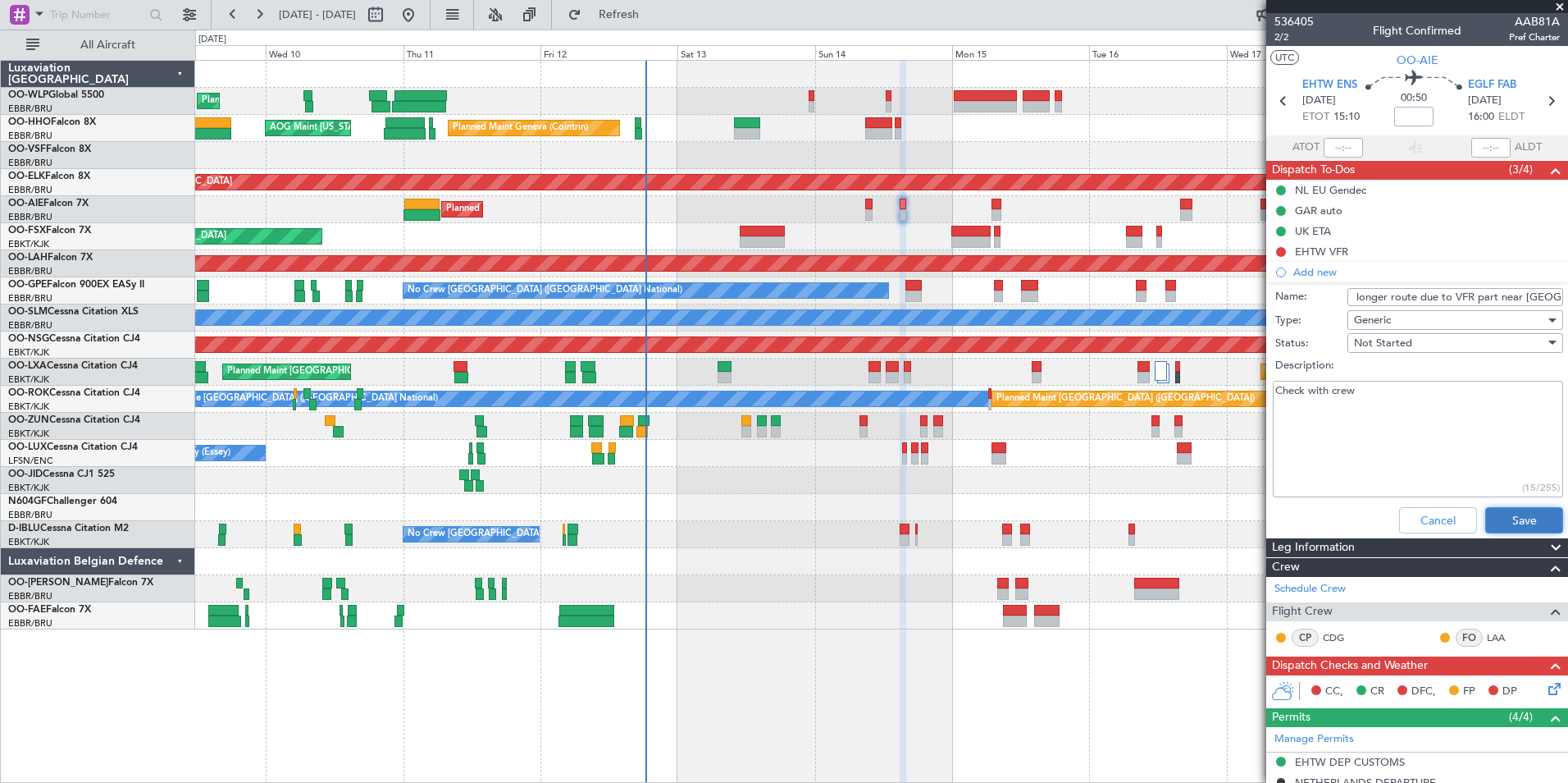
click at [1504, 532] on button "Save" at bounding box center [1524, 521] width 78 height 27
click at [1505, 753] on div "EHTW DEP CUSTOMS" at bounding box center [1417, 763] width 302 height 21
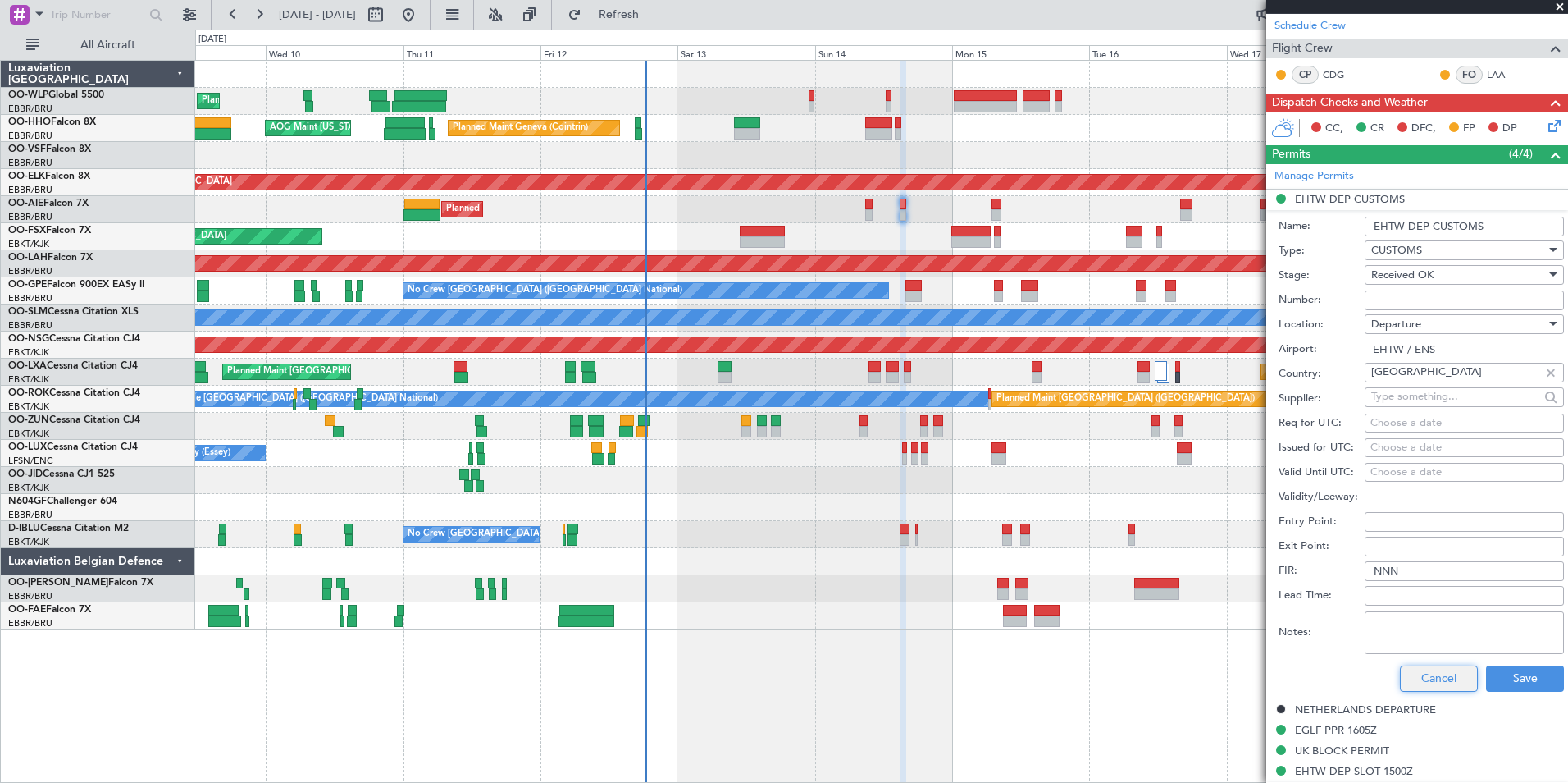
click at [1413, 683] on button "Cancel" at bounding box center [1439, 678] width 78 height 27
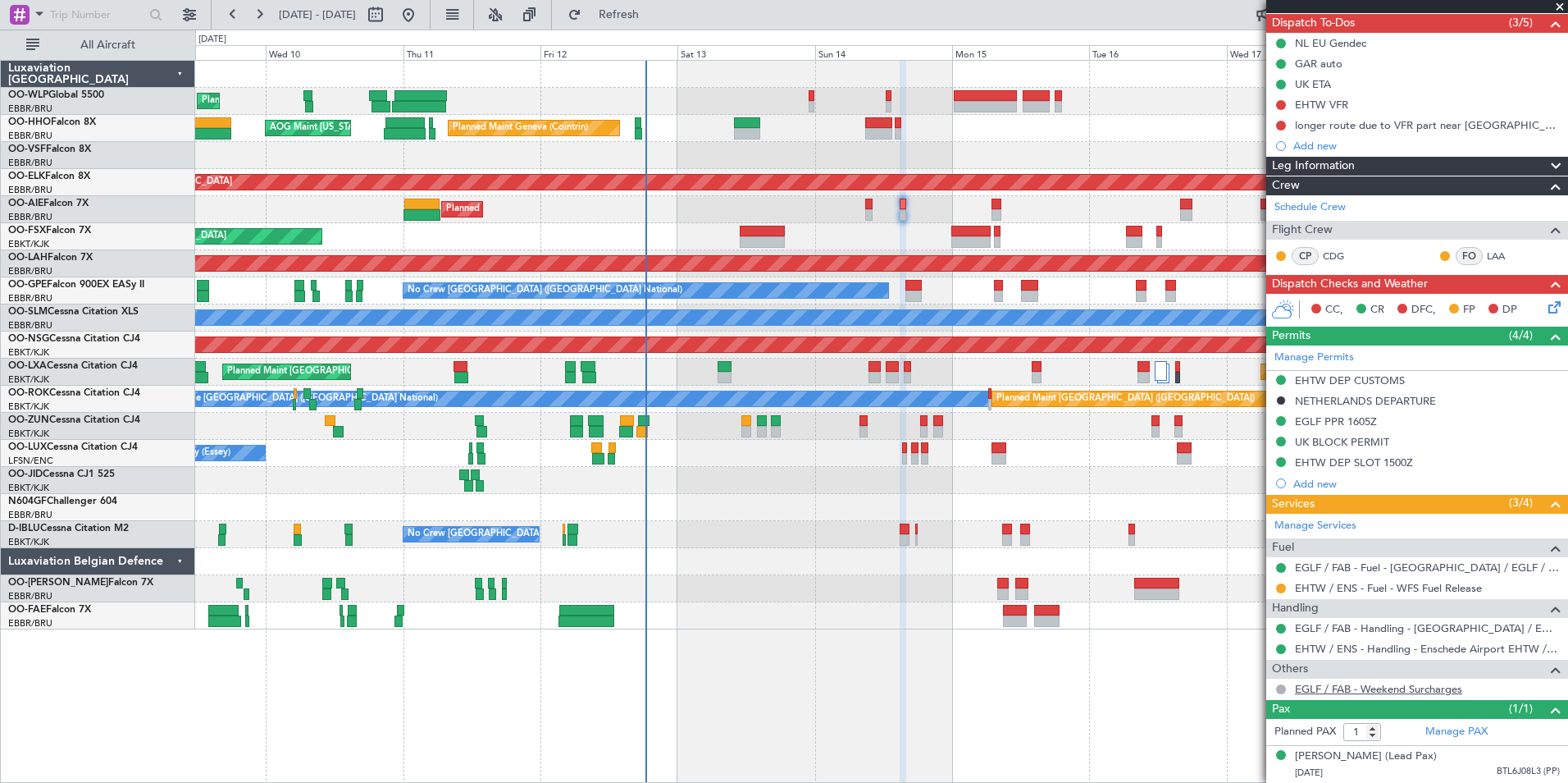
scroll to position [162, 0]
click at [1344, 414] on div "EGLF PPR 1605Z" at bounding box center [1335, 421] width 82 height 14
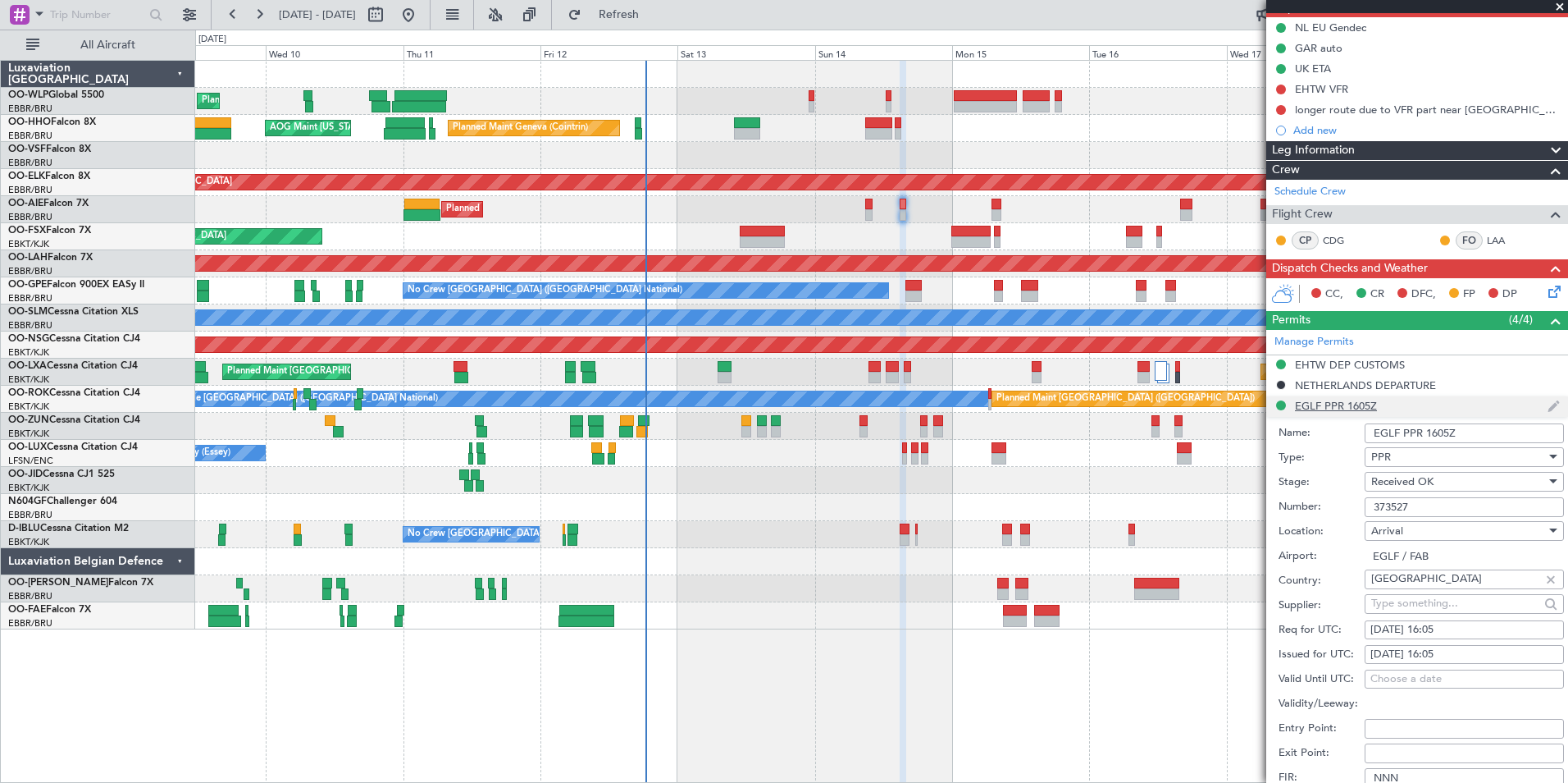
scroll to position [328, 0]
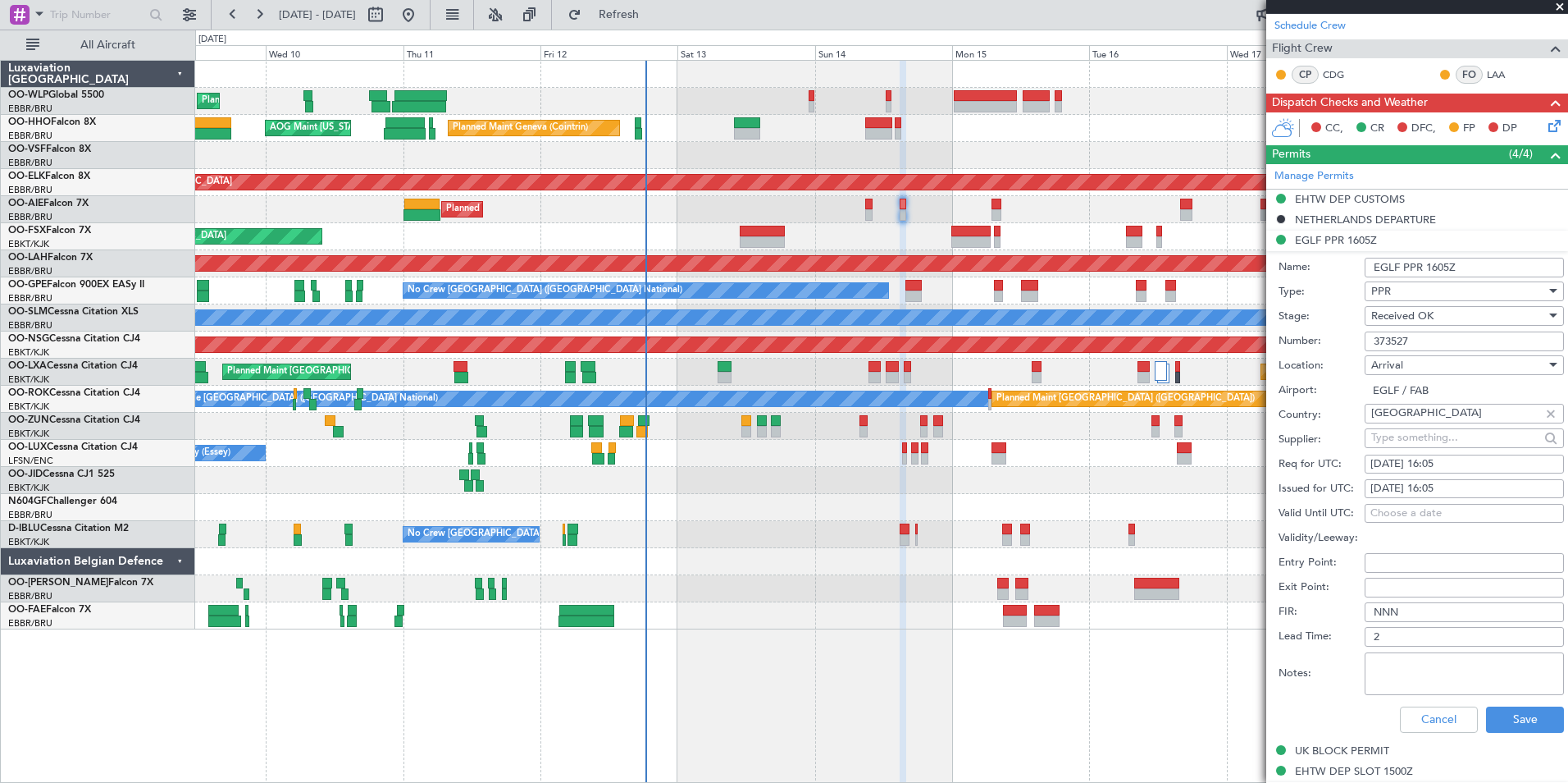
click at [1401, 340] on input "373527" at bounding box center [1464, 341] width 199 height 20
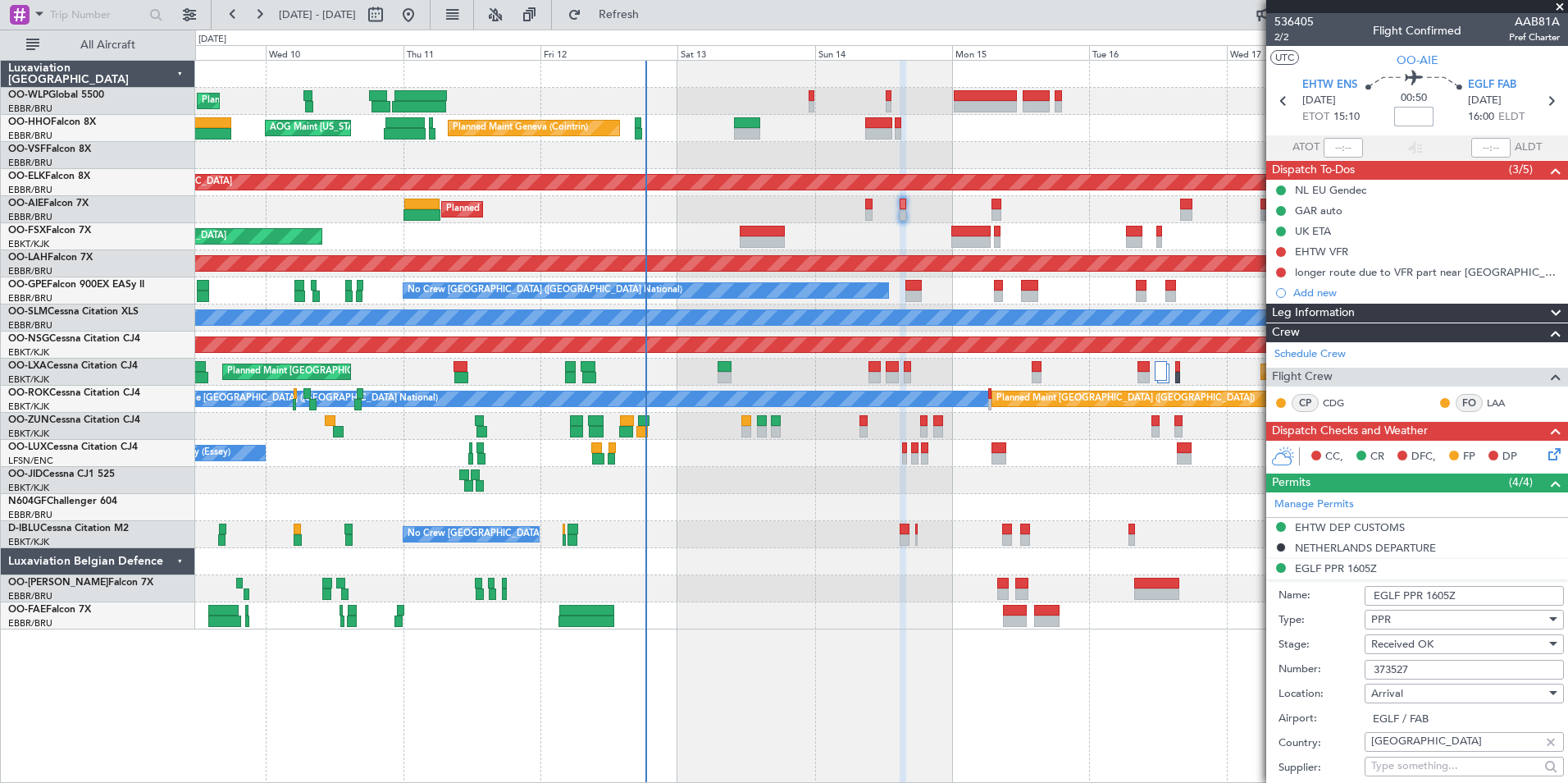
click at [1403, 117] on input at bounding box center [1413, 116] width 39 height 20
click at [1410, 117] on span at bounding box center [1413, 116] width 20 height 20
click at [1408, 117] on input "+00:00" at bounding box center [1413, 116] width 39 height 20
click at [1212, 117] on div "Planned Maint Geneva (Cointrin) AOG Maint [US_STATE] ([GEOGRAPHIC_DATA])" at bounding box center [881, 128] width 1372 height 27
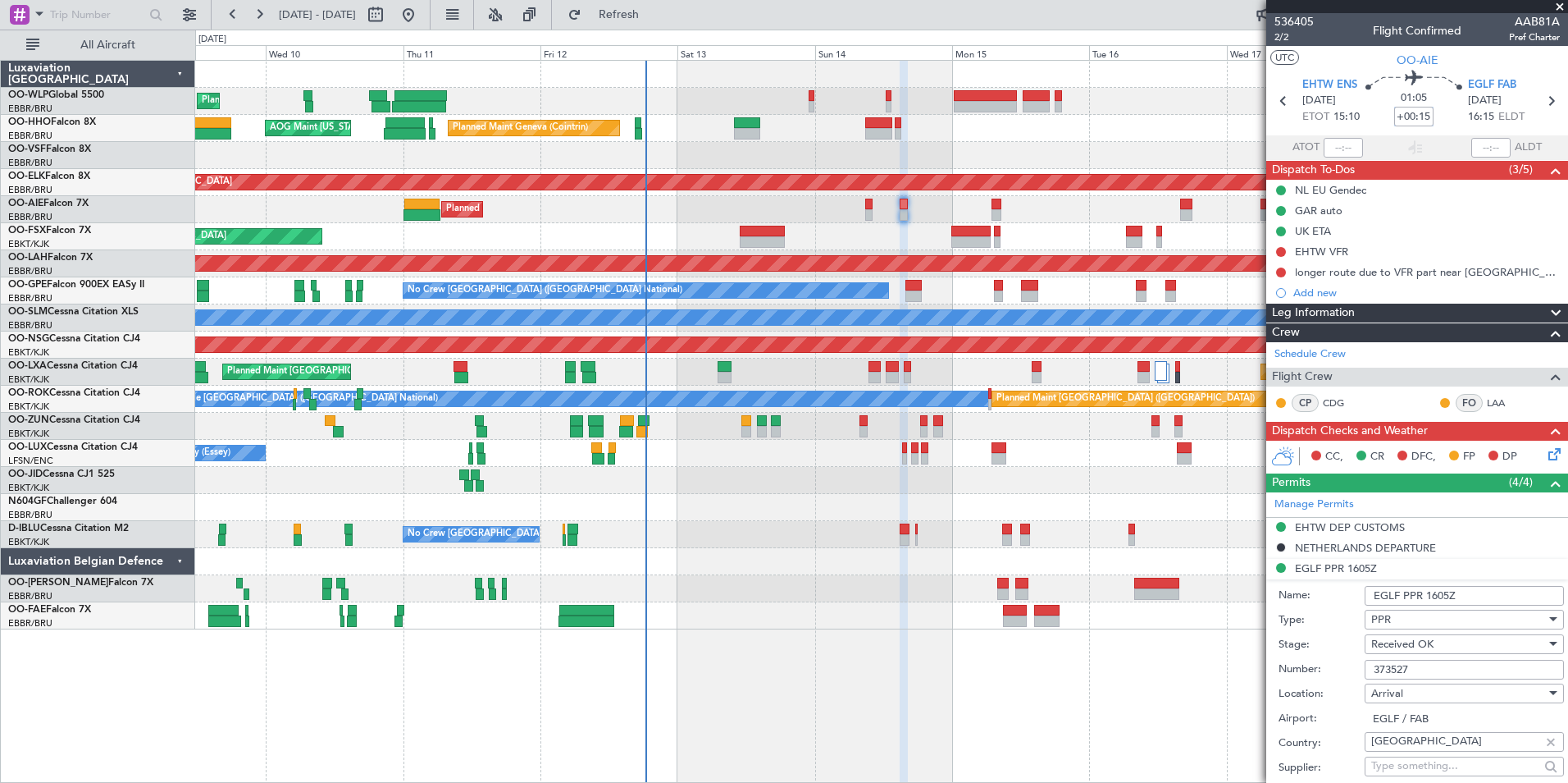
click at [1411, 118] on input "+00:15" at bounding box center [1413, 116] width 39 height 20
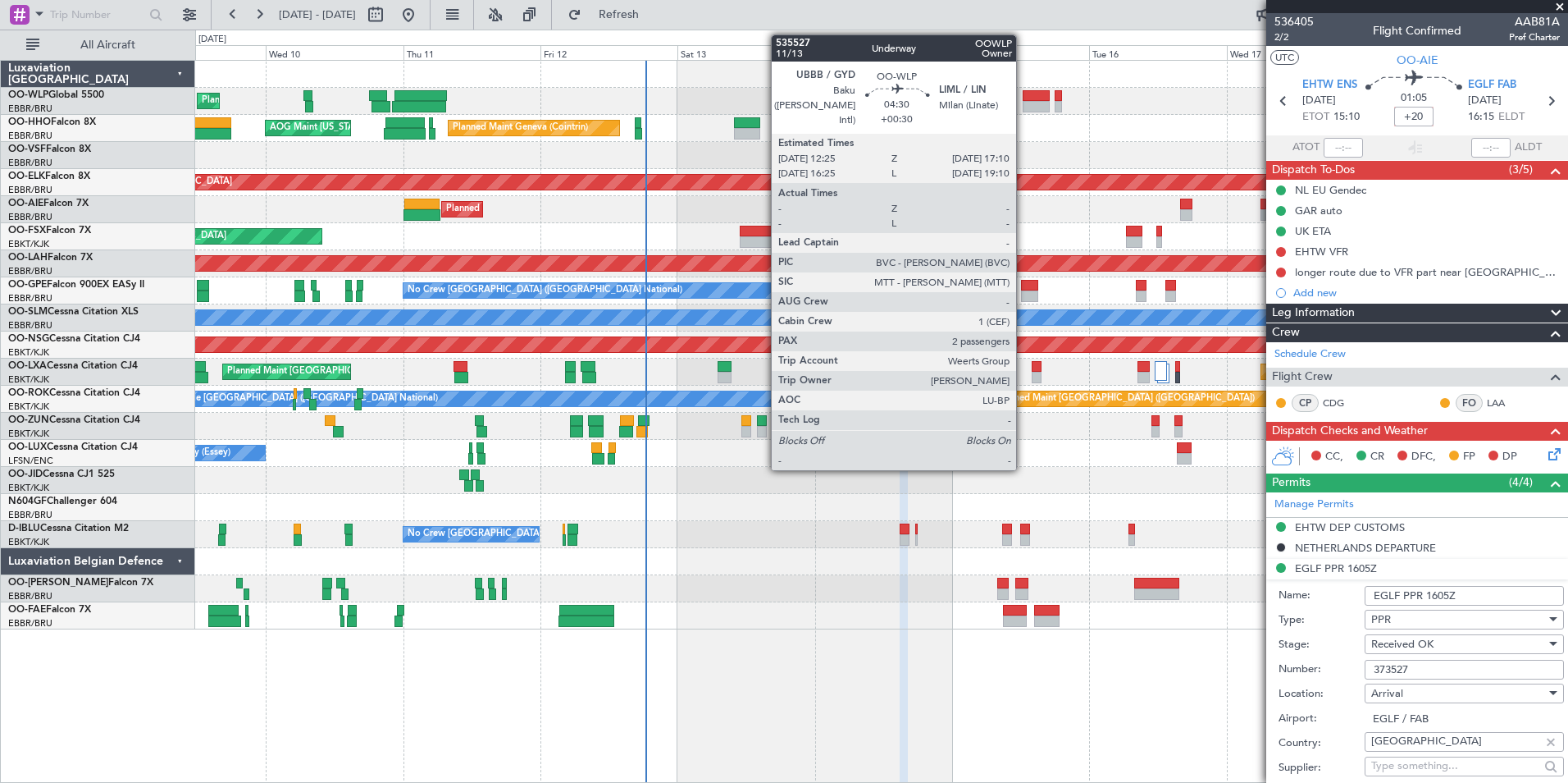
click at [1024, 109] on div at bounding box center [1036, 106] width 28 height 11
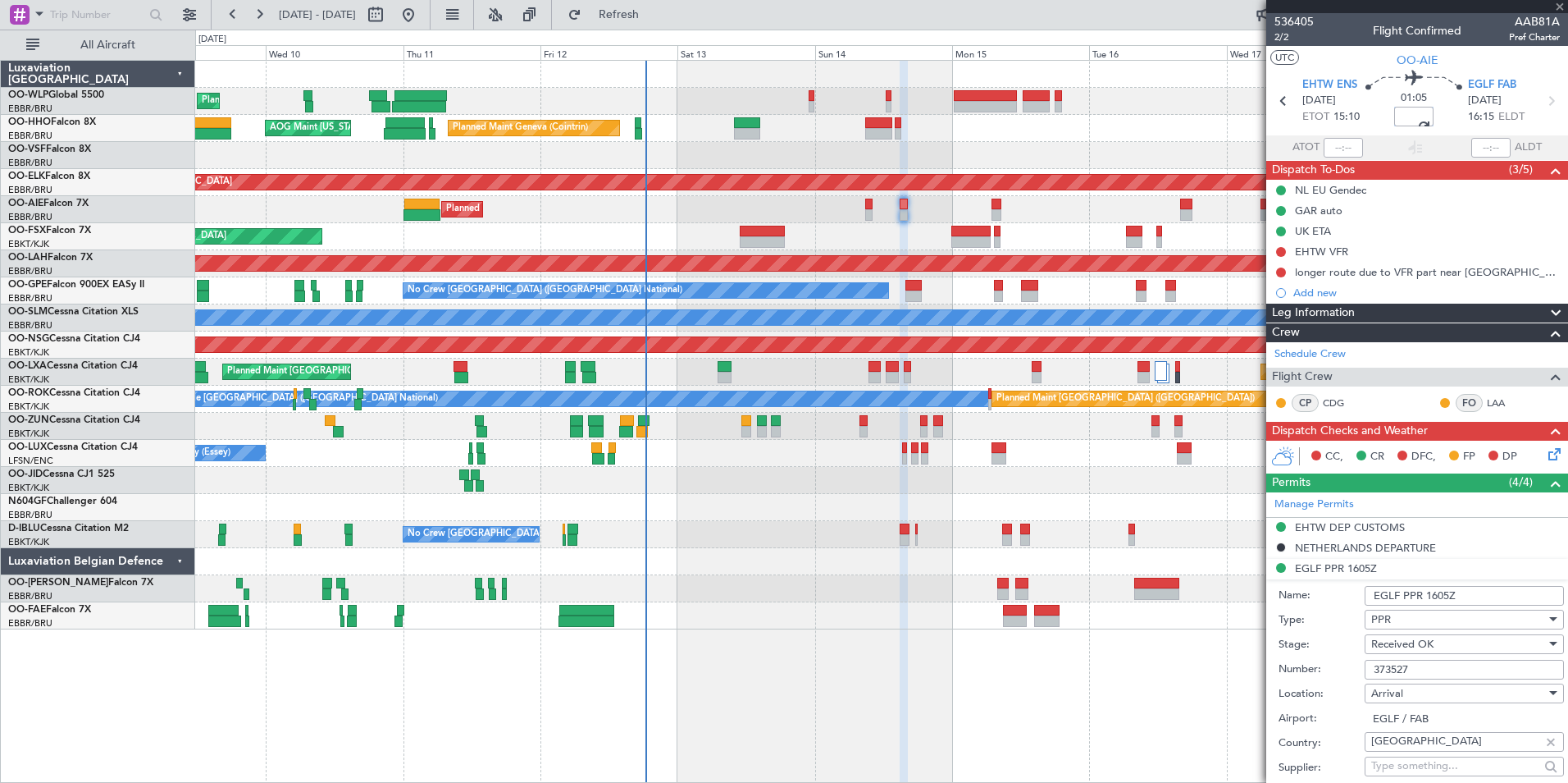
type input "+00:30"
type input "2"
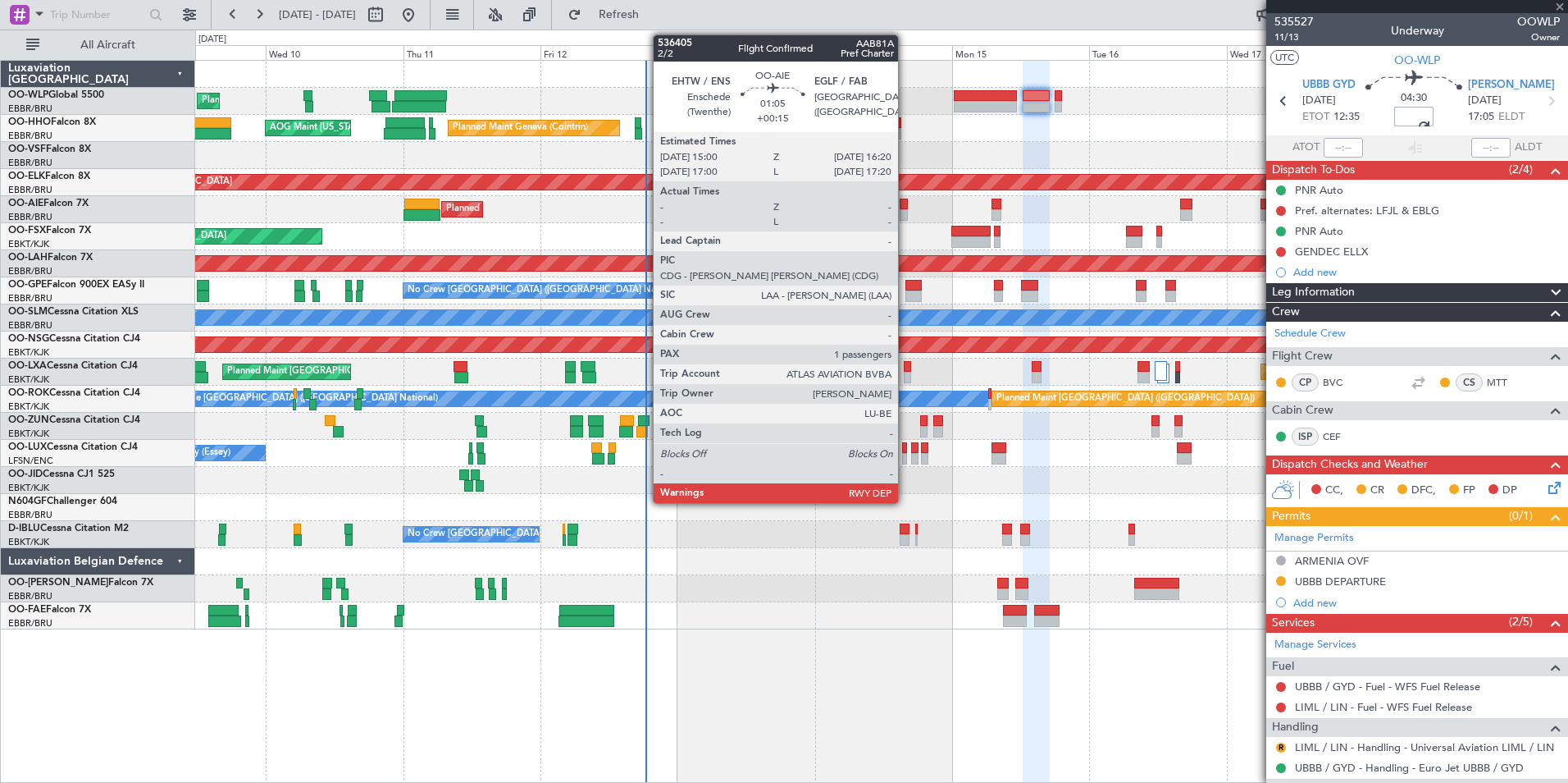
click at [905, 211] on div at bounding box center [903, 215] width 9 height 11
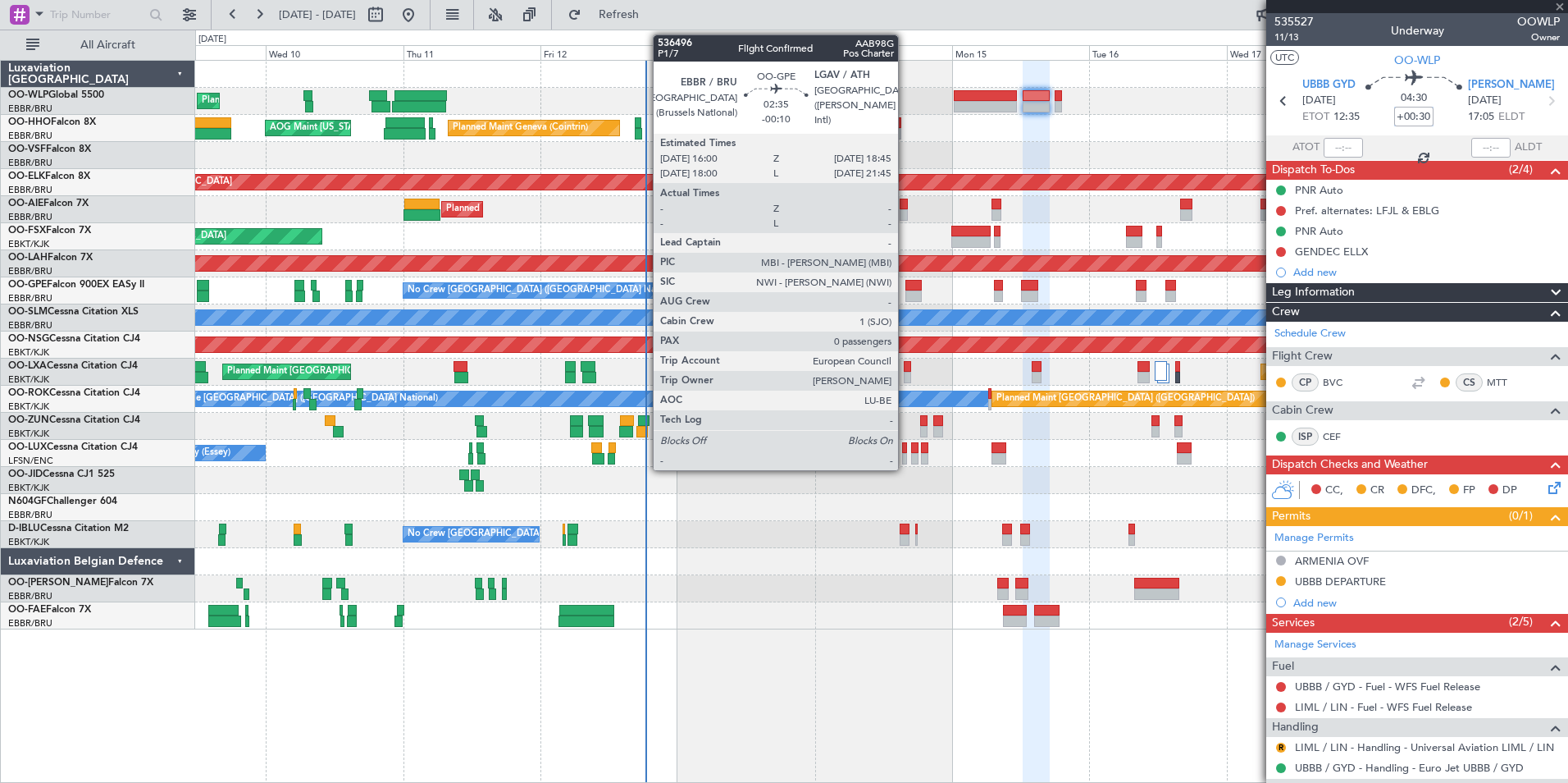
type input "+00:15"
type input "1"
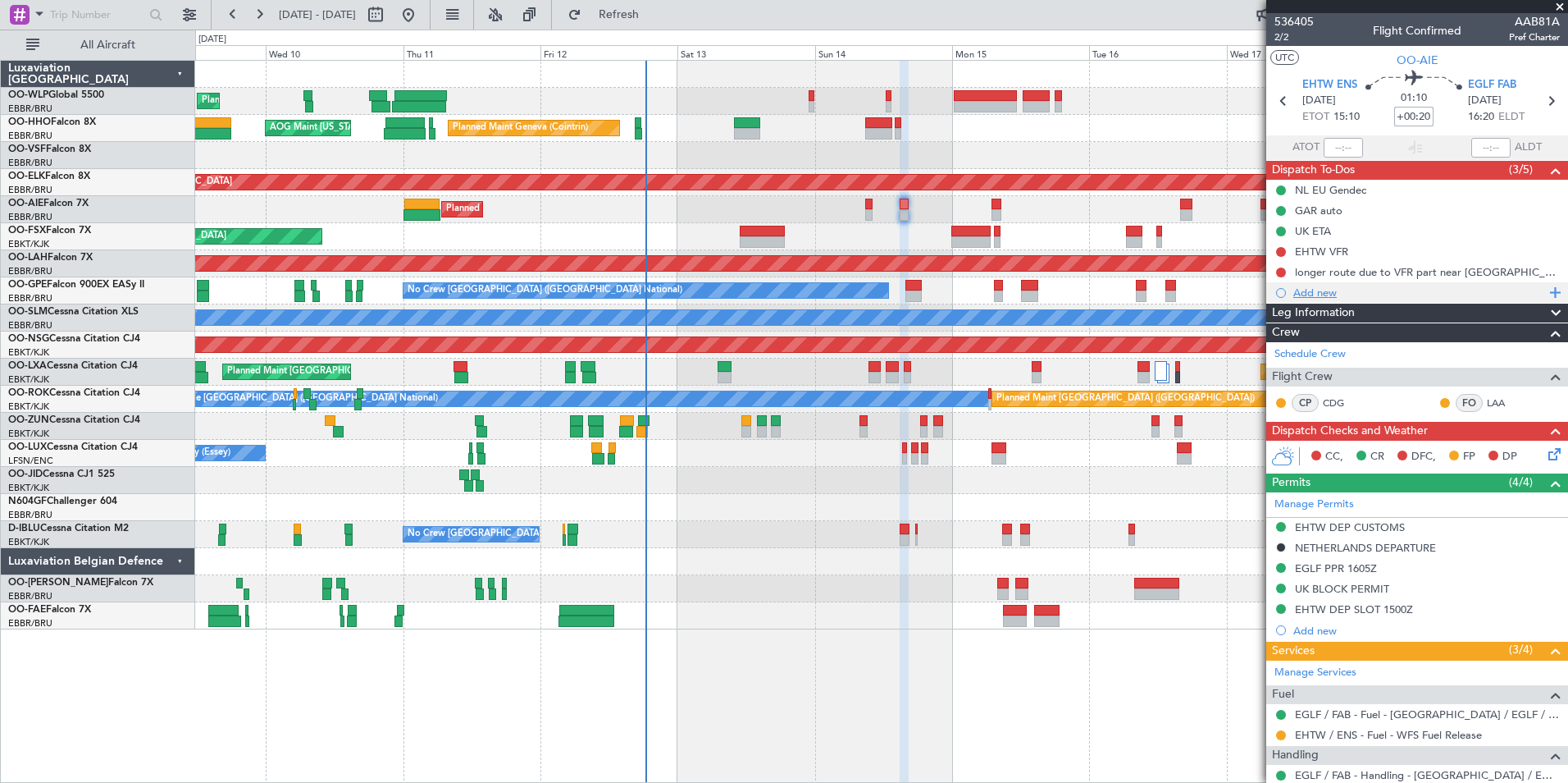
type input "+00:20"
click at [1308, 286] on div "Add new" at bounding box center [1419, 292] width 252 height 14
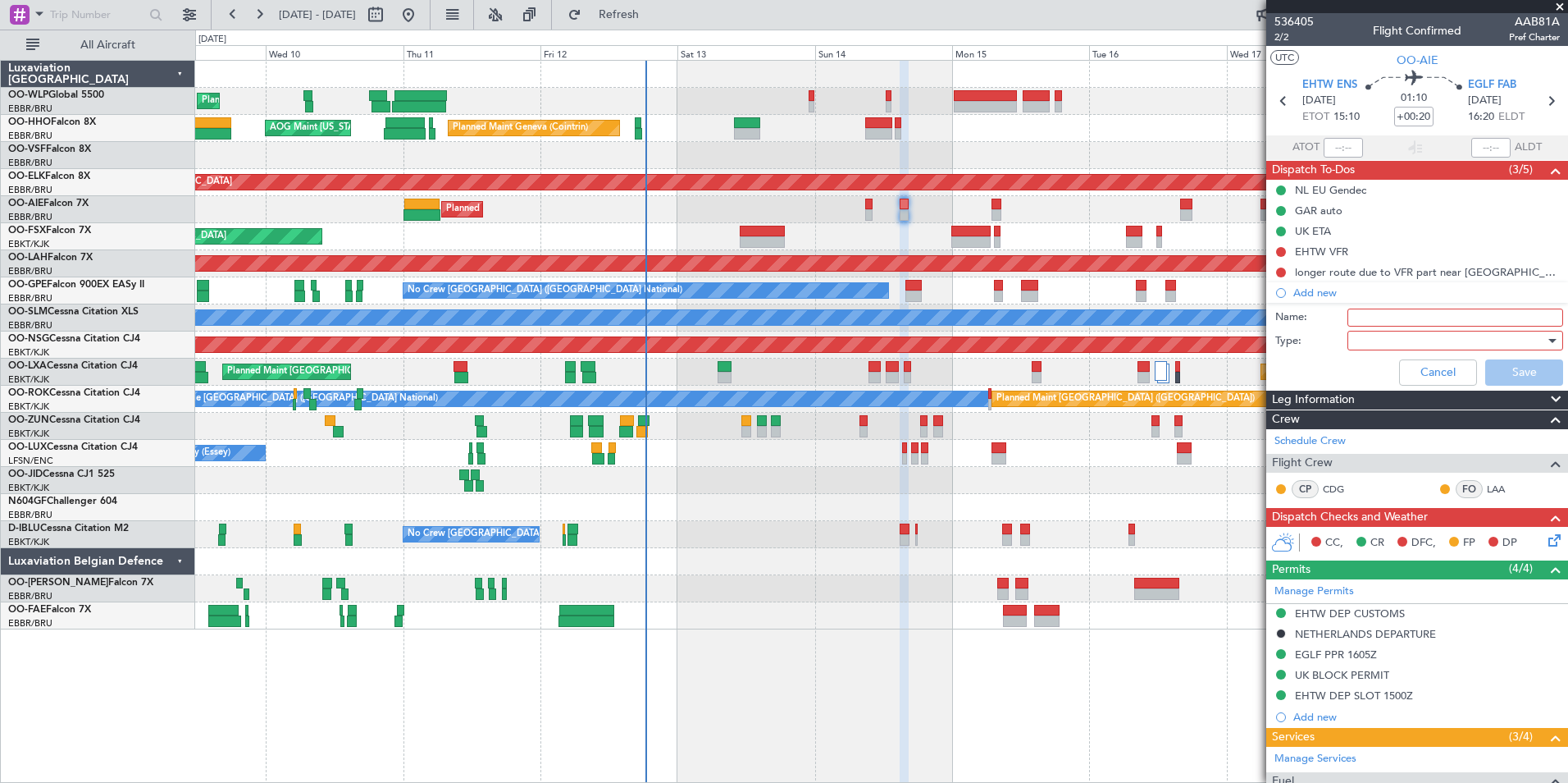
click at [1388, 311] on input "Name:" at bounding box center [1455, 317] width 216 height 18
type input "FPL in FF"
click at [1359, 337] on div at bounding box center [1449, 340] width 191 height 25
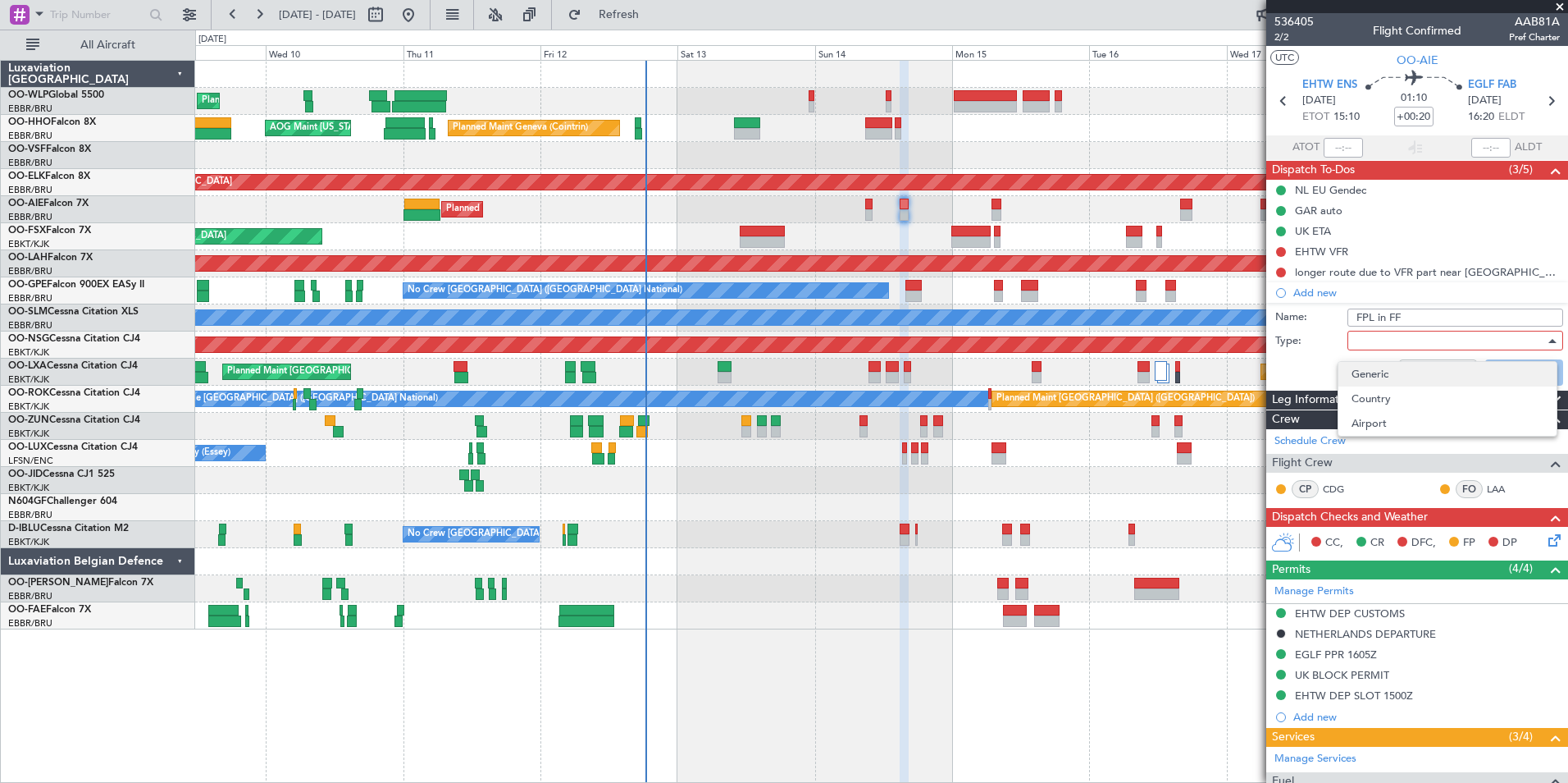
click at [1368, 379] on span "Generic" at bounding box center [1447, 374] width 192 height 25
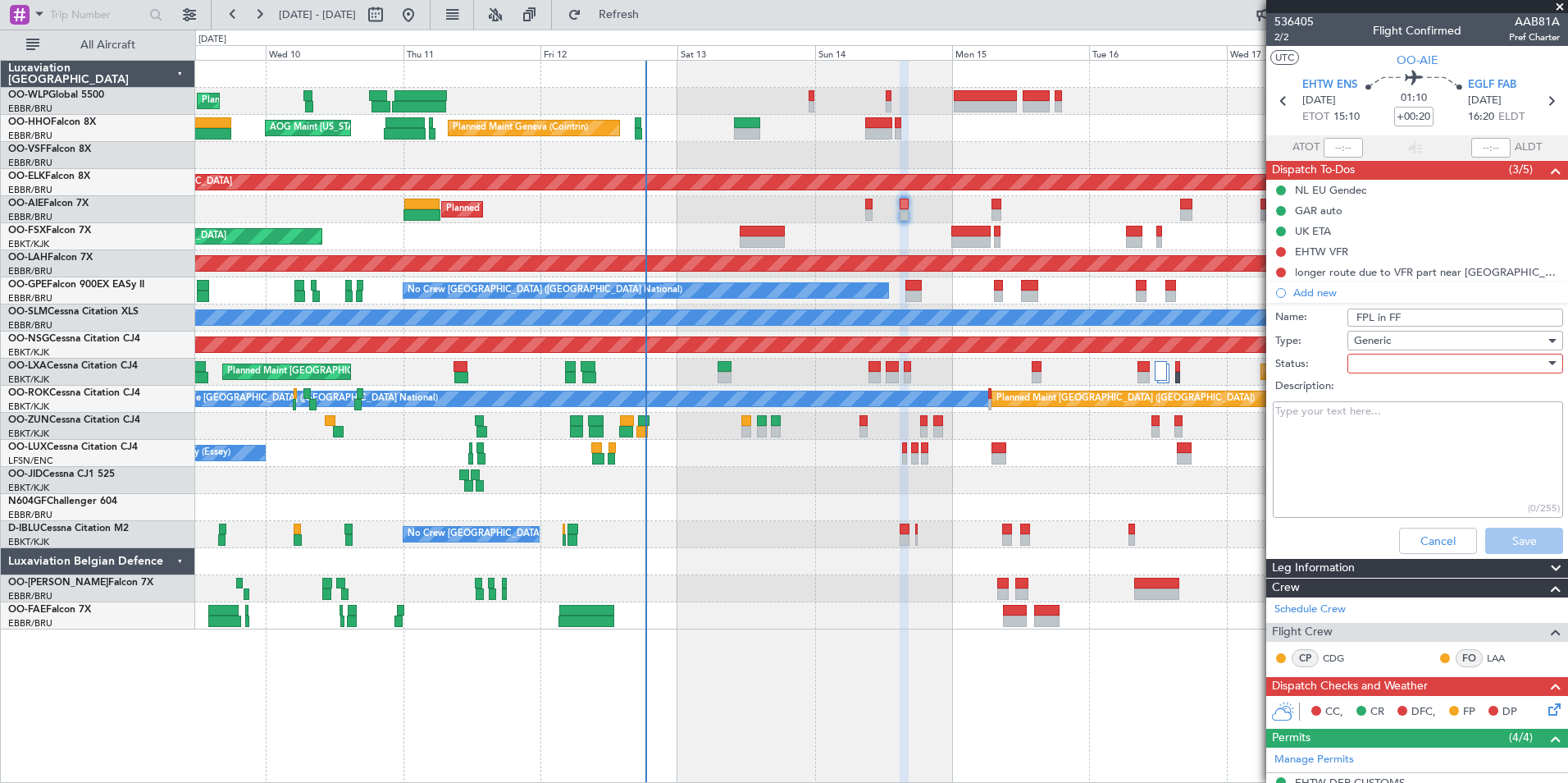
click at [1423, 360] on div at bounding box center [1449, 364] width 191 height 25
click at [1400, 400] on span "Not Started" at bounding box center [1447, 396] width 192 height 25
click at [1497, 534] on button "Save" at bounding box center [1524, 541] width 78 height 27
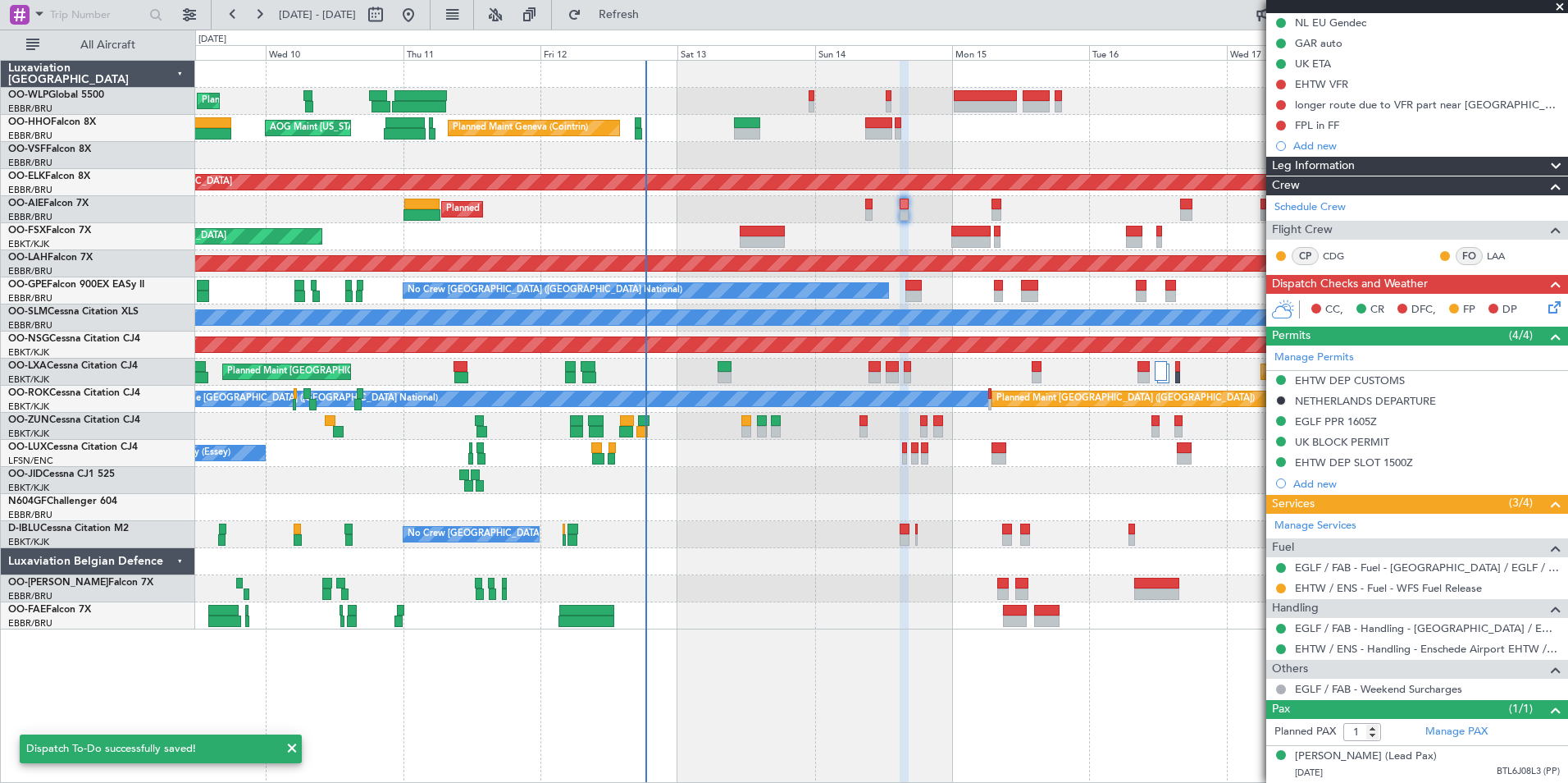
scroll to position [183, 0]
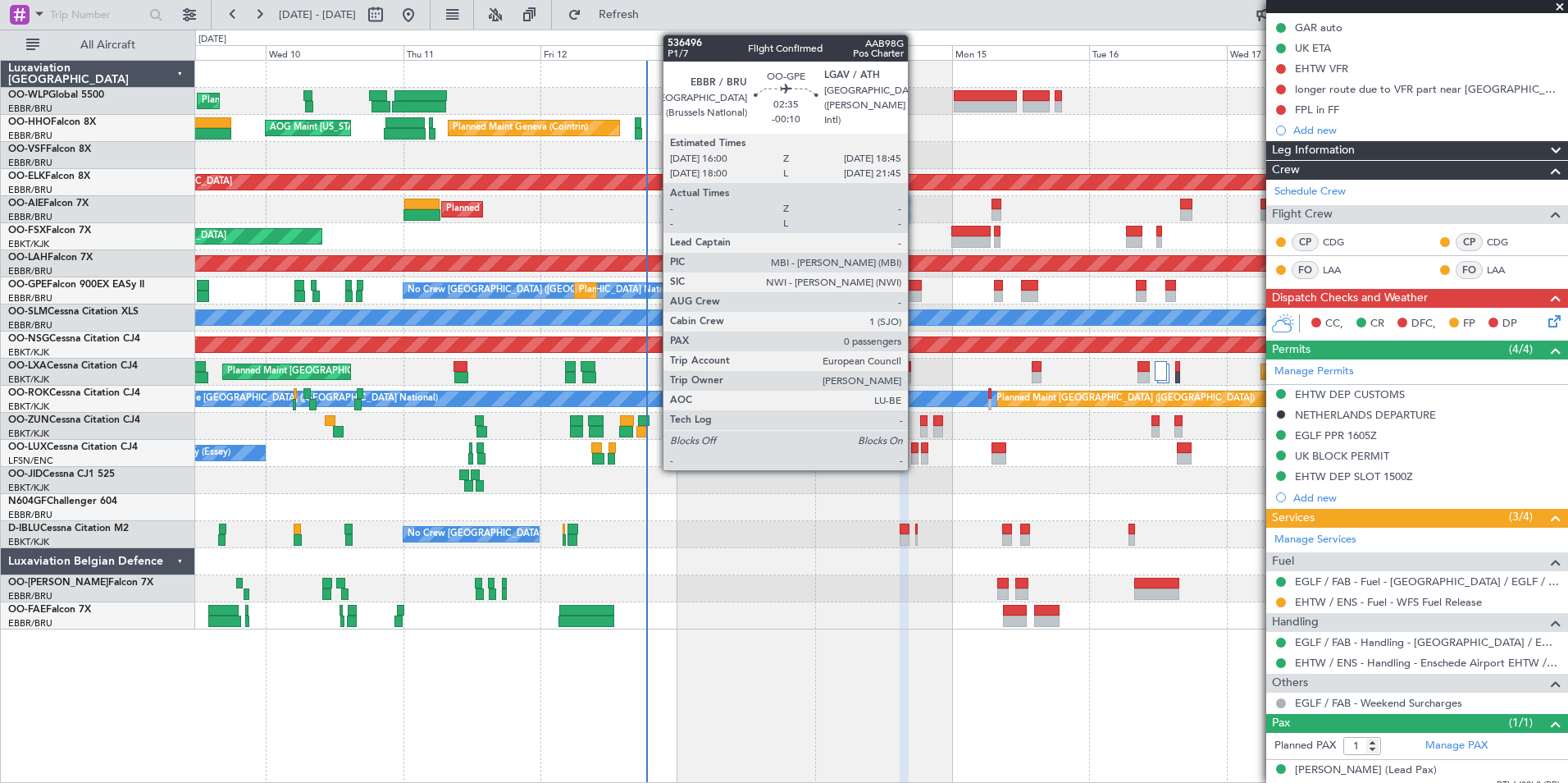
click at [916, 290] on div at bounding box center [913, 285] width 16 height 11
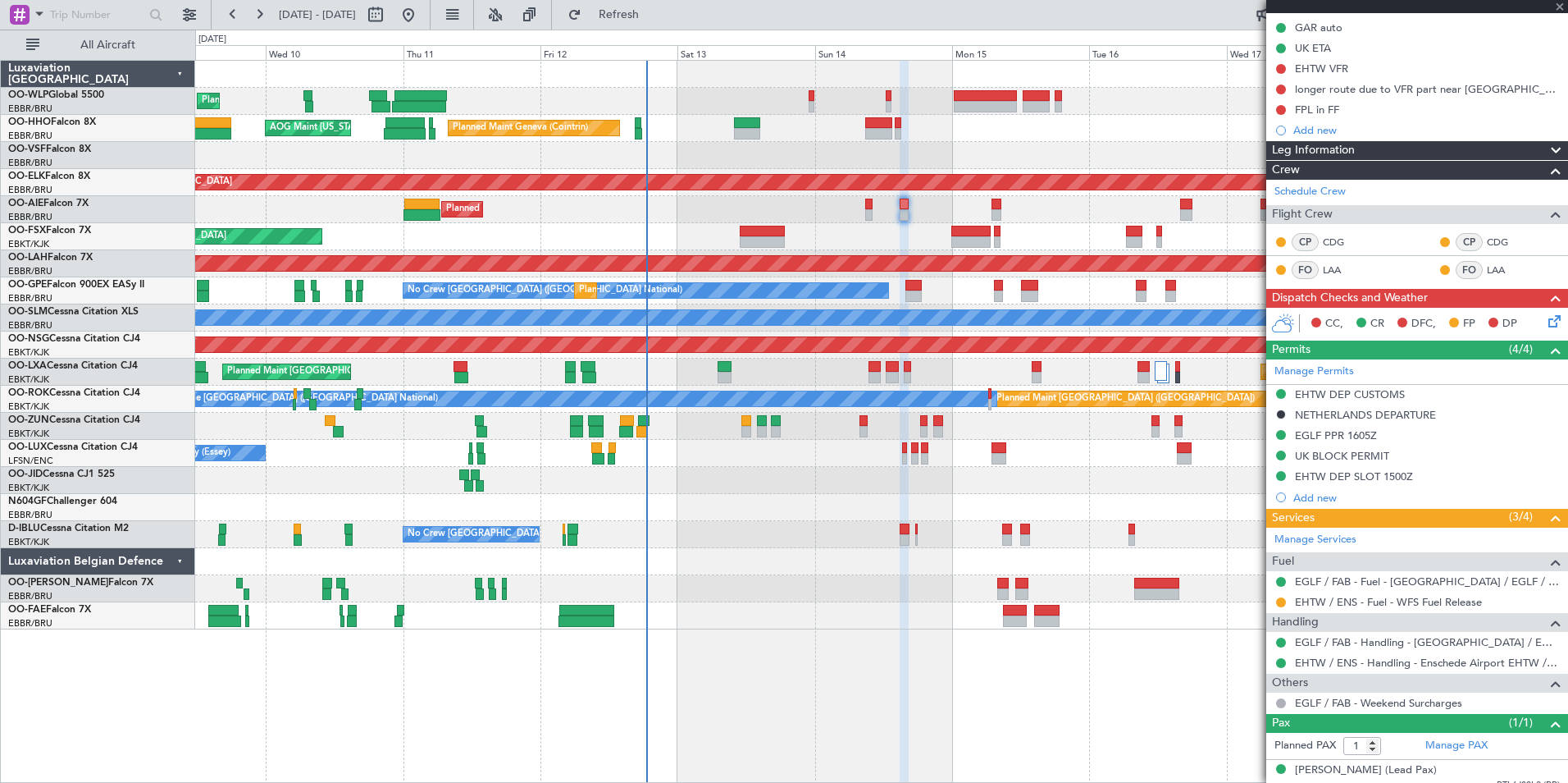
type input "-00:10"
type input "0"
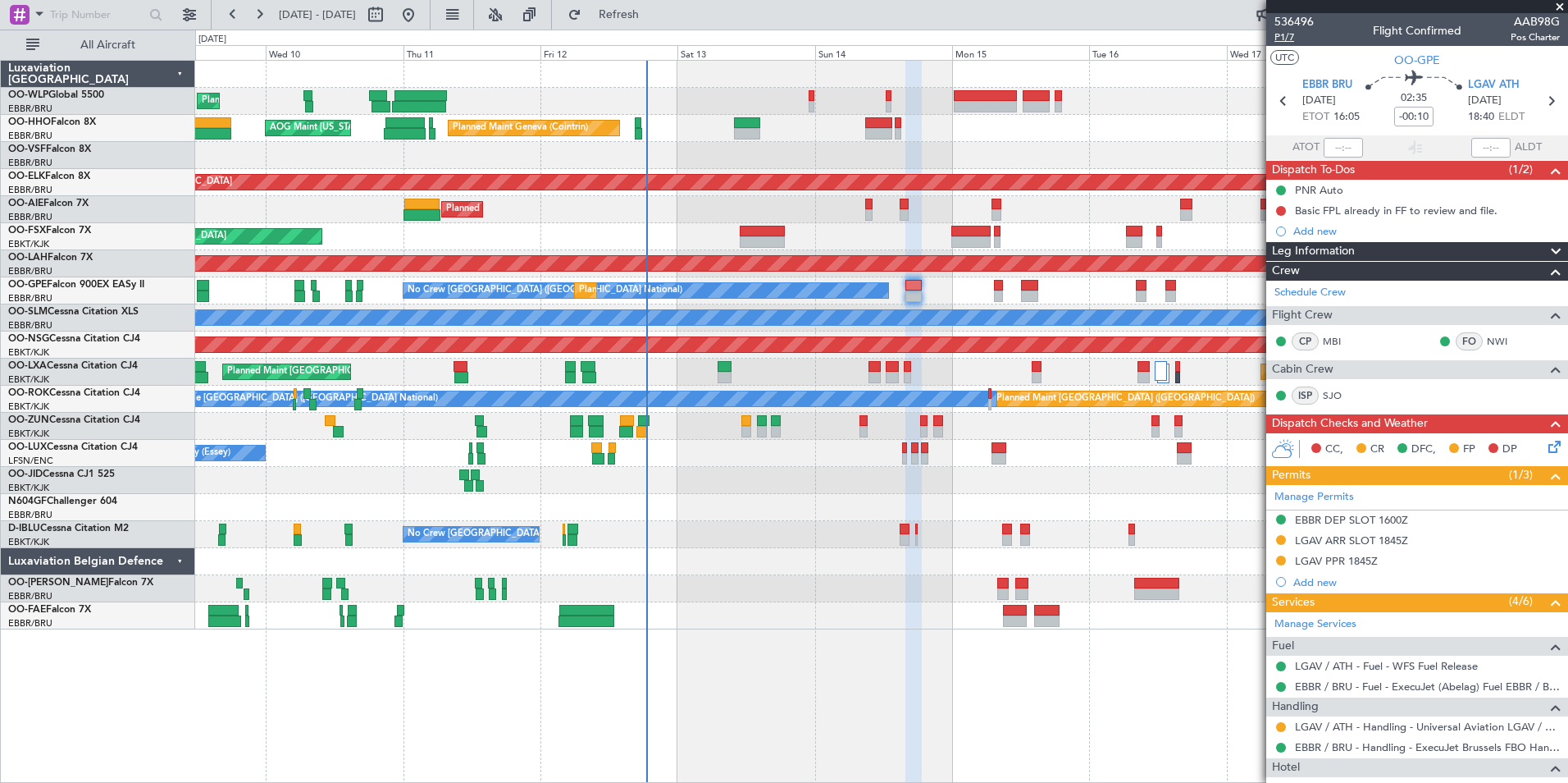
click at [1279, 34] on span "P1/7" at bounding box center [1294, 37] width 39 height 14
click at [1391, 213] on div "Basic FPL already in FF to review and file." at bounding box center [1395, 210] width 202 height 14
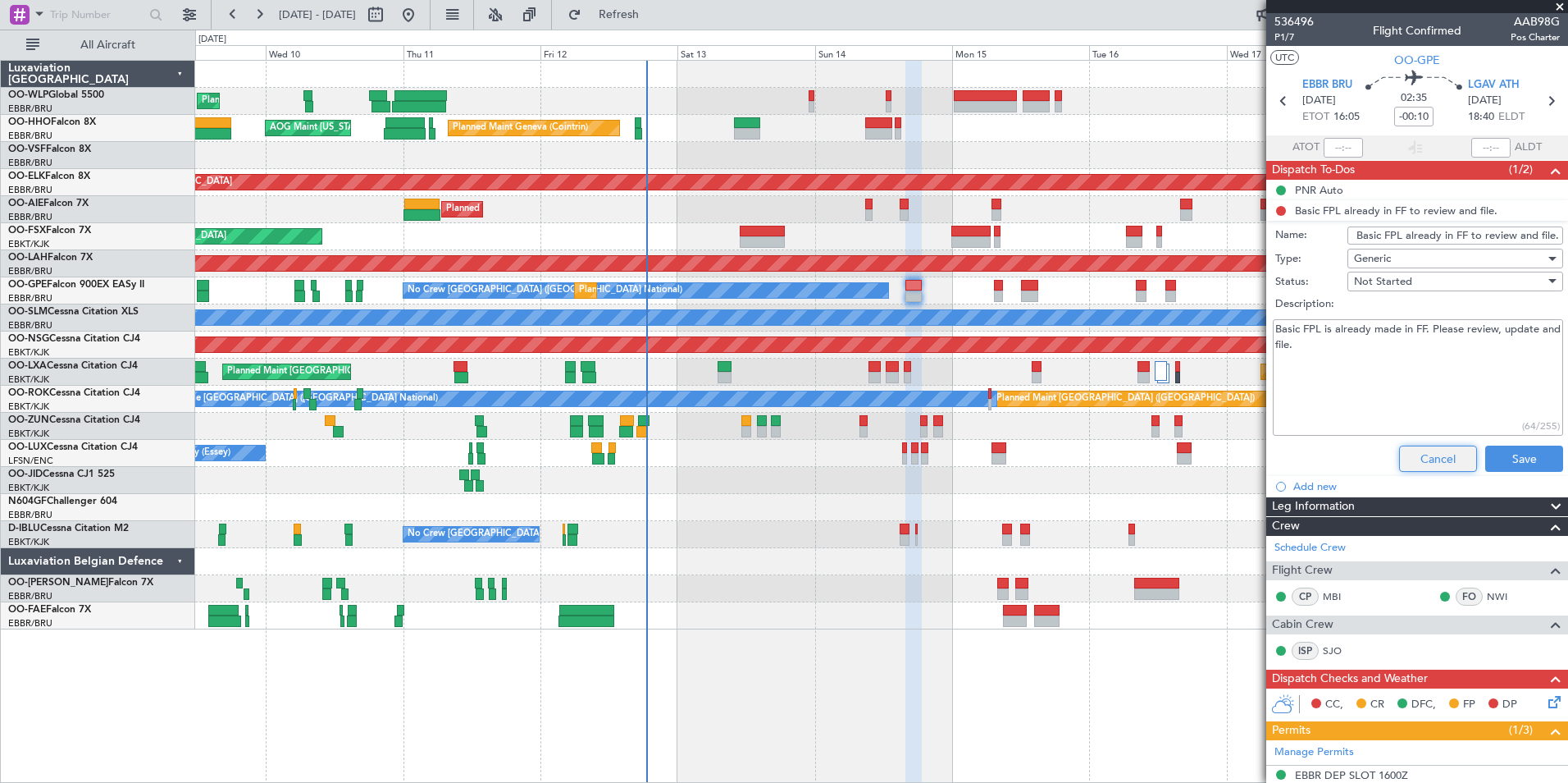
click at [1421, 460] on button "Cancel" at bounding box center [1438, 459] width 78 height 27
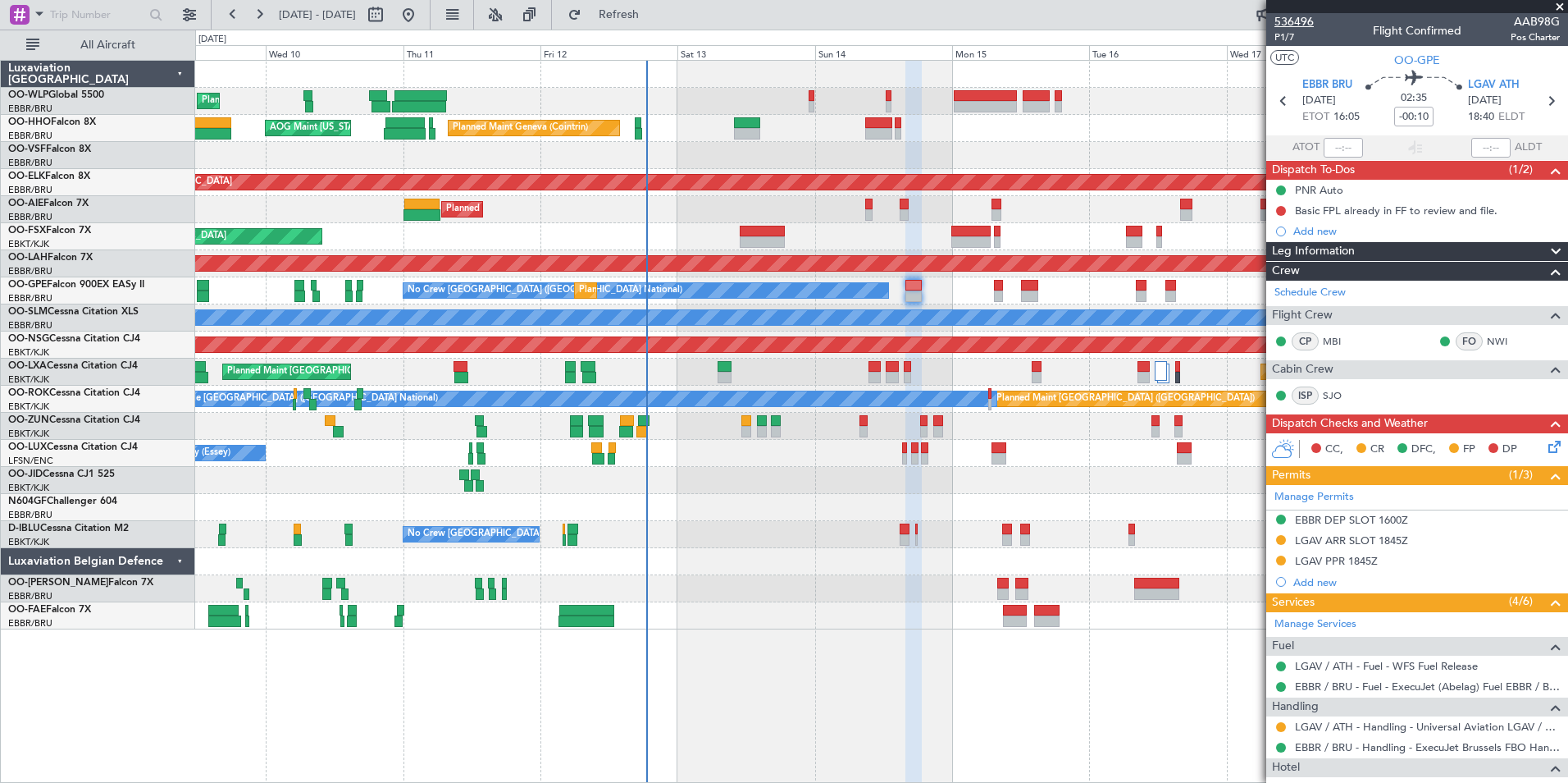
click at [1280, 28] on span "536496" at bounding box center [1294, 22] width 39 height 17
click at [1285, 33] on mat-tooltip-component "Give feedback" at bounding box center [1265, 49] width 90 height 44
click at [1285, 36] on span "P1/7" at bounding box center [1294, 37] width 39 height 14
click at [1303, 229] on div "Add new" at bounding box center [1419, 231] width 252 height 14
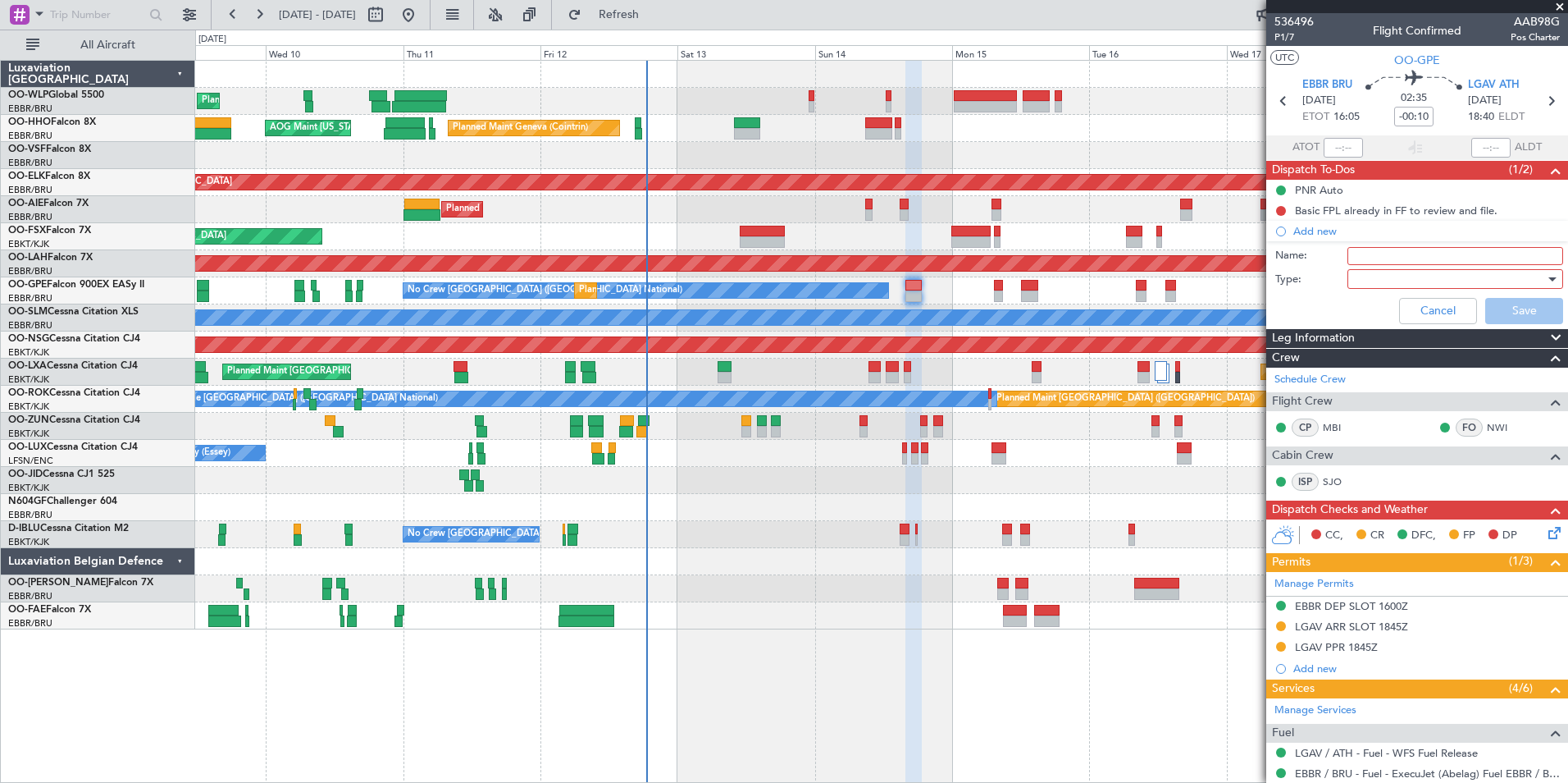
click at [1353, 258] on input "Name:" at bounding box center [1455, 256] width 216 height 18
type input "FPL in FF"
click at [1364, 277] on div at bounding box center [1449, 279] width 191 height 25
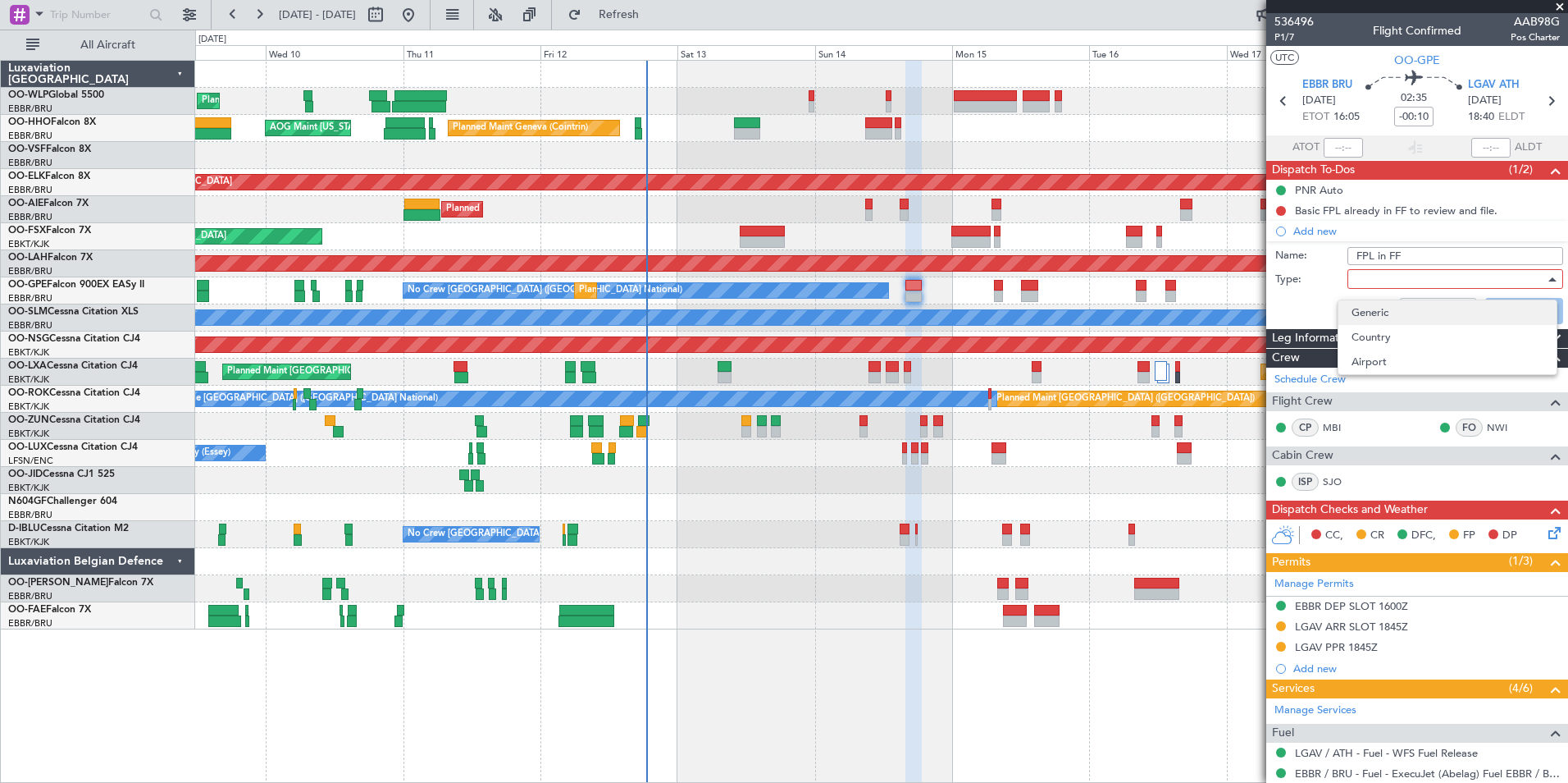
click at [1360, 303] on span "Generic" at bounding box center [1447, 313] width 192 height 25
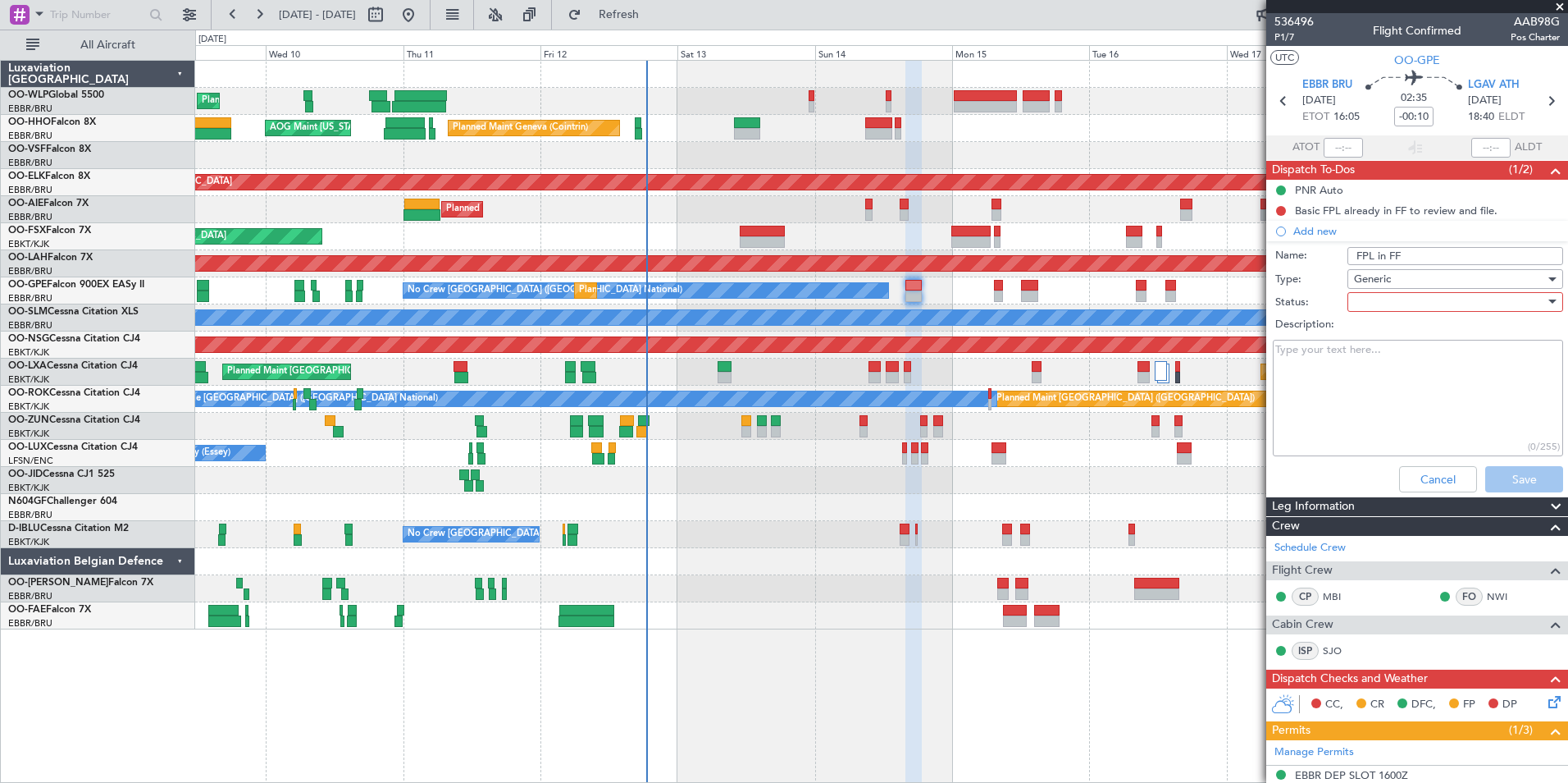
click at [1364, 295] on div at bounding box center [1449, 302] width 191 height 25
click at [1366, 331] on span "Not Started" at bounding box center [1447, 334] width 192 height 25
click at [1489, 478] on button "Save" at bounding box center [1524, 479] width 78 height 27
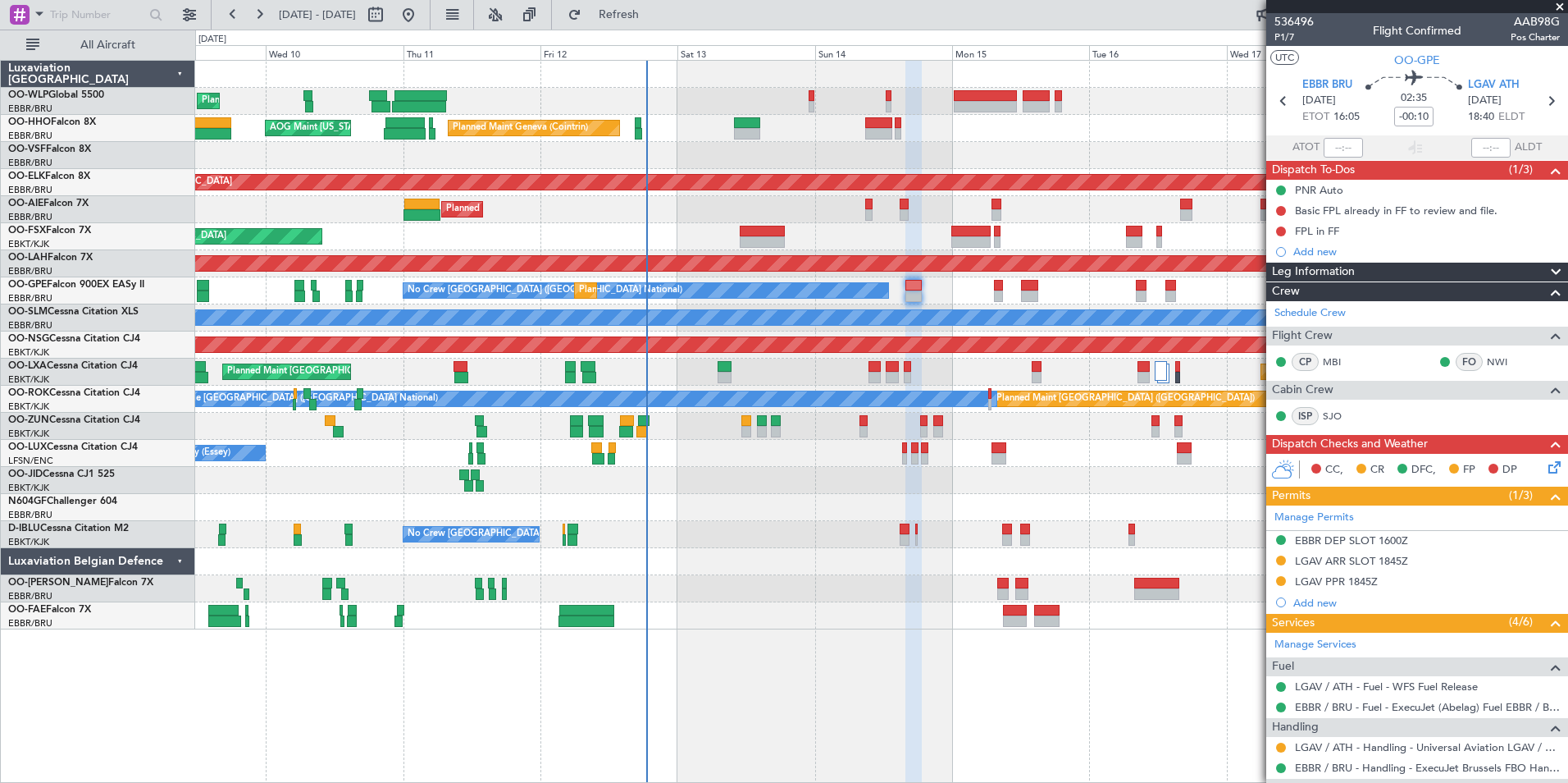
click at [1545, 471] on icon at bounding box center [1552, 465] width 13 height 13
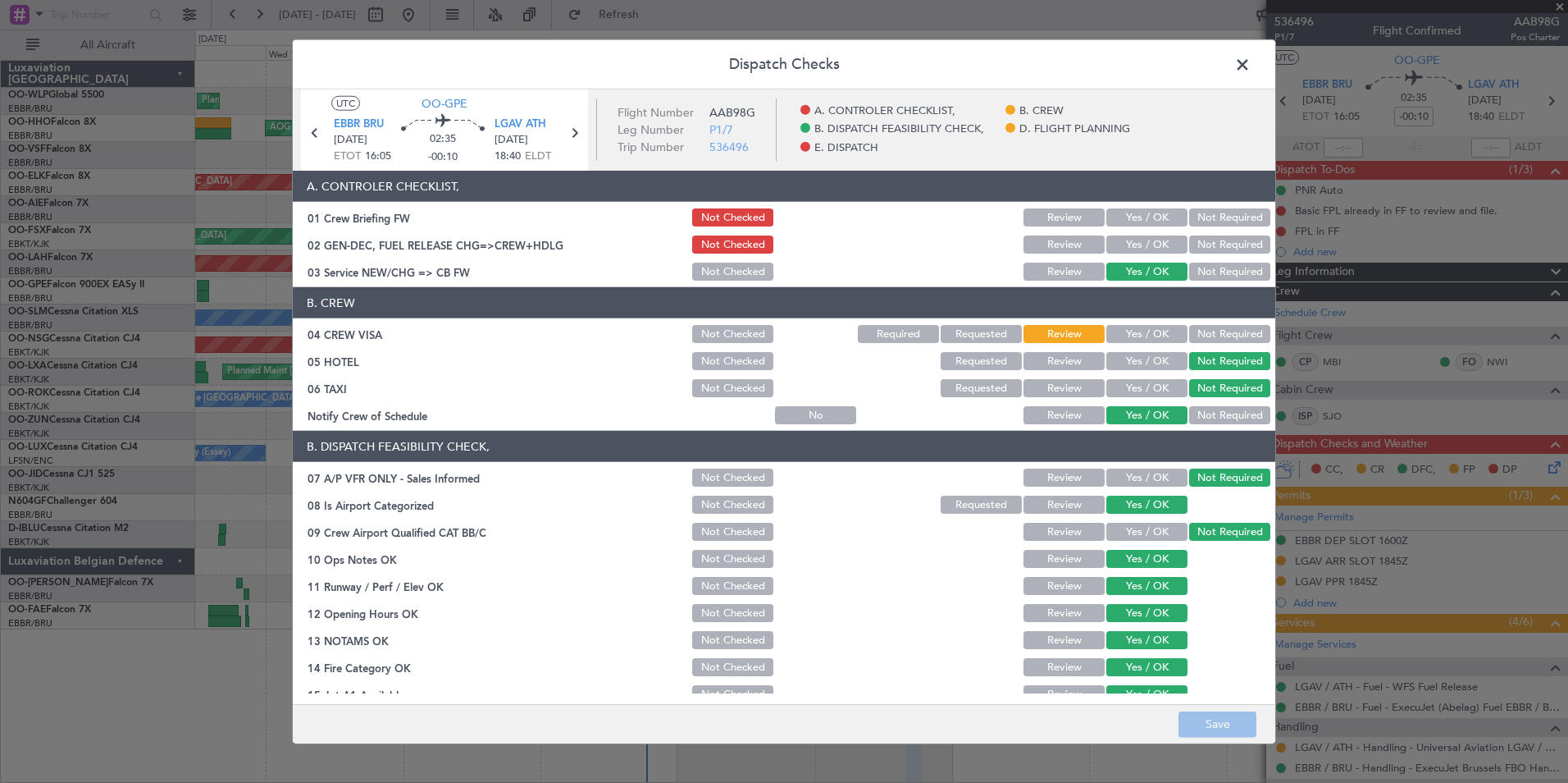
click at [1113, 238] on button "Yes / OK" at bounding box center [1146, 244] width 81 height 18
click at [1199, 716] on button "Save" at bounding box center [1218, 724] width 78 height 27
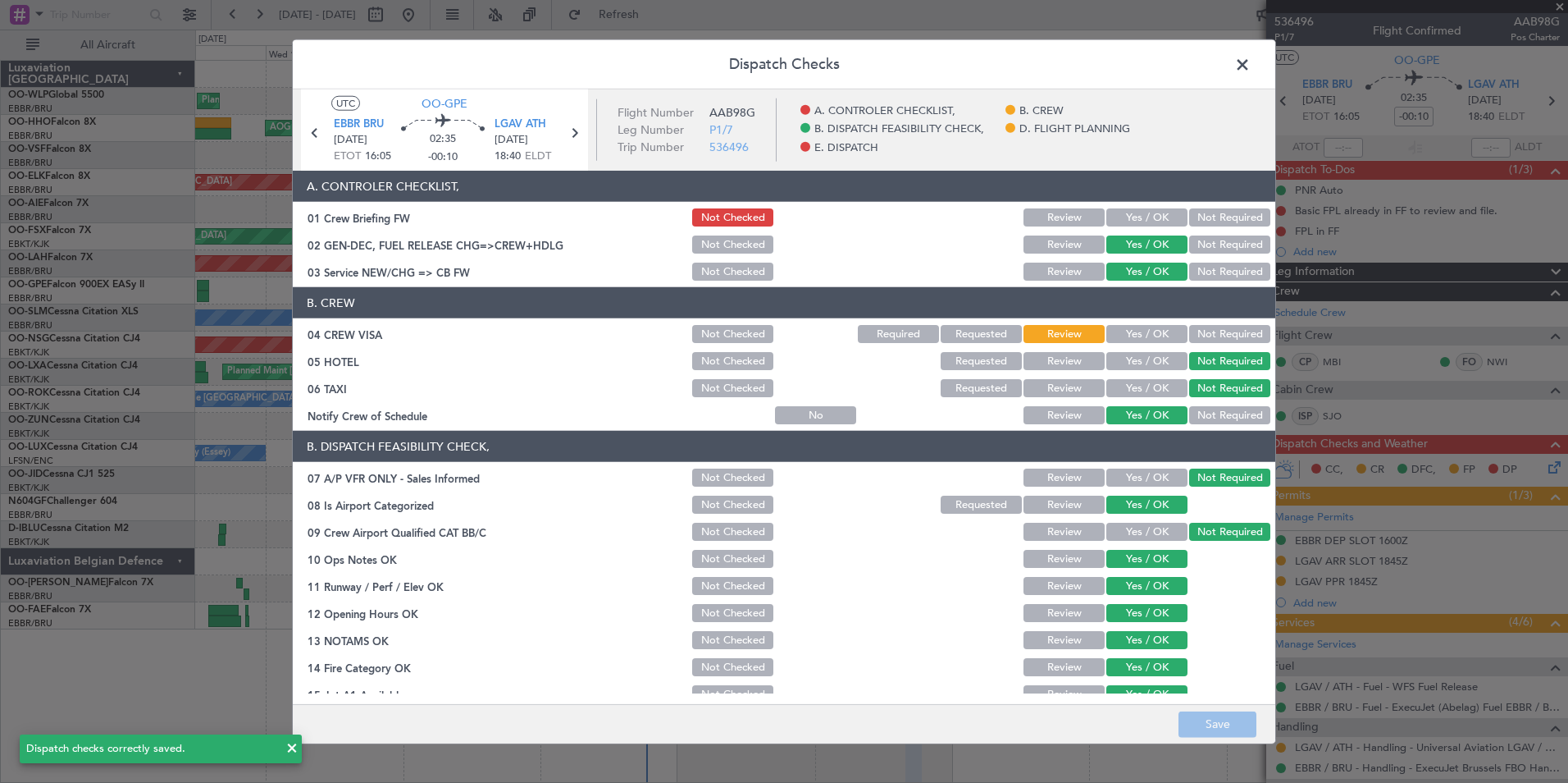
click at [1204, 340] on button "Not Required" at bounding box center [1229, 334] width 81 height 18
click at [1217, 723] on button "Save" at bounding box center [1218, 724] width 78 height 27
click at [1251, 57] on span at bounding box center [1251, 68] width 0 height 33
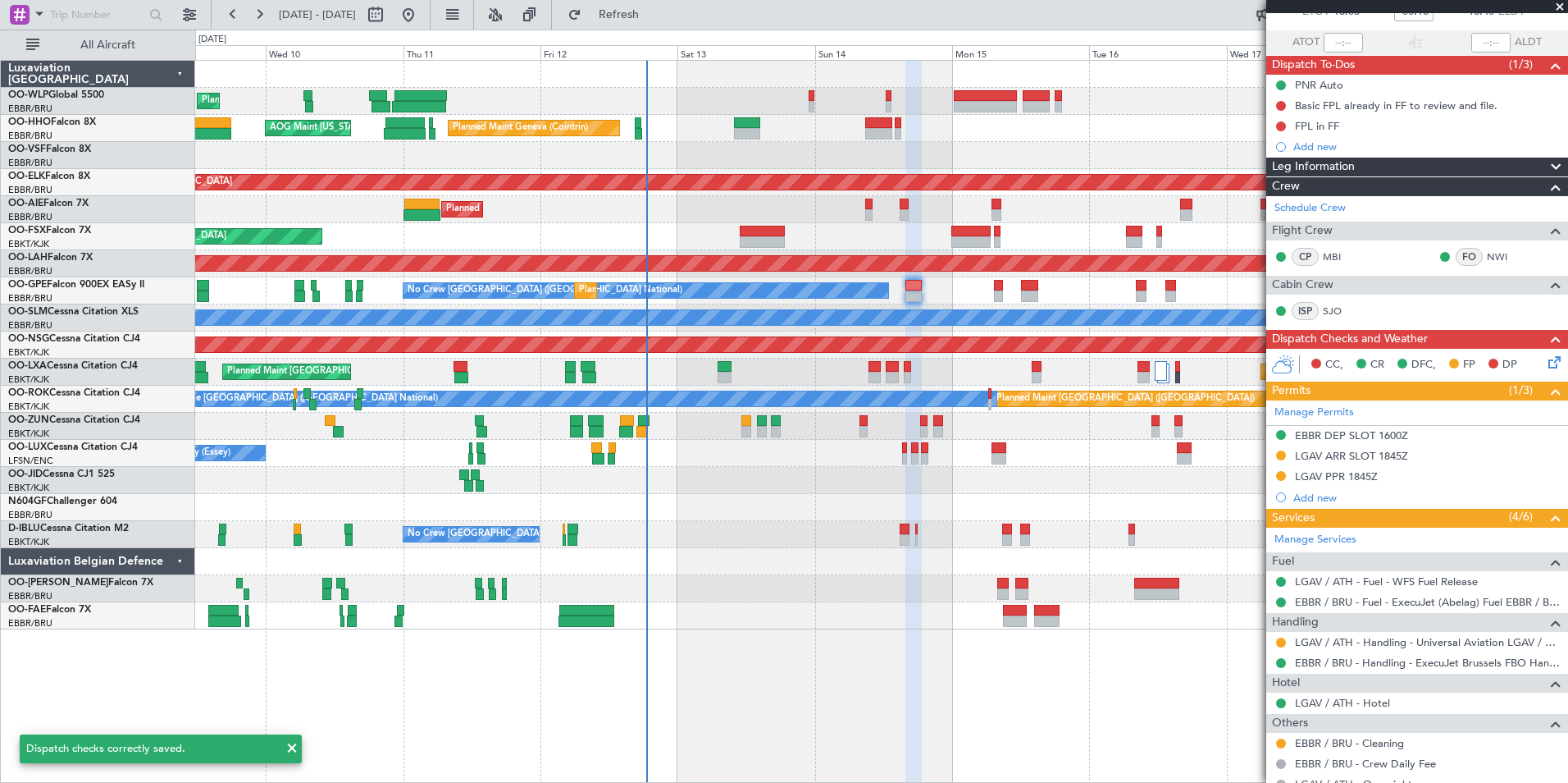
scroll to position [162, 0]
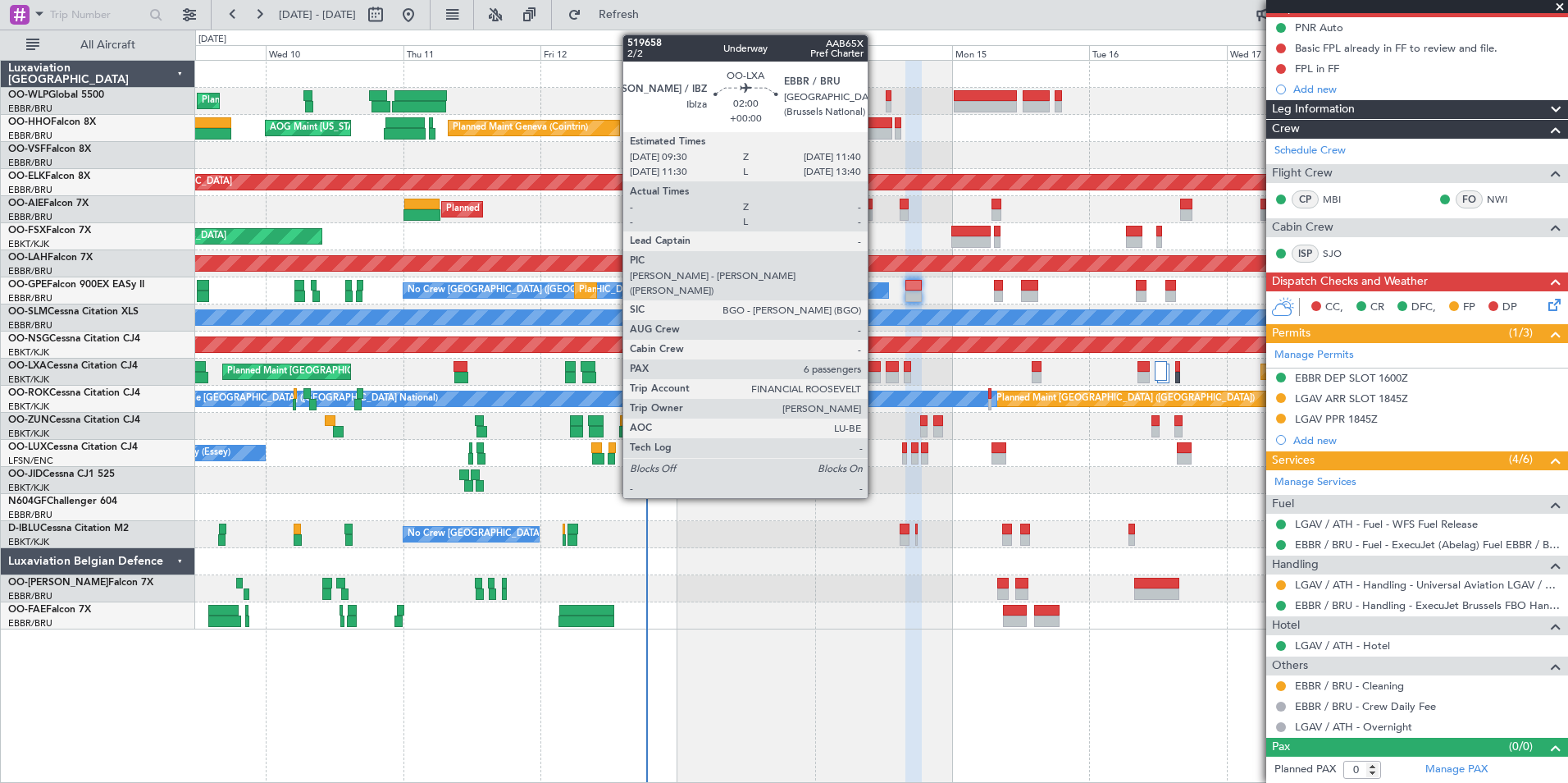
click at [875, 377] on div at bounding box center [875, 377] width 13 height 11
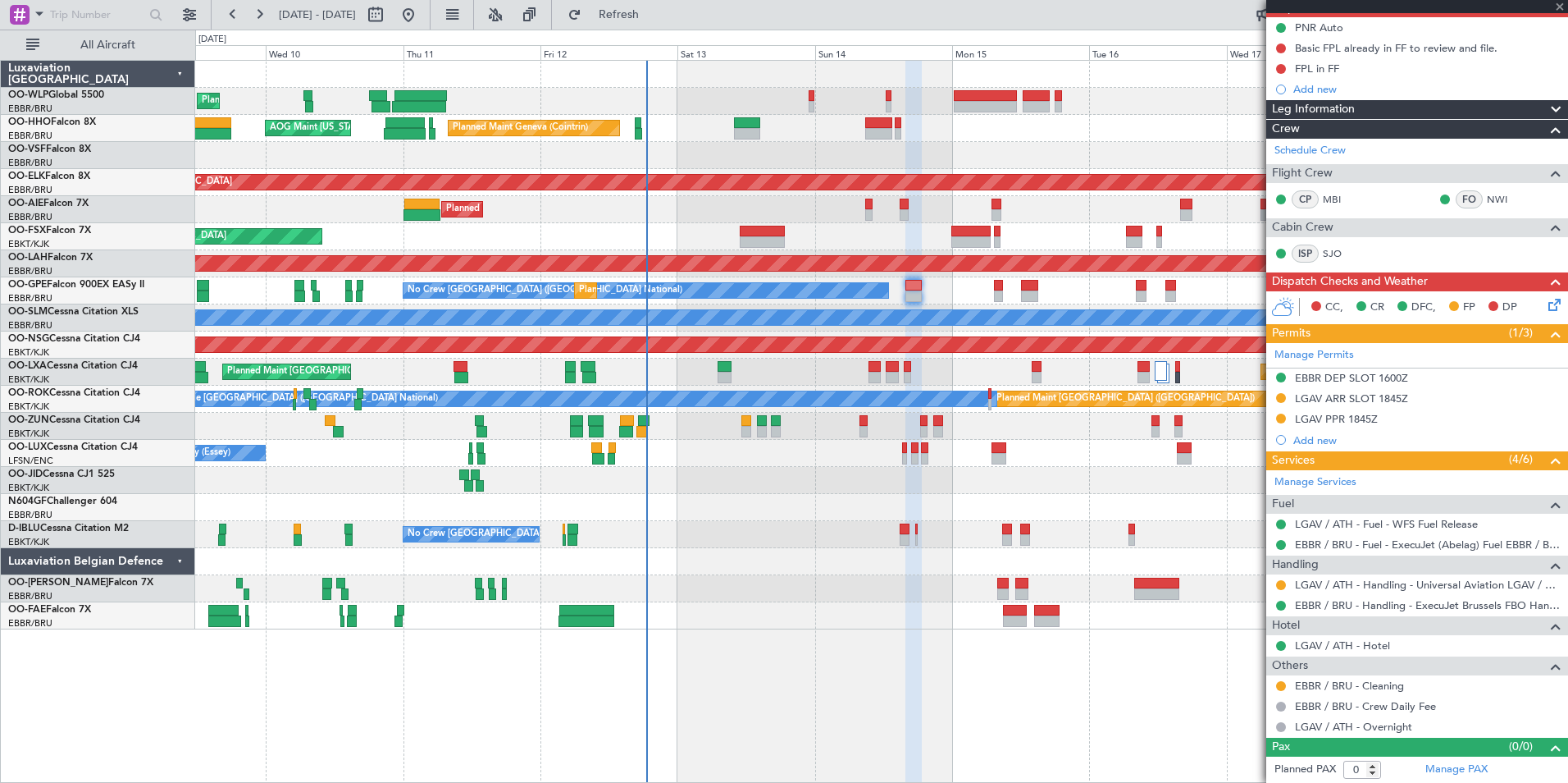
type input "6"
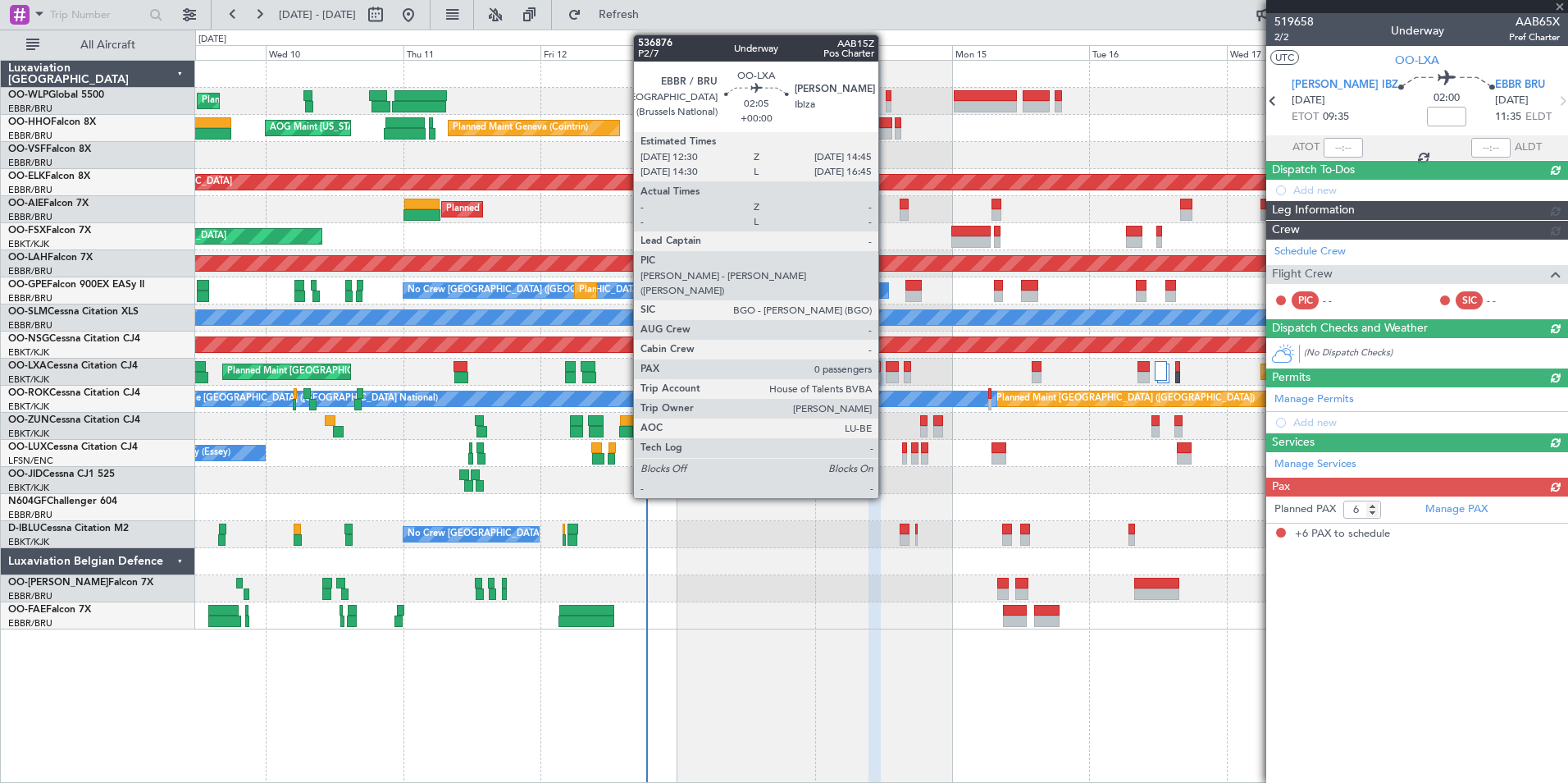
scroll to position [0, 0]
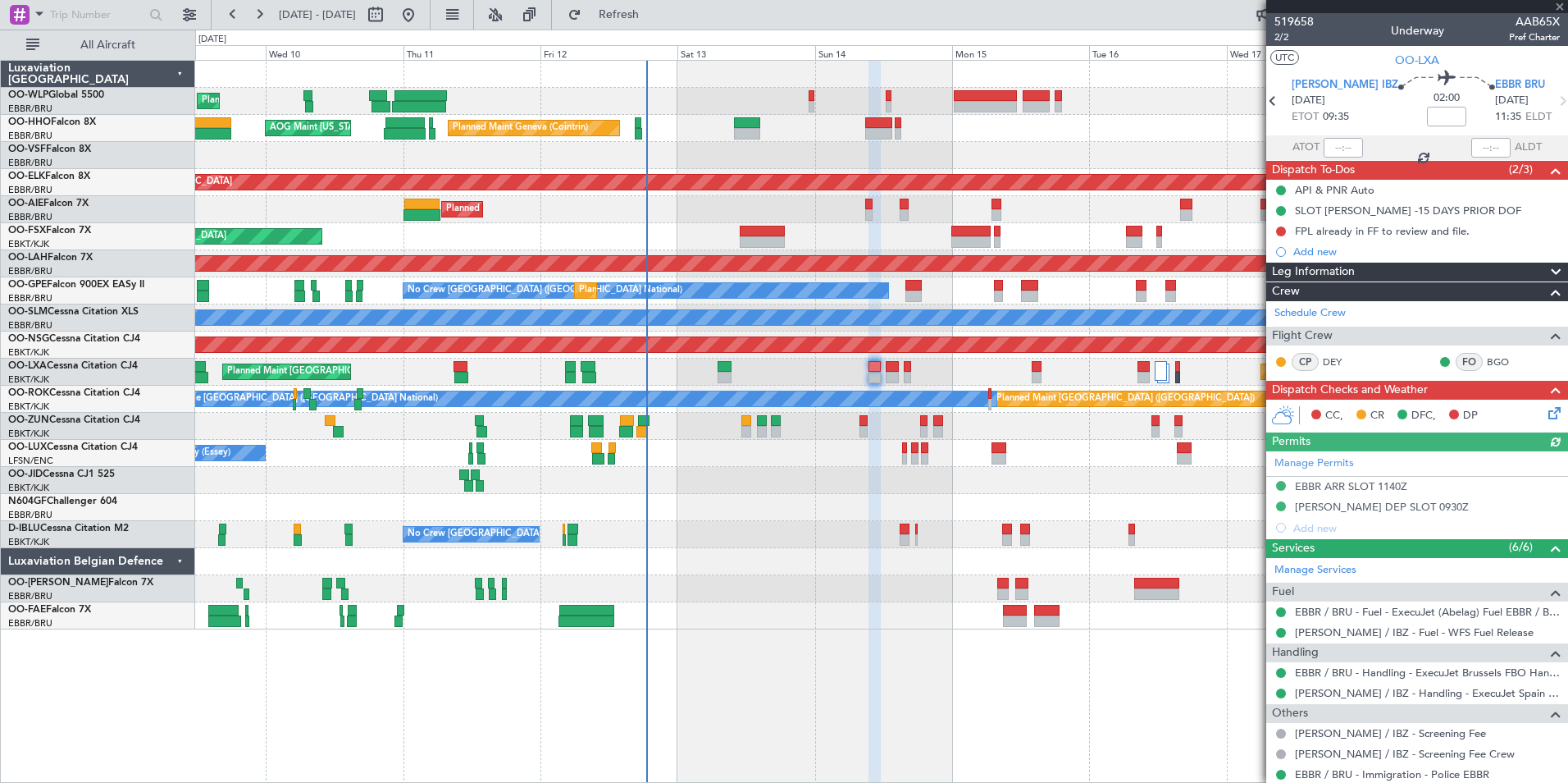
click at [1545, 417] on icon at bounding box center [1552, 411] width 13 height 13
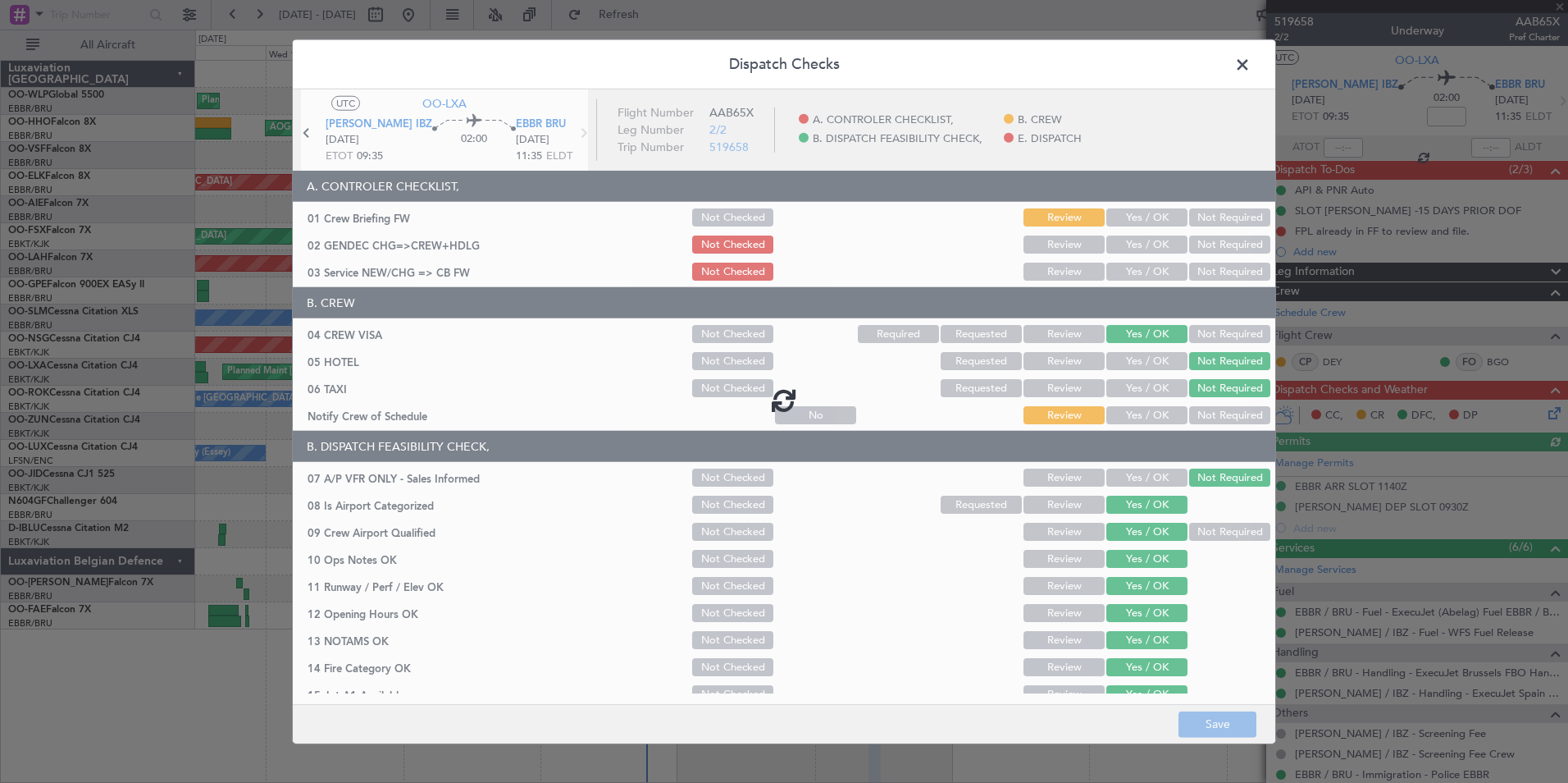
click at [1251, 74] on span at bounding box center [1251, 68] width 0 height 33
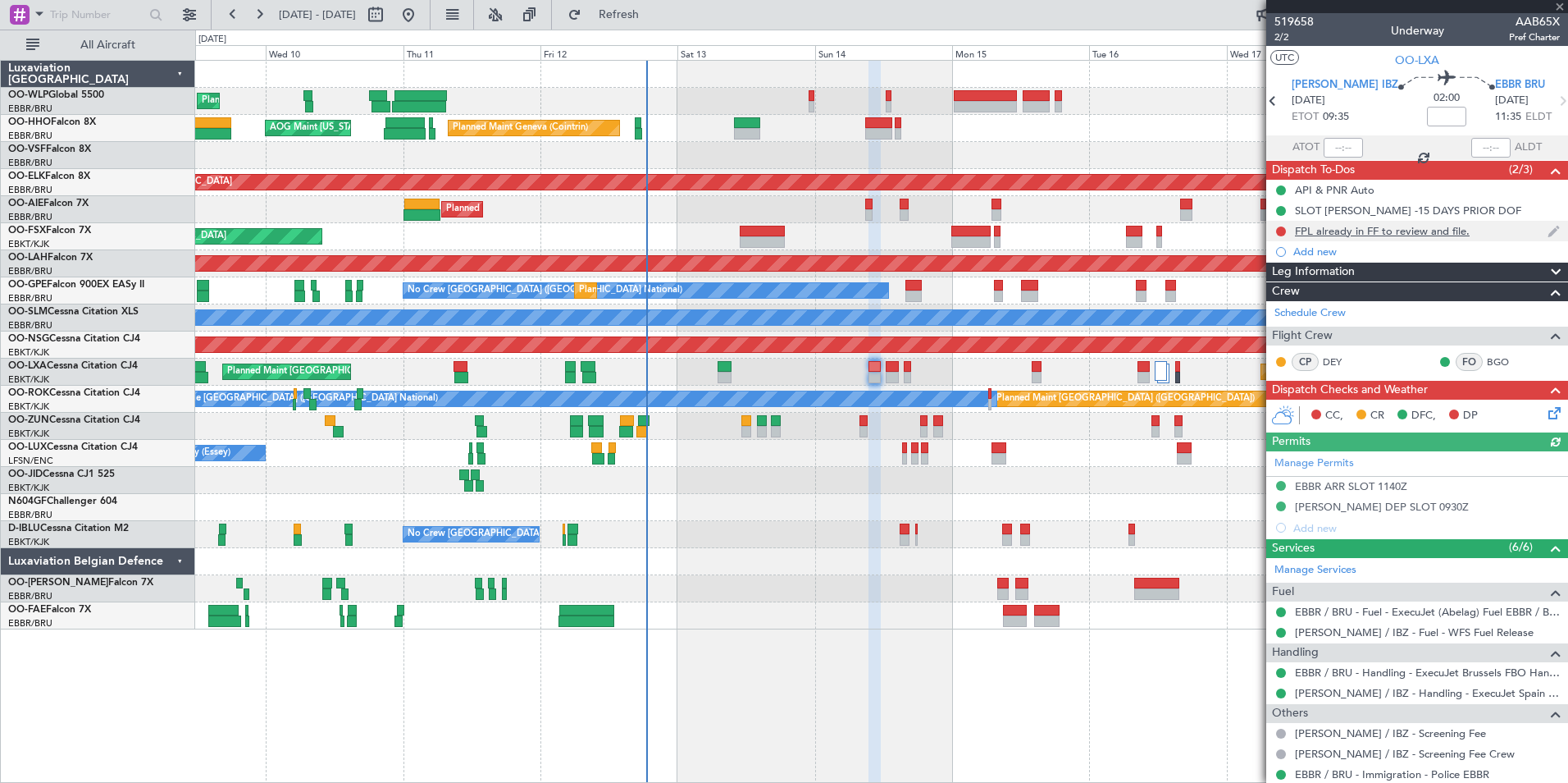
click at [1340, 231] on div "FPL already in FF to review and file." at bounding box center [1382, 231] width 175 height 14
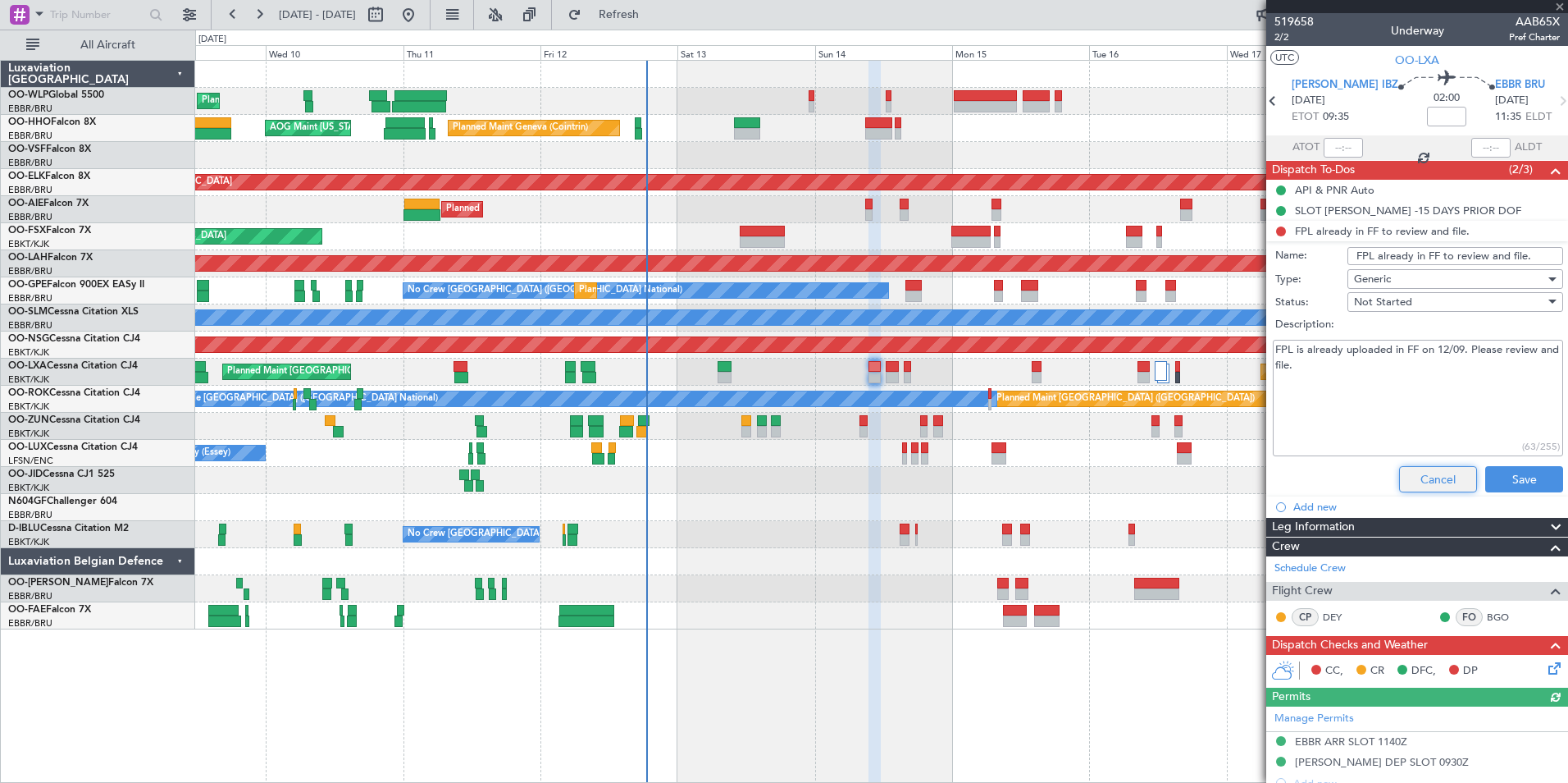
click at [1421, 474] on button "Cancel" at bounding box center [1438, 479] width 78 height 27
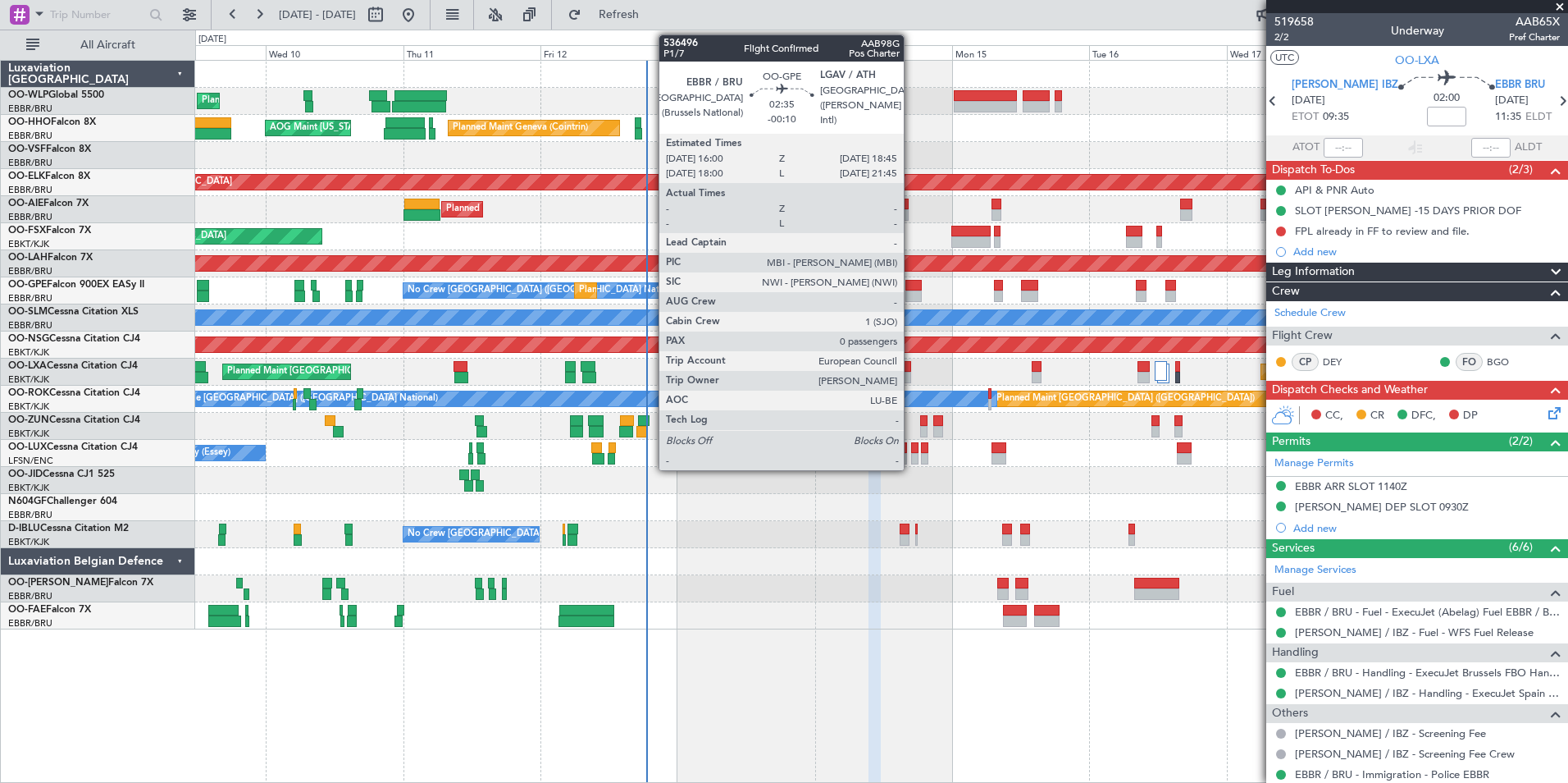
click at [911, 296] on div at bounding box center [913, 296] width 16 height 11
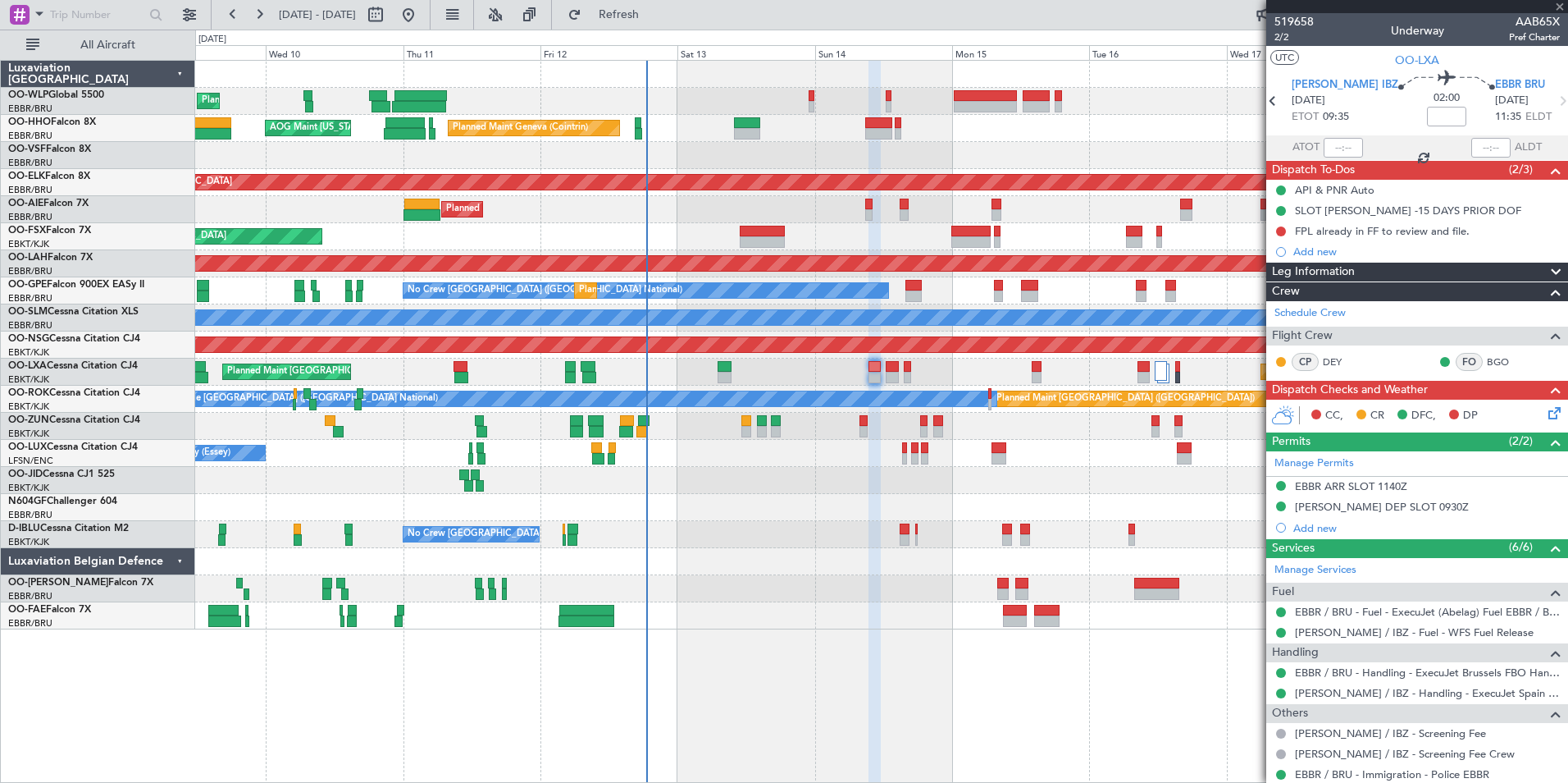
type input "-00:10"
type input "0"
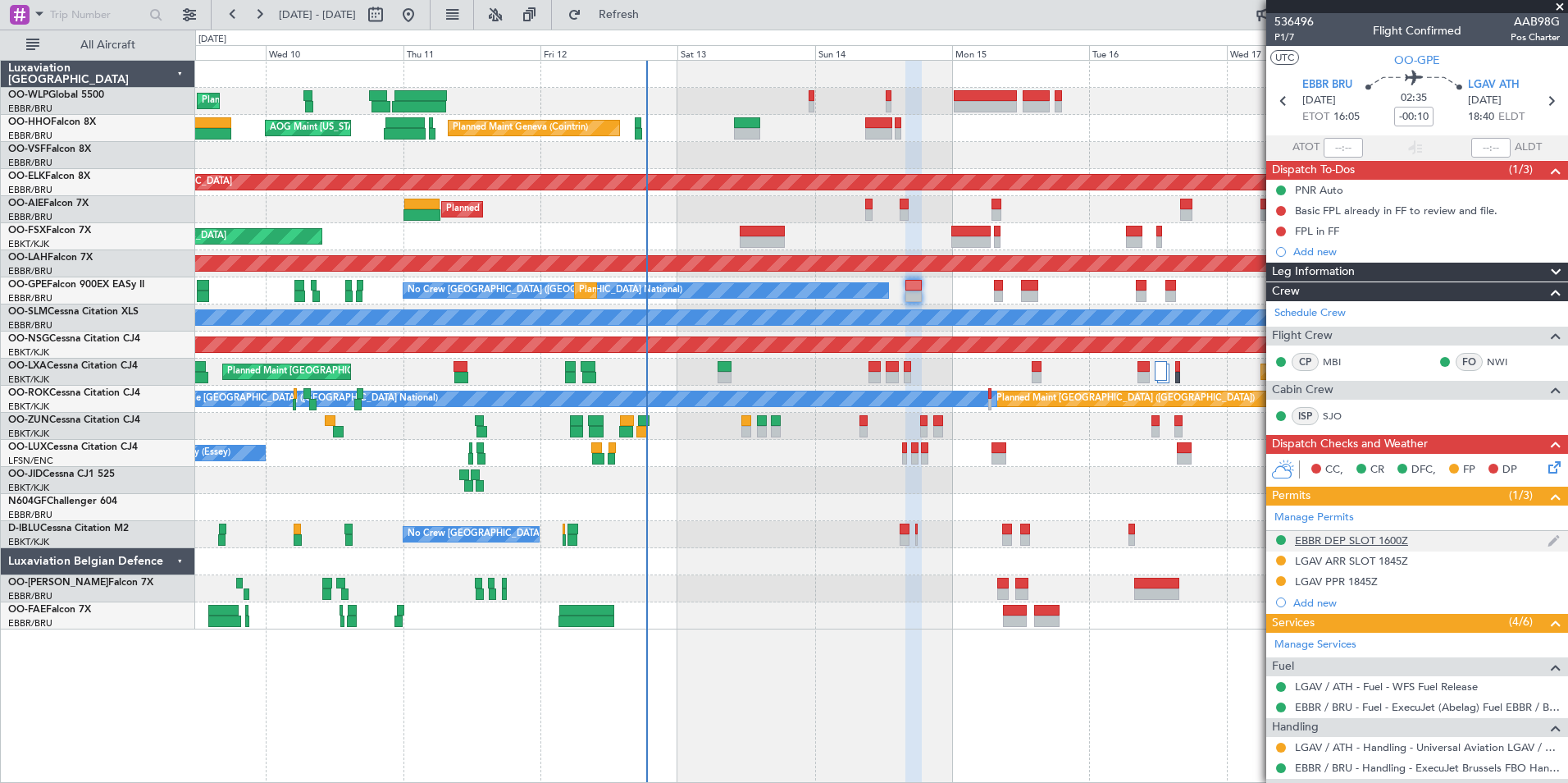
click at [1353, 544] on div "EBBR DEP SLOT 1600Z" at bounding box center [1351, 540] width 113 height 14
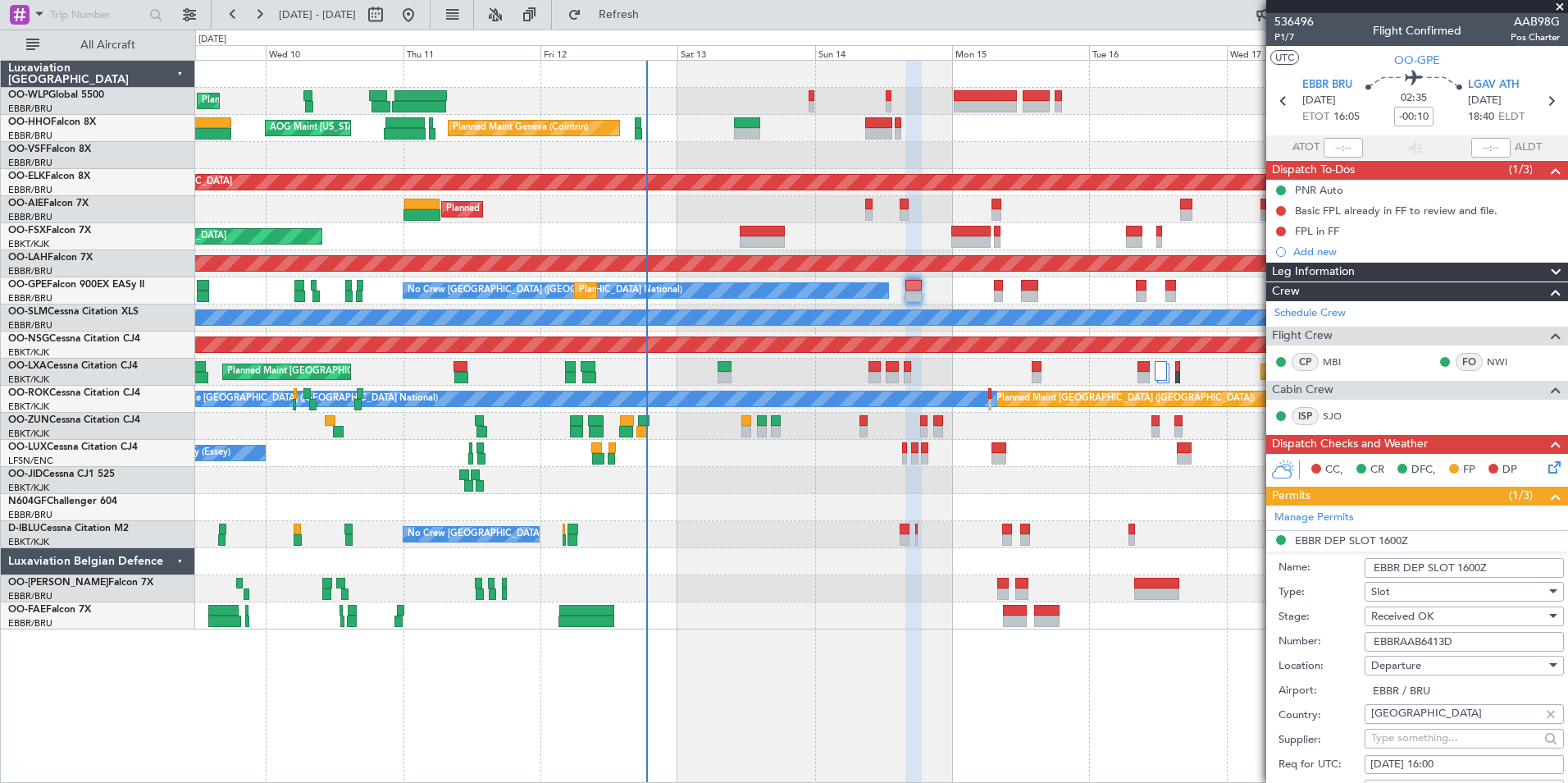
click at [1395, 638] on input "EBBRAAB6413D" at bounding box center [1464, 641] width 199 height 20
click at [1511, 639] on input "EBBRAAB6413D" at bounding box center [1464, 641] width 199 height 20
type input "EBBRAAB6413D00"
click at [1424, 615] on span "Received OK" at bounding box center [1403, 617] width 63 height 15
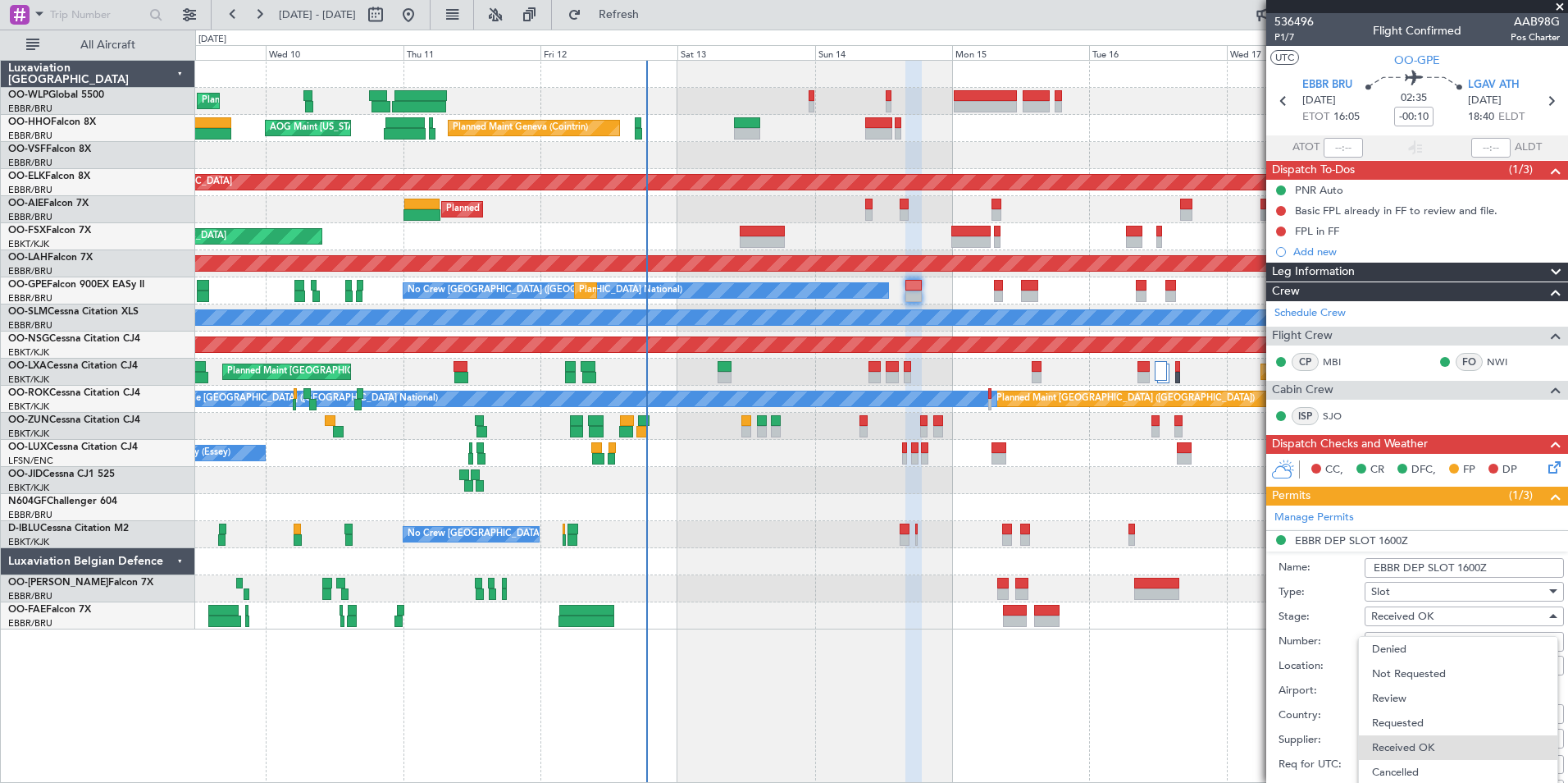
click at [1300, 637] on div at bounding box center [784, 392] width 1568 height 783
click at [1390, 647] on input "EBBRAAB6413D00" at bounding box center [1464, 641] width 199 height 20
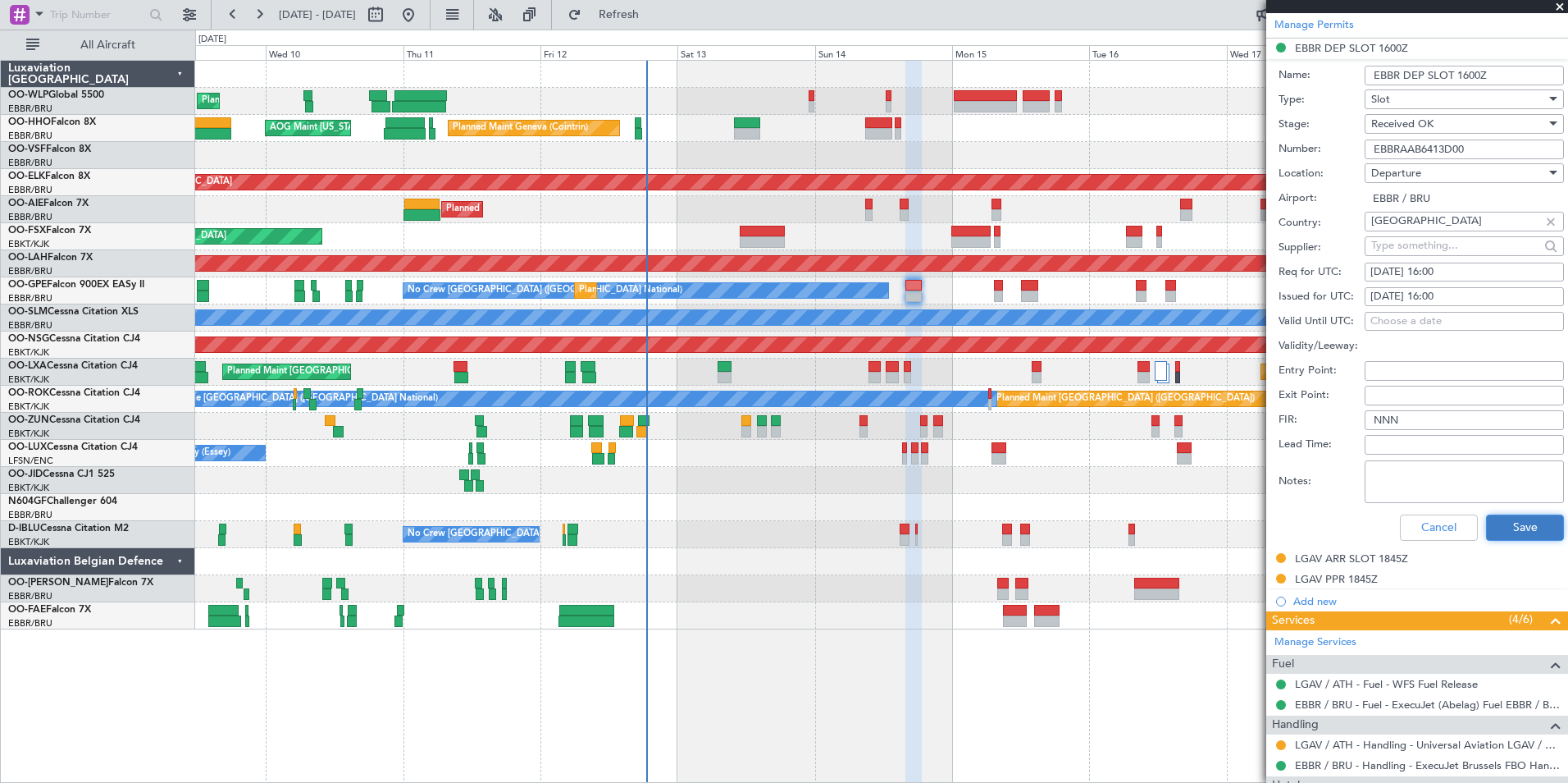
click at [1501, 524] on button "Save" at bounding box center [1525, 527] width 78 height 27
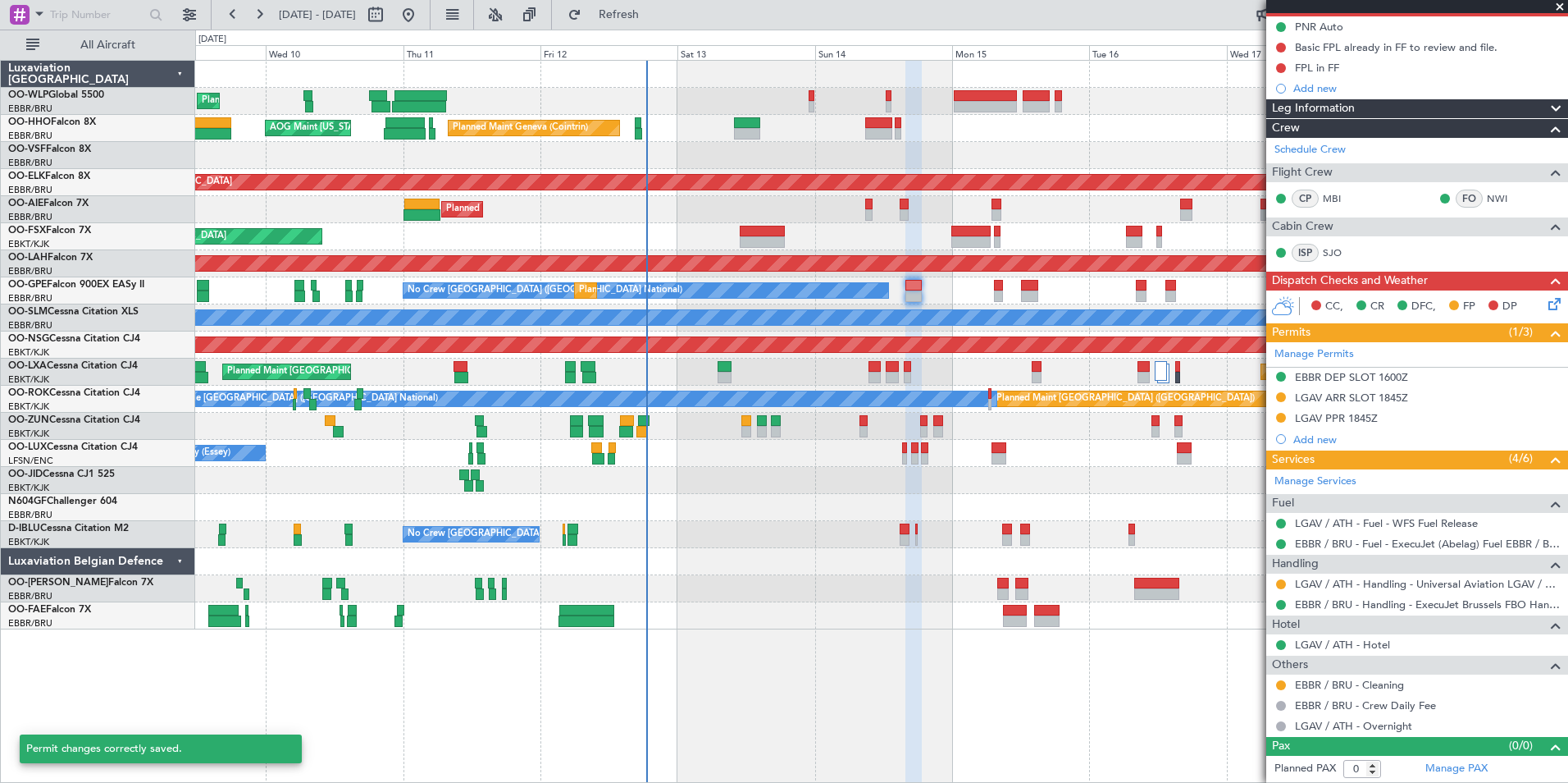
scroll to position [162, 0]
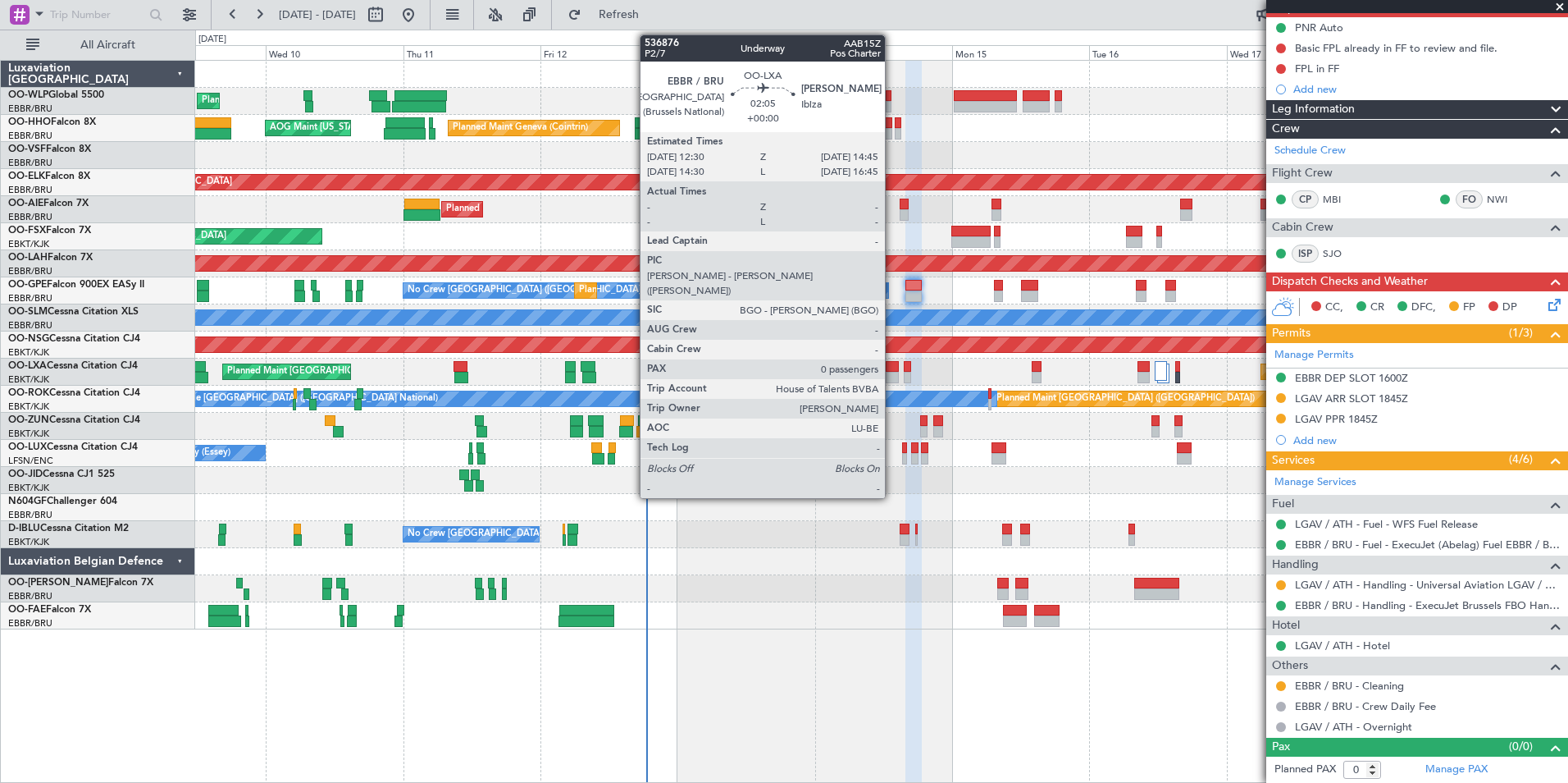
click at [892, 377] on div at bounding box center [893, 377] width 13 height 11
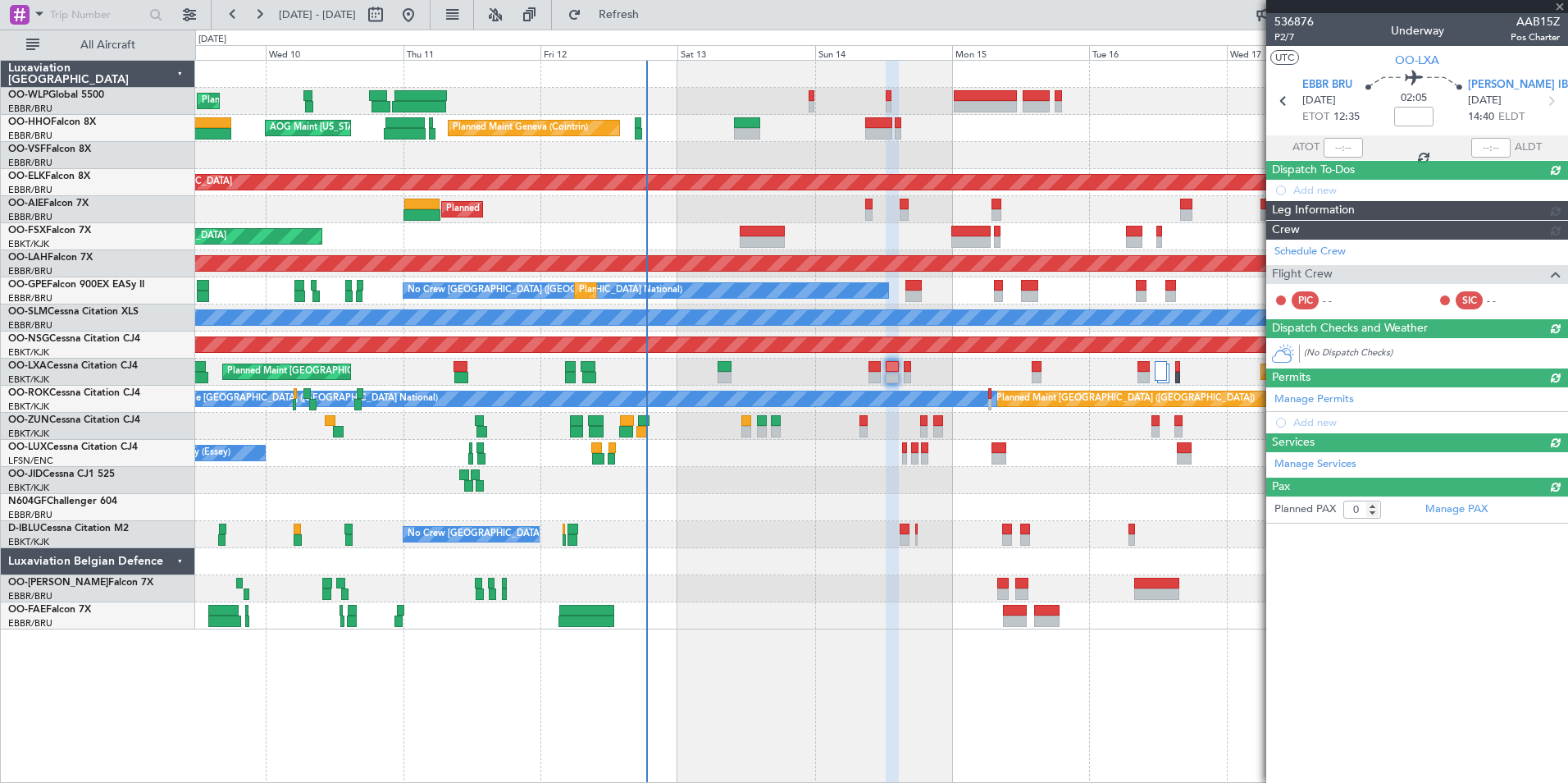
scroll to position [0, 0]
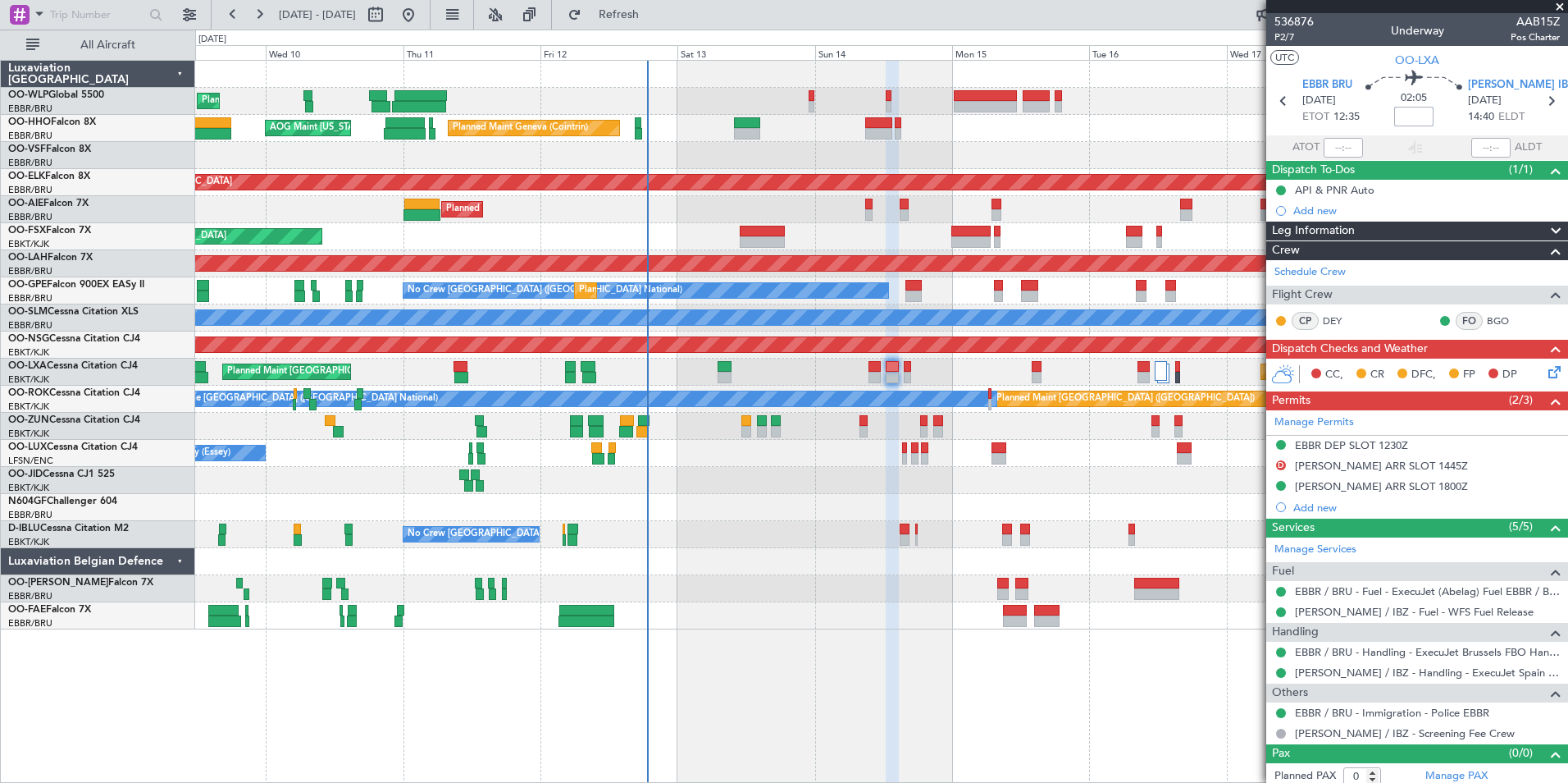
click at [1406, 124] on input at bounding box center [1413, 116] width 39 height 20
type input "-00:05"
click at [1306, 443] on div "EBBR DEP SLOT 1230Z" at bounding box center [1351, 445] width 113 height 14
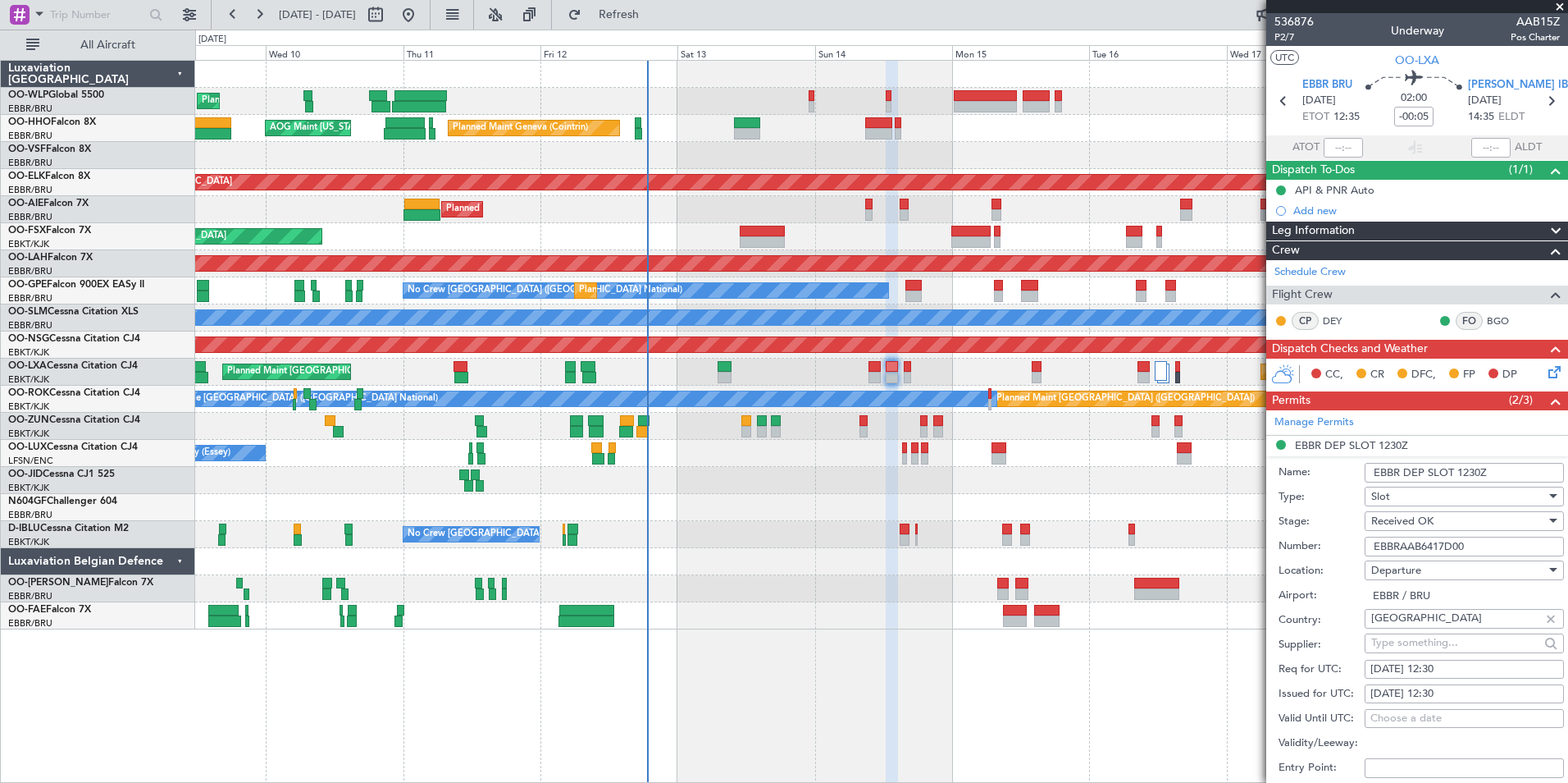
click at [1404, 544] on input "EBBRAAB6417D00" at bounding box center [1464, 546] width 199 height 20
click at [1326, 212] on div "Add new" at bounding box center [1419, 210] width 252 height 14
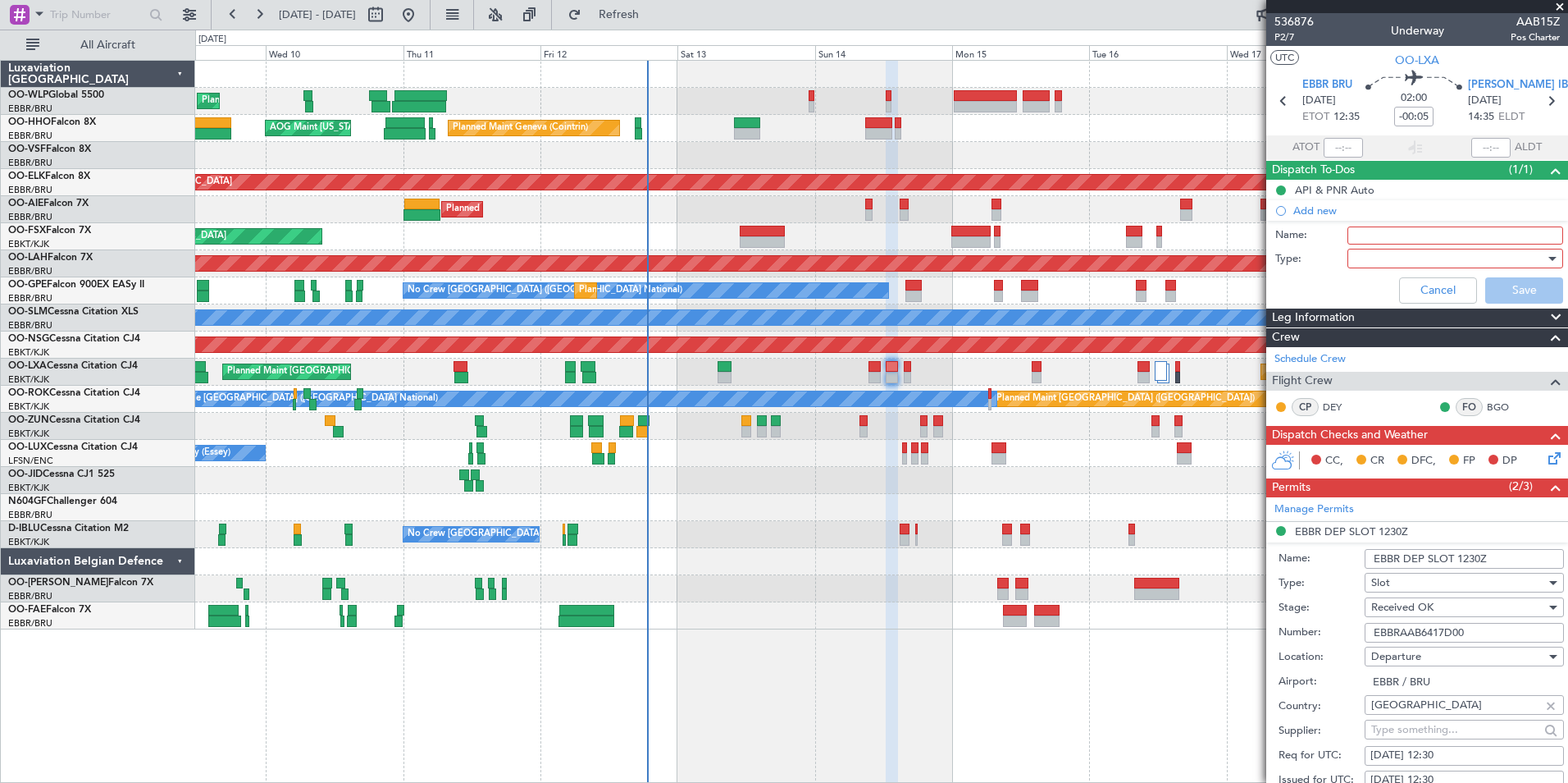
click at [1375, 243] on div "Name:" at bounding box center [1417, 236] width 318 height 25
click at [1372, 238] on input "Name:" at bounding box center [1455, 235] width 216 height 18
type input "FPL in FF"
click at [1360, 258] on div at bounding box center [1449, 258] width 191 height 25
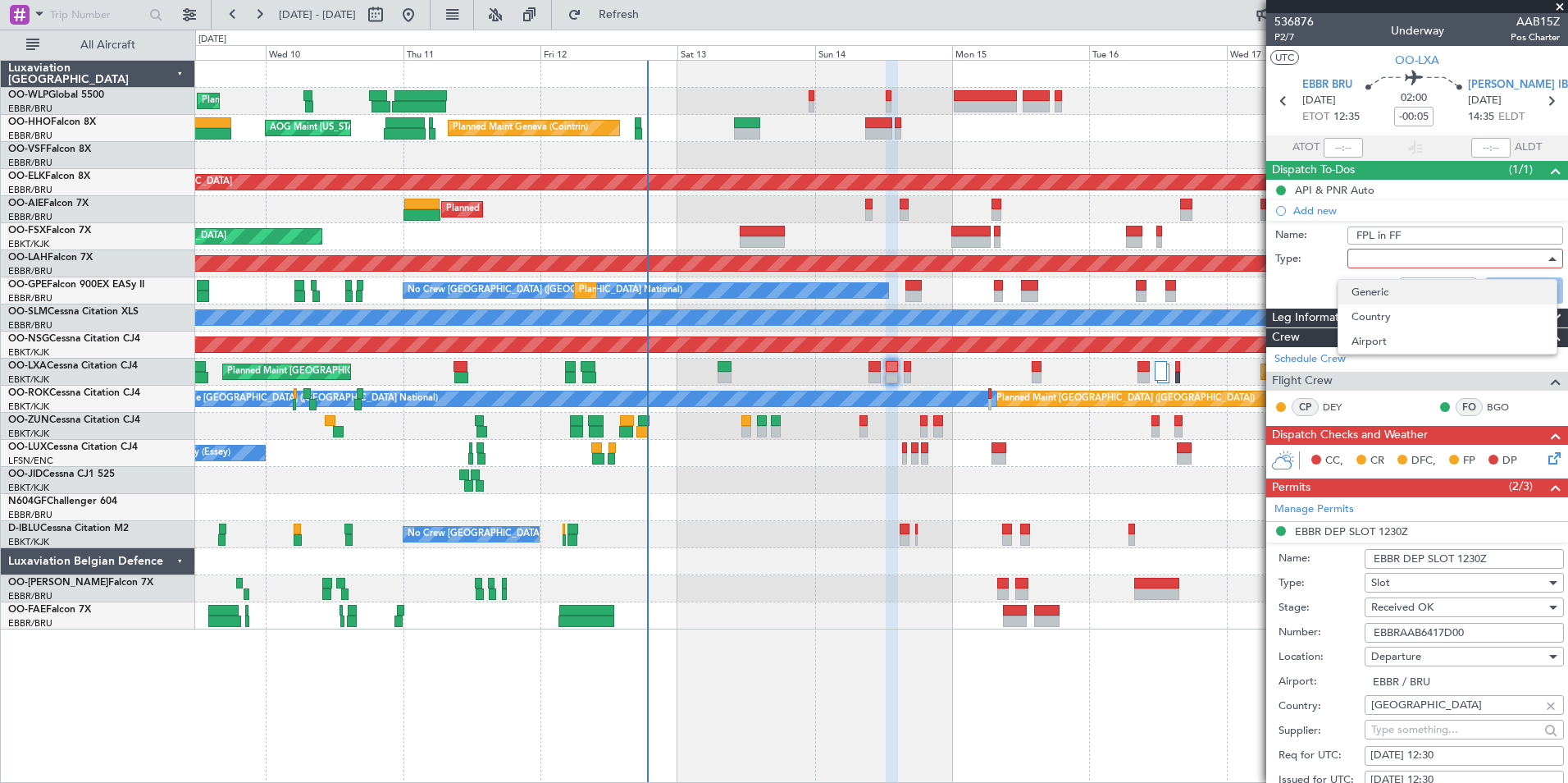
click at [1362, 296] on span "Generic" at bounding box center [1447, 292] width 192 height 25
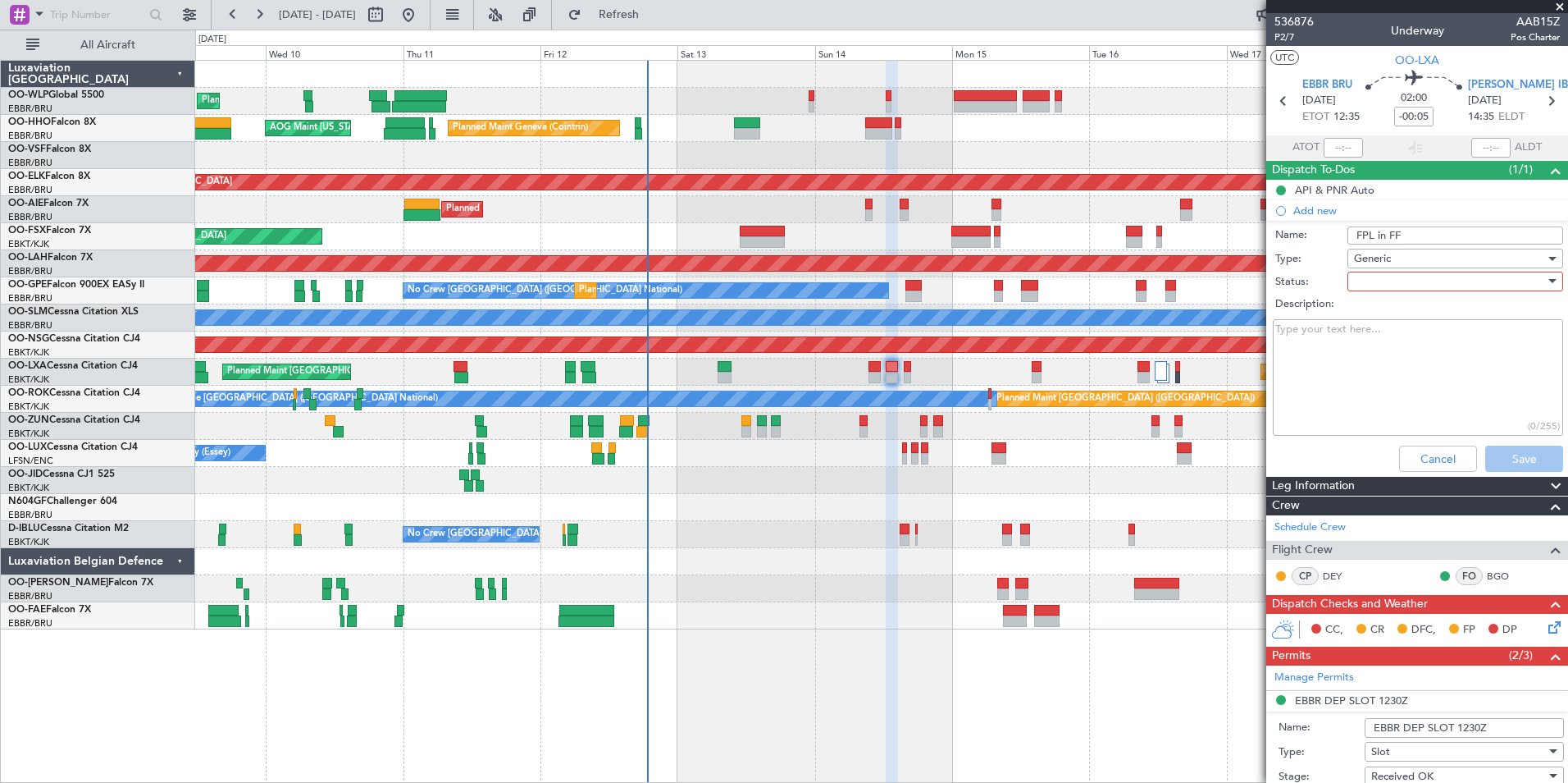
click at [1386, 280] on div at bounding box center [1449, 281] width 191 height 25
drag, startPoint x: 1372, startPoint y: 320, endPoint x: 1418, endPoint y: 358, distance: 59.7
click at [1372, 318] on span "Not Started" at bounding box center [1447, 315] width 192 height 25
click at [1503, 459] on button "Save" at bounding box center [1524, 459] width 78 height 27
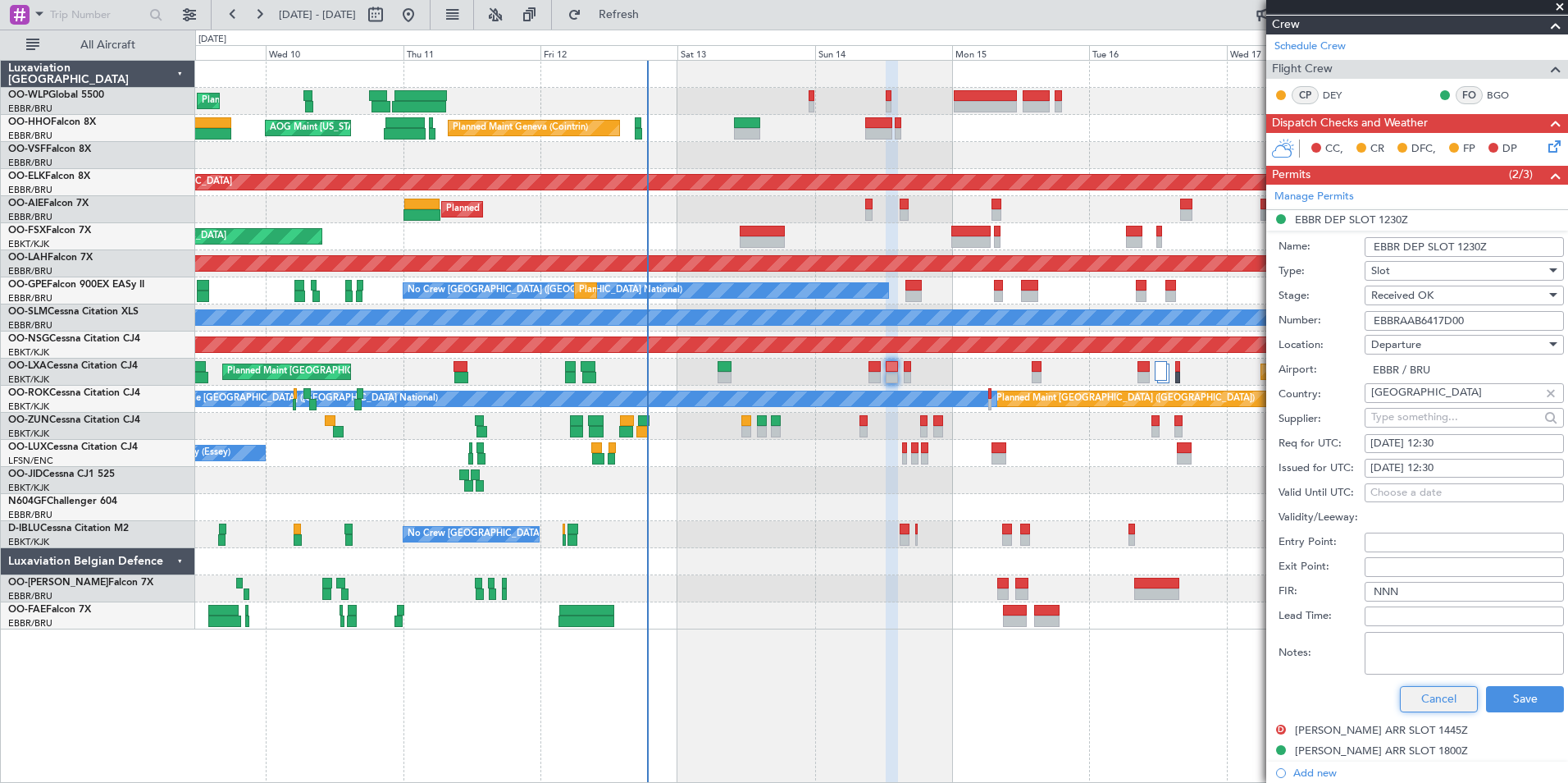
click at [1426, 695] on button "Cancel" at bounding box center [1439, 699] width 78 height 27
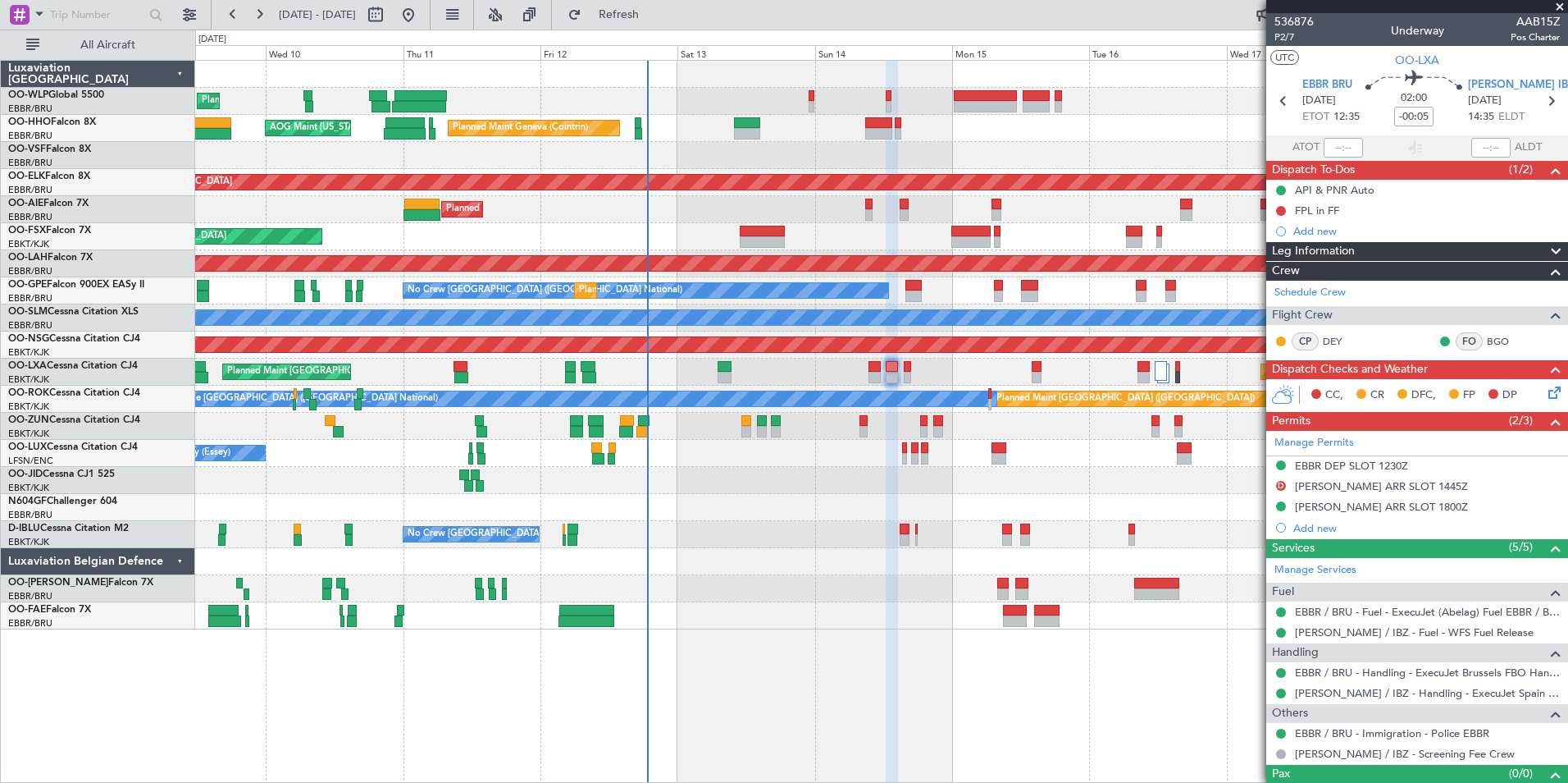
click at [1545, 392] on icon at bounding box center [1552, 390] width 13 height 13
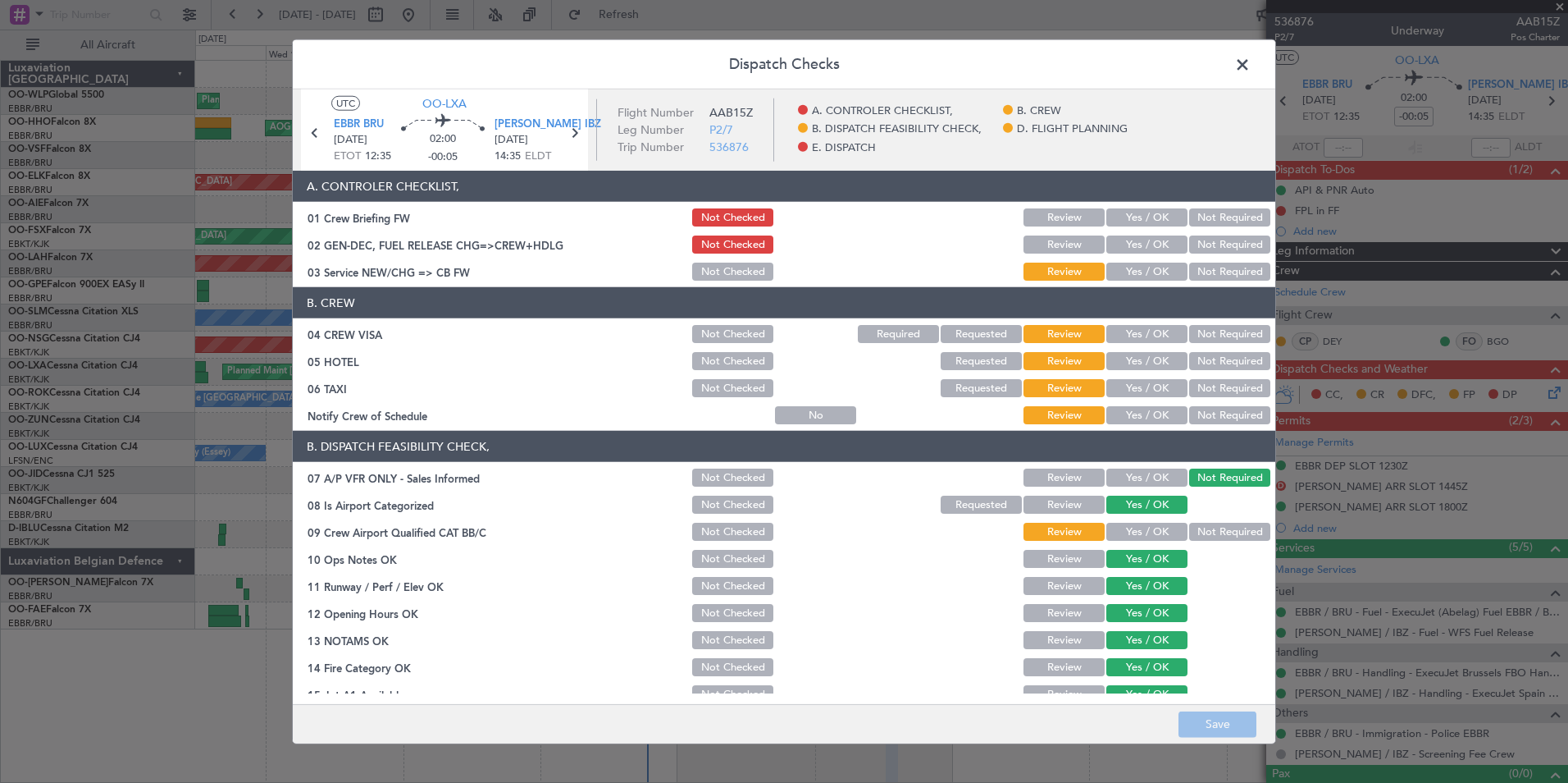
click at [1251, 60] on span at bounding box center [1251, 68] width 0 height 33
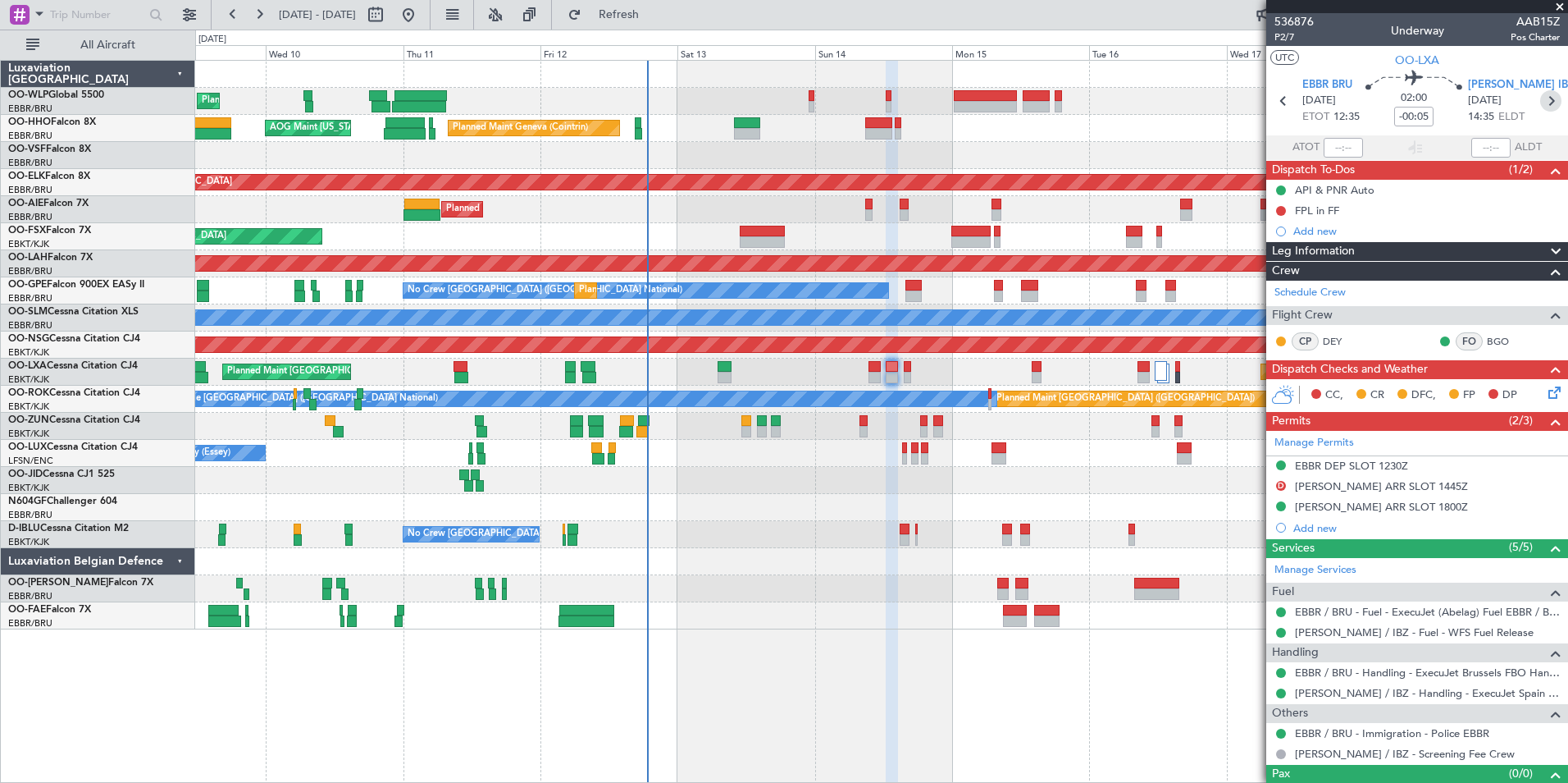
click at [1543, 105] on icon at bounding box center [1551, 101] width 21 height 21
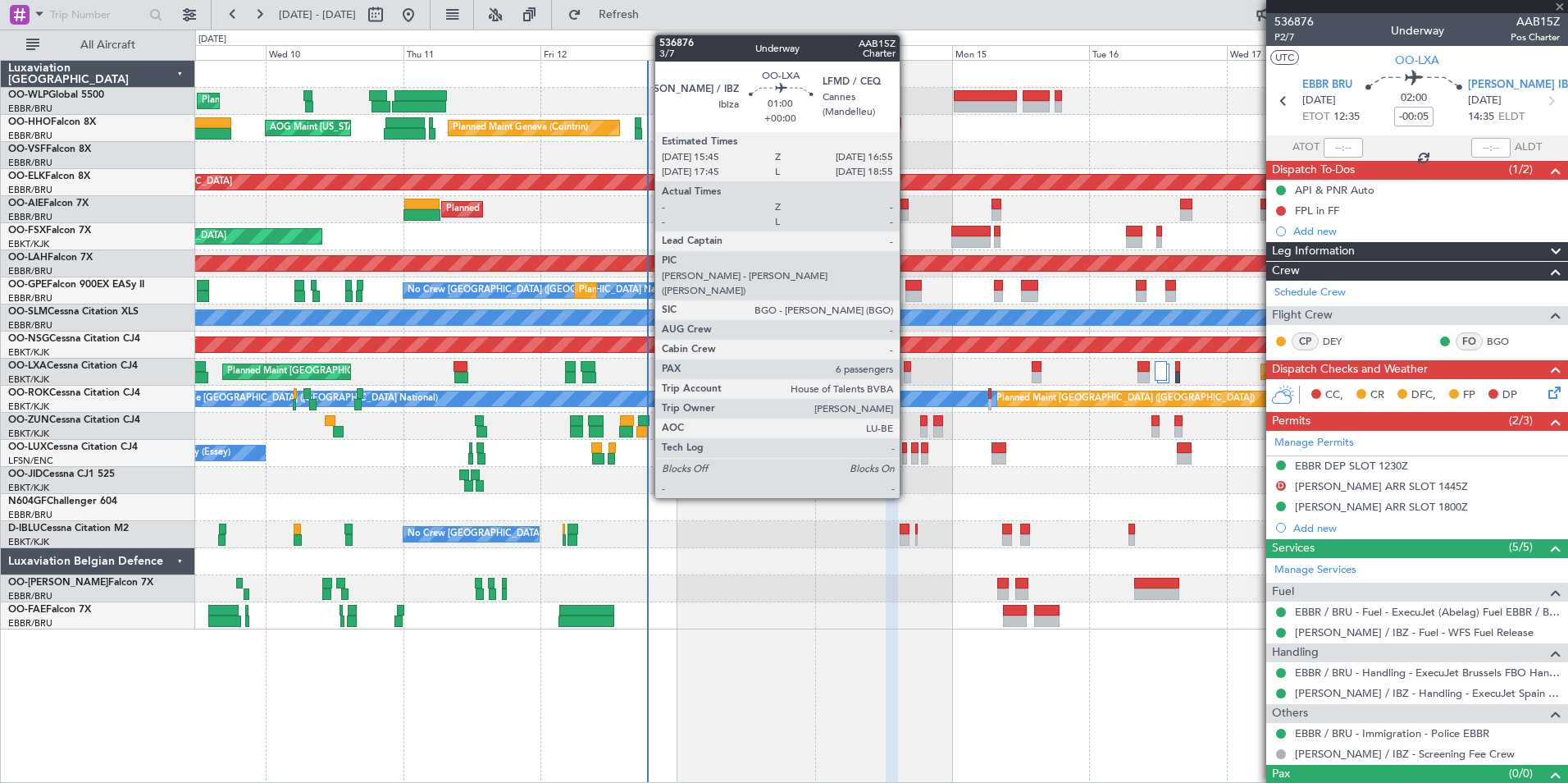
type input "6"
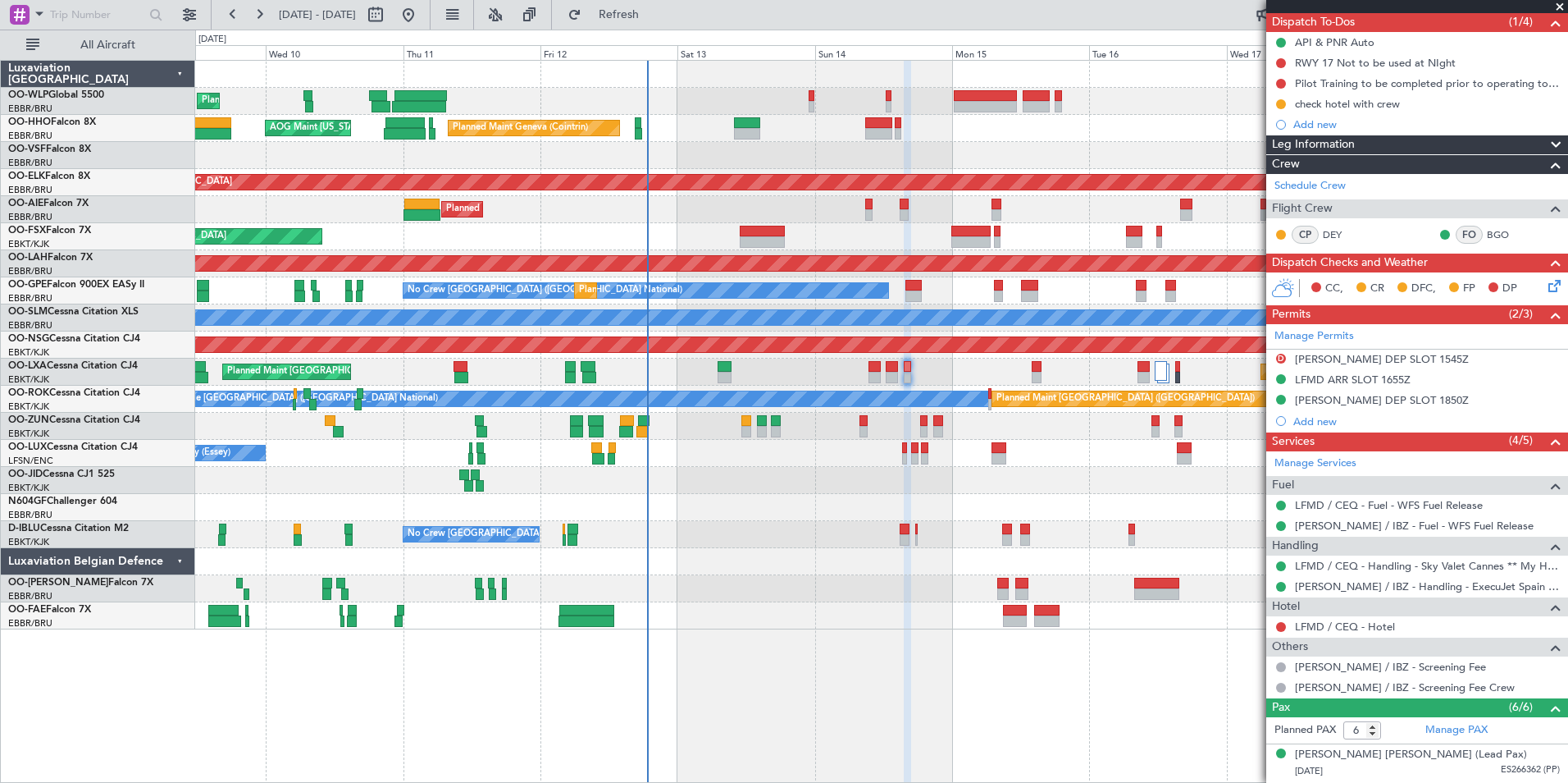
scroll to position [330, 0]
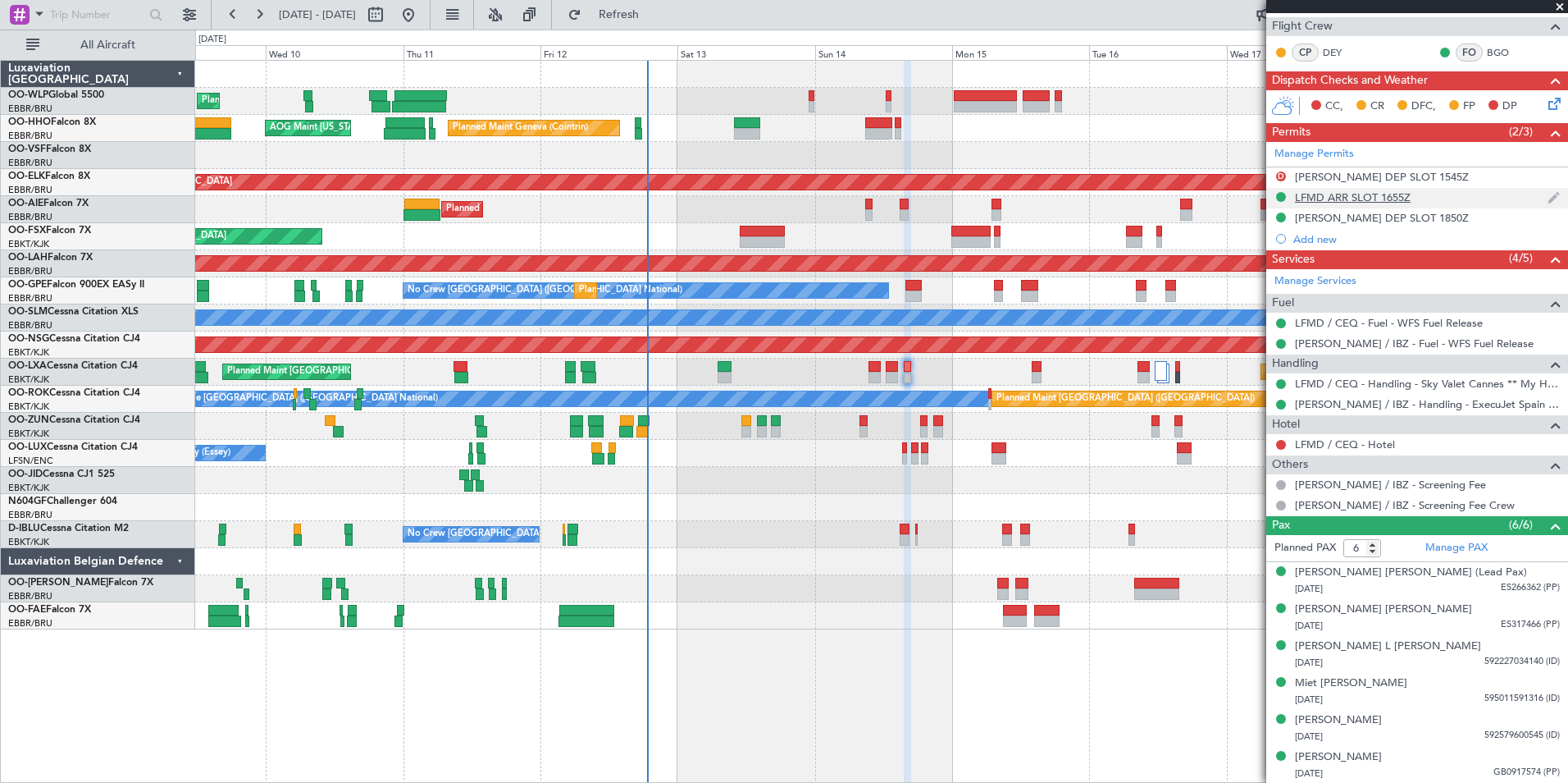
click at [1362, 199] on div "LFMD ARR SLOT 1655Z" at bounding box center [1352, 197] width 116 height 14
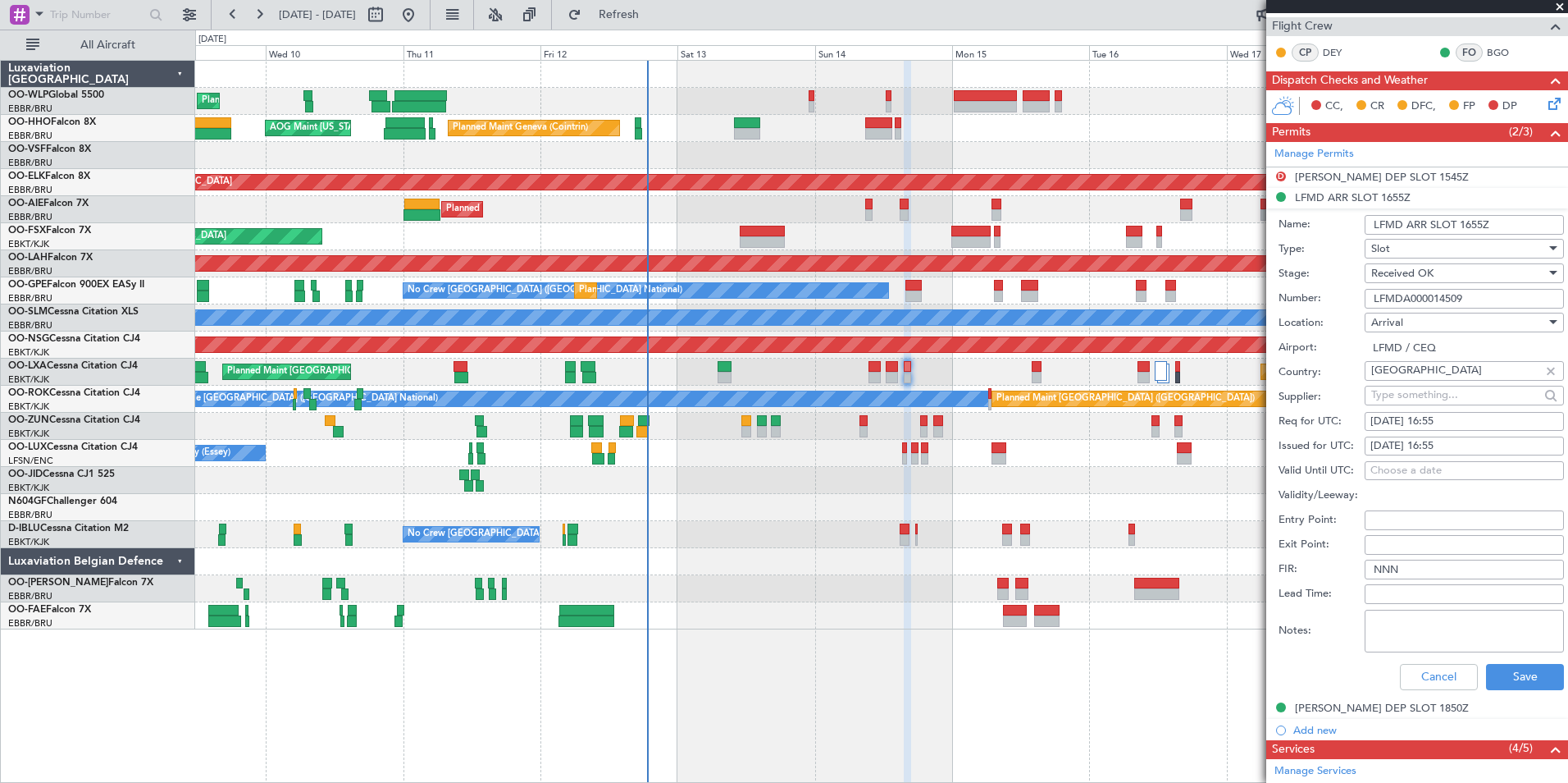
click at [1401, 289] on input "LFMDA000014509" at bounding box center [1464, 298] width 199 height 20
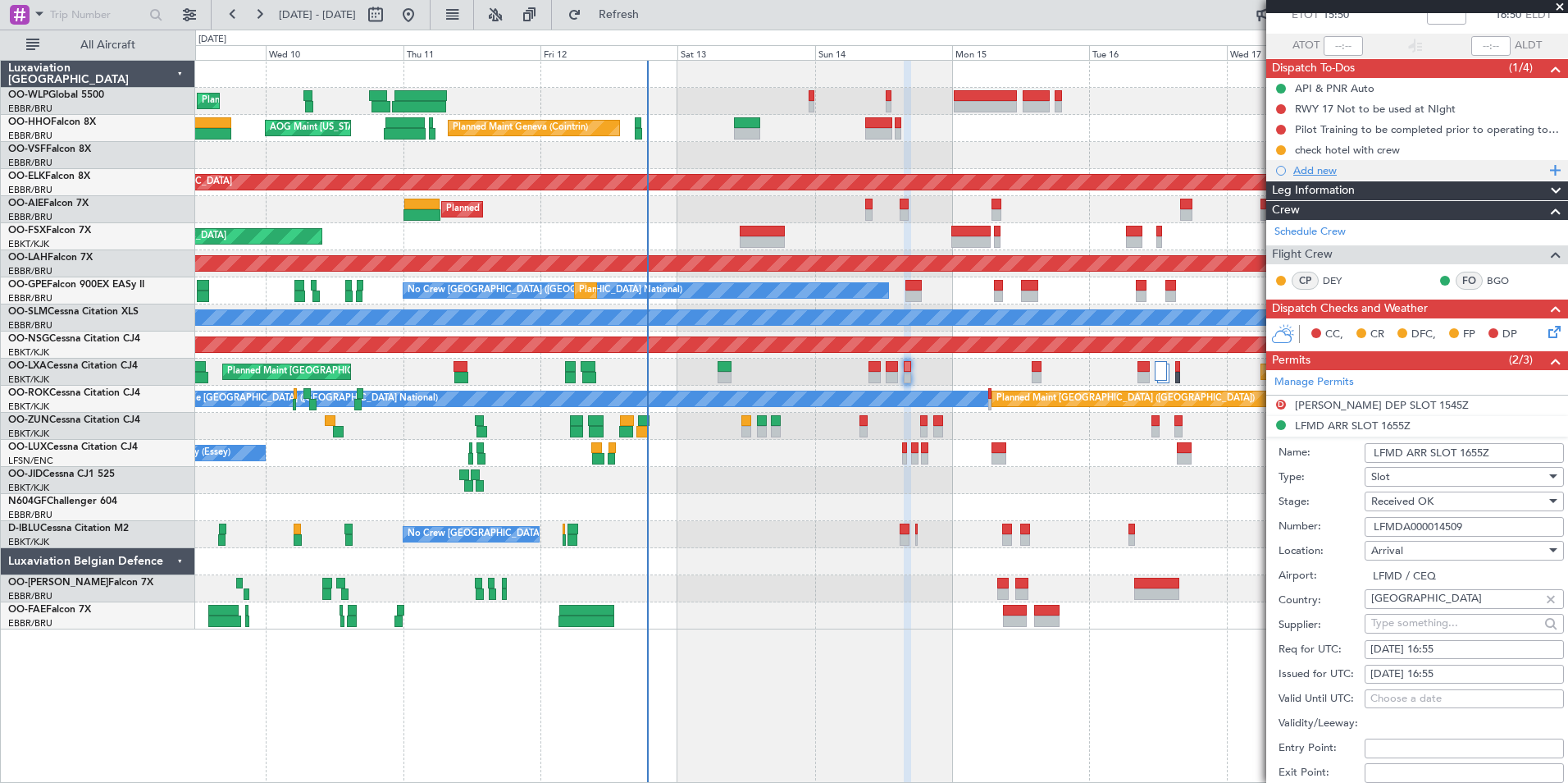
scroll to position [0, 0]
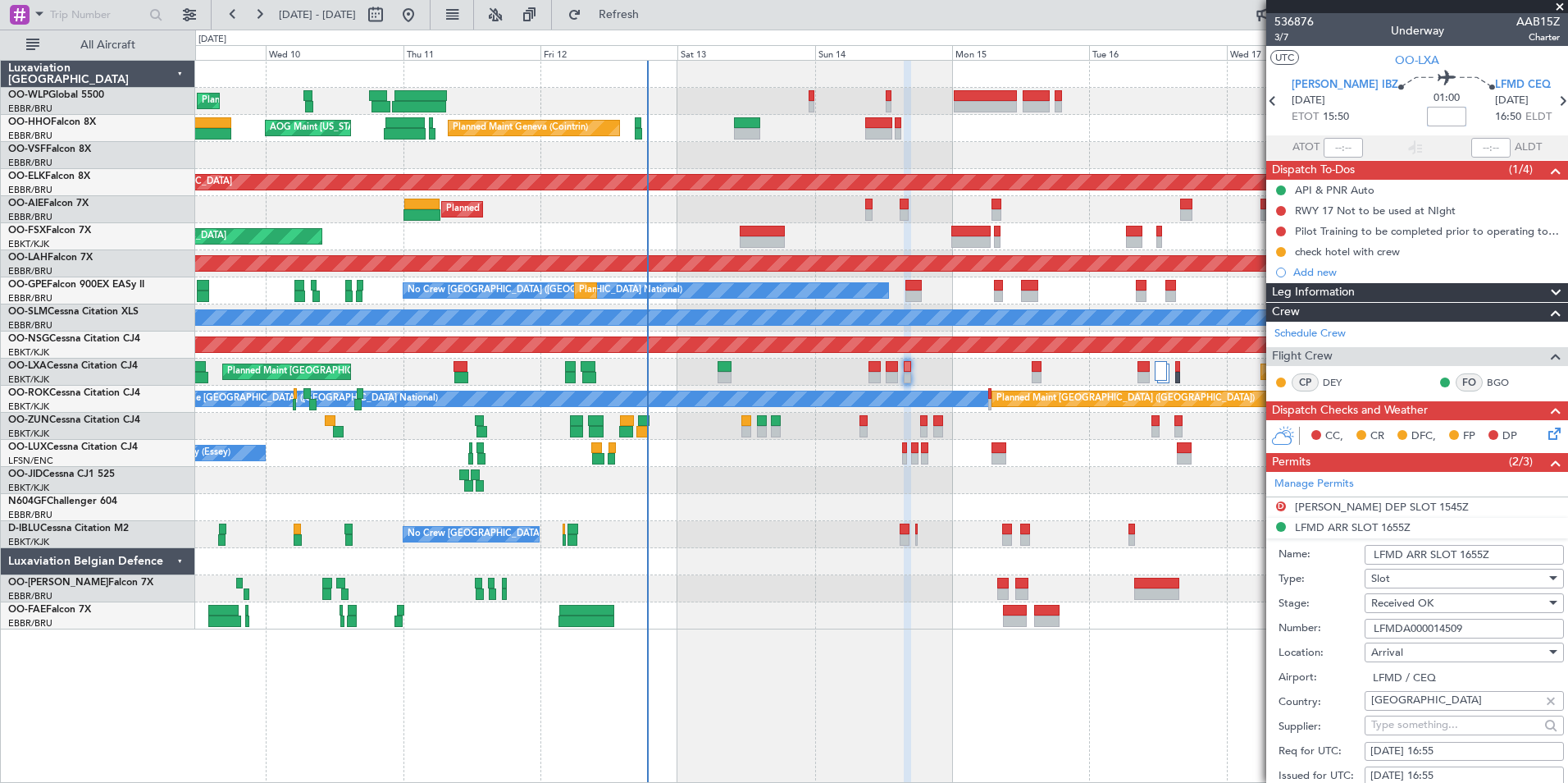
click at [1426, 119] on input at bounding box center [1445, 116] width 39 height 20
click at [1185, 130] on div "Planned Maint Geneva (Cointrin) AOG Maint [US_STATE] ([GEOGRAPHIC_DATA])" at bounding box center [881, 128] width 1372 height 27
type input "+00:05"
click at [1281, 212] on button at bounding box center [1281, 211] width 9 height 10
click at [1273, 282] on span "Completed" at bounding box center [1288, 282] width 54 height 16
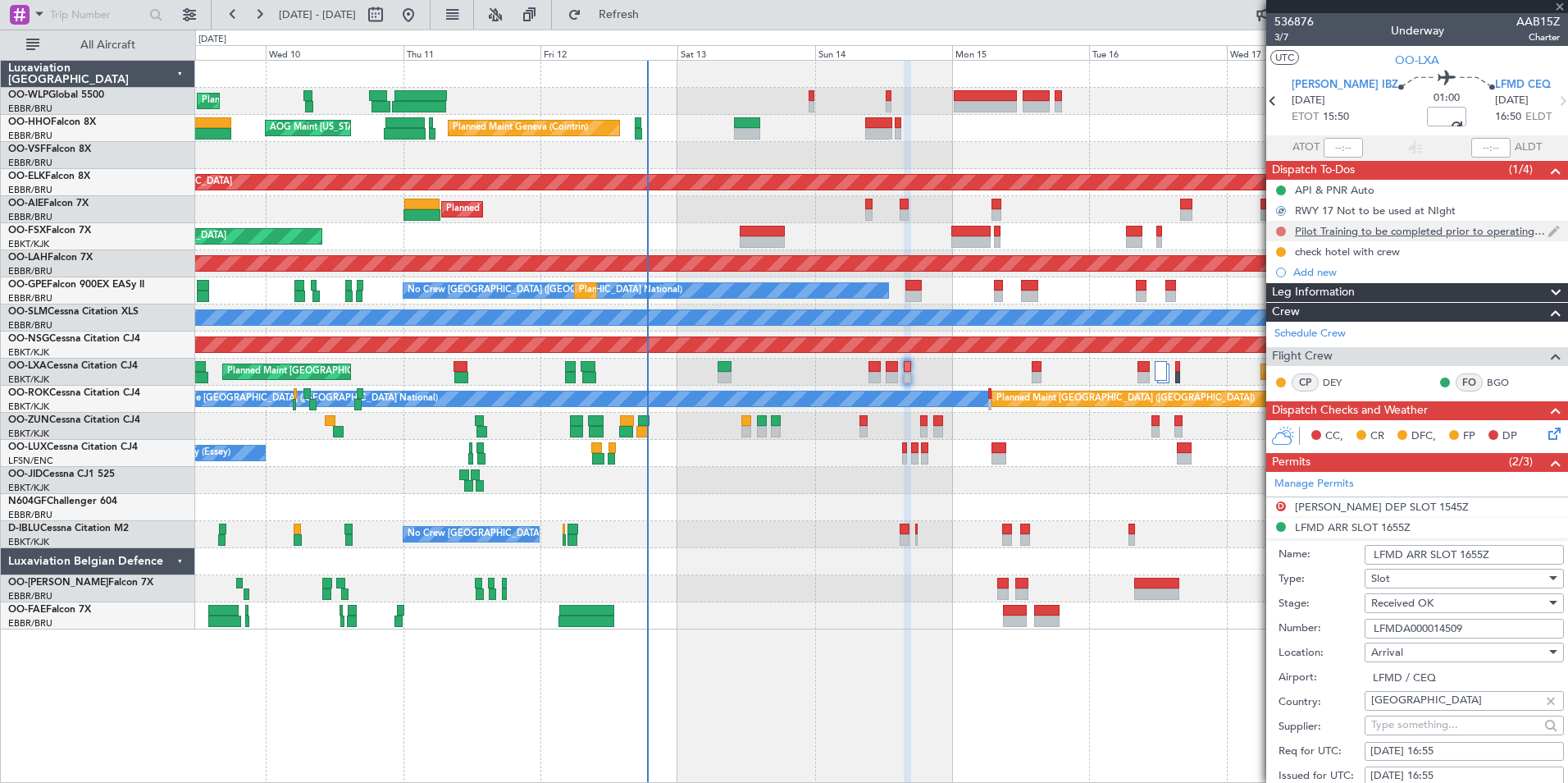
click at [1280, 228] on button at bounding box center [1281, 231] width 9 height 10
click at [1271, 304] on span "Completed" at bounding box center [1288, 303] width 54 height 16
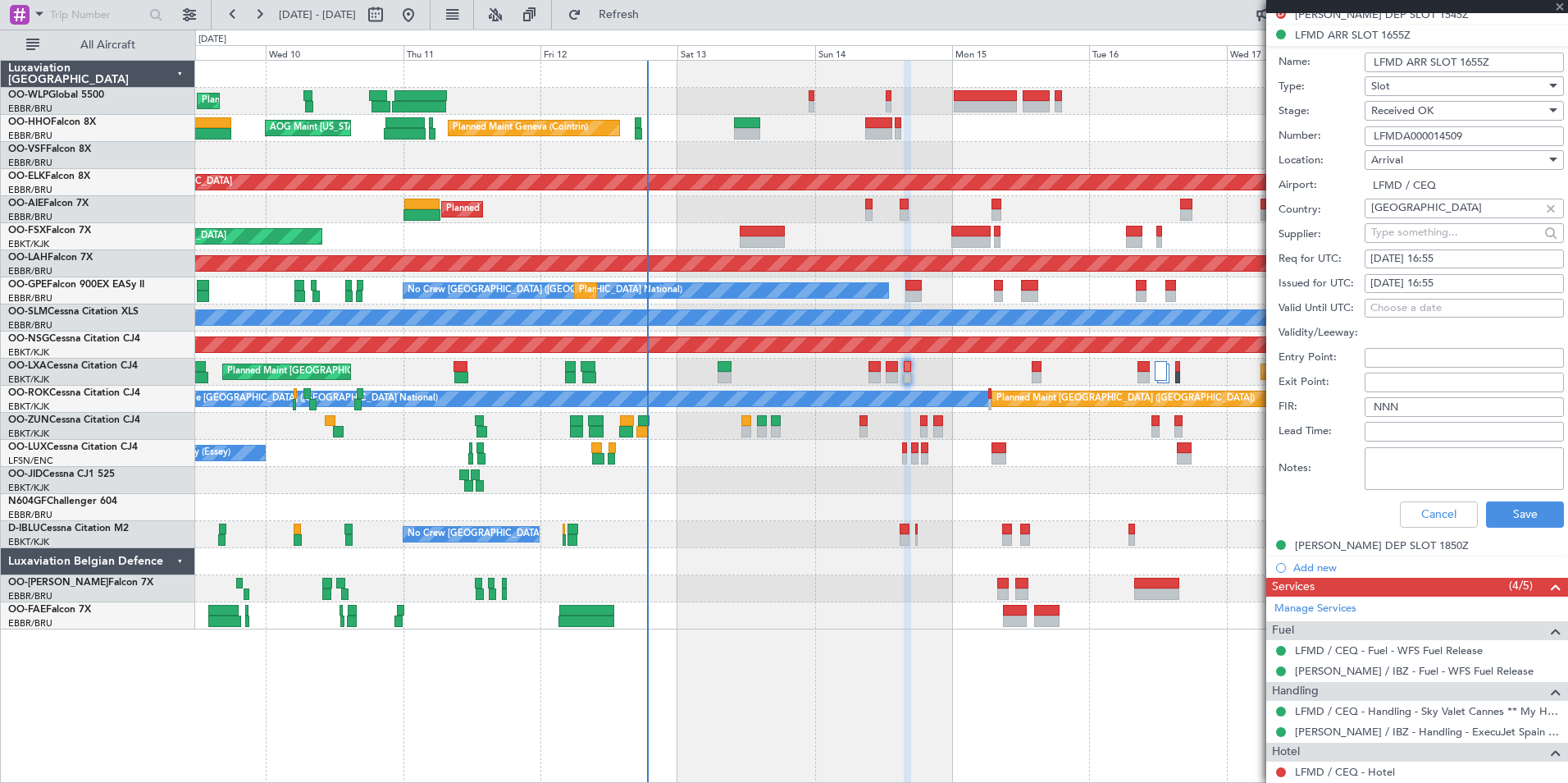
scroll to position [738, 0]
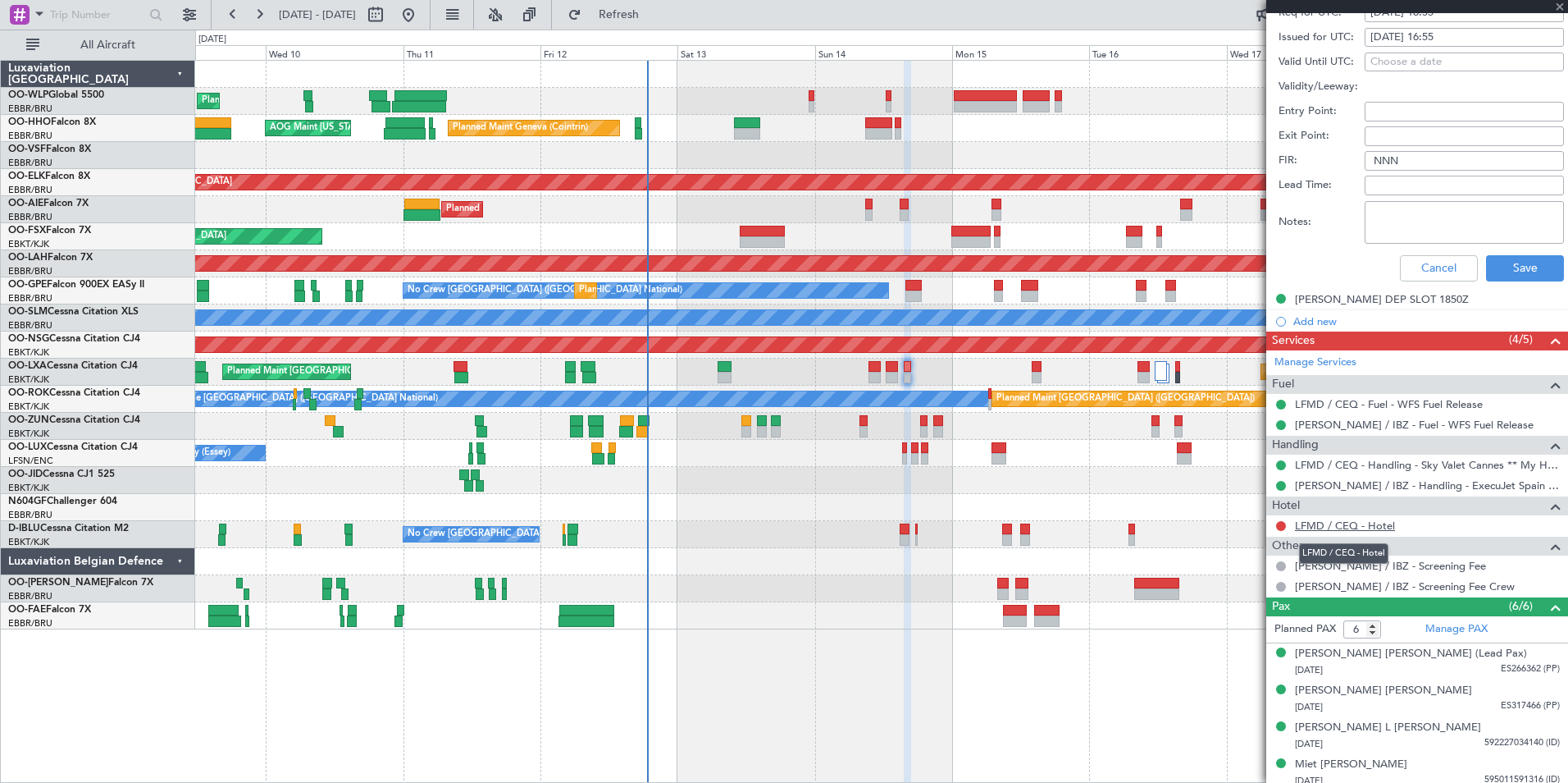
click at [1324, 528] on link "LFMD / CEQ - Hotel" at bounding box center [1344, 525] width 100 height 14
click at [1282, 523] on button at bounding box center [1281, 525] width 9 height 10
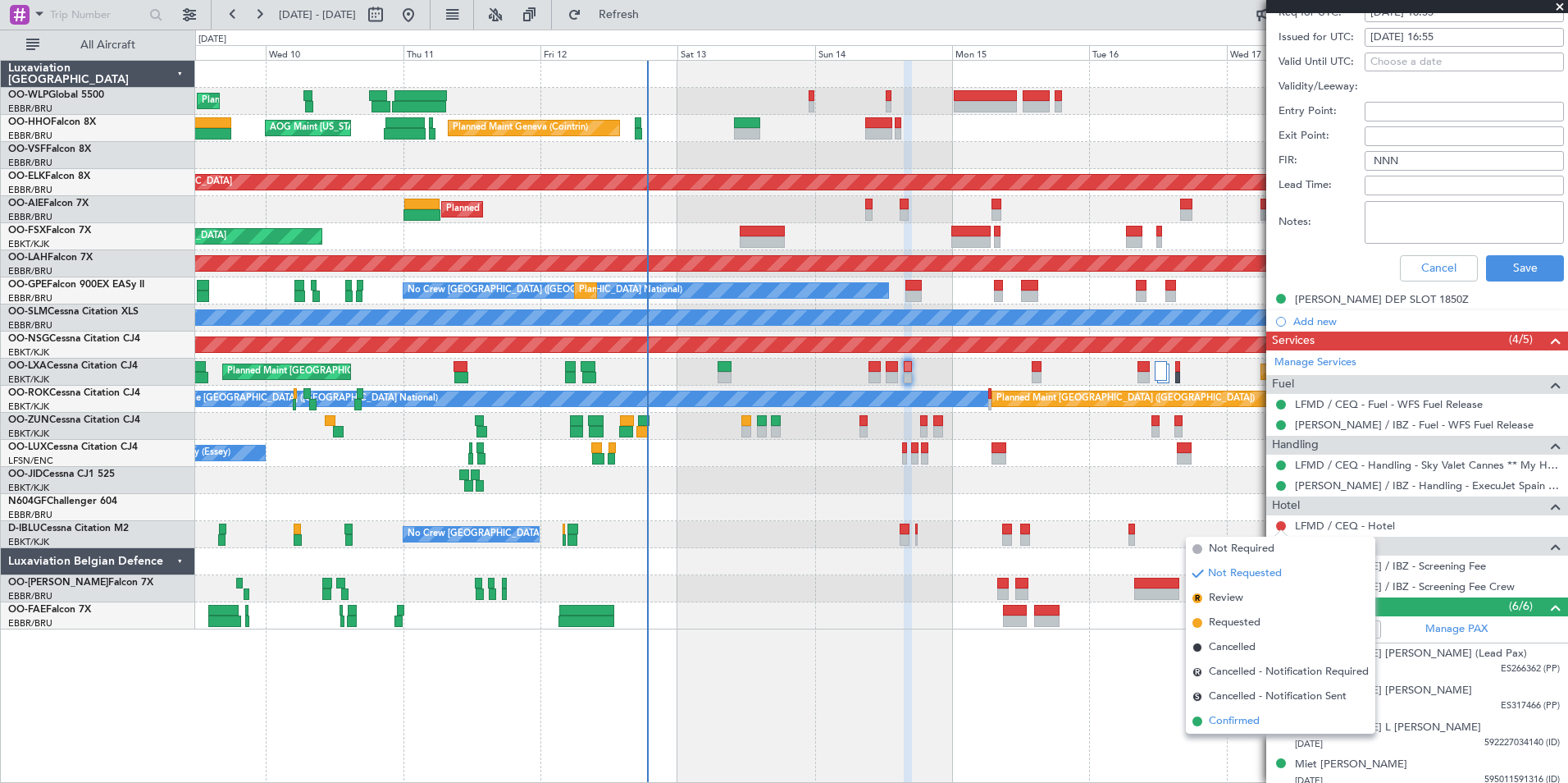
click at [1253, 720] on span "Confirmed" at bounding box center [1235, 720] width 51 height 16
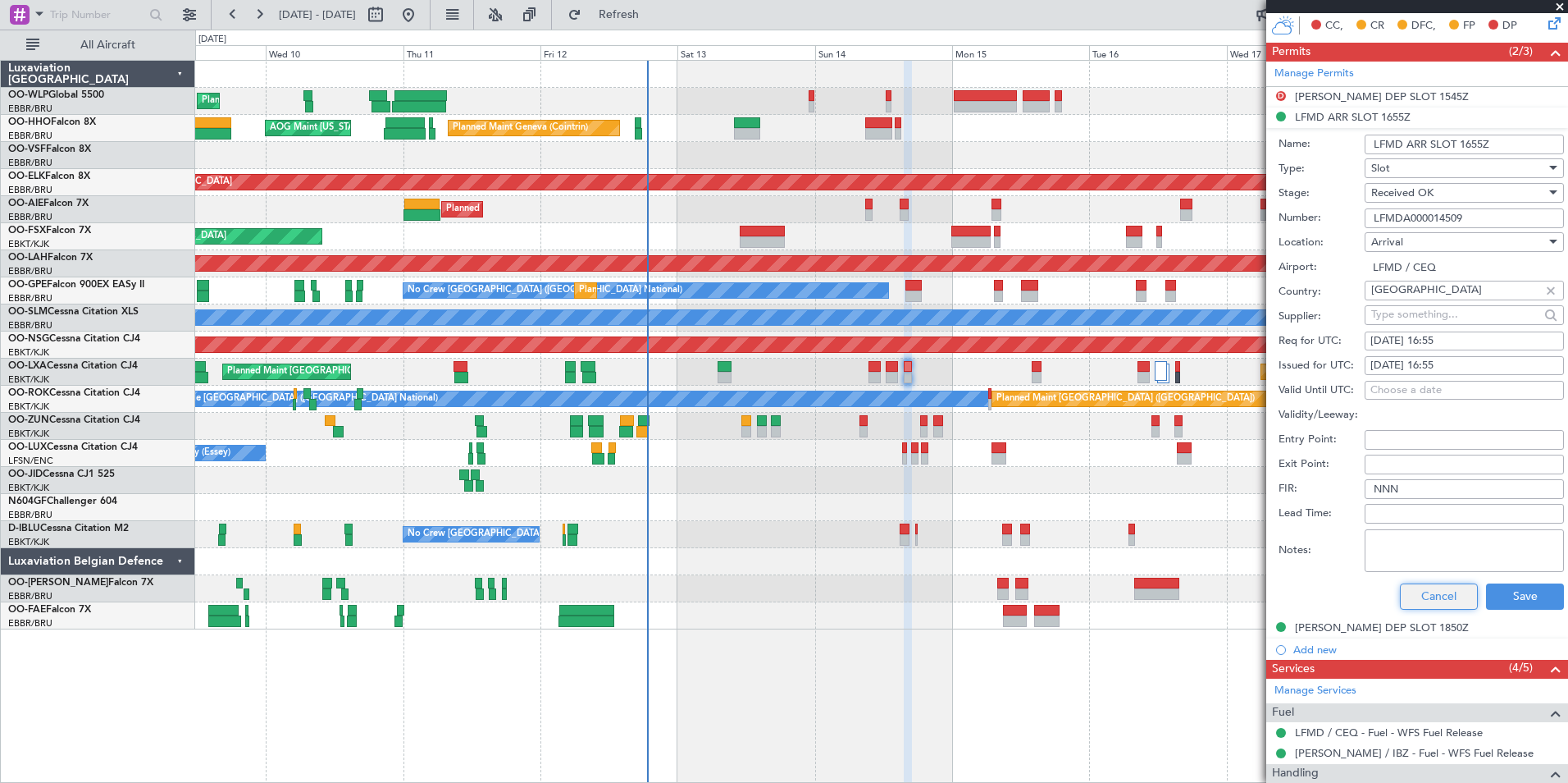
click at [1429, 599] on button "Cancel" at bounding box center [1439, 597] width 78 height 27
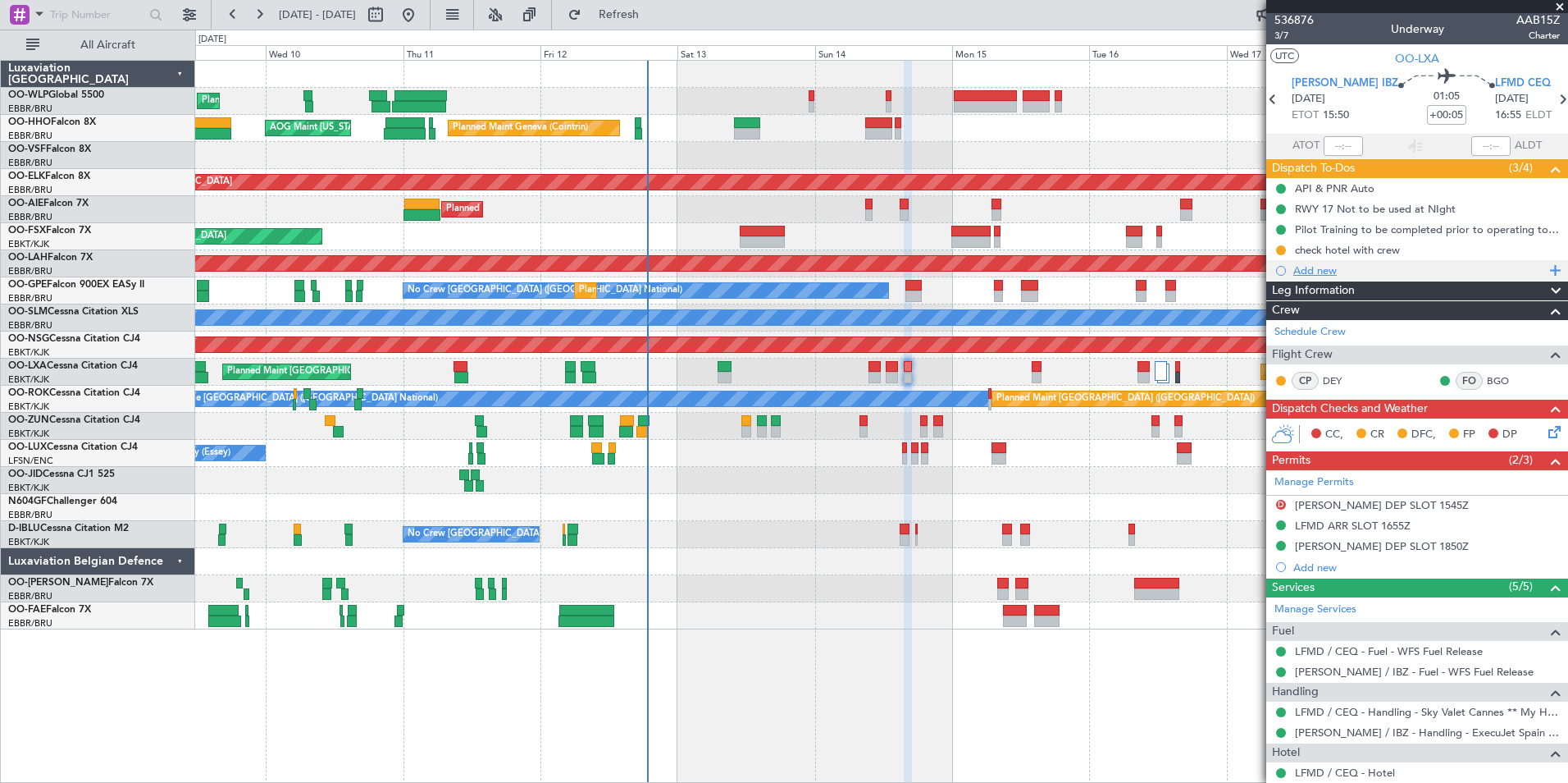
scroll to position [0, 0]
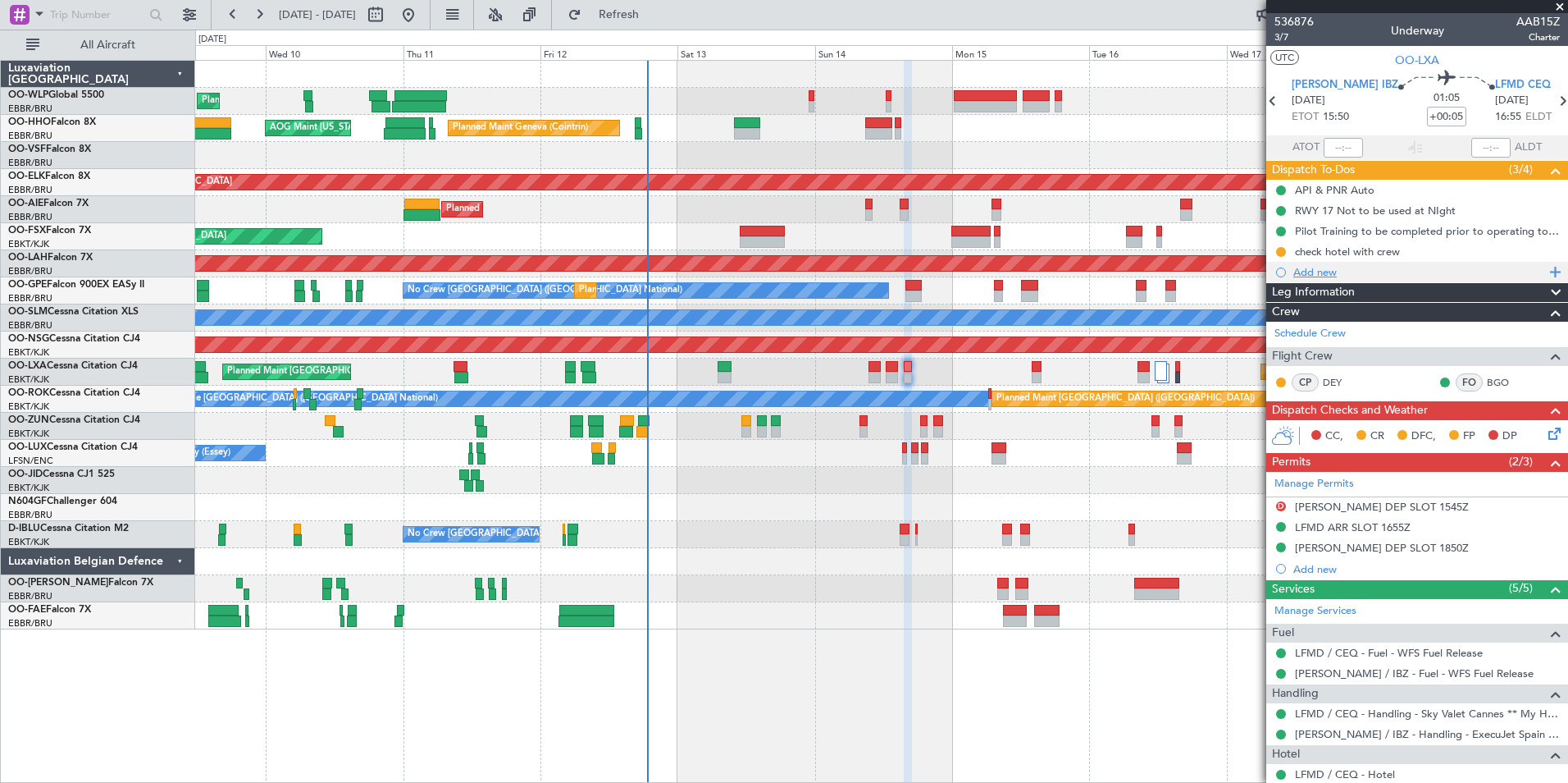
click at [1325, 274] on div "Add new" at bounding box center [1419, 272] width 252 height 14
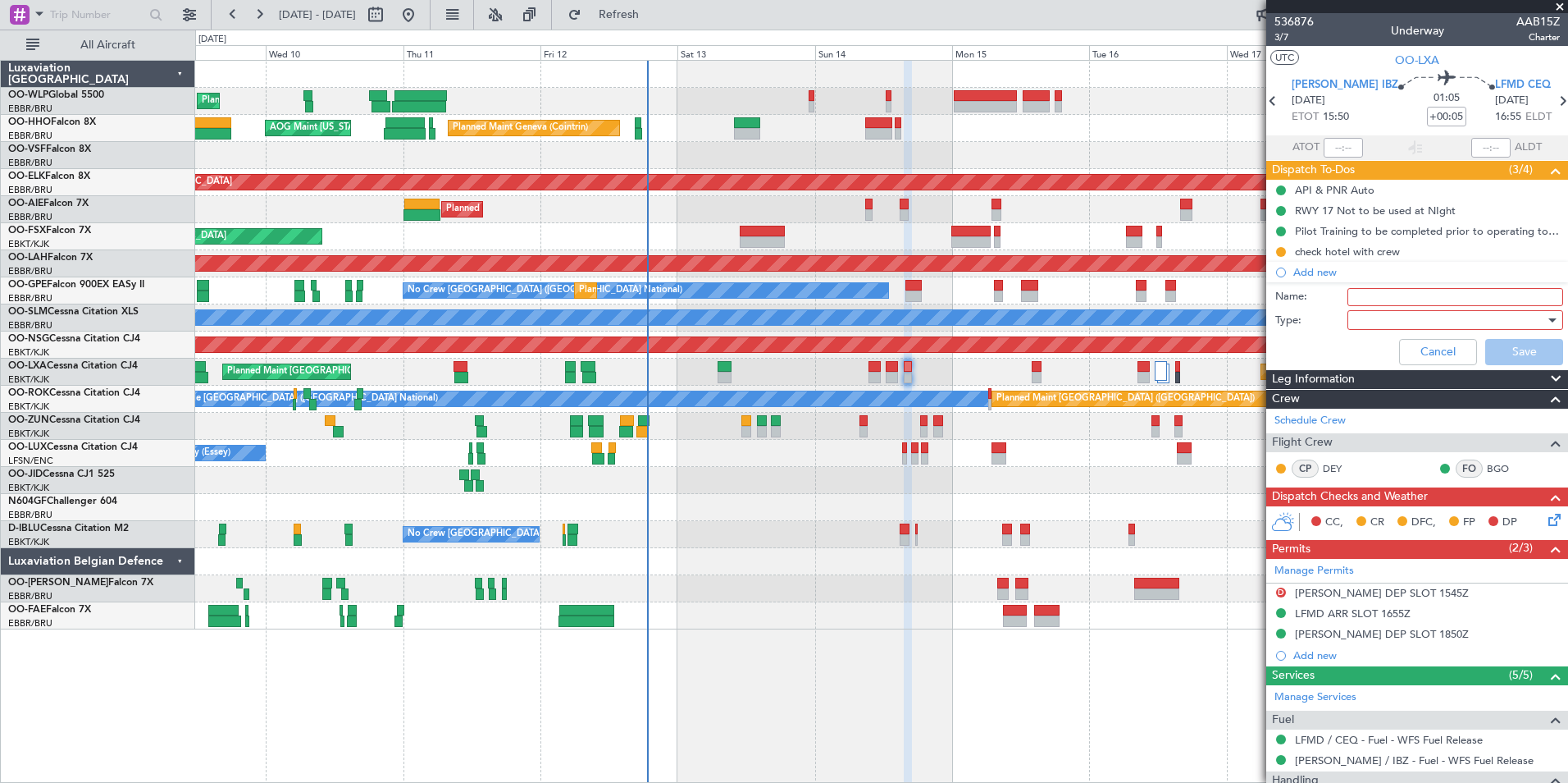
click at [1359, 301] on input "Name:" at bounding box center [1455, 296] width 216 height 18
type input "FPL in FF"
click at [1361, 319] on div at bounding box center [1449, 320] width 191 height 25
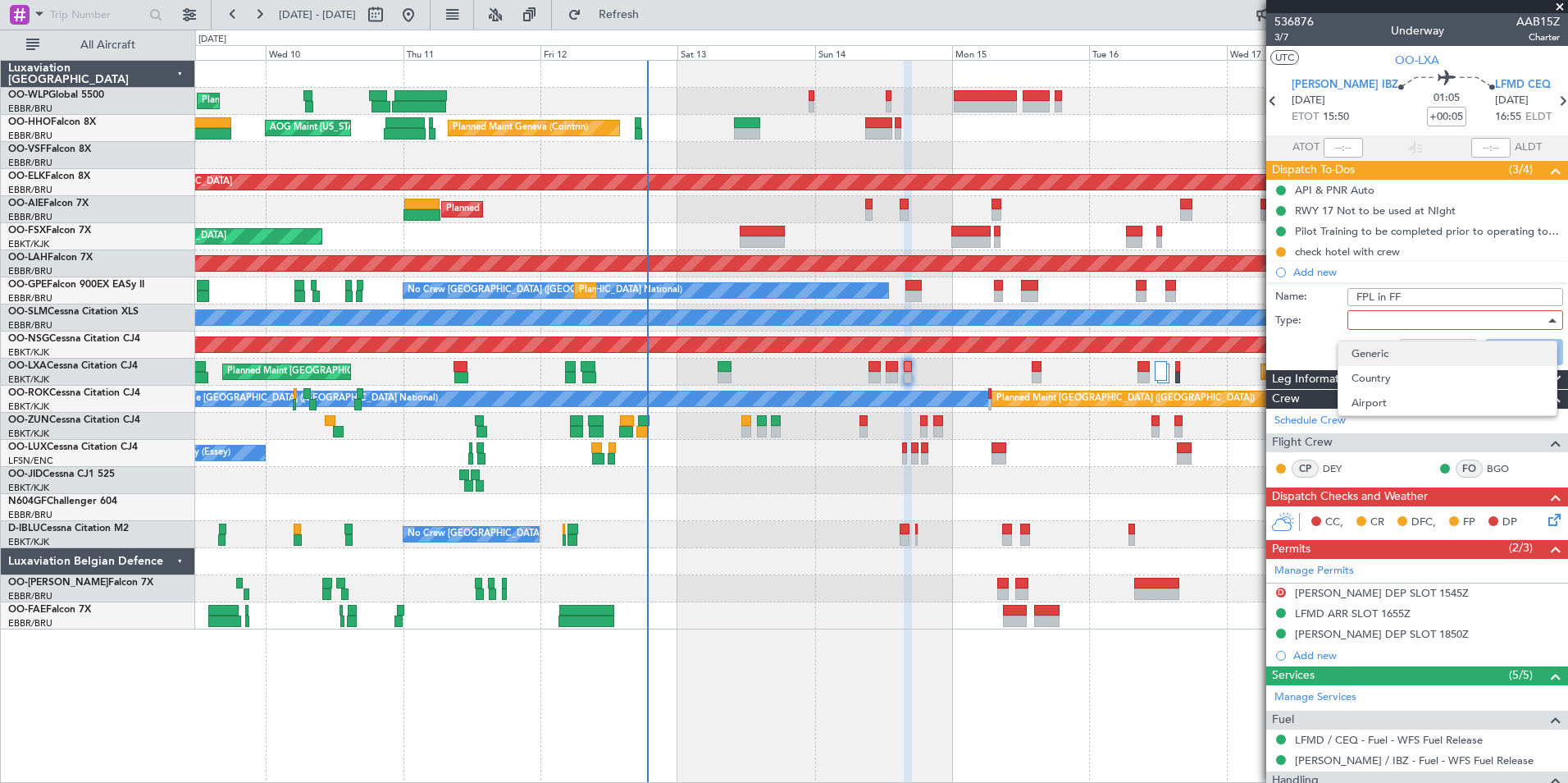
click at [1361, 351] on span "Generic" at bounding box center [1447, 353] width 192 height 25
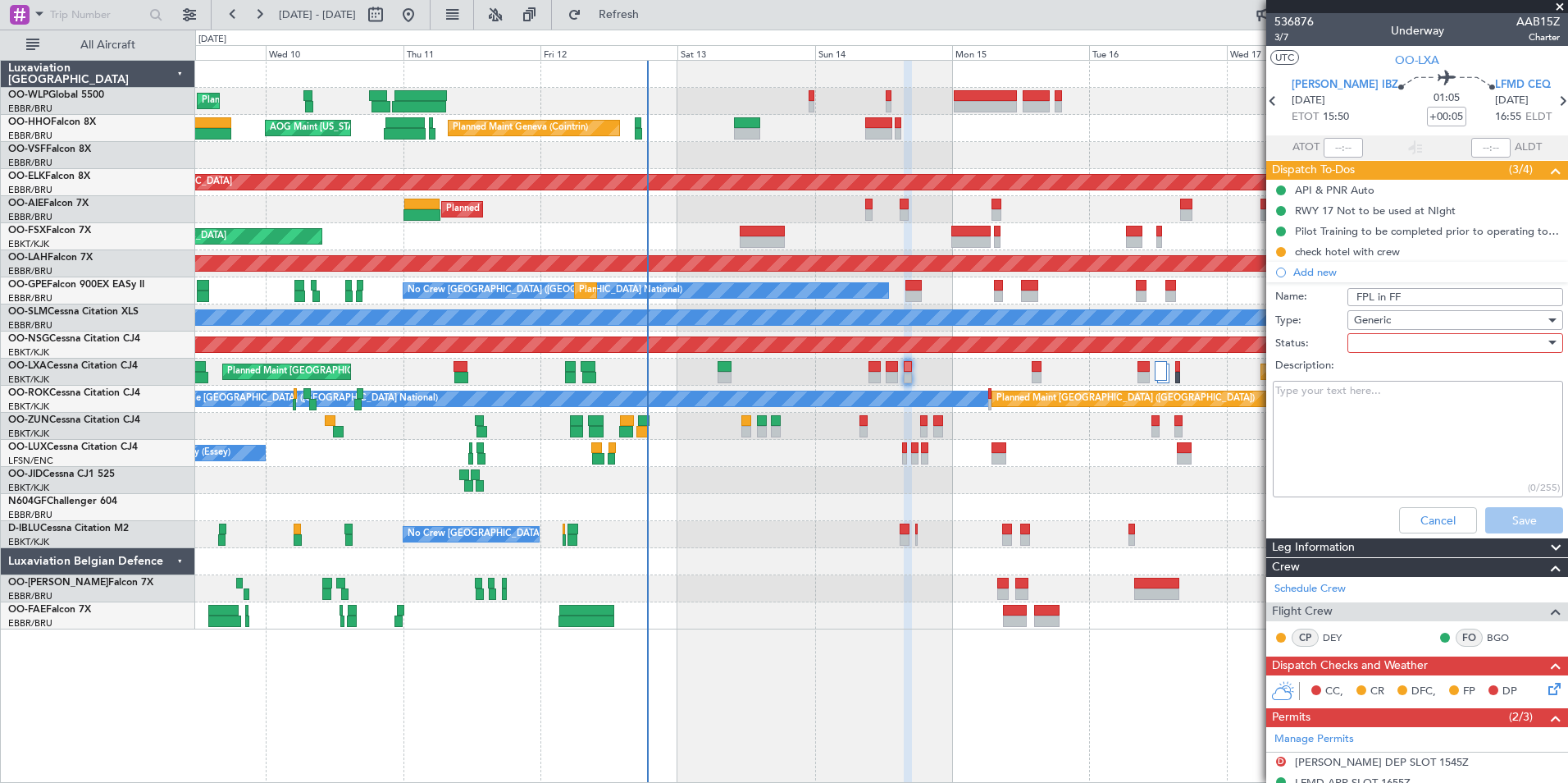
click at [1389, 339] on div at bounding box center [1449, 343] width 191 height 25
click at [1370, 375] on span "Not Started" at bounding box center [1447, 376] width 192 height 25
click at [1509, 520] on button "Save" at bounding box center [1524, 521] width 78 height 27
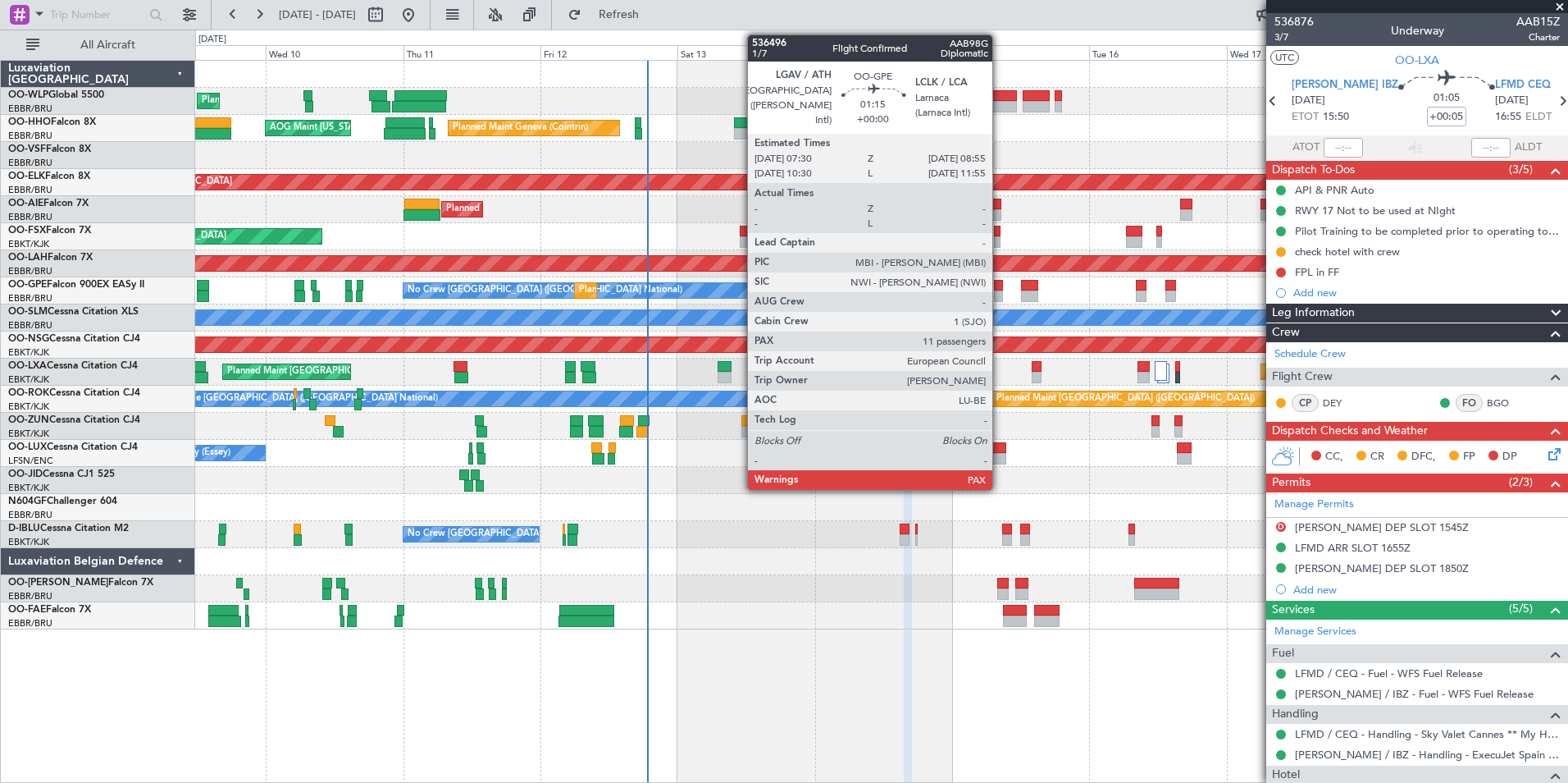
click at [1000, 295] on div at bounding box center [998, 296] width 9 height 11
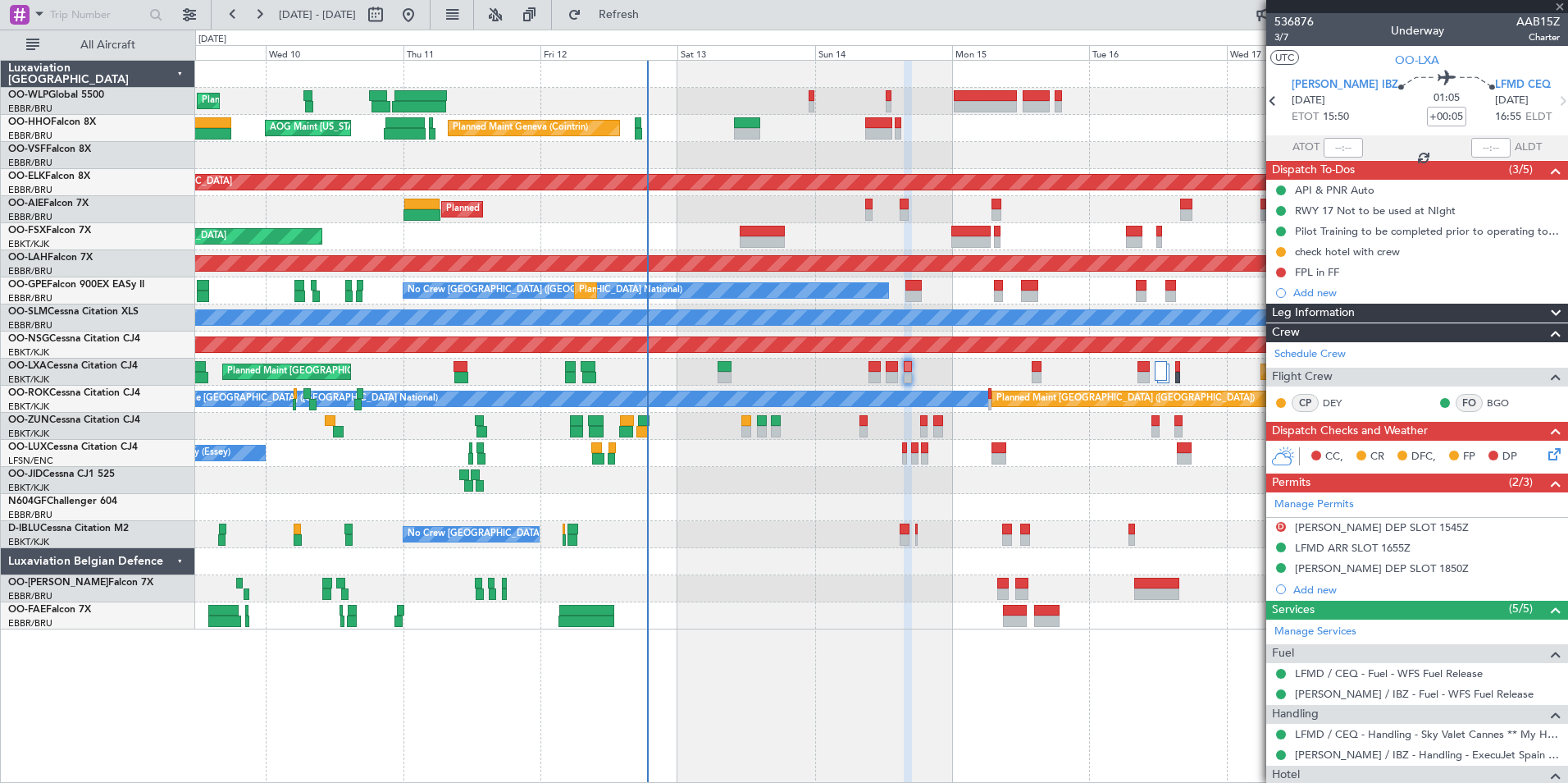
type input "11"
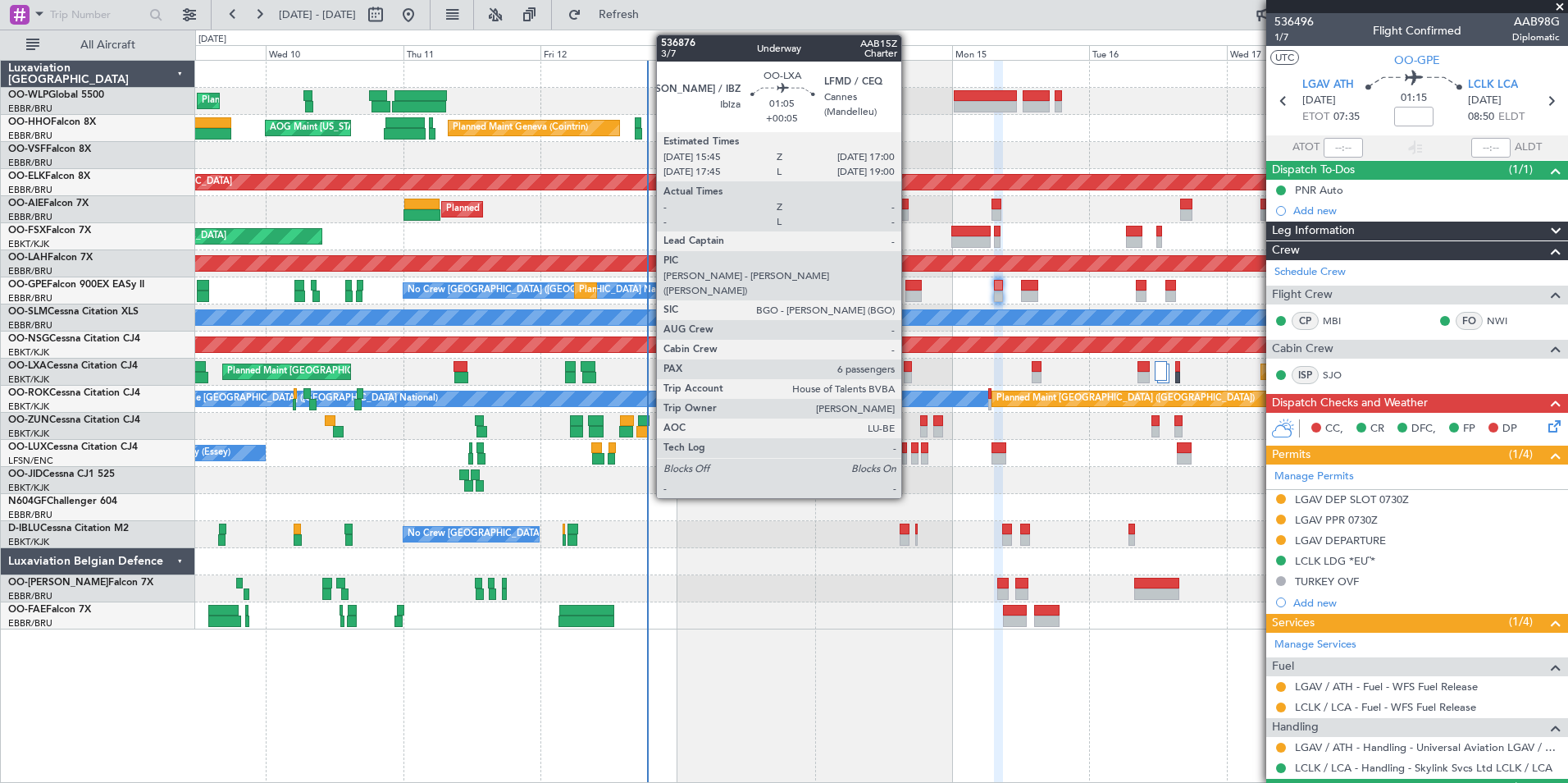
click at [909, 375] on div at bounding box center [908, 377] width 8 height 11
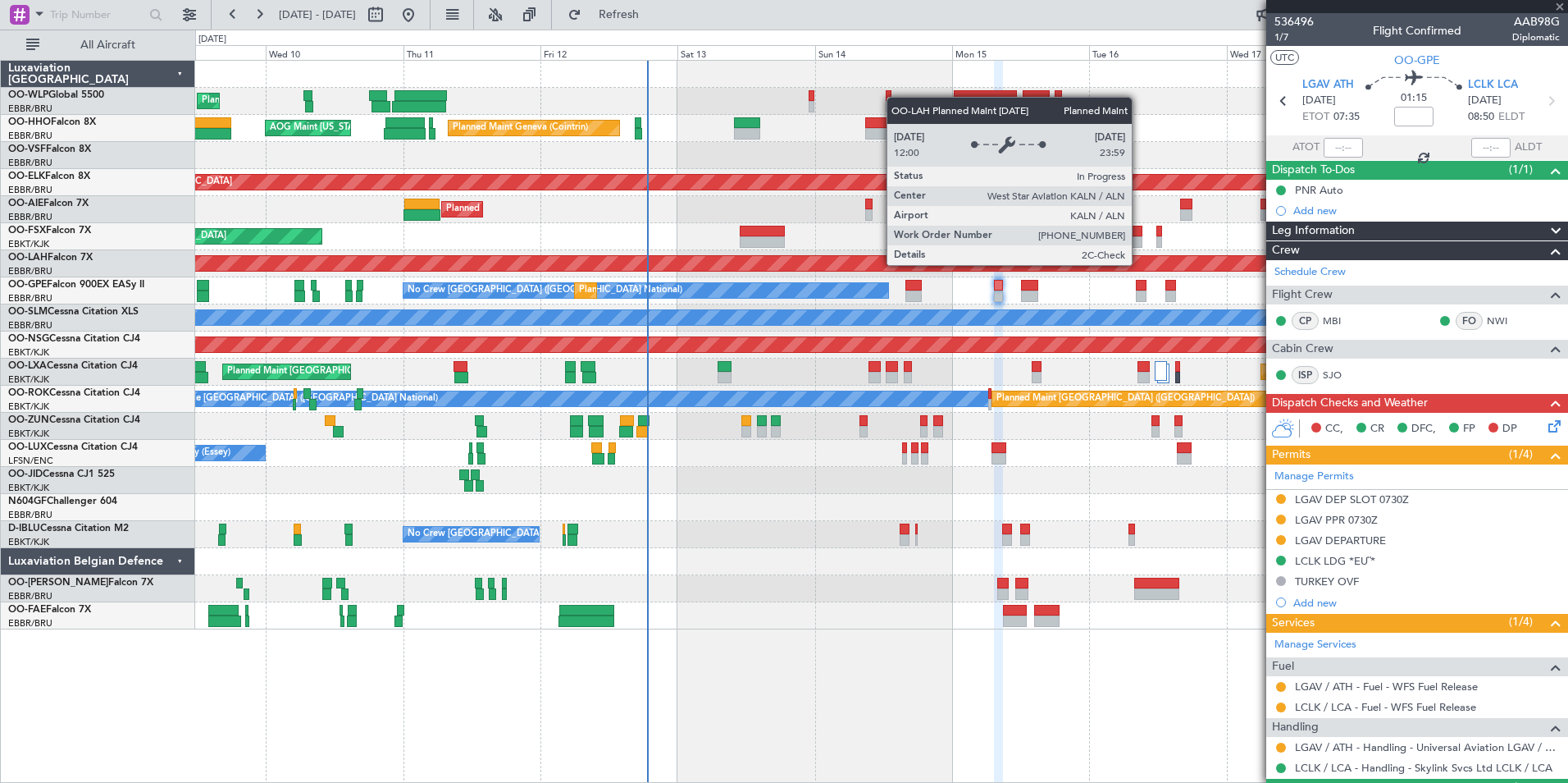
type input "+00:05"
type input "6"
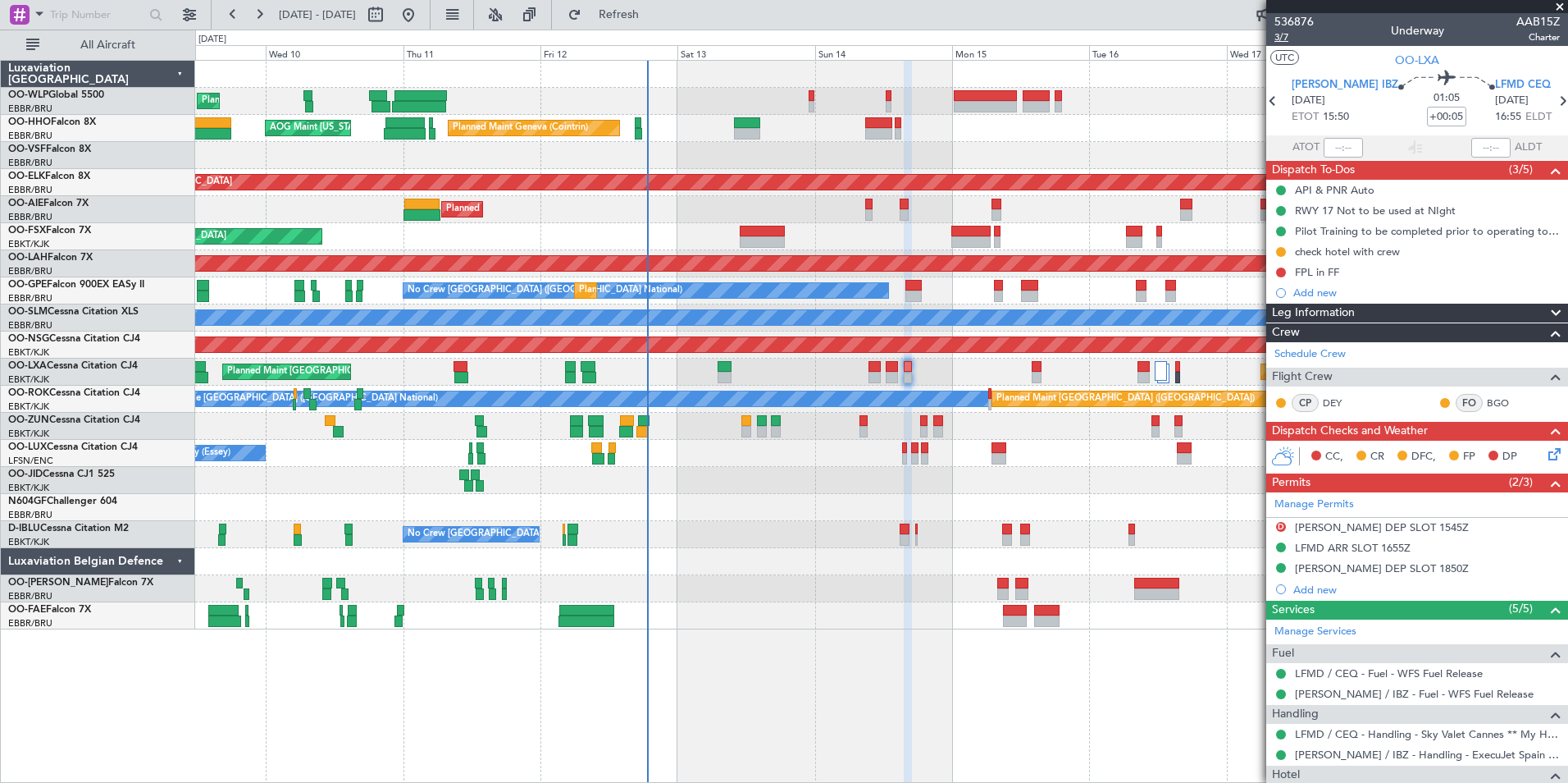
click at [1276, 37] on span "3/7" at bounding box center [1294, 37] width 39 height 14
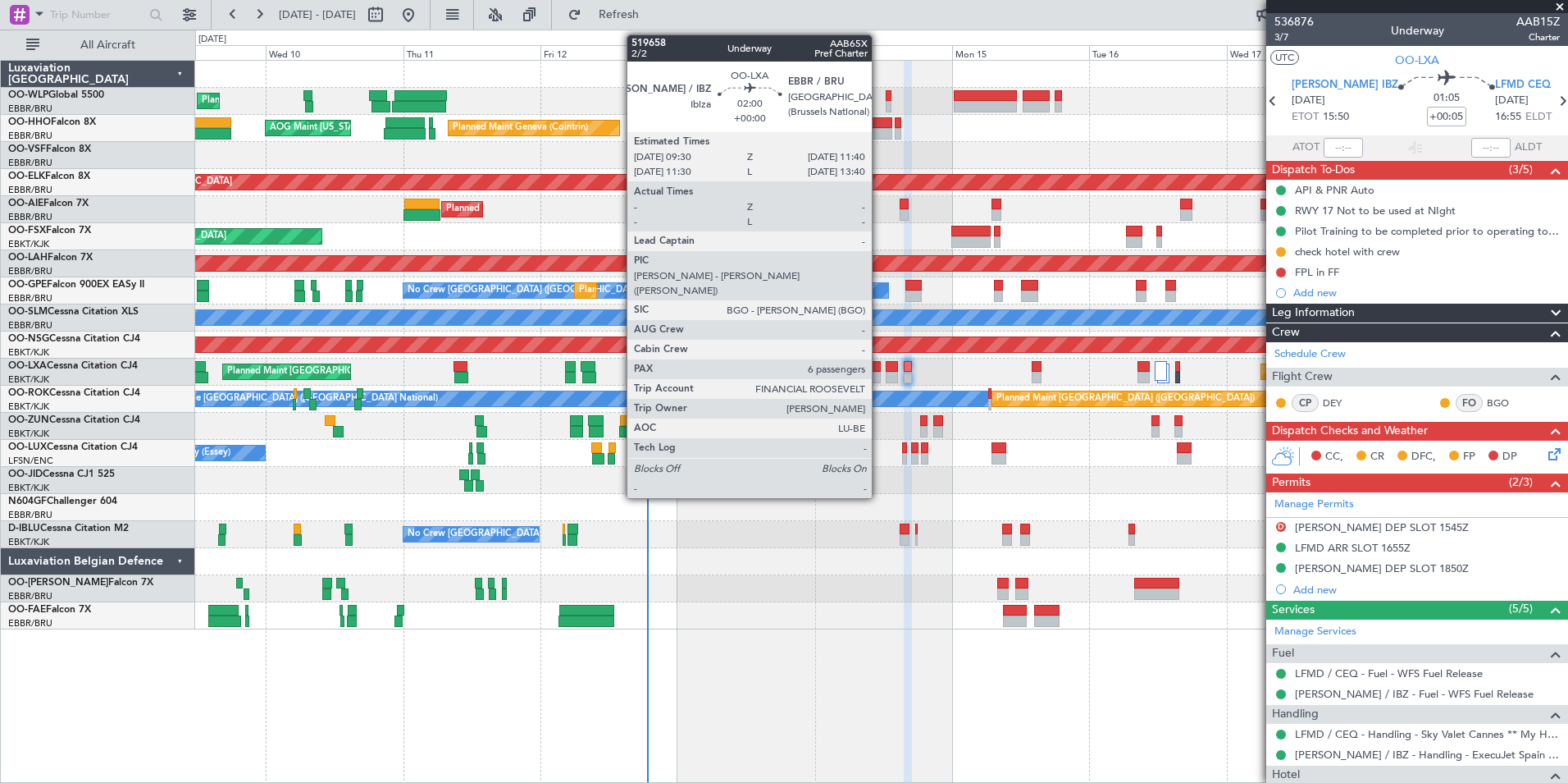
click at [879, 376] on div at bounding box center [875, 377] width 13 height 11
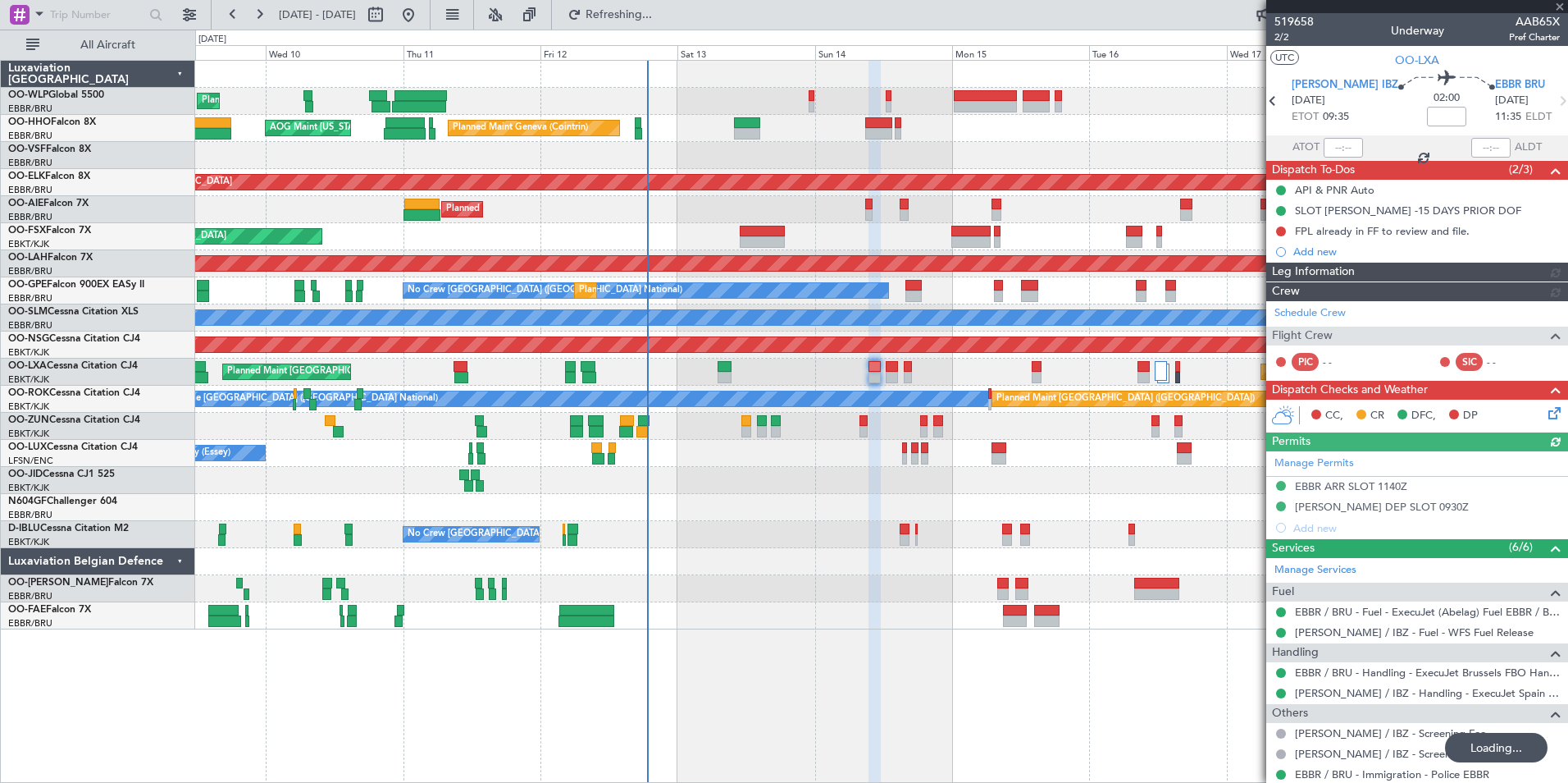
type input "+00:05"
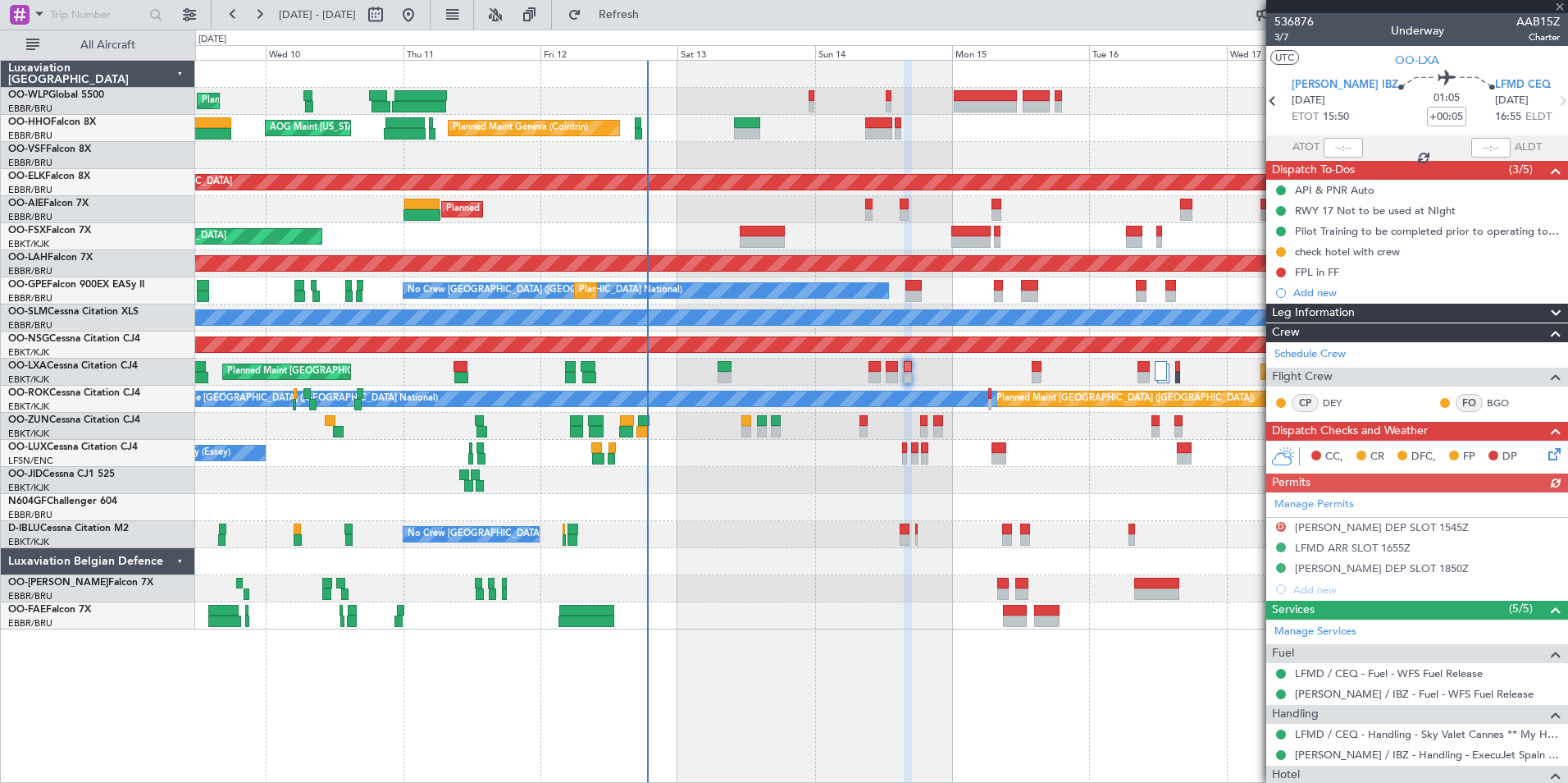
click at [1545, 458] on icon at bounding box center [1552, 451] width 13 height 13
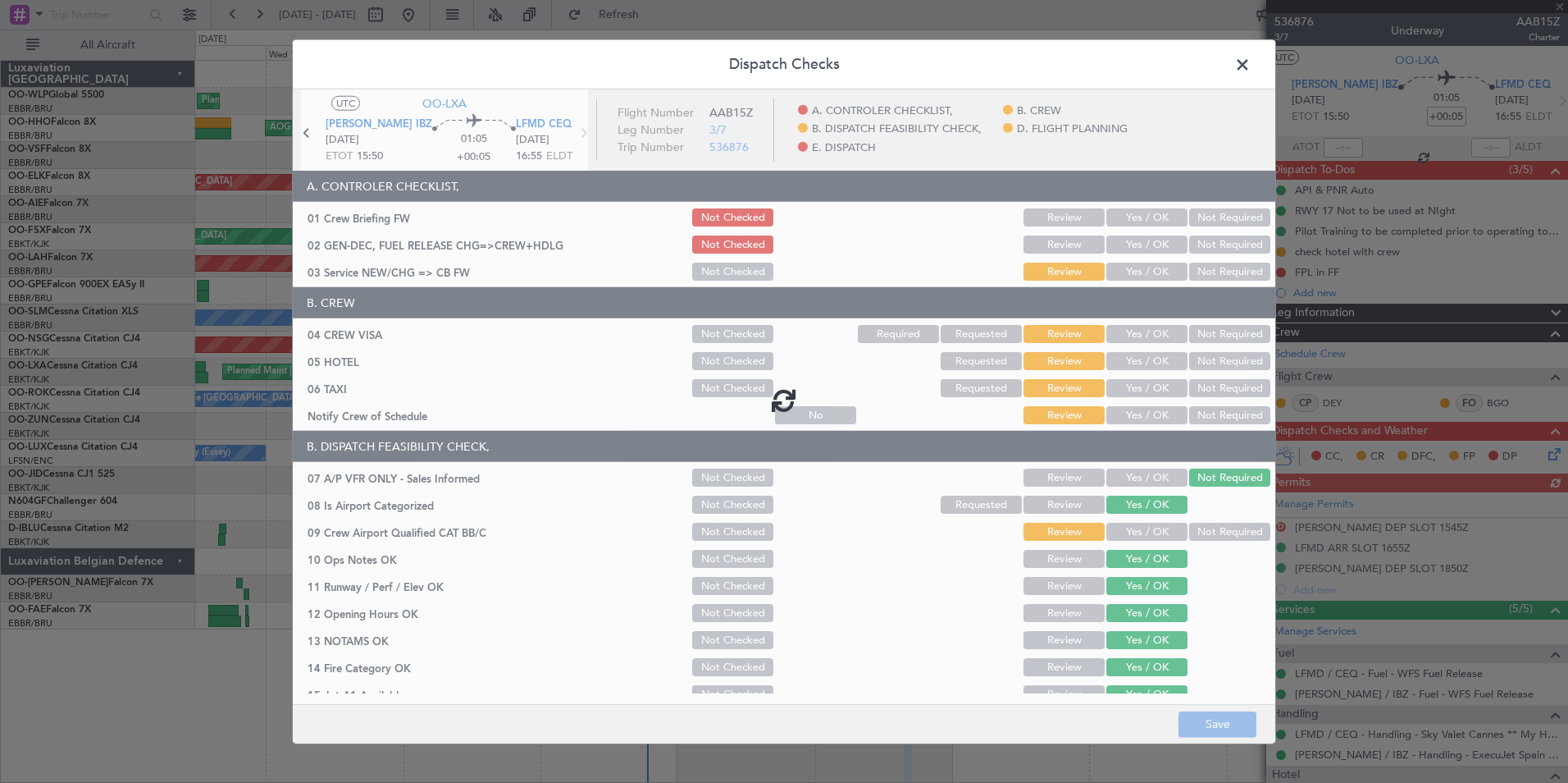
click at [1102, 242] on div at bounding box center [784, 400] width 982 height 621
click at [1125, 249] on div at bounding box center [784, 400] width 982 height 621
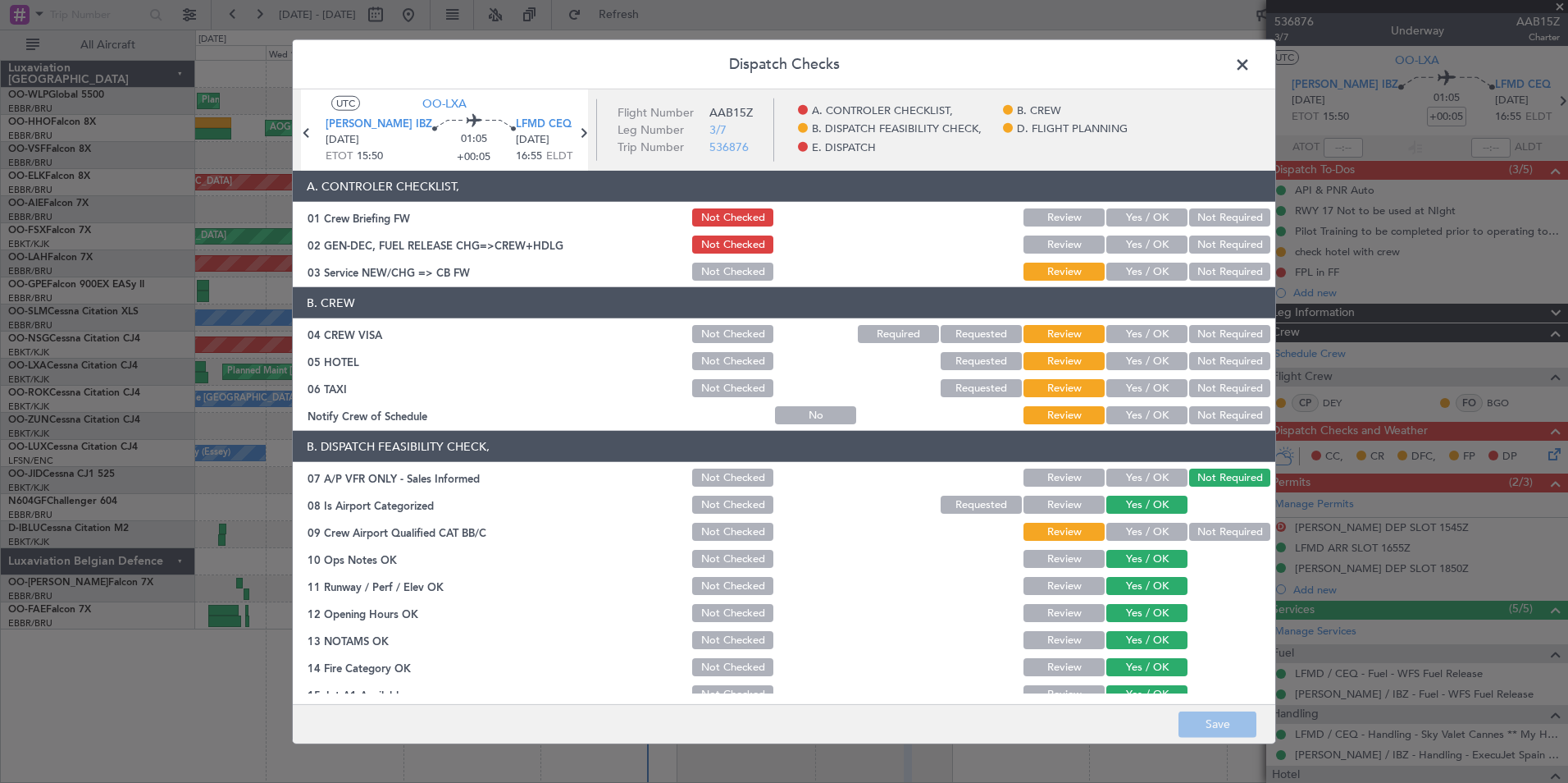
click at [1126, 250] on button "Yes / OK" at bounding box center [1146, 244] width 81 height 18
click at [1121, 275] on button "Yes / OK" at bounding box center [1146, 271] width 81 height 18
click at [1231, 336] on button "Not Required" at bounding box center [1229, 334] width 81 height 18
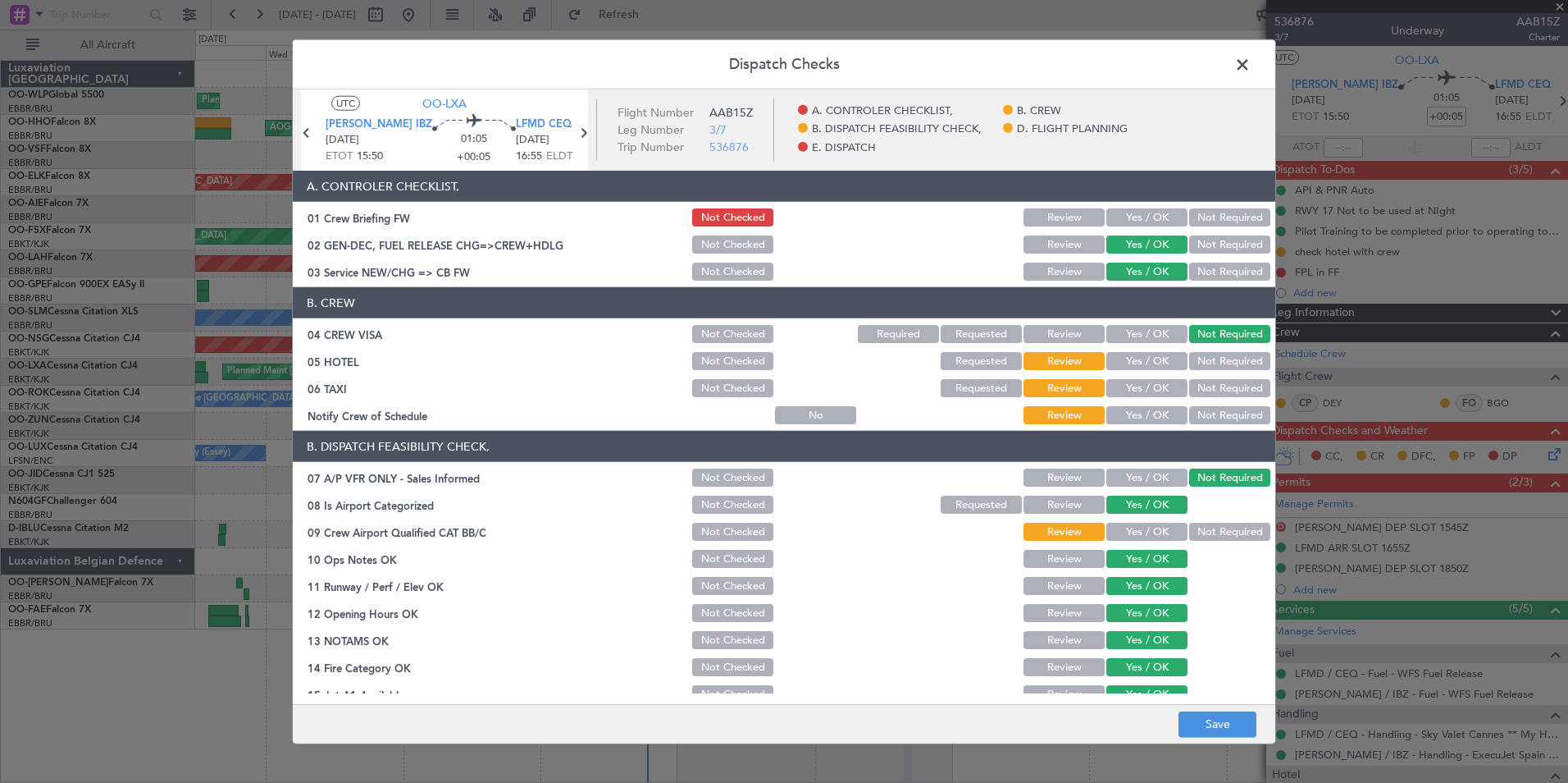
click at [1203, 376] on div "Not Required" at bounding box center [1227, 388] width 83 height 23
click at [1206, 361] on button "Not Required" at bounding box center [1229, 360] width 81 height 18
click at [1192, 393] on button "Not Required" at bounding box center [1229, 388] width 81 height 18
click at [1146, 406] on button "Yes / OK" at bounding box center [1146, 414] width 81 height 18
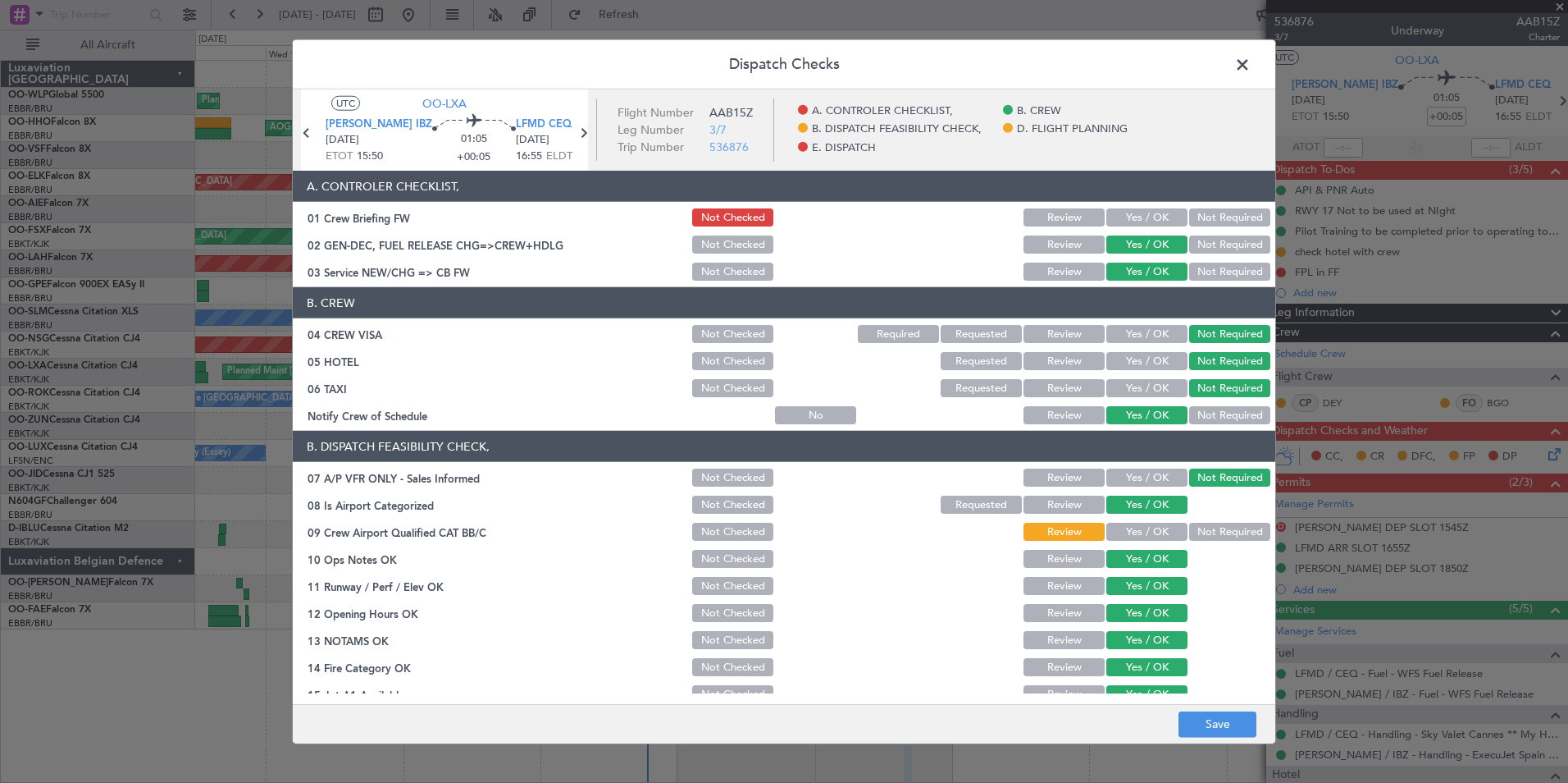
click at [1210, 737] on footer "Save" at bounding box center [784, 722] width 982 height 39
click at [1204, 724] on button "Save" at bounding box center [1218, 724] width 78 height 27
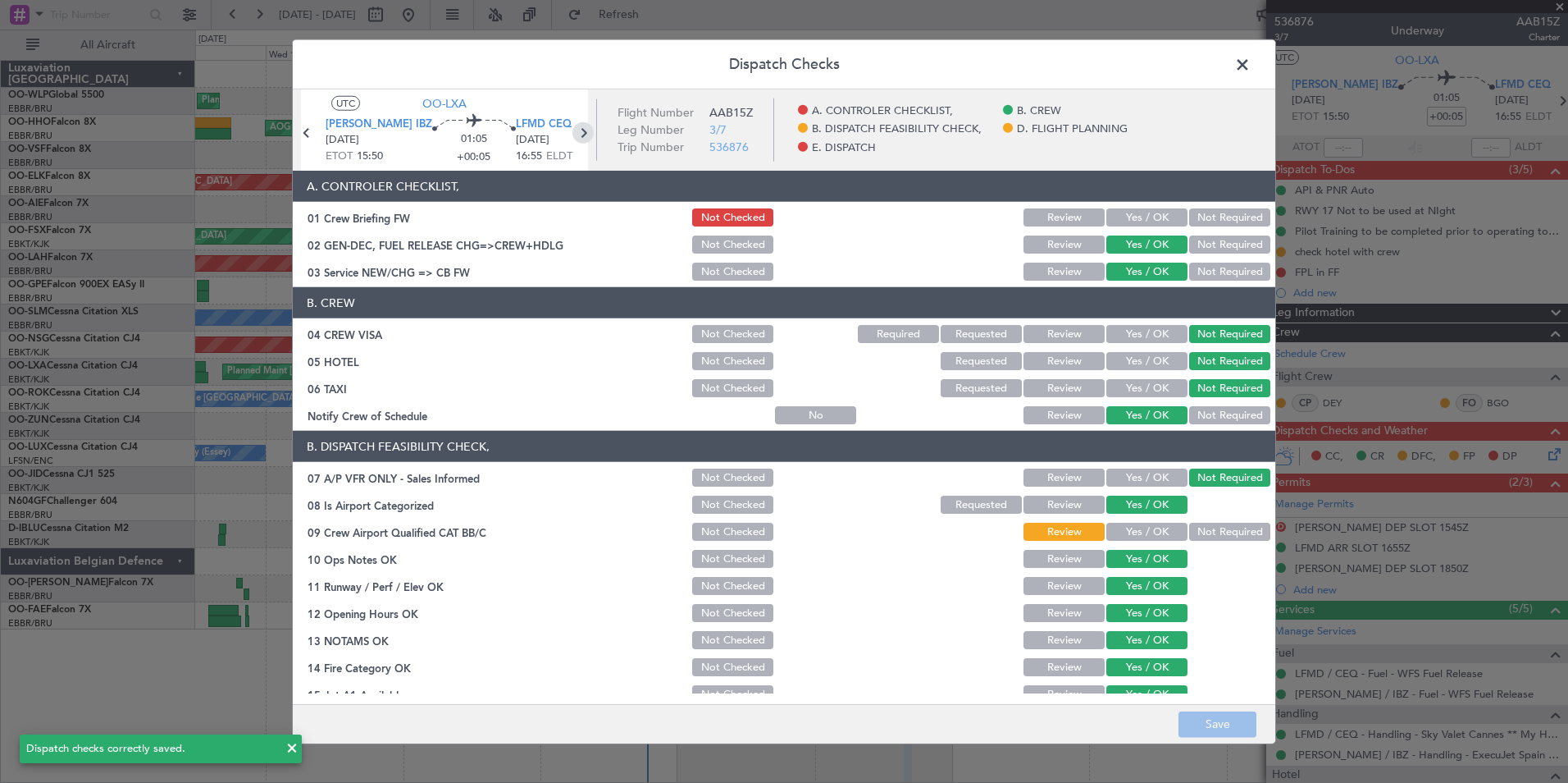
click at [573, 127] on icon at bounding box center [583, 133] width 21 height 21
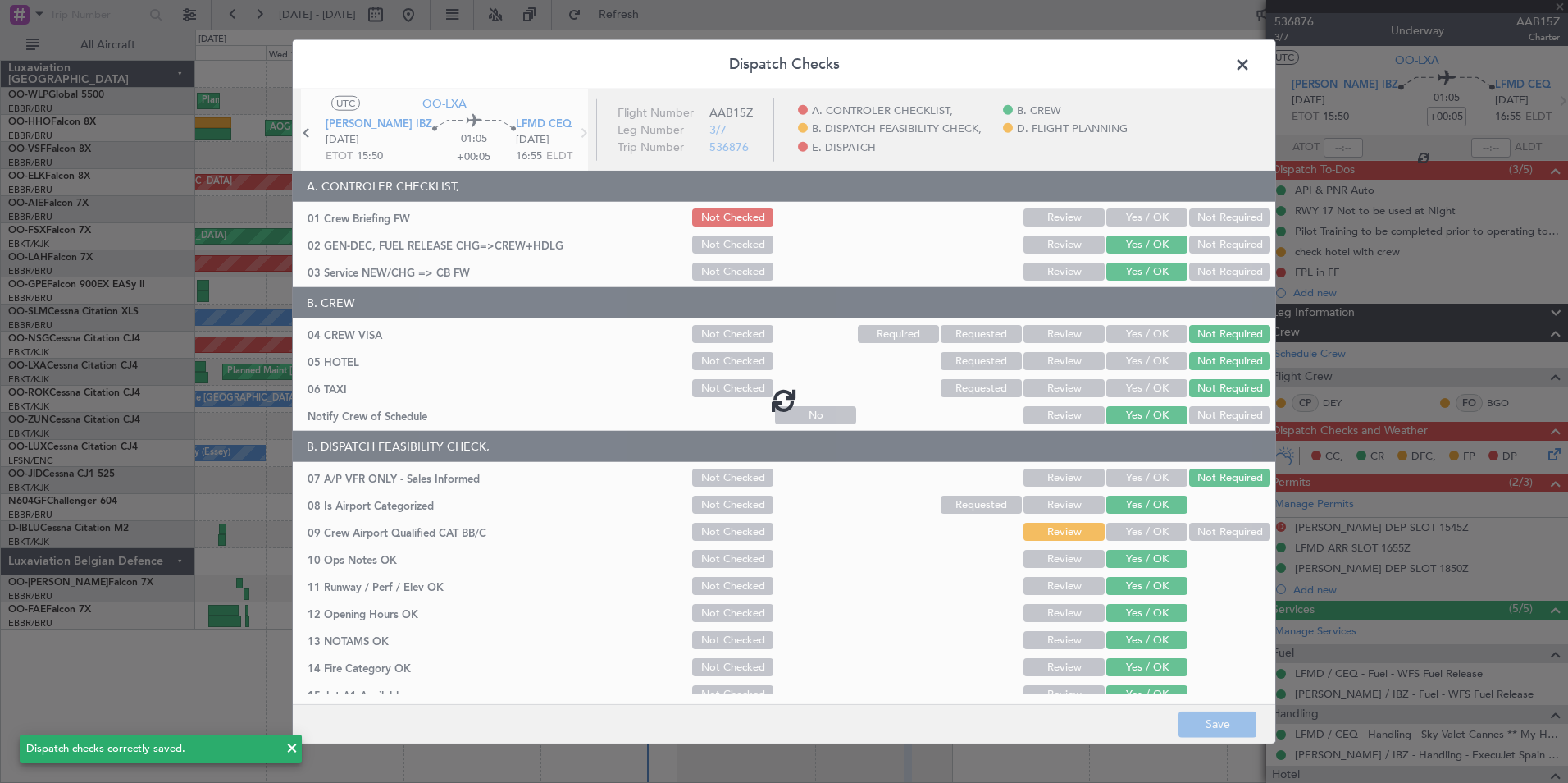
type input "2"
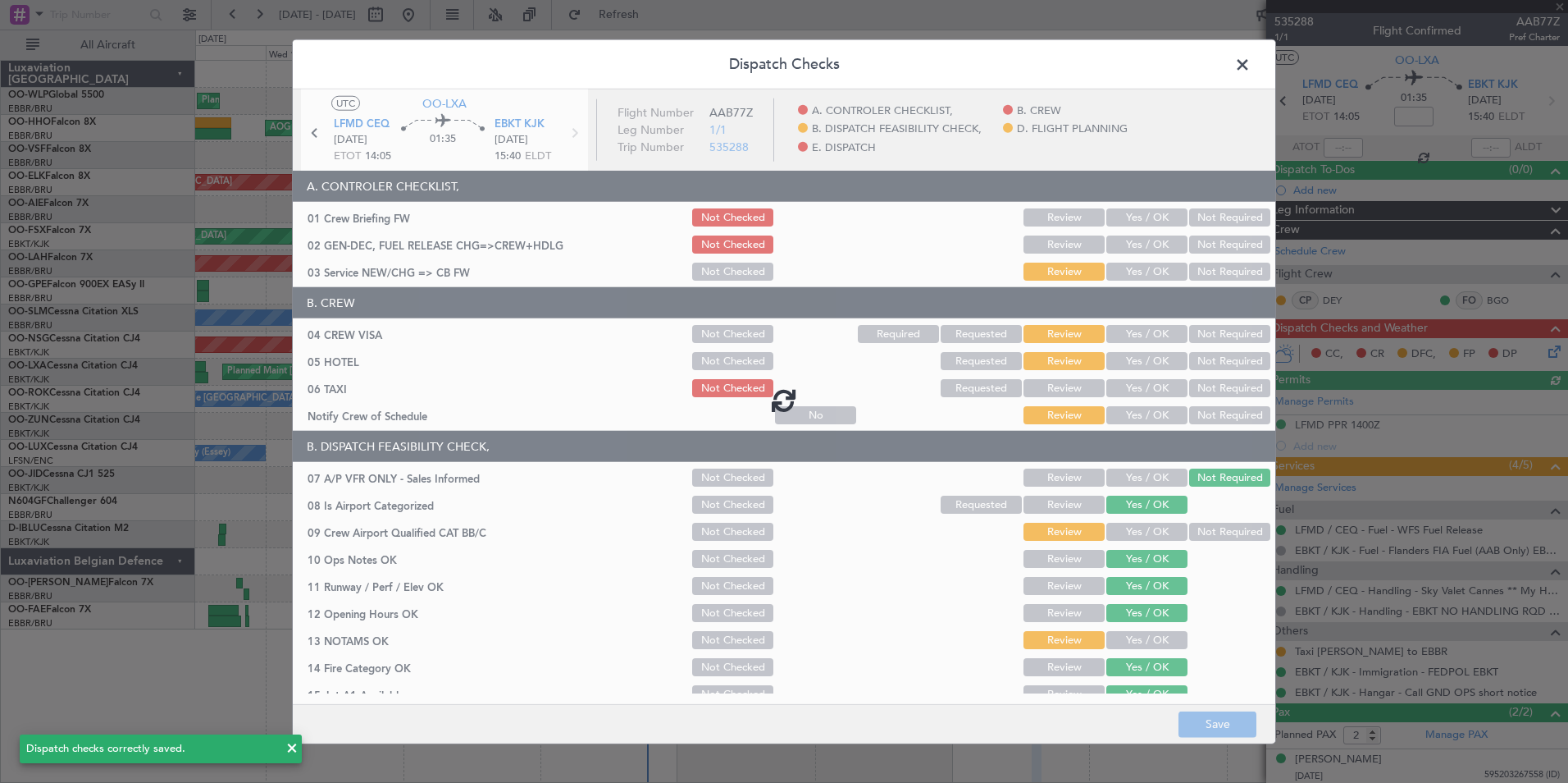
click at [1139, 248] on div at bounding box center [784, 400] width 982 height 621
click at [1139, 243] on div at bounding box center [784, 400] width 982 height 621
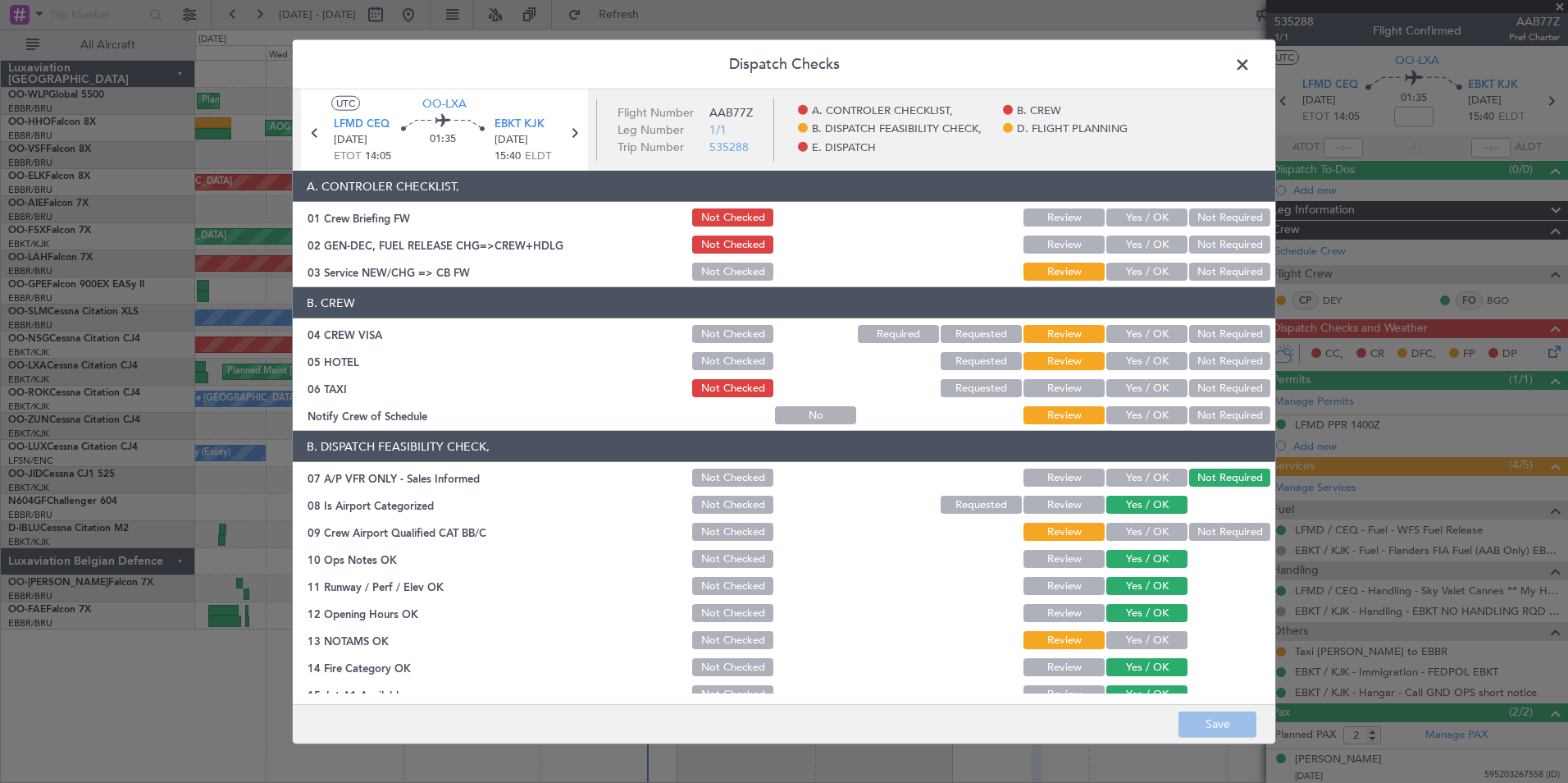
click at [1139, 243] on button "Yes / OK" at bounding box center [1146, 244] width 81 height 18
click at [1140, 258] on section "A. CONTROLER CHECKLIST, 01 Crew Briefing FW Not Checked Review Yes / OK Not Req…" at bounding box center [784, 227] width 982 height 112
click at [1137, 261] on div "Yes / OK" at bounding box center [1144, 272] width 83 height 23
click at [1138, 272] on button "Yes / OK" at bounding box center [1146, 271] width 81 height 18
click at [1217, 334] on button "Not Required" at bounding box center [1229, 334] width 81 height 18
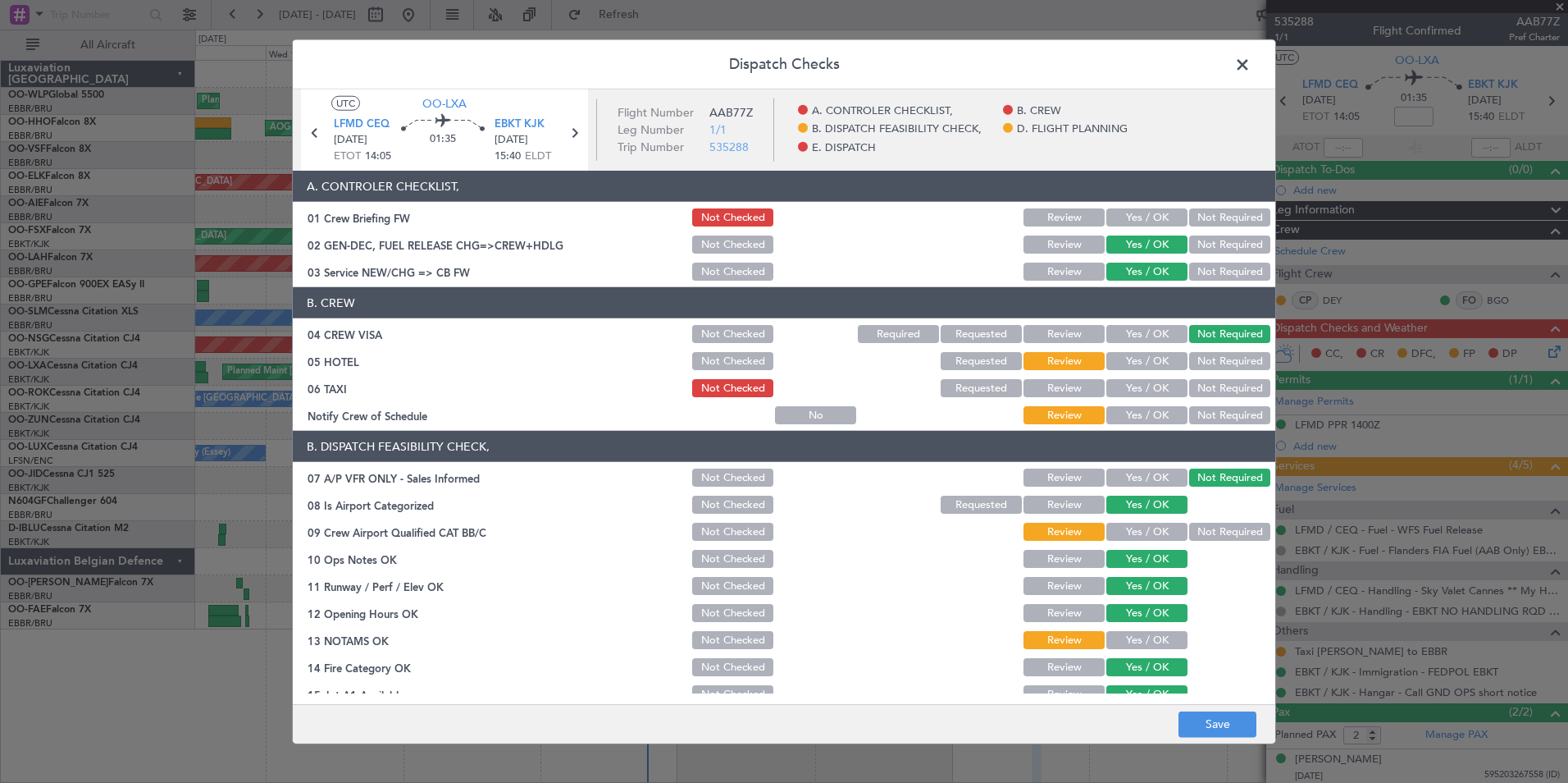
click at [1216, 354] on button "Not Required" at bounding box center [1229, 360] width 81 height 18
click at [1135, 388] on button "Yes / OK" at bounding box center [1146, 388] width 81 height 18
click at [1198, 387] on button "Not Required" at bounding box center [1229, 388] width 81 height 18
click at [1144, 423] on button "Yes / OK" at bounding box center [1146, 414] width 81 height 18
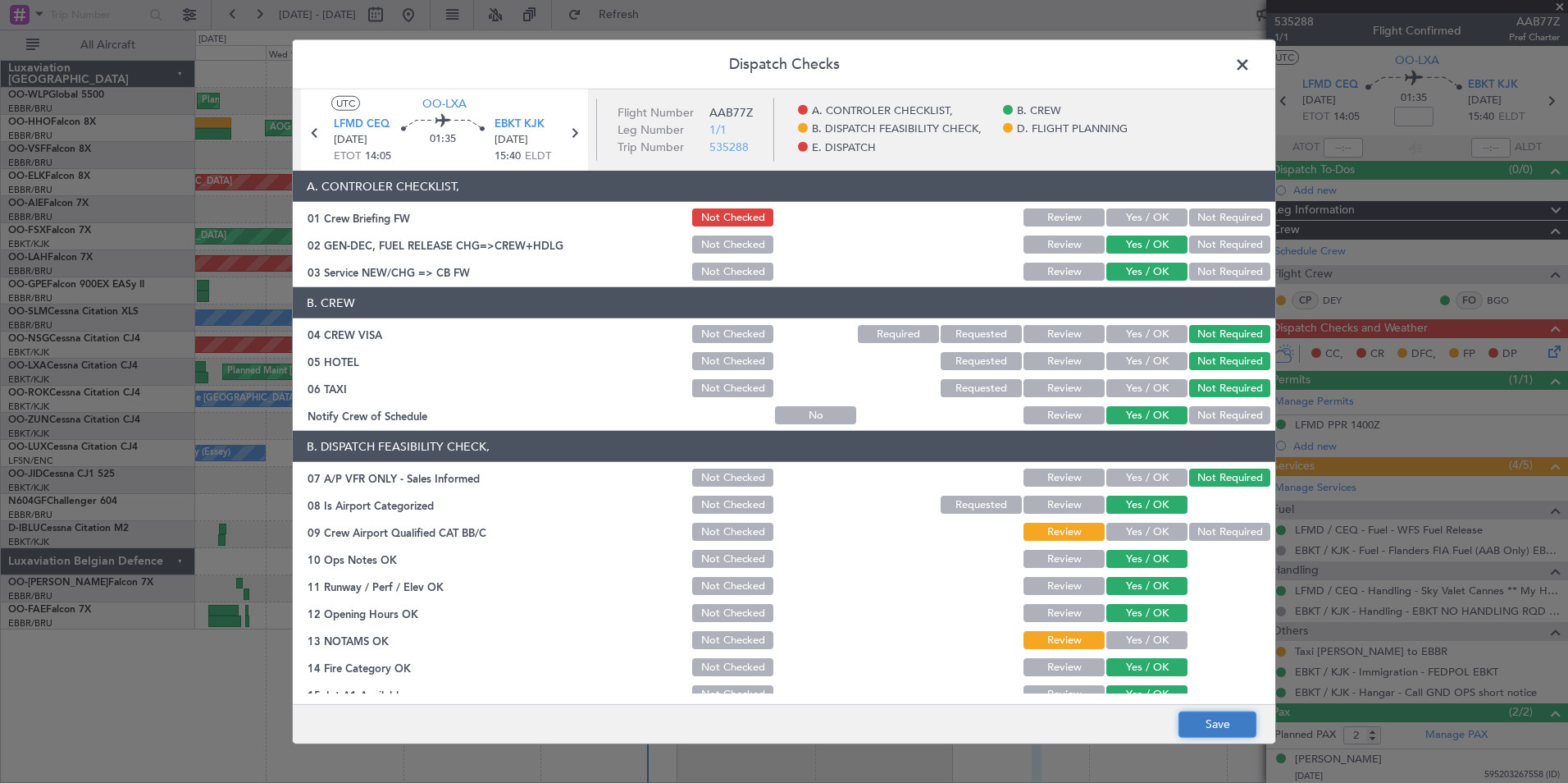
click at [1217, 726] on button "Save" at bounding box center [1218, 724] width 78 height 27
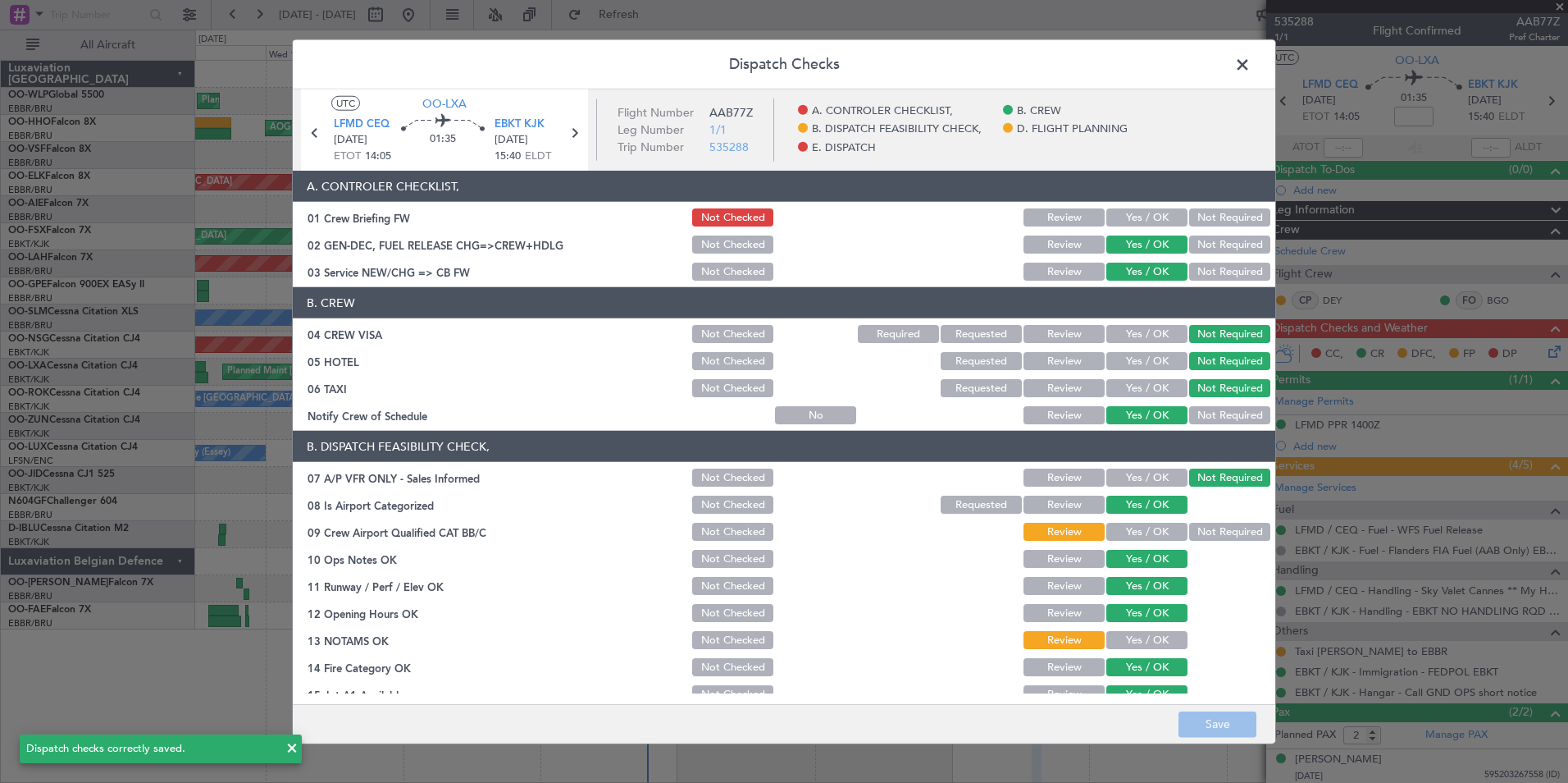
click at [730, 253] on button "Not Checked" at bounding box center [732, 244] width 81 height 18
click at [1251, 61] on span at bounding box center [1251, 68] width 0 height 33
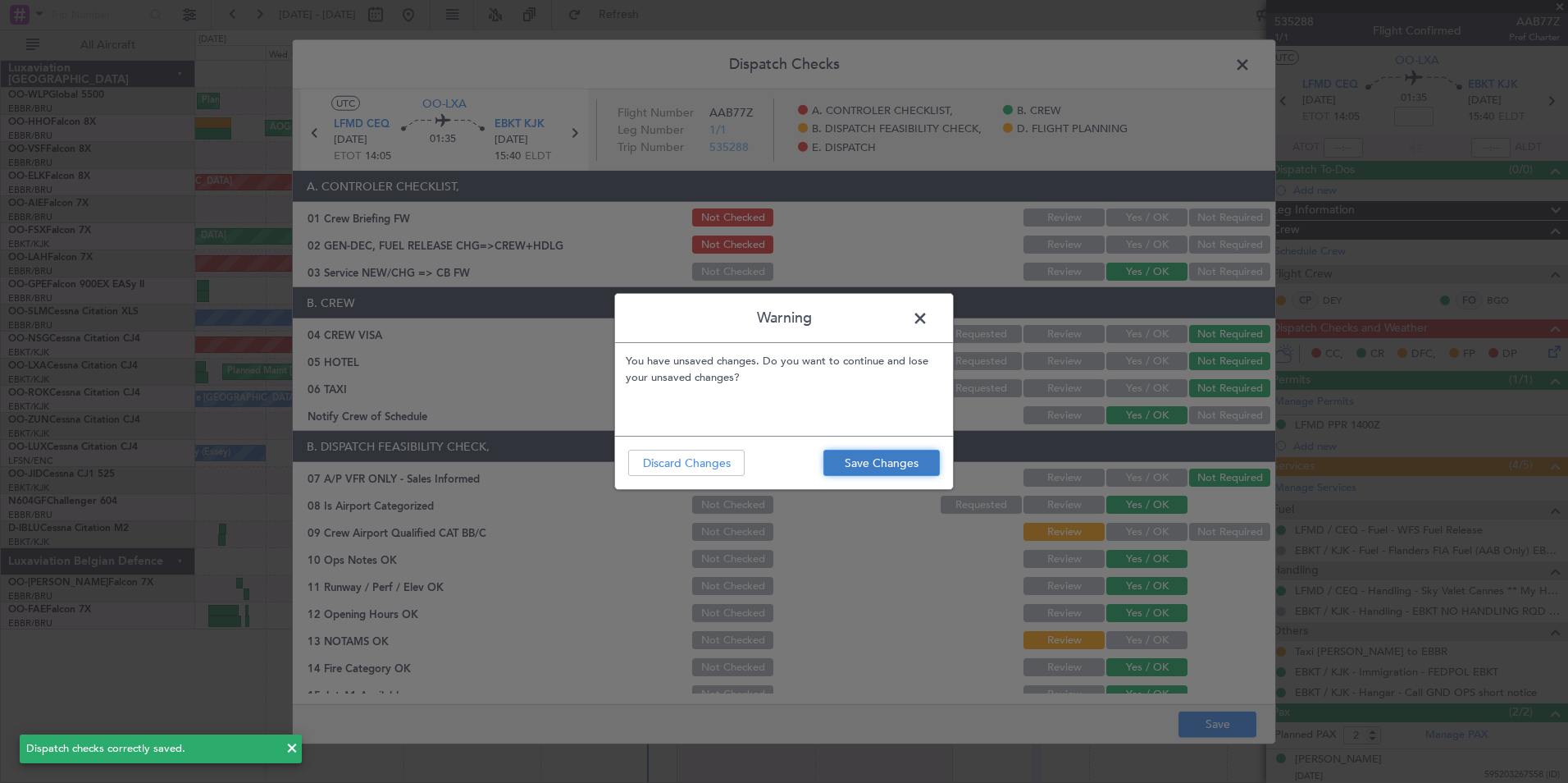
click at [875, 457] on button "Save Changes" at bounding box center [881, 463] width 117 height 27
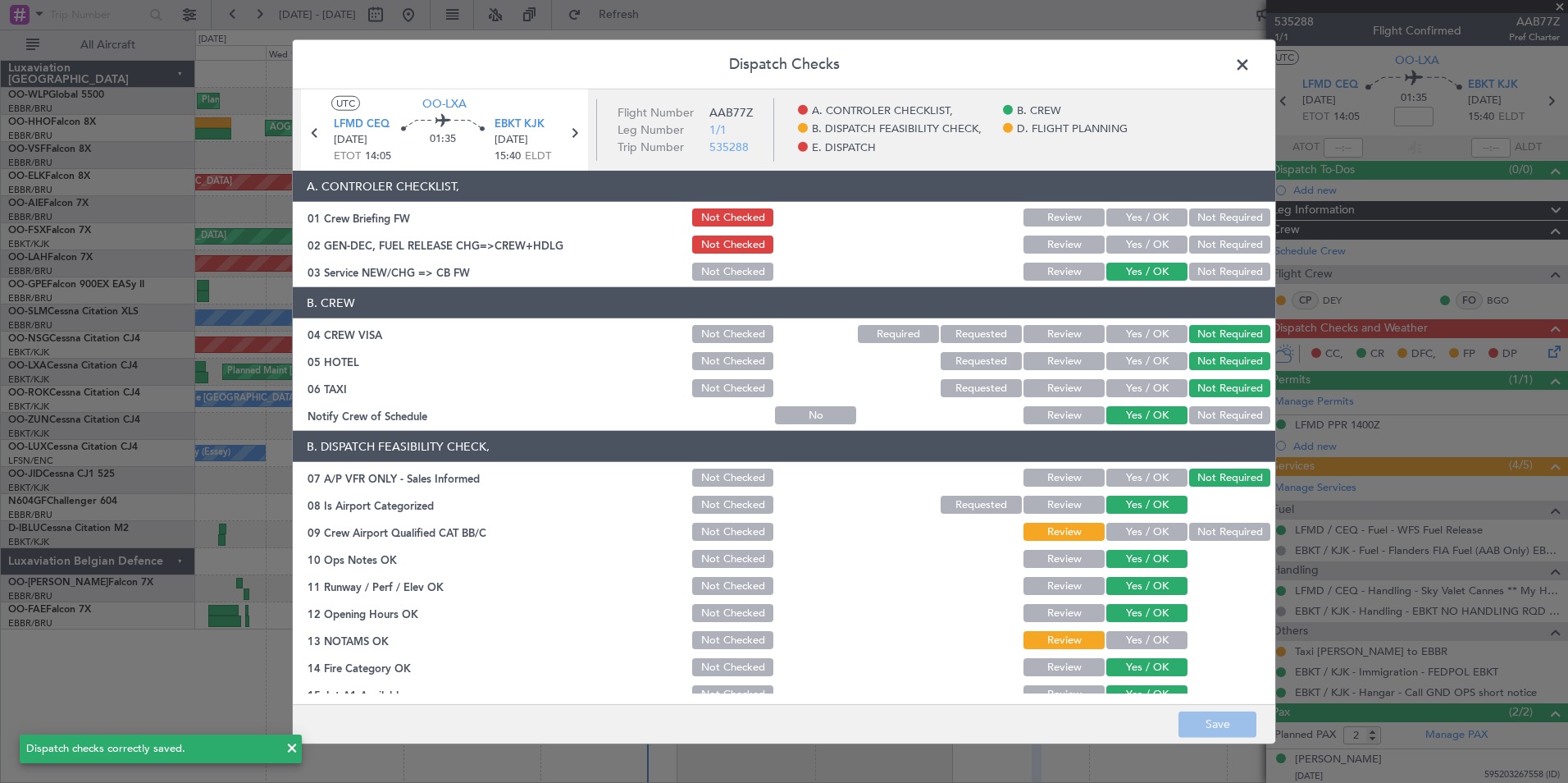
click at [1251, 69] on span at bounding box center [1251, 68] width 0 height 33
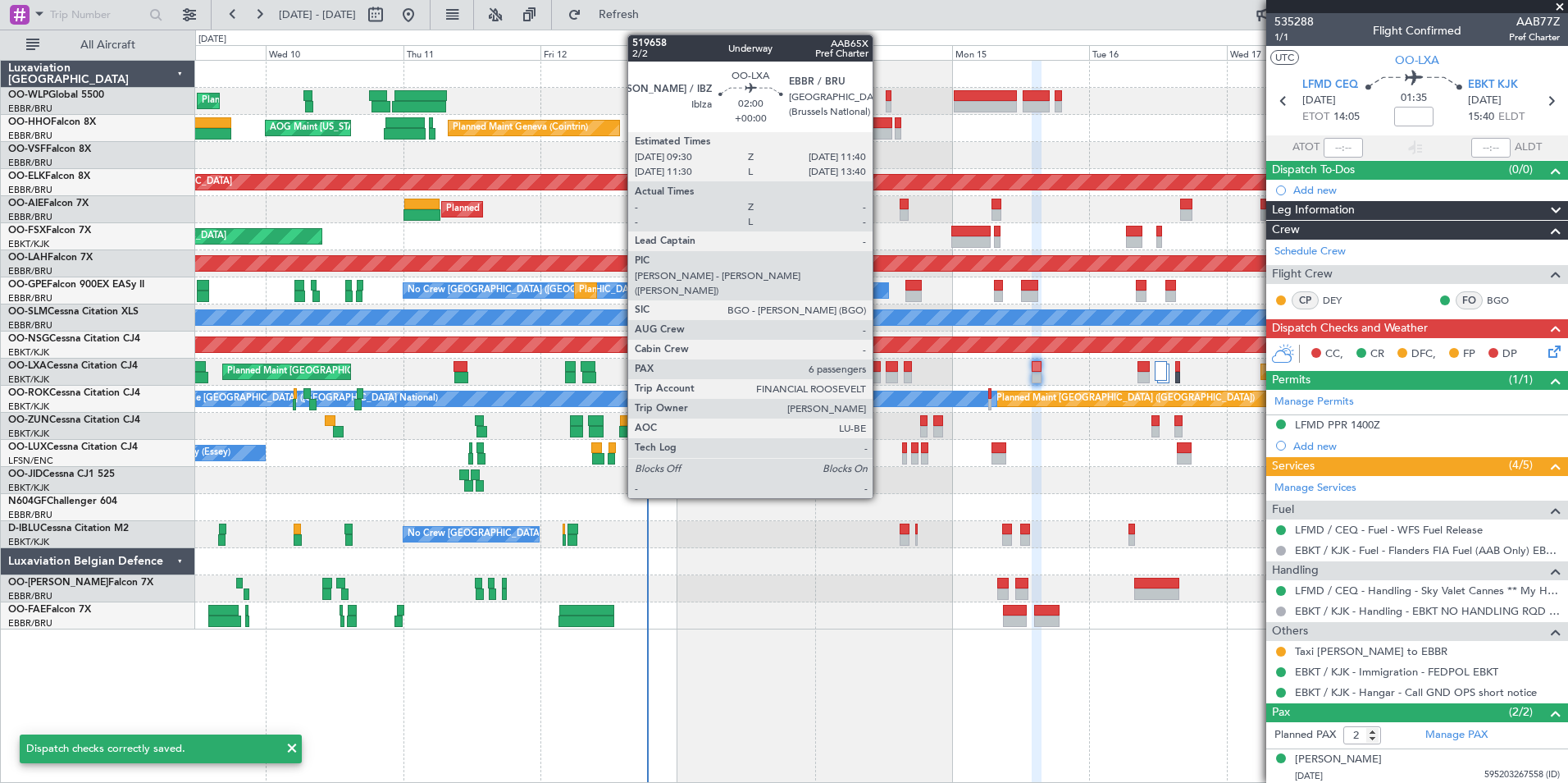
click at [879, 373] on div at bounding box center [875, 377] width 13 height 11
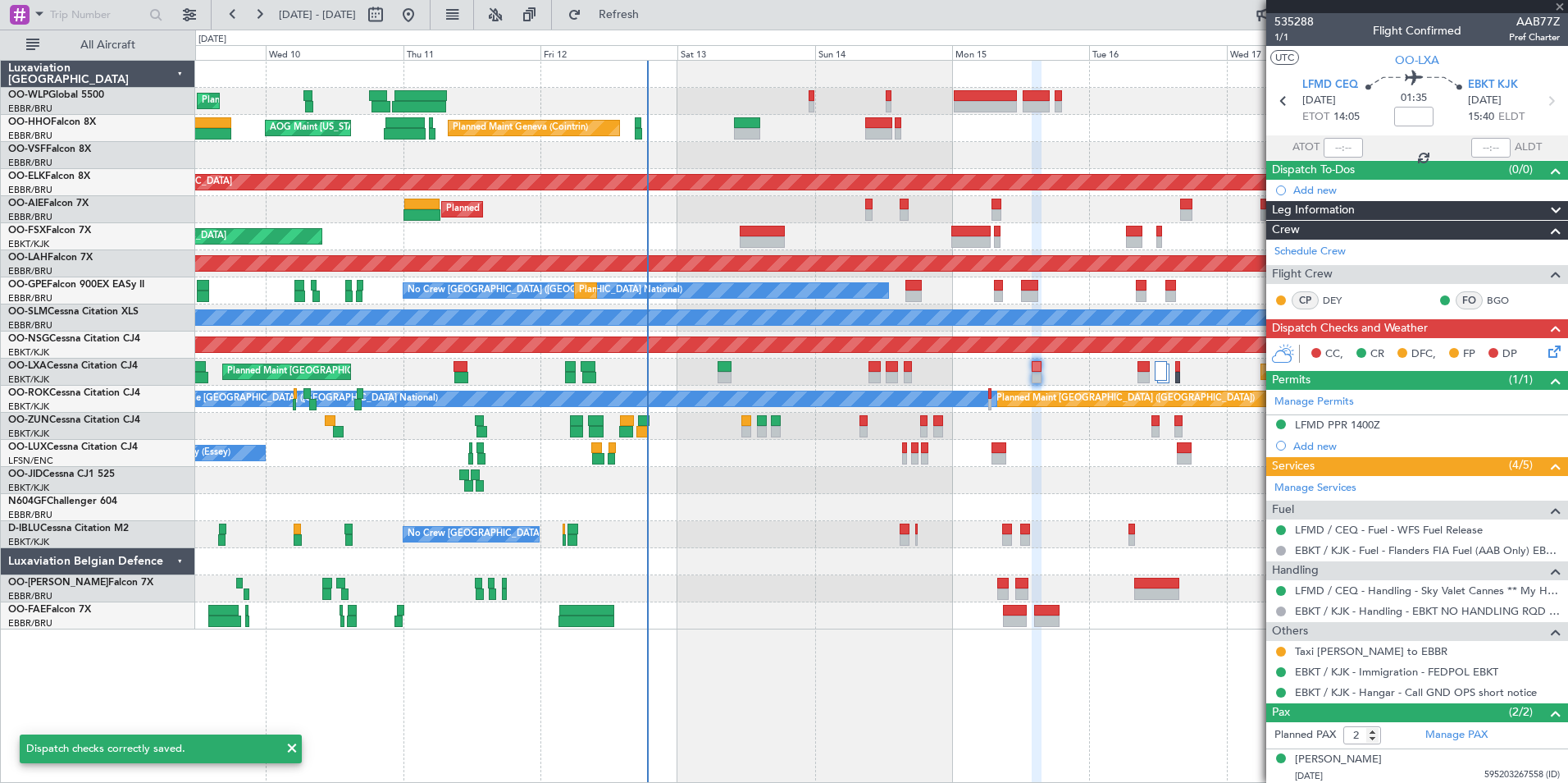
type input "6"
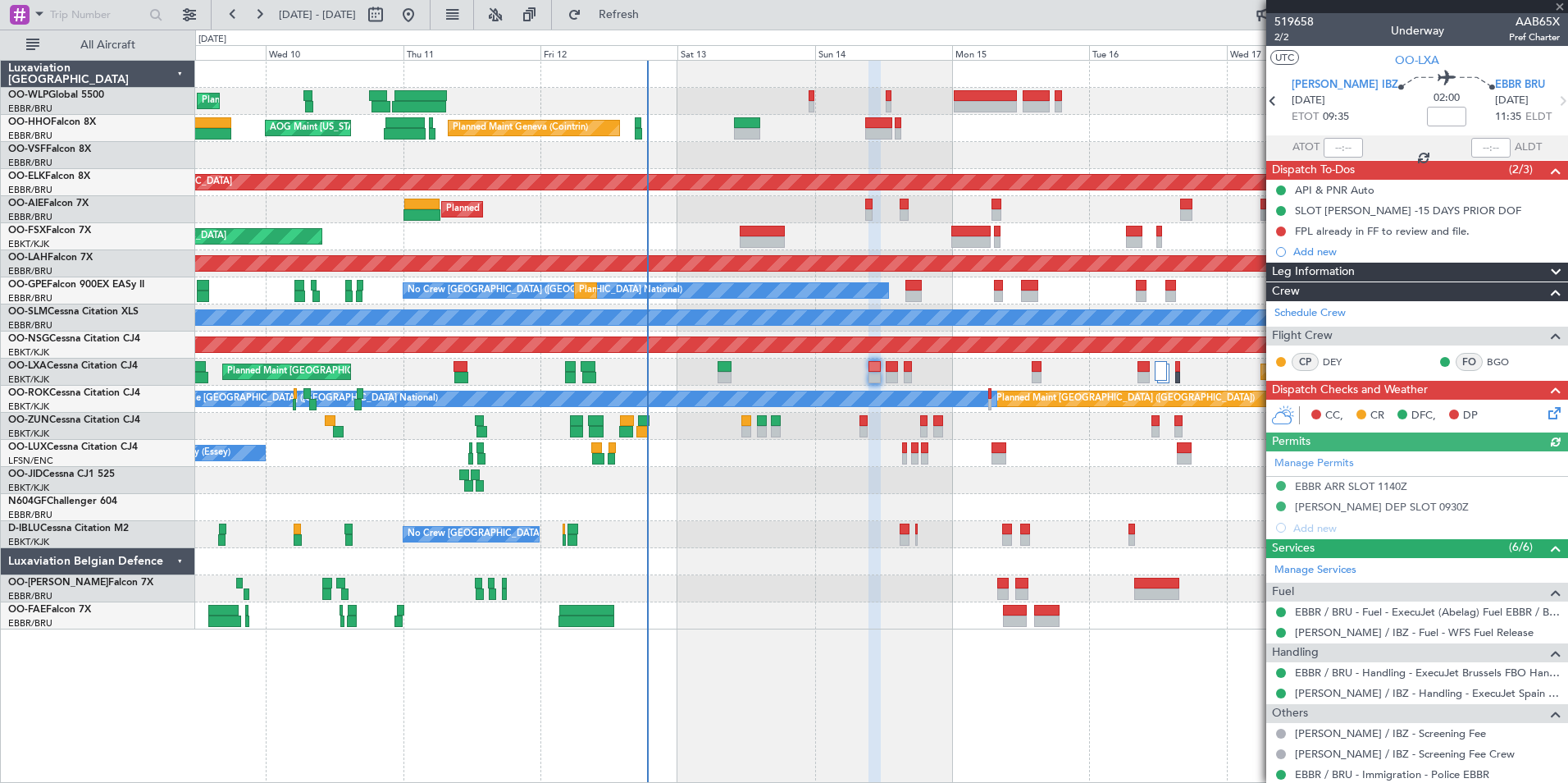
click at [1545, 417] on icon at bounding box center [1552, 411] width 13 height 13
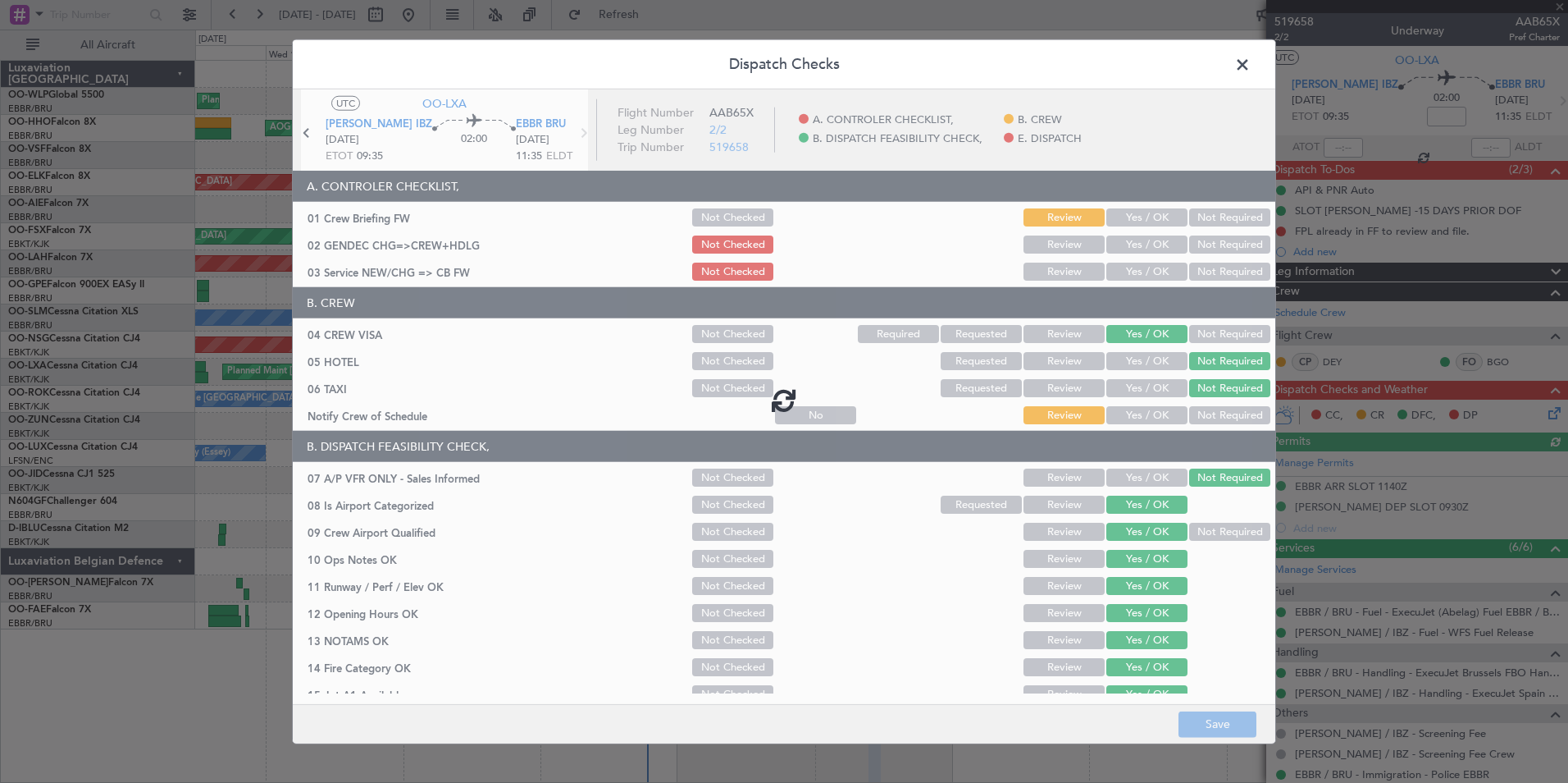
click at [1126, 250] on button "Yes / OK" at bounding box center [1146, 244] width 81 height 18
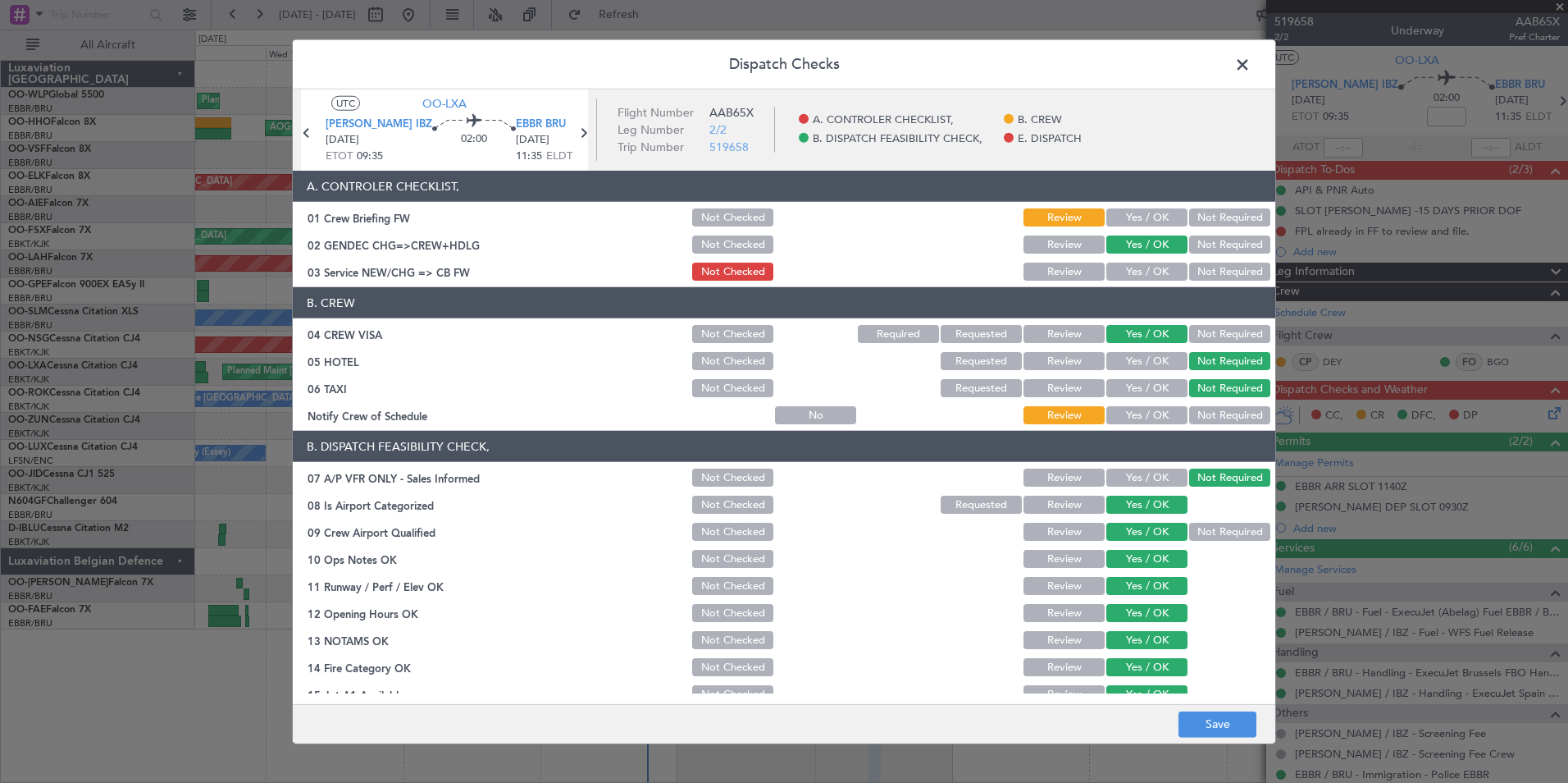
click at [1127, 249] on button "Yes / OK" at bounding box center [1146, 244] width 81 height 18
click at [1125, 268] on button "Yes / OK" at bounding box center [1146, 271] width 81 height 18
click at [1149, 412] on button "Yes / OK" at bounding box center [1146, 414] width 81 height 18
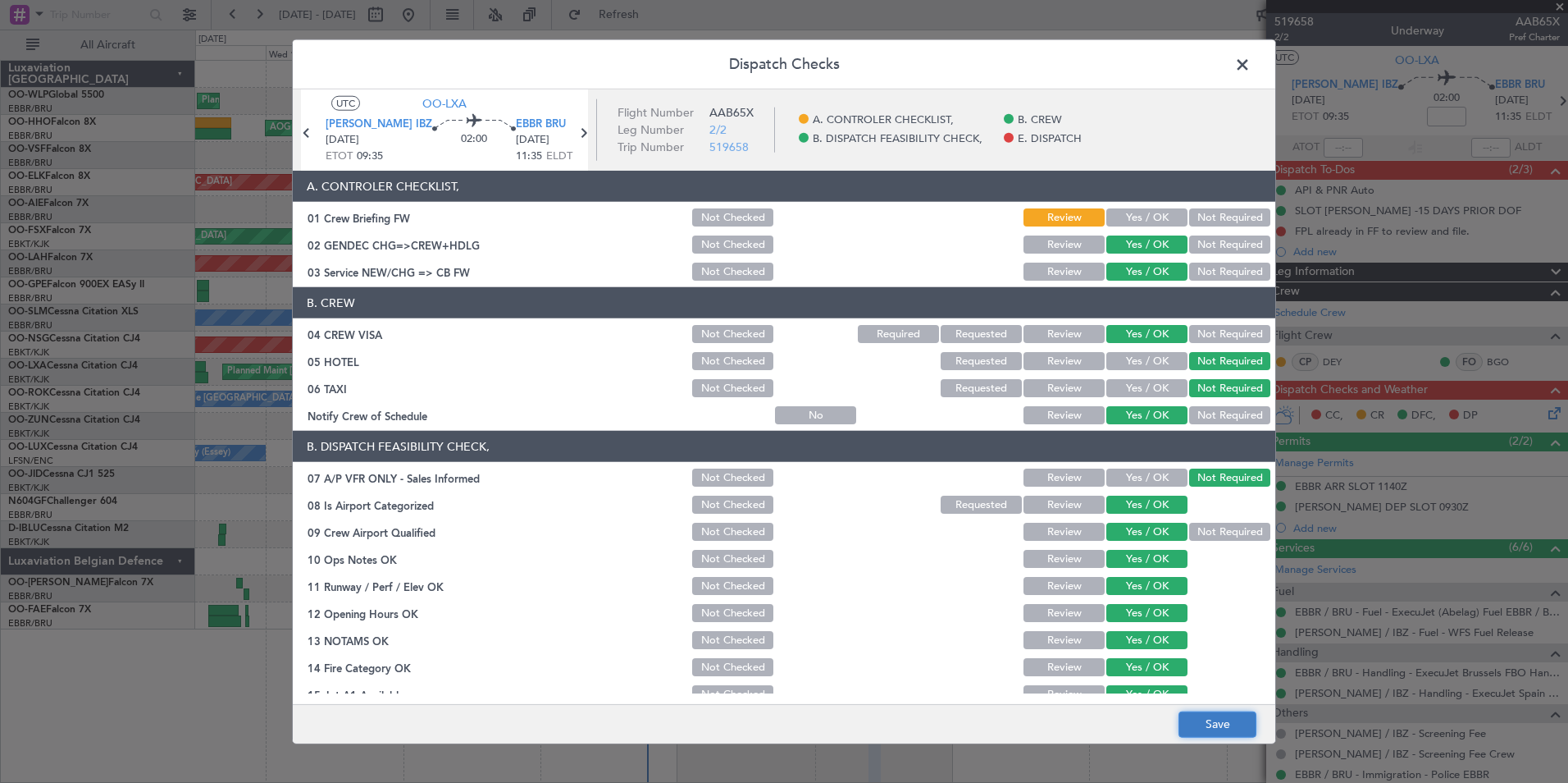
click at [1212, 722] on button "Save" at bounding box center [1218, 724] width 78 height 27
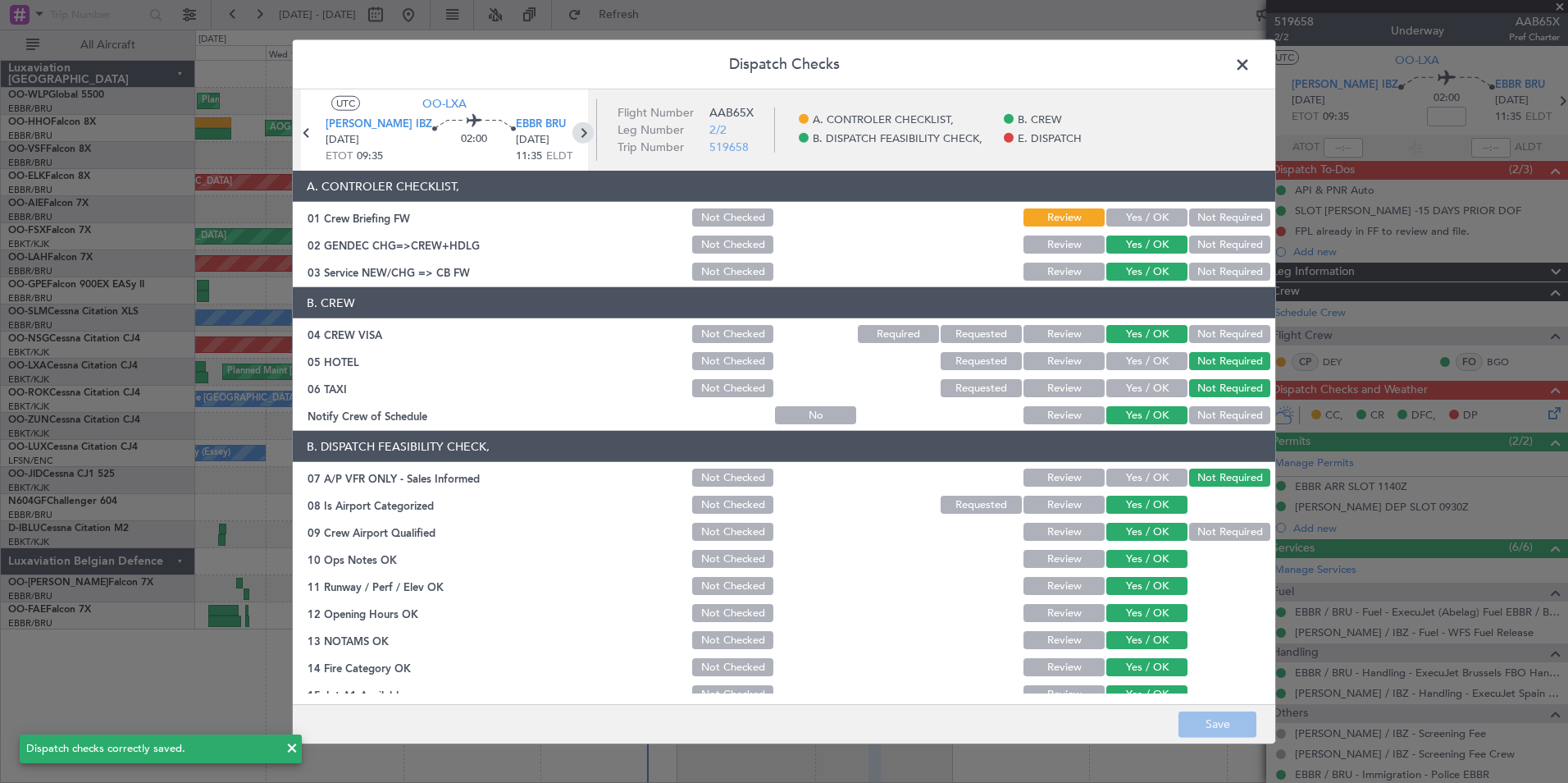
click at [575, 130] on icon at bounding box center [583, 133] width 21 height 21
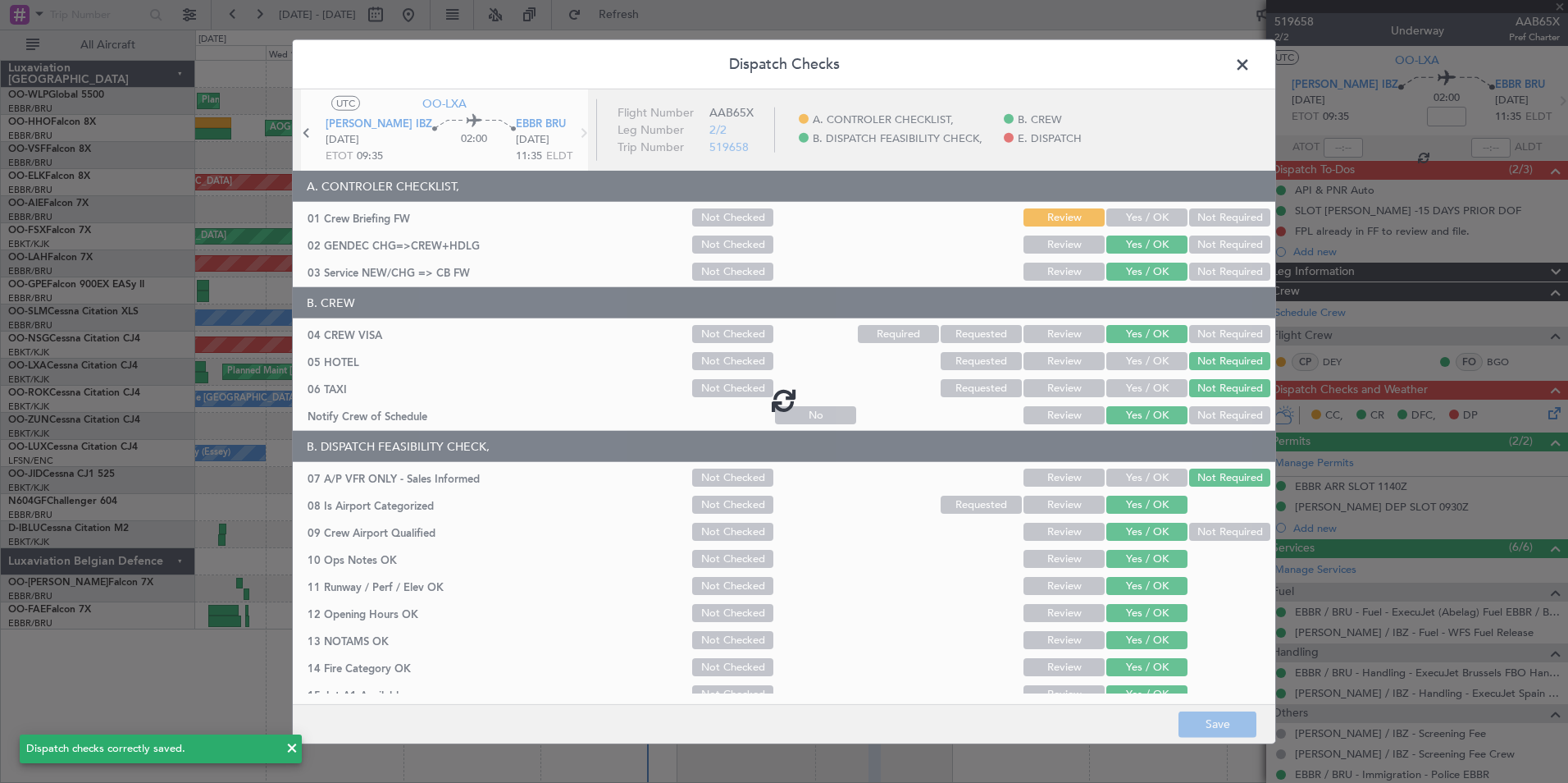
type input "-00:05"
type input "0"
type input "-00:05"
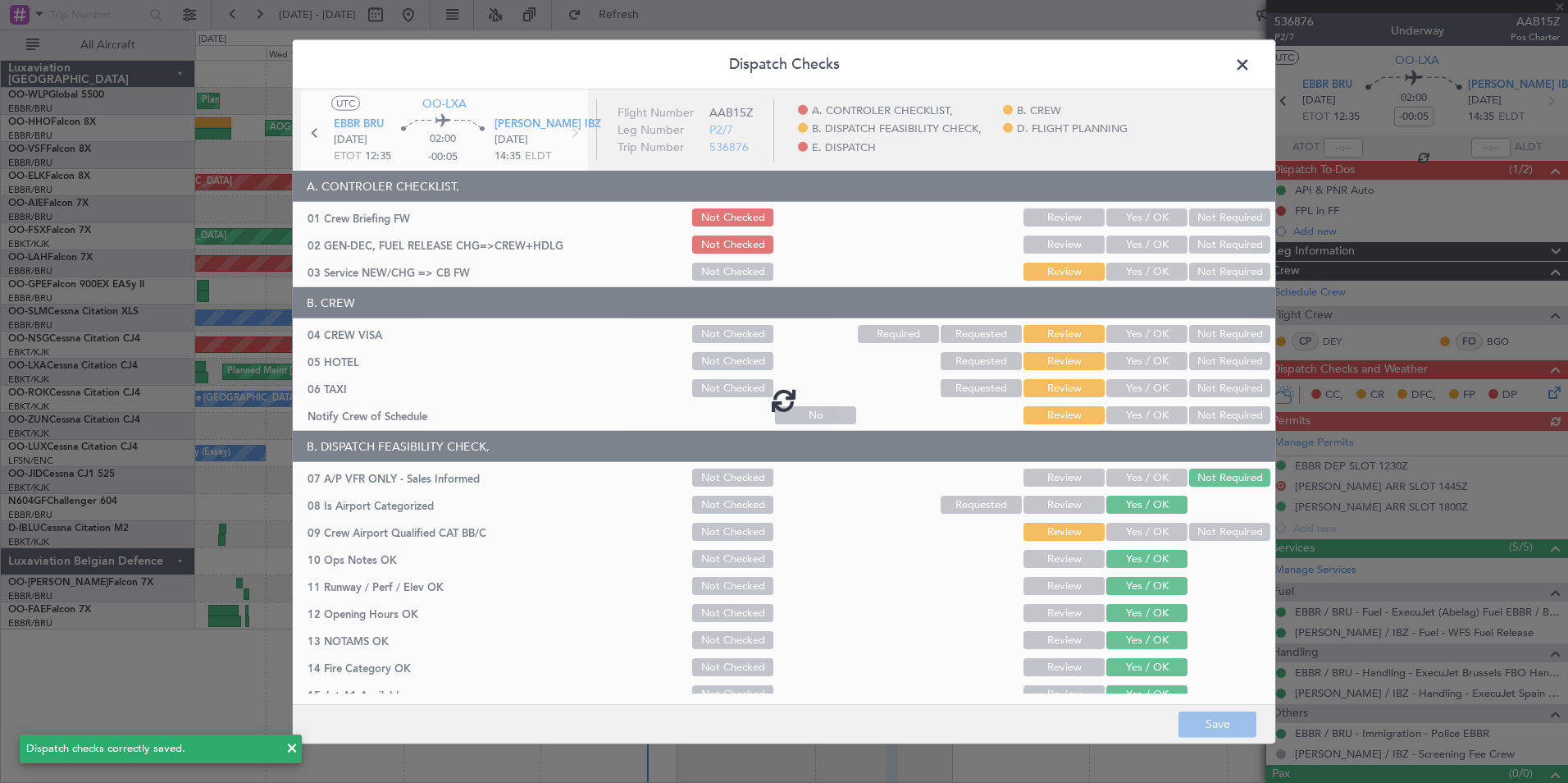
click at [1117, 249] on div at bounding box center [784, 400] width 982 height 621
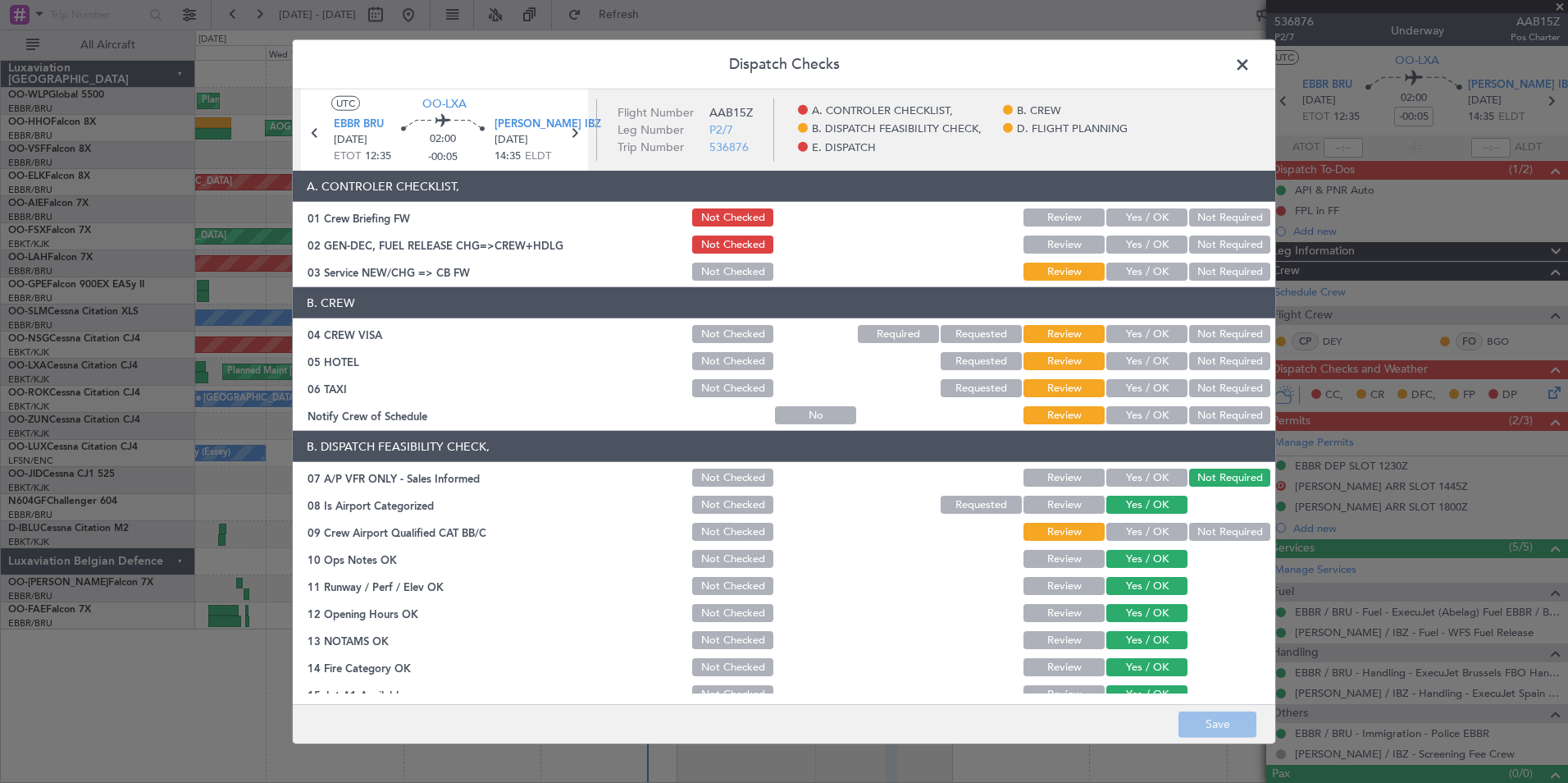
click at [1120, 249] on button "Yes / OK" at bounding box center [1146, 244] width 81 height 18
click at [1121, 274] on button "Yes / OK" at bounding box center [1146, 271] width 81 height 18
click at [1200, 345] on div "Not Required" at bounding box center [1227, 334] width 83 height 23
click at [1216, 326] on button "Not Required" at bounding box center [1229, 334] width 81 height 18
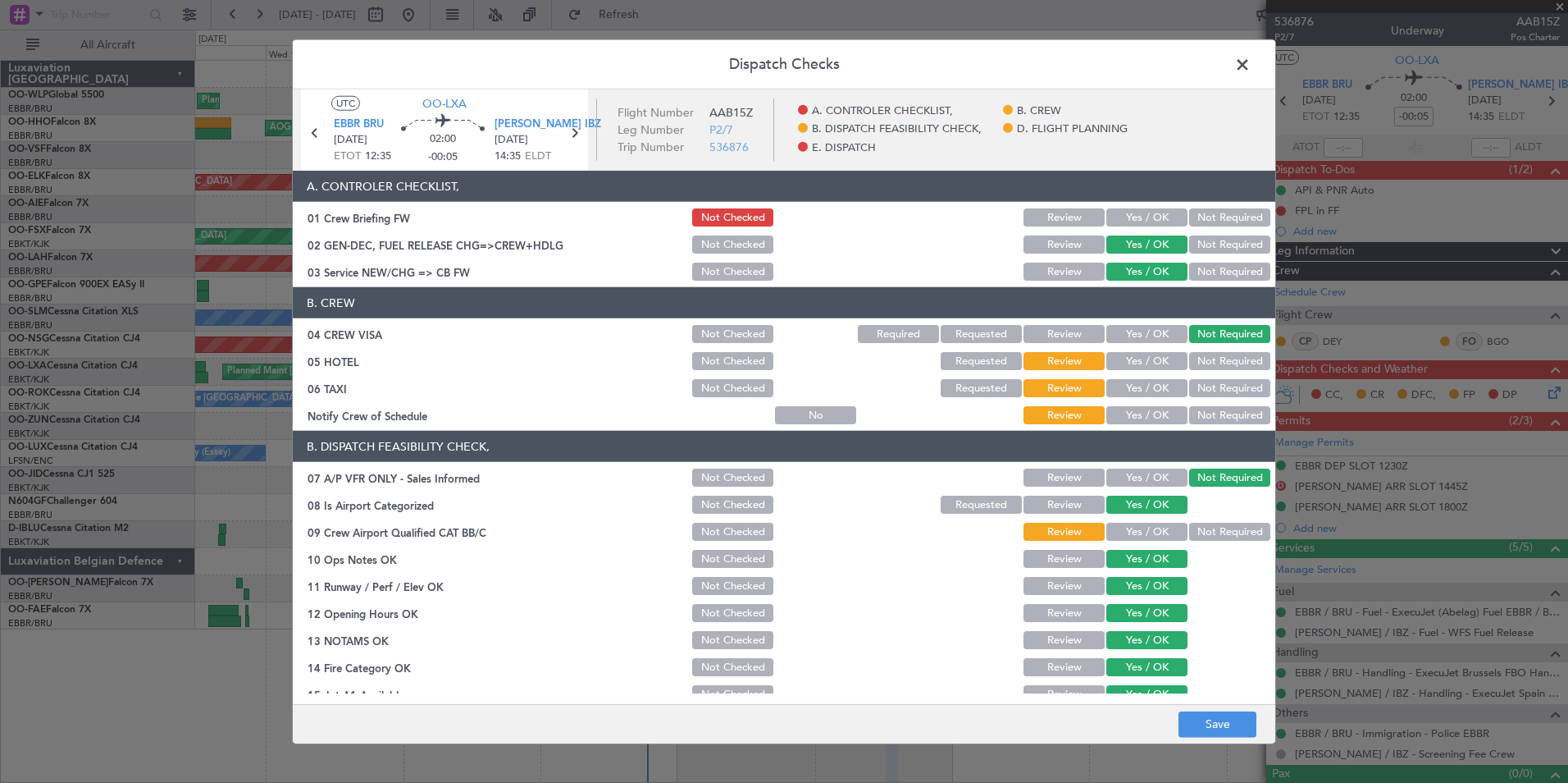
click at [1212, 353] on button "Not Required" at bounding box center [1229, 360] width 81 height 18
click at [1189, 384] on button "Not Required" at bounding box center [1229, 388] width 81 height 18
click at [1147, 418] on button "Yes / OK" at bounding box center [1146, 414] width 81 height 18
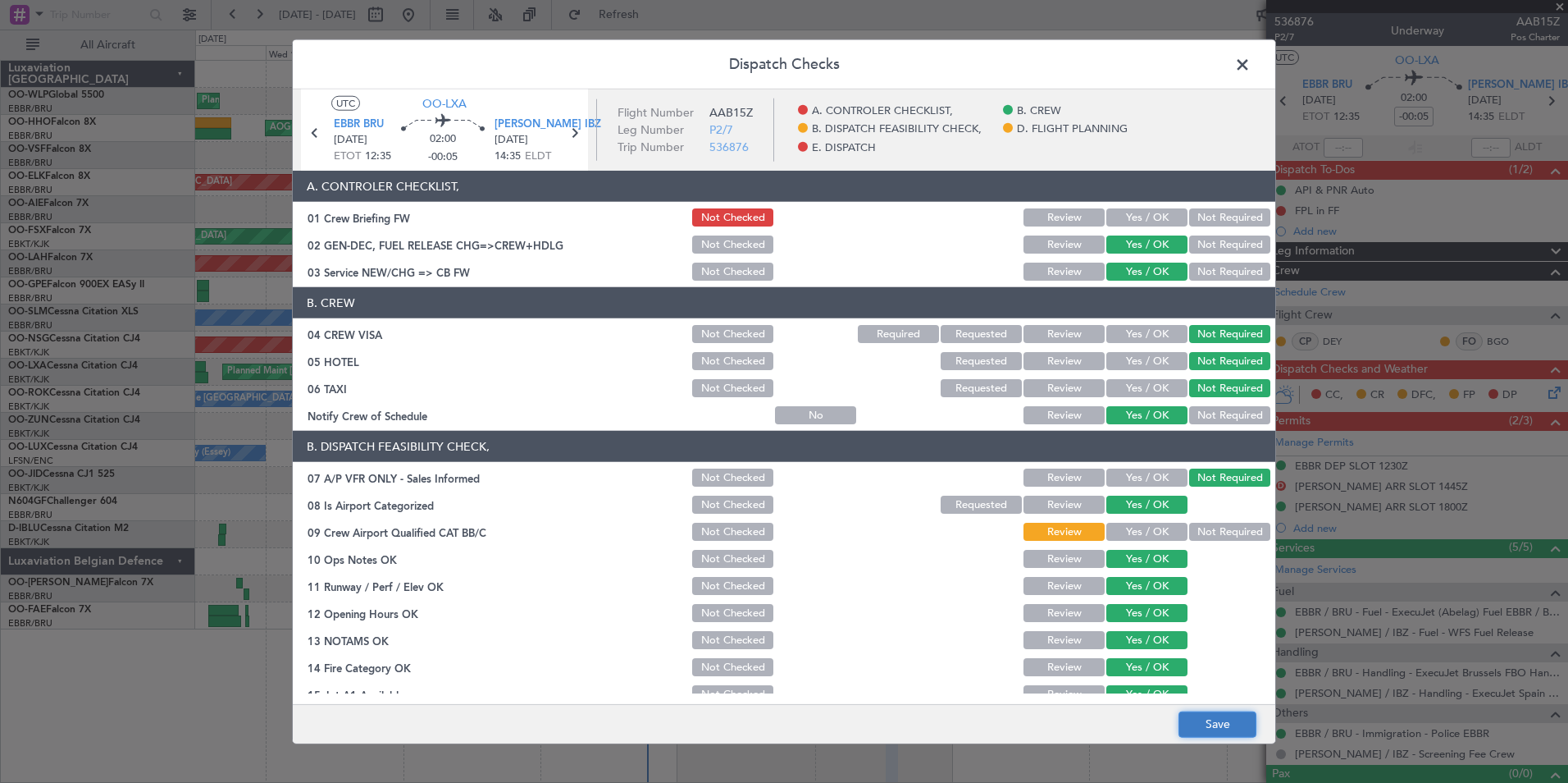
click at [1224, 713] on button "Save" at bounding box center [1218, 724] width 78 height 27
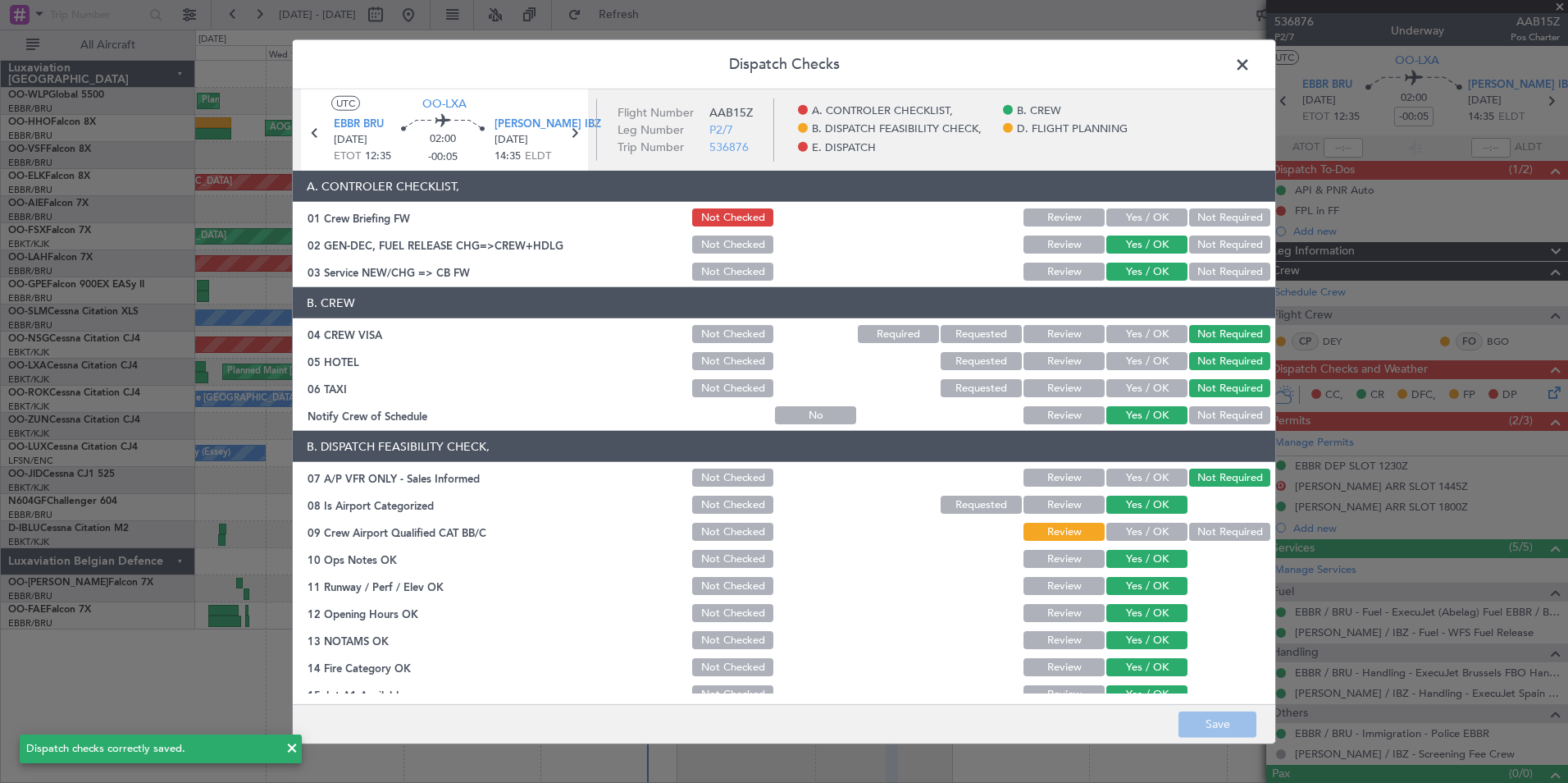
click at [1251, 63] on span at bounding box center [1251, 68] width 0 height 33
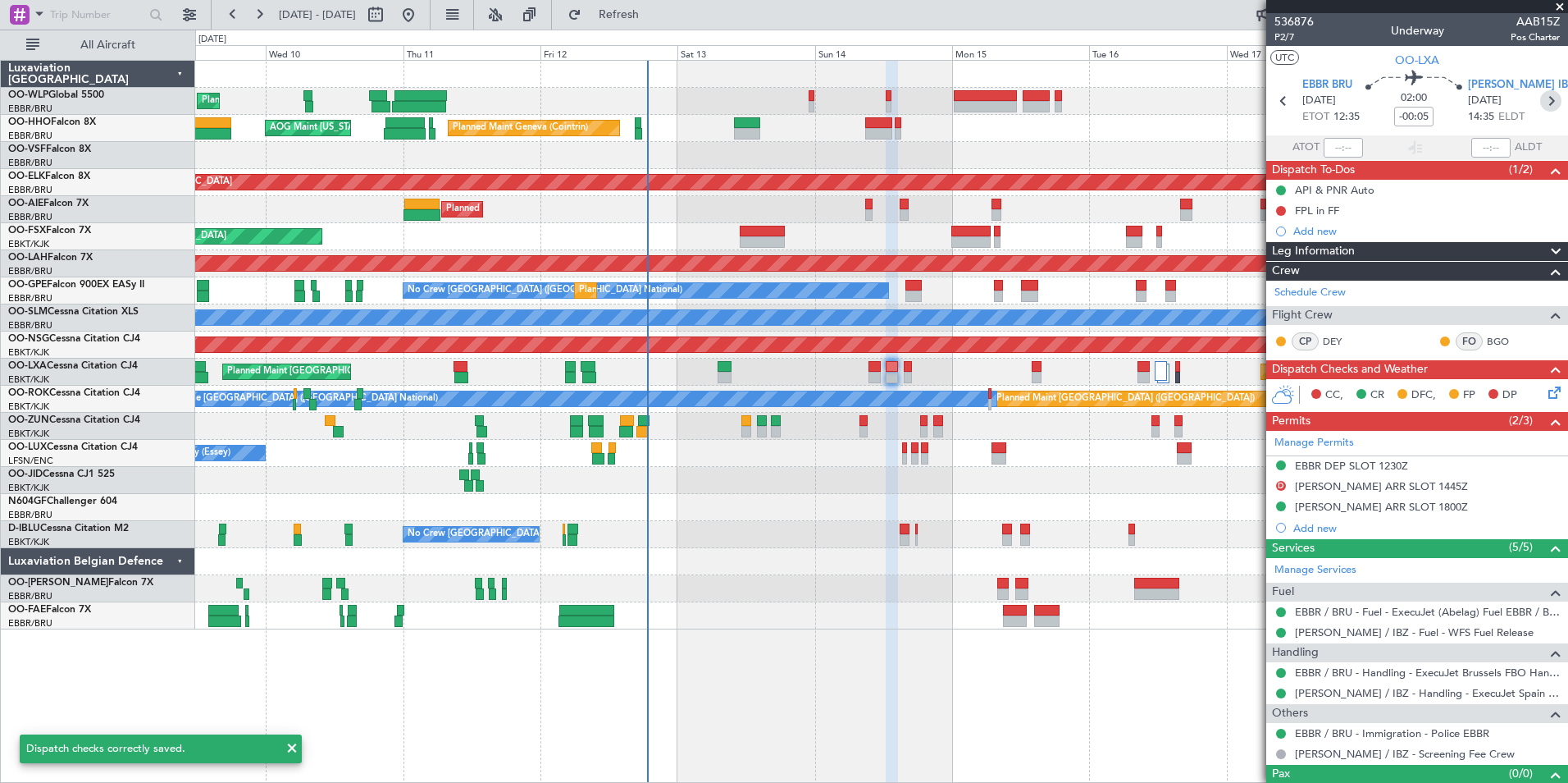
click at [1543, 105] on icon at bounding box center [1551, 101] width 21 height 21
type input "+00:05"
type input "6"
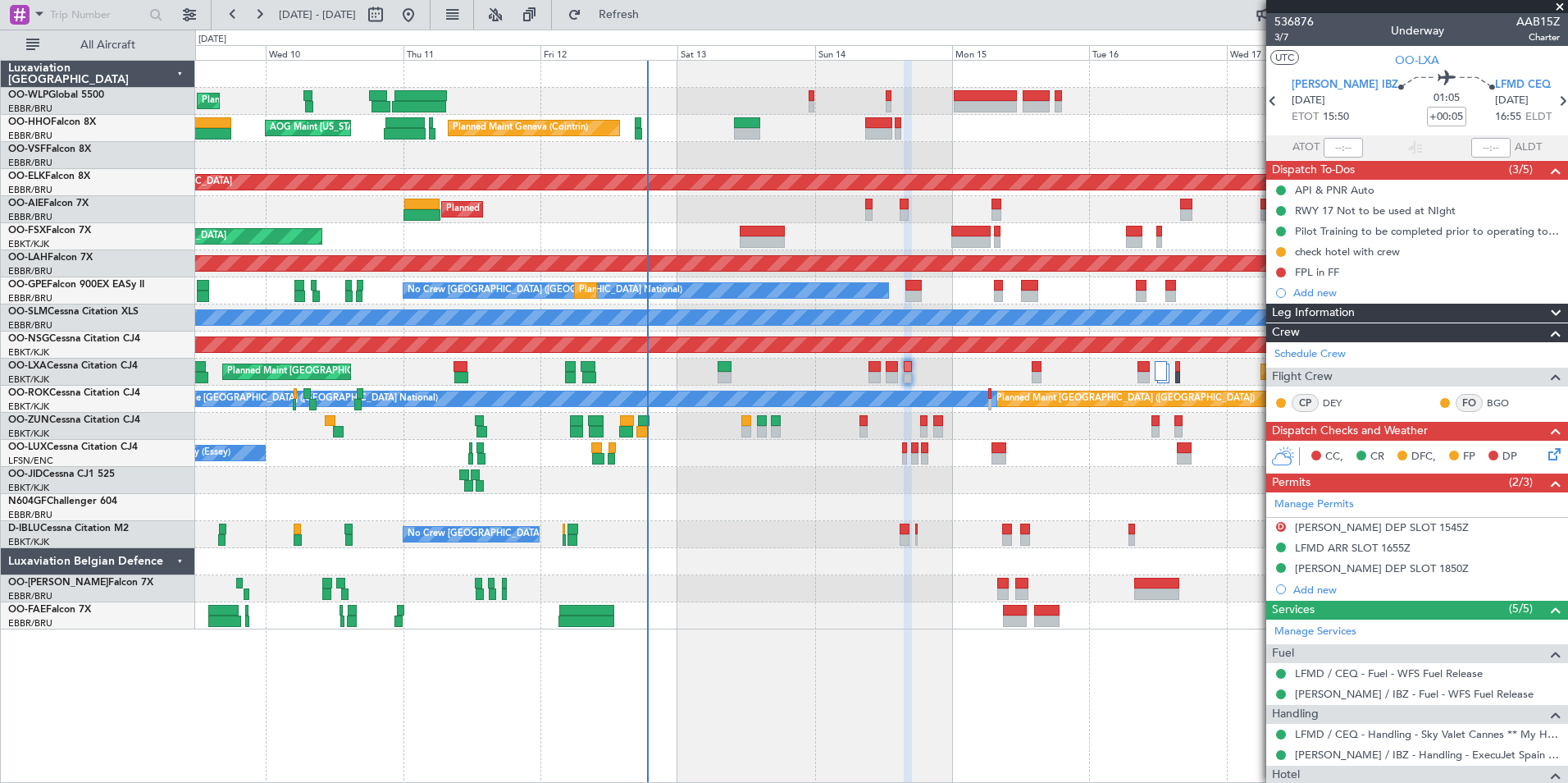
click at [1545, 458] on icon at bounding box center [1552, 451] width 13 height 13
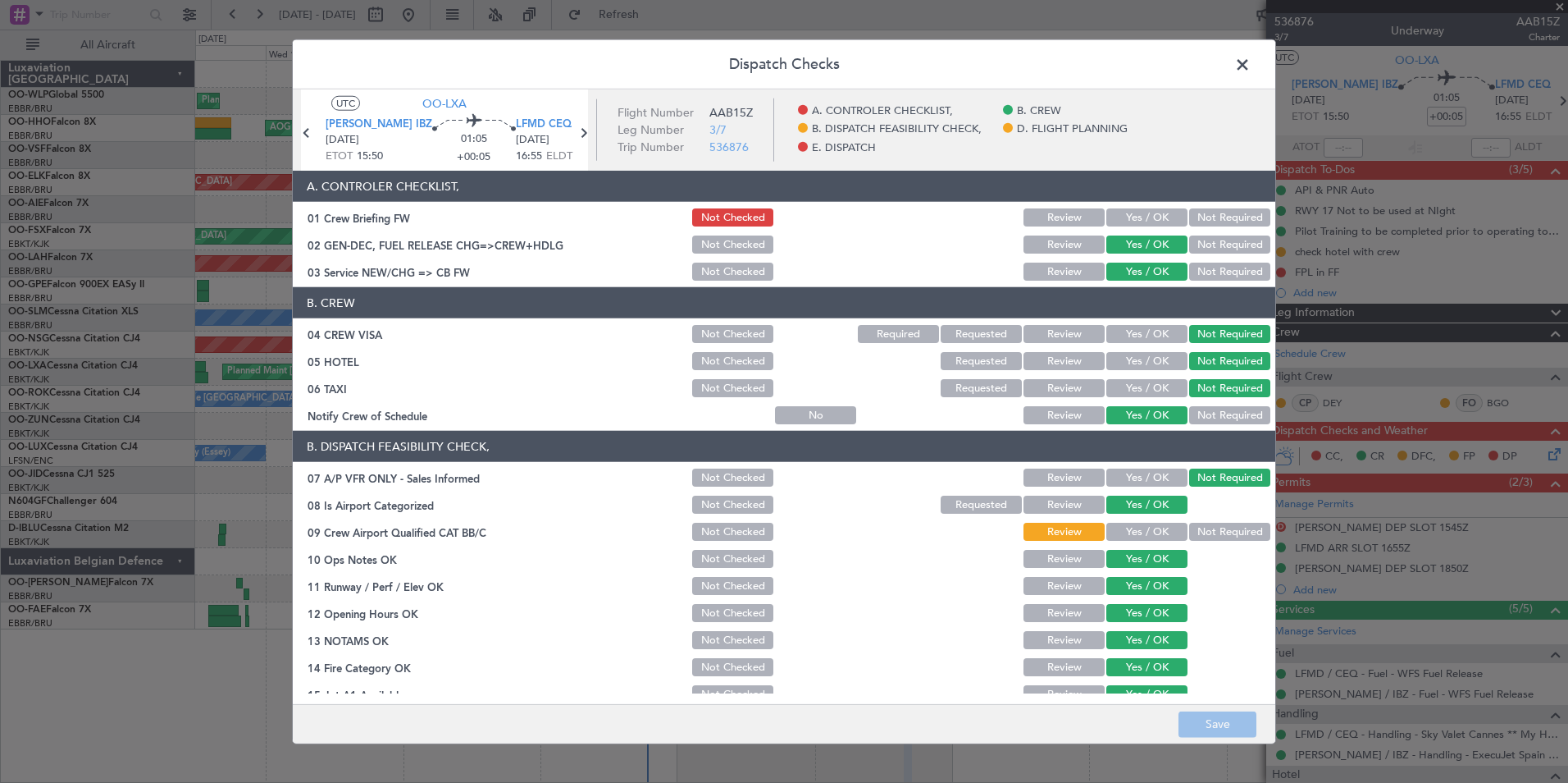
click at [1251, 61] on span at bounding box center [1251, 68] width 0 height 33
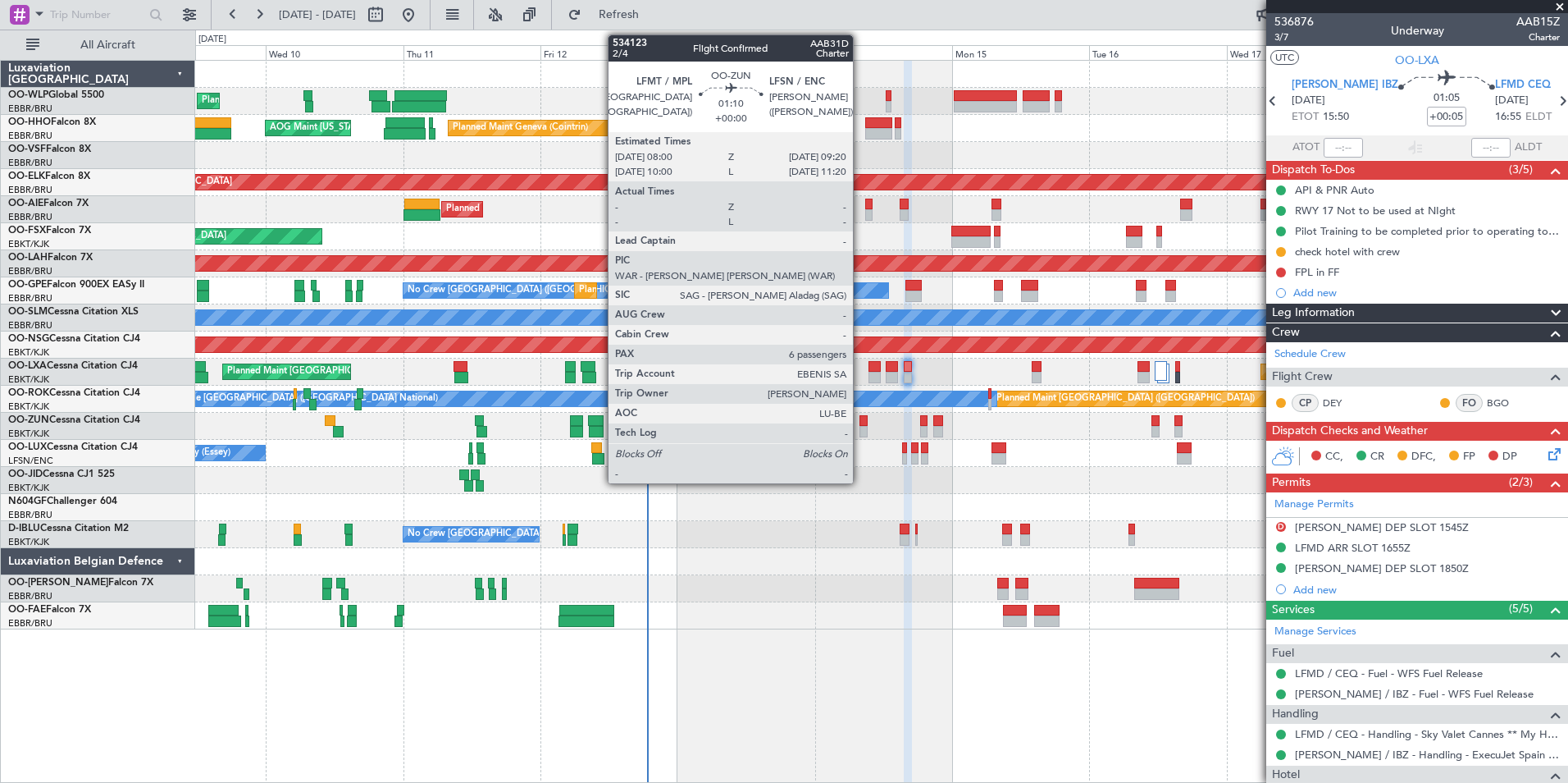
click at [860, 428] on div at bounding box center [863, 431] width 9 height 11
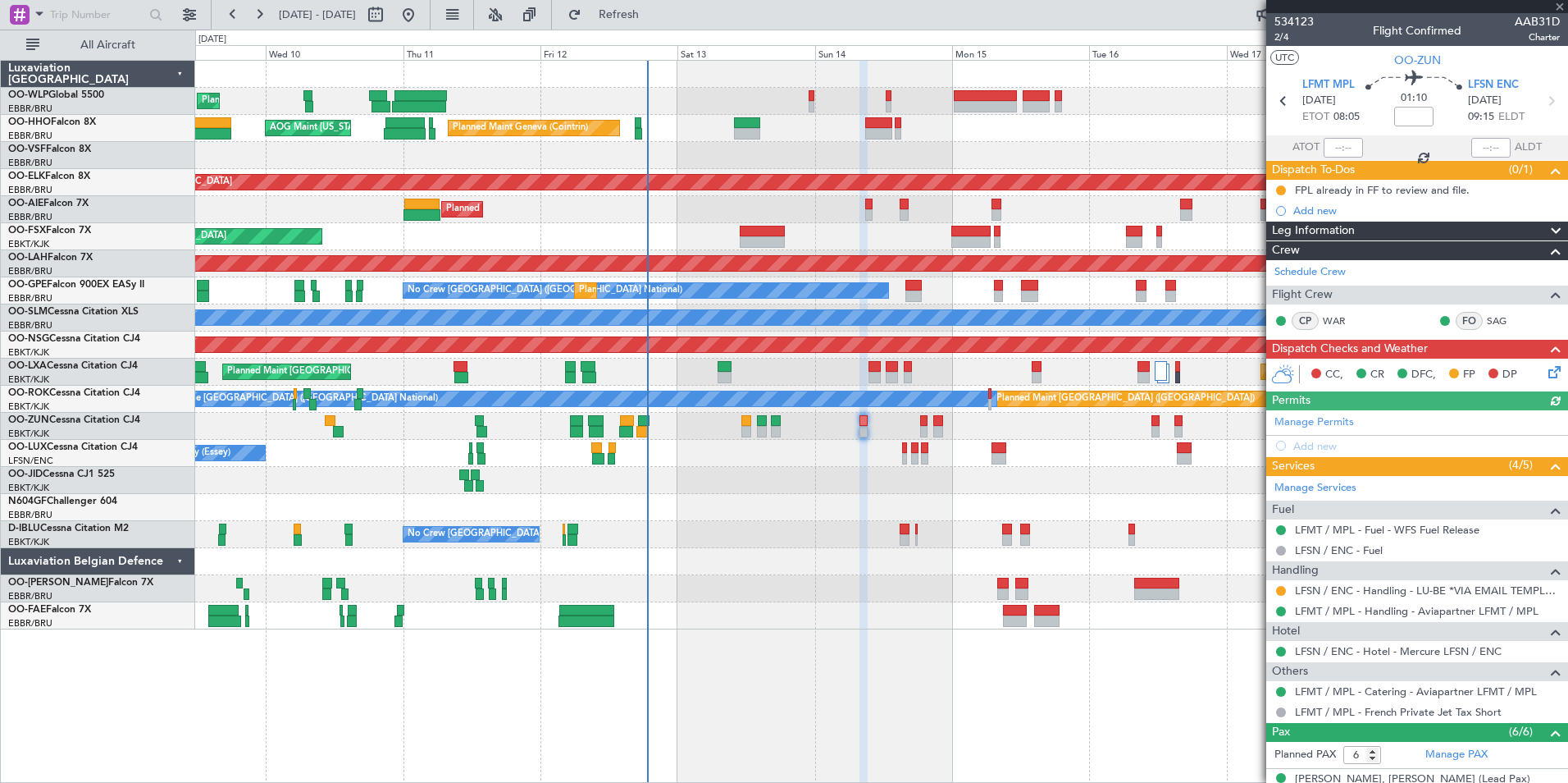
click at [1545, 366] on icon at bounding box center [1552, 370] width 13 height 13
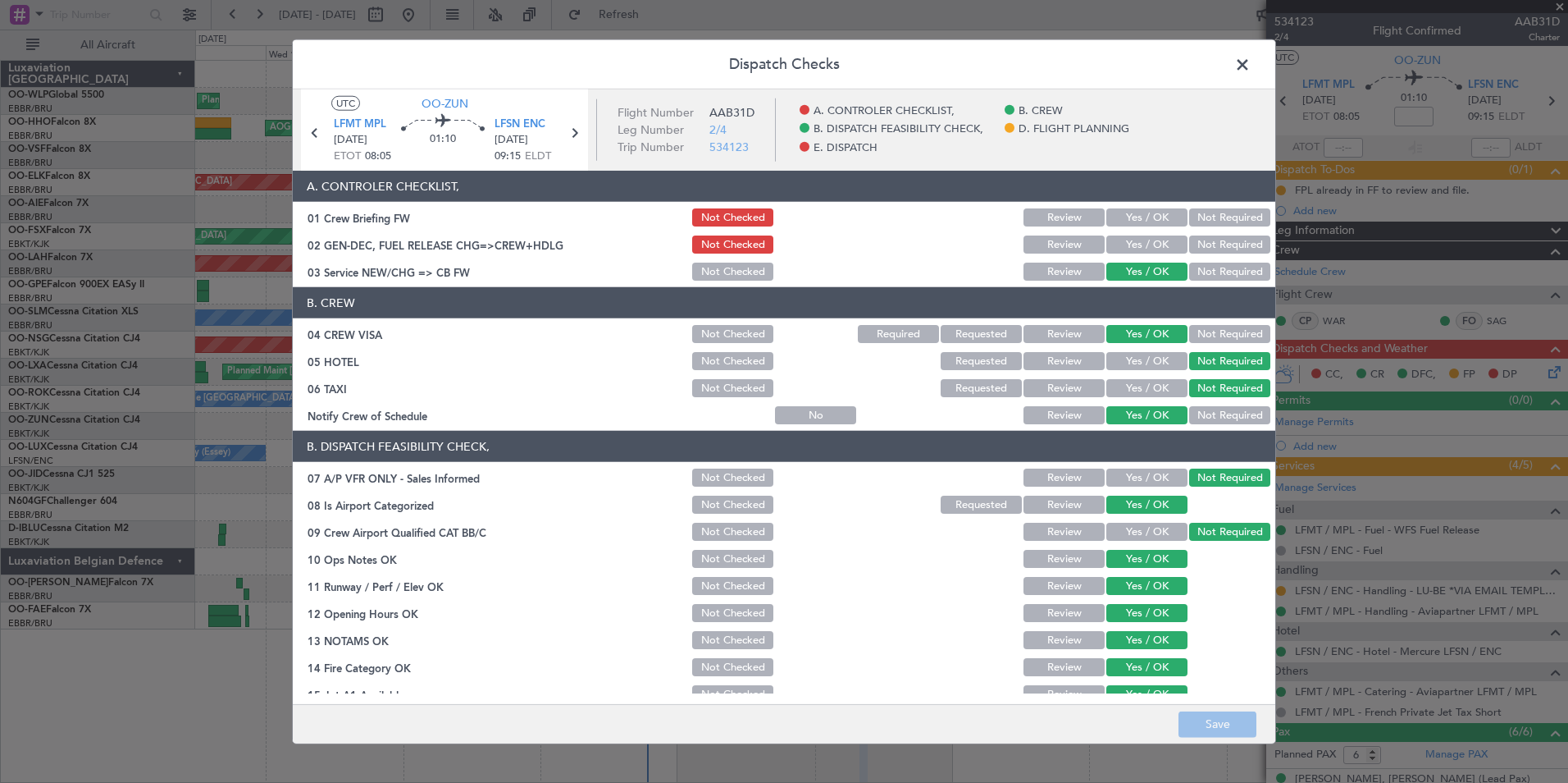
click at [1251, 65] on span at bounding box center [1251, 68] width 0 height 33
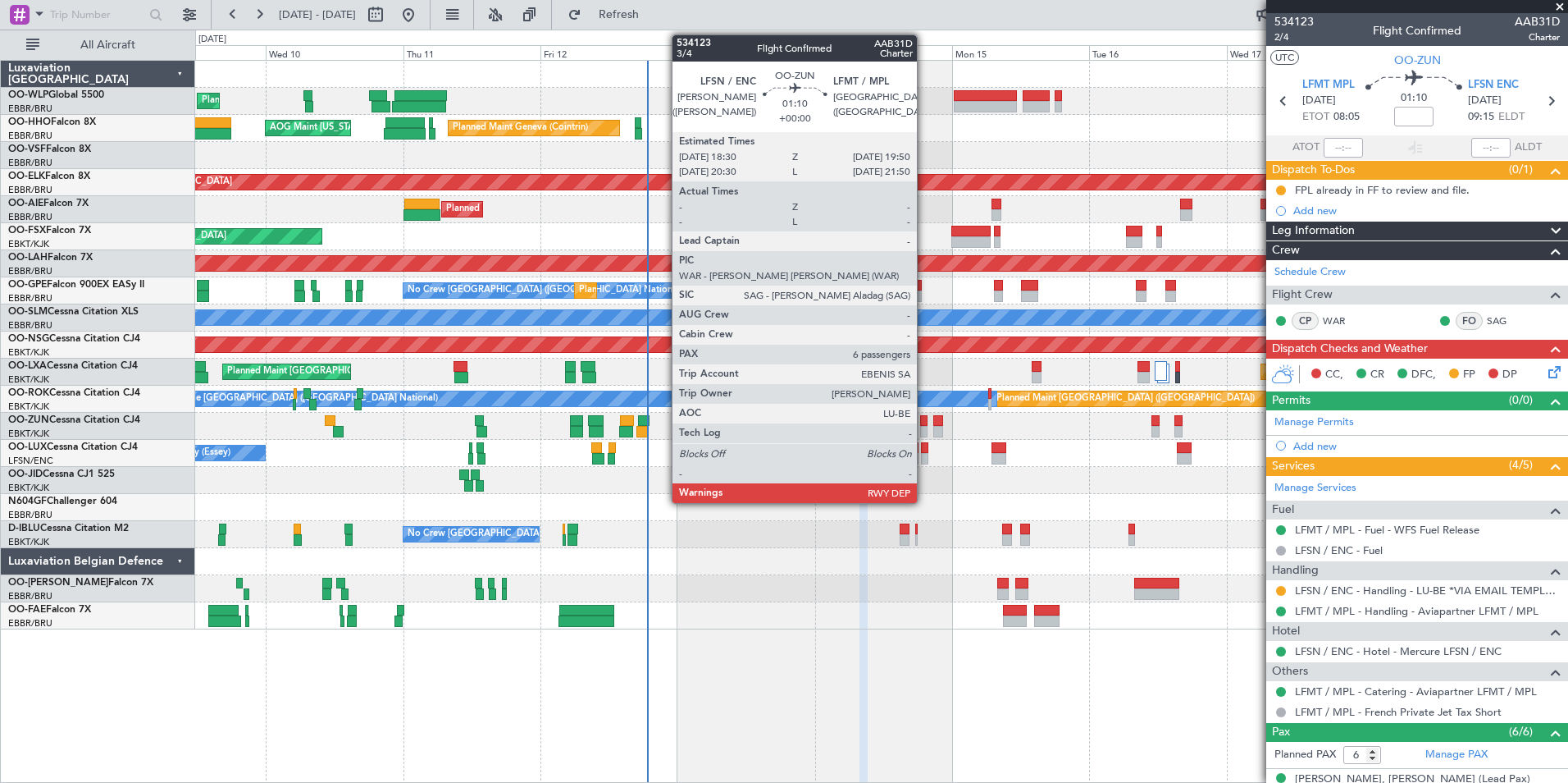
click at [924, 430] on div at bounding box center [924, 431] width 9 height 11
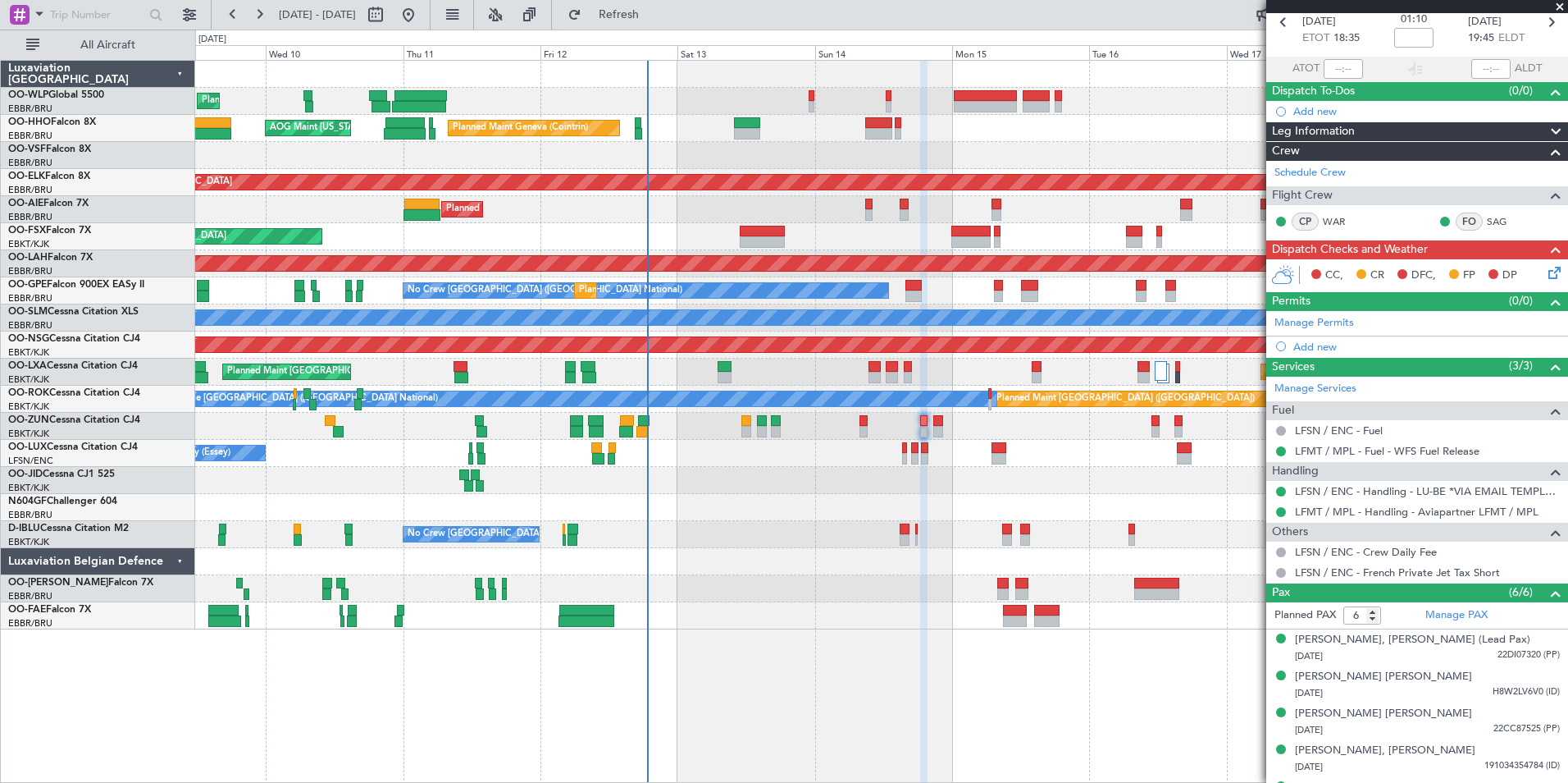
scroll to position [146, 0]
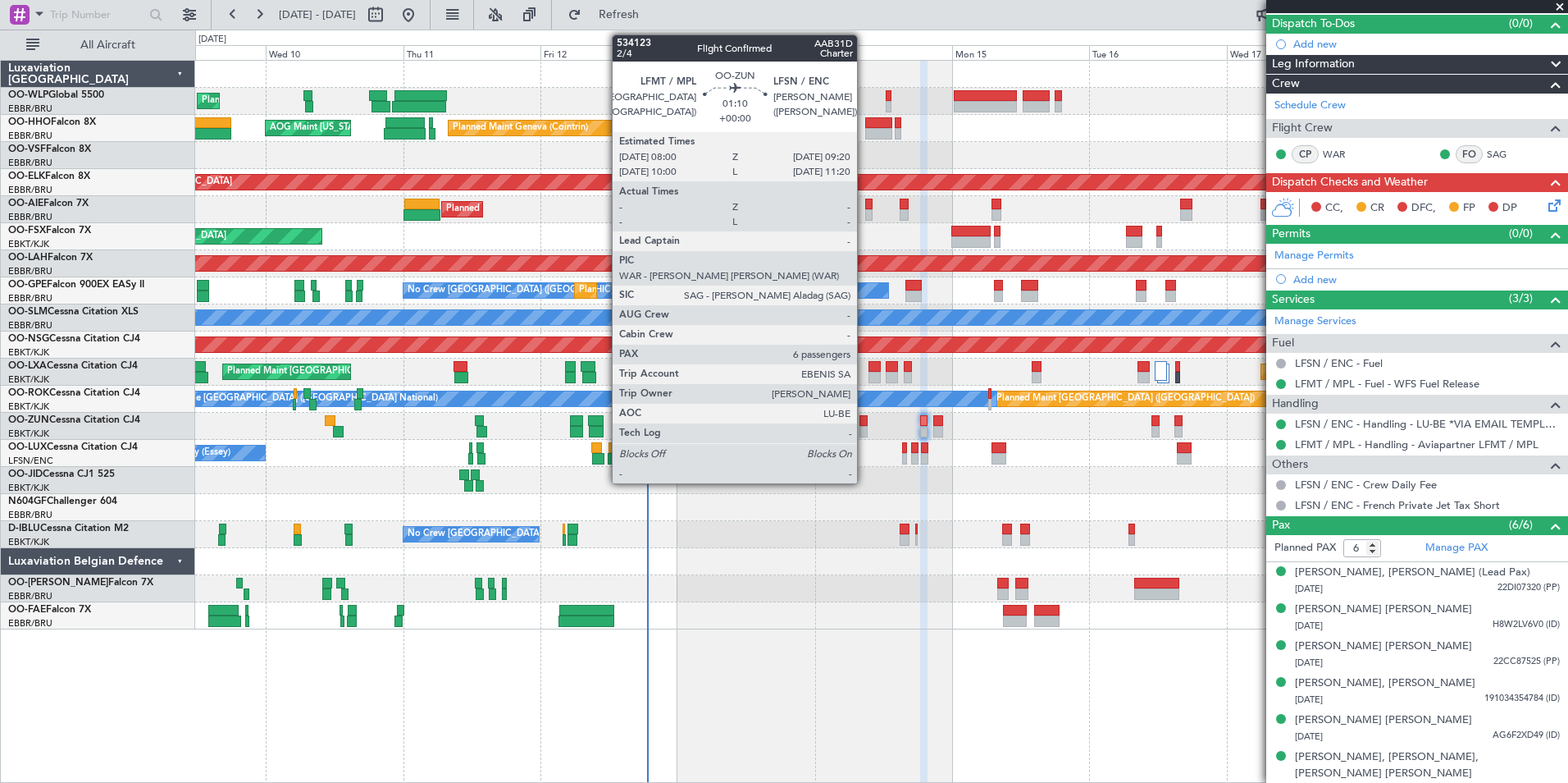
click at [864, 433] on div at bounding box center [863, 431] width 9 height 11
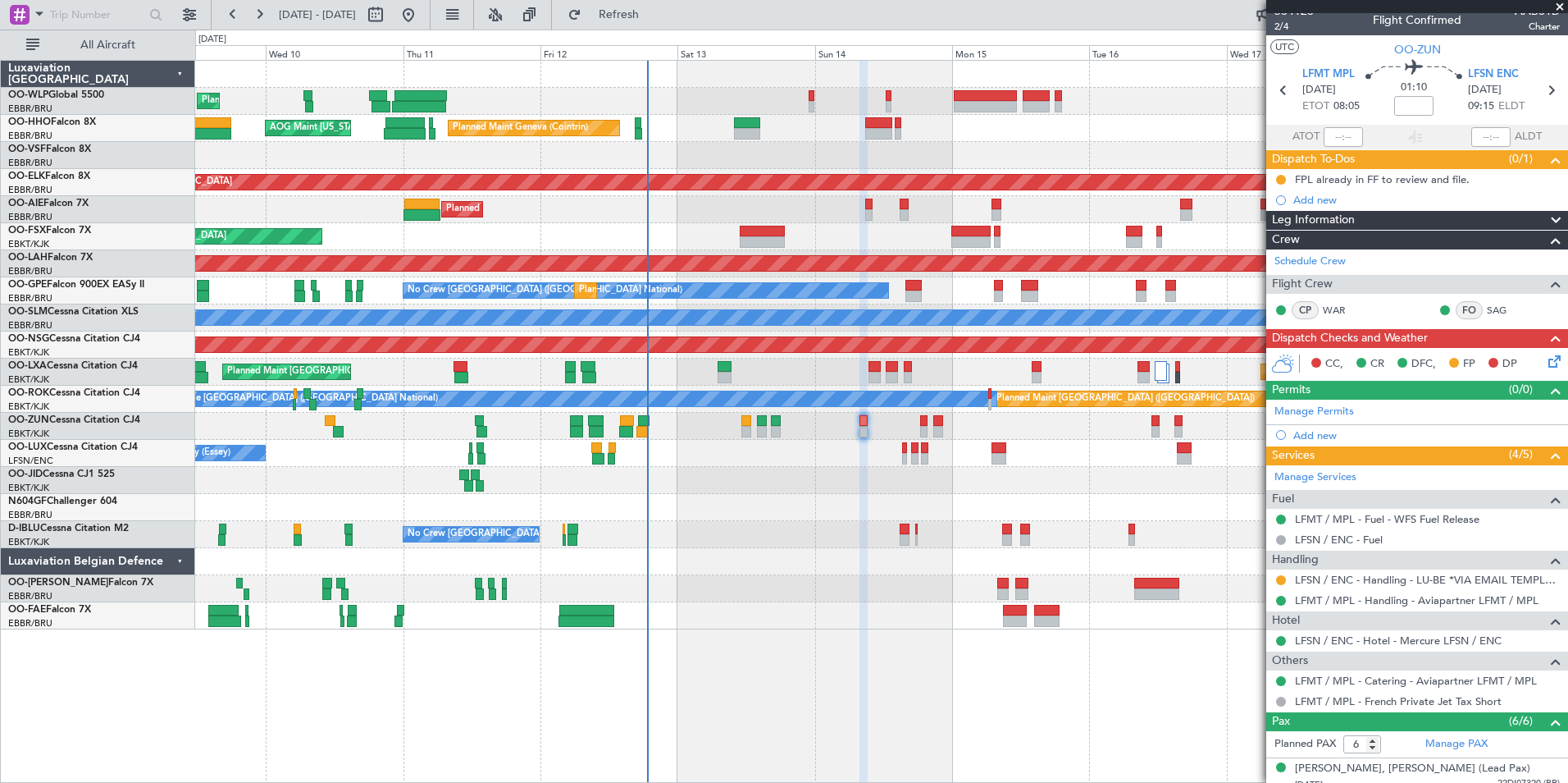
scroll to position [0, 0]
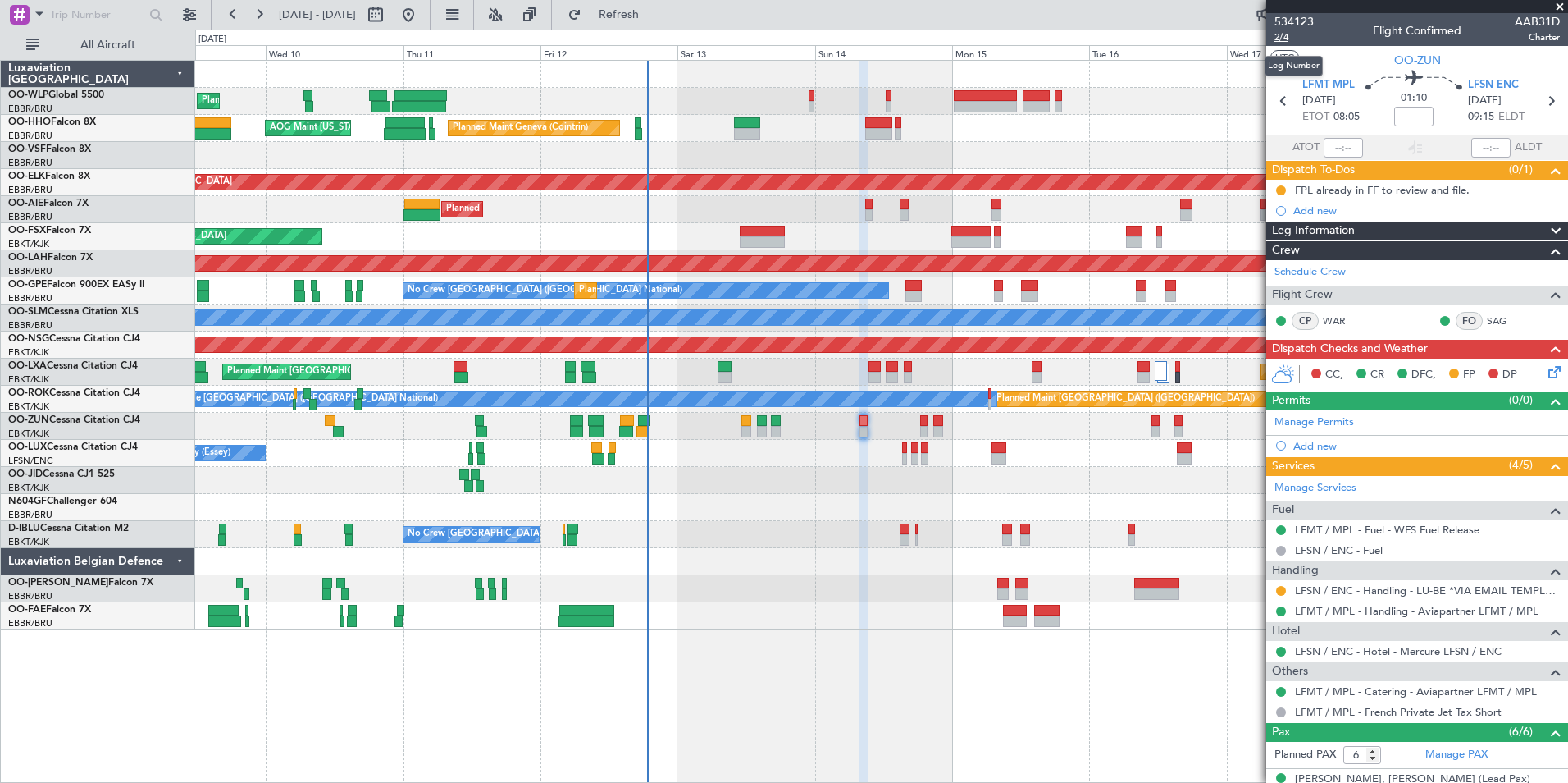
click at [1288, 44] on span "2/4" at bounding box center [1294, 37] width 39 height 14
click at [1545, 372] on icon at bounding box center [1552, 370] width 13 height 13
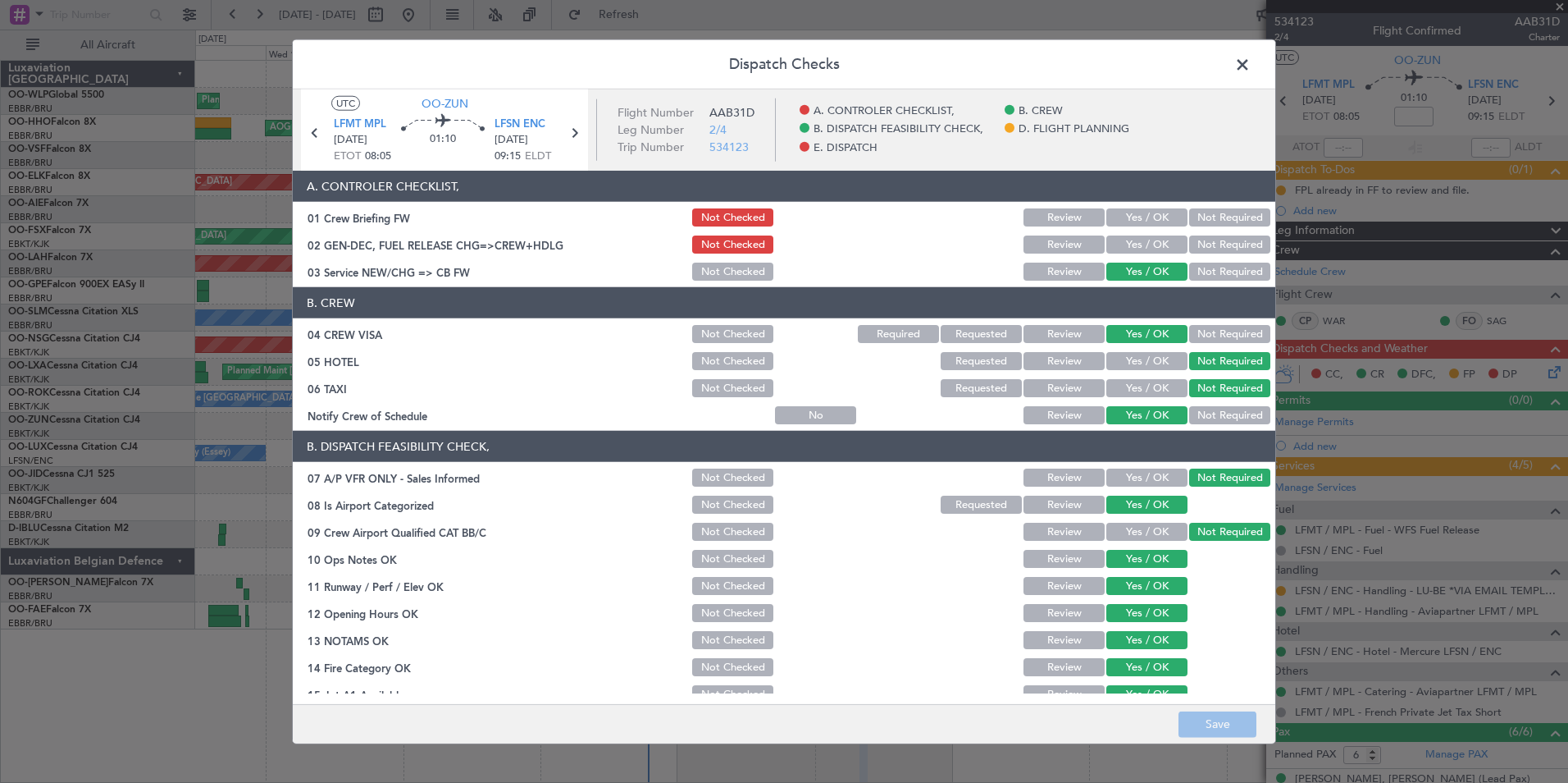
click at [1134, 247] on button "Yes / OK" at bounding box center [1146, 244] width 81 height 18
click at [1223, 728] on button "Save" at bounding box center [1218, 724] width 78 height 27
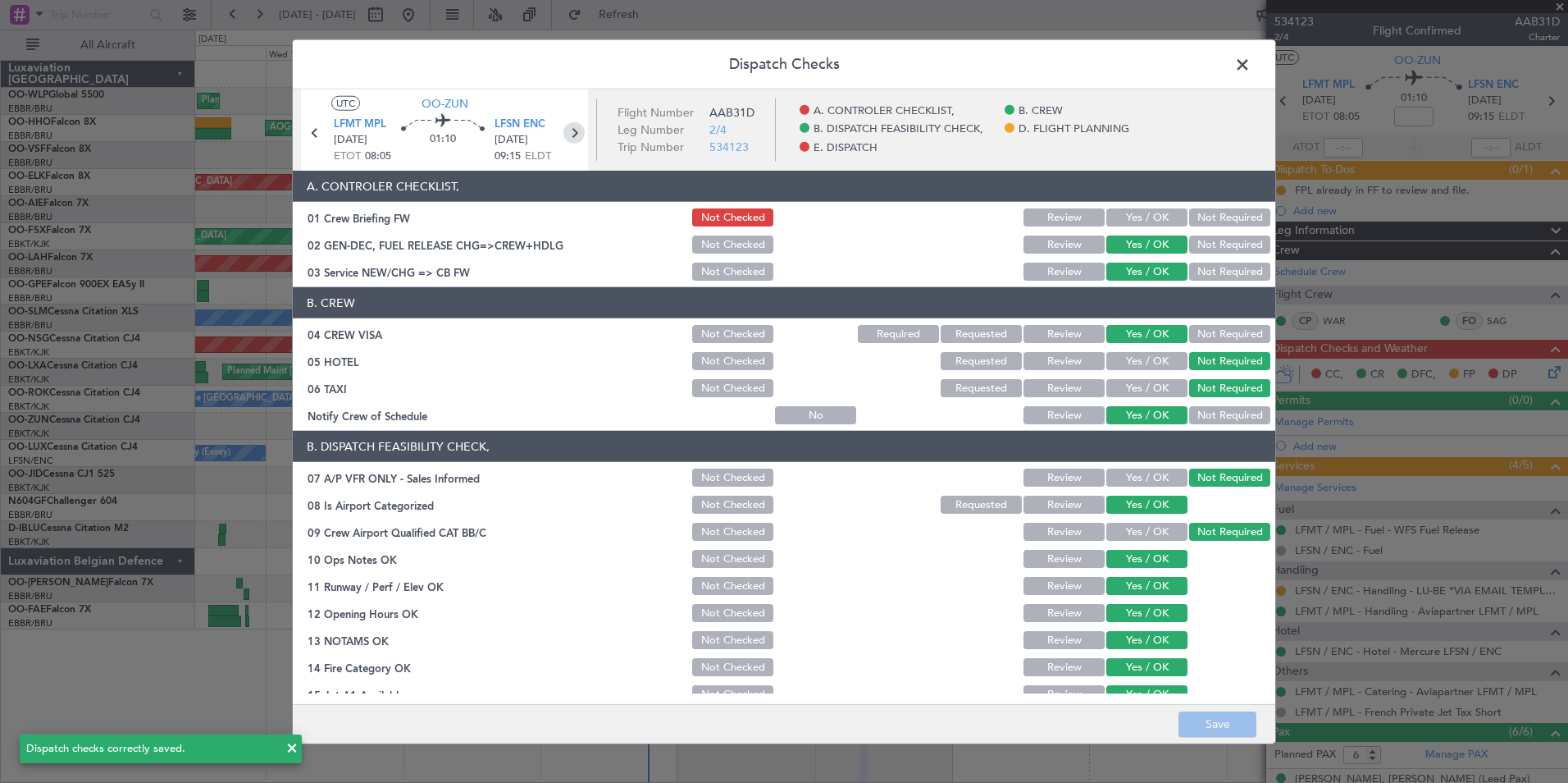
click at [576, 132] on icon at bounding box center [574, 133] width 21 height 21
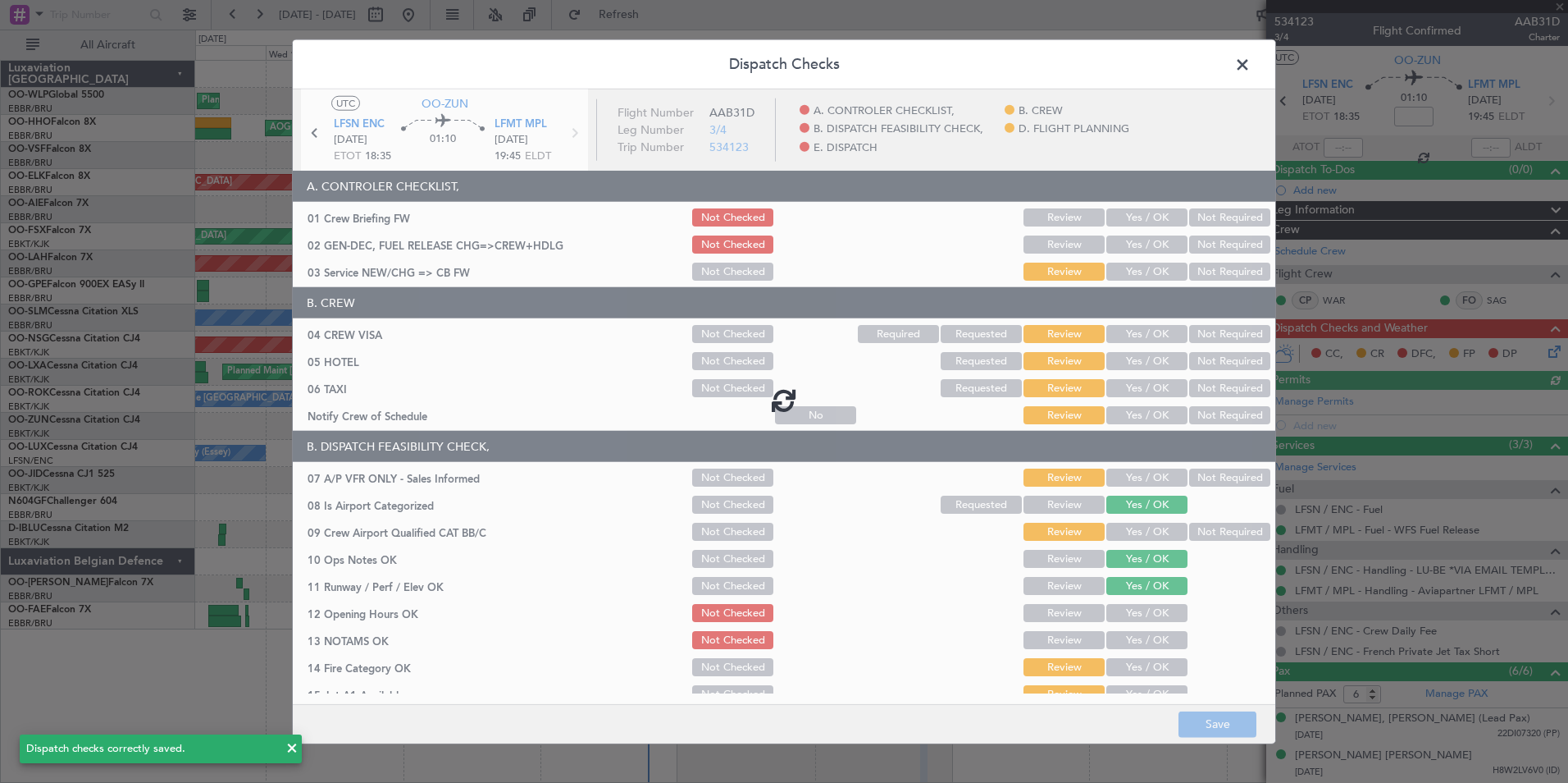
click at [1135, 240] on div at bounding box center [784, 400] width 982 height 621
click at [1135, 249] on div at bounding box center [784, 400] width 982 height 621
click at [1134, 245] on div at bounding box center [784, 400] width 982 height 621
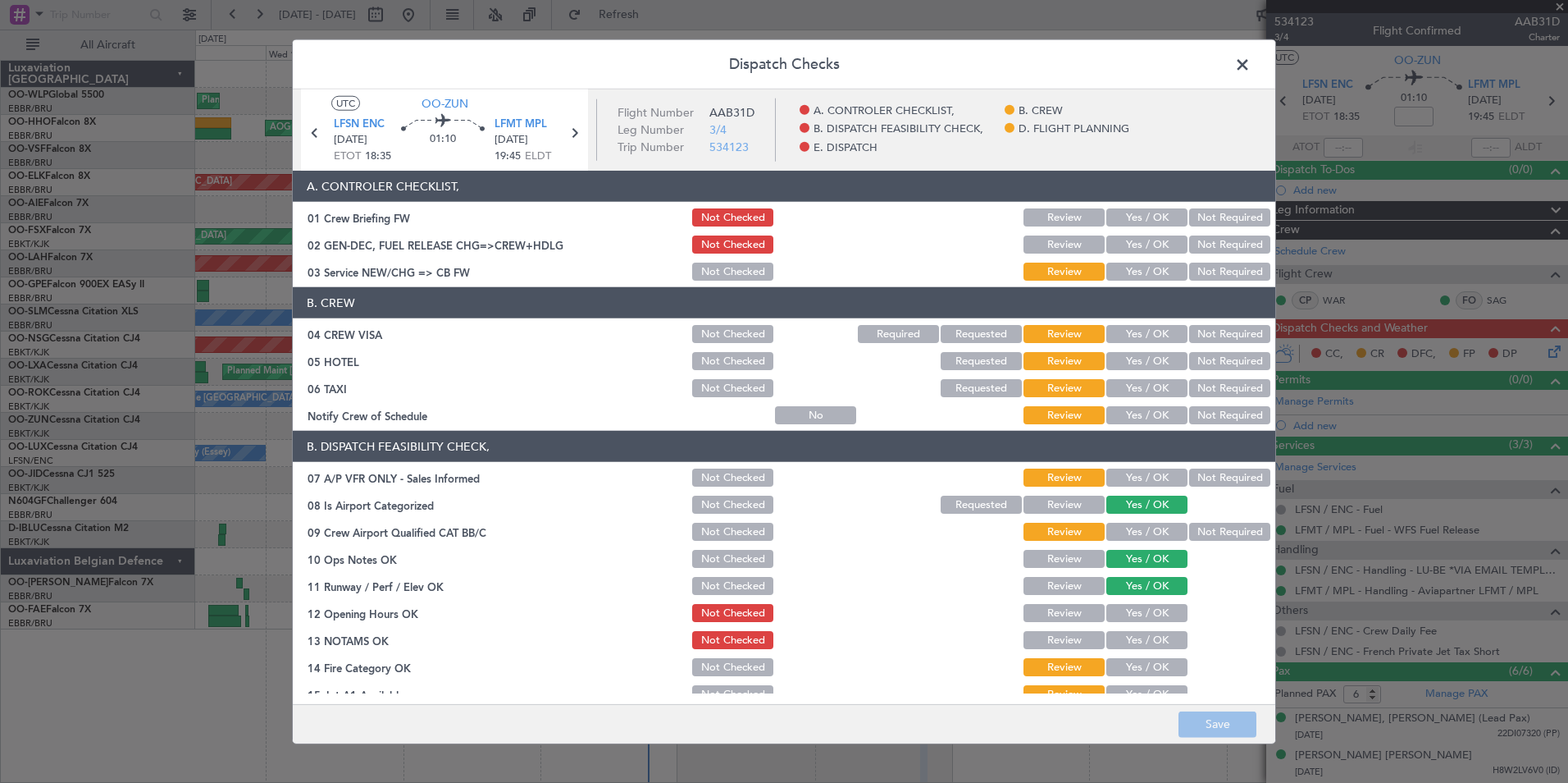
click at [1134, 245] on button "Yes / OK" at bounding box center [1146, 244] width 81 height 18
click at [1132, 262] on button "Yes / OK" at bounding box center [1146, 271] width 81 height 18
click at [1215, 725] on button "Save" at bounding box center [1218, 724] width 78 height 27
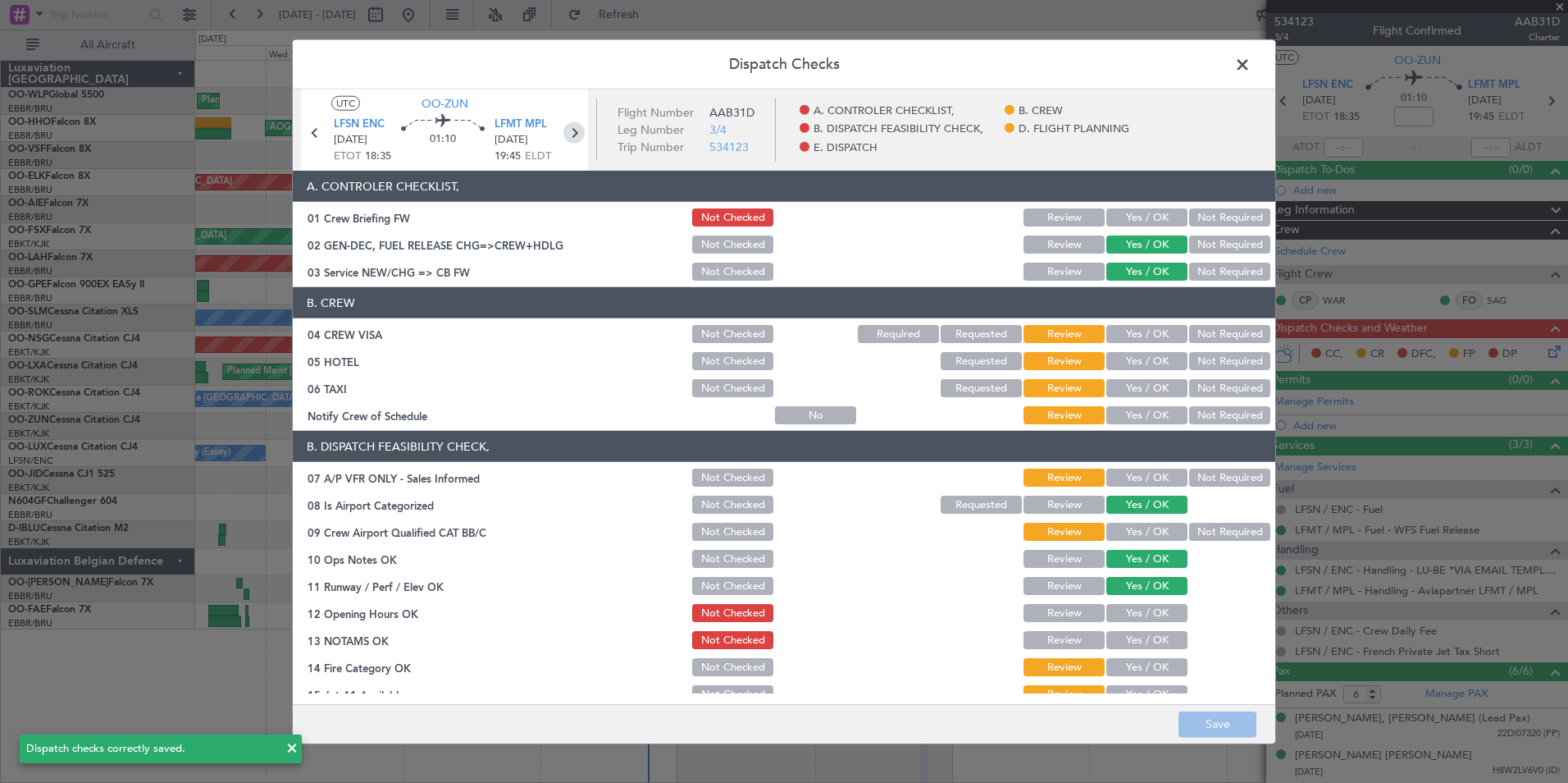
click at [579, 135] on icon at bounding box center [574, 133] width 21 height 21
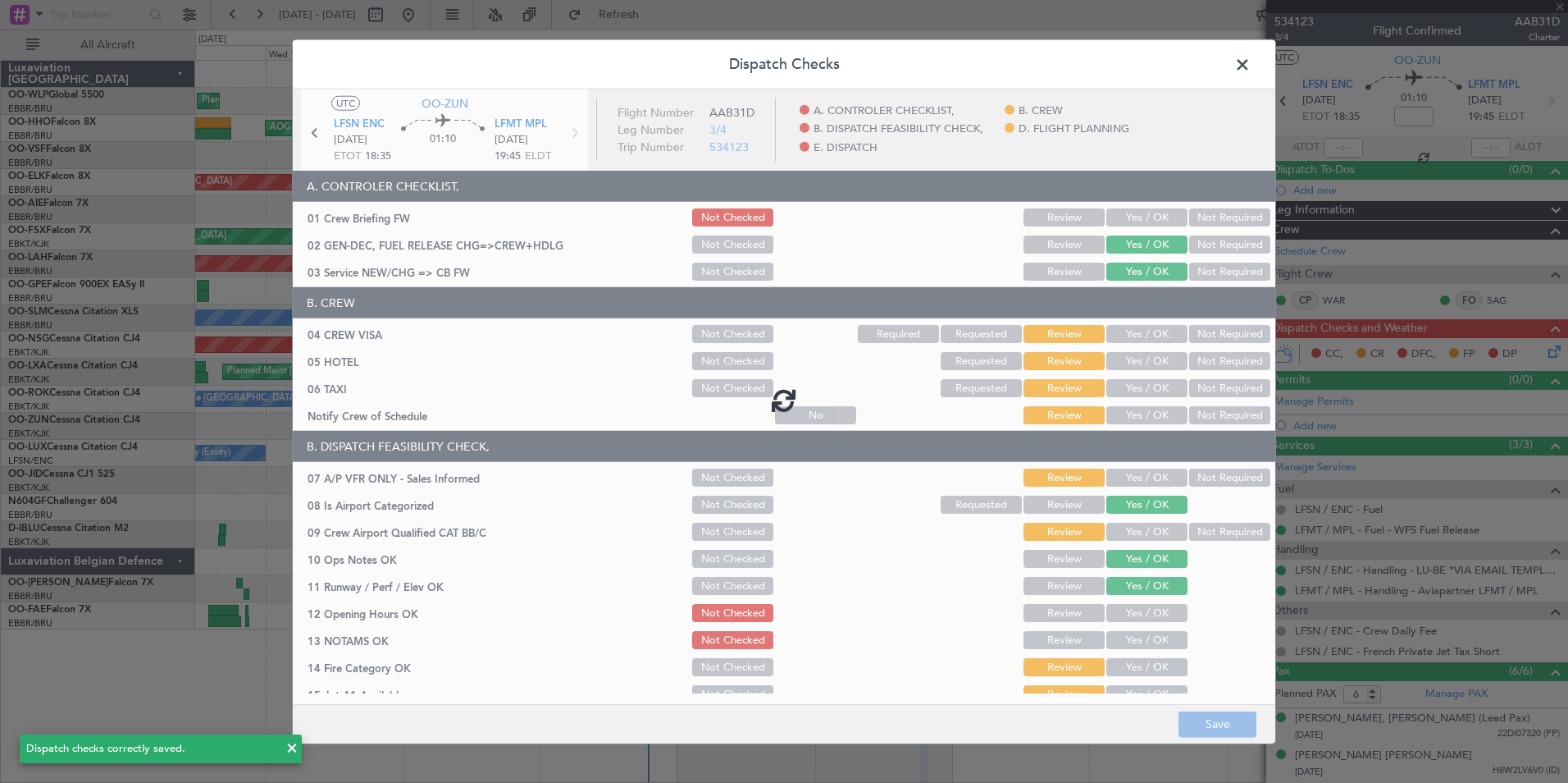
type input "0"
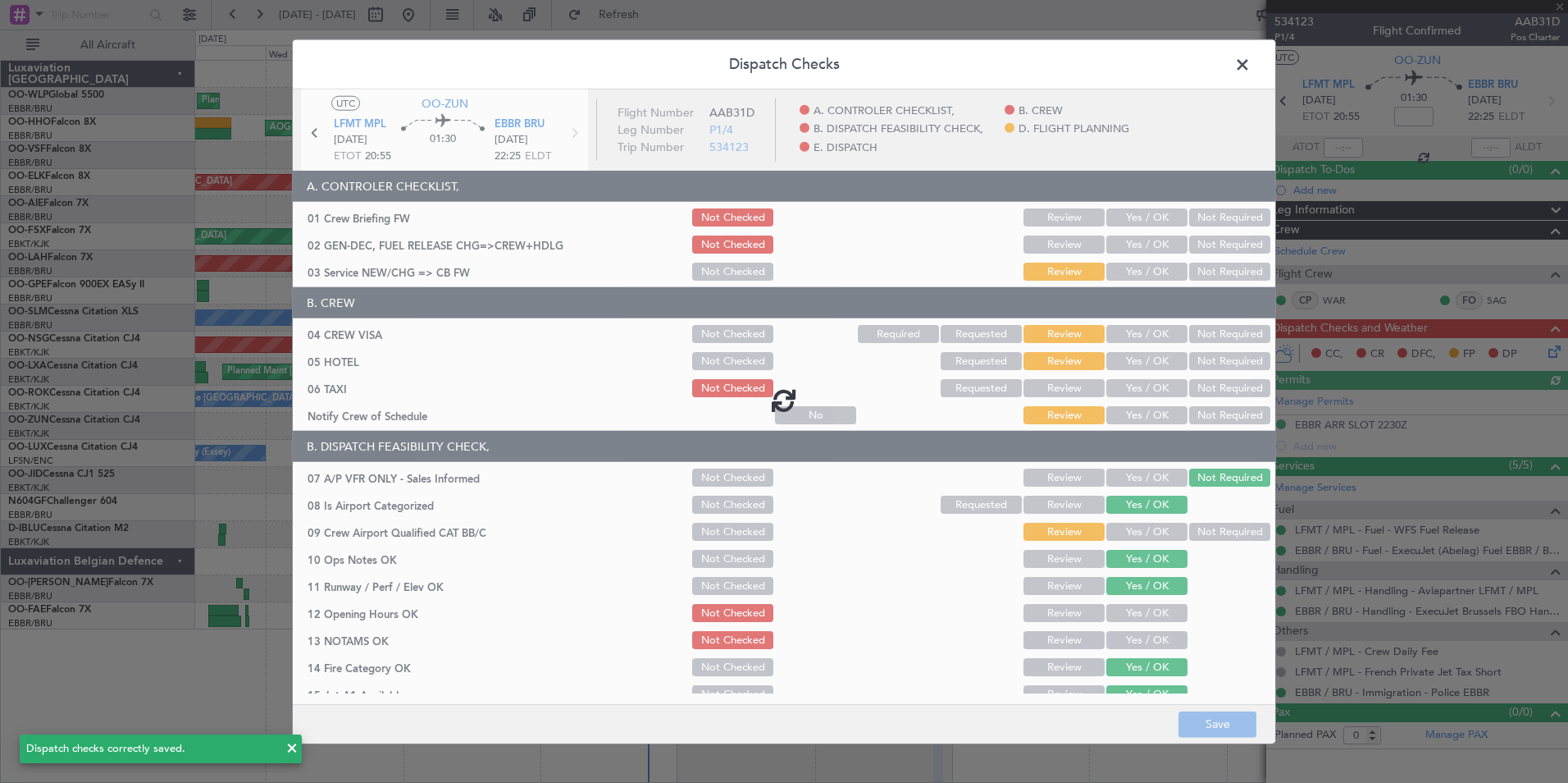
click at [1123, 246] on div at bounding box center [784, 400] width 982 height 621
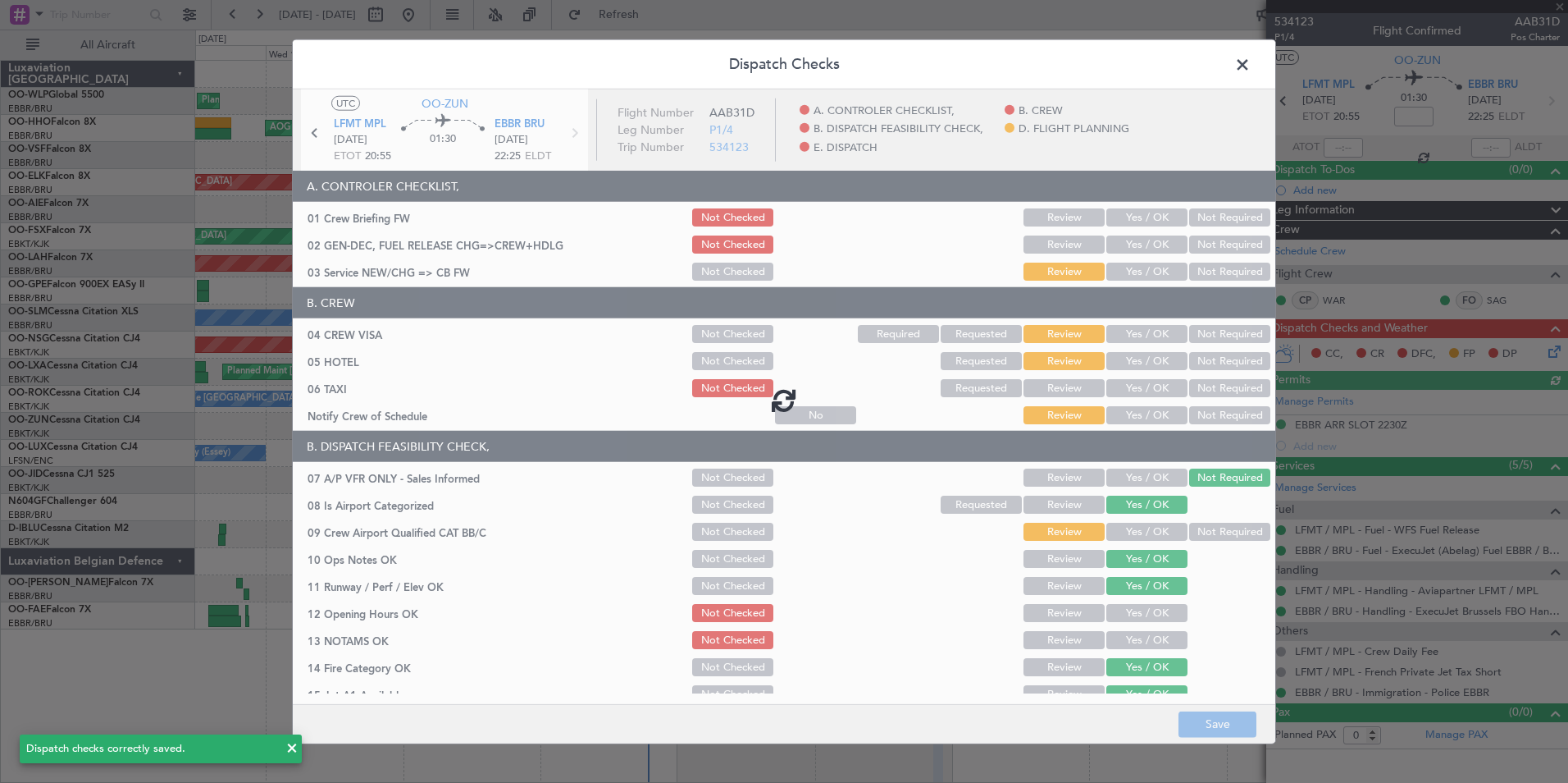
click at [1123, 246] on div at bounding box center [784, 400] width 982 height 621
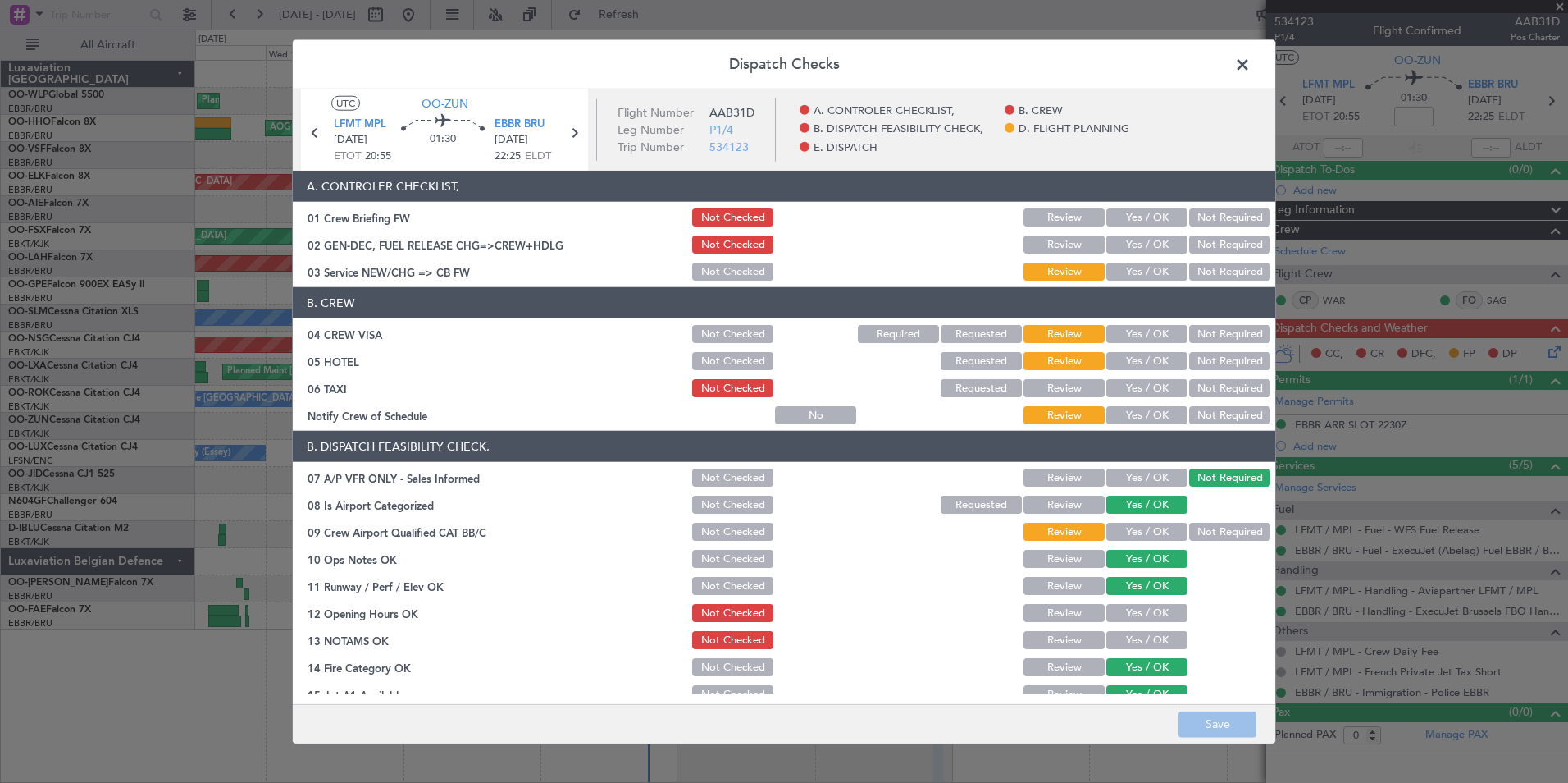
click at [1123, 253] on button "Yes / OK" at bounding box center [1146, 244] width 81 height 18
click at [1129, 269] on button "Yes / OK" at bounding box center [1146, 271] width 81 height 18
click at [1210, 718] on button "Save" at bounding box center [1218, 724] width 78 height 27
click at [1251, 67] on span at bounding box center [1251, 68] width 0 height 33
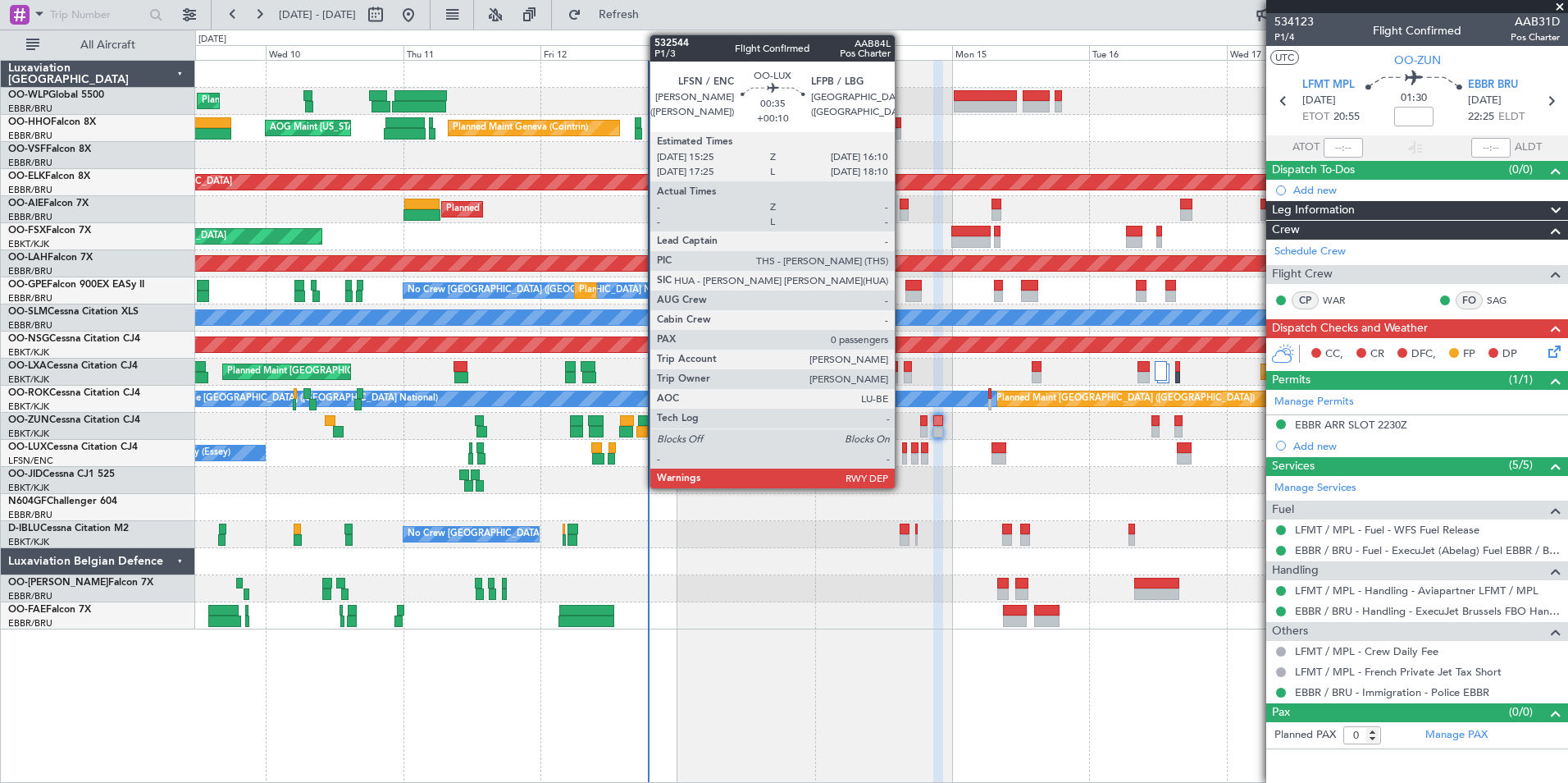
click at [902, 456] on div at bounding box center [904, 459] width 5 height 11
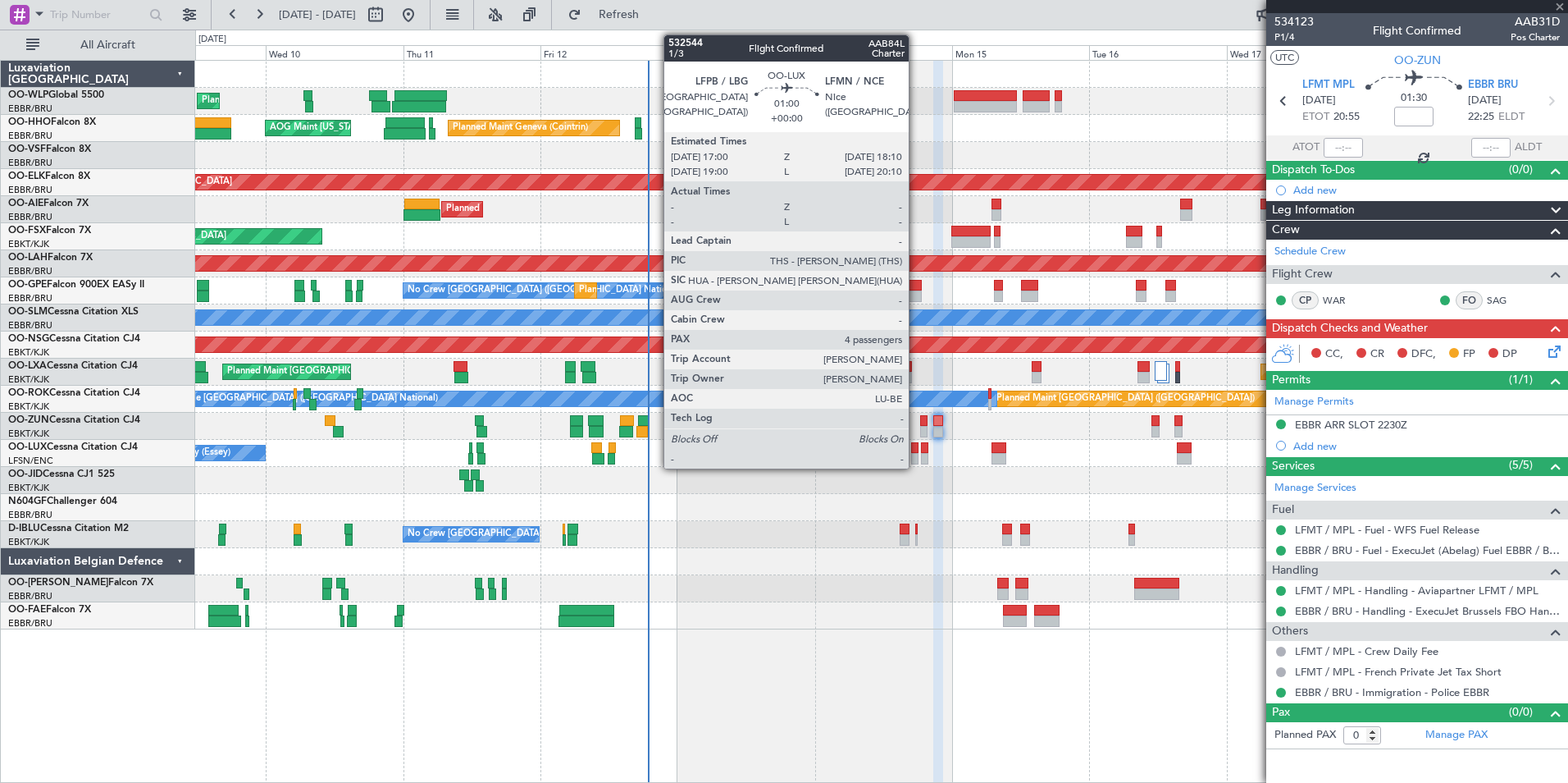
type input "+00:10"
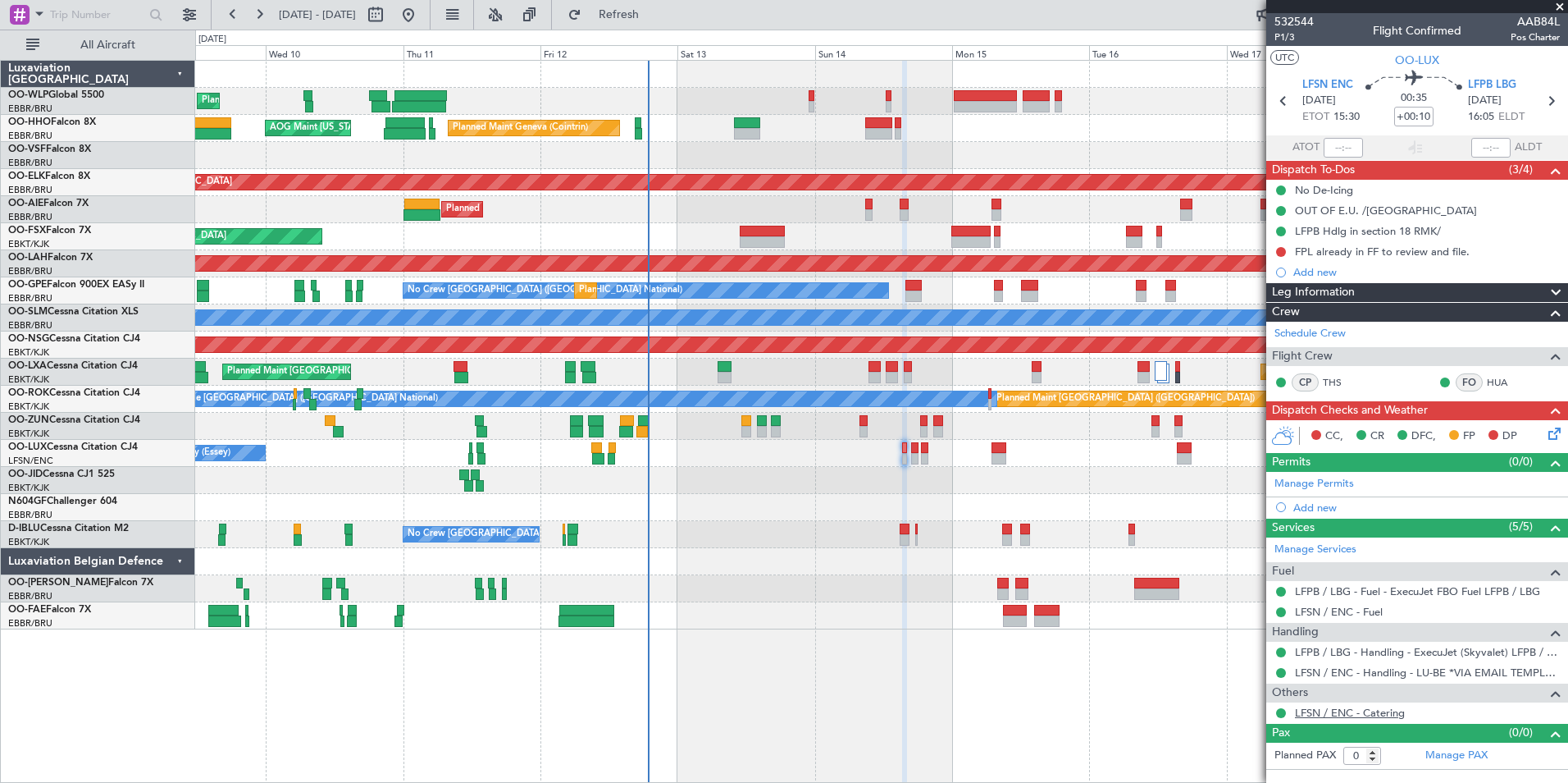
click at [1370, 712] on link "LFSN / ENC - Catering" at bounding box center [1350, 713] width 110 height 14
click at [1551, 110] on icon at bounding box center [1551, 101] width 21 height 21
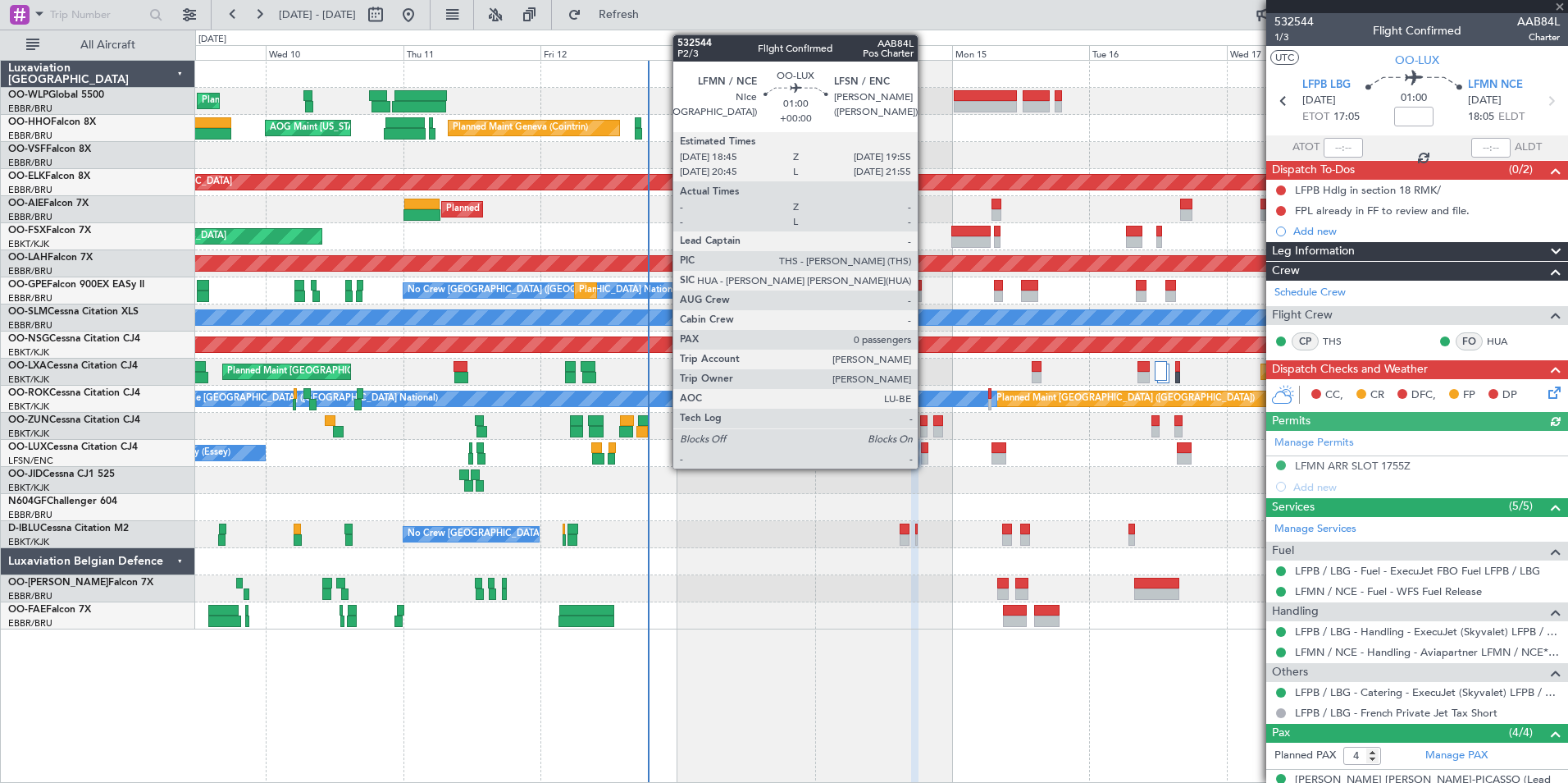
click at [925, 455] on div at bounding box center [925, 459] width 8 height 11
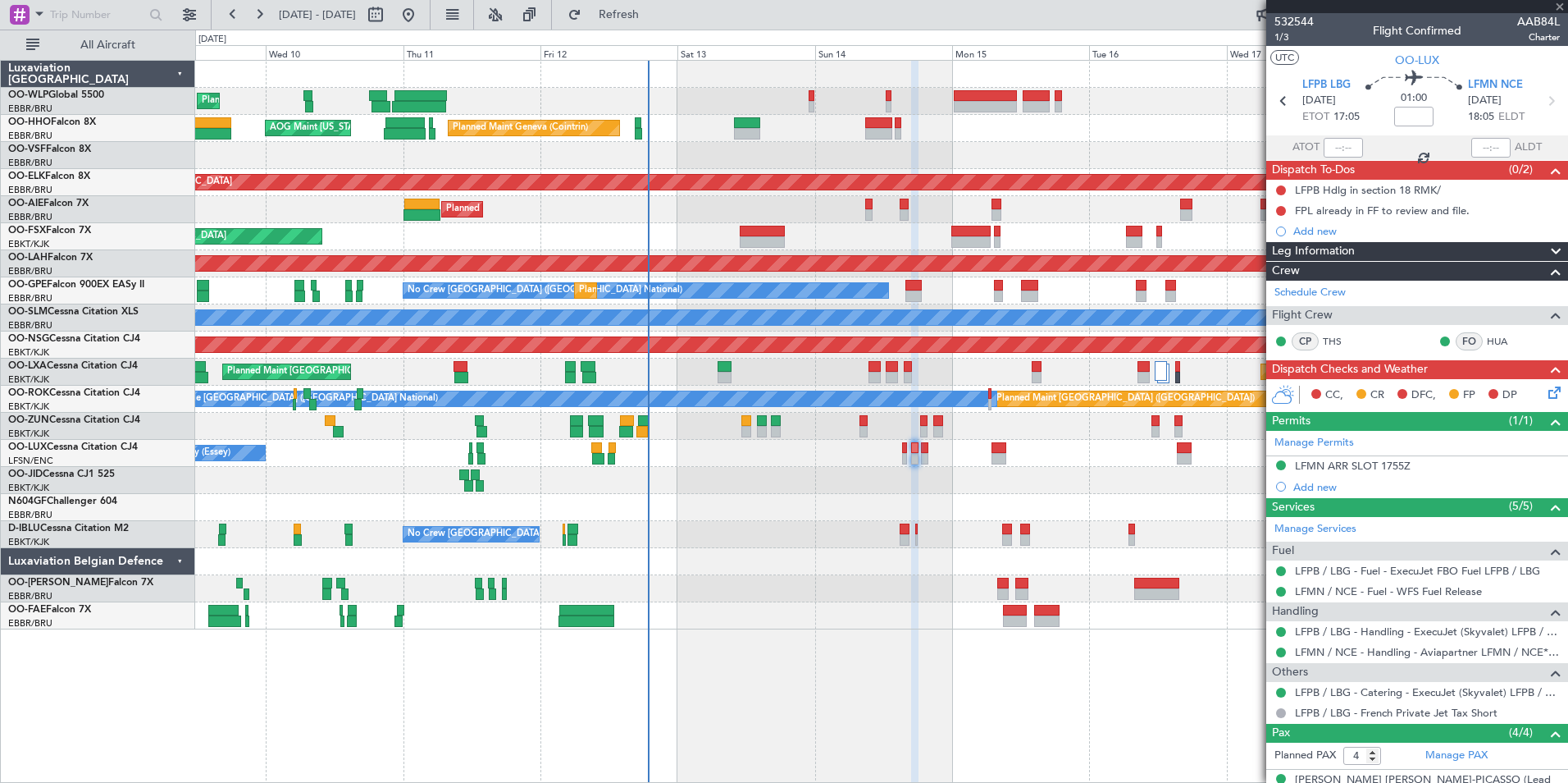
type input "0"
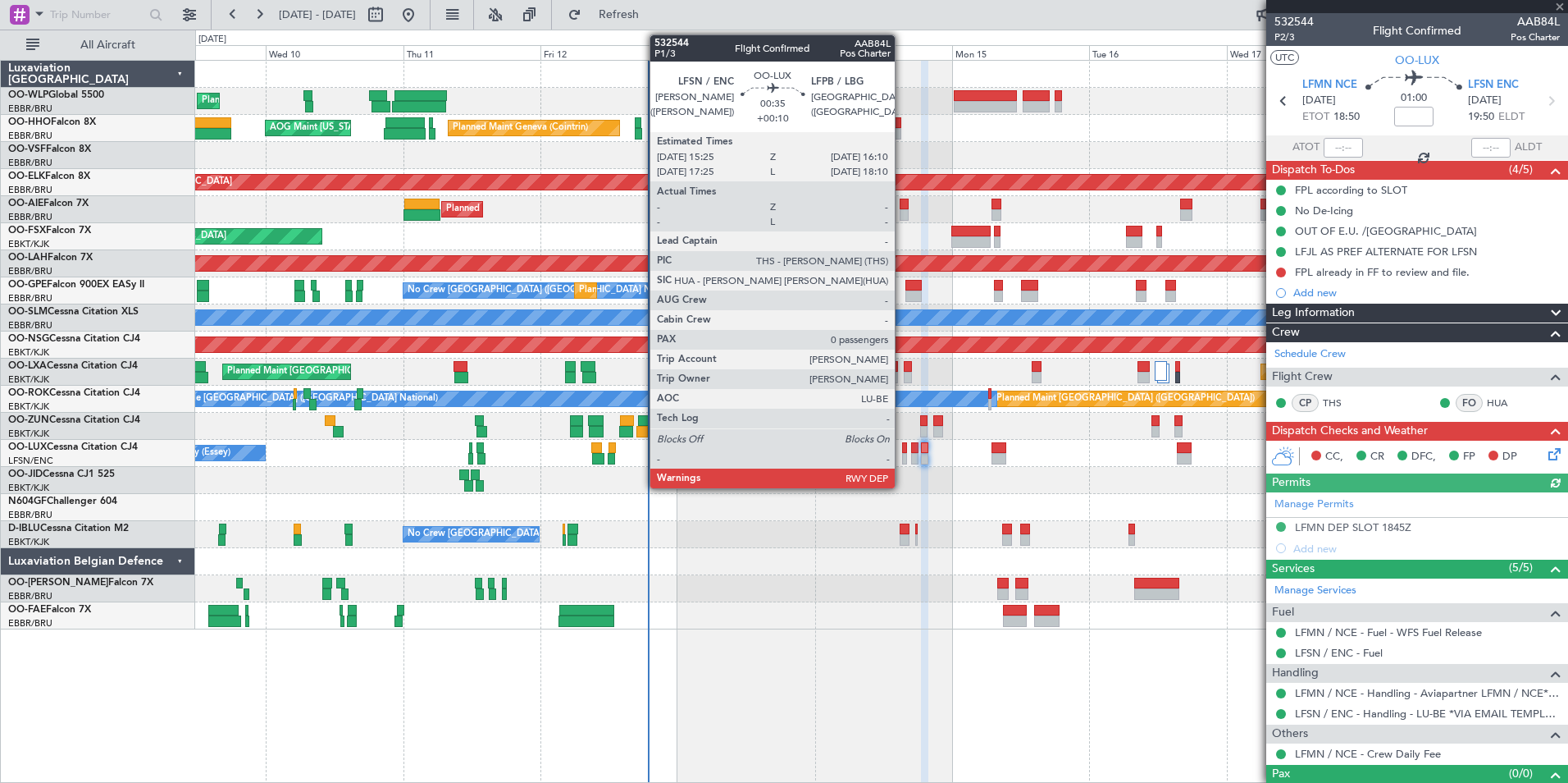
click at [902, 454] on div at bounding box center [904, 459] width 5 height 11
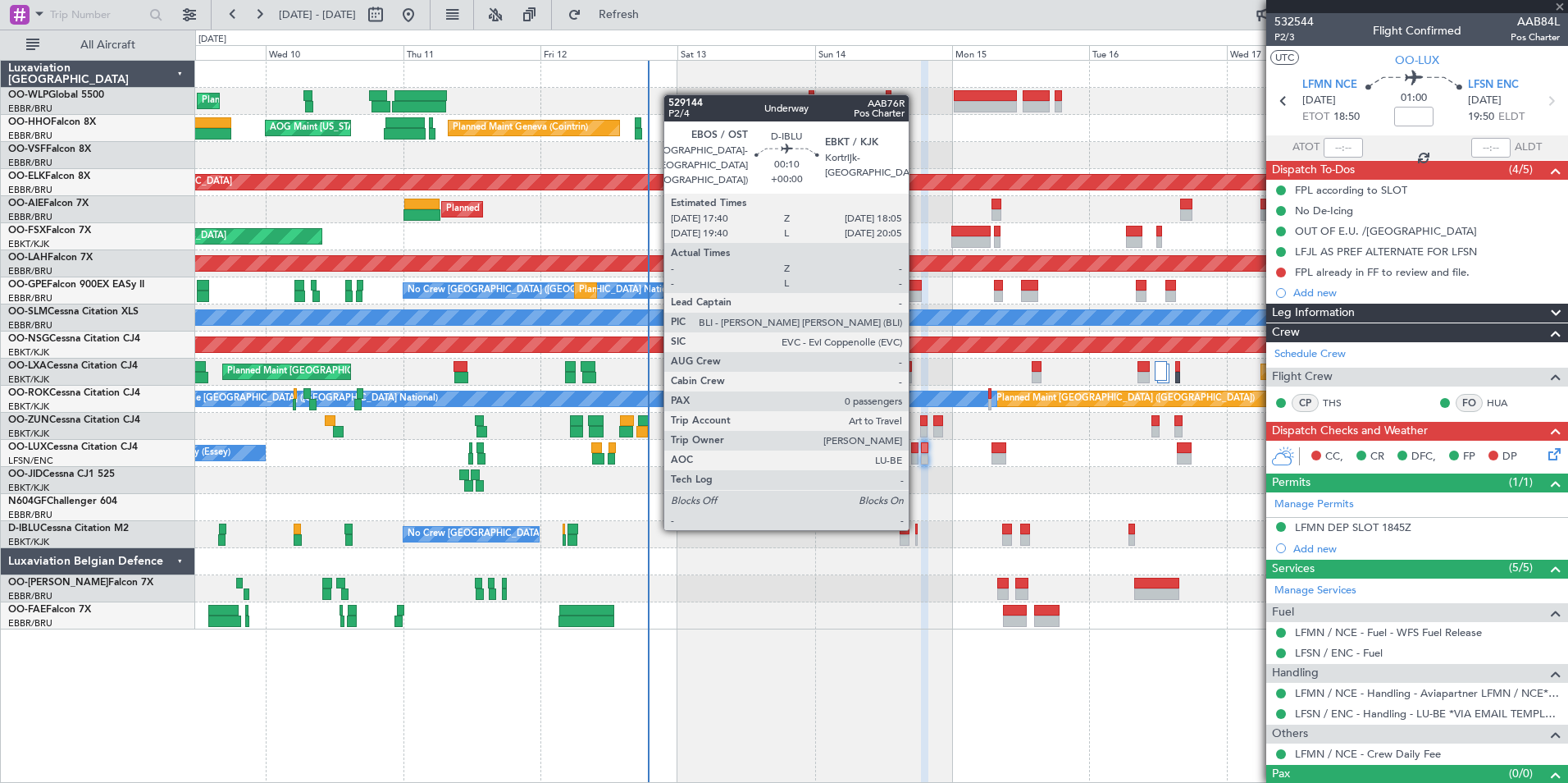
type input "+00:10"
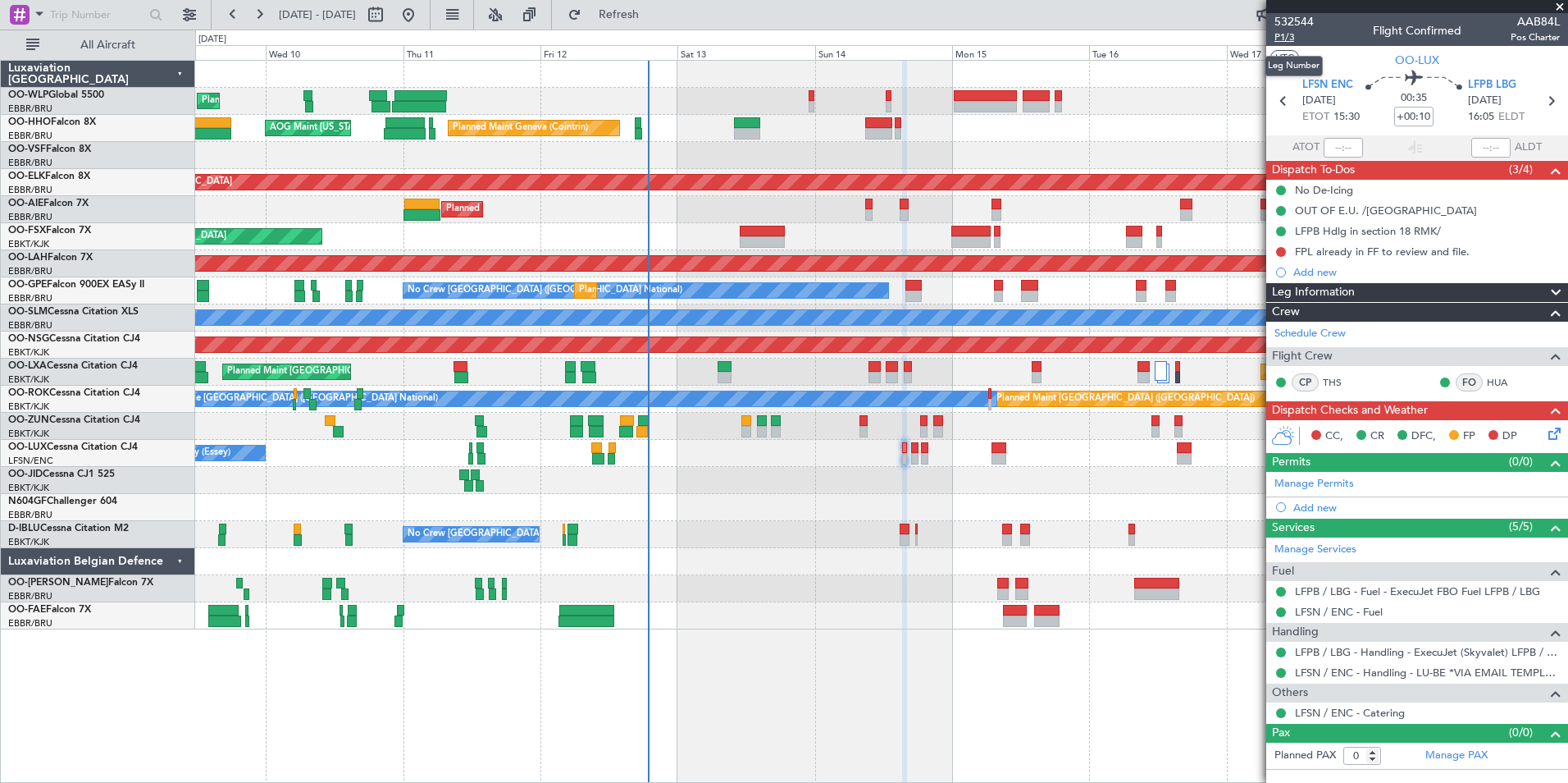
click at [1292, 42] on span "P1/3" at bounding box center [1294, 37] width 39 height 14
click at [1552, 424] on icon at bounding box center [1552, 430] width 13 height 13
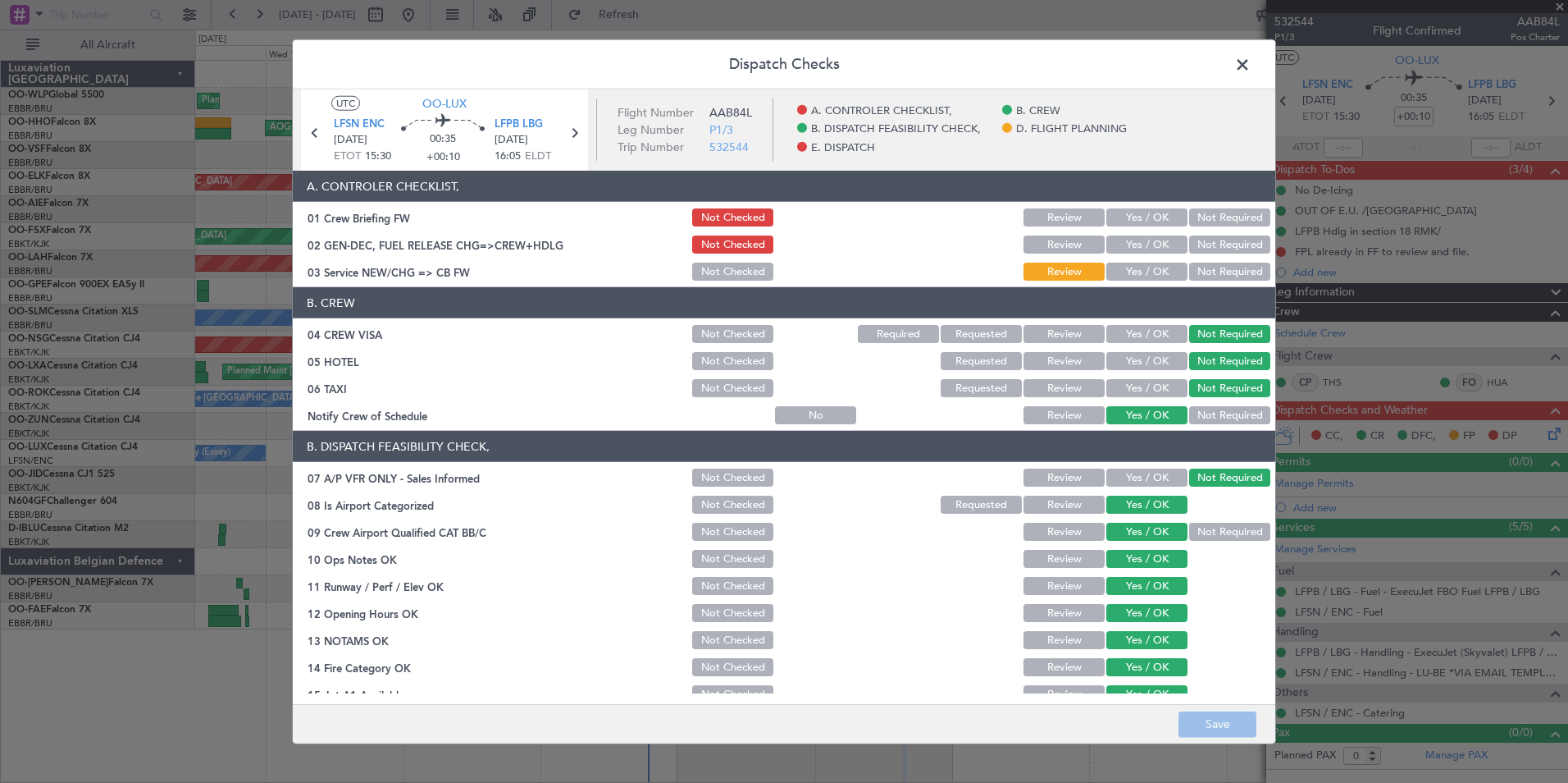
click at [1251, 66] on span at bounding box center [1251, 68] width 0 height 33
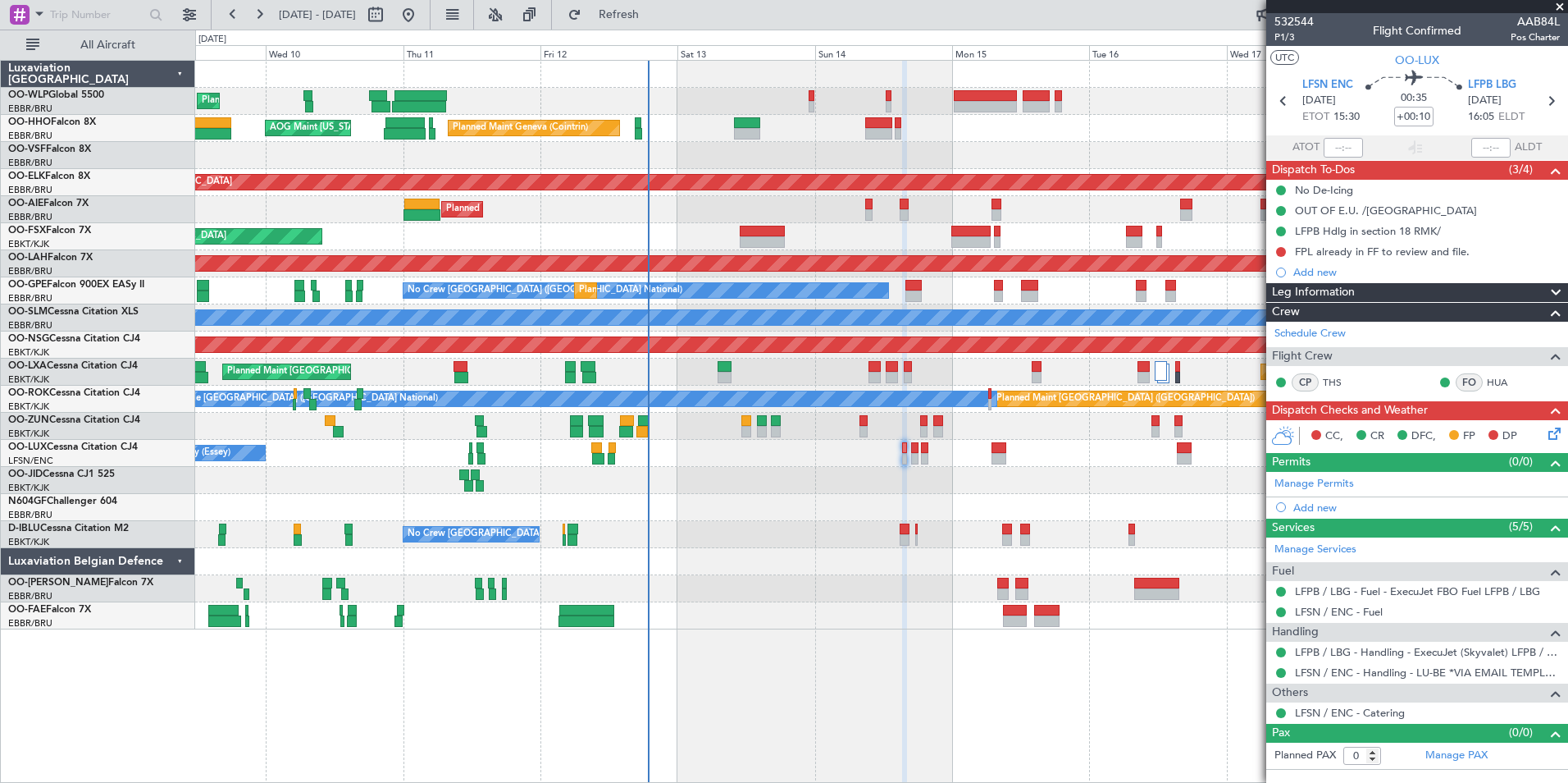
click at [1552, 436] on icon at bounding box center [1552, 430] width 13 height 13
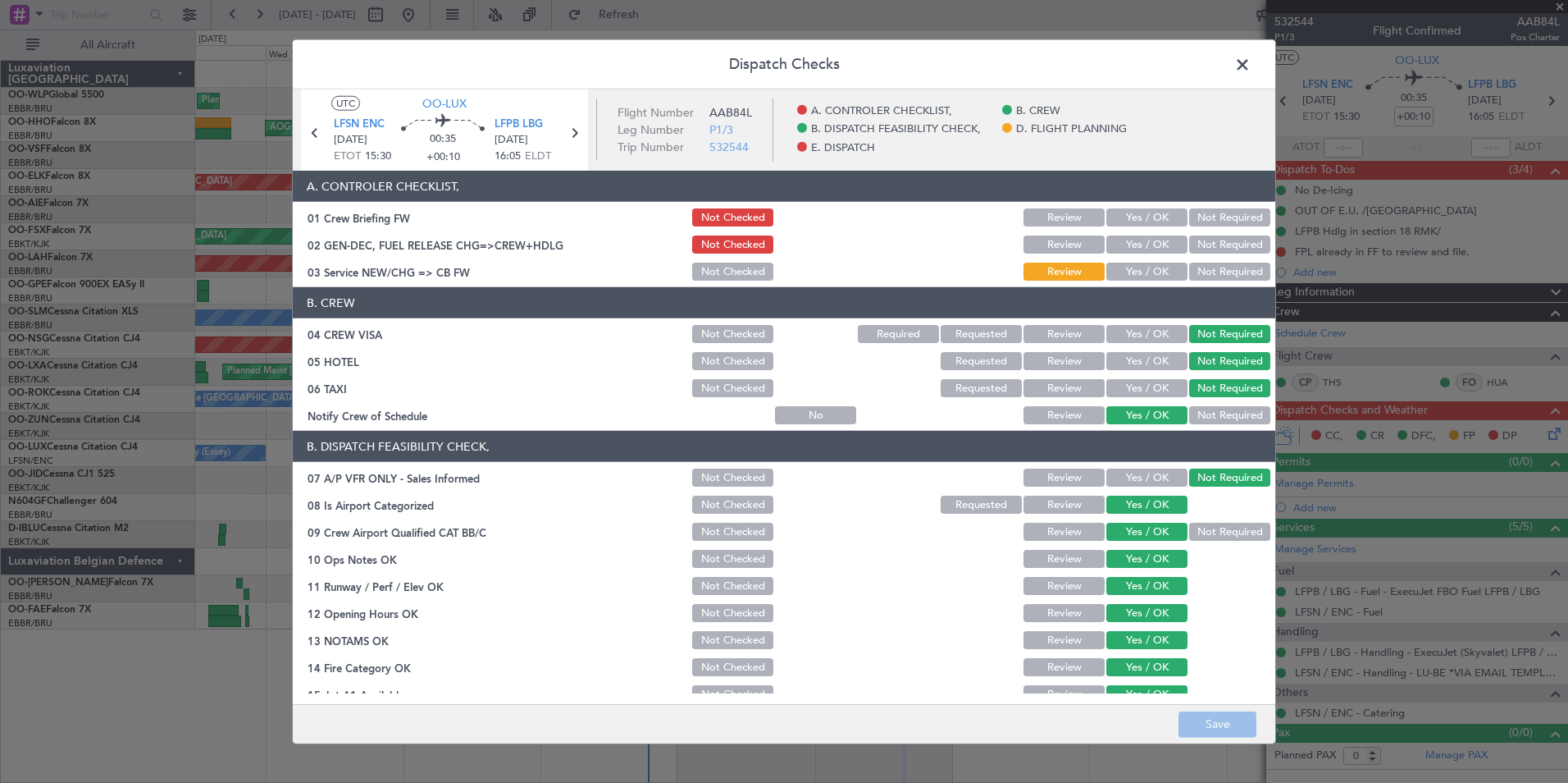
click at [1140, 251] on button "Yes / OK" at bounding box center [1146, 244] width 81 height 18
click at [1137, 272] on button "Yes / OK" at bounding box center [1146, 271] width 81 height 18
click at [1228, 724] on button "Save" at bounding box center [1218, 724] width 78 height 27
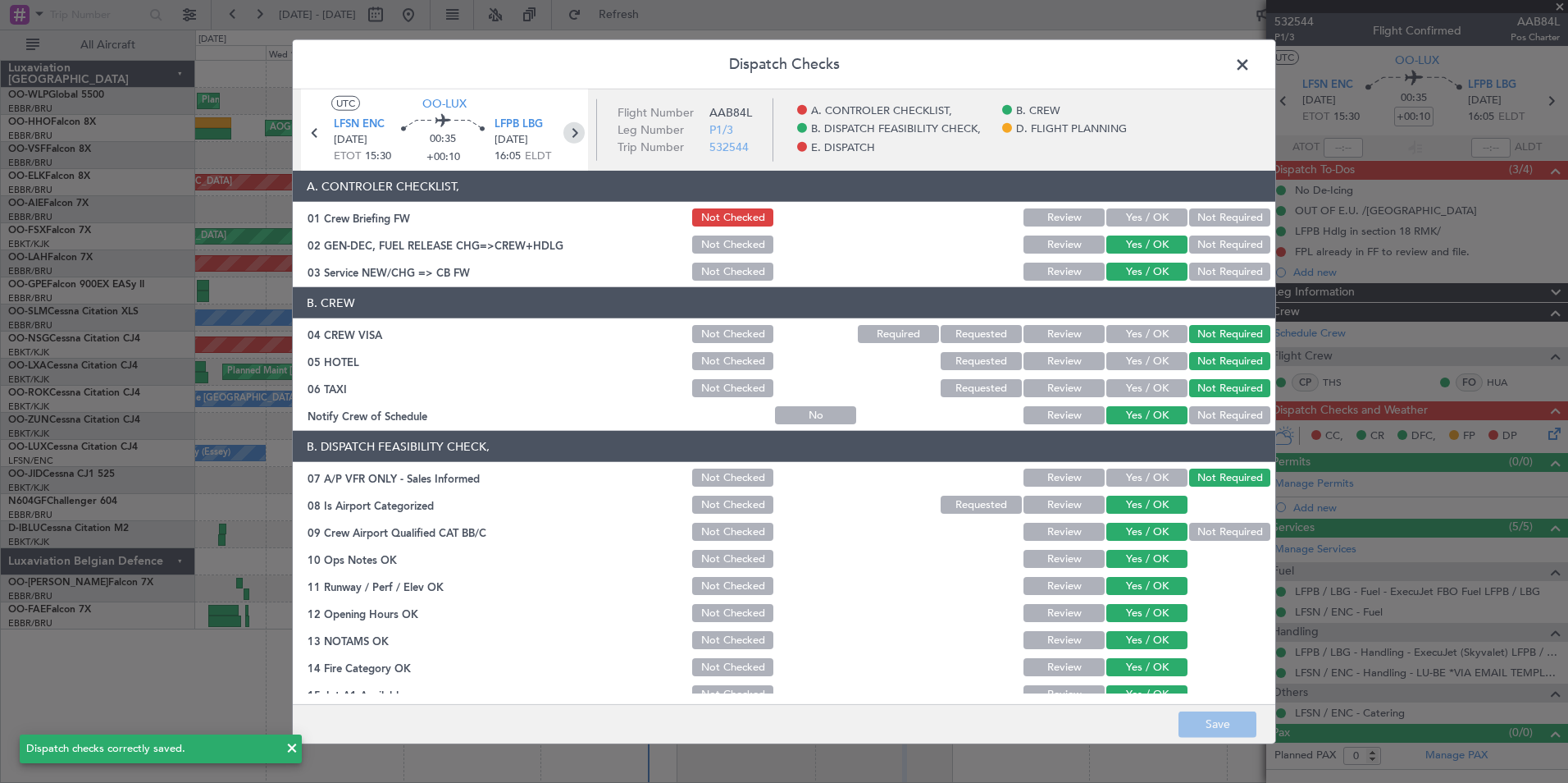
click at [574, 136] on icon at bounding box center [574, 133] width 21 height 21
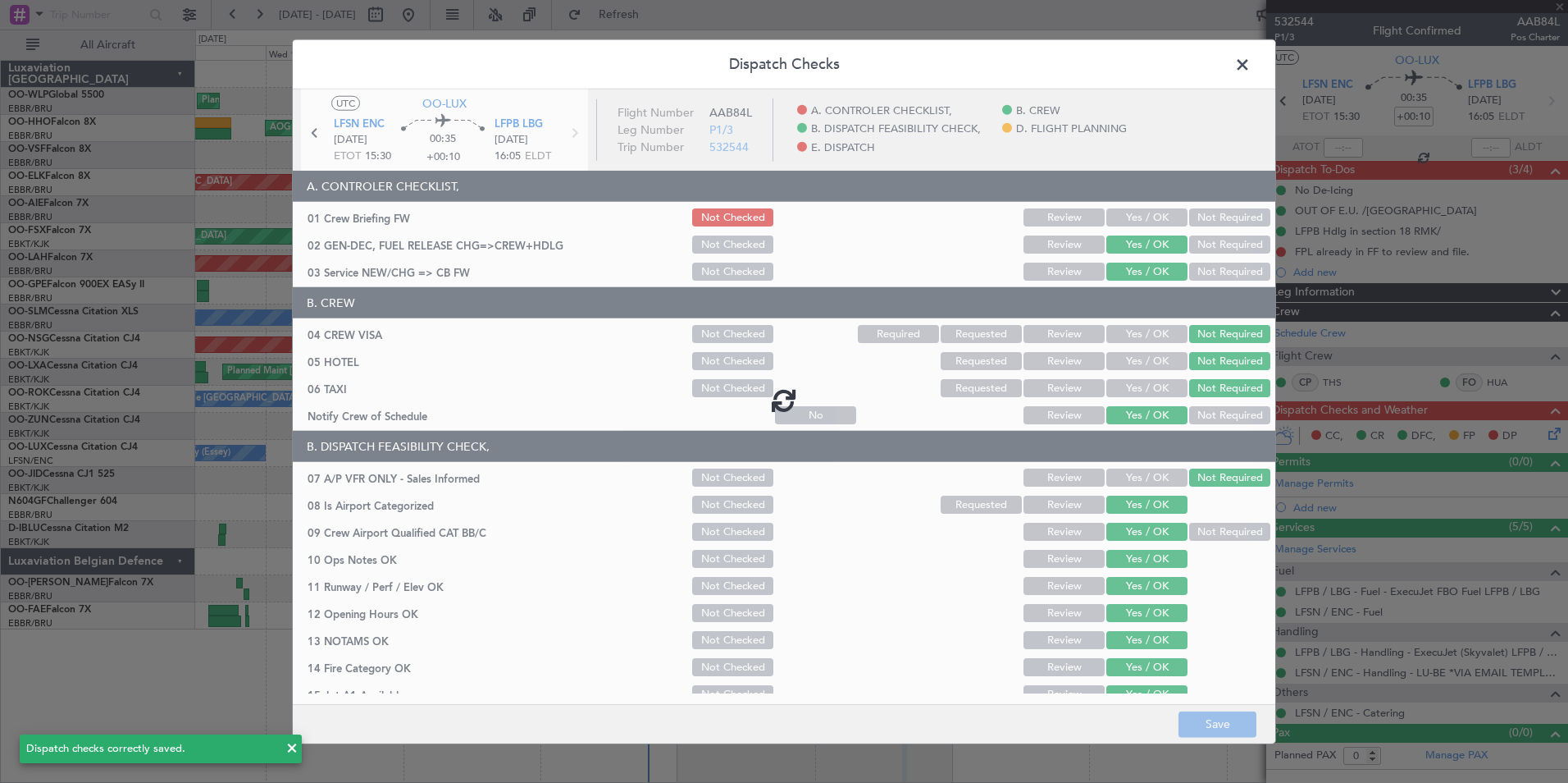
type input "4"
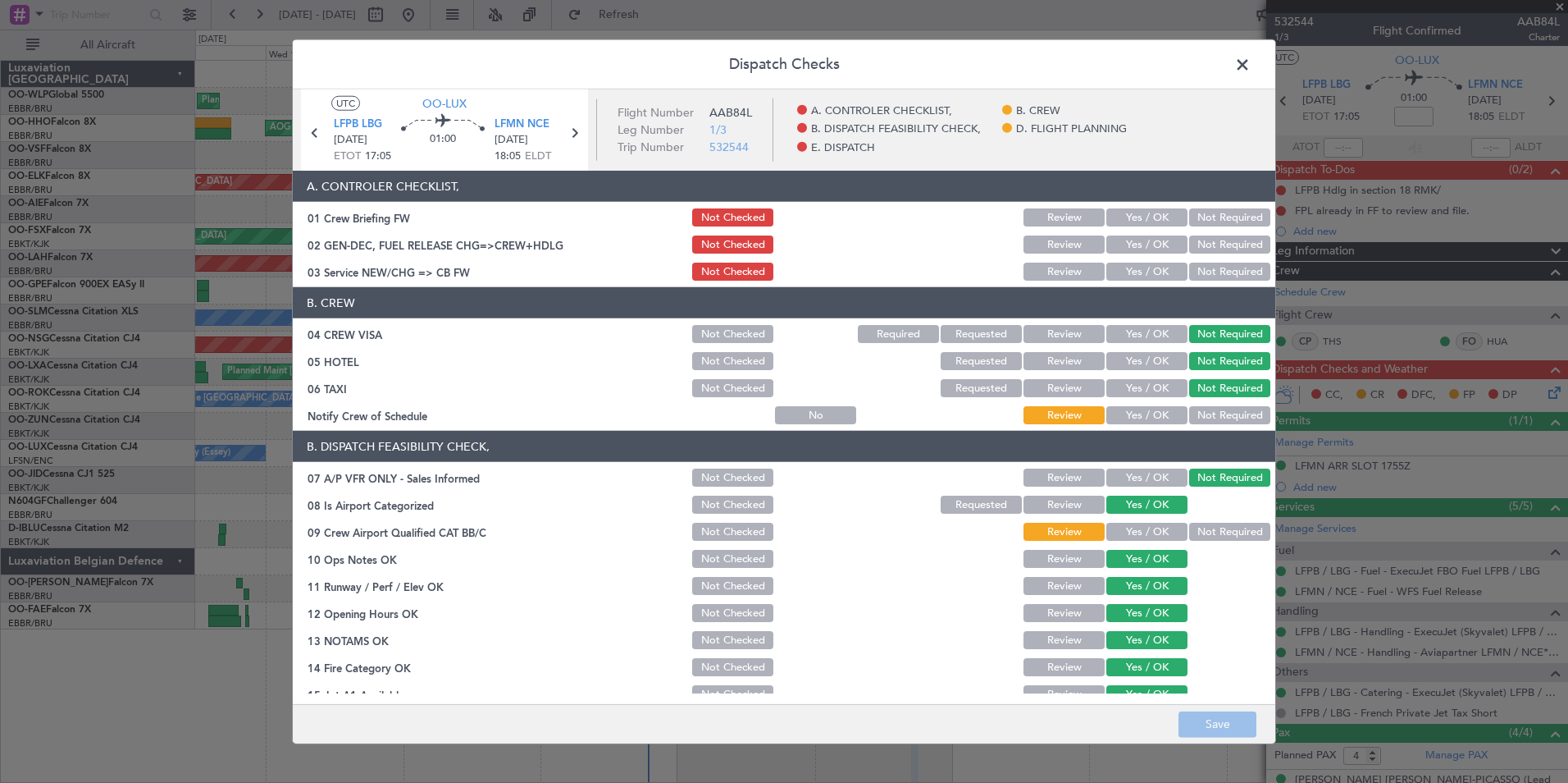
click at [1120, 241] on button "Yes / OK" at bounding box center [1146, 244] width 81 height 18
click at [1129, 274] on button "Yes / OK" at bounding box center [1146, 271] width 81 height 18
click at [1209, 728] on button "Save" at bounding box center [1218, 724] width 78 height 27
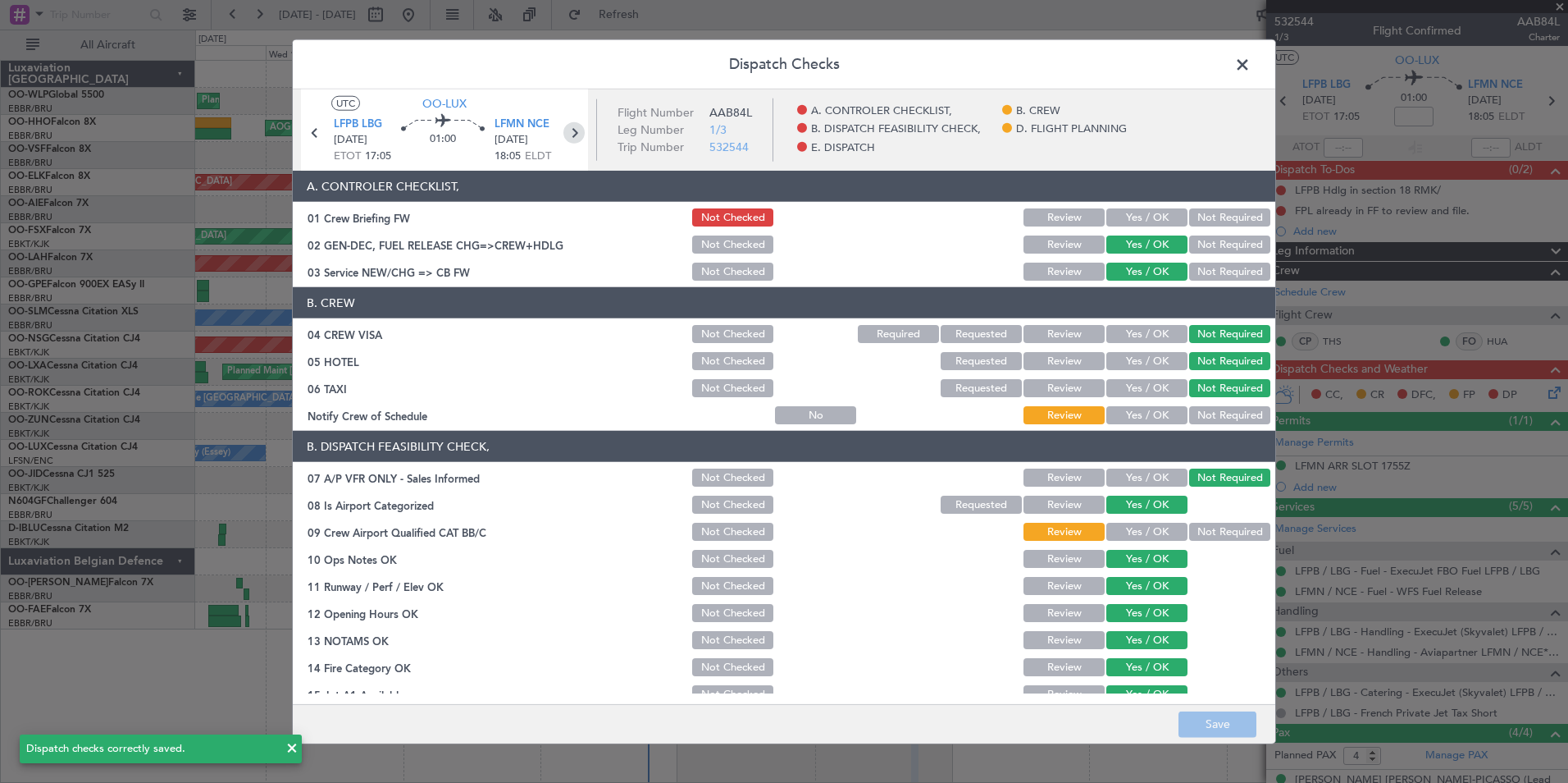
click at [574, 131] on icon at bounding box center [574, 133] width 21 height 21
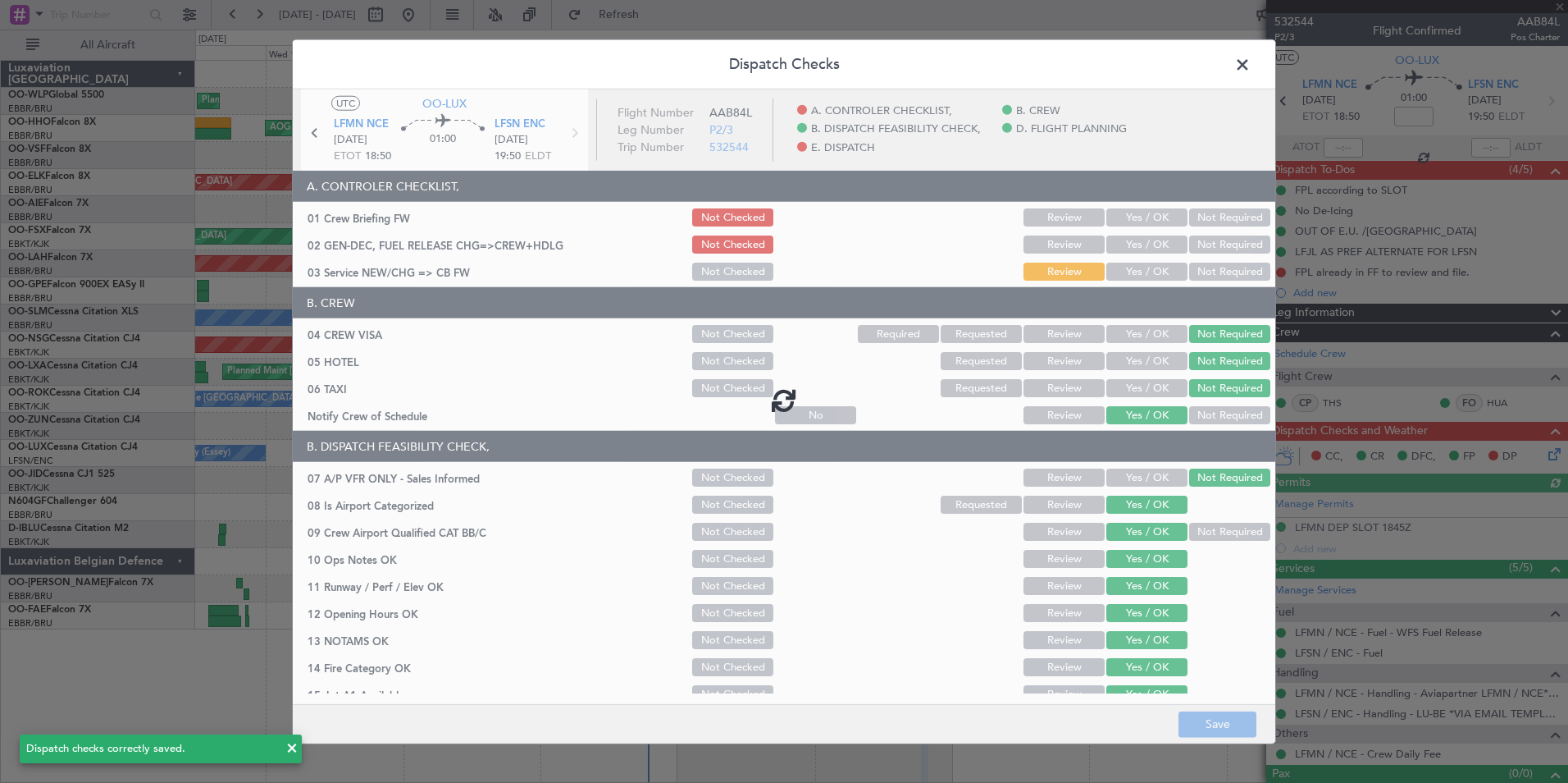
click at [1127, 240] on div at bounding box center [784, 400] width 982 height 621
click at [1127, 248] on div at bounding box center [784, 400] width 982 height 621
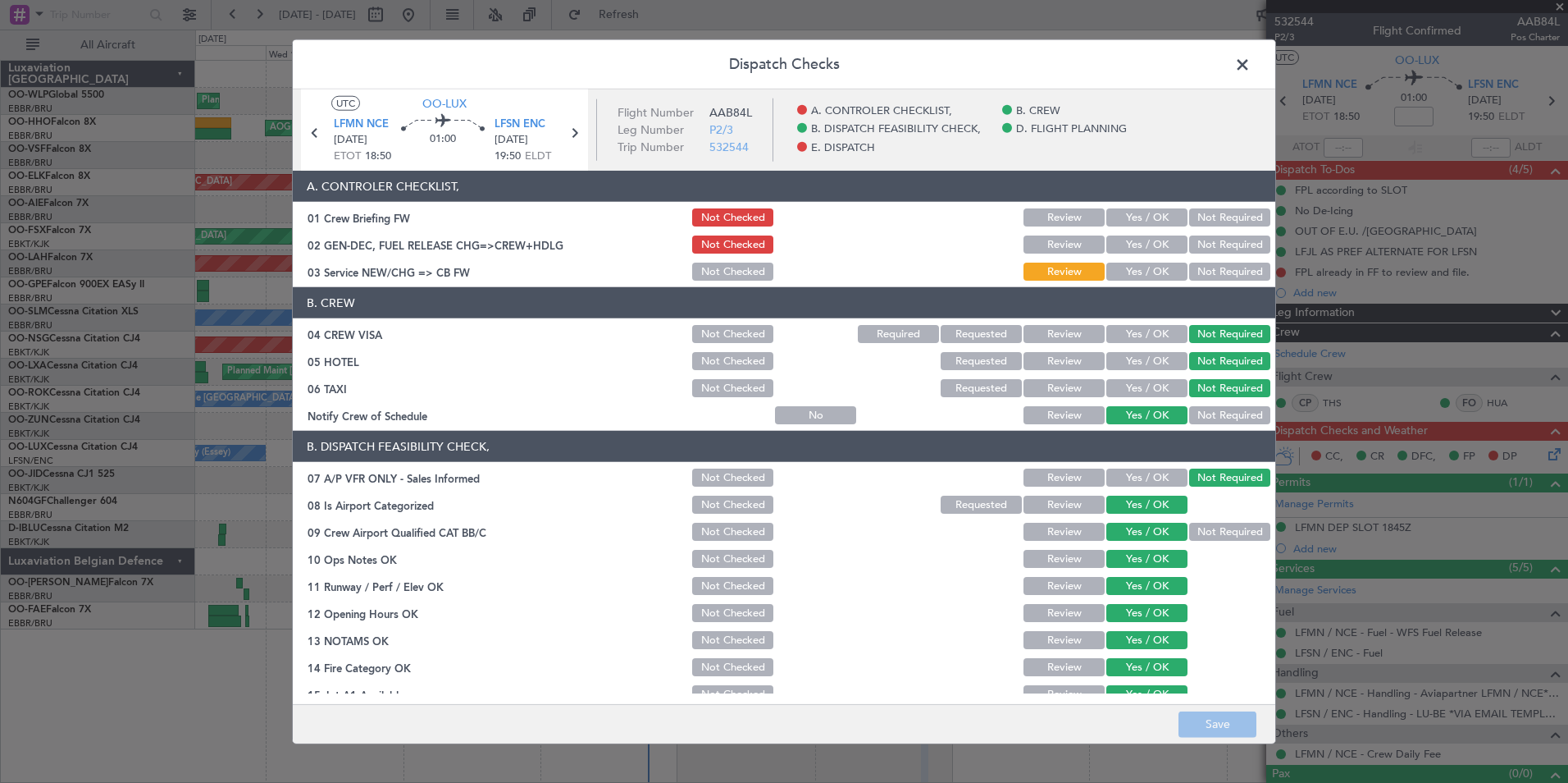
click at [1124, 252] on button "Yes / OK" at bounding box center [1146, 244] width 81 height 18
click at [1126, 272] on button "Yes / OK" at bounding box center [1146, 271] width 81 height 18
click at [1215, 710] on footer "Save" at bounding box center [784, 722] width 982 height 39
click at [1200, 732] on button "Save" at bounding box center [1218, 724] width 78 height 27
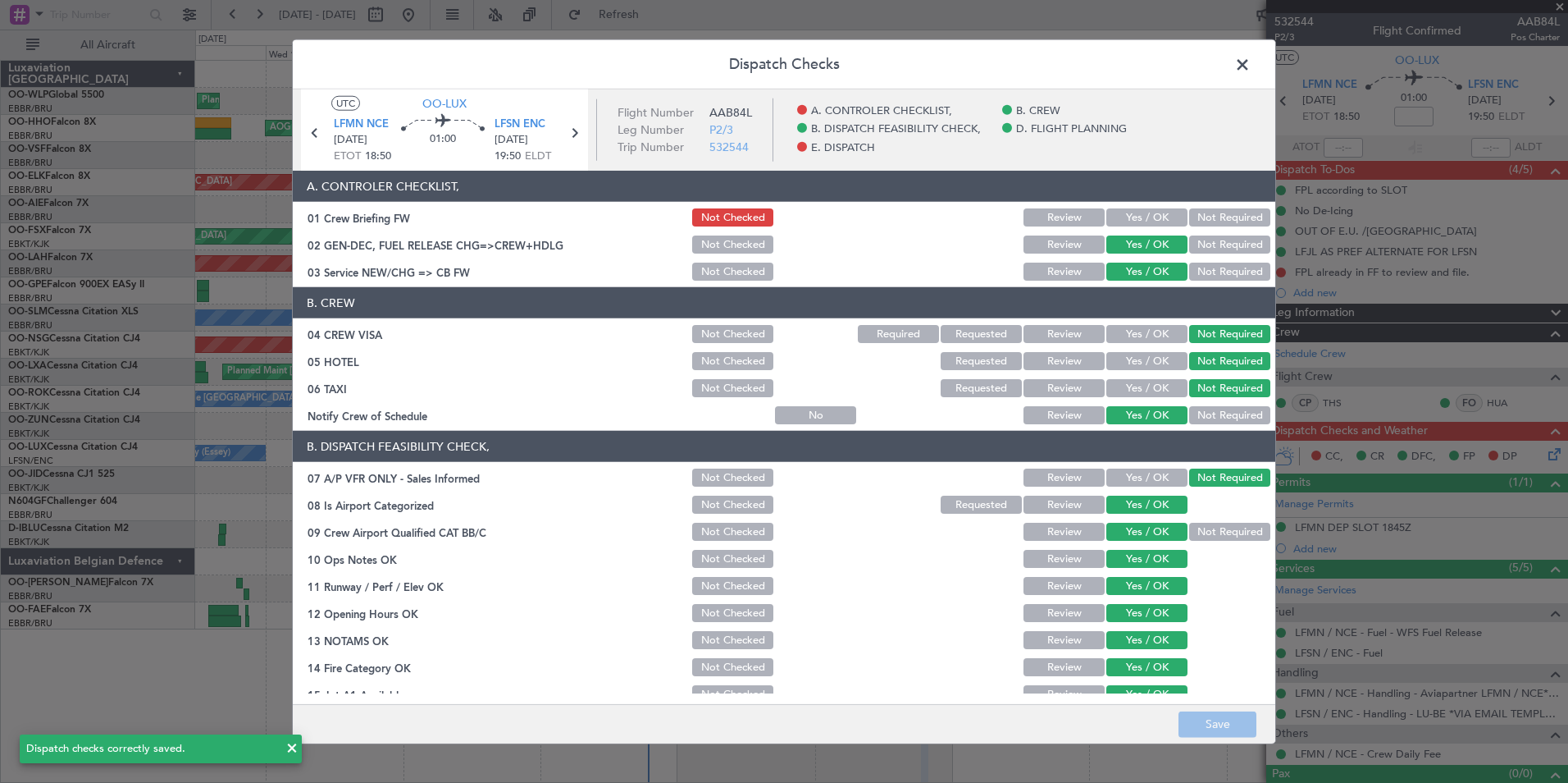
click at [1251, 65] on span at bounding box center [1251, 68] width 0 height 33
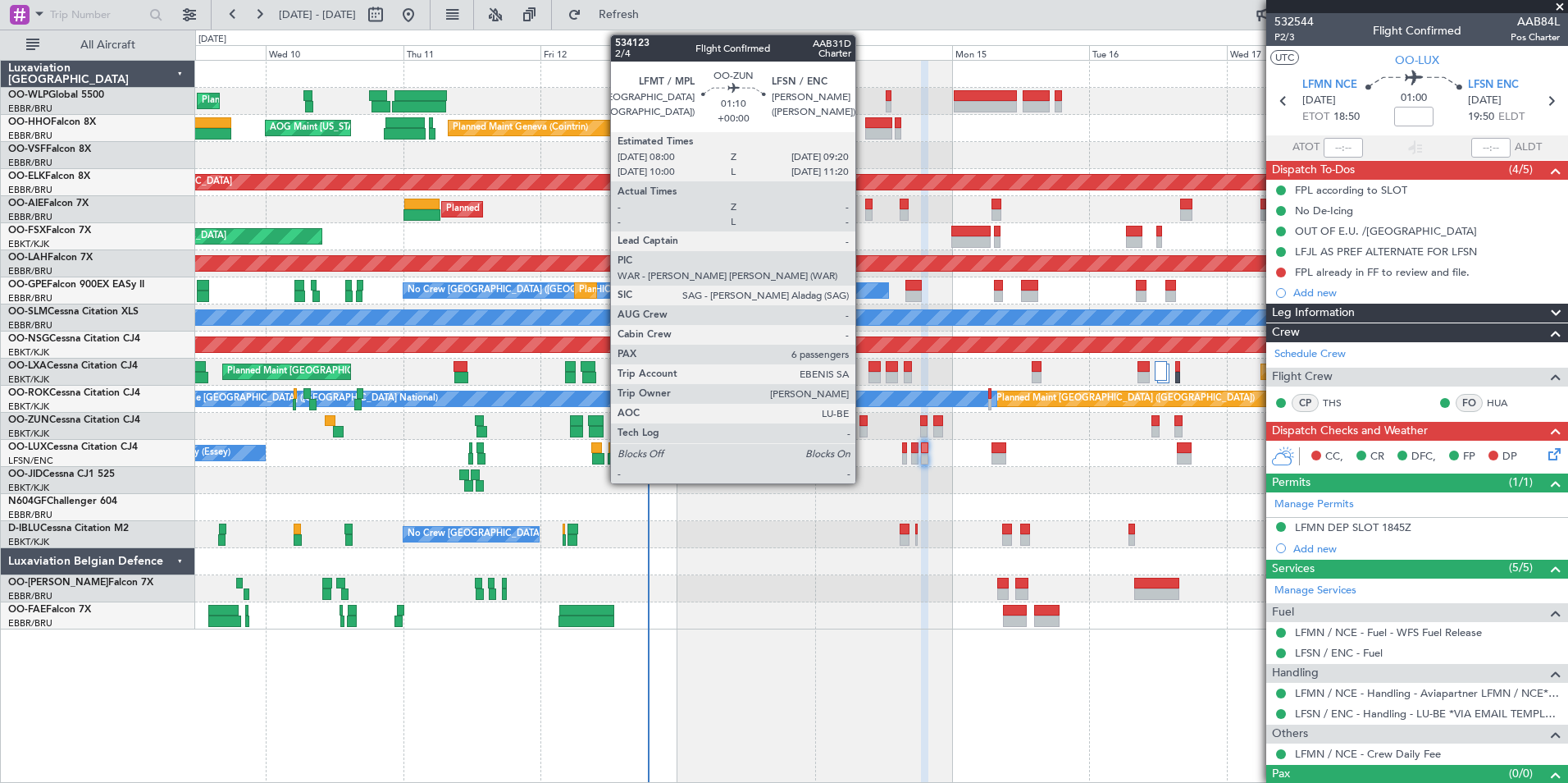
click at [862, 430] on div at bounding box center [863, 431] width 9 height 11
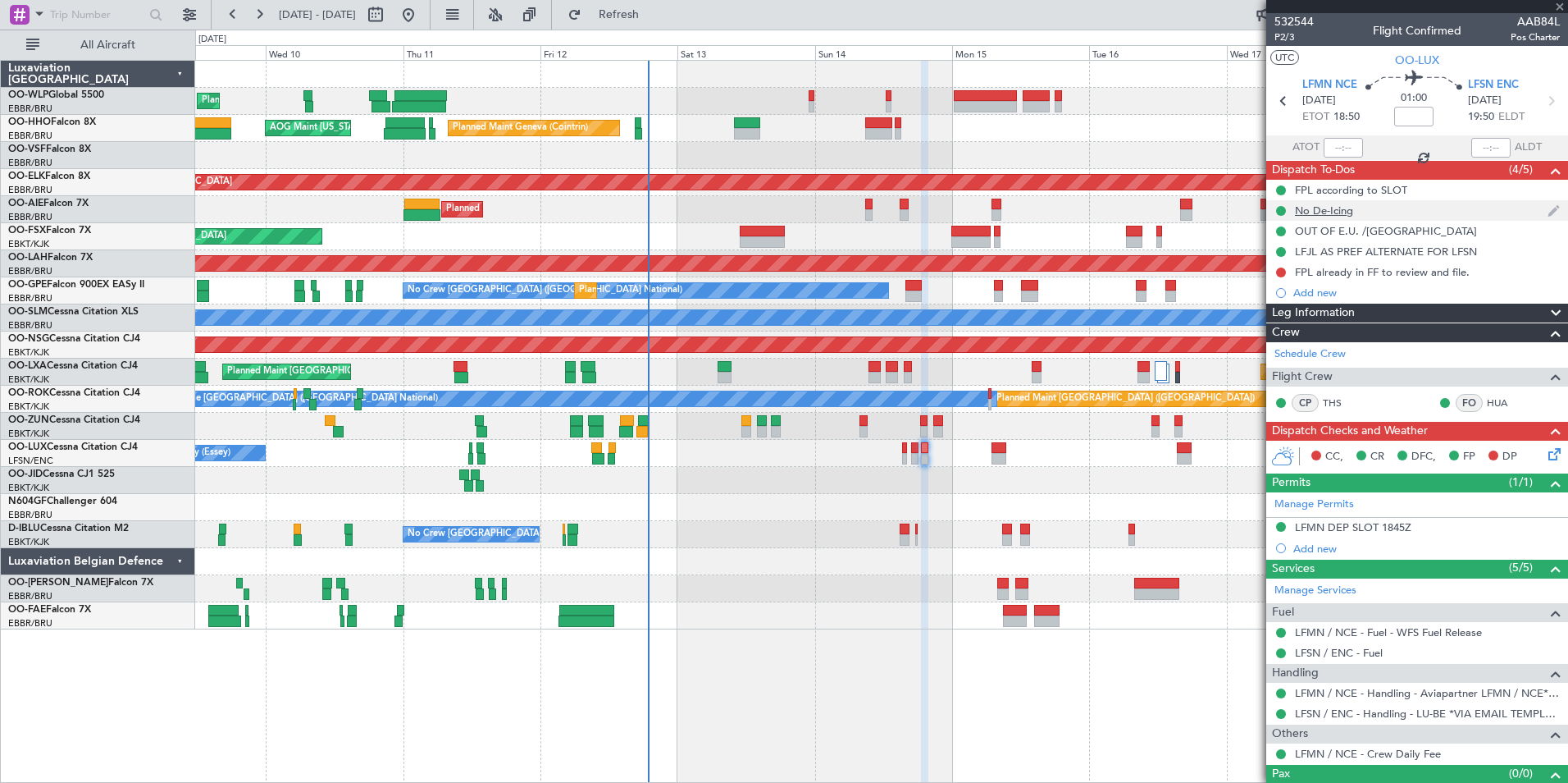
type input "6"
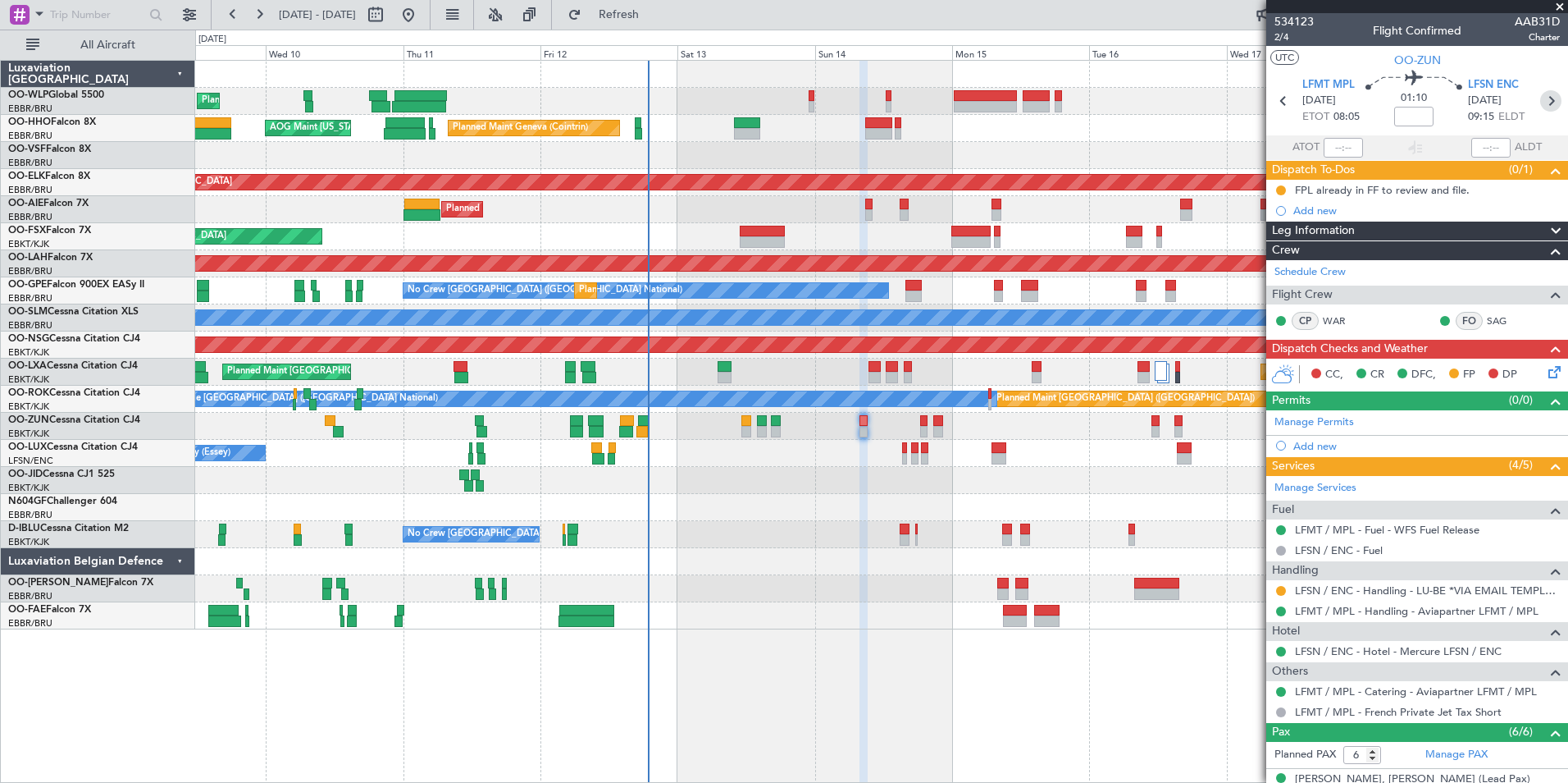
click at [1544, 101] on icon at bounding box center [1551, 101] width 21 height 21
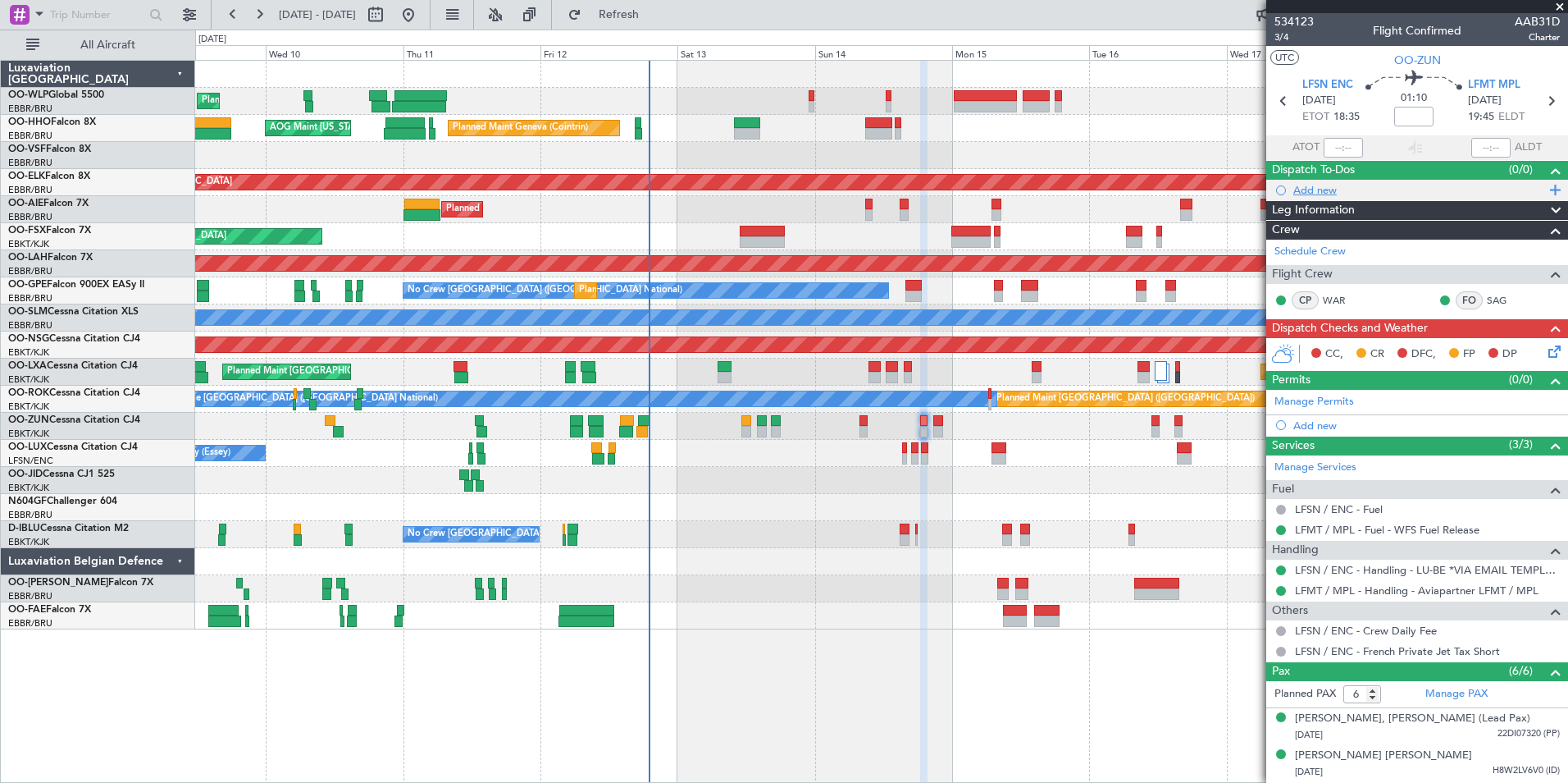
click at [1328, 187] on div "Add new" at bounding box center [1419, 190] width 252 height 14
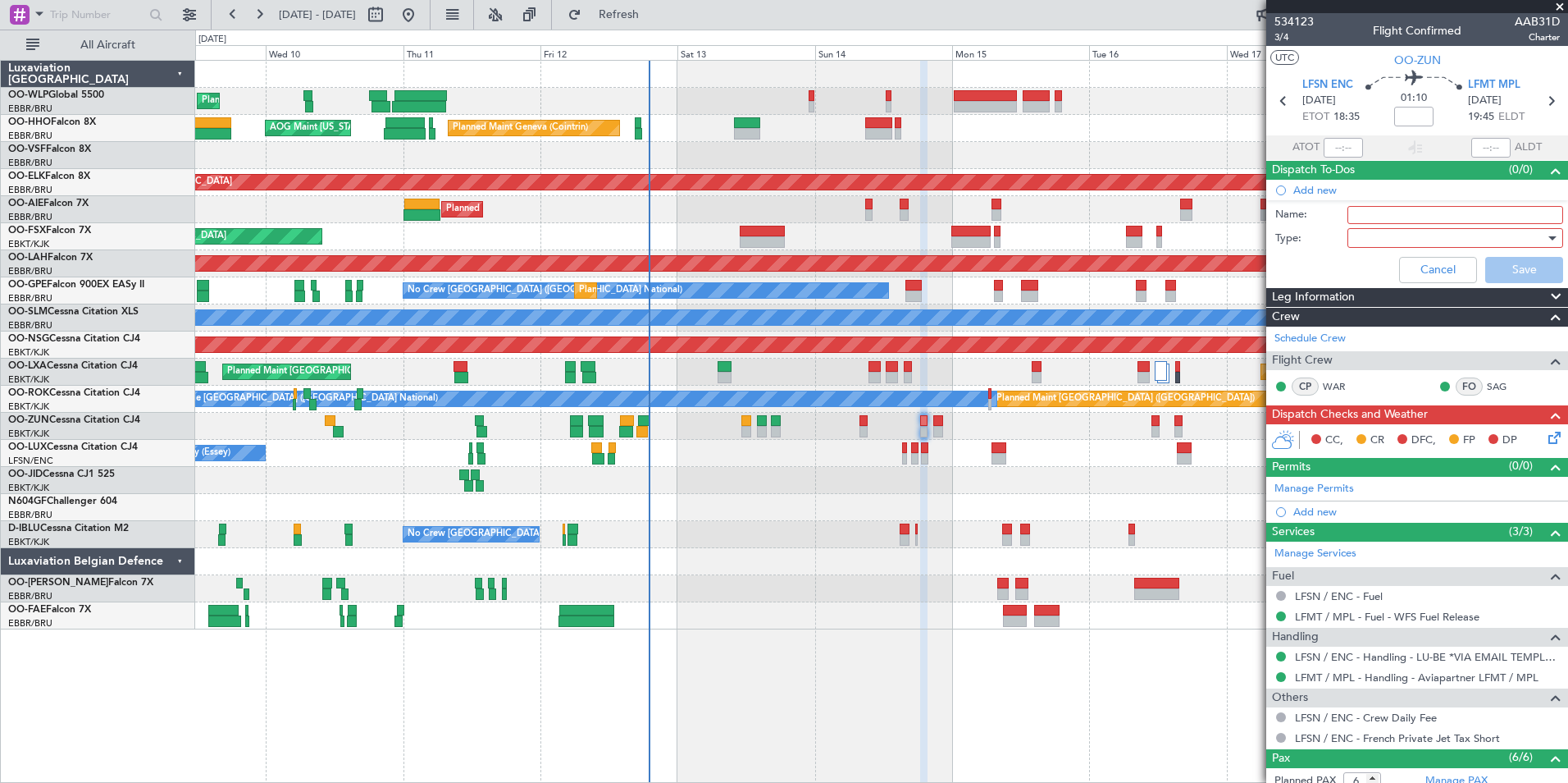
click at [1360, 215] on input "Name:" at bounding box center [1455, 215] width 216 height 18
type input "FPL in FF"
click at [1367, 237] on div at bounding box center [1449, 238] width 191 height 25
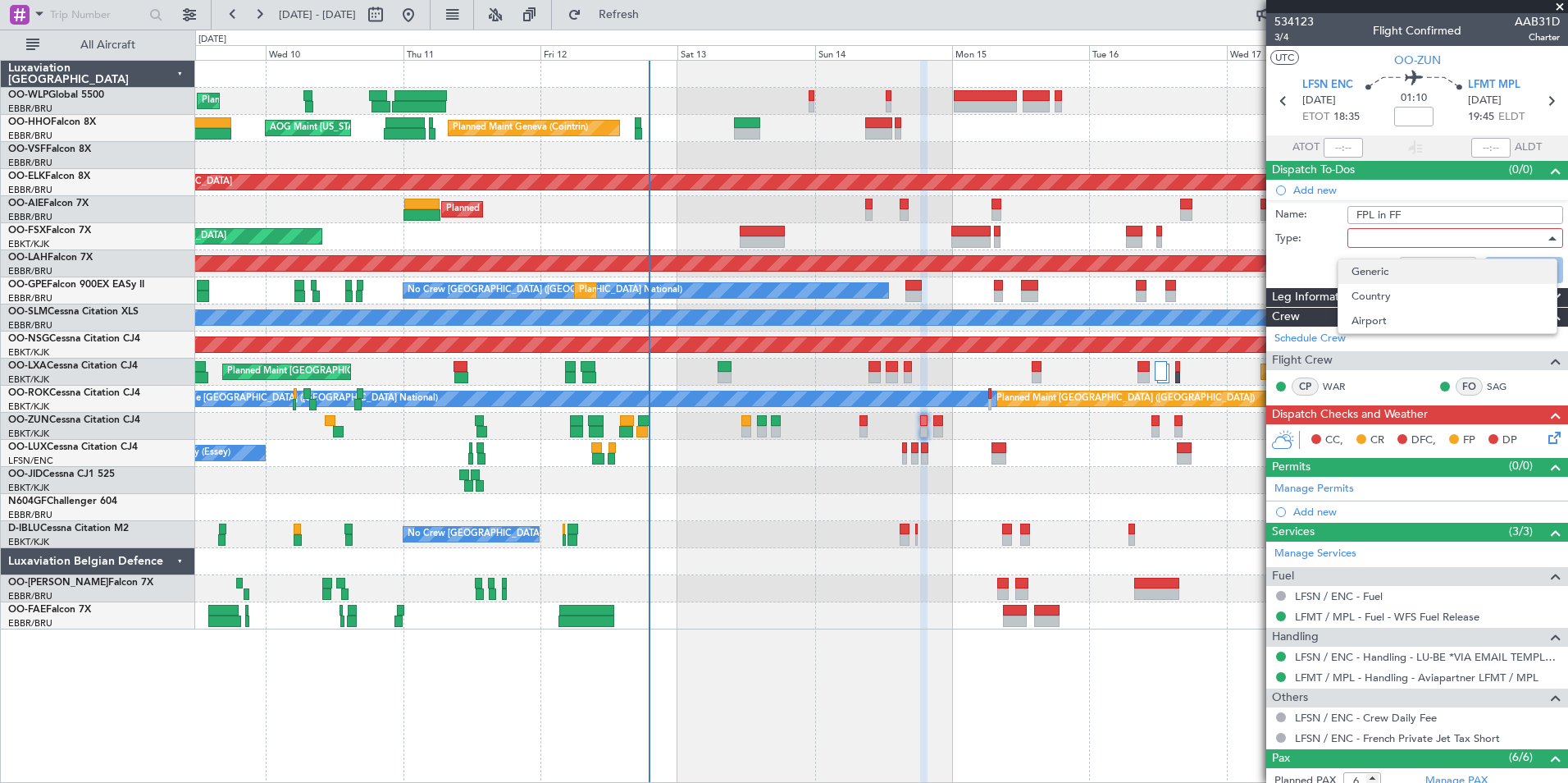
click at [1367, 274] on span "Generic" at bounding box center [1447, 272] width 192 height 25
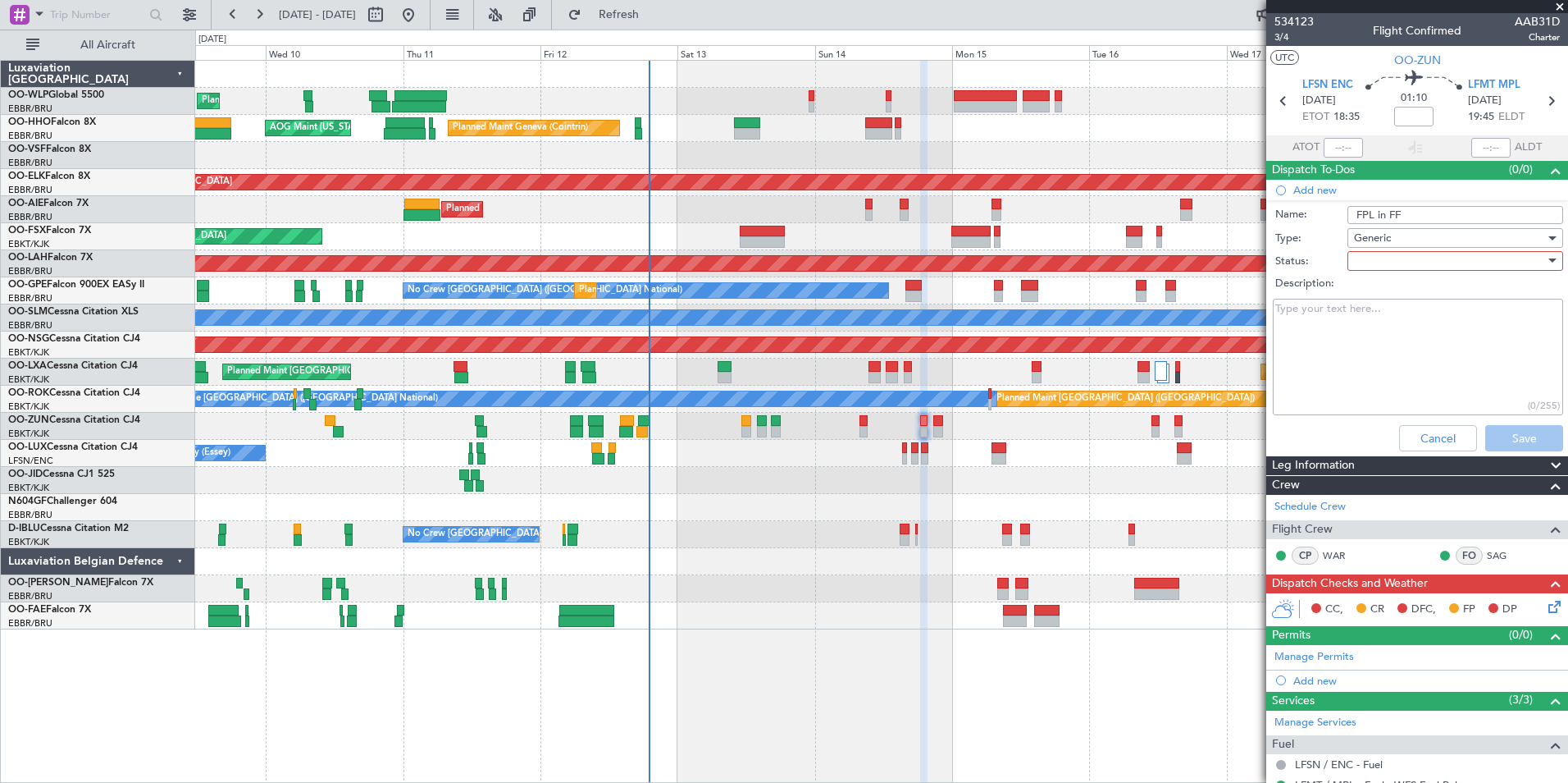
click at [1379, 251] on div at bounding box center [1449, 261] width 191 height 25
click at [1384, 296] on span "Not Started" at bounding box center [1447, 294] width 192 height 25
click at [1524, 448] on button "Save" at bounding box center [1524, 438] width 78 height 27
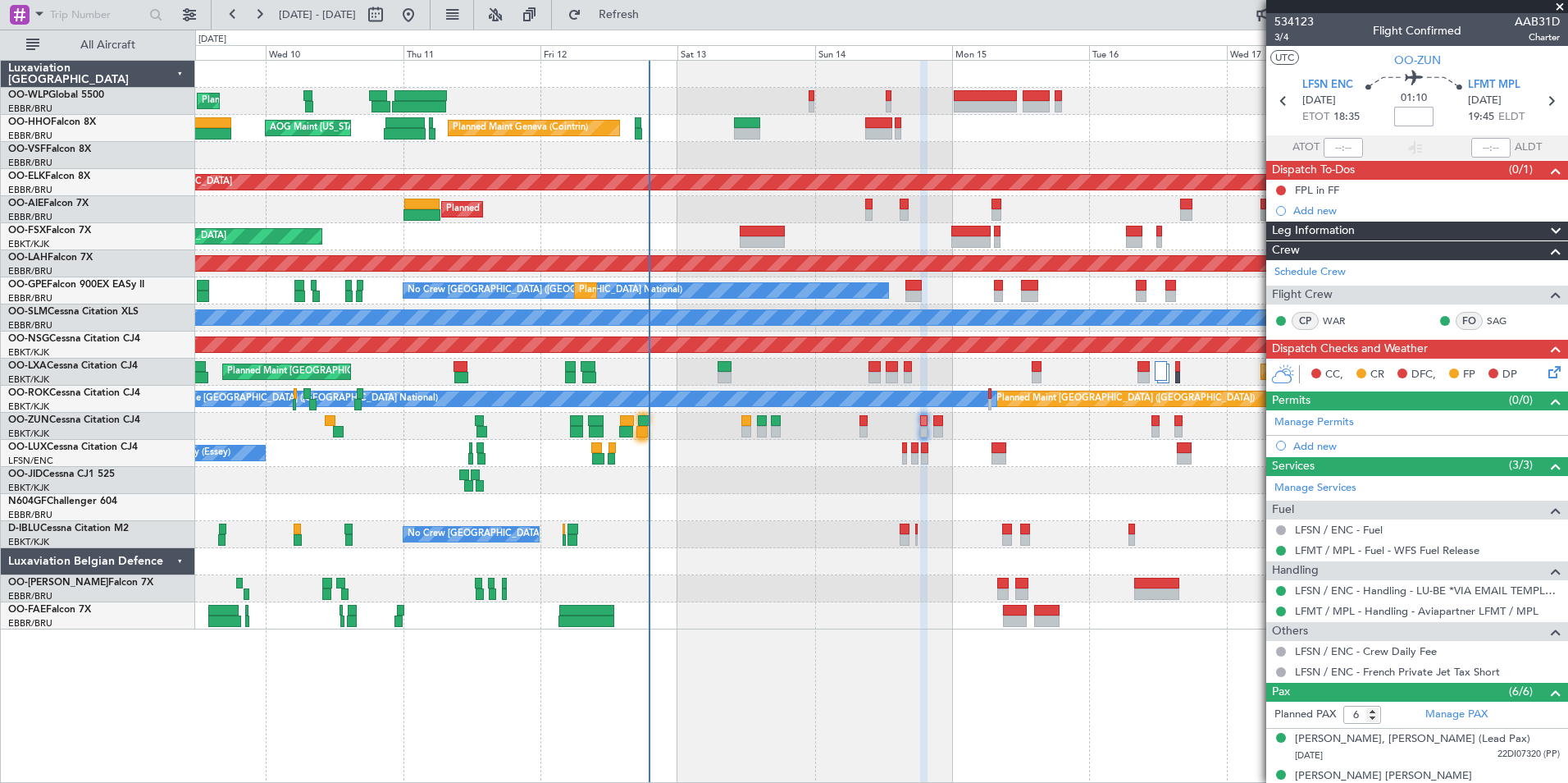
click at [1409, 117] on input at bounding box center [1413, 116] width 39 height 20
click at [1215, 129] on div "Planned Maint Geneva (Cointrin) AOG Maint [US_STATE] ([GEOGRAPHIC_DATA])" at bounding box center [881, 128] width 1372 height 27
type input "-00:10"
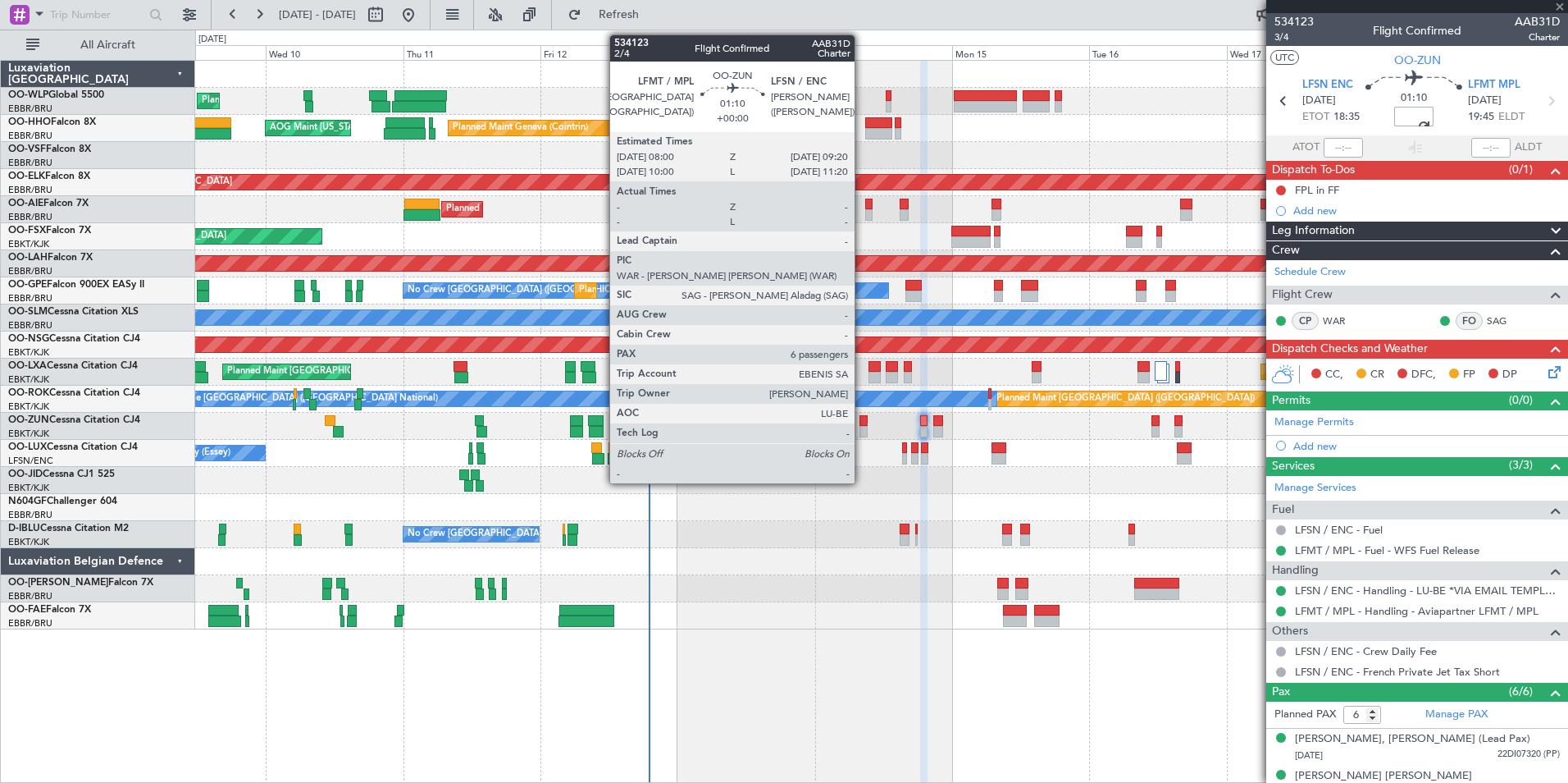
click at [862, 428] on div at bounding box center [863, 431] width 9 height 11
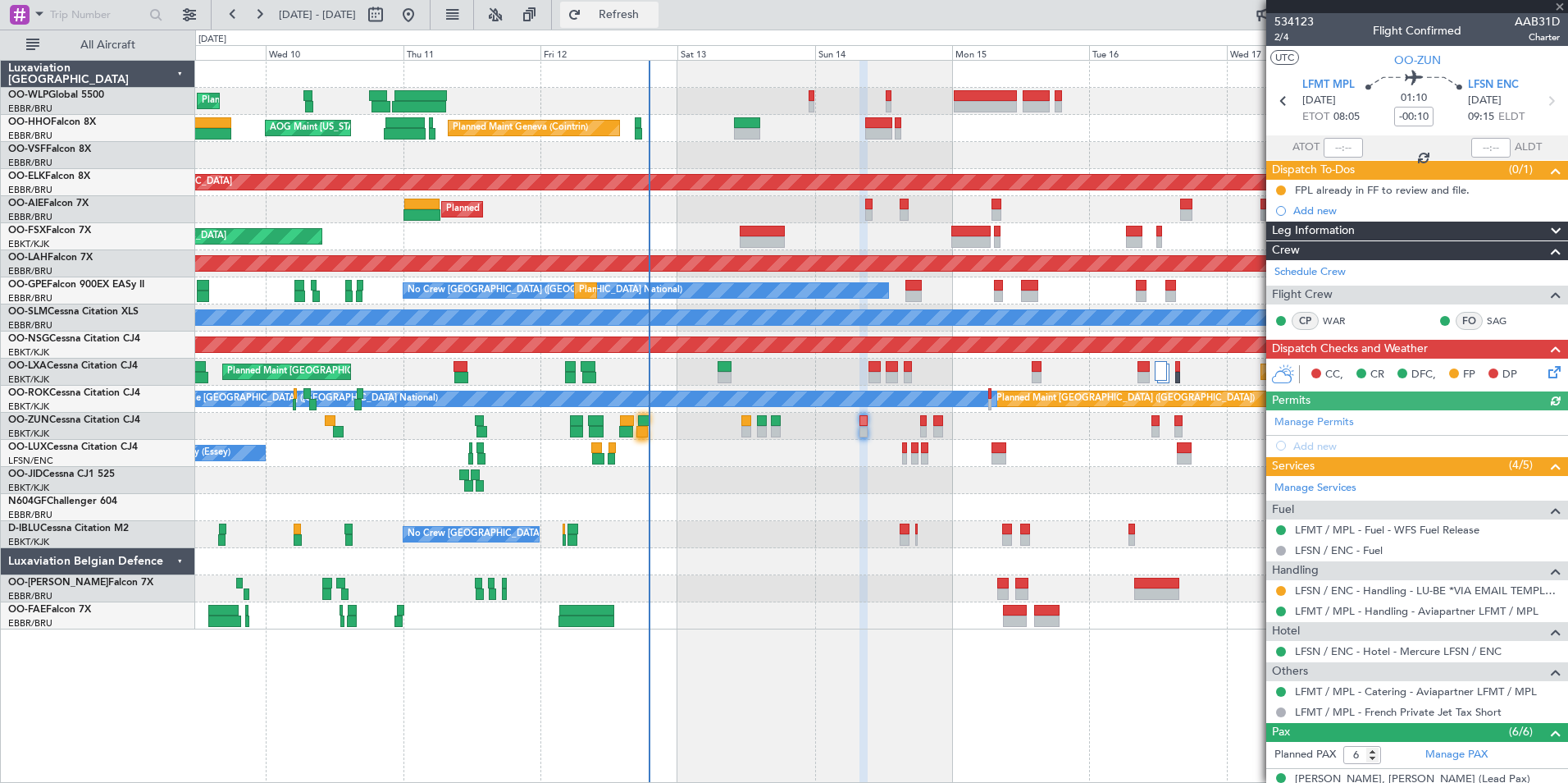
click at [640, 13] on span "Refresh" at bounding box center [619, 14] width 69 height 11
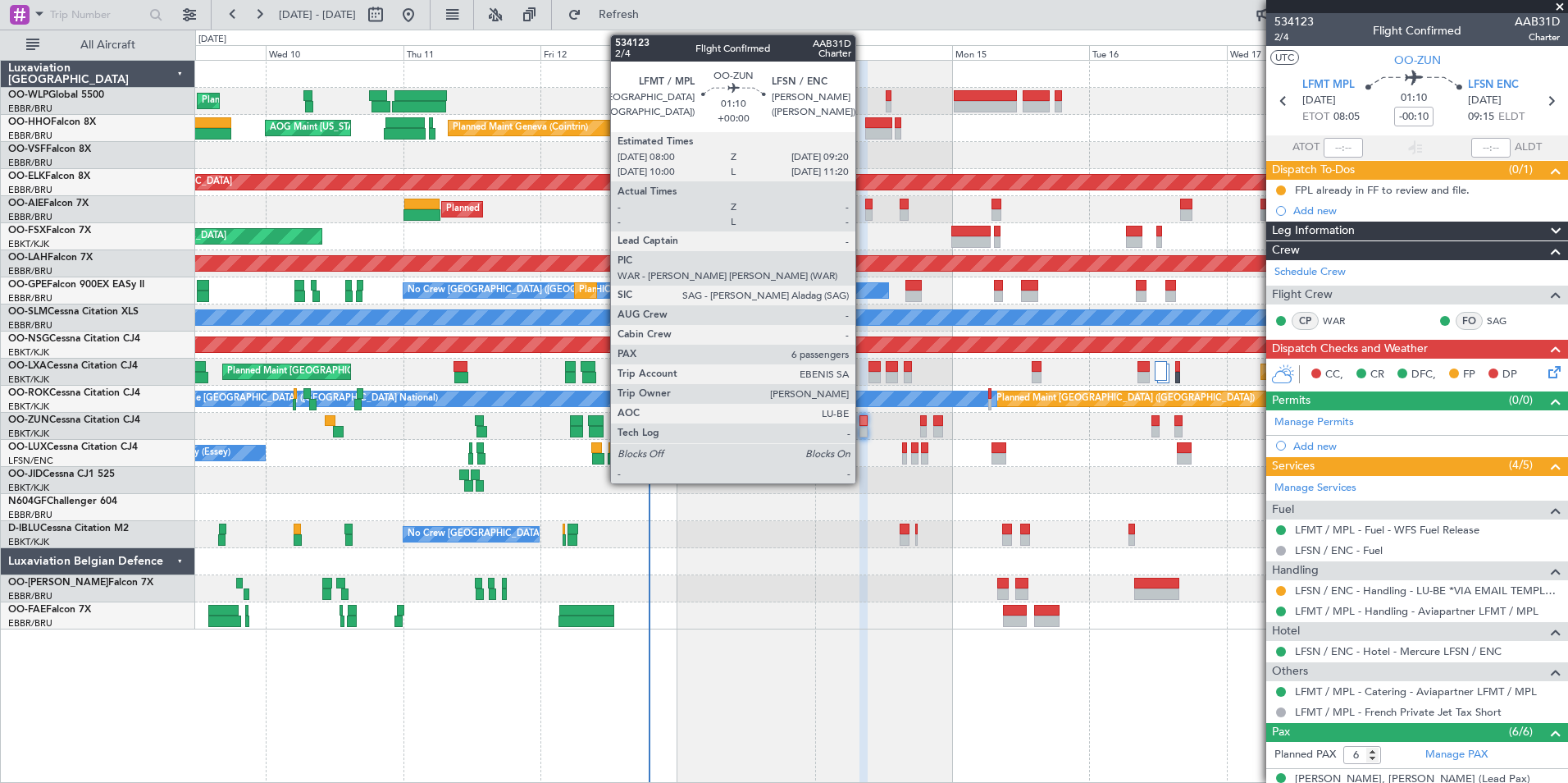
click at [862, 434] on div at bounding box center [863, 431] width 9 height 11
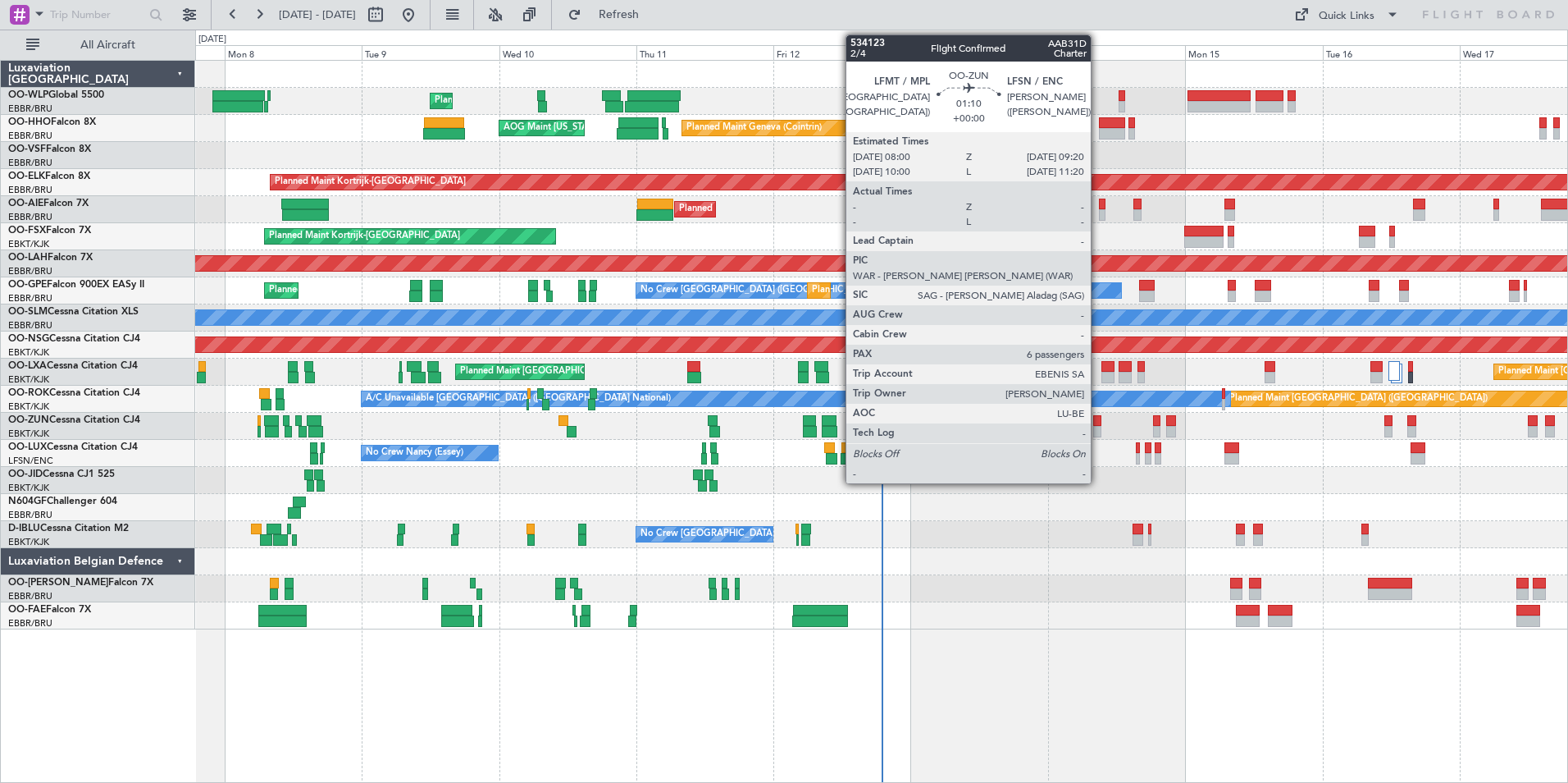
click at [1098, 431] on div at bounding box center [1097, 431] width 9 height 11
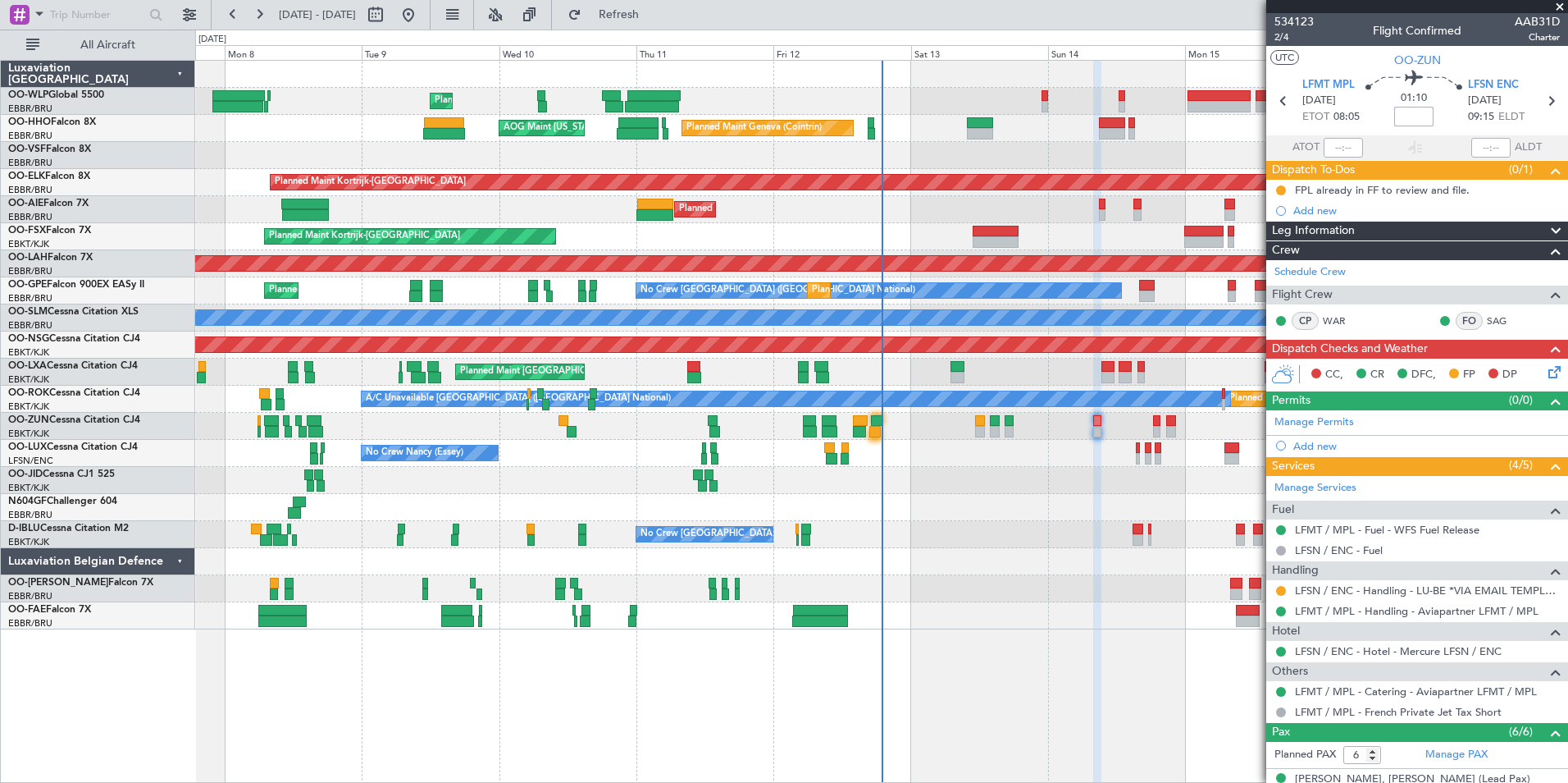
click at [1401, 119] on input at bounding box center [1413, 116] width 39 height 20
click at [1108, 248] on div "Planned Maint Kortrijk-[GEOGRAPHIC_DATA]" at bounding box center [881, 237] width 1372 height 27
type input "-00:10"
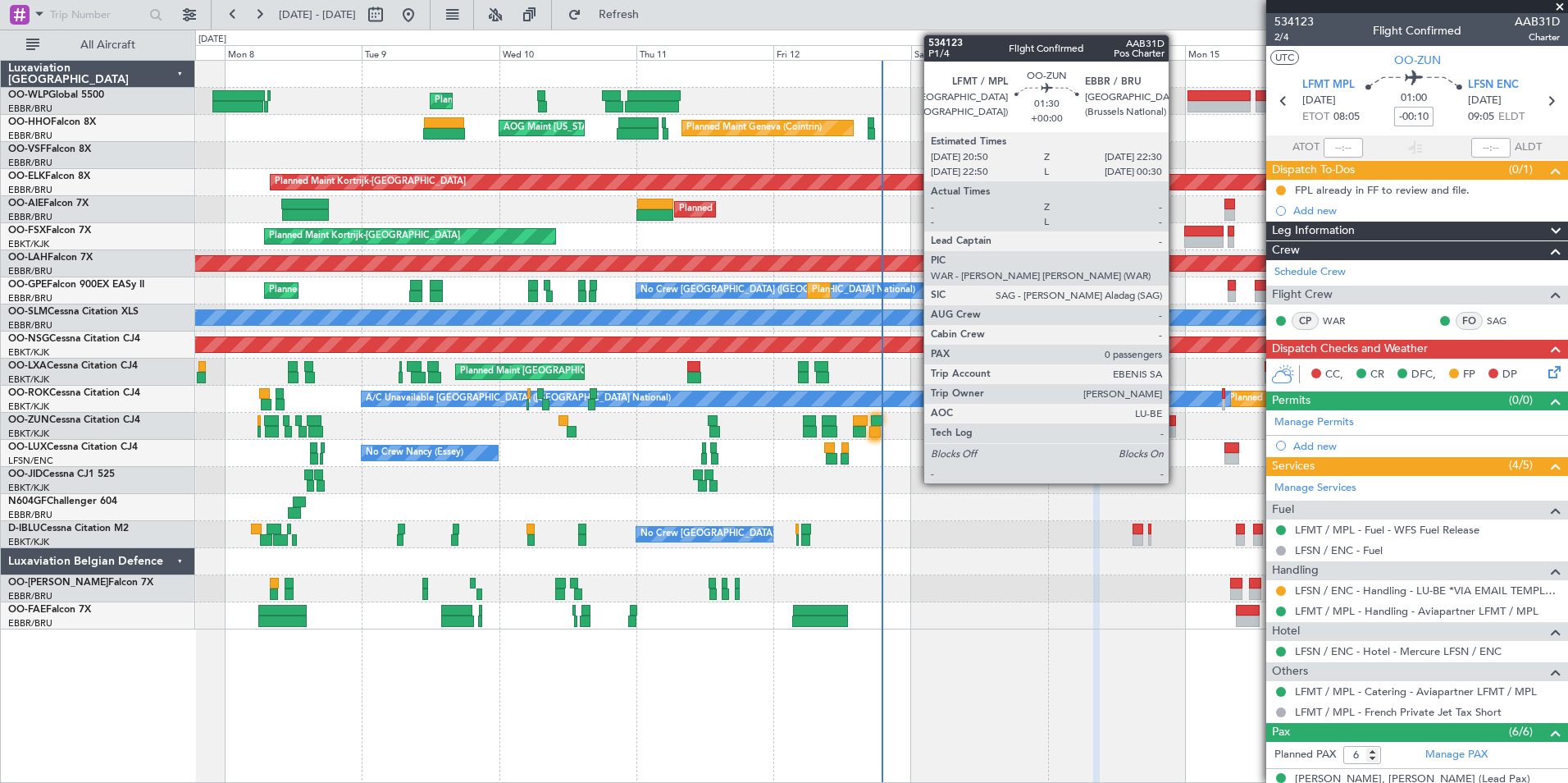
click at [1176, 424] on div at bounding box center [1171, 421] width 9 height 11
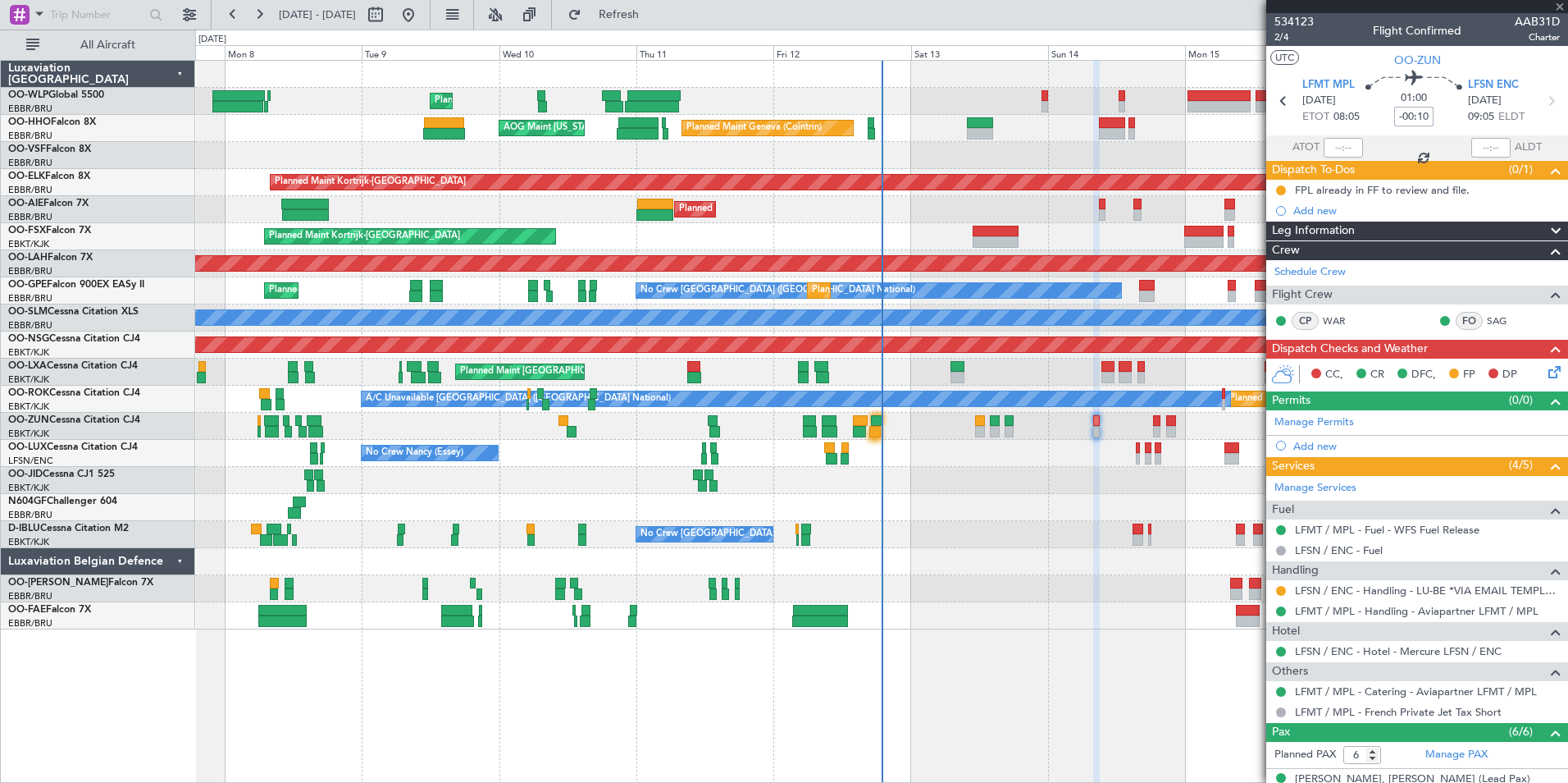
type input "0"
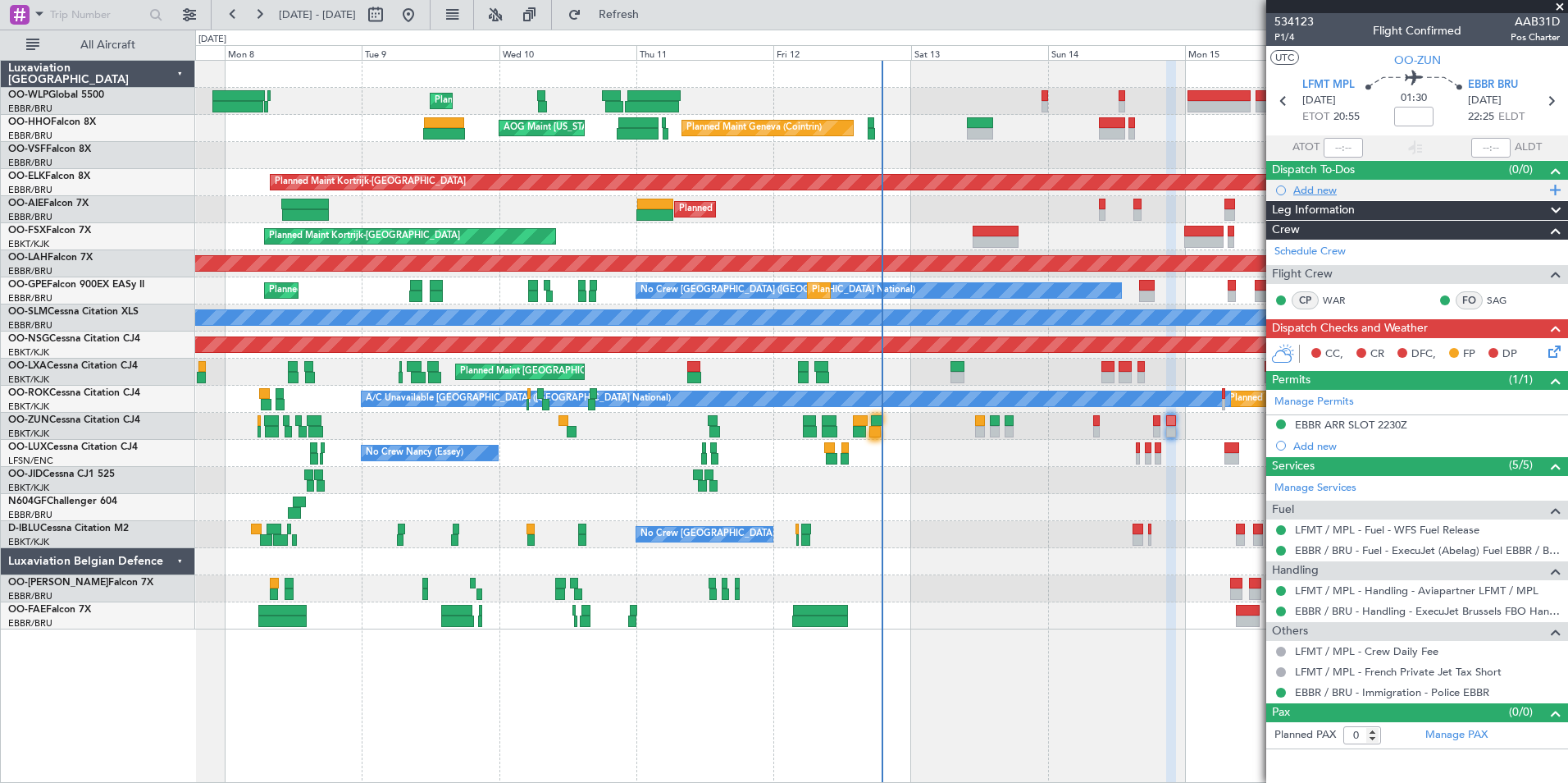
click at [1336, 191] on div "Add new" at bounding box center [1419, 190] width 252 height 14
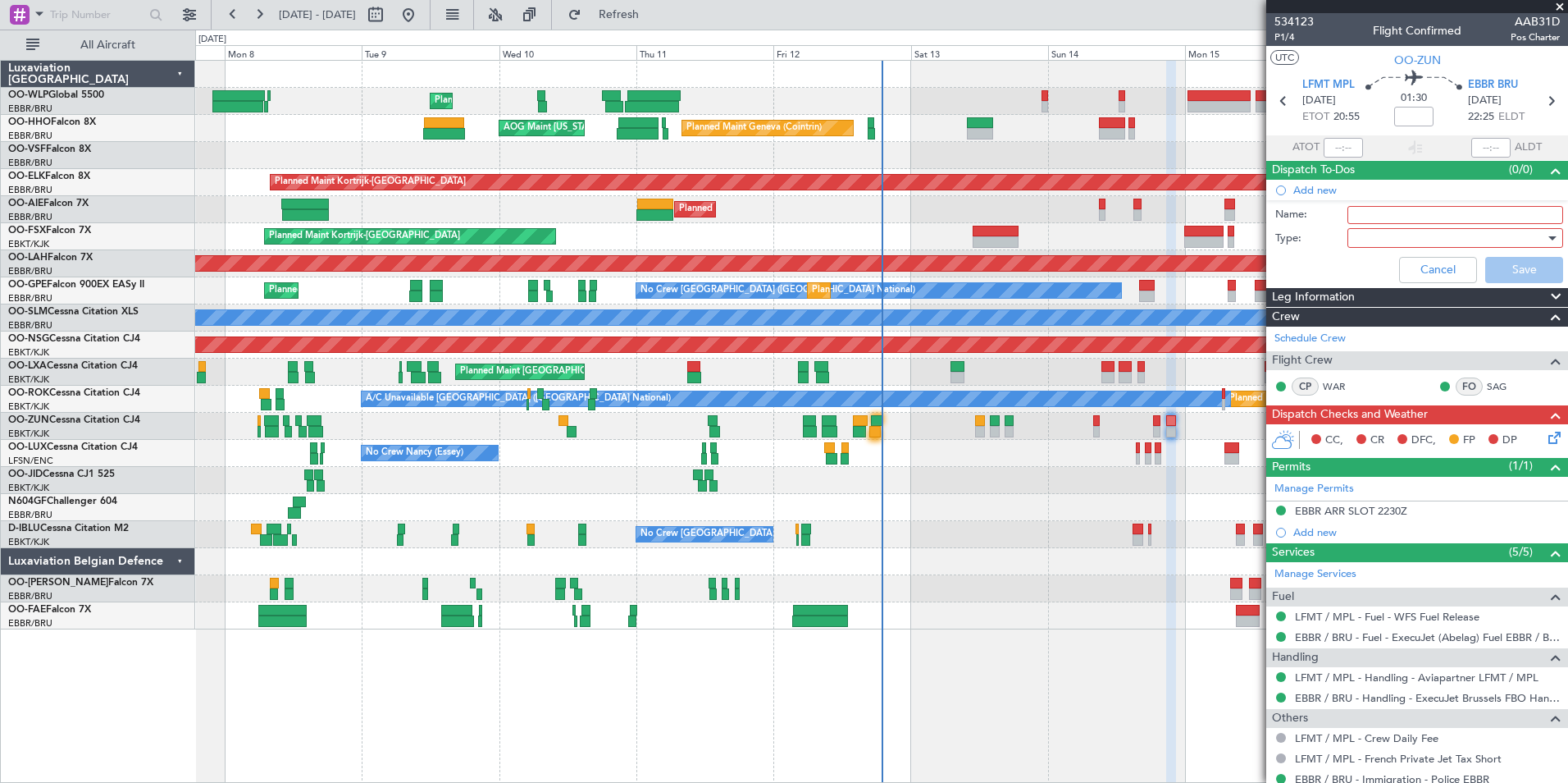
click at [1378, 210] on input "Name:" at bounding box center [1455, 215] width 216 height 18
type input "FPL in FF"
click at [1377, 232] on div at bounding box center [1449, 238] width 191 height 25
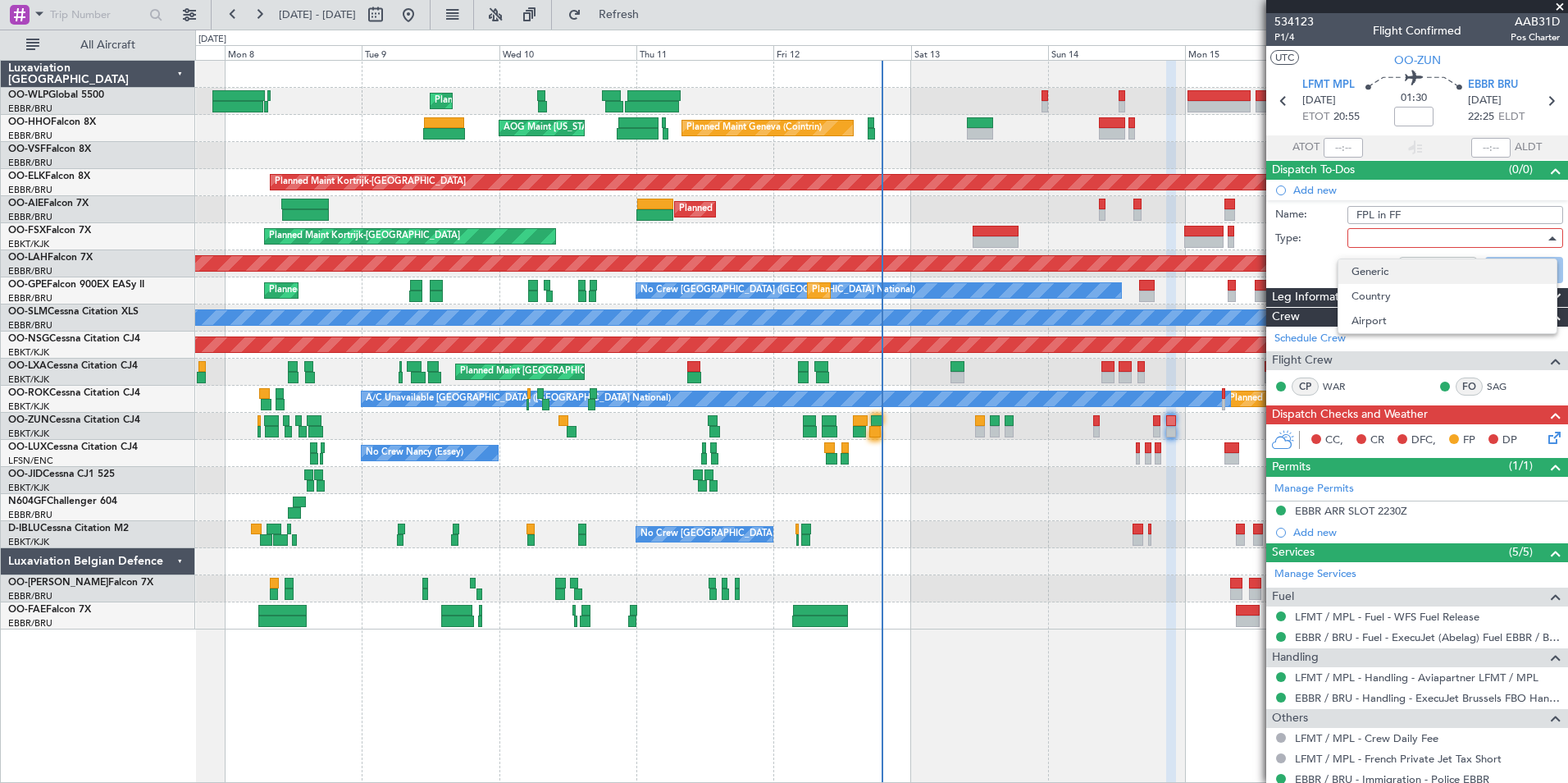
click at [1380, 272] on span "Generic" at bounding box center [1447, 272] width 192 height 25
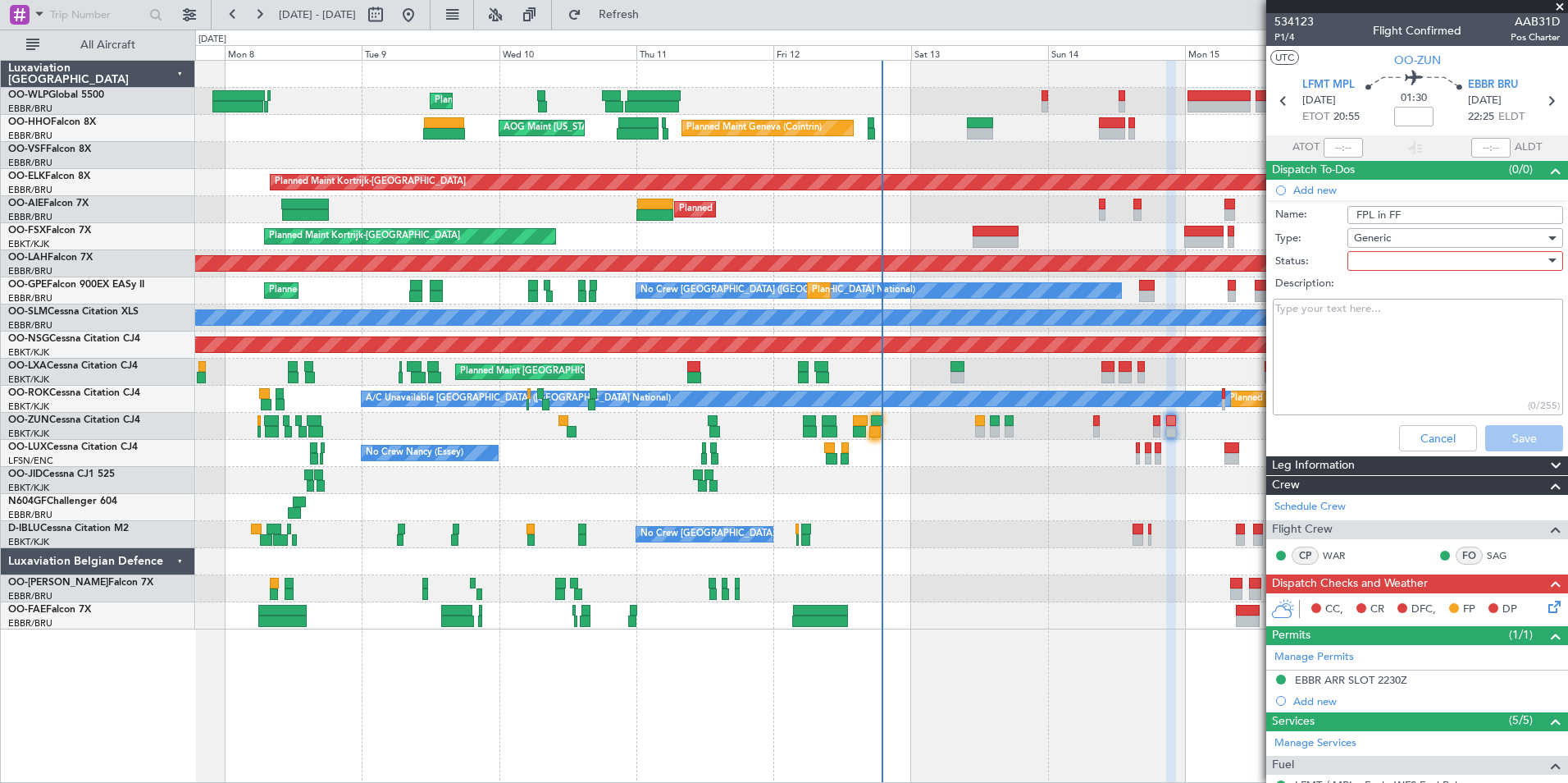
click at [1380, 257] on div at bounding box center [1449, 261] width 191 height 25
click at [1374, 287] on span "Not Started" at bounding box center [1447, 294] width 192 height 25
click at [1492, 430] on button "Save" at bounding box center [1524, 438] width 78 height 27
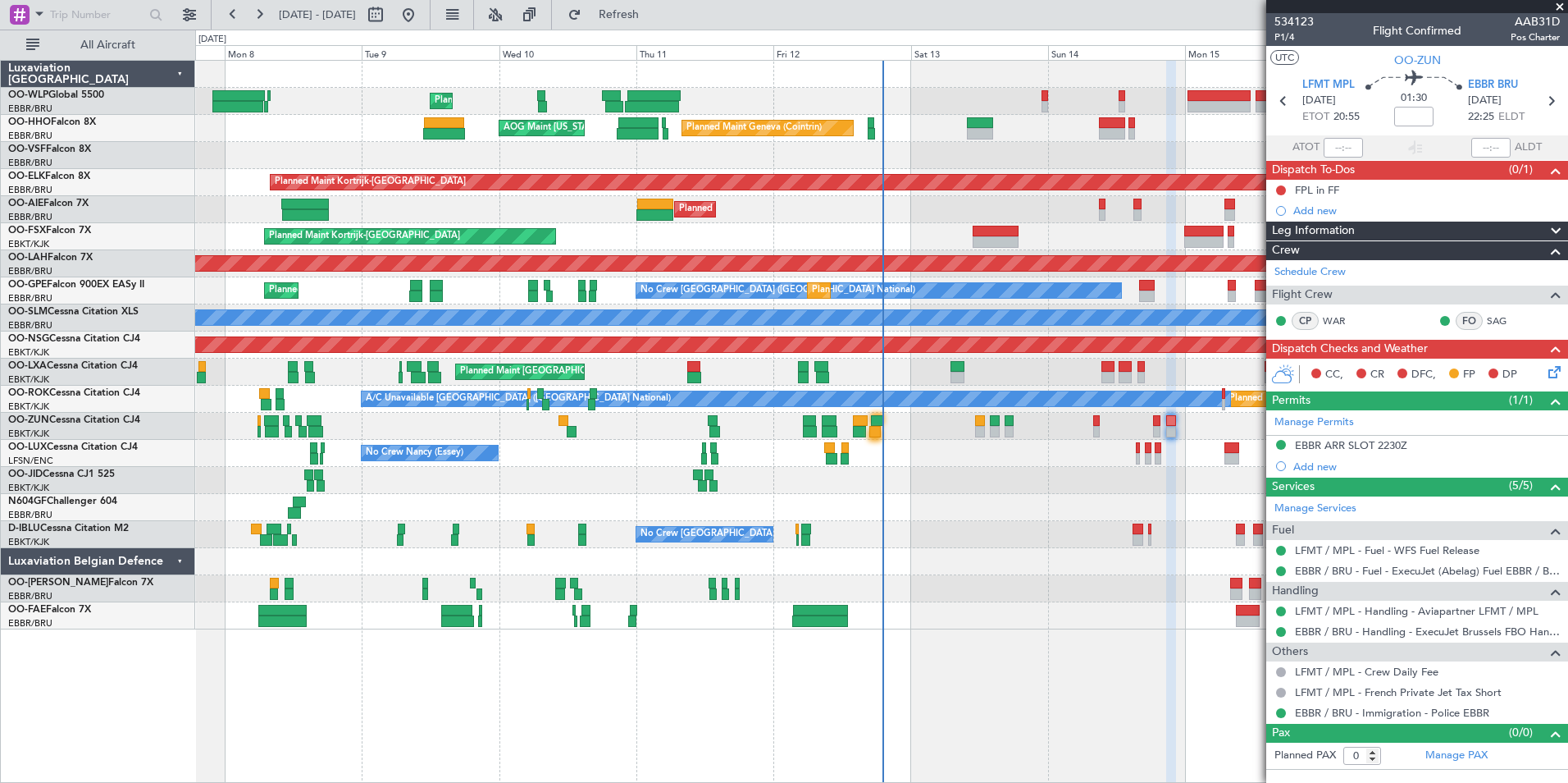
click at [1421, 115] on mat-tooltip-component "Flight Time" at bounding box center [1413, 128] width 75 height 44
click at [1419, 118] on input at bounding box center [1413, 116] width 39 height 20
click at [1105, 153] on div at bounding box center [881, 155] width 1372 height 27
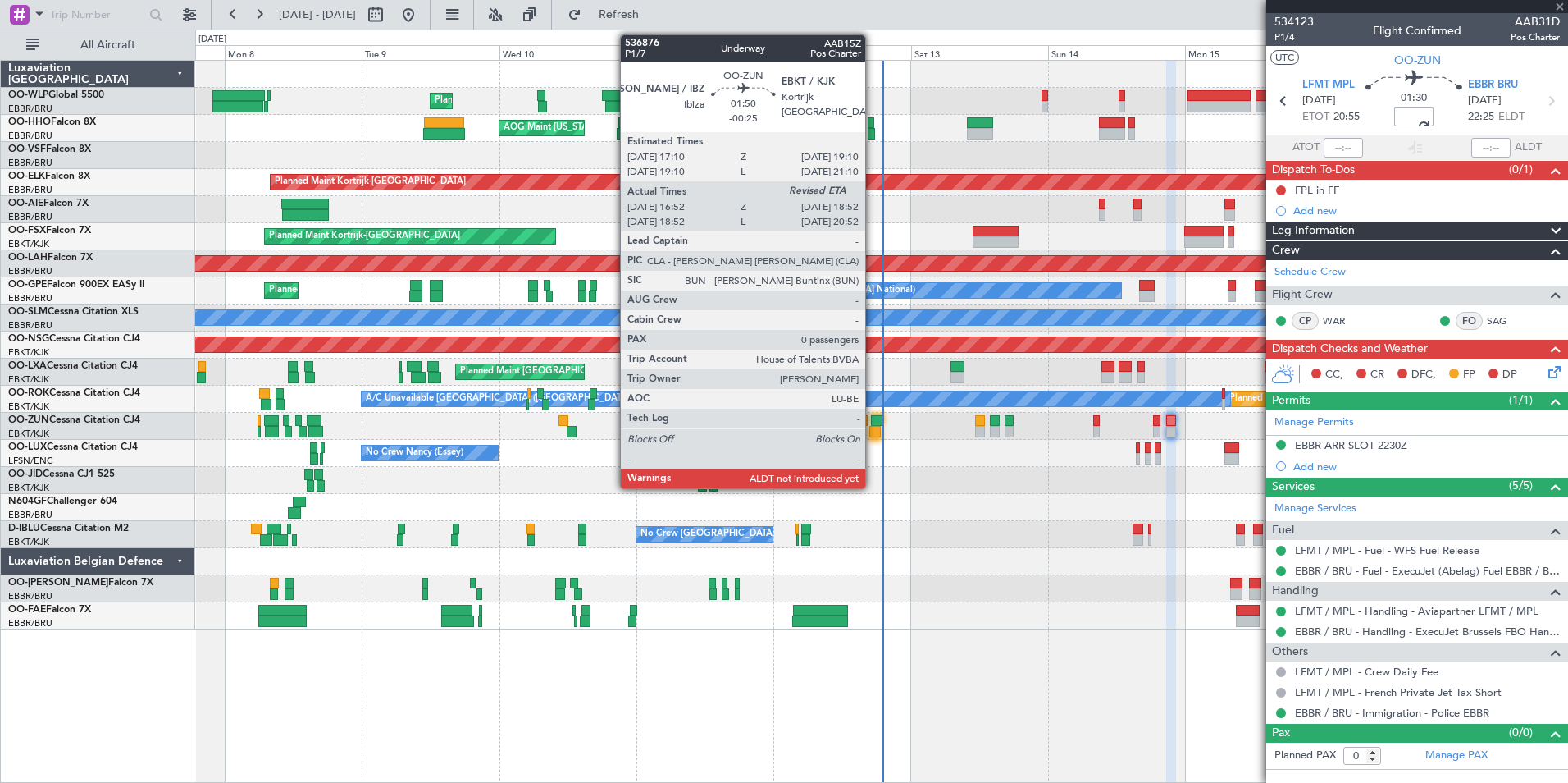
click at [873, 426] on div at bounding box center [875, 431] width 11 height 11
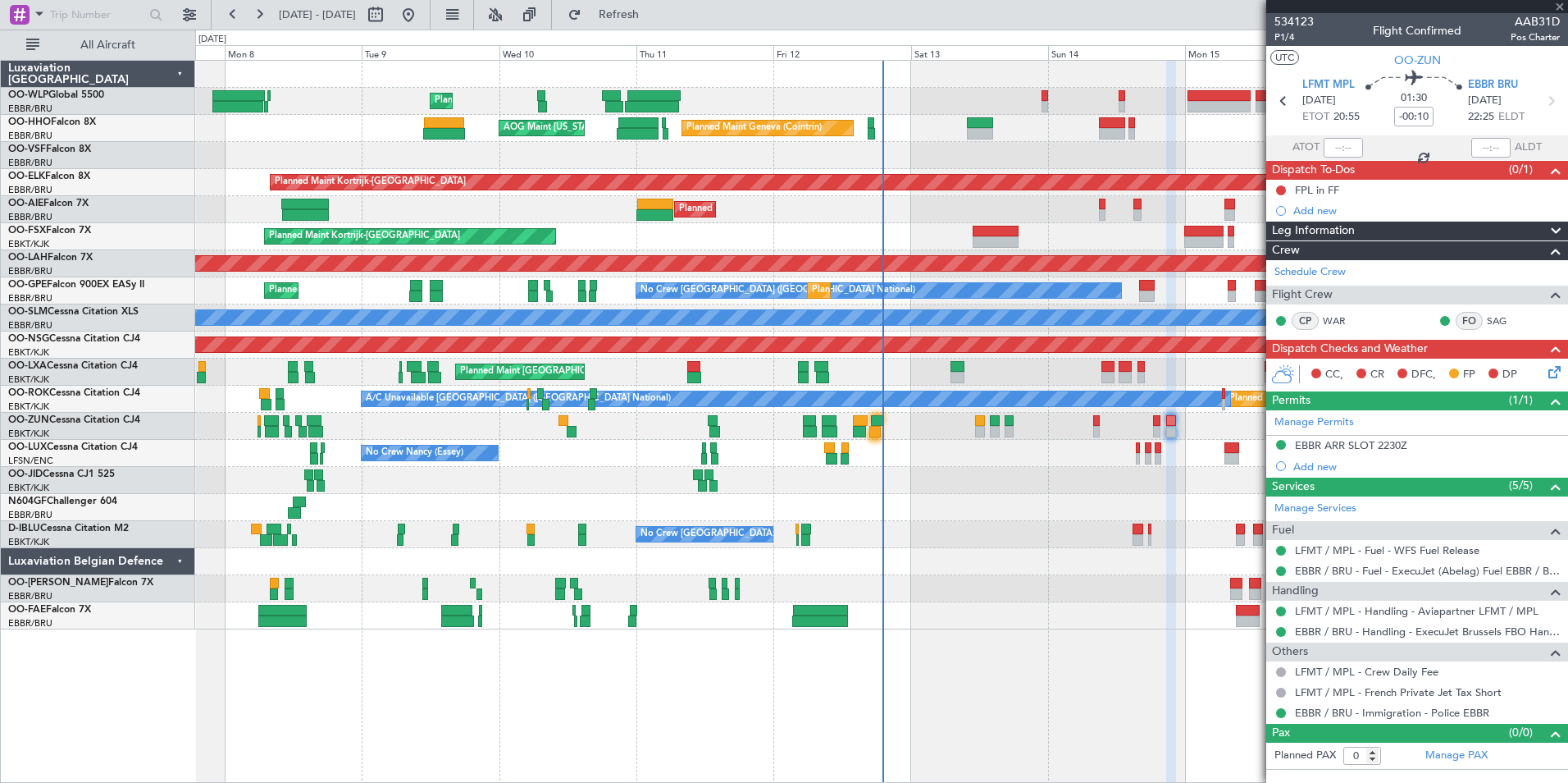
type input "-00:25"
type input "16:57"
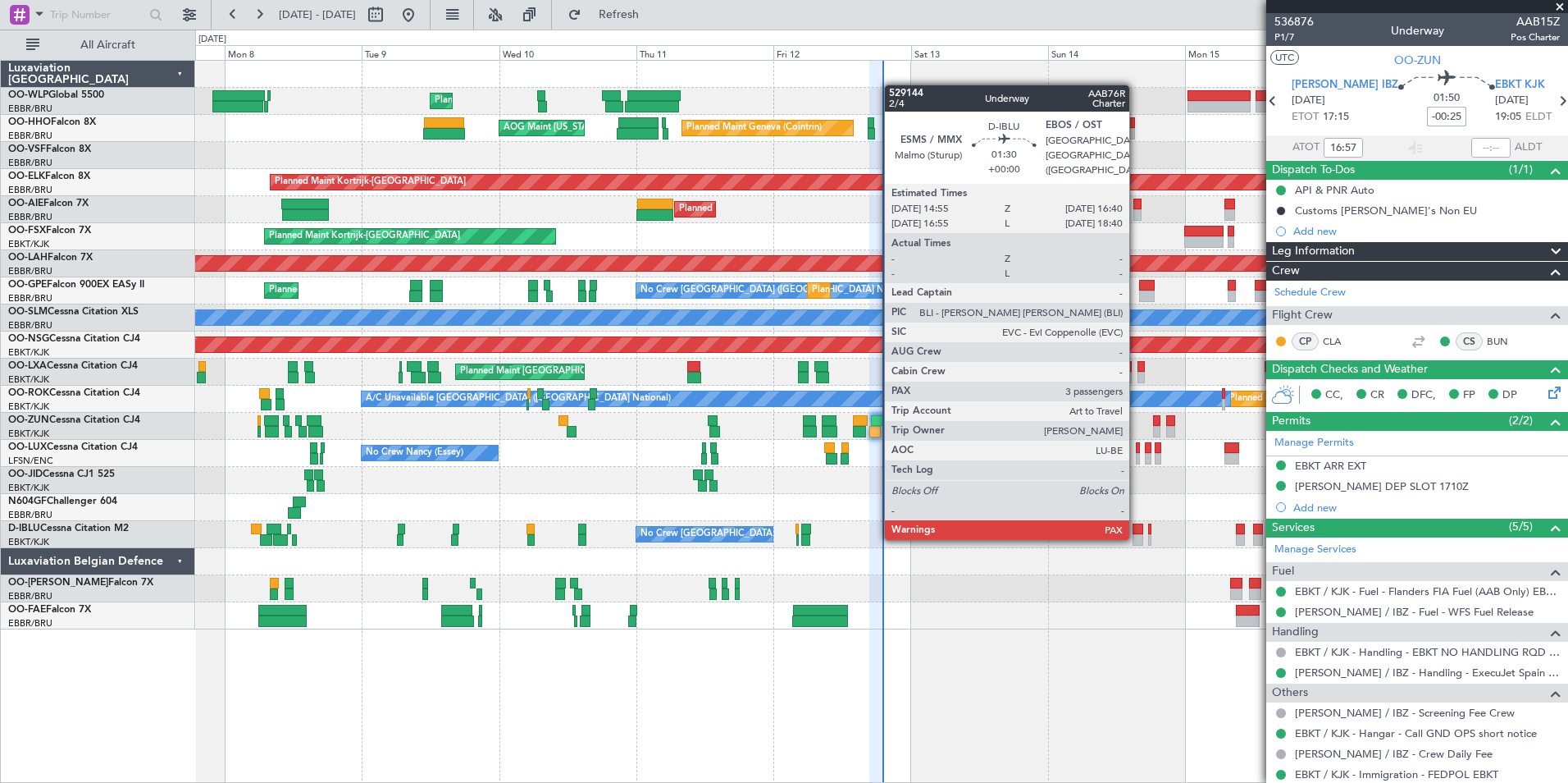
click at [1137, 537] on div at bounding box center [1137, 540] width 10 height 11
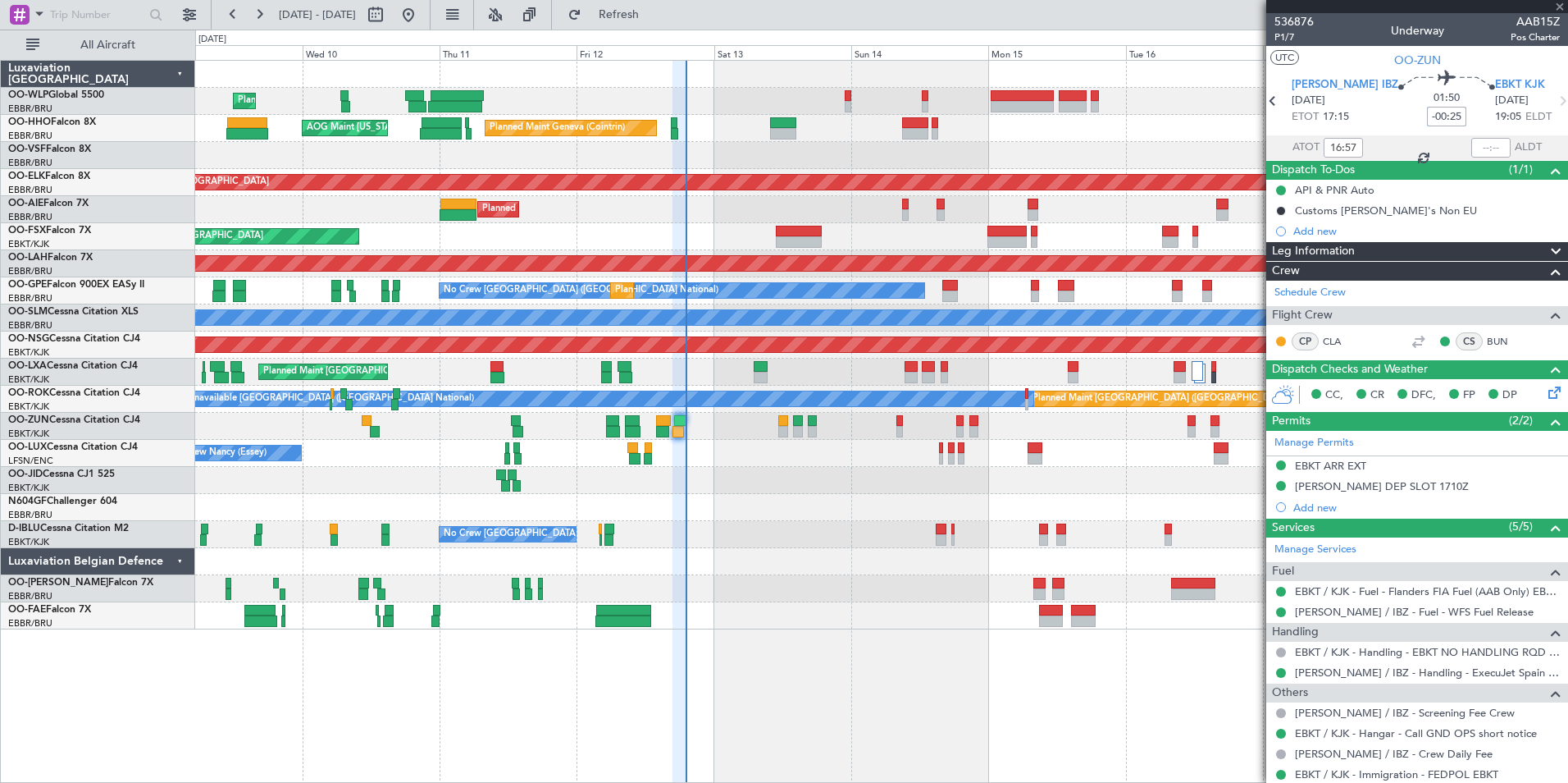
click at [934, 496] on div at bounding box center [881, 507] width 1372 height 27
type input "3"
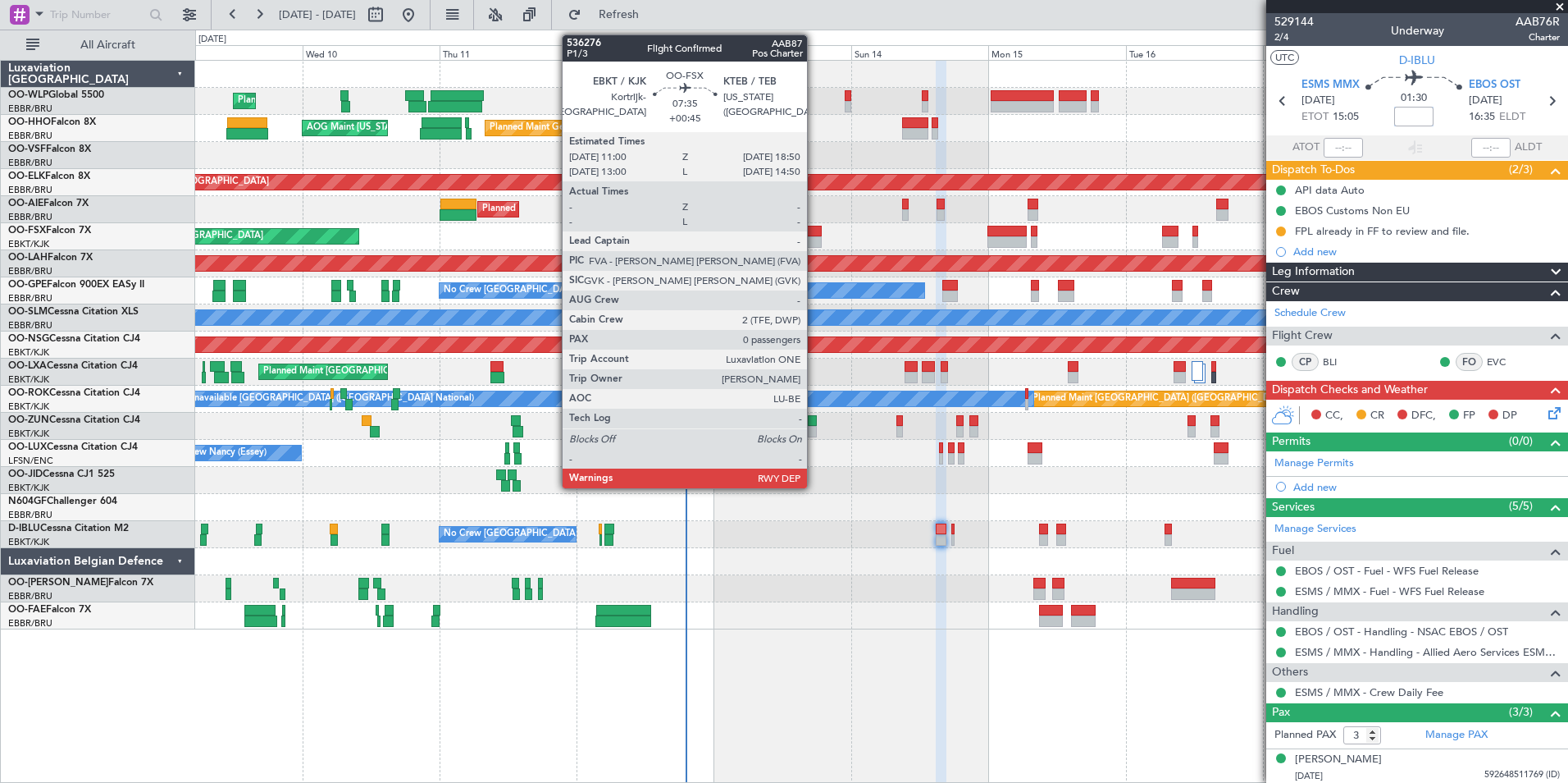
click at [814, 238] on div at bounding box center [798, 242] width 45 height 11
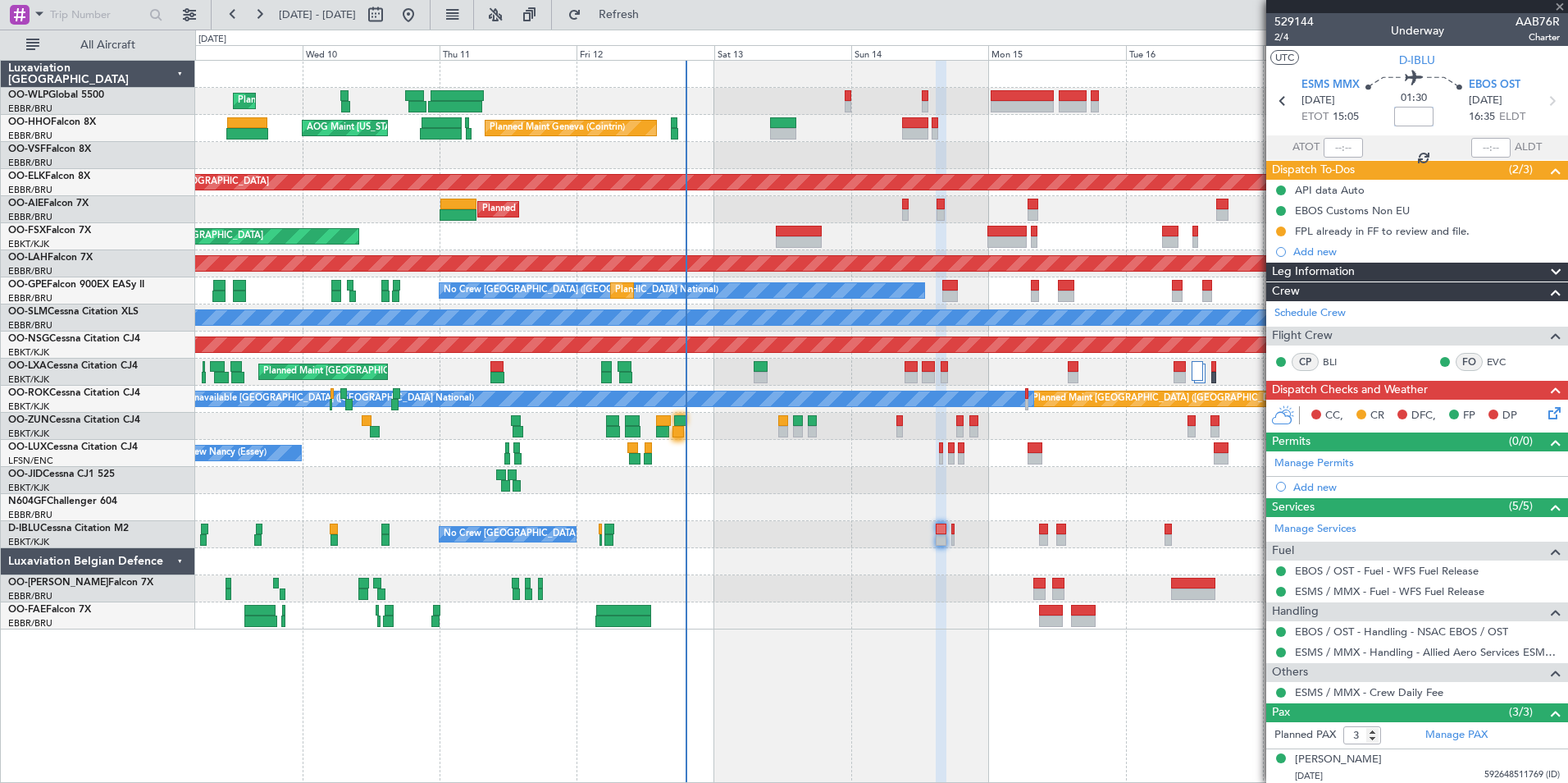
click at [844, 220] on div "Planned Maint Liege Planned Maint Geneva ([GEOGRAPHIC_DATA]) AOG Maint [US_STAT…" at bounding box center [881, 345] width 1372 height 568
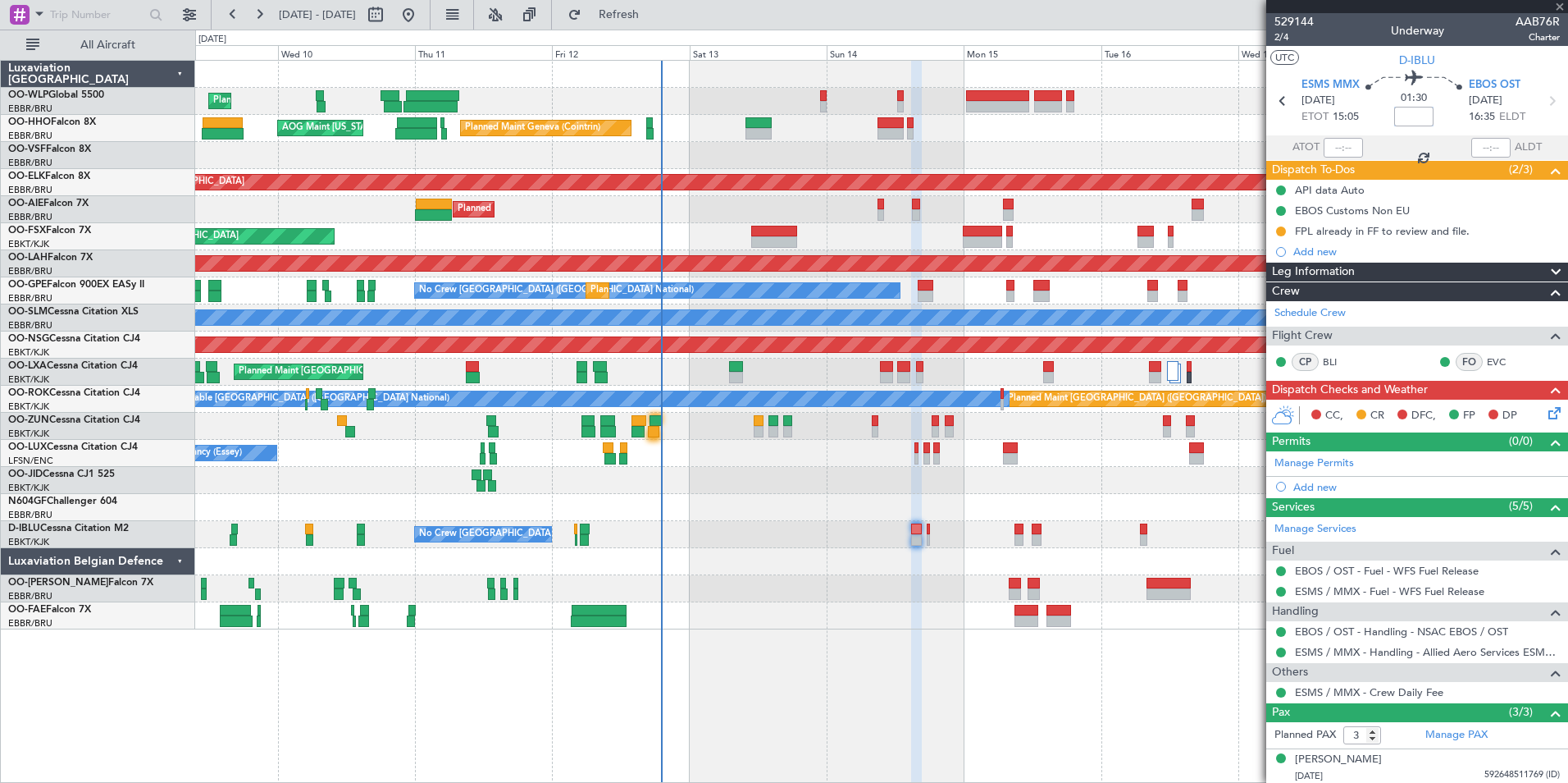
type input "+00:45"
type input "0"
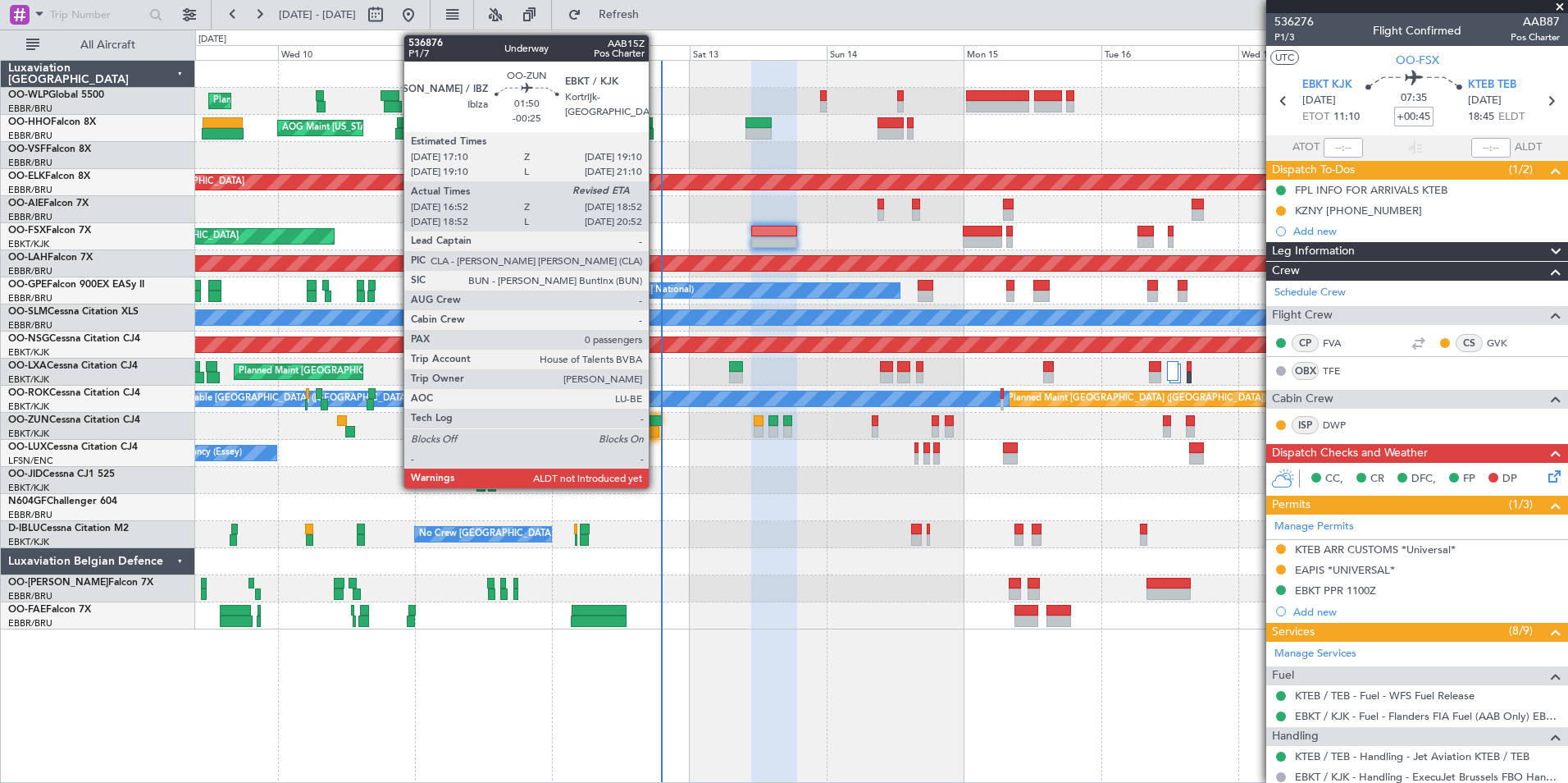
click at [656, 425] on div at bounding box center [655, 421] width 11 height 11
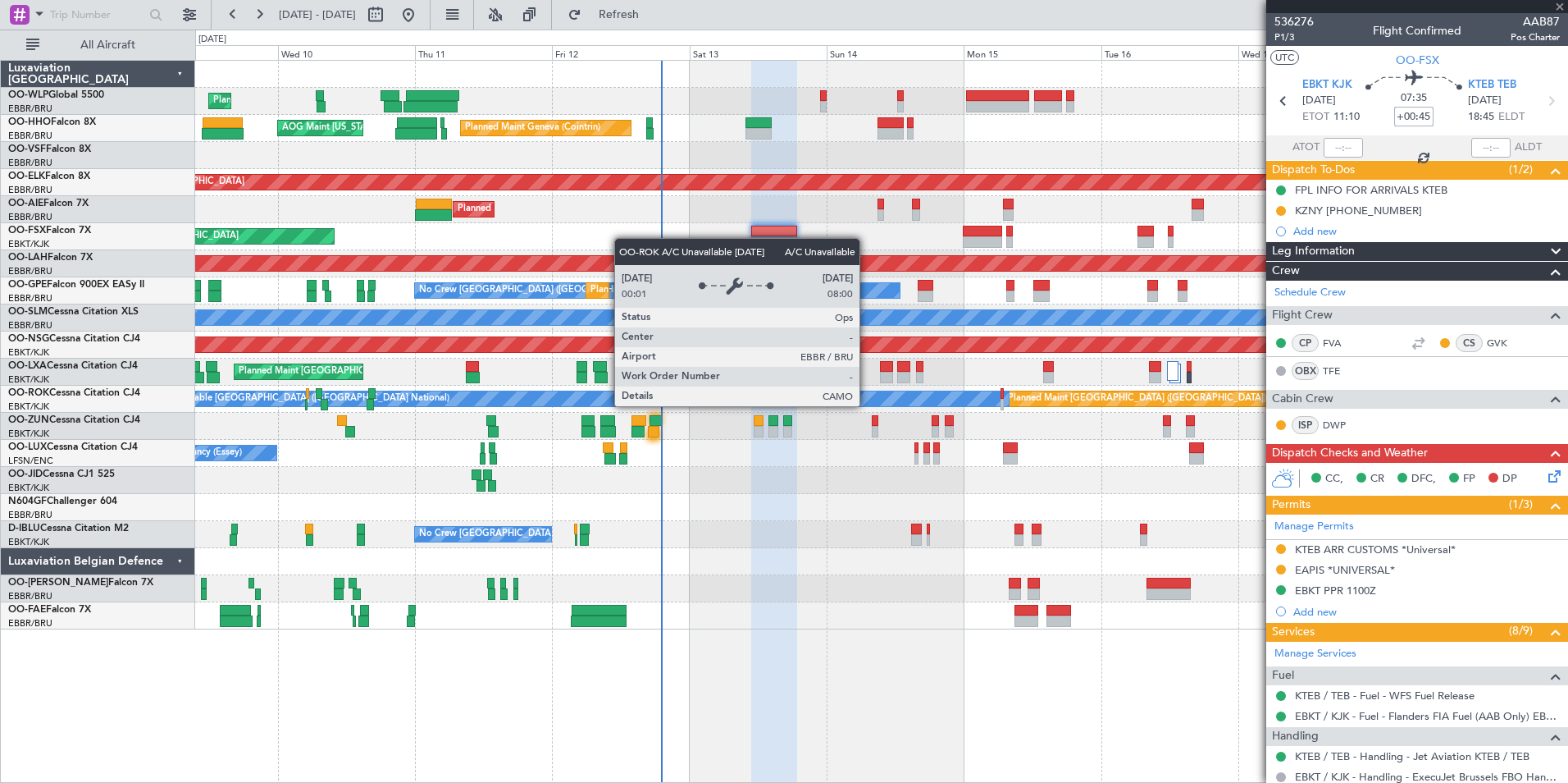
type input "-00:25"
type input "16:57"
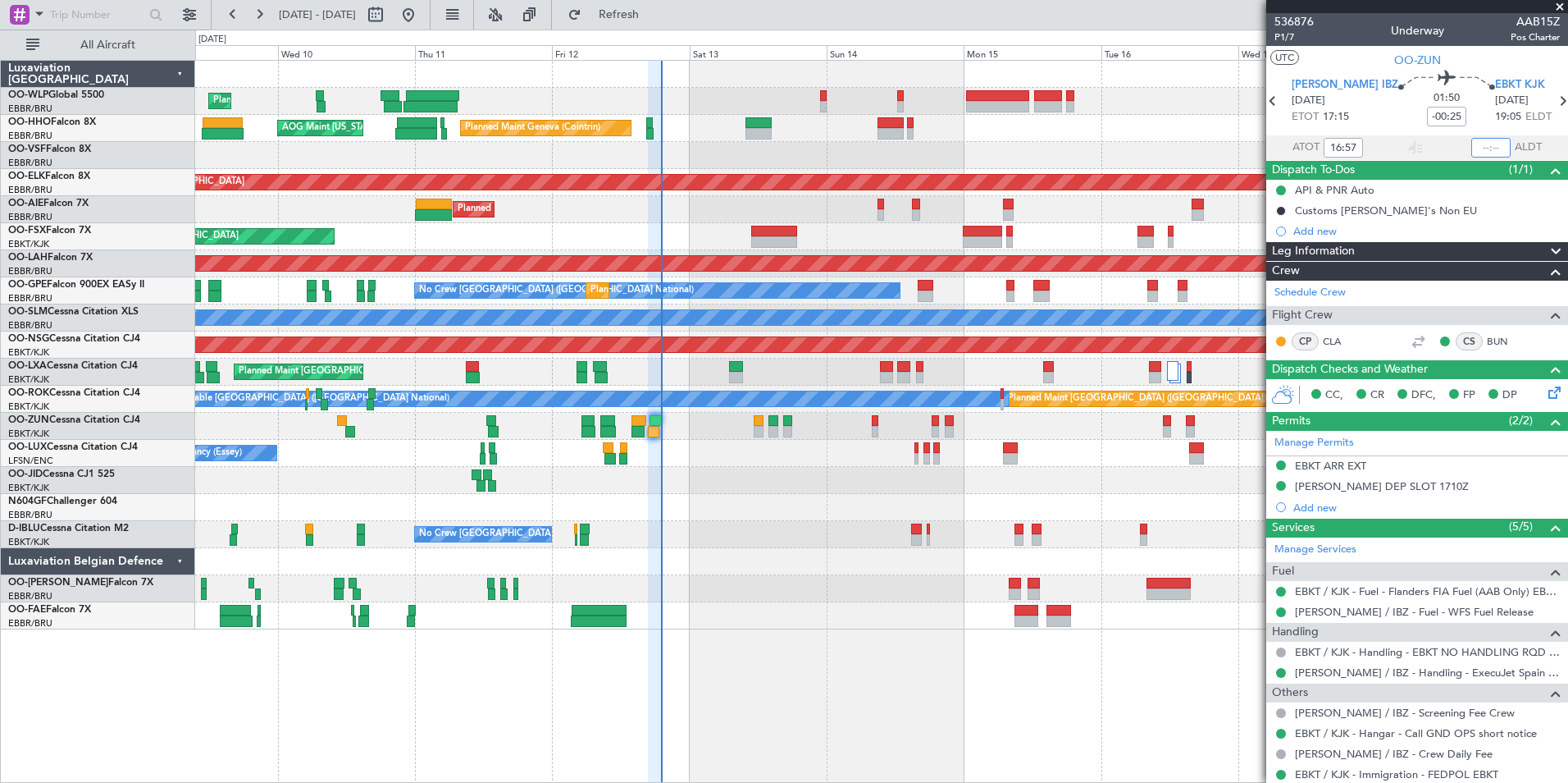
click at [1474, 148] on input "text" at bounding box center [1490, 147] width 39 height 20
click at [1135, 135] on div "Planned Maint Geneva (Cointrin) AOG Maint [US_STATE] ([GEOGRAPHIC_DATA])" at bounding box center [881, 128] width 1372 height 27
type input "18:50"
click at [641, 11] on span "Refresh" at bounding box center [619, 14] width 69 height 11
